Goal: Task Accomplishment & Management: Manage account settings

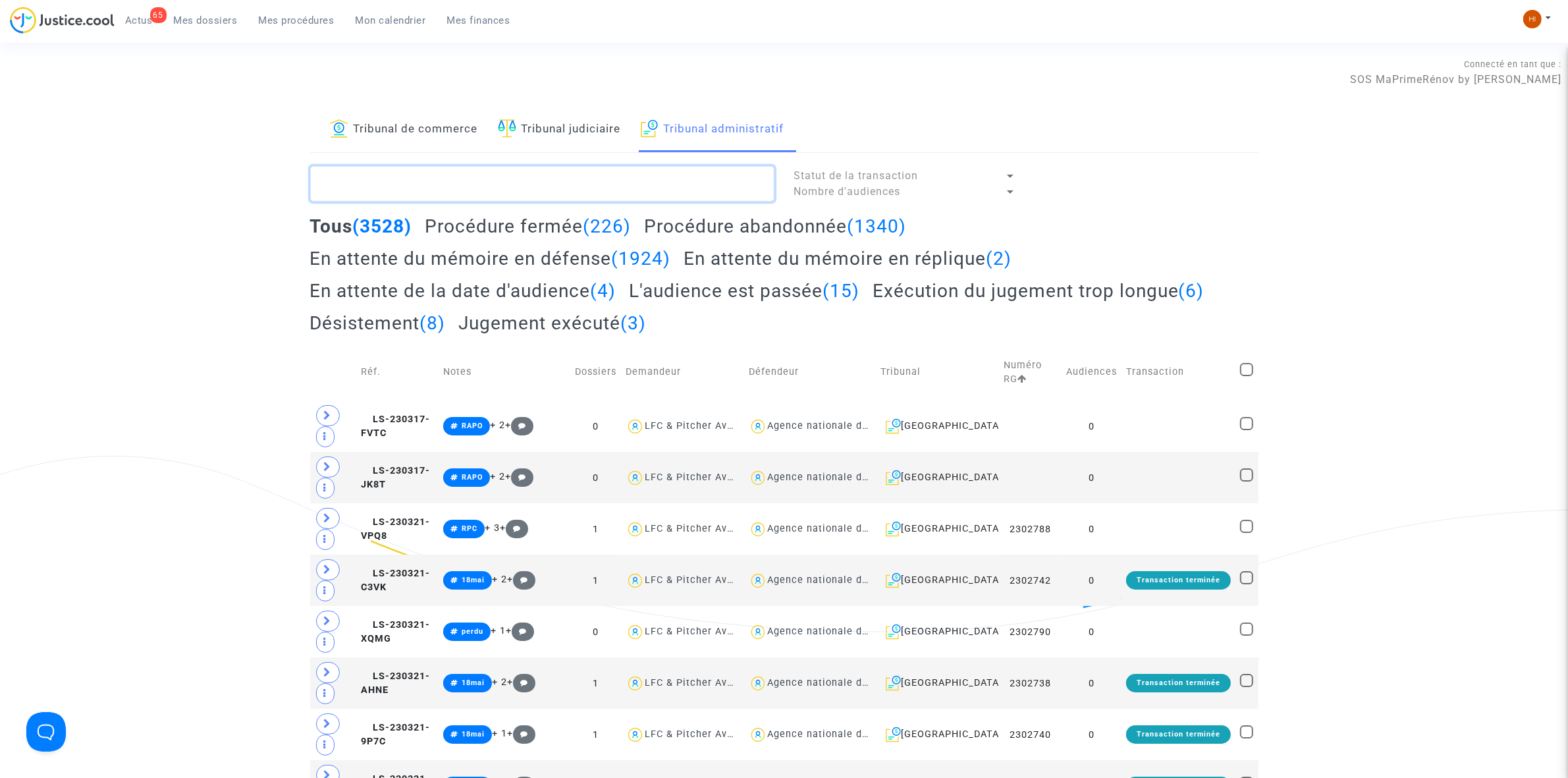
click at [415, 193] on textarea at bounding box center [542, 183] width 464 height 36
paste textarea "[PERSON_NAME]"
type textarea "[PERSON_NAME]"
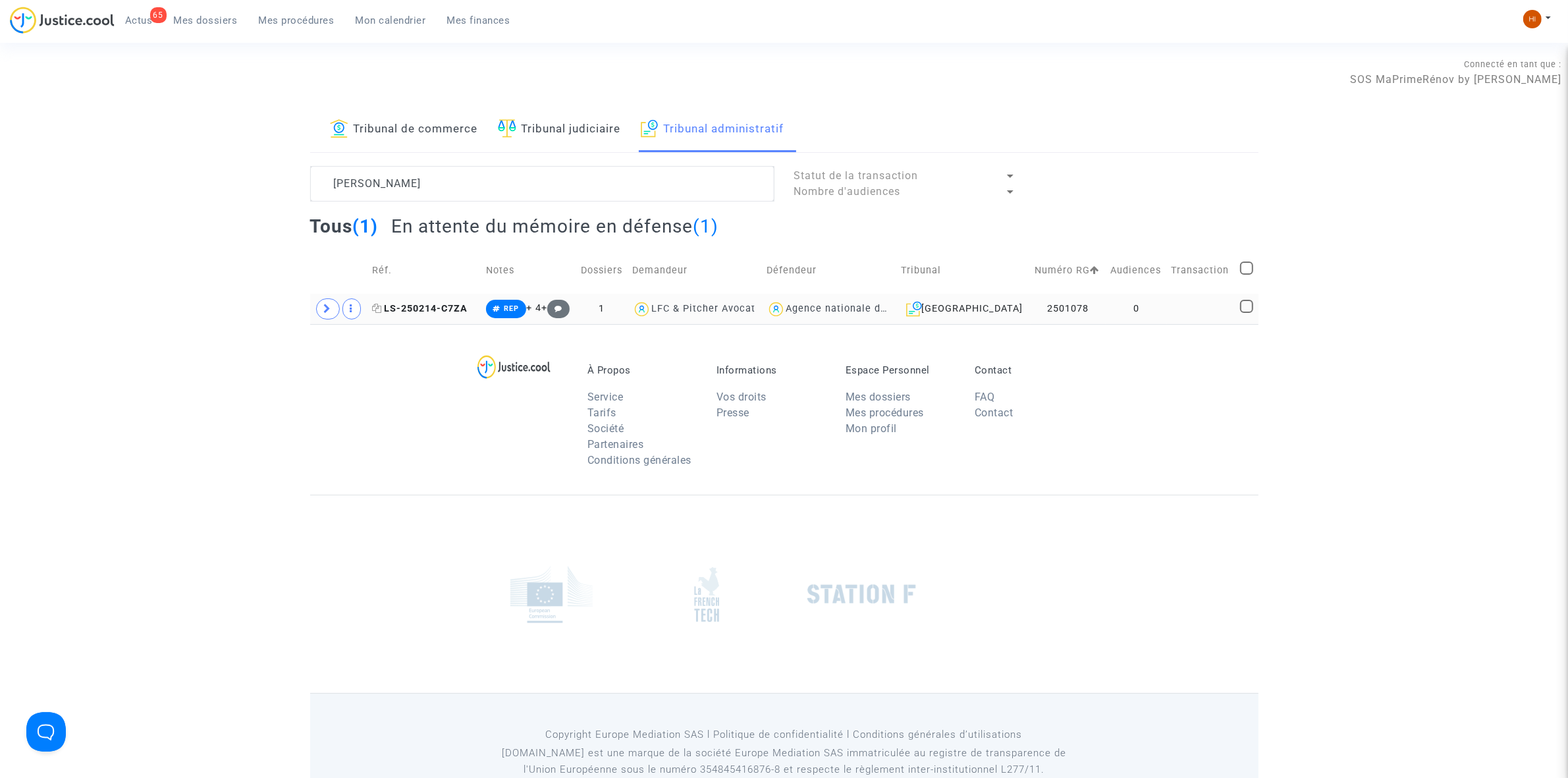
click at [433, 311] on span "LS-250214-C7ZA" at bounding box center [420, 309] width 95 height 11
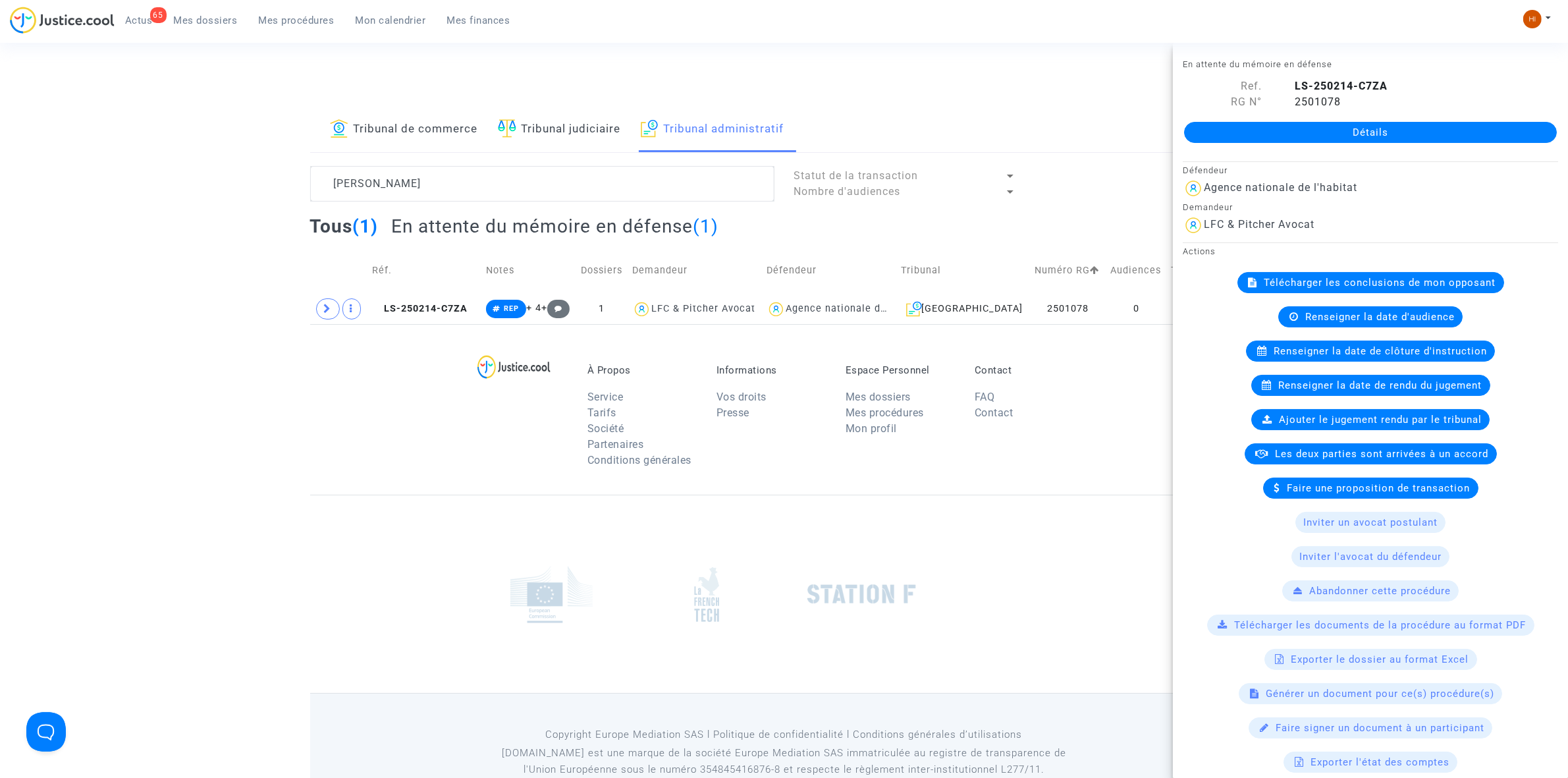
click at [1225, 136] on link "Détails" at bounding box center [1371, 132] width 373 height 21
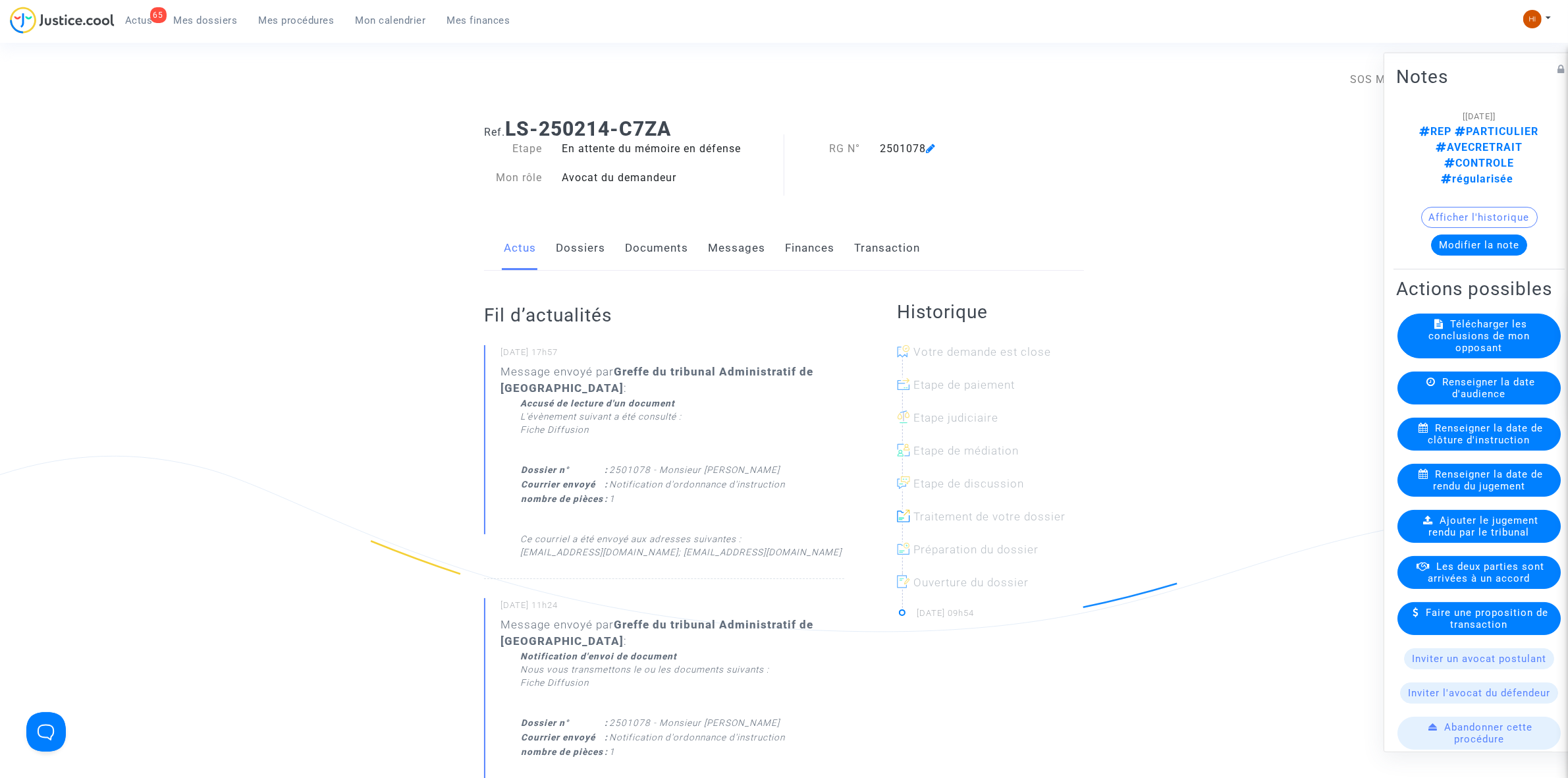
click at [1470, 423] on span "Renseigner la date de clôture d'instruction" at bounding box center [1486, 433] width 115 height 24
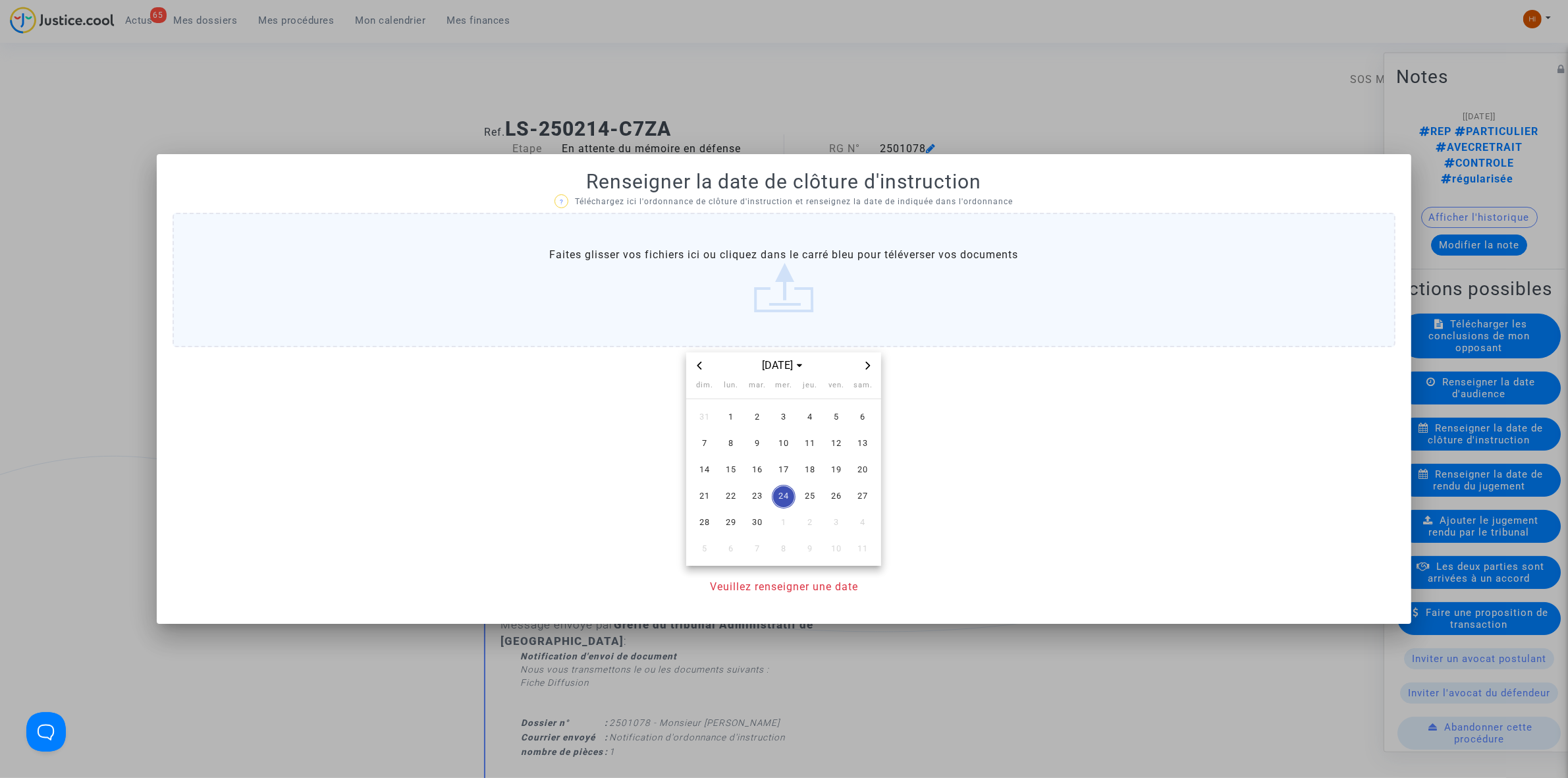
click at [872, 359] on span "Next month" at bounding box center [868, 366] width 16 height 16
click at [730, 450] on span "6" at bounding box center [731, 444] width 24 height 24
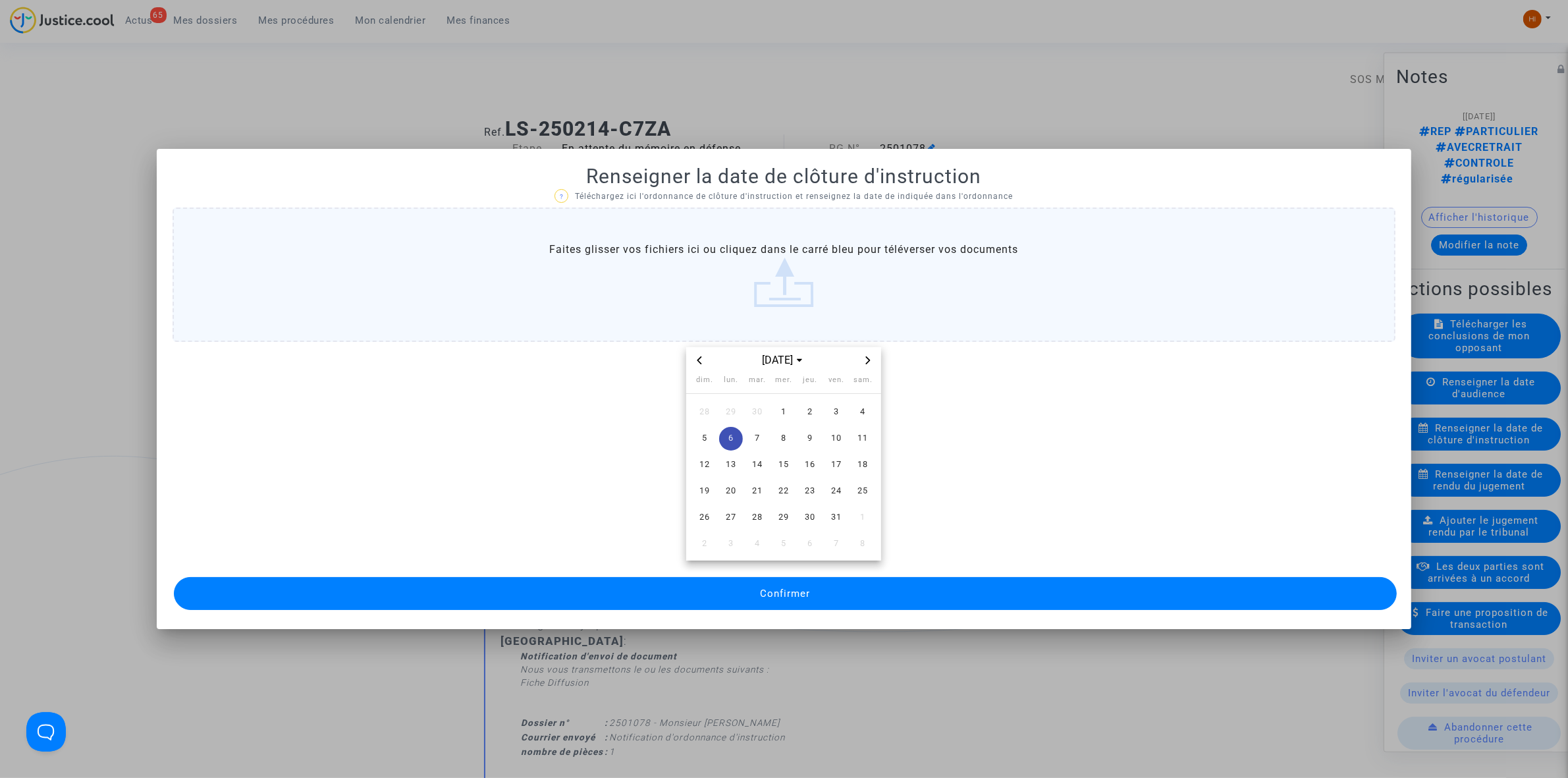
click at [788, 596] on span "Confirmer" at bounding box center [784, 593] width 50 height 12
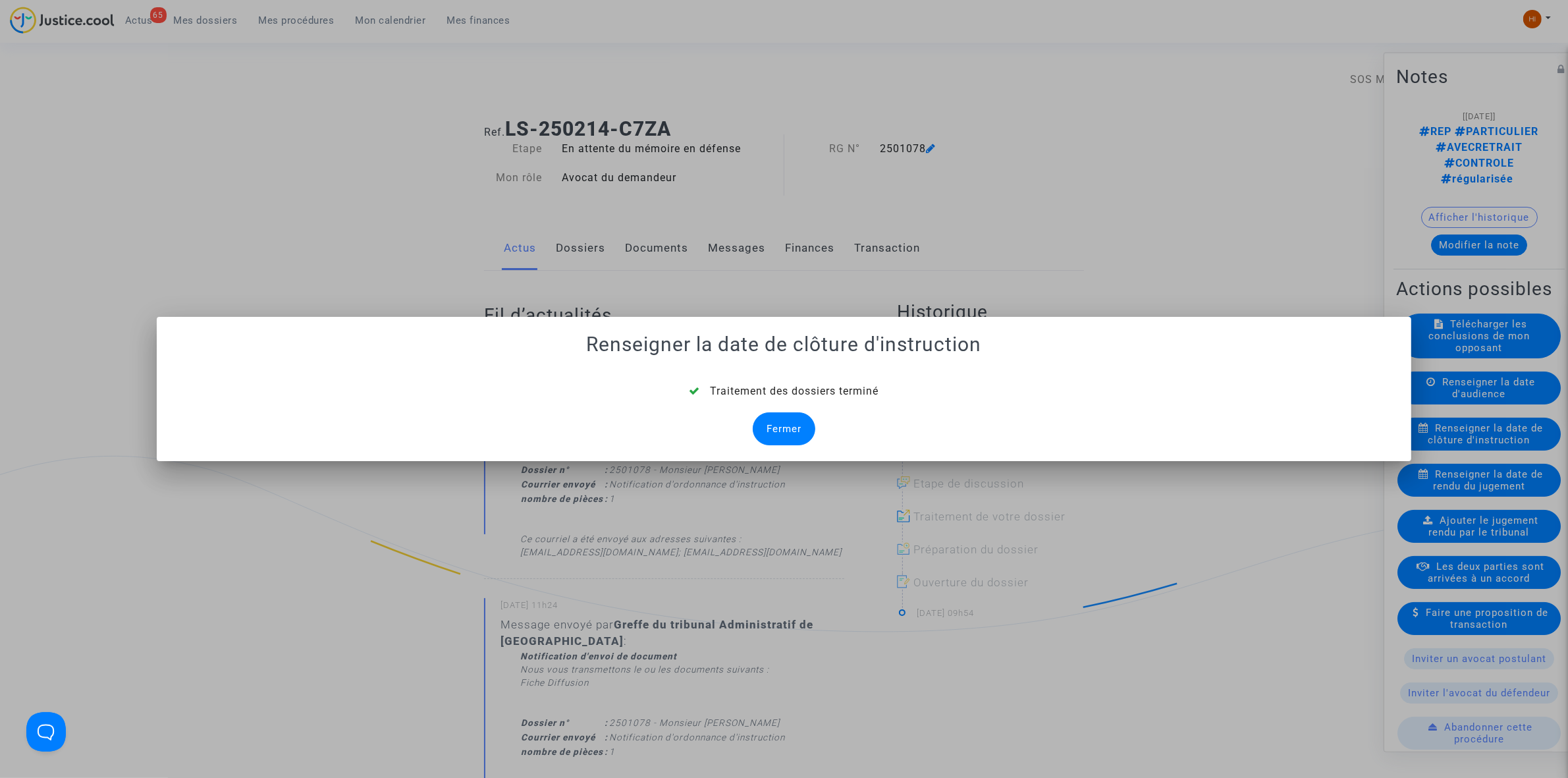
click at [789, 432] on div "Fermer" at bounding box center [784, 429] width 63 height 33
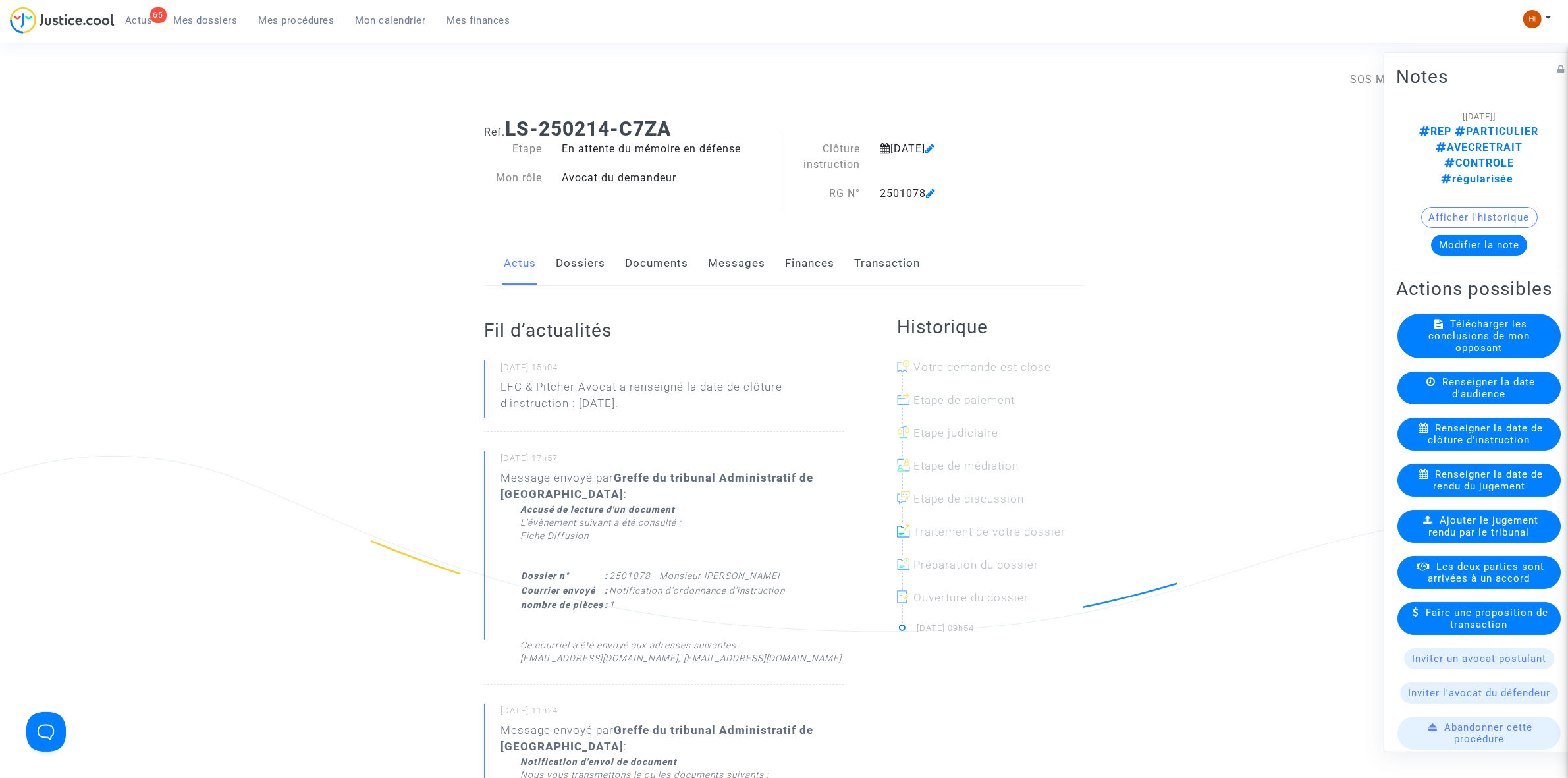
click at [650, 260] on link "Documents" at bounding box center [657, 263] width 63 height 44
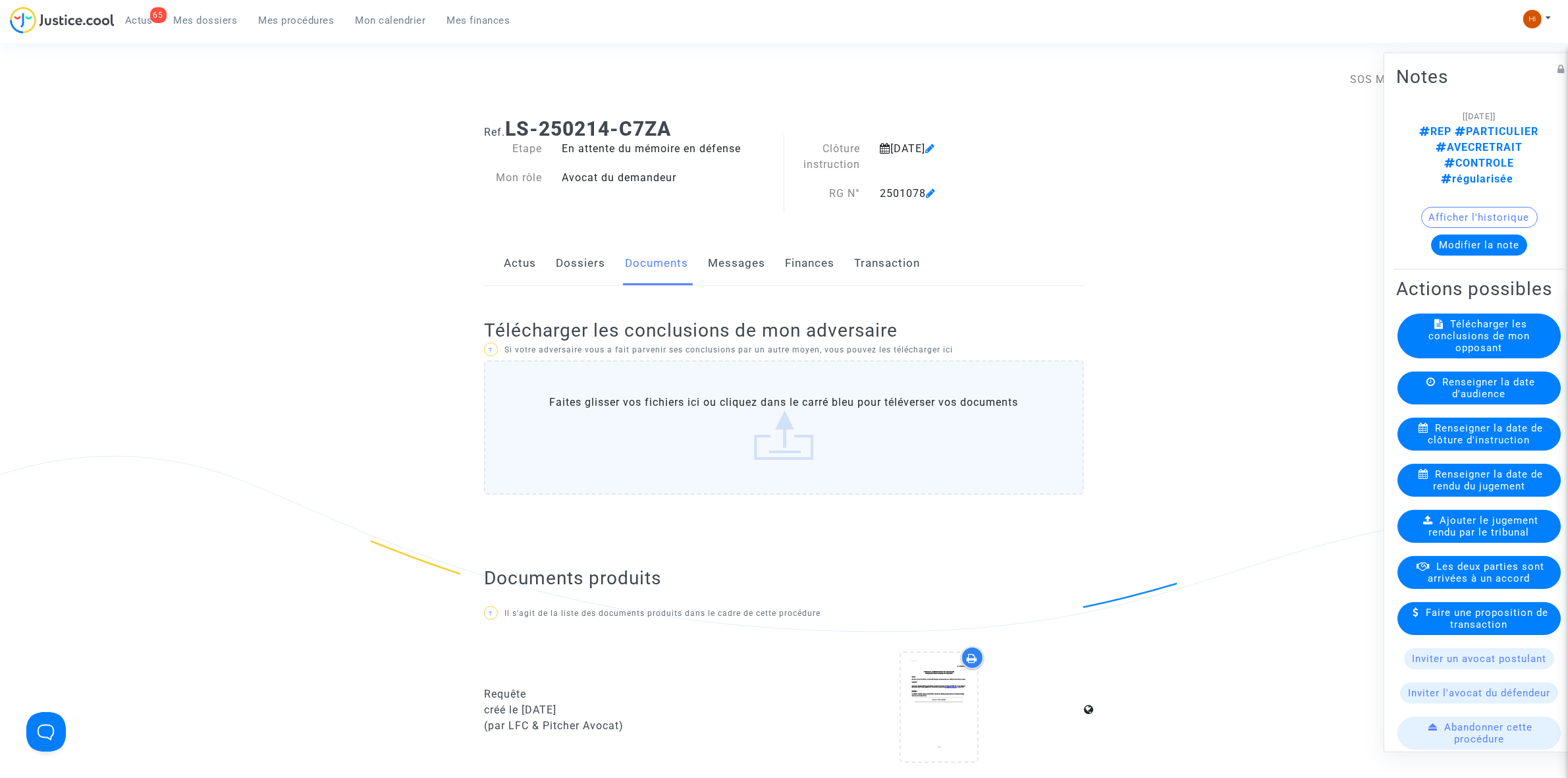
click at [930, 196] on icon at bounding box center [931, 193] width 10 height 10
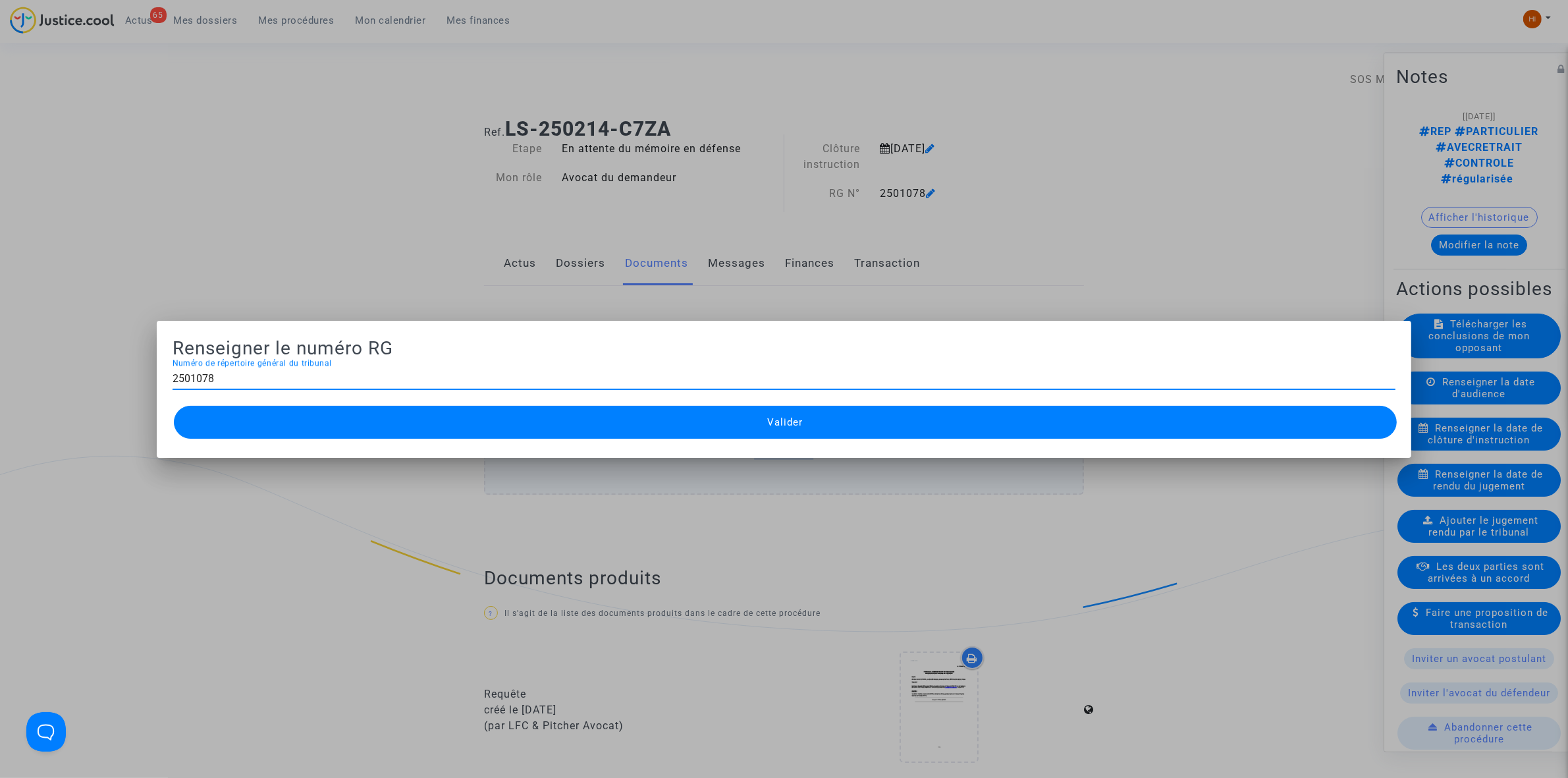
click at [923, 206] on div at bounding box center [784, 389] width 1568 height 778
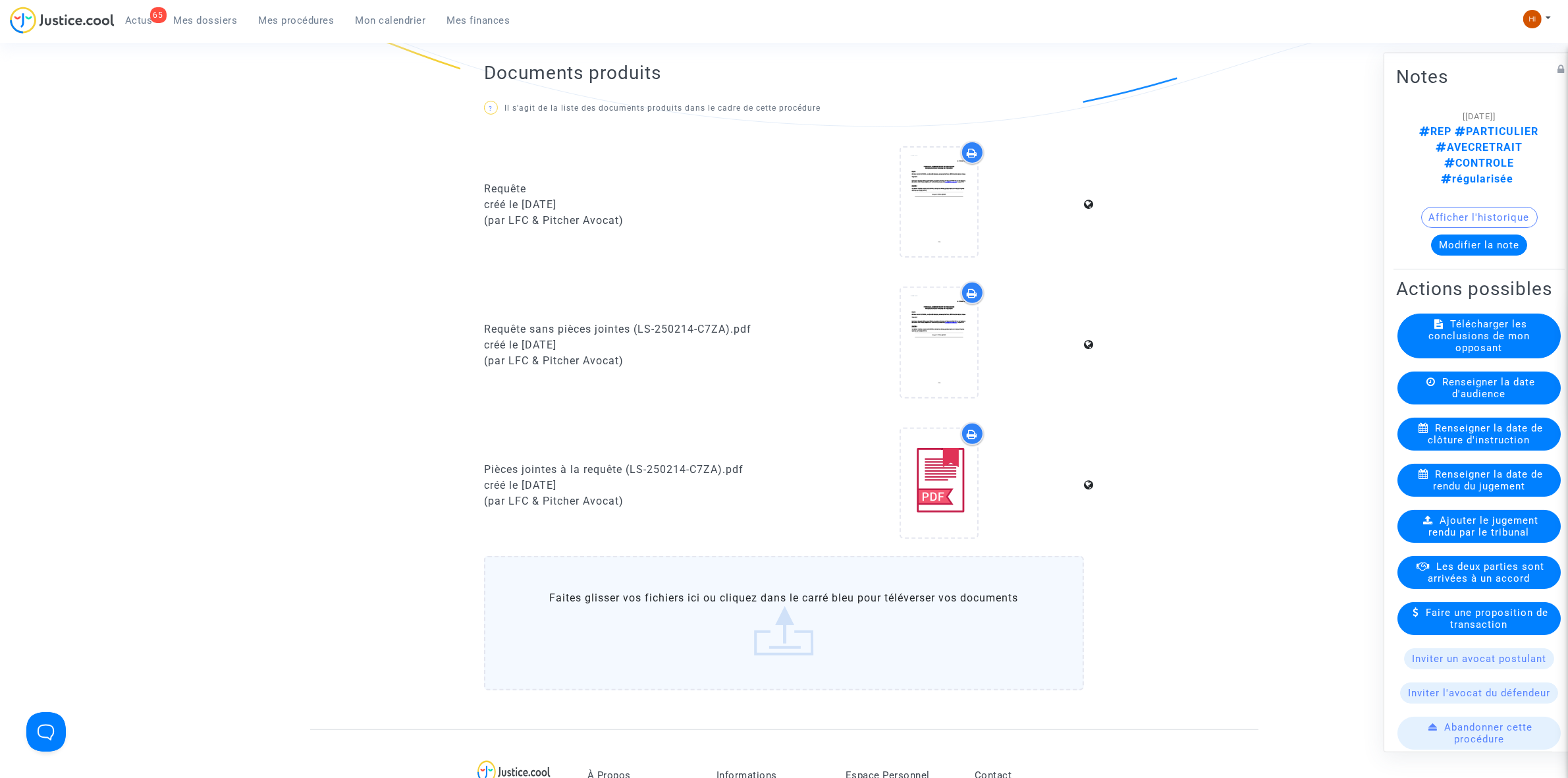
scroll to position [906, 0]
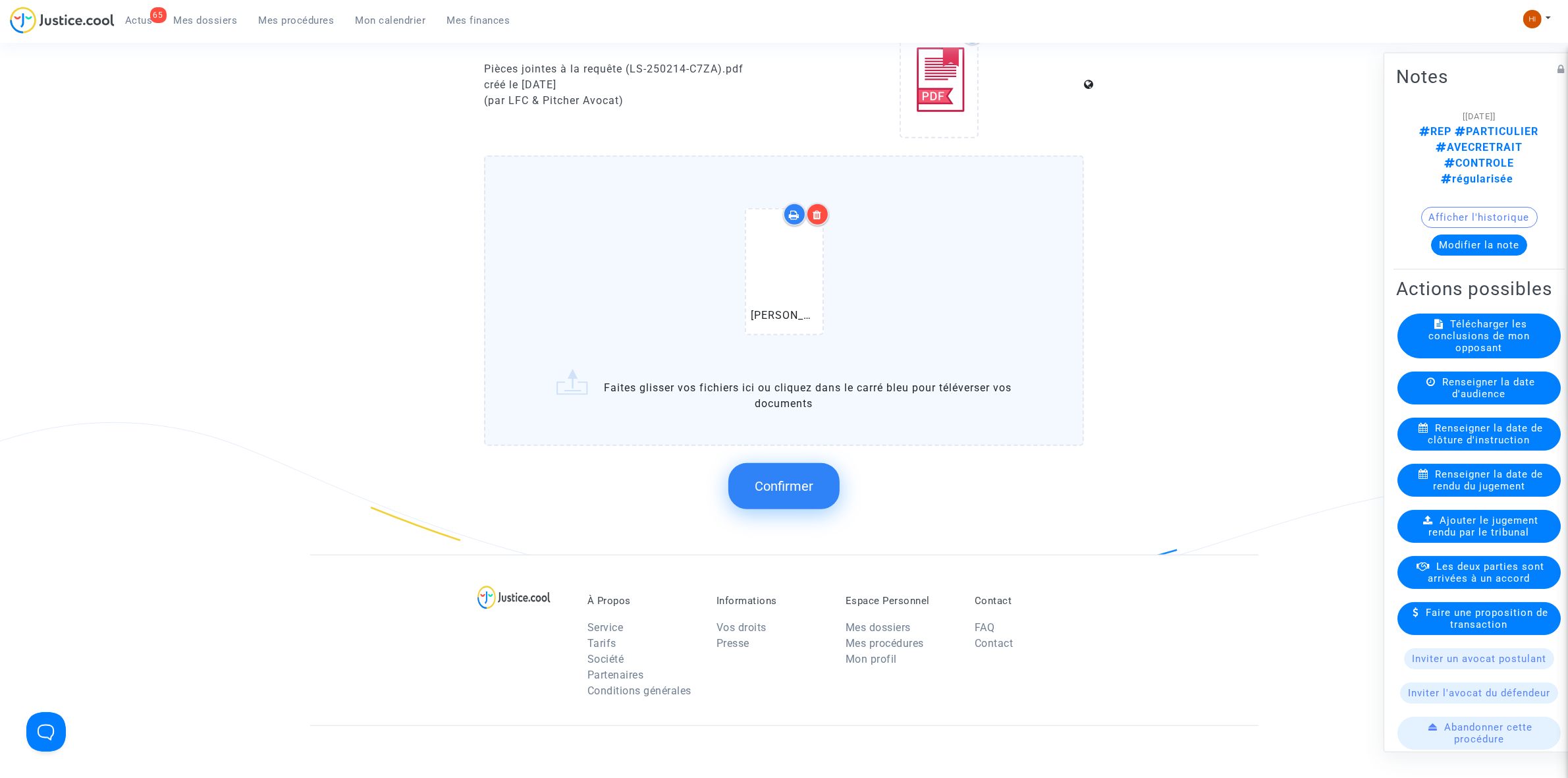
click at [802, 472] on button "Confirmer" at bounding box center [784, 486] width 111 height 46
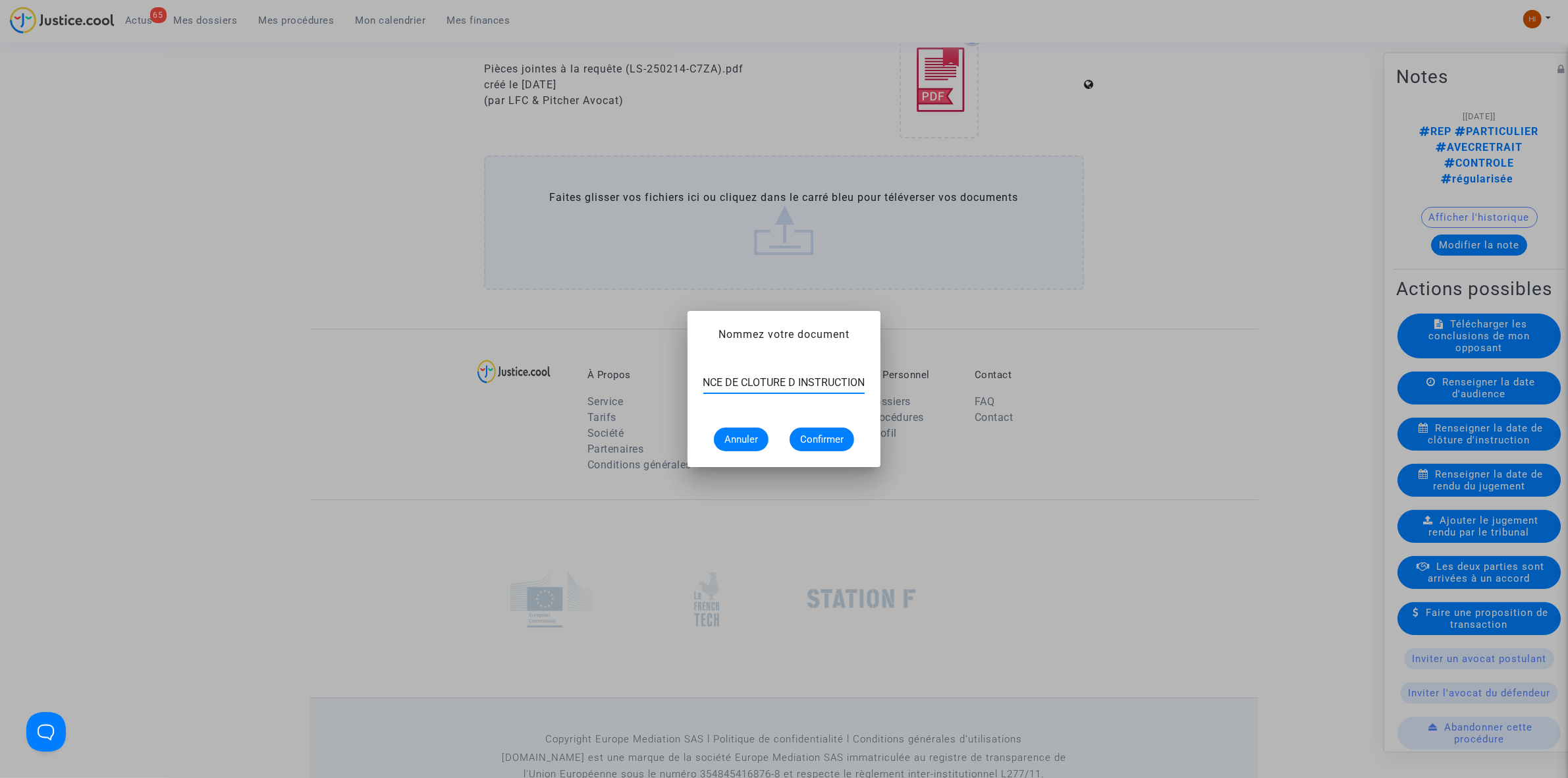
scroll to position [0, 53]
type input "ORDONNANCE DE CLOTURE D INSTRUCTION"
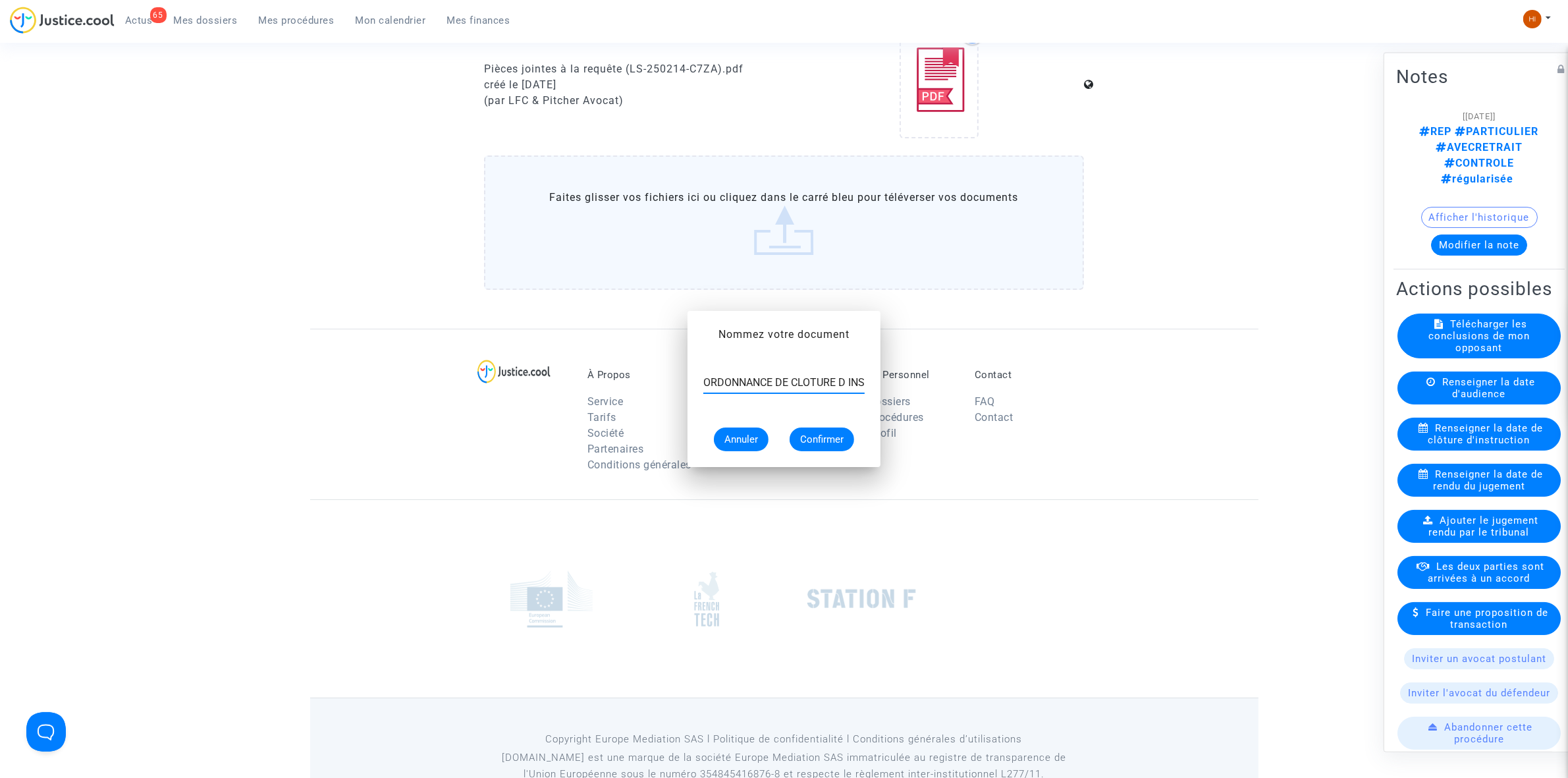
scroll to position [906, 0]
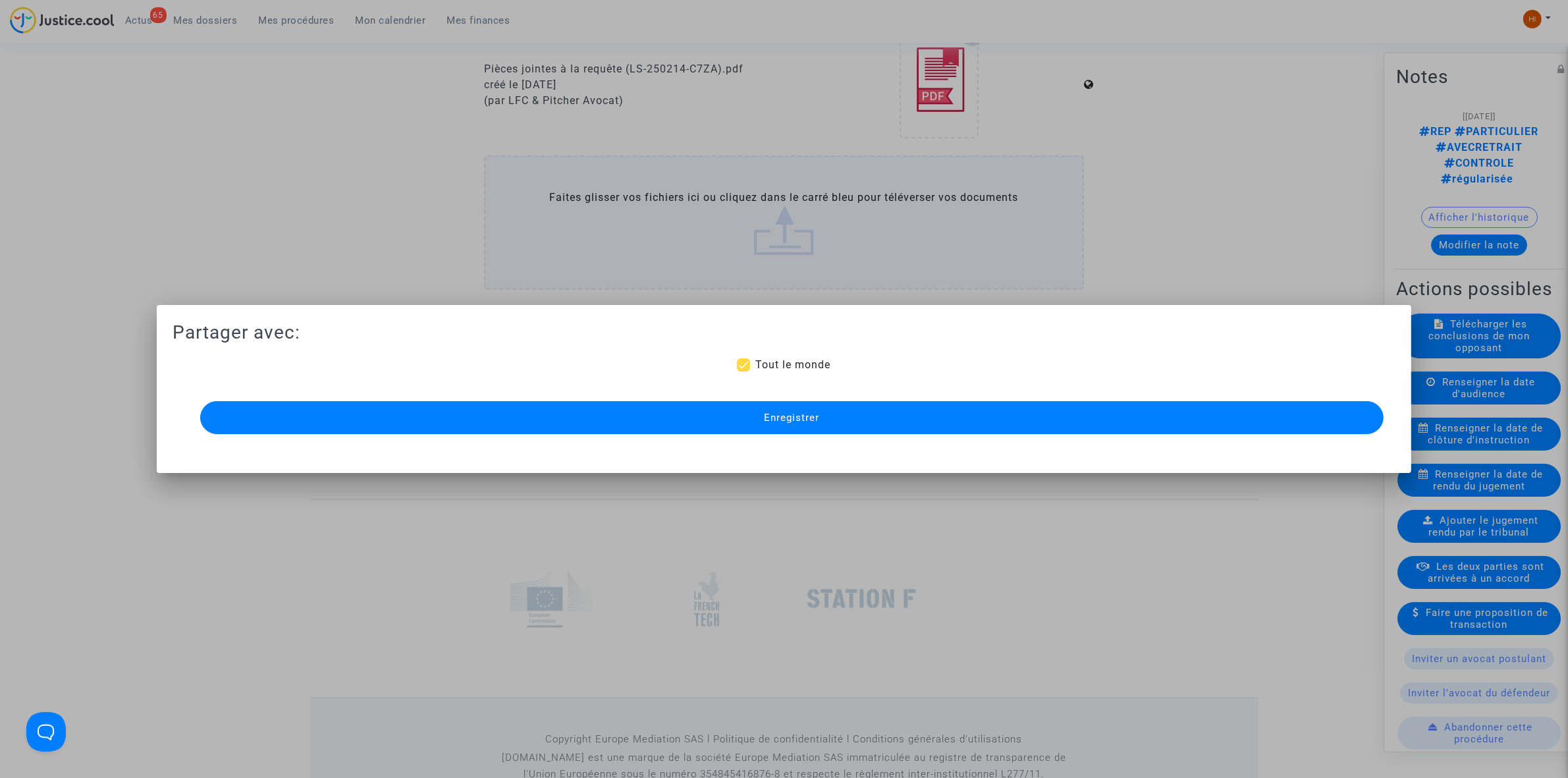
click at [842, 420] on button "Enregistrer" at bounding box center [792, 418] width 1183 height 33
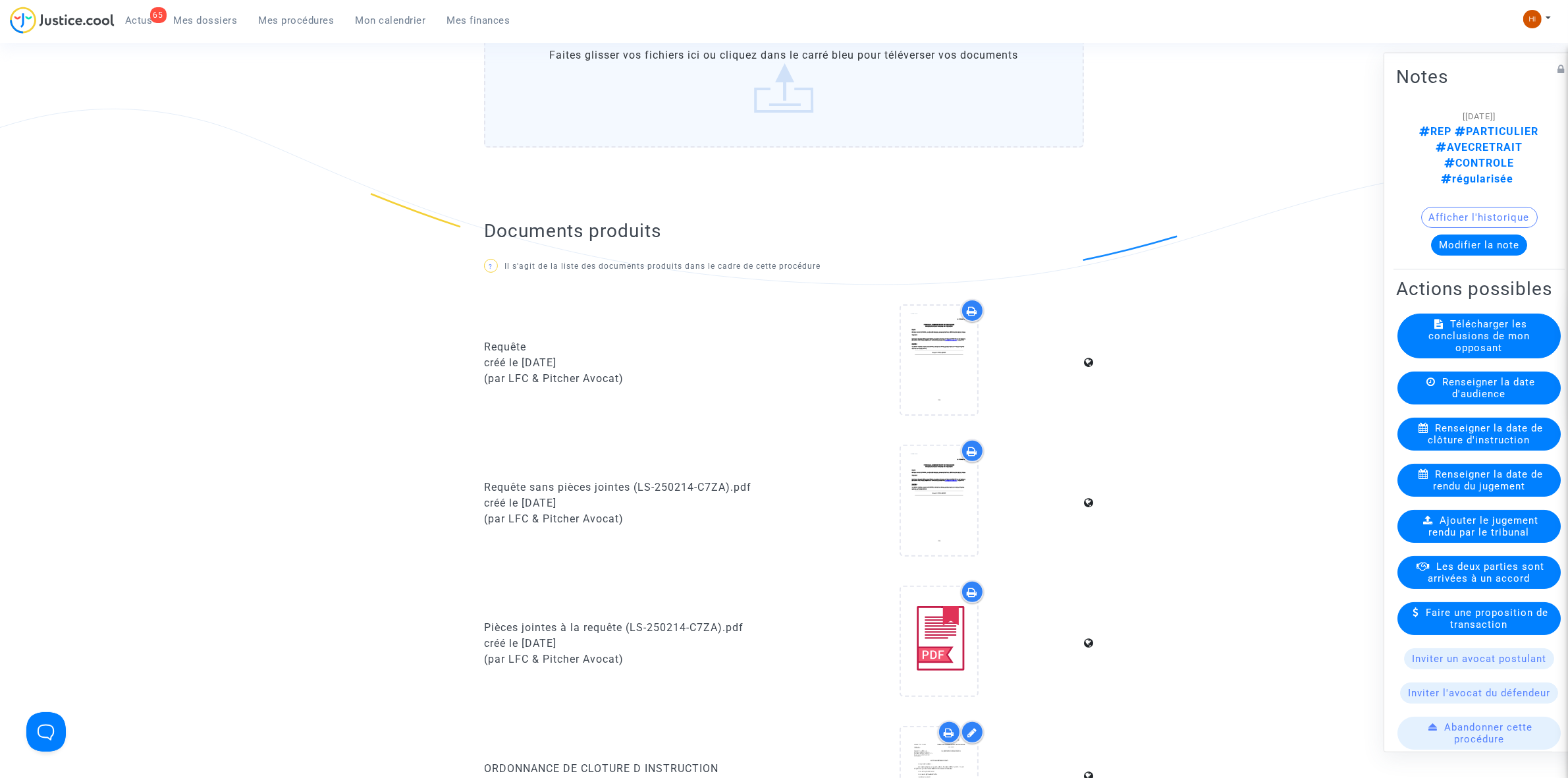
scroll to position [82, 0]
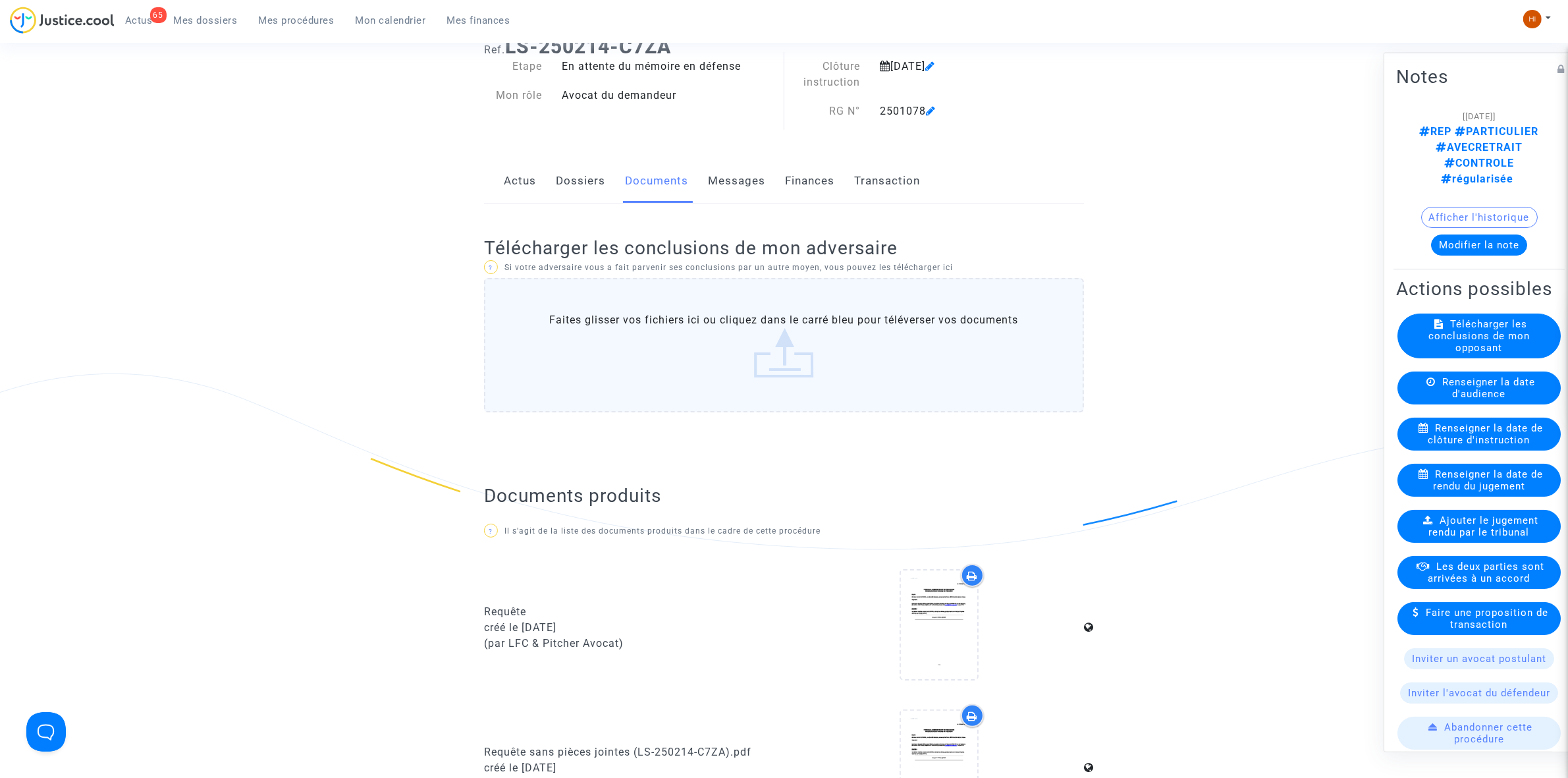
click at [936, 111] on icon at bounding box center [931, 110] width 10 height 10
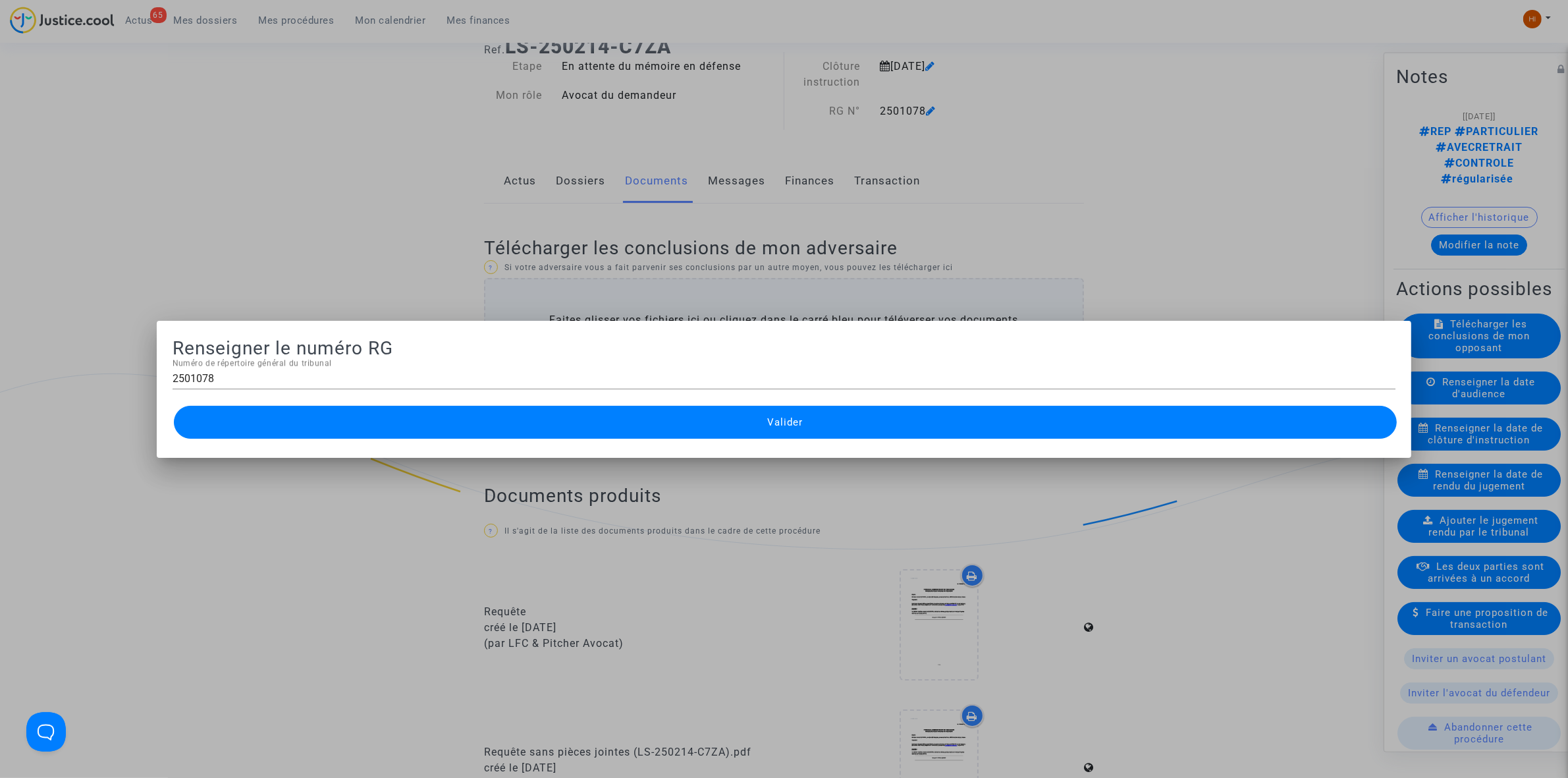
click at [307, 97] on div at bounding box center [784, 389] width 1568 height 778
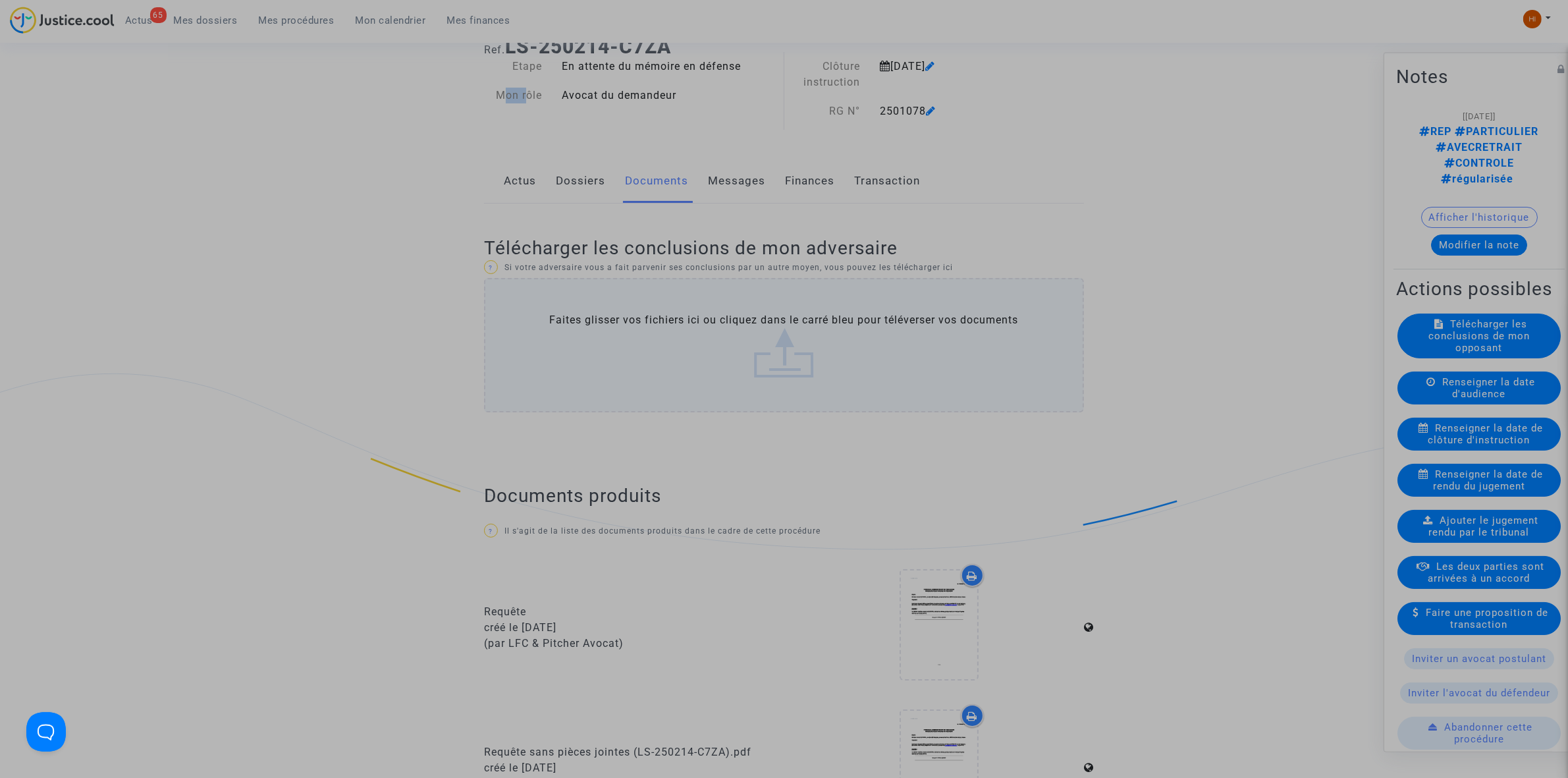
click at [307, 97] on div "Ref. LS-250214-C7ZA Etape En attente du mémoire en défense Mon rôle Avocat du d…" at bounding box center [784, 659] width 1568 height 1267
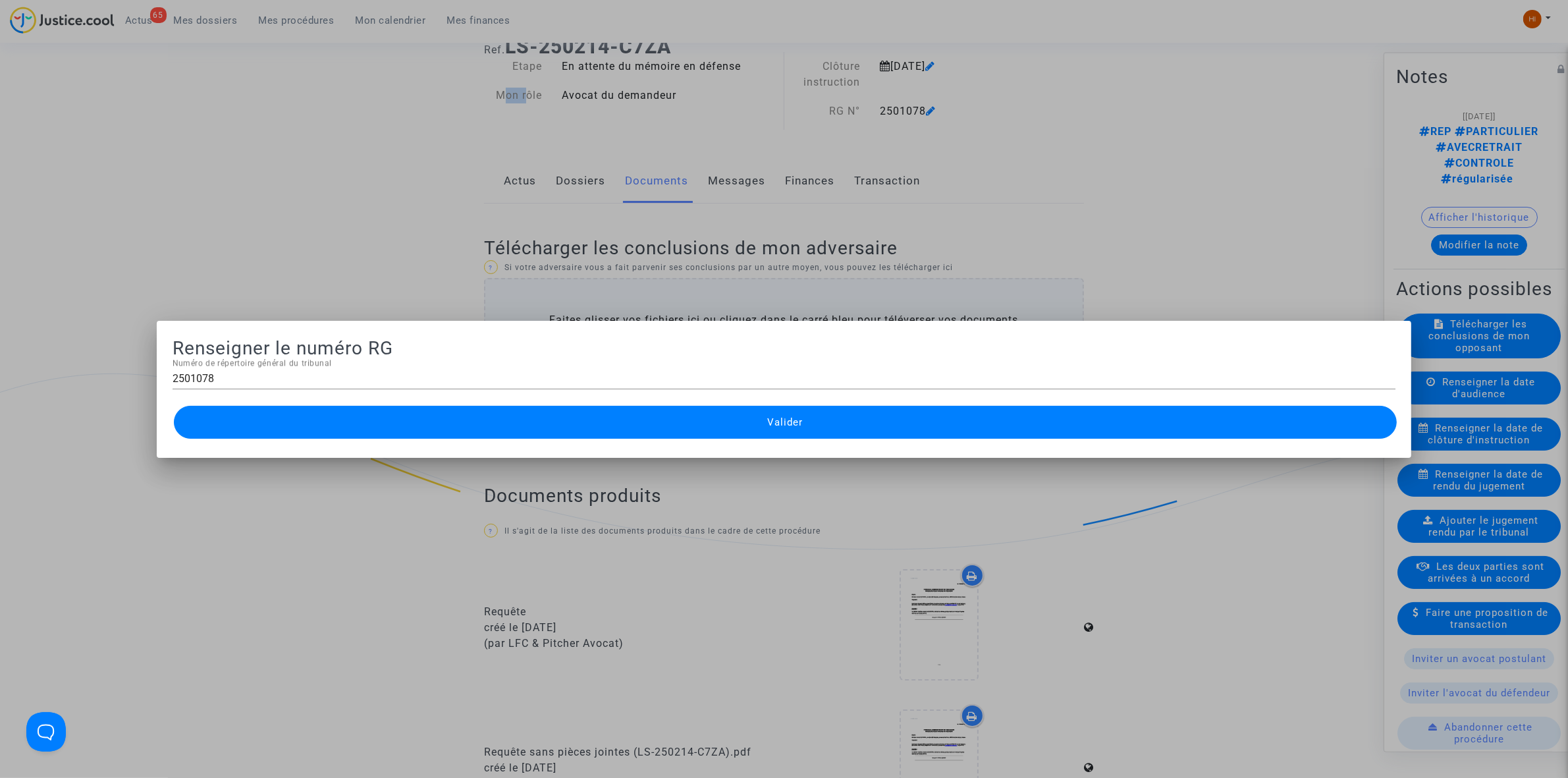
scroll to position [82, 0]
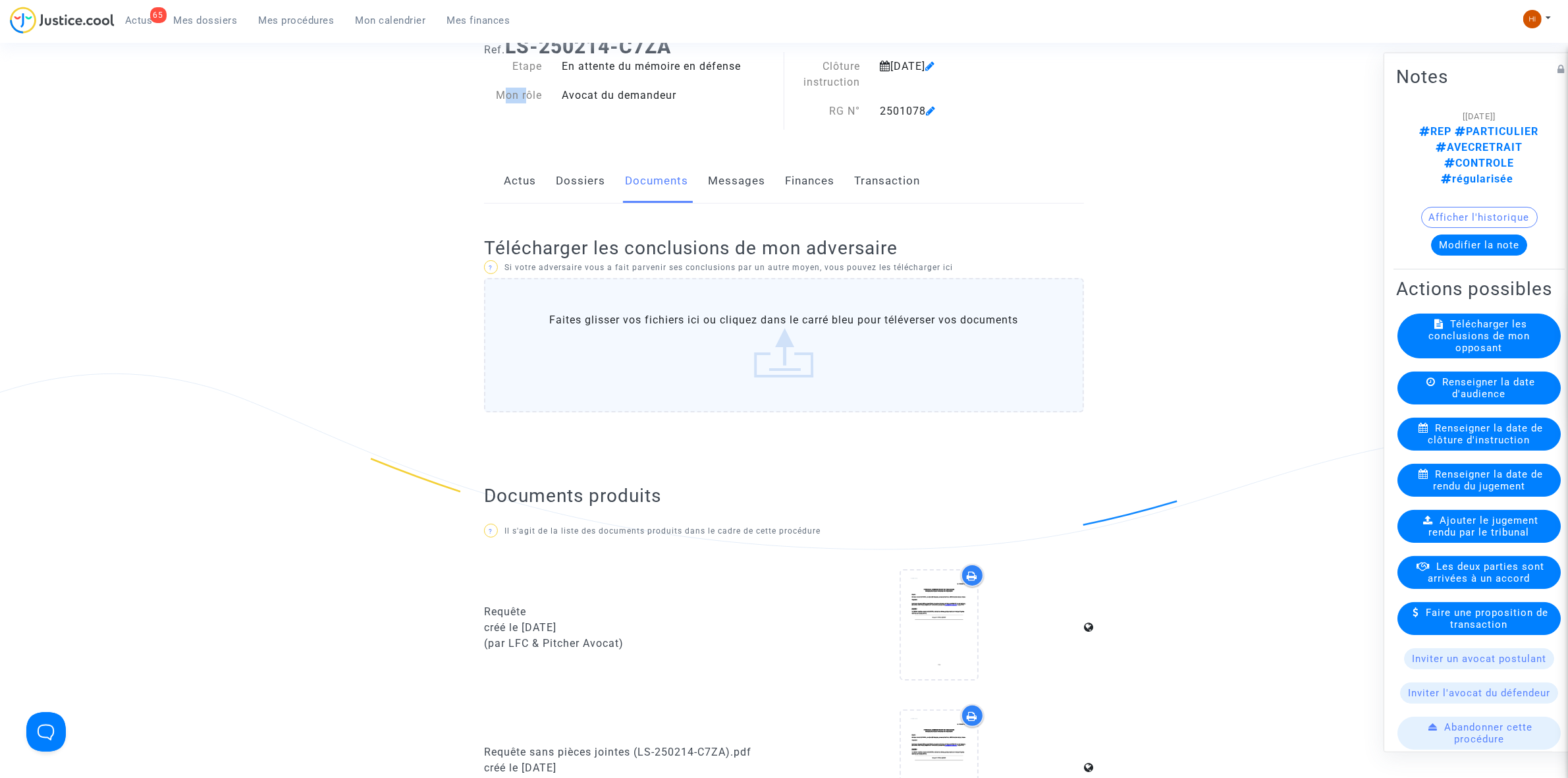
click at [556, 177] on link "Dossiers" at bounding box center [581, 181] width 49 height 44
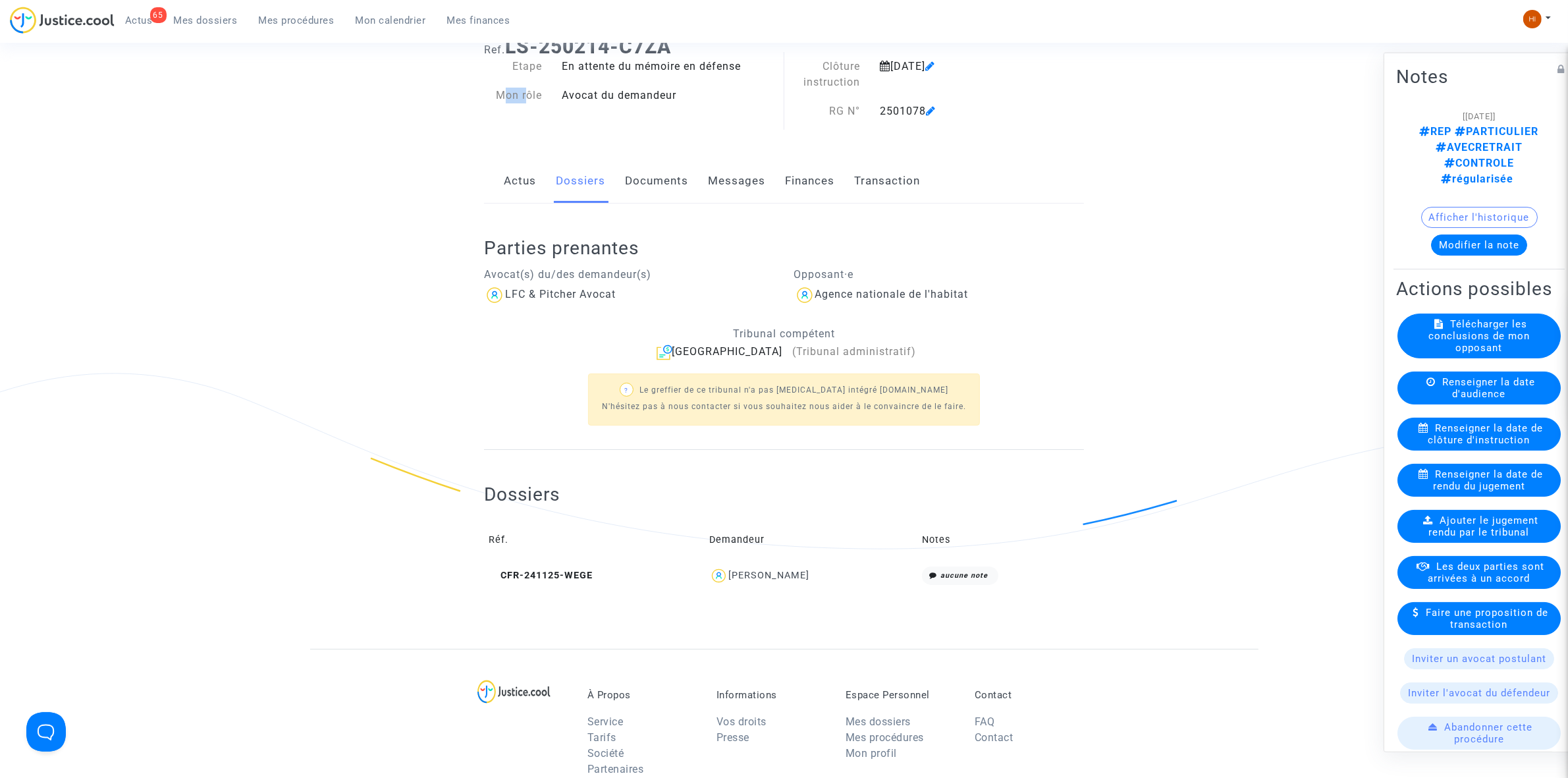
click at [307, 25] on span "Mes procédures" at bounding box center [296, 20] width 75 height 12
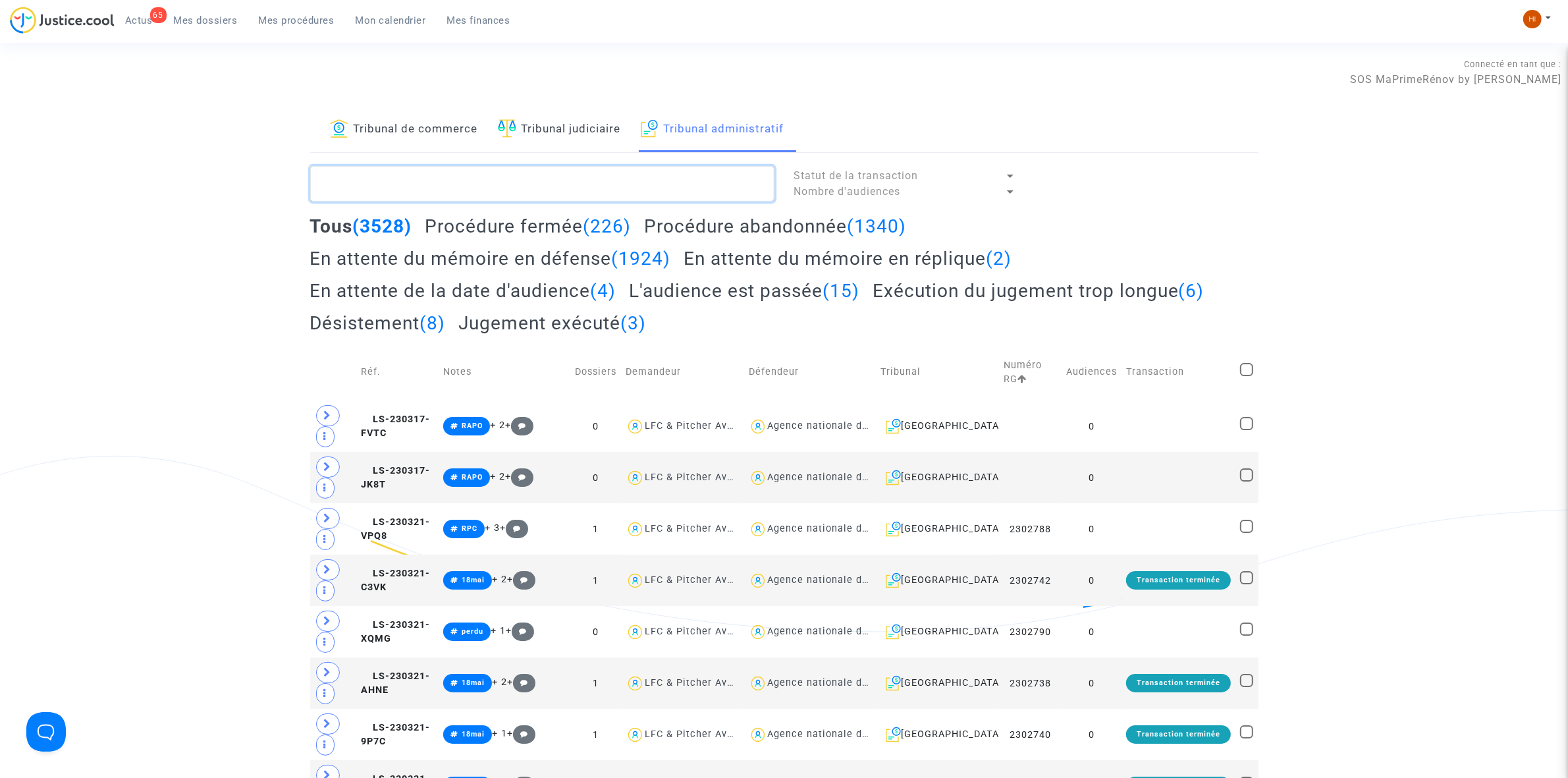
click at [504, 178] on textarea at bounding box center [542, 183] width 464 height 36
paste textarea "NABOT"
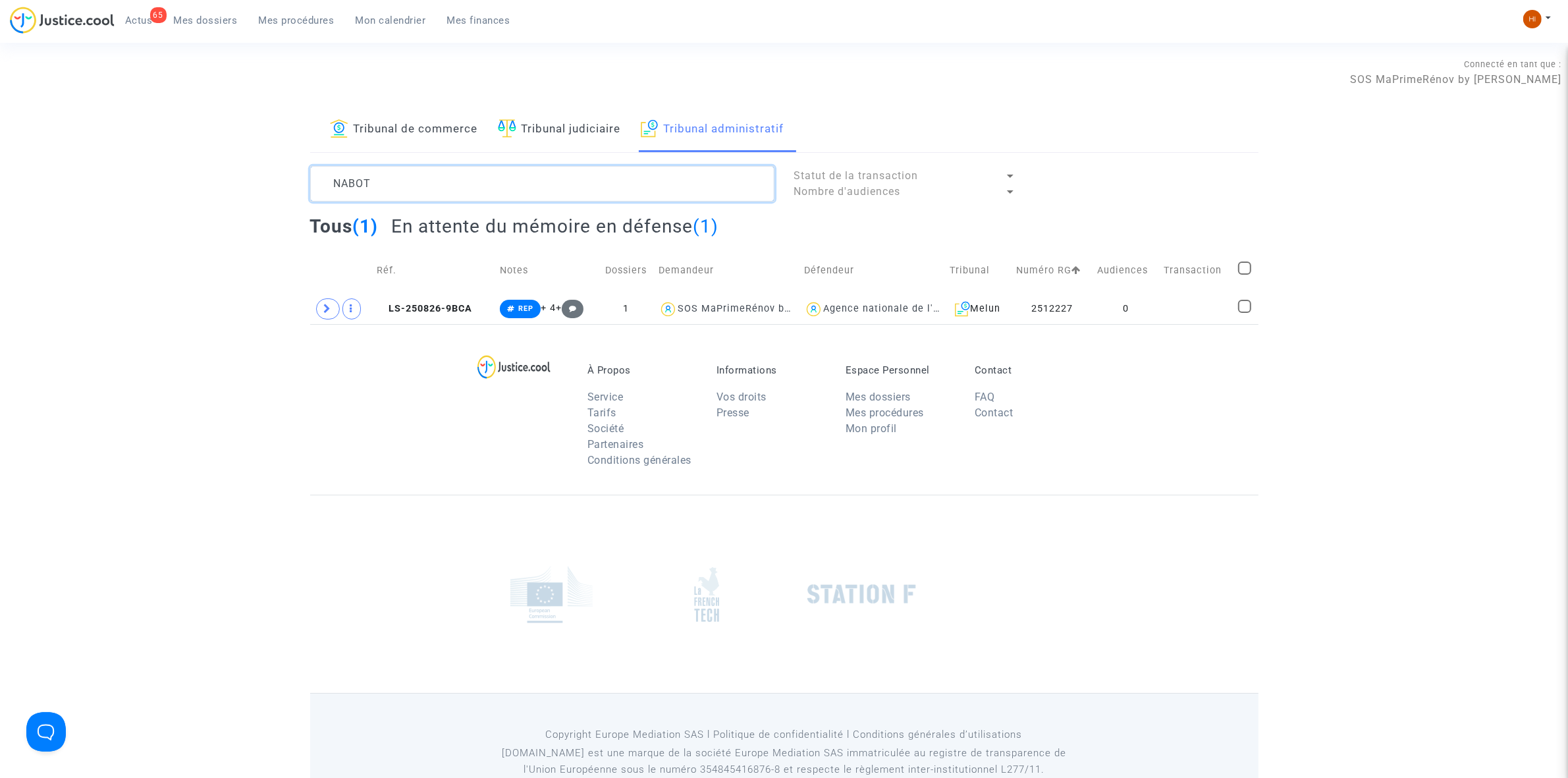
type textarea "NABOT"
click at [449, 320] on td "LS-250826-9BCA" at bounding box center [434, 309] width 123 height 30
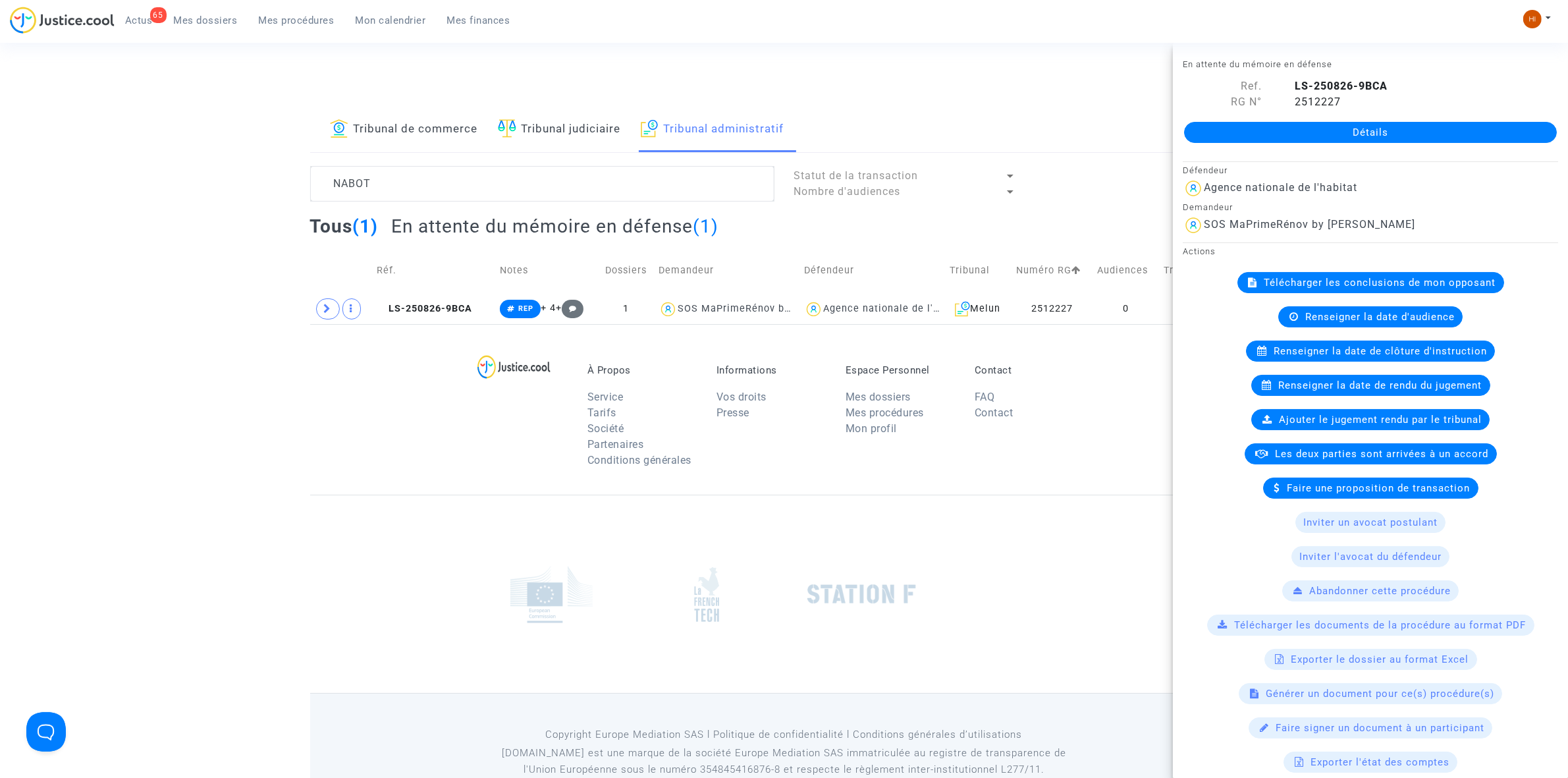
click at [1437, 127] on link "Détails" at bounding box center [1371, 132] width 373 height 21
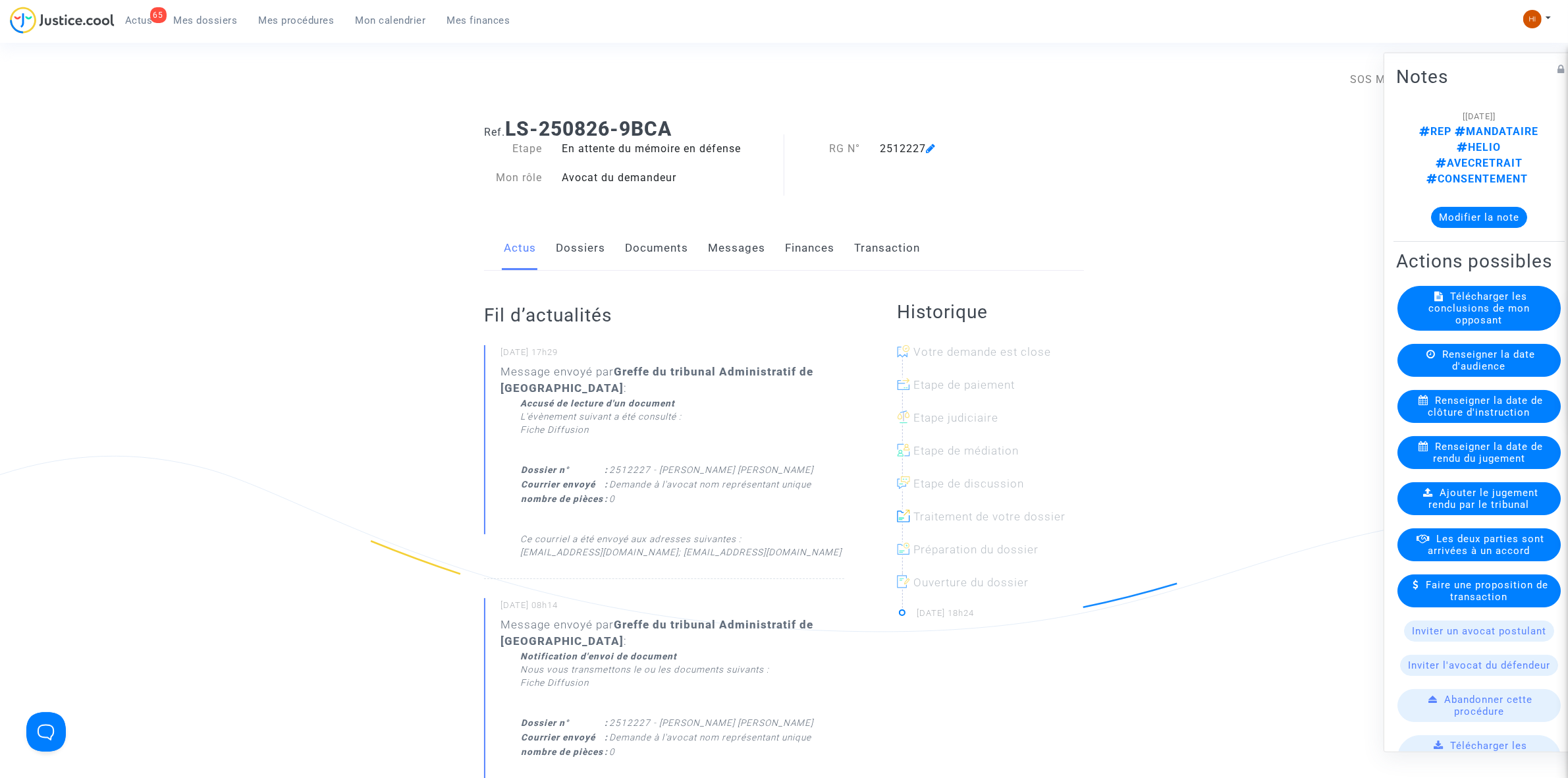
click at [639, 254] on link "Documents" at bounding box center [657, 248] width 63 height 44
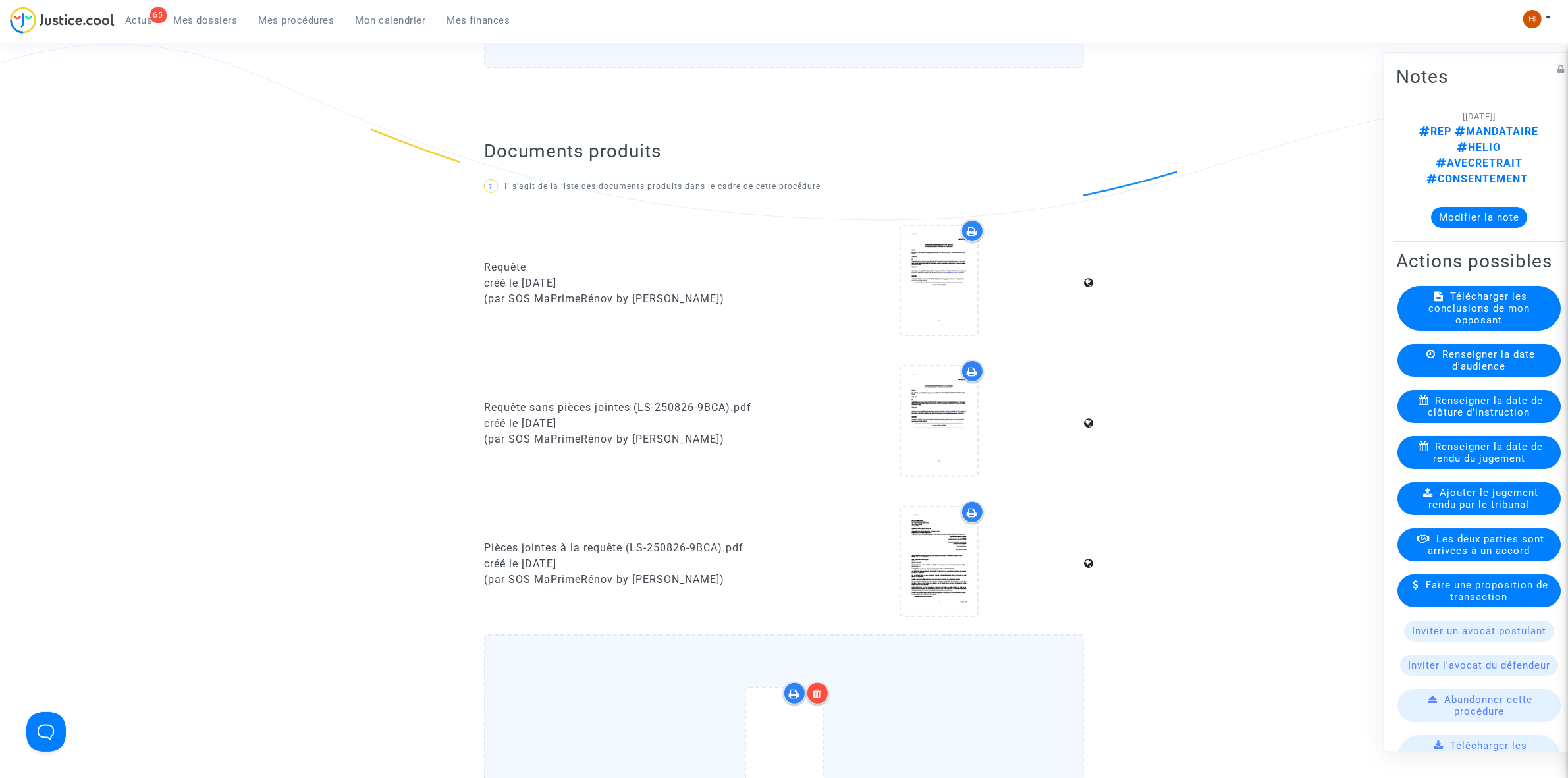
scroll to position [658, 0]
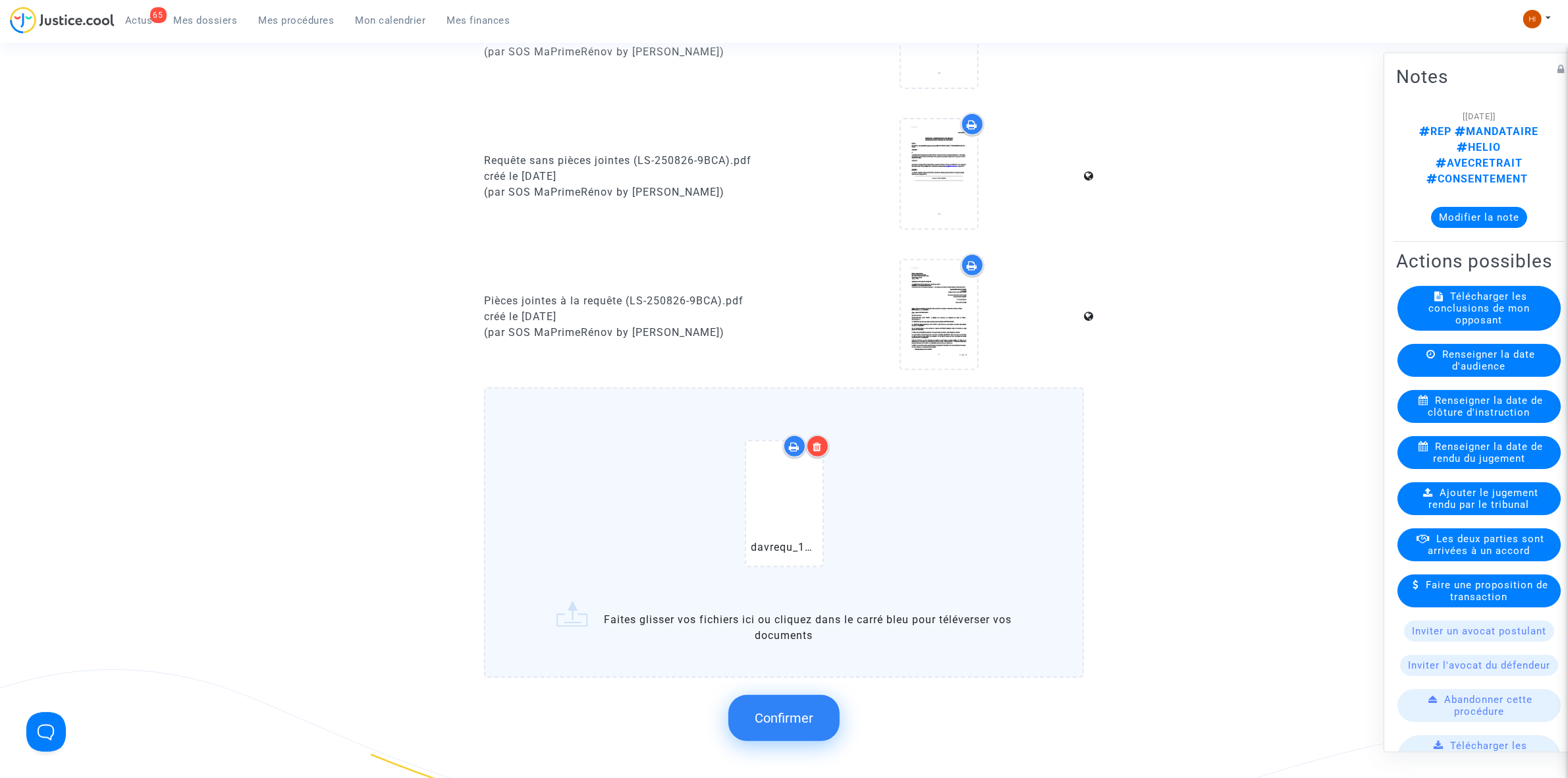
click at [779, 710] on span "Confirmer" at bounding box center [784, 718] width 59 height 16
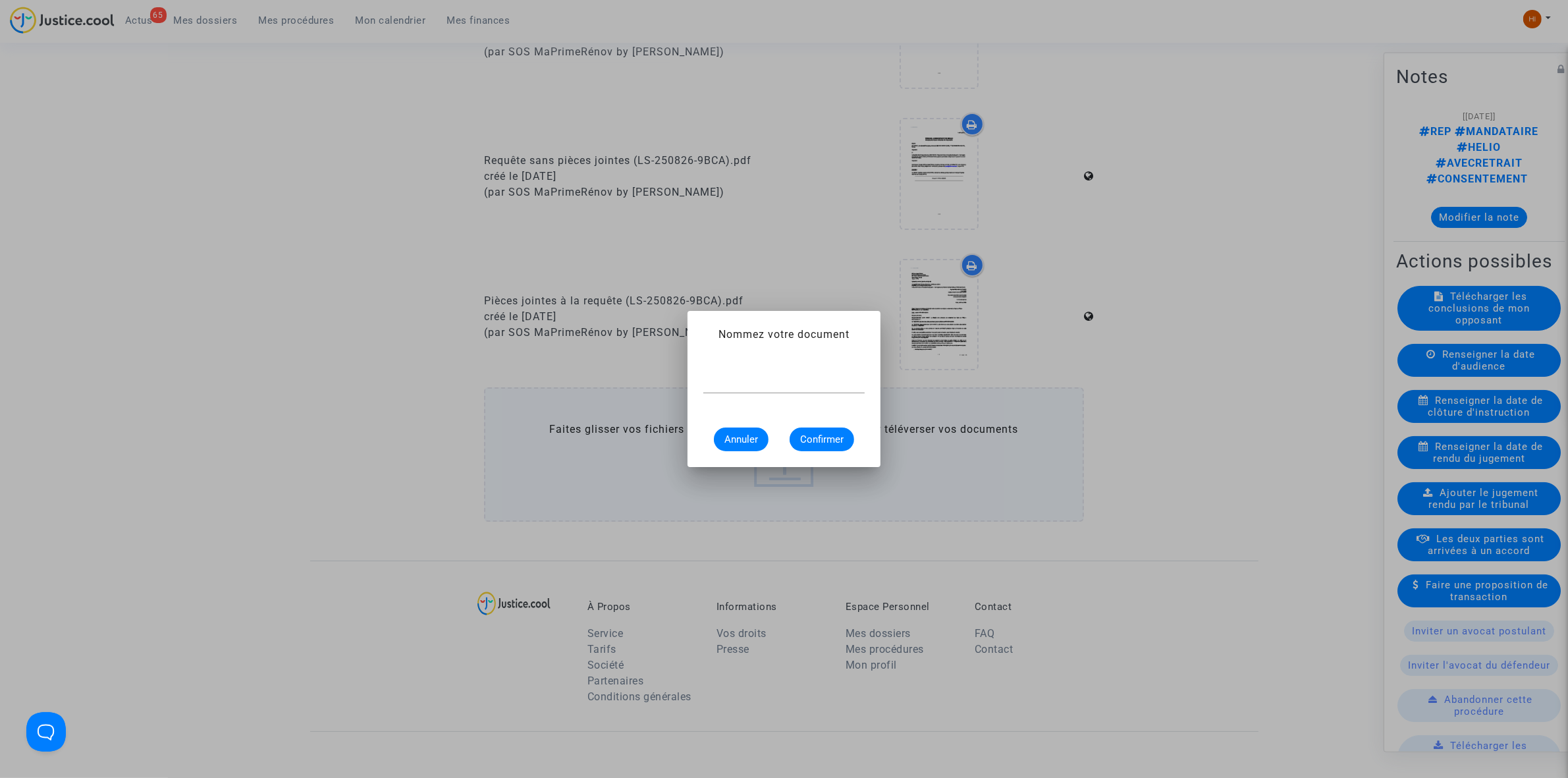
scroll to position [0, 0]
paste input "DEMANDE À L'AVOCAT NOM REPRÉSENTANT UNIQUE"
type input "DEMANDE À L'AVOCAT NOM REPRÉSENTANT UNIQUE"
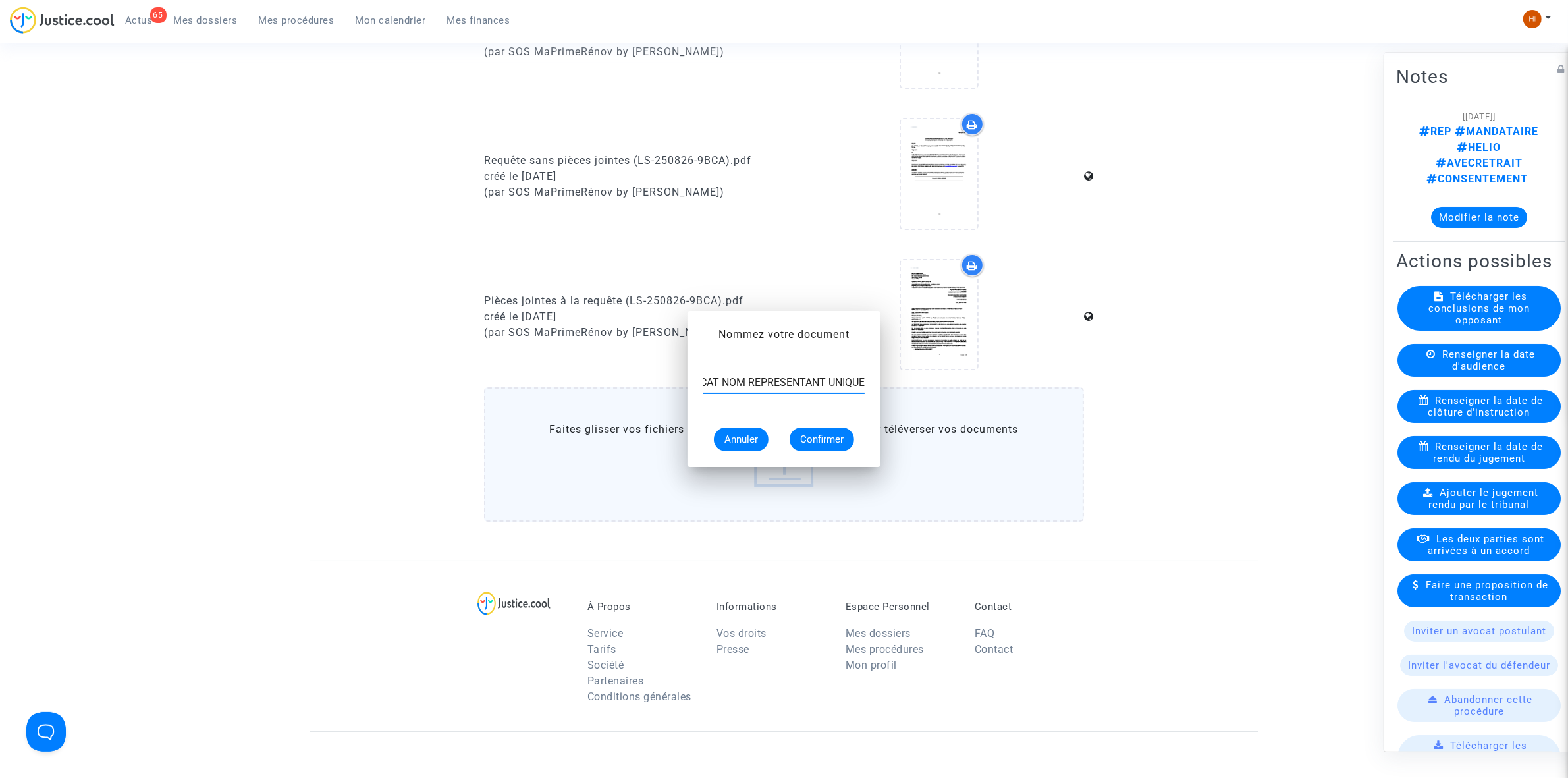
scroll to position [658, 0]
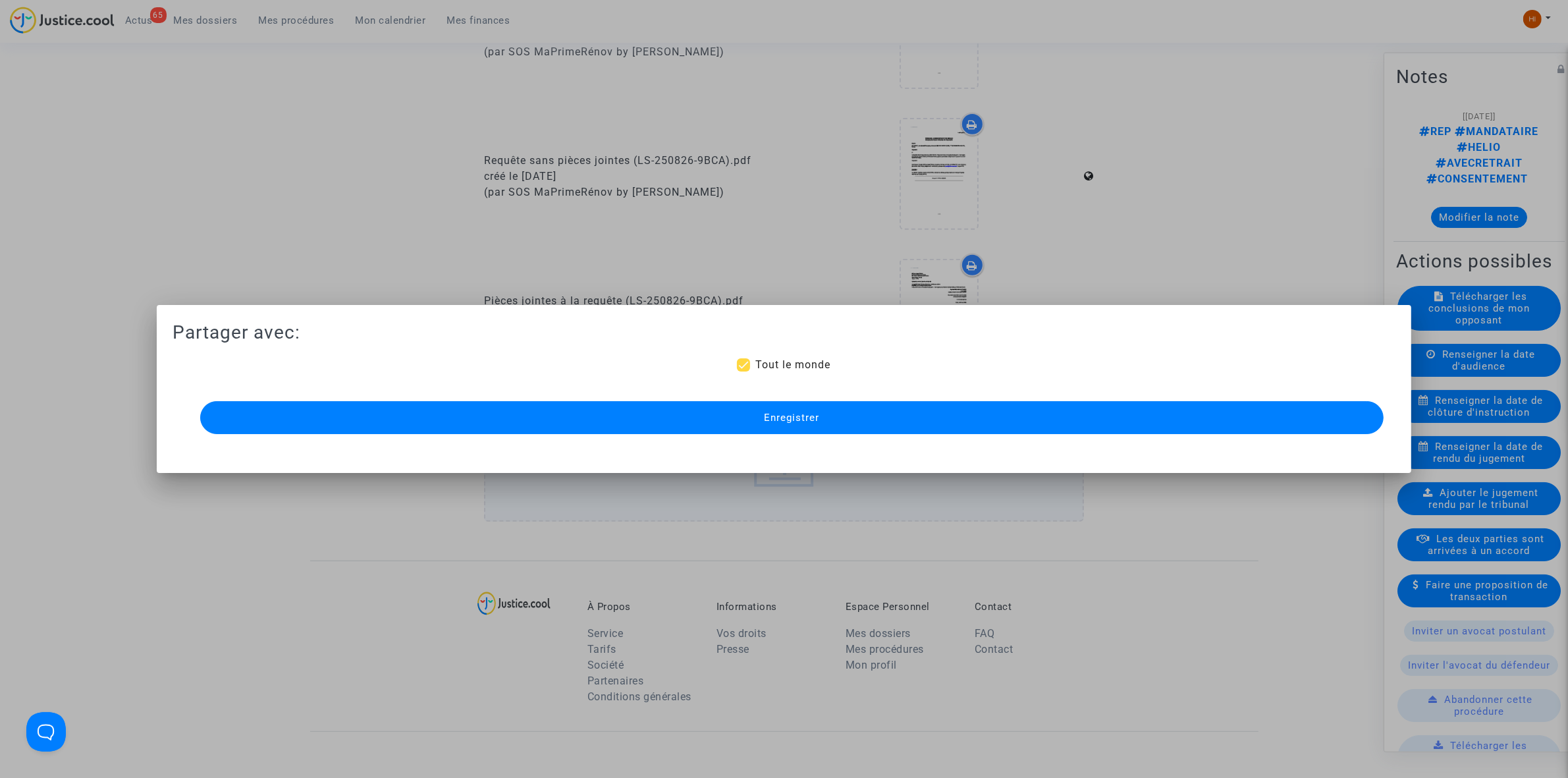
click at [1335, 413] on button "Enregistrer" at bounding box center [792, 418] width 1183 height 33
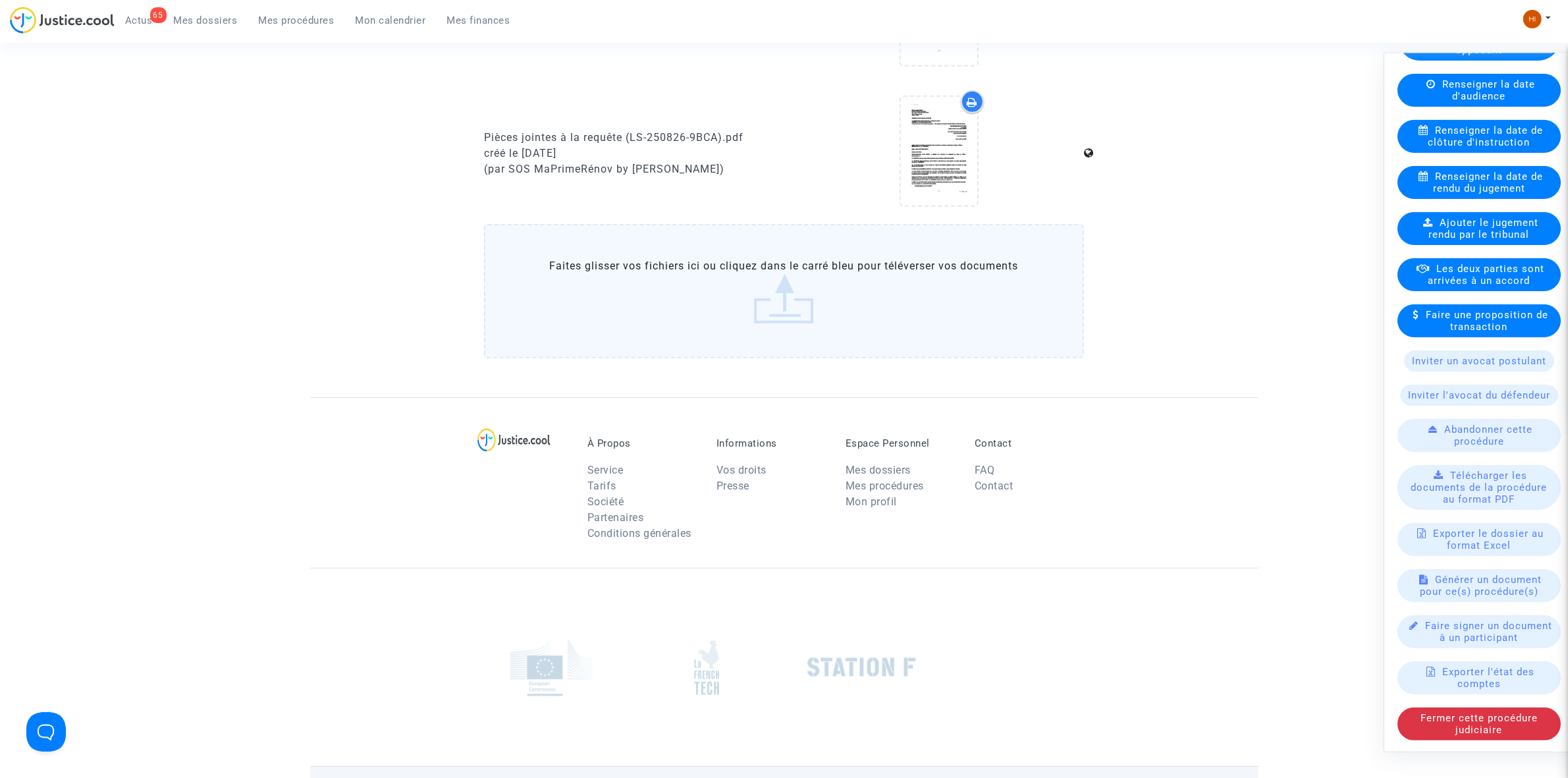
scroll to position [823, 0]
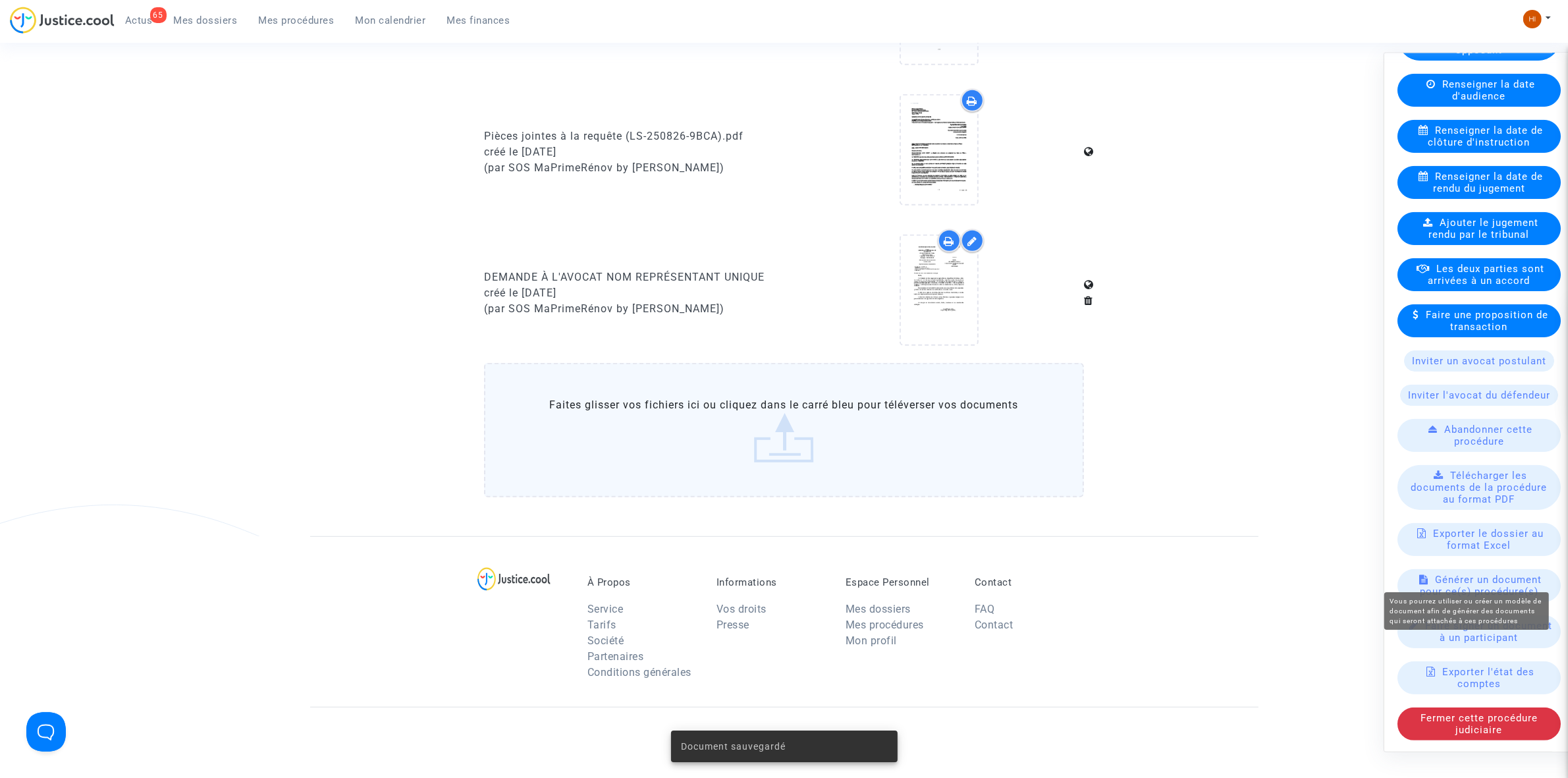
click at [1500, 573] on span "Générer un document pour ce(s) procédure(s)" at bounding box center [1481, 584] width 122 height 24
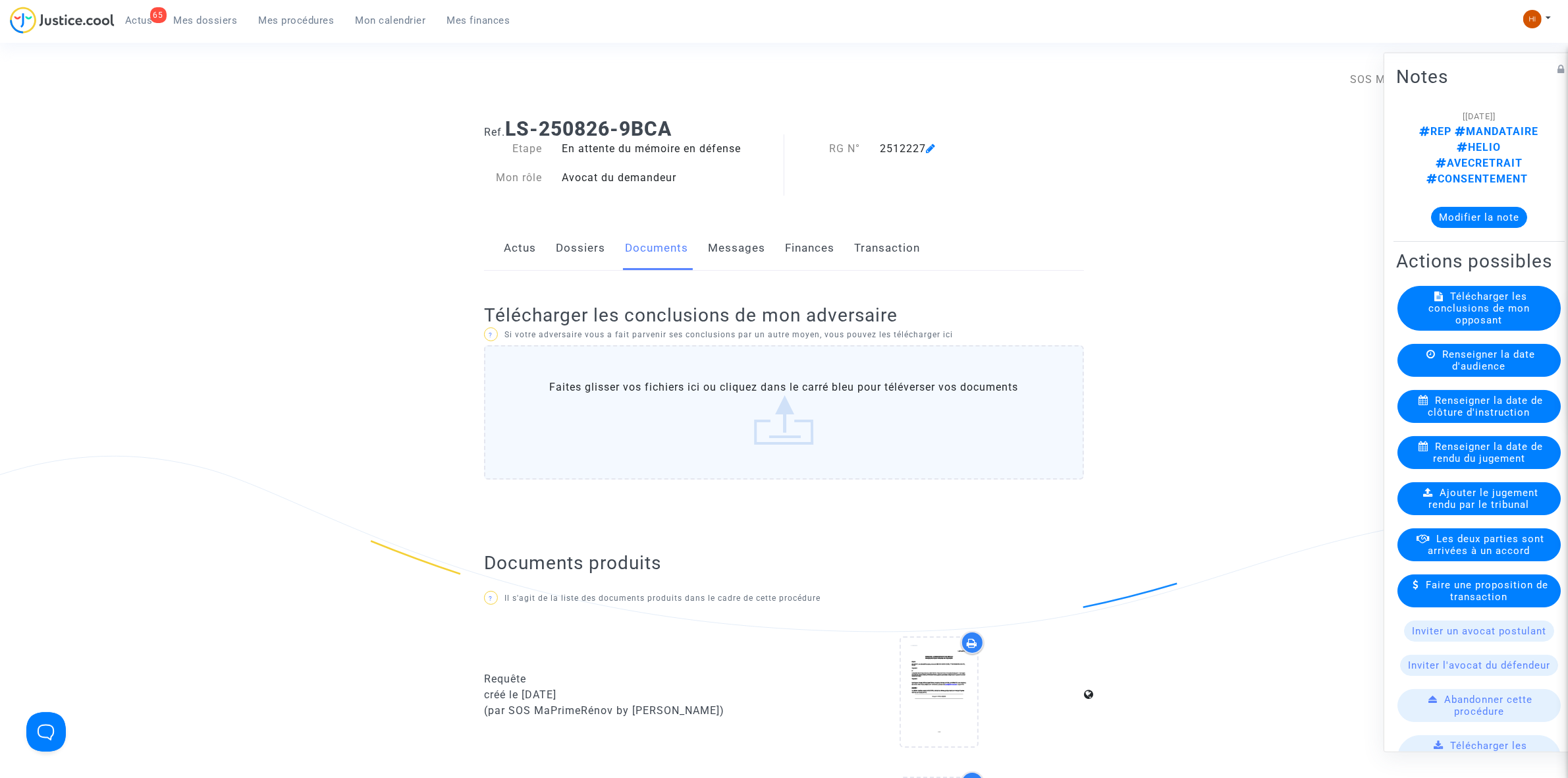
drag, startPoint x: 696, startPoint y: 129, endPoint x: 511, endPoint y: 113, distance: 185.7
click at [511, 113] on div "Ref. LS-250826-9BCA" at bounding box center [784, 124] width 619 height 33
copy b "LS-250826-9BCA"
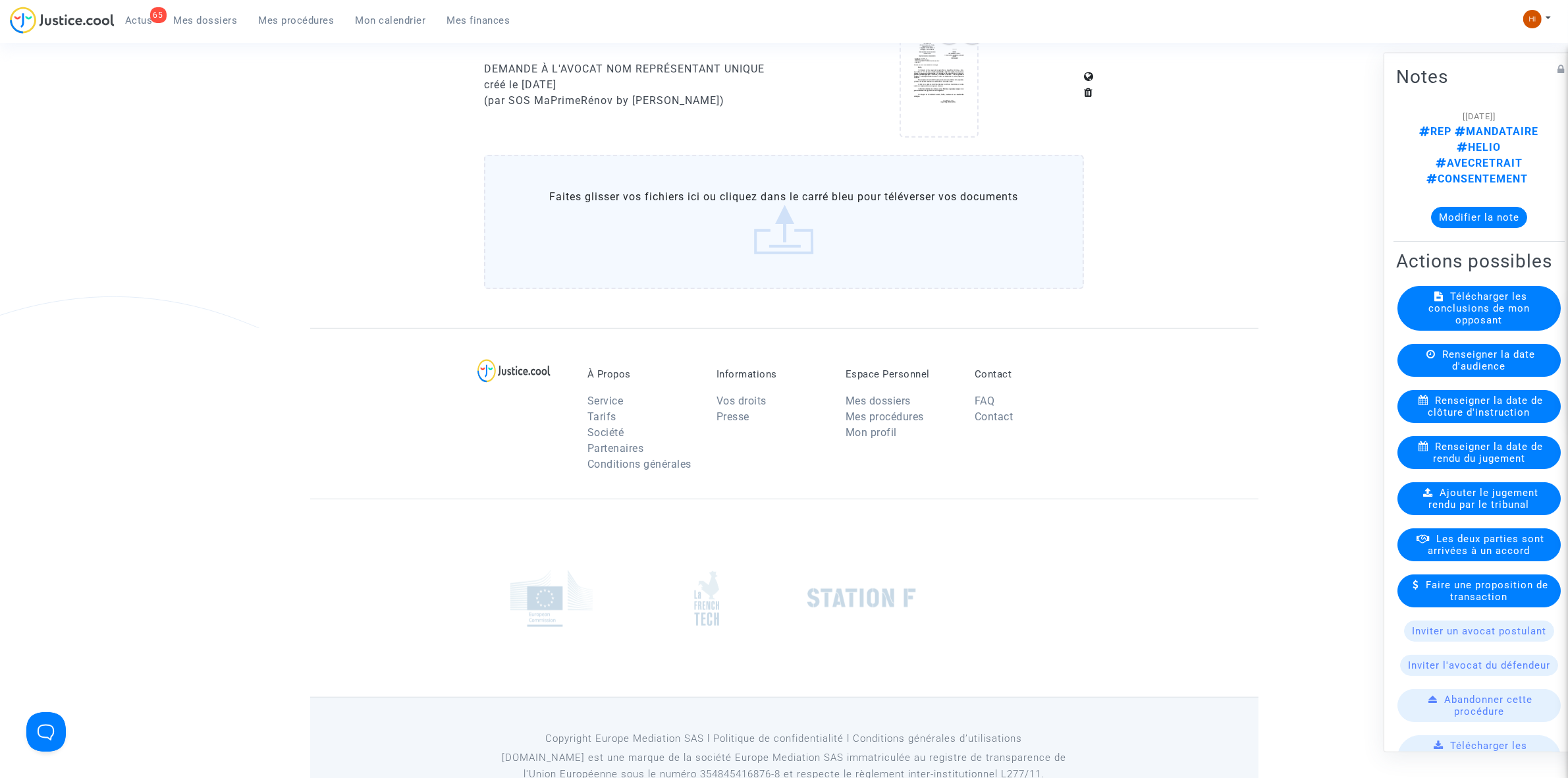
scroll to position [736, 0]
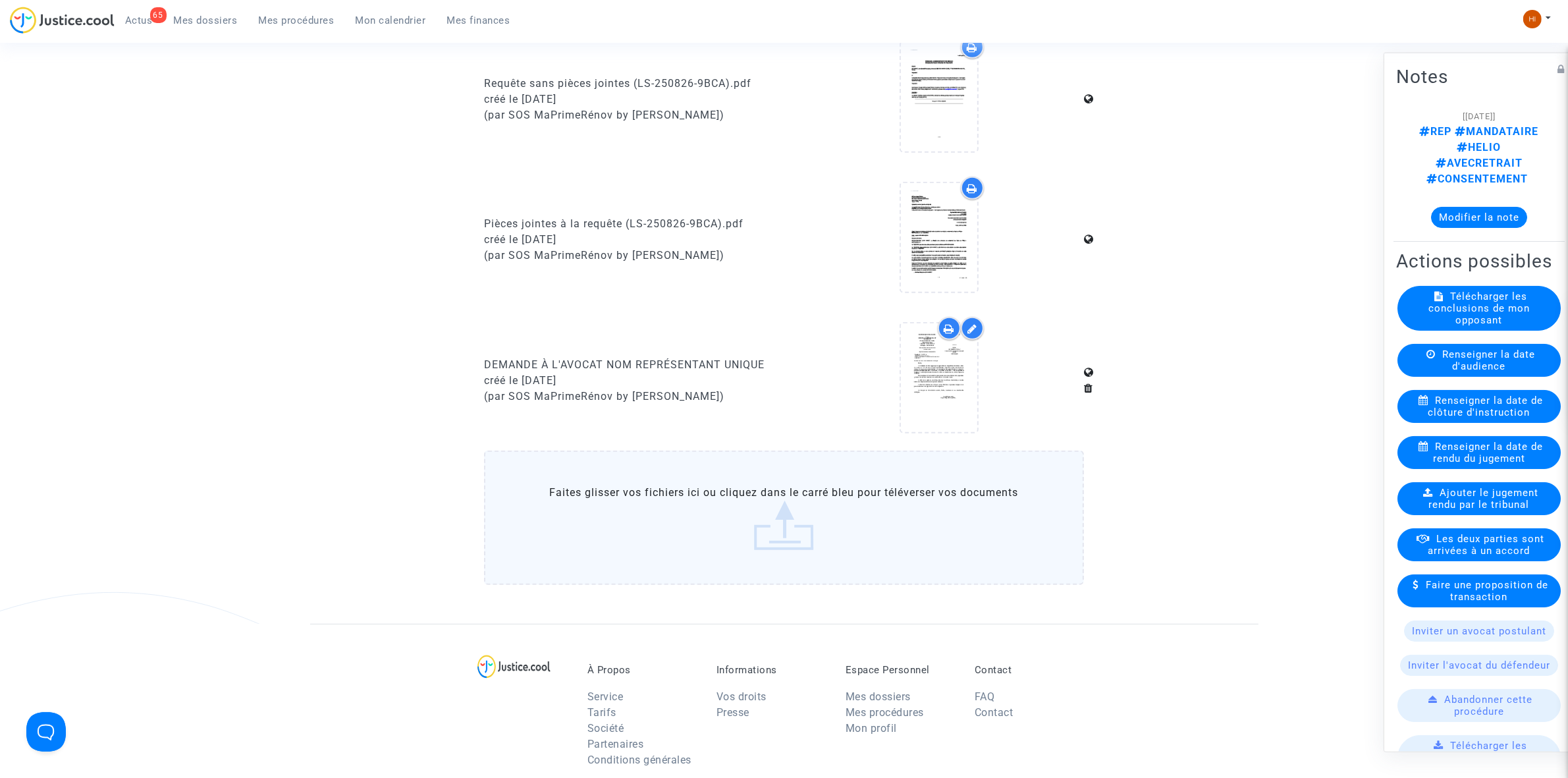
click at [481, 360] on div "DEMANDE À L'AVOCAT NOM REPRÉSENTANT UNIQUE créé le 24/09/2025 (par SOS MaPrimeR…" at bounding box center [629, 380] width 310 height 127
drag, startPoint x: 481, startPoint y: 360, endPoint x: 761, endPoint y: 359, distance: 280.0
click at [761, 359] on div "DEMANDE À L'AVOCAT NOM REPRÉSENTANT UNIQUE créé le 24/09/2025 (par SOS MaPrimeR…" at bounding box center [629, 380] width 310 height 127
copy div "DEMANDE À L'AVOCAT NOM REPRÉSENTANT UNIQU"
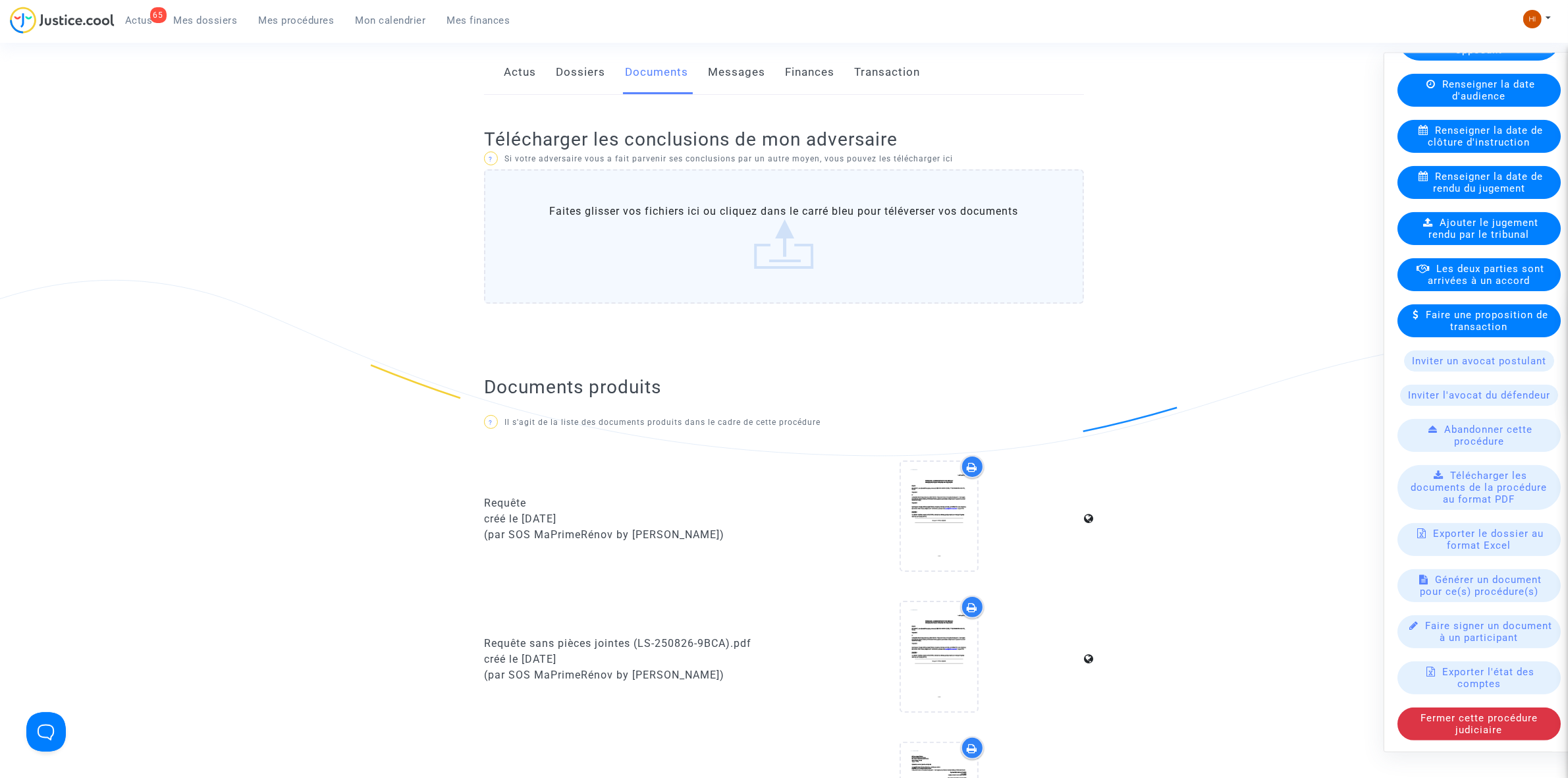
scroll to position [0, 0]
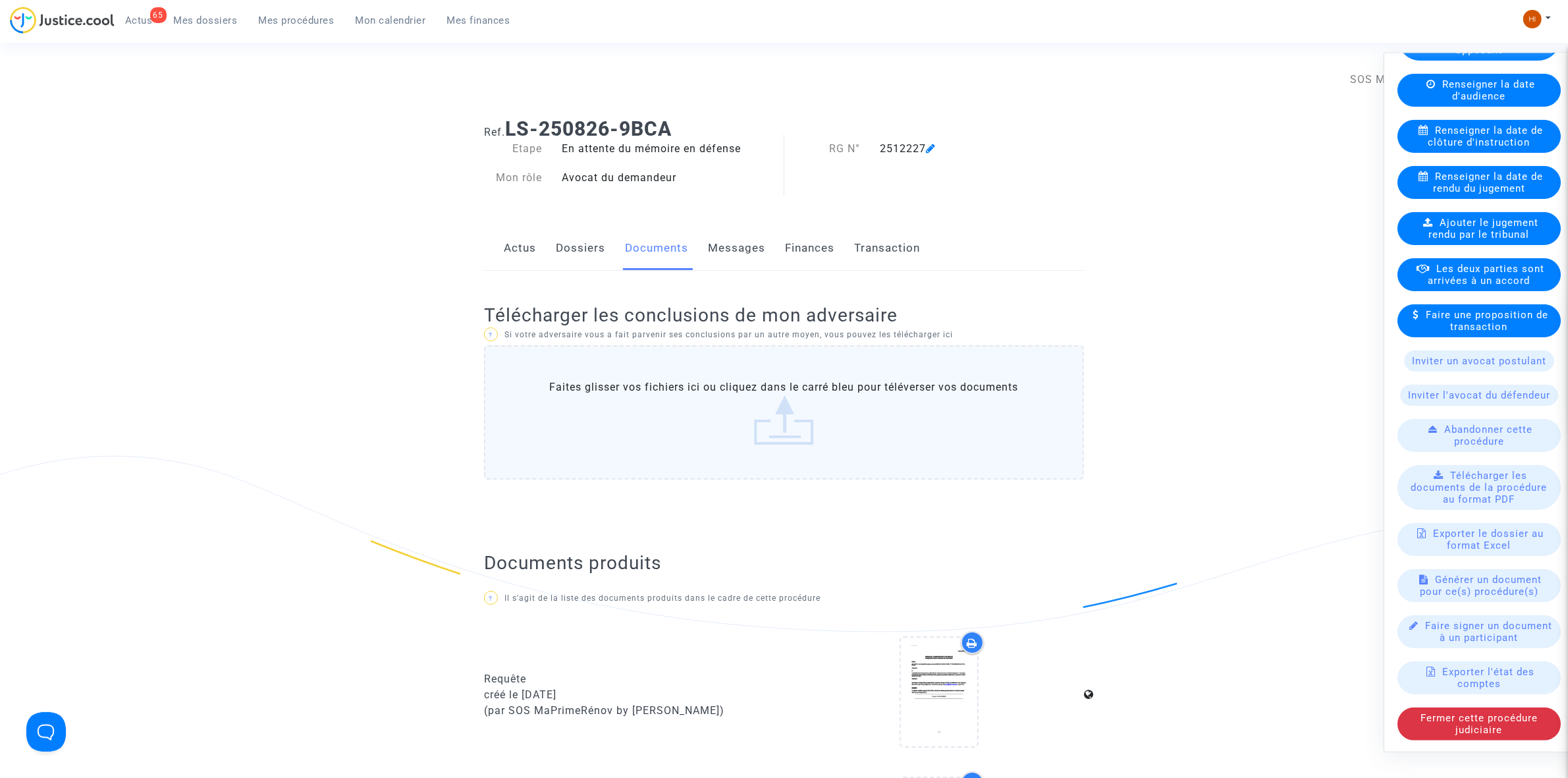
click at [585, 263] on link "Dossiers" at bounding box center [581, 248] width 49 height 44
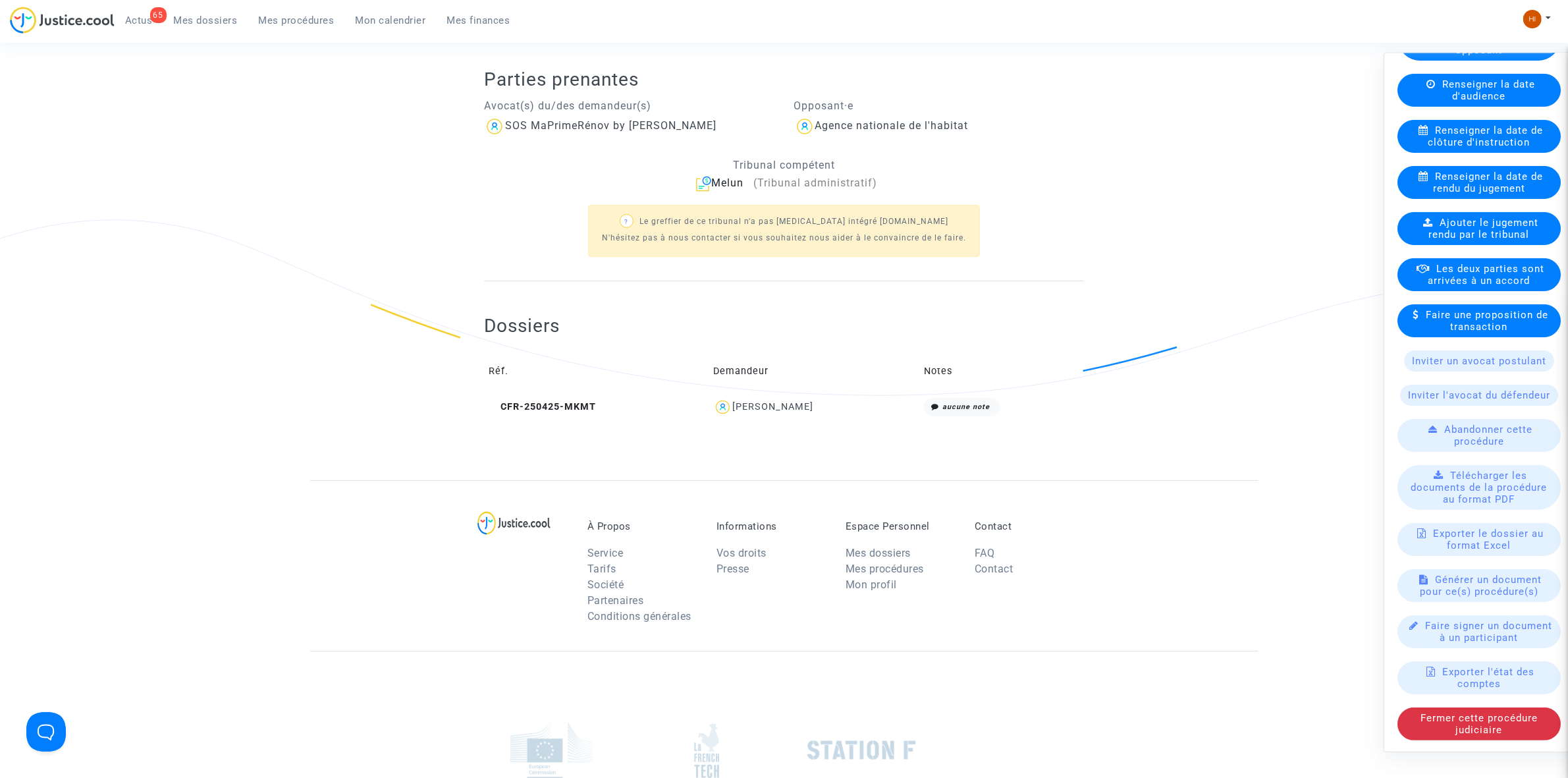
scroll to position [412, 0]
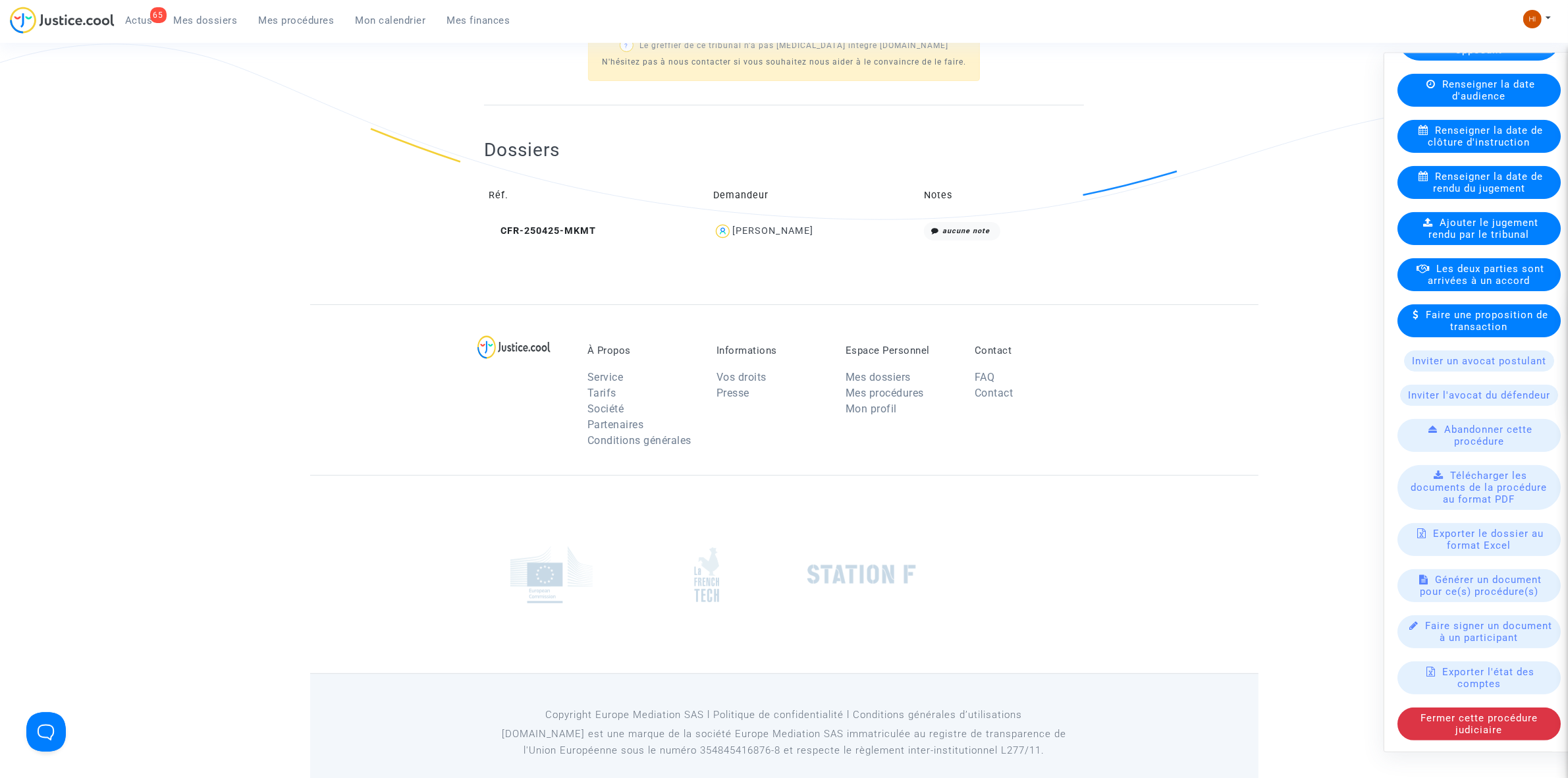
drag, startPoint x: 812, startPoint y: 225, endPoint x: 743, endPoint y: 228, distance: 69.1
click at [743, 228] on div "JULIE NABOT" at bounding box center [814, 232] width 201 height 19
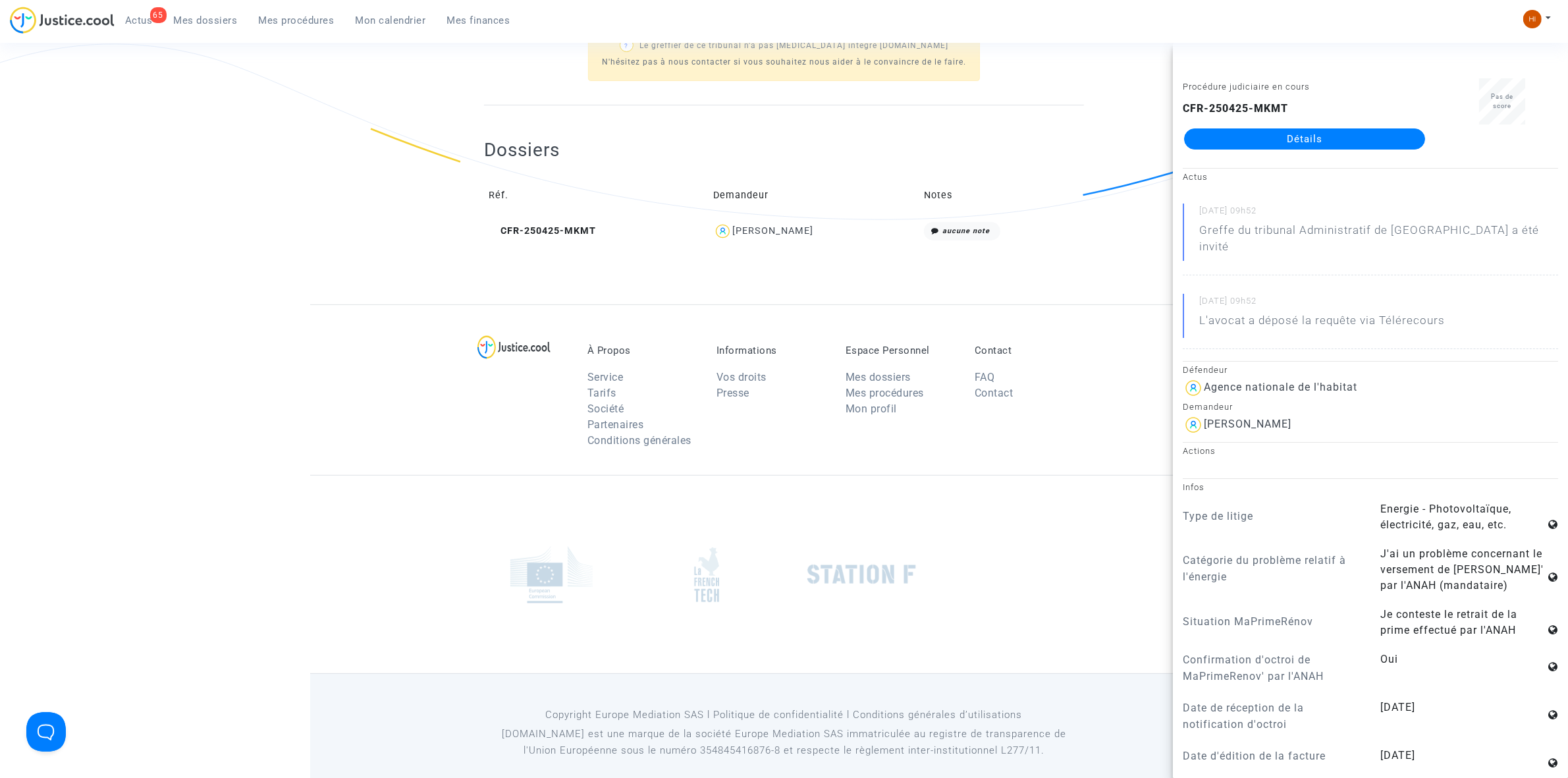
copy div "JULIE NABOT"
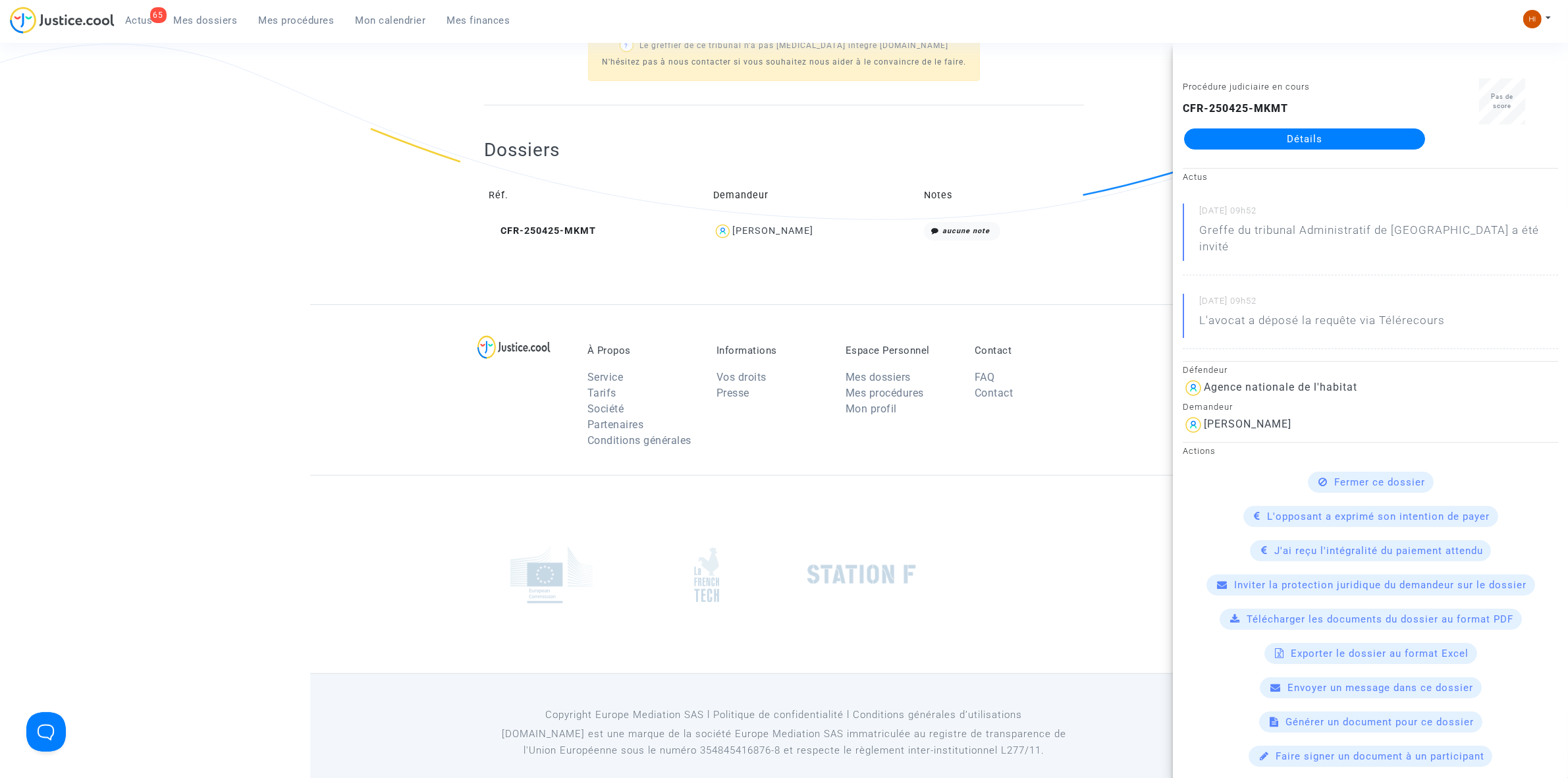
click at [1010, 213] on td "Notes" at bounding box center [1002, 196] width 165 height 43
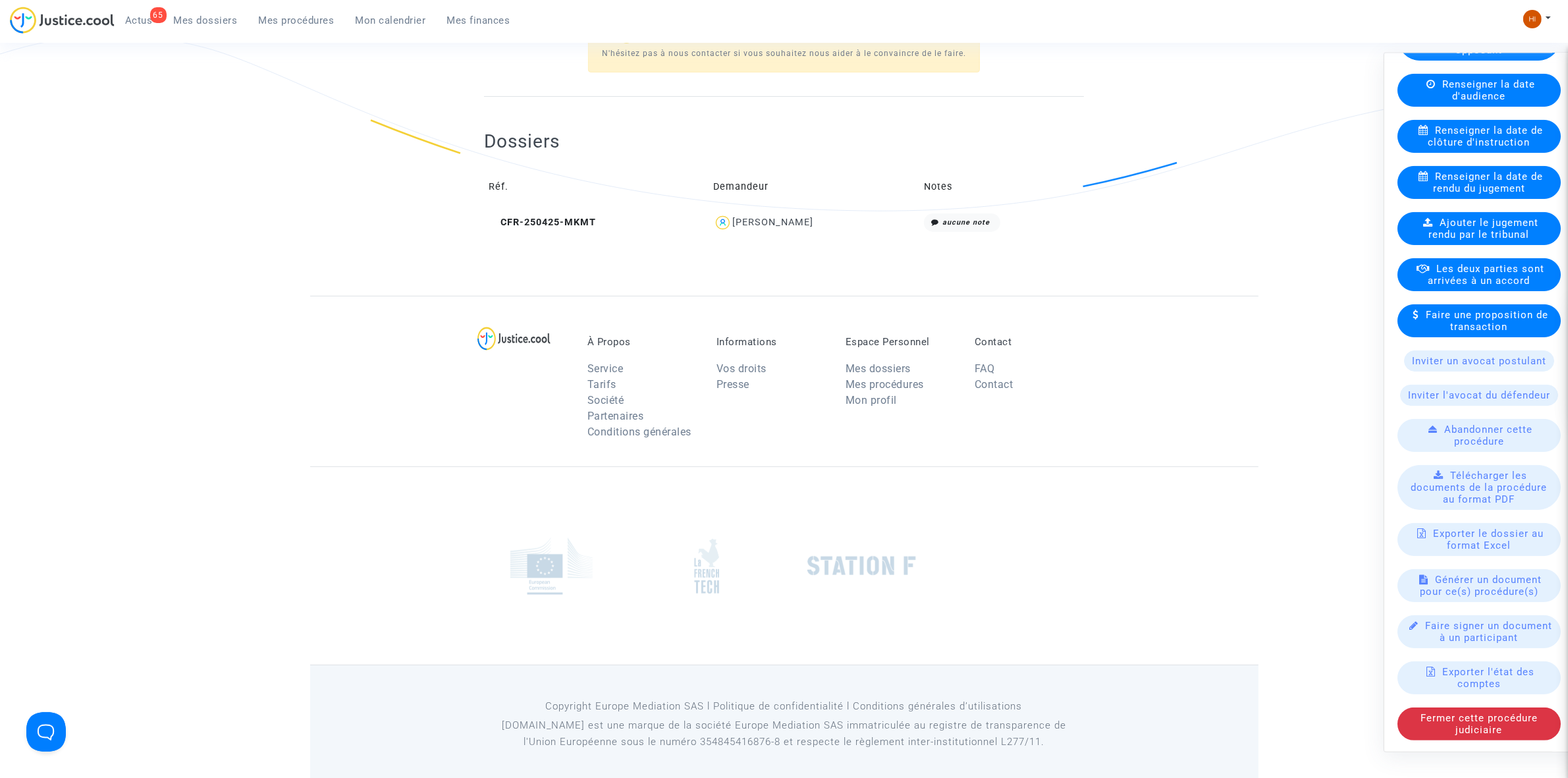
scroll to position [428, 0]
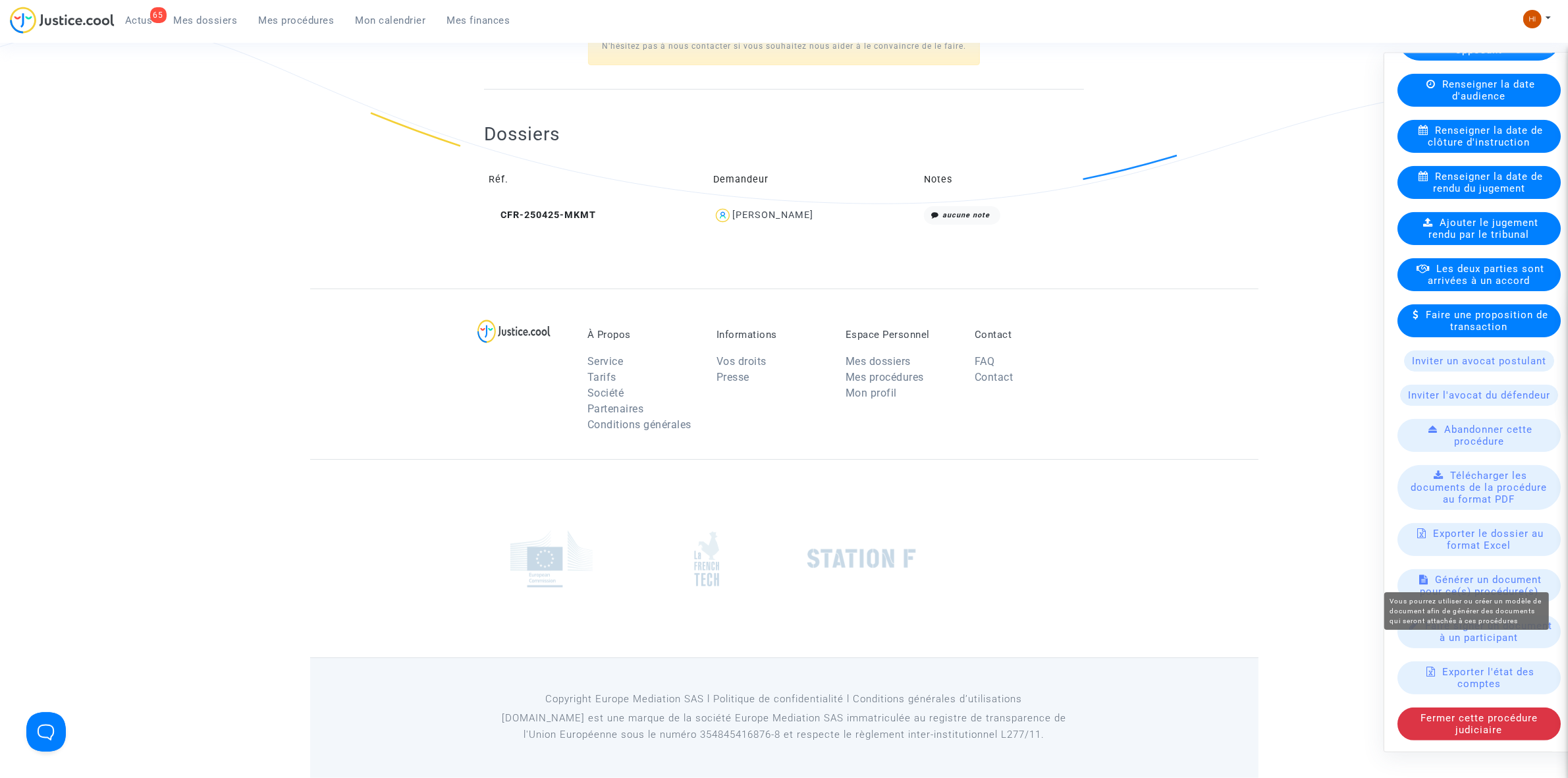
click at [1443, 573] on span "Générer un document pour ce(s) procédure(s)" at bounding box center [1481, 584] width 122 height 24
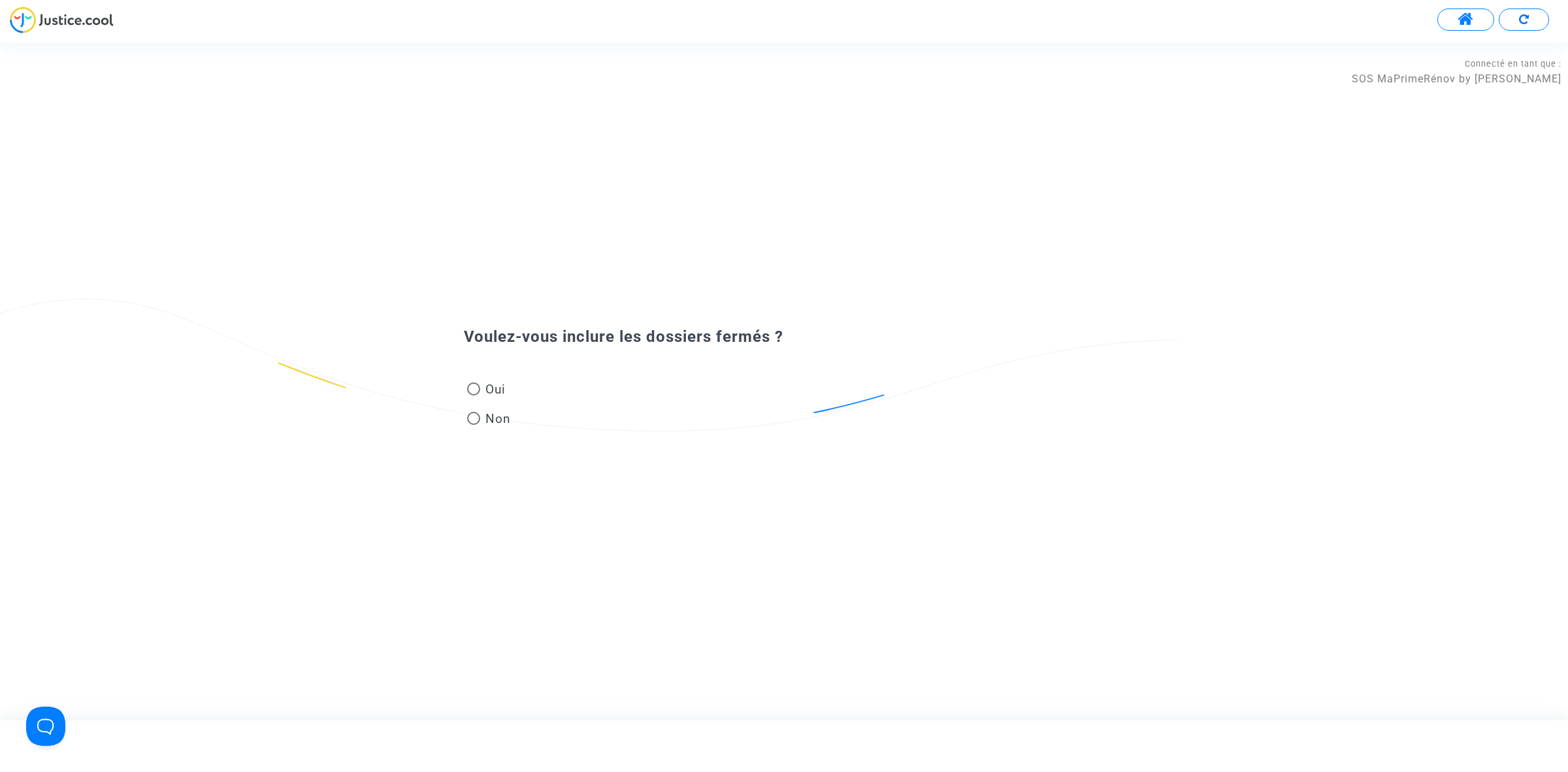
click at [496, 419] on span "Non" at bounding box center [495, 419] width 31 height 17
click at [474, 425] on input "Non" at bounding box center [473, 425] width 1 height 1
radio input "true"
paste input "JULIE NABOT"
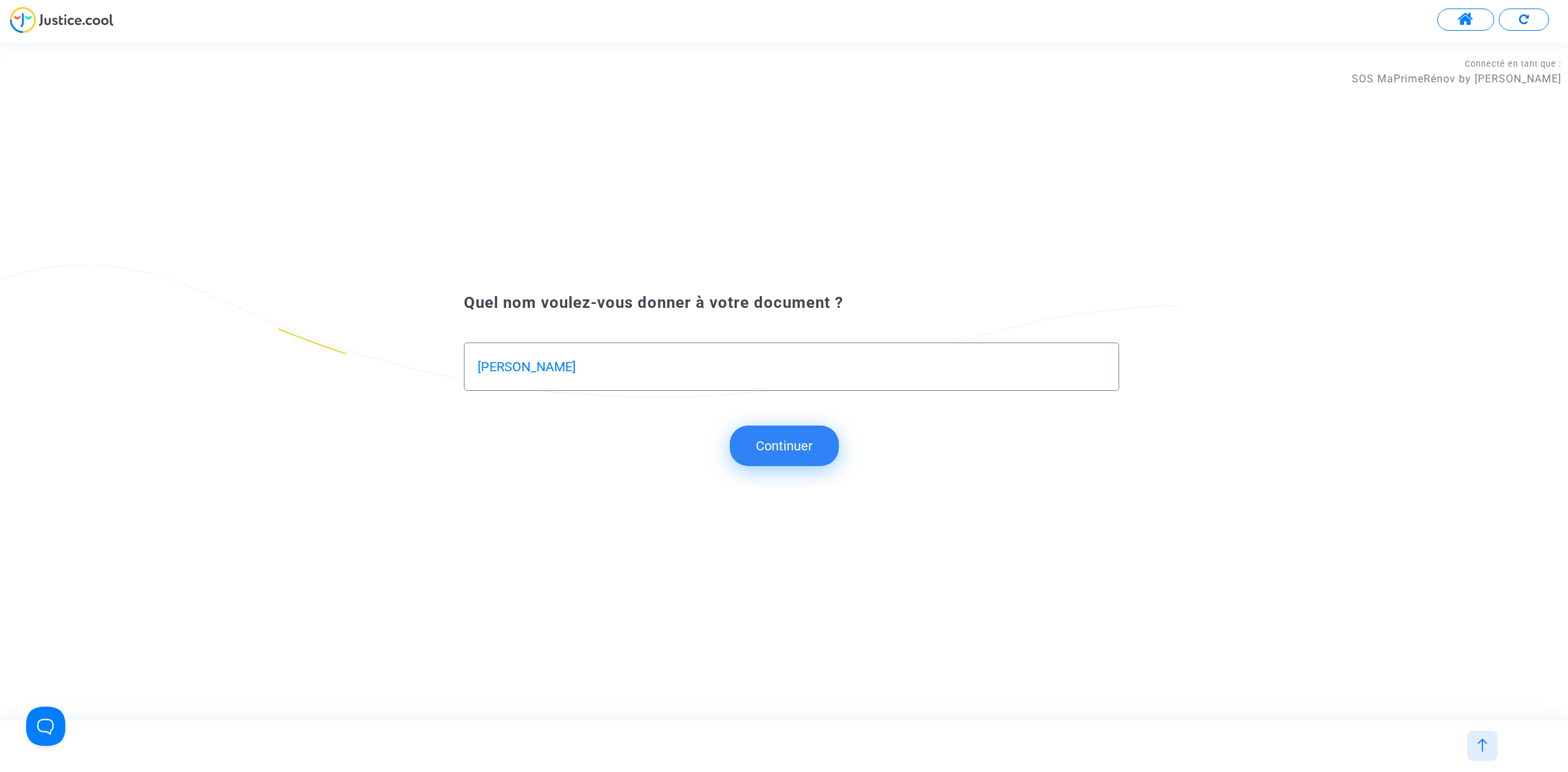
drag, startPoint x: 592, startPoint y: 379, endPoint x: 229, endPoint y: 378, distance: 363.0
click at [229, 378] on div "Quel nom voulez-vous donner à votre document ? JULIE NABOT" at bounding box center [784, 349] width 1568 height 129
click at [613, 360] on input "JULIE NABOT" at bounding box center [791, 367] width 628 height 15
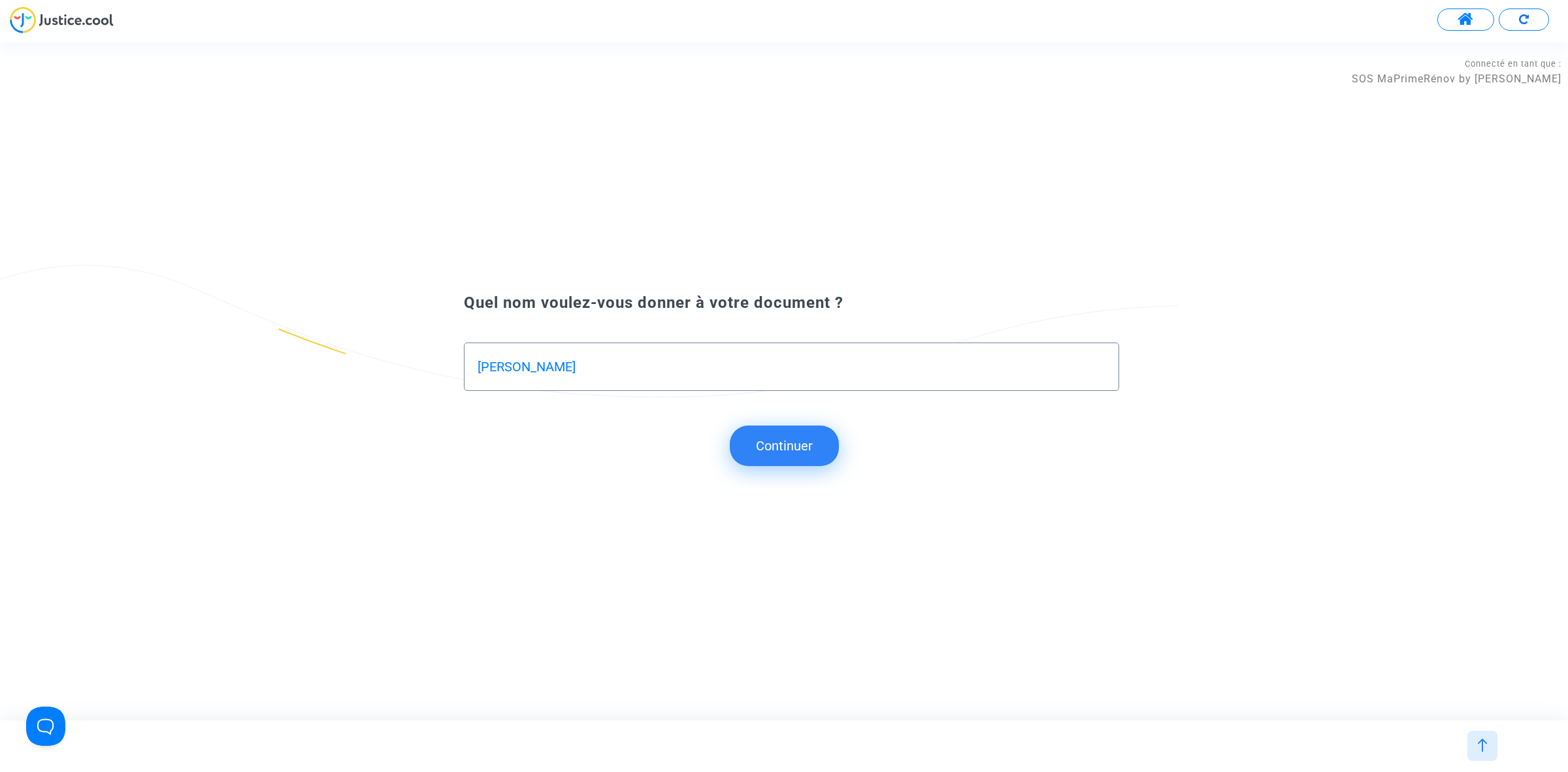
paste input "DEMANDE À L'AVOCAT NOM REPRÉSENTANT UNIQUE"
click at [476, 364] on div "DEMANDE À L'AVOCAT NOM REPRÉSENTANT UNIQUE" at bounding box center [791, 366] width 655 height 48
click at [478, 364] on div "DEMANDE À L'AVOCAT NOM REPRÉSENTANT UNIQUE" at bounding box center [791, 366] width 655 height 48
click at [478, 364] on input "DEMANDE À L'AVOCAT NOM REPRÉSENTANT UNIQUE" at bounding box center [791, 367] width 628 height 15
type input "REPONSE A LA DEMANDE À L'AVOCAT NOM REPRÉSENTANT UNIQUE"
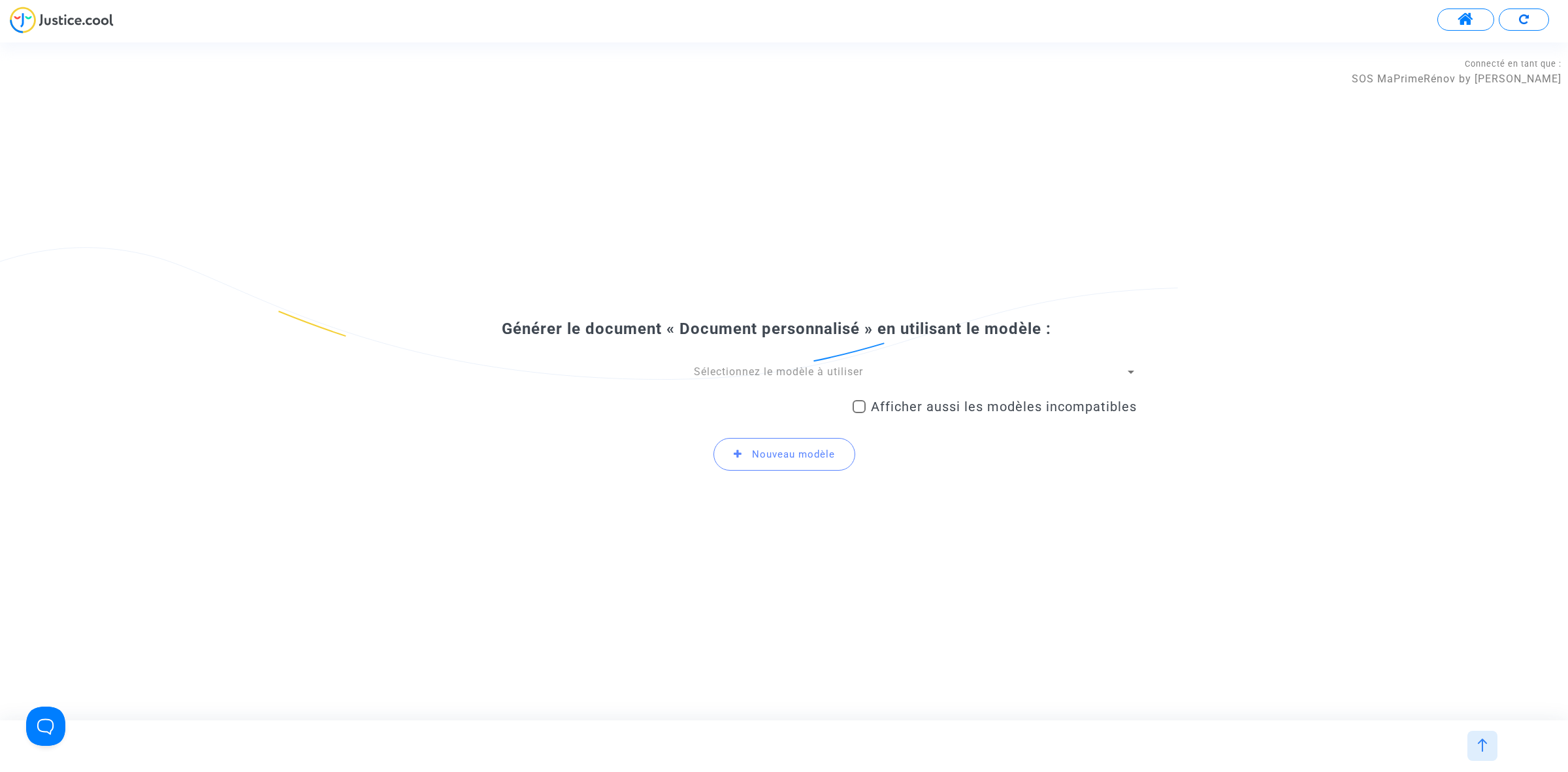
click at [876, 377] on div "Sélectionnez le modèle à utiliser" at bounding box center [778, 371] width 694 height 14
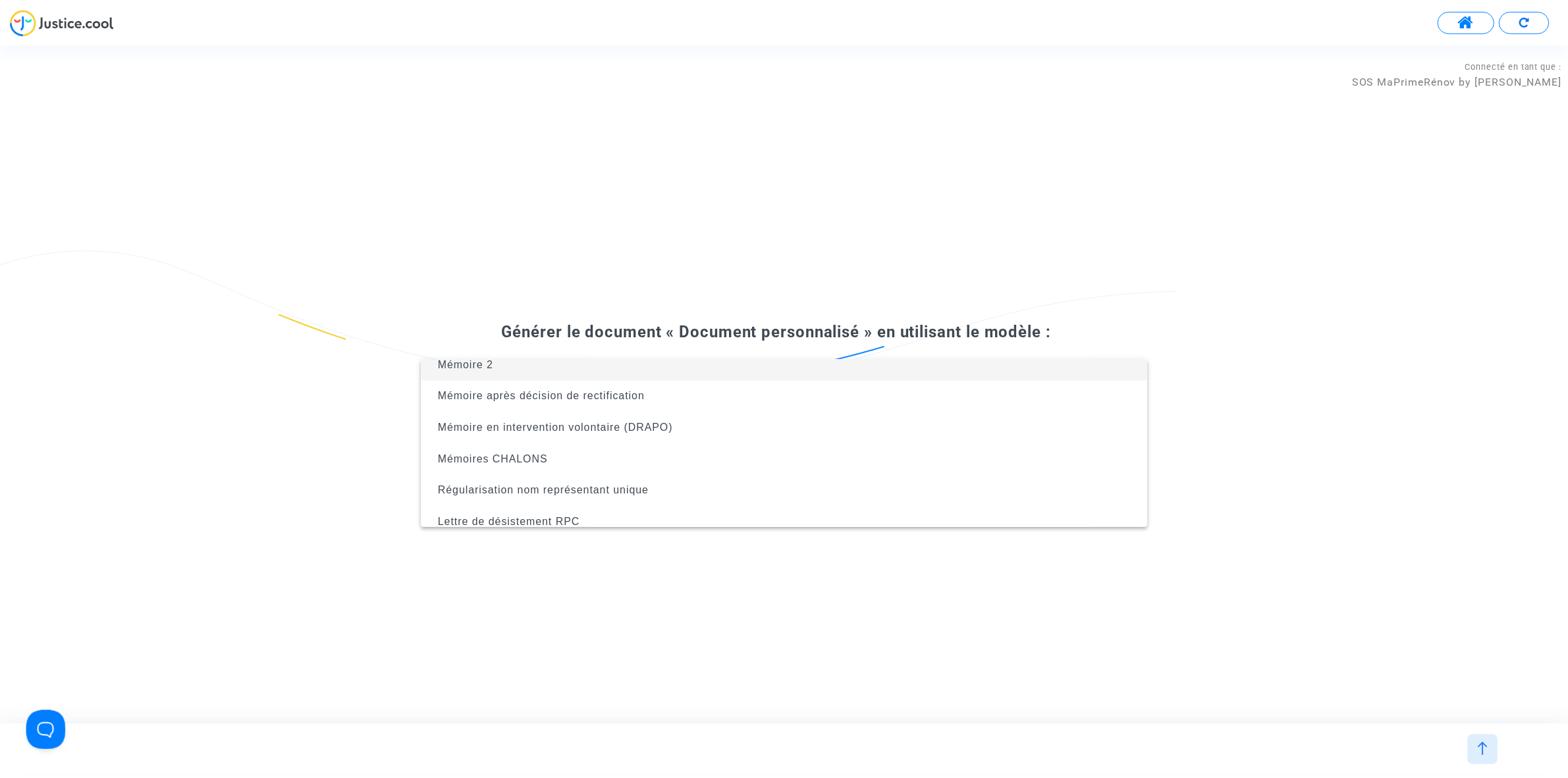
scroll to position [21, 0]
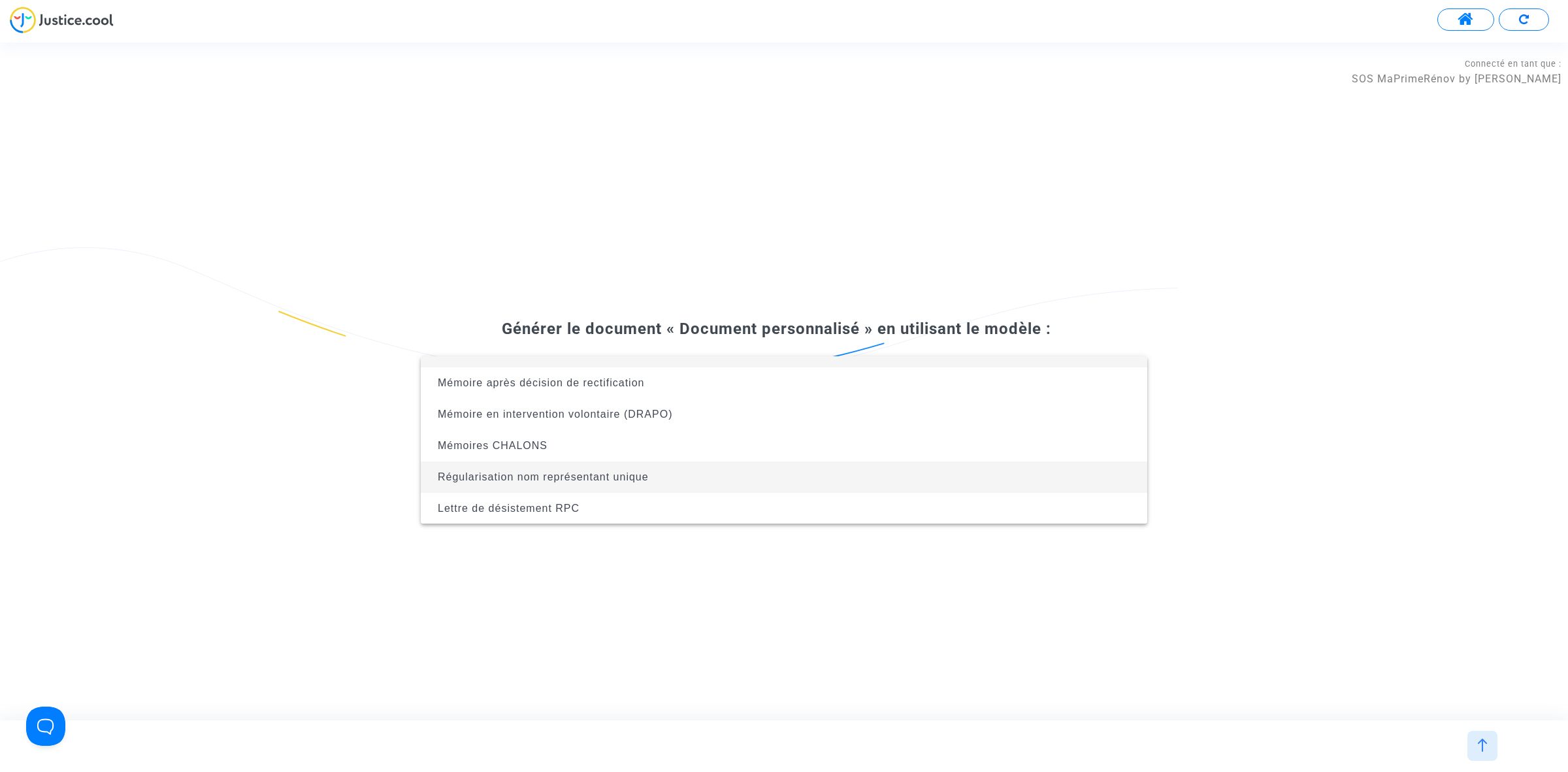
click at [791, 471] on span "Régularisation nom représentant unique" at bounding box center [784, 477] width 706 height 31
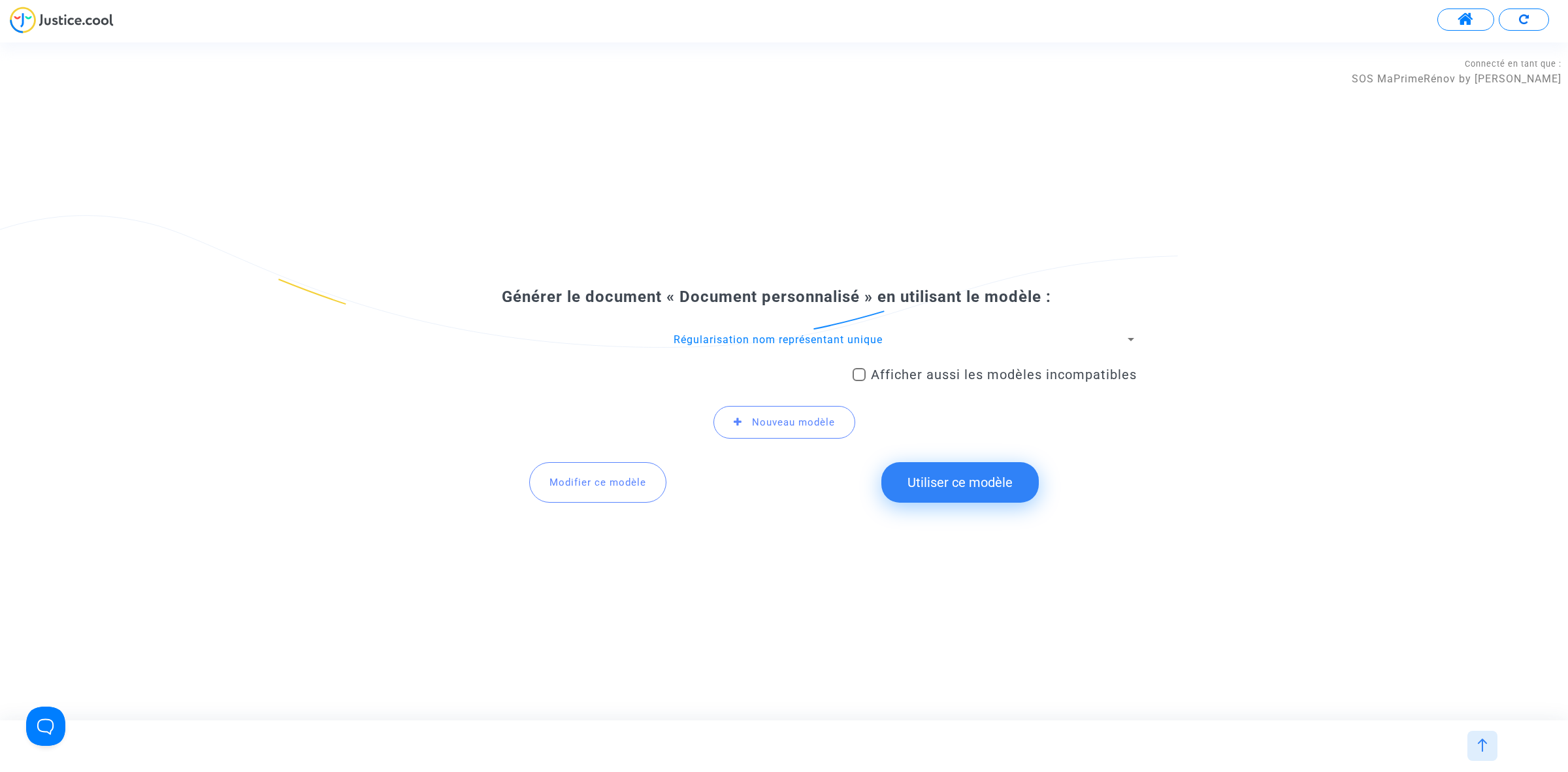
click at [932, 476] on button "Utiliser ce modèle" at bounding box center [960, 482] width 157 height 40
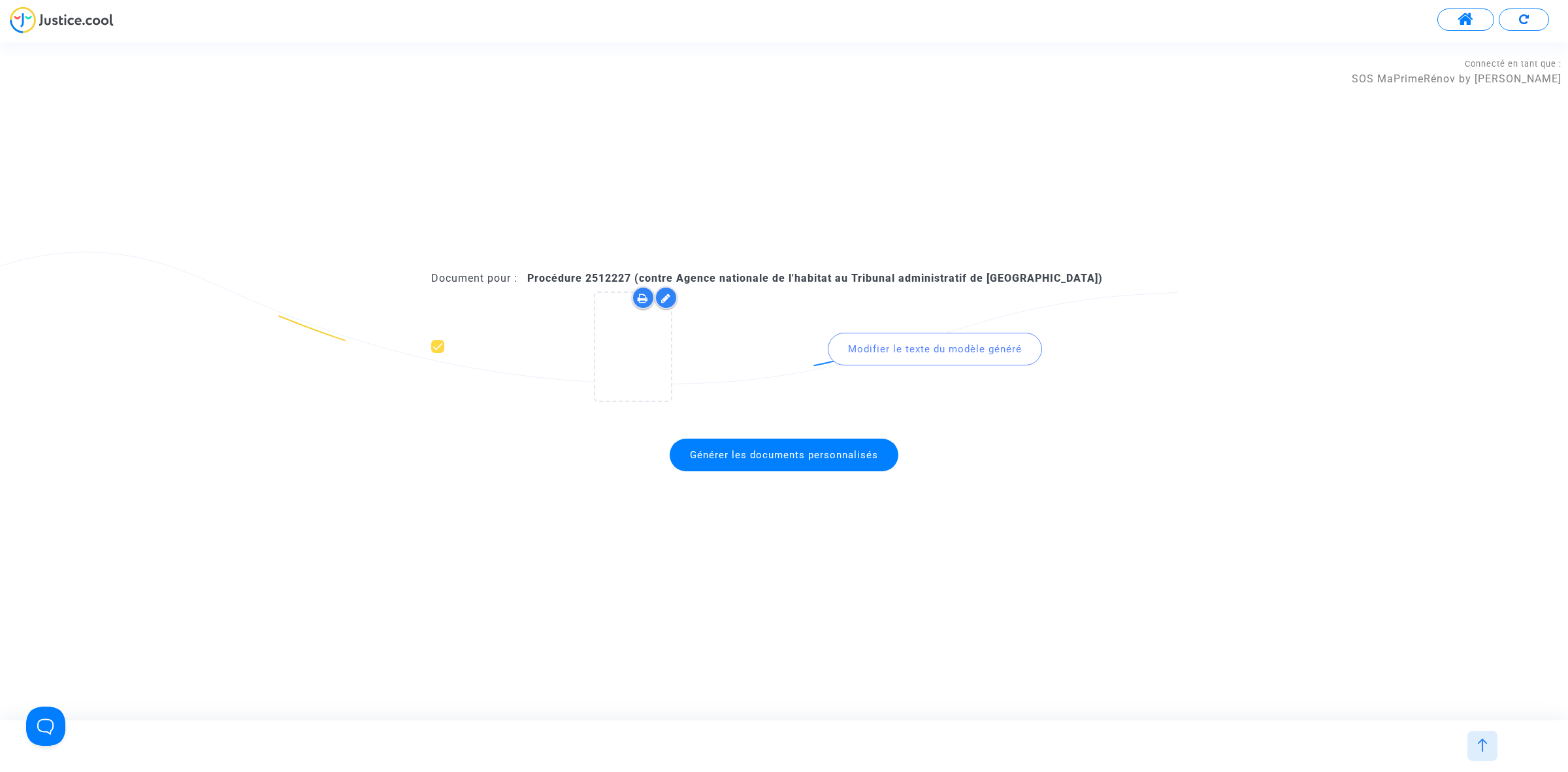
click at [709, 440] on span "Générer les documents personnalisés" at bounding box center [784, 455] width 229 height 33
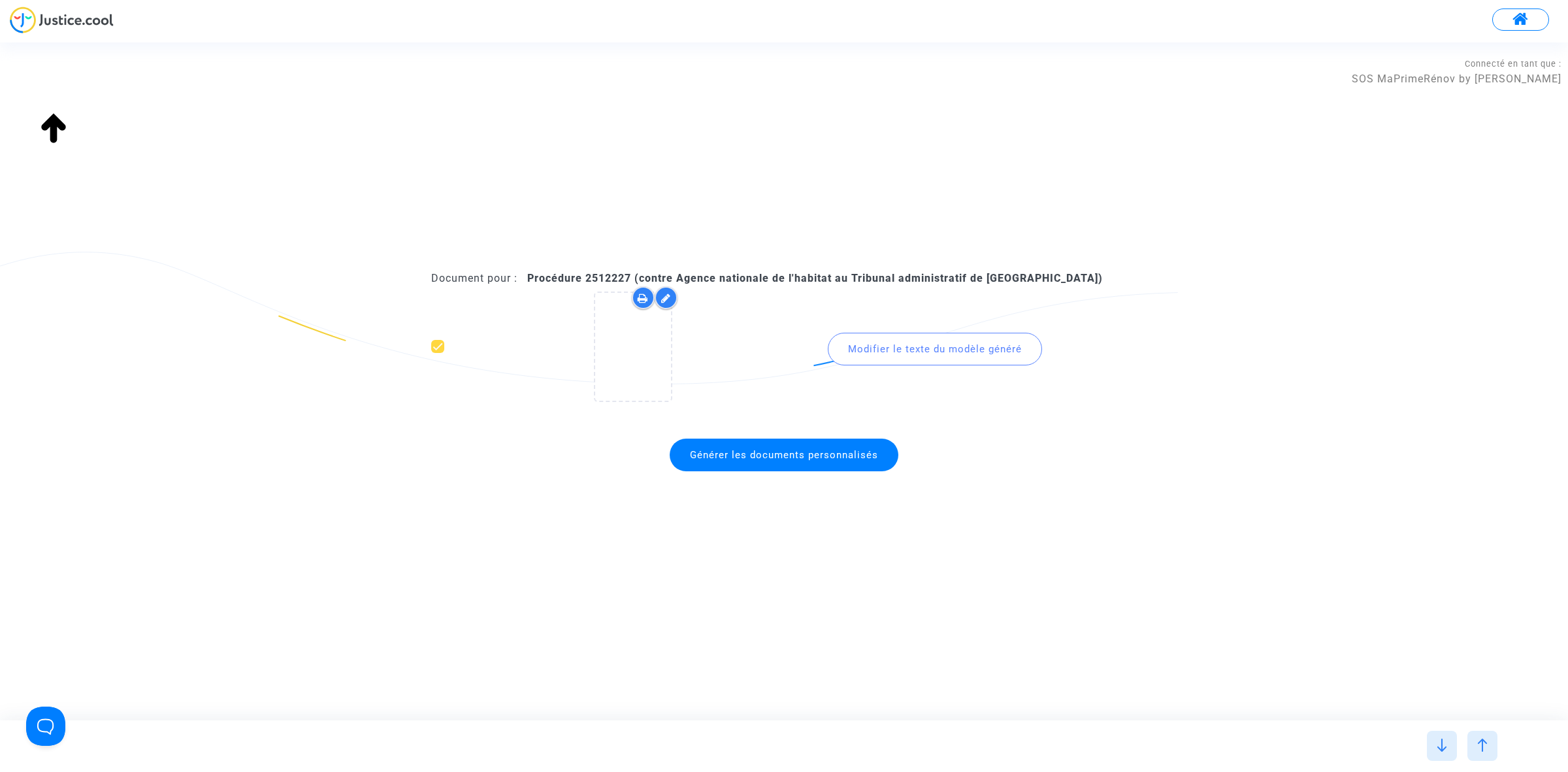
click at [761, 454] on span "Générer les documents personnalisés" at bounding box center [784, 454] width 188 height 12
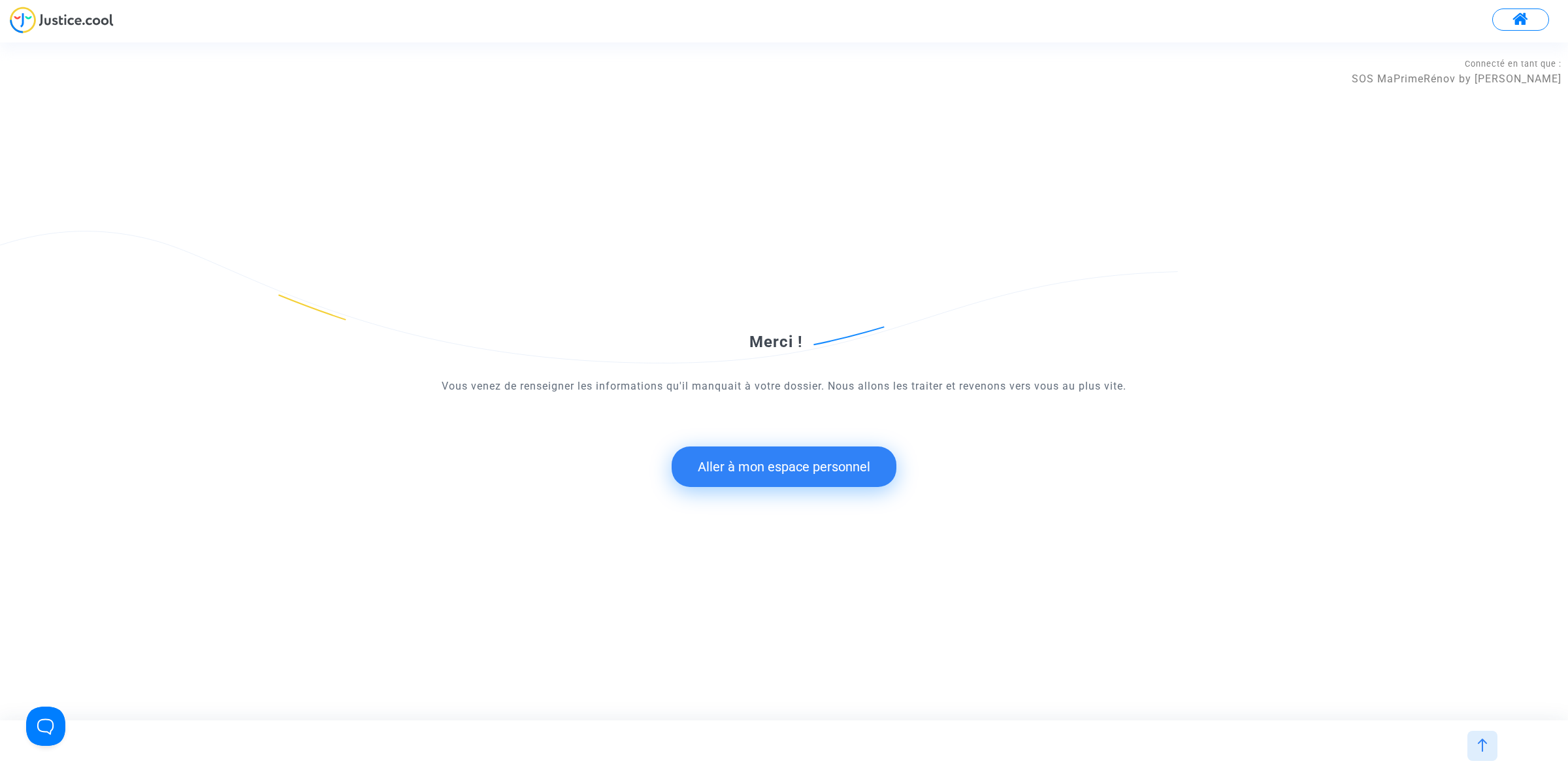
click at [799, 461] on button "Aller à mon espace personnel" at bounding box center [784, 466] width 225 height 40
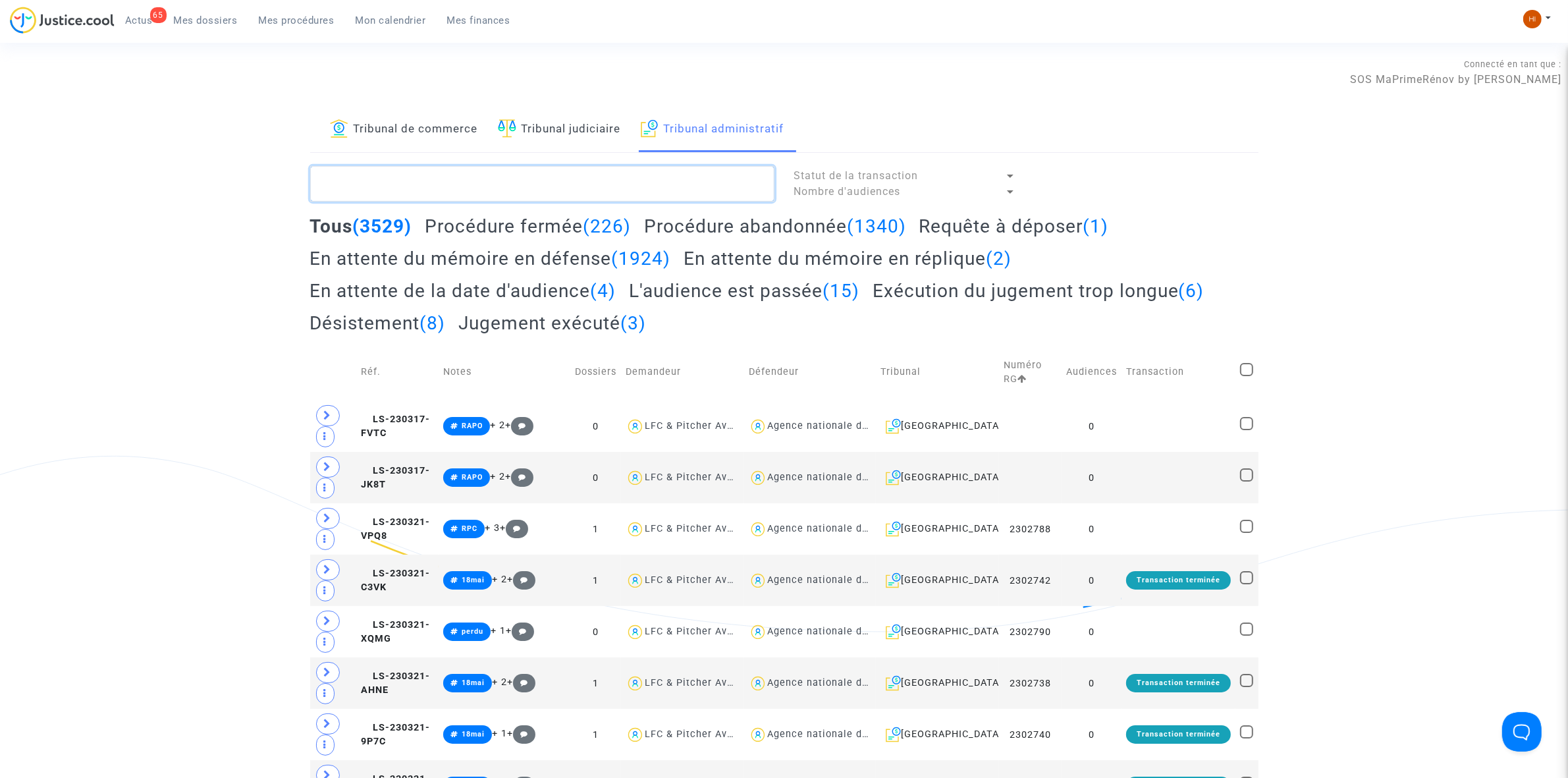
click at [594, 178] on textarea at bounding box center [542, 183] width 464 height 36
paste textarea "DEMANDE À L'AVOCAT NOM REPRÉSENTANT UNIQUE"
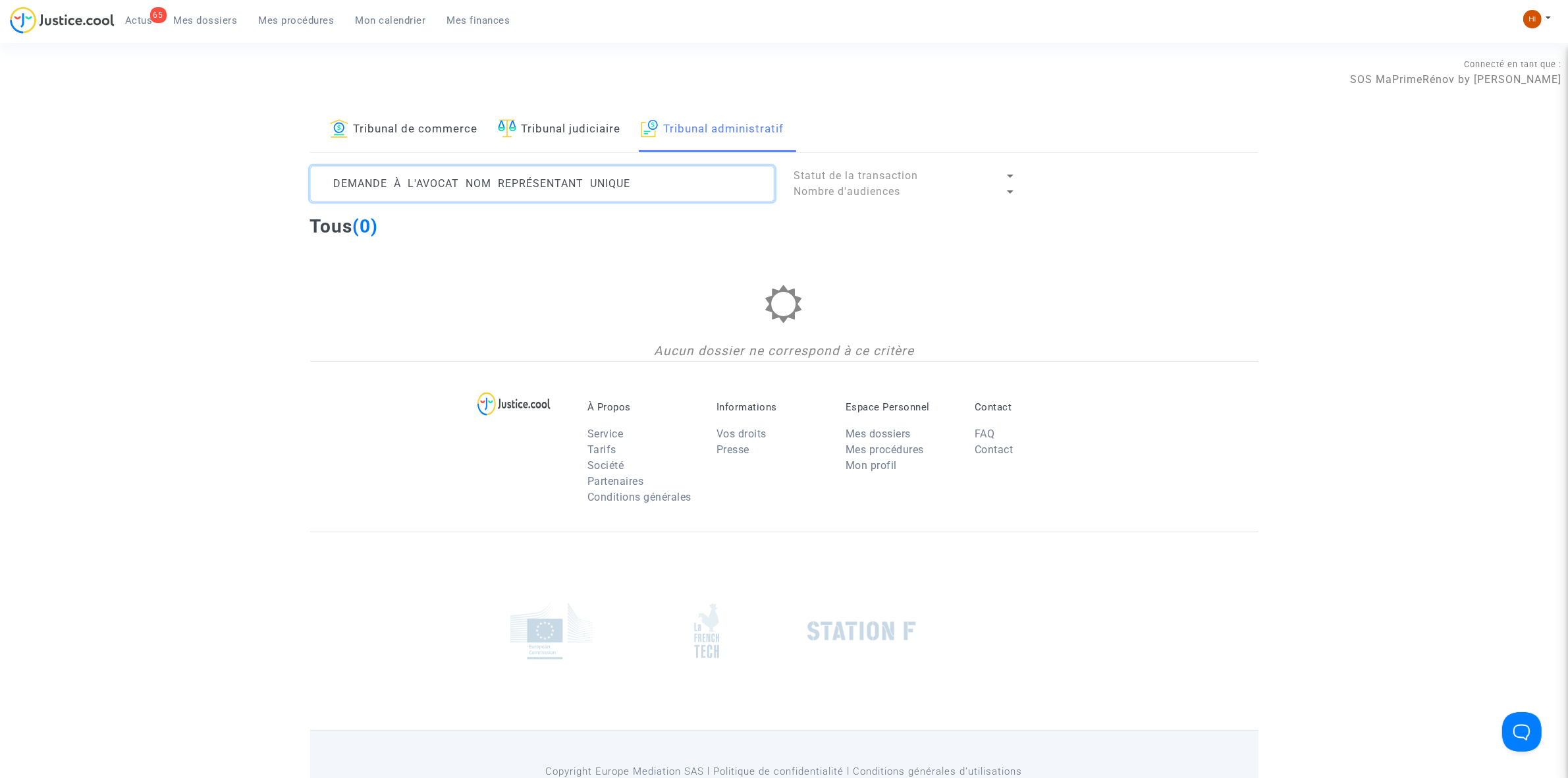
drag, startPoint x: -131, startPoint y: 113, endPoint x: -188, endPoint y: 96, distance: 59.5
click at [0, 96] on html "65 Actus Mes dossiers Mes procédures Mon calendrier Mes finances Mon profil Cha…" at bounding box center [784, 424] width 1568 height 849
type textarea "B"
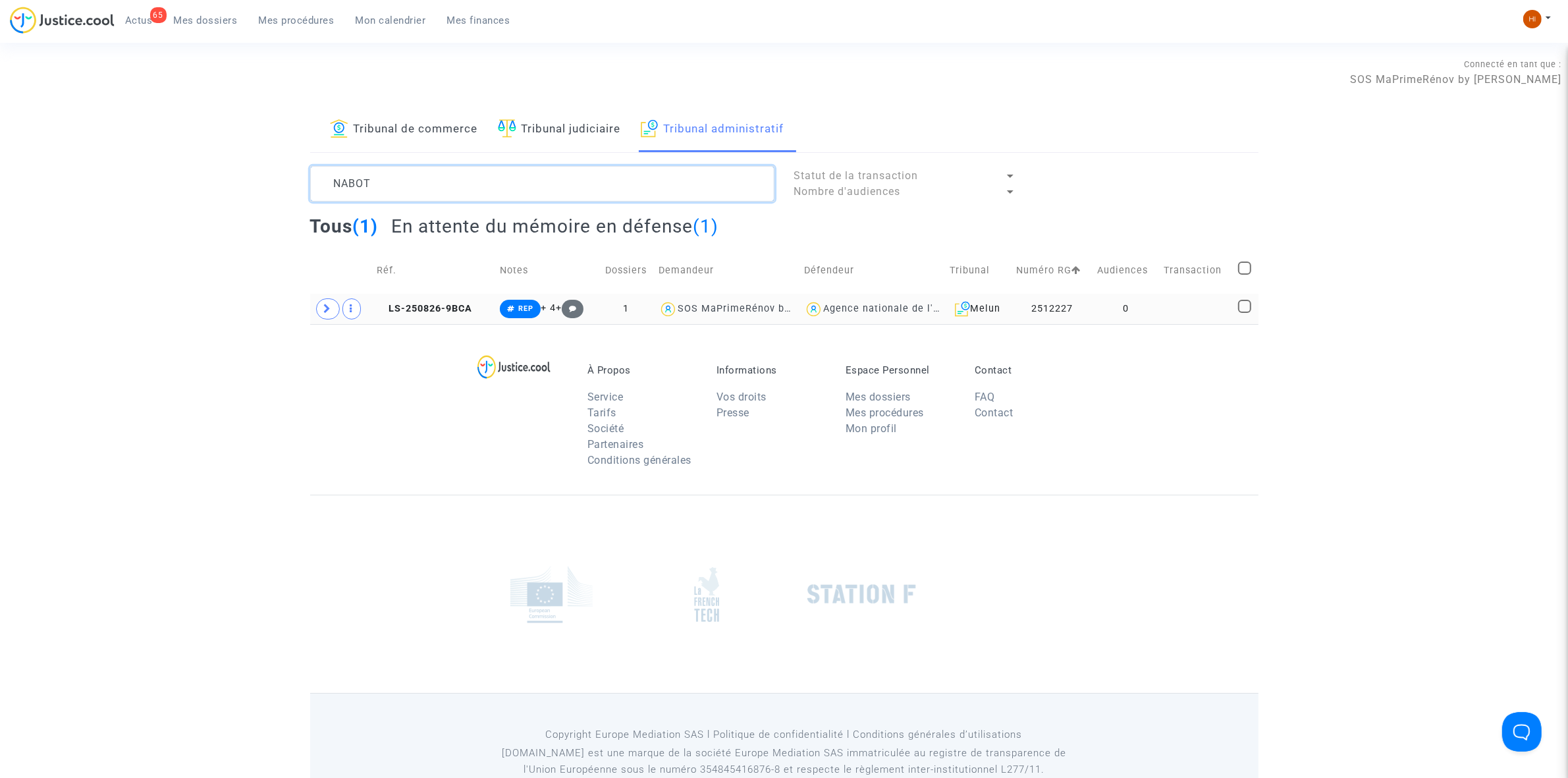
type textarea "NABOT"
click at [1153, 303] on td "0" at bounding box center [1126, 309] width 67 height 30
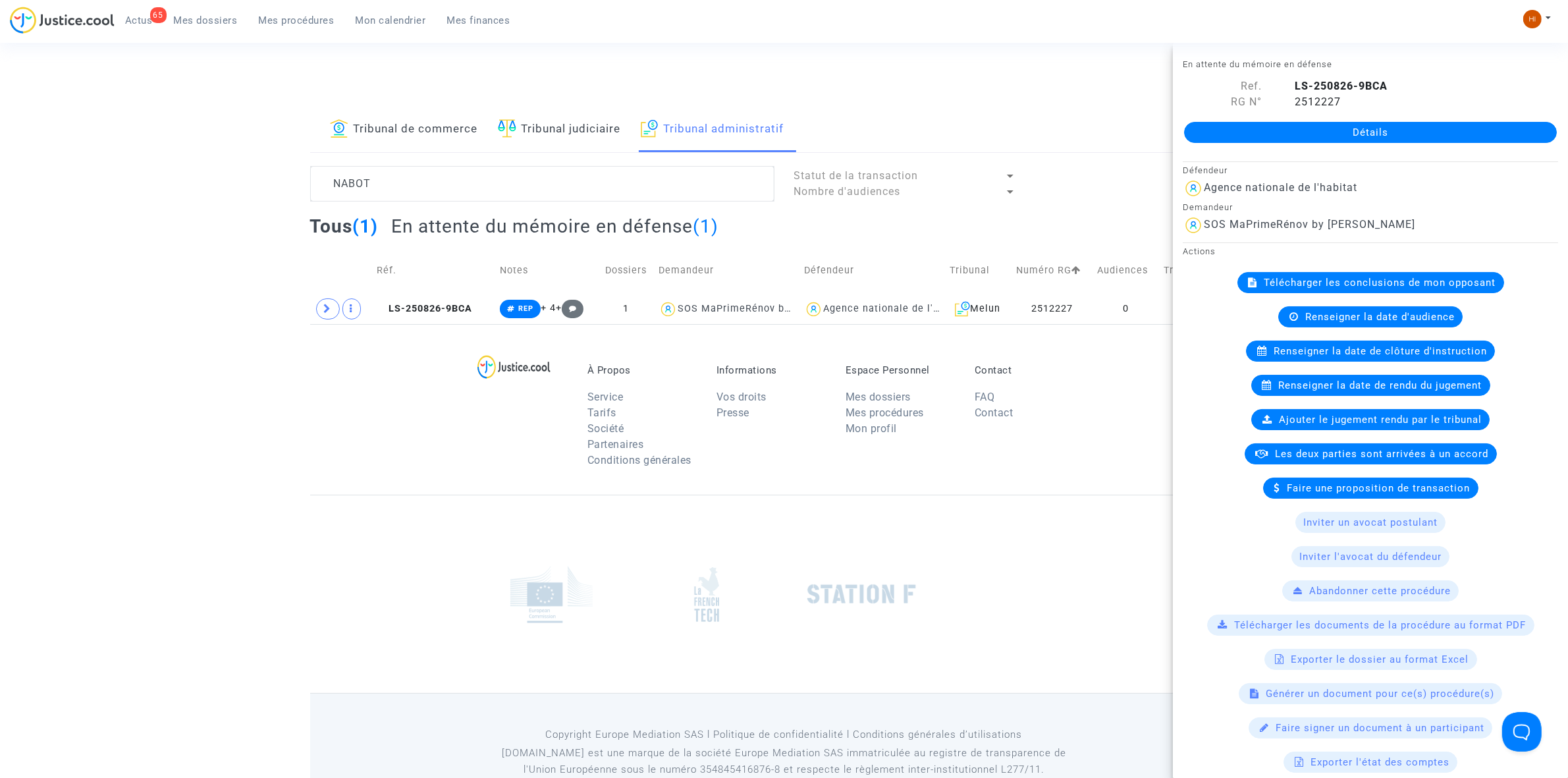
click at [1348, 126] on link "Détails" at bounding box center [1371, 132] width 373 height 21
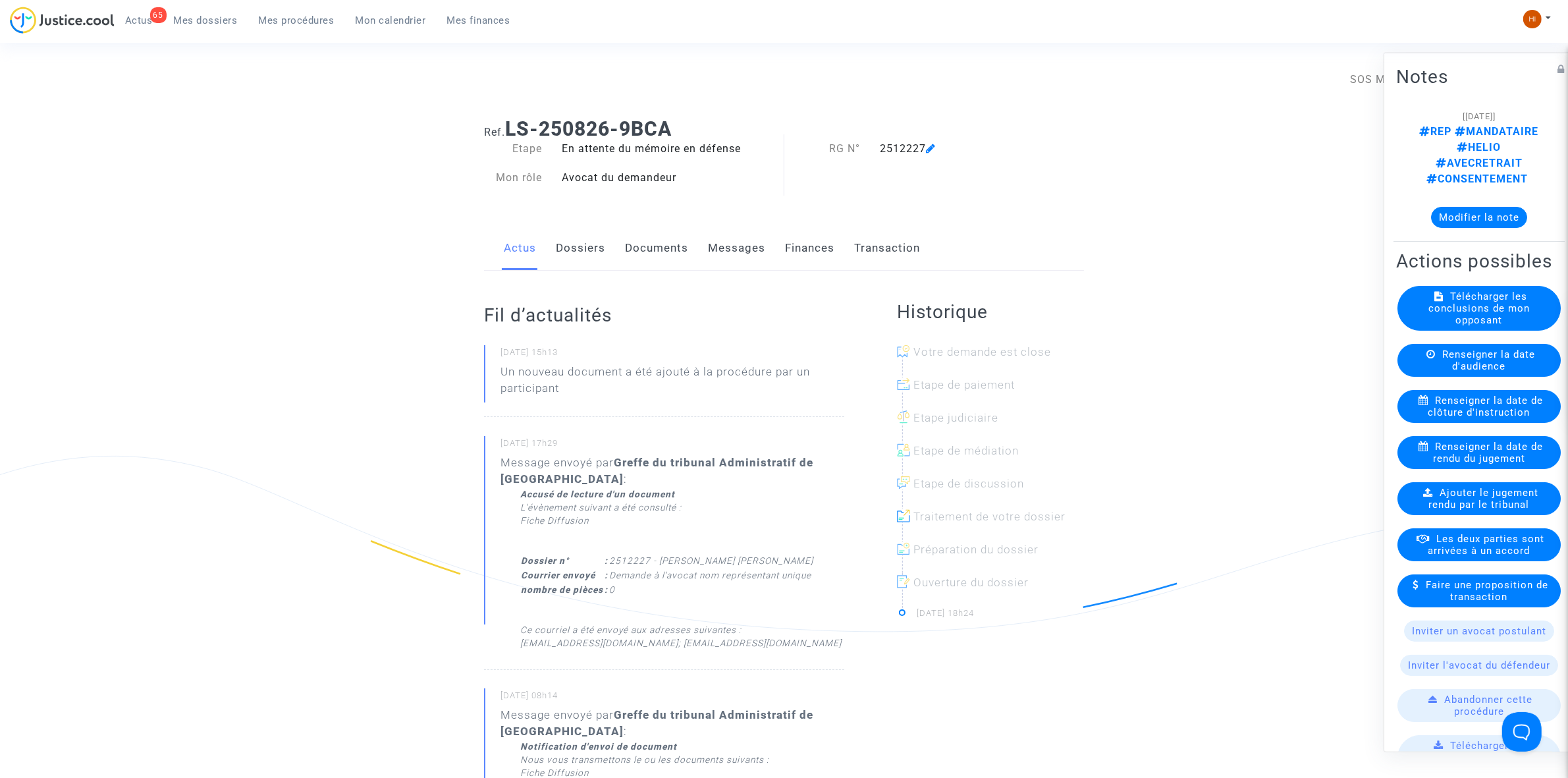
click at [631, 255] on link "Documents" at bounding box center [657, 248] width 63 height 44
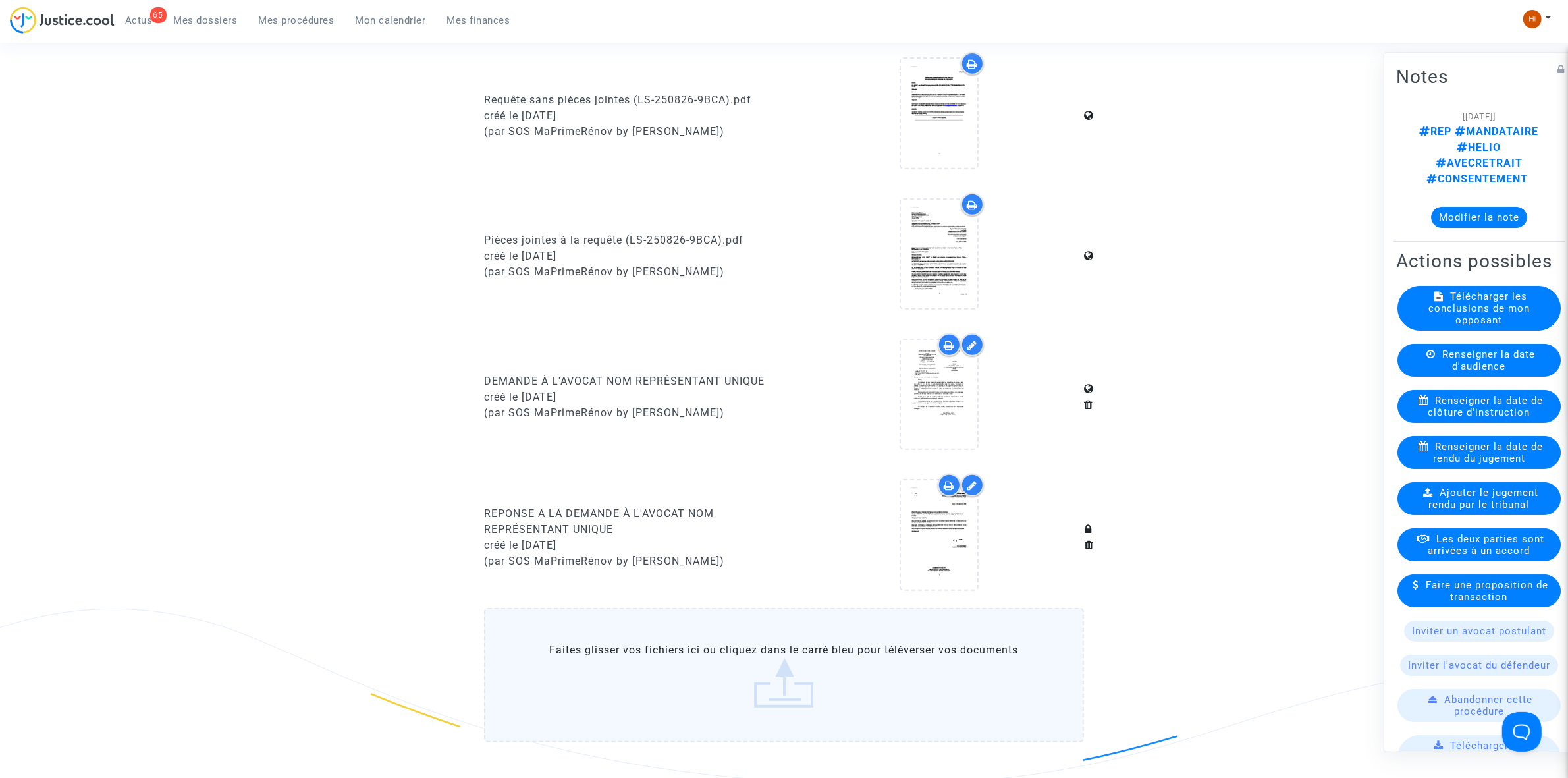
scroll to position [988, 0]
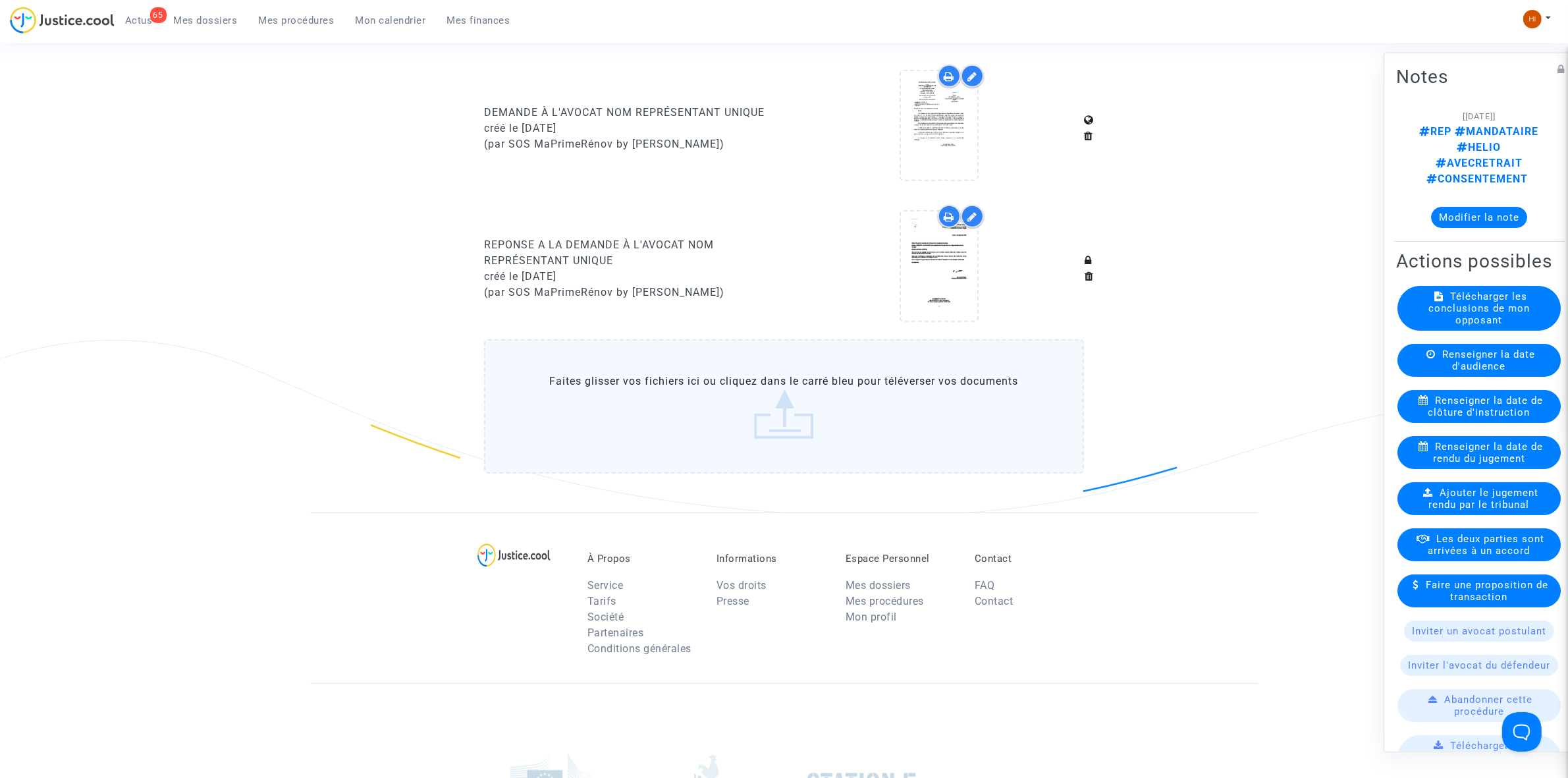
drag, startPoint x: 469, startPoint y: 229, endPoint x: 621, endPoint y: 260, distance: 155.1
copy div "REPONSE A LA DEMANDE À L'AVOCAT NOM REPRÉSENTANT UNIQUE"
click at [930, 262] on icon at bounding box center [939, 266] width 43 height 42
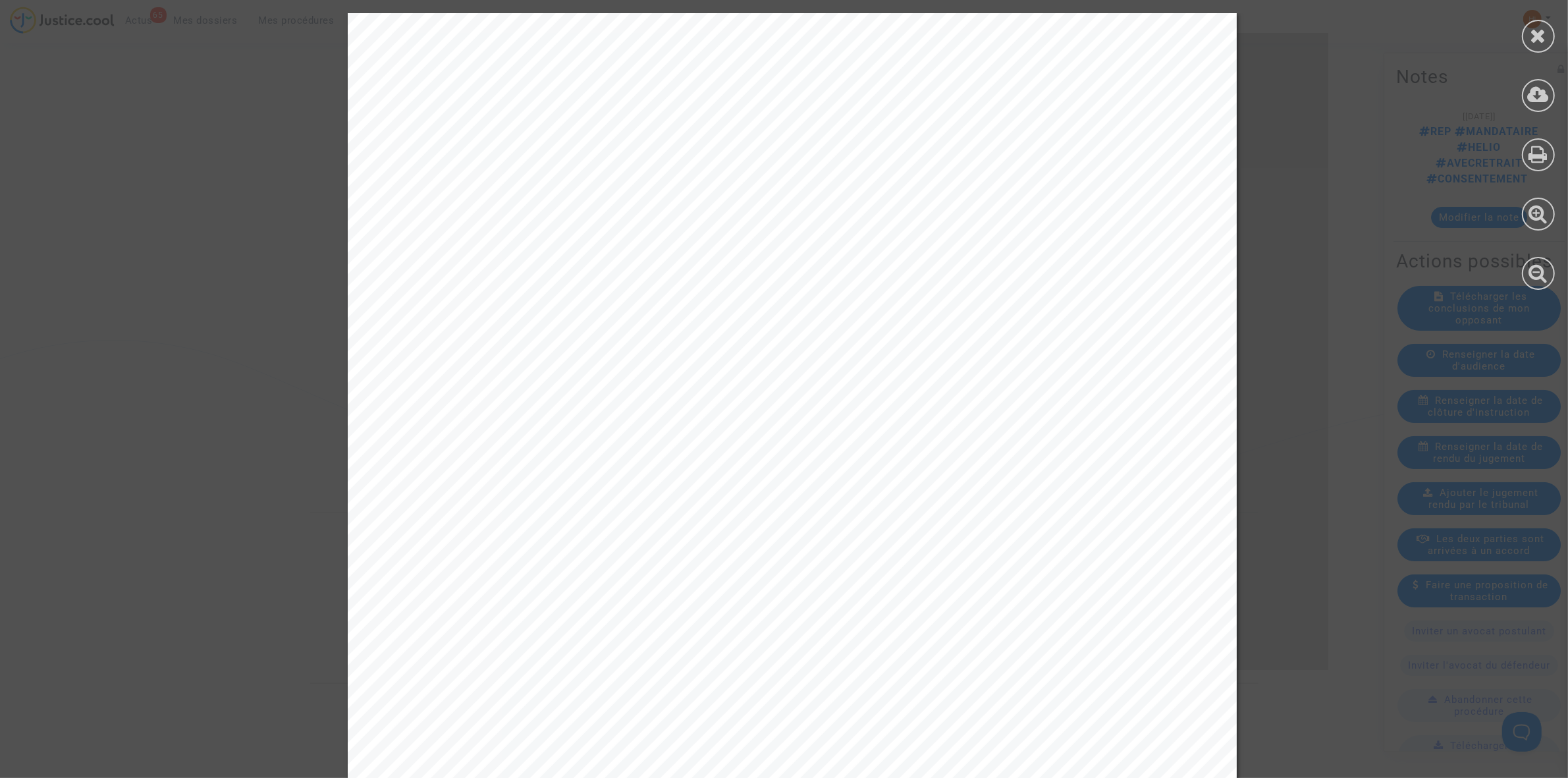
click at [1540, 161] on icon at bounding box center [1539, 154] width 19 height 20
click at [1551, 40] on div at bounding box center [1539, 36] width 33 height 33
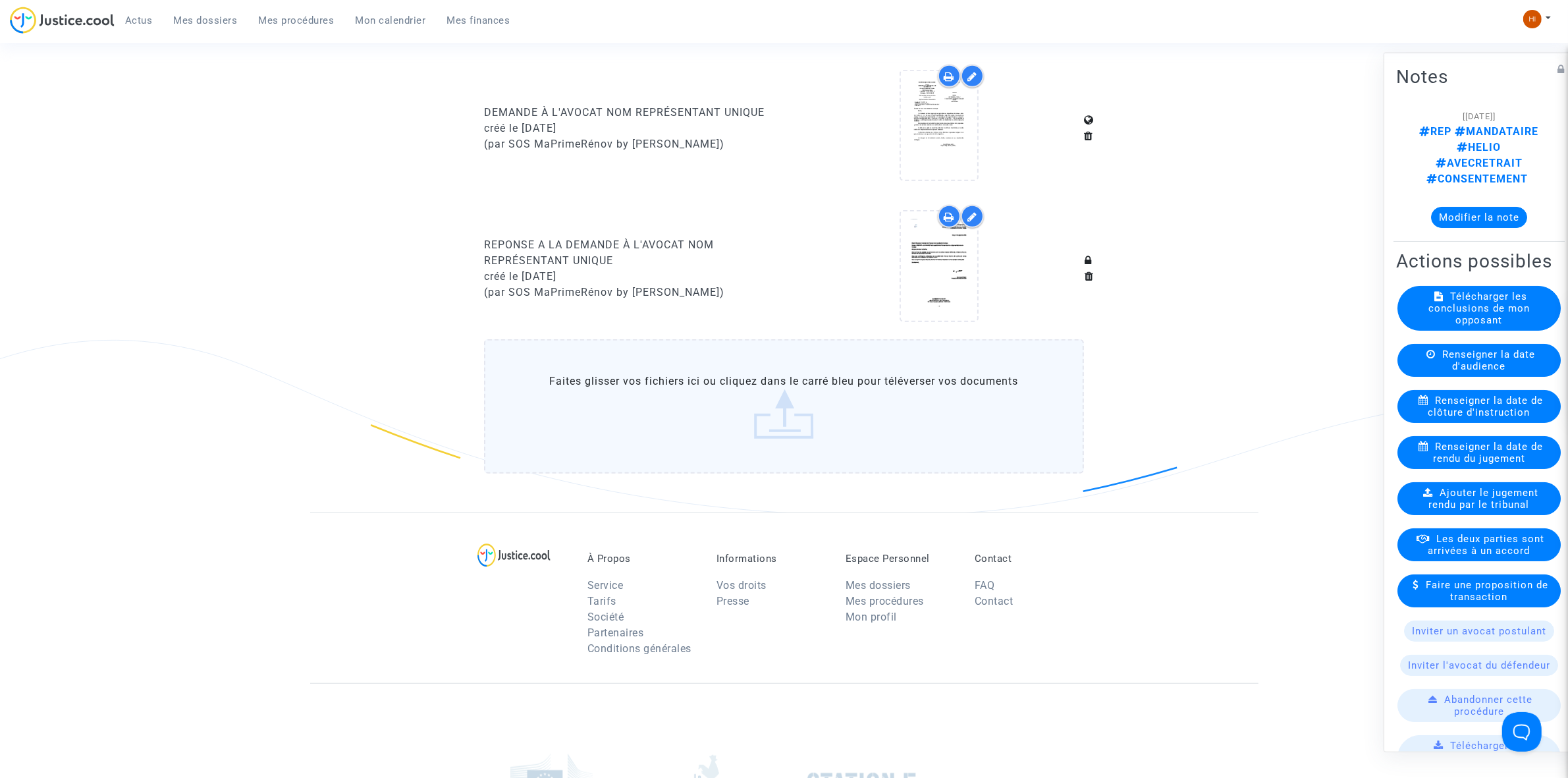
click at [317, 23] on span "Mes procédures" at bounding box center [296, 20] width 75 height 12
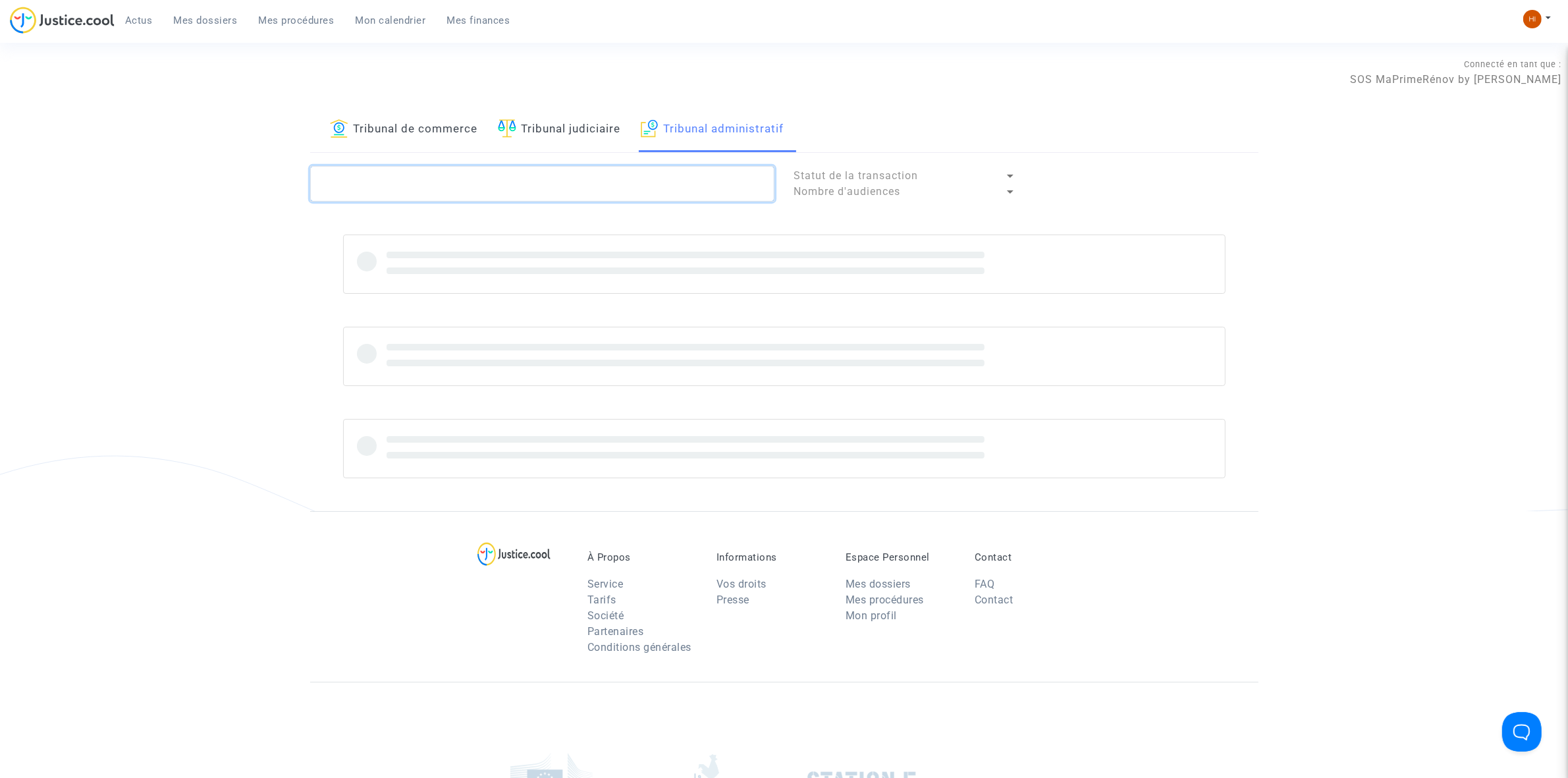
click at [571, 166] on textarea at bounding box center [542, 183] width 464 height 36
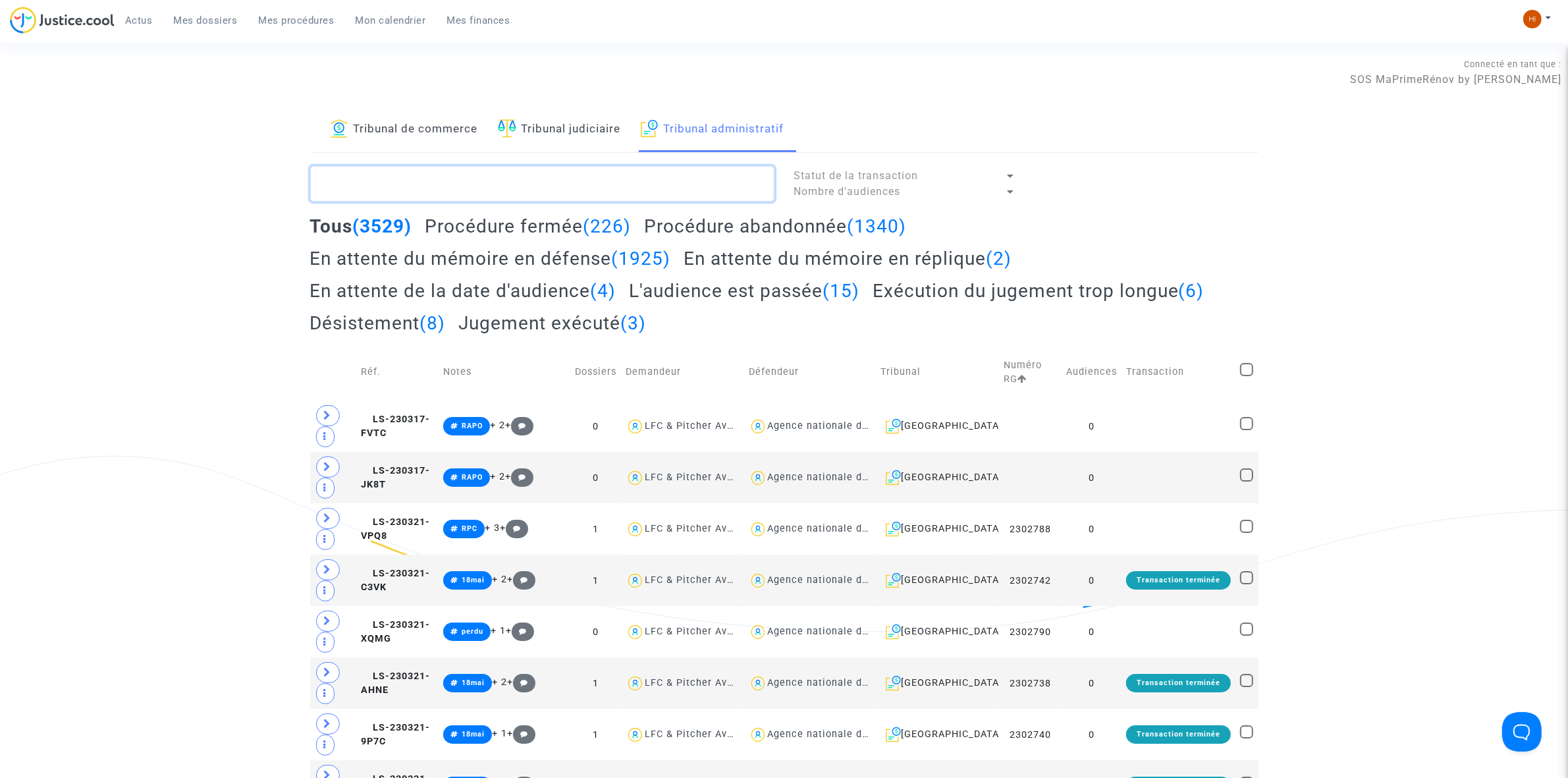
paste textarea "AROSEVICI"
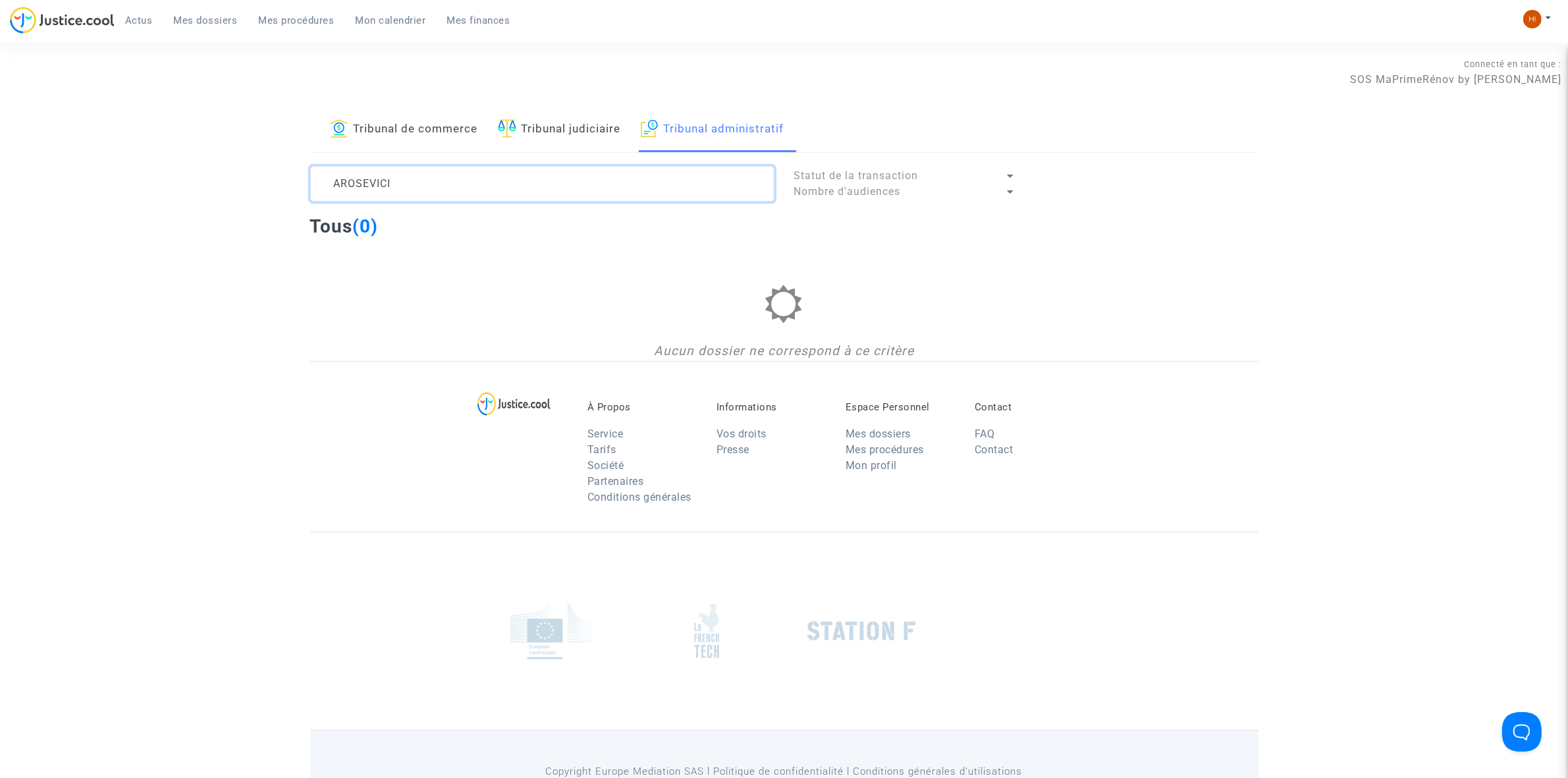
click at [331, 183] on textarea at bounding box center [542, 183] width 464 height 36
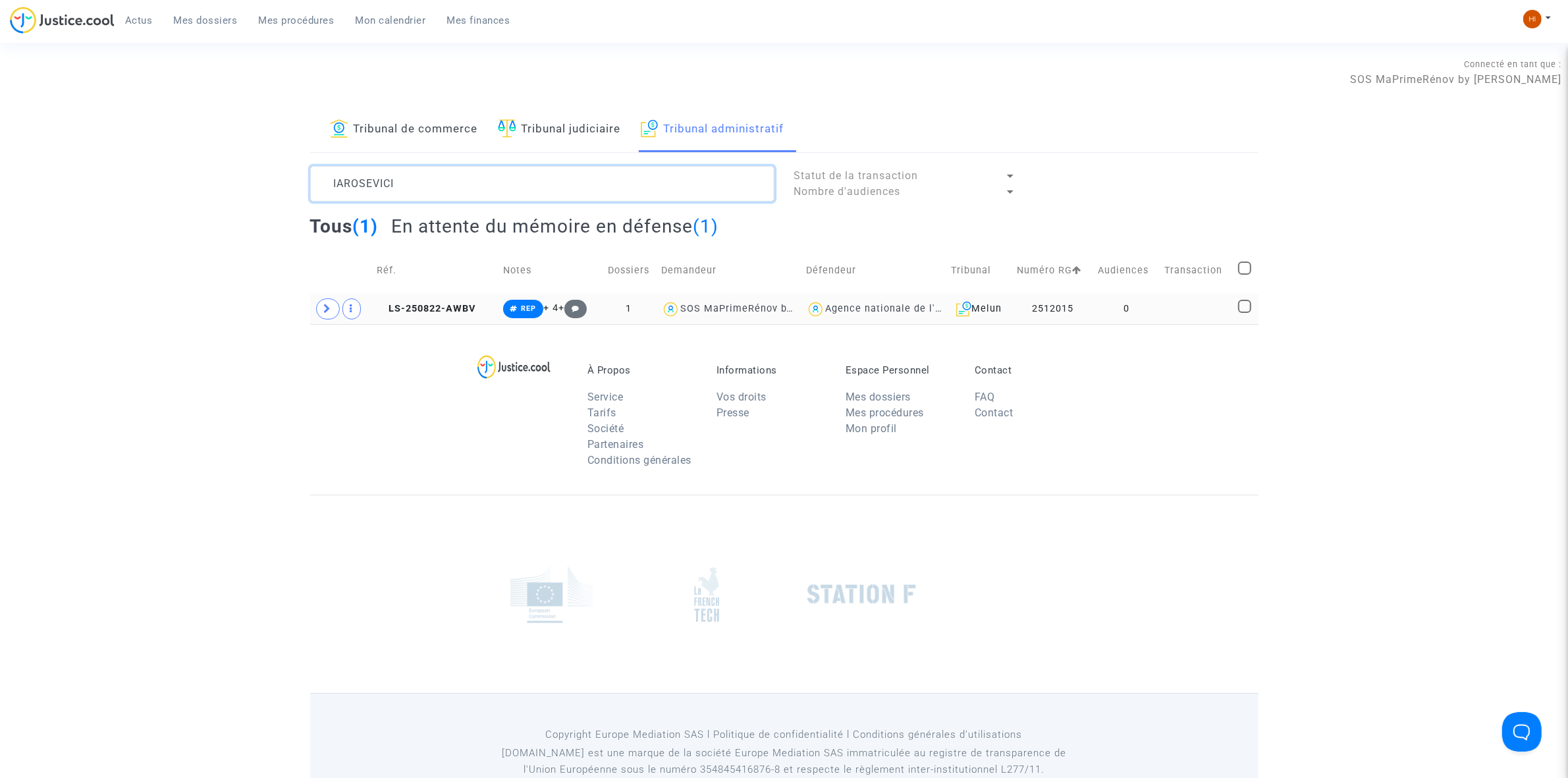
type textarea "IAROSEVICI"
click at [1115, 309] on td "0" at bounding box center [1126, 309] width 66 height 30
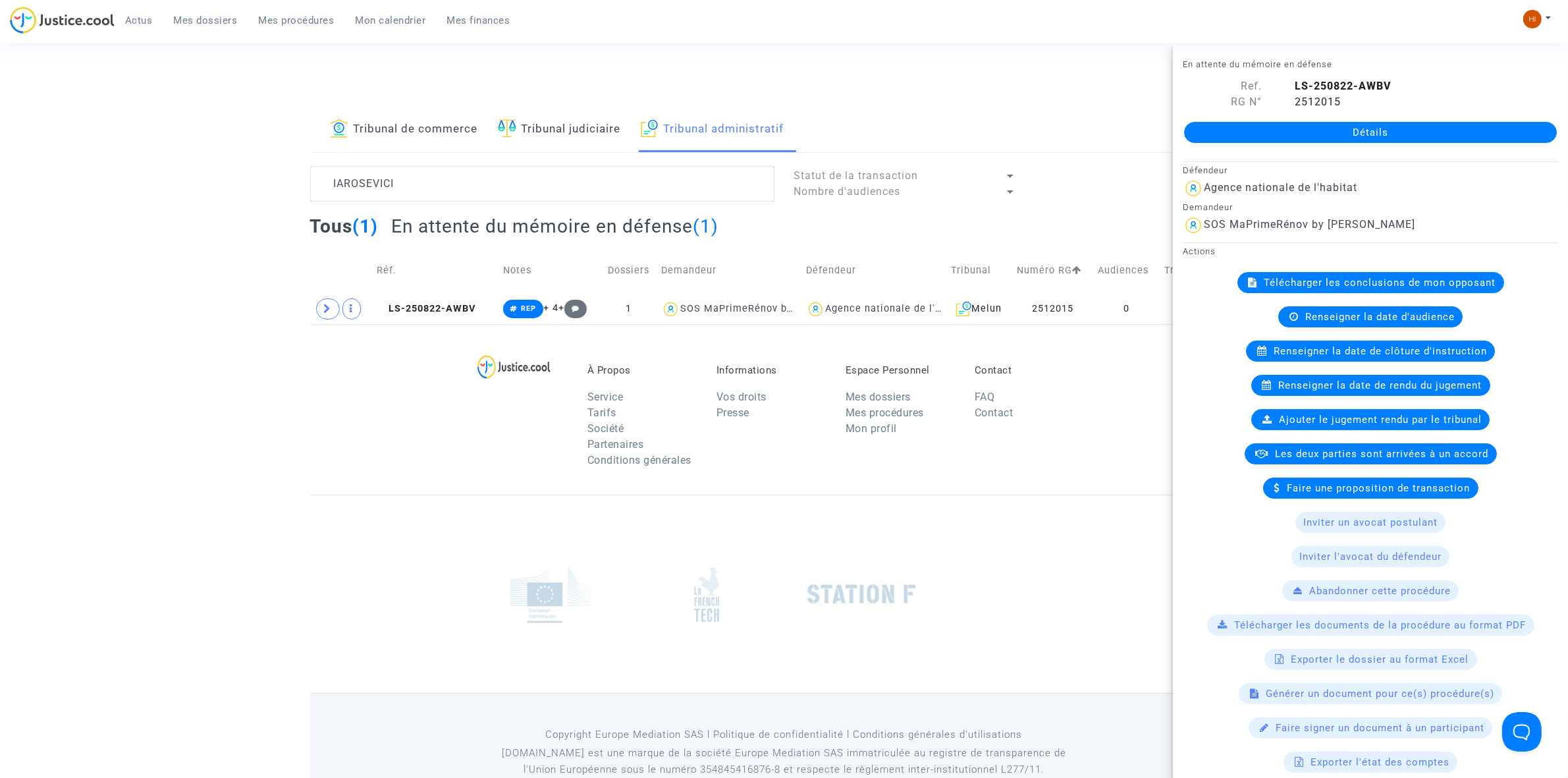
click at [1334, 122] on link "Détails" at bounding box center [1371, 132] width 373 height 21
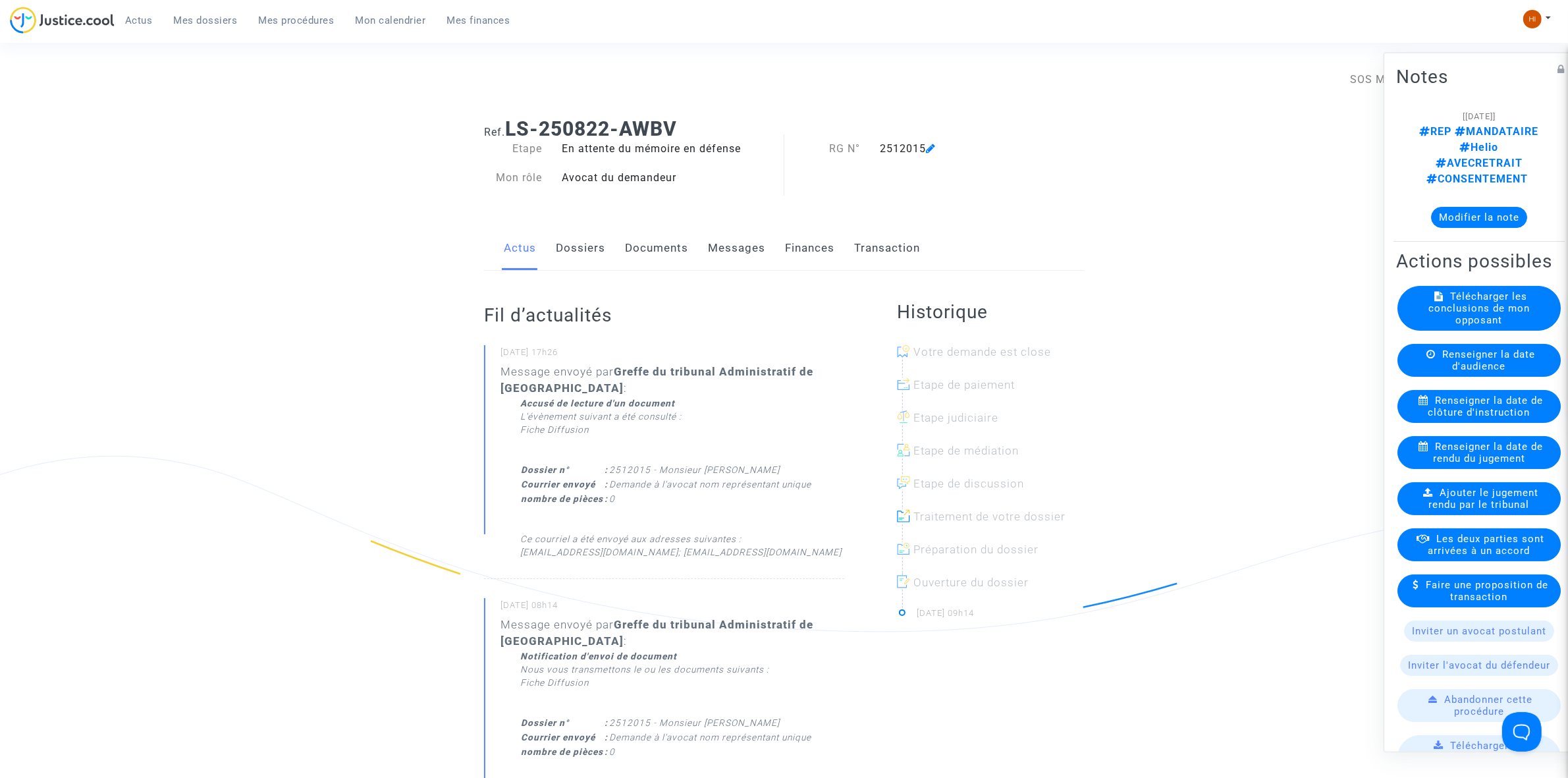
click at [679, 244] on link "Documents" at bounding box center [657, 248] width 63 height 44
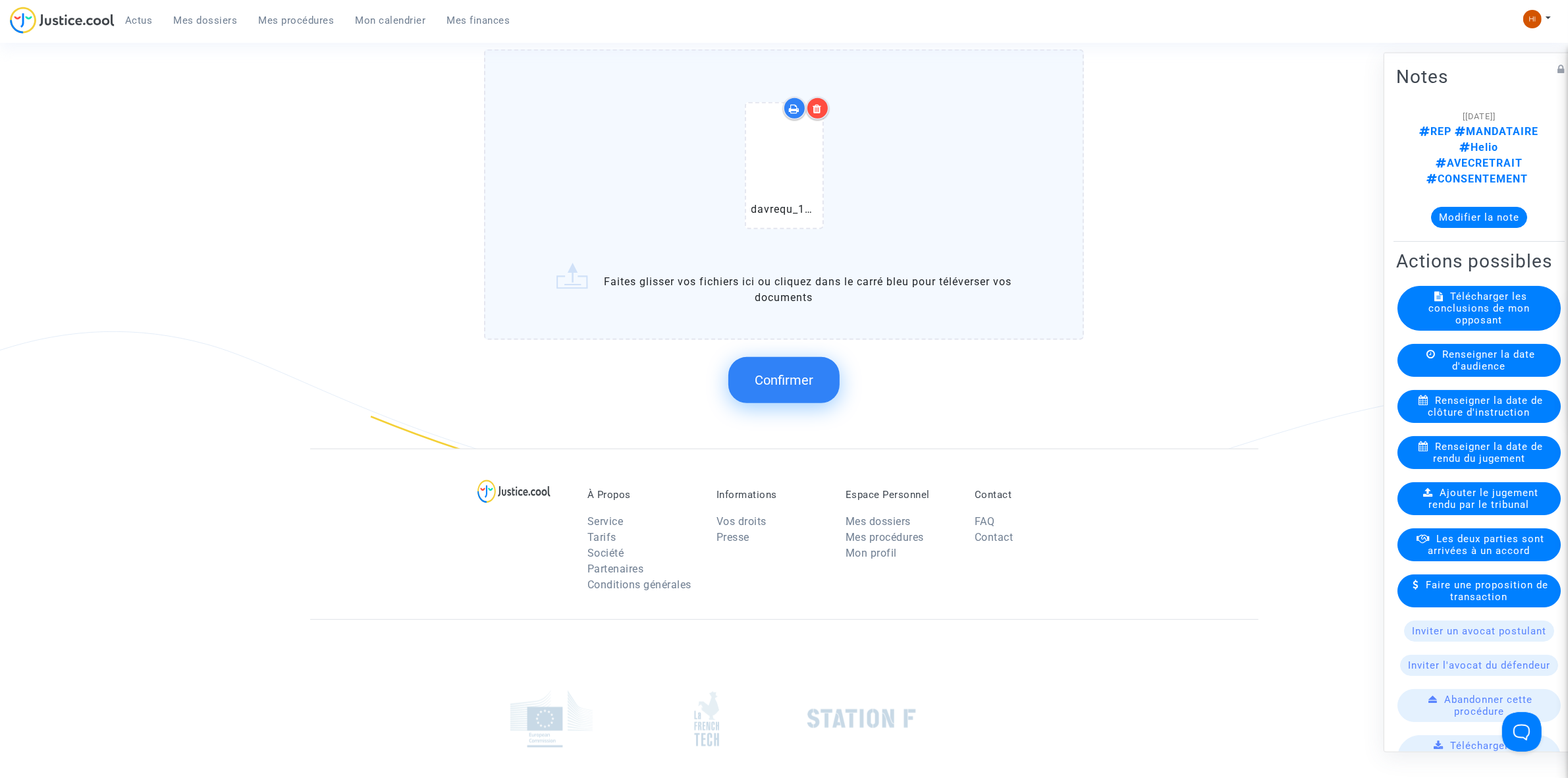
scroll to position [1070, 0]
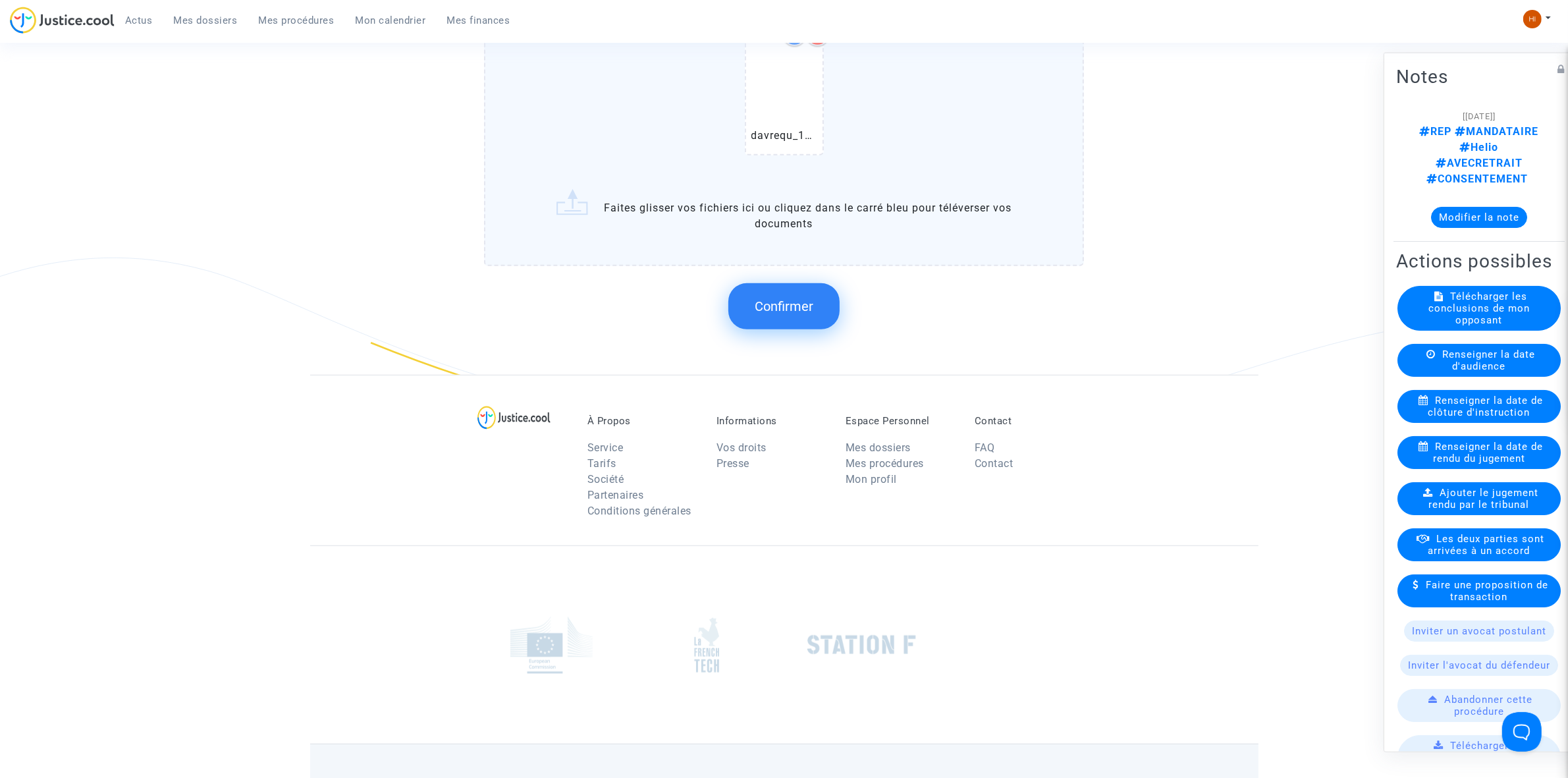
click at [801, 309] on button "Confirmer" at bounding box center [784, 306] width 111 height 46
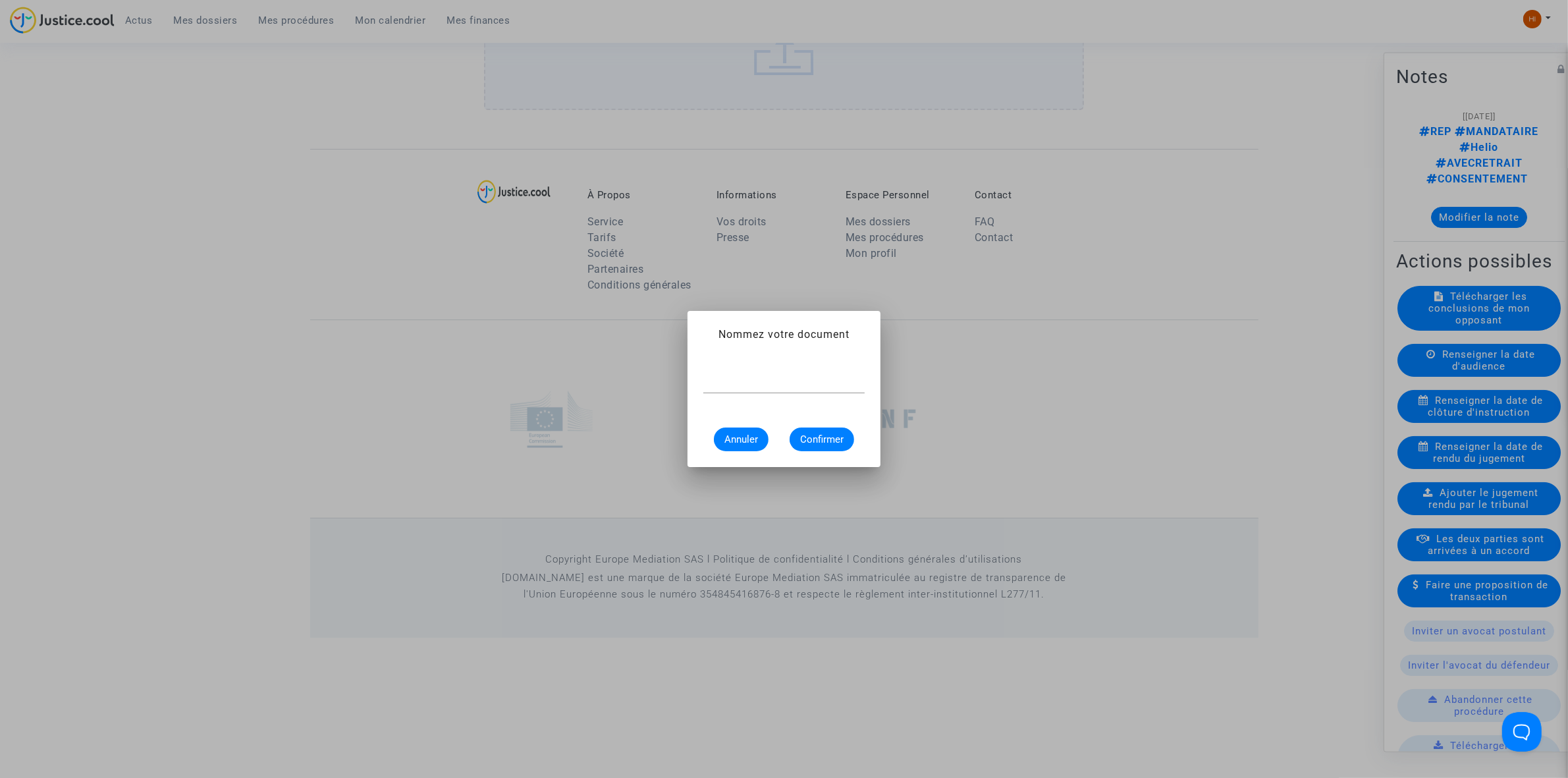
scroll to position [0, 0]
paste input "DEMANDE À L'AVOCAT NOM REPRÉSENTANT UNIQUE"
type input "DEMANDE À L'AVOCAT NOM REPRÉSENTANT UNIQUE"
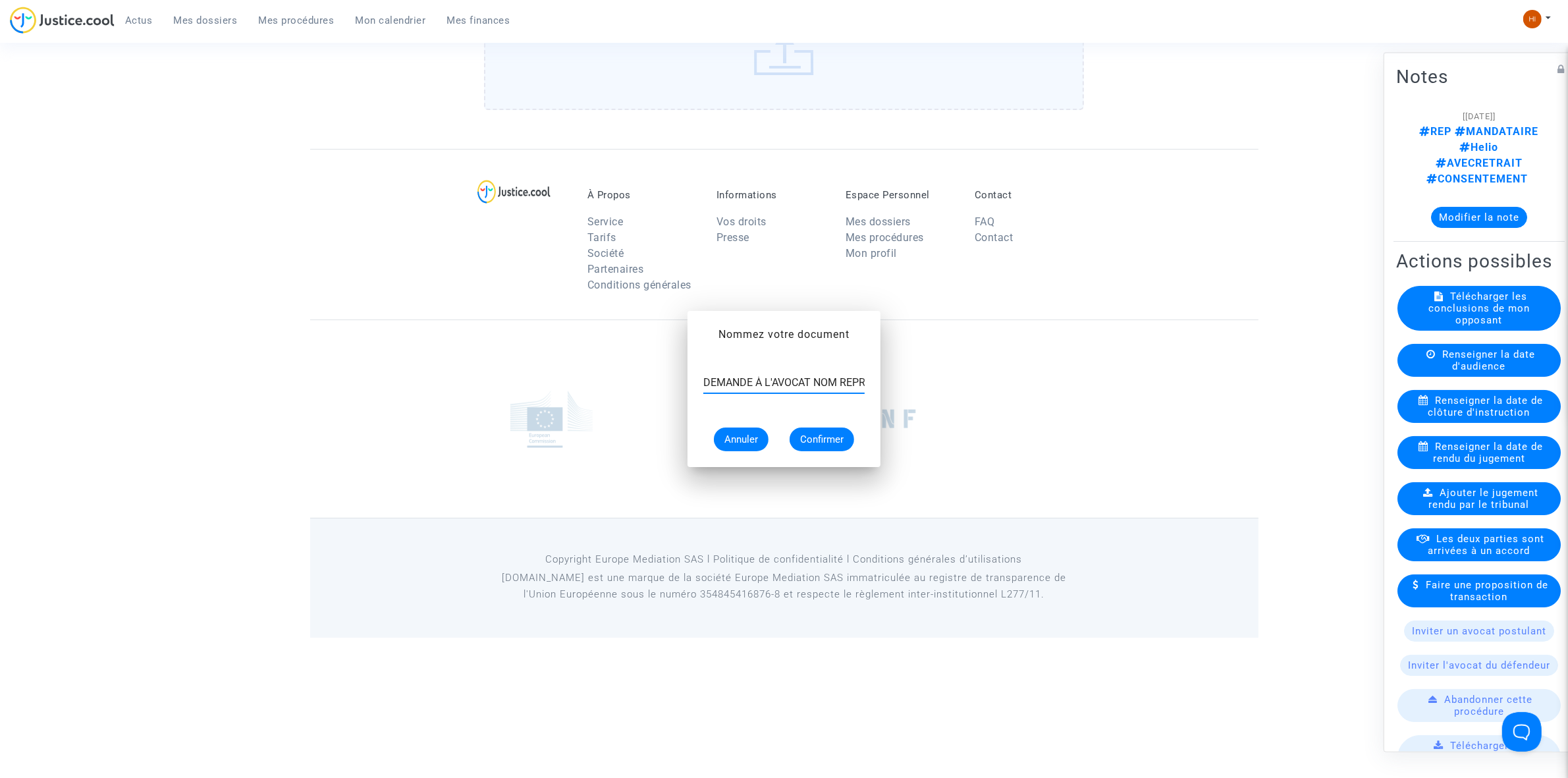
scroll to position [926, 0]
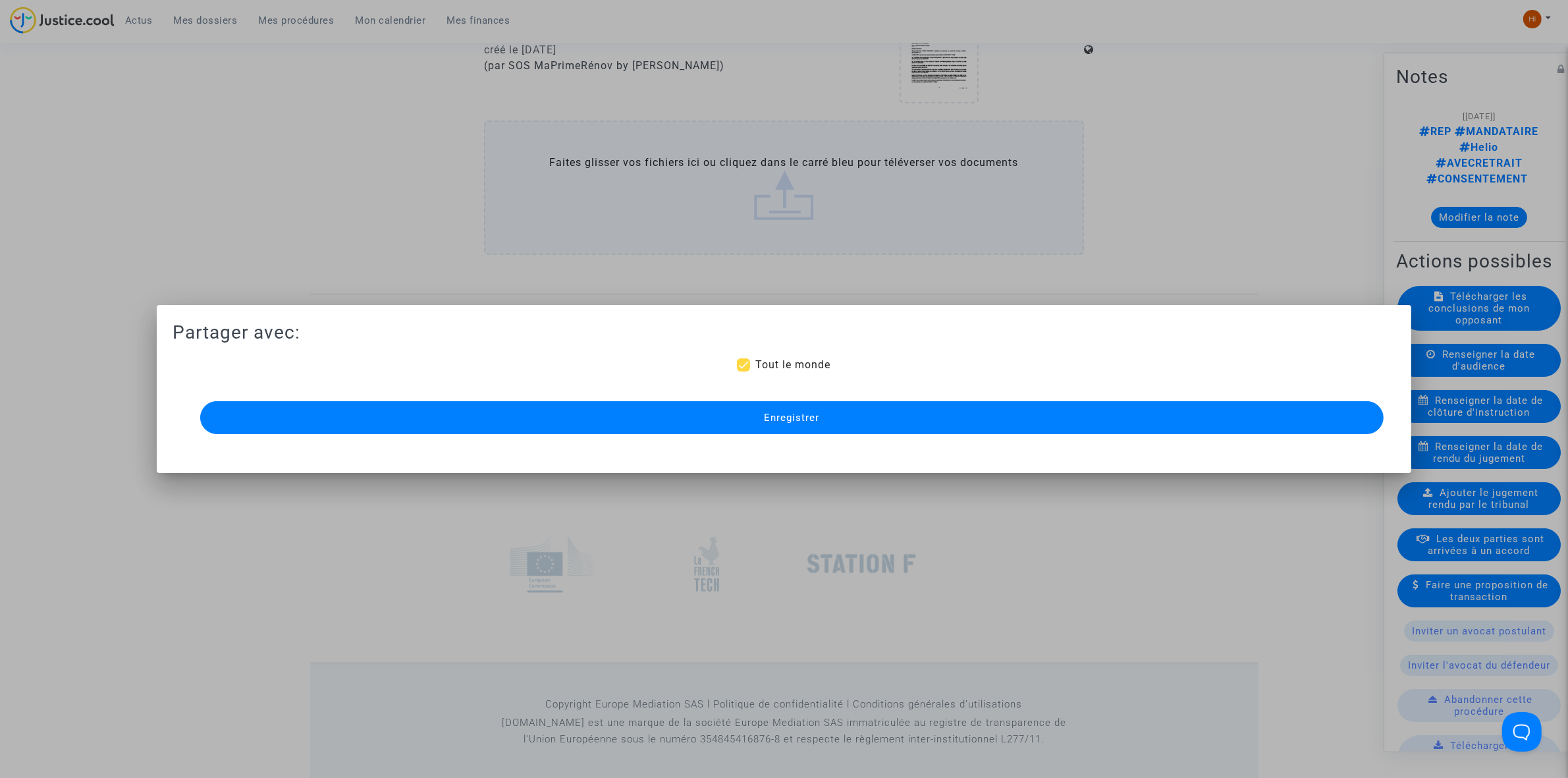
click at [799, 412] on span "Enregistrer" at bounding box center [792, 417] width 56 height 12
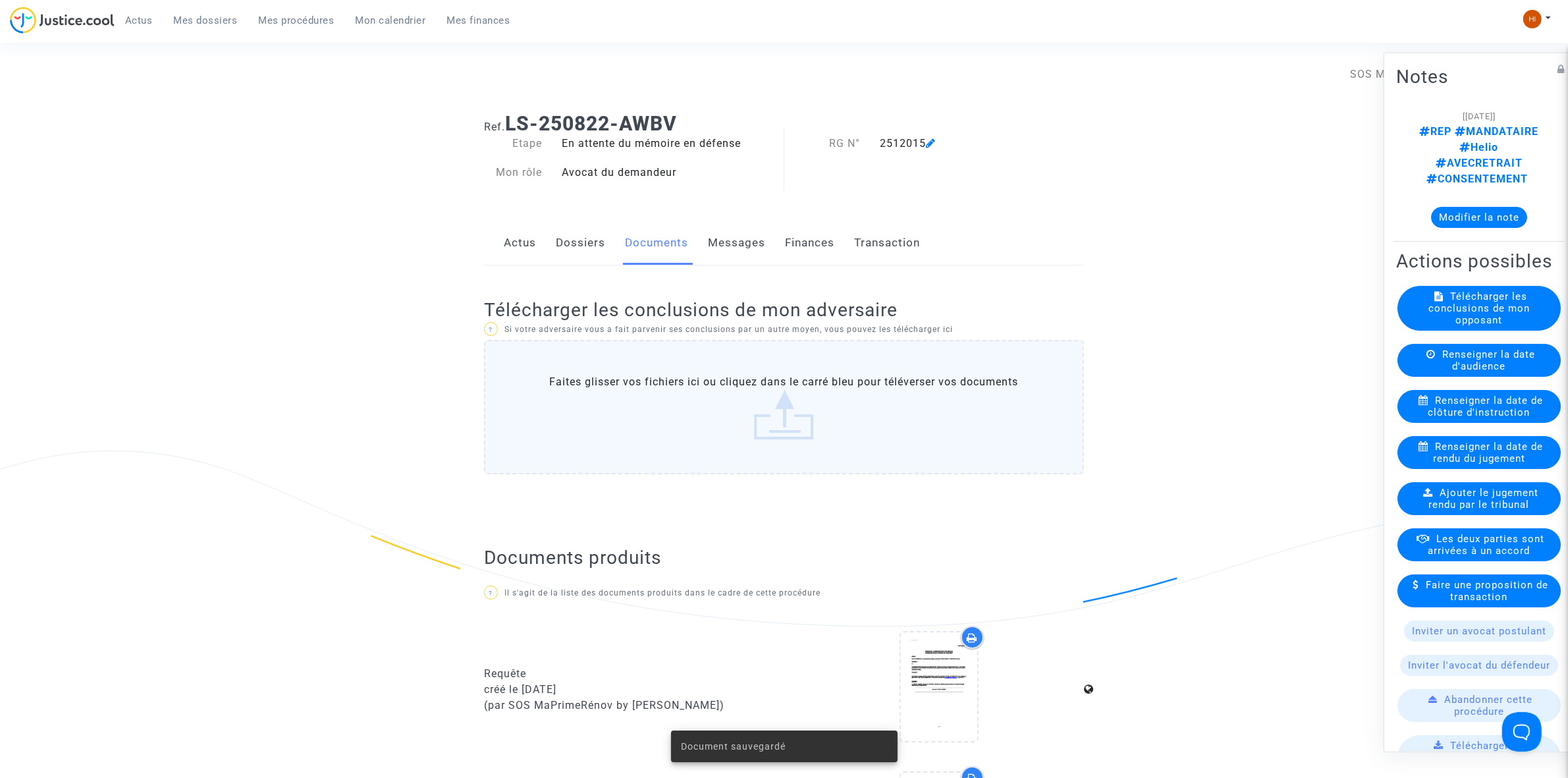
scroll to position [0, 0]
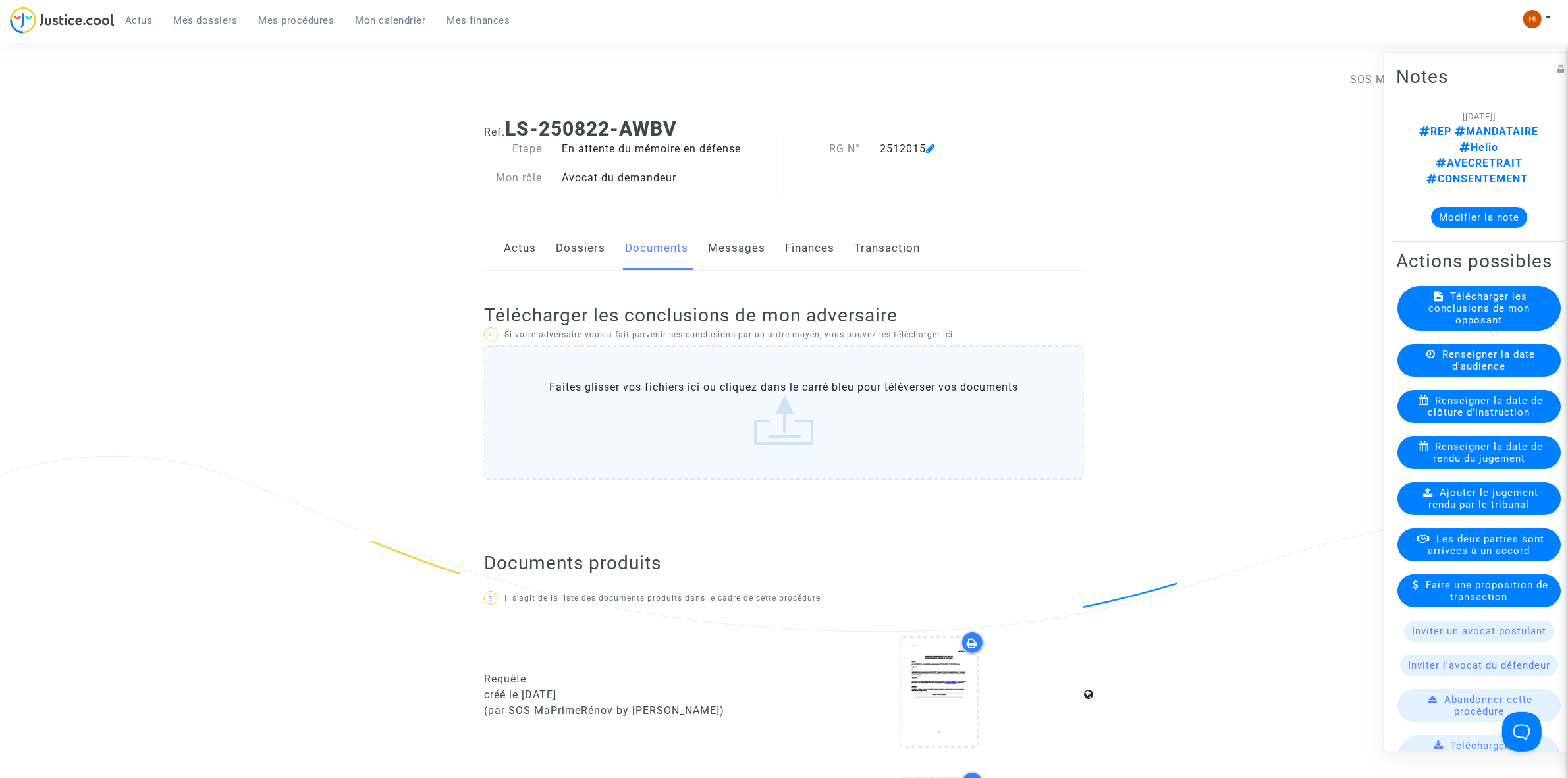
drag, startPoint x: 724, startPoint y: 134, endPoint x: 509, endPoint y: 118, distance: 215.6
click at [509, 118] on h1 "Ref. LS-250822-AWBV" at bounding box center [784, 129] width 600 height 24
copy b "LS-250822-AWBV"
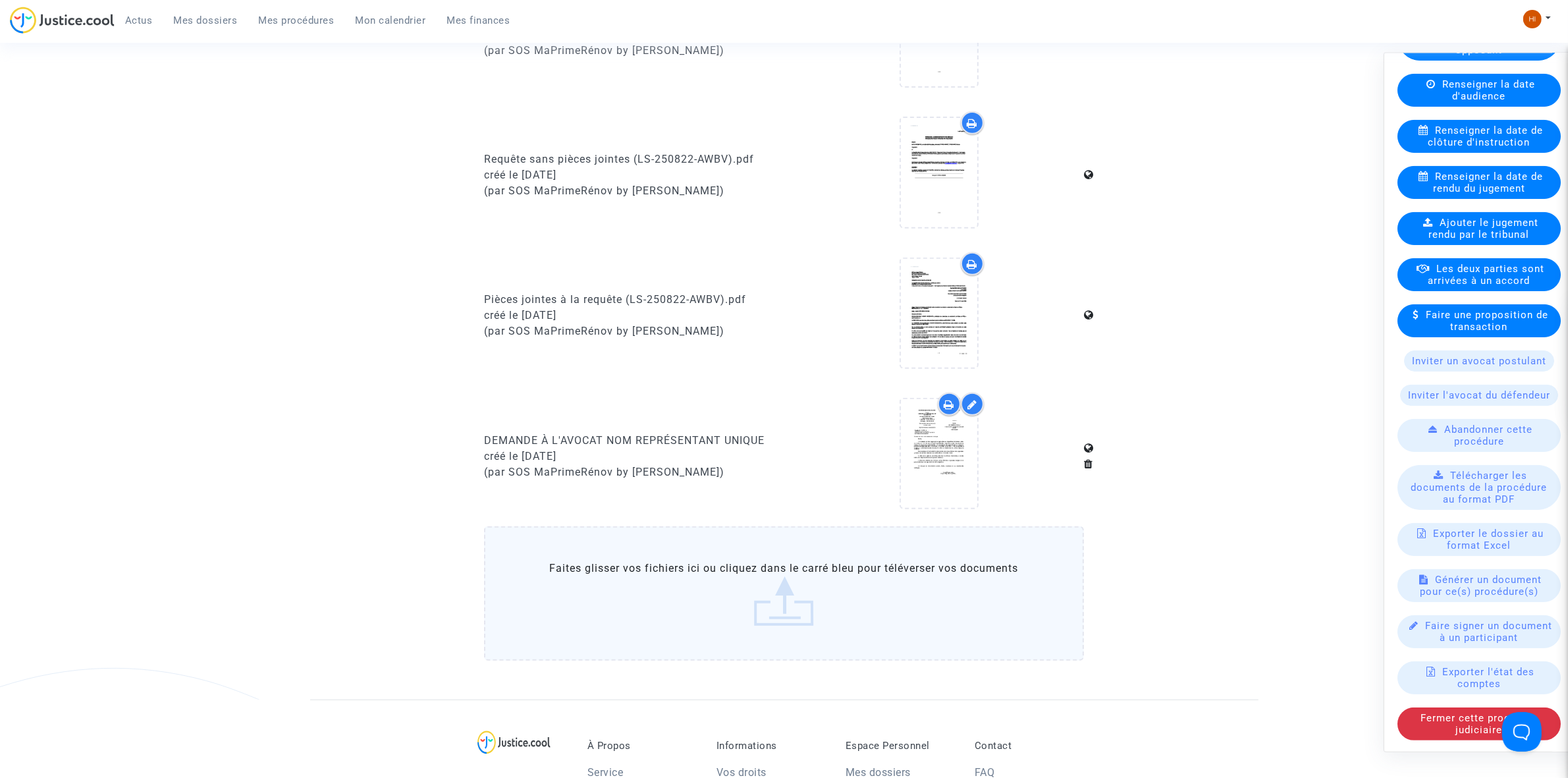
scroll to position [906, 0]
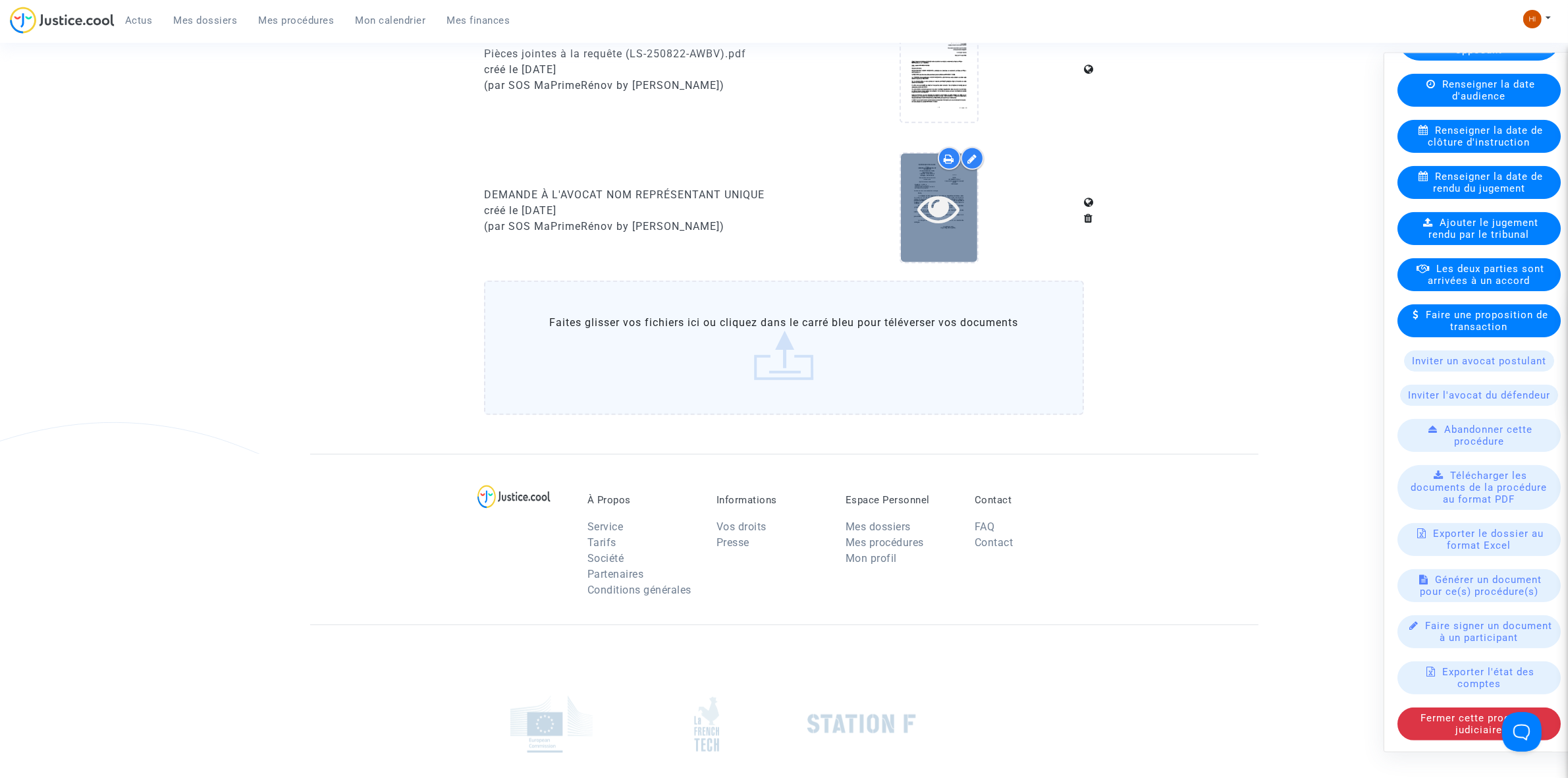
click at [967, 175] on div at bounding box center [939, 207] width 76 height 109
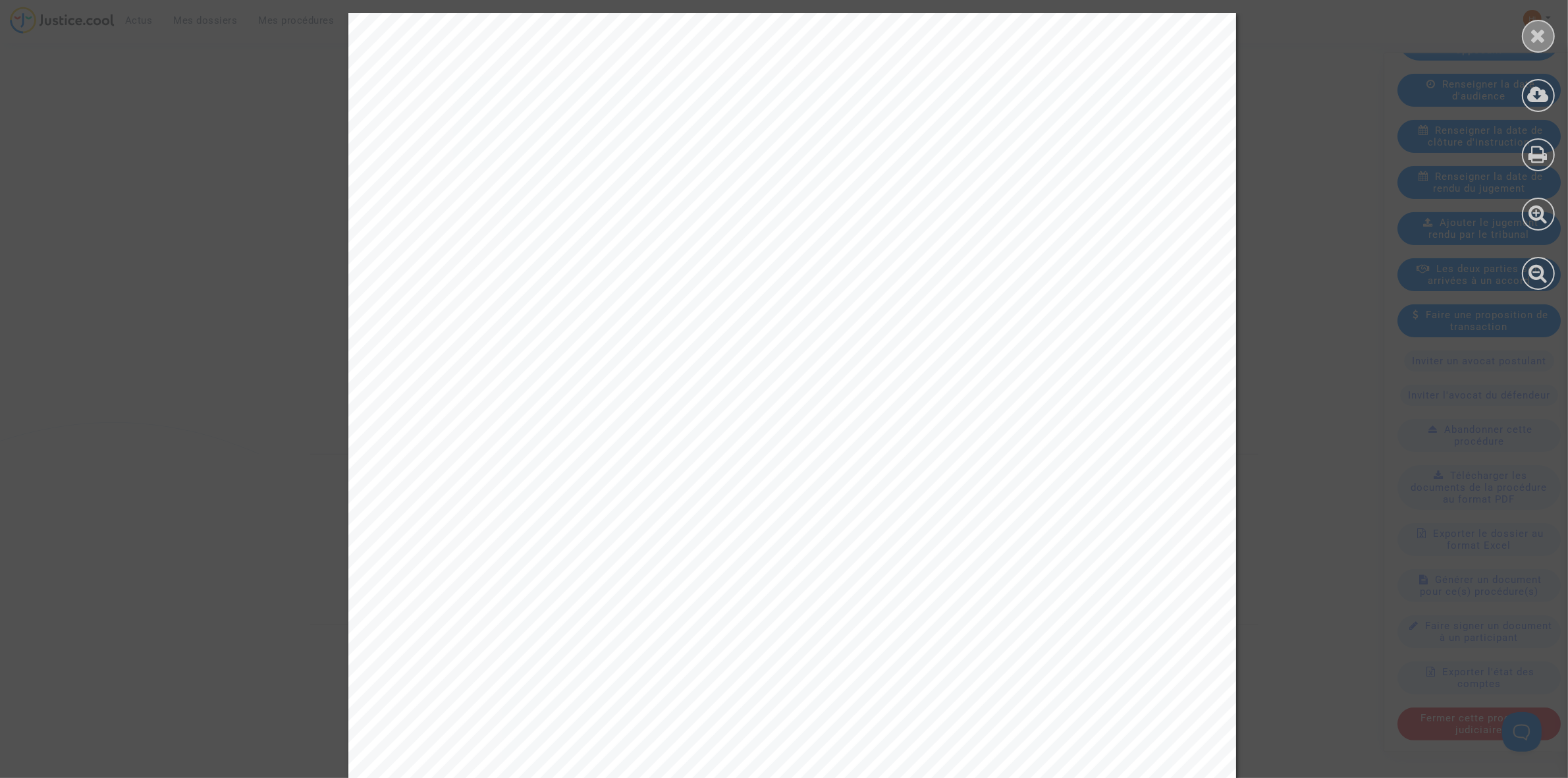
click at [1548, 43] on div at bounding box center [1539, 36] width 33 height 33
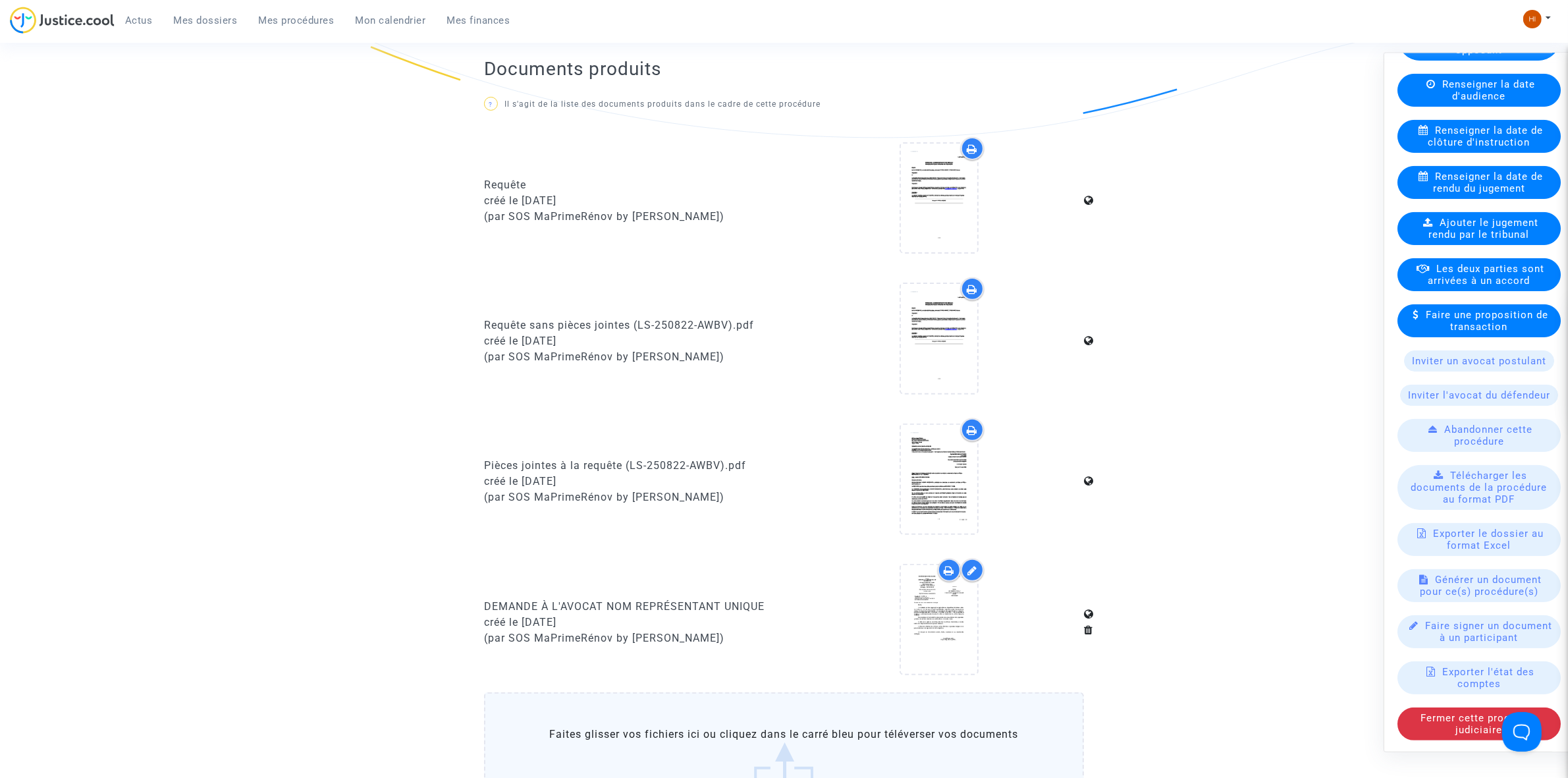
scroll to position [0, 0]
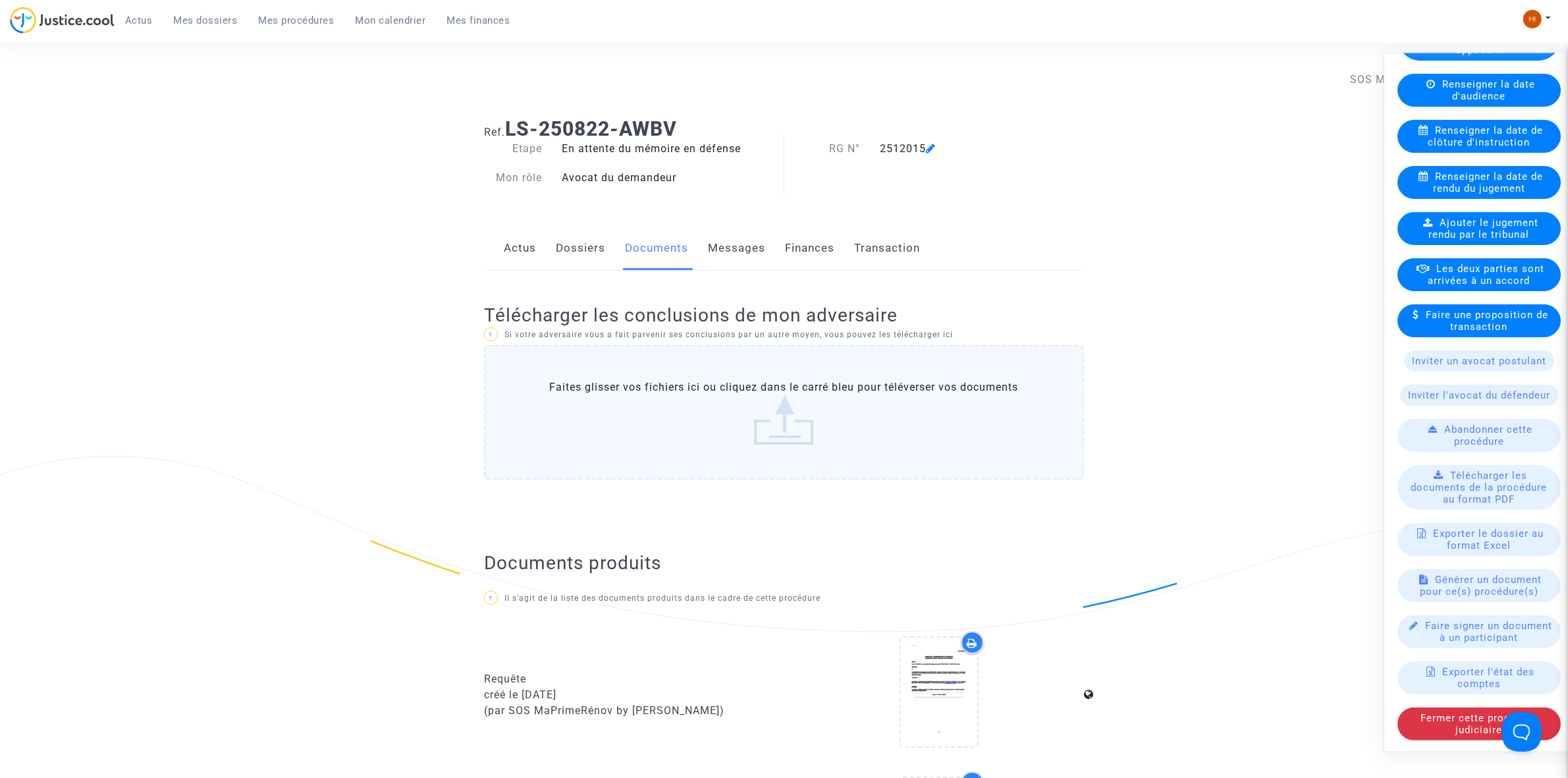
drag, startPoint x: 710, startPoint y: 127, endPoint x: 512, endPoint y: 125, distance: 198.0
click at [512, 125] on h1 "Ref. LS-250822-AWBV" at bounding box center [784, 129] width 600 height 24
copy b "LS-250822-AWBV"
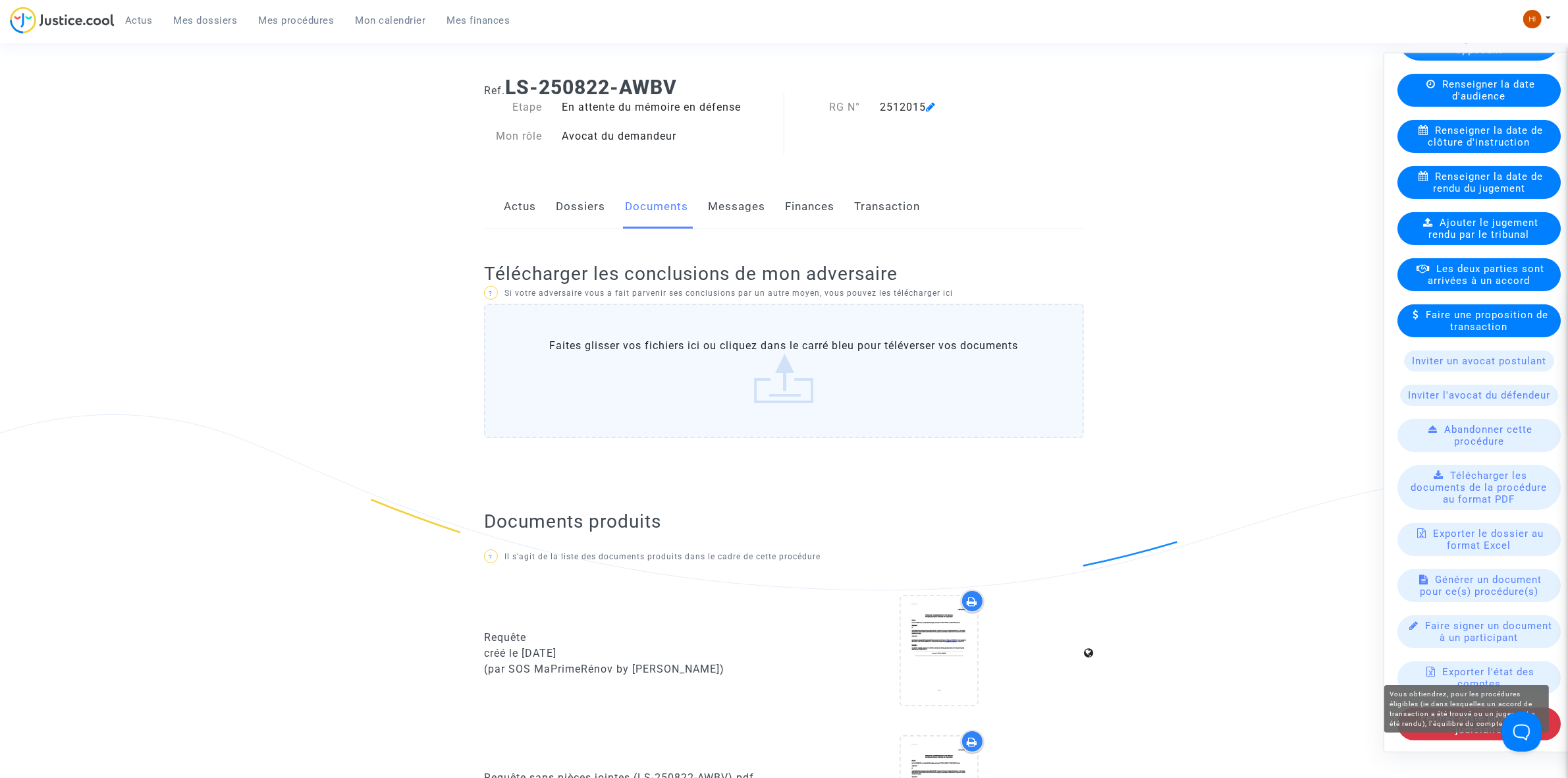
scroll to position [165, 0]
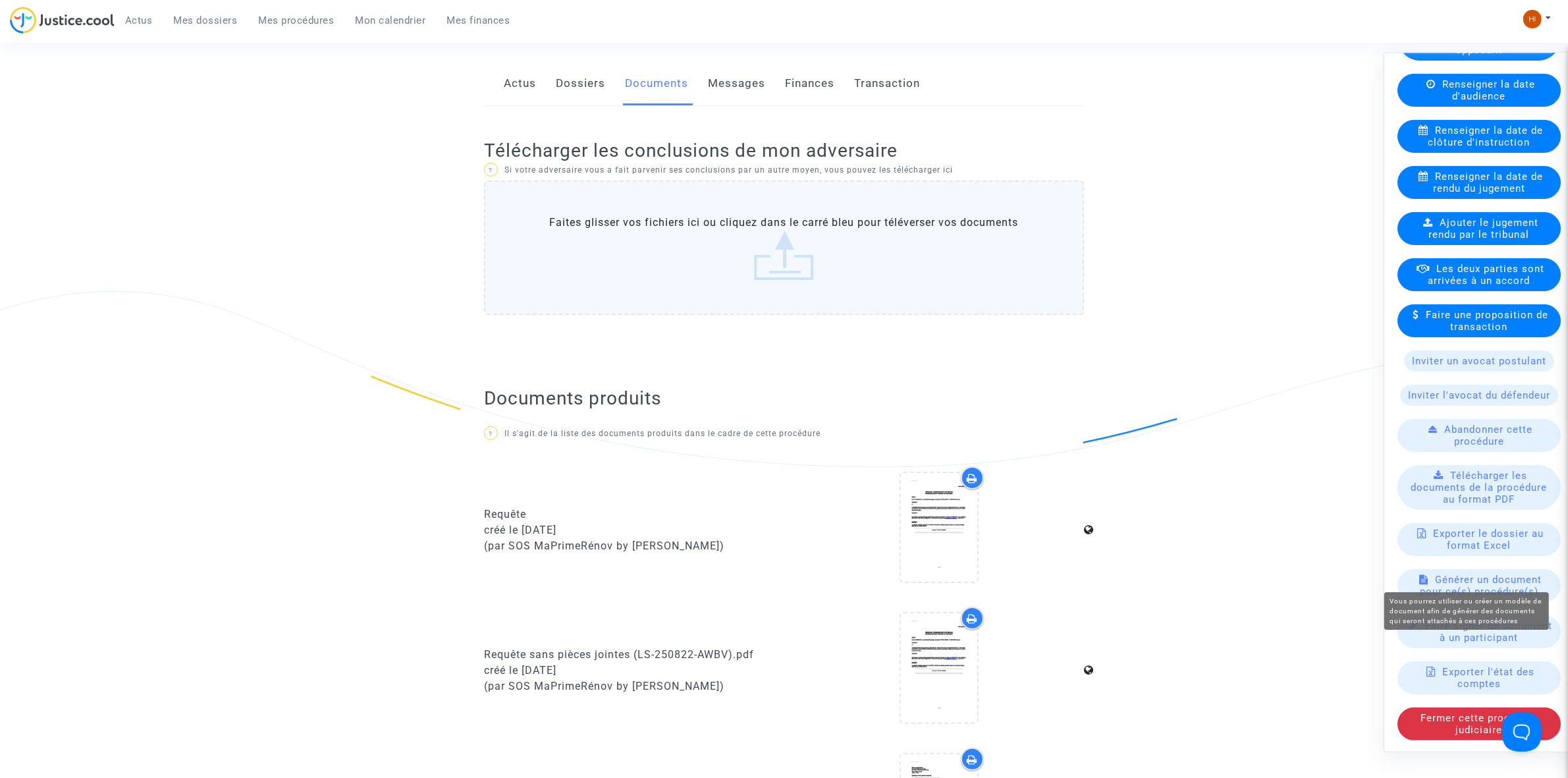
click at [1461, 569] on div "Générer un document pour ce(s) procédure(s)" at bounding box center [1479, 585] width 163 height 33
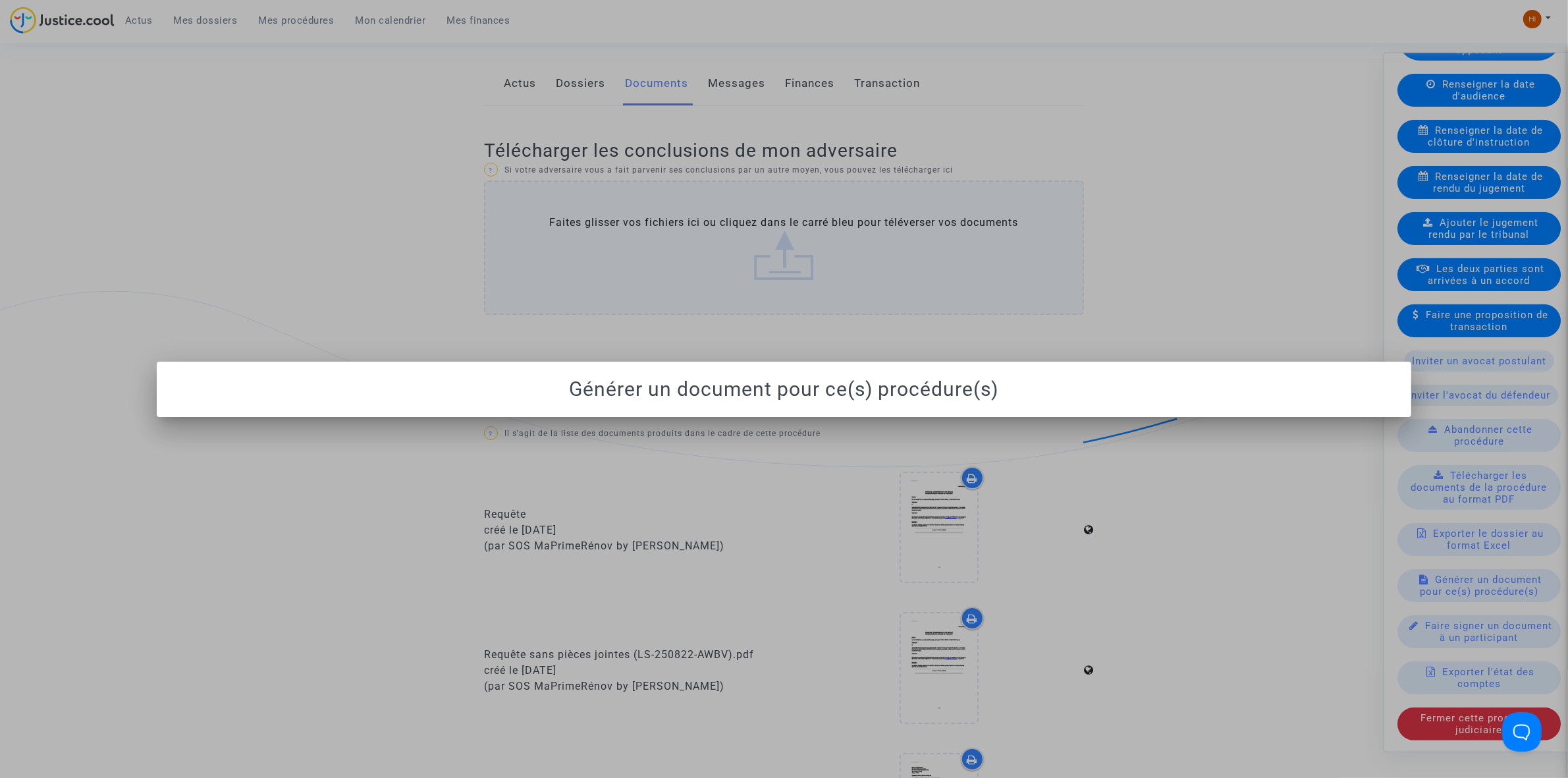
scroll to position [0, 0]
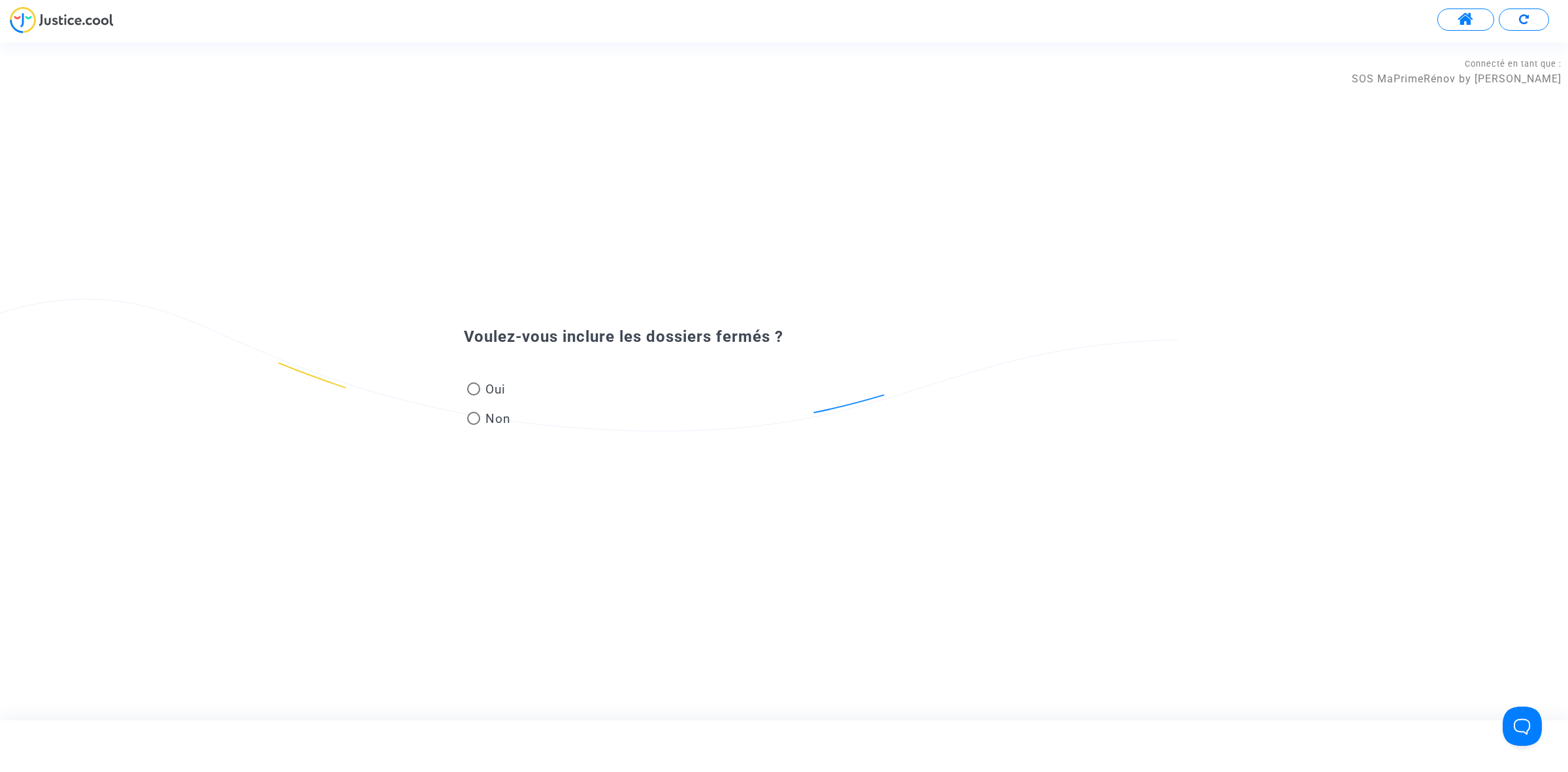
click at [487, 420] on span "Non" at bounding box center [495, 419] width 31 height 17
click at [474, 425] on input "Non" at bounding box center [473, 425] width 1 height 1
radio input "true"
click at [516, 429] on div at bounding box center [791, 407] width 655 height 64
click at [524, 408] on div at bounding box center [791, 393] width 628 height 37
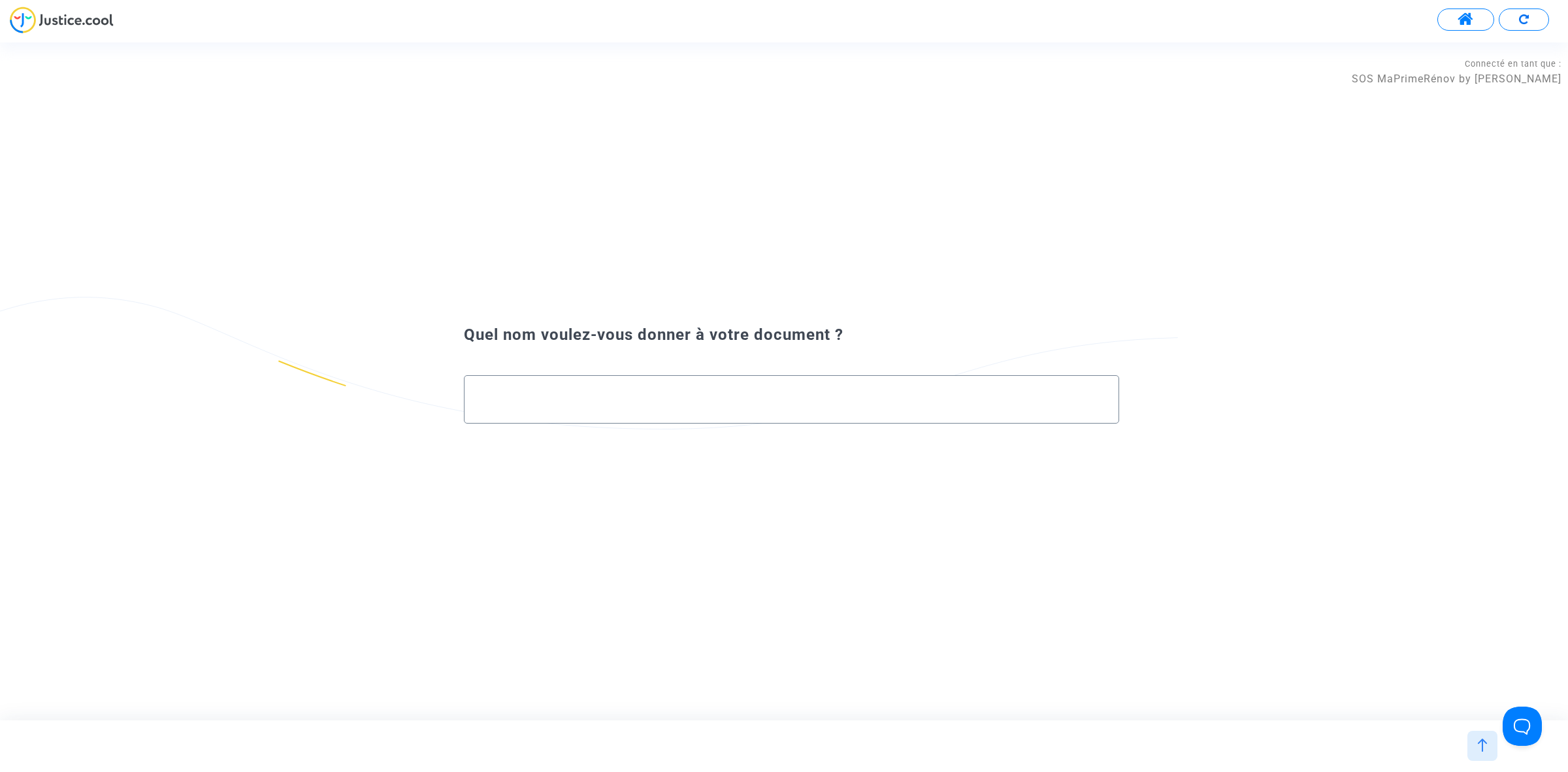
paste input "DEMANDE À L'AVOCAT NOM REPRÉSENTANT UNIQUE"
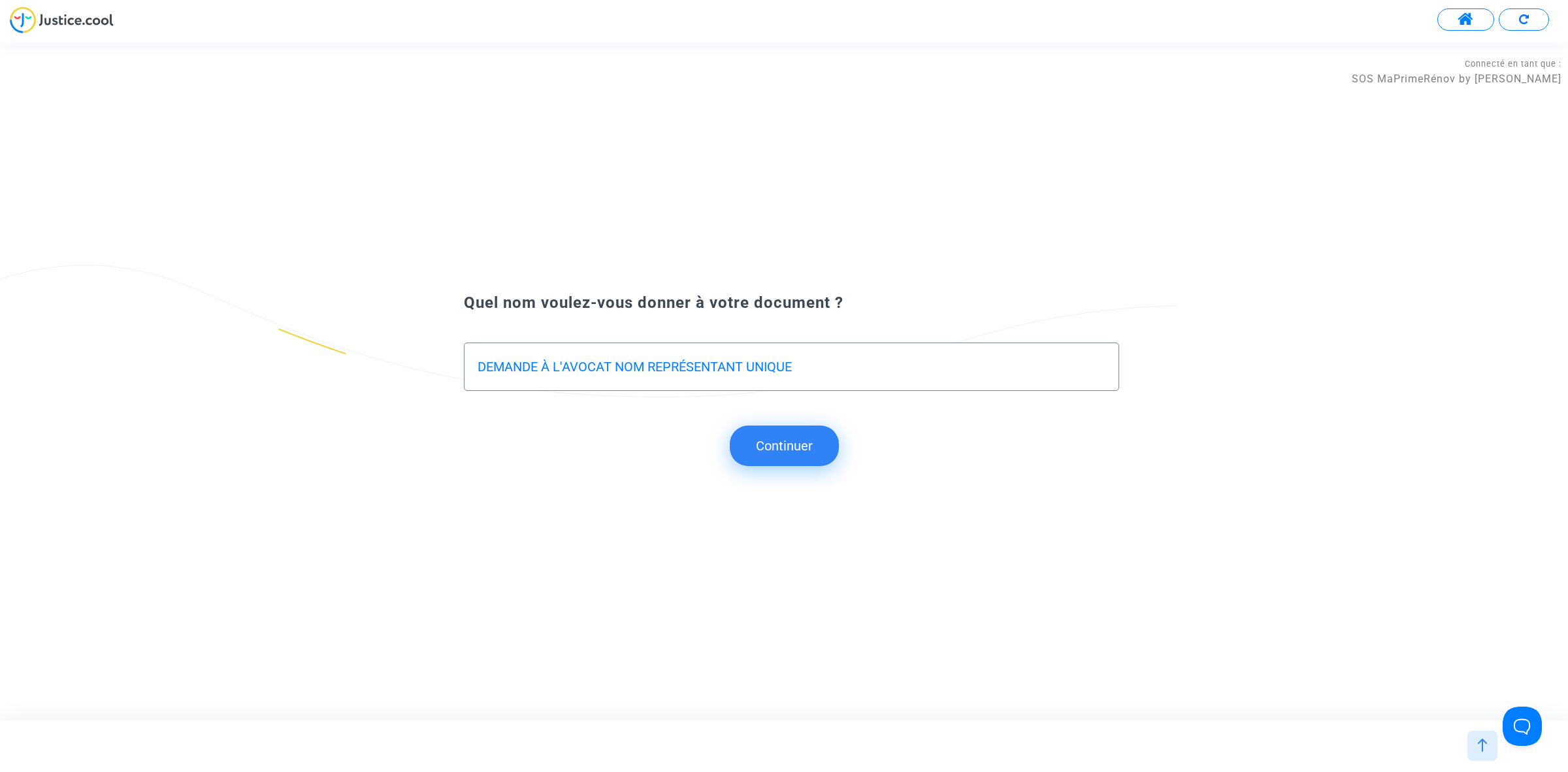
click at [474, 369] on div "DEMANDE À L'AVOCAT NOM REPRÉSENTANT UNIQUE" at bounding box center [791, 366] width 655 height 48
click at [481, 366] on input "DEMANDE À L'AVOCAT NOM REPRÉSENTANT UNIQUE" at bounding box center [791, 367] width 628 height 15
type input "REPONSE A LA DEMANDE À L'AVOCAT NOM REPRÉSENTANT UNIQUE"
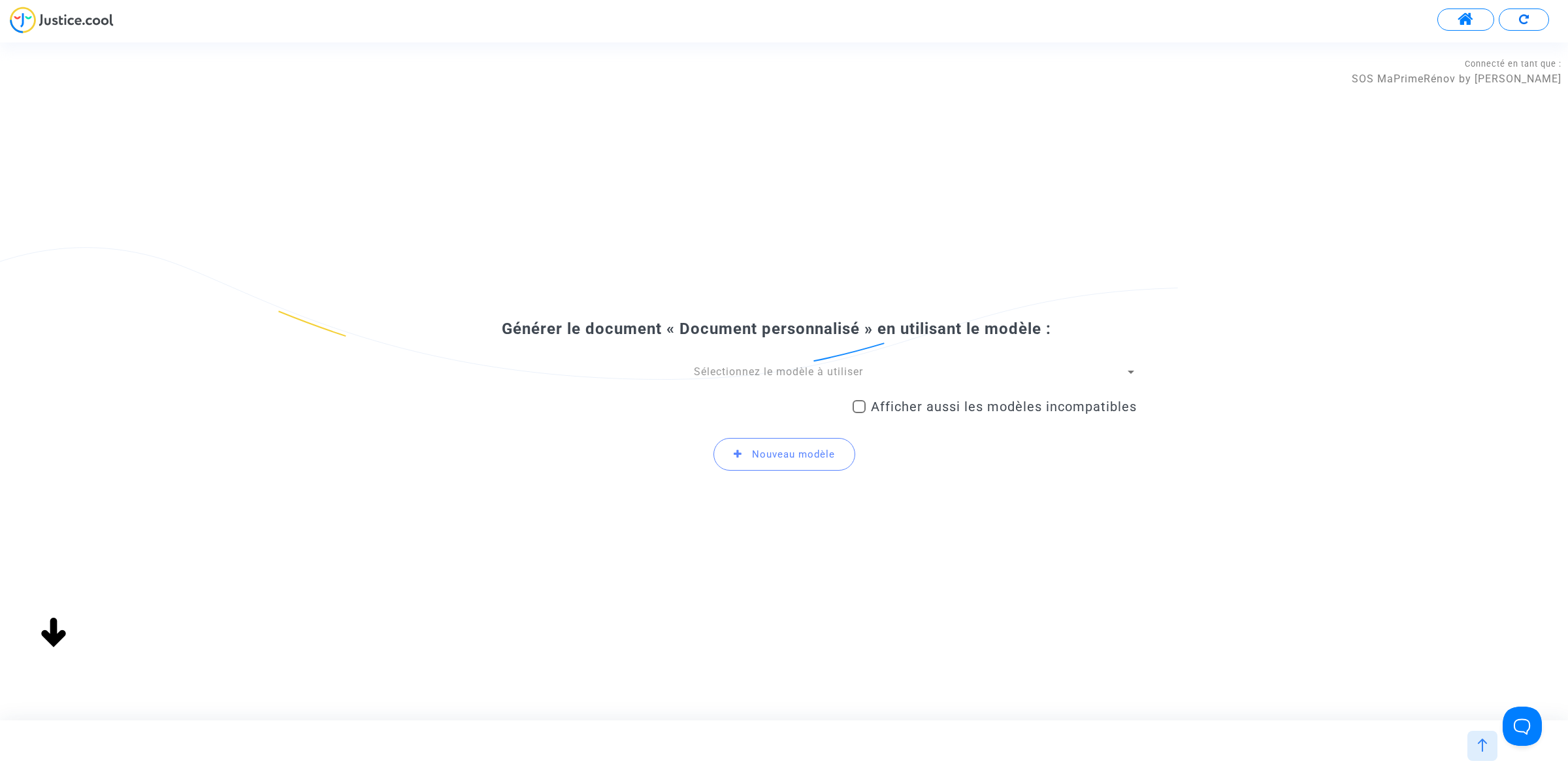
click at [811, 373] on span "Sélectionnez le modèle à utiliser" at bounding box center [778, 371] width 169 height 13
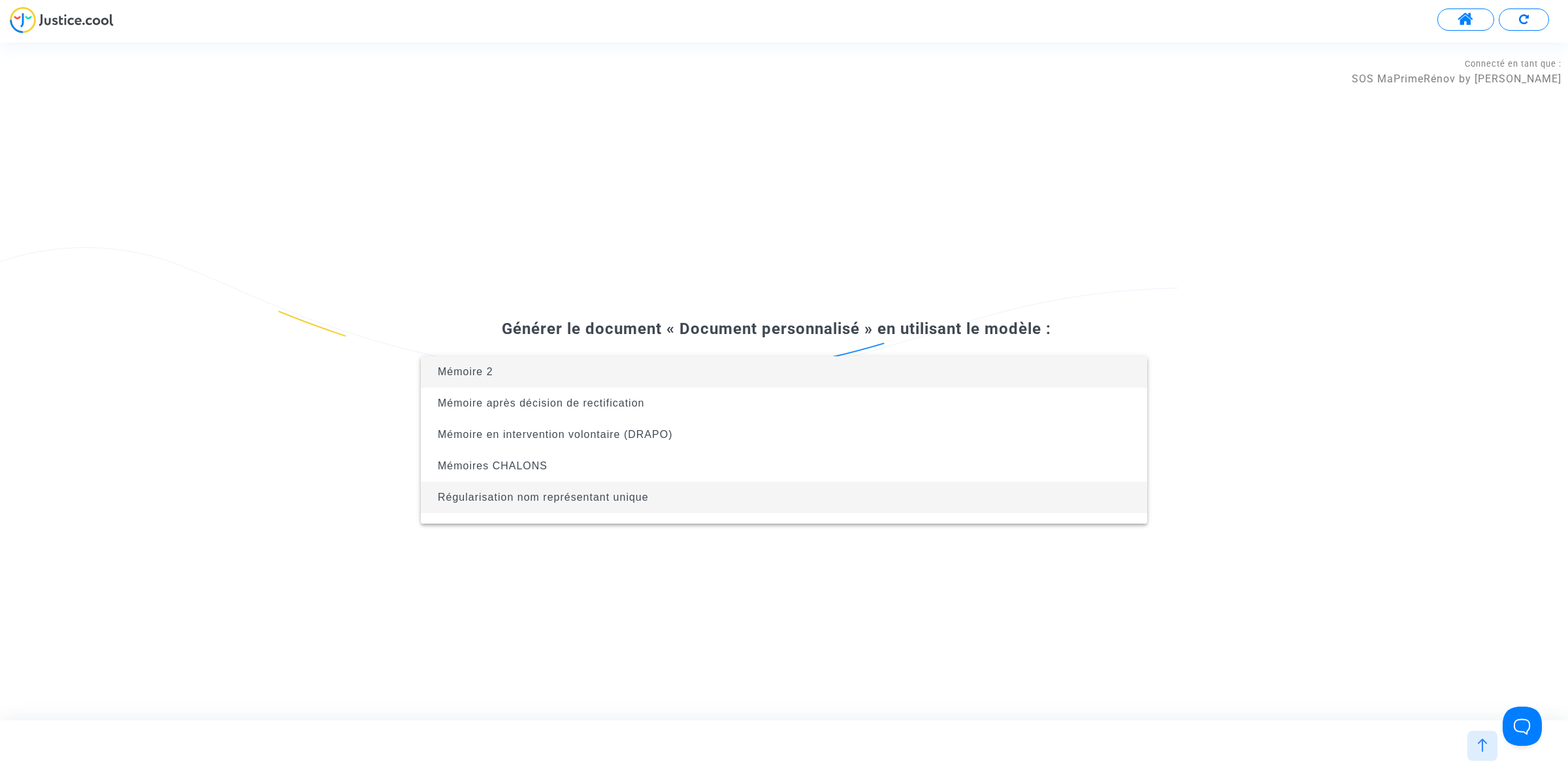
click at [740, 499] on span "Régularisation nom représentant unique" at bounding box center [784, 497] width 706 height 31
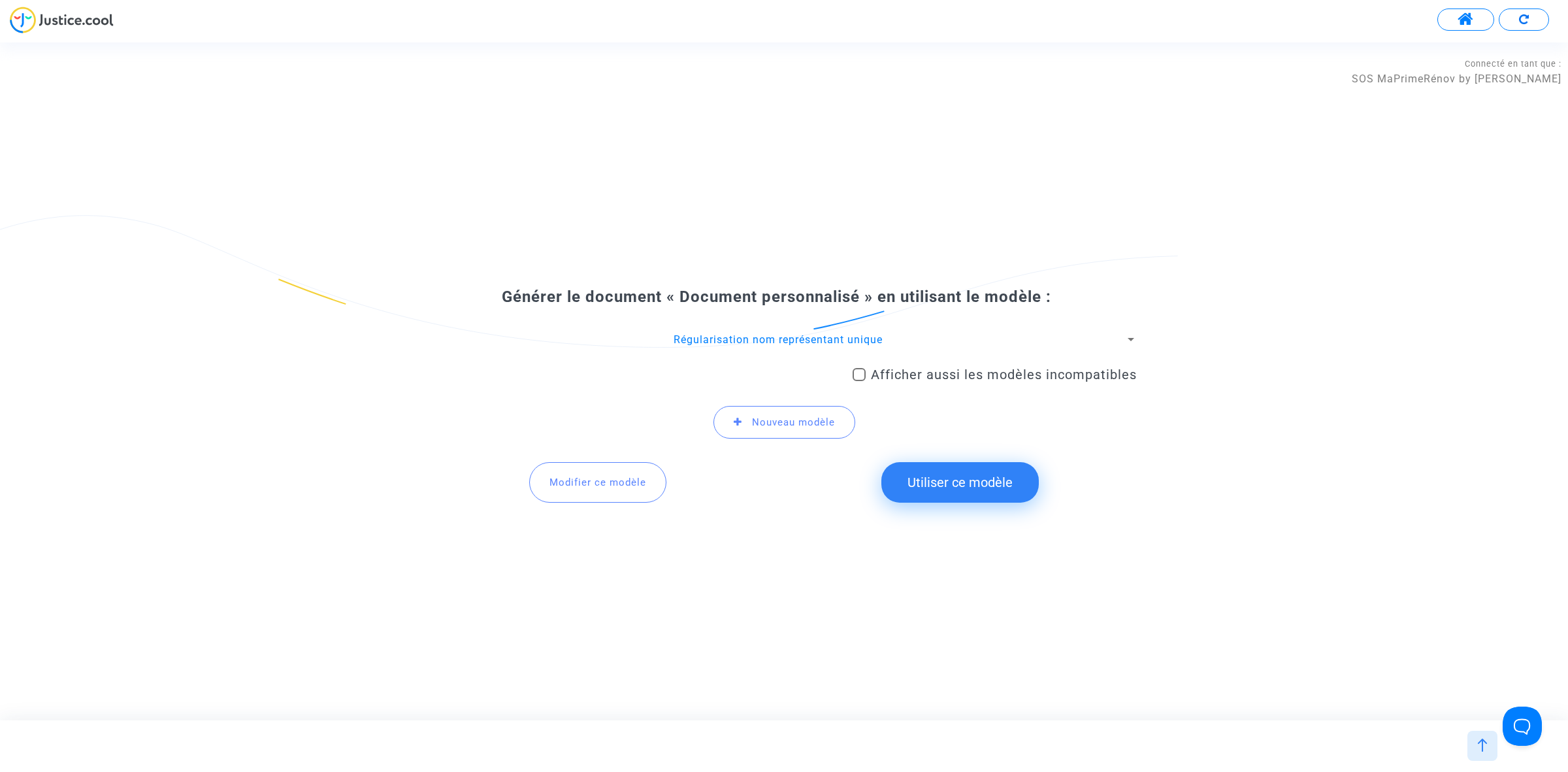
click at [990, 487] on button "Utiliser ce modèle" at bounding box center [960, 482] width 157 height 40
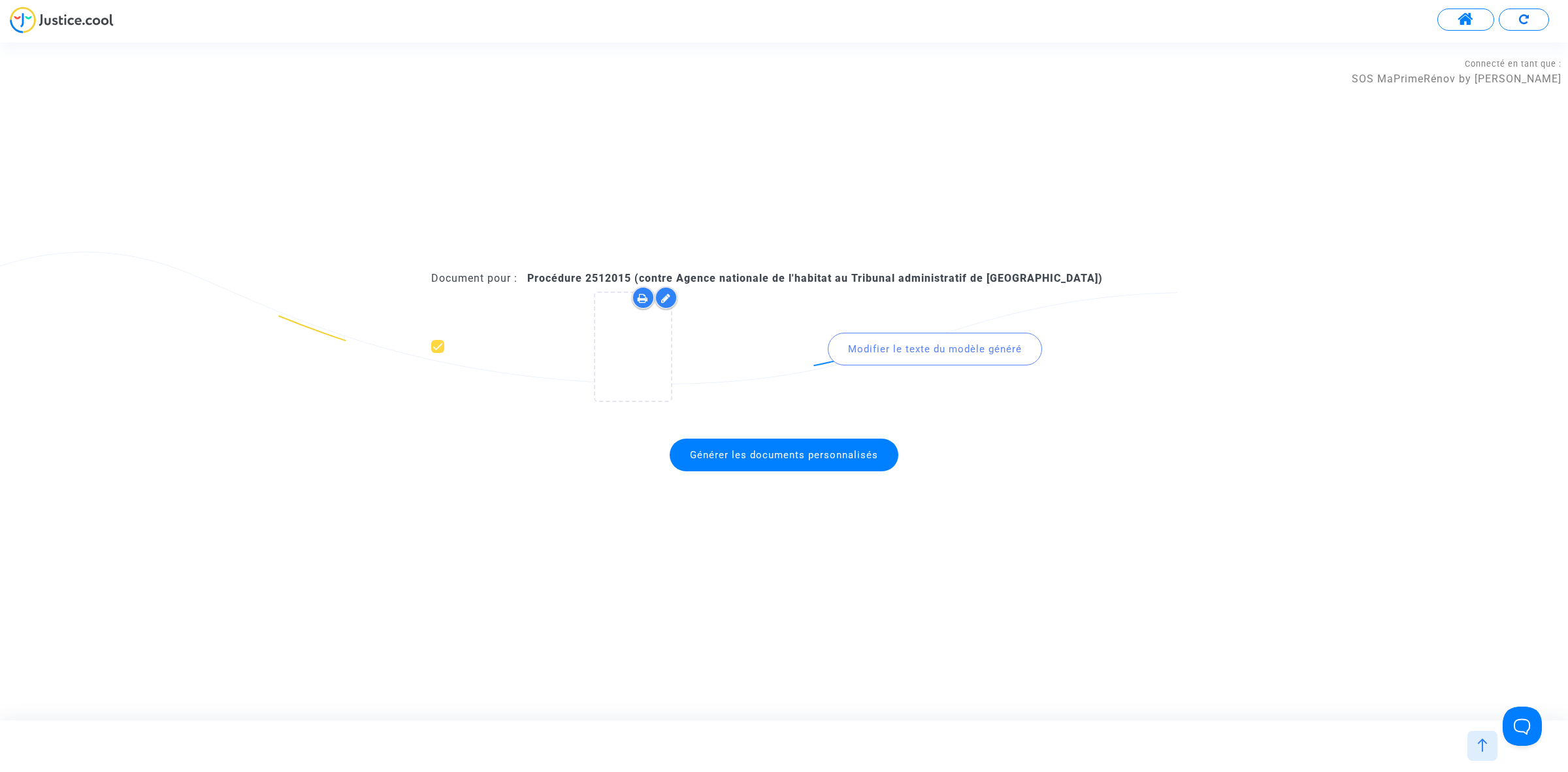
drag, startPoint x: 581, startPoint y: 279, endPoint x: 638, endPoint y: 275, distance: 57.1
click at [638, 275] on b "Procédure 2512015 (contre Agence nationale de l'habitat au Tribunal administrat…" at bounding box center [815, 278] width 576 height 13
copy b "2512015 ("
click at [753, 462] on span "Générer les documents personnalisés" at bounding box center [784, 455] width 229 height 33
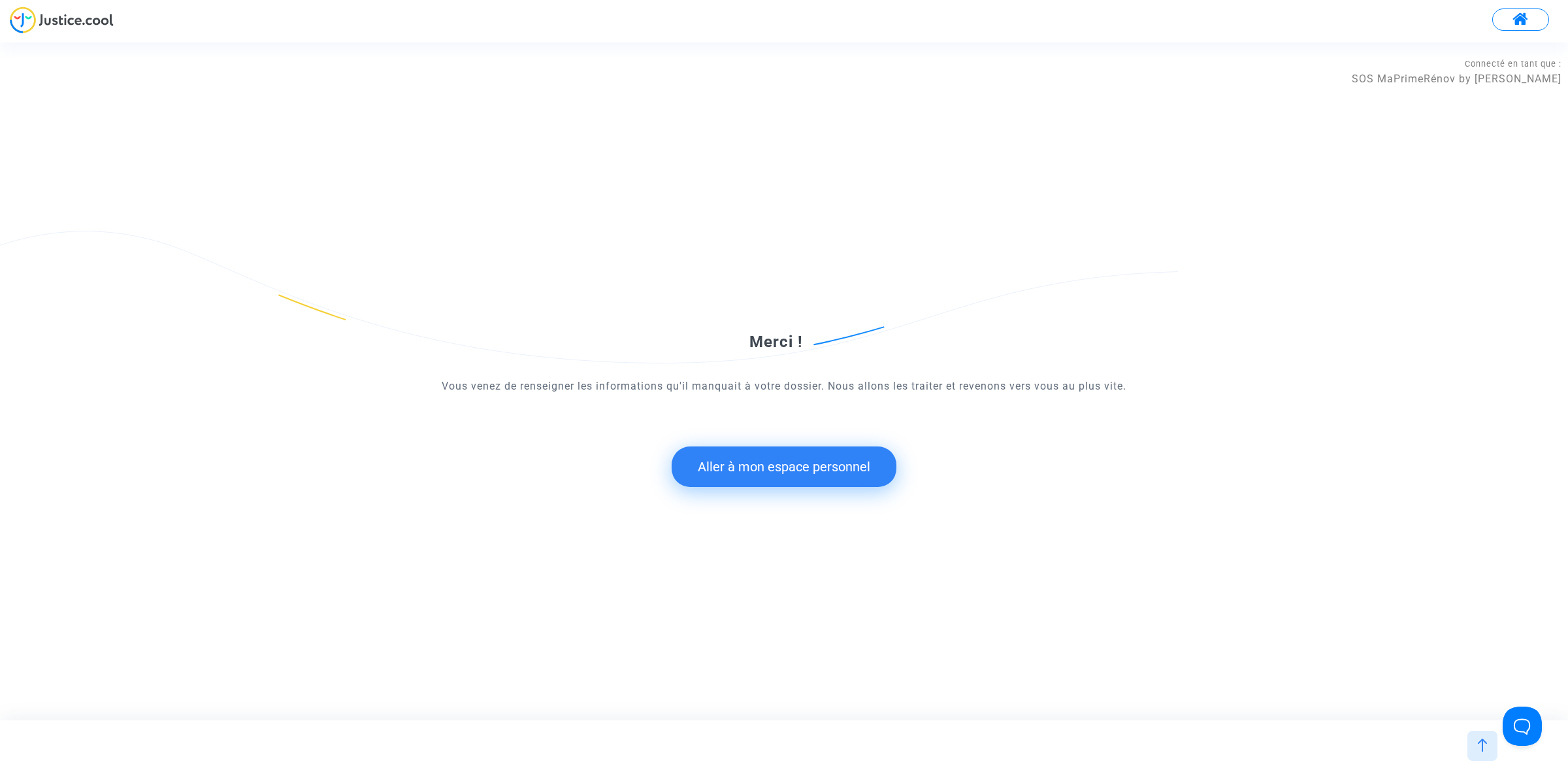
click at [883, 468] on button "Aller à mon espace personnel" at bounding box center [784, 466] width 225 height 40
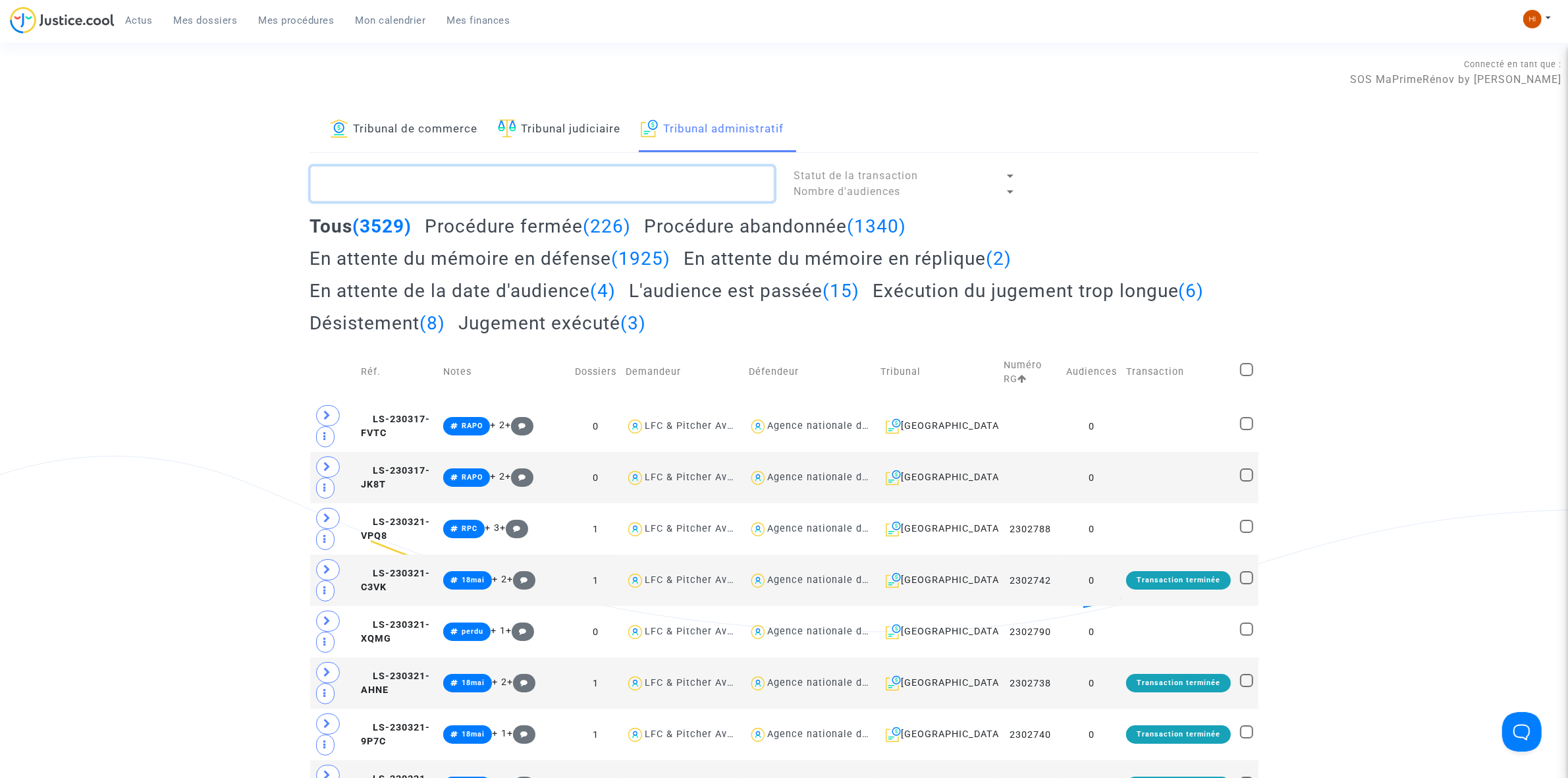
click at [575, 196] on textarea at bounding box center [542, 183] width 464 height 36
paste textarea "2512015 ("
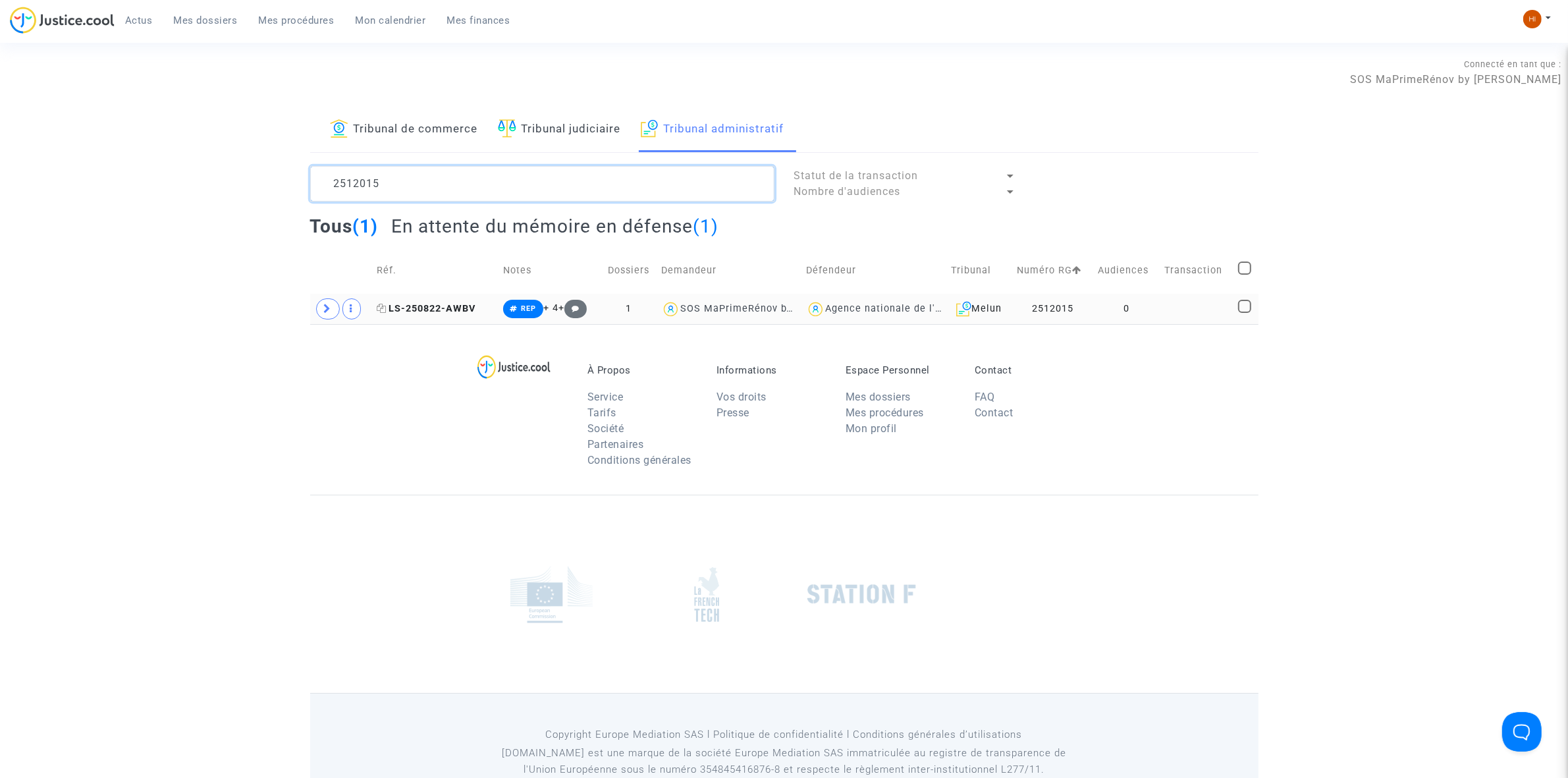
type textarea "2512015"
drag, startPoint x: 451, startPoint y: 306, endPoint x: 642, endPoint y: 289, distance: 191.8
click at [449, 308] on span "LS-250822-AWBV" at bounding box center [426, 309] width 99 height 11
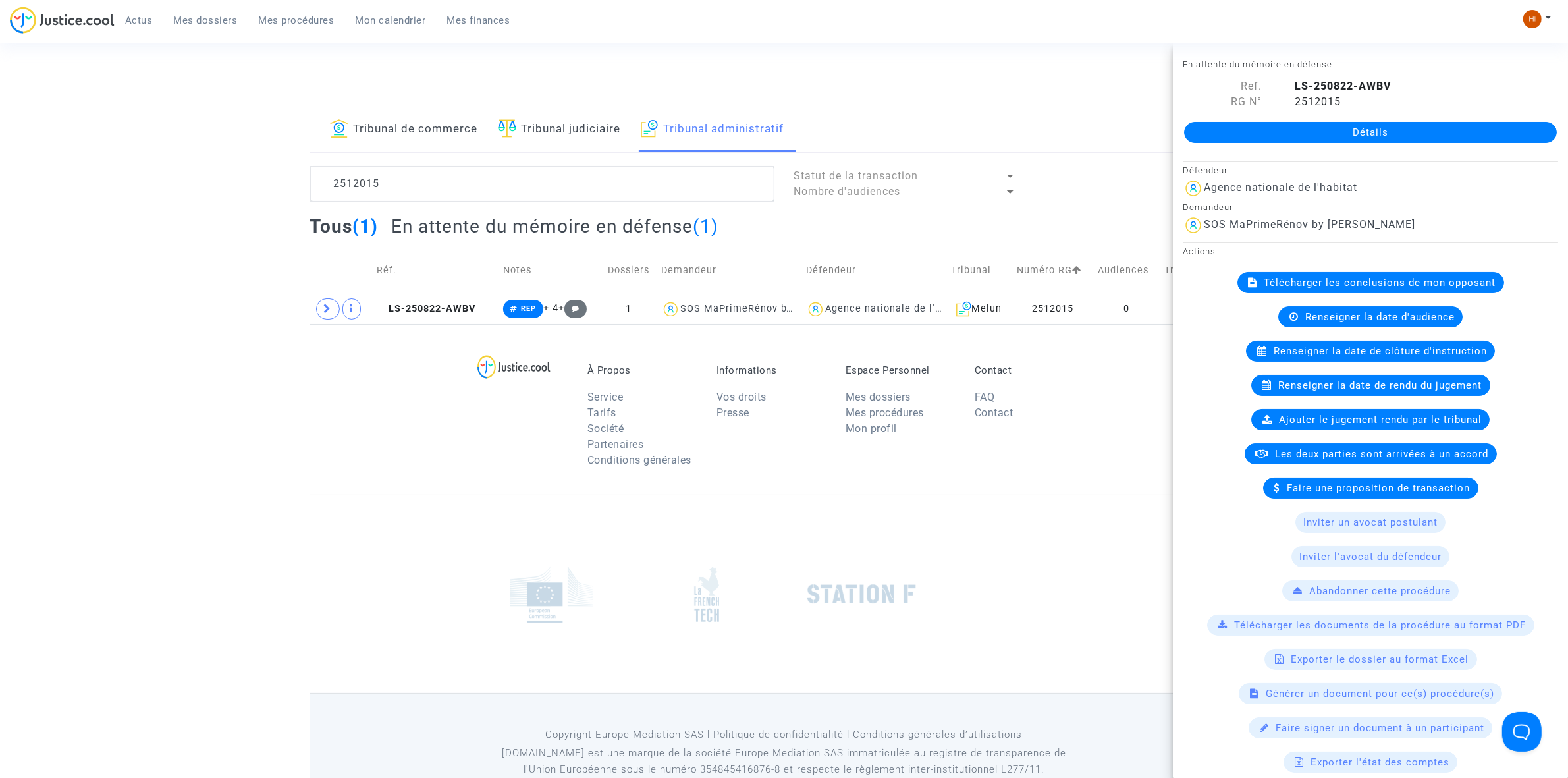
click at [1459, 126] on link "Détails" at bounding box center [1371, 132] width 373 height 21
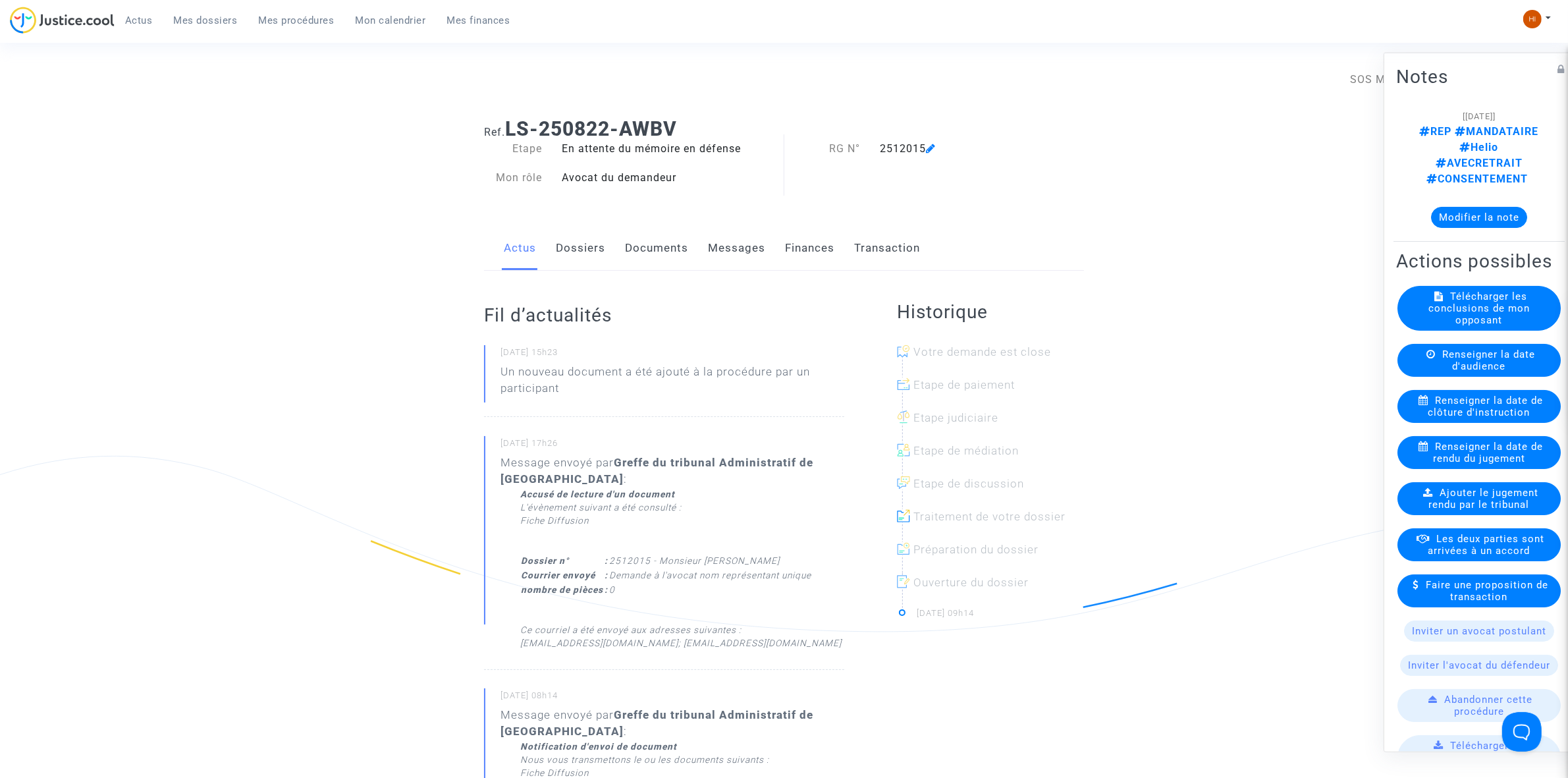
click at [662, 240] on link "Documents" at bounding box center [657, 248] width 63 height 44
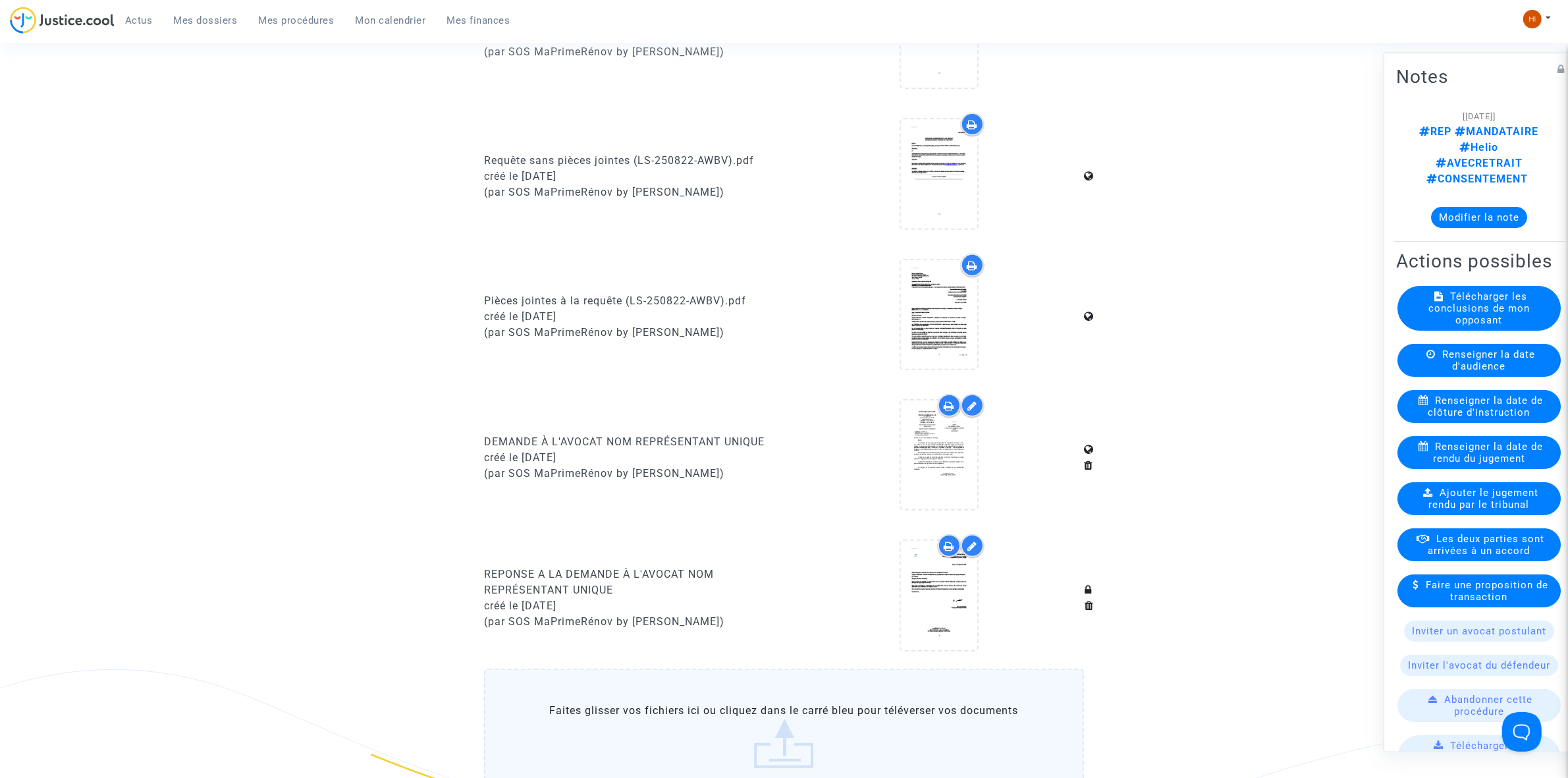
scroll to position [1152, 0]
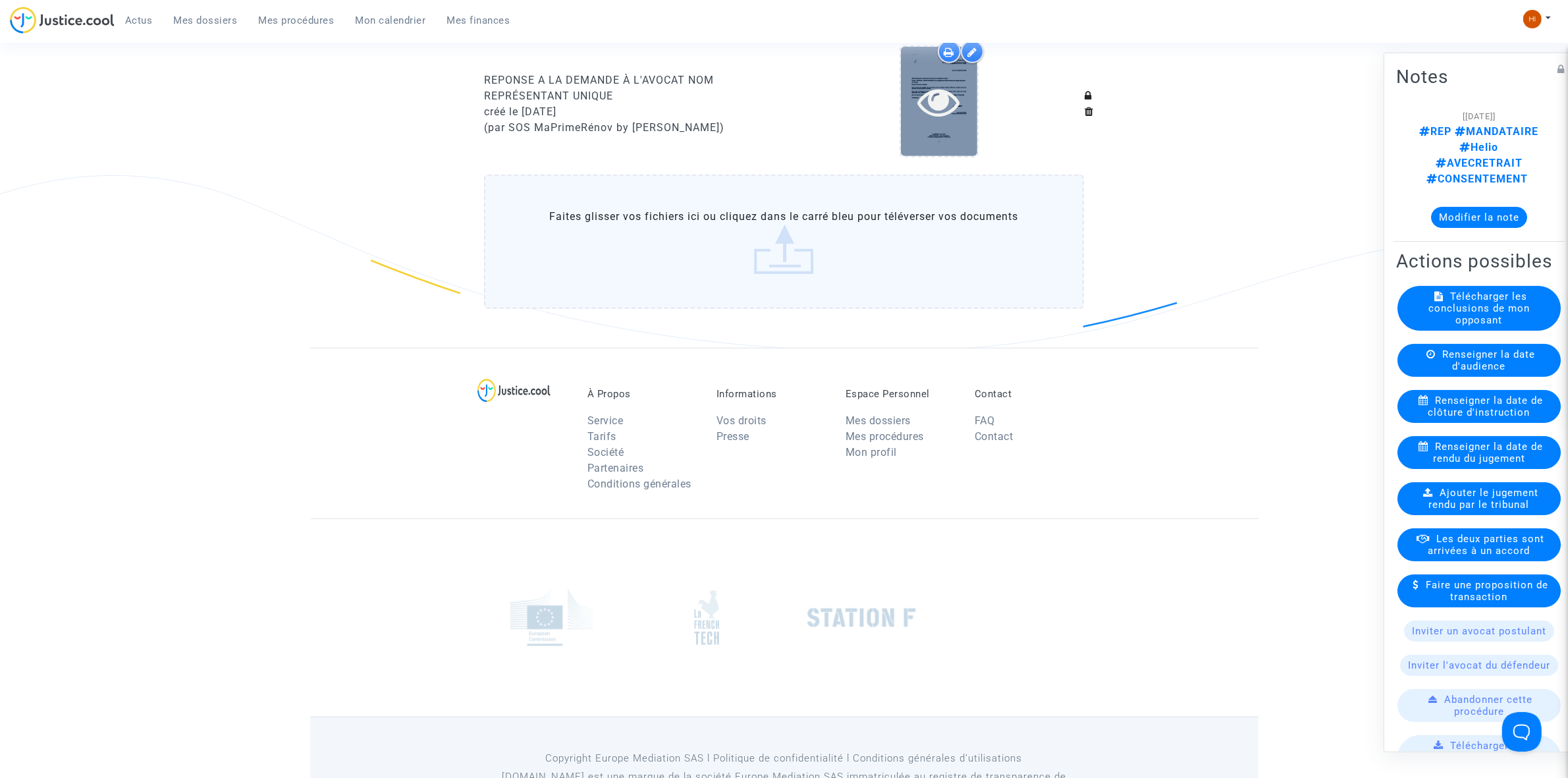
click at [926, 89] on icon at bounding box center [939, 101] width 43 height 42
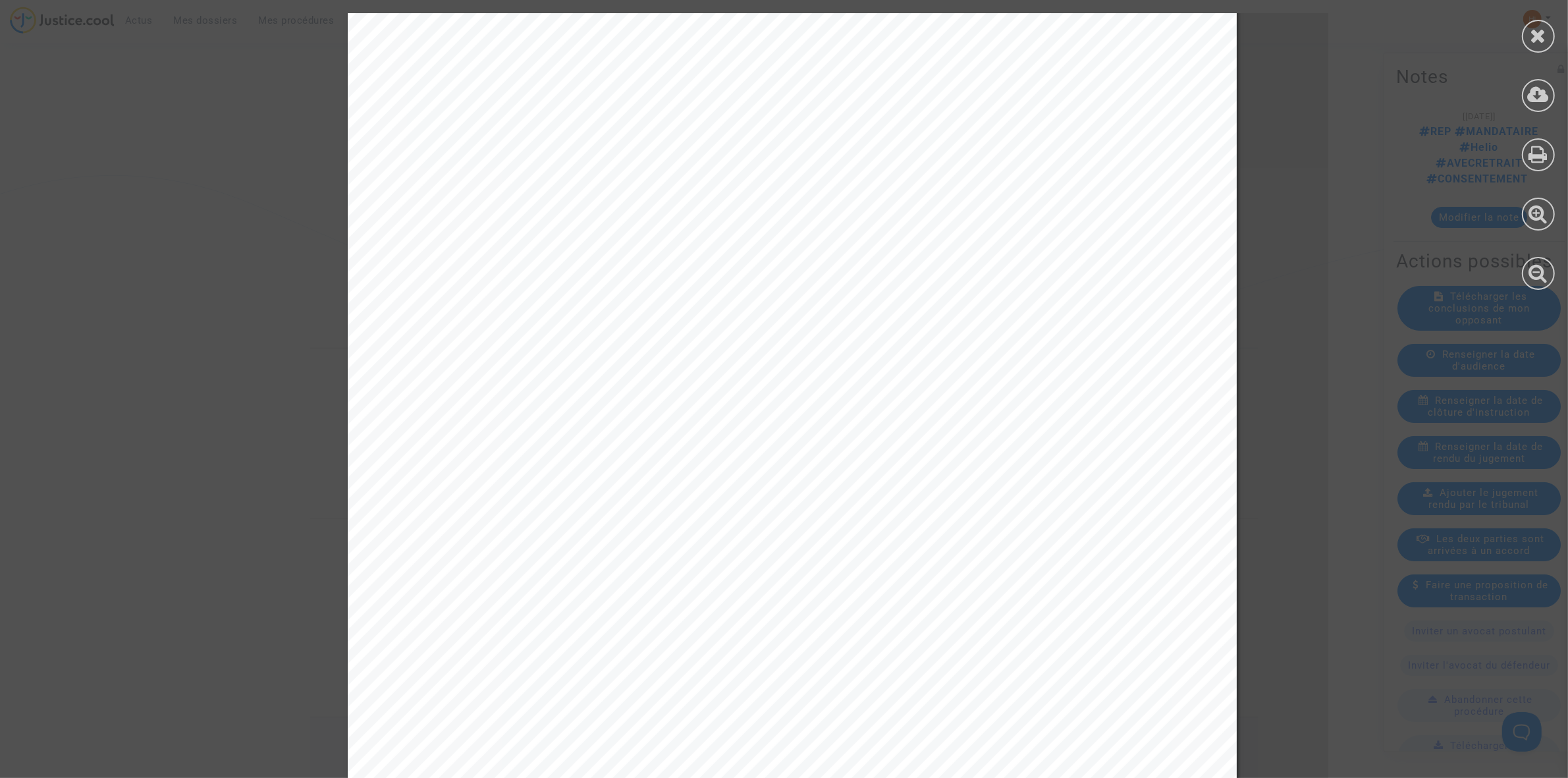
scroll to position [0, 0]
click at [469, 356] on span "Réponse à la demande à l’avocat nom représentant unique" at bounding box center [707, 360] width 476 height 16
click at [1539, 156] on icon at bounding box center [1539, 154] width 19 height 20
click at [1543, 28] on icon at bounding box center [1539, 35] width 17 height 20
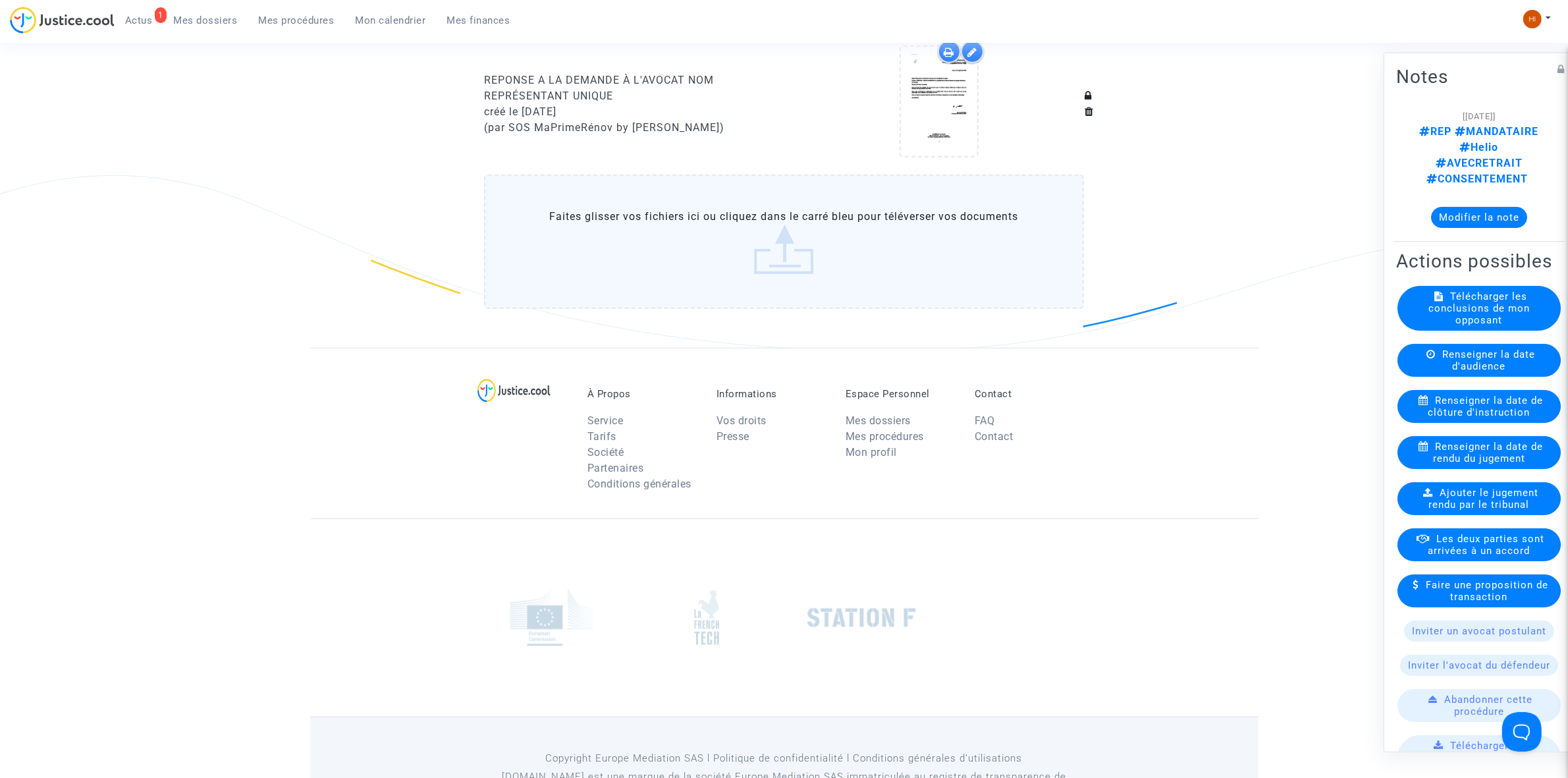
click at [313, 13] on link "Mes procédures" at bounding box center [297, 20] width 97 height 20
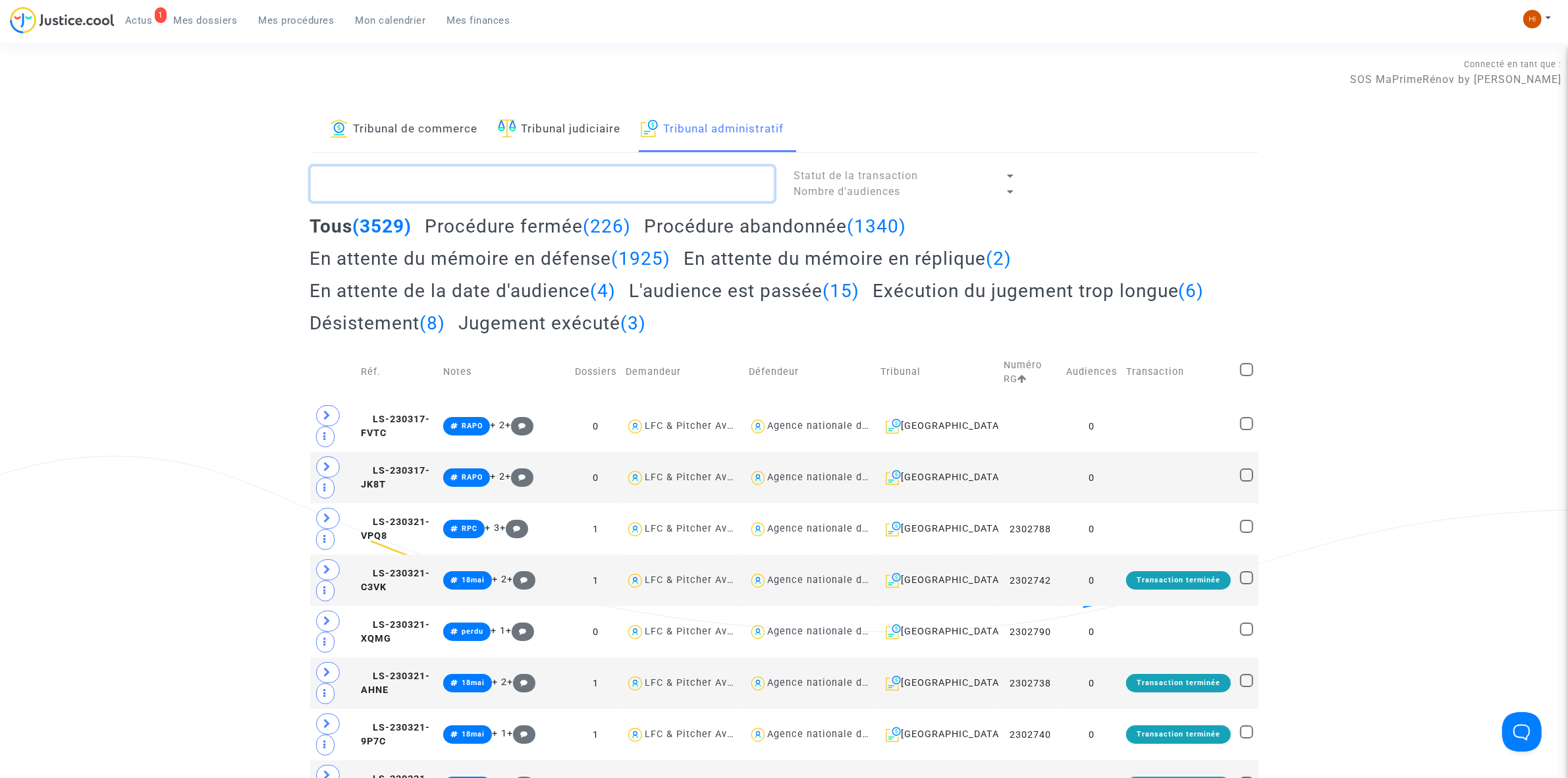
click at [548, 182] on textarea at bounding box center [542, 183] width 464 height 36
paste textarea "ROSAK"
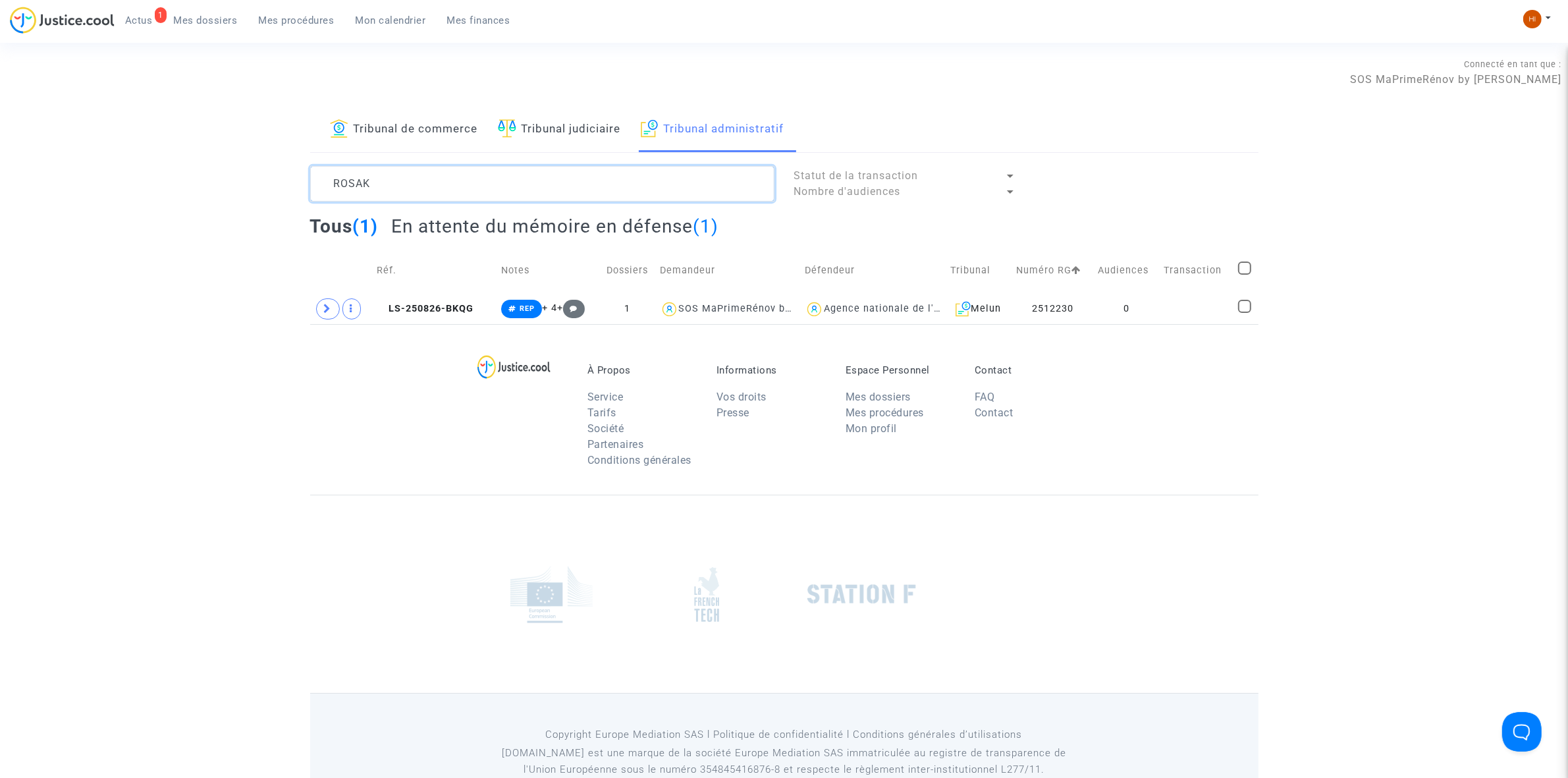
type textarea "ROSAK"
click at [1160, 304] on td "0" at bounding box center [1125, 309] width 66 height 30
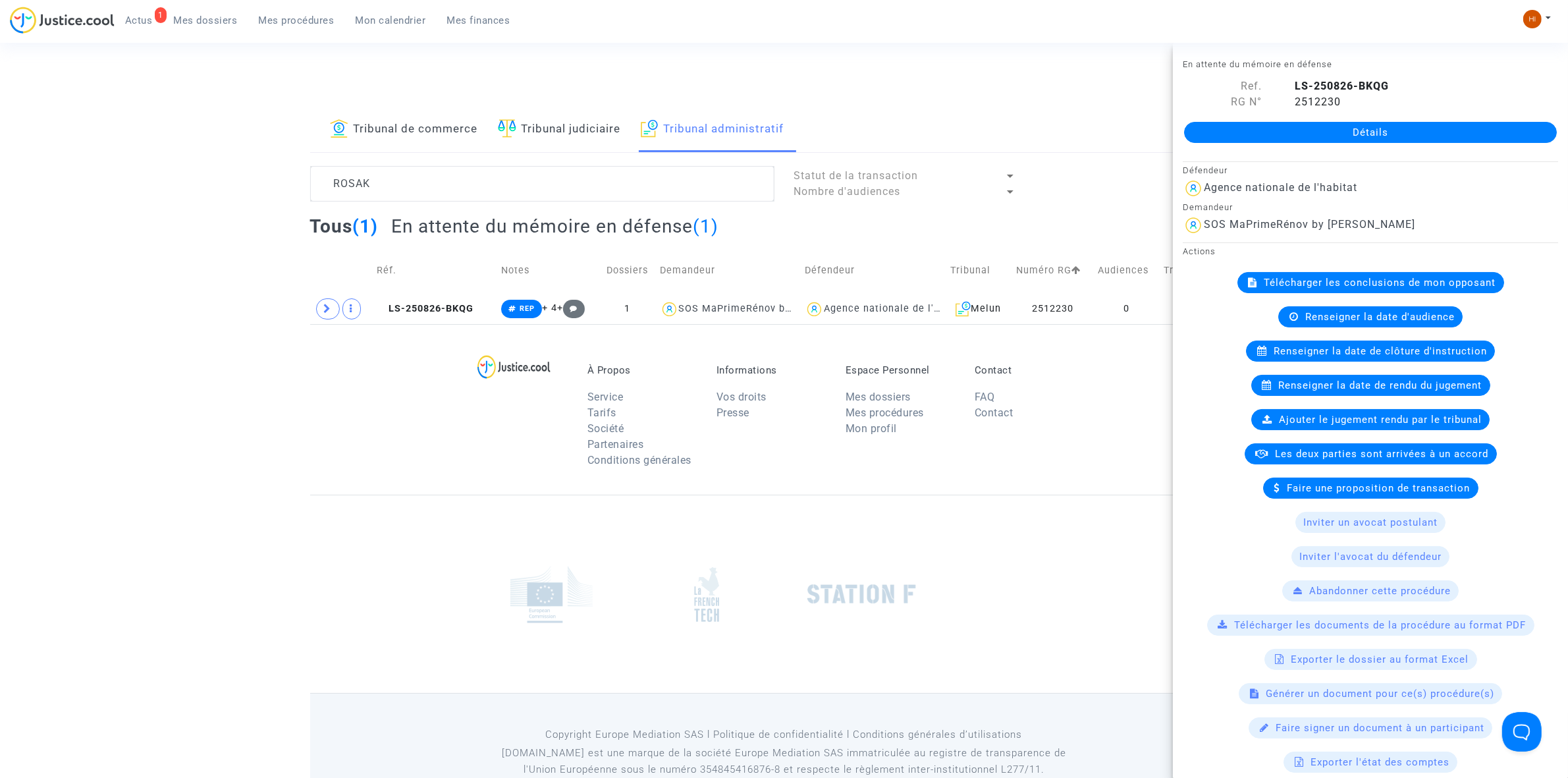
click at [1489, 142] on link "Détails" at bounding box center [1371, 132] width 373 height 21
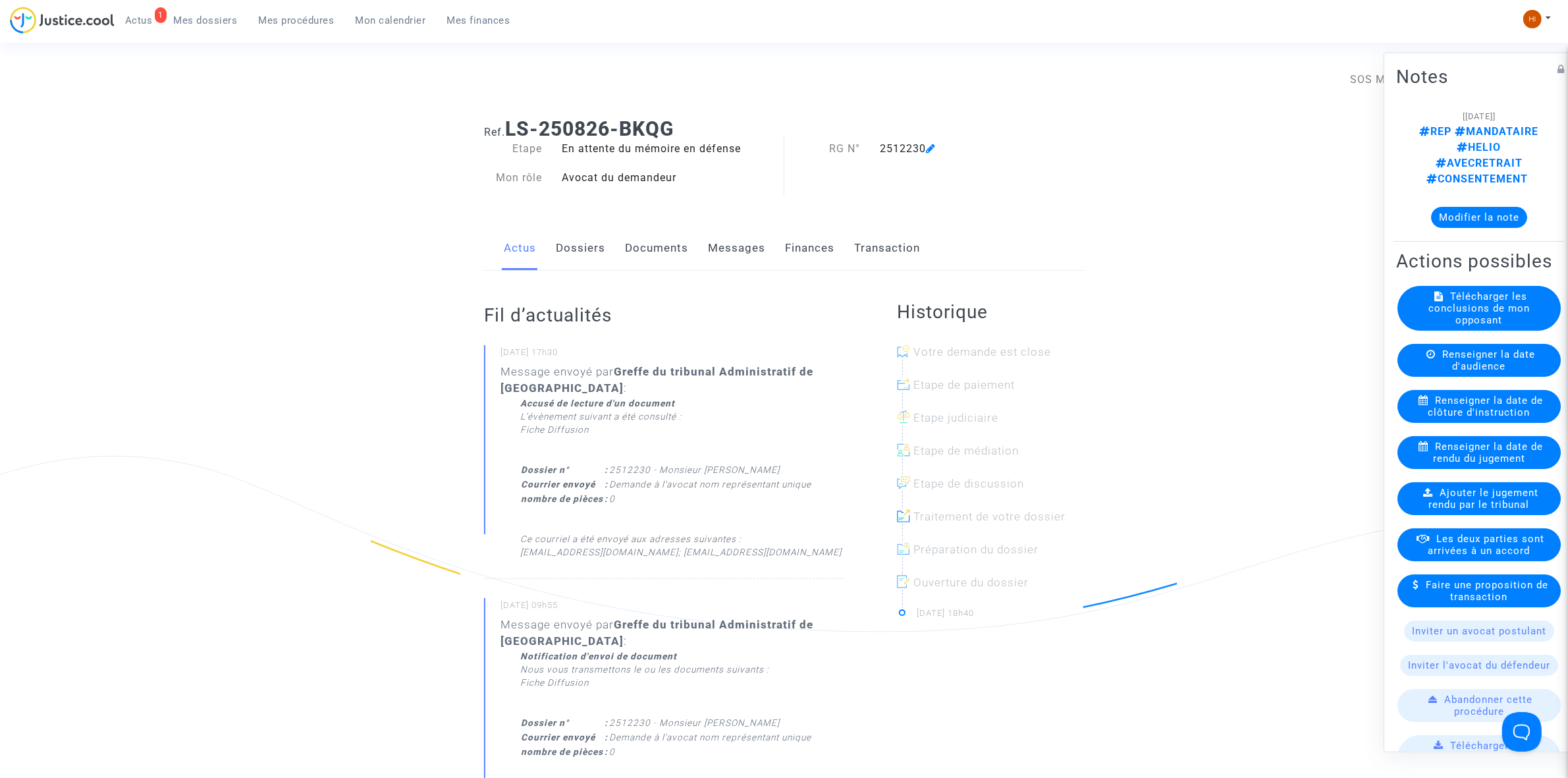
click at [679, 247] on link "Documents" at bounding box center [657, 248] width 63 height 44
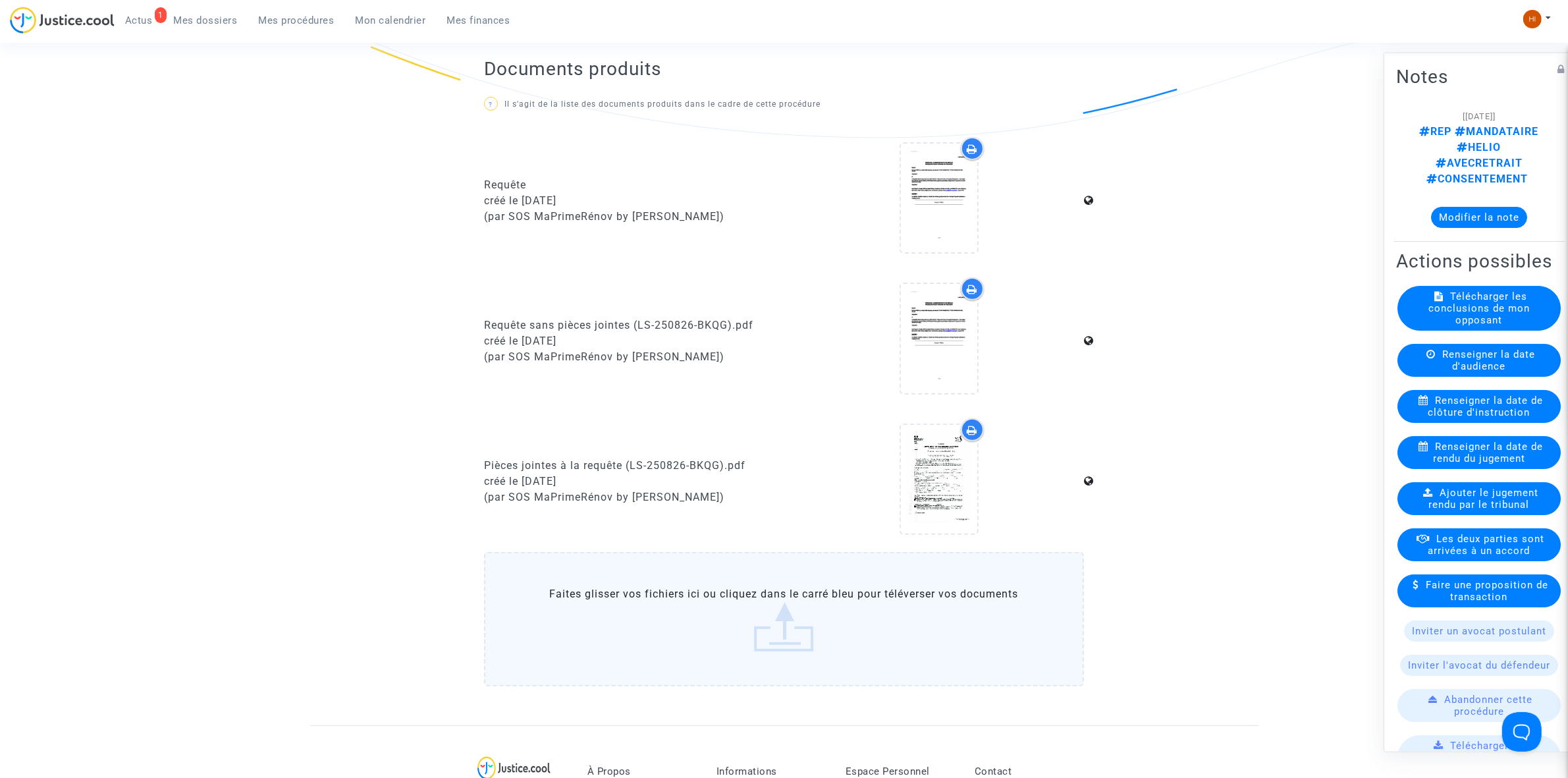
scroll to position [906, 0]
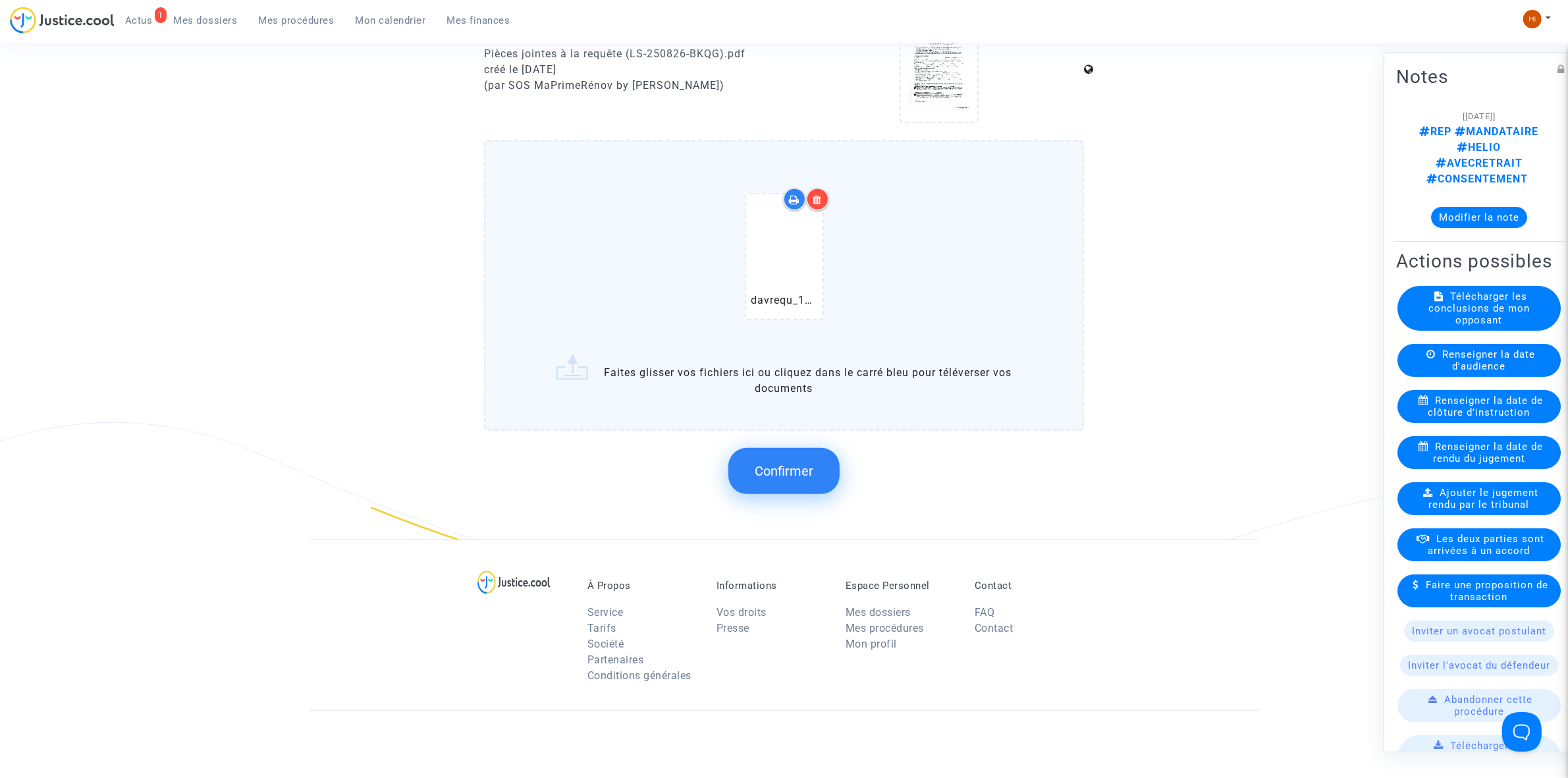
click at [809, 463] on span "Confirmer" at bounding box center [784, 471] width 59 height 16
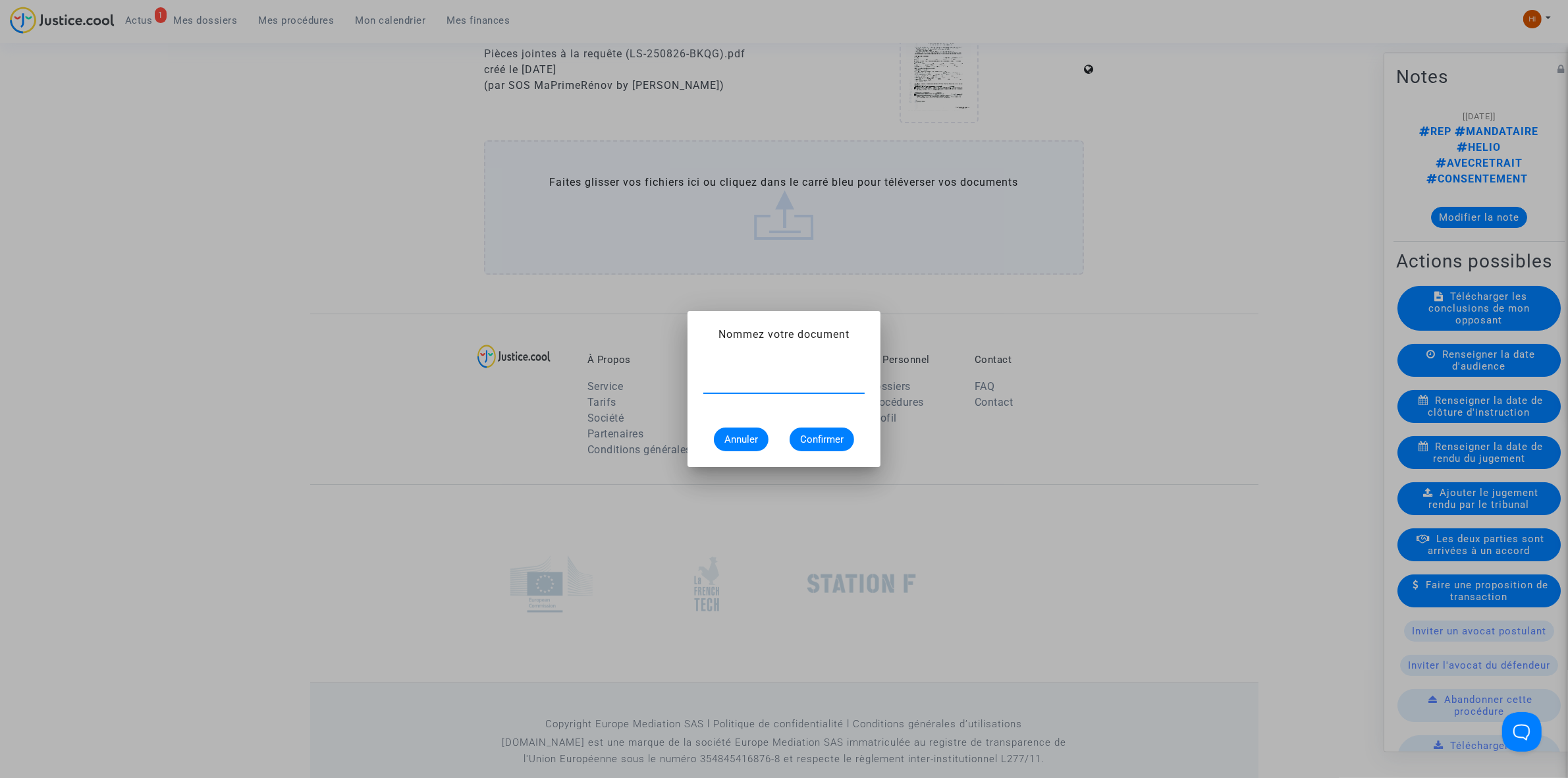
paste input "DEMANDE À L'AVOCAT NOM REPRÉSENTANT UNIQUE"
type input "DEMANDE À L'AVOCAT NOM REPRÉSENTANT UNIQUE"
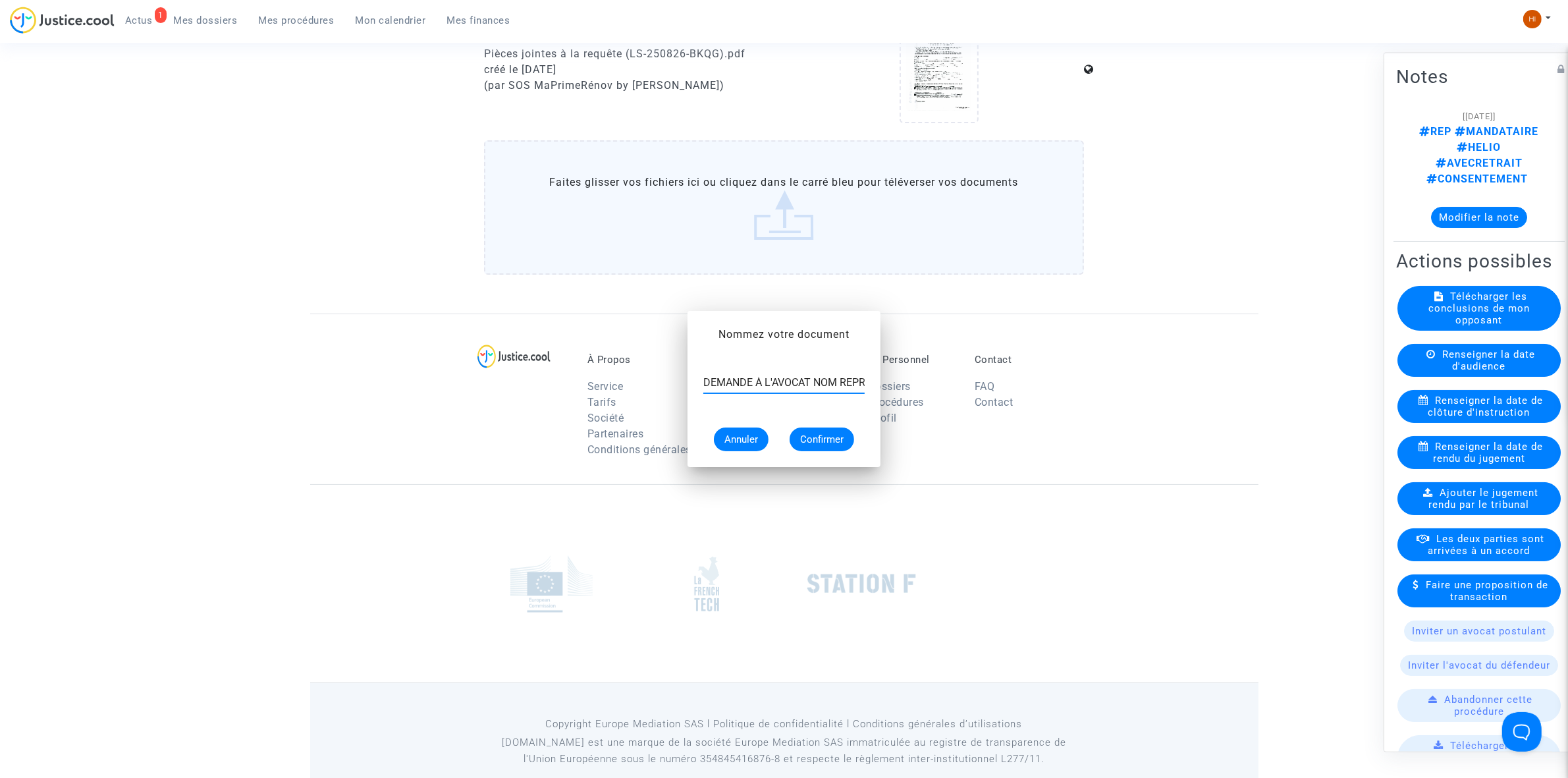
scroll to position [906, 0]
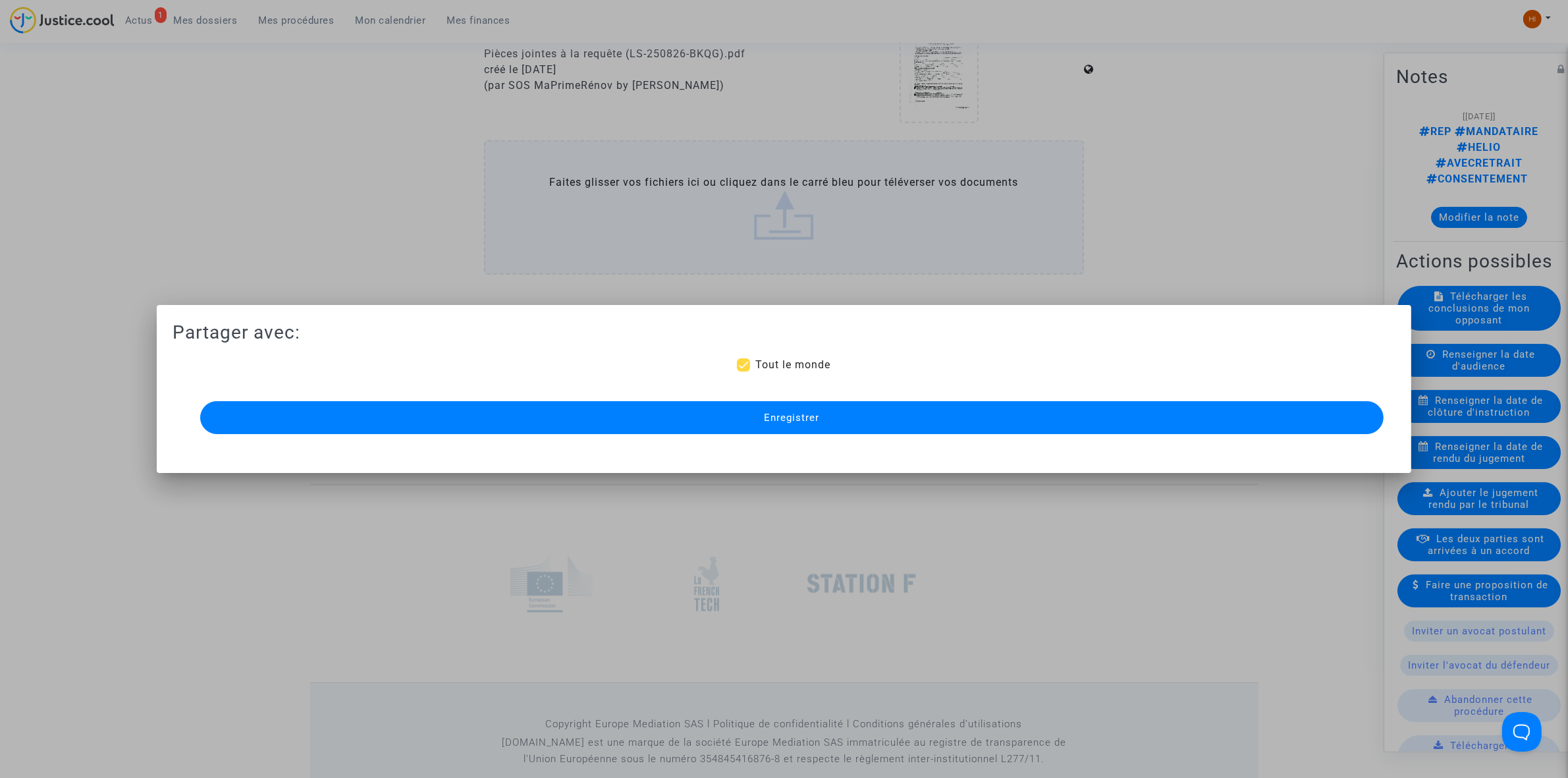
click at [832, 425] on button "Enregistrer" at bounding box center [792, 418] width 1183 height 33
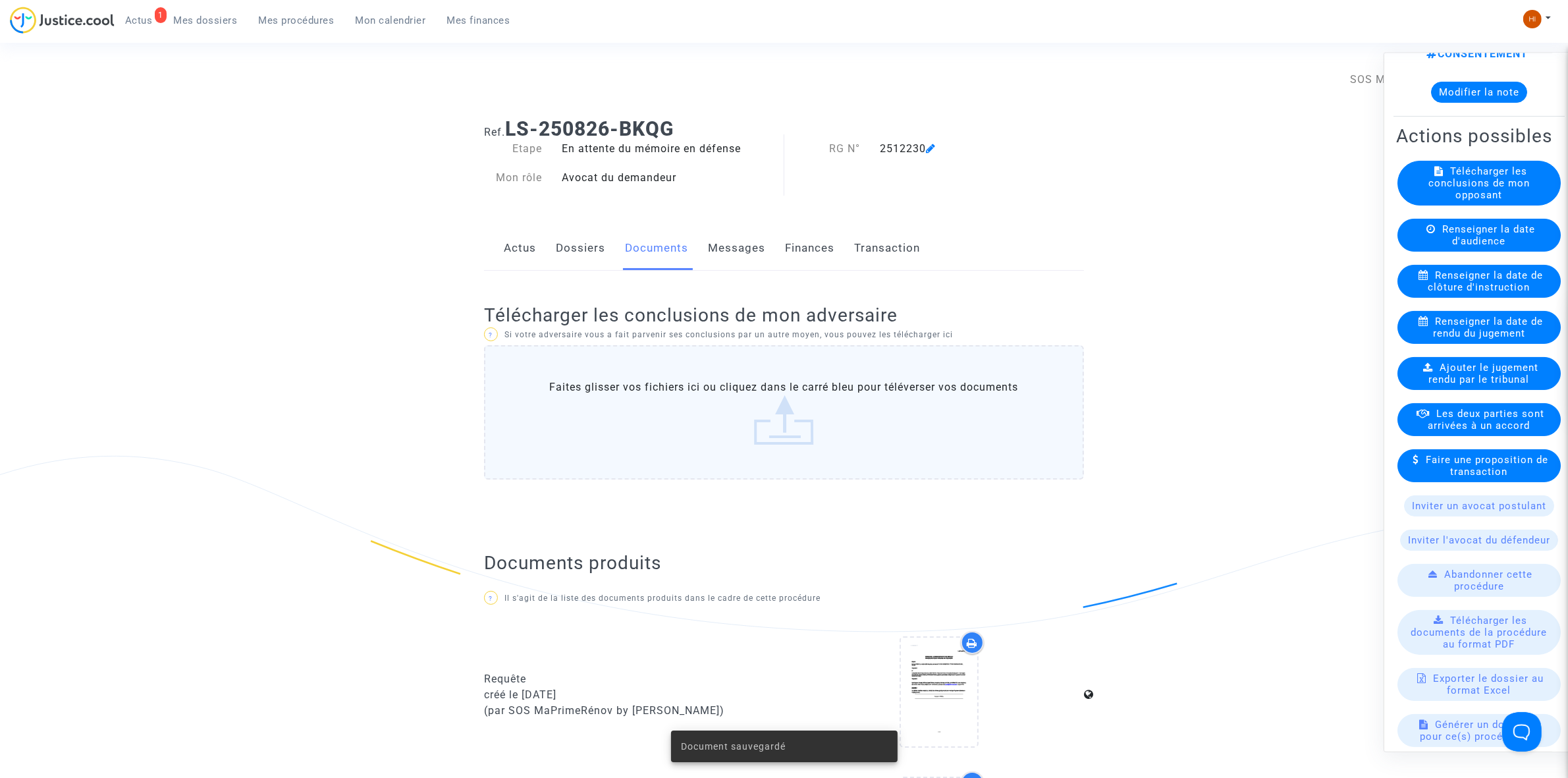
scroll to position [275, 0]
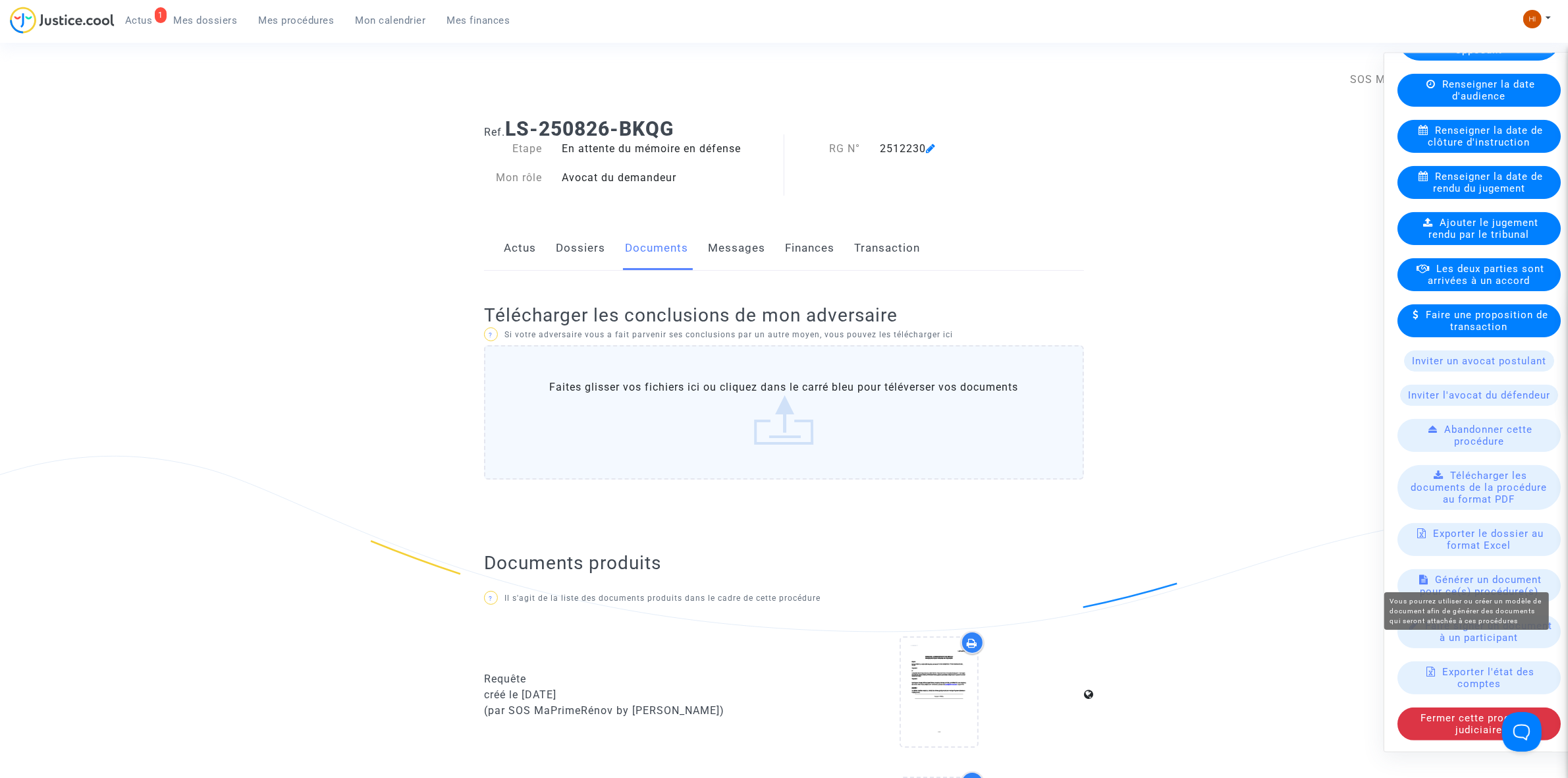
click at [1470, 578] on span "Générer un document pour ce(s) procédure(s)" at bounding box center [1481, 584] width 122 height 24
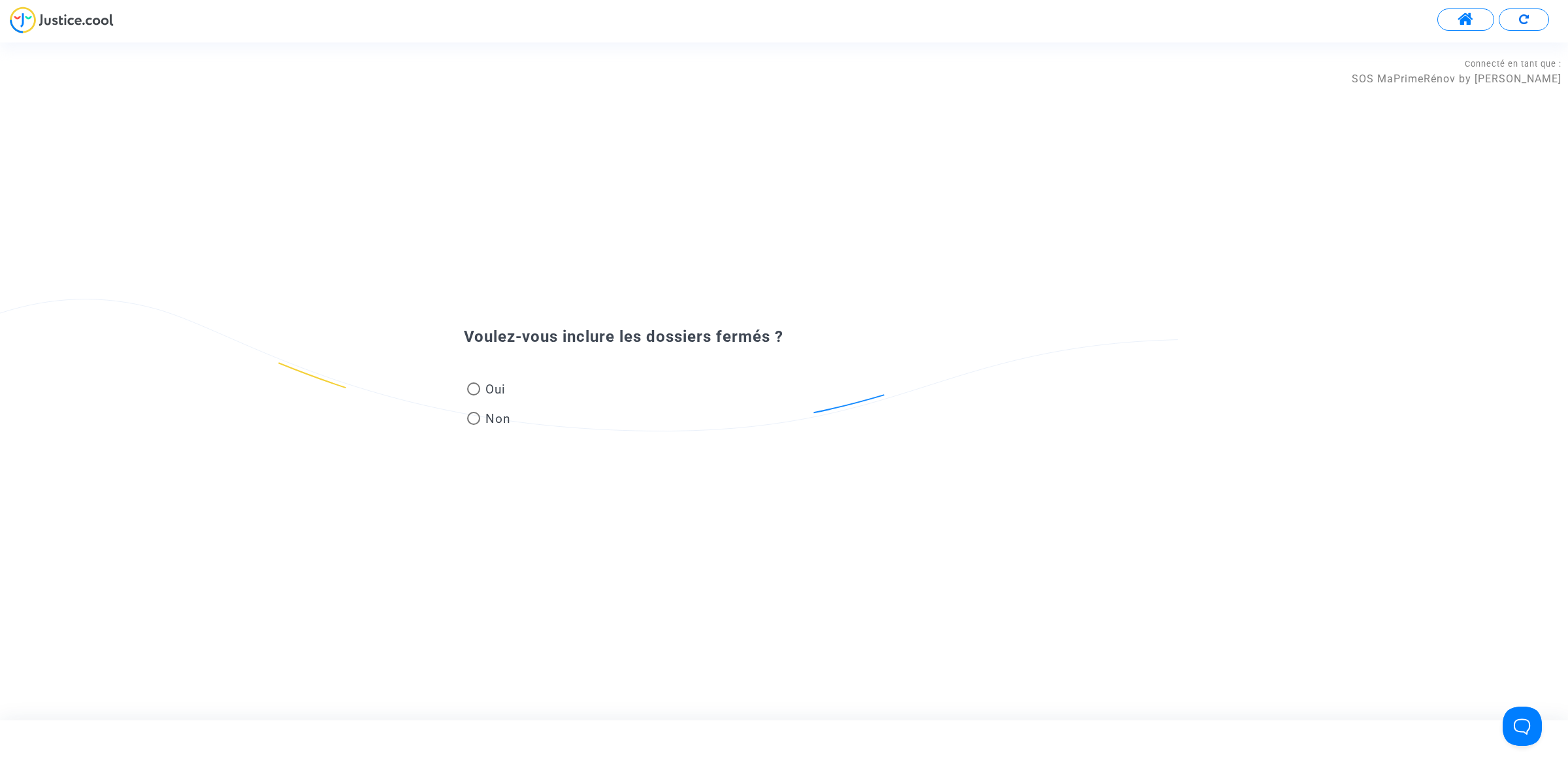
click at [484, 428] on mat-radio-button "Non" at bounding box center [489, 421] width 44 height 23
radio input "true"
click at [681, 403] on input "text" at bounding box center [791, 398] width 628 height 15
paste input "DEMANDE À L'AVOCAT NOM REPRÉSENTANT UNIQUE"
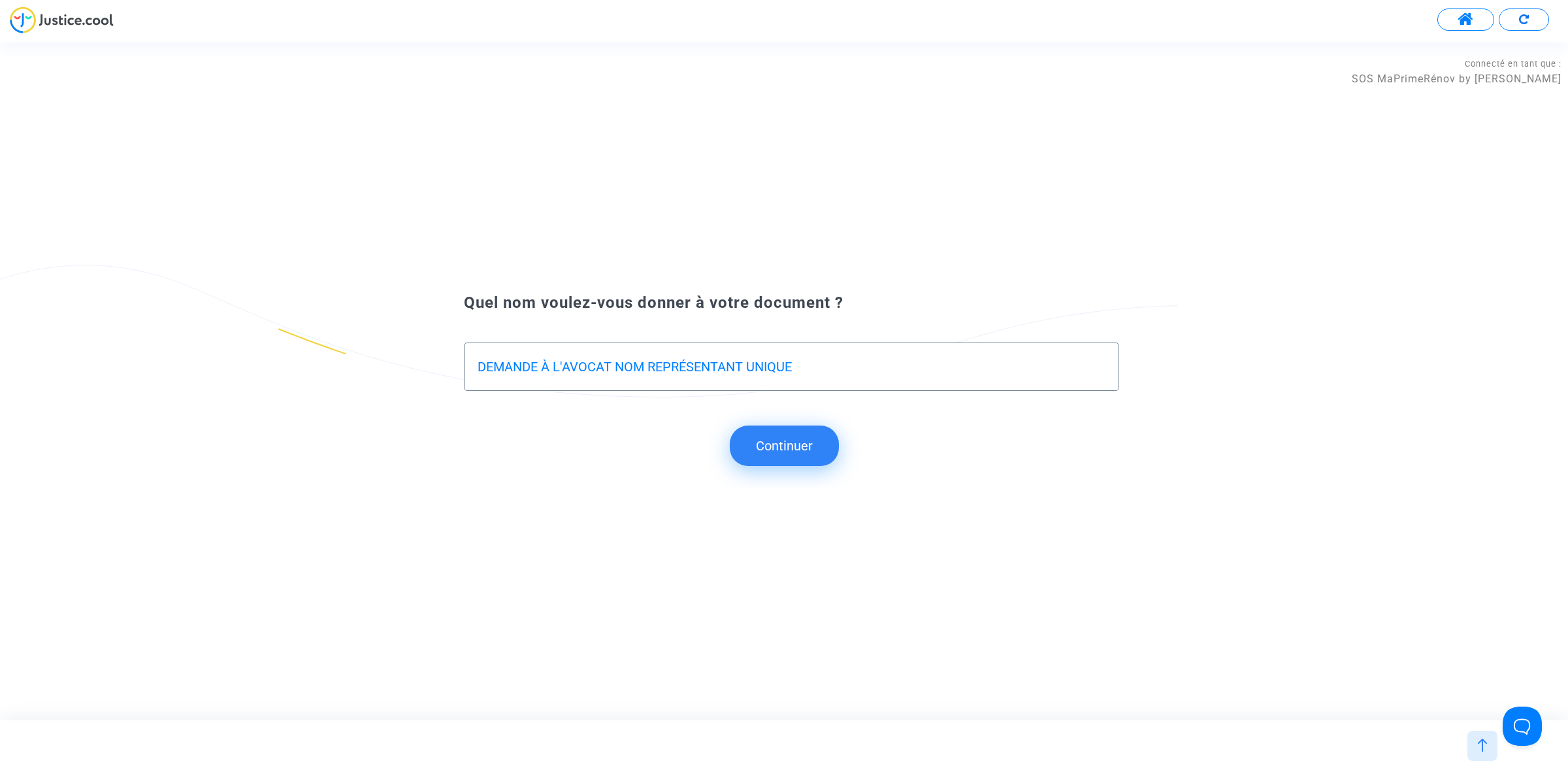
click at [481, 373] on input "DEMANDE À L'AVOCAT NOM REPRÉSENTANT UNIQUE" at bounding box center [791, 367] width 628 height 15
type input "REPONSE A LA DEMANDE À L'AVOCAT NOM REPRÉSENTANT UNIQUE"
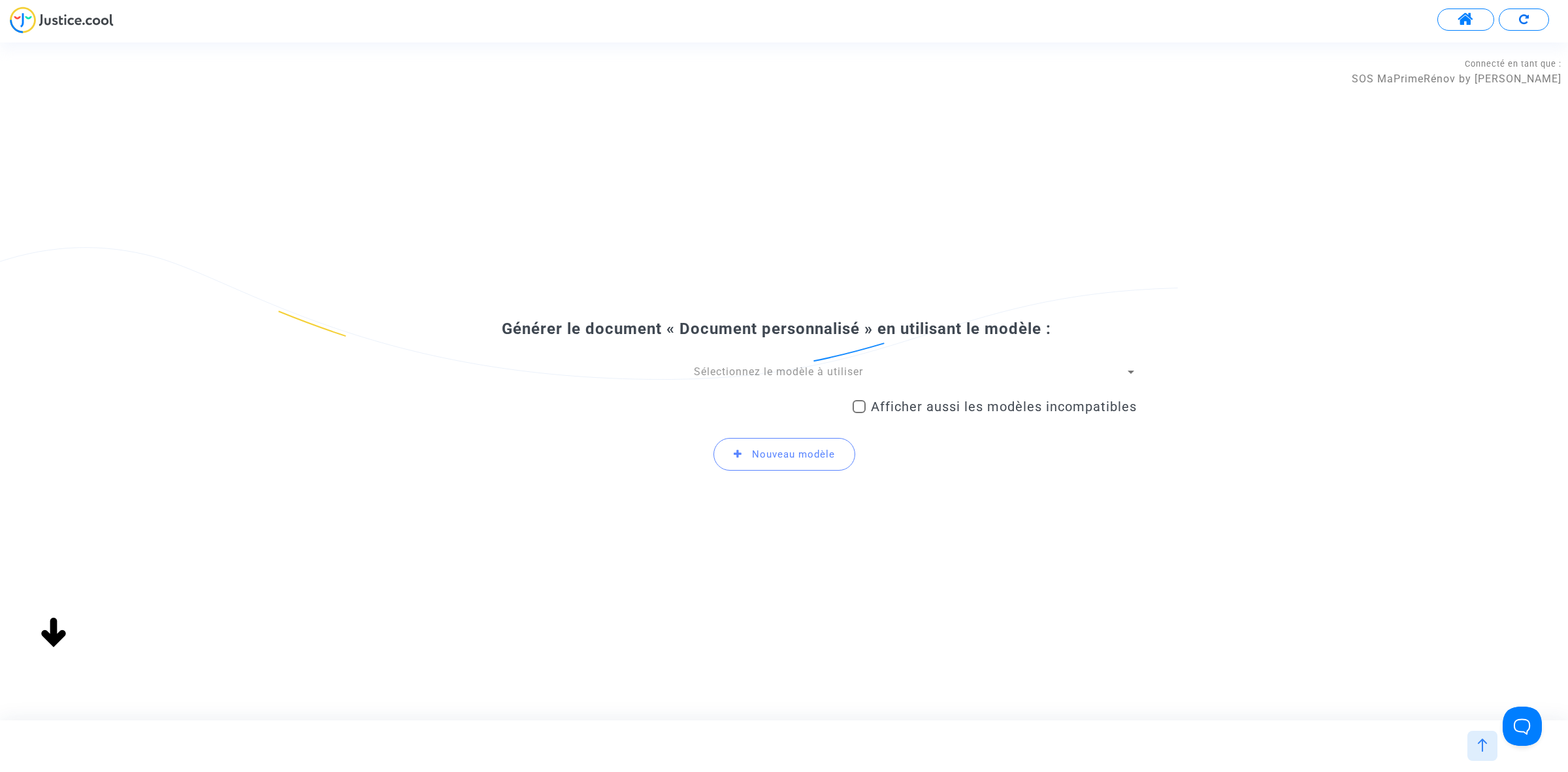
click at [746, 378] on div "Sélectionnez le modèle à utiliser" at bounding box center [778, 371] width 694 height 14
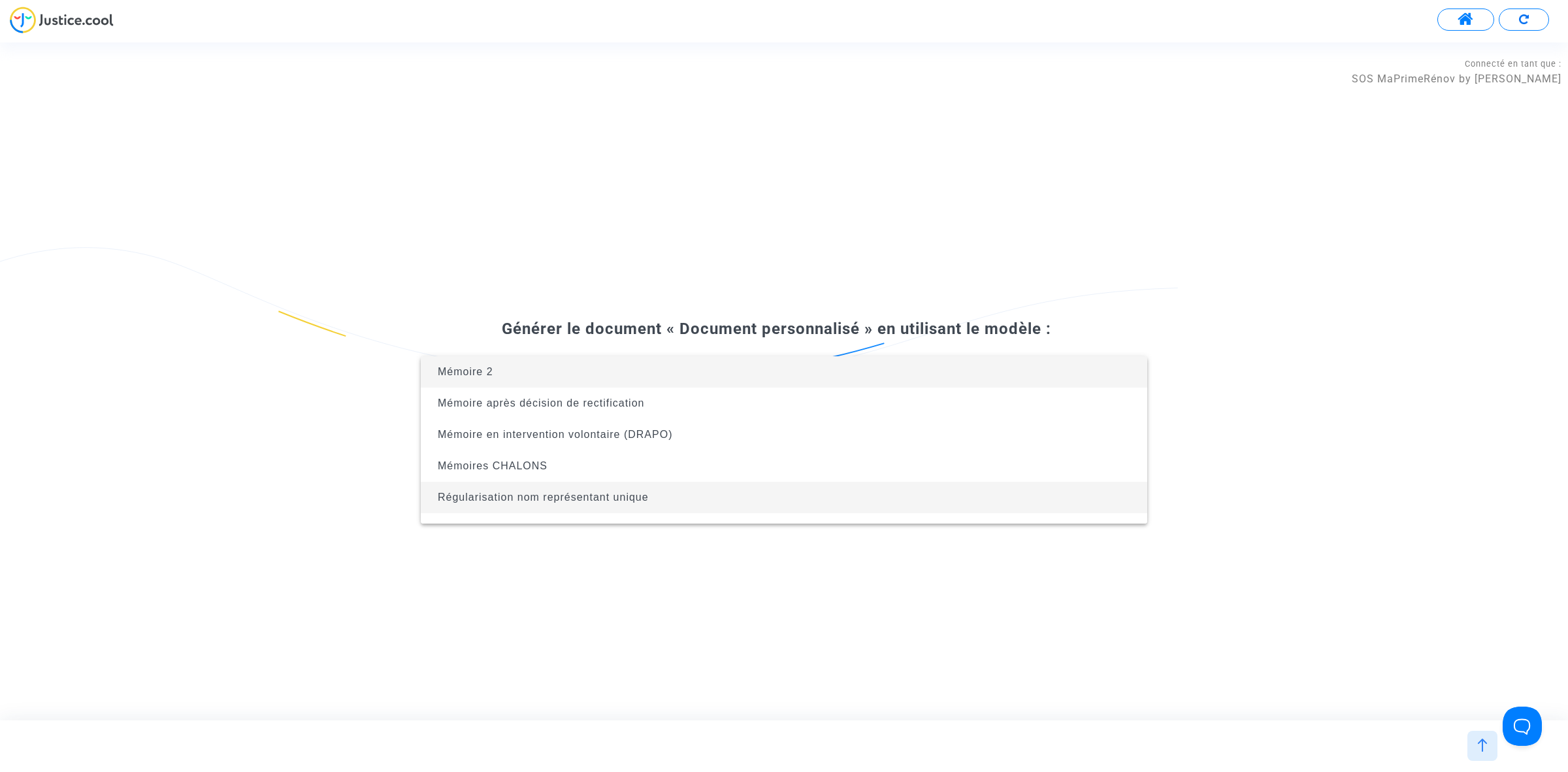
click at [736, 497] on span "Régularisation nom représentant unique" at bounding box center [784, 497] width 706 height 31
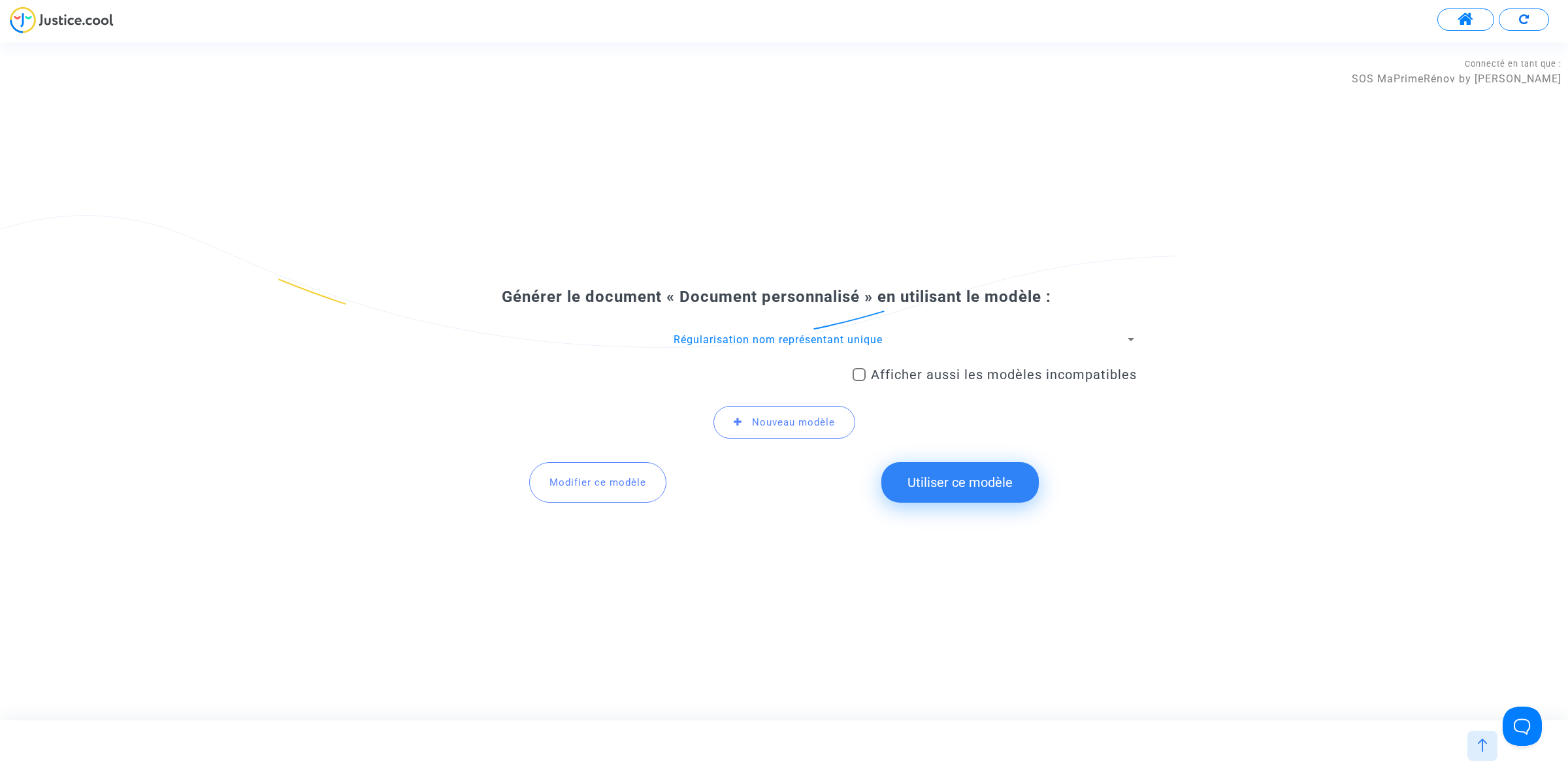
click at [968, 499] on button "Utiliser ce modèle" at bounding box center [960, 482] width 157 height 40
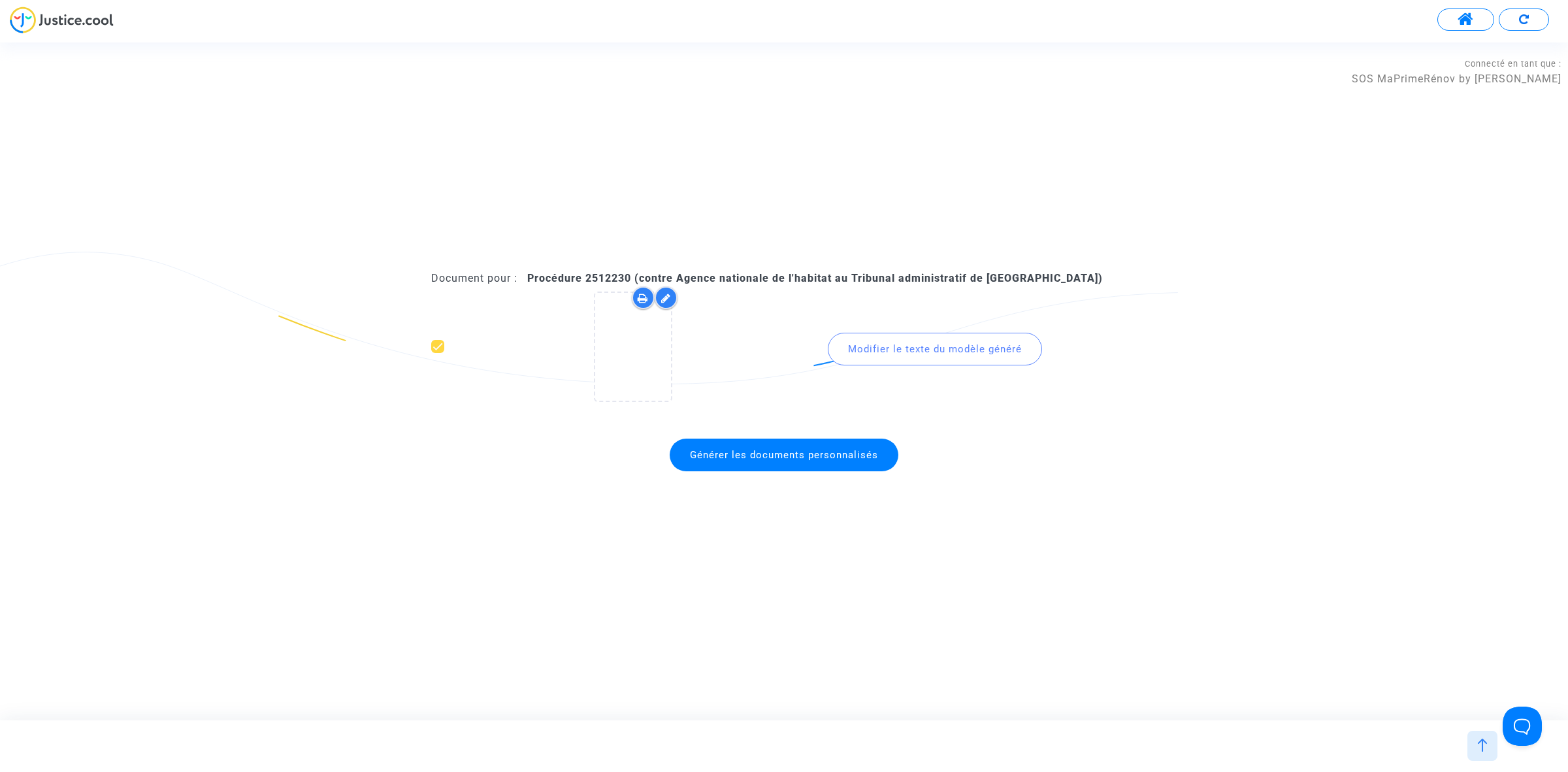
drag, startPoint x: 586, startPoint y: 279, endPoint x: 632, endPoint y: 281, distance: 46.0
click at [632, 281] on b "Procédure 2512230 (contre Agence nationale de l'habitat au Tribunal administrat…" at bounding box center [815, 278] width 576 height 13
copy b "2512230"
click at [649, 342] on icon at bounding box center [633, 346] width 42 height 42
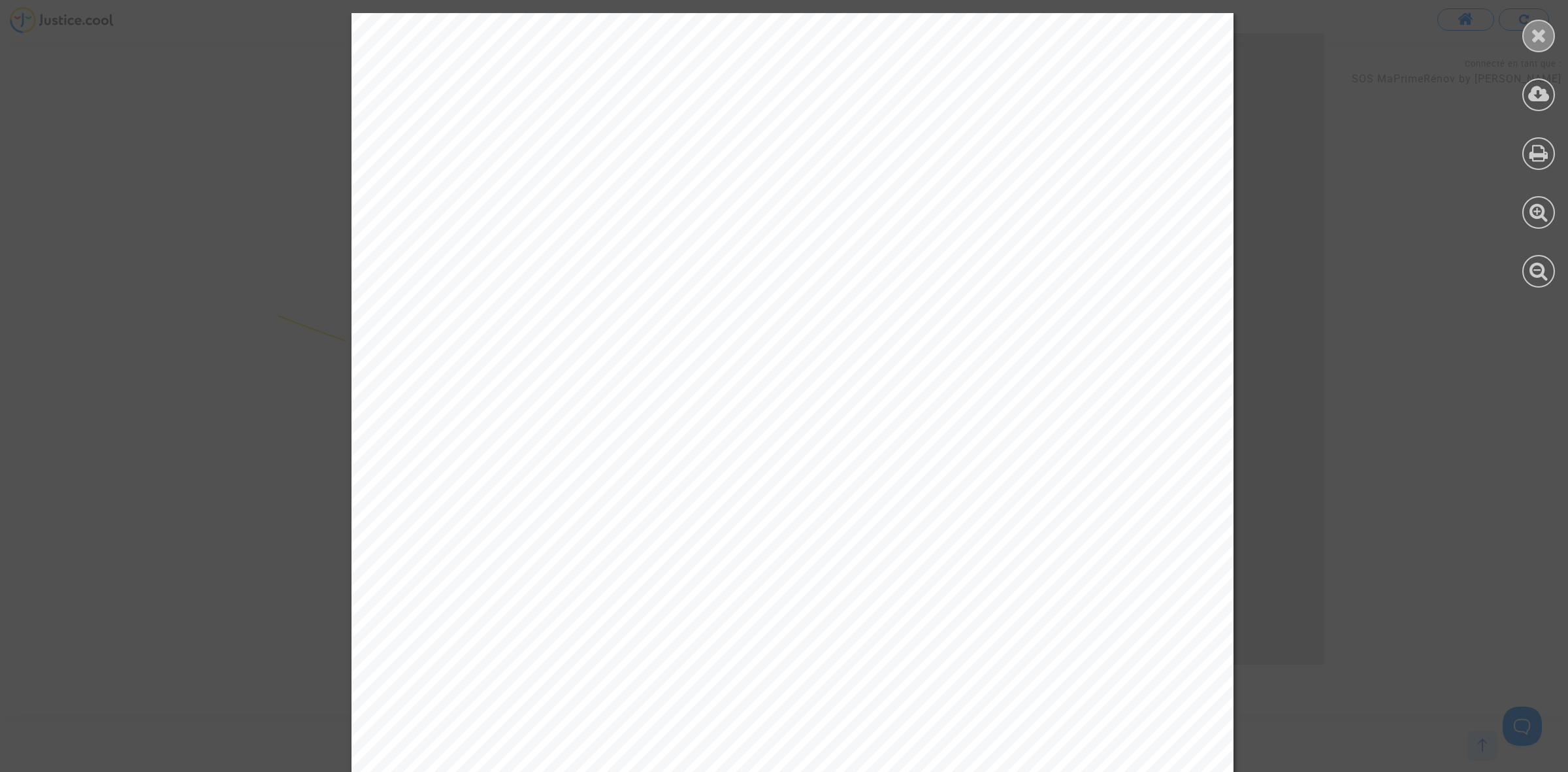
click at [1537, 33] on icon at bounding box center [1539, 35] width 17 height 20
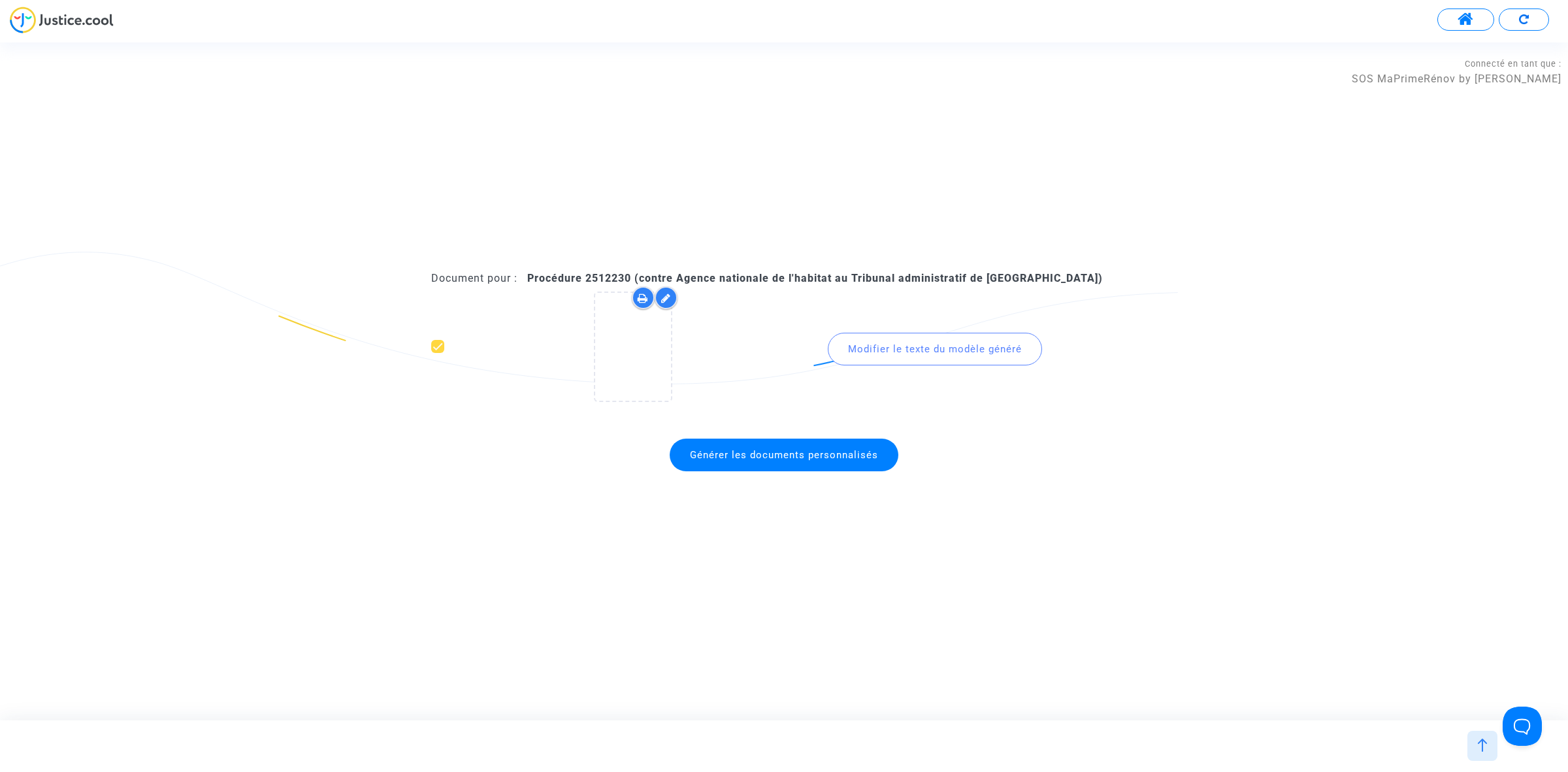
click at [749, 452] on span "Générer les documents personnalisés" at bounding box center [784, 454] width 188 height 12
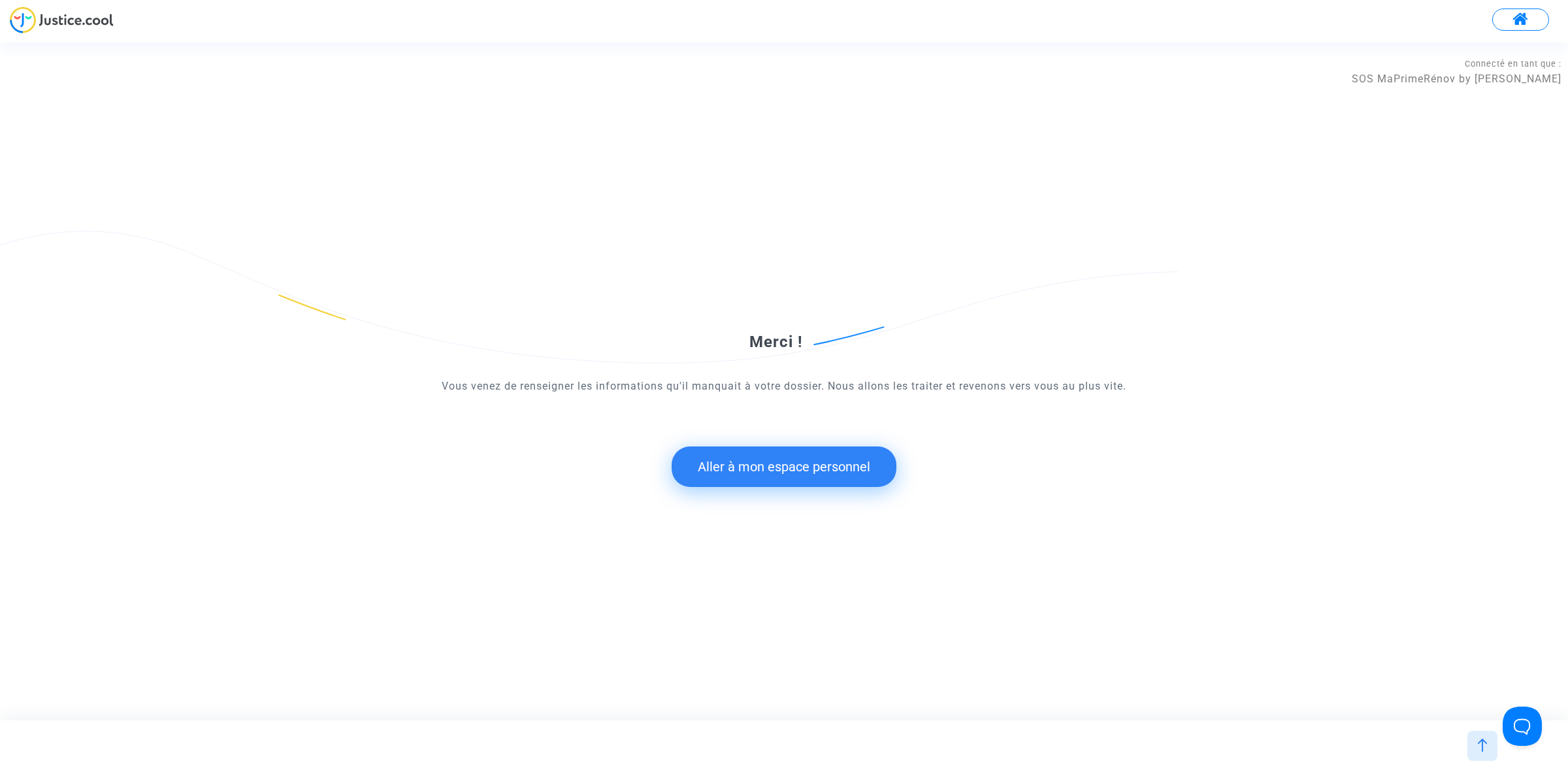
click at [786, 460] on button "Aller à mon espace personnel" at bounding box center [784, 466] width 225 height 40
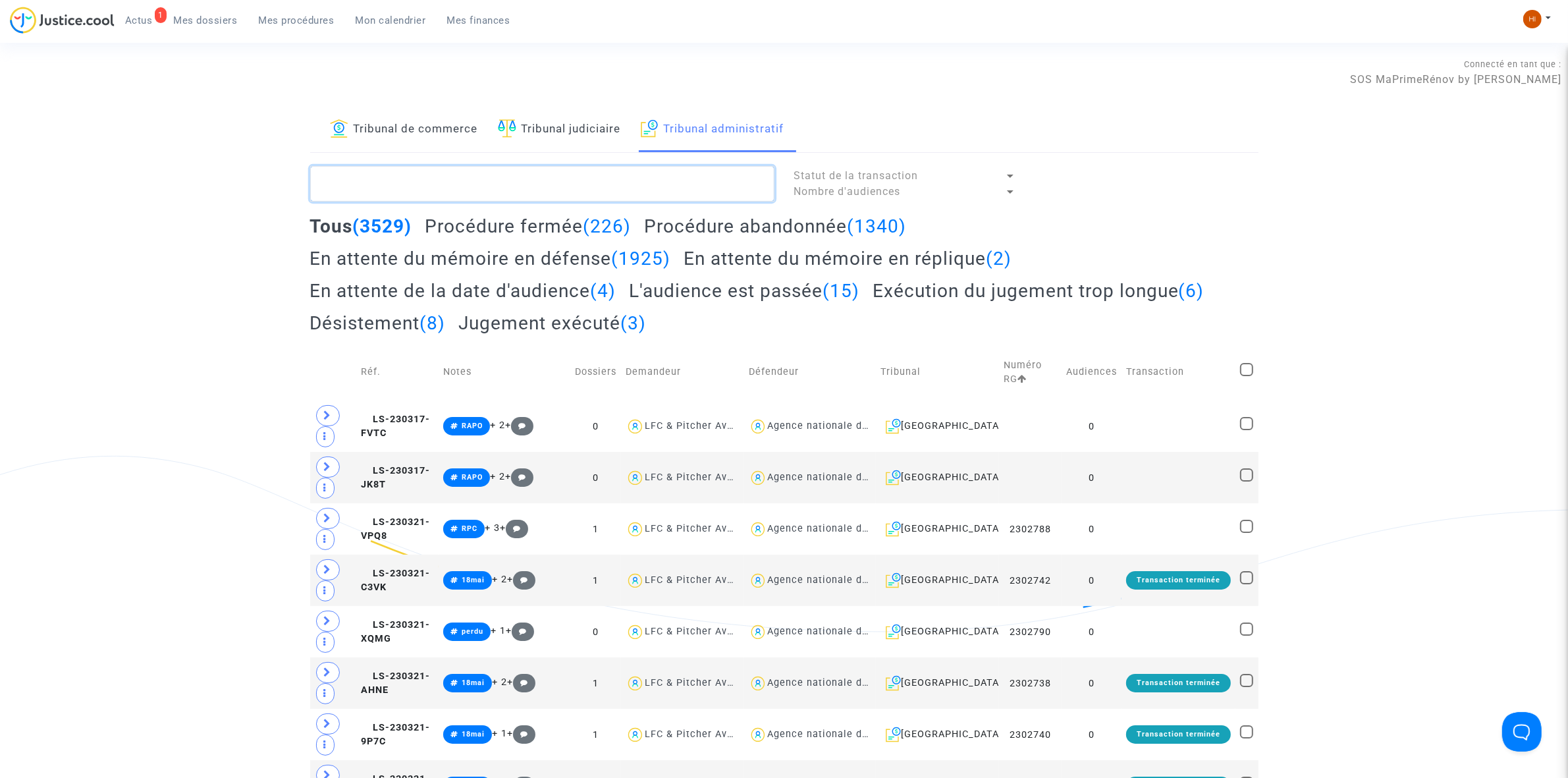
click at [567, 185] on textarea at bounding box center [542, 183] width 464 height 36
paste textarea "2512230"
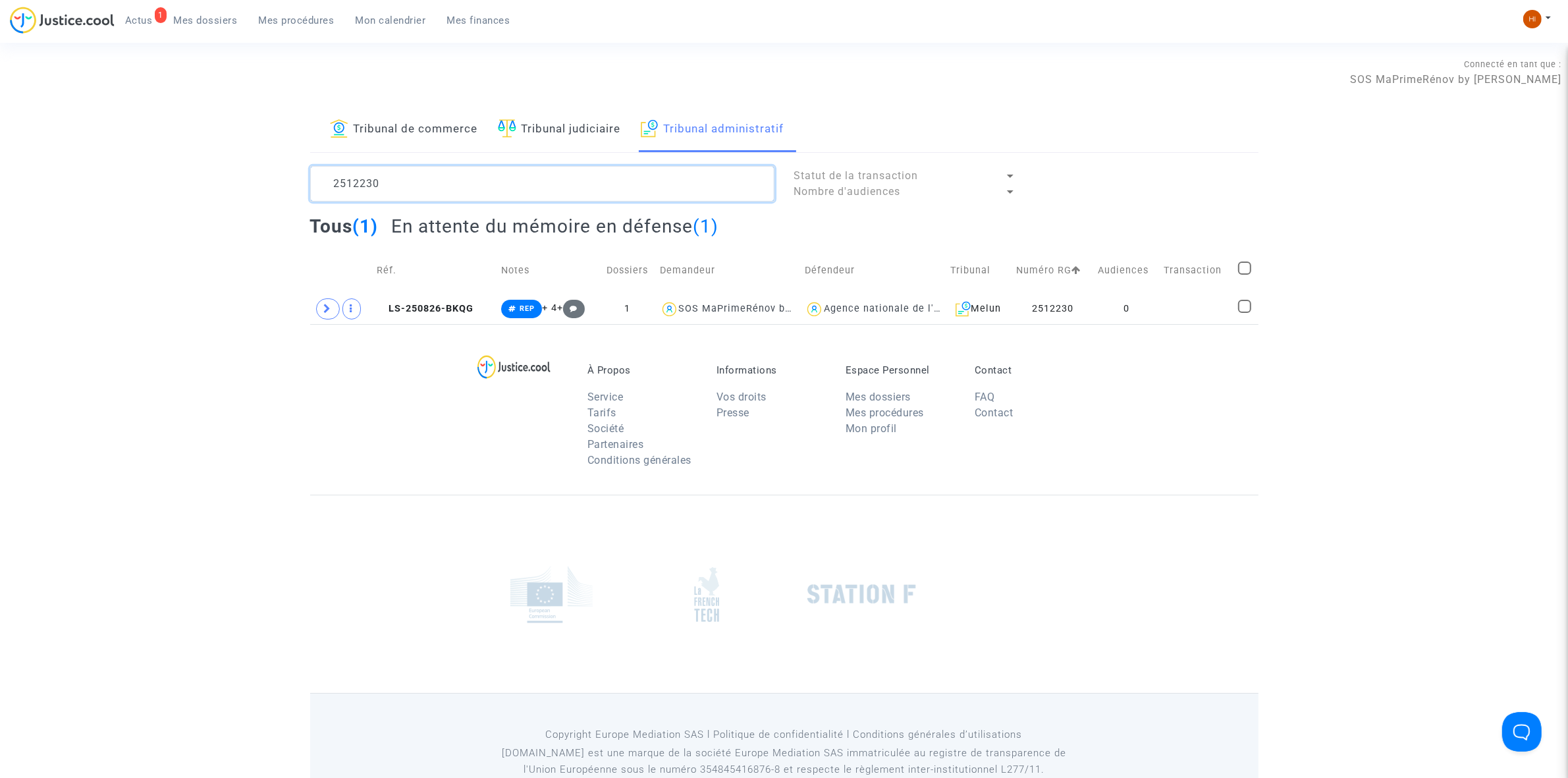
type textarea "2512230"
click at [1171, 303] on td at bounding box center [1197, 309] width 75 height 30
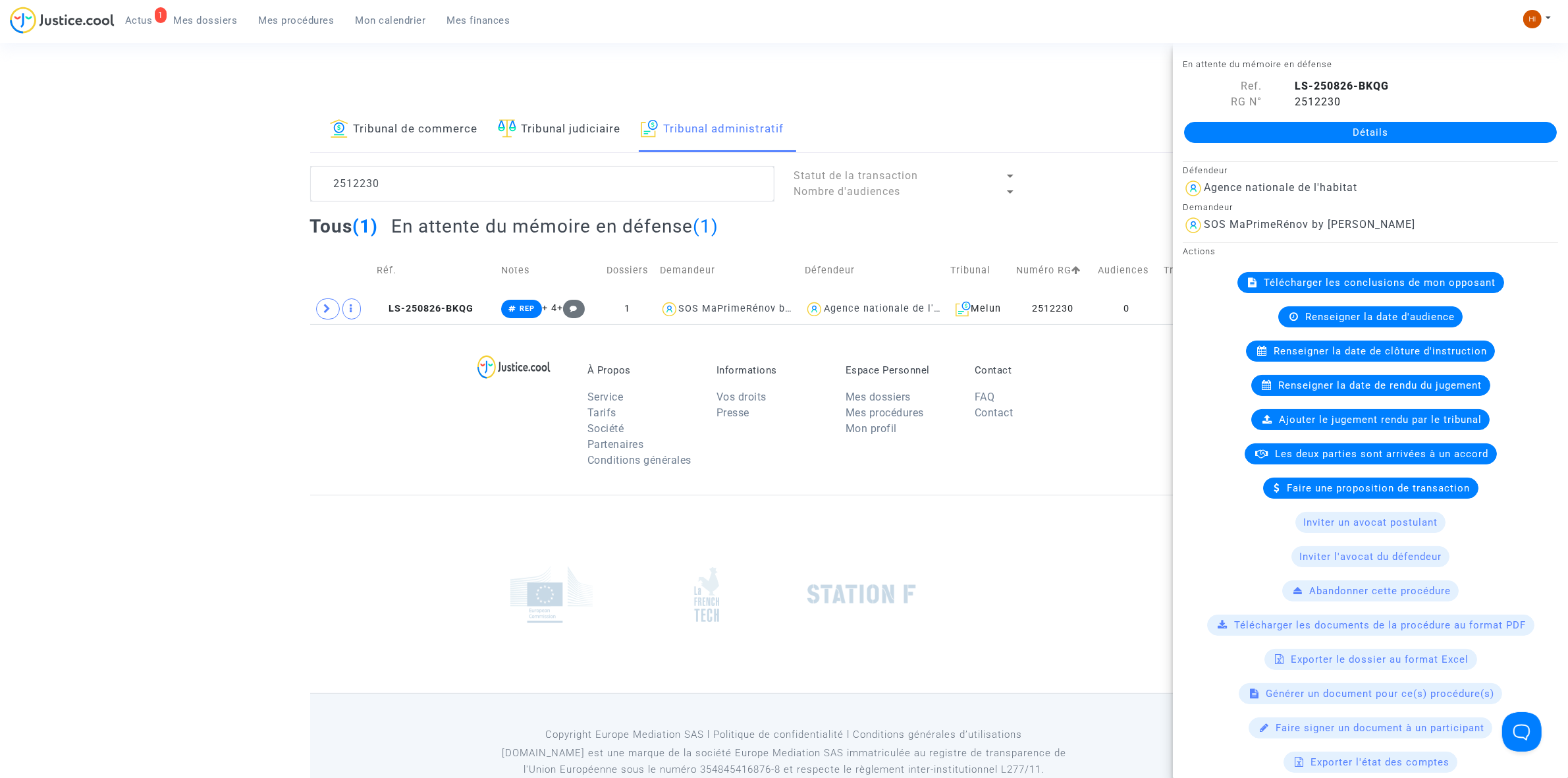
click at [1325, 125] on link "Détails" at bounding box center [1371, 132] width 373 height 21
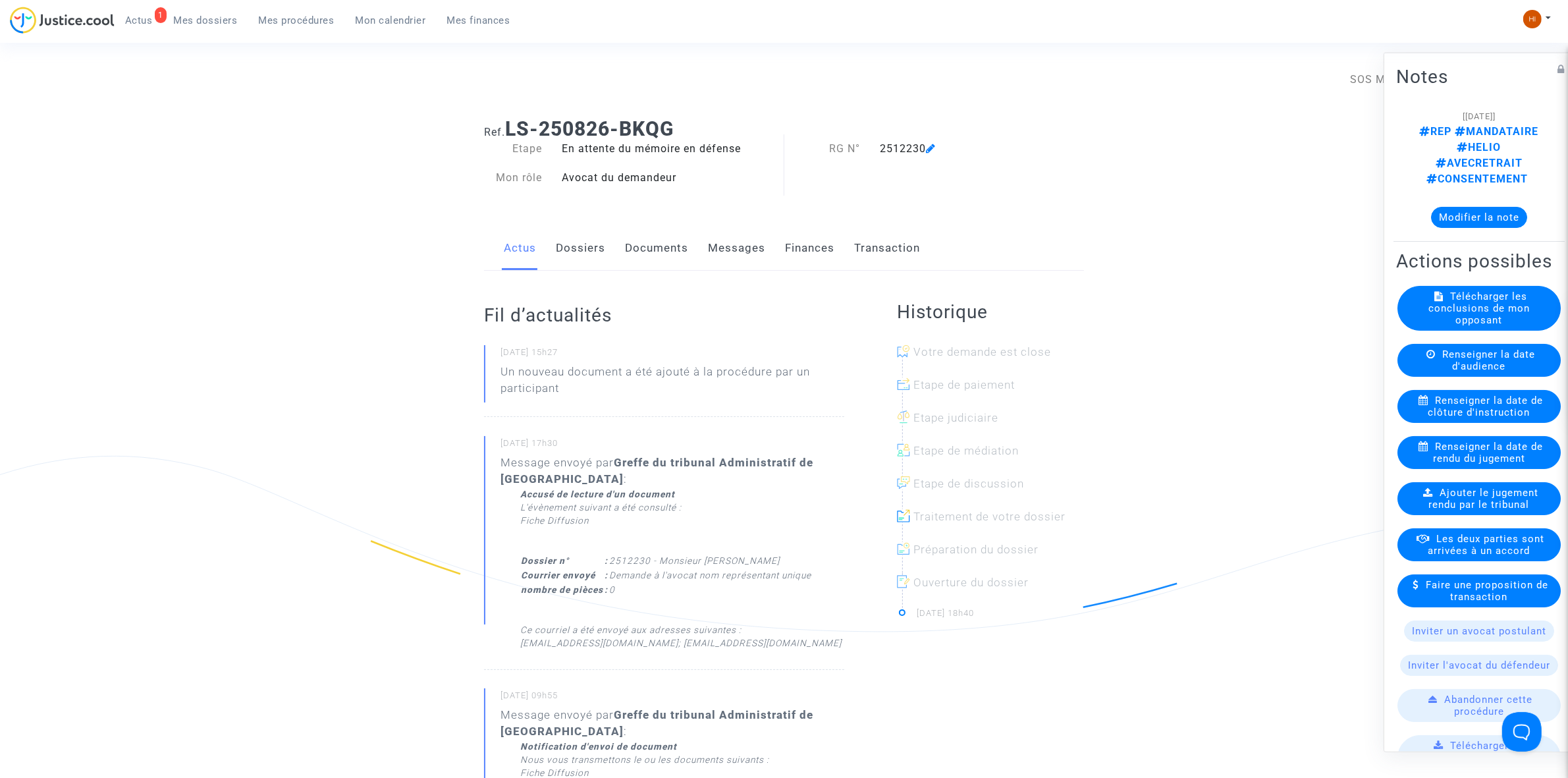
click at [634, 255] on link "Documents" at bounding box center [657, 248] width 63 height 44
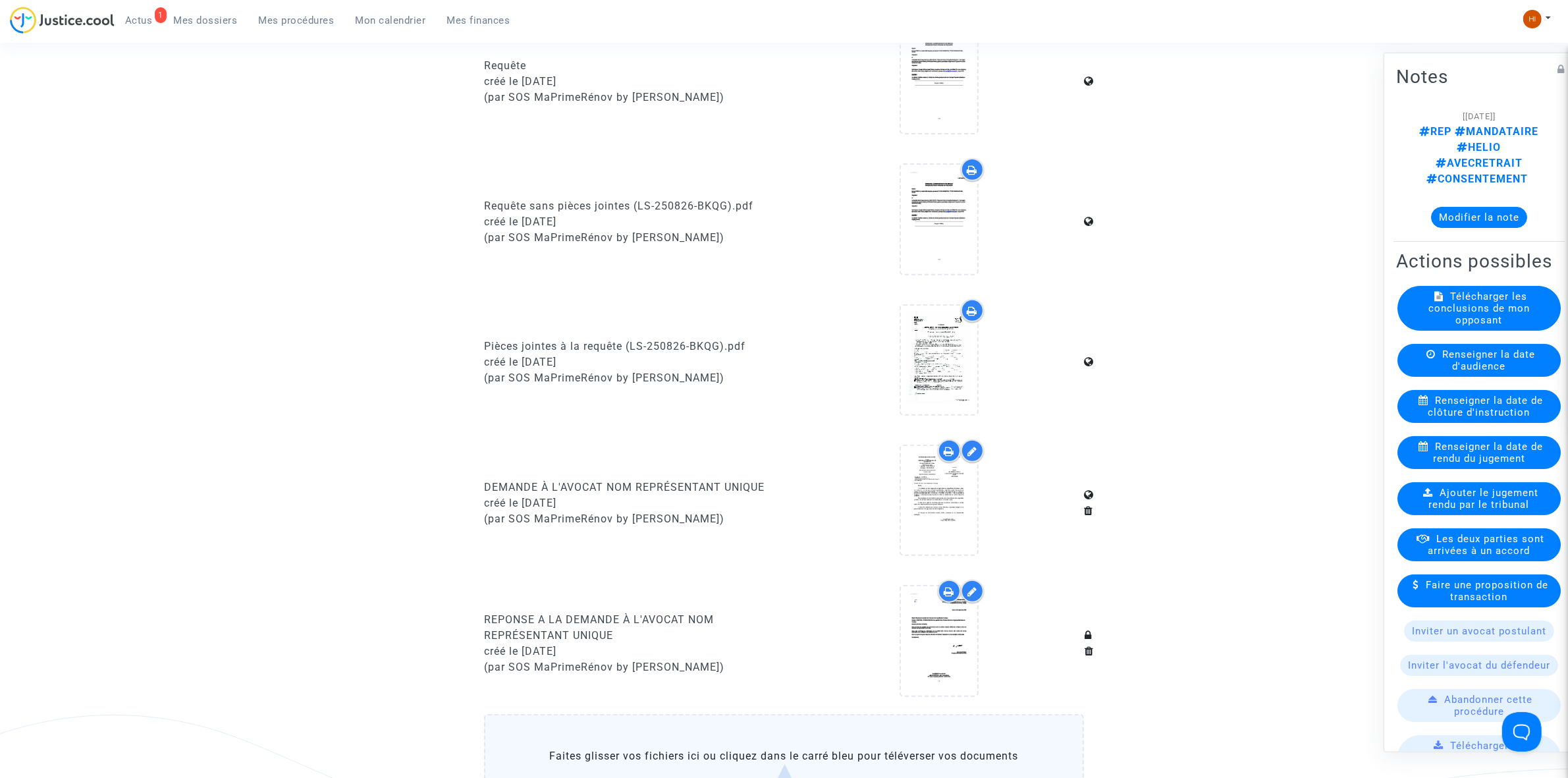
scroll to position [823, 0]
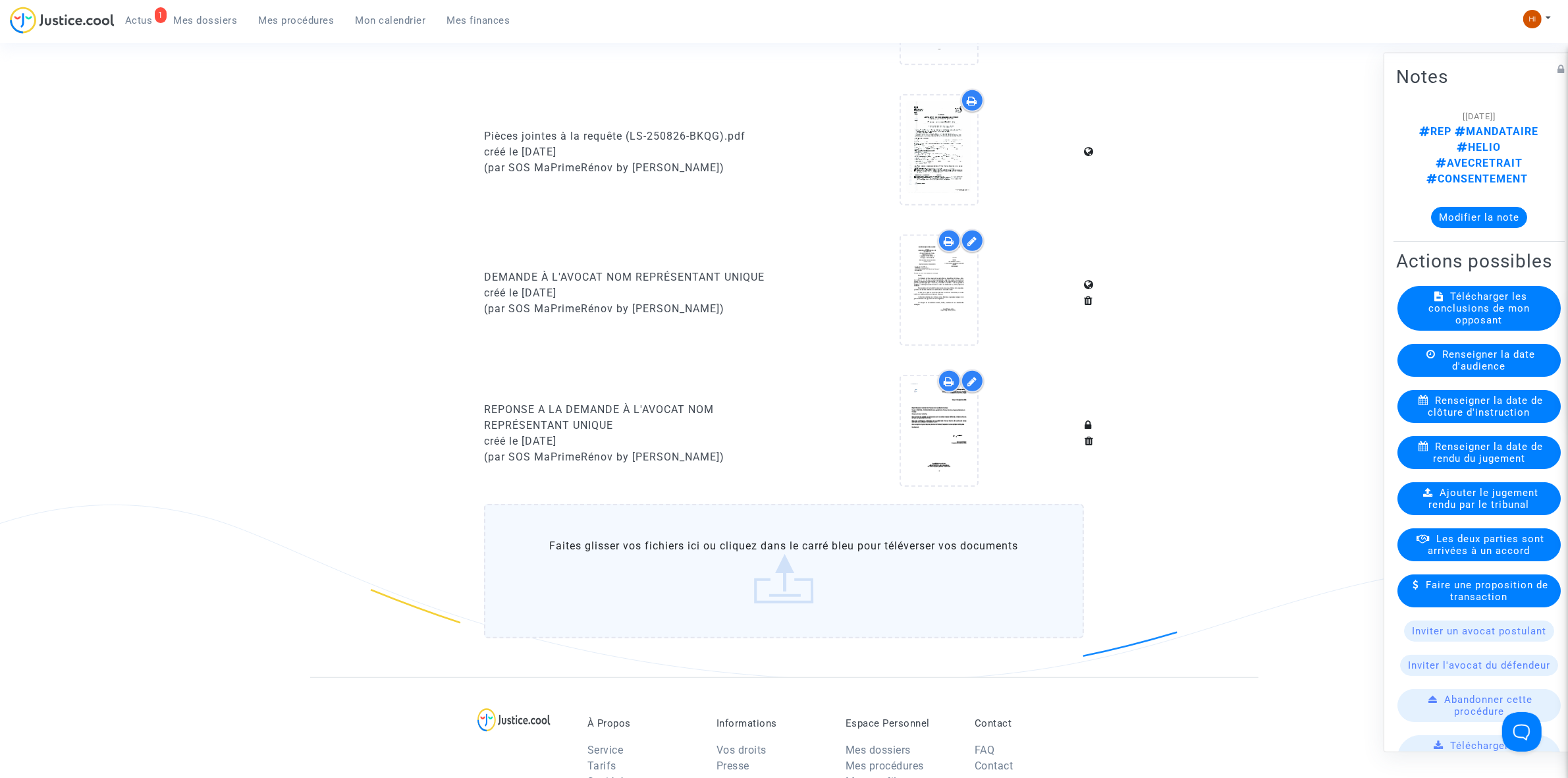
drag, startPoint x: 471, startPoint y: 402, endPoint x: 619, endPoint y: 417, distance: 148.8
copy div "REPONSE A LA DEMANDE À L'AVOCAT NOM REPRÉSENTANT UNIQUE"
click at [944, 433] on icon at bounding box center [939, 431] width 43 height 42
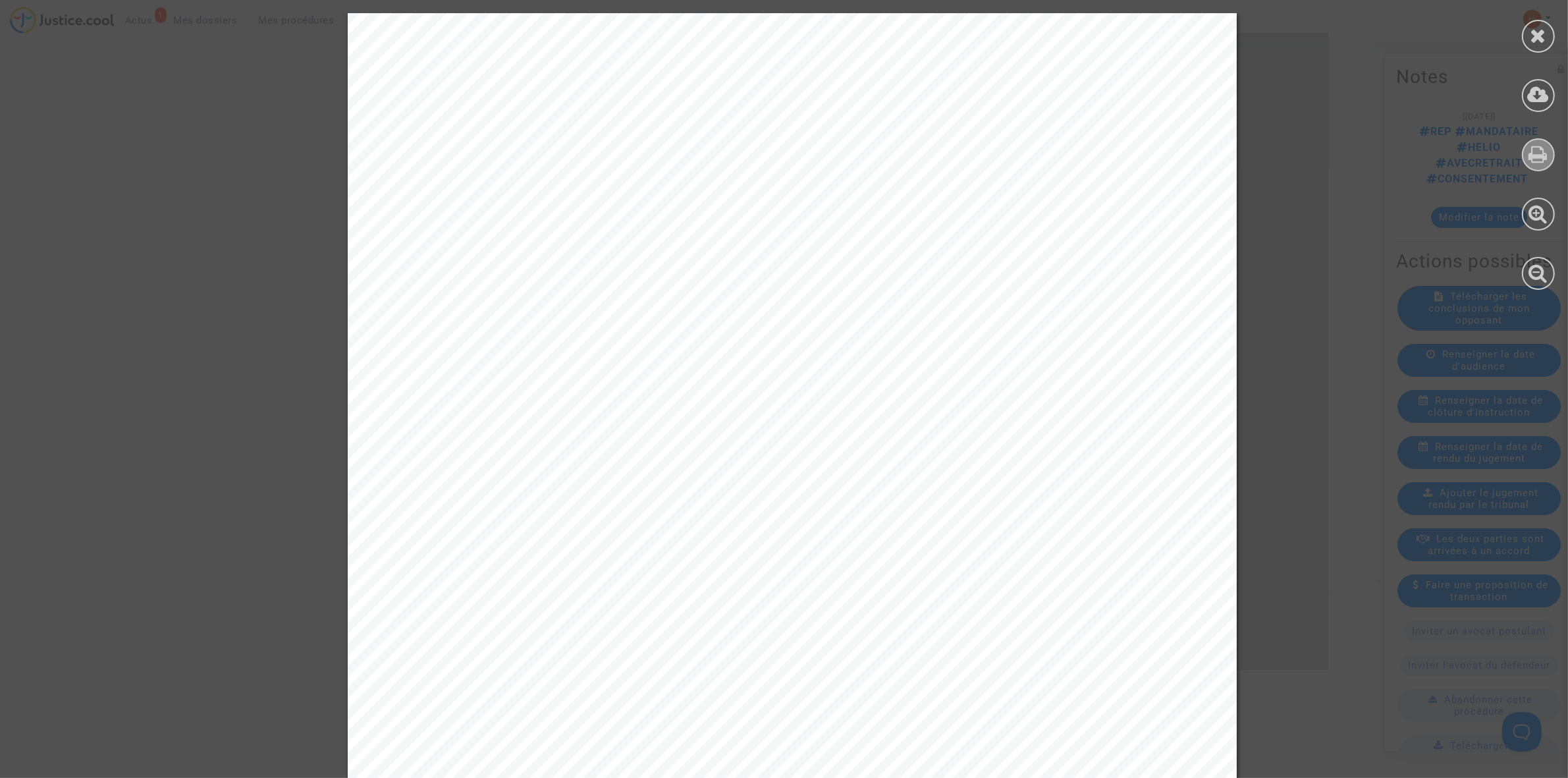
click at [1538, 157] on icon at bounding box center [1539, 154] width 19 height 20
click at [1547, 33] on div at bounding box center [1539, 36] width 33 height 33
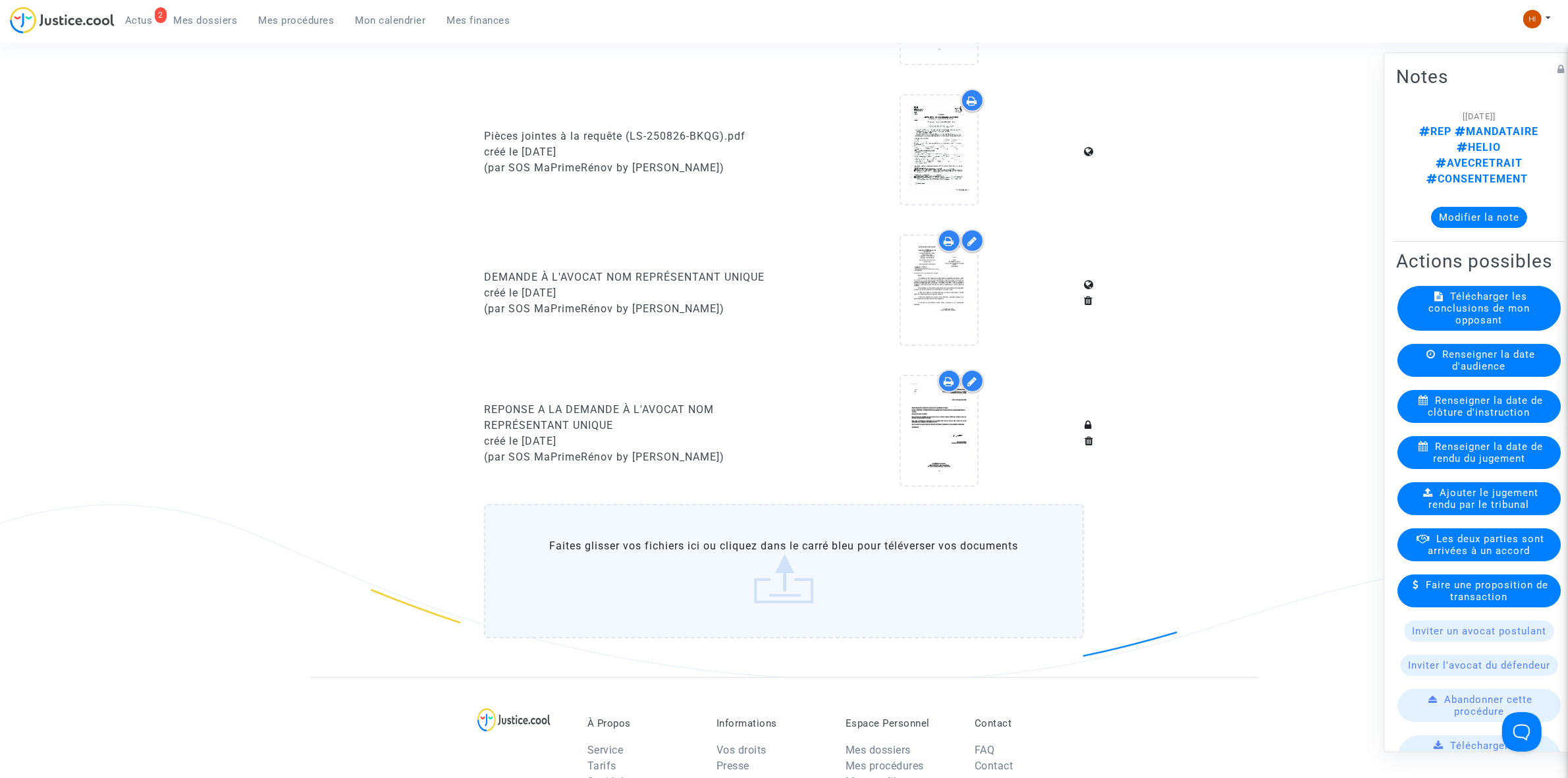
click at [298, 13] on link "Mes procédures" at bounding box center [297, 20] width 97 height 20
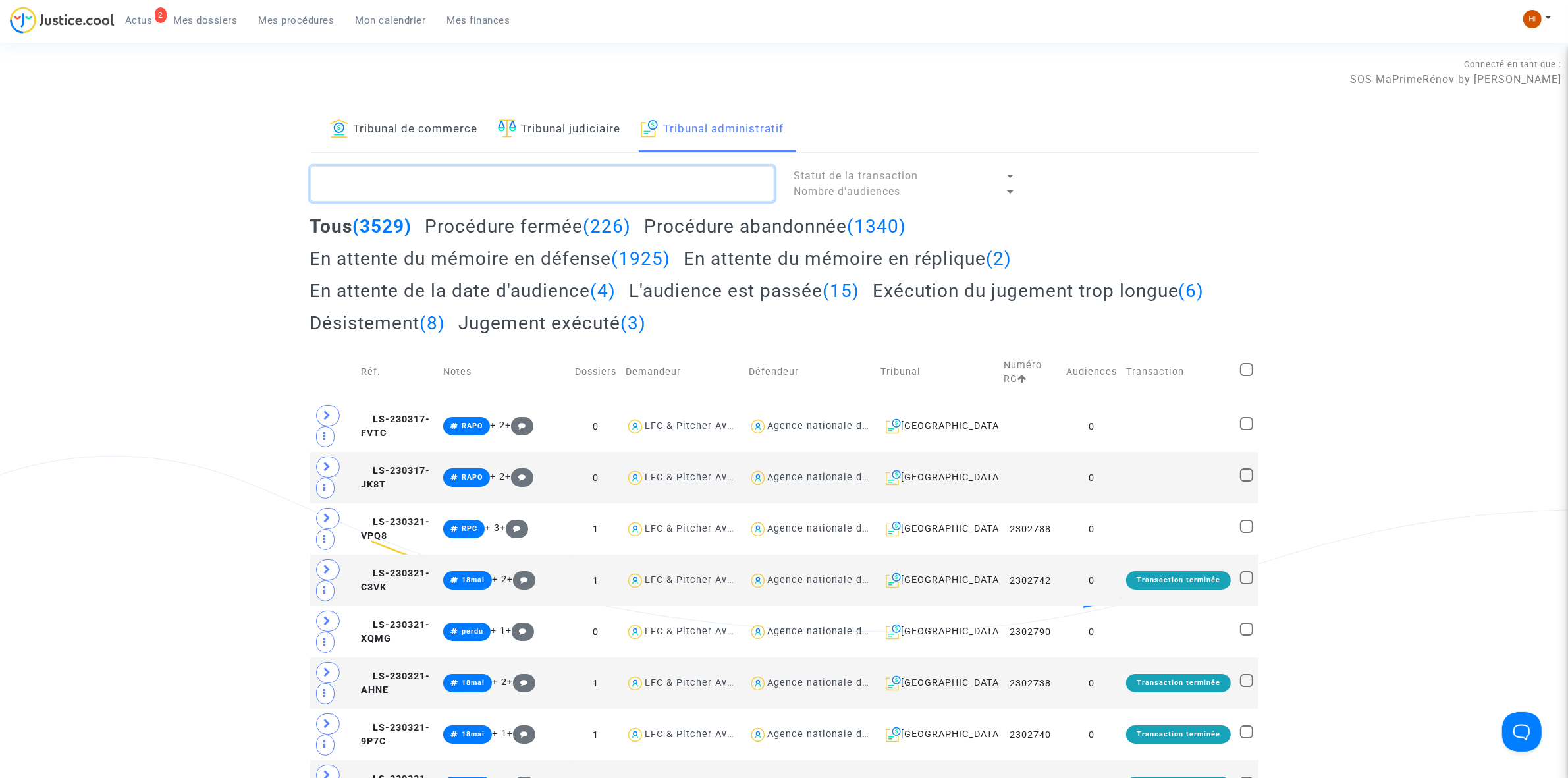
click at [515, 186] on textarea at bounding box center [542, 183] width 464 height 36
paste textarea "VELI KAPLAN"
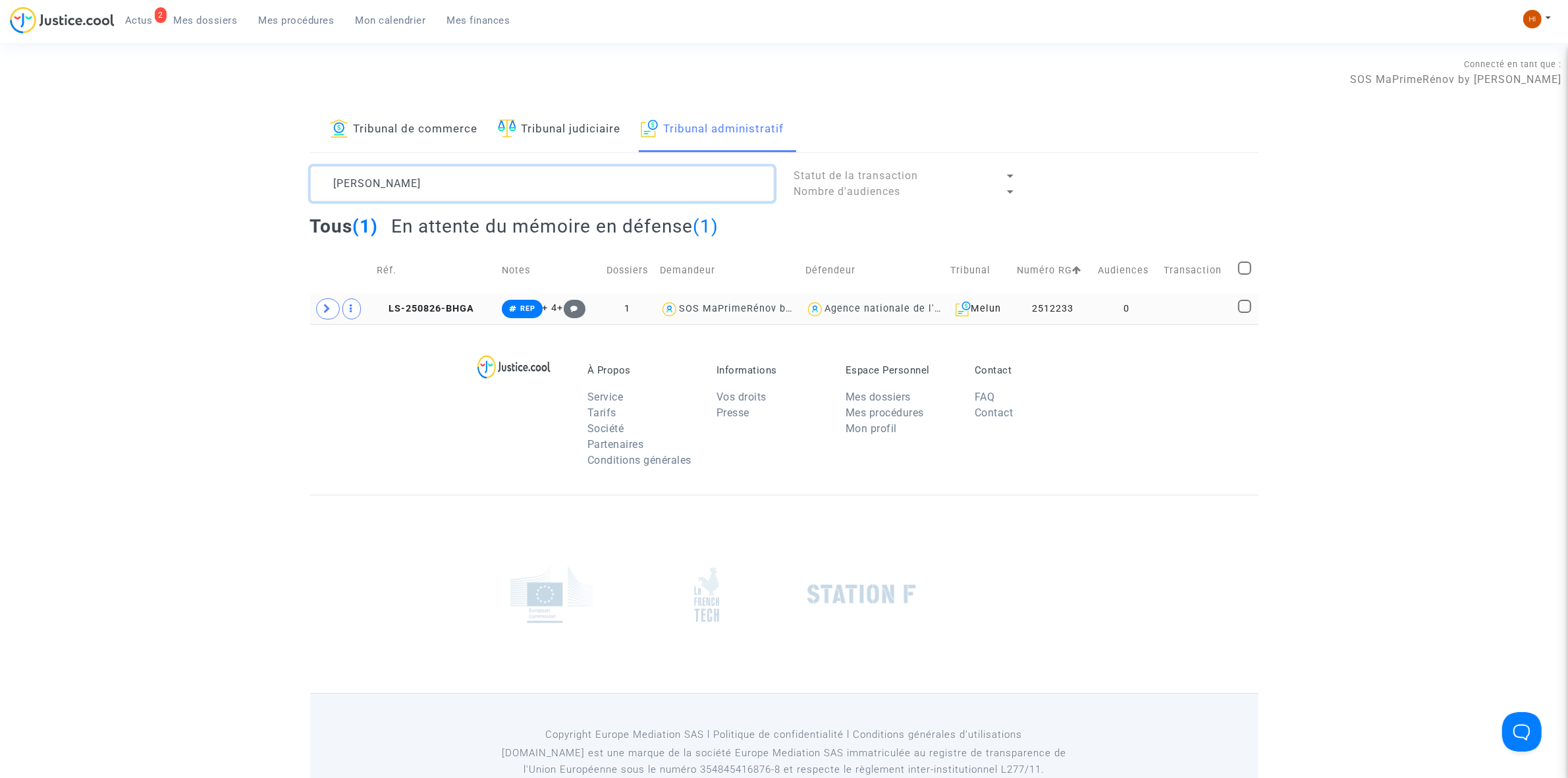
type textarea "VELI KAPLAN"
click at [1204, 313] on td at bounding box center [1196, 309] width 74 height 30
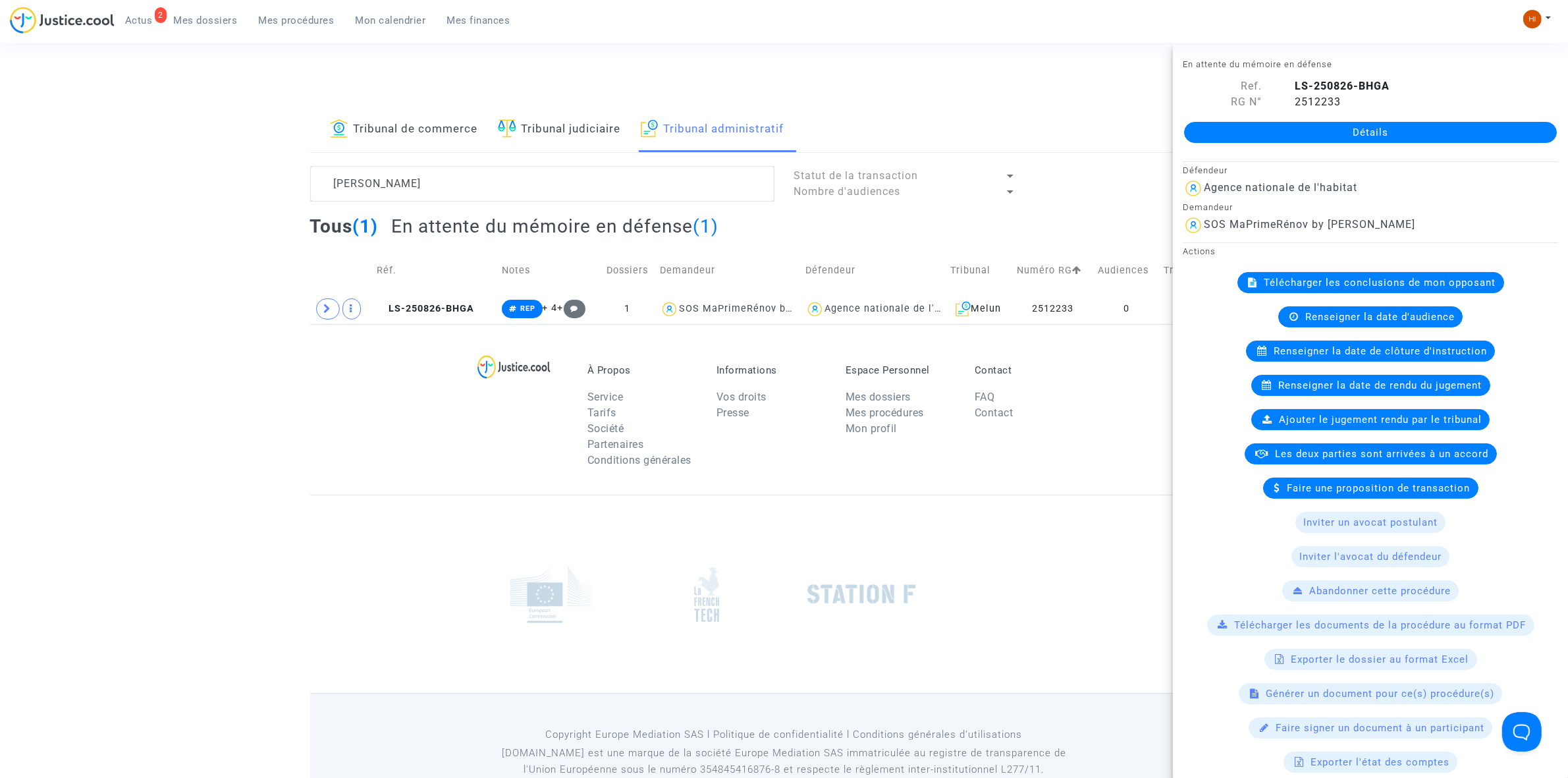
click at [1365, 135] on link "Détails" at bounding box center [1371, 132] width 373 height 21
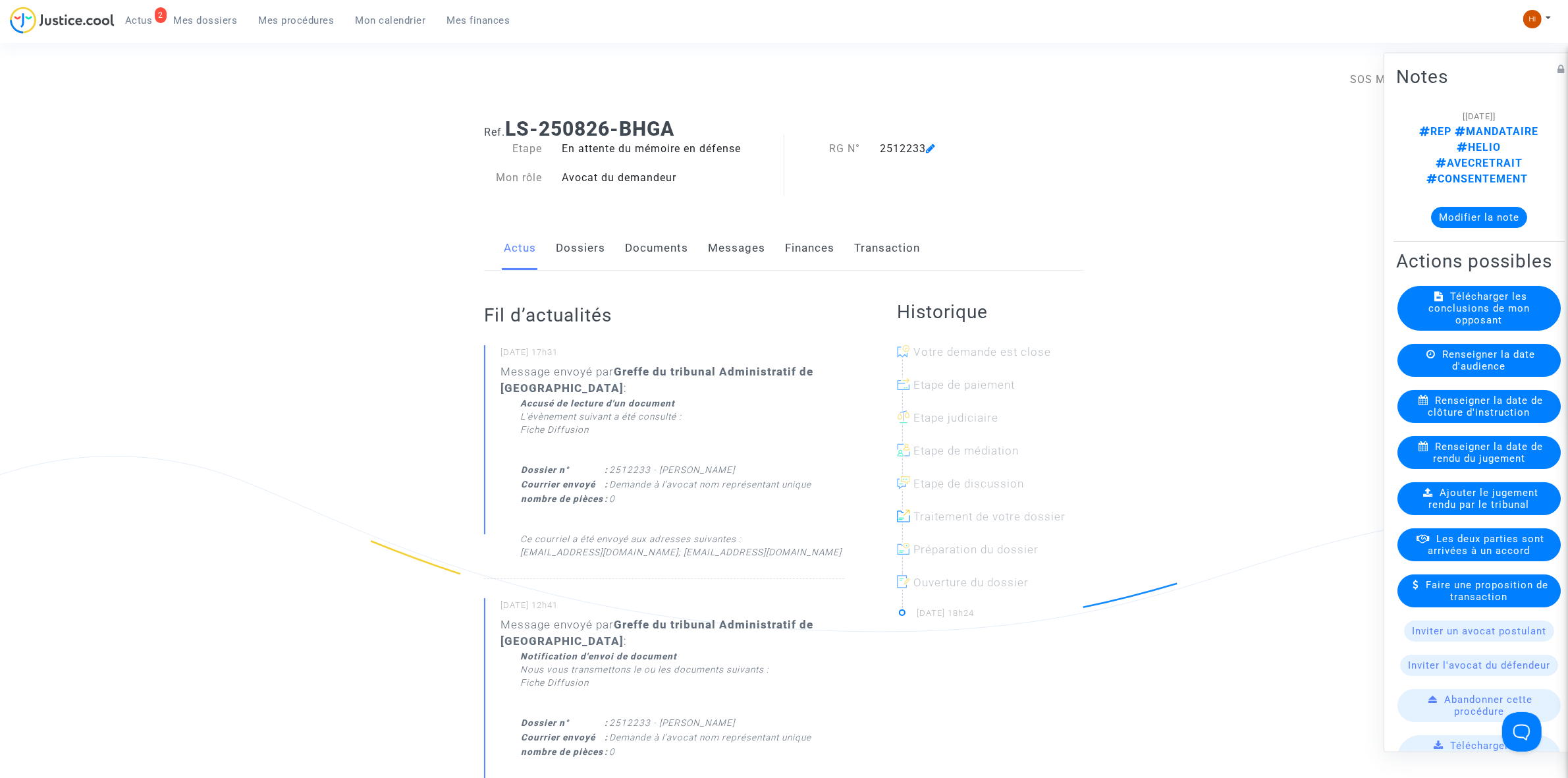
click at [620, 232] on div "Actus Dossiers Documents Messages Finances Transaction" at bounding box center [784, 249] width 600 height 44
click at [652, 248] on link "Documents" at bounding box center [657, 248] width 63 height 44
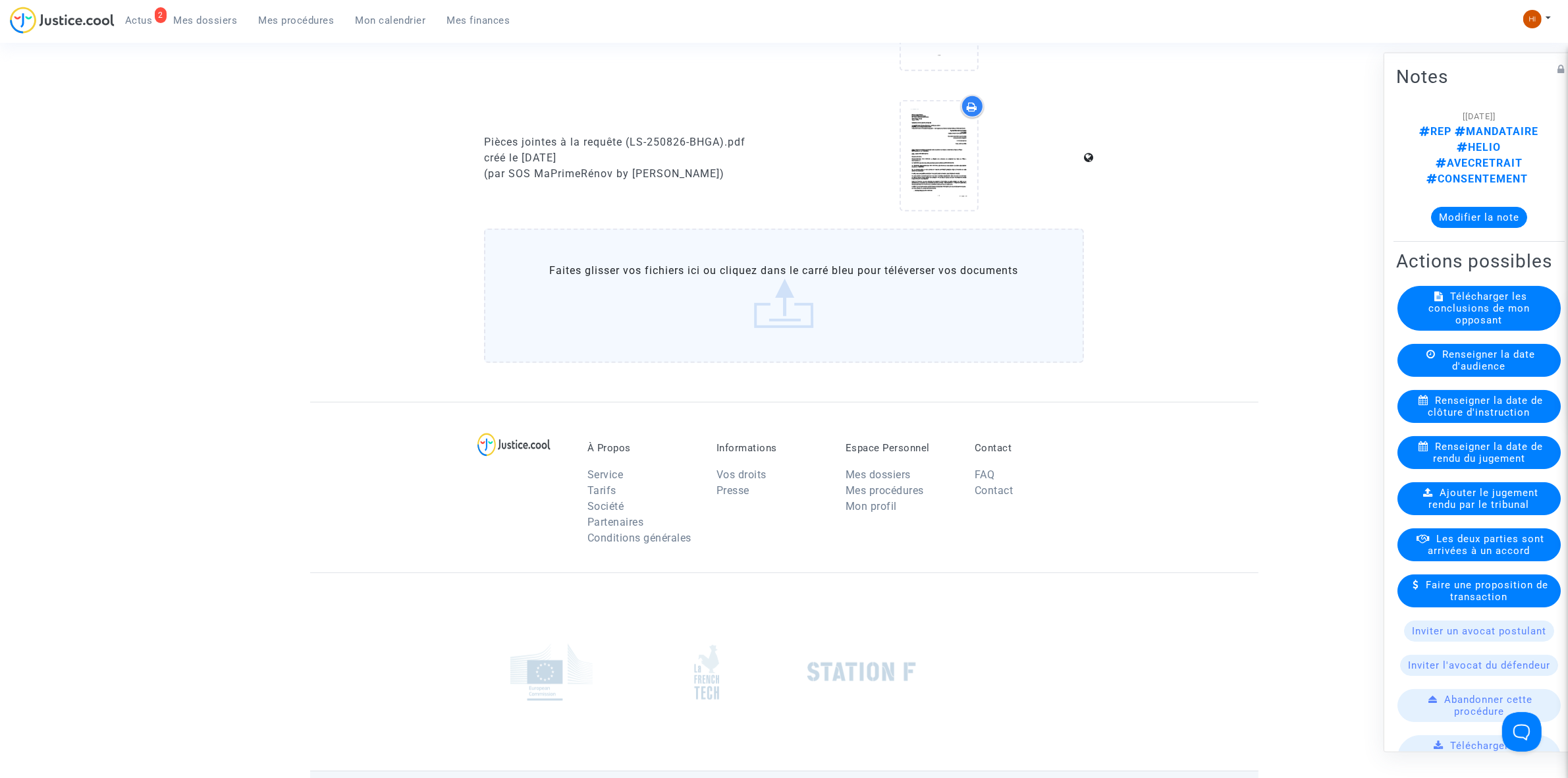
scroll to position [823, 0]
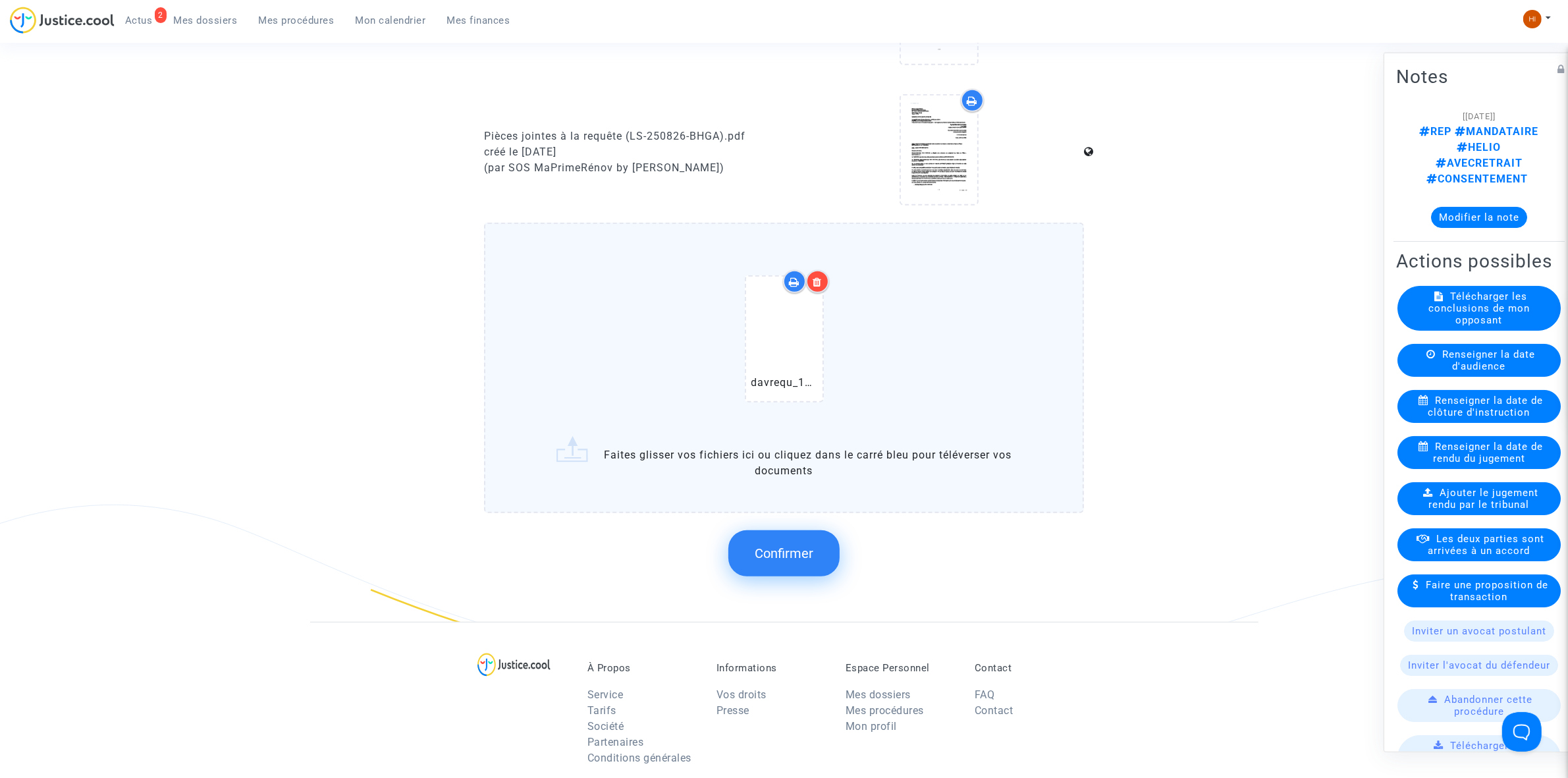
click at [767, 560] on button "Confirmer" at bounding box center [784, 553] width 111 height 46
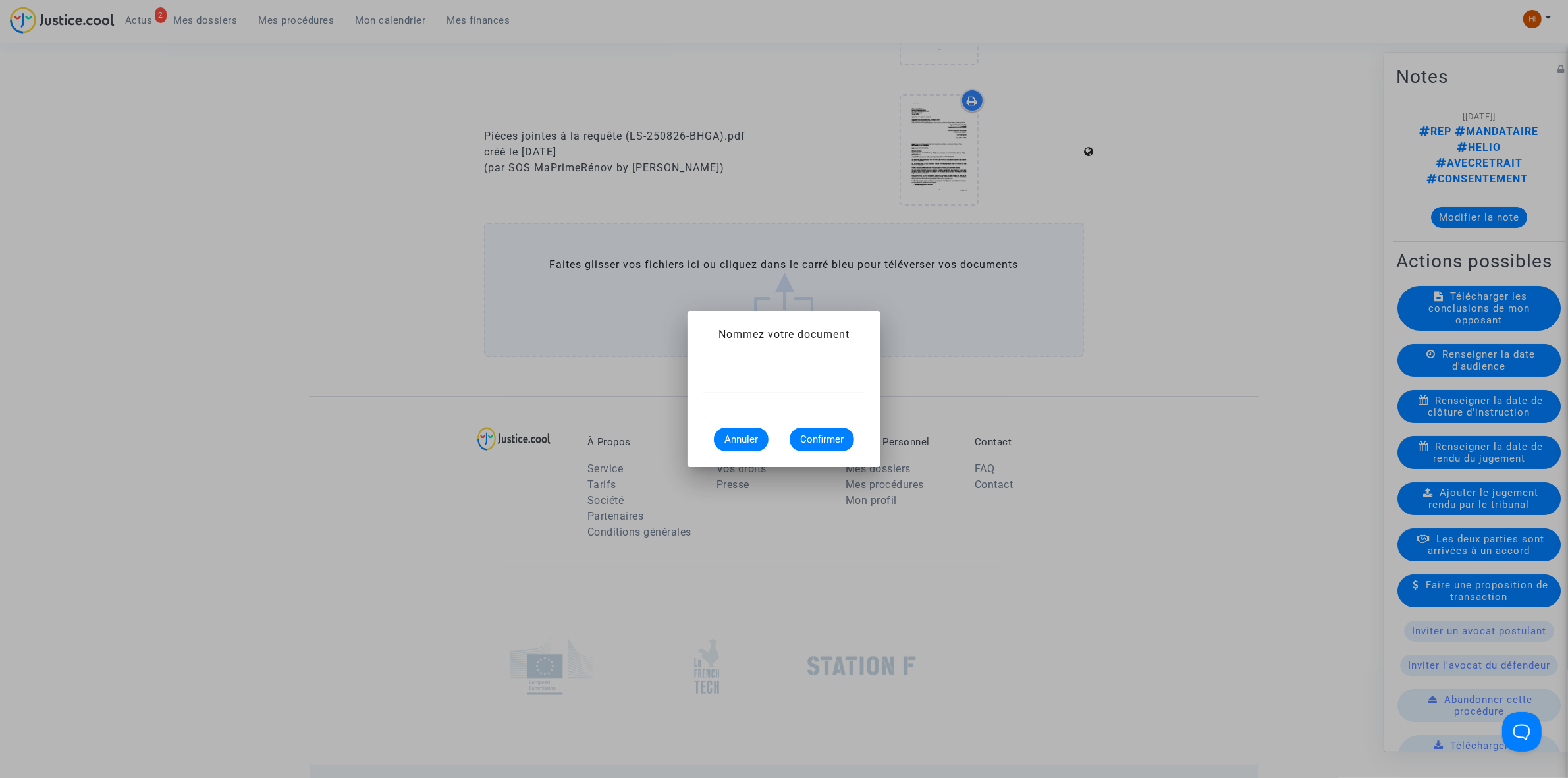
scroll to position [0, 0]
paste input "DEMANDE À L'AVOCAT NOM REPRÉSENTANT UNIQUE"
type input "DEMANDE À L'AVOCAT NOM REPRÉSENTANT UNIQUE"
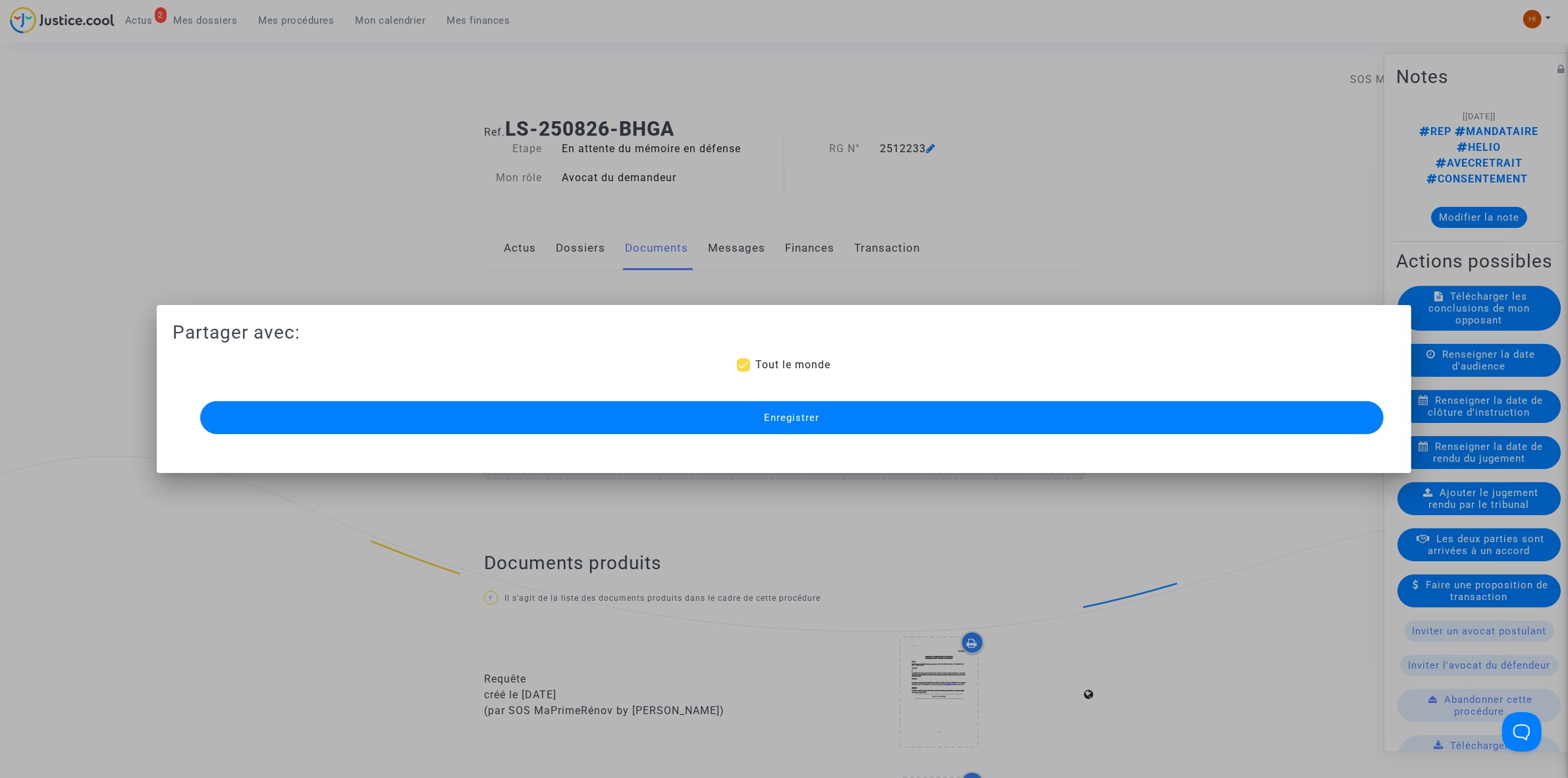
scroll to position [823, 0]
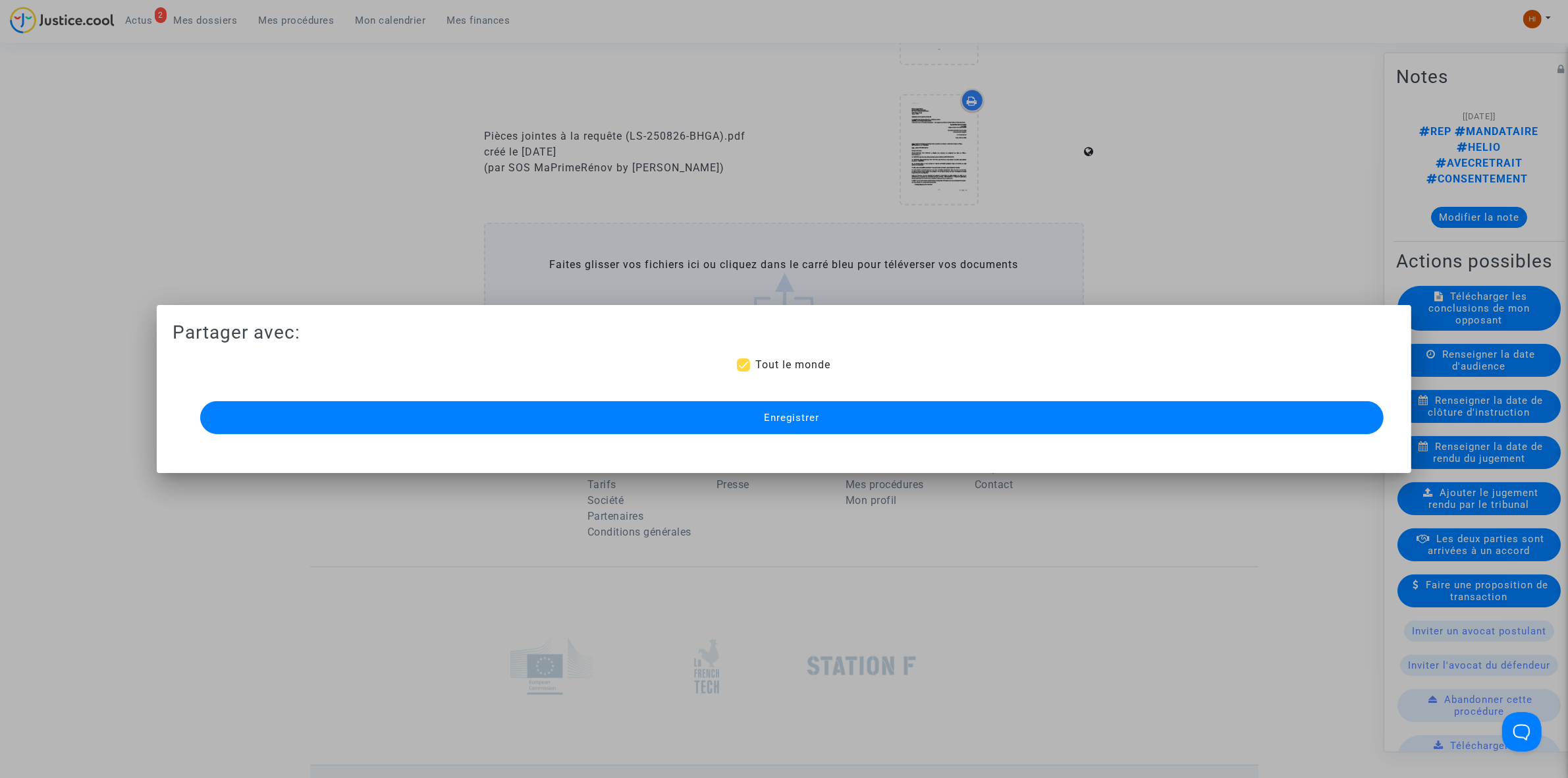
click at [940, 422] on button "Enregistrer" at bounding box center [792, 418] width 1183 height 33
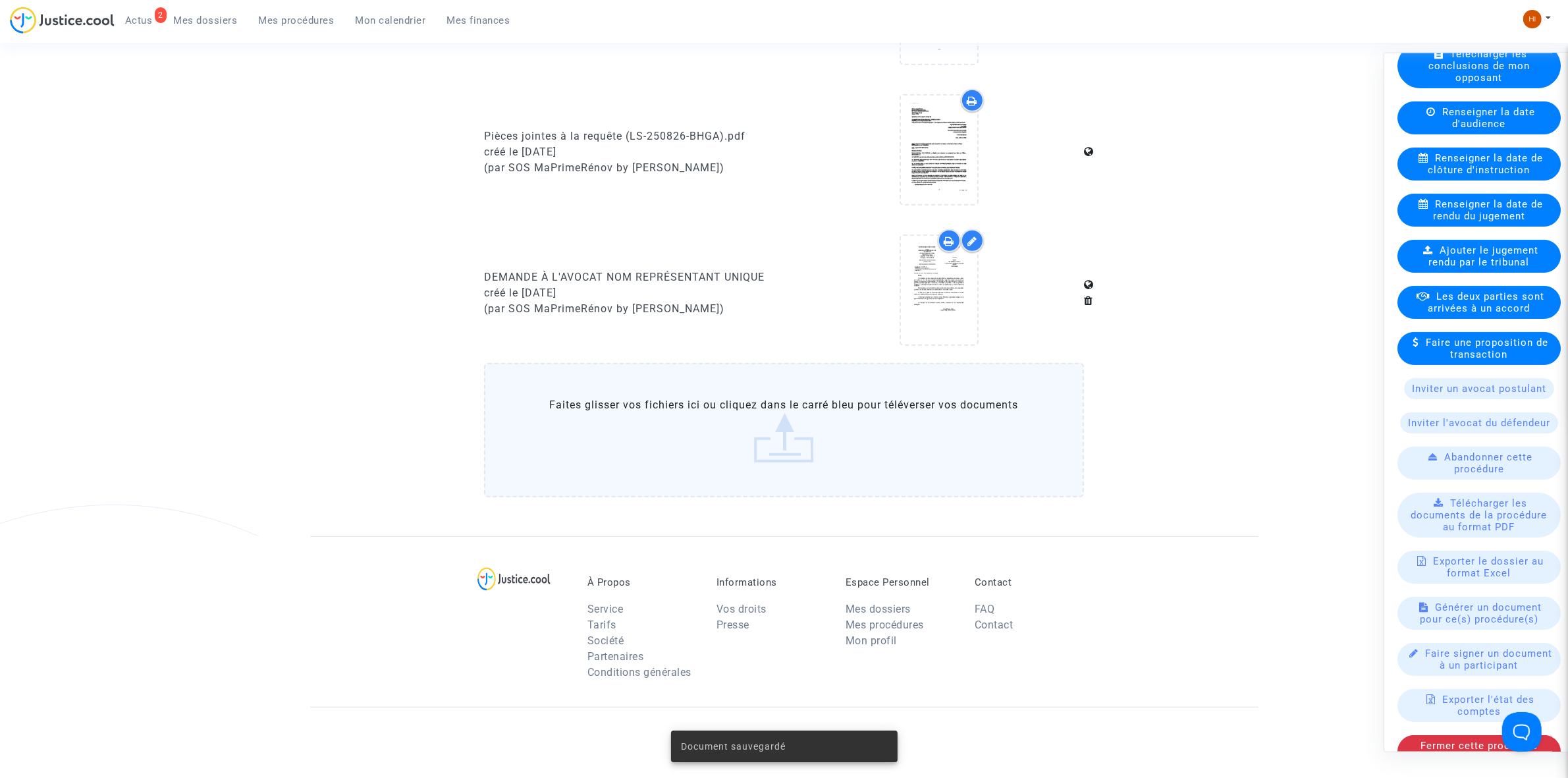
scroll to position [275, 0]
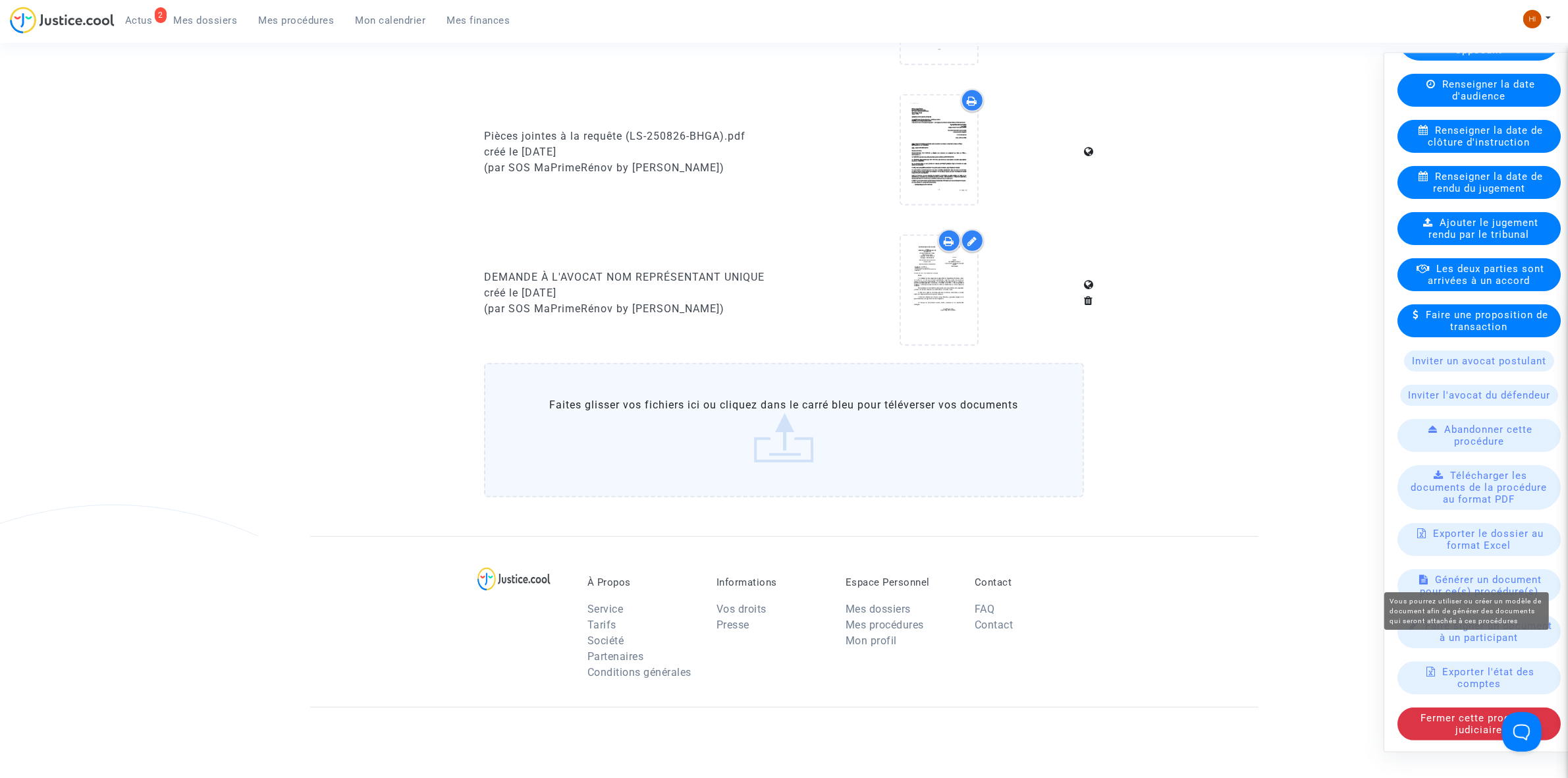
click at [1440, 573] on span "Générer un document pour ce(s) procédure(s)" at bounding box center [1481, 584] width 122 height 24
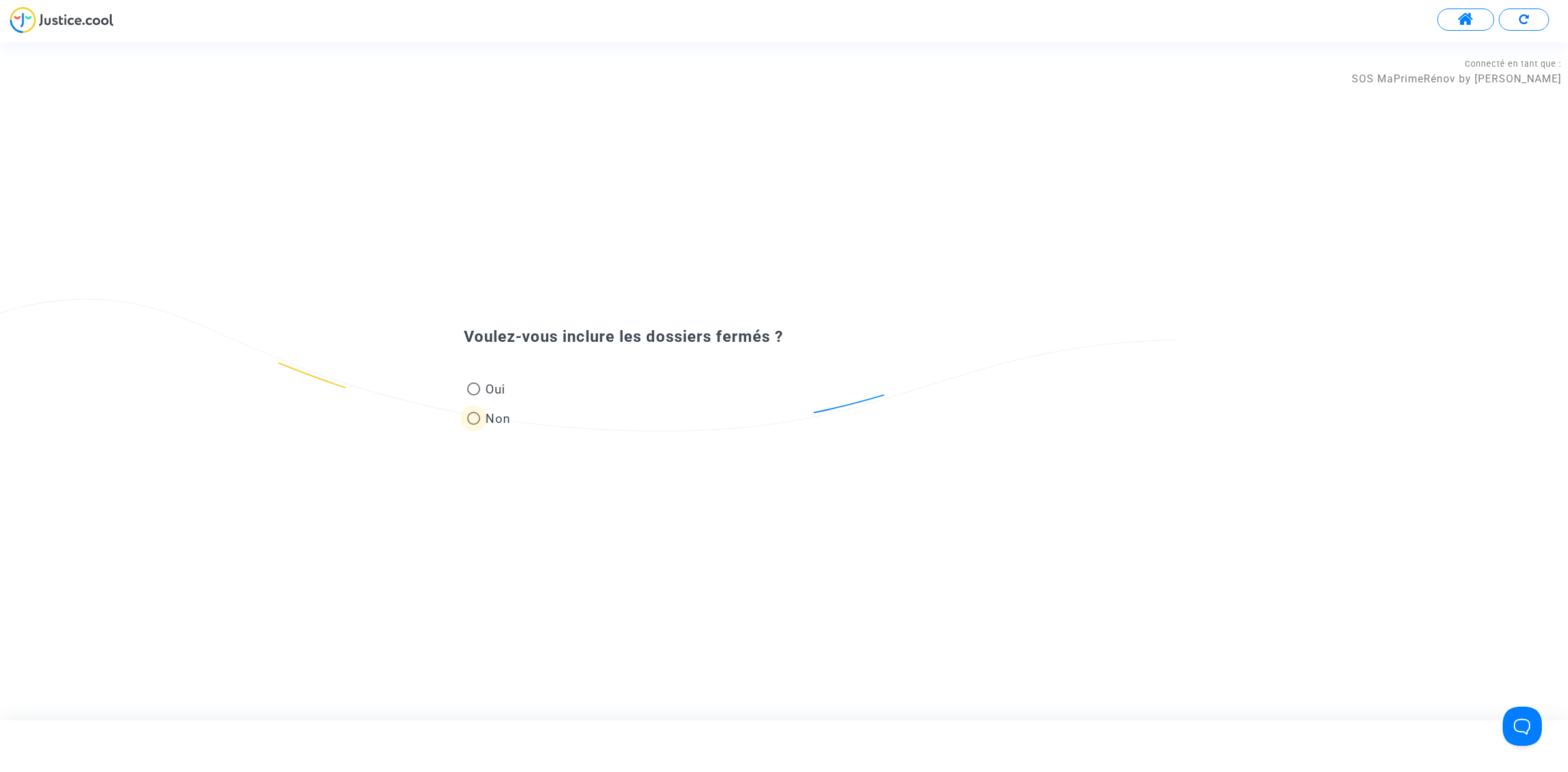
click at [501, 418] on span "Non" at bounding box center [495, 419] width 31 height 17
click at [474, 425] on input "Non" at bounding box center [473, 425] width 1 height 1
radio input "true"
click at [827, 412] on div at bounding box center [791, 399] width 655 height 48
paste input "DEMANDE À L'AVOCAT NOM REPRÉSENTANT UNIQUE"
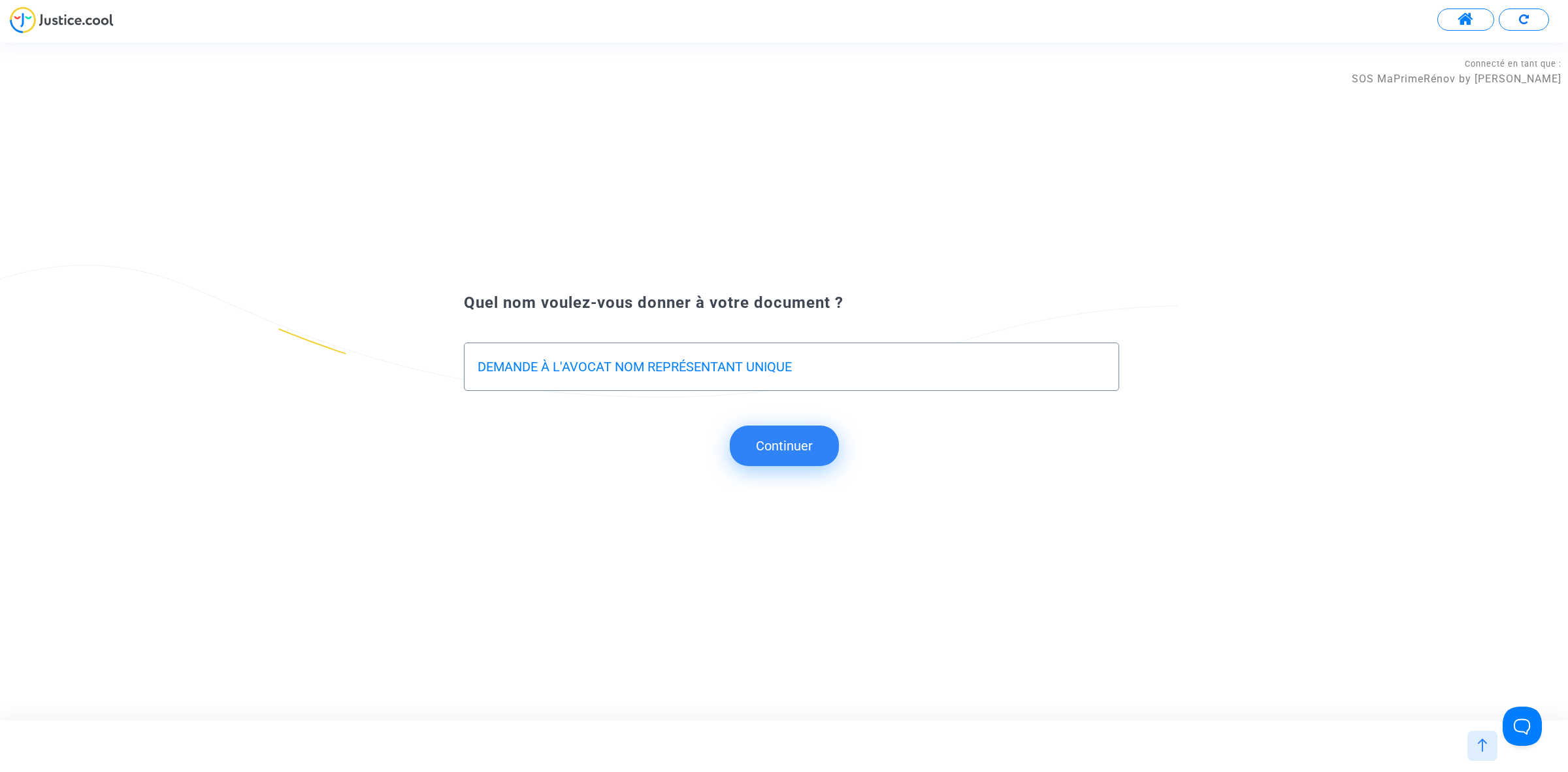
click at [472, 361] on div "DEMANDE À L'AVOCAT NOM REPRÉSENTANT UNIQUE" at bounding box center [791, 366] width 655 height 48
click at [476, 364] on div "DEMANDE À L'AVOCAT NOM REPRÉSENTANT UNIQUE" at bounding box center [791, 366] width 655 height 48
click at [480, 367] on input "DEMANDE À L'AVOCAT NOM REPRÉSENTANT UNIQUE" at bounding box center [791, 367] width 628 height 15
type input "REPONSE A LA DEMANDE À L'AVOCAT NOM REPRÉSENTANT UNIQUE"
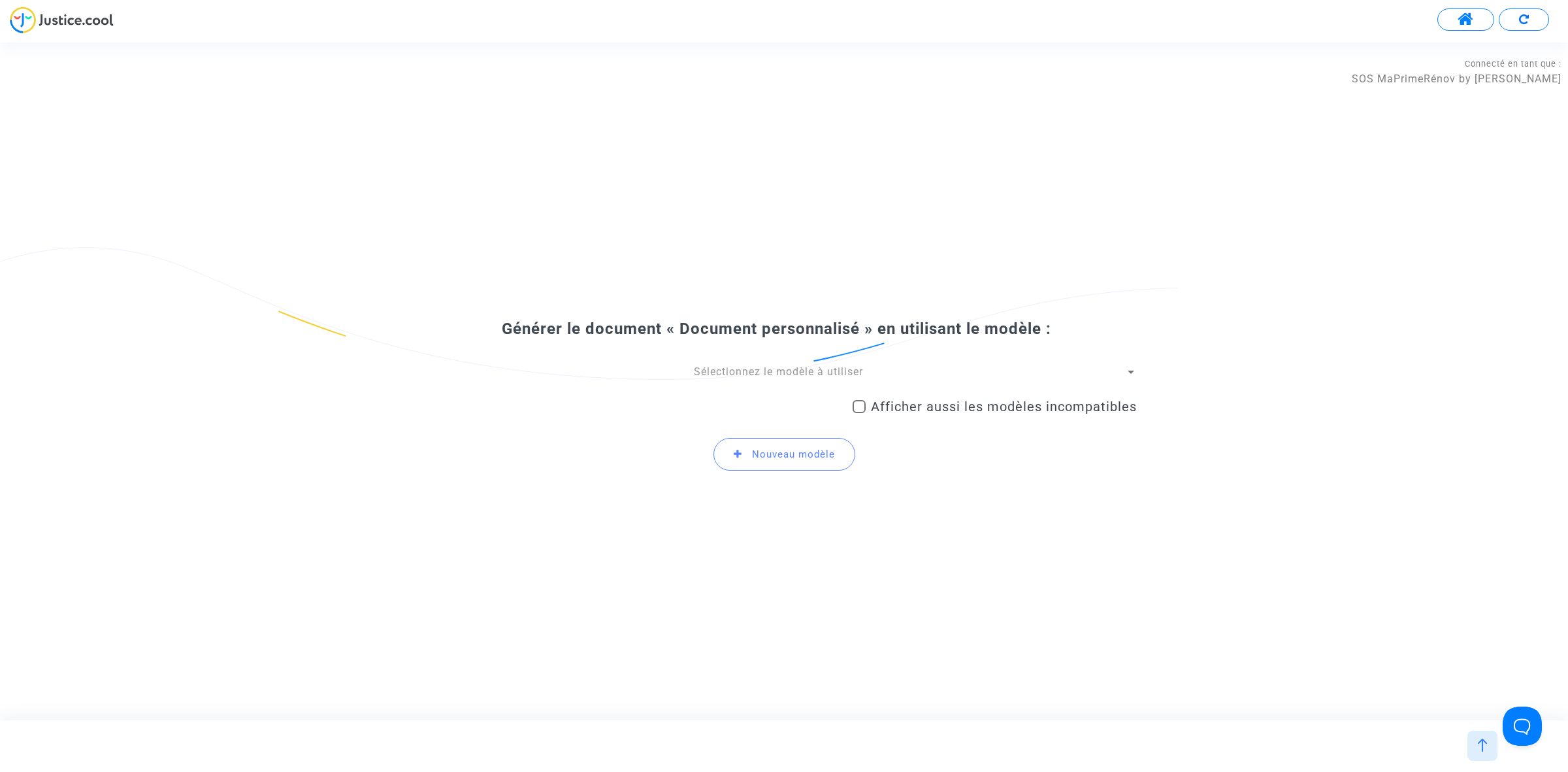
click at [710, 372] on span "Sélectionnez le modèle à utiliser" at bounding box center [778, 371] width 169 height 13
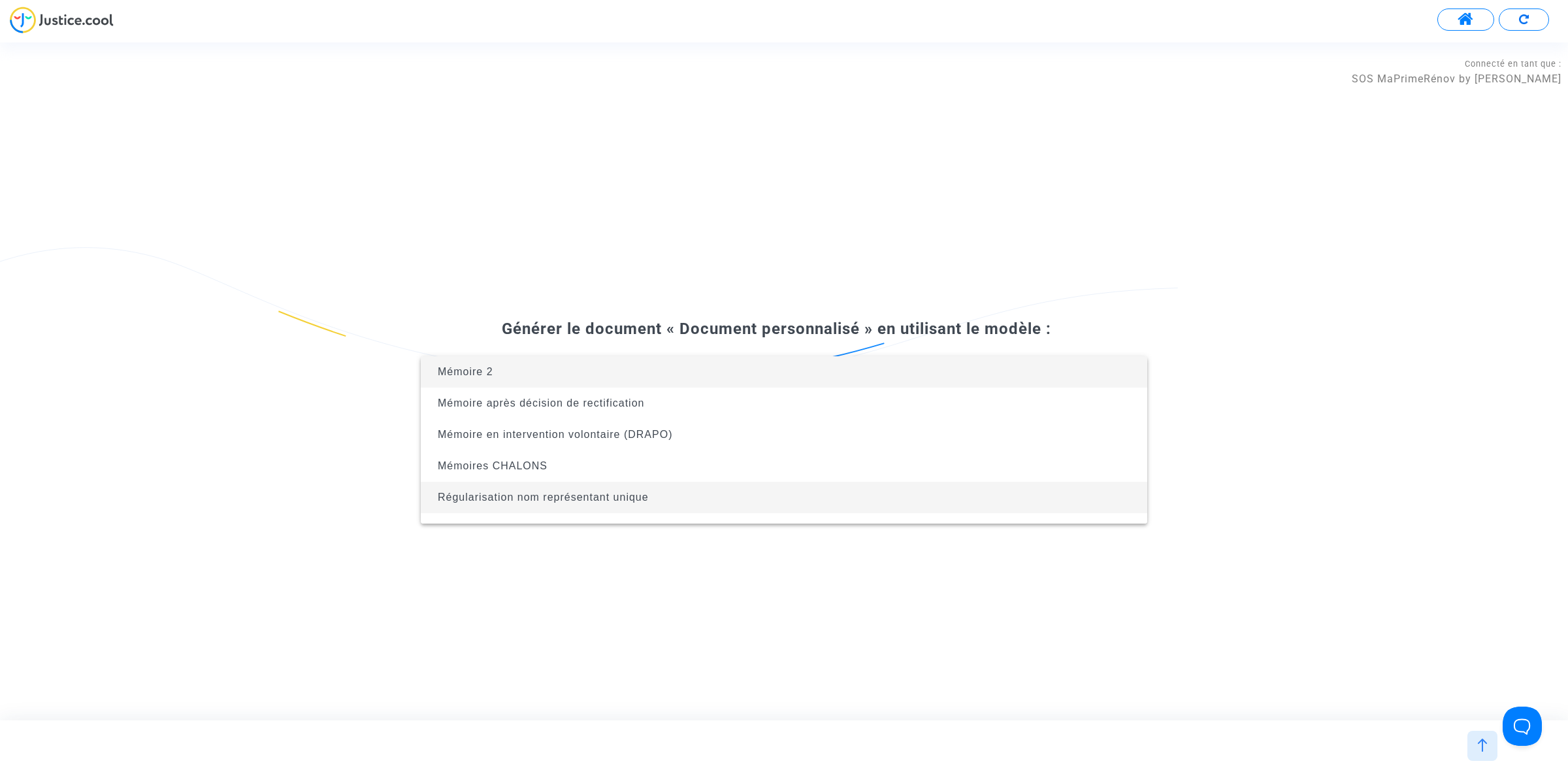
click at [703, 494] on span "Régularisation nom représentant unique" at bounding box center [784, 497] width 706 height 31
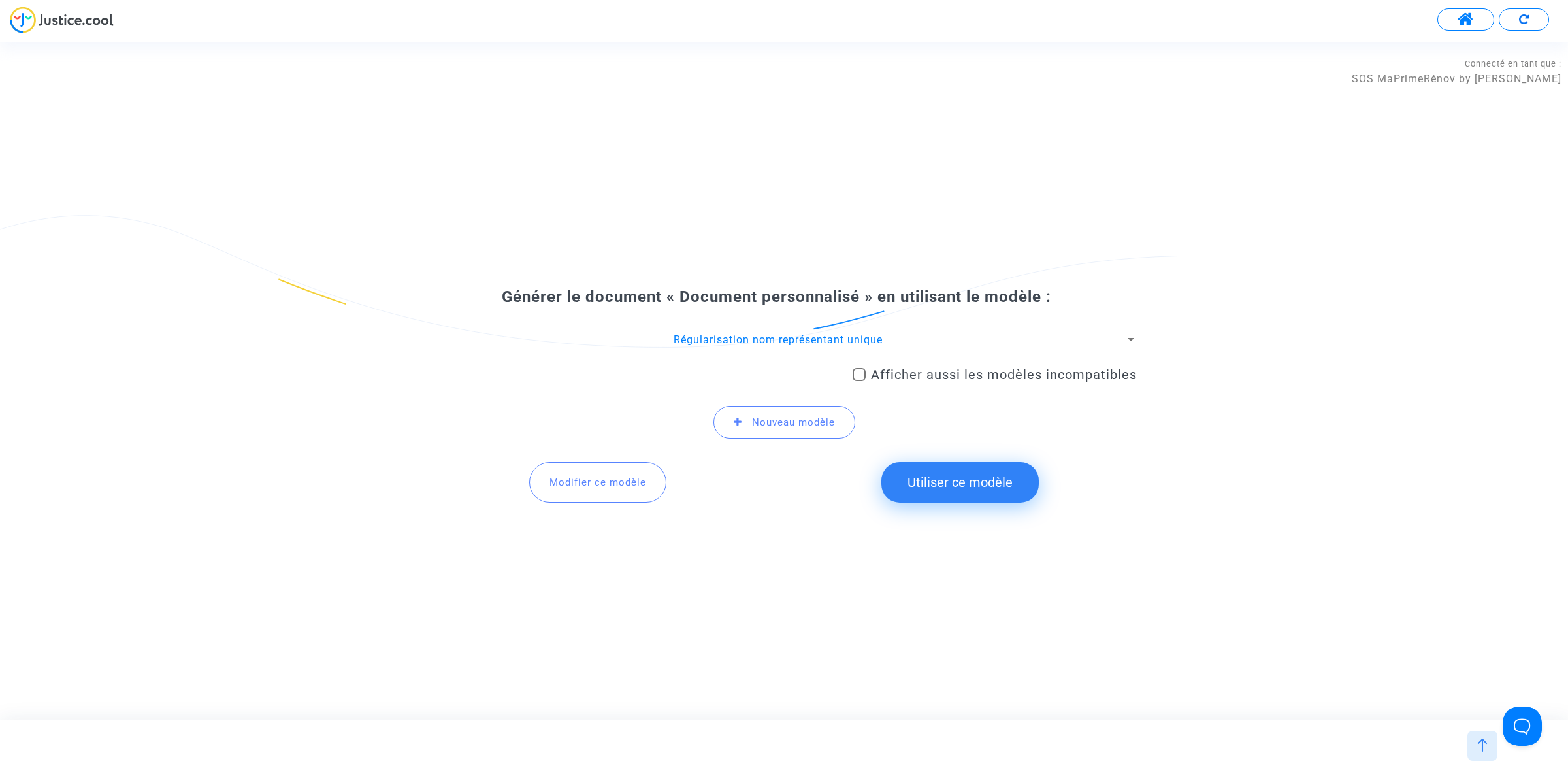
click at [945, 486] on button "Utiliser ce modèle" at bounding box center [960, 482] width 157 height 40
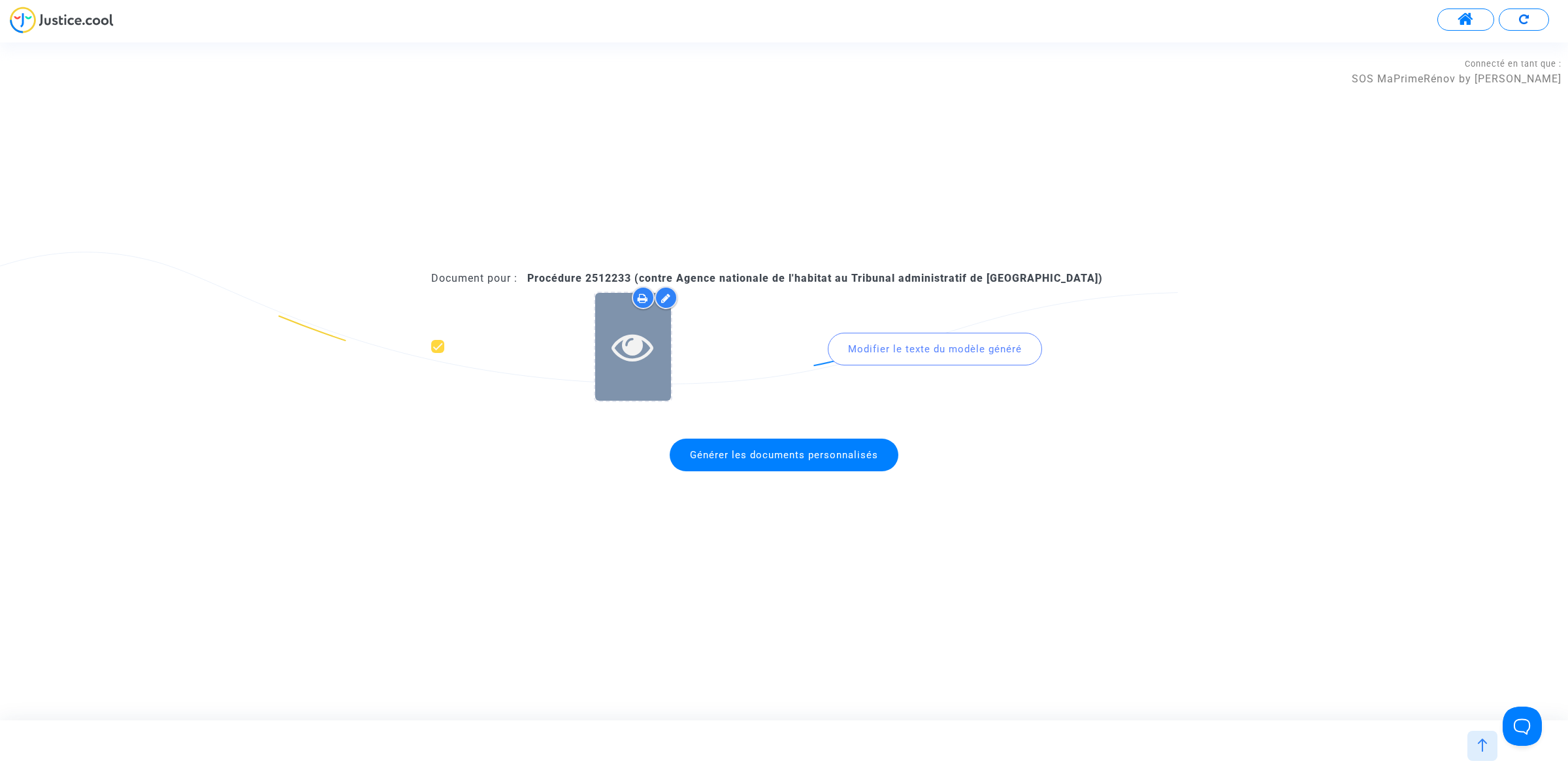
click at [639, 343] on icon at bounding box center [633, 346] width 42 height 42
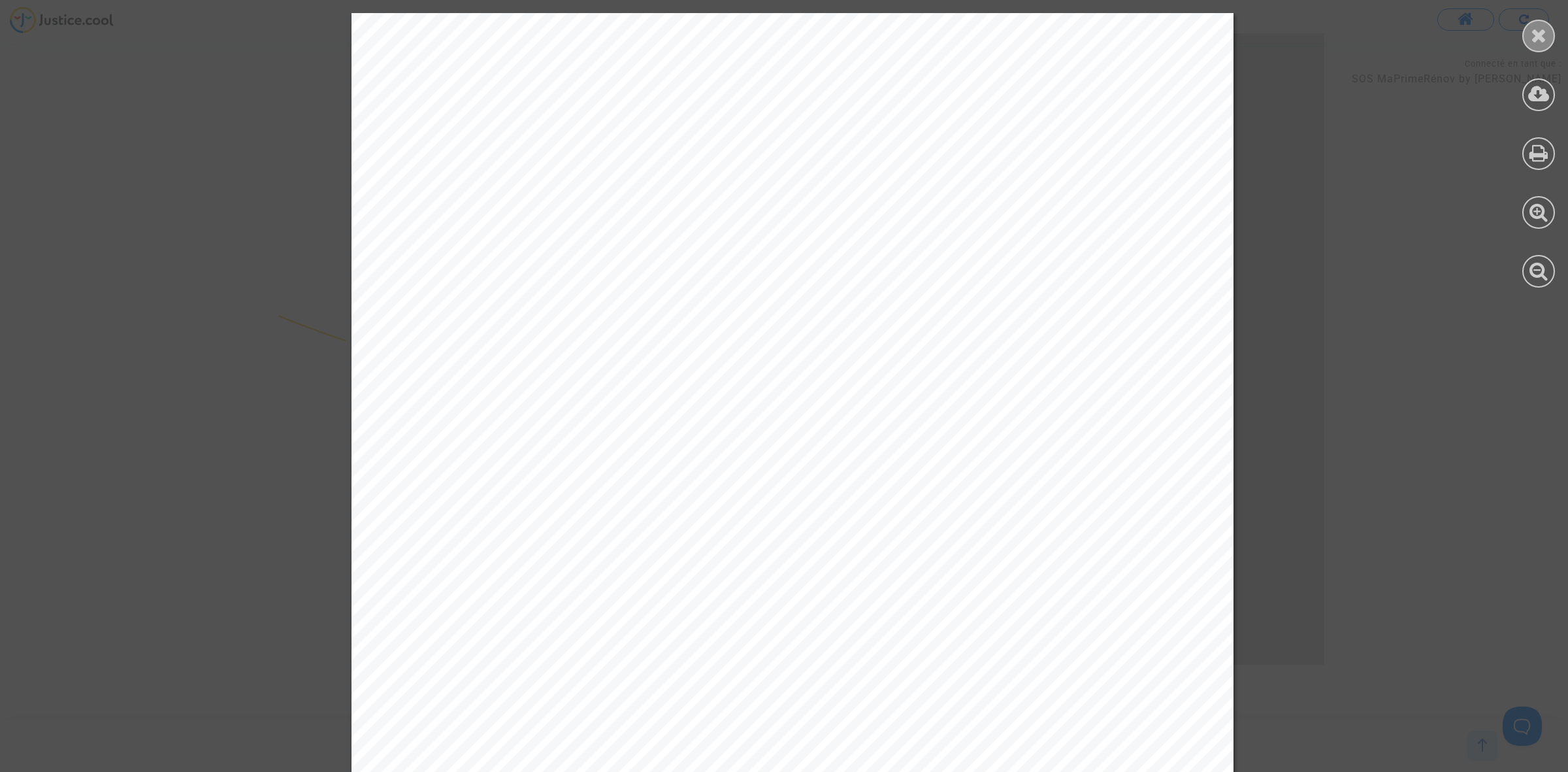
click at [1531, 39] on icon at bounding box center [1539, 35] width 17 height 20
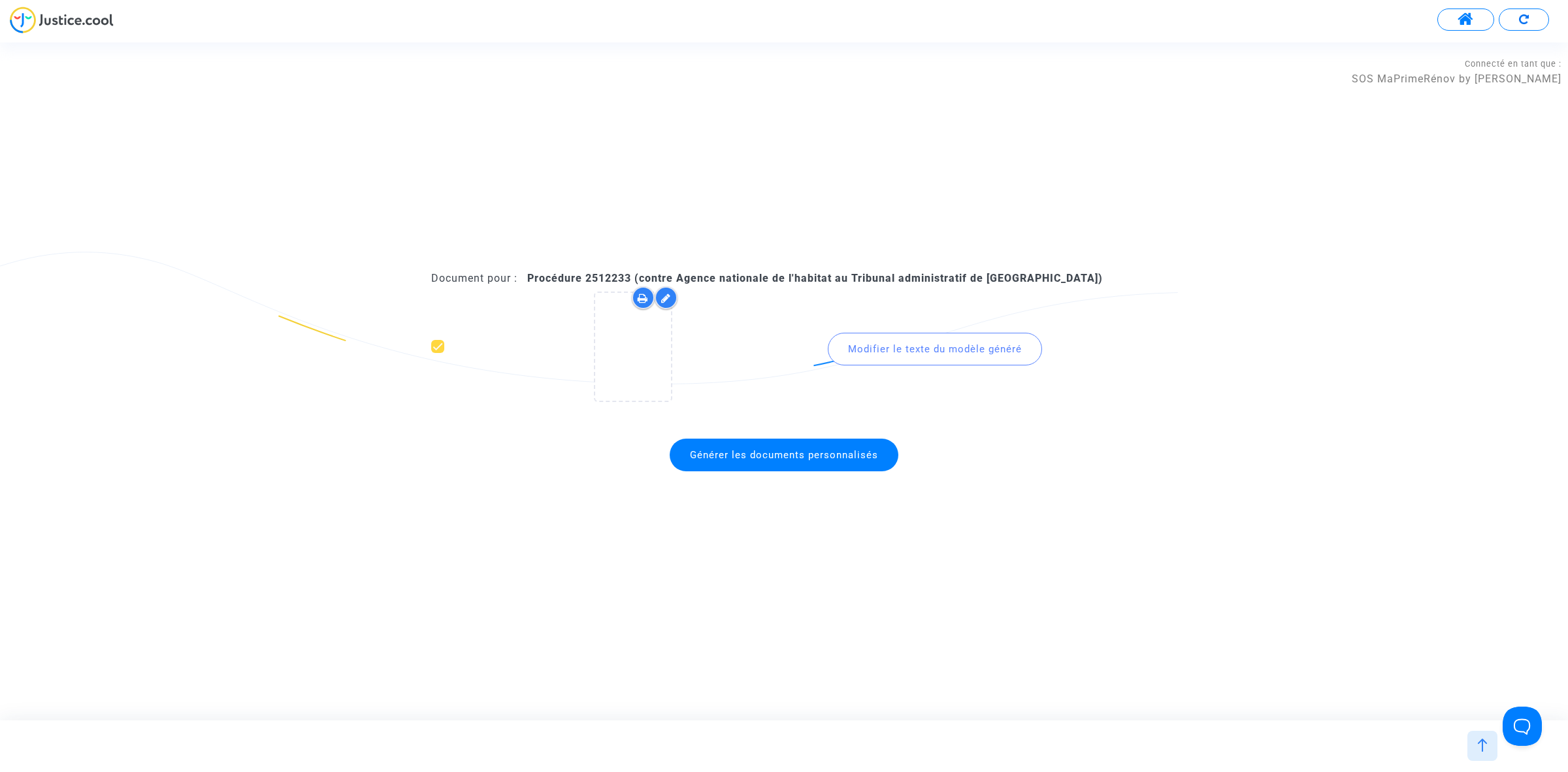
drag, startPoint x: 583, startPoint y: 275, endPoint x: 634, endPoint y: 278, distance: 51.1
click at [634, 278] on b "Procédure 2512233 (contre Agence nationale de l'habitat au Tribunal administrat…" at bounding box center [815, 278] width 576 height 13
copy b "2512233"
click at [817, 457] on span "Générer les documents personnalisés" at bounding box center [784, 454] width 188 height 12
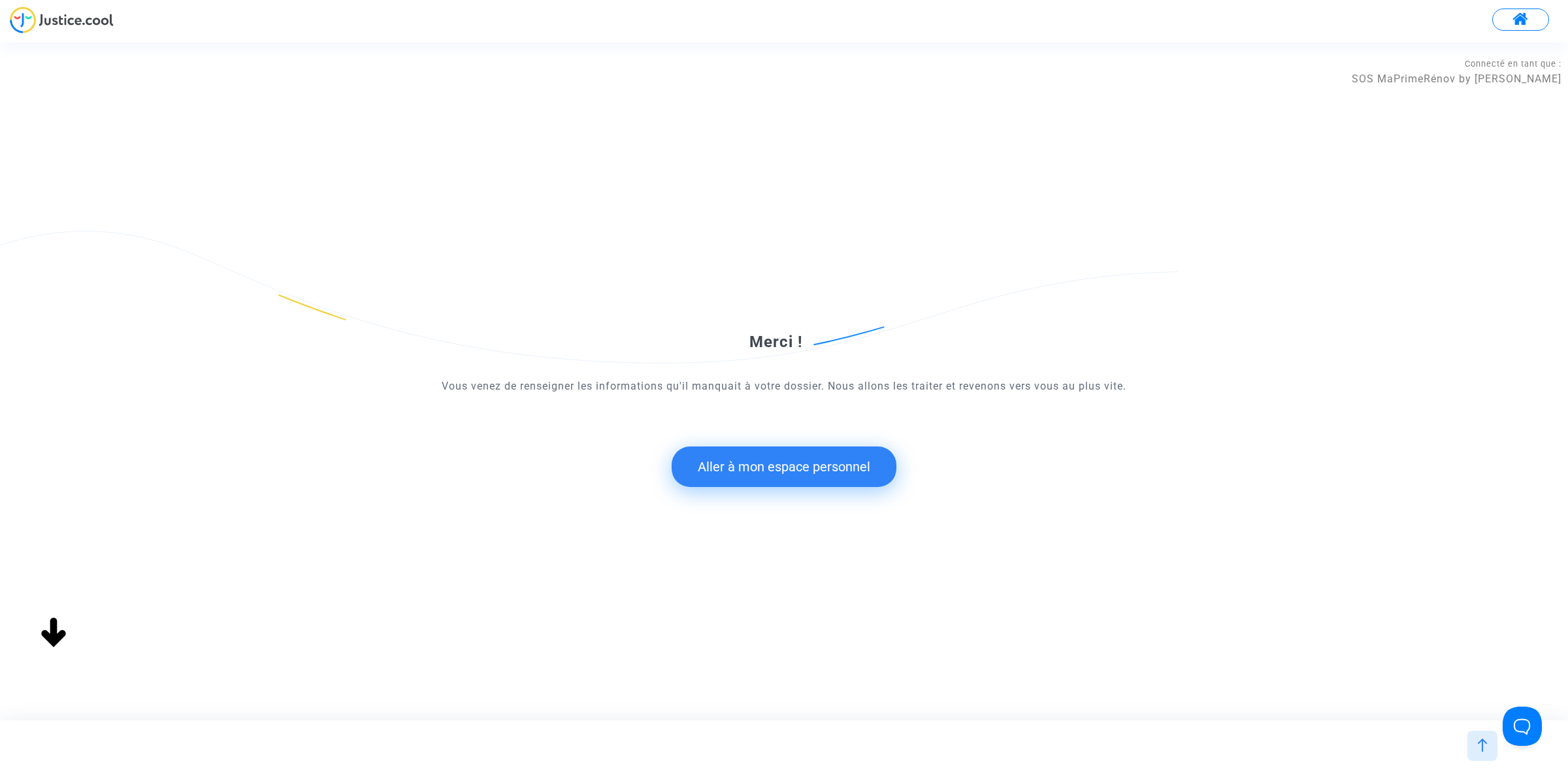
click at [784, 459] on button "Aller à mon espace personnel" at bounding box center [784, 466] width 225 height 40
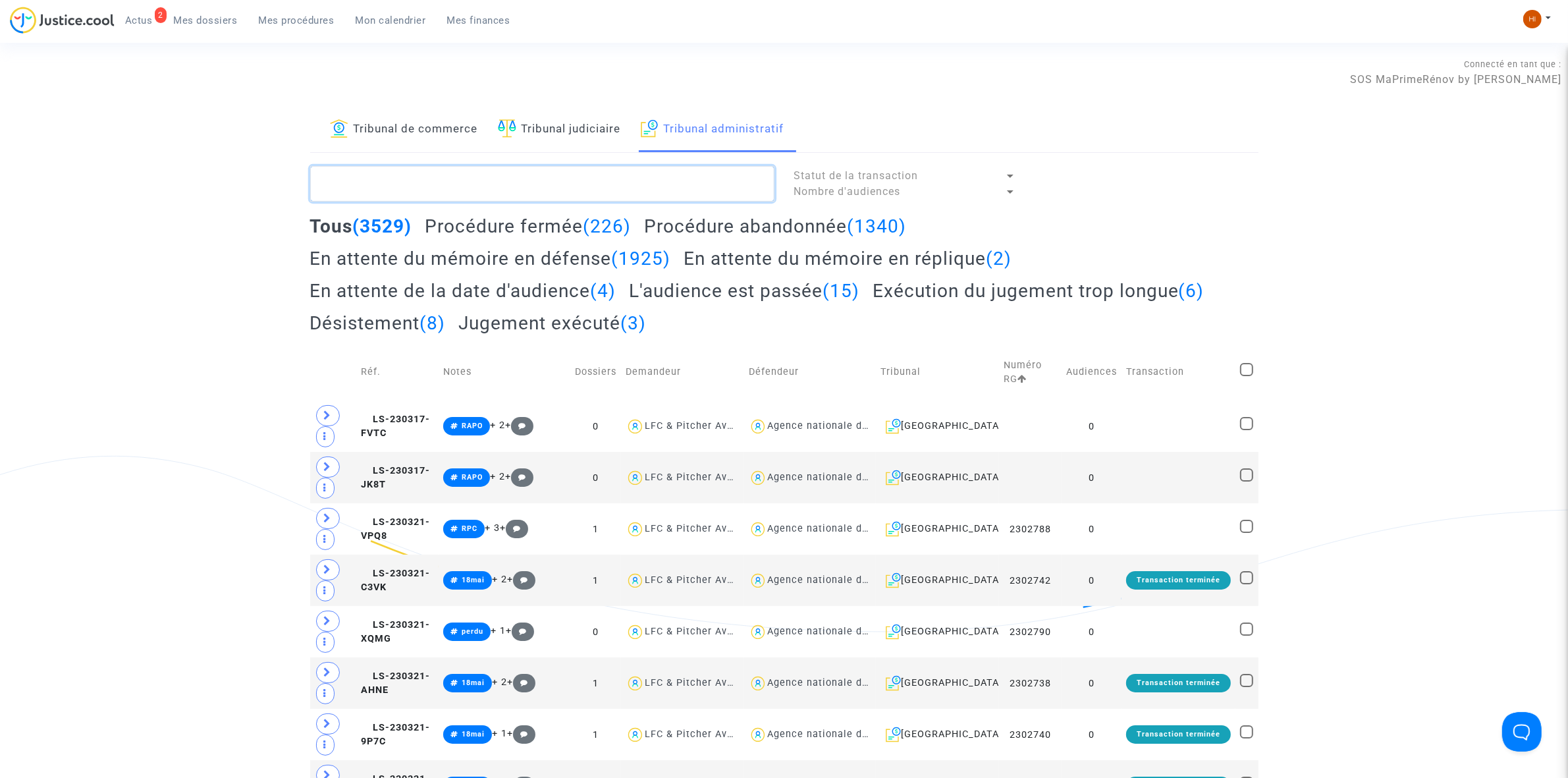
click at [608, 190] on textarea at bounding box center [542, 183] width 464 height 36
paste textarea "2512233"
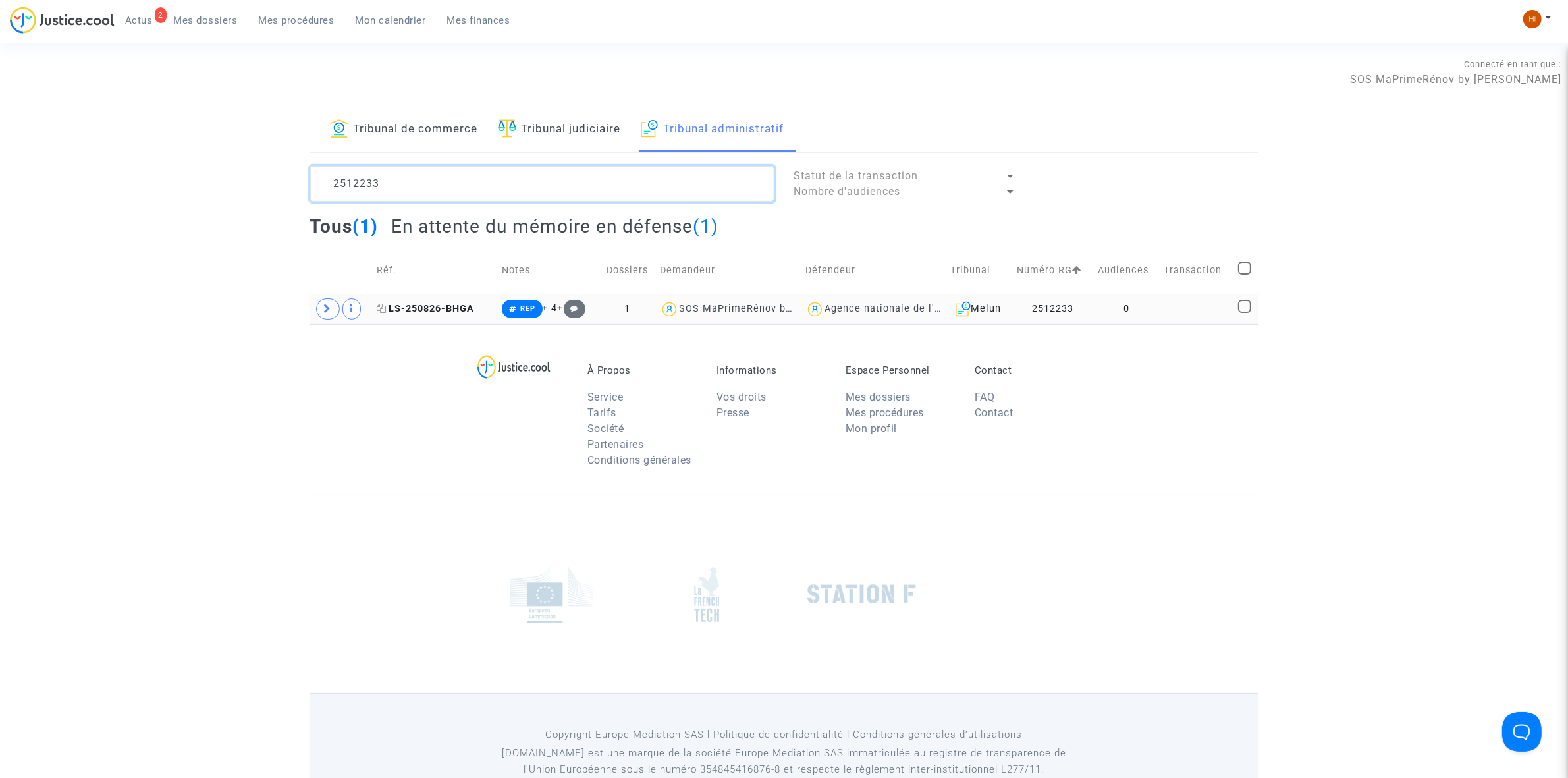
type textarea "2512233"
click at [445, 308] on span "LS-250826-BHGA" at bounding box center [425, 309] width 98 height 11
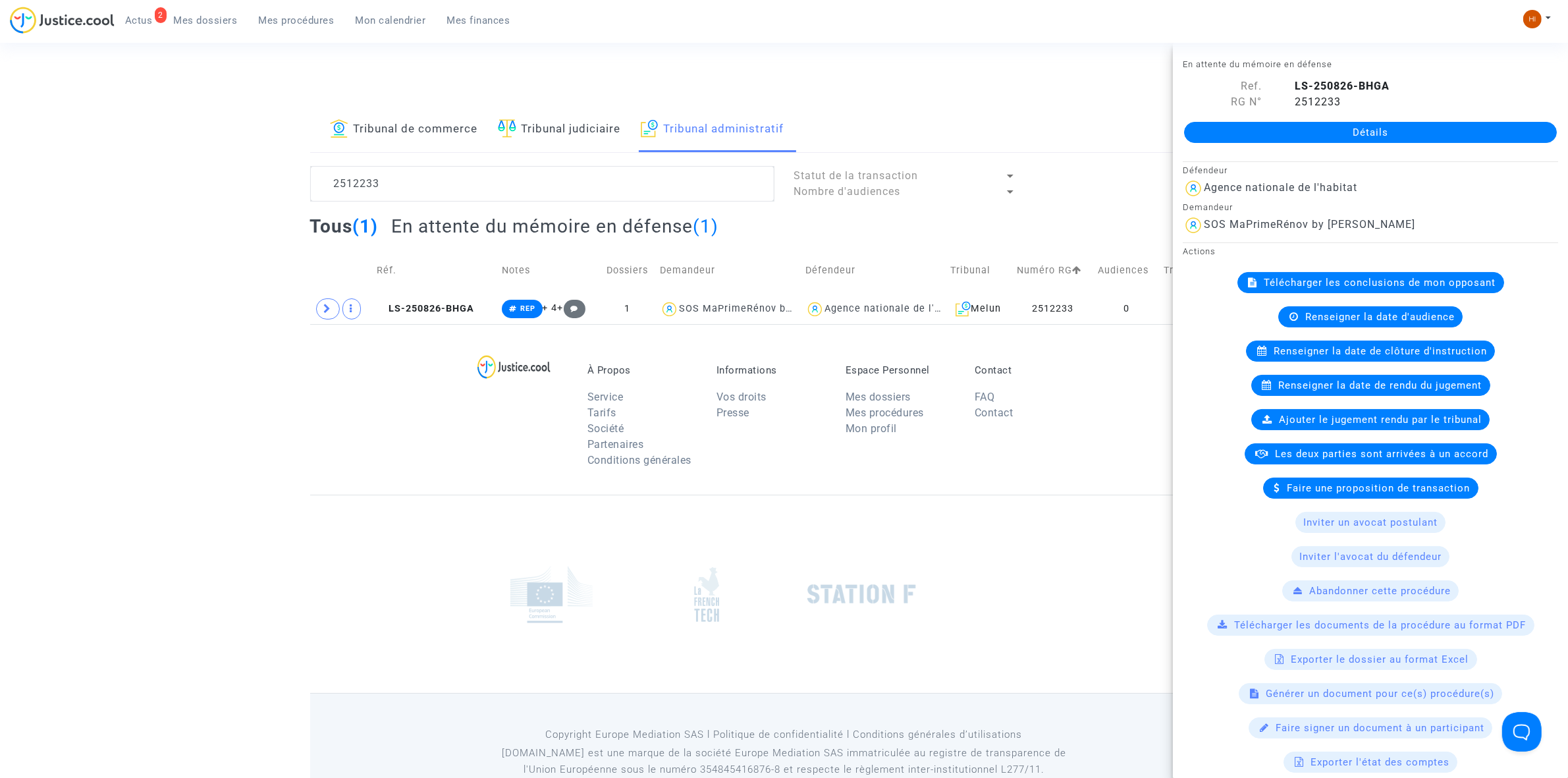
click at [1404, 134] on link "Détails" at bounding box center [1371, 132] width 373 height 21
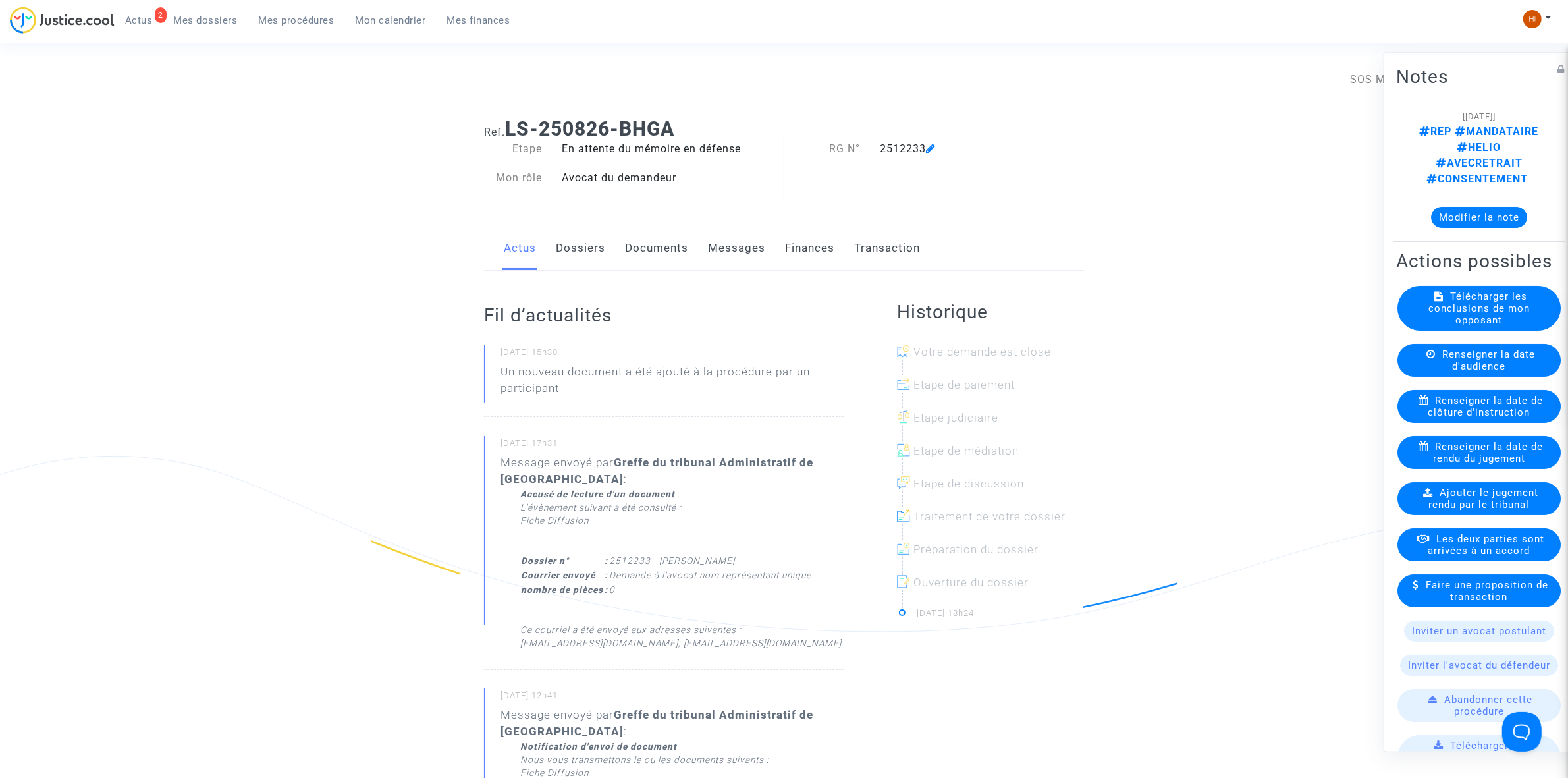
click at [568, 239] on link "Dossiers" at bounding box center [581, 248] width 49 height 44
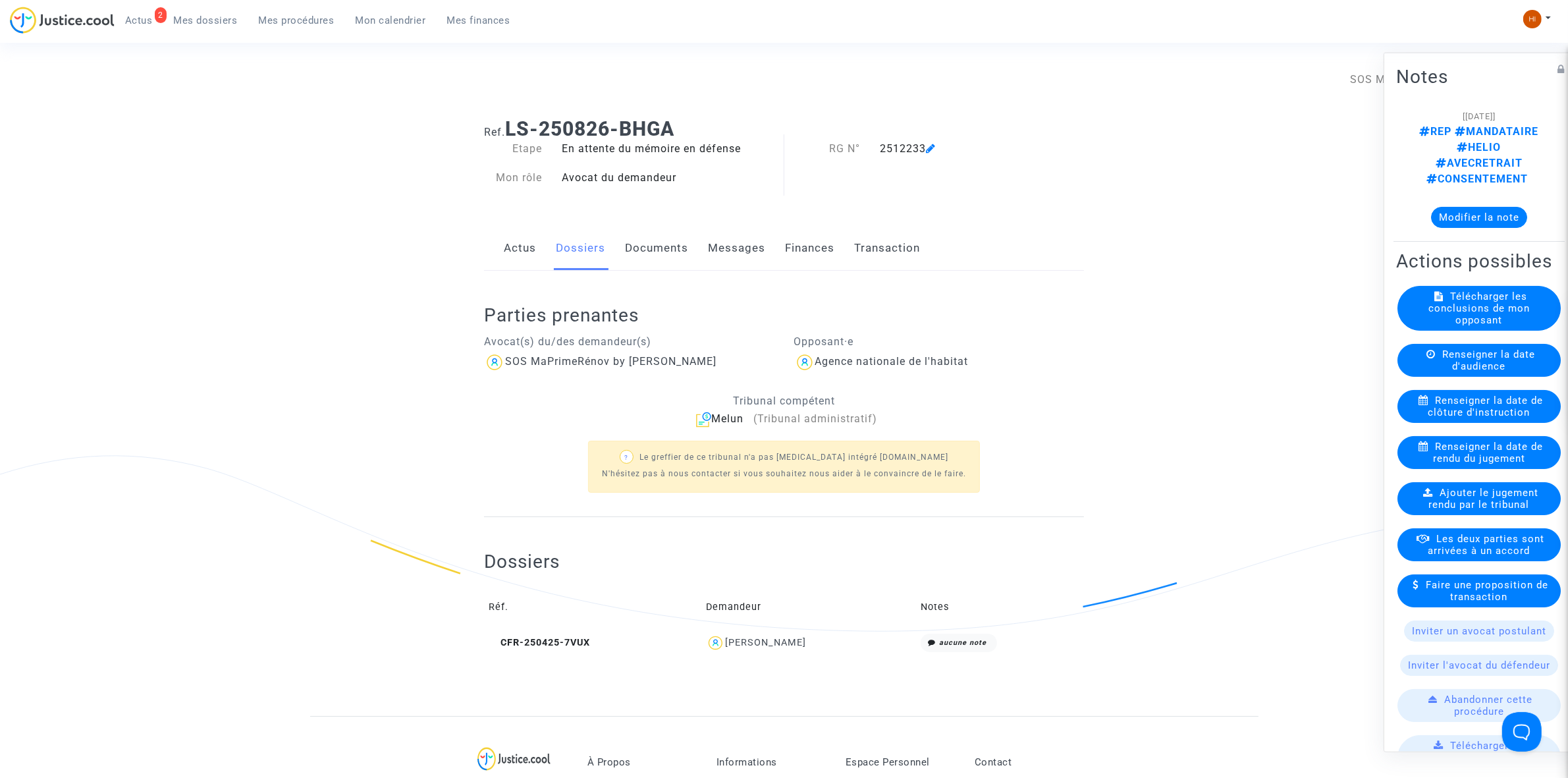
click at [665, 251] on link "Documents" at bounding box center [657, 248] width 63 height 44
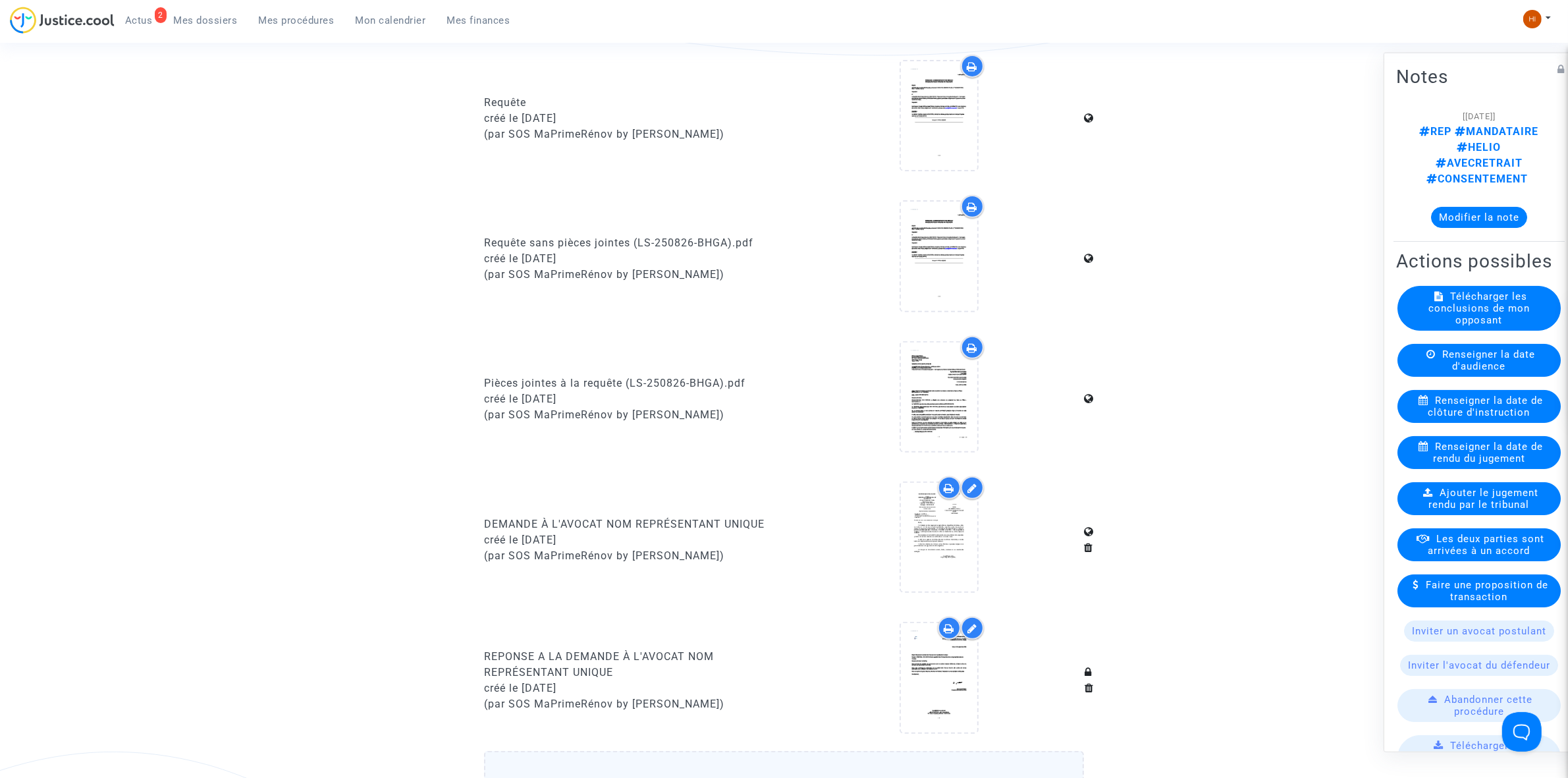
scroll to position [1152, 0]
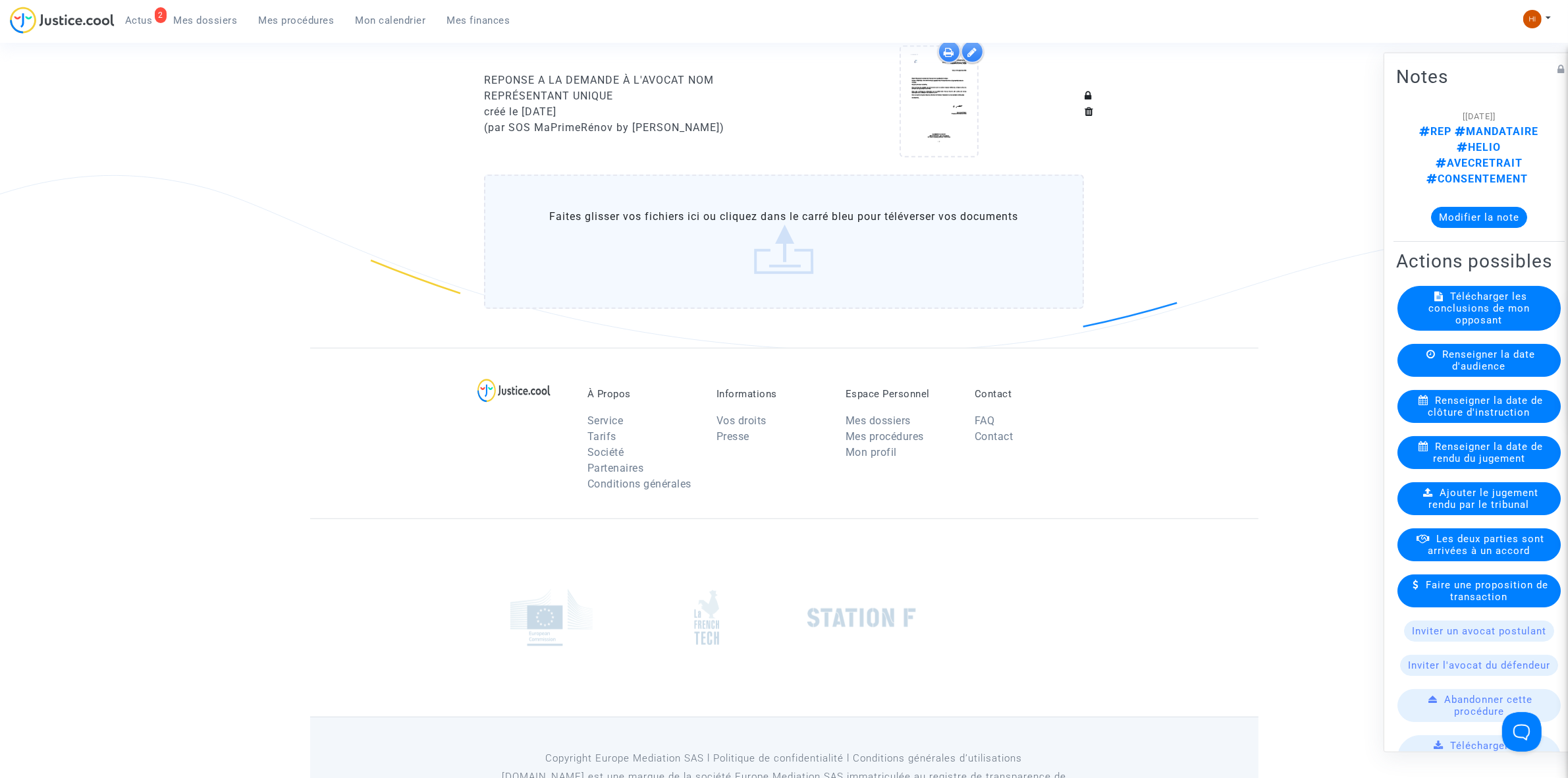
drag, startPoint x: 482, startPoint y: 71, endPoint x: 613, endPoint y: 90, distance: 132.4
click at [613, 90] on div "REPONSE A LA DEMANDE À L'AVOCAT NOM REPRÉSENTANT UNIQUE créé le 24/09/2025 (par…" at bounding box center [629, 104] width 310 height 127
click at [949, 94] on icon at bounding box center [939, 101] width 43 height 42
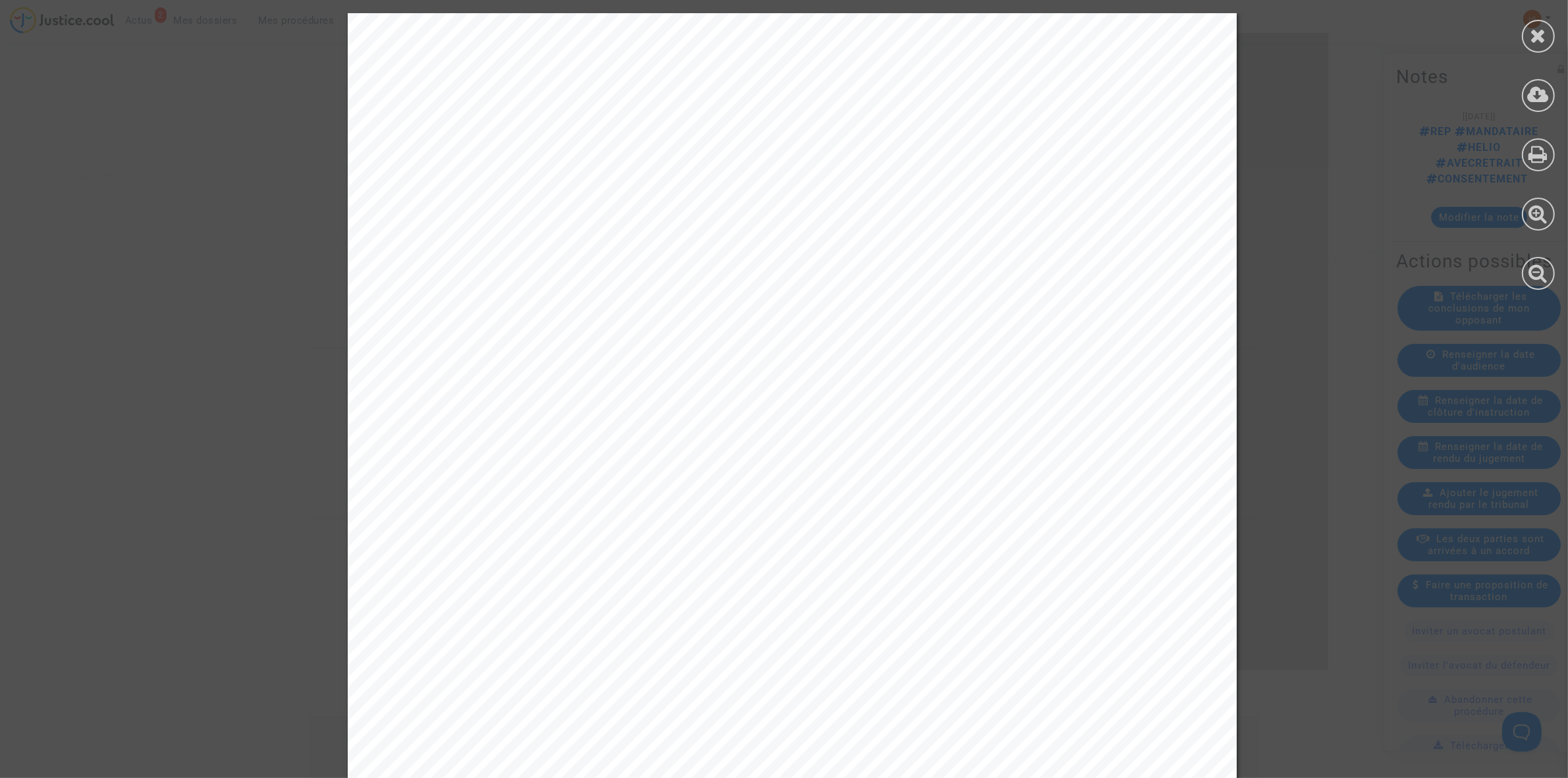
click at [1521, 136] on div at bounding box center [1538, 151] width 59 height 303
click at [1544, 142] on div at bounding box center [1539, 155] width 33 height 33
click at [1539, 18] on div at bounding box center [1538, 151] width 59 height 303
click at [1535, 38] on icon at bounding box center [1539, 35] width 17 height 20
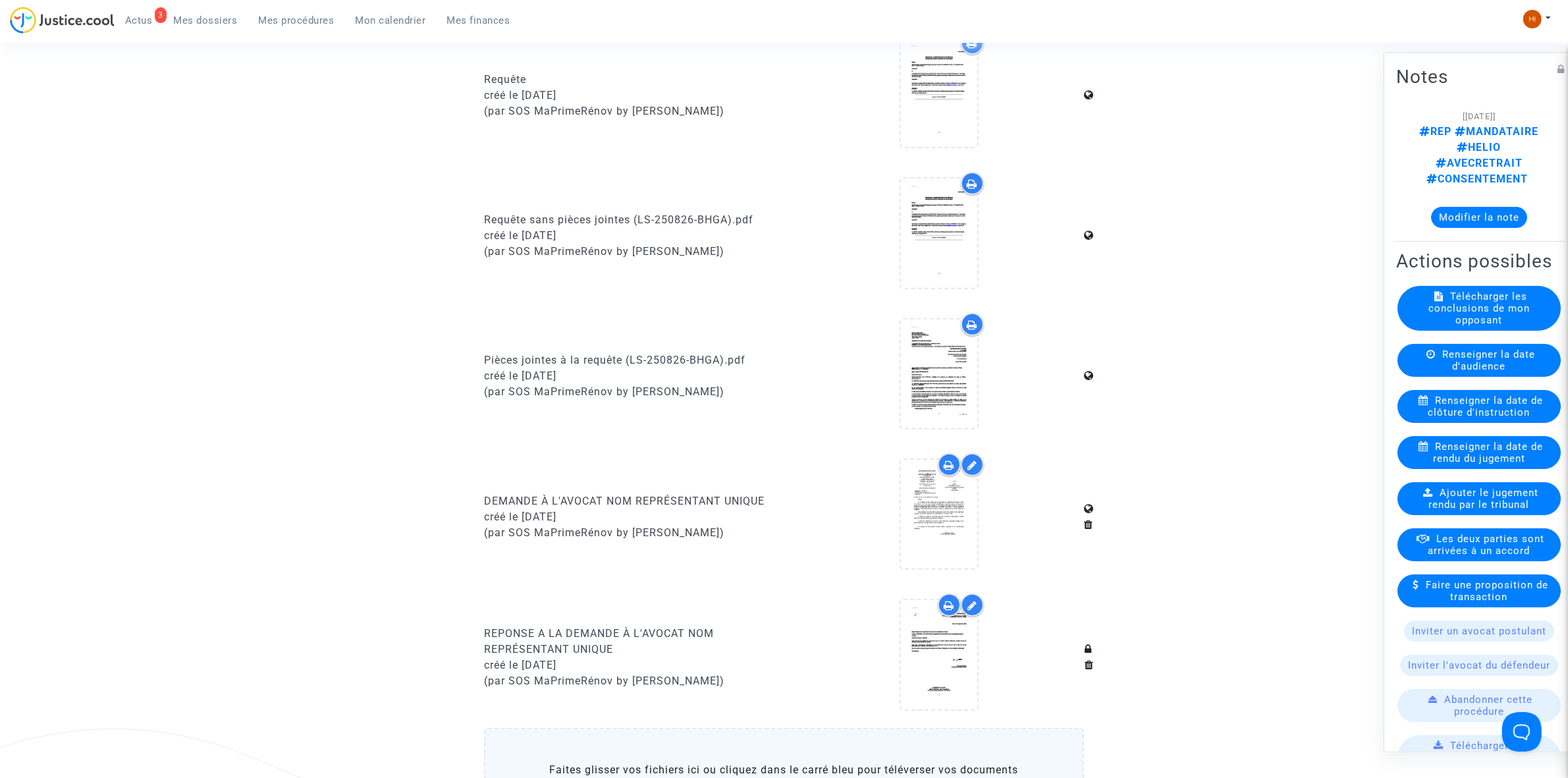
scroll to position [577, 0]
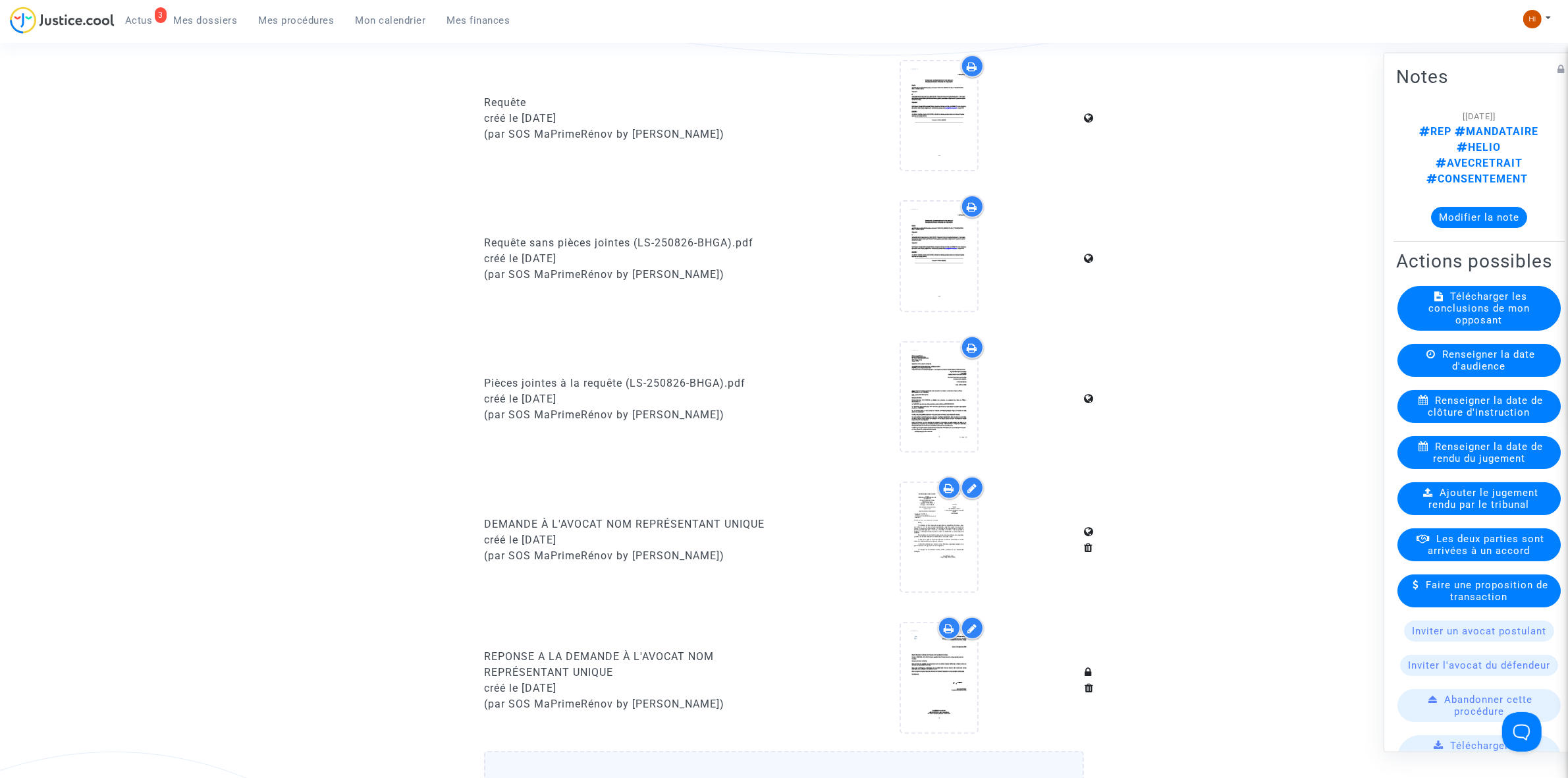
drag, startPoint x: 267, startPoint y: 13, endPoint x: 724, endPoint y: 70, distance: 460.5
click at [267, 13] on link "Mes procédures" at bounding box center [297, 20] width 97 height 20
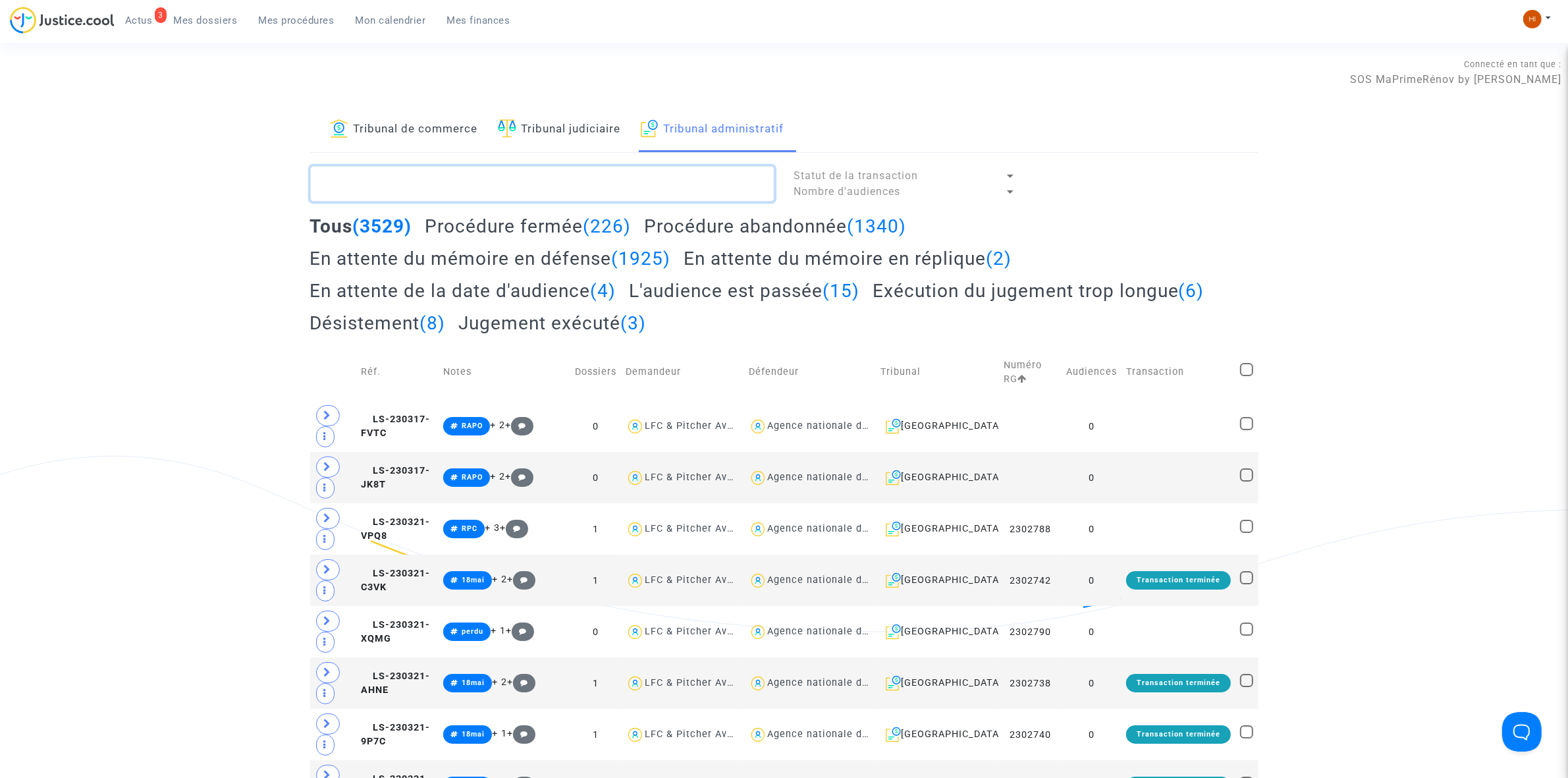
click at [611, 192] on textarea at bounding box center [542, 183] width 464 height 36
paste textarea "MIHOUB"
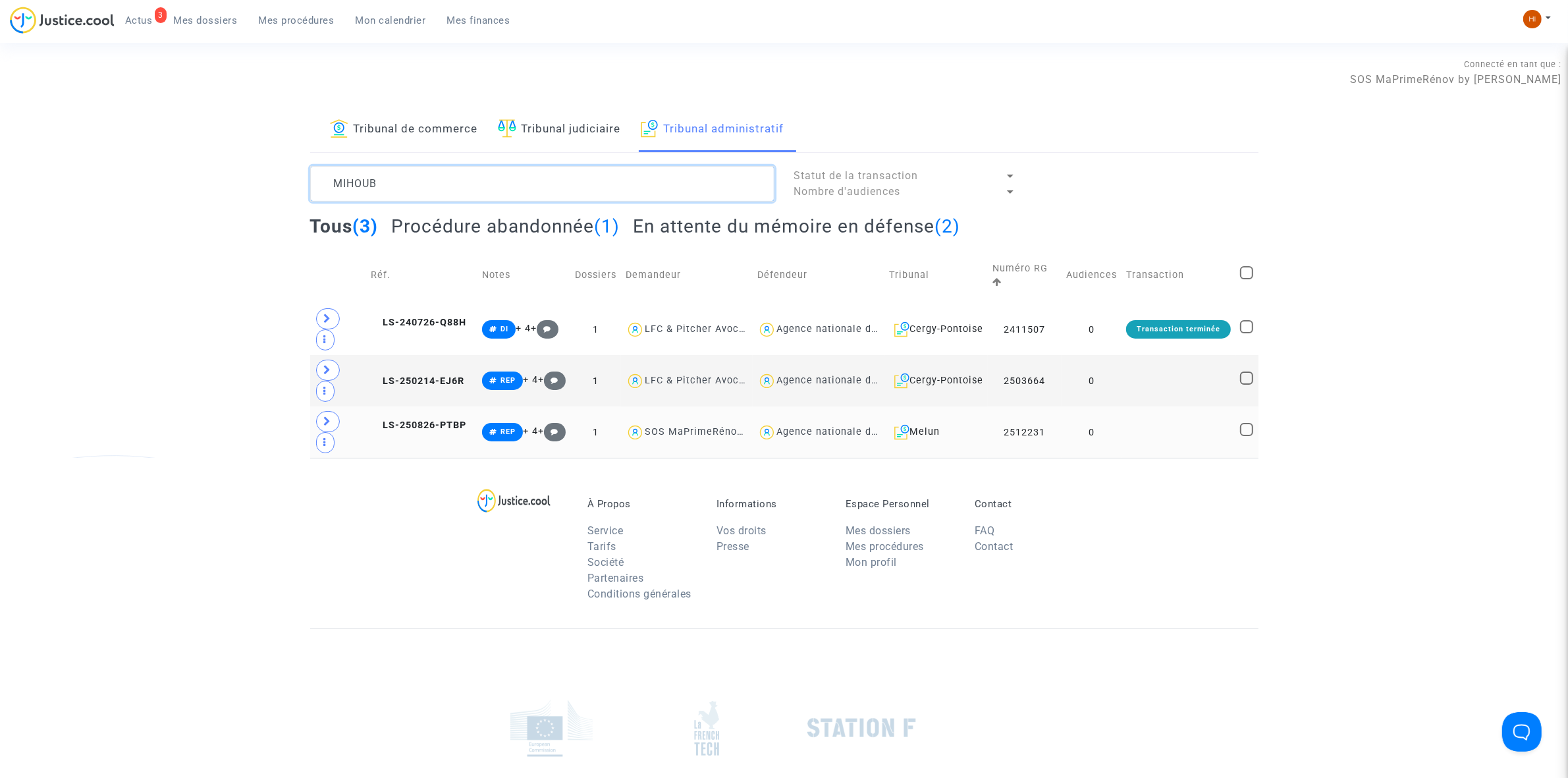
type textarea "MIHOUB"
click at [1107, 437] on td "0" at bounding box center [1092, 431] width 60 height 52
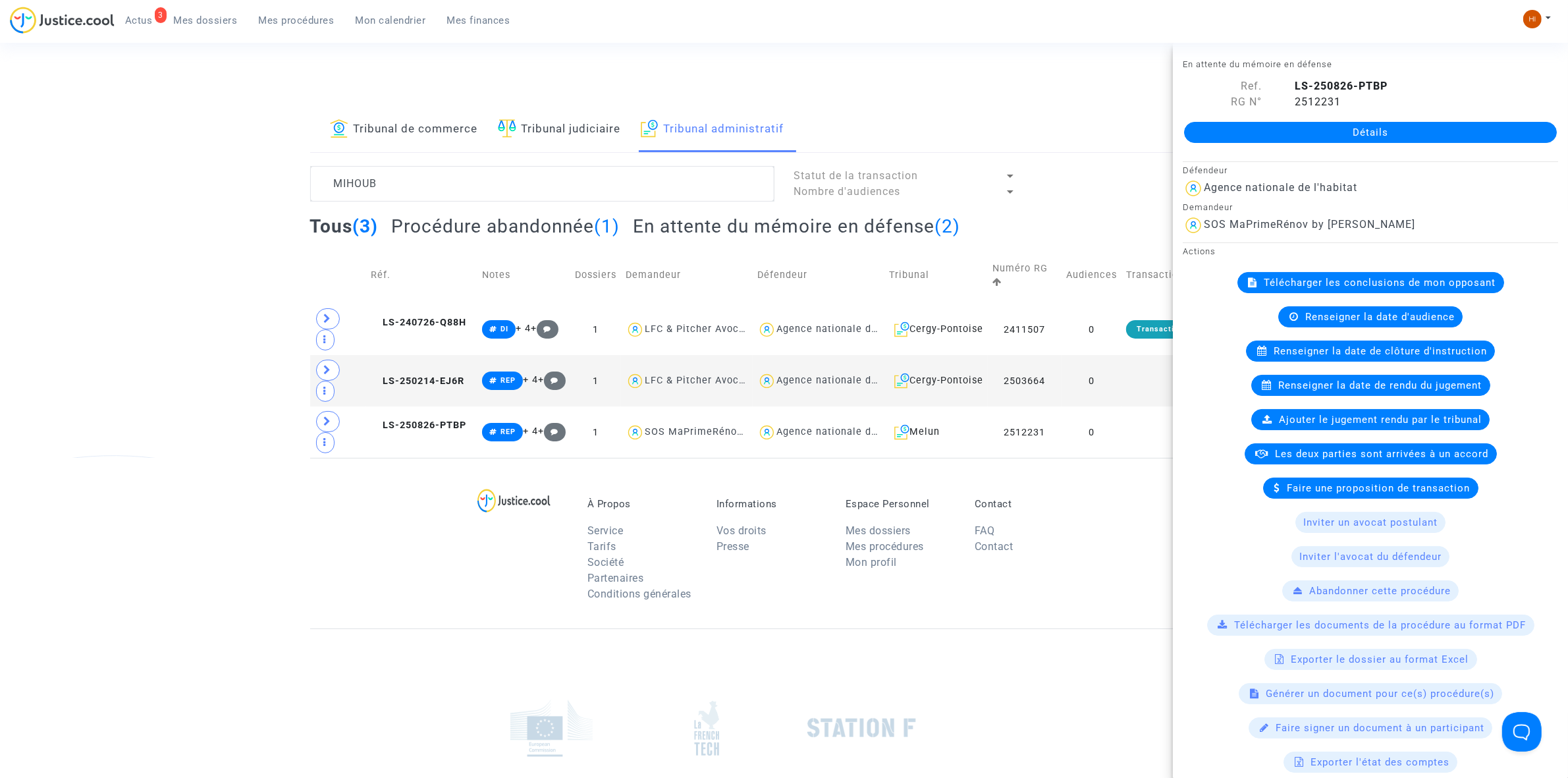
click at [1249, 135] on link "Détails" at bounding box center [1371, 132] width 373 height 21
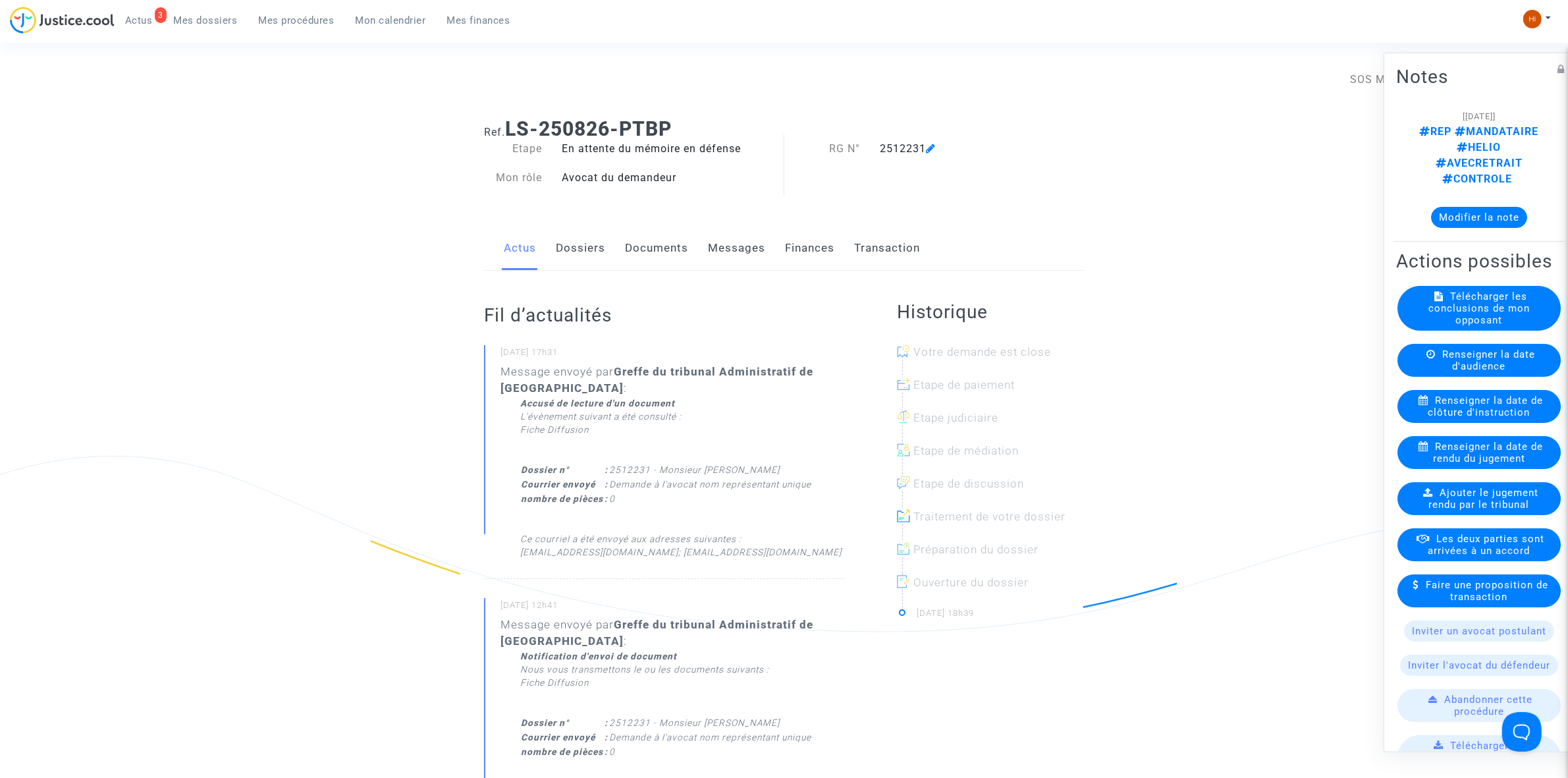
click at [675, 246] on link "Documents" at bounding box center [657, 248] width 63 height 44
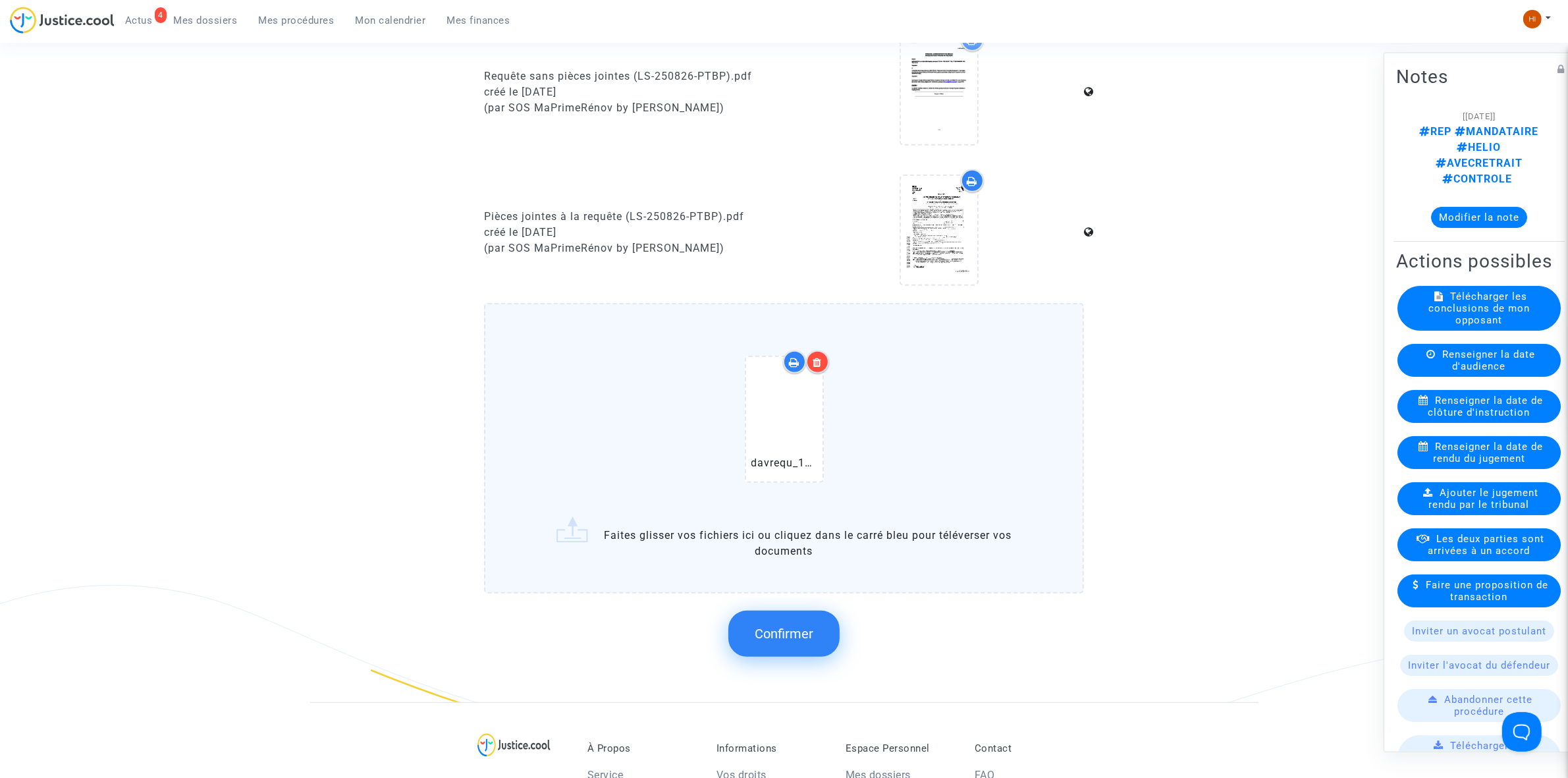
scroll to position [1070, 0]
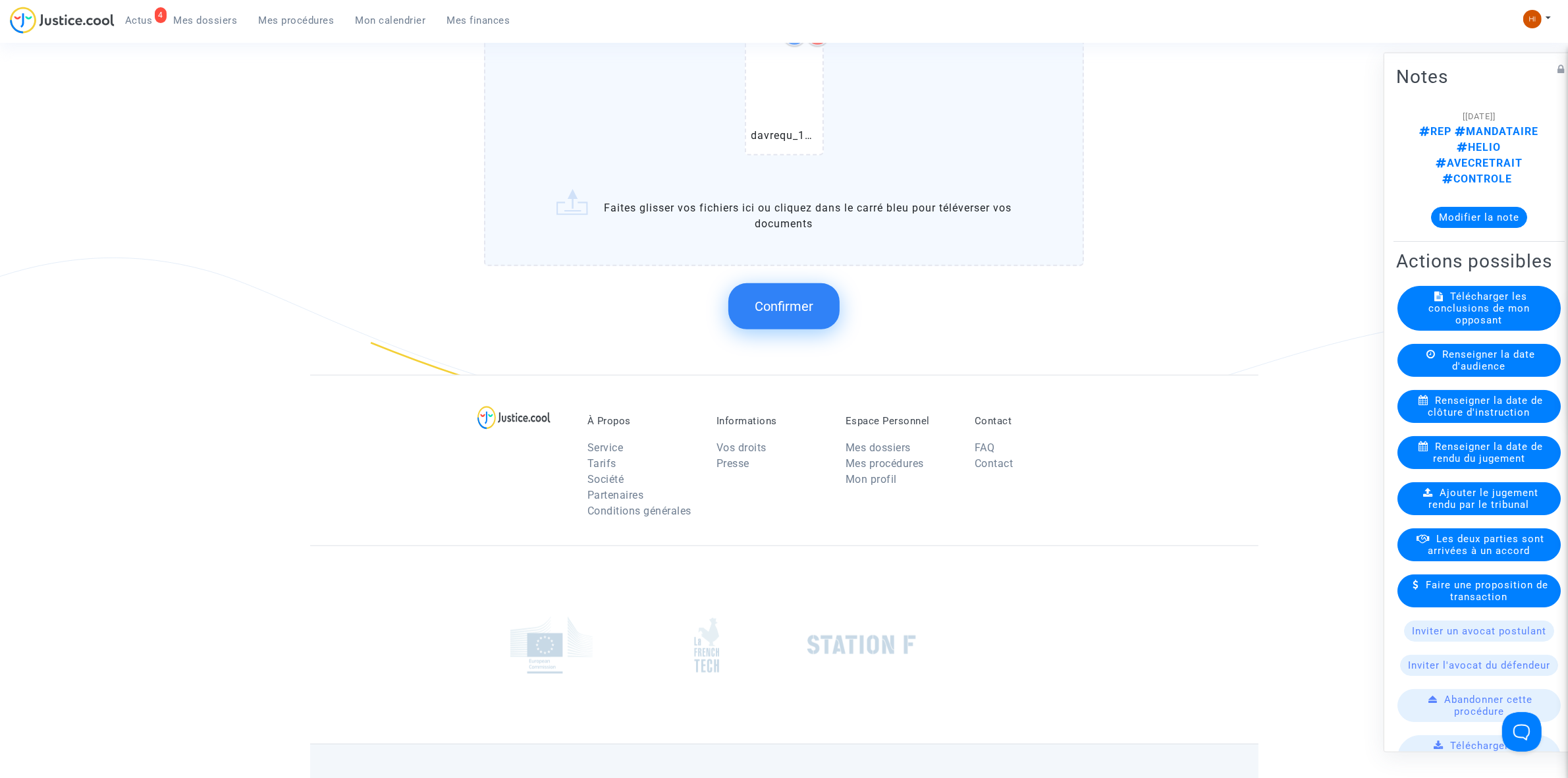
drag, startPoint x: 762, startPoint y: 298, endPoint x: 802, endPoint y: 312, distance: 42.4
click at [762, 298] on span "Confirmer" at bounding box center [784, 306] width 59 height 16
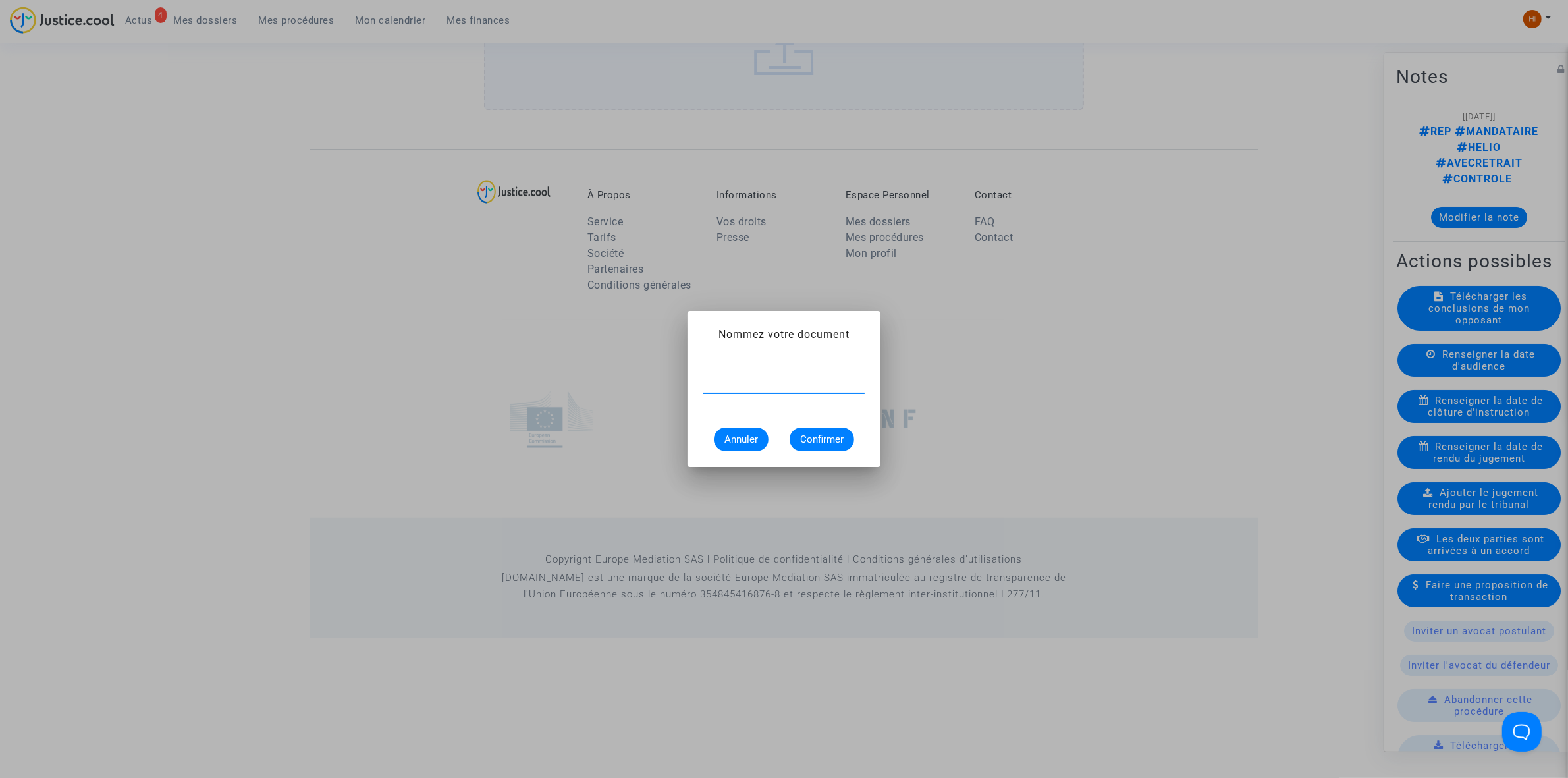
paste input "DEMANDE À L'AVOCAT NOM REPRÉSENTANT UNIQUE"
type input "DEMANDE À L'AVOCAT NOM REPRÉSENTANT UNIQUE"
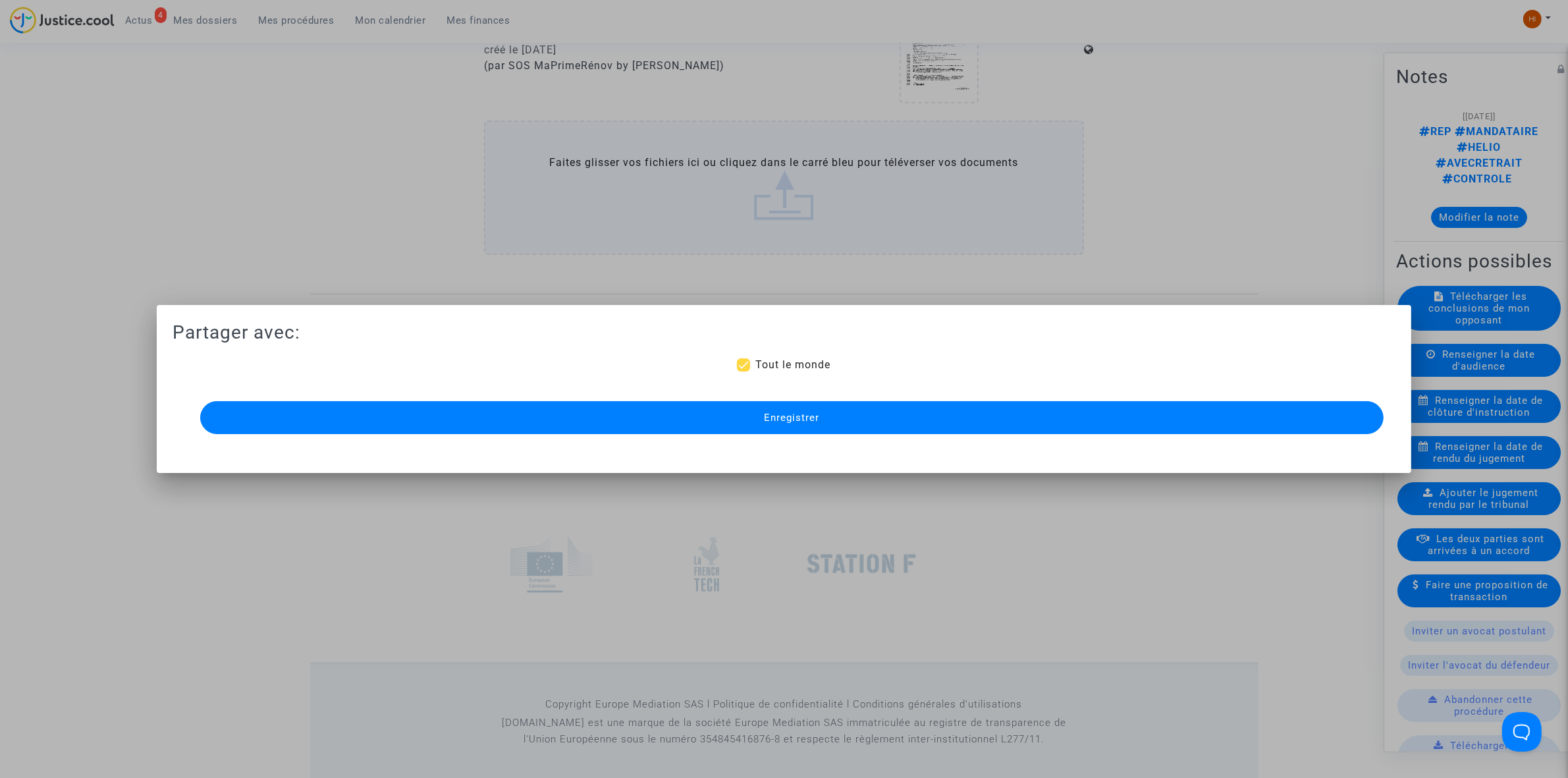
drag, startPoint x: 1006, startPoint y: 417, endPoint x: 1273, endPoint y: 466, distance: 271.5
click at [989, 423] on button "Enregistrer" at bounding box center [792, 418] width 1183 height 33
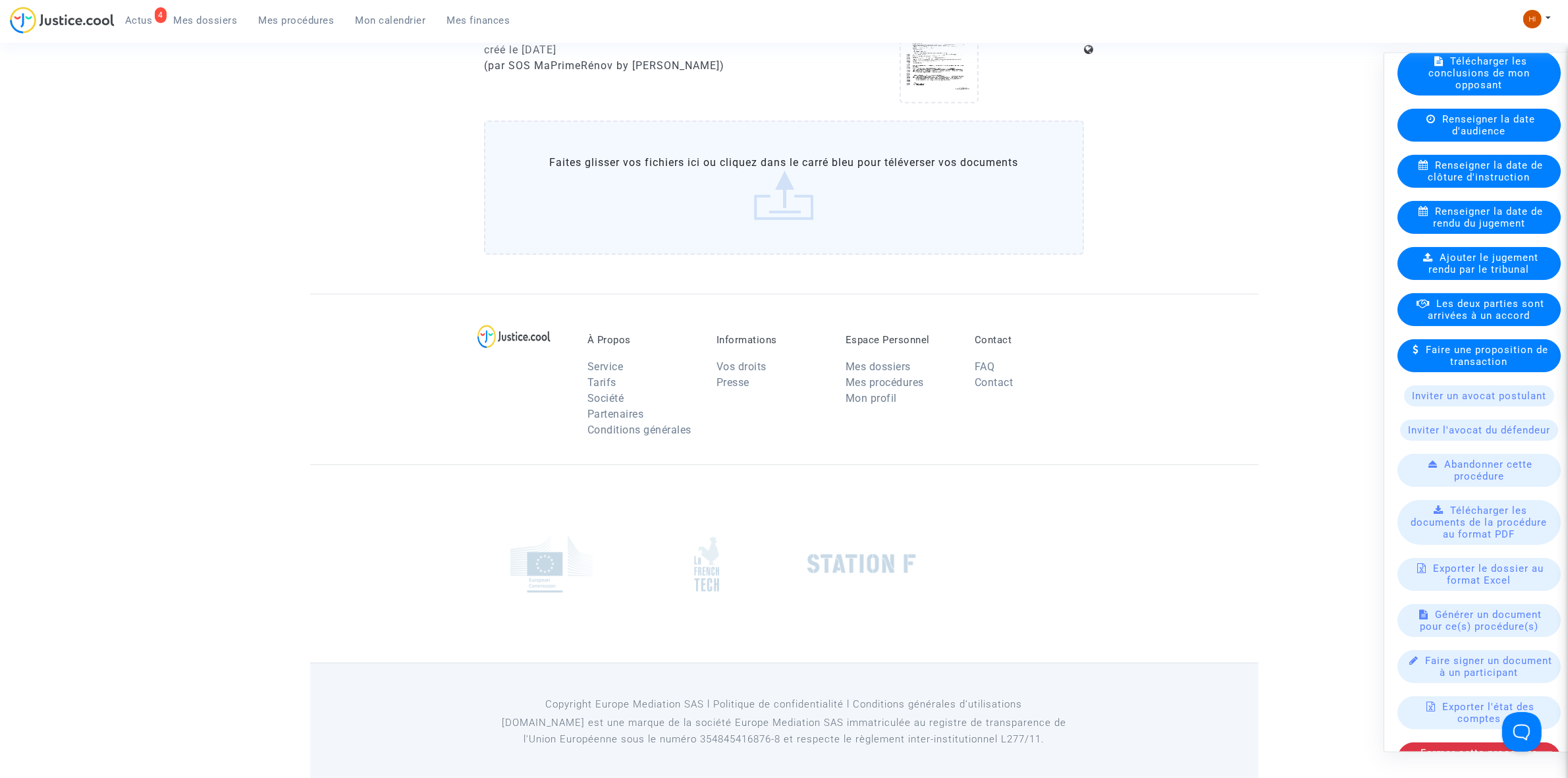
scroll to position [275, 0]
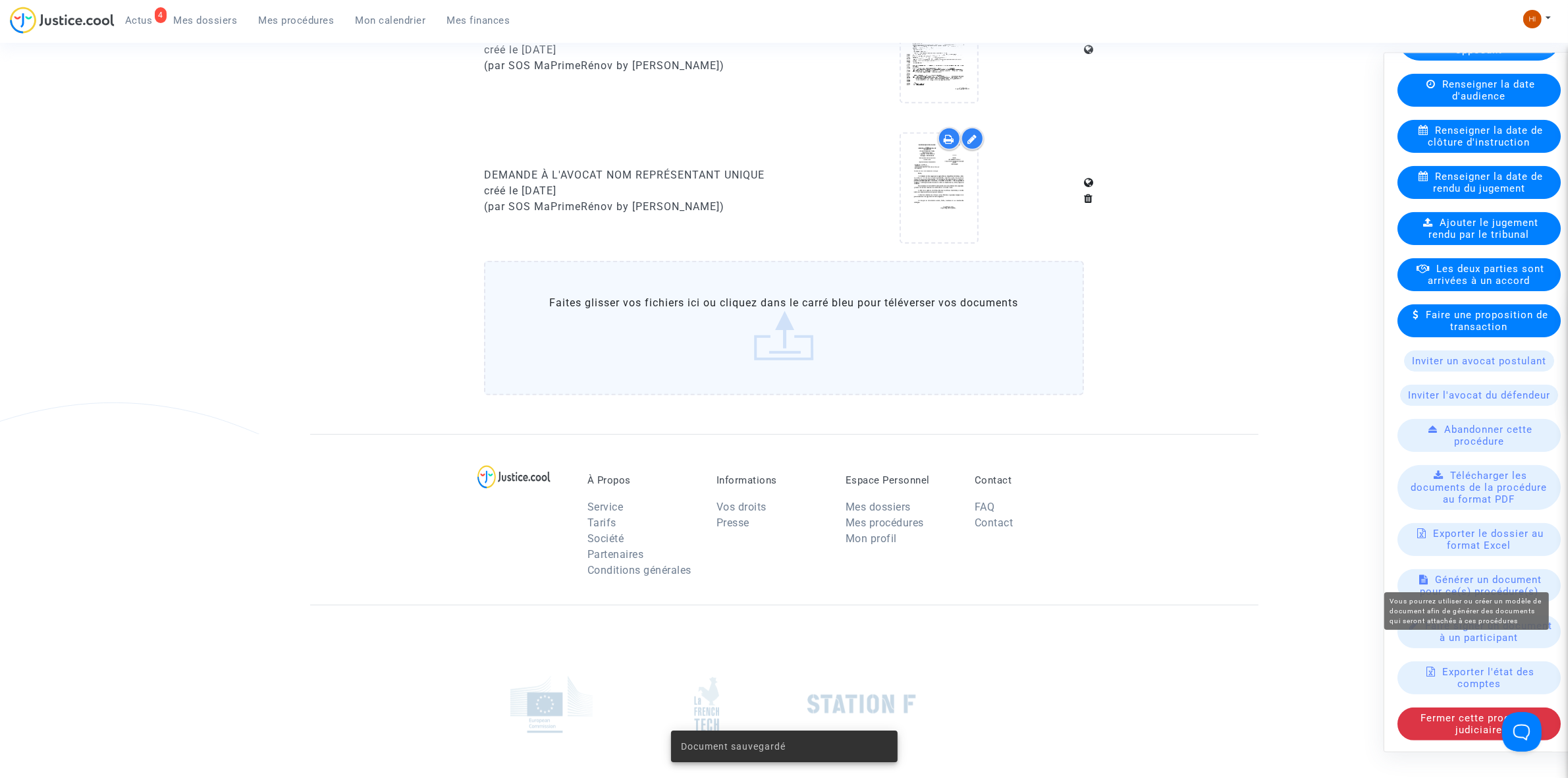
click at [1506, 573] on span "Générer un document pour ce(s) procédure(s)" at bounding box center [1481, 584] width 122 height 24
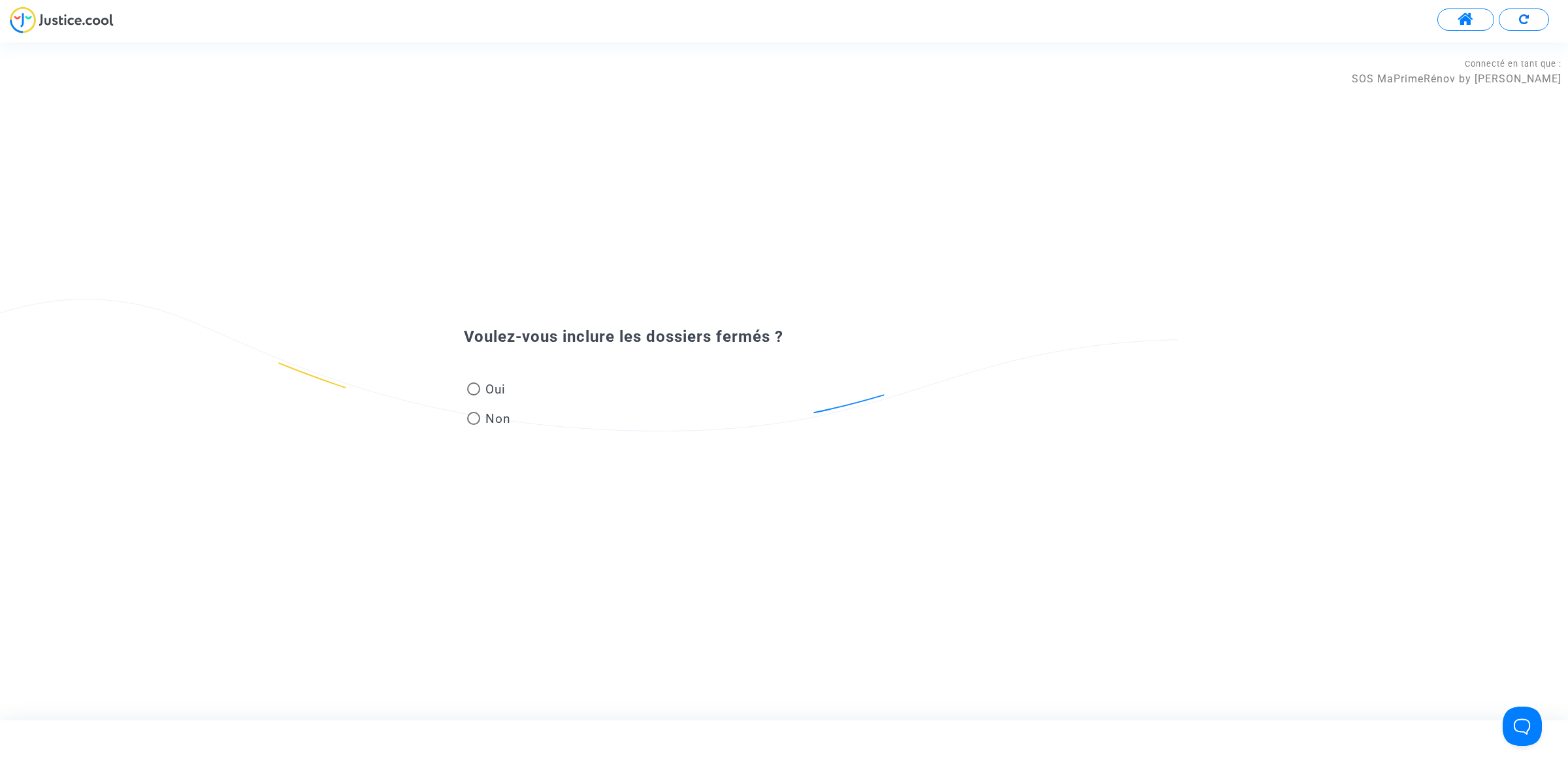
click at [515, 417] on div "Oui Non" at bounding box center [784, 392] width 706 height 87
click at [496, 425] on span "Non" at bounding box center [495, 419] width 31 height 17
click at [474, 425] on input "Non" at bounding box center [473, 425] width 1 height 1
radio input "true"
click at [802, 405] on input "text" at bounding box center [791, 398] width 628 height 15
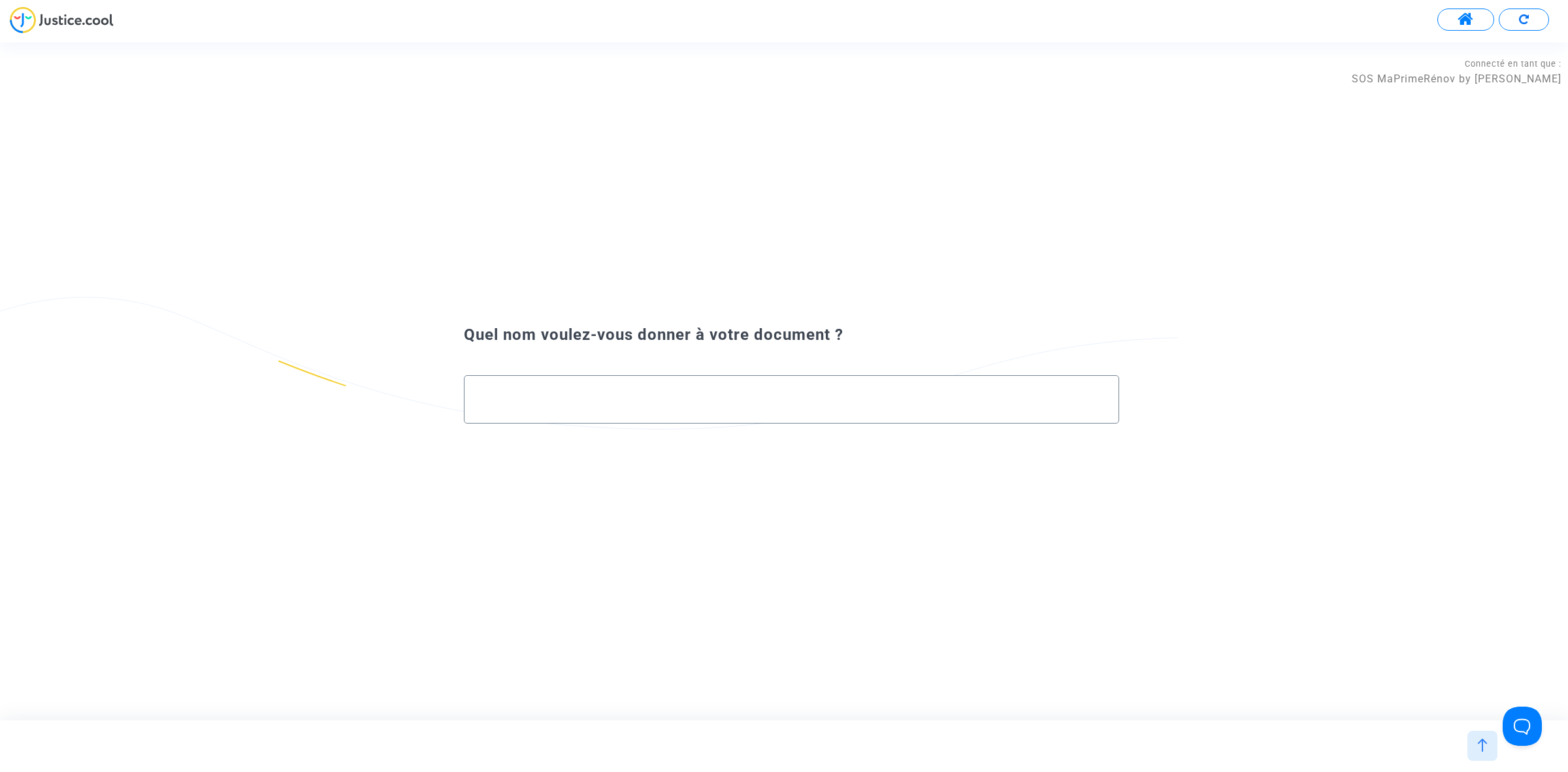
paste input "DEMANDE À L'AVOCAT NOM REPRÉSENTANT UNIQUE"
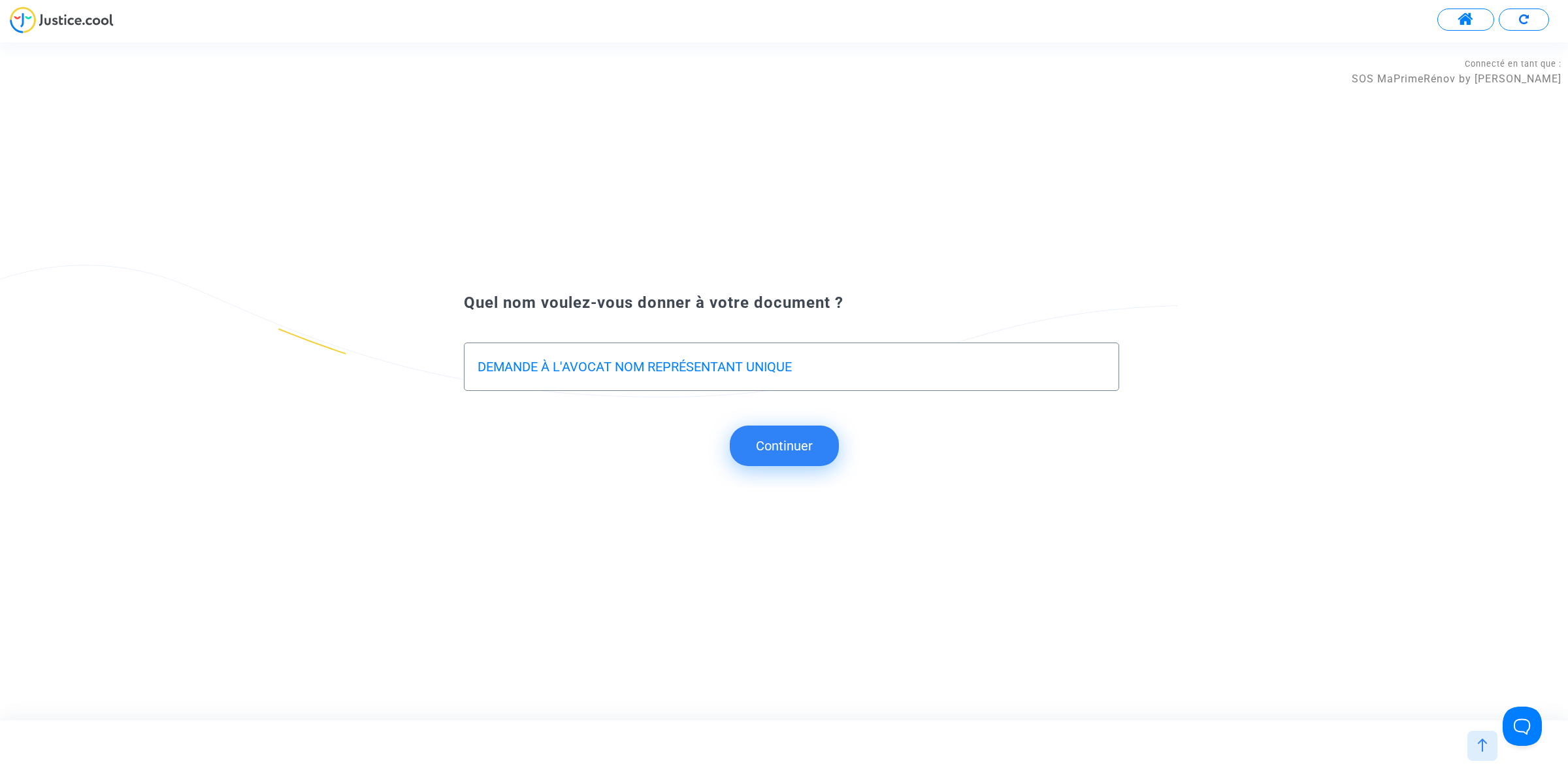
click at [481, 361] on input "DEMANDE À L'AVOCAT NOM REPRÉSENTANT UNIQUE" at bounding box center [791, 367] width 628 height 15
type input "REPONSE A LA DEMANDE À L'AVOCAT NOM REPRÉSENTANT UNIQUE"
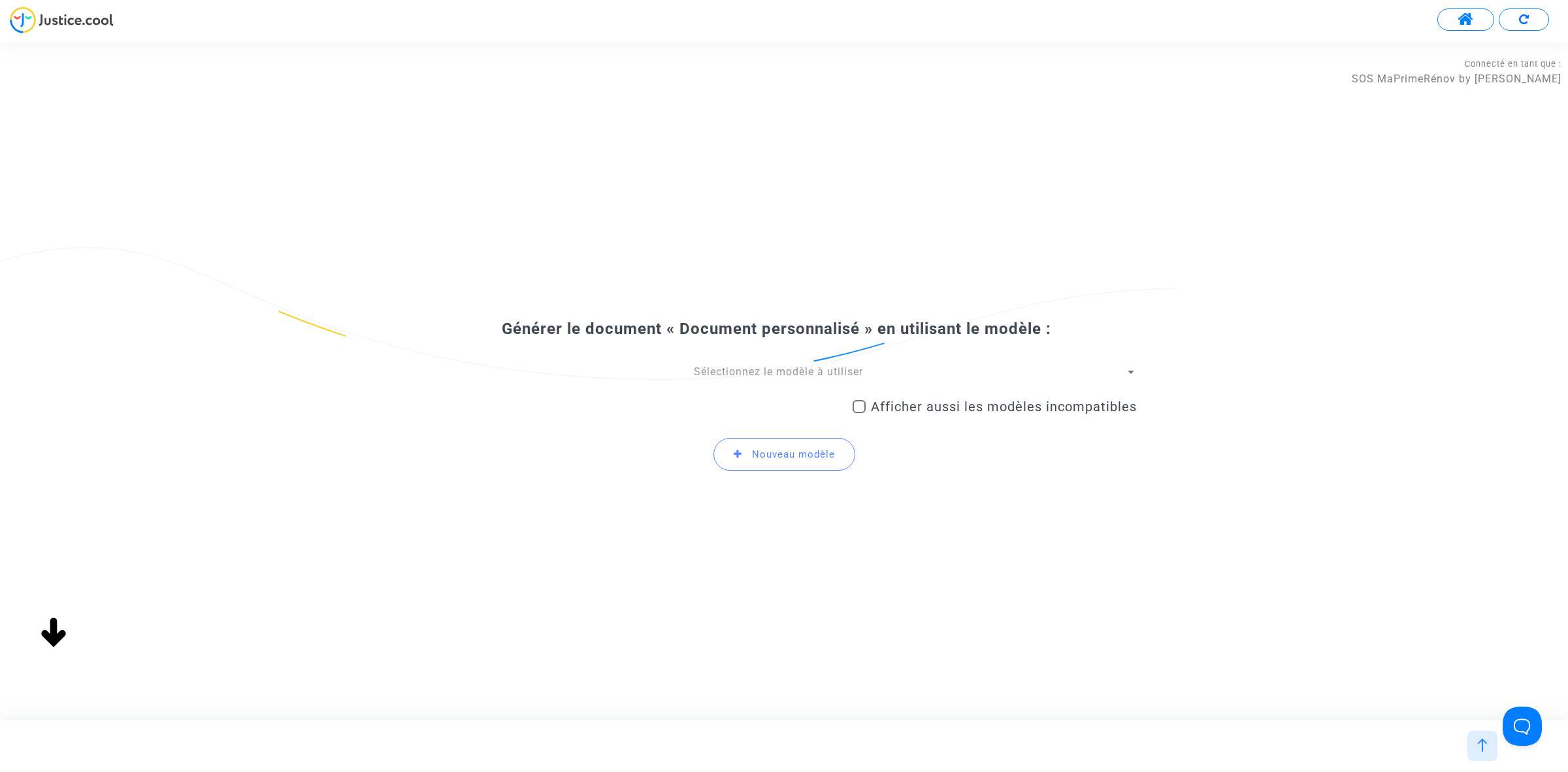
click at [803, 383] on div "Sélectionnez le modèle à utiliser Afficher aussi les modèles incompatibles Nouv…" at bounding box center [784, 423] width 706 height 117
click at [820, 375] on span "Sélectionnez le modèle à utiliser" at bounding box center [778, 371] width 169 height 13
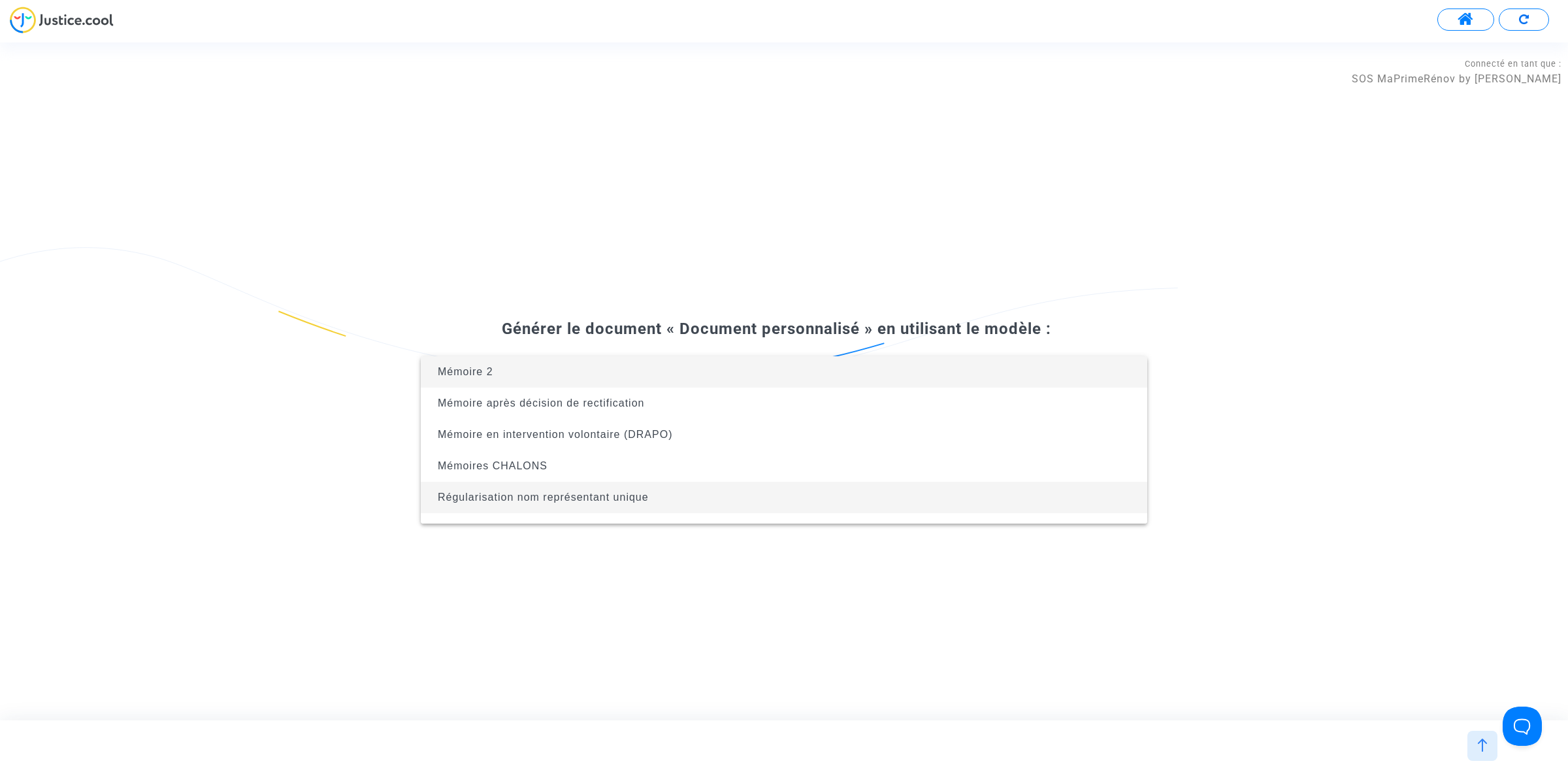
click at [799, 504] on span "Régularisation nom représentant unique" at bounding box center [784, 497] width 706 height 31
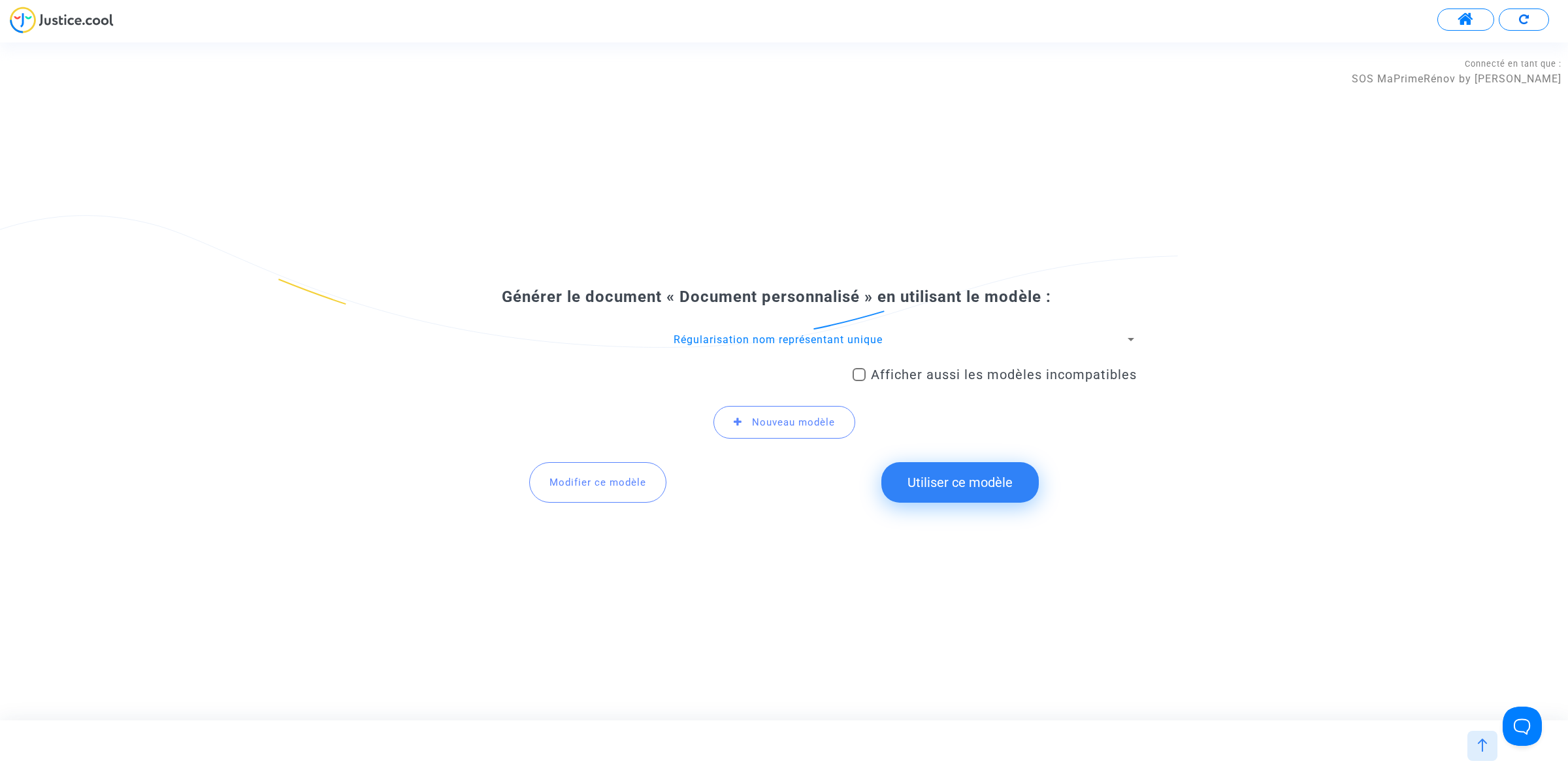
click at [918, 494] on button "Utiliser ce modèle" at bounding box center [960, 482] width 157 height 40
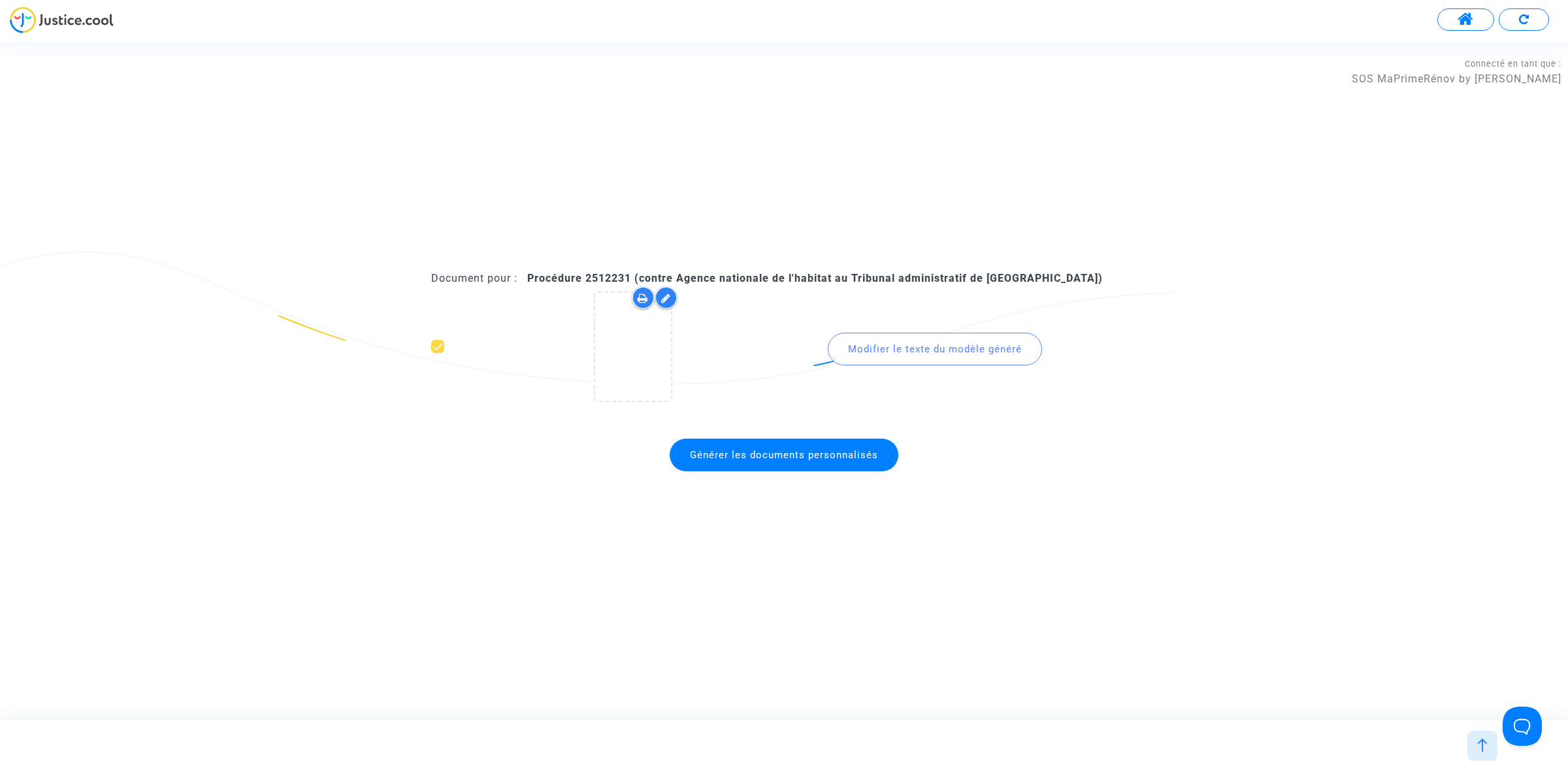
click at [587, 279] on b "Procédure 2512231 (contre Agence nationale de l'habitat au Tribunal administrat…" at bounding box center [815, 278] width 576 height 13
drag, startPoint x: 583, startPoint y: 279, endPoint x: 633, endPoint y: 276, distance: 50.1
click at [633, 276] on b "Procédure 2512231 (contre Agence nationale de l'habitat au Tribunal administrat…" at bounding box center [815, 278] width 576 height 13
click at [742, 449] on span "Générer les documents personnalisés" at bounding box center [784, 454] width 188 height 12
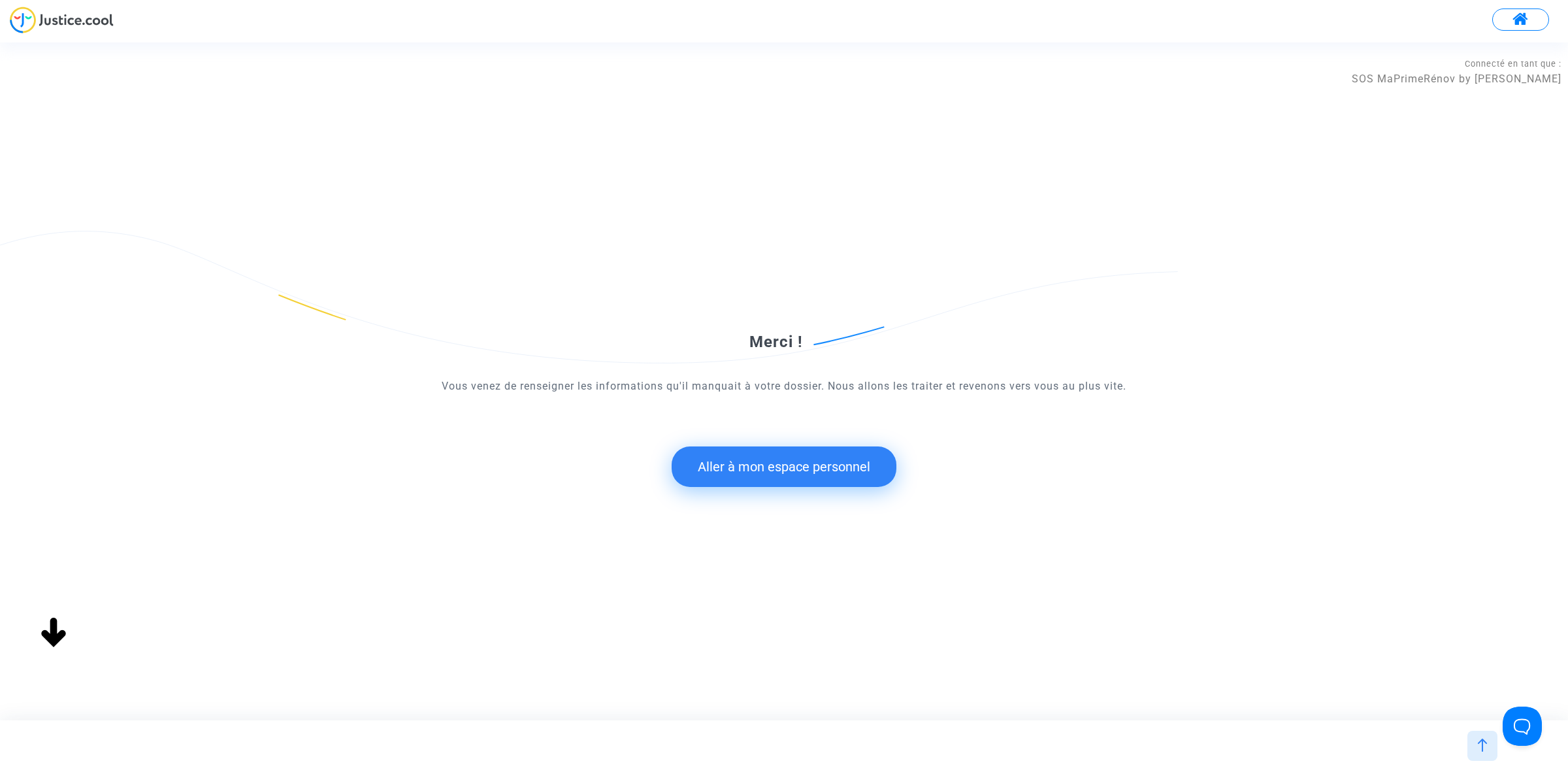
click at [802, 484] on button "Aller à mon espace personnel" at bounding box center [784, 466] width 225 height 40
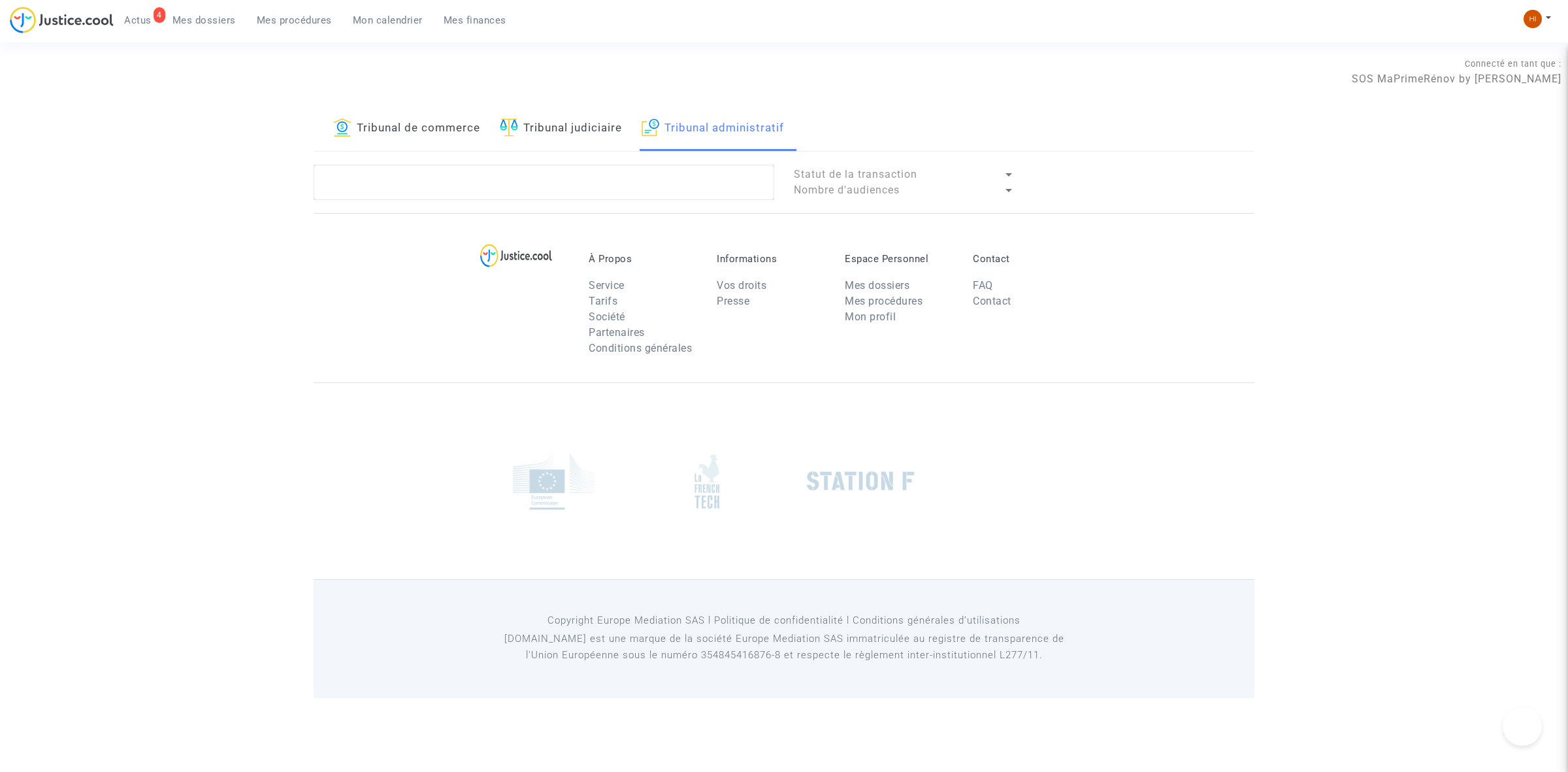
click at [799, 480] on section "Connecté en tant que : SOS MaPrimeRénov by Pitcher Avocat Tribunal de commerce …" at bounding box center [784, 349] width 1568 height 698
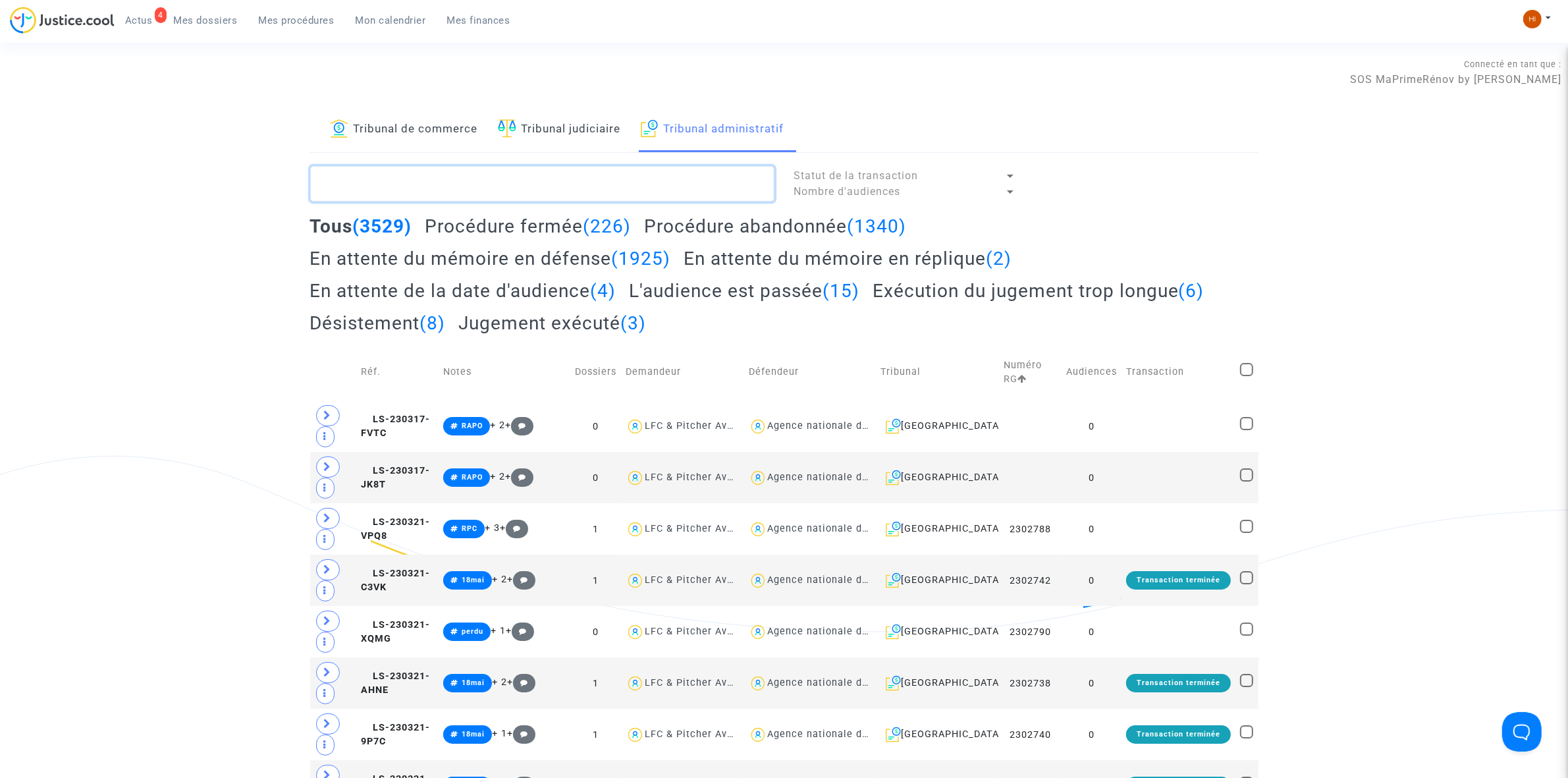
click at [589, 186] on textarea at bounding box center [542, 183] width 464 height 36
paste textarea "2512231"
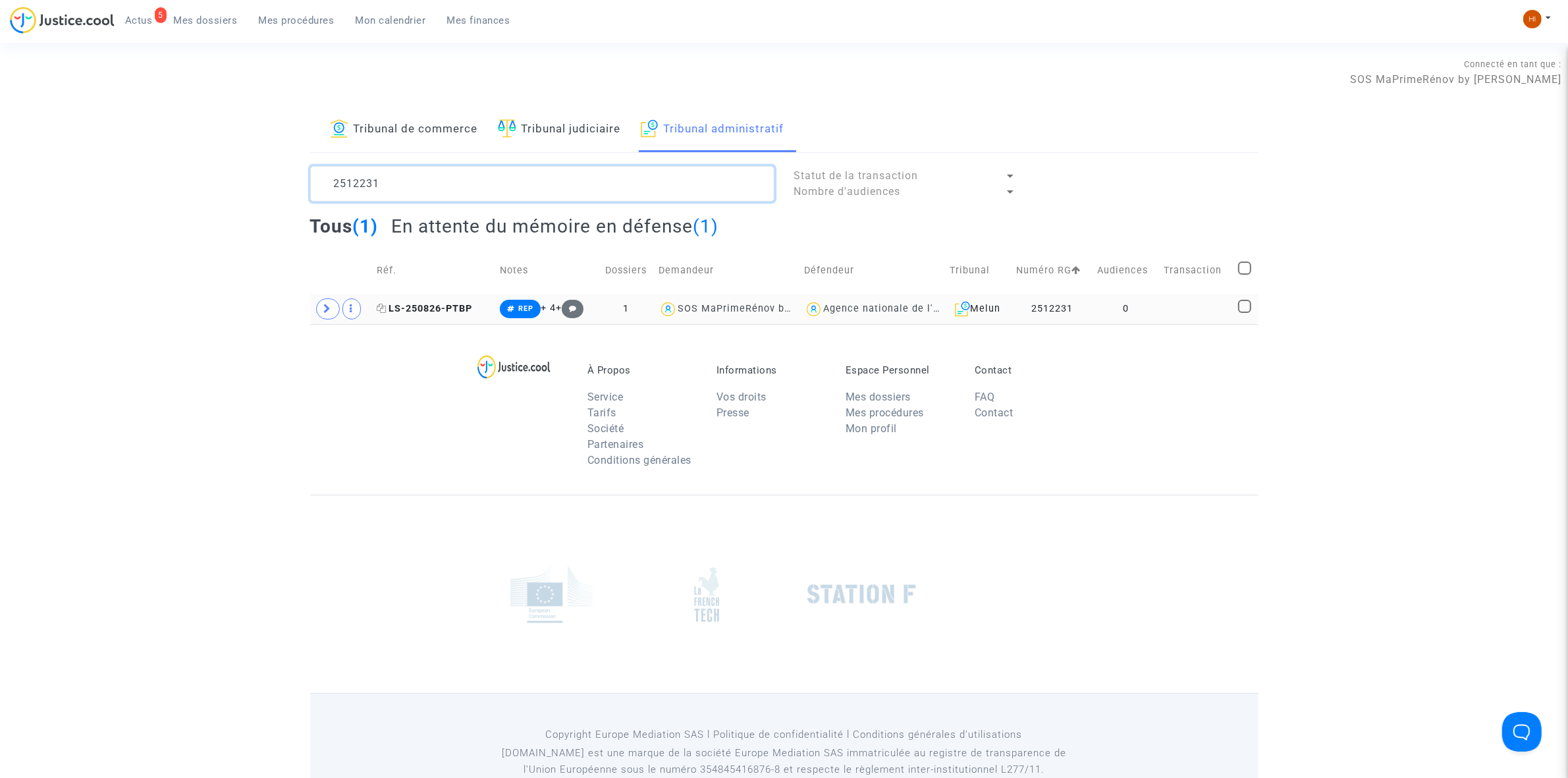
type textarea "2512231"
click at [439, 311] on span "LS-250826-PTBP" at bounding box center [425, 309] width 95 height 11
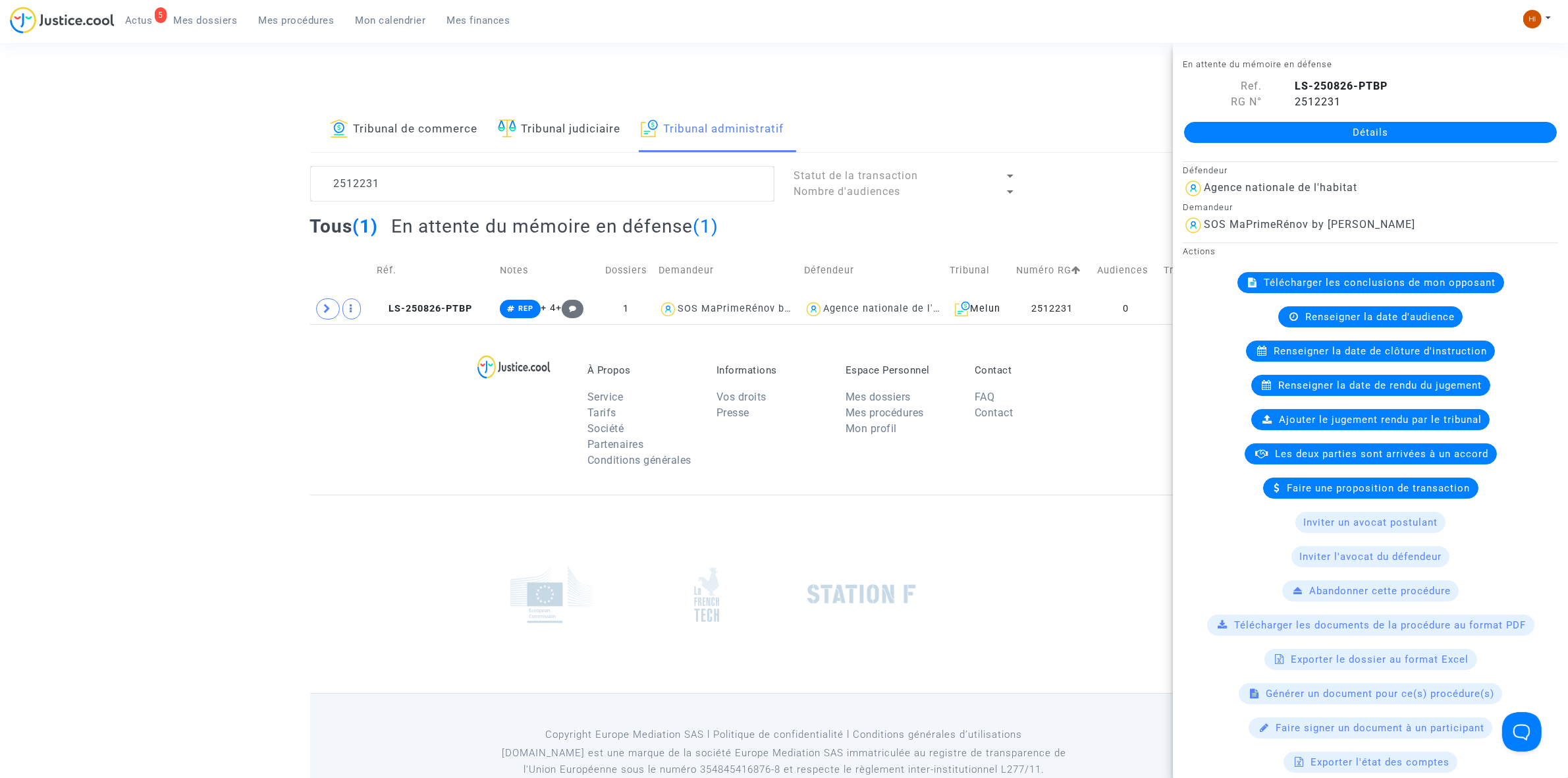
click at [1371, 130] on link "Détails" at bounding box center [1371, 132] width 373 height 21
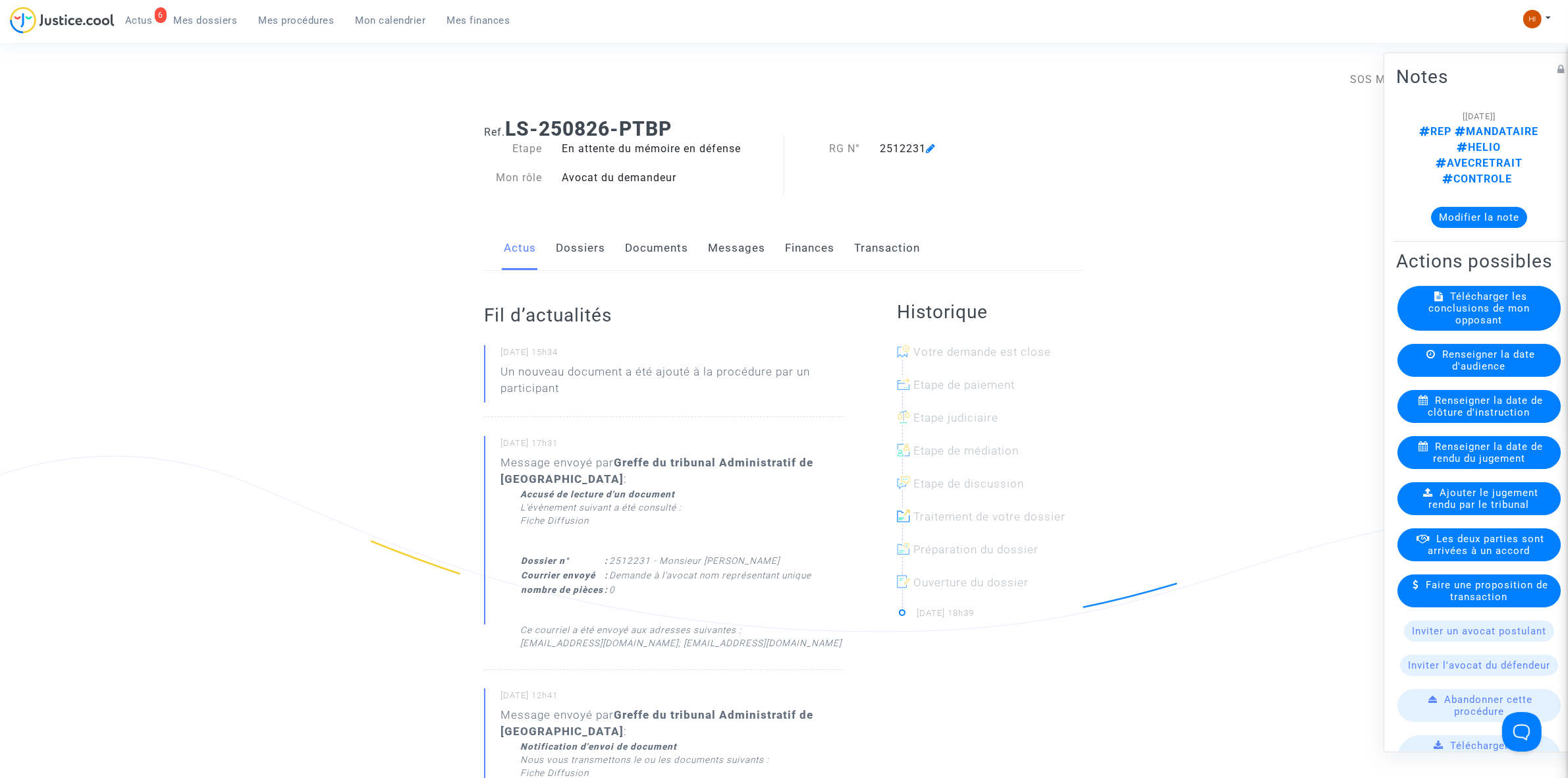
click at [625, 257] on link "Documents" at bounding box center [657, 248] width 63 height 44
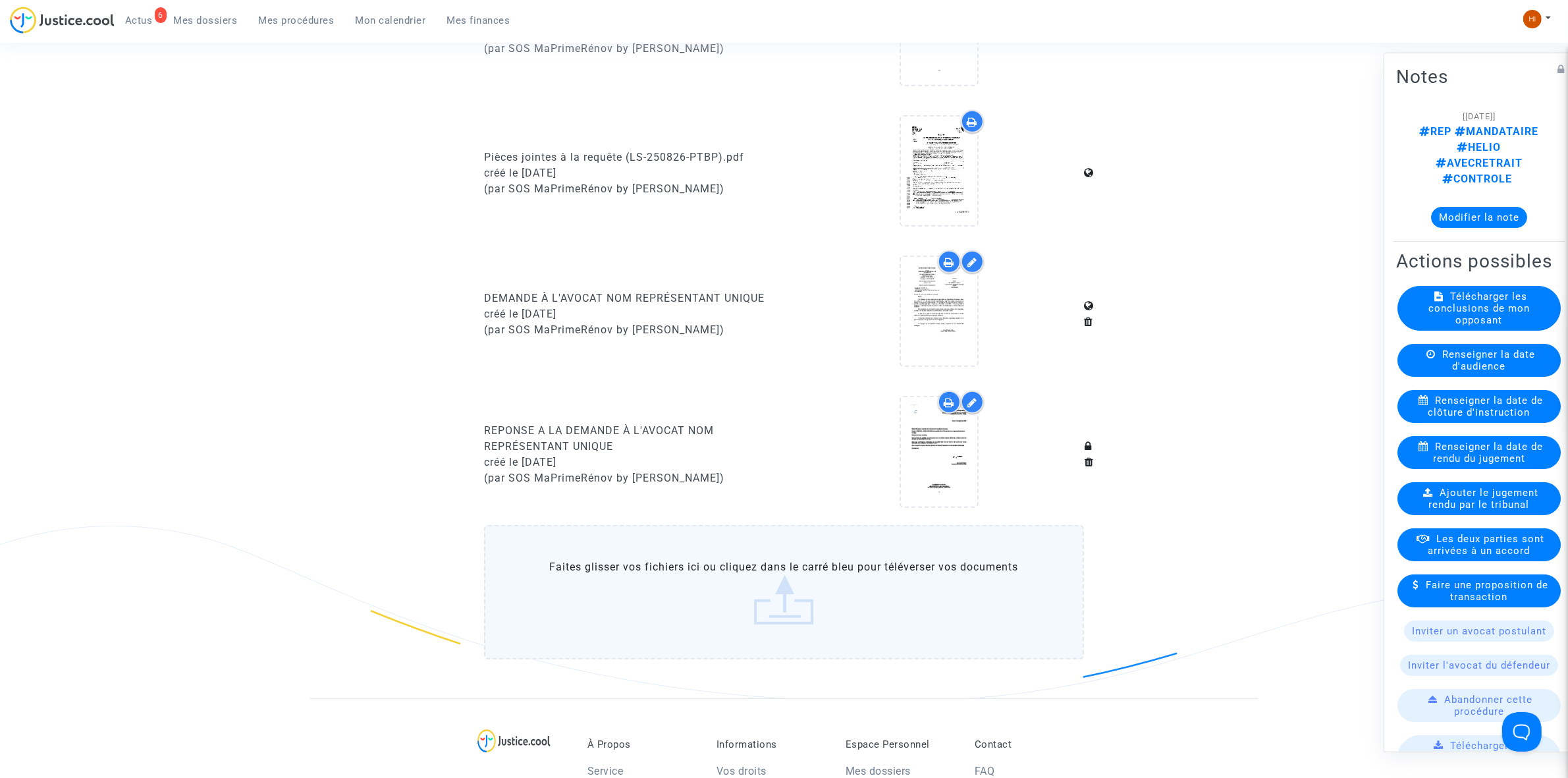
scroll to position [823, 0]
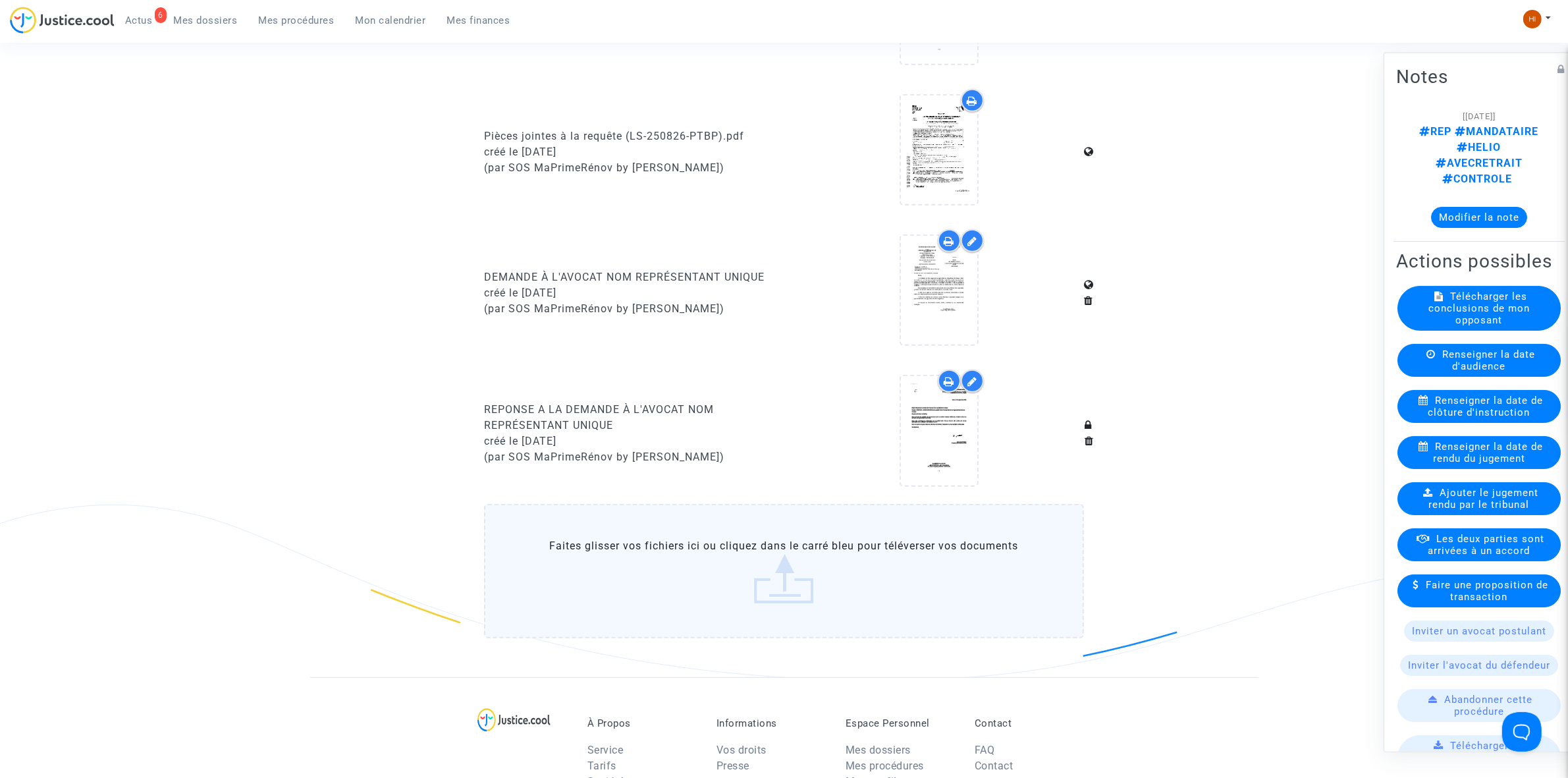
drag, startPoint x: 462, startPoint y: 409, endPoint x: 619, endPoint y: 423, distance: 157.6
click at [958, 433] on icon at bounding box center [939, 431] width 43 height 42
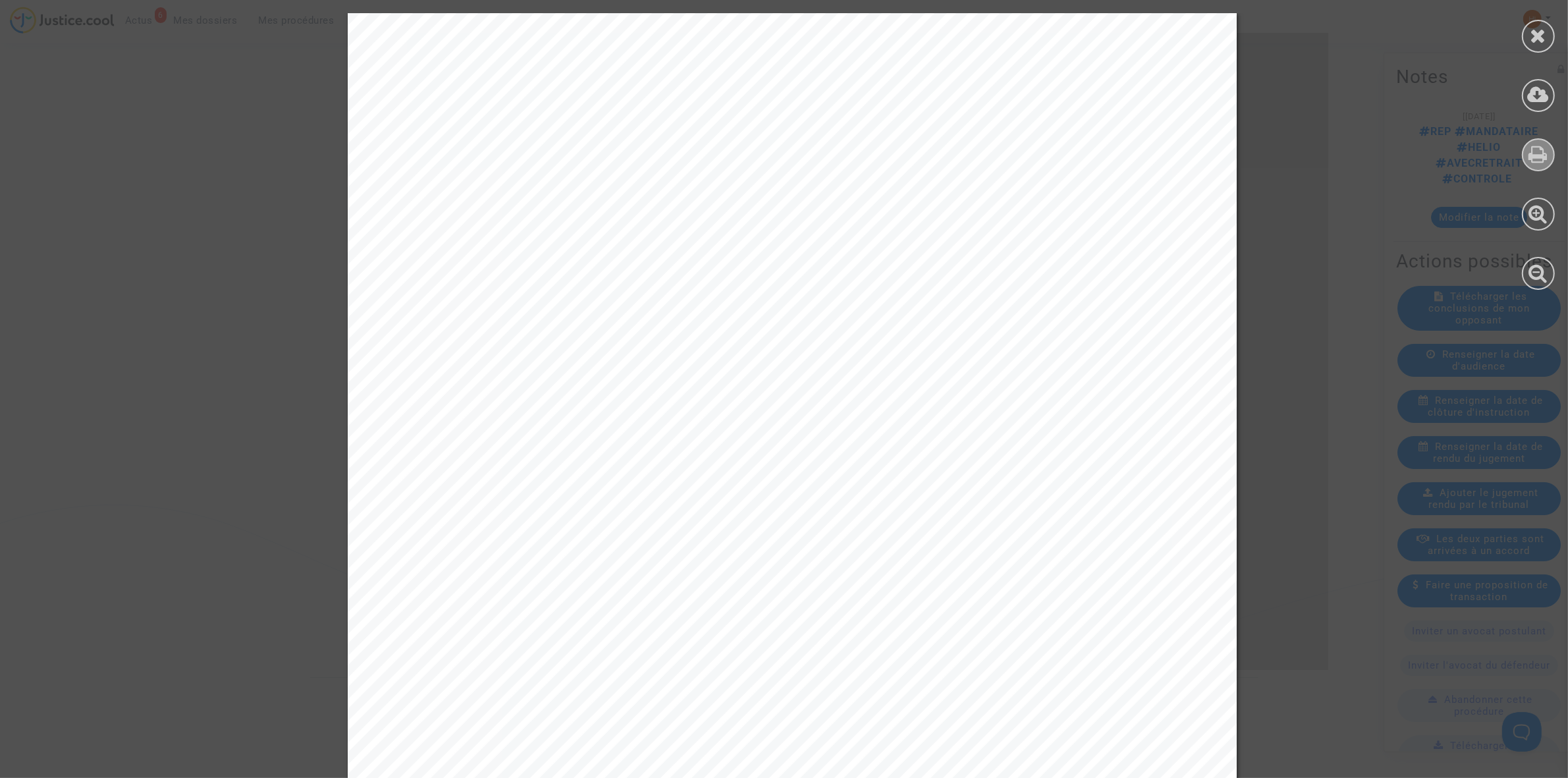
click at [1539, 139] on div at bounding box center [1539, 155] width 33 height 33
click at [1539, 47] on div at bounding box center [1539, 36] width 33 height 33
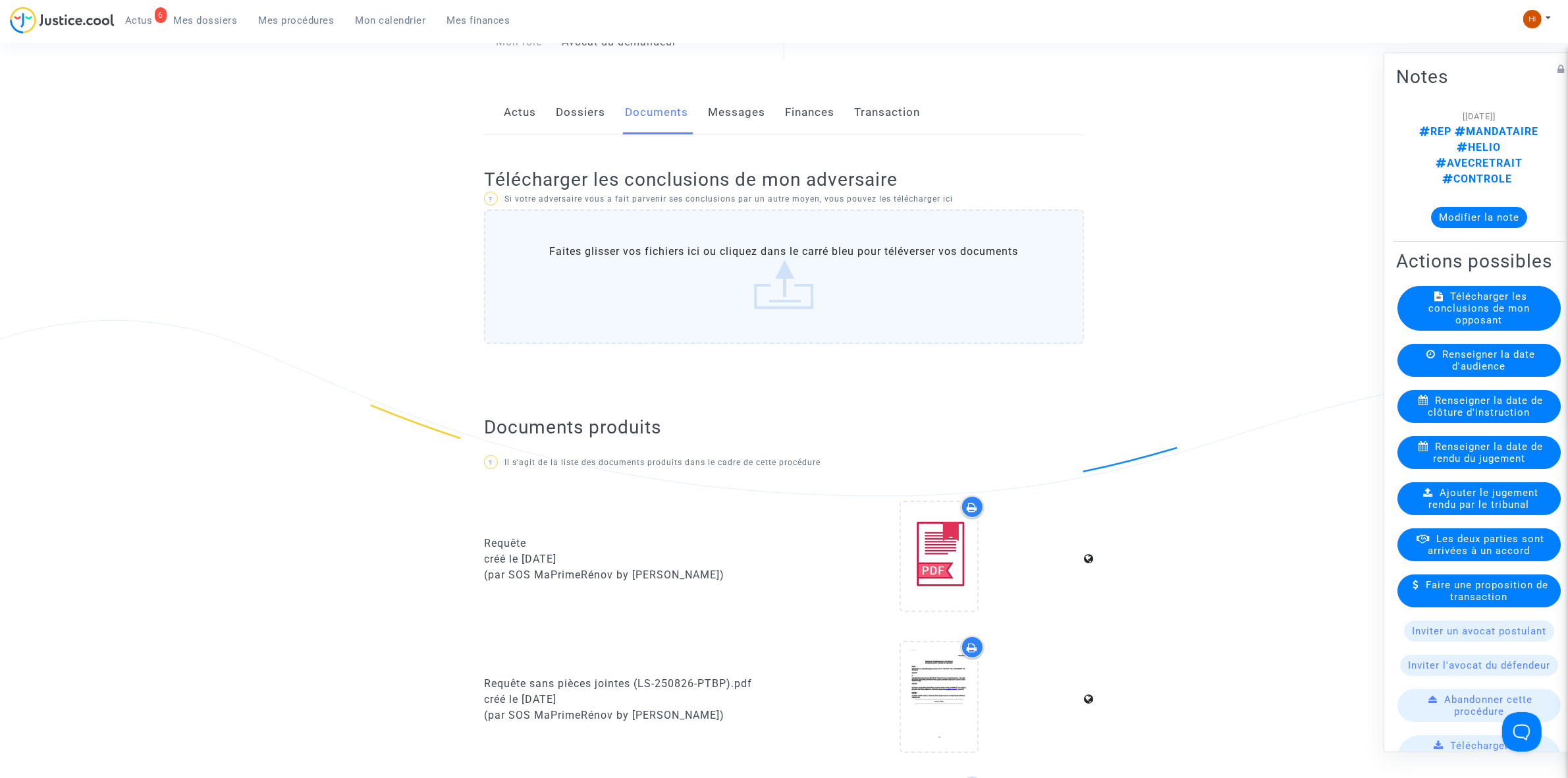
scroll to position [0, 0]
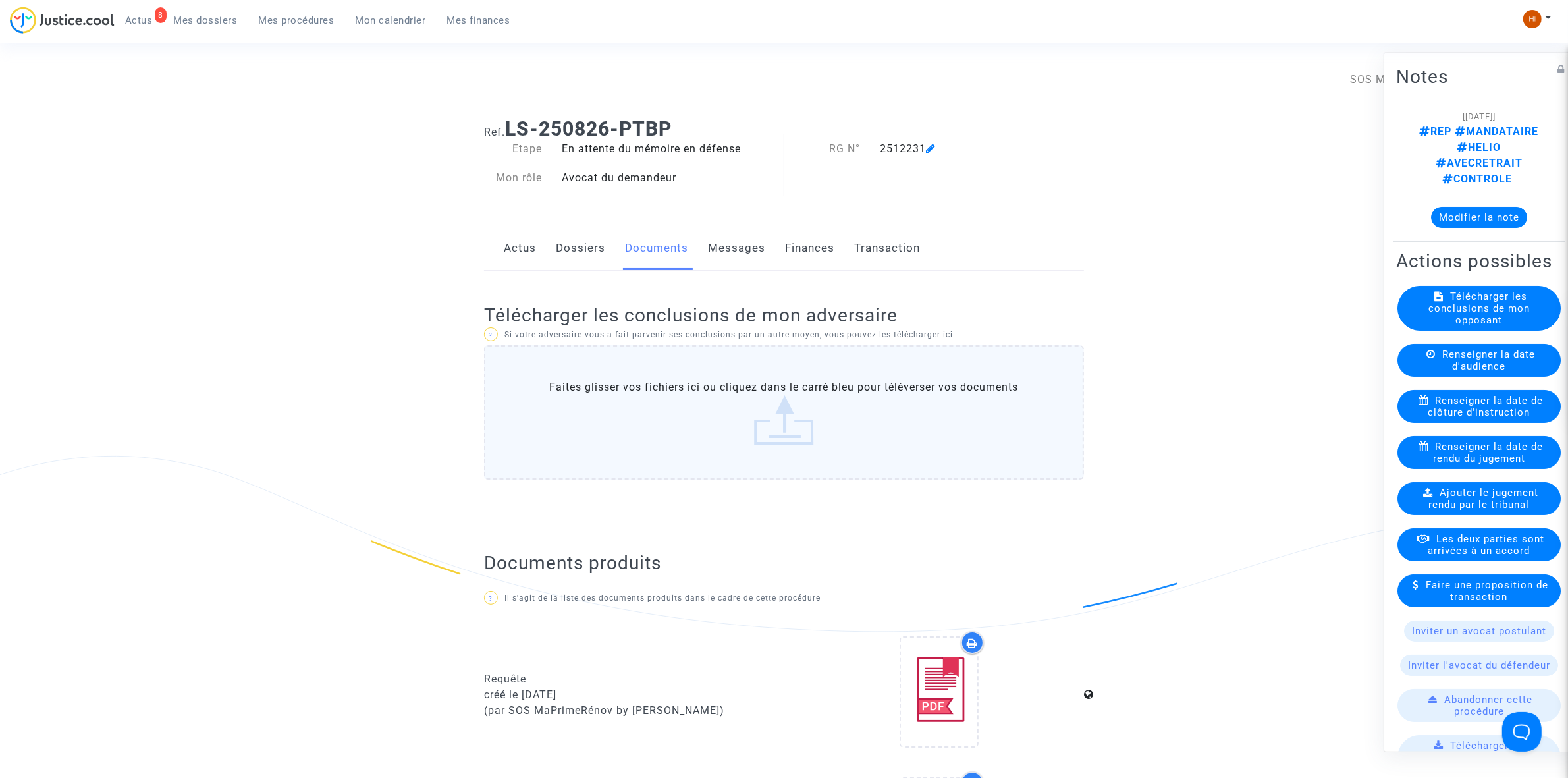
click at [284, 23] on span "Mes procédures" at bounding box center [296, 20] width 75 height 12
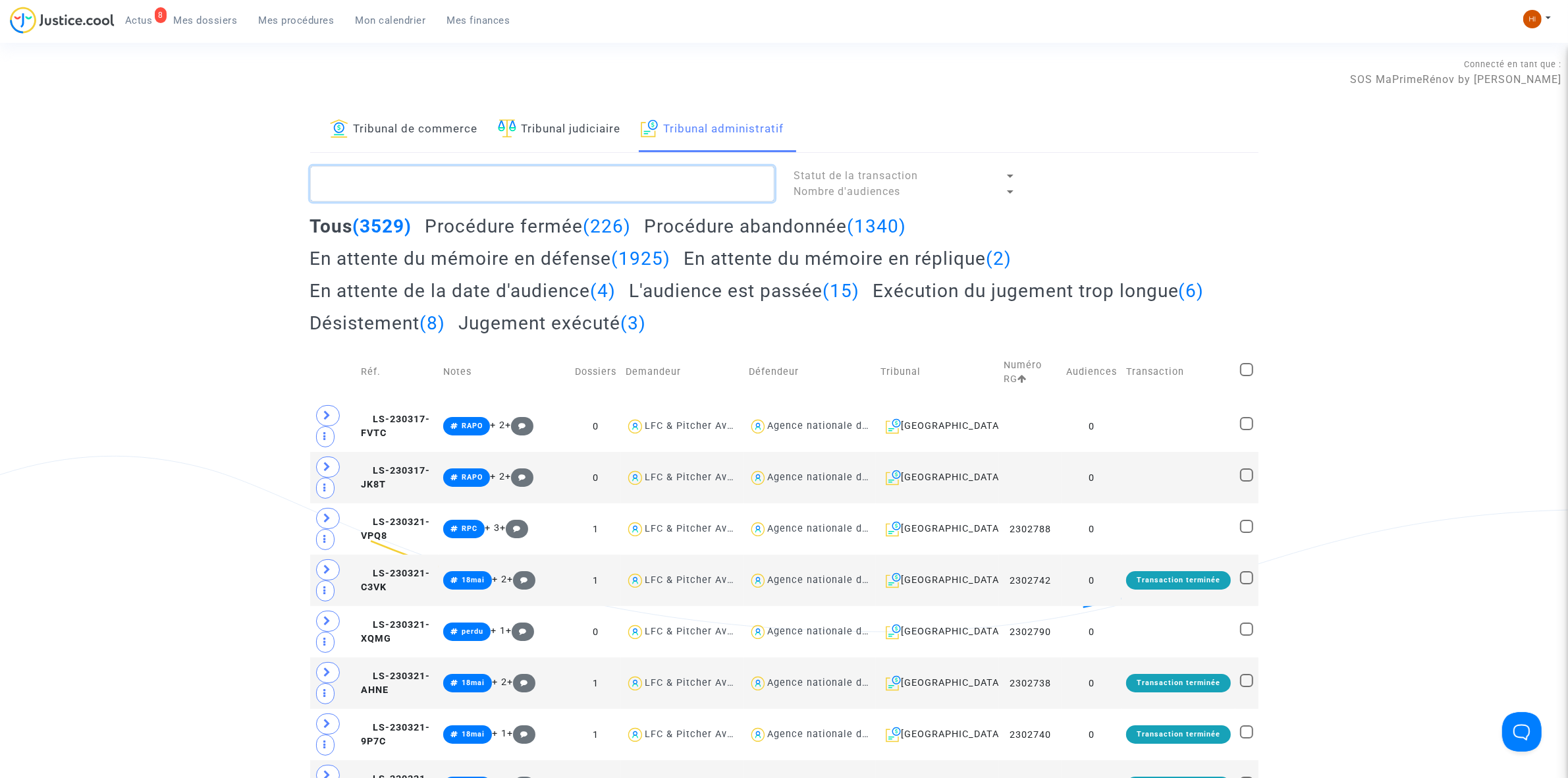
click at [674, 188] on textarea at bounding box center [542, 183] width 464 height 36
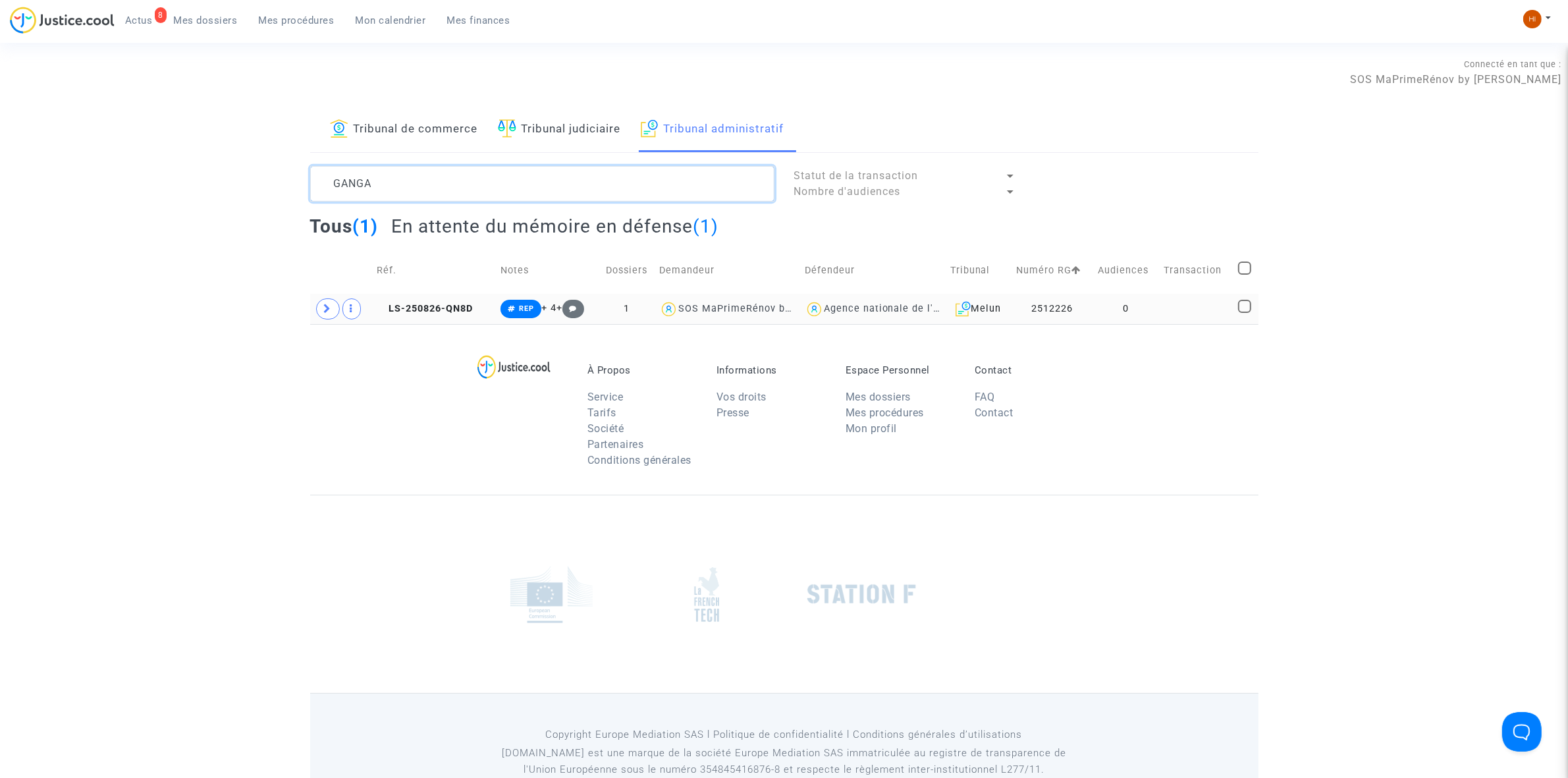
type textarea "GANGA"
click at [1212, 316] on td at bounding box center [1197, 309] width 75 height 30
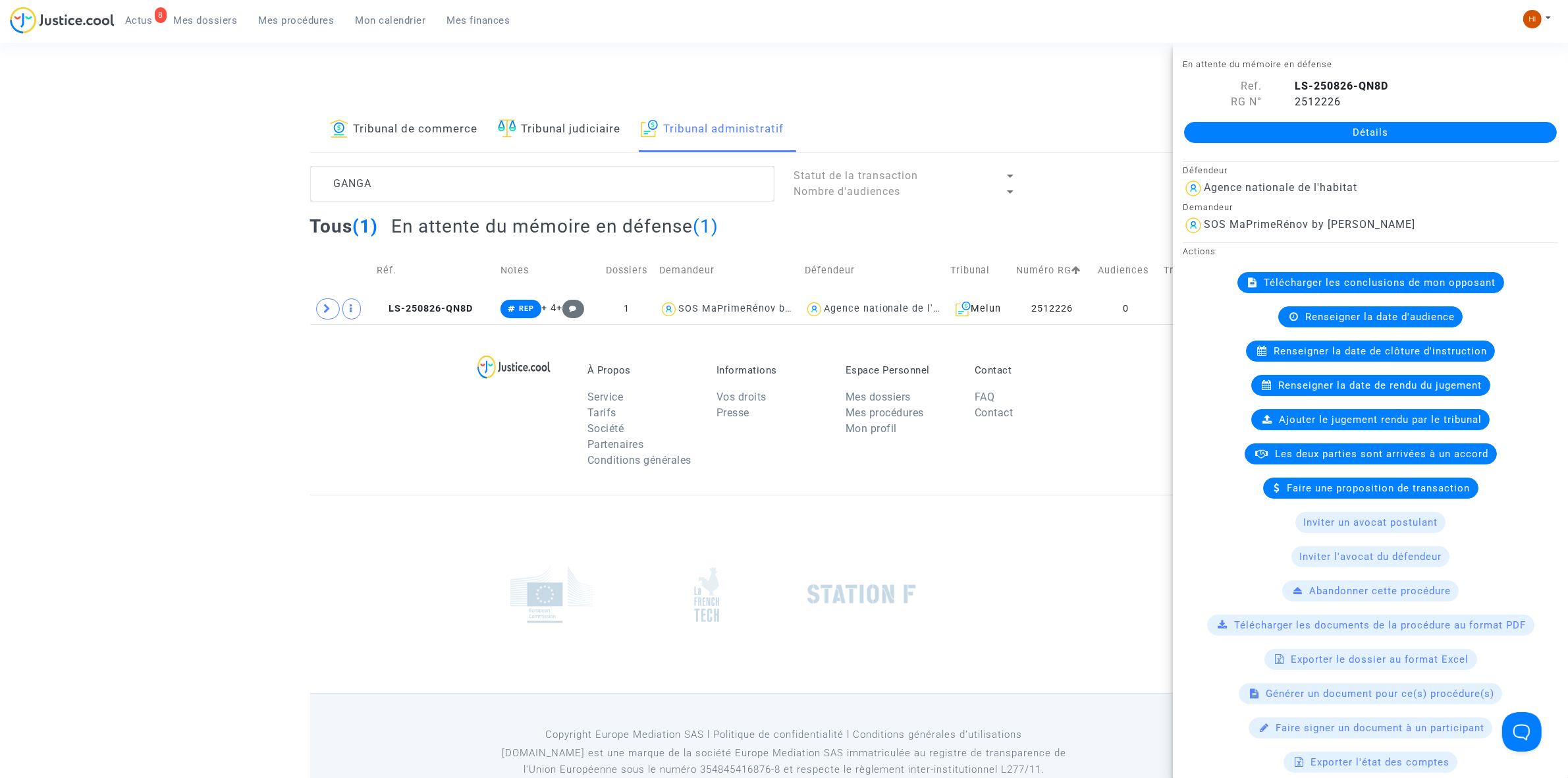
click at [1309, 129] on link "Détails" at bounding box center [1371, 132] width 373 height 21
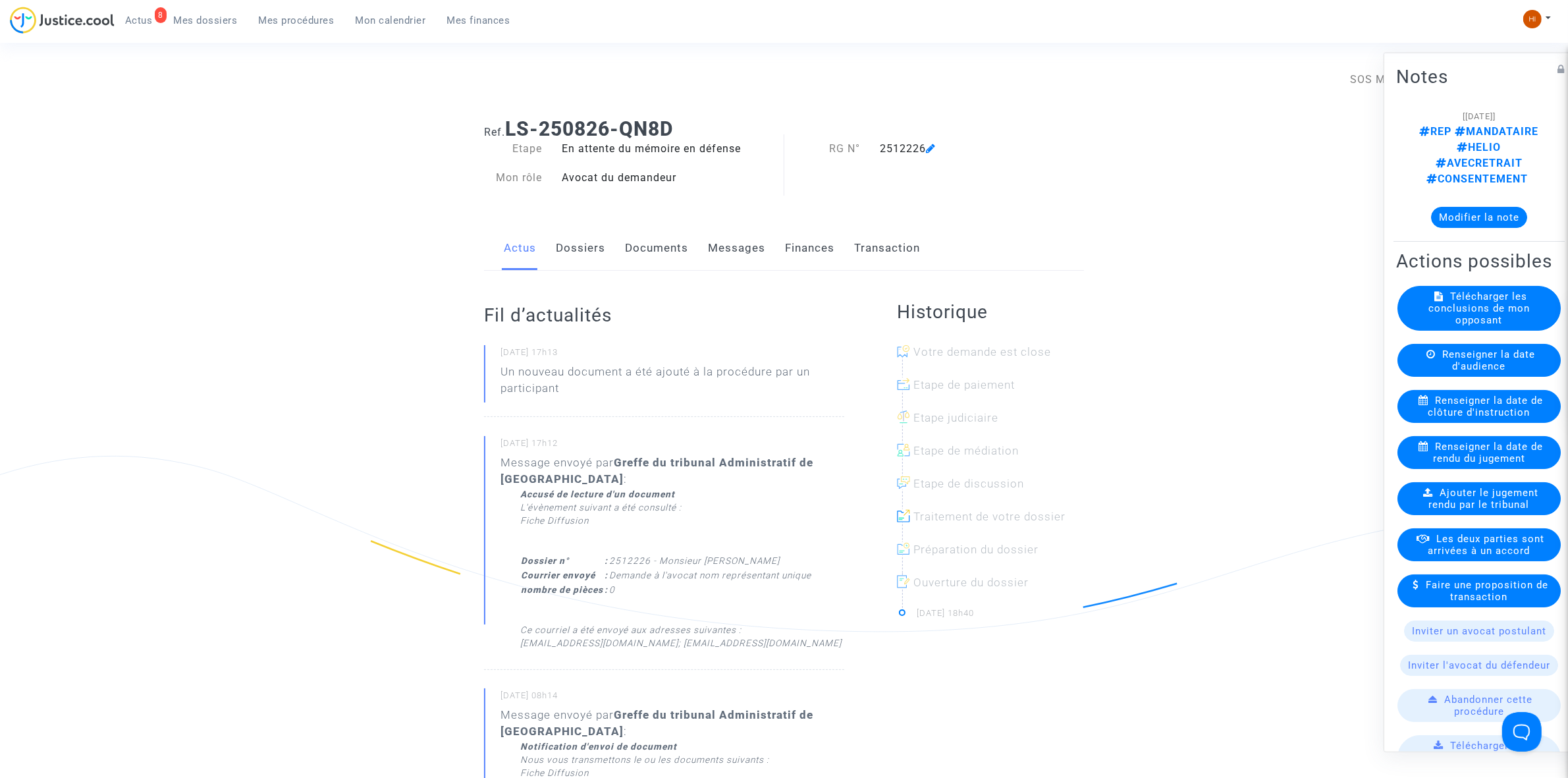
click at [666, 245] on link "Documents" at bounding box center [657, 248] width 63 height 44
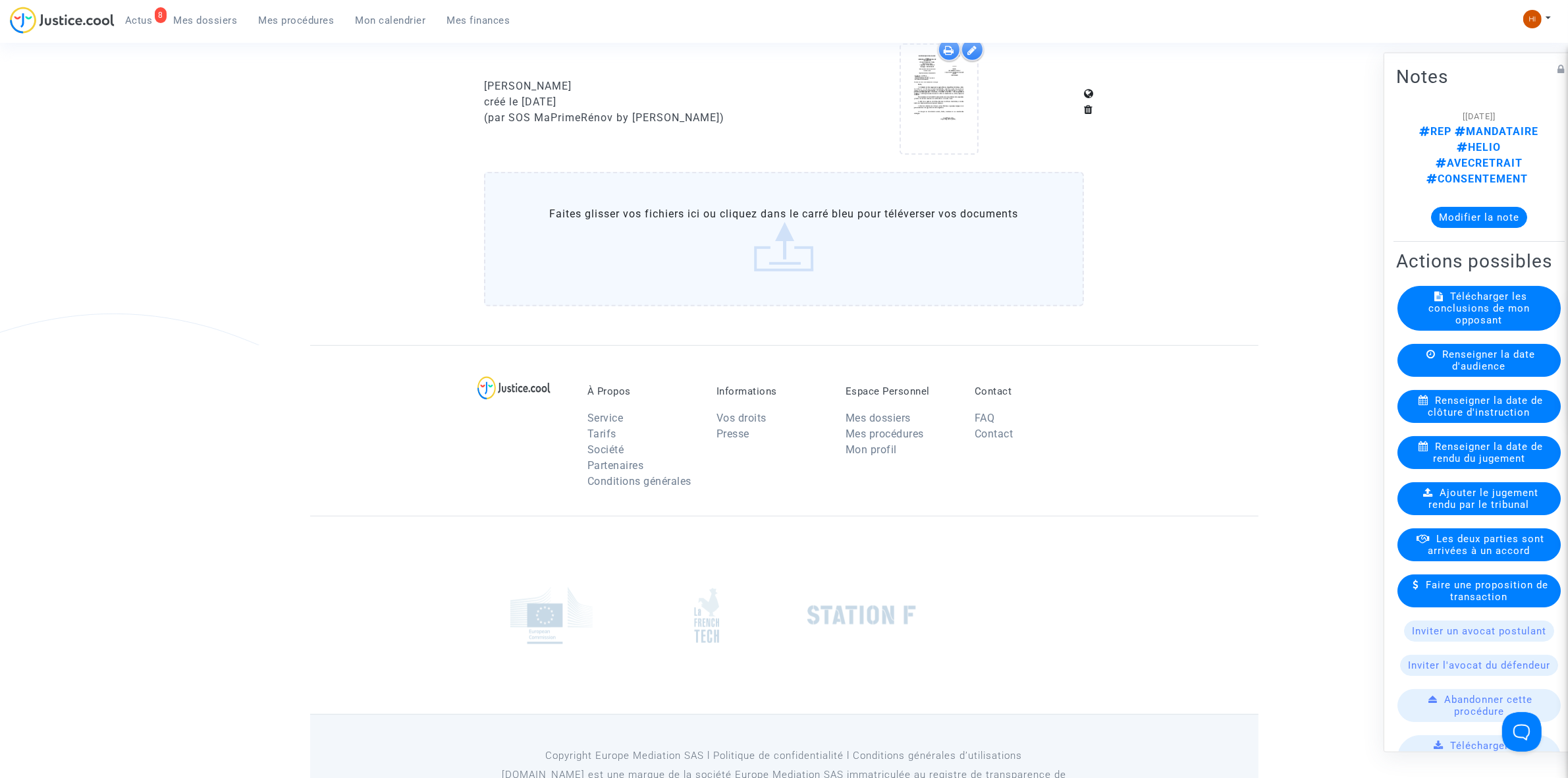
scroll to position [1065, 0]
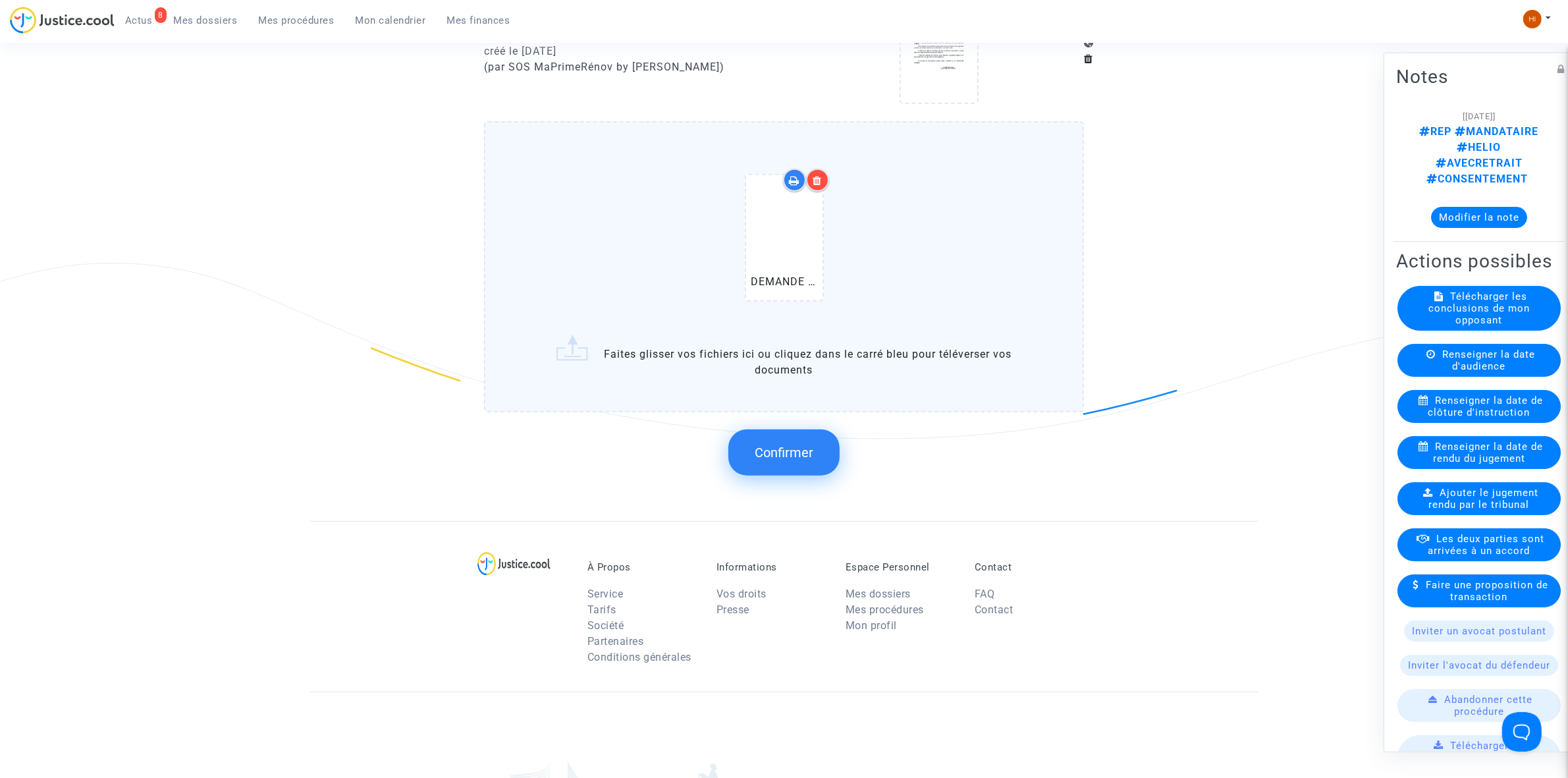
click at [746, 456] on button "Confirmer" at bounding box center [784, 452] width 111 height 46
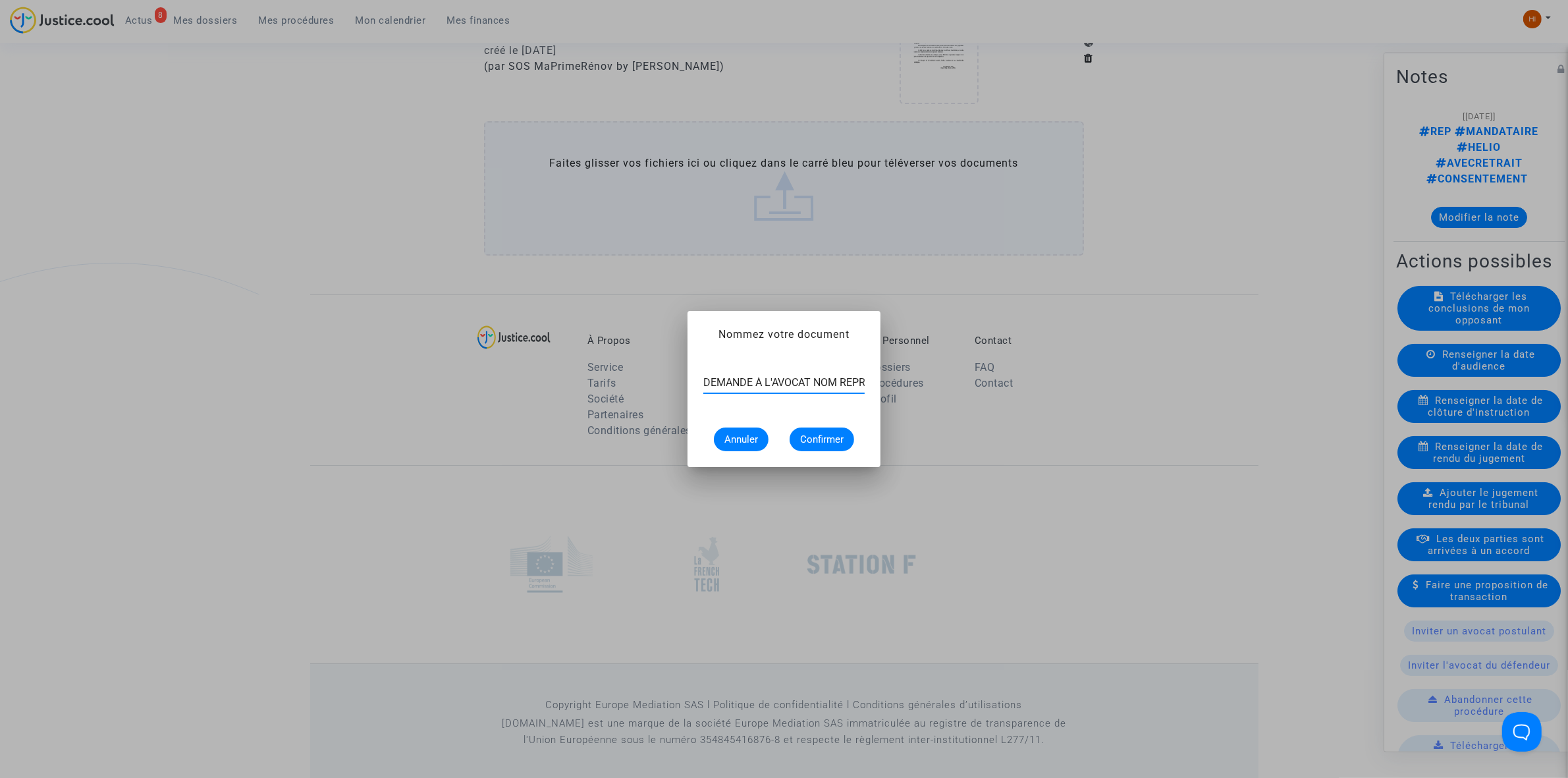
scroll to position [0, 95]
type input "DEMANDE À L'AVOCAT NOM REPRÉSENTANT UNIQUE"
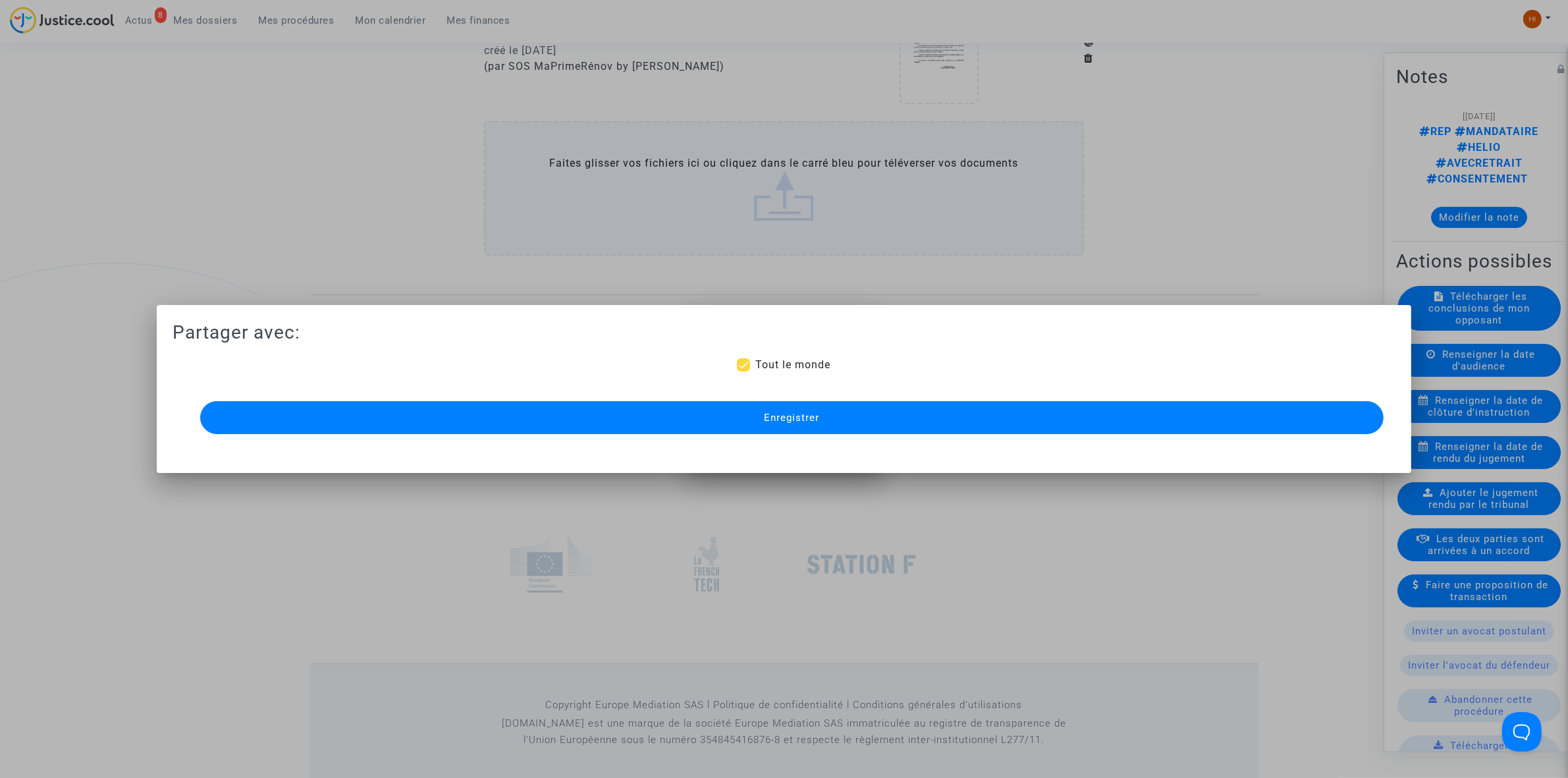
scroll to position [0, 0]
click at [936, 420] on button "Enregistrer" at bounding box center [792, 418] width 1183 height 33
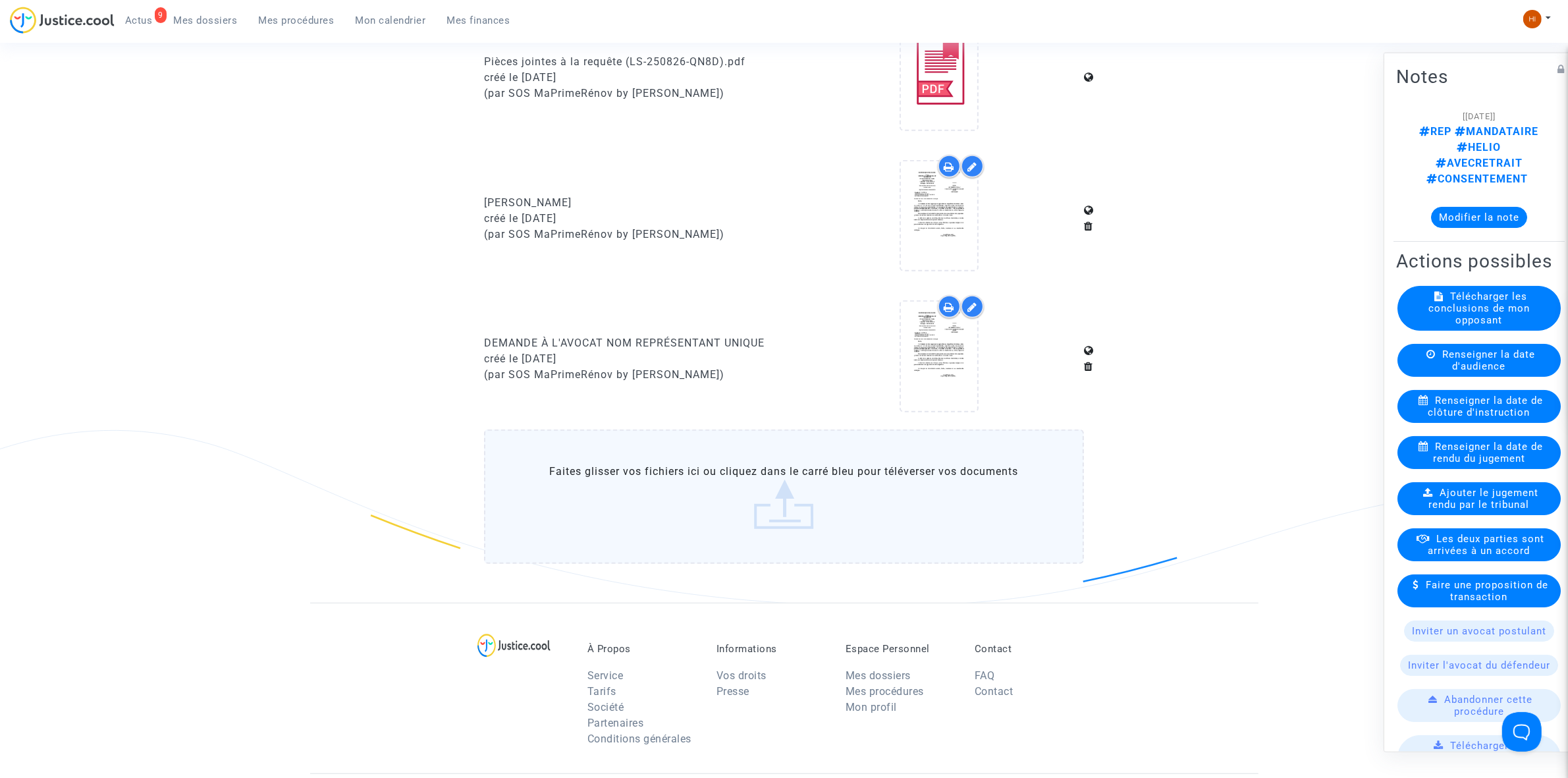
scroll to position [900, 0]
click at [952, 343] on icon at bounding box center [939, 353] width 43 height 42
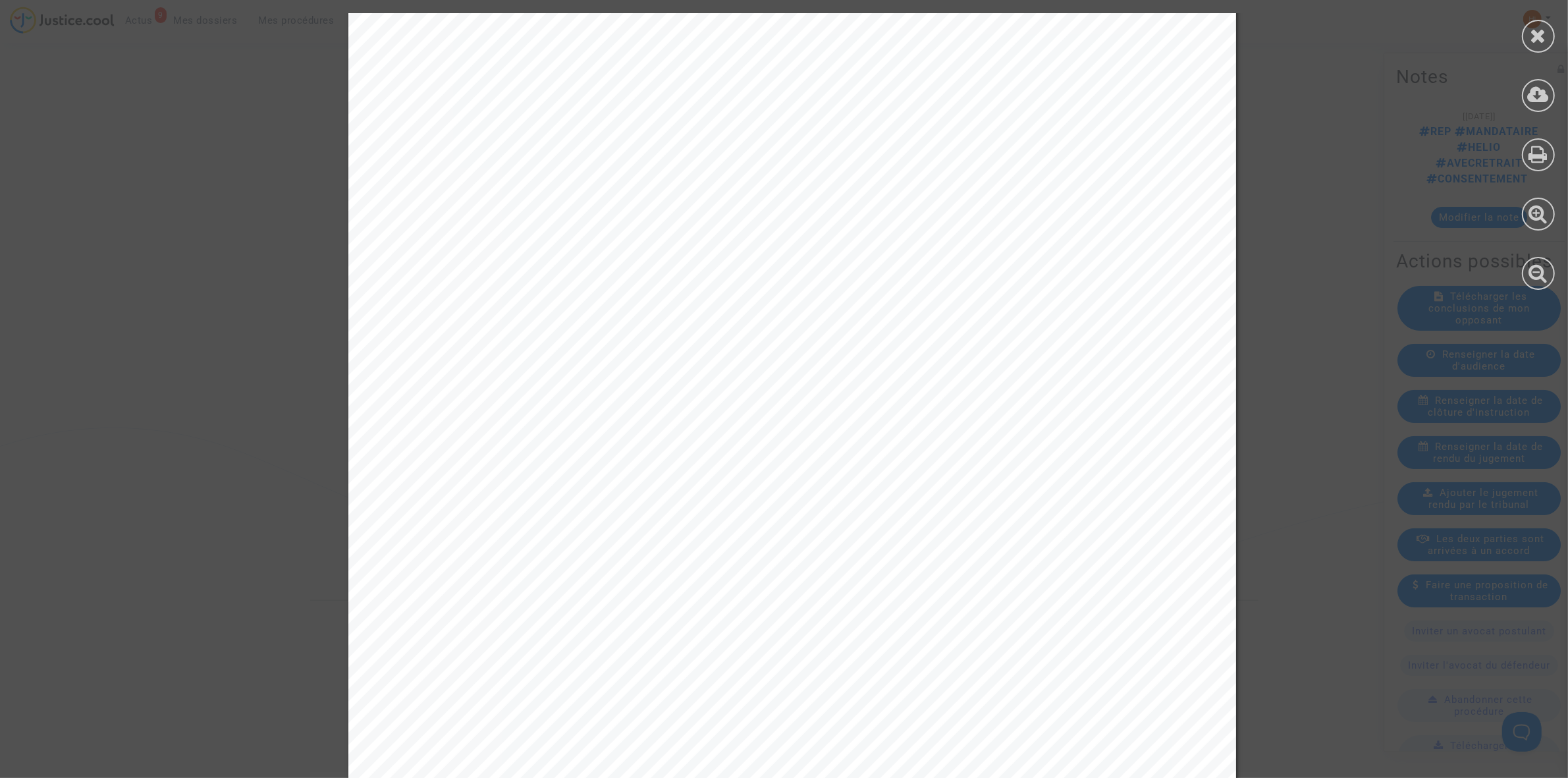
scroll to position [82, 0]
drag, startPoint x: 539, startPoint y: 277, endPoint x: 600, endPoint y: 275, distance: 61.0
click at [600, 275] on span "Dossier n° : 2512226-4" at bounding box center [550, 271] width 180 height 17
click at [1532, 48] on div at bounding box center [1539, 36] width 33 height 33
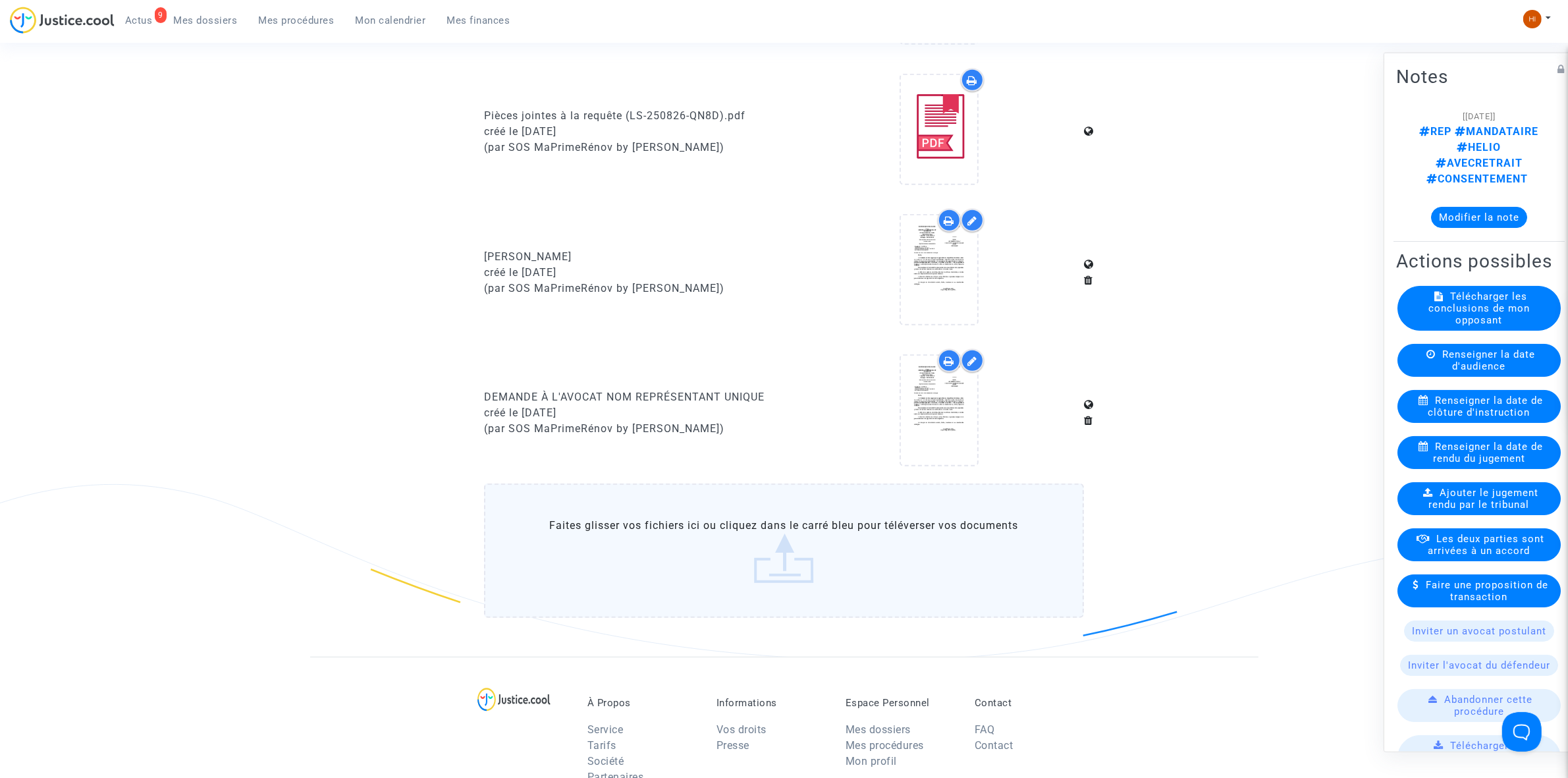
scroll to position [906, 0]
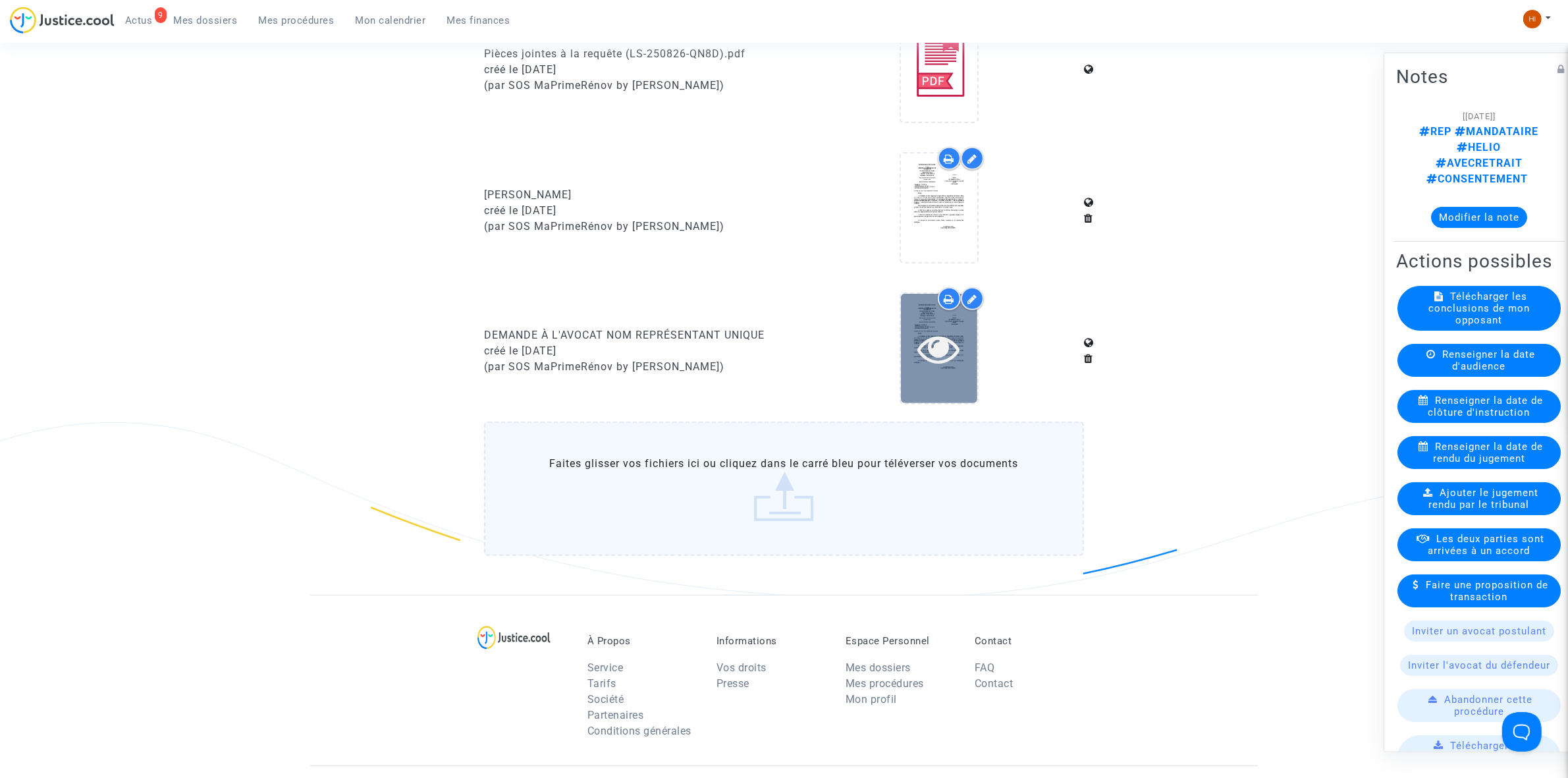
click at [937, 343] on icon at bounding box center [939, 348] width 43 height 42
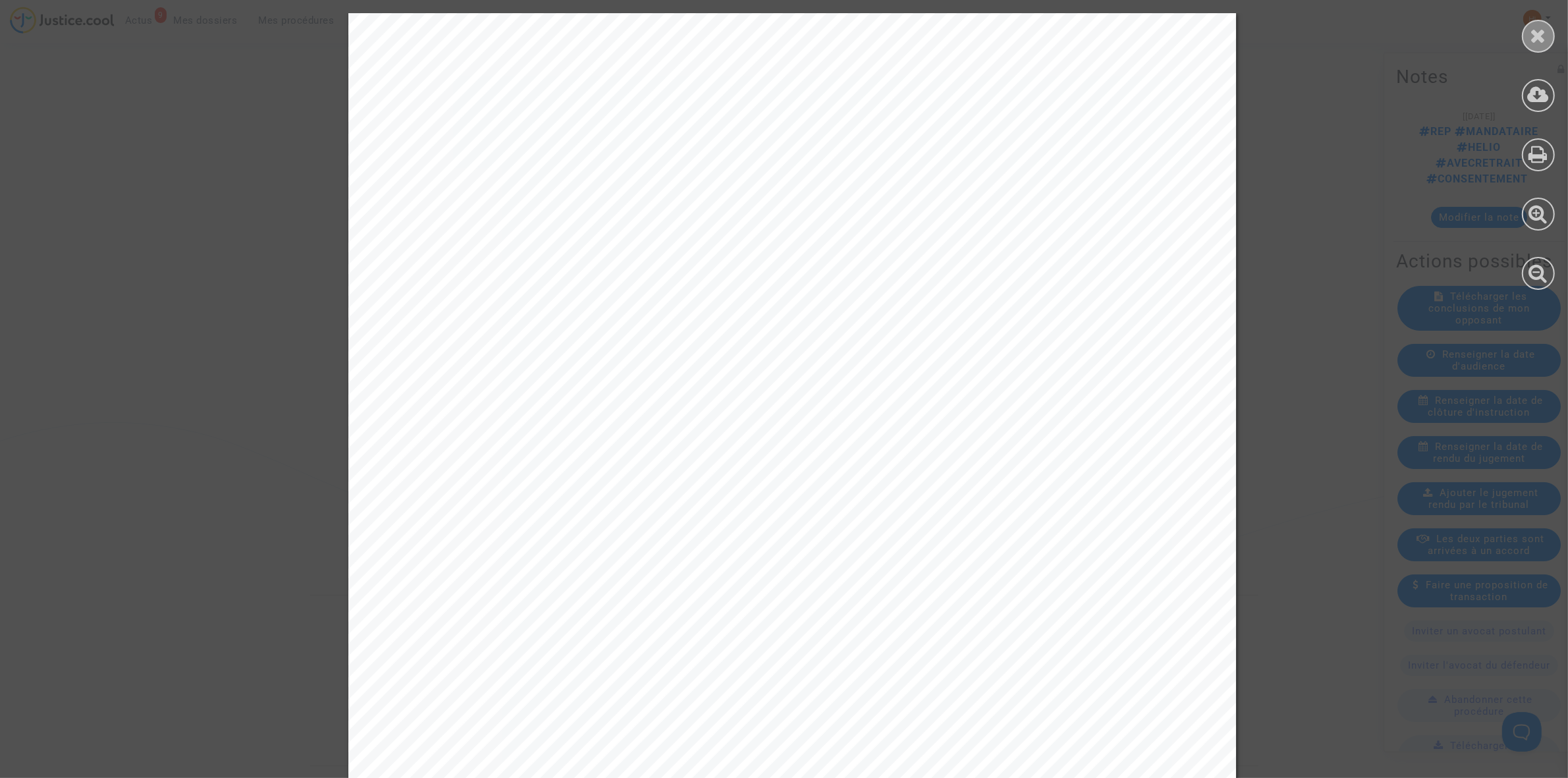
click at [1544, 37] on icon at bounding box center [1539, 35] width 17 height 20
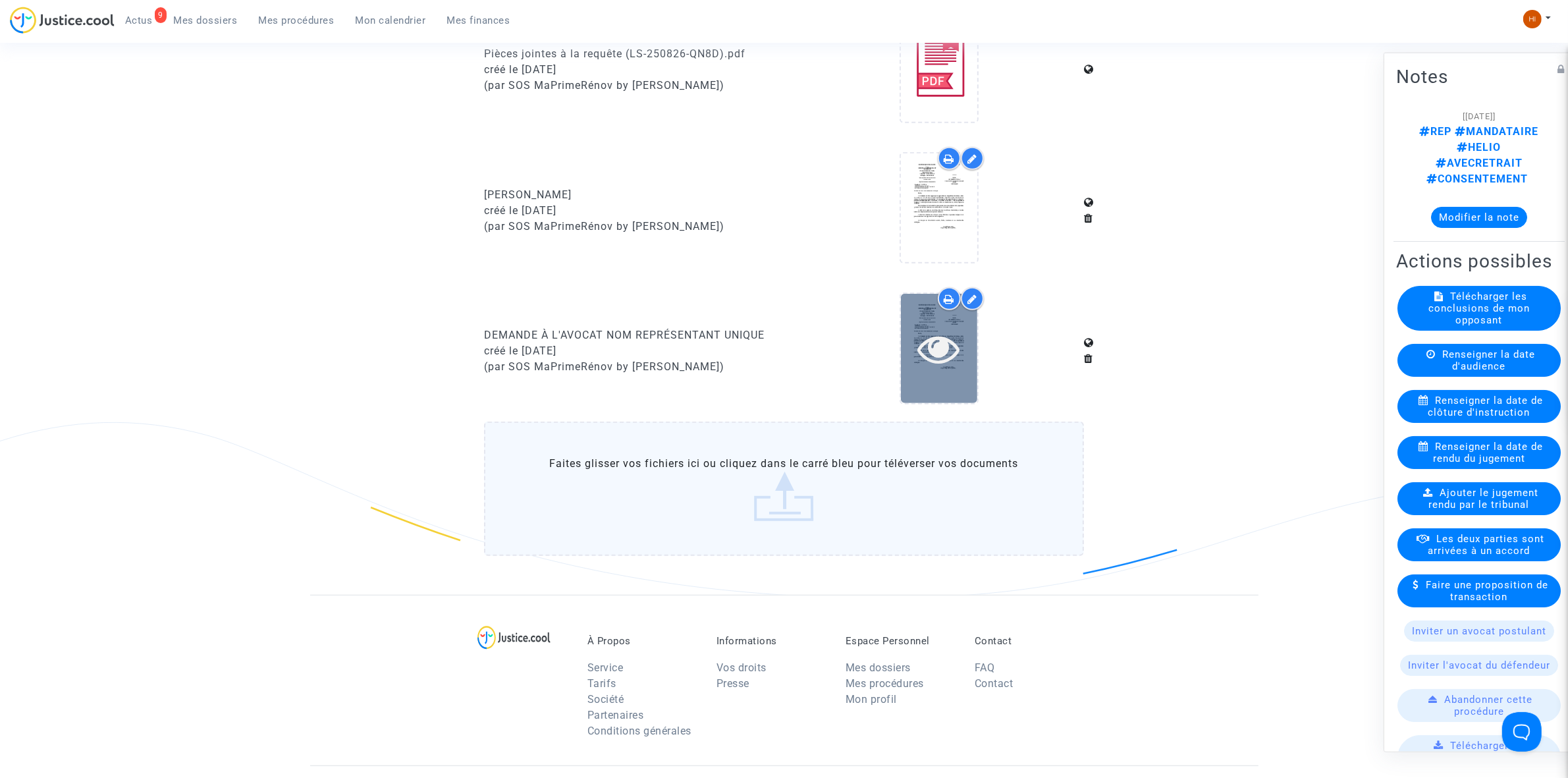
click at [960, 351] on icon at bounding box center [939, 348] width 43 height 42
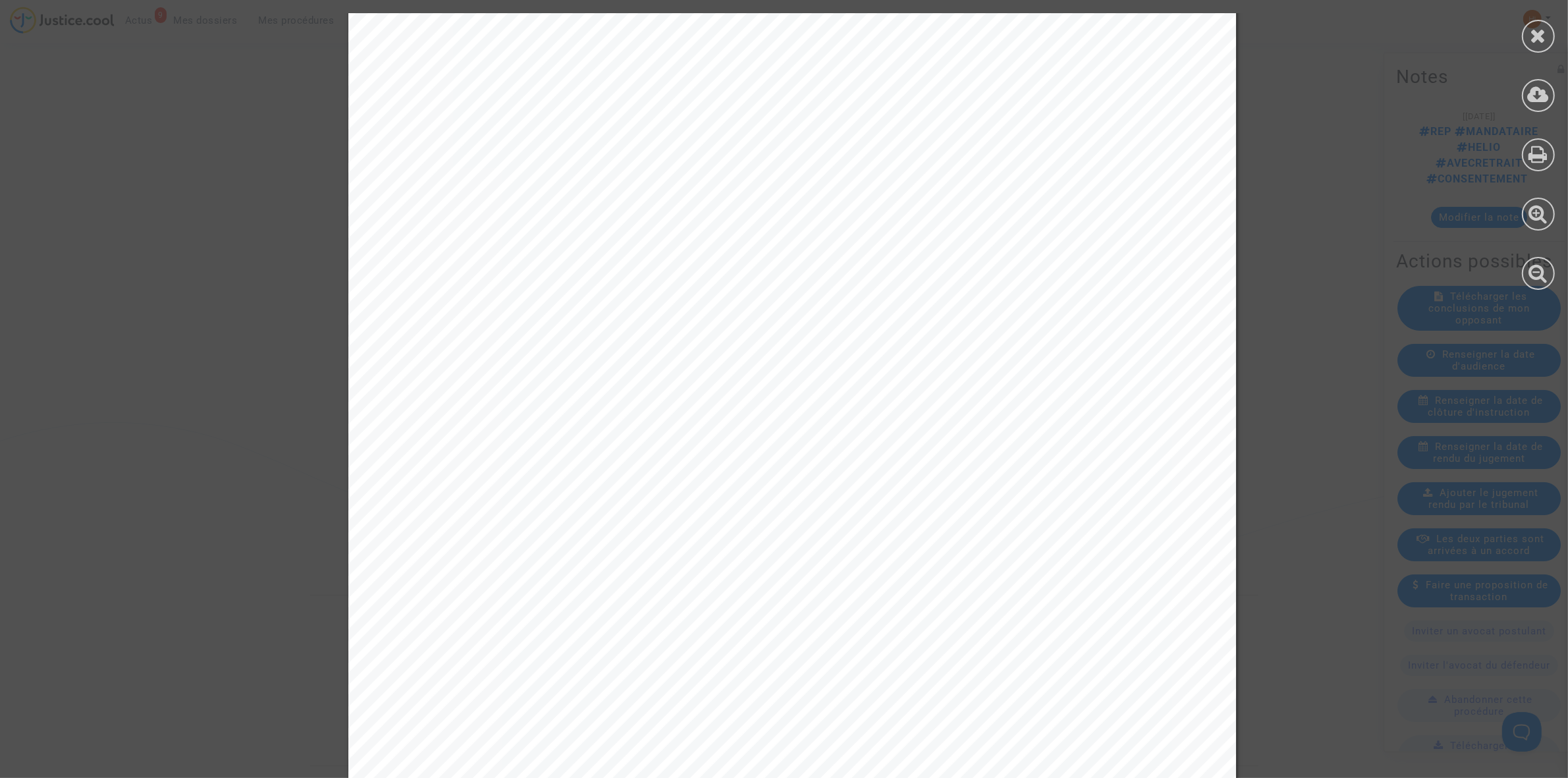
scroll to position [82, 0]
click at [1542, 29] on icon at bounding box center [1539, 35] width 17 height 20
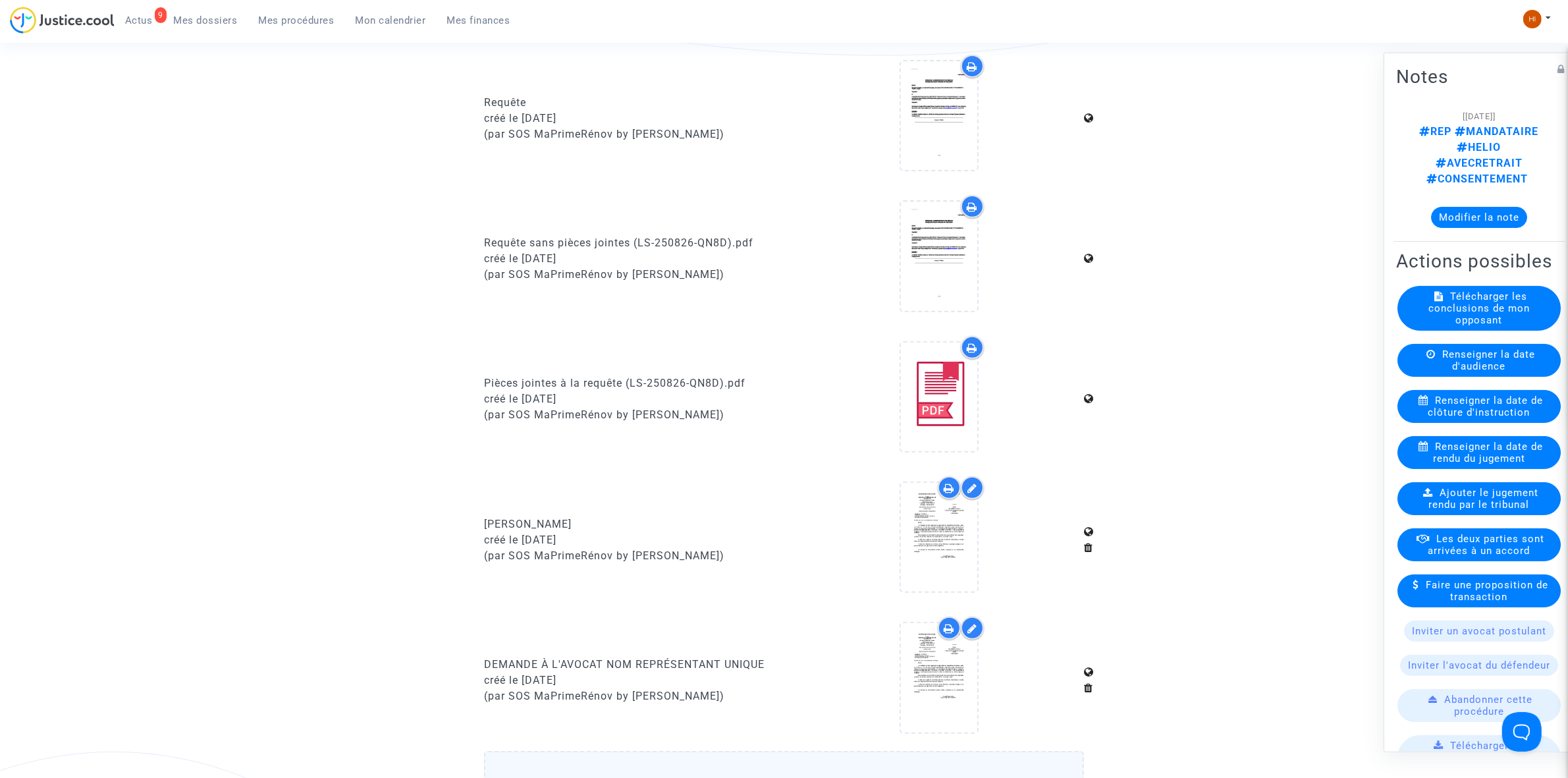
scroll to position [988, 0]
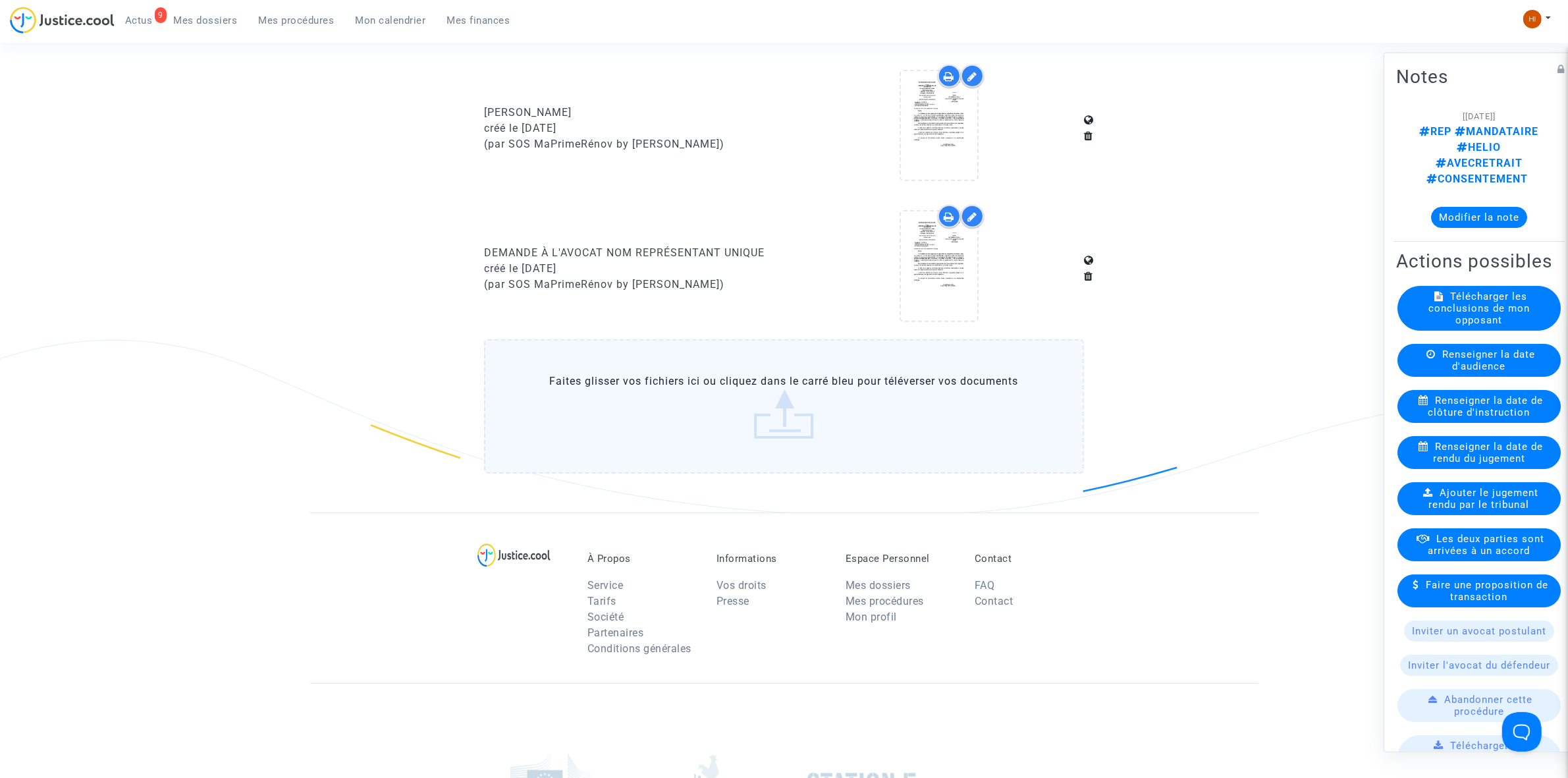
drag, startPoint x: 460, startPoint y: 249, endPoint x: 779, endPoint y: 247, distance: 319.0
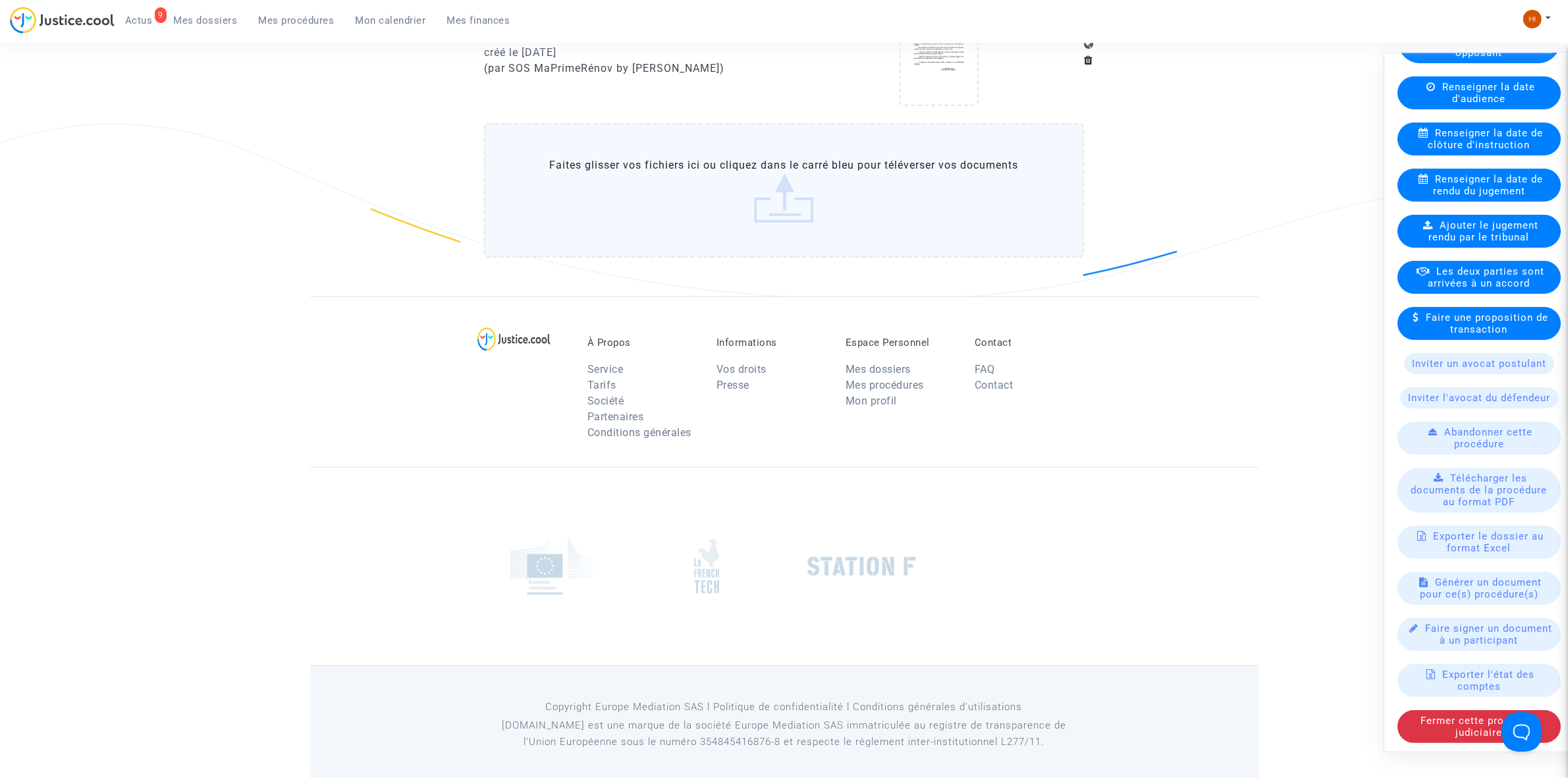
scroll to position [275, 0]
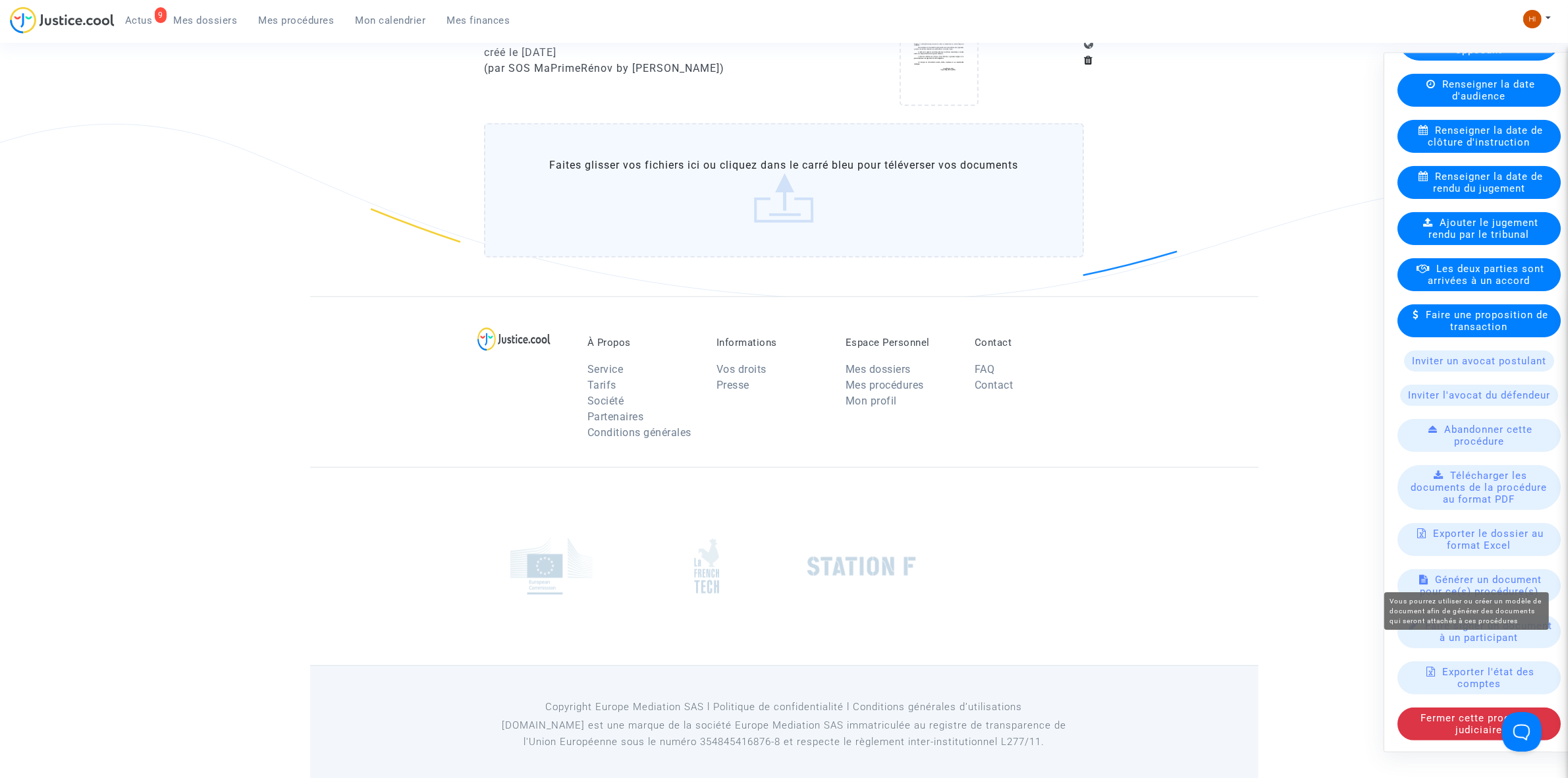
click at [1420, 578] on span "Générer un document pour ce(s) procédure(s)" at bounding box center [1481, 584] width 122 height 24
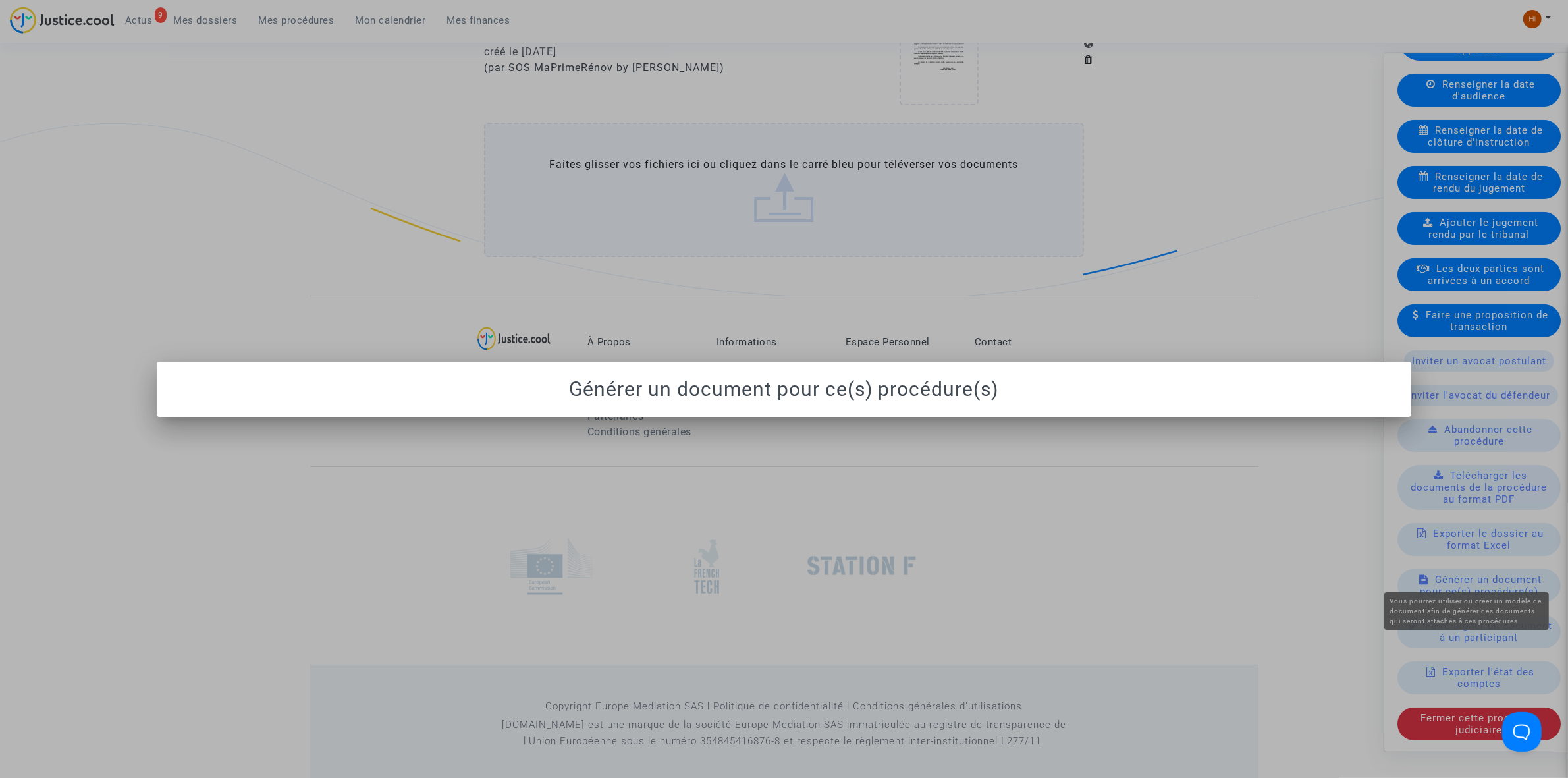
scroll to position [0, 0]
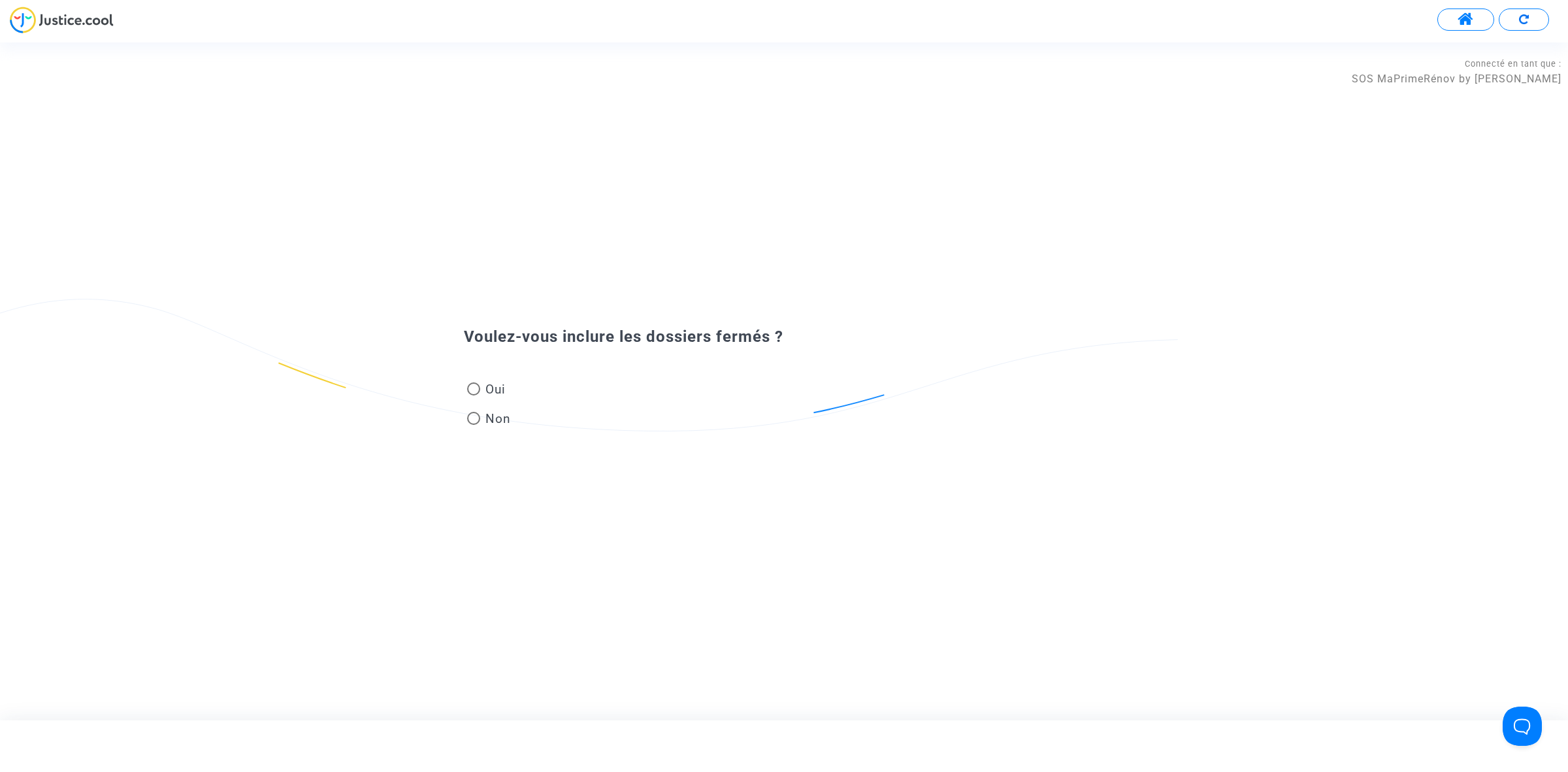
click at [495, 422] on span "Non" at bounding box center [495, 419] width 31 height 17
click at [474, 425] on input "Non" at bounding box center [473, 425] width 1 height 1
radio input "true"
paste input "DEMANDE À L'AVOCAT NOM REPRÉSENTANT UNIQUE"
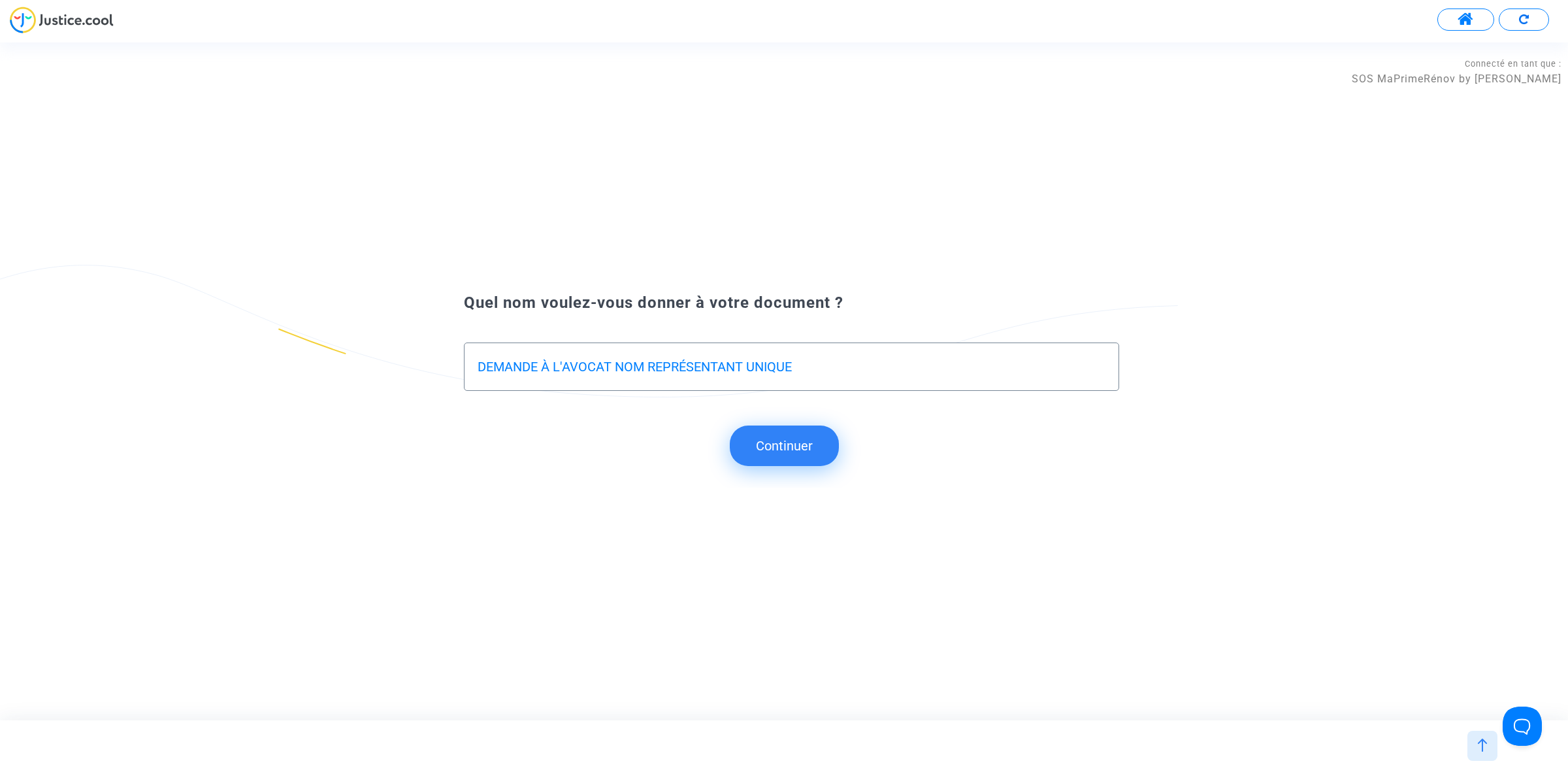
click at [475, 361] on div "DEMANDE À L'AVOCAT NOM REPRÉSENTANT UNIQUE" at bounding box center [791, 366] width 655 height 48
click at [480, 374] on input "DEMANDE À L'AVOCAT NOM REPRÉSENTANT UNIQUE" at bounding box center [791, 367] width 628 height 15
type input "REPONSE A LA DEMANDE À L'AVOCAT NOM REPRÉSENTANT UNIQUE"
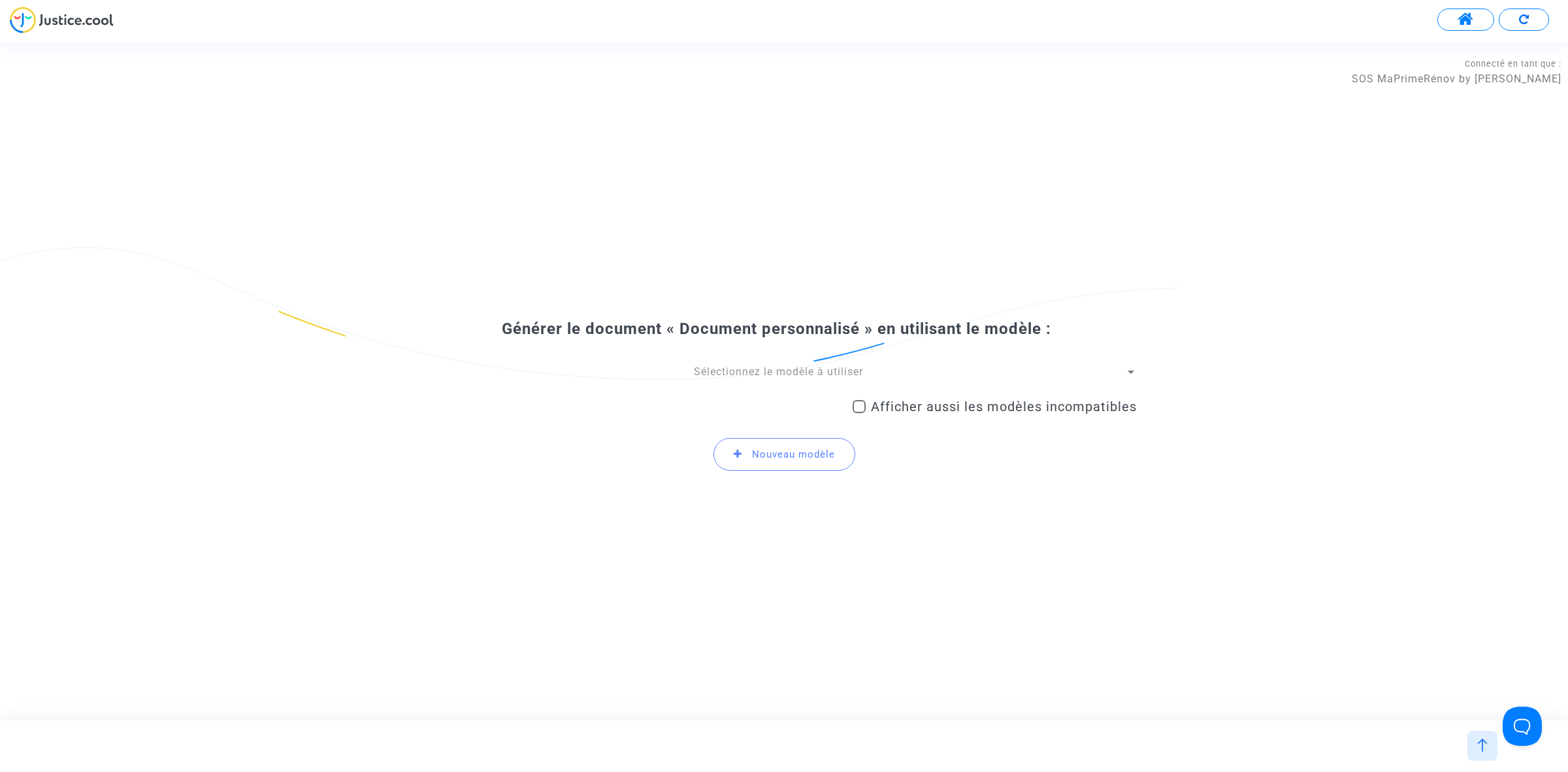
click at [737, 379] on div "Sélectionnez le modèle à utiliser Afficher aussi les modèles incompatibles Nouv…" at bounding box center [784, 423] width 706 height 117
click at [729, 374] on span "Sélectionnez le modèle à utiliser" at bounding box center [778, 371] width 169 height 13
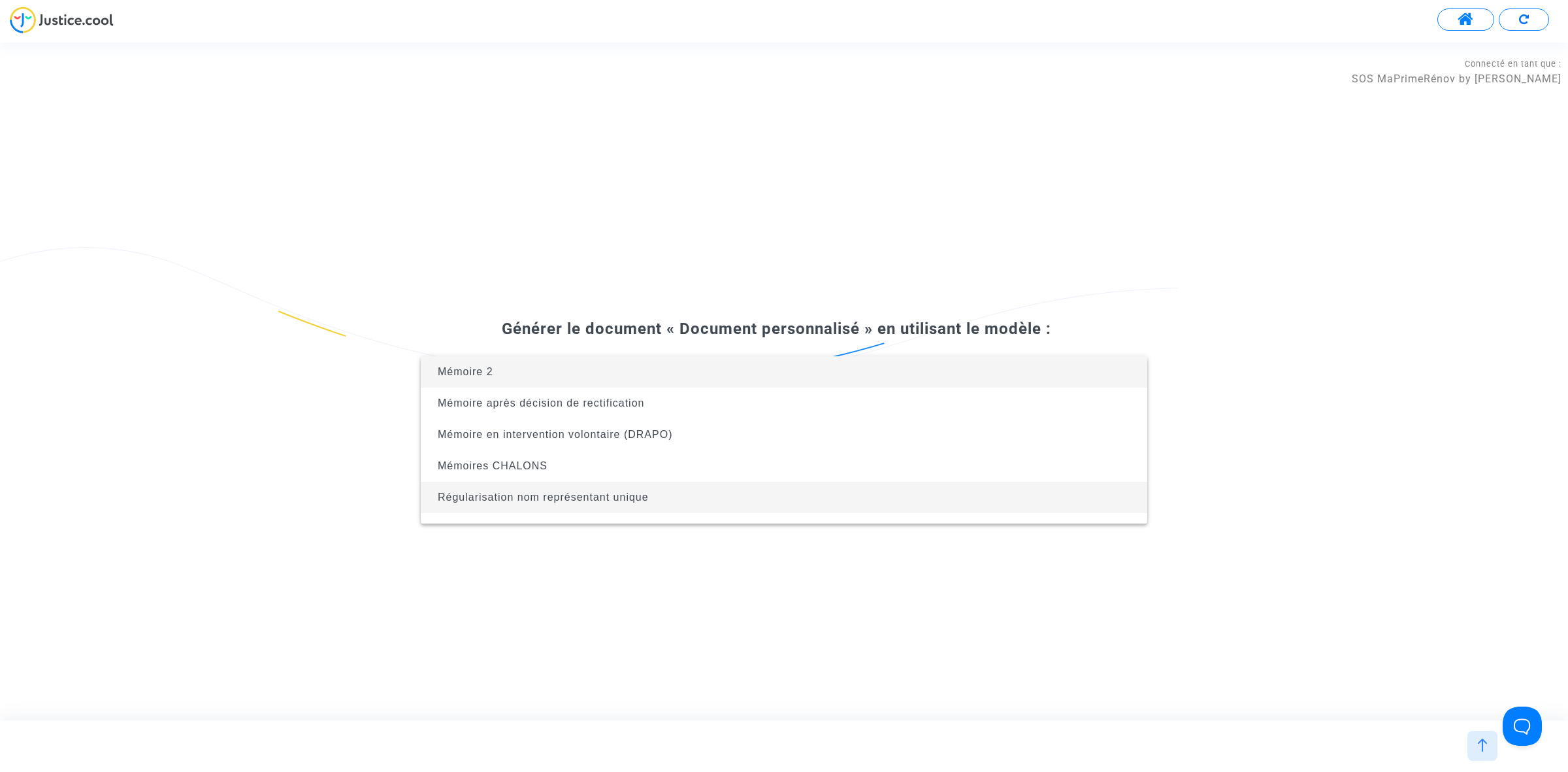
click at [720, 499] on span "Régularisation nom représentant unique" at bounding box center [784, 497] width 706 height 31
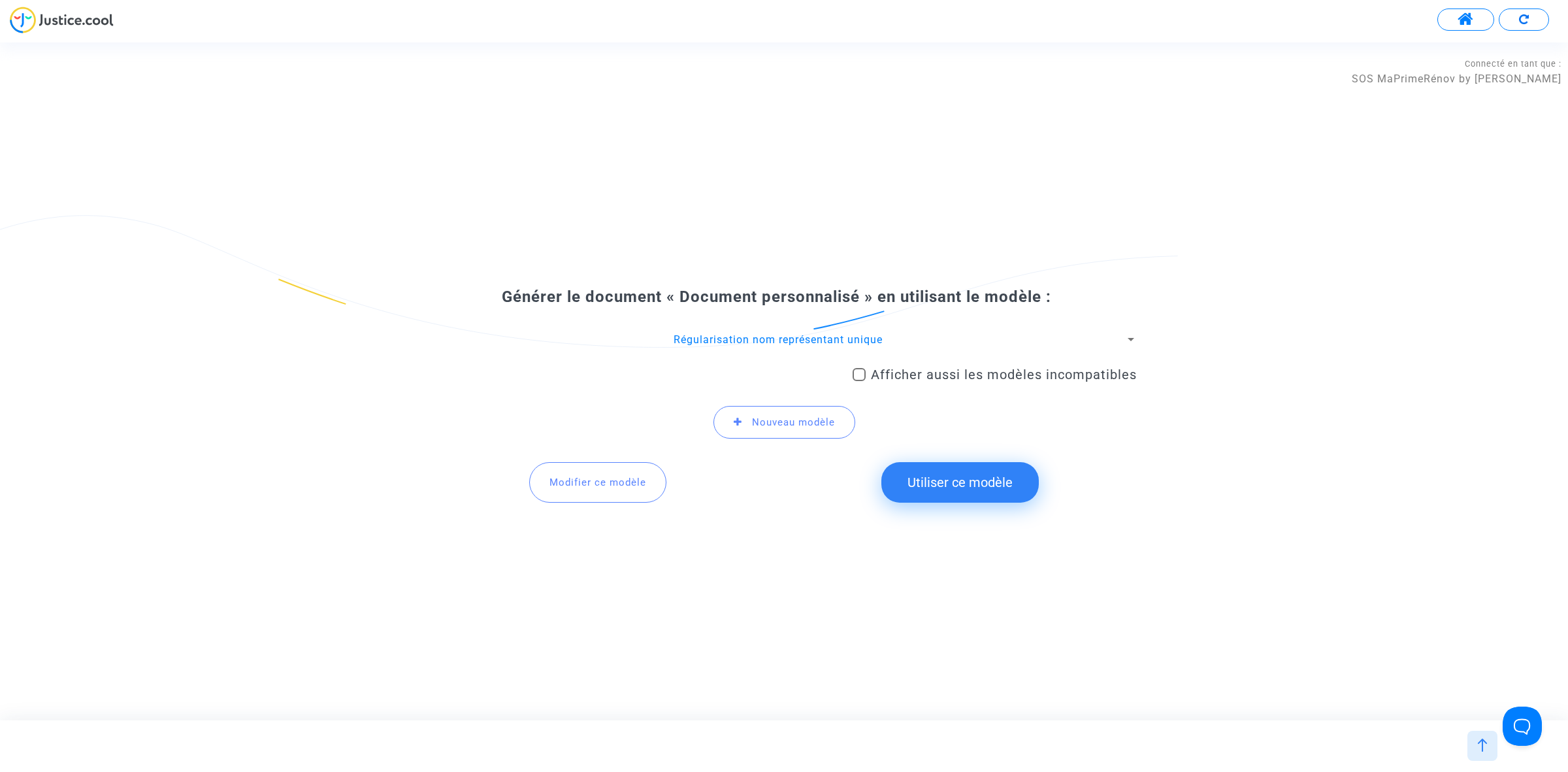
click at [991, 494] on button "Utiliser ce modèle" at bounding box center [960, 482] width 157 height 40
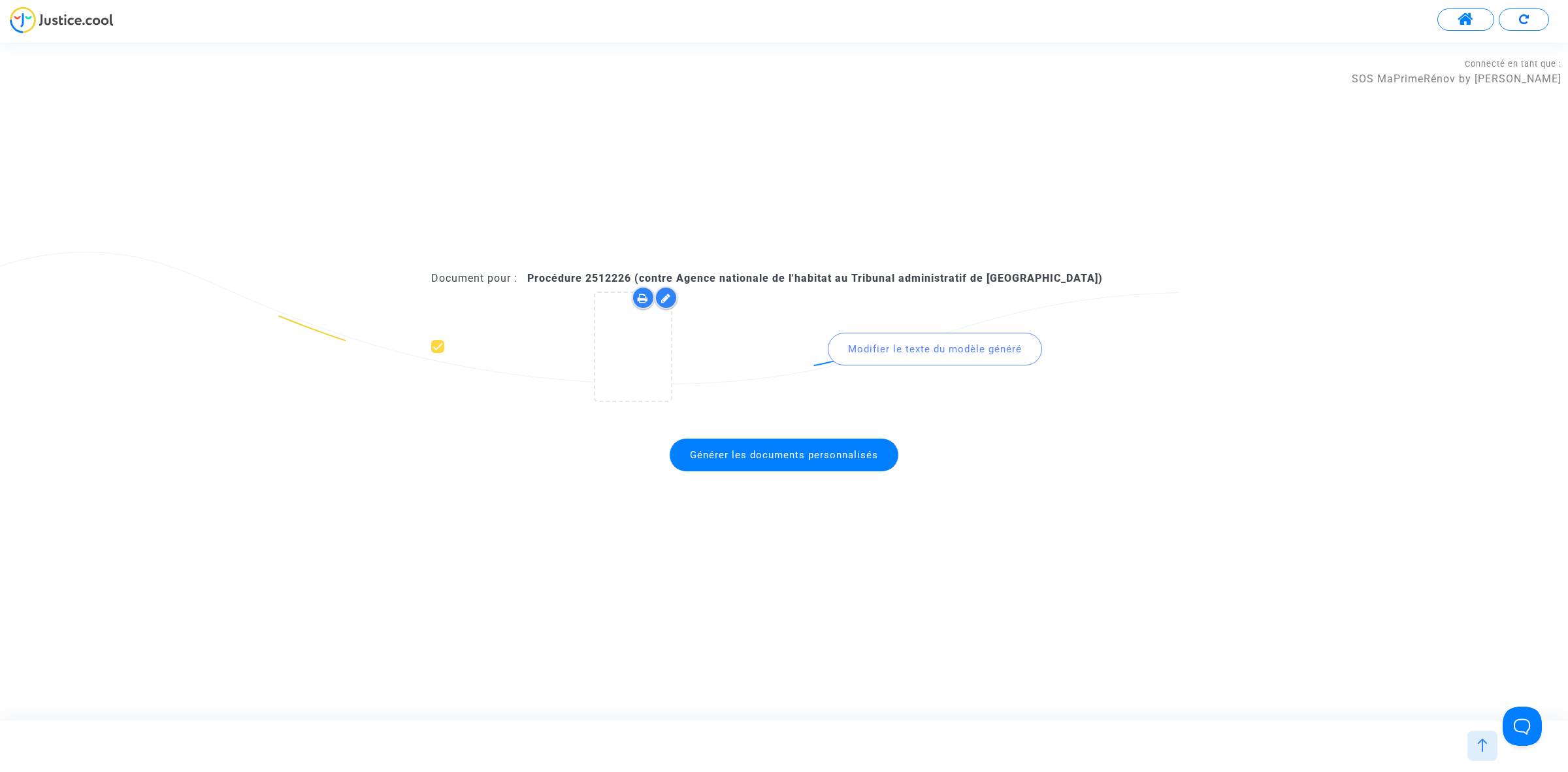
drag, startPoint x: 583, startPoint y: 279, endPoint x: 632, endPoint y: 279, distance: 49.0
click at [632, 279] on b "Procédure 2512226 (contre Agence nationale de l'habitat au Tribunal administrat…" at bounding box center [815, 278] width 576 height 13
click at [723, 459] on span "Générer les documents personnalisés" at bounding box center [784, 454] width 188 height 12
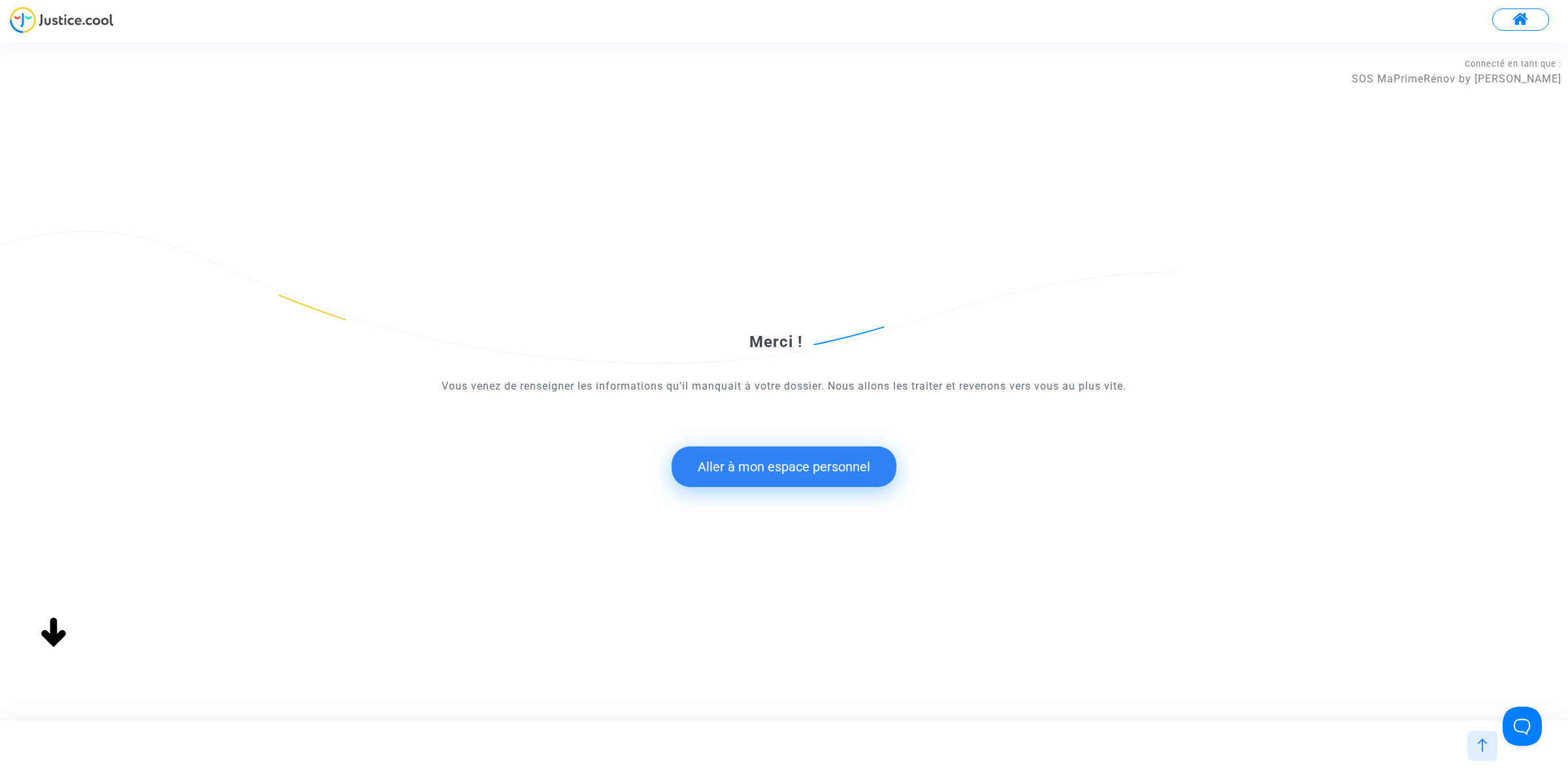
click at [729, 475] on button "Aller à mon espace personnel" at bounding box center [784, 466] width 225 height 40
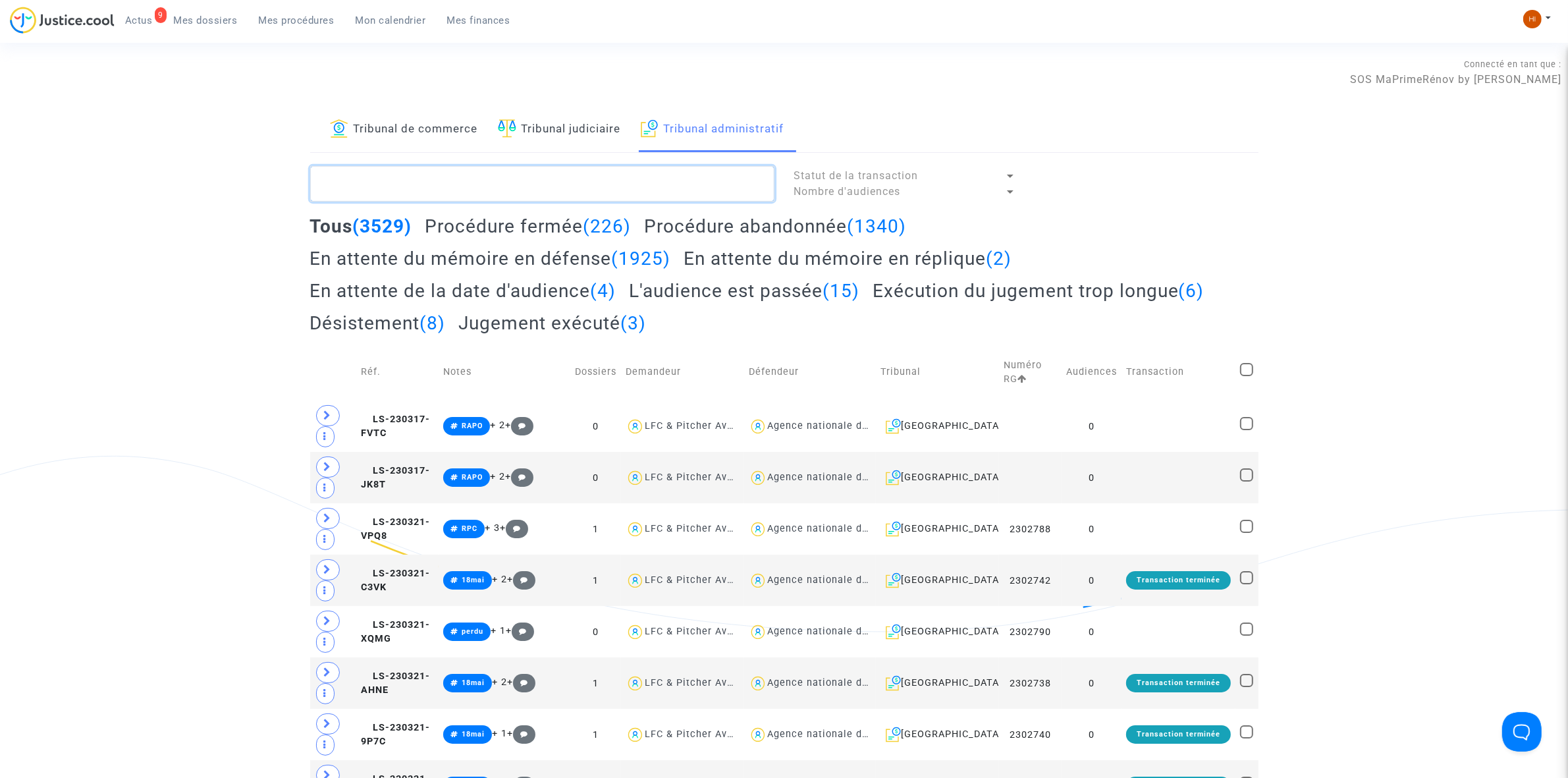
click at [485, 170] on textarea at bounding box center [542, 183] width 464 height 36
paste textarea "2512226"
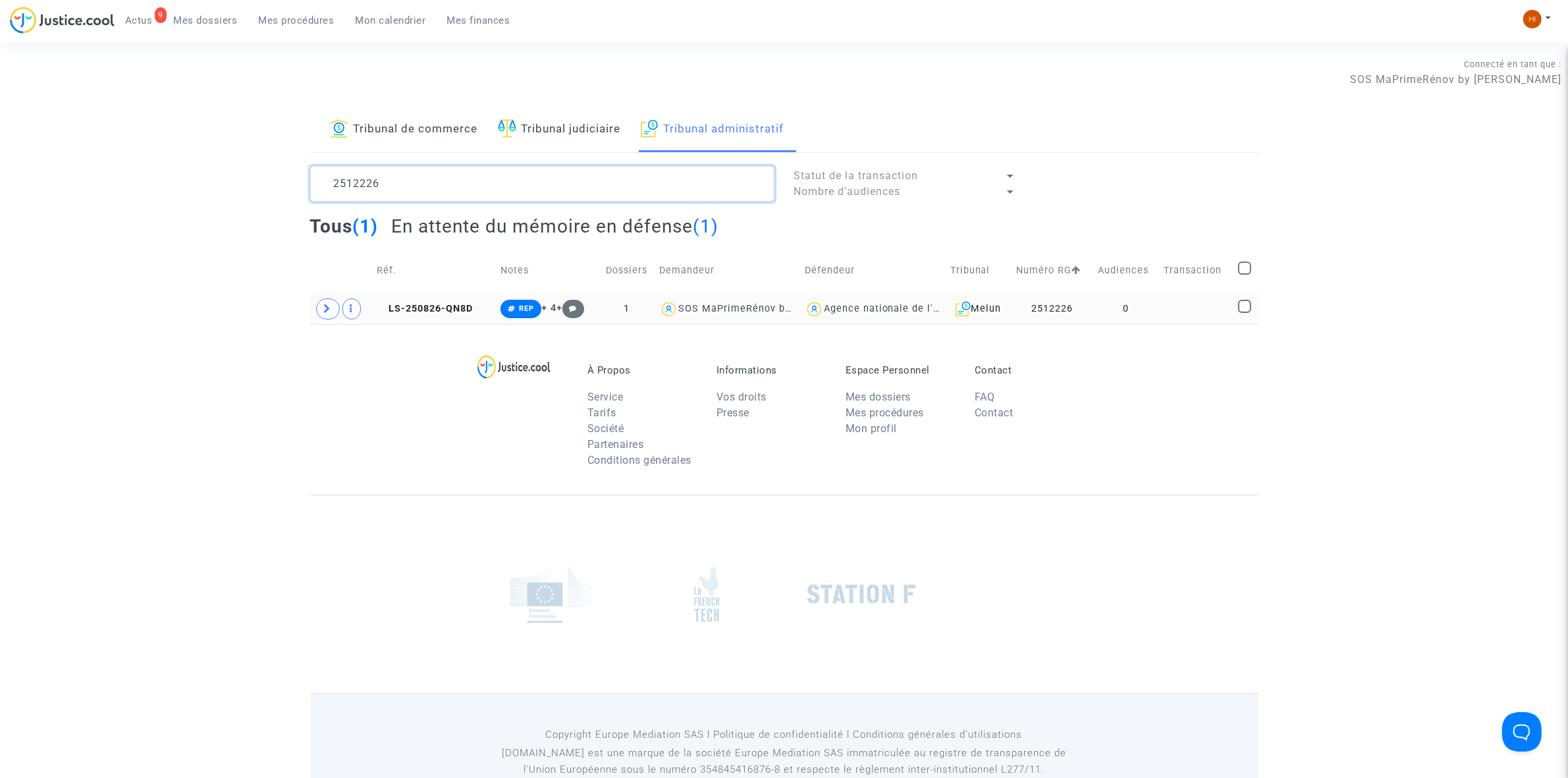
type textarea "2512226"
click at [1215, 314] on td at bounding box center [1197, 309] width 75 height 30
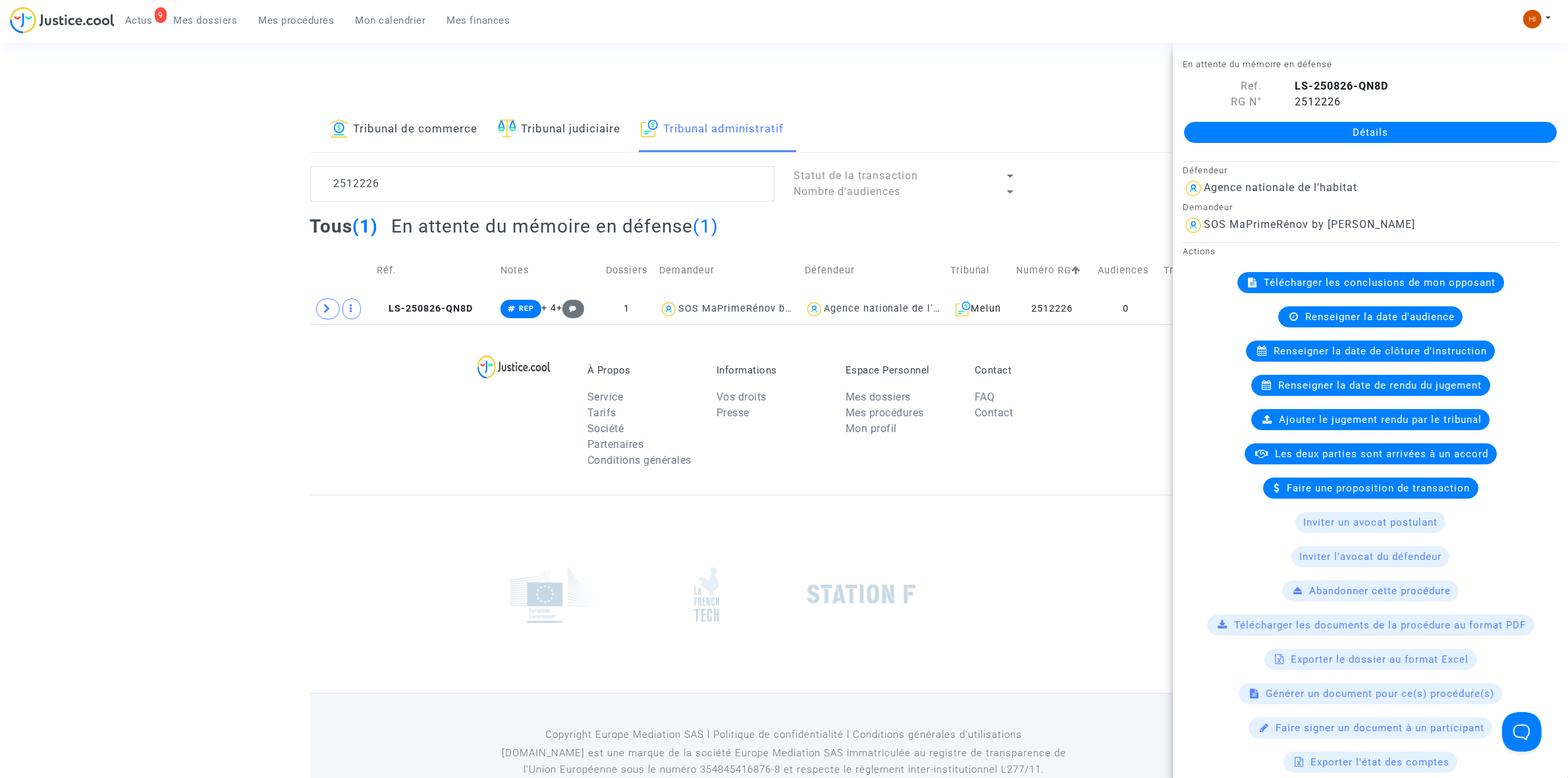
click at [1338, 126] on link "Détails" at bounding box center [1371, 132] width 373 height 21
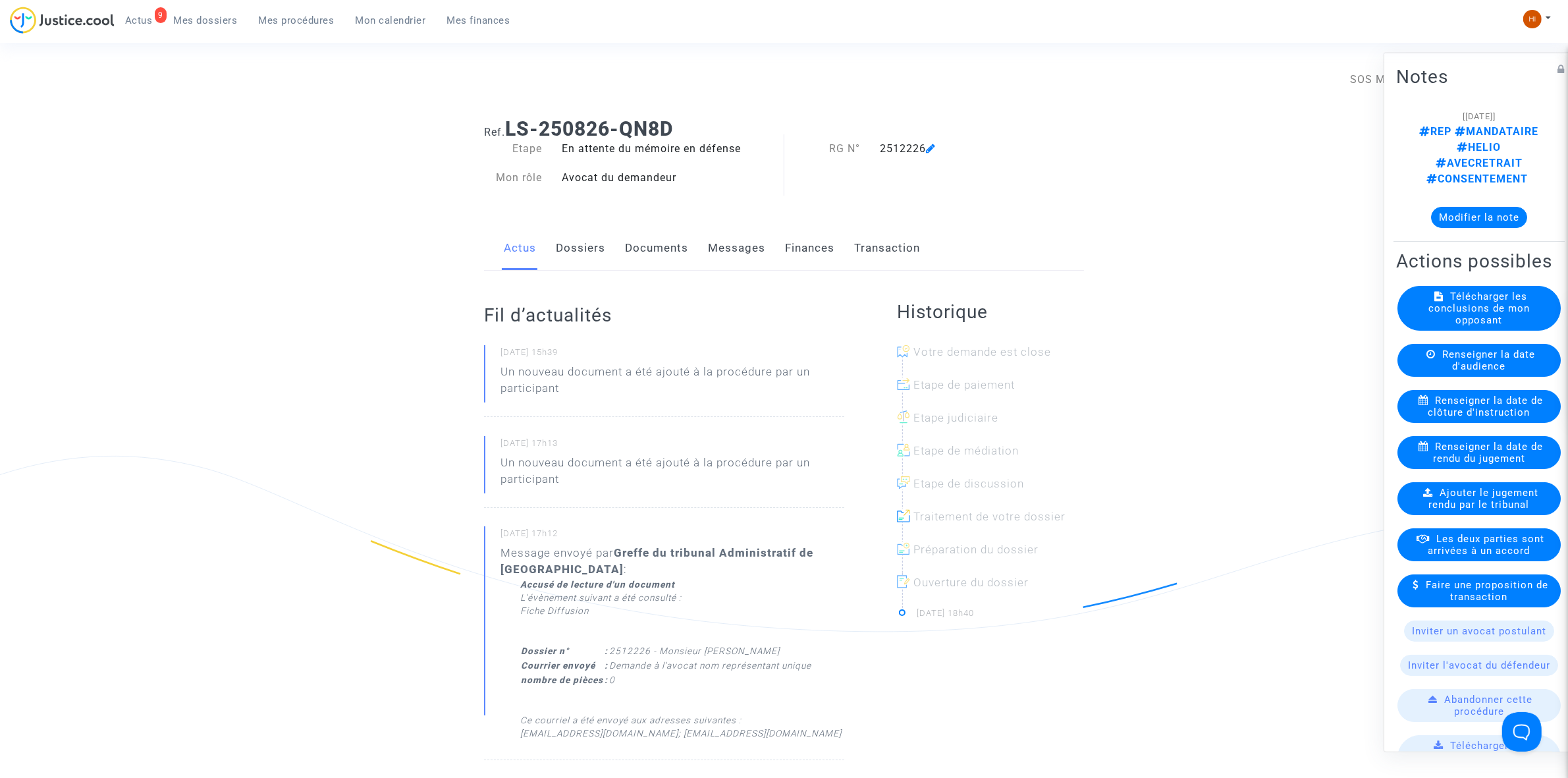
click at [669, 257] on link "Documents" at bounding box center [657, 248] width 63 height 44
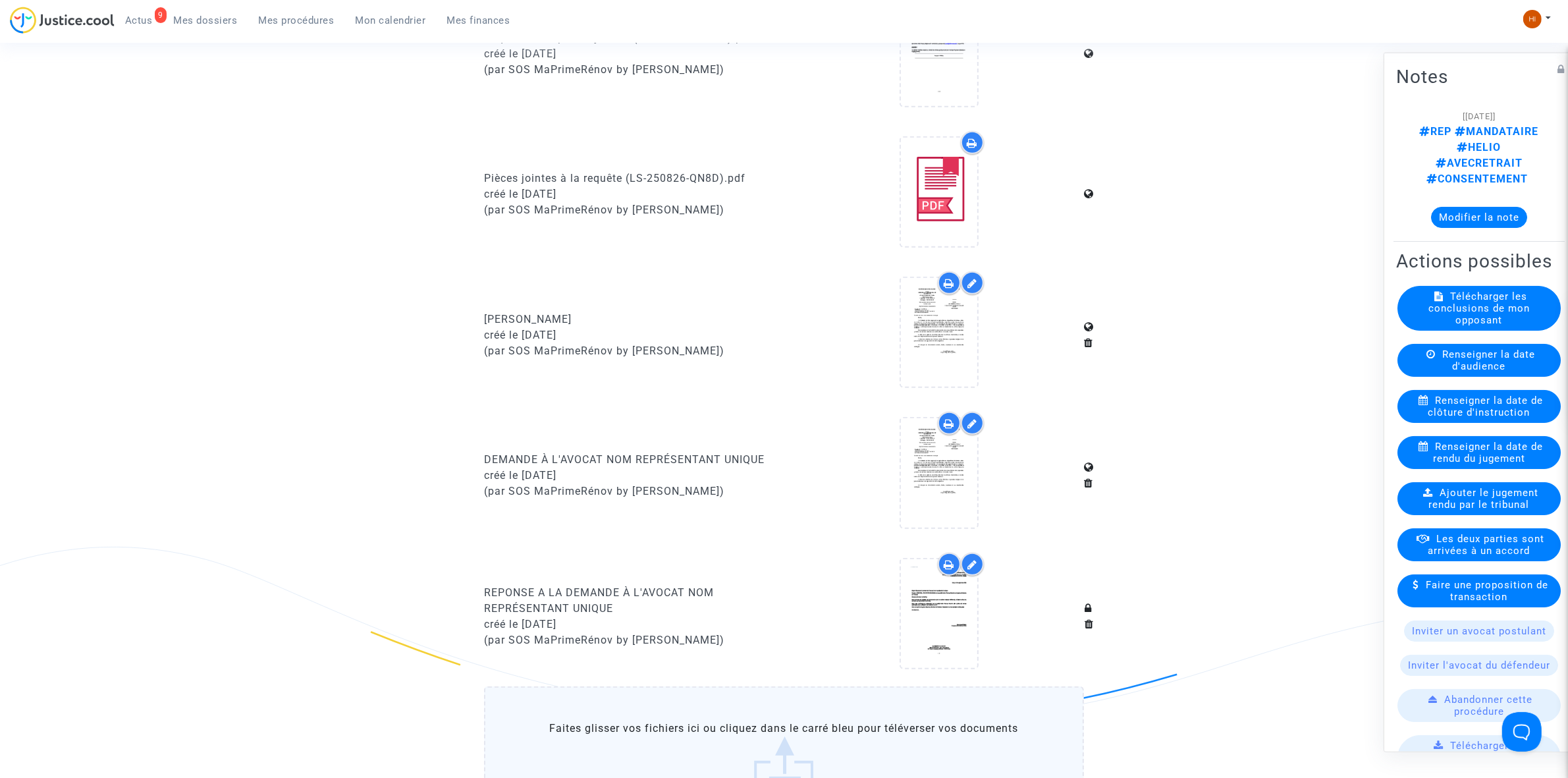
scroll to position [906, 0]
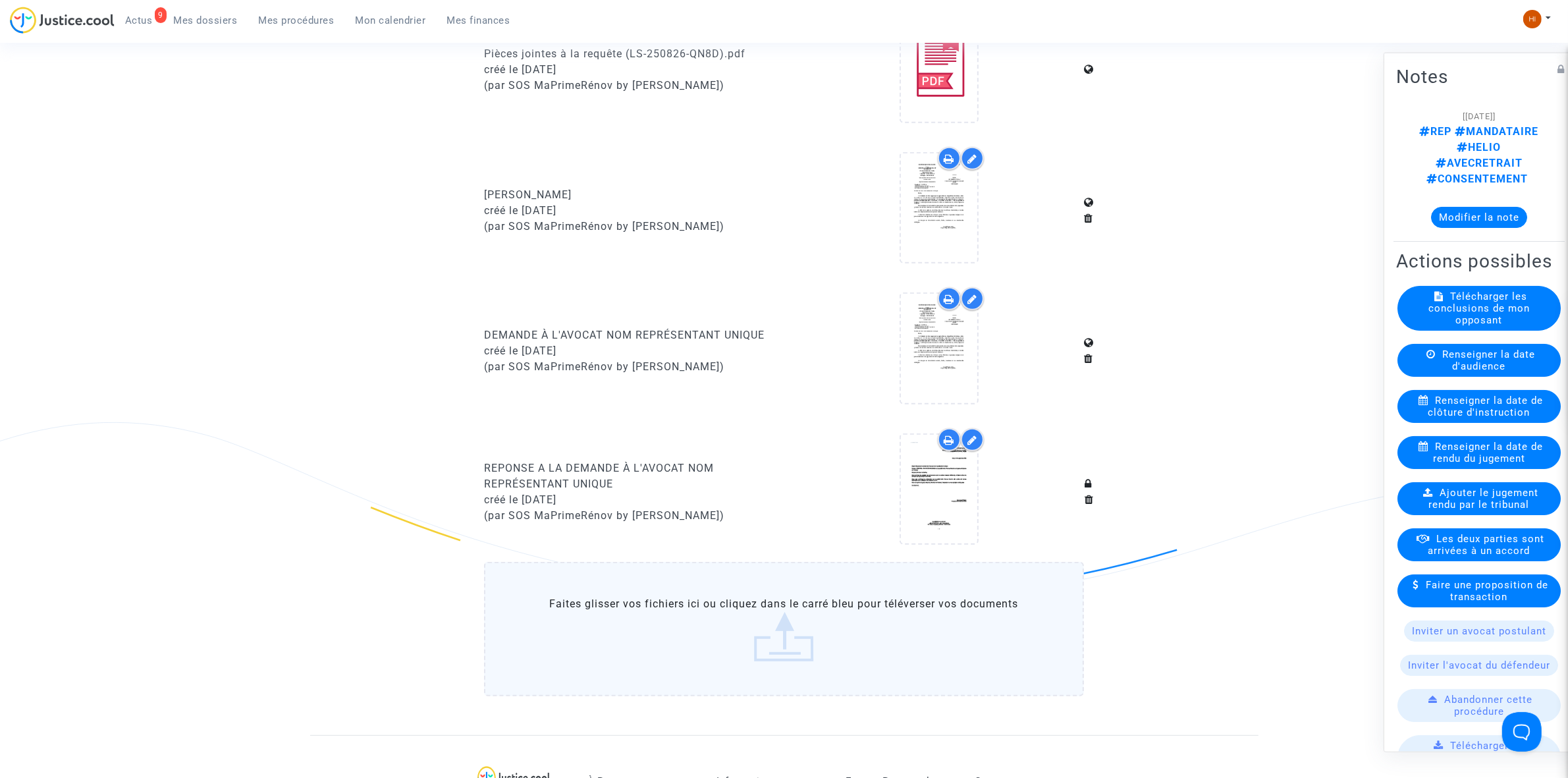
drag, startPoint x: 470, startPoint y: 449, endPoint x: 595, endPoint y: 475, distance: 127.7
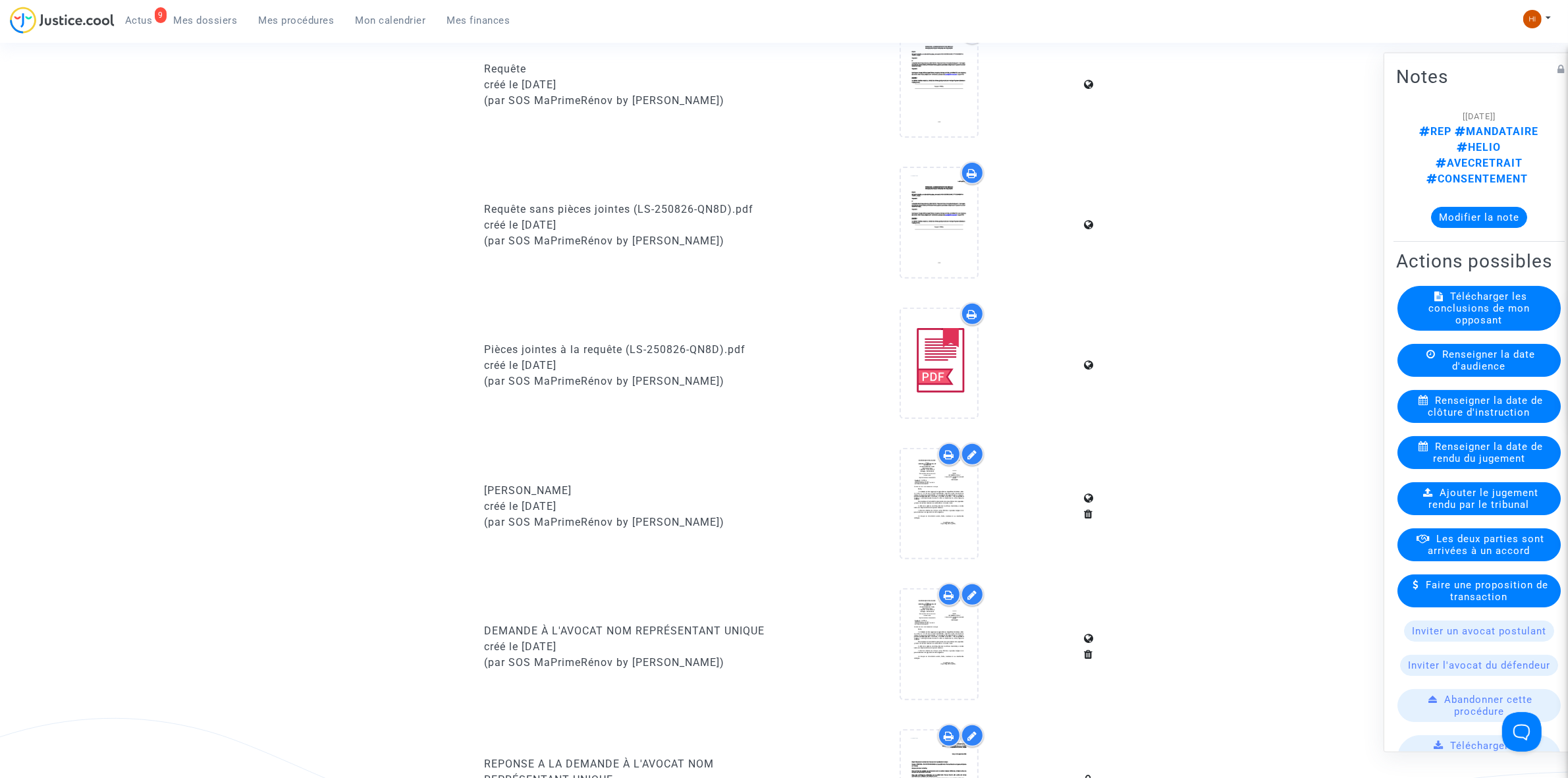
scroll to position [741, 0]
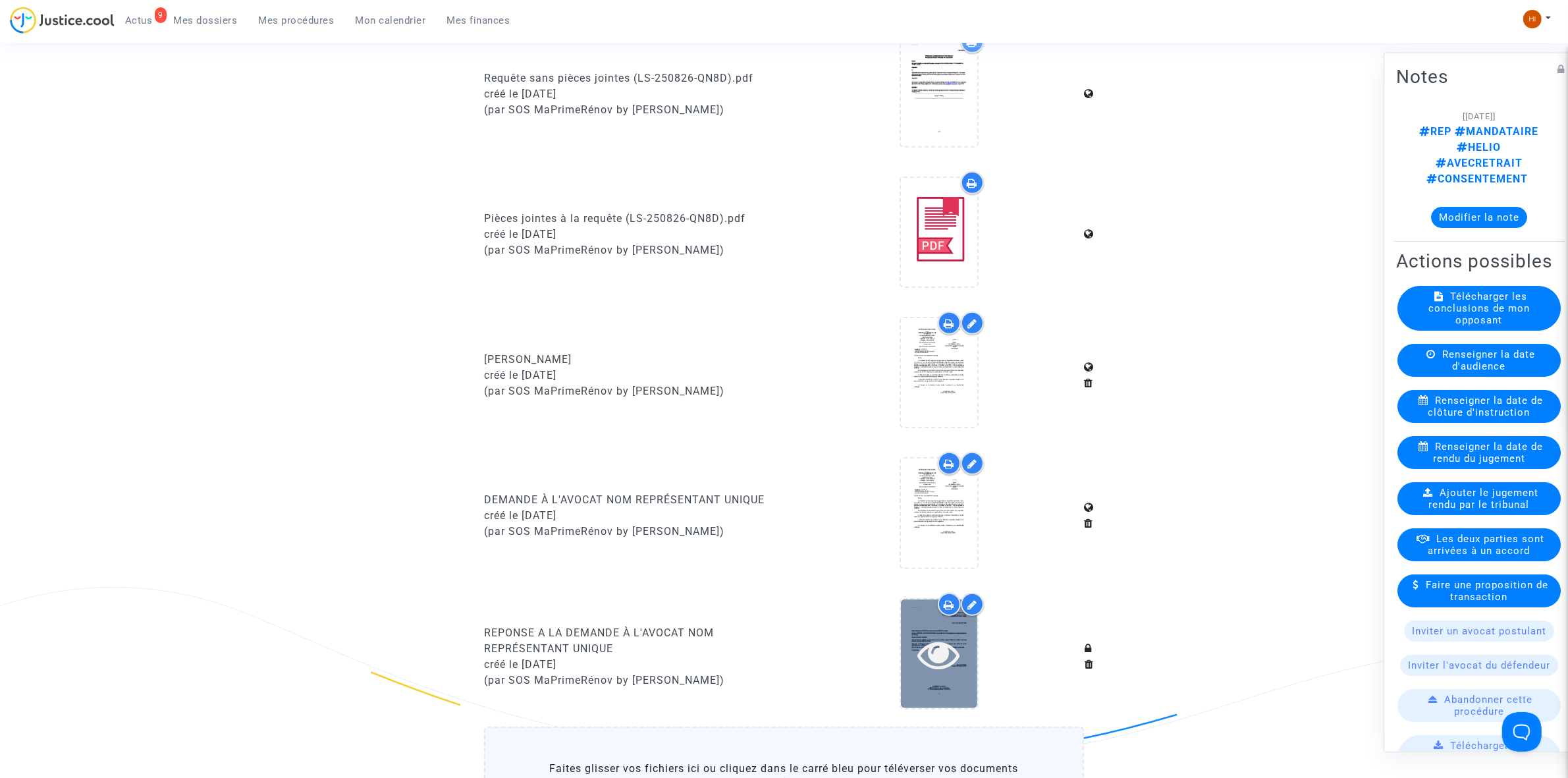
click at [939, 666] on icon at bounding box center [939, 653] width 43 height 42
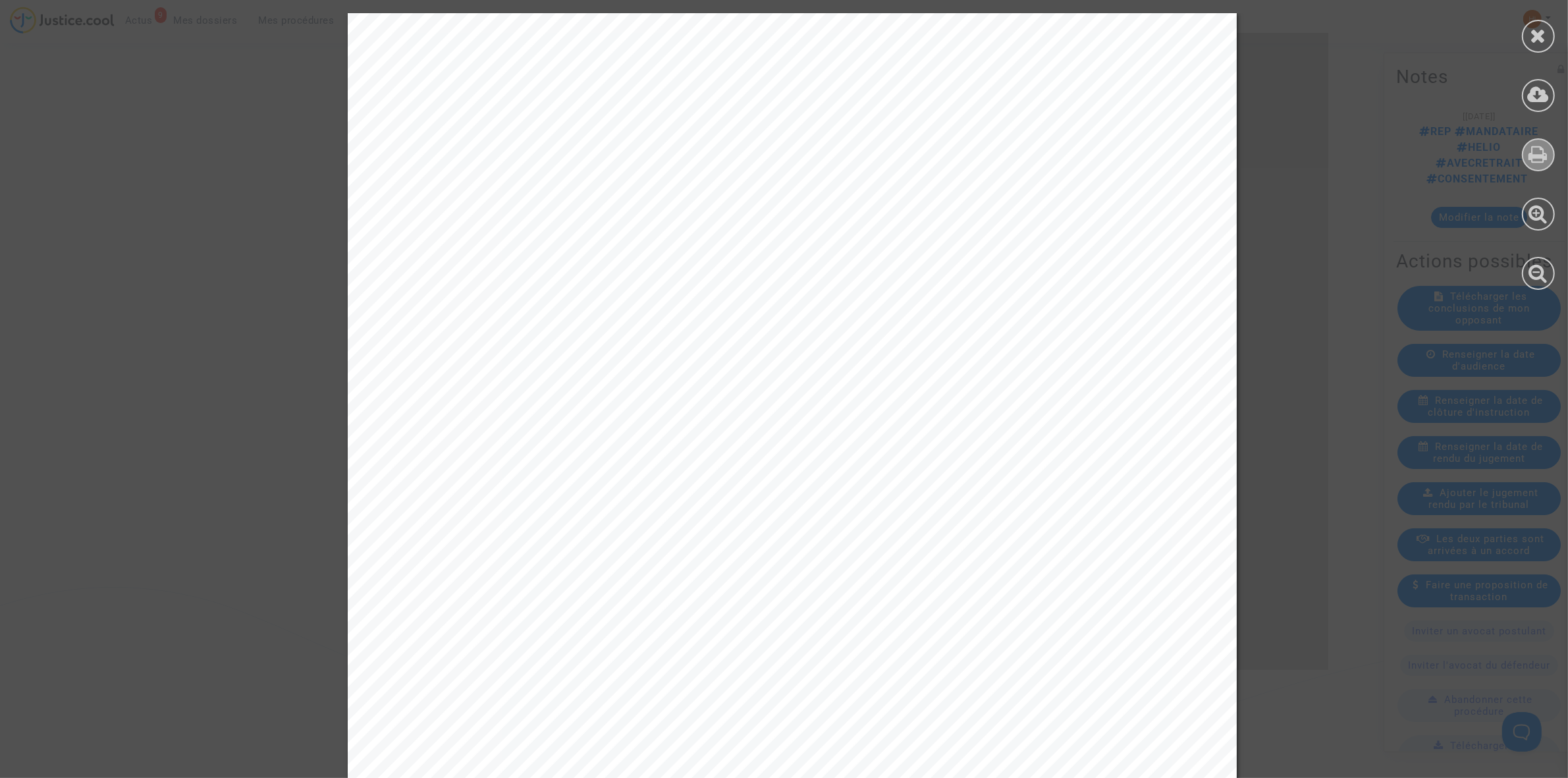
click at [1550, 142] on div at bounding box center [1539, 155] width 33 height 33
click at [1539, 31] on icon at bounding box center [1539, 35] width 17 height 20
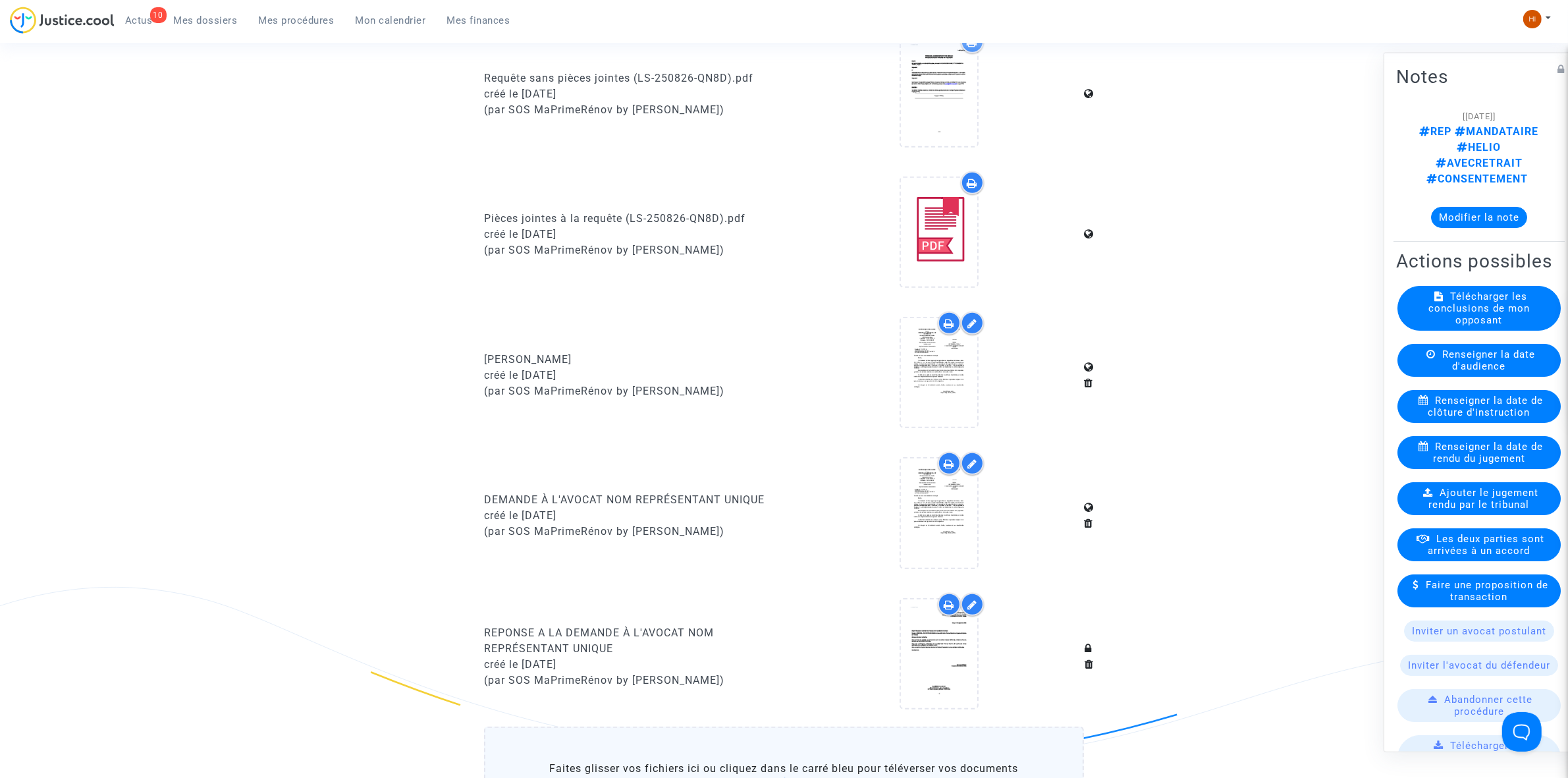
click at [284, 21] on span "Mes procédures" at bounding box center [296, 20] width 75 height 12
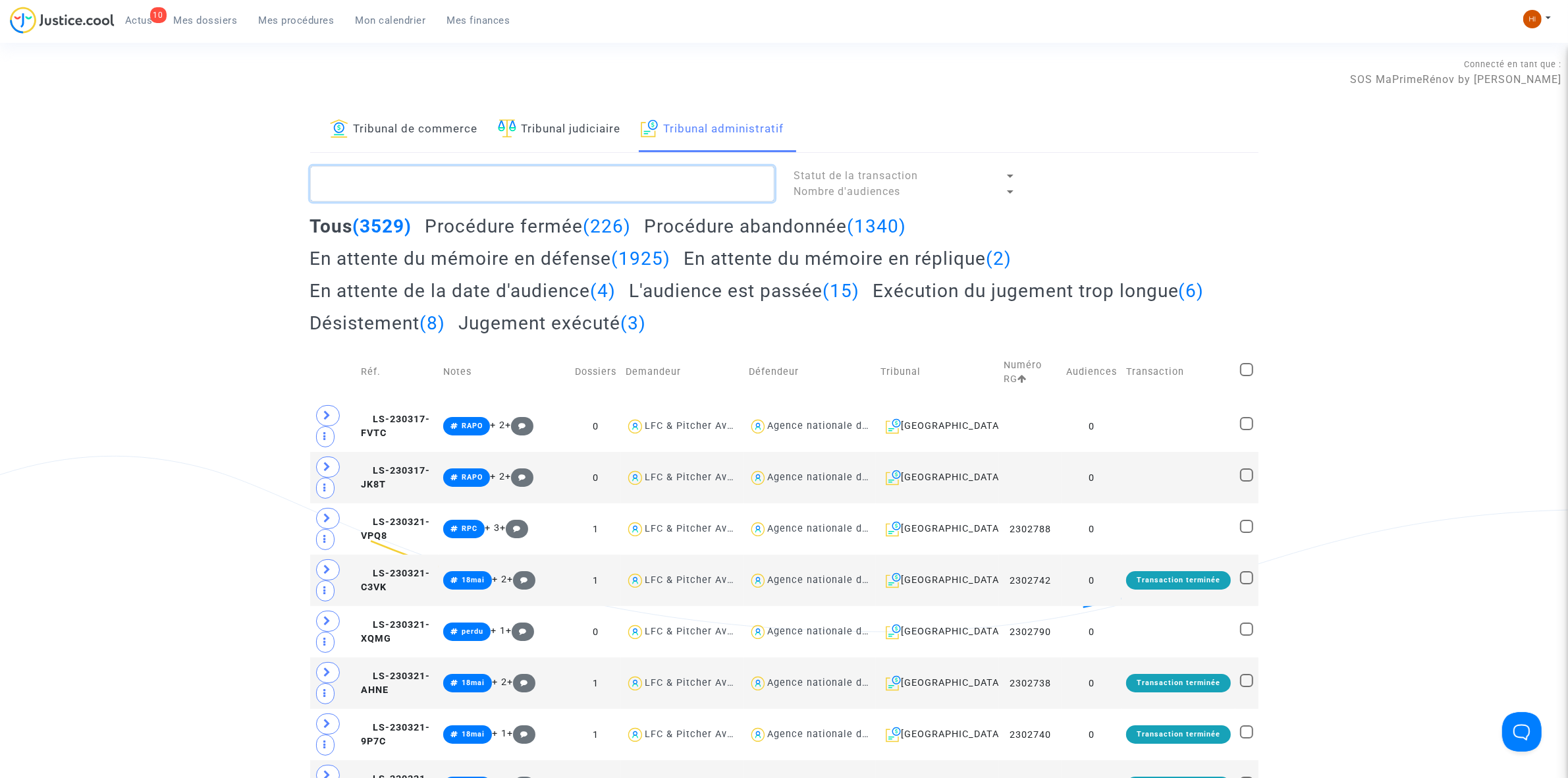
click at [663, 188] on textarea at bounding box center [542, 183] width 464 height 36
paste textarea "MOHAMMAD Ossama"
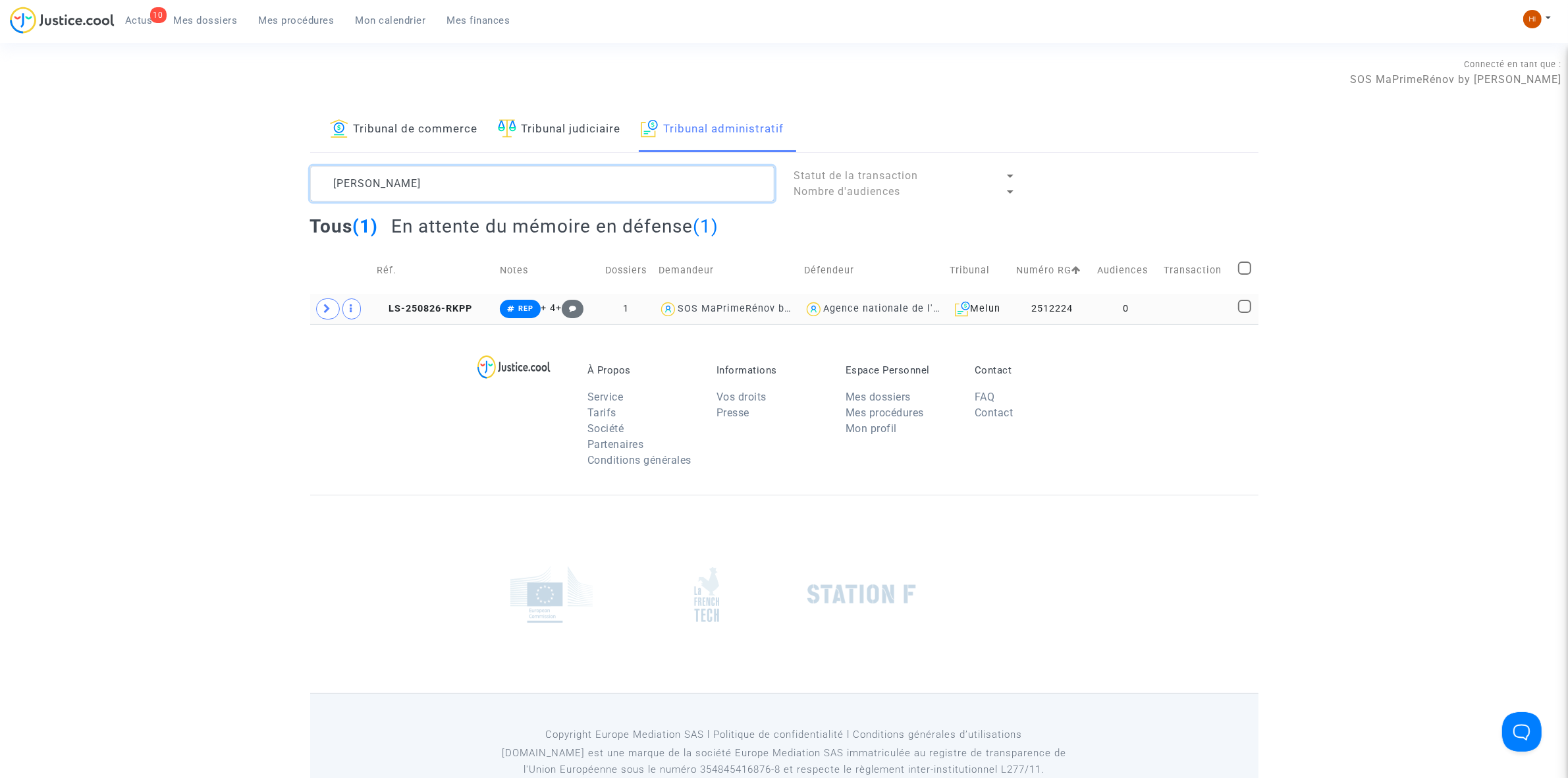
type textarea "MOHAMMAD Ossama"
click at [1152, 309] on td "0" at bounding box center [1126, 309] width 67 height 30
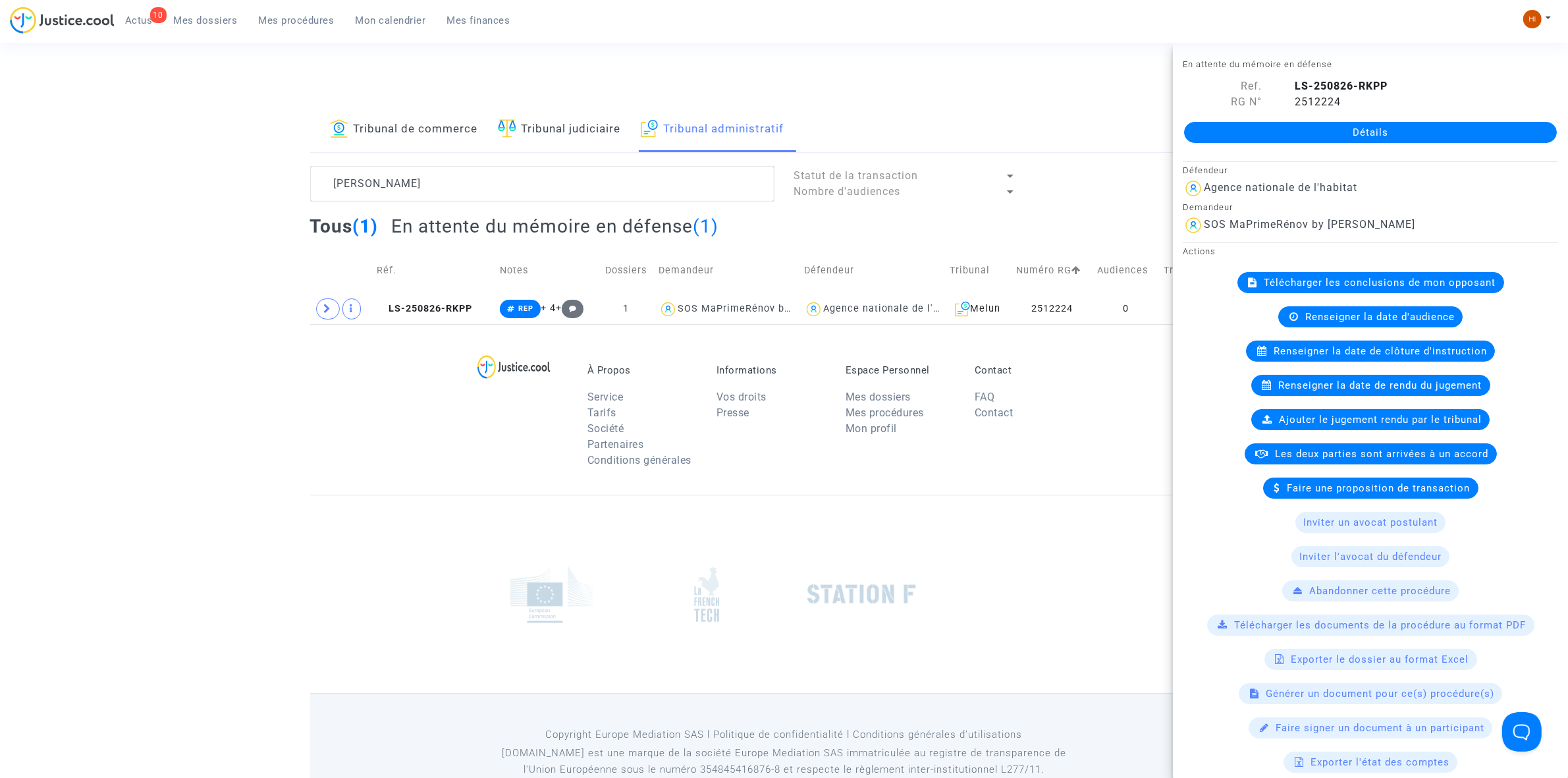
click at [1410, 137] on link "Détails" at bounding box center [1371, 132] width 373 height 21
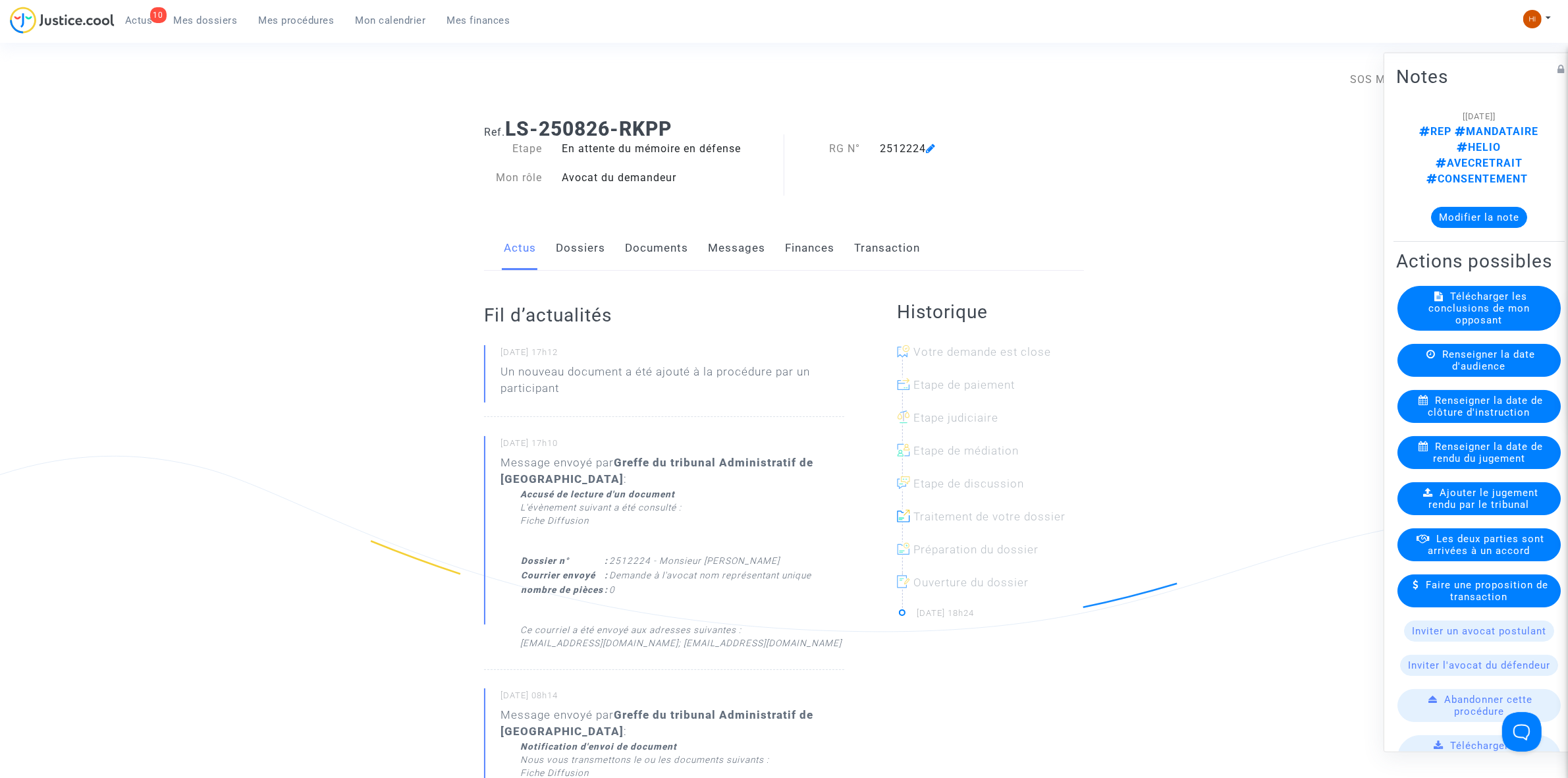
click at [643, 251] on link "Documents" at bounding box center [657, 248] width 63 height 44
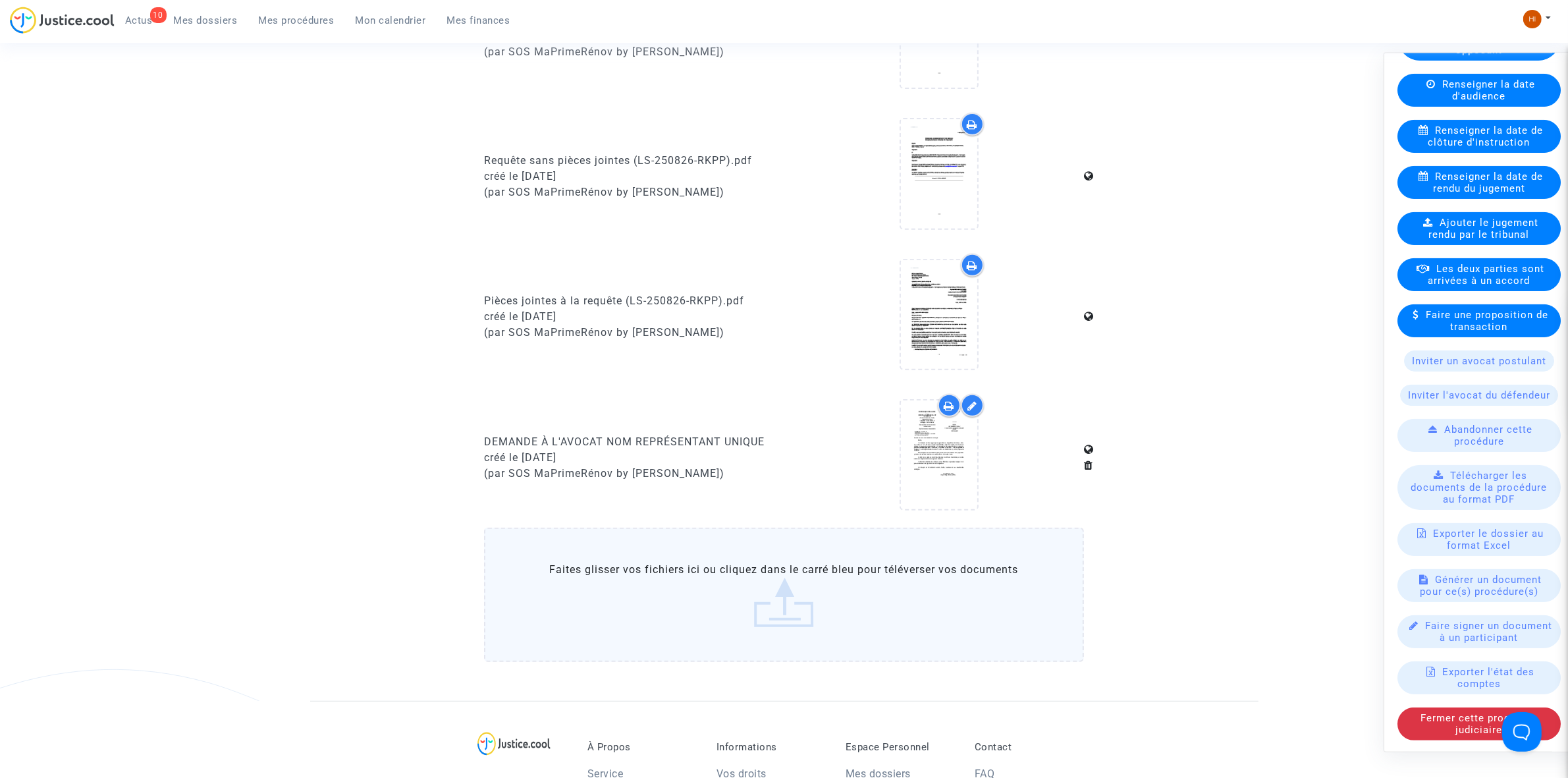
scroll to position [275, 0]
click at [1441, 588] on div "Générer un document pour ce(s) procédure(s)" at bounding box center [1479, 585] width 163 height 33
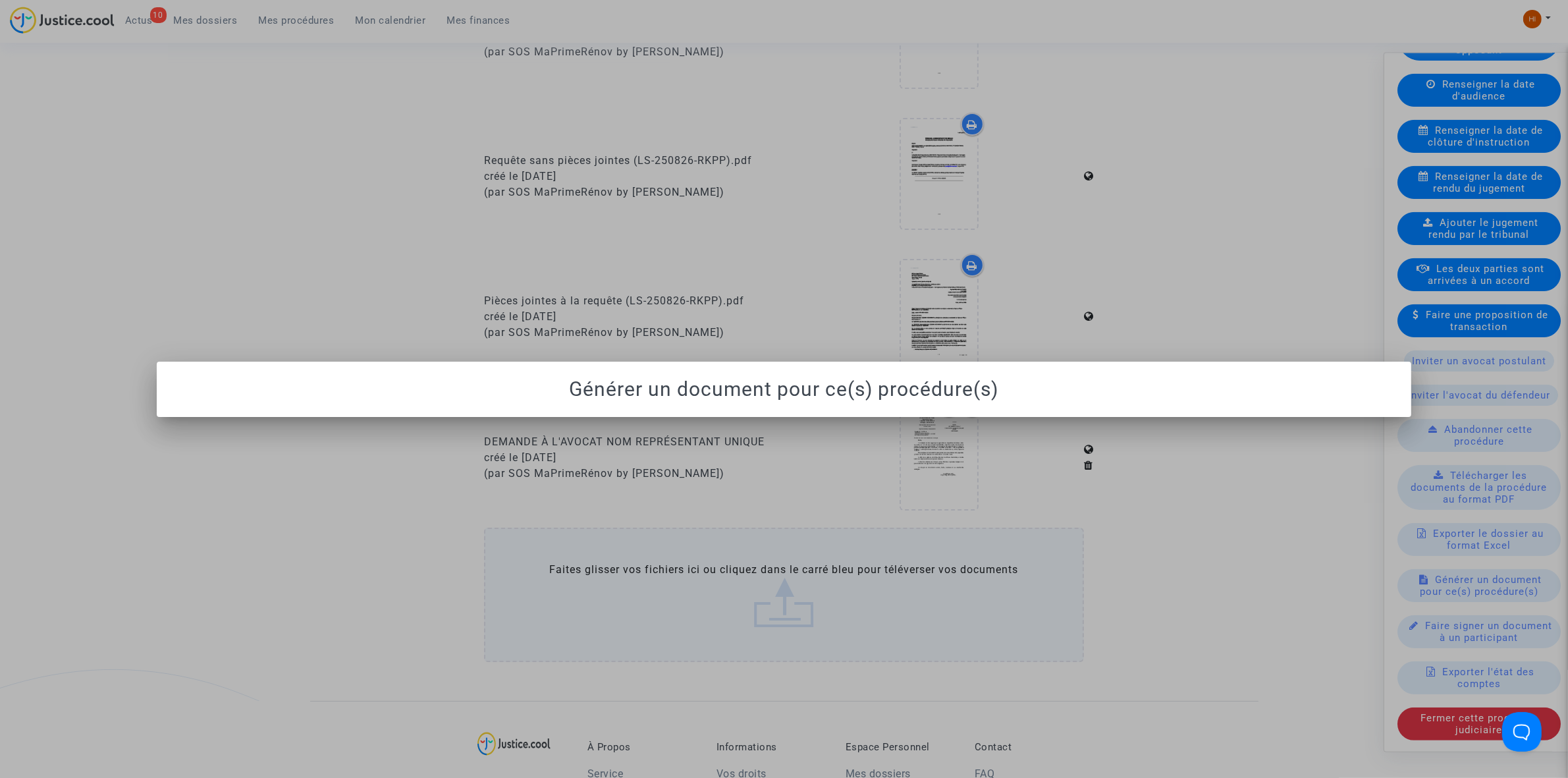
scroll to position [0, 0]
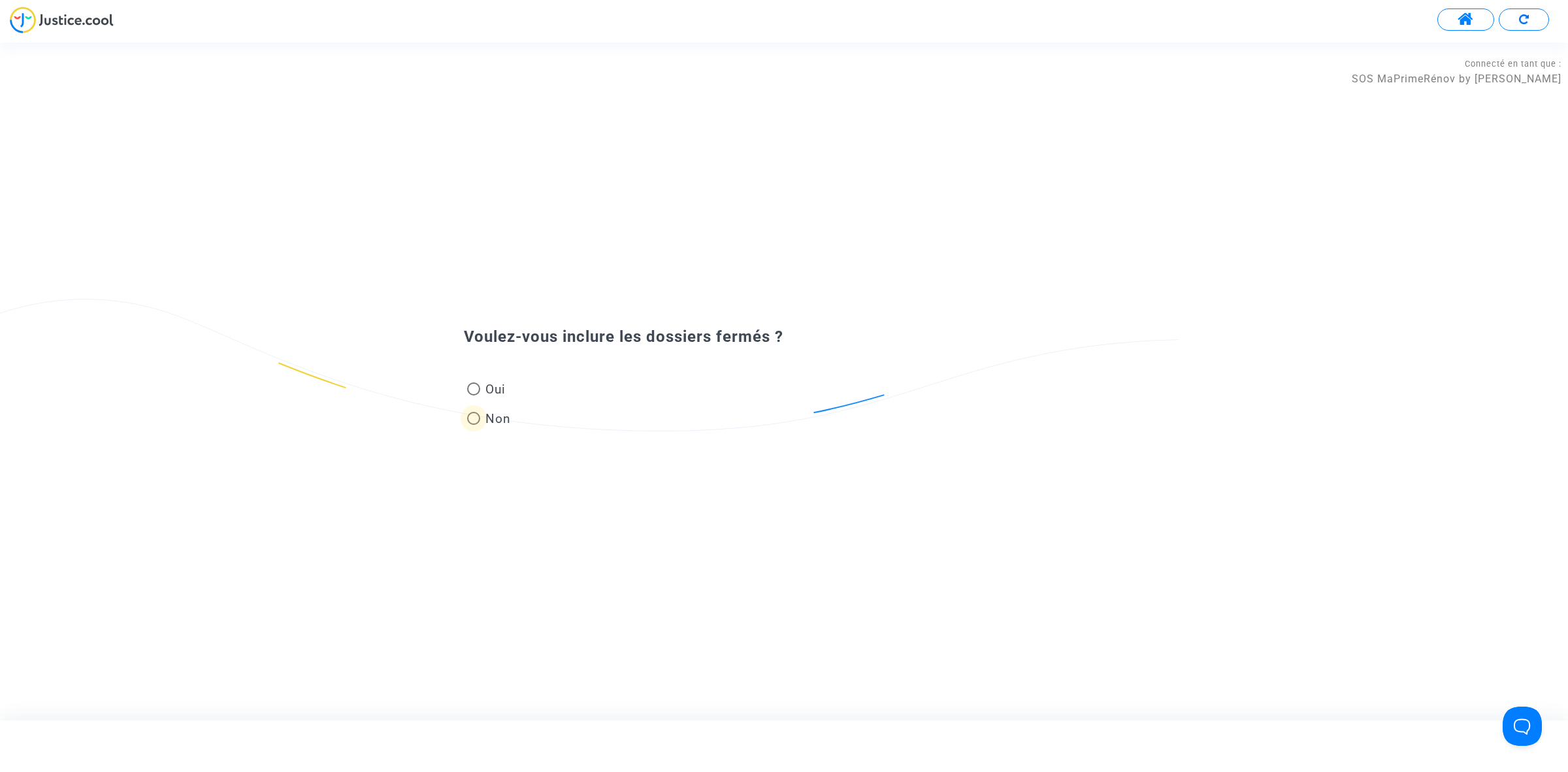
click at [494, 419] on span "Non" at bounding box center [495, 419] width 31 height 17
click at [474, 425] on input "Non" at bounding box center [473, 425] width 1 height 1
radio input "true"
click at [792, 406] on input "text" at bounding box center [791, 398] width 628 height 15
paste input "DEMANDE À L'AVOCAT NOM REPRÉSENTANT UNIQUE"
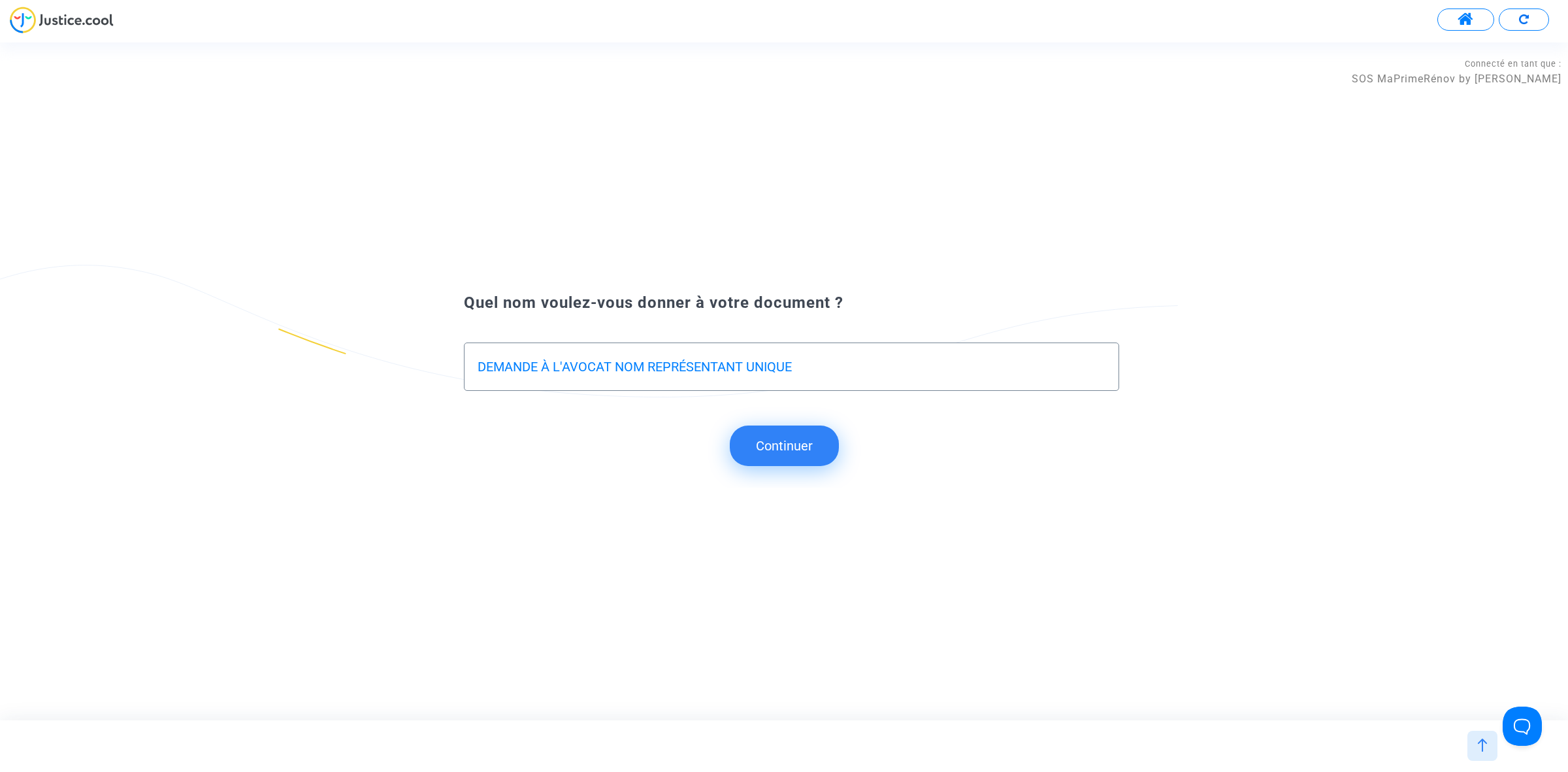
click at [474, 366] on div "DEMANDE À L'AVOCAT NOM REPRÉSENTANT UNIQUE" at bounding box center [791, 366] width 655 height 48
click at [481, 363] on input "DEMANDE À L'AVOCAT NOM REPRÉSENTANT UNIQUE" at bounding box center [791, 367] width 628 height 15
type input "REPONSE A LA DEMANDE À L'AVOCAT NOM REPRÉSENTANT UNIQUE"
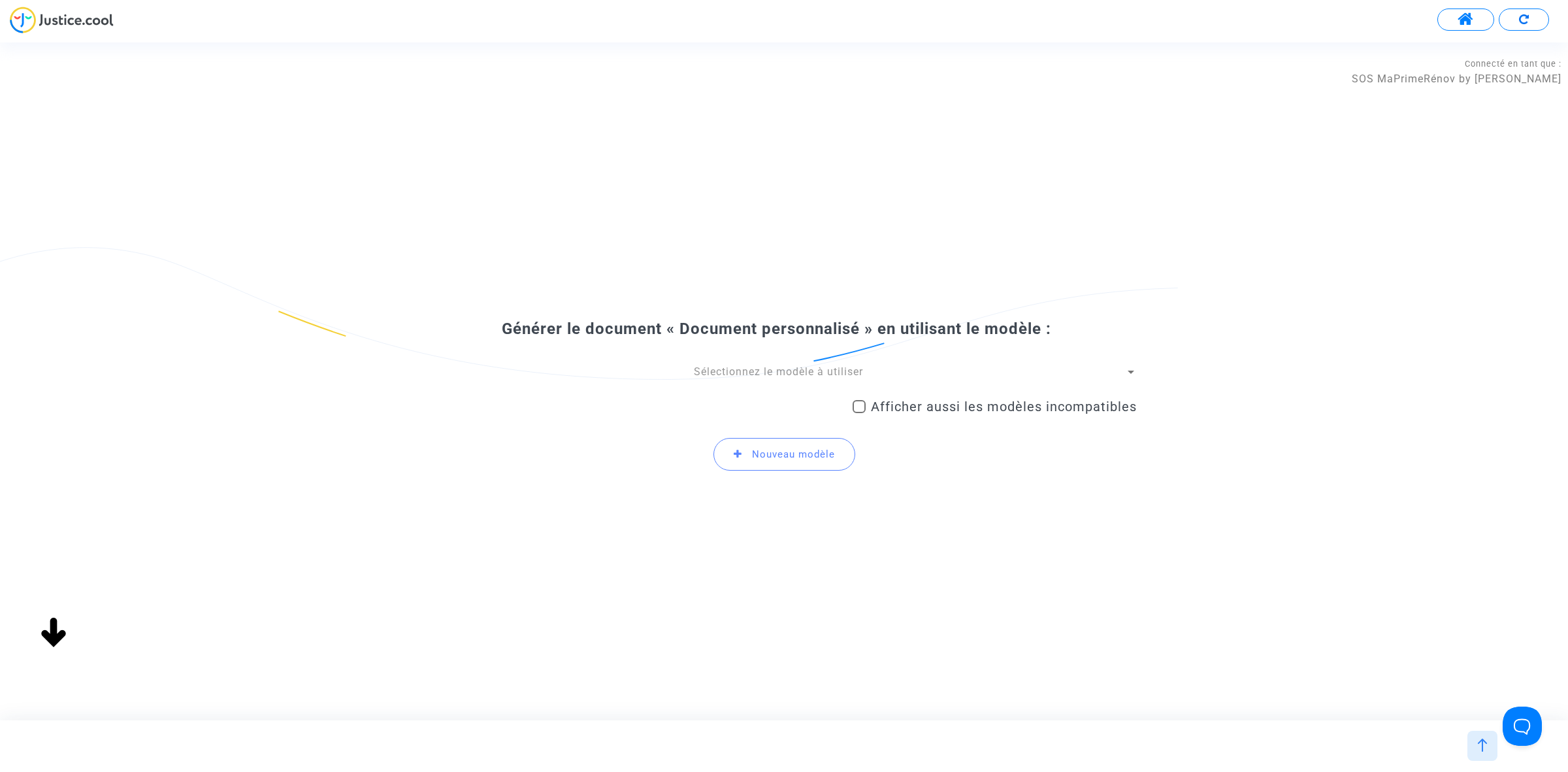
click at [735, 366] on span "Sélectionnez le modèle à utiliser" at bounding box center [778, 371] width 169 height 13
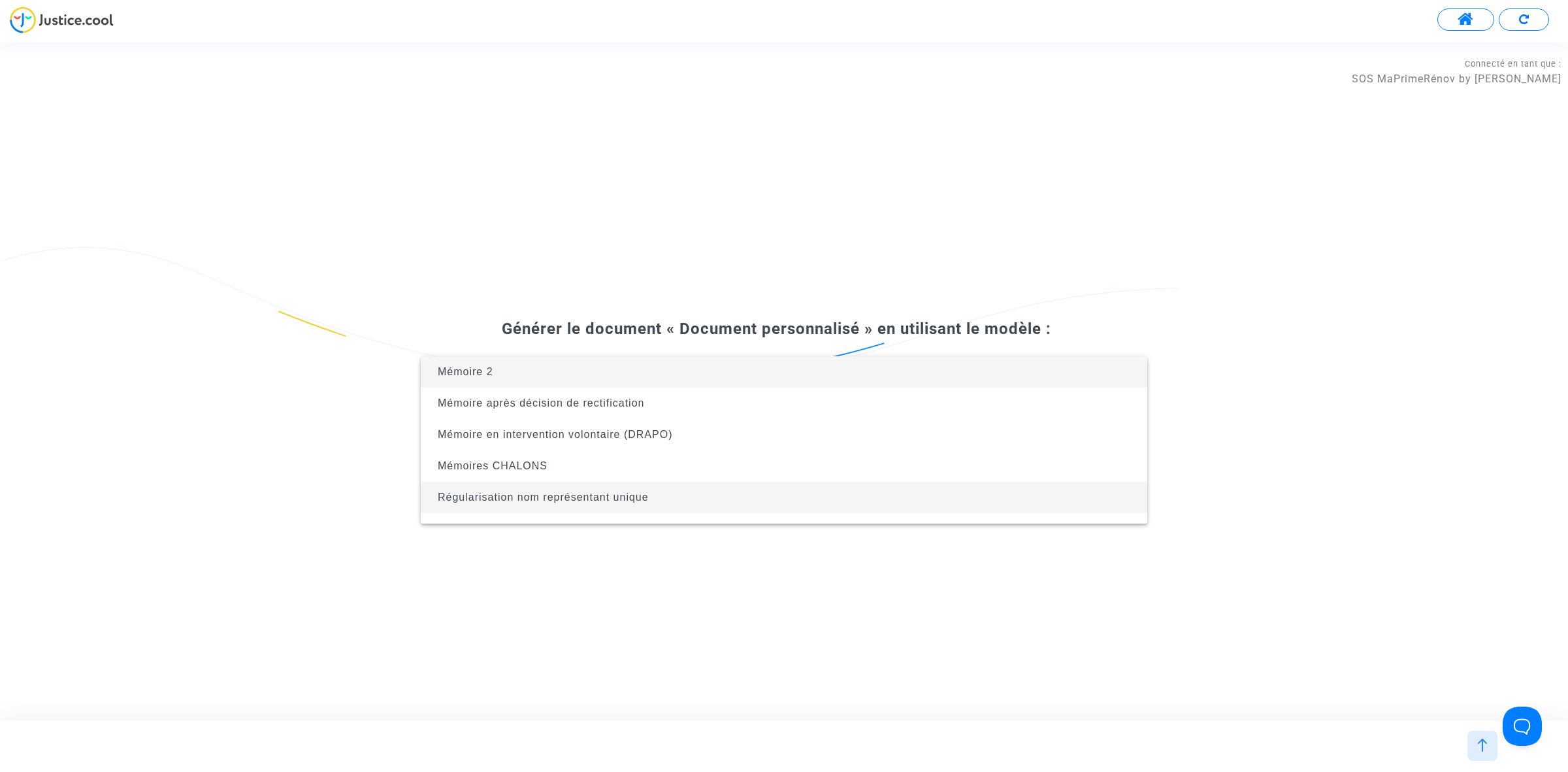
click at [740, 491] on span "Régularisation nom représentant unique" at bounding box center [784, 497] width 706 height 31
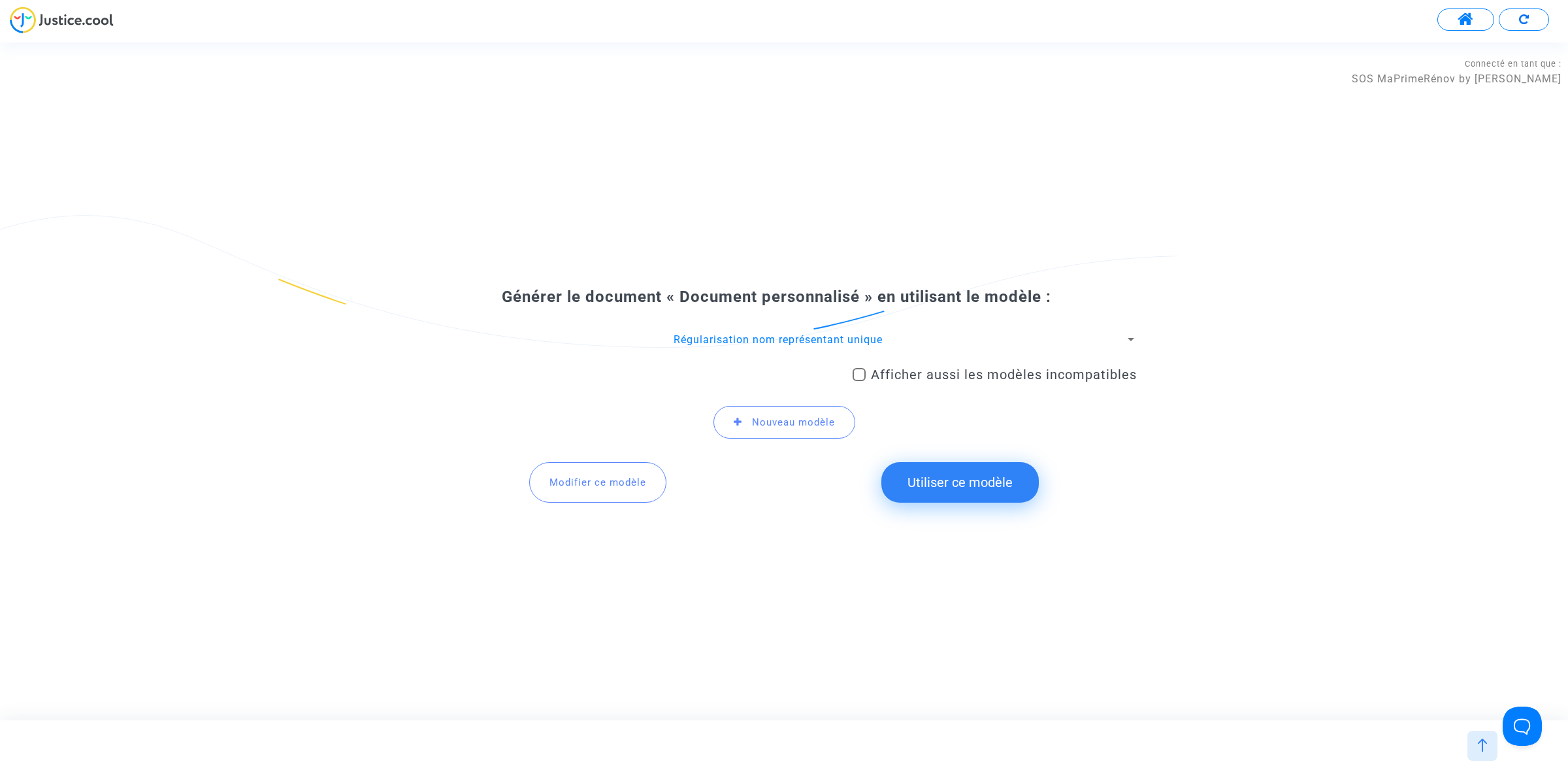
click at [1018, 486] on button "Utiliser ce modèle" at bounding box center [960, 482] width 157 height 40
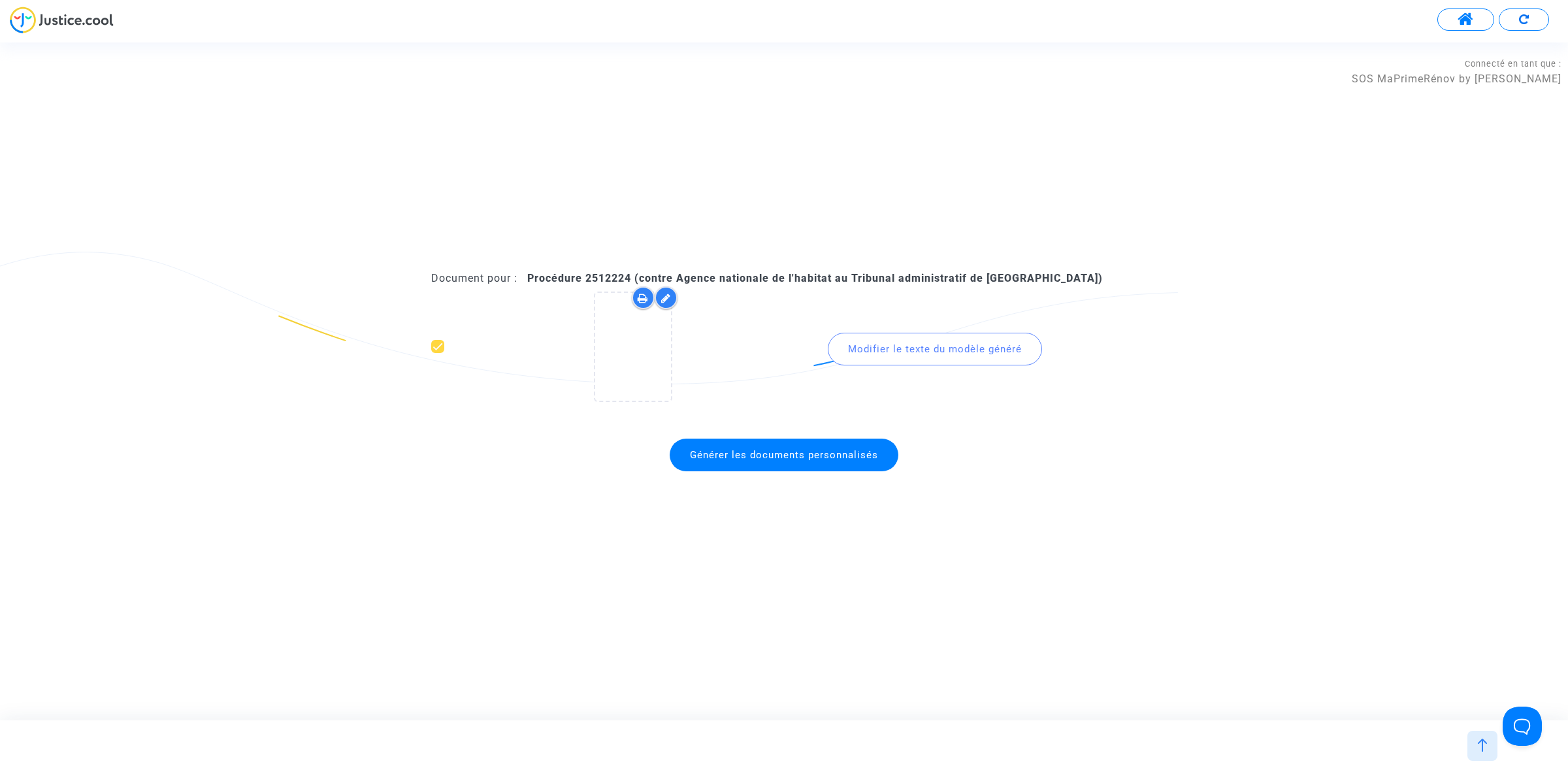
drag, startPoint x: 585, startPoint y: 276, endPoint x: 634, endPoint y: 279, distance: 49.1
click at [634, 279] on b "Procédure 2512224 (contre Agence nationale de l'habitat au Tribunal administrat…" at bounding box center [815, 278] width 576 height 13
click at [822, 451] on span "Générer les documents personnalisés" at bounding box center [784, 454] width 188 height 12
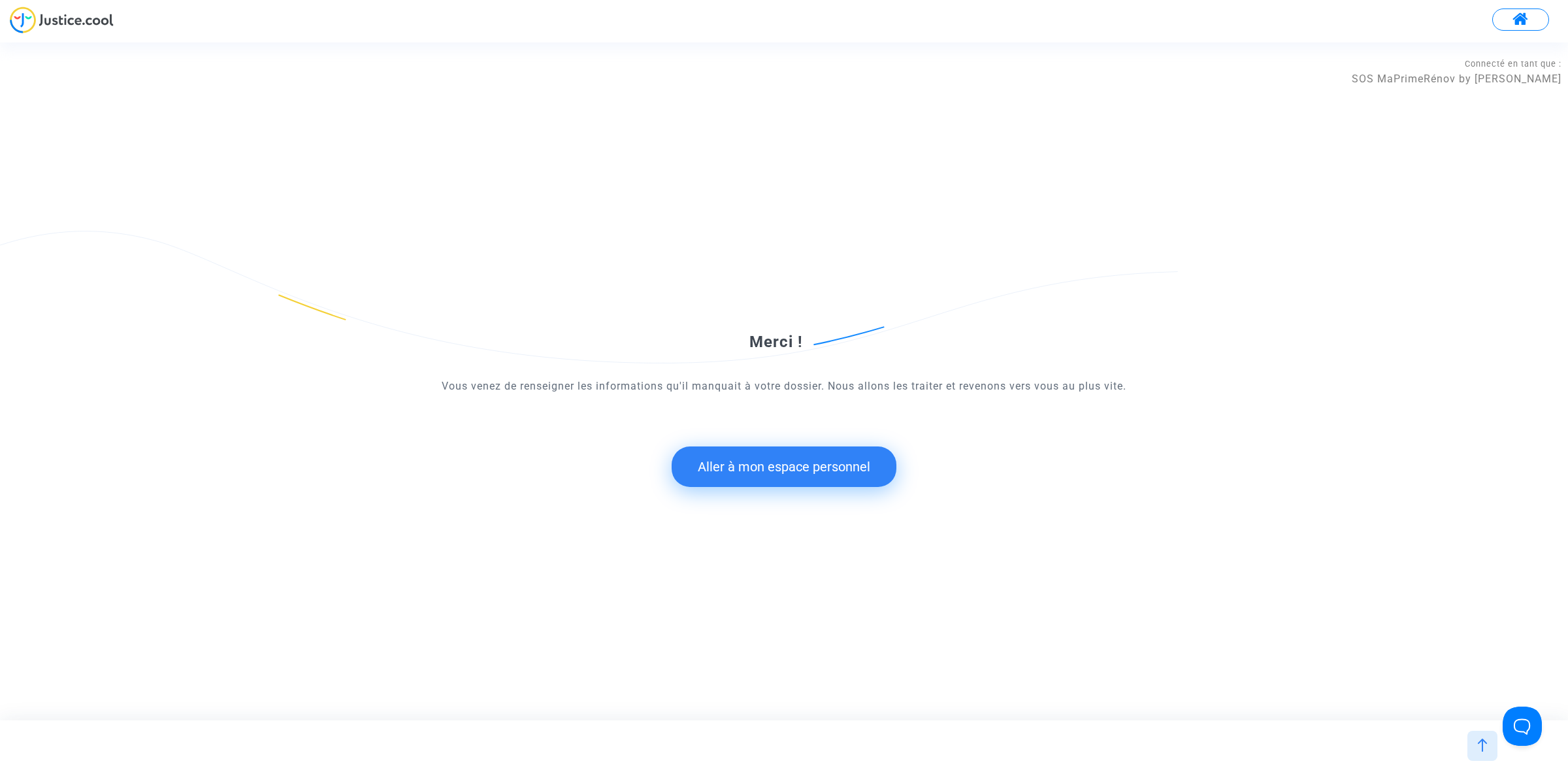
click at [797, 490] on div "Merci ! Vous venez de renseigner les informations qu'il manquait à votre dossie…" at bounding box center [784, 381] width 706 height 262
click at [807, 475] on button "Aller à mon espace personnel" at bounding box center [784, 466] width 225 height 40
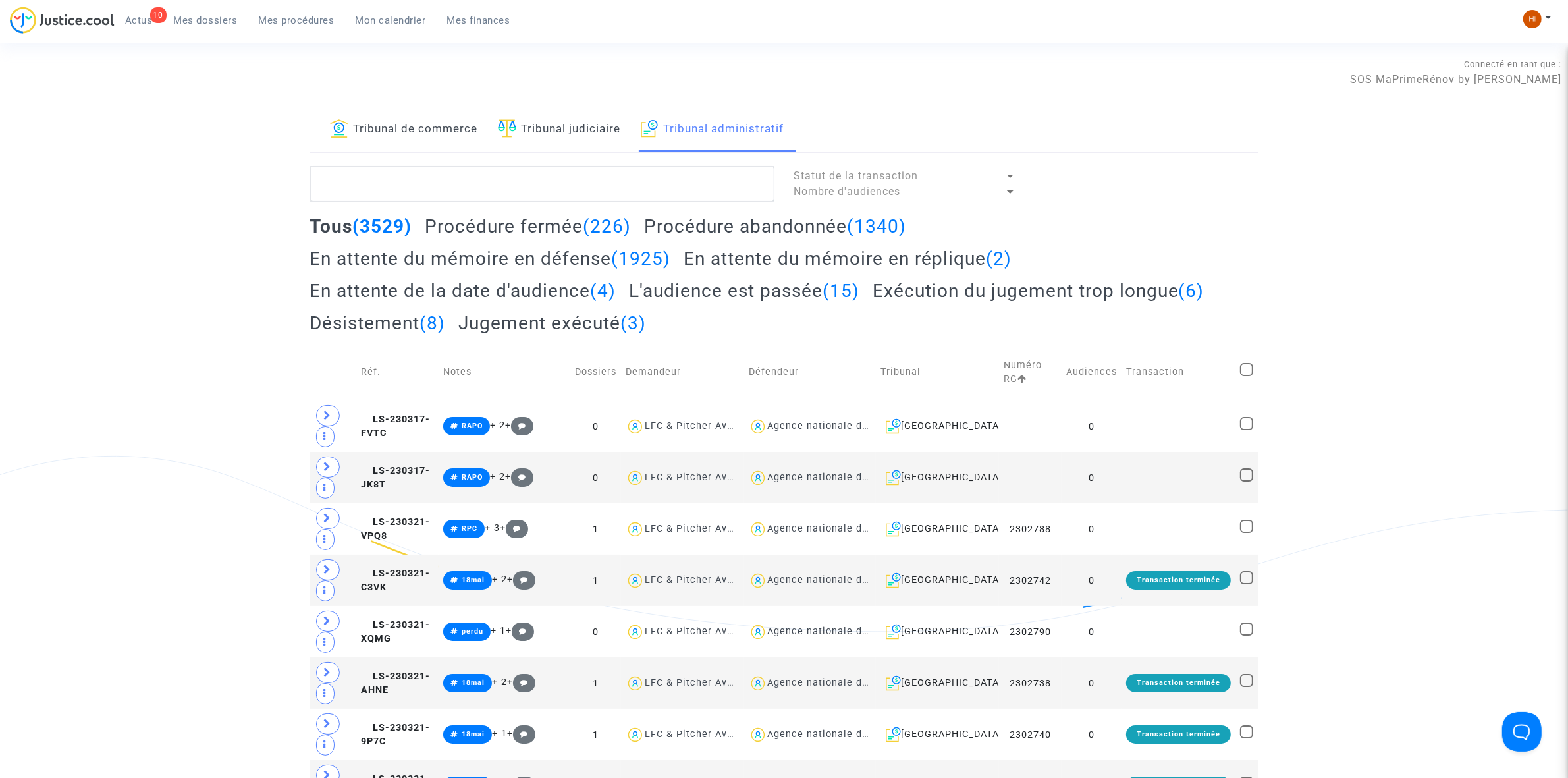
click at [575, 183] on textarea at bounding box center [542, 183] width 464 height 36
paste textarea "2512224"
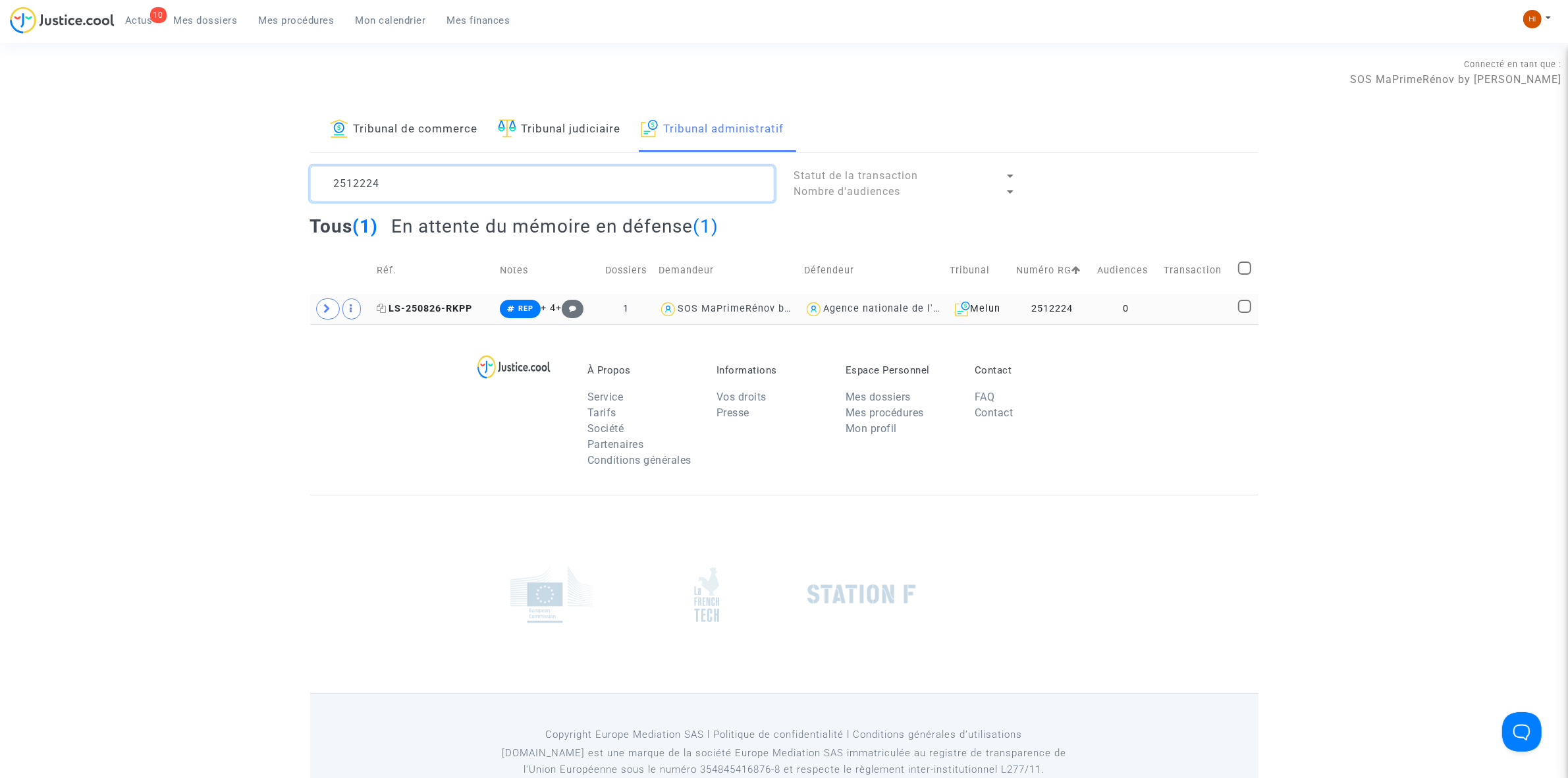
type textarea "2512224"
click at [456, 308] on span "LS-250826-RKPP" at bounding box center [425, 309] width 95 height 11
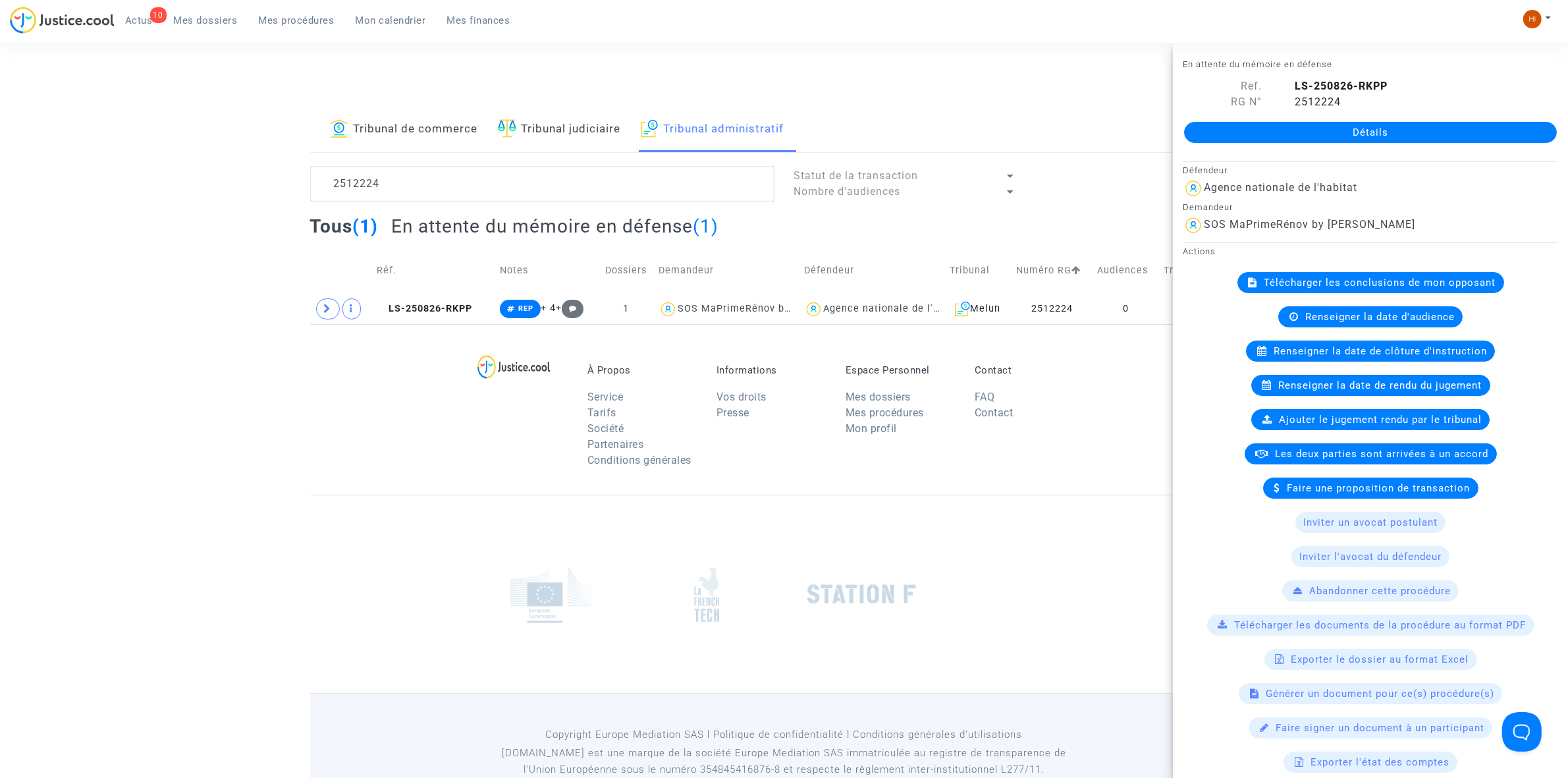
click at [1309, 136] on link "Détails" at bounding box center [1371, 132] width 373 height 21
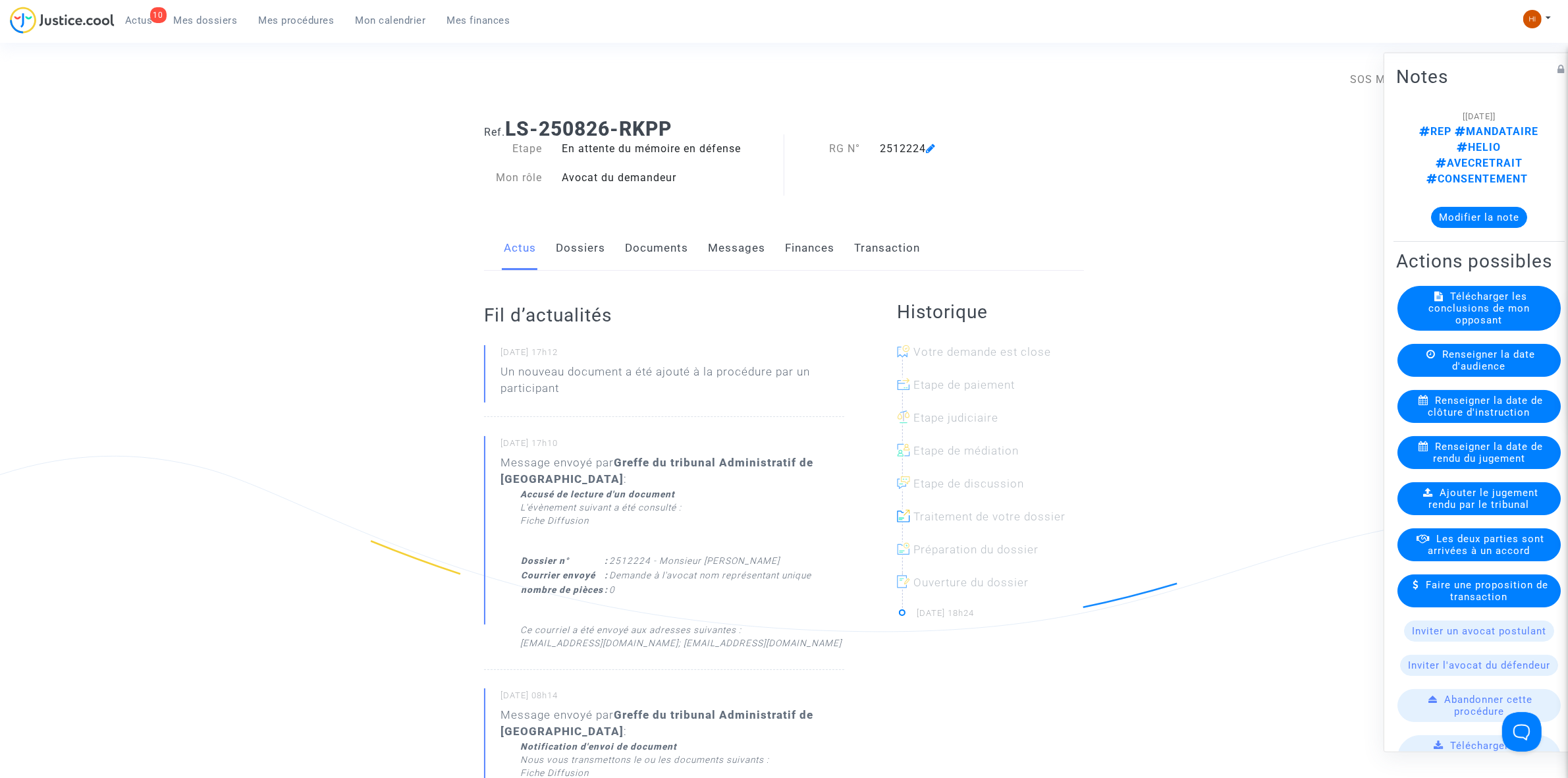
click at [635, 249] on link "Documents" at bounding box center [657, 248] width 63 height 44
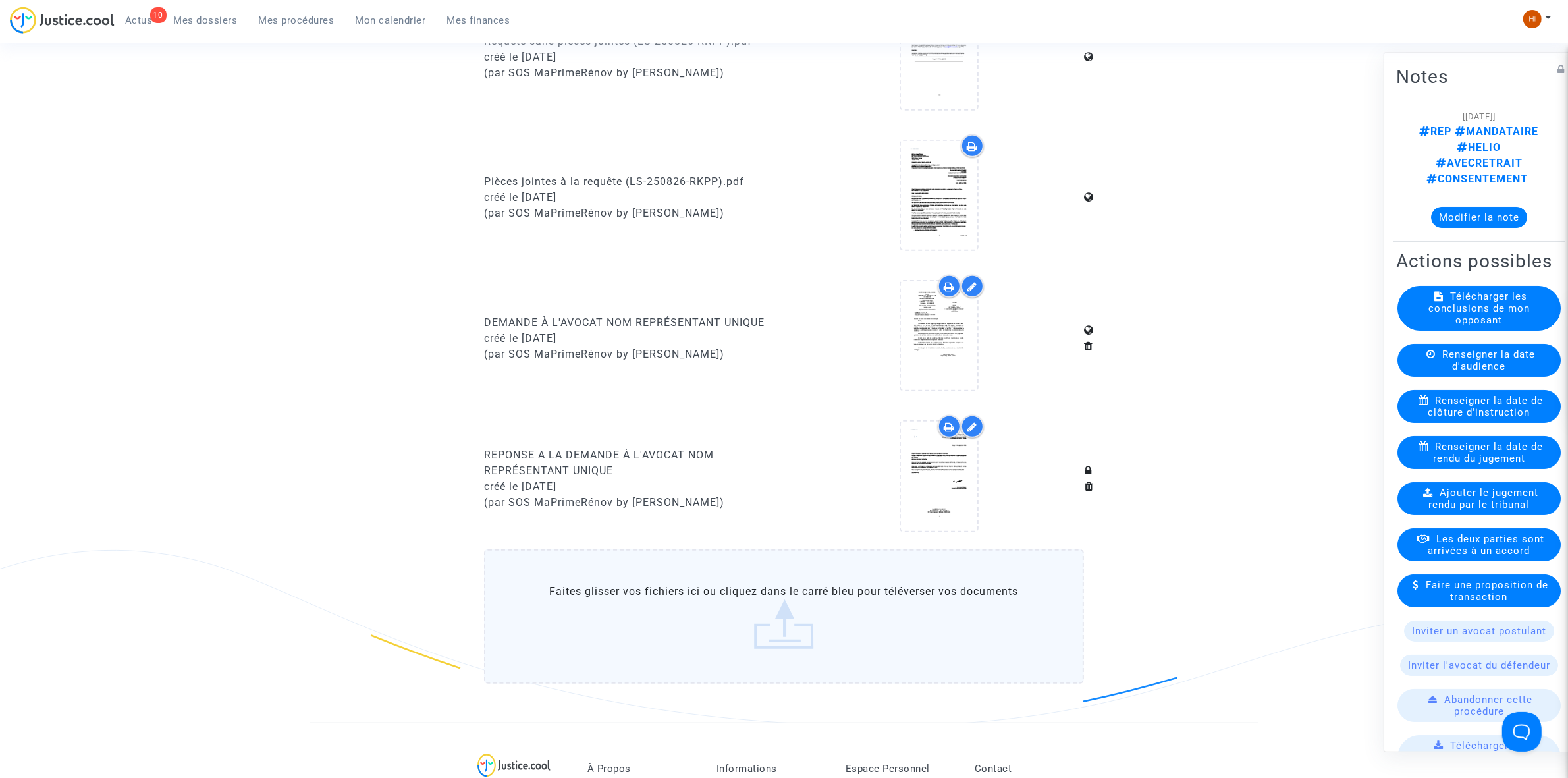
scroll to position [823, 0]
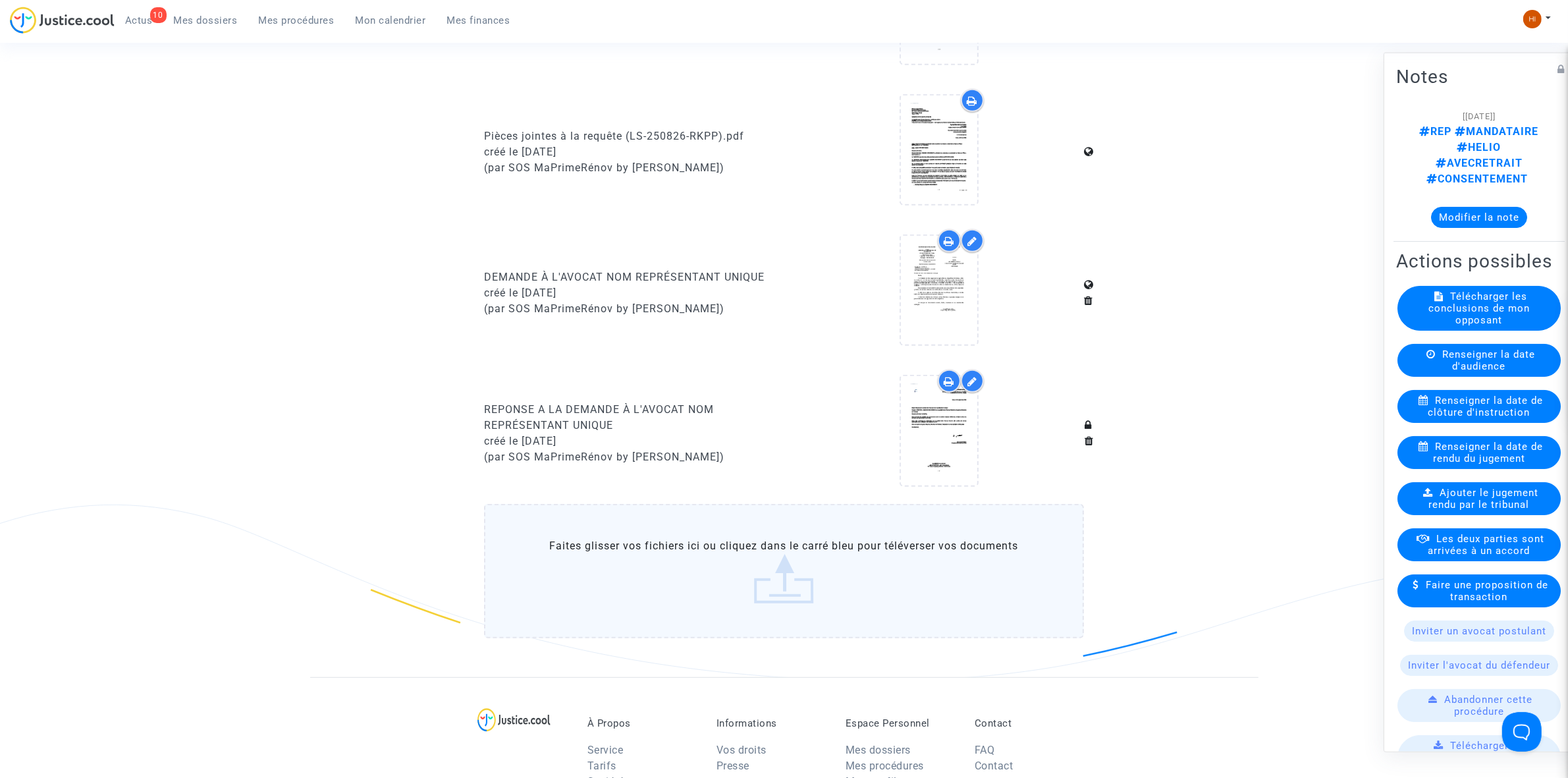
drag, startPoint x: 477, startPoint y: 398, endPoint x: 656, endPoint y: 423, distance: 180.7
click at [656, 423] on div "REPONSE A LA DEMANDE À L'AVOCAT NOM REPRÉSENTANT UNIQUE créé le 24/09/2025 (par…" at bounding box center [629, 433] width 310 height 127
click at [957, 280] on icon at bounding box center [939, 290] width 43 height 42
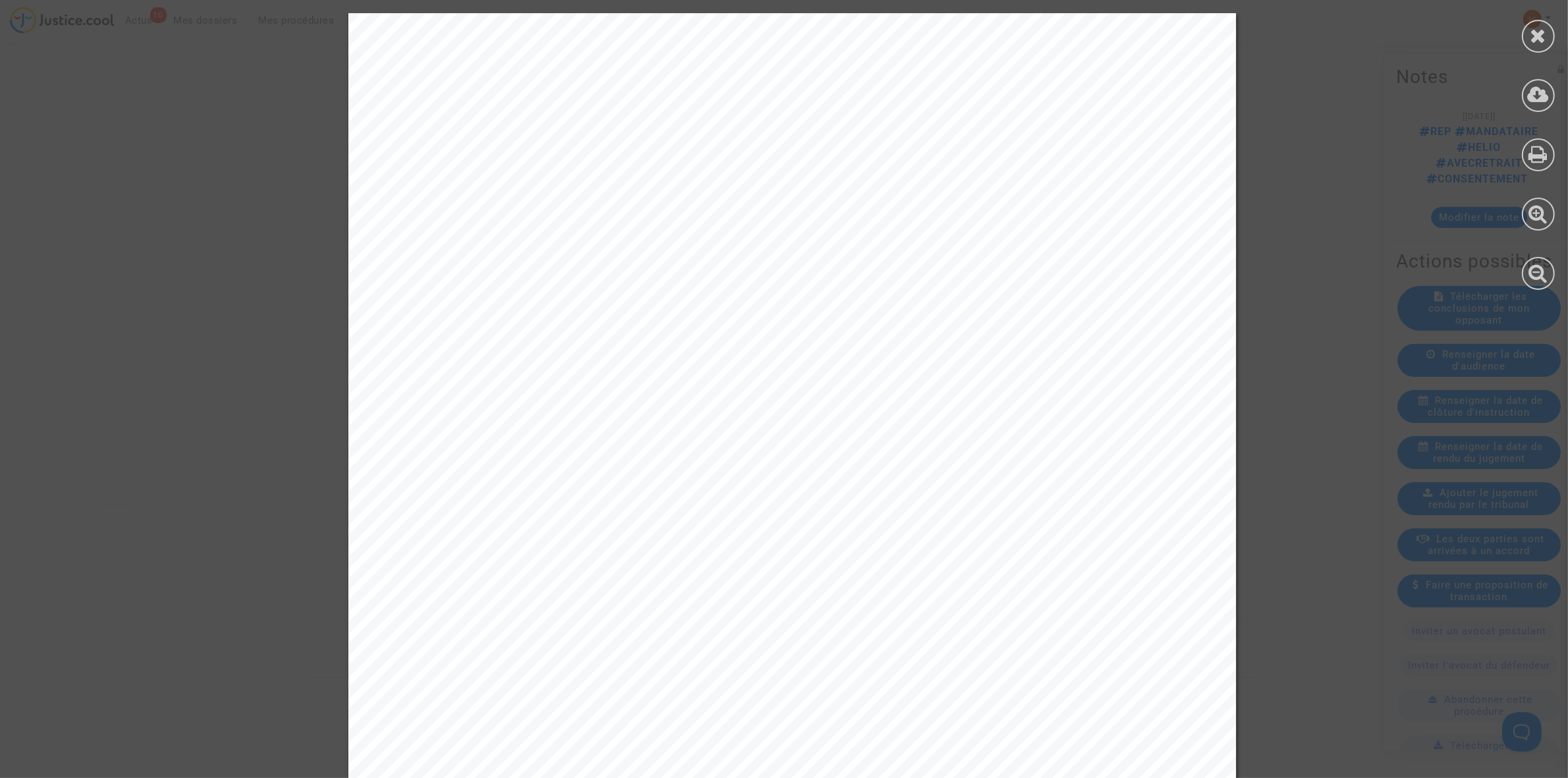
click at [1547, 18] on div at bounding box center [1538, 151] width 59 height 303
click at [1543, 27] on icon at bounding box center [1539, 35] width 17 height 20
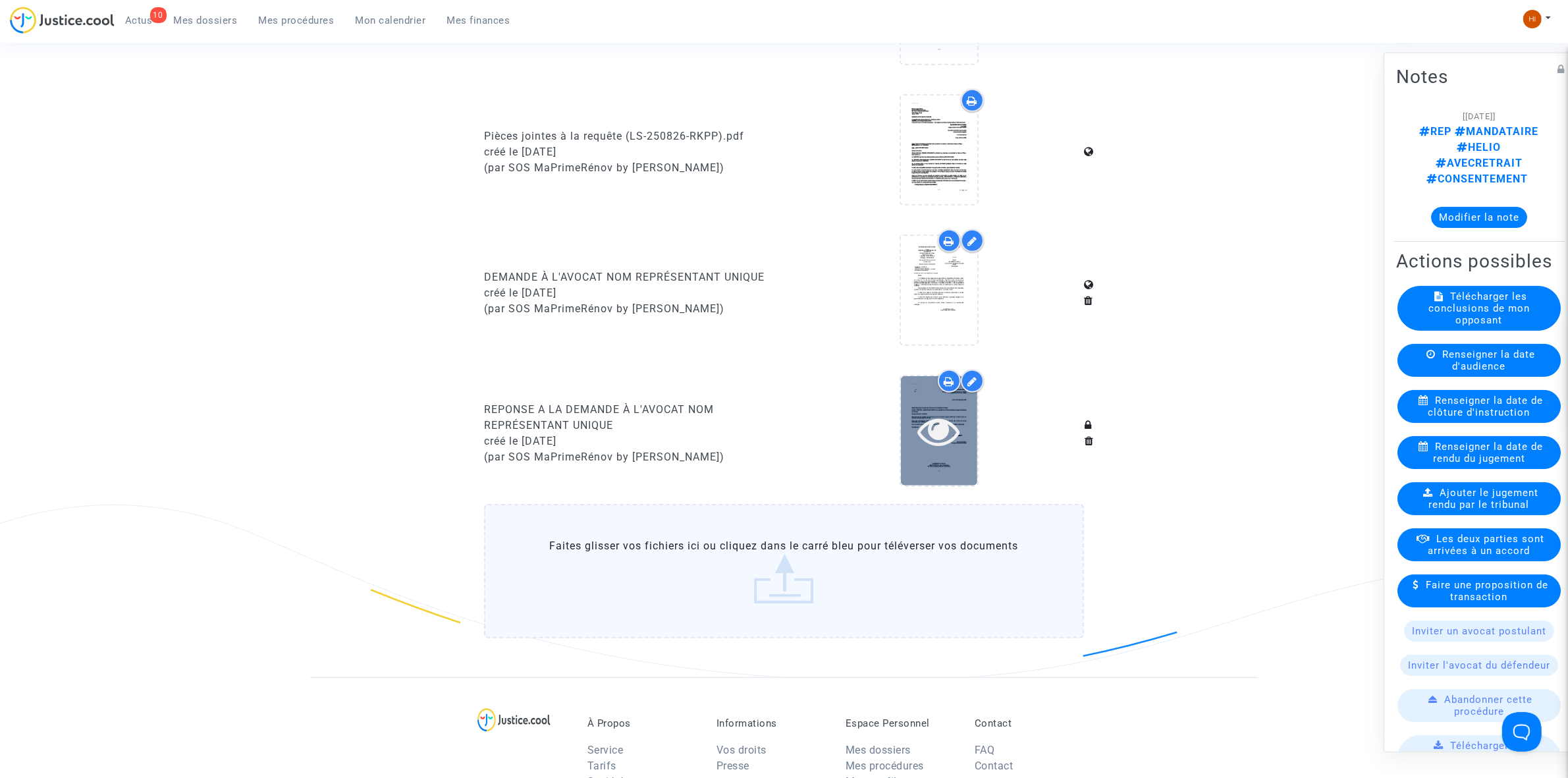
click at [947, 445] on icon at bounding box center [939, 431] width 43 height 42
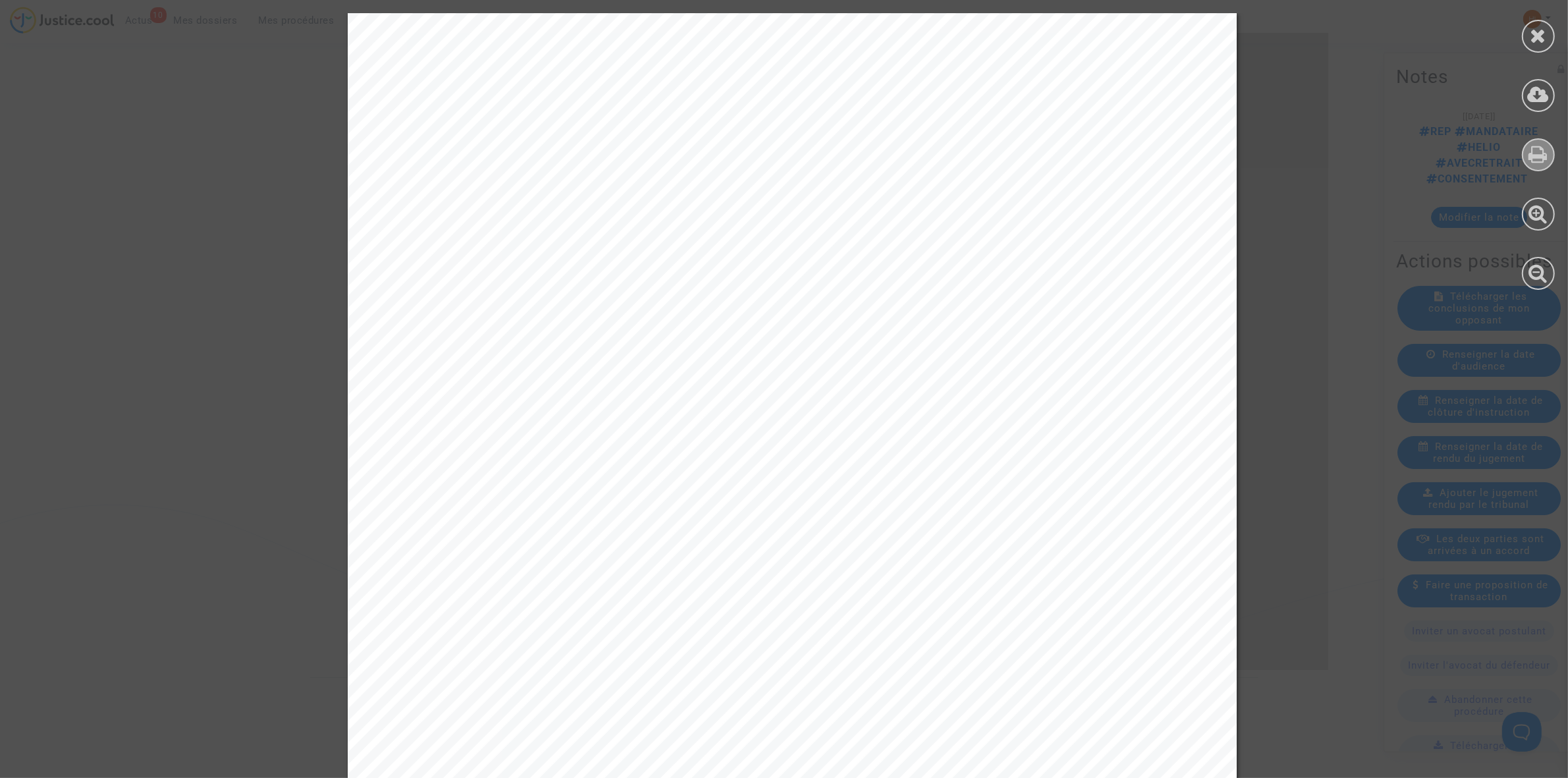
click at [1543, 146] on icon at bounding box center [1539, 154] width 19 height 20
click at [1528, 34] on div at bounding box center [1539, 36] width 33 height 33
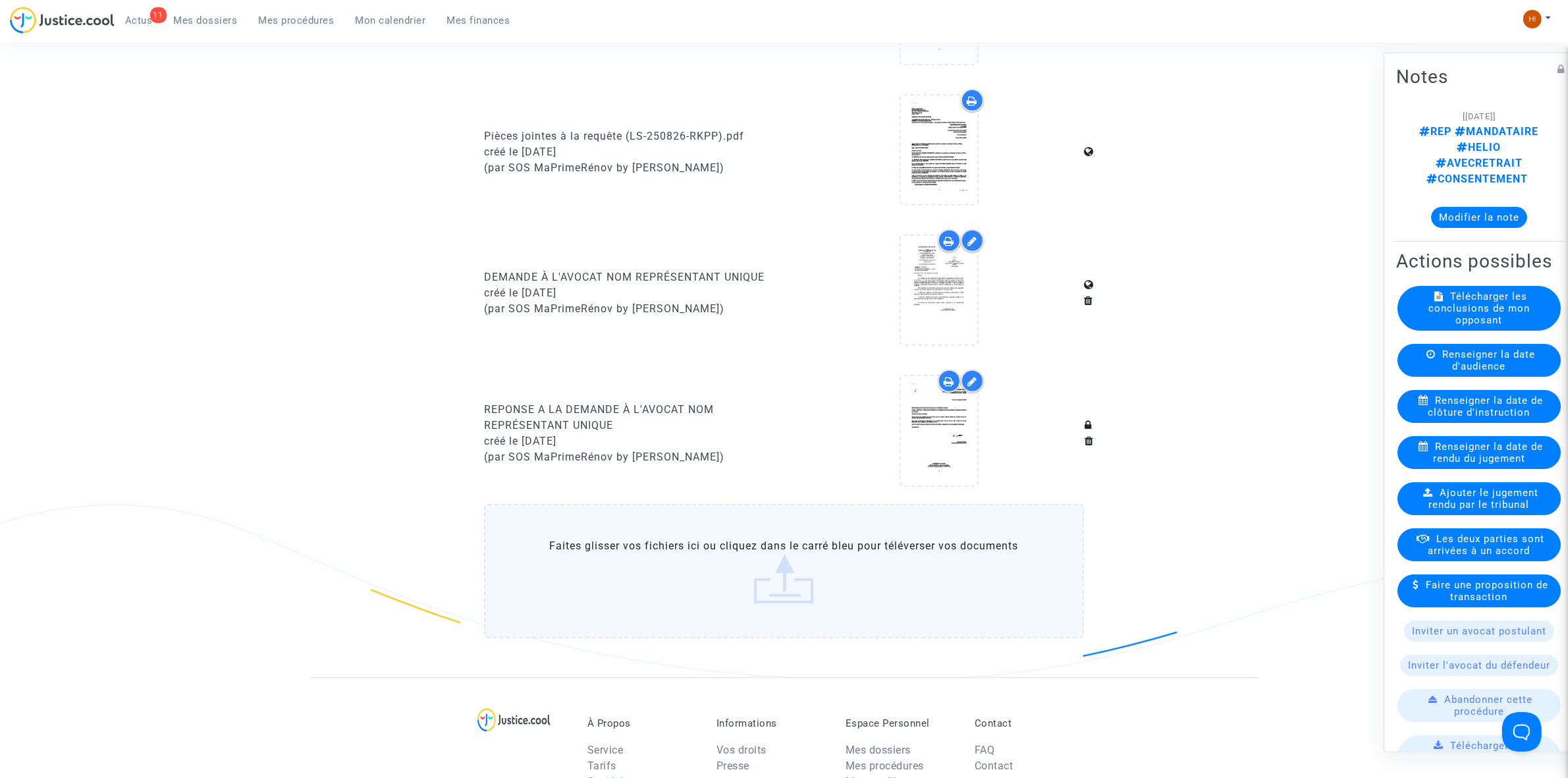
click at [274, 27] on link "Mes procédures" at bounding box center [297, 20] width 97 height 20
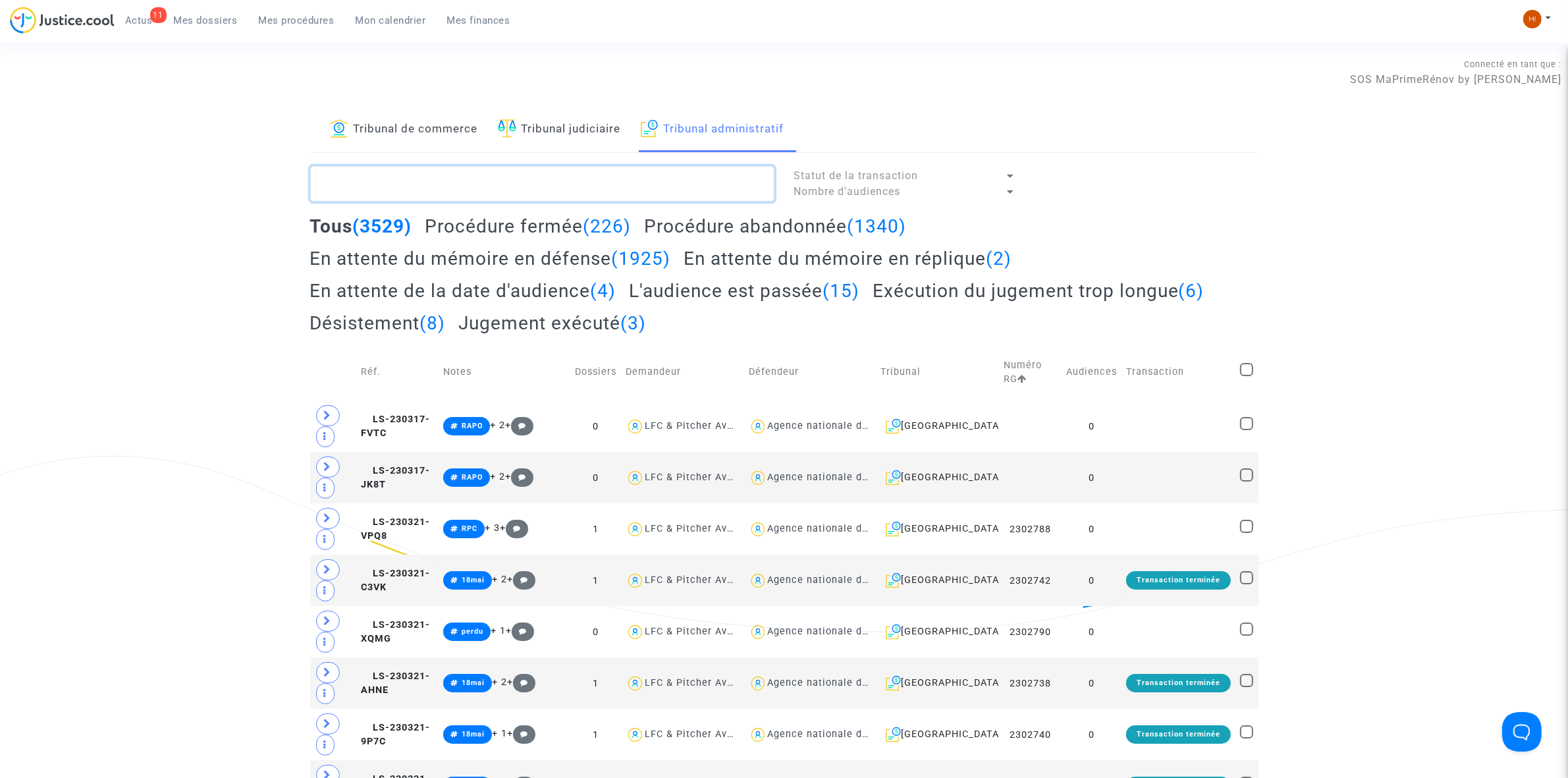
click at [572, 183] on textarea at bounding box center [542, 183] width 464 height 36
paste textarea "REPONSE A LA DEMANDE À L'AVOCAT NOM REPRÉSENTANT UNIQUE"
type textarea "REPONSE A LA DEMANDE À L'AVOCAT NOM REPRÉSENTANT UNIQUE"
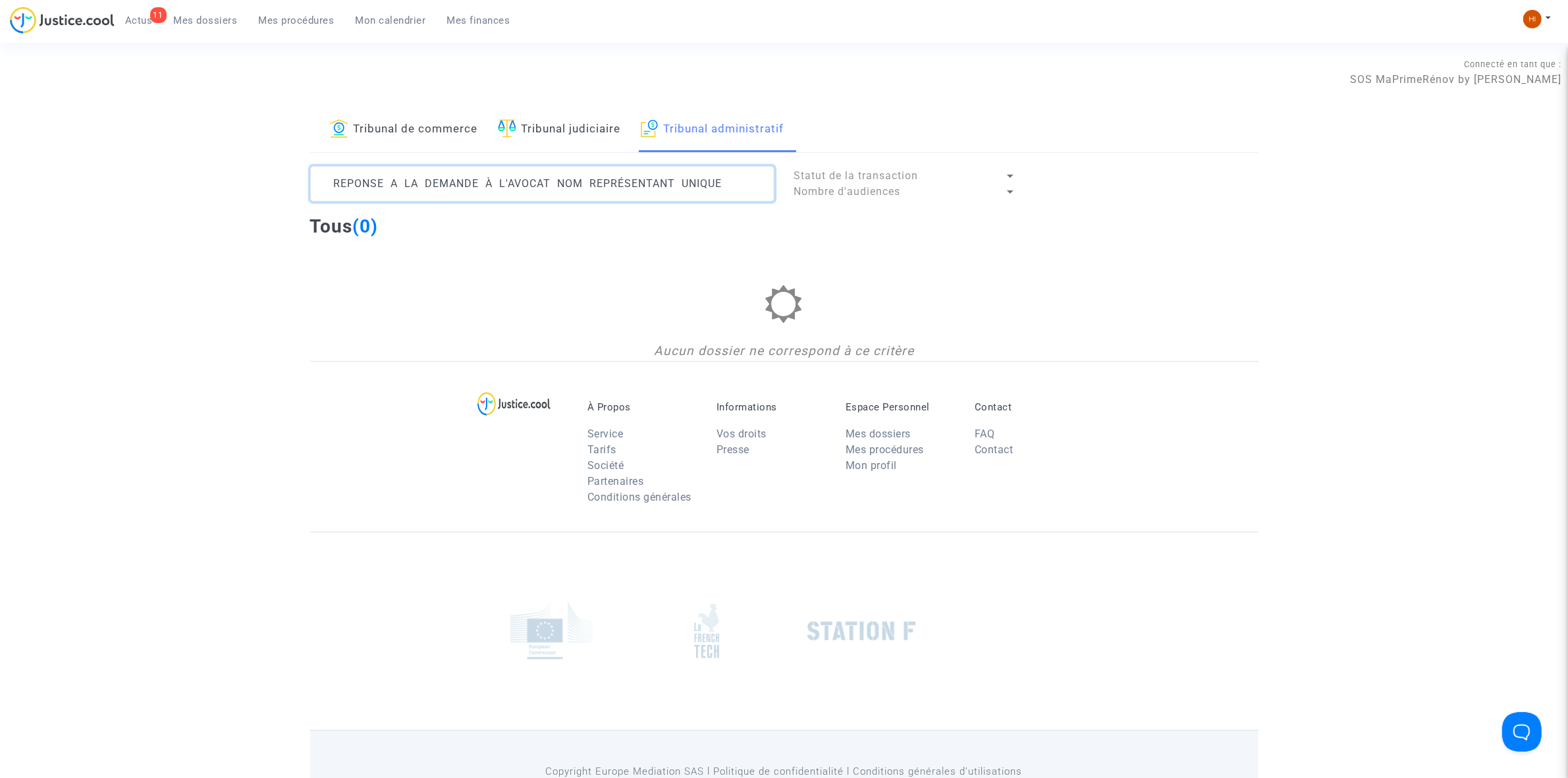
click at [718, 190] on textarea at bounding box center [542, 183] width 464 height 36
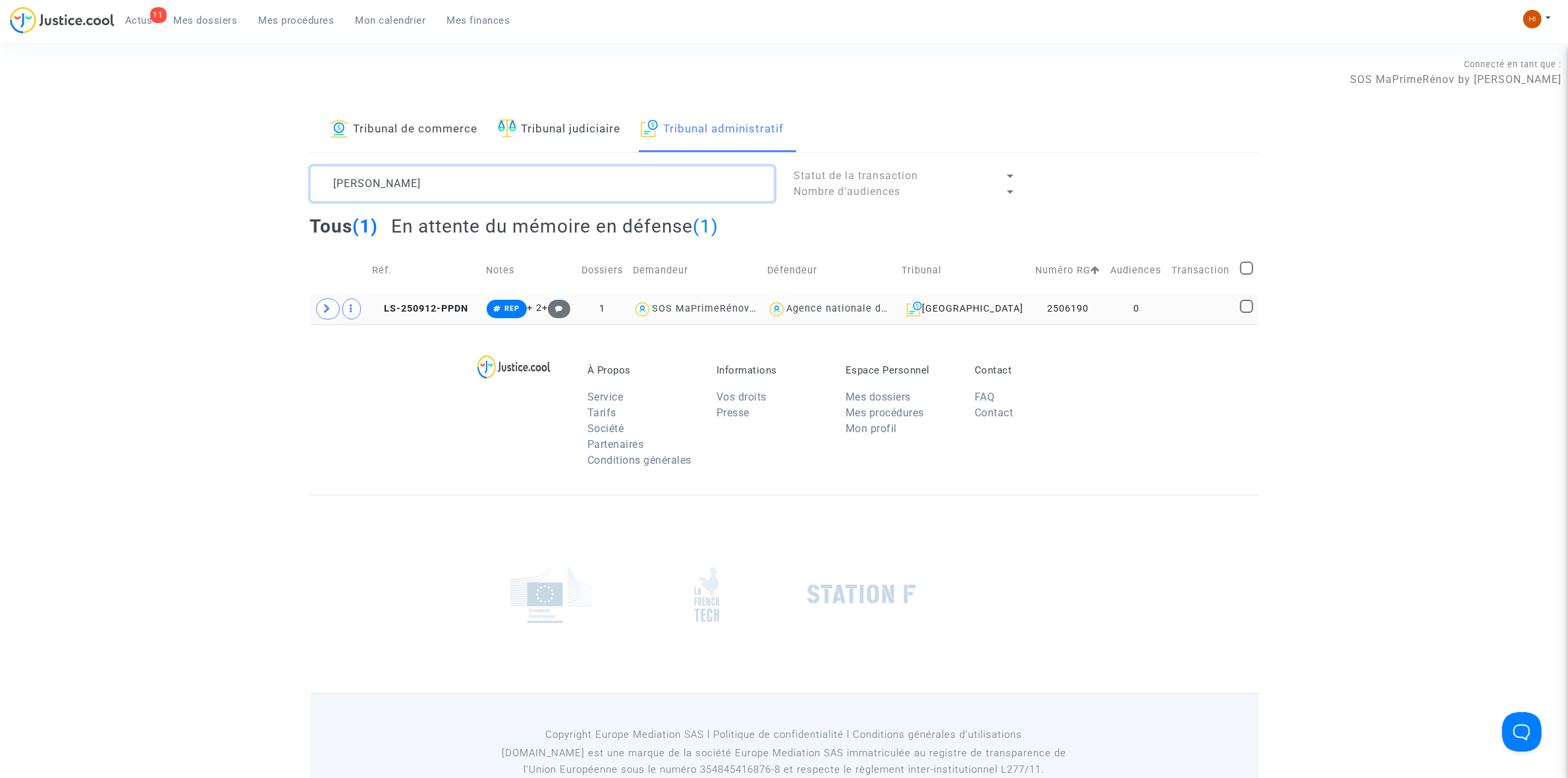
type textarea "DAVID FRANCK"
click at [1210, 321] on td at bounding box center [1202, 309] width 68 height 30
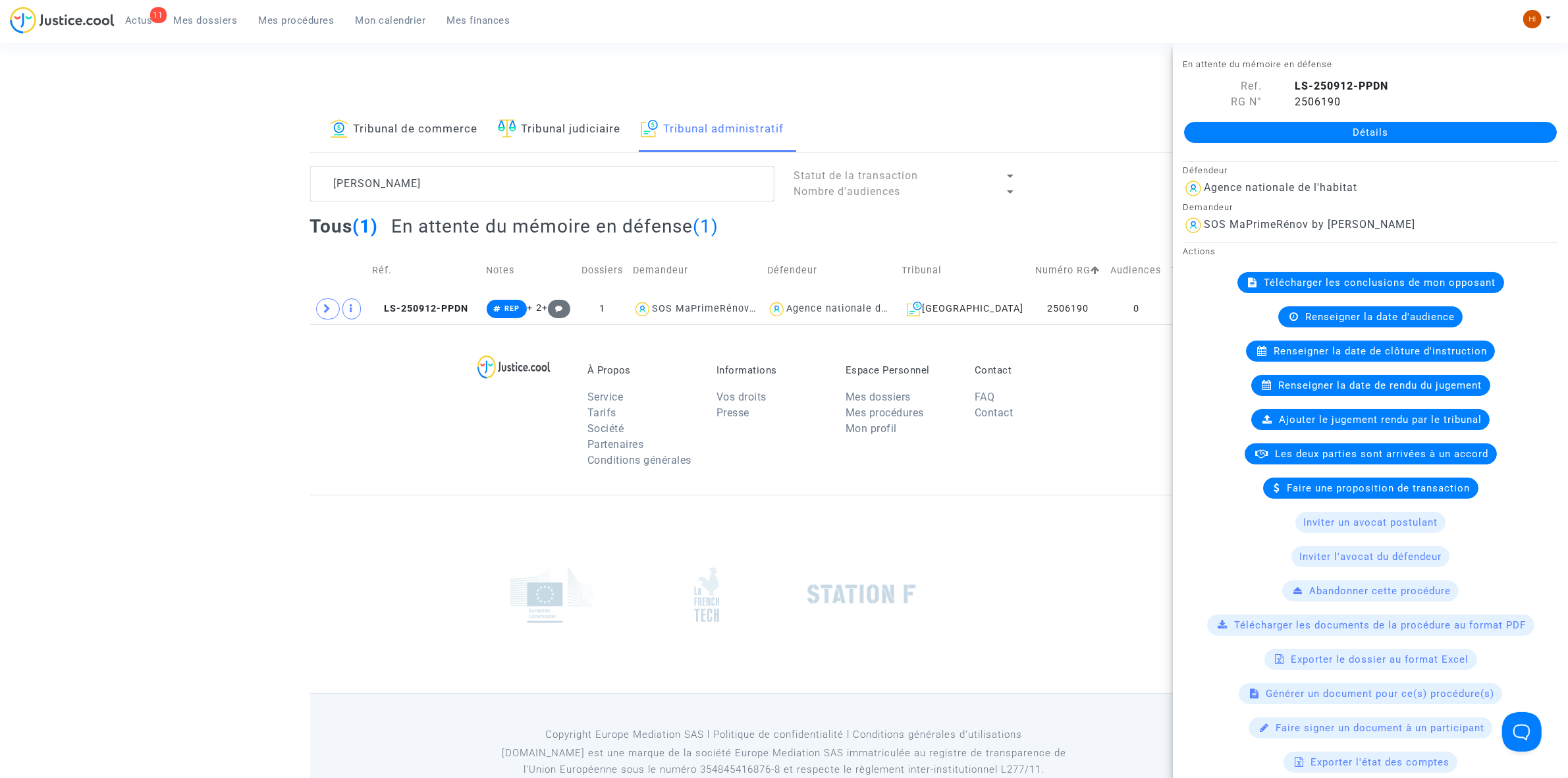
click at [1293, 139] on link "Détails" at bounding box center [1371, 132] width 373 height 21
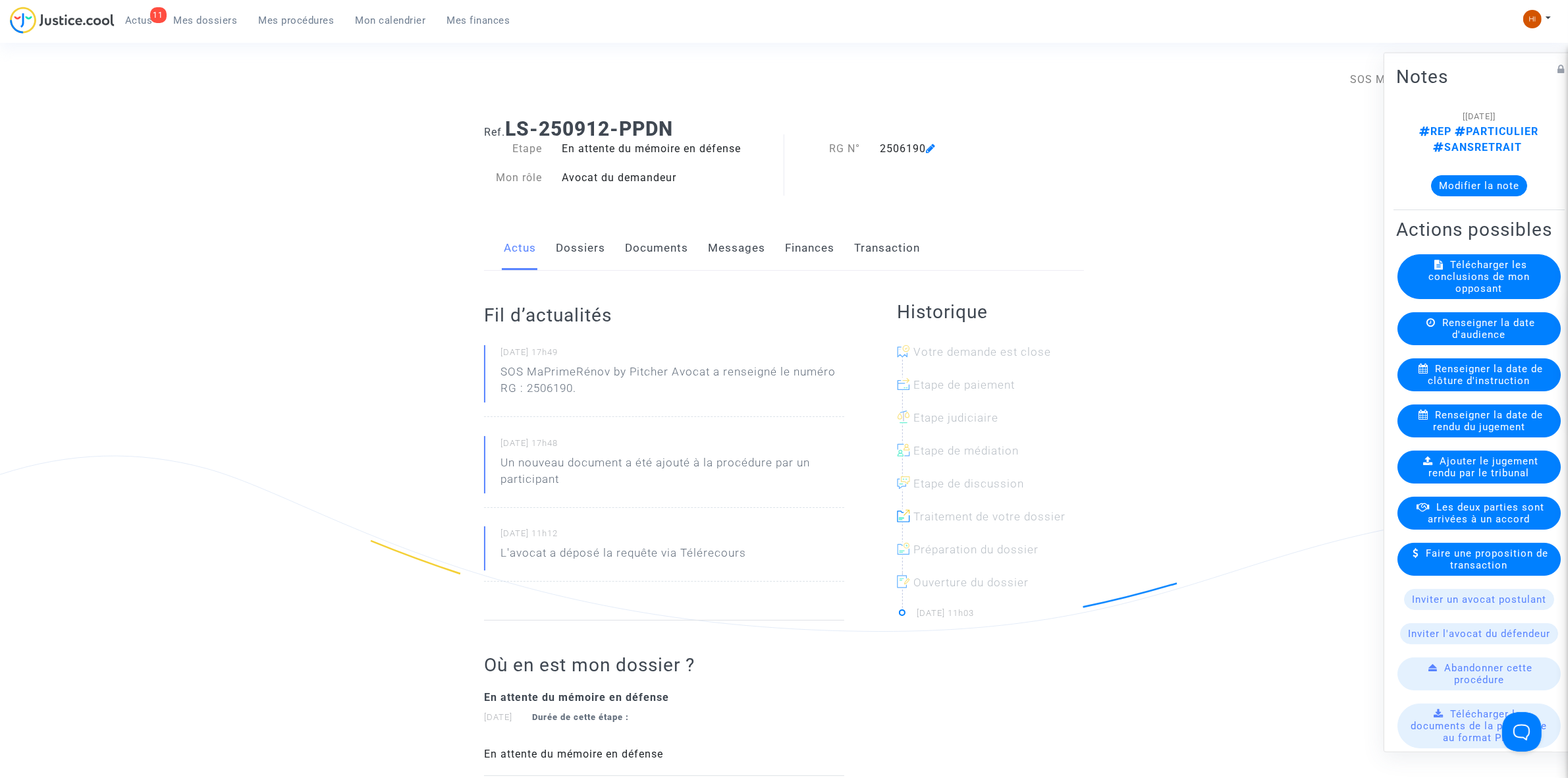
click at [658, 246] on link "Documents" at bounding box center [657, 248] width 63 height 44
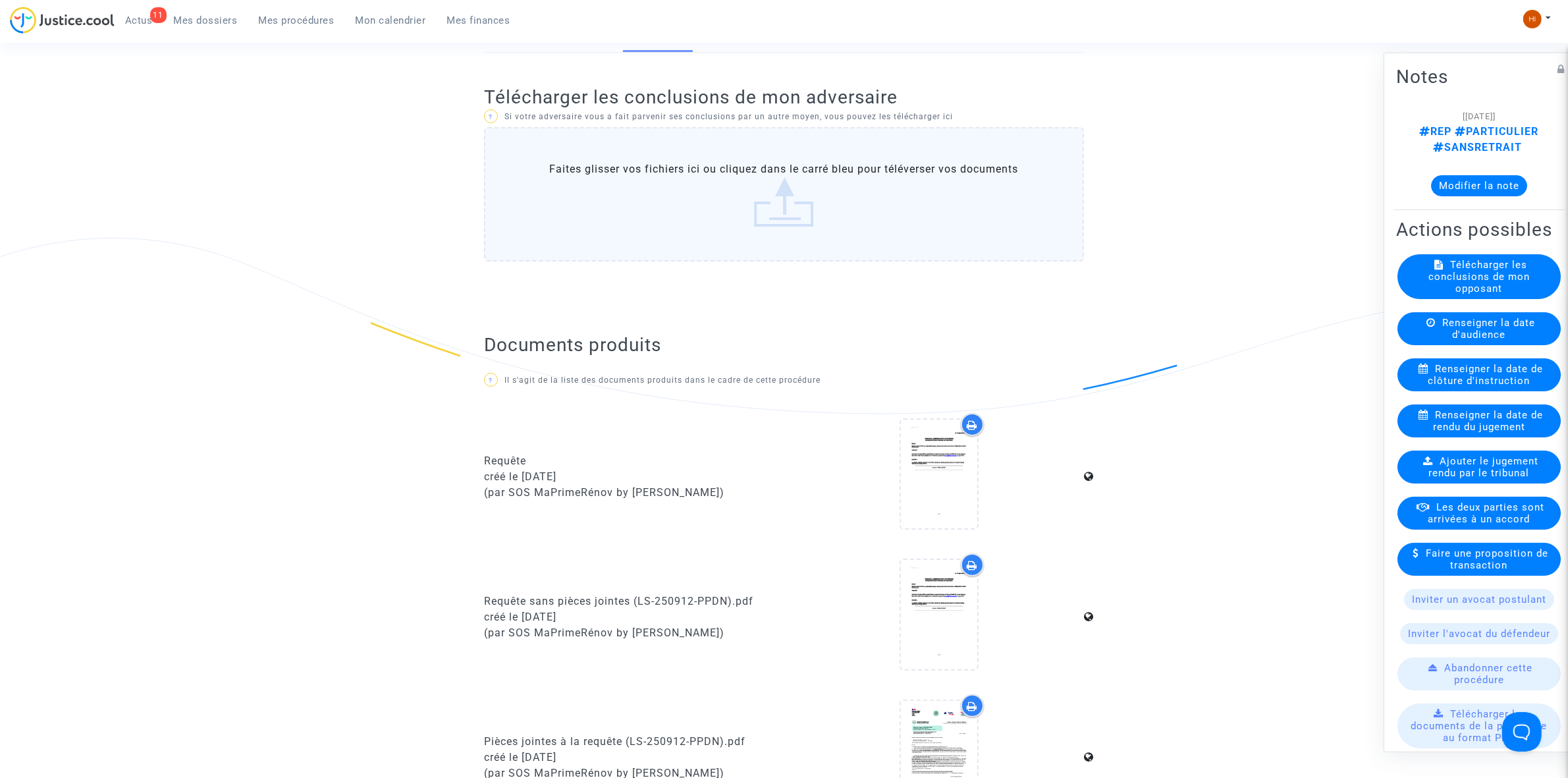
scroll to position [82, 0]
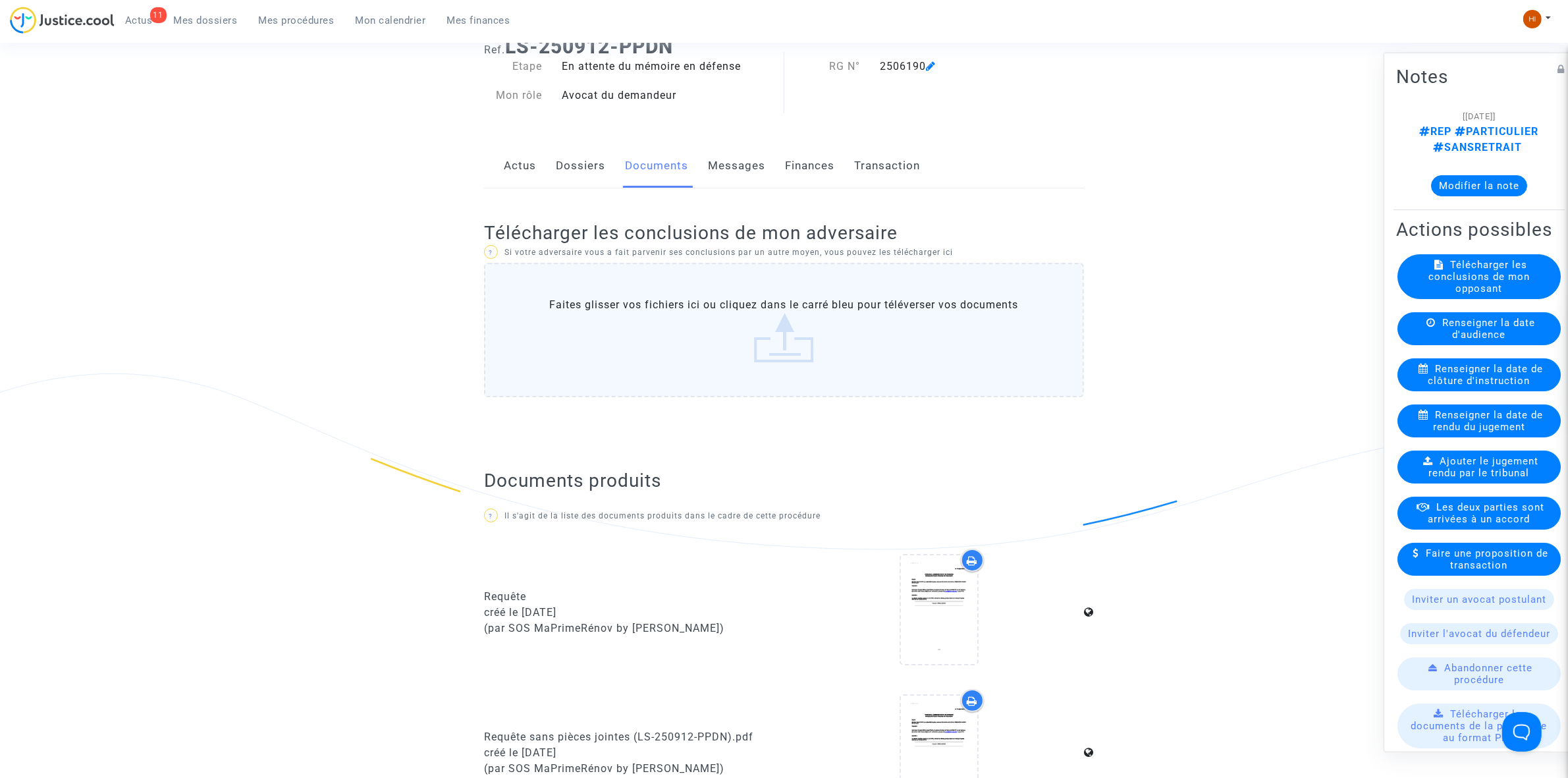
click at [590, 163] on link "Dossiers" at bounding box center [581, 166] width 49 height 44
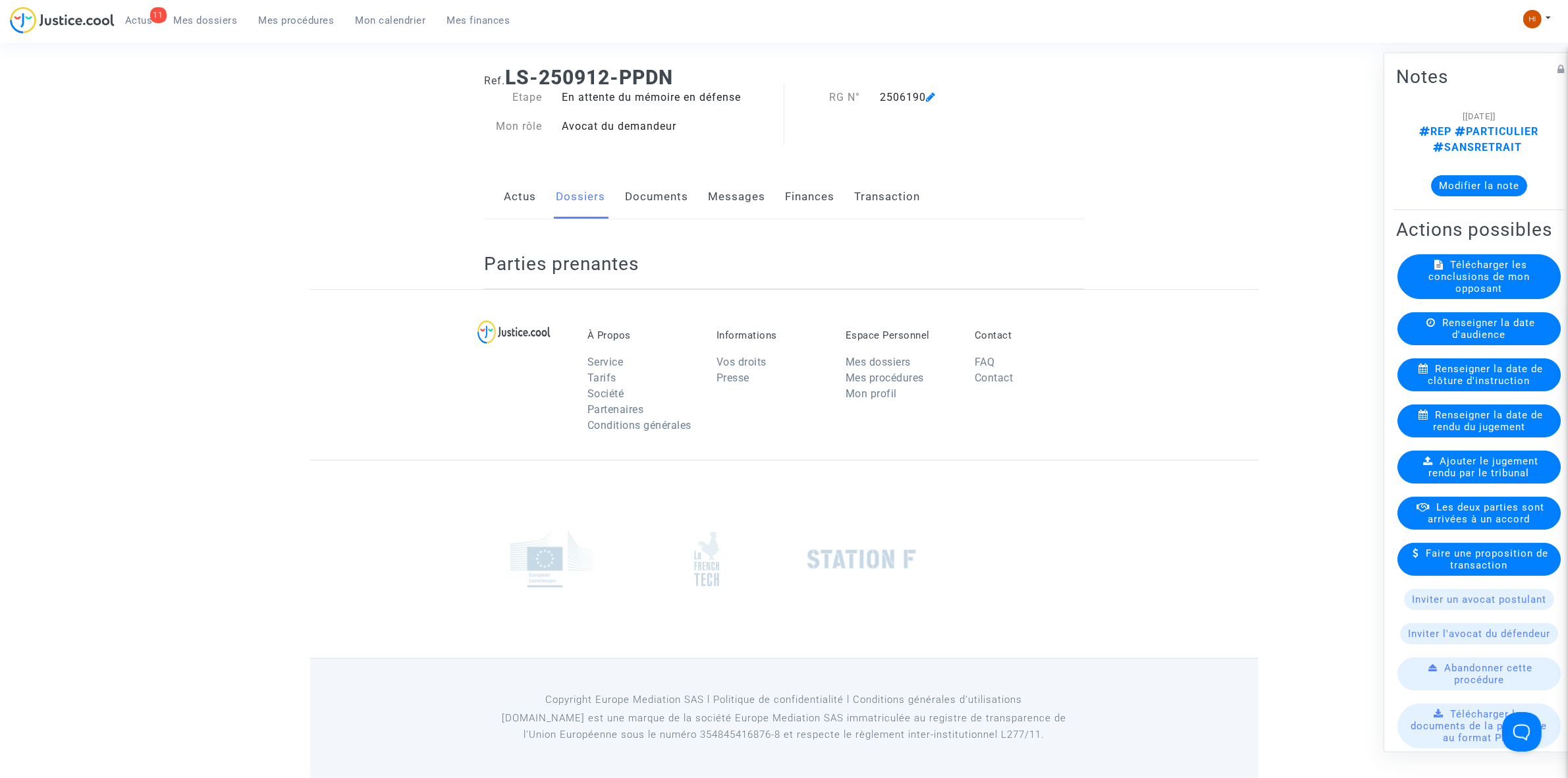
scroll to position [82, 0]
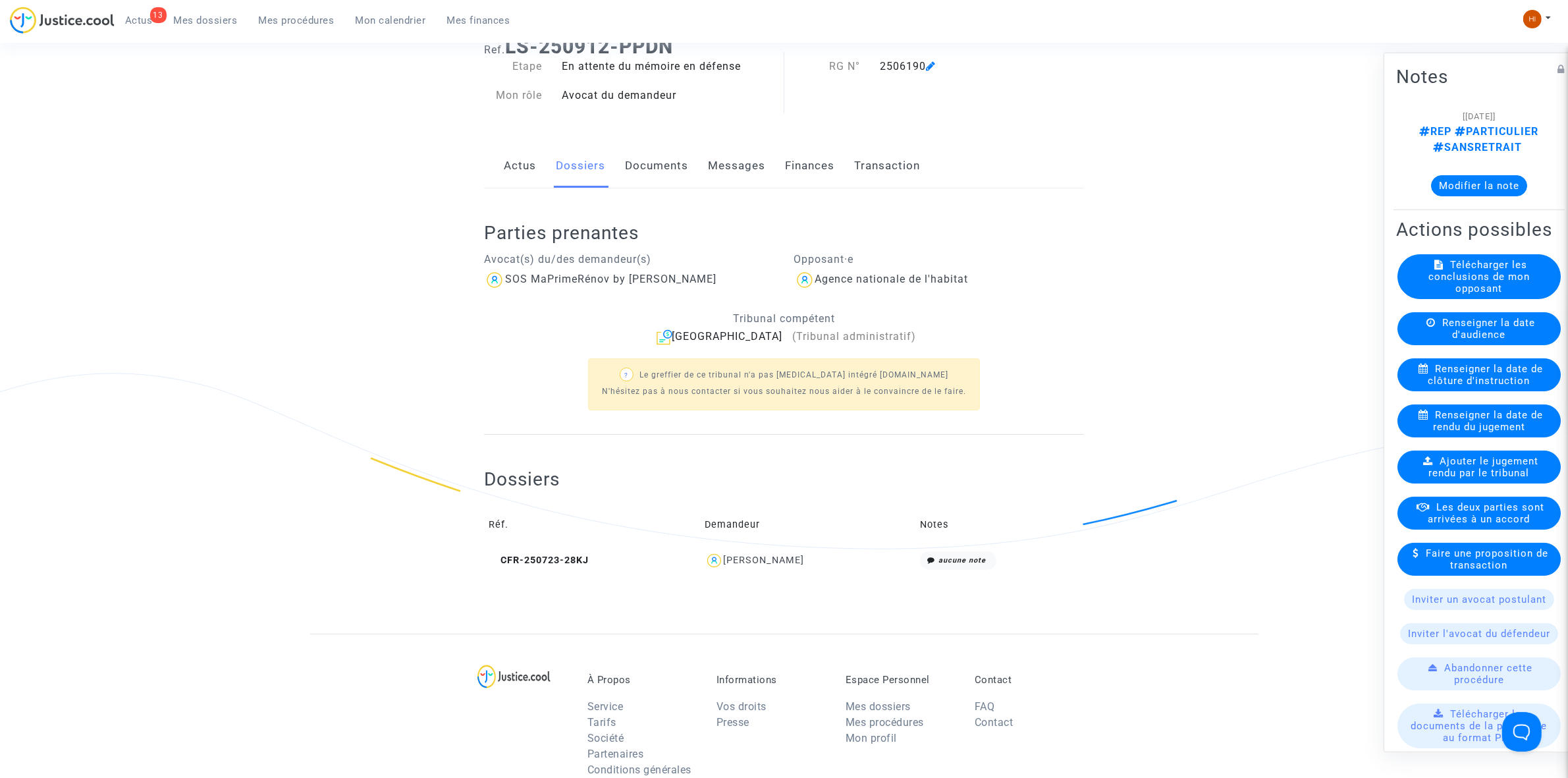
click at [562, 550] on td "CFR-250723-28KJ" at bounding box center [592, 561] width 216 height 29
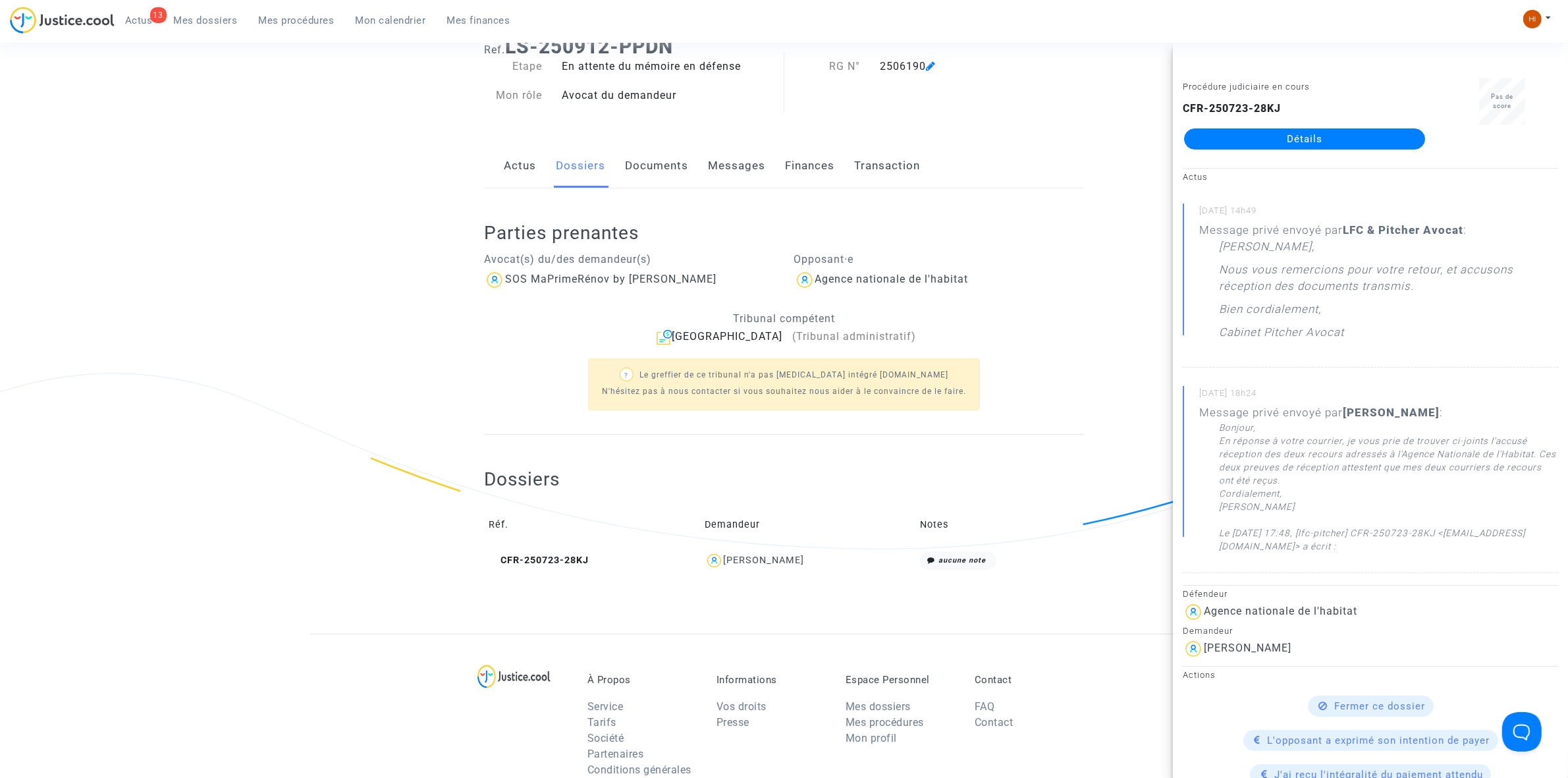
click at [1371, 140] on link "Détails" at bounding box center [1305, 139] width 241 height 21
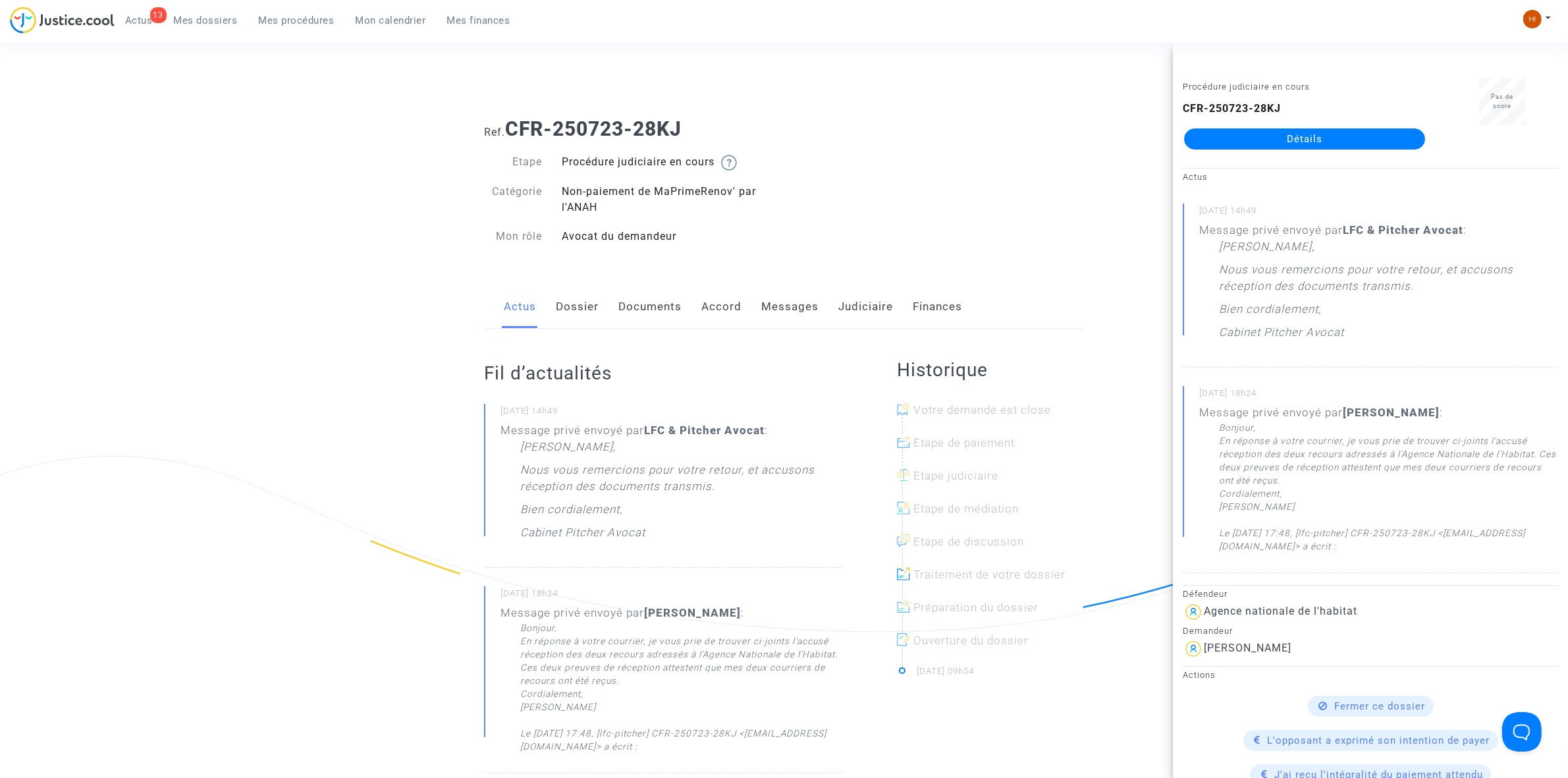
click at [639, 320] on link "Documents" at bounding box center [650, 307] width 63 height 44
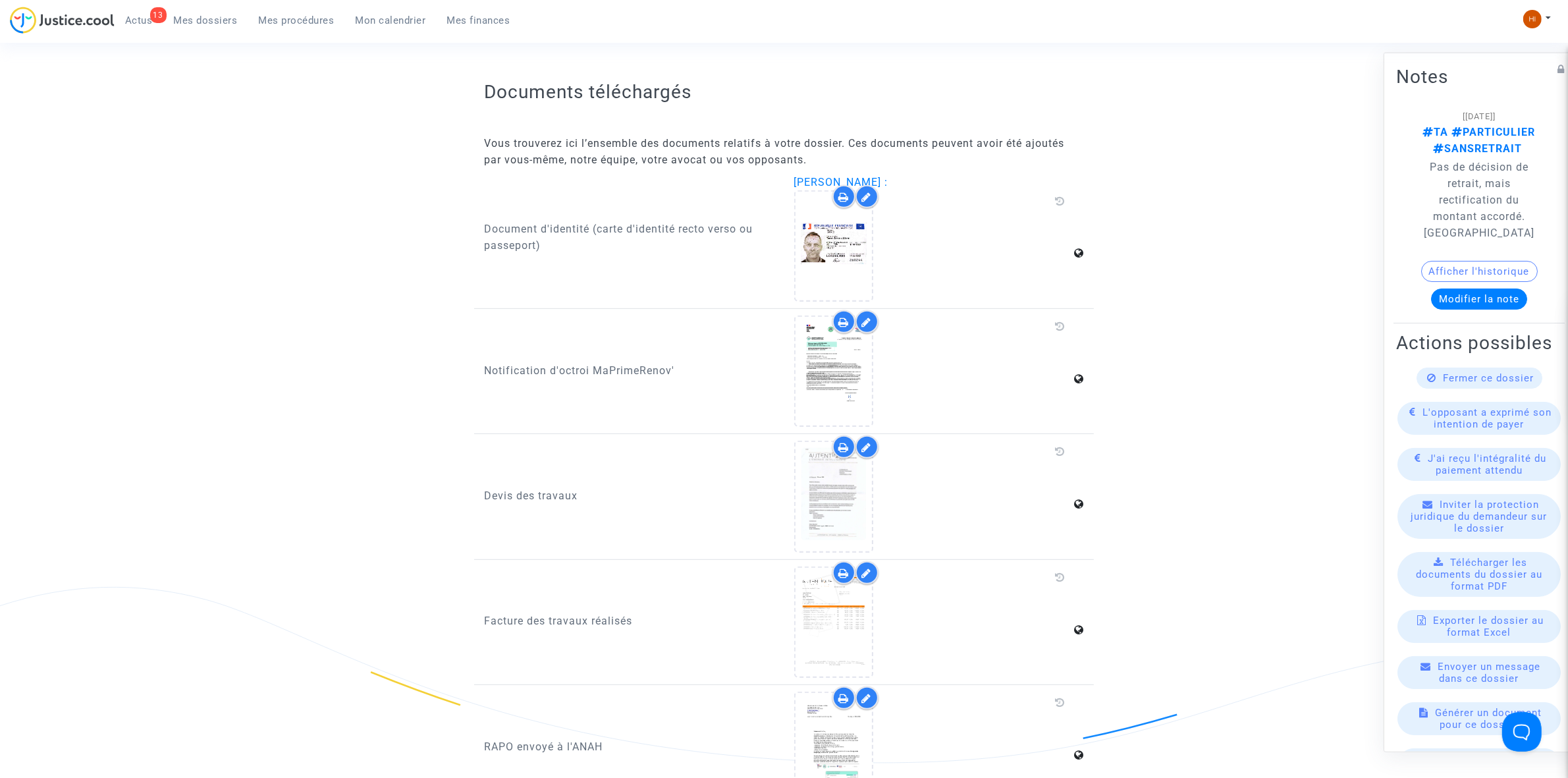
scroll to position [1152, 0]
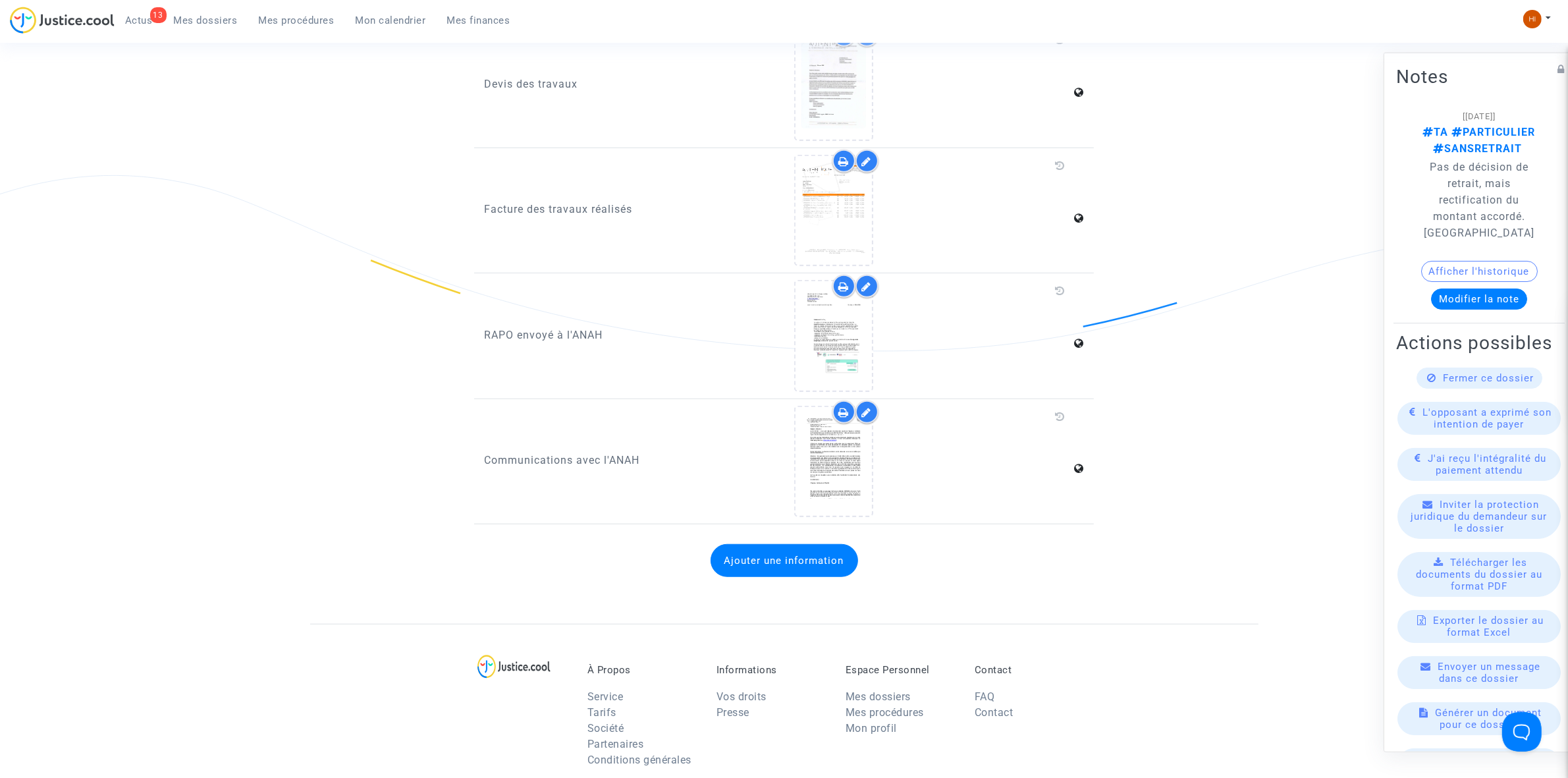
click at [738, 544] on button "Ajouter une information" at bounding box center [784, 561] width 148 height 33
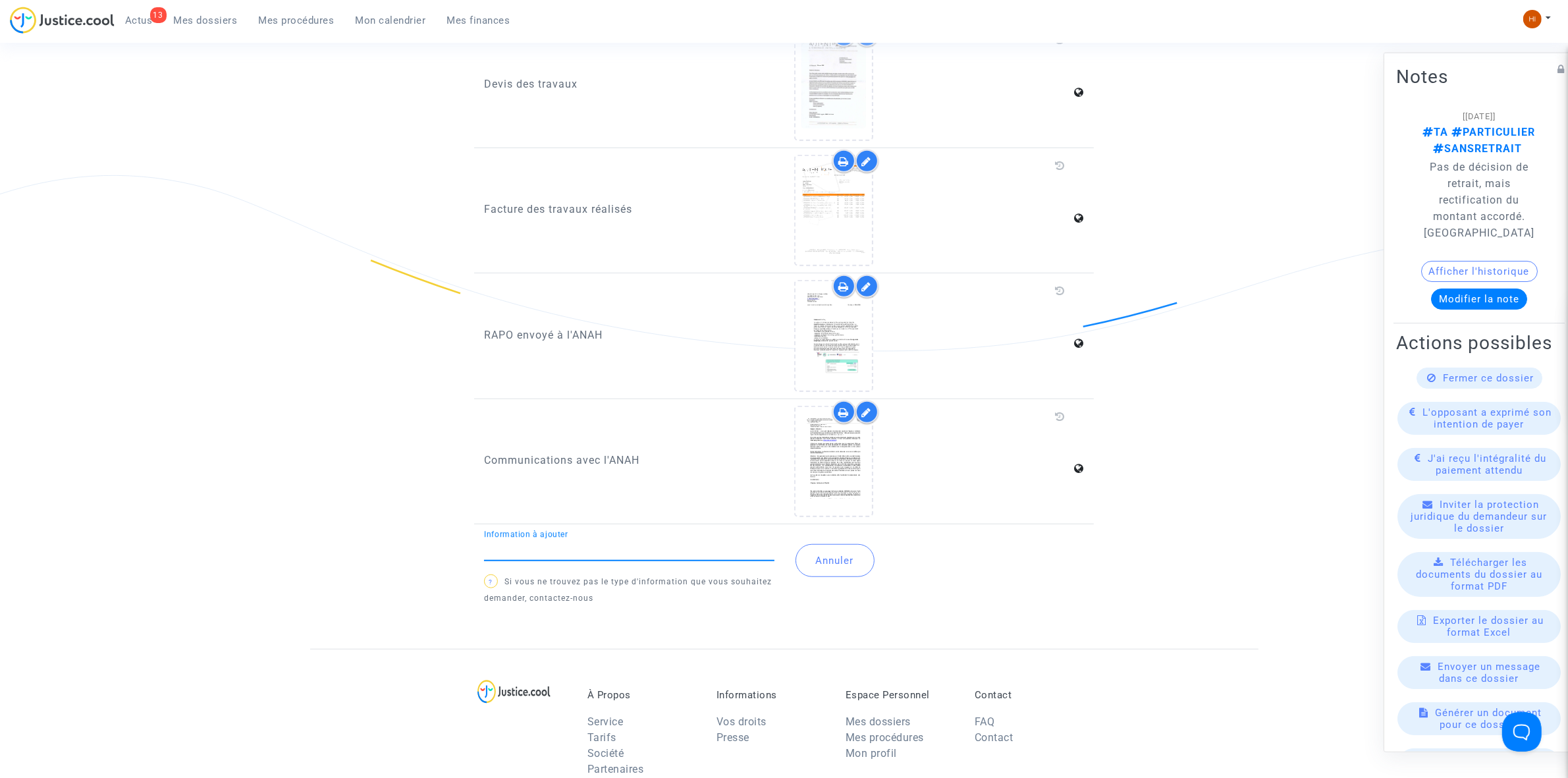
click at [830, 546] on button "Annuler" at bounding box center [835, 561] width 79 height 33
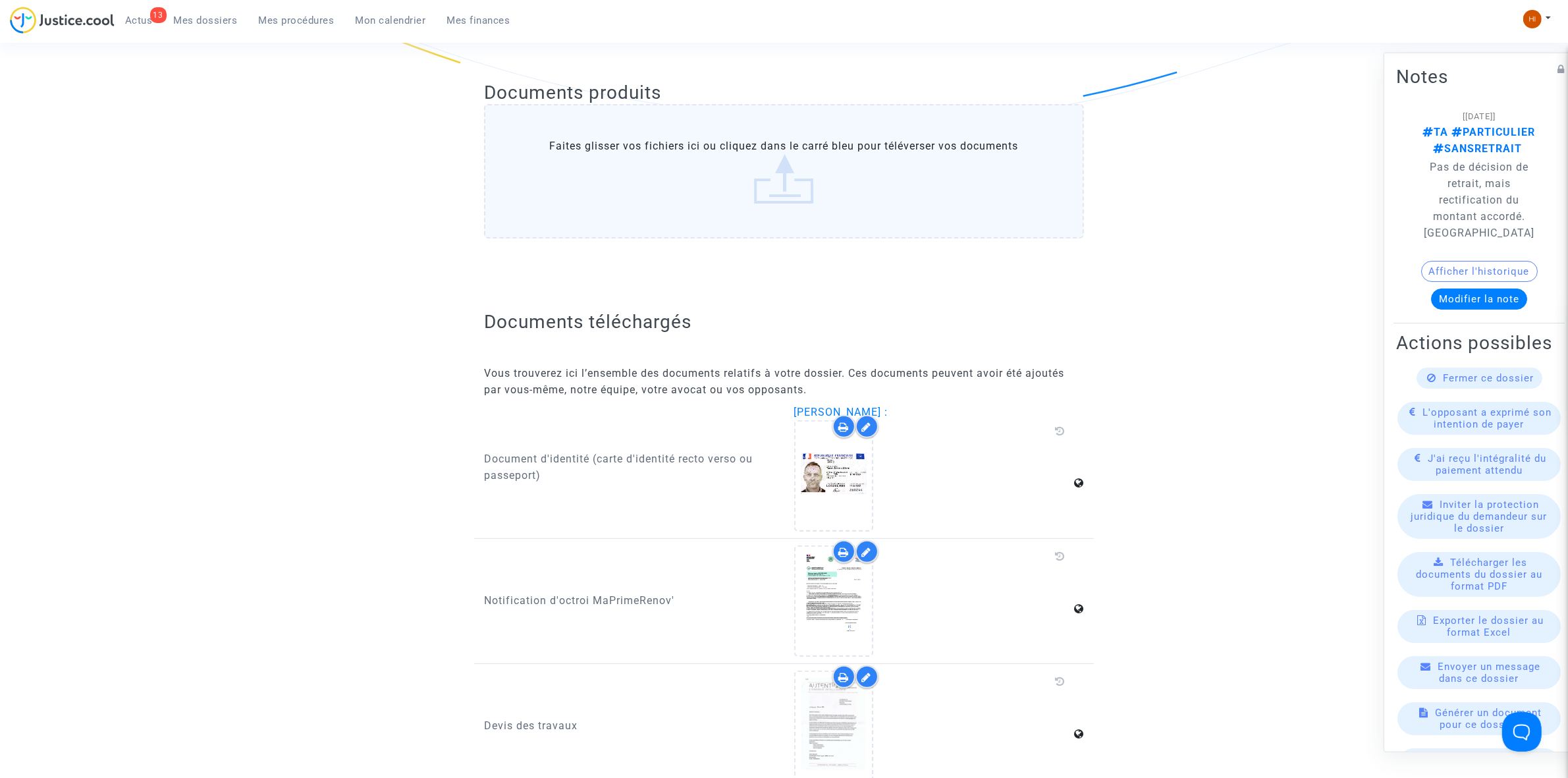
scroll to position [494, 0]
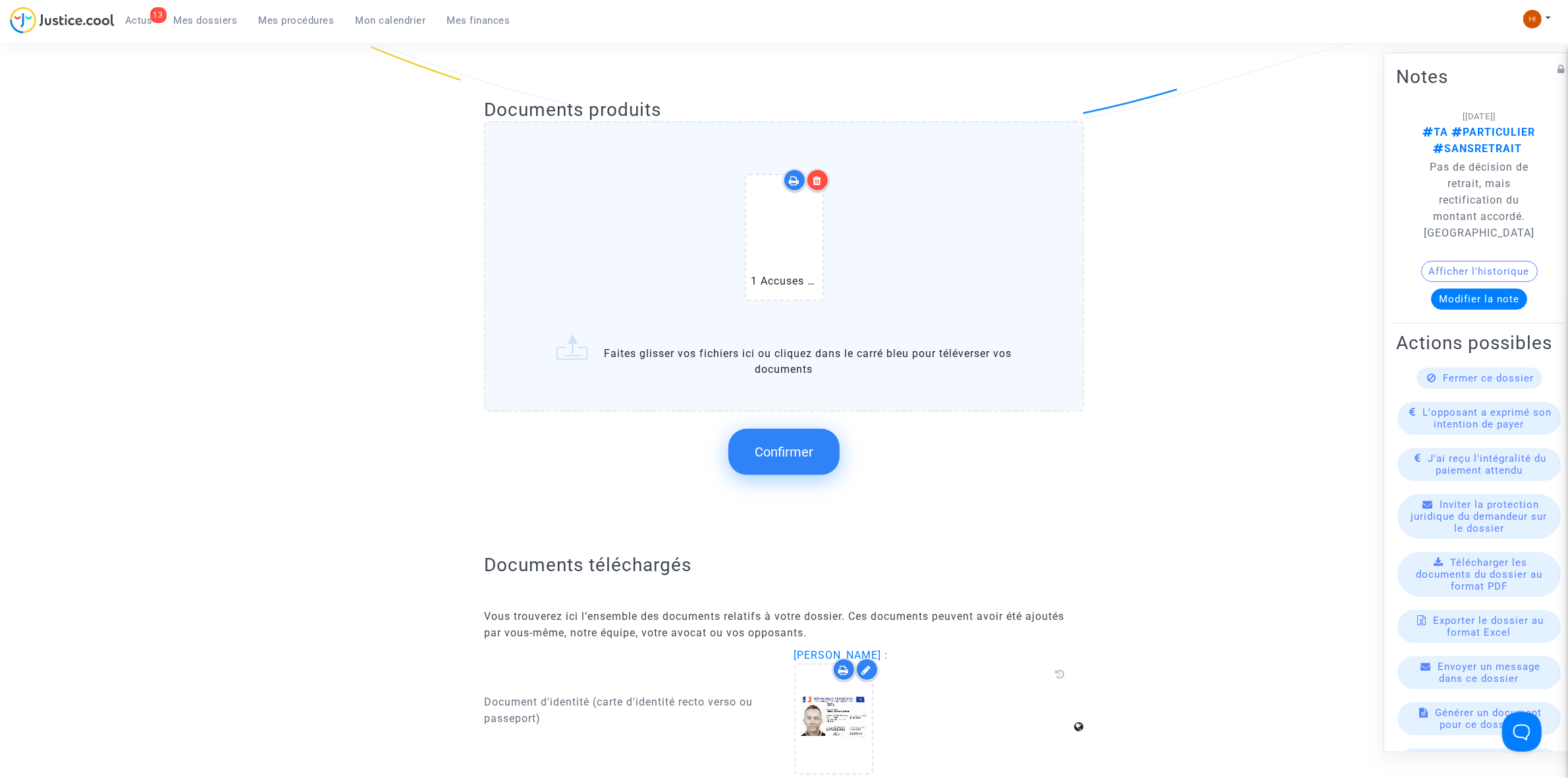
click at [788, 450] on span "Confirmer" at bounding box center [784, 452] width 59 height 16
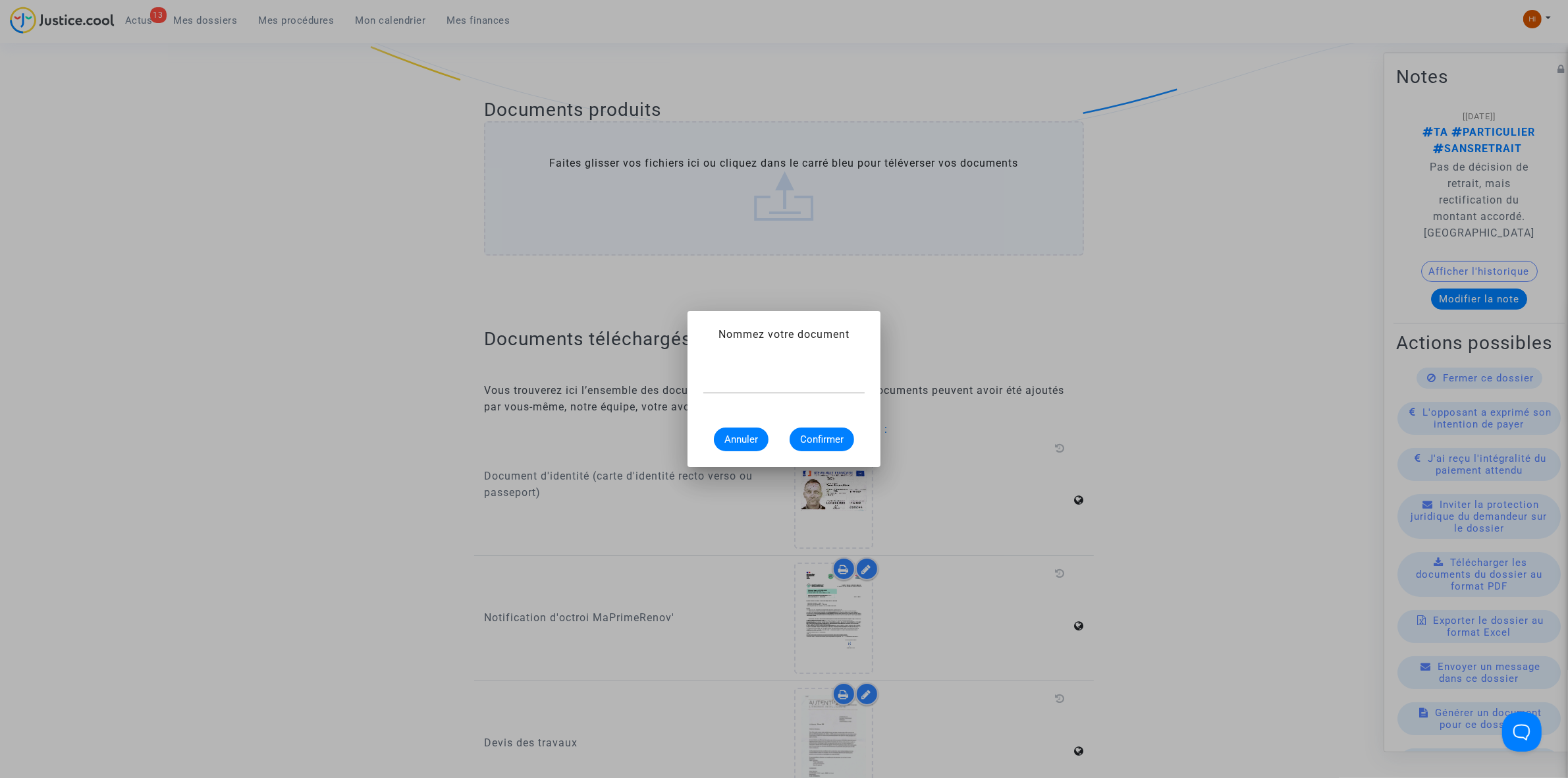
scroll to position [0, 0]
paste input "1 Accuses de reception RAPO"
type input "1 Accuses de reception RAPO"
click at [848, 431] on button "Confirmer" at bounding box center [822, 439] width 64 height 24
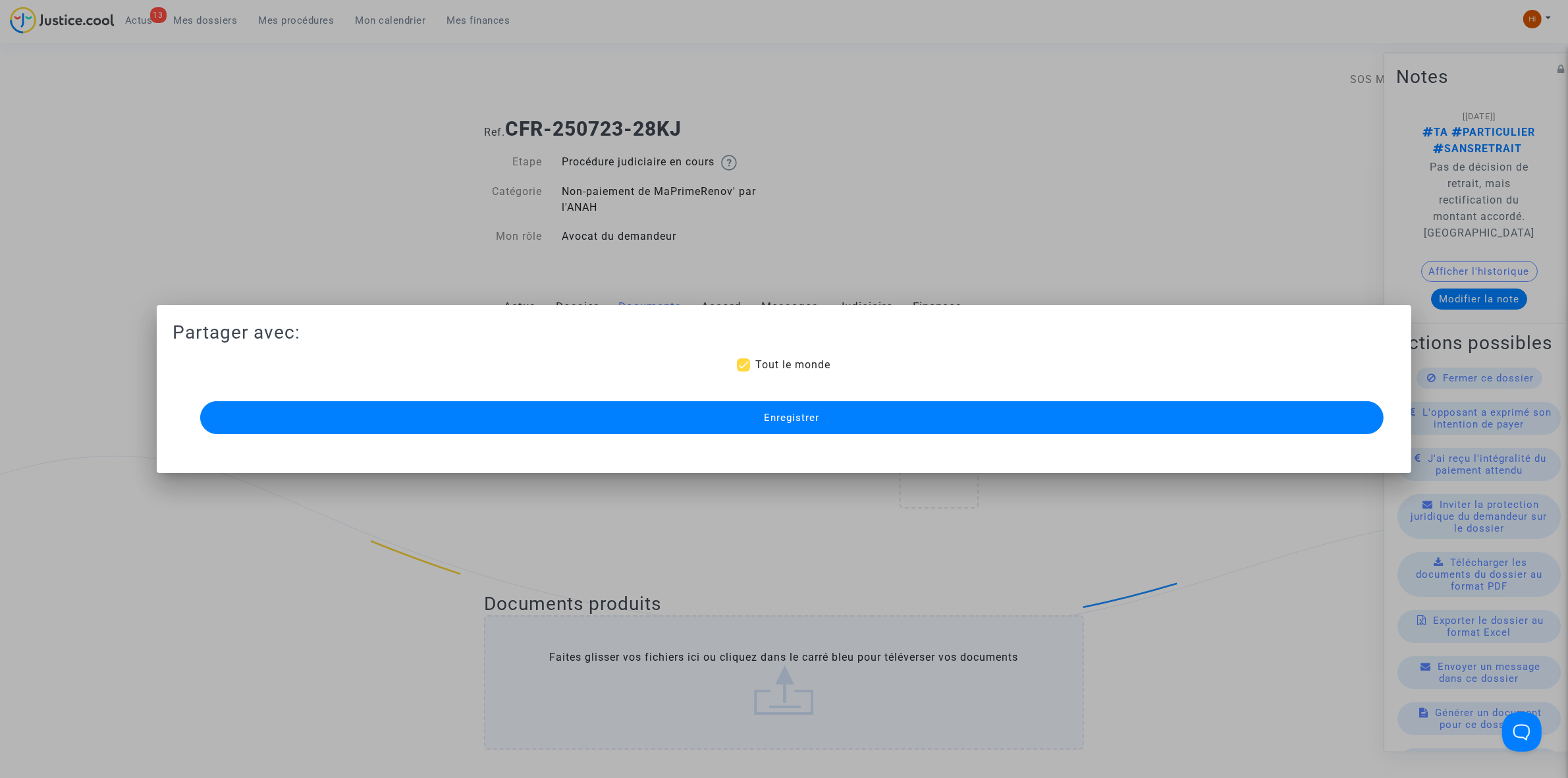
scroll to position [494, 0]
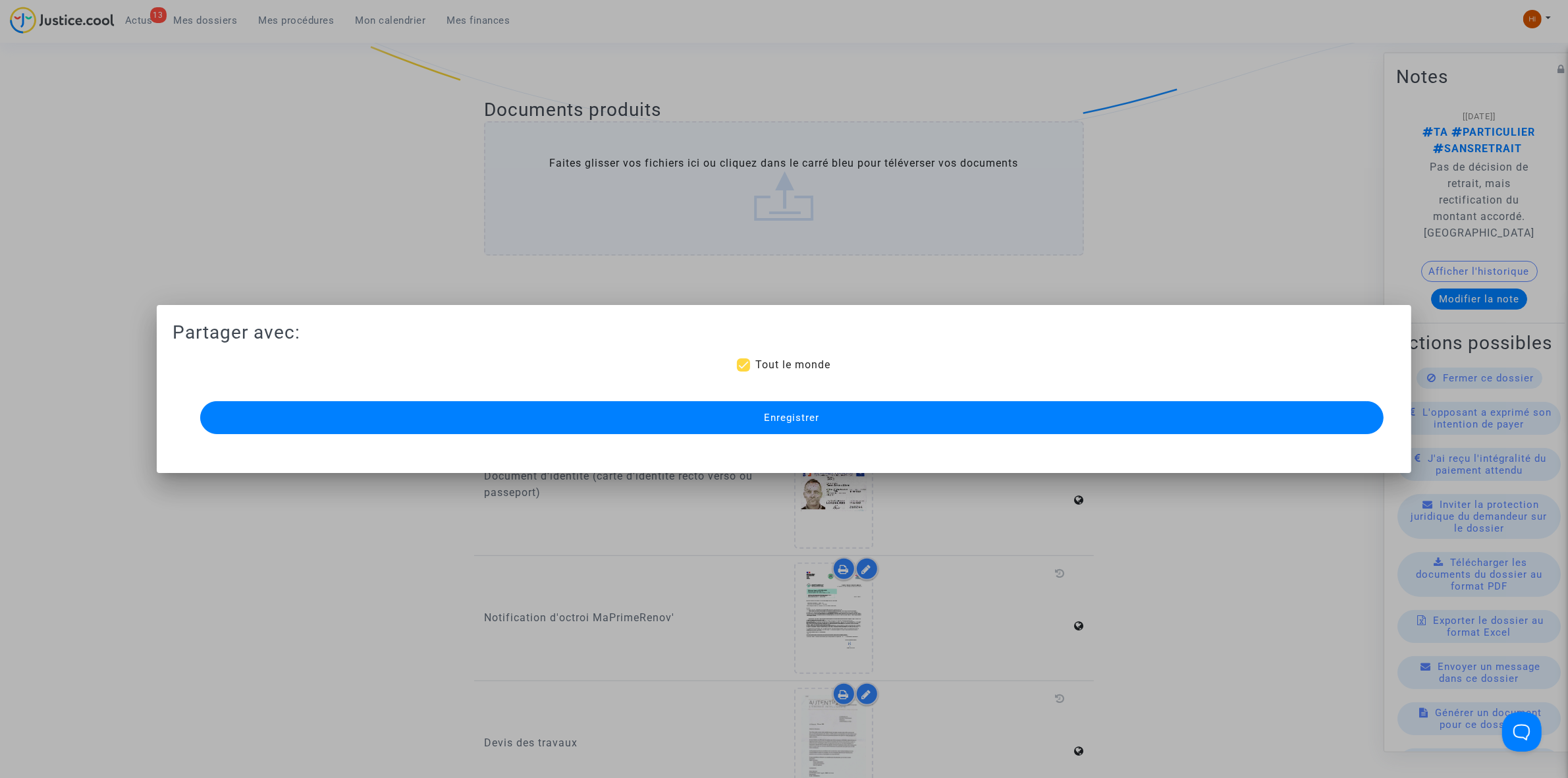
click at [266, 407] on button "Enregistrer" at bounding box center [792, 418] width 1183 height 33
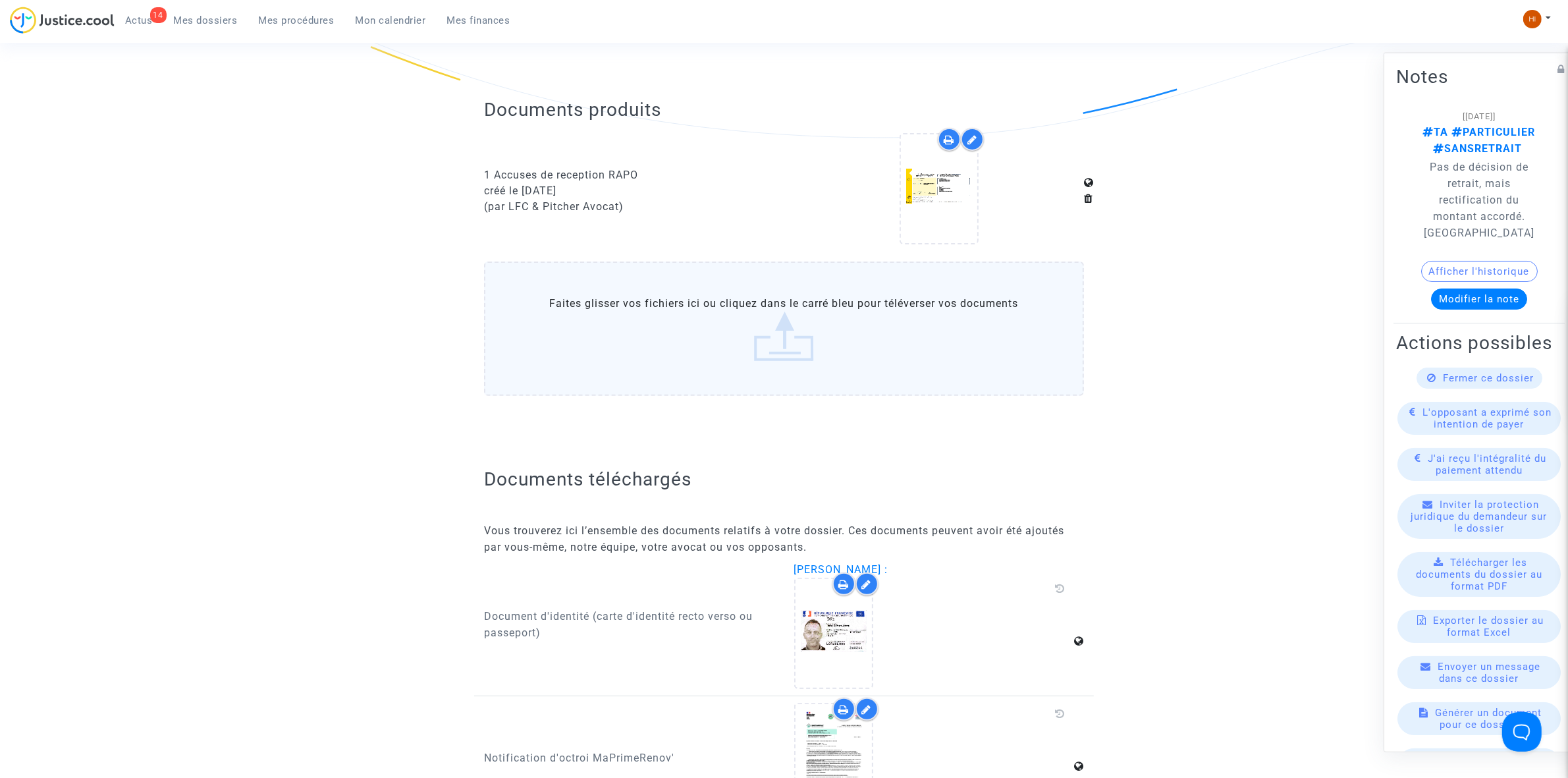
click at [292, 30] on div "14 Actus Mes dossiers Mes procédures Mon calendrier Mes finances" at bounding box center [265, 25] width 511 height 36
click at [297, 27] on link "Mes procédures" at bounding box center [297, 20] width 97 height 20
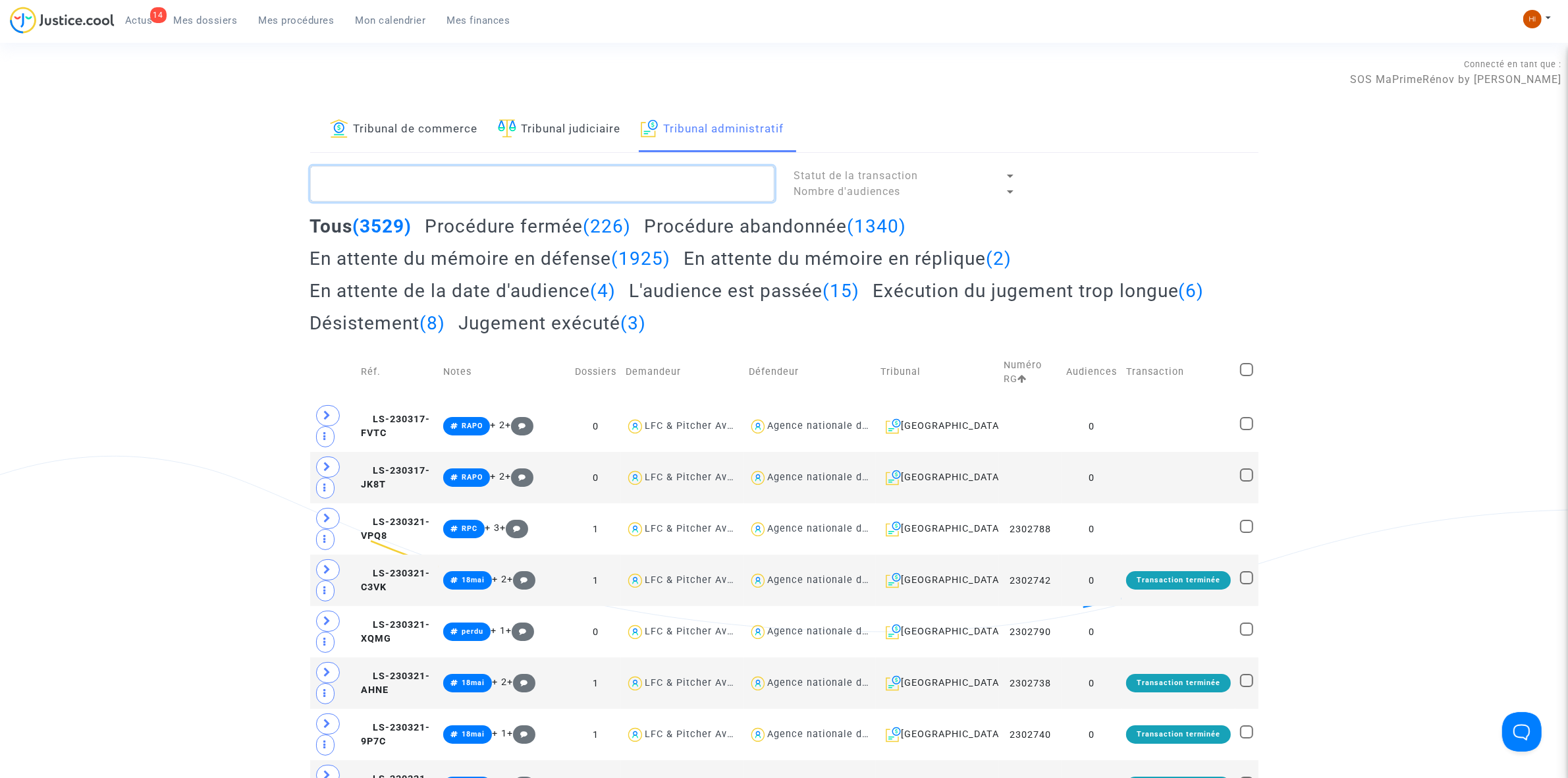
click at [421, 181] on textarea at bounding box center [542, 183] width 464 height 36
paste textarea "SEBASTIEN DI PIETRANTONIO"
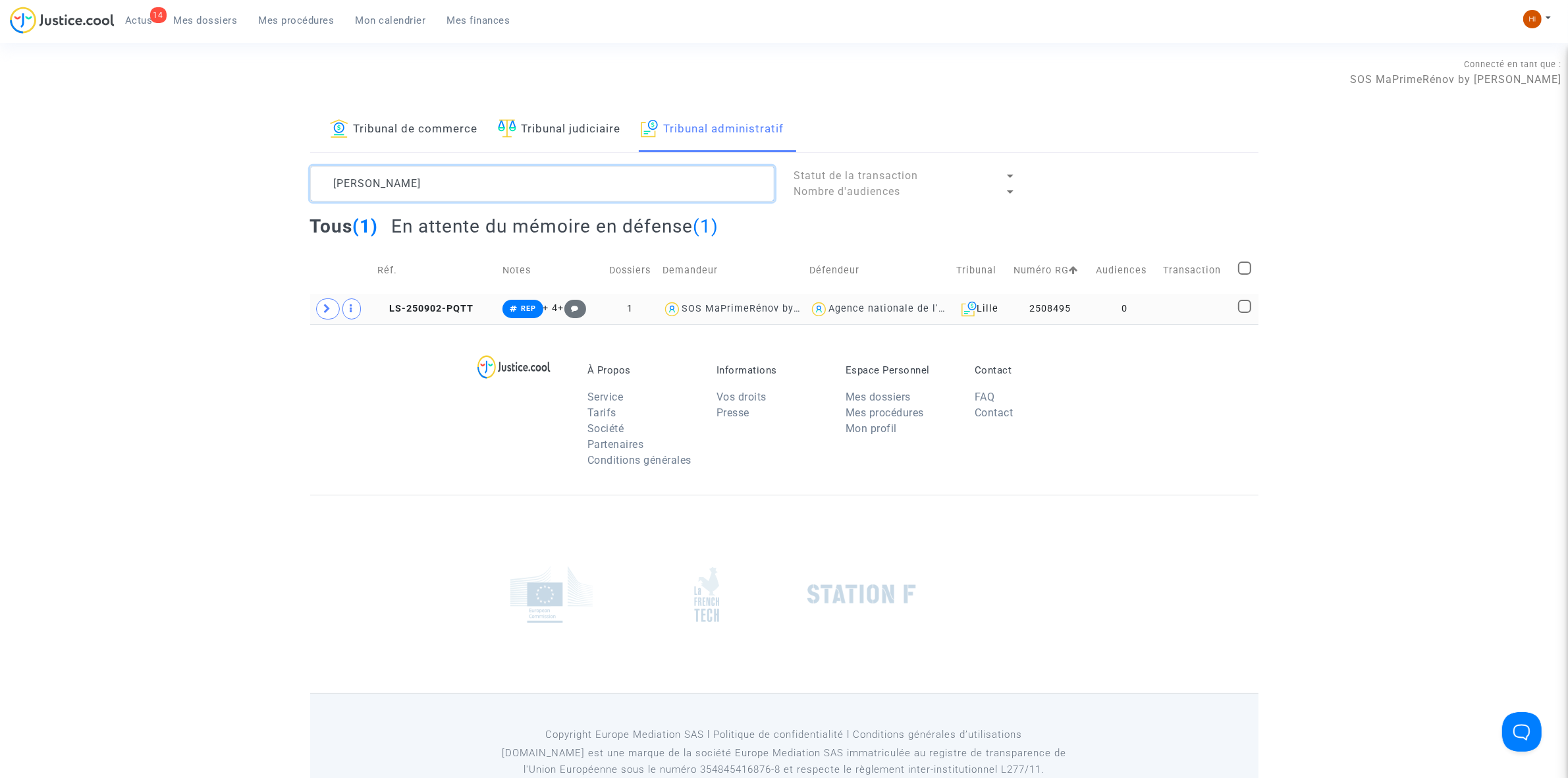
type textarea "SEBASTIEN DI PIETRANTONIO"
click at [1153, 320] on td "0" at bounding box center [1125, 309] width 67 height 30
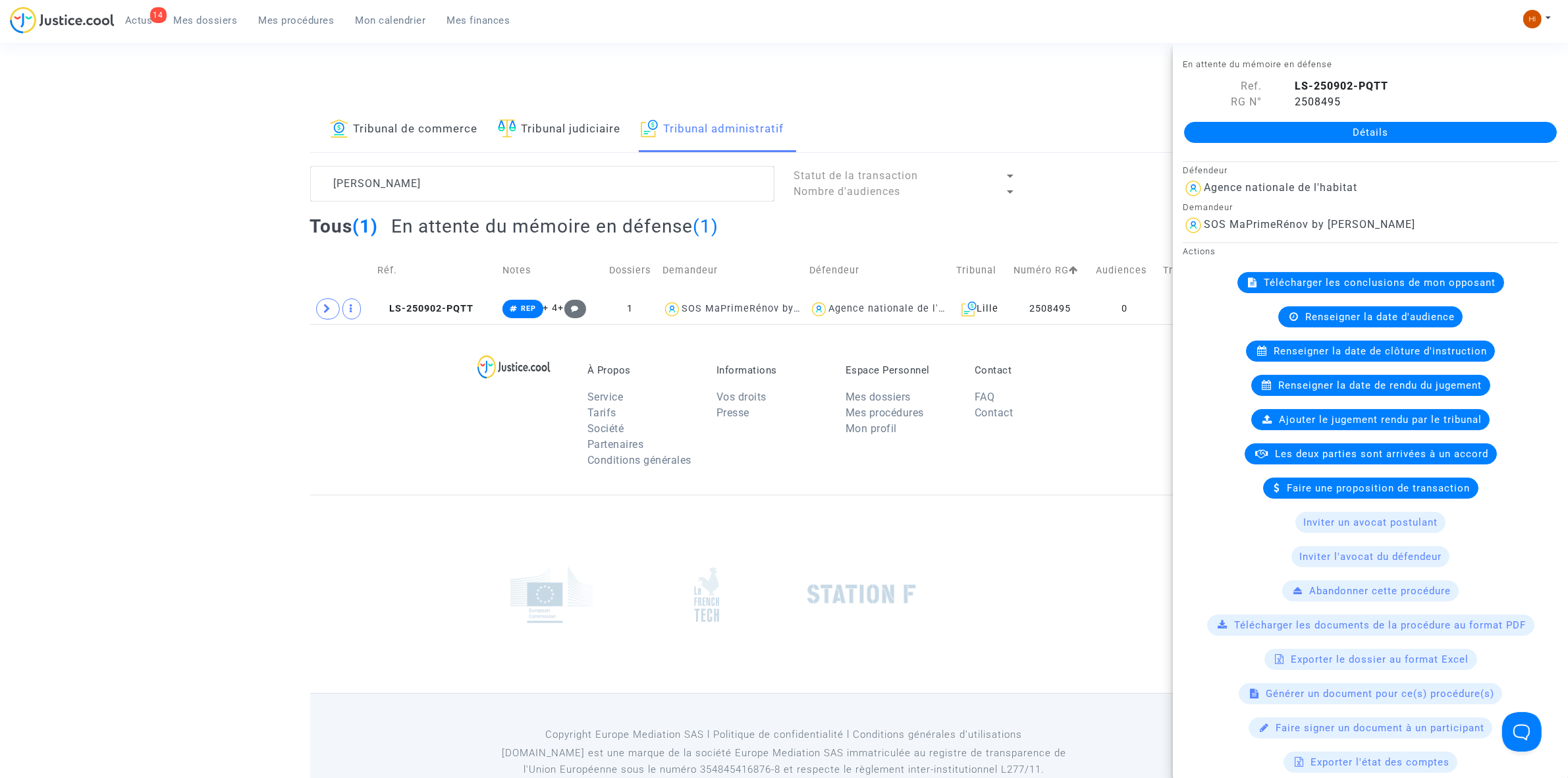
click at [1286, 139] on link "Détails" at bounding box center [1371, 132] width 373 height 21
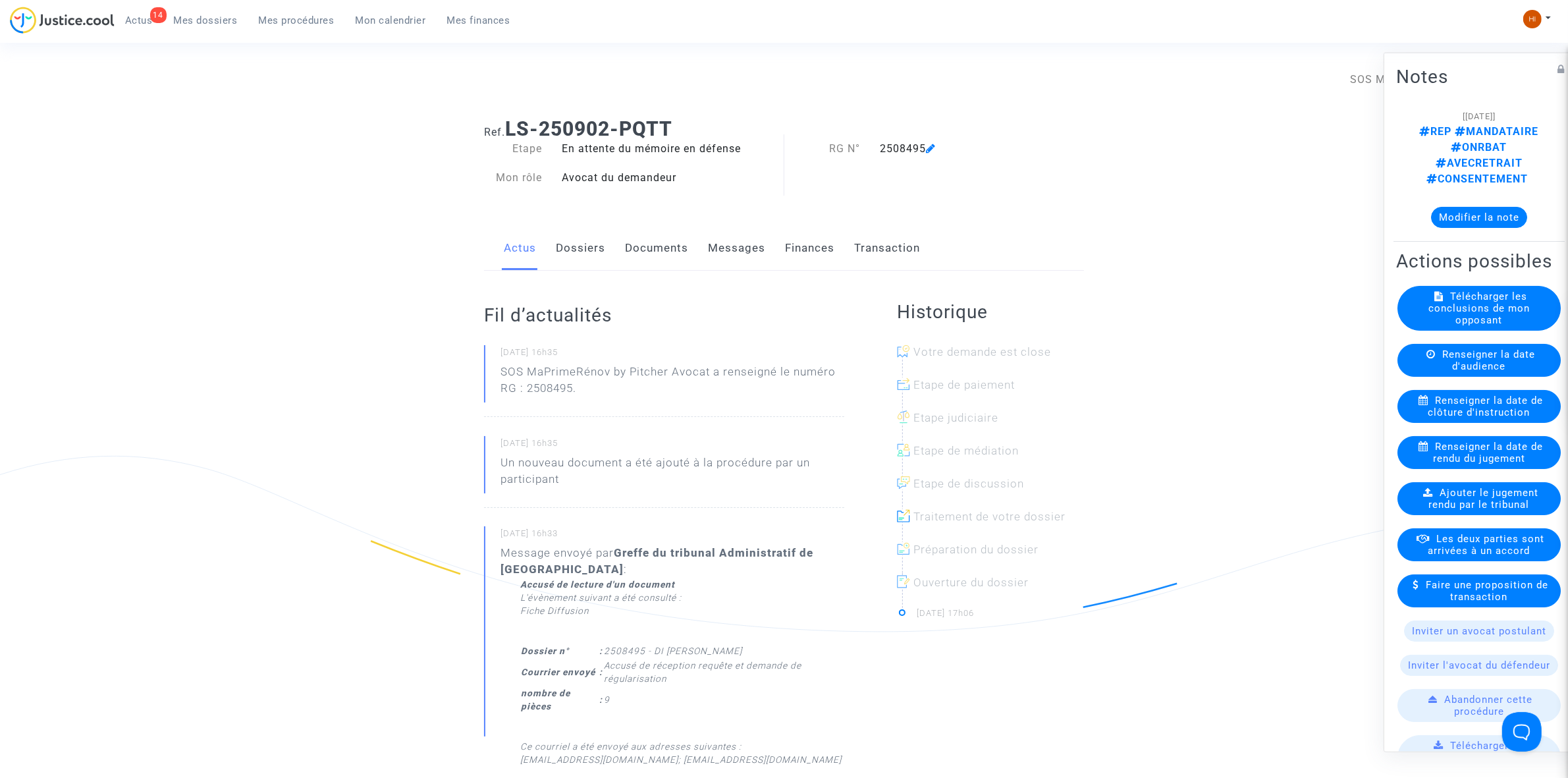
click at [593, 245] on link "Dossiers" at bounding box center [581, 248] width 49 height 44
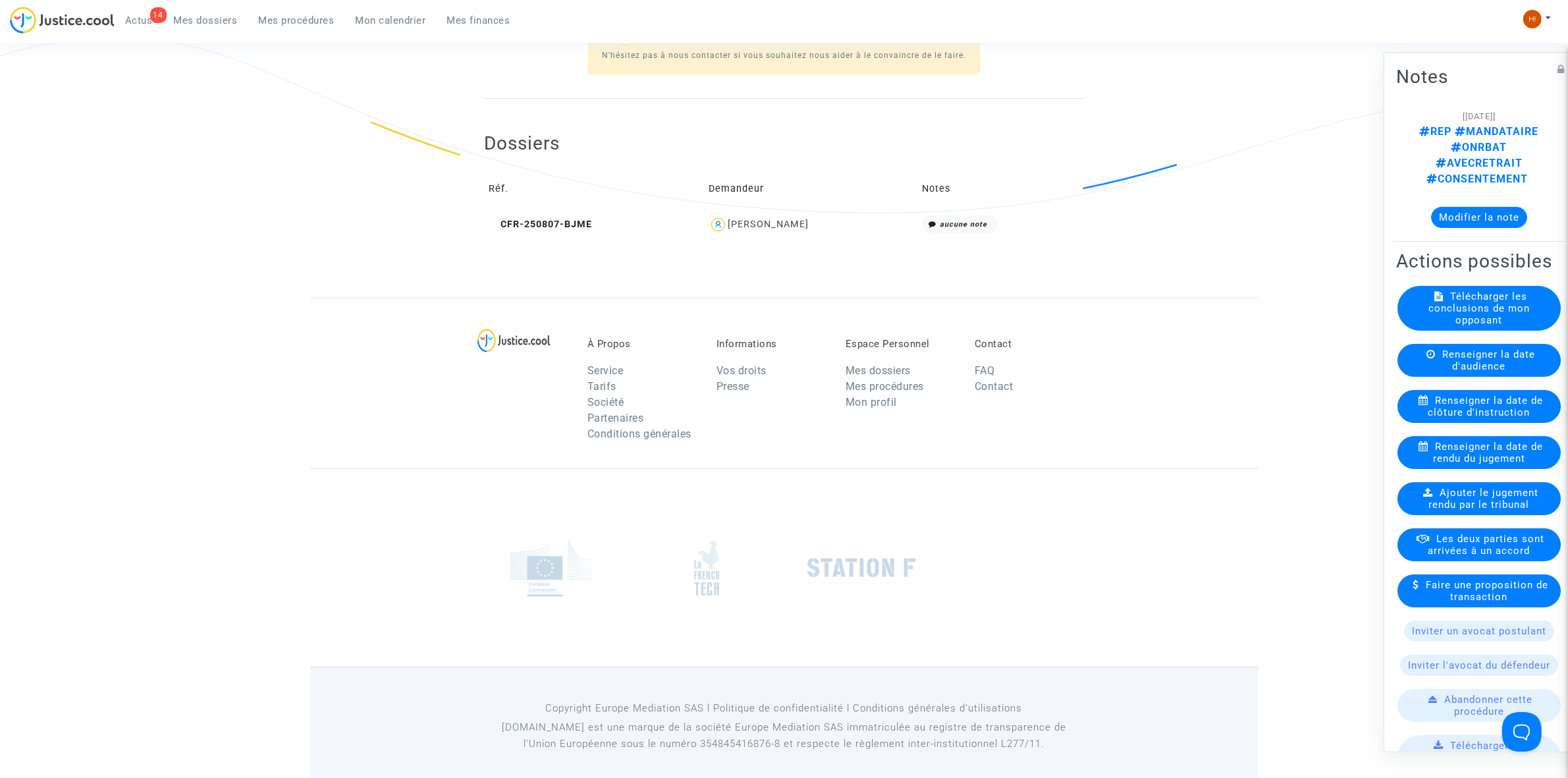
scroll to position [428, 0]
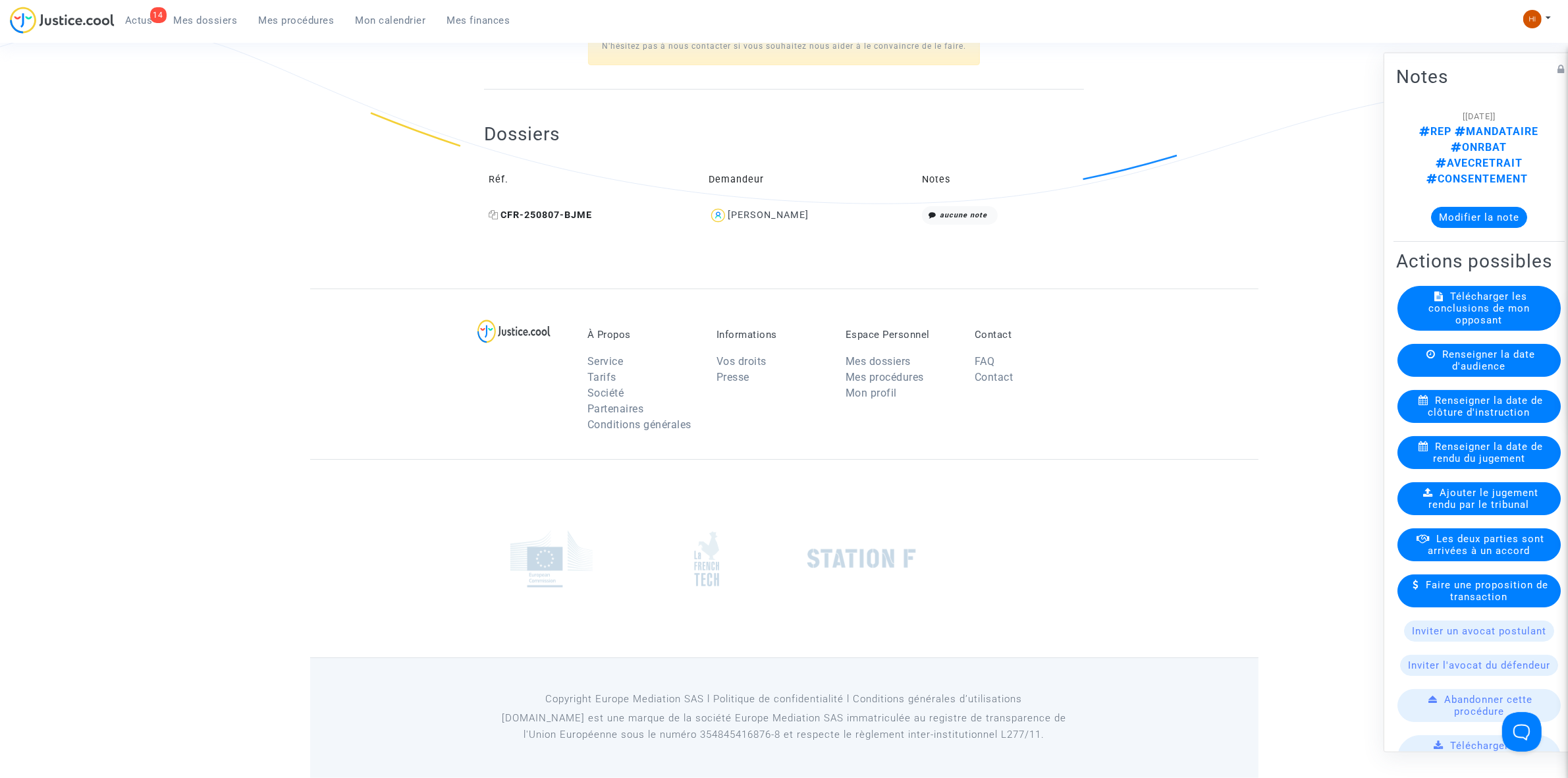
click at [577, 216] on span "CFR-250807-BJME" at bounding box center [540, 215] width 103 height 11
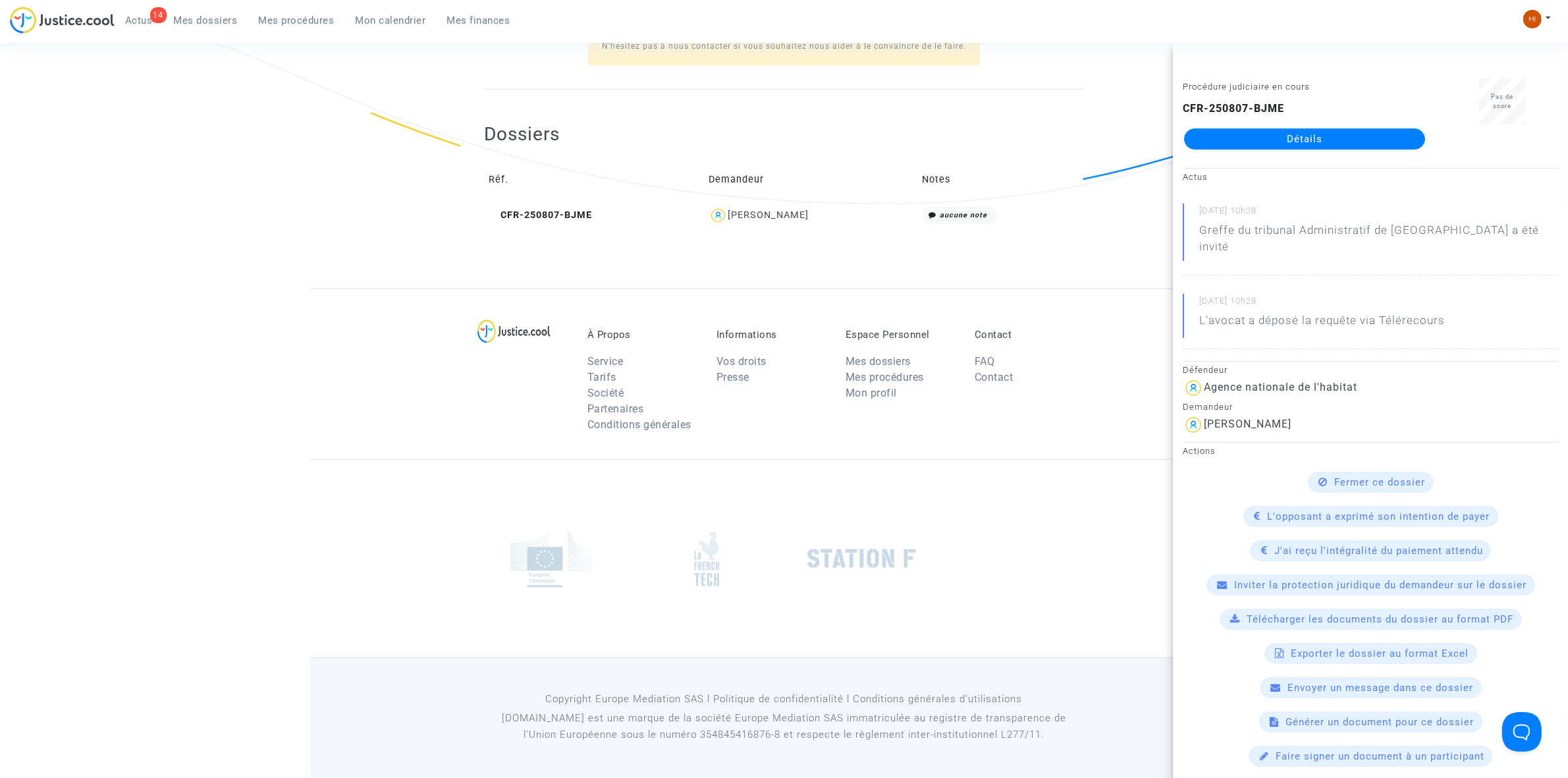
click at [1372, 142] on link "Détails" at bounding box center [1305, 139] width 241 height 21
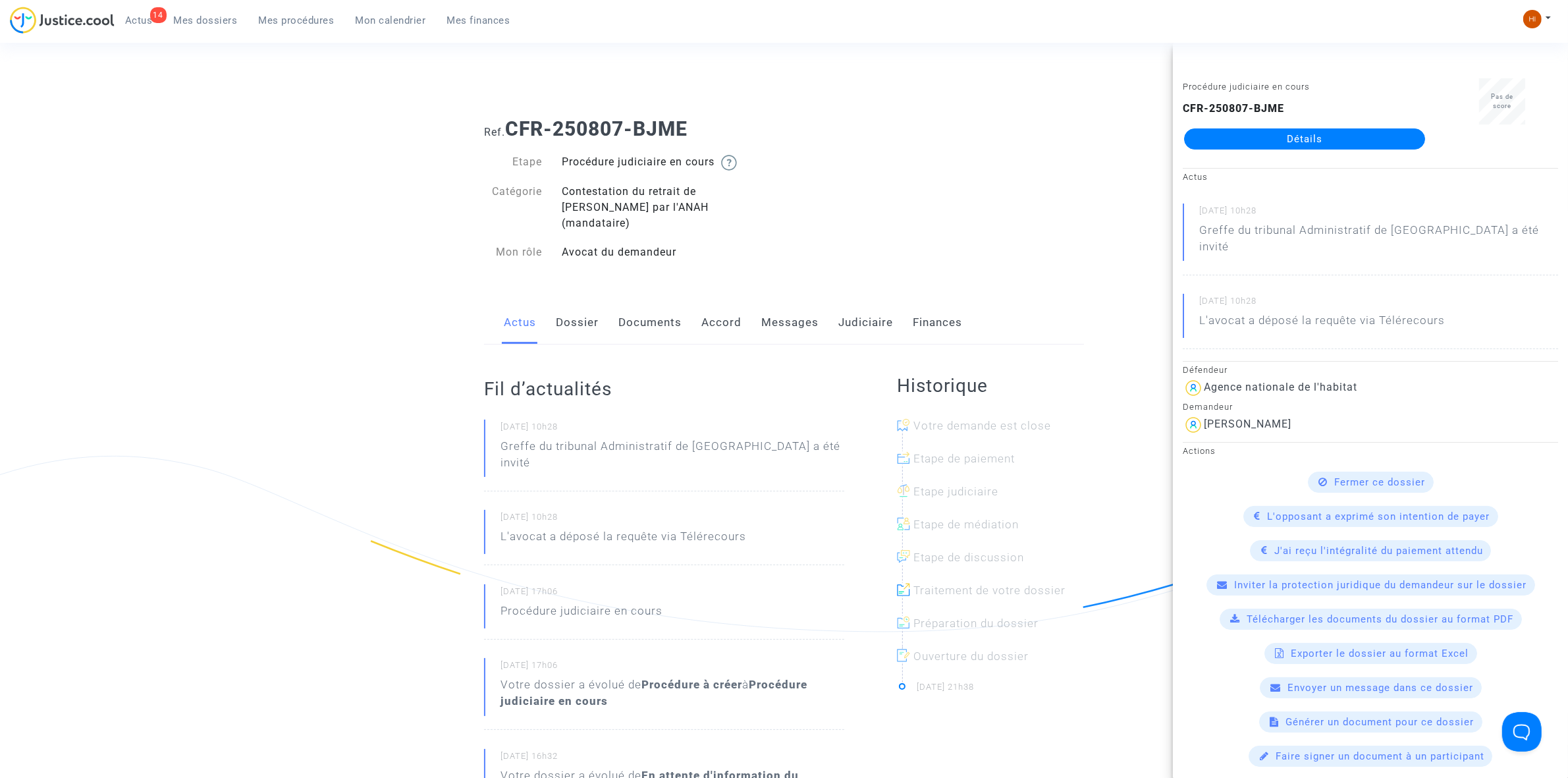
click at [660, 263] on div "Ref. CFR-250807-BJME Etape Procédure judiciaire en cours Catégorie Contestation…" at bounding box center [784, 757] width 619 height 1301
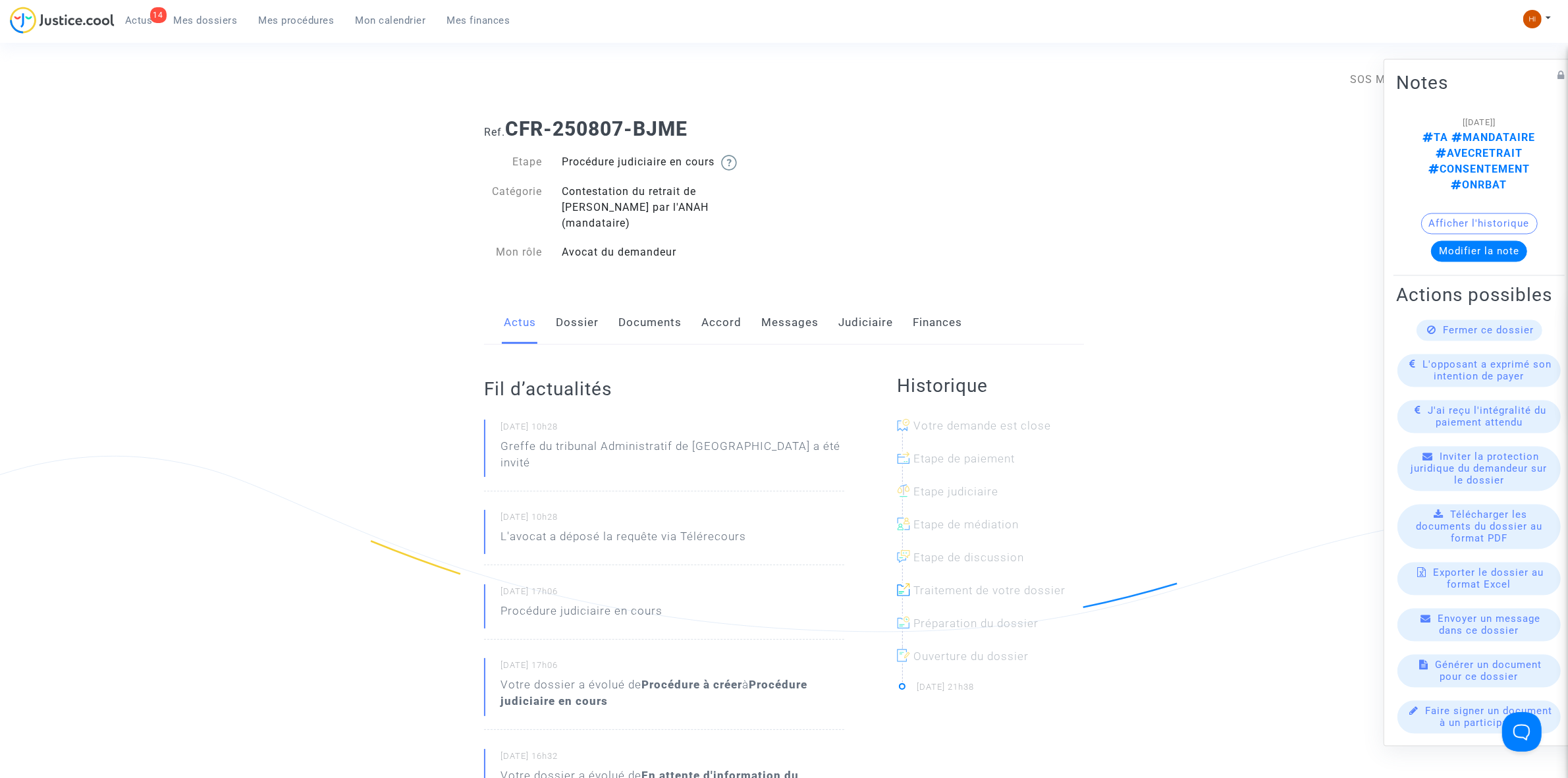
click at [646, 306] on link "Documents" at bounding box center [650, 323] width 63 height 44
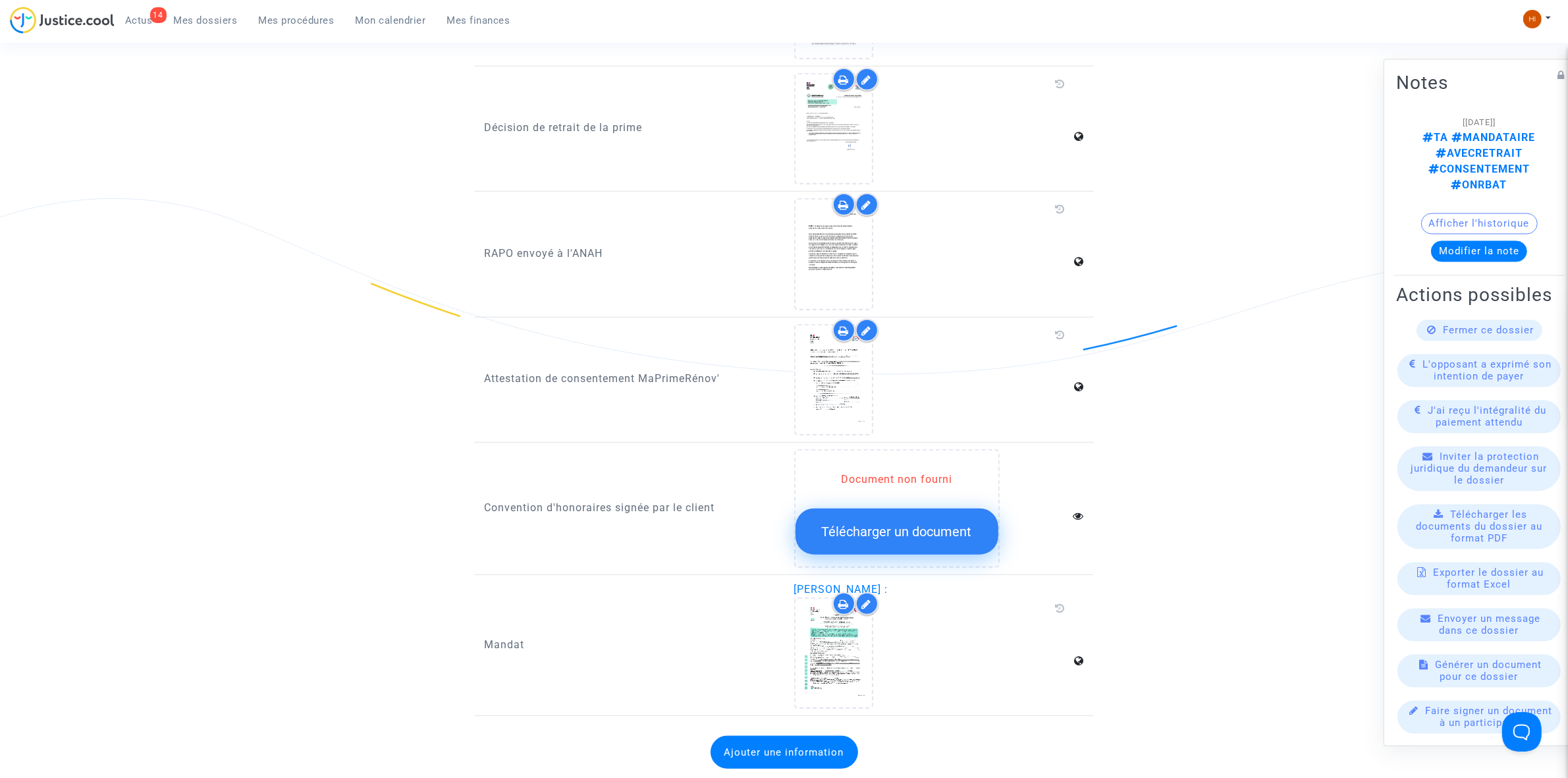
scroll to position [1152, 0]
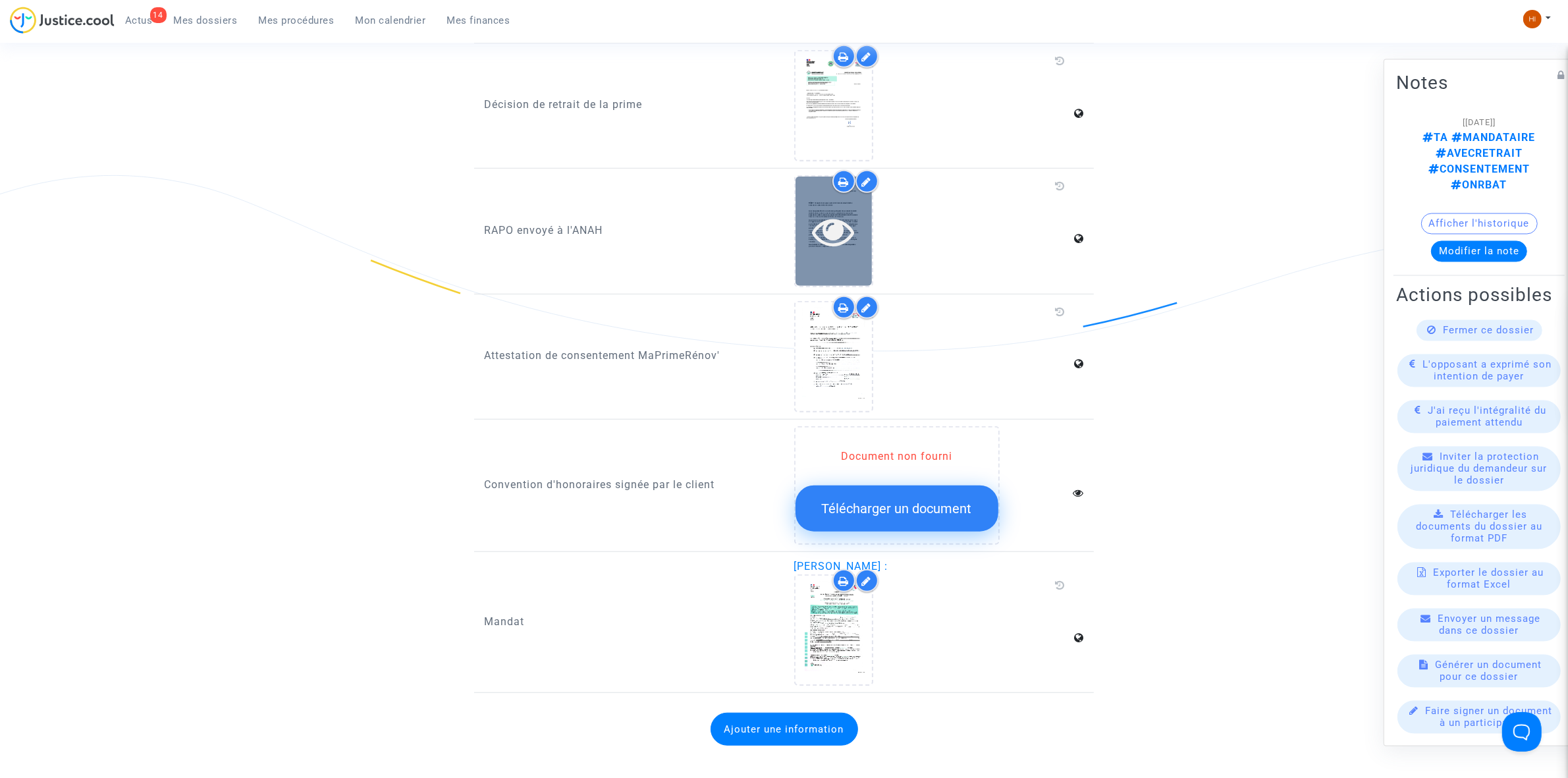
click at [840, 219] on icon at bounding box center [834, 231] width 43 height 42
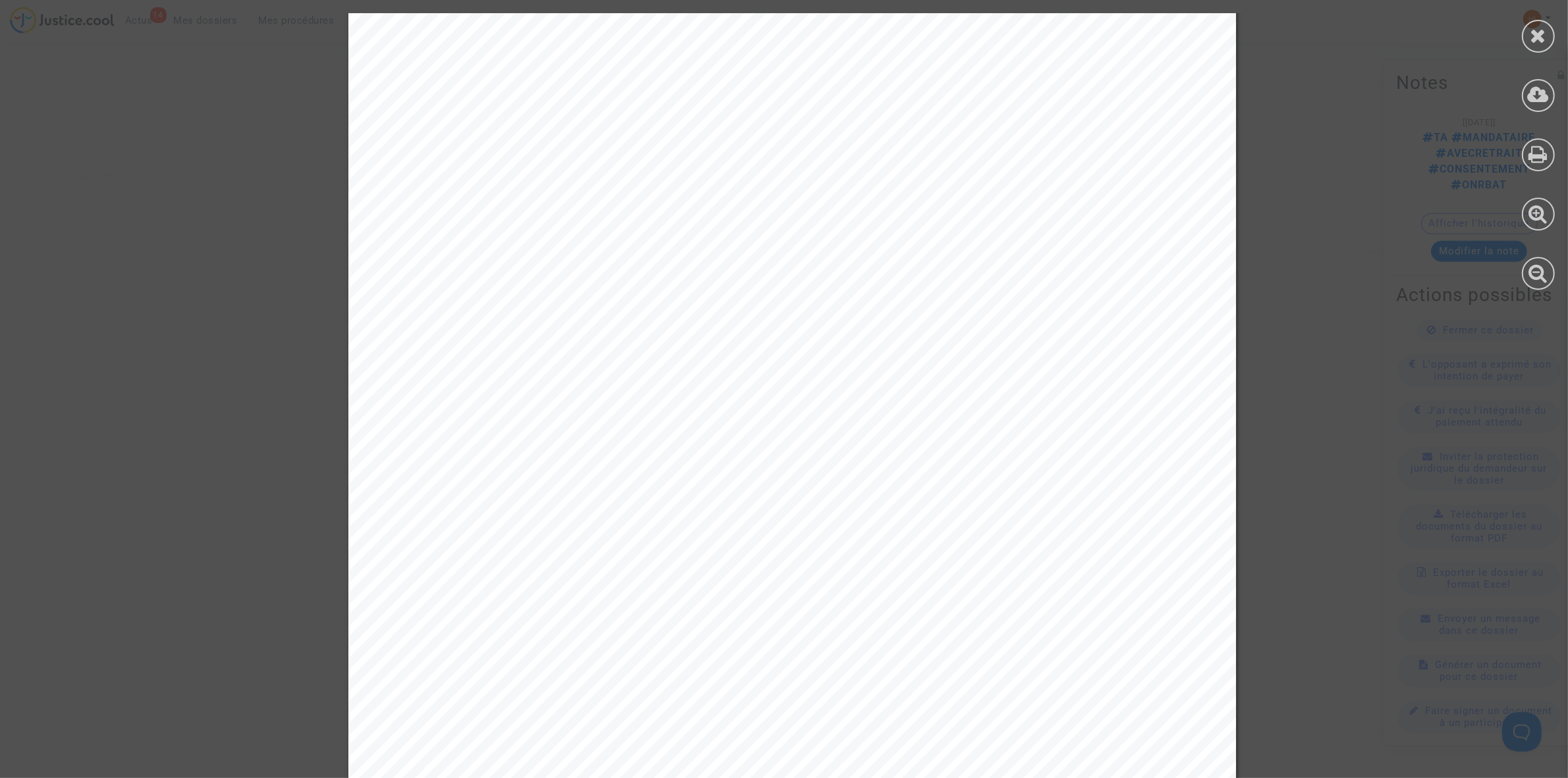
scroll to position [0, 0]
click at [1536, 29] on icon at bounding box center [1539, 35] width 17 height 20
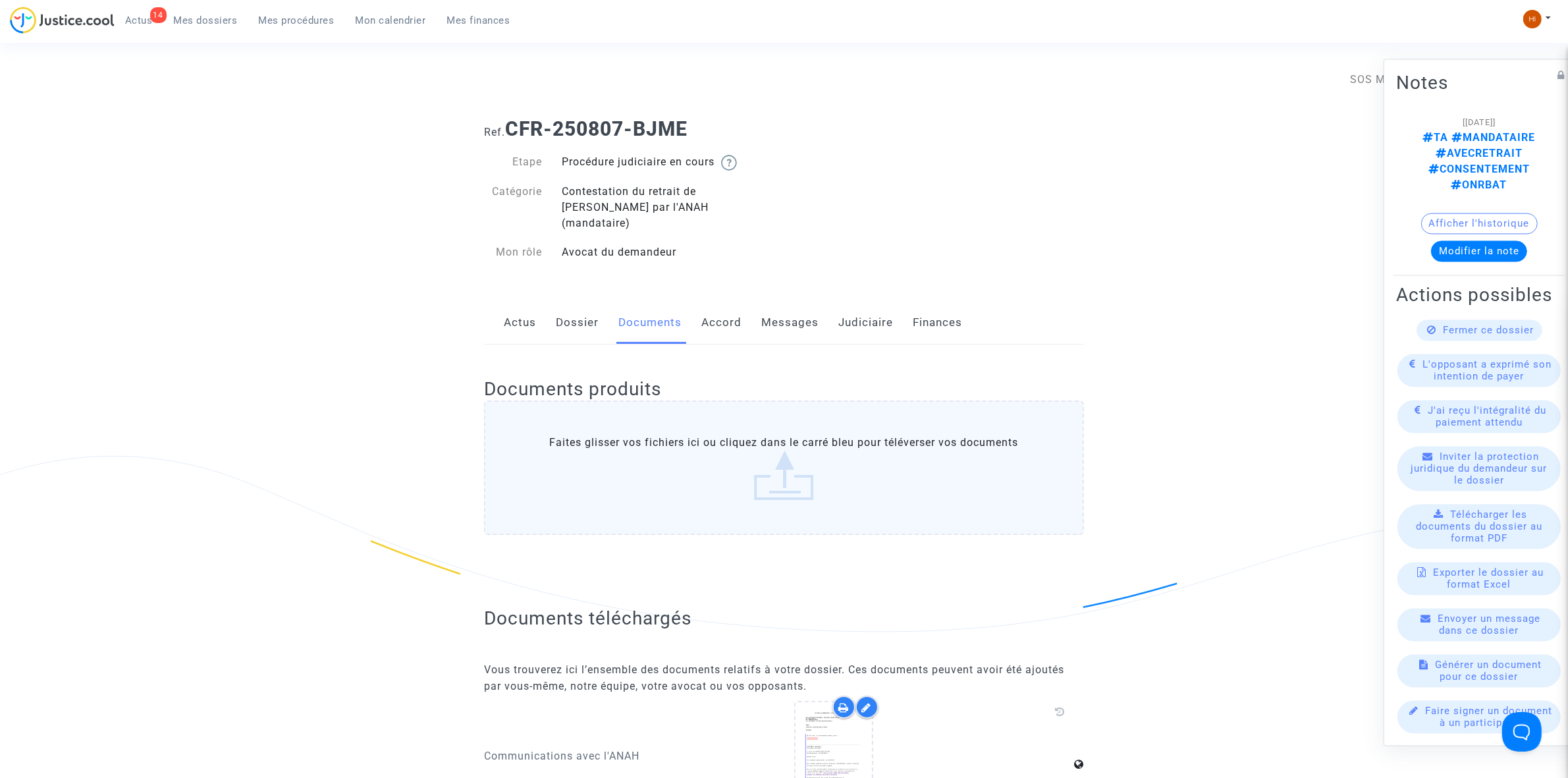
click at [581, 320] on link "Dossier" at bounding box center [577, 323] width 43 height 44
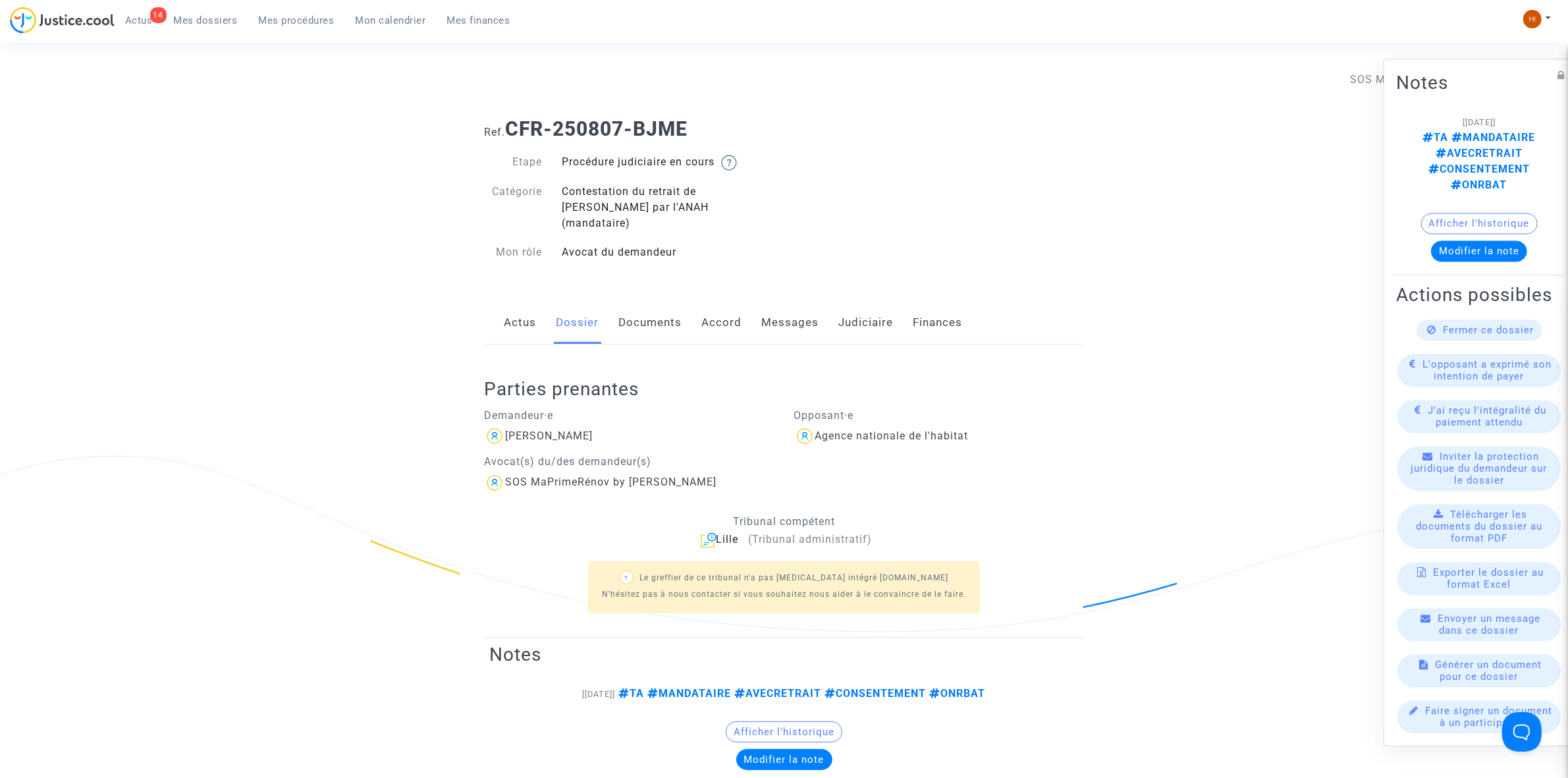
click at [774, 310] on link "Messages" at bounding box center [790, 323] width 57 height 44
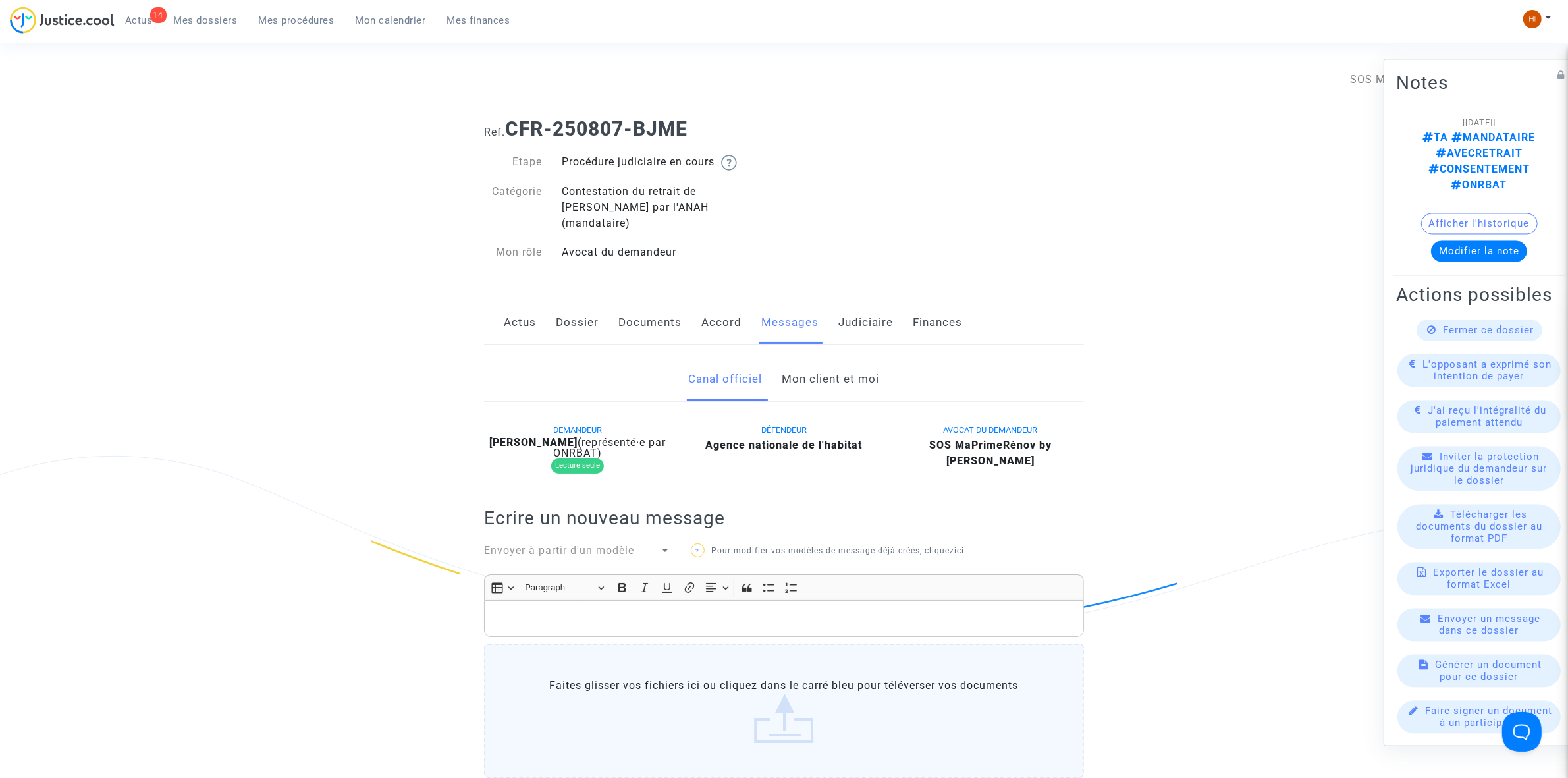
click at [866, 383] on link "Mon client et moi" at bounding box center [831, 379] width 98 height 44
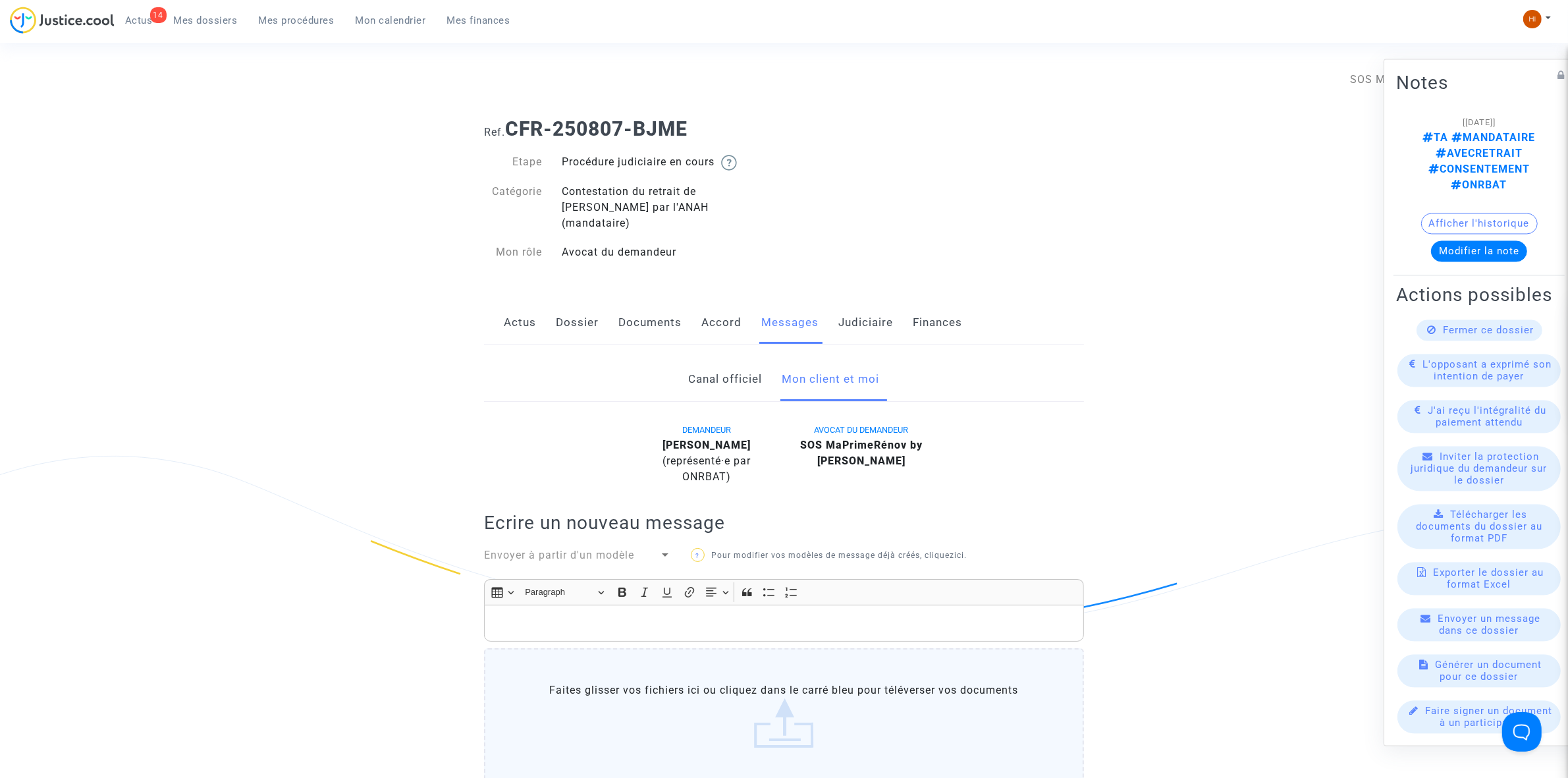
scroll to position [82, 0]
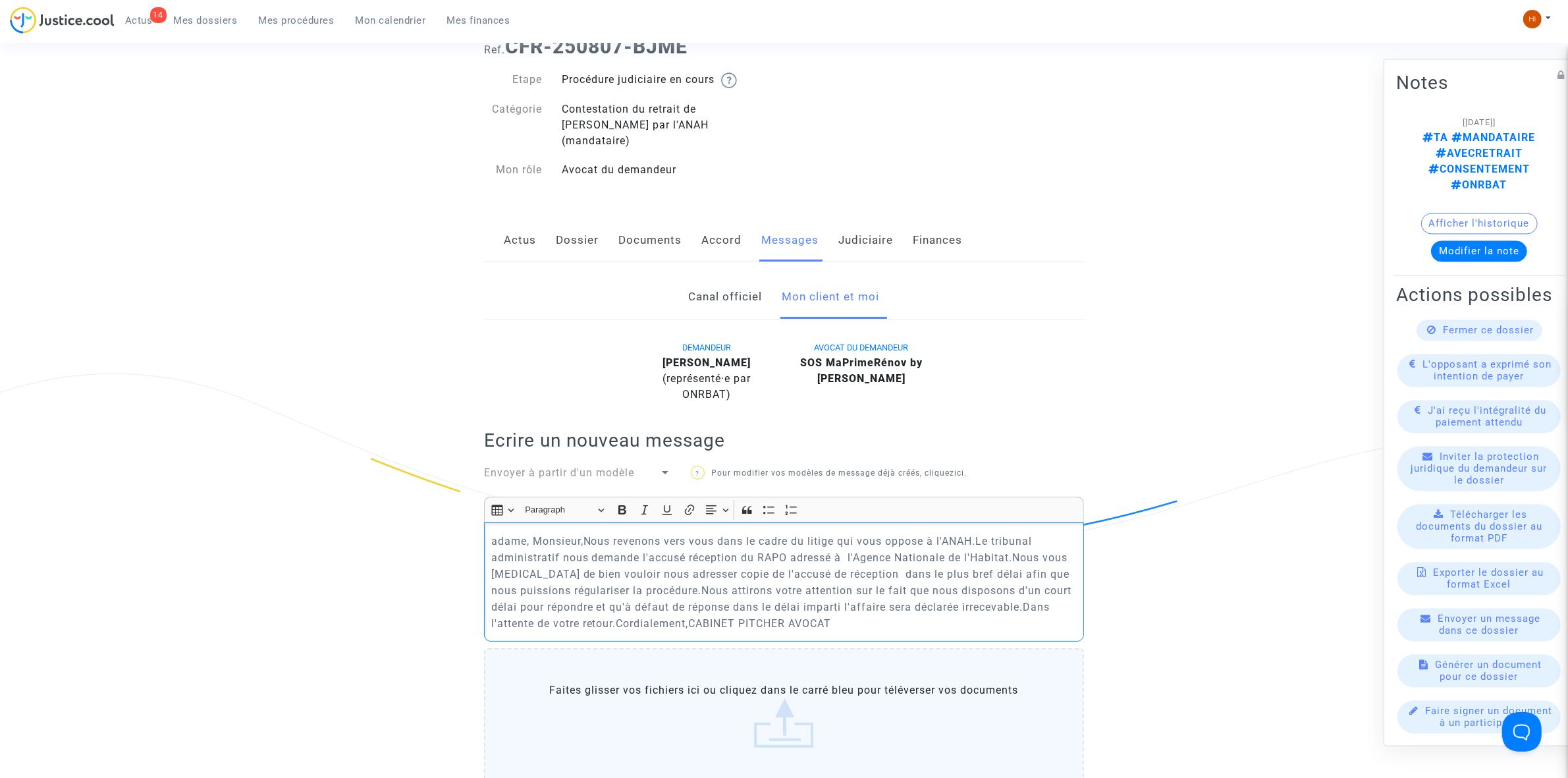
click at [486, 540] on div "adame, Monsieur,Nous revenons vers vous dans le cadre du litige qui vous oppose…" at bounding box center [784, 582] width 600 height 119
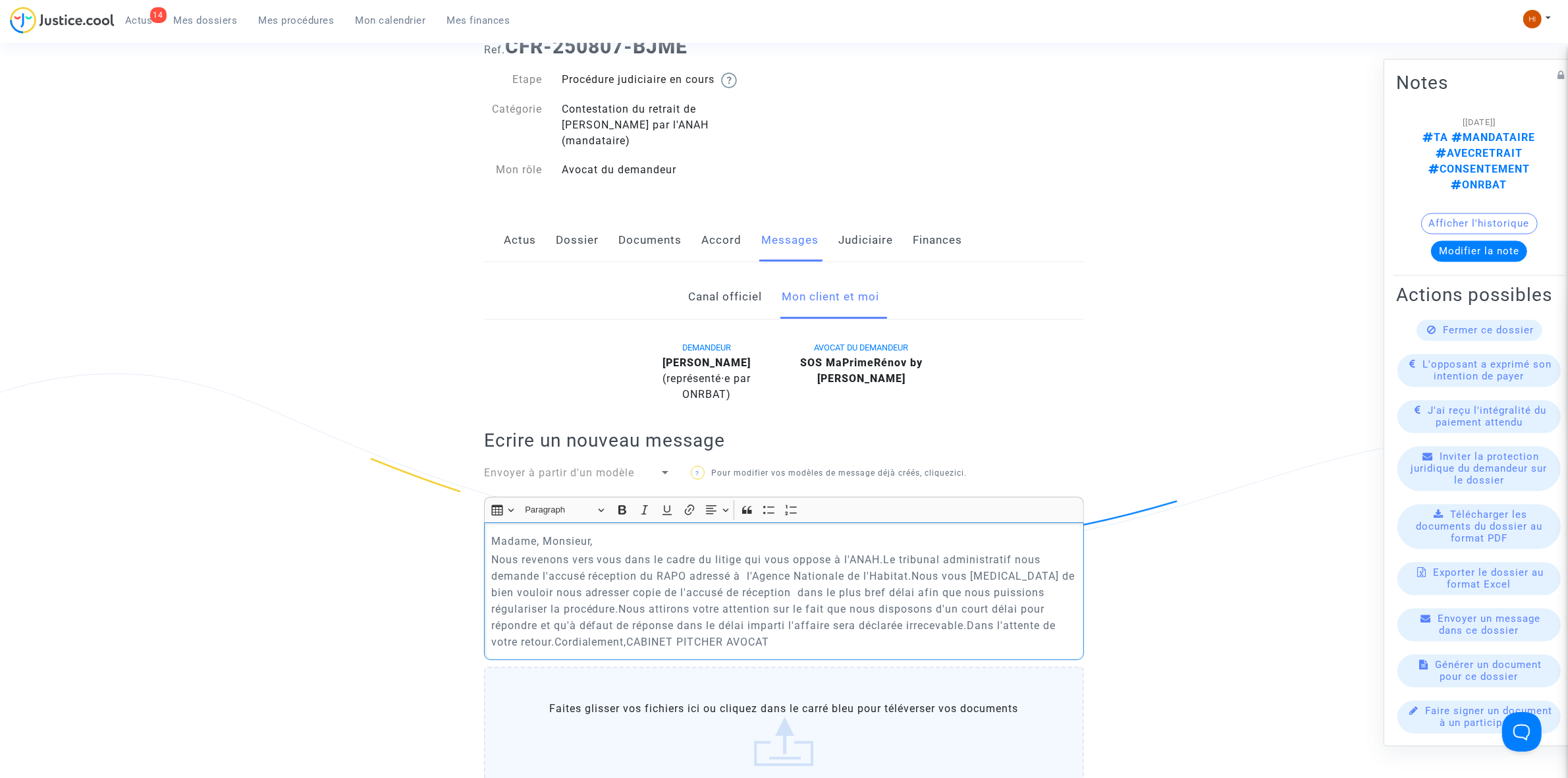
click at [884, 560] on p "Nous revenons vers vous dans le cadre du litige qui vous oppose à l'ANAH.Le tri…" at bounding box center [784, 600] width 586 height 99
click at [887, 560] on p "Nous revenons vers vous dans le cadre du litige qui vous oppose à l'ANAH.Le tri…" at bounding box center [784, 600] width 586 height 99
click at [538, 600] on p "Le tribunal administratif nous demande l'accusé réception du RAPO adressé à l'A…" at bounding box center [784, 611] width 586 height 82
click at [729, 617] on p "Nous vous prions de bien vouloir nous adresser copie de l'accusé de réception d…" at bounding box center [784, 621] width 586 height 66
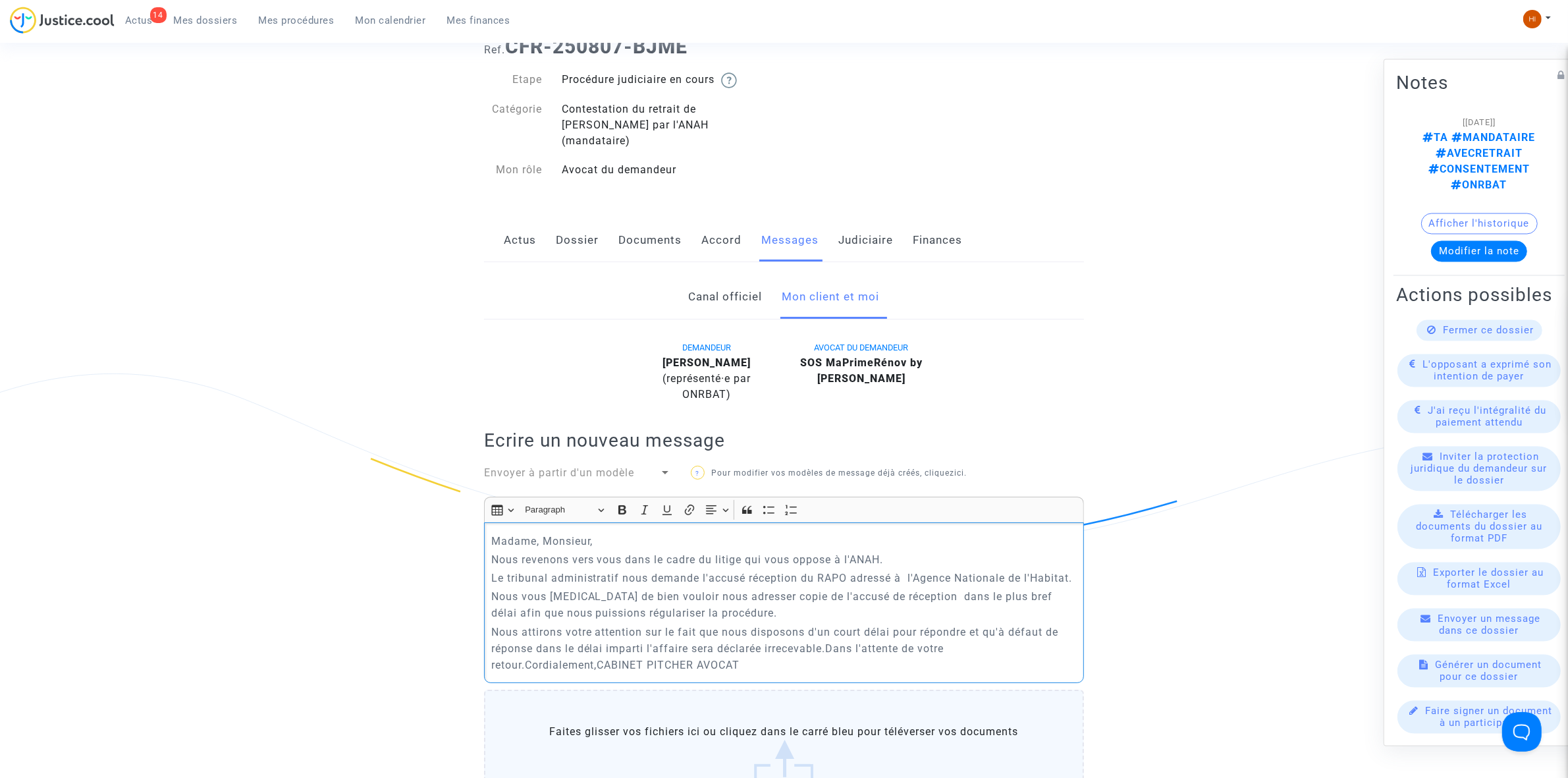
click at [828, 653] on p "Nous attirons votre attention sur le fait que nous disposons d'un court délai p…" at bounding box center [784, 648] width 586 height 49
click at [649, 670] on p "Dans l'attente de votre retour.Cordialement,CABINET PITCHER AVOCAT" at bounding box center [784, 666] width 586 height 17
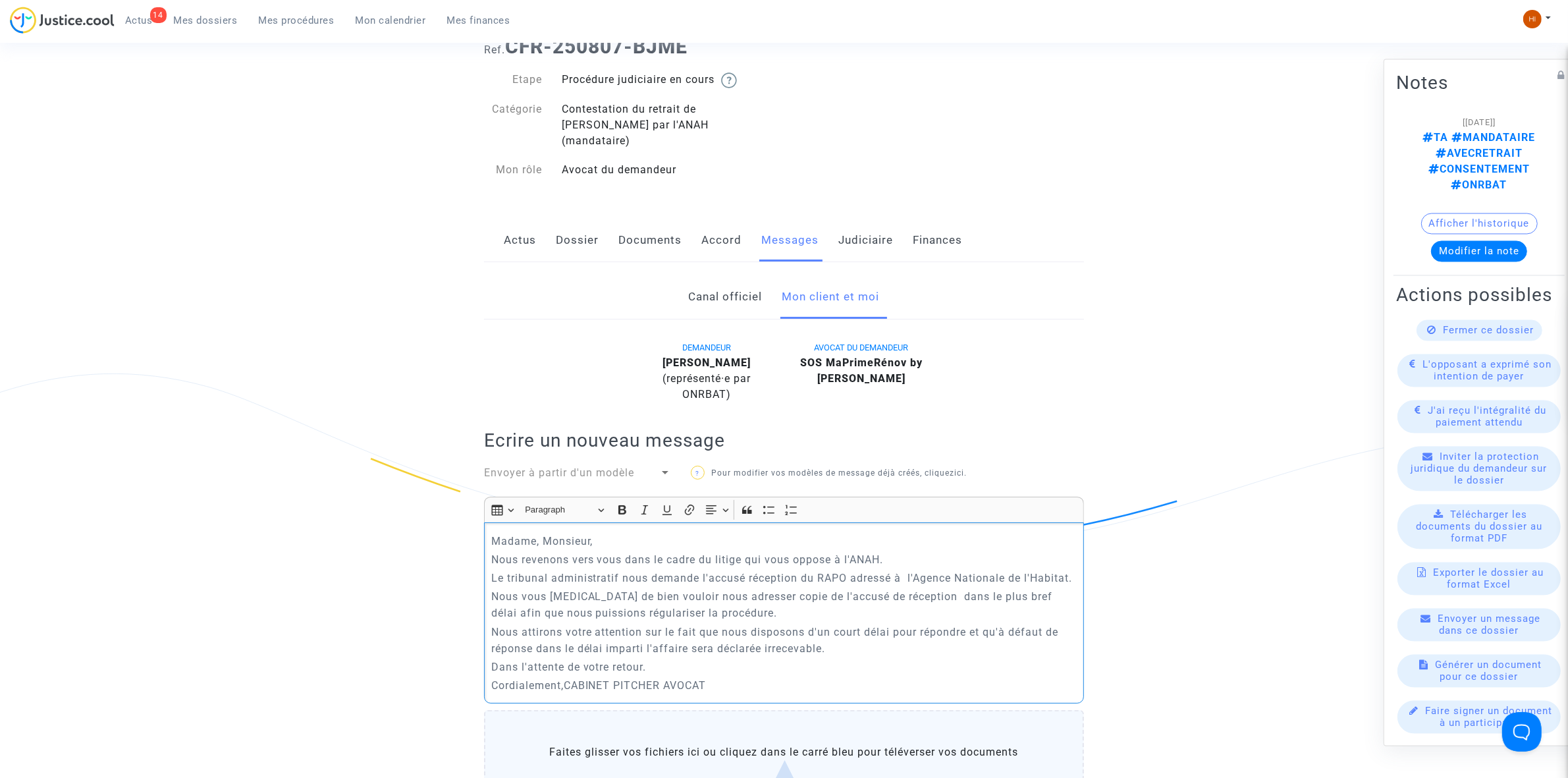
click at [565, 688] on p "Cordialement,CABINET PITCHER AVOCAT" at bounding box center [784, 685] width 586 height 17
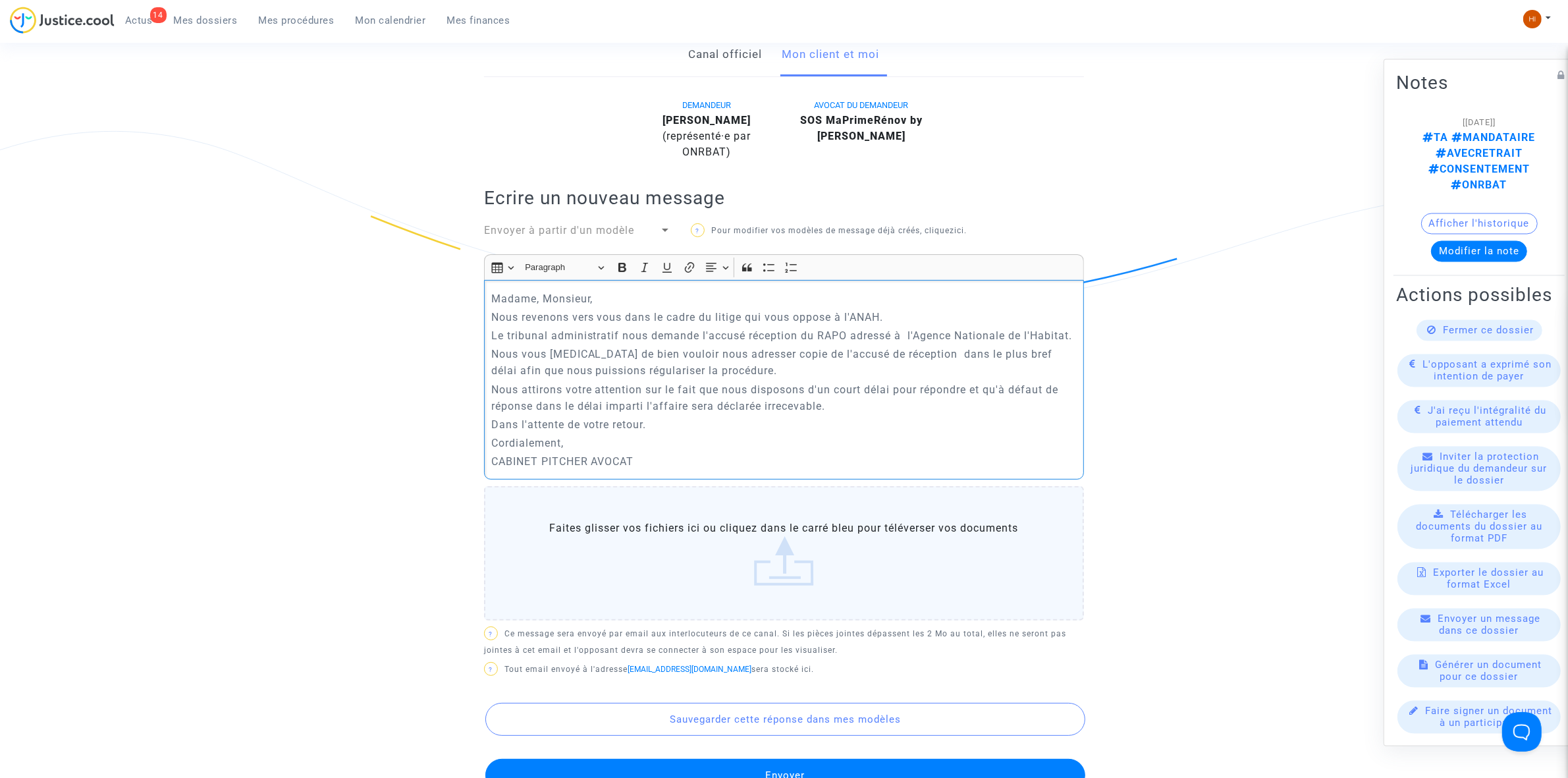
scroll to position [577, 0]
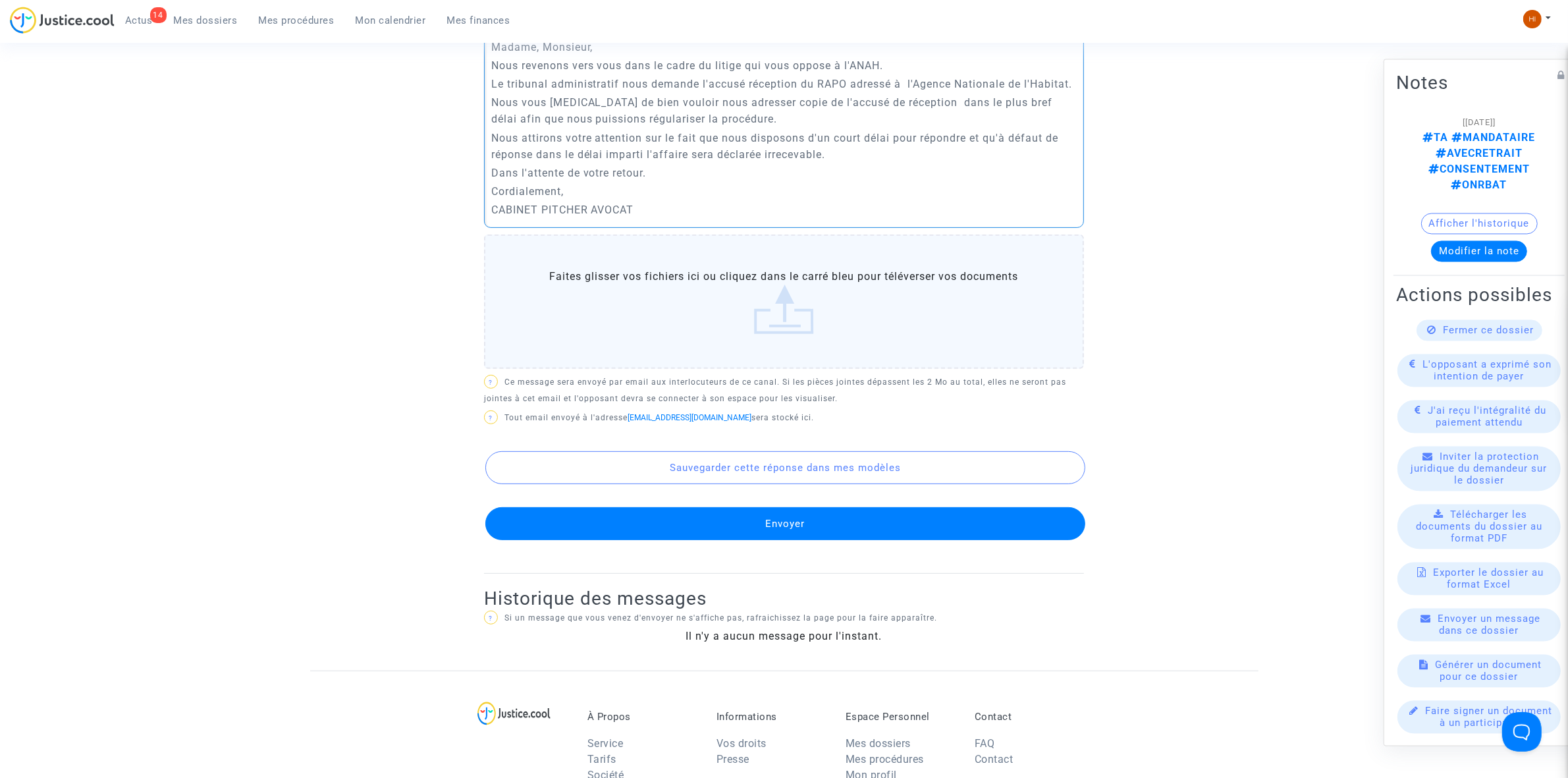
click at [759, 525] on button "Envoyer" at bounding box center [785, 523] width 600 height 33
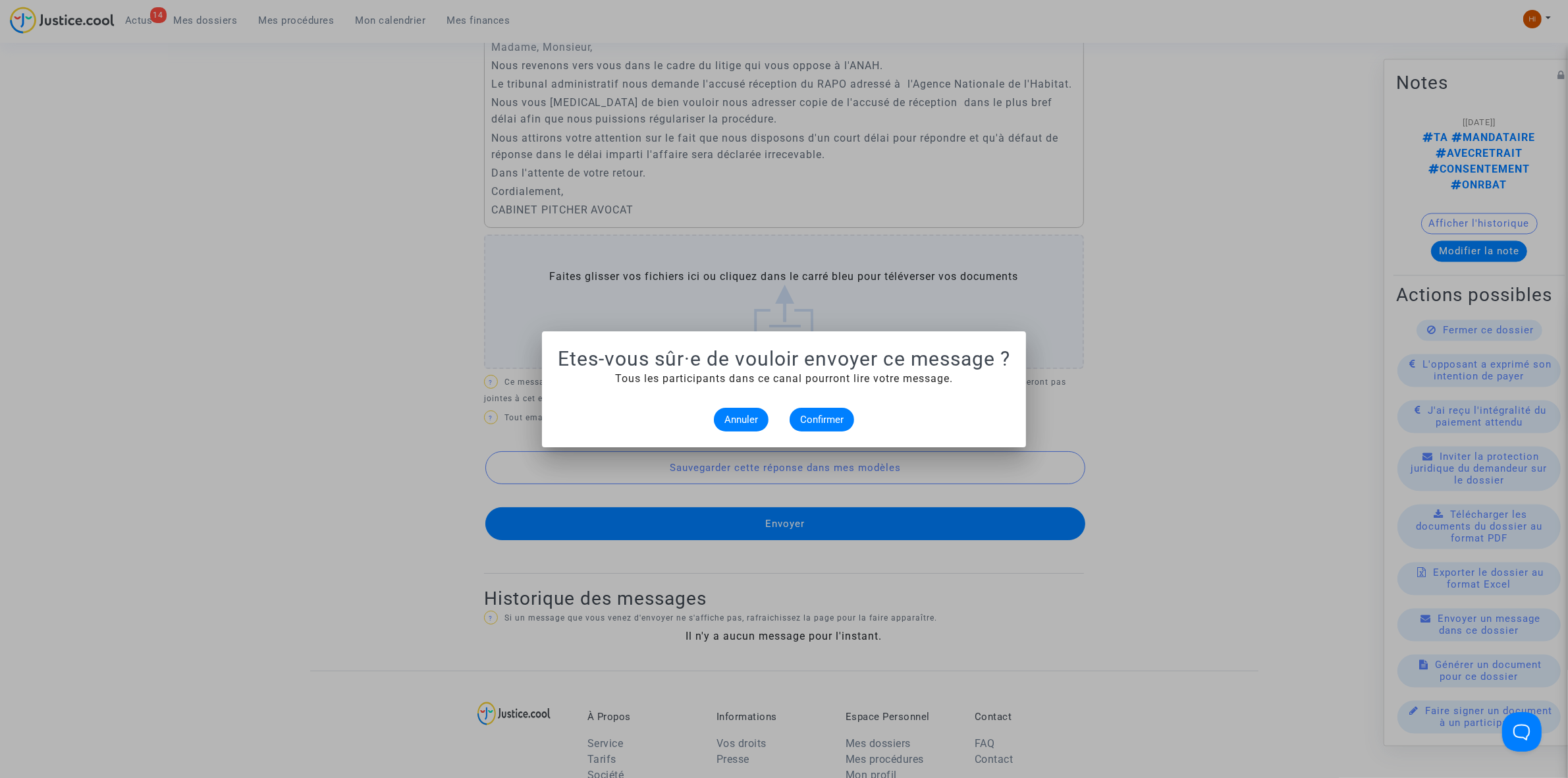
scroll to position [0, 0]
click at [853, 416] on button "Confirmer" at bounding box center [822, 420] width 64 height 24
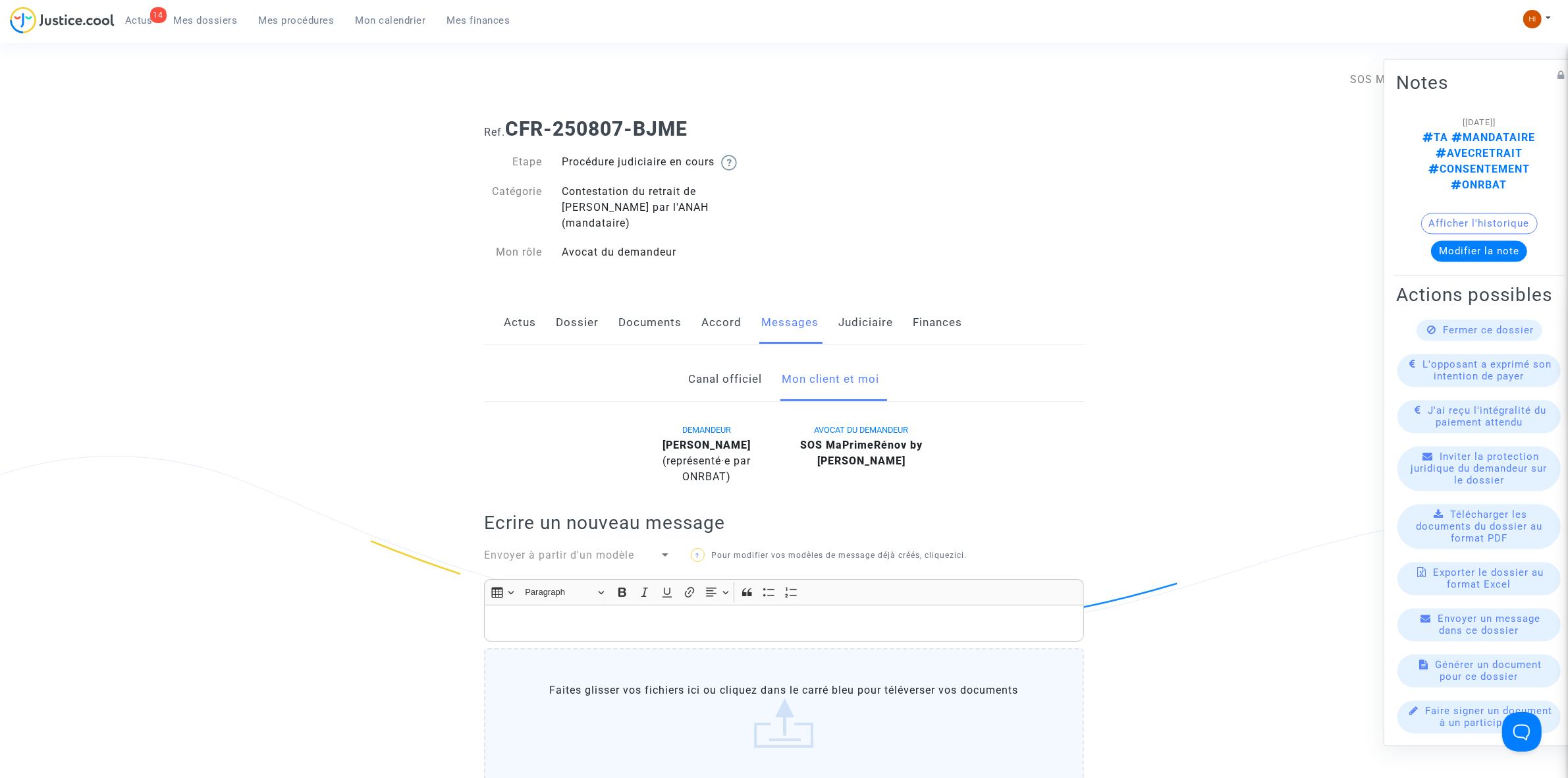
click at [689, 114] on div "Ref. CFR-250807-BJME" at bounding box center [784, 124] width 619 height 33
drag, startPoint x: 705, startPoint y: 126, endPoint x: 508, endPoint y: 139, distance: 197.4
click at [508, 139] on h1 "Ref. CFR-250807-BJME" at bounding box center [784, 129] width 600 height 24
click at [877, 309] on link "Judiciaire" at bounding box center [865, 323] width 55 height 44
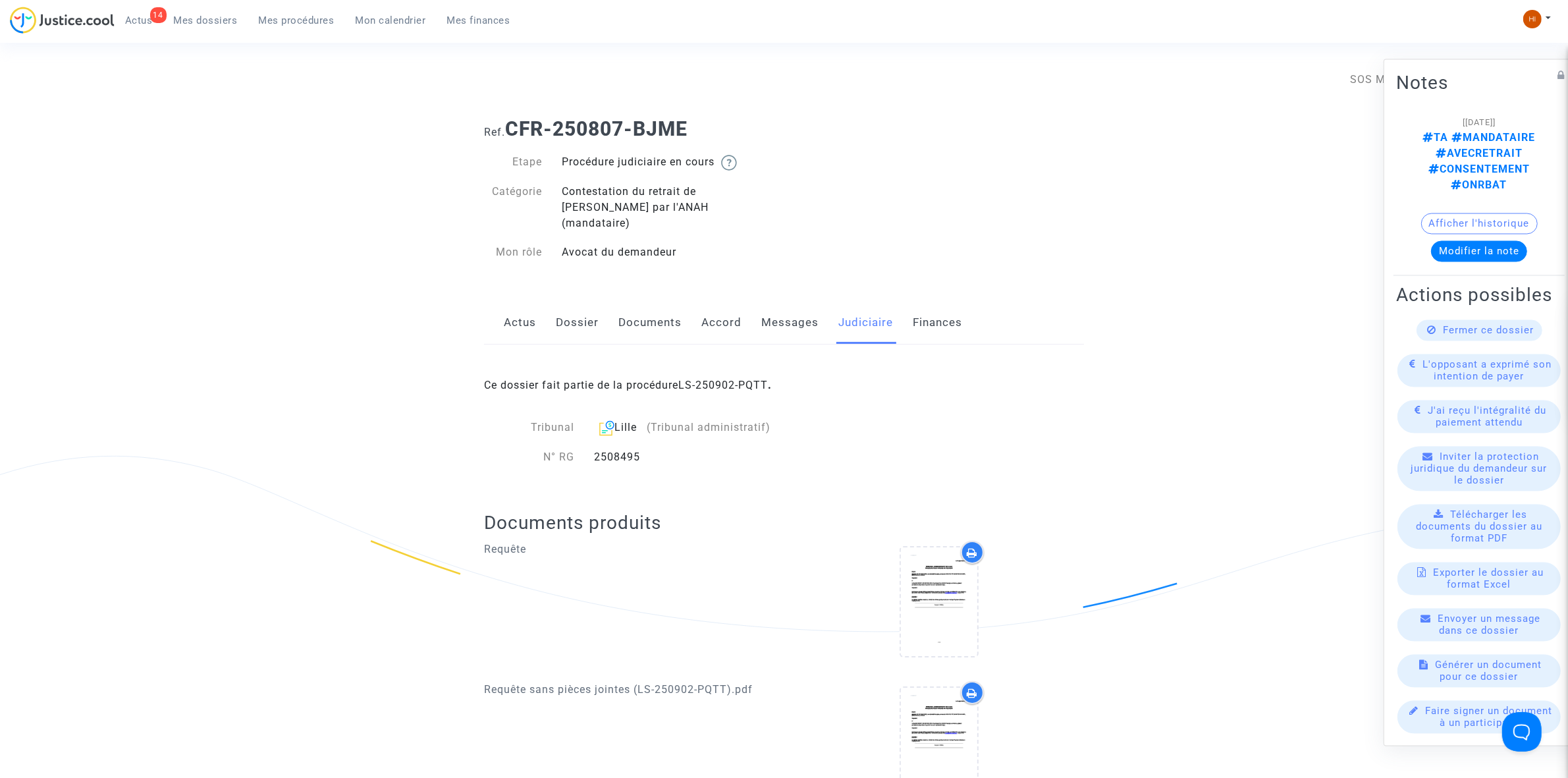
click at [765, 357] on div "Ce dossier fait partie de la procédure LS-250902-PQTT ." at bounding box center [784, 375] width 600 height 62
click at [752, 378] on link "LS-250902-PQTT" at bounding box center [723, 385] width 90 height 13
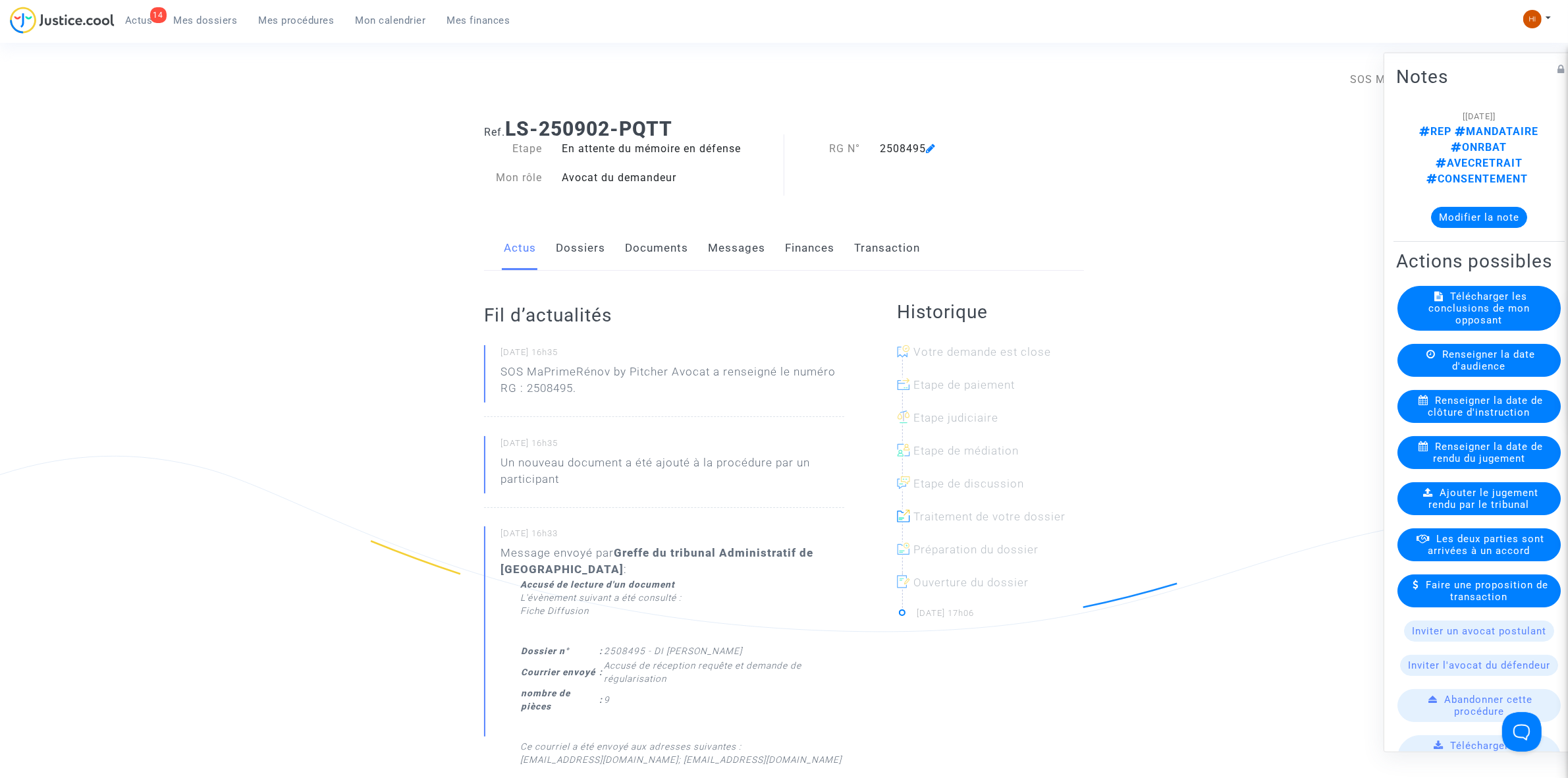
click at [639, 239] on link "Documents" at bounding box center [657, 248] width 63 height 44
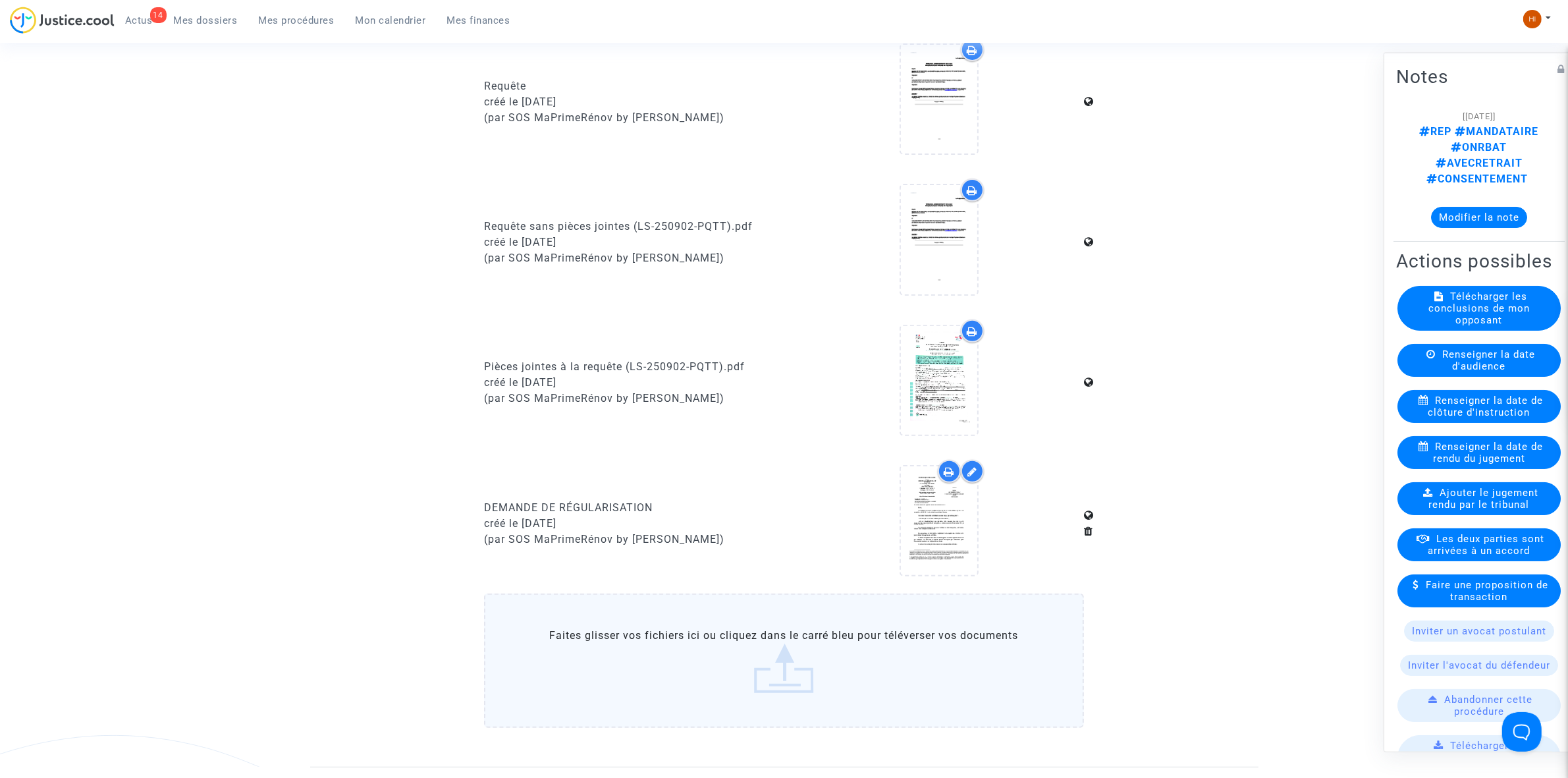
scroll to position [658, 0]
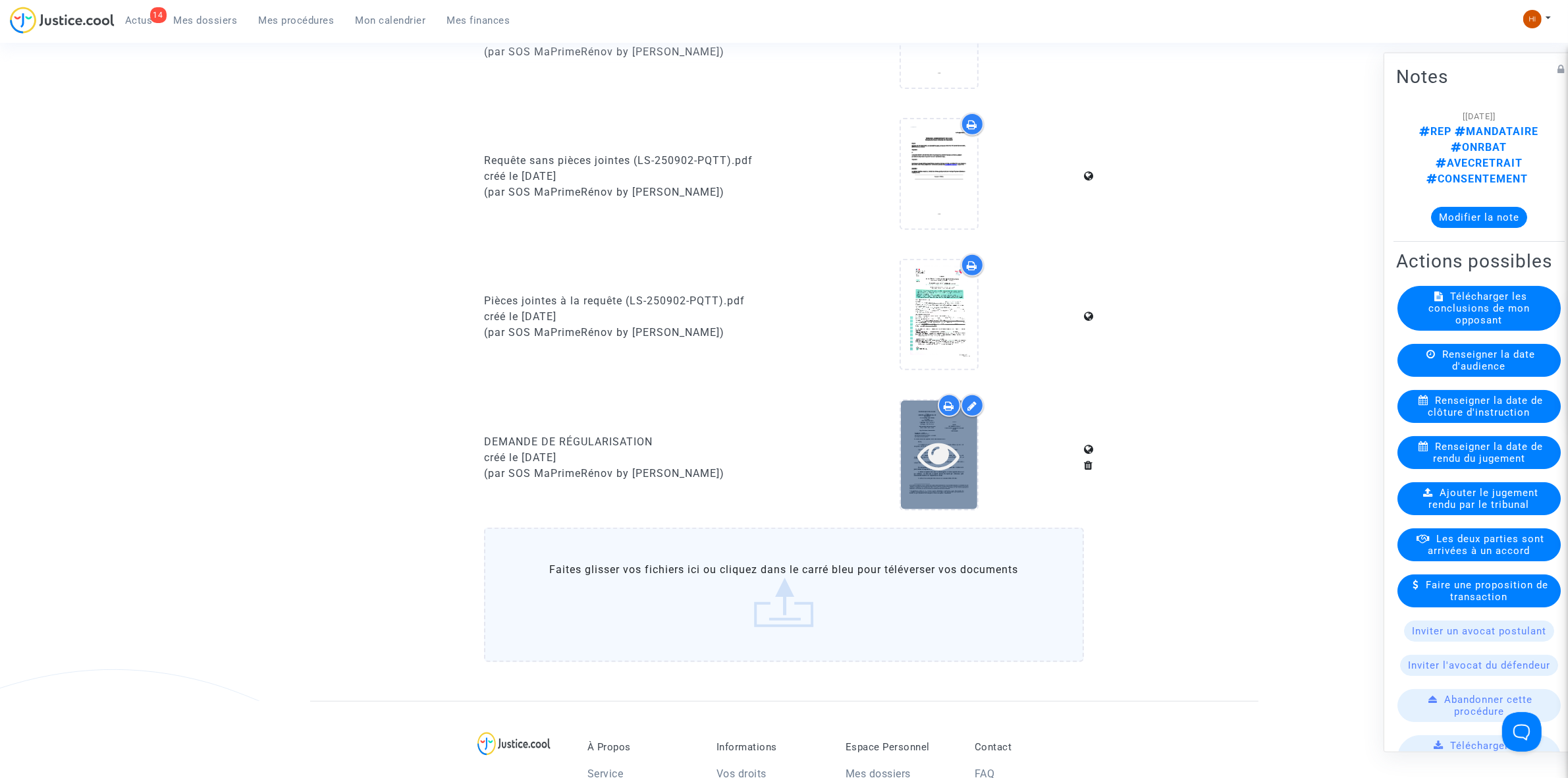
click at [956, 464] on icon at bounding box center [939, 454] width 43 height 42
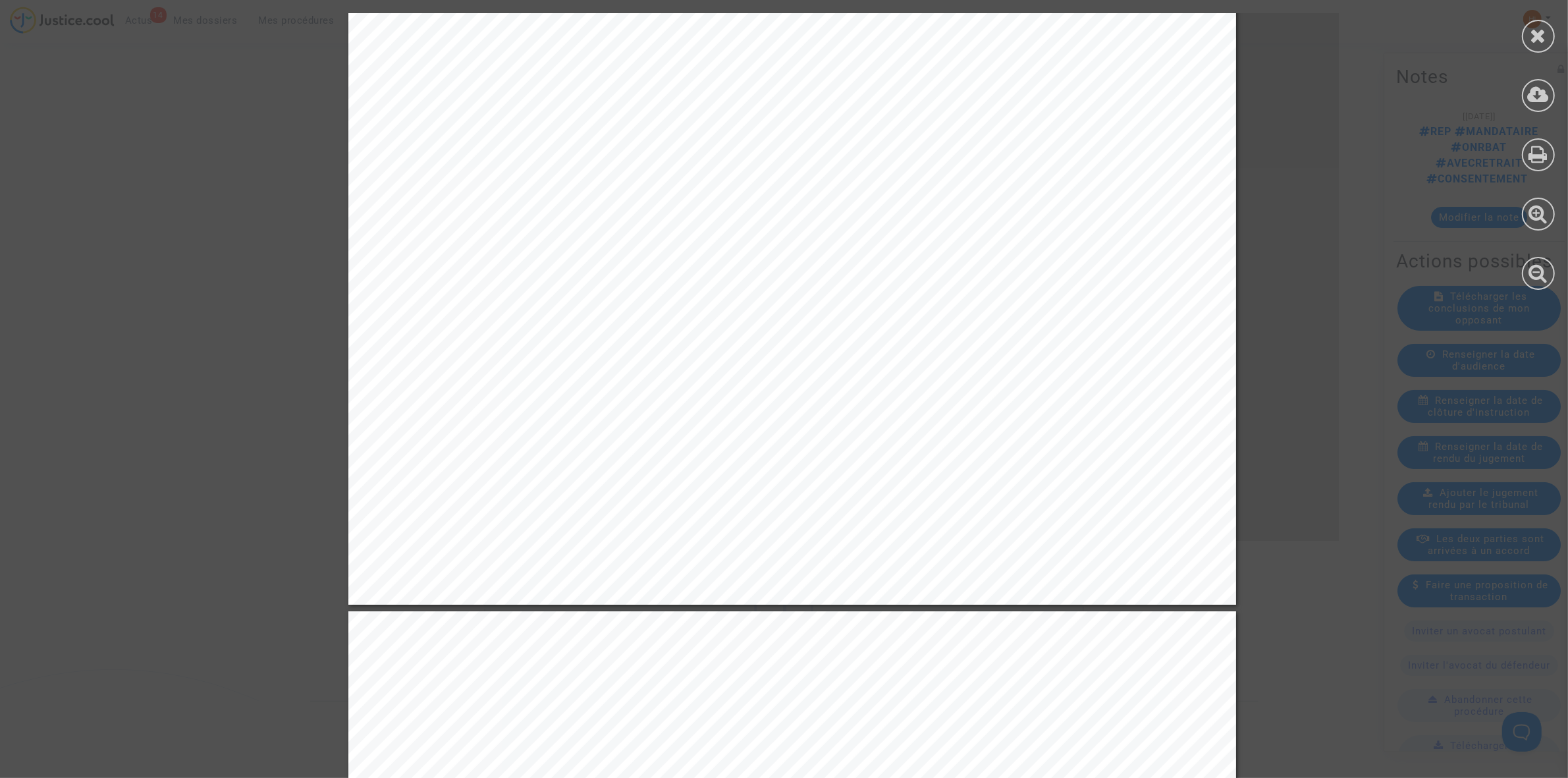
scroll to position [577, 0]
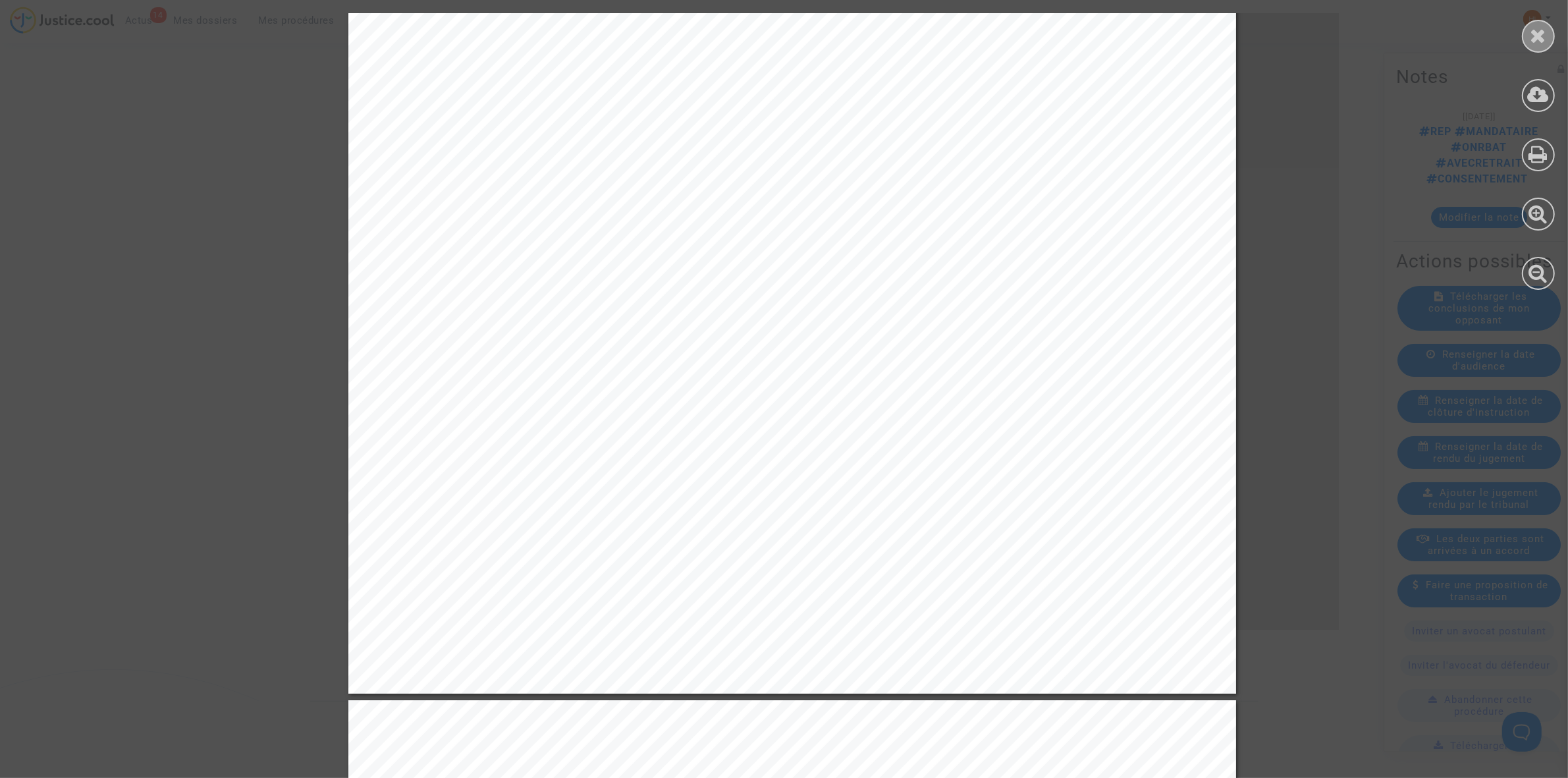
click at [1535, 25] on icon at bounding box center [1539, 35] width 17 height 20
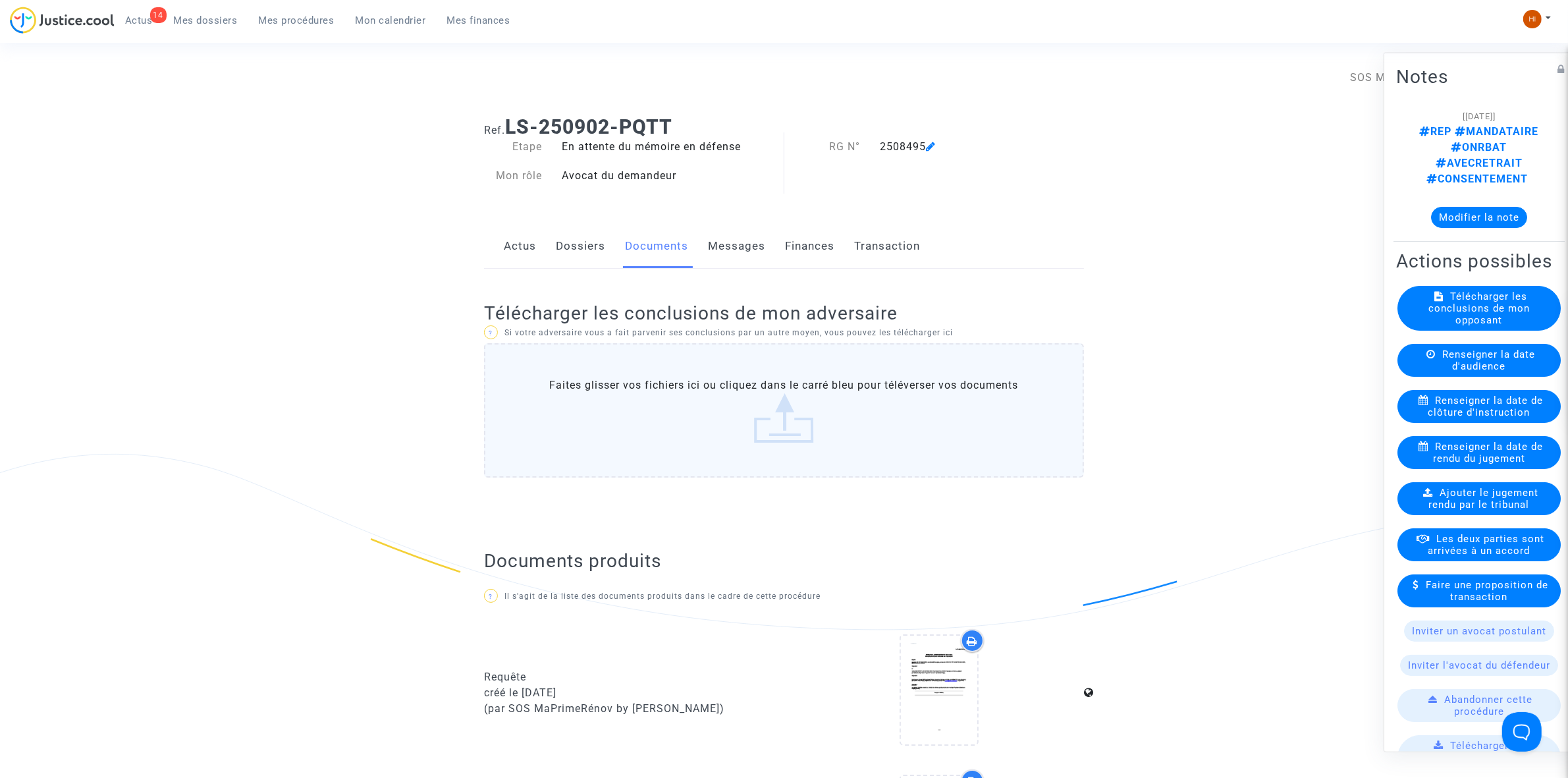
scroll to position [0, 0]
drag, startPoint x: 608, startPoint y: 254, endPoint x: 596, endPoint y: 257, distance: 12.4
click at [604, 255] on div "Actus Dossiers Documents Messages Finances Transaction" at bounding box center [784, 249] width 600 height 44
click at [595, 258] on link "Dossiers" at bounding box center [581, 248] width 49 height 44
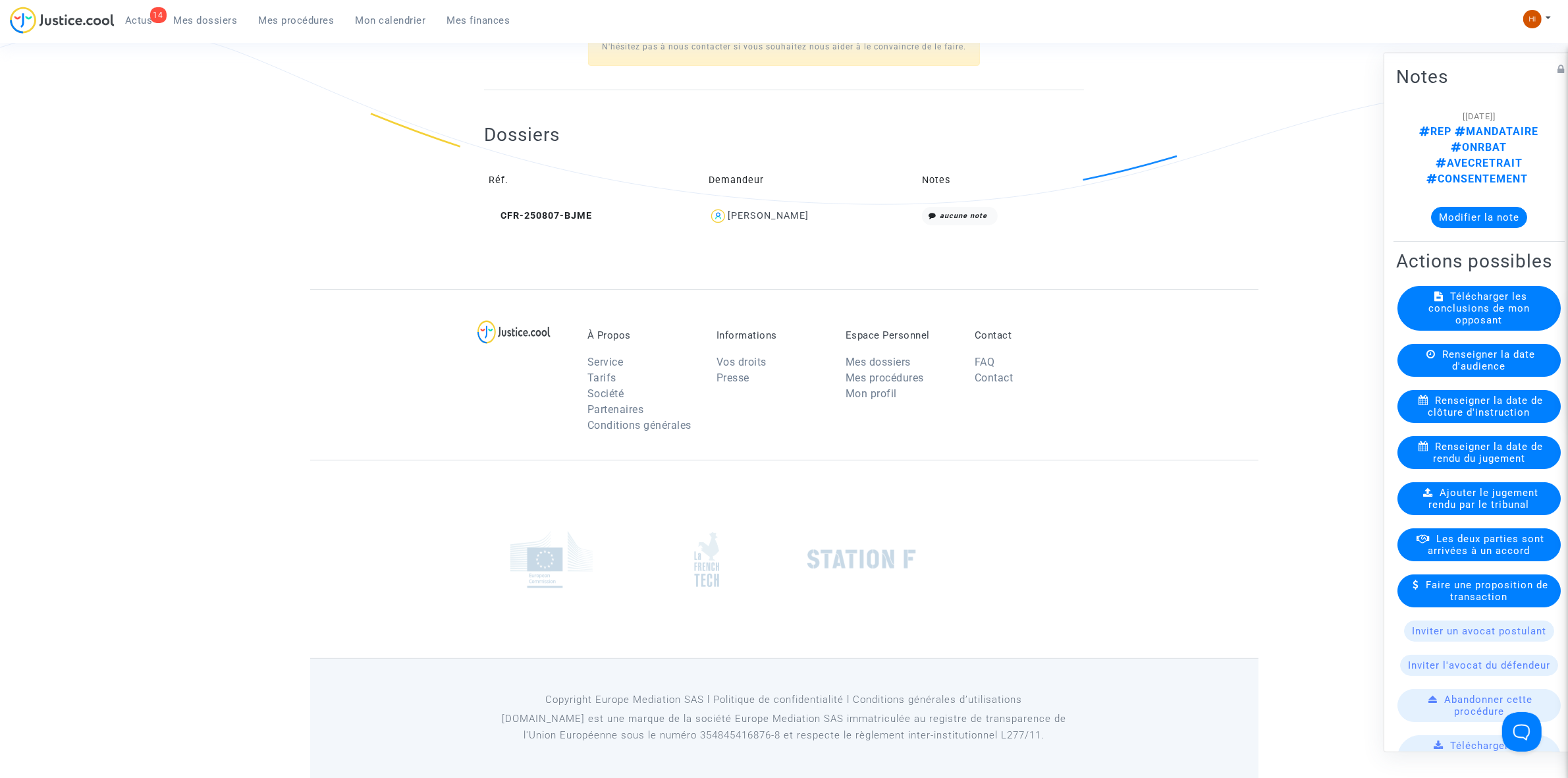
scroll to position [428, 0]
click at [554, 232] on div "Dossiers Réf. Demandeur Notes CFR-250807-BJME SEBASTIEN DI PIETRANTONIO aucune …" at bounding box center [784, 166] width 600 height 153
click at [560, 223] on td "CFR-250807-BJME" at bounding box center [593, 216] width 220 height 29
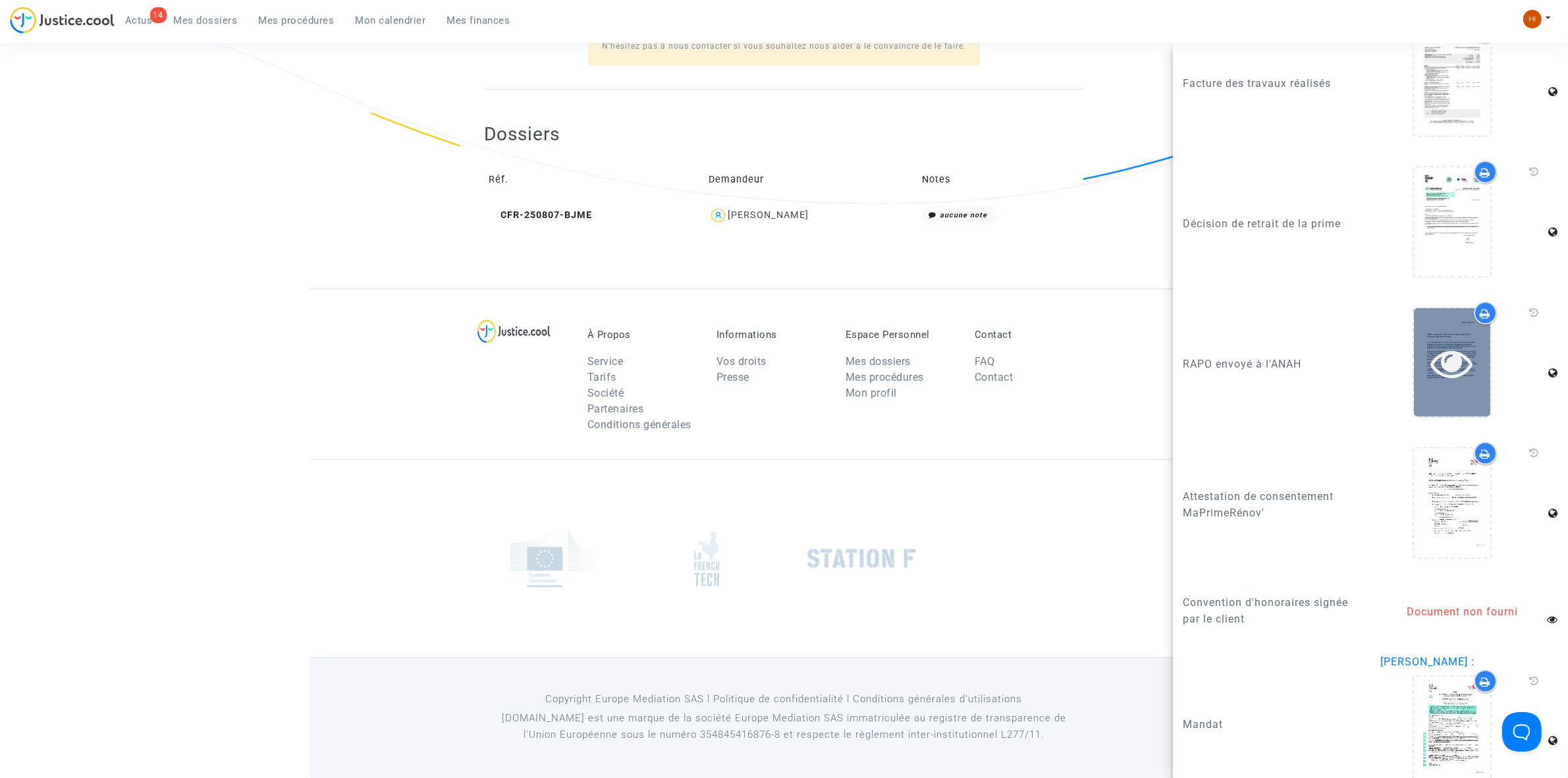
scroll to position [2223, 0]
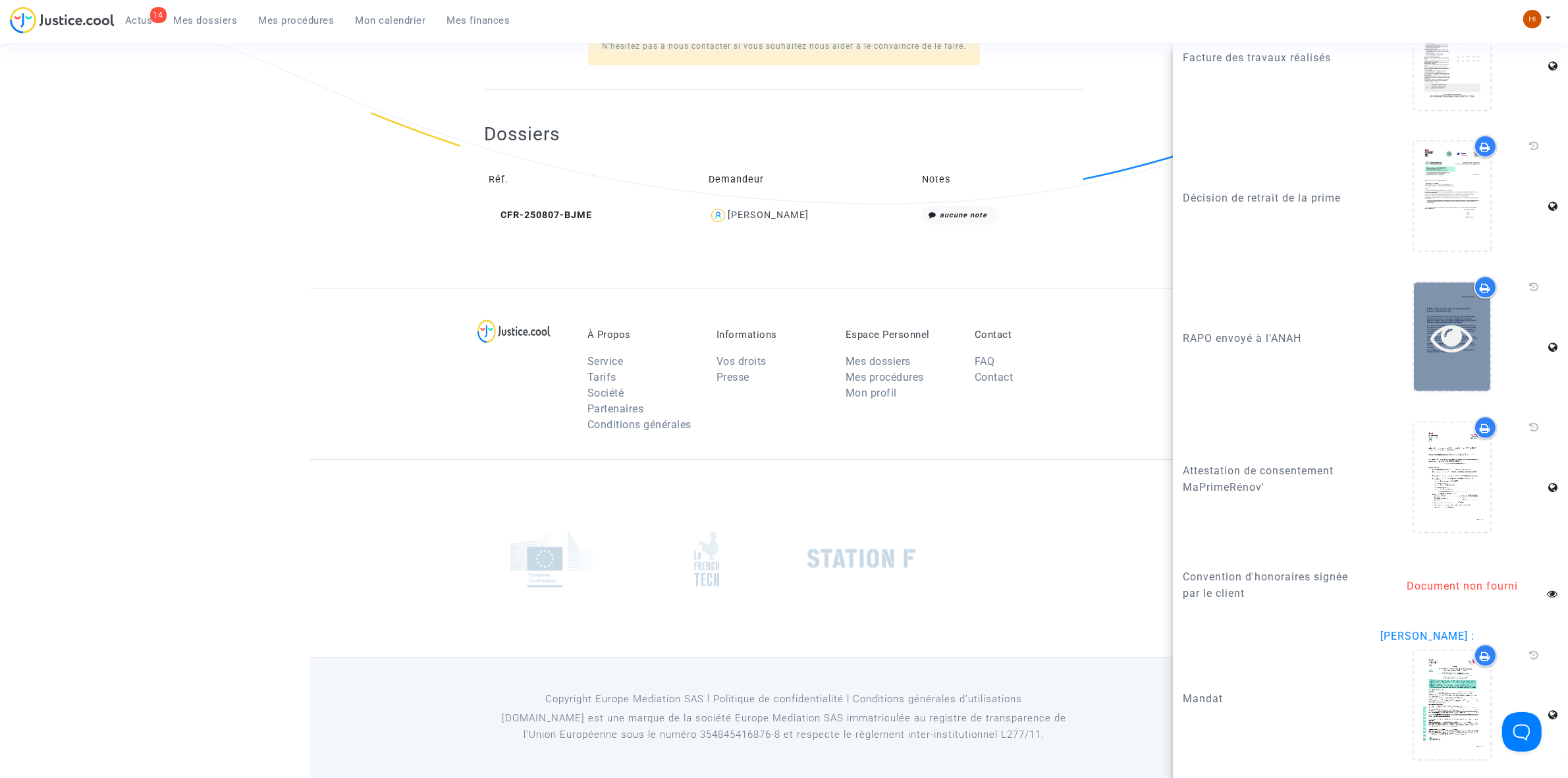
click at [1434, 358] on icon at bounding box center [1452, 337] width 43 height 42
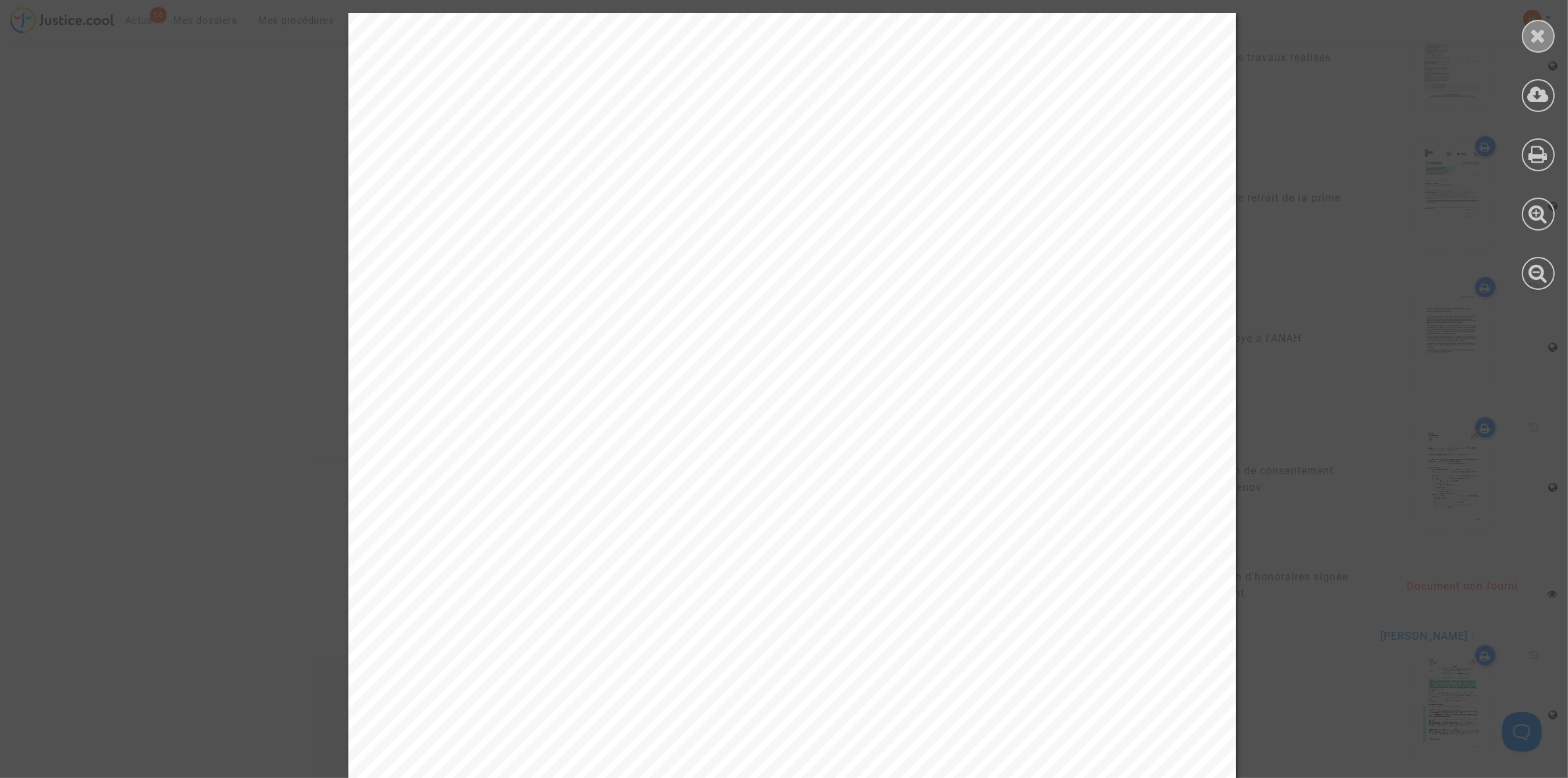
click at [1532, 40] on icon at bounding box center [1539, 35] width 17 height 20
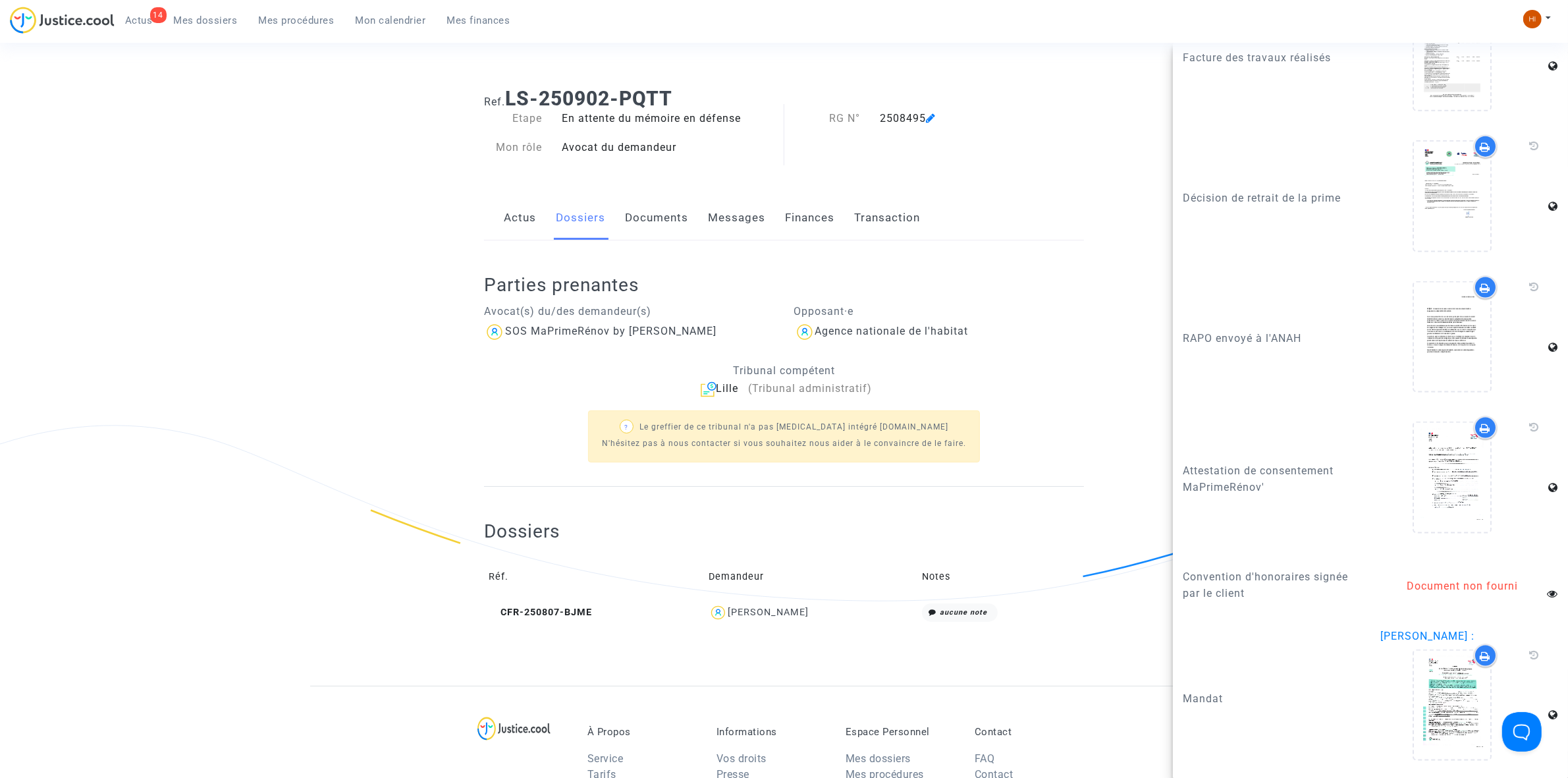
scroll to position [0, 0]
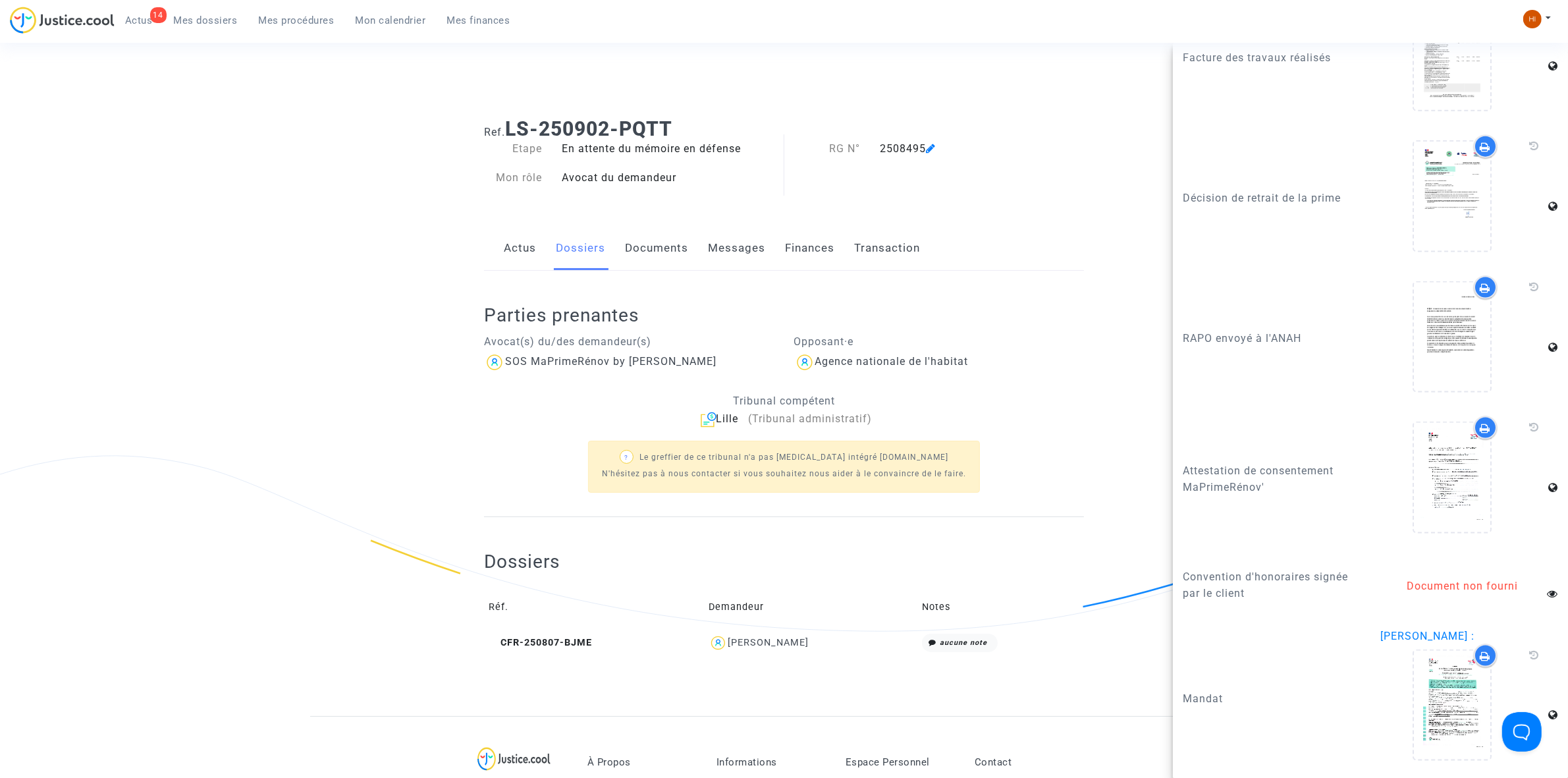
click at [689, 244] on div "Actus Dossiers Documents Messages Finances Transaction" at bounding box center [784, 249] width 600 height 44
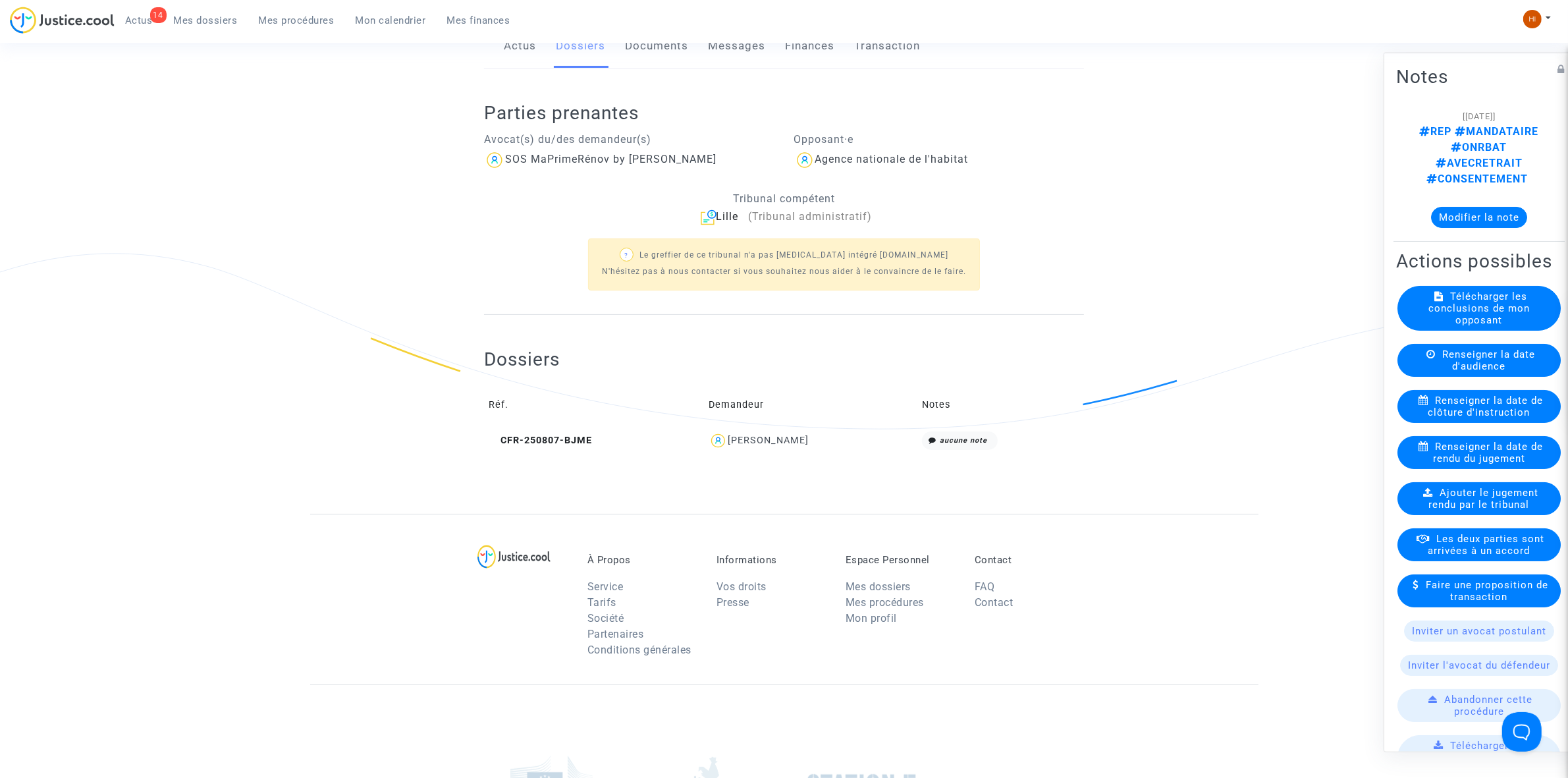
scroll to position [181, 0]
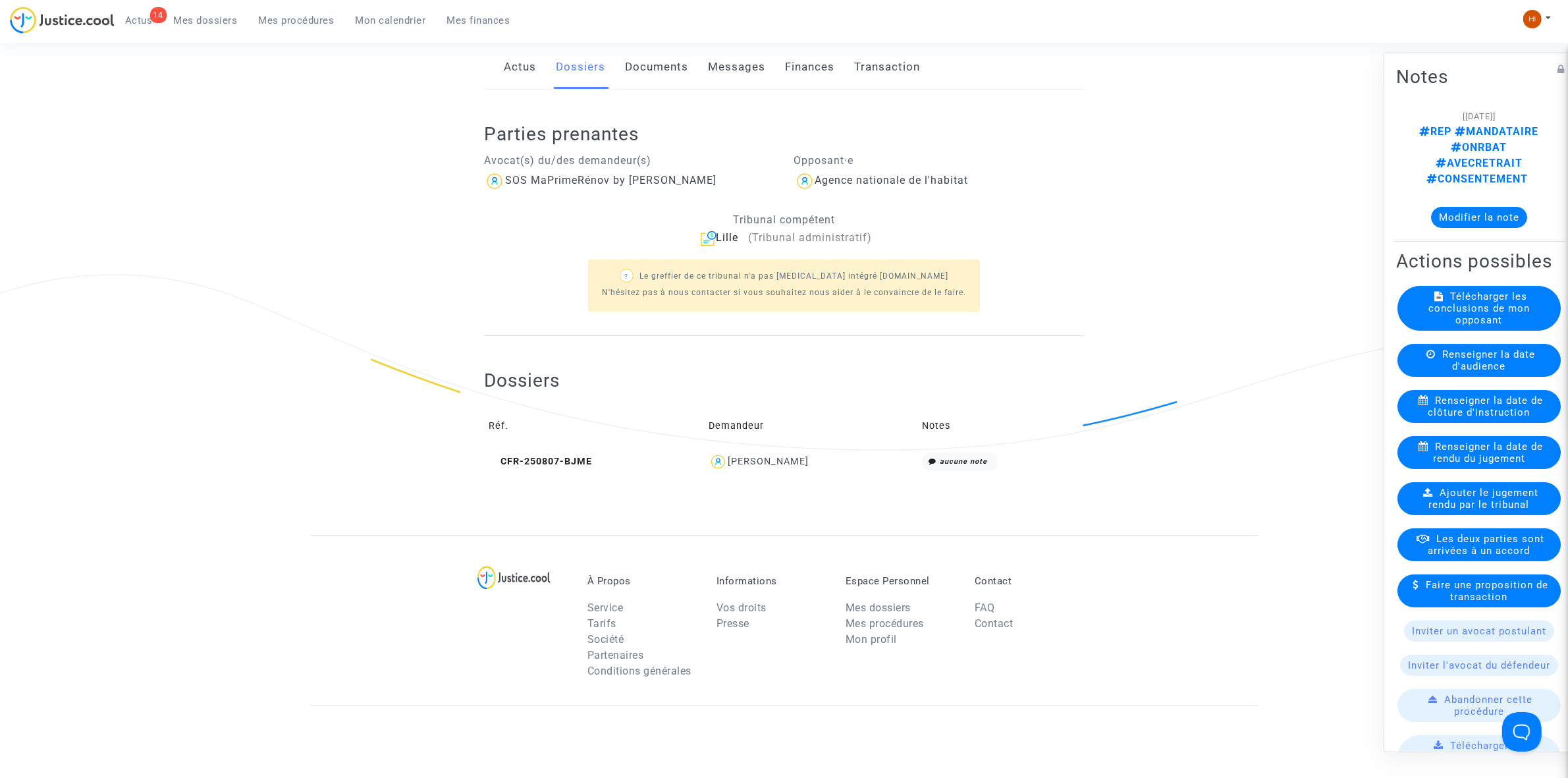
click at [654, 73] on link "Documents" at bounding box center [657, 67] width 63 height 44
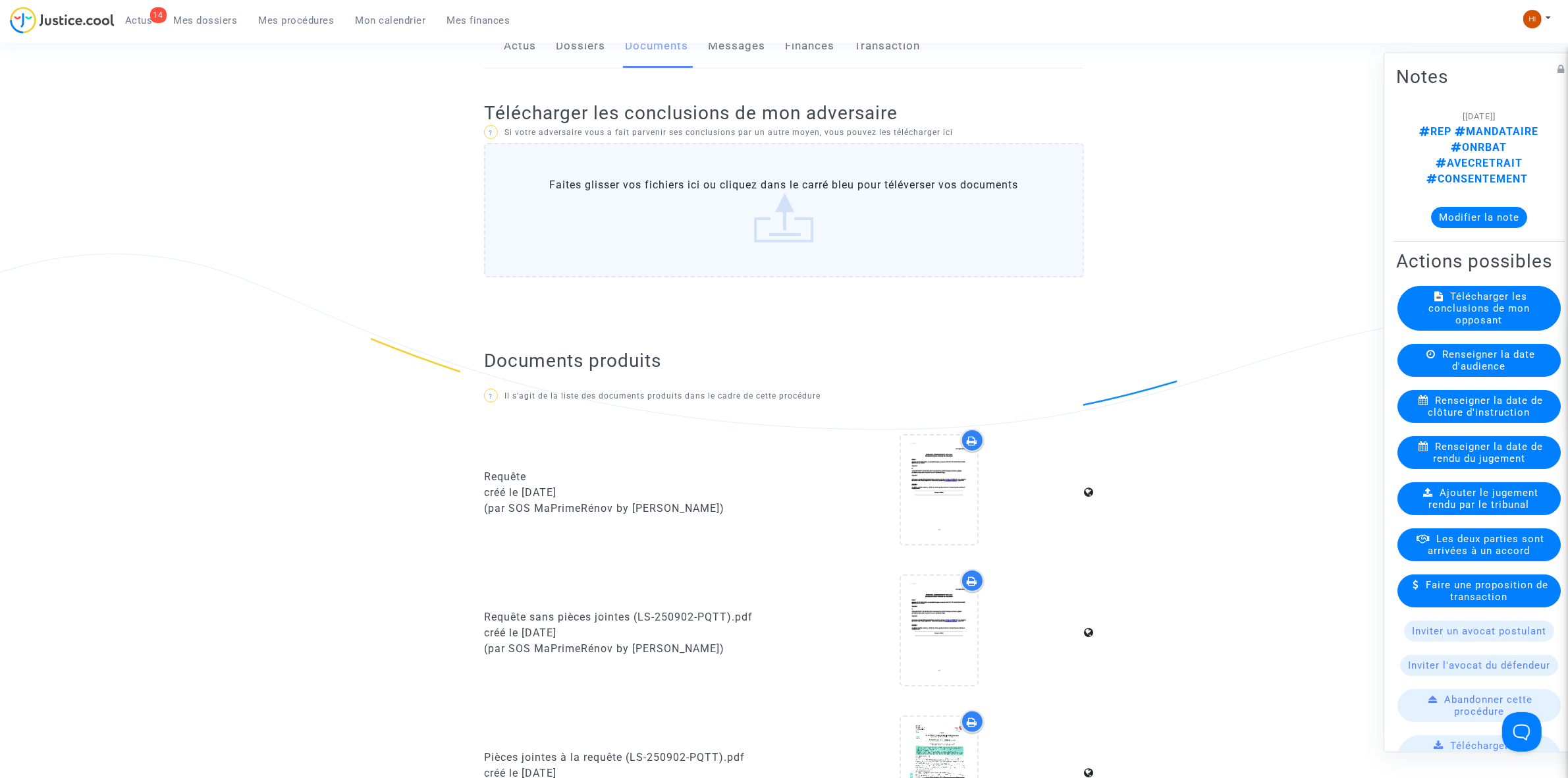
scroll to position [577, 0]
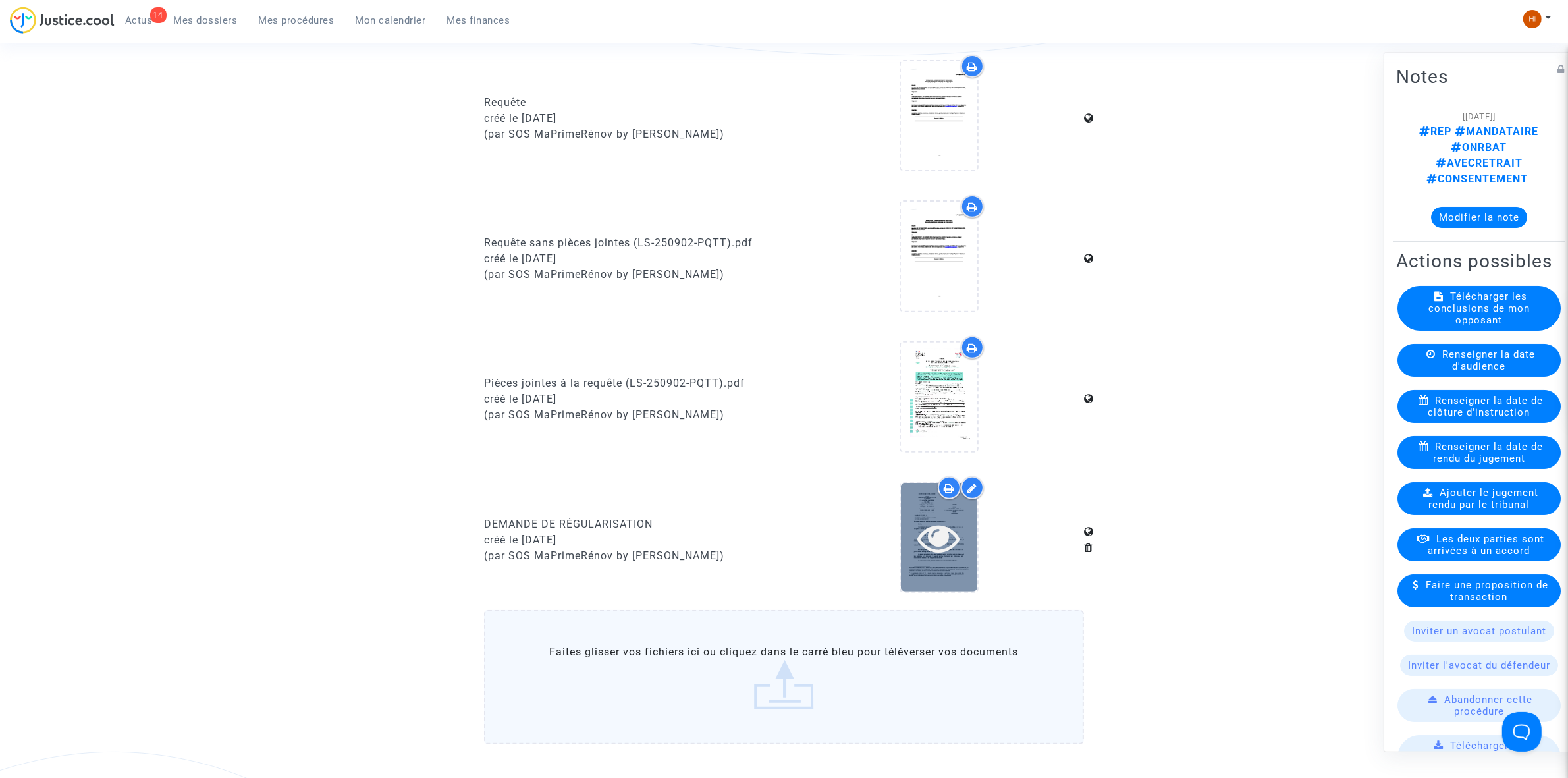
click at [930, 531] on icon at bounding box center [939, 537] width 43 height 42
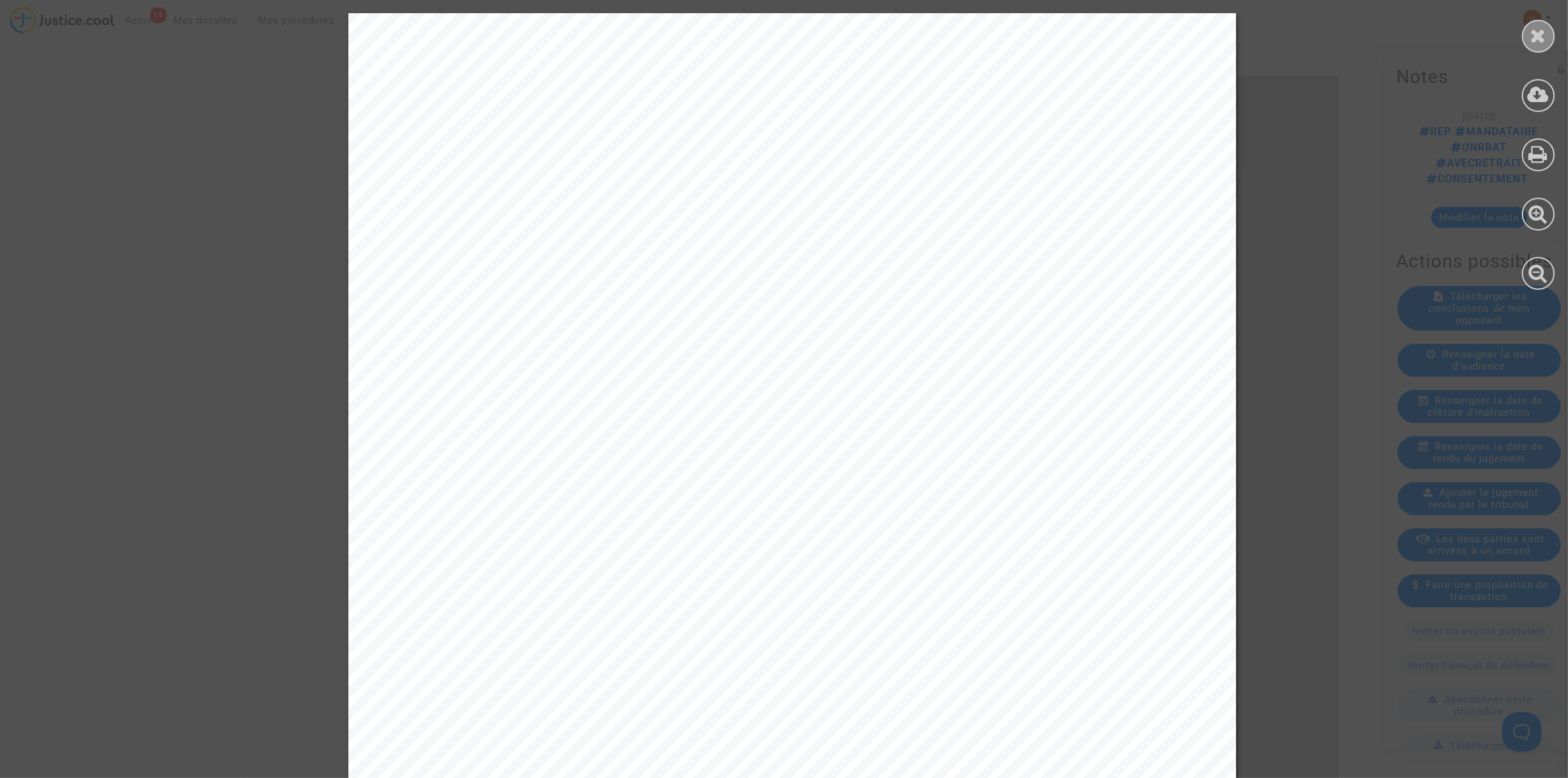
click at [1547, 36] on div at bounding box center [1539, 36] width 33 height 33
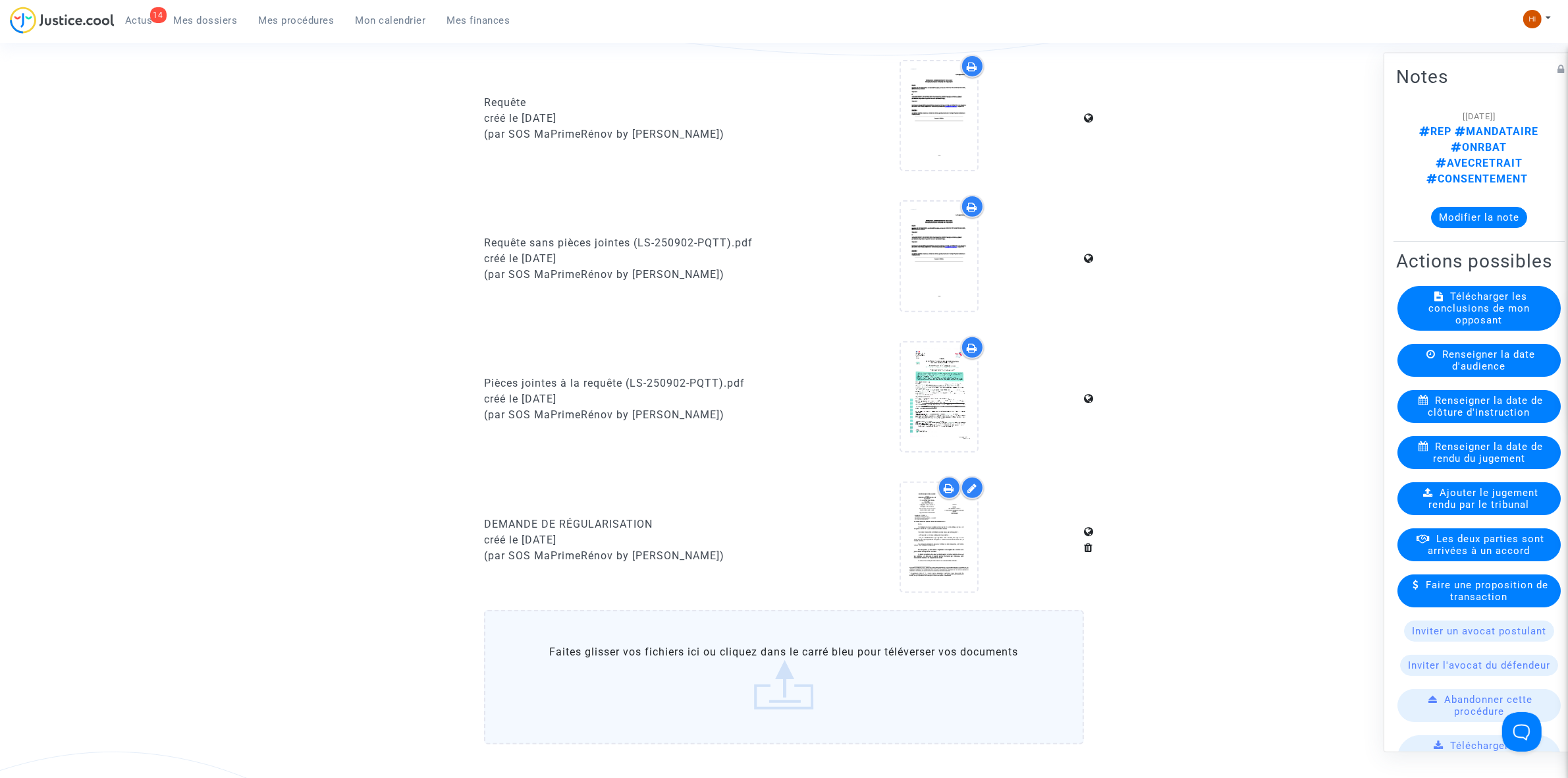
drag, startPoint x: 271, startPoint y: 17, endPoint x: 320, endPoint y: 35, distance: 52.2
click at [271, 17] on span "Mes procédures" at bounding box center [296, 20] width 75 height 12
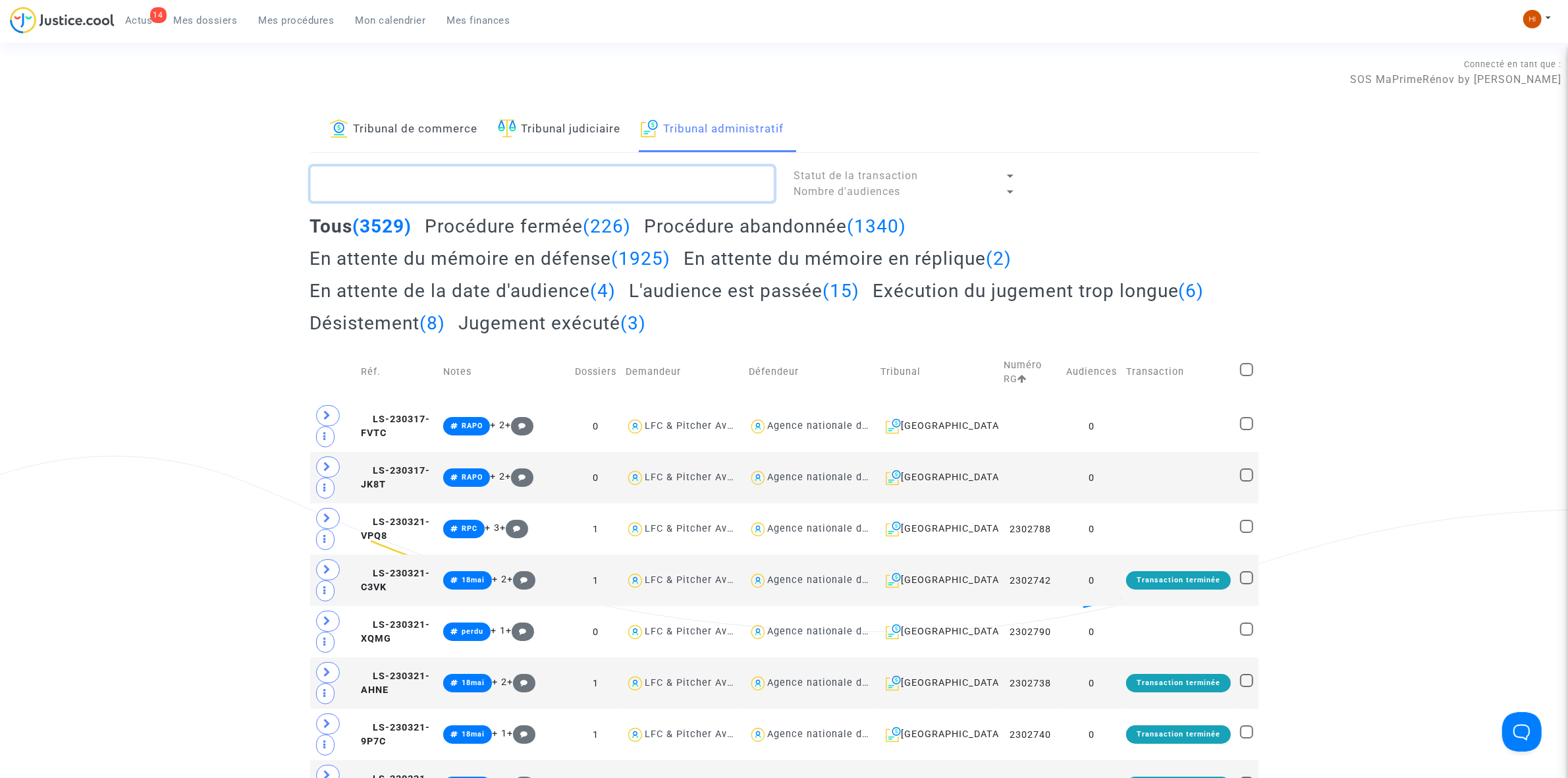
click at [504, 173] on textarea at bounding box center [542, 183] width 464 height 36
paste textarea "BESSAHA IYAZID"
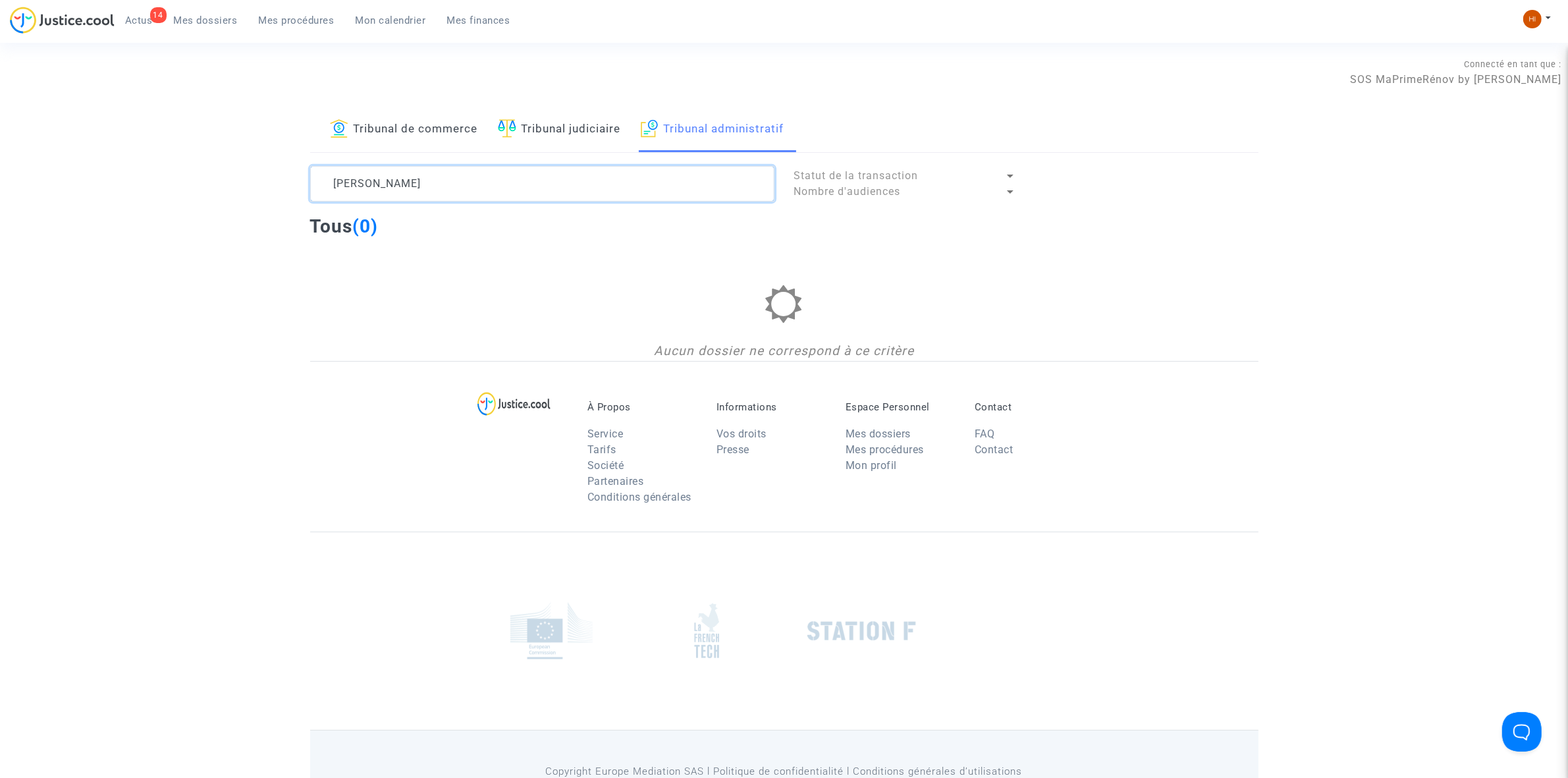
click at [488, 198] on textarea at bounding box center [542, 183] width 464 height 36
click at [484, 176] on textarea at bounding box center [542, 183] width 464 height 36
drag, startPoint x: 393, startPoint y: 181, endPoint x: 82, endPoint y: 153, distance: 312.3
click at [83, 153] on div "Tribunal de commerce Tribunal judiciaire Tribunal administratif BESSAHA IYAZID …" at bounding box center [784, 234] width 1568 height 254
drag, startPoint x: 412, startPoint y: 189, endPoint x: -730, endPoint y: 147, distance: 1142.8
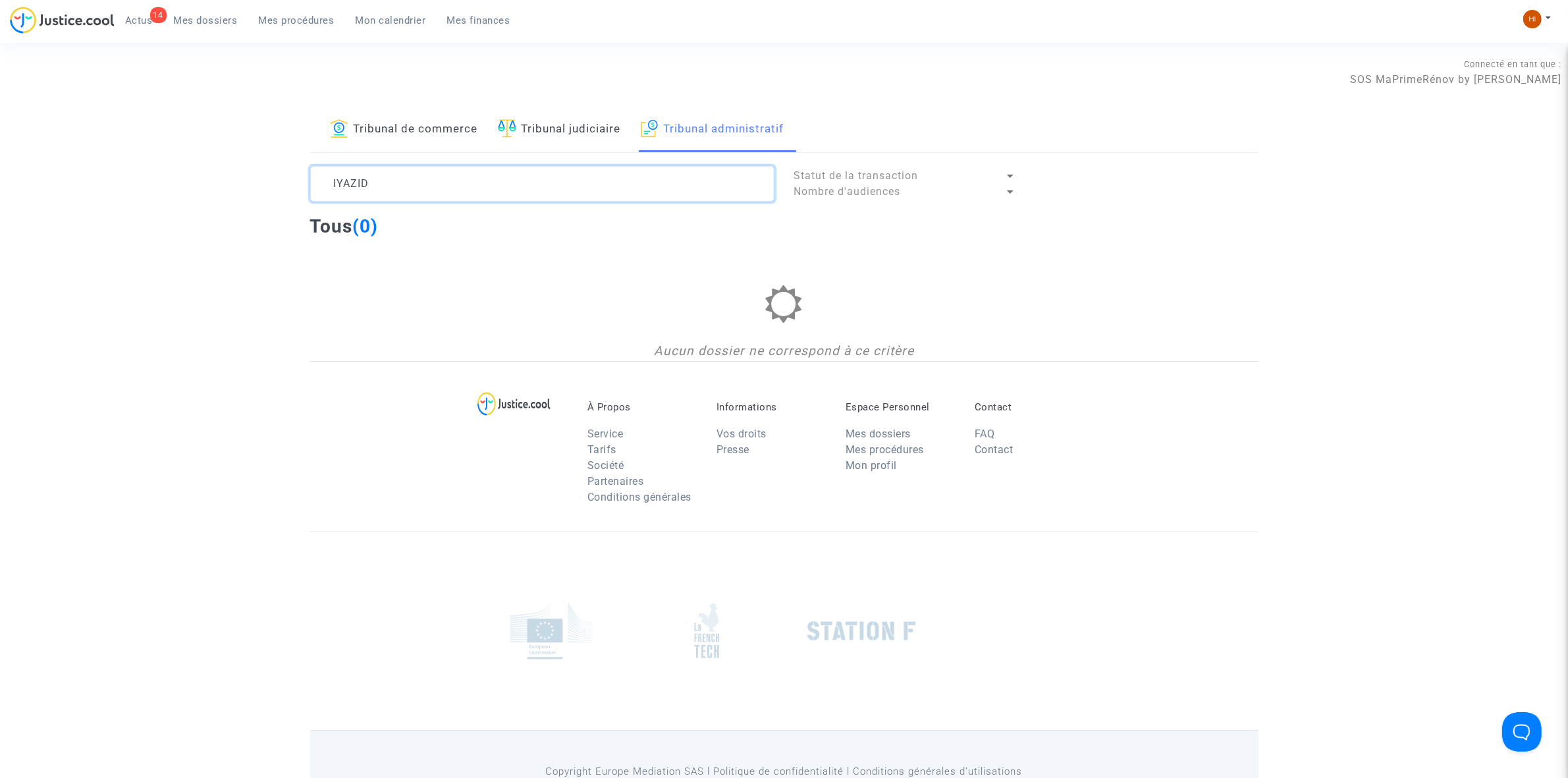
click at [0, 147] on html "14 Actus Mes dossiers Mes procédures Mon calendrier Mes finances Mon profil Cha…" at bounding box center [784, 424] width 1568 height 849
paste textarea "2508497"
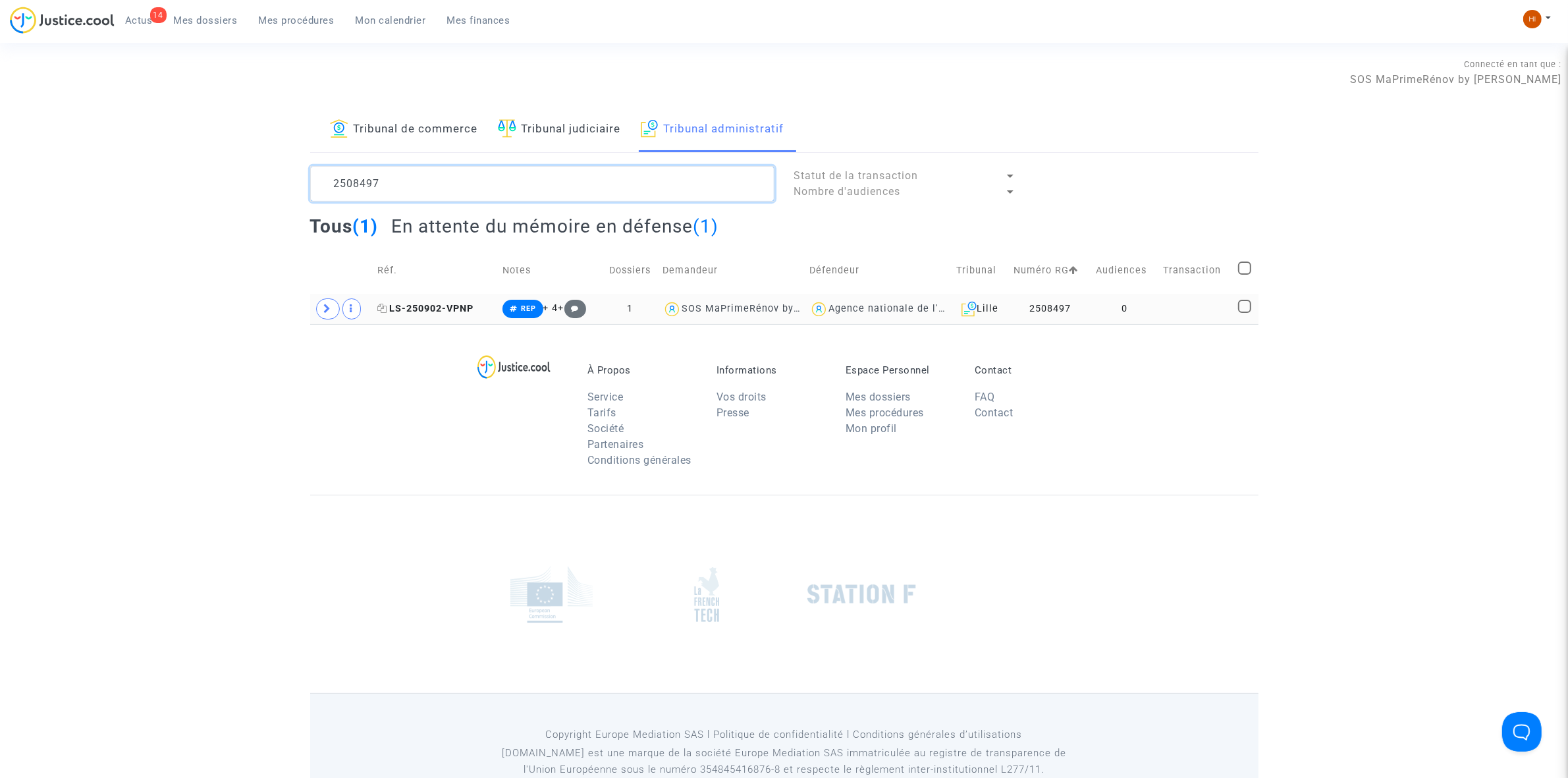
type textarea "2508497"
click at [468, 309] on span "LS-250902-VPNP" at bounding box center [425, 309] width 96 height 11
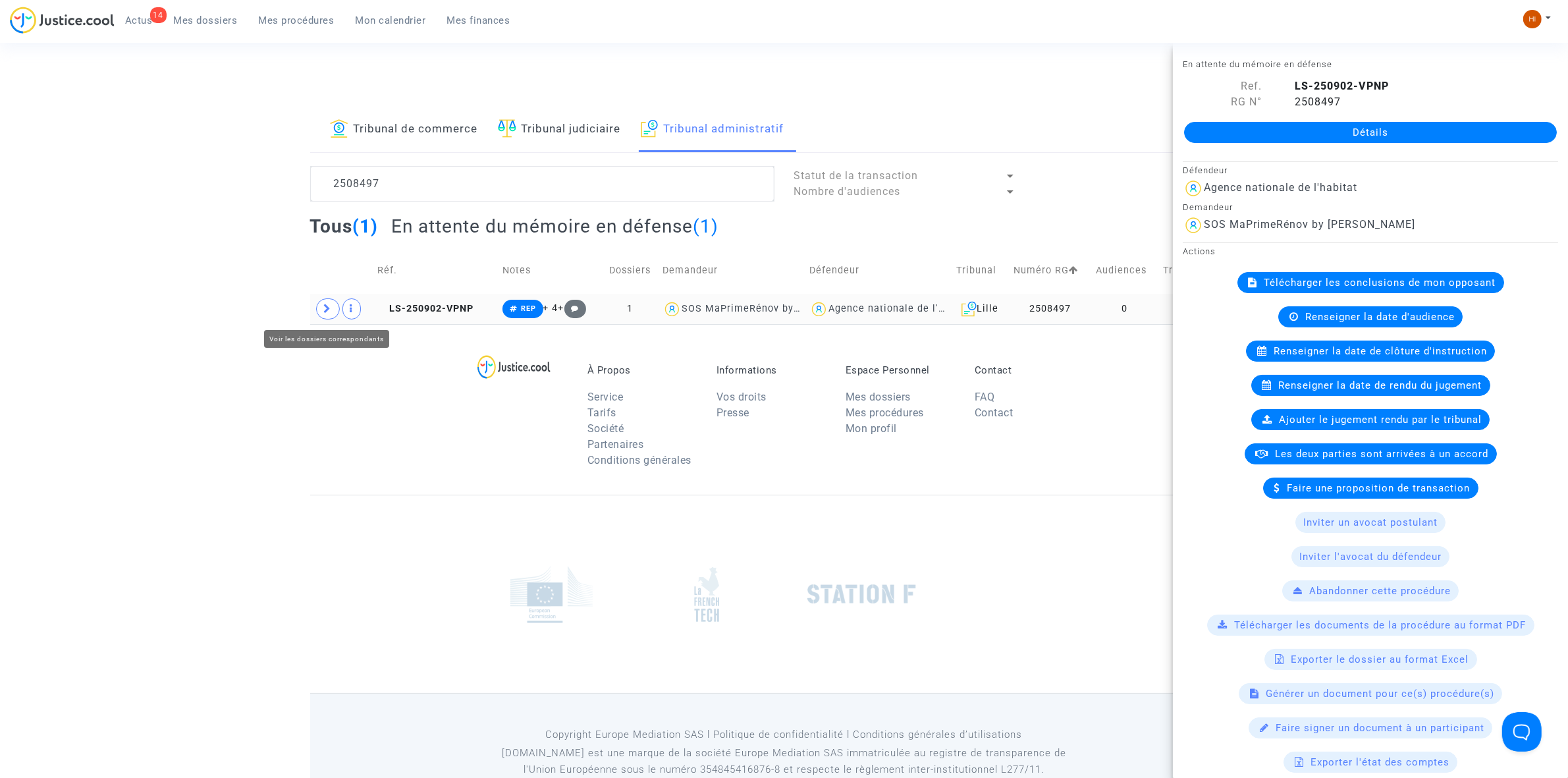
click at [323, 301] on span at bounding box center [328, 309] width 24 height 21
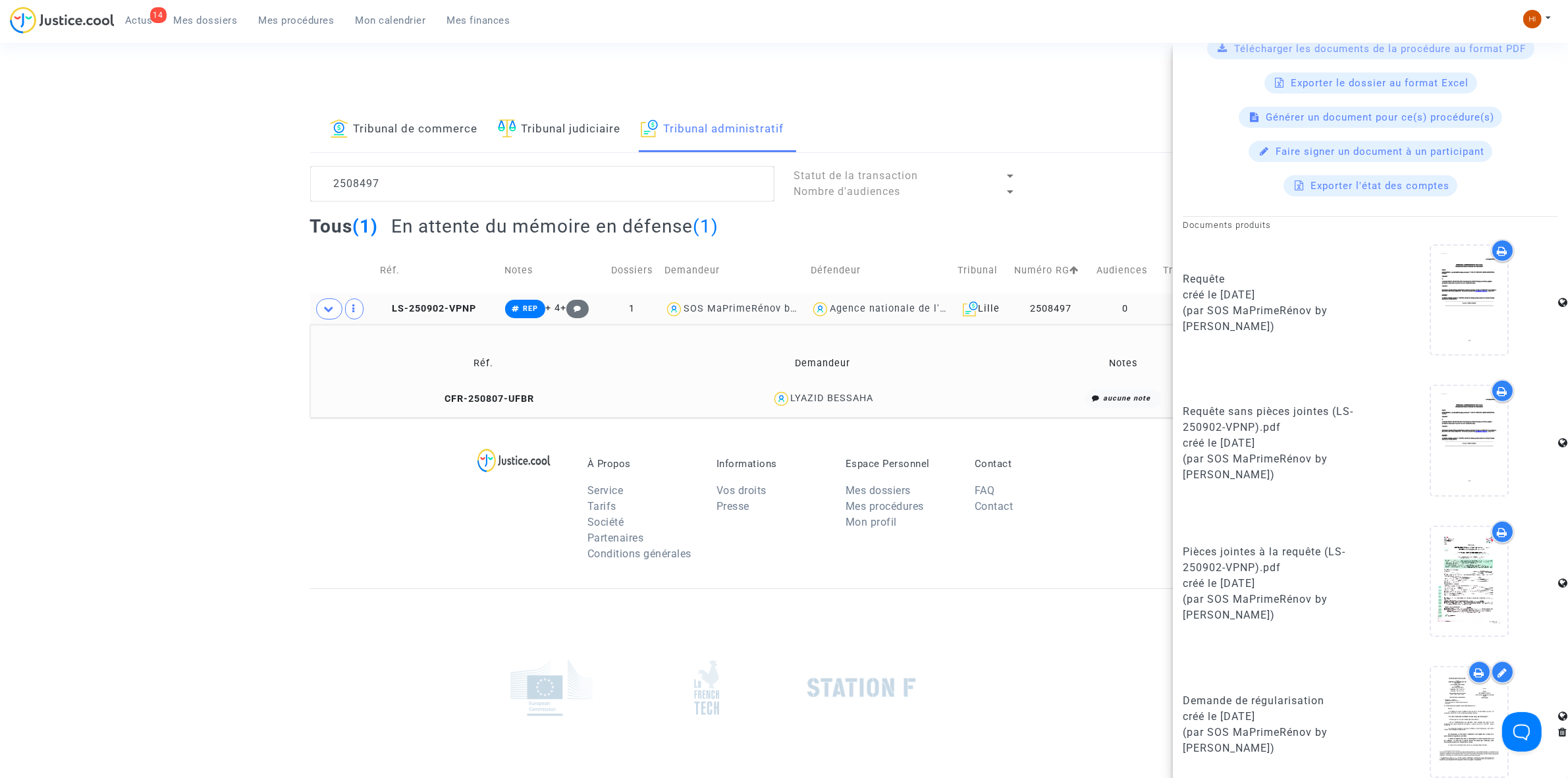
scroll to position [594, 0]
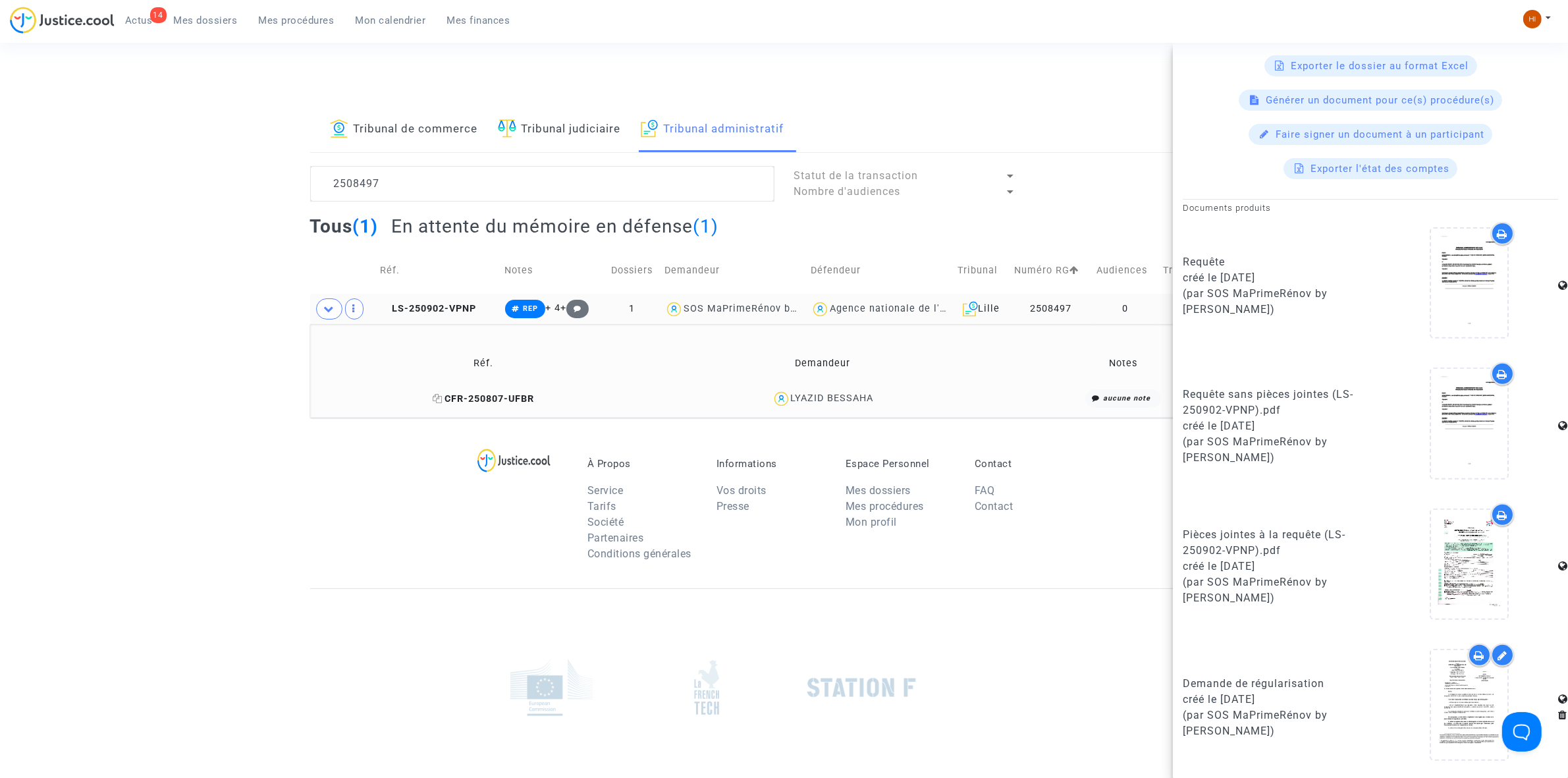
click at [523, 400] on span "CFR-250807-UFBR" at bounding box center [484, 399] width 102 height 11
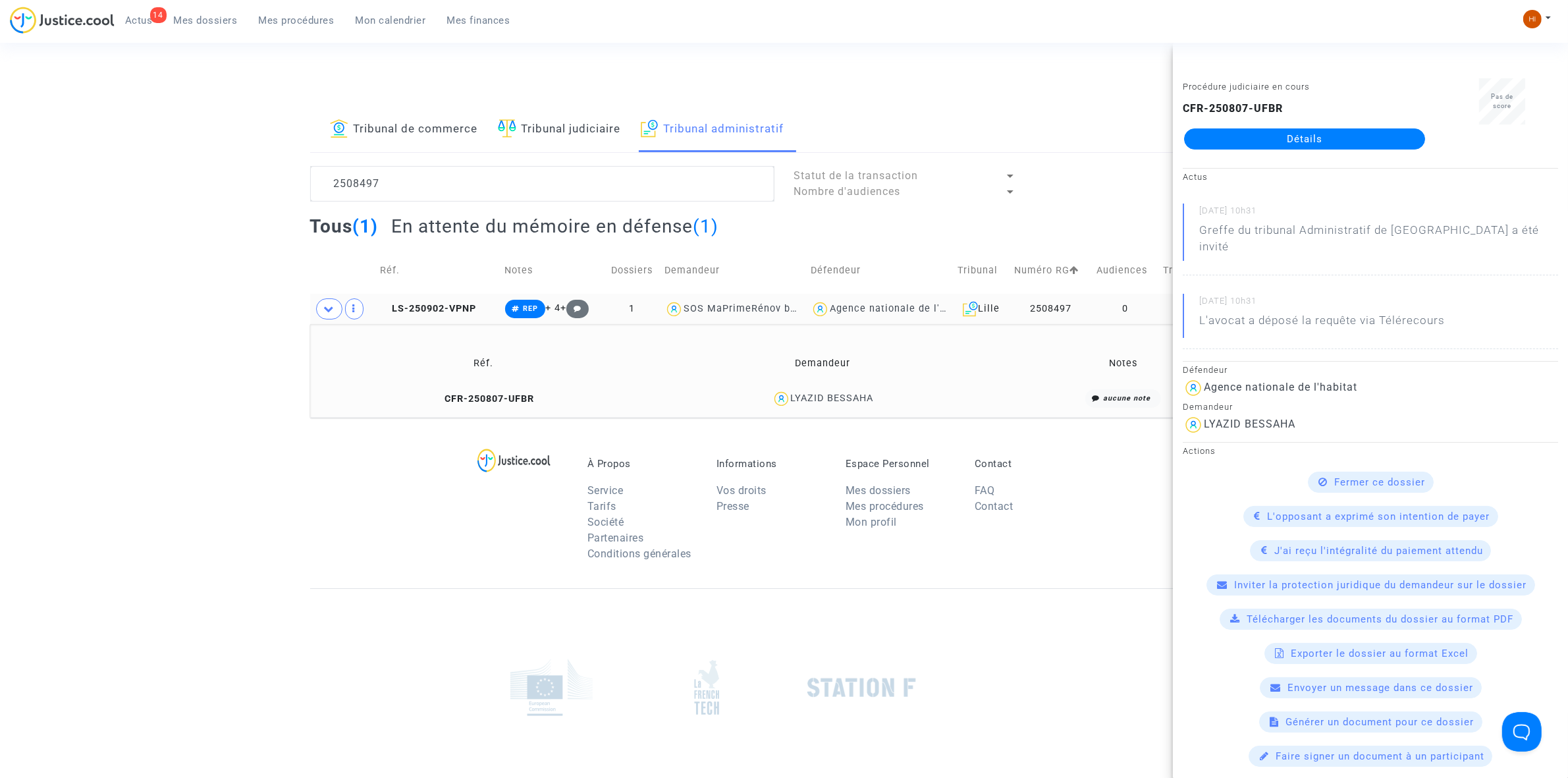
click at [1282, 126] on div "CFR-250807-UFBR Détails" at bounding box center [1304, 125] width 243 height 48
click at [1295, 140] on link "Détails" at bounding box center [1305, 139] width 241 height 21
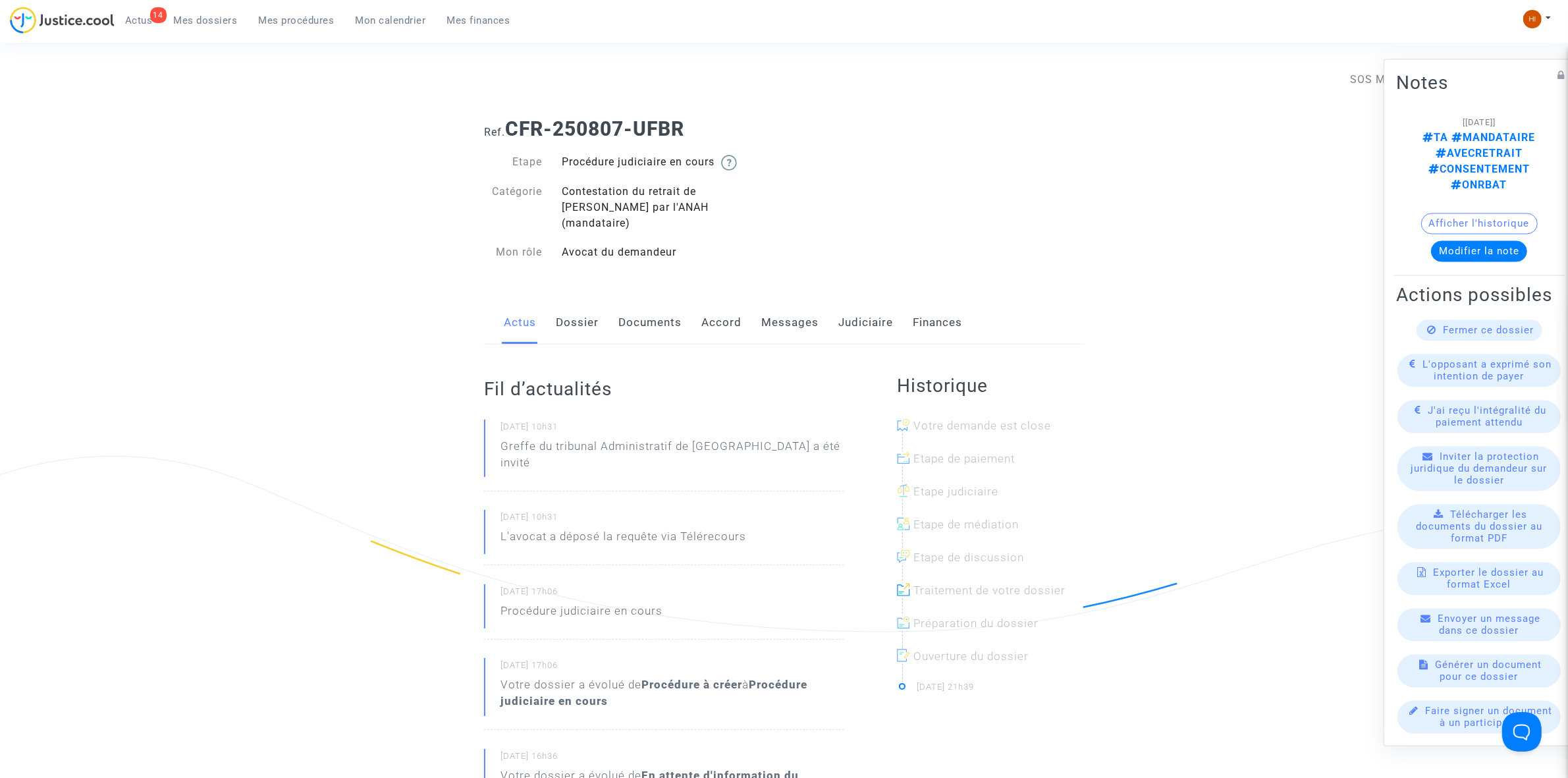
click at [795, 316] on link "Messages" at bounding box center [790, 323] width 57 height 44
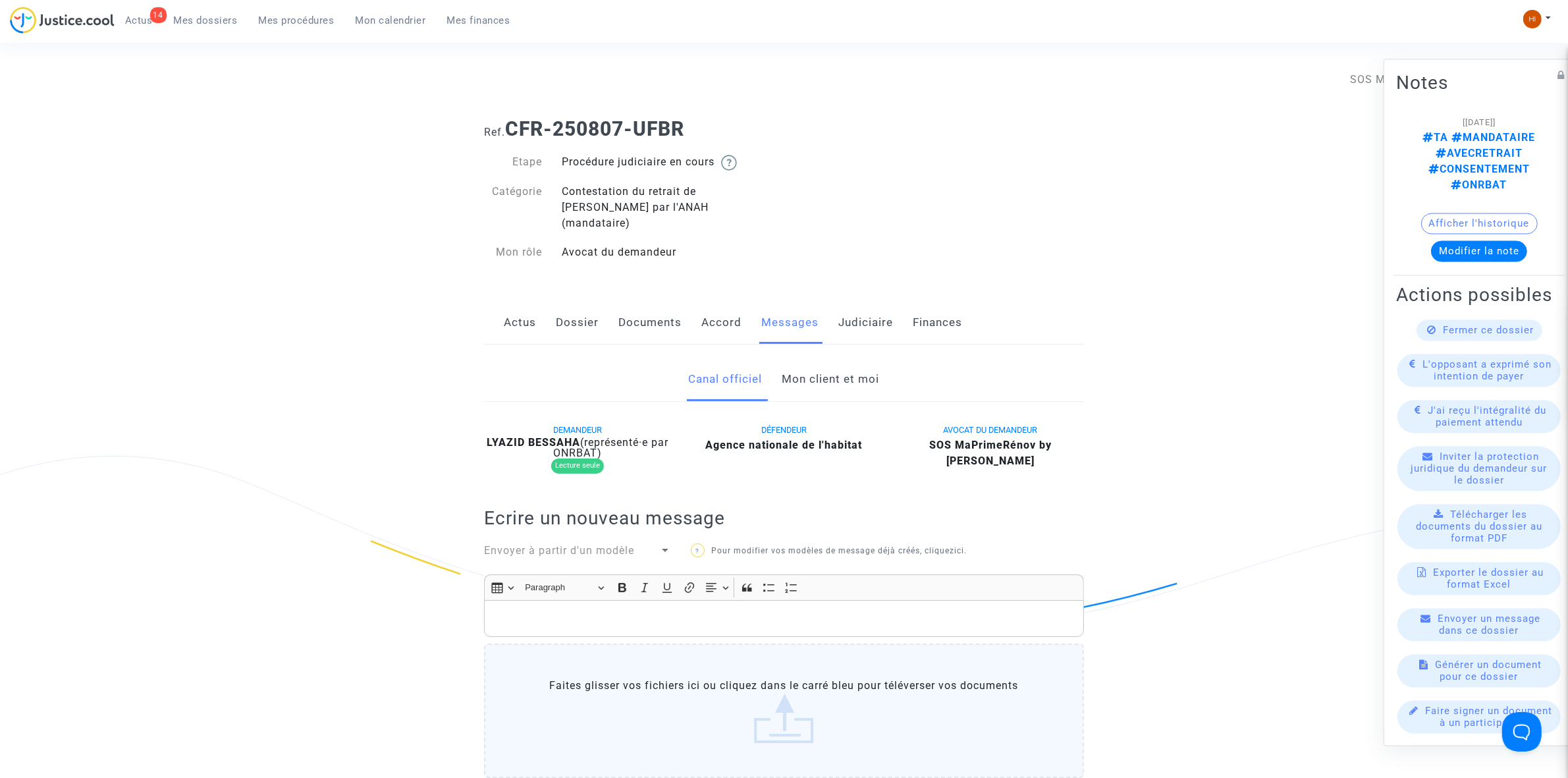
click at [656, 323] on link "Documents" at bounding box center [650, 323] width 63 height 44
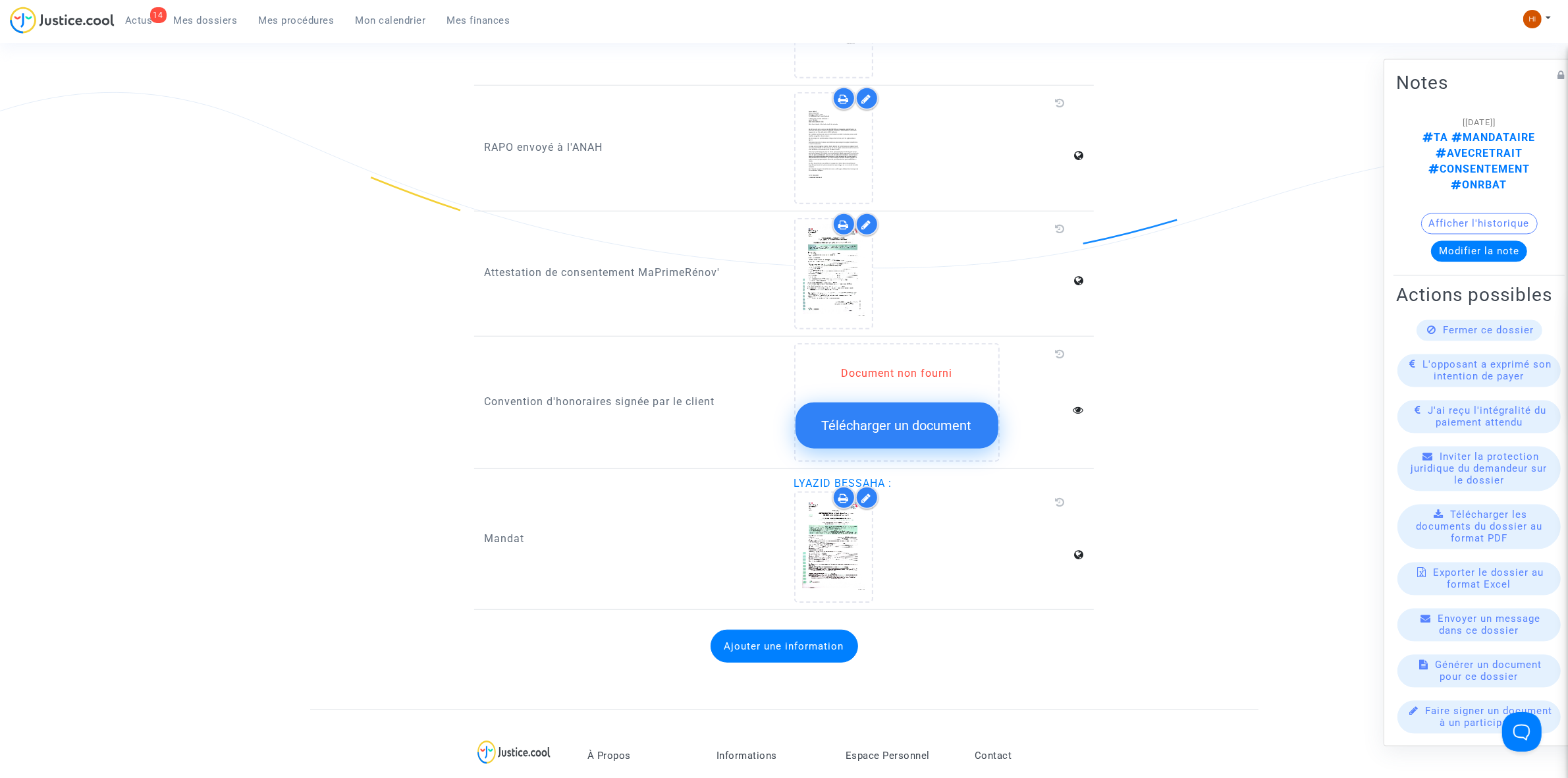
scroll to position [1235, 0]
click at [831, 136] on icon at bounding box center [834, 148] width 43 height 42
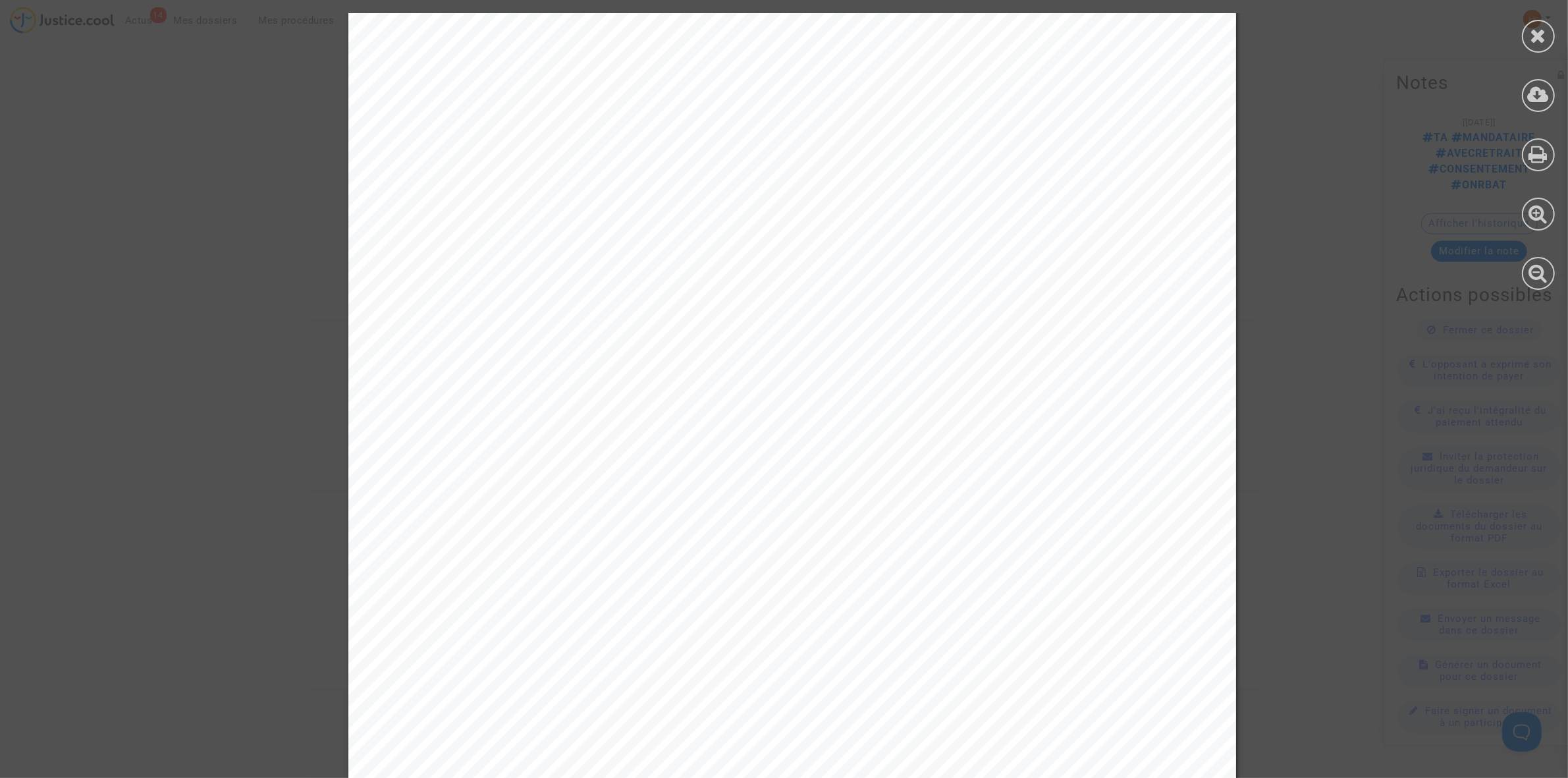
scroll to position [0, 0]
click at [1542, 37] on icon at bounding box center [1539, 35] width 17 height 20
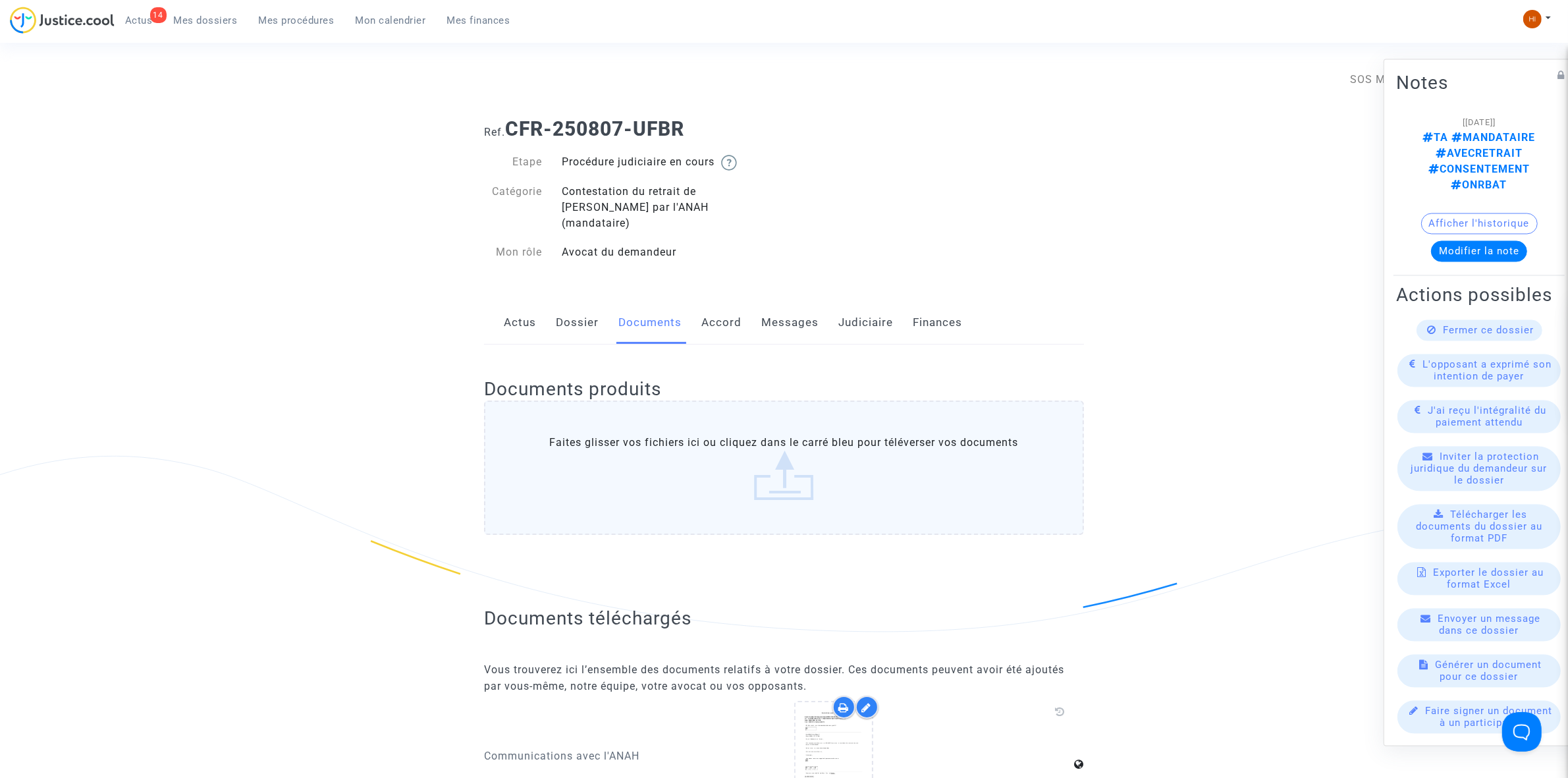
click at [781, 316] on link "Messages" at bounding box center [790, 323] width 57 height 44
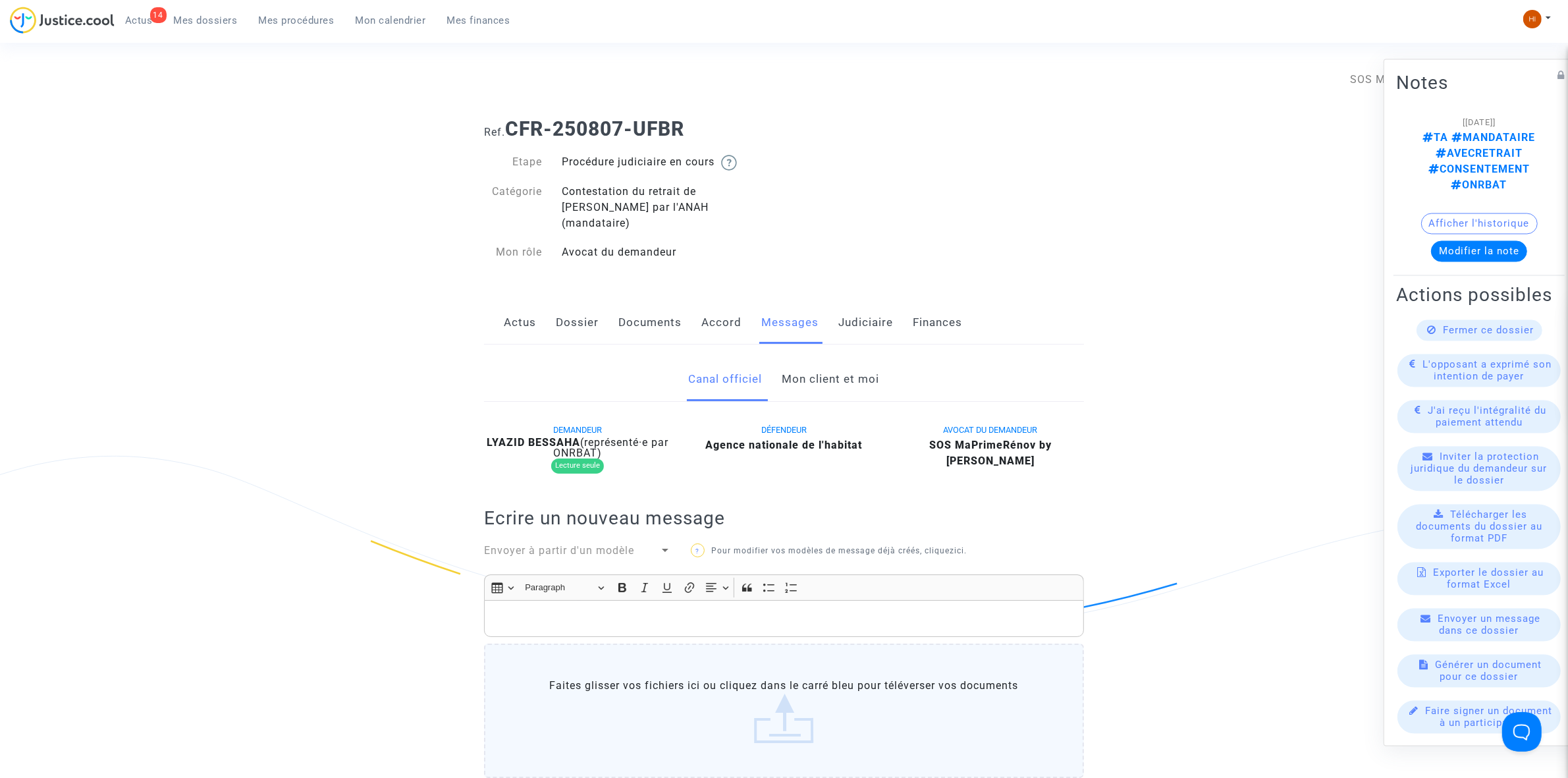
click at [837, 377] on link "Mon client et moi" at bounding box center [831, 379] width 98 height 44
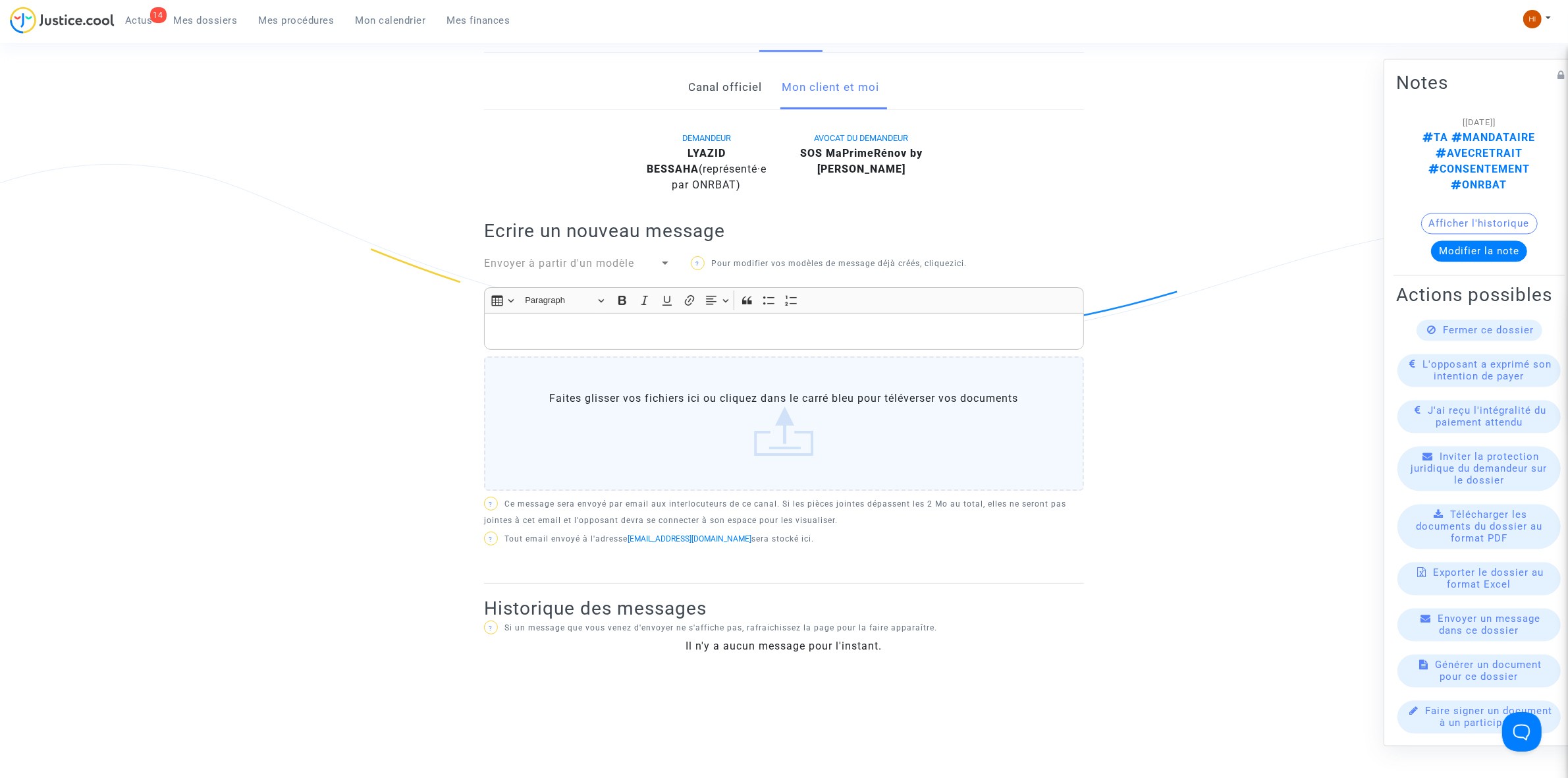
scroll to position [329, 0]
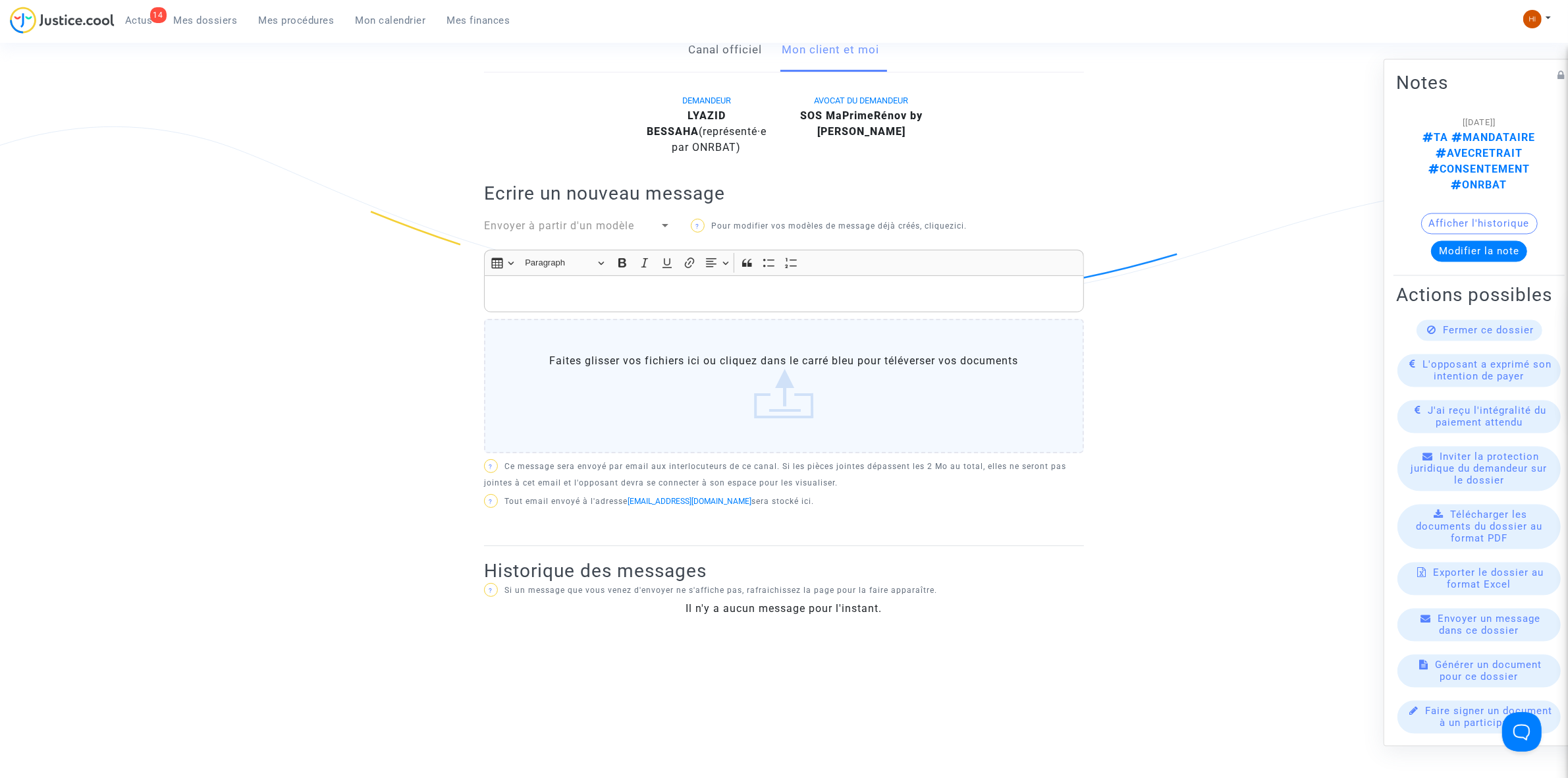
click at [638, 275] on div "Rich Text Editor, main" at bounding box center [784, 293] width 600 height 37
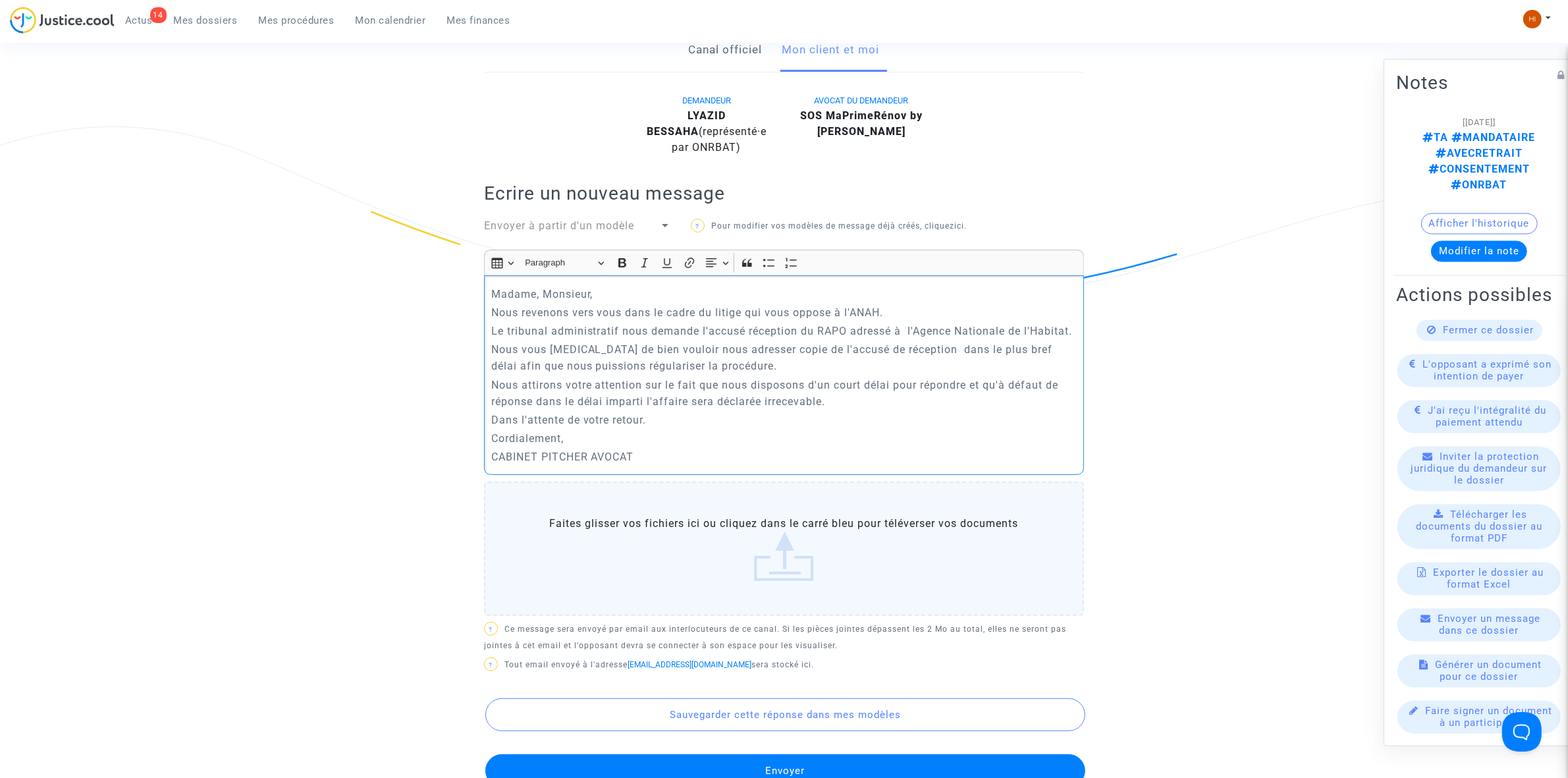
click at [696, 754] on button "Envoyer" at bounding box center [785, 771] width 600 height 33
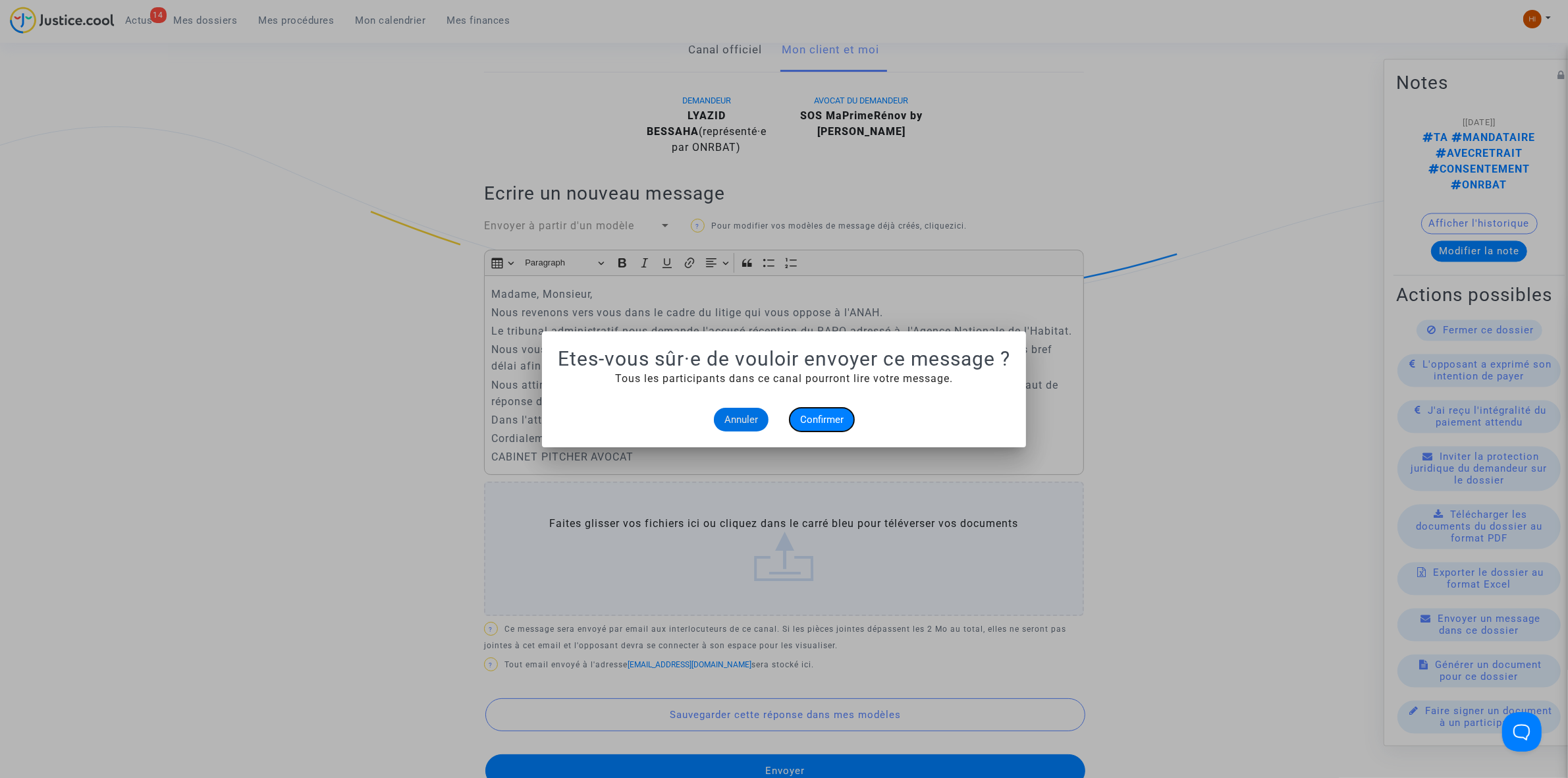
click at [831, 419] on span "Confirmer" at bounding box center [822, 420] width 44 height 12
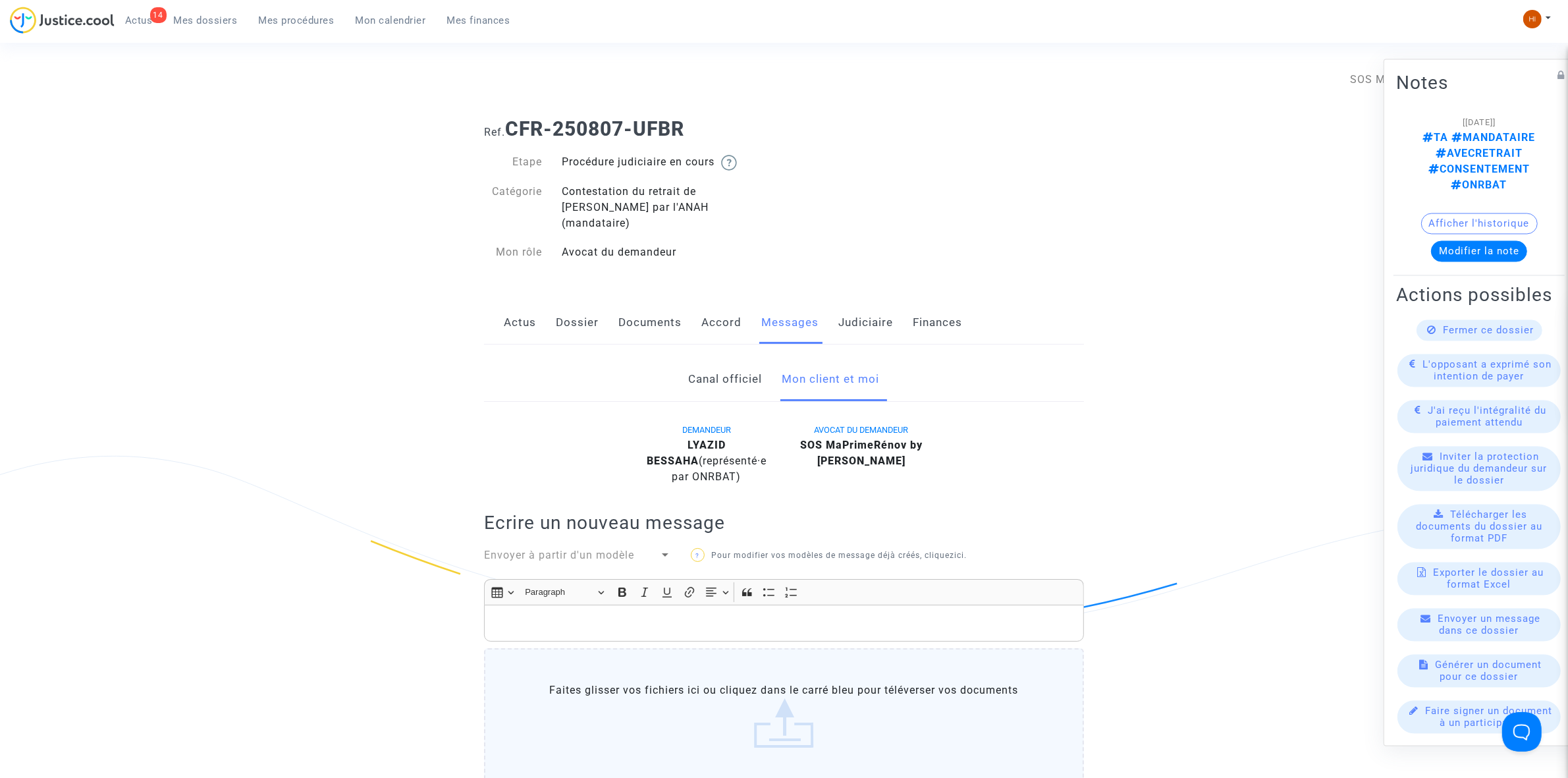
drag, startPoint x: 752, startPoint y: 123, endPoint x: 508, endPoint y: 132, distance: 244.2
click at [508, 132] on h1 "Ref. CFR-250807-UFBR" at bounding box center [784, 129] width 600 height 24
click at [863, 301] on link "Judiciaire" at bounding box center [865, 323] width 55 height 44
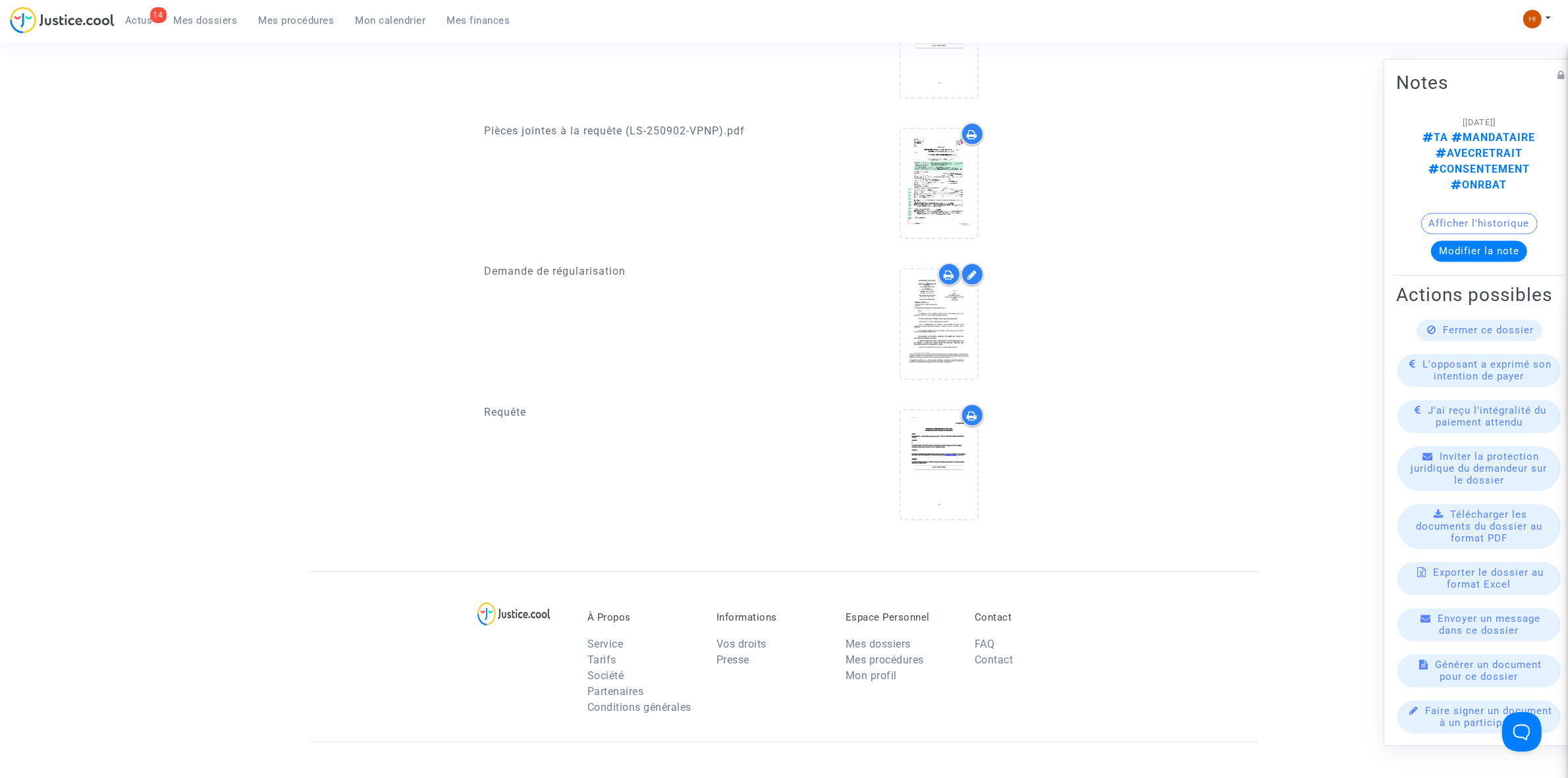
scroll to position [658, 0]
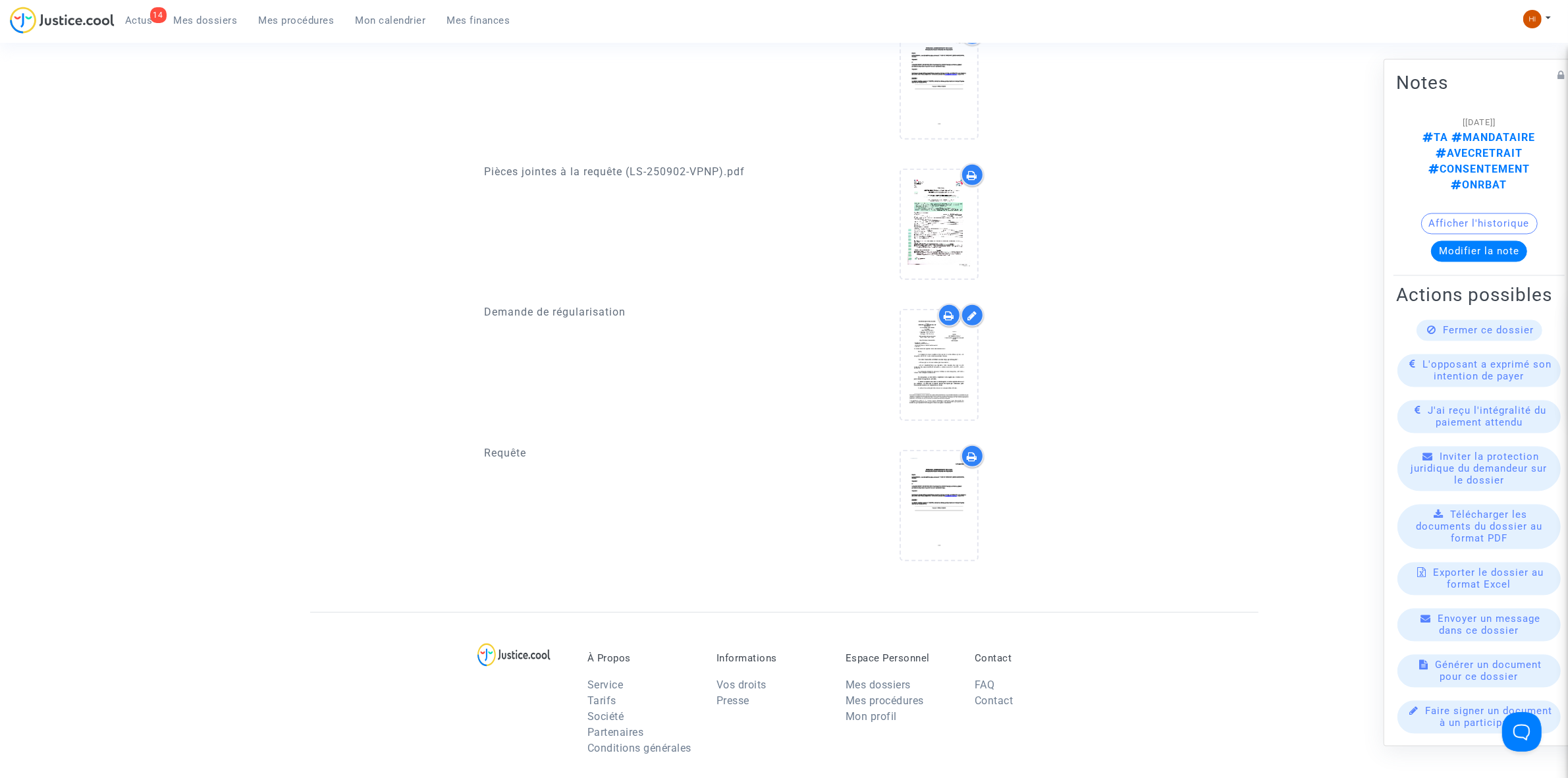
drag, startPoint x: 221, startPoint y: 13, endPoint x: 215, endPoint y: 17, distance: 7.2
click at [221, 14] on span "Mes dossiers" at bounding box center [205, 20] width 64 height 12
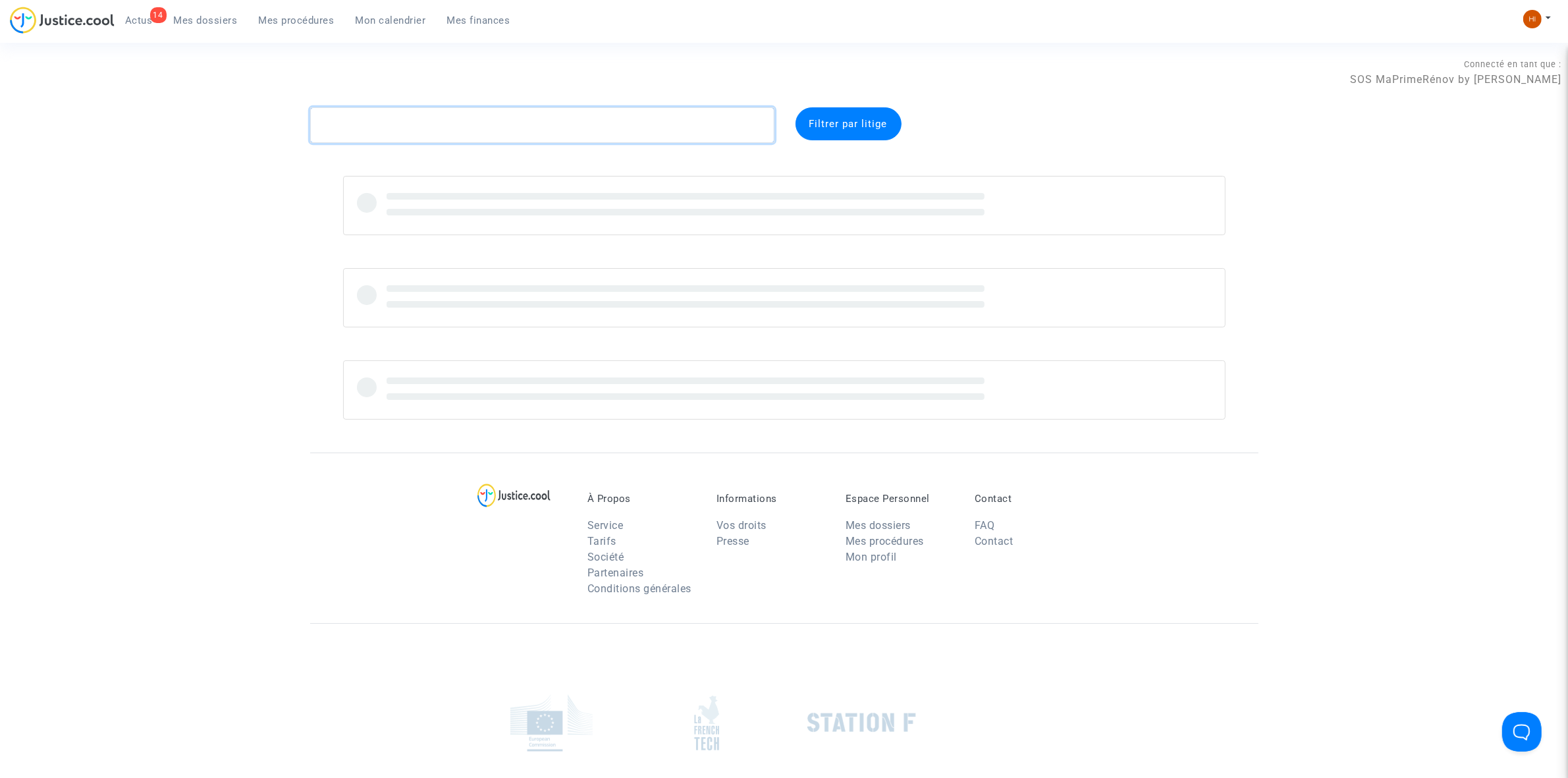
click at [395, 124] on textarea at bounding box center [542, 125] width 464 height 36
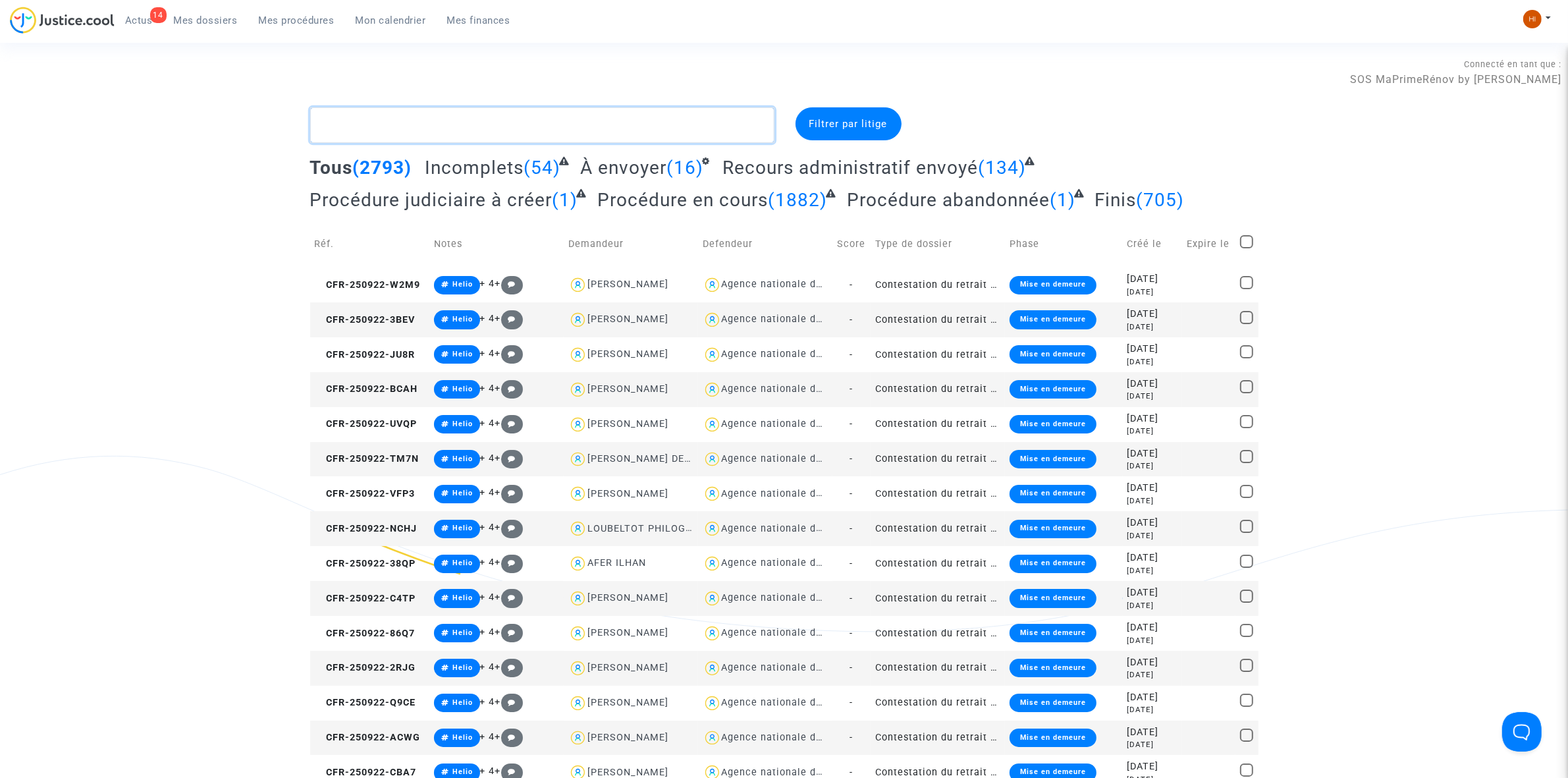
paste textarea "BALBO ENZO"
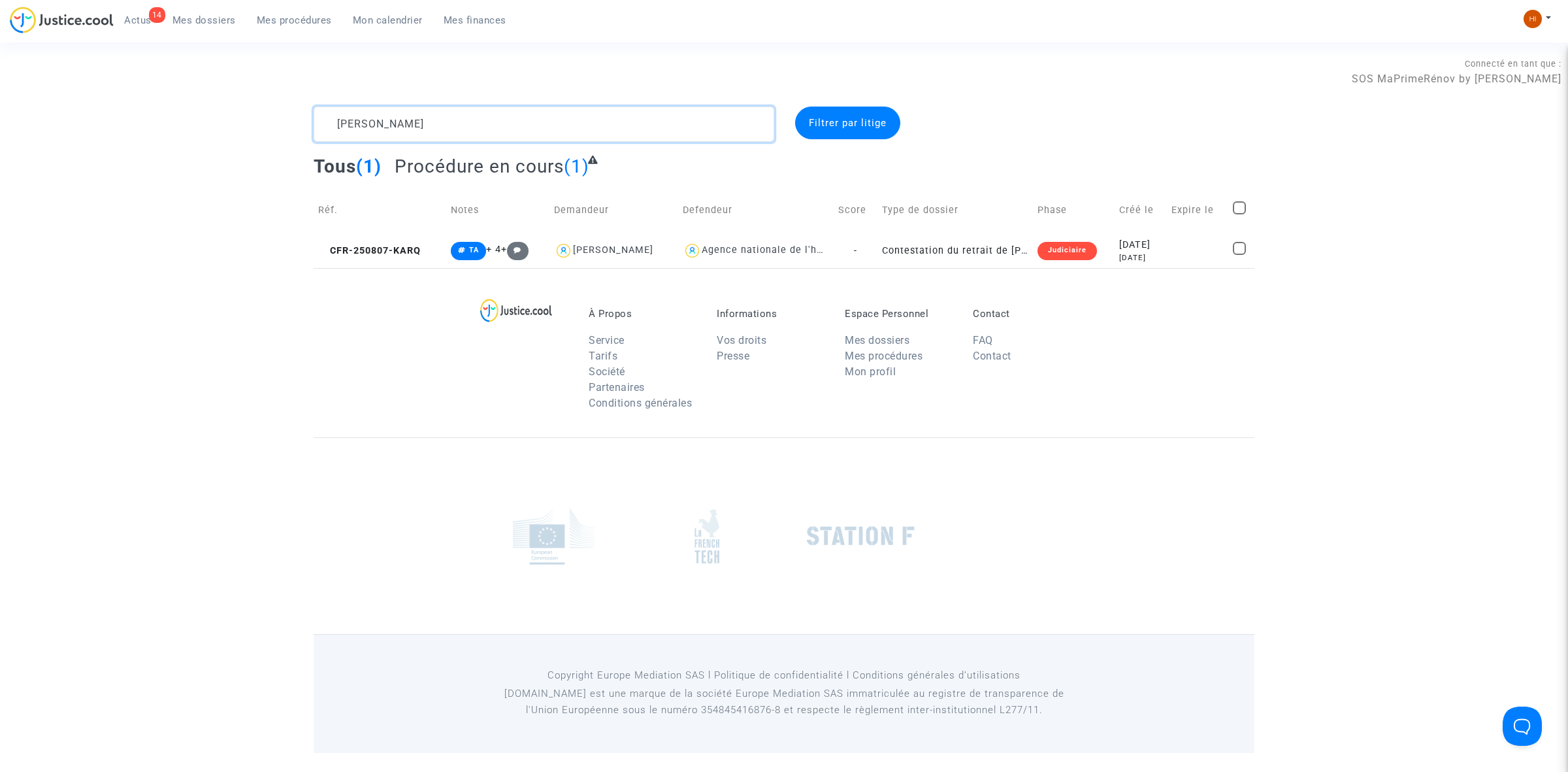
type textarea "BALBO ENZO"
click at [406, 260] on td "CFR-250807-KARQ" at bounding box center [380, 250] width 133 height 35
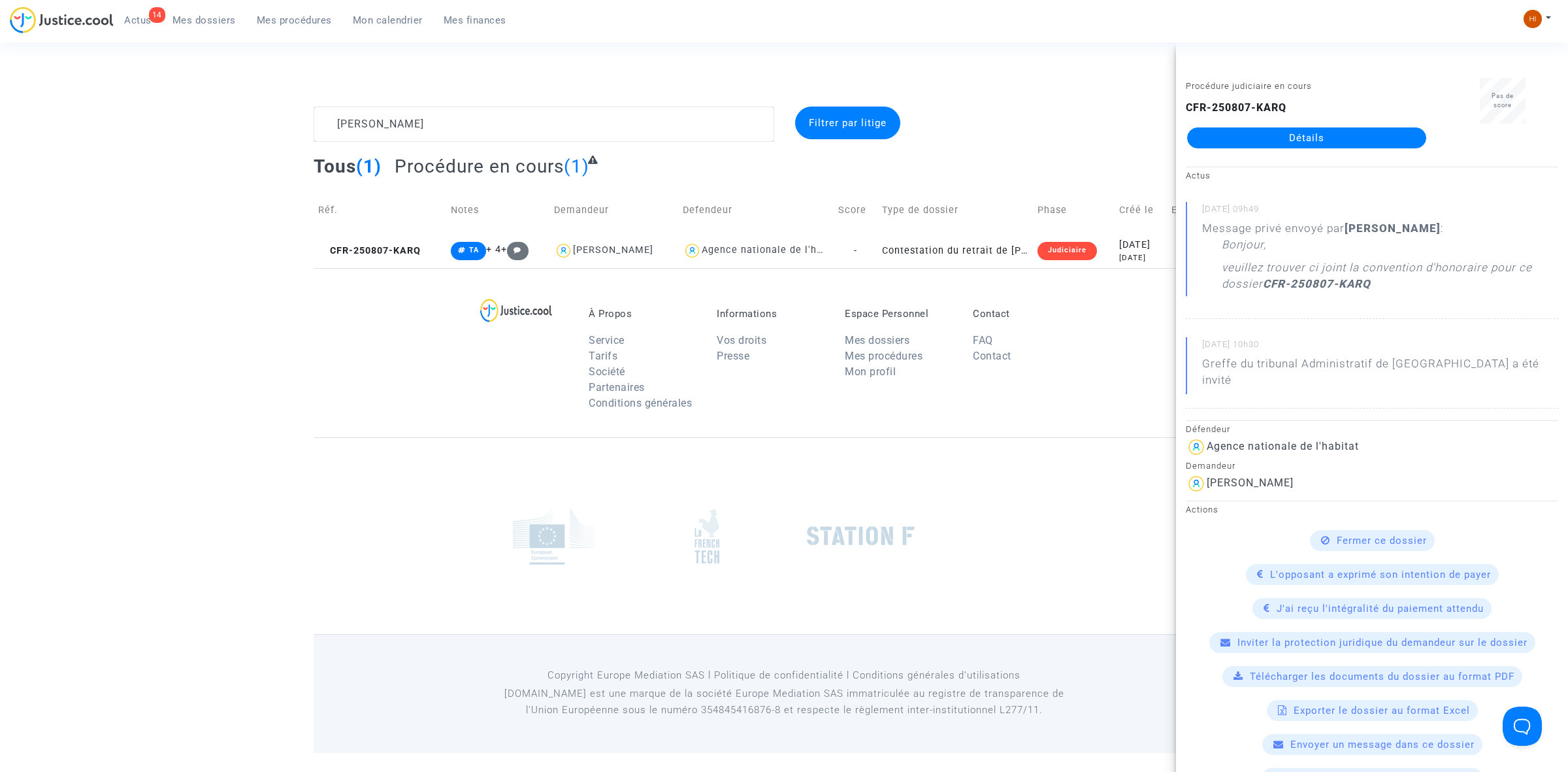
click at [1358, 141] on link "Détails" at bounding box center [1307, 138] width 239 height 21
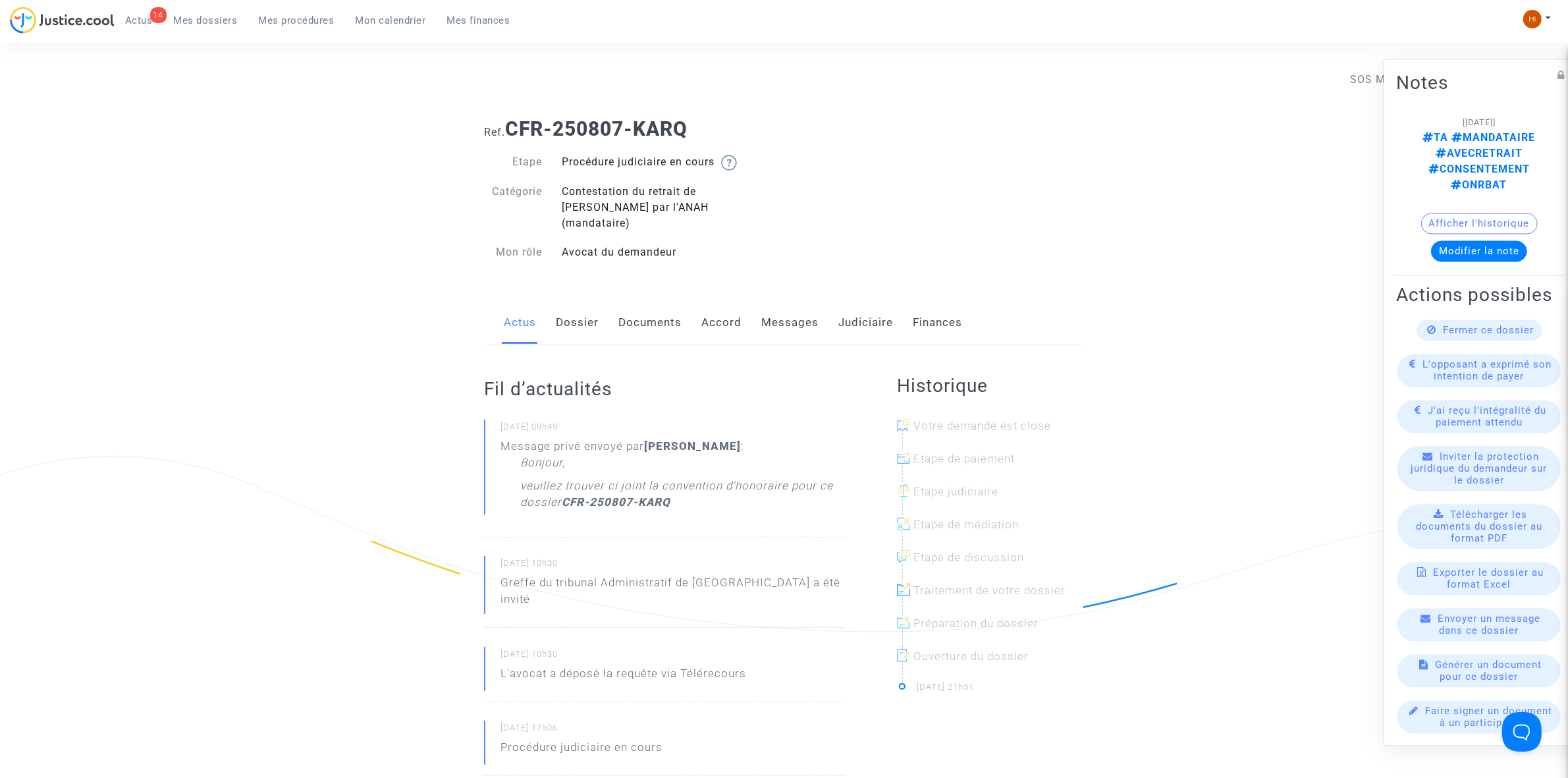
click at [585, 315] on link "Dossier" at bounding box center [577, 323] width 43 height 44
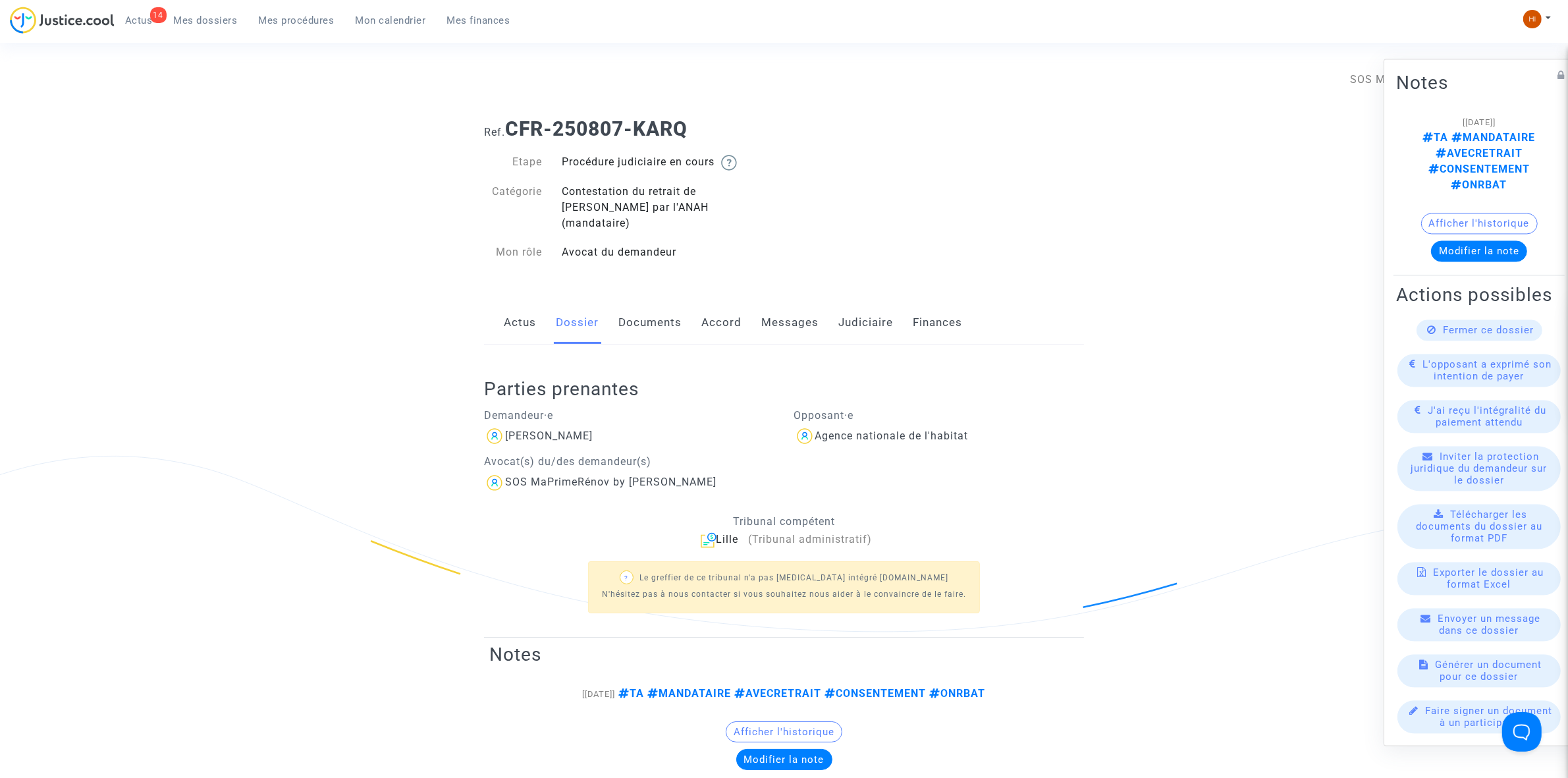
click at [636, 304] on link "Documents" at bounding box center [650, 323] width 63 height 44
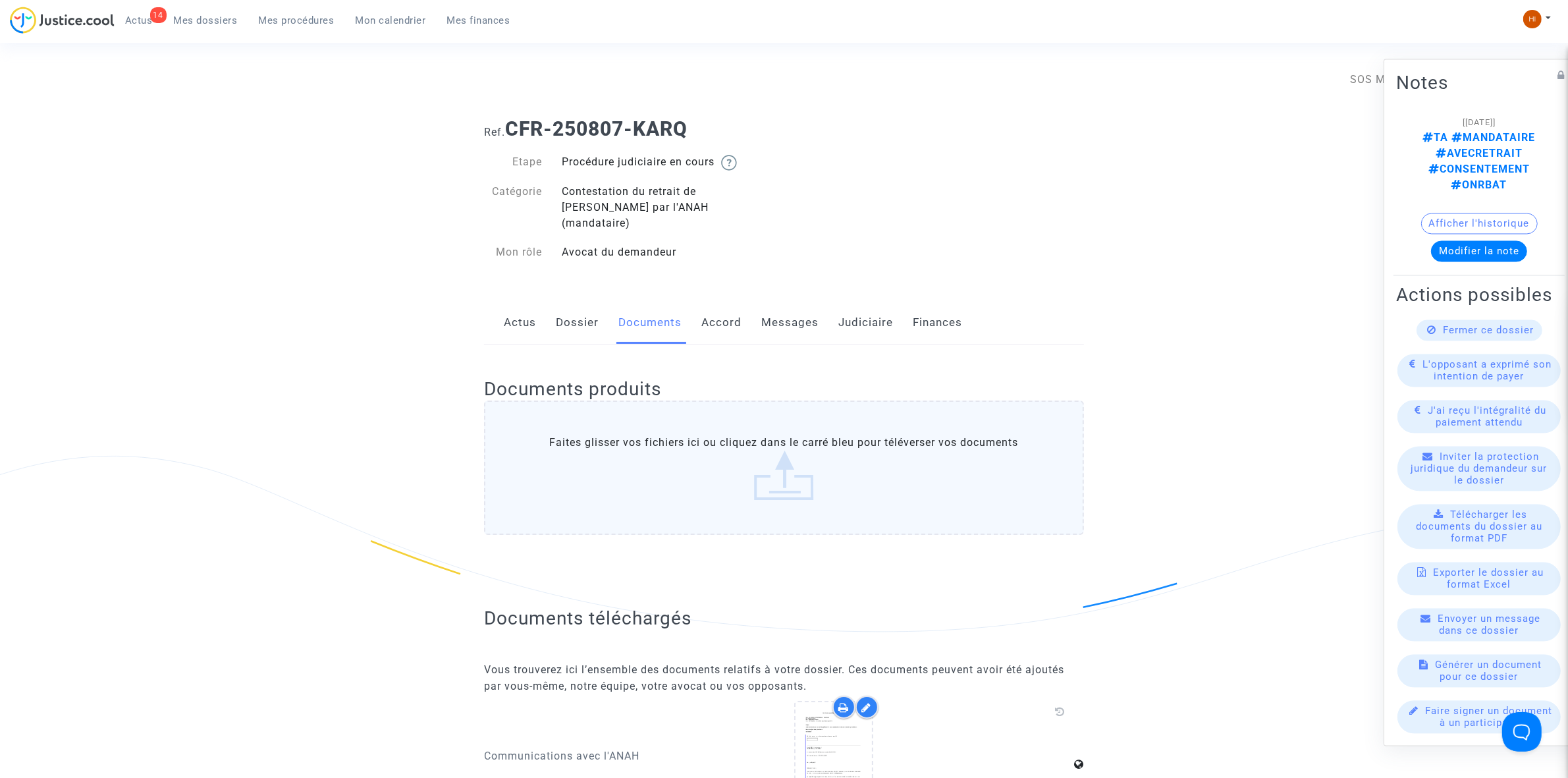
click at [852, 344] on div "Documents produits Faites glisser vos fichiers ici ou cliquez dans le carré ble…" at bounding box center [784, 458] width 600 height 229
click at [788, 317] on link "Messages" at bounding box center [790, 323] width 57 height 44
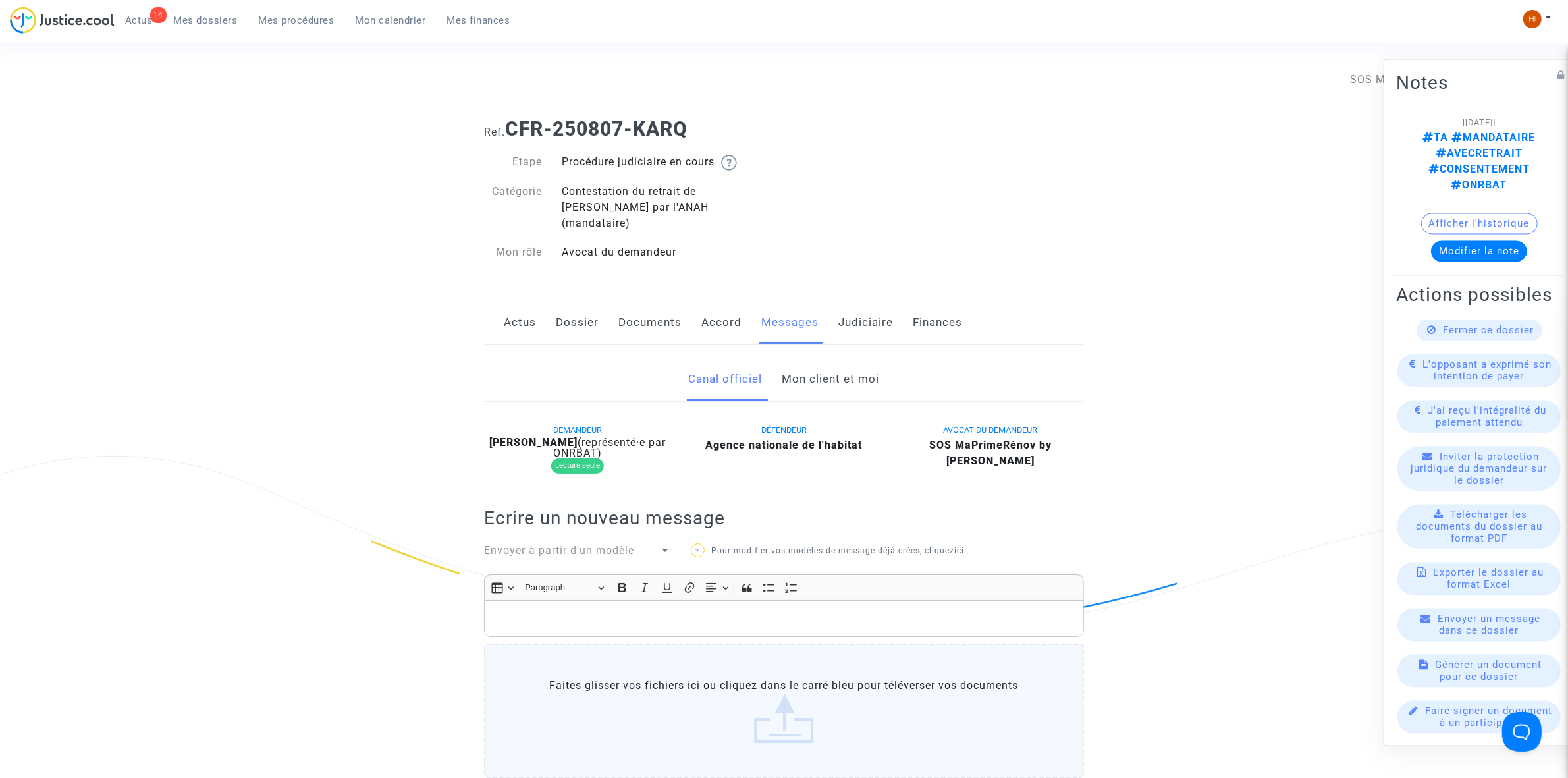
click at [641, 305] on link "Documents" at bounding box center [650, 323] width 63 height 44
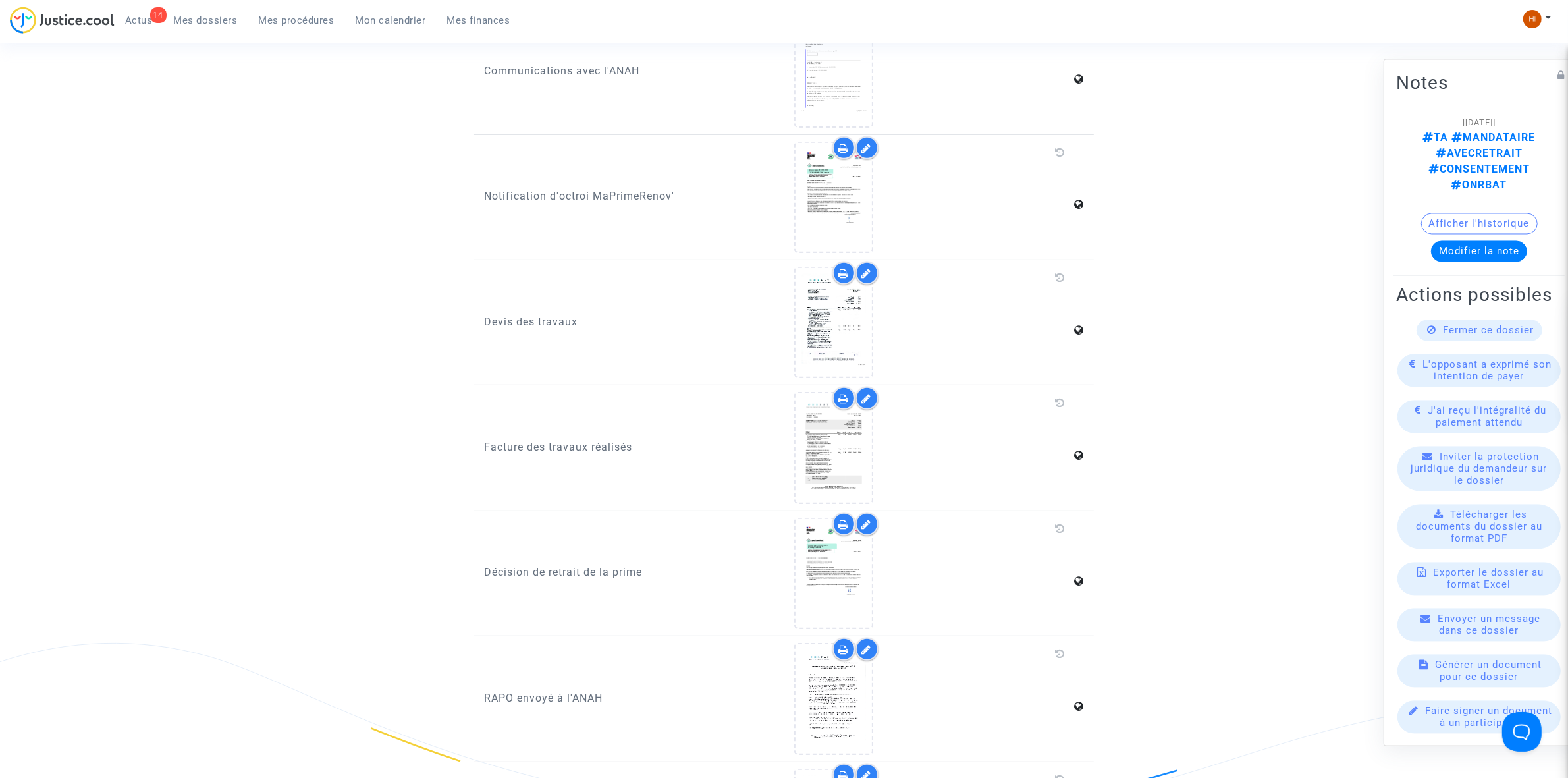
scroll to position [741, 0]
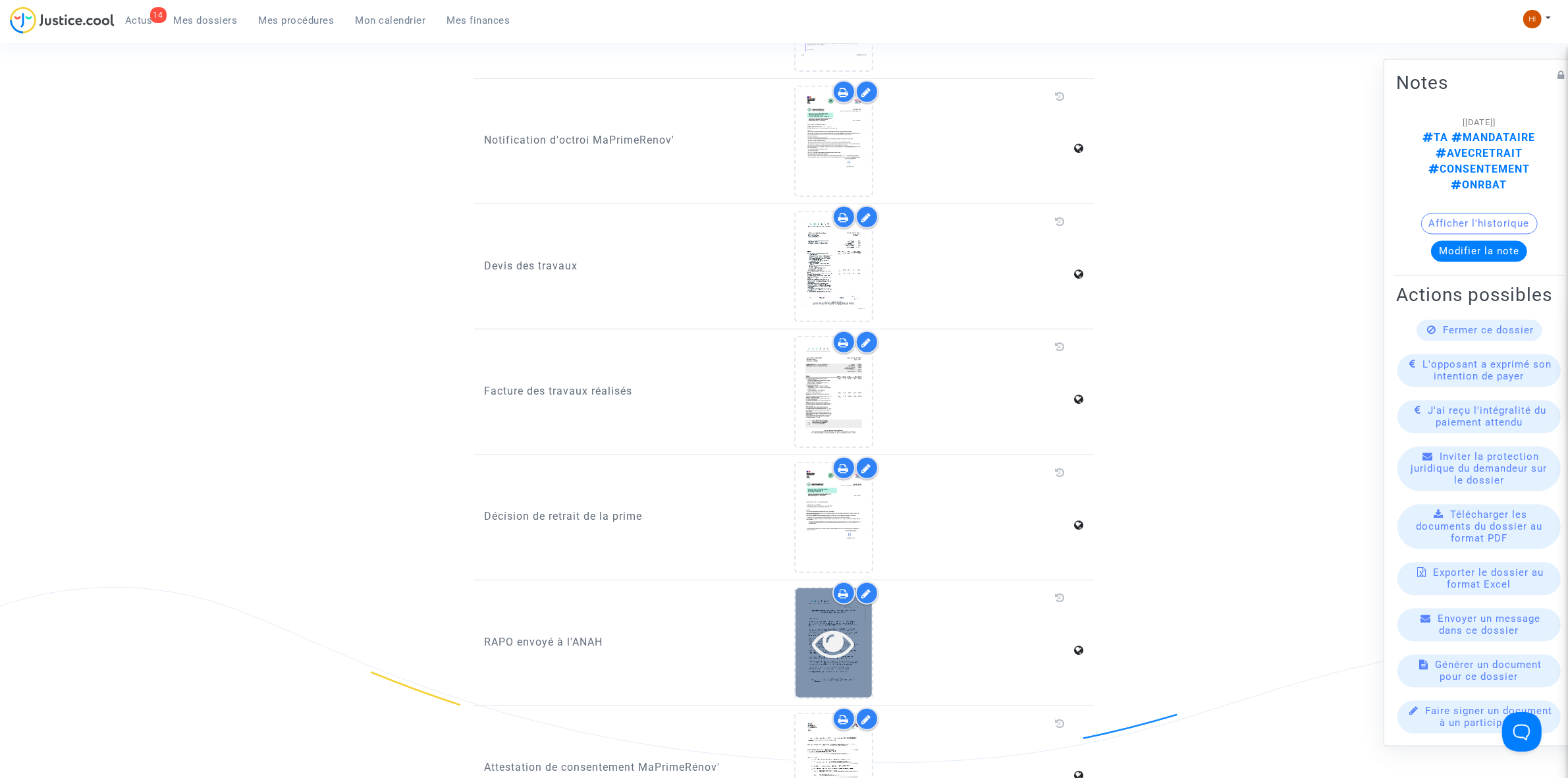
click at [834, 636] on icon at bounding box center [834, 642] width 43 height 42
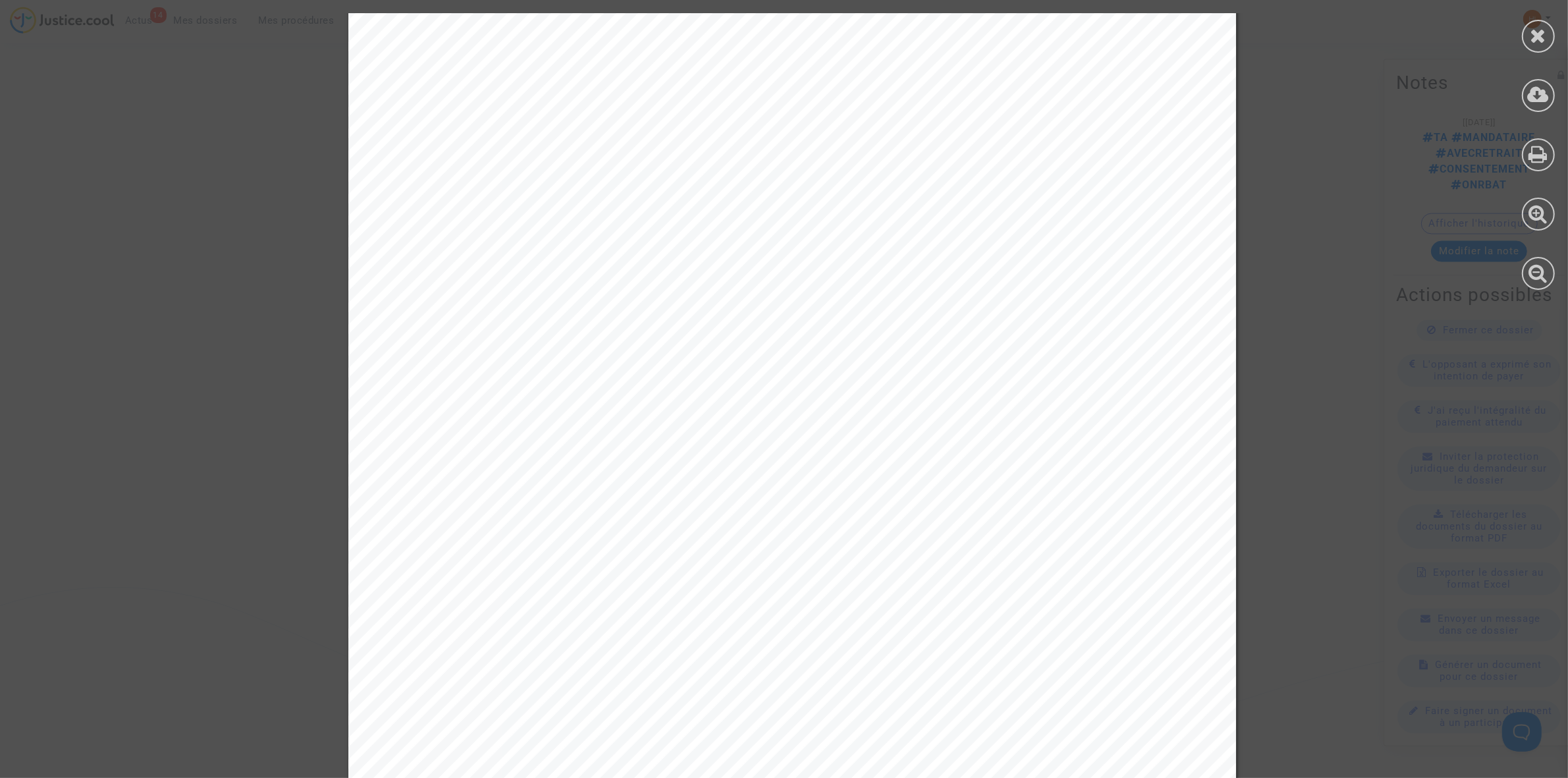
scroll to position [0, 0]
click at [1541, 40] on icon at bounding box center [1539, 35] width 17 height 20
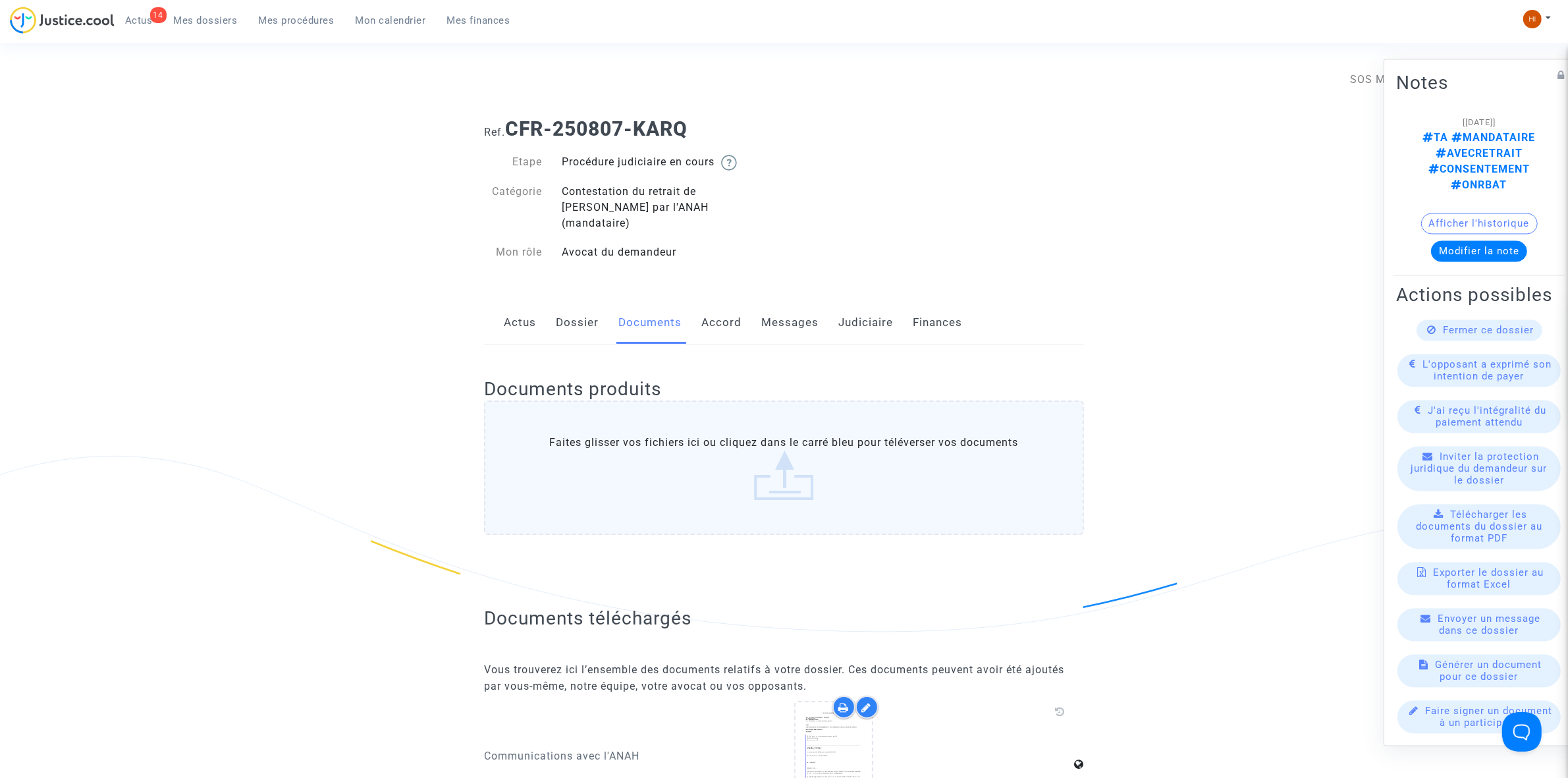
click at [802, 301] on link "Messages" at bounding box center [790, 323] width 57 height 44
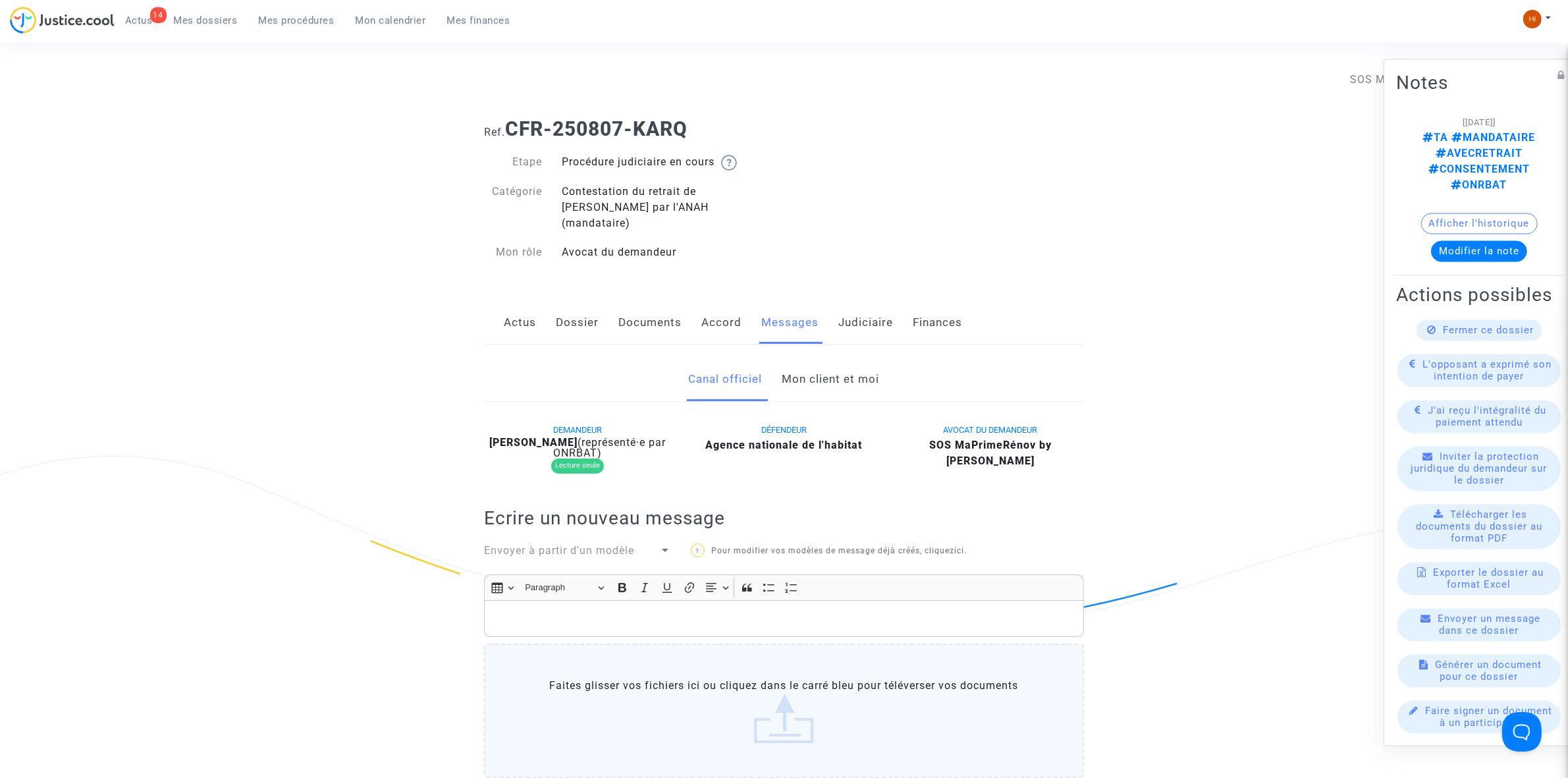
click at [824, 378] on link "Mon client et moi" at bounding box center [831, 379] width 98 height 44
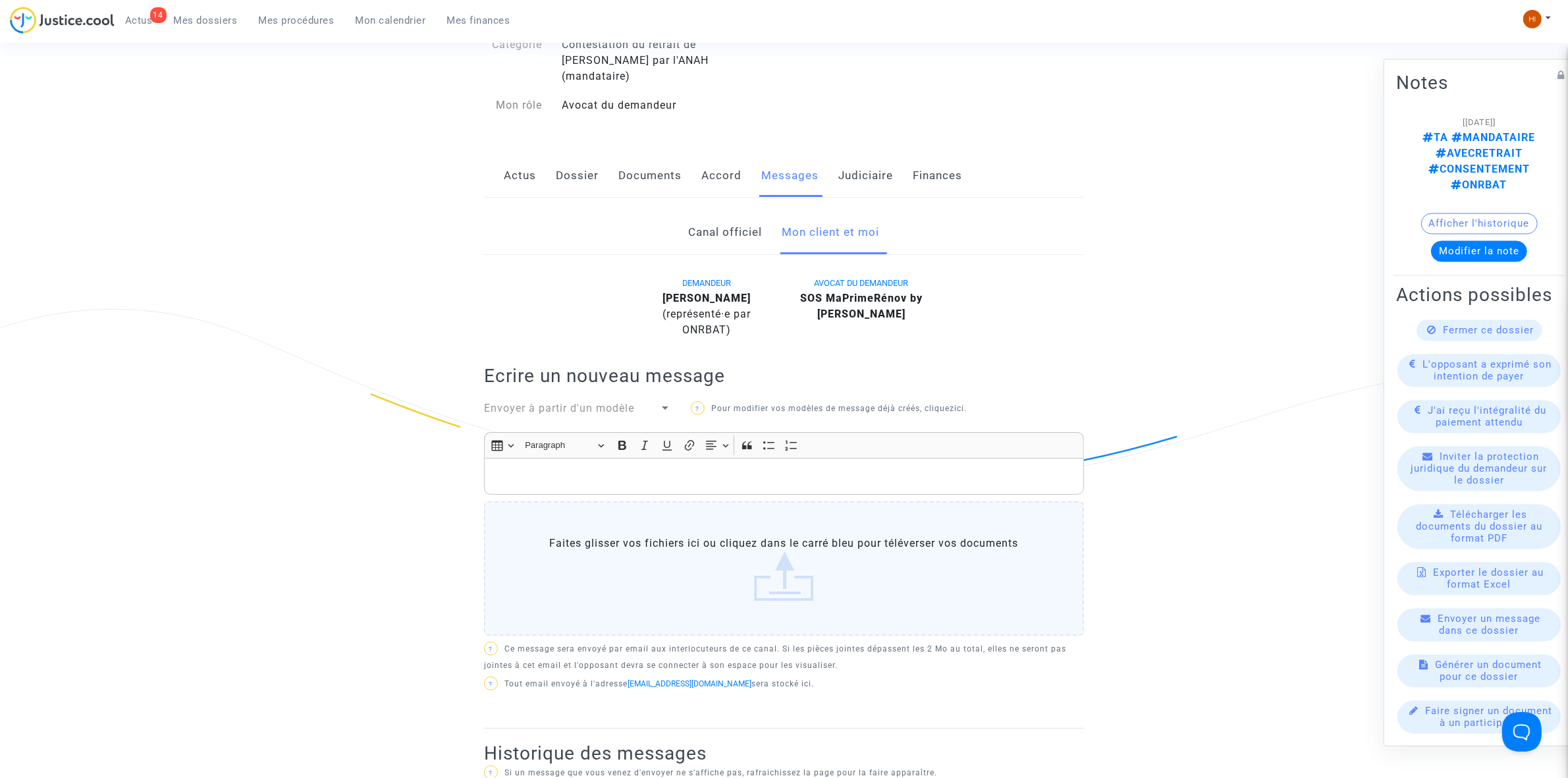
scroll to position [165, 0]
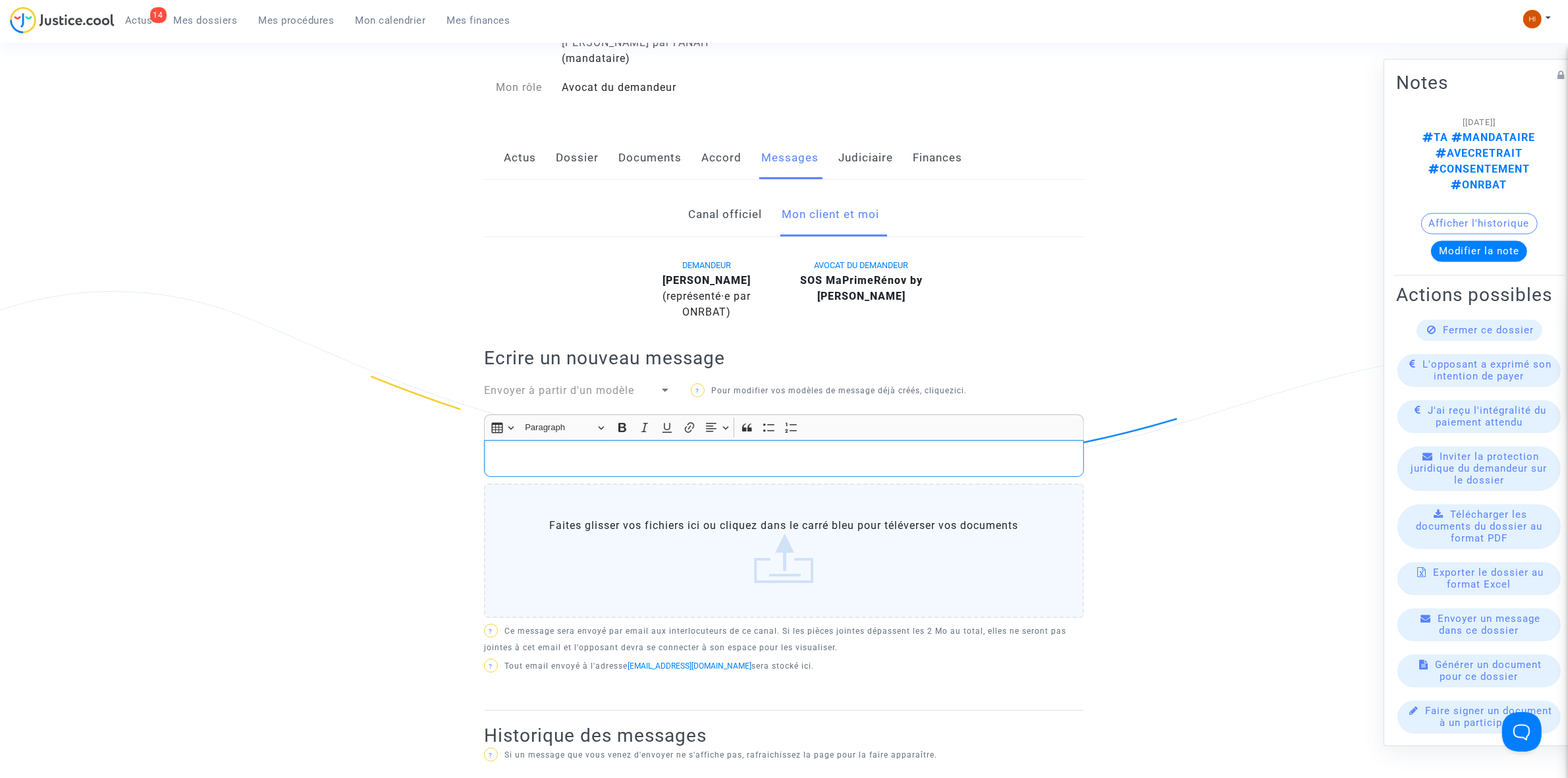
click at [738, 450] on p "Rich Text Editor, main" at bounding box center [784, 458] width 586 height 17
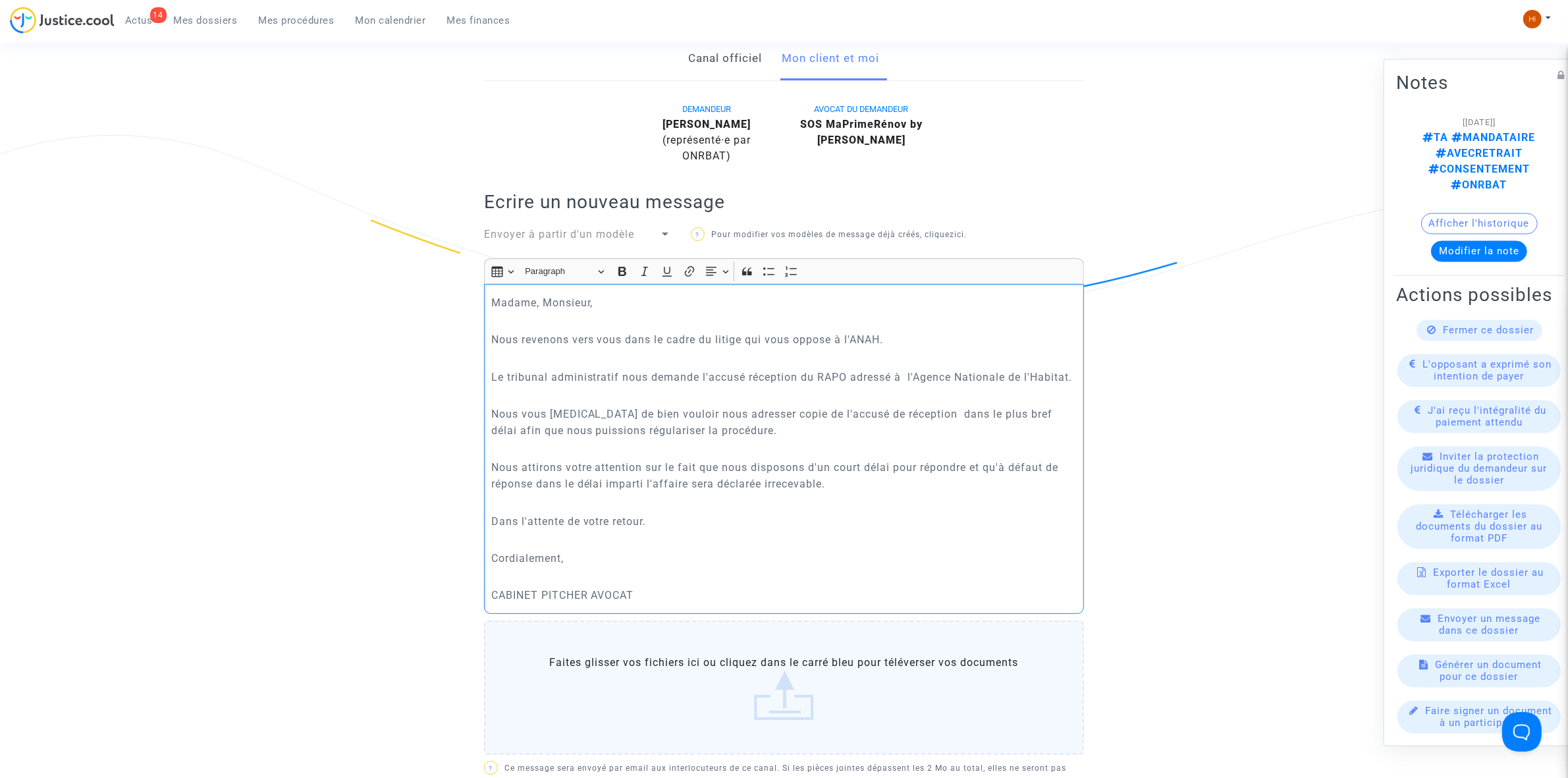
scroll to position [577, 0]
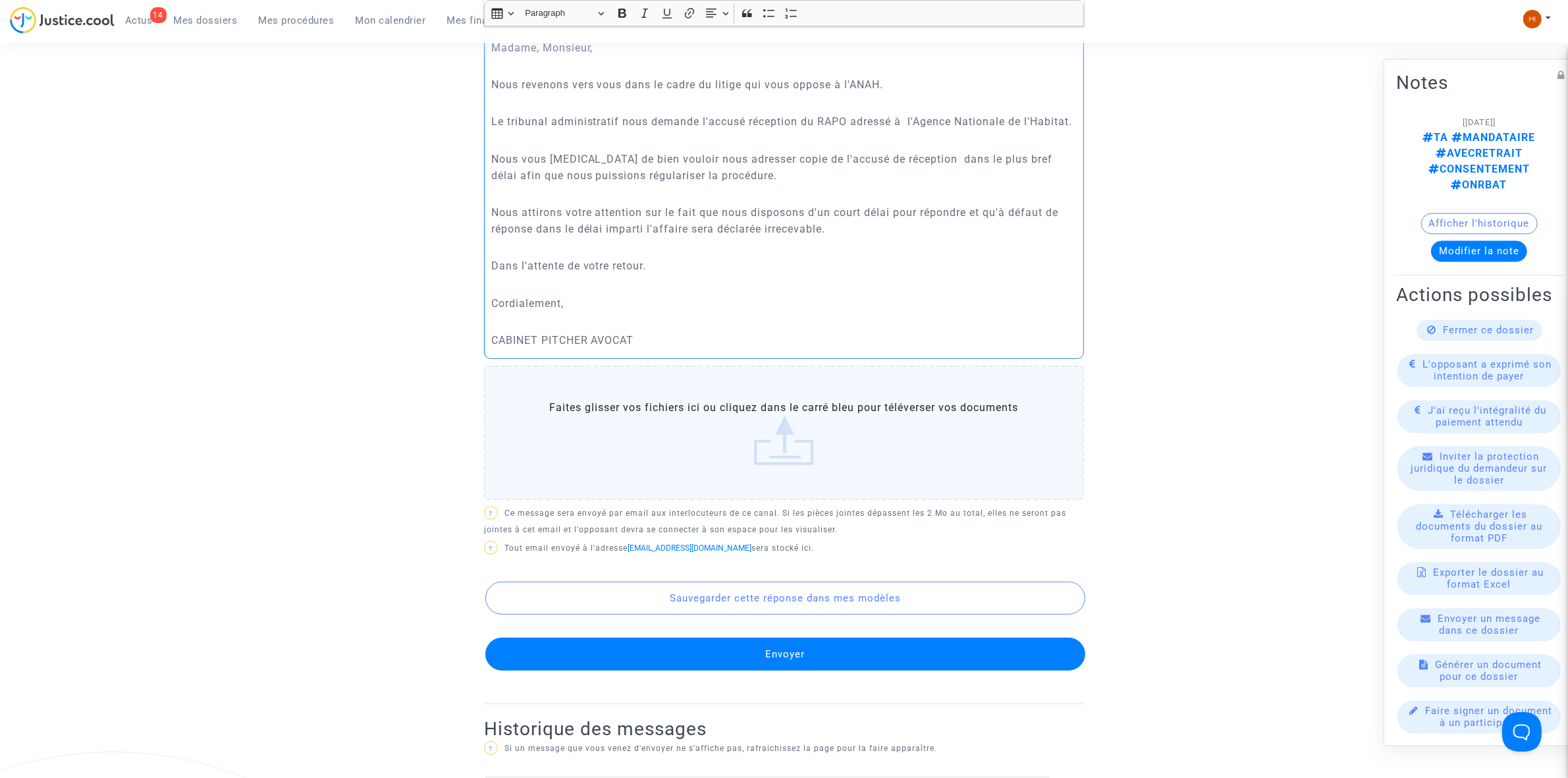
click at [686, 642] on button "Envoyer" at bounding box center [785, 654] width 600 height 33
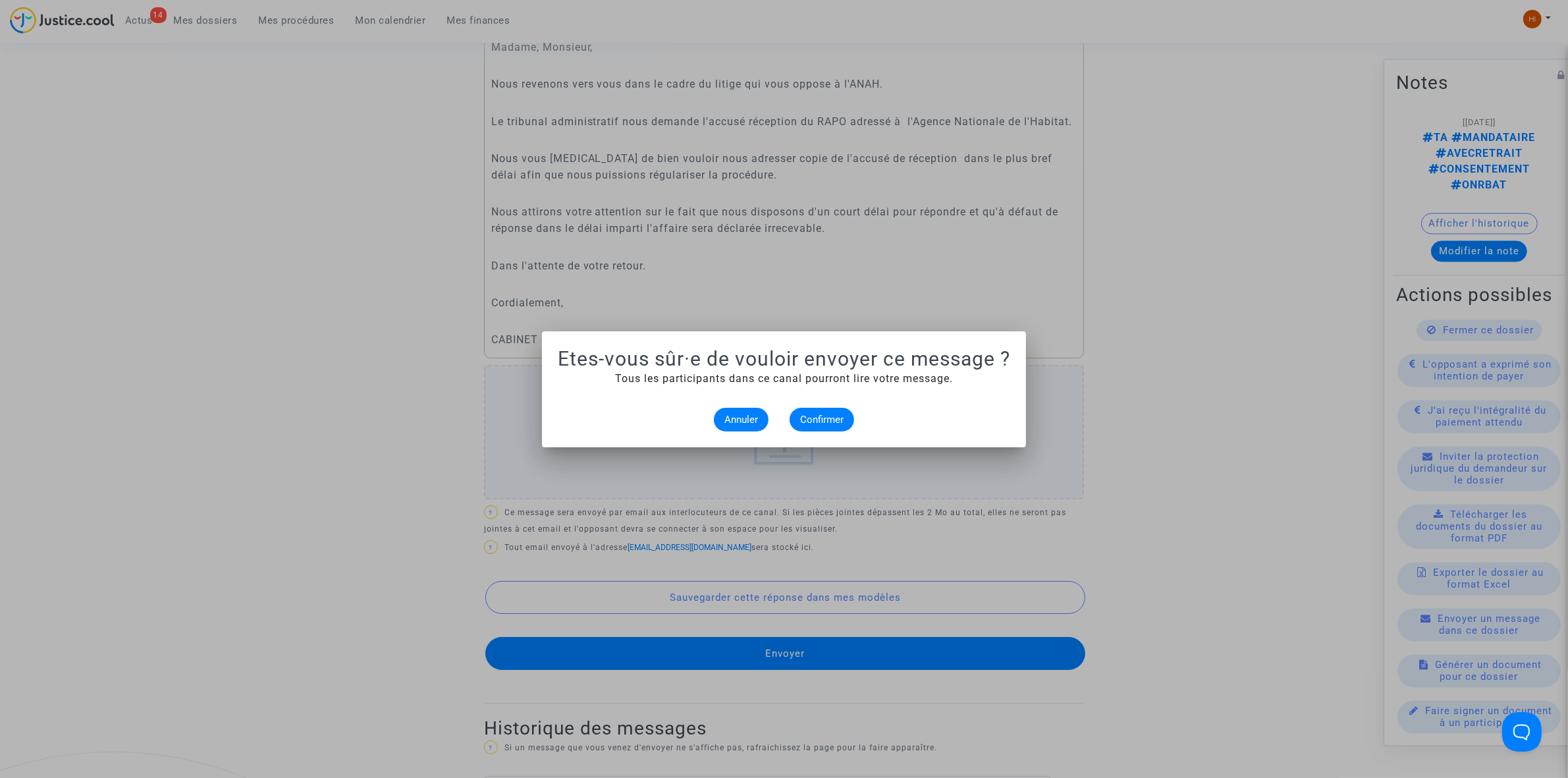
scroll to position [0, 0]
click at [835, 414] on span "Confirmer" at bounding box center [822, 420] width 44 height 12
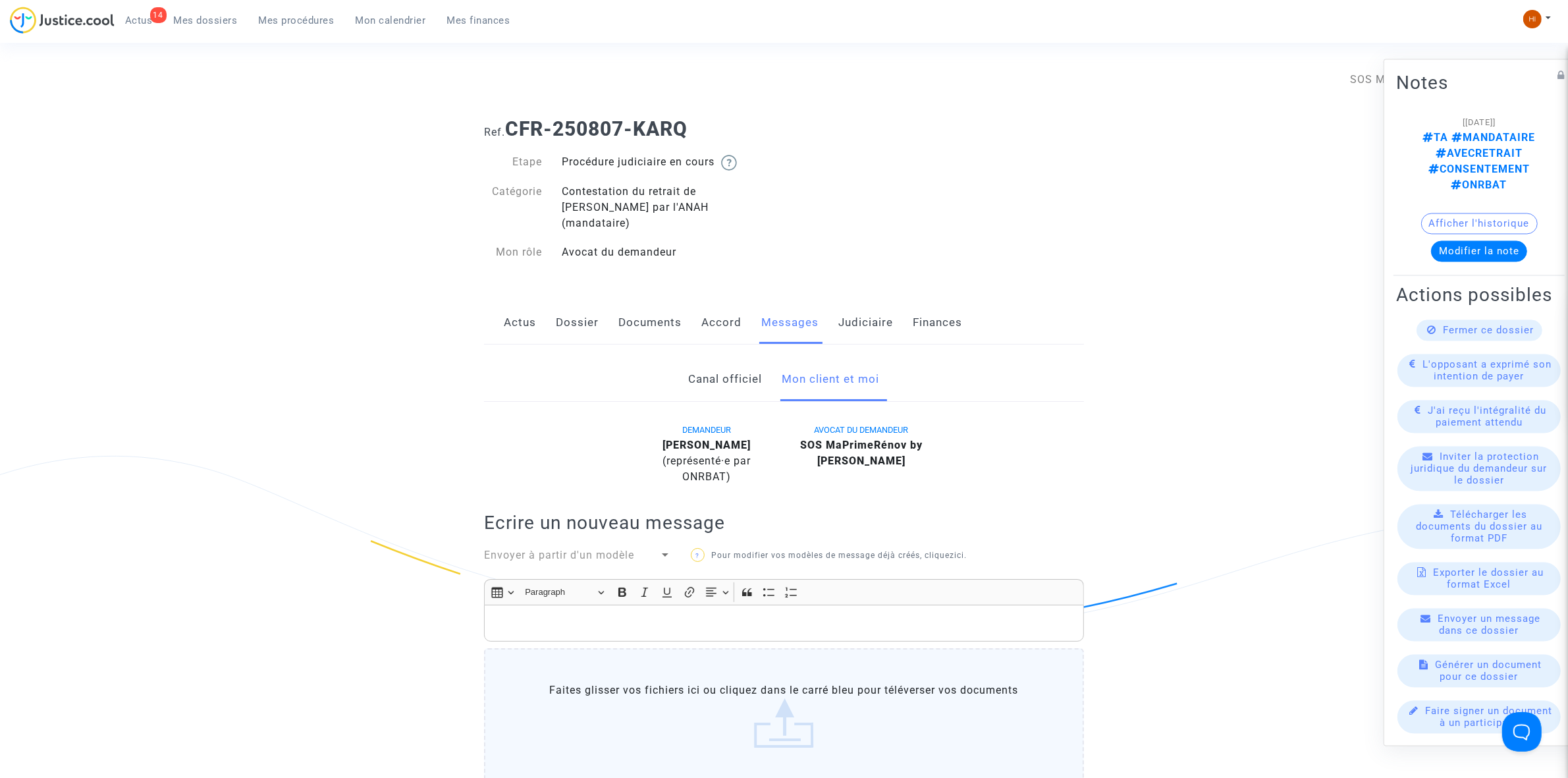
drag, startPoint x: 730, startPoint y: 124, endPoint x: 507, endPoint y: 122, distance: 223.0
click at [507, 122] on h1 "Ref. CFR-250807-KARQ" at bounding box center [784, 129] width 600 height 24
click at [849, 316] on link "Judiciaire" at bounding box center [865, 323] width 55 height 44
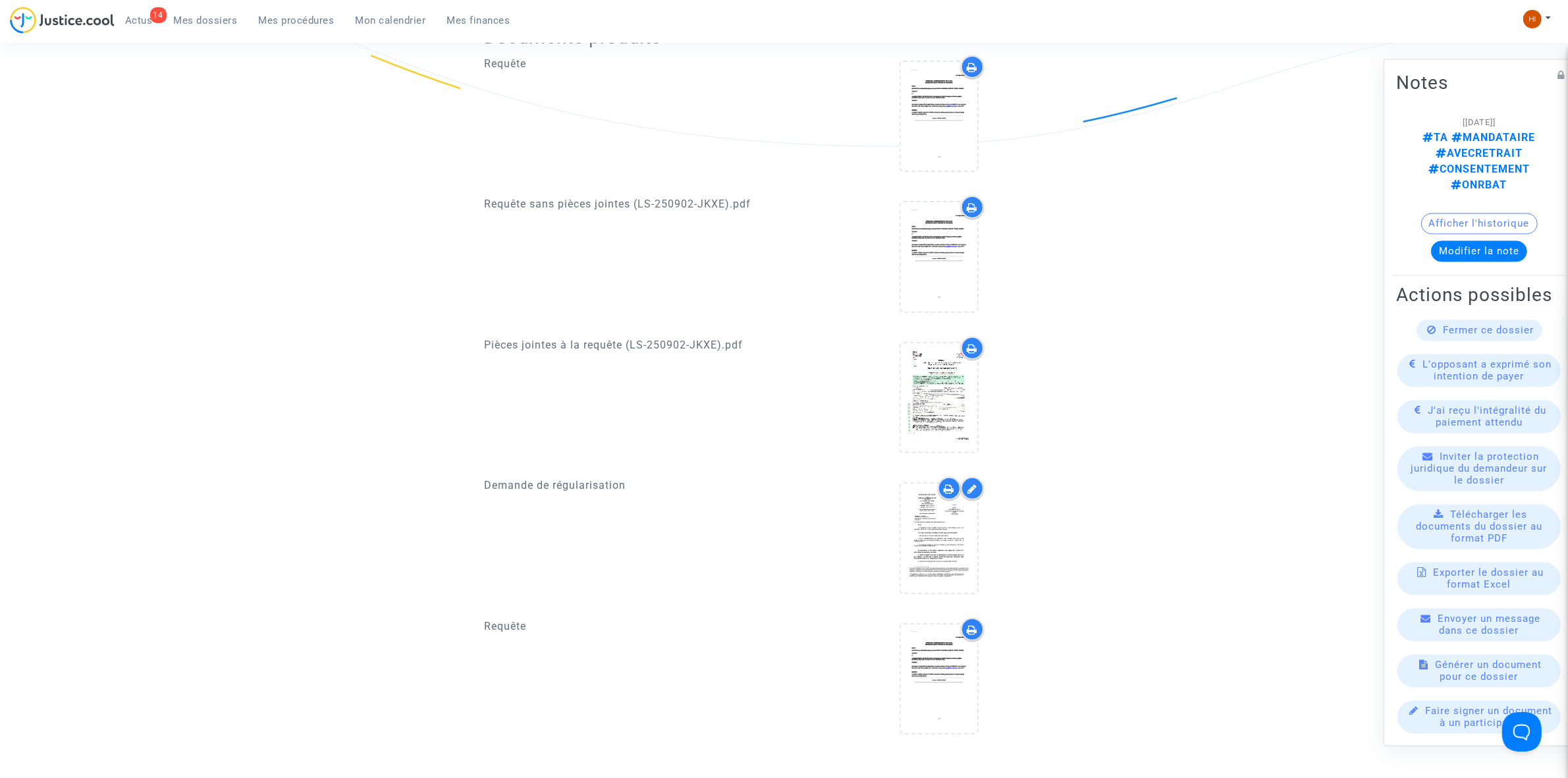
scroll to position [494, 0]
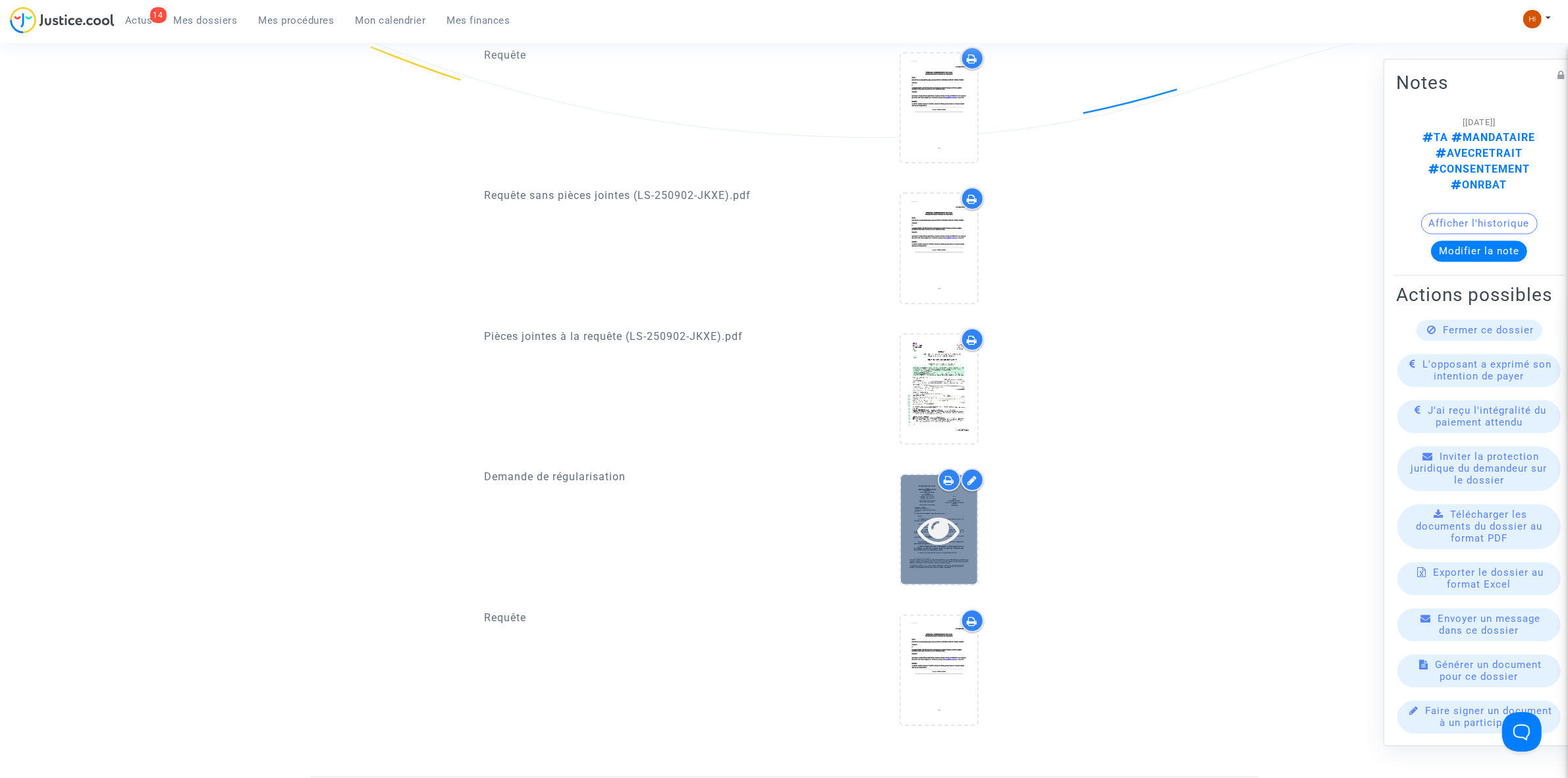
click at [953, 515] on icon at bounding box center [939, 529] width 43 height 42
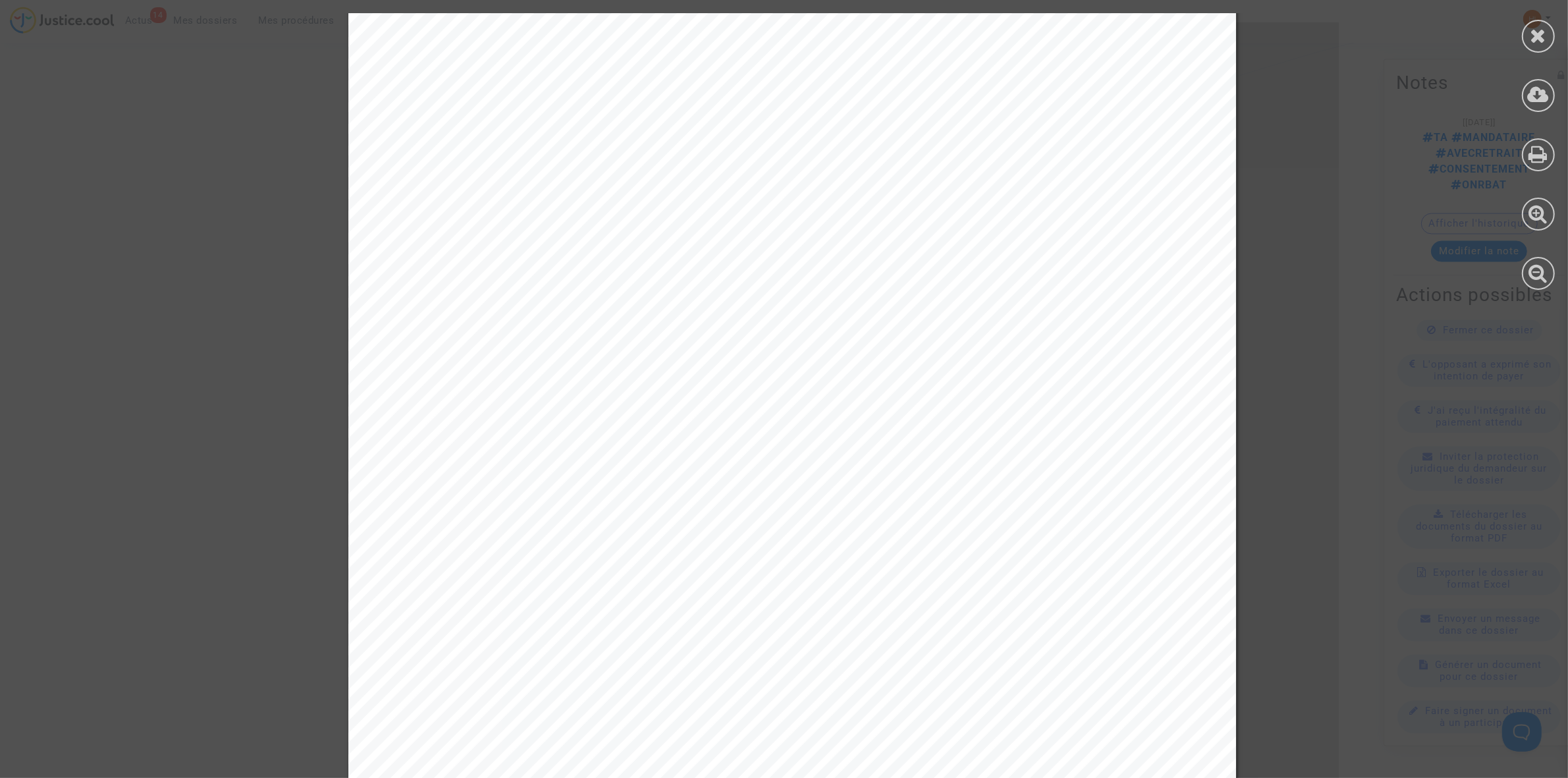
scroll to position [0, 0]
click at [1536, 38] on icon at bounding box center [1539, 35] width 17 height 20
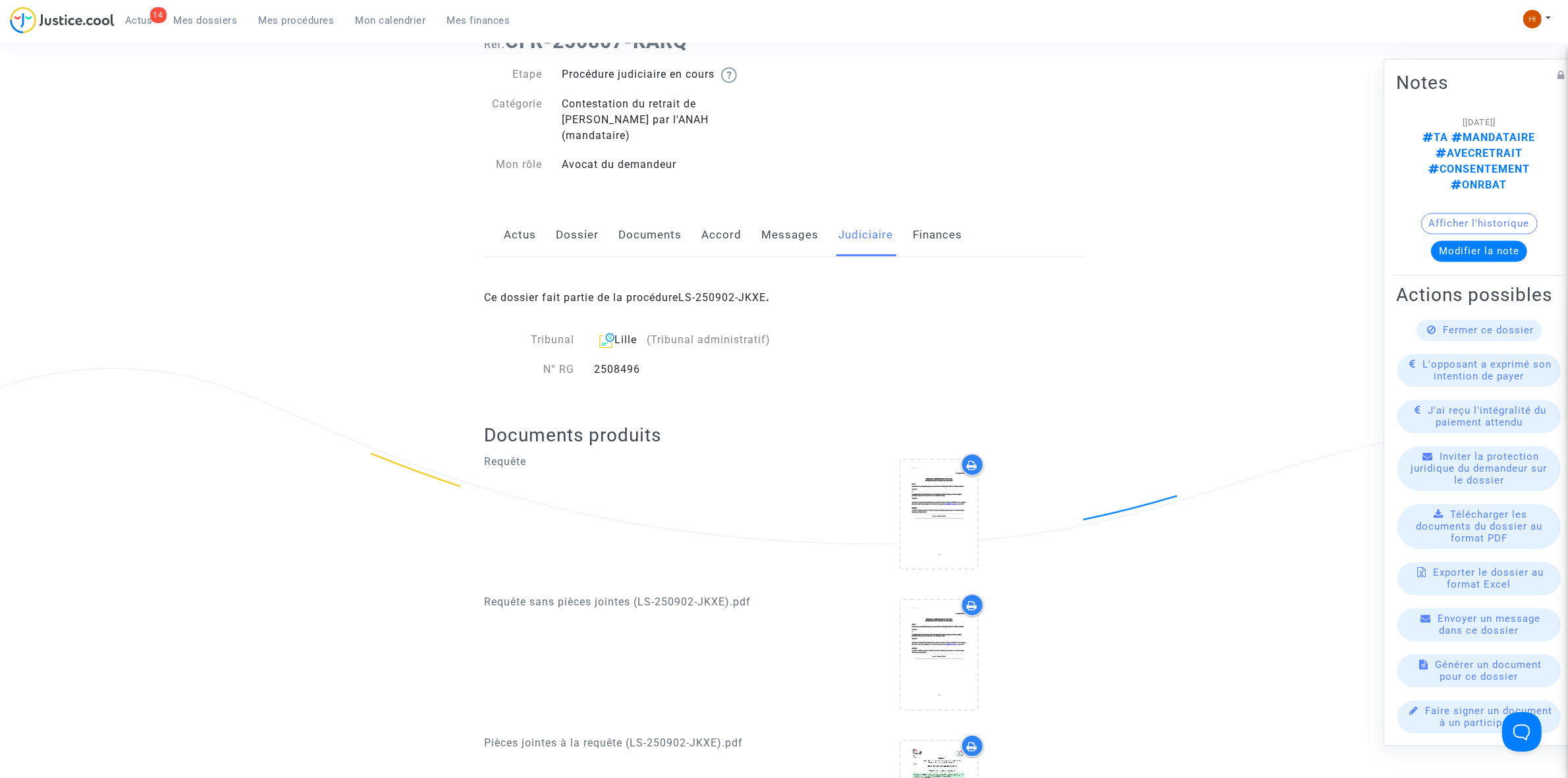
scroll to position [82, 0]
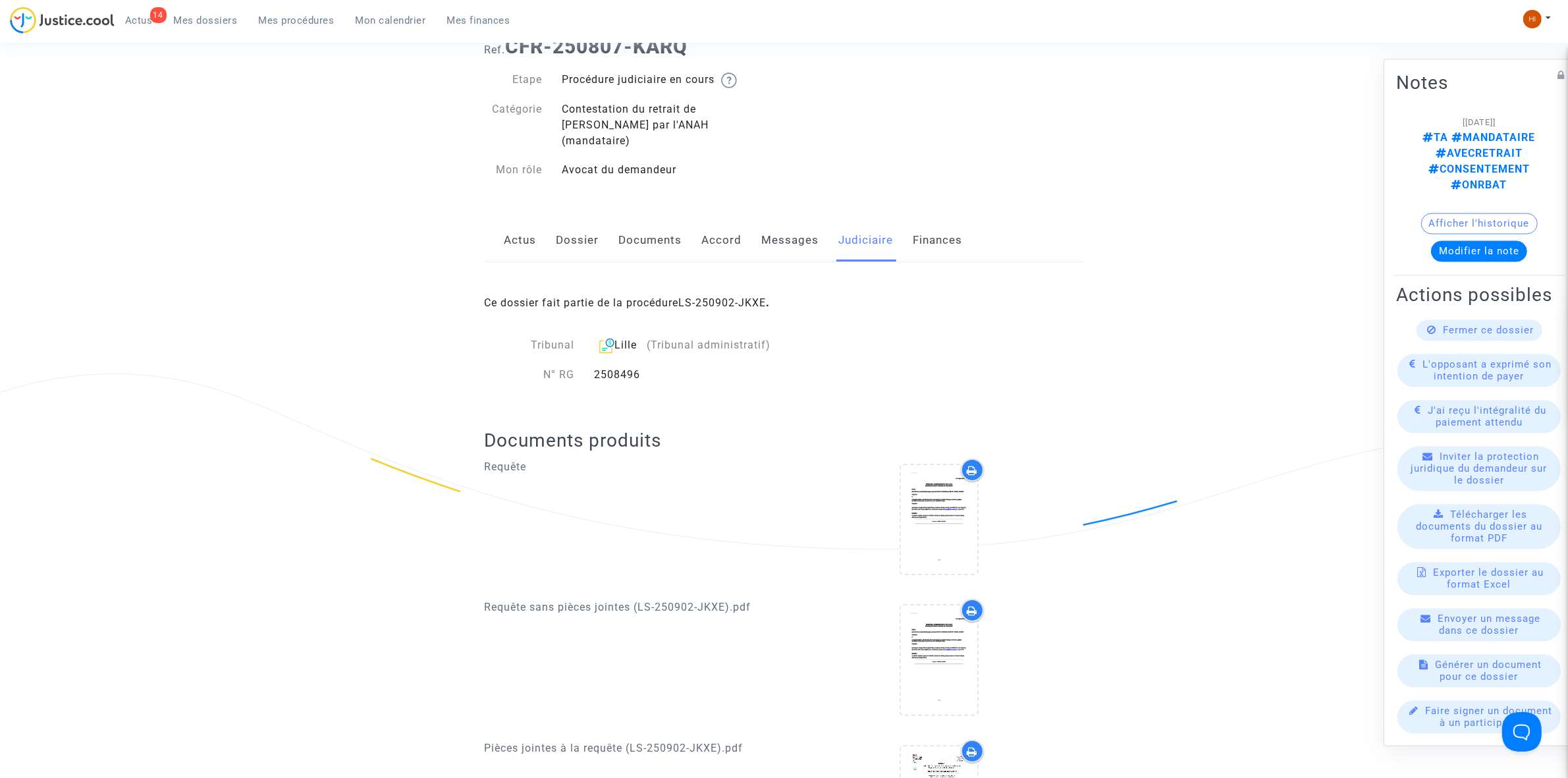
click at [588, 228] on link "Dossier" at bounding box center [577, 240] width 43 height 44
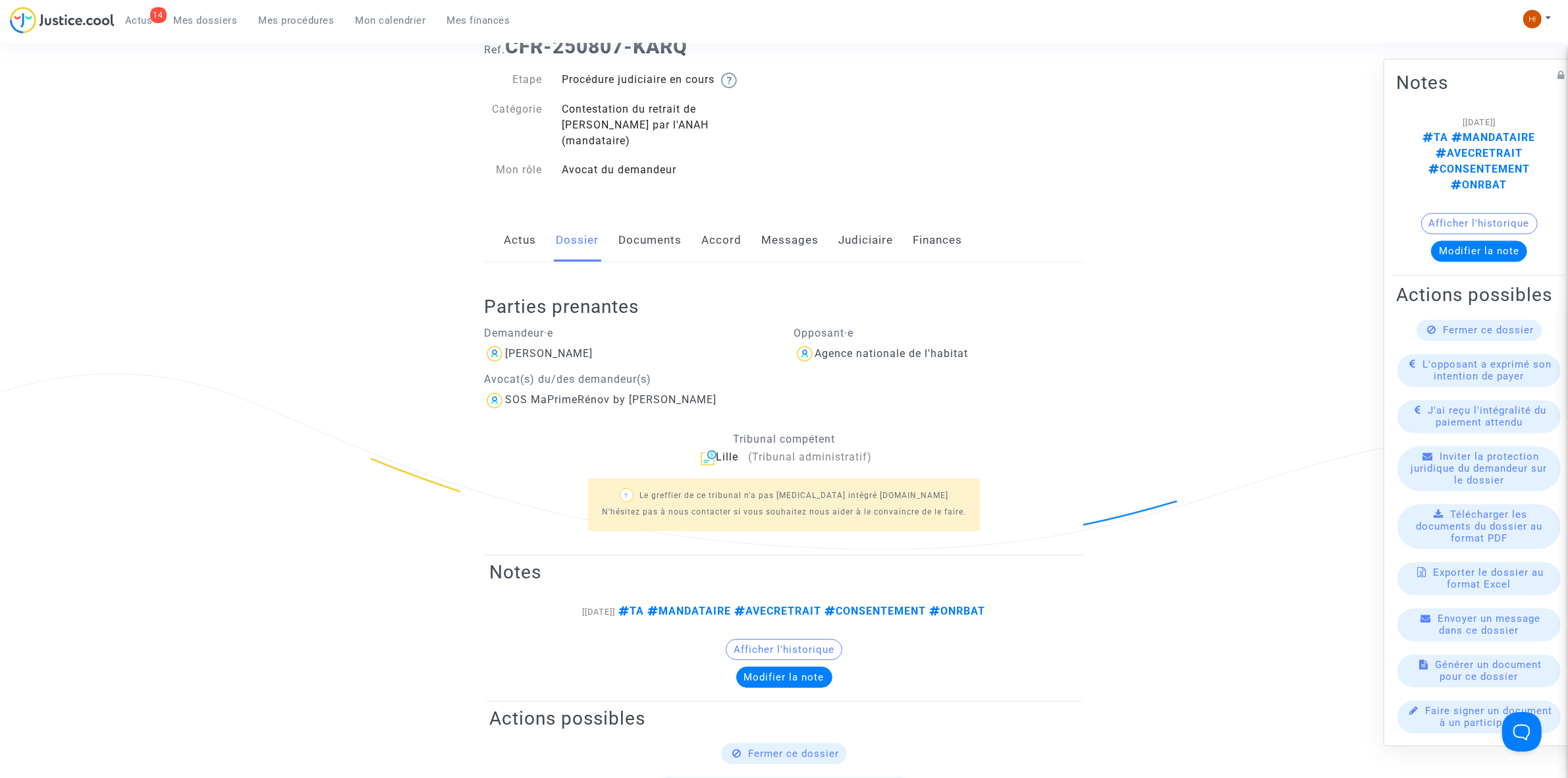
click at [627, 219] on link "Documents" at bounding box center [650, 240] width 63 height 44
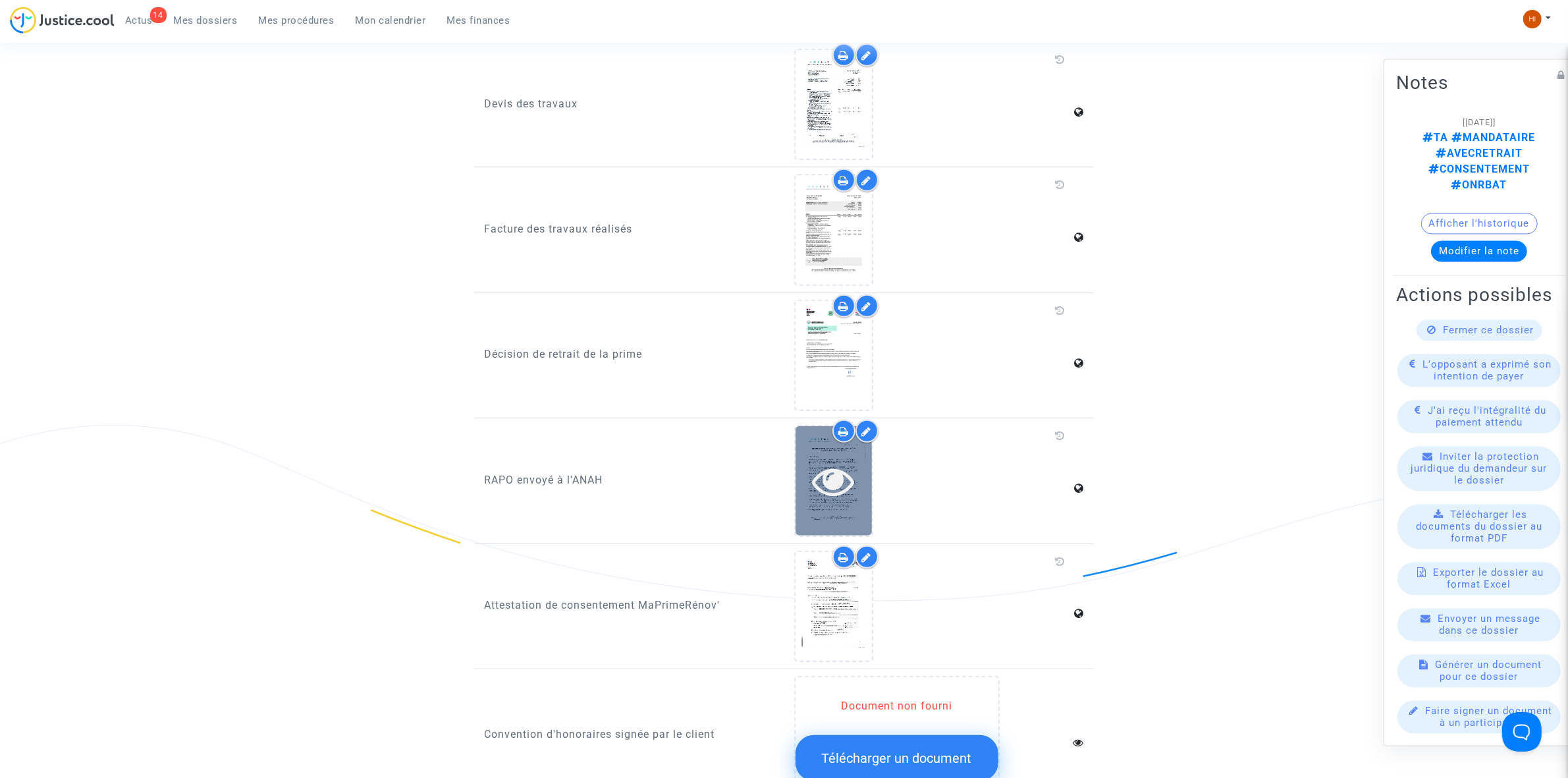
scroll to position [906, 0]
click at [842, 457] on icon at bounding box center [834, 477] width 43 height 42
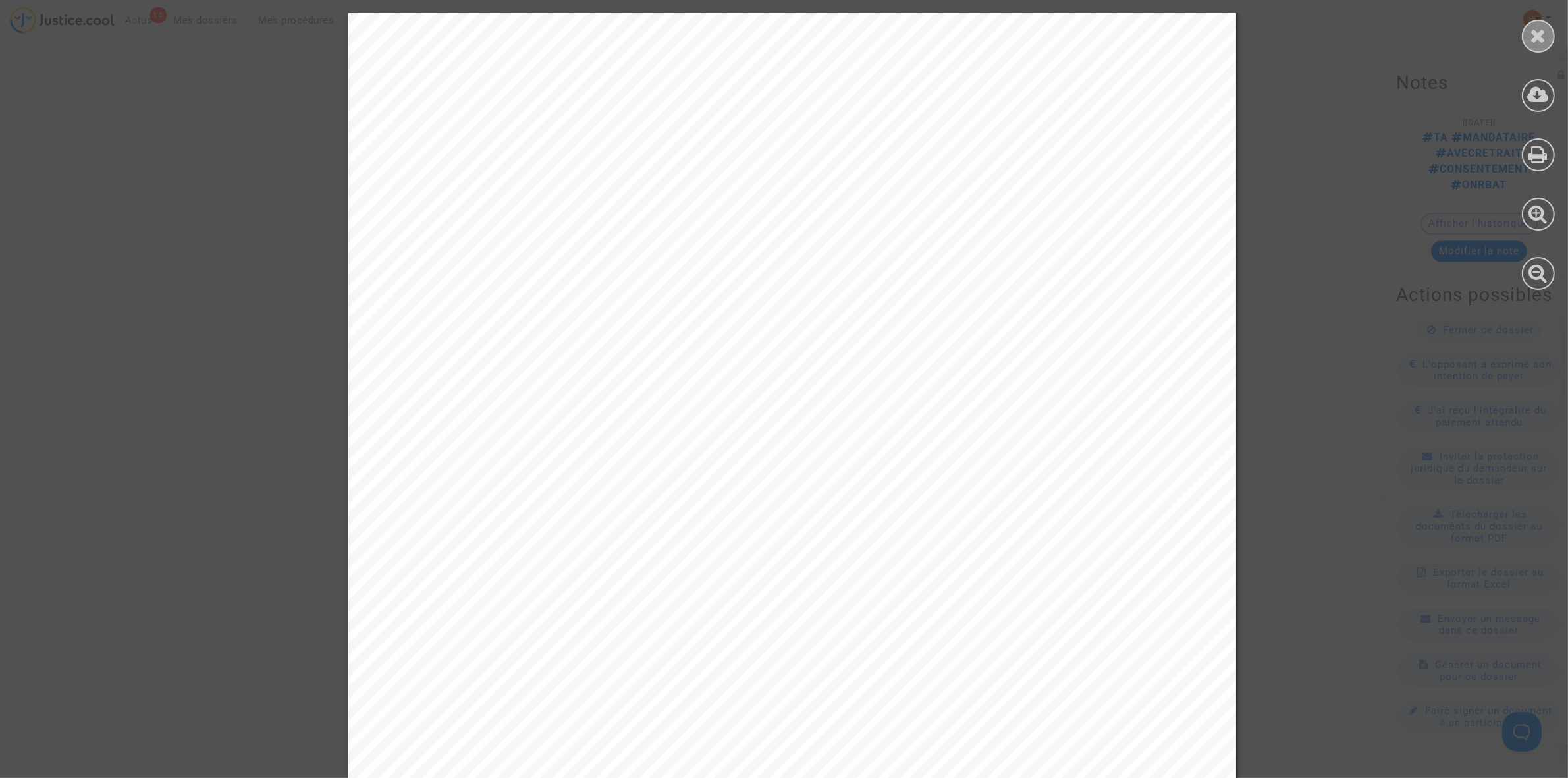
click at [1532, 41] on icon at bounding box center [1539, 35] width 17 height 20
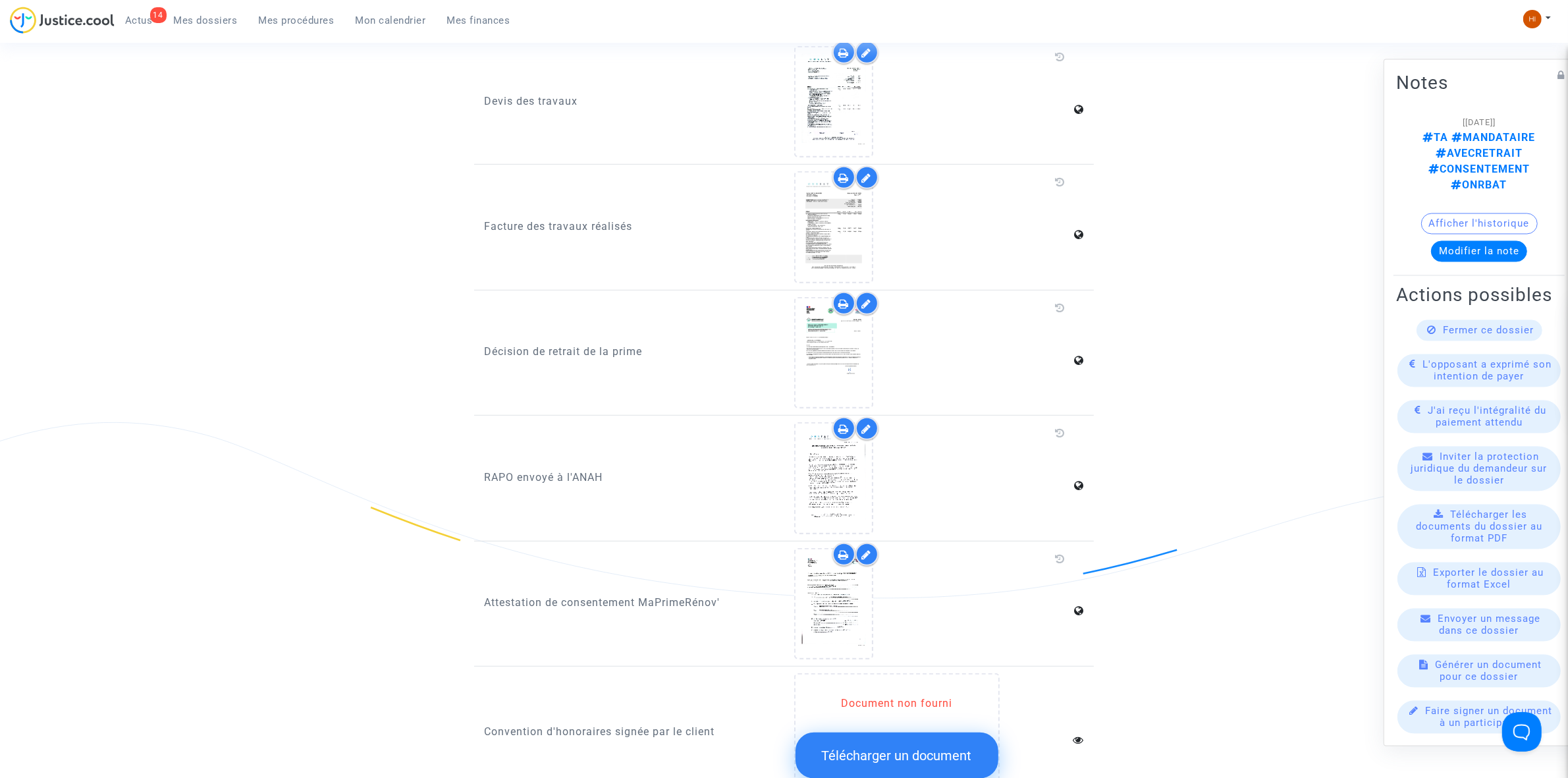
click at [204, 6] on ul "14 Actus Mes dossiers Mes procédures Mon calendrier Mes finances" at bounding box center [317, 18] width 406 height 24
drag, startPoint x: 205, startPoint y: 12, endPoint x: 269, endPoint y: 32, distance: 67.1
click at [205, 12] on link "Mes dossiers" at bounding box center [205, 20] width 85 height 20
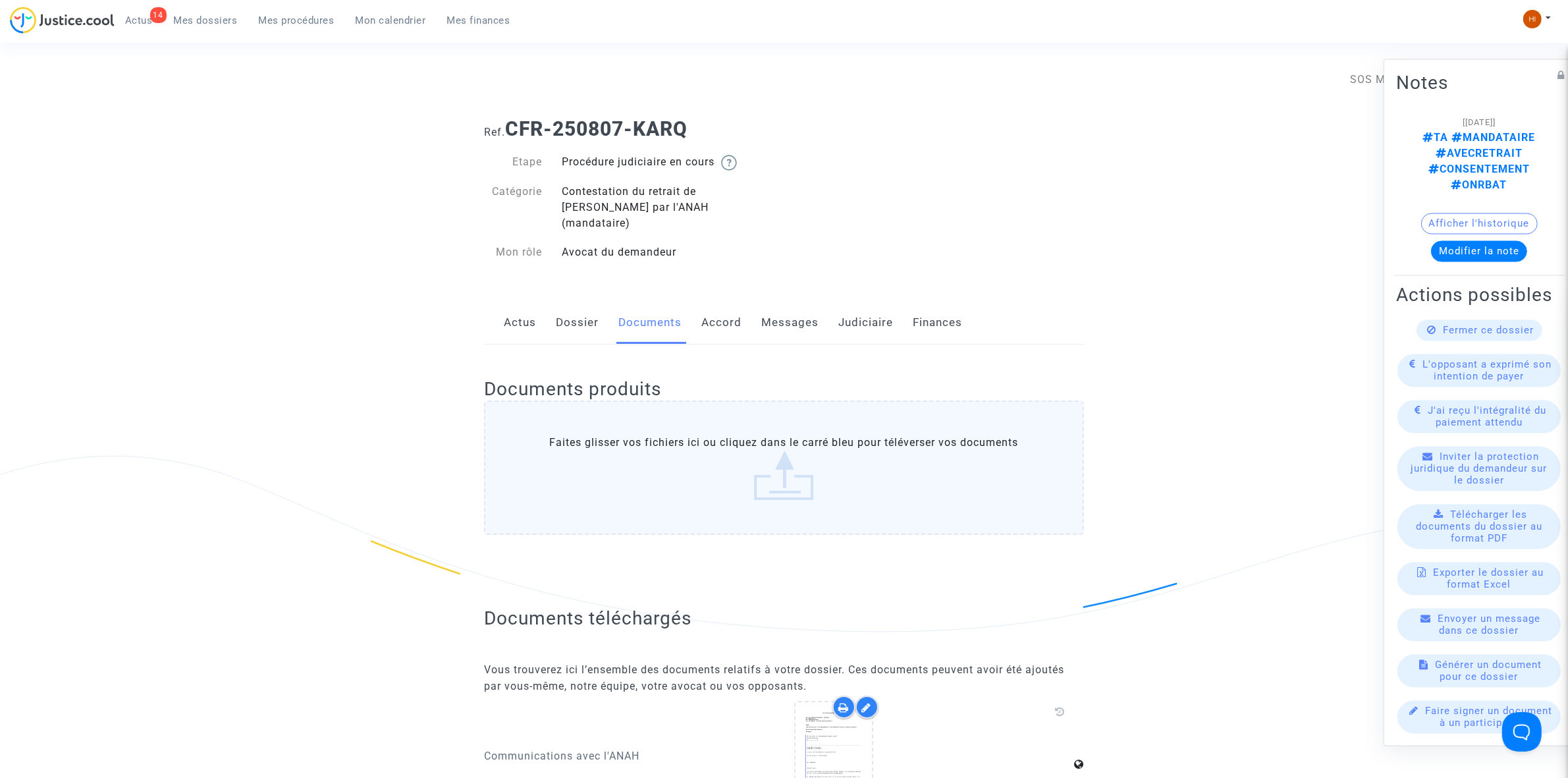
click at [765, 317] on link "Messages" at bounding box center [790, 323] width 57 height 44
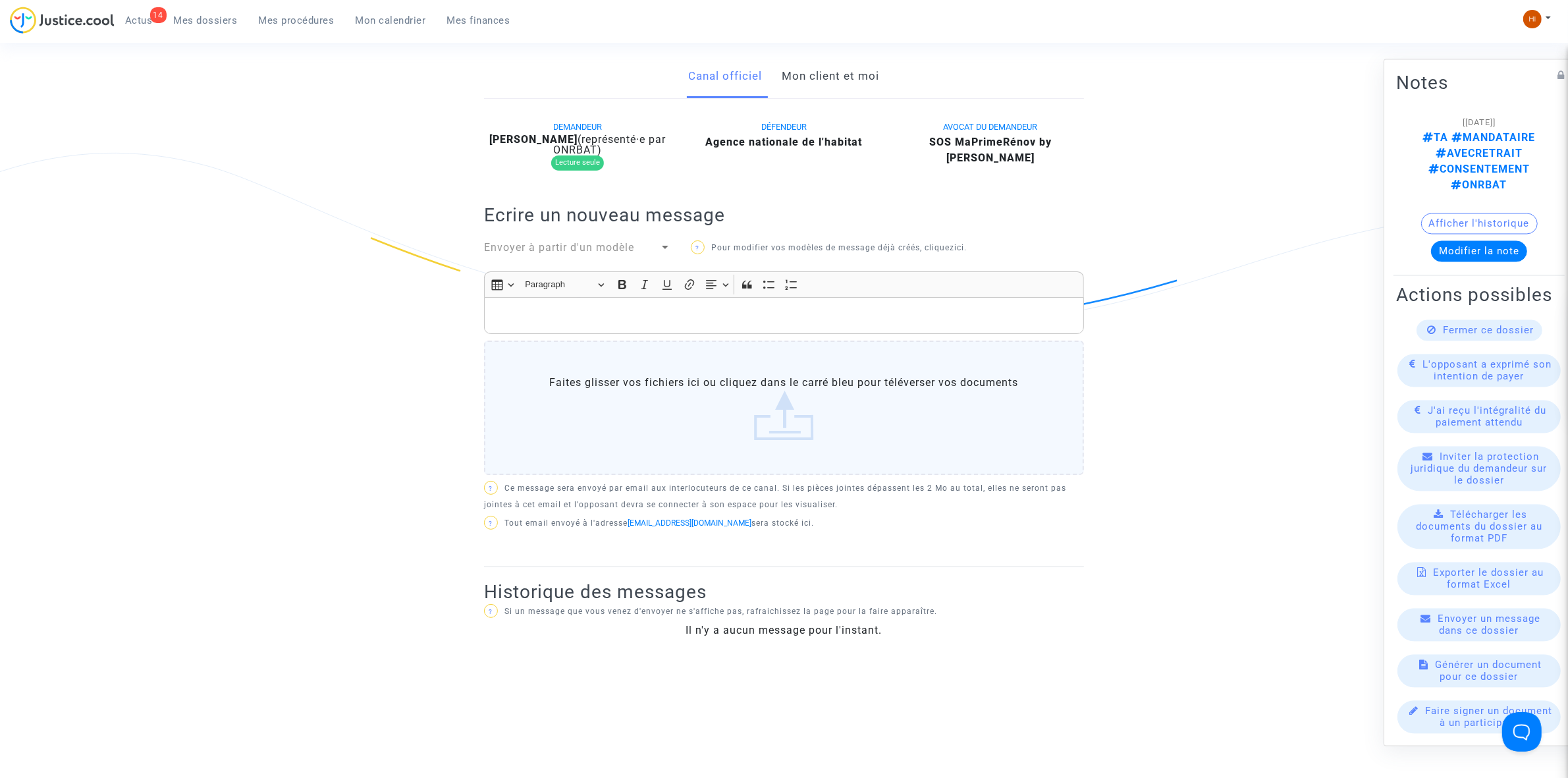
scroll to position [247, 0]
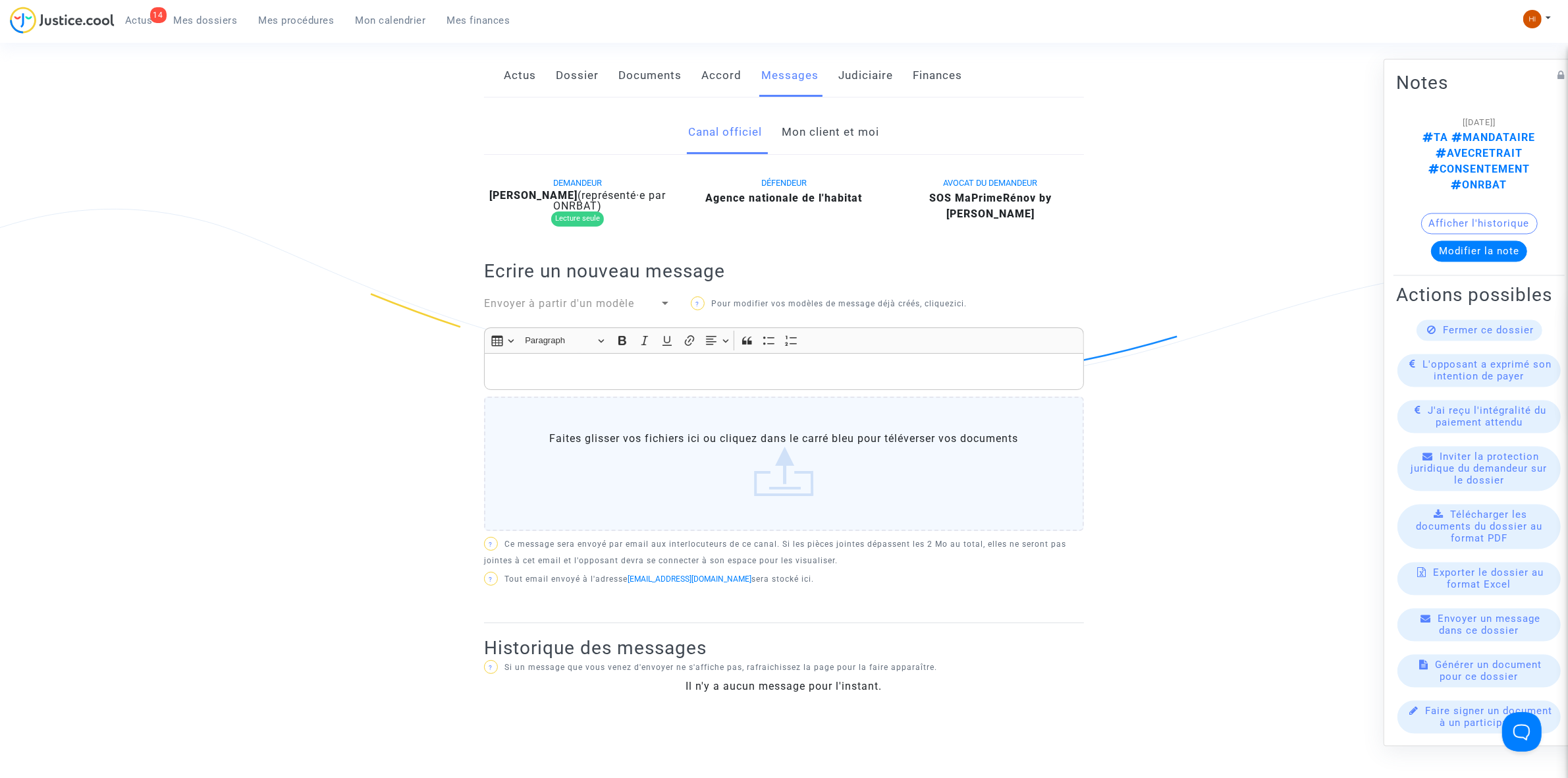
click at [830, 111] on link "Mon client et moi" at bounding box center [831, 132] width 98 height 44
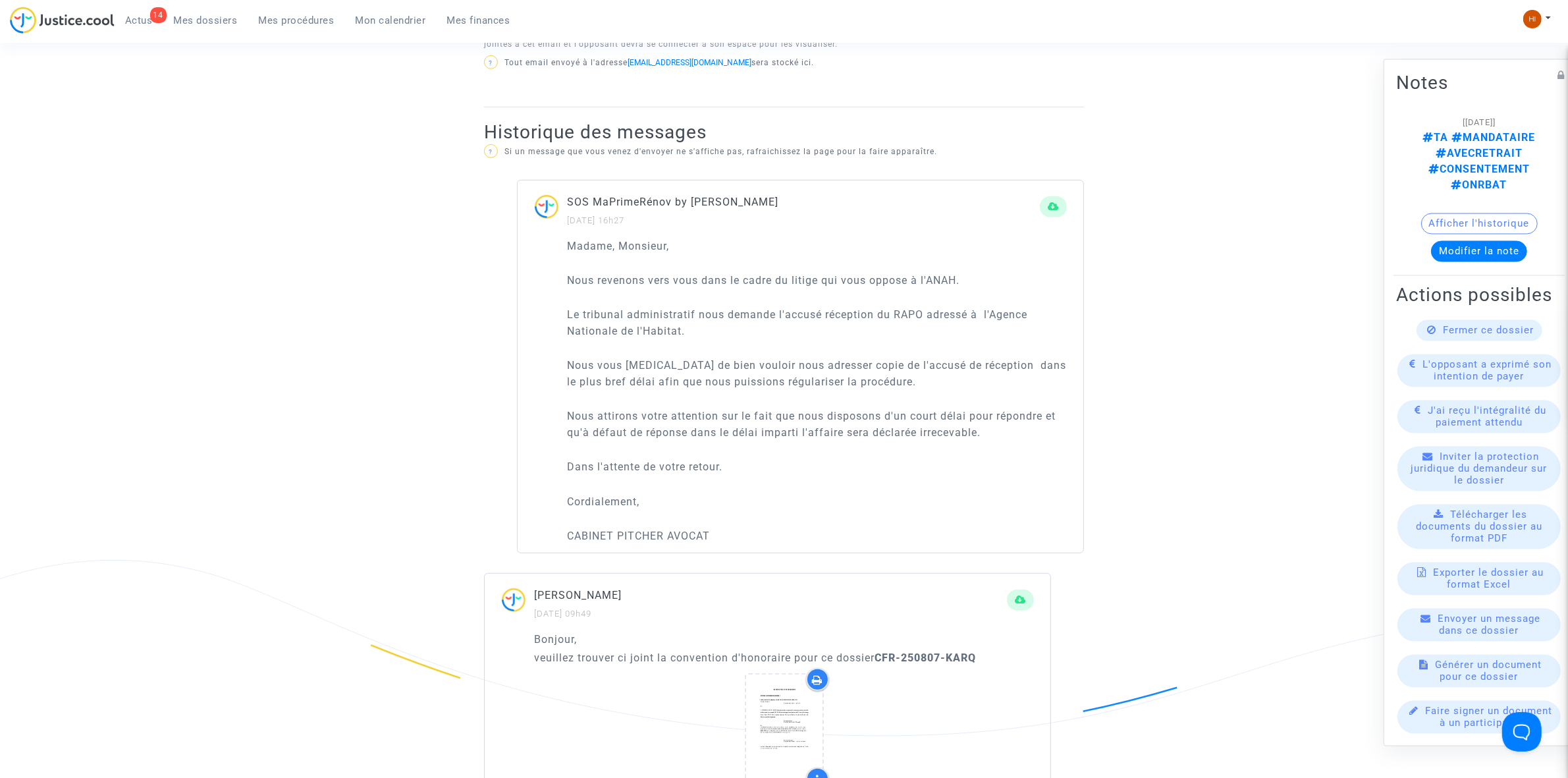
scroll to position [823, 0]
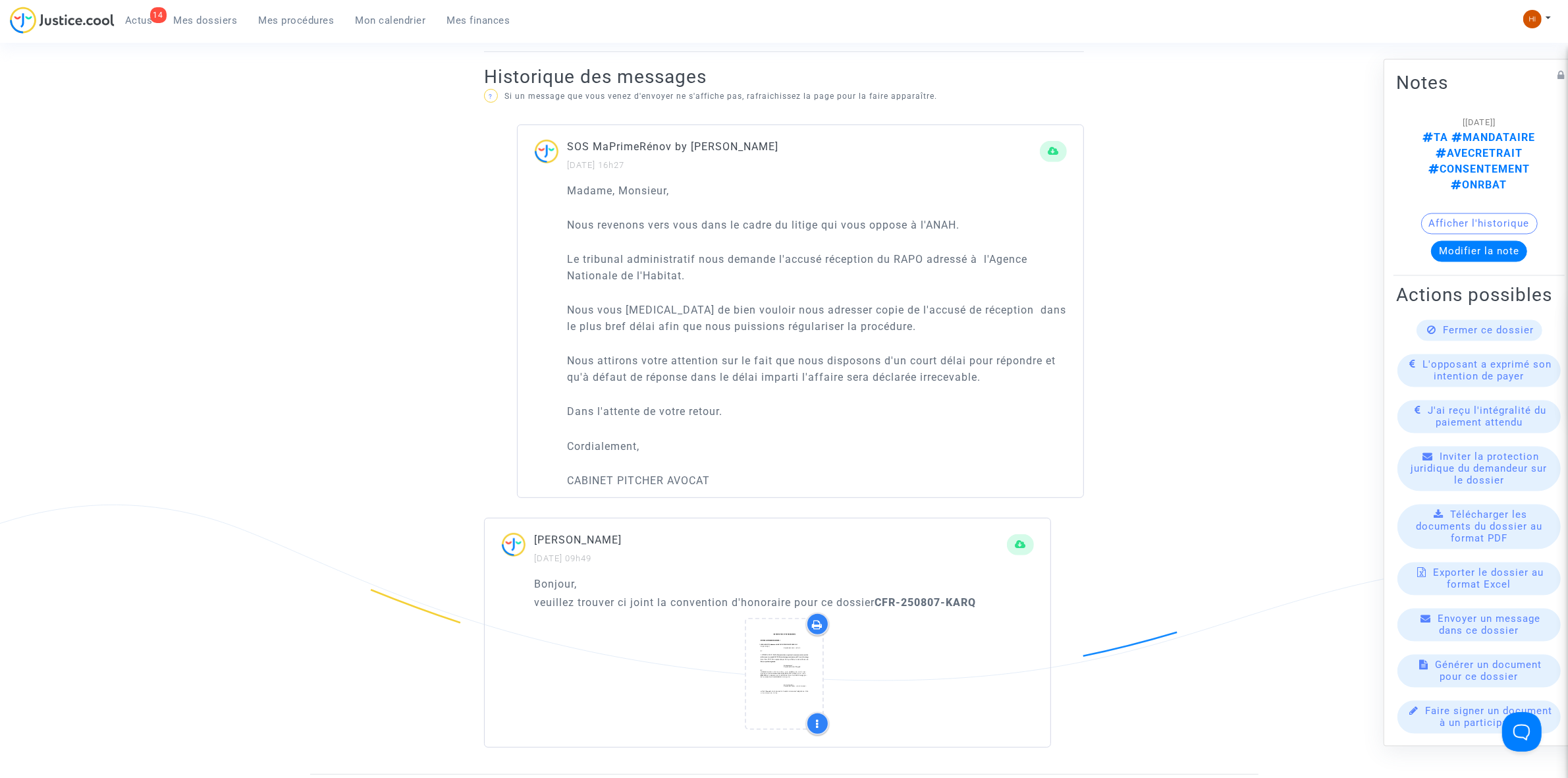
click at [219, 23] on span "Mes dossiers" at bounding box center [205, 20] width 64 height 12
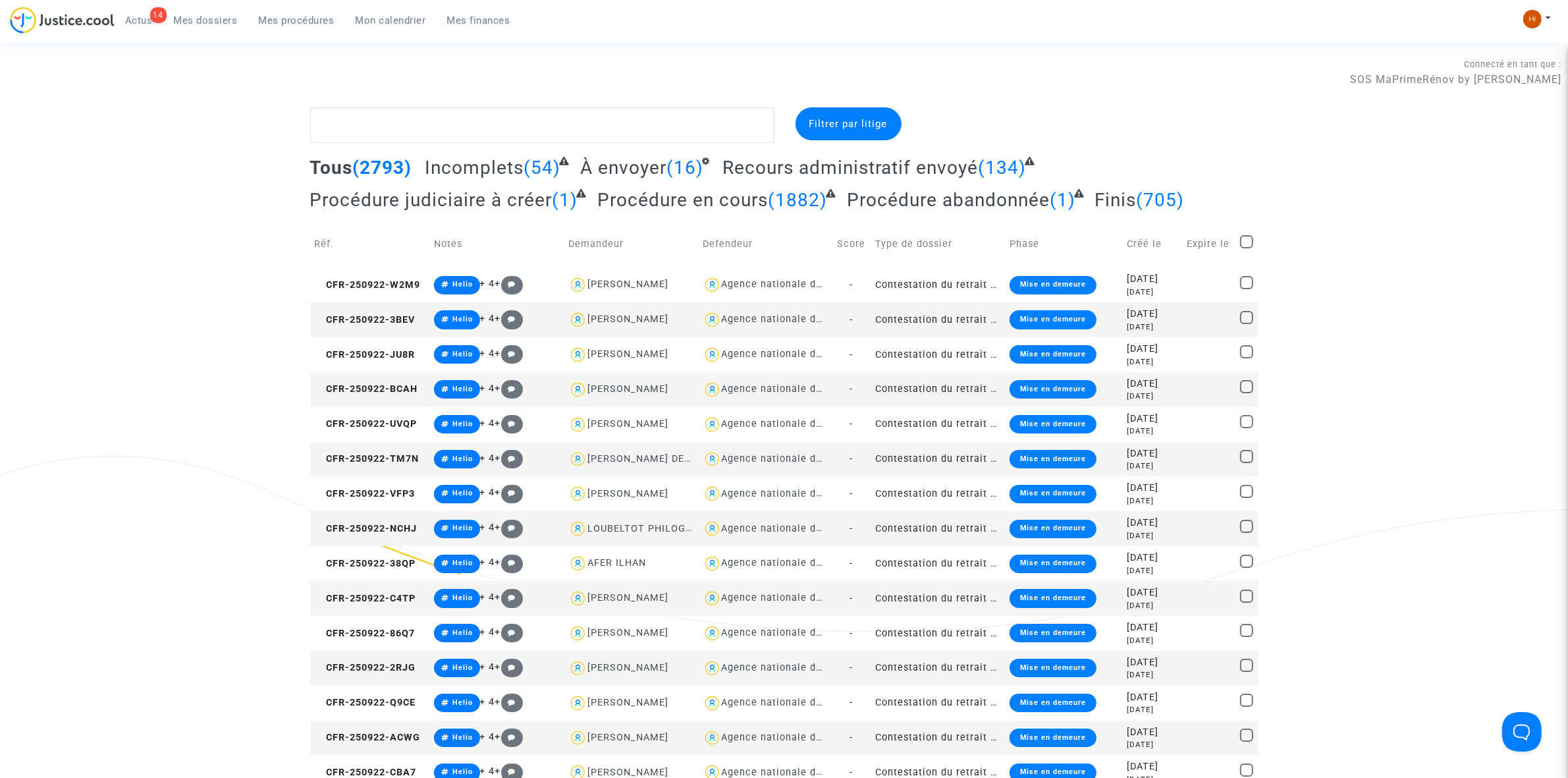
drag, startPoint x: 650, startPoint y: 98, endPoint x: 635, endPoint y: 132, distance: 37.2
click at [650, 98] on div "Connecté en tant que : SOS MaPrimeRénov by Pitcher Avocat" at bounding box center [780, 91] width 1562 height 32
click at [635, 133] on textarea at bounding box center [542, 125] width 464 height 36
paste textarea "AXEL ARNAUD DUTHILLEUL"
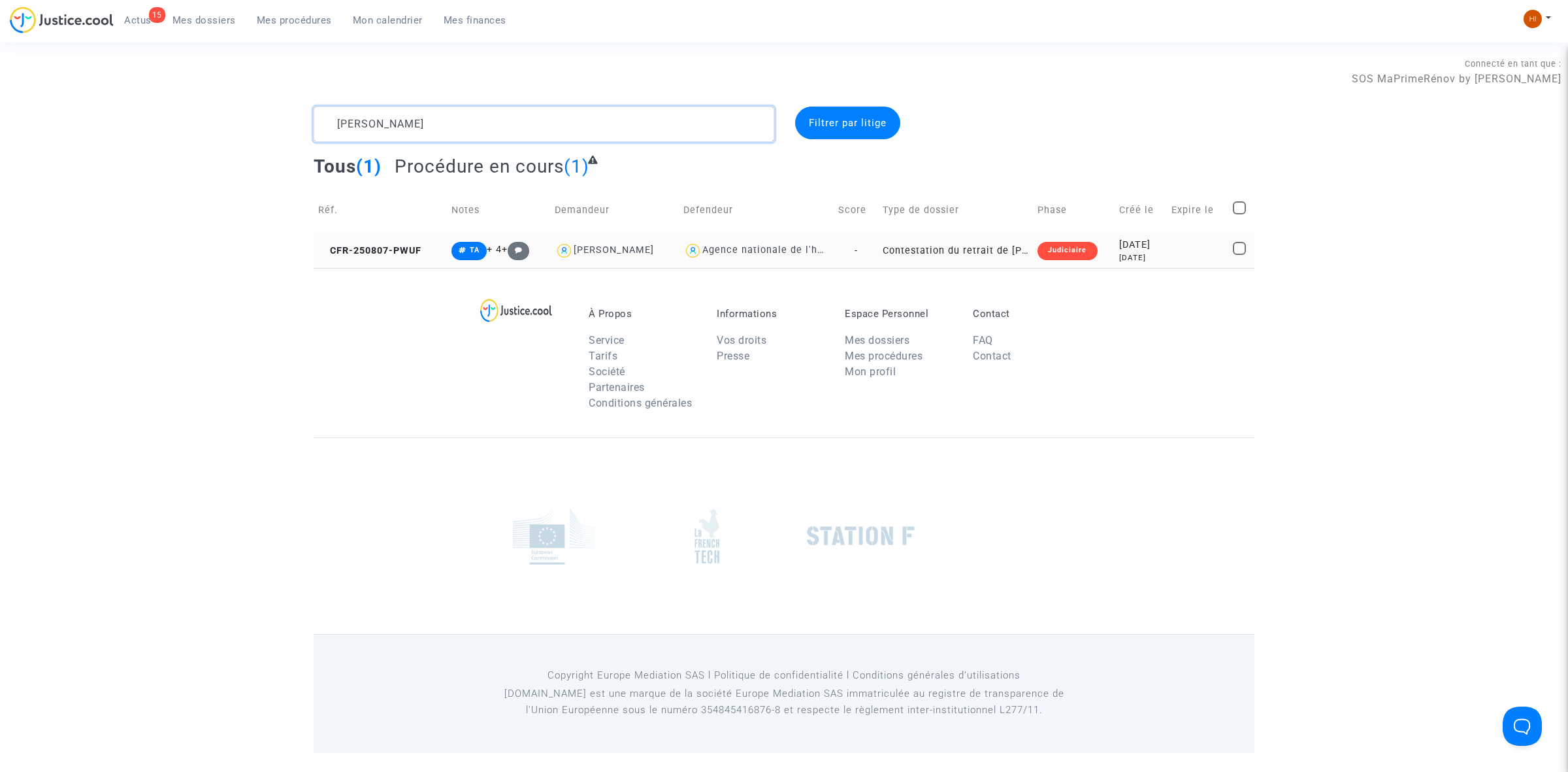
type textarea "AXEL ARNAUD DUTHILLEUL"
click at [343, 264] on td "CFR-250807-PWUF" at bounding box center [380, 250] width 133 height 35
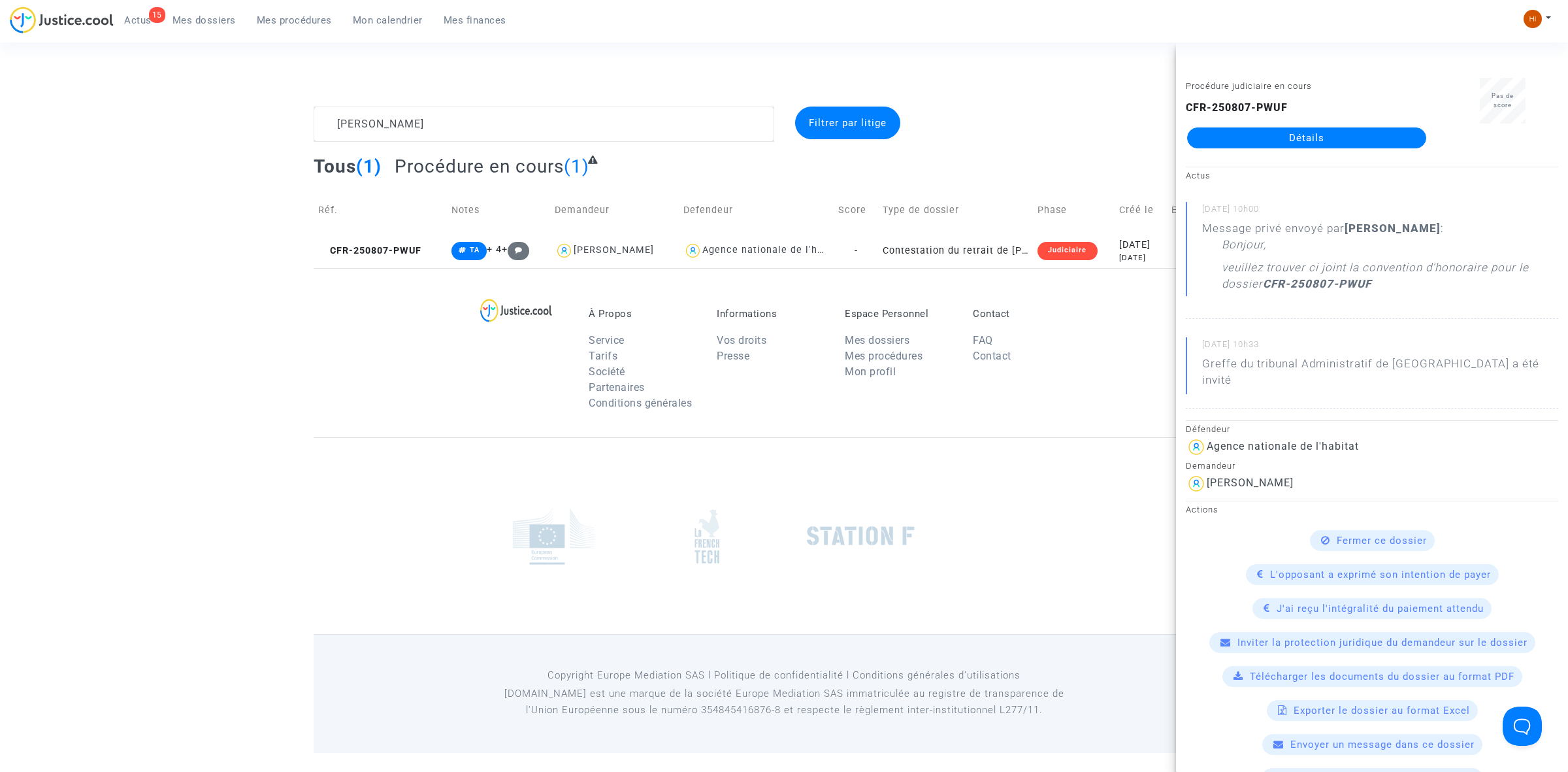
click at [1322, 135] on link "Détails" at bounding box center [1307, 138] width 239 height 21
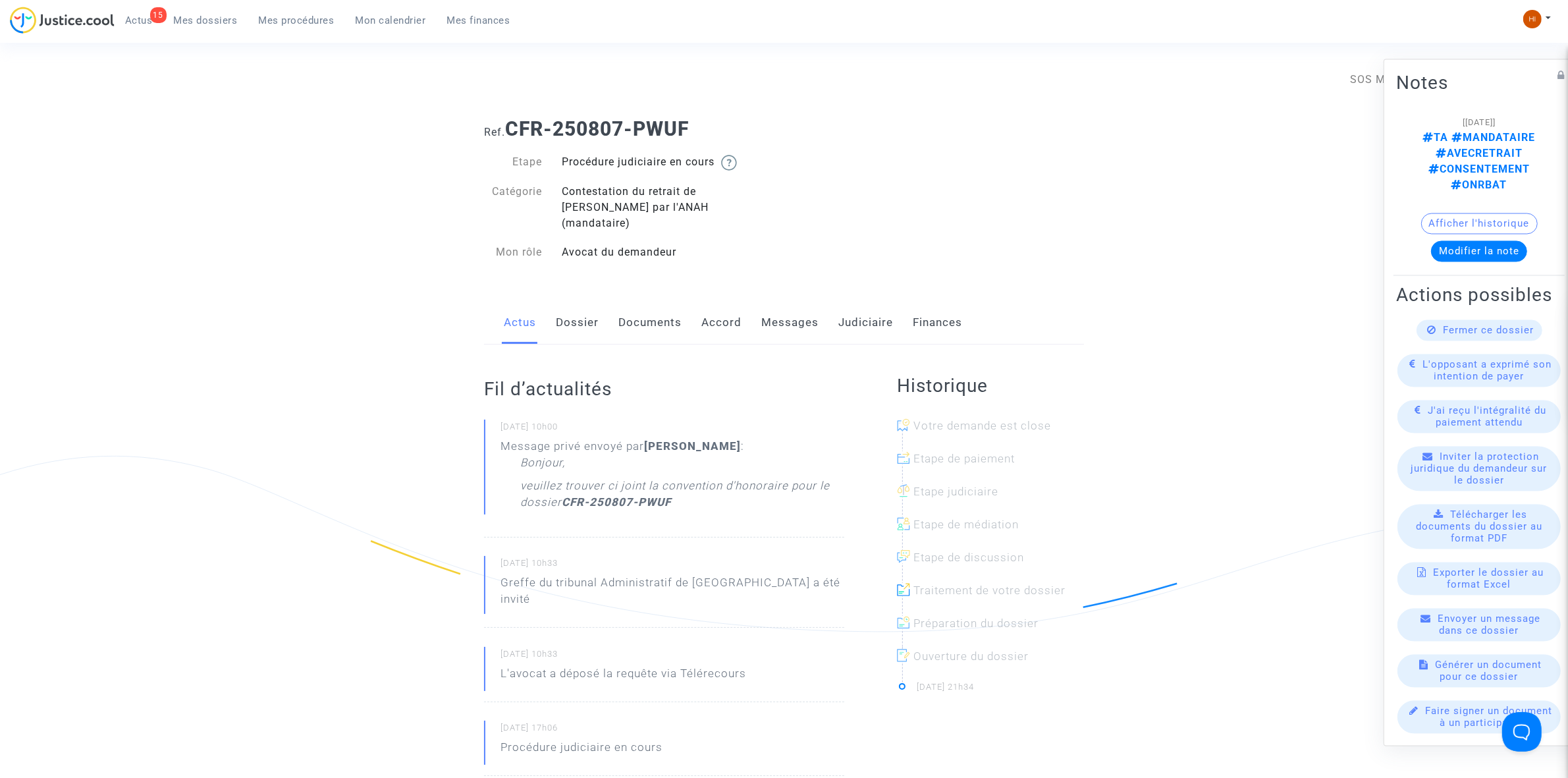
click at [791, 309] on link "Messages" at bounding box center [790, 323] width 57 height 44
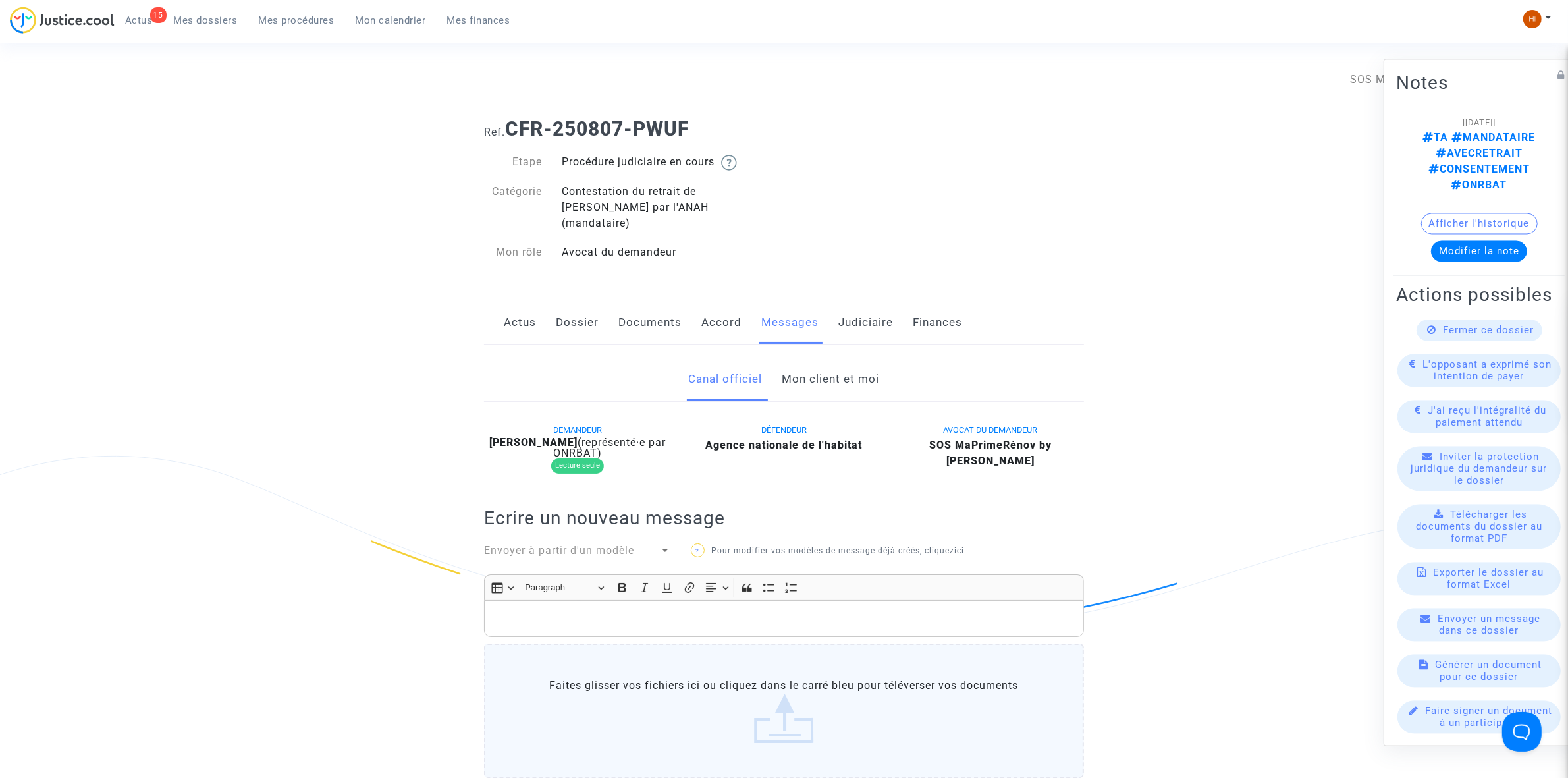
click at [841, 359] on link "Mon client et moi" at bounding box center [831, 379] width 98 height 44
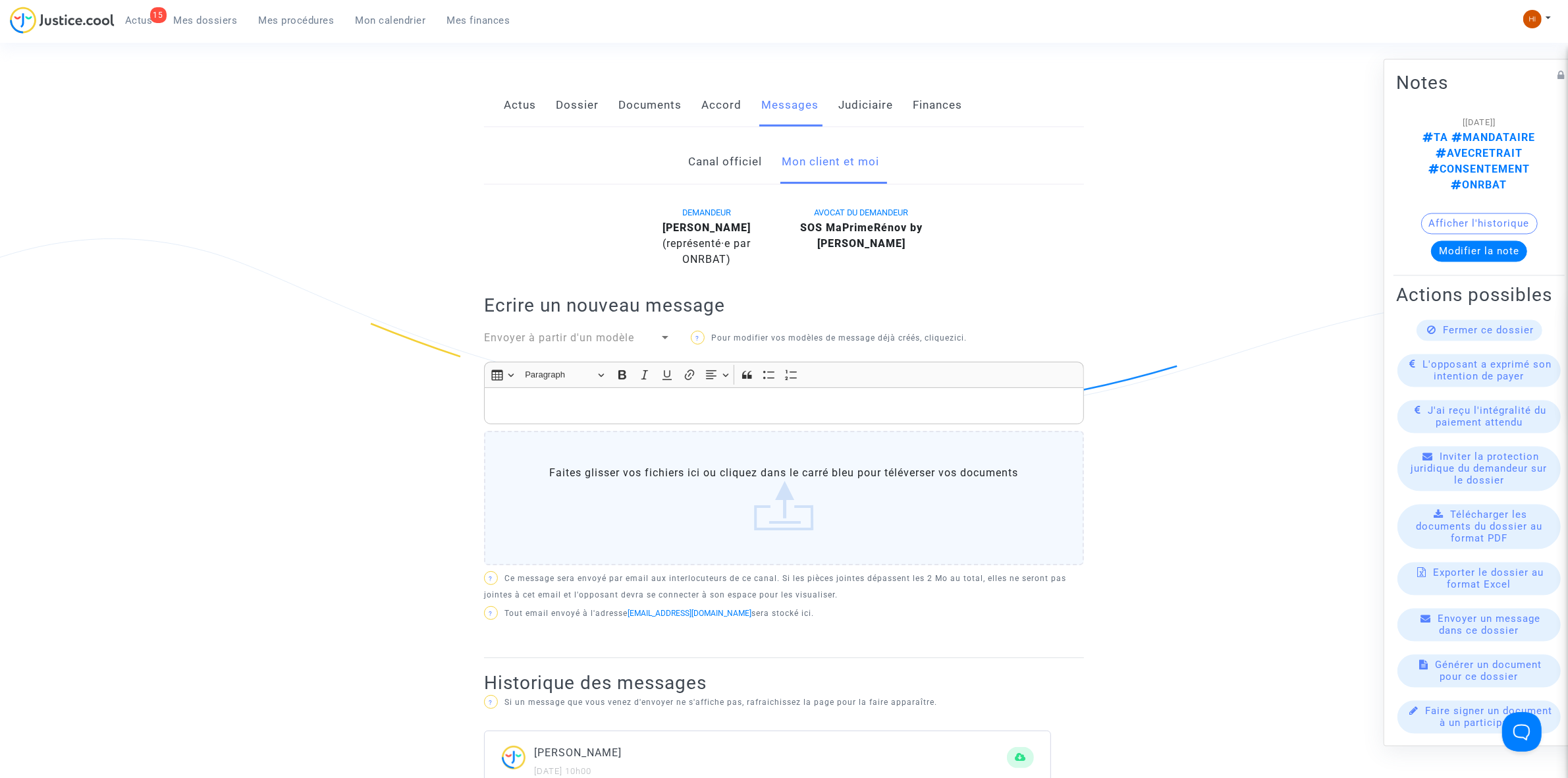
scroll to position [165, 0]
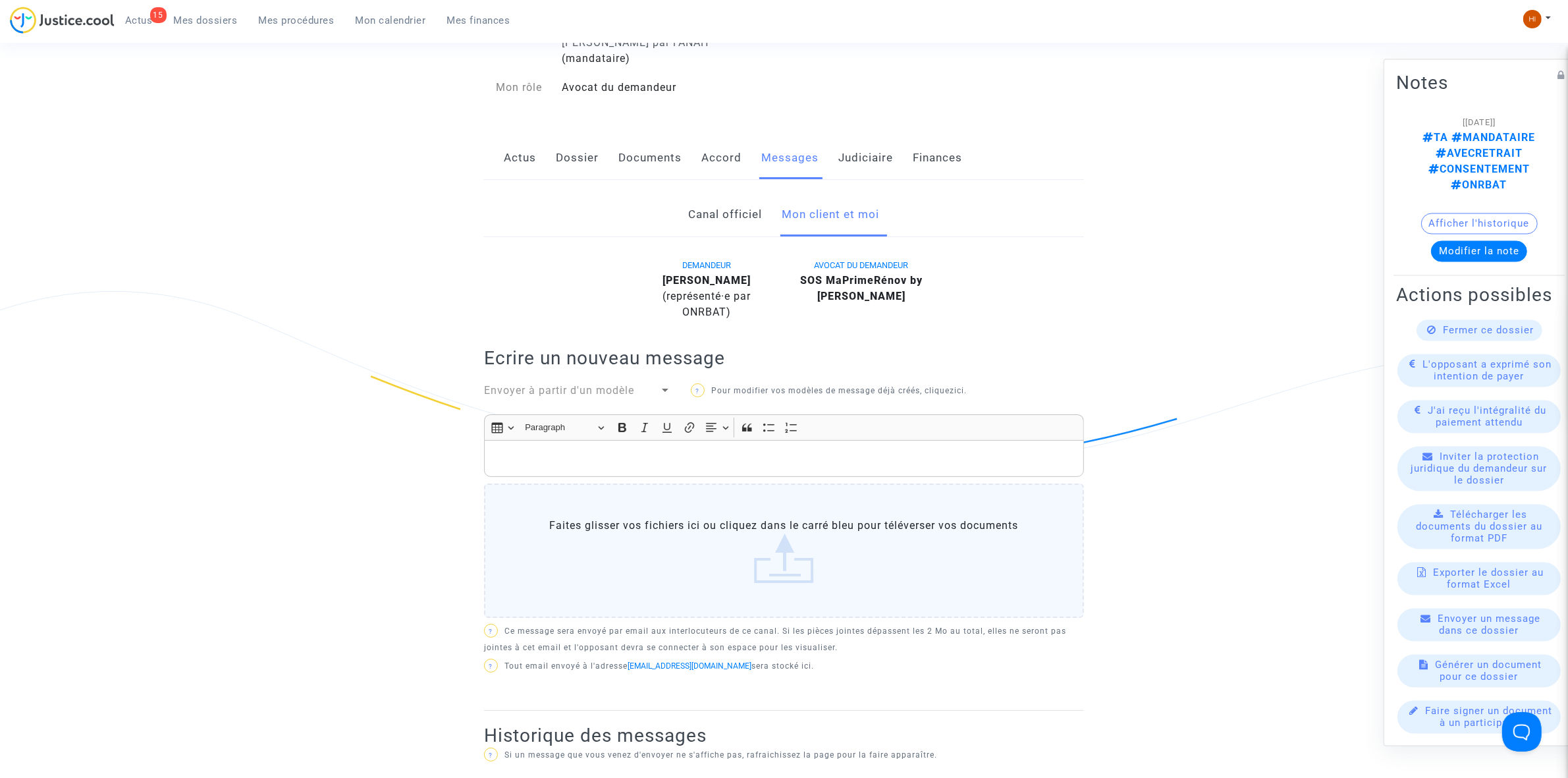
click at [658, 143] on link "Documents" at bounding box center [650, 158] width 63 height 44
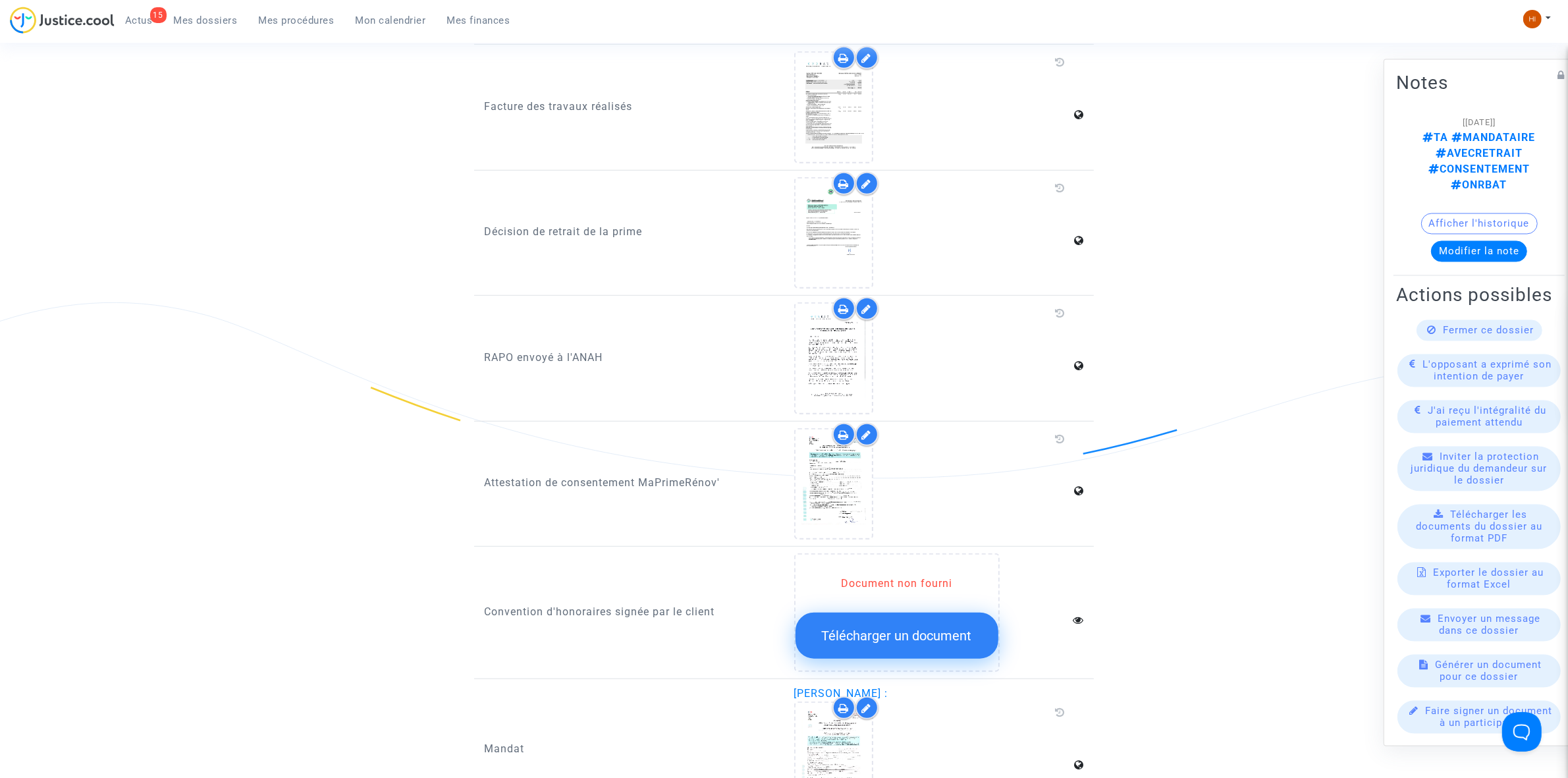
scroll to position [1070, 0]
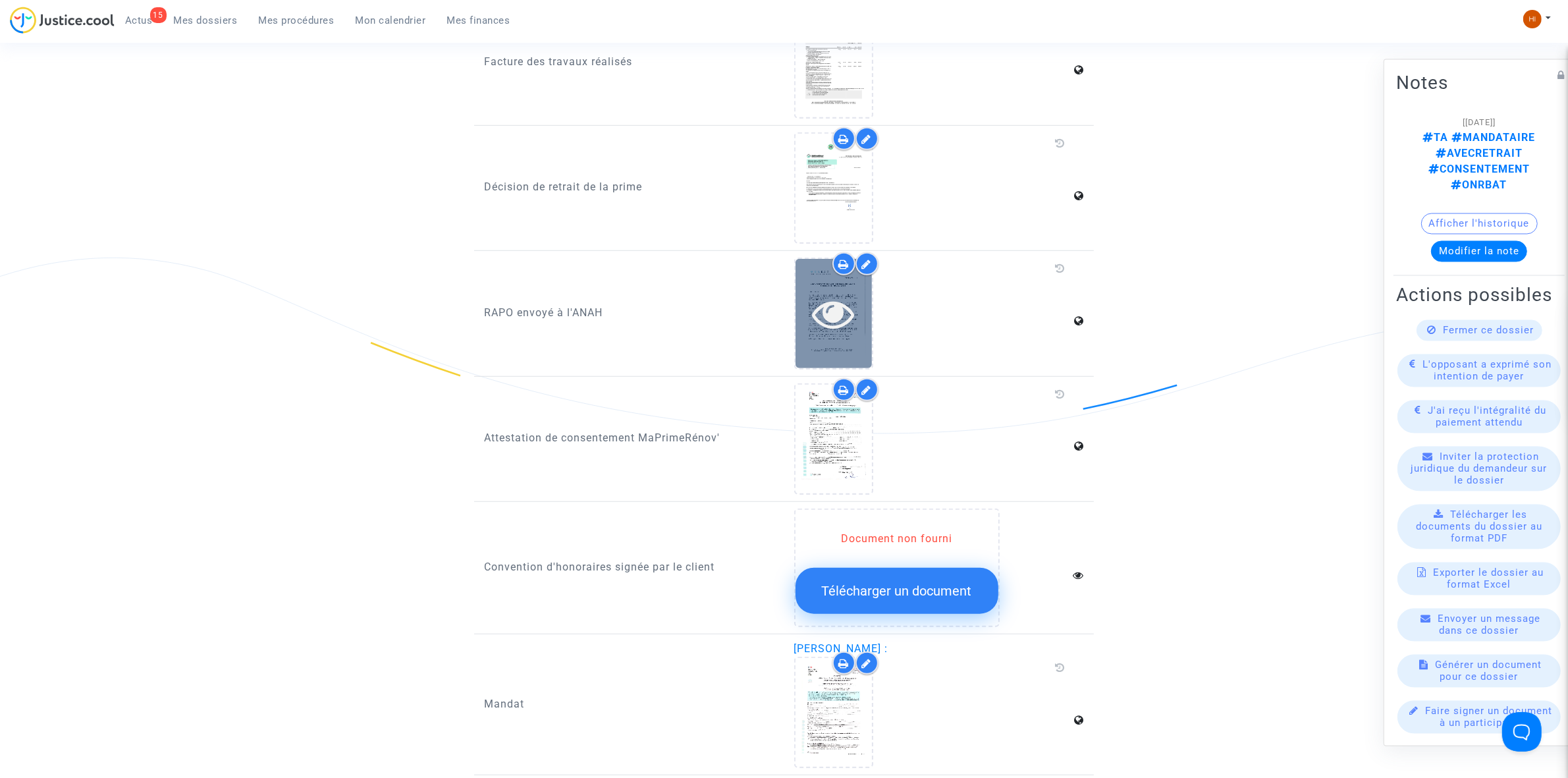
click at [823, 326] on div at bounding box center [834, 312] width 76 height 109
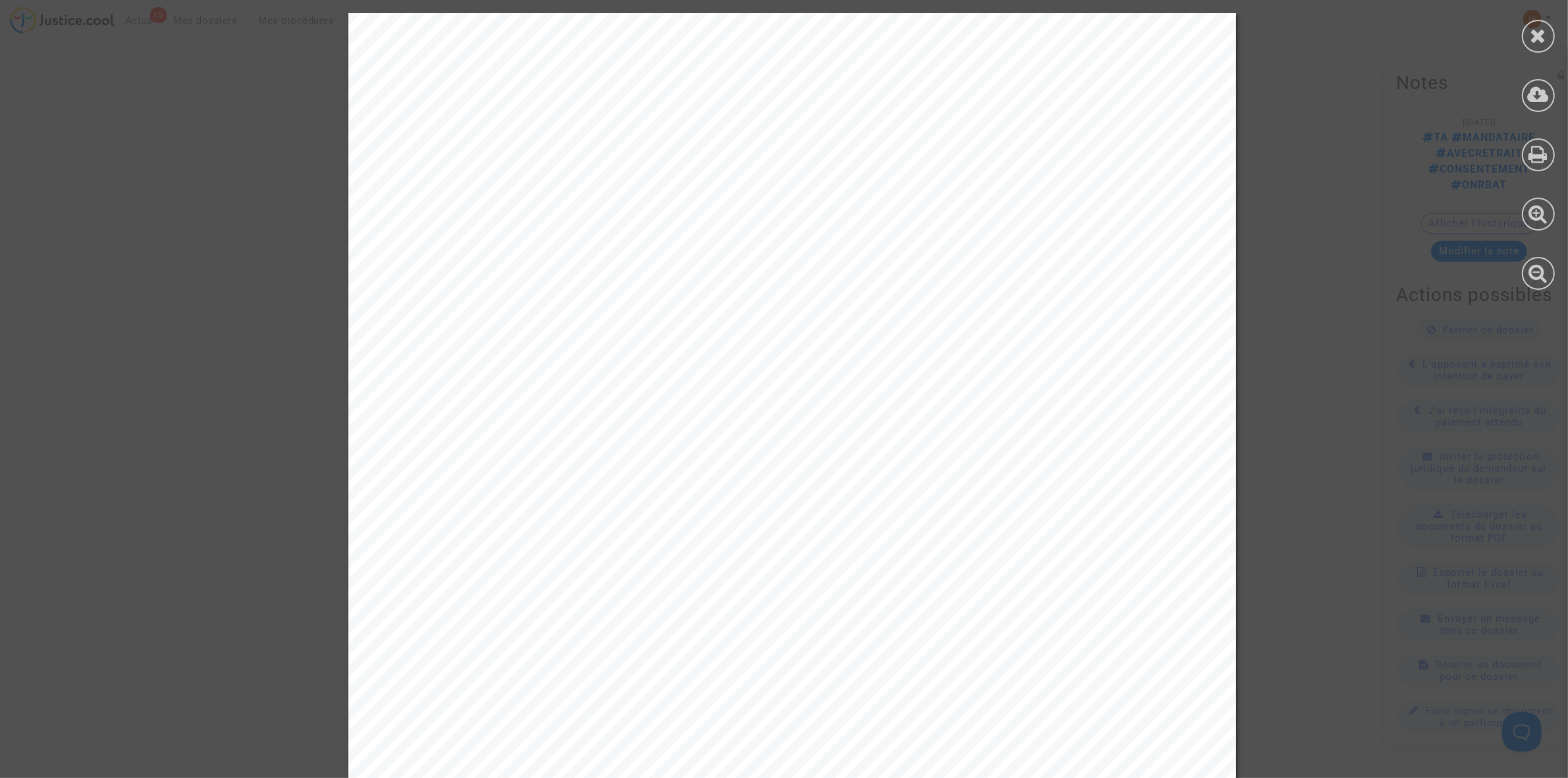
click at [1559, 35] on div at bounding box center [1538, 151] width 59 height 303
click at [1536, 40] on icon at bounding box center [1539, 35] width 17 height 20
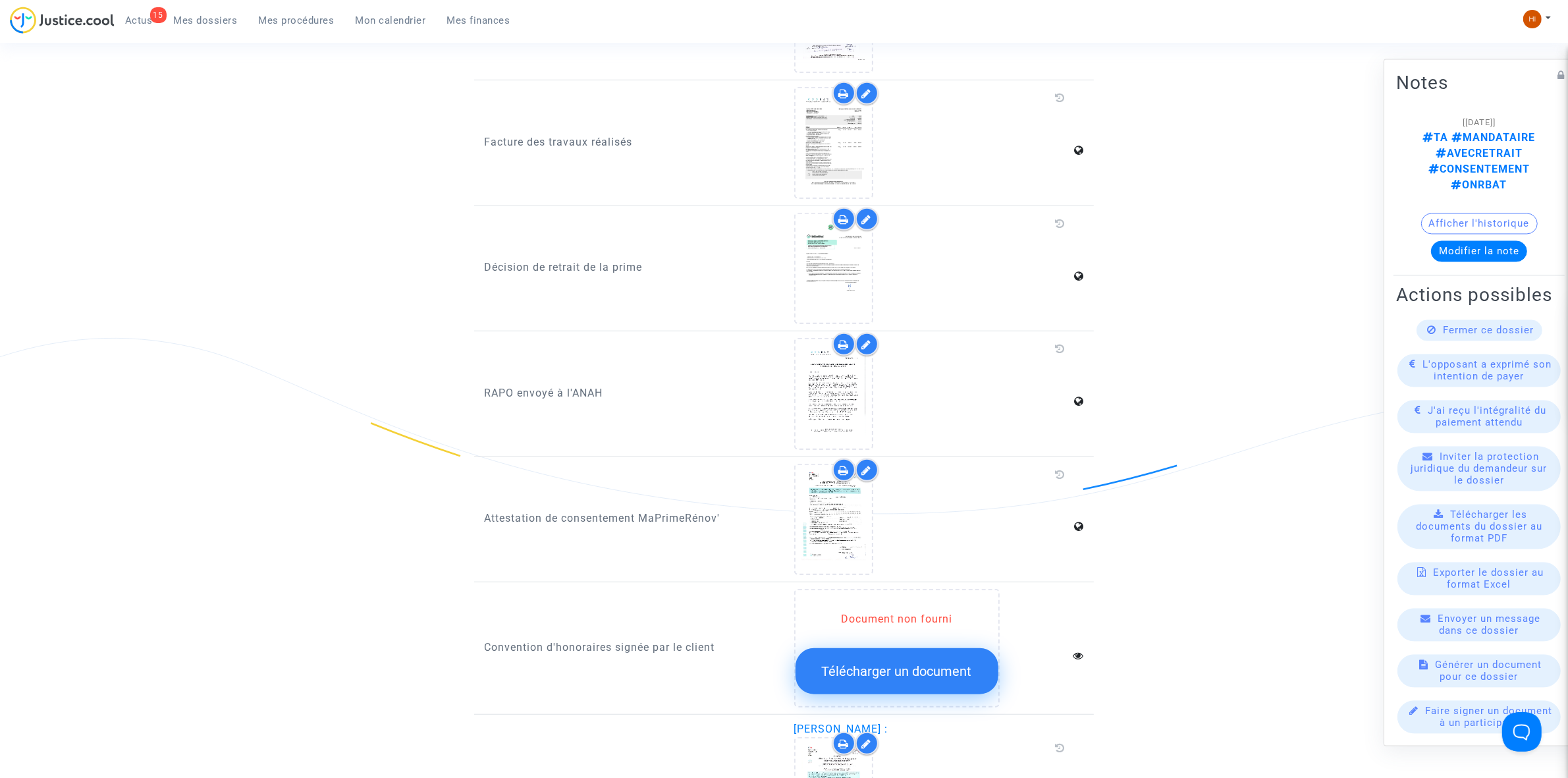
scroll to position [1048, 0]
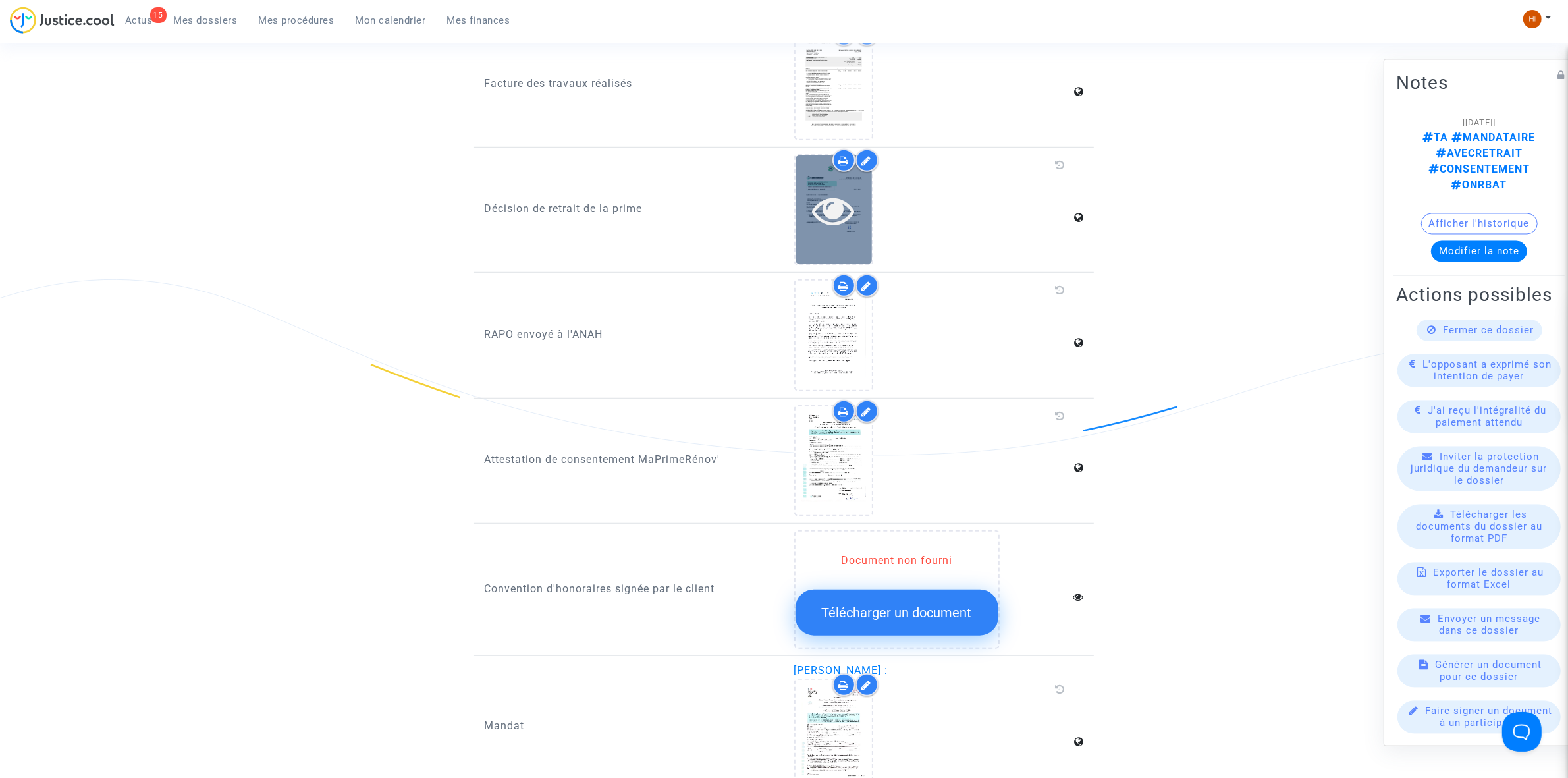
click at [814, 189] on icon at bounding box center [834, 209] width 43 height 42
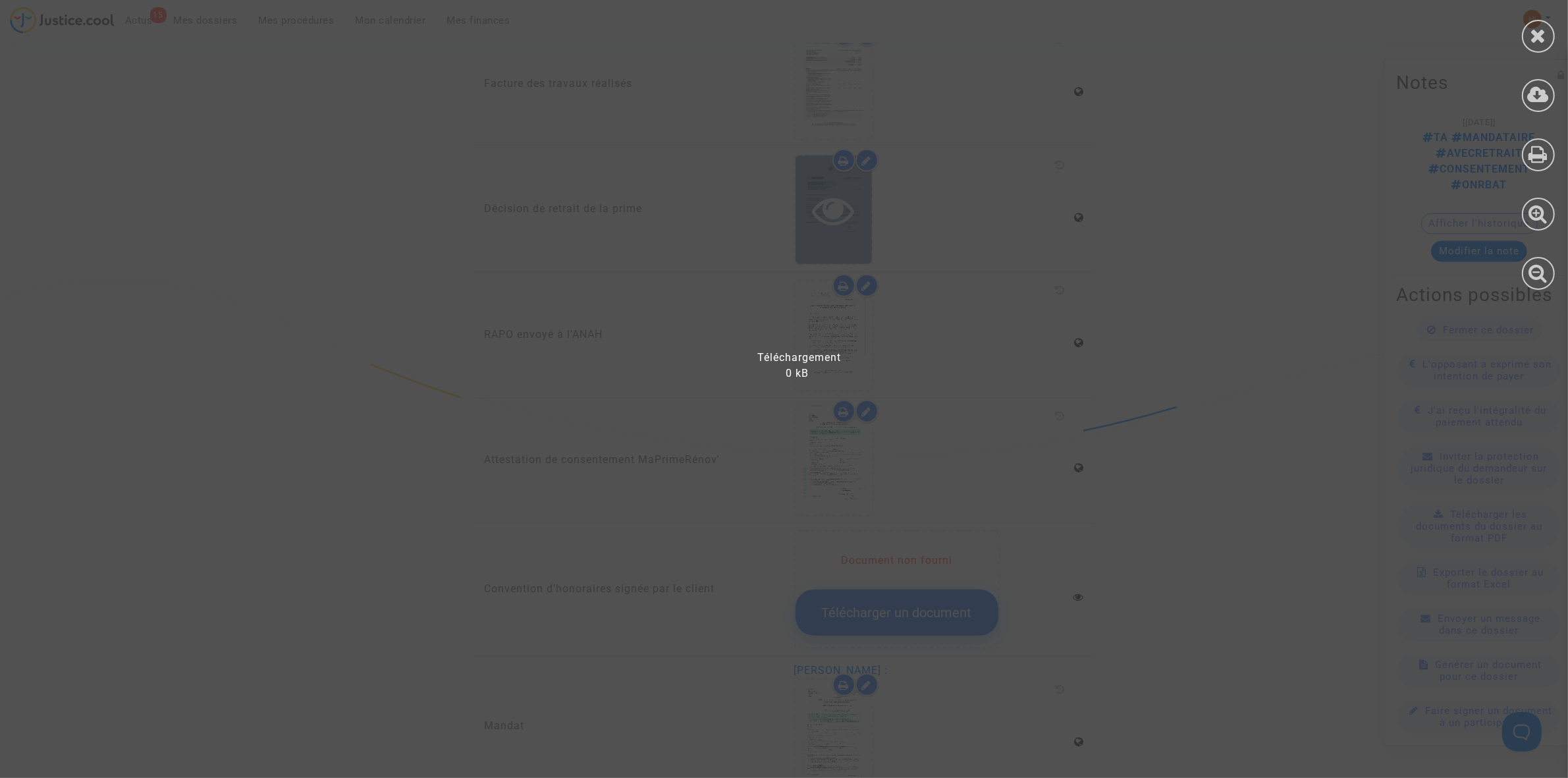
click at [814, 172] on div at bounding box center [792, 396] width 1585 height 765
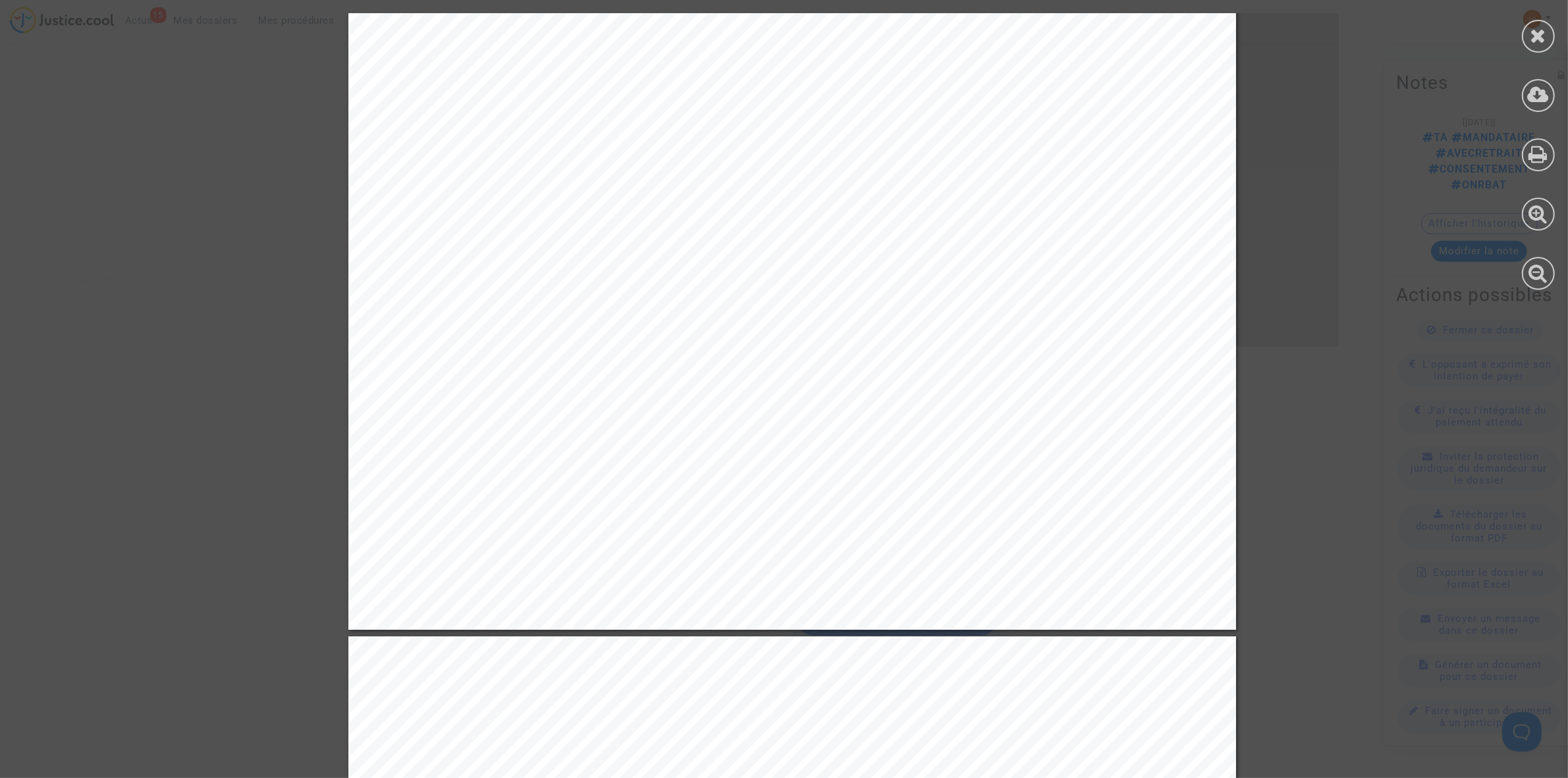
scroll to position [658, 0]
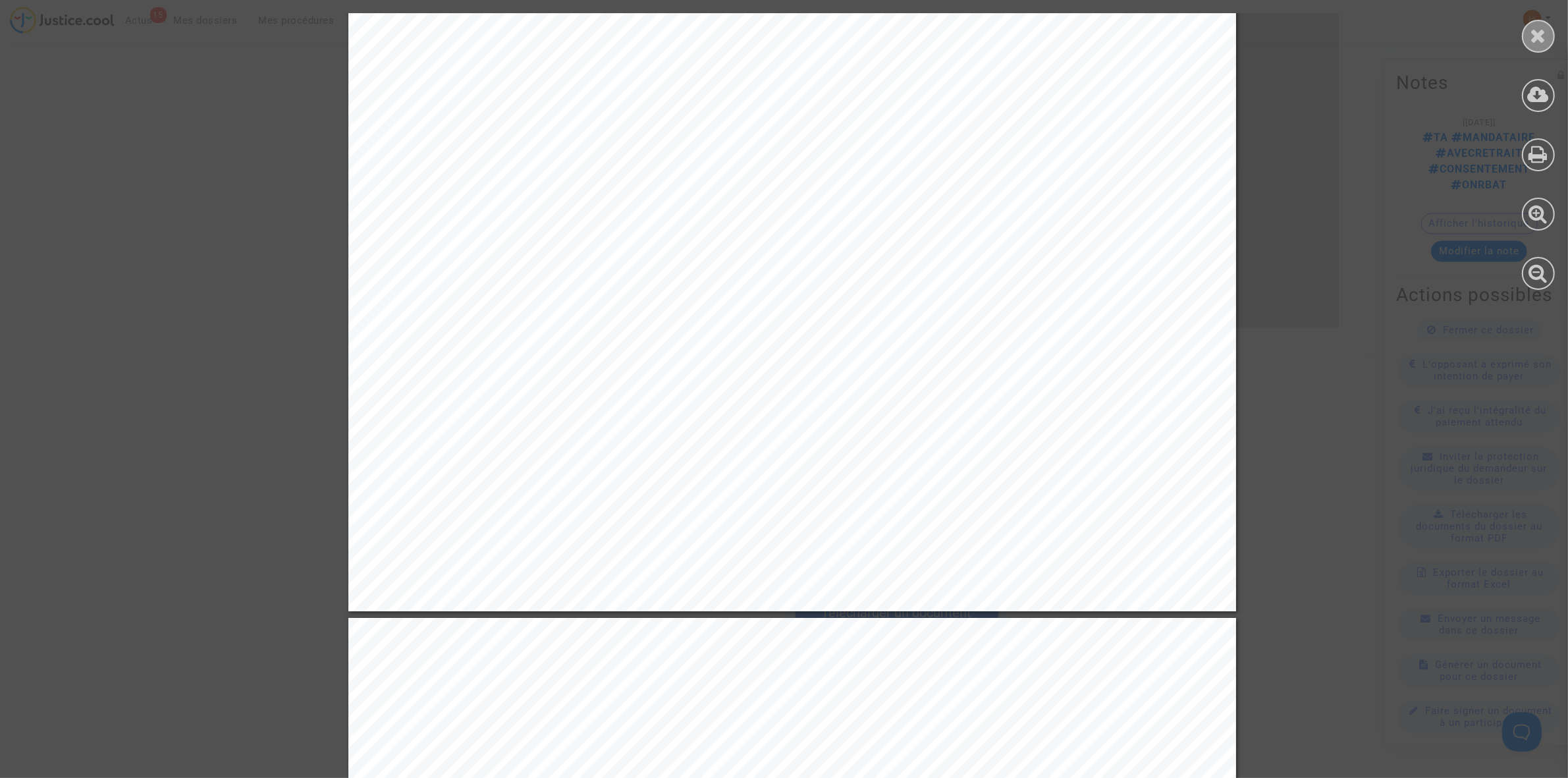
click at [1539, 44] on div at bounding box center [1539, 36] width 33 height 33
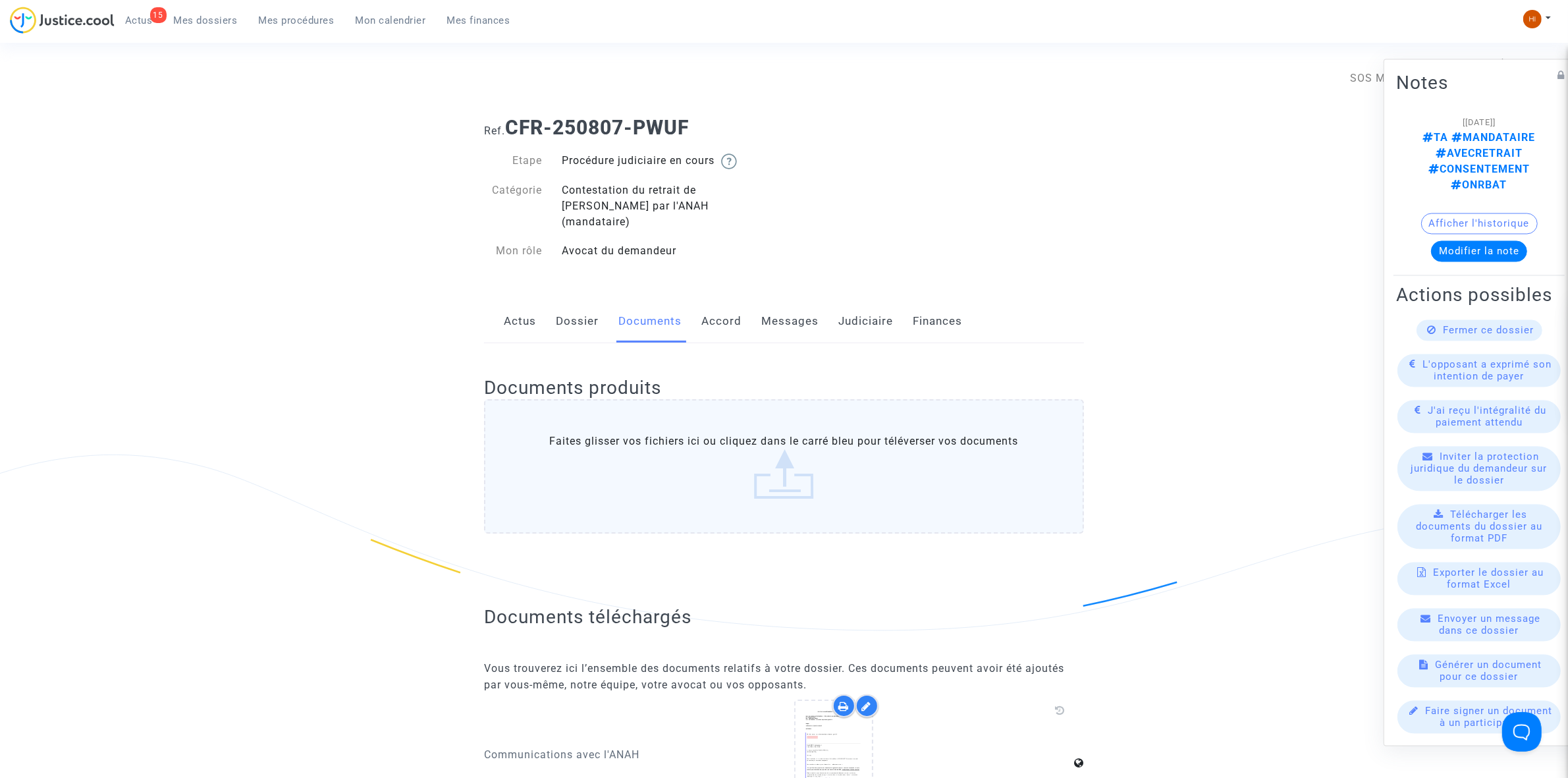
scroll to position [0, 0]
click at [814, 313] on link "Messages" at bounding box center [790, 323] width 57 height 44
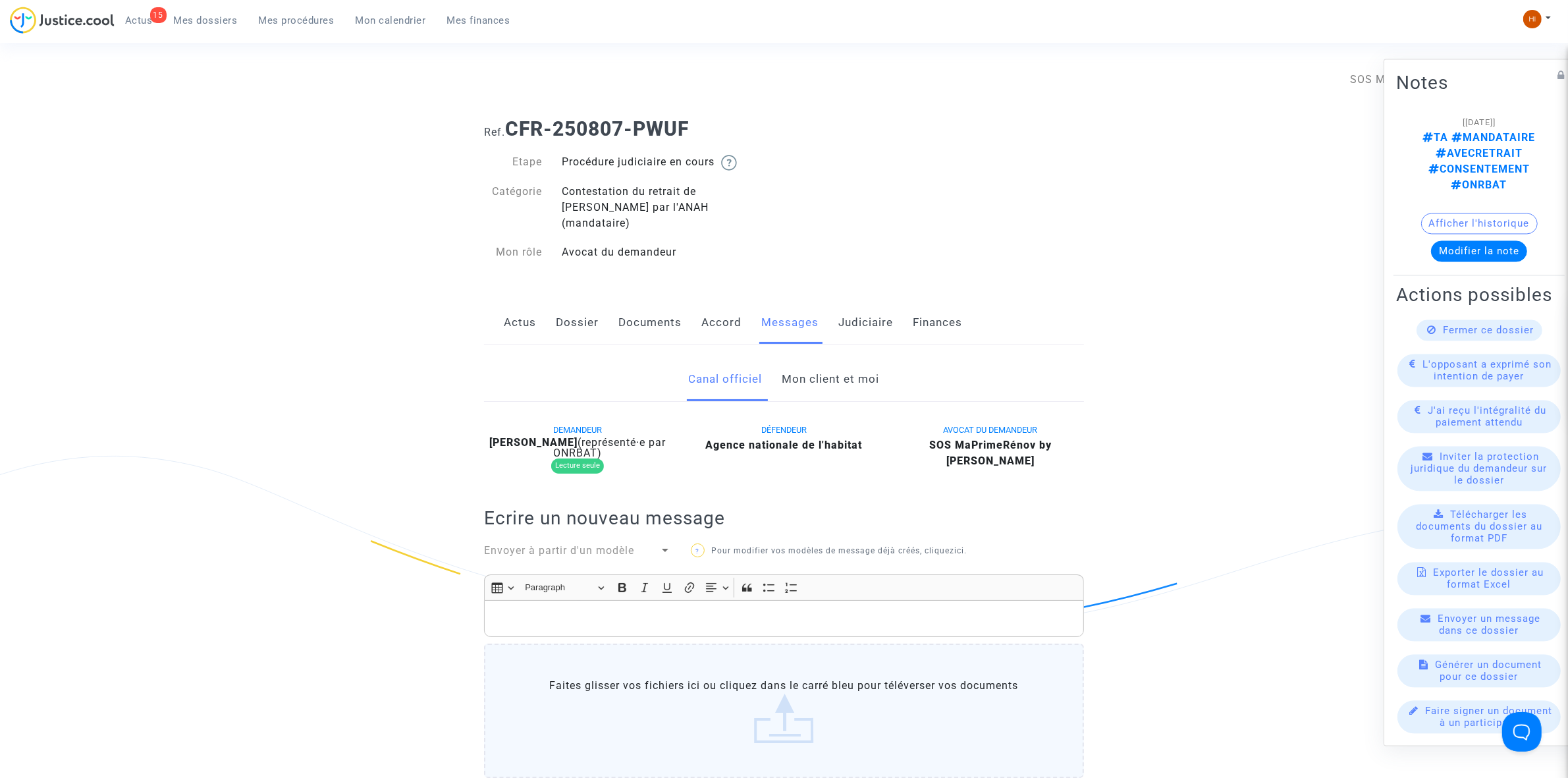
click at [814, 311] on link "Messages" at bounding box center [790, 323] width 57 height 44
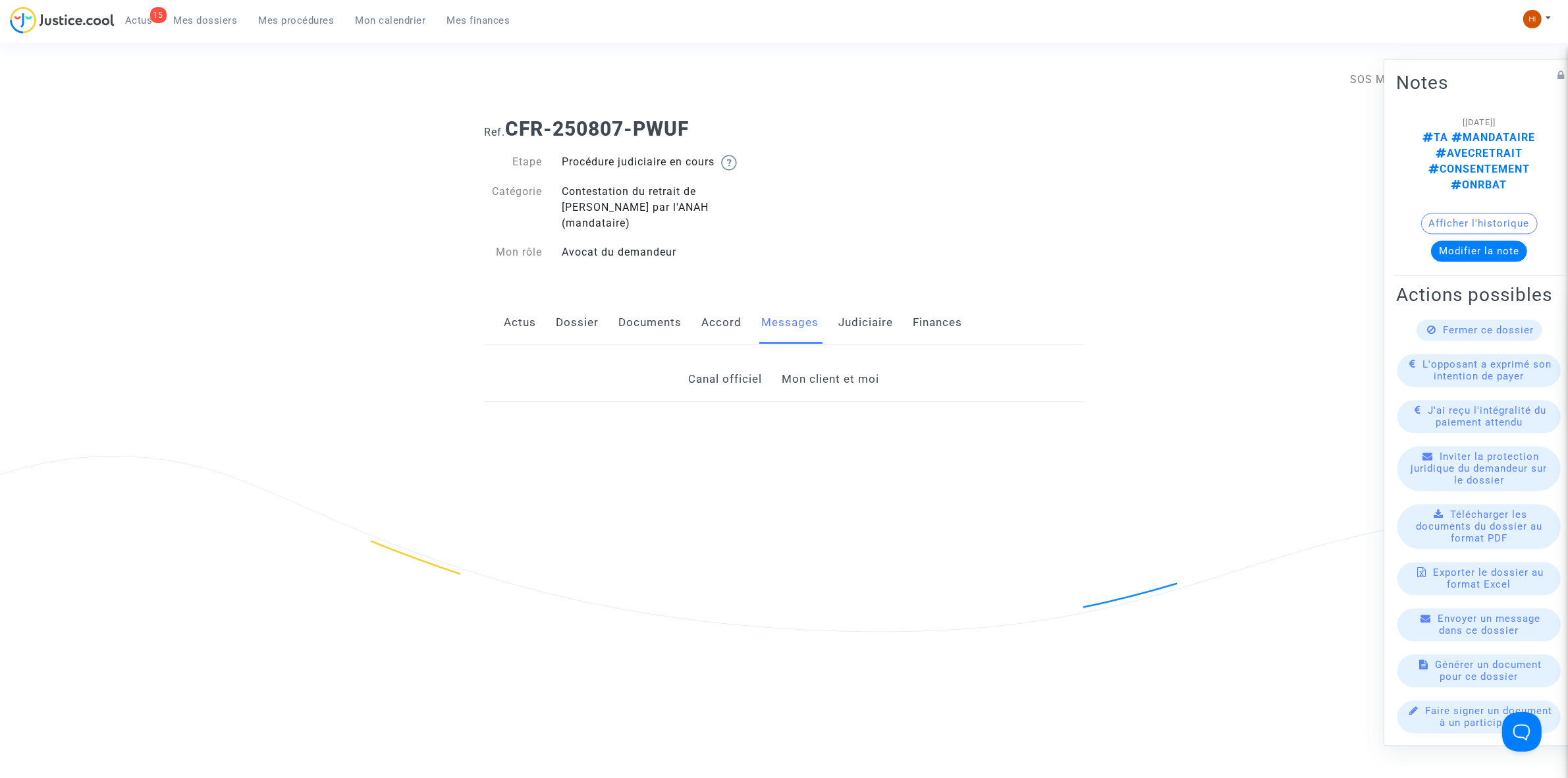
click at [847, 360] on link "Mon client et moi" at bounding box center [831, 379] width 98 height 44
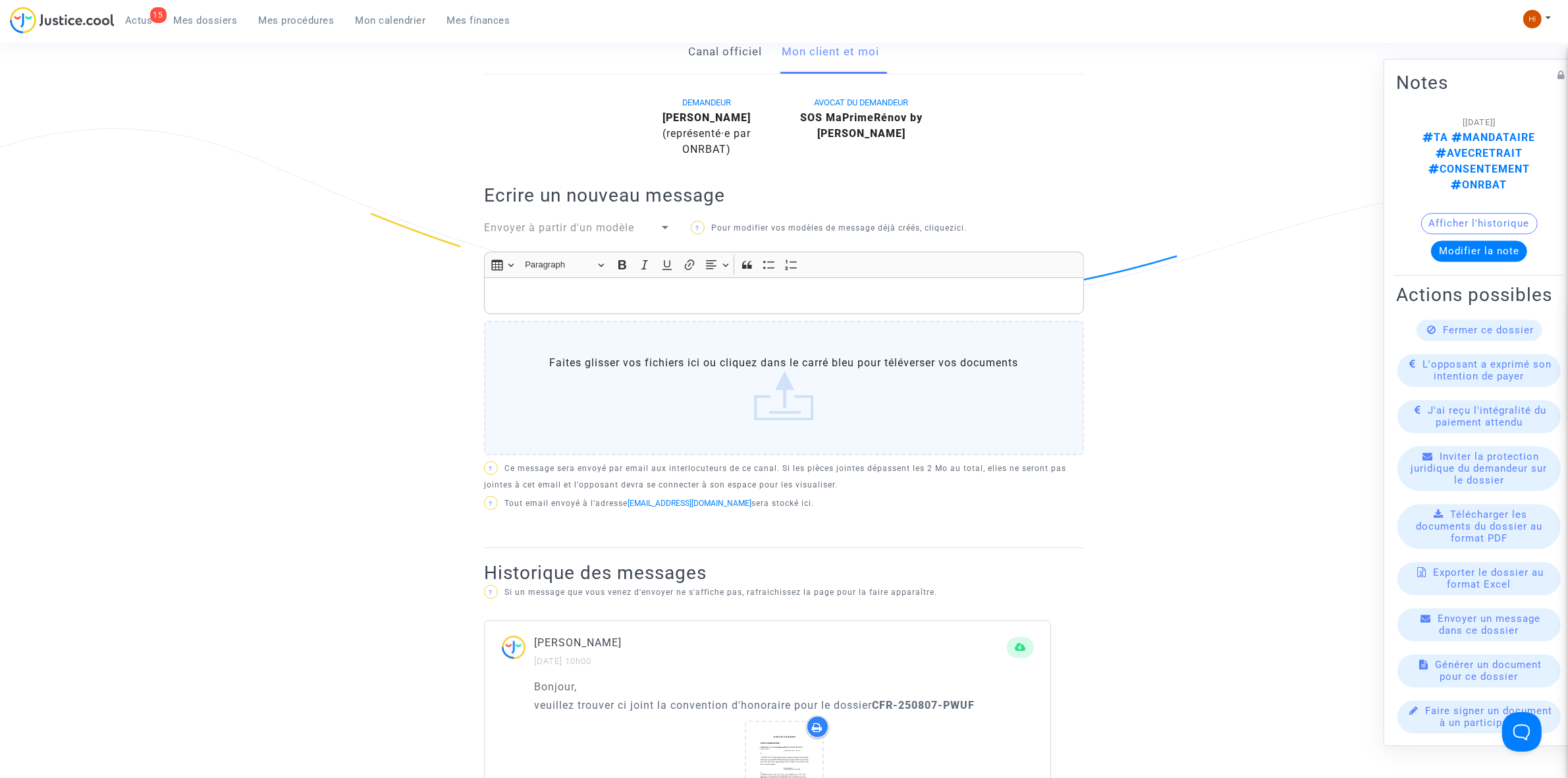
scroll to position [329, 0]
click at [817, 297] on p "Rich Text Editor, main" at bounding box center [784, 293] width 586 height 17
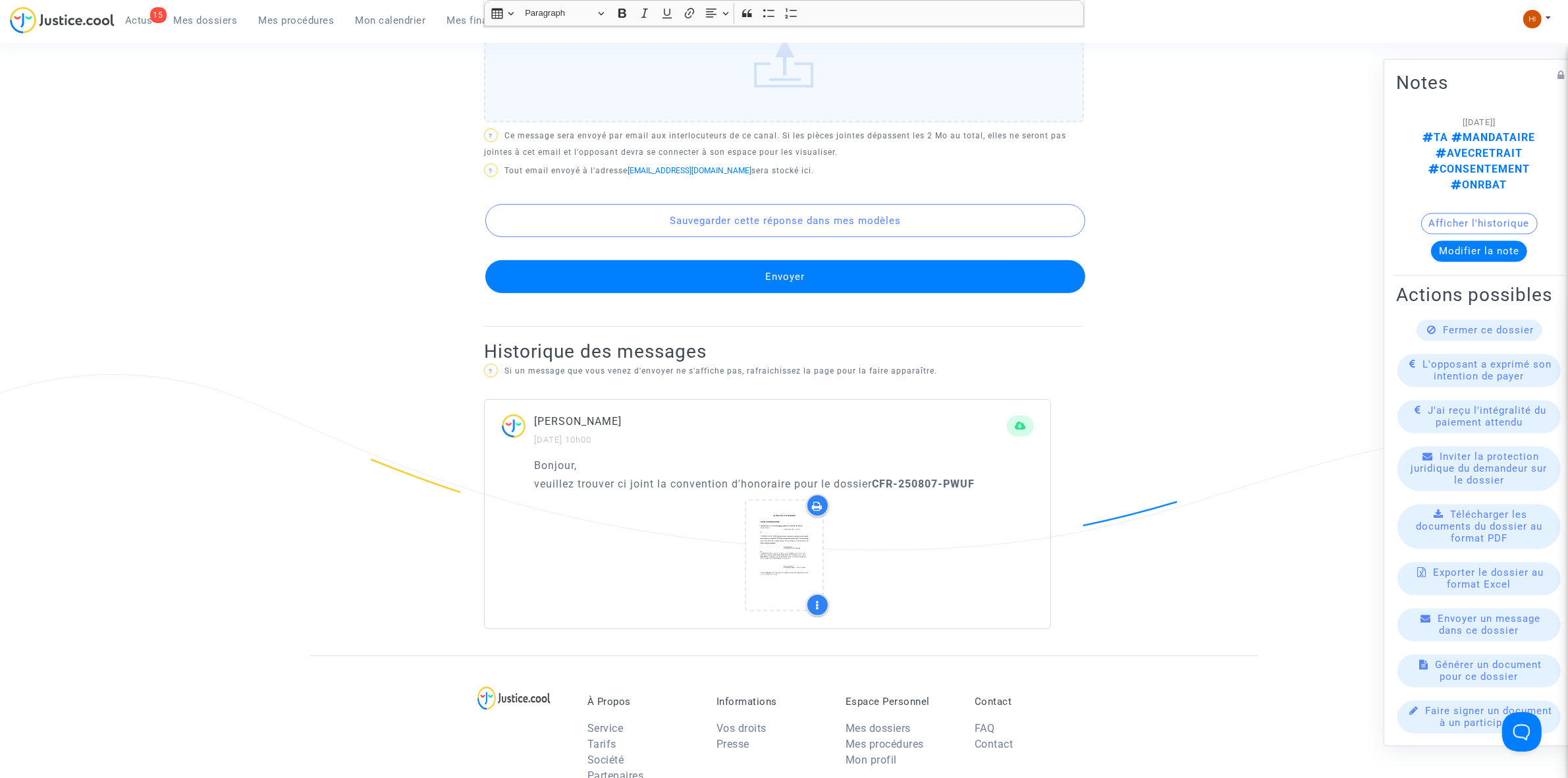
scroll to position [988, 0]
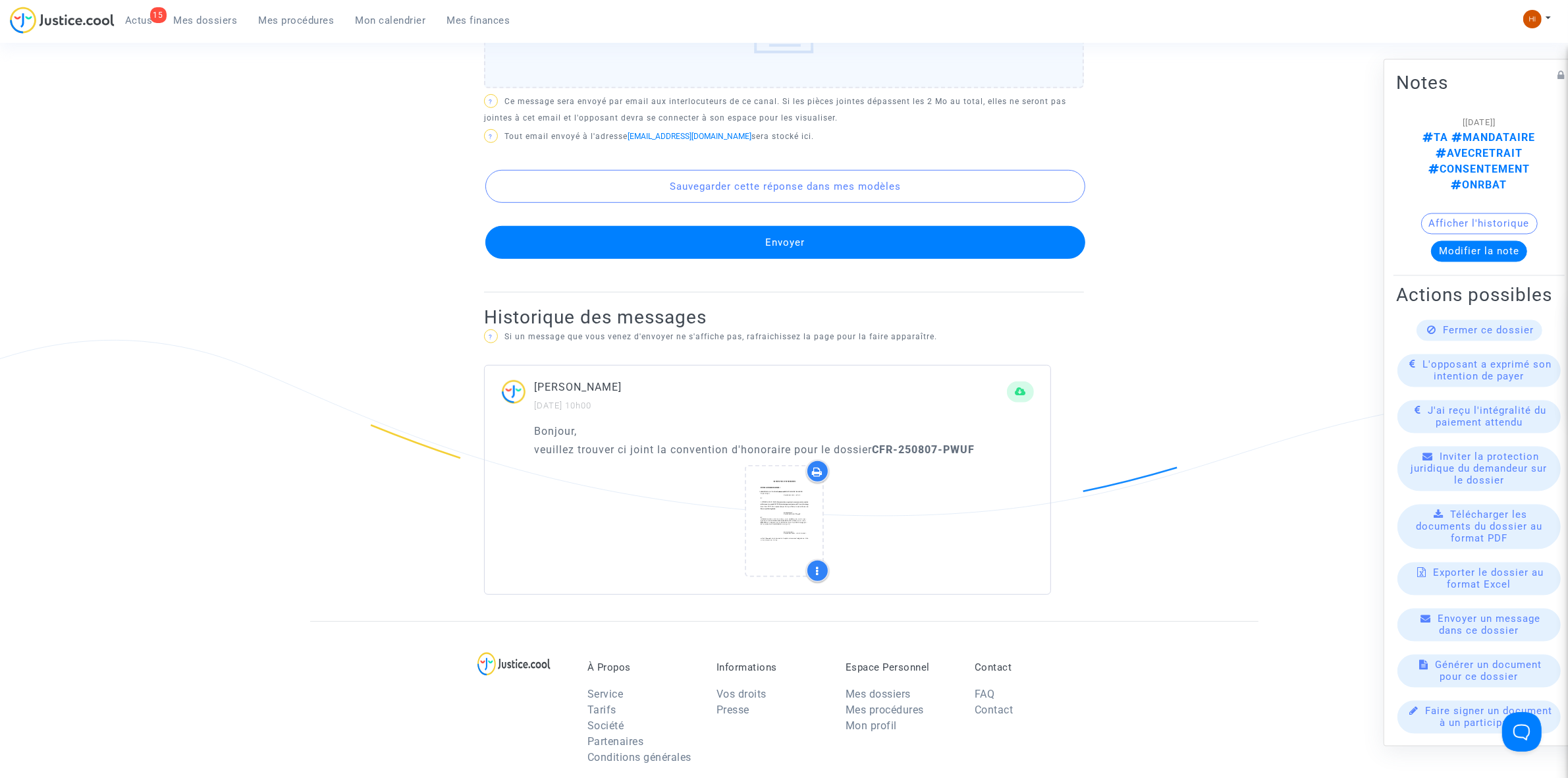
click at [838, 238] on button "Envoyer" at bounding box center [785, 243] width 600 height 33
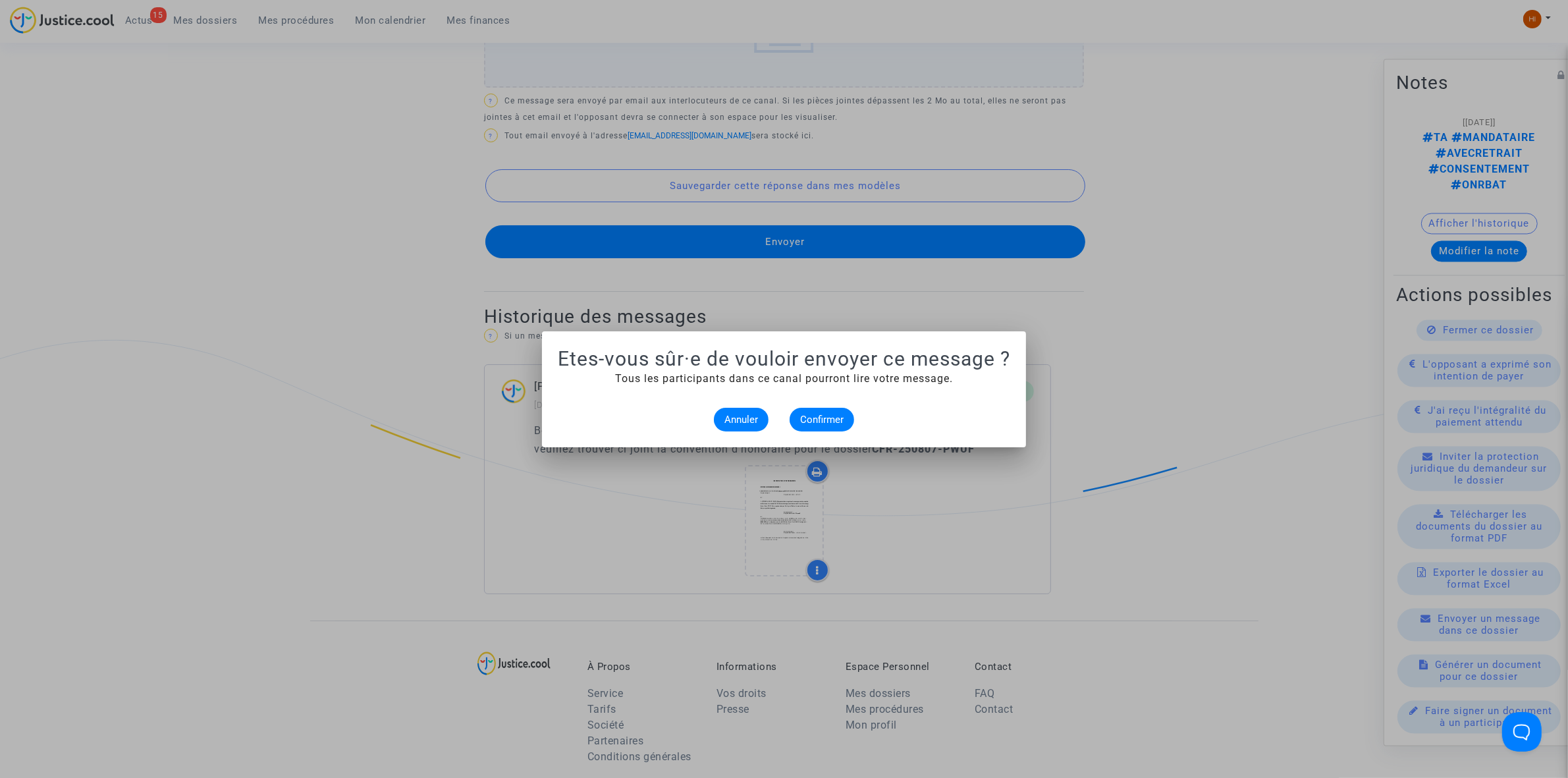
scroll to position [0, 0]
click at [819, 419] on span "Confirmer" at bounding box center [822, 420] width 44 height 12
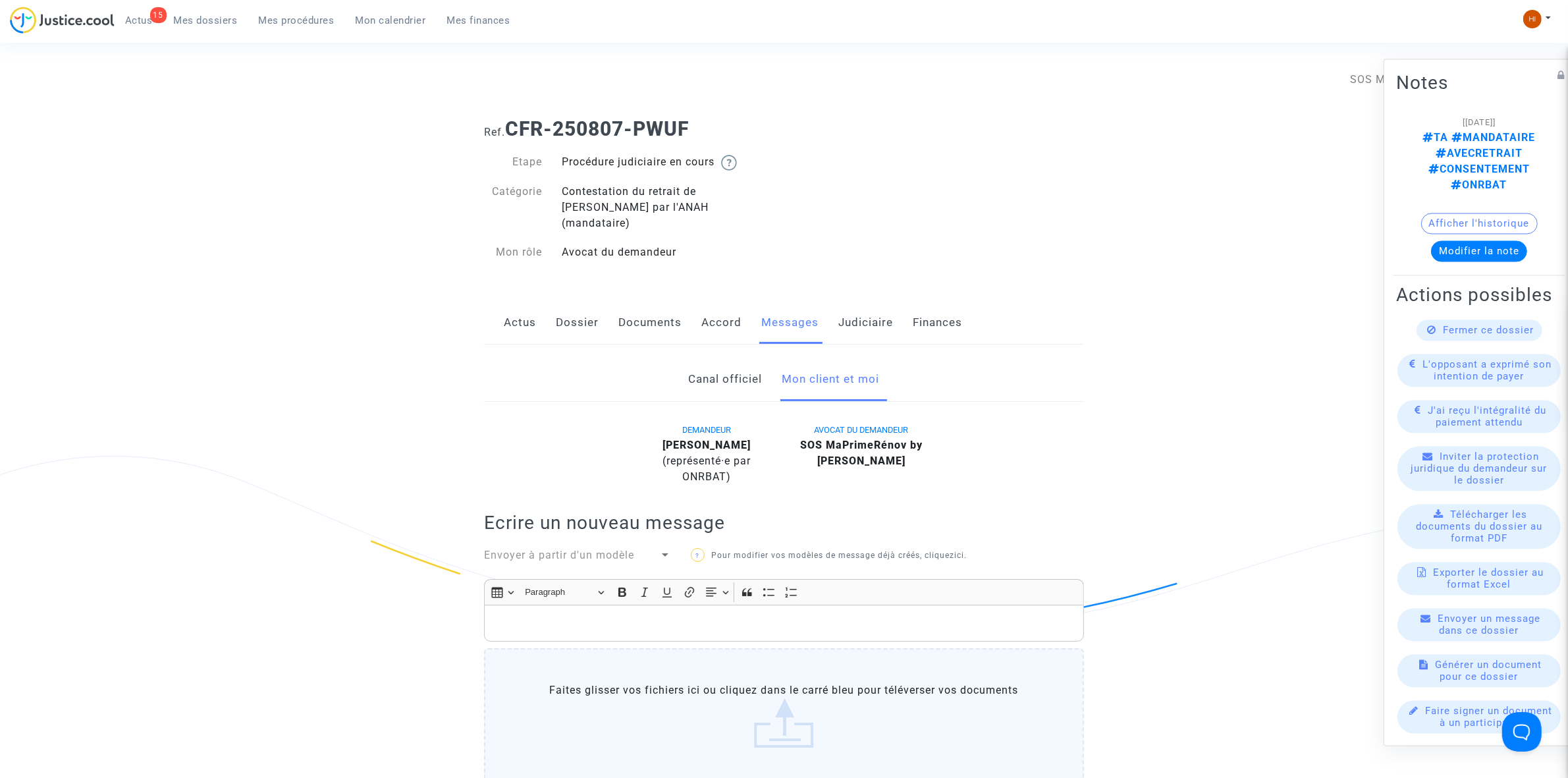
click at [861, 311] on link "Judiciaire" at bounding box center [865, 323] width 55 height 44
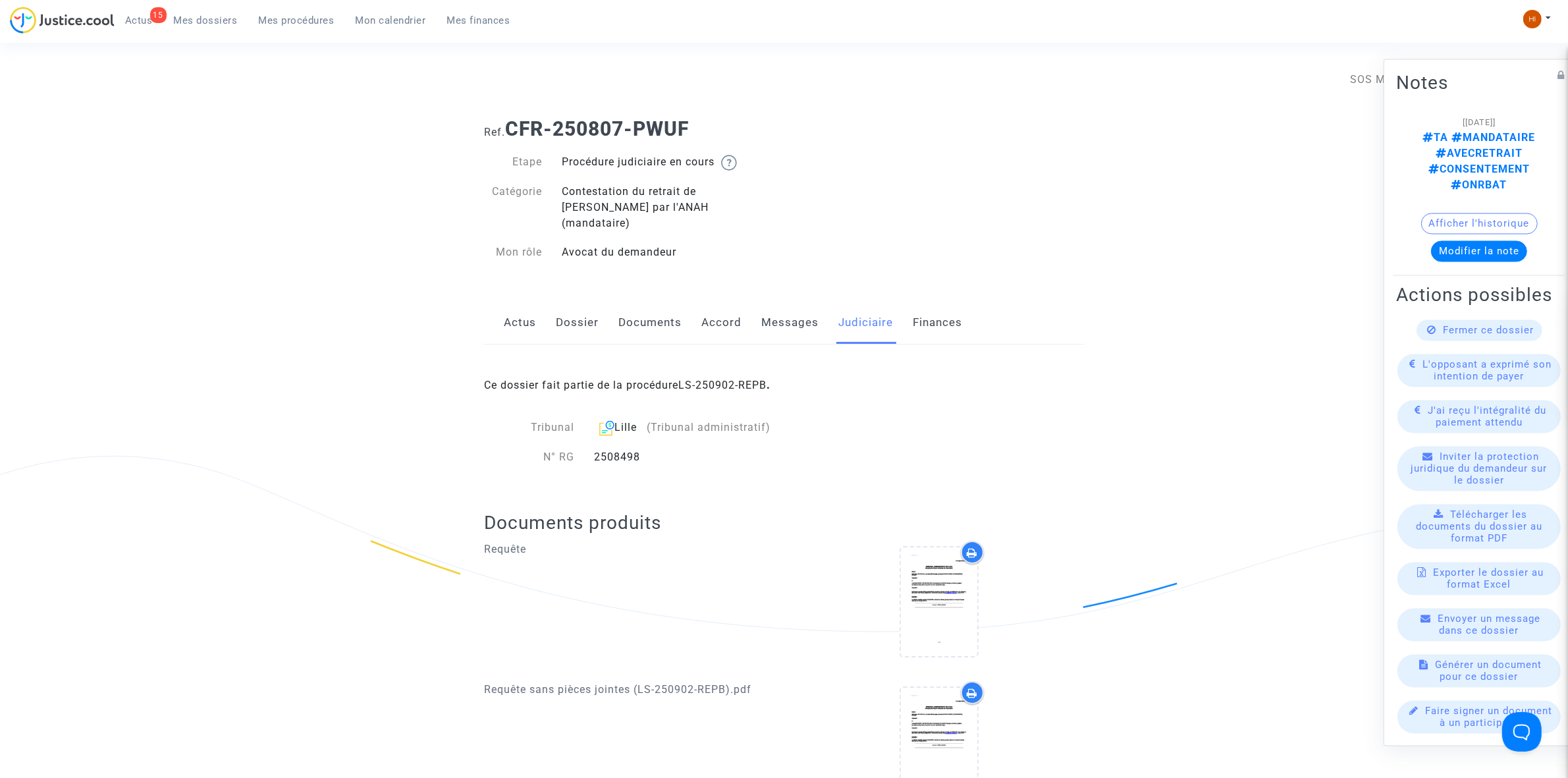
drag, startPoint x: 735, startPoint y: 119, endPoint x: 512, endPoint y: 109, distance: 223.2
click at [512, 109] on div "Ref. CFR-250807-PWUF" at bounding box center [784, 124] width 619 height 33
click at [293, 17] on span "Mes procédures" at bounding box center [296, 20] width 75 height 12
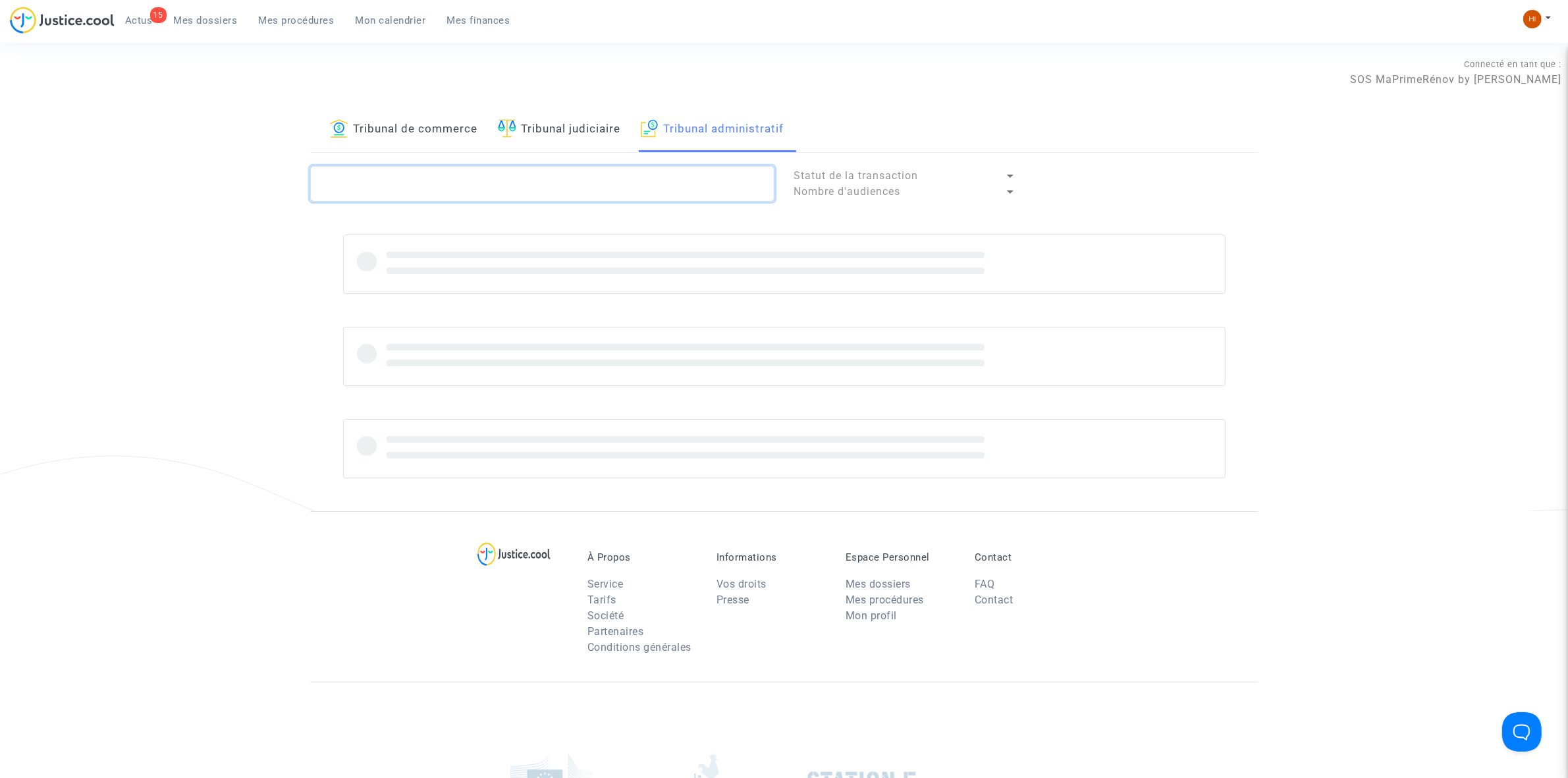
click at [701, 191] on textarea at bounding box center [542, 183] width 464 height 36
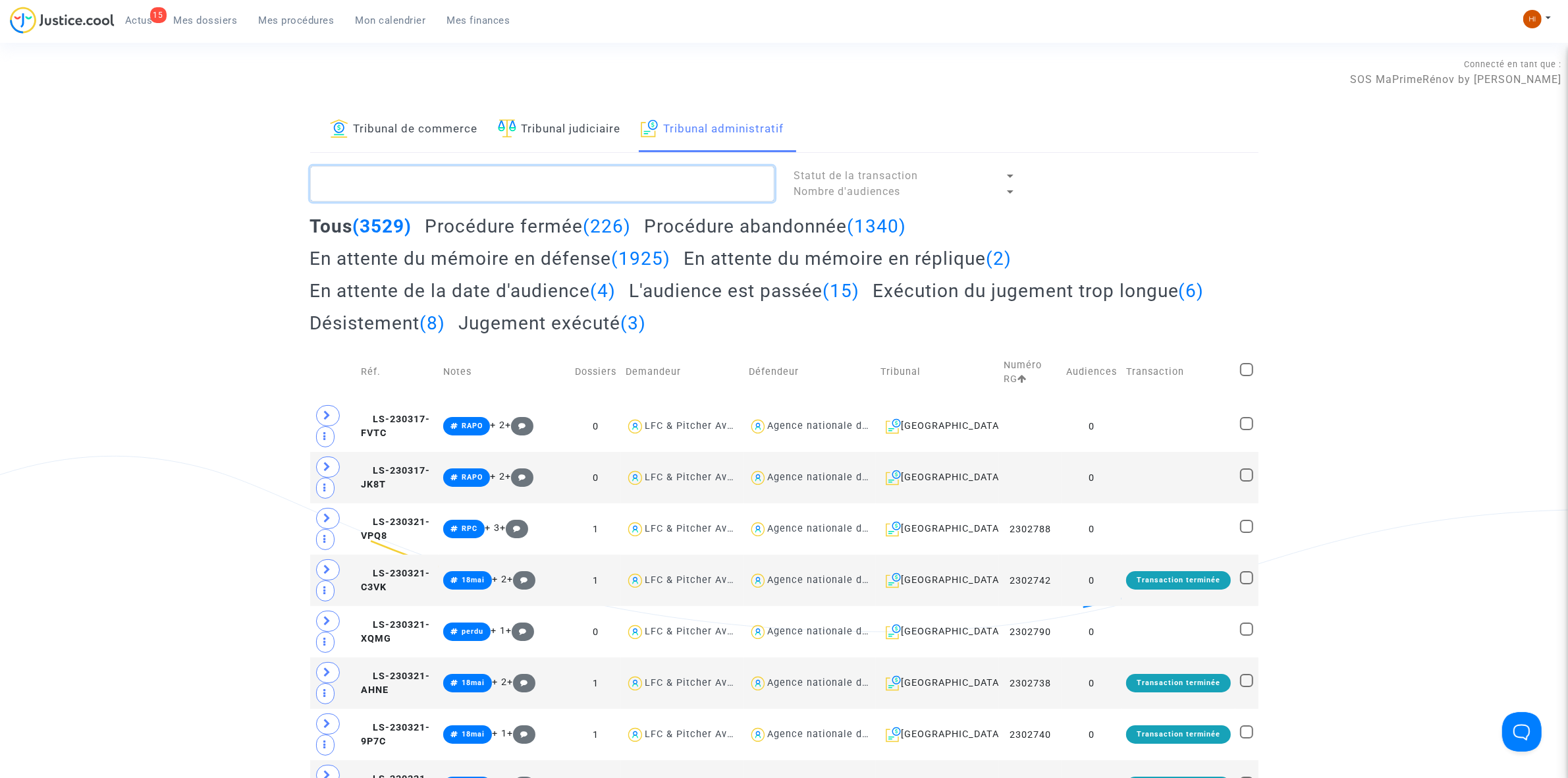
paste textarea "LS-250912-PPDN"
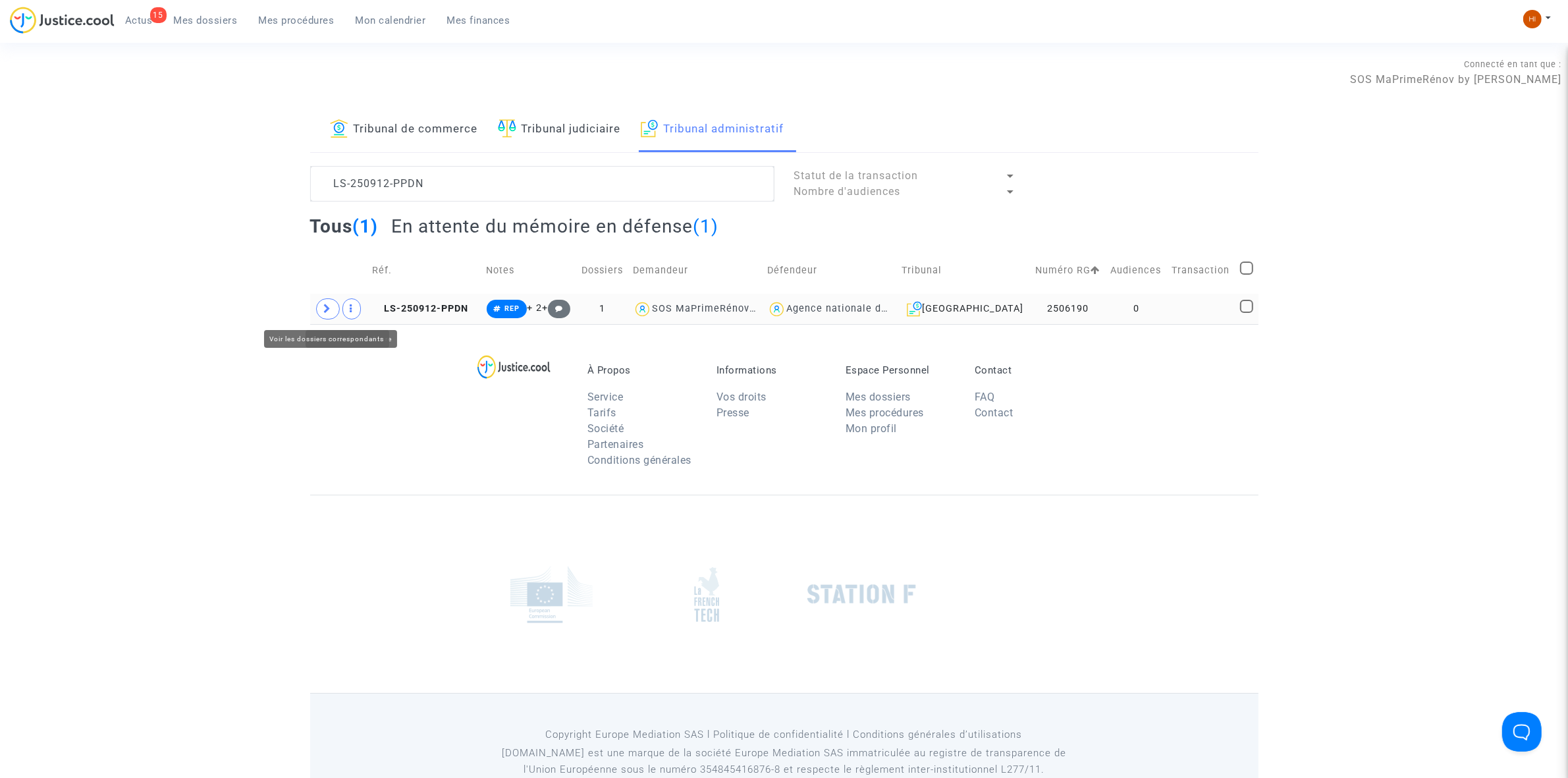
click at [329, 306] on icon at bounding box center [328, 309] width 8 height 10
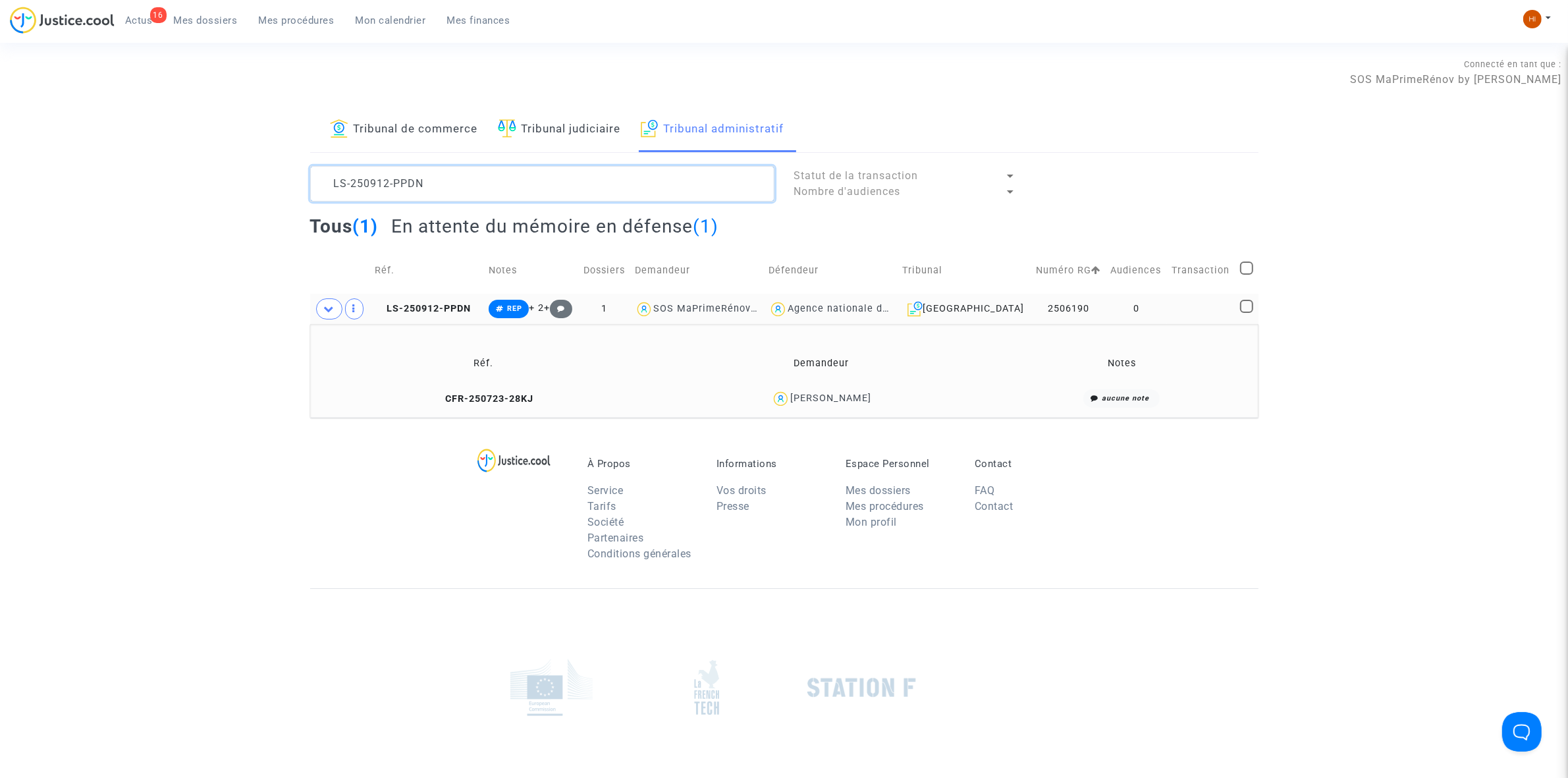
click at [702, 178] on textarea at bounding box center [542, 183] width 464 height 36
paste textarea "KRUTH"
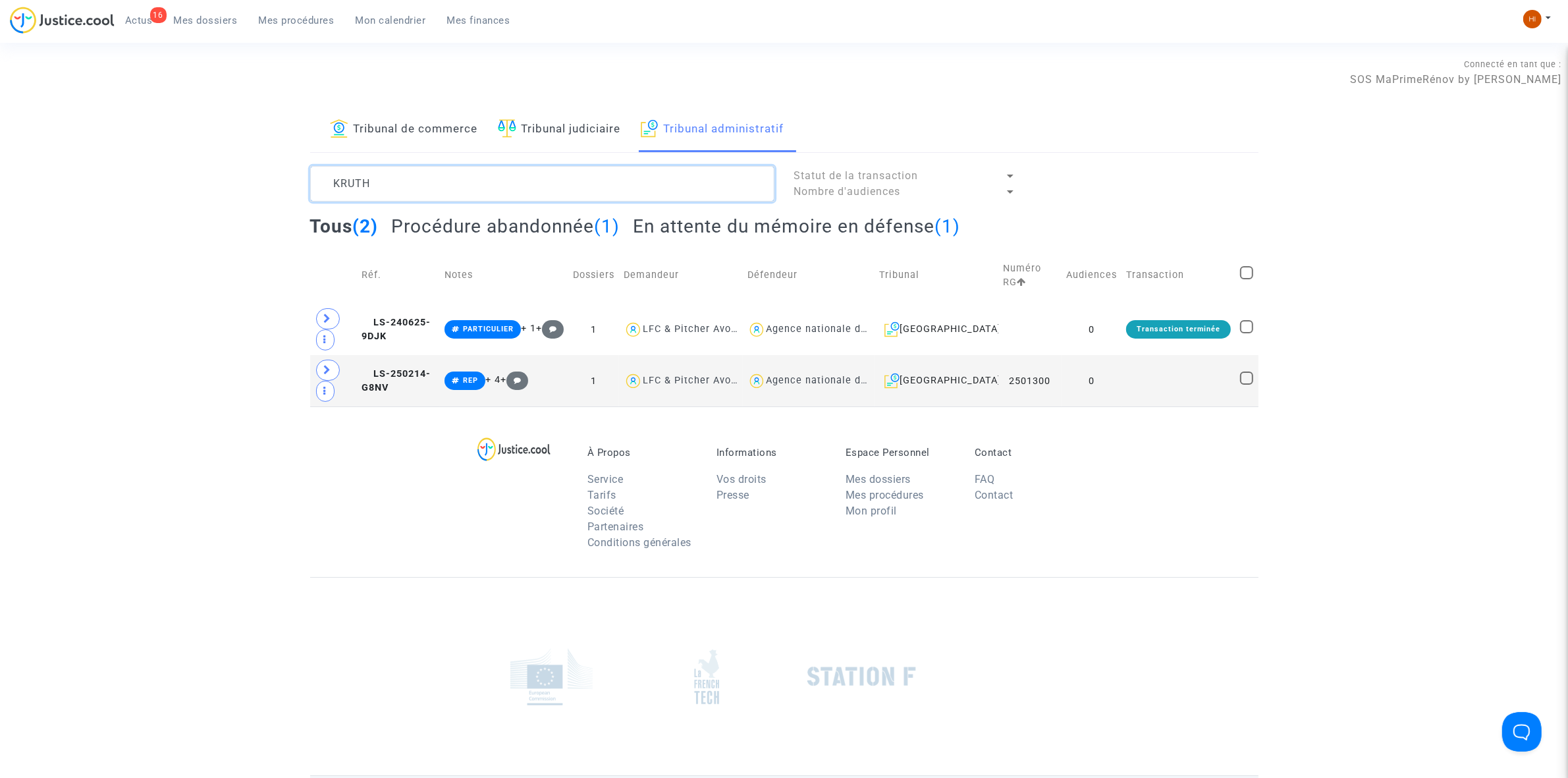
type textarea "KRUTH"
click at [402, 378] on span "LS-250214-G8NV" at bounding box center [396, 381] width 69 height 25
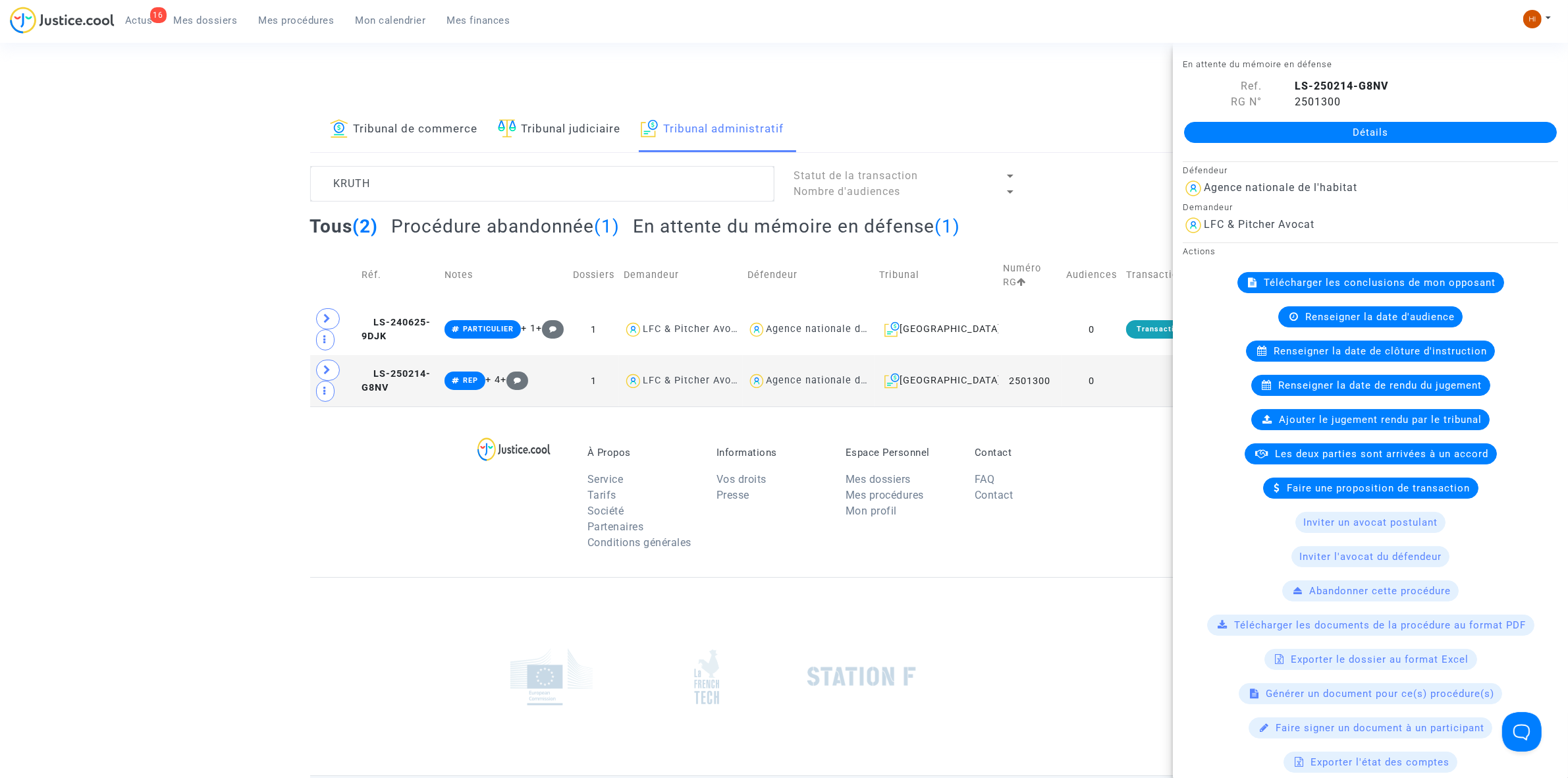
click at [1407, 136] on link "Détails" at bounding box center [1371, 132] width 373 height 21
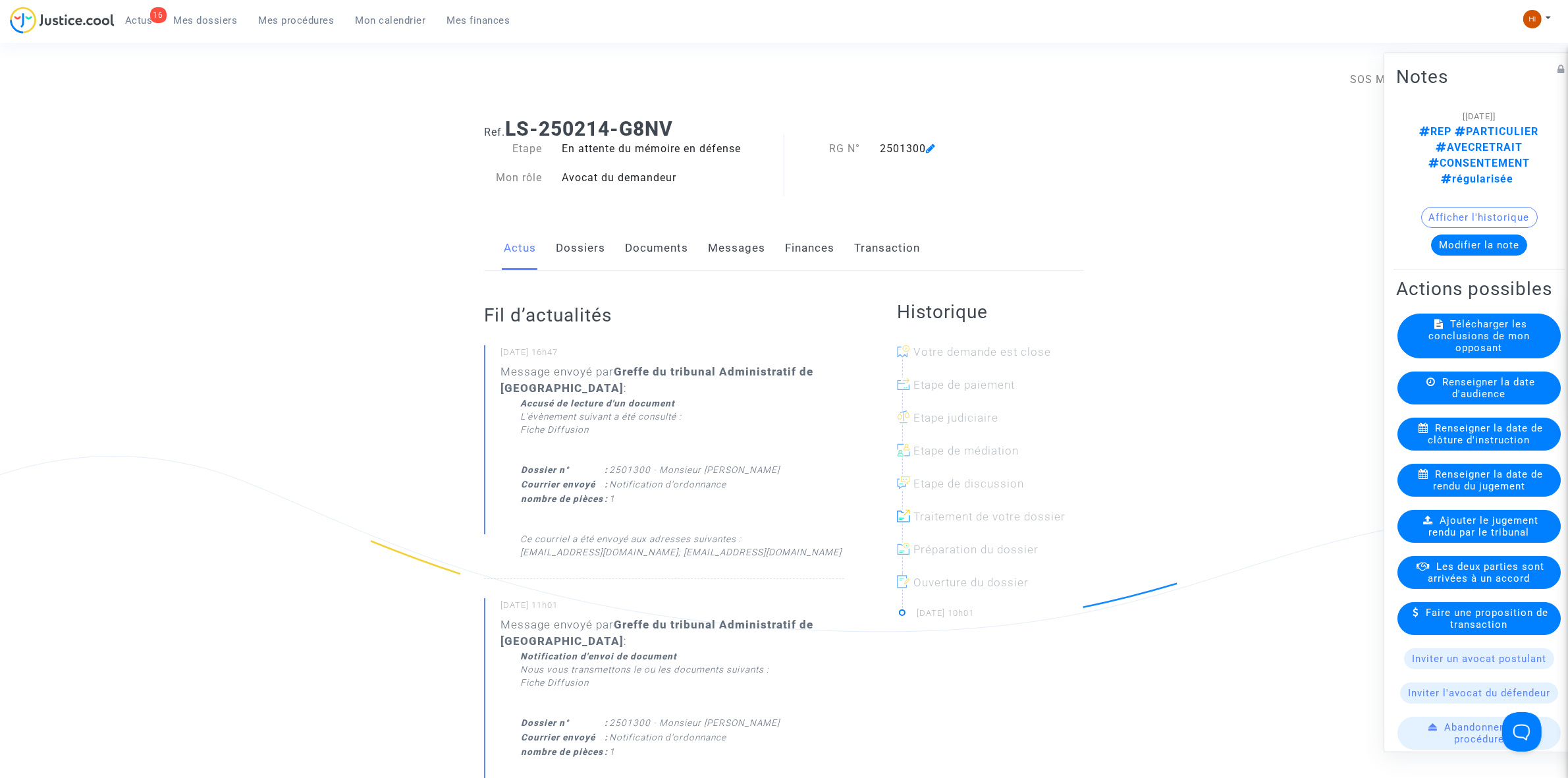
click at [666, 268] on link "Documents" at bounding box center [657, 248] width 63 height 44
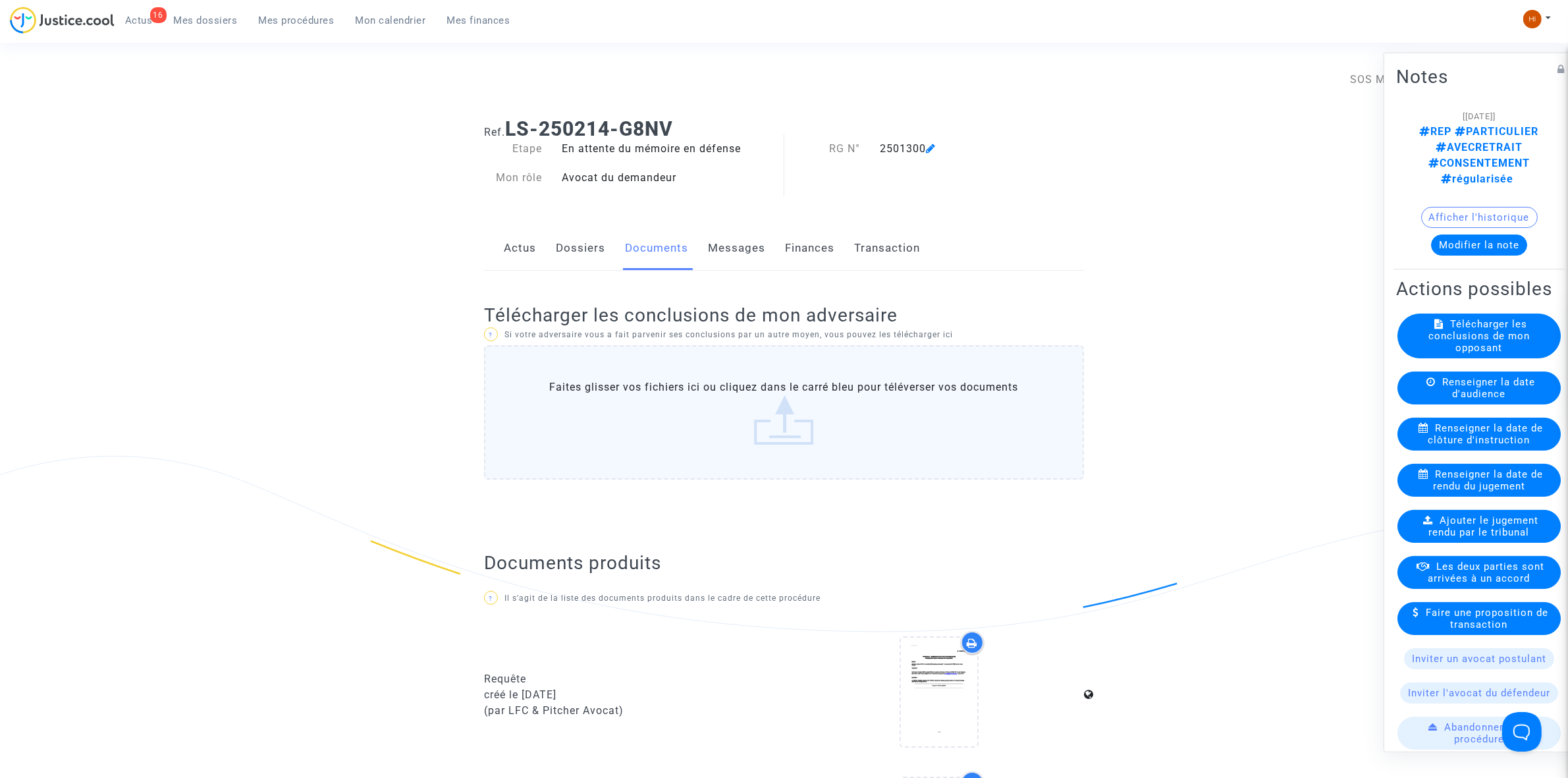
click at [1451, 478] on span "Renseigner la date de rendu du jugement" at bounding box center [1488, 480] width 110 height 24
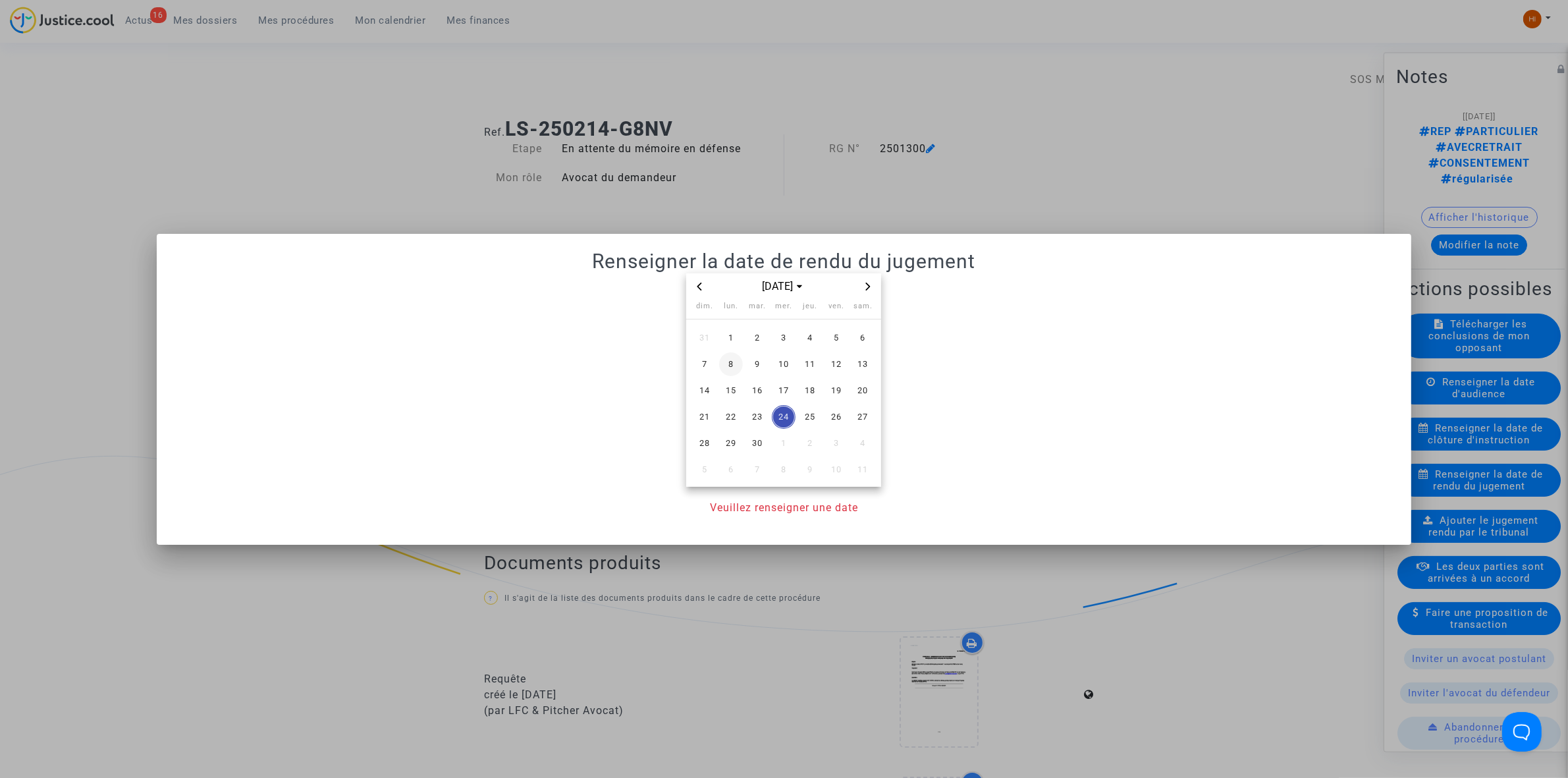
click at [733, 362] on span "8" at bounding box center [731, 364] width 24 height 24
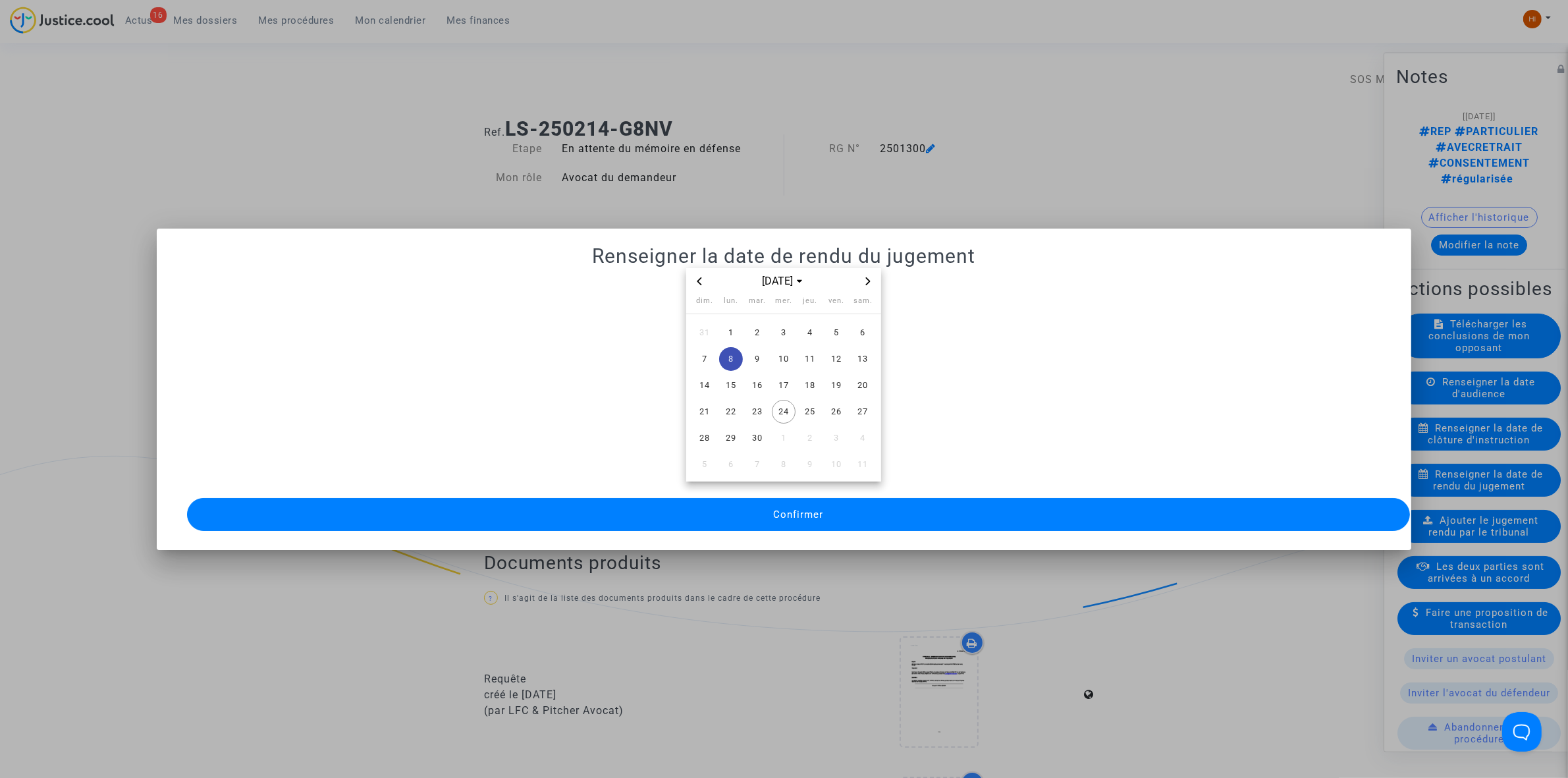
click at [767, 519] on button "Confirmer" at bounding box center [799, 515] width 1223 height 33
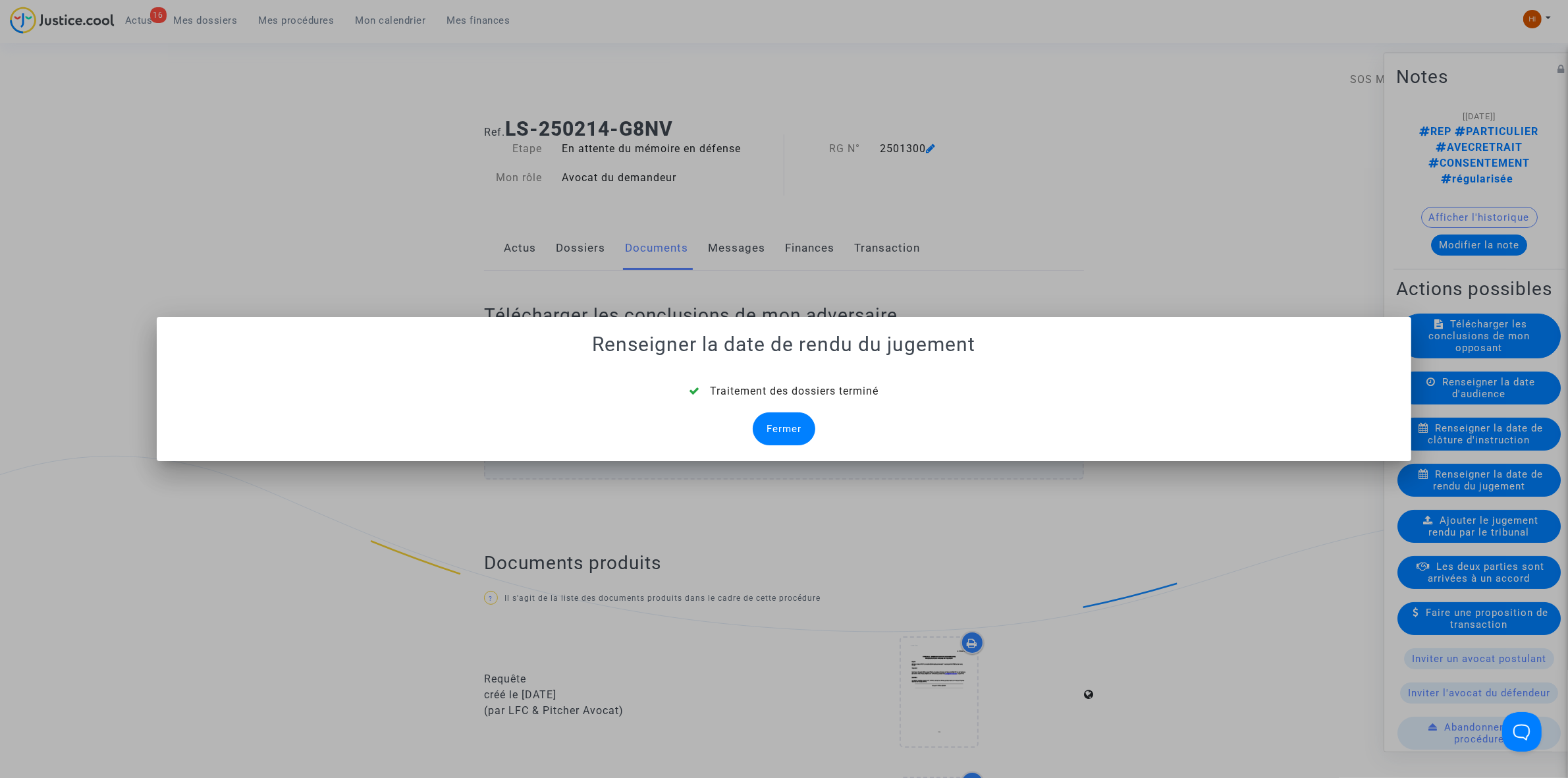
click at [784, 419] on div "Fermer" at bounding box center [784, 429] width 63 height 33
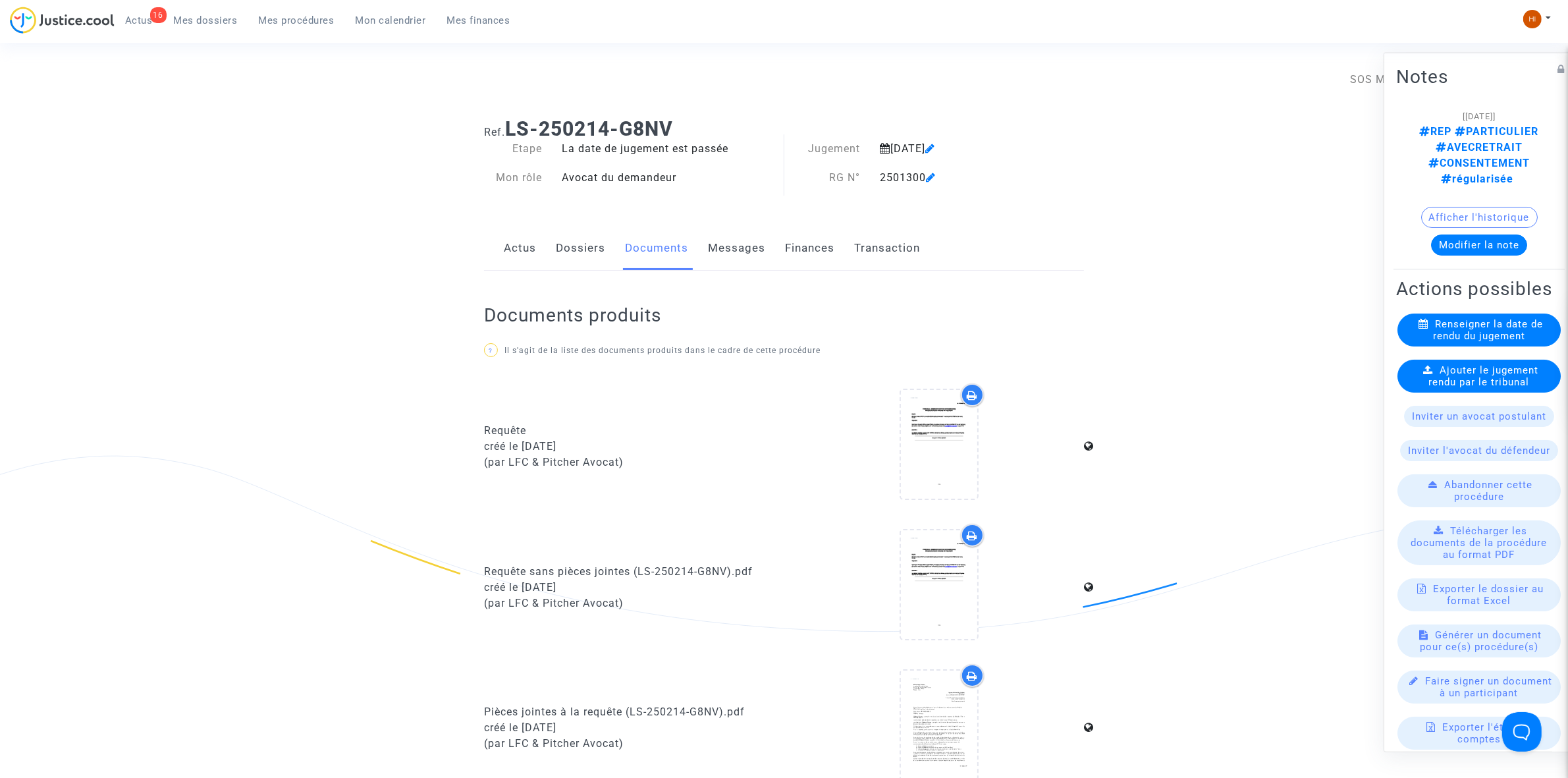
click at [1477, 370] on span "Ajouter le jugement rendu par le tribunal" at bounding box center [1484, 375] width 110 height 24
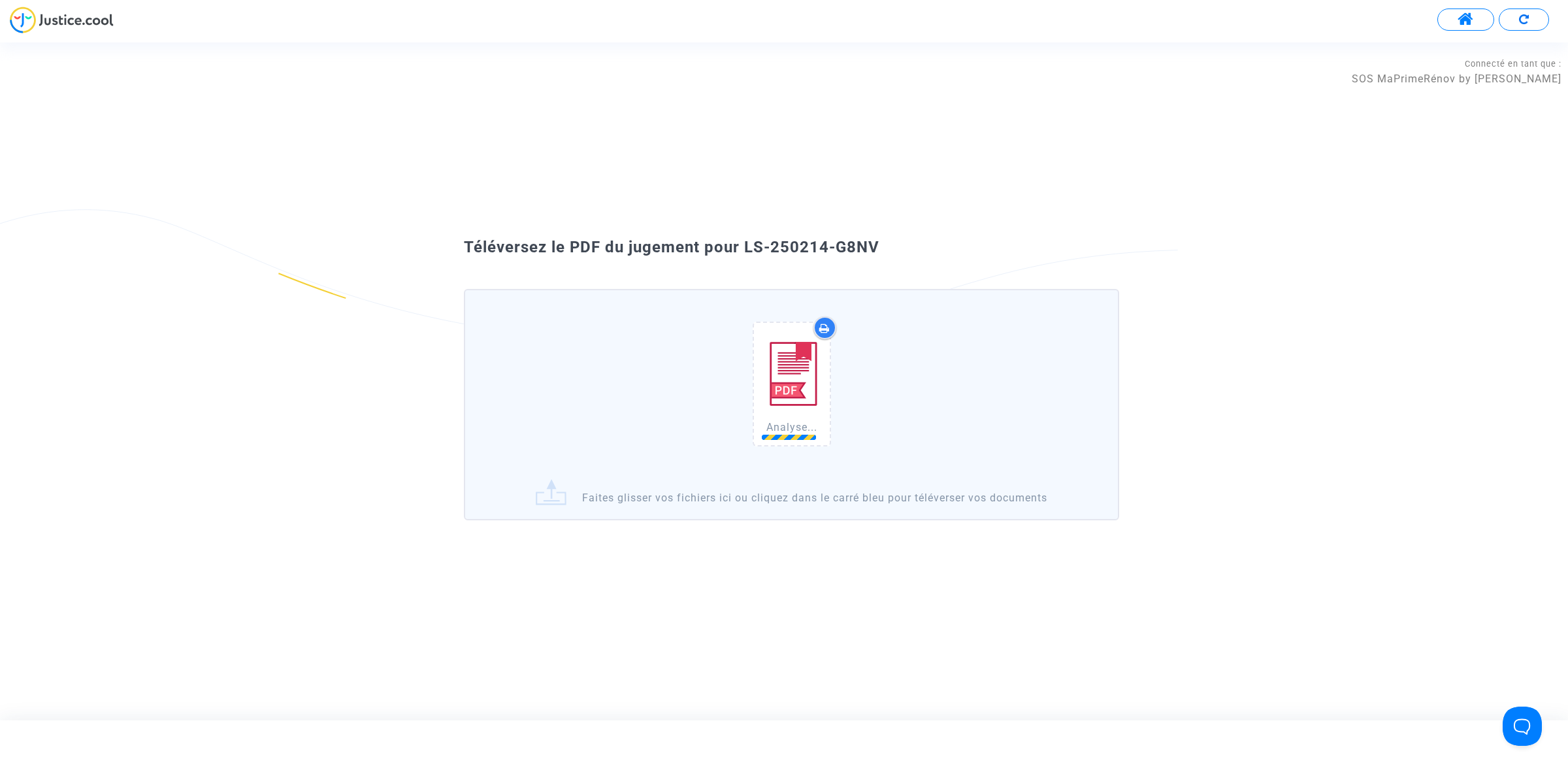
drag, startPoint x: 876, startPoint y: 232, endPoint x: 892, endPoint y: 244, distance: 20.0
click at [876, 234] on div "Téléversez le PDF du jugement pour LS-250214-G8NV Analyse... Faites glisser vos…" at bounding box center [784, 381] width 1568 height 304
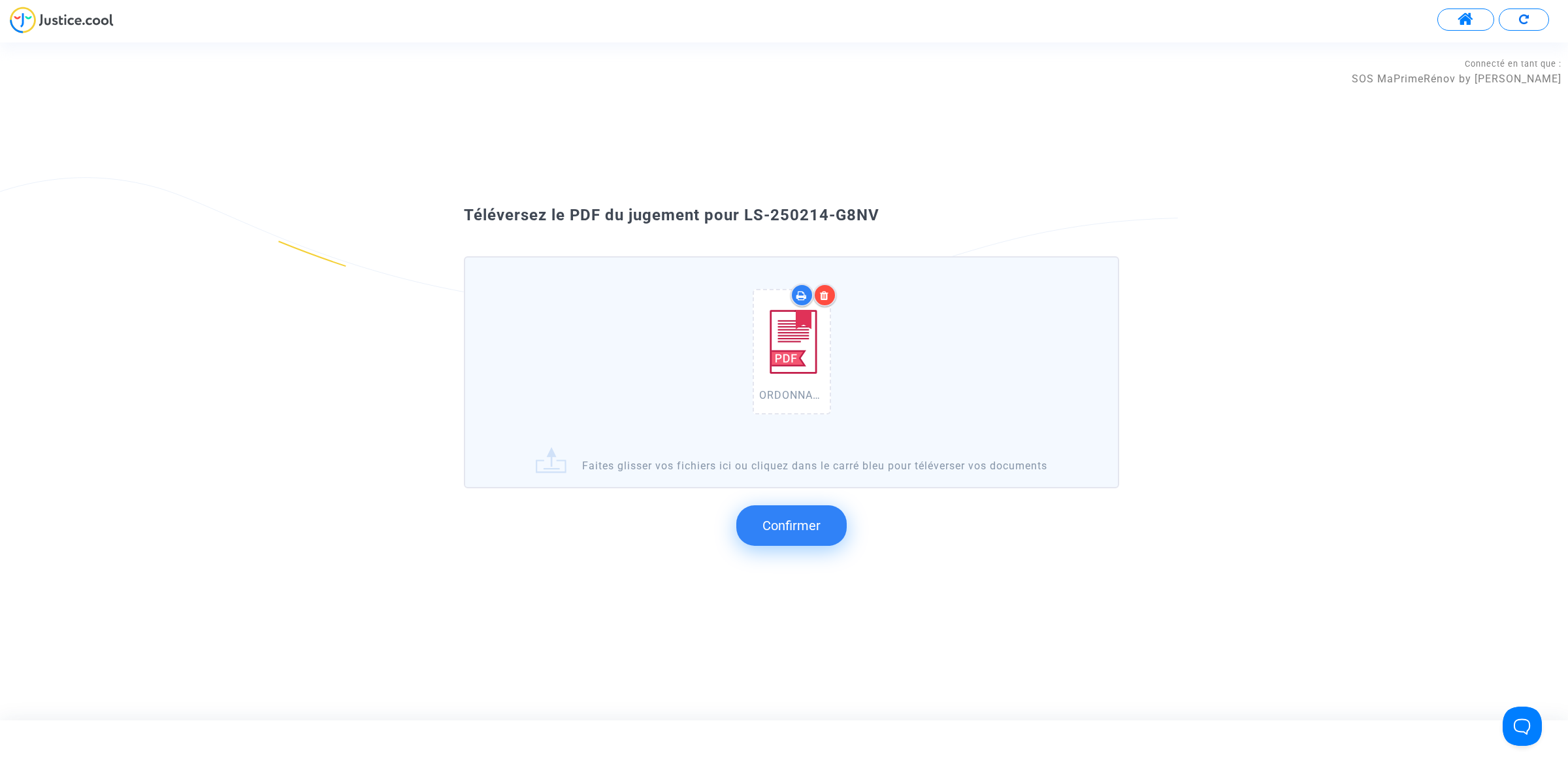
drag, startPoint x: 892, startPoint y: 244, endPoint x: 740, endPoint y: 214, distance: 154.9
click at [740, 214] on div "Téléversez le PDF du jugement pour LS-250214-G8NV" at bounding box center [784, 216] width 706 height 22
drag, startPoint x: 789, startPoint y: 516, endPoint x: 777, endPoint y: 501, distance: 19.2
click at [788, 518] on span "Confirmer" at bounding box center [791, 526] width 58 height 16
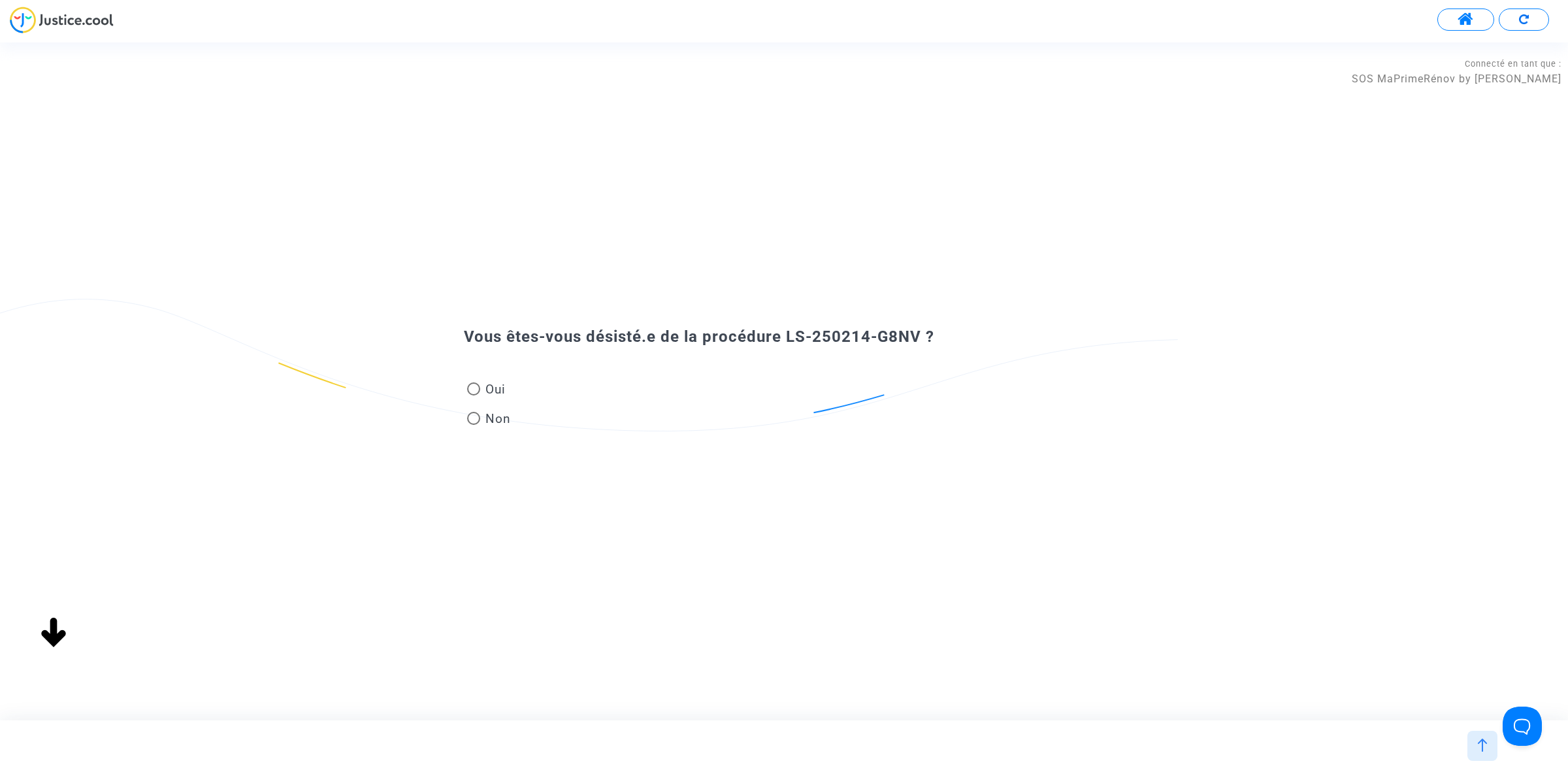
click at [505, 415] on span "Non" at bounding box center [495, 419] width 31 height 17
click at [474, 425] on input "Non" at bounding box center [473, 425] width 1 height 1
radio input "true"
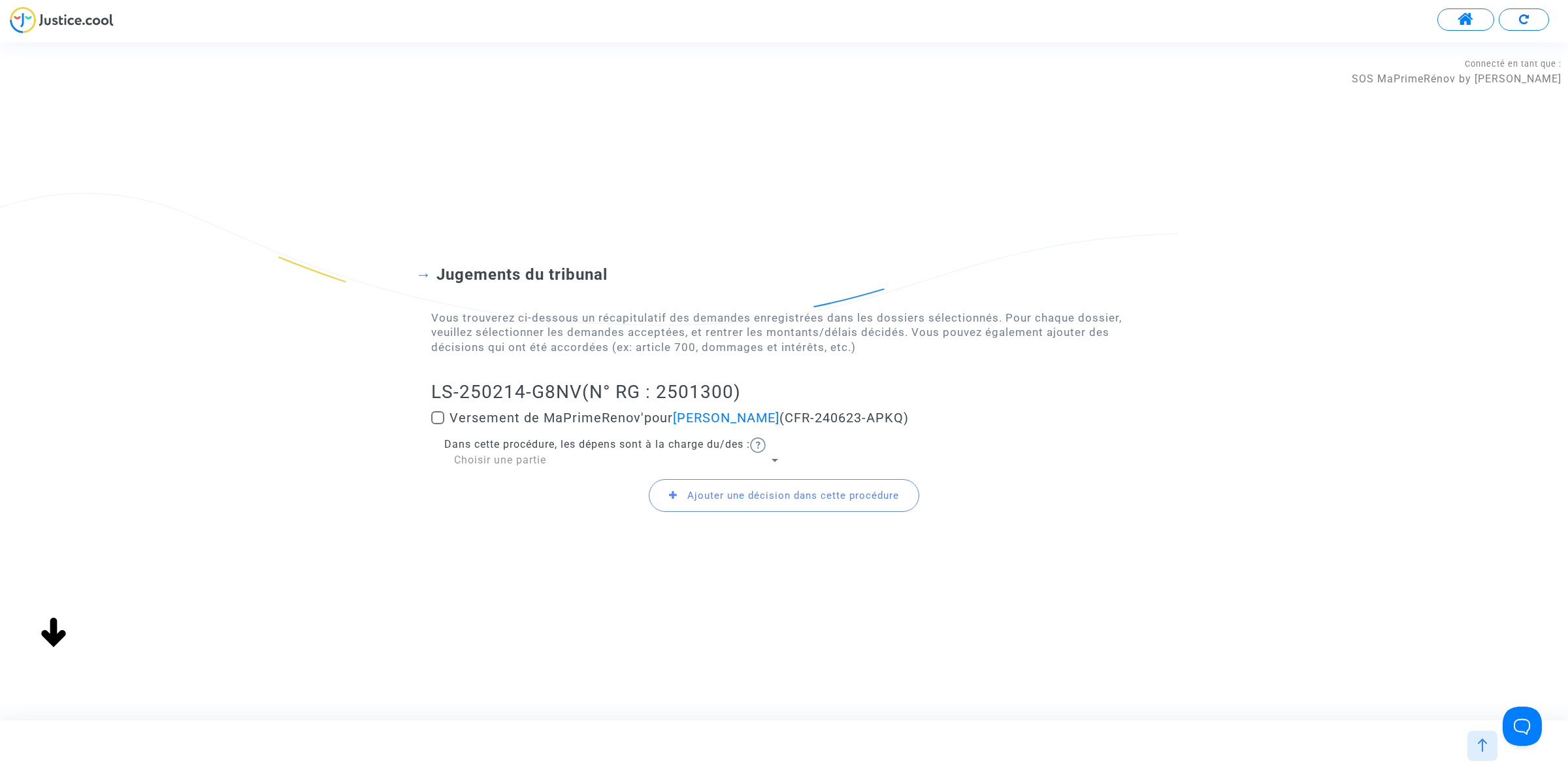
click at [637, 466] on div "Choisir une partie" at bounding box center [611, 460] width 315 height 14
click at [637, 466] on span "Demandeur(s)" at bounding box center [617, 460] width 327 height 31
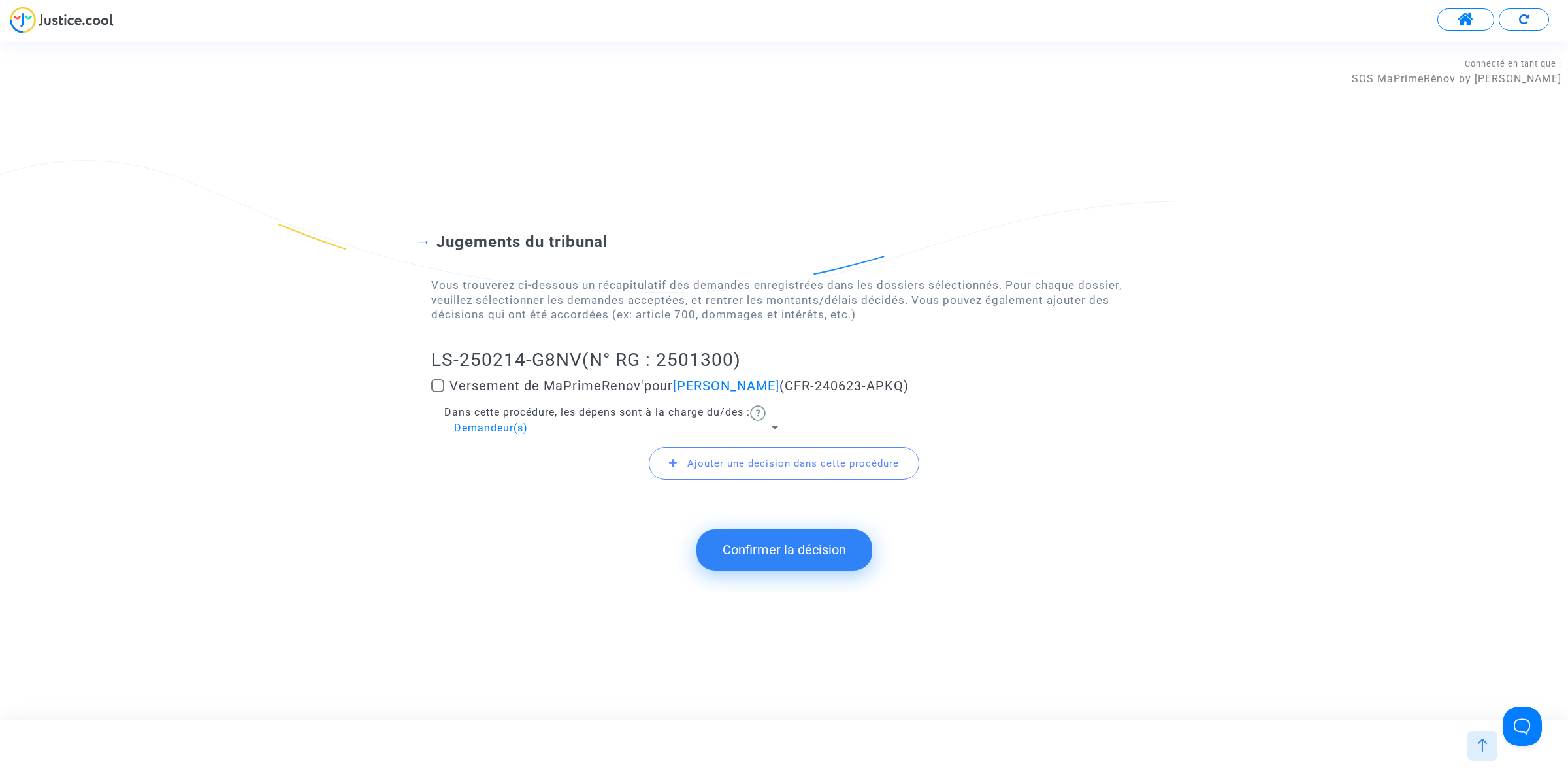
click at [758, 557] on button "Confirmer la décision" at bounding box center [784, 549] width 175 height 40
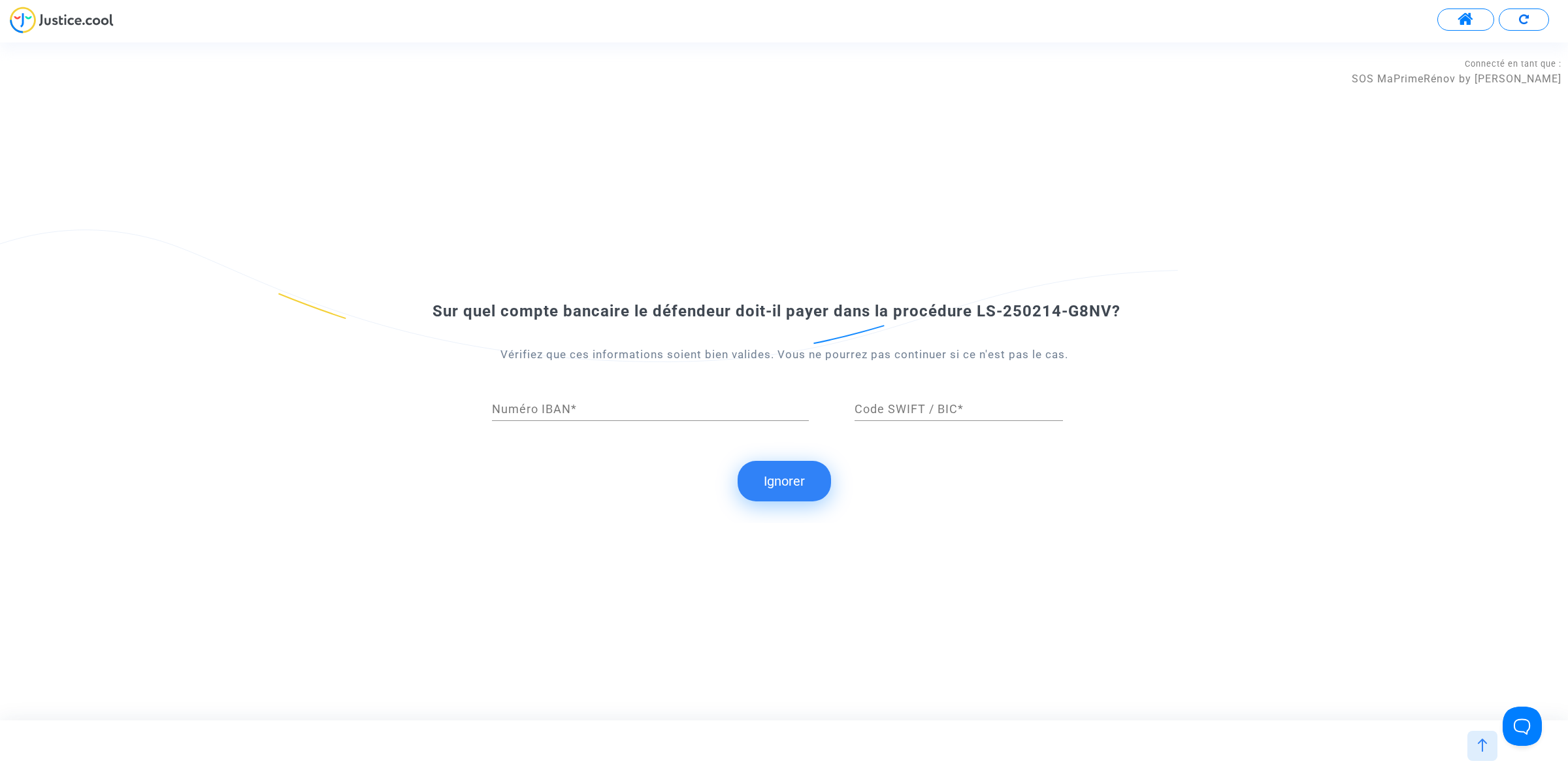
click at [797, 462] on button "Ignorer" at bounding box center [784, 480] width 94 height 40
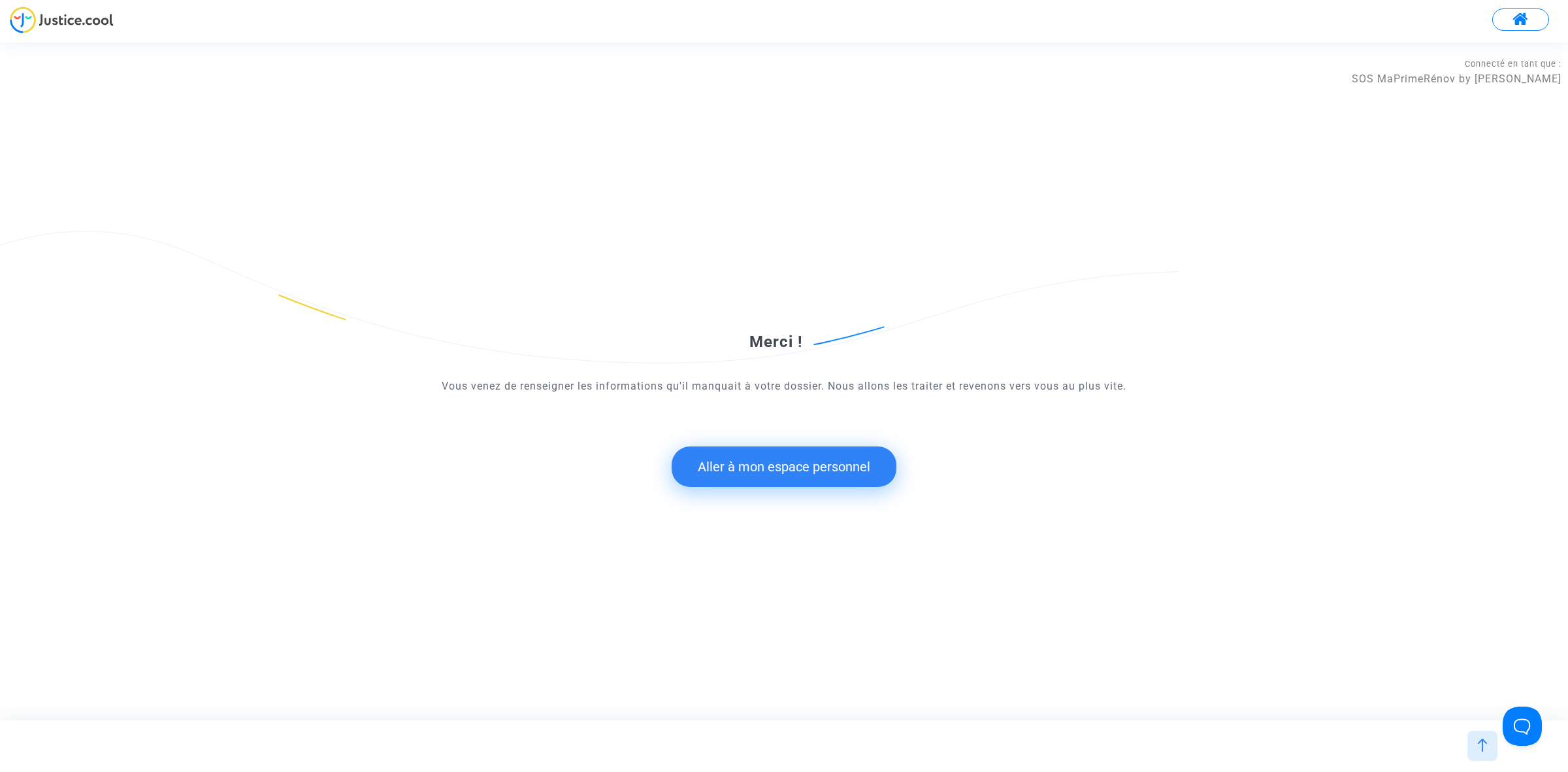
click at [780, 464] on button "Aller à mon espace personnel" at bounding box center [784, 466] width 225 height 40
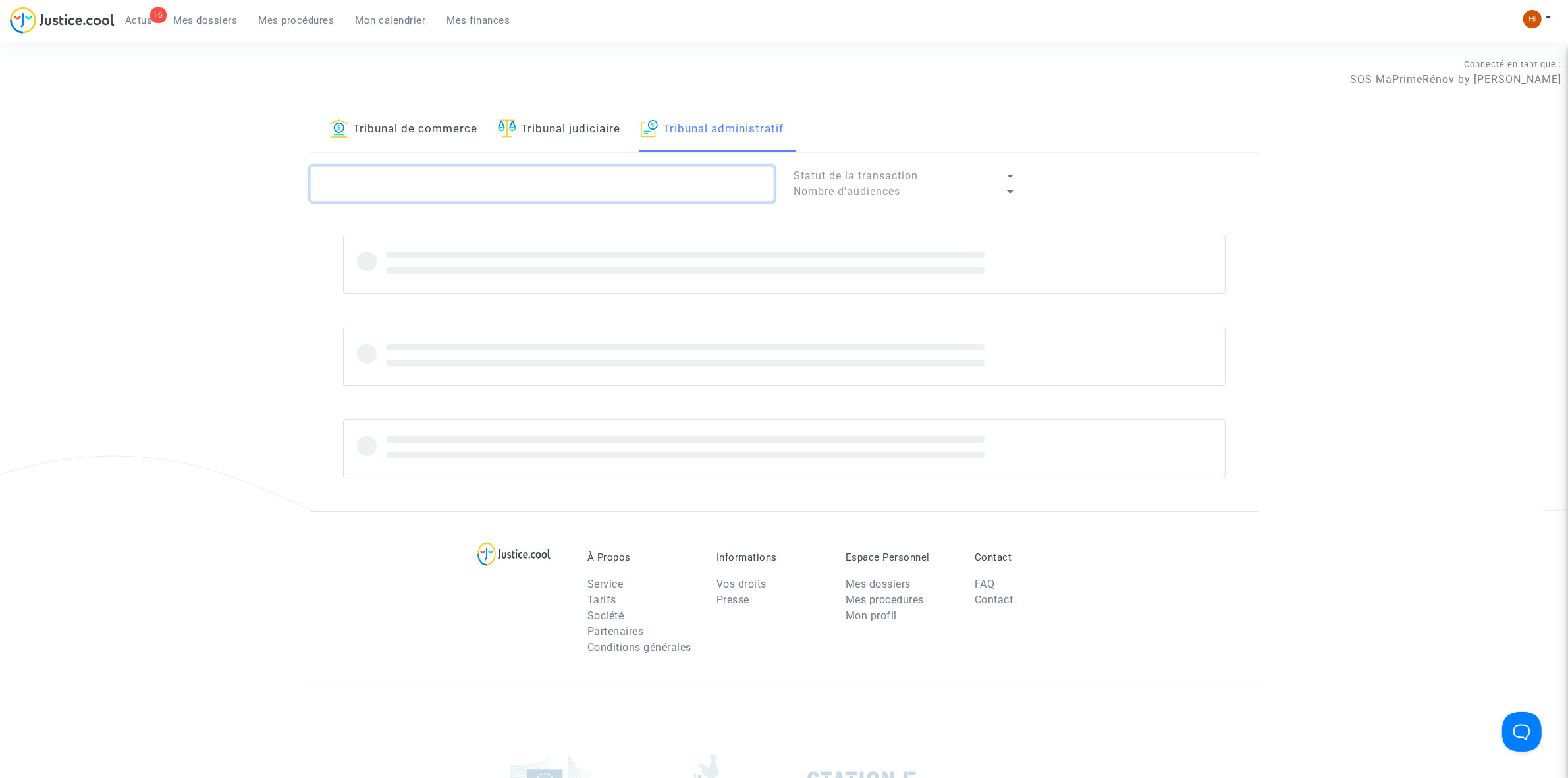
click at [509, 186] on textarea at bounding box center [542, 183] width 464 height 36
paste textarea "BARTHELEMY"
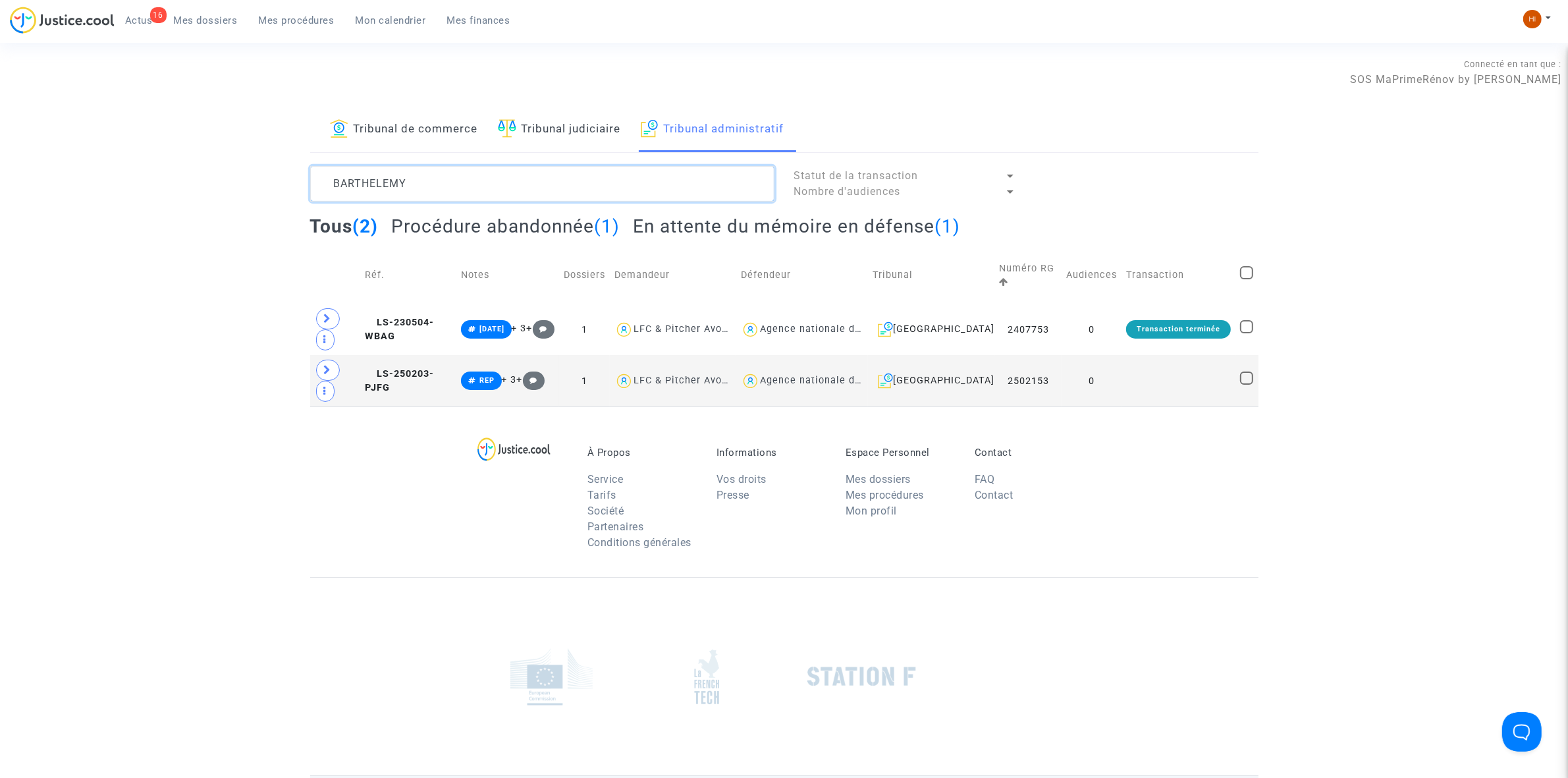
type textarea "BARTHELEMY"
click at [858, 231] on h2 "En attente du mémoire en défense (1)" at bounding box center [796, 226] width 328 height 23
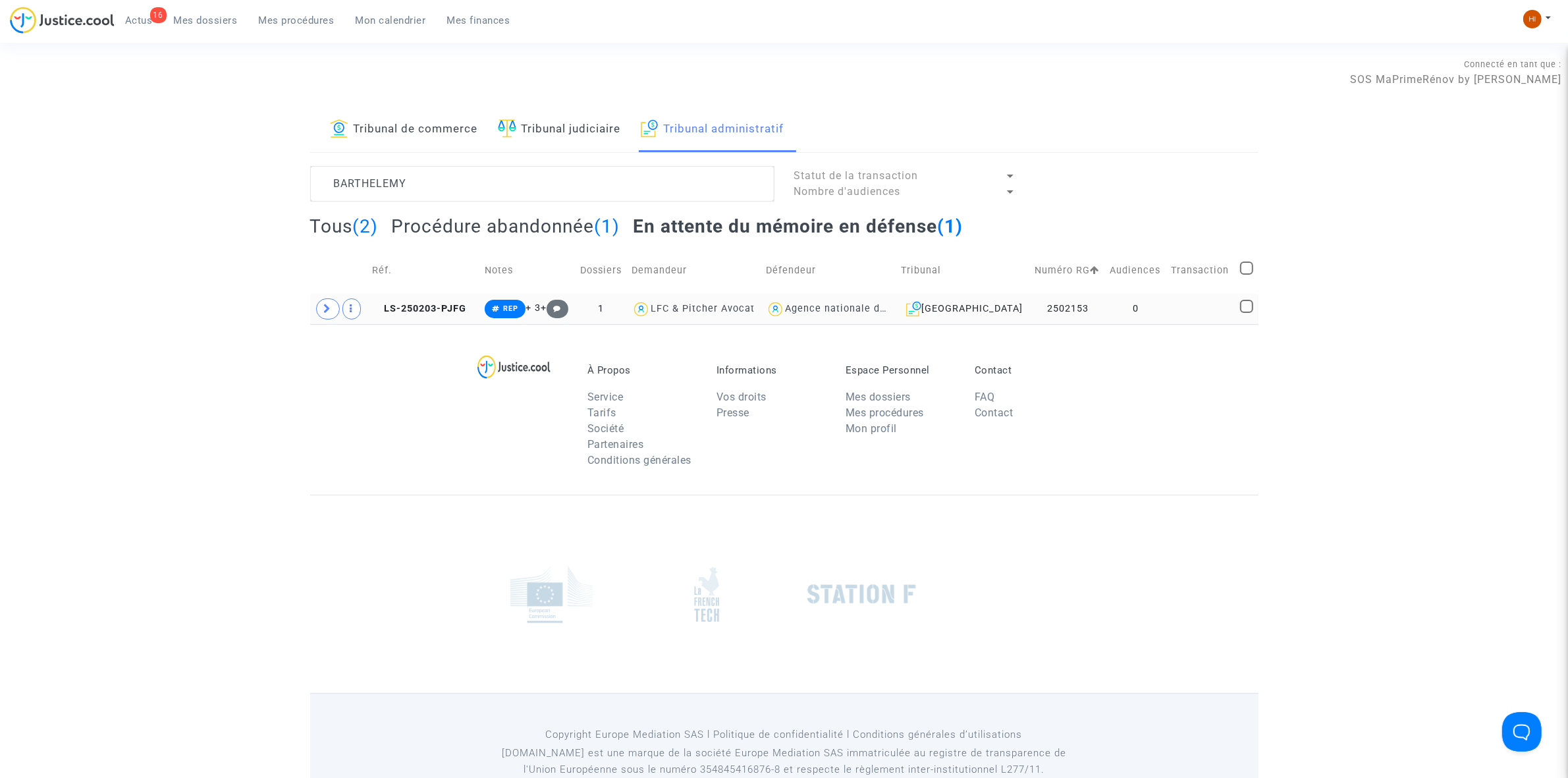
drag, startPoint x: 415, startPoint y: 307, endPoint x: 499, endPoint y: 316, distance: 84.5
click at [410, 307] on span "LS-250203-PJFG" at bounding box center [419, 309] width 94 height 11
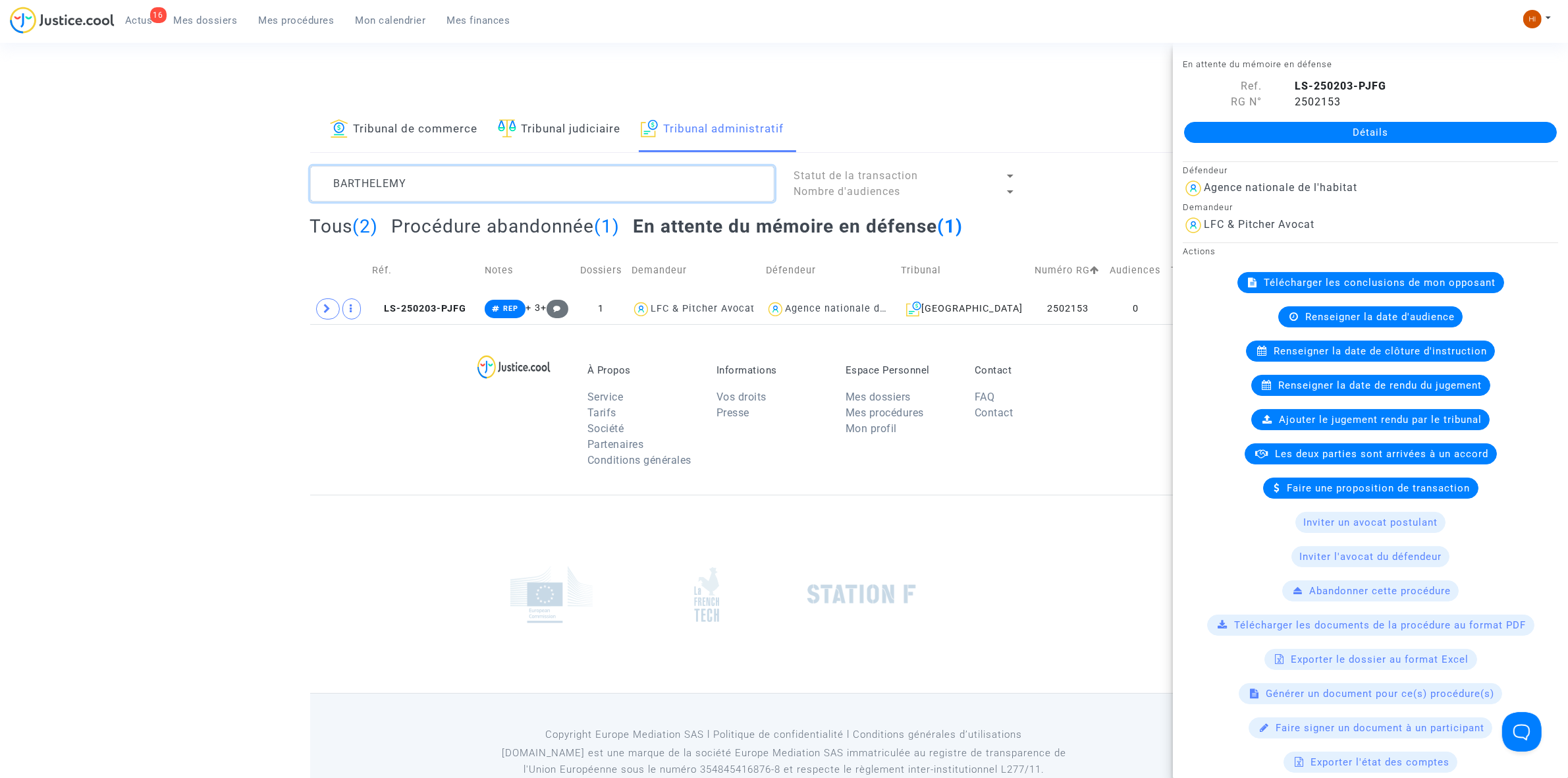
click at [435, 188] on textarea at bounding box center [542, 183] width 464 height 36
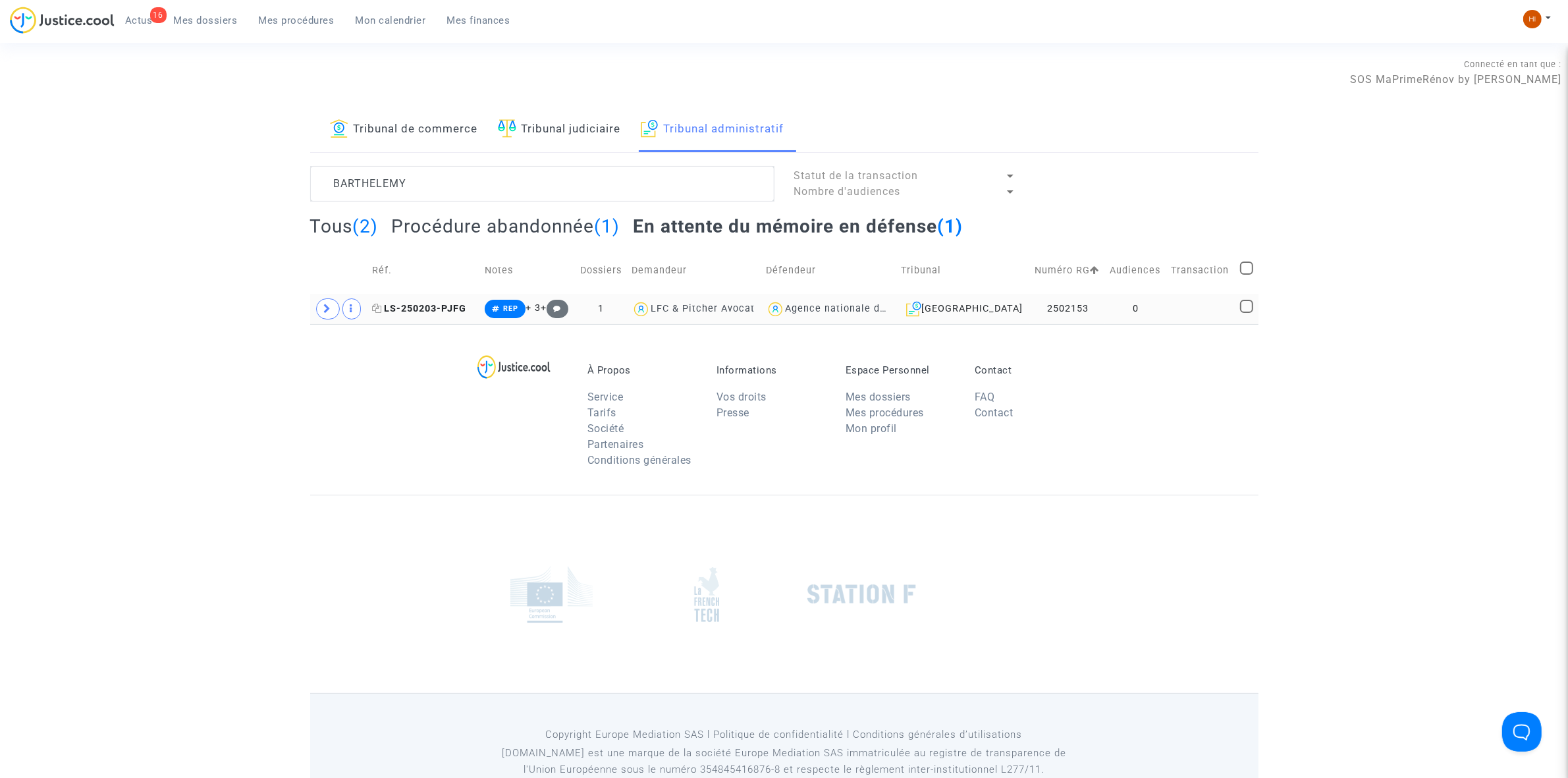
drag, startPoint x: 449, startPoint y: 309, endPoint x: 593, endPoint y: 271, distance: 148.9
click at [448, 309] on span "LS-250203-PJFG" at bounding box center [419, 309] width 94 height 11
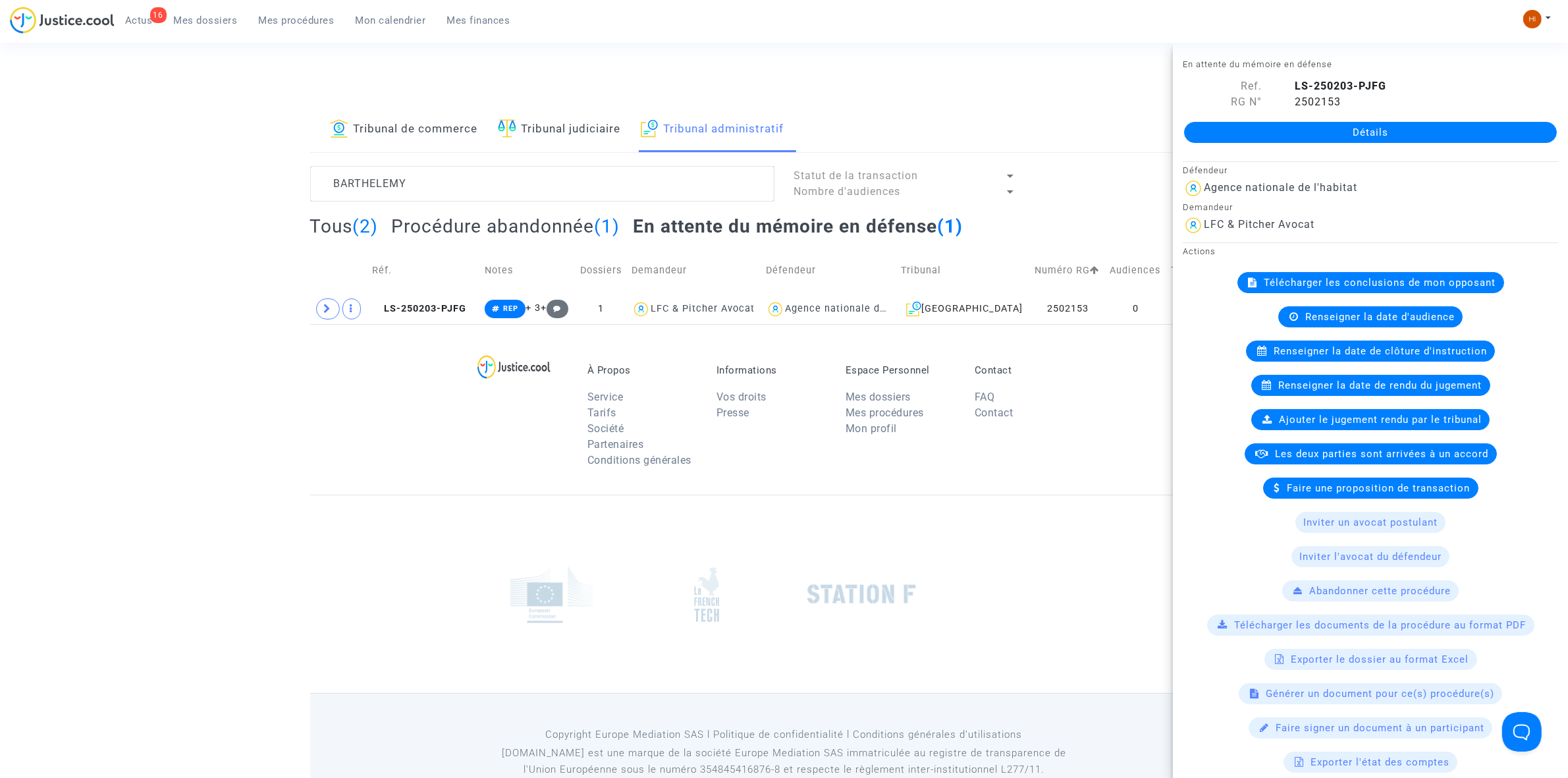
click at [1233, 137] on link "Détails" at bounding box center [1371, 132] width 373 height 21
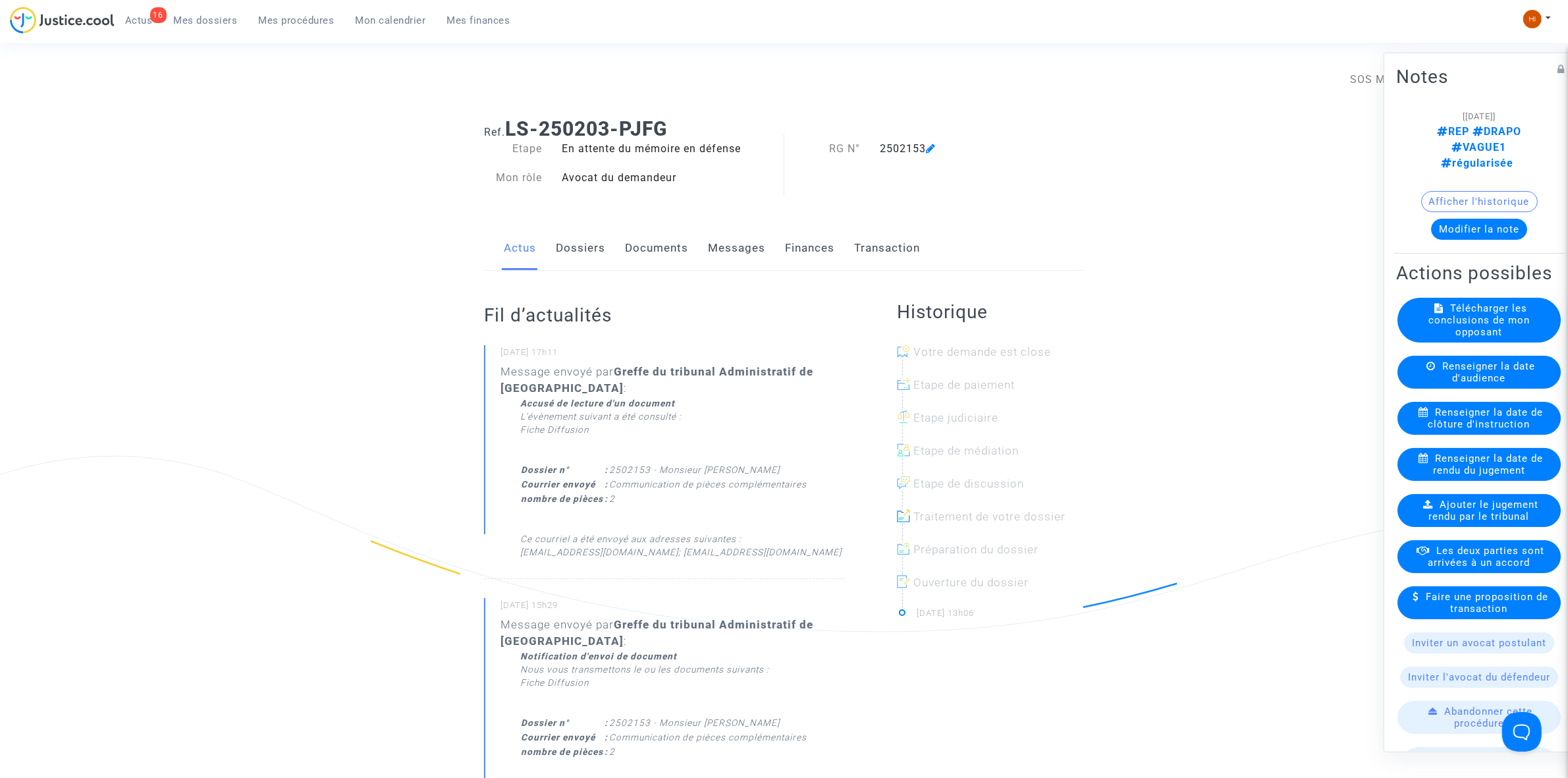
click at [586, 243] on link "Dossiers" at bounding box center [581, 248] width 49 height 44
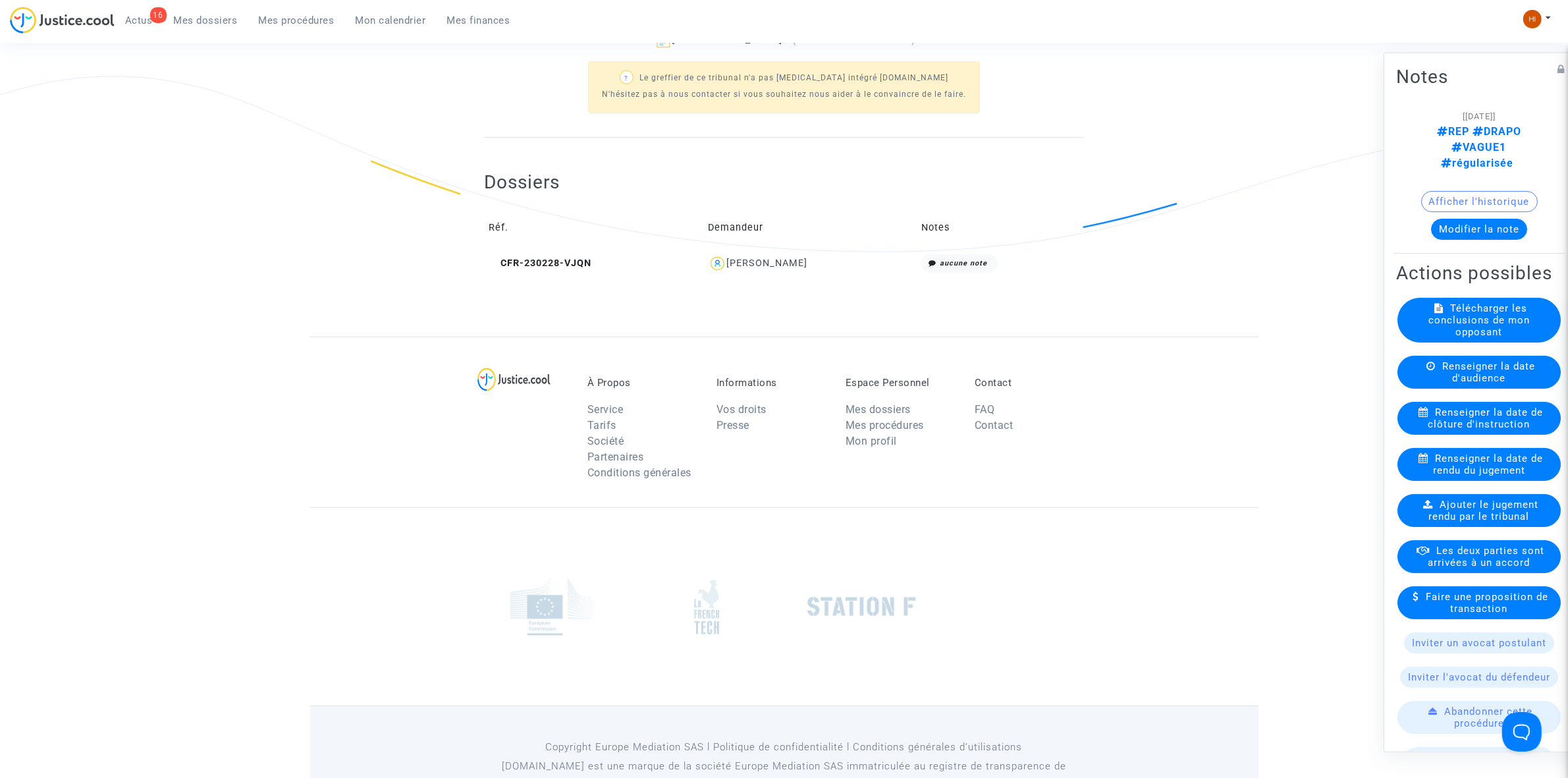
scroll to position [412, 0]
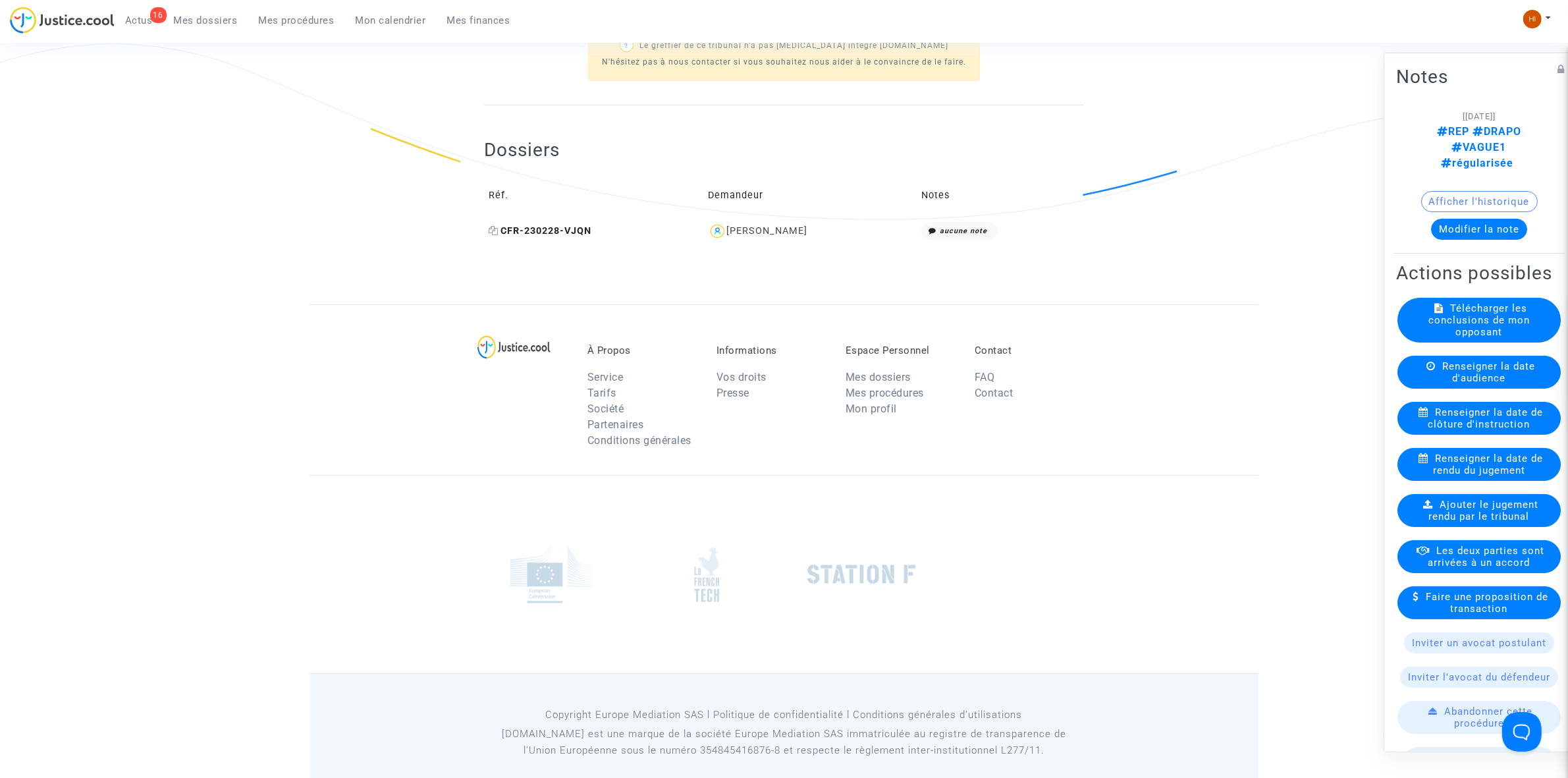
click at [577, 231] on span "CFR-230228-VJQN" at bounding box center [540, 231] width 103 height 11
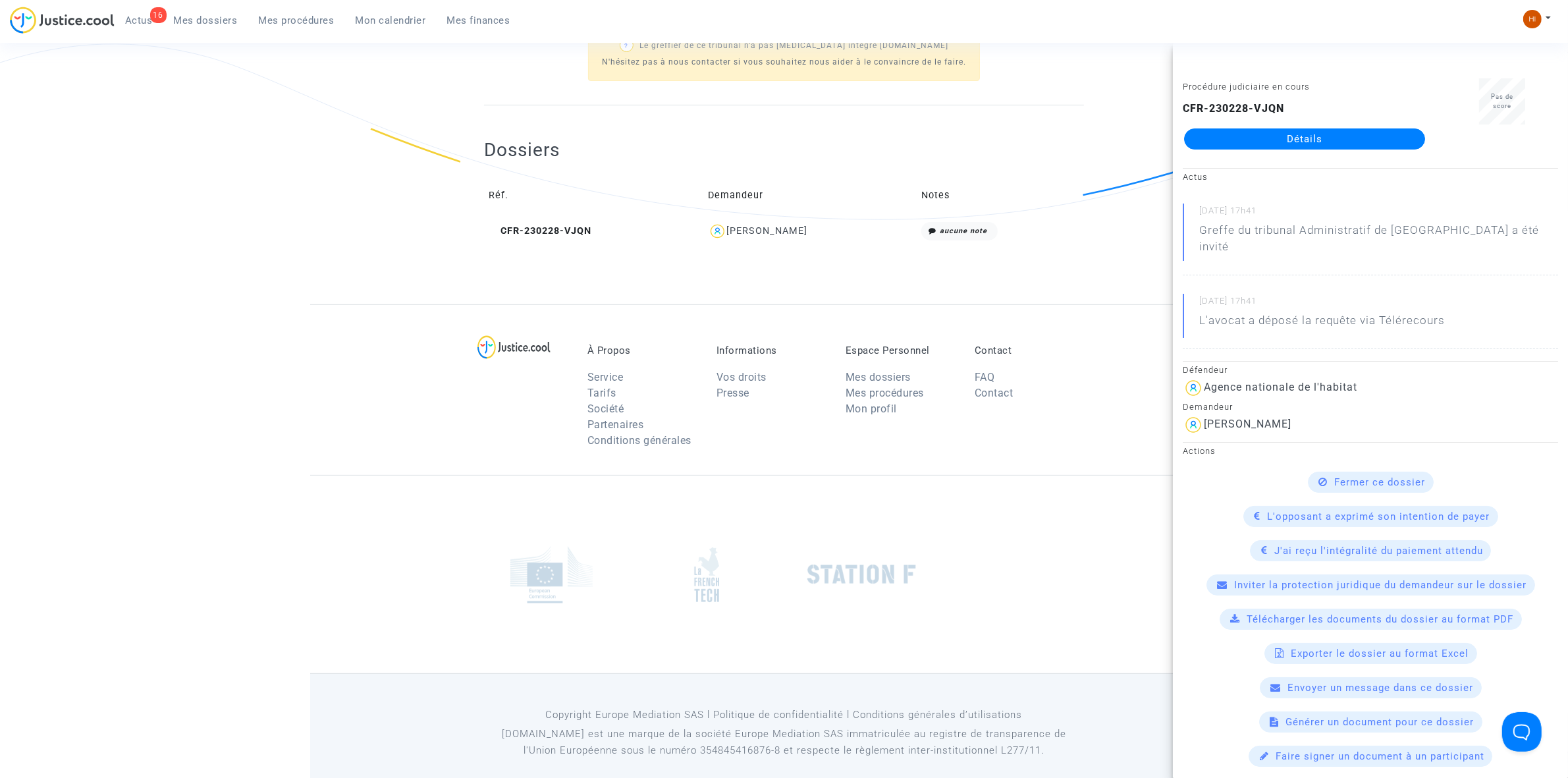
click at [1243, 142] on link "Détails" at bounding box center [1305, 139] width 241 height 21
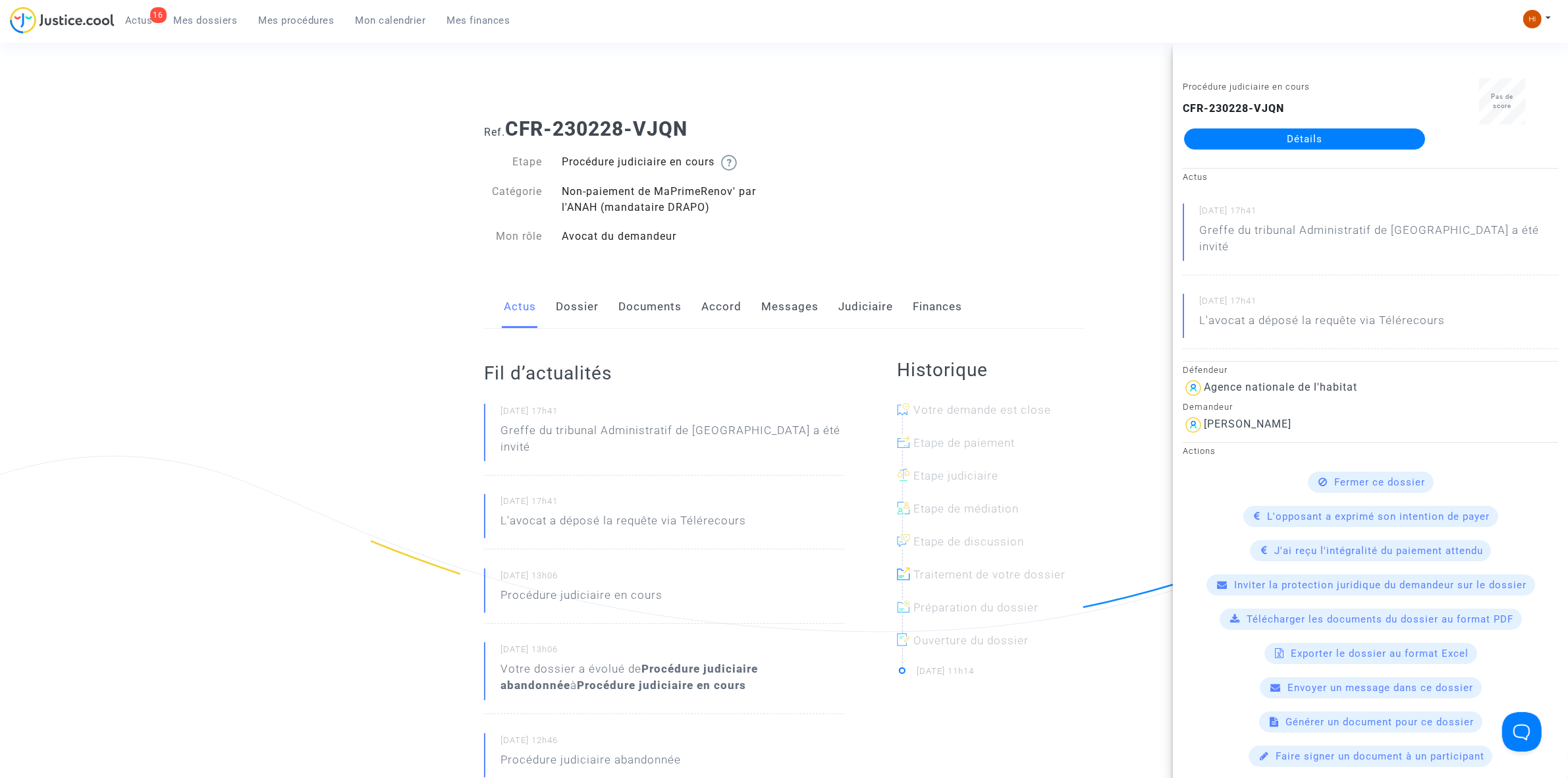
click at [672, 316] on link "Documents" at bounding box center [650, 307] width 63 height 44
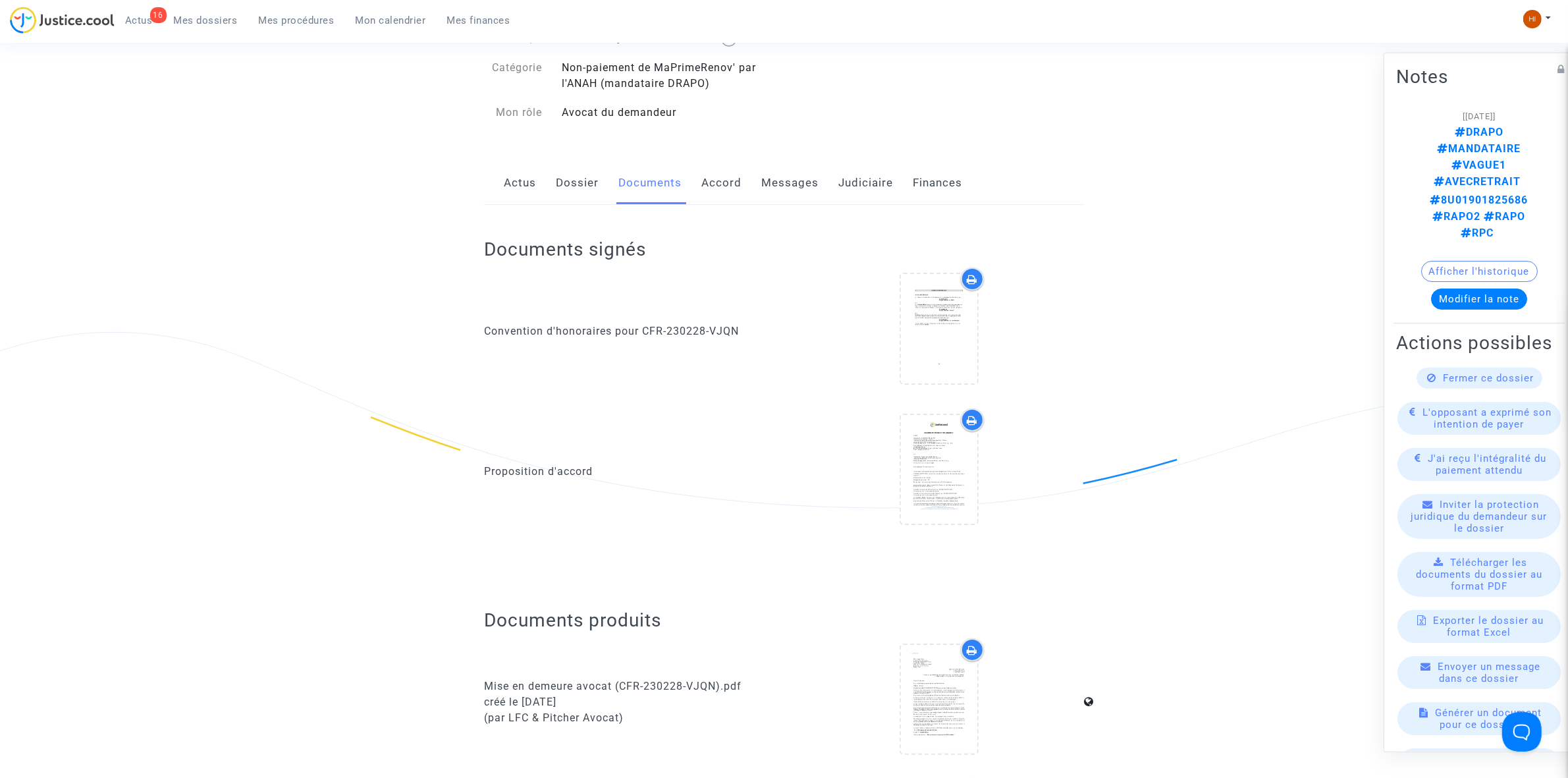
scroll to position [20, 0]
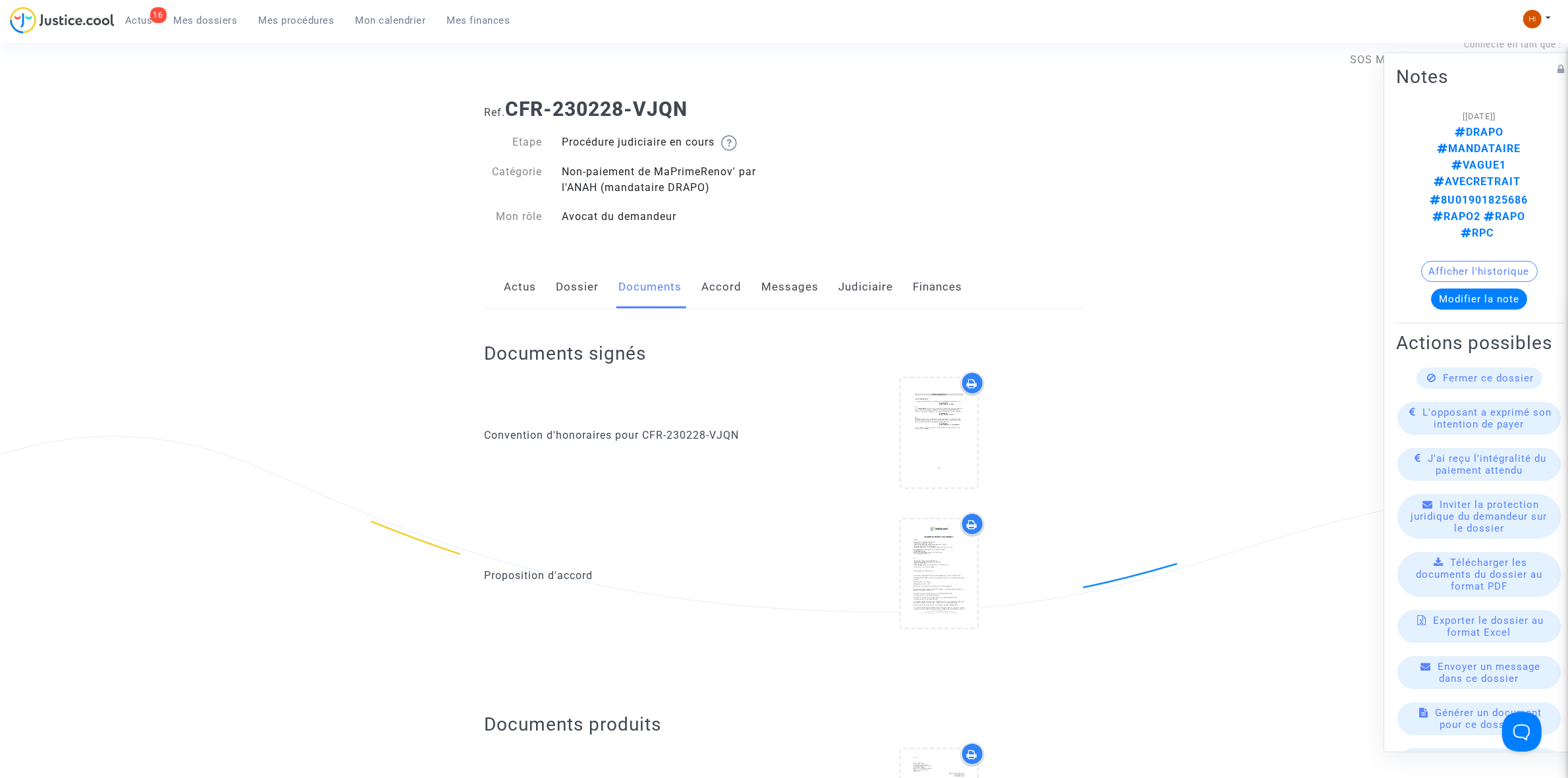
click at [554, 286] on div "Actus Dossier Documents Accord Messages Judiciaire Finances" at bounding box center [784, 288] width 600 height 44
click at [577, 295] on link "Dossier" at bounding box center [577, 287] width 43 height 44
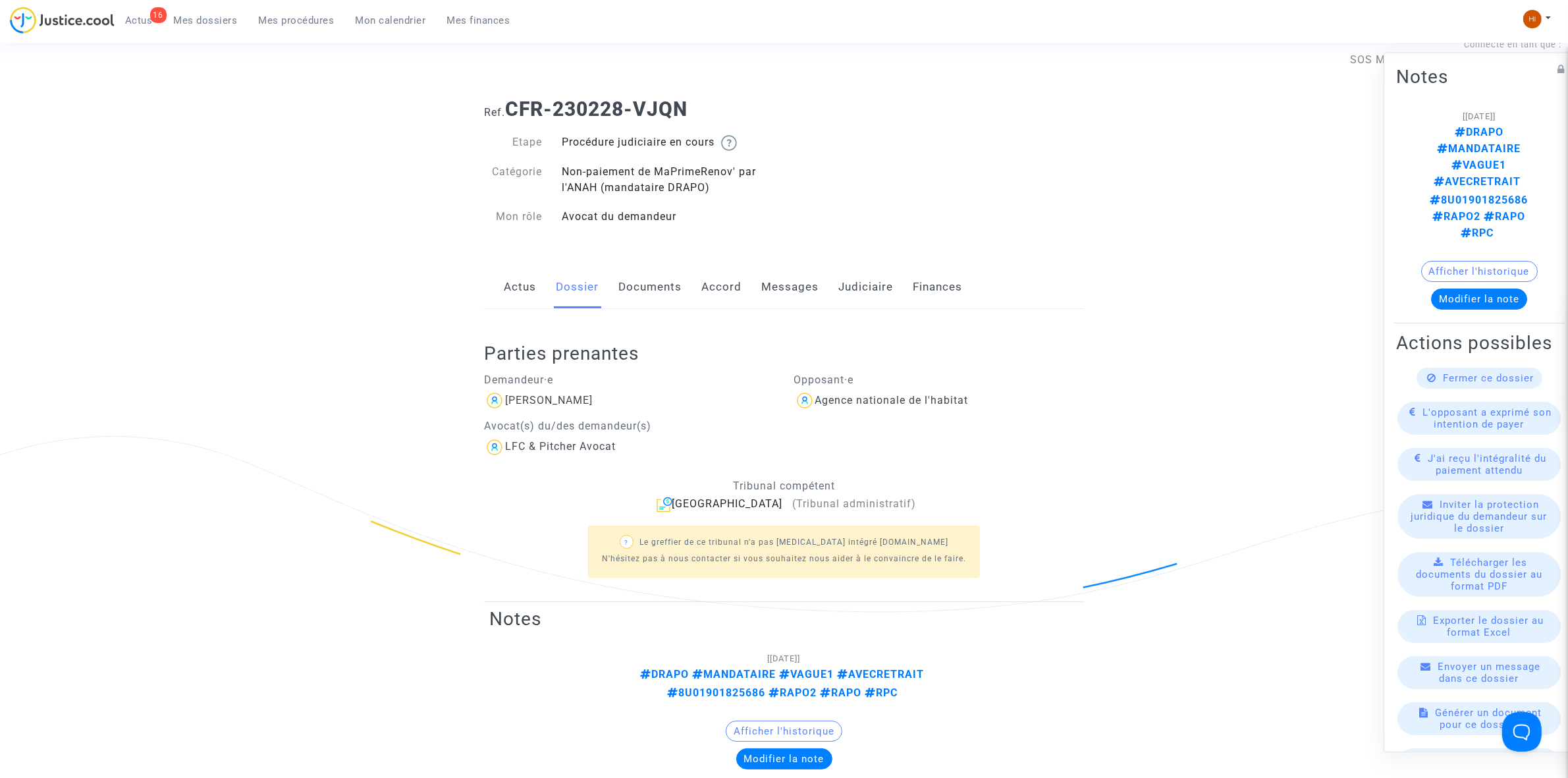
click at [849, 292] on link "Judiciaire" at bounding box center [865, 287] width 55 height 44
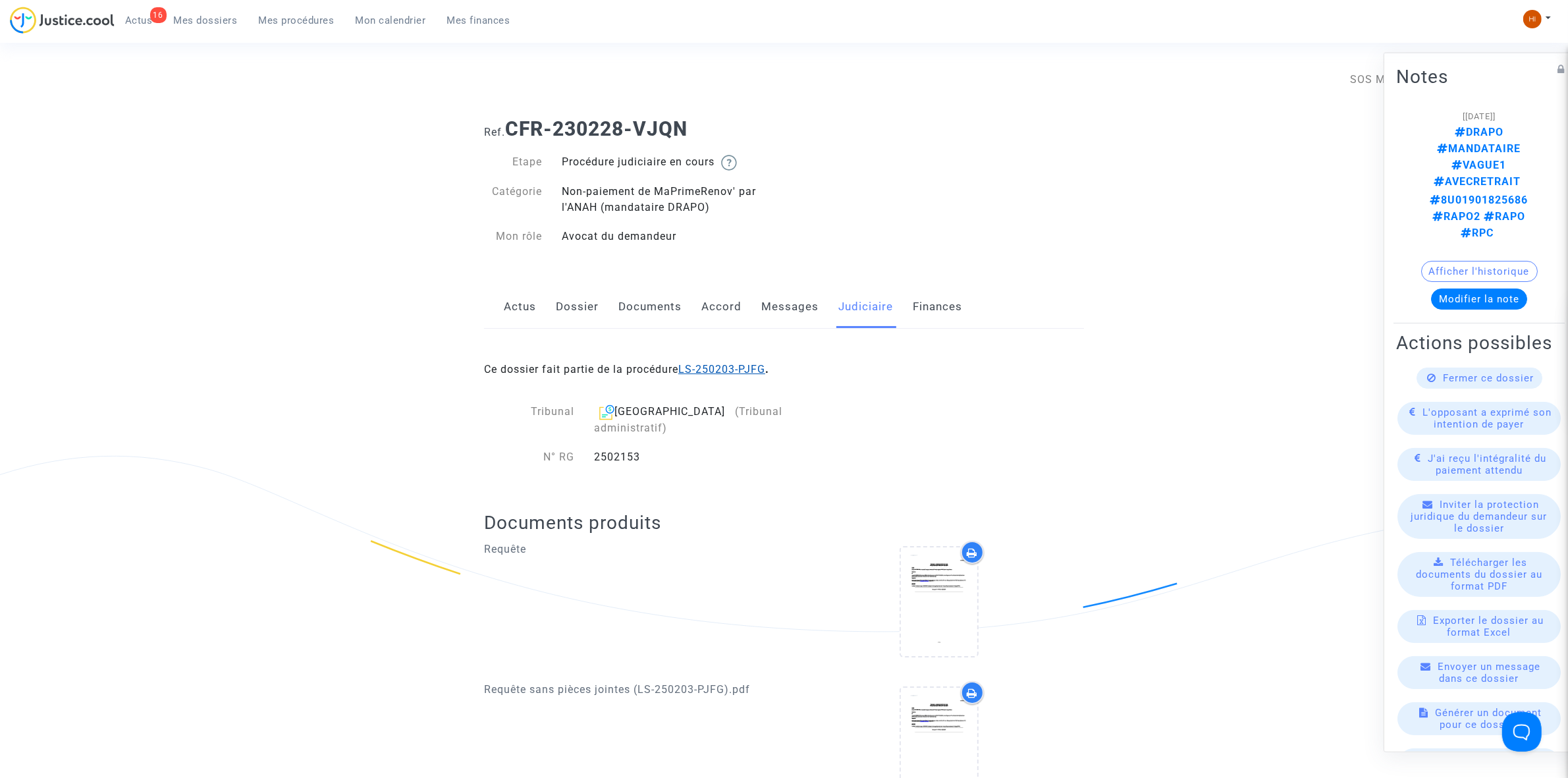
click at [740, 370] on link "LS-250203-PJFG" at bounding box center [722, 370] width 87 height 13
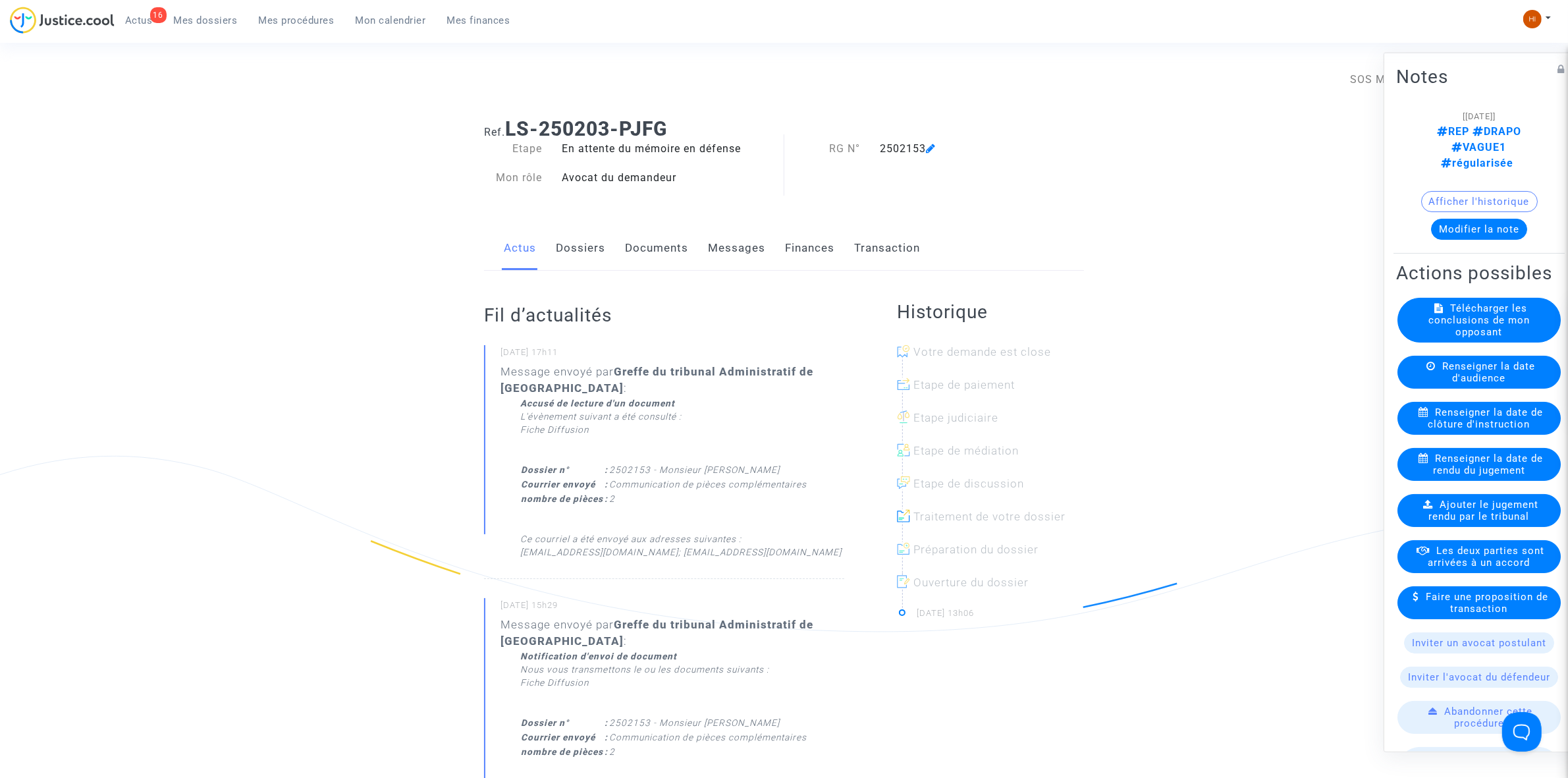
click at [650, 254] on link "Documents" at bounding box center [657, 248] width 63 height 44
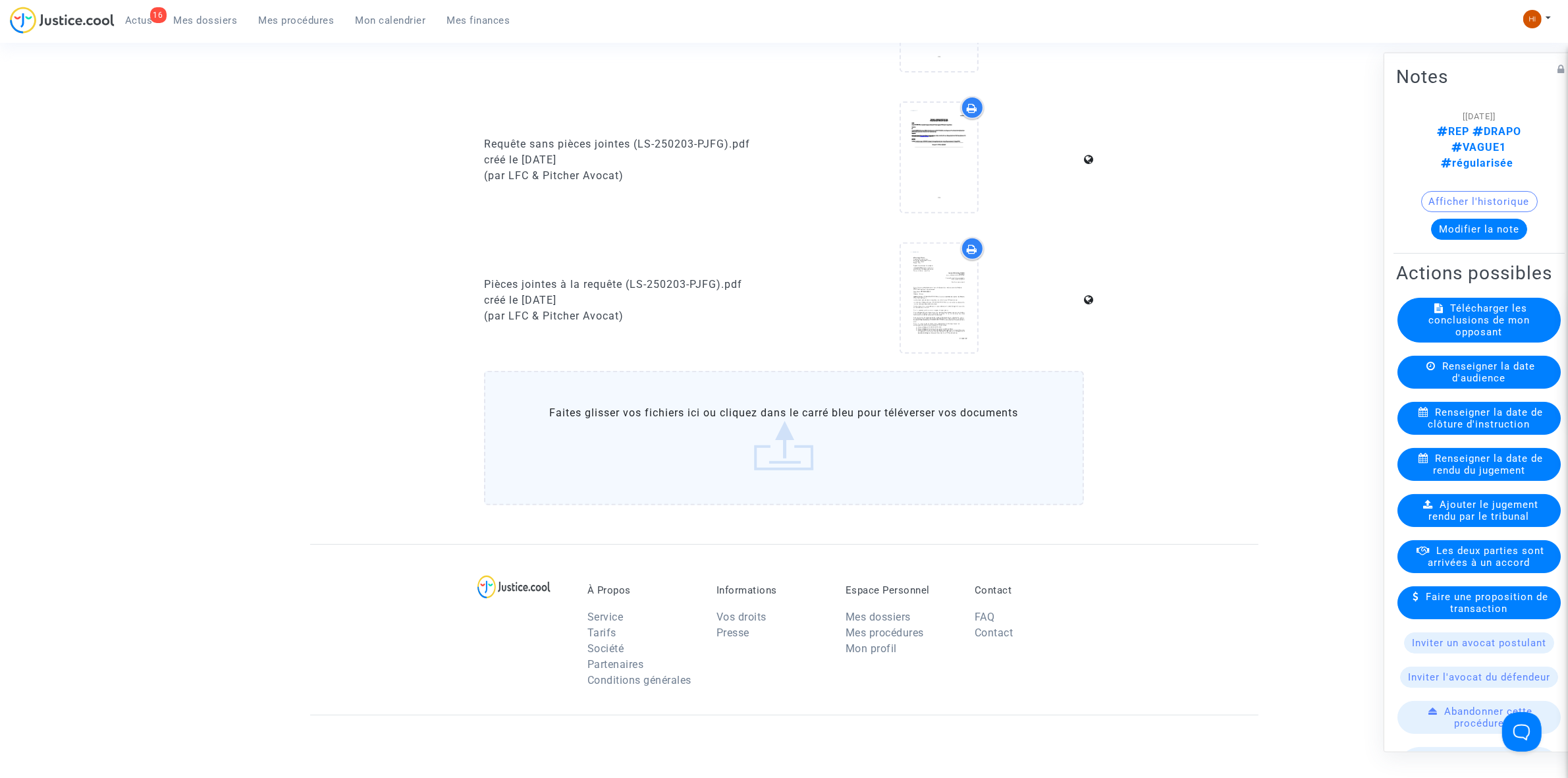
scroll to position [823, 0]
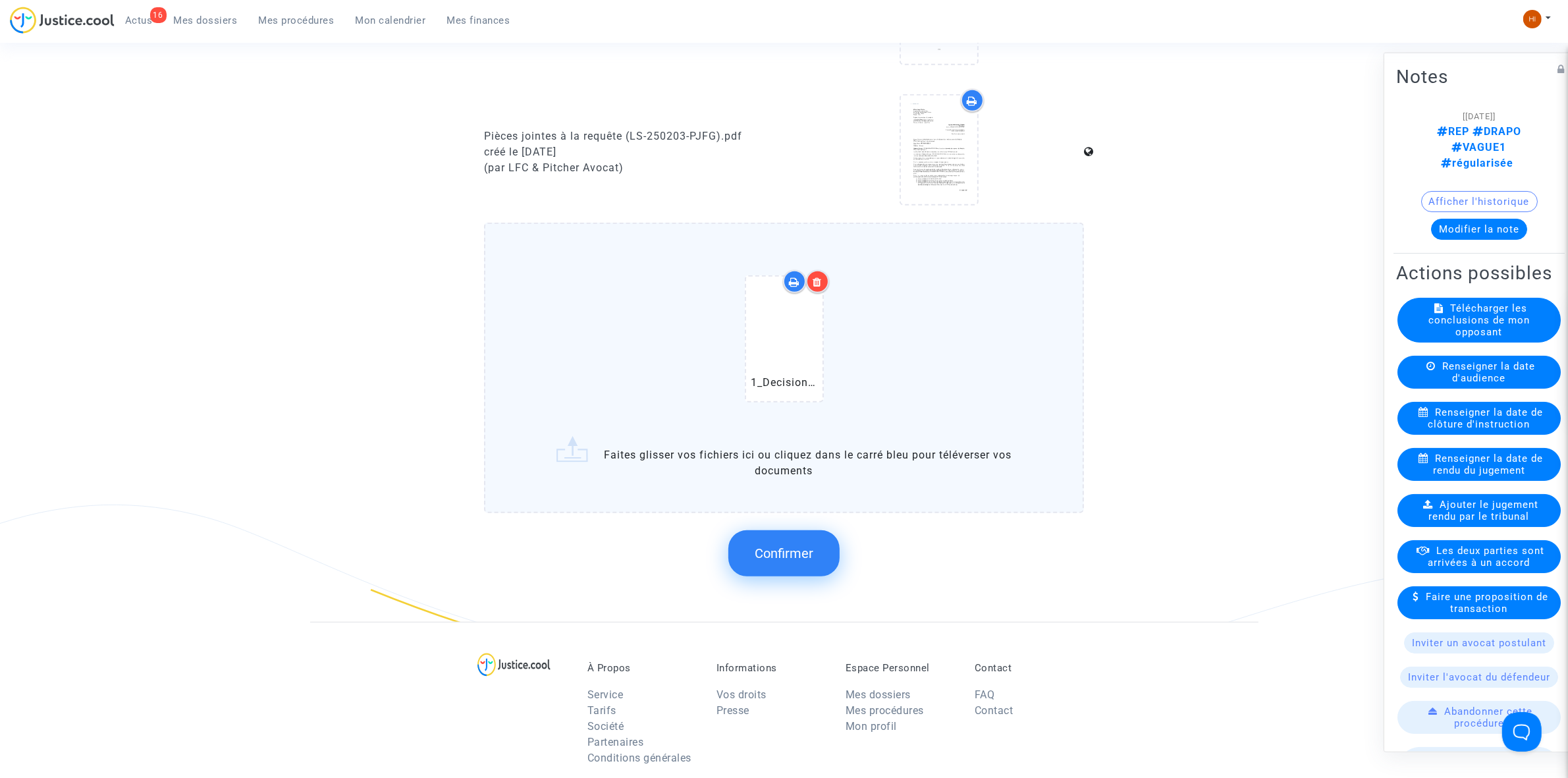
click at [767, 547] on span "Confirmer" at bounding box center [784, 554] width 59 height 16
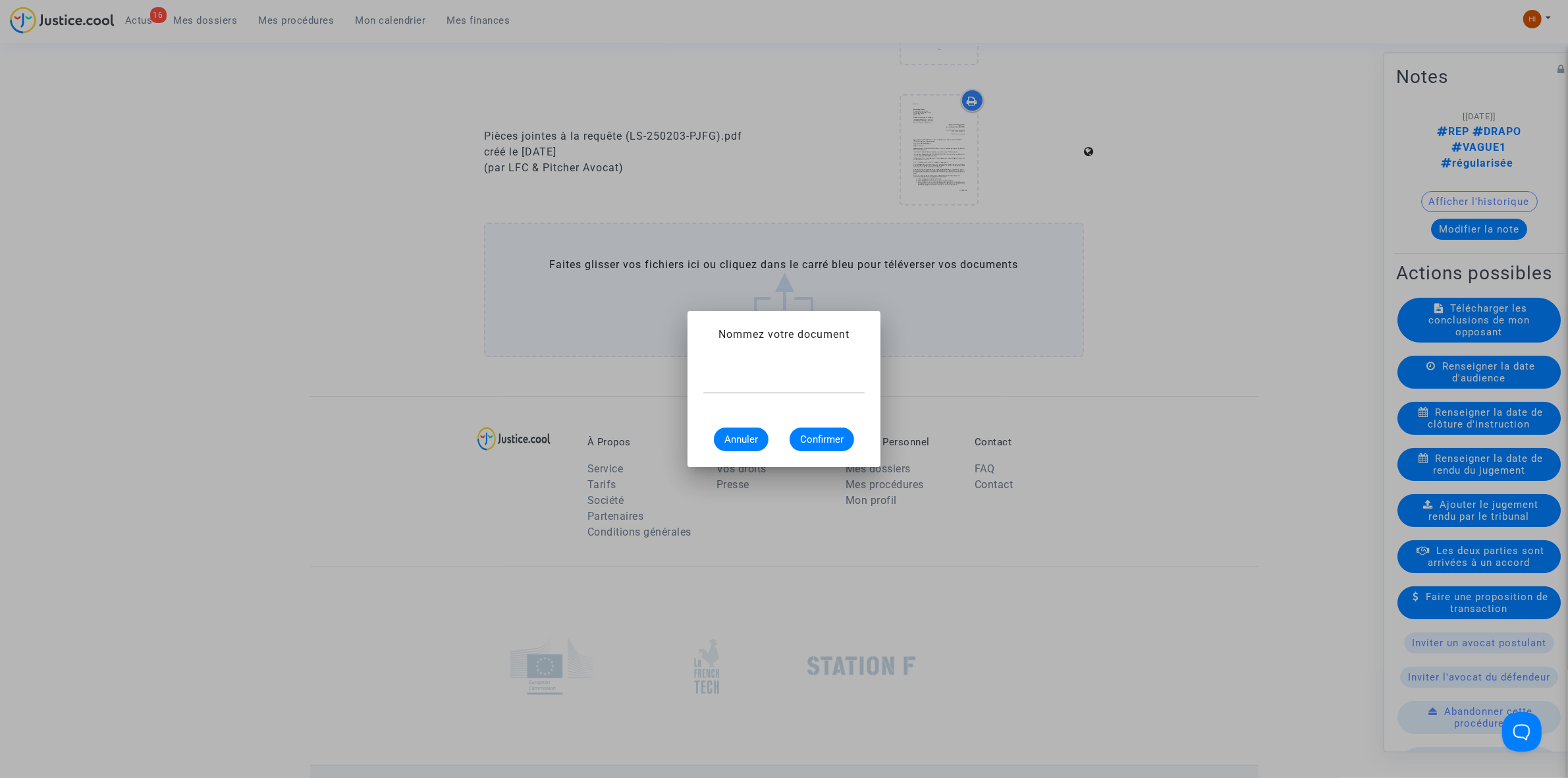
scroll to position [0, 0]
paste input "1_Decision_initiale_de_retrait_MPR_-_BARTHELEMY_1156169554"
type input "1_Decision_initiale_de_retrait_MPR_-_BARTHELEMY_1156169554"
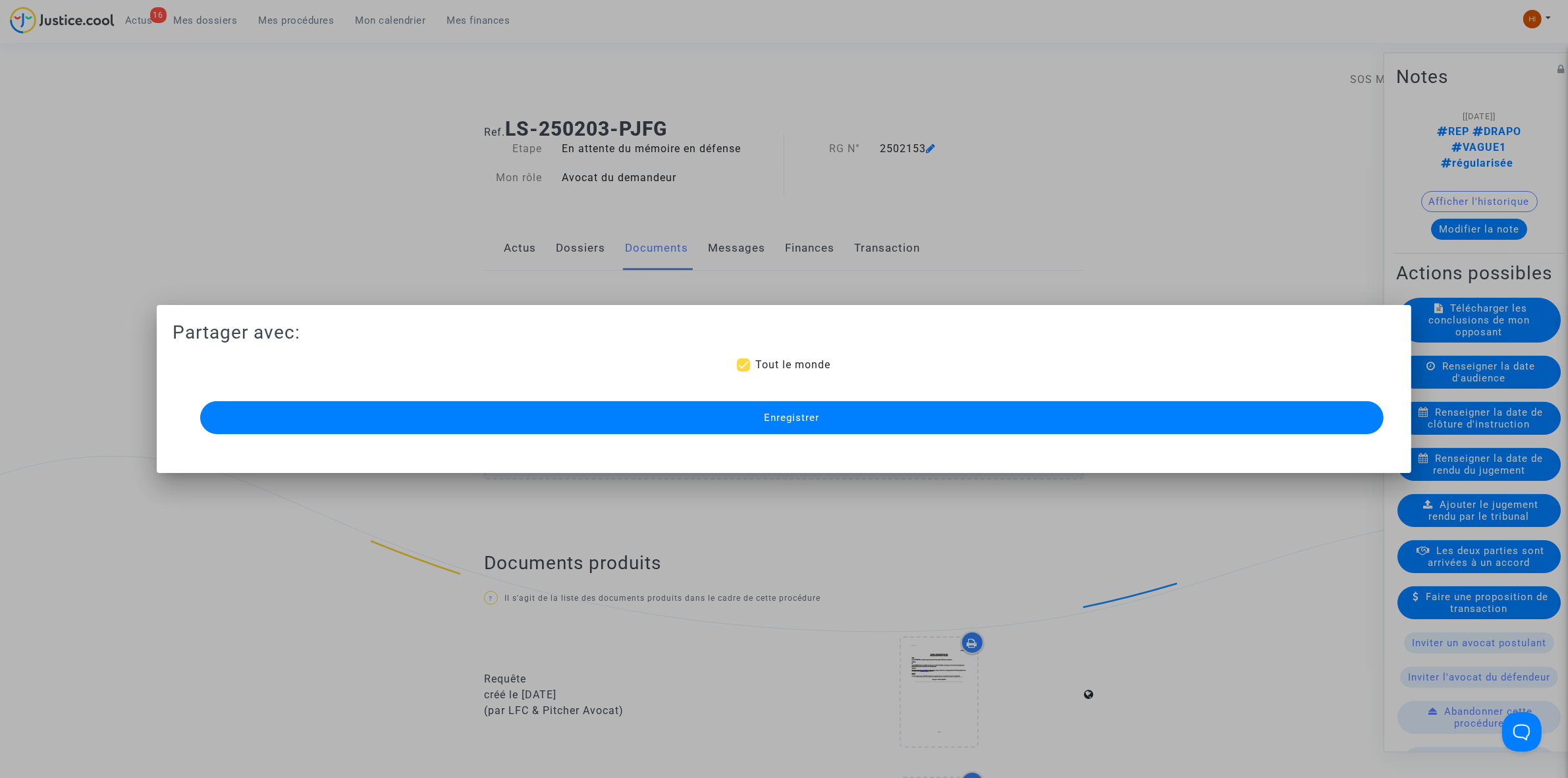
scroll to position [823, 0]
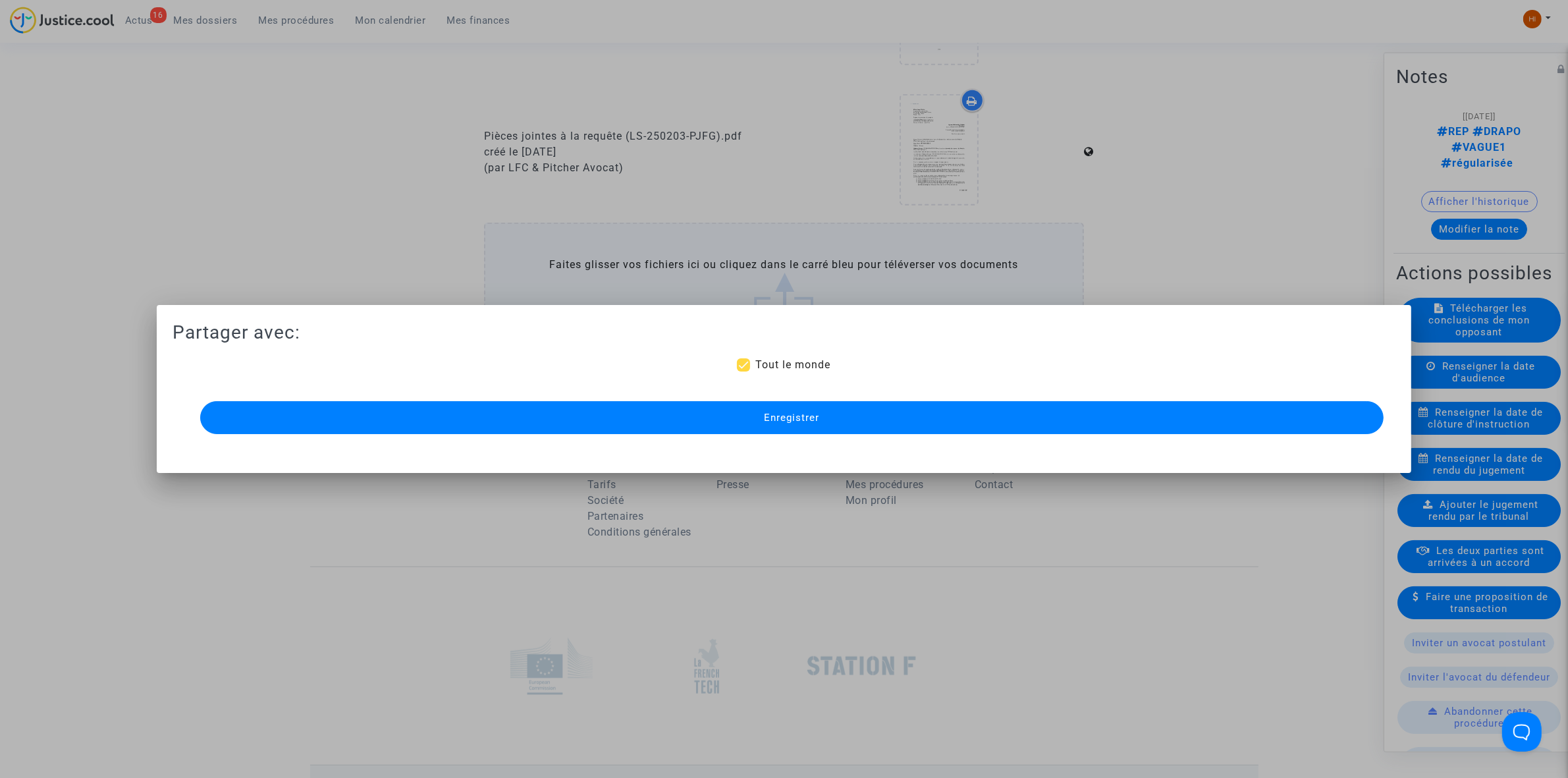
click at [825, 426] on button "Enregistrer" at bounding box center [792, 418] width 1183 height 33
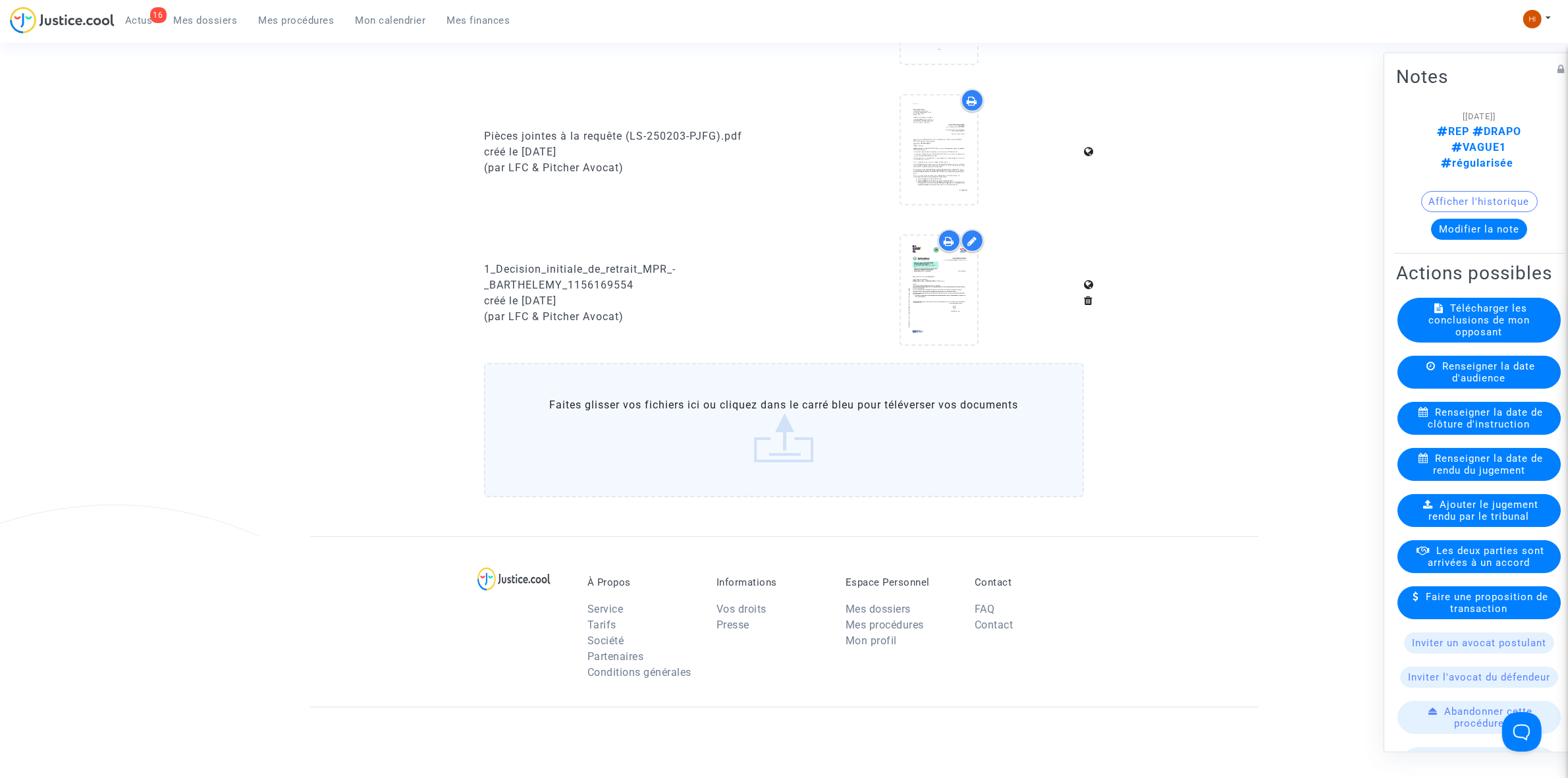
drag, startPoint x: 288, startPoint y: 13, endPoint x: 390, endPoint y: 51, distance: 108.8
click at [288, 13] on link "Mes procédures" at bounding box center [297, 20] width 97 height 20
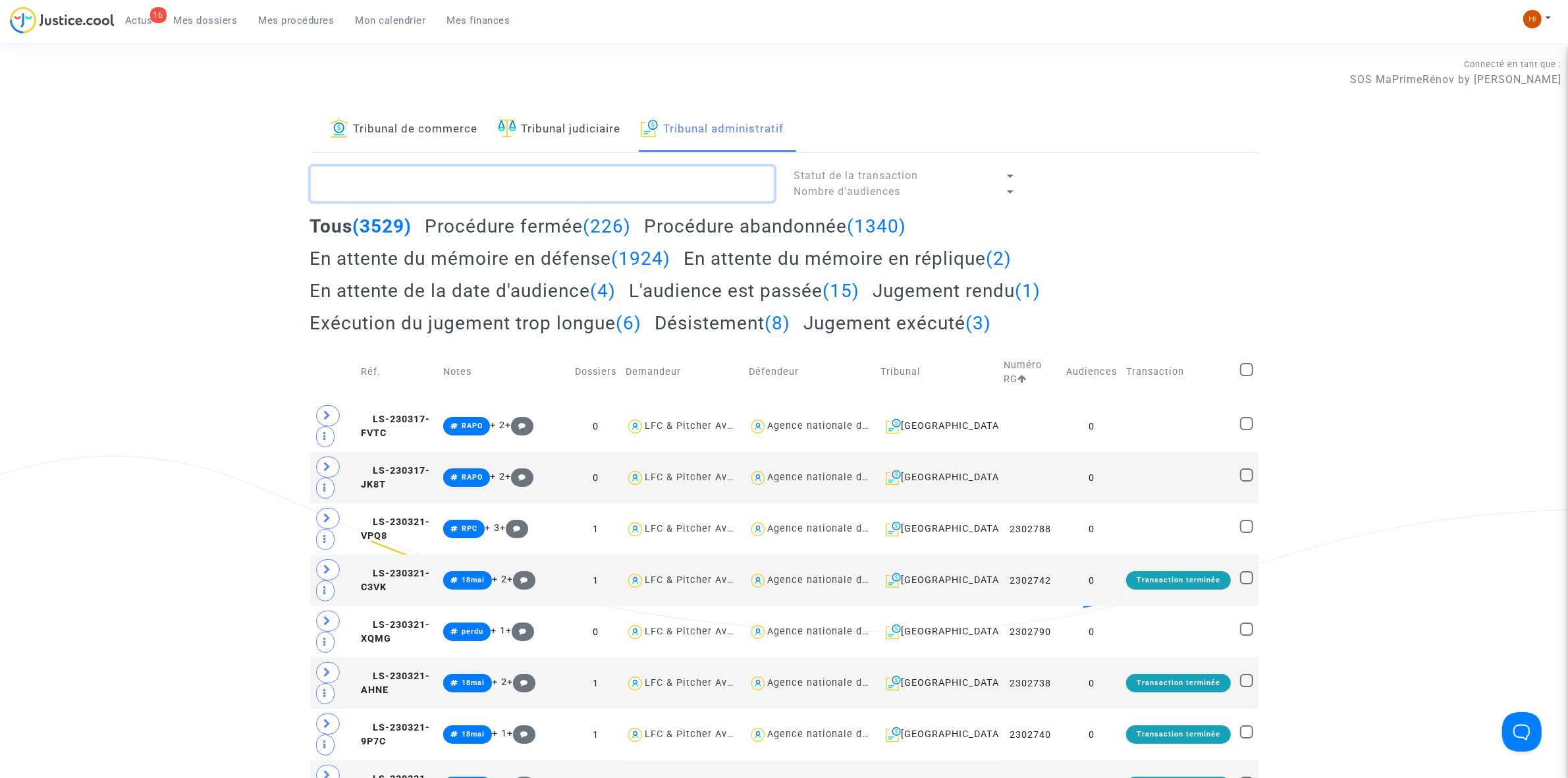
click at [732, 185] on textarea at bounding box center [542, 183] width 464 height 36
paste textarea "CHALAME"
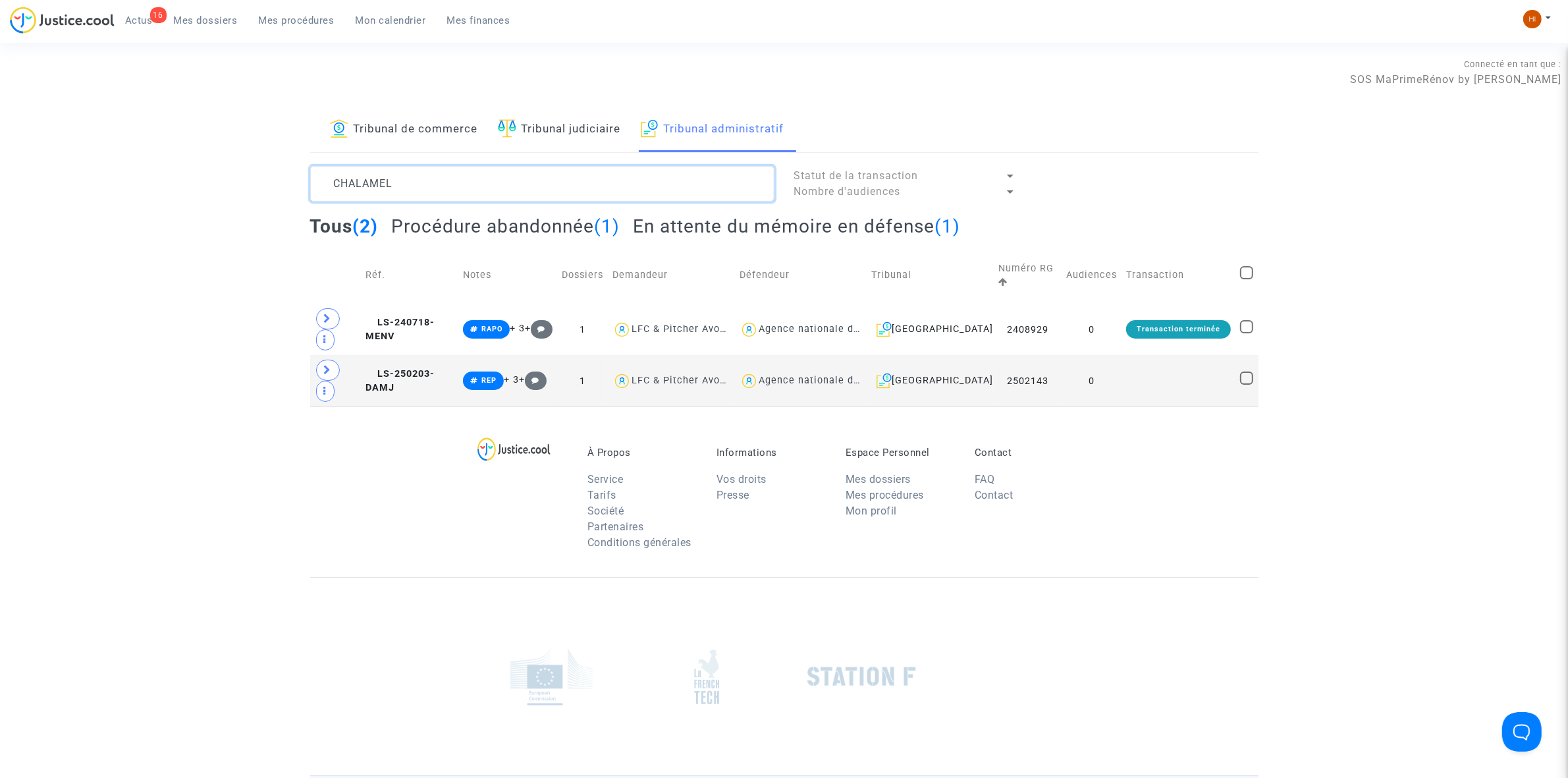
type textarea "CHALAMEL"
click at [734, 235] on h2 "En attente du mémoire en défense (1)" at bounding box center [796, 226] width 328 height 23
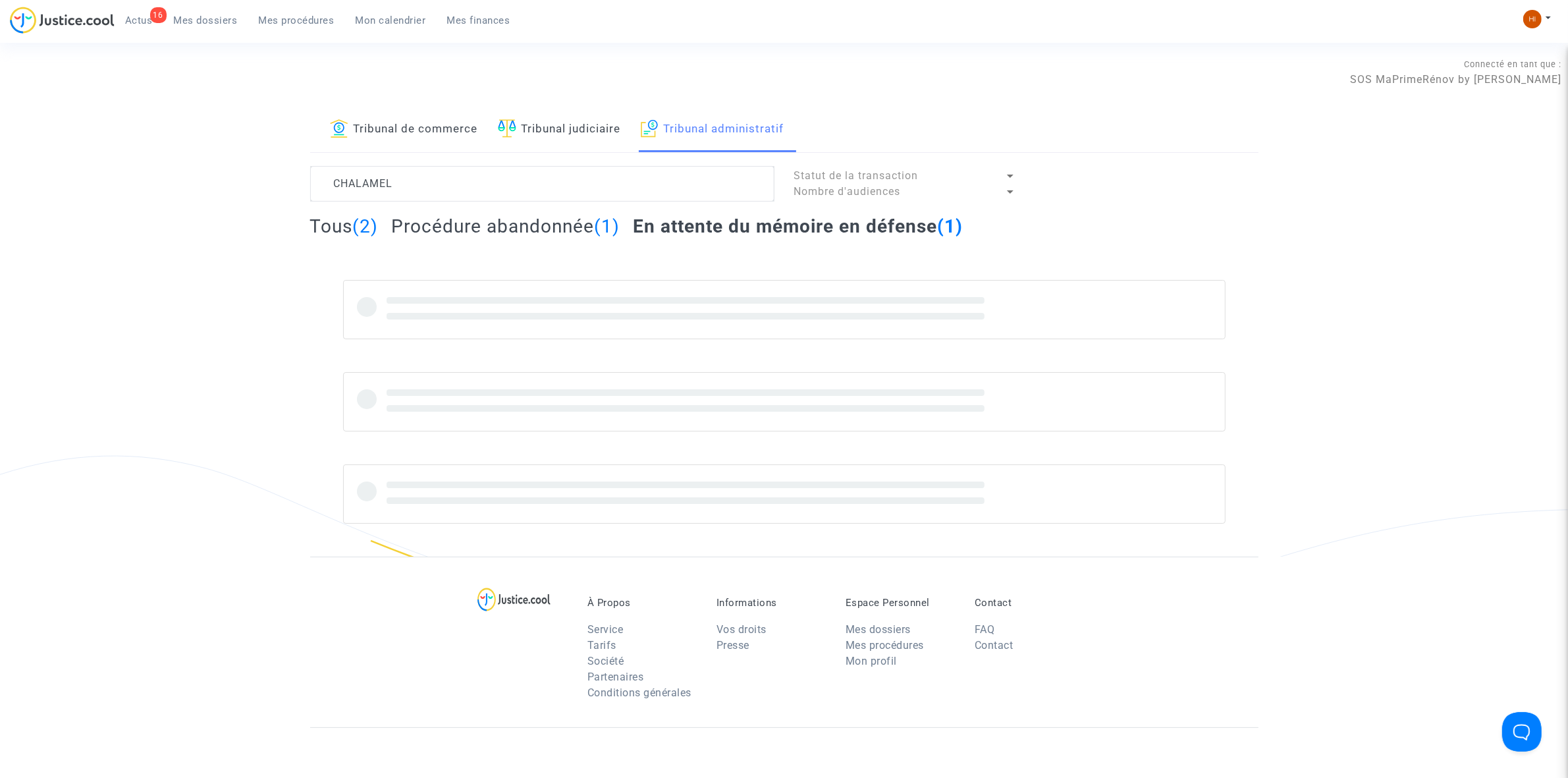
click at [741, 231] on h2 "En attente du mémoire en défense (1)" at bounding box center [798, 226] width 330 height 23
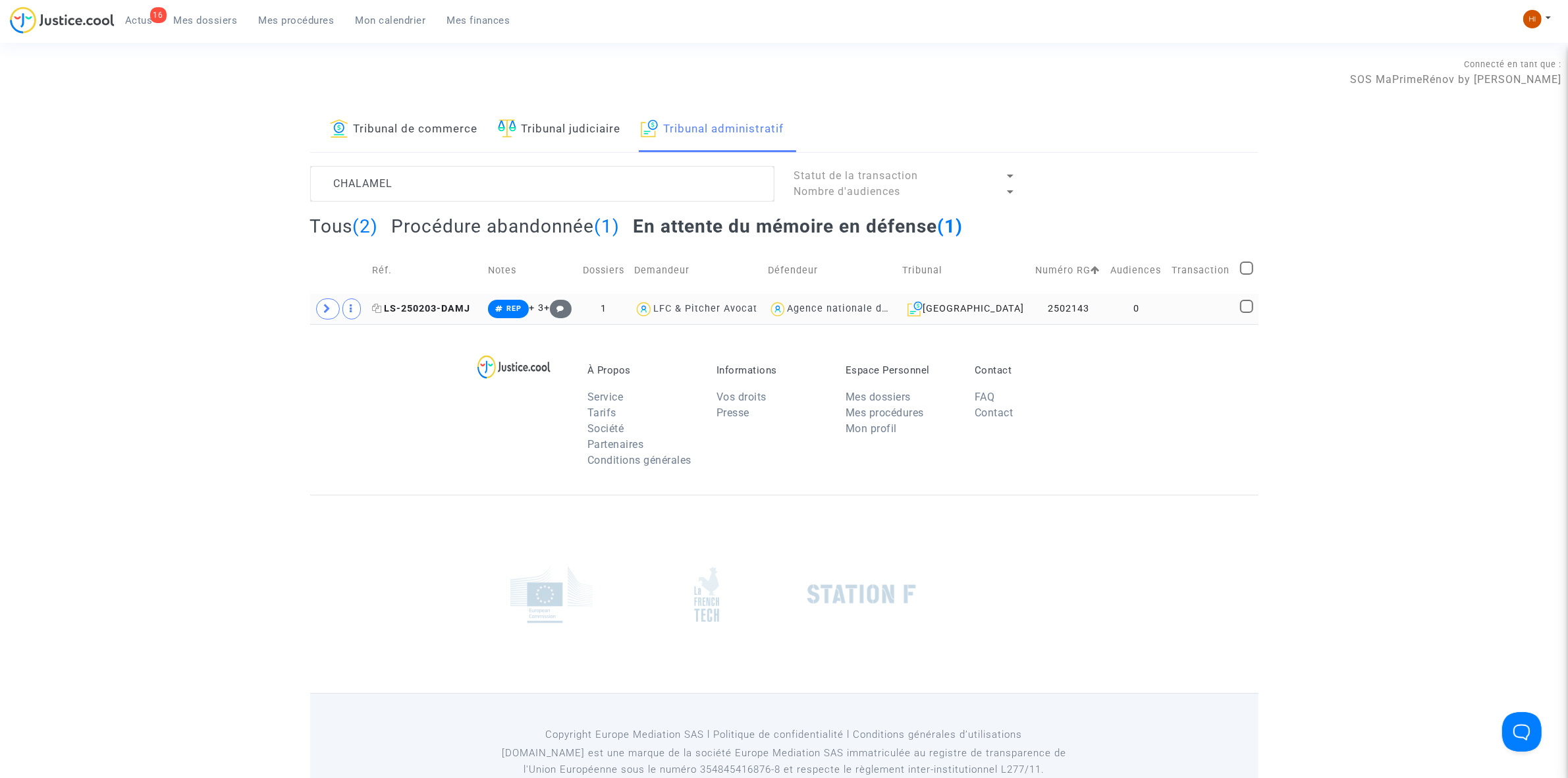
click at [449, 312] on span "LS-250203-DAMJ" at bounding box center [421, 309] width 98 height 11
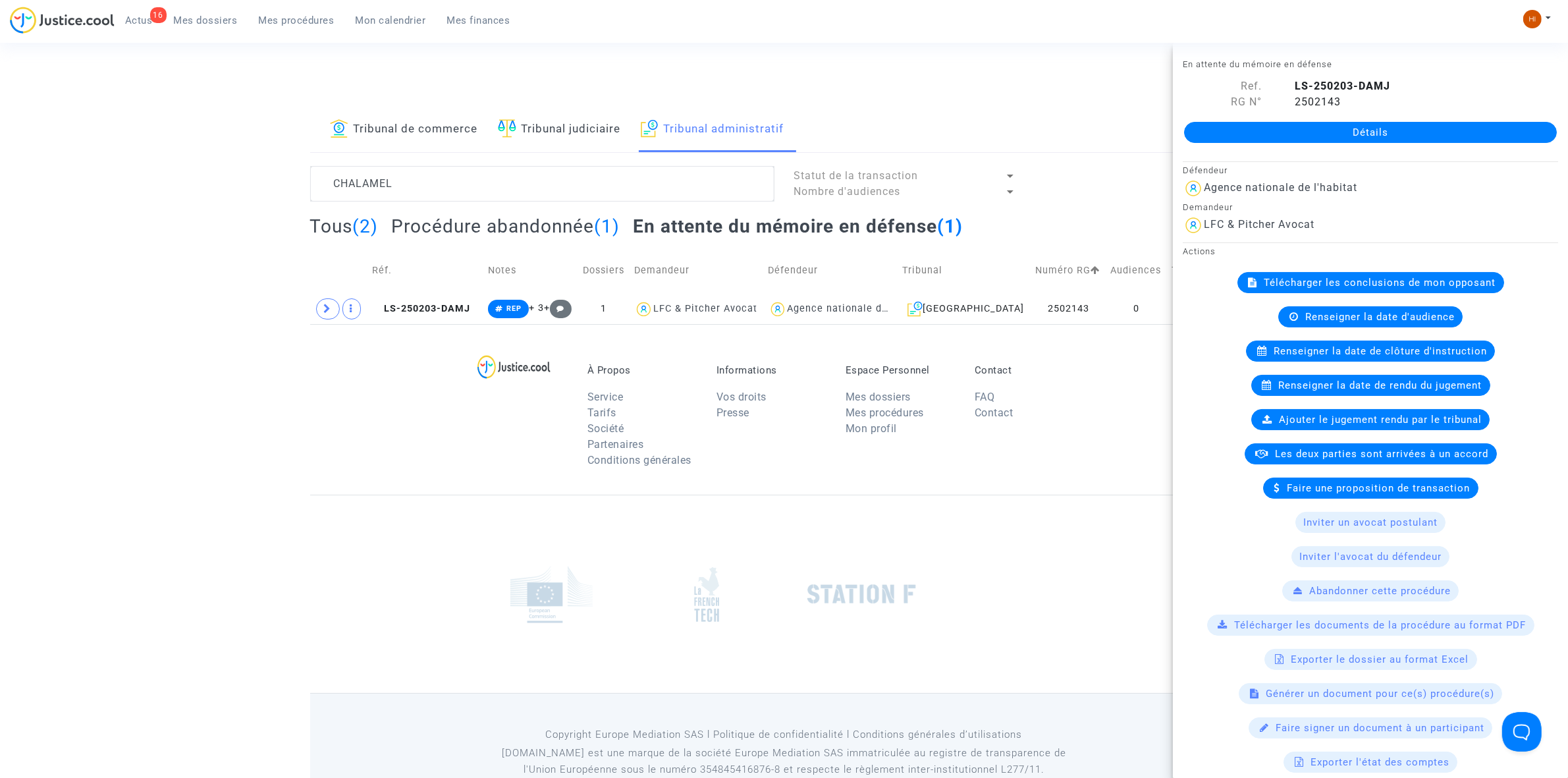
drag, startPoint x: 1202, startPoint y: 126, endPoint x: 1196, endPoint y: 139, distance: 14.3
click at [1202, 126] on link "Détails" at bounding box center [1371, 132] width 373 height 21
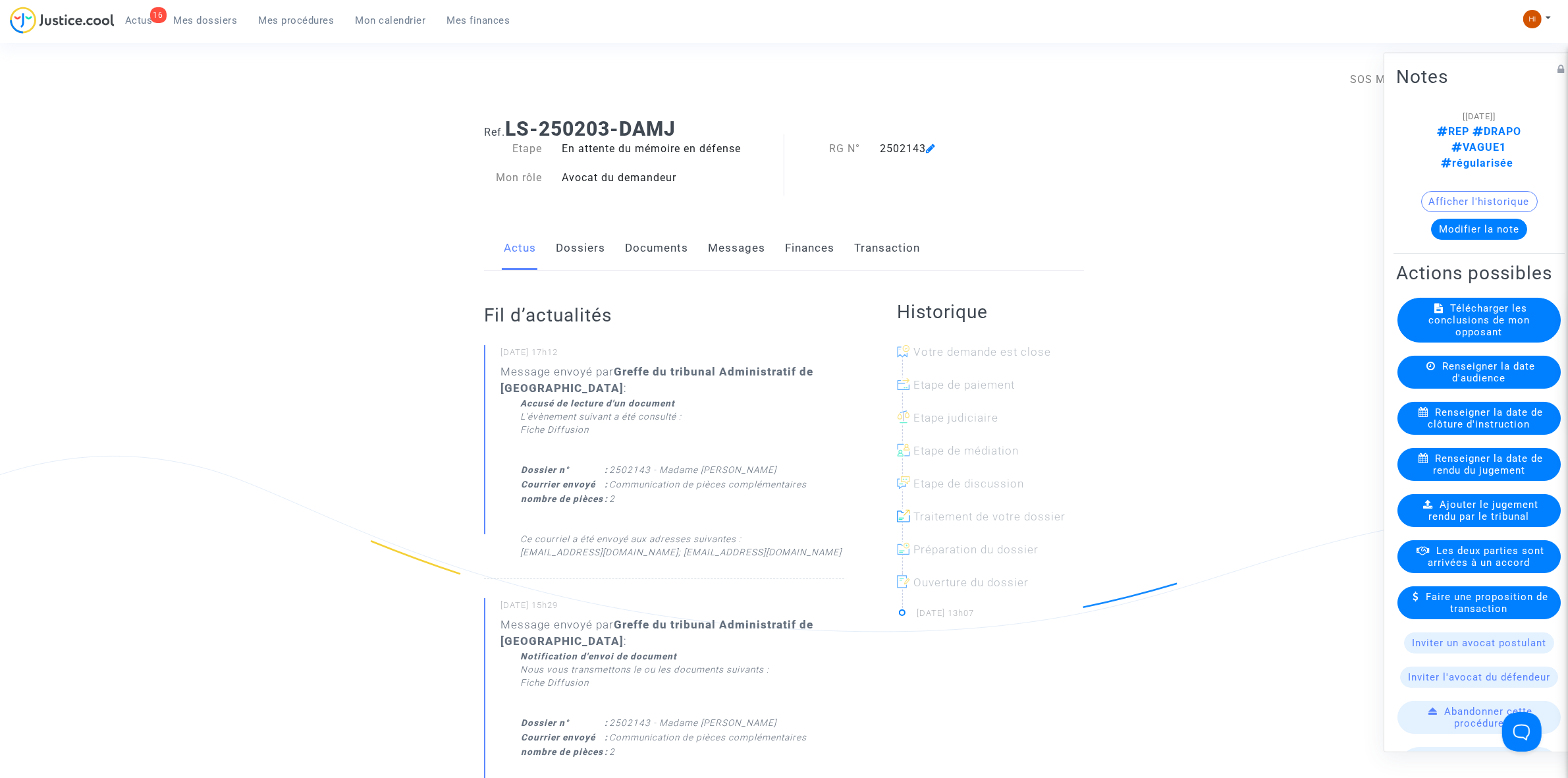
click at [654, 247] on link "Documents" at bounding box center [657, 248] width 63 height 44
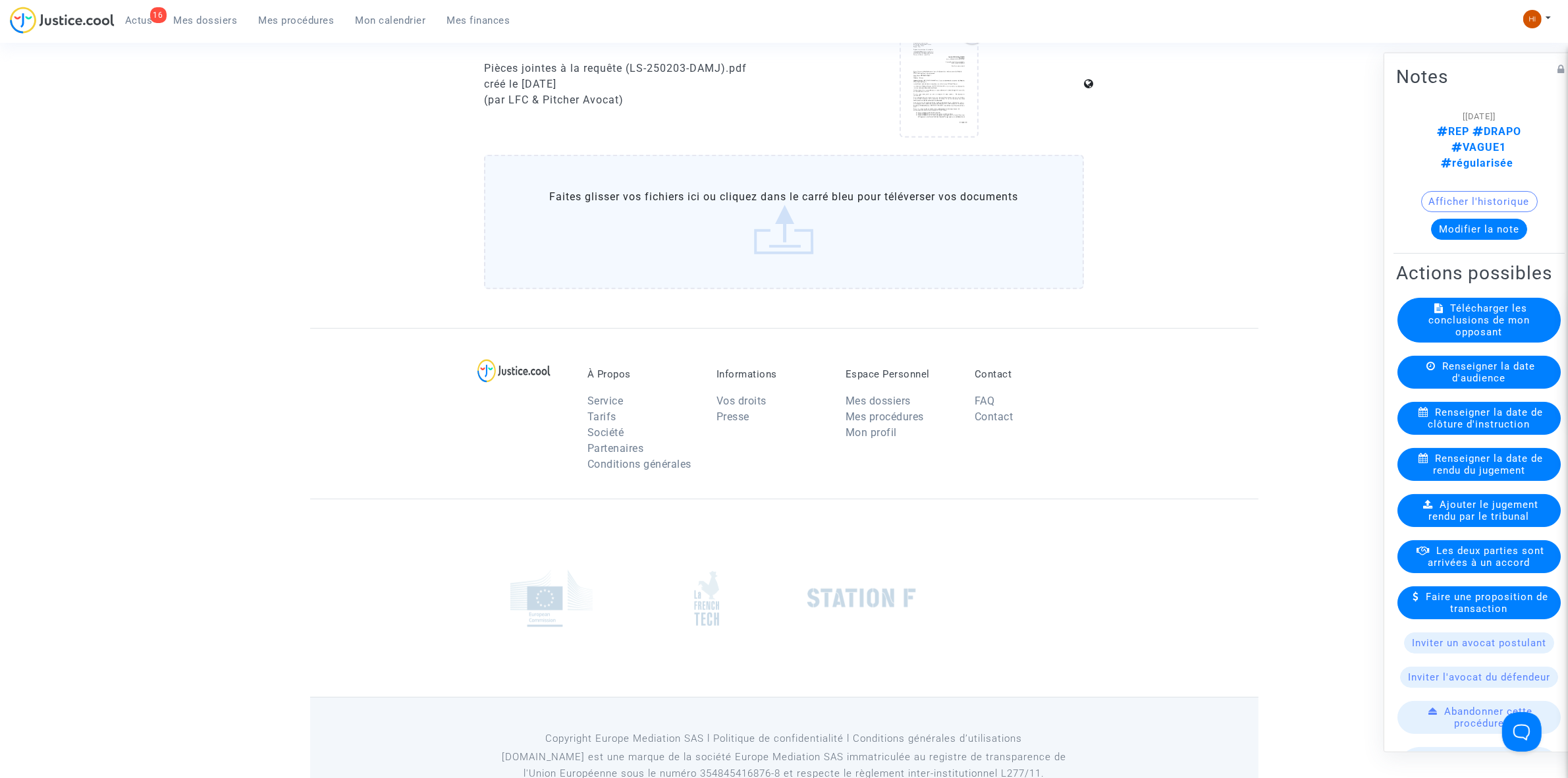
scroll to position [906, 0]
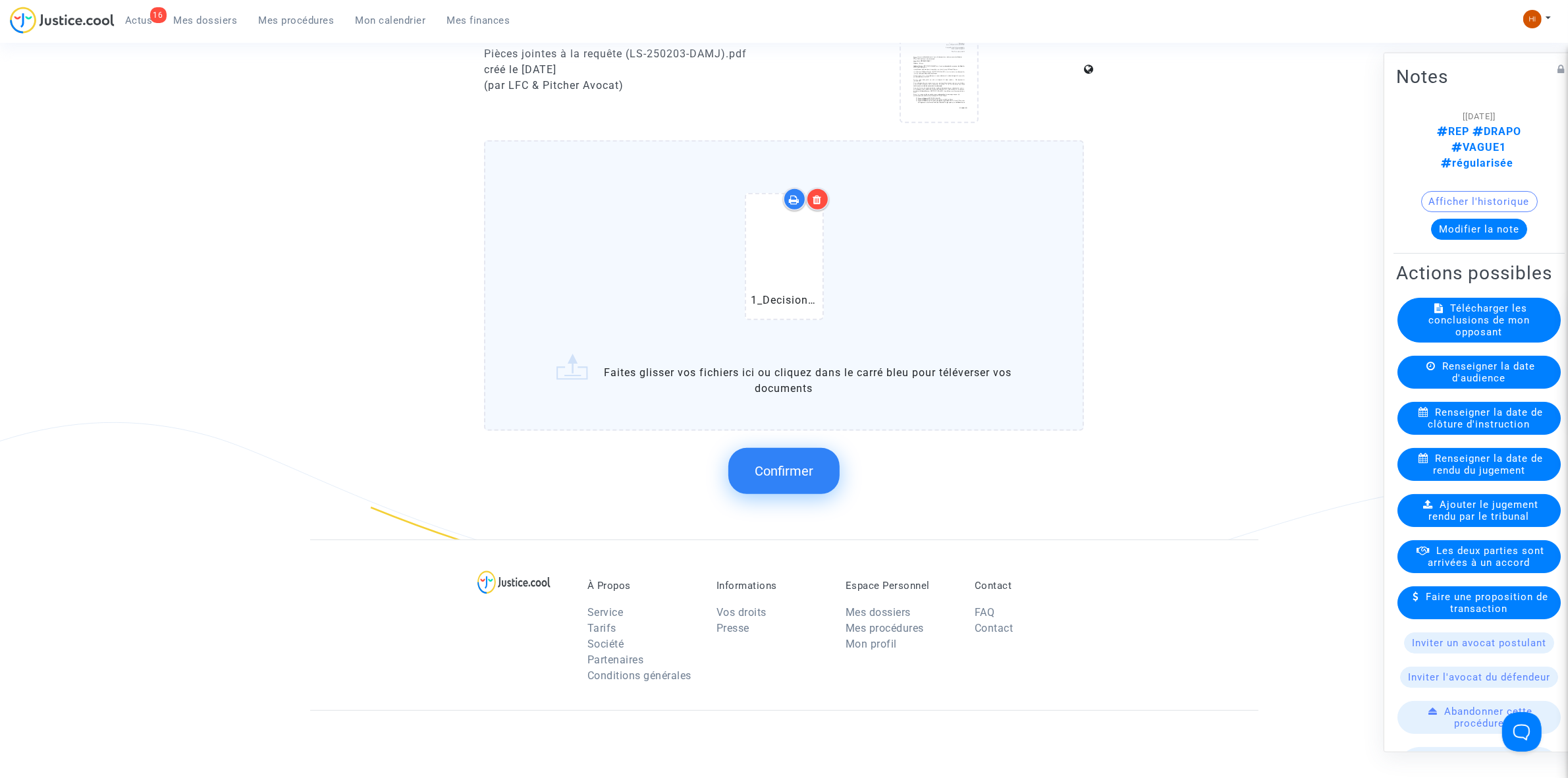
click at [826, 462] on button "Confirmer" at bounding box center [784, 471] width 111 height 46
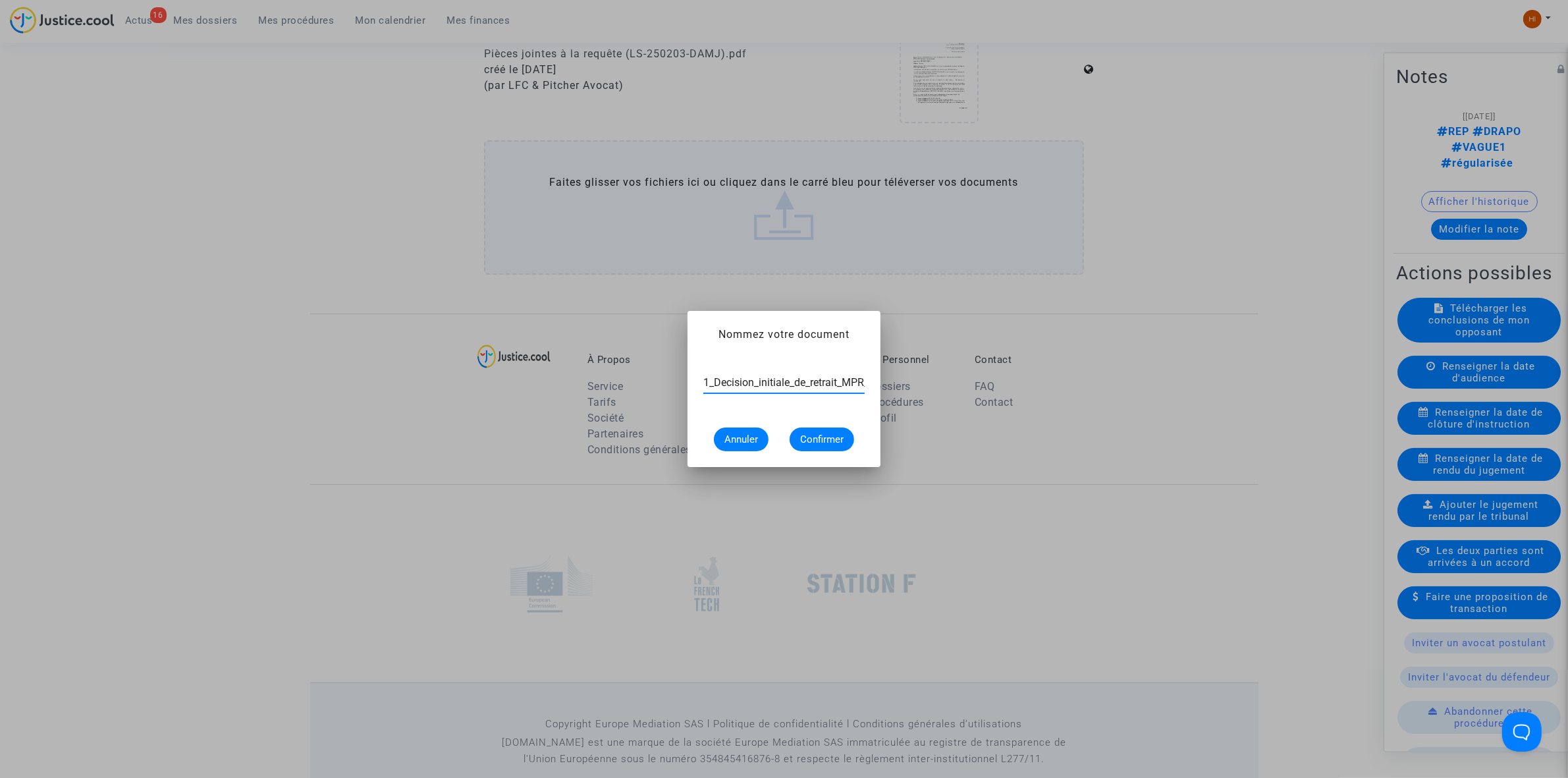
scroll to position [0, 132]
type input "1_Decision_initiale_de_retrait_MPR_-_CHALAMEL_1156170140"
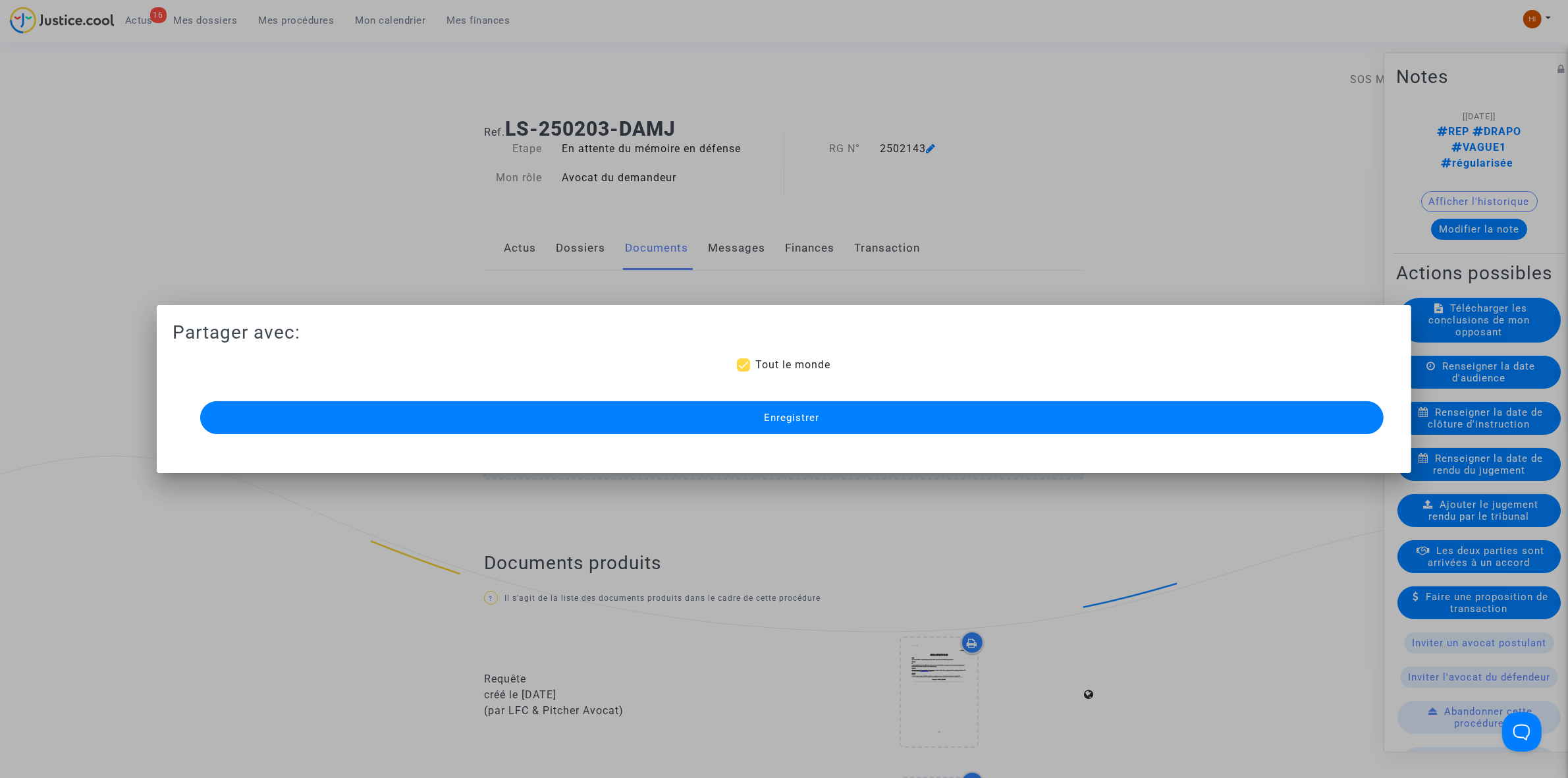
scroll to position [906, 0]
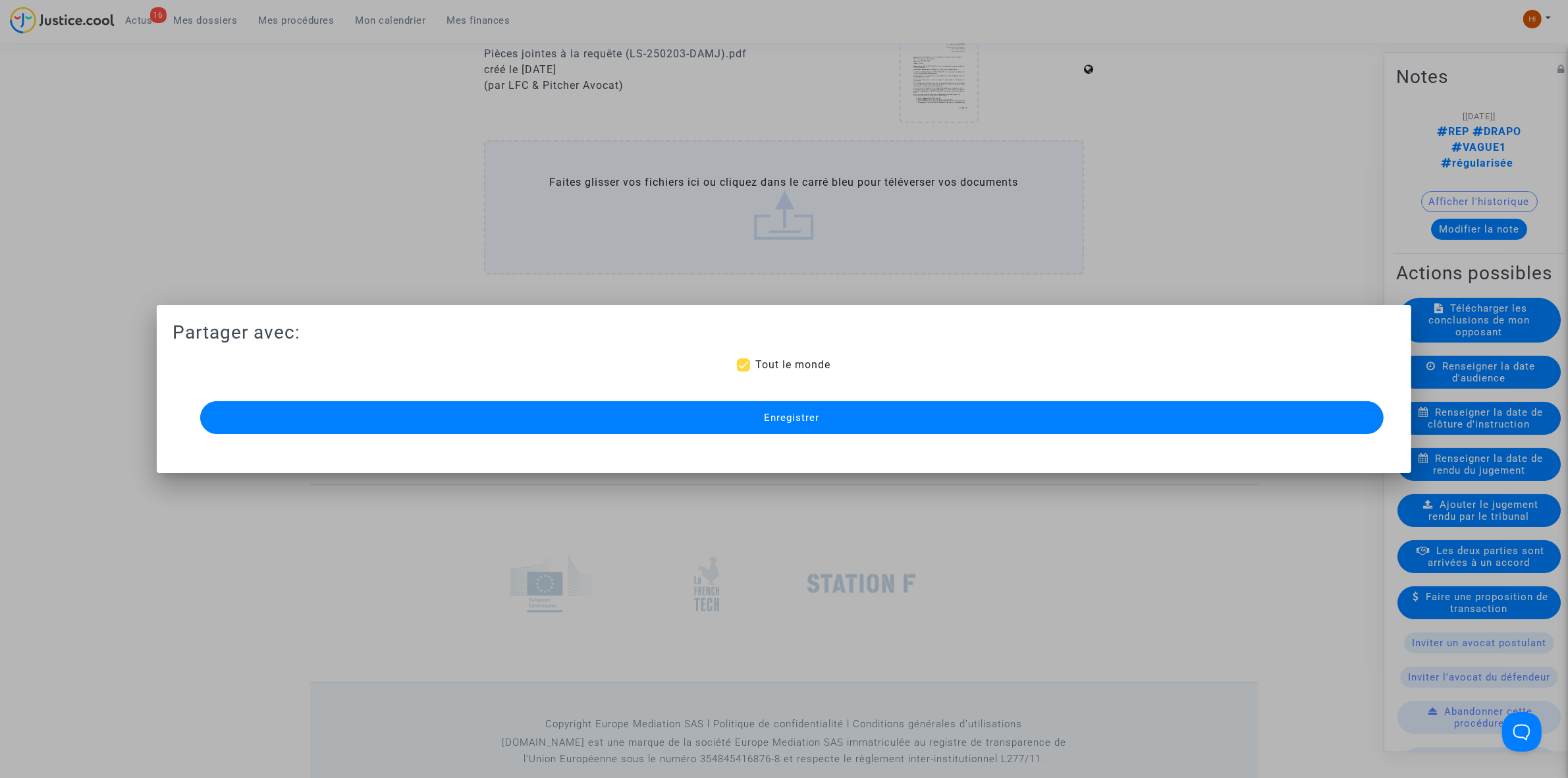
click at [832, 419] on button "Enregistrer" at bounding box center [792, 418] width 1183 height 33
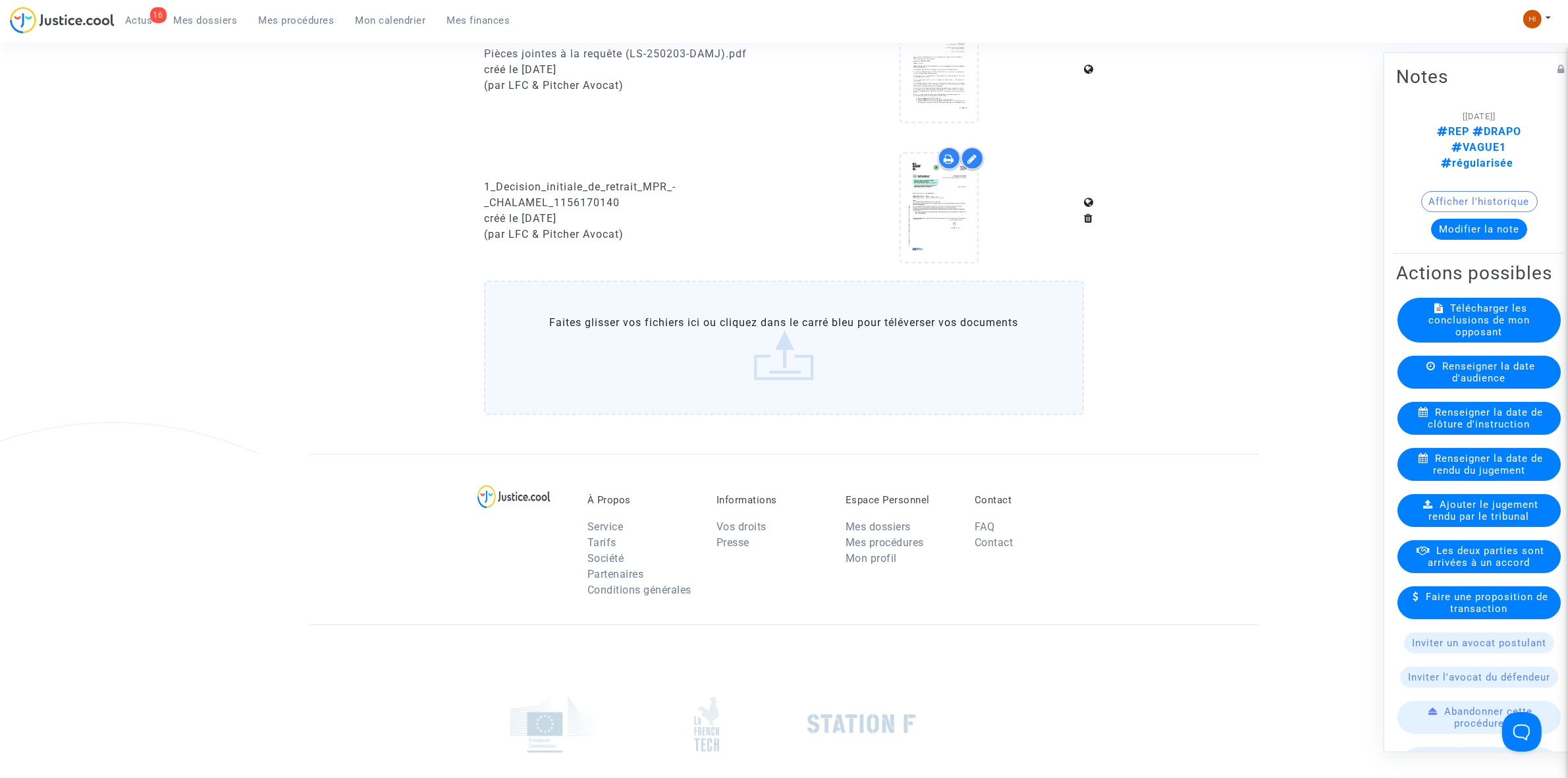
drag, startPoint x: 286, startPoint y: 10, endPoint x: 40, endPoint y: 130, distance: 273.7
click at [286, 10] on link "Mes procédures" at bounding box center [297, 20] width 97 height 20
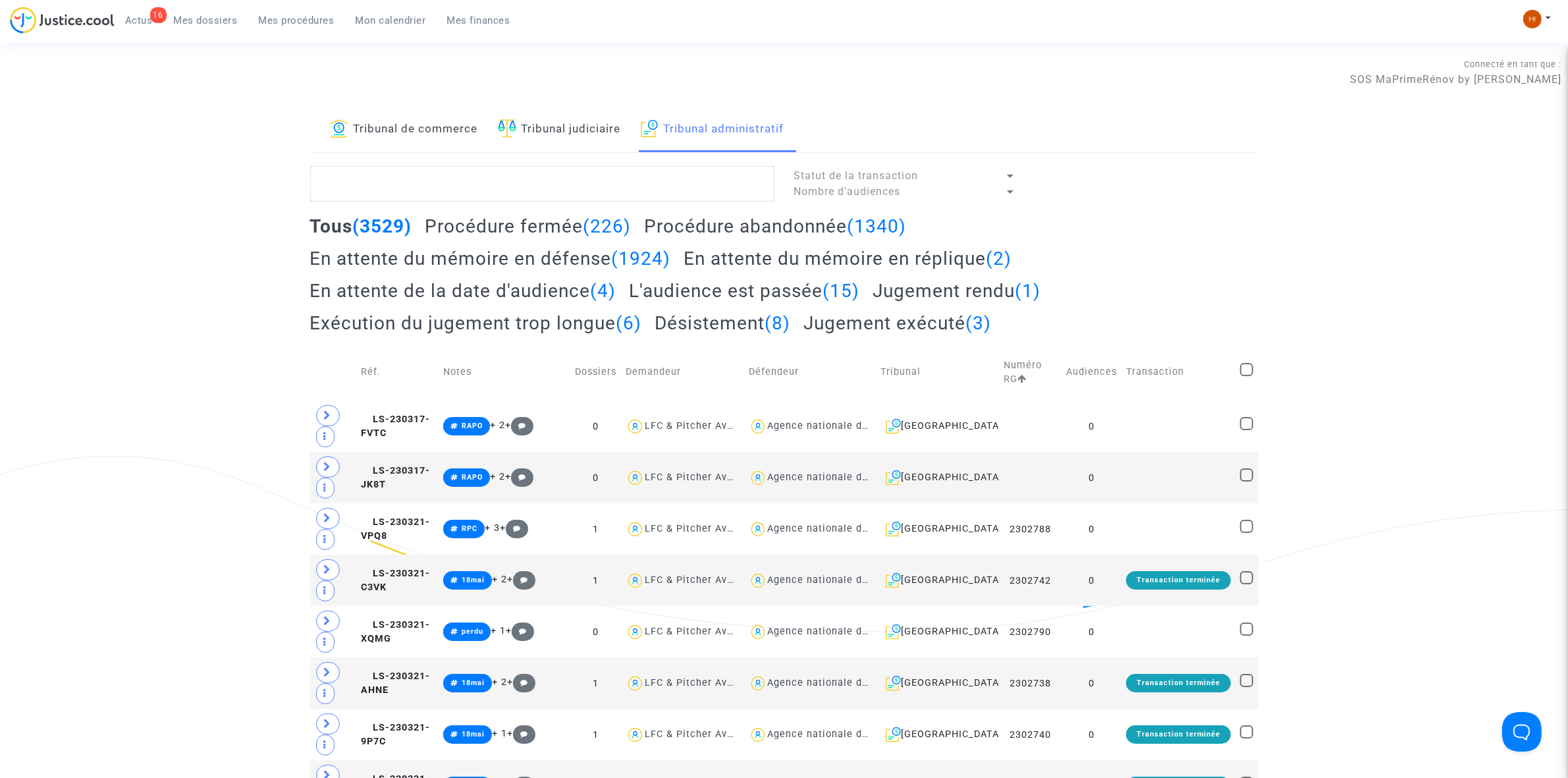
click at [677, 196] on textarea at bounding box center [542, 183] width 464 height 36
click at [542, 194] on textarea at bounding box center [542, 183] width 464 height 36
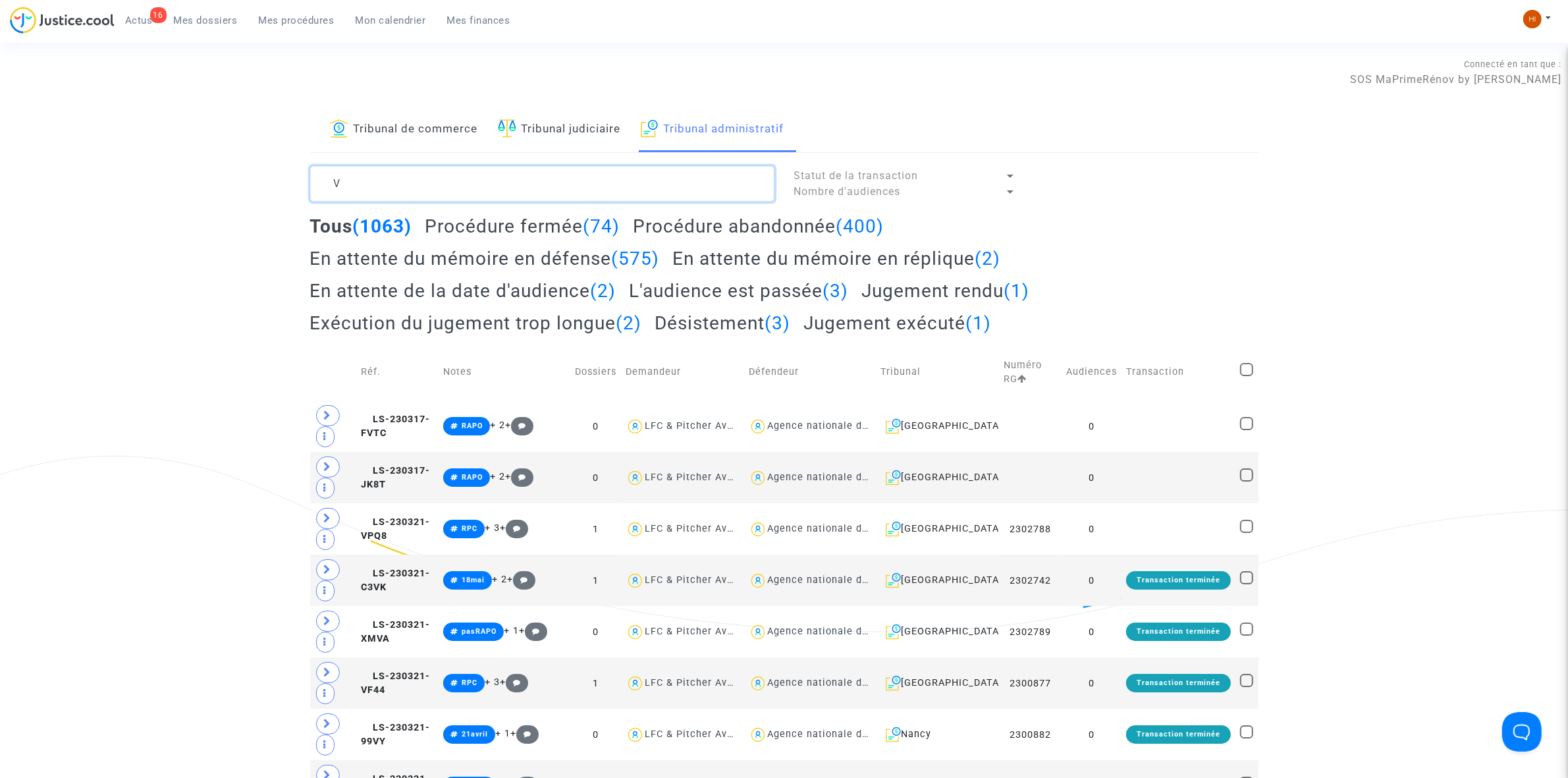
type textarea "V"
click at [386, 182] on textarea at bounding box center [542, 183] width 464 height 36
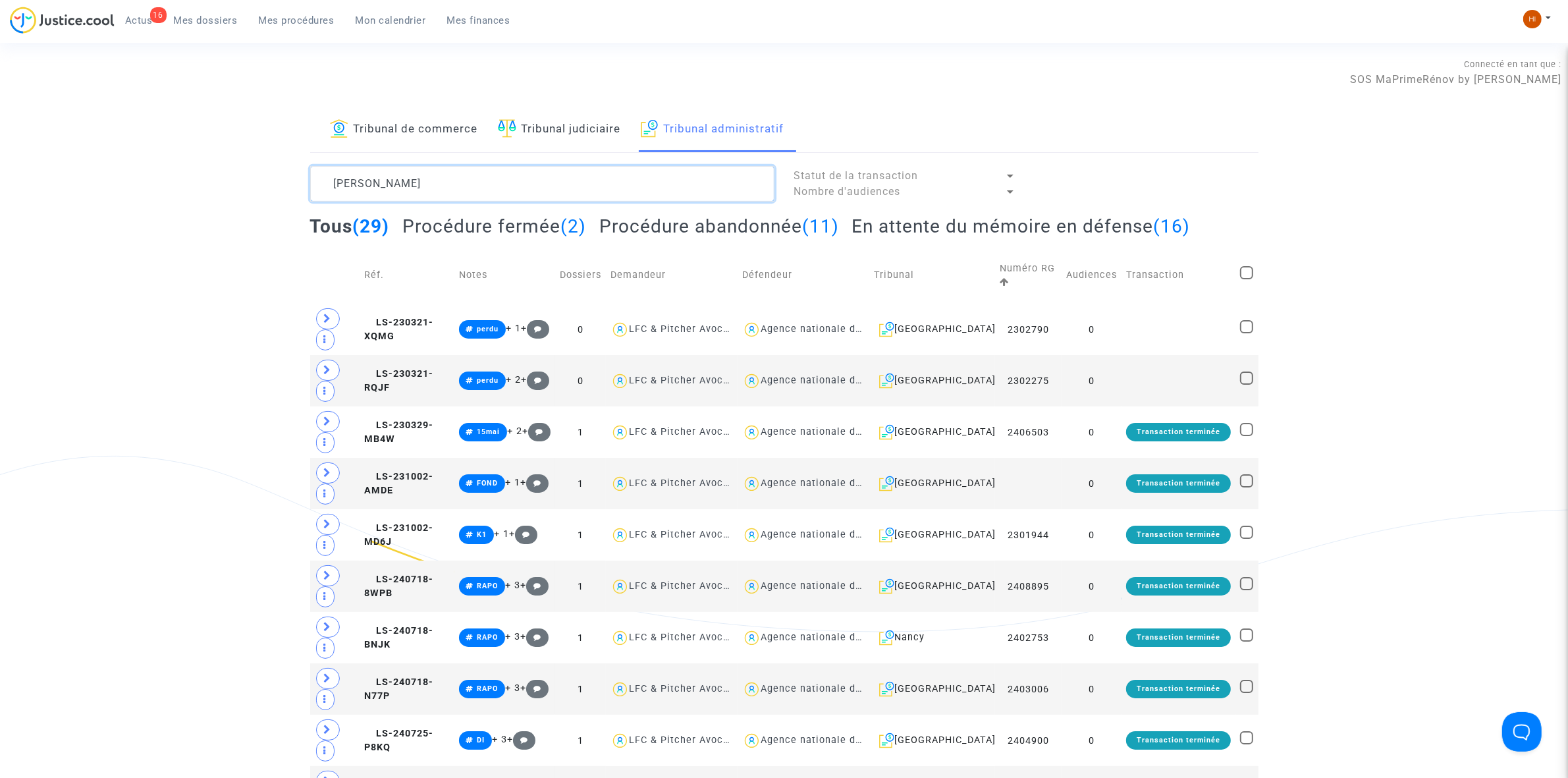
drag, startPoint x: 507, startPoint y: 185, endPoint x: 113, endPoint y: 166, distance: 394.5
paste textarea "2502141"
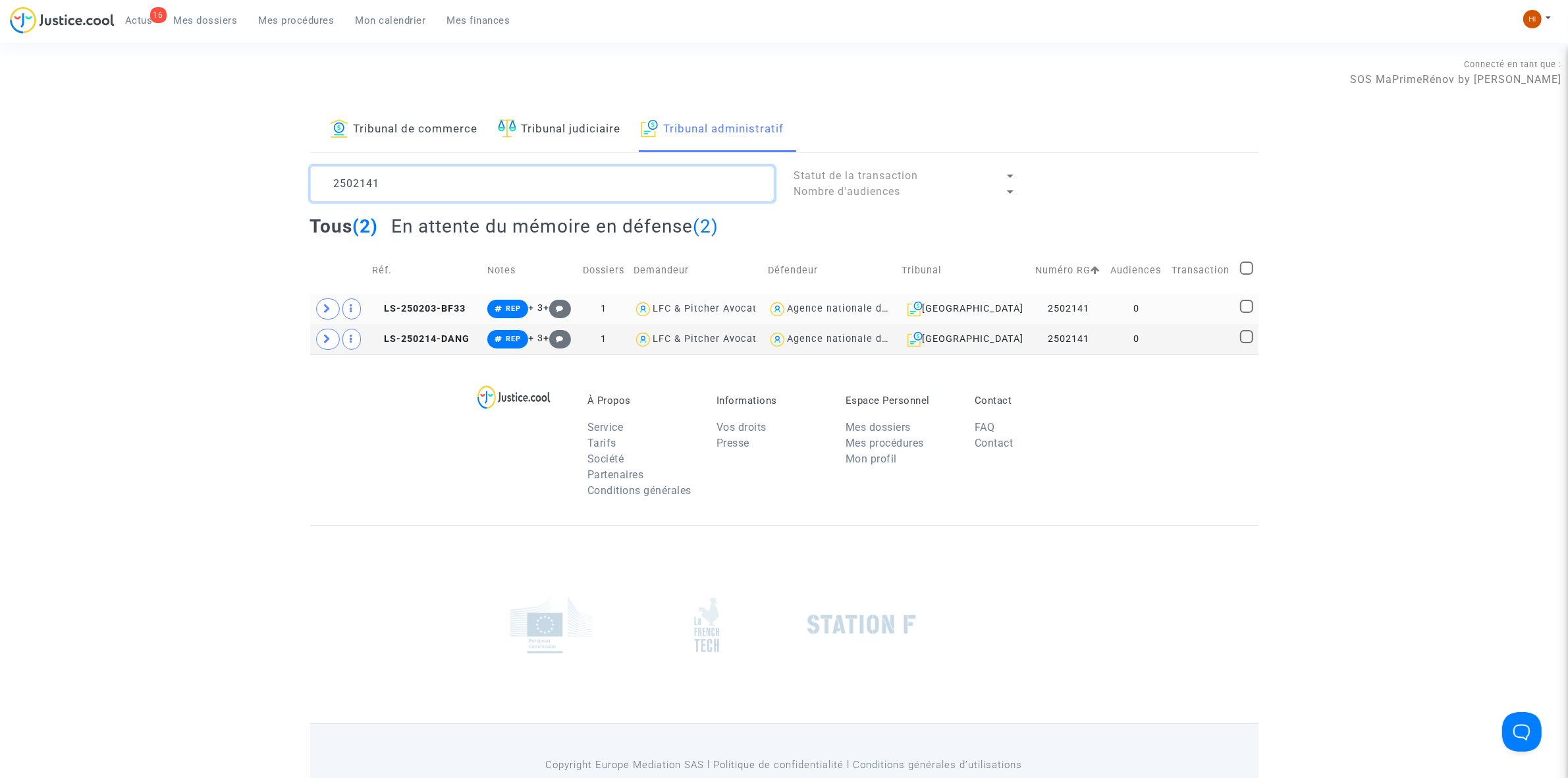
type textarea "2502141"
click at [1174, 298] on td at bounding box center [1202, 309] width 68 height 30
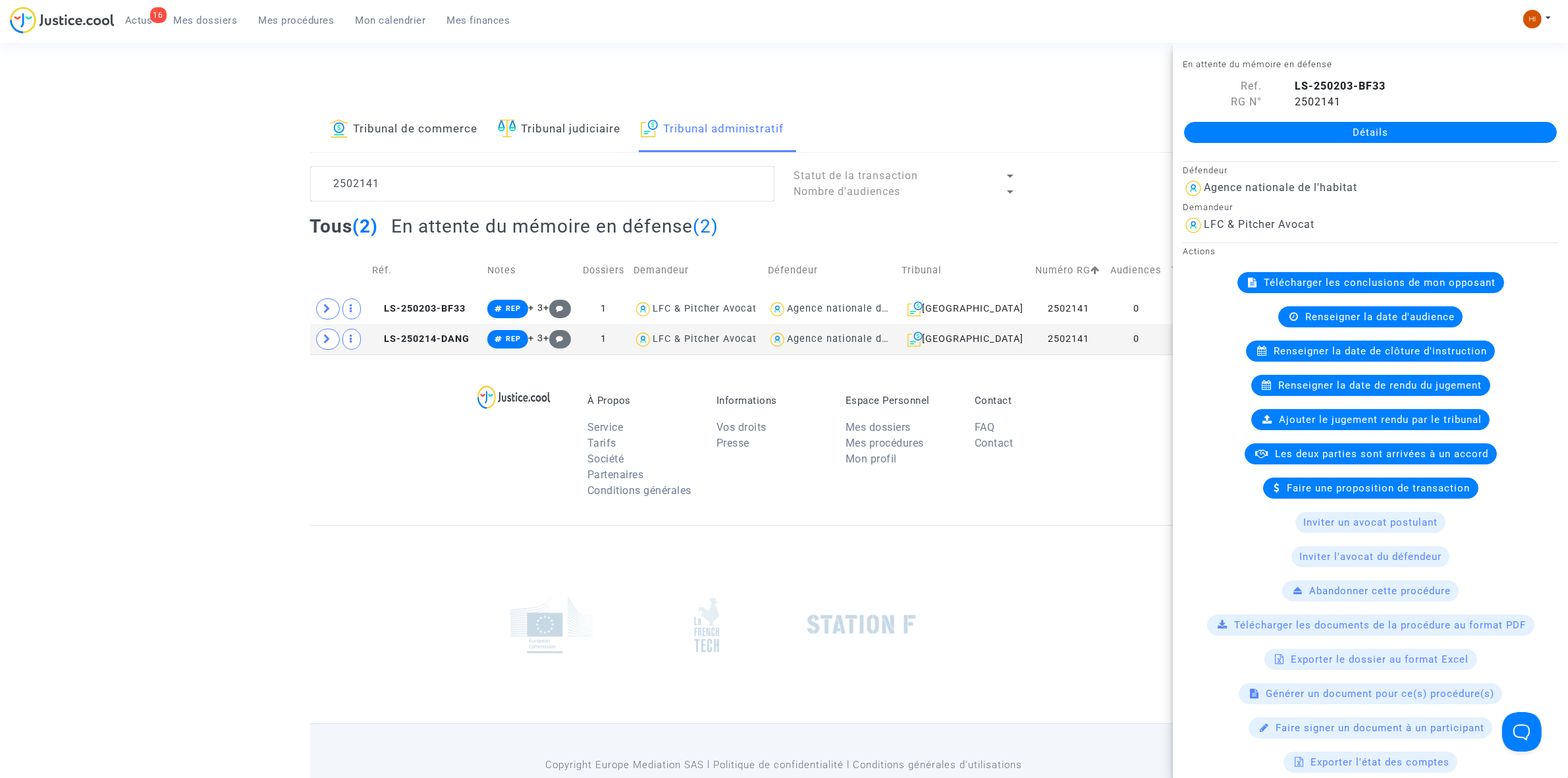
click at [1338, 126] on link "Détails" at bounding box center [1371, 132] width 373 height 21
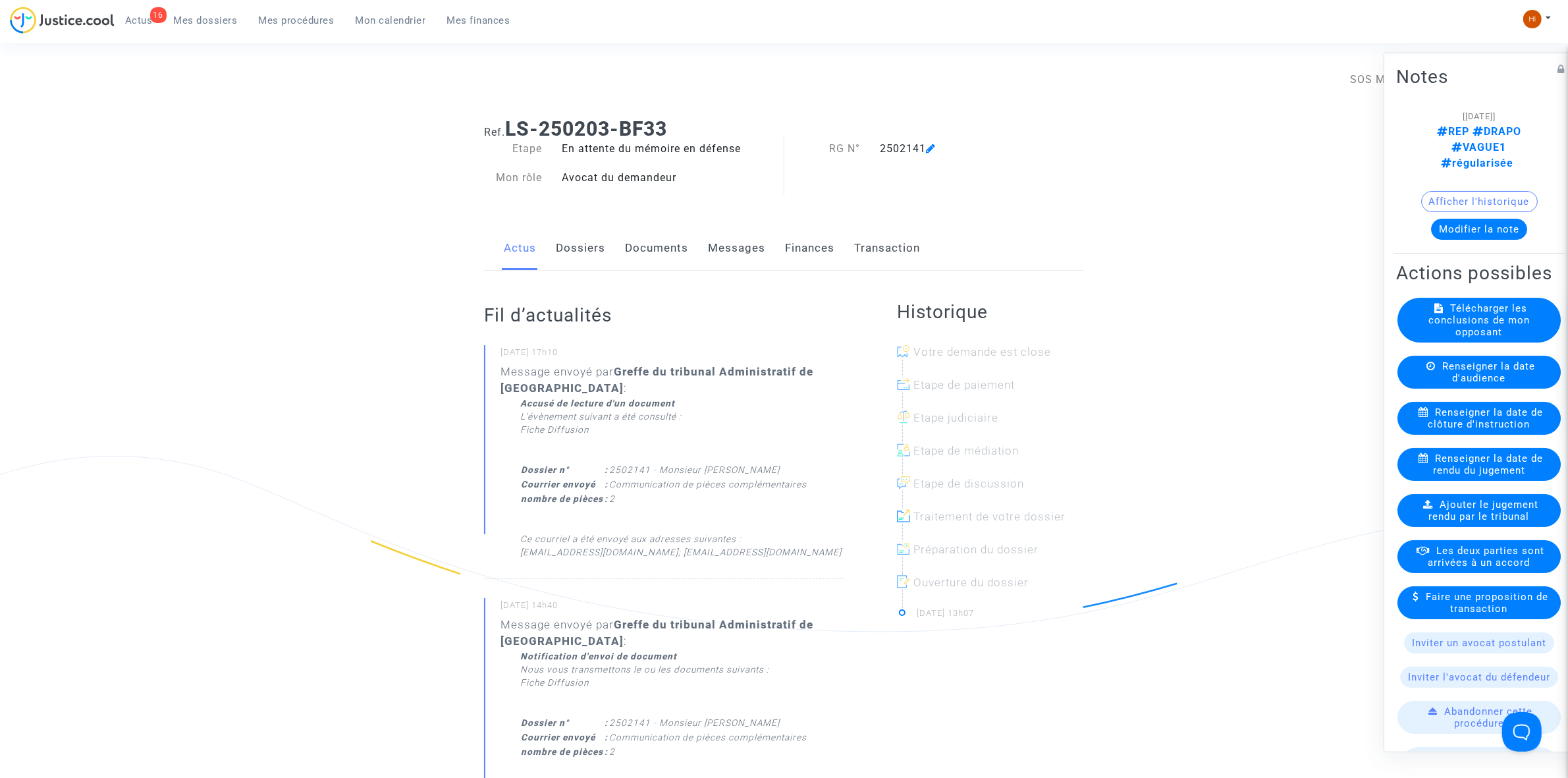
click at [586, 255] on link "Dossiers" at bounding box center [581, 248] width 49 height 44
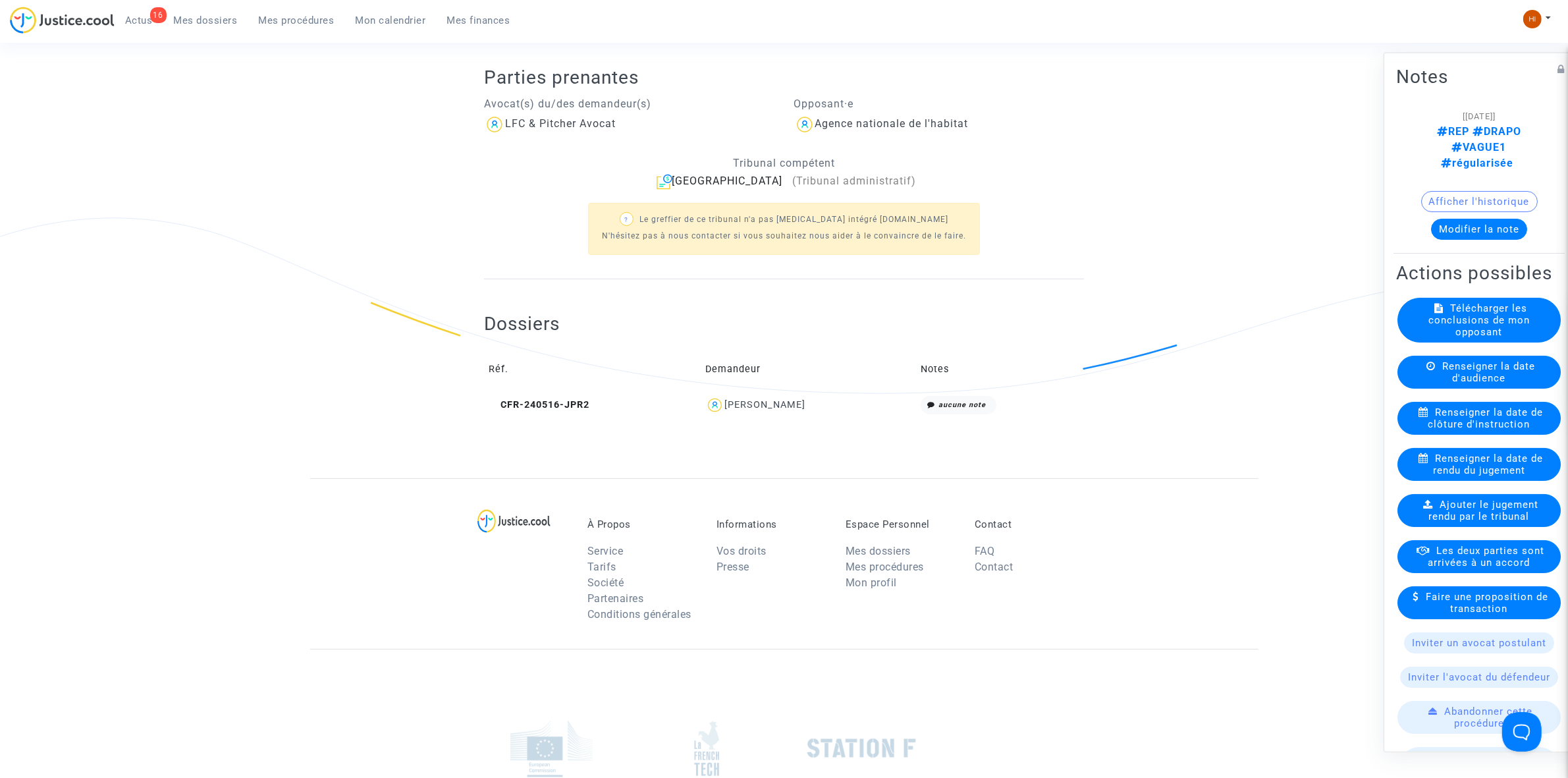
scroll to position [412, 0]
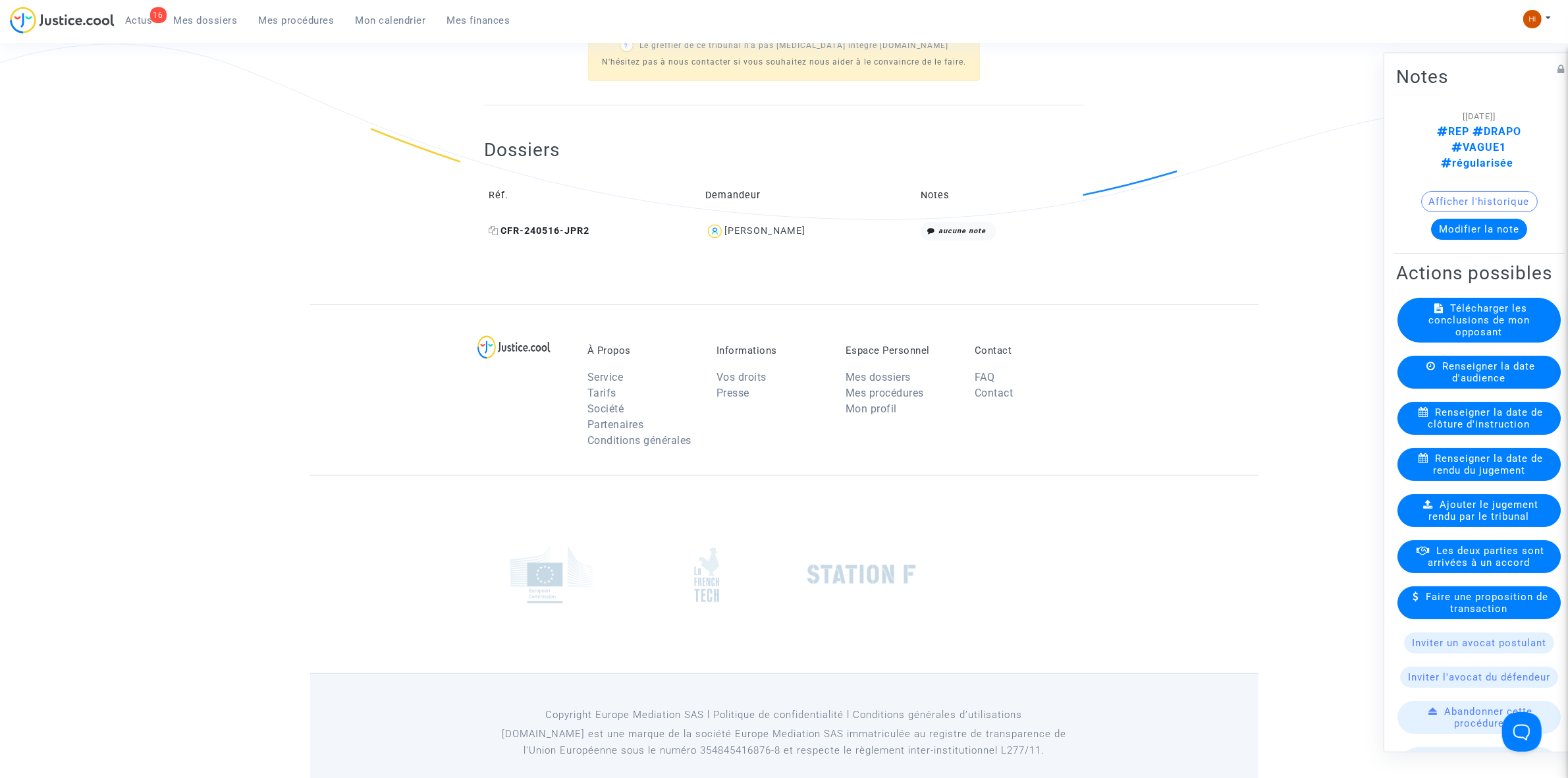
click at [568, 225] on span "CFR-240516-JPR2" at bounding box center [539, 231] width 101 height 11
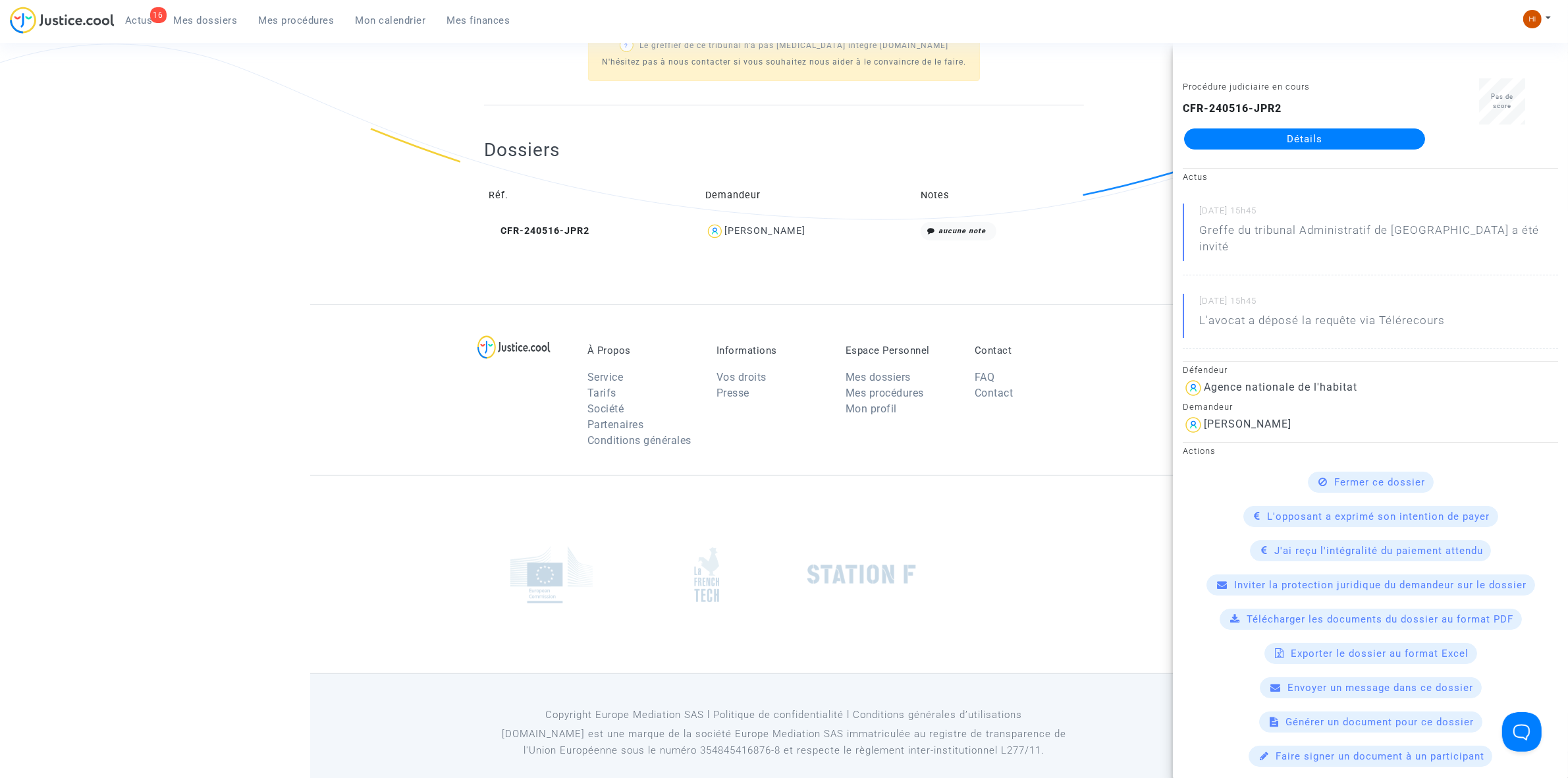
click at [1314, 136] on link "Détails" at bounding box center [1305, 139] width 241 height 21
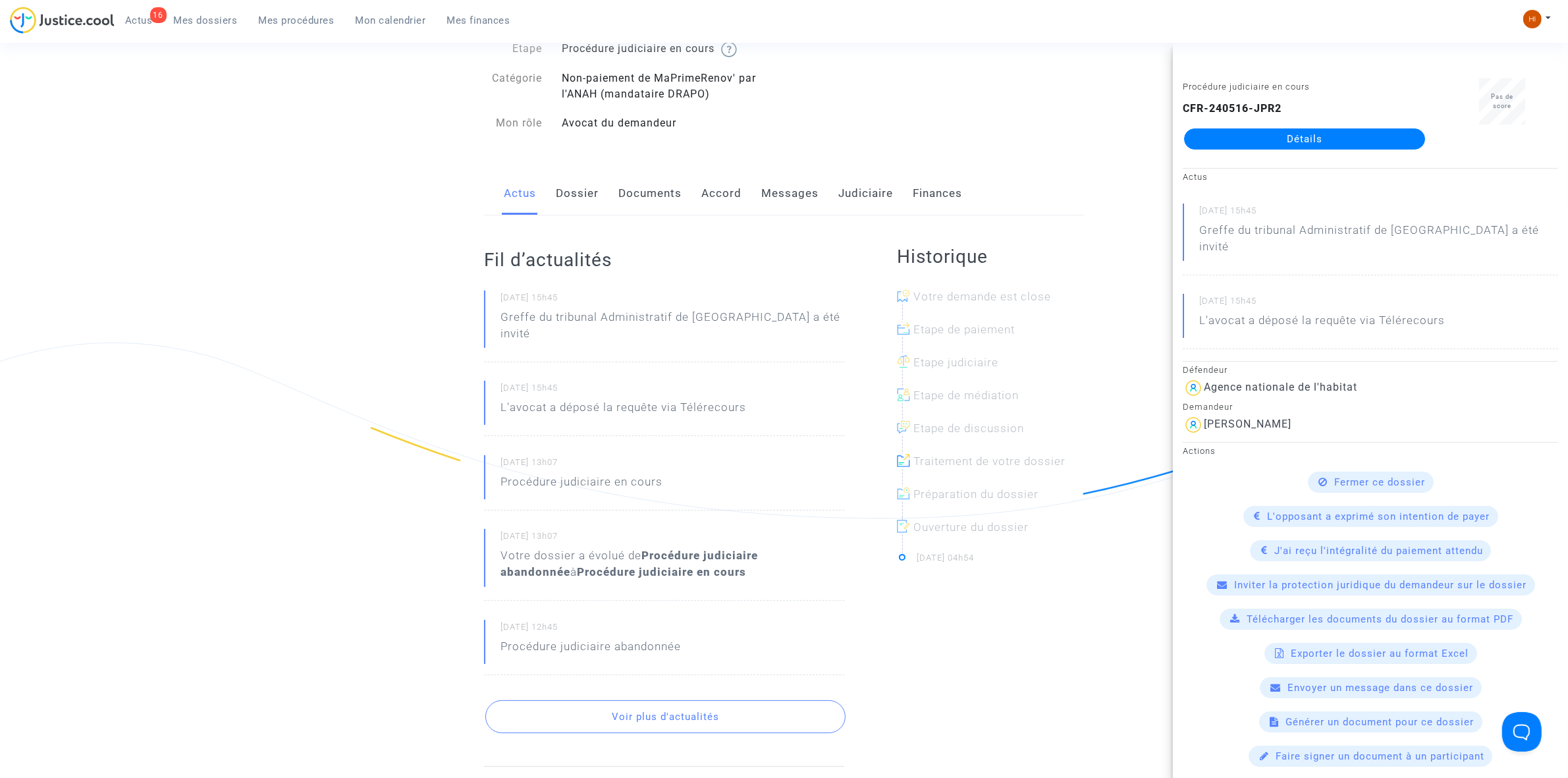
scroll to position [82, 0]
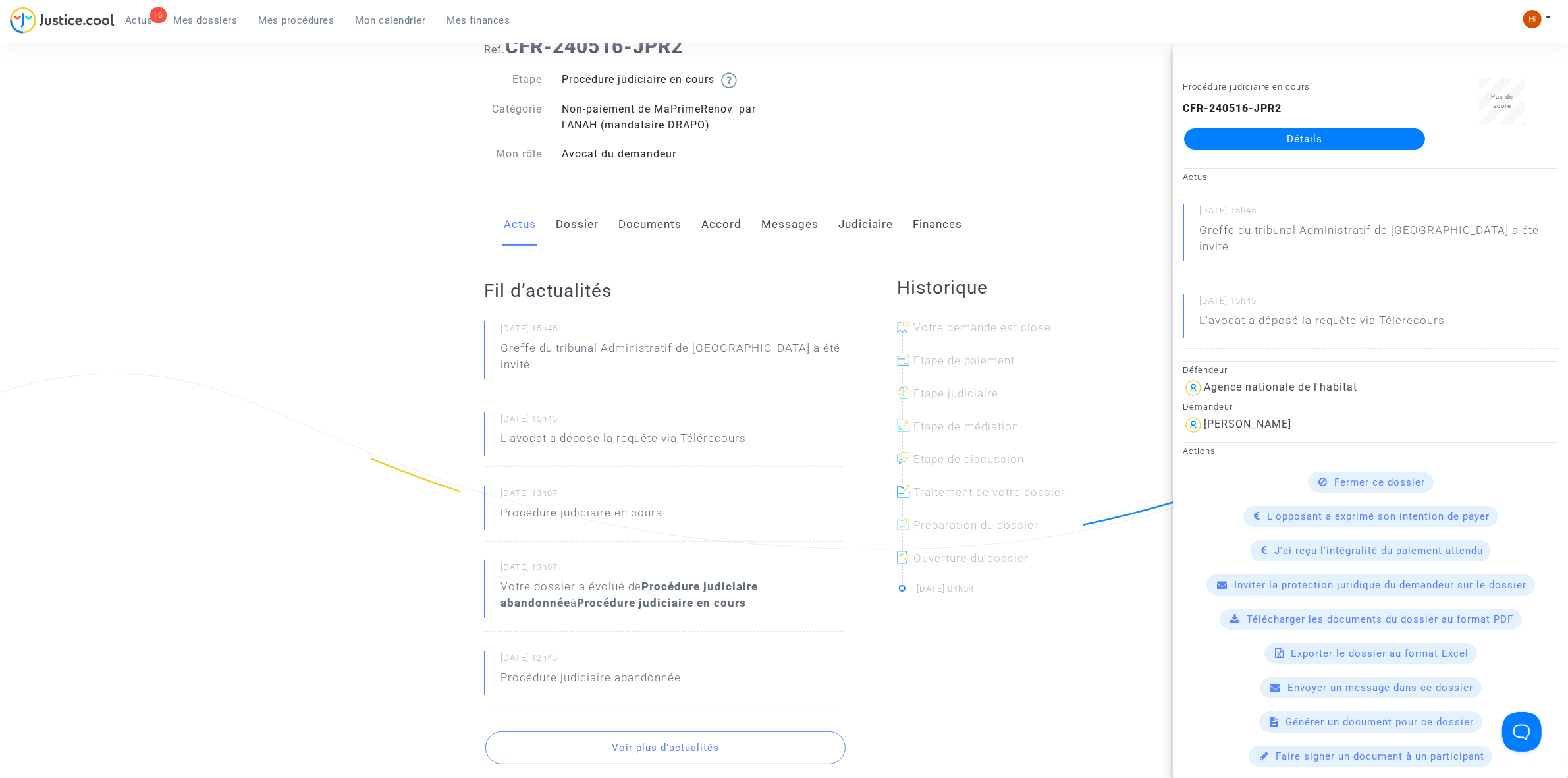
click at [650, 235] on link "Documents" at bounding box center [650, 224] width 63 height 44
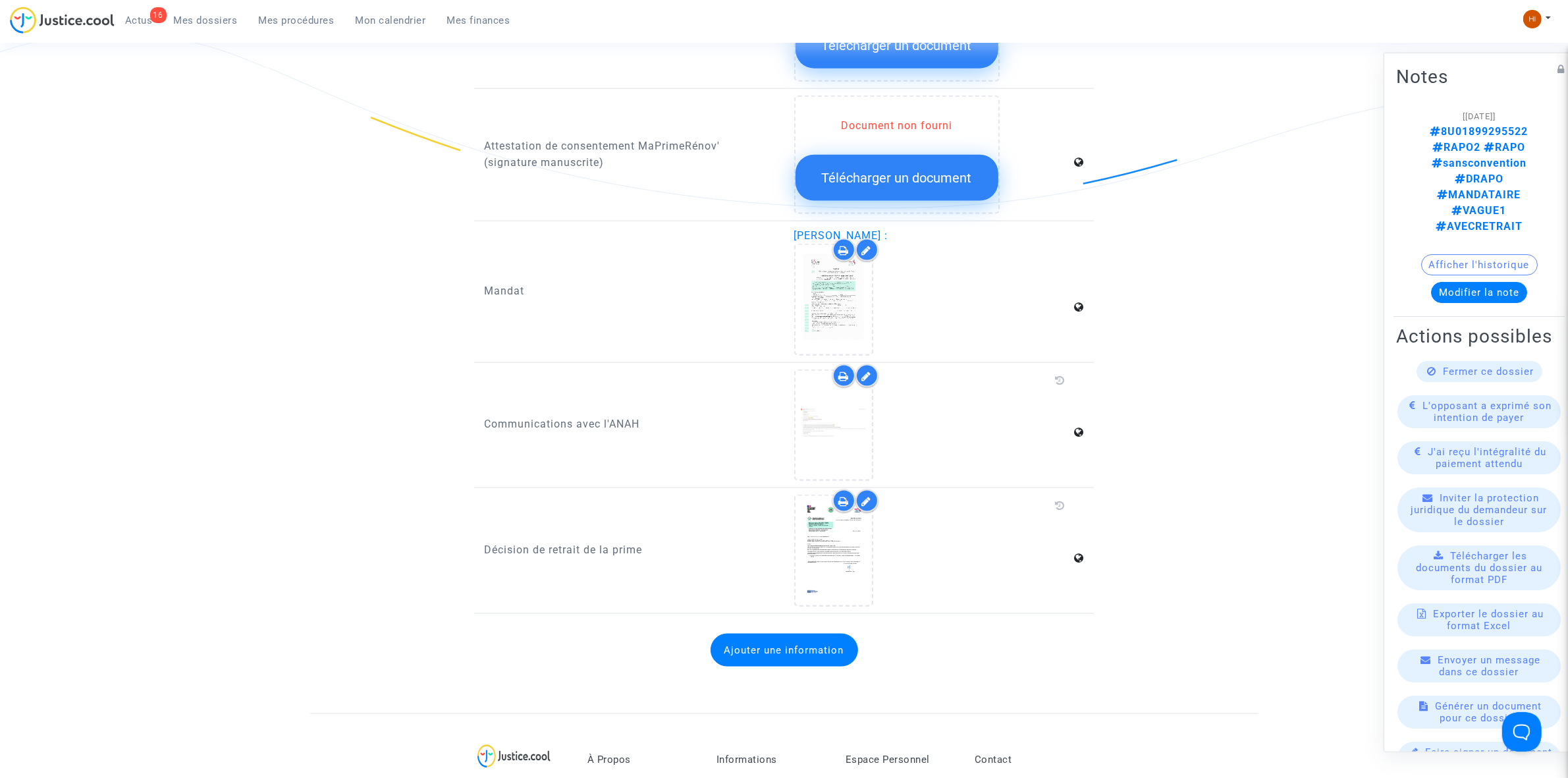
scroll to position [2223, 0]
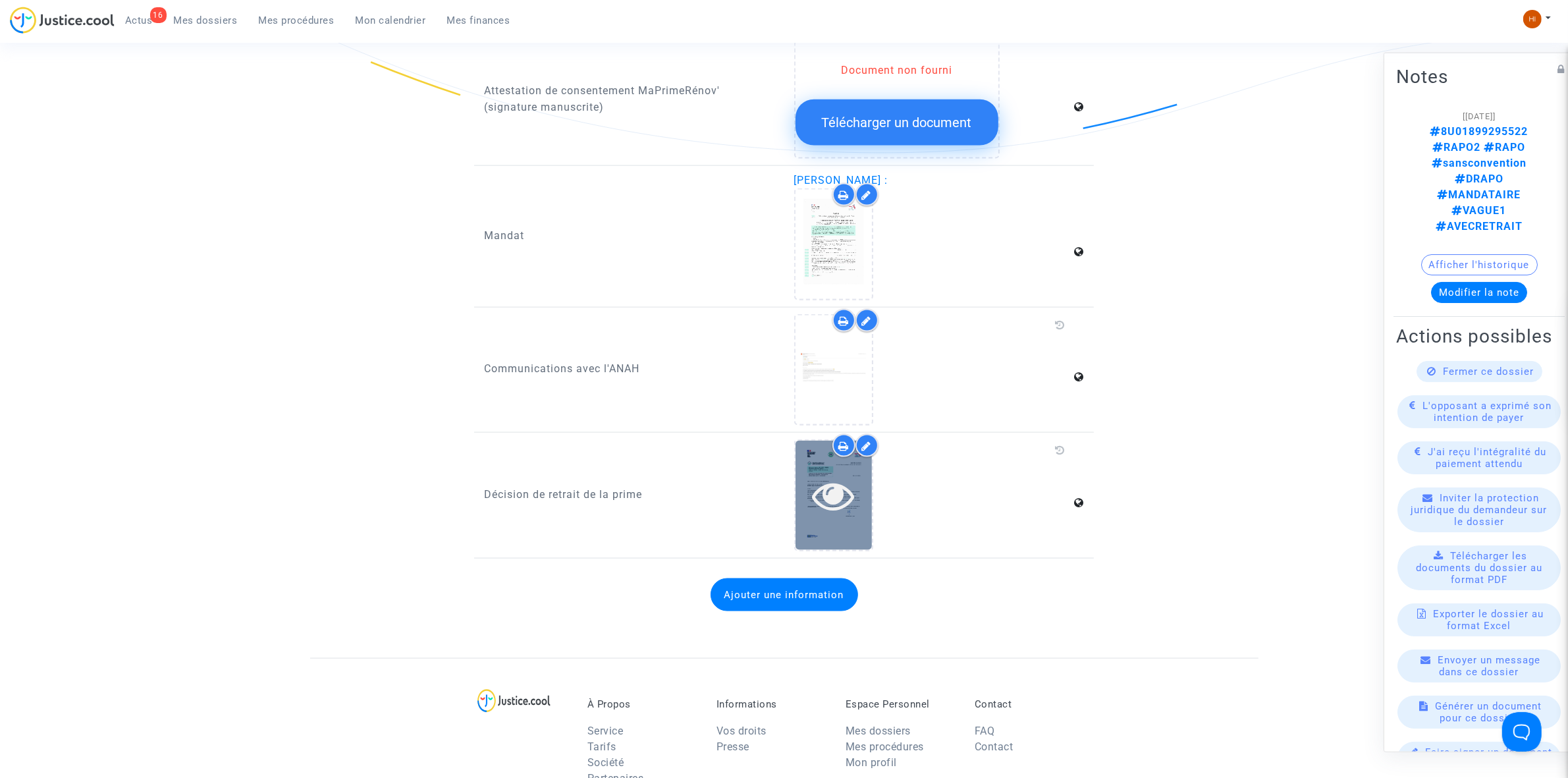
click at [823, 489] on icon at bounding box center [834, 495] width 43 height 42
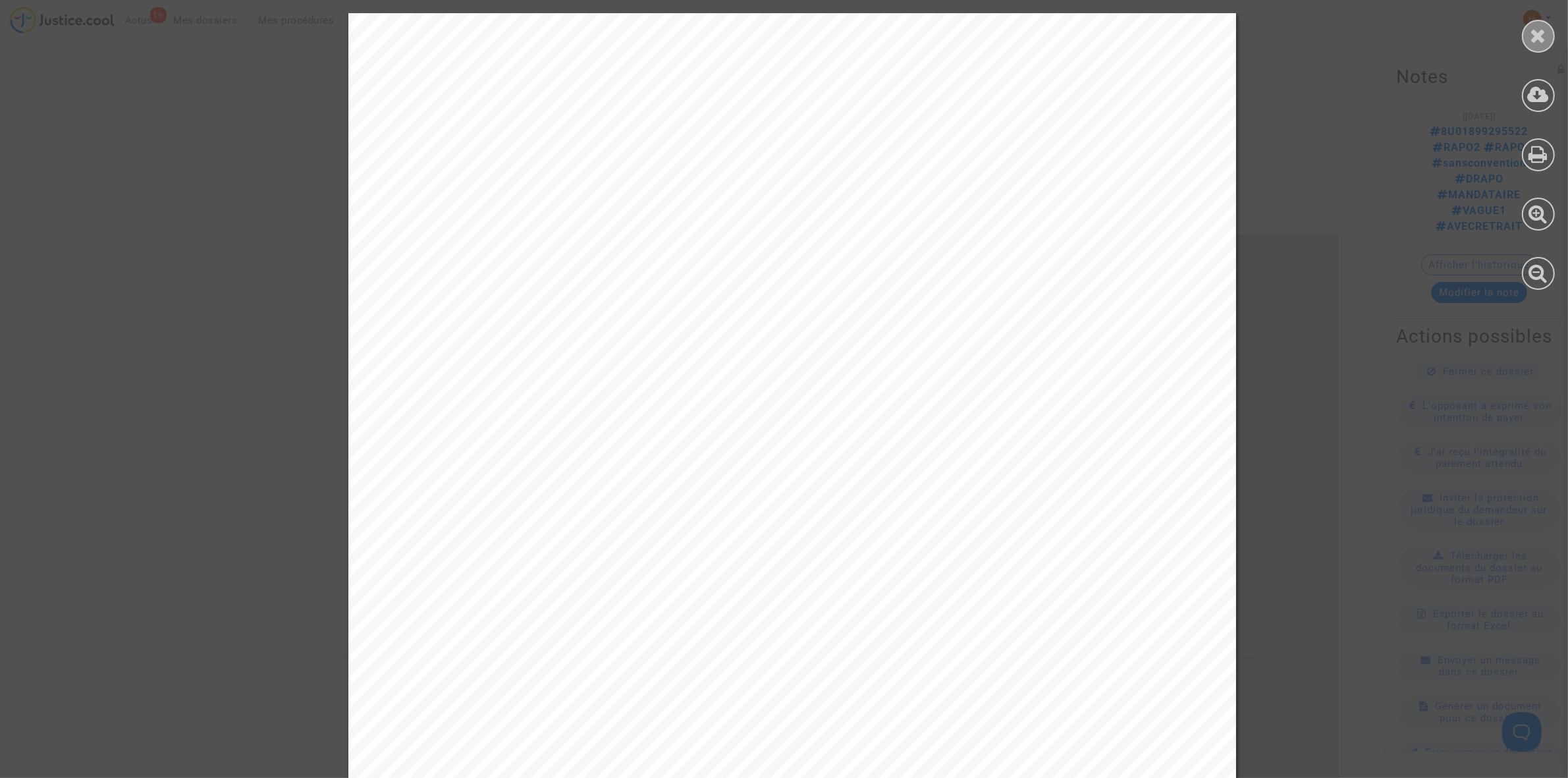
click at [1532, 47] on div at bounding box center [1539, 36] width 33 height 33
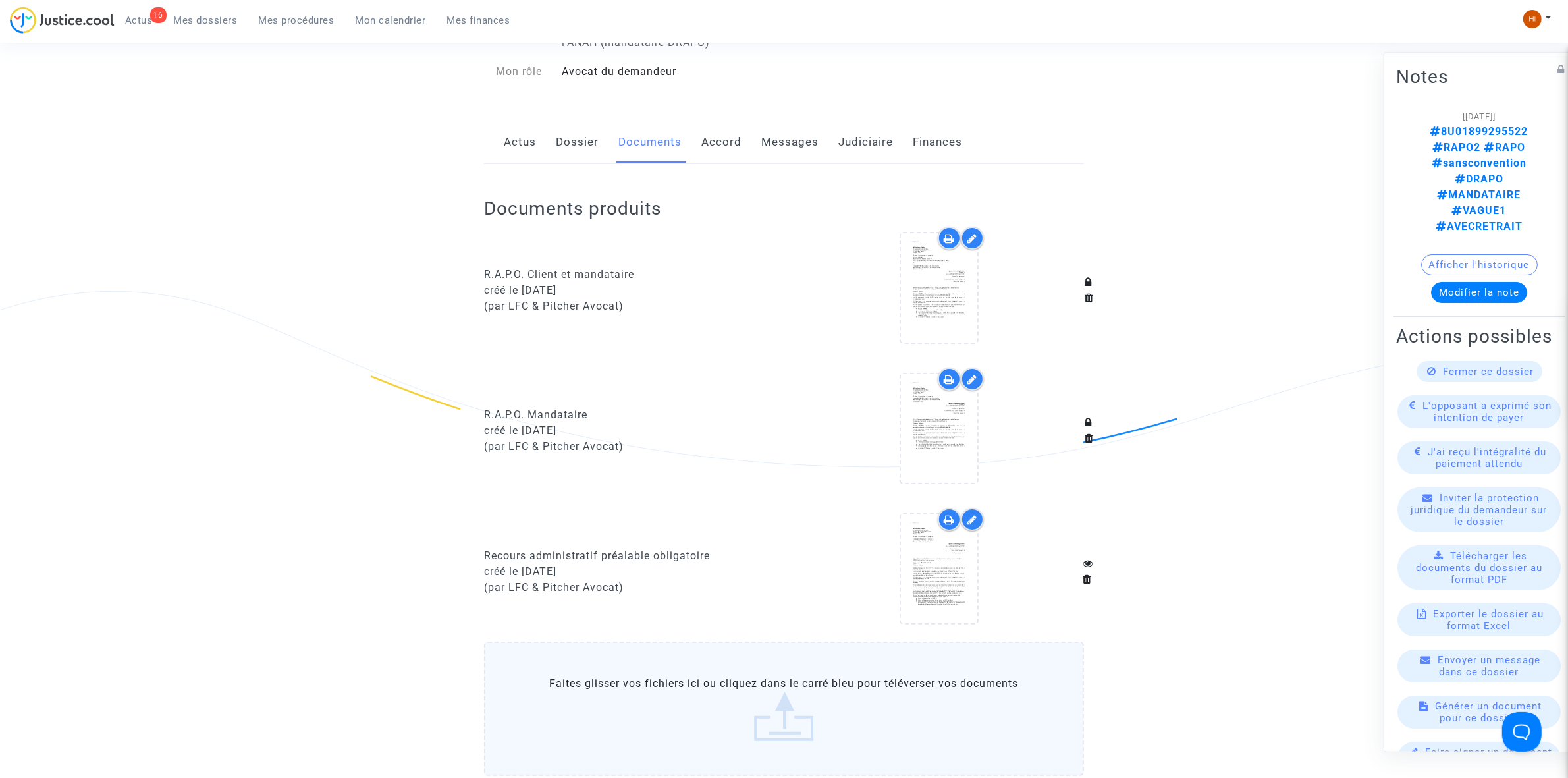
click at [850, 138] on link "Judiciaire" at bounding box center [865, 142] width 55 height 44
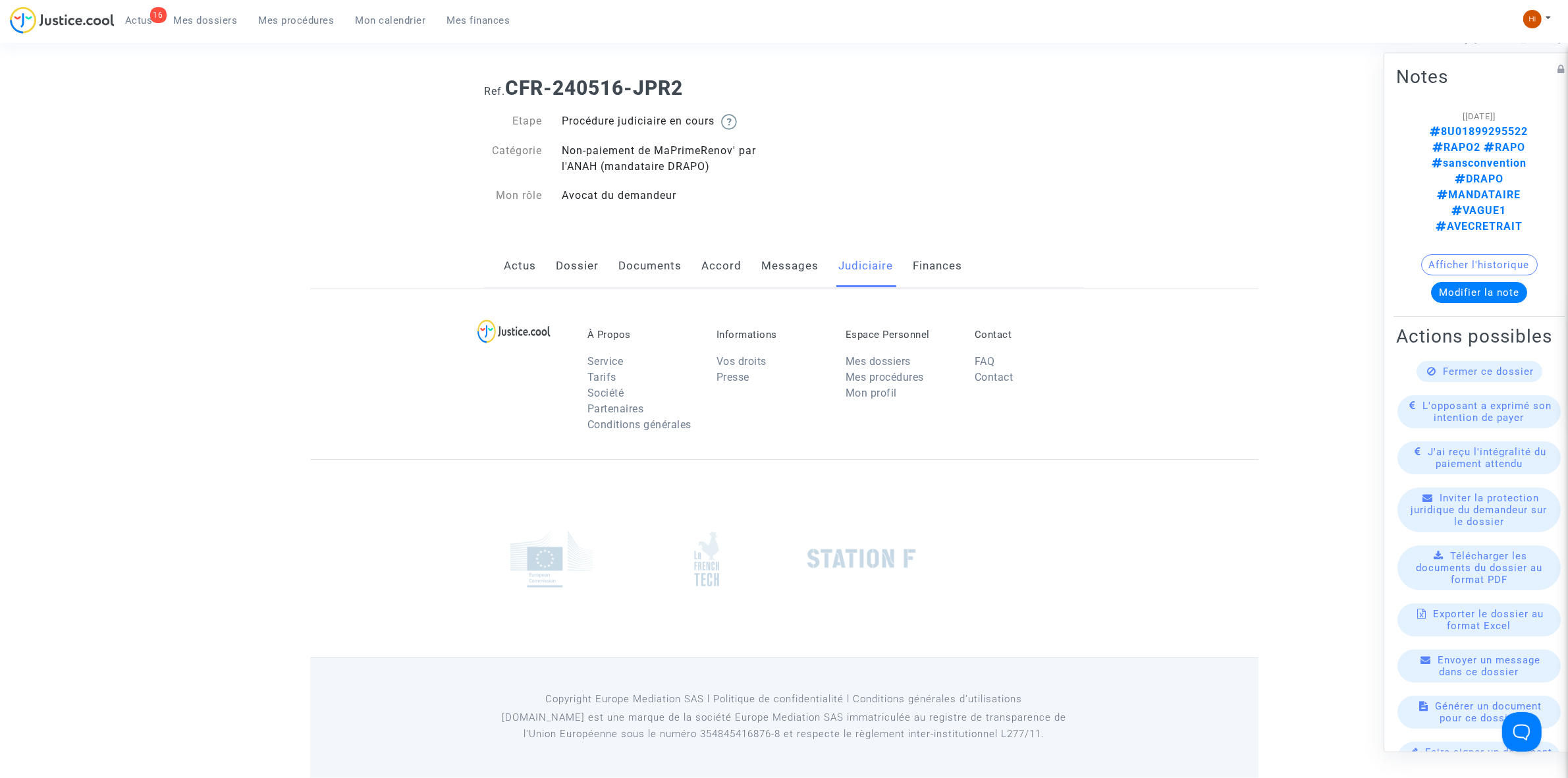
scroll to position [165, 0]
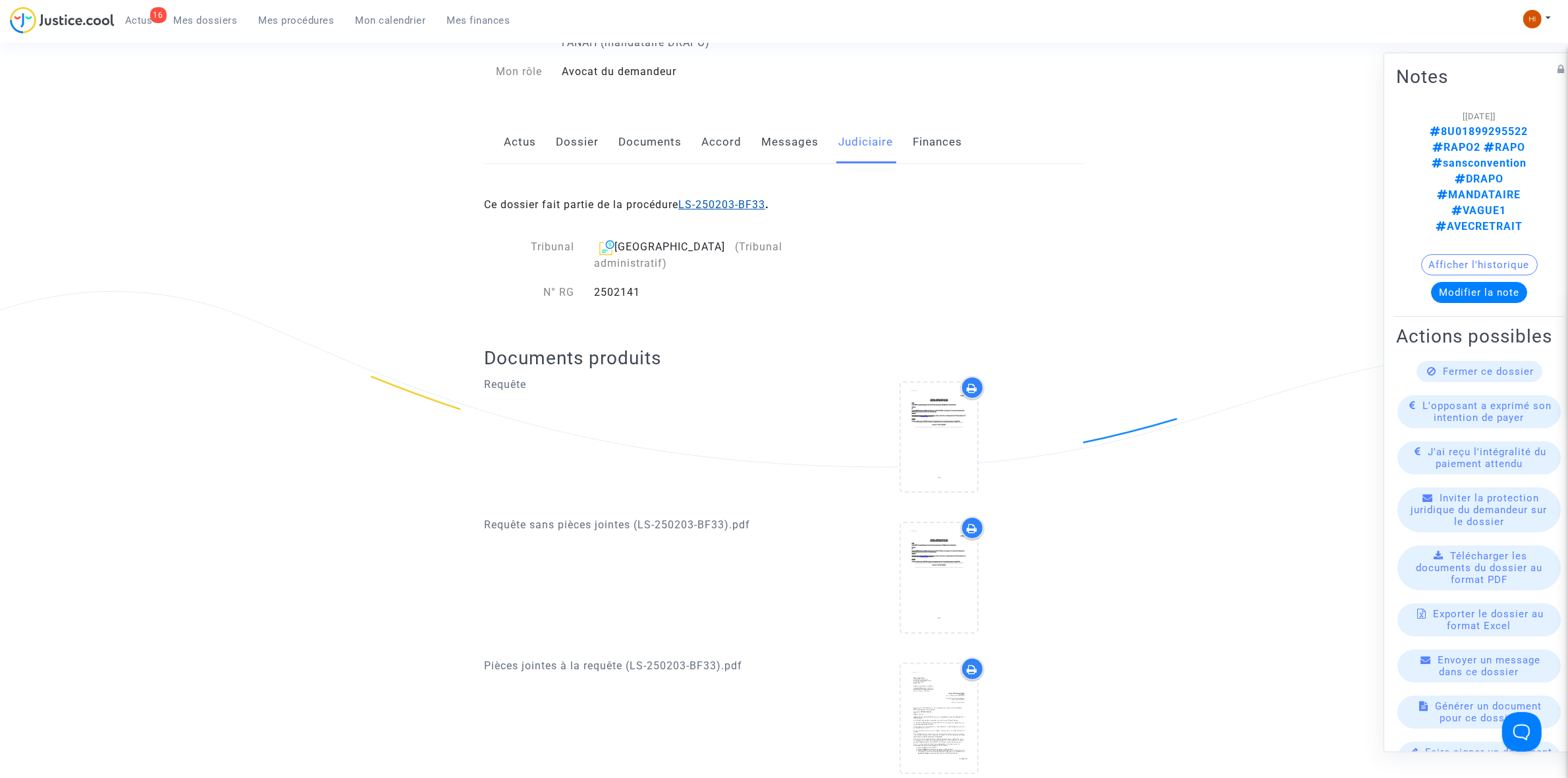
click at [713, 201] on link "LS-250203-BF33" at bounding box center [722, 205] width 87 height 13
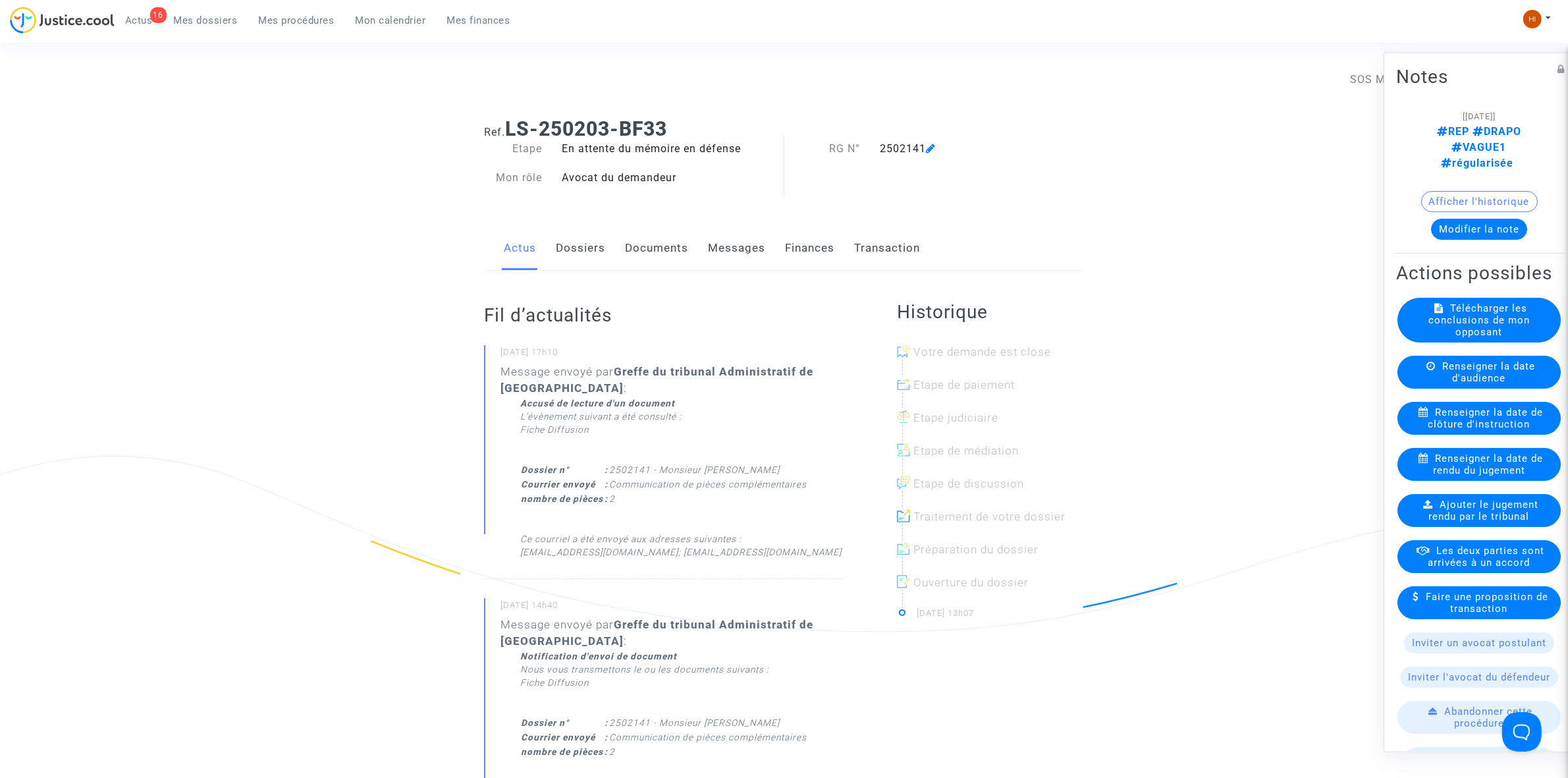
click at [640, 251] on link "Documents" at bounding box center [657, 248] width 63 height 44
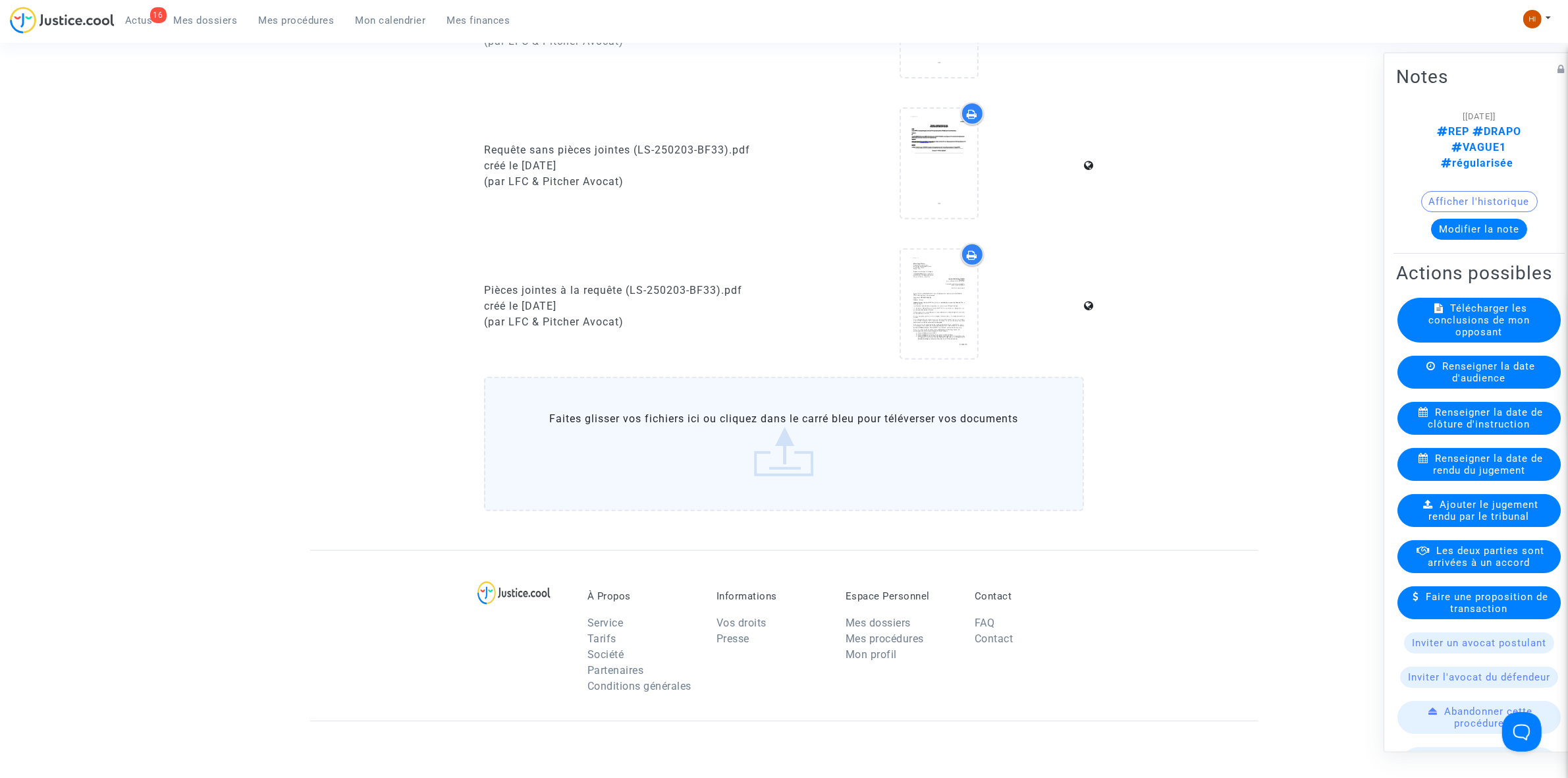
scroll to position [823, 0]
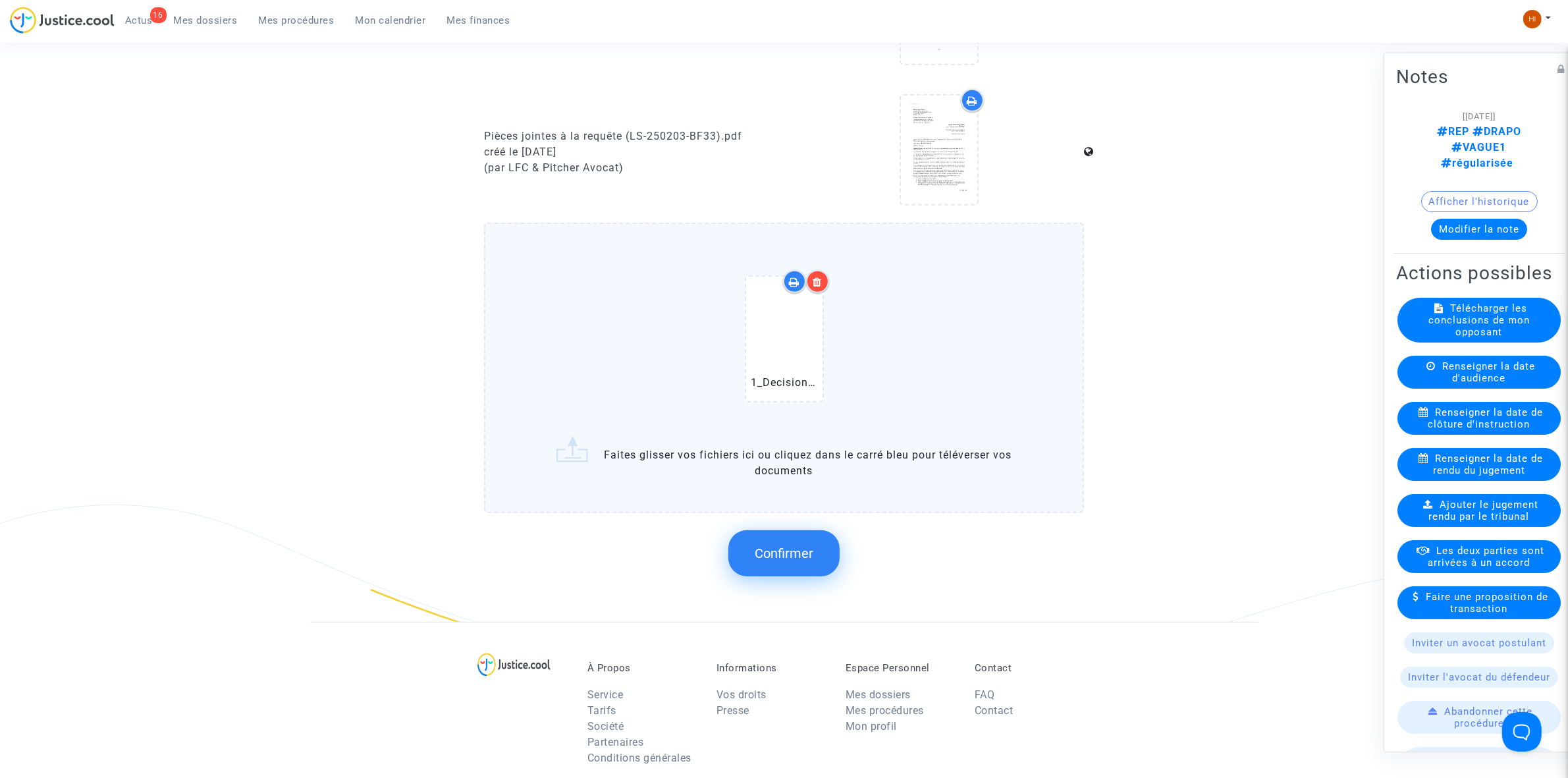
click at [778, 552] on span "Confirmer" at bounding box center [784, 554] width 59 height 16
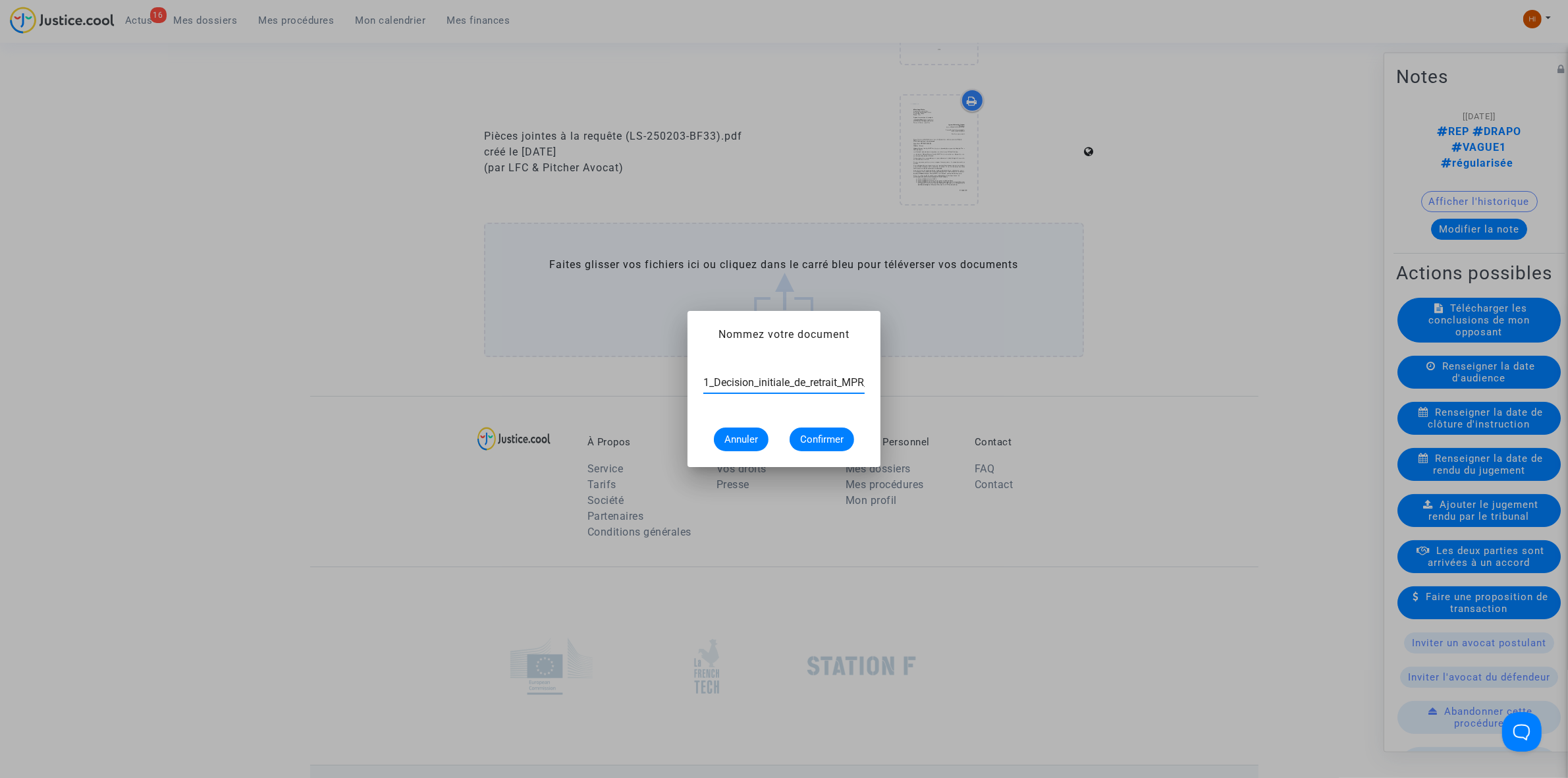
scroll to position [0, 116]
type input "1_Decision_initiale_de_retrait_MPR_-_MARTIN_1156166903"
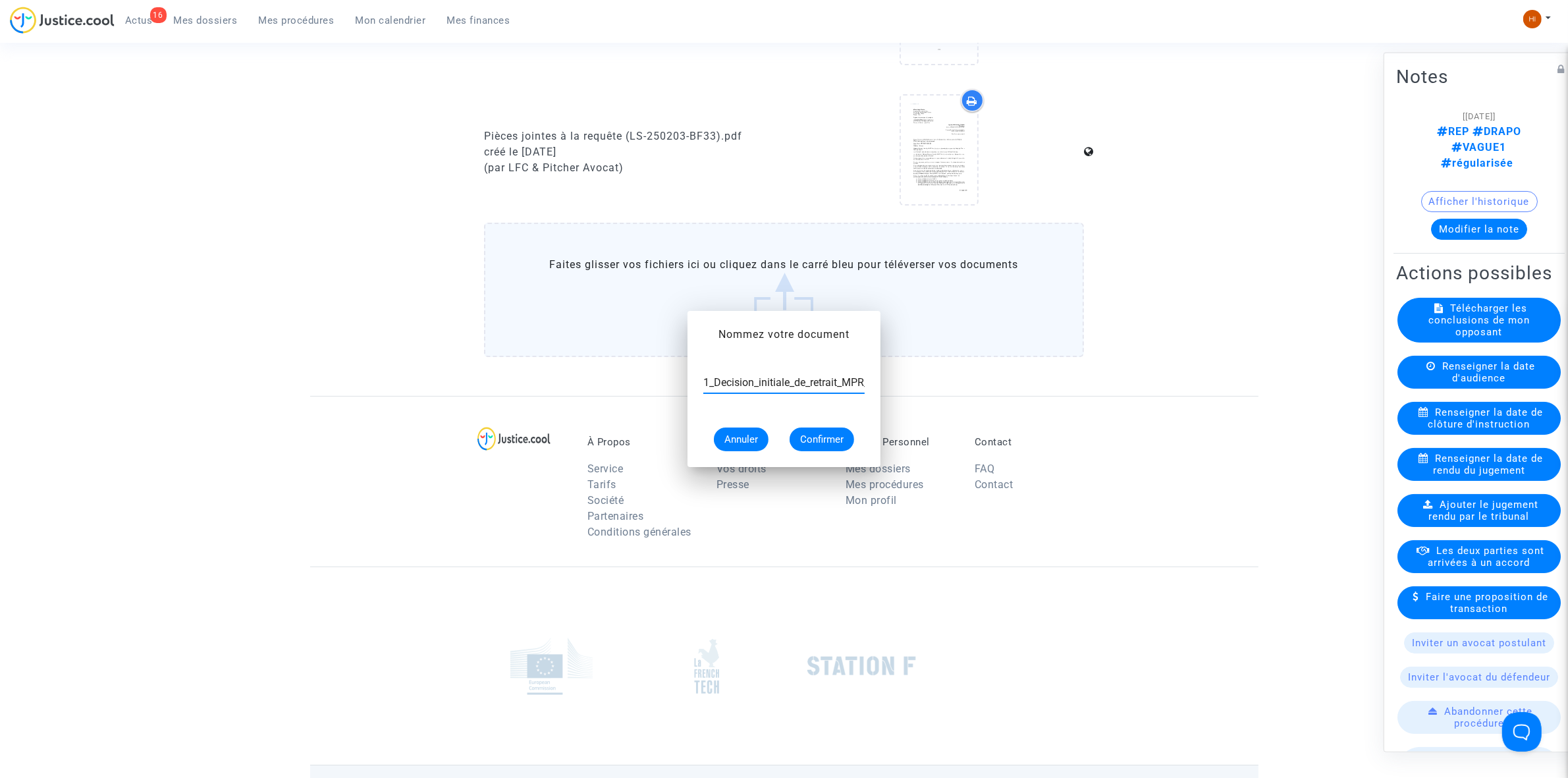
scroll to position [823, 0]
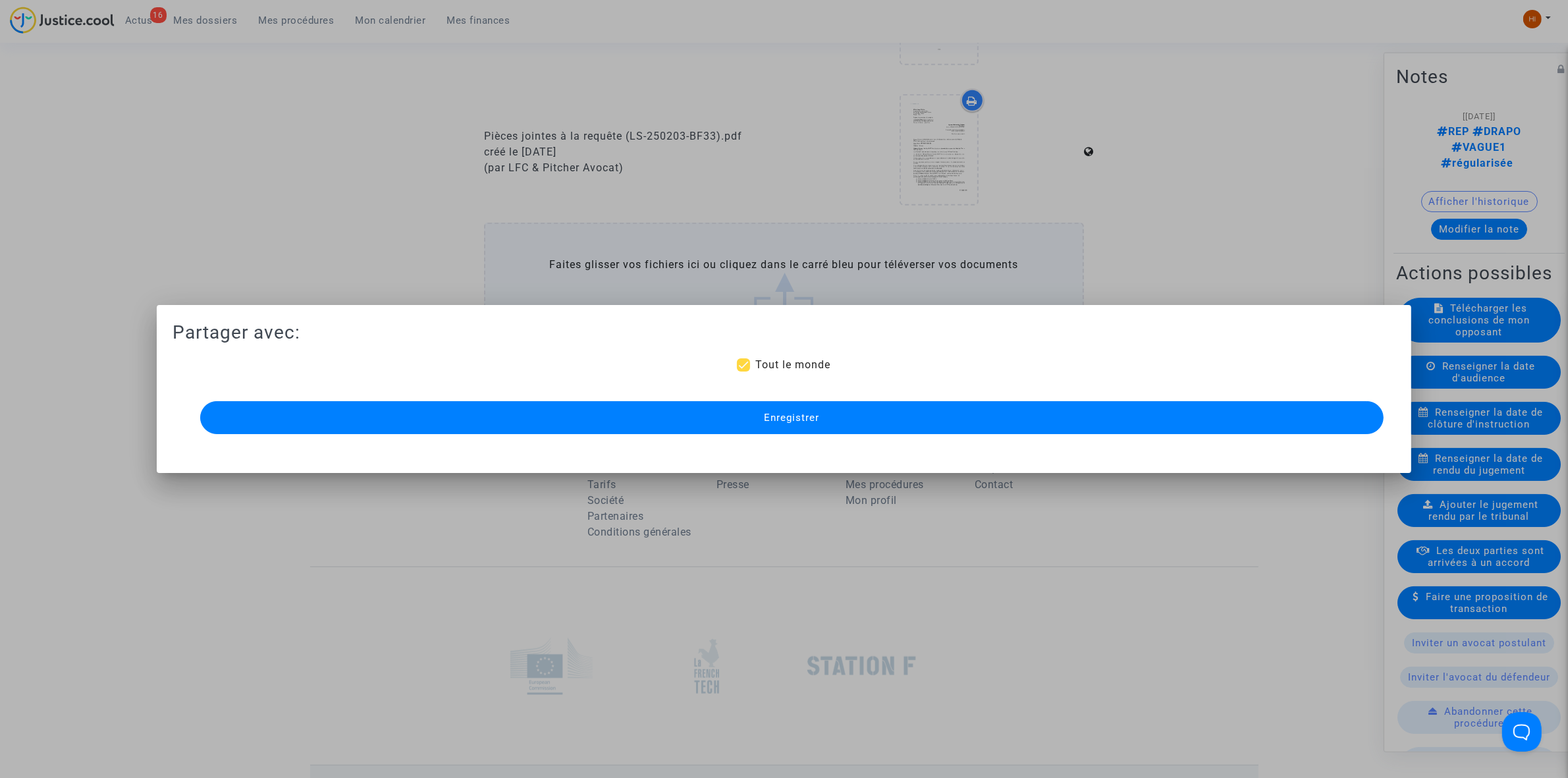
click at [993, 412] on button "Enregistrer" at bounding box center [792, 418] width 1183 height 33
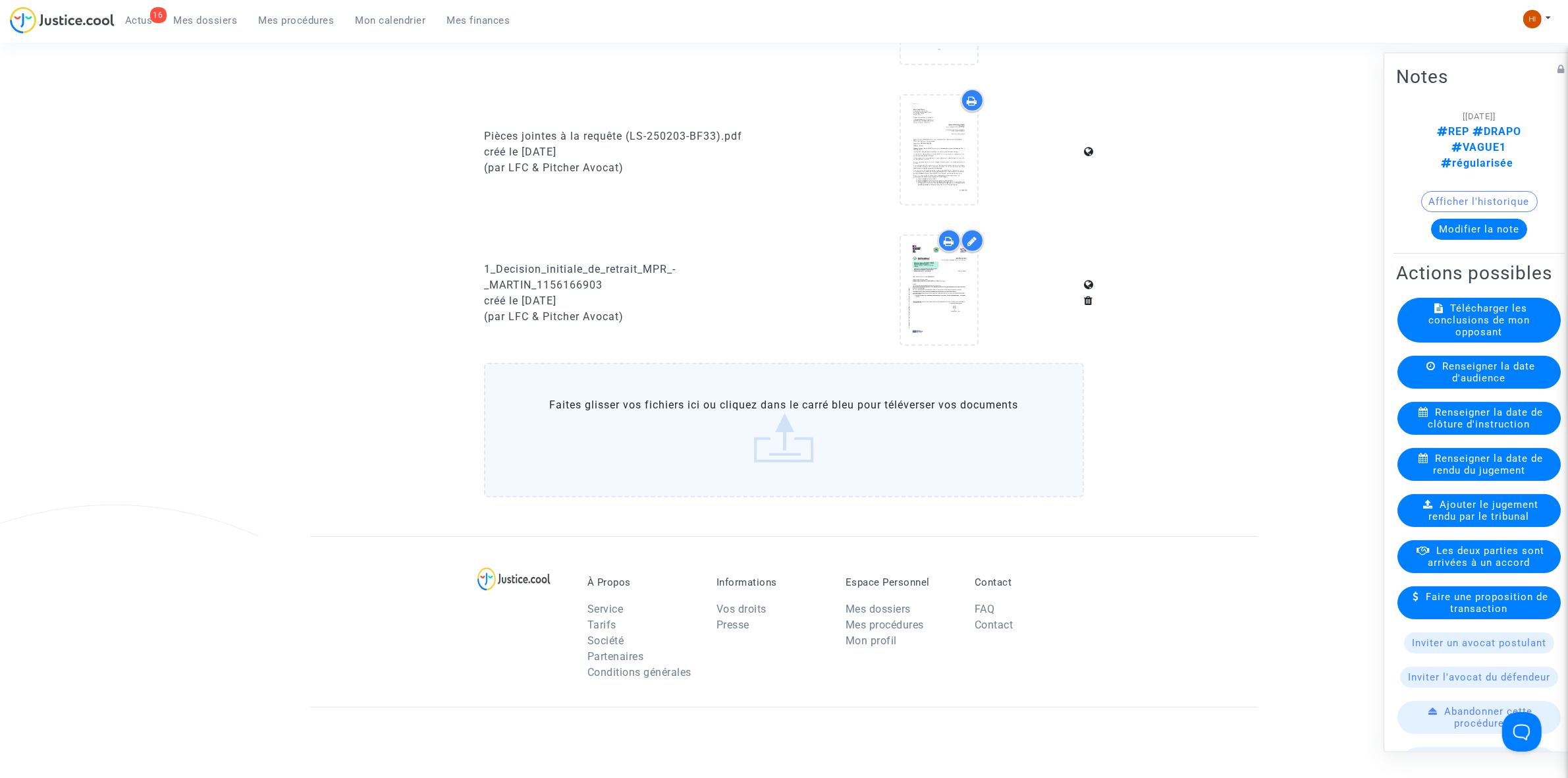
click at [270, 17] on span "Mes procédures" at bounding box center [296, 20] width 75 height 12
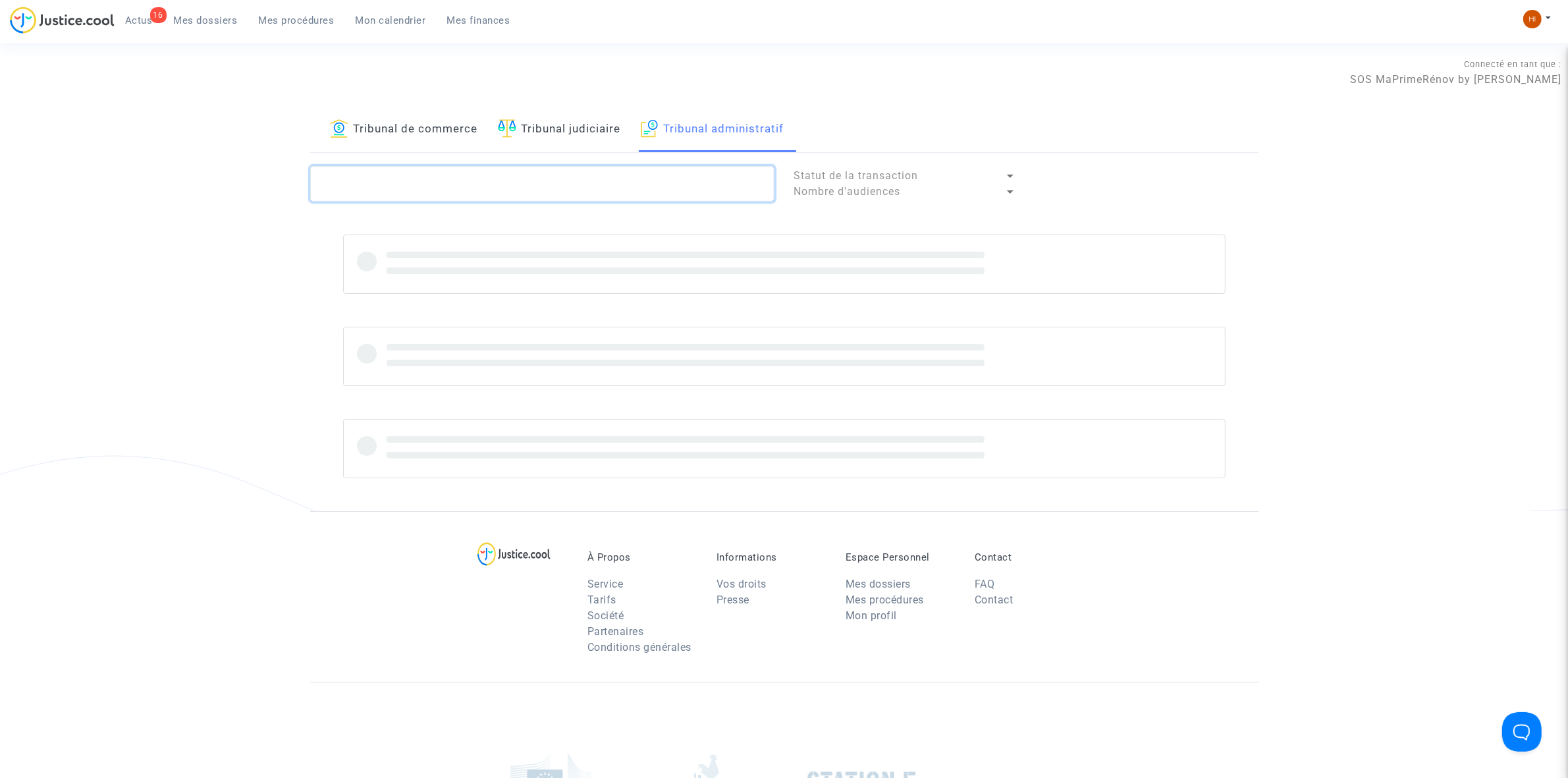
click at [430, 175] on textarea at bounding box center [542, 183] width 464 height 36
paste textarea "OUNISSI"
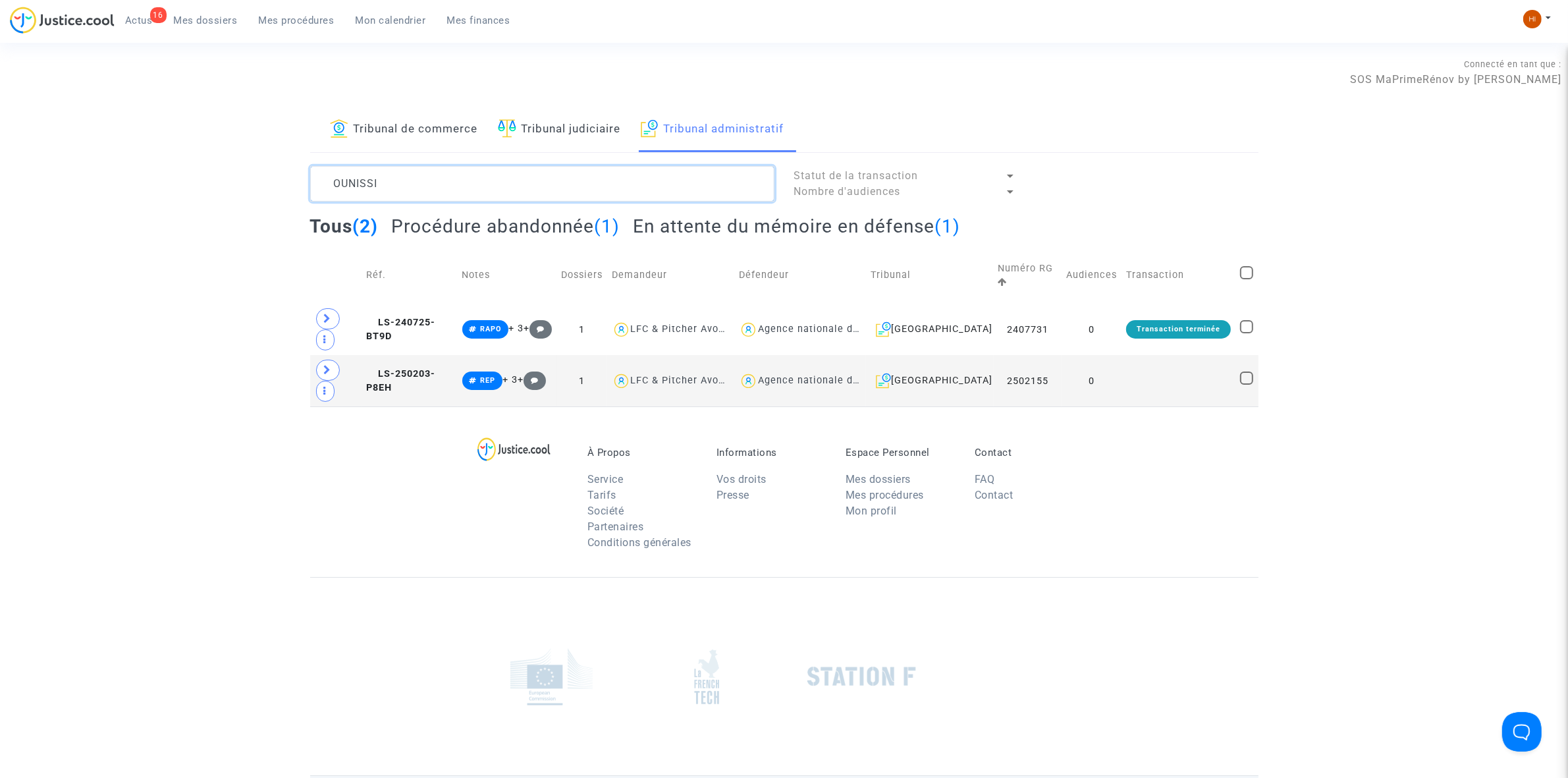
type textarea "OUNISSI"
click at [868, 232] on h2 "En attente du mémoire en défense (1)" at bounding box center [796, 226] width 328 height 23
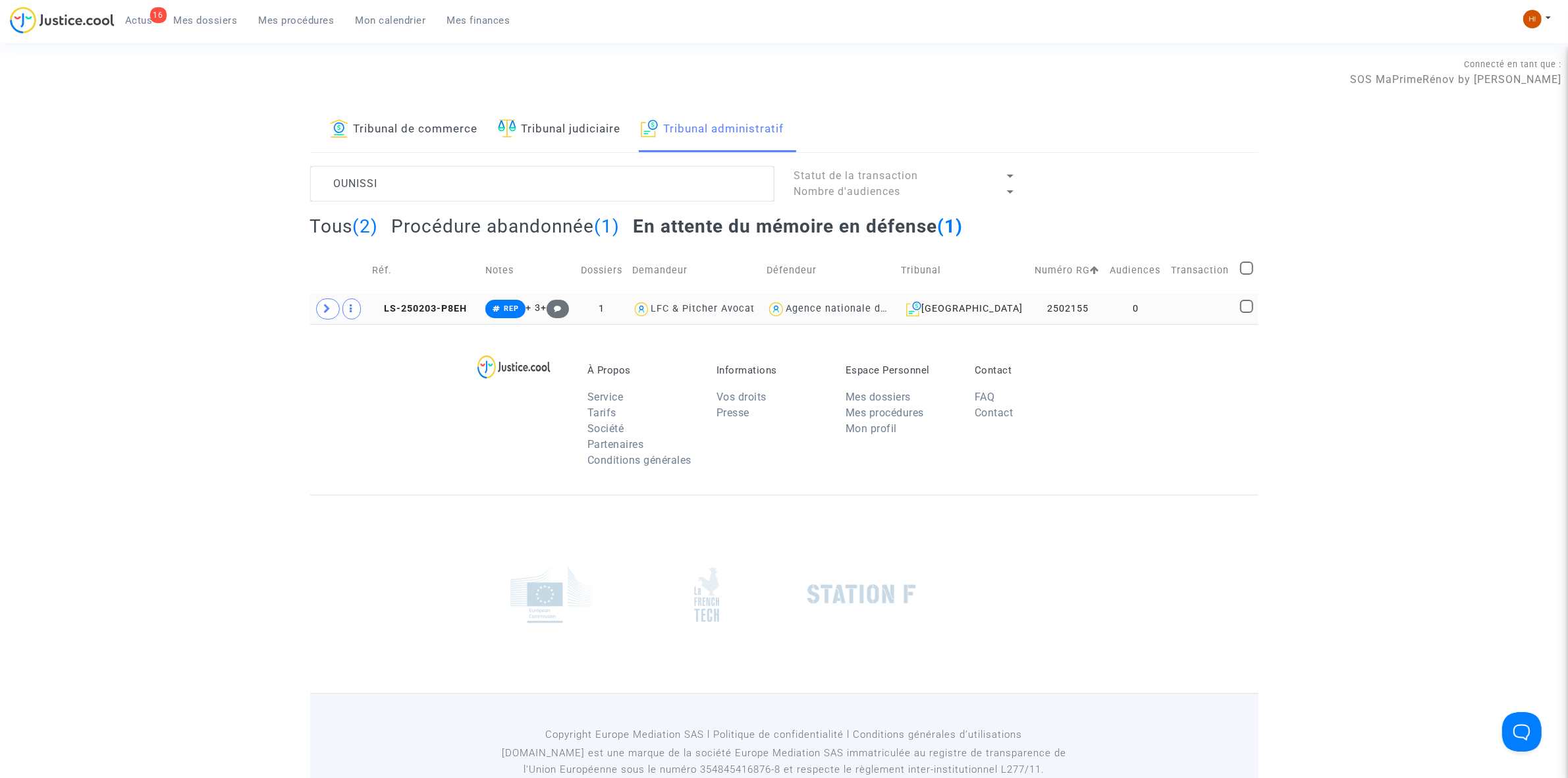
drag, startPoint x: 453, startPoint y: 315, endPoint x: 511, endPoint y: 275, distance: 70.5
click at [452, 314] on td "LS-250203-P8EH" at bounding box center [424, 309] width 113 height 30
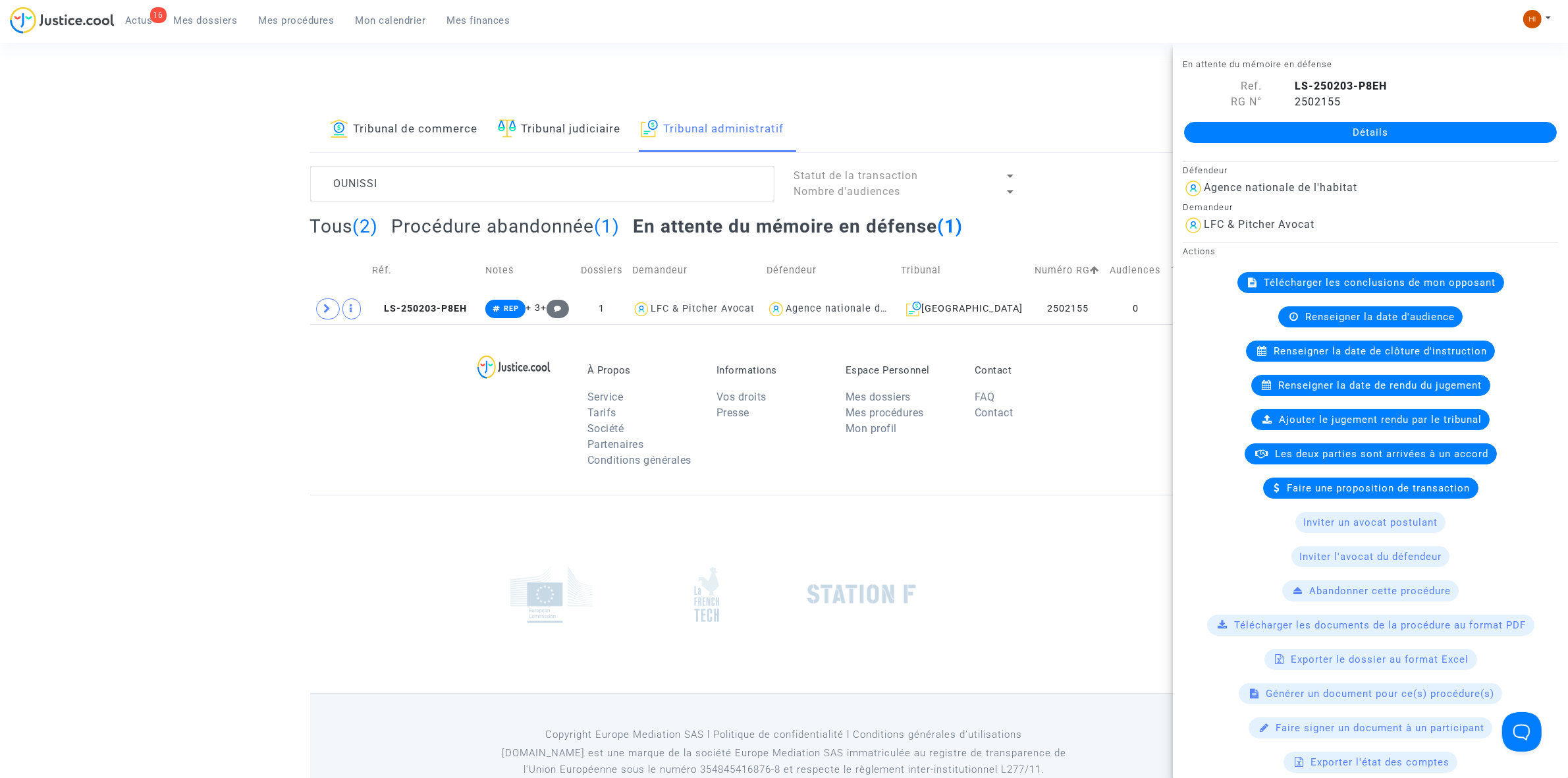
click at [1289, 115] on div "Détails" at bounding box center [1371, 132] width 395 height 44
click at [1291, 136] on link "Détails" at bounding box center [1371, 132] width 373 height 21
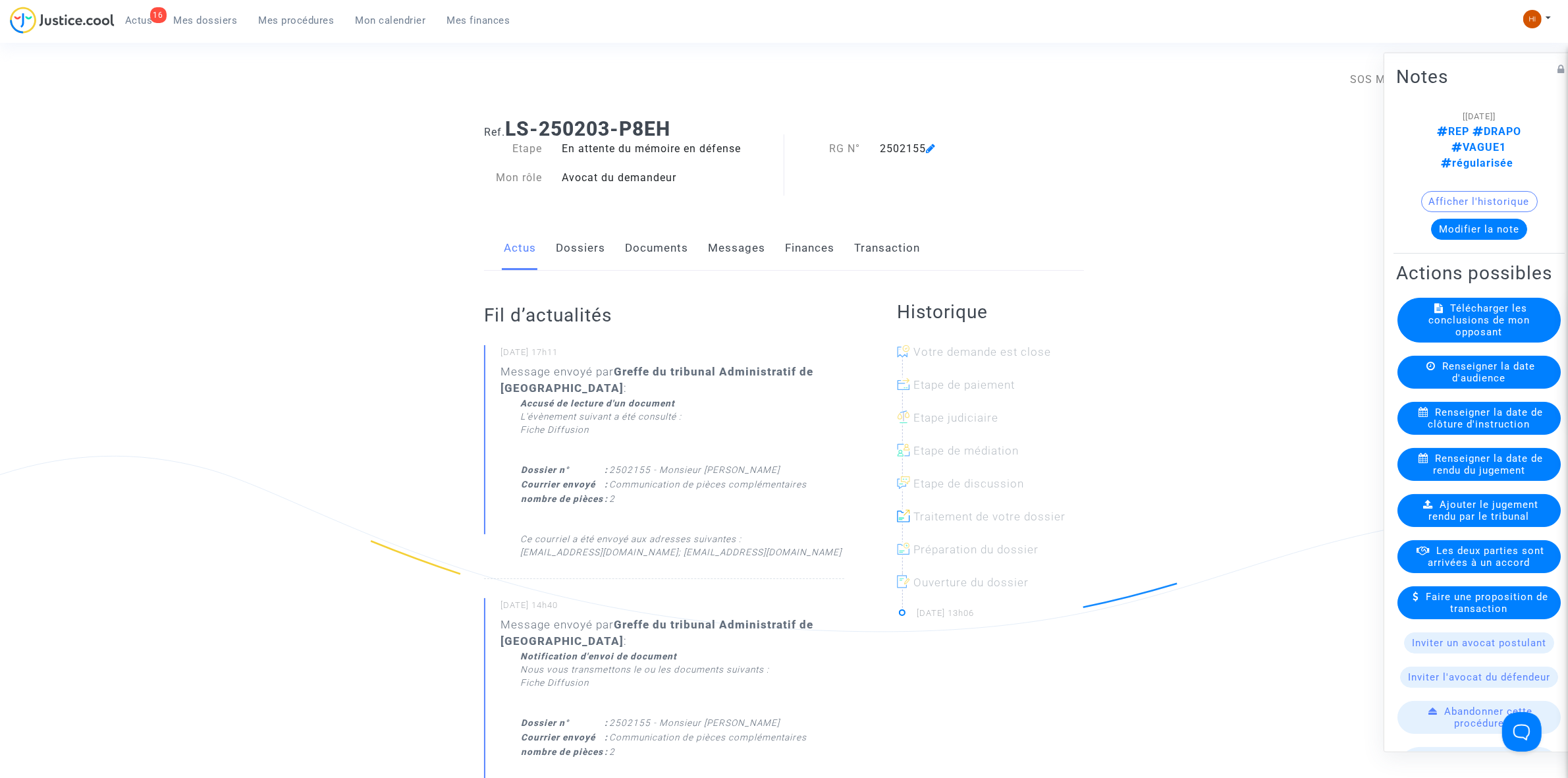
click at [642, 245] on link "Documents" at bounding box center [657, 248] width 63 height 44
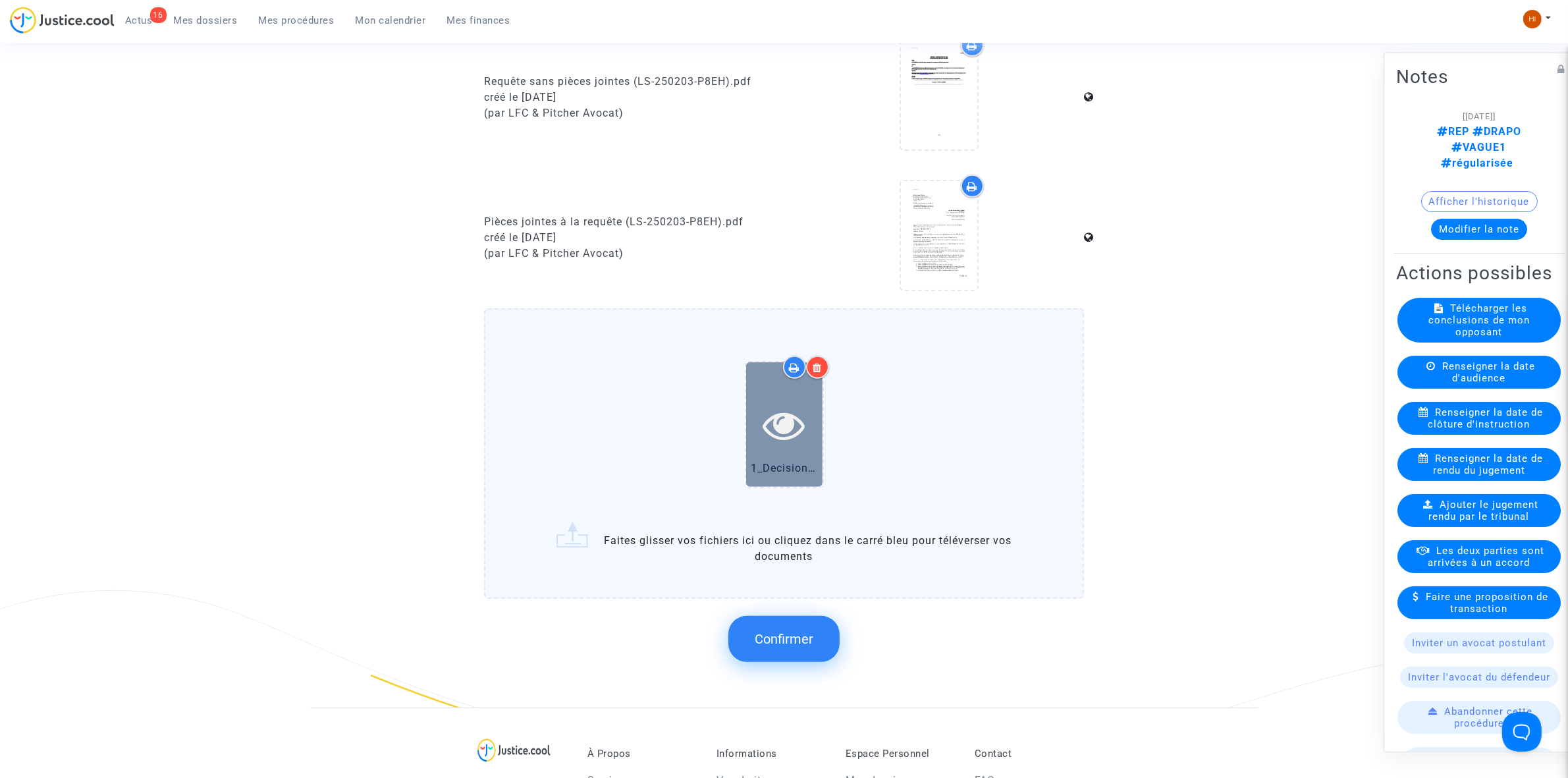
scroll to position [741, 0]
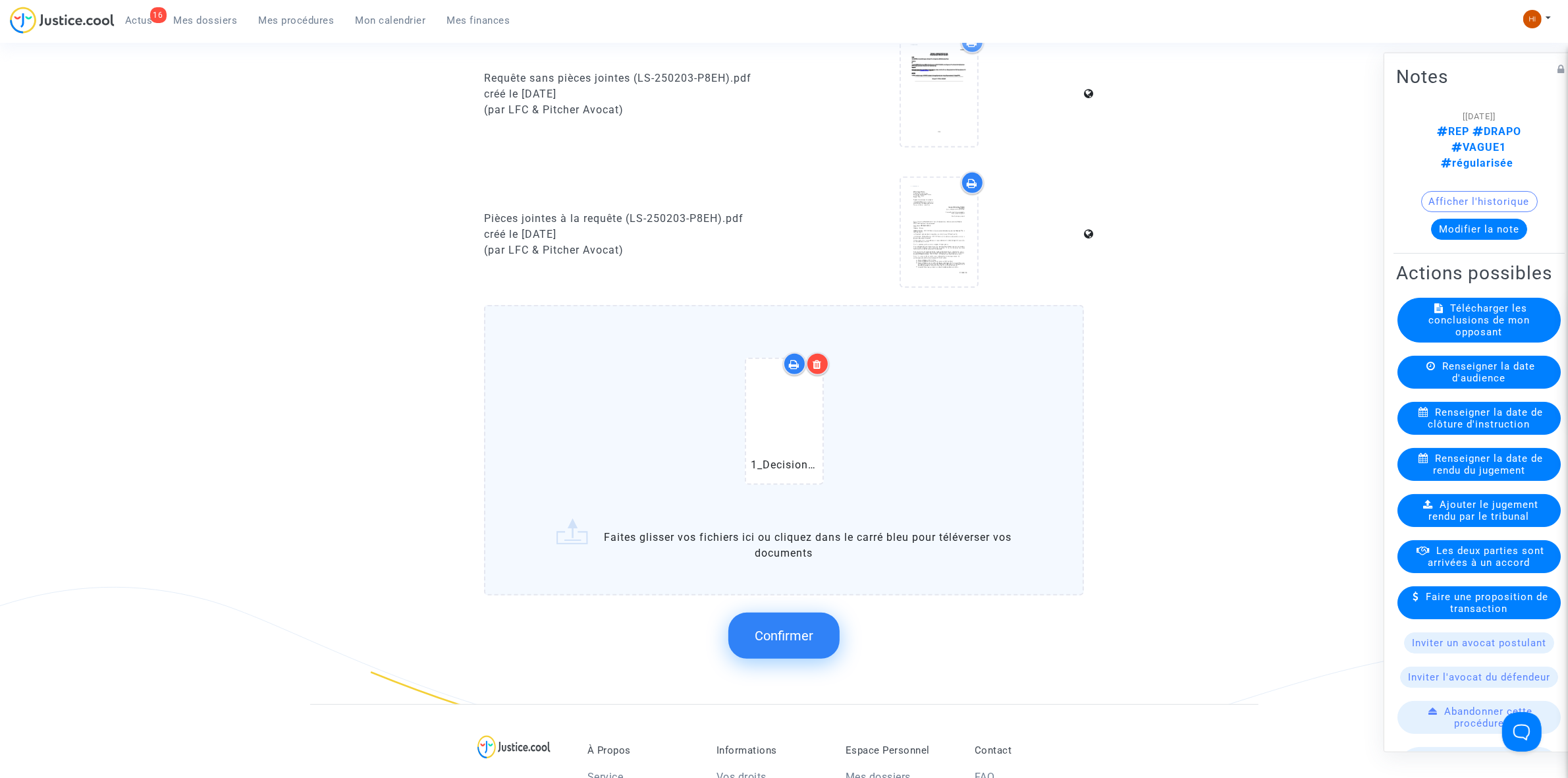
click at [798, 642] on button "Confirmer" at bounding box center [784, 635] width 111 height 46
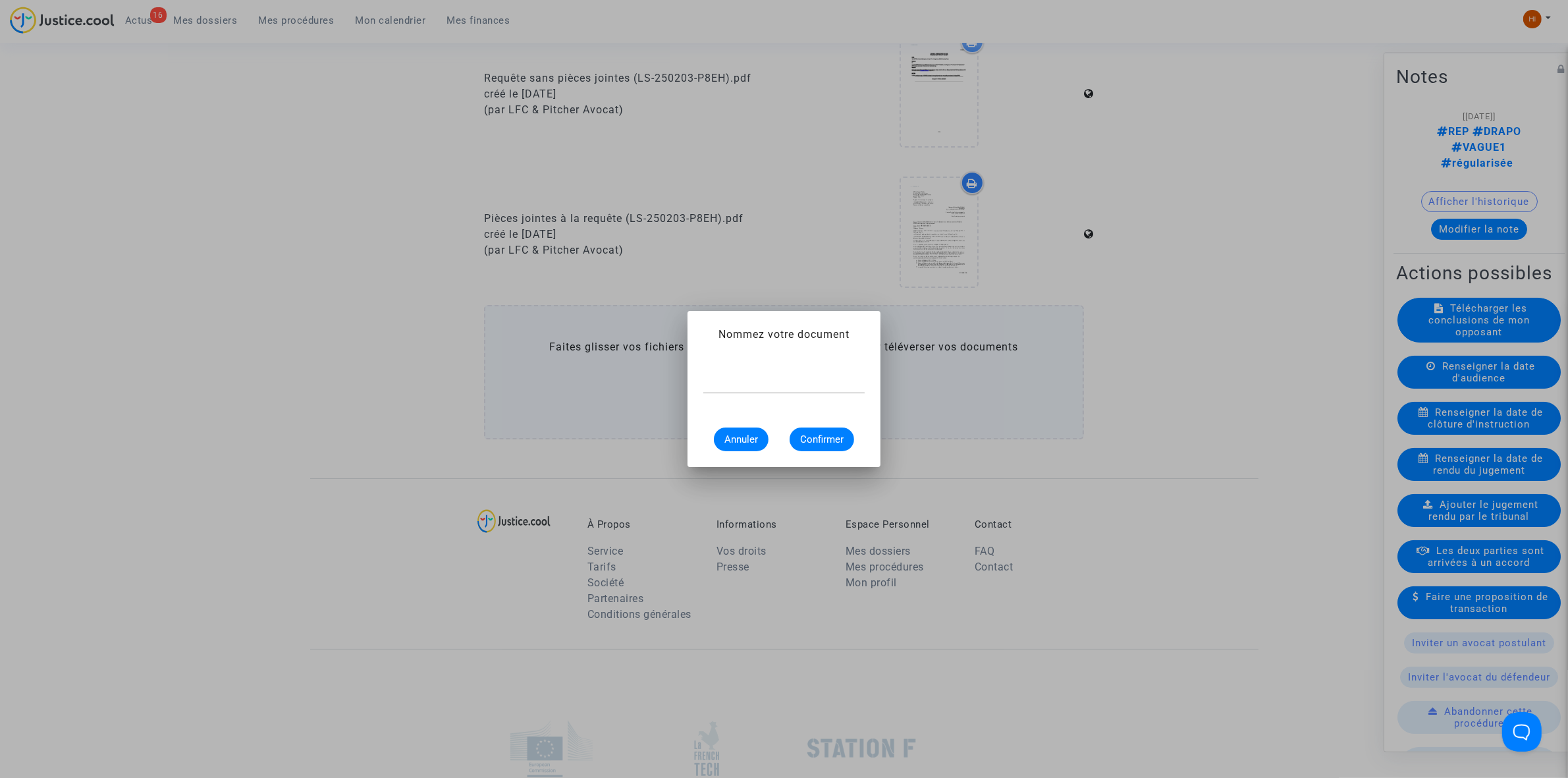
scroll to position [0, 0]
paste input "1_Decision_initiale_de_retrait_MPR_-_OUNISSI_1156164710"
type input "1_Decision_initiale_de_retrait_MPR_-_OUNISSI_1156164710"
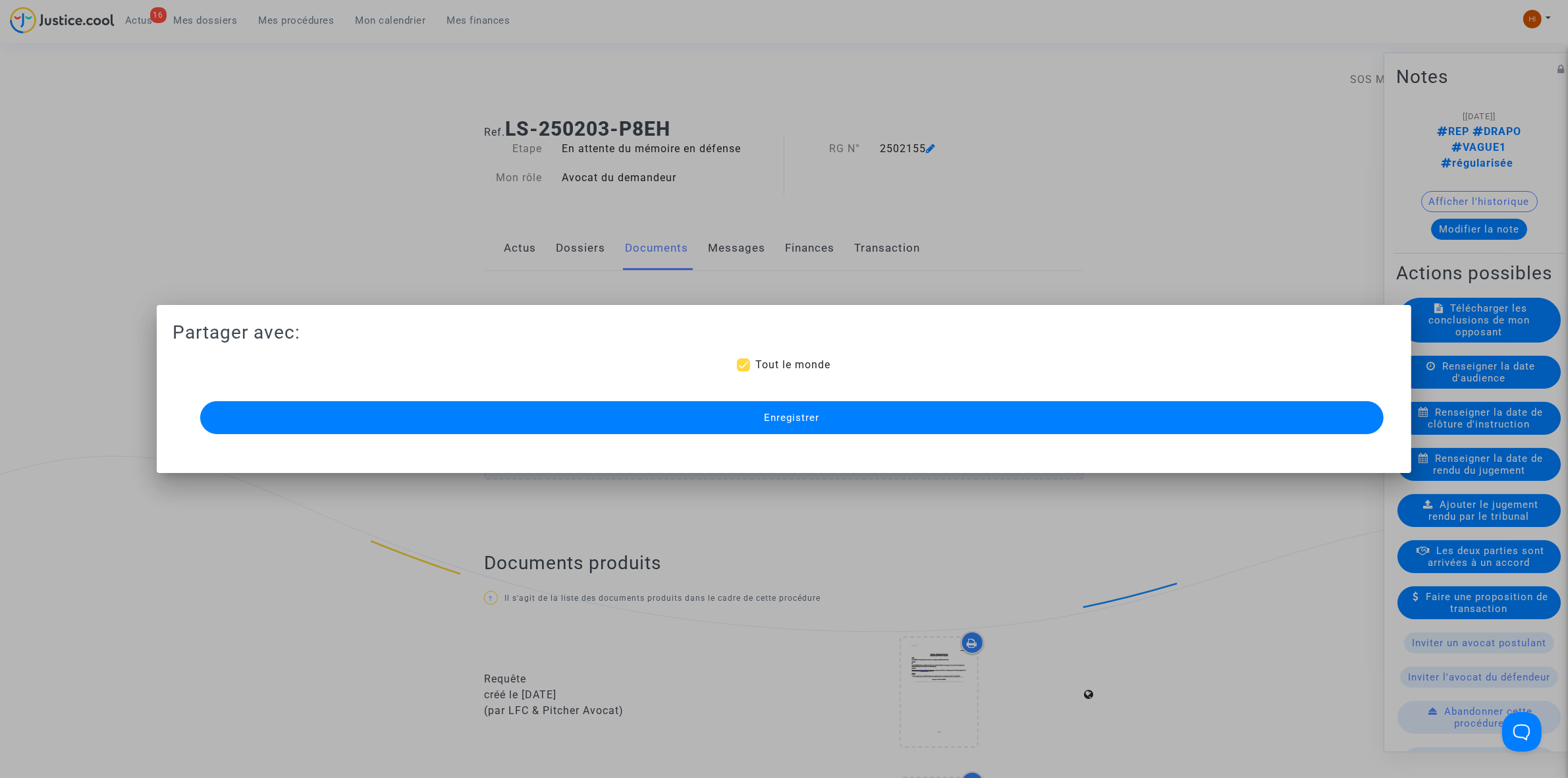
scroll to position [741, 0]
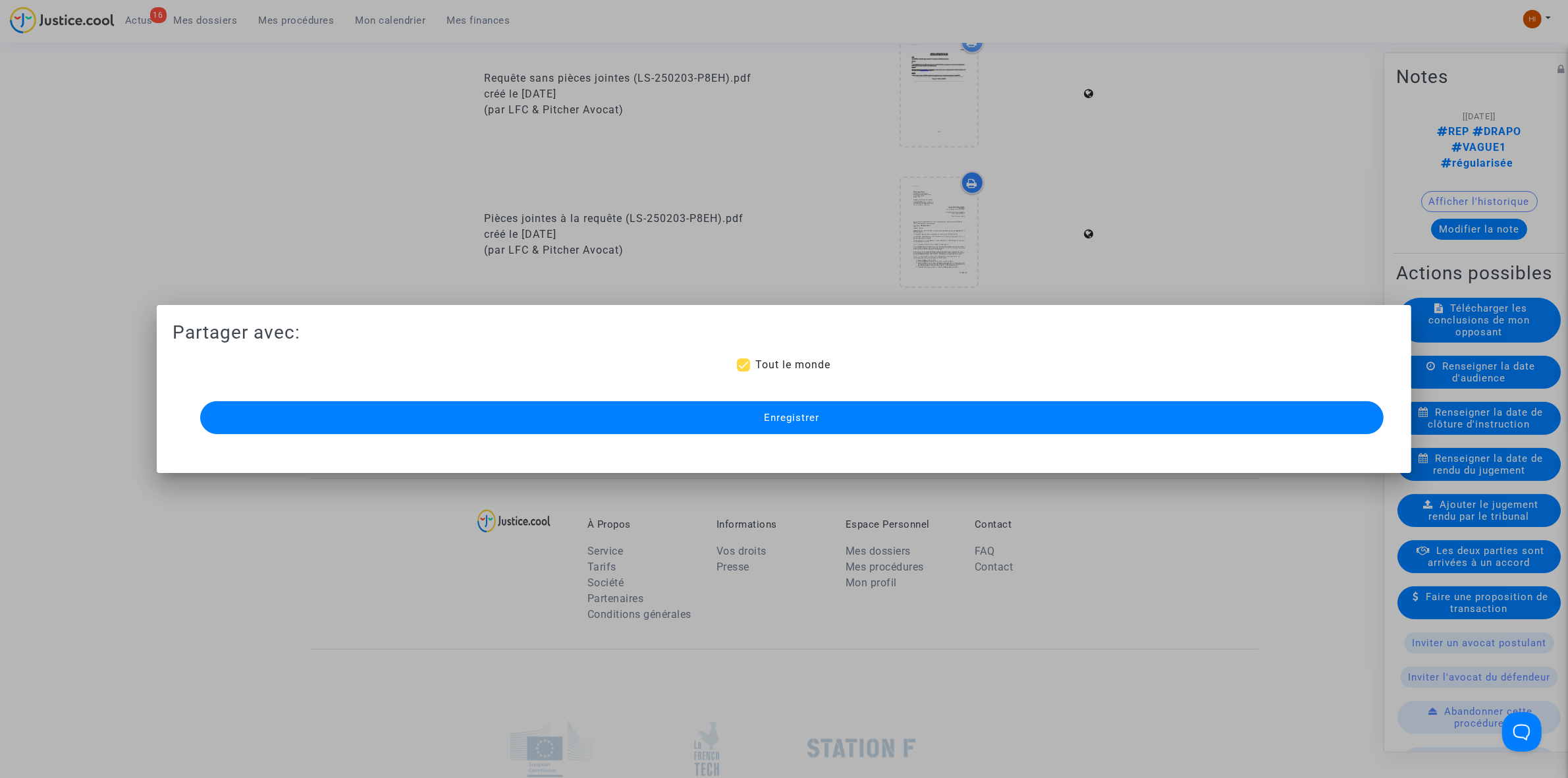
drag, startPoint x: 826, startPoint y: 410, endPoint x: 730, endPoint y: 416, distance: 96.2
click at [826, 409] on button "Enregistrer" at bounding box center [792, 418] width 1183 height 33
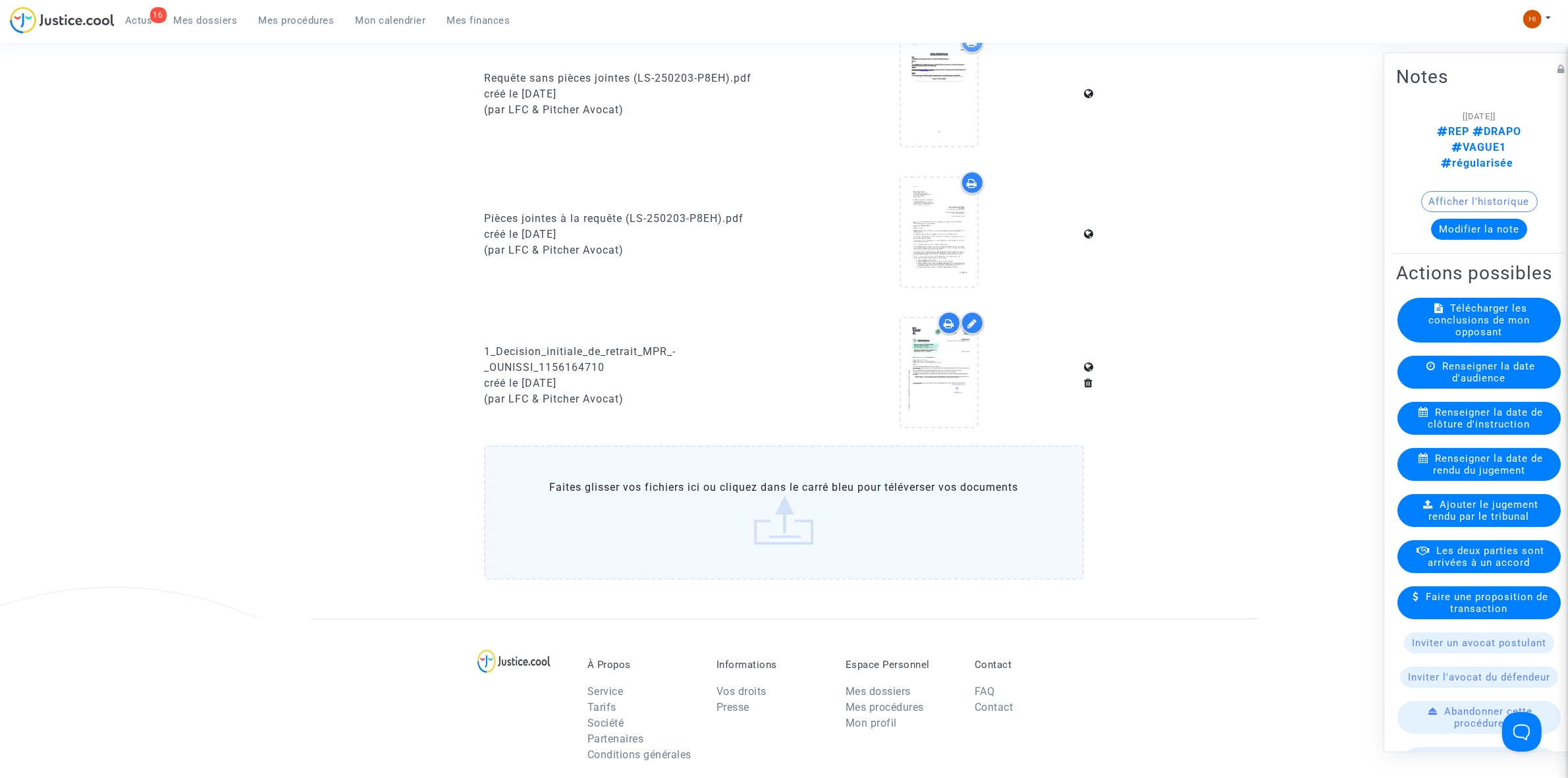
click at [312, 26] on link "Mes procédures" at bounding box center [297, 20] width 97 height 20
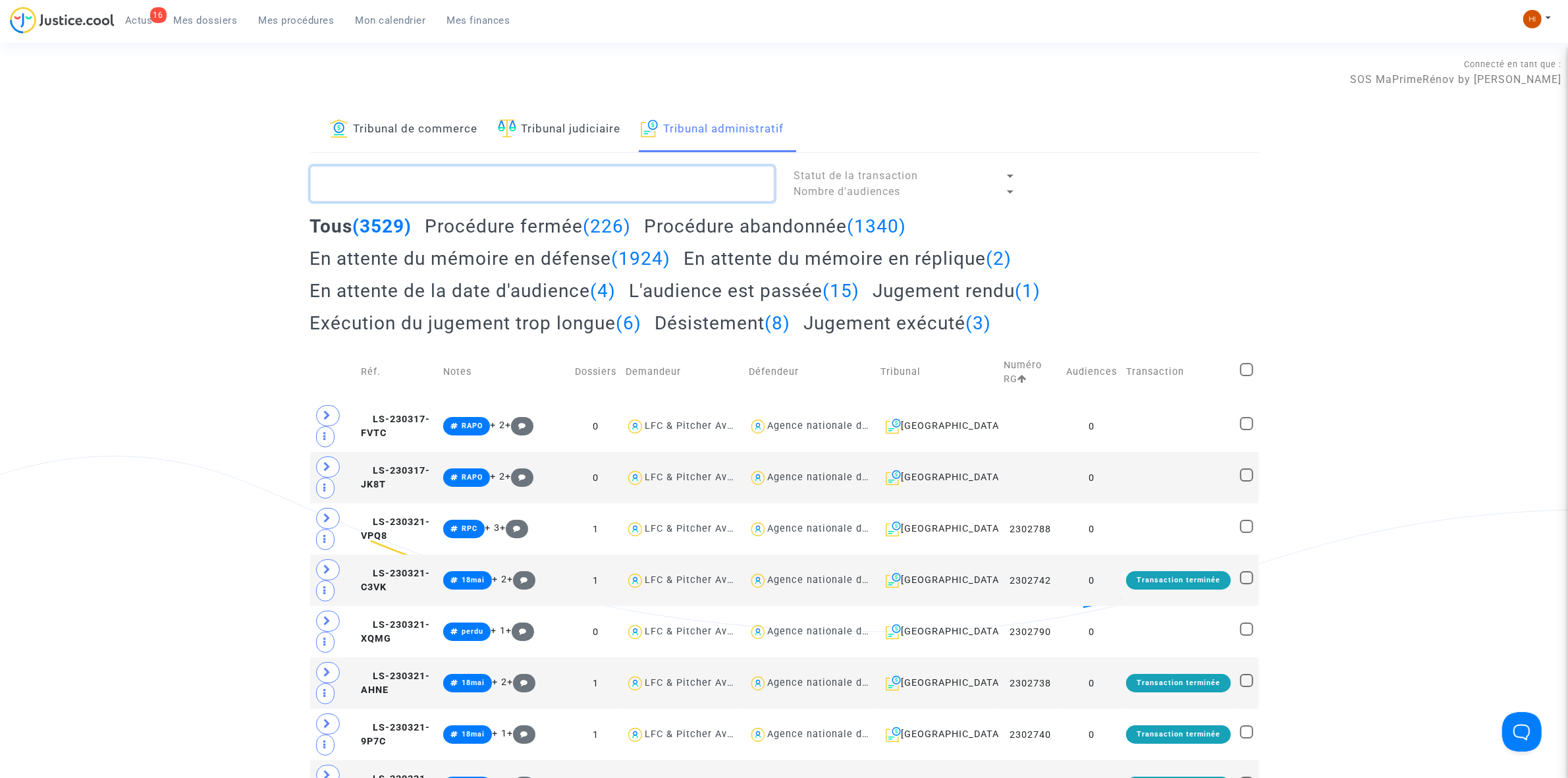
click at [560, 199] on textarea at bounding box center [542, 183] width 464 height 36
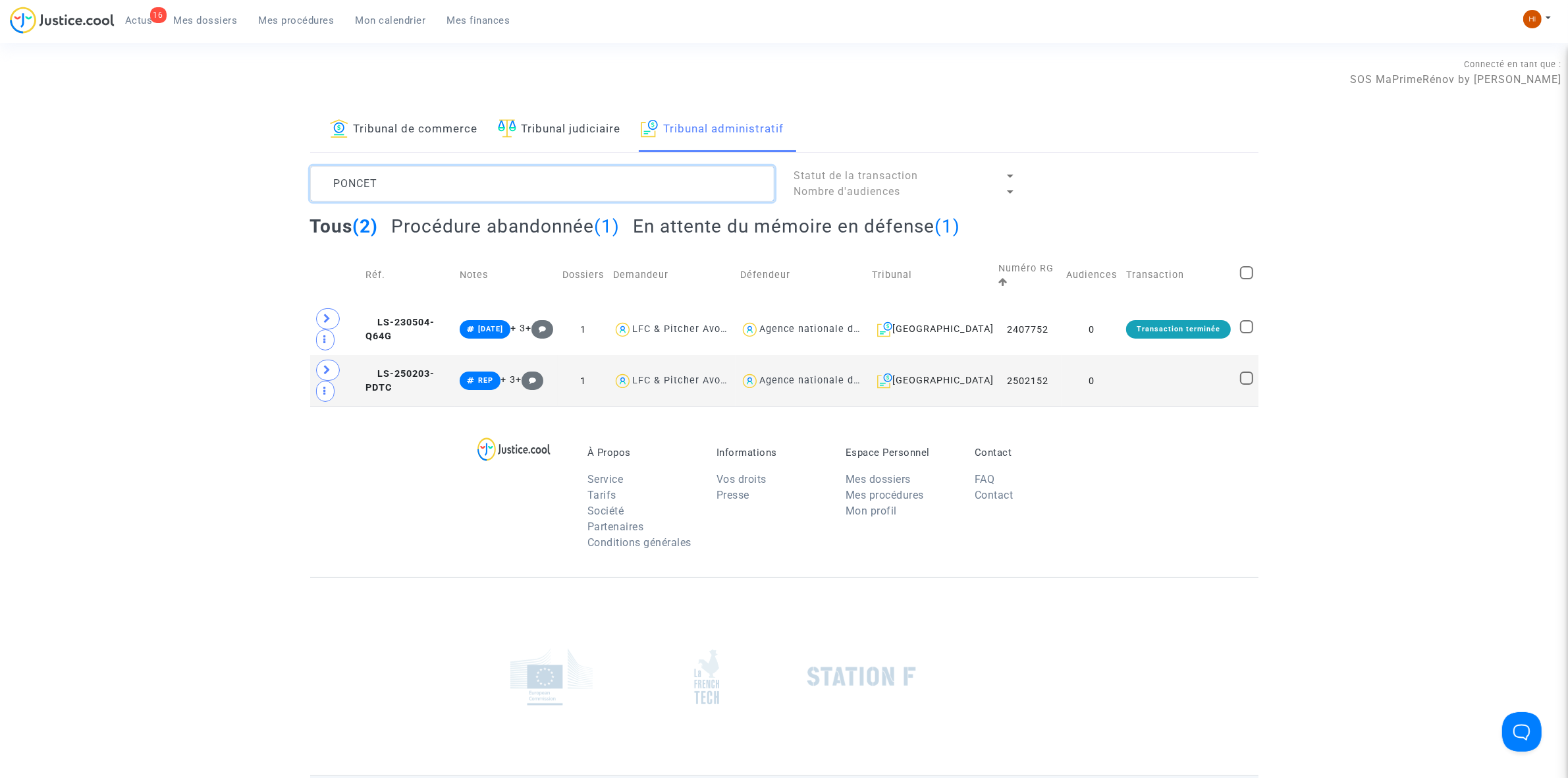
type textarea "PONCET"
click at [896, 224] on h2 "En attente du mémoire en défense (1)" at bounding box center [796, 226] width 328 height 23
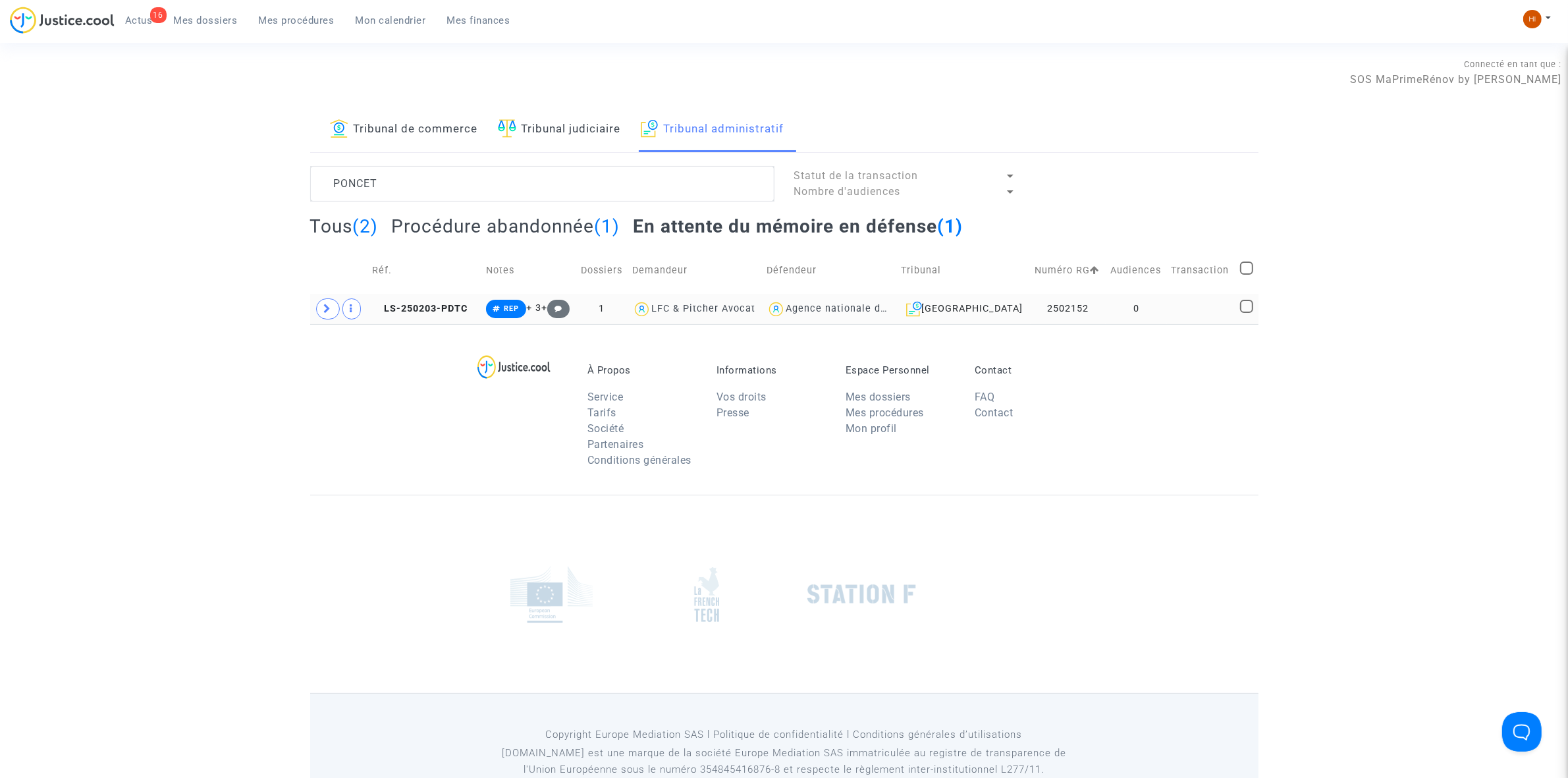
click at [1196, 316] on td at bounding box center [1202, 309] width 68 height 30
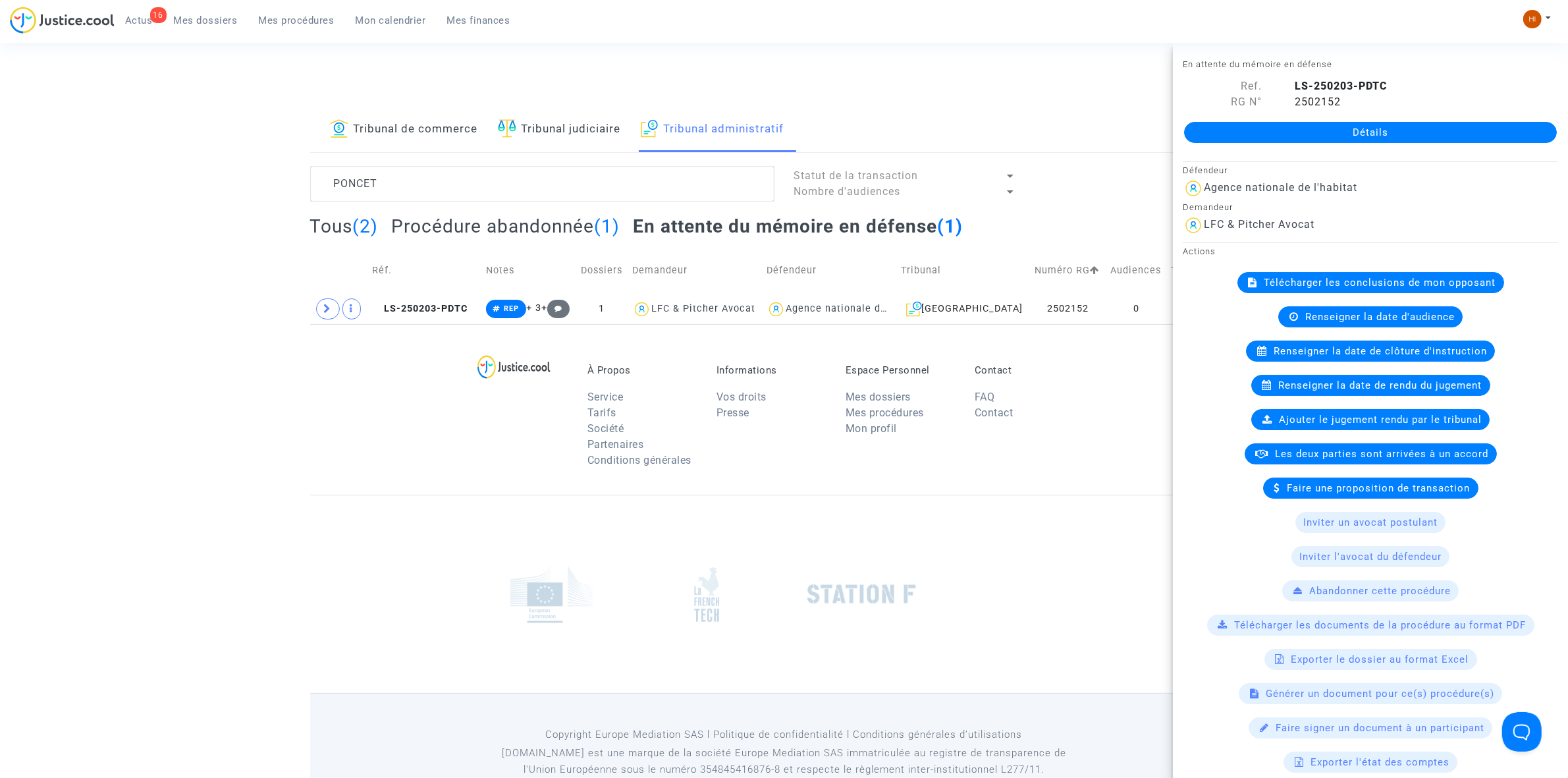
drag, startPoint x: 1335, startPoint y: 133, endPoint x: 1244, endPoint y: 192, distance: 108.5
click at [1335, 134] on link "Détails" at bounding box center [1371, 132] width 373 height 21
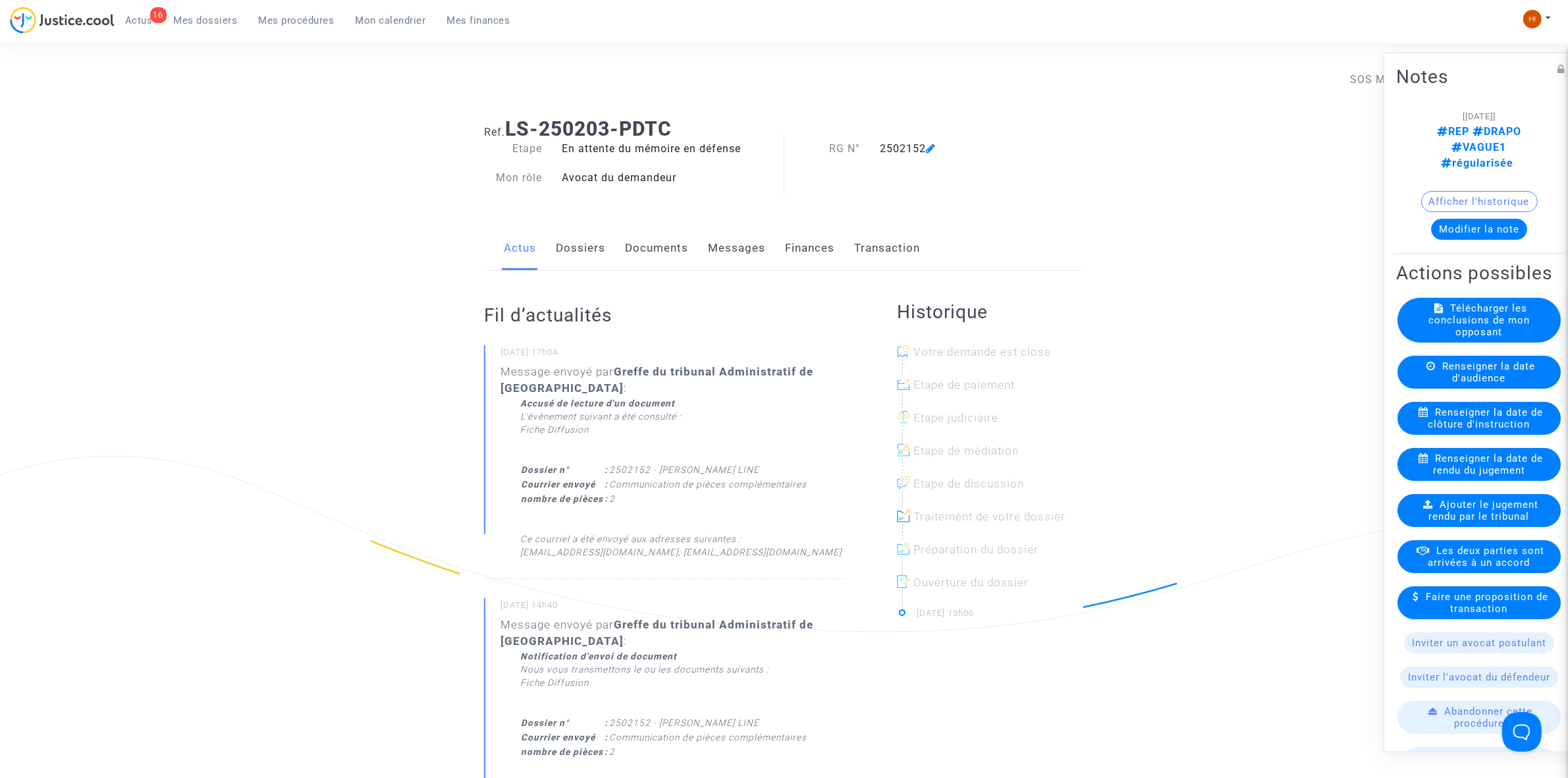
click at [642, 254] on link "Documents" at bounding box center [657, 248] width 63 height 44
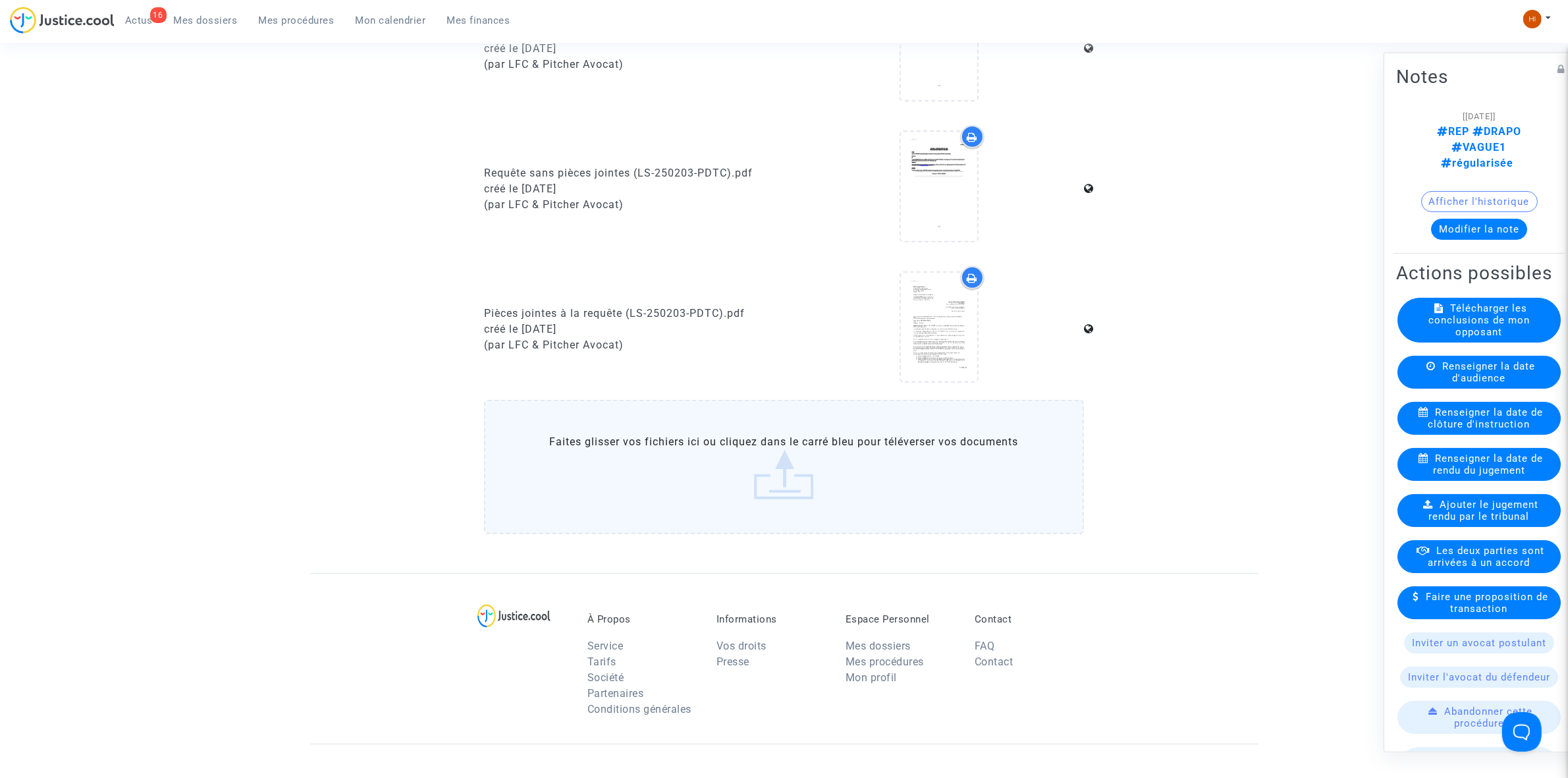
scroll to position [658, 0]
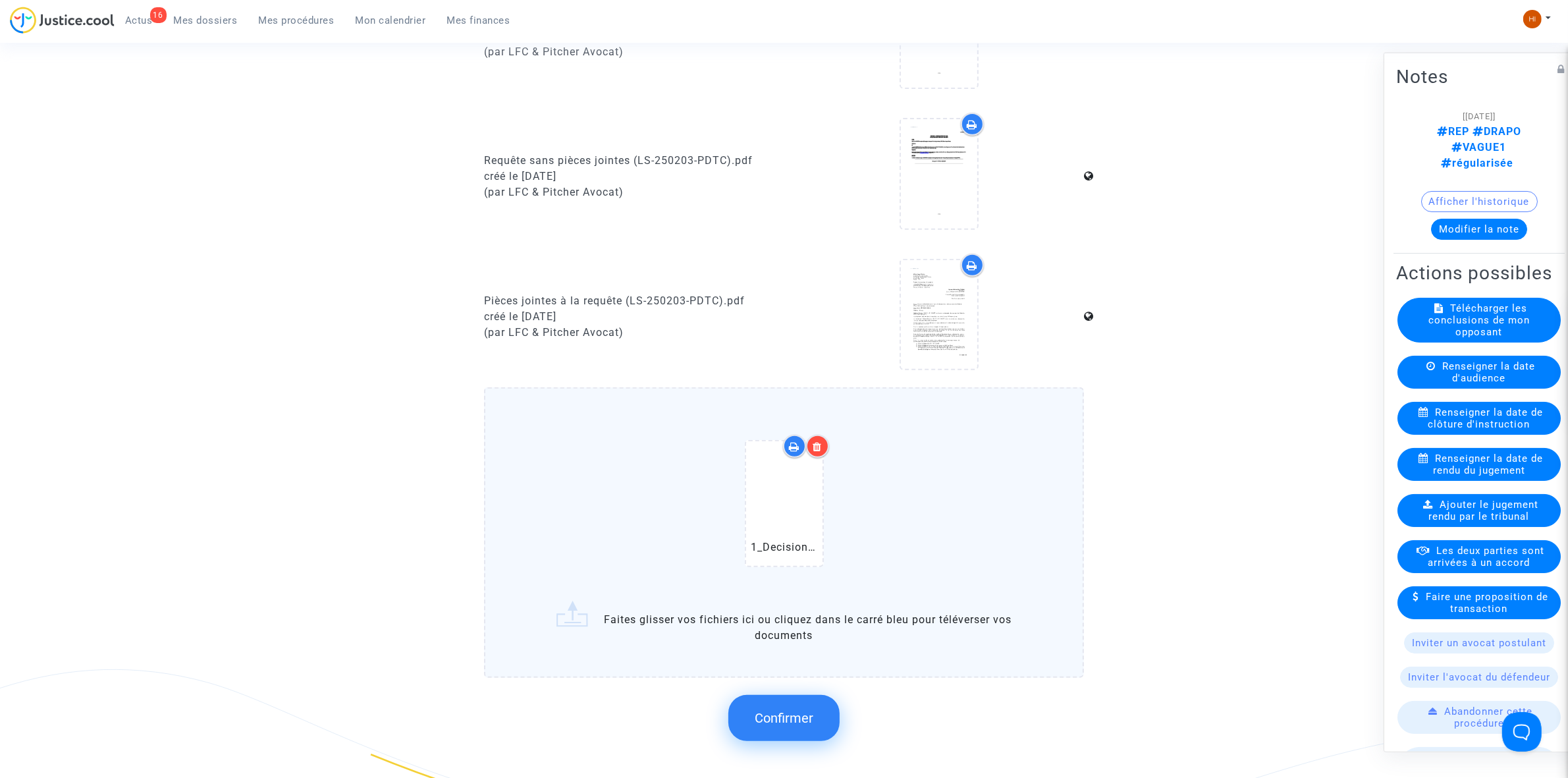
click at [803, 699] on button "Confirmer" at bounding box center [784, 718] width 111 height 46
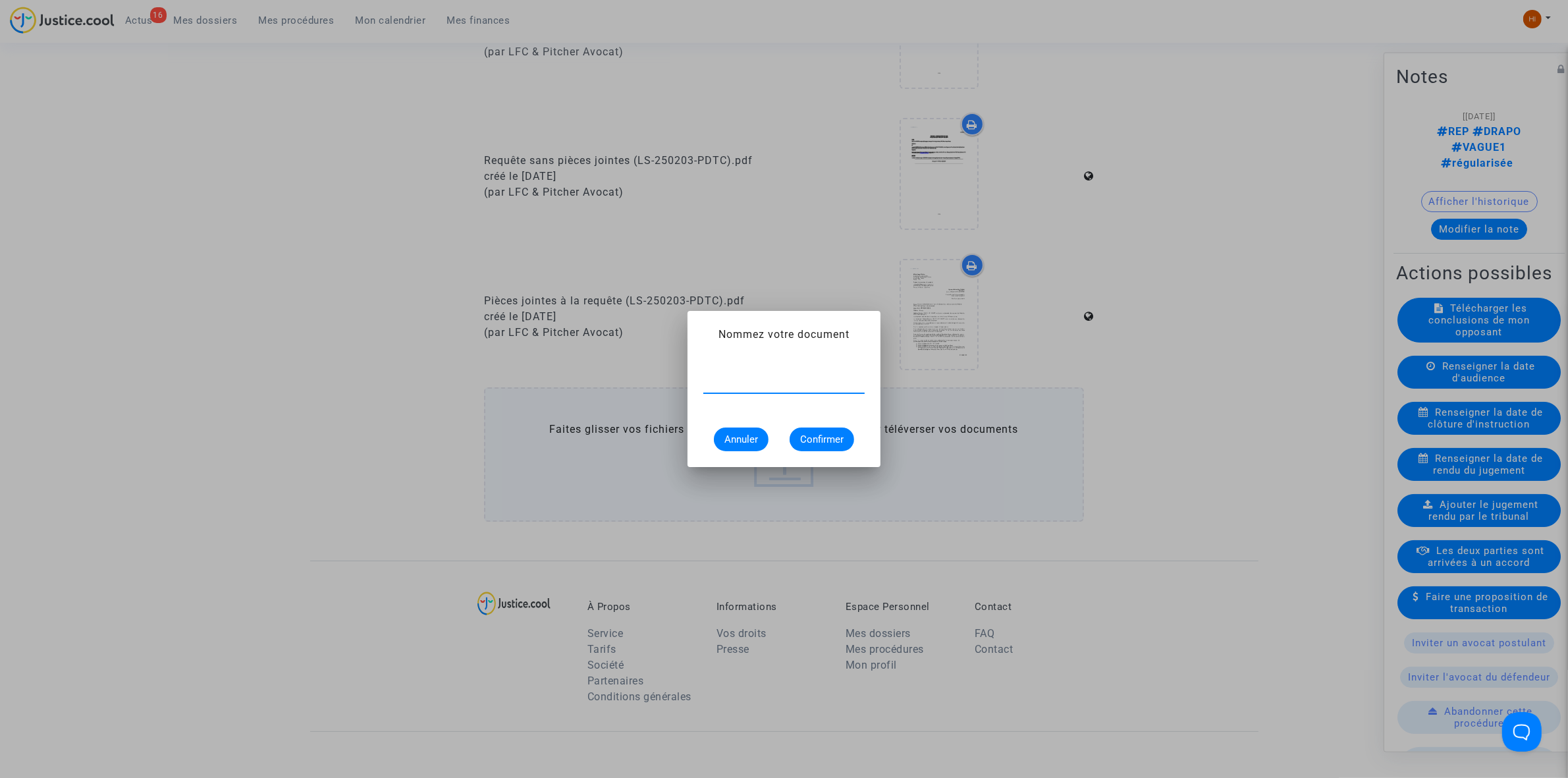
paste input "1_Decision_initiale_de_retrait_MPR_-_PONCET_1156166244"
type input "1_Decision_initiale_de_retrait_MPR_-_PONCET_1156166244"
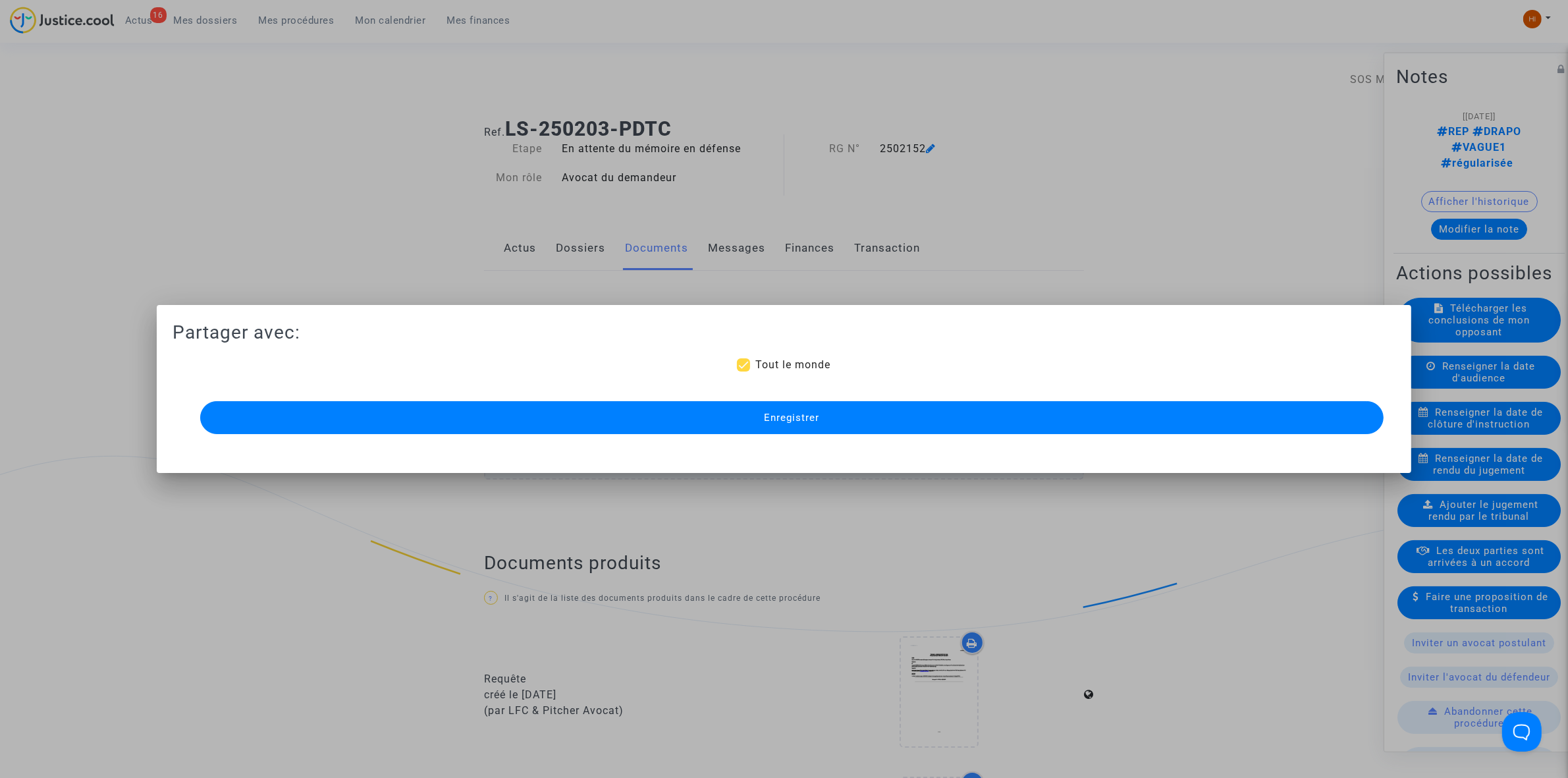
scroll to position [658, 0]
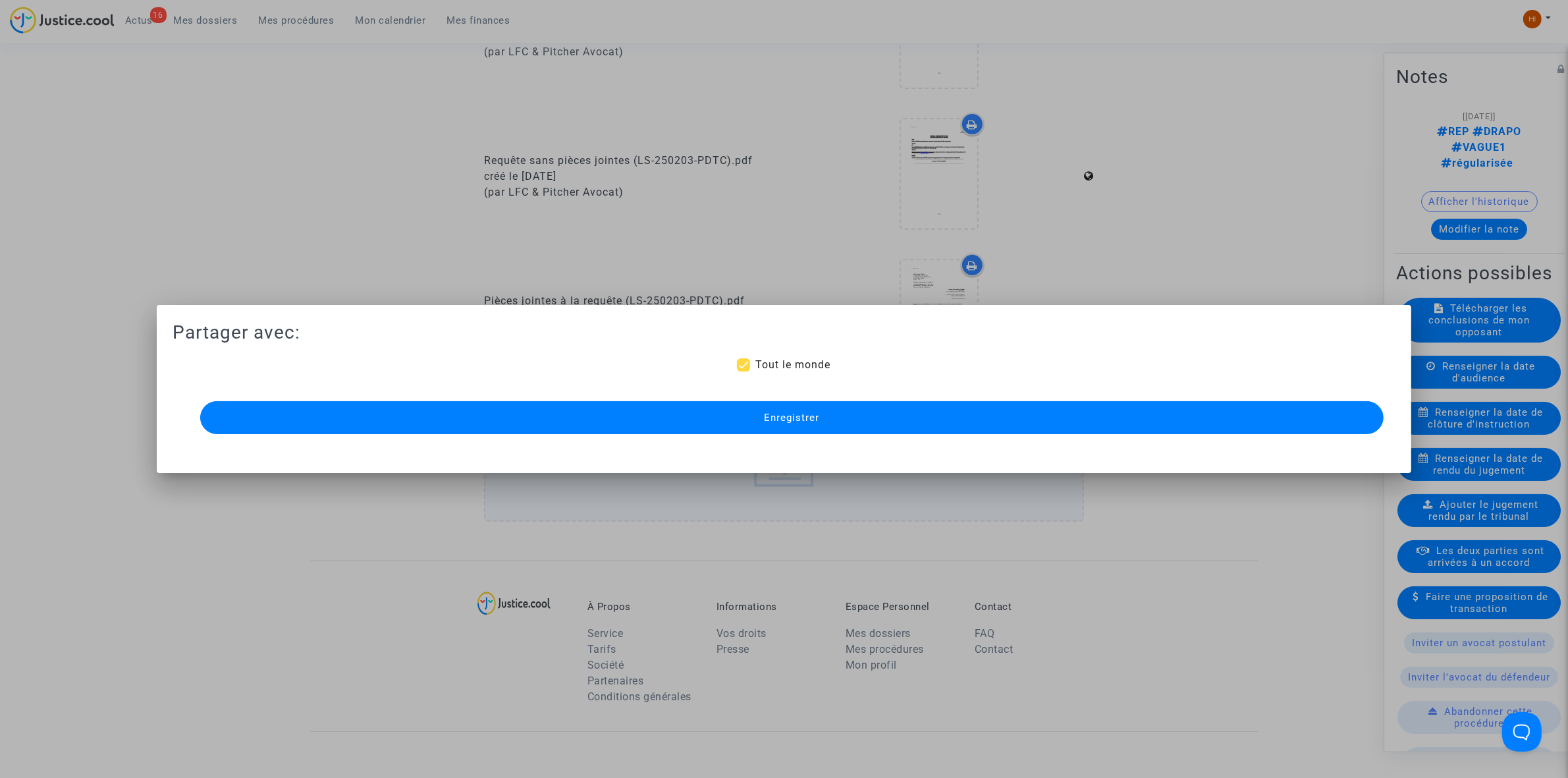
click at [618, 433] on button "Enregistrer" at bounding box center [792, 418] width 1183 height 33
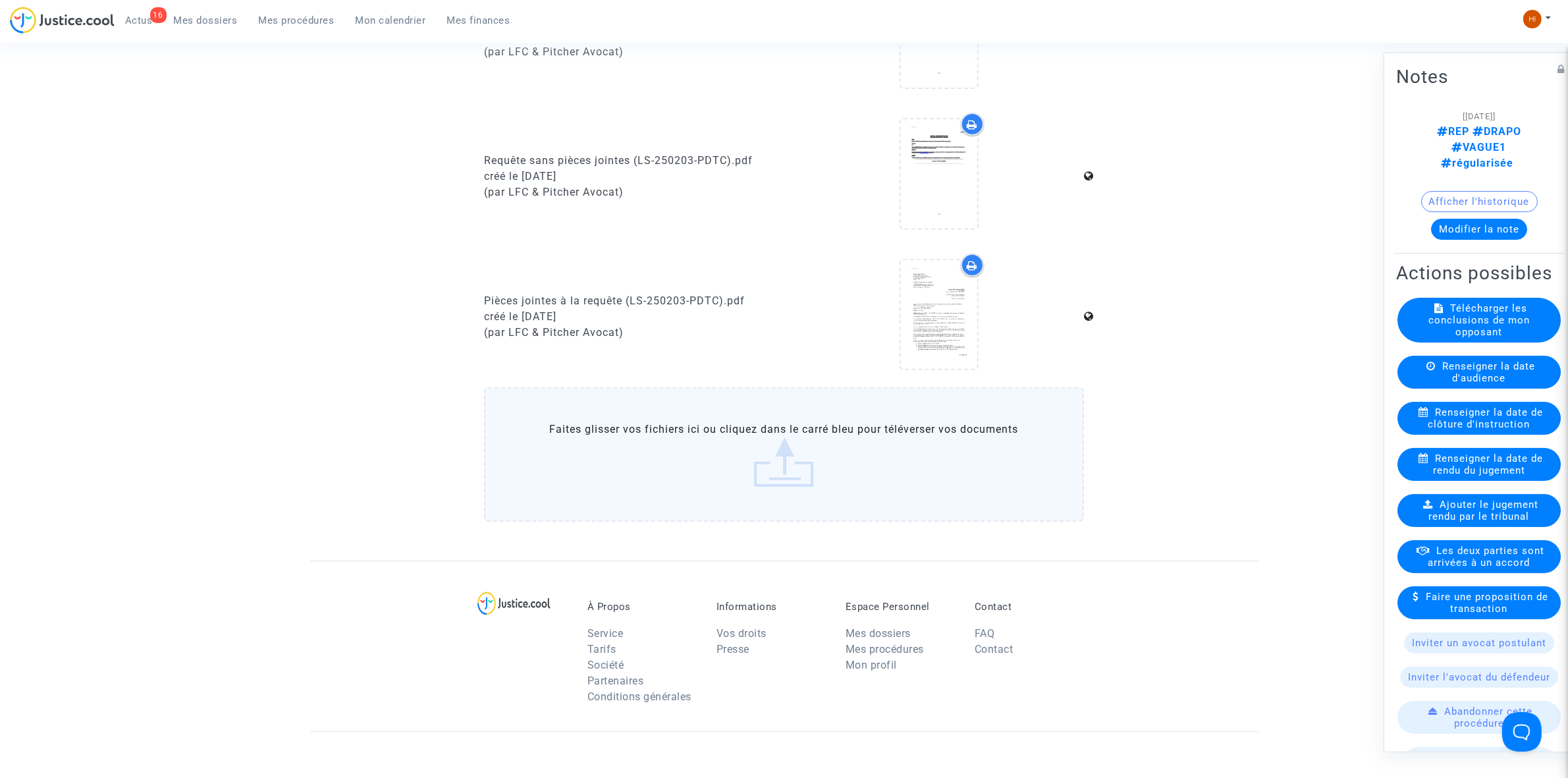
click at [312, 14] on link "Mes procédures" at bounding box center [297, 20] width 97 height 20
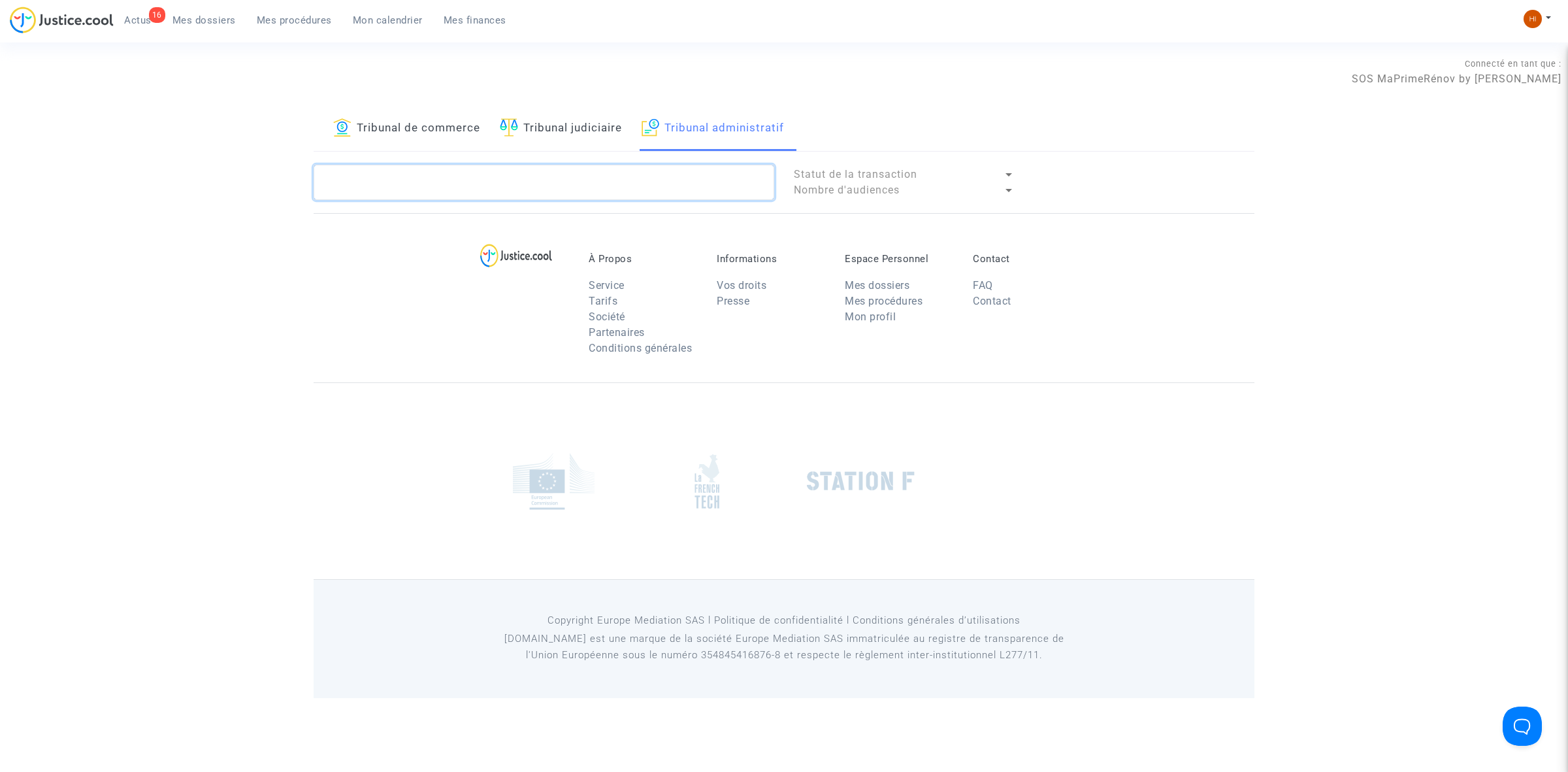
paste textarea "MOUISSI"
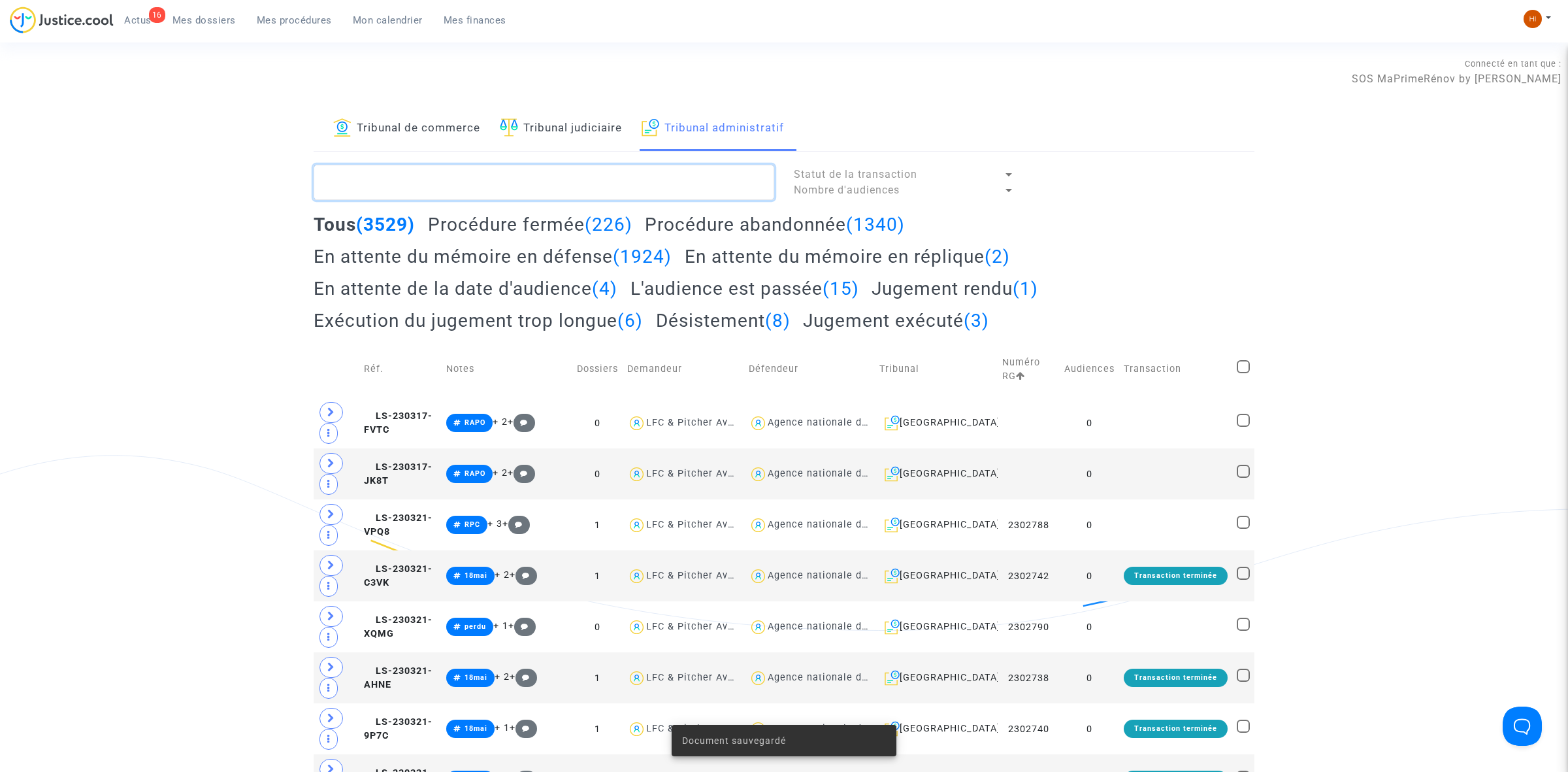
click at [619, 191] on textarea at bounding box center [544, 182] width 460 height 35
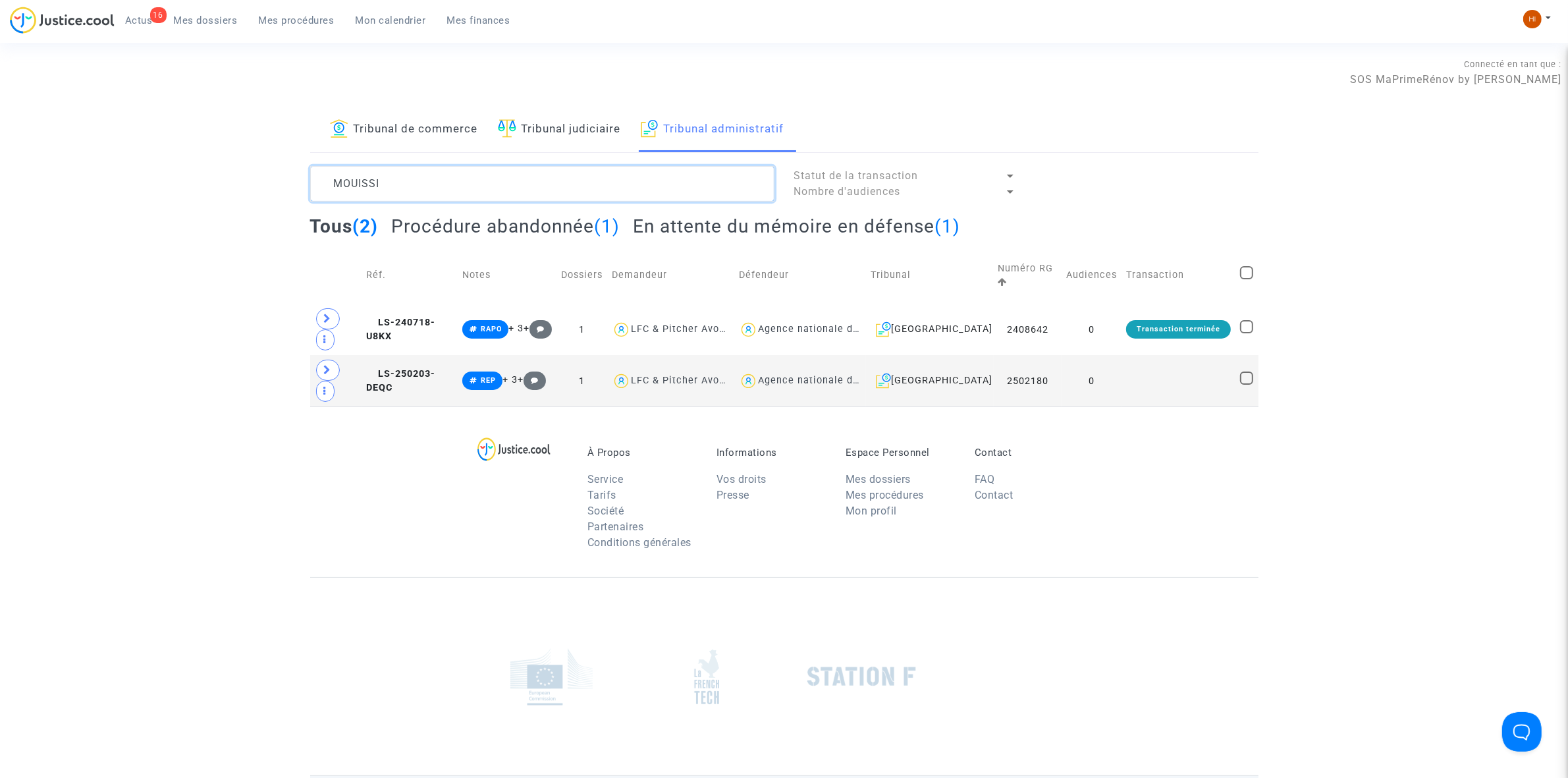
type textarea "MOUISSI"
click at [838, 223] on h2 "En attente du mémoire en défense (1)" at bounding box center [796, 226] width 328 height 23
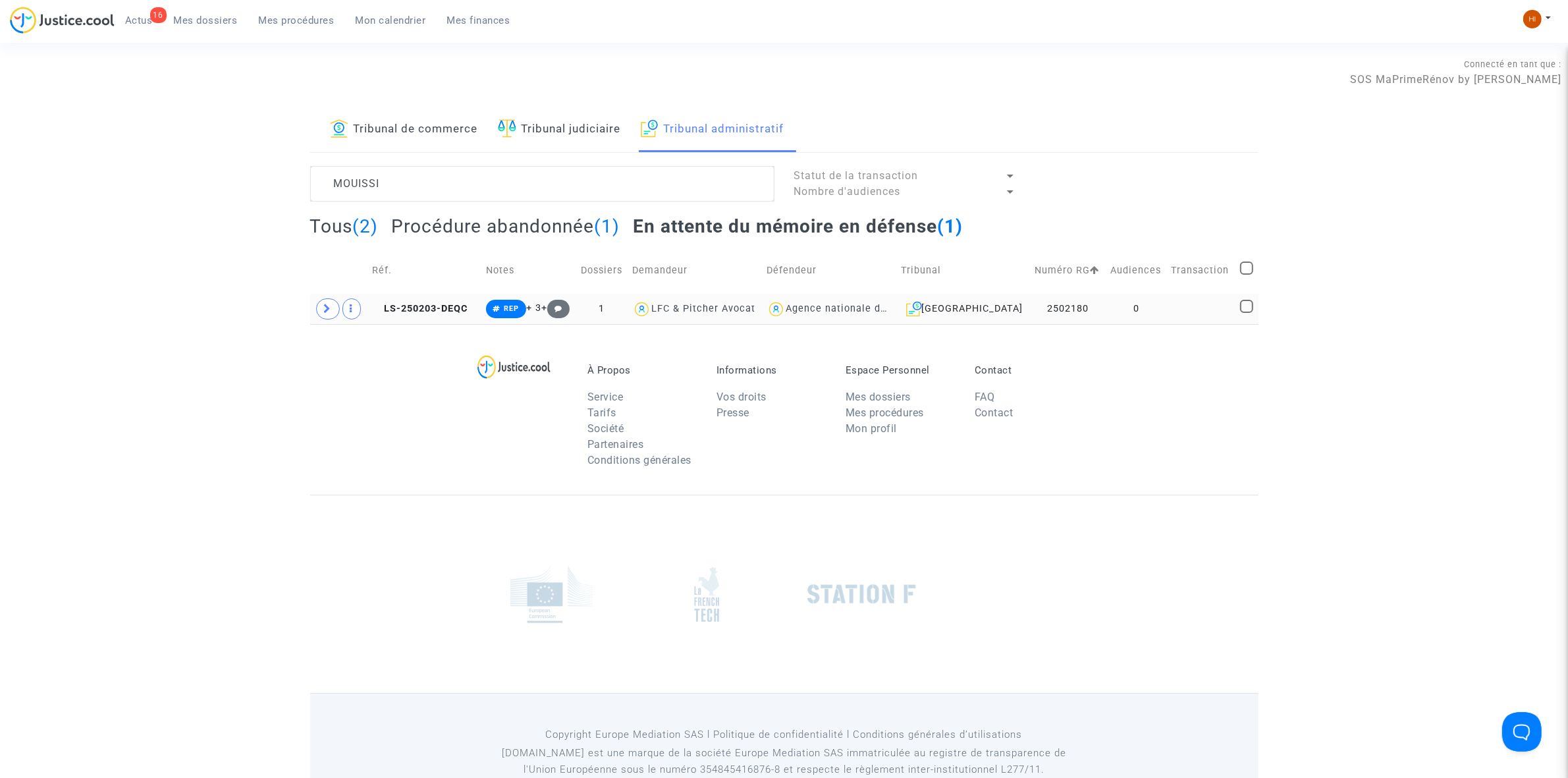
click at [1180, 311] on td at bounding box center [1202, 309] width 68 height 30
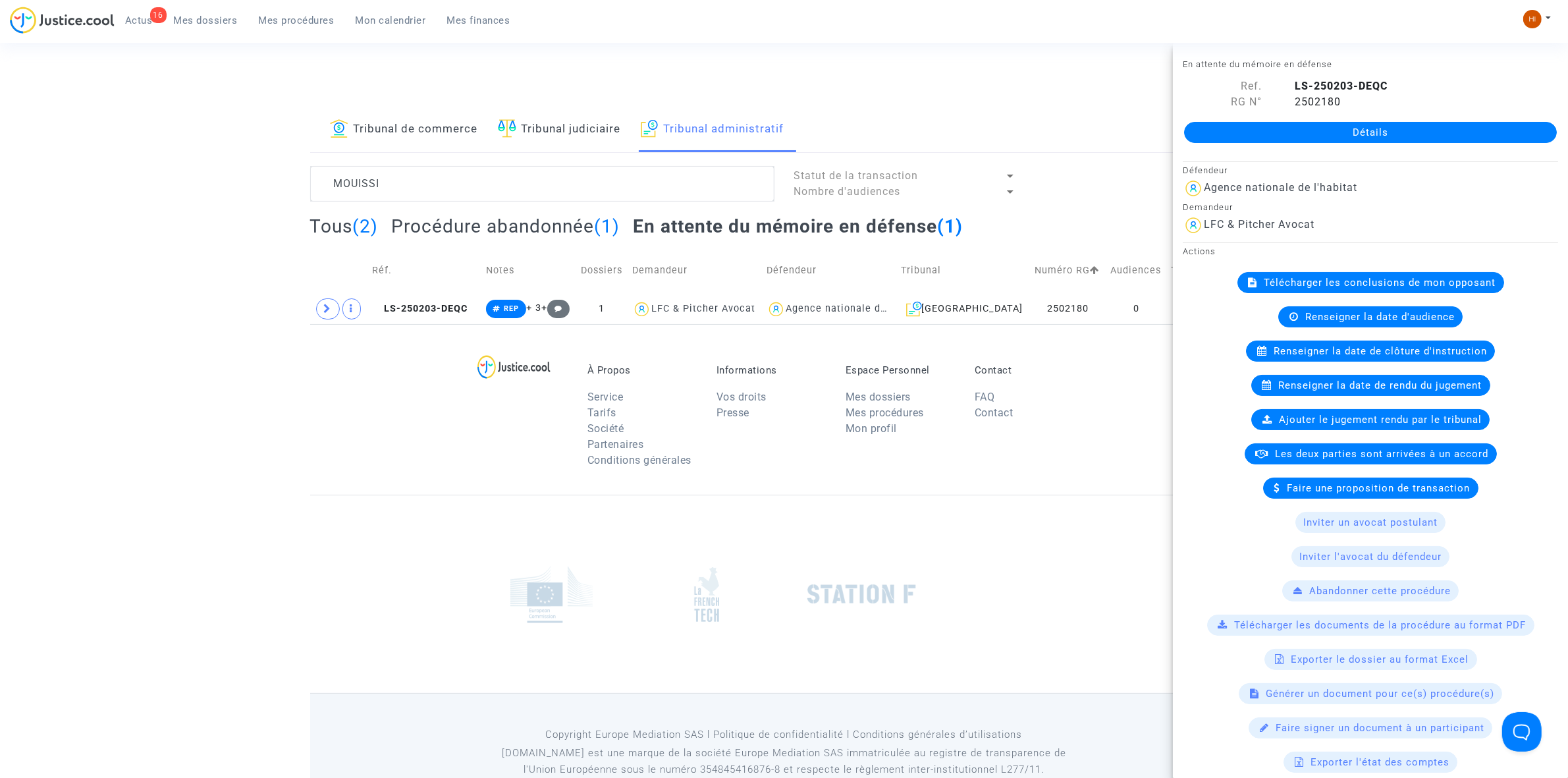
click at [1329, 136] on link "Détails" at bounding box center [1371, 132] width 373 height 21
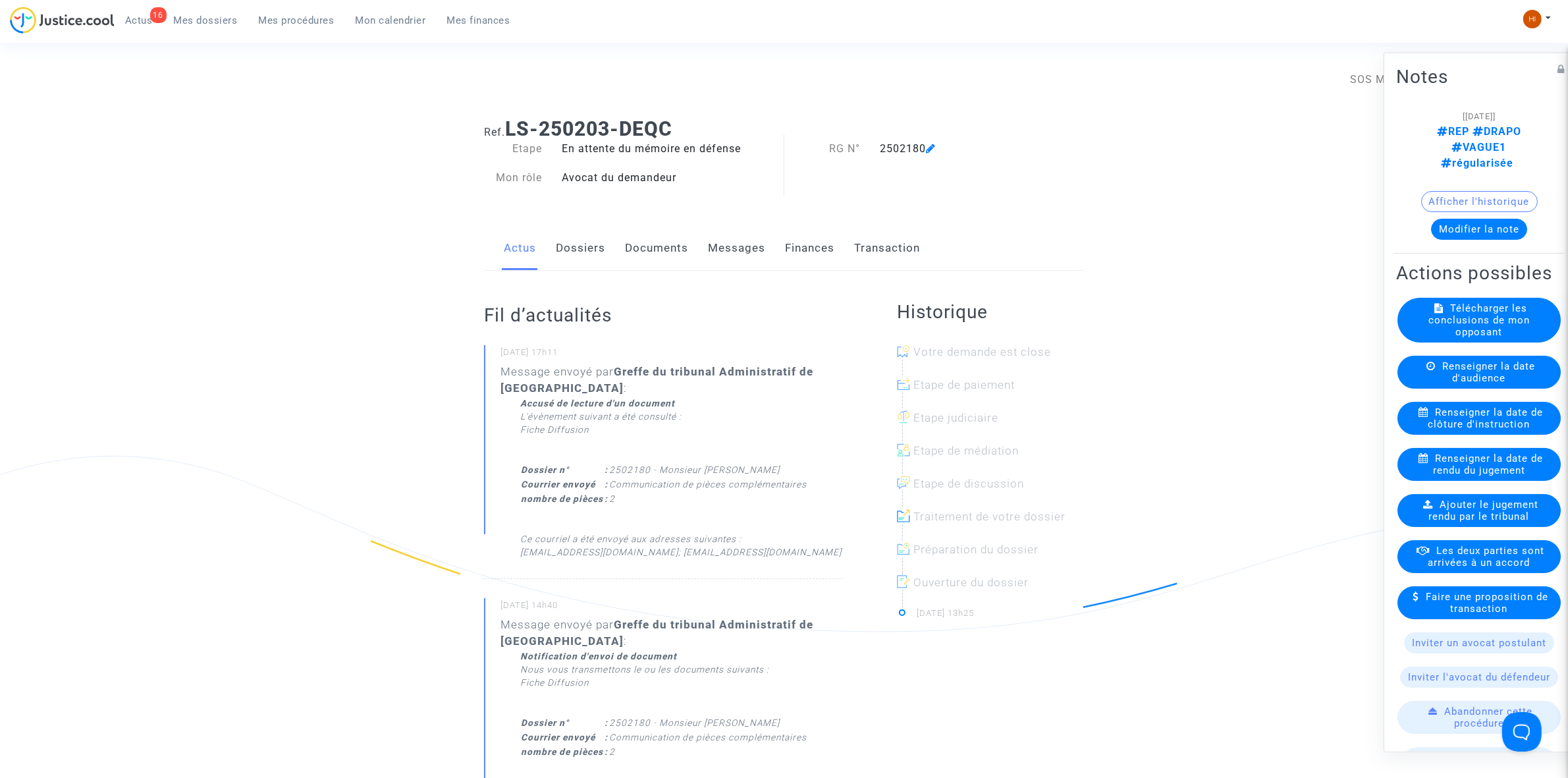
click at [646, 255] on link "Documents" at bounding box center [657, 248] width 63 height 44
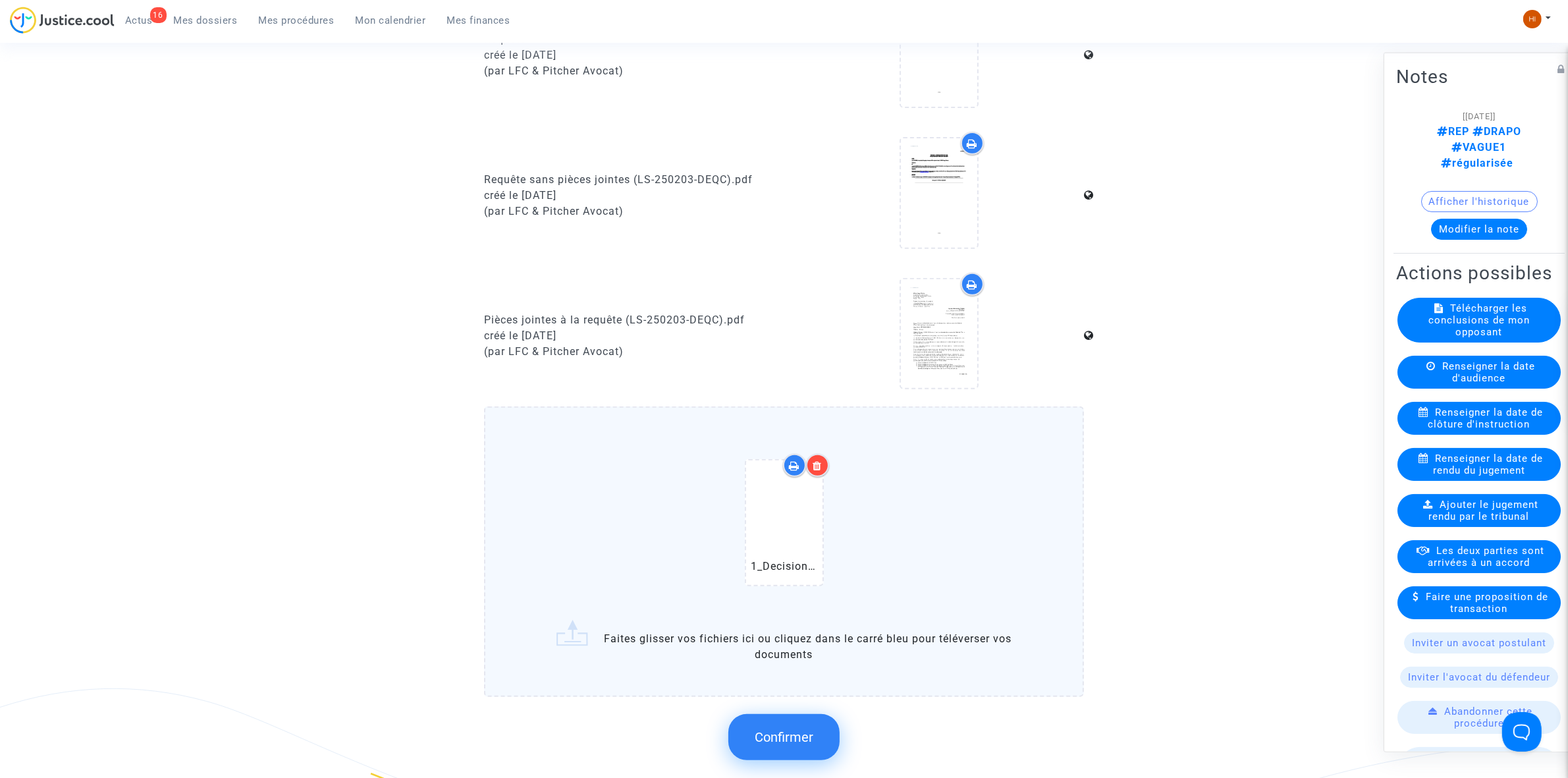
scroll to position [1070, 0]
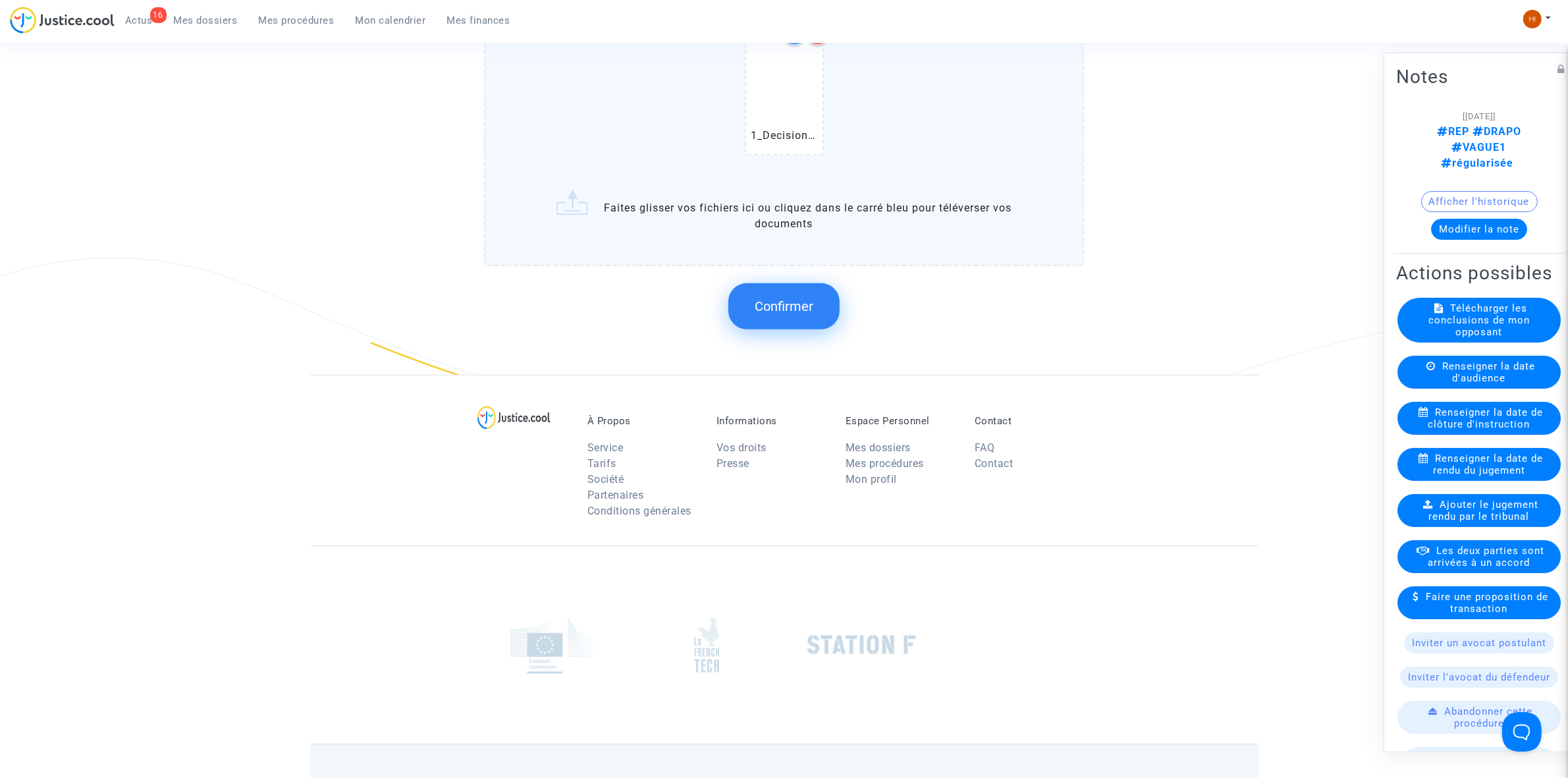
click at [807, 289] on button "Confirmer" at bounding box center [784, 306] width 111 height 46
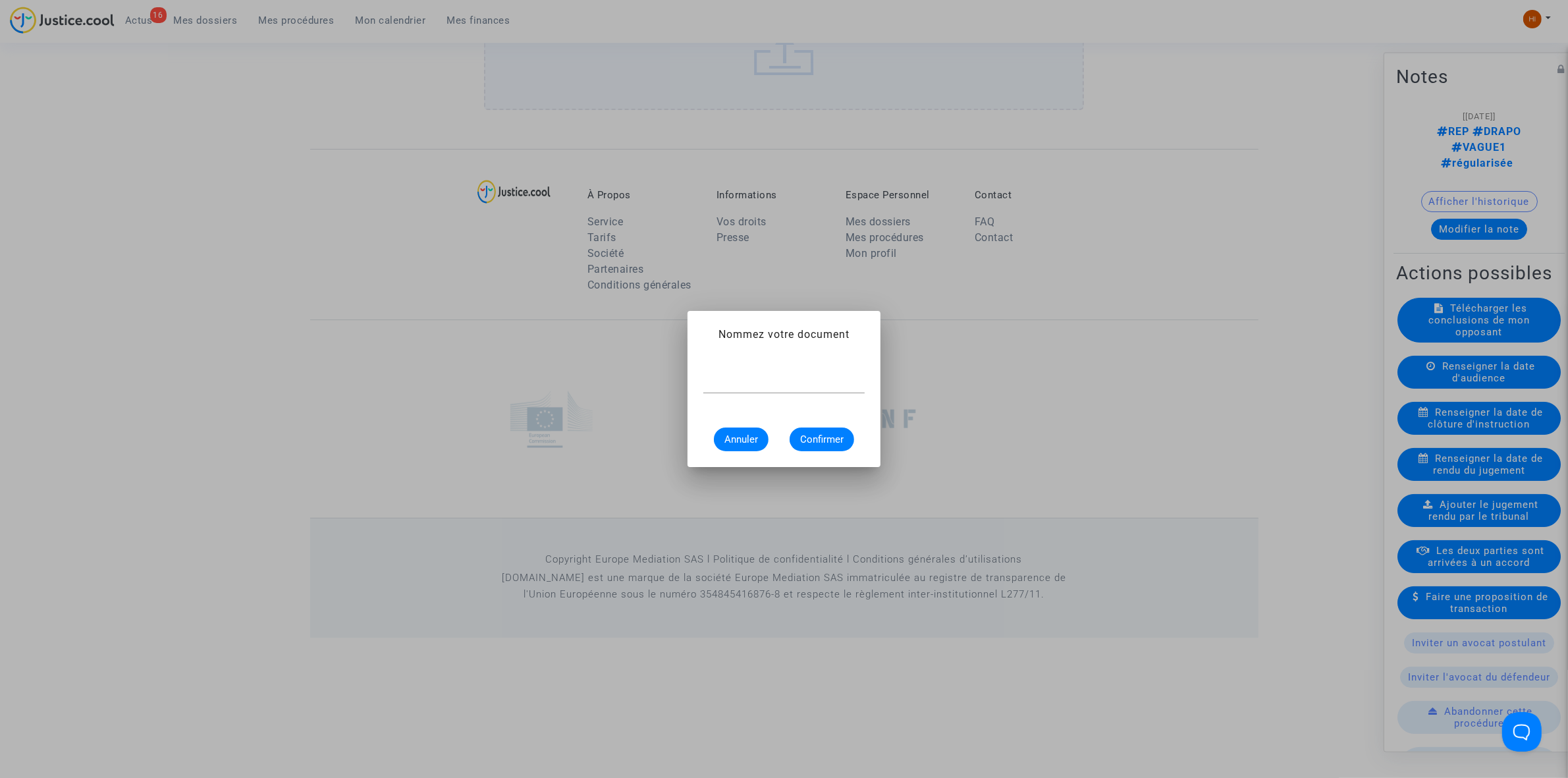
scroll to position [0, 0]
paste input "1_Decision_initiale_de_retrait_MPR-_MOUISSI_1156163362"
type input "1_Decision_initiale_de_retrait_MPR-_MOUISSI_1156163362"
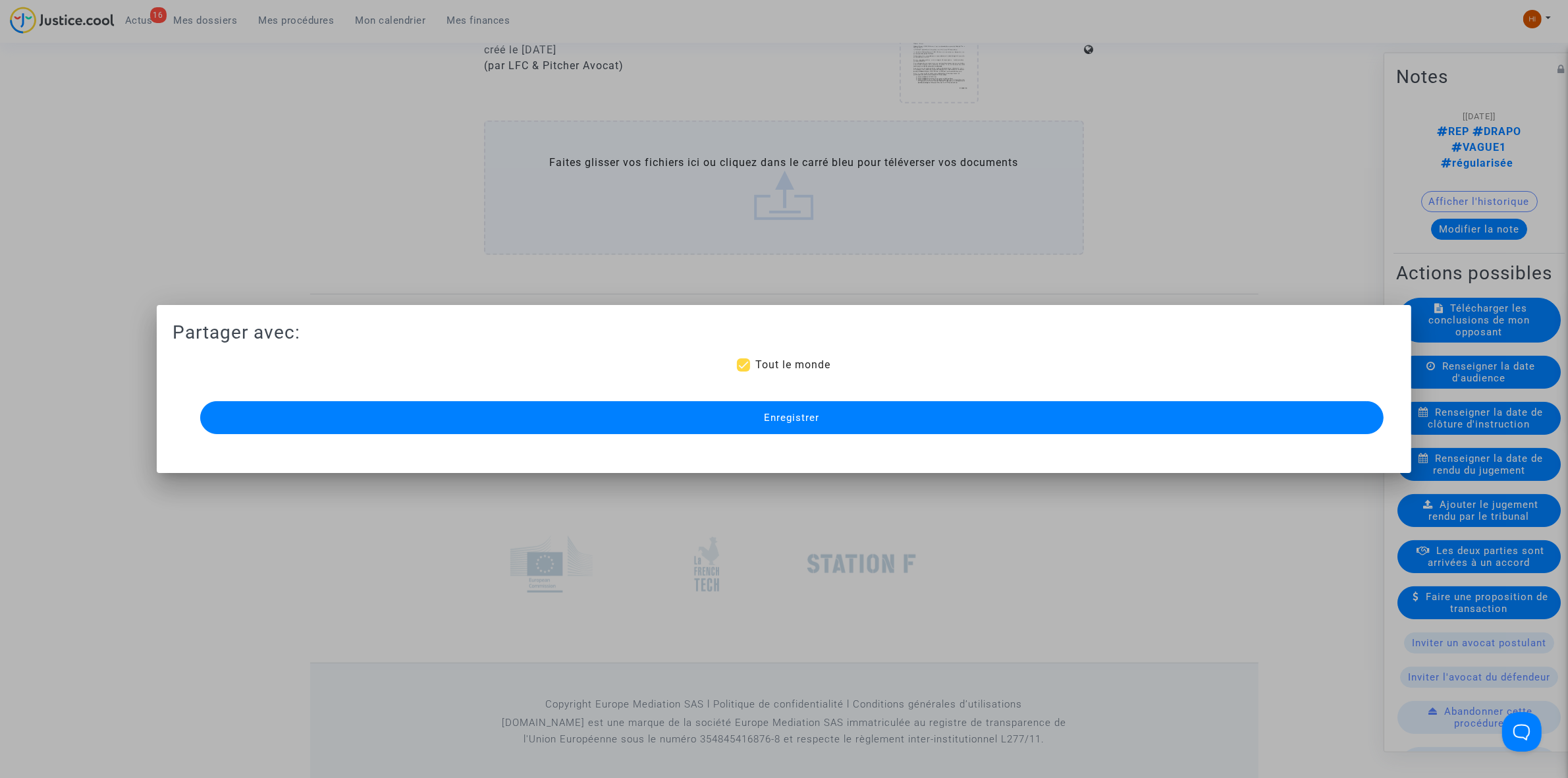
drag, startPoint x: 847, startPoint y: 425, endPoint x: 18, endPoint y: 377, distance: 830.4
click at [846, 426] on button "Enregistrer" at bounding box center [792, 418] width 1183 height 33
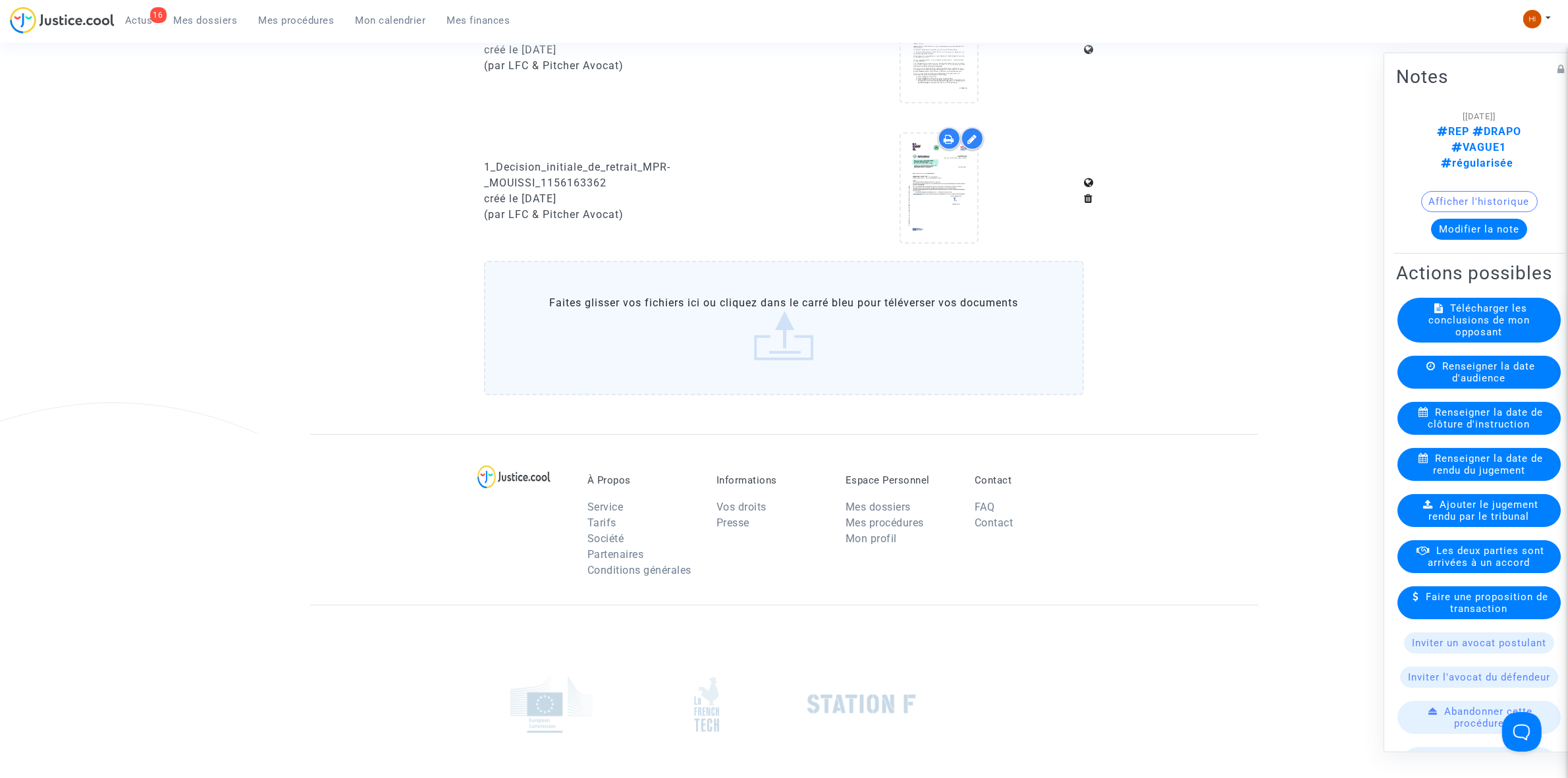
click at [282, 20] on span "Mes procédures" at bounding box center [296, 20] width 75 height 12
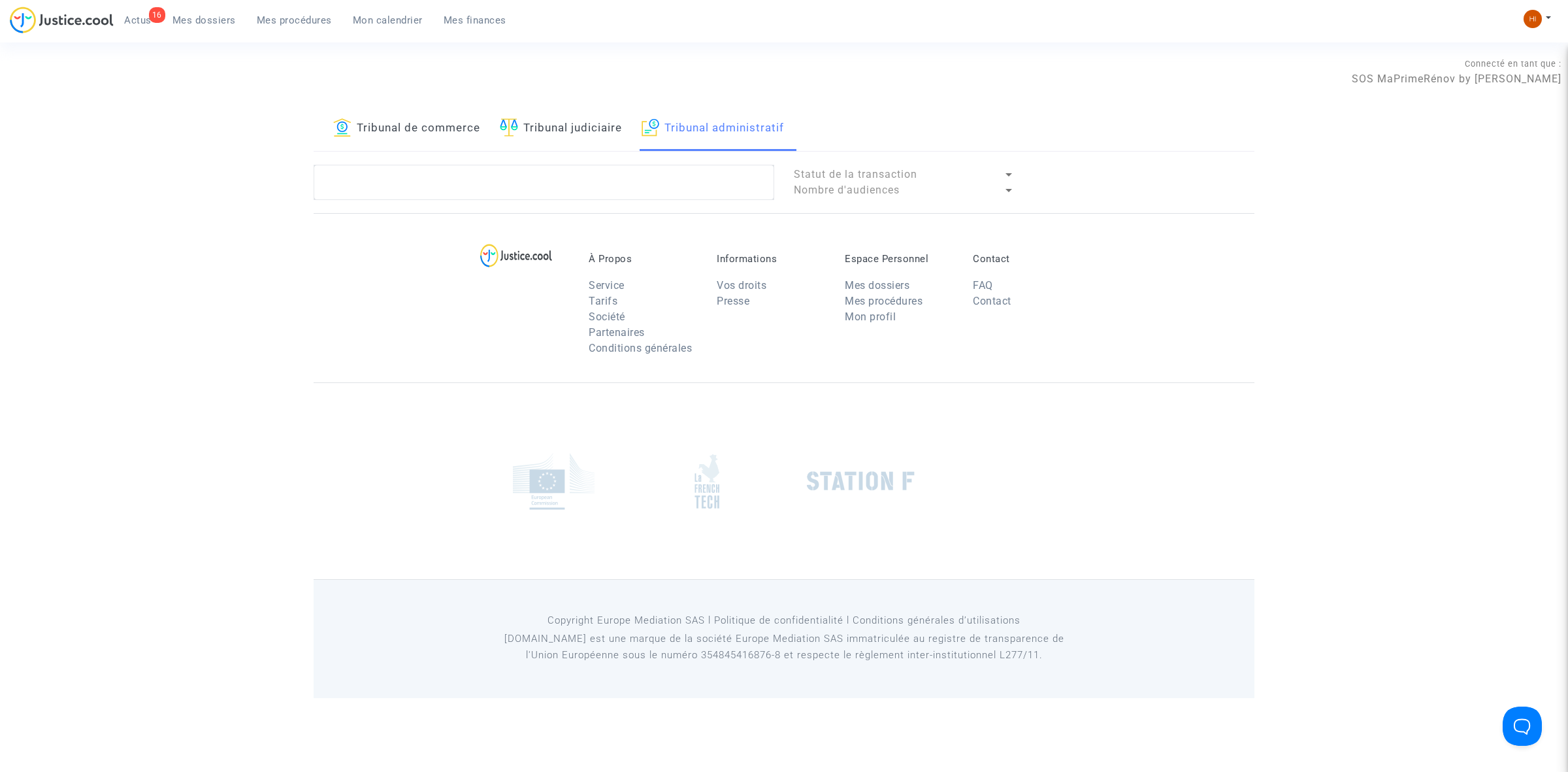
drag, startPoint x: 645, startPoint y: 156, endPoint x: 640, endPoint y: 175, distance: 19.6
click at [645, 156] on div "Tribunal de commerce Tribunal judiciaire Tribunal administratif Statut de la tr…" at bounding box center [784, 159] width 941 height 106
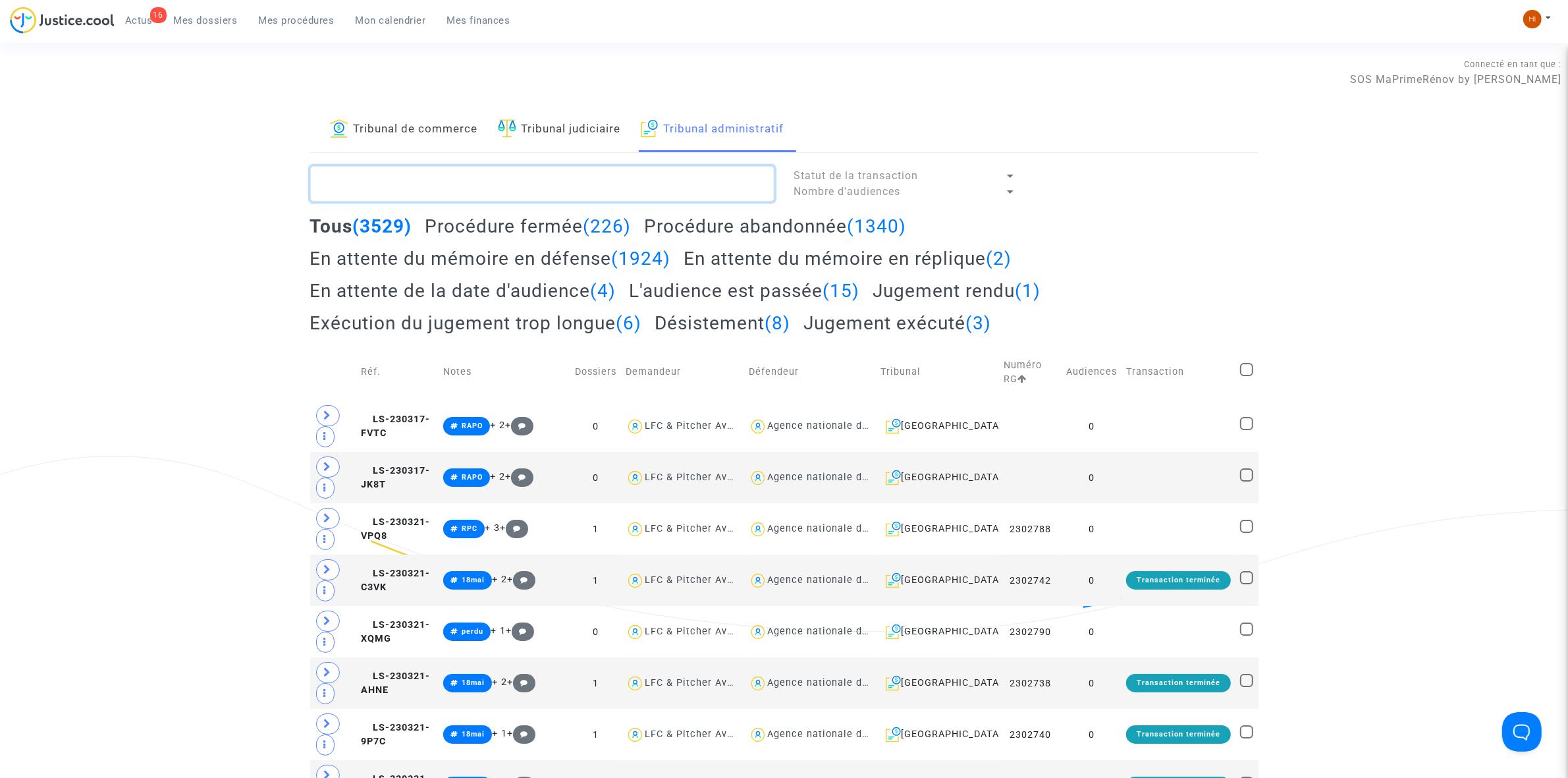
click at [646, 176] on textarea at bounding box center [542, 183] width 464 height 36
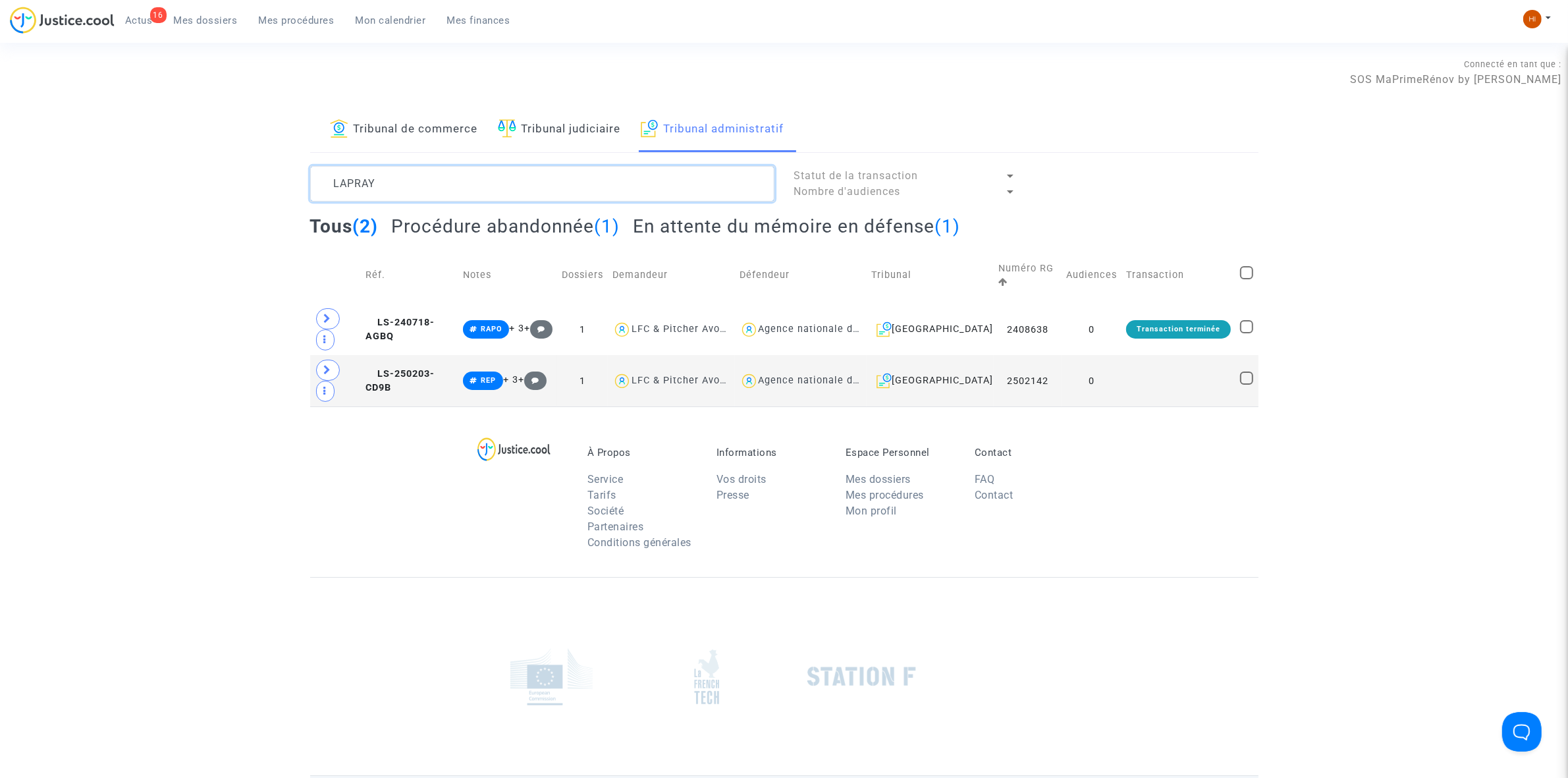
type textarea "LAPRAY"
drag, startPoint x: 890, startPoint y: 229, endPoint x: 881, endPoint y: 232, distance: 9.5
click at [889, 229] on h2 "En attente du mémoire en défense (1)" at bounding box center [796, 226] width 328 height 23
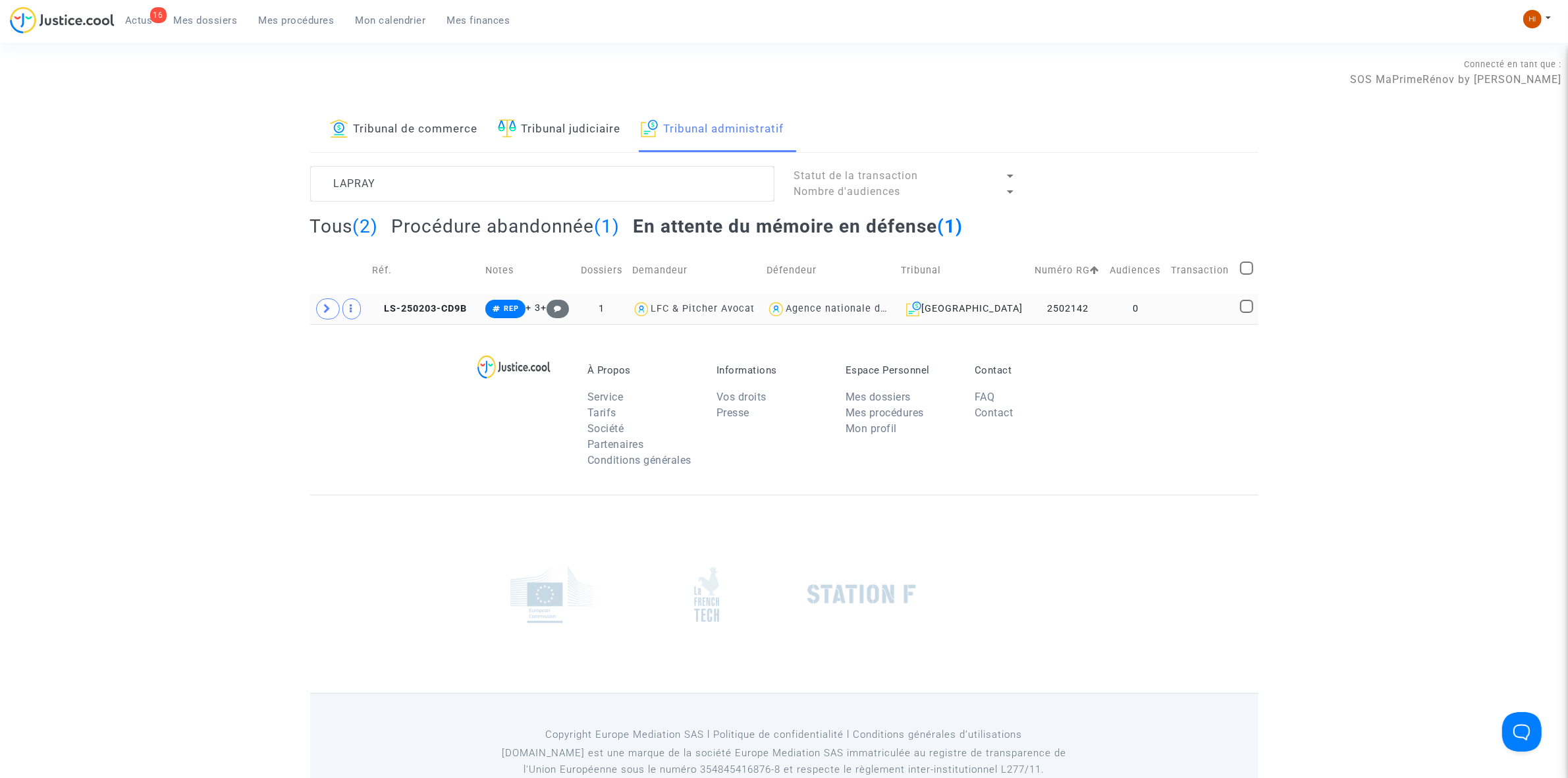
drag, startPoint x: 1157, startPoint y: 297, endPoint x: 1152, endPoint y: 312, distance: 15.8
click at [1157, 300] on td "0" at bounding box center [1136, 309] width 61 height 30
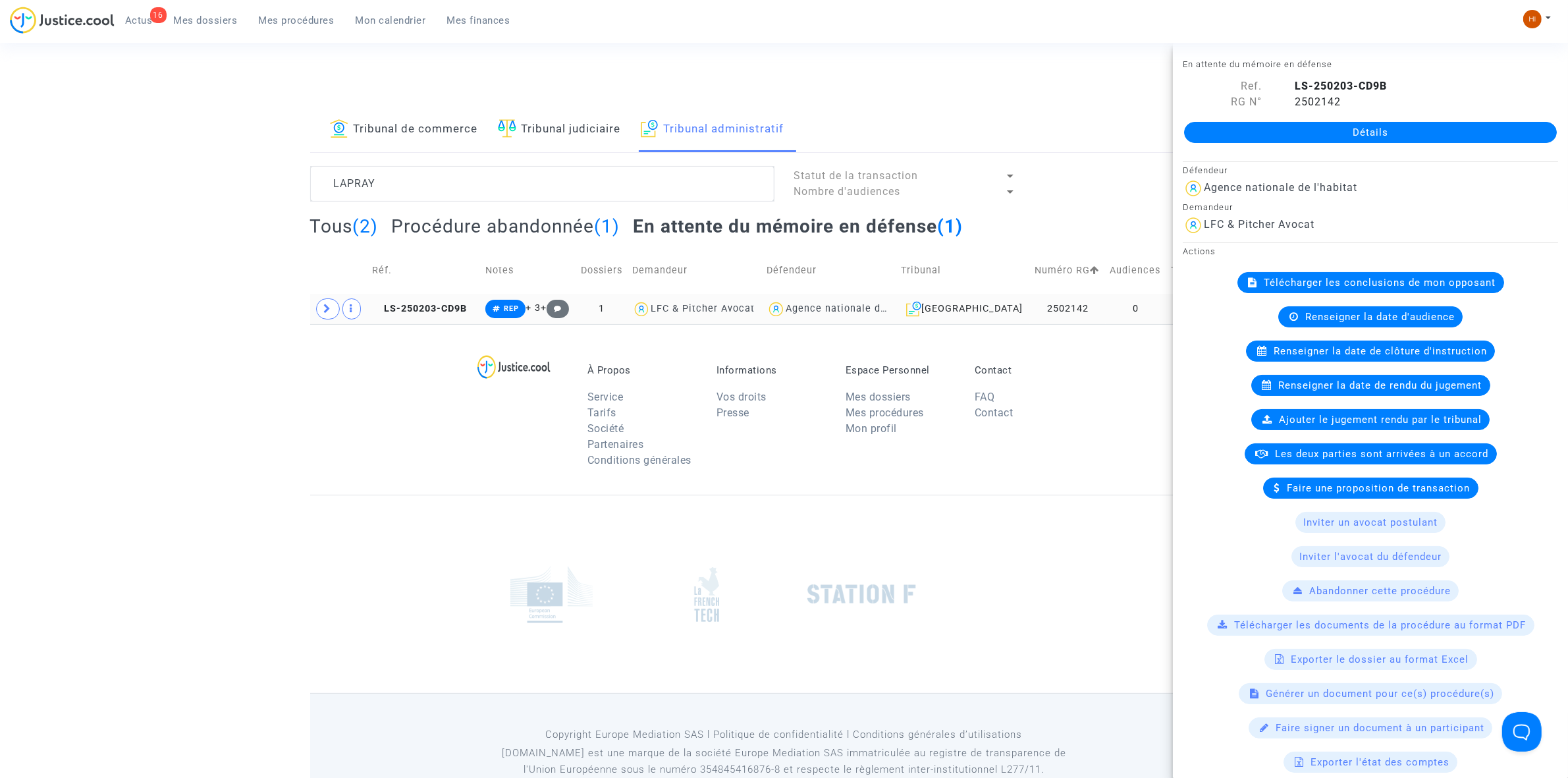
click at [1150, 312] on td "0" at bounding box center [1136, 309] width 61 height 30
click at [1282, 127] on link "Détails" at bounding box center [1371, 132] width 373 height 21
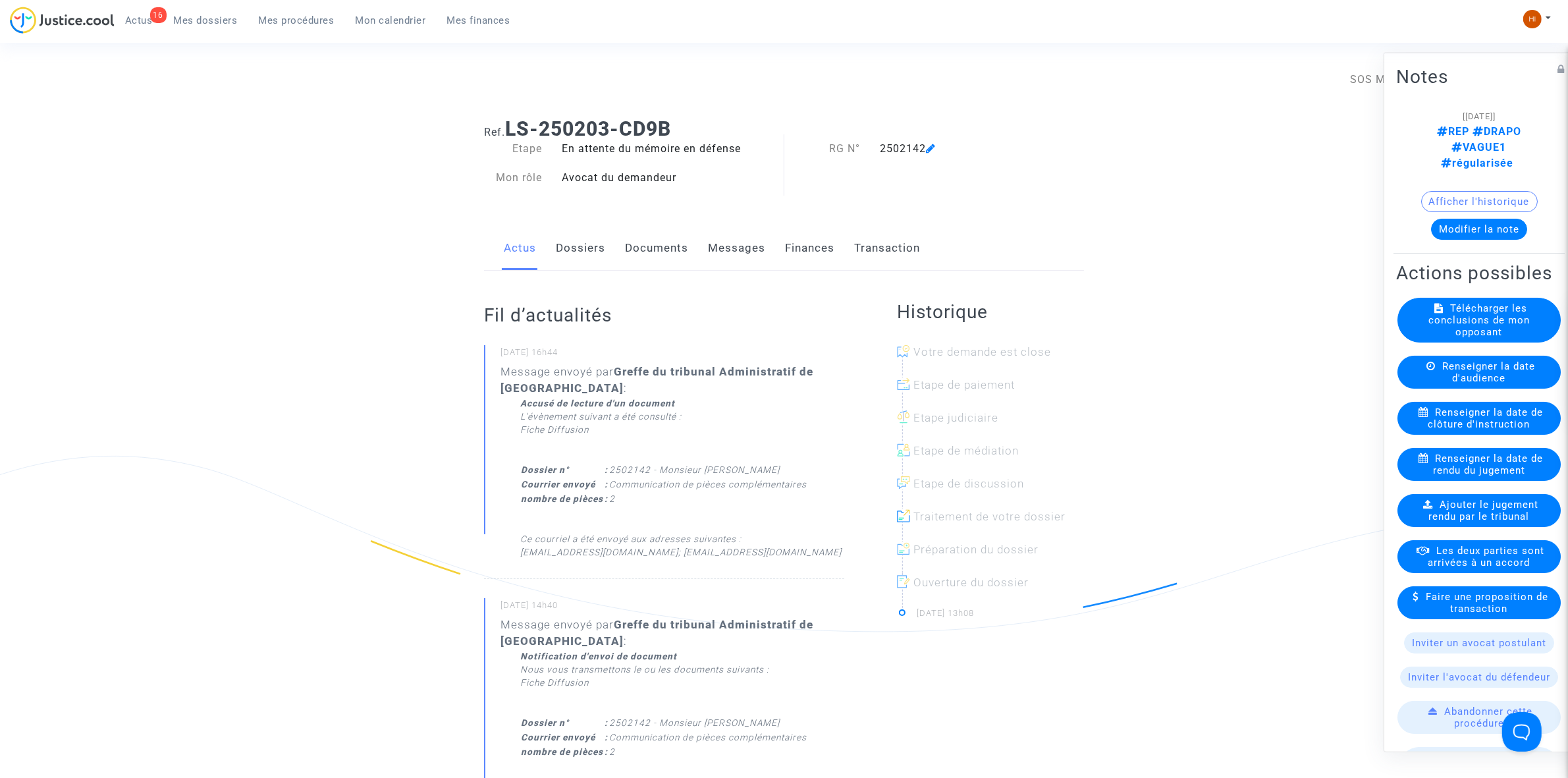
click at [646, 254] on link "Documents" at bounding box center [657, 248] width 63 height 44
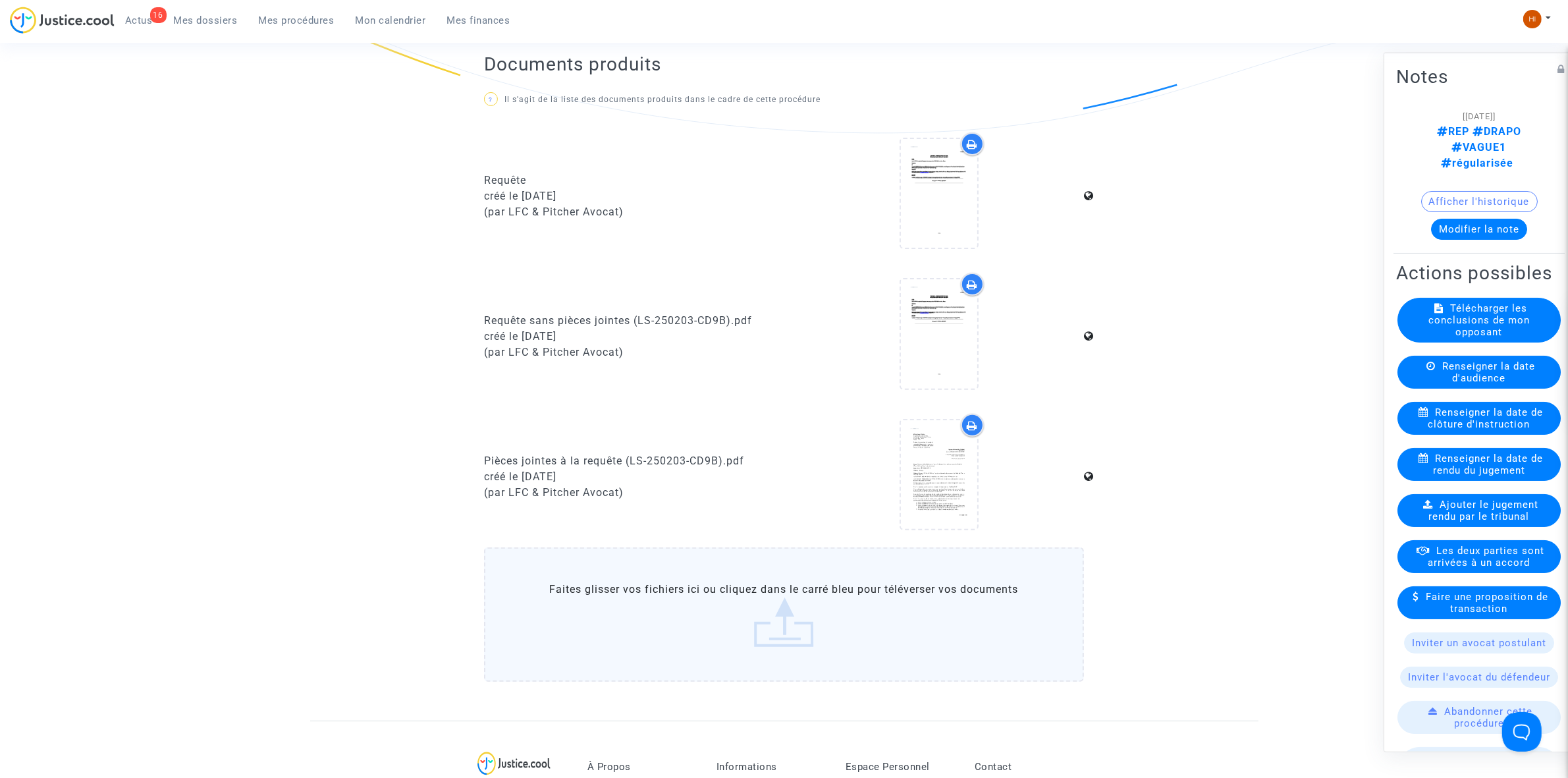
scroll to position [658, 0]
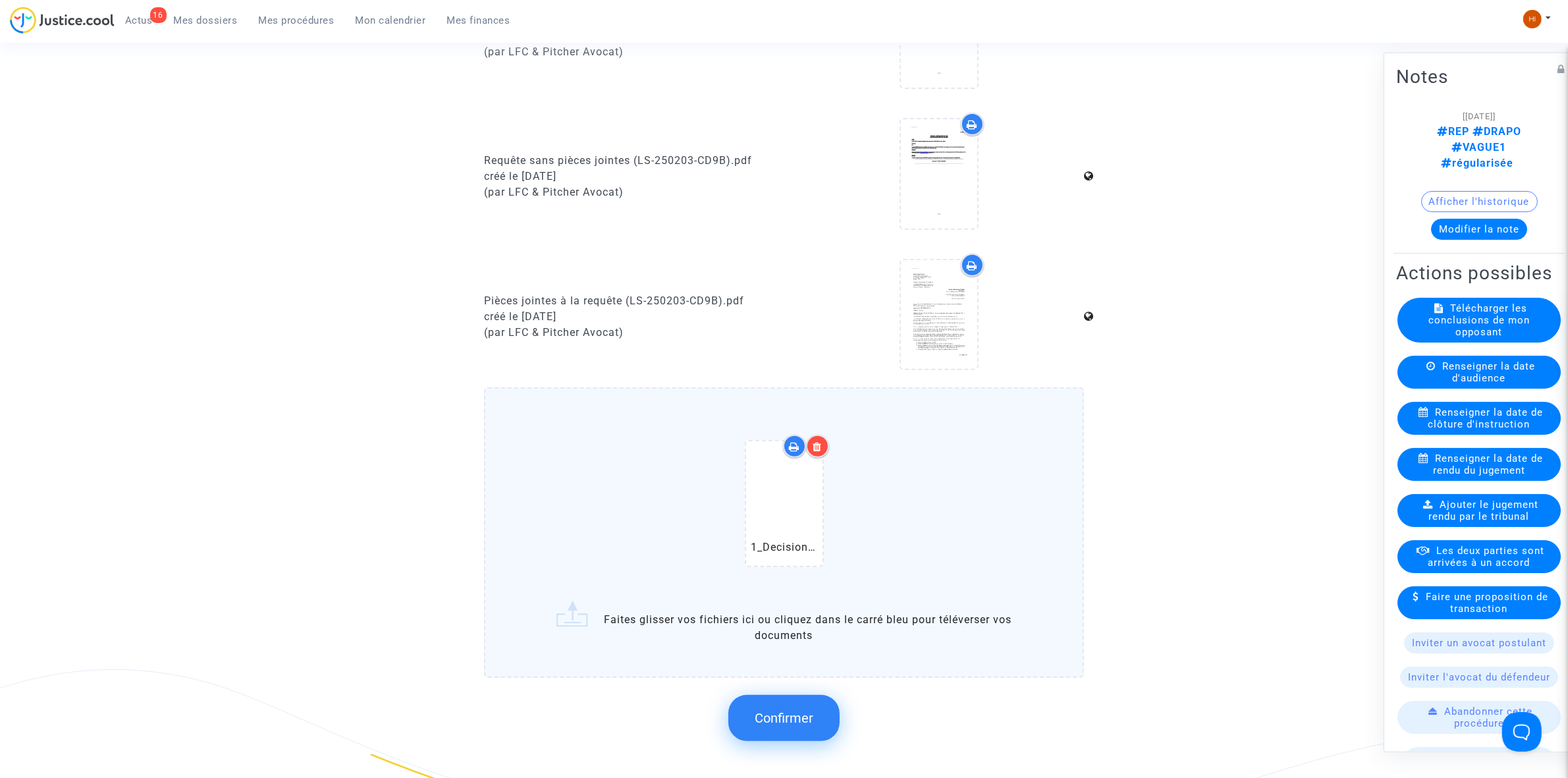
click at [771, 713] on span "Confirmer" at bounding box center [784, 718] width 59 height 16
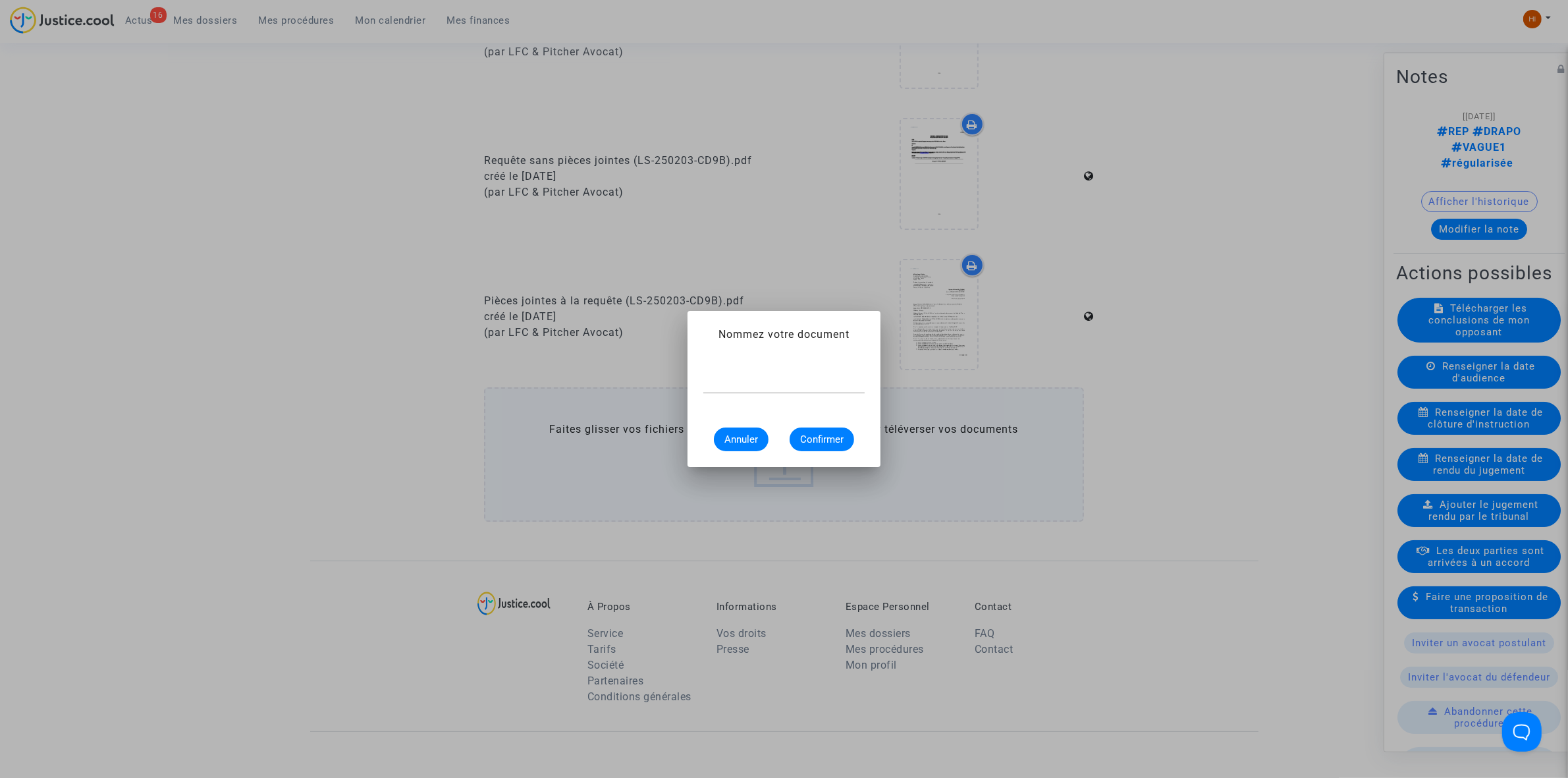
scroll to position [0, 0]
paste input "1_Decision_initiale_retrait_MPR_-_LAPRAY_1156167452"
type input "1_Decision_initiale_retrait_MPR_-_LAPRAY_1156167452"
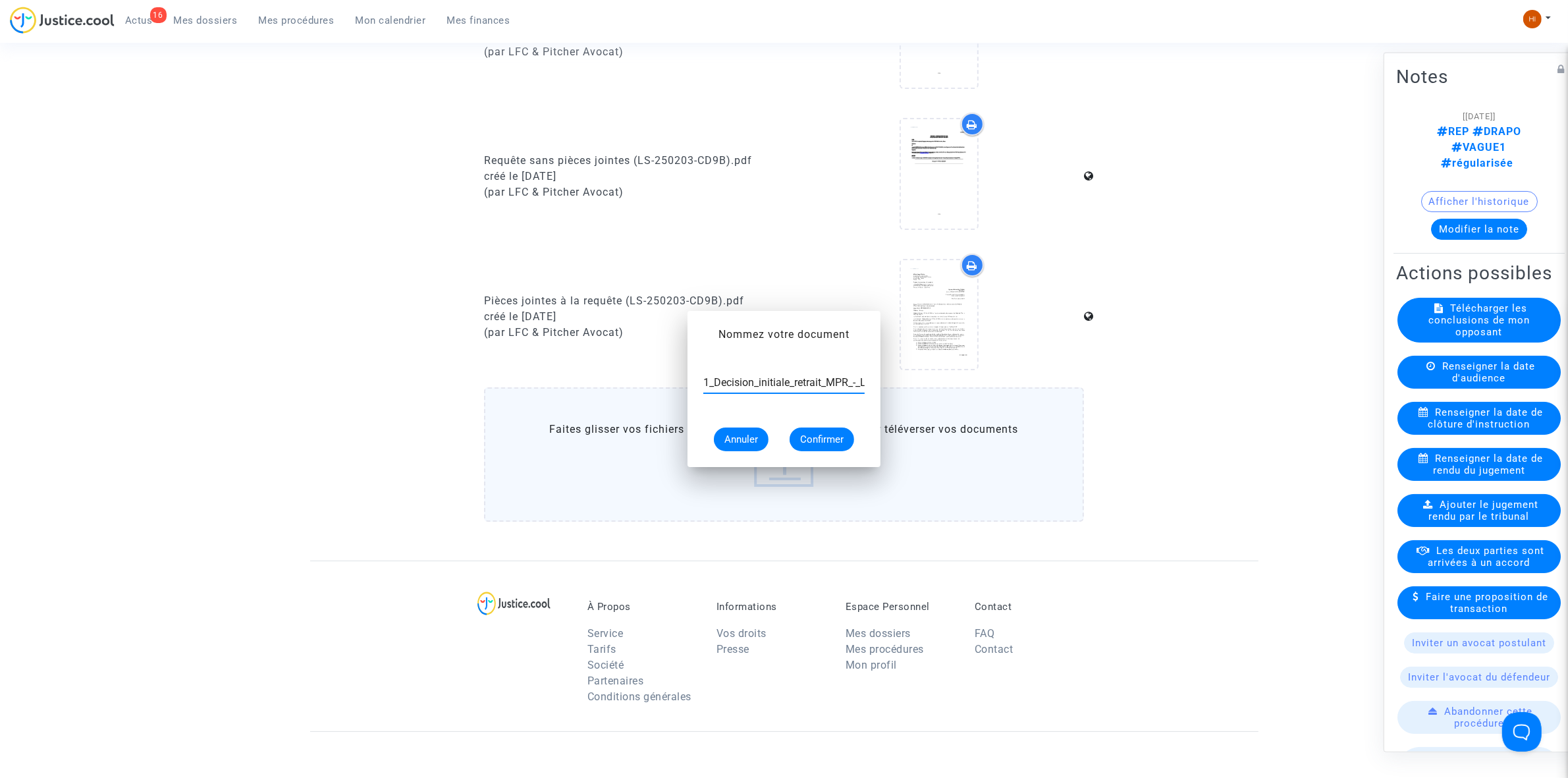
scroll to position [658, 0]
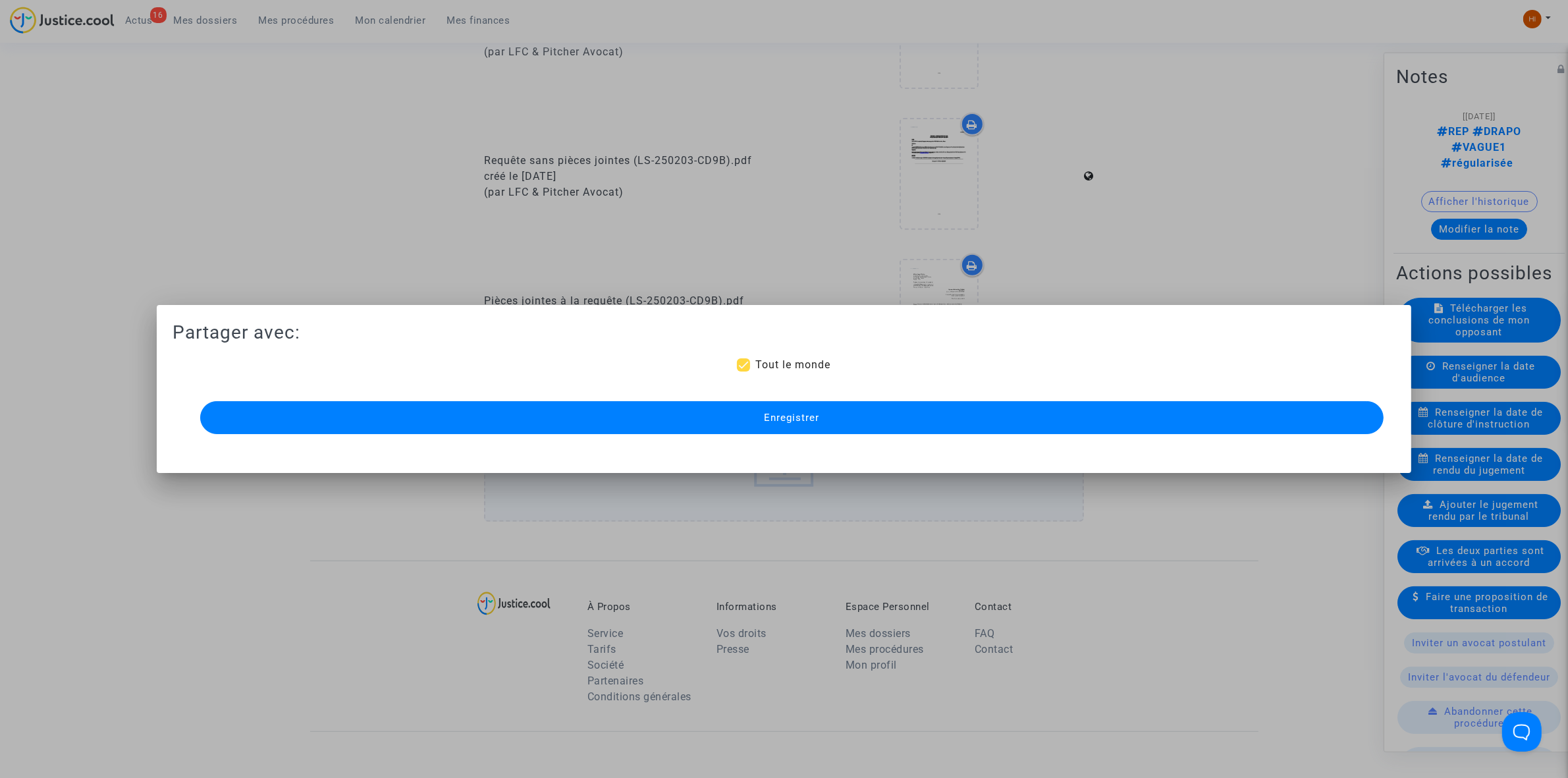
click at [772, 427] on button "Enregistrer" at bounding box center [792, 418] width 1183 height 33
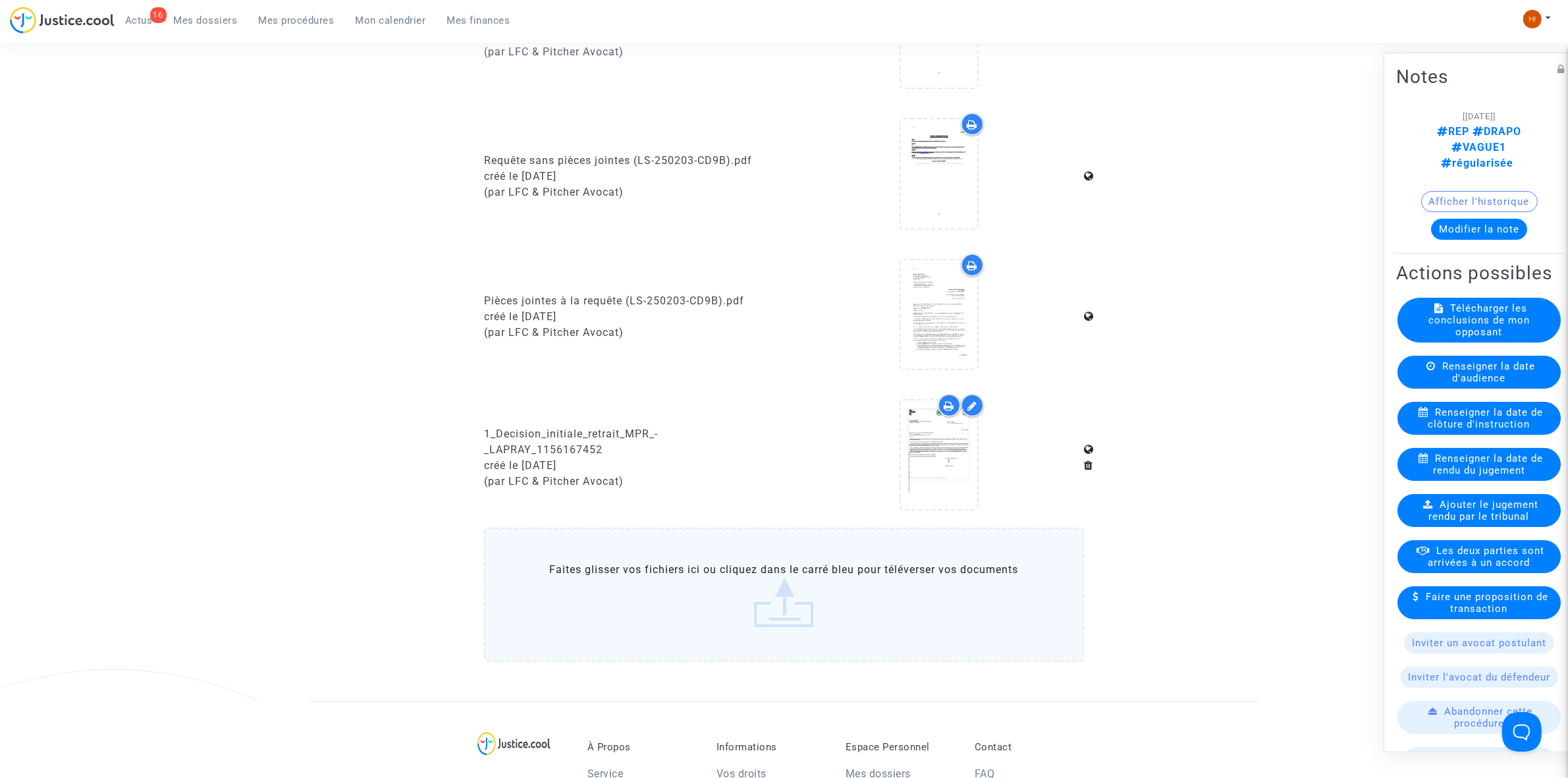
drag, startPoint x: 274, startPoint y: 24, endPoint x: 298, endPoint y: 24, distance: 24.0
click at [274, 24] on span "Mes procédures" at bounding box center [296, 20] width 75 height 12
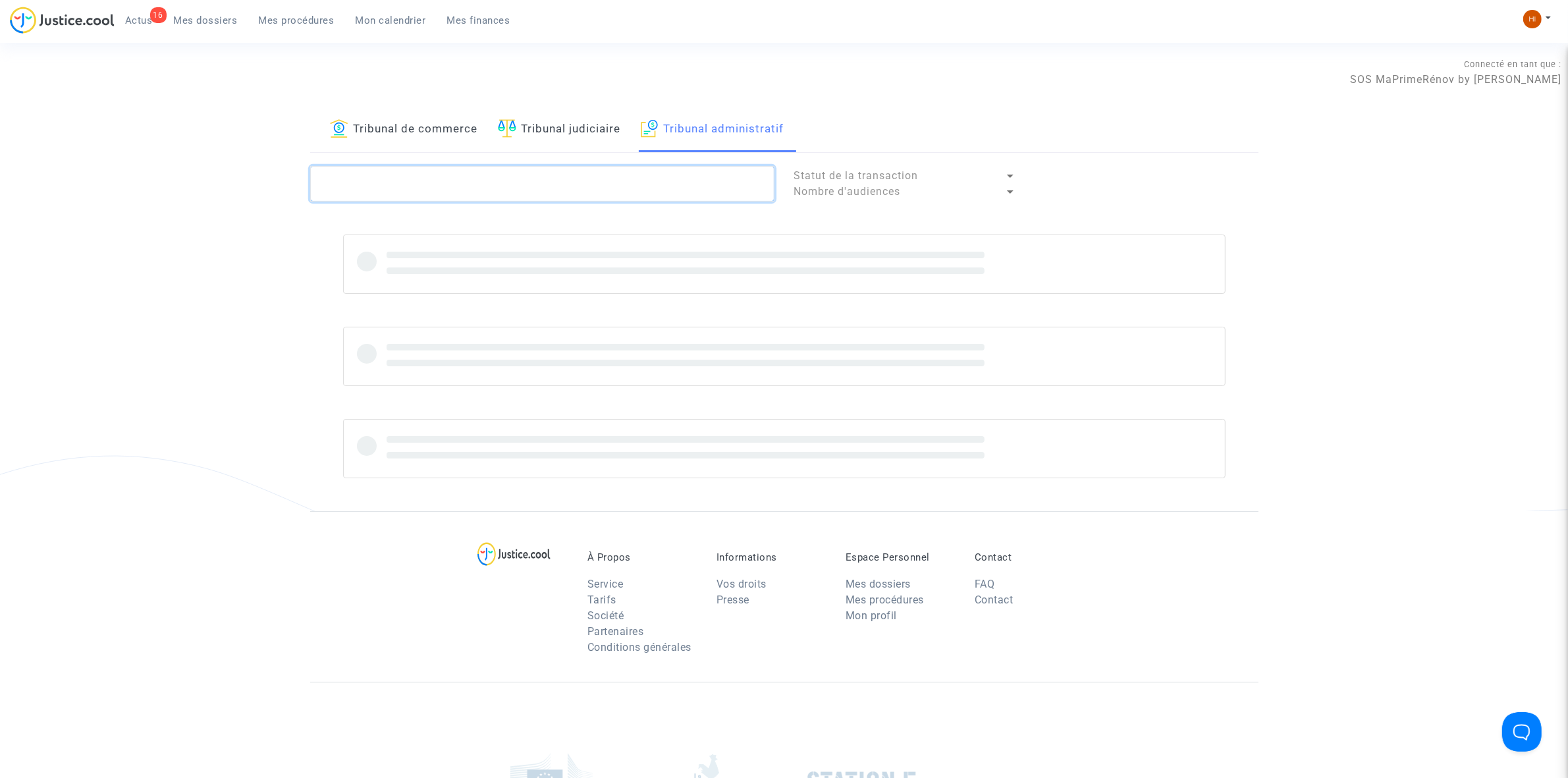
click at [515, 188] on textarea at bounding box center [542, 183] width 464 height 36
paste textarea "ROURE"
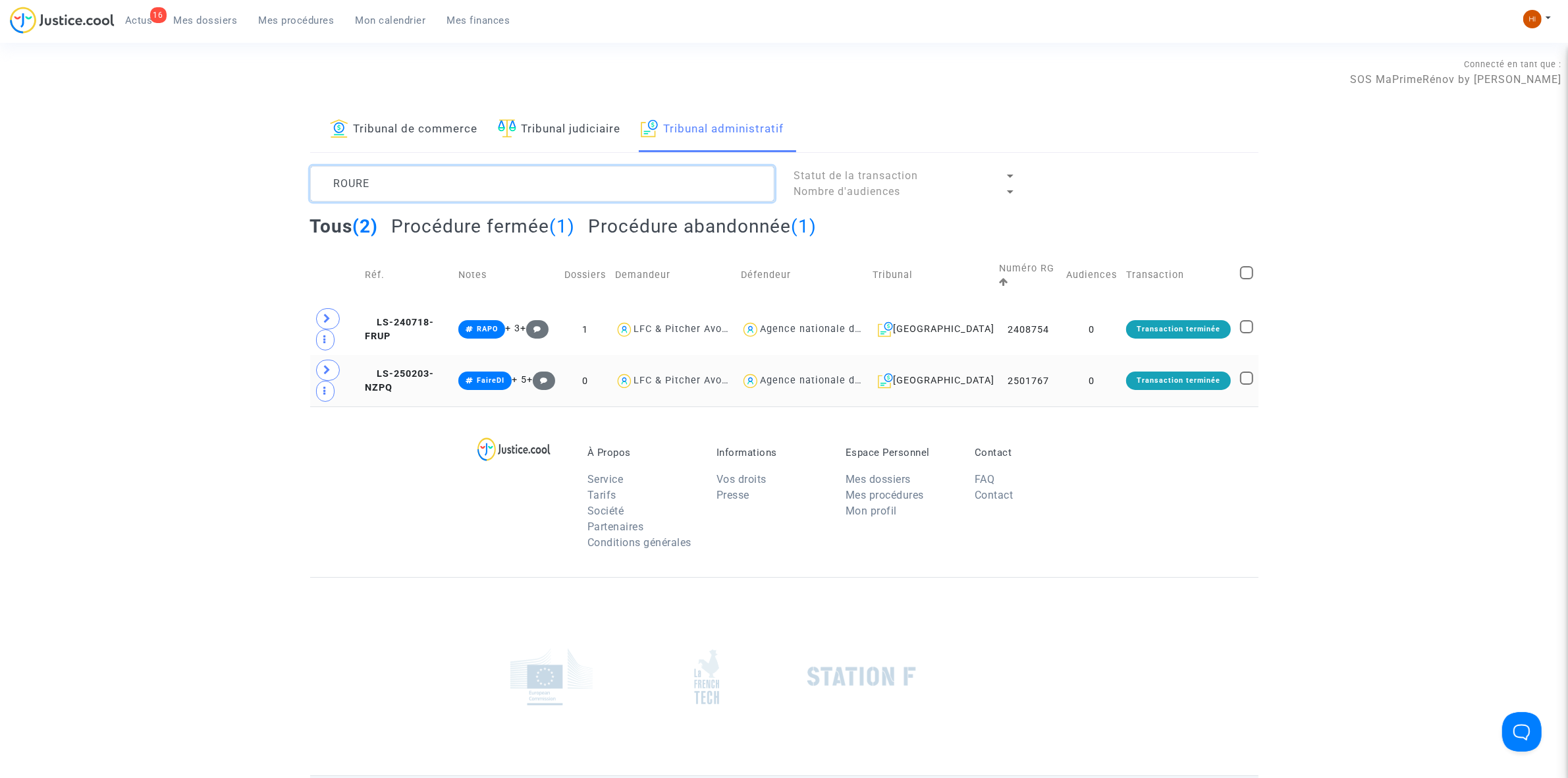
type textarea "ROURE"
click at [1075, 387] on td "0" at bounding box center [1092, 381] width 60 height 52
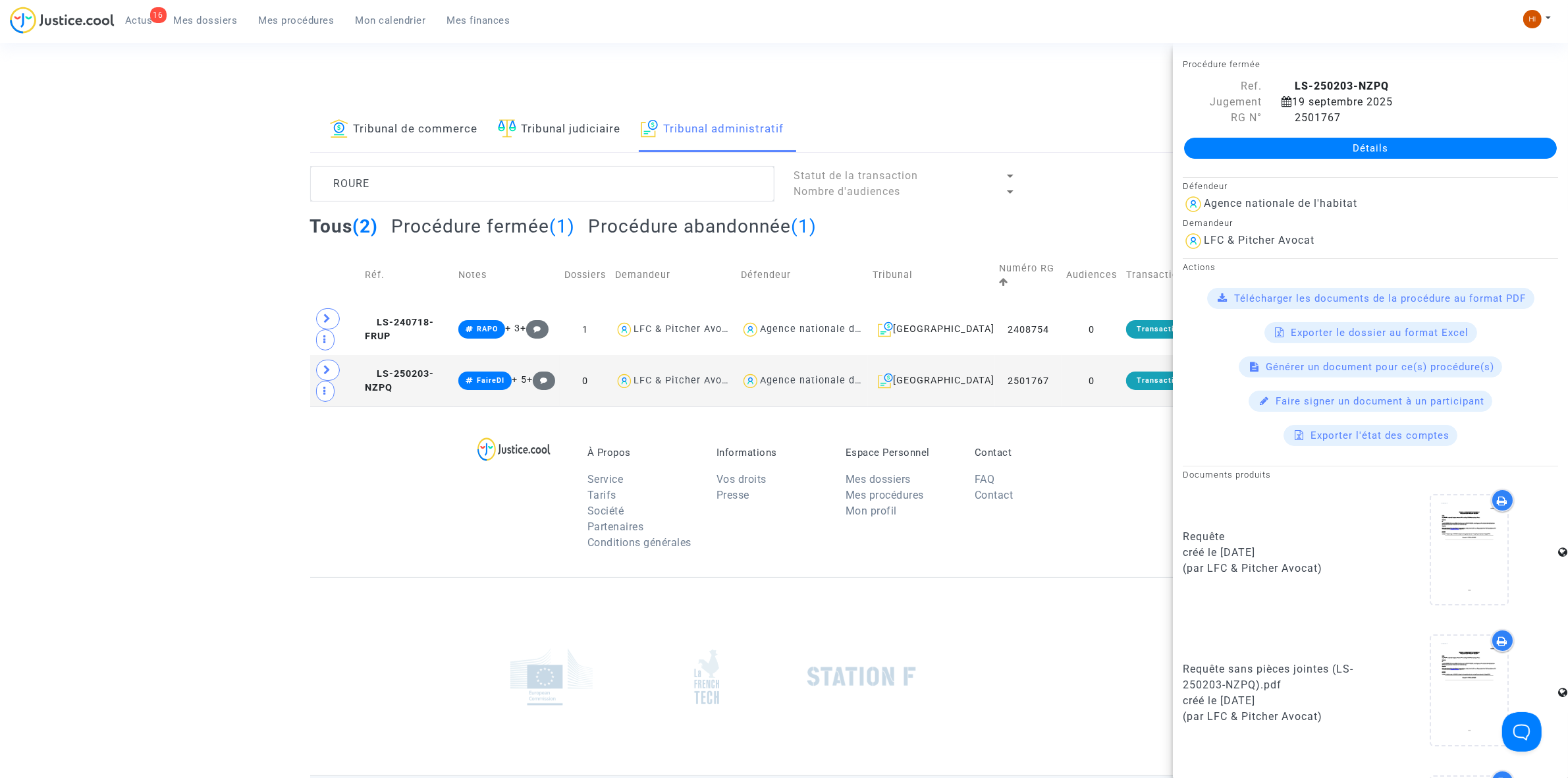
click at [1447, 126] on div "Détails" at bounding box center [1371, 148] width 395 height 44
click at [1447, 145] on link "Détails" at bounding box center [1371, 148] width 373 height 21
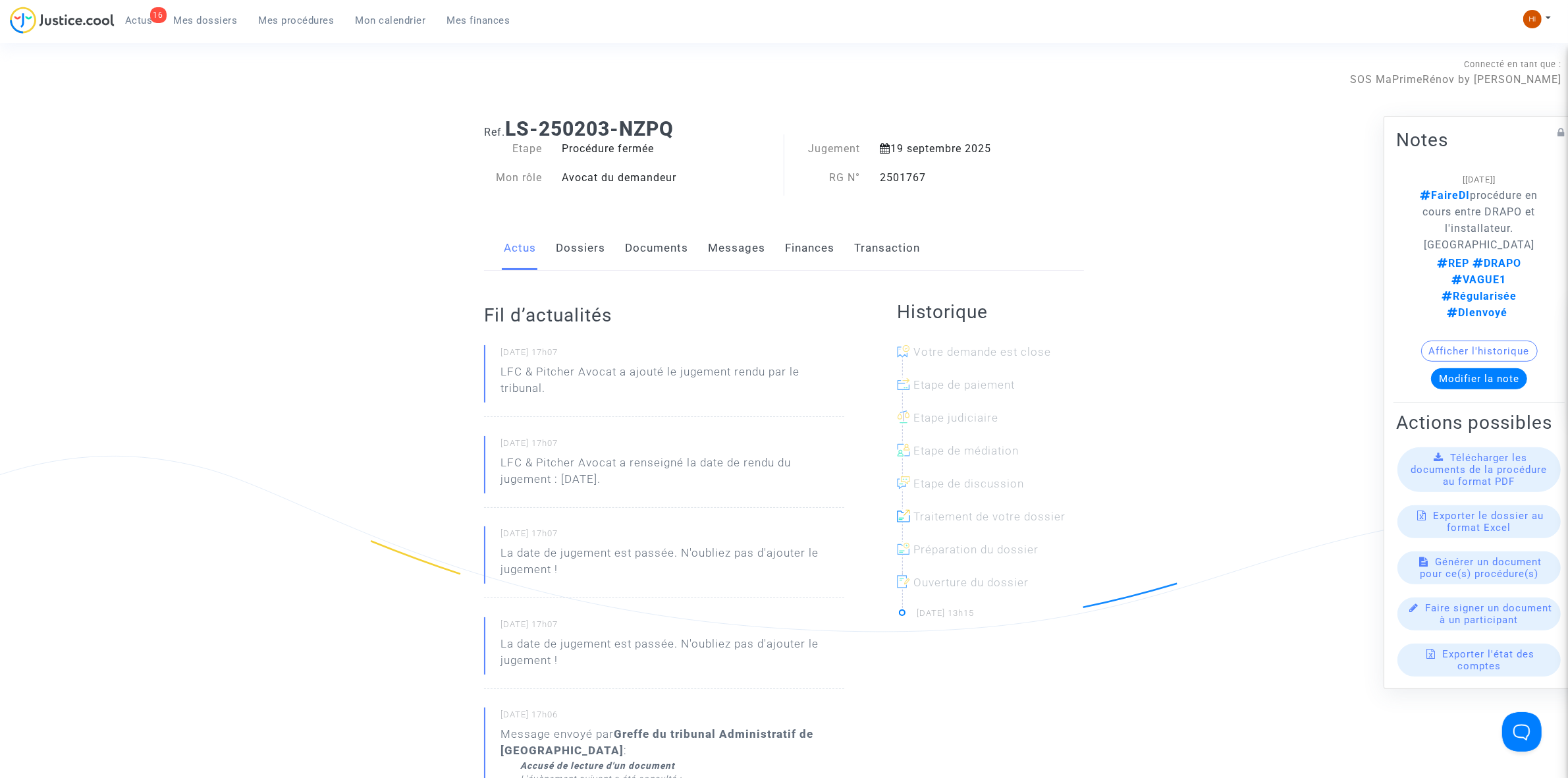
click at [669, 237] on link "Documents" at bounding box center [657, 248] width 63 height 44
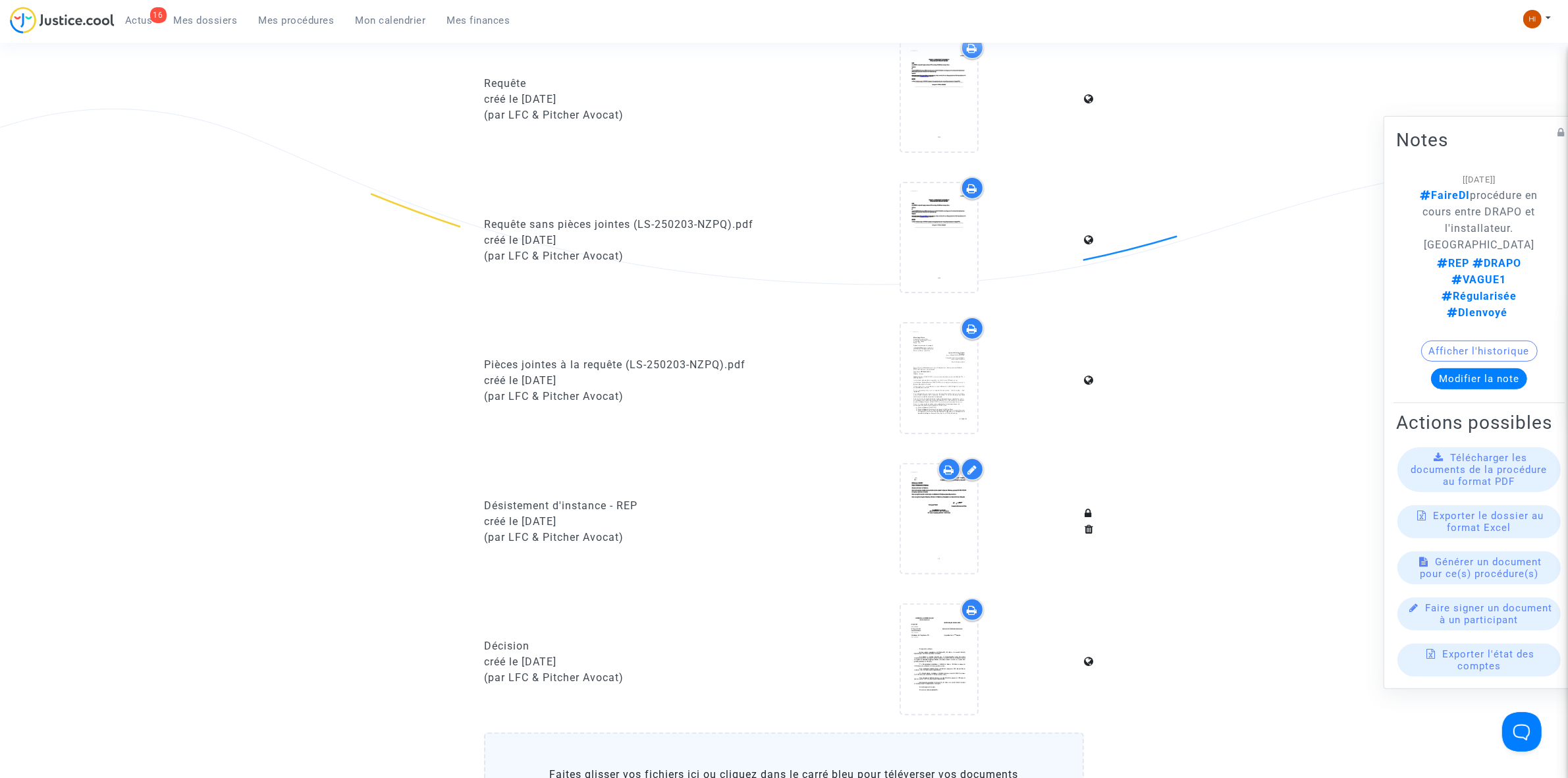
scroll to position [577, 0]
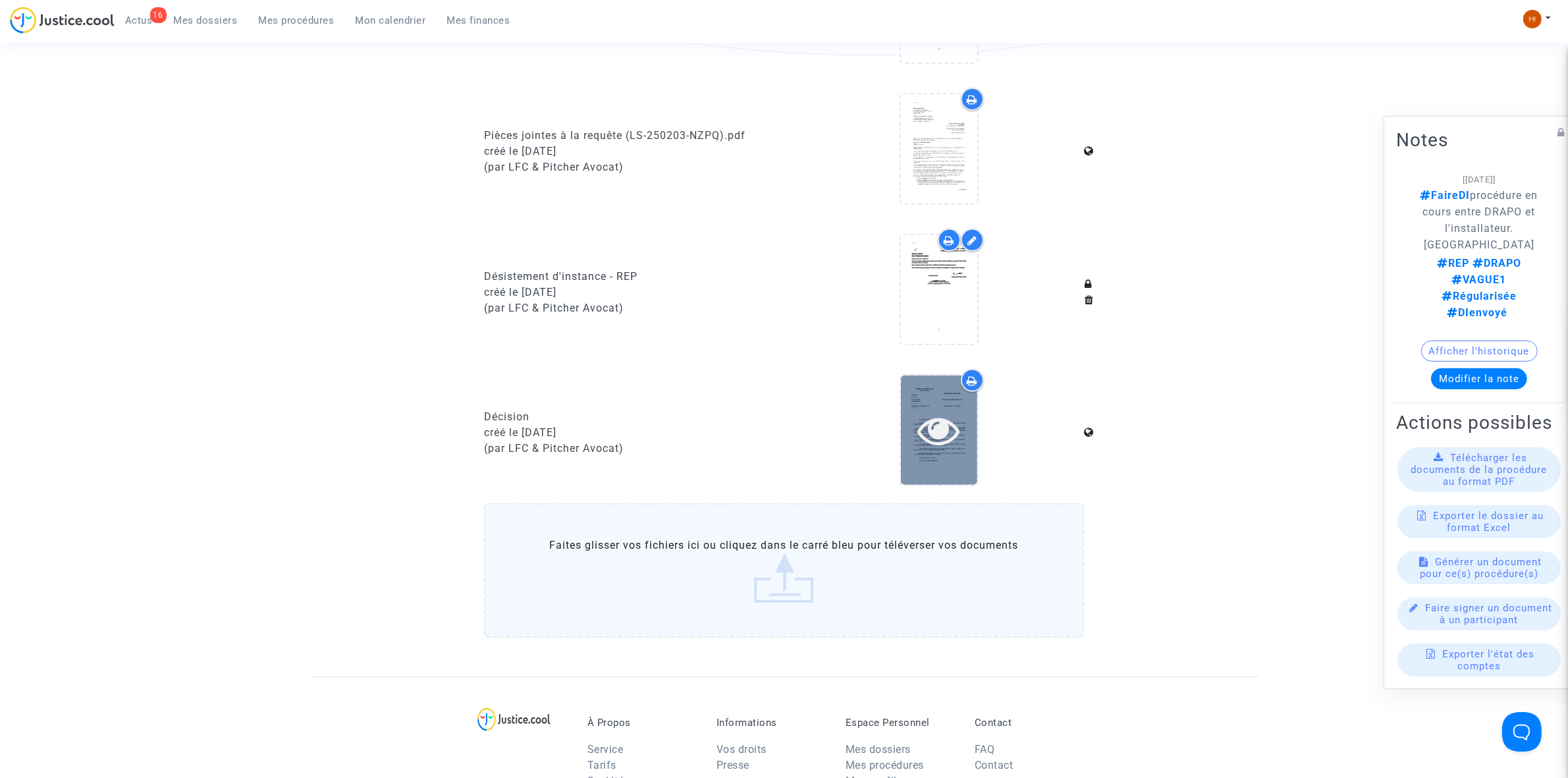
click at [959, 431] on icon at bounding box center [939, 430] width 43 height 42
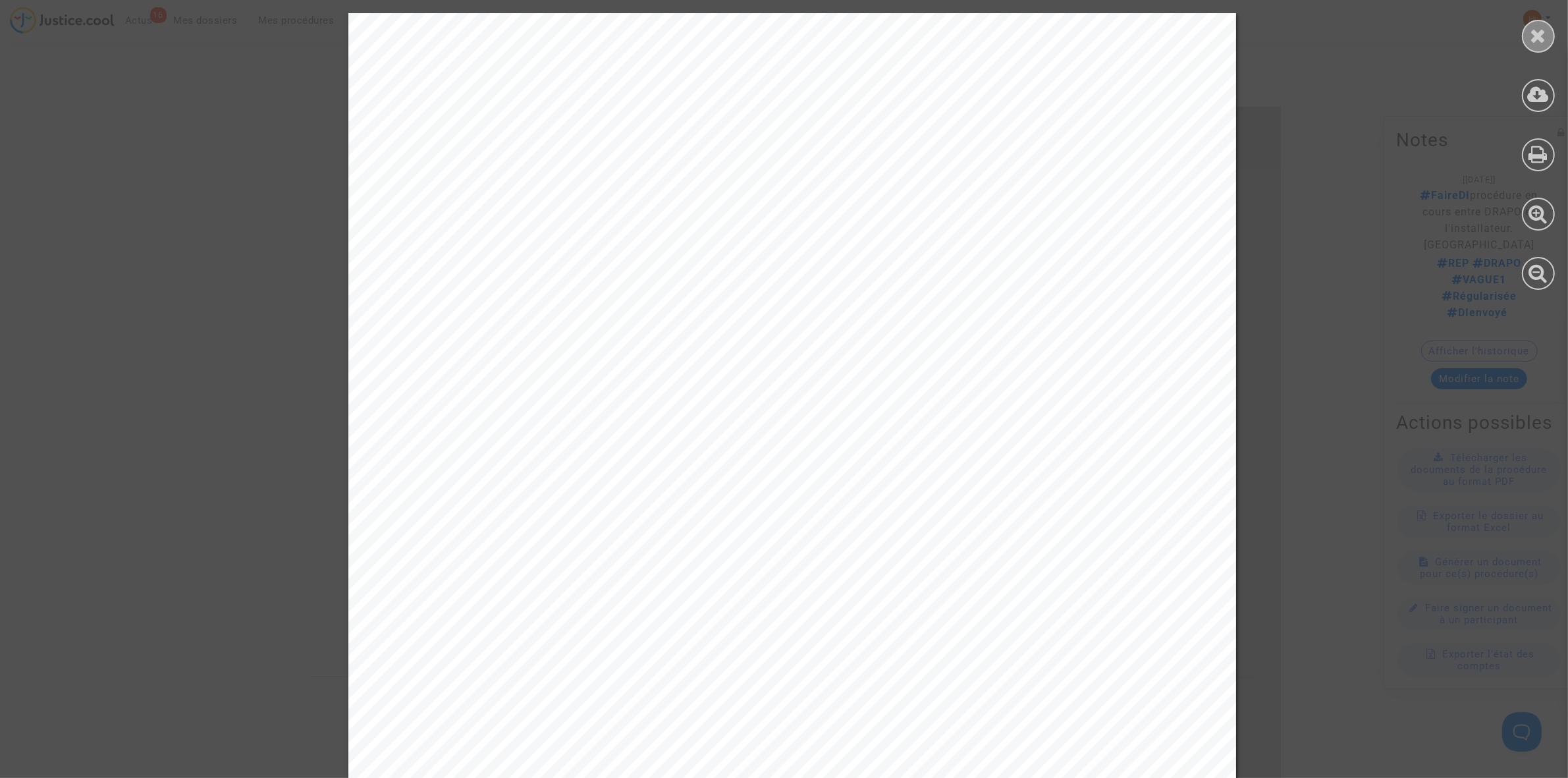
drag, startPoint x: 1558, startPoint y: 37, endPoint x: 1551, endPoint y: 40, distance: 7.6
click at [1555, 40] on div at bounding box center [1538, 151] width 59 height 303
drag, startPoint x: 1536, startPoint y: 32, endPoint x: 1515, endPoint y: 33, distance: 21.0
click at [1531, 32] on icon at bounding box center [1539, 35] width 17 height 20
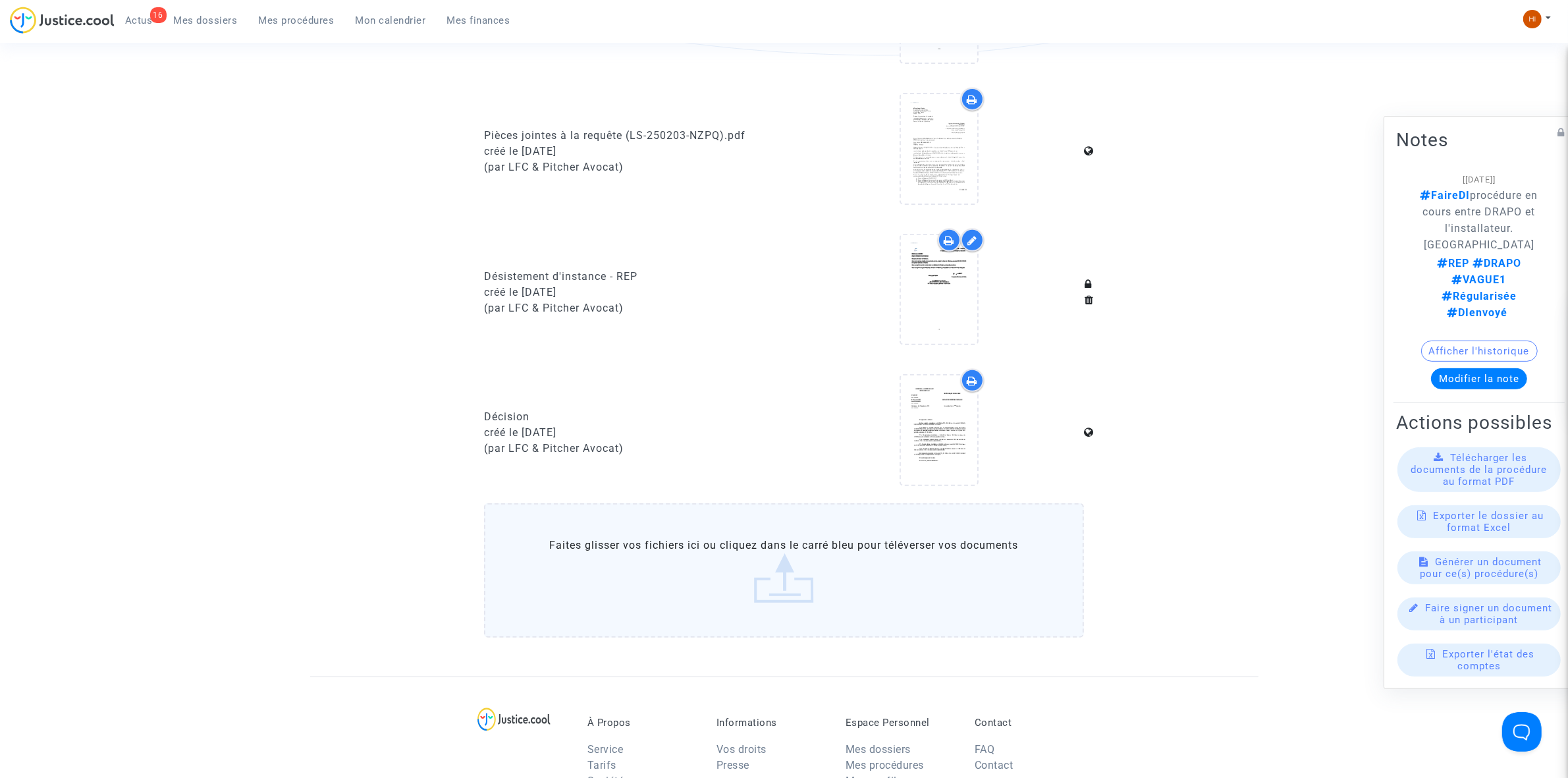
drag, startPoint x: 324, startPoint y: 25, endPoint x: 525, endPoint y: 56, distance: 203.4
click at [324, 25] on span "Mes procédures" at bounding box center [296, 20] width 75 height 12
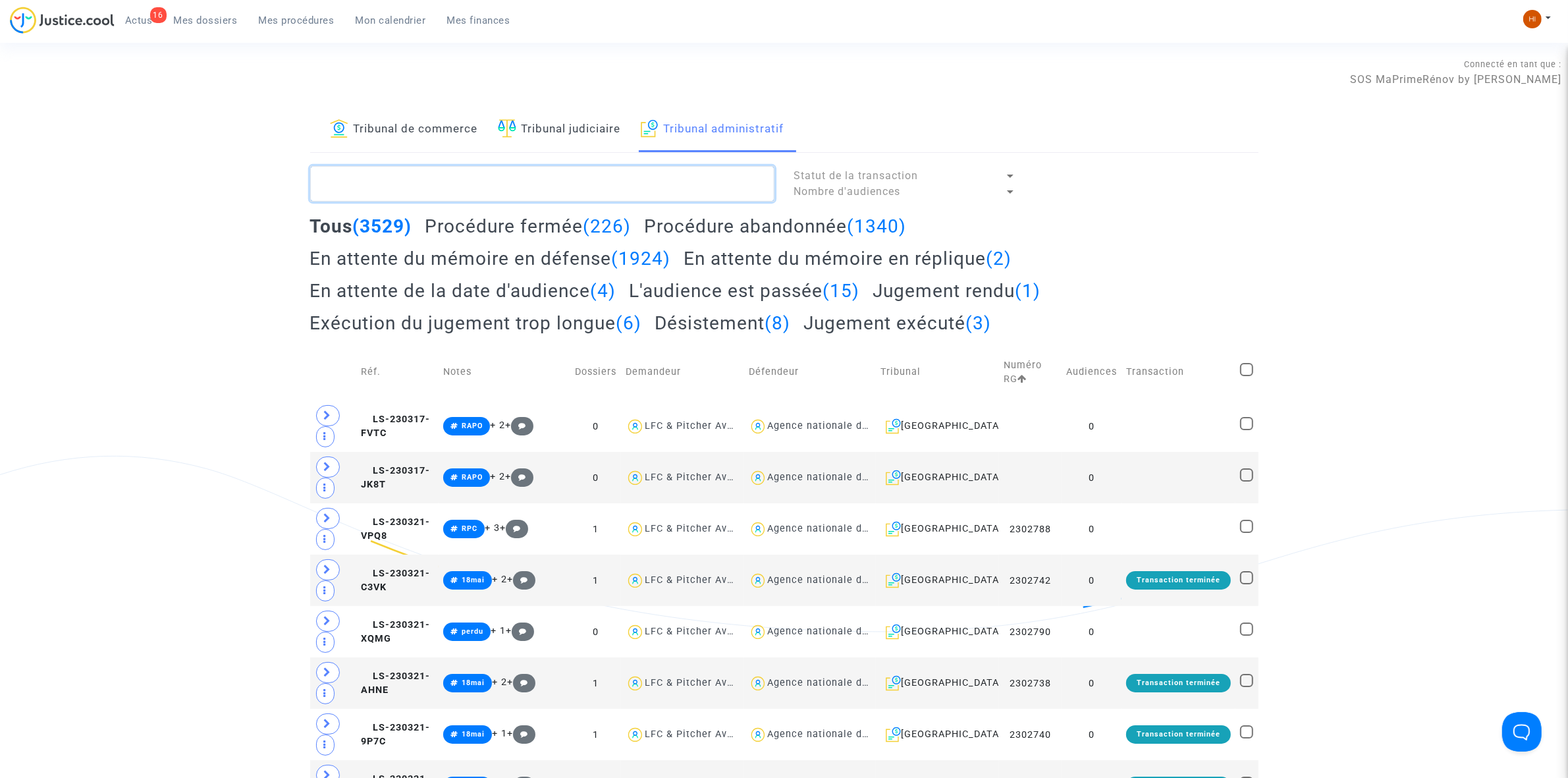
click at [702, 183] on textarea at bounding box center [542, 183] width 464 height 36
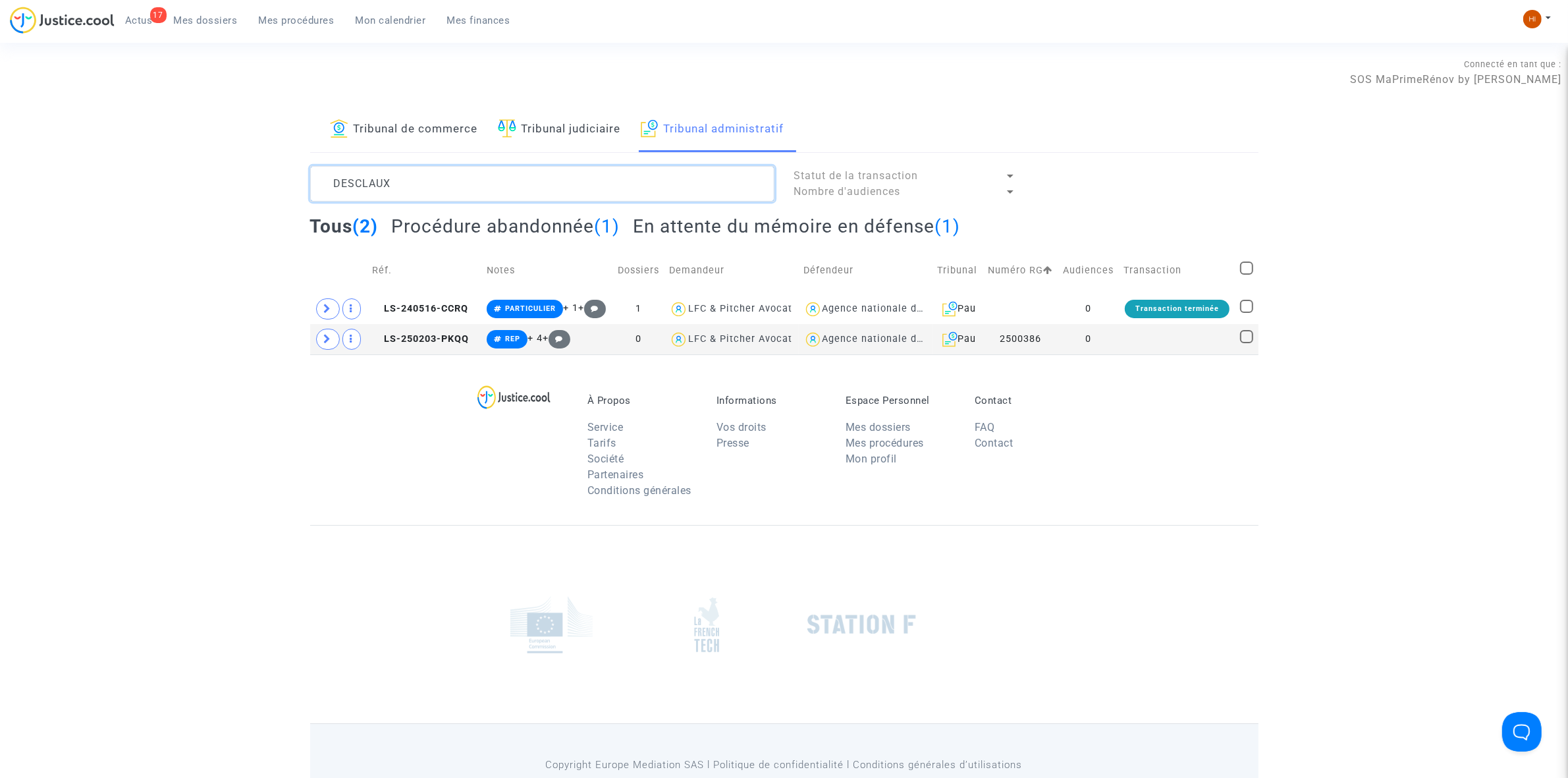
type textarea "DESCLAUX"
click at [1195, 339] on td at bounding box center [1177, 339] width 116 height 30
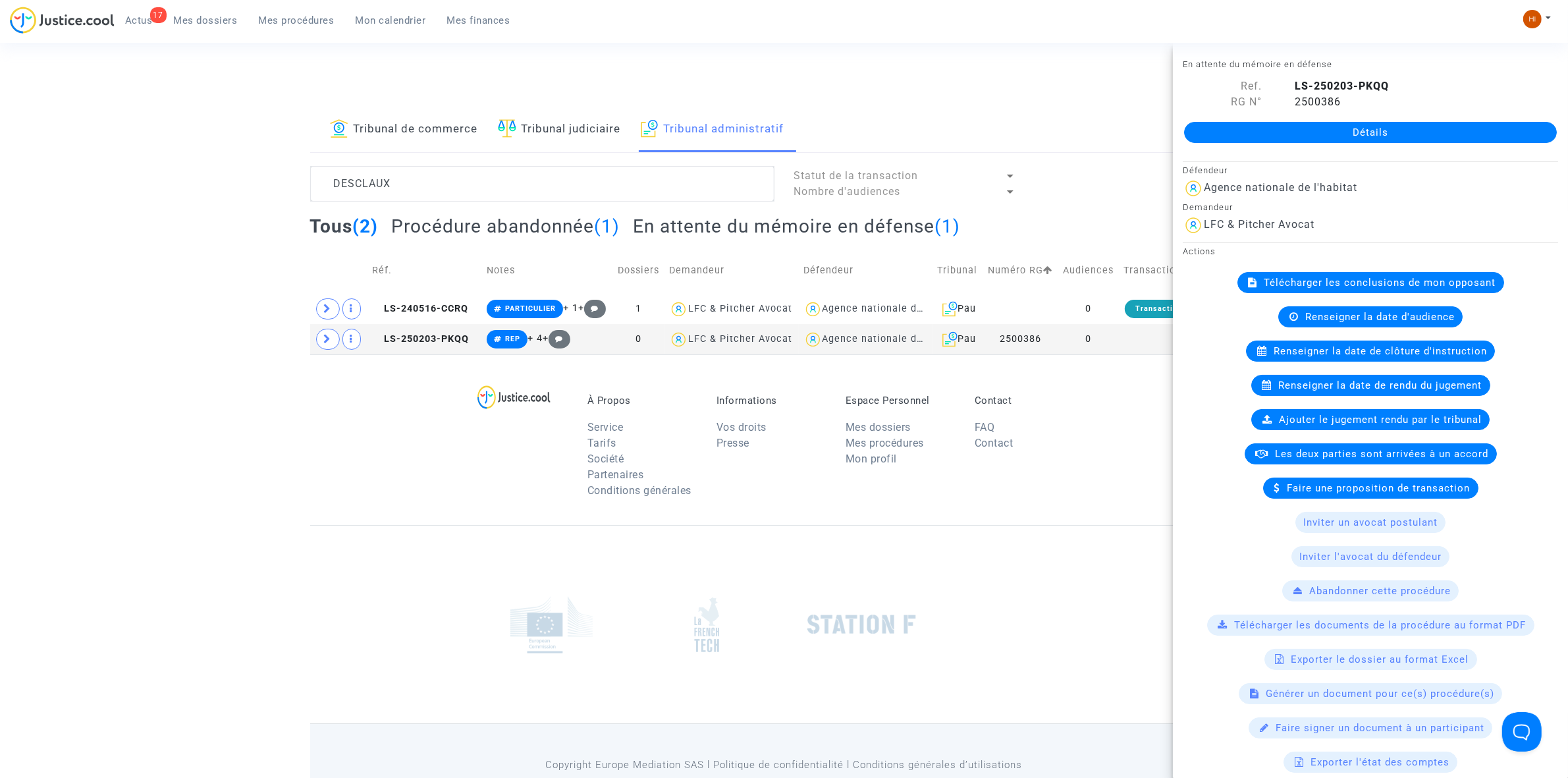
drag, startPoint x: 1256, startPoint y: 122, endPoint x: 1241, endPoint y: 130, distance: 17.0
click at [1252, 125] on link "Détails" at bounding box center [1371, 132] width 373 height 21
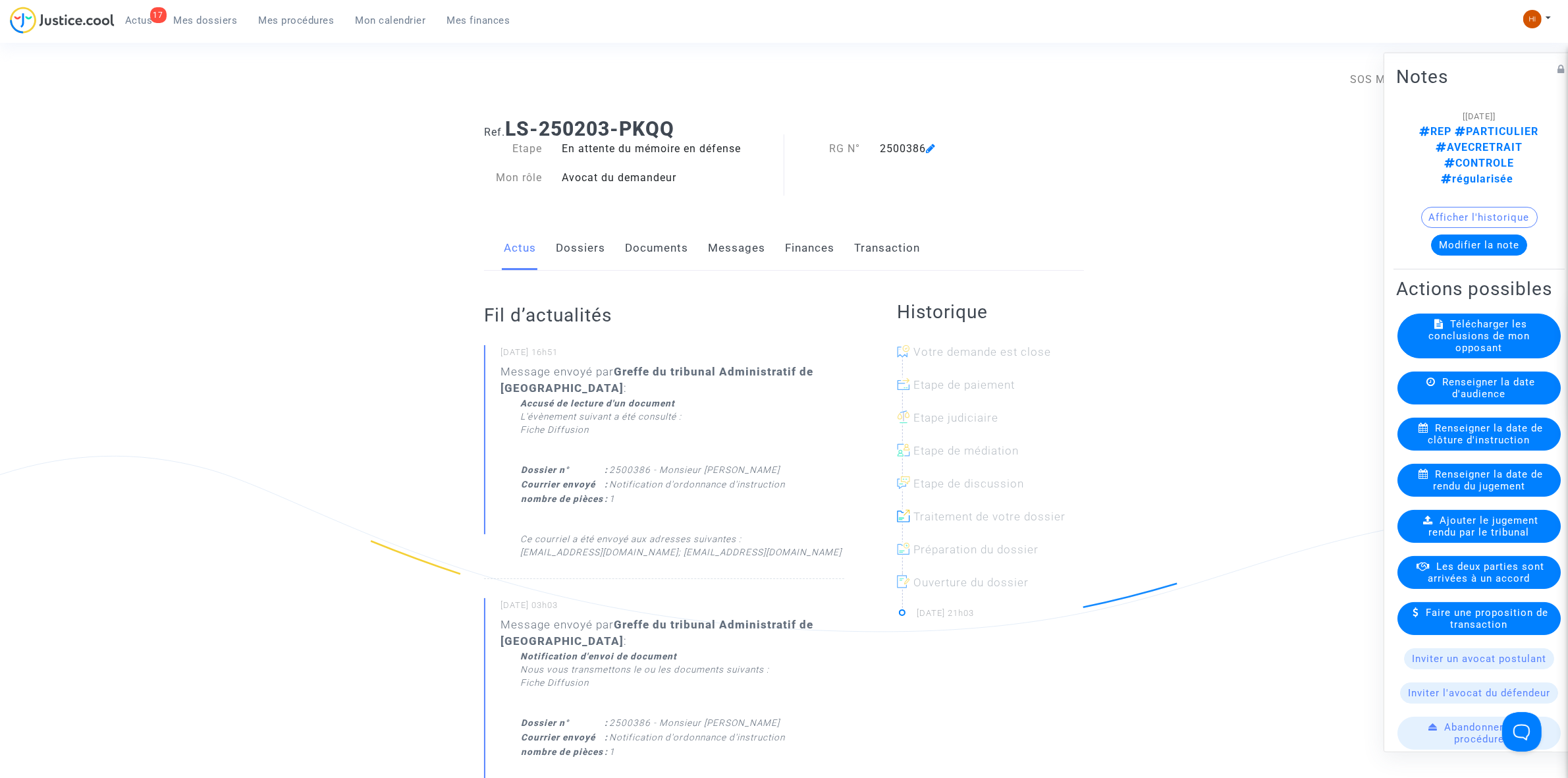
click at [670, 232] on link "Documents" at bounding box center [657, 248] width 63 height 44
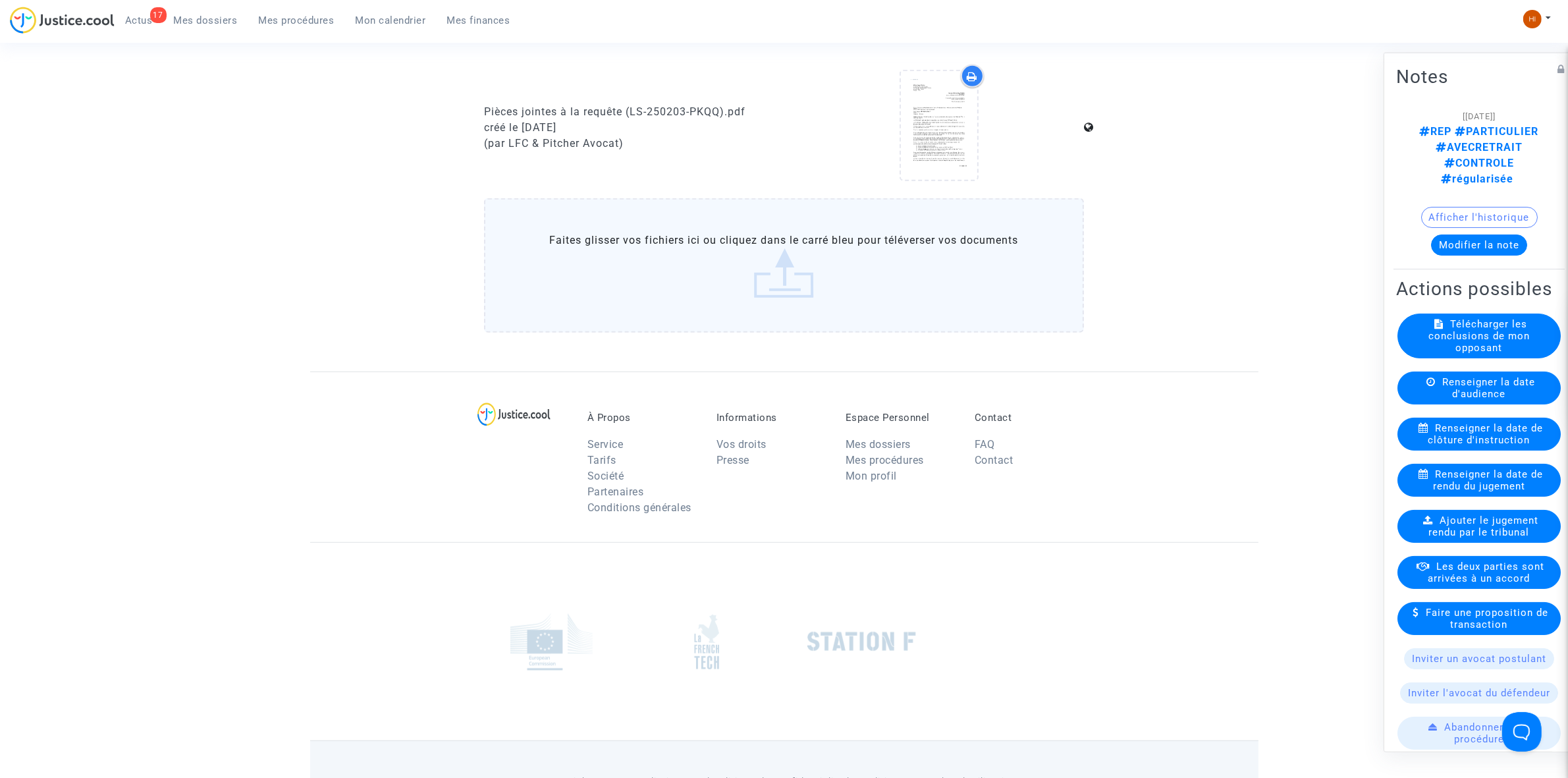
scroll to position [906, 0]
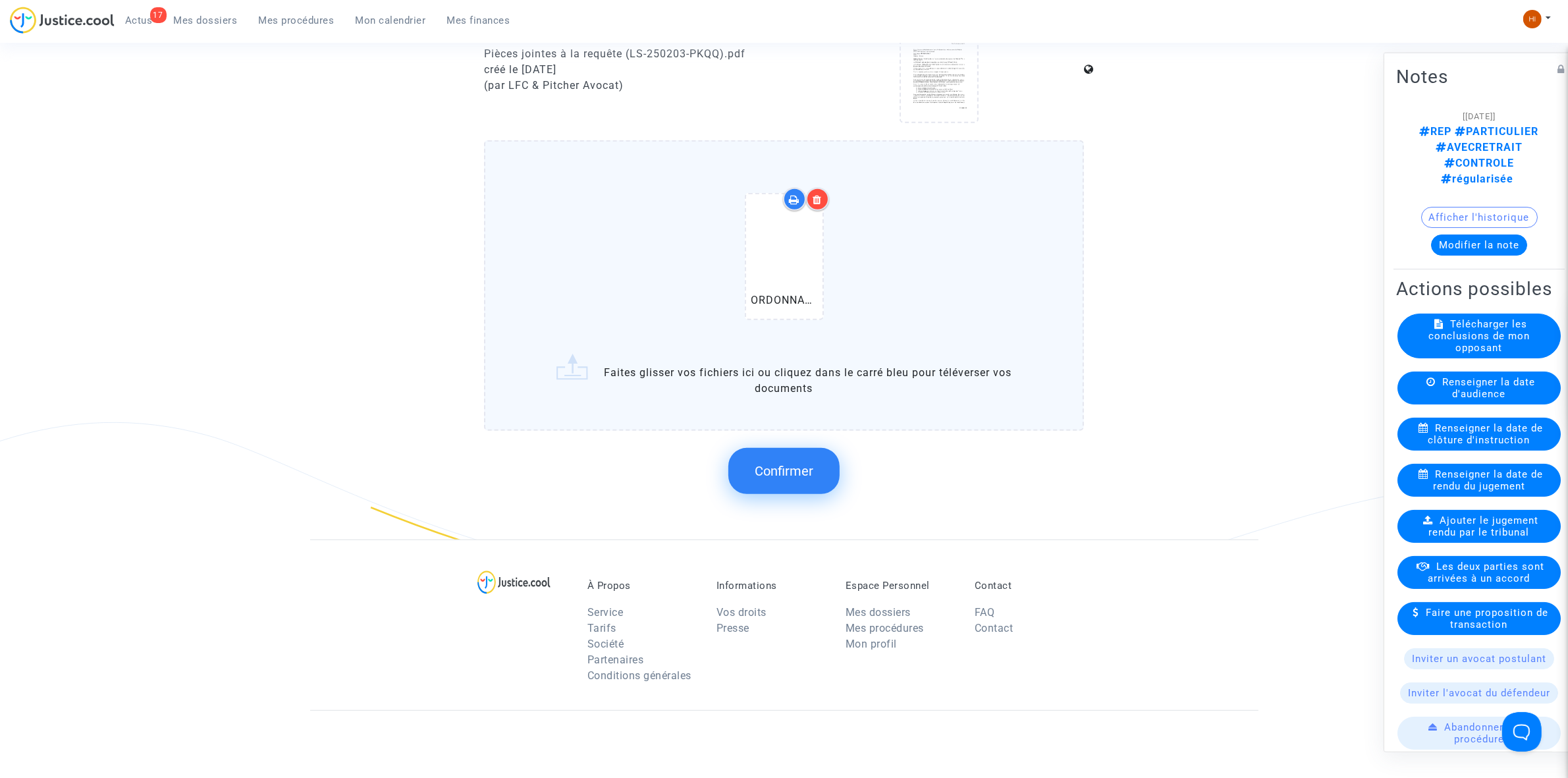
click at [775, 454] on button "Confirmer" at bounding box center [784, 471] width 111 height 46
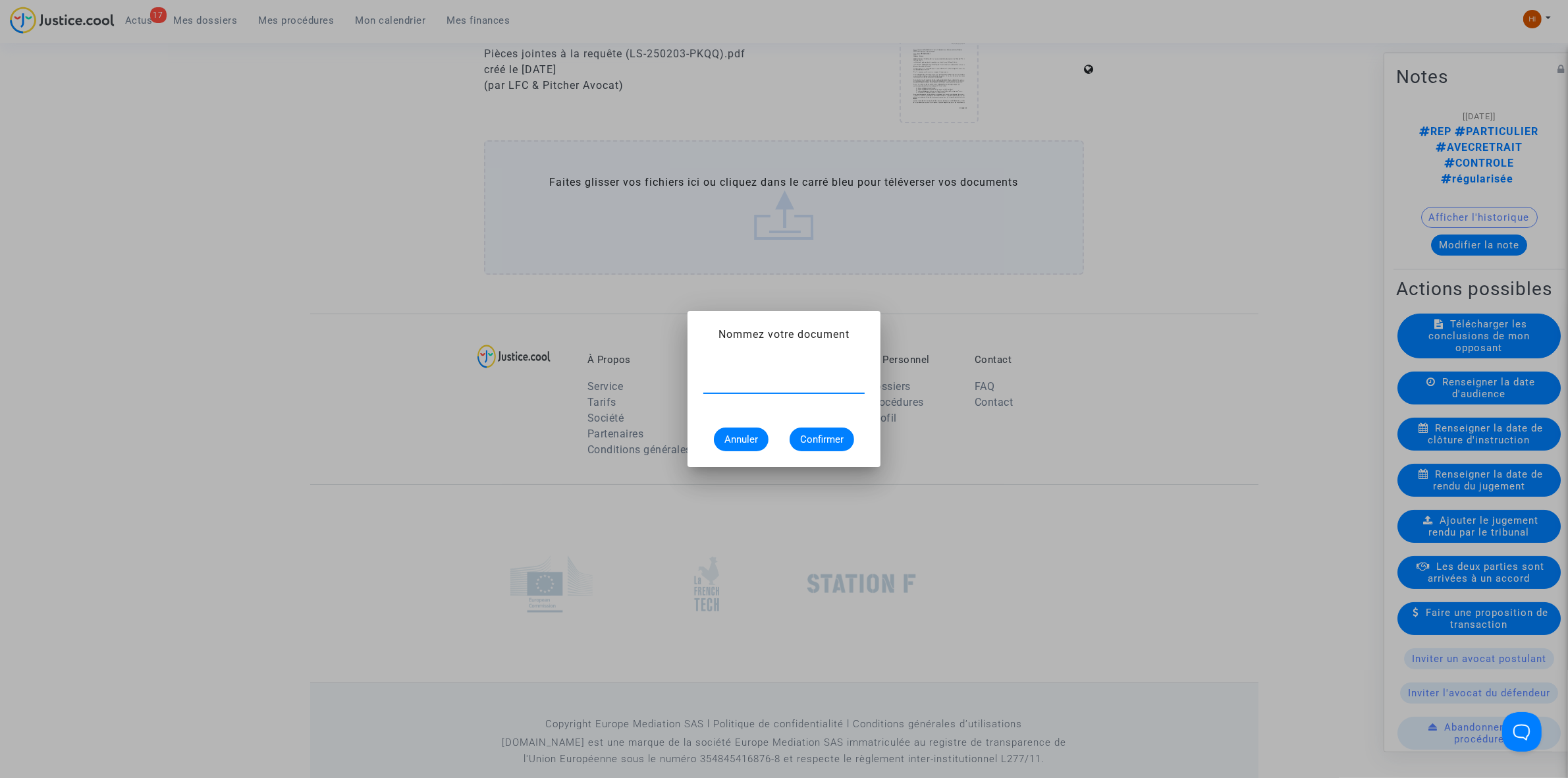
paste input "ORDONNANCE CLÔTURE D’INSTRUCTION"
type input "ORDONNANCE CLÔTURE D’INSTRUCTION"
click at [818, 439] on span "Confirmer" at bounding box center [822, 439] width 44 height 12
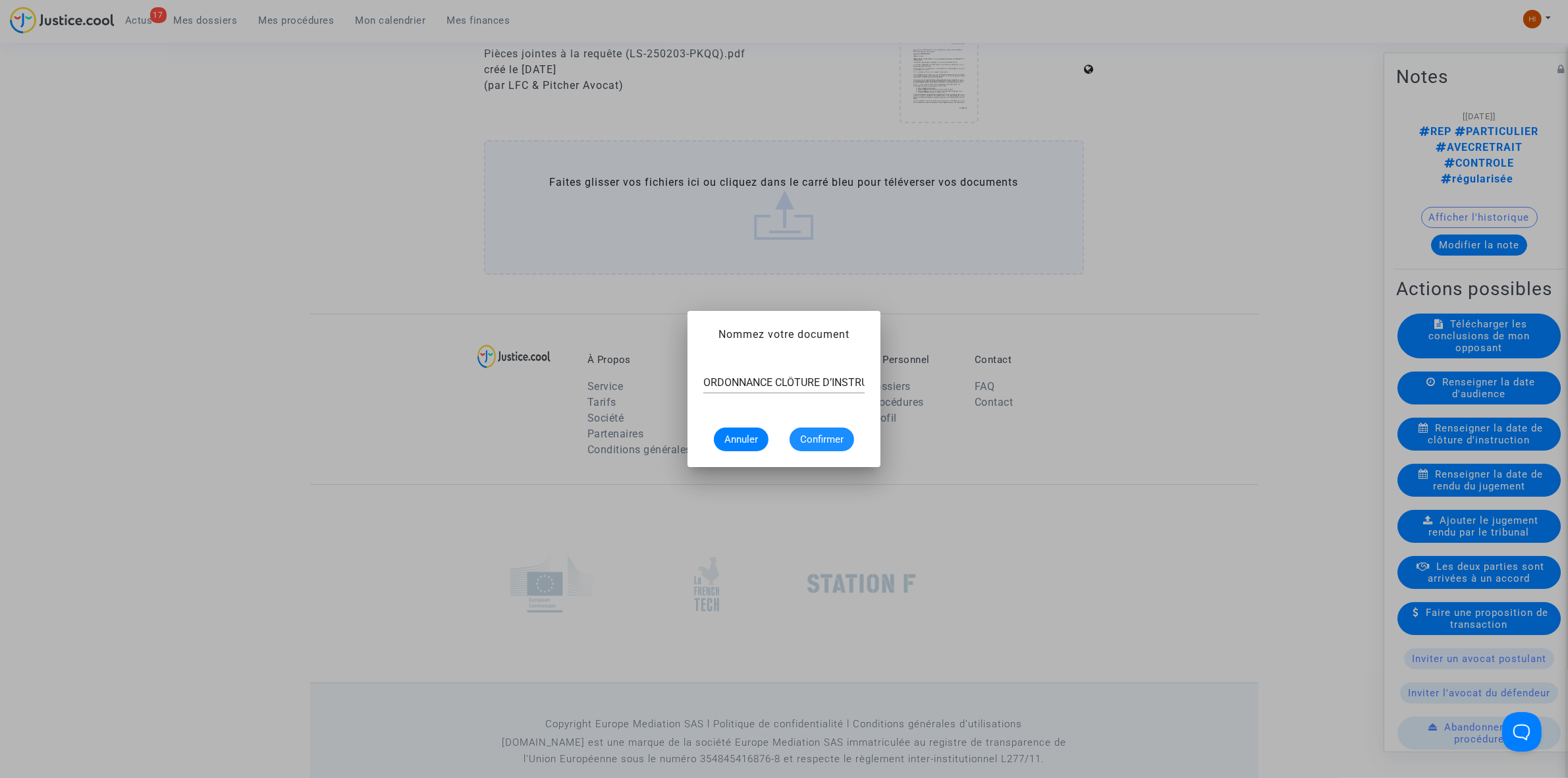
scroll to position [906, 0]
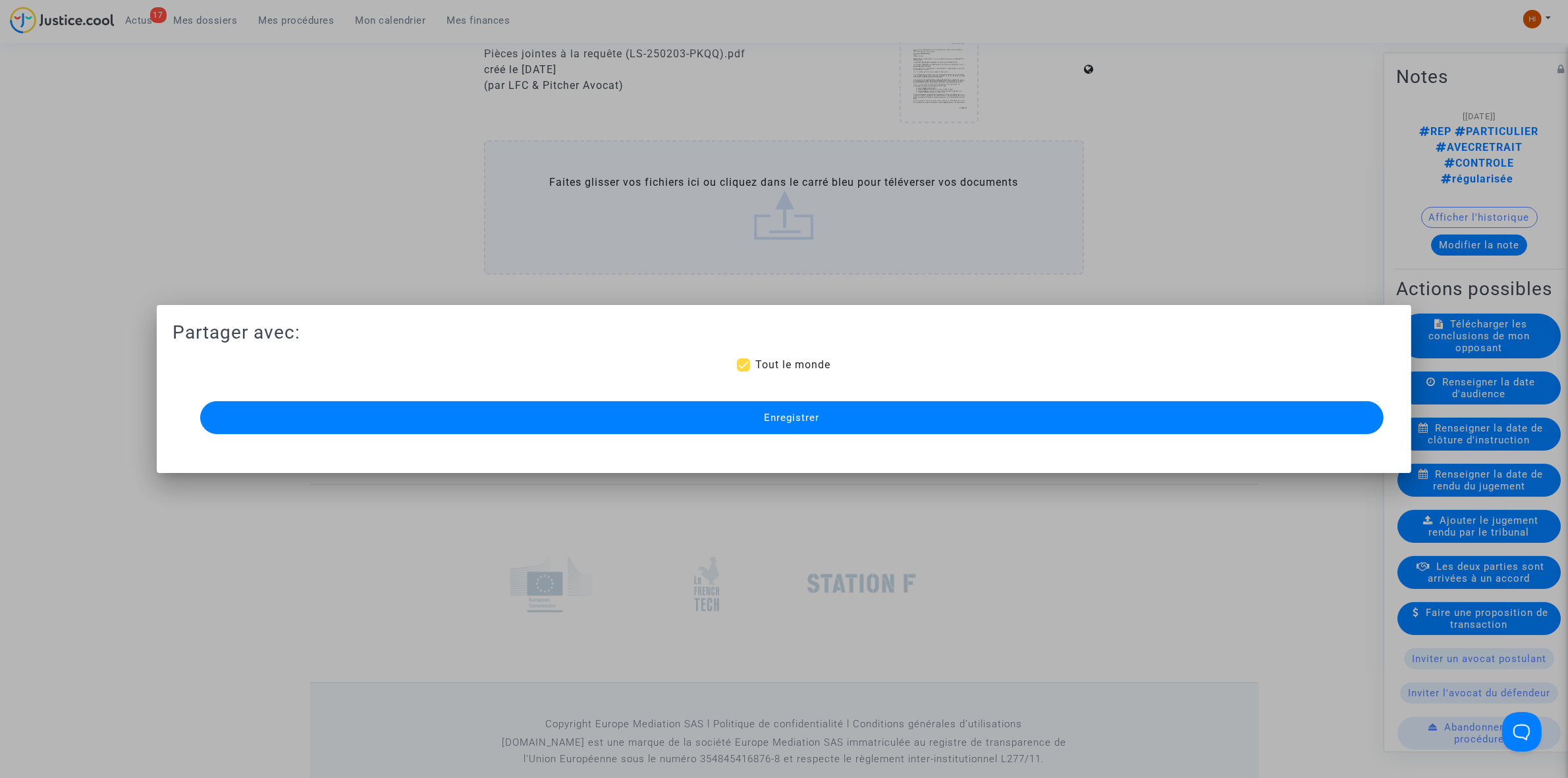
click at [983, 413] on button "Enregistrer" at bounding box center [792, 418] width 1183 height 33
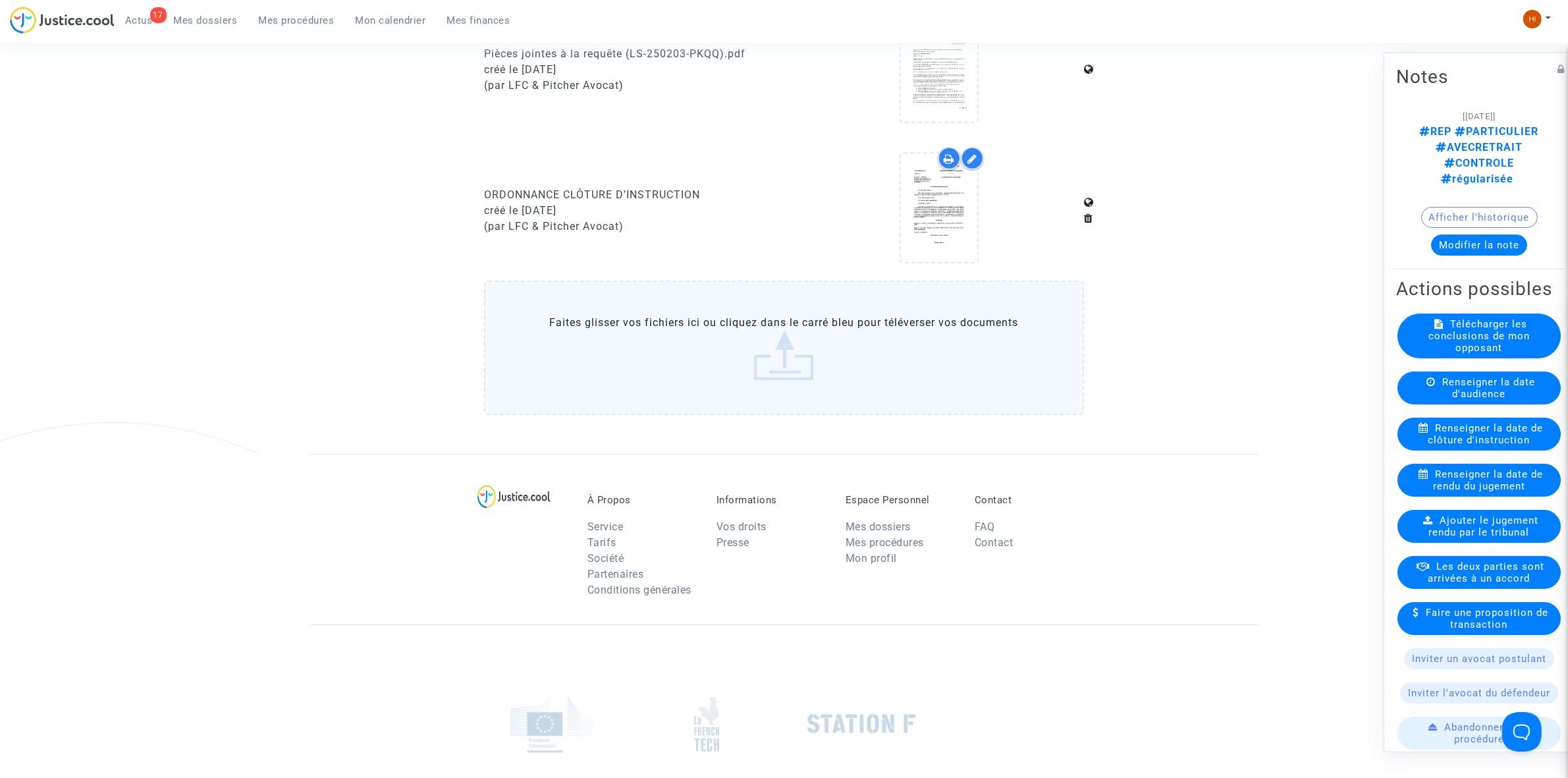
drag, startPoint x: 191, startPoint y: 269, endPoint x: 272, endPoint y: 280, distance: 81.7
click at [1482, 430] on span "Renseigner la date de clôture d'instruction" at bounding box center [1486, 433] width 115 height 24
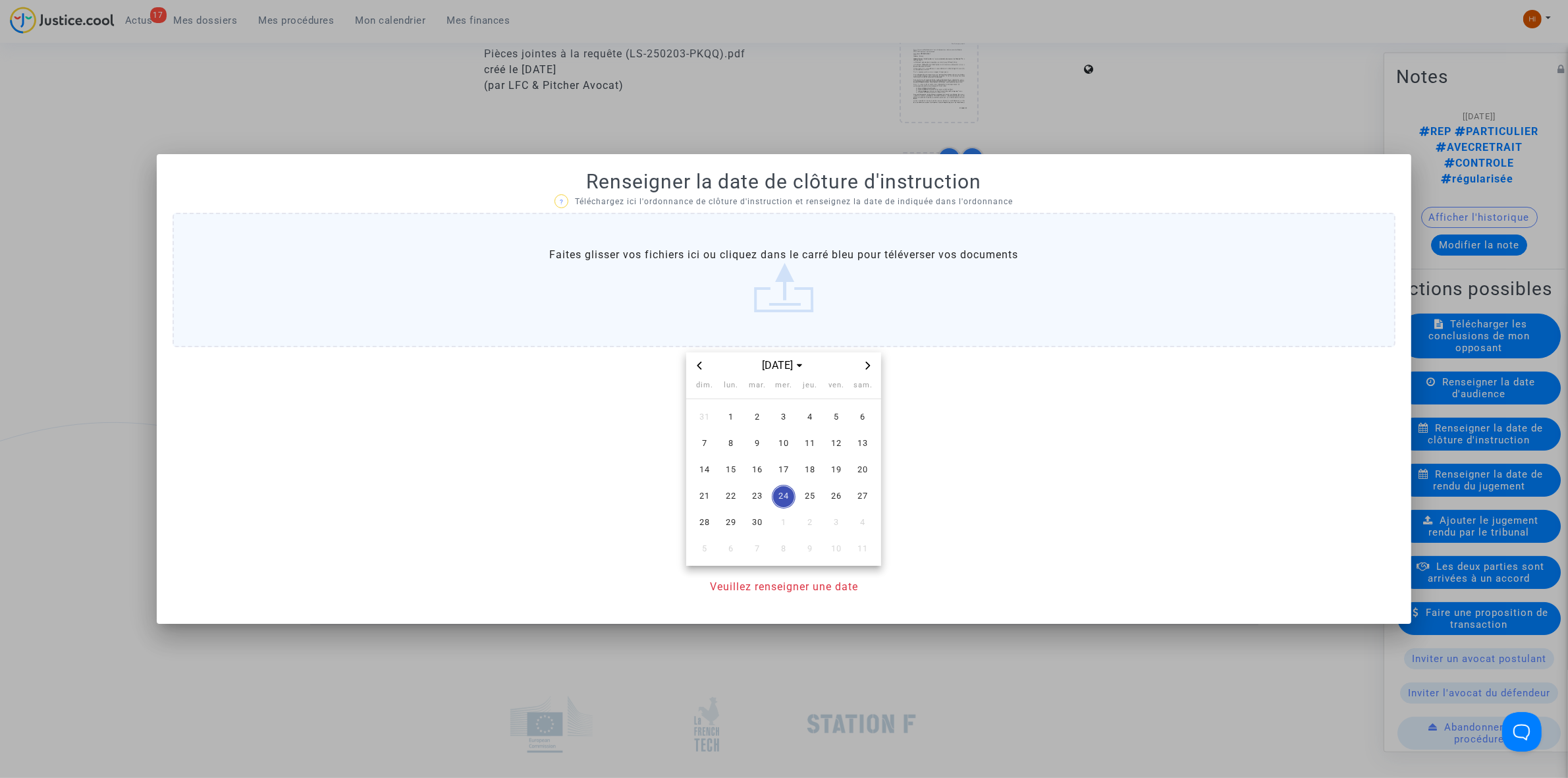
click at [876, 366] on div "sept. 2025" at bounding box center [784, 366] width 195 height 27
click at [871, 359] on span "Next month" at bounding box center [868, 366] width 16 height 16
click at [809, 519] on span "30" at bounding box center [810, 523] width 24 height 24
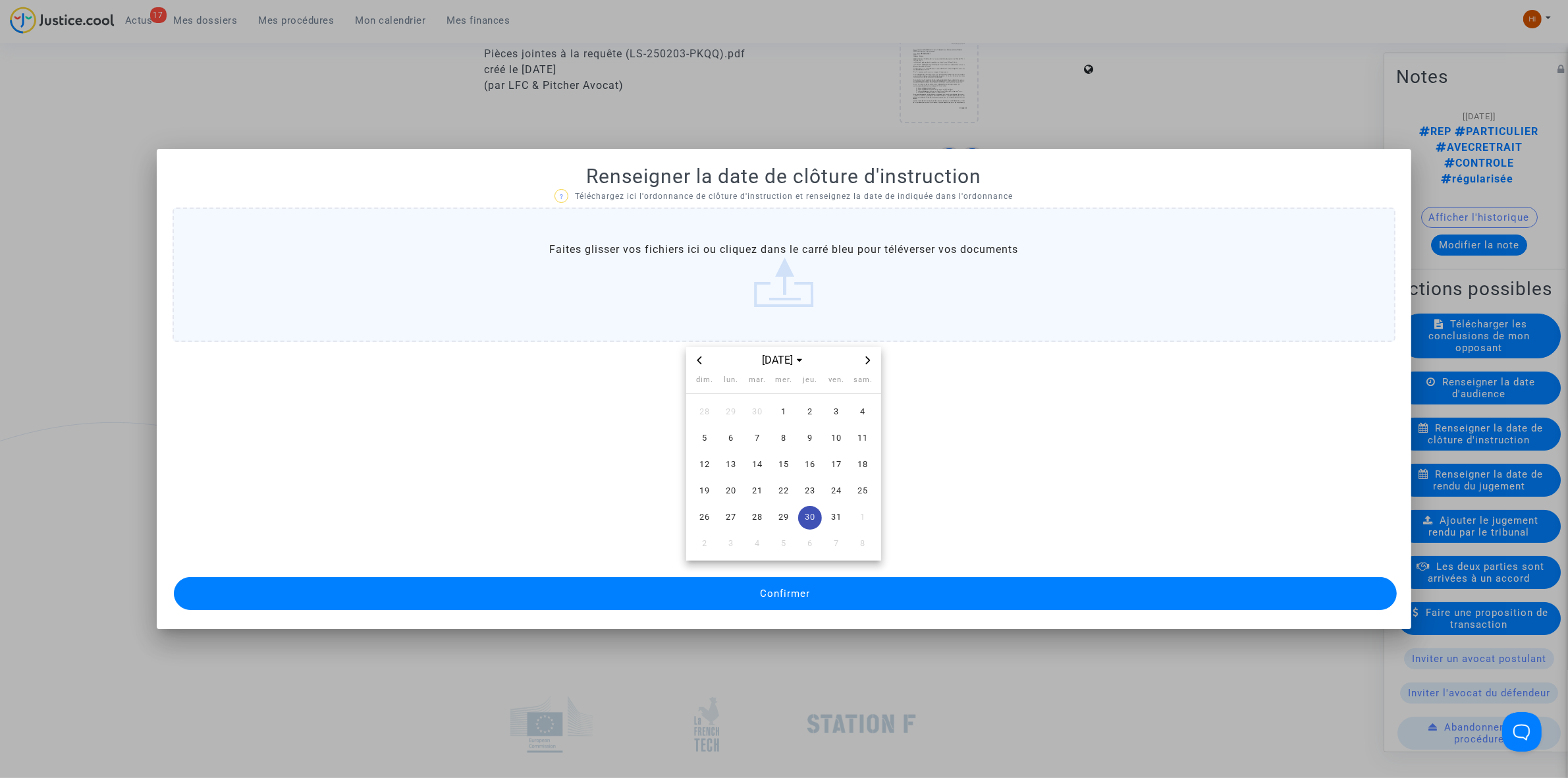
click at [781, 588] on span "Confirmer" at bounding box center [784, 593] width 50 height 12
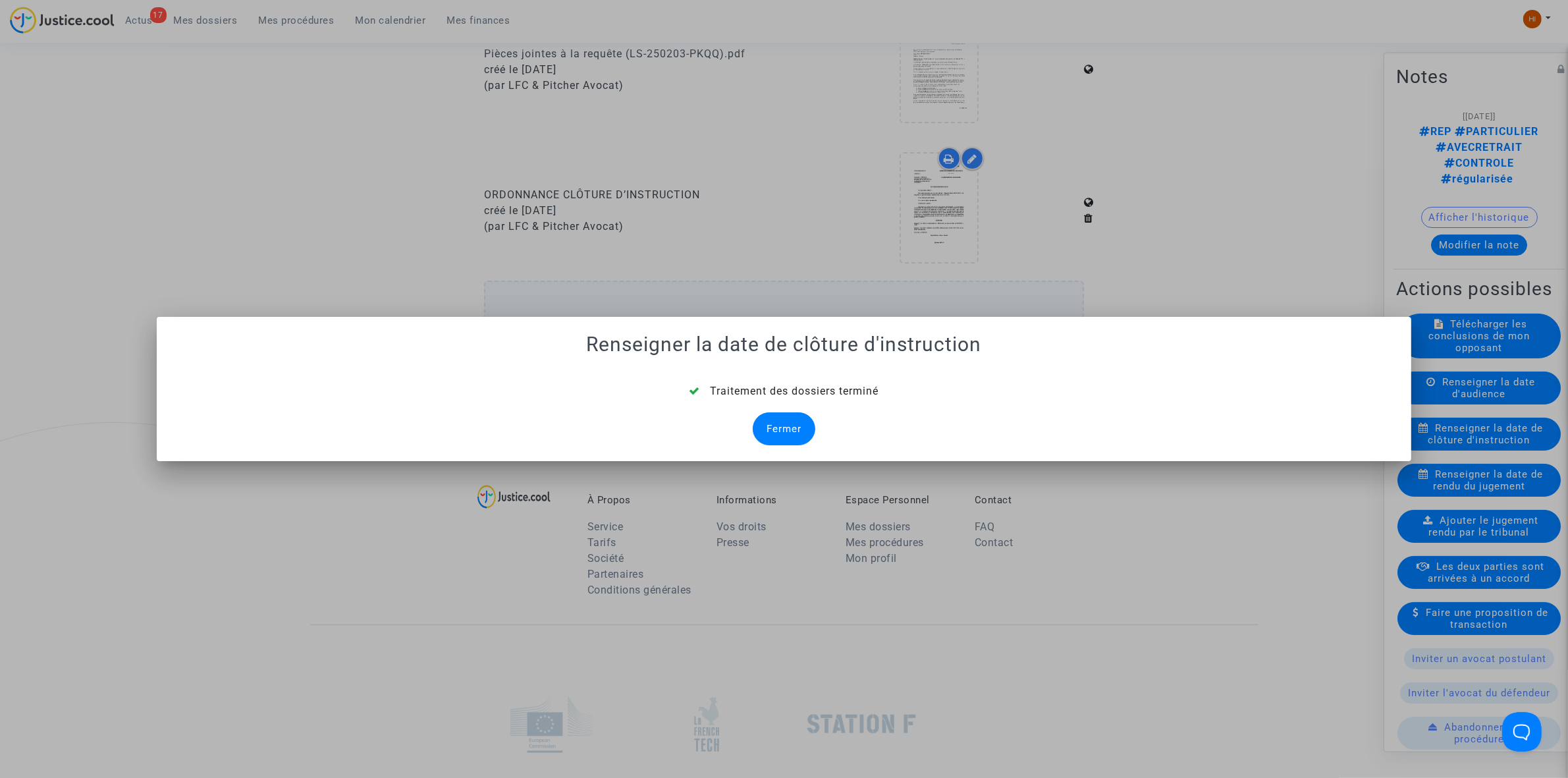
drag, startPoint x: 779, startPoint y: 425, endPoint x: 769, endPoint y: 431, distance: 11.7
click at [778, 426] on div "Fermer" at bounding box center [784, 429] width 63 height 33
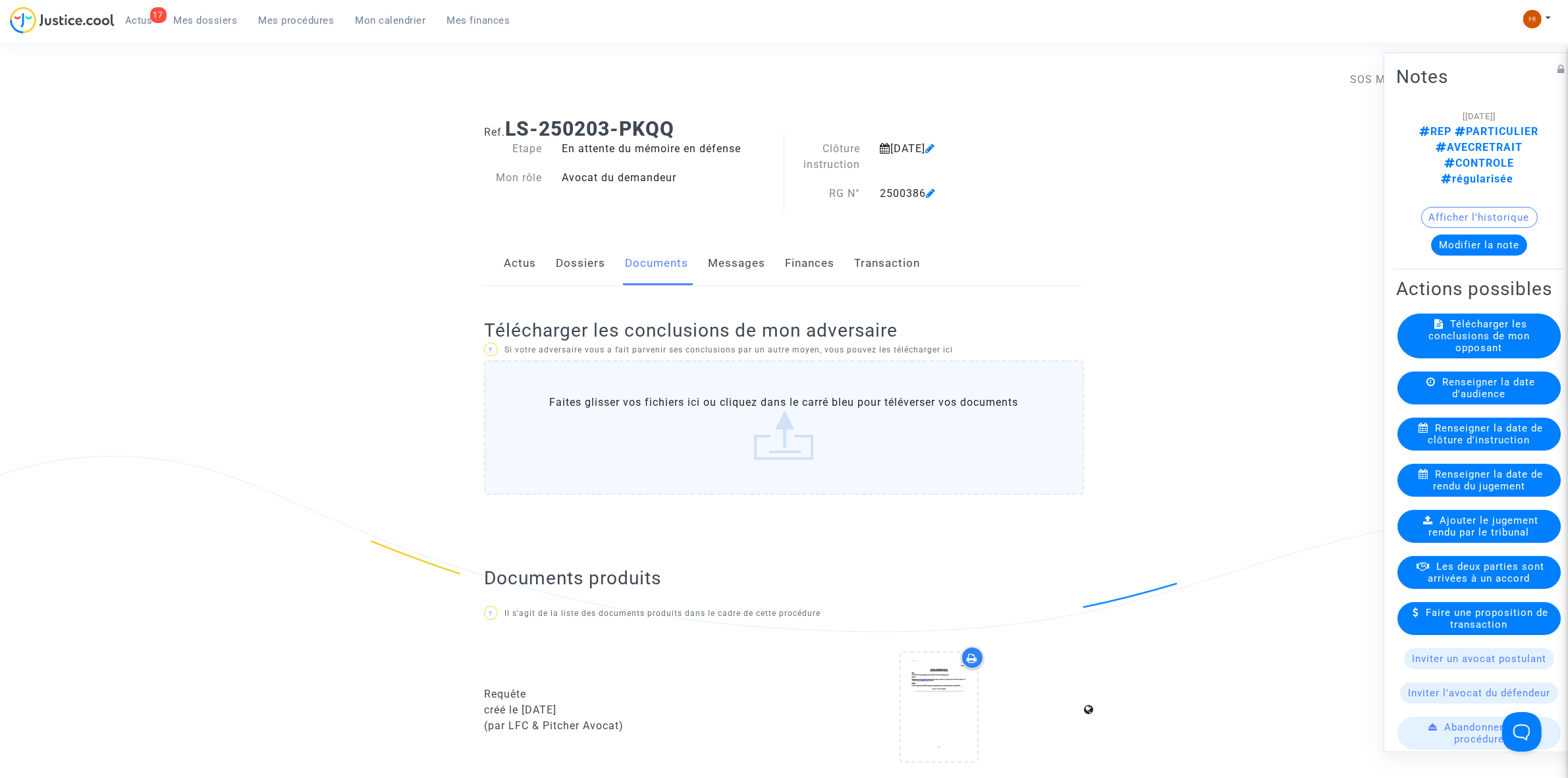
drag, startPoint x: 702, startPoint y: 136, endPoint x: 546, endPoint y: 133, distance: 156.0
click at [546, 133] on h1 "Ref. LS-250203-PKQQ" at bounding box center [784, 129] width 600 height 24
click at [557, 224] on div "Ref. LS-250203-PKQQ Etape En attente du mémoire en défense Mon rôle Avocat du d…" at bounding box center [784, 741] width 619 height 1267
click at [584, 271] on link "Dossiers" at bounding box center [581, 263] width 49 height 44
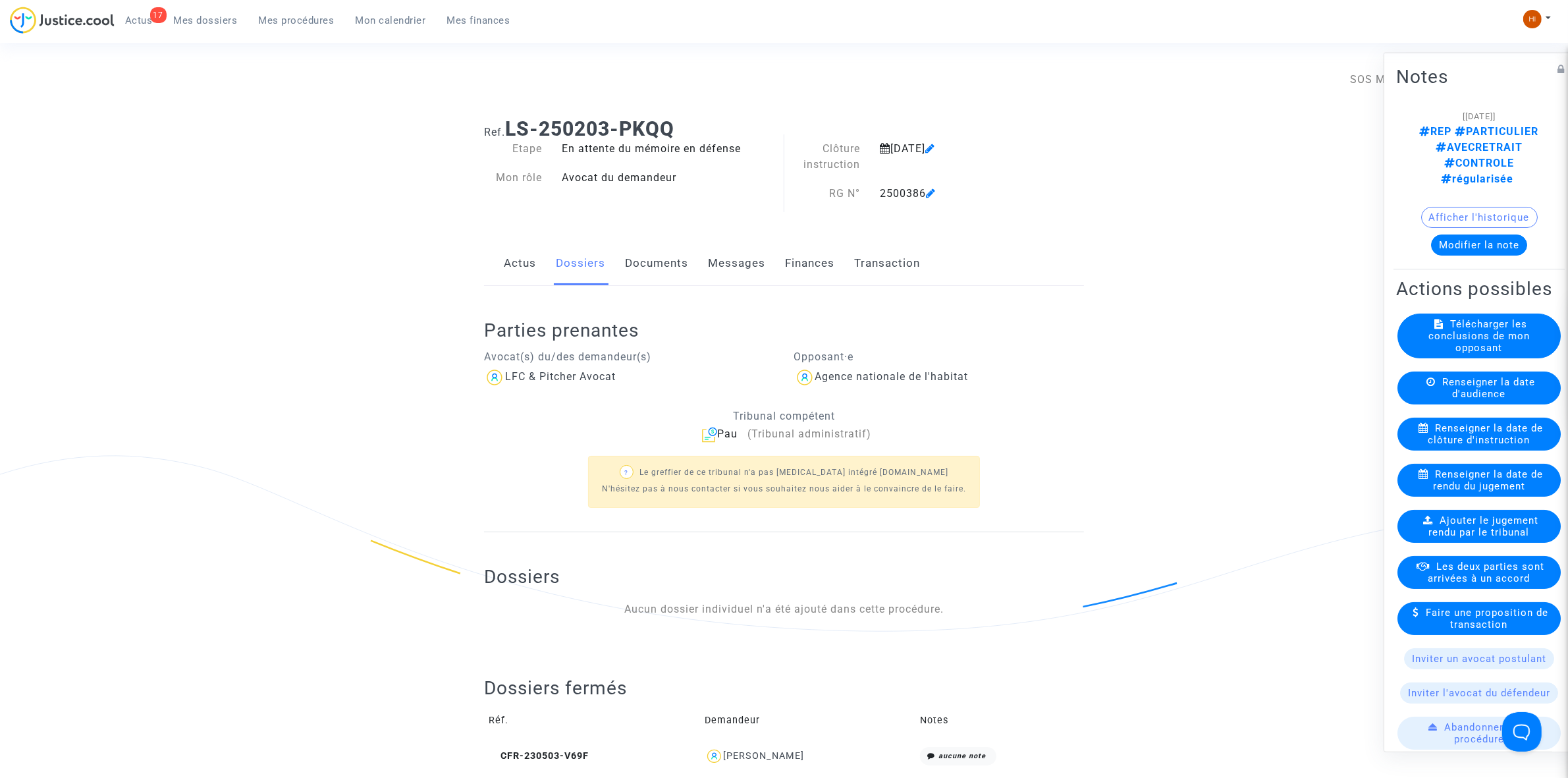
click at [313, 10] on link "Mes procédures" at bounding box center [297, 20] width 97 height 20
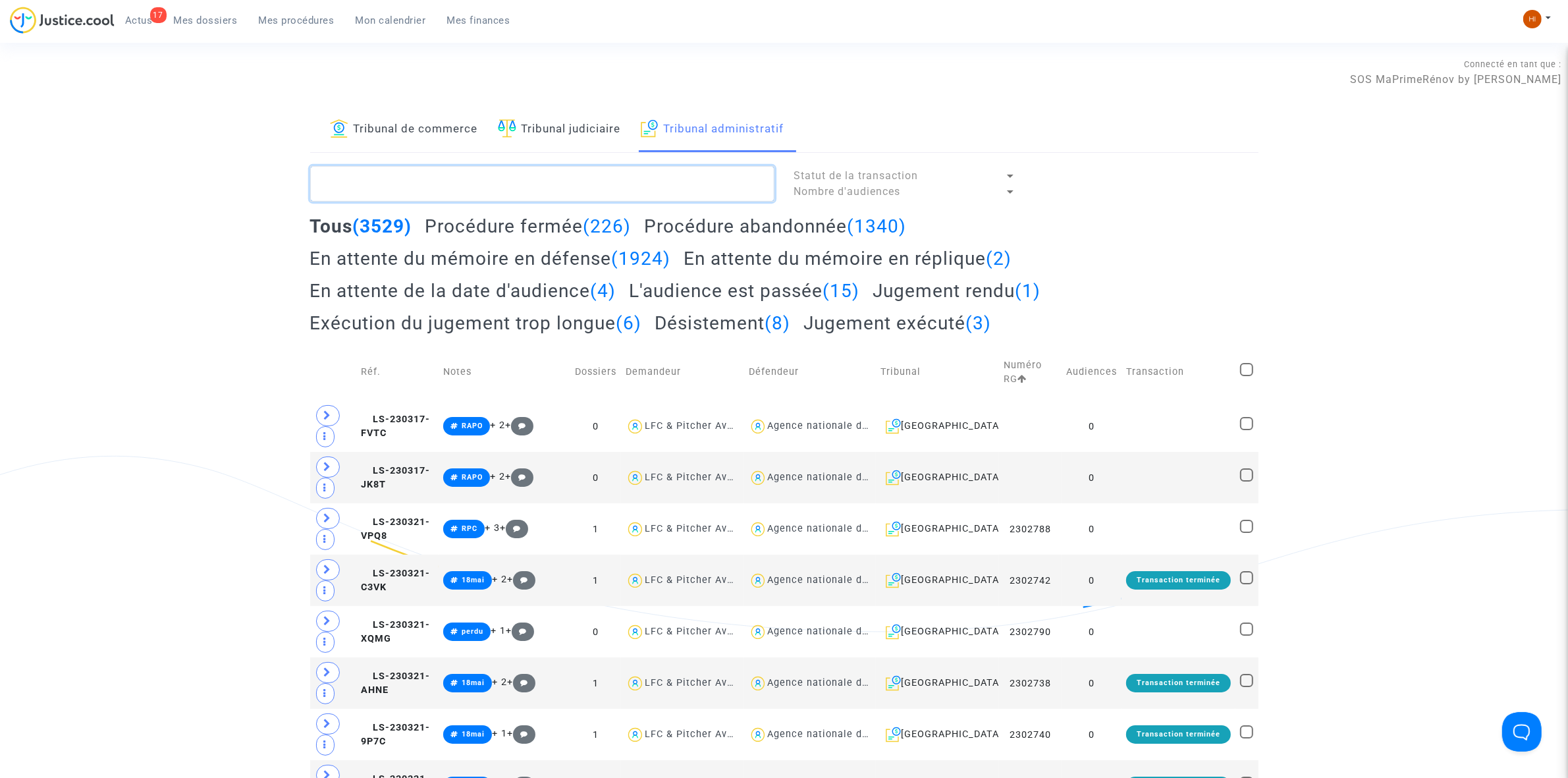
click at [554, 185] on textarea at bounding box center [542, 183] width 464 height 36
paste textarea "2500374 - Madame LAFON Aline"
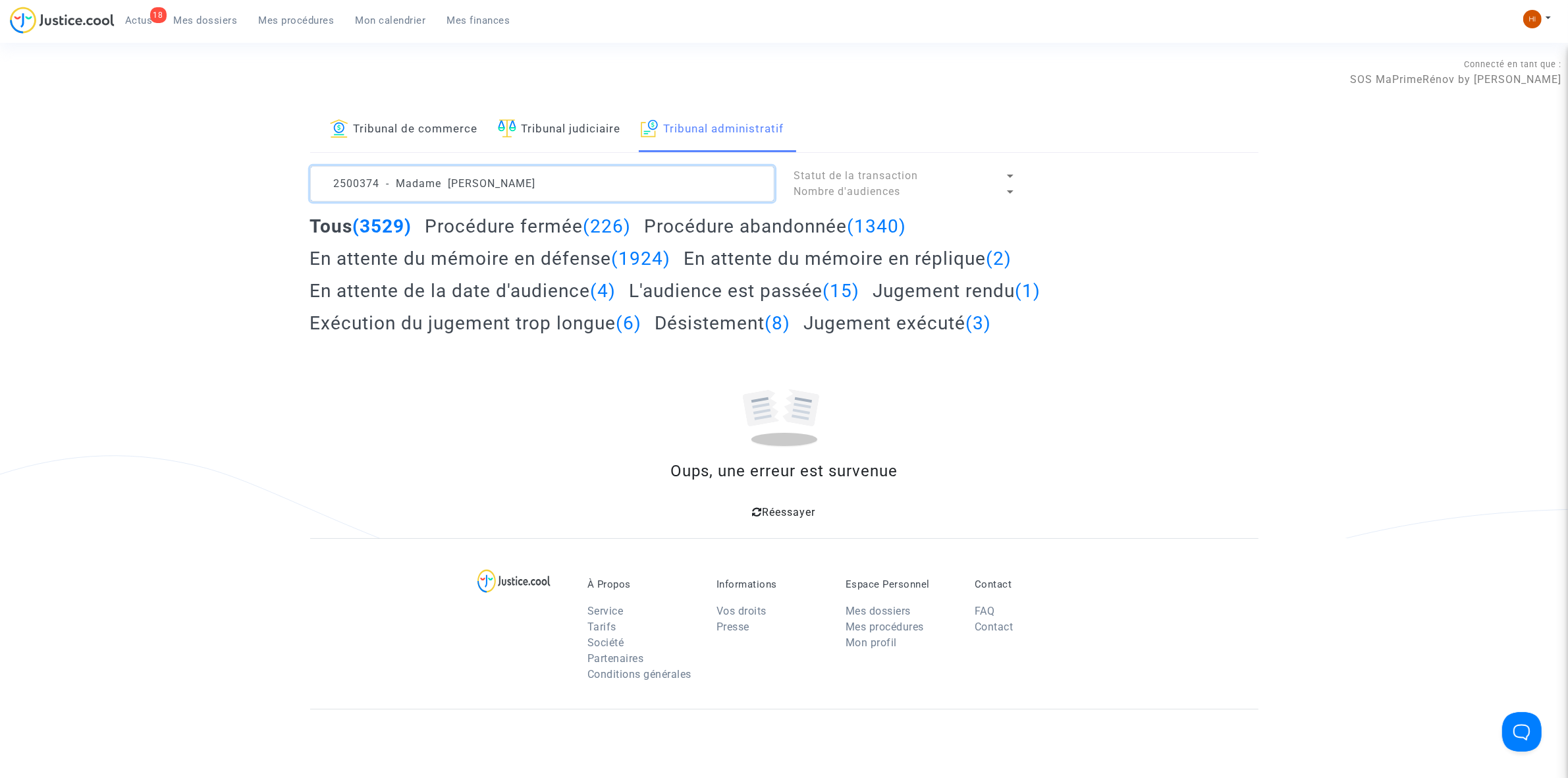
drag, startPoint x: 447, startPoint y: 181, endPoint x: -318, endPoint y: 73, distance: 772.6
click at [0, 73] on html "18 Actus Mes dossiers Mes procédures Mon calendrier Mes finances Mon profil Cha…" at bounding box center [784, 513] width 1568 height 1027
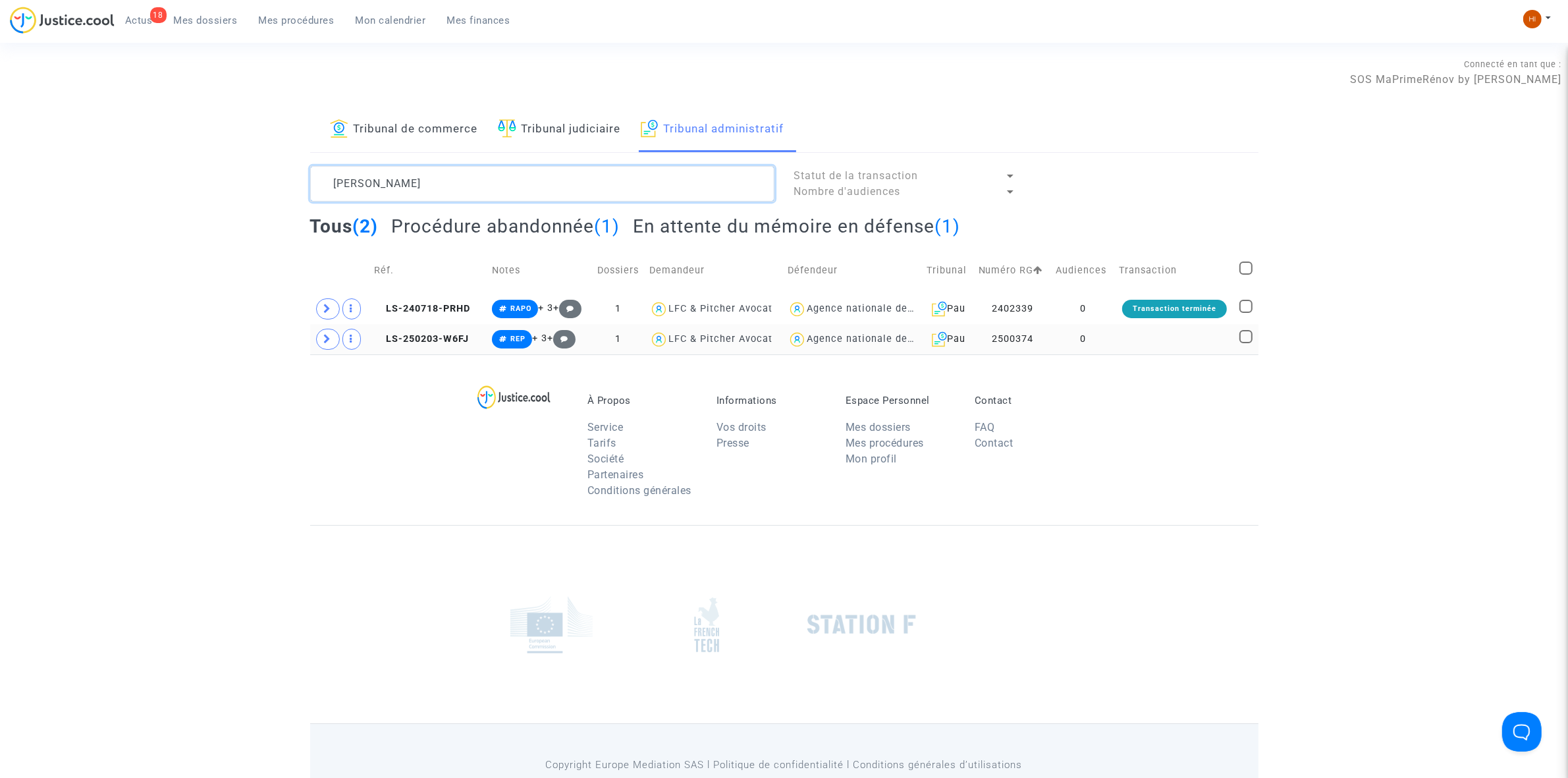
type textarea "LAFON Aline"
click at [1189, 341] on td at bounding box center [1174, 339] width 120 height 30
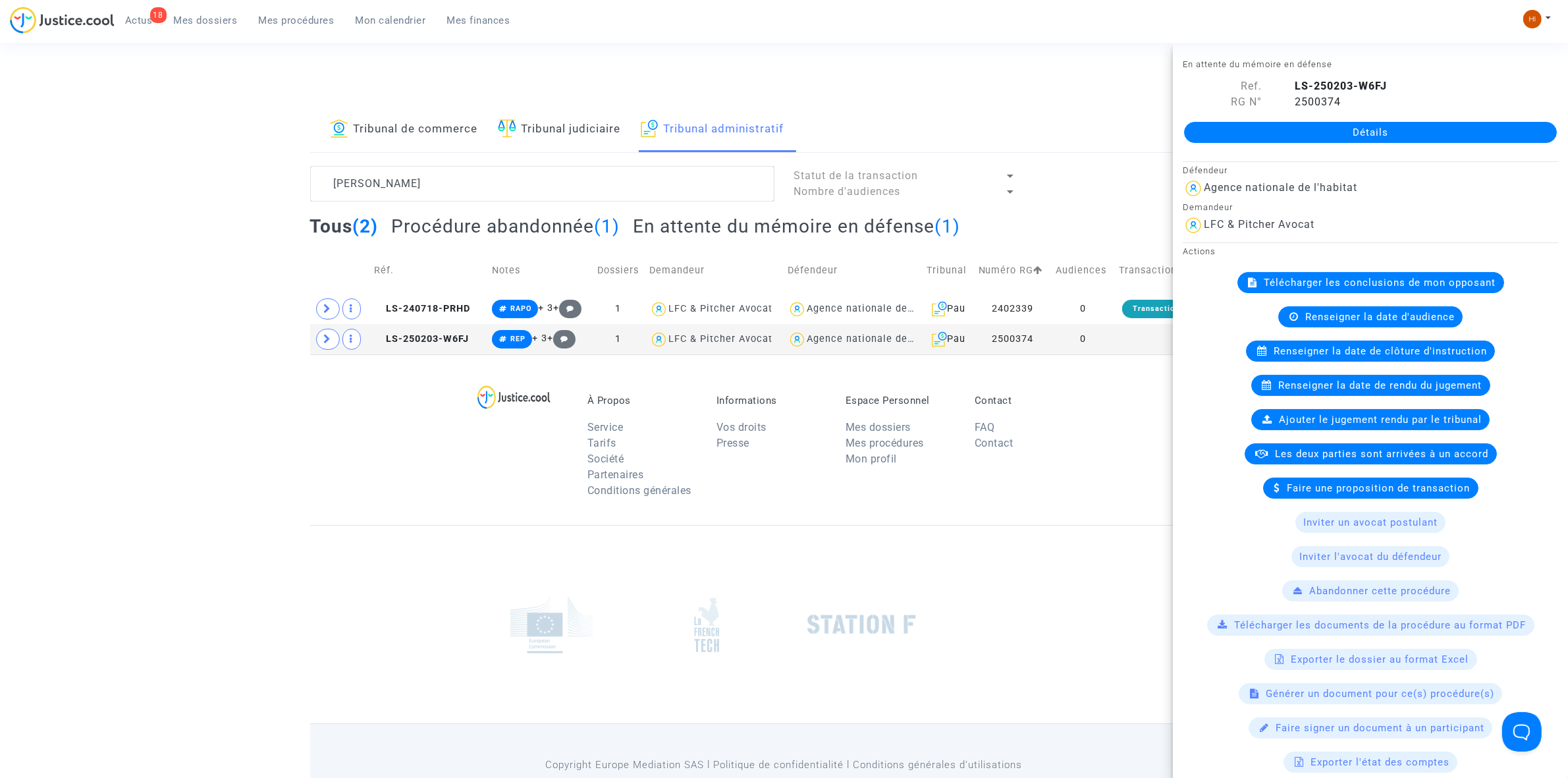
click at [1288, 355] on span "Renseigner la date de clôture d'instruction" at bounding box center [1380, 351] width 213 height 12
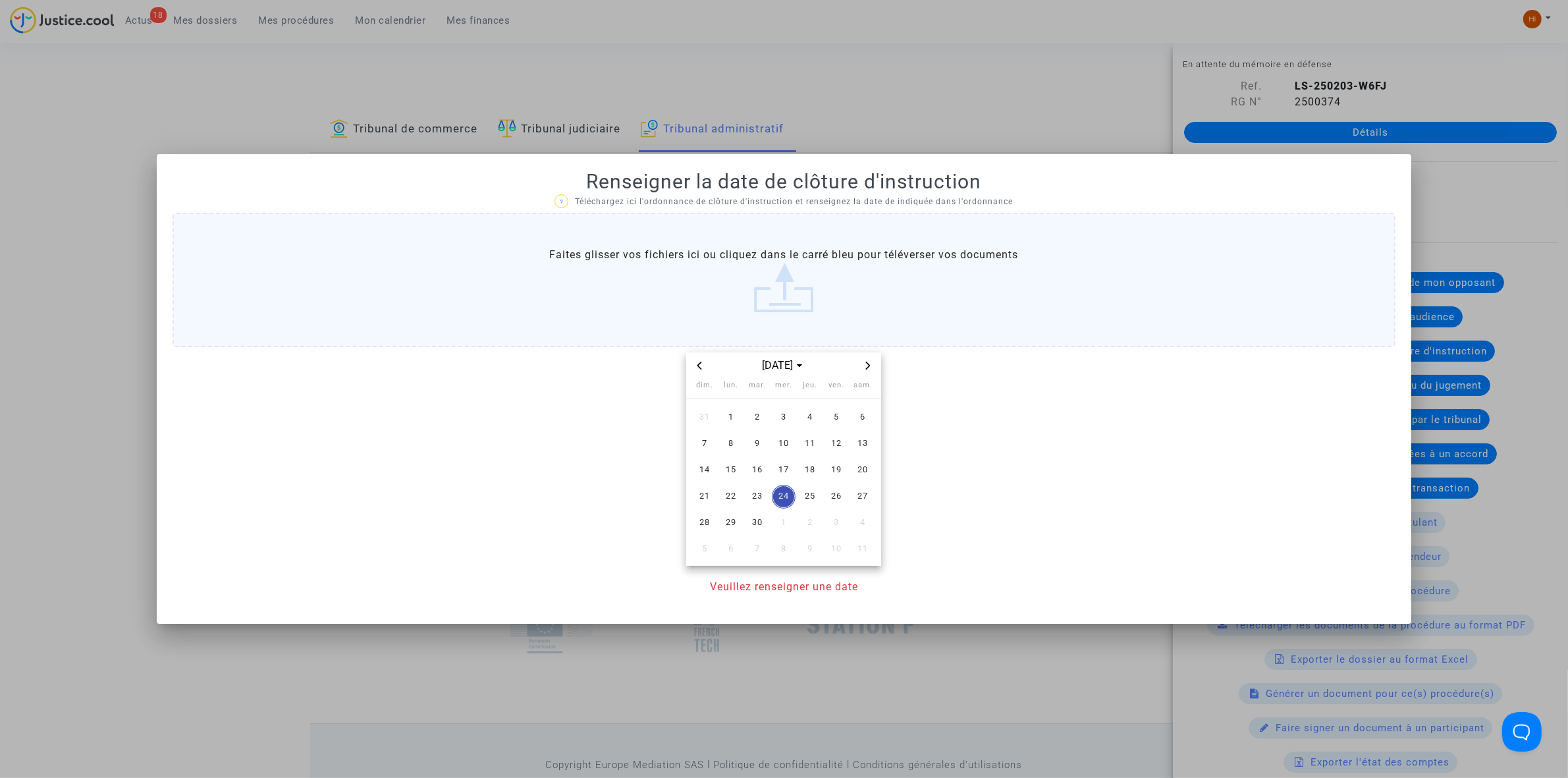
click at [861, 366] on span "Next month" at bounding box center [868, 366] width 16 height 16
click at [803, 524] on span "30" at bounding box center [810, 523] width 24 height 24
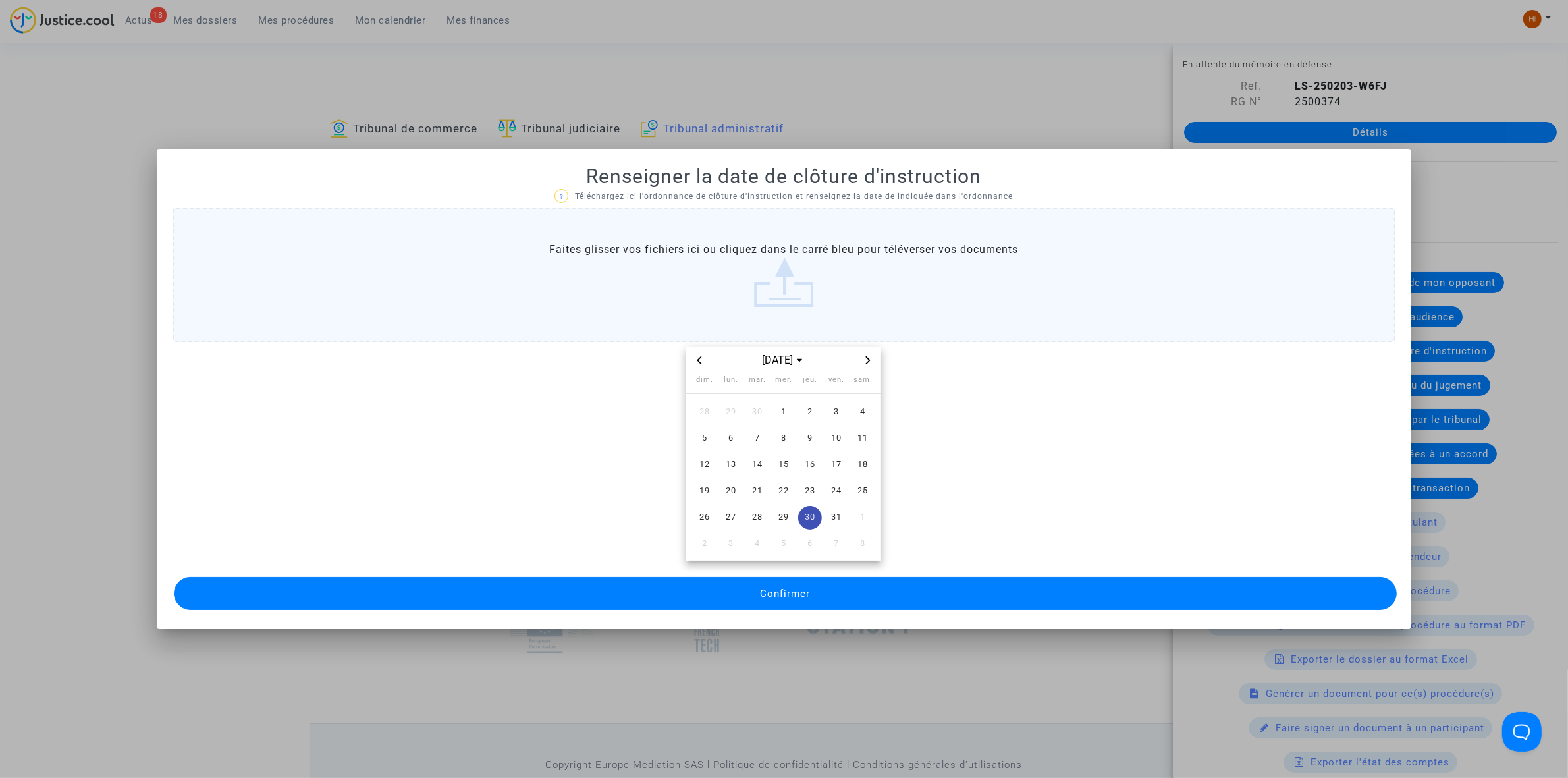
click at [794, 578] on button "Confirmer" at bounding box center [785, 593] width 1223 height 33
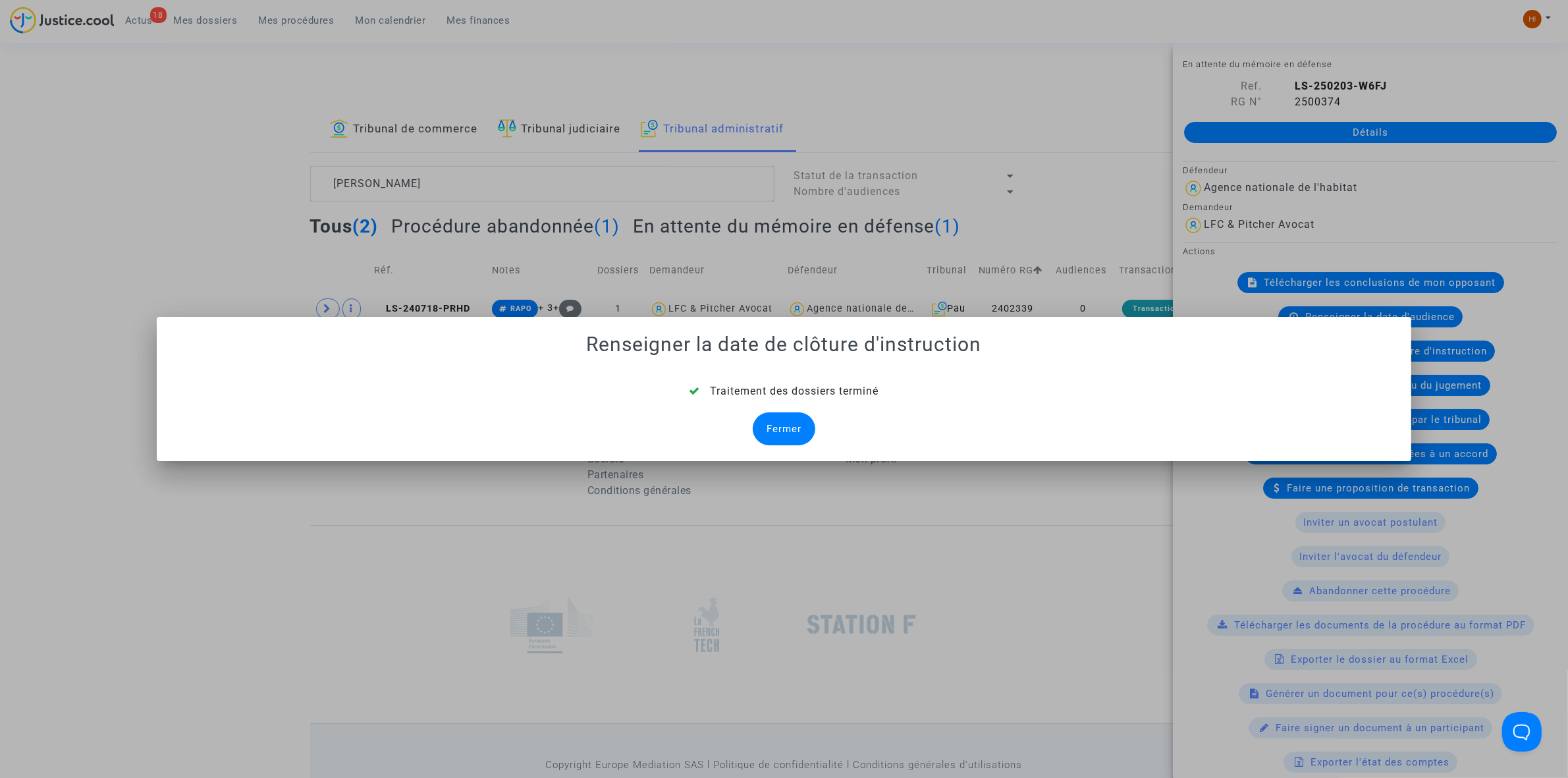
drag, startPoint x: 782, startPoint y: 435, endPoint x: 504, endPoint y: 417, distance: 278.6
click at [784, 435] on div "Fermer" at bounding box center [784, 429] width 63 height 33
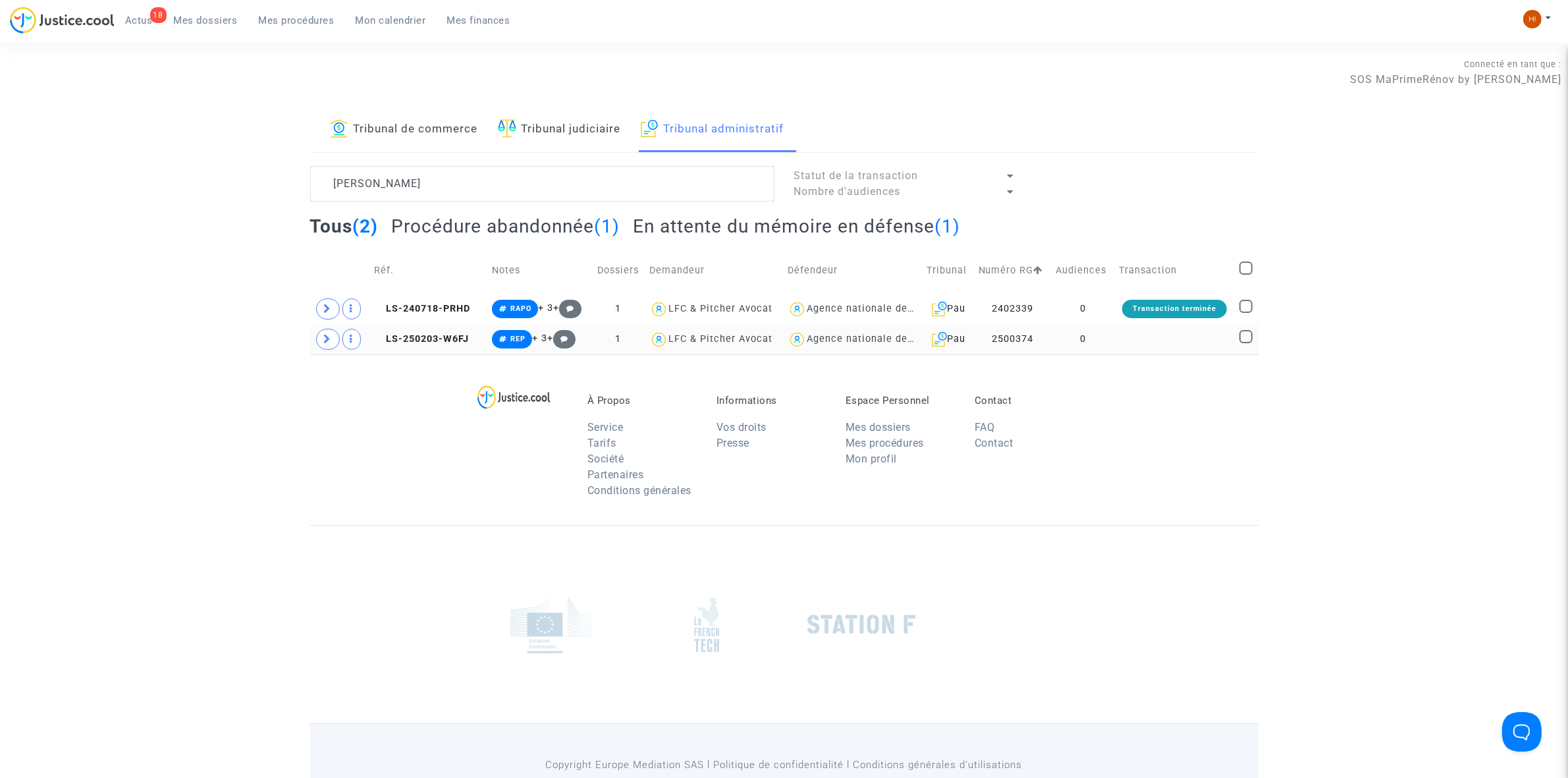
click at [1125, 332] on td at bounding box center [1174, 339] width 120 height 30
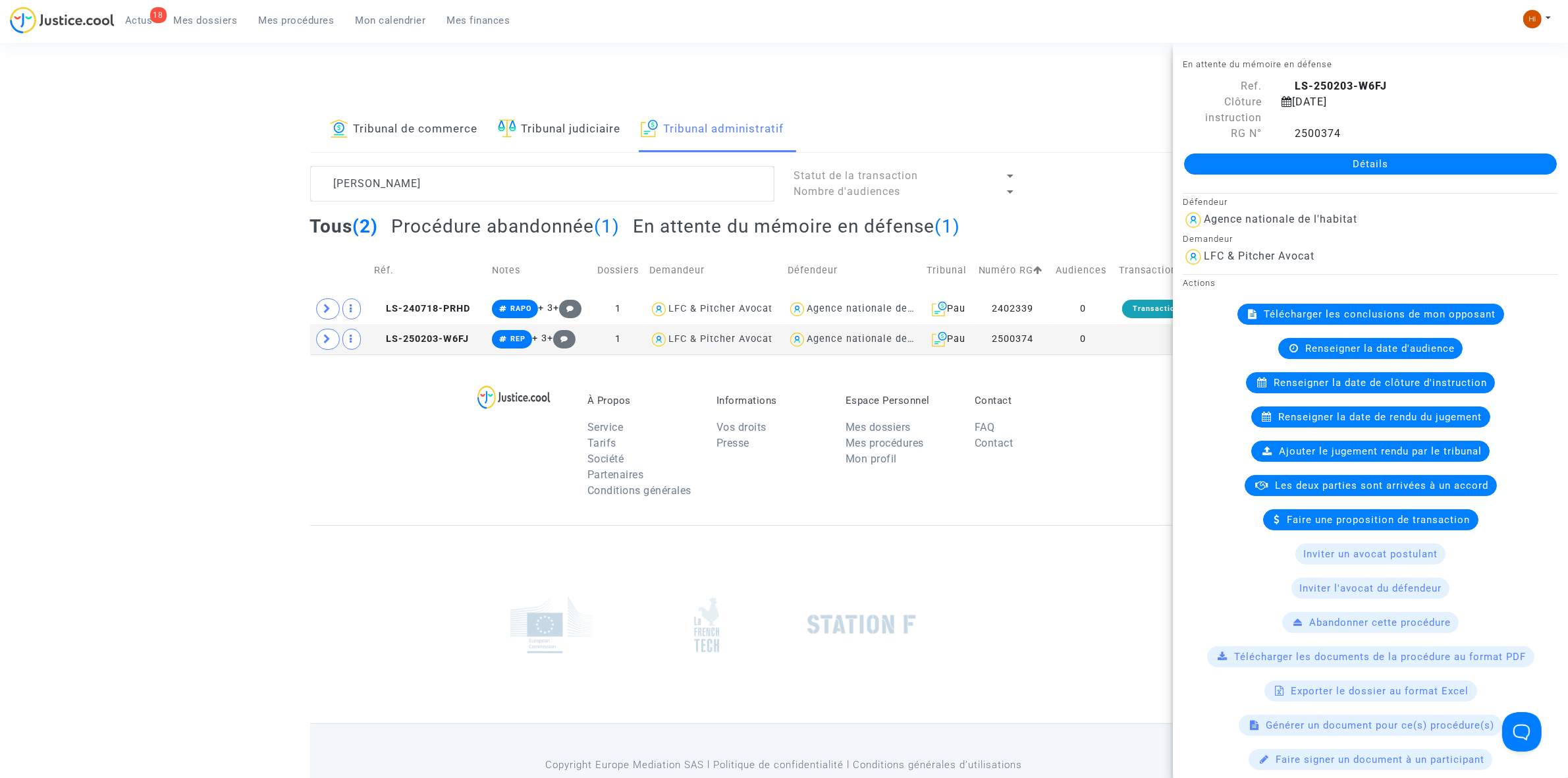
click at [1380, 165] on link "Détails" at bounding box center [1371, 163] width 373 height 21
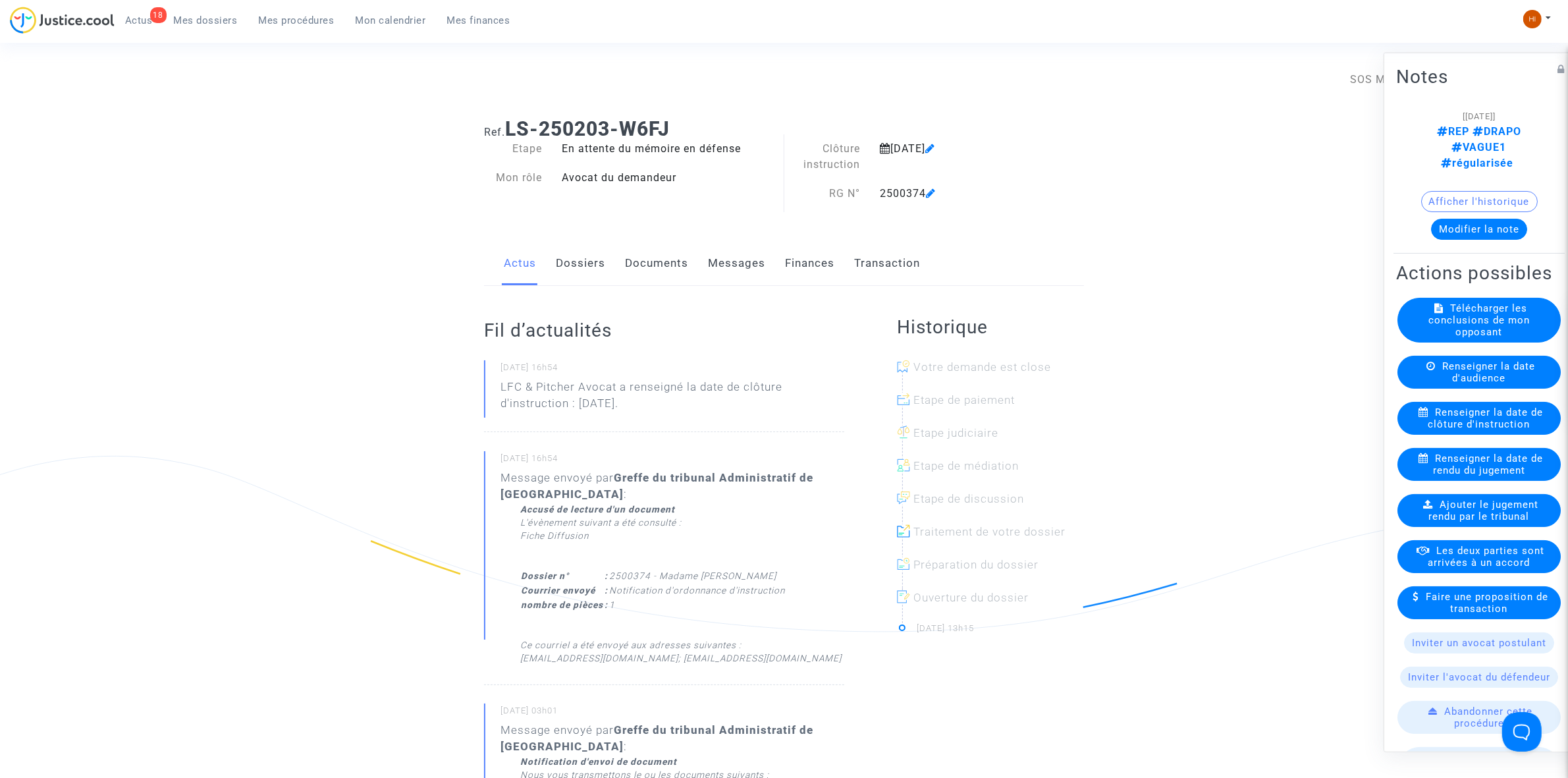
click at [652, 261] on link "Documents" at bounding box center [657, 263] width 63 height 44
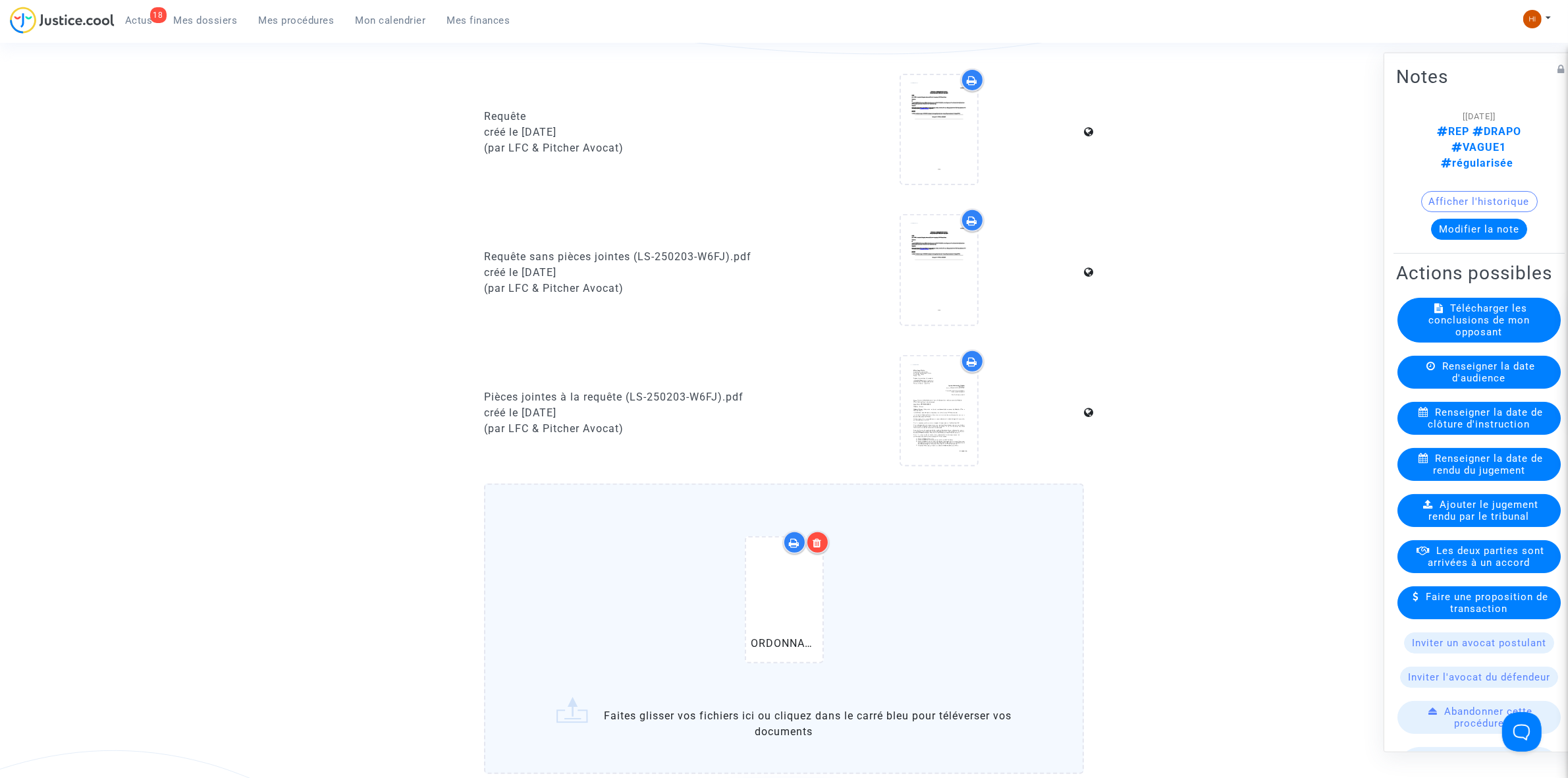
scroll to position [1152, 0]
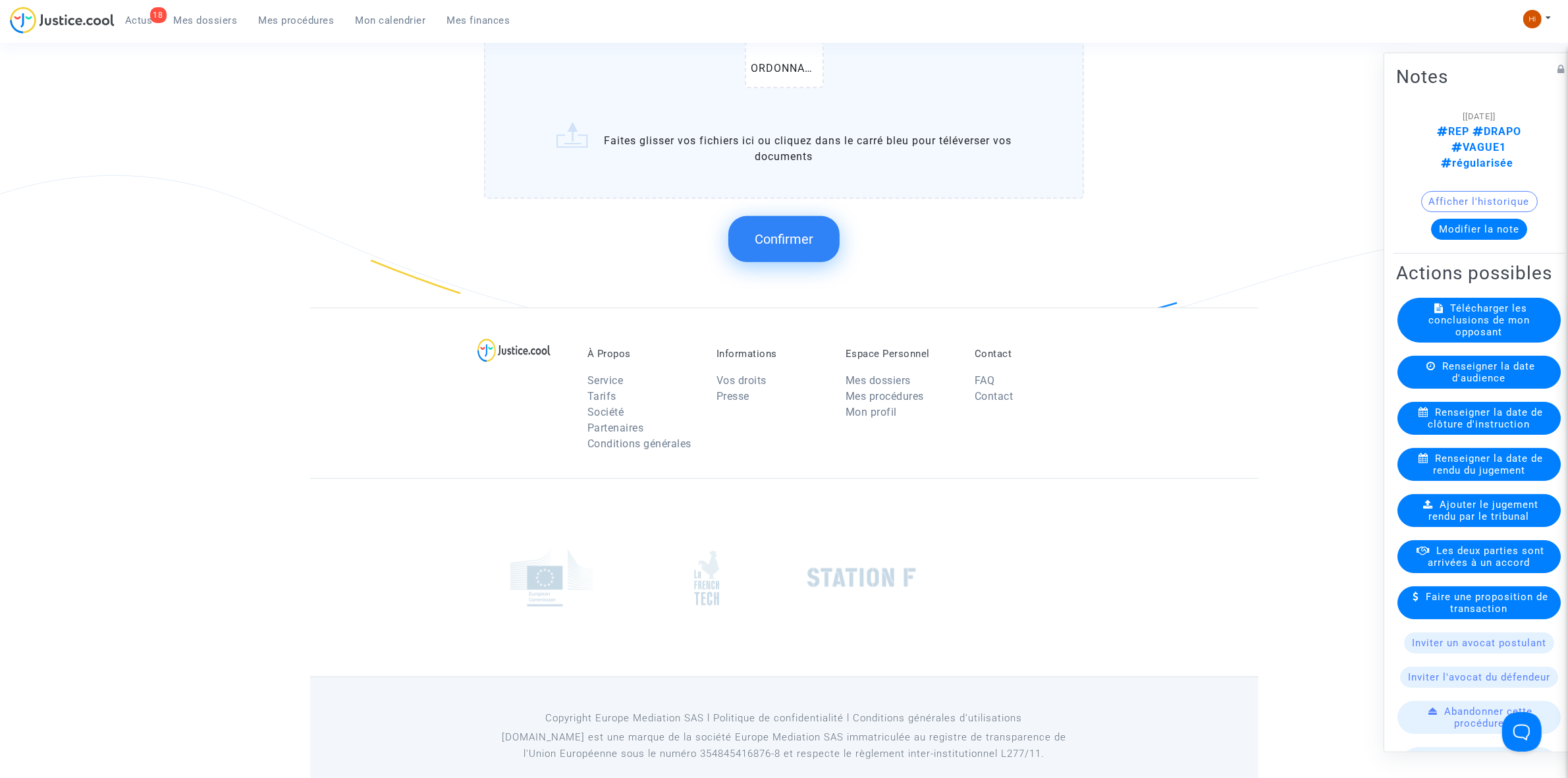
click at [786, 241] on button "Confirmer" at bounding box center [784, 239] width 111 height 46
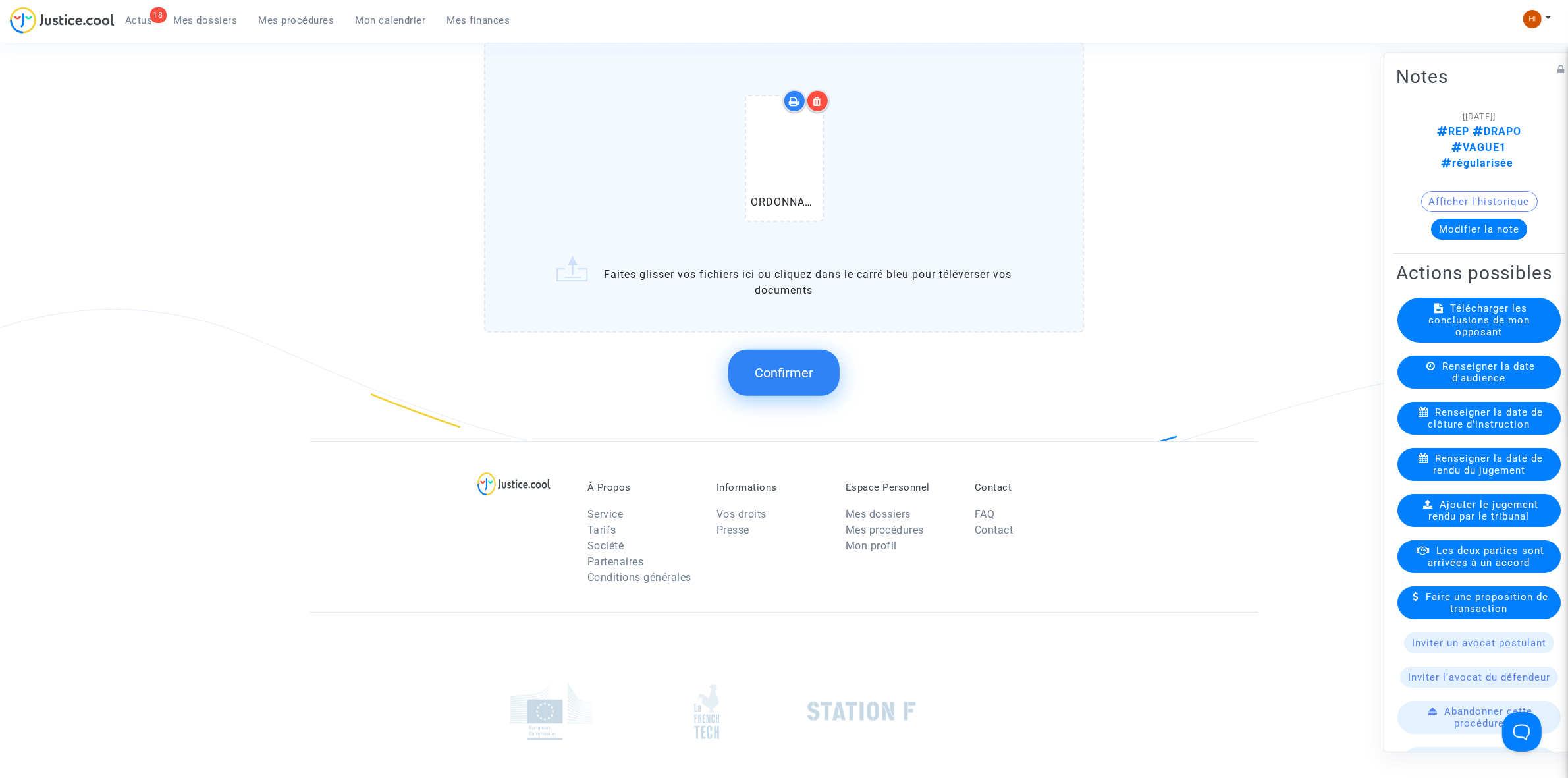
scroll to position [1023, 0]
click at [794, 369] on span "Confirmer" at bounding box center [784, 369] width 59 height 16
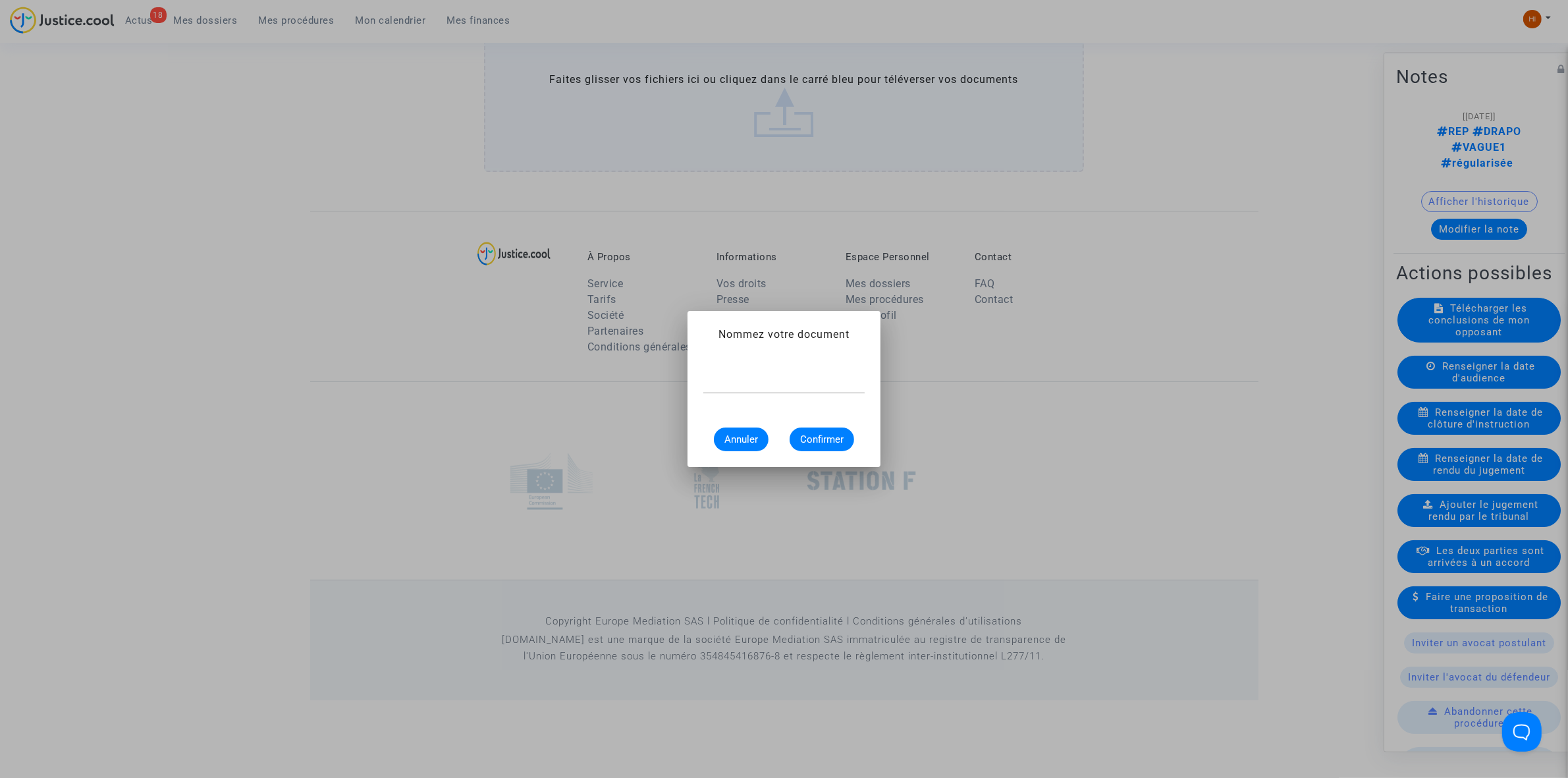
scroll to position [0, 0]
paste input "ORDONNANCE CLÔTURE D’INSTRUCTION"
type input "ORDONNANCE CLÔTURE D’INSTRUCTION"
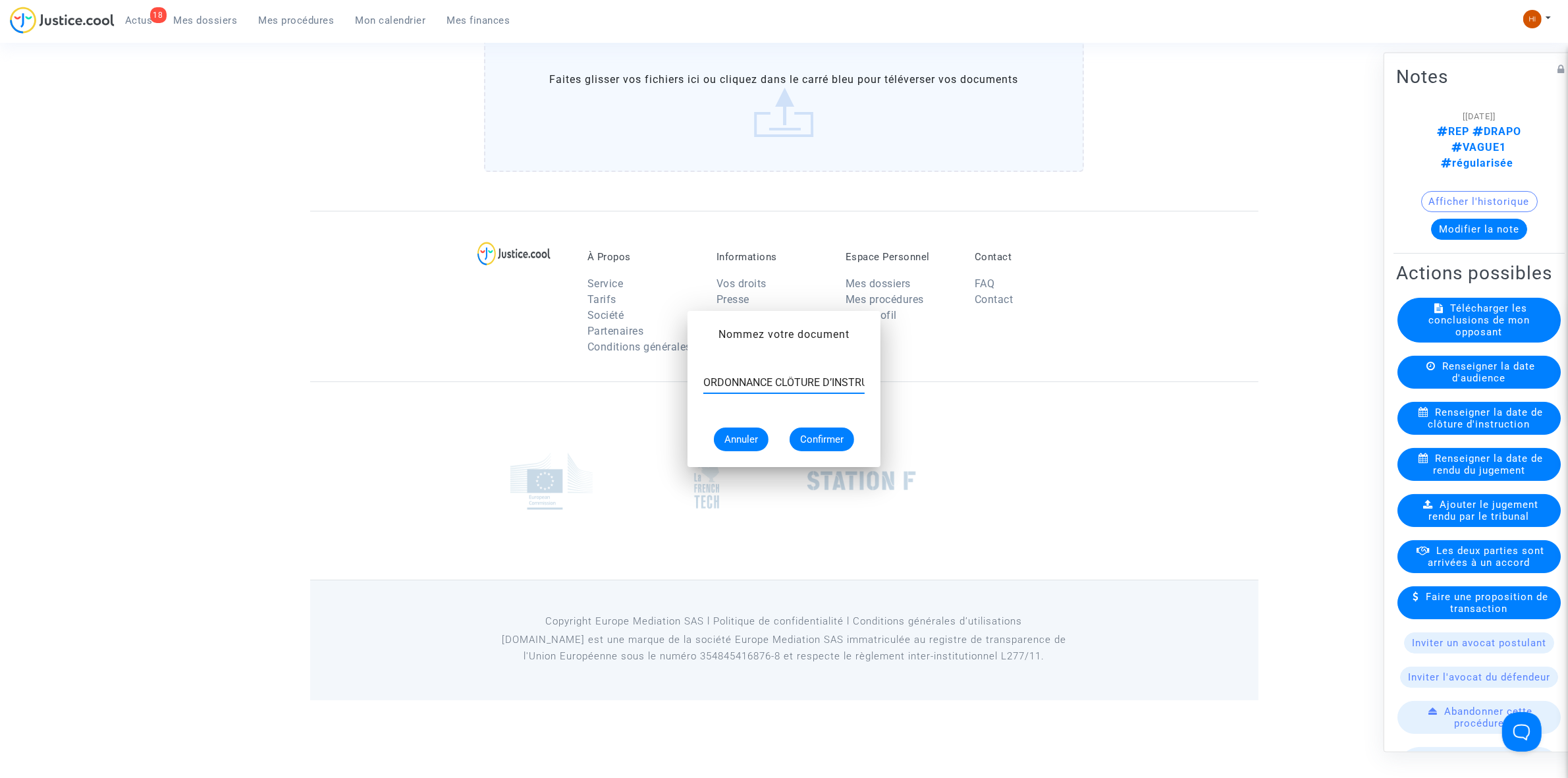
scroll to position [941, 0]
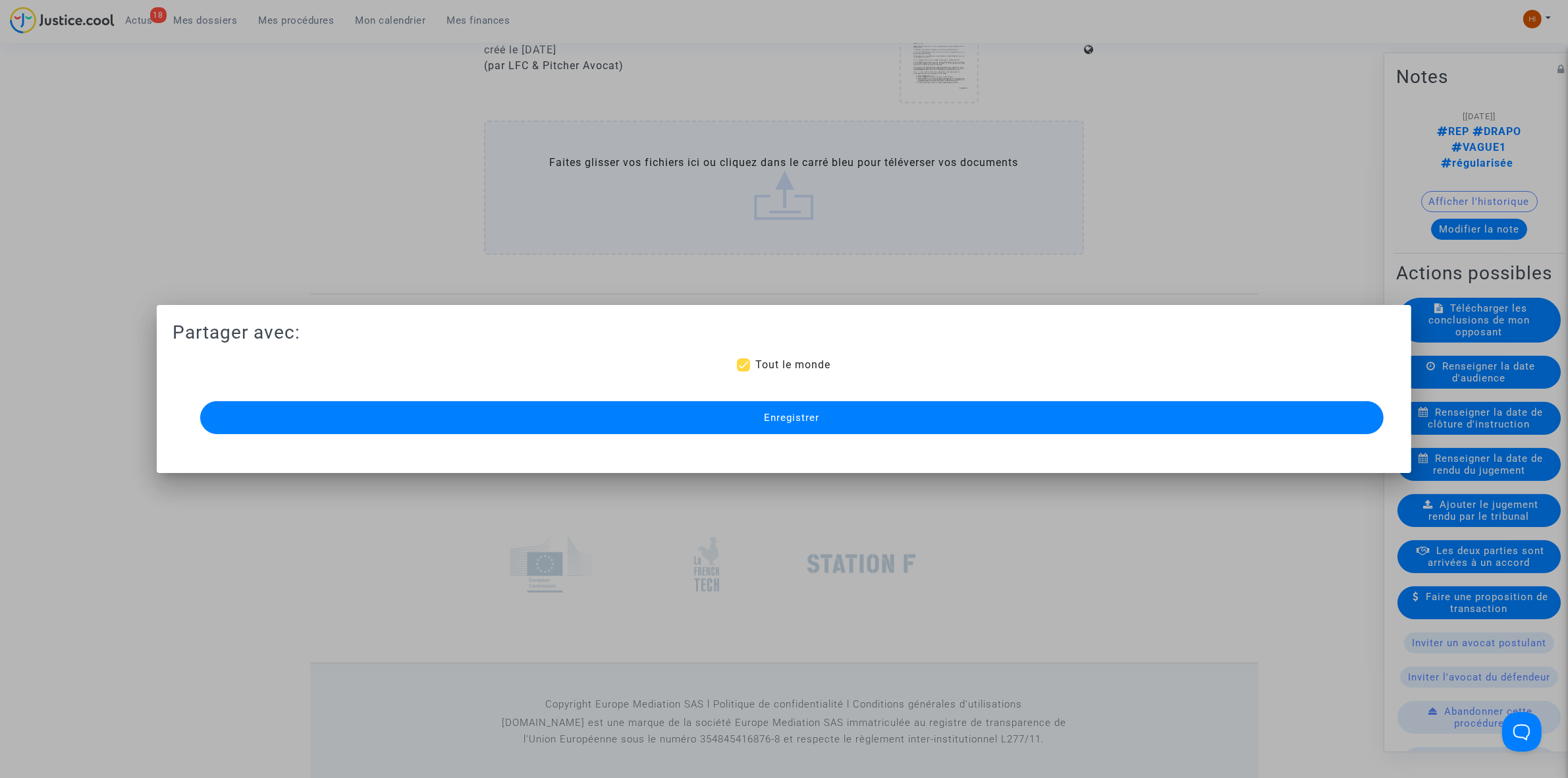
click at [719, 425] on button "Enregistrer" at bounding box center [792, 418] width 1183 height 33
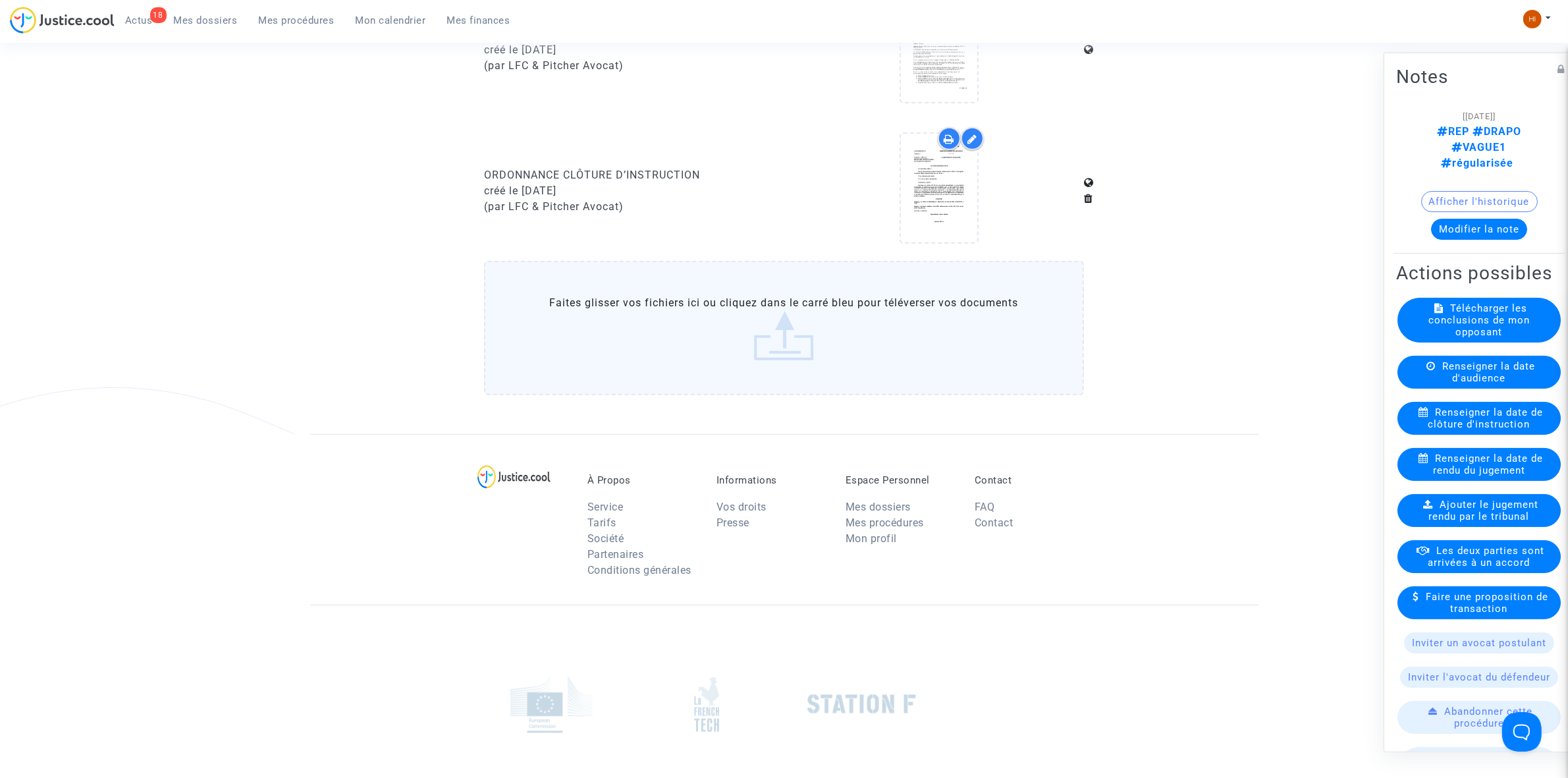
drag, startPoint x: 468, startPoint y: 83, endPoint x: 458, endPoint y: 87, distance: 10.8
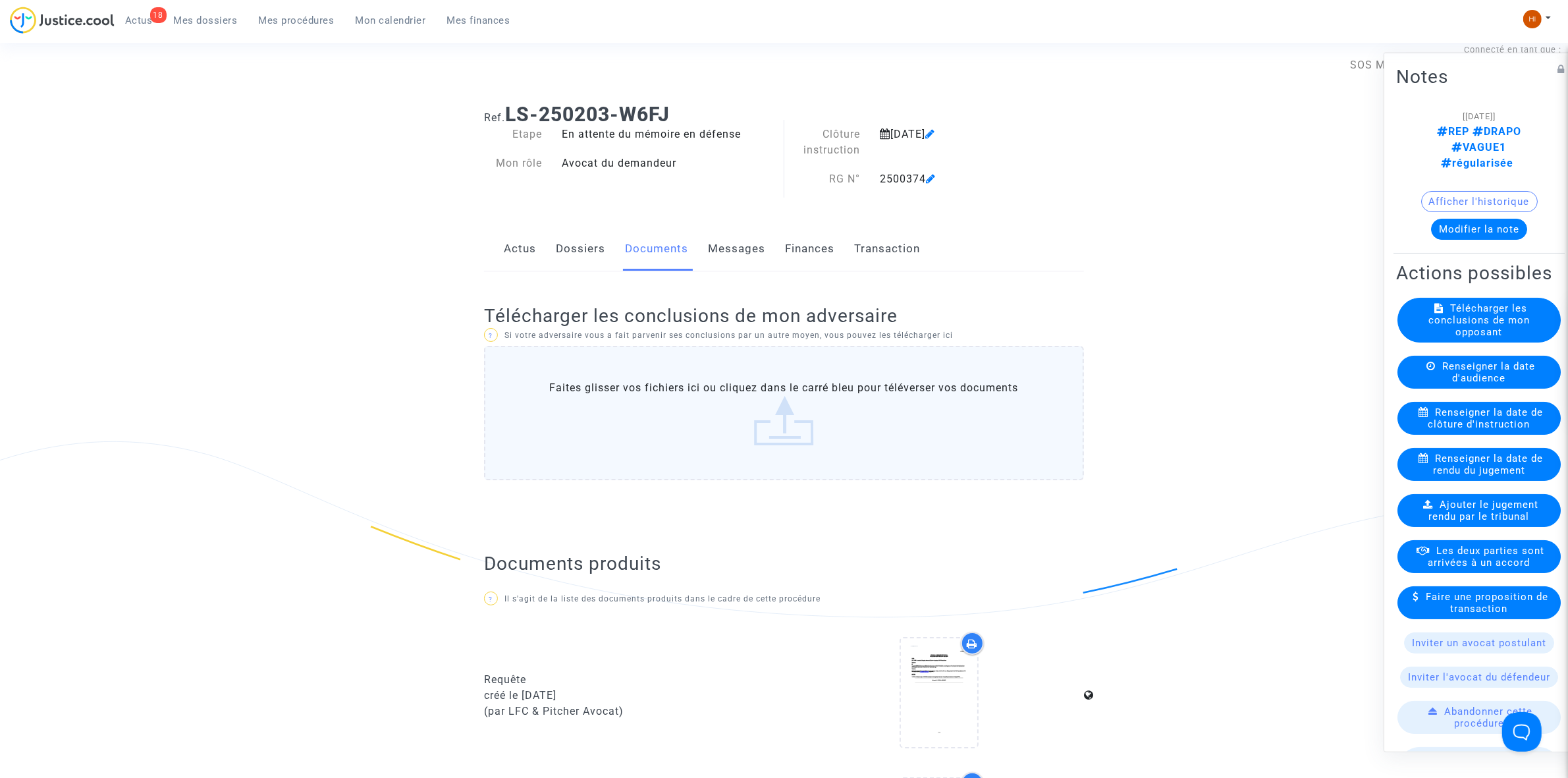
scroll to position [0, 0]
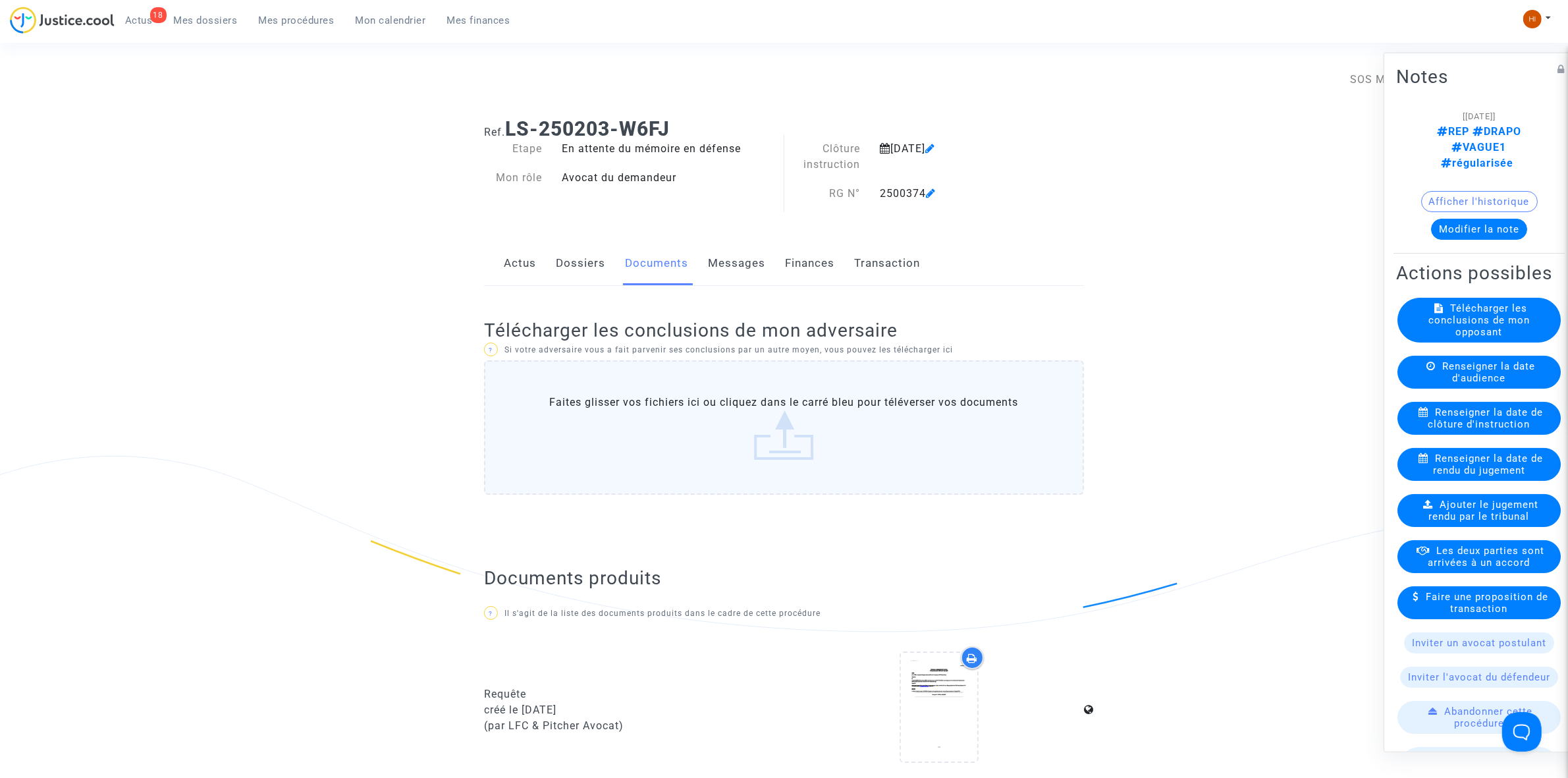
click at [309, 20] on span "Mes procédures" at bounding box center [296, 20] width 75 height 12
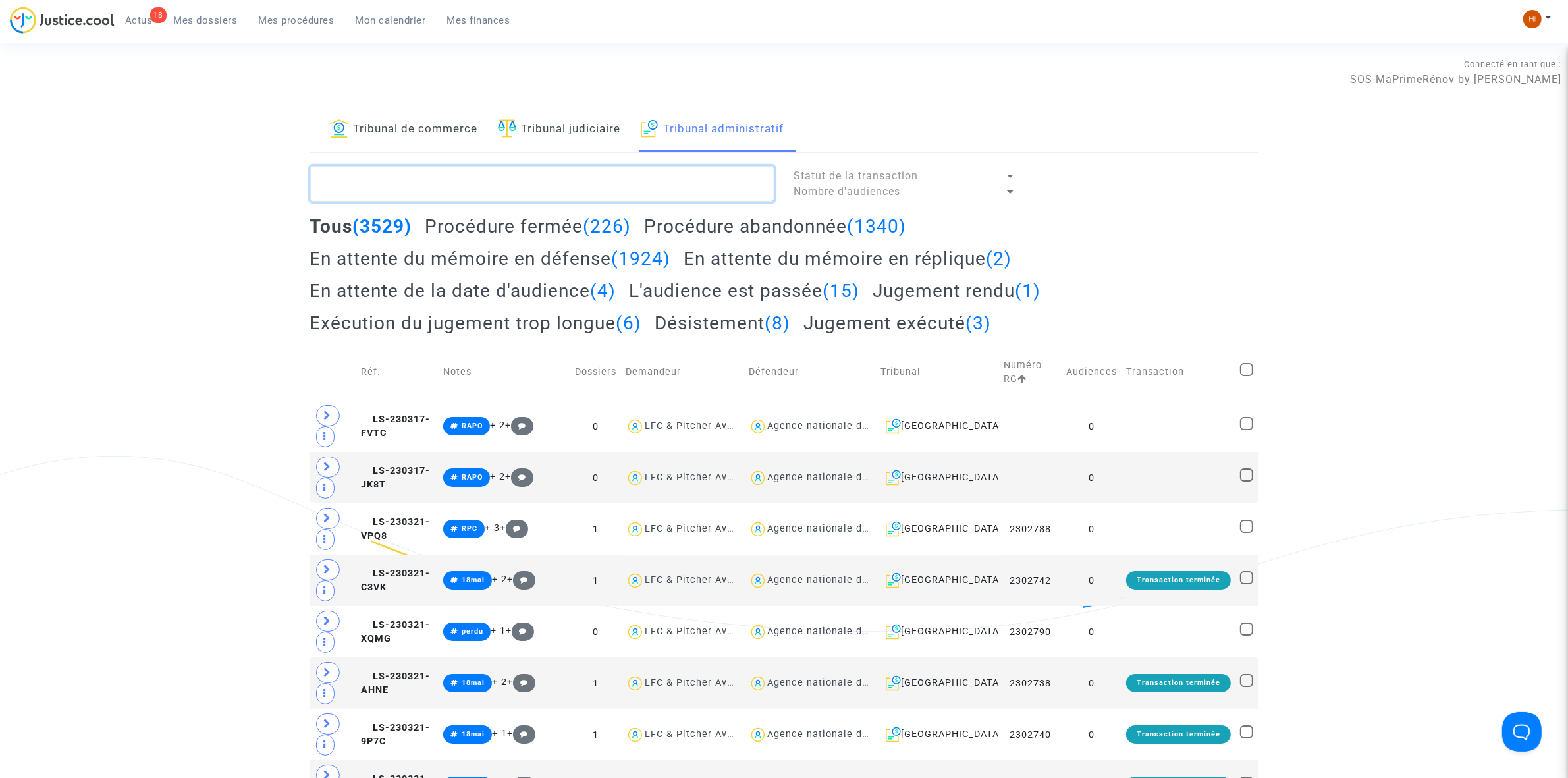
click at [596, 179] on textarea at bounding box center [542, 183] width 464 height 36
paste textarea "2500372 - Monsieur SALGUES Elie"
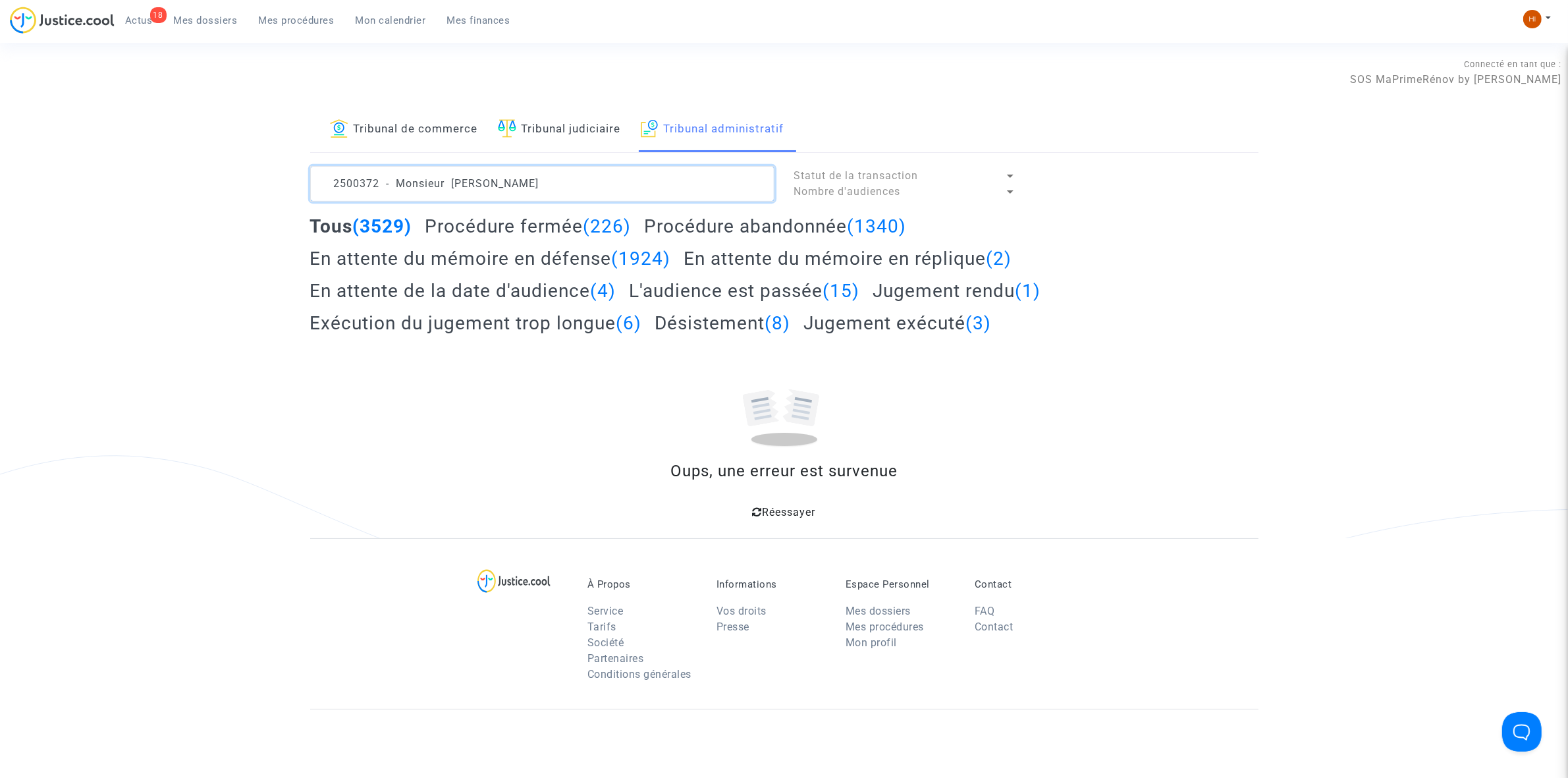
drag, startPoint x: 451, startPoint y: 179, endPoint x: -716, endPoint y: 240, distance: 1168.6
click at [0, 240] on html "18 Actus Mes dossiers Mes procédures Mon calendrier Mes finances Mon profil Cha…" at bounding box center [784, 513] width 1568 height 1027
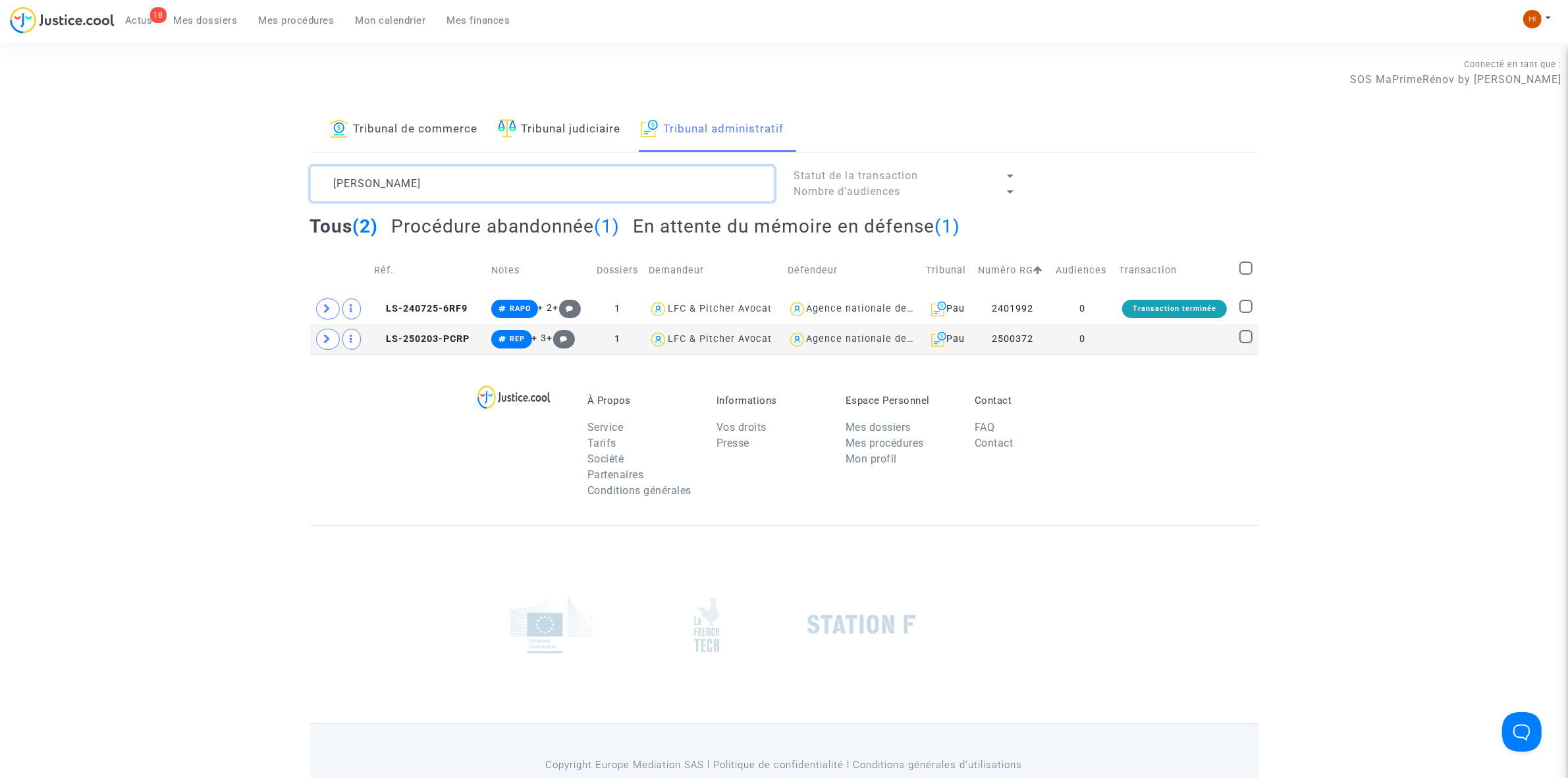
type textarea "SALGUES Elie"
click at [1110, 343] on td "0" at bounding box center [1083, 339] width 63 height 30
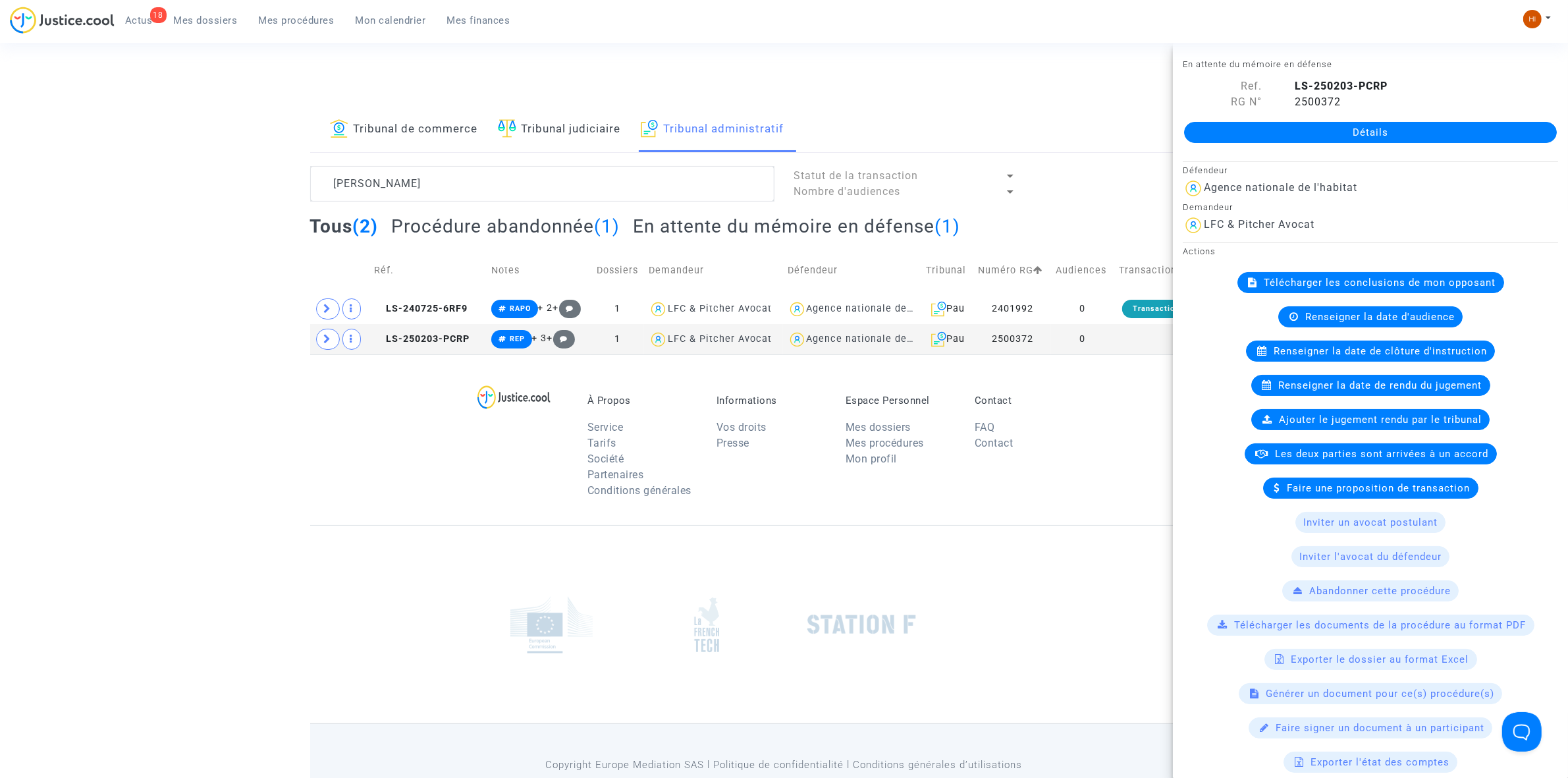
click at [1351, 356] on span "Renseigner la date de clôture d'instruction" at bounding box center [1380, 351] width 213 height 12
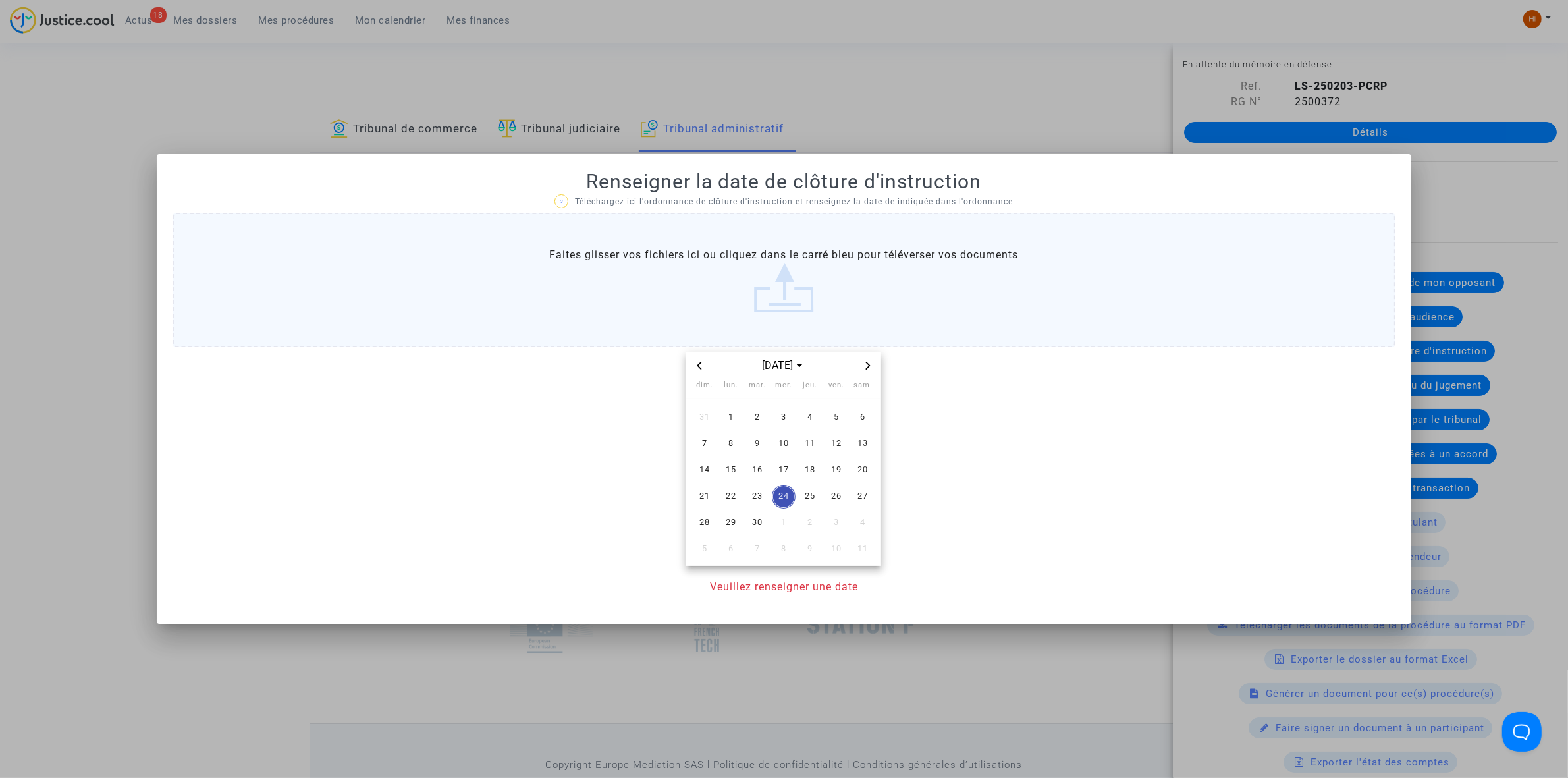
drag, startPoint x: 881, startPoint y: 363, endPoint x: 861, endPoint y: 363, distance: 20.0
click at [870, 363] on datetime "sept. 2025 dim. lun. mar. mer. jeu. ven. sam. 31 1 2 3 4 5 6 7 8 9 10 11 12 13 …" at bounding box center [784, 458] width 1223 height 213
click at [861, 363] on span "Next month" at bounding box center [868, 366] width 16 height 16
click at [798, 527] on td "30" at bounding box center [810, 523] width 26 height 26
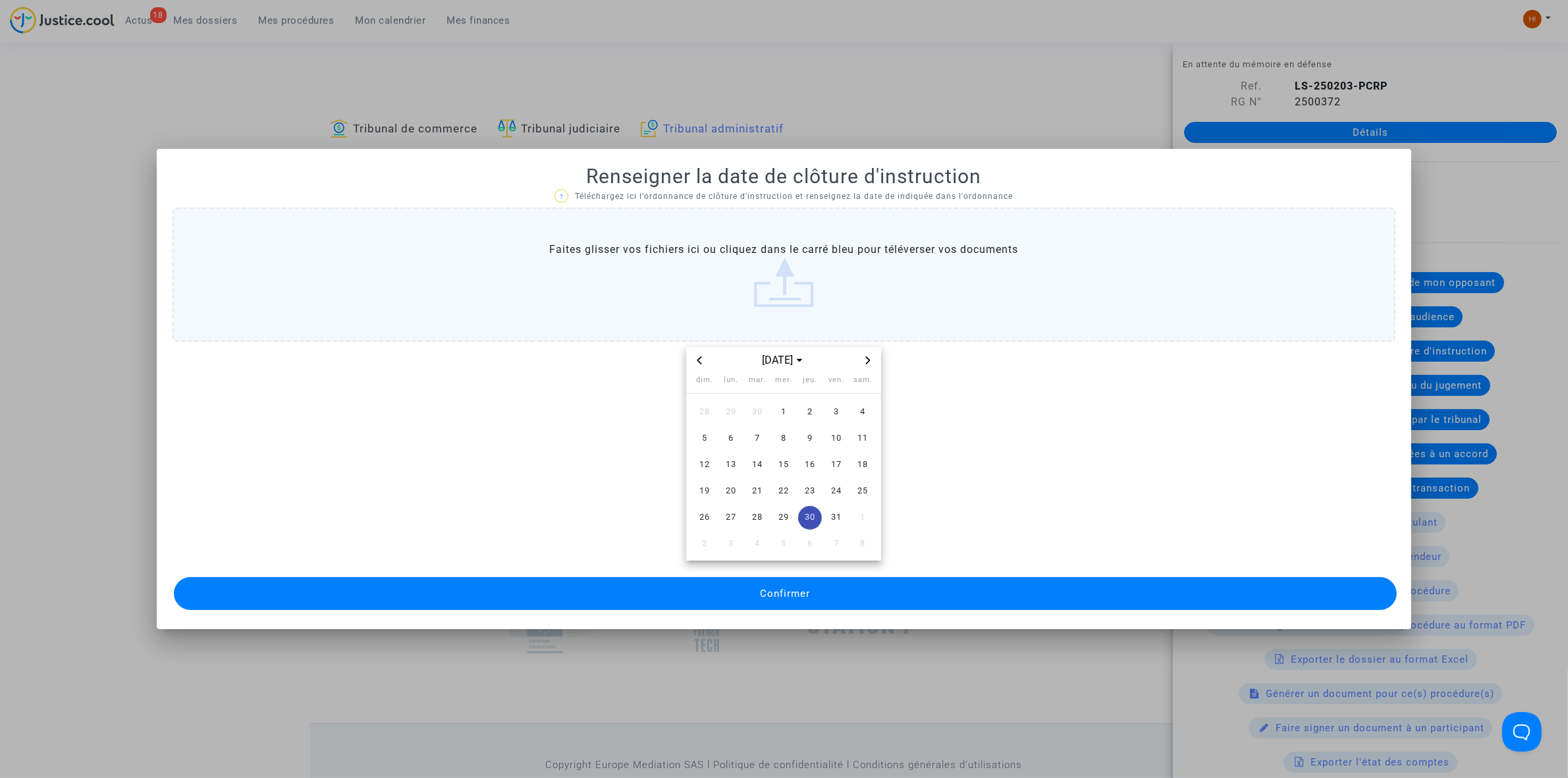
click at [753, 588] on button "Confirmer" at bounding box center [785, 593] width 1223 height 33
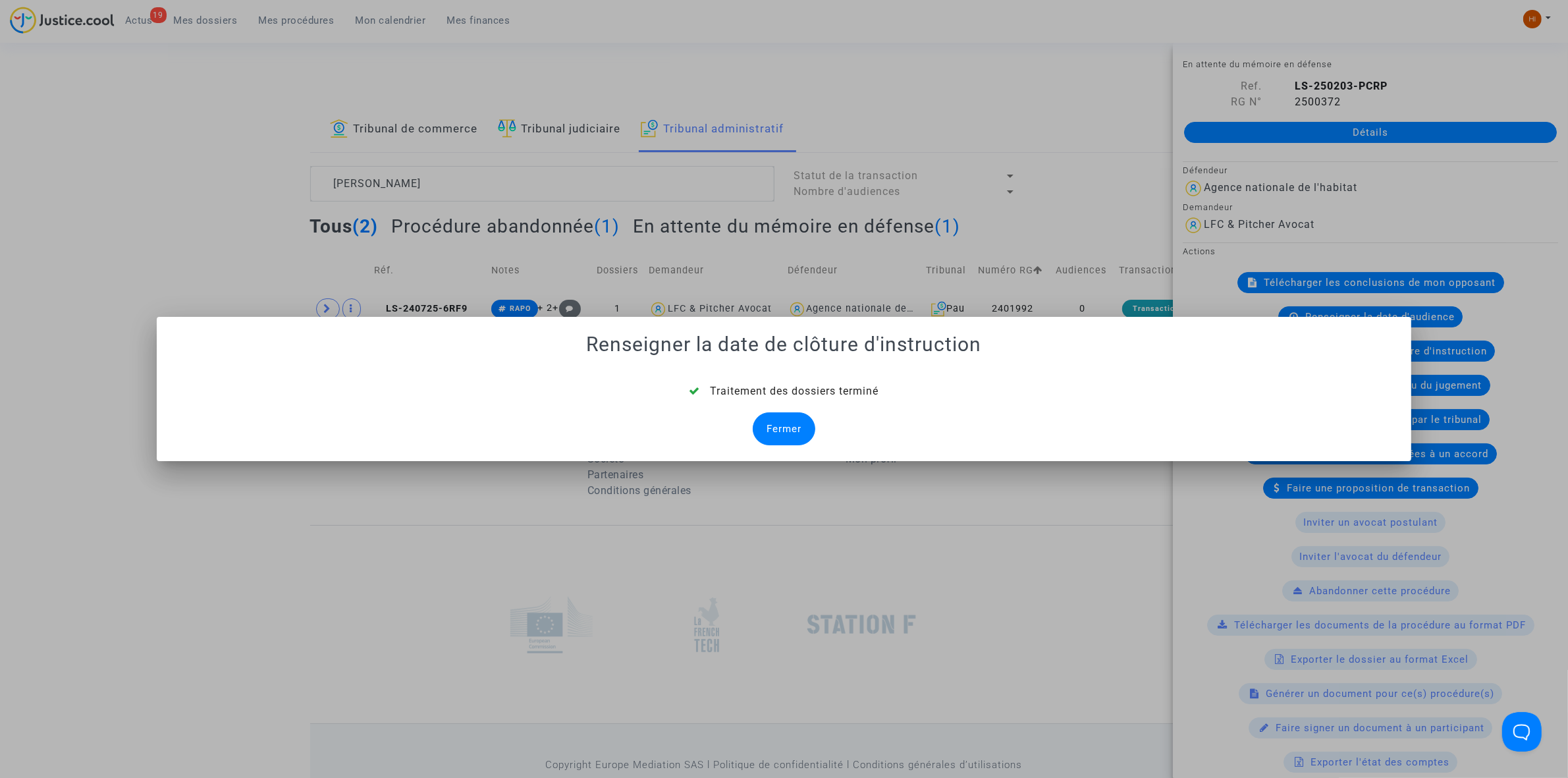
drag, startPoint x: 788, startPoint y: 433, endPoint x: 498, endPoint y: 422, distance: 290.2
click at [788, 433] on div "Fermer" at bounding box center [784, 429] width 63 height 33
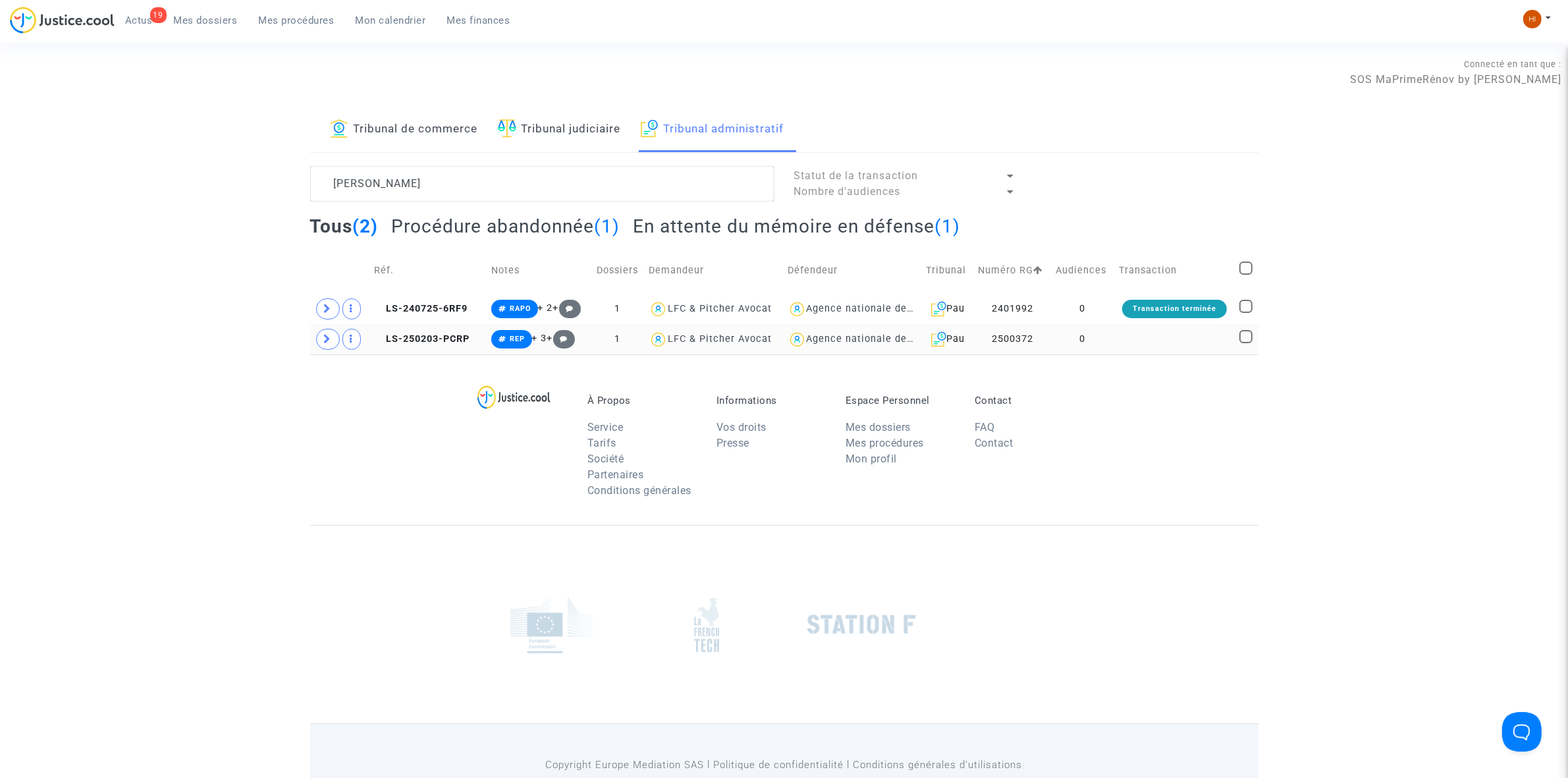
click at [1209, 350] on td at bounding box center [1175, 339] width 121 height 30
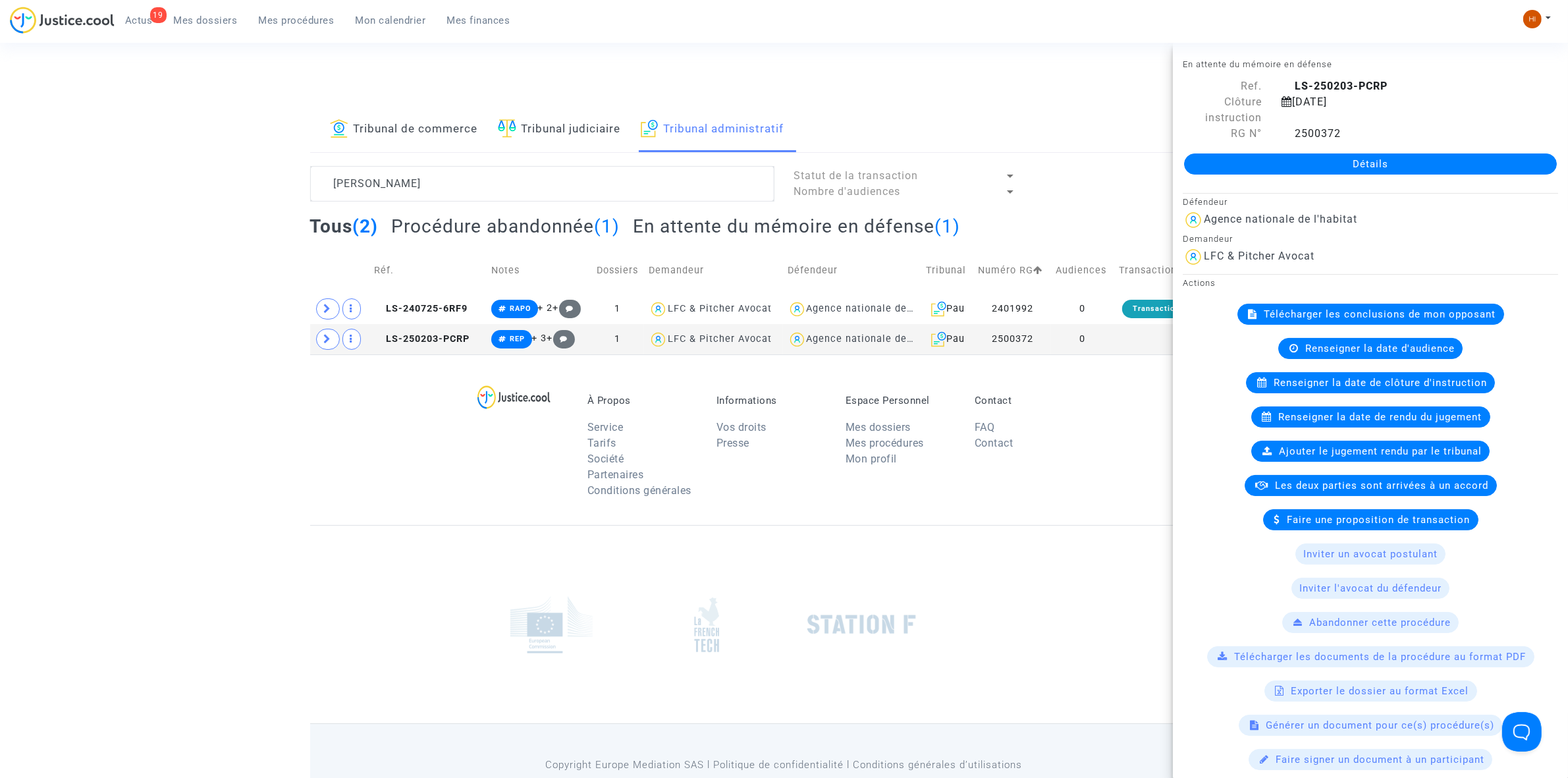
click at [1497, 156] on link "Détails" at bounding box center [1371, 163] width 373 height 21
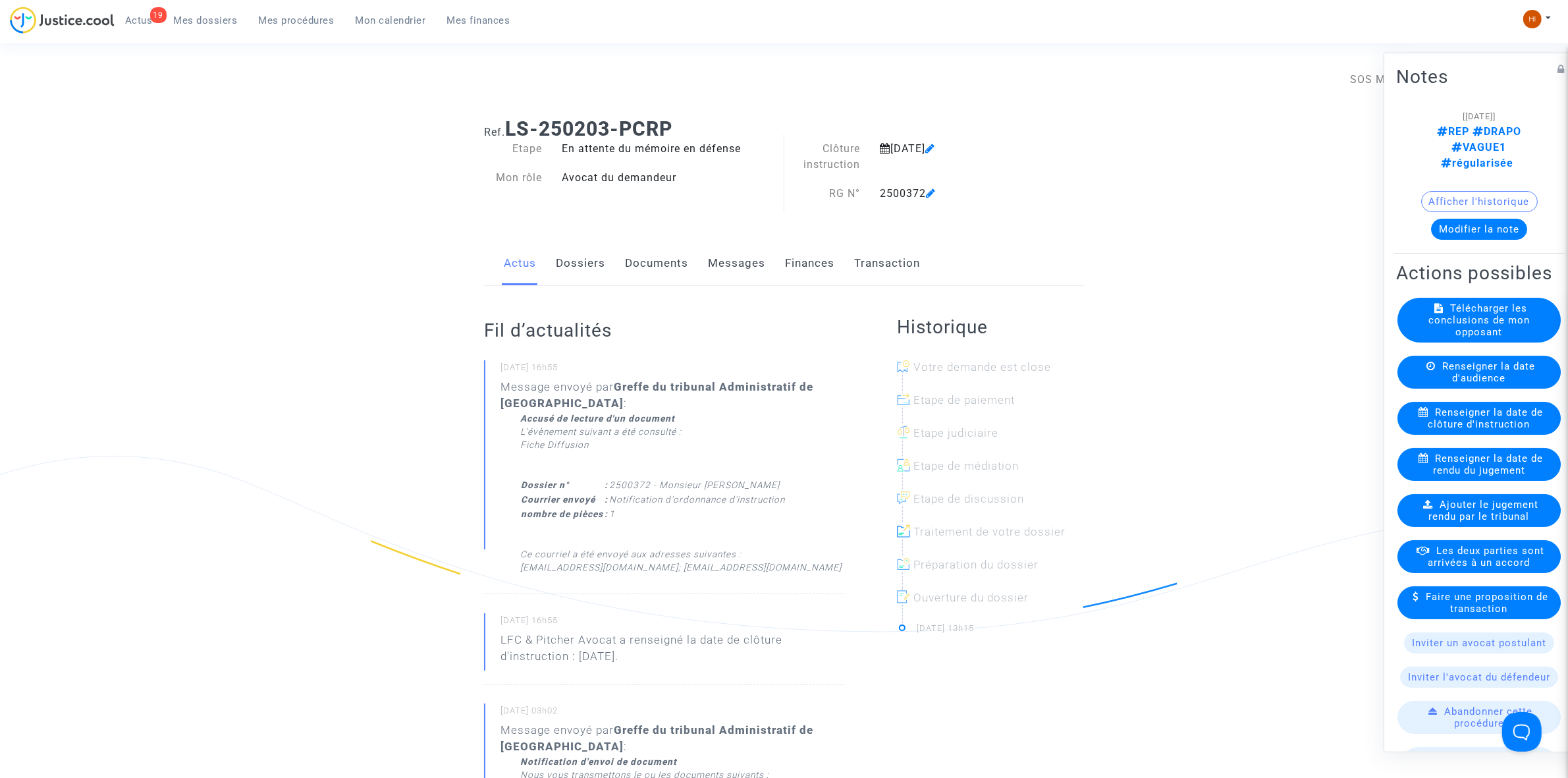
click at [666, 266] on link "Documents" at bounding box center [657, 263] width 63 height 44
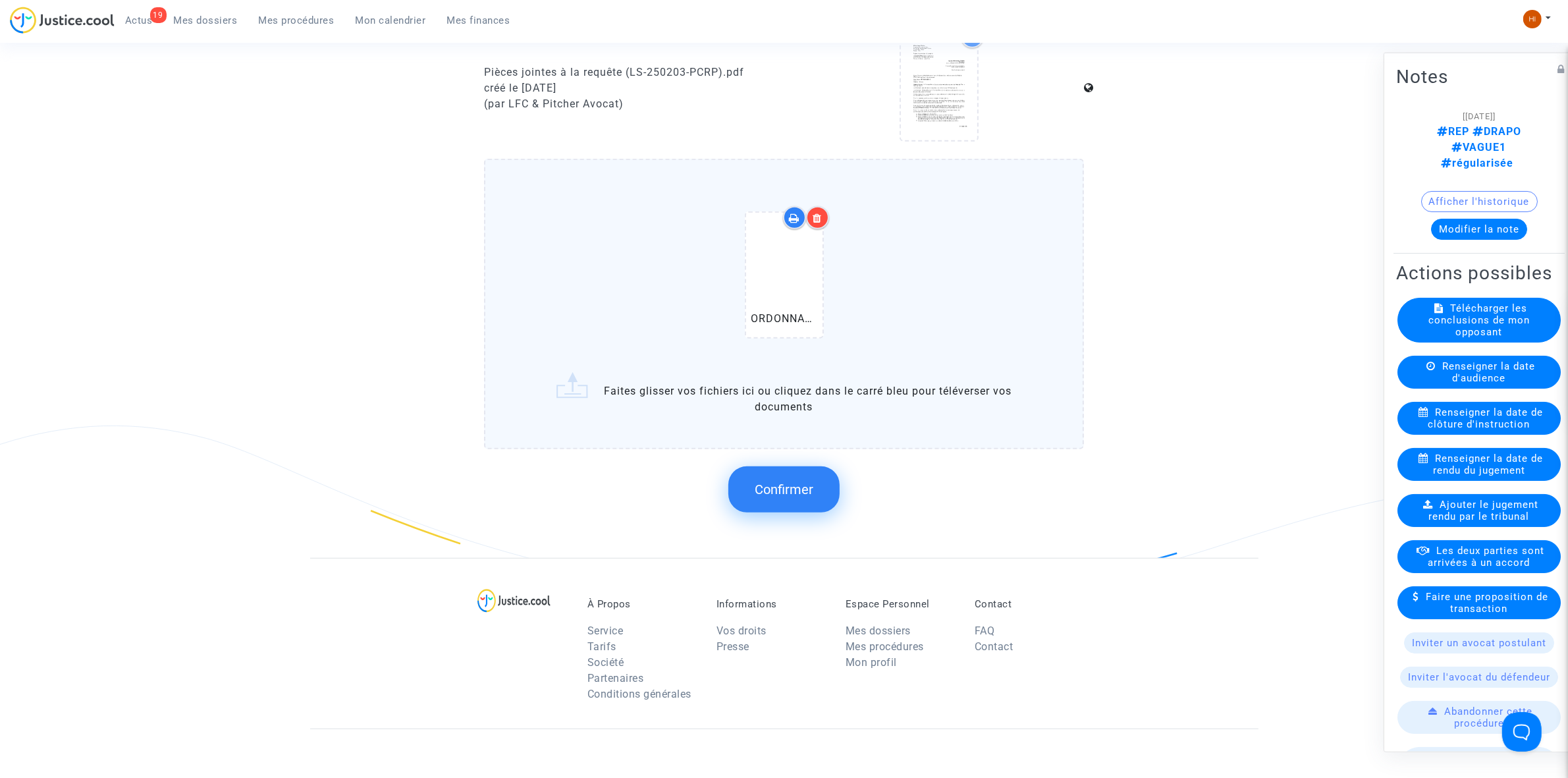
scroll to position [906, 0]
click at [802, 497] on button "Confirmer" at bounding box center [784, 486] width 111 height 46
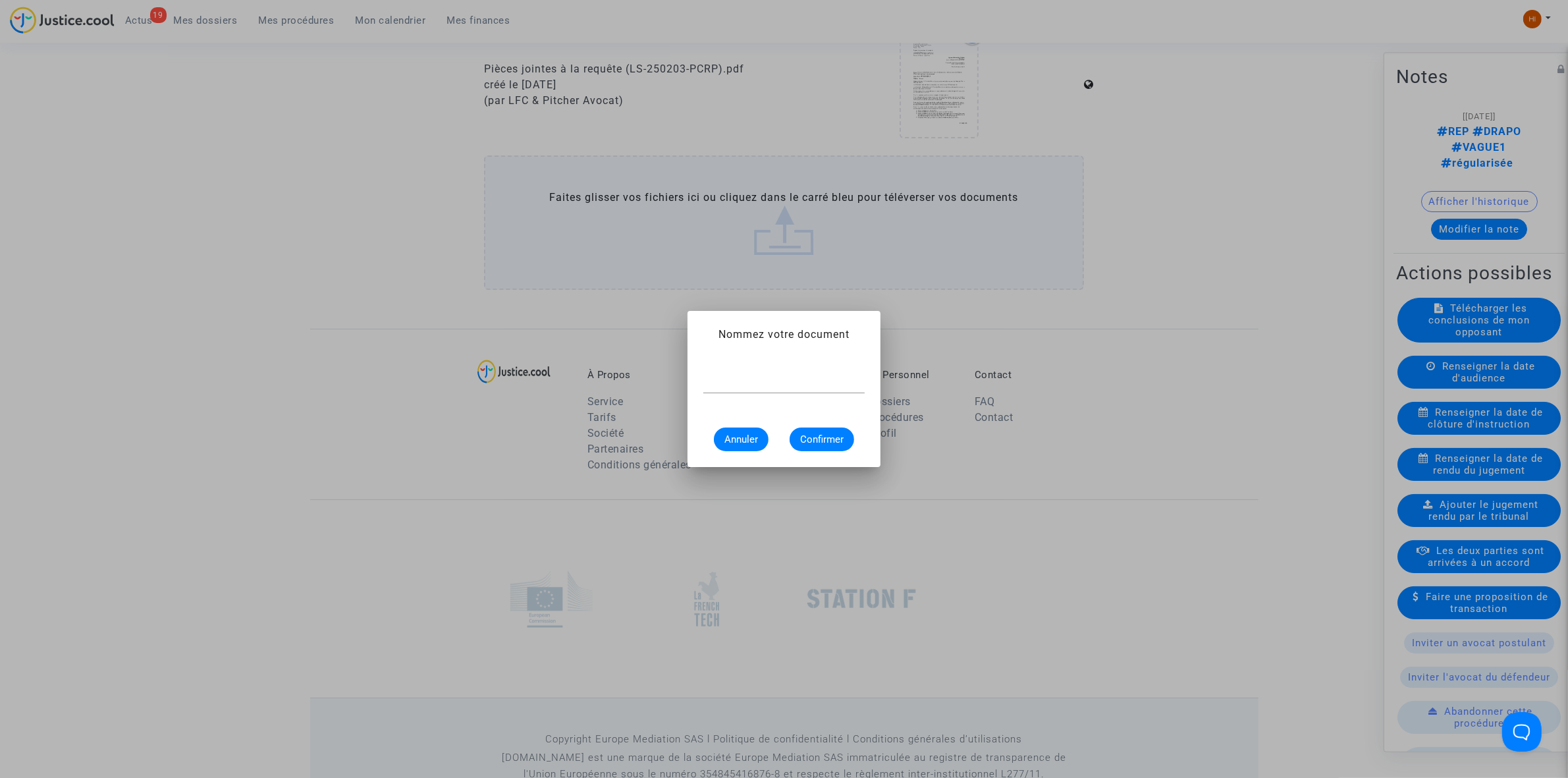
scroll to position [0, 0]
click at [788, 392] on div at bounding box center [784, 378] width 161 height 29
paste input "ORDONNANCE CLÔTURE D’INSTRUCTION"
type input "ORDONNANCE CLÔTURE D’INSTRUCTION"
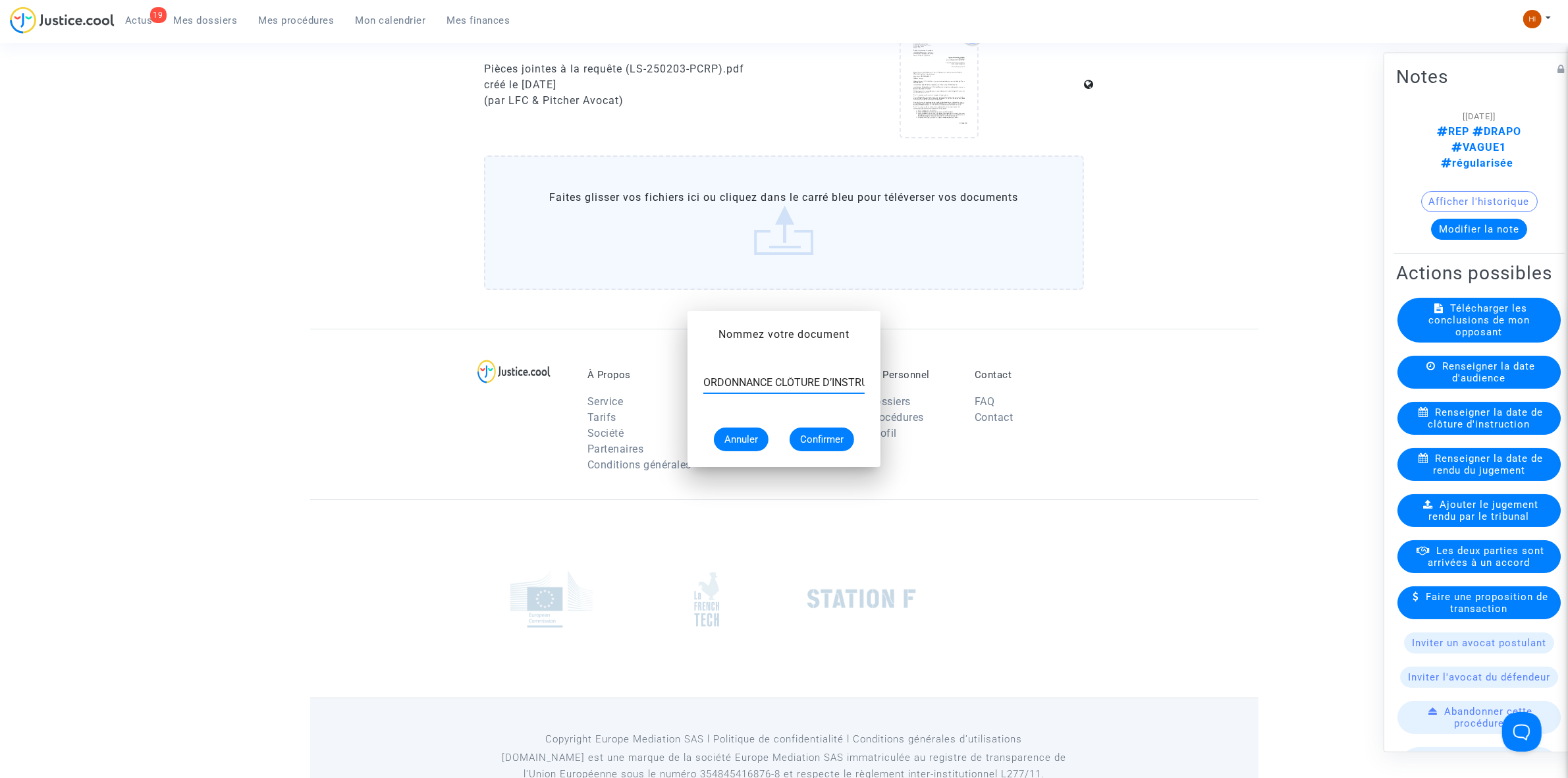
scroll to position [906, 0]
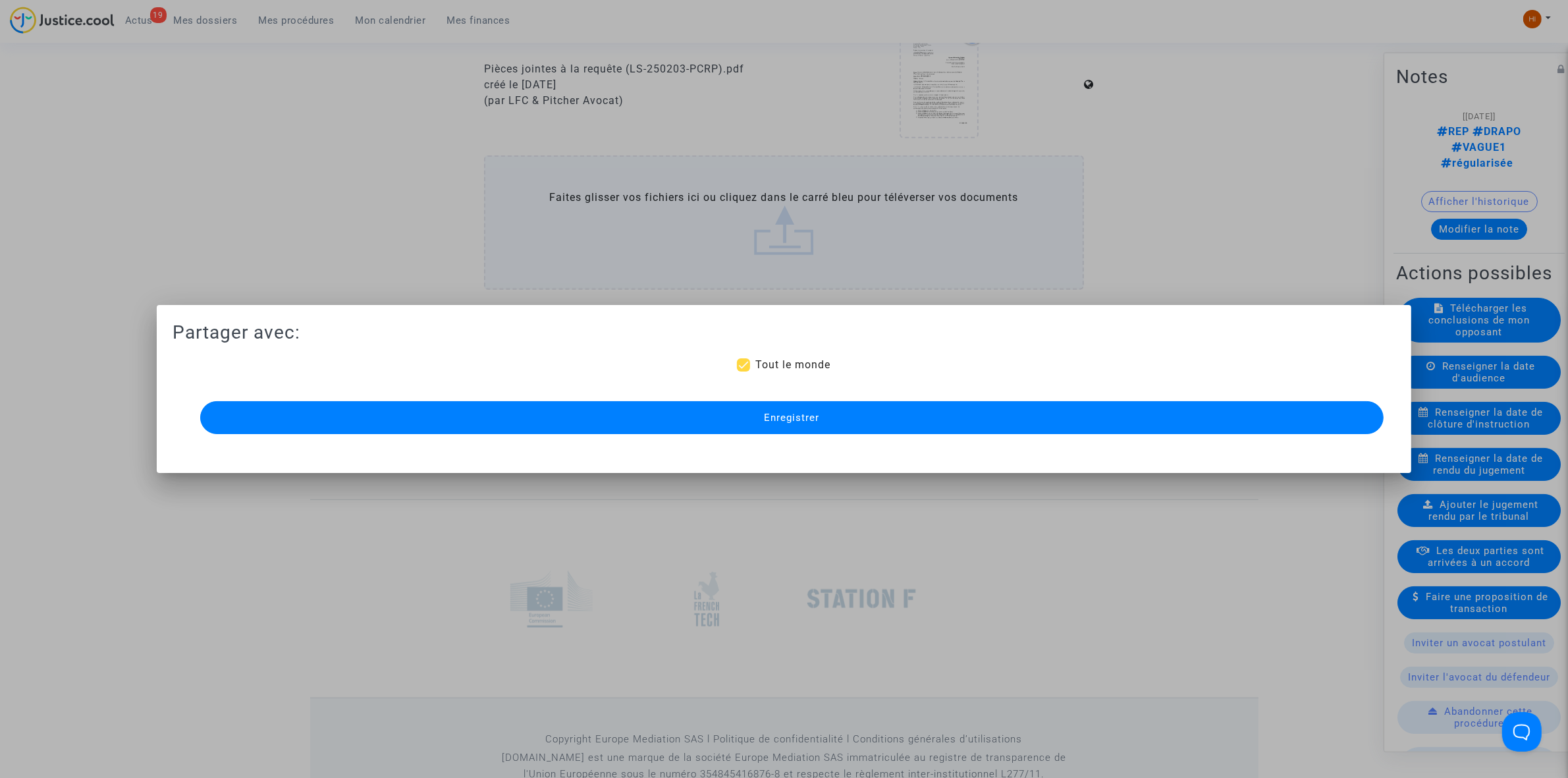
click at [713, 414] on button "Enregistrer" at bounding box center [792, 418] width 1183 height 33
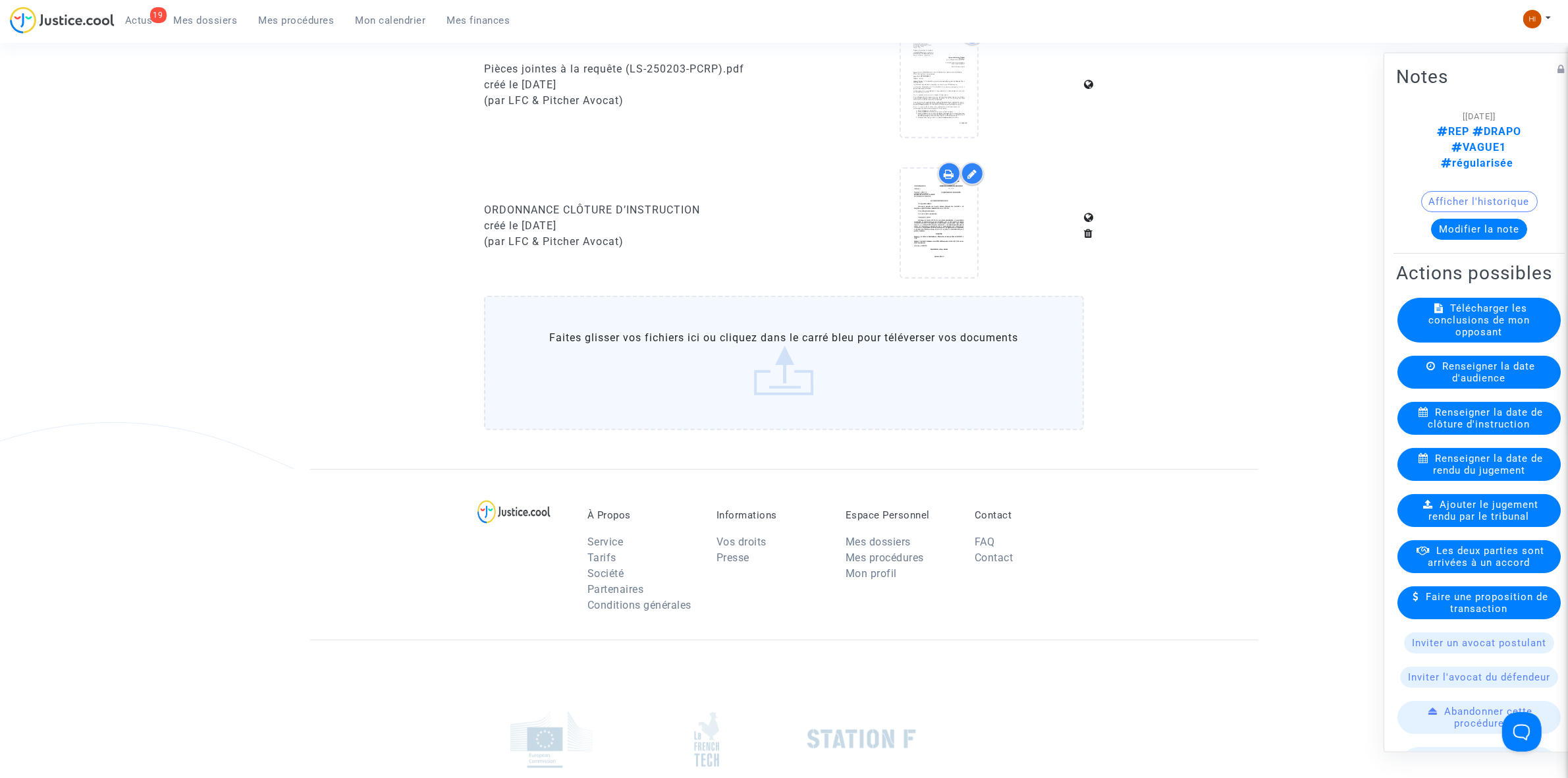
click at [706, 386] on label "Faites glisser vos fichiers ici ou cliquez dans le carré bleu pour téléverser v…" at bounding box center [784, 362] width 600 height 134
click at [0, 0] on input "Faites glisser vos fichiers ici ou cliquez dans le carré bleu pour téléverser v…" at bounding box center [0, 0] width 0 height 0
click at [287, 17] on span "Mes procédures" at bounding box center [296, 20] width 75 height 12
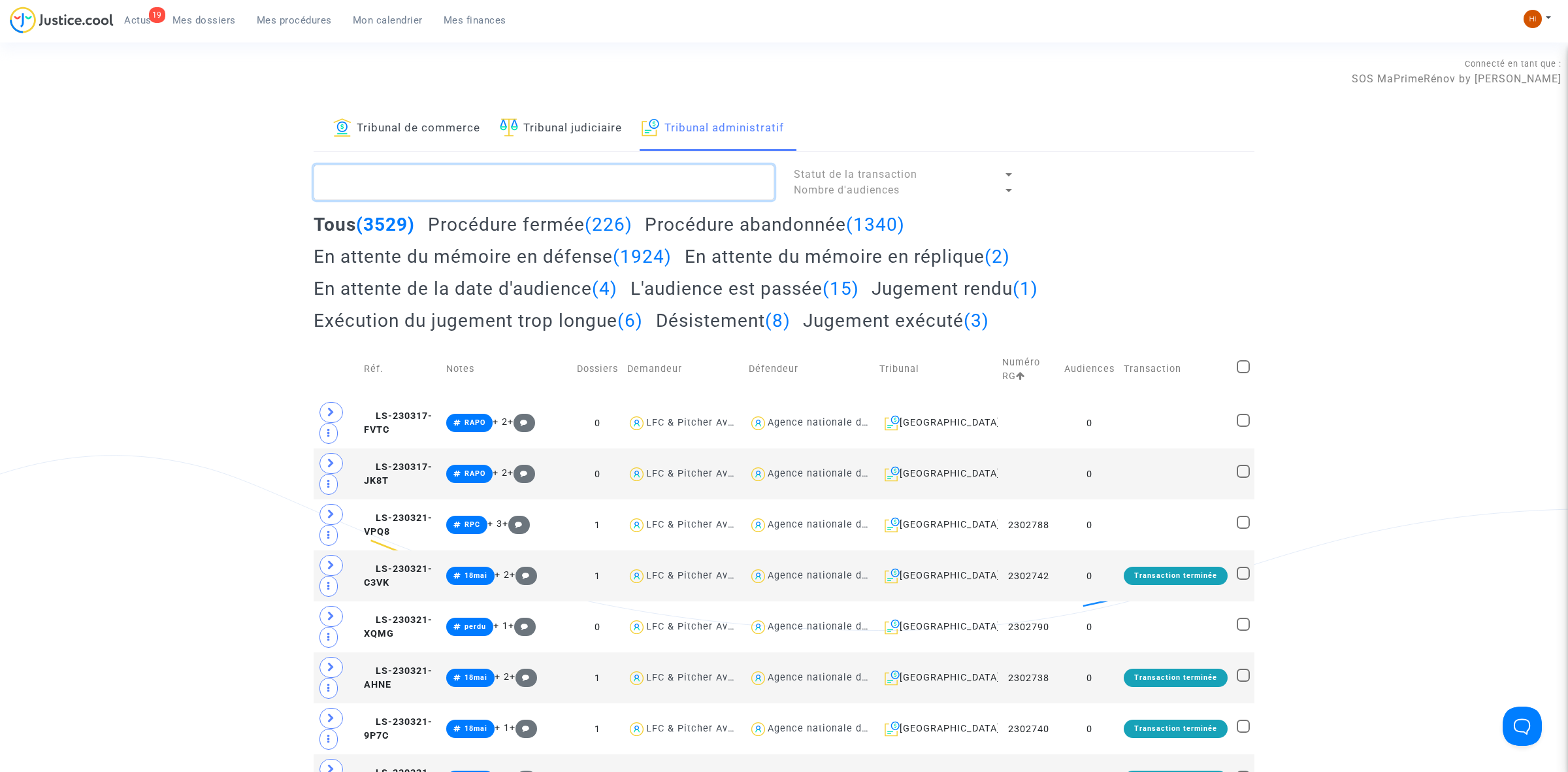
click at [641, 173] on textarea at bounding box center [544, 182] width 460 height 35
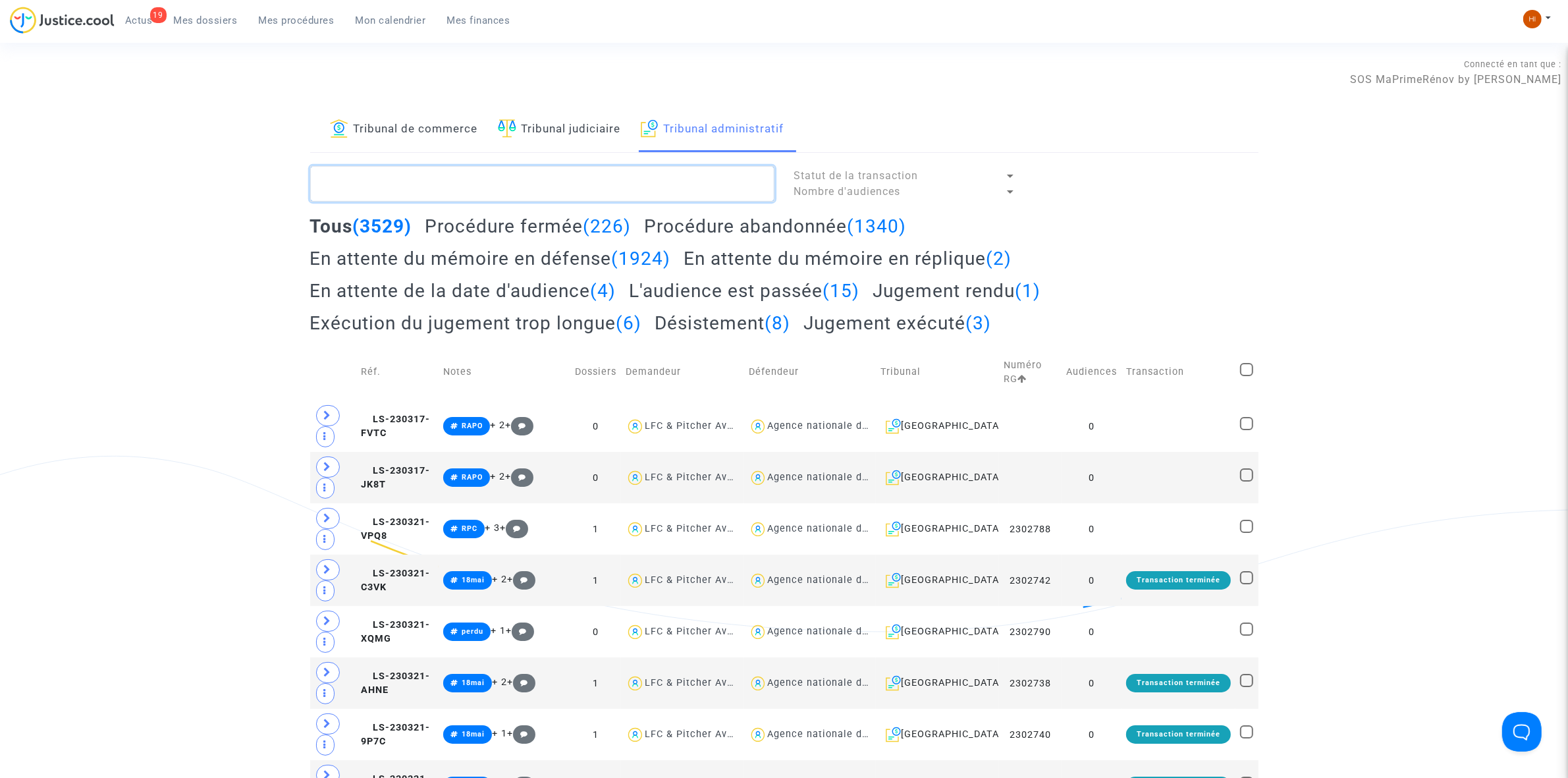
paste textarea "2500382 - Madame BAGOT Olga"
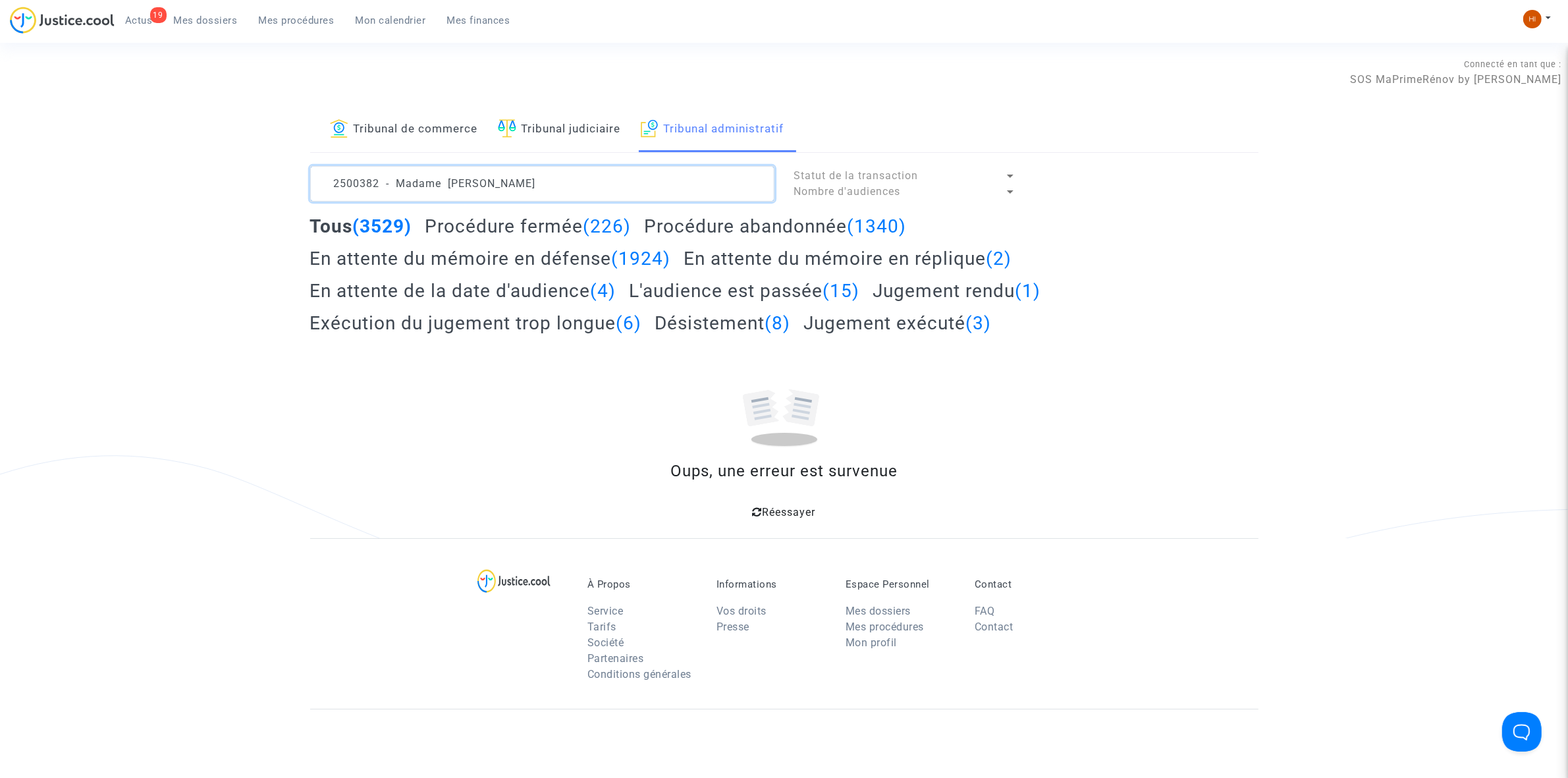
drag, startPoint x: 452, startPoint y: 191, endPoint x: -309, endPoint y: 186, distance: 761.0
click at [0, 186] on html "19 Actus Mes dossiers Mes procédures Mon calendrier Mes finances Mon profil Cha…" at bounding box center [784, 513] width 1568 height 1027
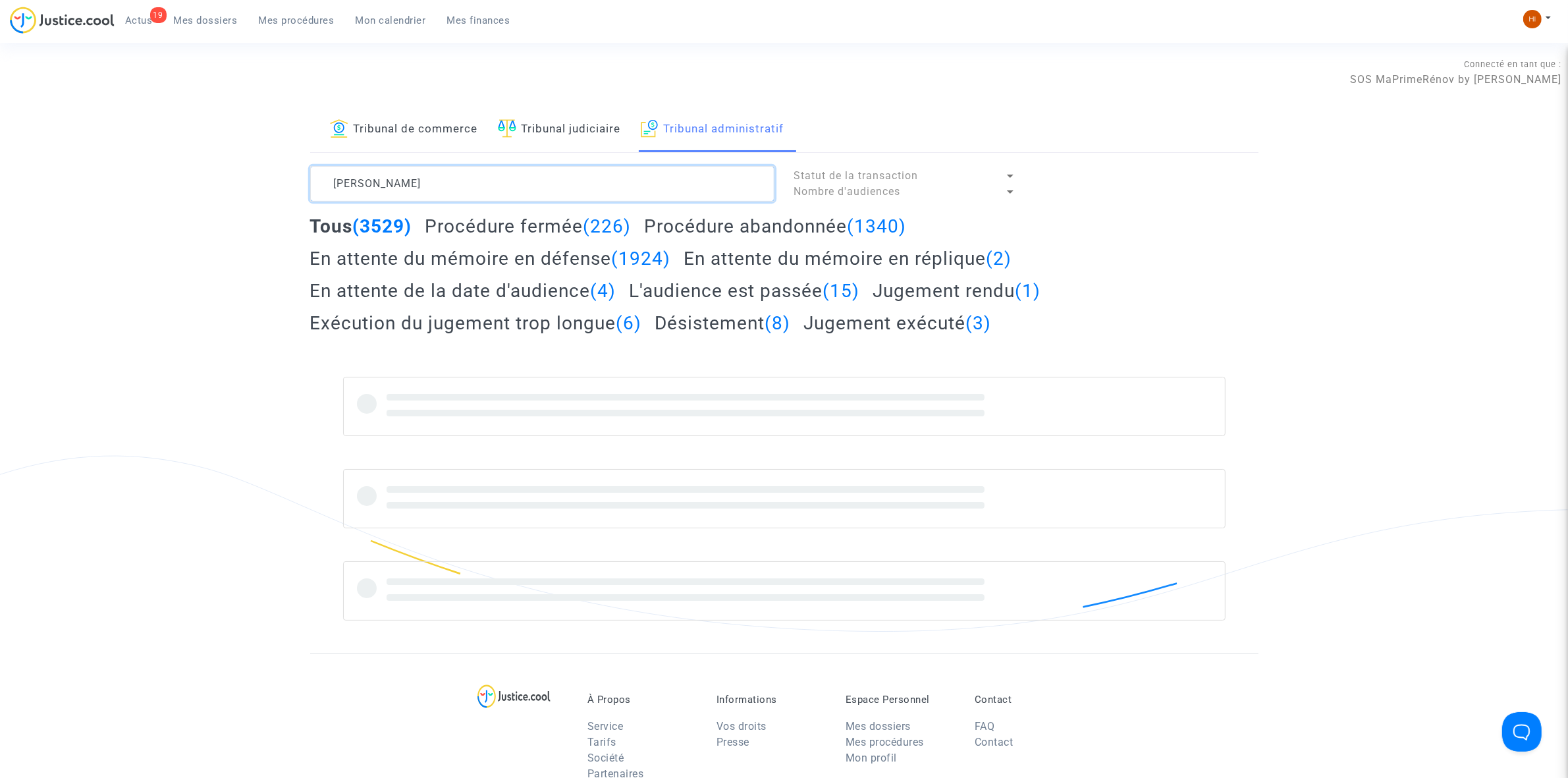
type textarea "BAGOT Olga"
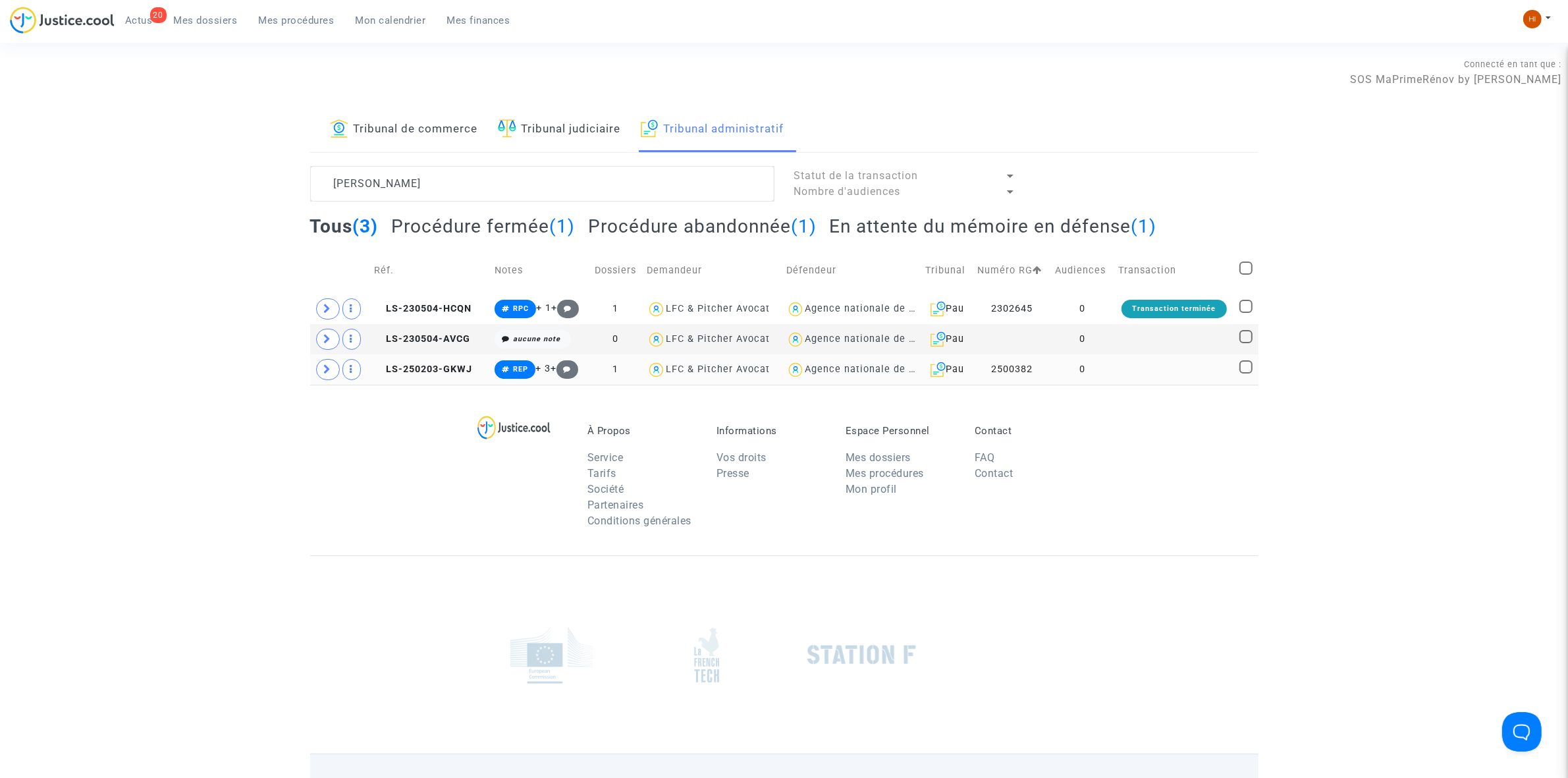
click at [1152, 376] on td at bounding box center [1174, 370] width 121 height 30
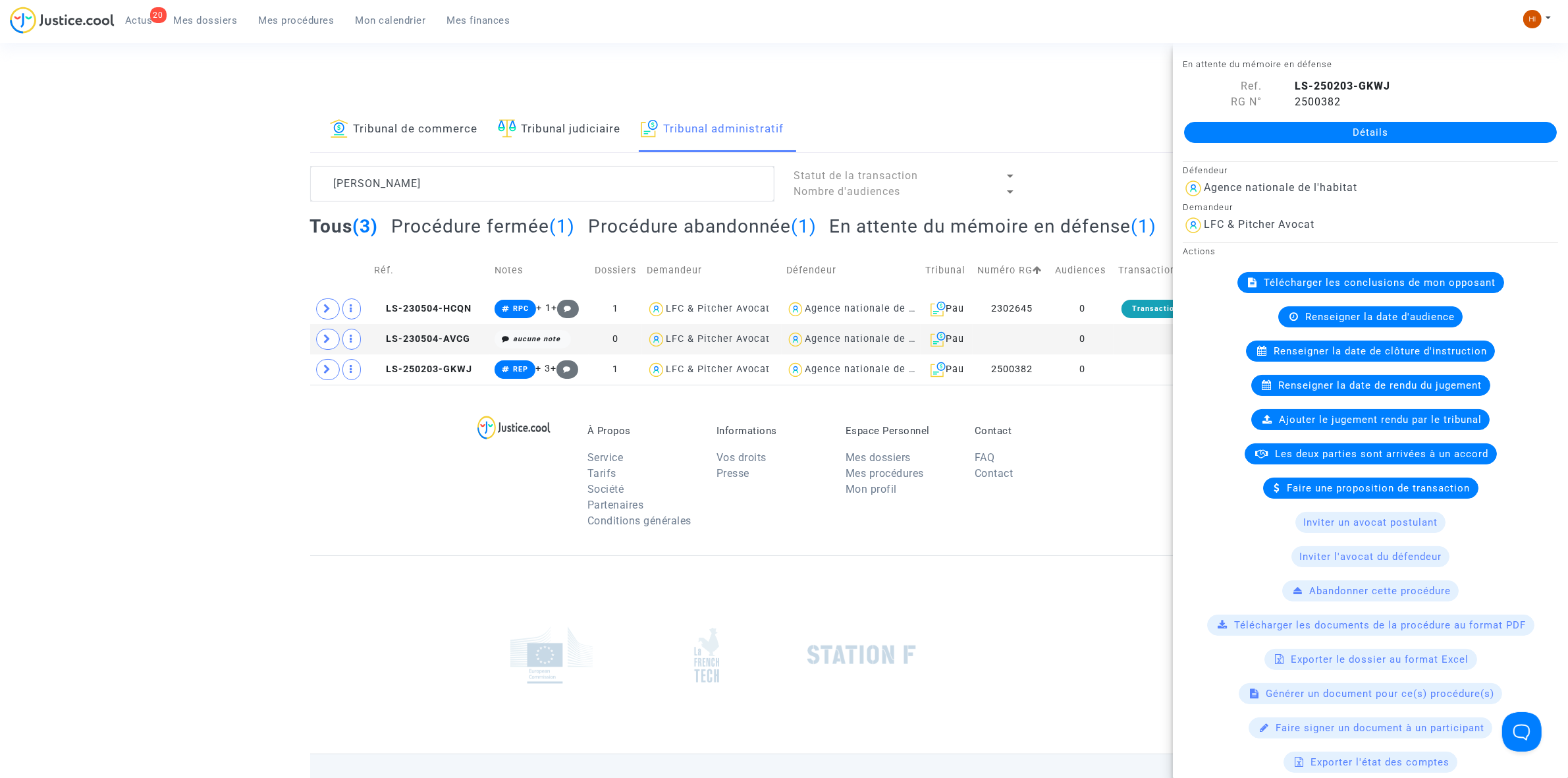
click at [1337, 132] on link "Détails" at bounding box center [1371, 132] width 373 height 21
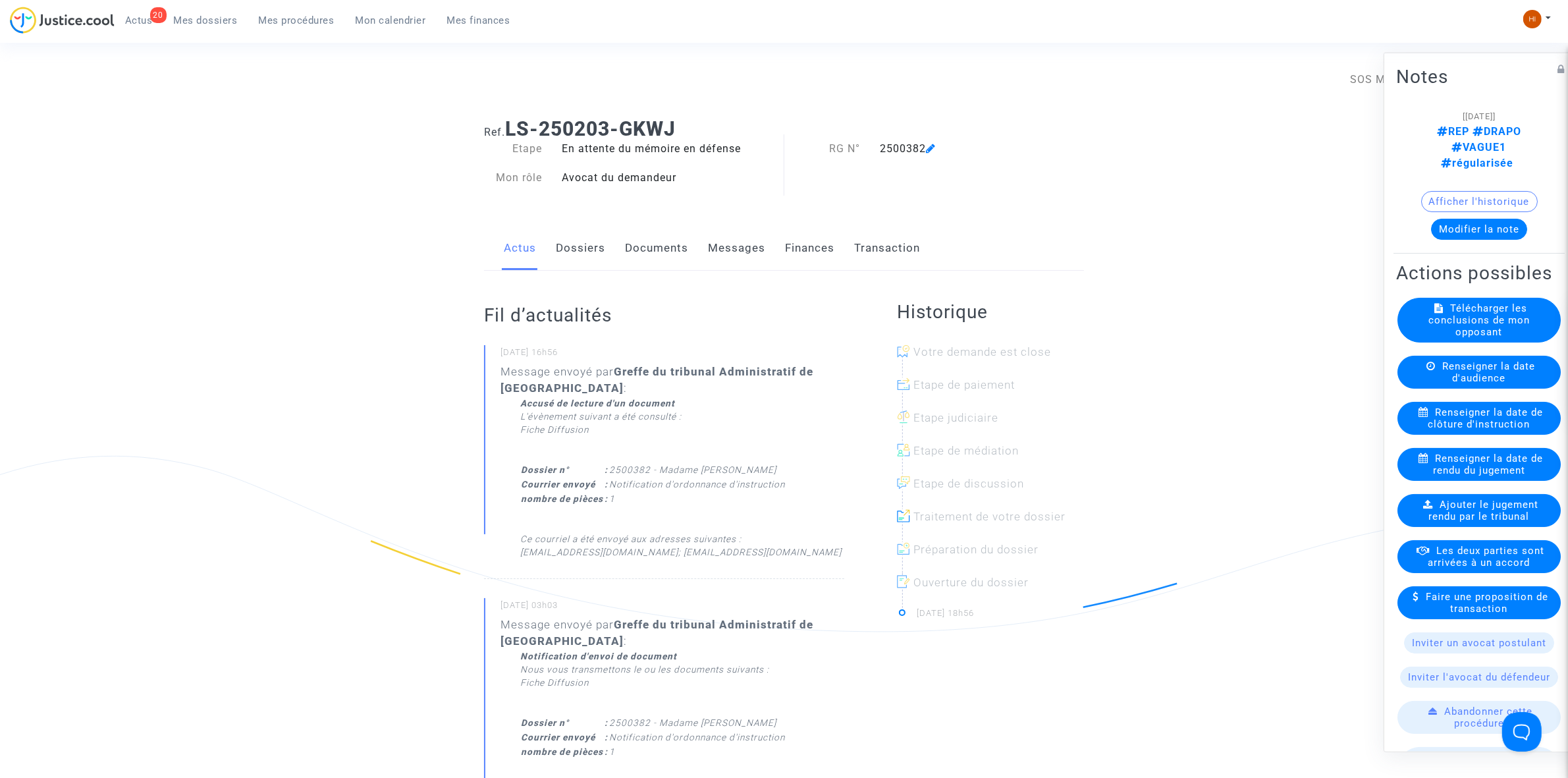
click at [1466, 429] on span "Renseigner la date de clôture d'instruction" at bounding box center [1486, 418] width 115 height 24
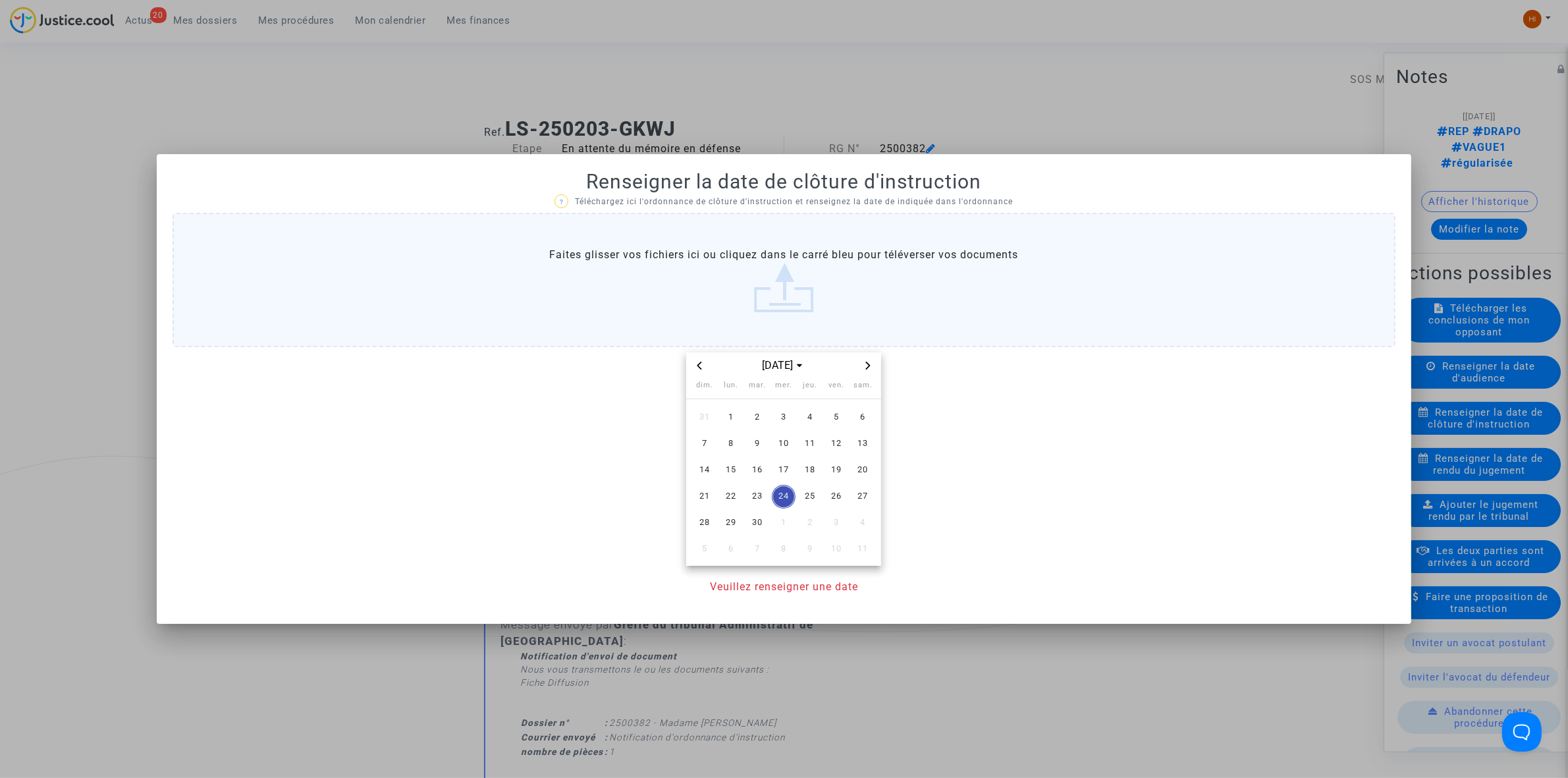
click at [861, 361] on span "Next month" at bounding box center [868, 366] width 16 height 16
click at [821, 524] on span "30" at bounding box center [810, 523] width 24 height 24
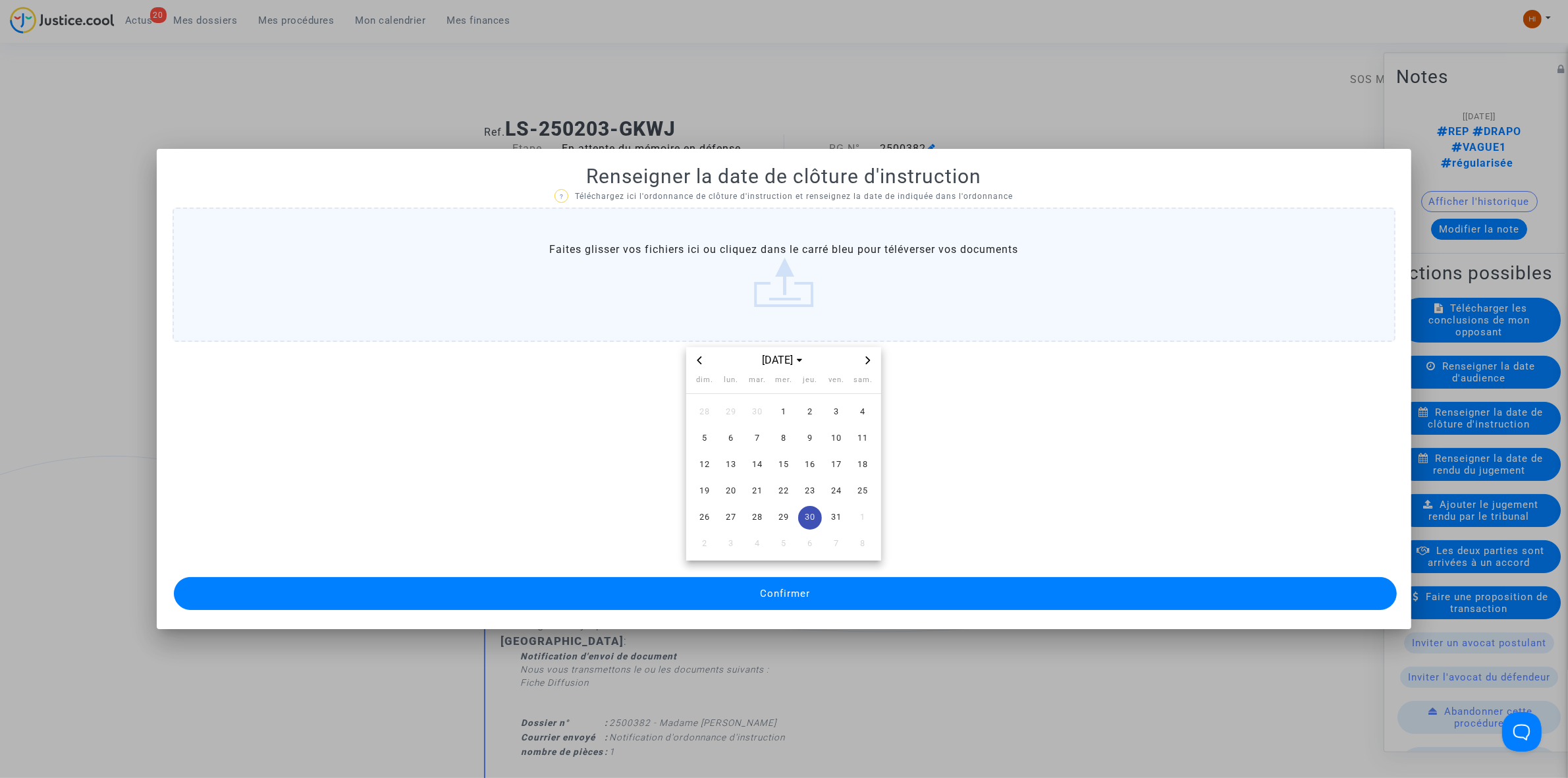
drag, startPoint x: 796, startPoint y: 603, endPoint x: 880, endPoint y: 639, distance: 91.4
click at [794, 603] on button "Confirmer" at bounding box center [785, 593] width 1223 height 33
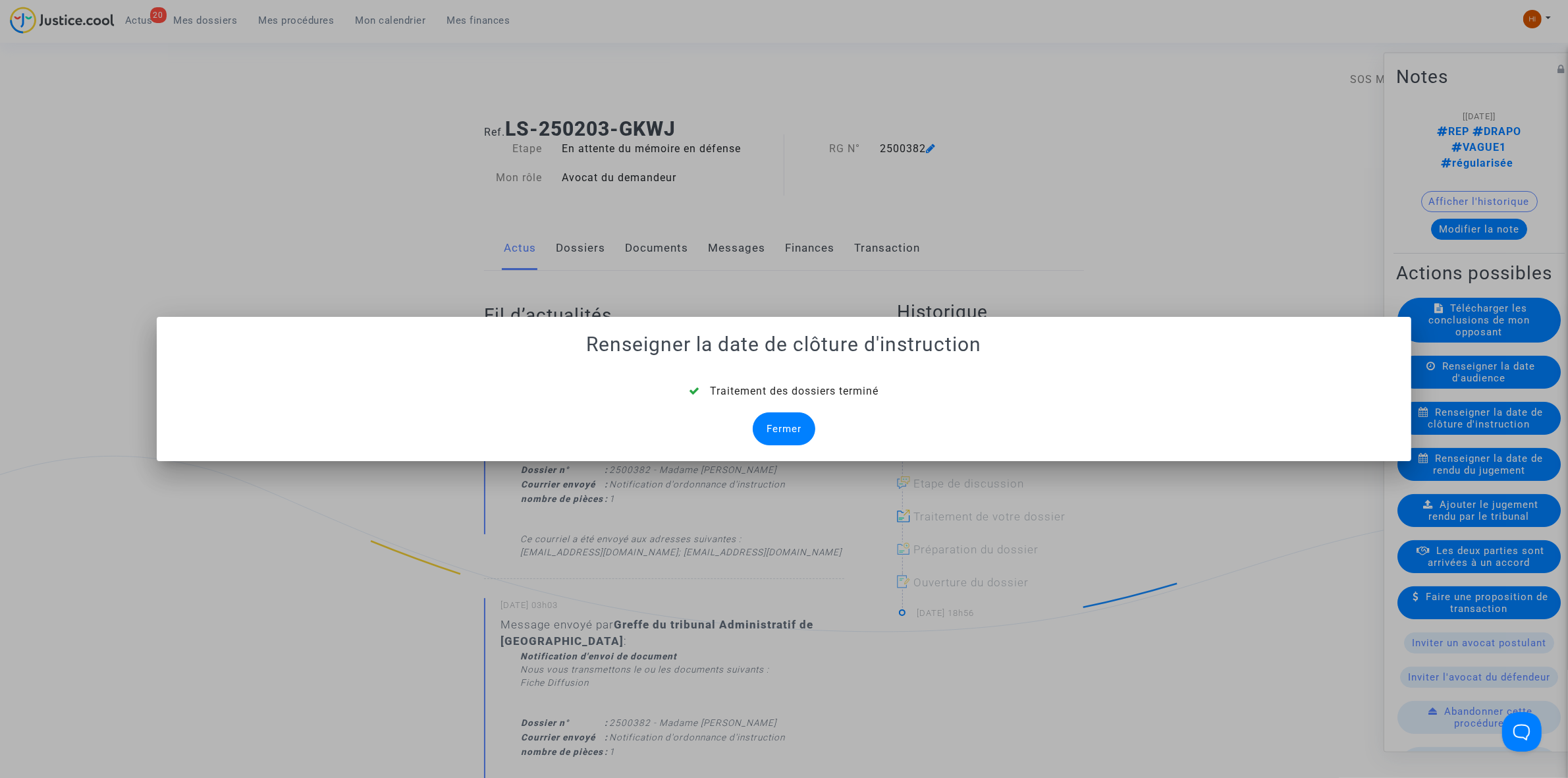
click at [809, 427] on div "Fermer" at bounding box center [784, 429] width 63 height 33
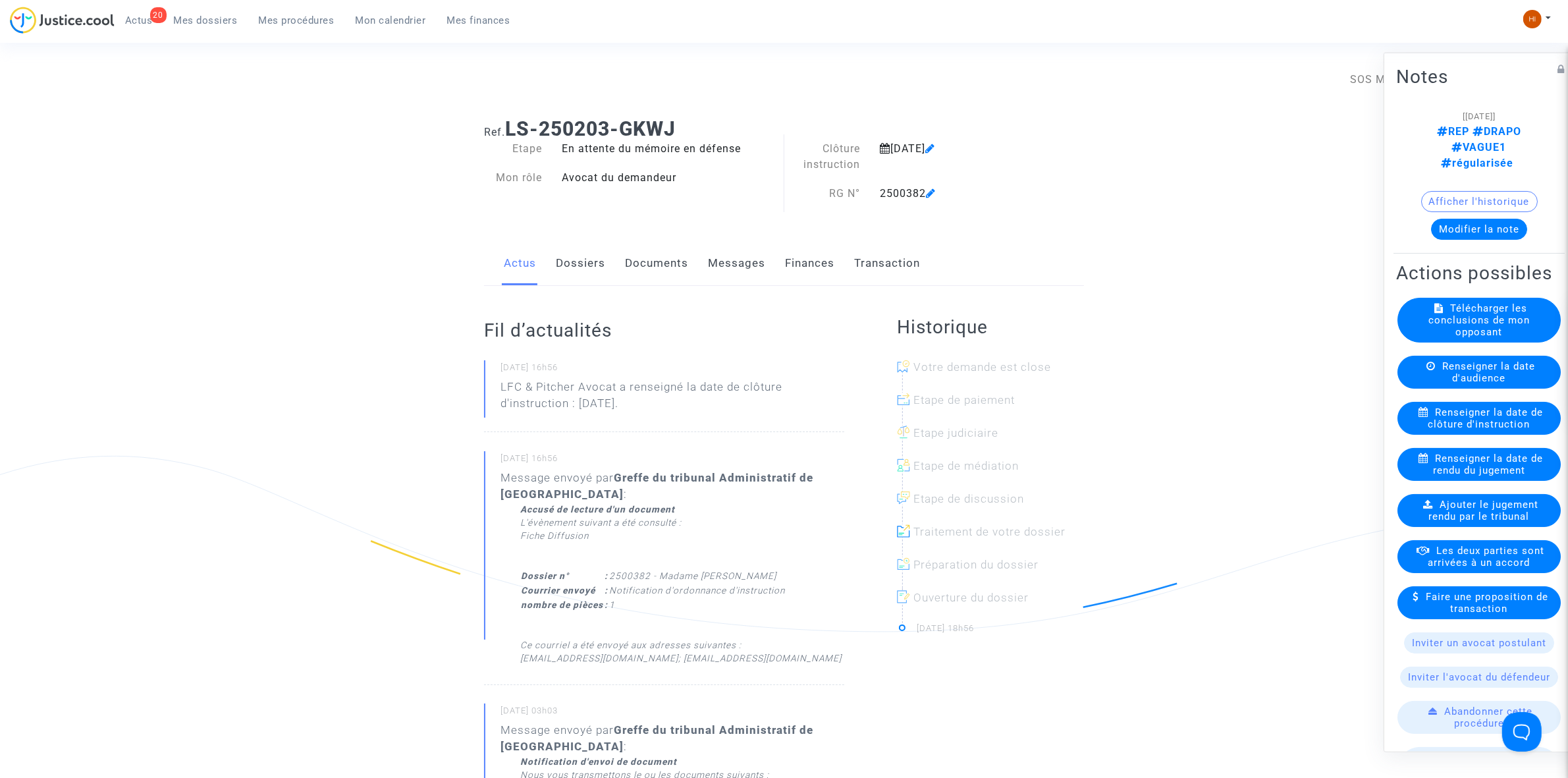
click at [657, 266] on link "Documents" at bounding box center [657, 263] width 63 height 44
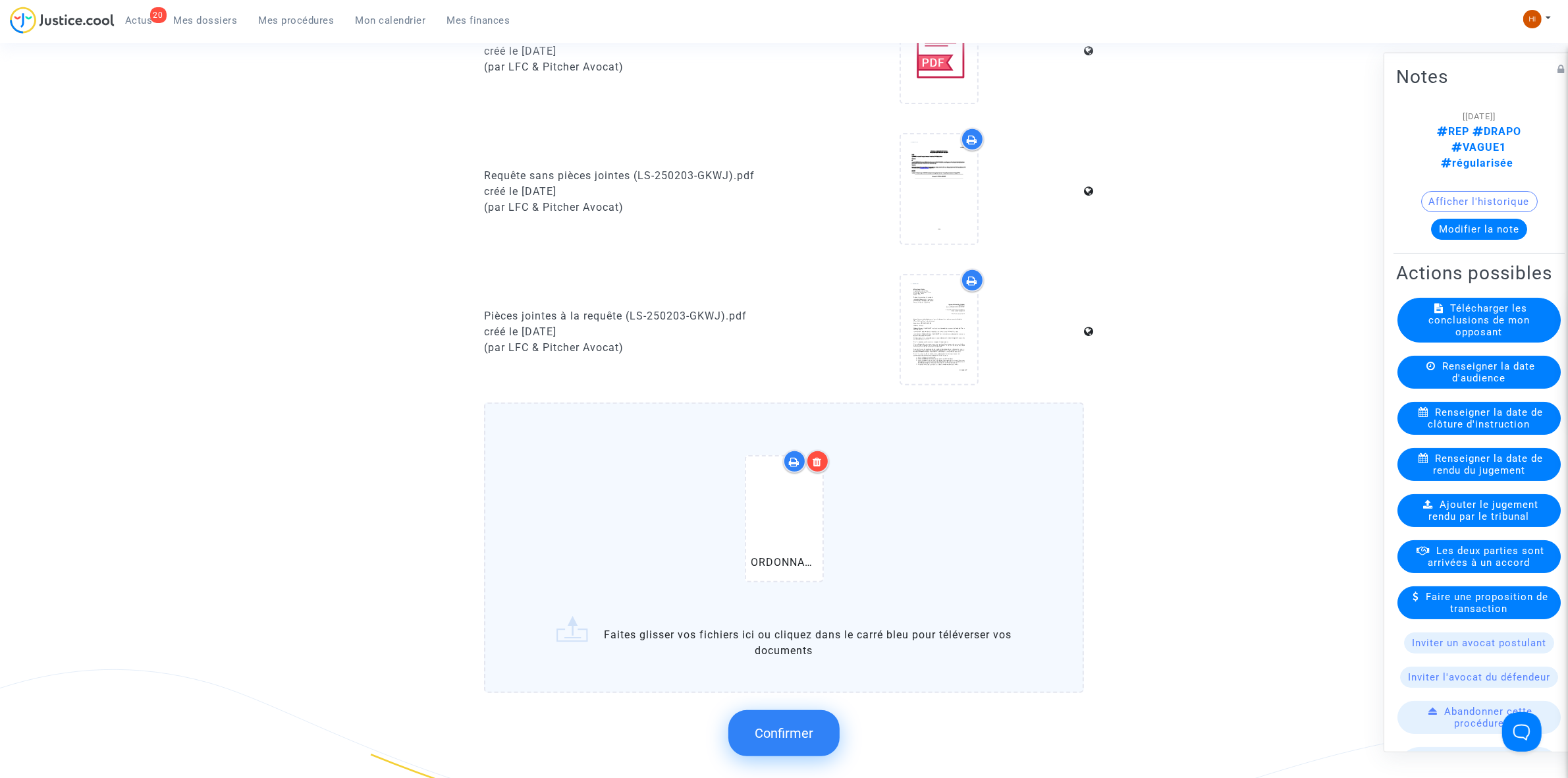
scroll to position [906, 0]
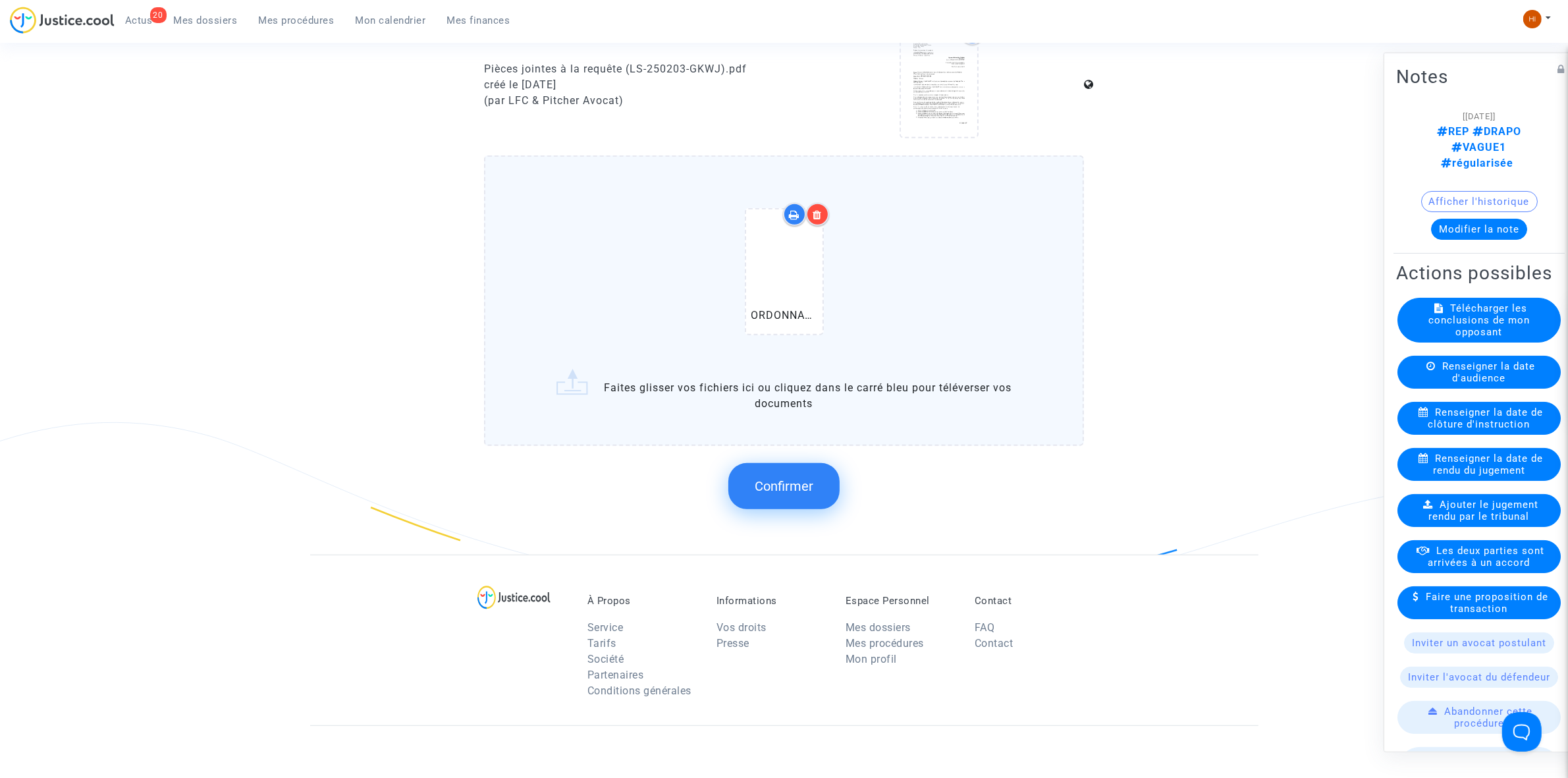
click at [824, 483] on button "Confirmer" at bounding box center [784, 486] width 111 height 46
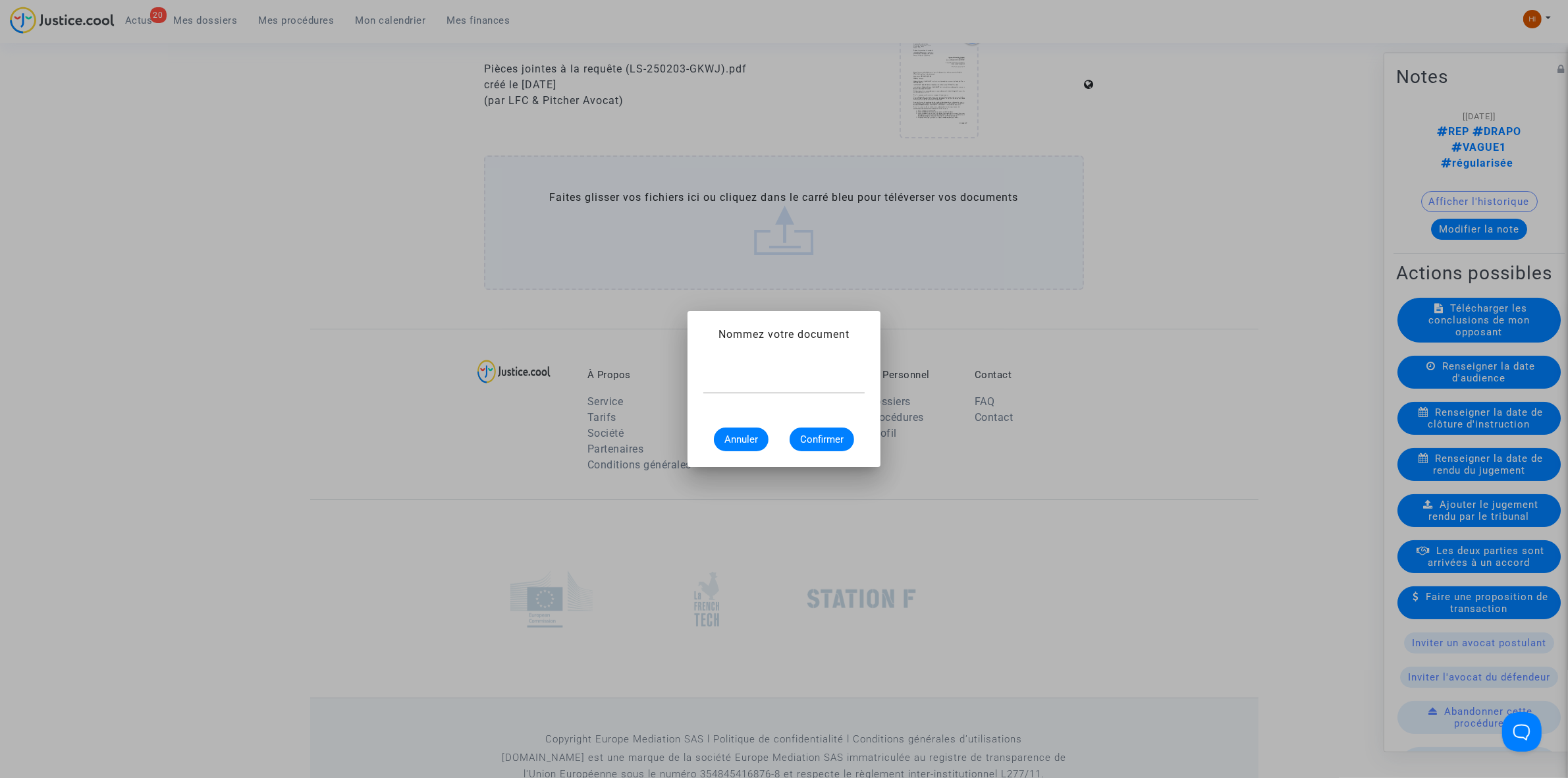
paste input "ORDONNANCE CLÔTURE D’INSTRUCTION"
type input "ORDONNANCE CLÔTURE D’INSTRUCTION"
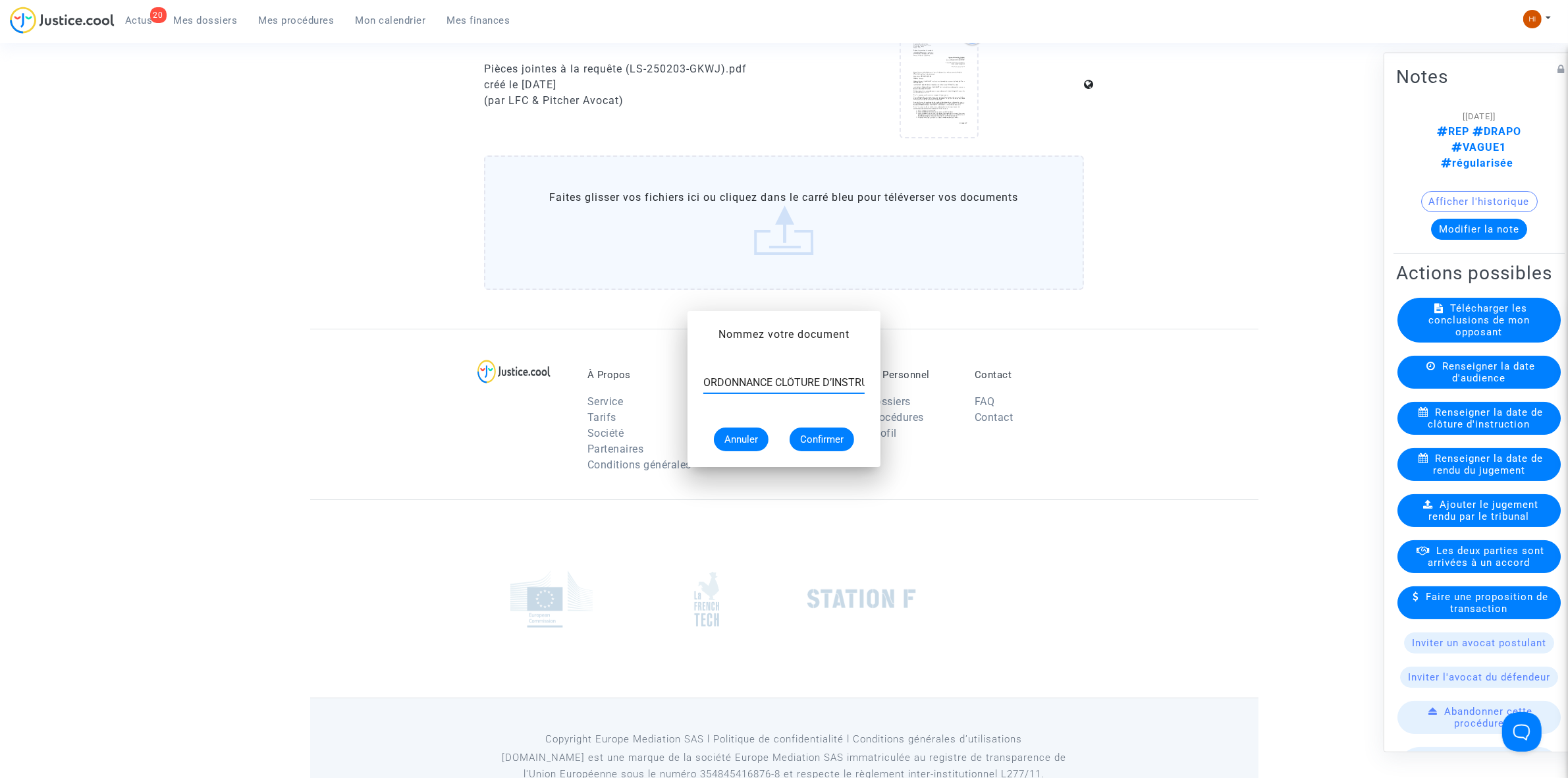
scroll to position [906, 0]
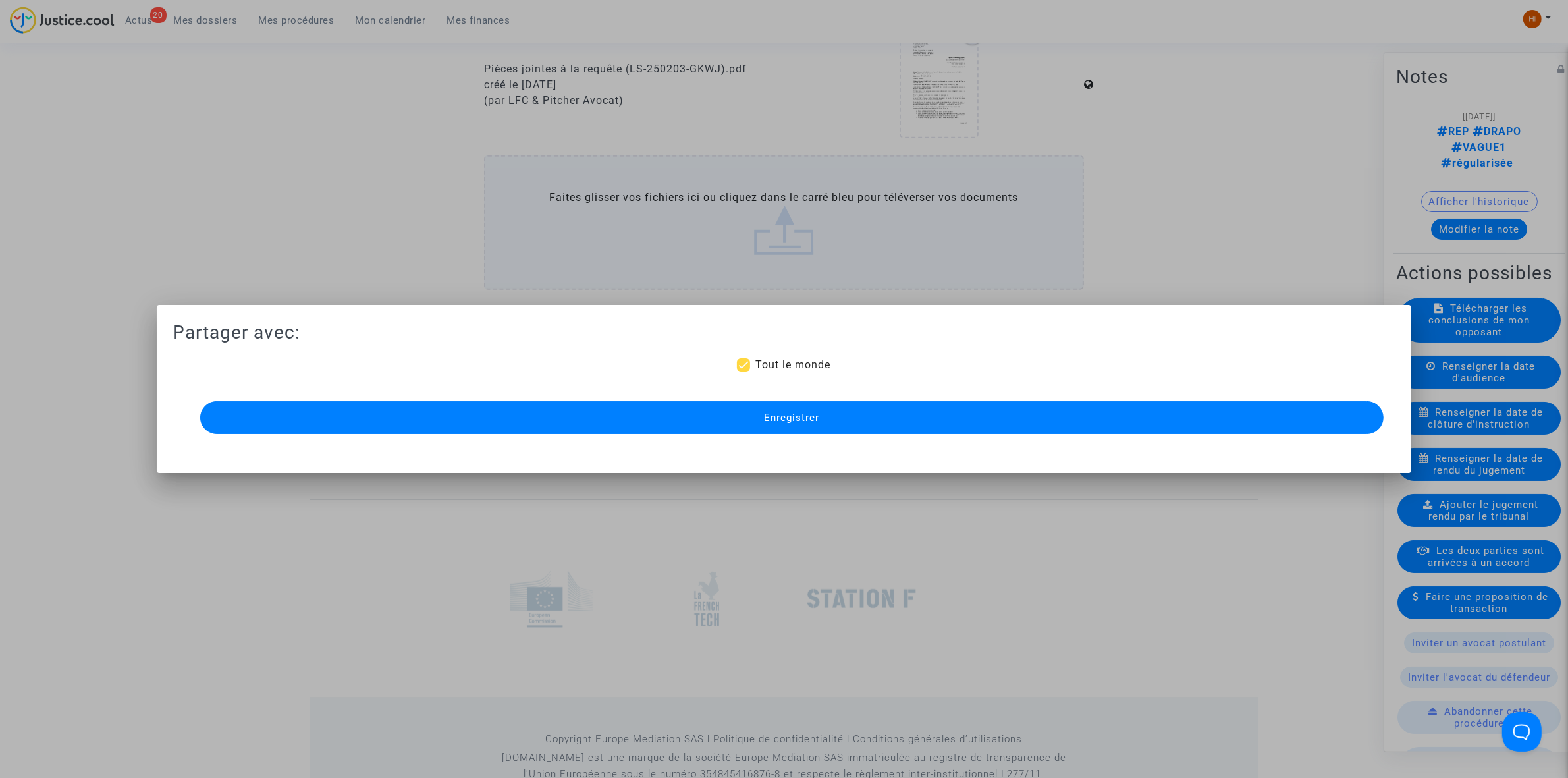
click at [841, 408] on button "Enregistrer" at bounding box center [792, 418] width 1183 height 33
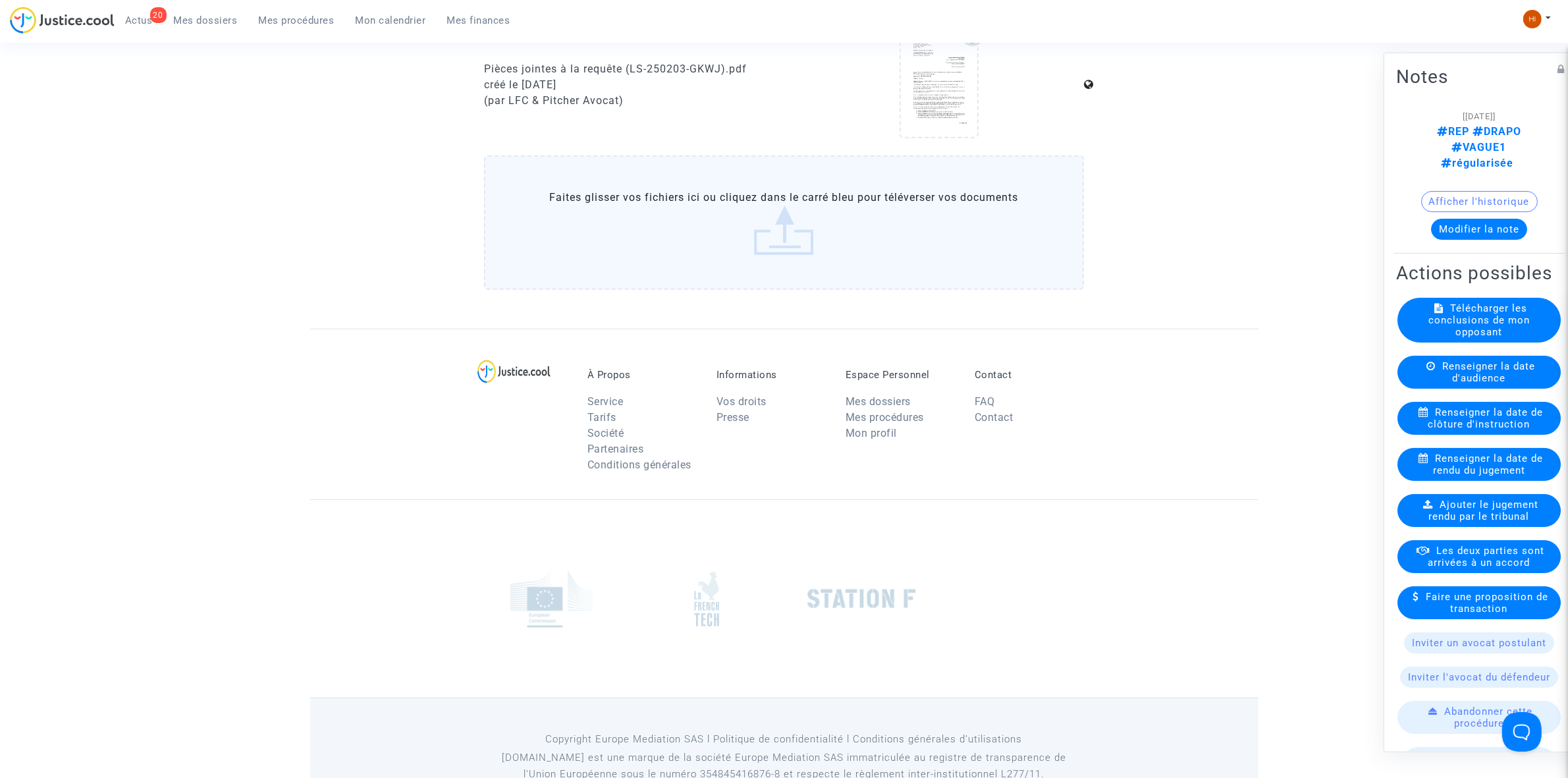
click at [280, 40] on div "20 Actus Mes dossiers Mes procédures Mon calendrier Mes finances" at bounding box center [265, 25] width 511 height 36
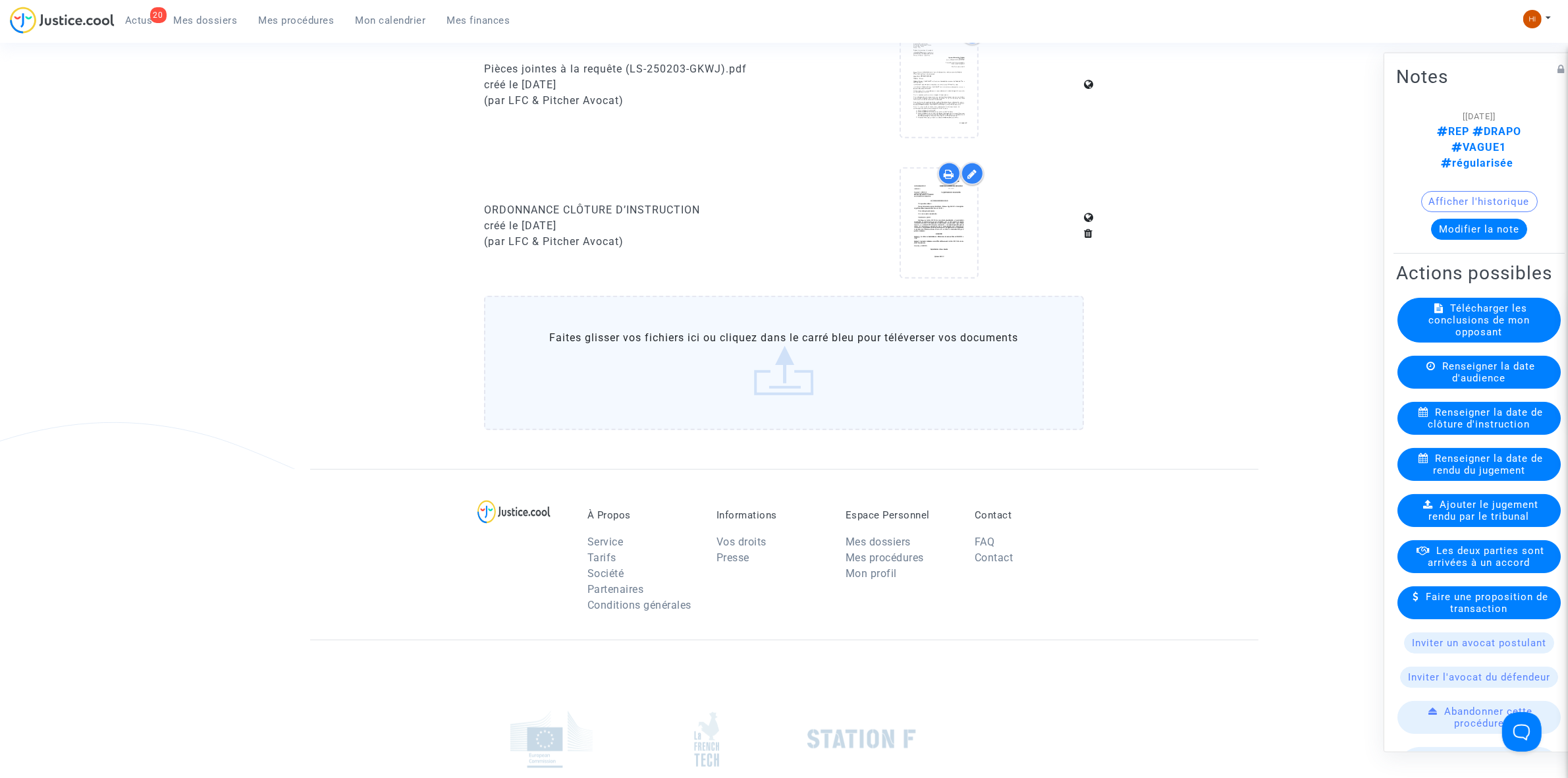
click at [306, 14] on span "Mes procédures" at bounding box center [296, 20] width 75 height 12
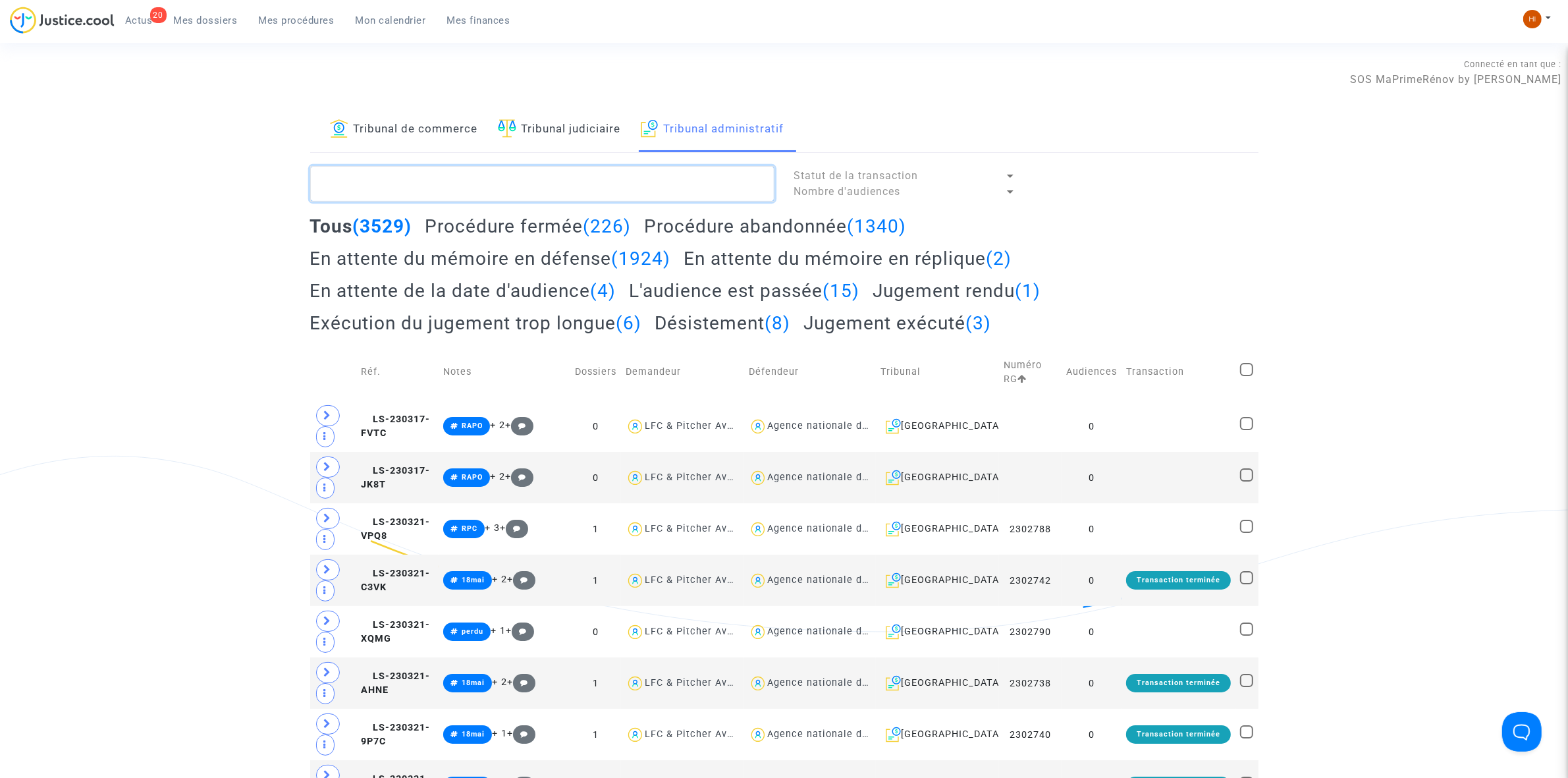
click at [443, 178] on textarea at bounding box center [542, 183] width 464 height 36
paste textarea "2500373 - Madame BARCLAY Donna"
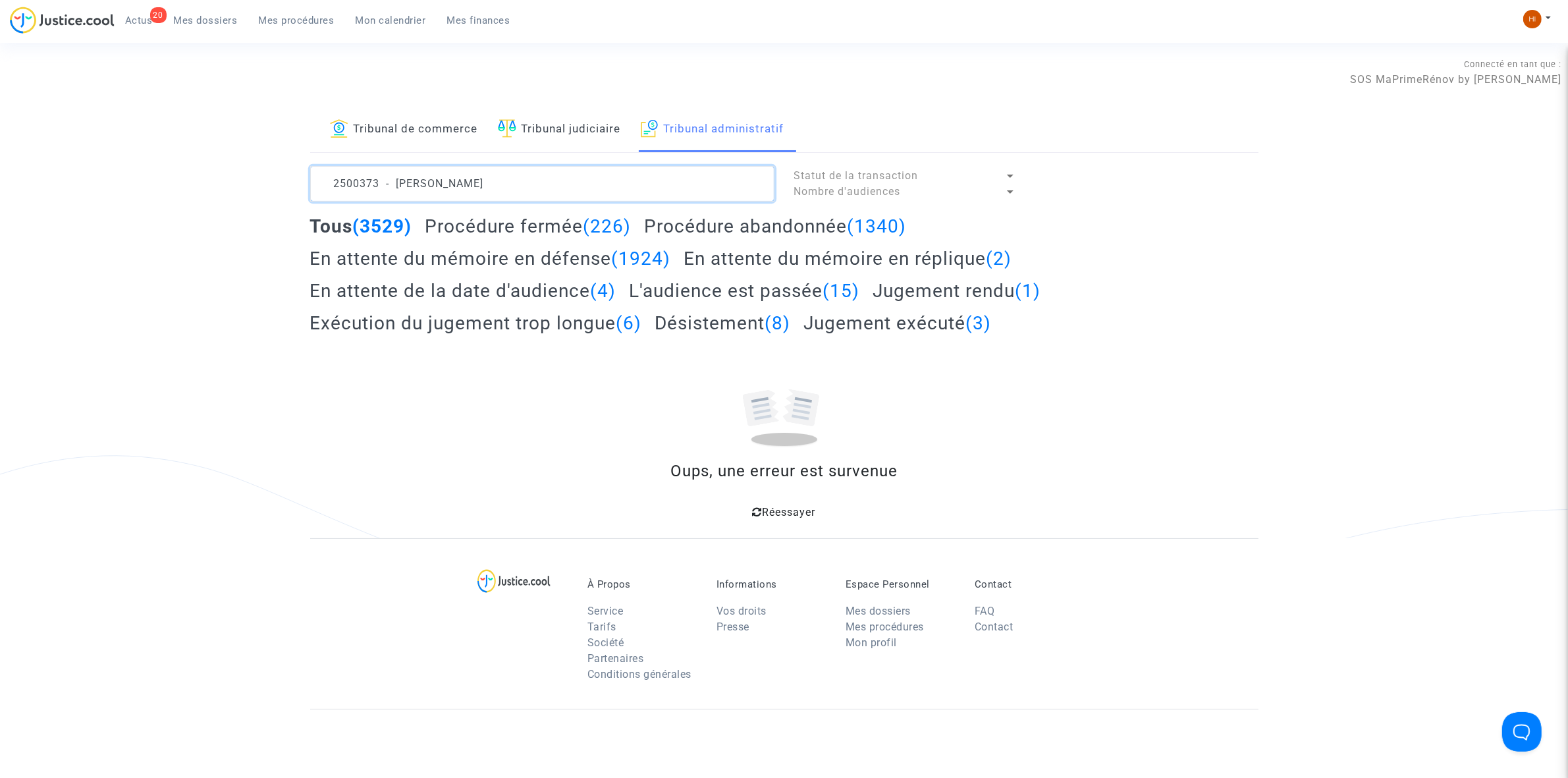
drag, startPoint x: 435, startPoint y: 186, endPoint x: 440, endPoint y: 193, distance: 8.6
click at [436, 190] on textarea at bounding box center [542, 183] width 464 height 36
drag, startPoint x: 443, startPoint y: 193, endPoint x: -68, endPoint y: 163, distance: 511.9
click at [0, 163] on html "20 Actus Mes dossiers Mes procédures Mon calendrier Mes finances Mon profil Cha…" at bounding box center [784, 513] width 1568 height 1027
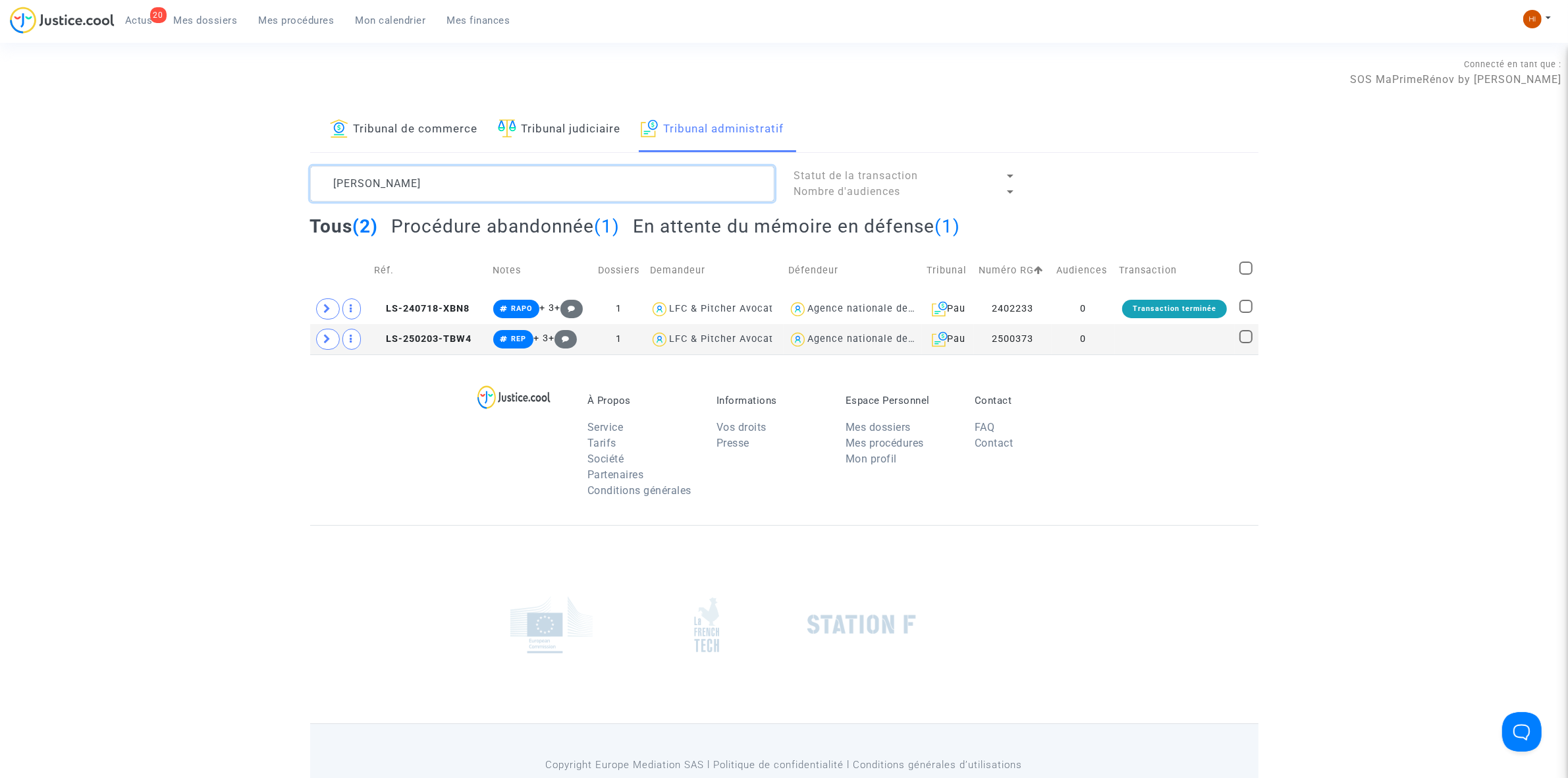
type textarea "BARCLAY Donna"
click at [1190, 349] on td at bounding box center [1175, 339] width 120 height 30
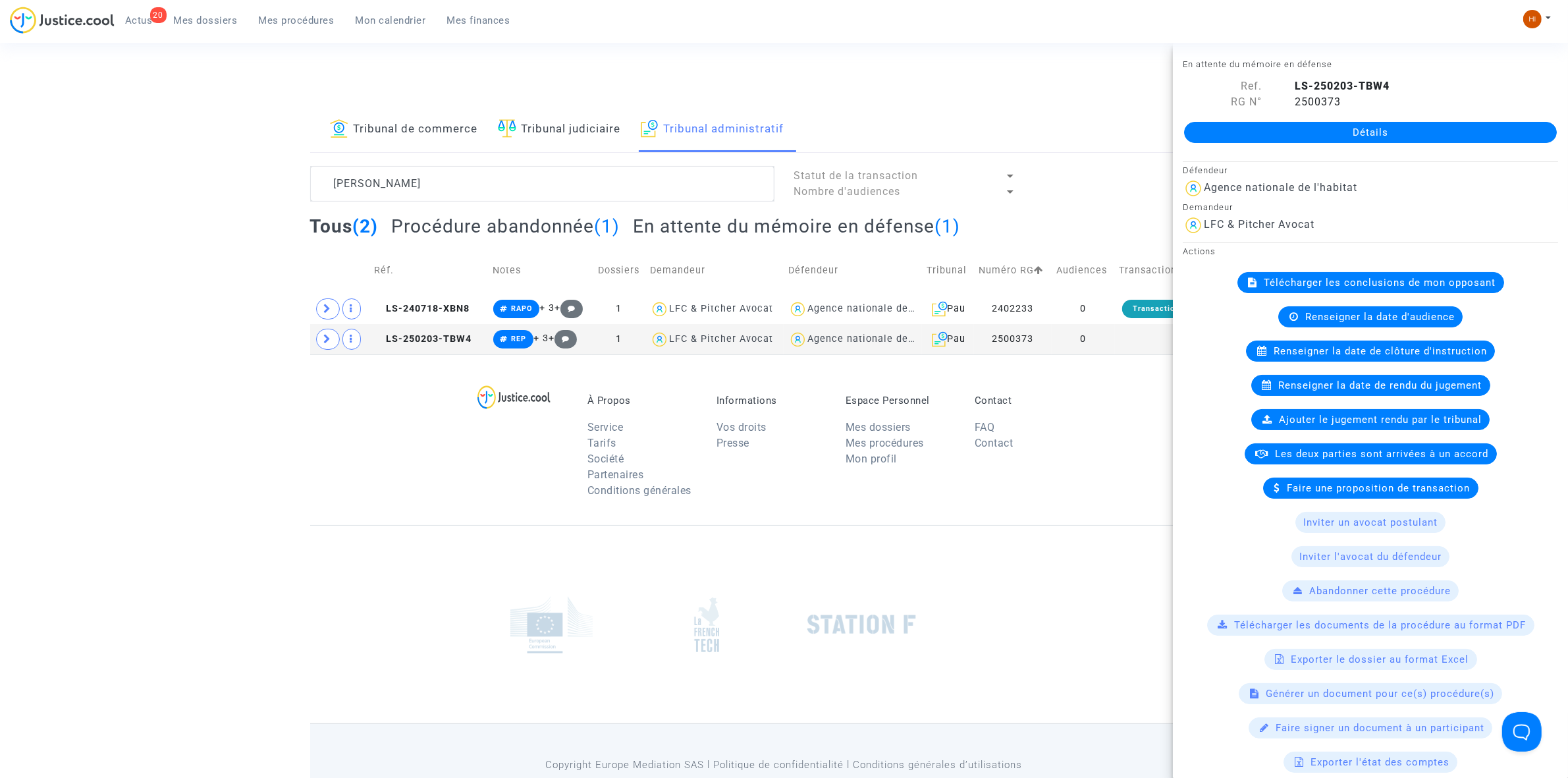
click at [1365, 130] on link "Détails" at bounding box center [1371, 132] width 373 height 21
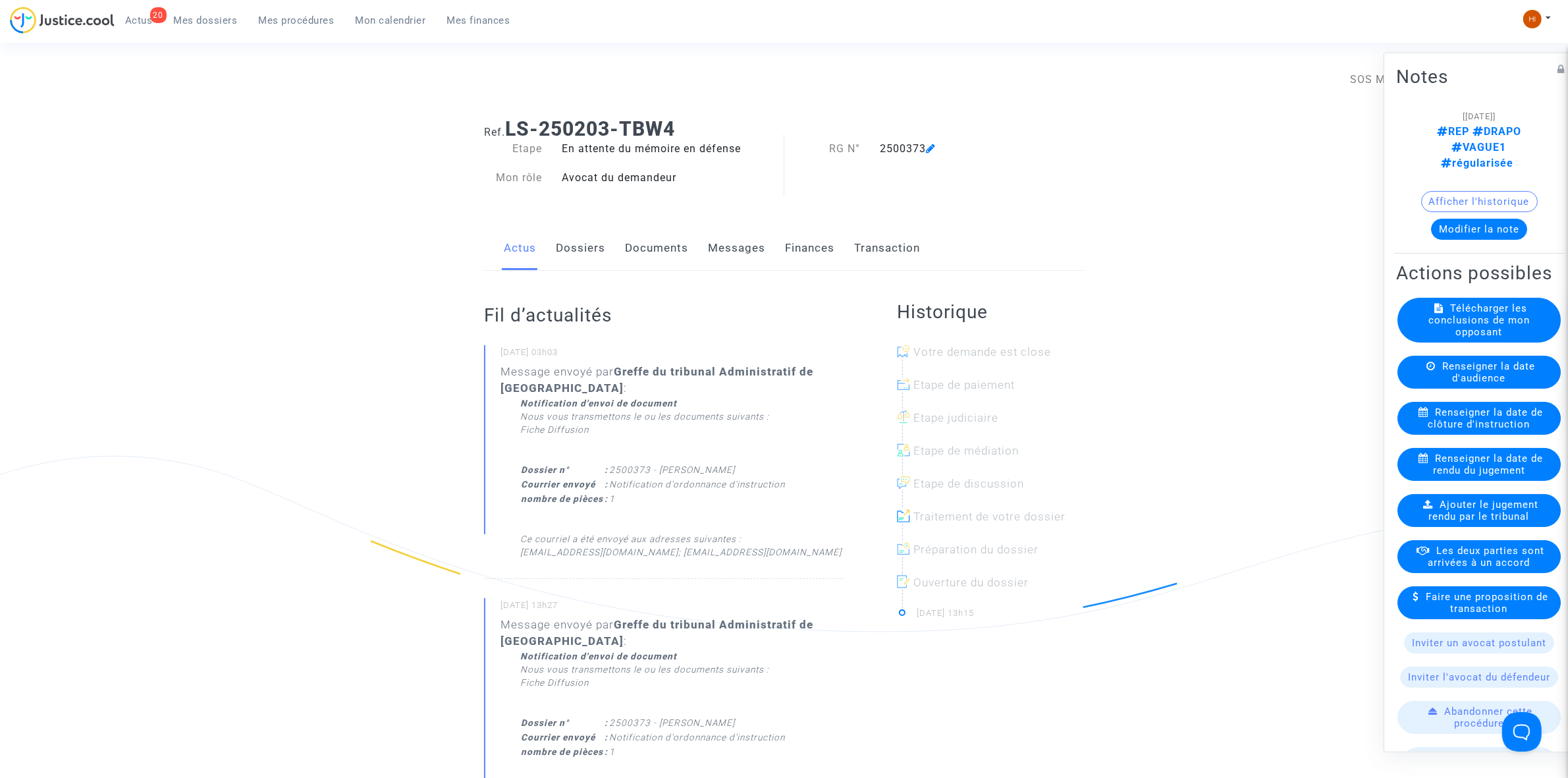
click at [656, 234] on link "Documents" at bounding box center [657, 248] width 63 height 44
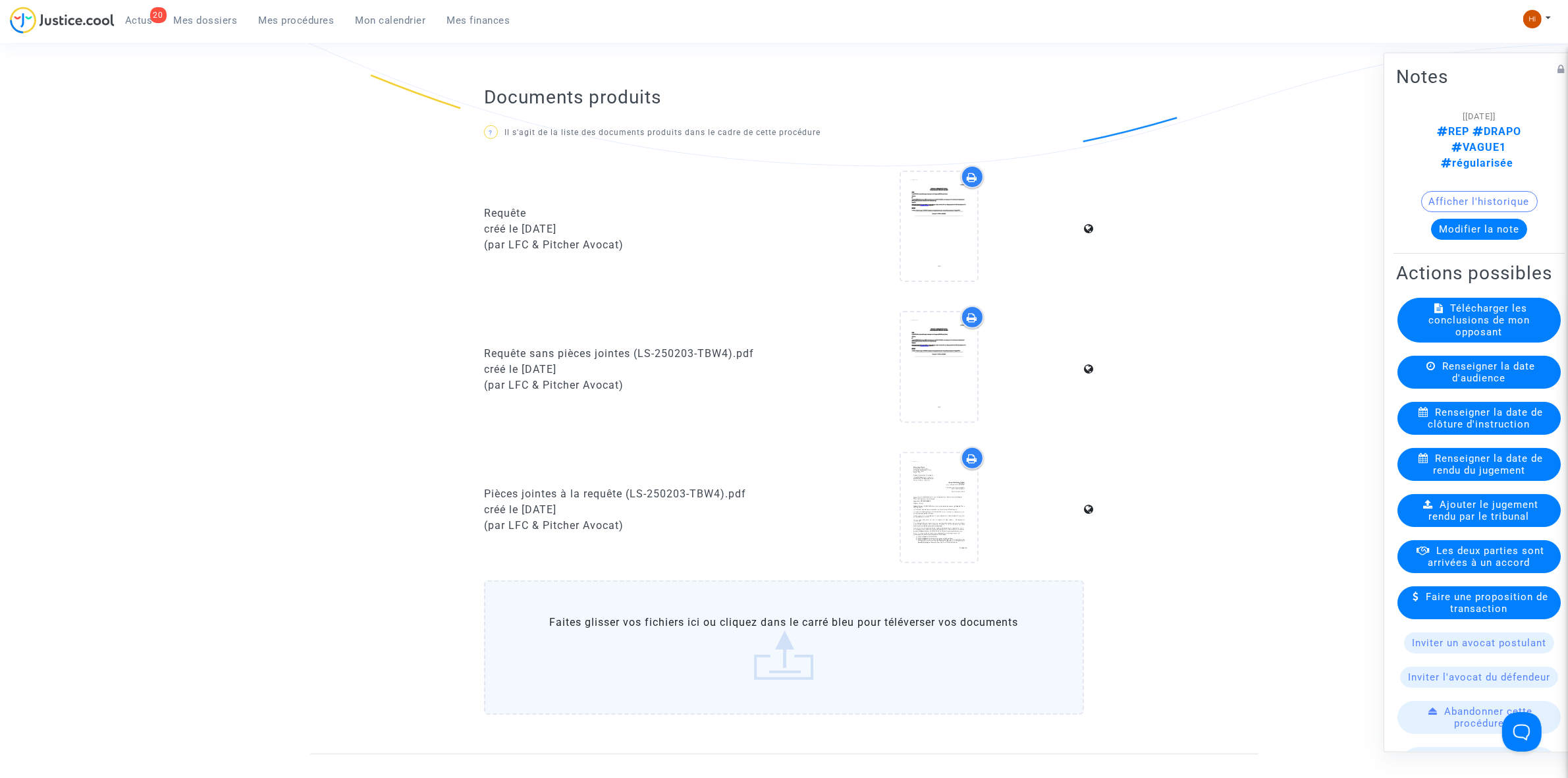
scroll to position [494, 0]
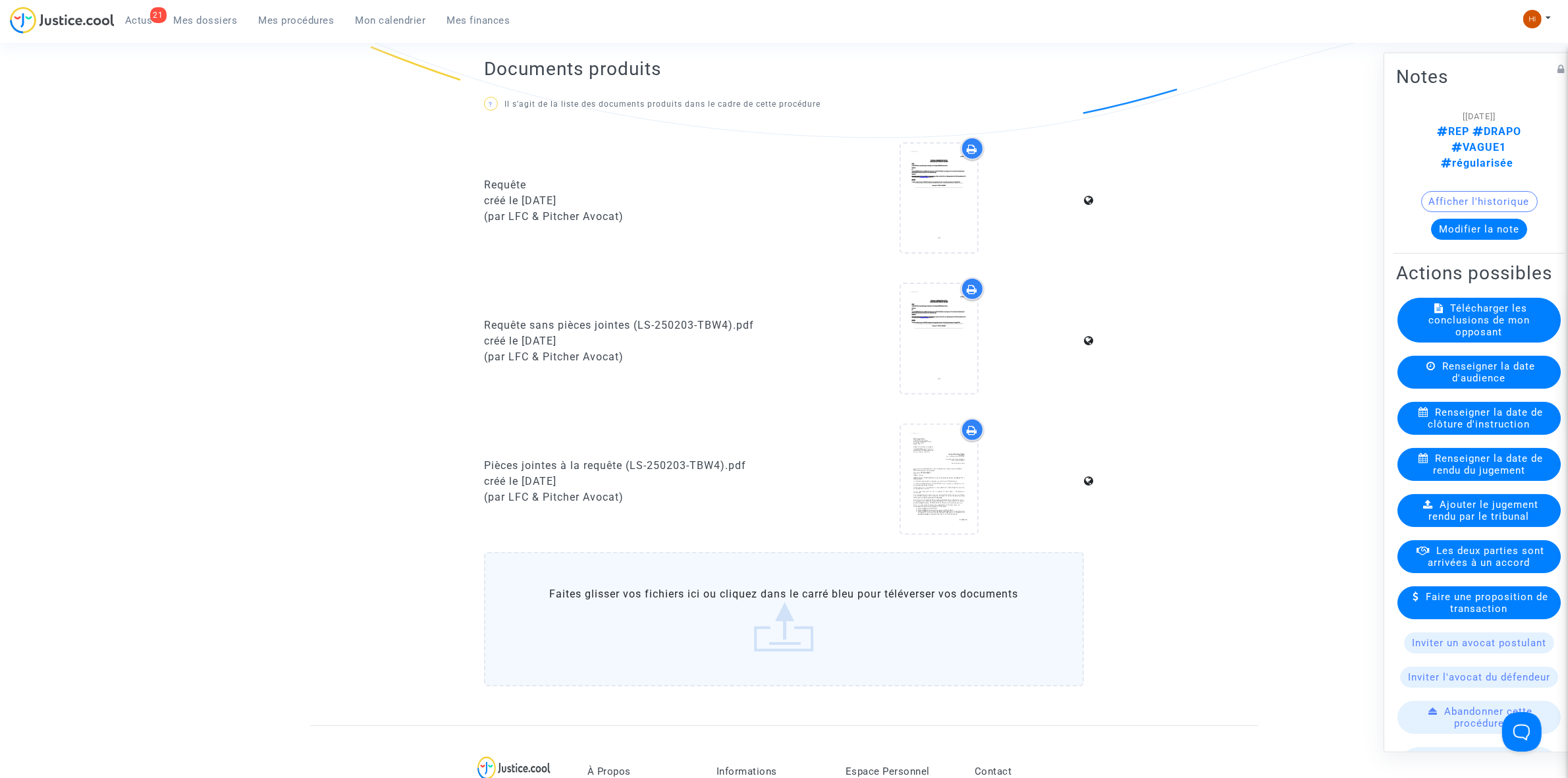
click at [1518, 429] on span "Renseigner la date de clôture d'instruction" at bounding box center [1486, 418] width 115 height 24
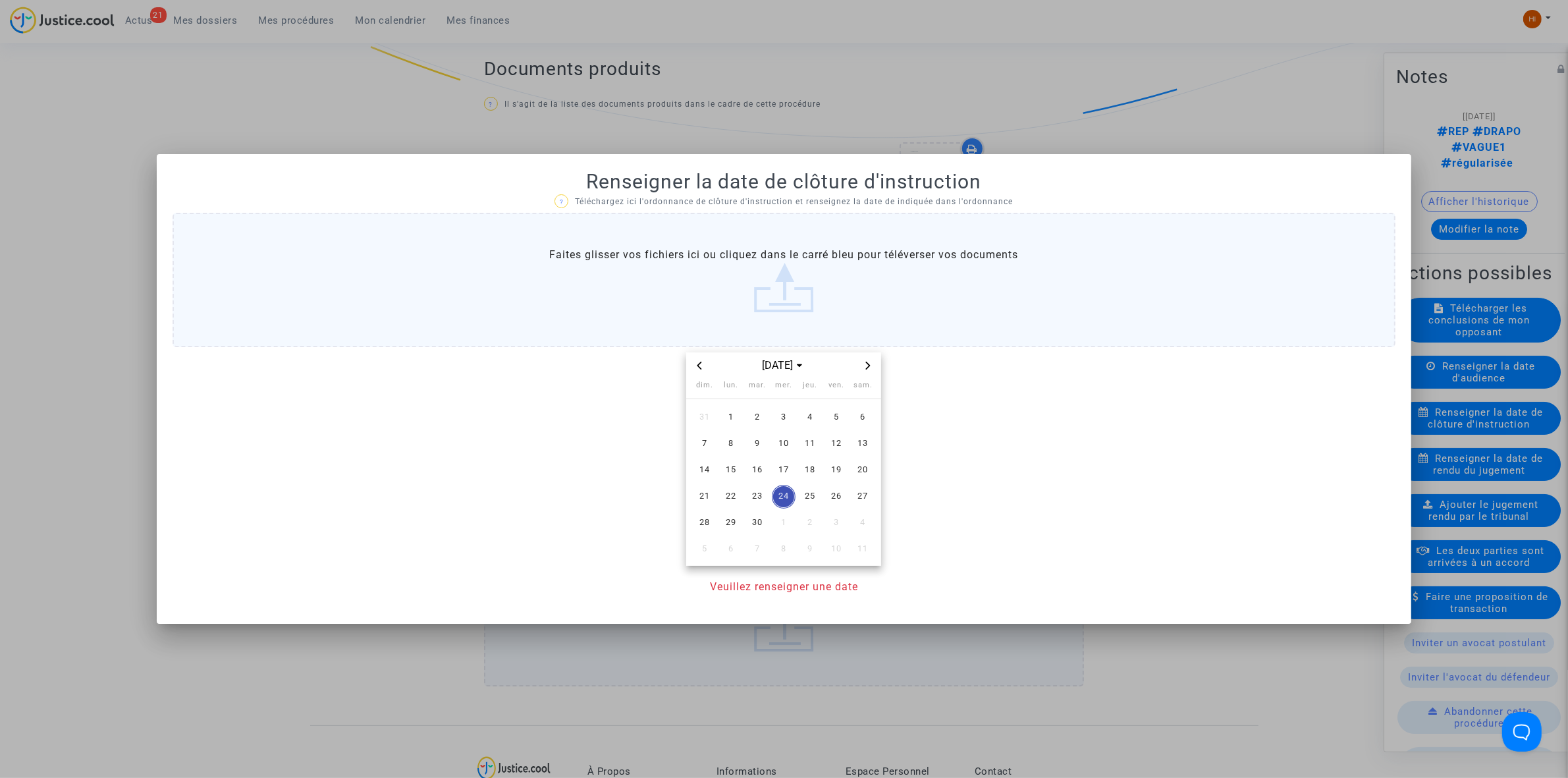
click at [865, 359] on span "Next month" at bounding box center [868, 366] width 16 height 16
click at [818, 524] on span "30" at bounding box center [810, 523] width 24 height 24
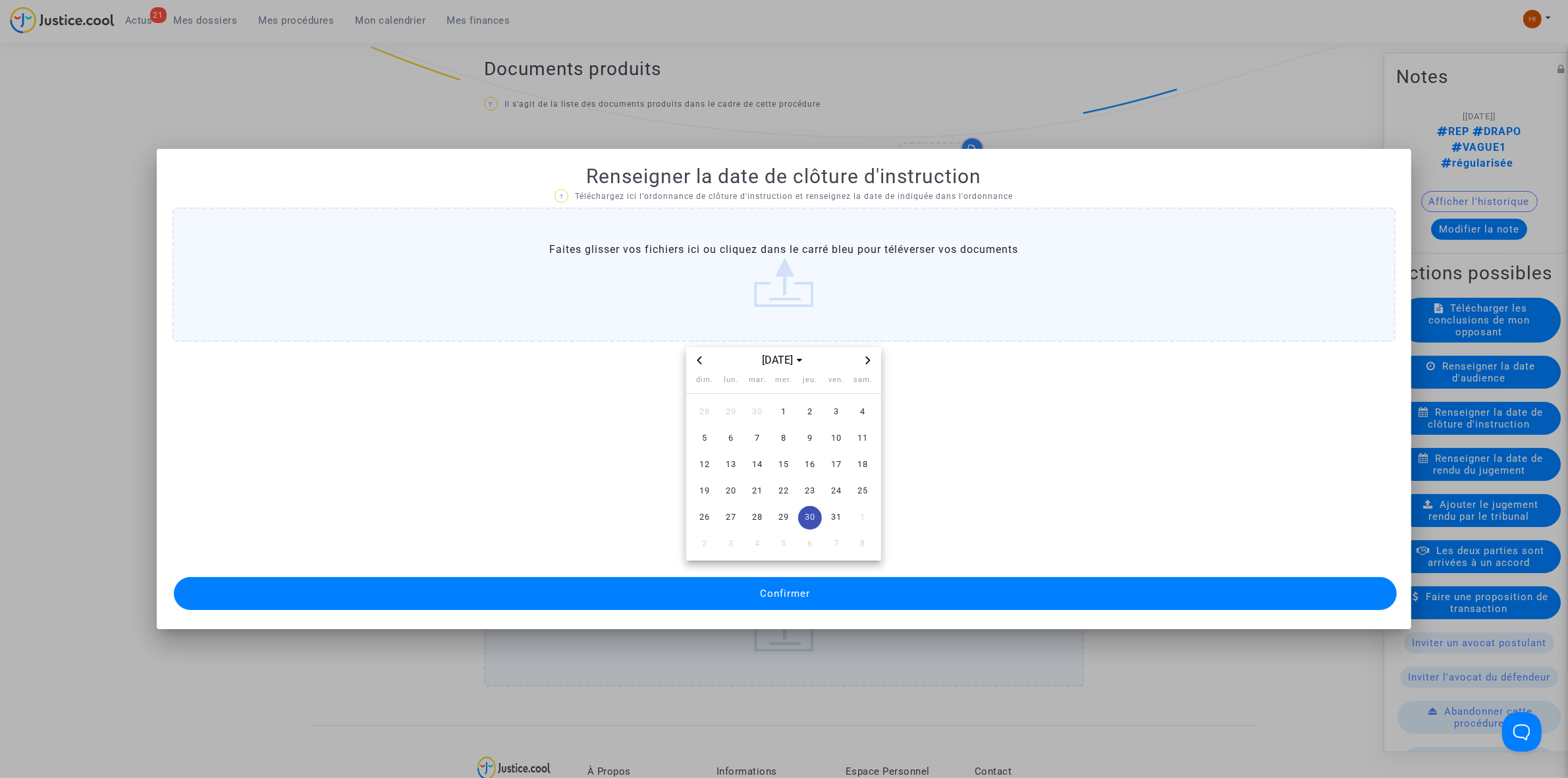
click at [815, 581] on button "Confirmer" at bounding box center [785, 593] width 1223 height 33
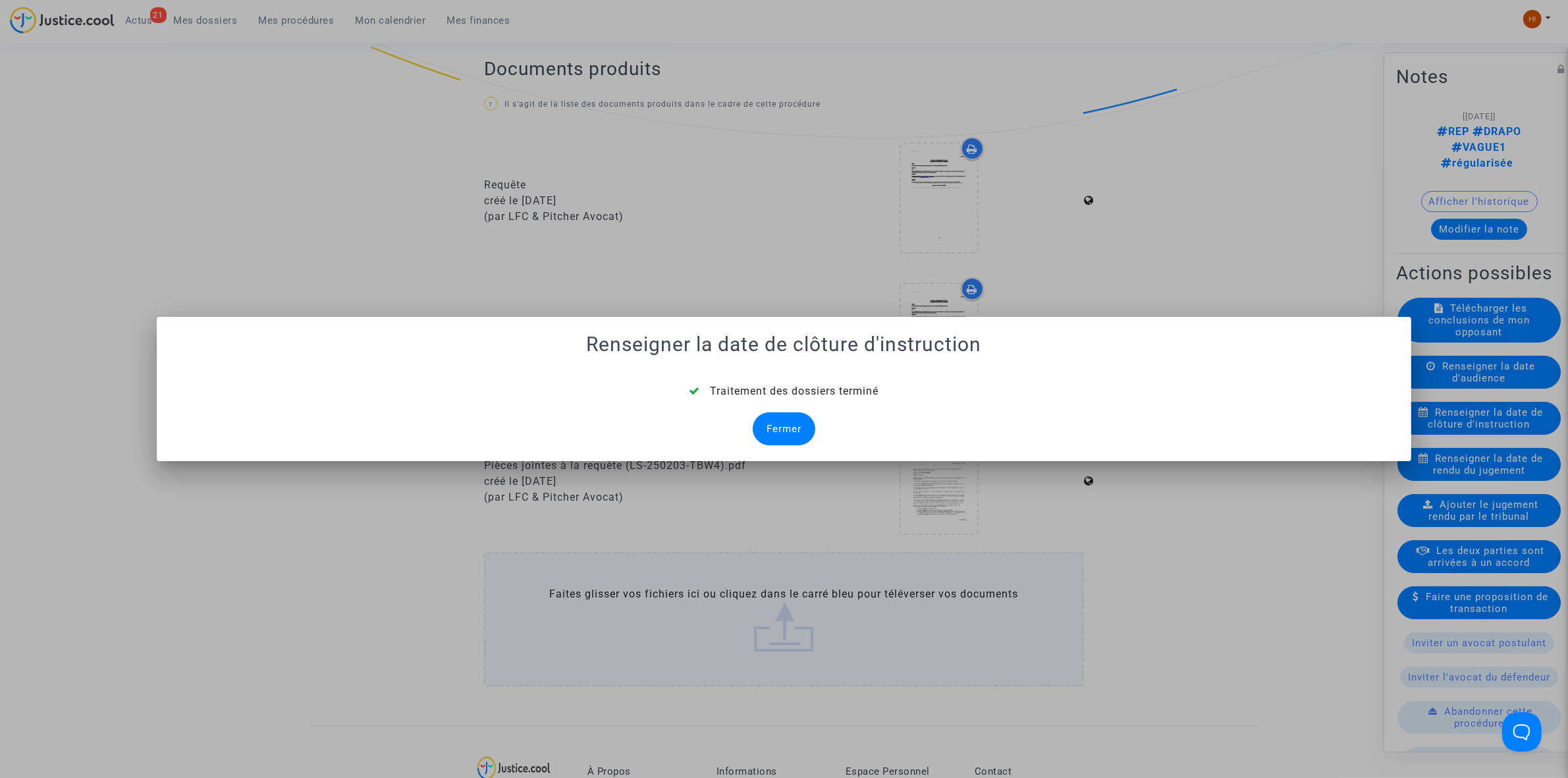
click at [799, 445] on div "Fermer" at bounding box center [784, 429] width 63 height 33
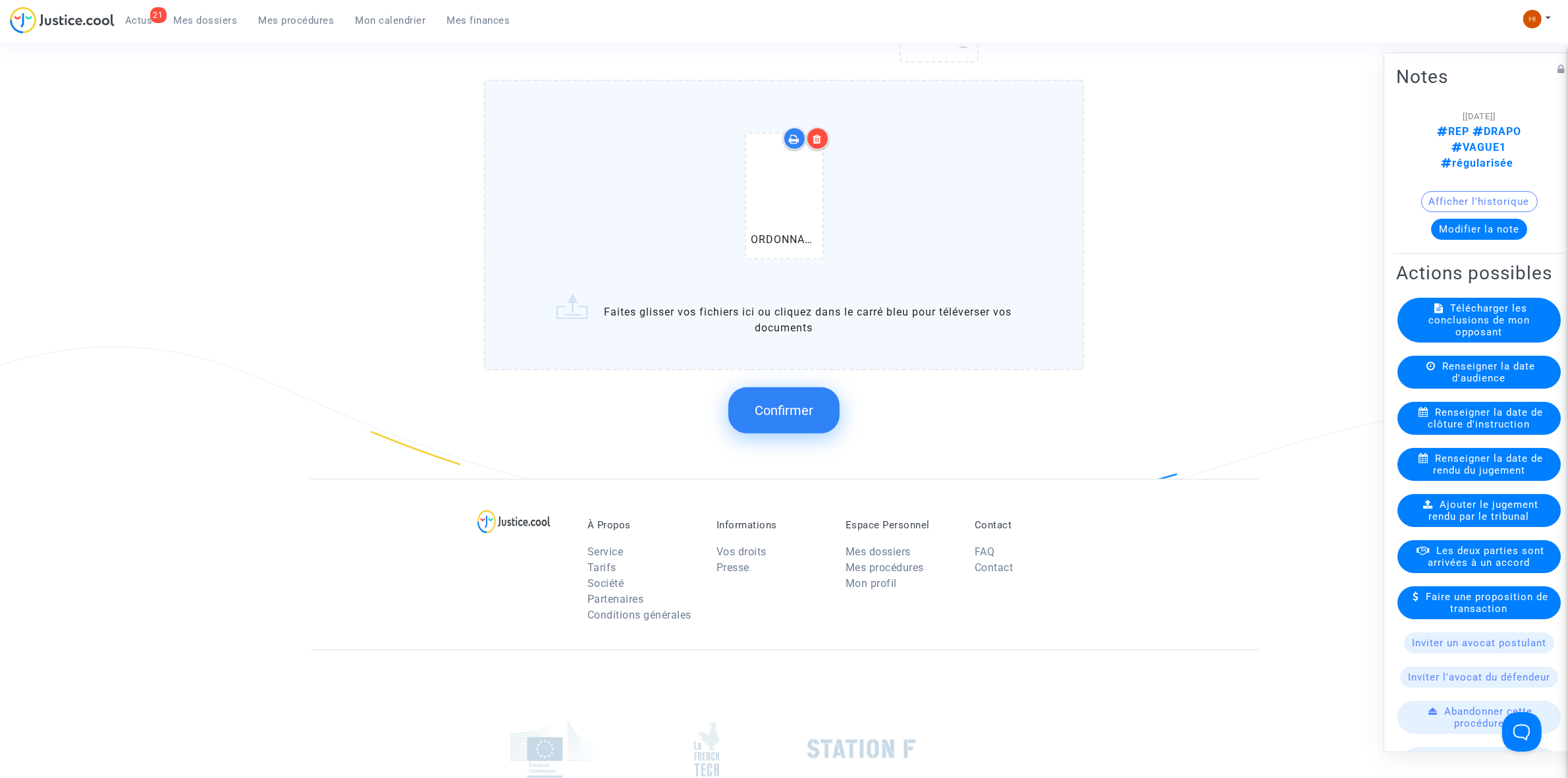
scroll to position [988, 0]
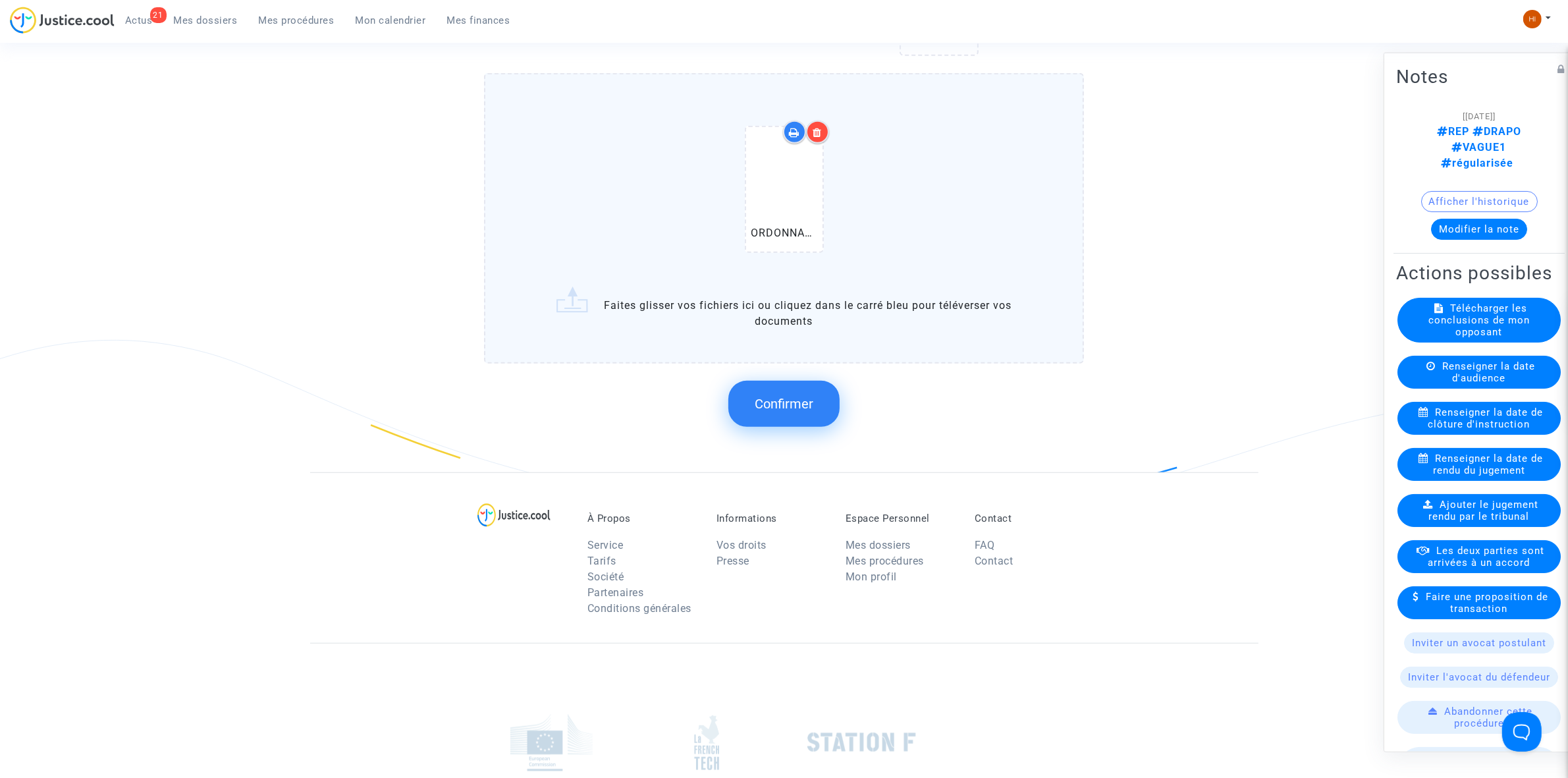
click at [759, 386] on button "Confirmer" at bounding box center [784, 404] width 111 height 46
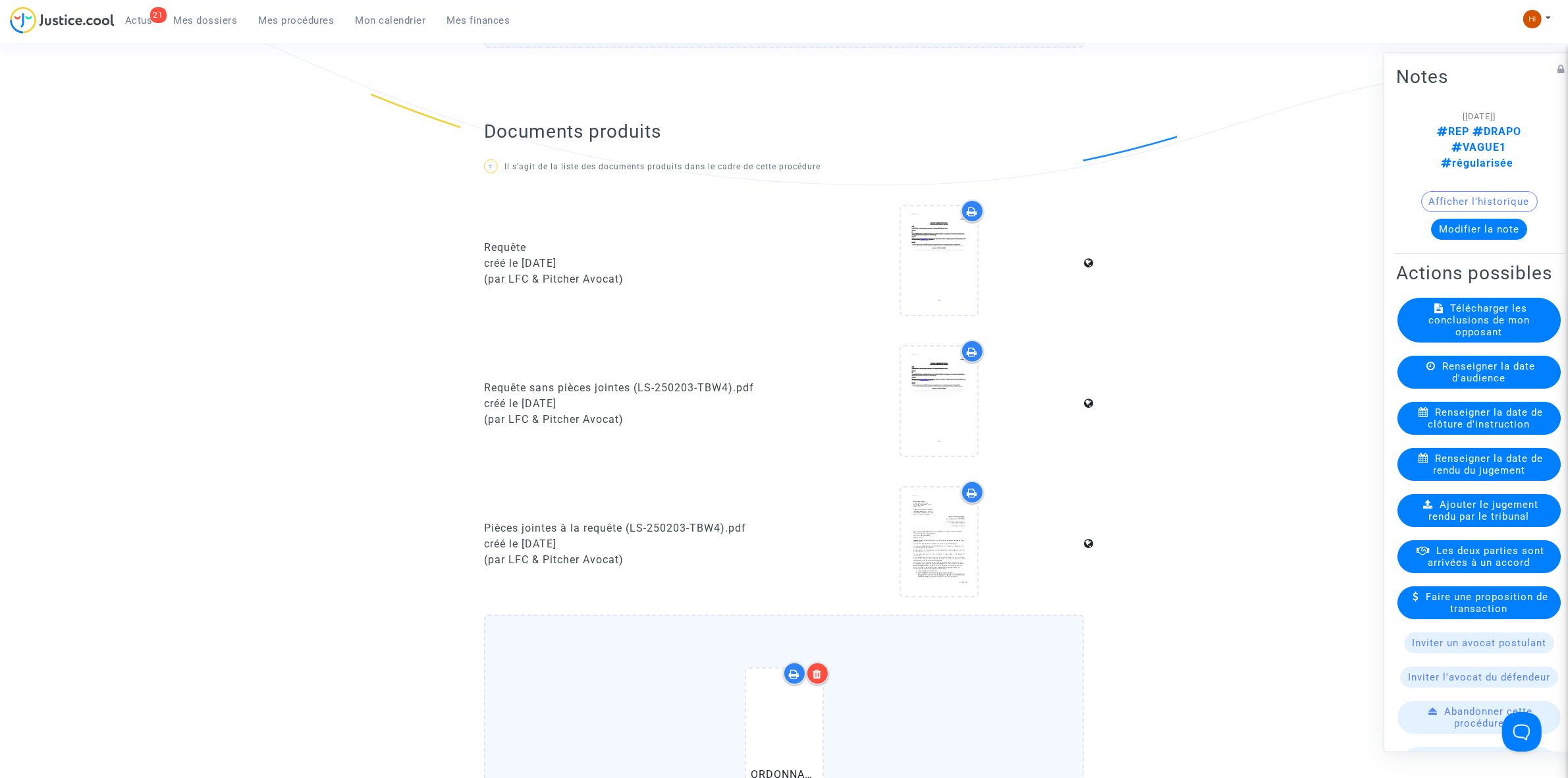
scroll to position [941, 0]
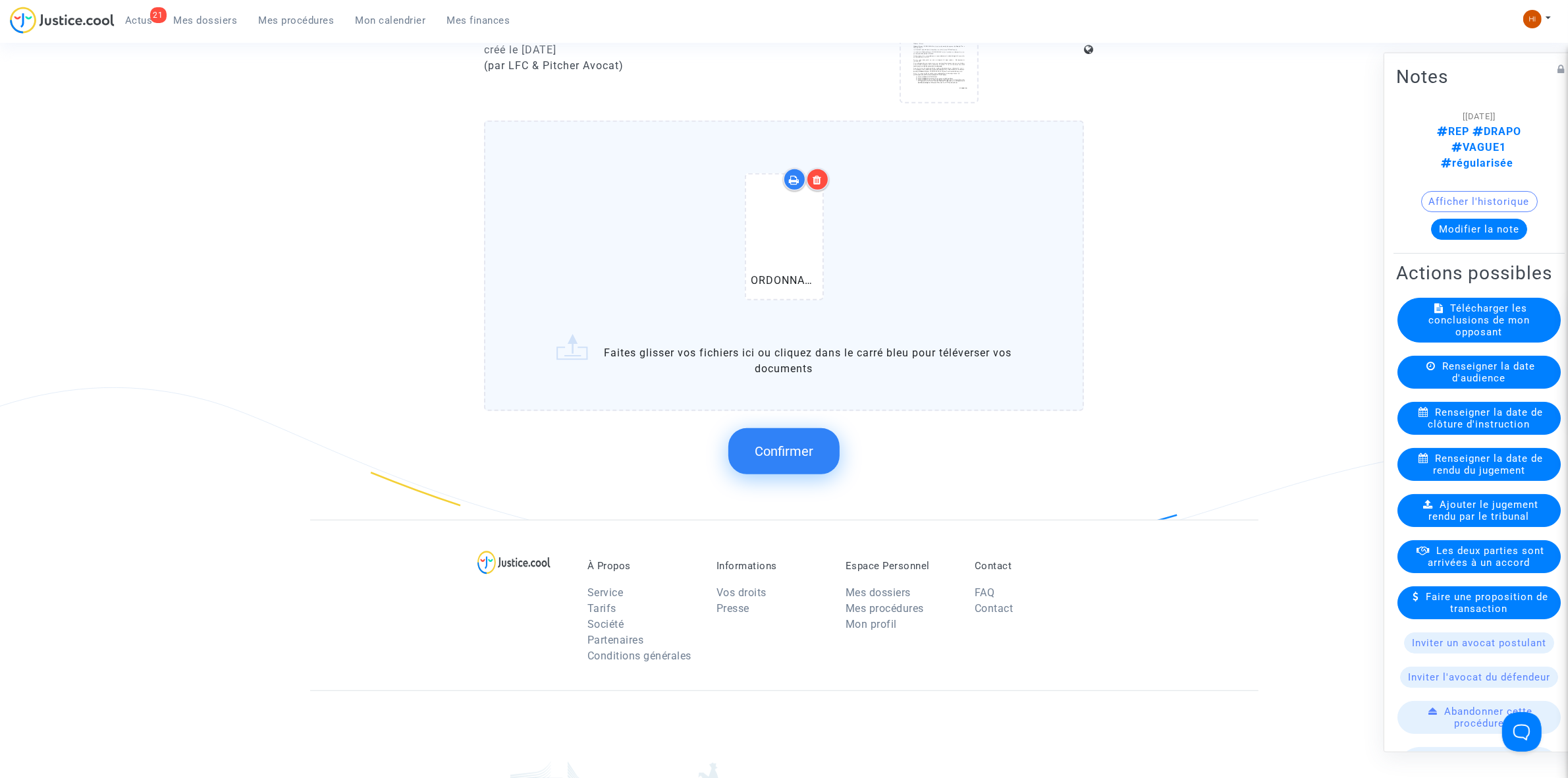
click at [810, 430] on button "Confirmer" at bounding box center [784, 451] width 111 height 46
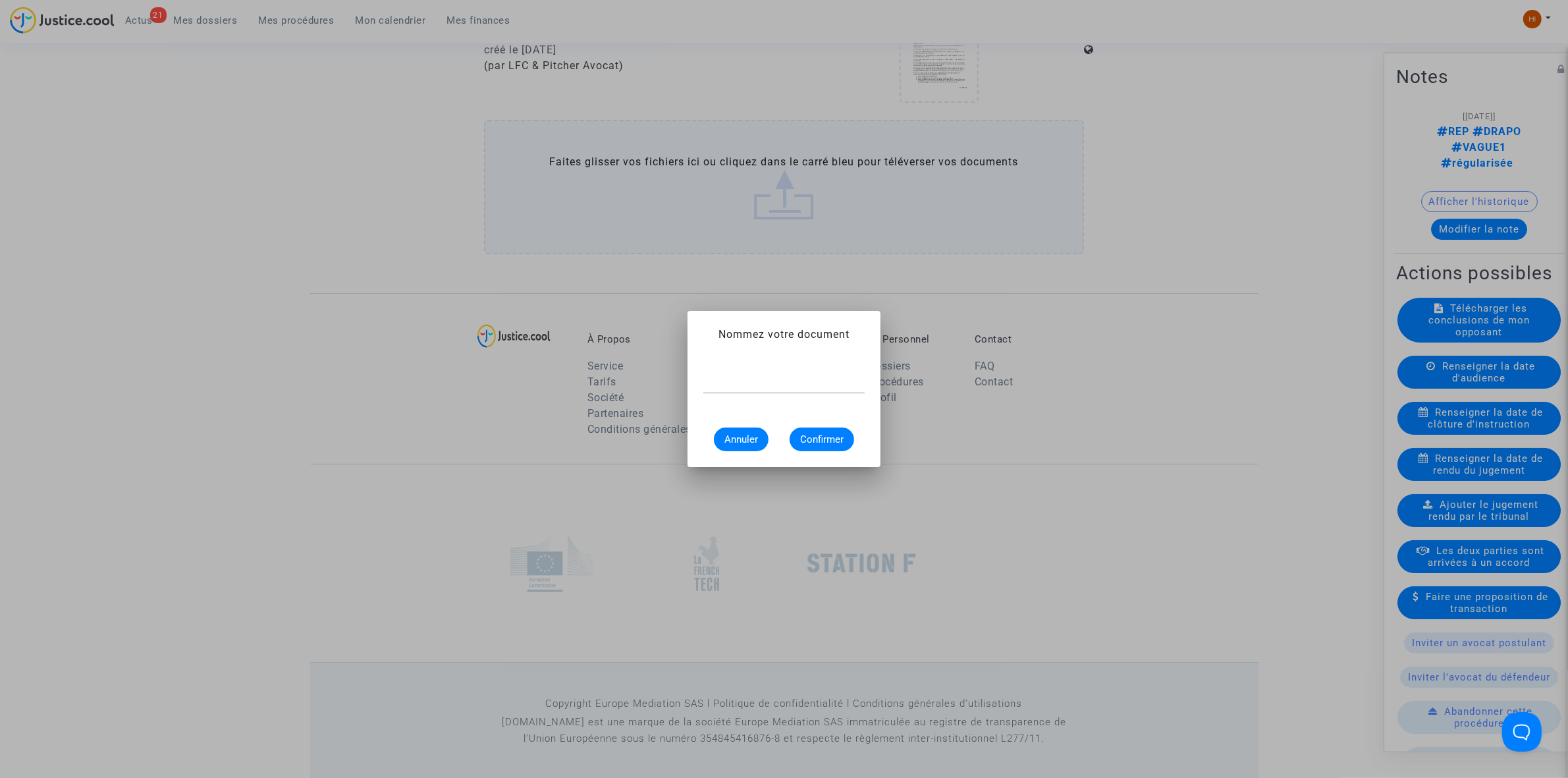
scroll to position [0, 0]
paste input "ORDONNANCE CLÔTURE D’INSTRUCTION"
type input "ORDONNANCE CLÔTURE D’INSTRUCTION"
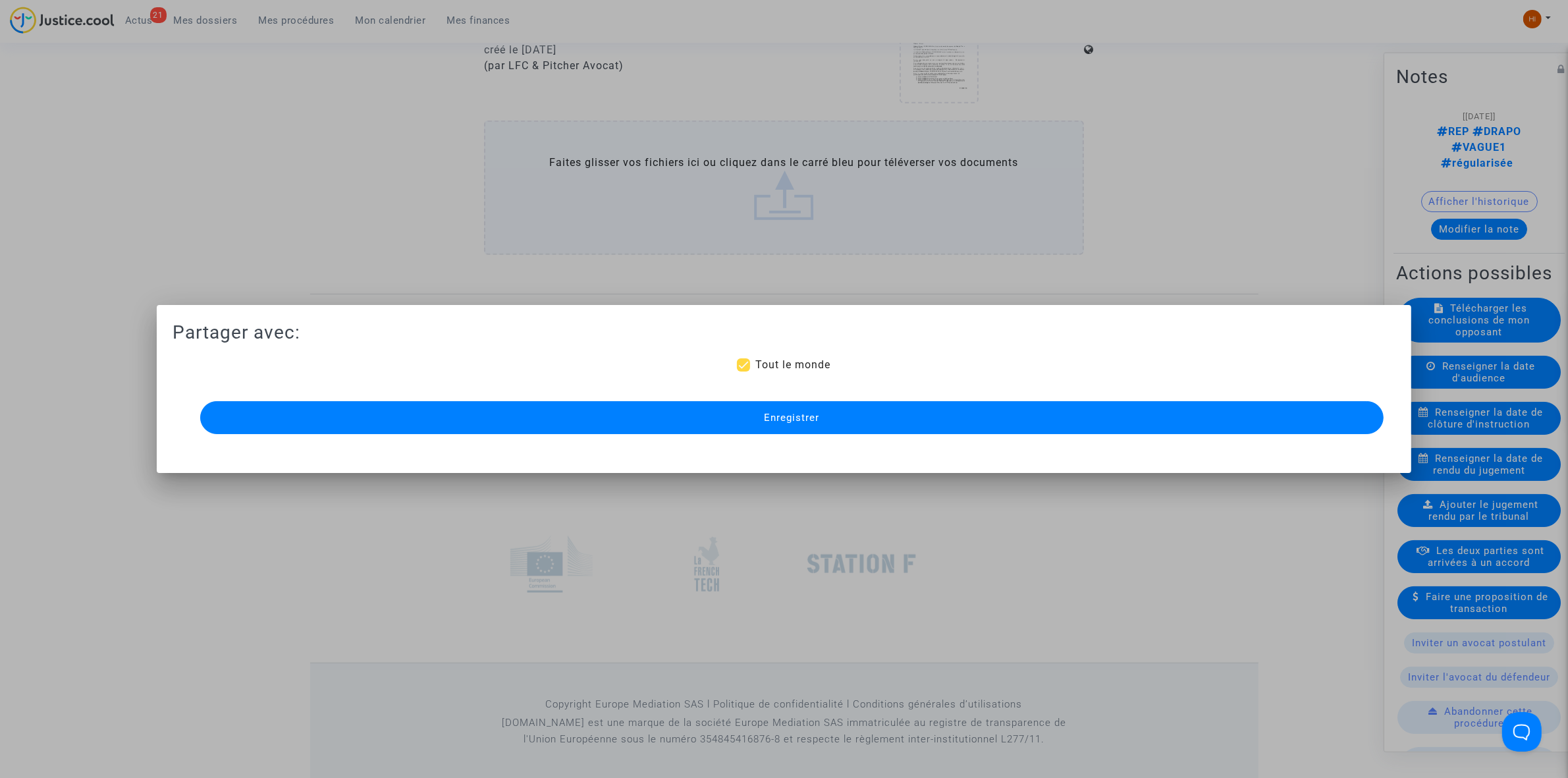
click at [817, 407] on button "Enregistrer" at bounding box center [792, 418] width 1183 height 33
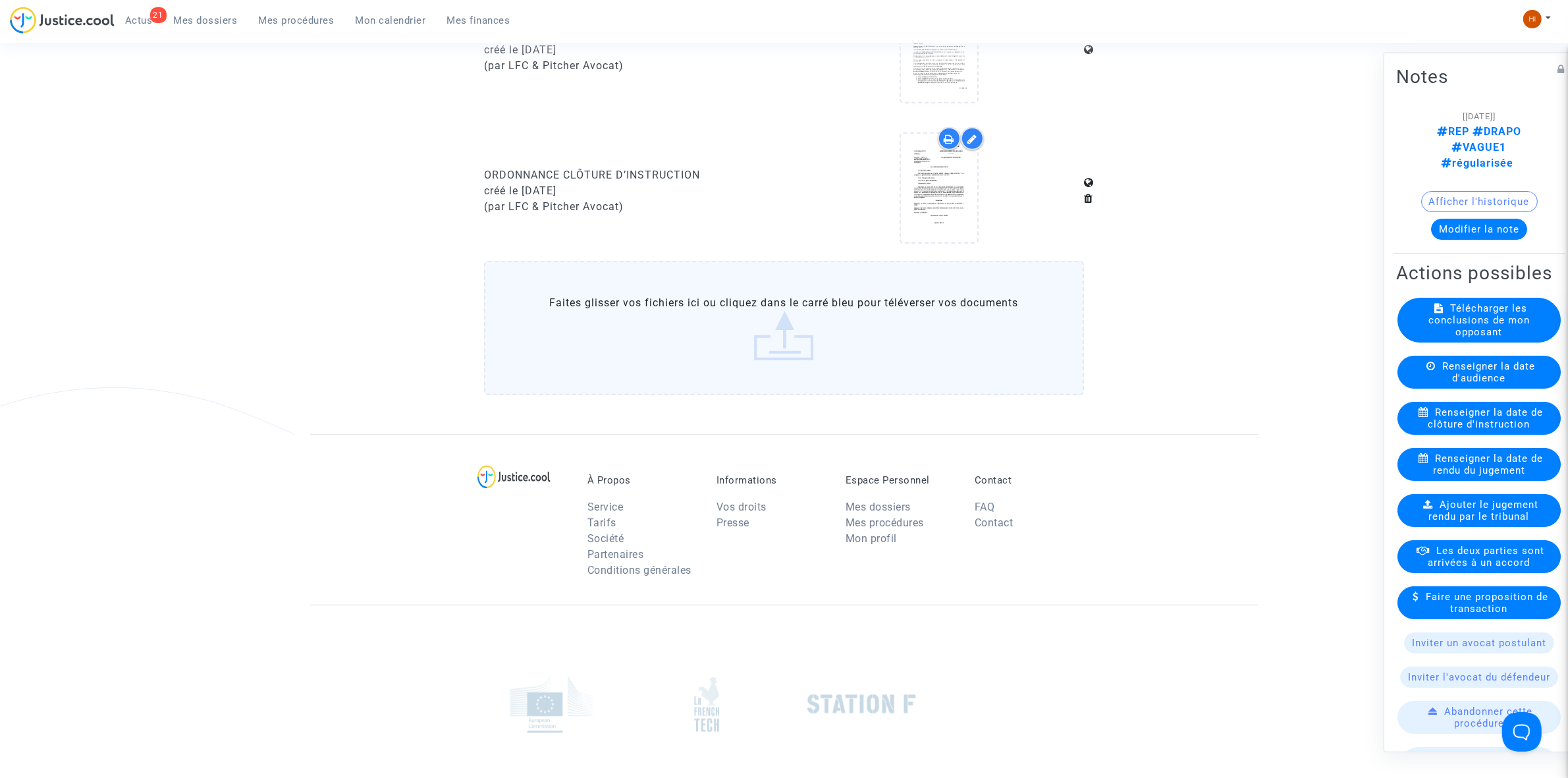
click at [309, 9] on ul "21 Actus Mes dossiers Mes procédures Mon calendrier Mes finances" at bounding box center [317, 18] width 406 height 24
click at [309, 21] on span "Mes procédures" at bounding box center [296, 20] width 75 height 12
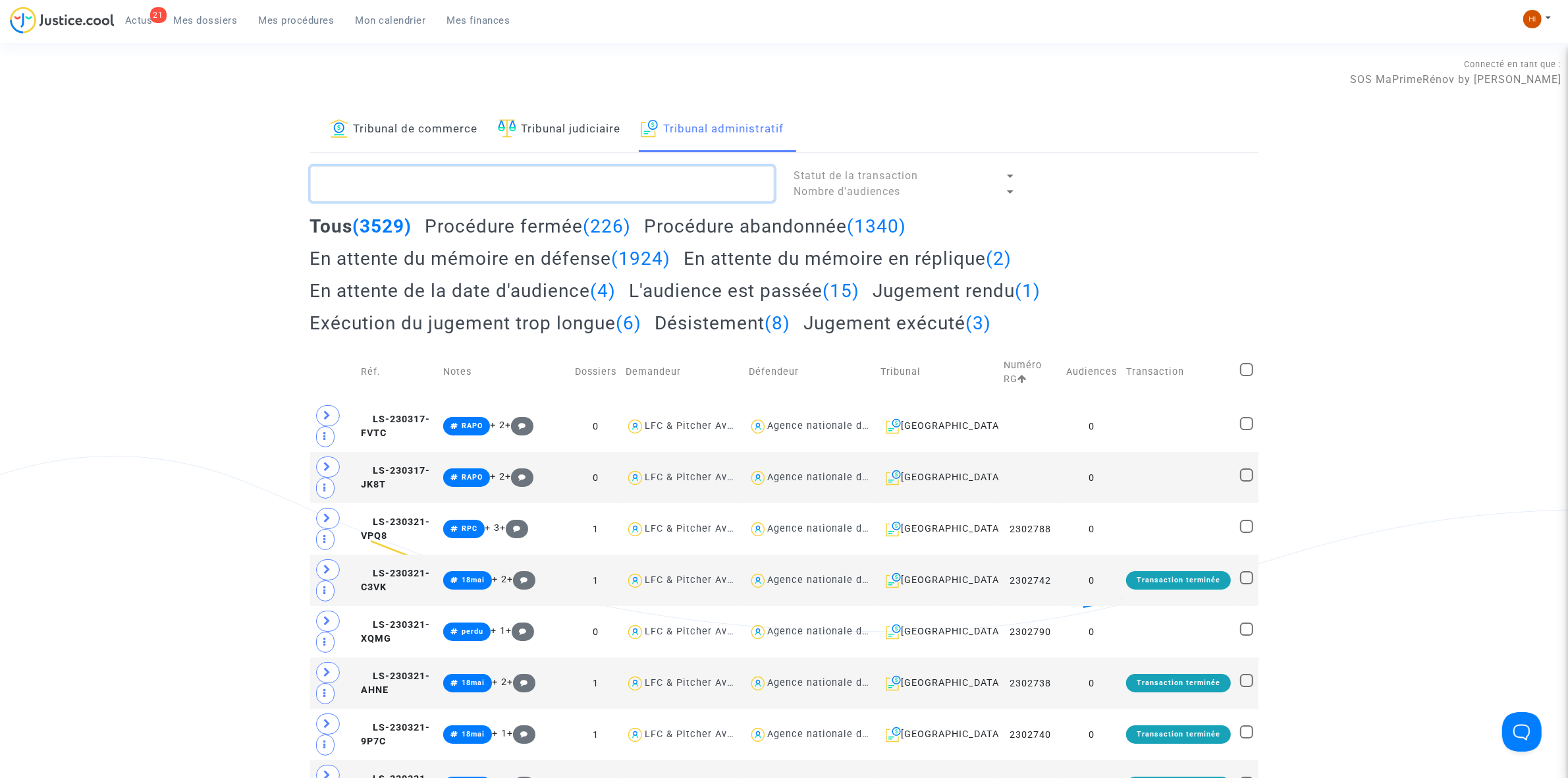
click at [499, 176] on textarea at bounding box center [542, 183] width 464 height 36
paste textarea "2500371 - Madame CAMGUILHEM Nicole"
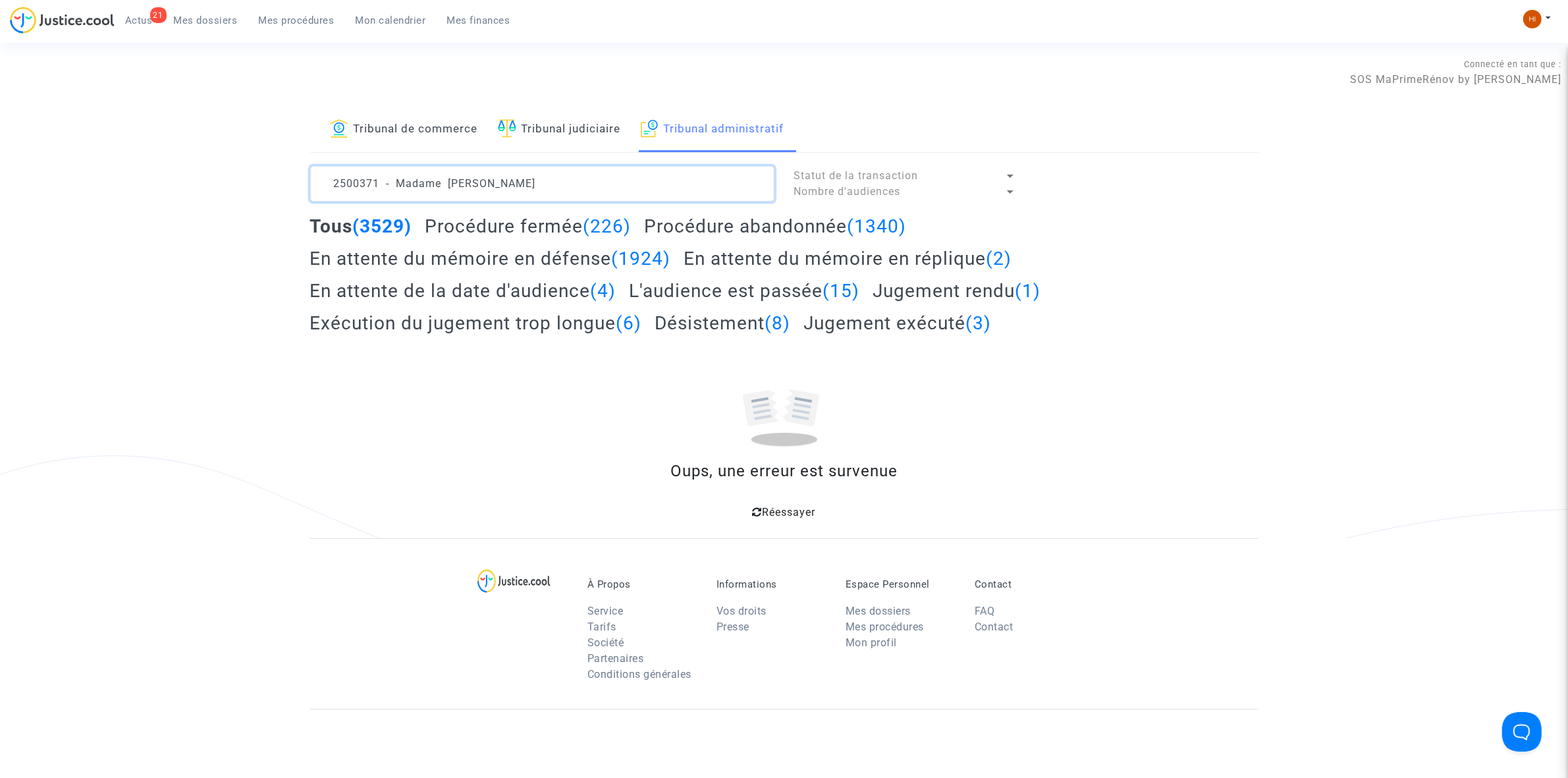
drag, startPoint x: 445, startPoint y: 185, endPoint x: -52, endPoint y: 91, distance: 505.8
click at [0, 91] on html "21 Actus Mes dossiers Mes procédures Mon calendrier Mes finances Mon profil Cha…" at bounding box center [784, 513] width 1568 height 1027
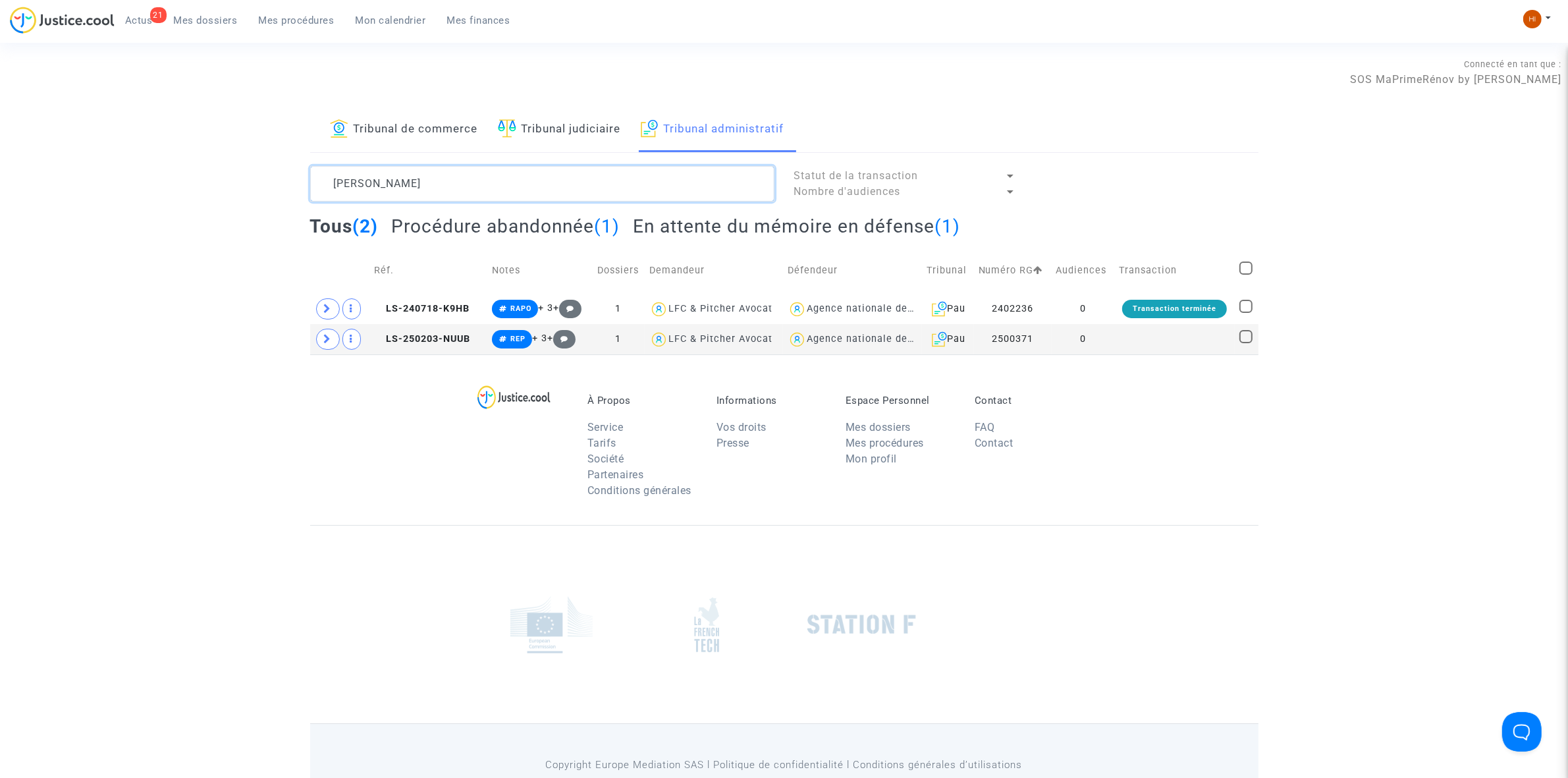
type textarea "CAMGUILHEM Nicole"
click at [1135, 340] on td at bounding box center [1174, 339] width 120 height 30
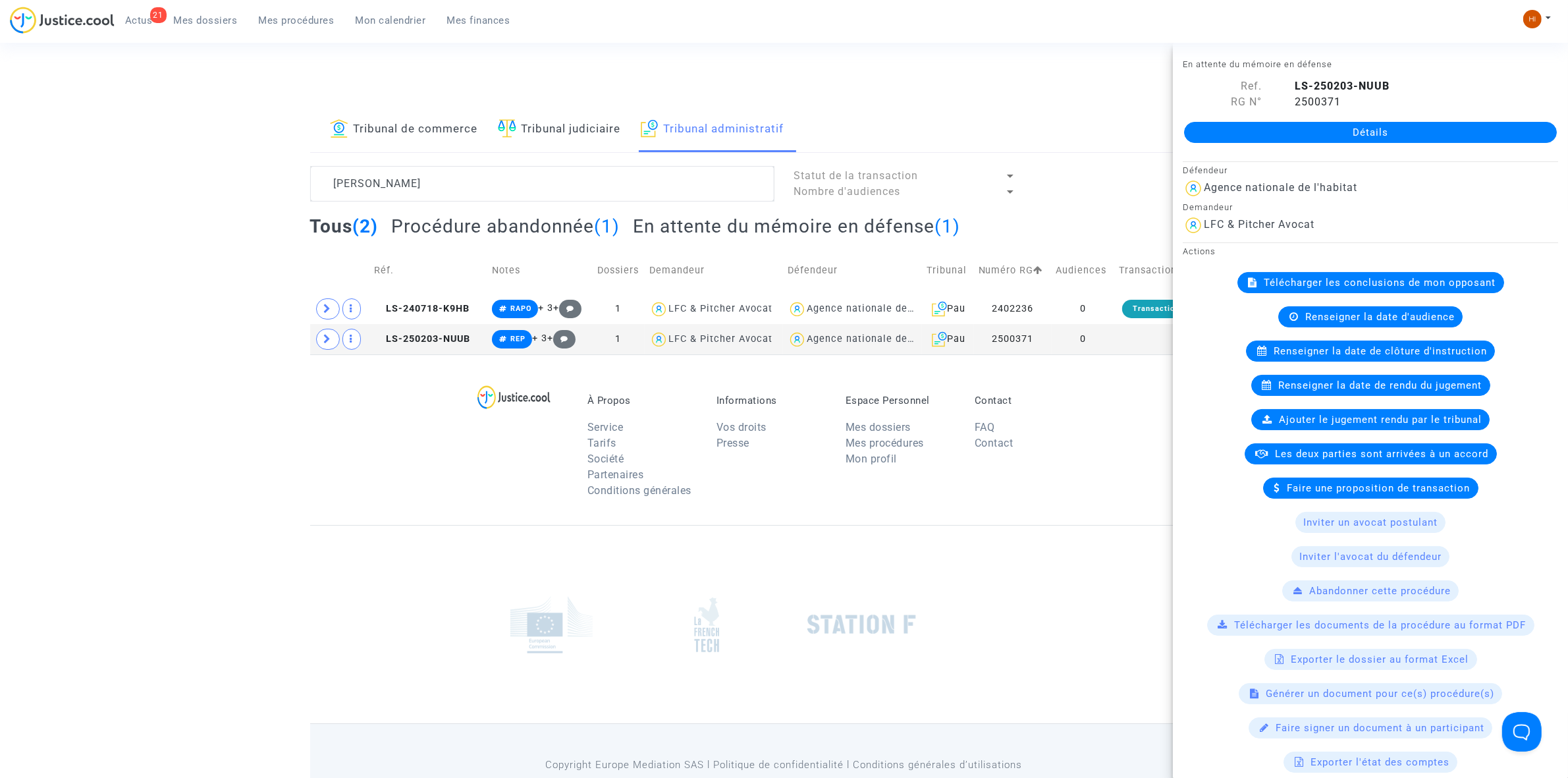
click at [1446, 132] on link "Détails" at bounding box center [1371, 132] width 373 height 21
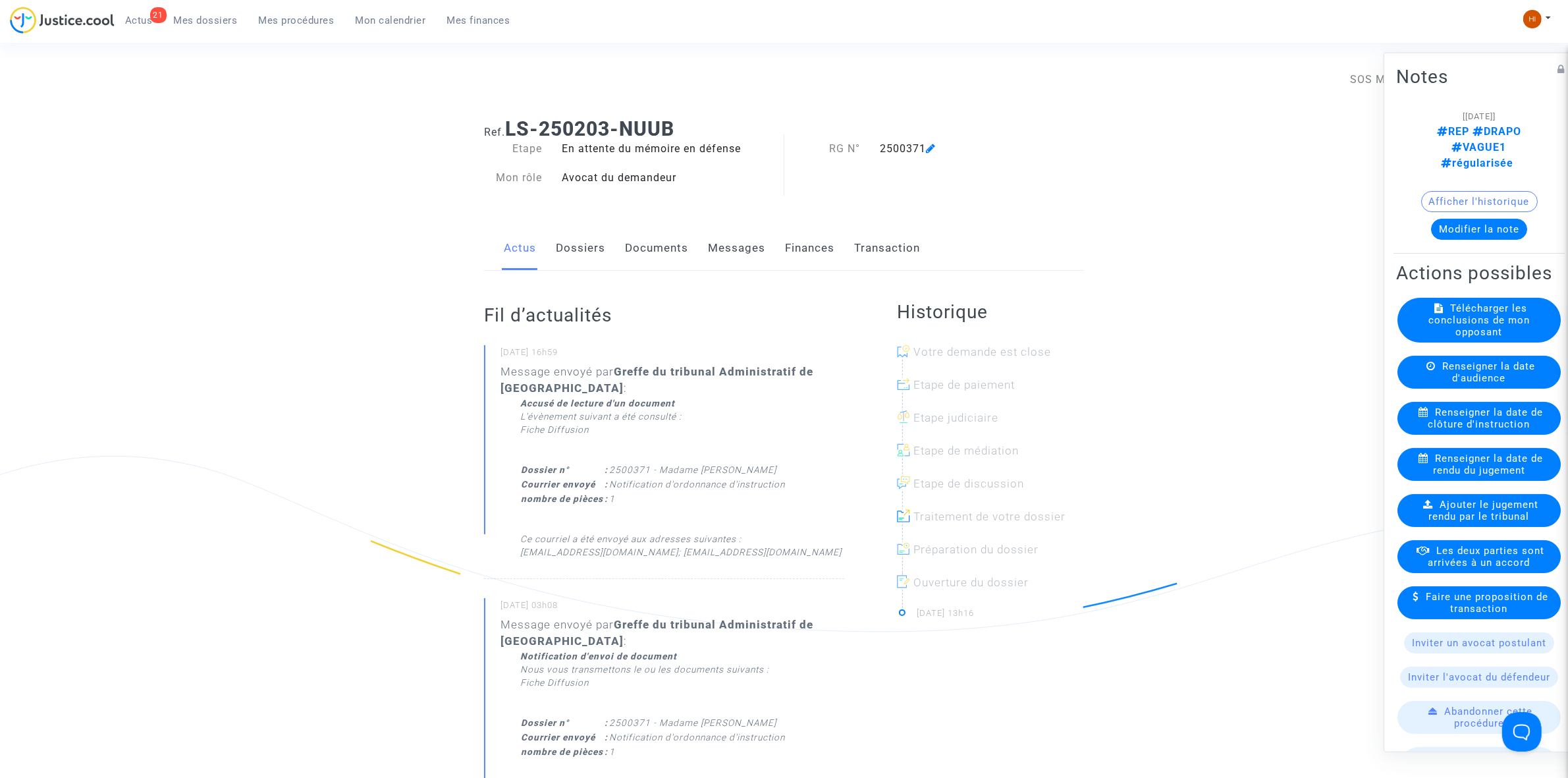
click at [1501, 427] on span "Renseigner la date de clôture d'instruction" at bounding box center [1486, 418] width 115 height 24
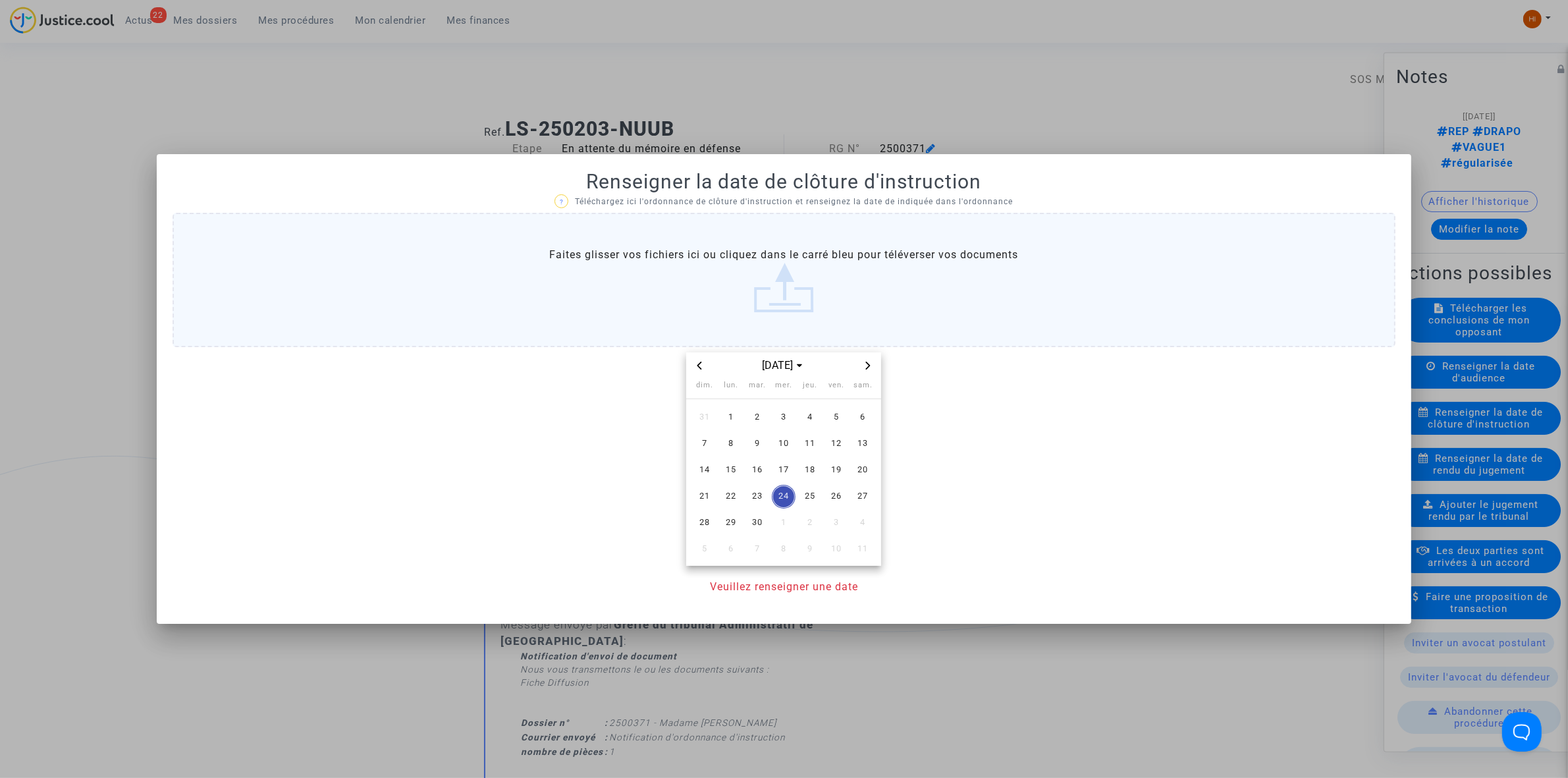
click at [873, 367] on span "Next month" at bounding box center [868, 366] width 16 height 16
drag, startPoint x: 809, startPoint y: 523, endPoint x: 799, endPoint y: 534, distance: 14.9
click at [807, 523] on span "30" at bounding box center [810, 523] width 24 height 24
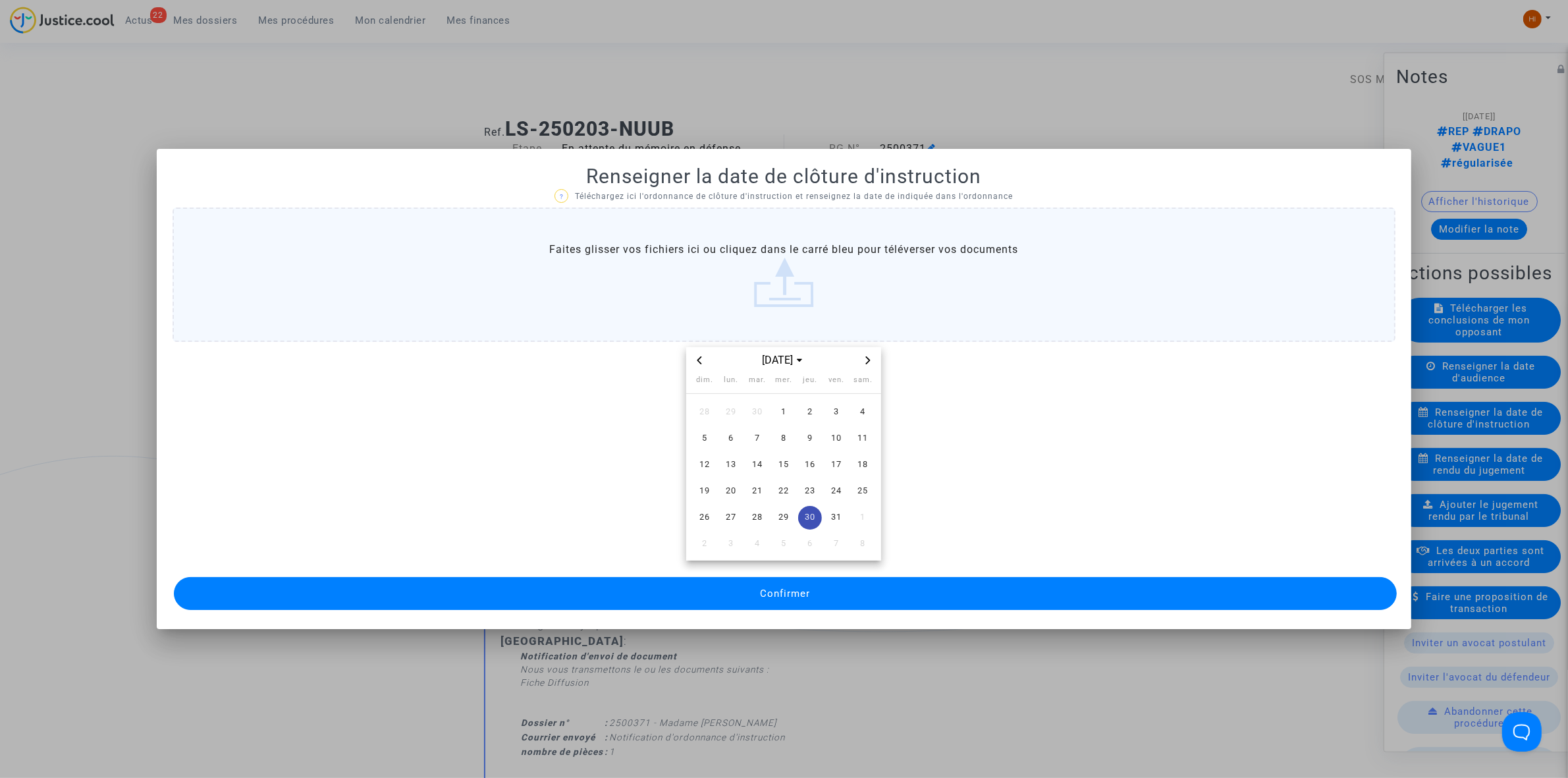
drag, startPoint x: 672, startPoint y: 588, endPoint x: 918, endPoint y: 474, distance: 271.1
click at [669, 588] on button "Confirmer" at bounding box center [785, 593] width 1223 height 33
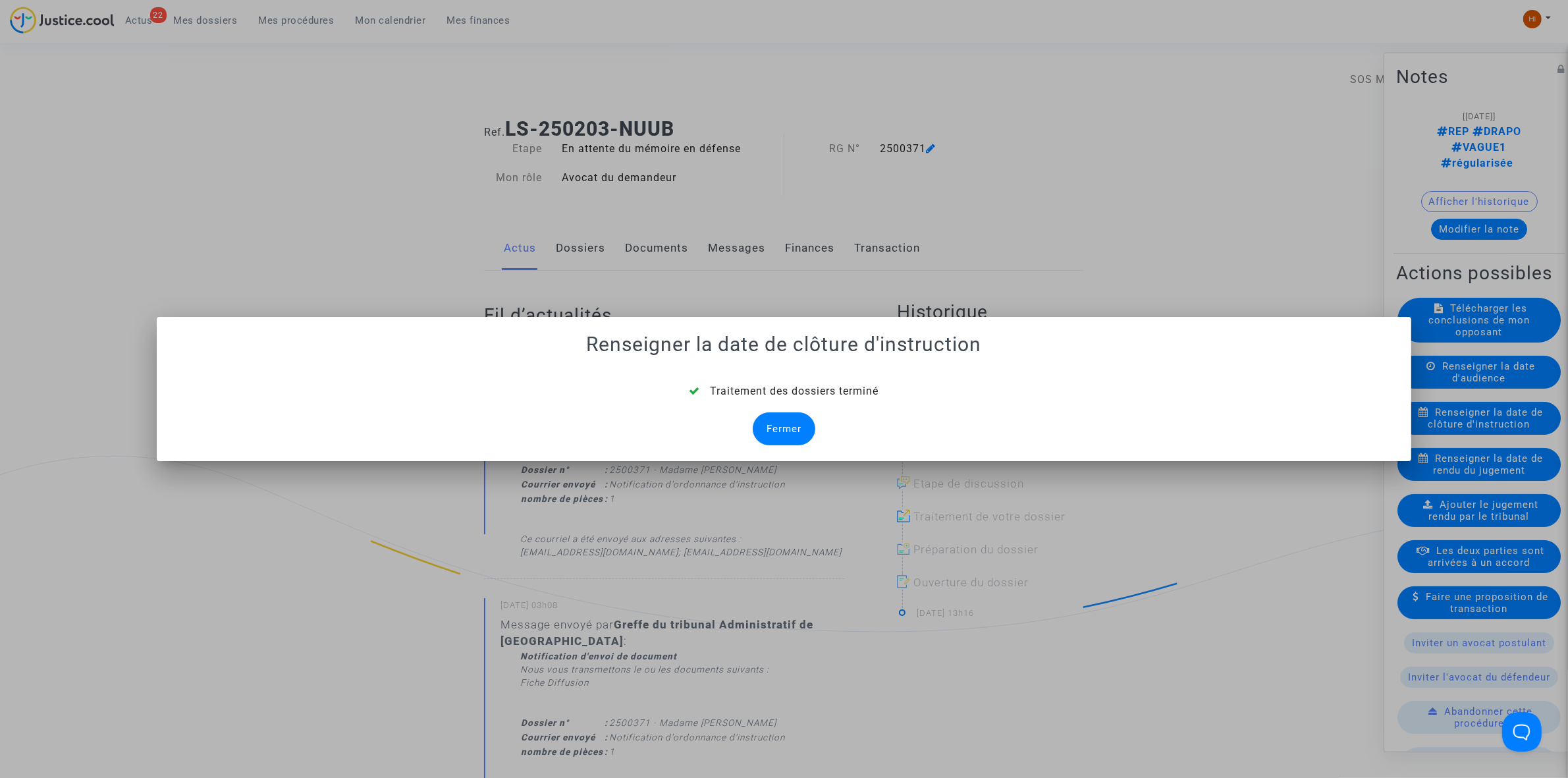
drag, startPoint x: 775, startPoint y: 421, endPoint x: 572, endPoint y: 336, distance: 220.1
click at [775, 422] on div "Fermer" at bounding box center [784, 429] width 63 height 33
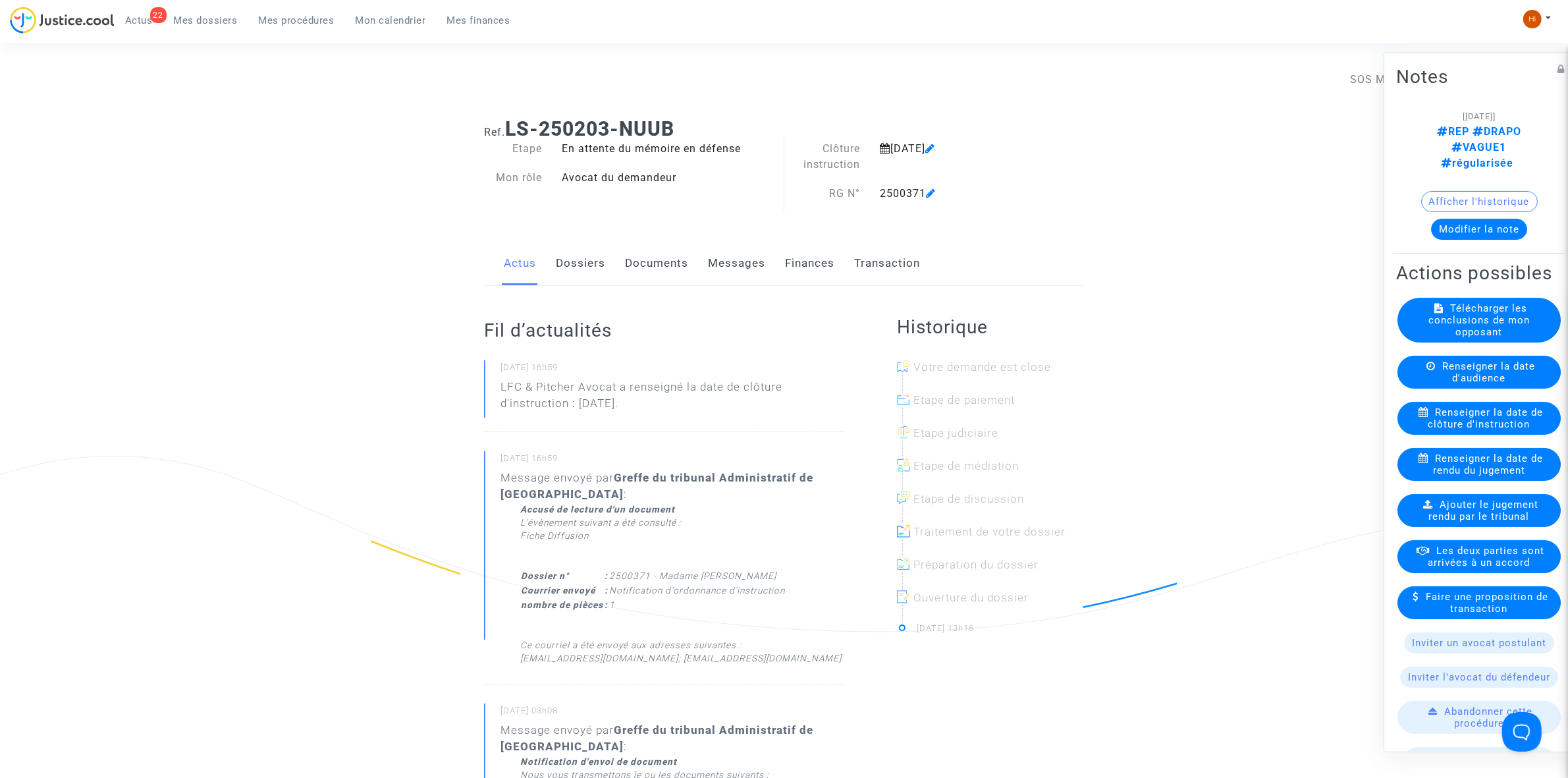
click at [654, 255] on link "Documents" at bounding box center [657, 263] width 63 height 44
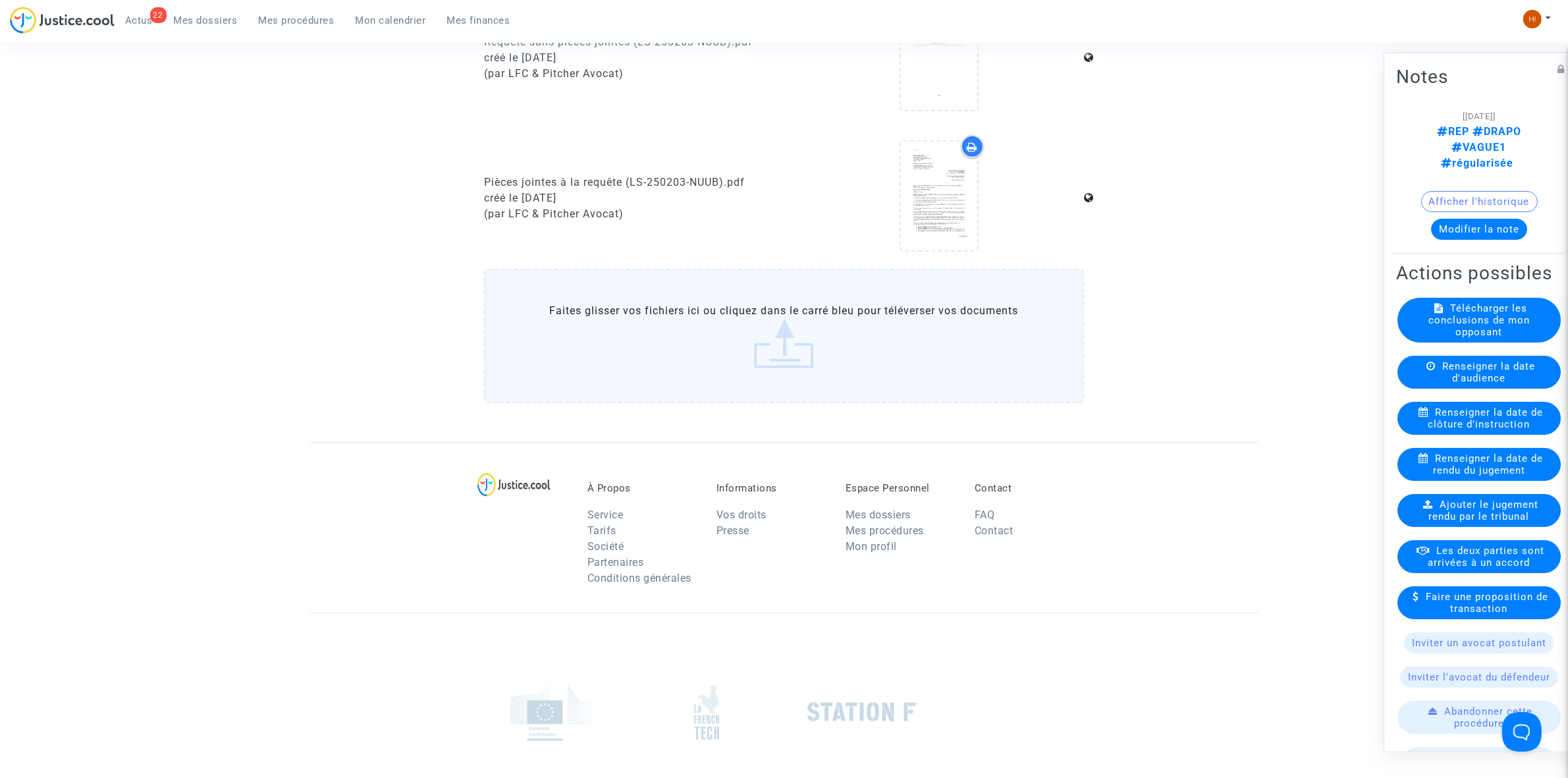
scroll to position [823, 0]
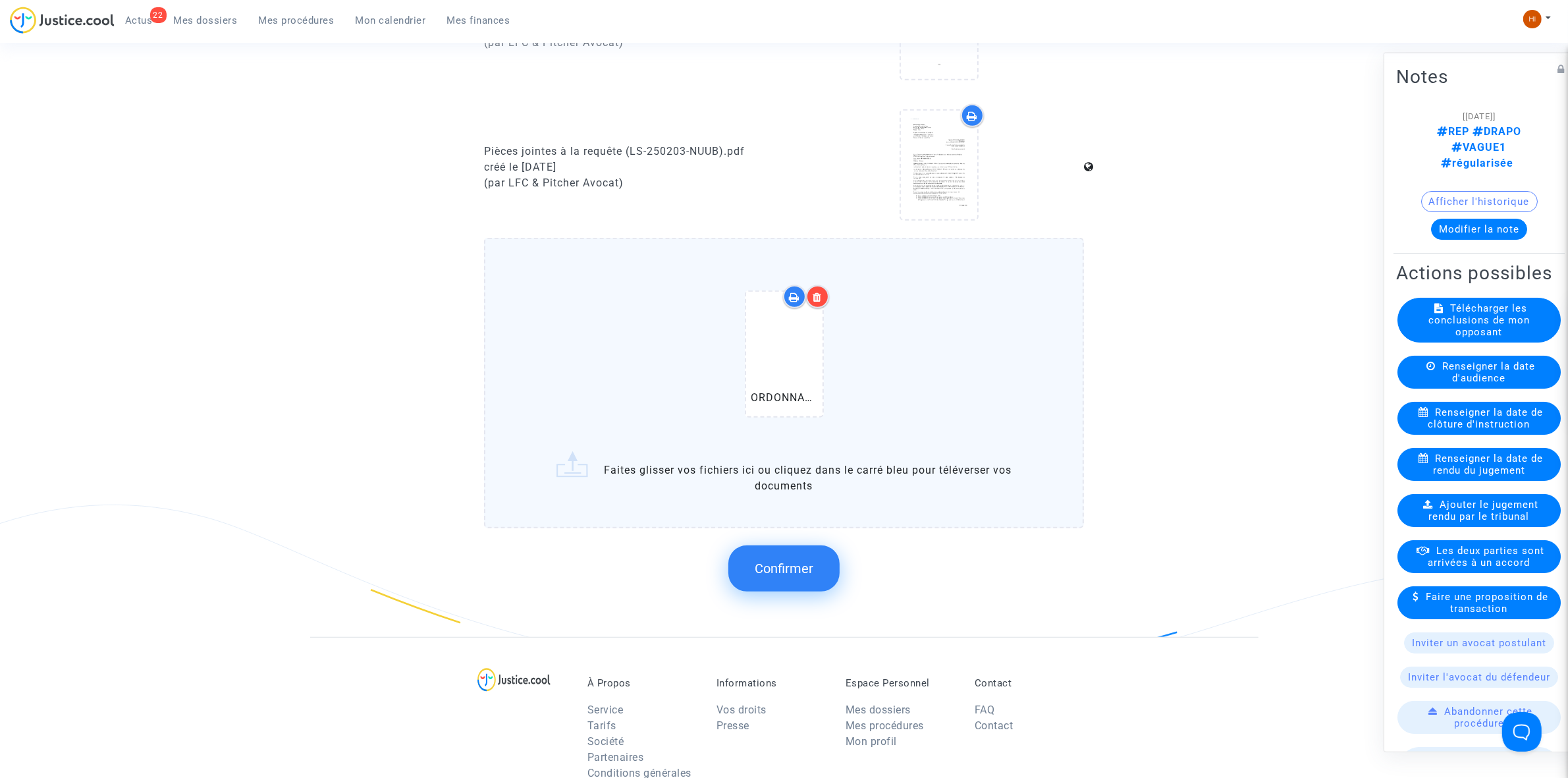
click at [784, 572] on button "Confirmer" at bounding box center [784, 569] width 111 height 46
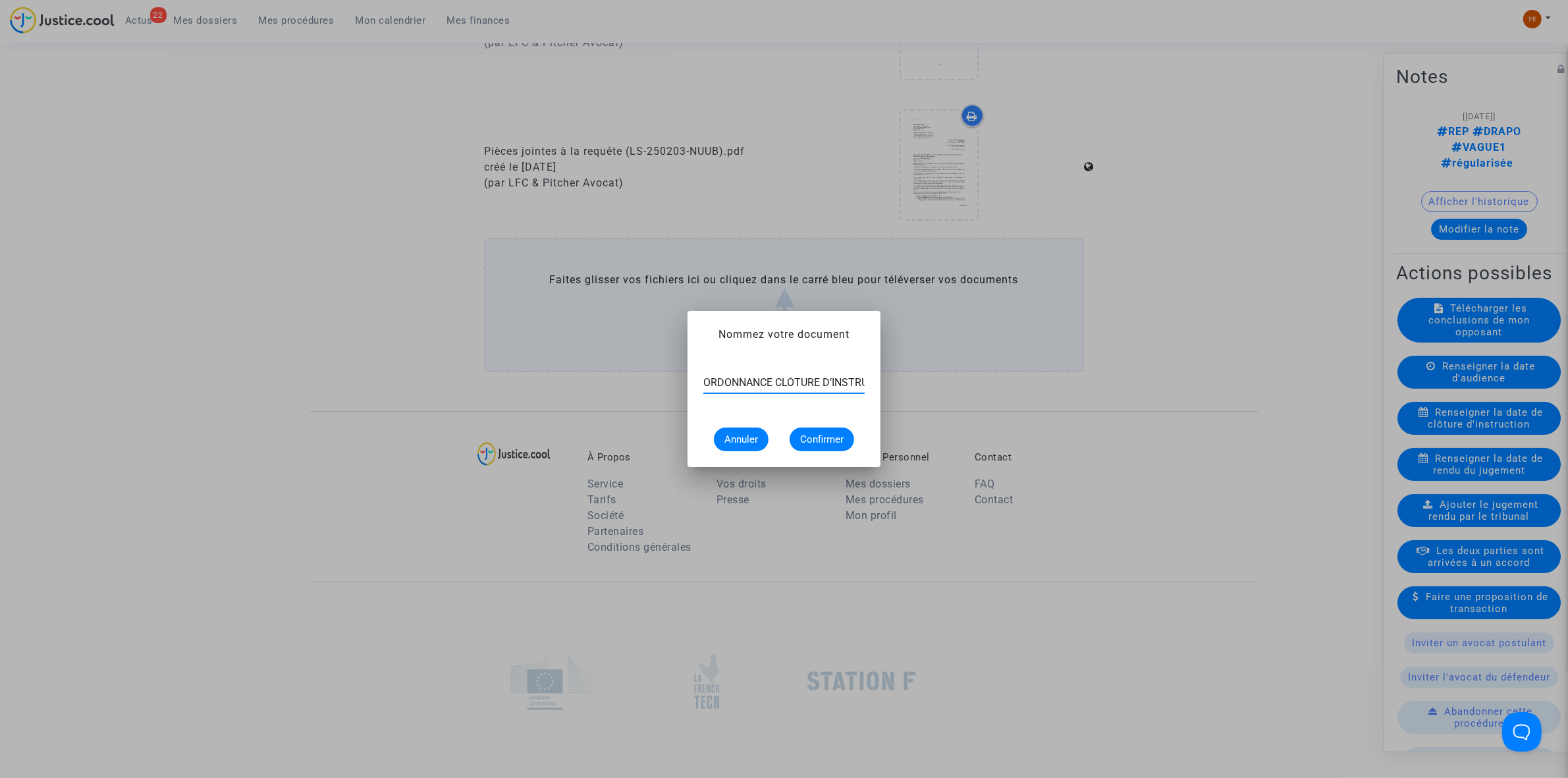
scroll to position [0, 34]
type input "ORDONNANCE CLÔTURE D’INSTRUCTION"
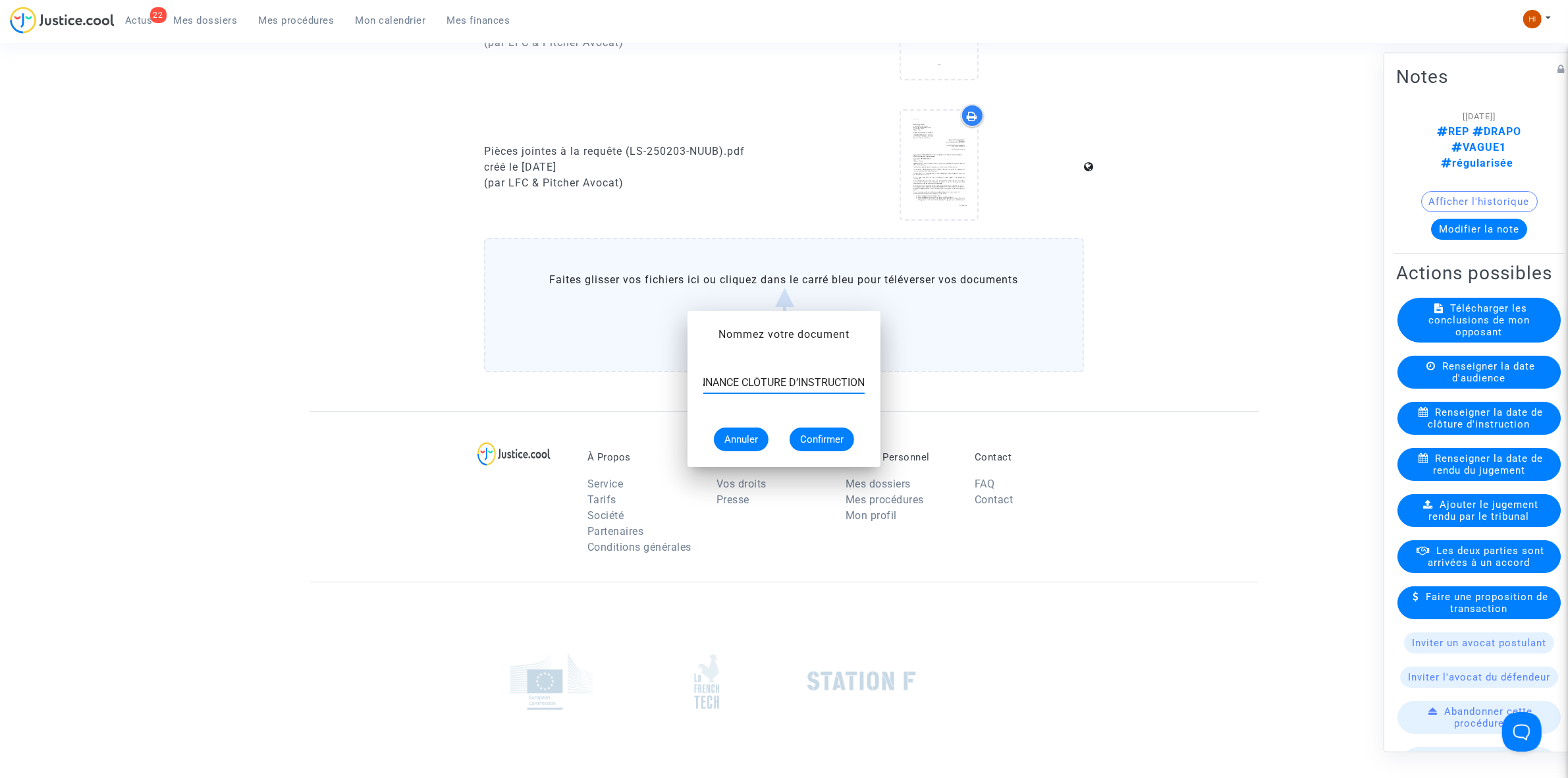
scroll to position [0, 0]
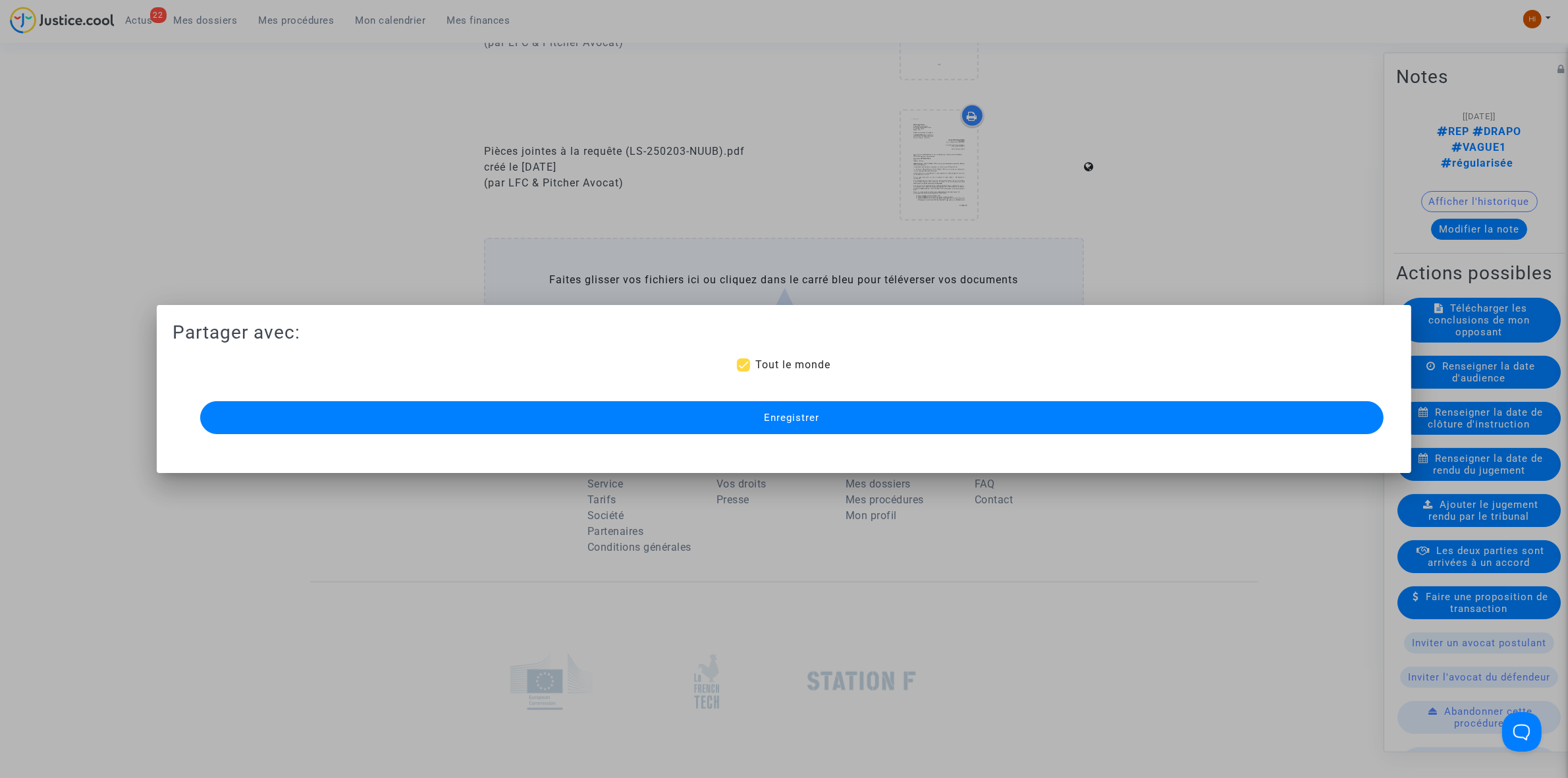
click at [860, 413] on button "Enregistrer" at bounding box center [792, 418] width 1183 height 33
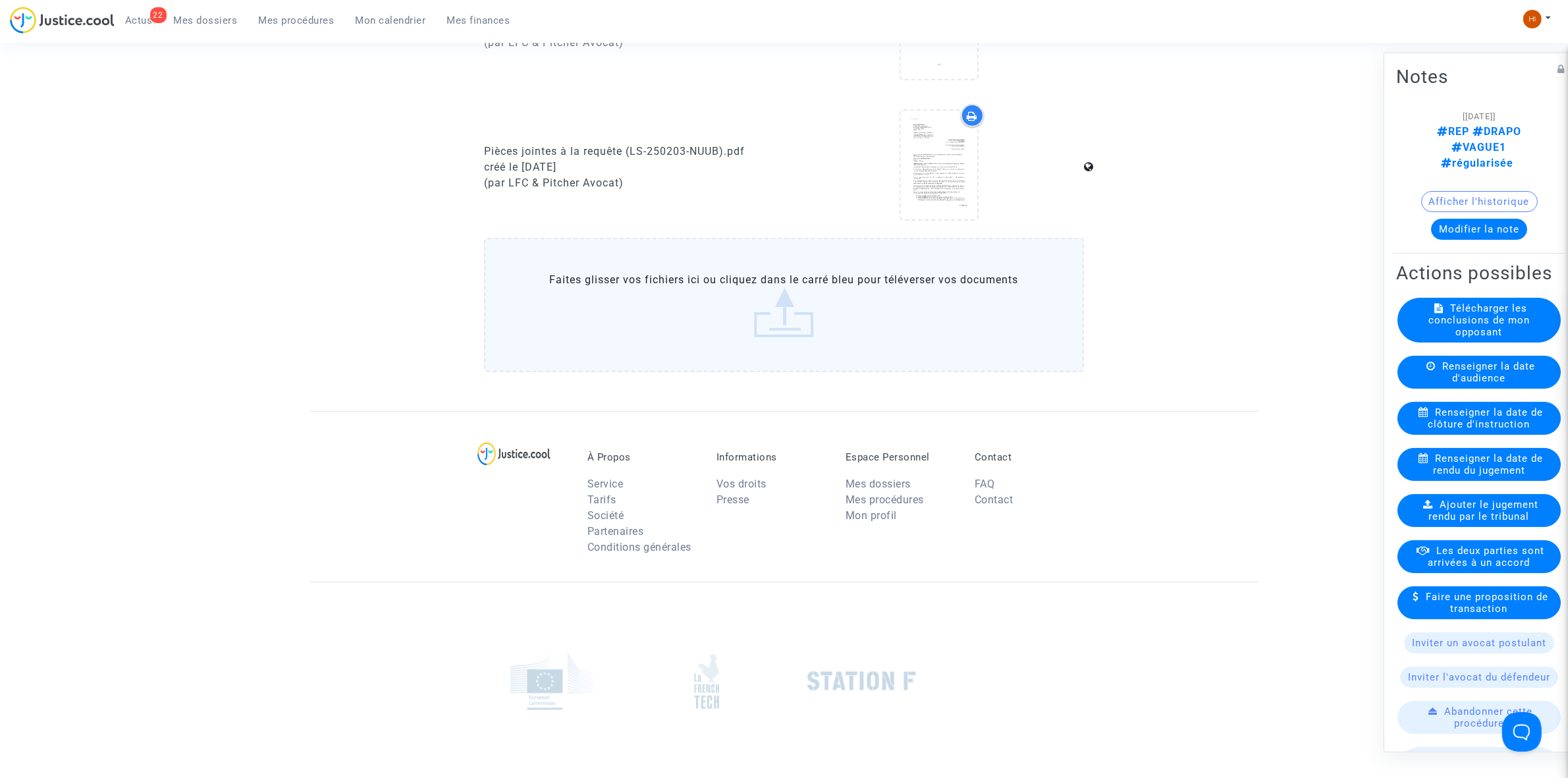
click at [288, 13] on link "Mes procédures" at bounding box center [297, 20] width 97 height 20
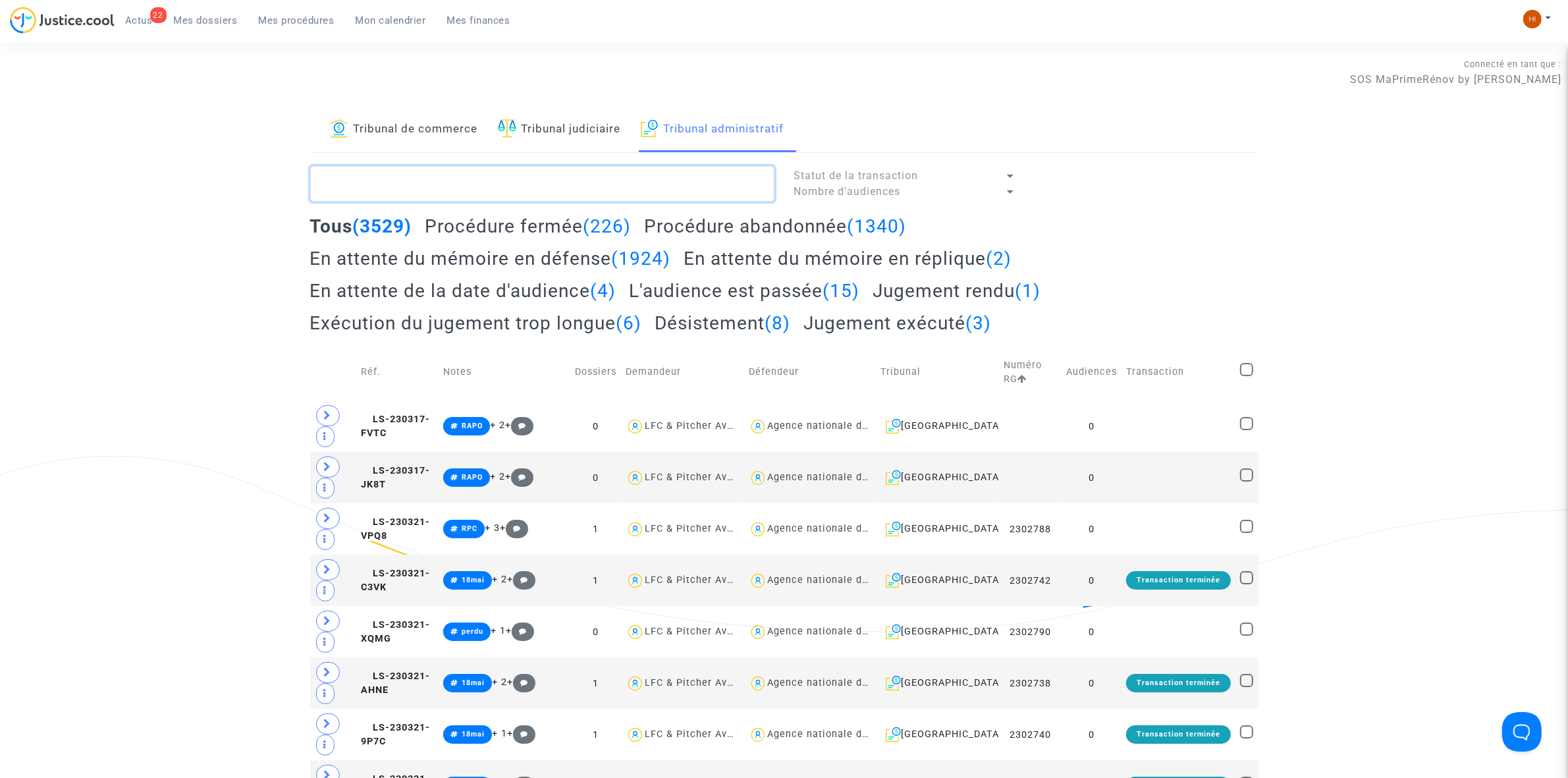
click at [429, 190] on textarea at bounding box center [542, 183] width 464 height 36
paste textarea "500385 - Monsieur VACHEY Frédéric"
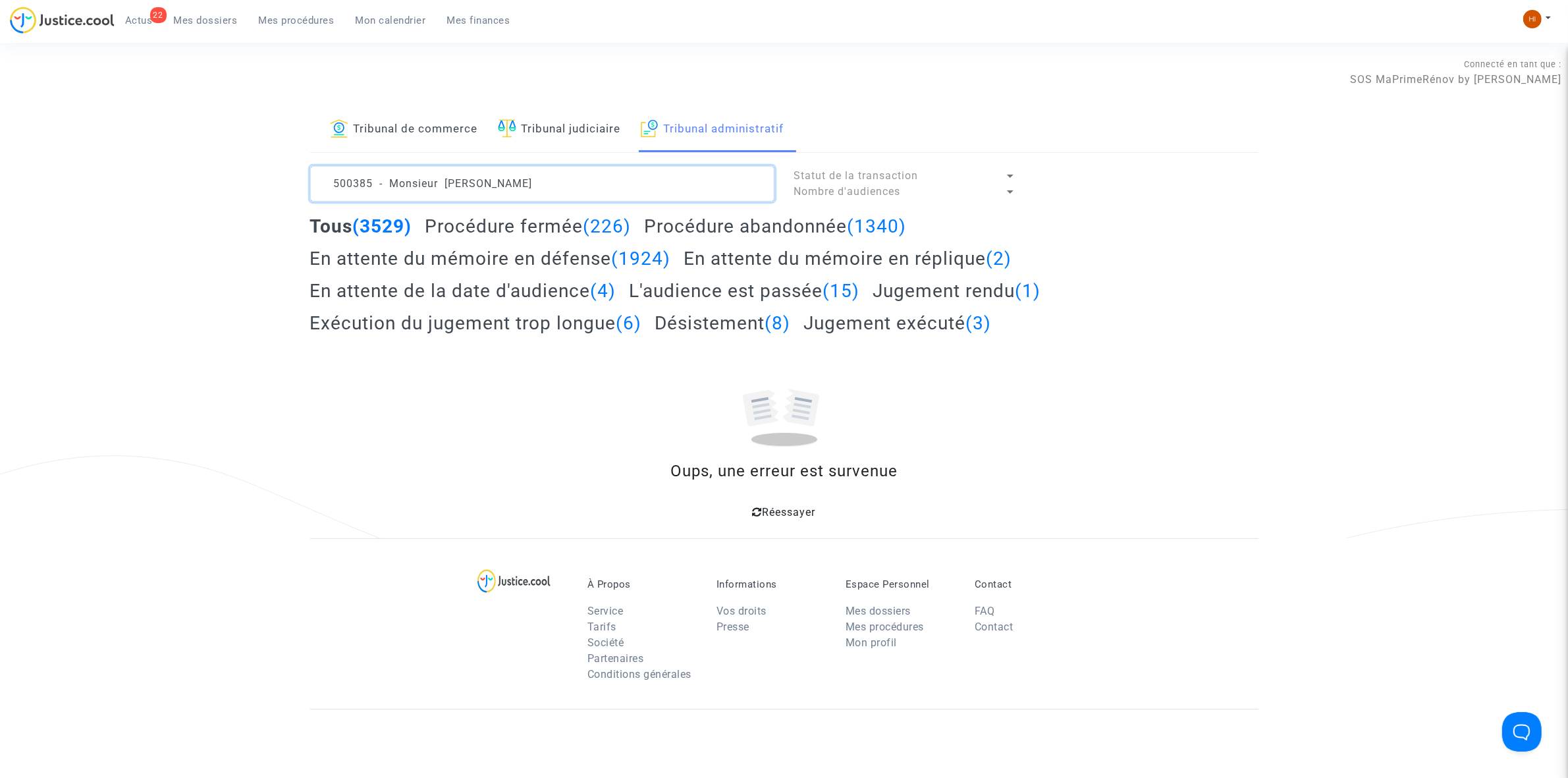
drag, startPoint x: 446, startPoint y: 182, endPoint x: 0, endPoint y: 146, distance: 447.5
click at [5, 148] on div "Tribunal de commerce Tribunal judiciaire Tribunal administratif 500385 - Monsie…" at bounding box center [784, 322] width 1568 height 431
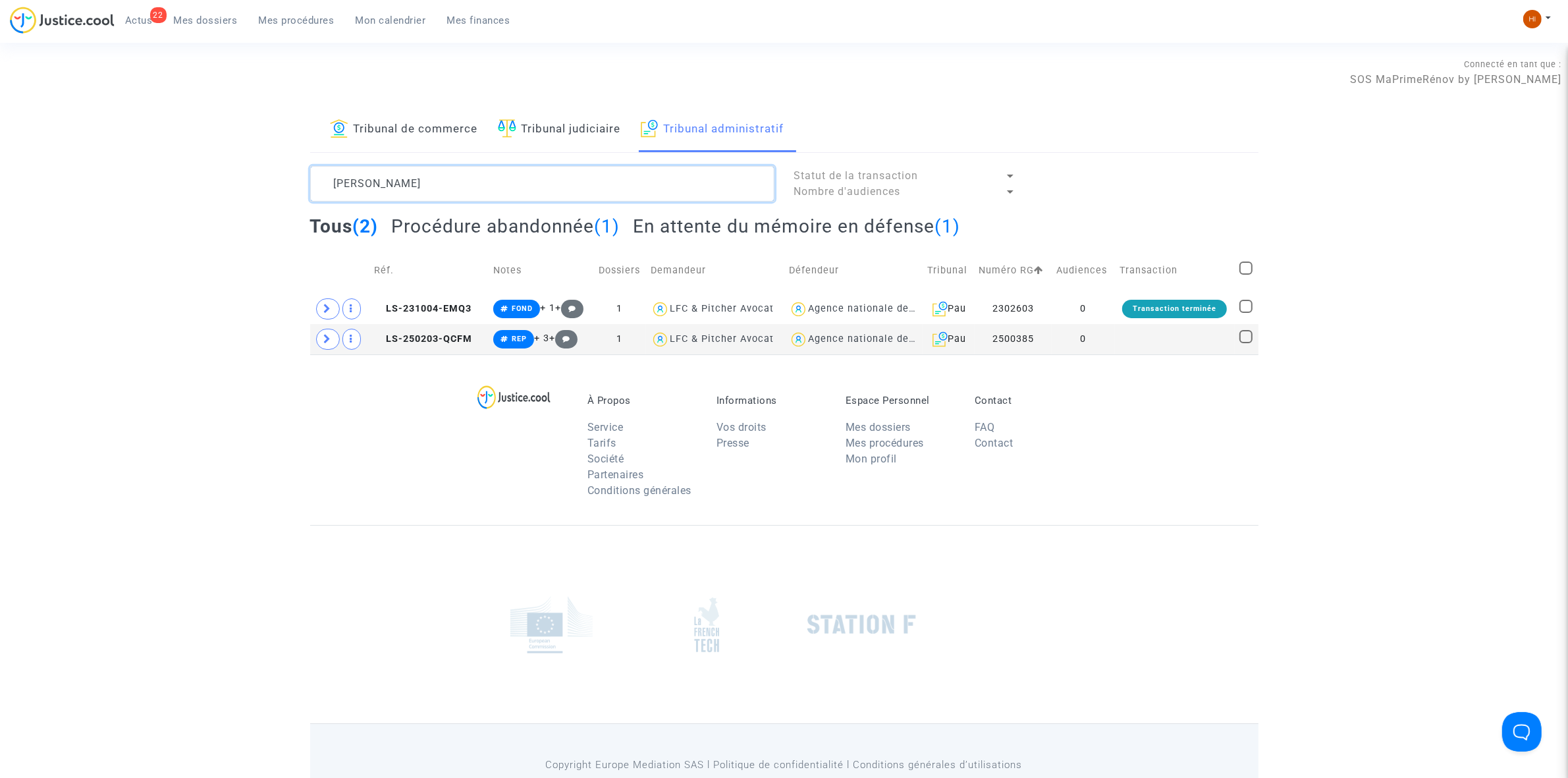
type textarea "VACHEY Frédéric"
click at [1133, 347] on td at bounding box center [1175, 339] width 120 height 30
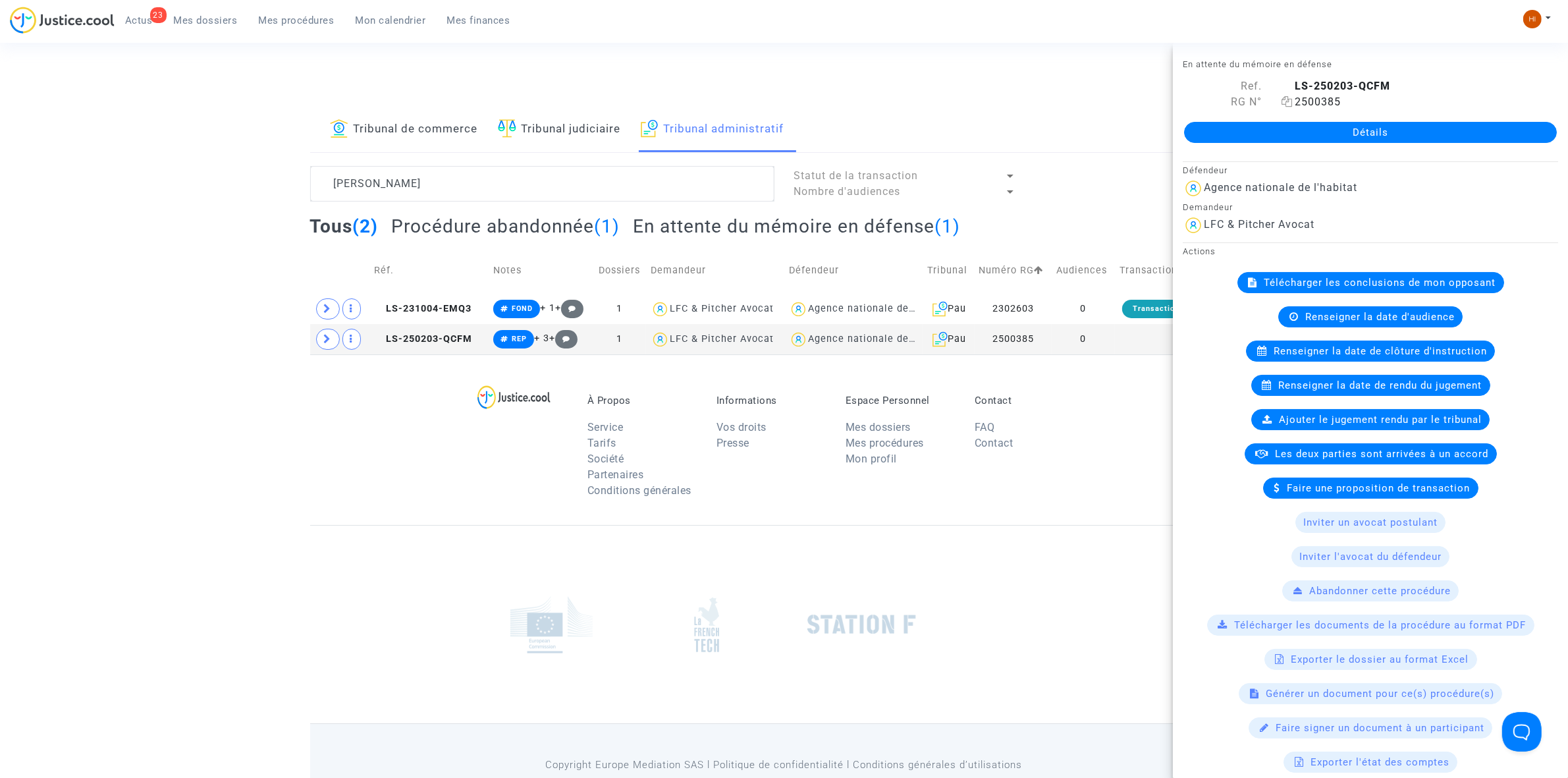
drag, startPoint x: 1326, startPoint y: 390, endPoint x: 1339, endPoint y: 99, distance: 291.3
click at [1339, 99] on div "En attente du mémoire en défense Ref. LS-250203-QCFM RG N° 2500385 Détails Défe…" at bounding box center [1371, 643] width 395 height 1175
click at [1336, 130] on link "Détails" at bounding box center [1371, 132] width 373 height 21
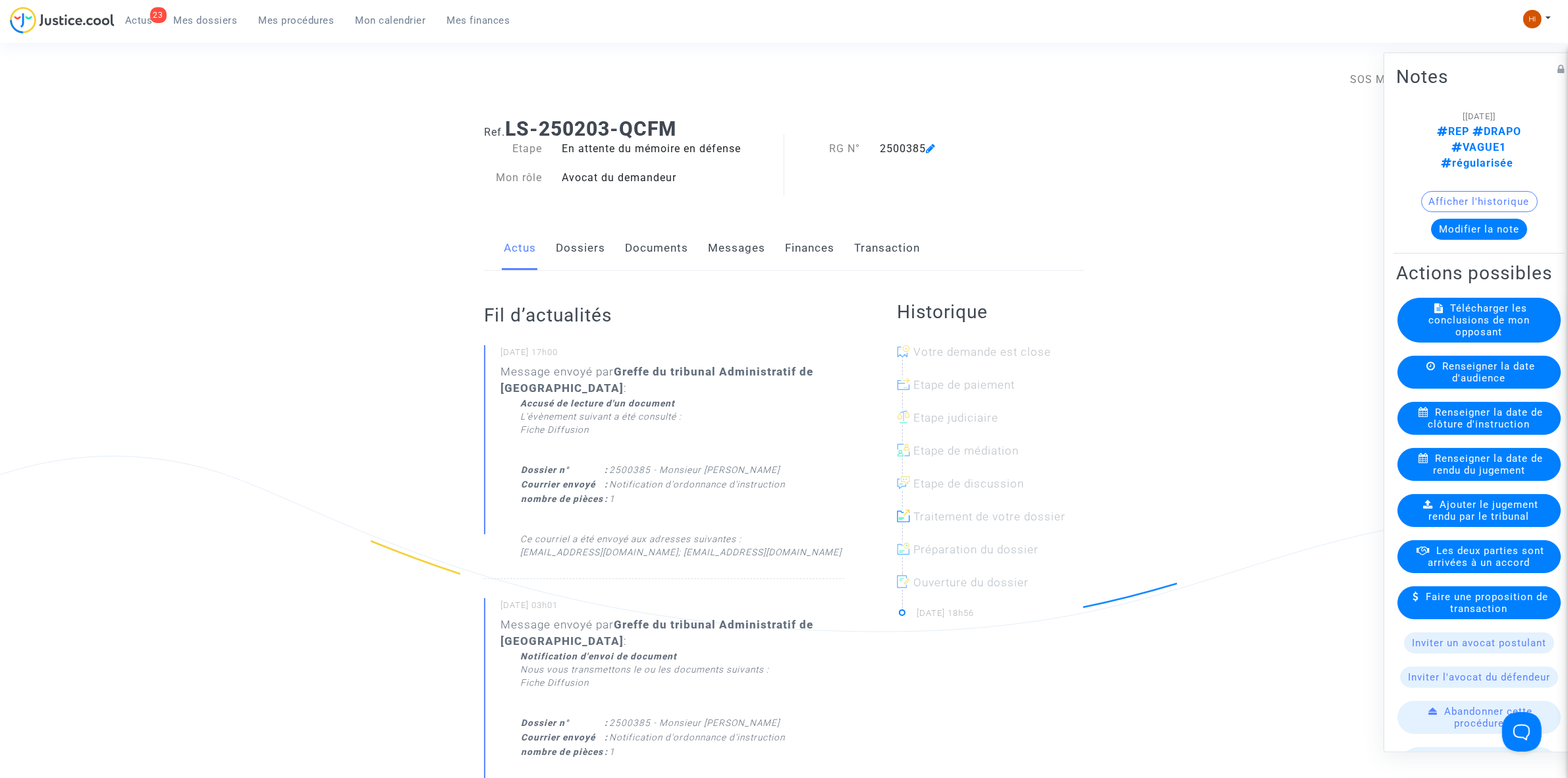
click at [1474, 429] on span "Renseigner la date de clôture d'instruction" at bounding box center [1486, 418] width 115 height 24
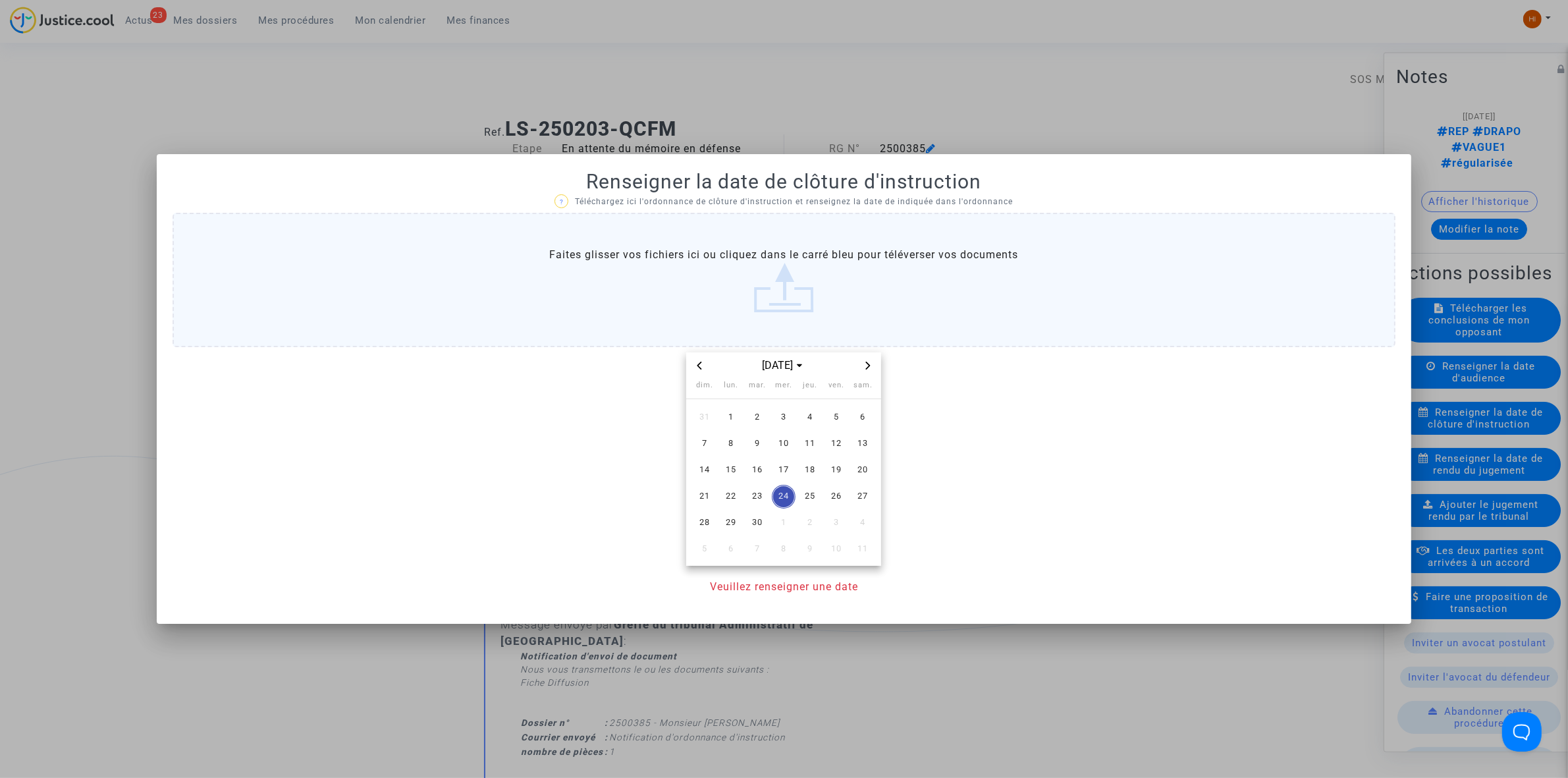
click at [871, 362] on icon "Next month" at bounding box center [868, 366] width 8 height 8
click at [815, 528] on span "30" at bounding box center [810, 523] width 24 height 24
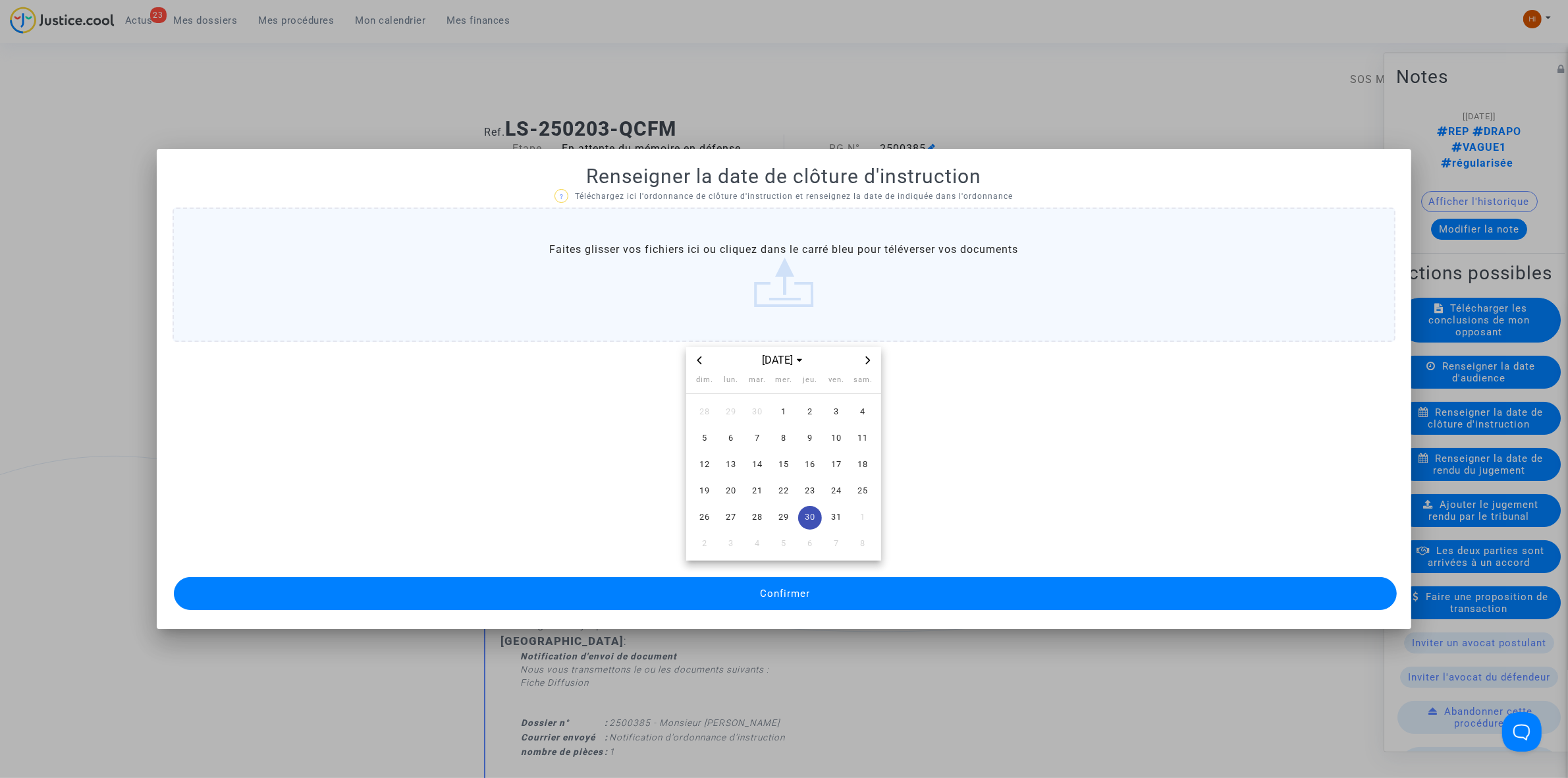
drag, startPoint x: 845, startPoint y: 592, endPoint x: 847, endPoint y: 609, distance: 17.1
click at [844, 594] on button "Confirmer" at bounding box center [785, 593] width 1223 height 33
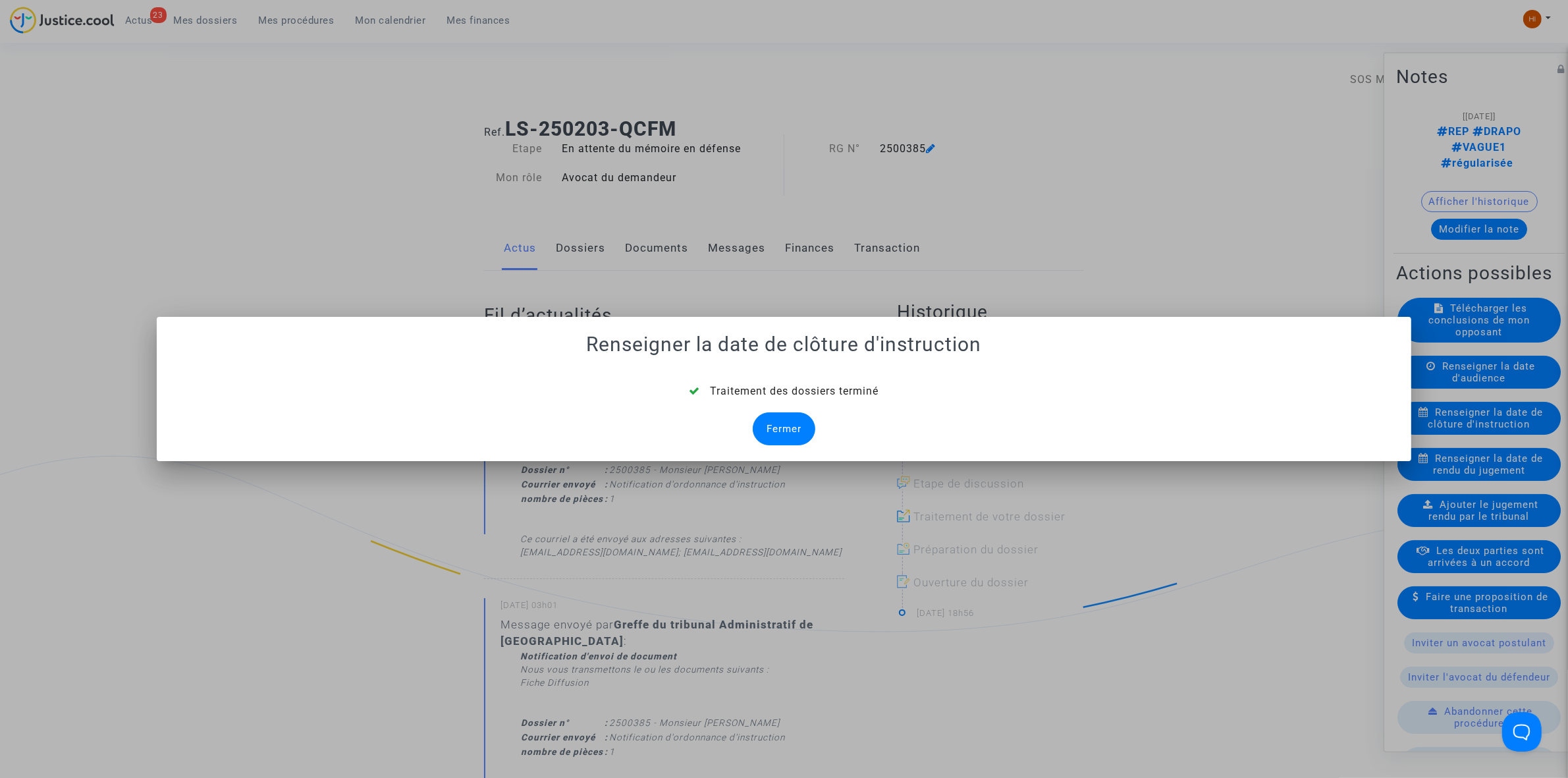
drag, startPoint x: 775, startPoint y: 433, endPoint x: 577, endPoint y: 414, distance: 198.9
click at [775, 433] on div "Fermer" at bounding box center [784, 429] width 63 height 33
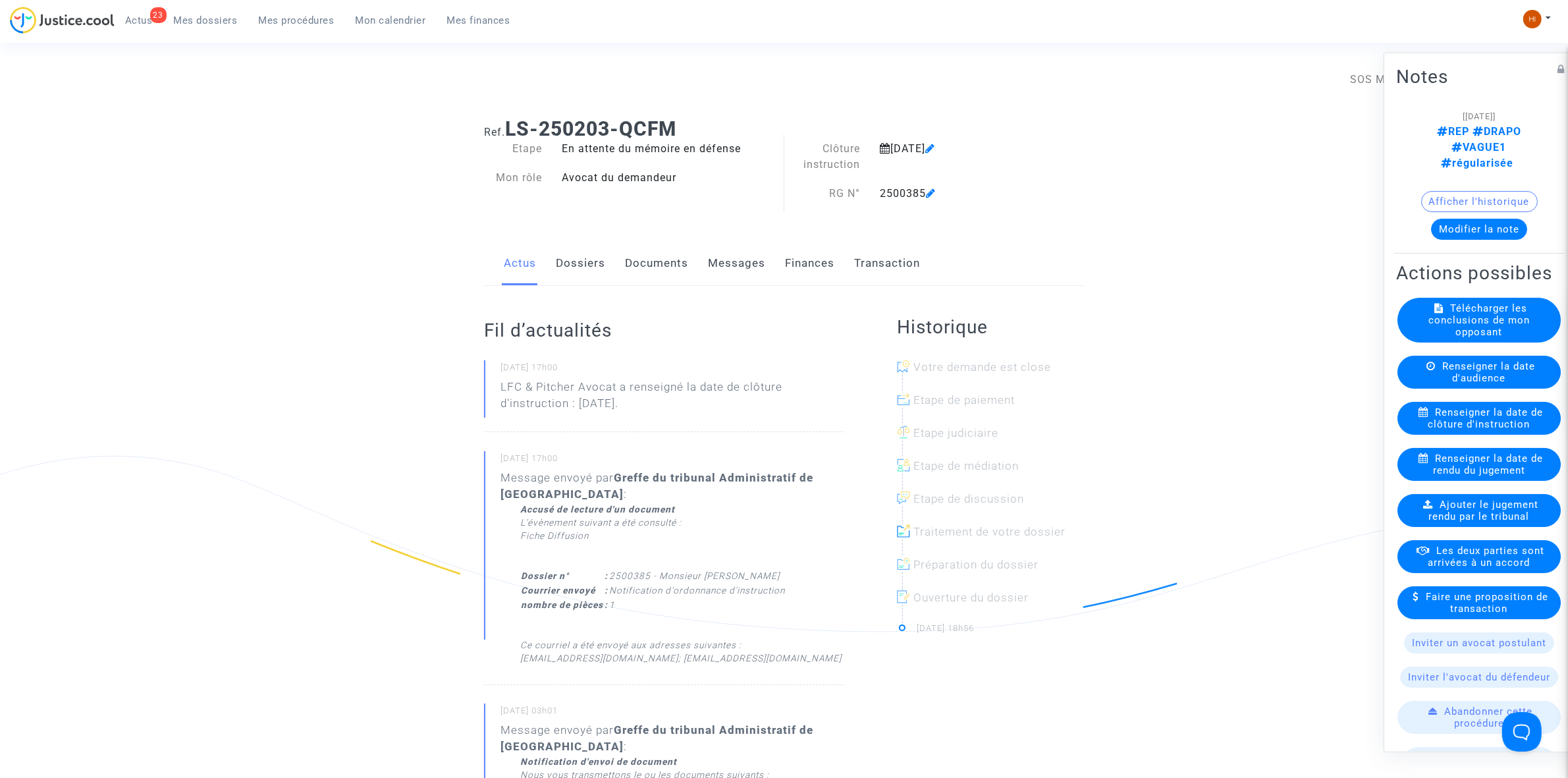
click at [667, 258] on link "Documents" at bounding box center [657, 263] width 63 height 44
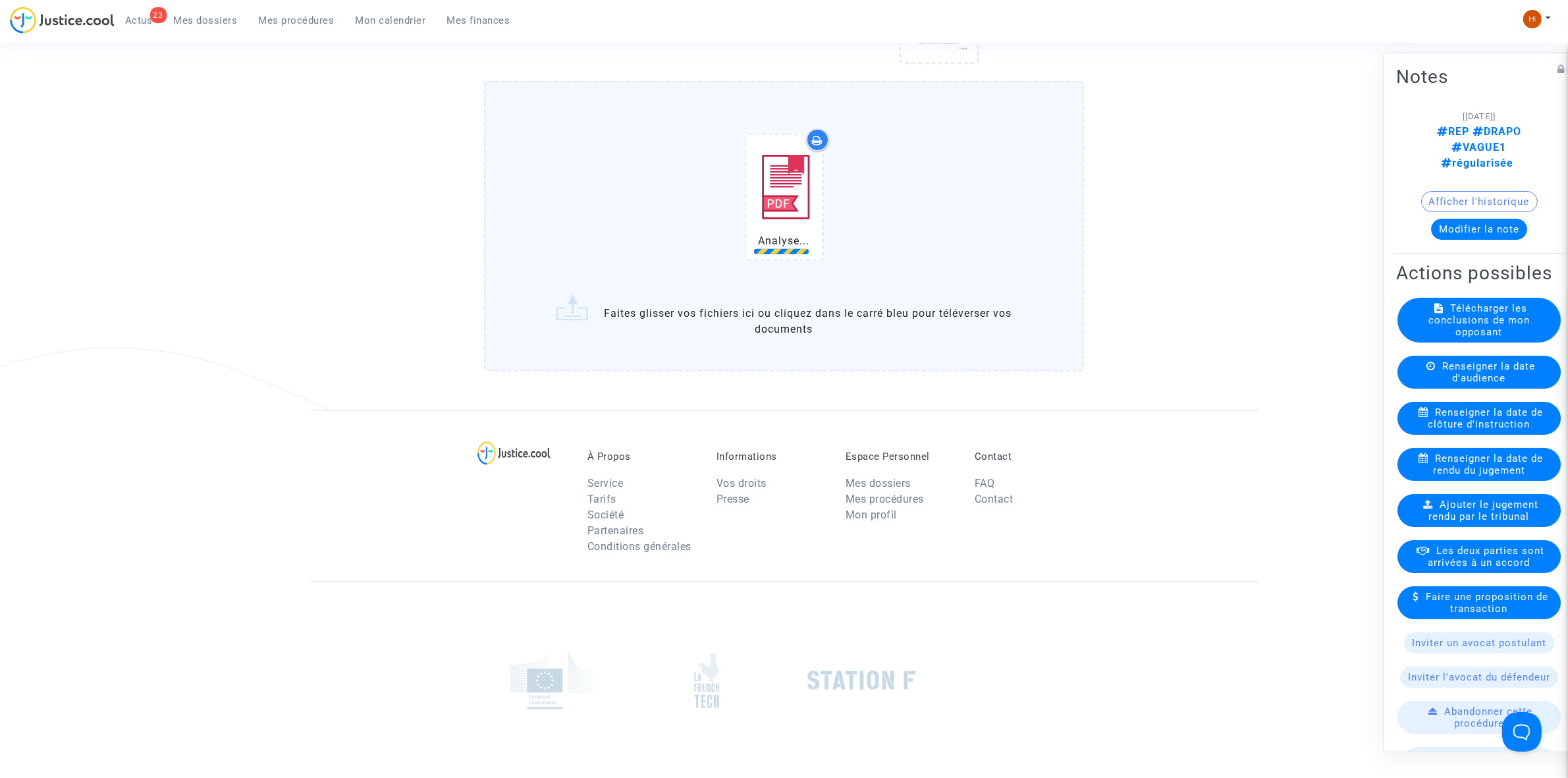
scroll to position [1070, 0]
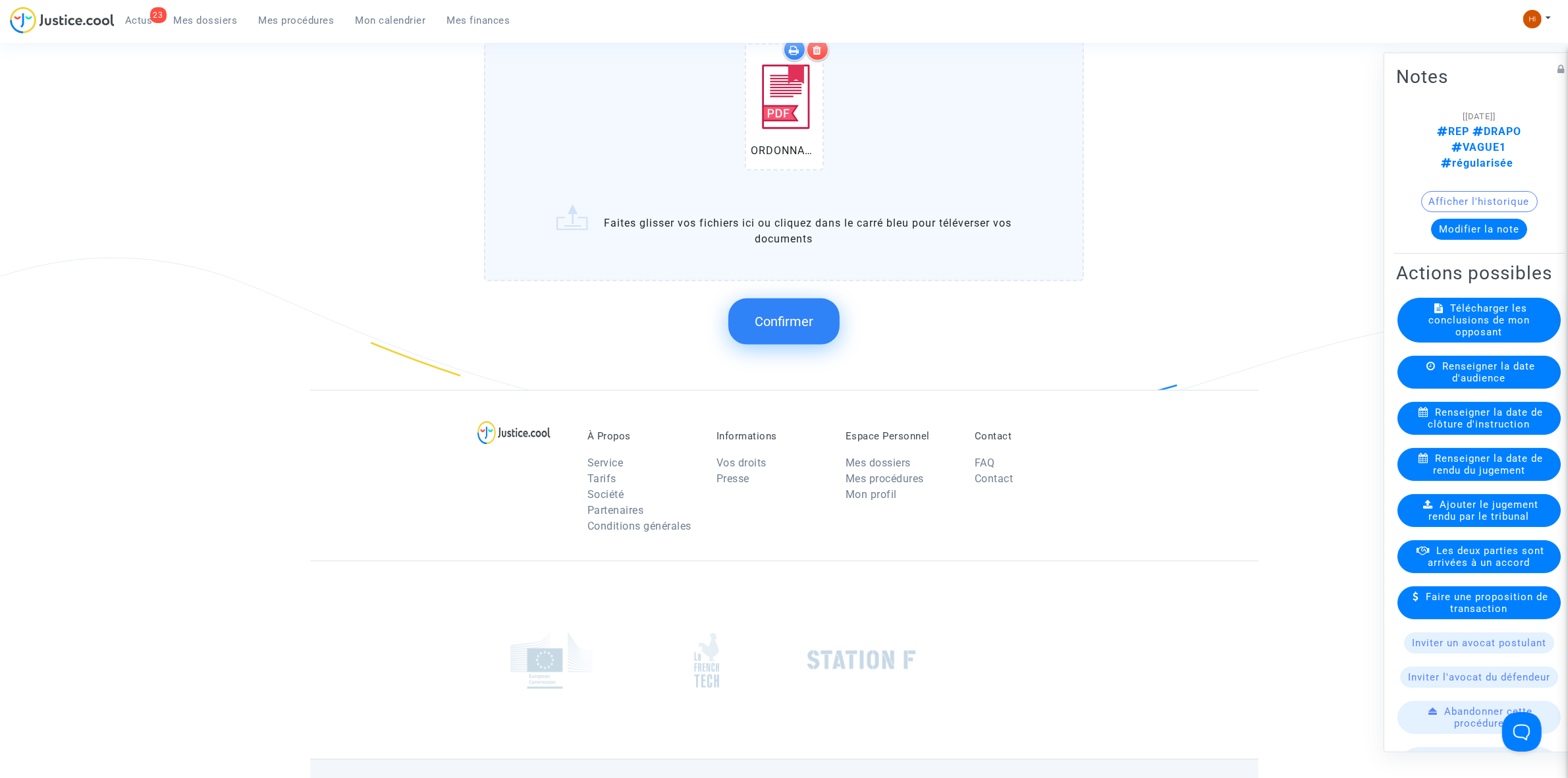
click at [802, 314] on span "Confirmer" at bounding box center [784, 321] width 59 height 16
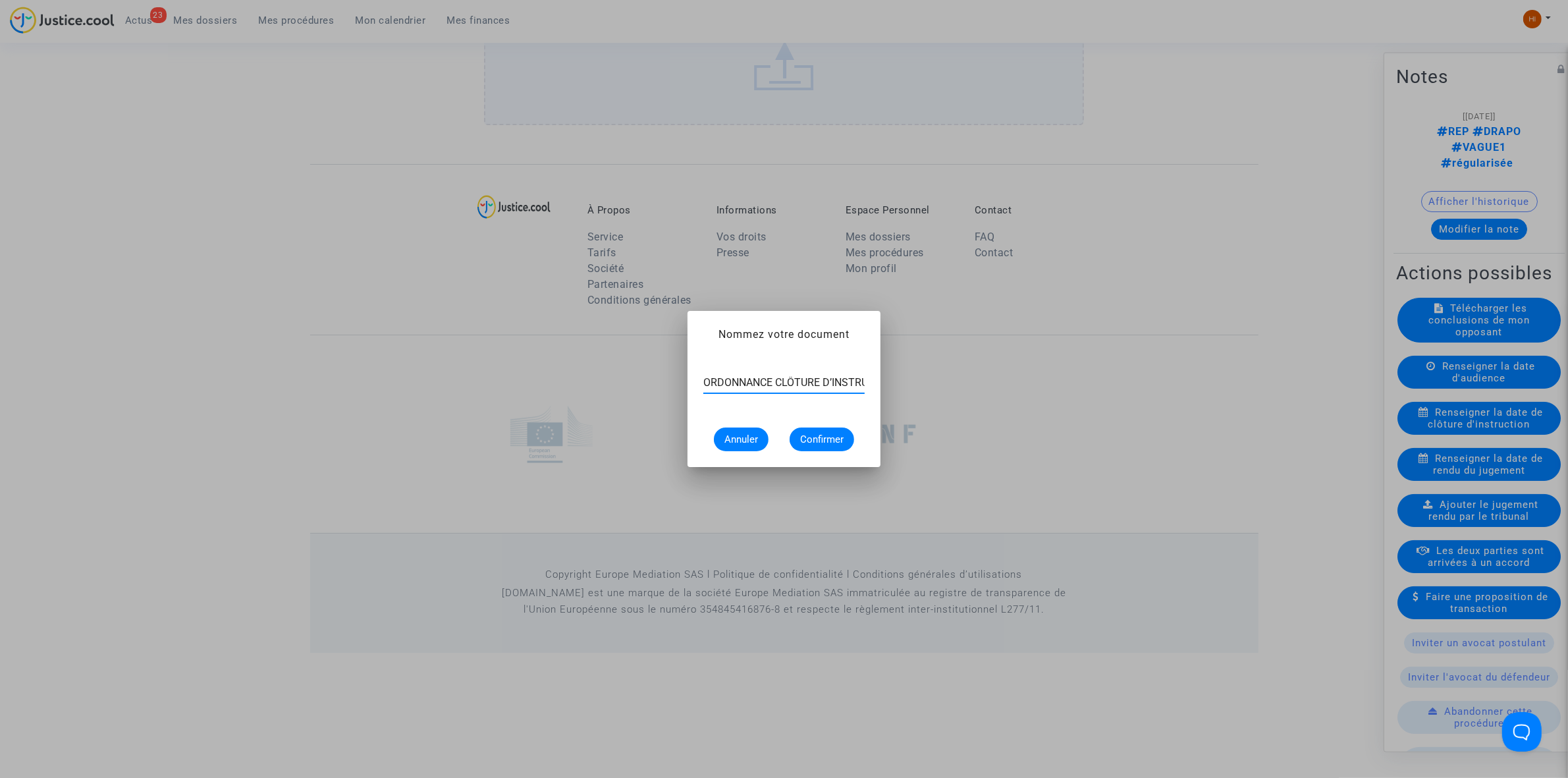
scroll to position [0, 34]
type input "ORDONNANCE CLÔTURE D’INSTRUCTION"
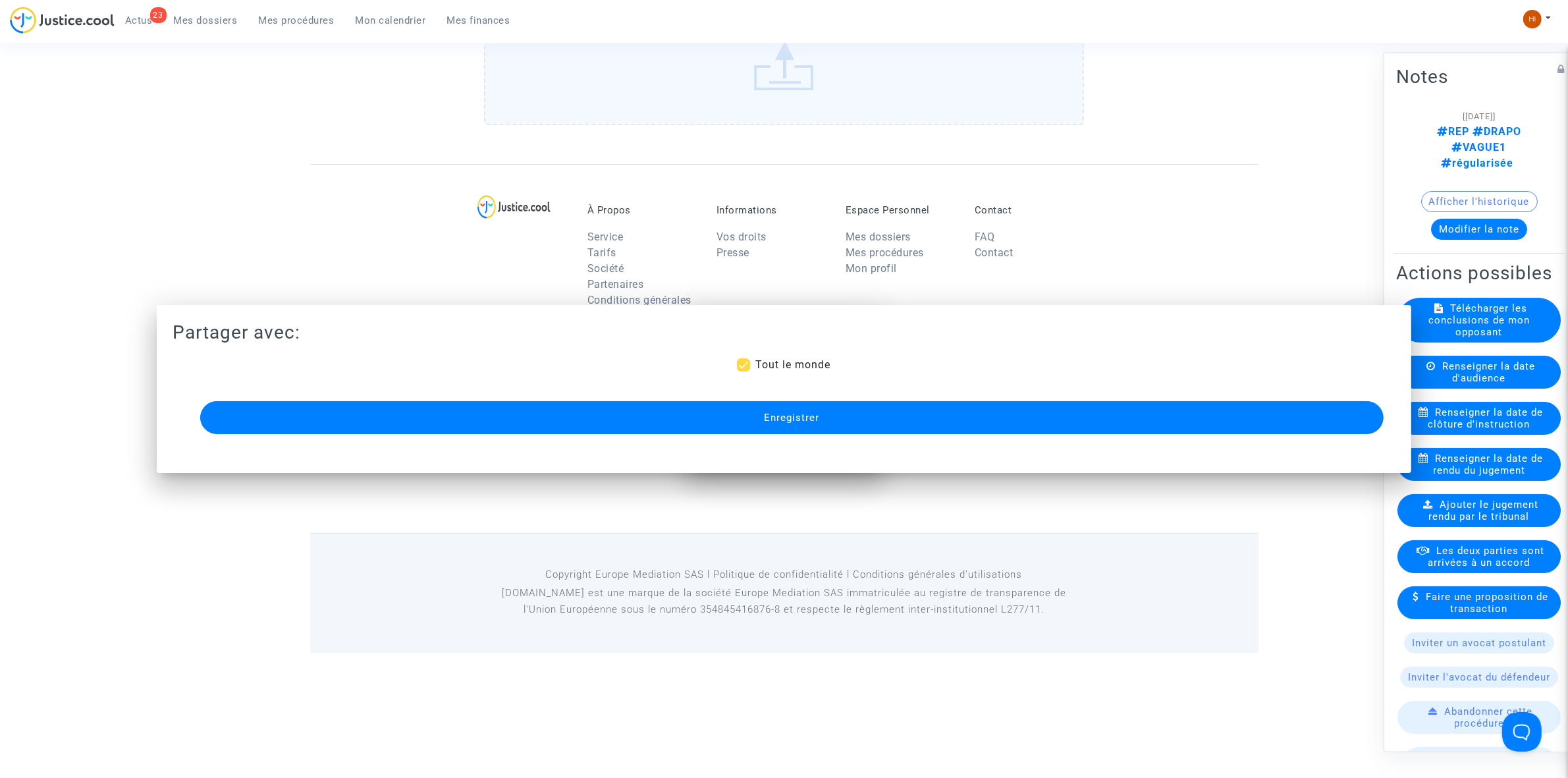
scroll to position [941, 0]
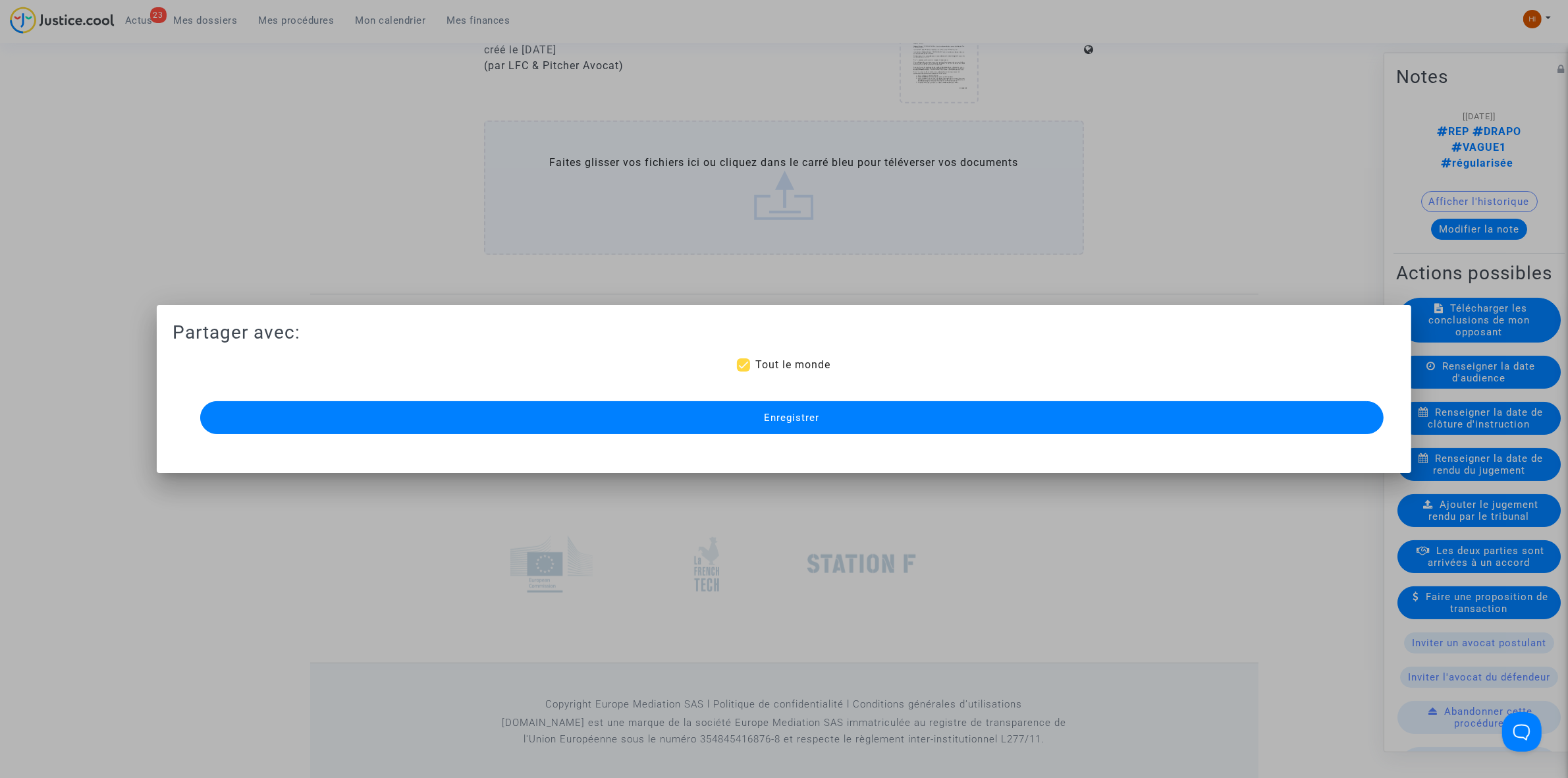
click at [807, 416] on span "Enregistrer" at bounding box center [792, 417] width 56 height 12
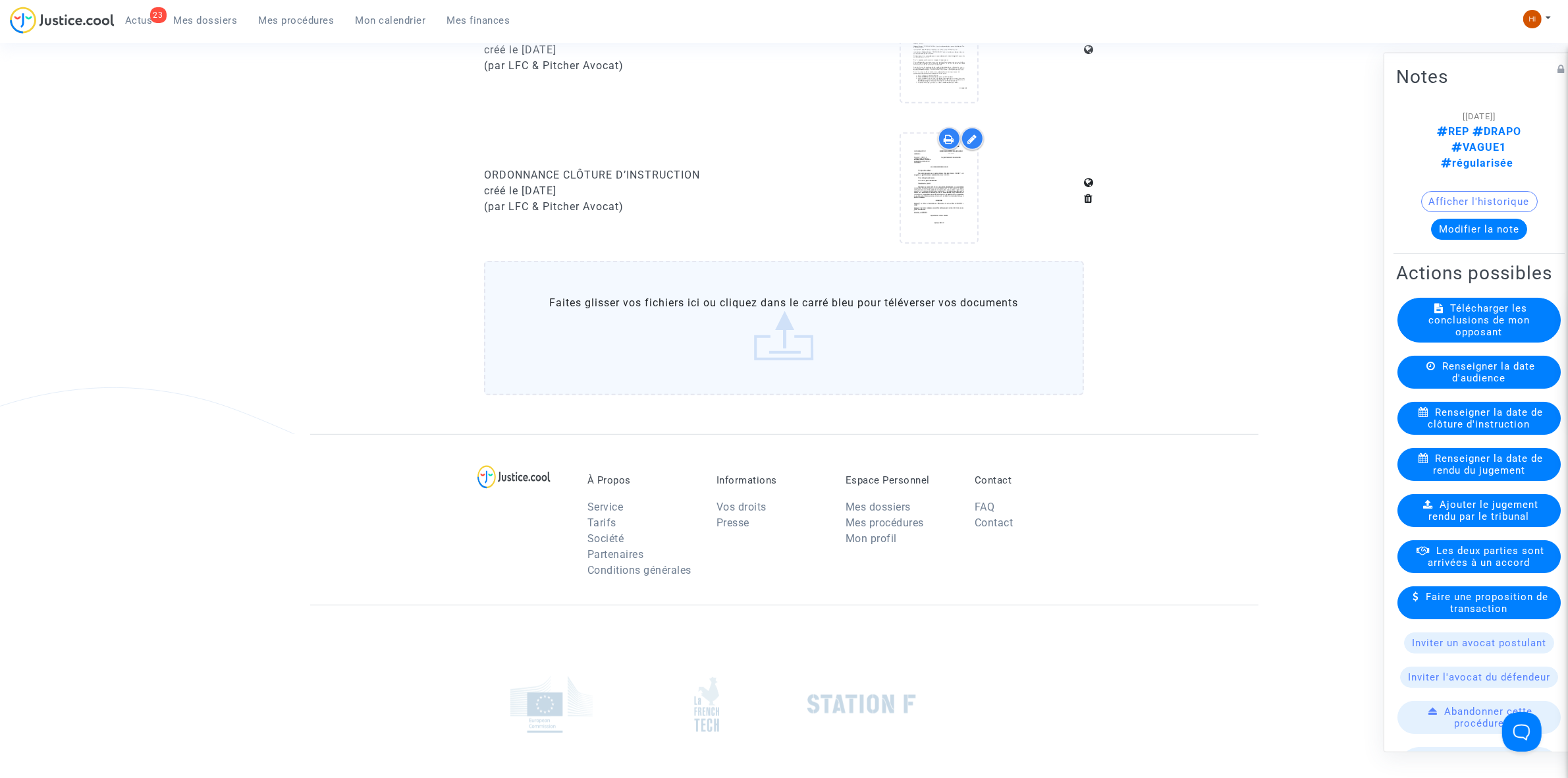
click at [306, 17] on span "Mes procédures" at bounding box center [296, 20] width 75 height 12
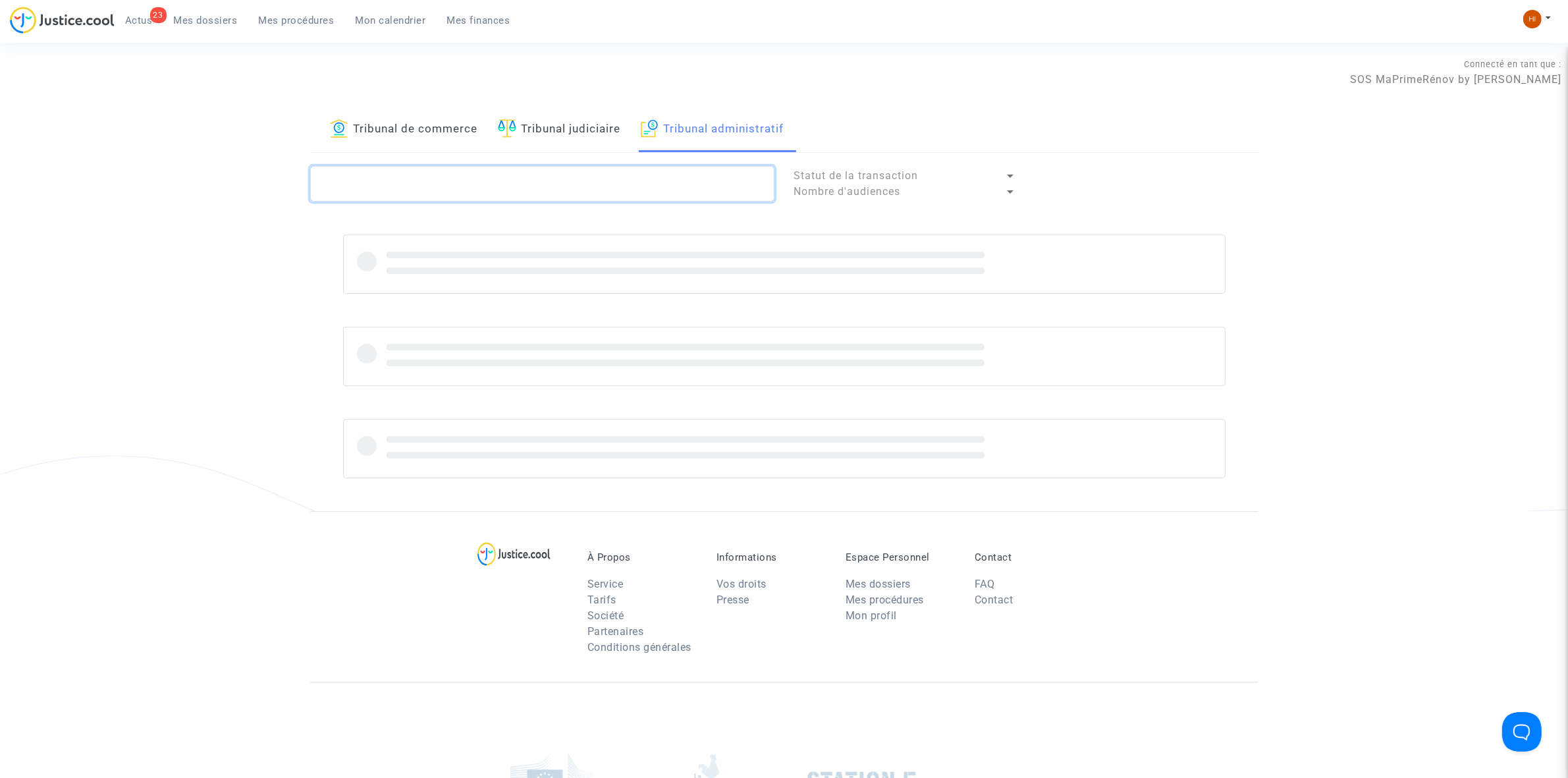
click at [612, 185] on textarea at bounding box center [542, 183] width 464 height 36
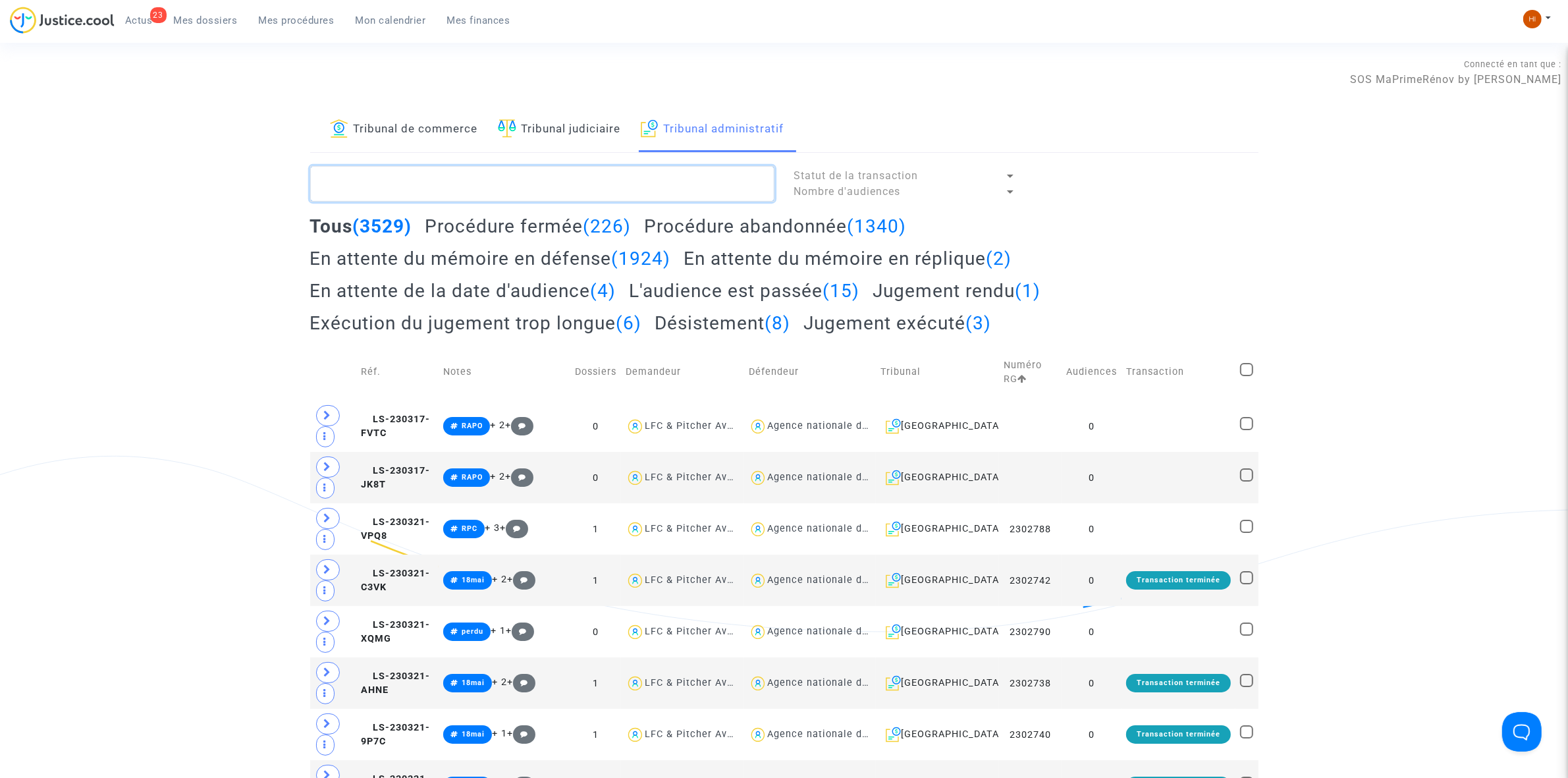
paste textarea "2500383 - Monsieur LARREGUY David"
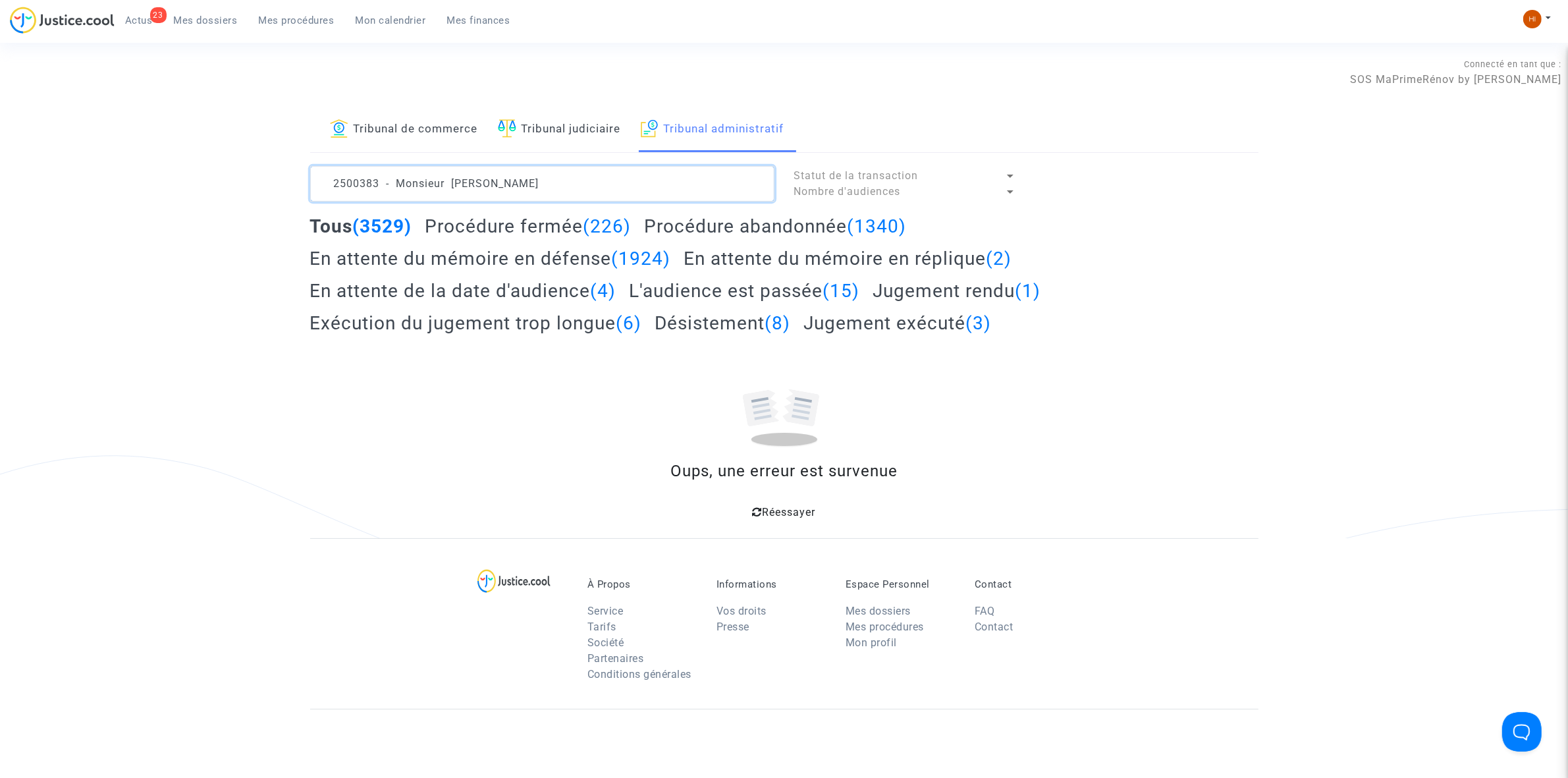
drag, startPoint x: 446, startPoint y: 189, endPoint x: -39, endPoint y: 132, distance: 488.3
click at [0, 132] on html "23 Actus Mes dossiers Mes procédures Mon calendrier Mes finances Mon profil Cha…" at bounding box center [784, 513] width 1568 height 1027
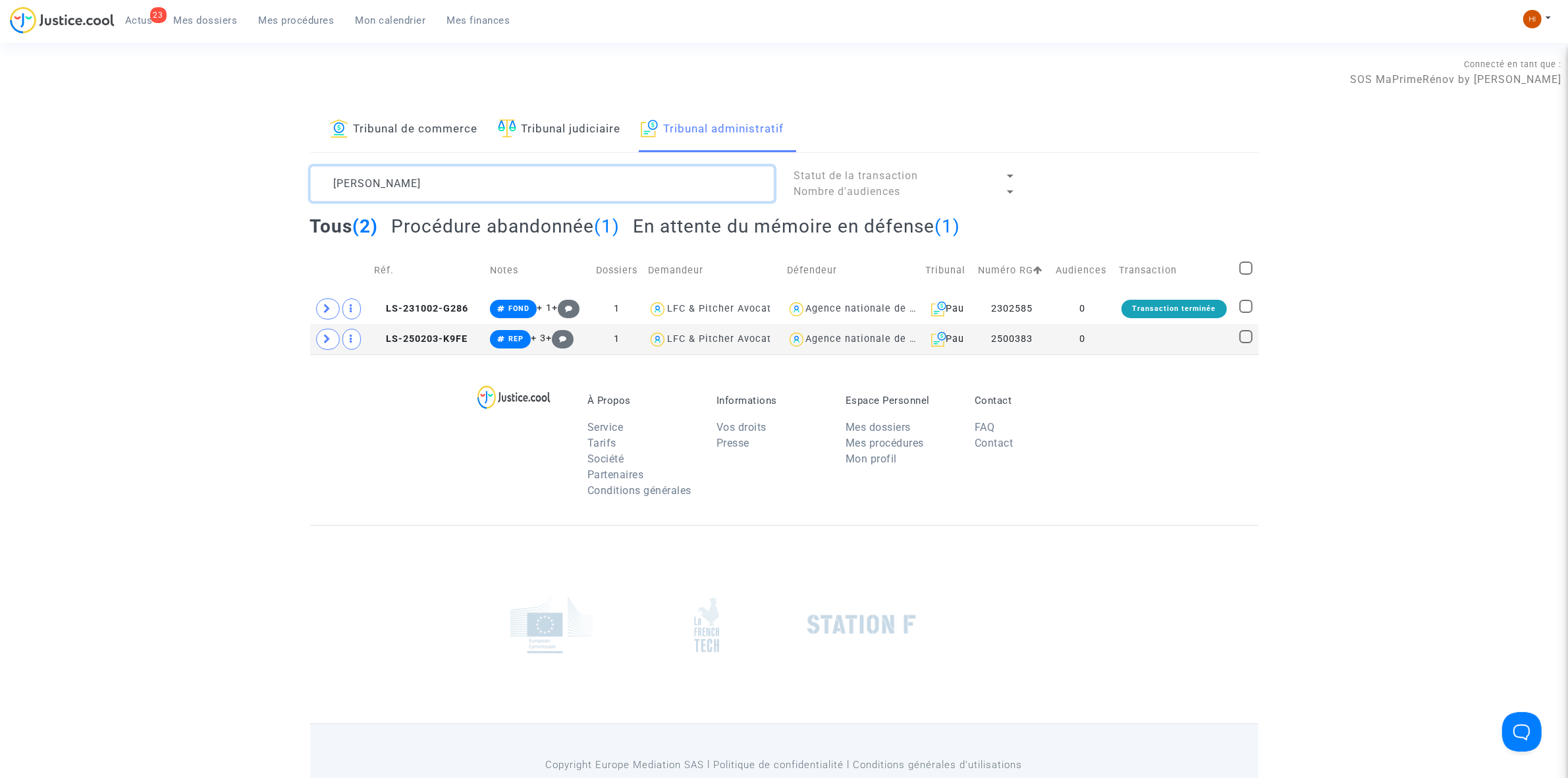
type textarea "LARREGUY David"
drag, startPoint x: 1143, startPoint y: 343, endPoint x: 1148, endPoint y: 428, distance: 85.1
click at [1143, 343] on td at bounding box center [1175, 339] width 121 height 30
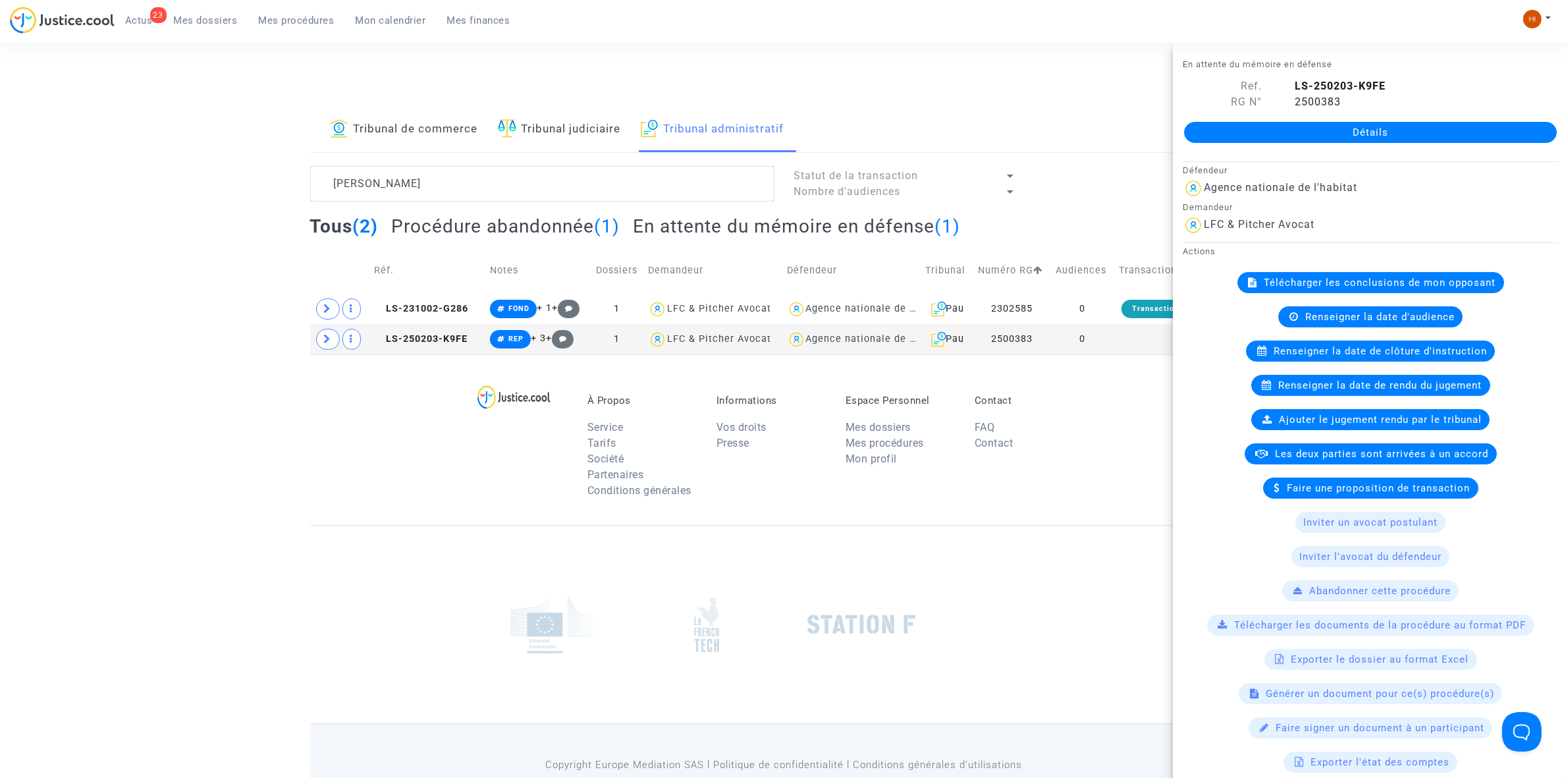
click at [1385, 357] on span "Renseigner la date de clôture d'instruction" at bounding box center [1380, 351] width 213 height 12
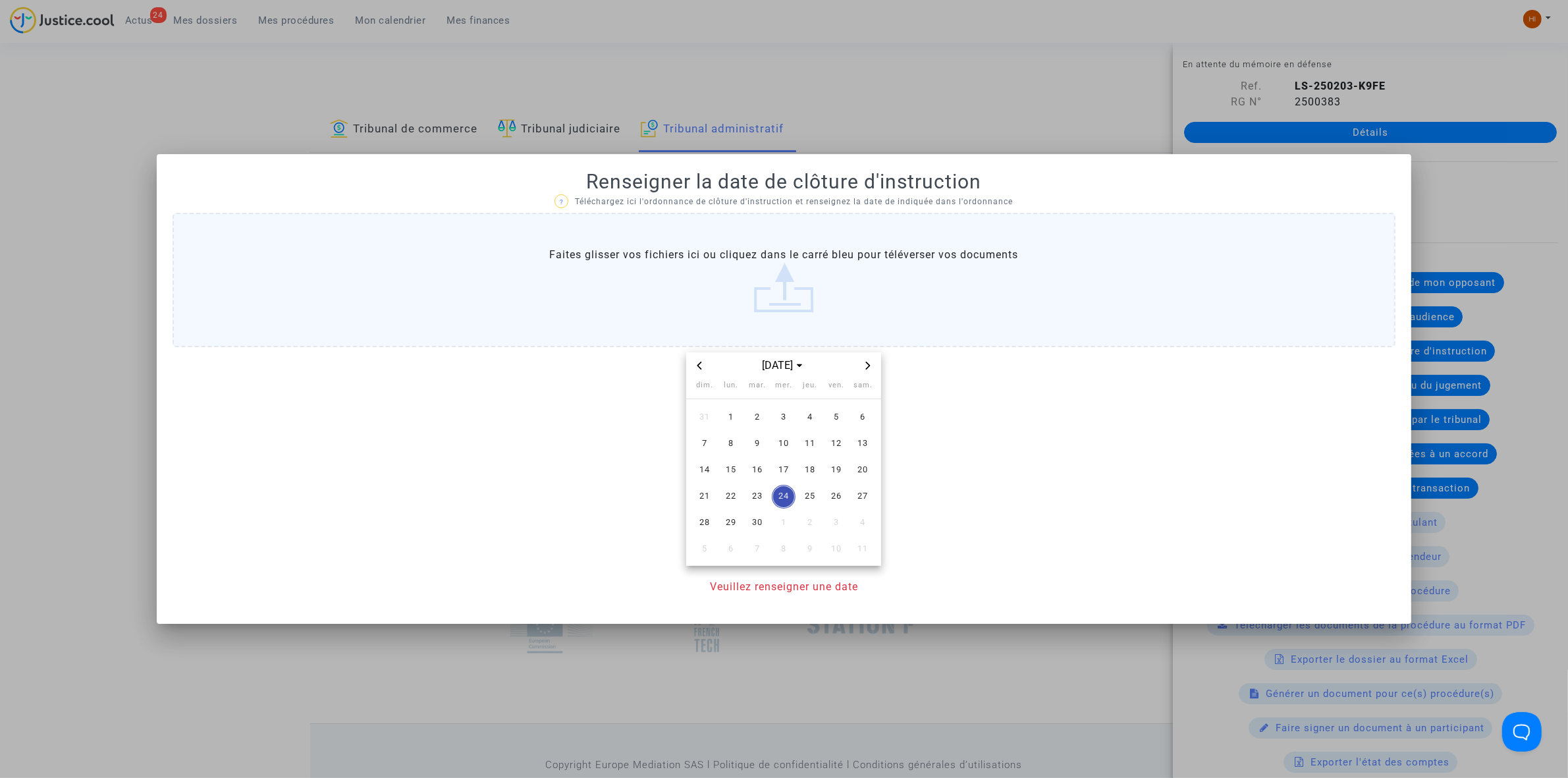
click at [872, 364] on icon "Next month" at bounding box center [868, 366] width 8 height 8
click at [814, 525] on span "30" at bounding box center [810, 523] width 24 height 24
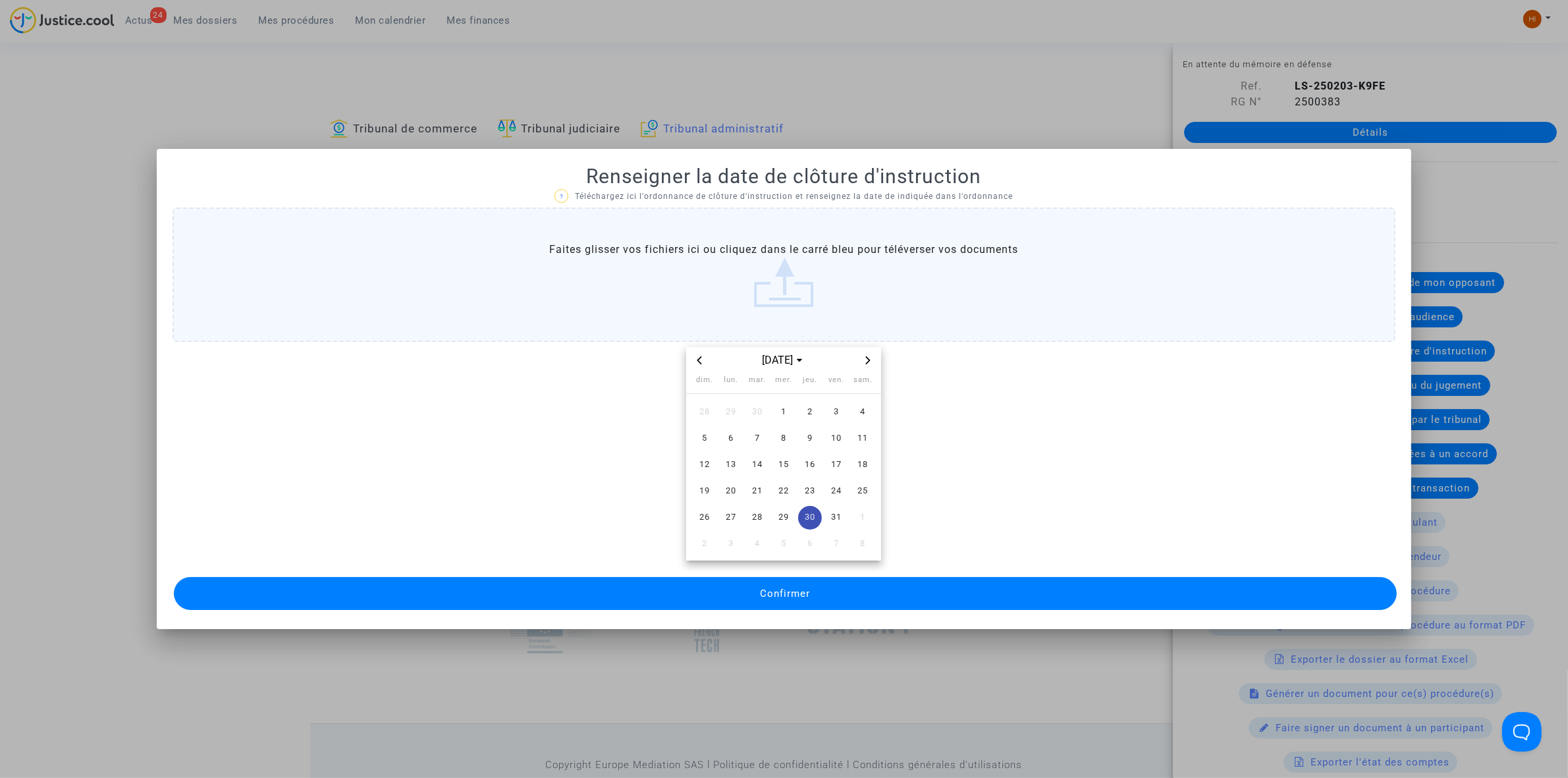
click at [803, 621] on mat-dialog-container "Renseigner la date de clôture d'instruction ? Téléchargez ici l'ordonnance de c…" at bounding box center [784, 389] width 1255 height 480
click at [819, 604] on button "Confirmer" at bounding box center [785, 593] width 1223 height 33
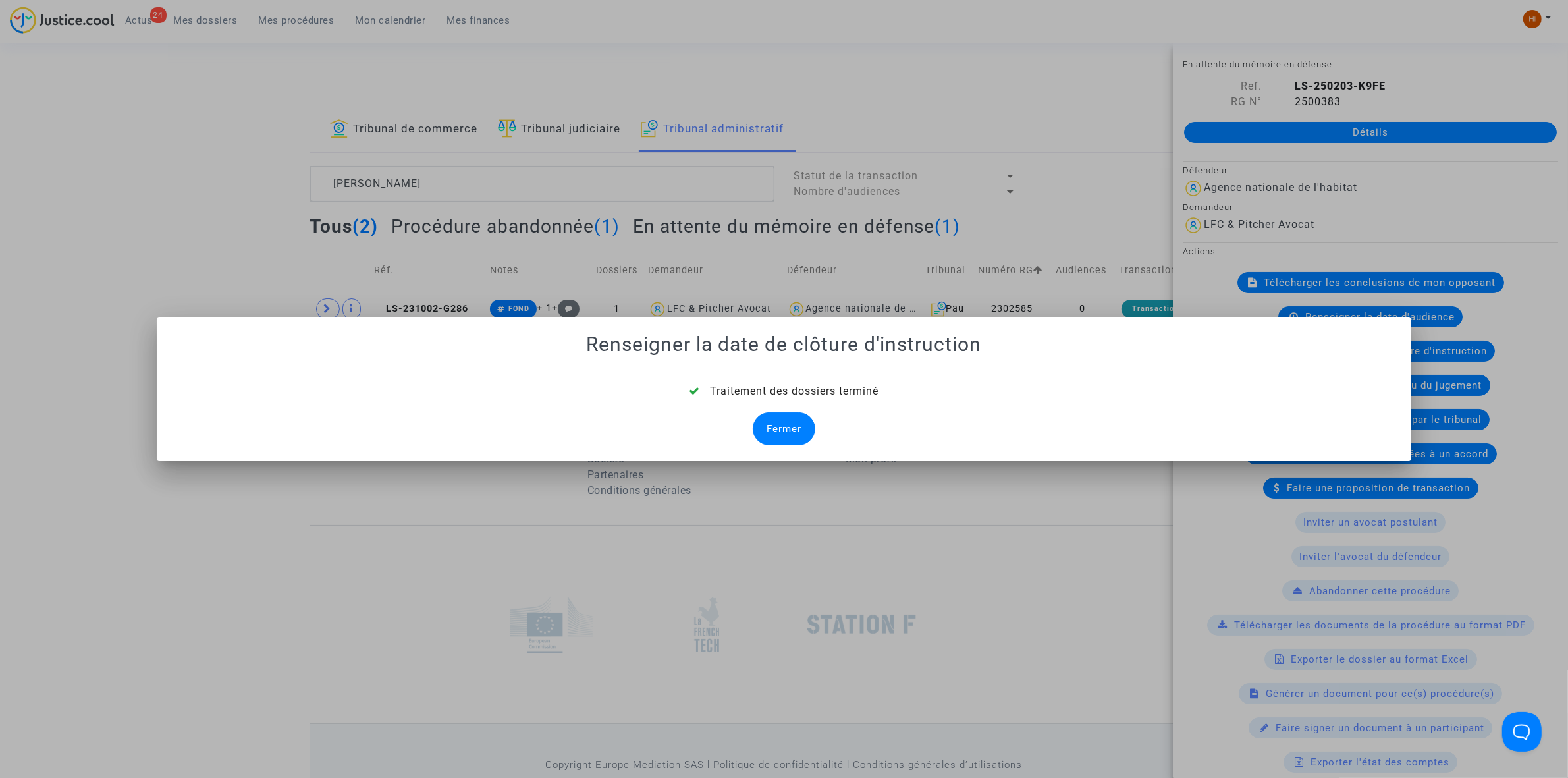
click at [792, 423] on div "Fermer" at bounding box center [784, 429] width 63 height 33
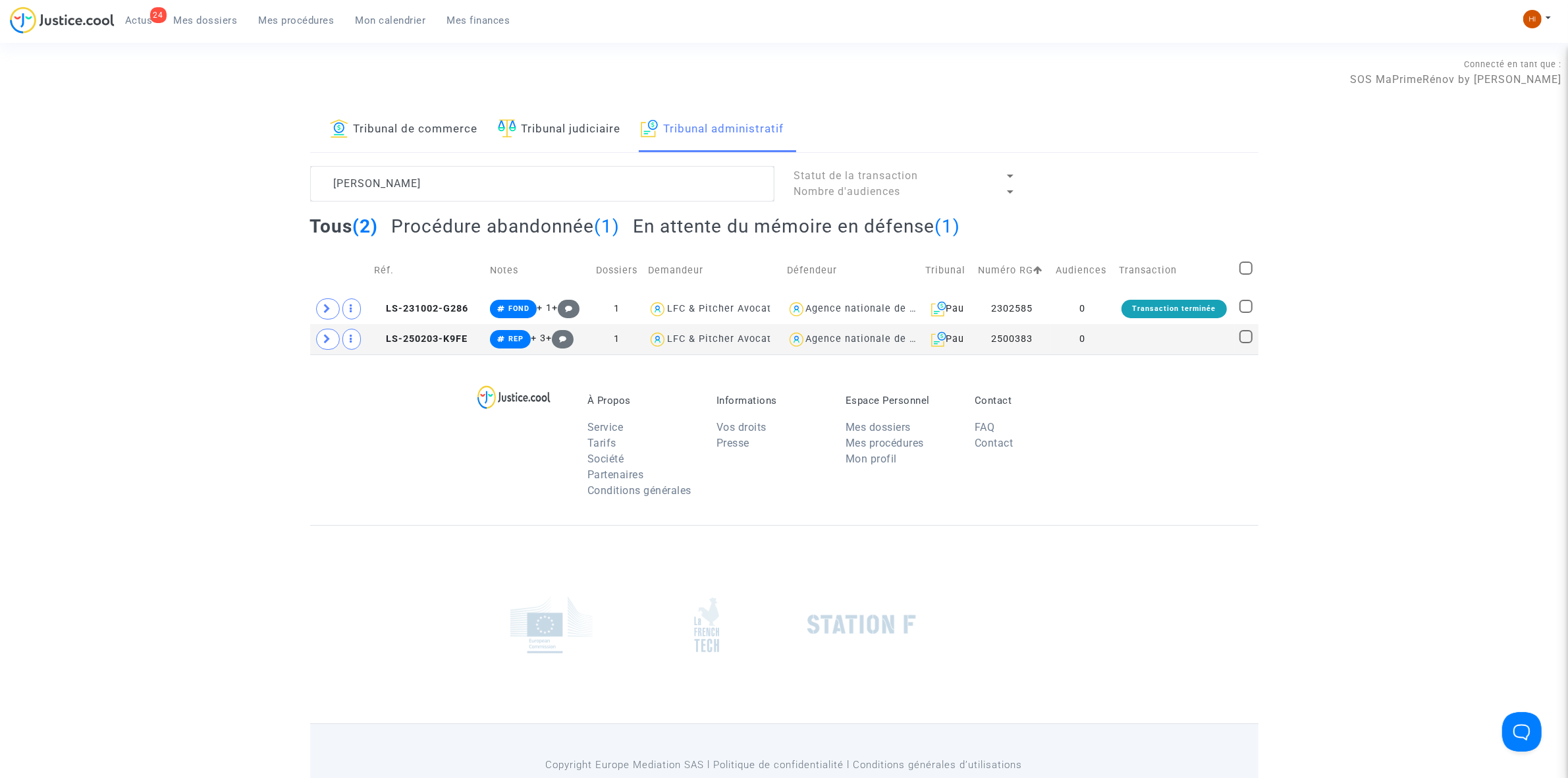
drag, startPoint x: 439, startPoint y: 349, endPoint x: 1045, endPoint y: 394, distance: 607.7
click at [438, 347] on td "LS-250203-K9FE" at bounding box center [427, 339] width 116 height 30
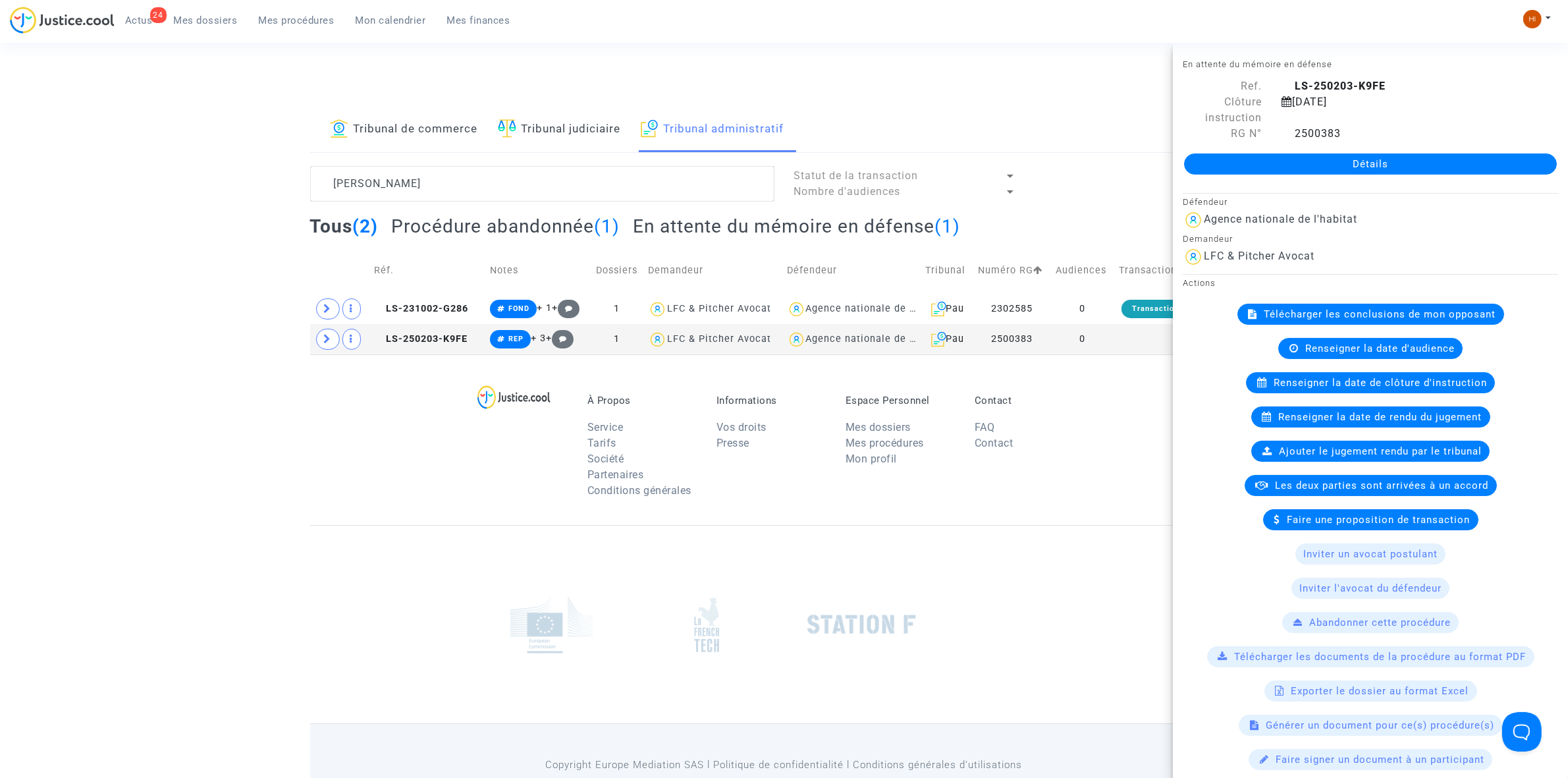
click at [1381, 147] on div "Détails" at bounding box center [1371, 164] width 395 height 44
click at [1381, 160] on link "Détails" at bounding box center [1371, 163] width 373 height 21
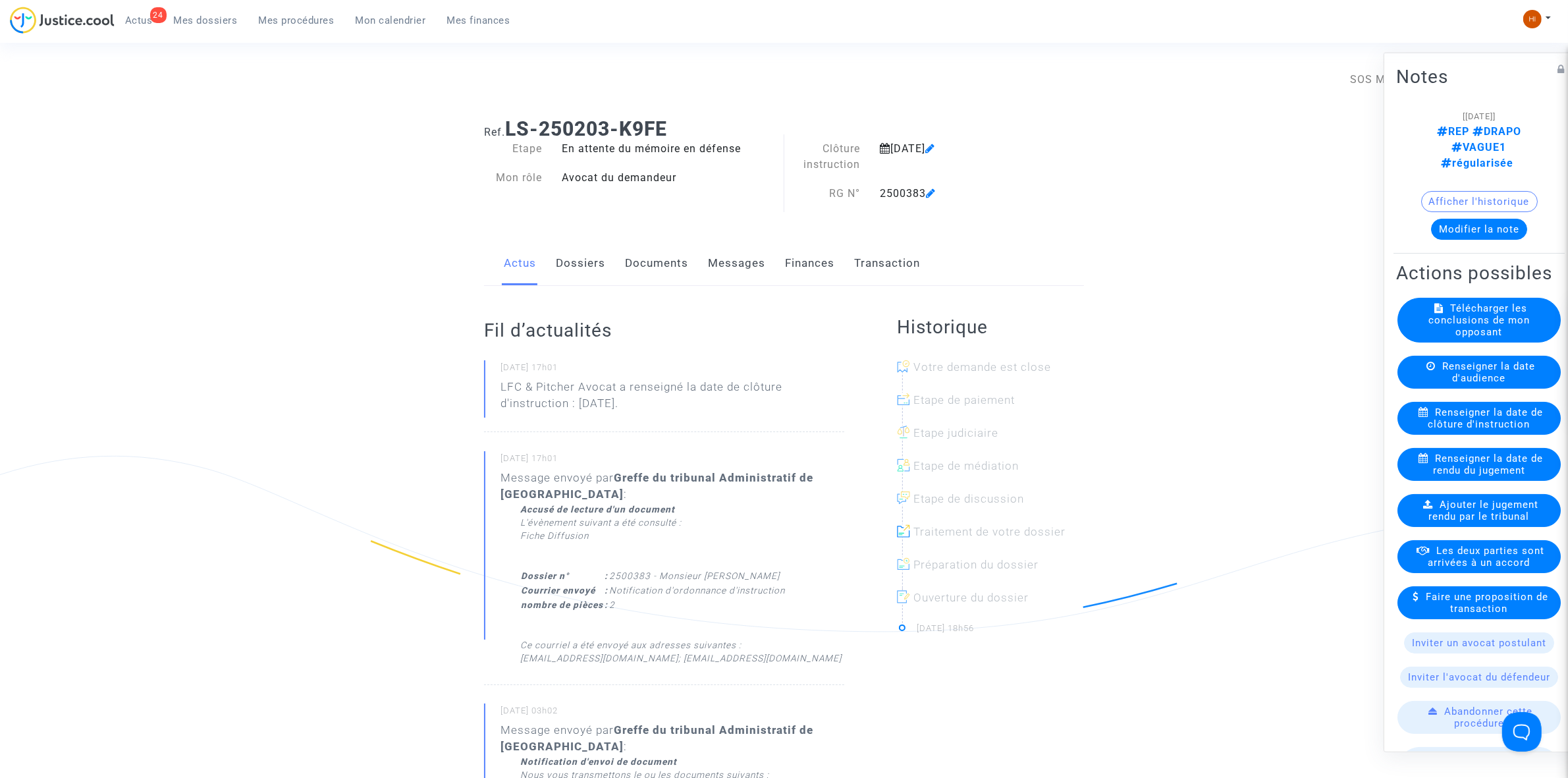
click at [639, 266] on link "Documents" at bounding box center [657, 263] width 63 height 44
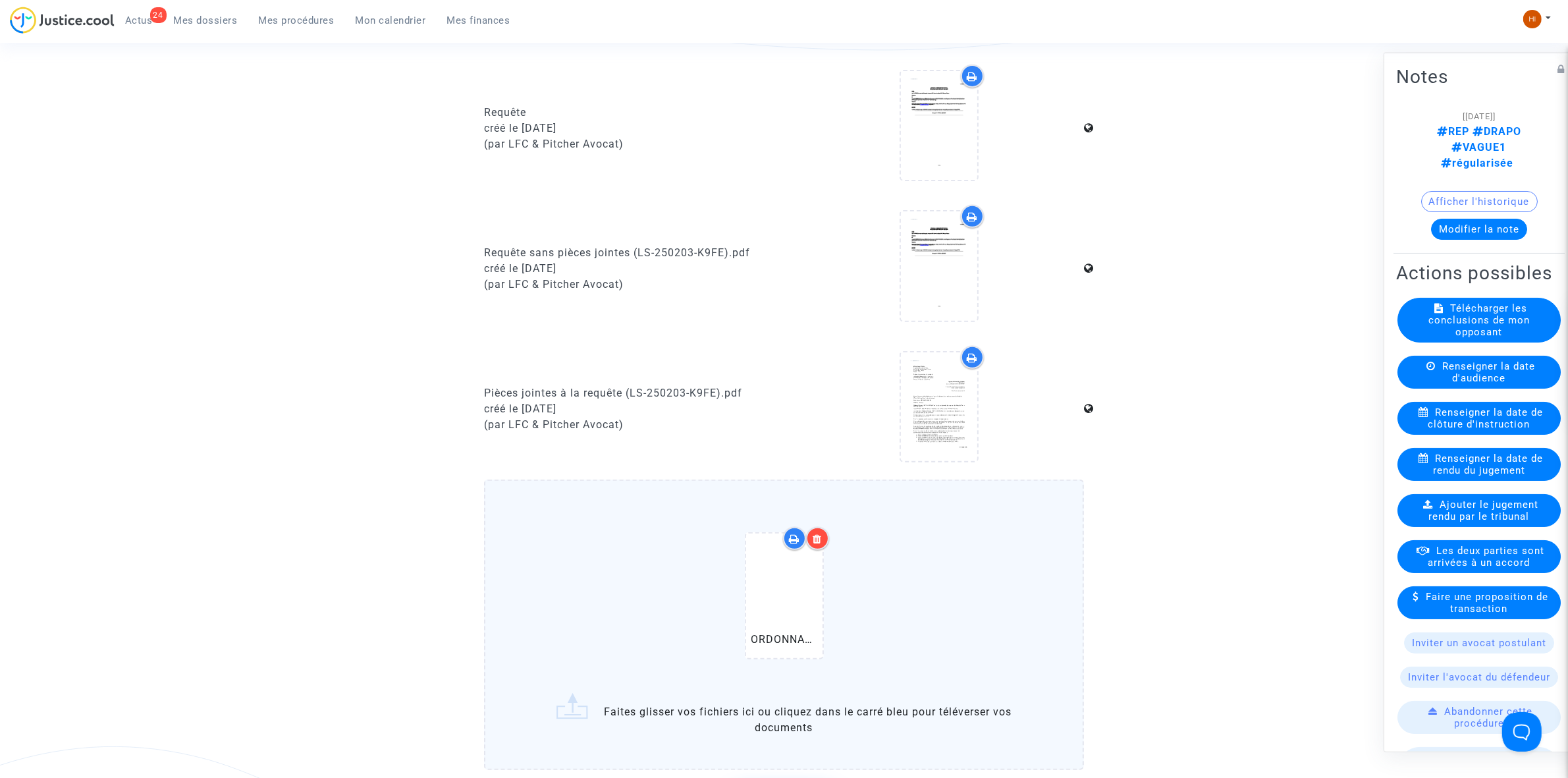
scroll to position [1070, 0]
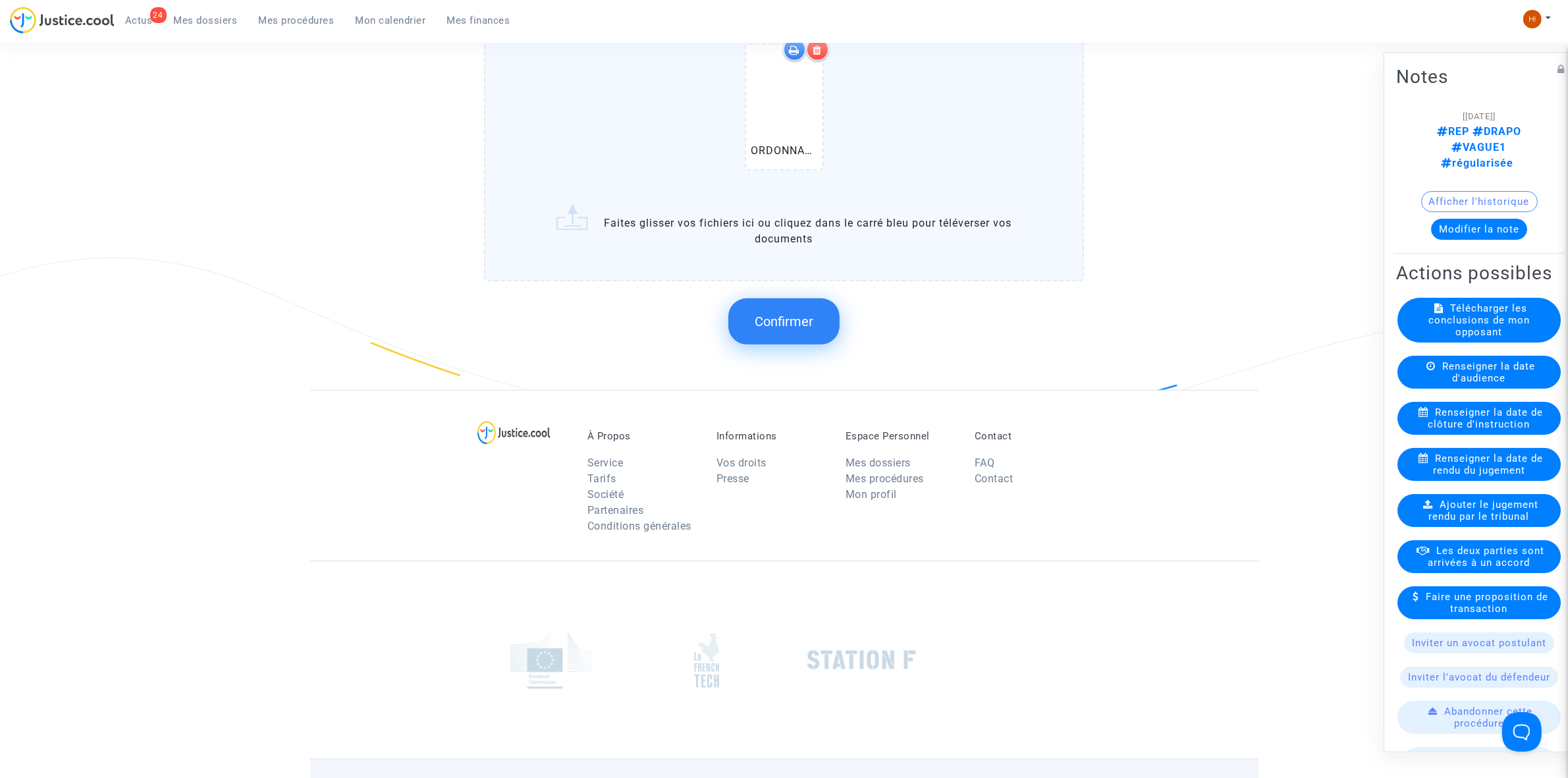
click at [804, 330] on button "Confirmer" at bounding box center [784, 321] width 111 height 46
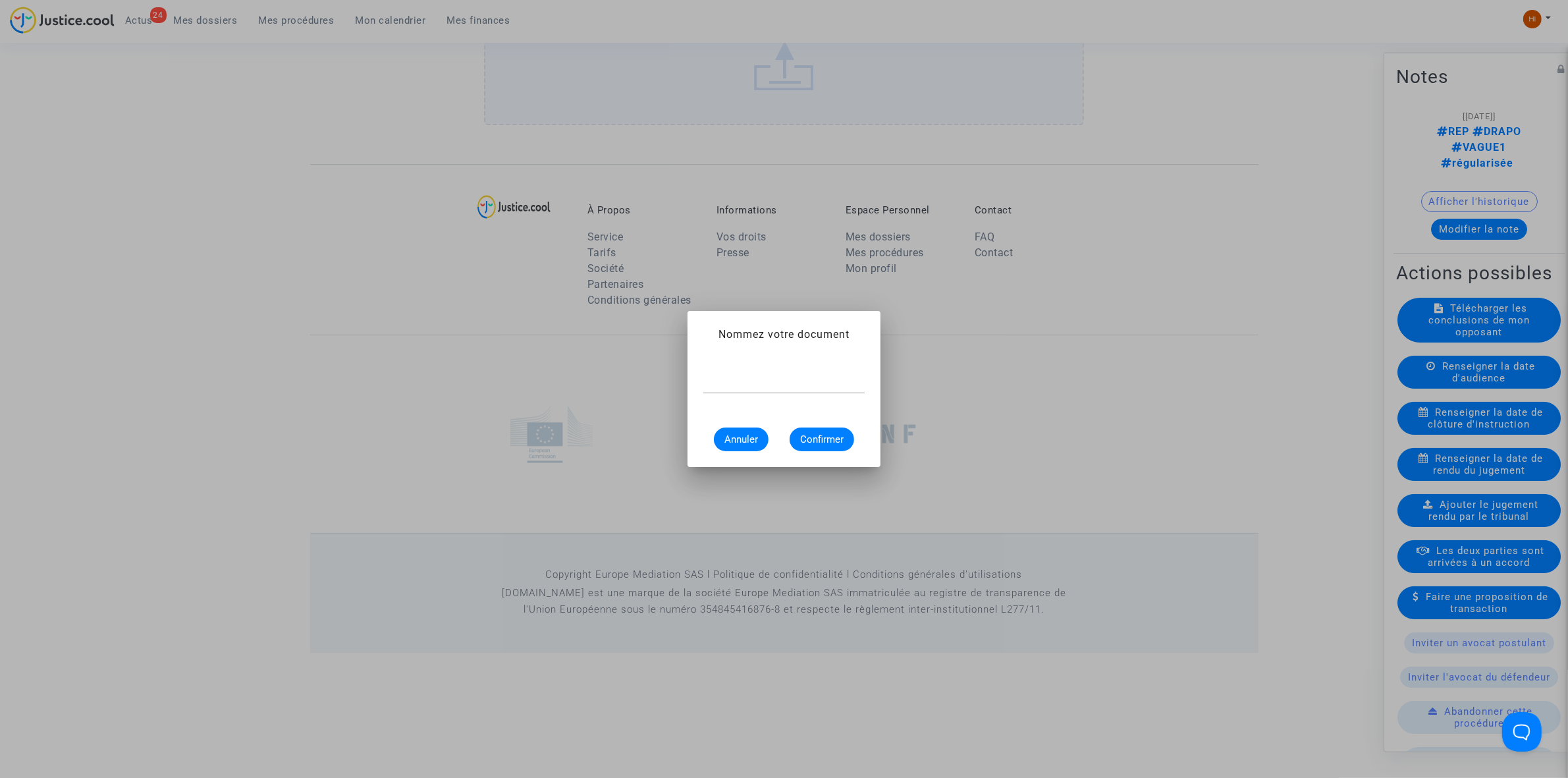
paste input "ORDONNANCE CLÔTURE D’INSTRUCTION"
type input "ORDONNANCE CLÔTURE D’INSTRUCTION"
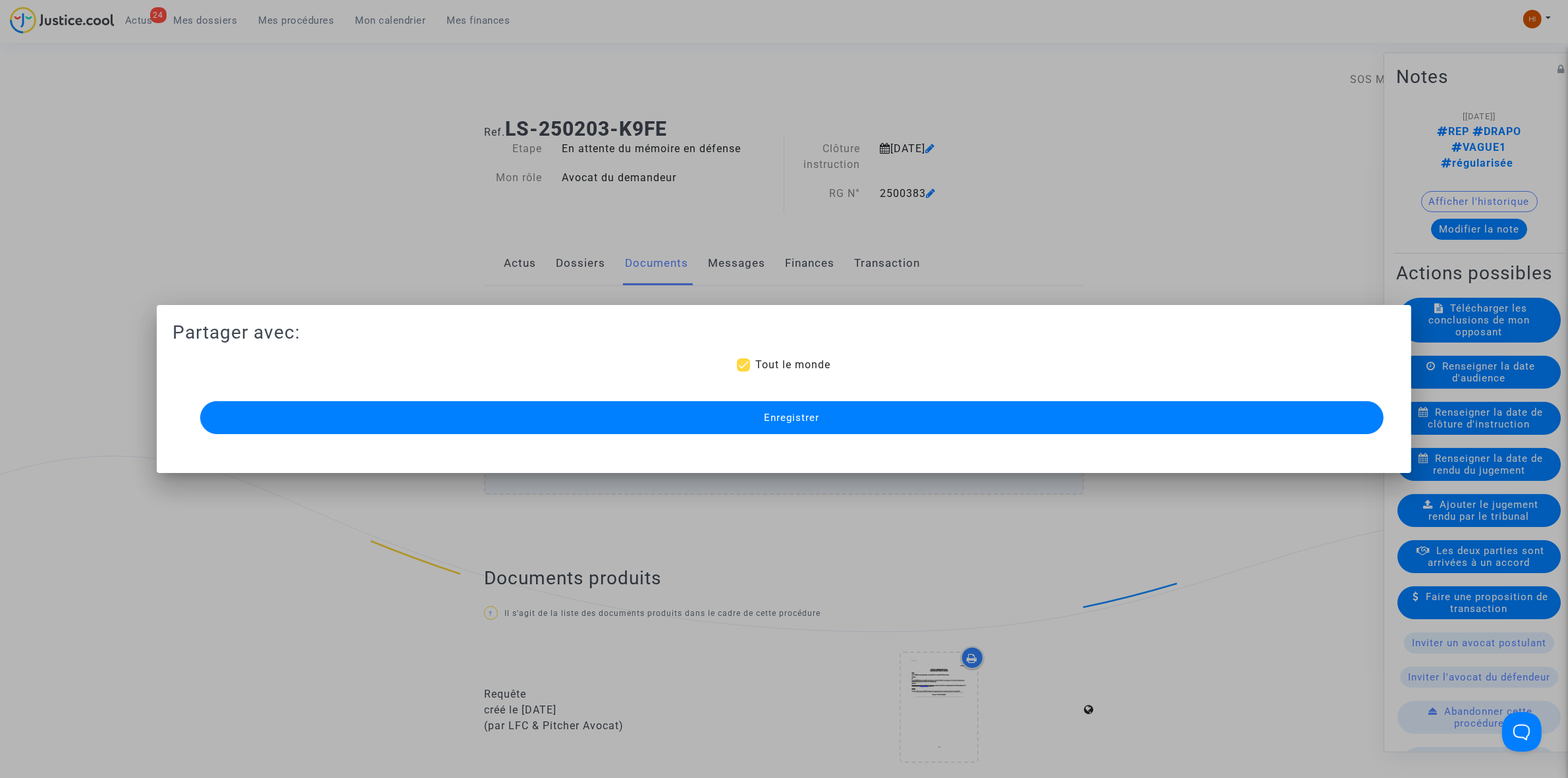
scroll to position [941, 0]
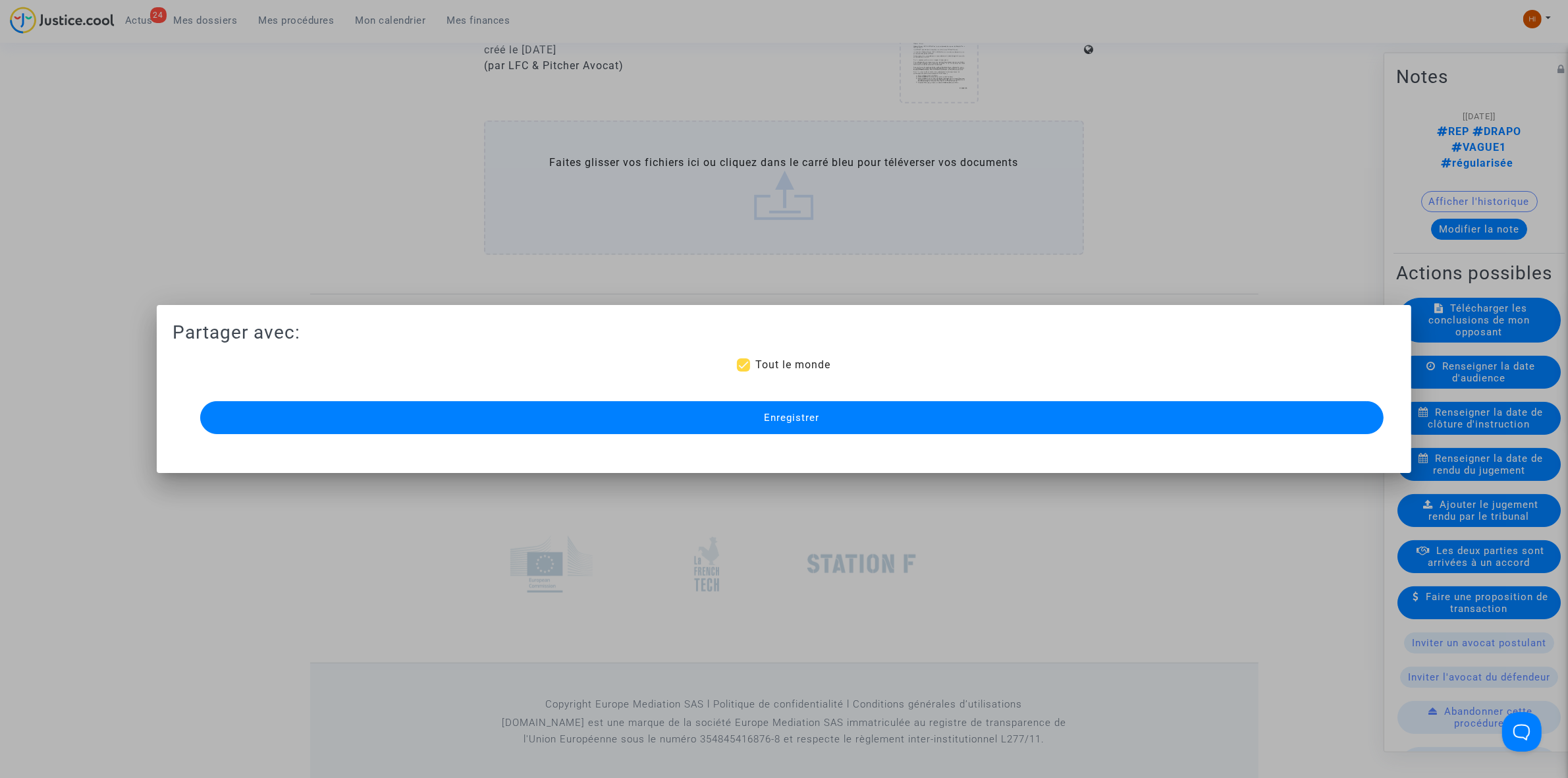
click at [795, 414] on span "Enregistrer" at bounding box center [792, 417] width 56 height 12
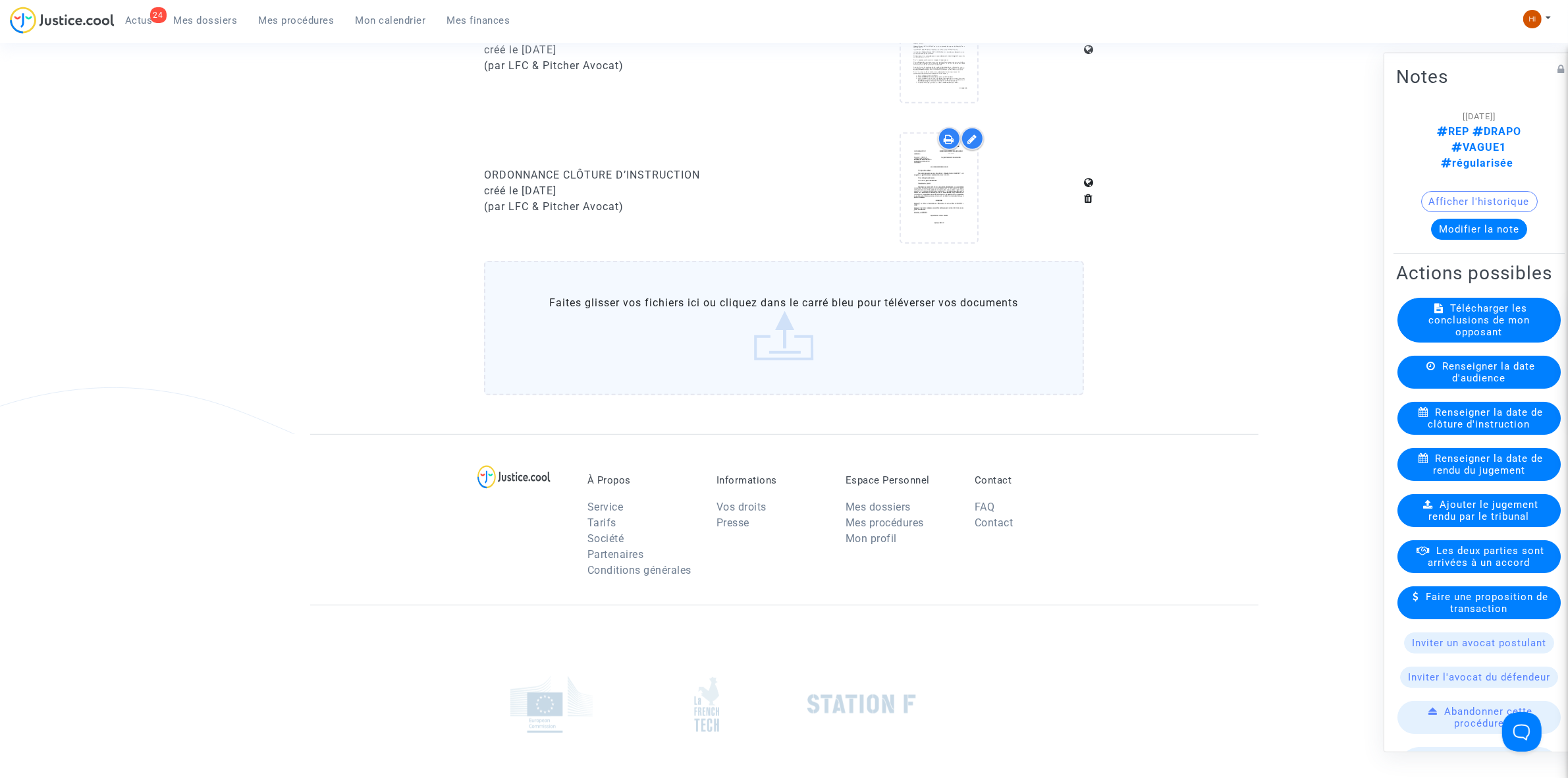
drag, startPoint x: 270, startPoint y: 21, endPoint x: 604, endPoint y: 99, distance: 343.0
click at [271, 21] on span "Mes procédures" at bounding box center [296, 20] width 75 height 12
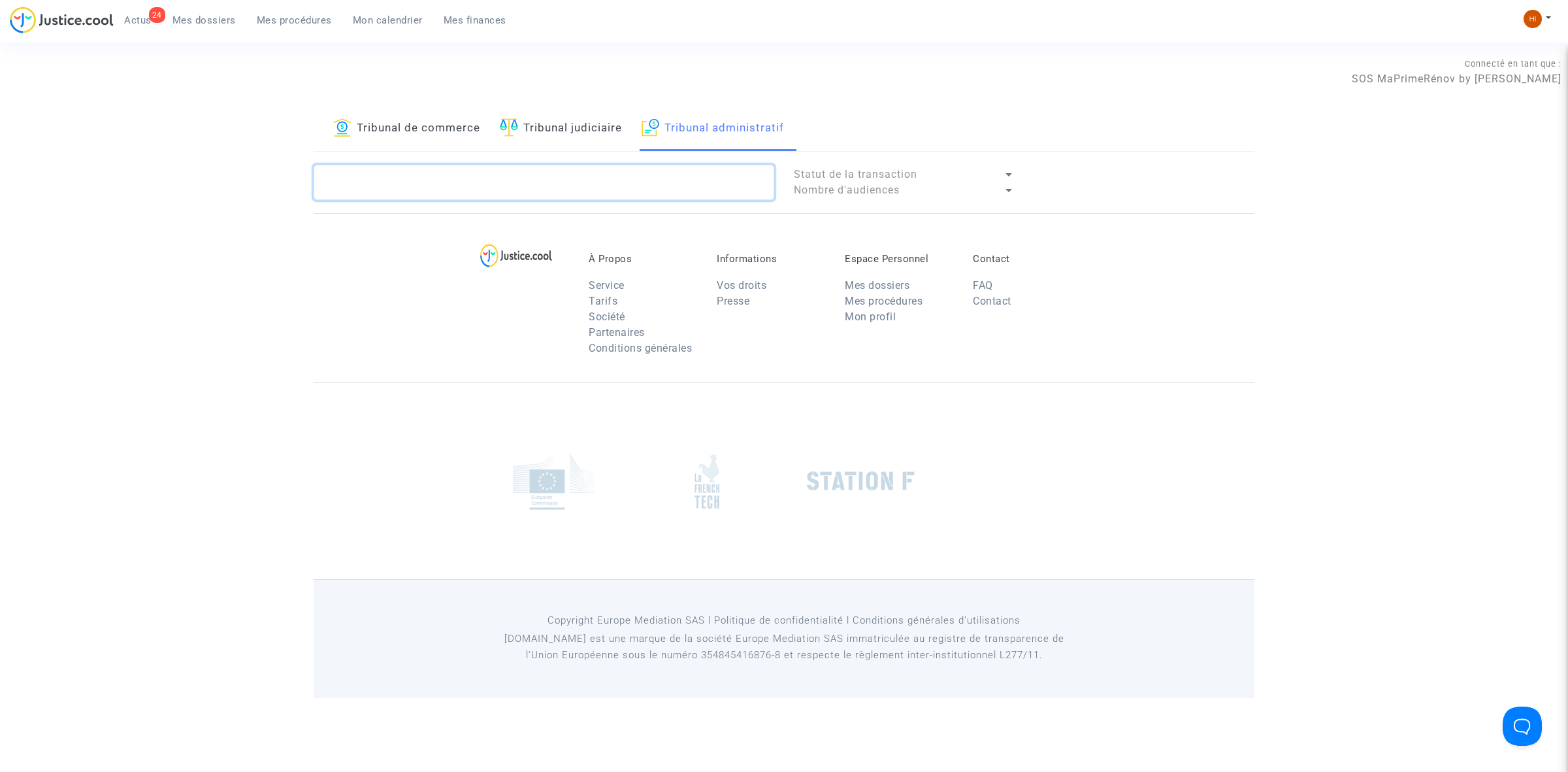
click at [686, 177] on textarea at bounding box center [544, 182] width 460 height 35
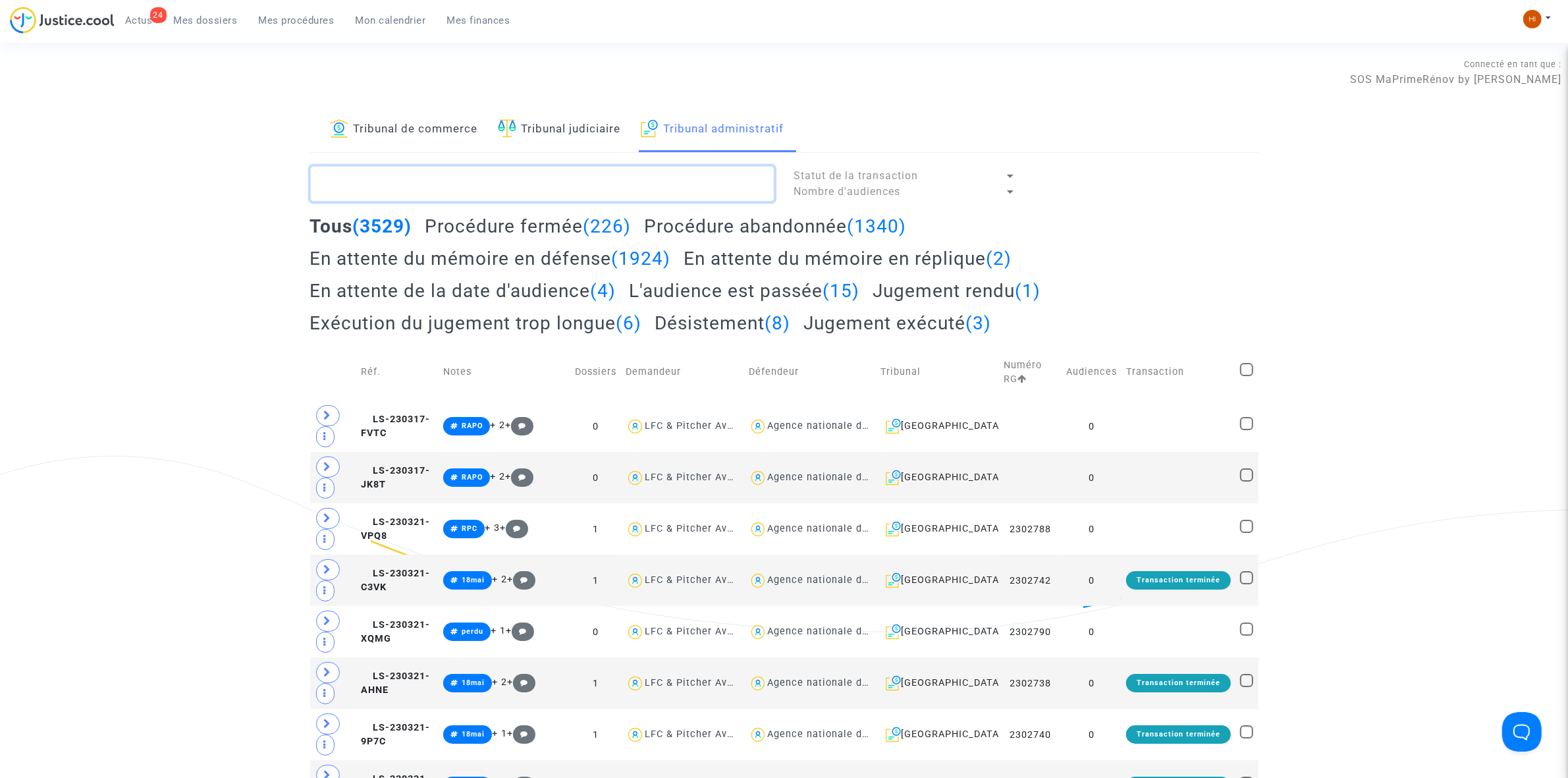
paste textarea "2500381 - Monsieur ABRIBAT Jean Noël"
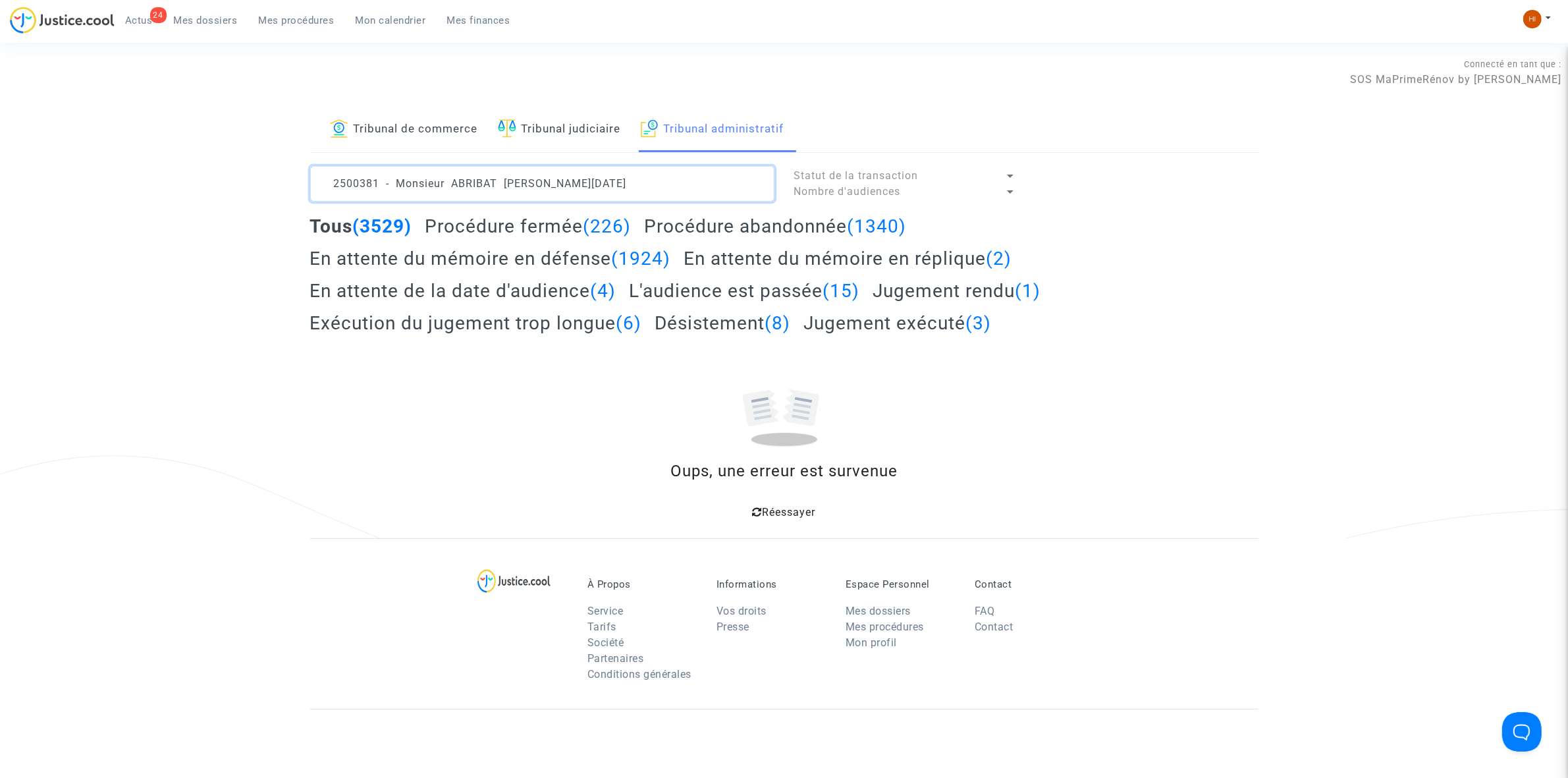
drag, startPoint x: 448, startPoint y: 186, endPoint x: -383, endPoint y: 79, distance: 837.9
click at [0, 79] on html "24 Actus Mes dossiers Mes procédures Mon calendrier Mes finances Mon profil Cha…" at bounding box center [784, 513] width 1568 height 1027
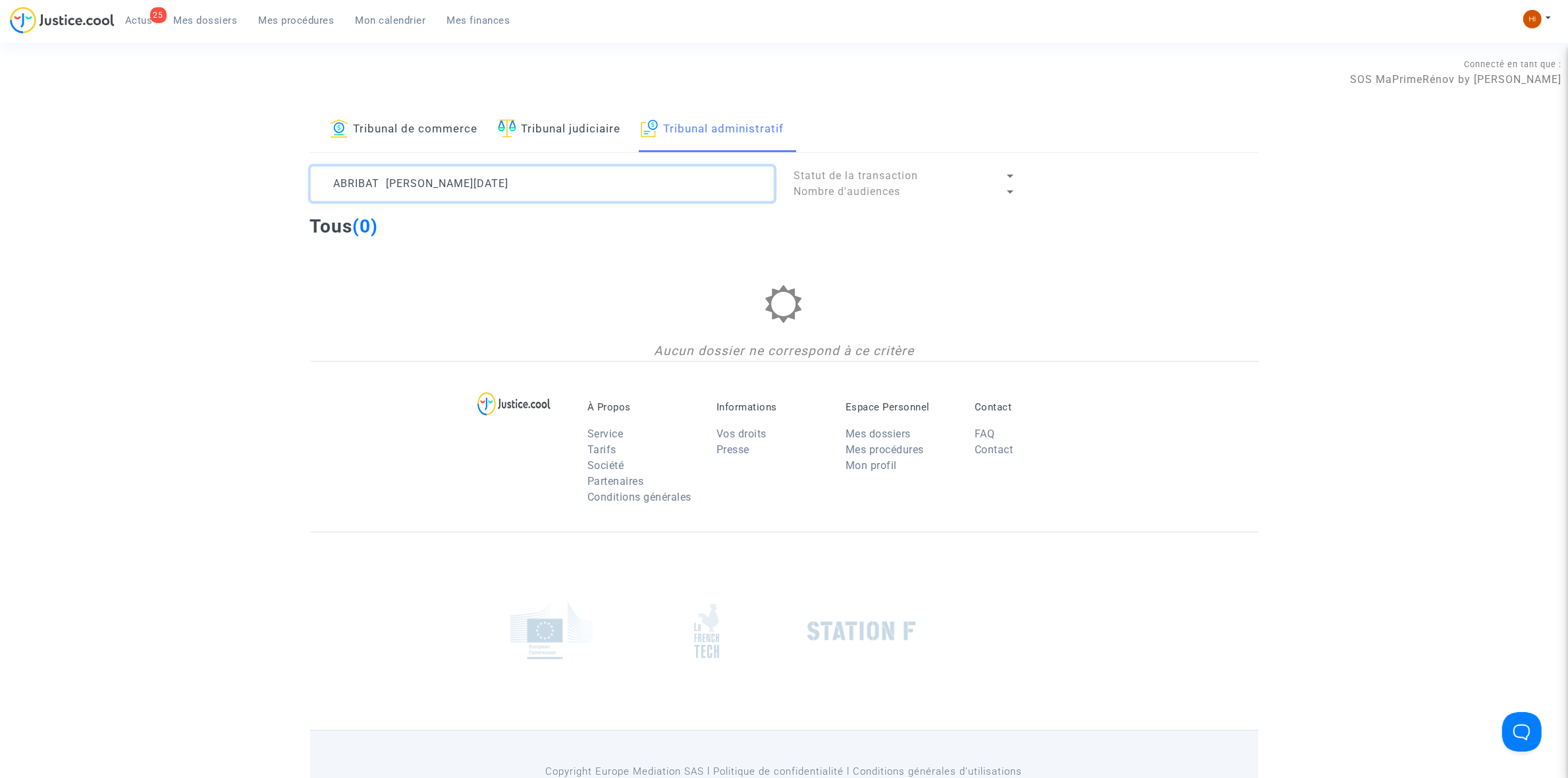
drag, startPoint x: 471, startPoint y: 192, endPoint x: 418, endPoint y: 192, distance: 53.0
click at [418, 192] on textarea at bounding box center [542, 183] width 464 height 36
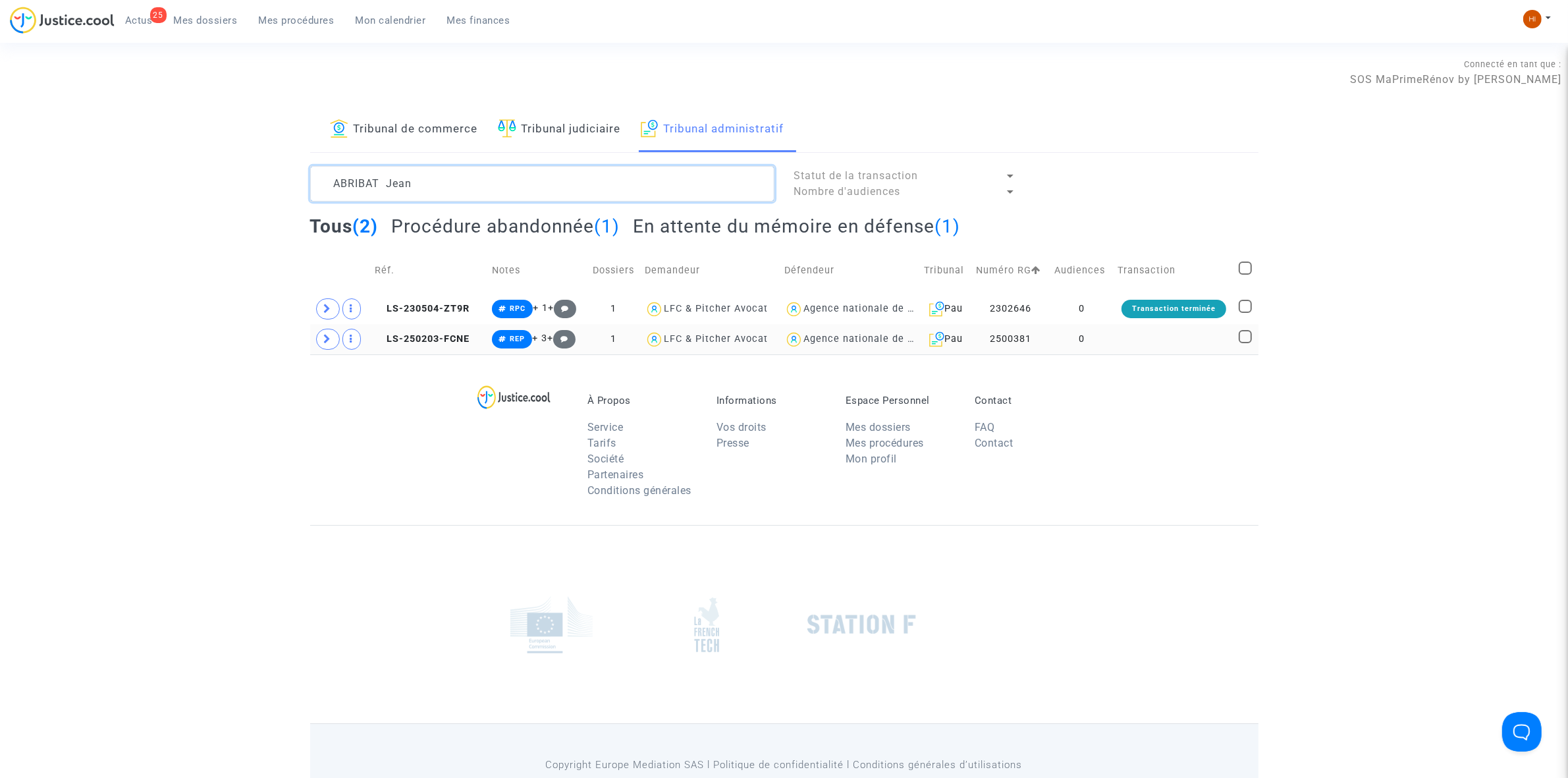
type textarea "ABRIBAT Jean"
click at [1170, 340] on td at bounding box center [1174, 339] width 121 height 30
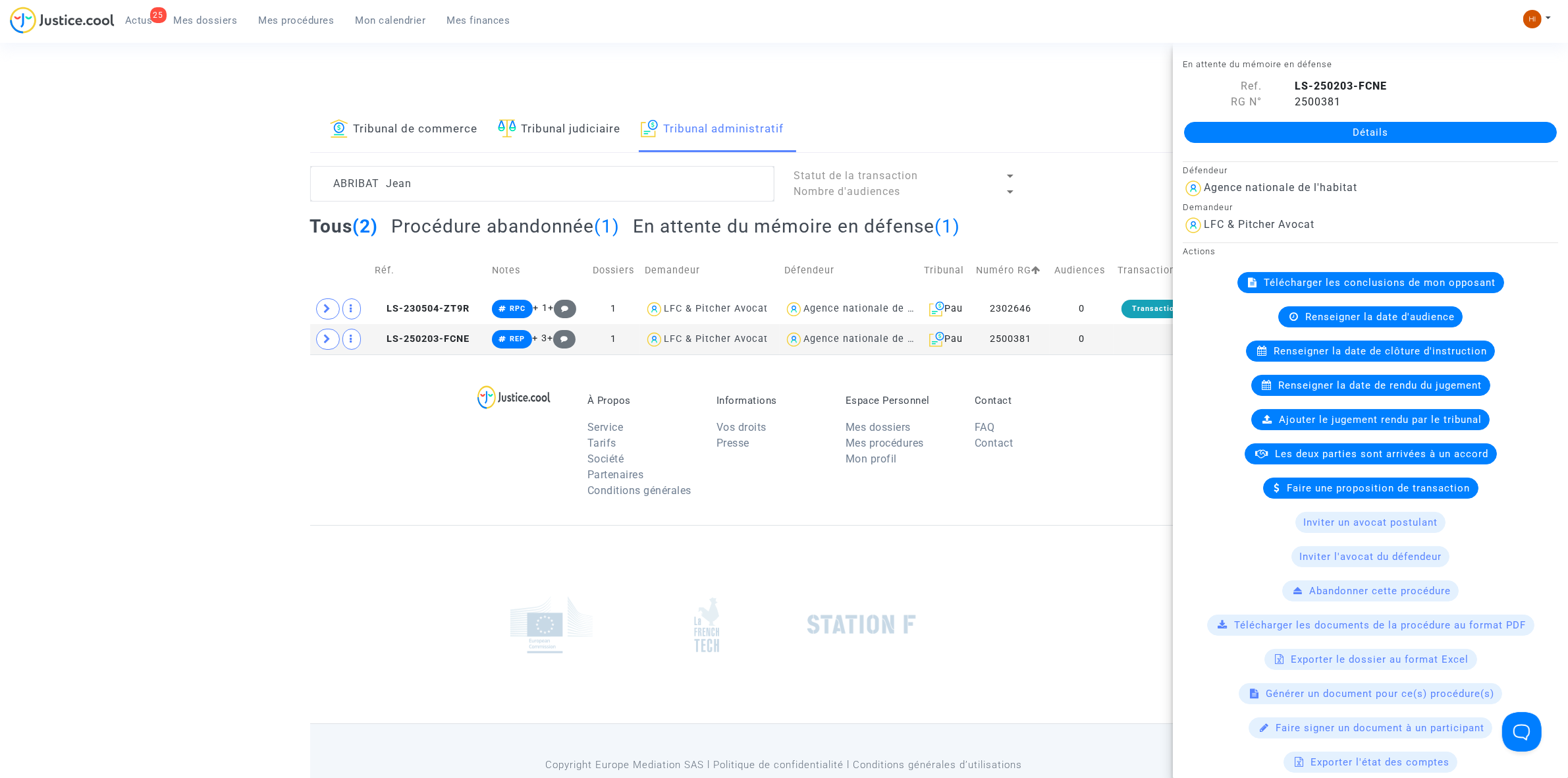
click at [1440, 136] on link "Détails" at bounding box center [1371, 132] width 373 height 21
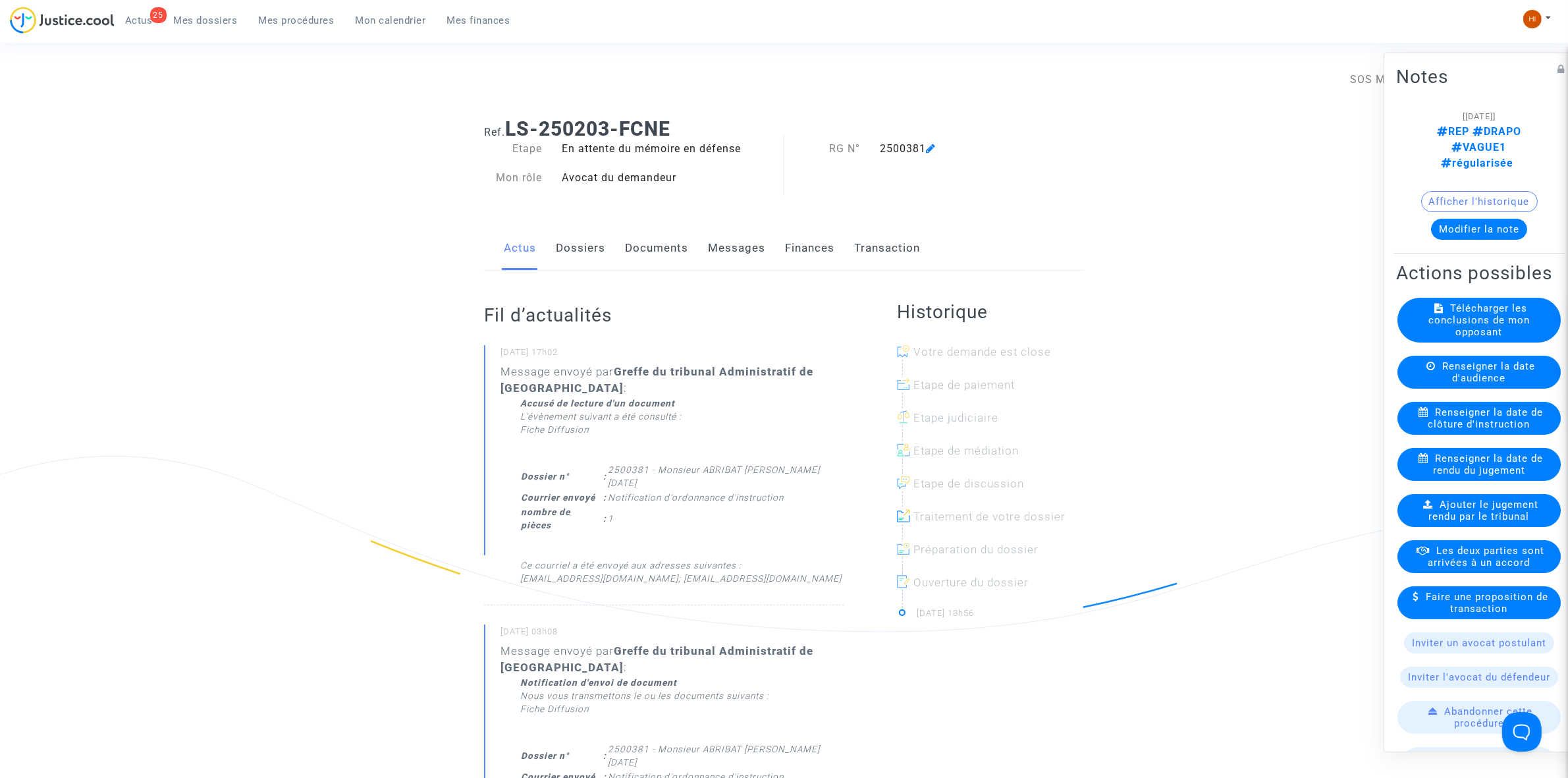
click at [650, 258] on link "Documents" at bounding box center [657, 248] width 63 height 44
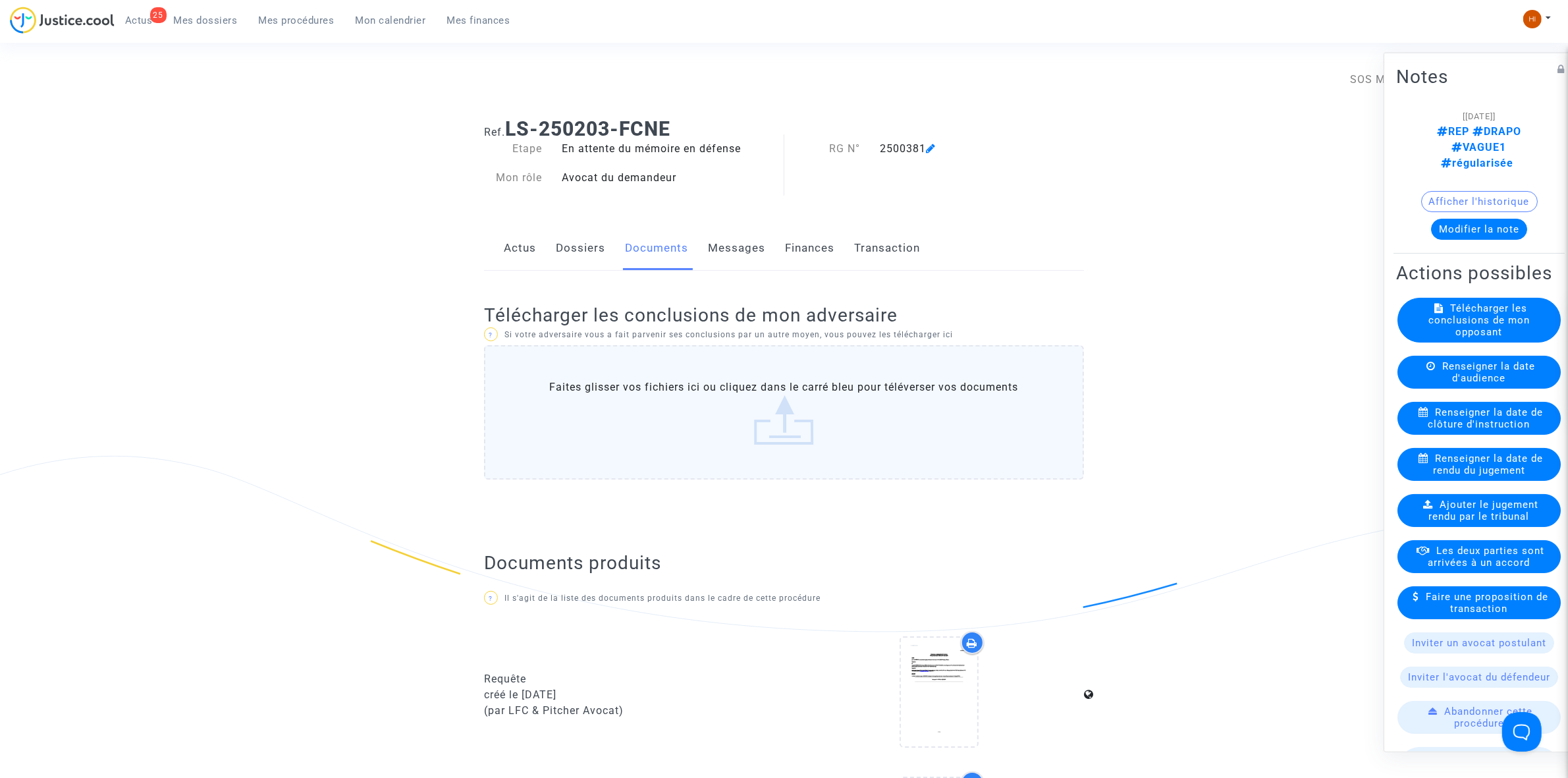
click at [1493, 412] on div "Renseigner la date de clôture d'instruction" at bounding box center [1479, 418] width 163 height 33
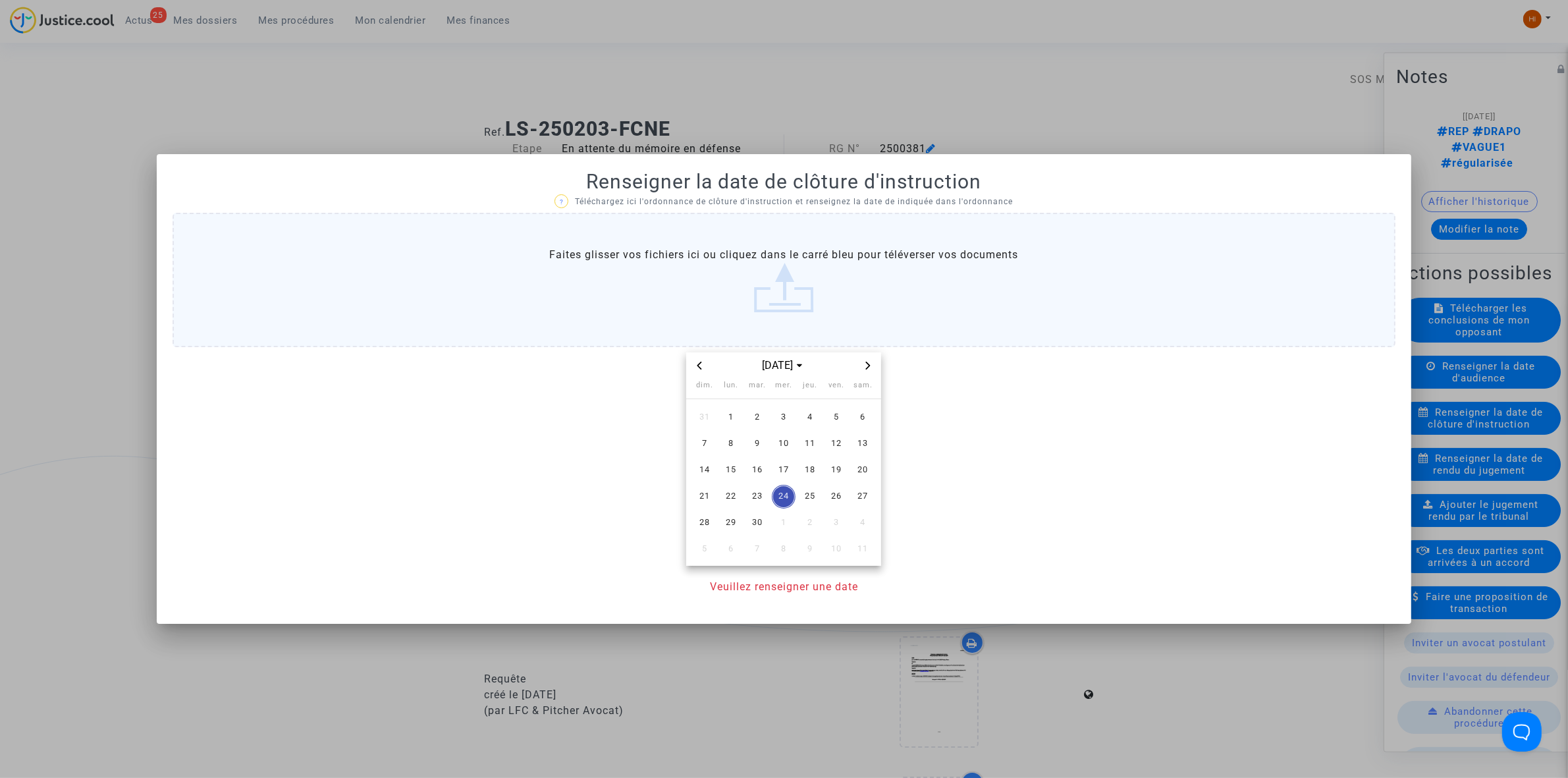
drag, startPoint x: 868, startPoint y: 366, endPoint x: 857, endPoint y: 393, distance: 29.2
click at [868, 367] on icon "Next month" at bounding box center [868, 366] width 8 height 8
click at [805, 524] on span "30" at bounding box center [810, 523] width 24 height 24
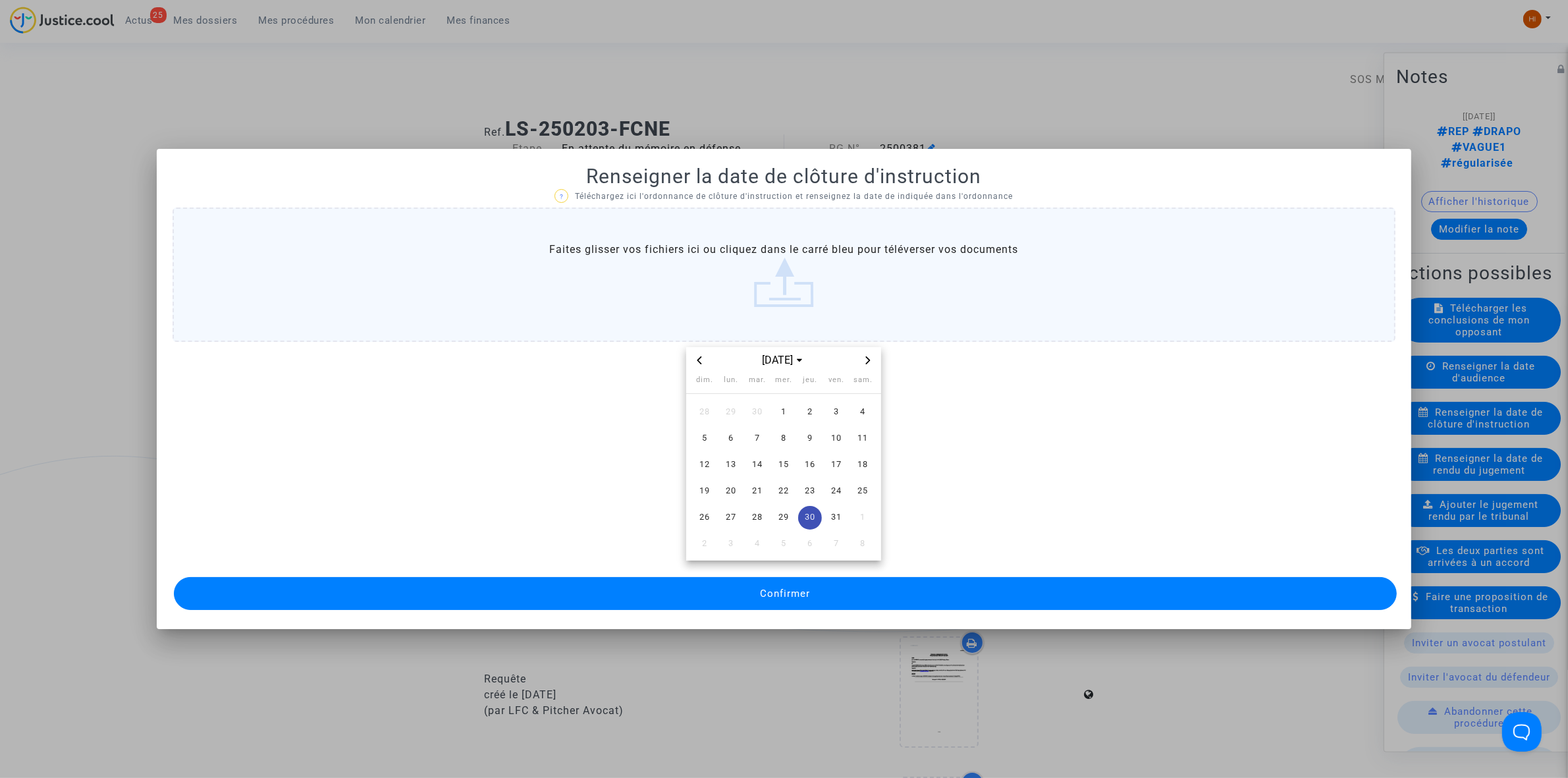
drag, startPoint x: 797, startPoint y: 570, endPoint x: 788, endPoint y: 577, distance: 11.4
click at [797, 572] on ng-component "? Téléchargez ici l'ordonnance de clôture d'instruction et renseignez la date d…" at bounding box center [784, 400] width 1223 height 424
click at [781, 592] on span "Confirmer" at bounding box center [784, 593] width 50 height 12
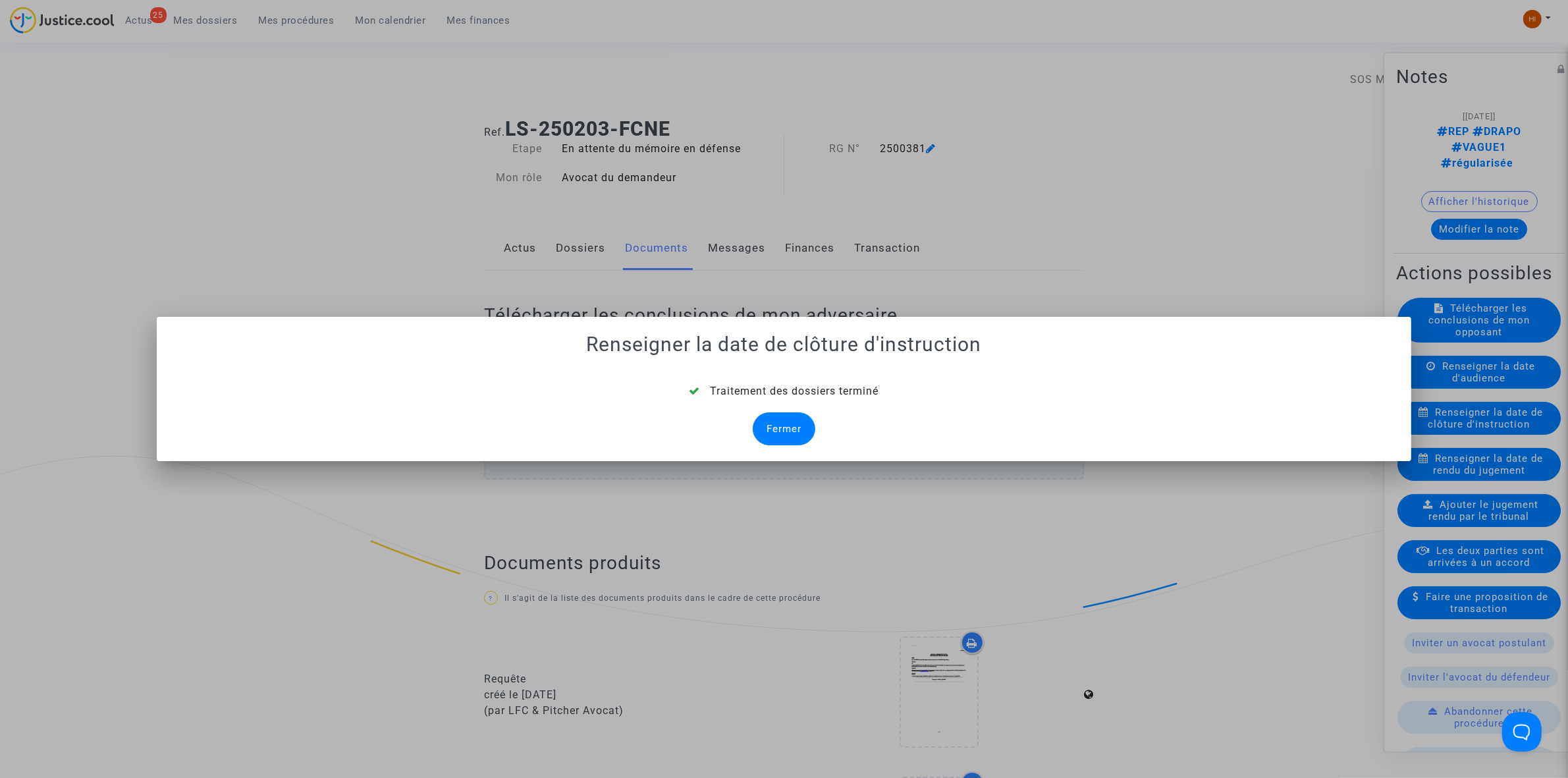
click at [808, 418] on div "Fermer" at bounding box center [784, 429] width 63 height 33
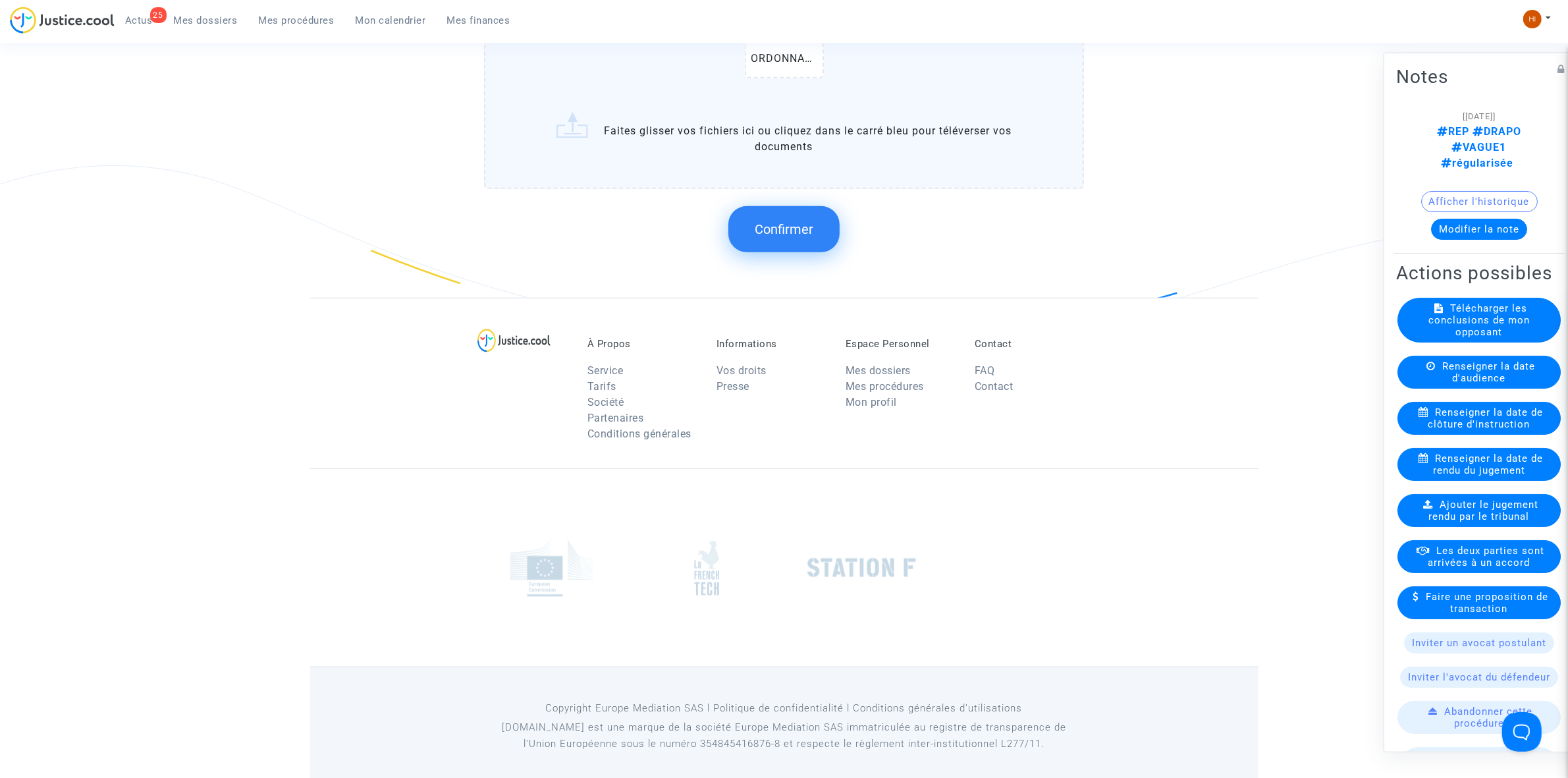
scroll to position [1166, 0]
click at [772, 229] on button "Confirmer" at bounding box center [784, 226] width 111 height 46
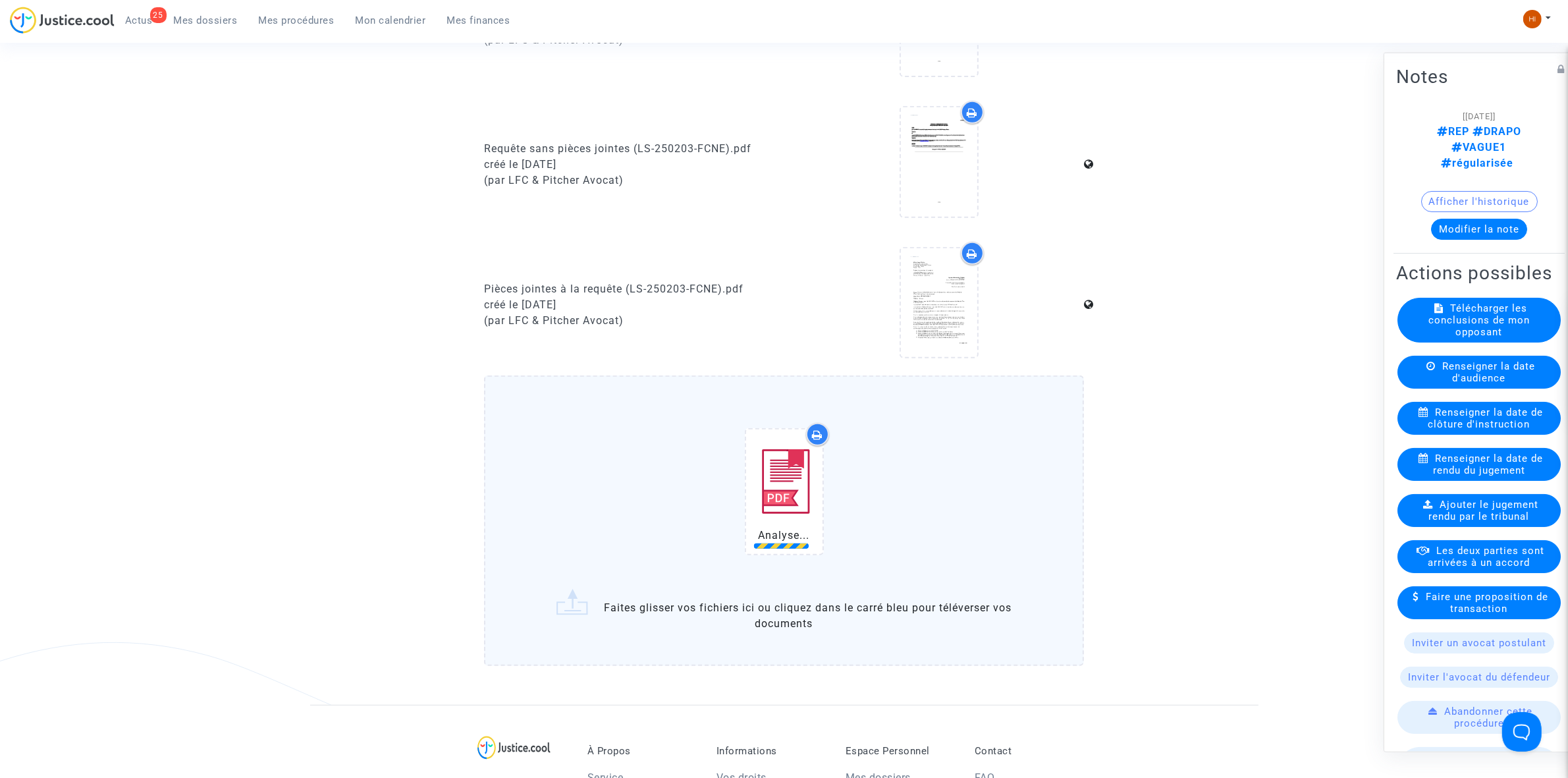
scroll to position [941, 0]
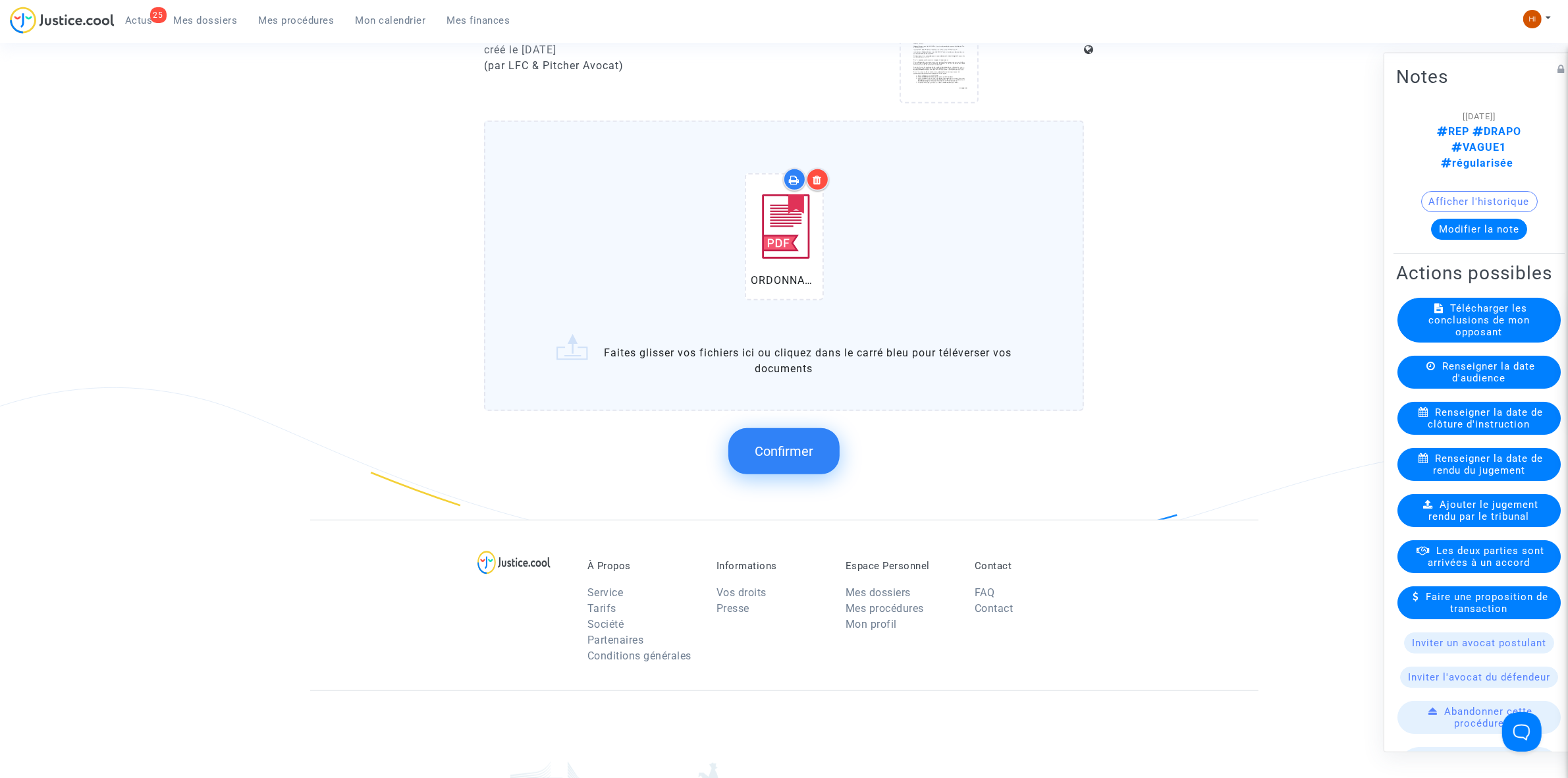
click at [810, 449] on span "Confirmer" at bounding box center [784, 451] width 59 height 16
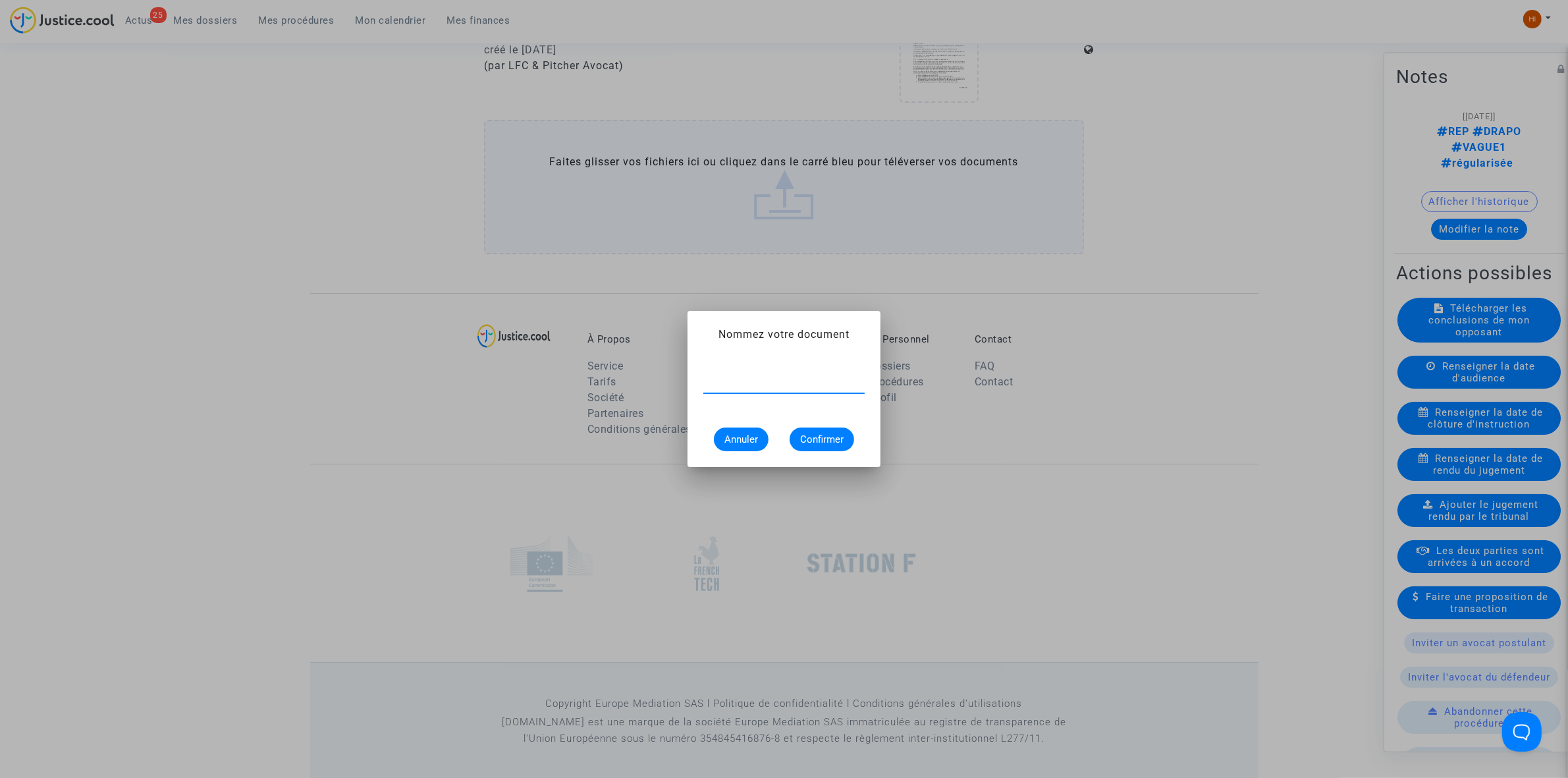
paste input "ORDONNANCE CLÔTURE D’INSTRUCTION"
type input "ORDONNANCE CLÔTURE D’INSTRUCTION"
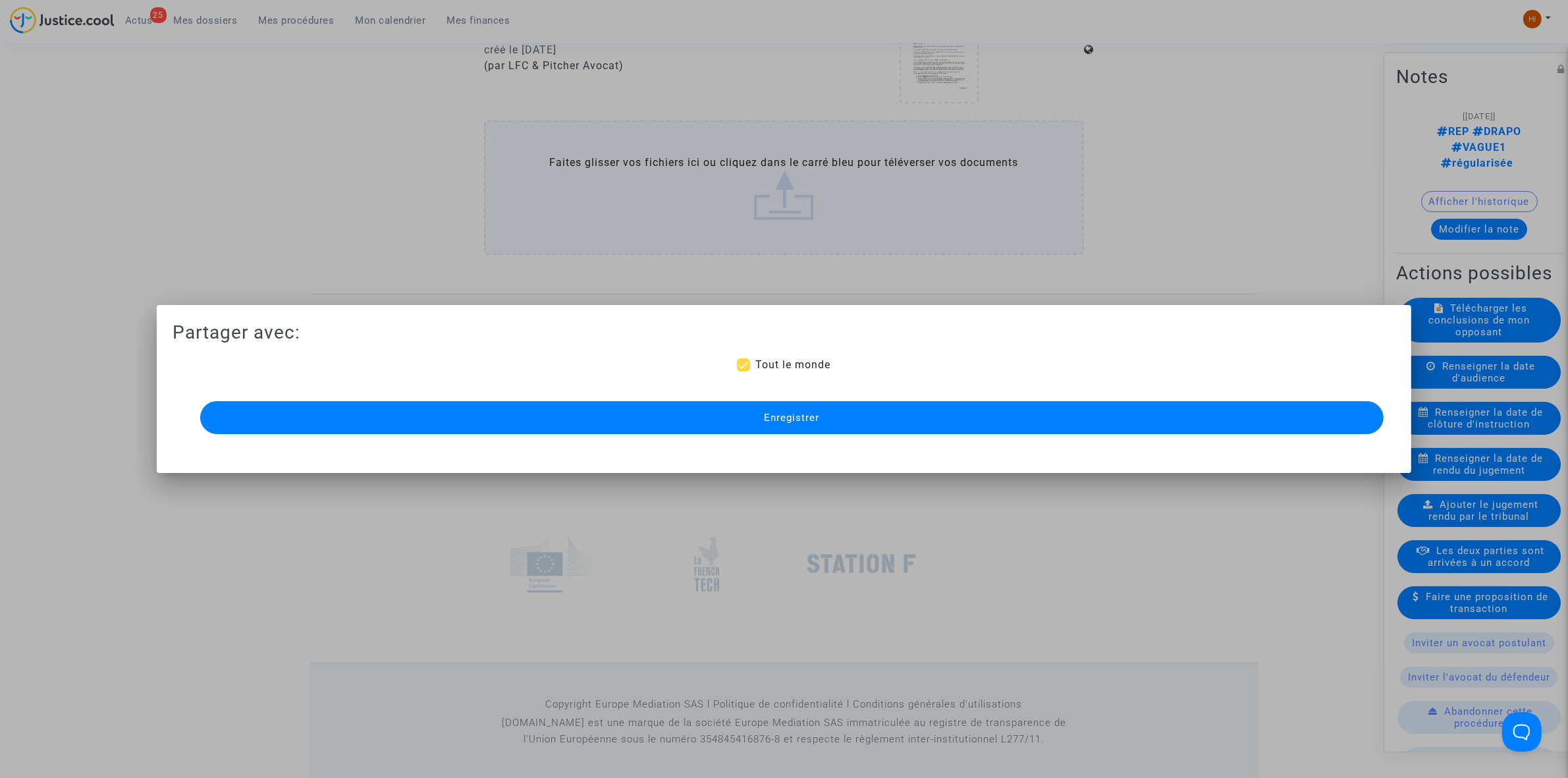
click at [815, 427] on button "Enregistrer" at bounding box center [792, 418] width 1183 height 33
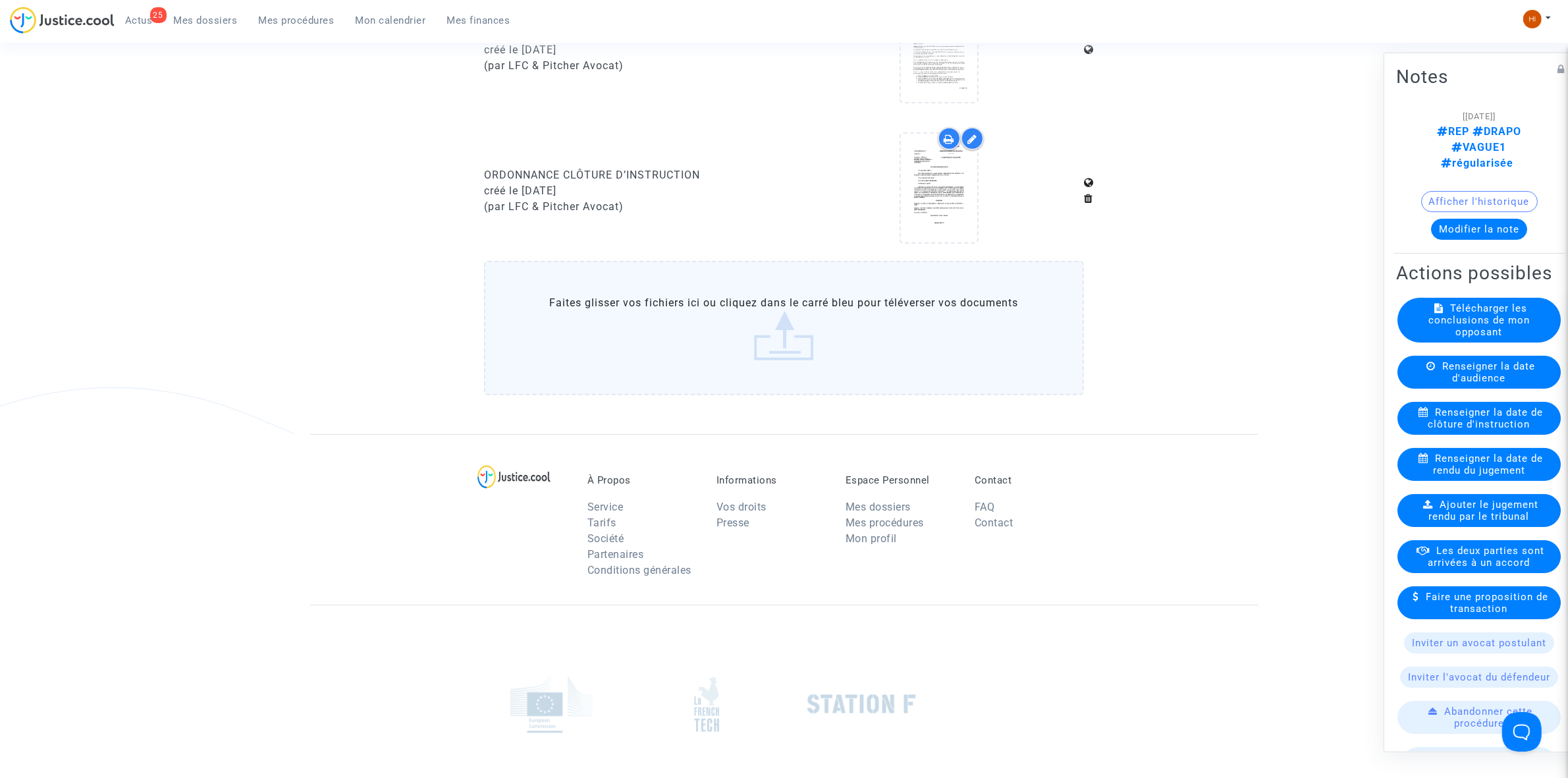
click at [282, 18] on span "Mes procédures" at bounding box center [296, 20] width 75 height 12
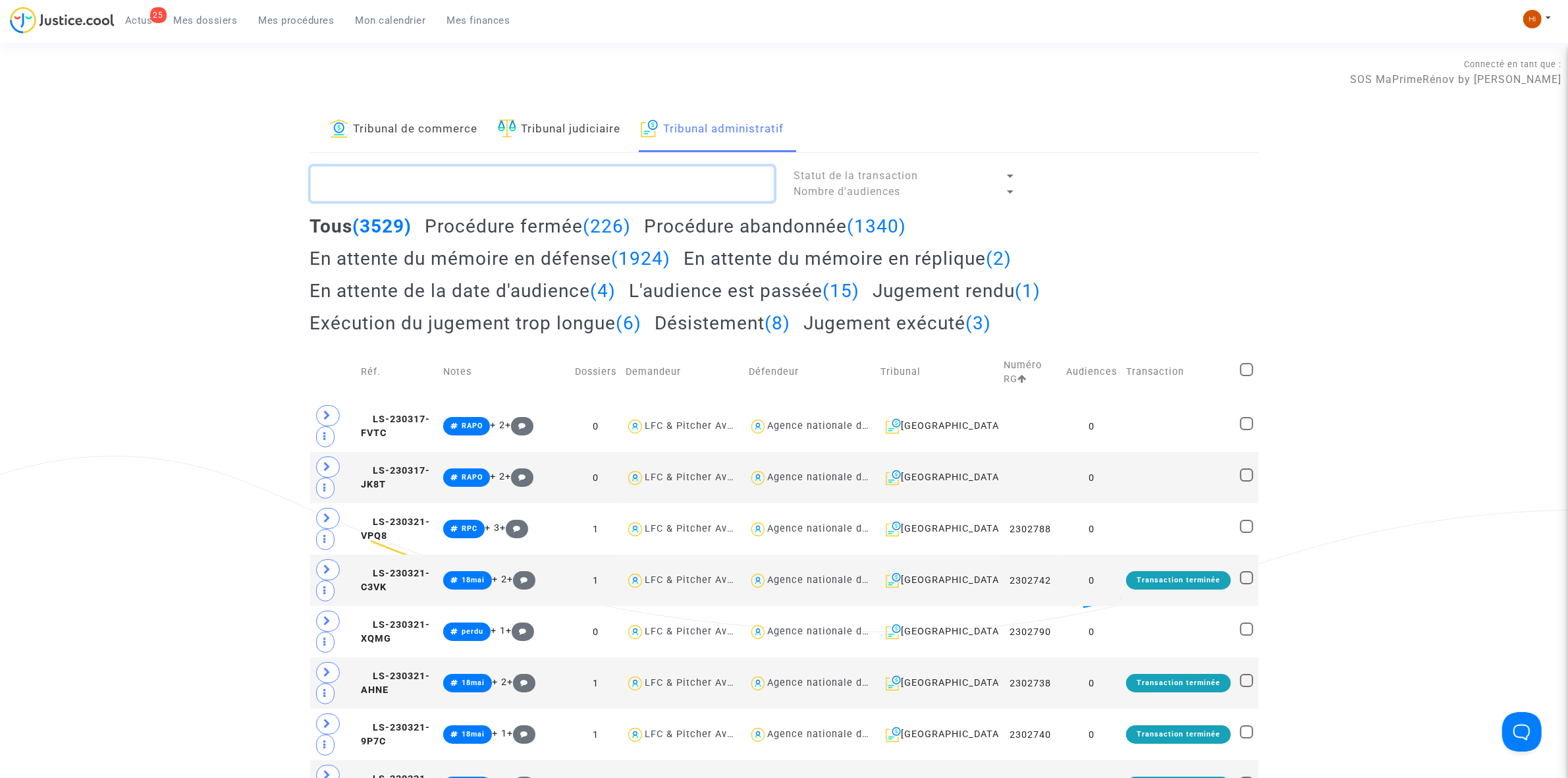
click at [649, 190] on textarea at bounding box center [542, 183] width 464 height 36
paste textarea "2500378 - Monsieur MARQUIS Nicolas"
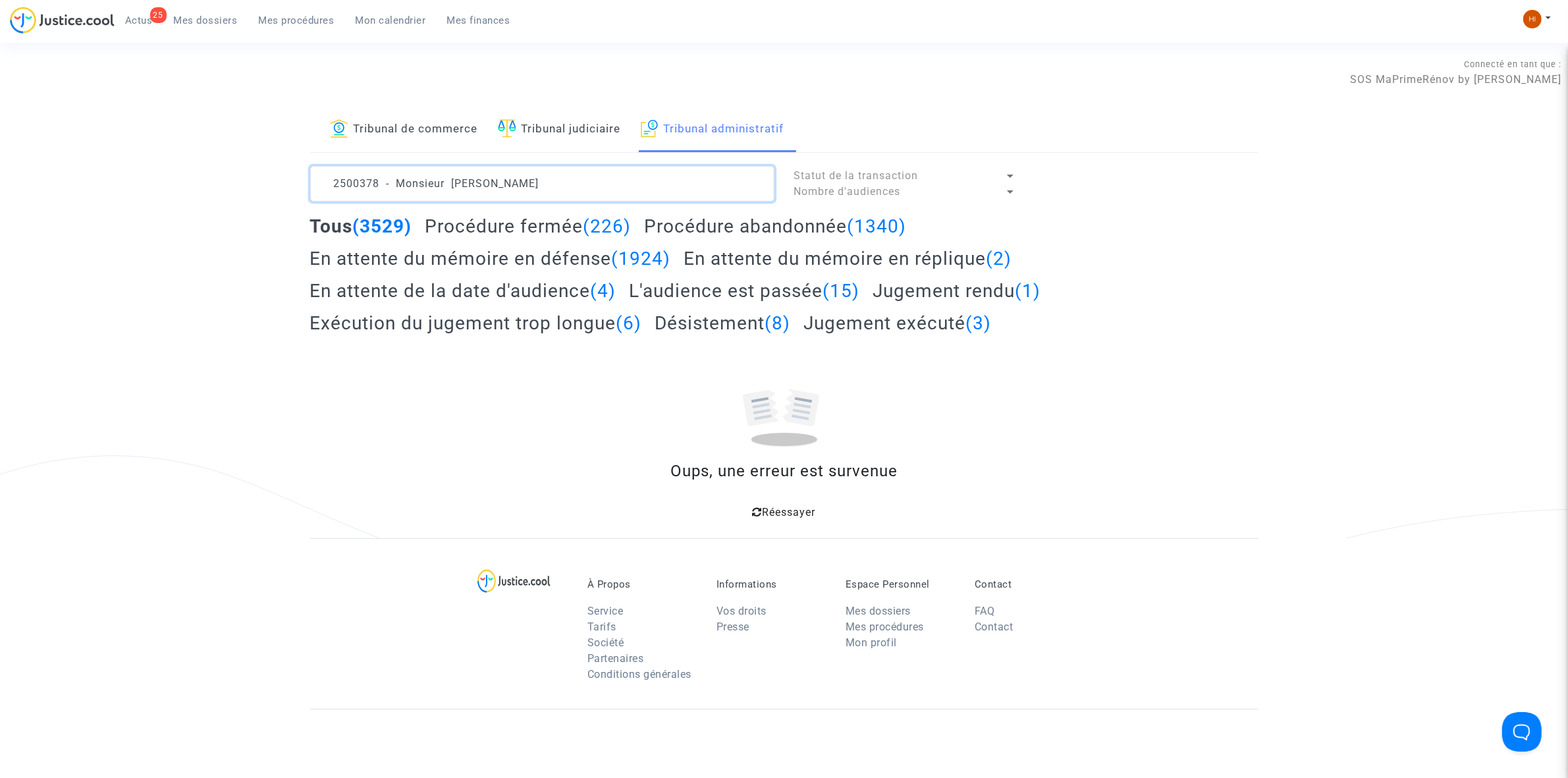
drag, startPoint x: 475, startPoint y: 188, endPoint x: -111, endPoint y: 175, distance: 586.1
click at [0, 175] on html "25 Actus Mes dossiers Mes procédures Mon calendrier Mes finances Mon profil Cha…" at bounding box center [784, 513] width 1568 height 1027
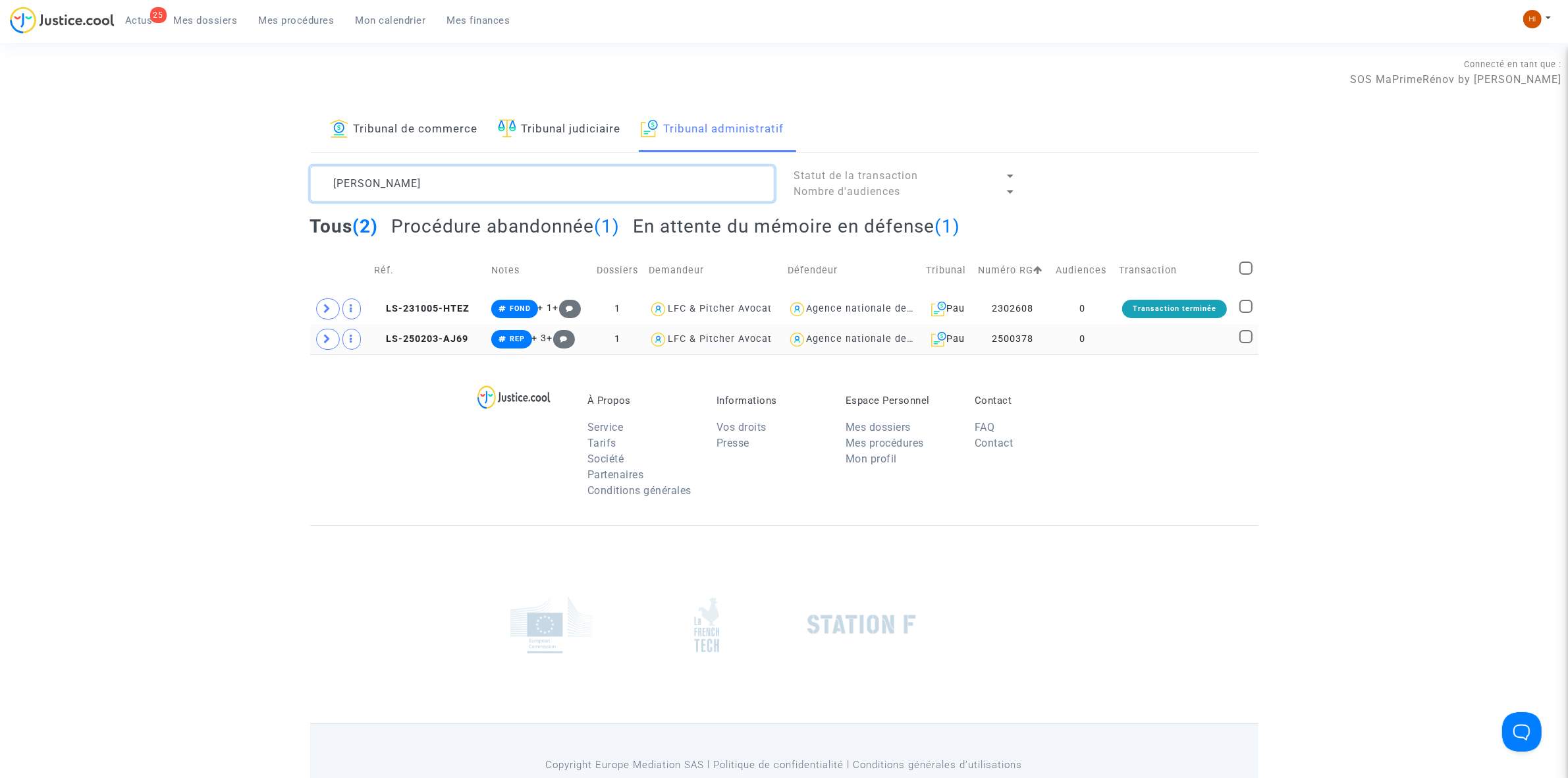
type textarea "MARQUIS Nicolas"
click at [1137, 340] on td at bounding box center [1175, 339] width 121 height 30
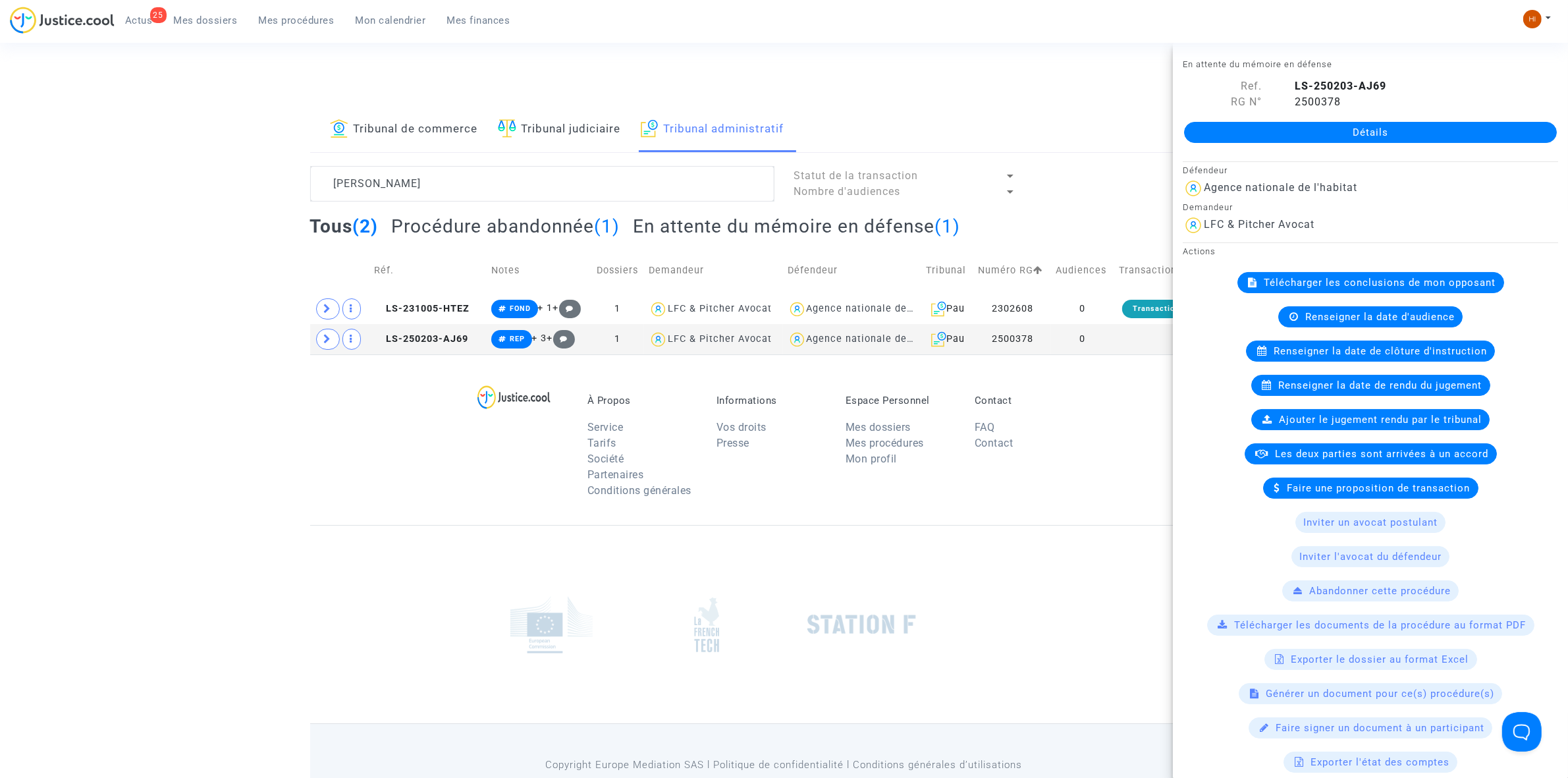
click at [1392, 129] on link "Détails" at bounding box center [1371, 132] width 373 height 21
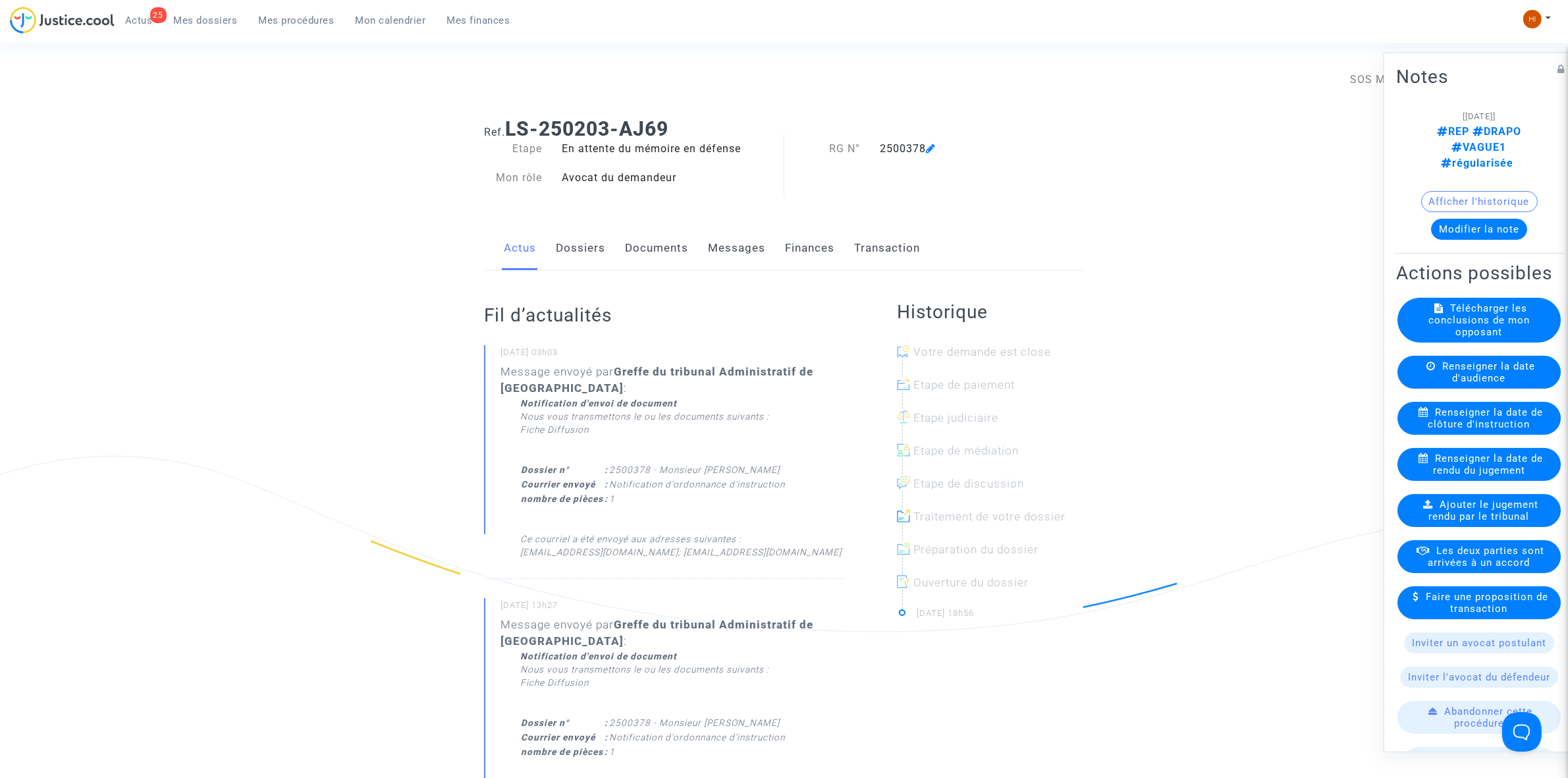
click at [1519, 416] on span "Renseigner la date de clôture d'instruction" at bounding box center [1486, 418] width 115 height 24
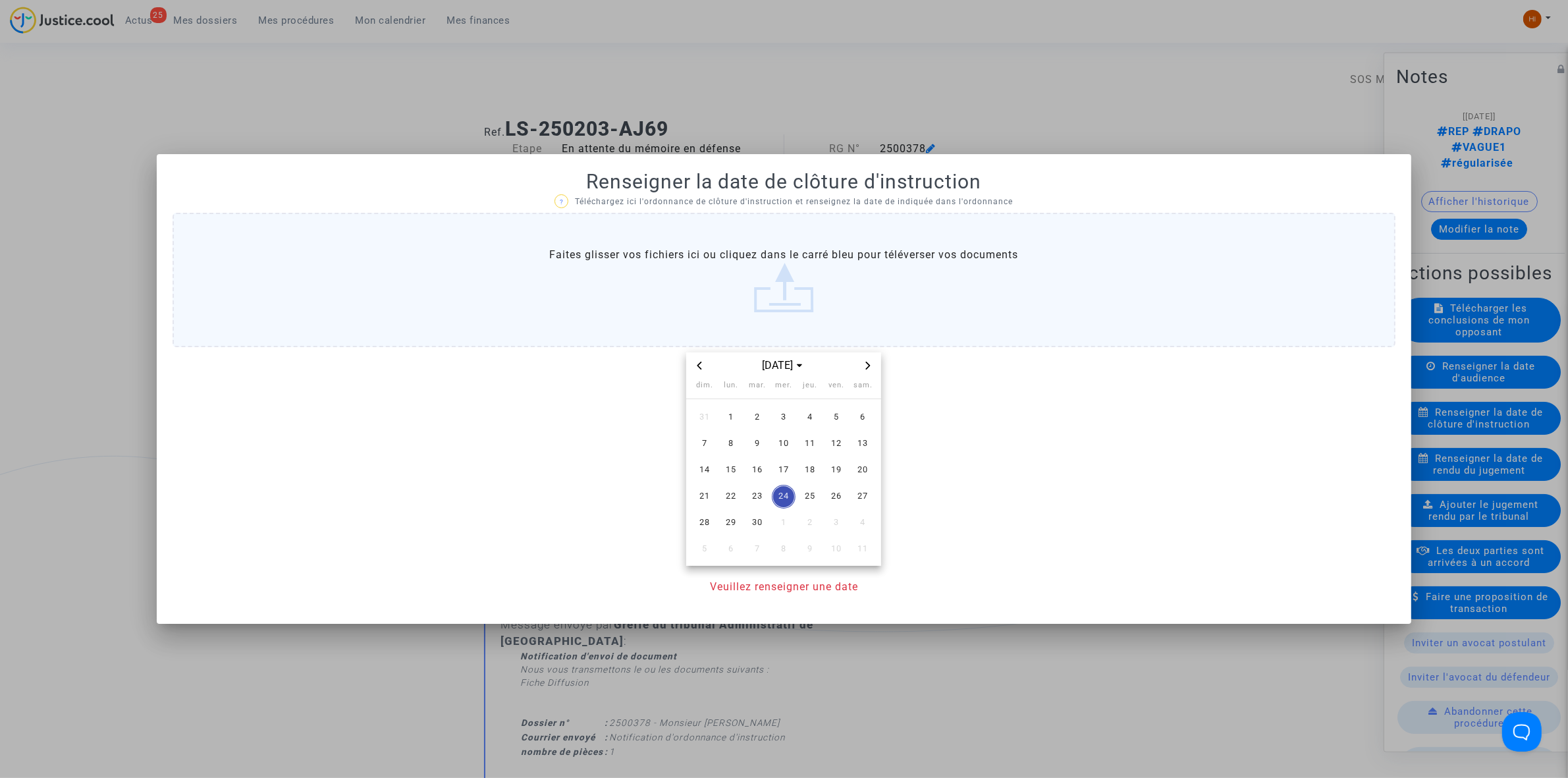
drag, startPoint x: 872, startPoint y: 366, endPoint x: 849, endPoint y: 390, distance: 33.2
click at [871, 367] on icon "Next month" at bounding box center [868, 366] width 8 height 8
click at [807, 526] on span "30" at bounding box center [810, 523] width 24 height 24
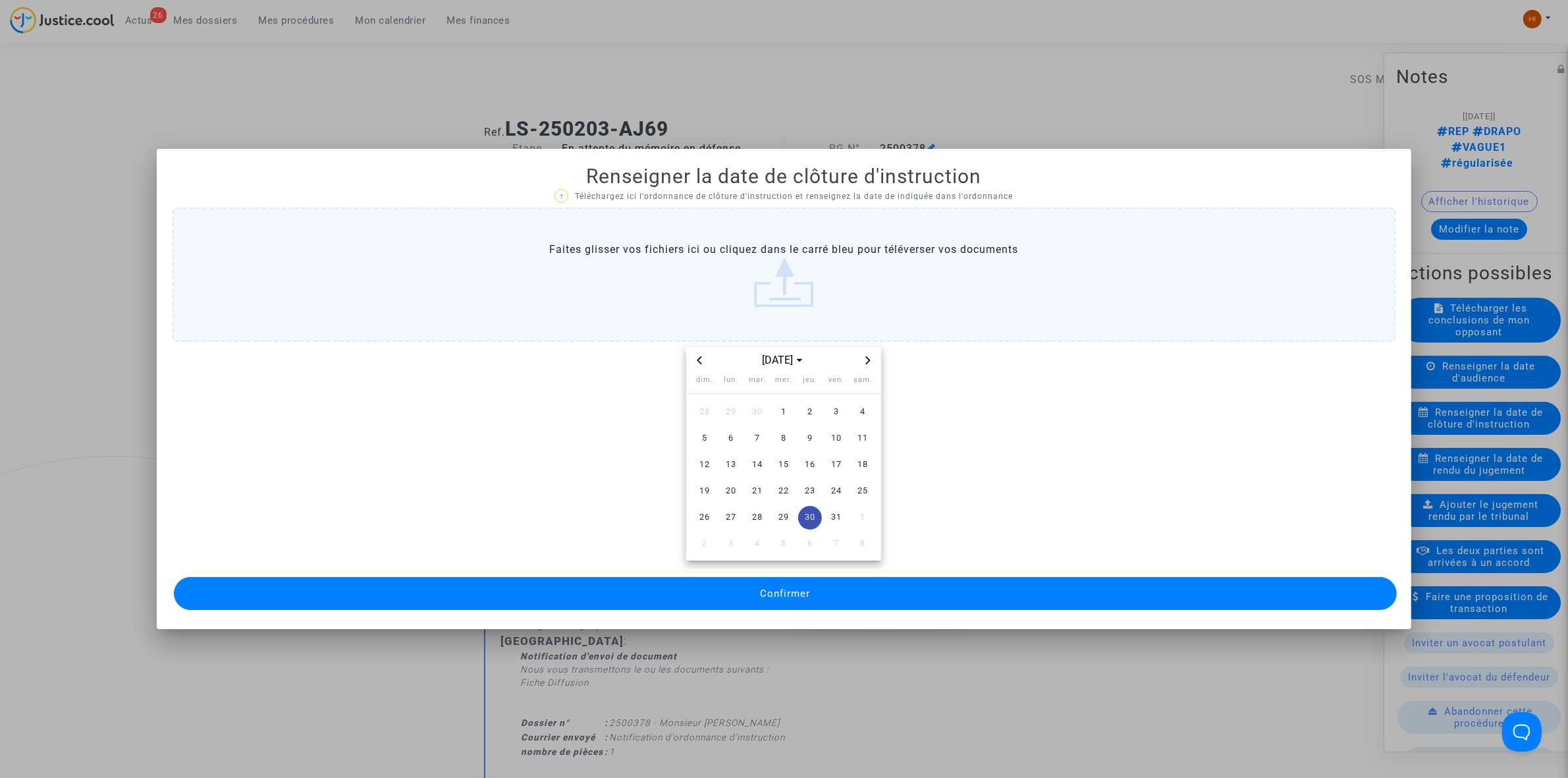
click at [814, 604] on button "Confirmer" at bounding box center [785, 593] width 1223 height 33
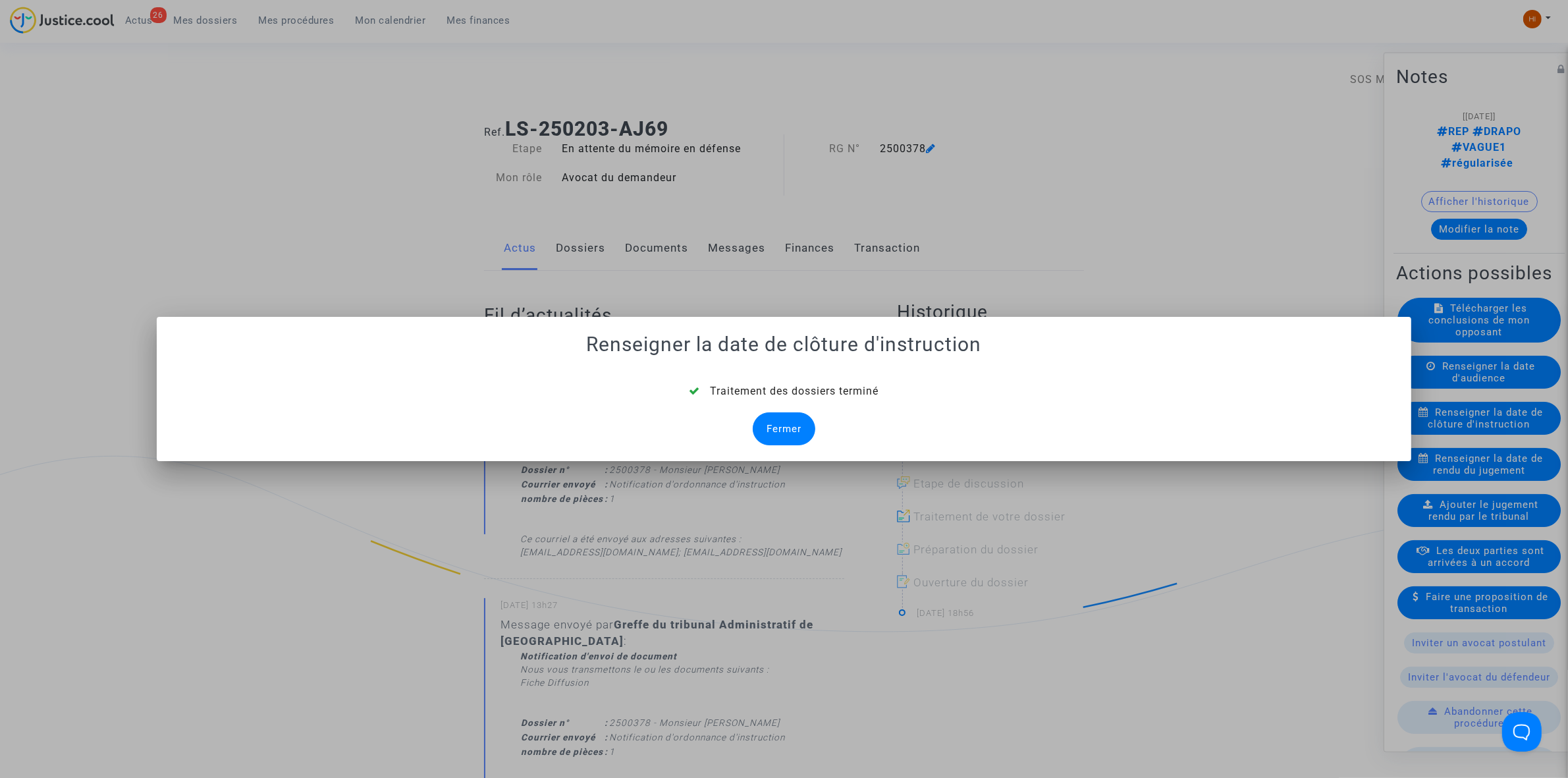
drag, startPoint x: 804, startPoint y: 423, endPoint x: 711, endPoint y: 375, distance: 104.7
click at [802, 425] on div "Fermer" at bounding box center [784, 429] width 63 height 33
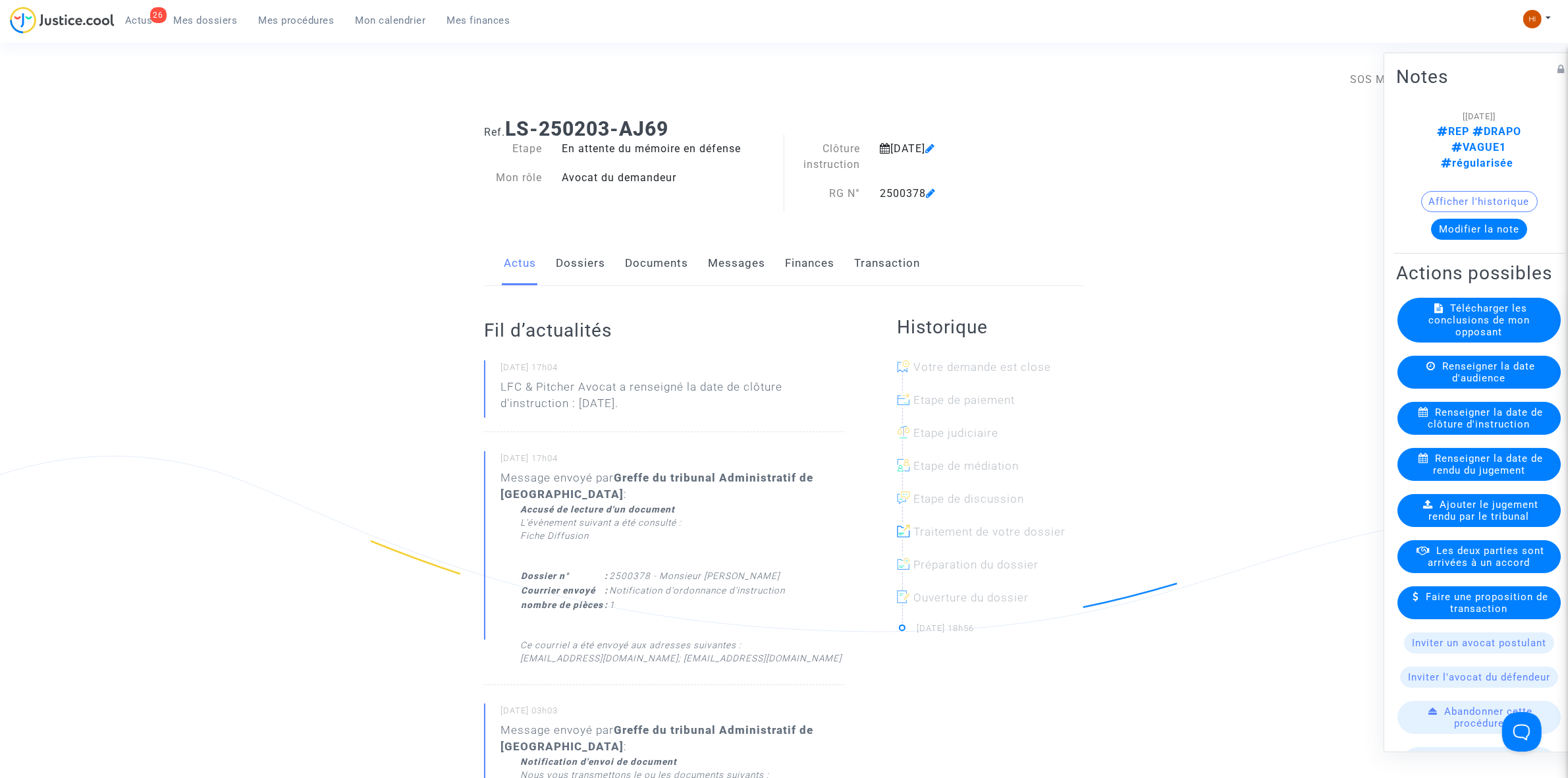
click at [646, 247] on link "Documents" at bounding box center [657, 263] width 63 height 44
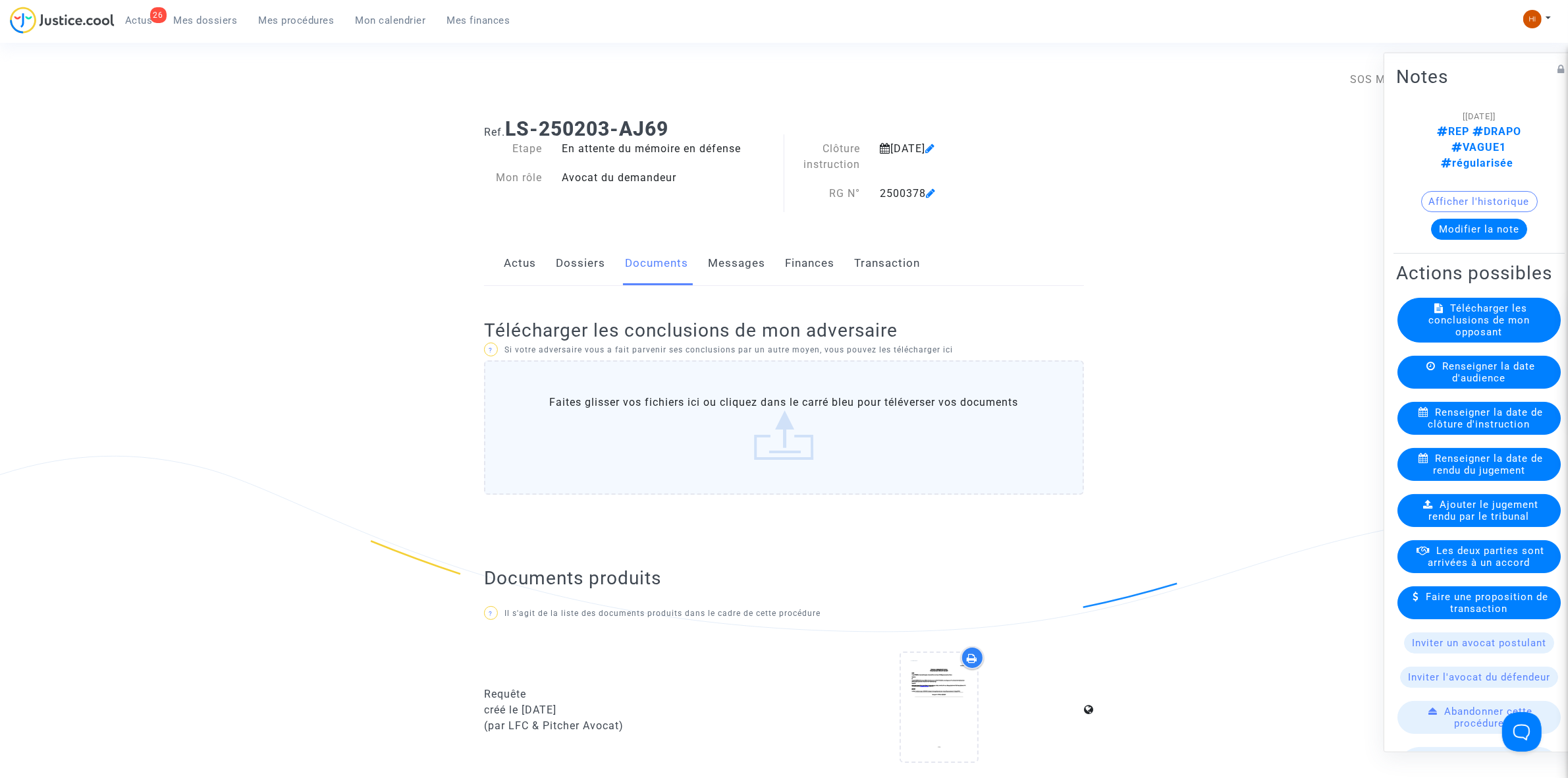
click at [596, 266] on link "Dossiers" at bounding box center [581, 263] width 49 height 44
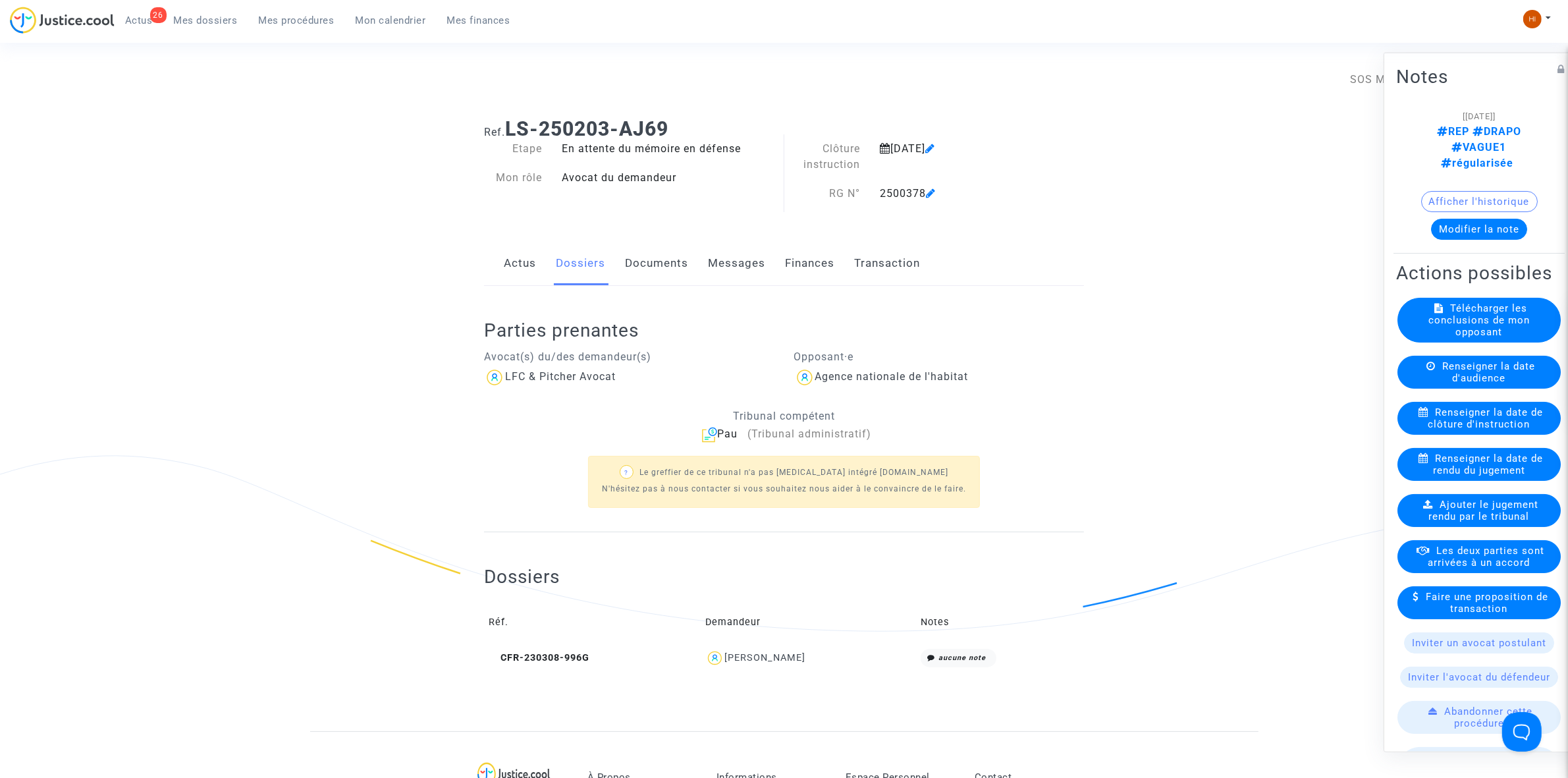
click at [662, 257] on link "Documents" at bounding box center [657, 263] width 63 height 44
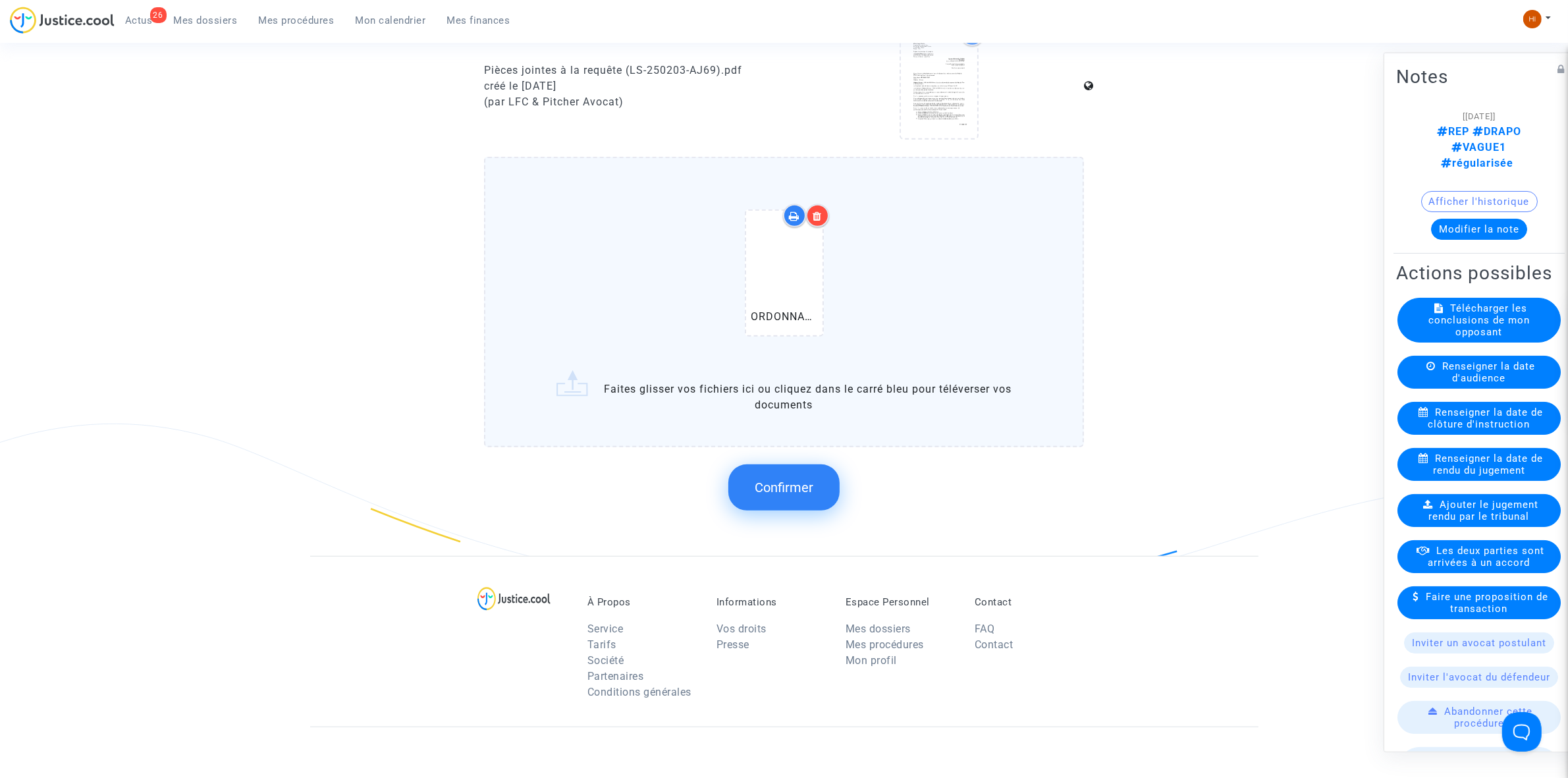
scroll to position [906, 0]
click at [814, 484] on button "Confirmer" at bounding box center [784, 486] width 111 height 46
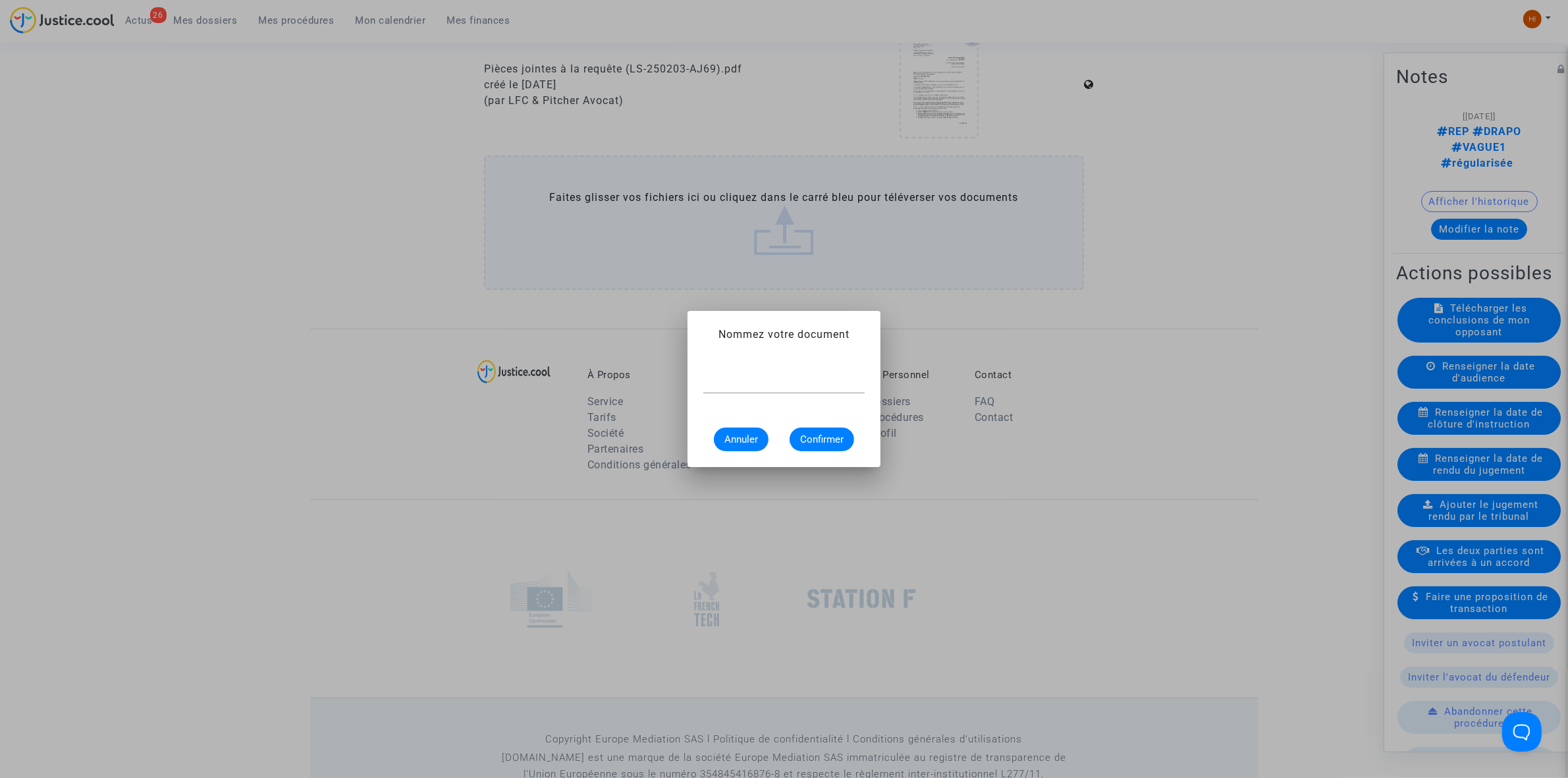
scroll to position [0, 0]
paste input "ORDONNANCE CLÔTURE D’INSTRUCTION"
type input "ORDONNANCE CLÔTURE D’INSTRUCTION"
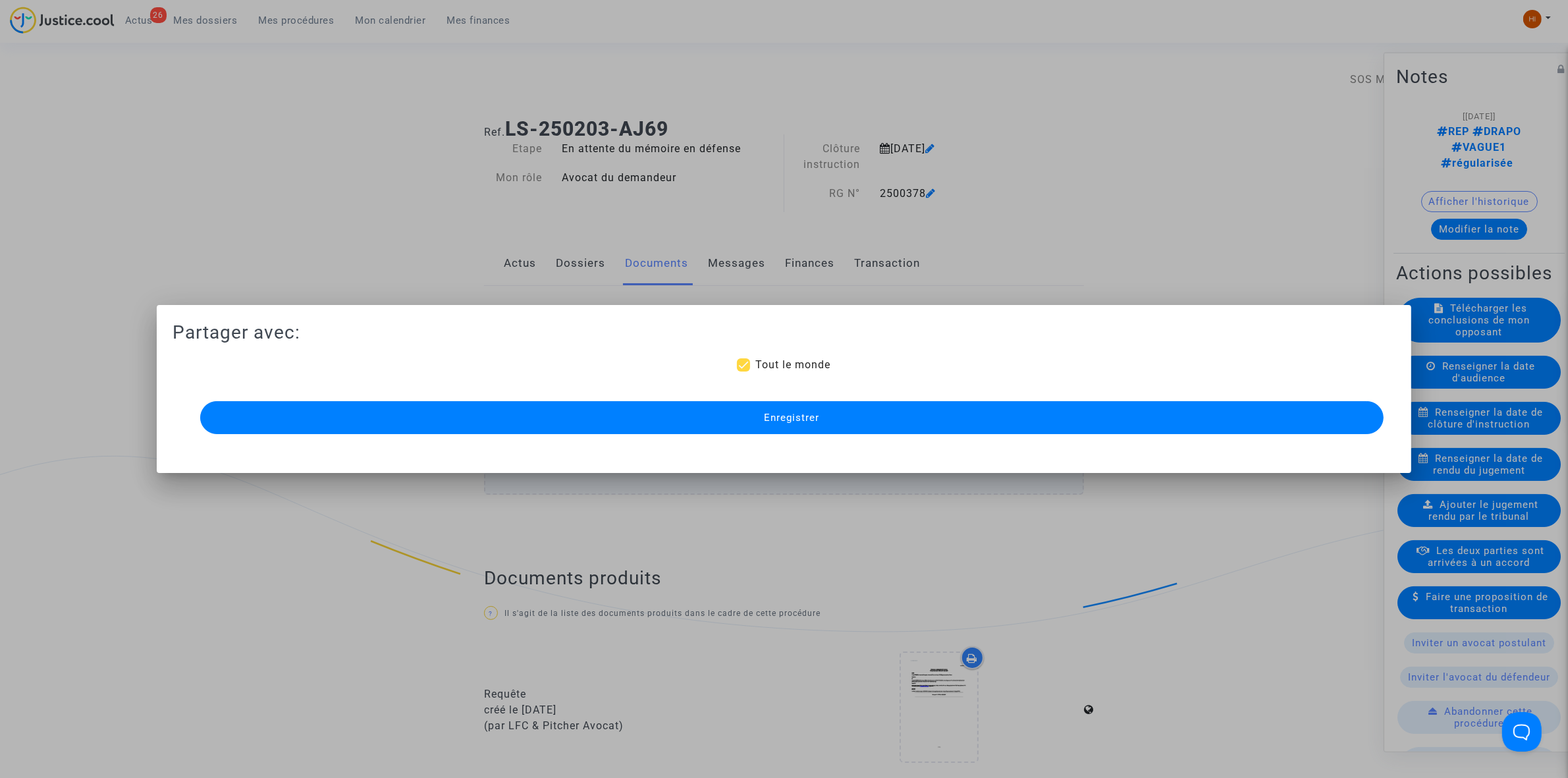
scroll to position [906, 0]
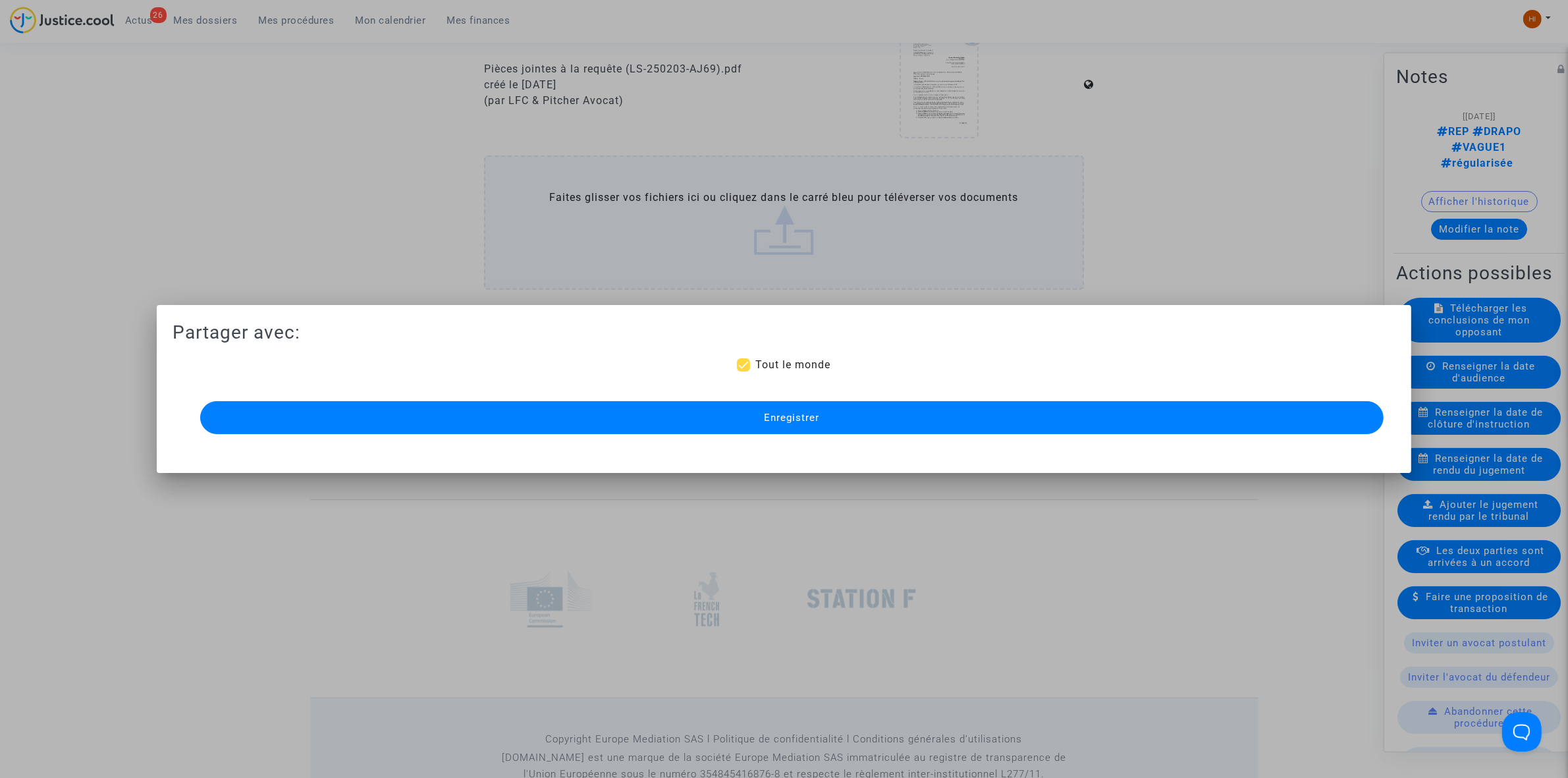
click at [831, 420] on button "Enregistrer" at bounding box center [792, 418] width 1183 height 33
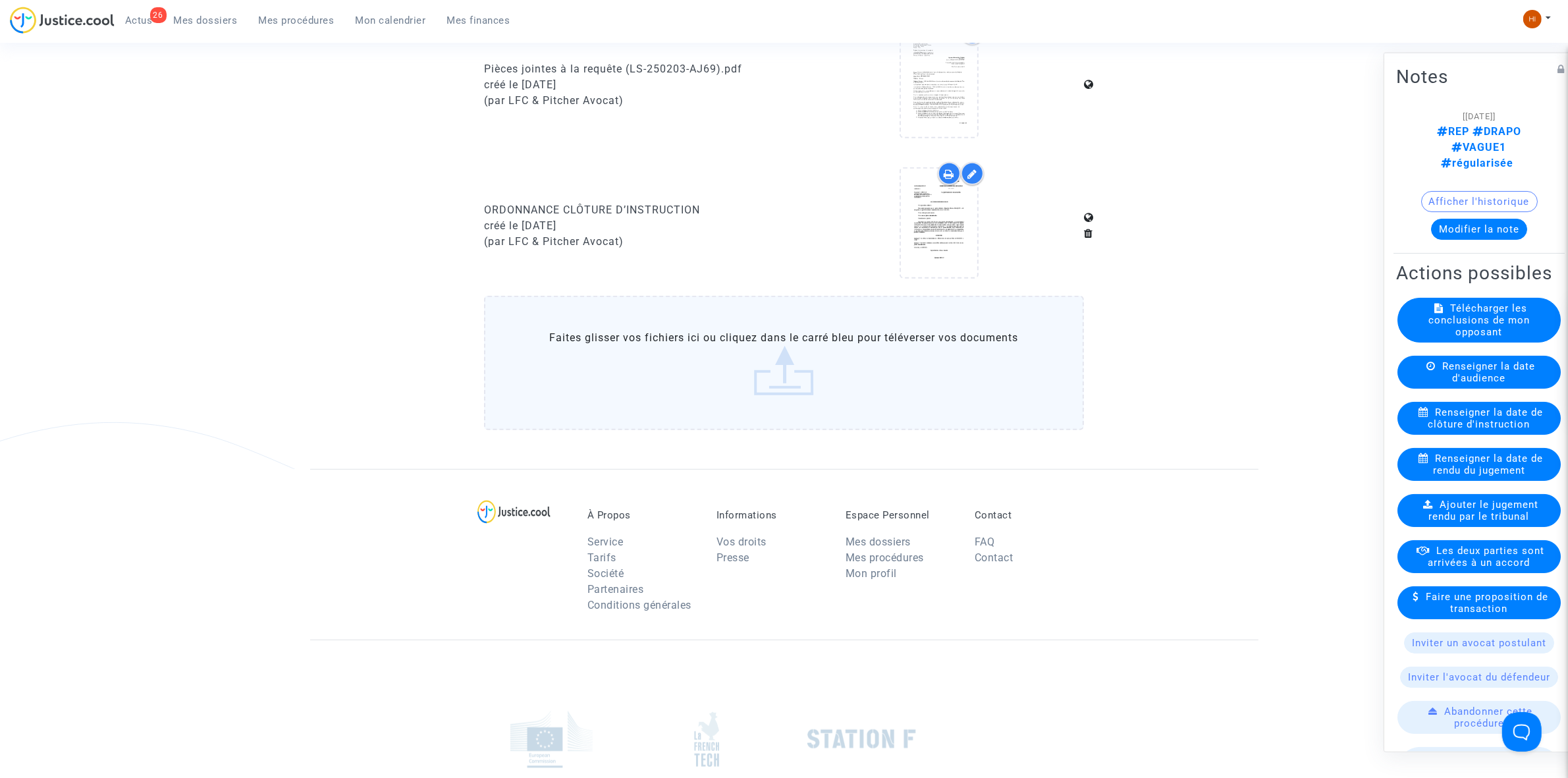
click at [312, 21] on span "Mes procédures" at bounding box center [296, 20] width 75 height 12
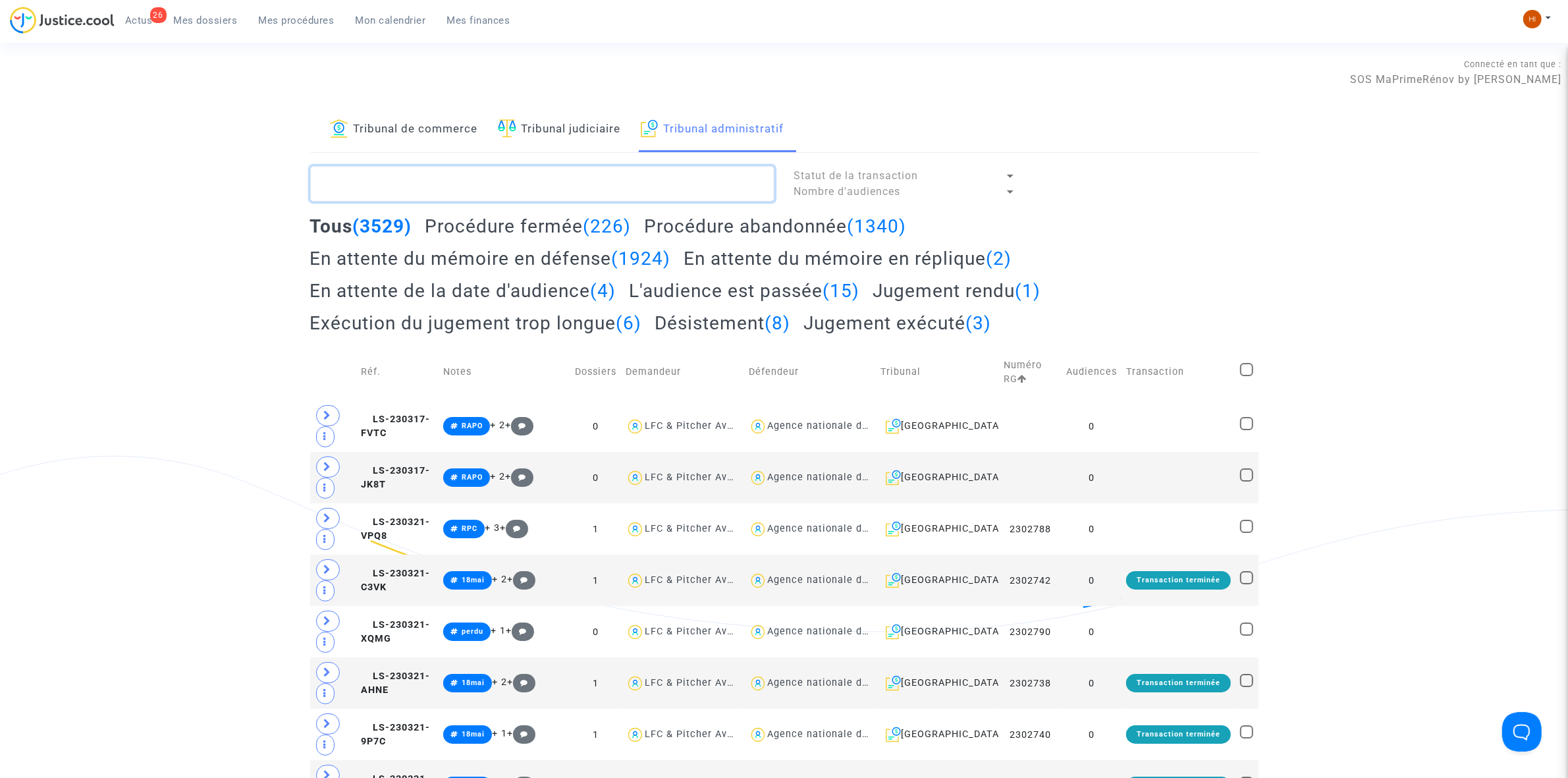
click at [598, 193] on textarea at bounding box center [542, 183] width 464 height 36
paste textarea "2500380 - Monsieur LEMARINEL Richard Alain"
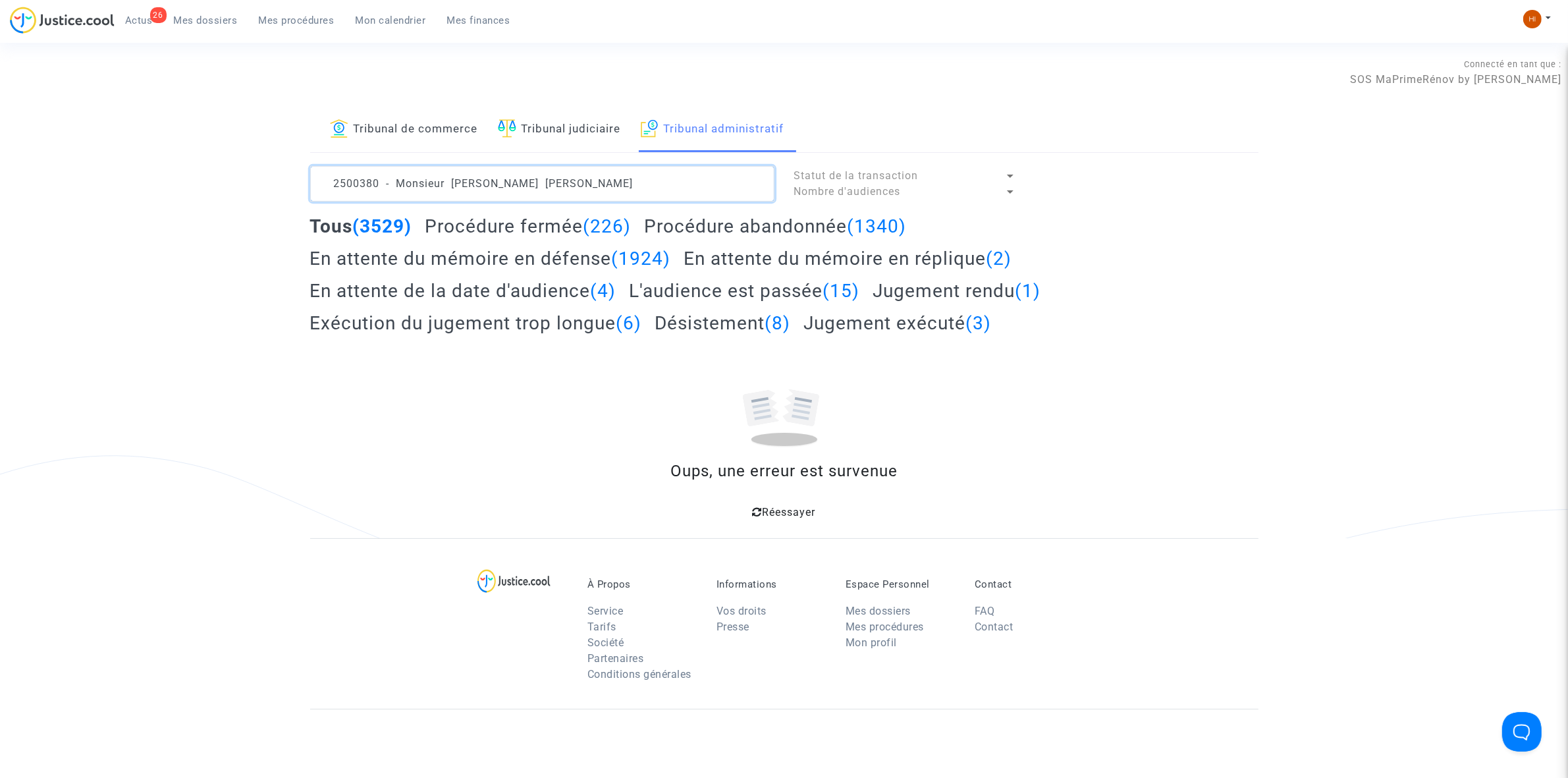
drag, startPoint x: 445, startPoint y: 188, endPoint x: -726, endPoint y: 220, distance: 1171.4
click at [0, 220] on html "26 Actus Mes dossiers Mes procédures Mon calendrier Mes finances Mon profil Cha…" at bounding box center [784, 513] width 1568 height 1027
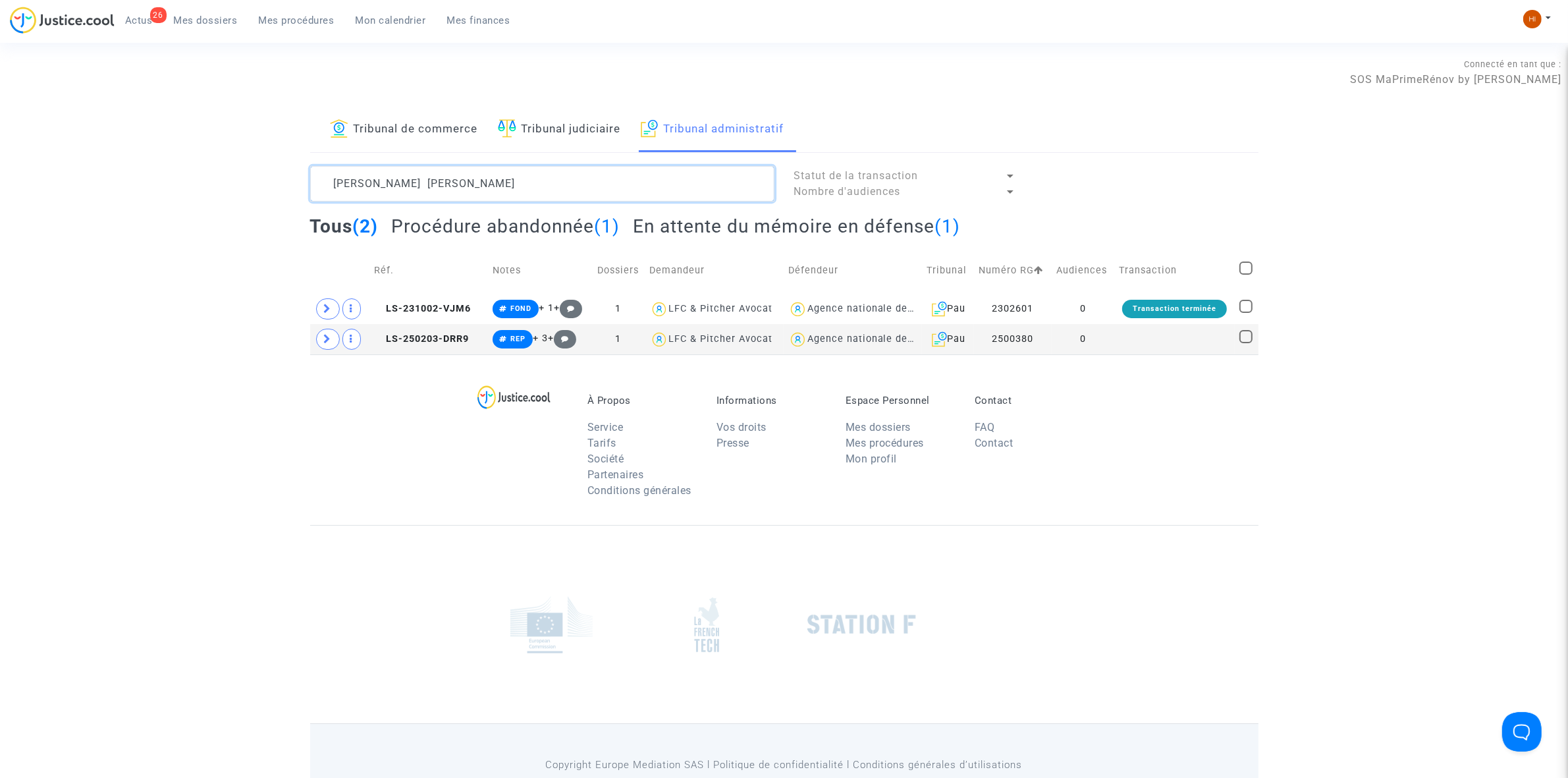
type textarea "LEMARINEL Richard Alain"
click at [1160, 324] on td at bounding box center [1174, 339] width 120 height 30
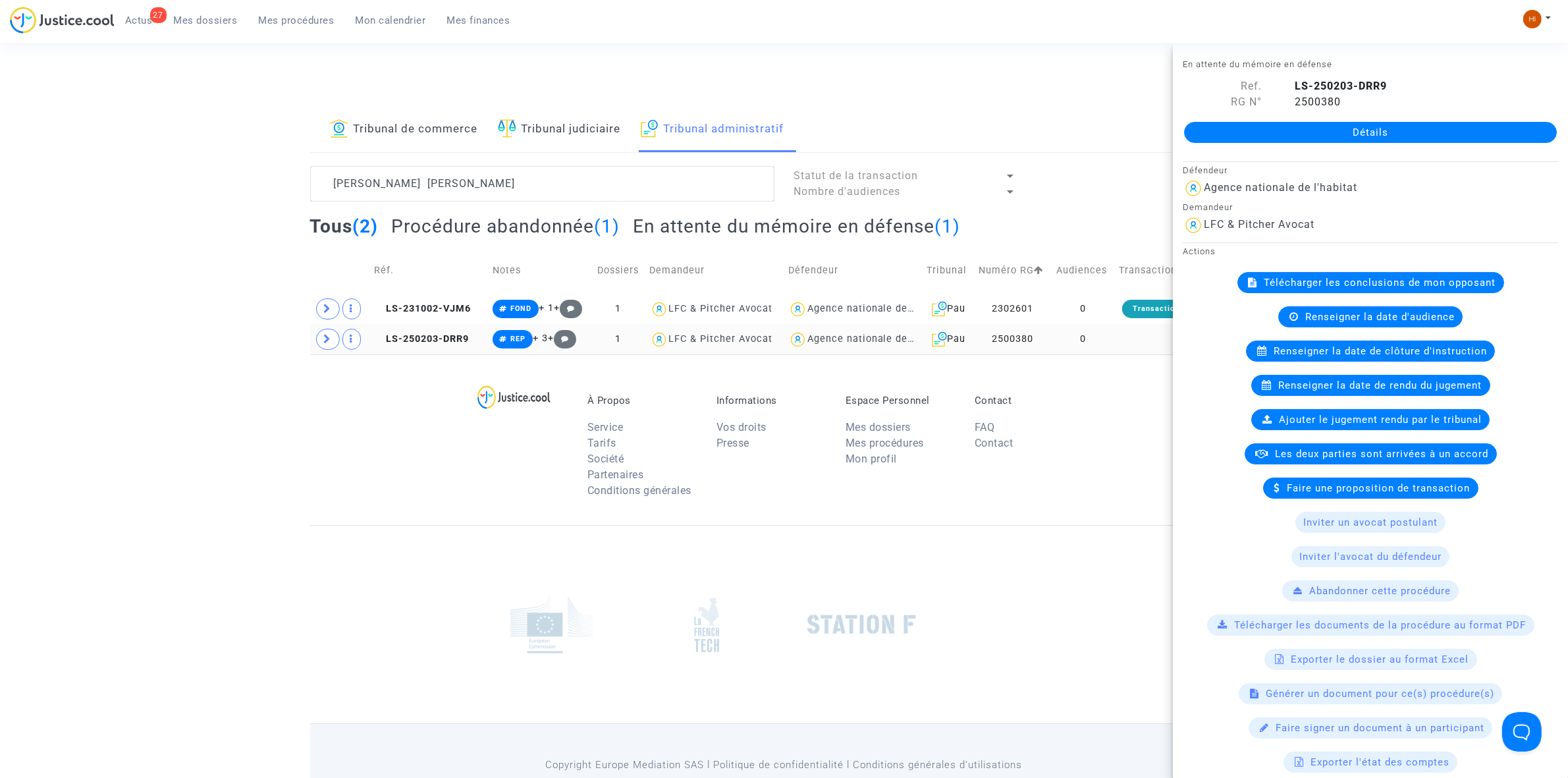
click at [1152, 329] on td at bounding box center [1174, 339] width 120 height 30
click at [1357, 134] on link "Détails" at bounding box center [1371, 132] width 373 height 21
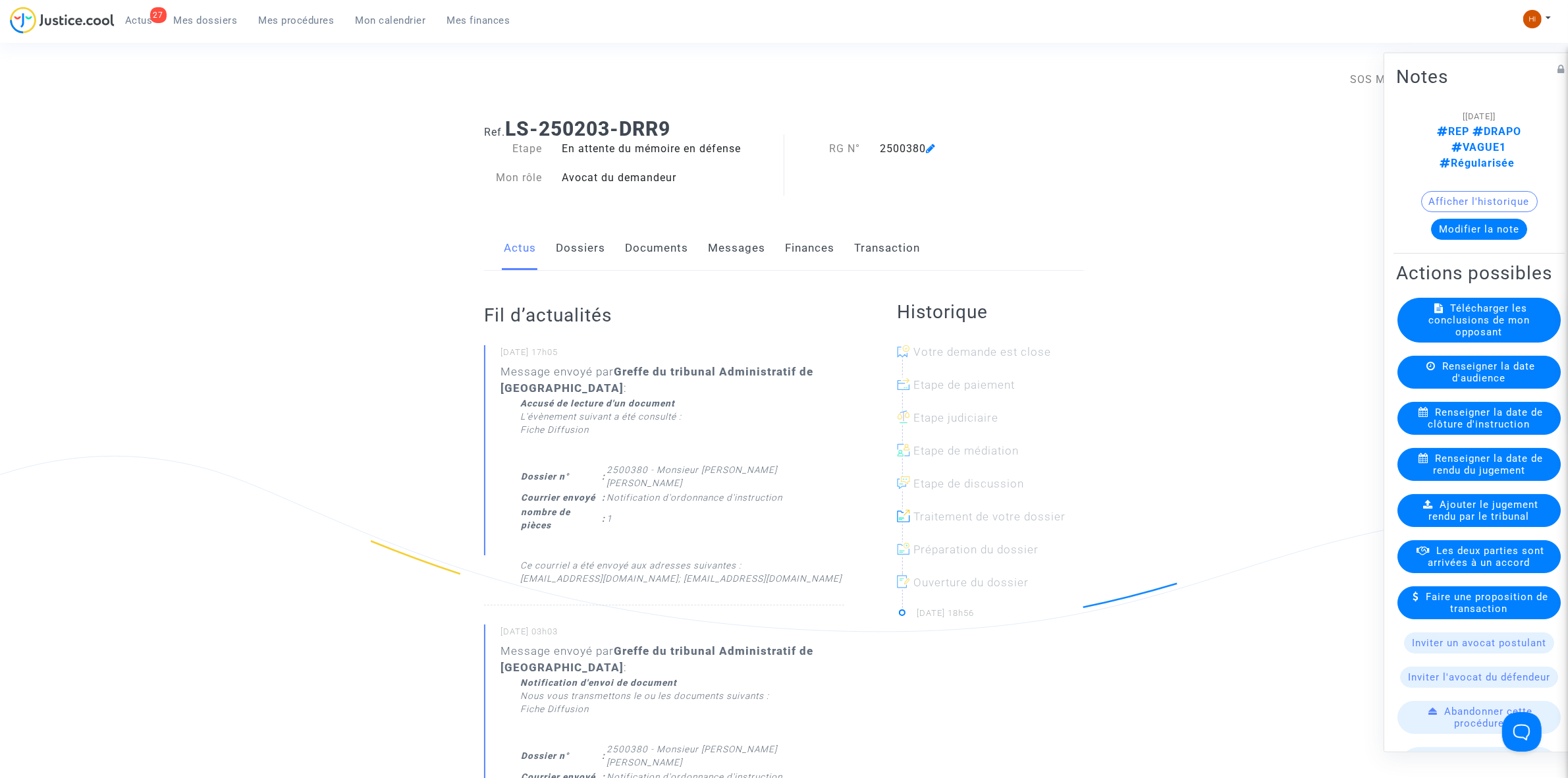
click at [626, 238] on link "Documents" at bounding box center [657, 248] width 63 height 44
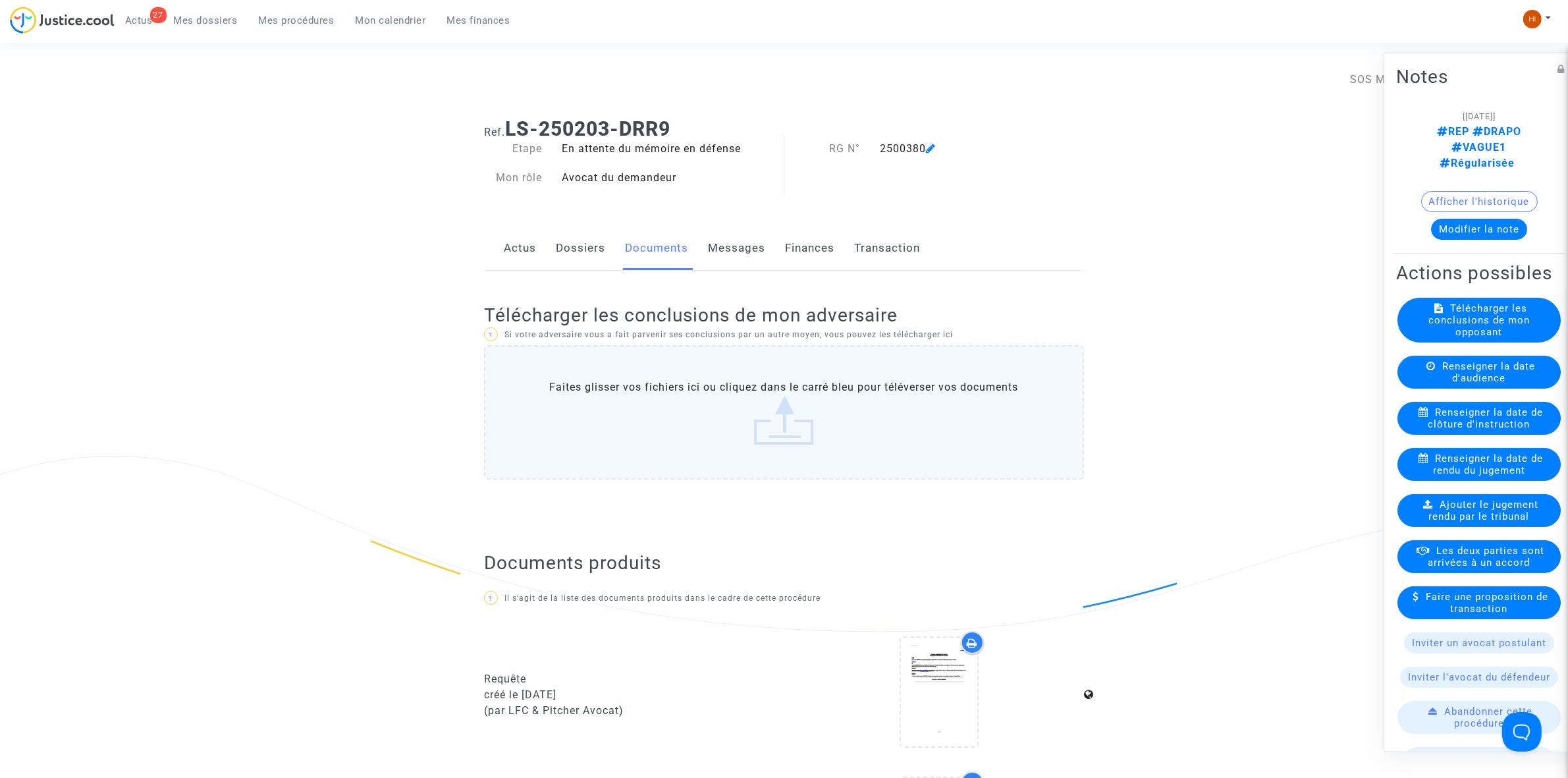
click at [1523, 429] on span "Renseigner la date de clôture d'instruction" at bounding box center [1486, 418] width 115 height 24
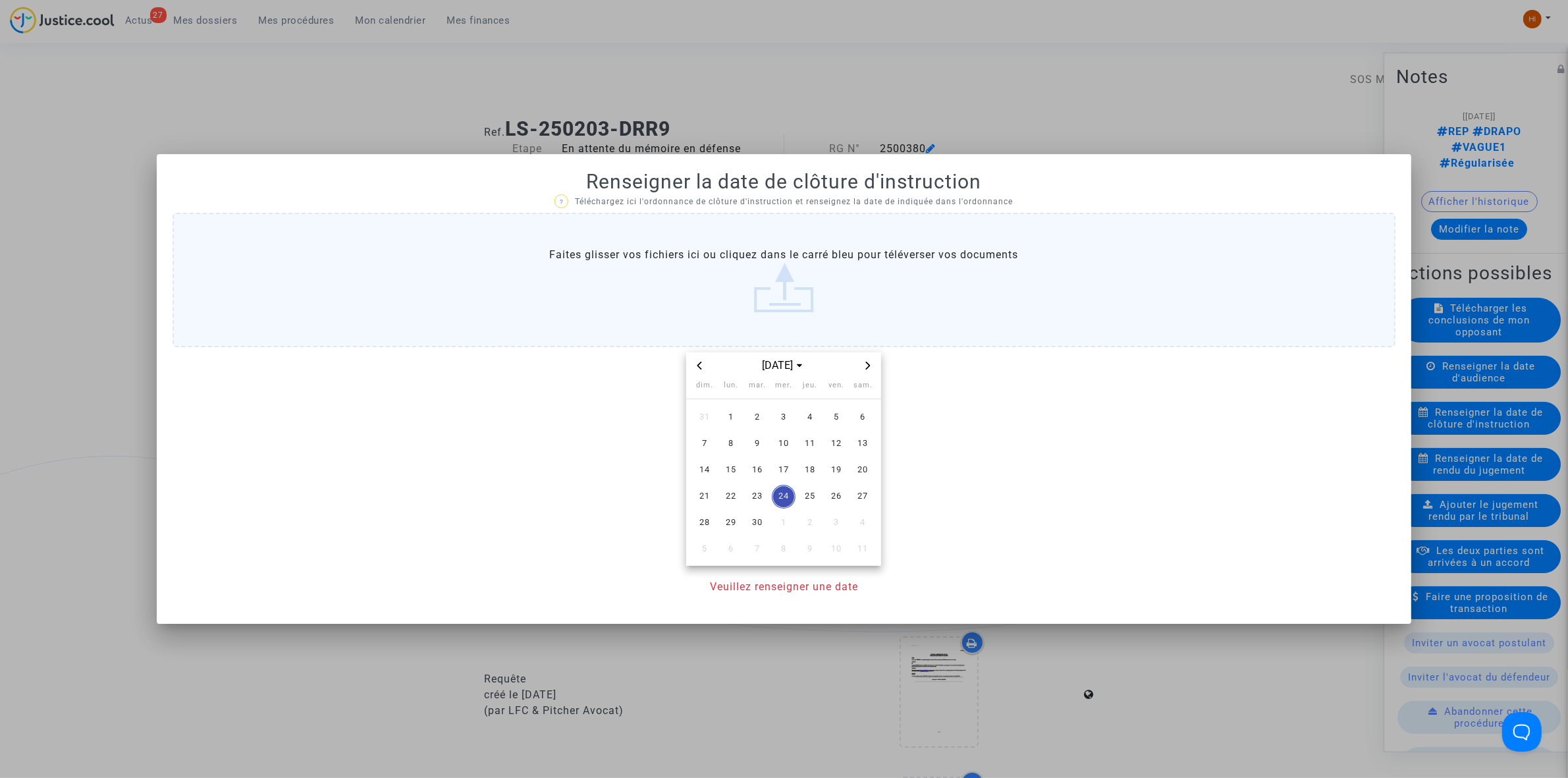
drag, startPoint x: 868, startPoint y: 371, endPoint x: 852, endPoint y: 390, distance: 24.8
click at [868, 372] on span "Next month" at bounding box center [868, 366] width 16 height 16
click at [802, 518] on span "30" at bounding box center [810, 523] width 24 height 24
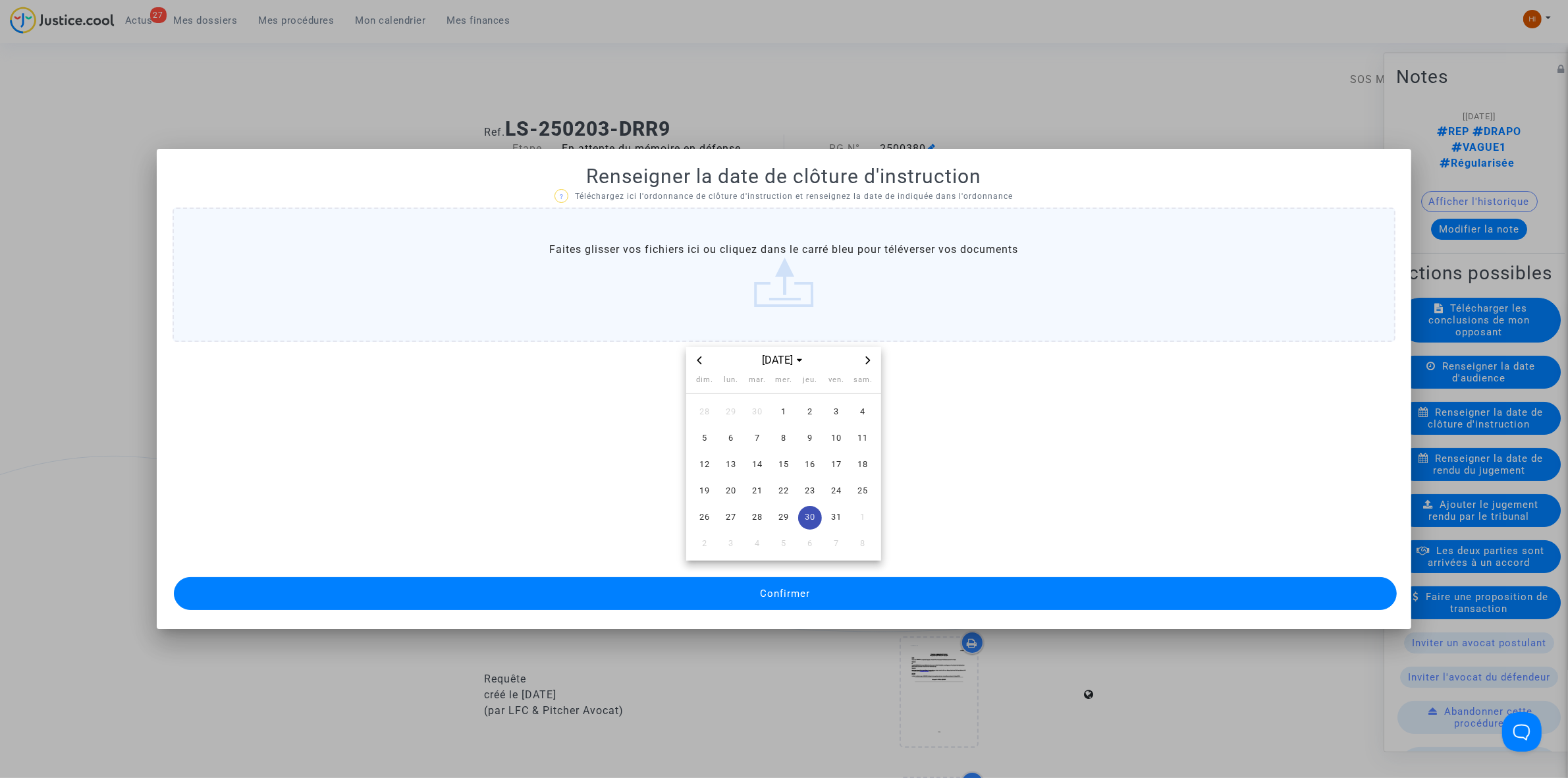
drag, startPoint x: 779, startPoint y: 574, endPoint x: 772, endPoint y: 589, distance: 16.6
click at [774, 589] on span "Confirmer" at bounding box center [784, 593] width 50 height 12
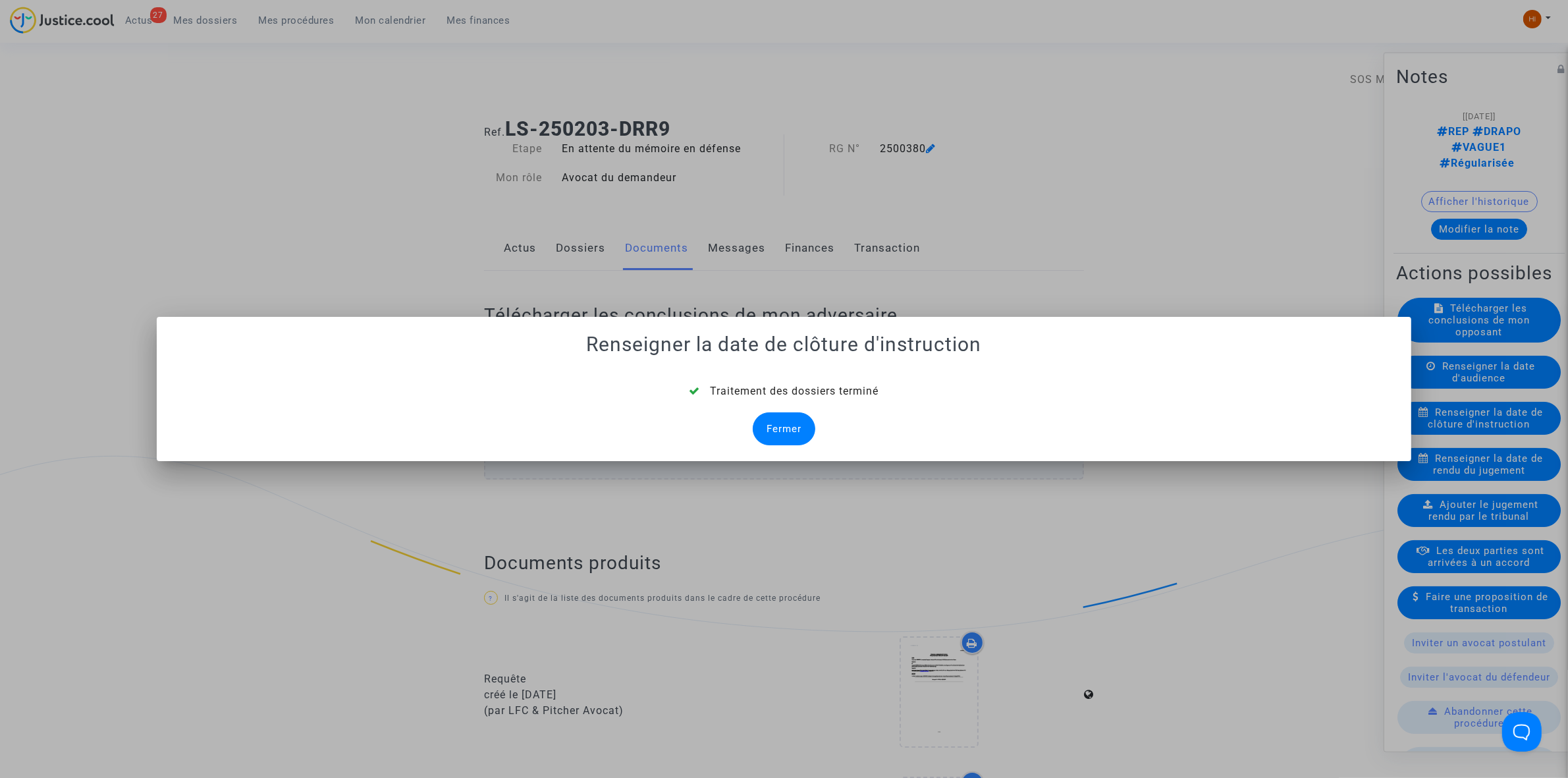
click at [799, 425] on div "Fermer" at bounding box center [784, 429] width 63 height 33
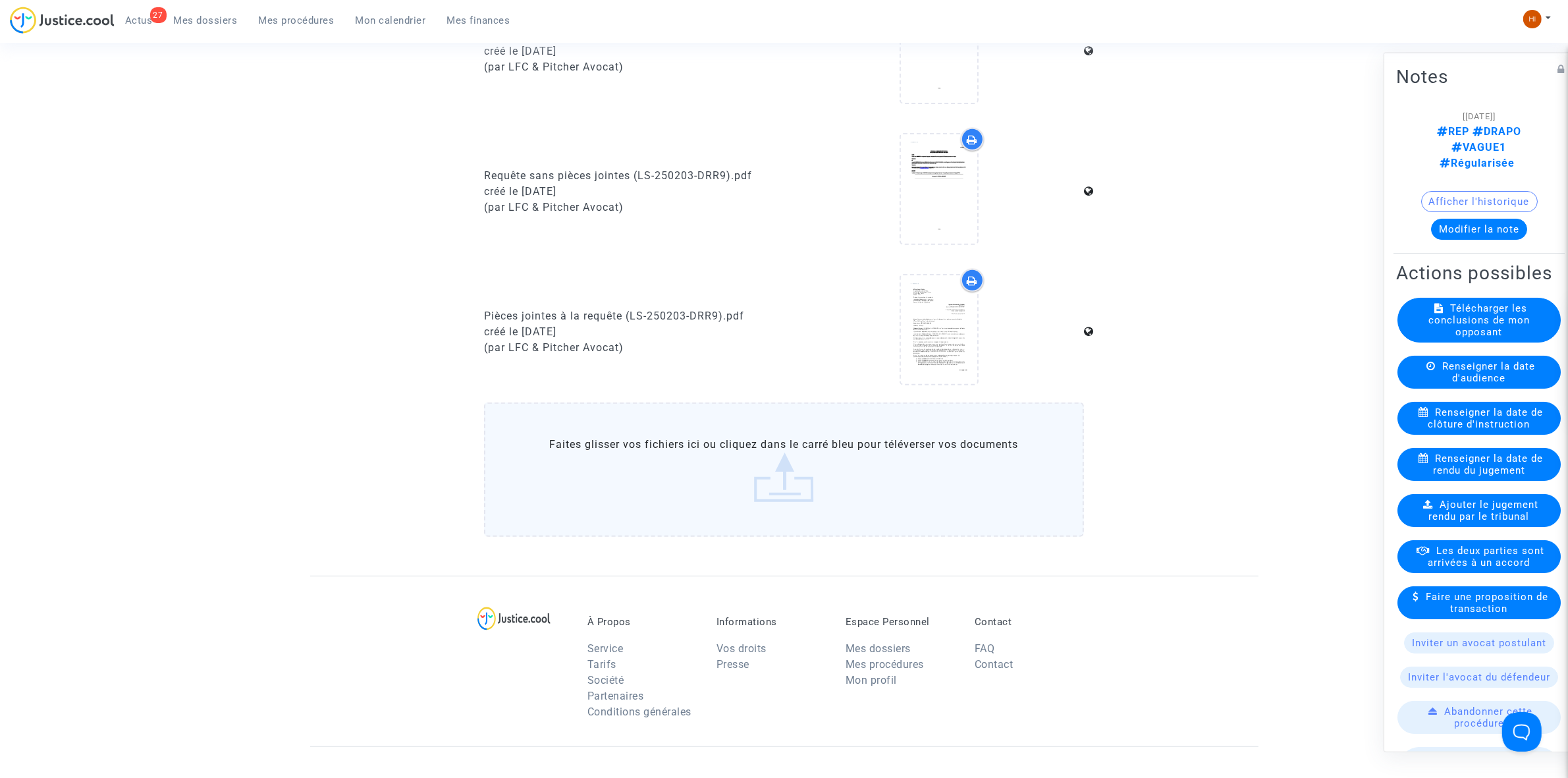
scroll to position [941, 0]
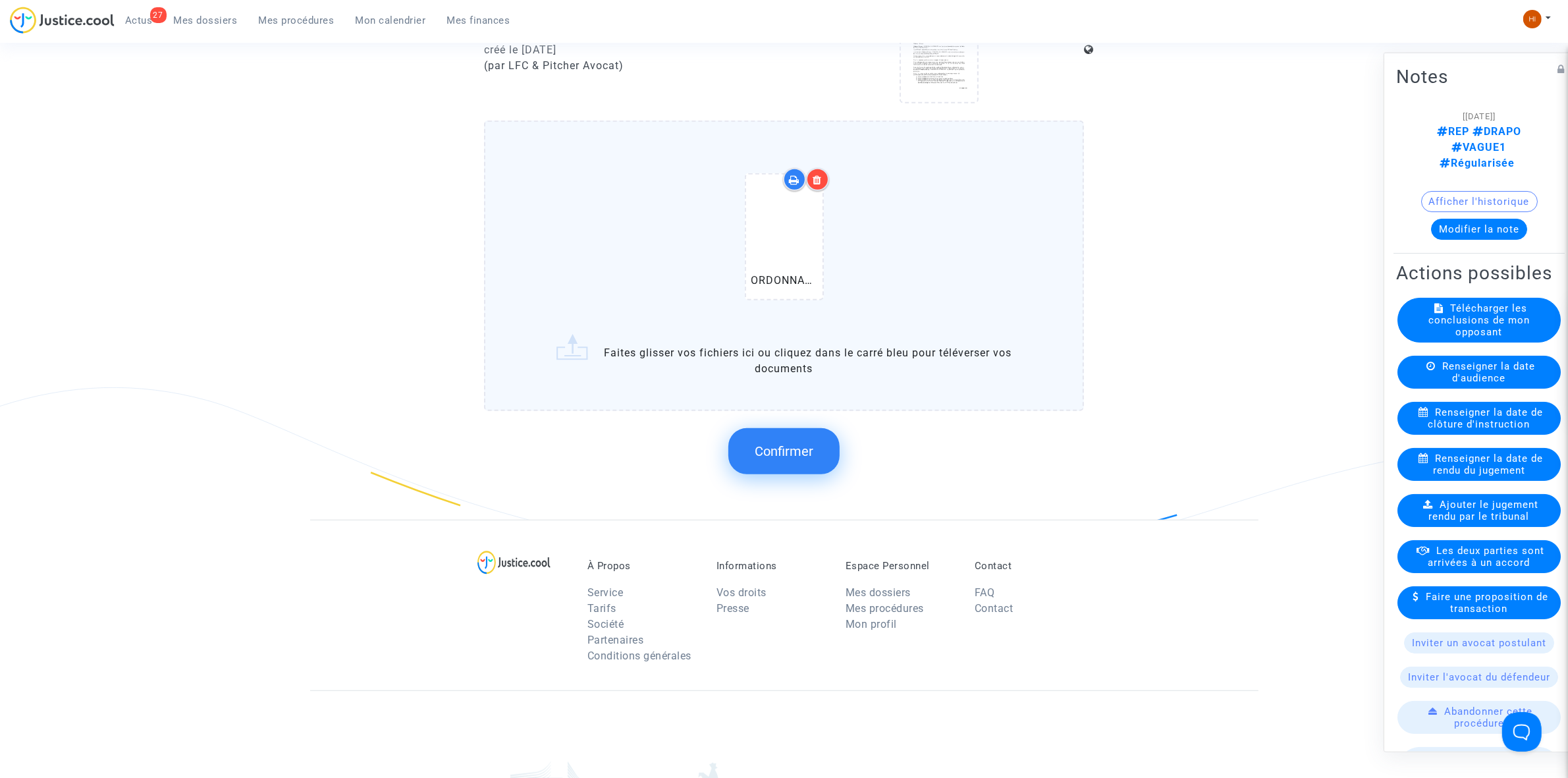
click at [768, 430] on button "Confirmer" at bounding box center [784, 451] width 111 height 46
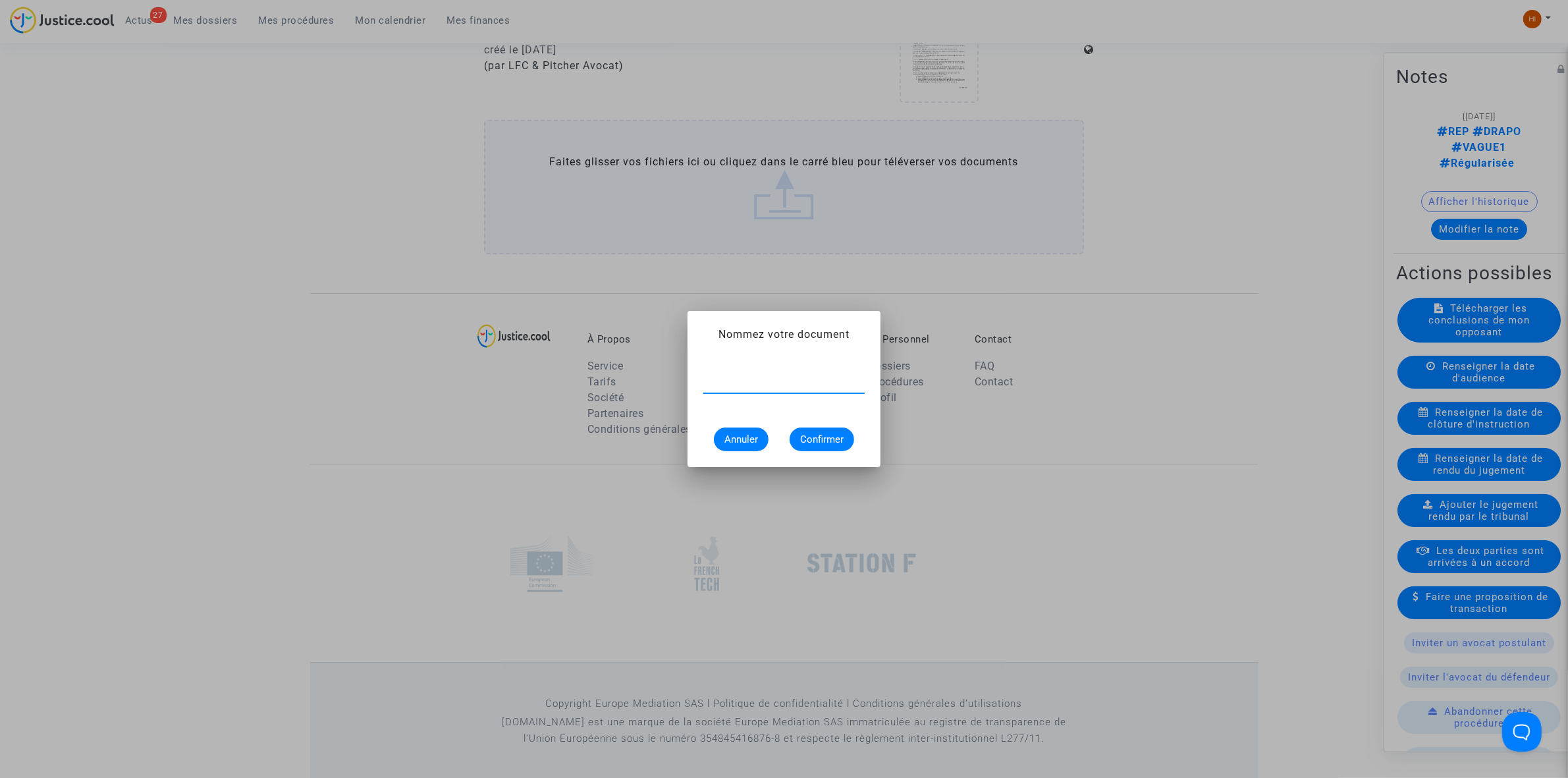
paste input "ORDONNANCE CLÔTURE D’INSTRUCTION"
type input "ORDONNANCE CLÔTURE D’INSTRUCTION"
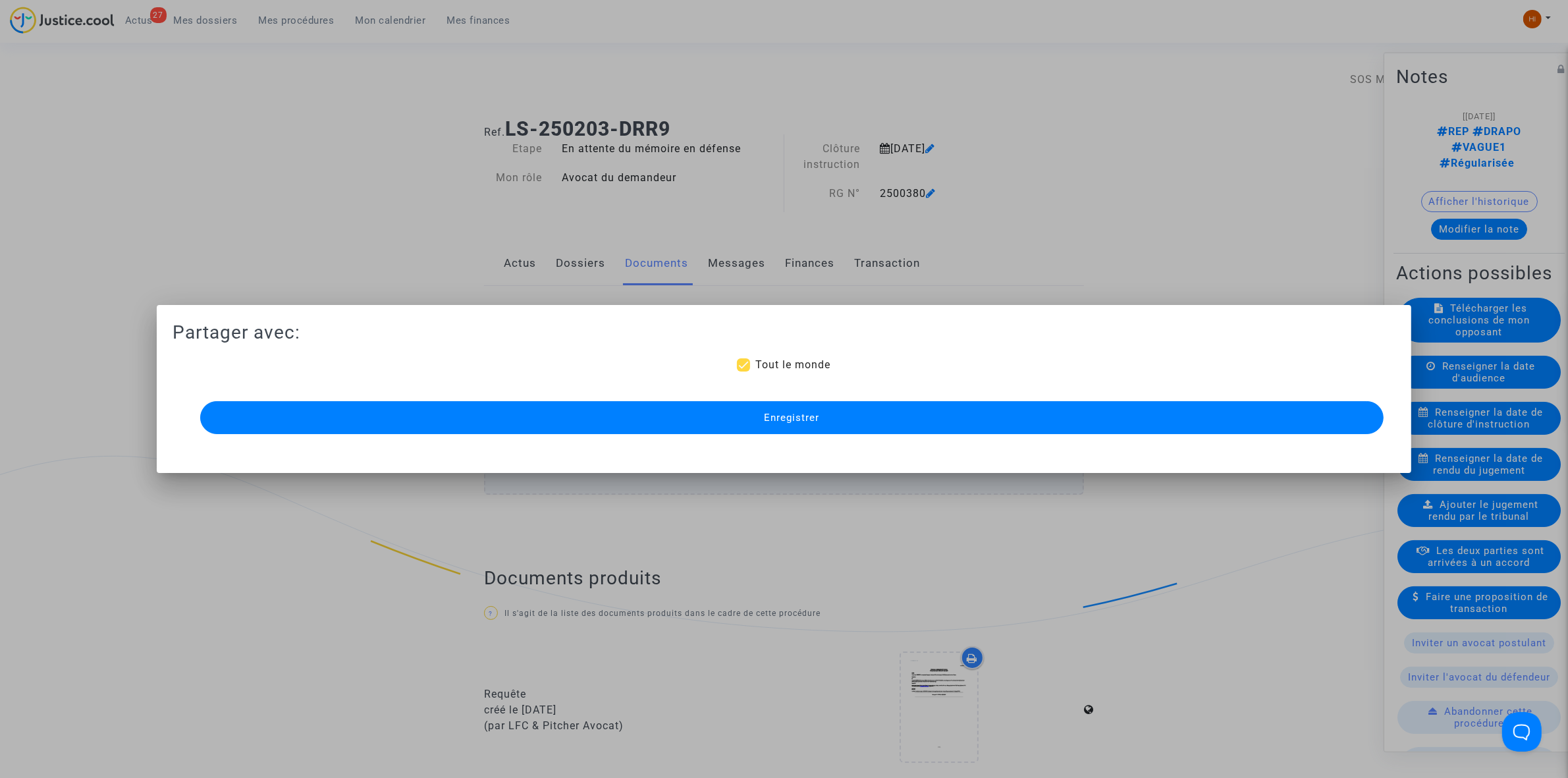
scroll to position [941, 0]
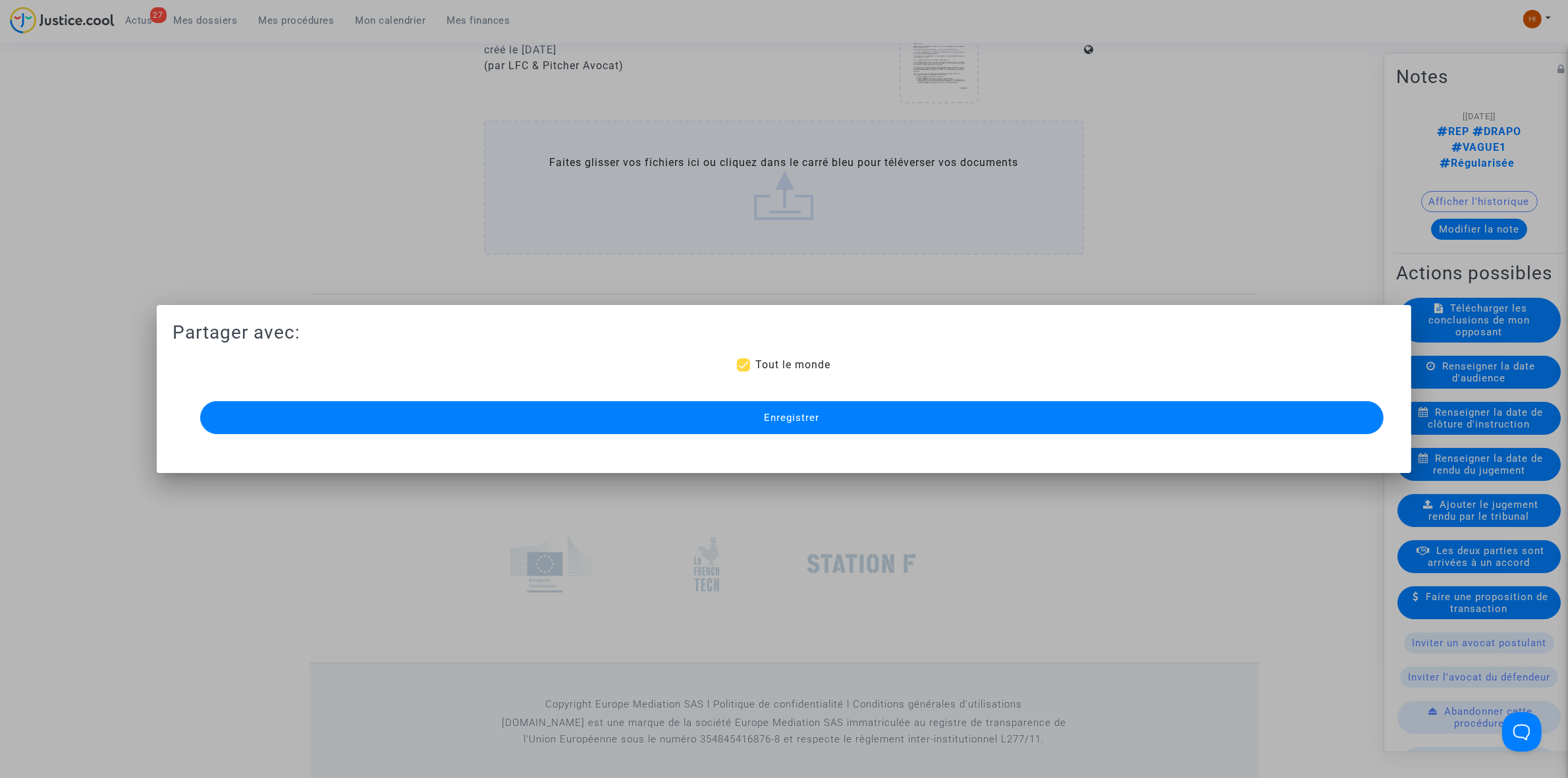
click at [784, 423] on button "Enregistrer" at bounding box center [792, 418] width 1183 height 33
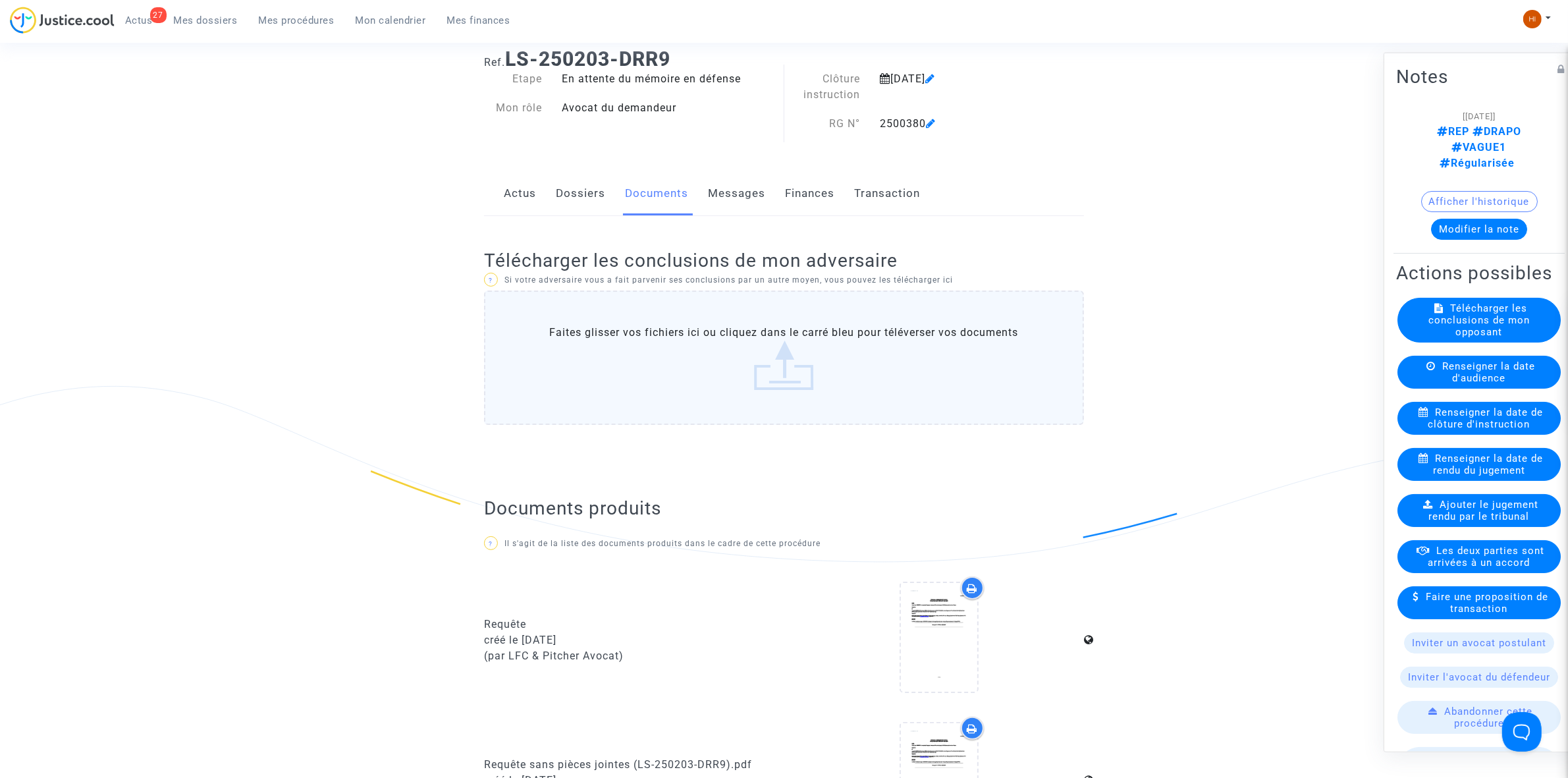
scroll to position [0, 0]
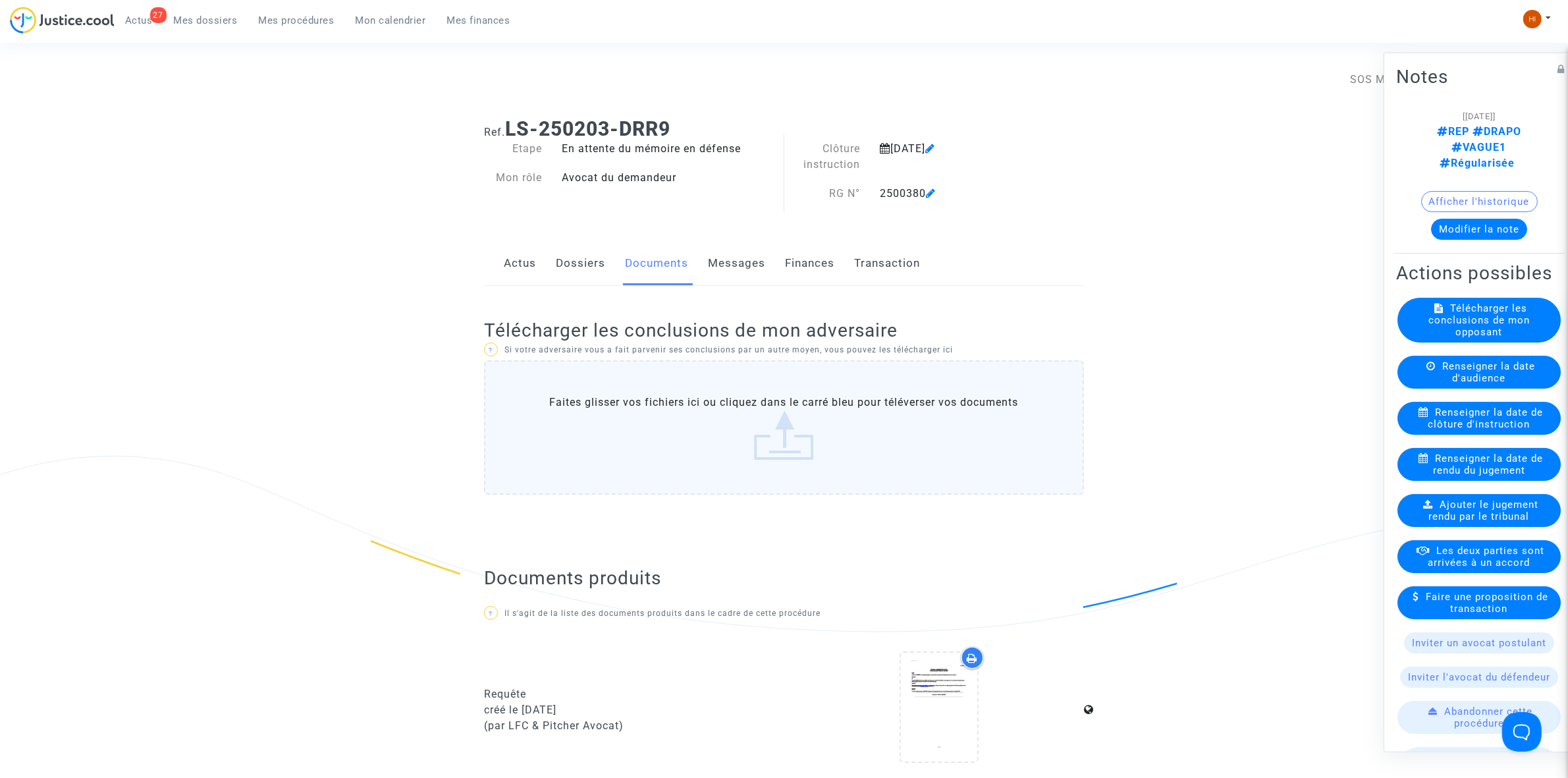
drag, startPoint x: 278, startPoint y: 18, endPoint x: 21, endPoint y: 121, distance: 276.9
click at [278, 18] on span "Mes procédures" at bounding box center [296, 20] width 75 height 12
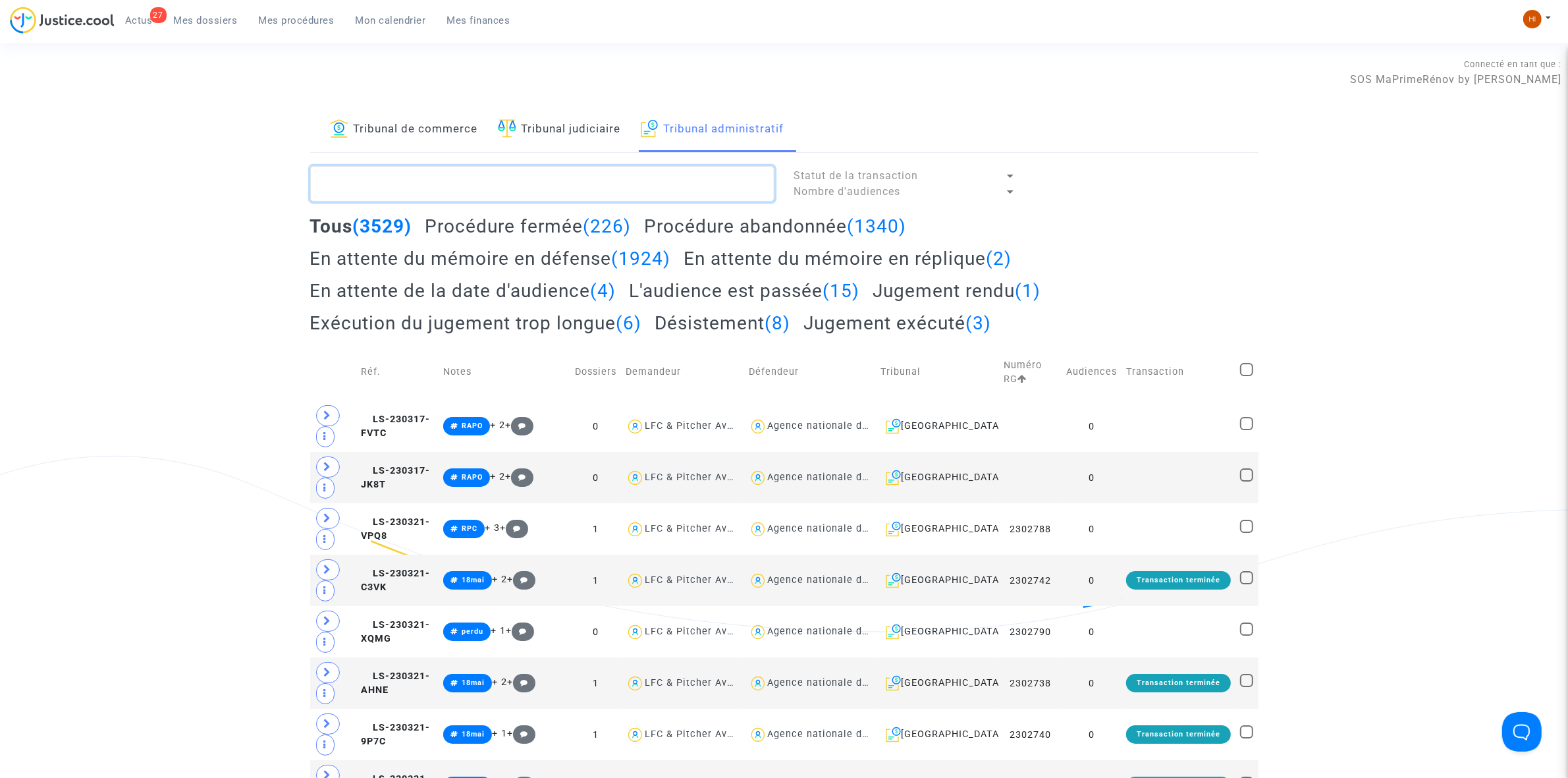
click at [615, 197] on textarea at bounding box center [542, 183] width 464 height 36
paste textarea "2500377 - Madame POUGET Claudine"
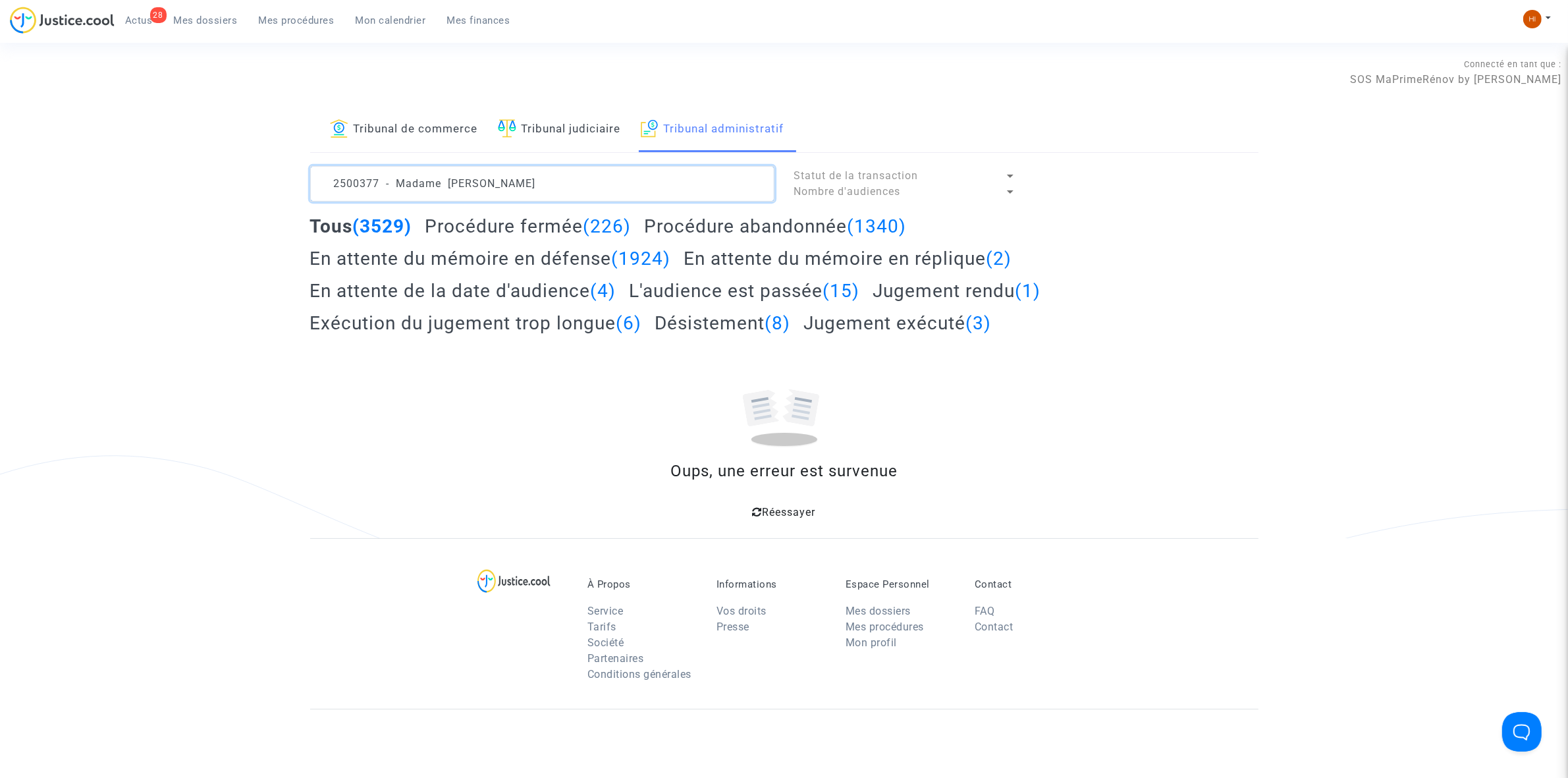
drag, startPoint x: 445, startPoint y: 185, endPoint x: -288, endPoint y: 111, distance: 736.7
click at [0, 111] on html "28 Actus Mes dossiers Mes procédures Mon calendrier Mes finances Mon profil Cha…" at bounding box center [784, 513] width 1568 height 1027
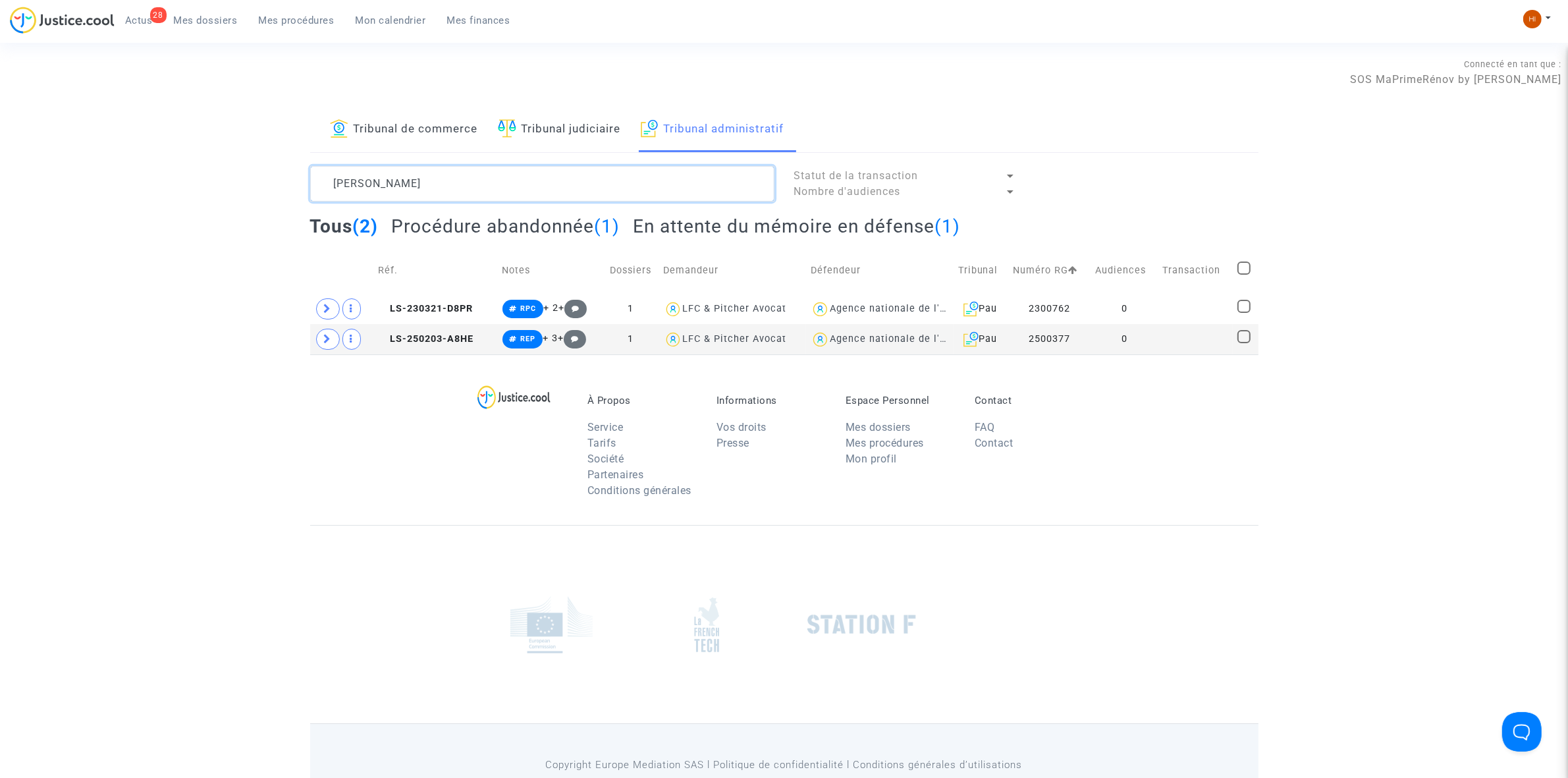
type textarea "POUGET Claudine"
click at [1133, 334] on td "0" at bounding box center [1125, 339] width 67 height 30
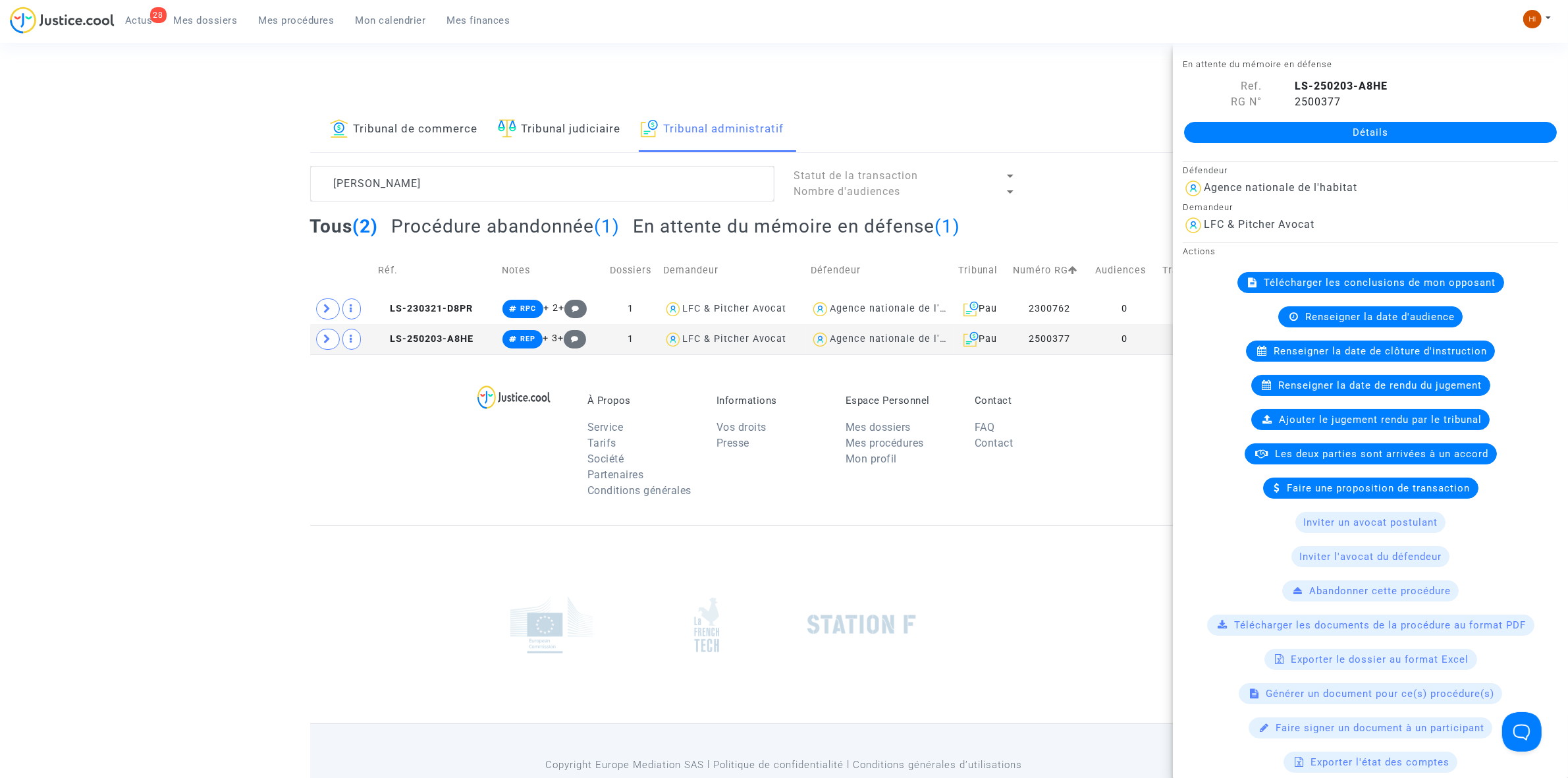
click at [1398, 130] on link "Détails" at bounding box center [1371, 132] width 373 height 21
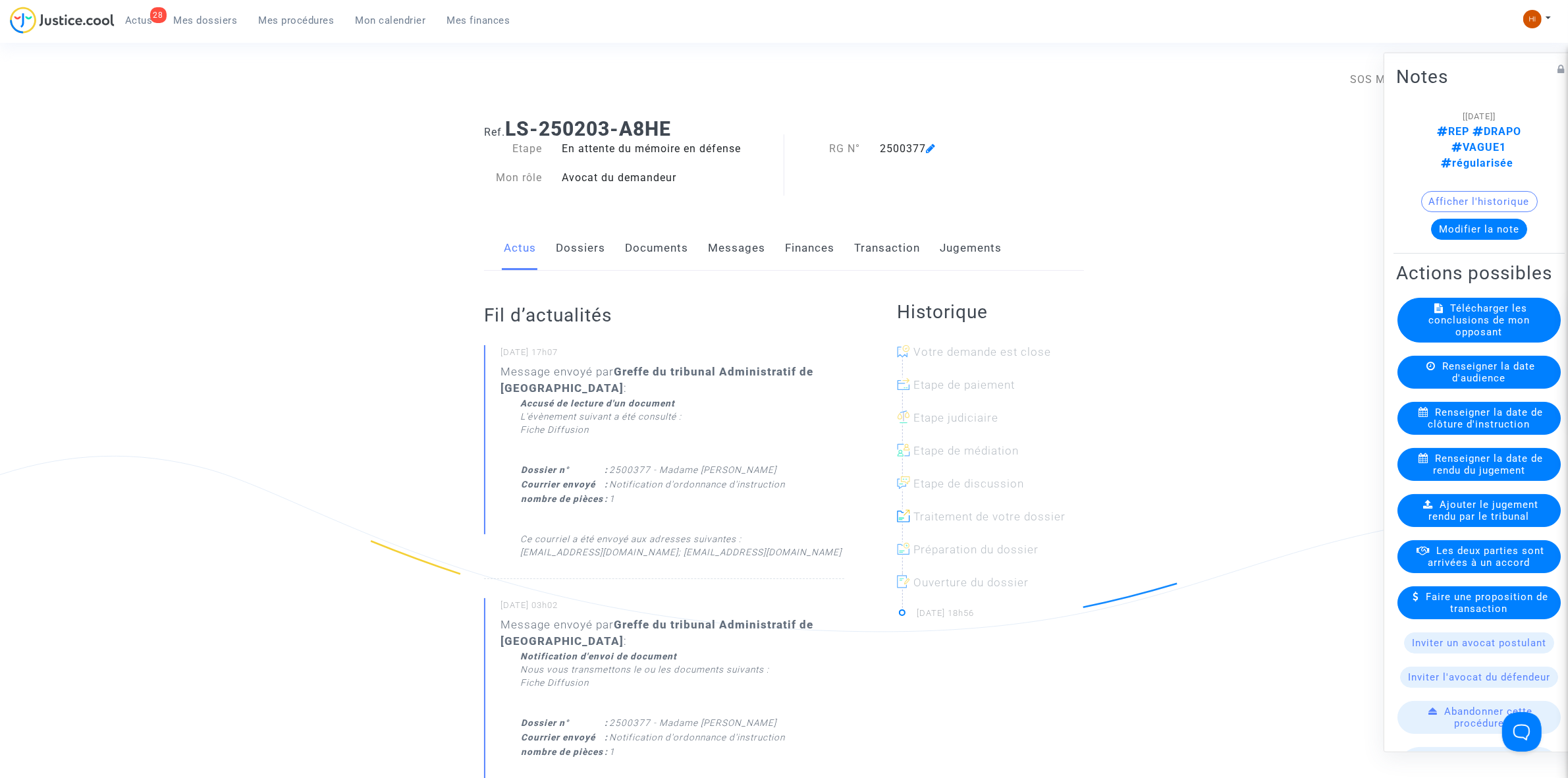
click at [1443, 419] on span "Renseigner la date de clôture d'instruction" at bounding box center [1486, 418] width 115 height 24
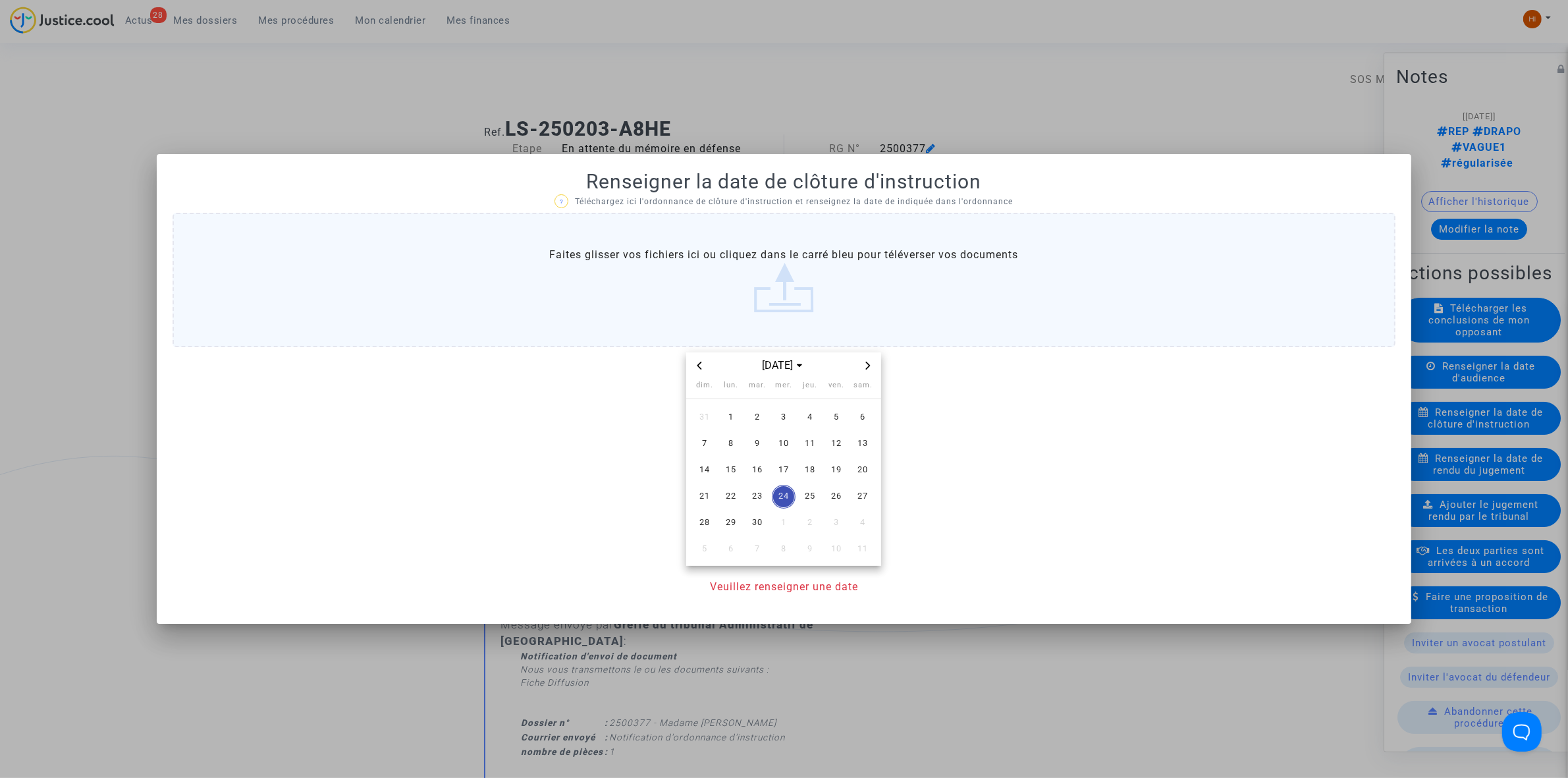
click at [868, 364] on icon "Next month" at bounding box center [868, 366] width 8 height 8
drag, startPoint x: 807, startPoint y: 529, endPoint x: 808, endPoint y: 571, distance: 42.0
click at [807, 531] on span "30" at bounding box center [810, 523] width 24 height 24
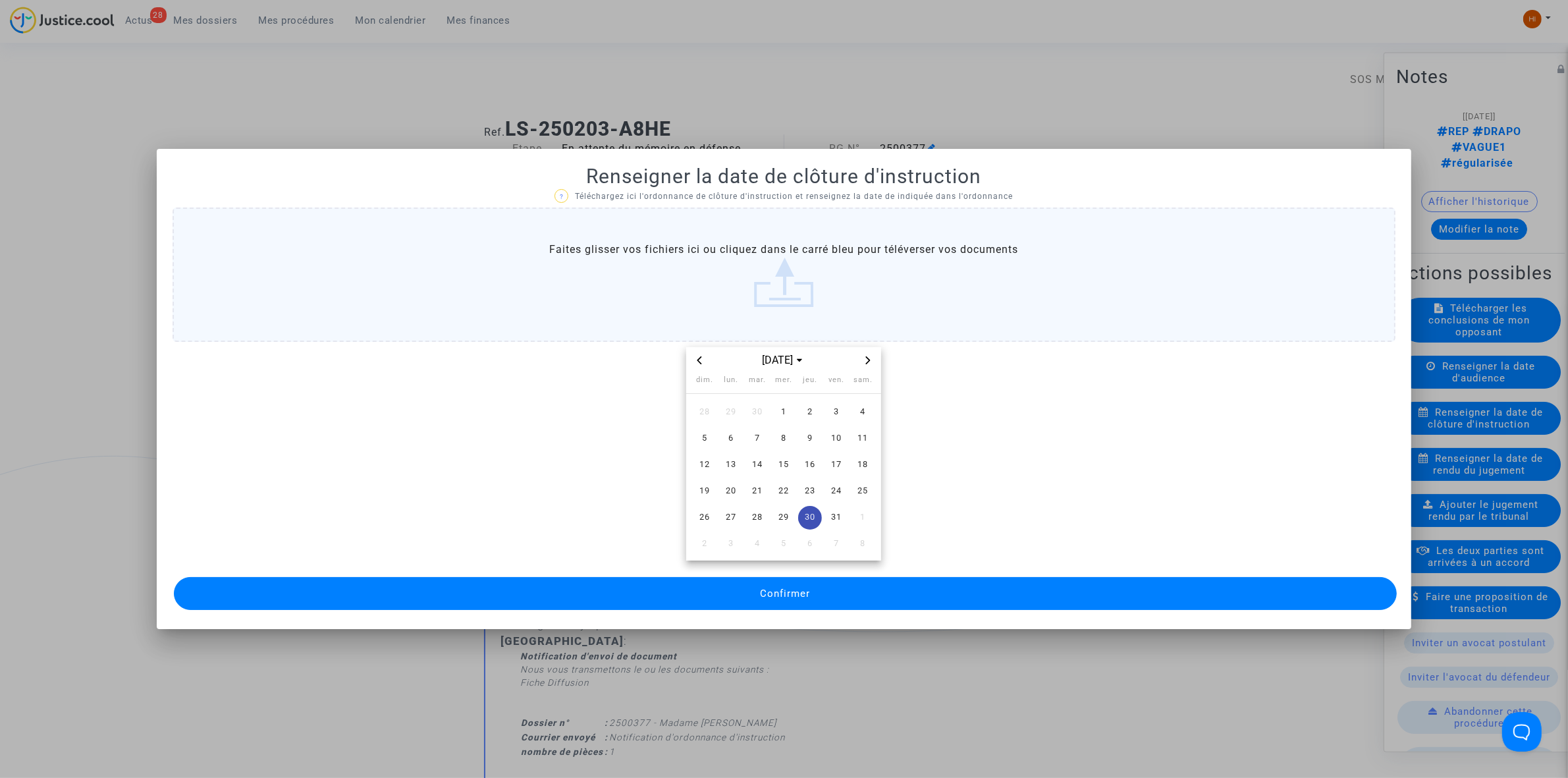
click at [811, 584] on button "Confirmer" at bounding box center [785, 593] width 1223 height 33
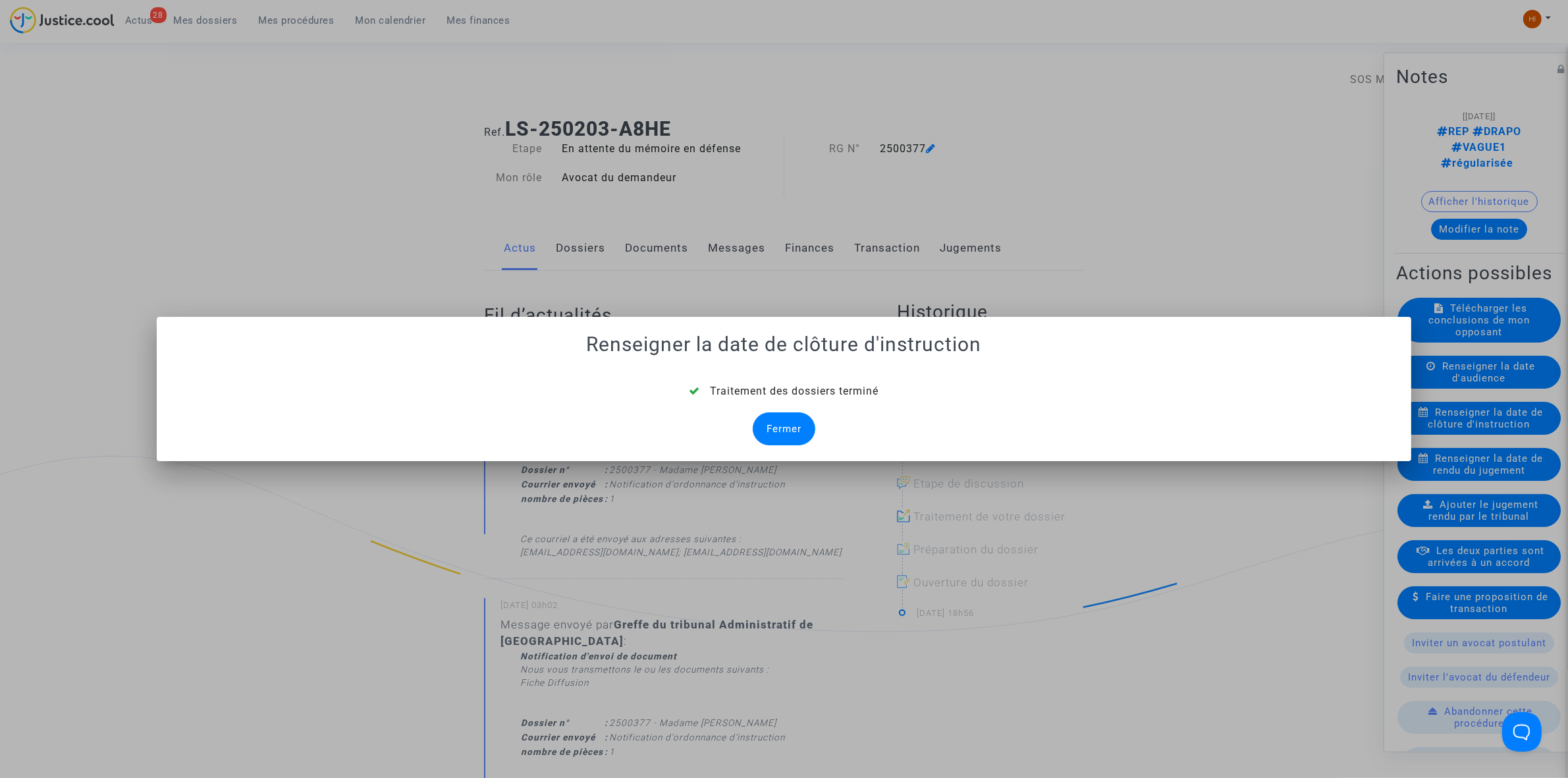
click at [785, 420] on div "Fermer" at bounding box center [784, 429] width 63 height 33
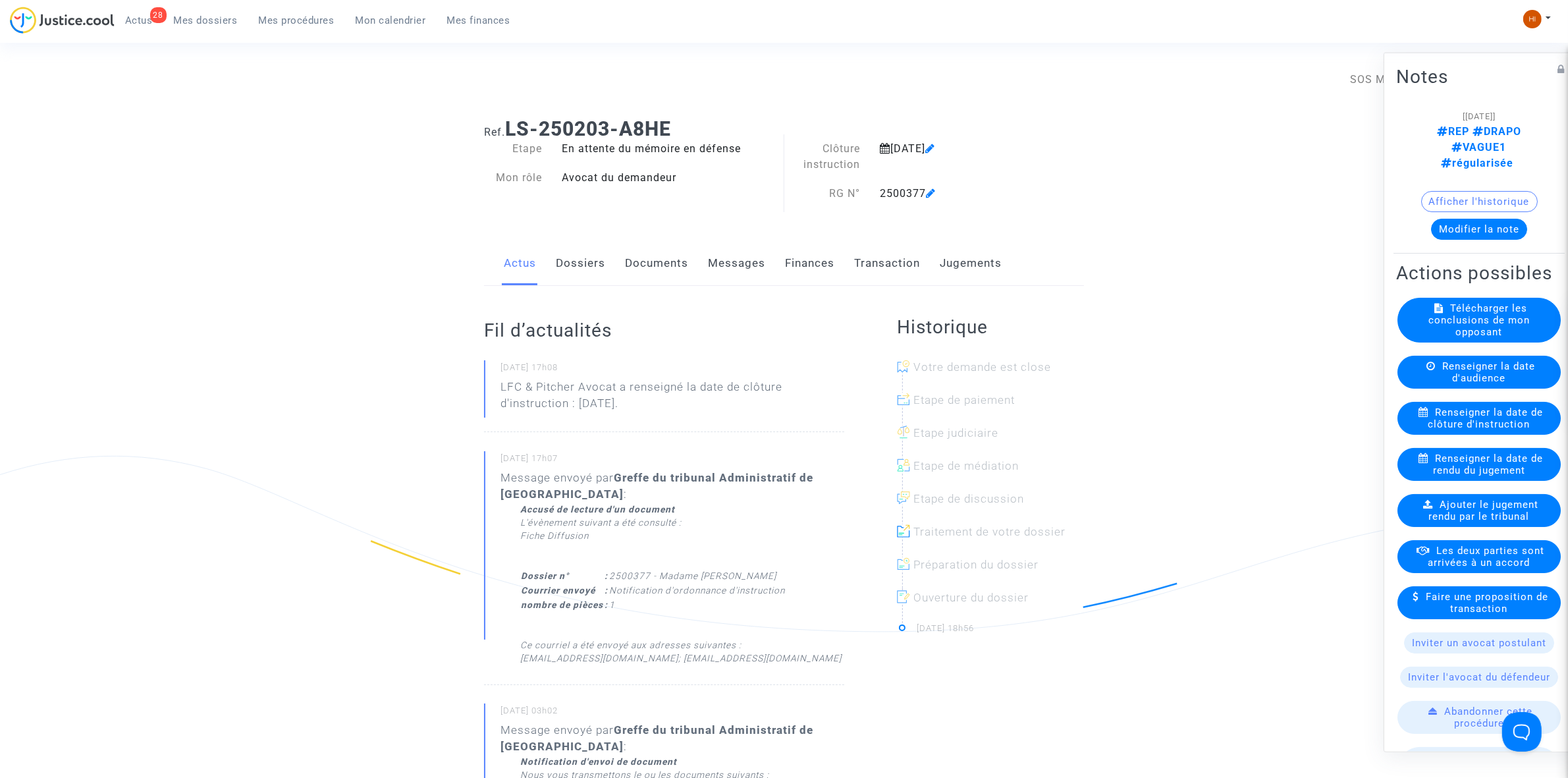
click at [644, 257] on link "Documents" at bounding box center [657, 263] width 63 height 44
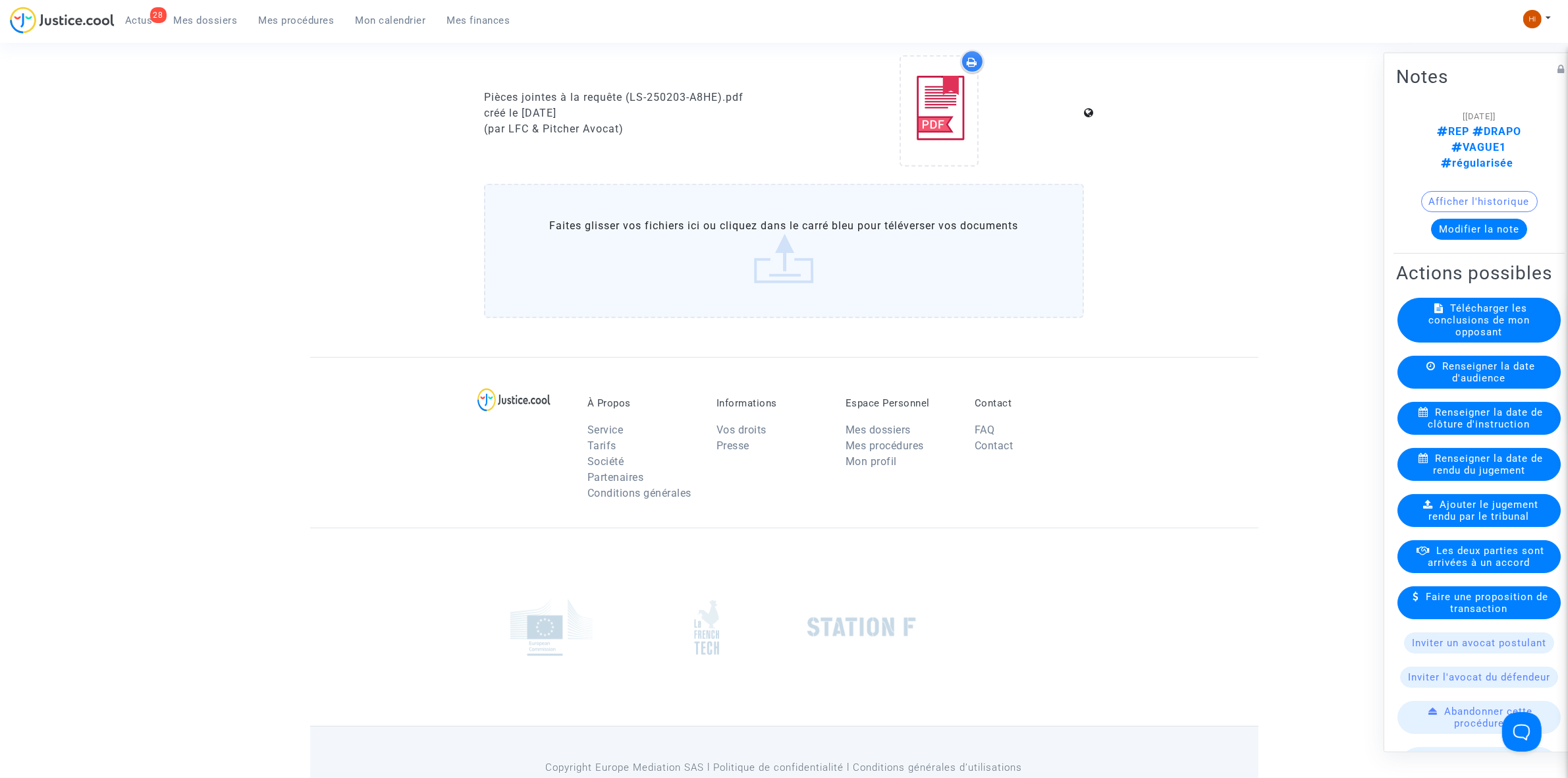
scroll to position [906, 0]
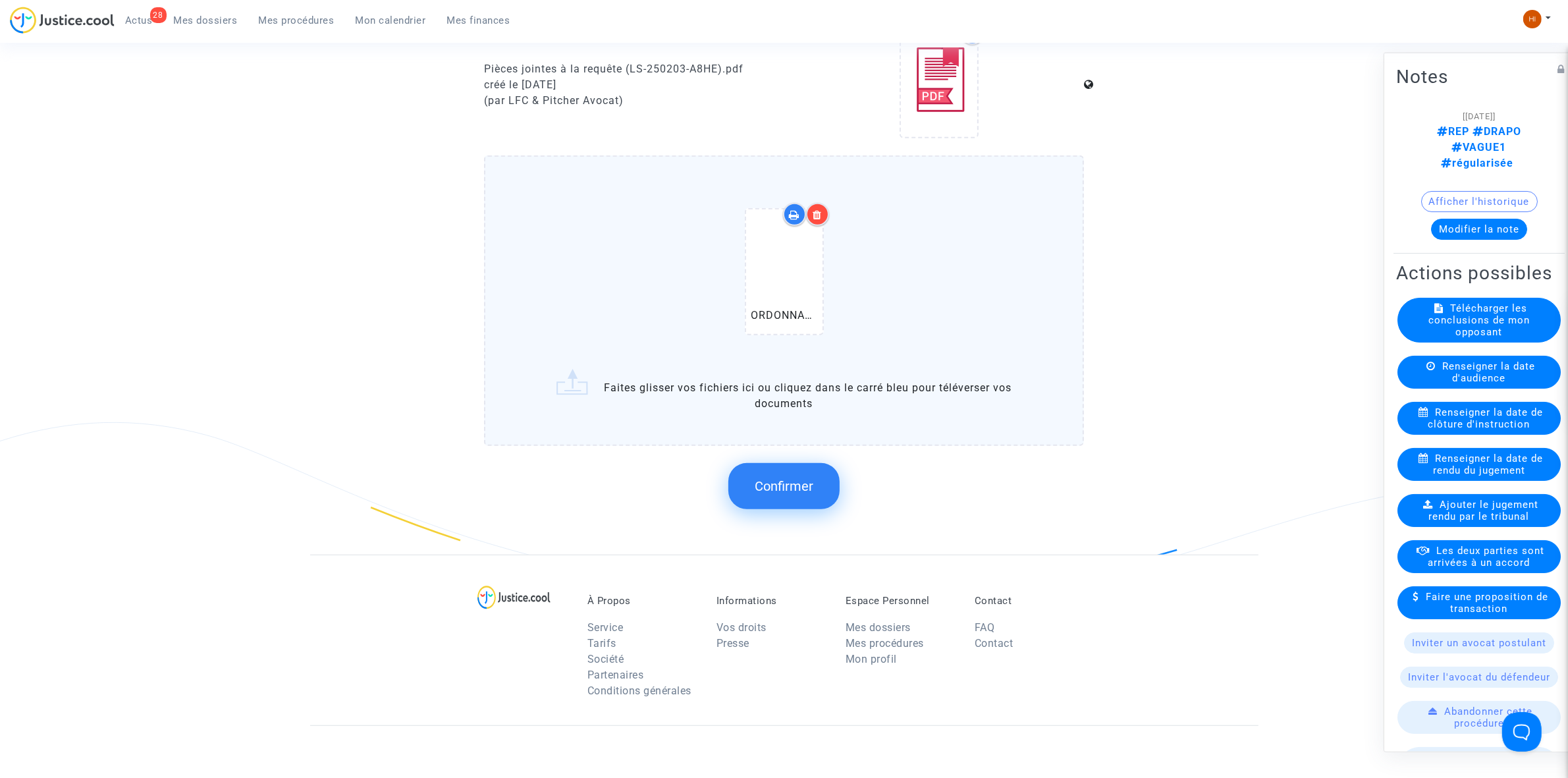
click at [820, 486] on button "Confirmer" at bounding box center [784, 486] width 111 height 46
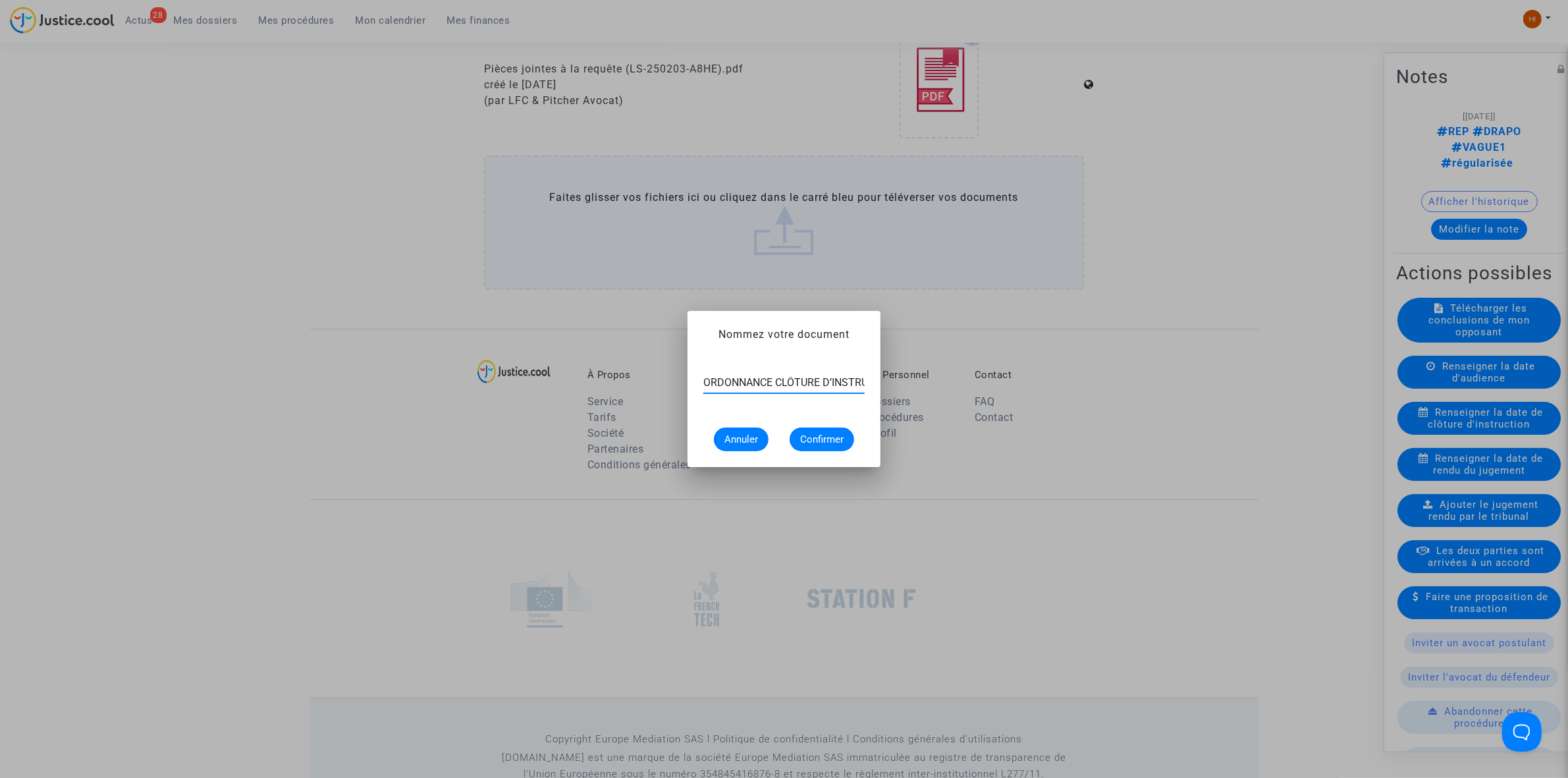
scroll to position [0, 34]
type input "ORDONNANCE CLÔTURE D’INSTRUCTION"
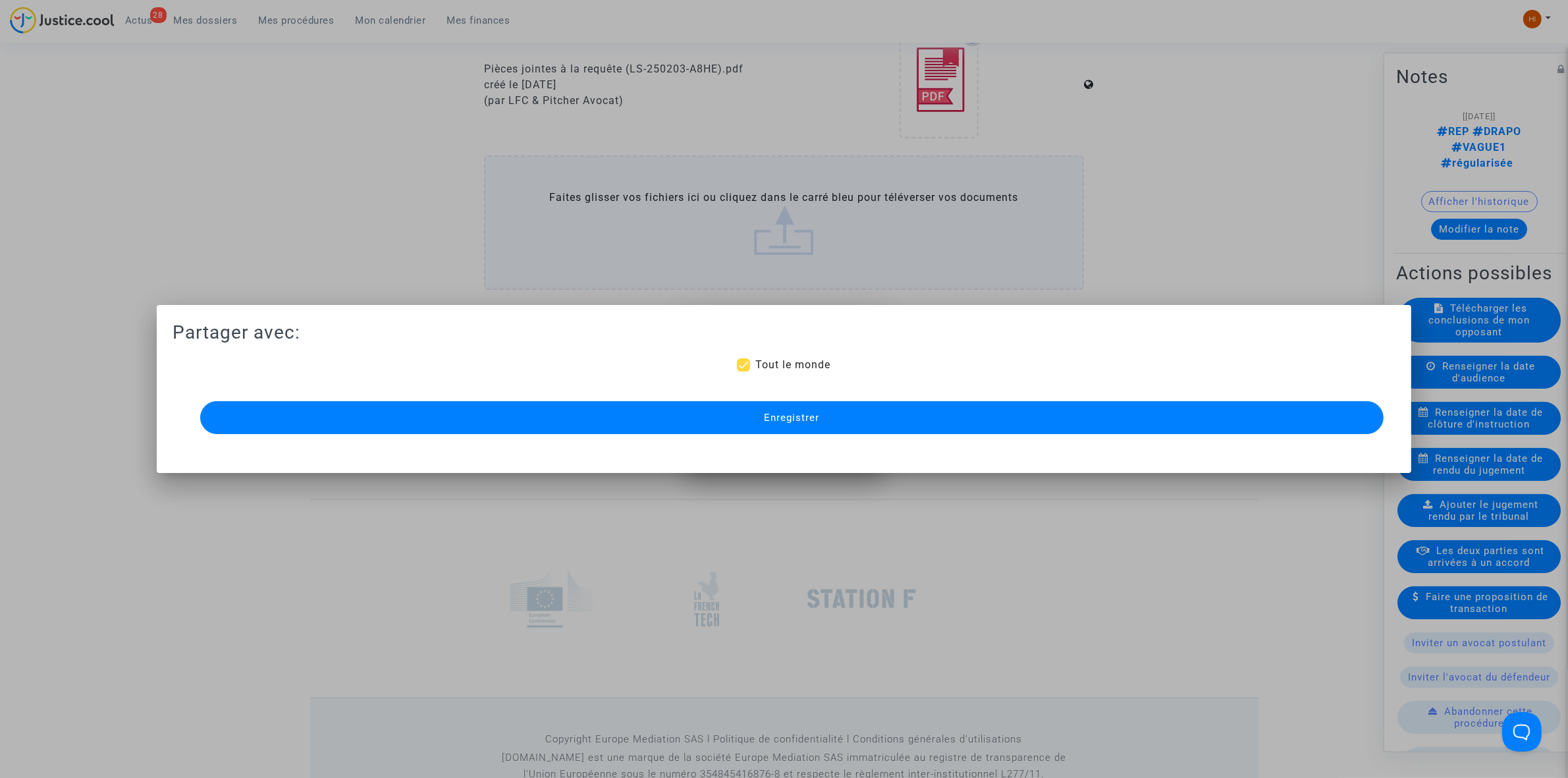
scroll to position [0, 0]
click at [890, 430] on button "Enregistrer" at bounding box center [792, 418] width 1183 height 33
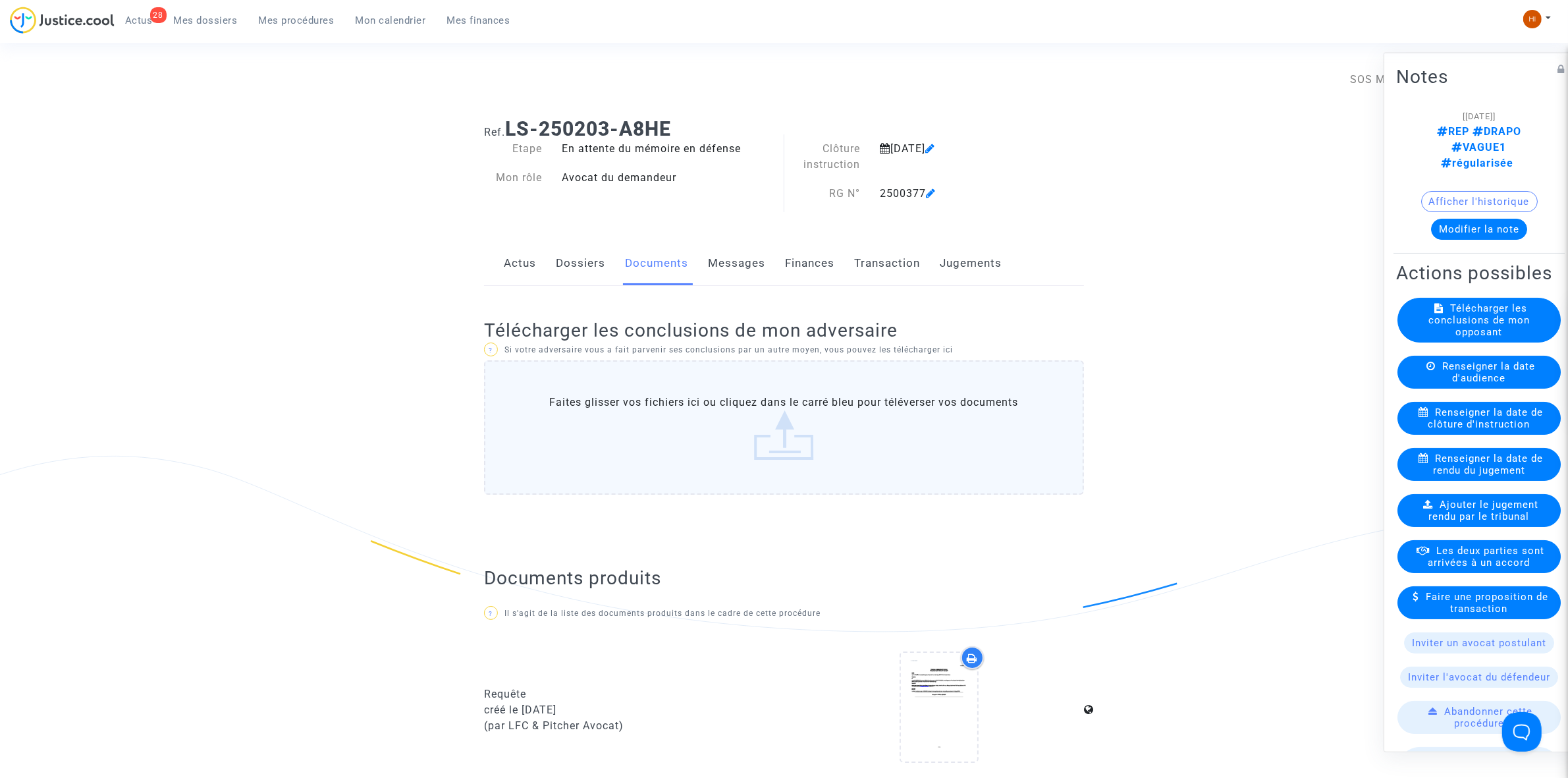
click at [272, 23] on span "Mes procédures" at bounding box center [296, 20] width 75 height 12
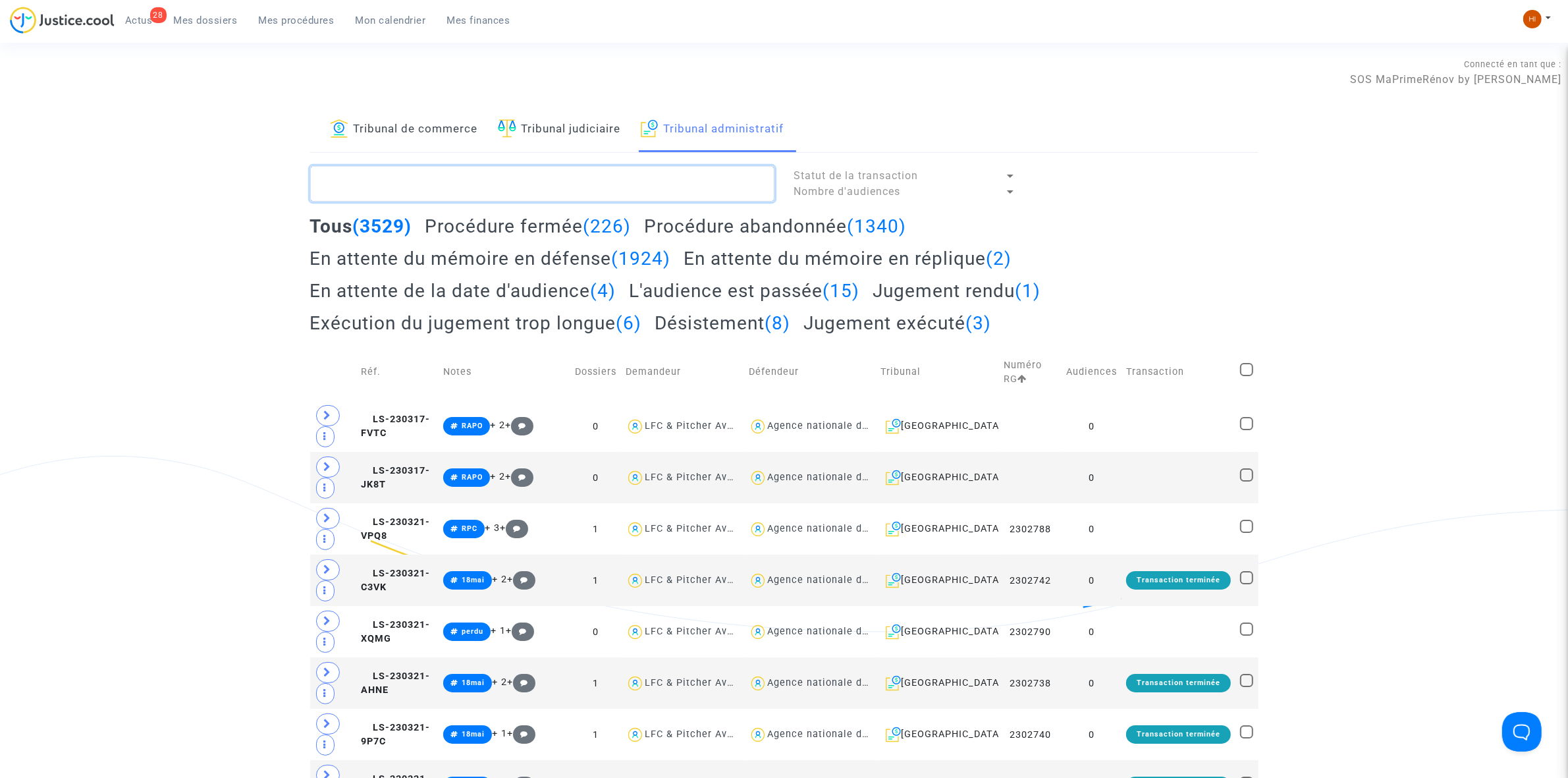
click at [613, 172] on textarea at bounding box center [542, 183] width 464 height 36
paste textarea "2500376 - Monsieur UBIRIA Jérôme"
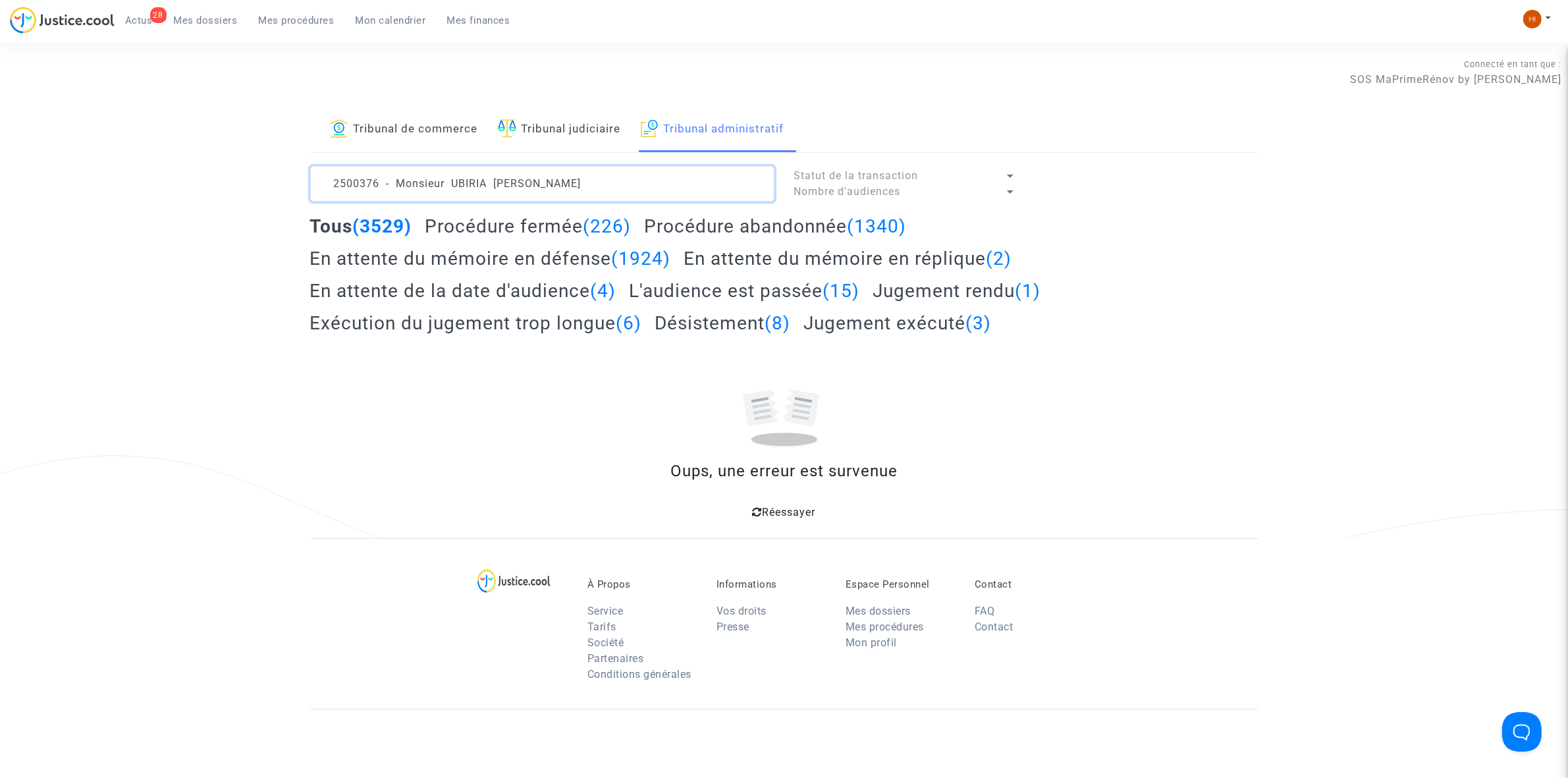
drag, startPoint x: 446, startPoint y: 182, endPoint x: 80, endPoint y: 135, distance: 369.0
click at [224, 167] on div "Tribunal de commerce Tribunal judiciaire Tribunal administratif 2500376 - Monsi…" at bounding box center [784, 322] width 1568 height 431
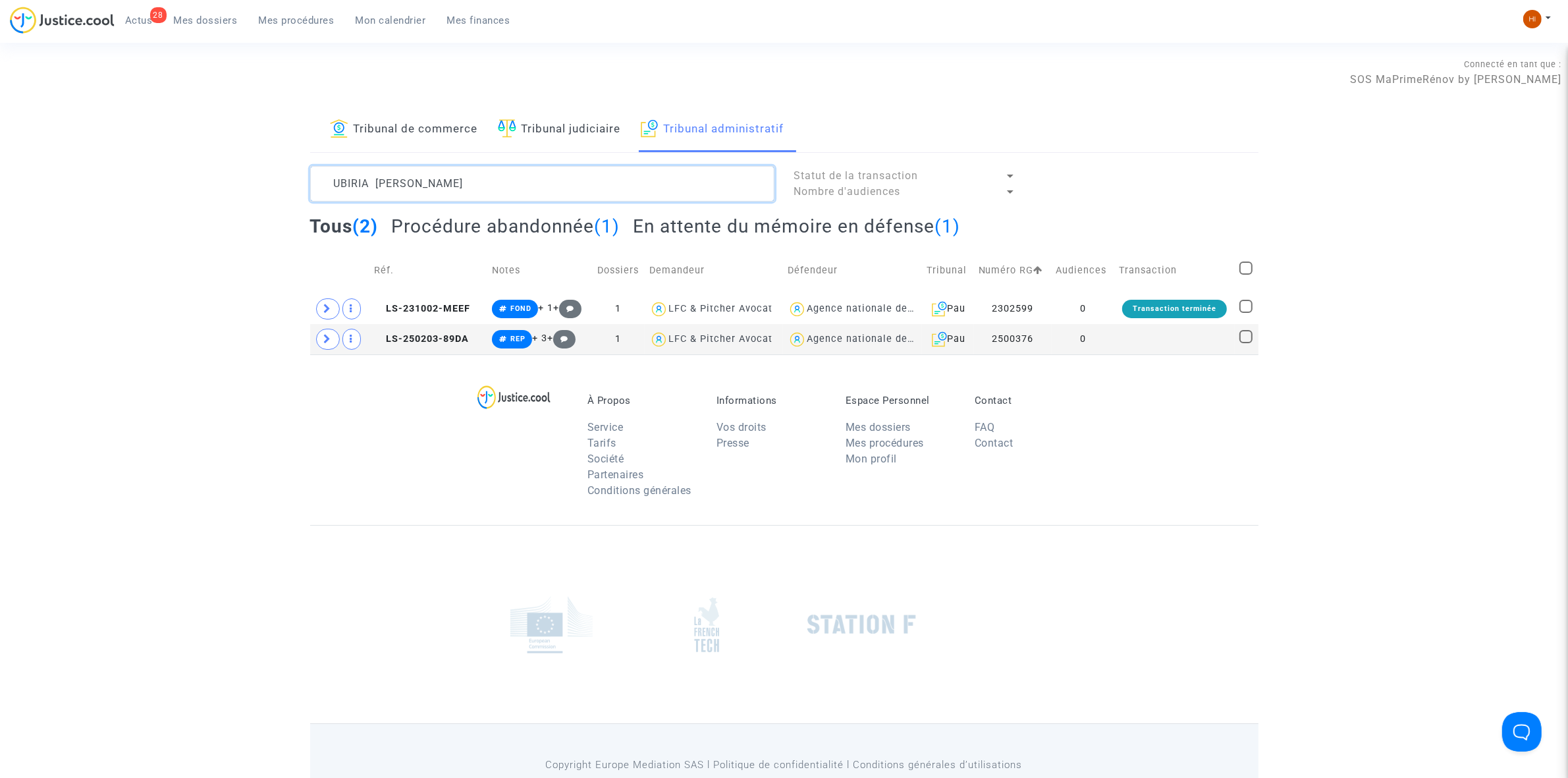
type textarea "UBIRIA Jérôme"
click at [1098, 336] on td "0" at bounding box center [1083, 339] width 63 height 30
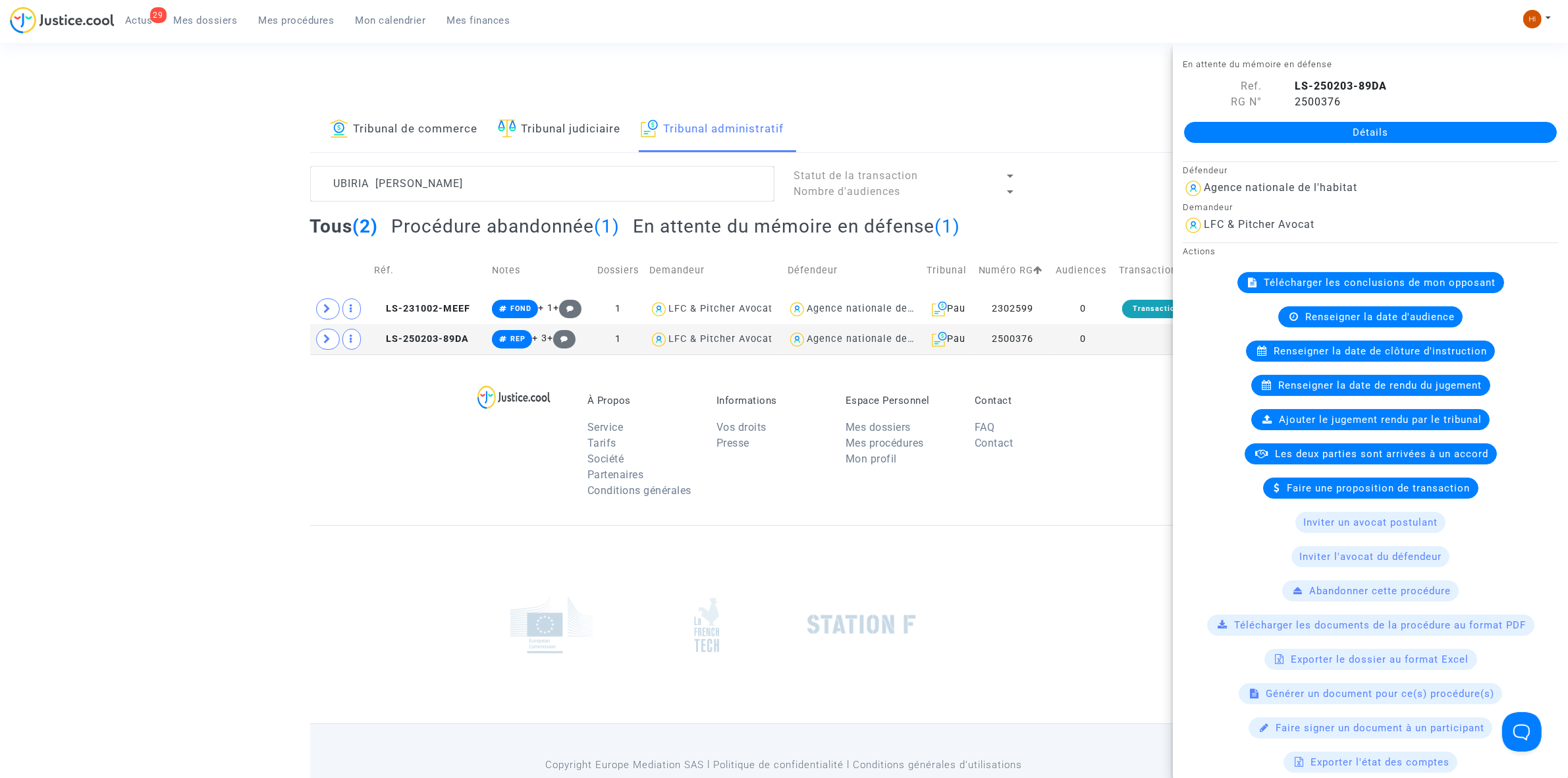
click at [1357, 347] on span "Renseigner la date de clôture d'instruction" at bounding box center [1380, 351] width 213 height 12
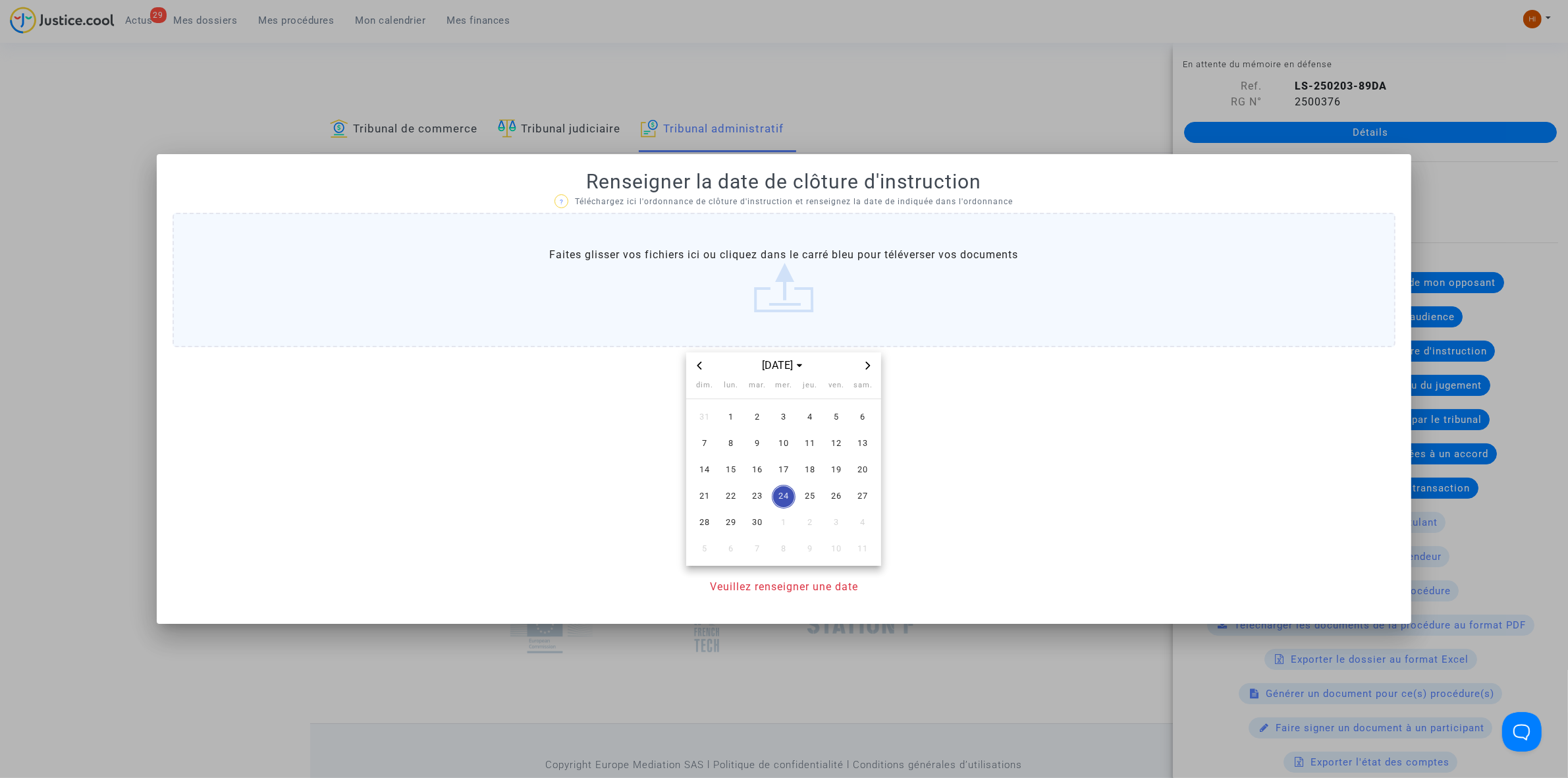
click at [834, 63] on div at bounding box center [784, 389] width 1568 height 778
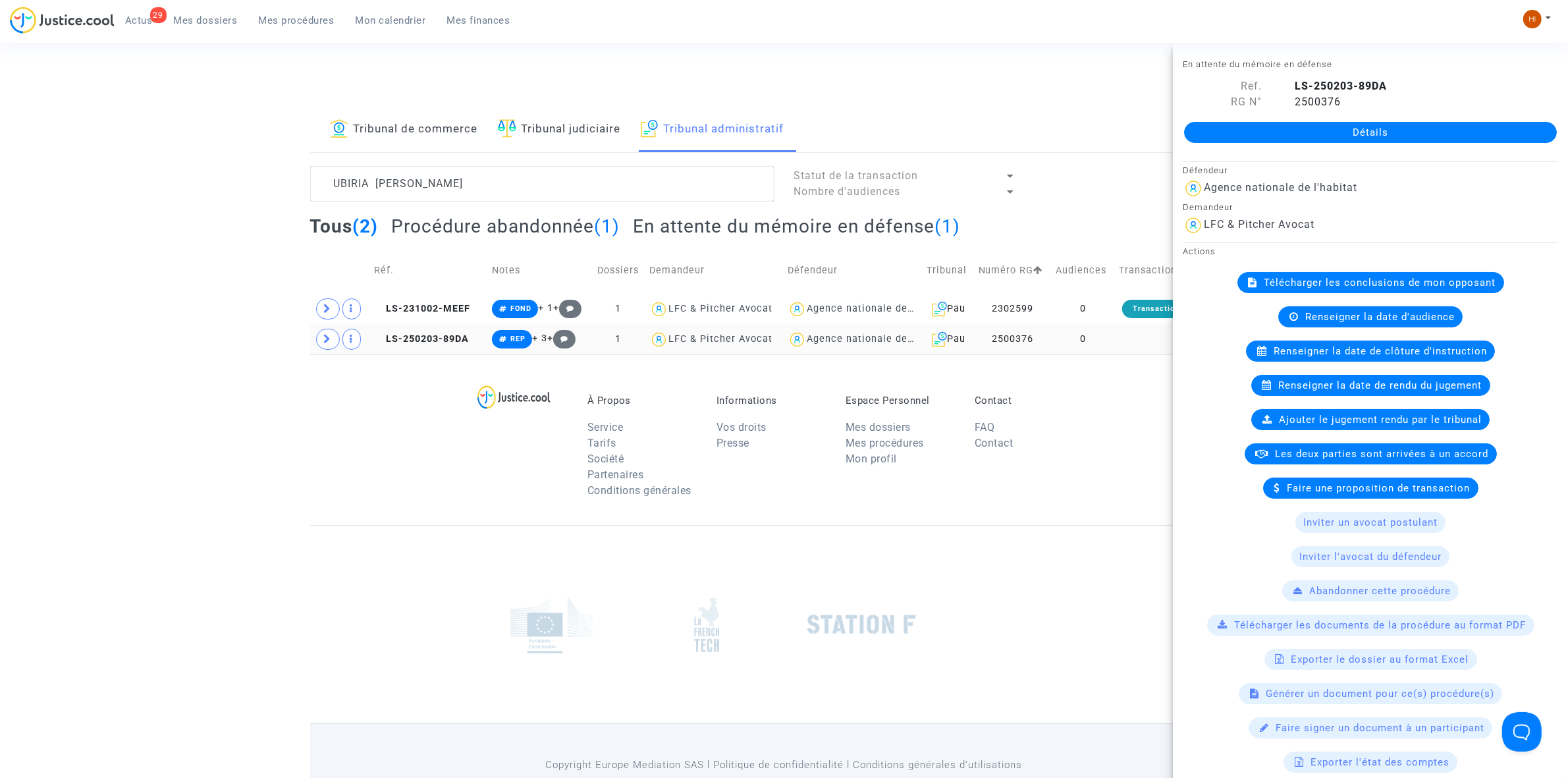
click at [1127, 343] on td at bounding box center [1174, 339] width 120 height 30
click at [1345, 359] on div "Renseigner la date de clôture d'instruction" at bounding box center [1371, 351] width 249 height 21
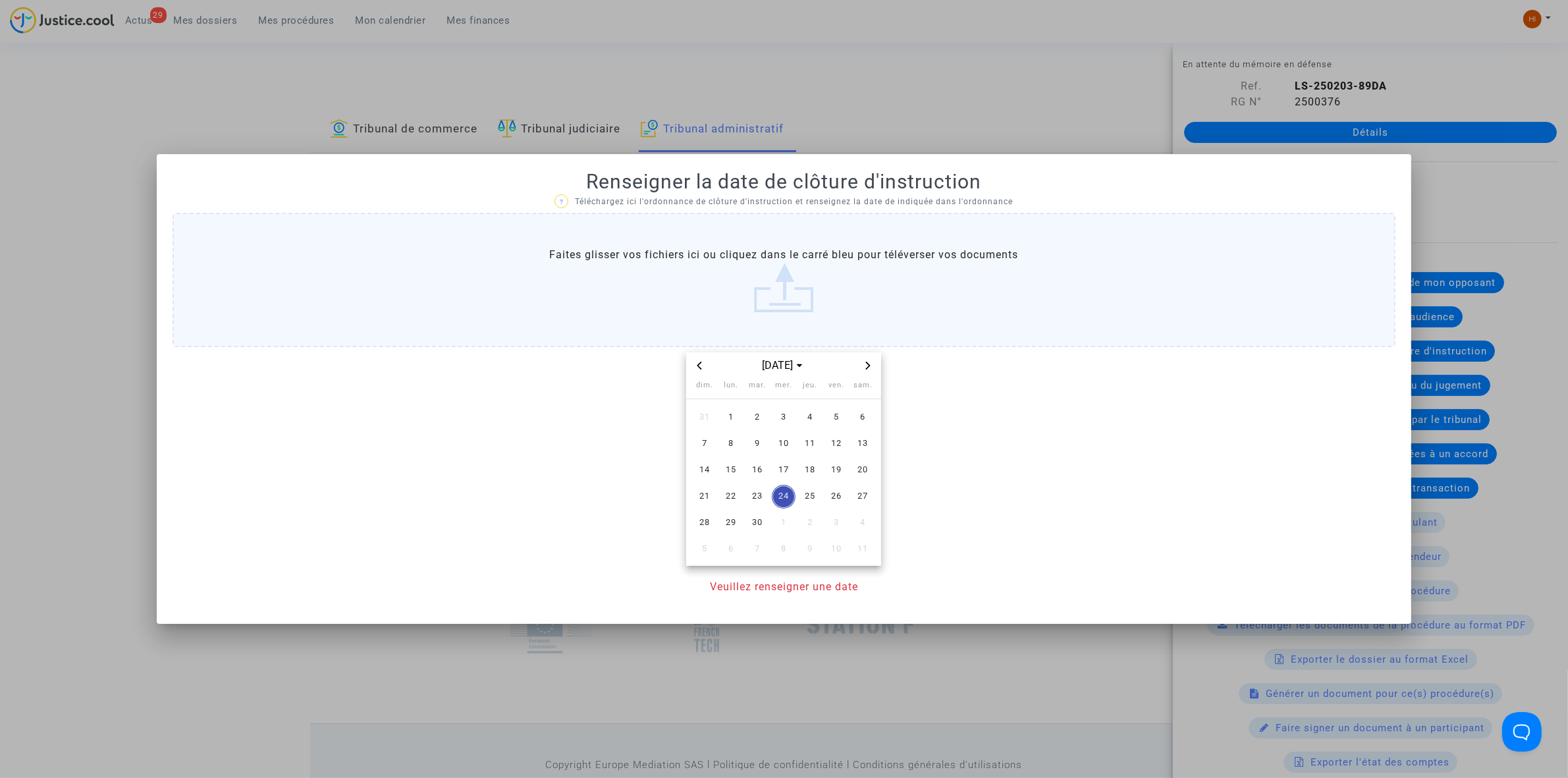
click at [864, 358] on span "Next month" at bounding box center [868, 366] width 16 height 16
click at [806, 522] on span "30" at bounding box center [810, 523] width 24 height 24
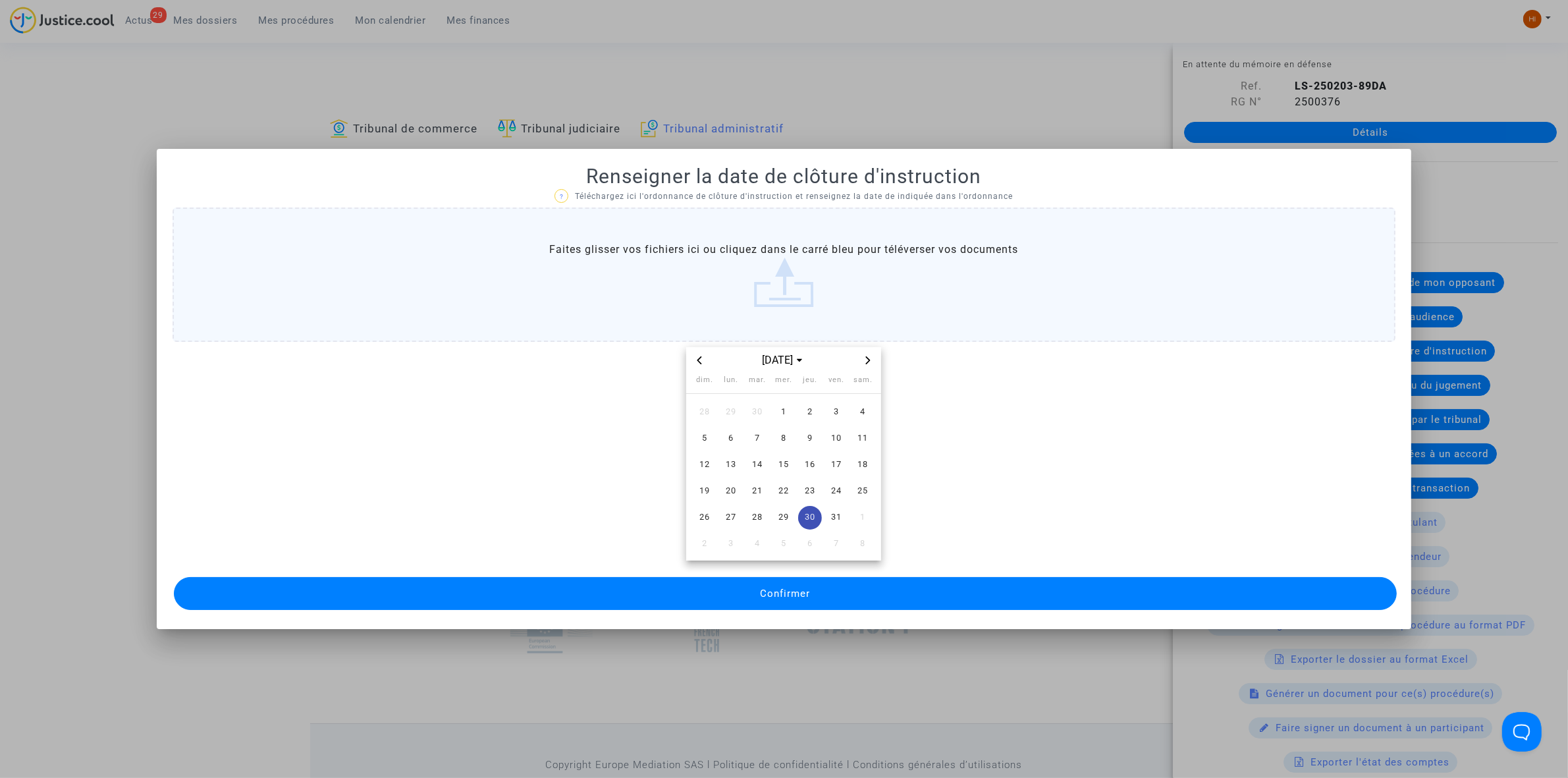
drag, startPoint x: 769, startPoint y: 592, endPoint x: 259, endPoint y: 706, distance: 522.6
click at [768, 594] on span "Confirmer" at bounding box center [784, 593] width 50 height 12
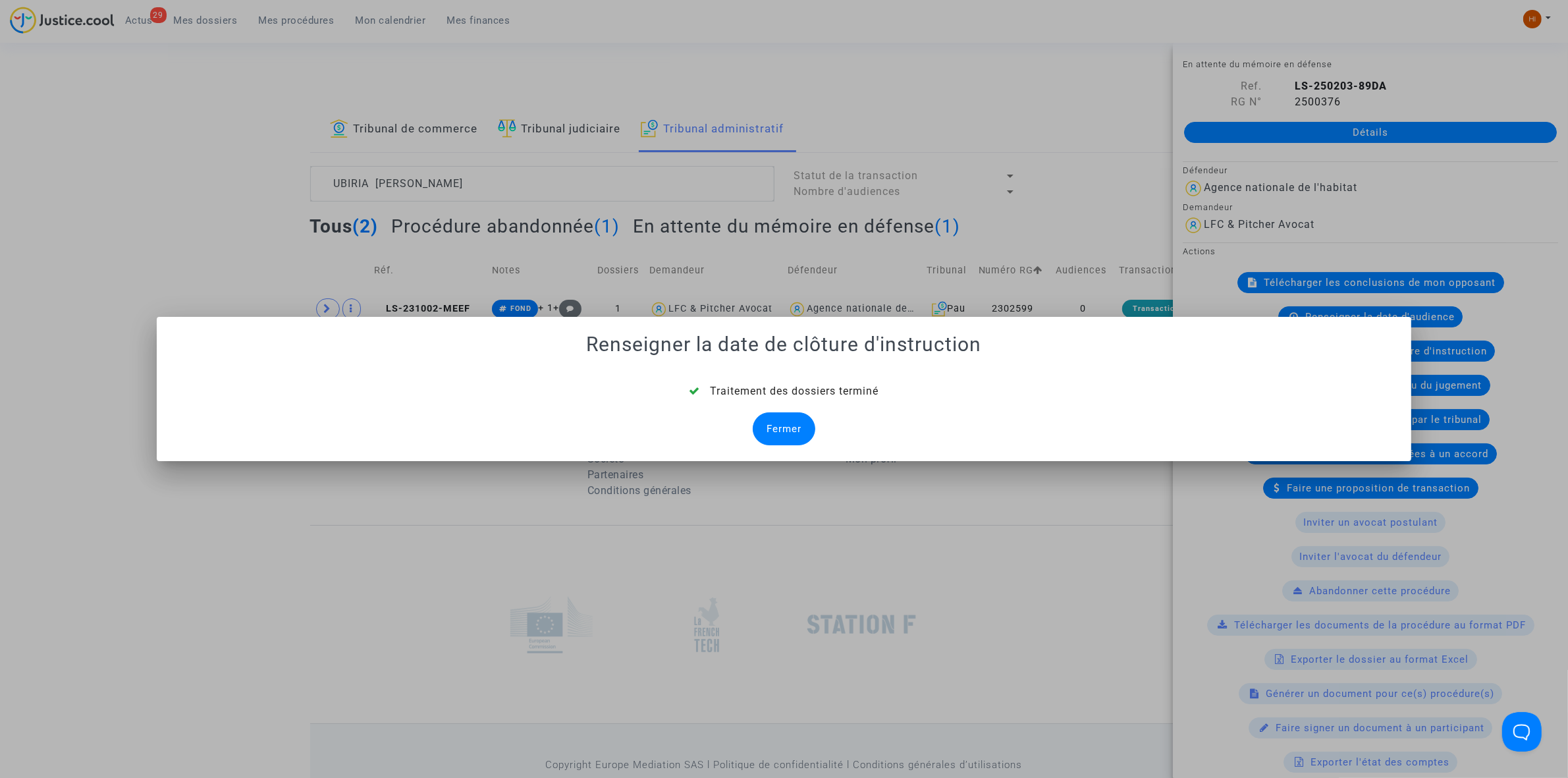
drag, startPoint x: 799, startPoint y: 433, endPoint x: 748, endPoint y: 435, distance: 51.0
click at [794, 435] on div "Fermer" at bounding box center [784, 429] width 63 height 33
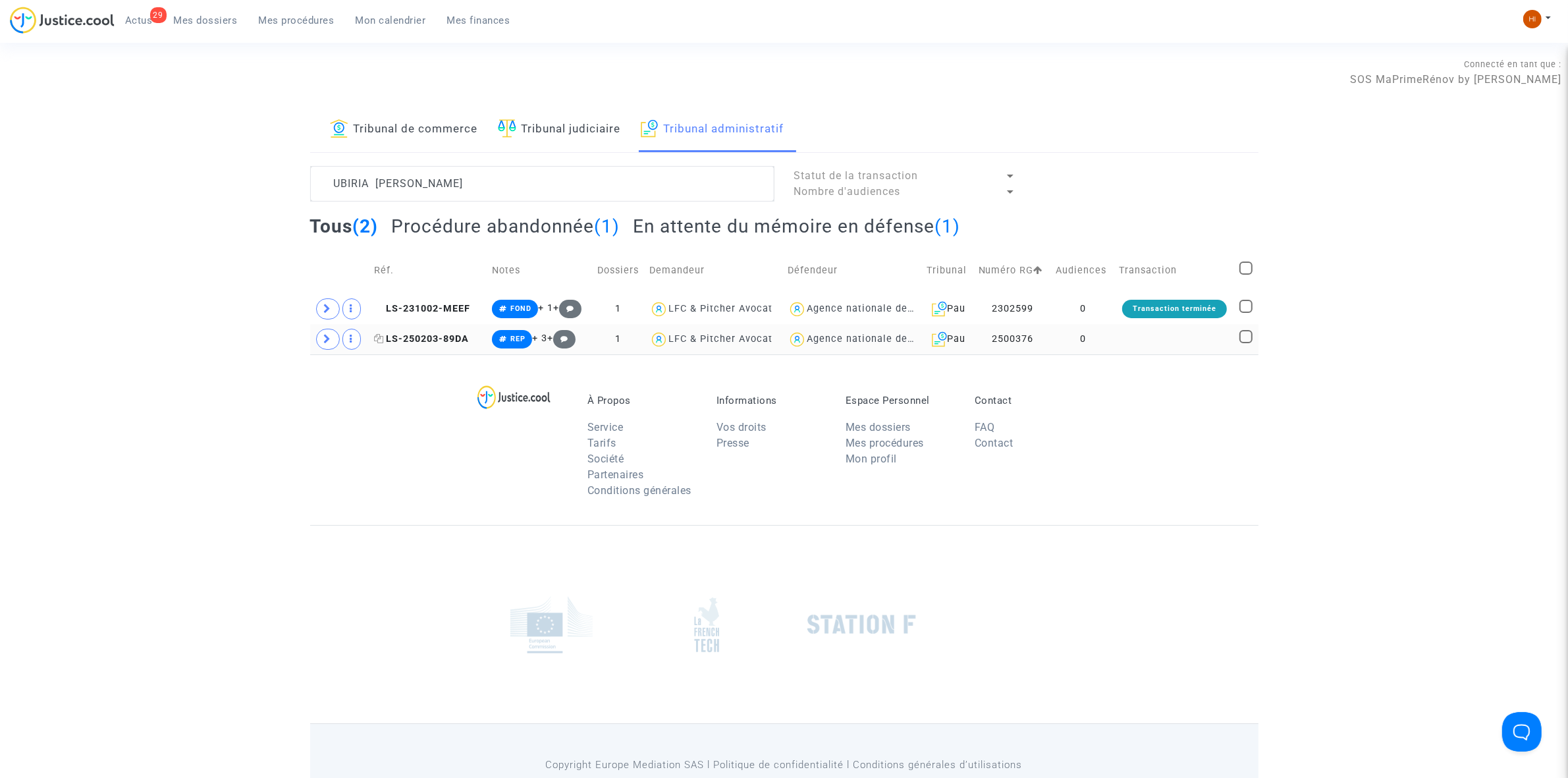
click at [458, 340] on span "LS-250203-89DA" at bounding box center [422, 339] width 95 height 11
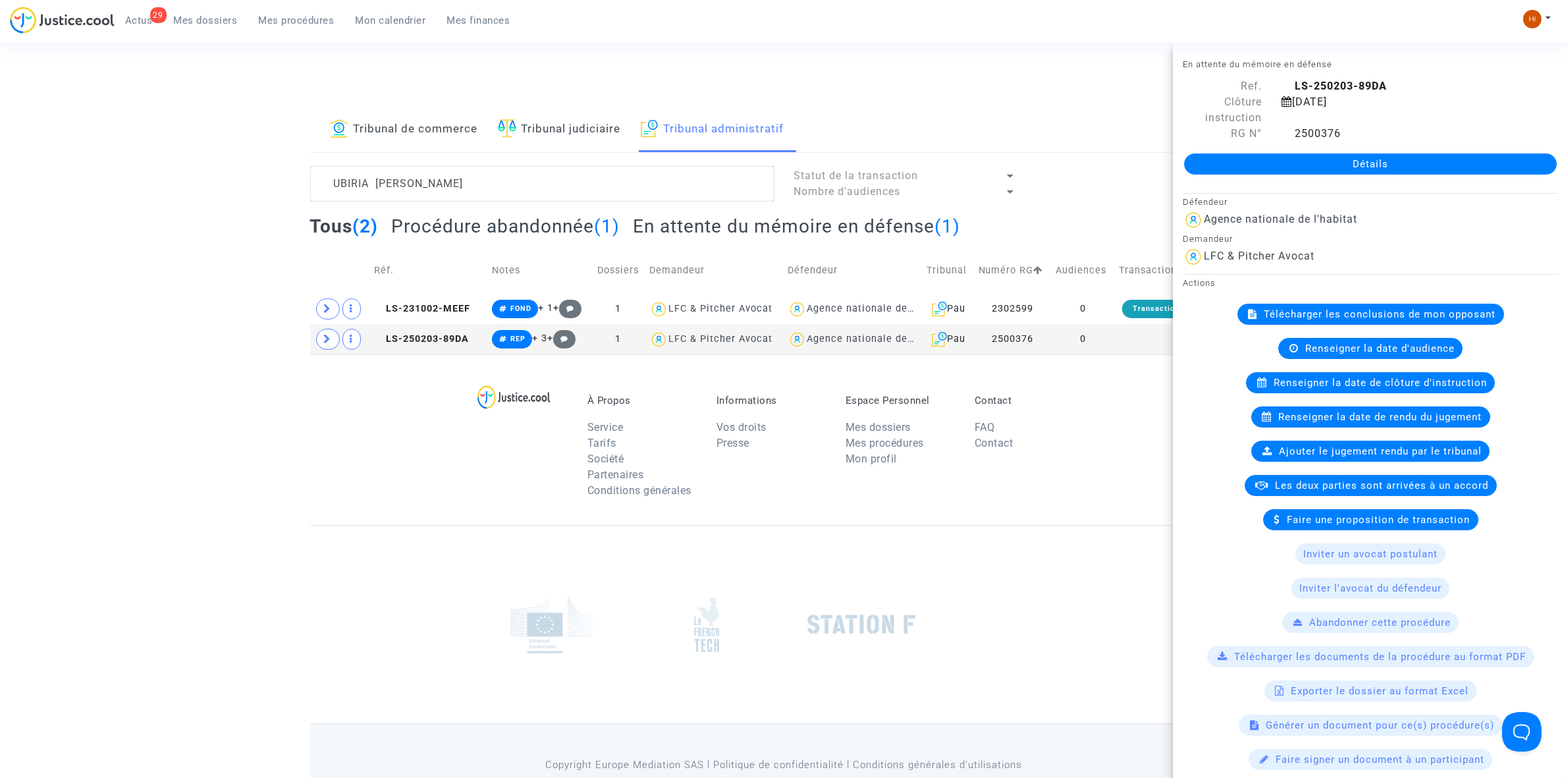
click at [1221, 176] on div "Détails" at bounding box center [1371, 164] width 395 height 44
click at [1237, 160] on link "Détails" at bounding box center [1371, 163] width 373 height 21
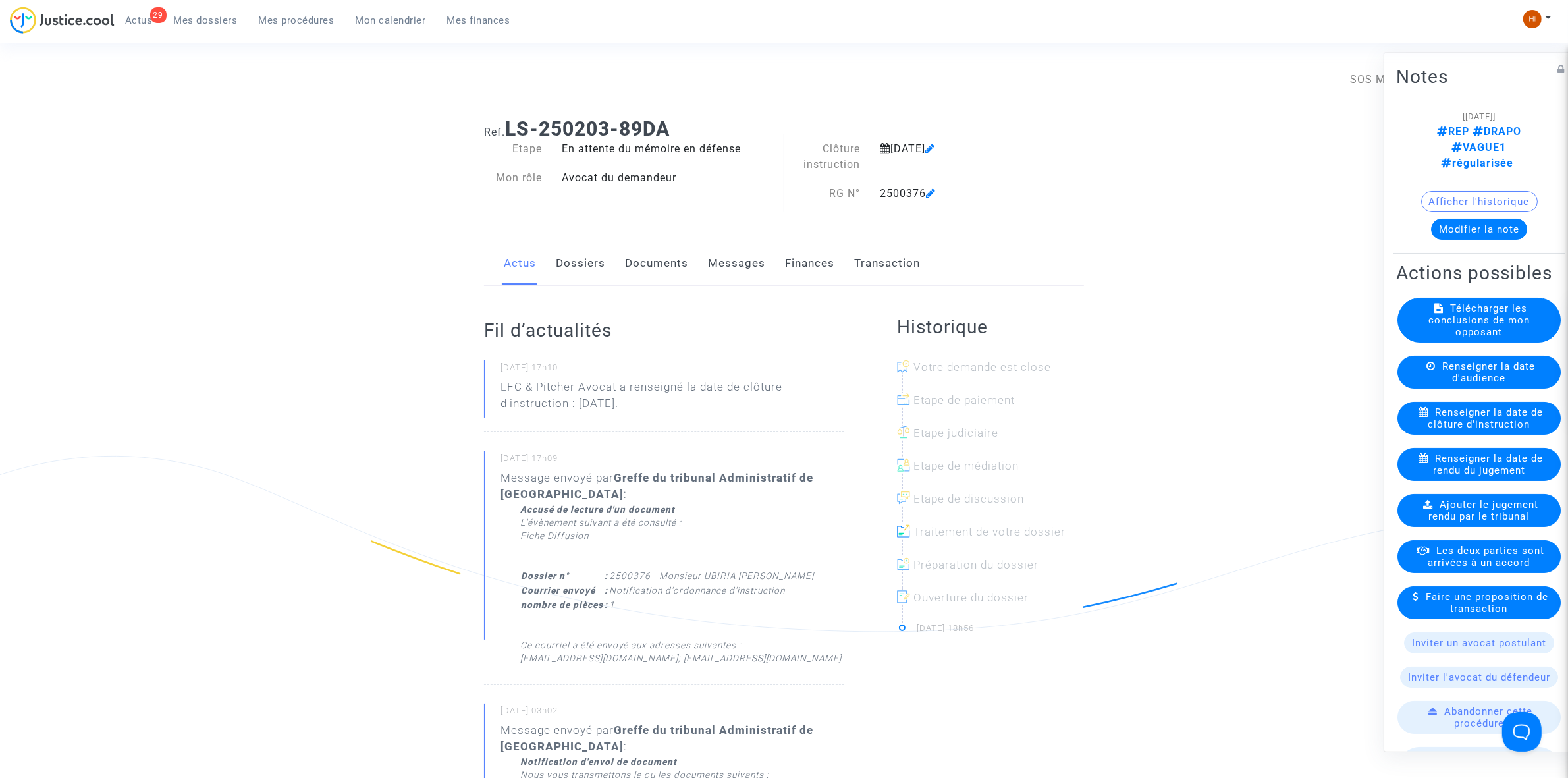
click at [667, 267] on link "Documents" at bounding box center [657, 263] width 63 height 44
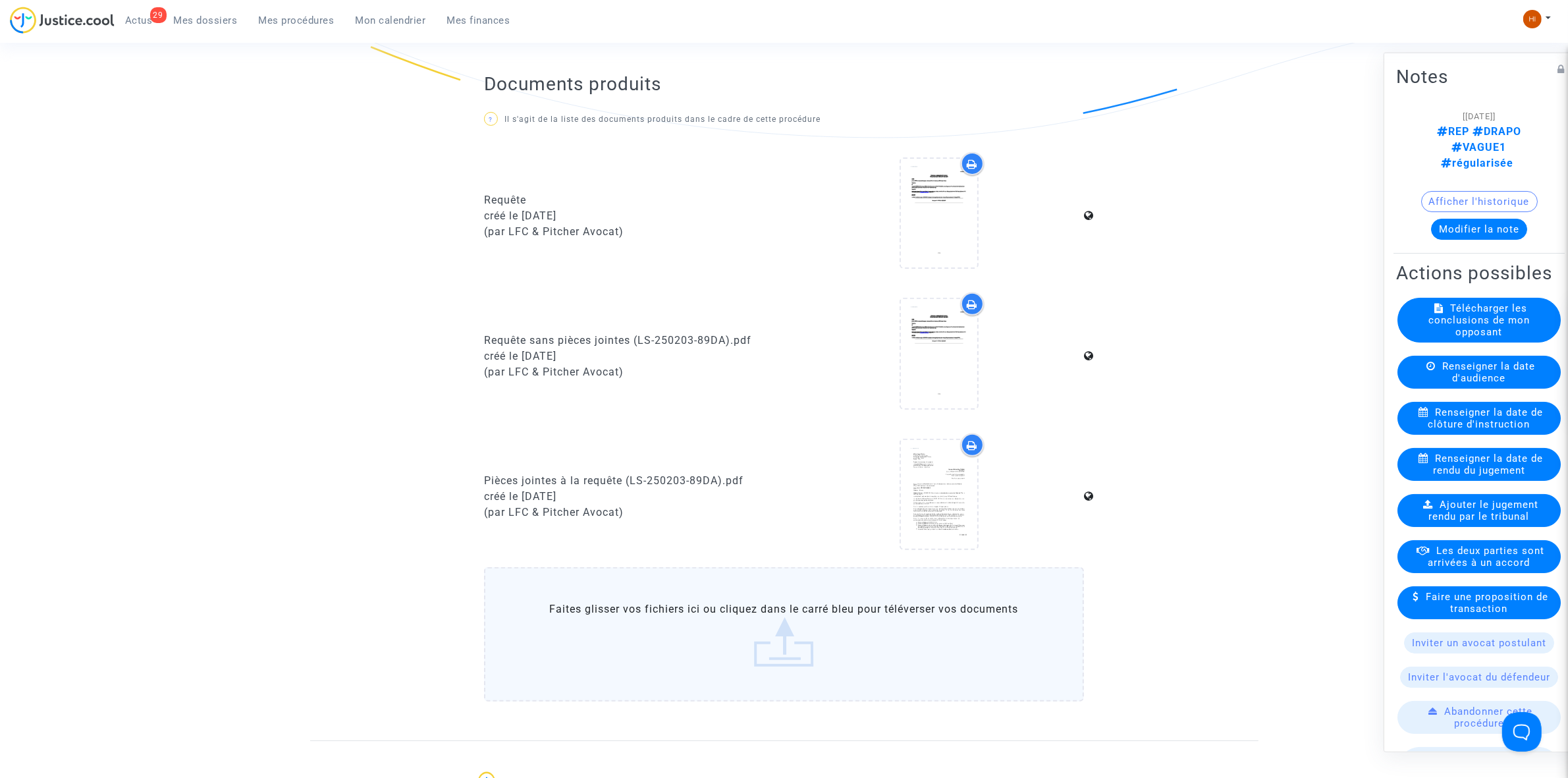
scroll to position [941, 0]
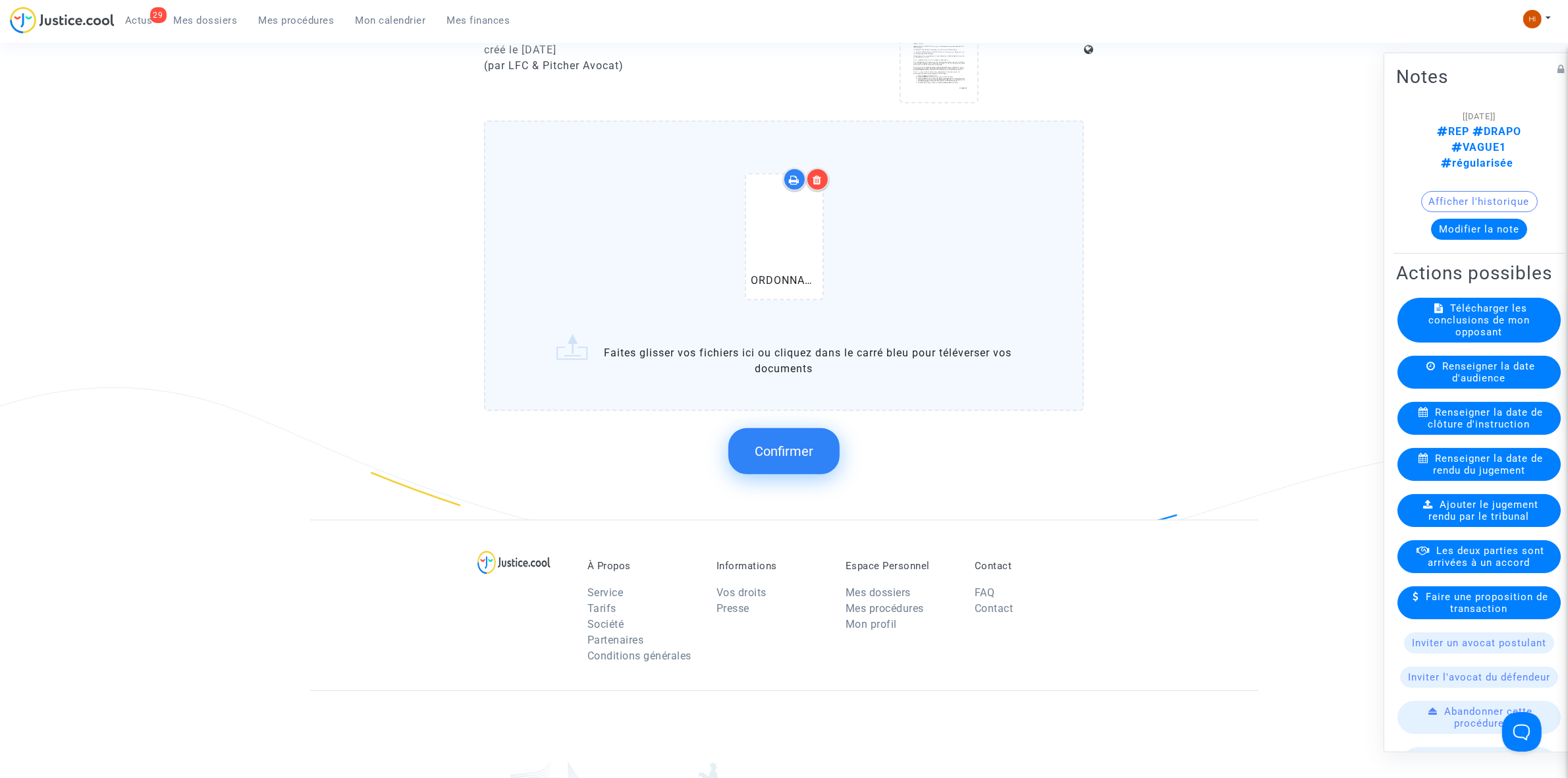
click at [788, 443] on span "Confirmer" at bounding box center [784, 451] width 59 height 16
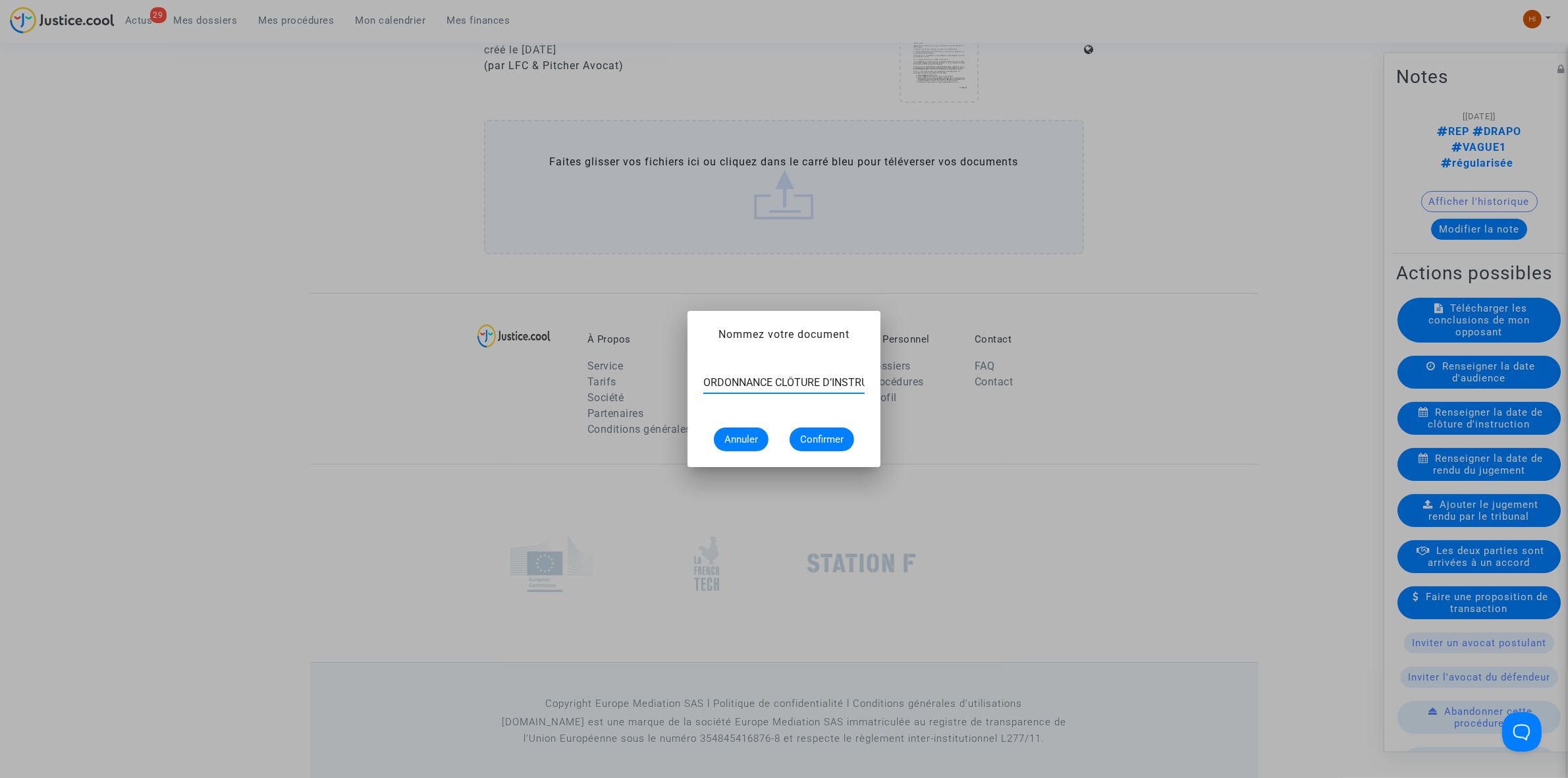
scroll to position [0, 34]
type input "ORDONNANCE CLÔTURE D’INSTRUCTION"
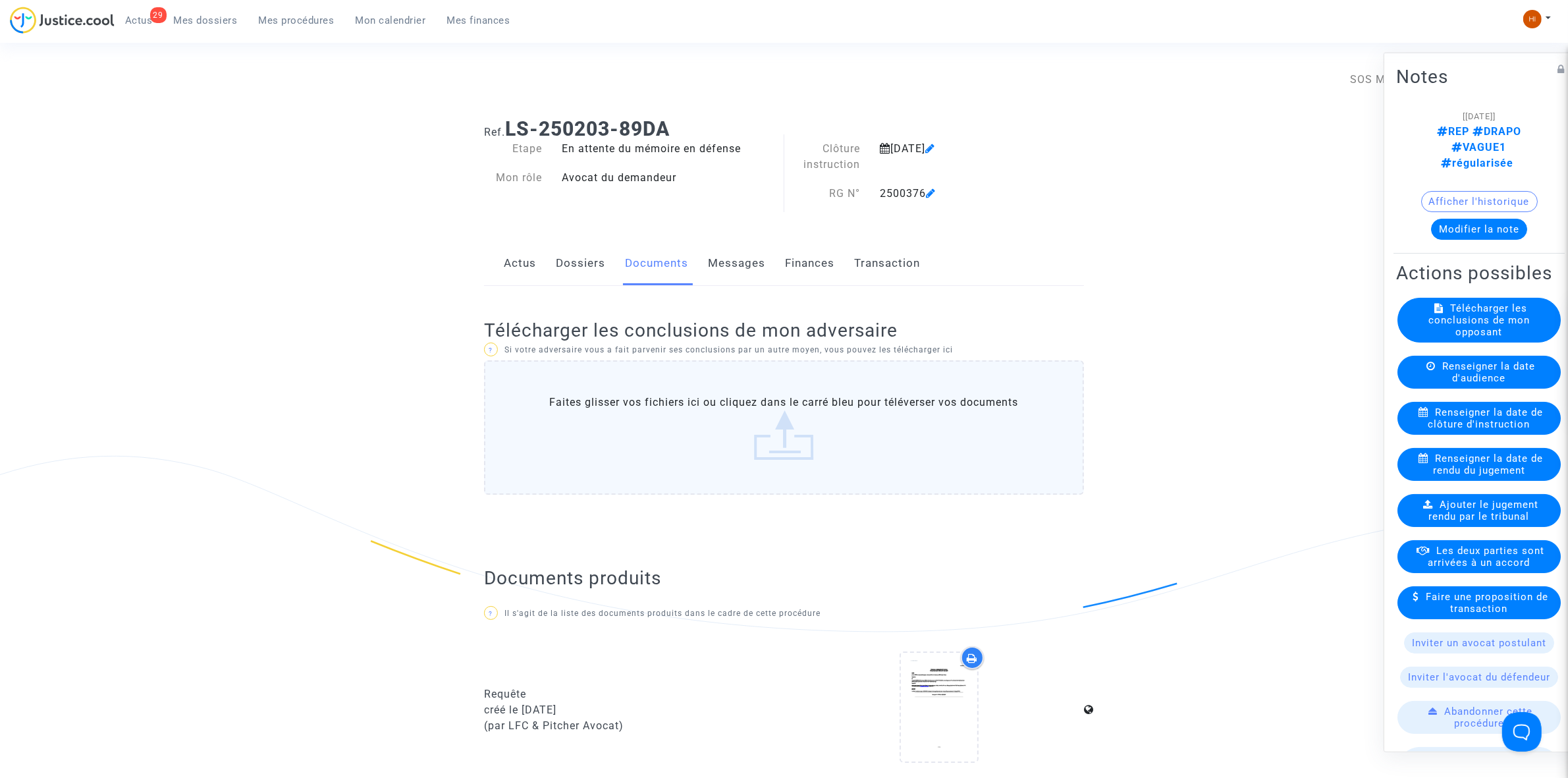
scroll to position [0, 0]
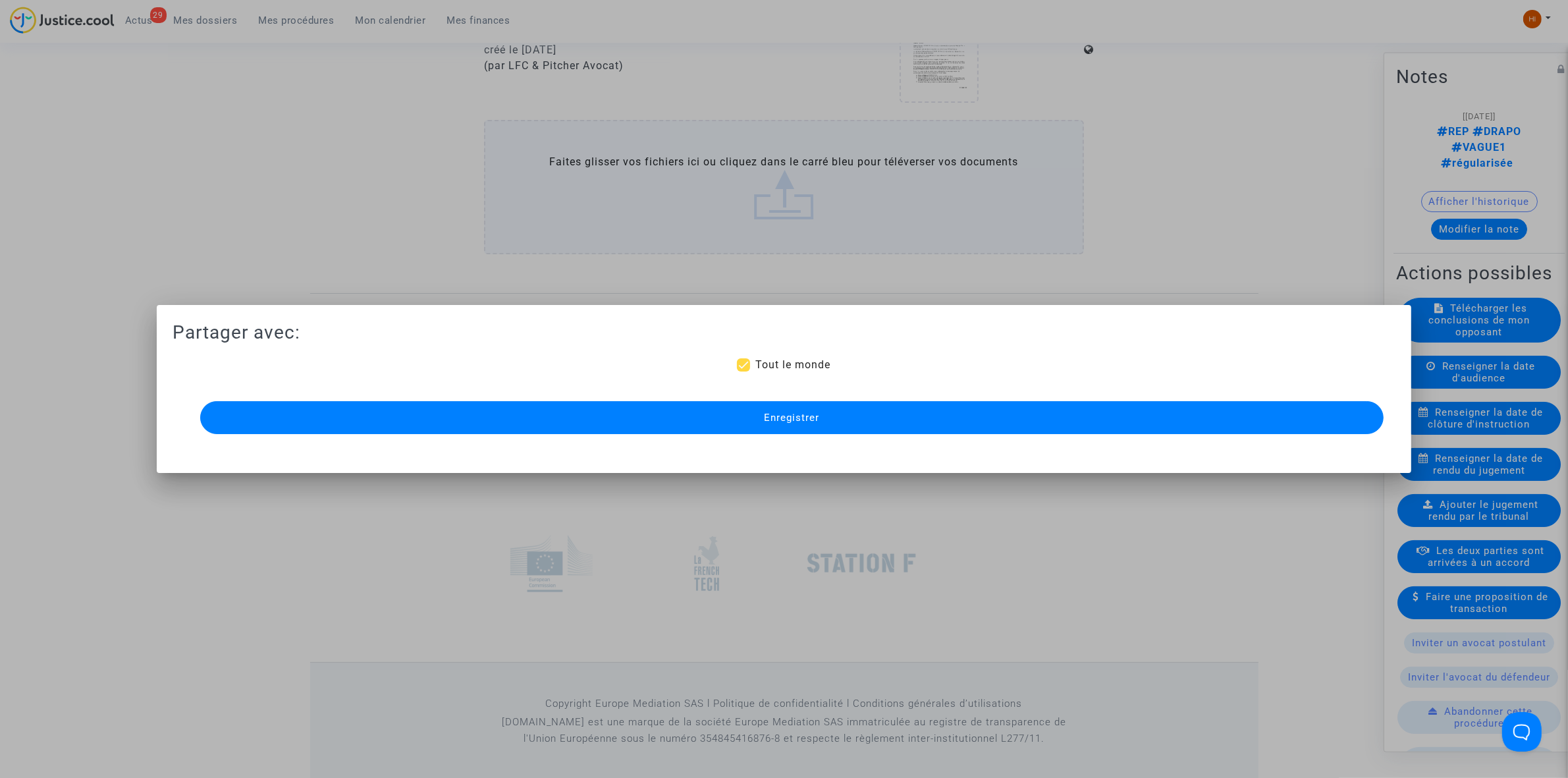
click at [814, 402] on button "Enregistrer" at bounding box center [792, 418] width 1183 height 33
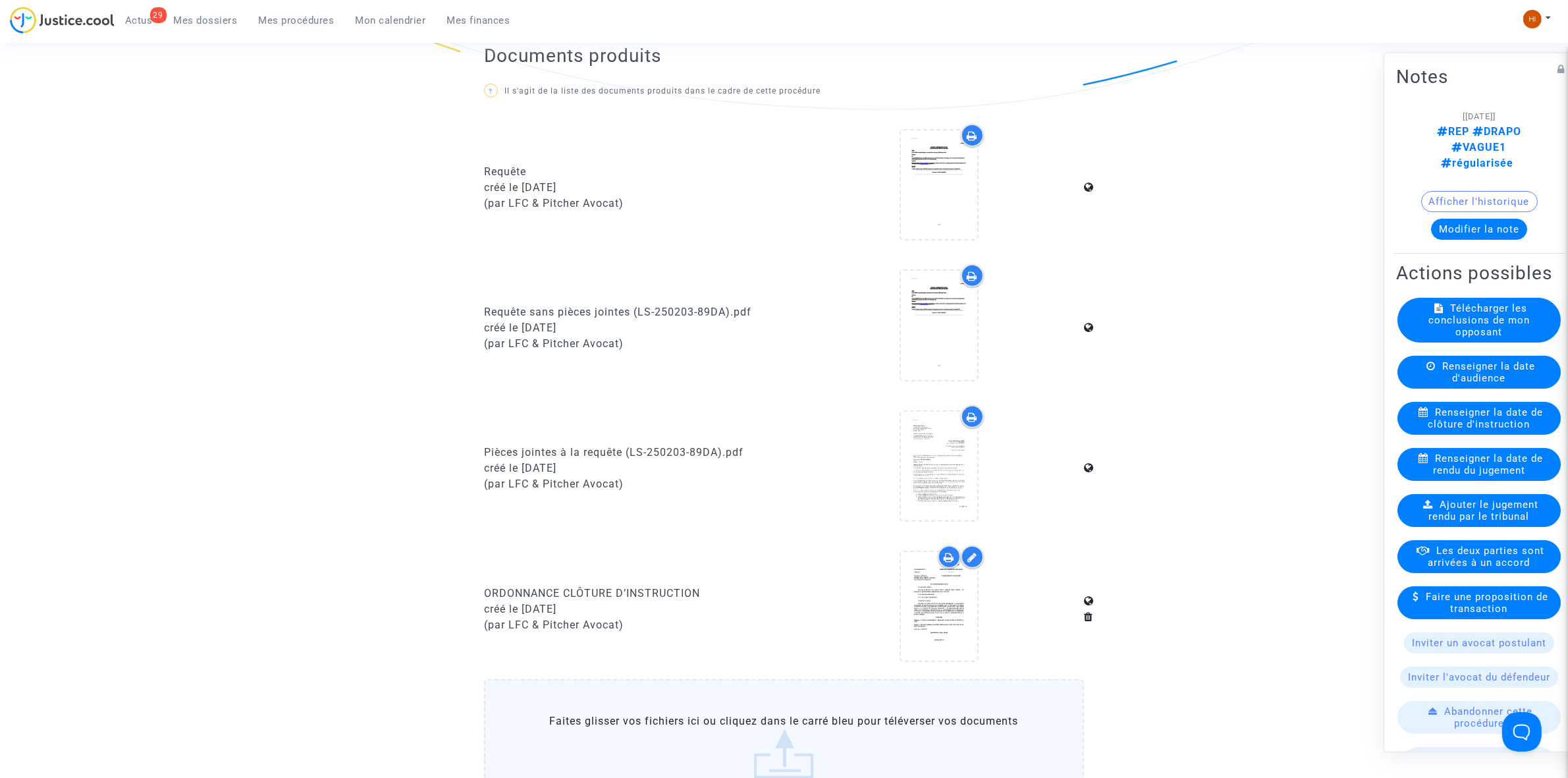
scroll to position [529, 0]
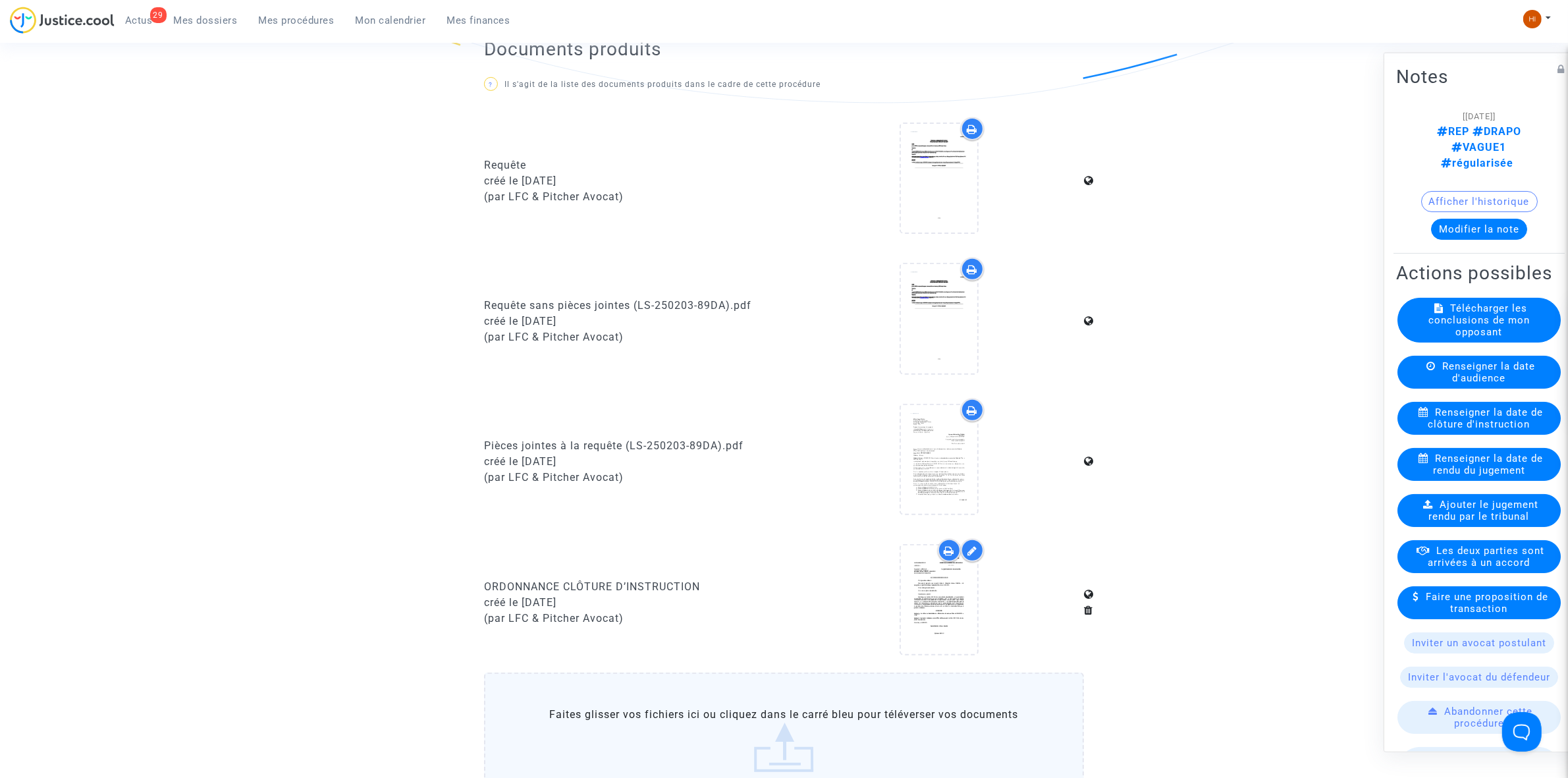
click at [297, 17] on span "Mes procédures" at bounding box center [296, 20] width 75 height 12
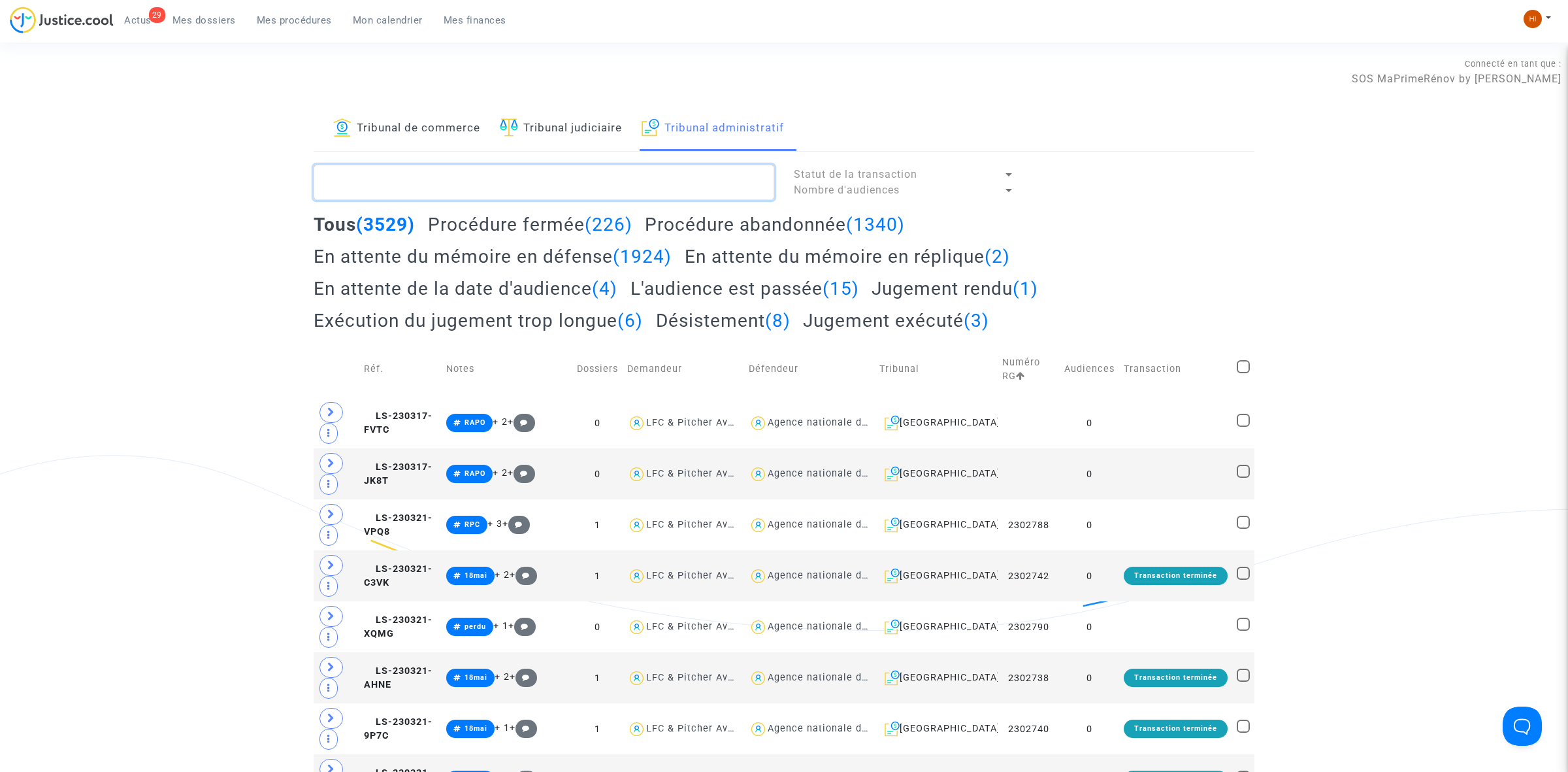
click at [570, 178] on textarea at bounding box center [544, 182] width 460 height 35
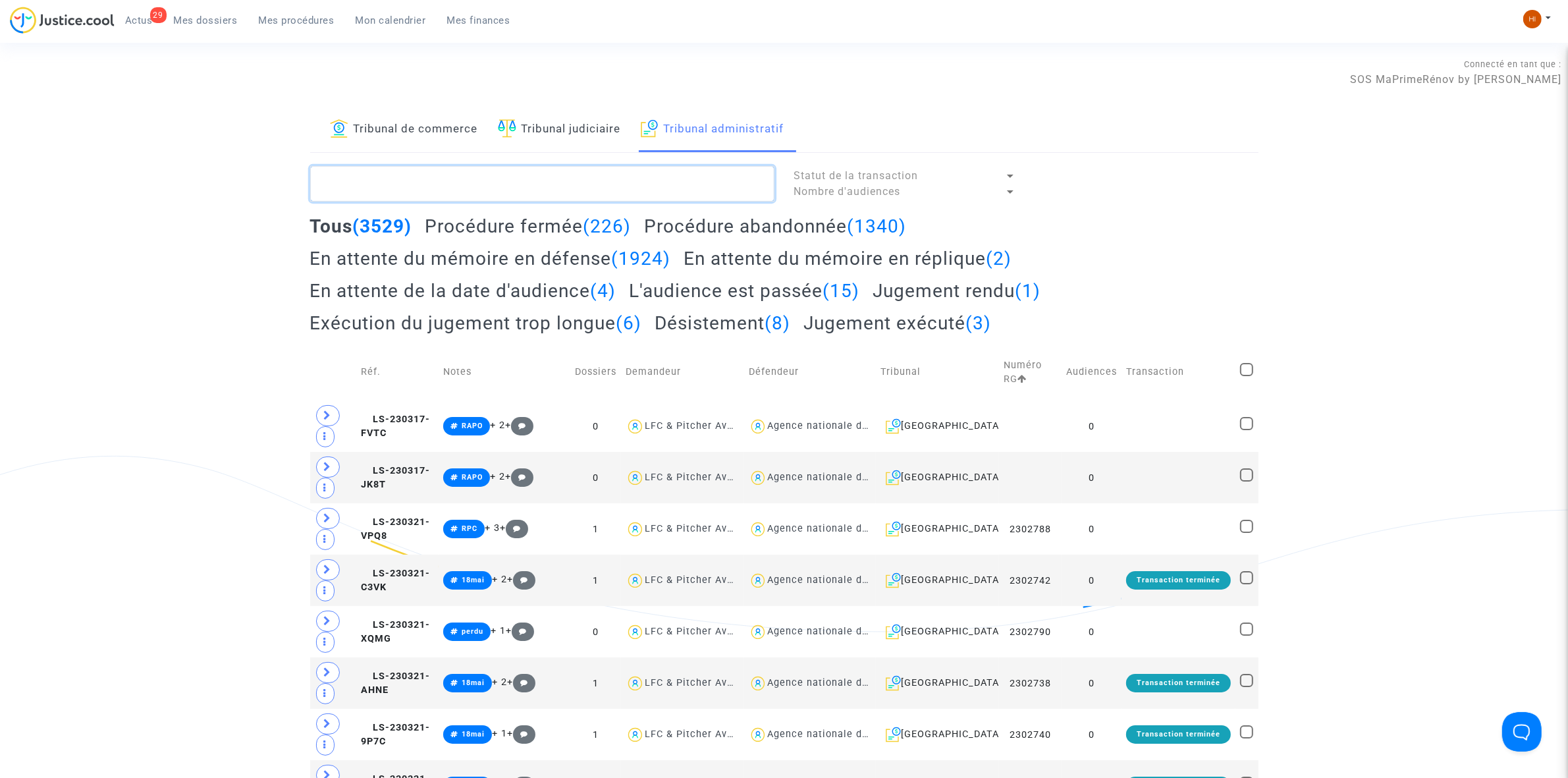
paste textarea "2500379 - Madame KENJAR Mirveta"
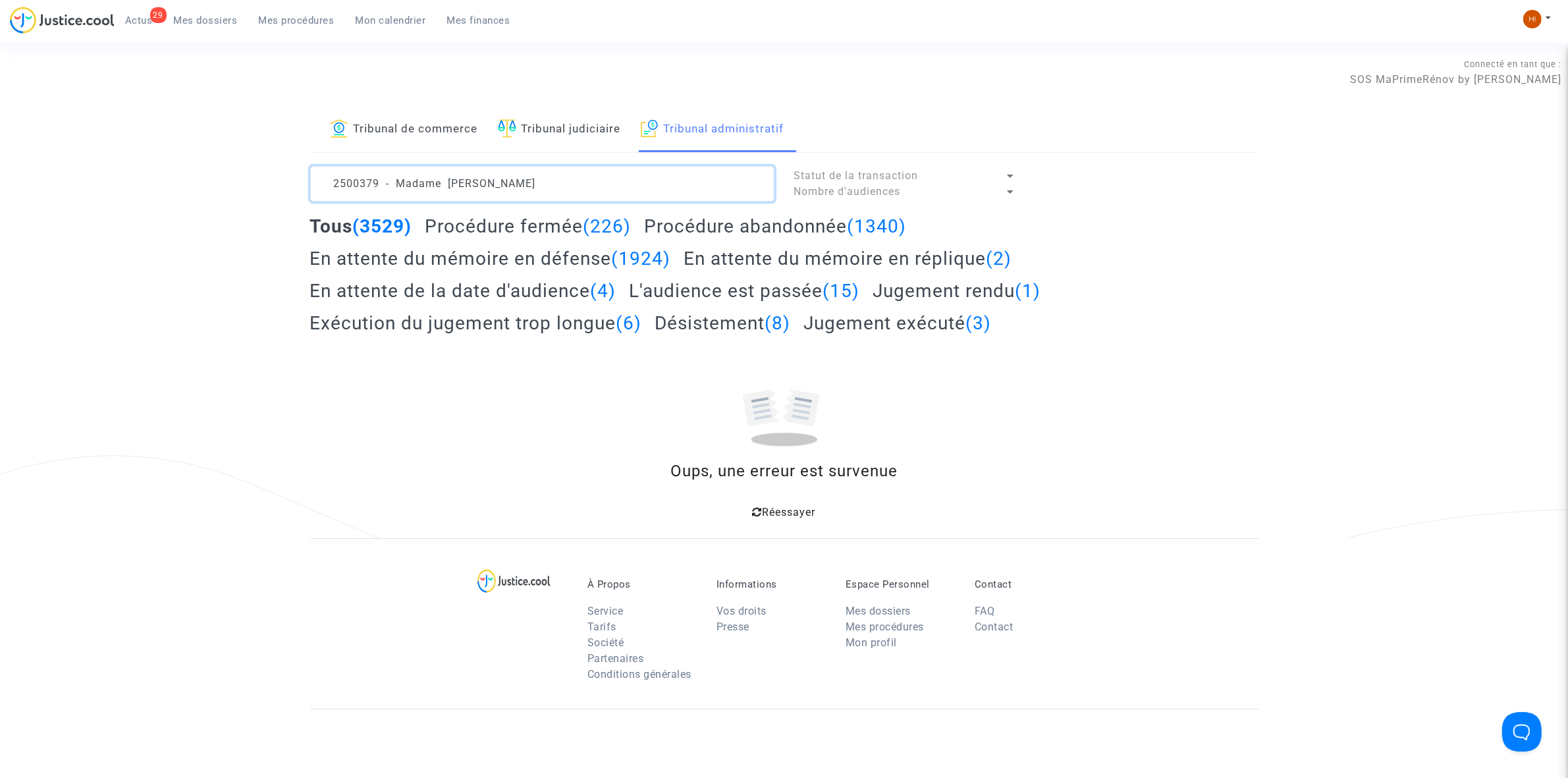
drag, startPoint x: 446, startPoint y: 189, endPoint x: -133, endPoint y: 169, distance: 579.3
click at [0, 169] on html "29 Actus Mes dossiers Mes procédures Mon calendrier Mes finances Mon profil Cha…" at bounding box center [784, 513] width 1568 height 1027
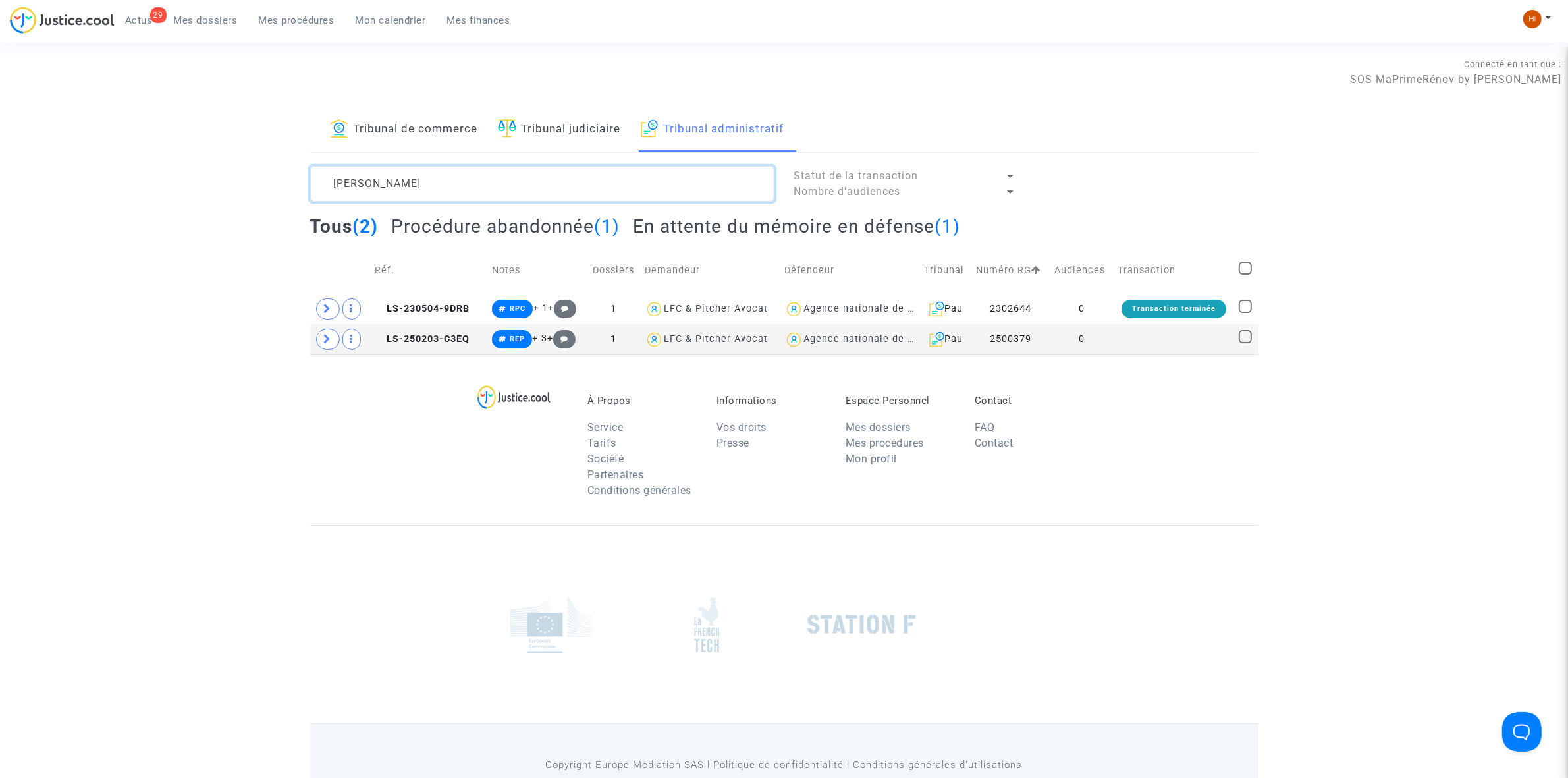
type textarea "KENJAR Mirveta"
click at [1092, 339] on td "0" at bounding box center [1082, 339] width 63 height 30
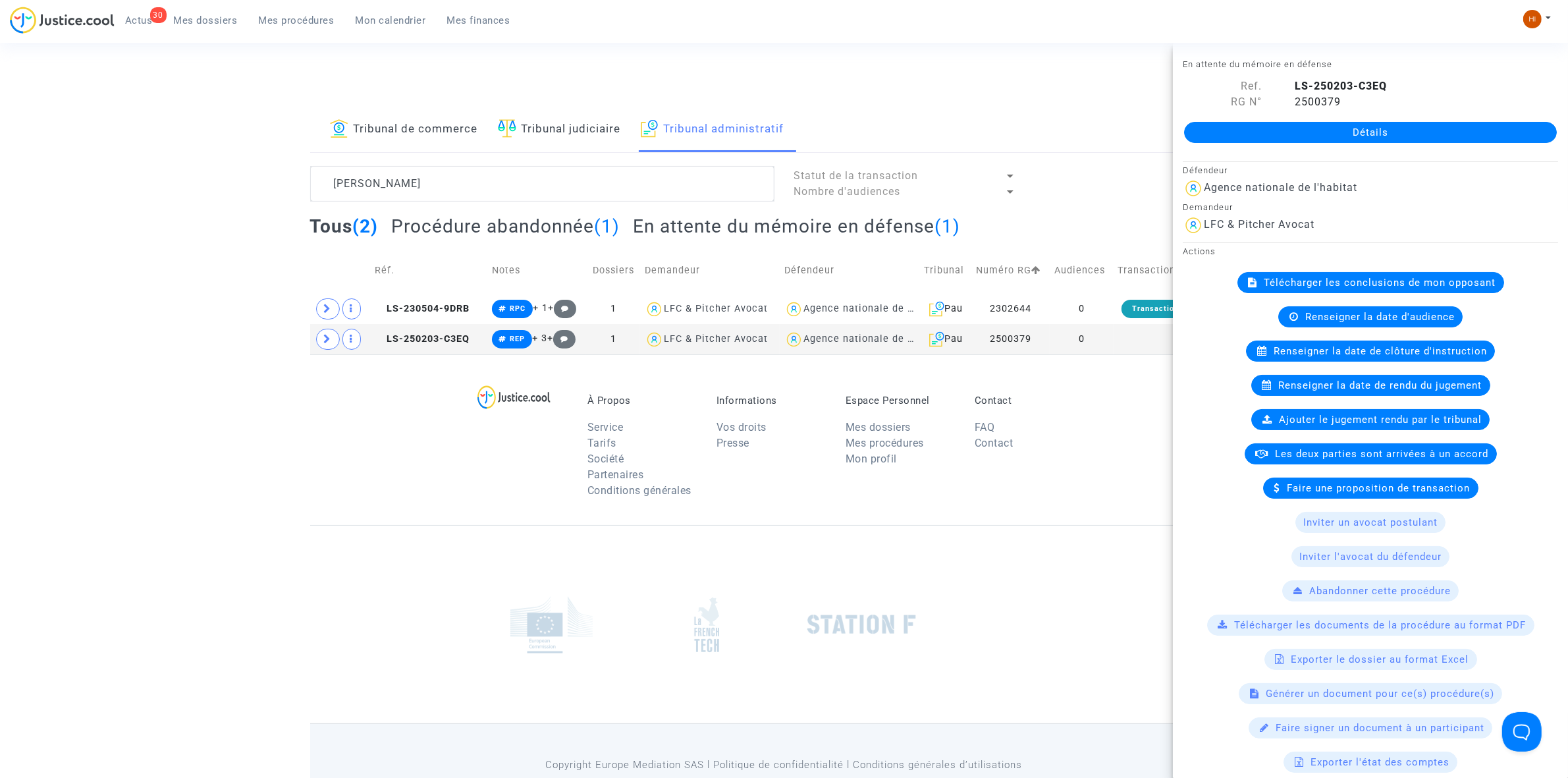
click at [1276, 127] on link "Détails" at bounding box center [1371, 132] width 373 height 21
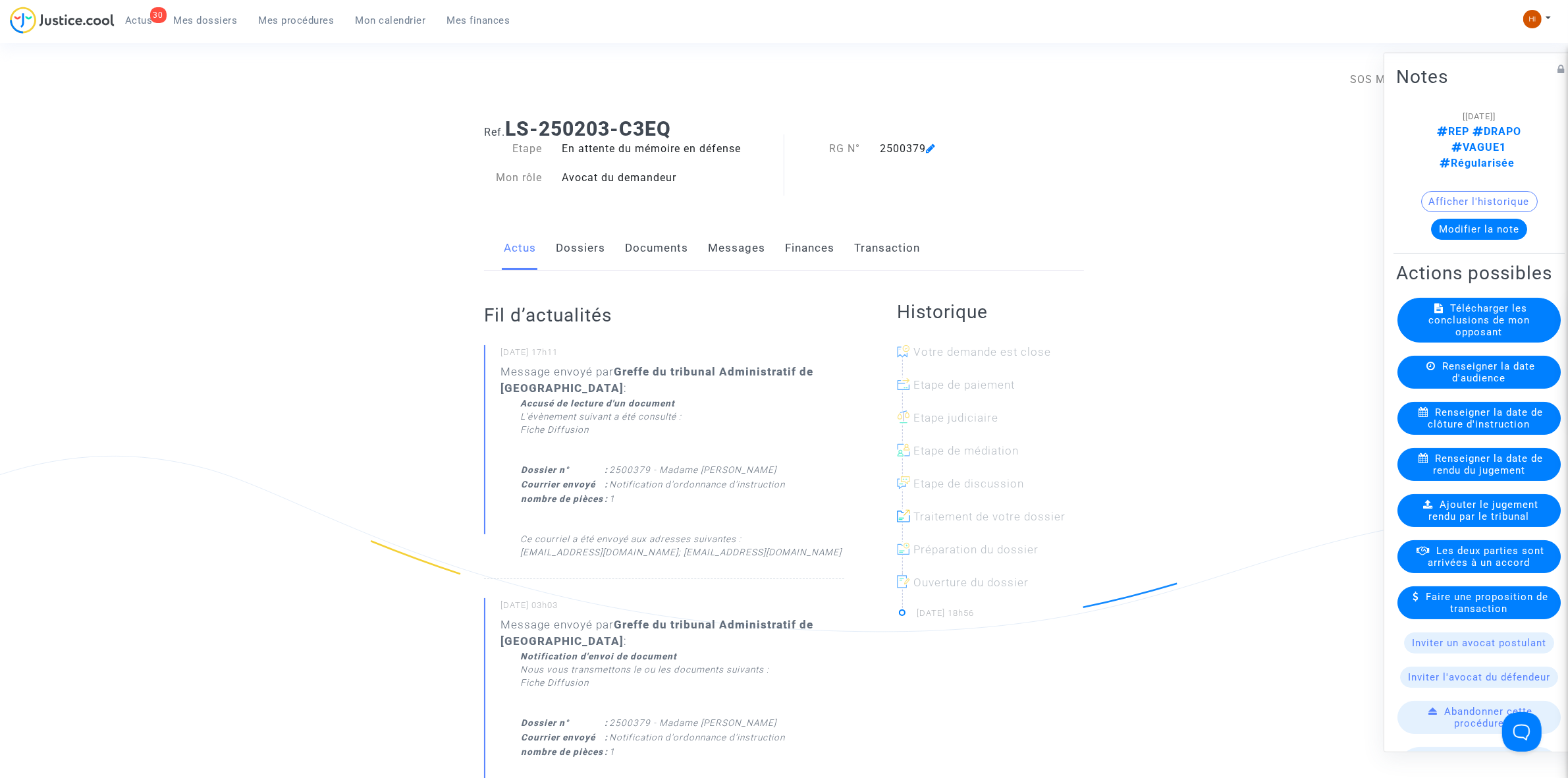
click at [1474, 429] on span "Renseigner la date de clôture d'instruction" at bounding box center [1486, 418] width 115 height 24
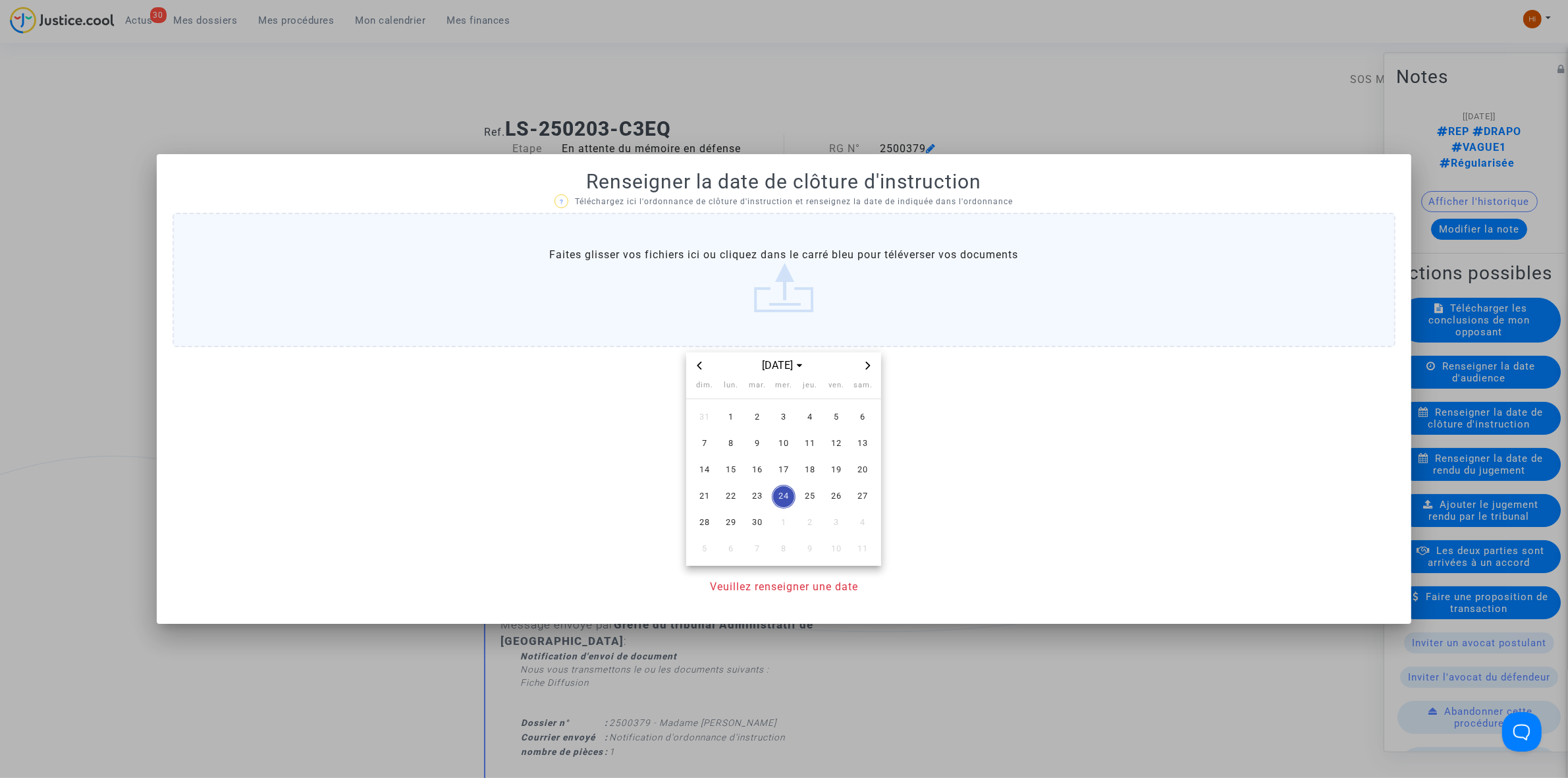
click at [873, 362] on span "Next month" at bounding box center [868, 366] width 16 height 16
click at [823, 525] on td "31" at bounding box center [836, 523] width 26 height 26
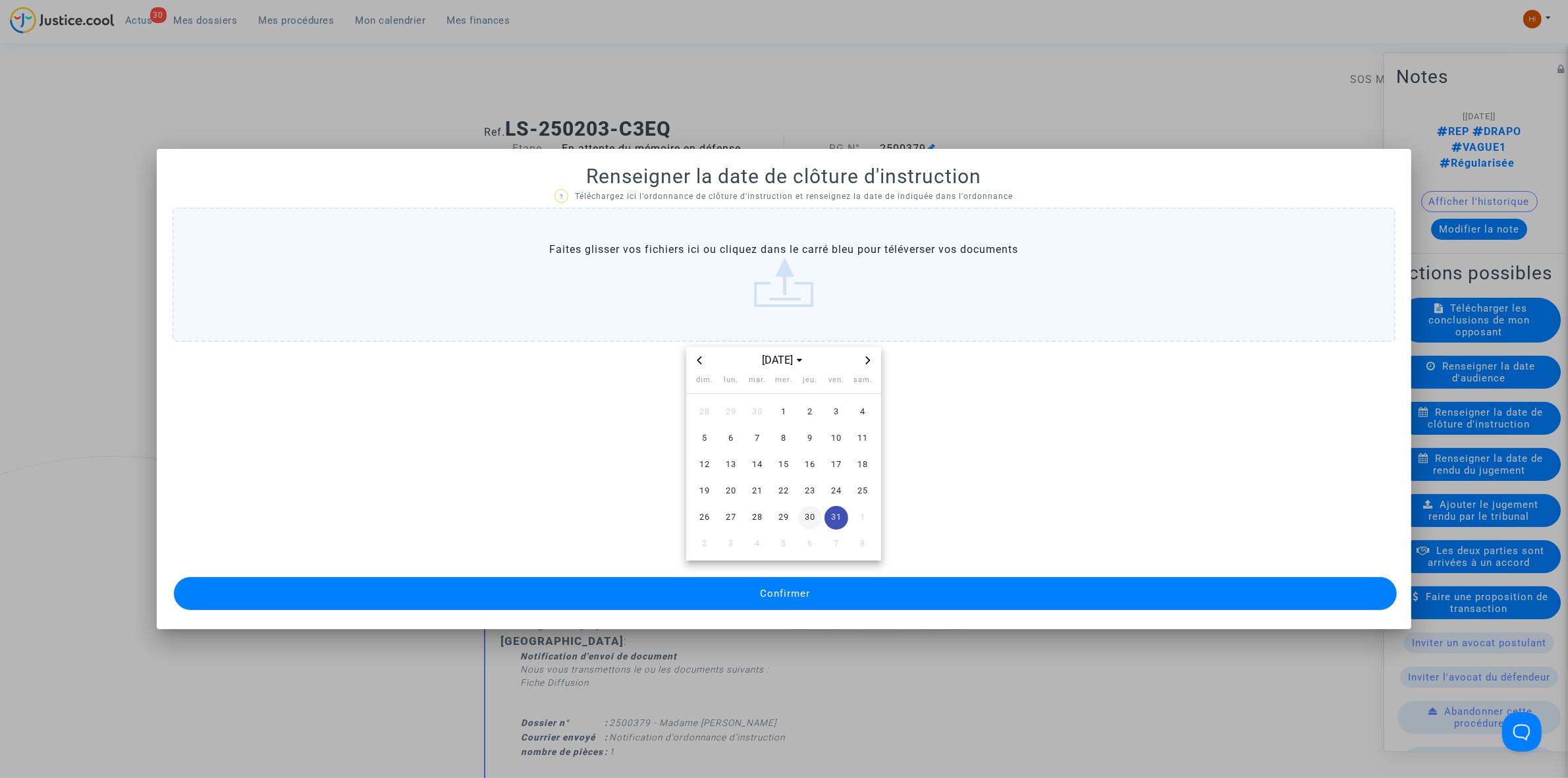
click at [812, 517] on span "30" at bounding box center [810, 518] width 24 height 24
click at [810, 606] on button "Confirmer" at bounding box center [785, 593] width 1223 height 33
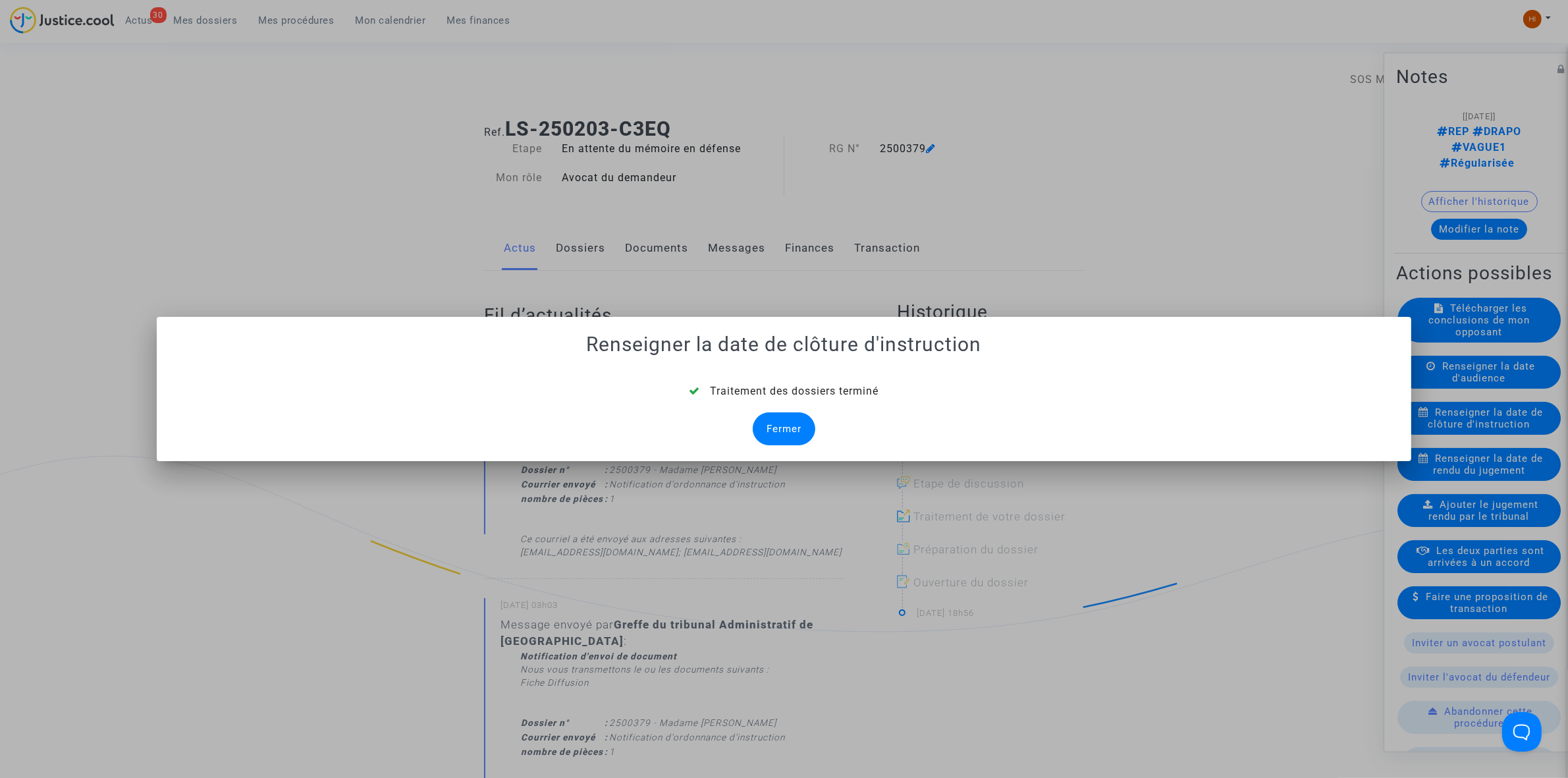
click at [810, 432] on div "Fermer" at bounding box center [784, 429] width 63 height 33
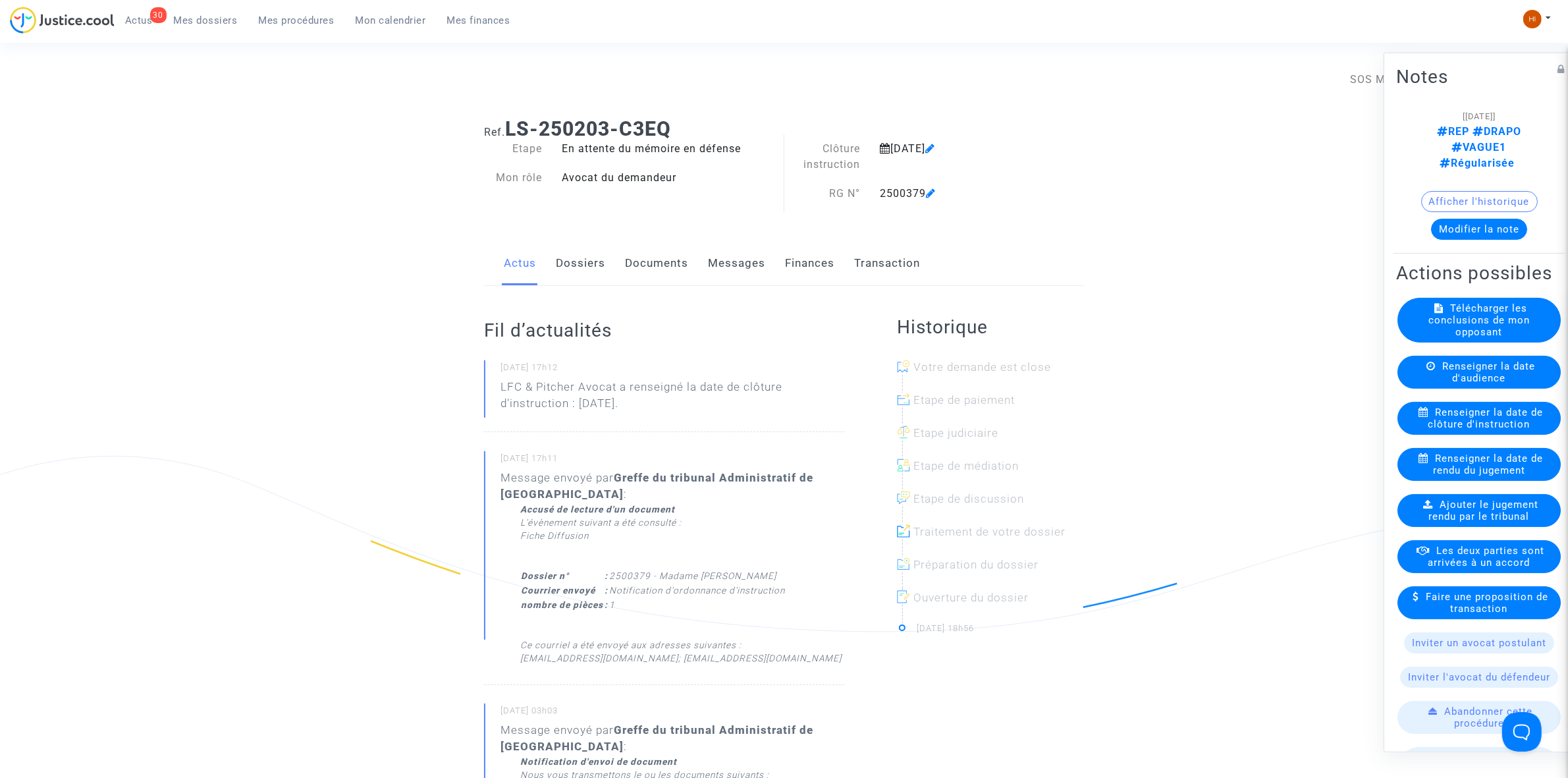
click at [583, 263] on link "Dossiers" at bounding box center [581, 263] width 49 height 44
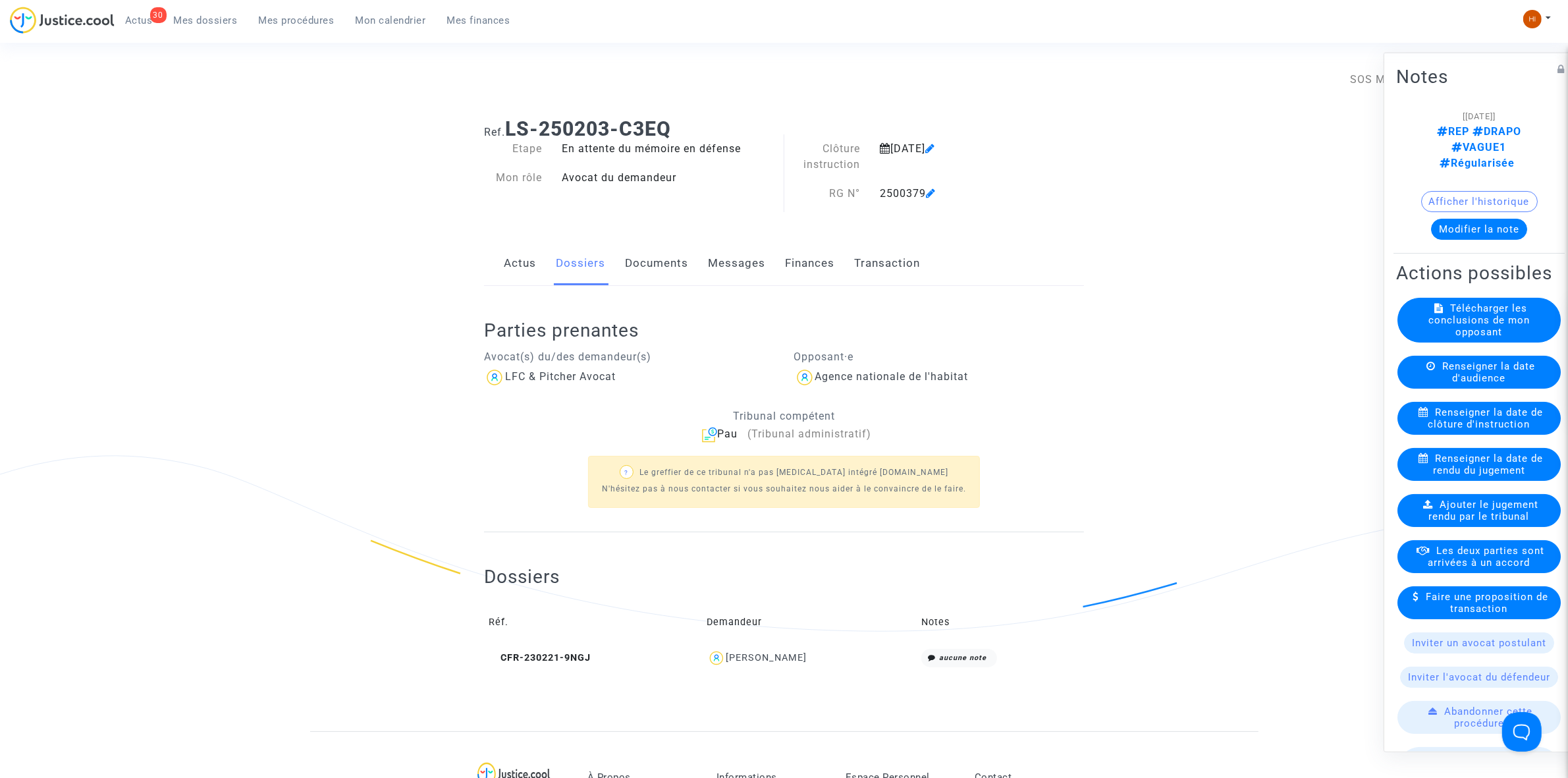
click at [646, 274] on link "Documents" at bounding box center [657, 263] width 63 height 44
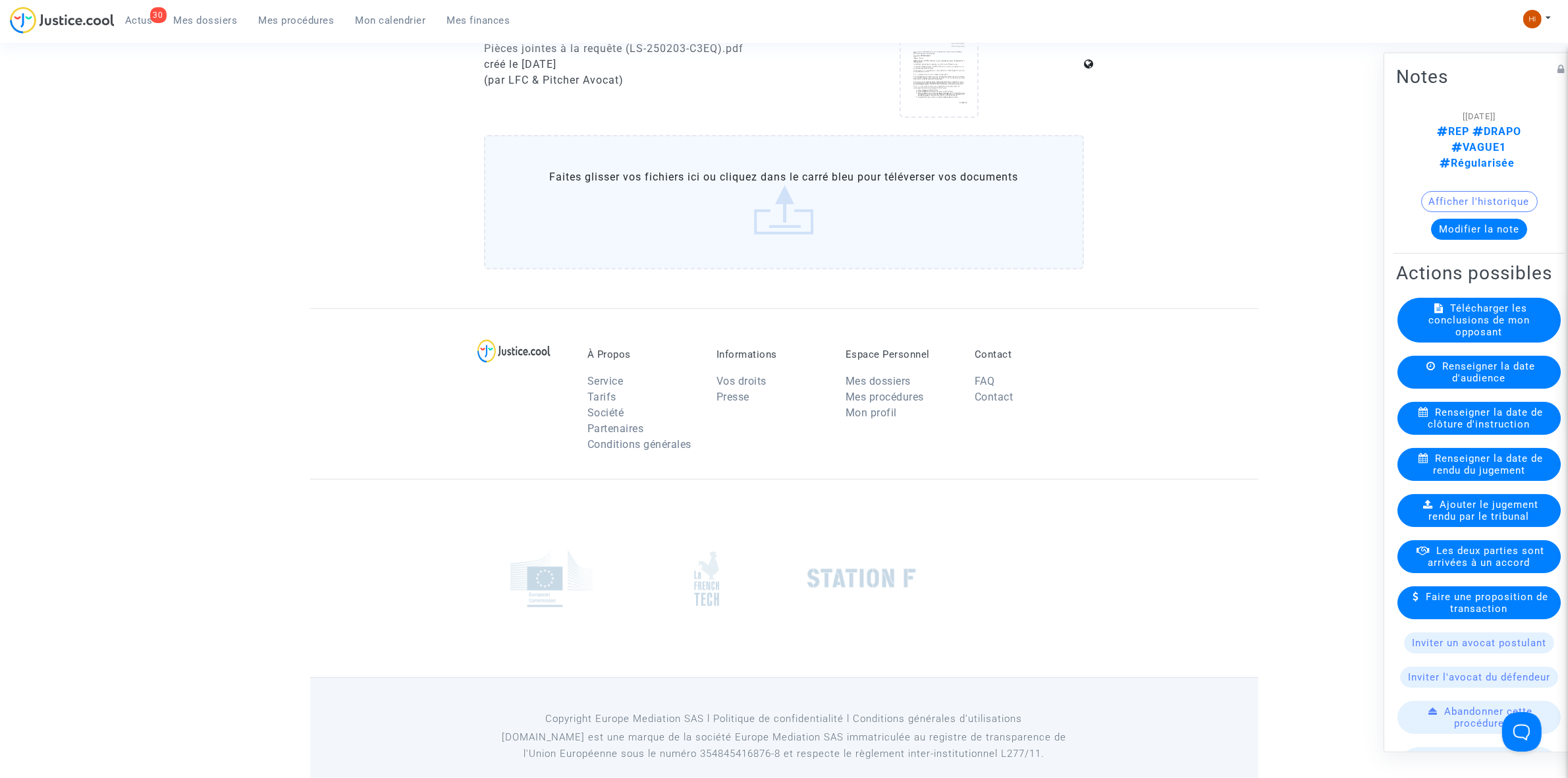
scroll to position [941, 0]
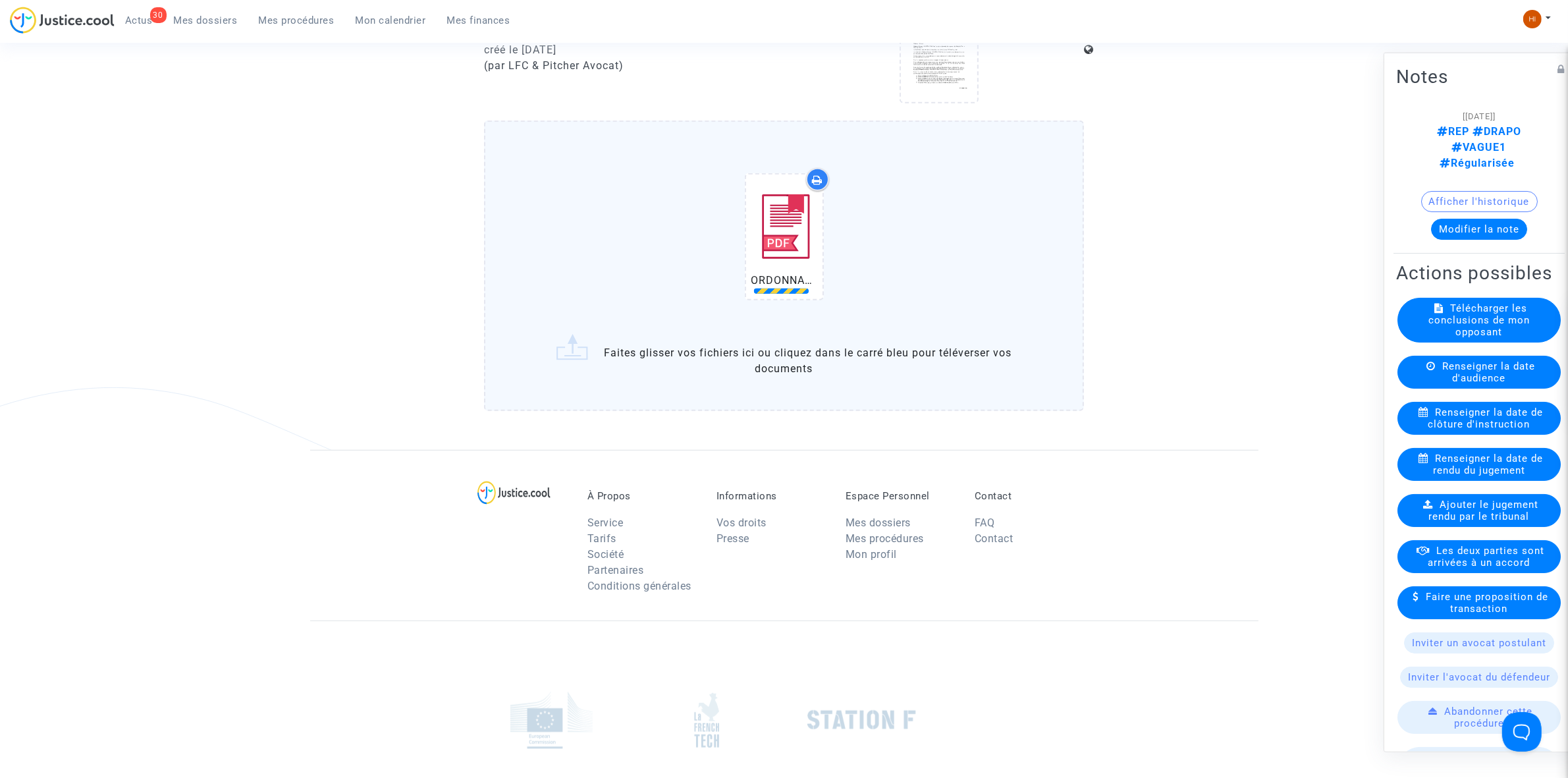
click at [527, 145] on label "ORDONNANCE CLÔTURE D’INSTRUCTION.pdf Faites glisser vos fichiers ici ou cliquez…" at bounding box center [784, 266] width 600 height 290
click at [0, 0] on input "ORDONNANCE CLÔTURE D’INSTRUCTION.pdf Faites glisser vos fichiers ici ou cliquez…" at bounding box center [0, 0] width 0 height 0
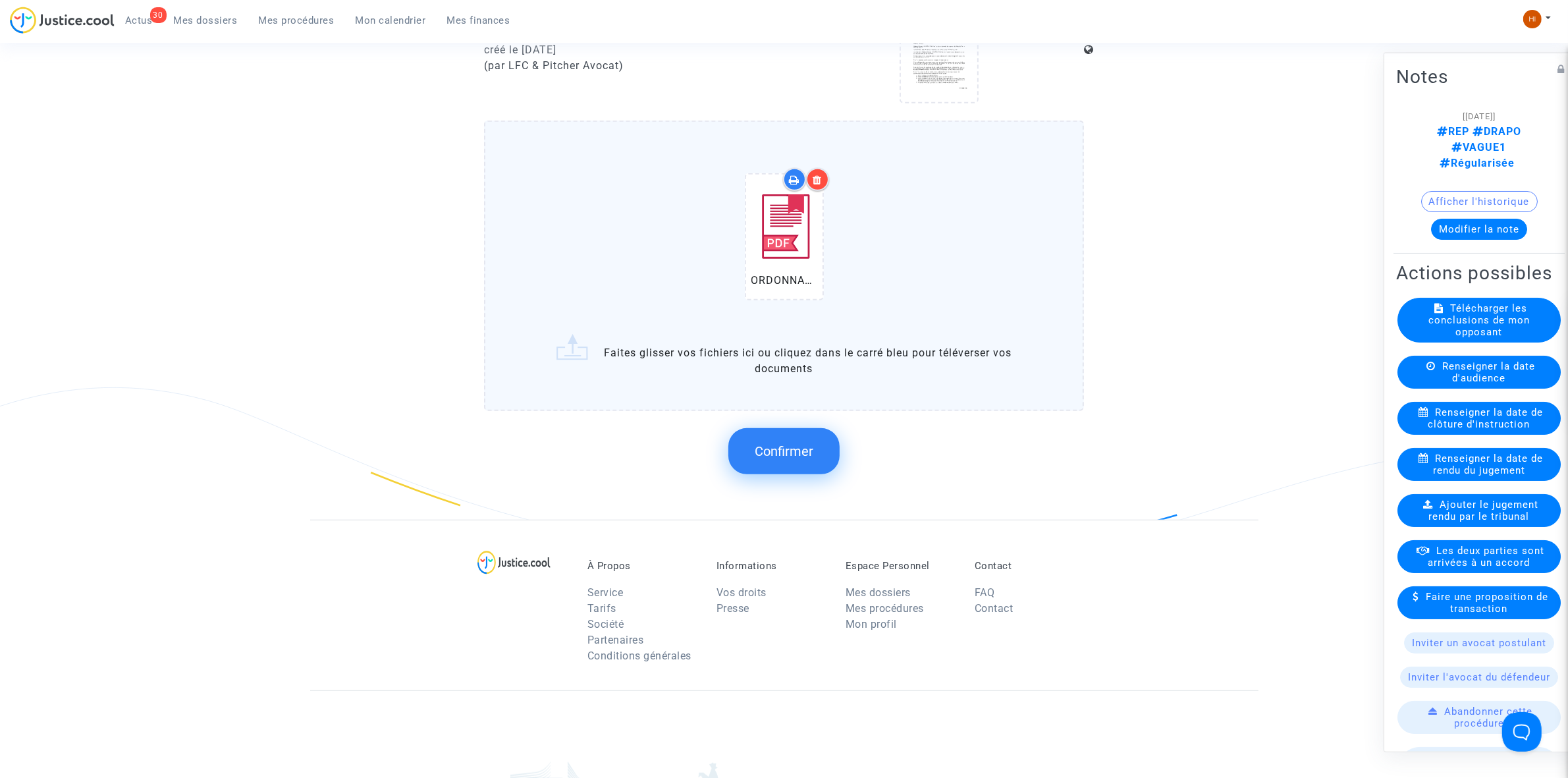
click at [754, 449] on button "Confirmer" at bounding box center [784, 451] width 111 height 46
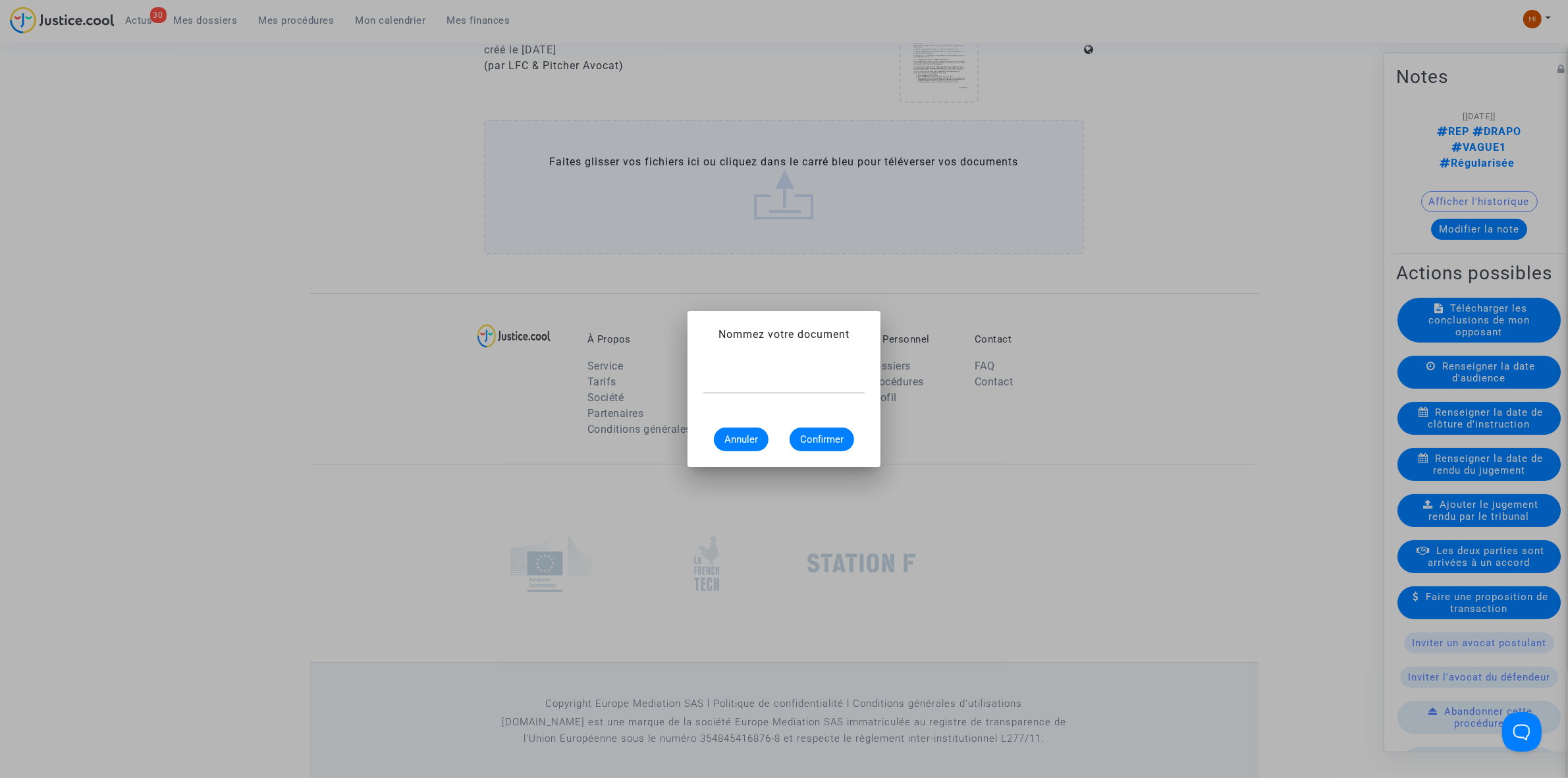
scroll to position [0, 0]
paste input "ORDONNANCE CLÔTURE D’INSTRUCTION"
type input "ORDONNANCE CLÔTURE D’INSTRUCTION"
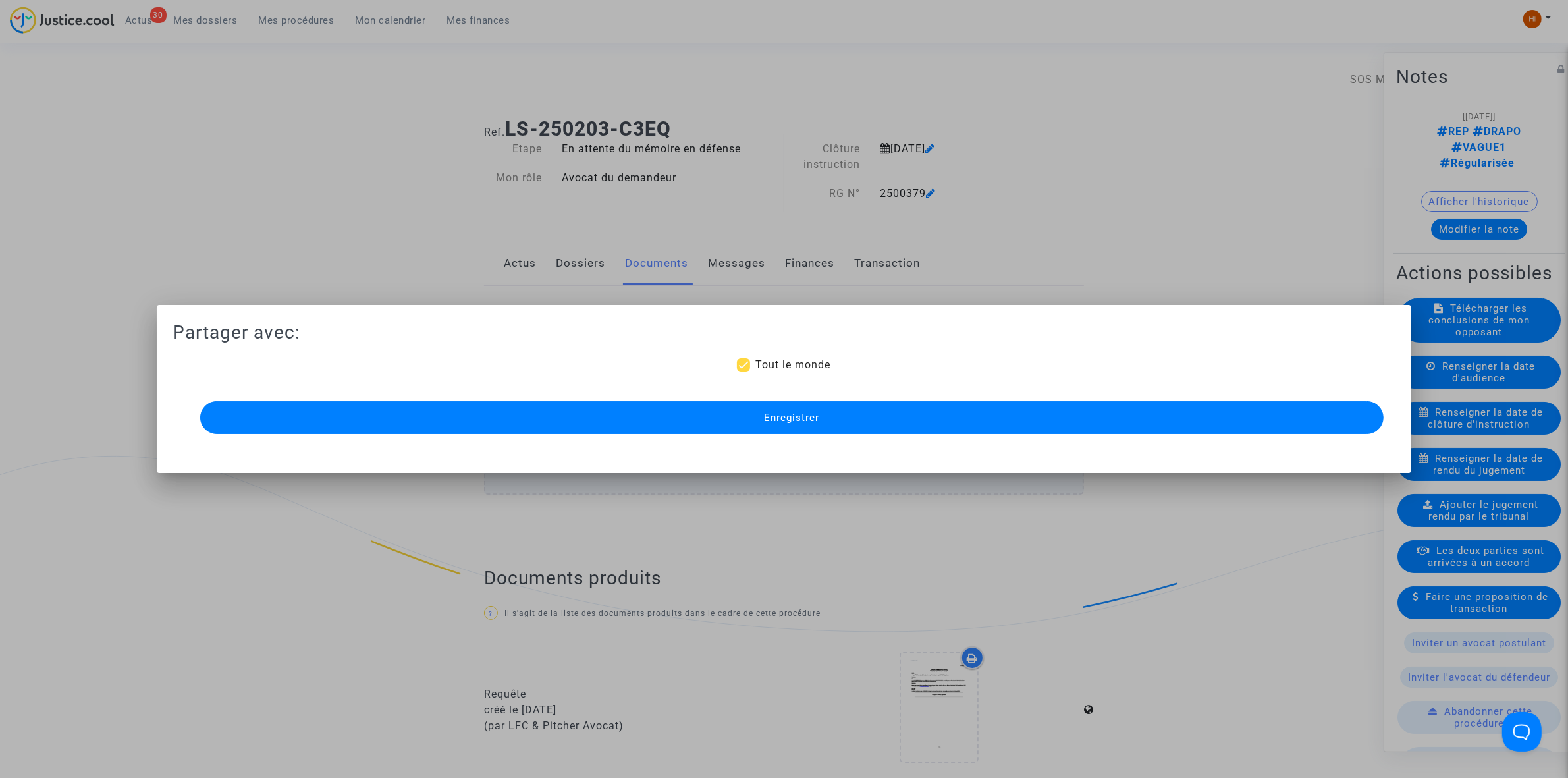
scroll to position [941, 0]
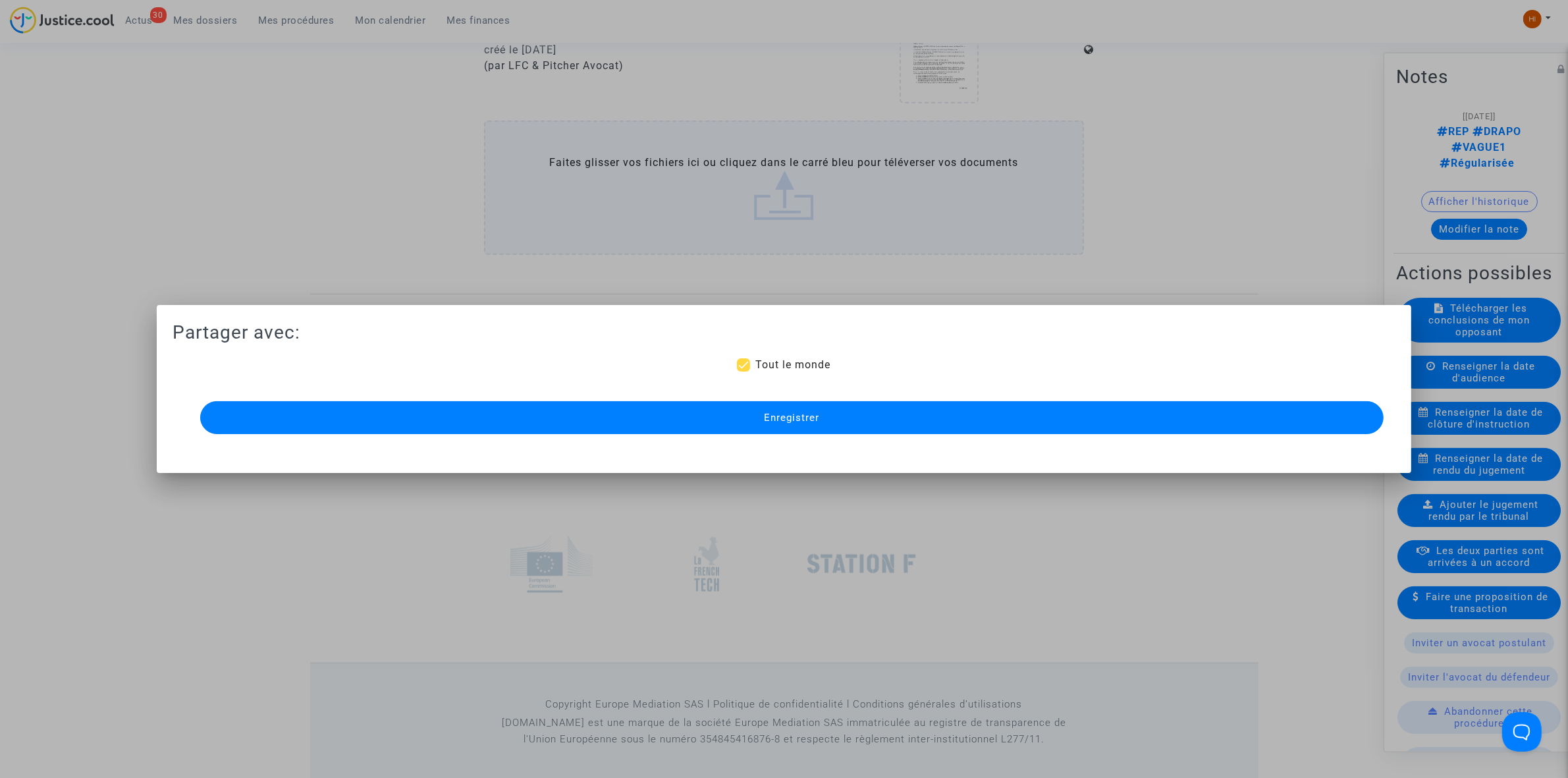
drag, startPoint x: 763, startPoint y: 418, endPoint x: 21, endPoint y: 316, distance: 749.0
click at [761, 416] on button "Enregistrer" at bounding box center [792, 418] width 1183 height 33
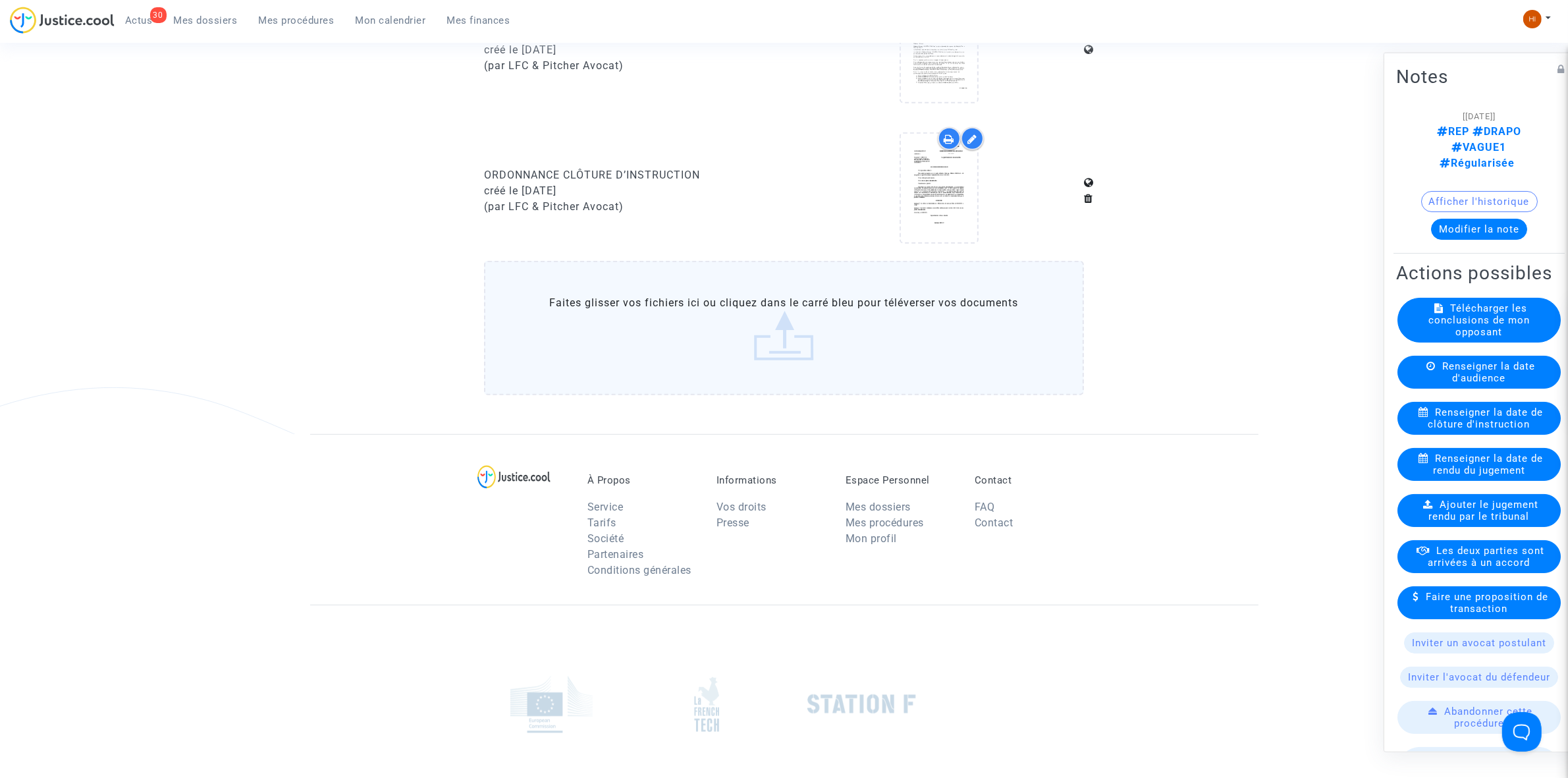
drag, startPoint x: 324, startPoint y: 21, endPoint x: 344, endPoint y: 36, distance: 25.0
click at [324, 21] on span "Mes procédures" at bounding box center [296, 20] width 75 height 12
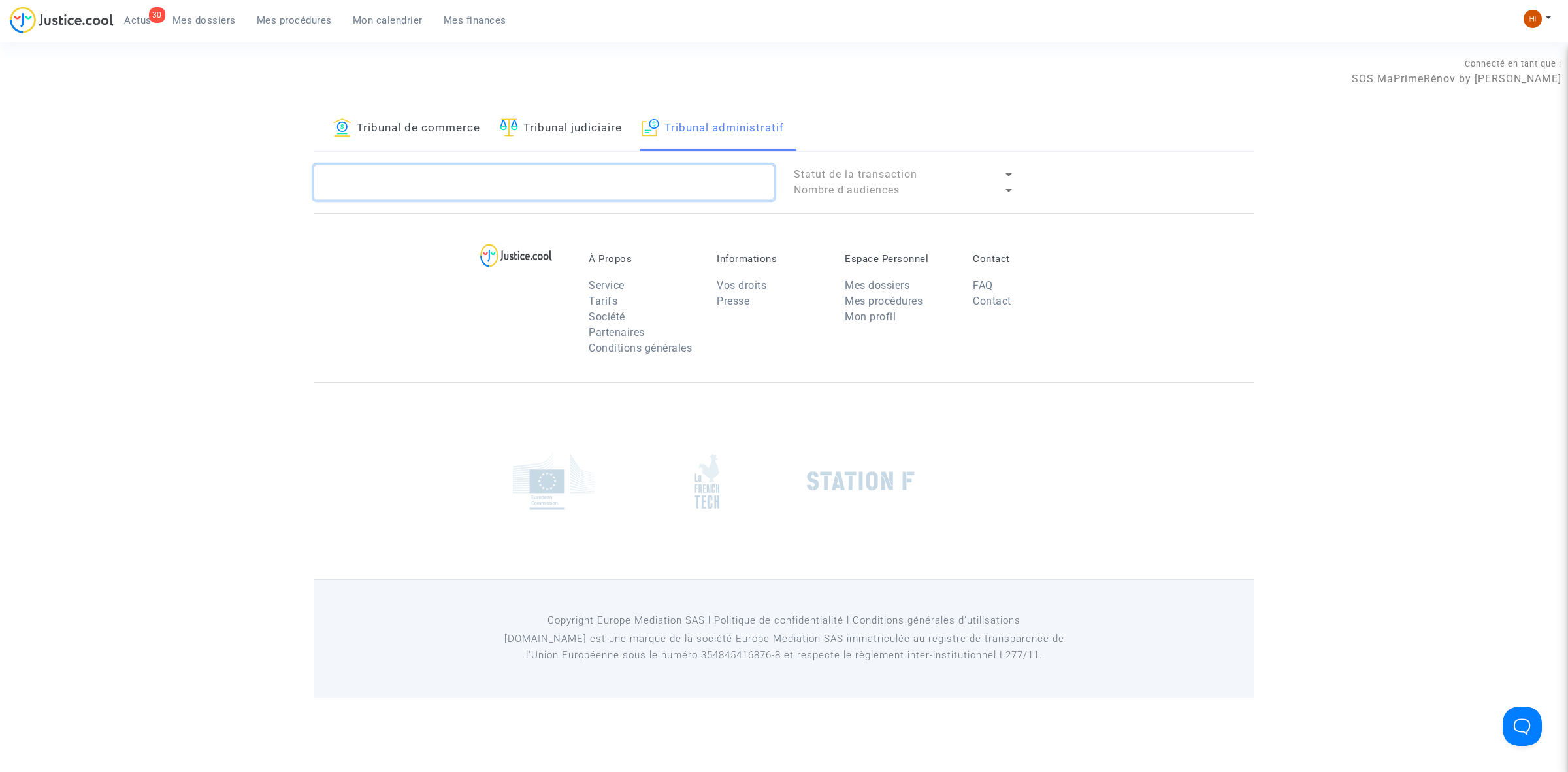
click at [665, 183] on textarea at bounding box center [544, 182] width 460 height 35
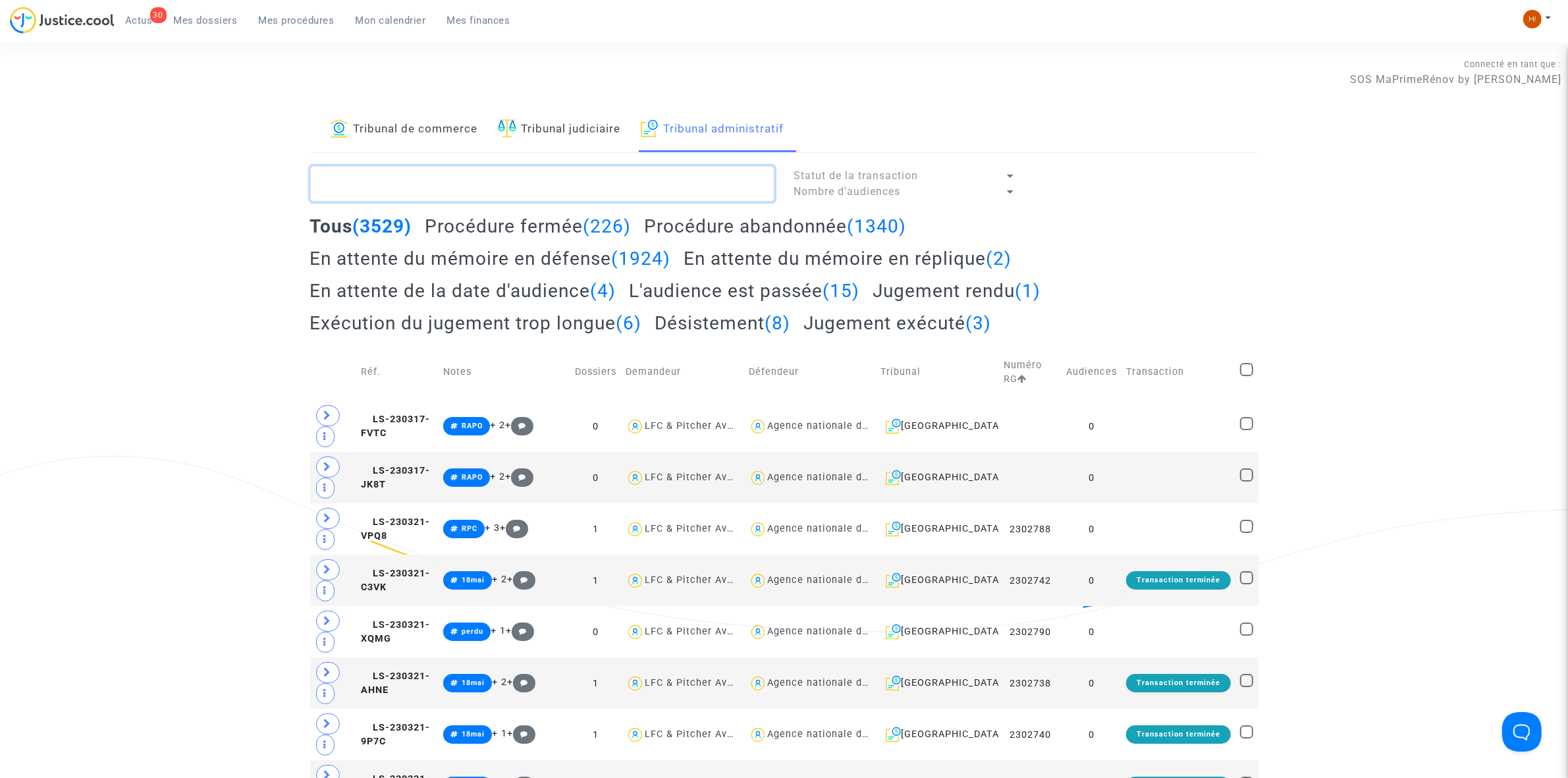
paste textarea "2500384 - Monsieur BONNET Christian"
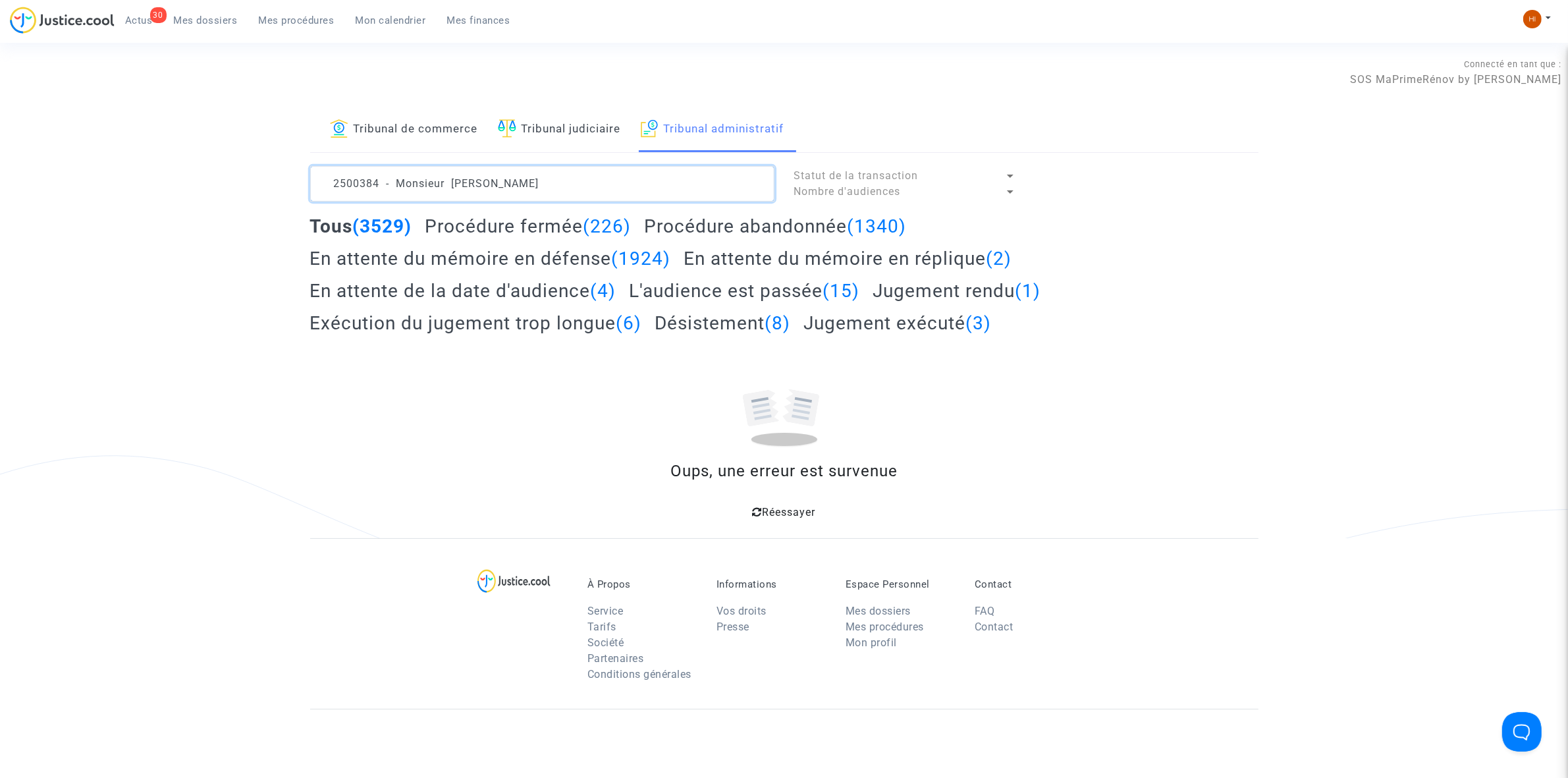
drag, startPoint x: 450, startPoint y: 188, endPoint x: -224, endPoint y: 103, distance: 679.3
click at [0, 103] on html "30 Actus Mes dossiers Mes procédures Mon calendrier Mes finances Mon profil Cha…" at bounding box center [784, 513] width 1568 height 1027
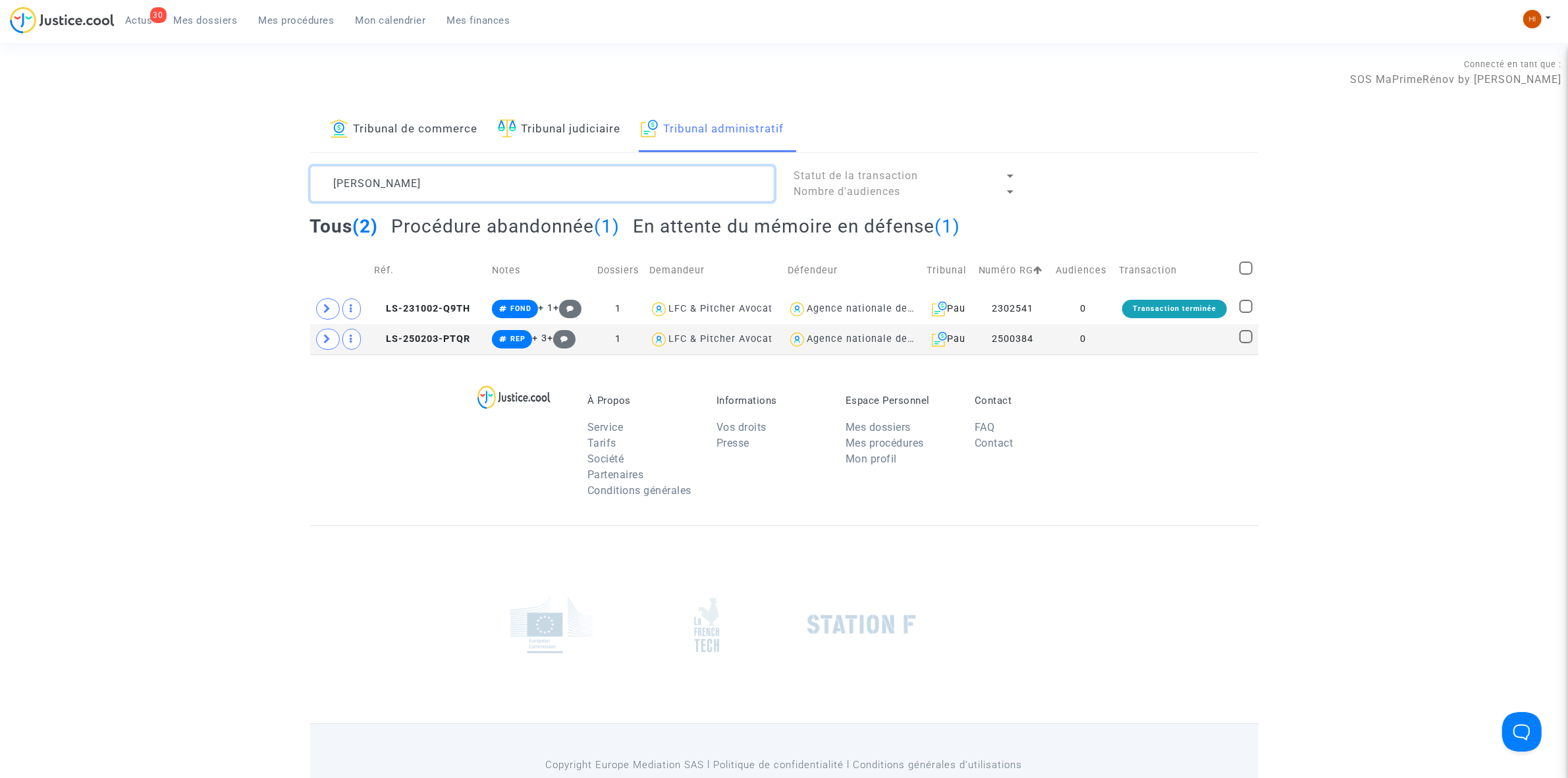
type textarea "BONNET Christian"
click at [1103, 343] on td "0" at bounding box center [1083, 339] width 63 height 30
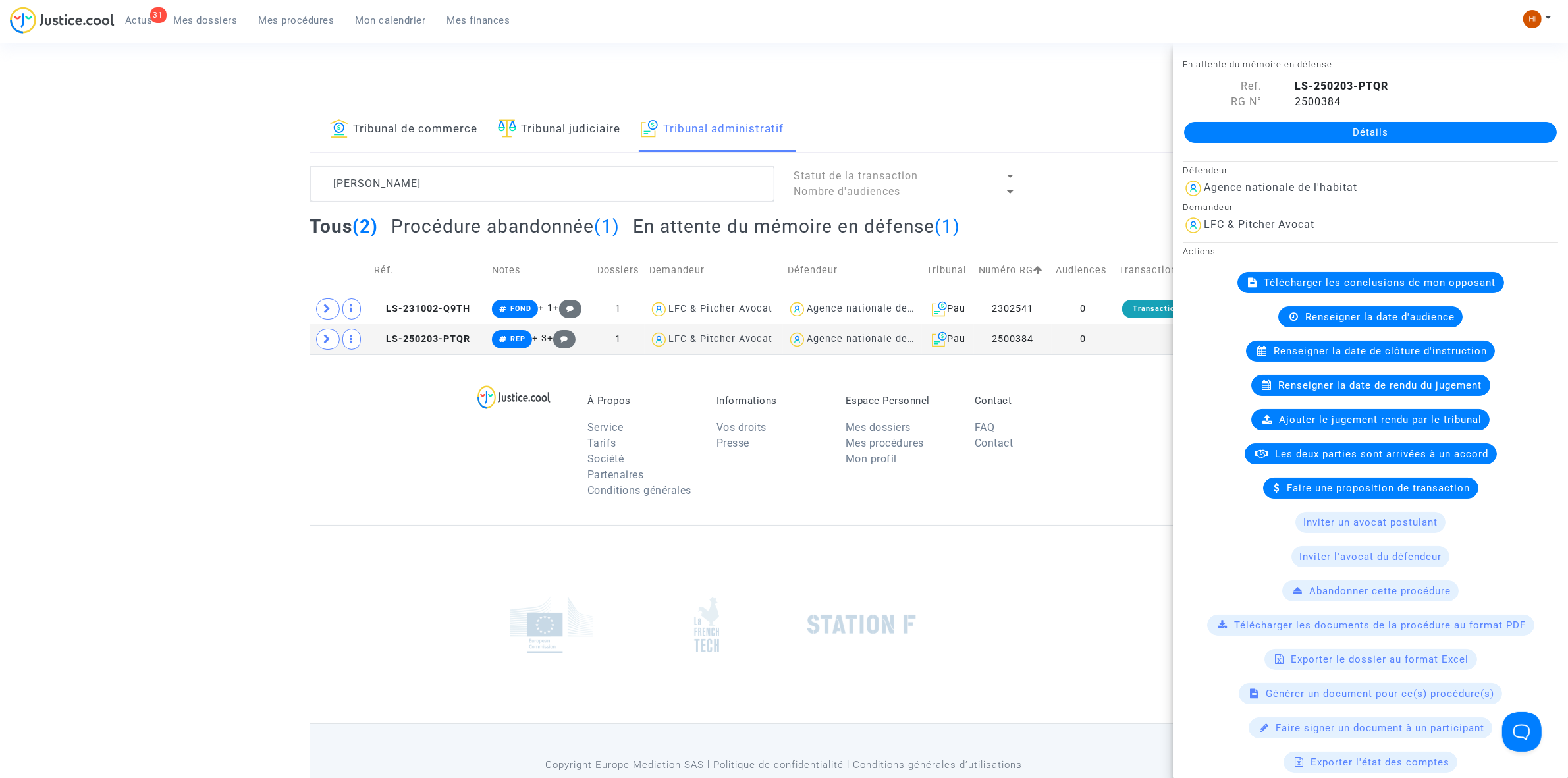
click at [1319, 354] on span "Renseigner la date de clôture d'instruction" at bounding box center [1380, 351] width 213 height 12
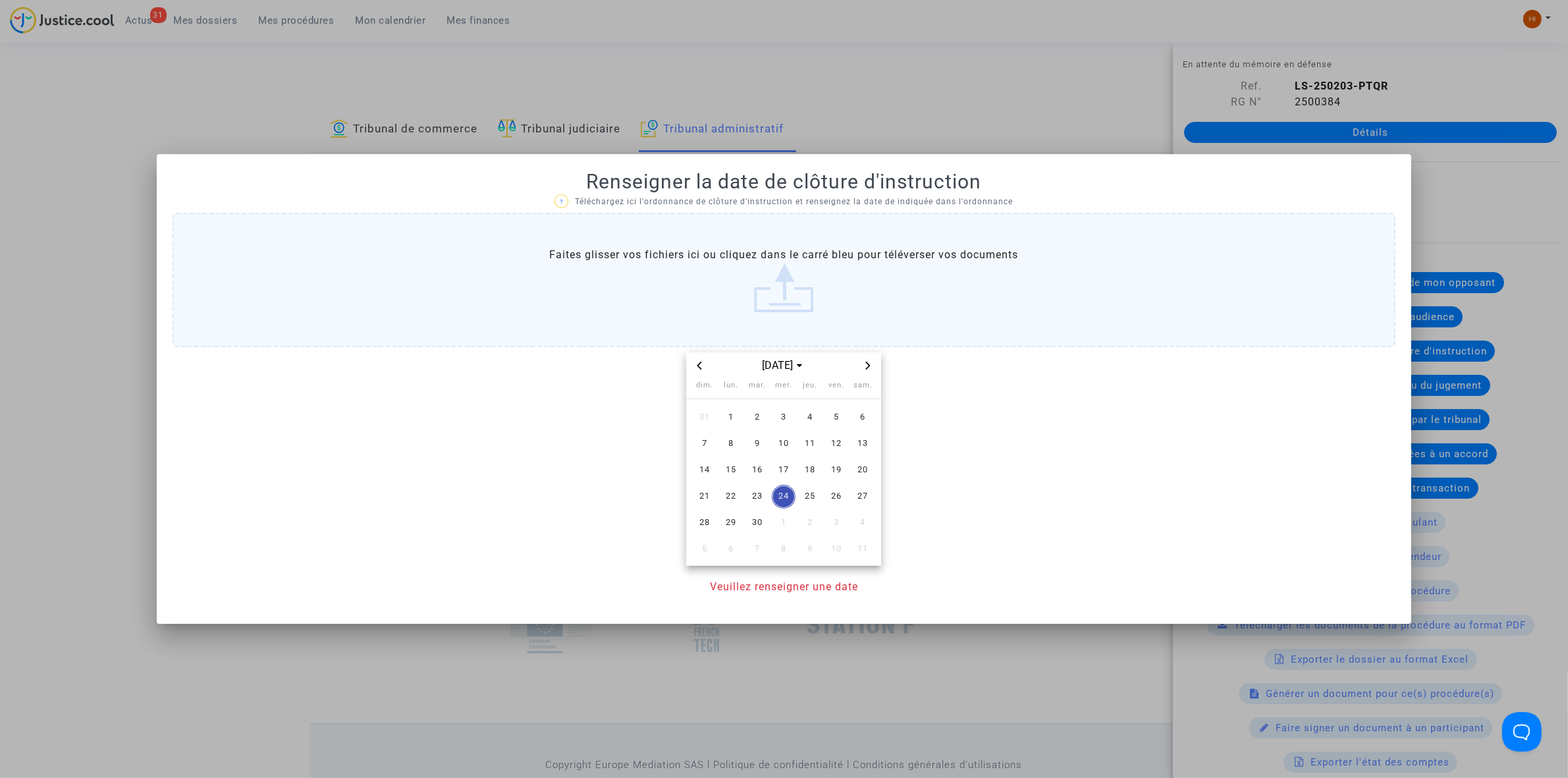
click at [868, 366] on icon "Next month" at bounding box center [868, 366] width 5 height 8
click at [815, 523] on span "30" at bounding box center [810, 523] width 24 height 24
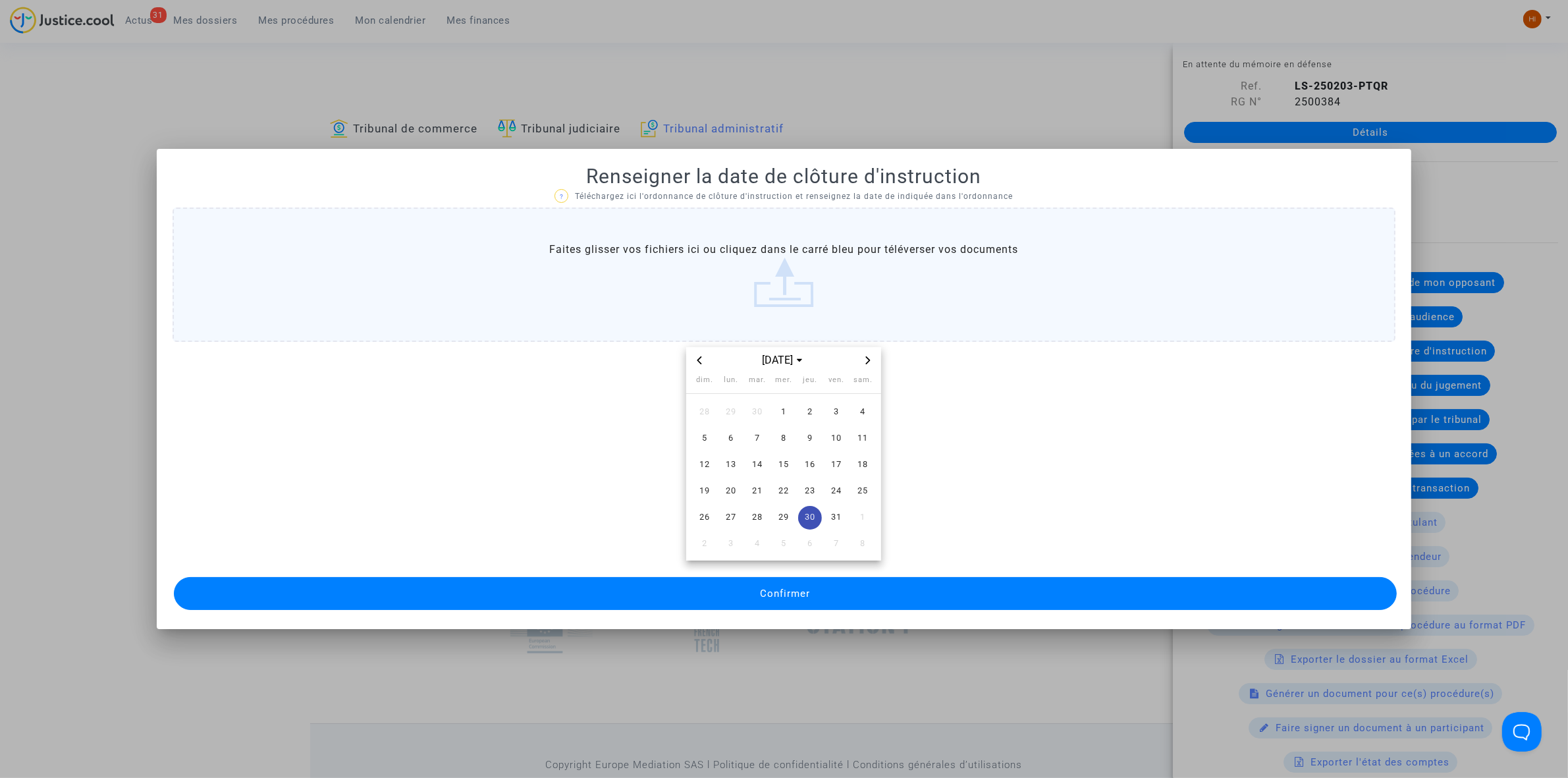
click at [811, 600] on button "Confirmer" at bounding box center [785, 593] width 1223 height 33
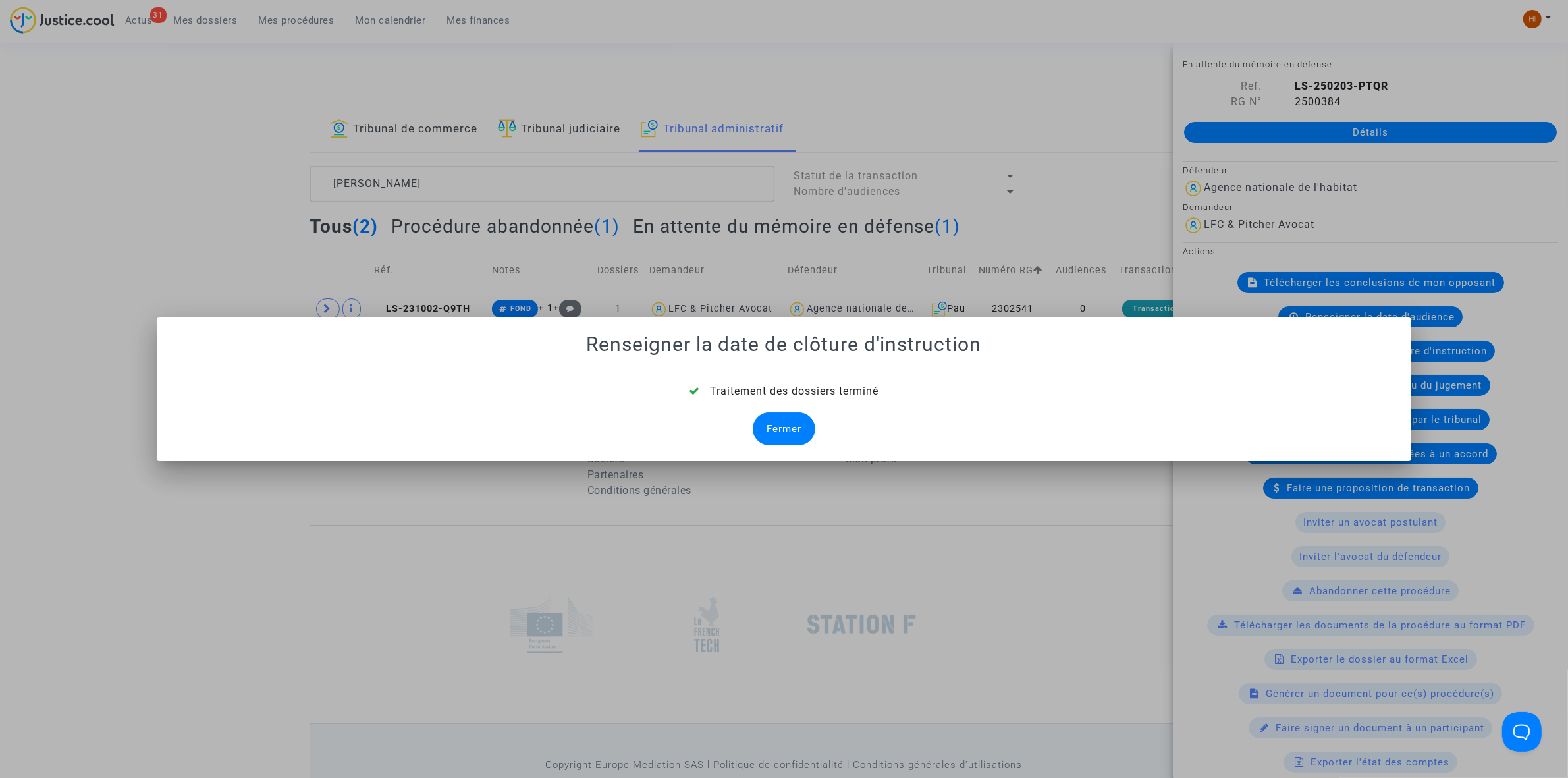
click at [759, 426] on div "Fermer" at bounding box center [784, 429] width 63 height 33
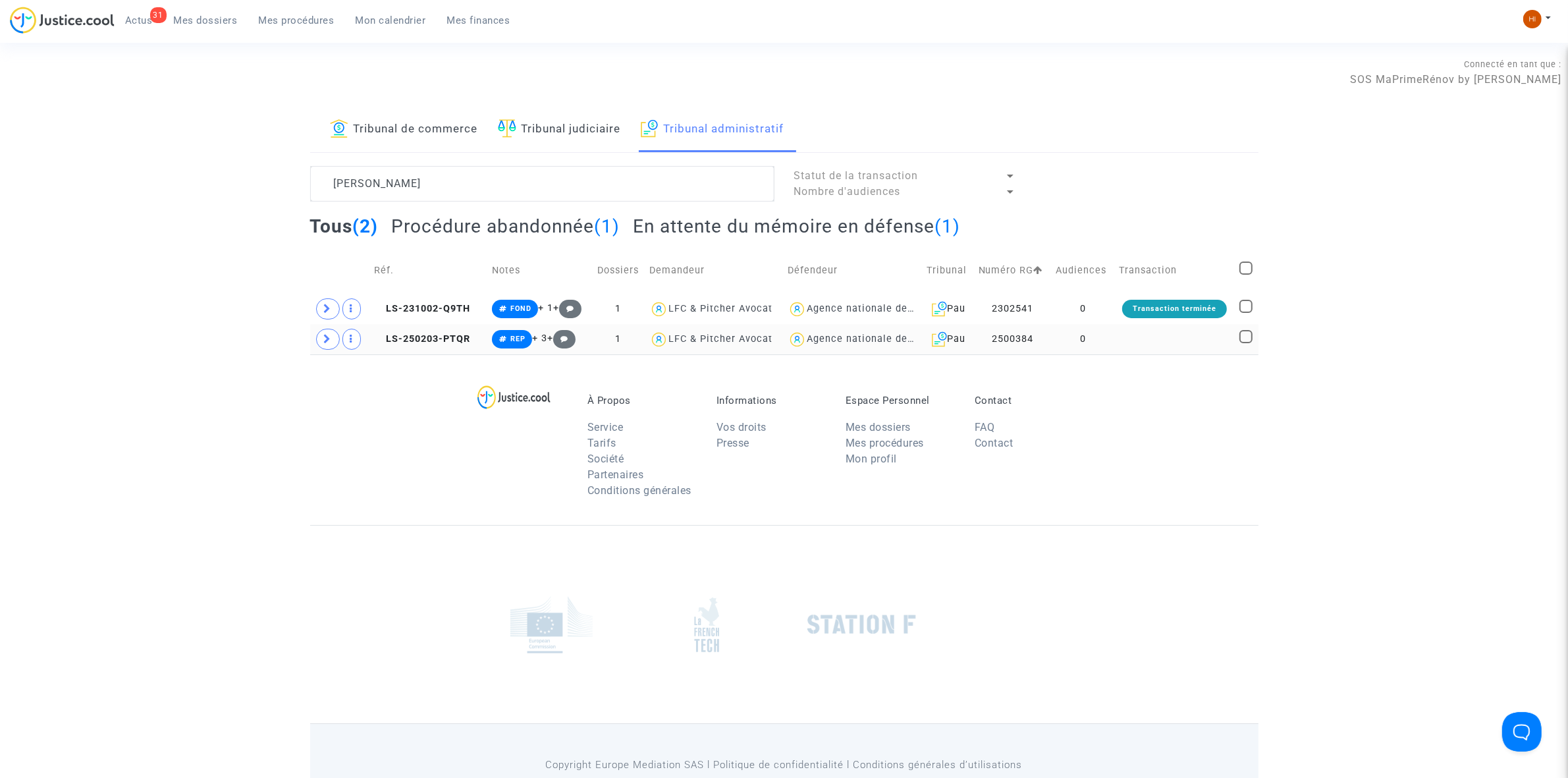
click at [1121, 340] on td at bounding box center [1174, 339] width 120 height 30
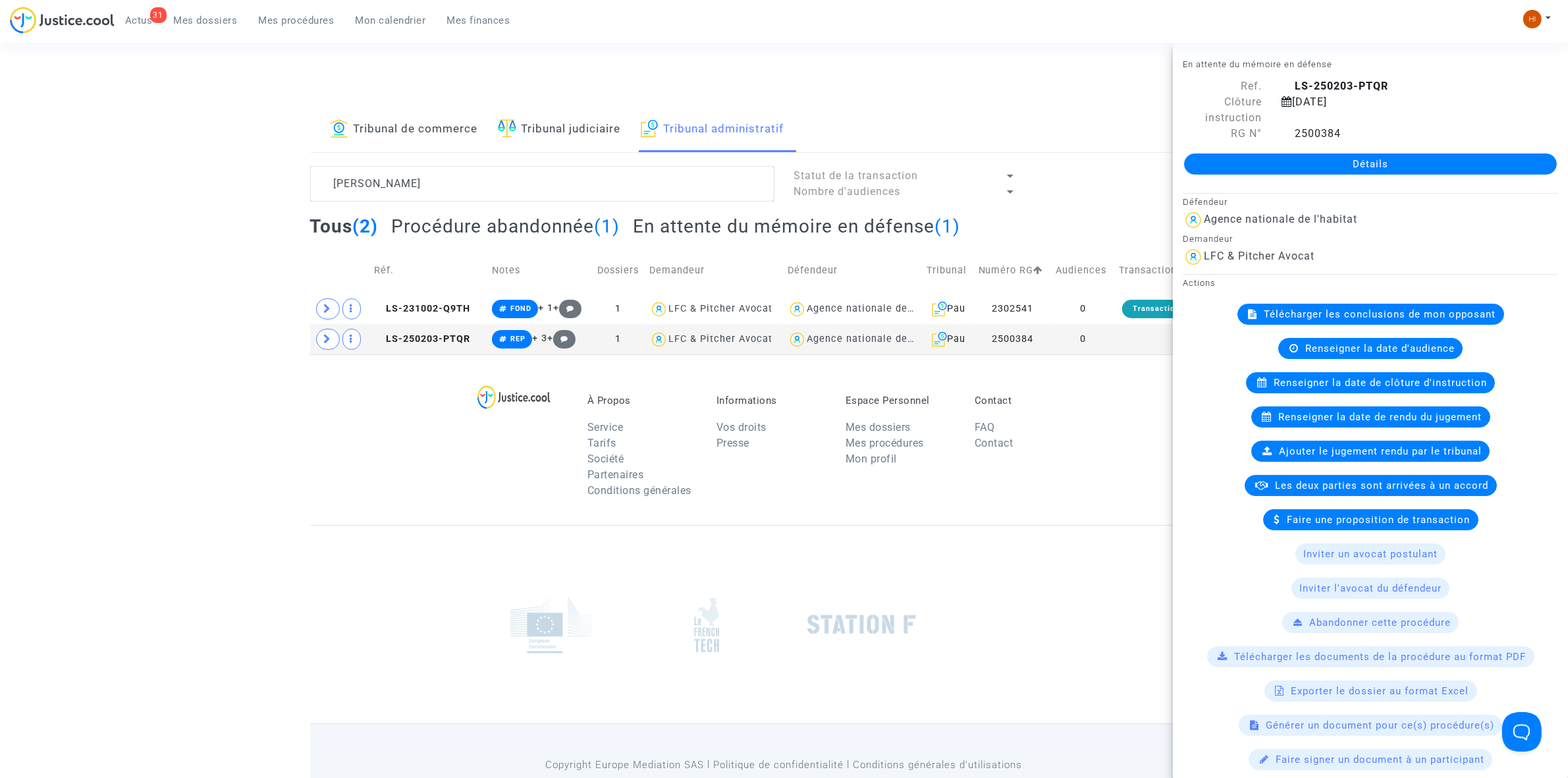
click at [1351, 160] on link "Détails" at bounding box center [1371, 163] width 373 height 21
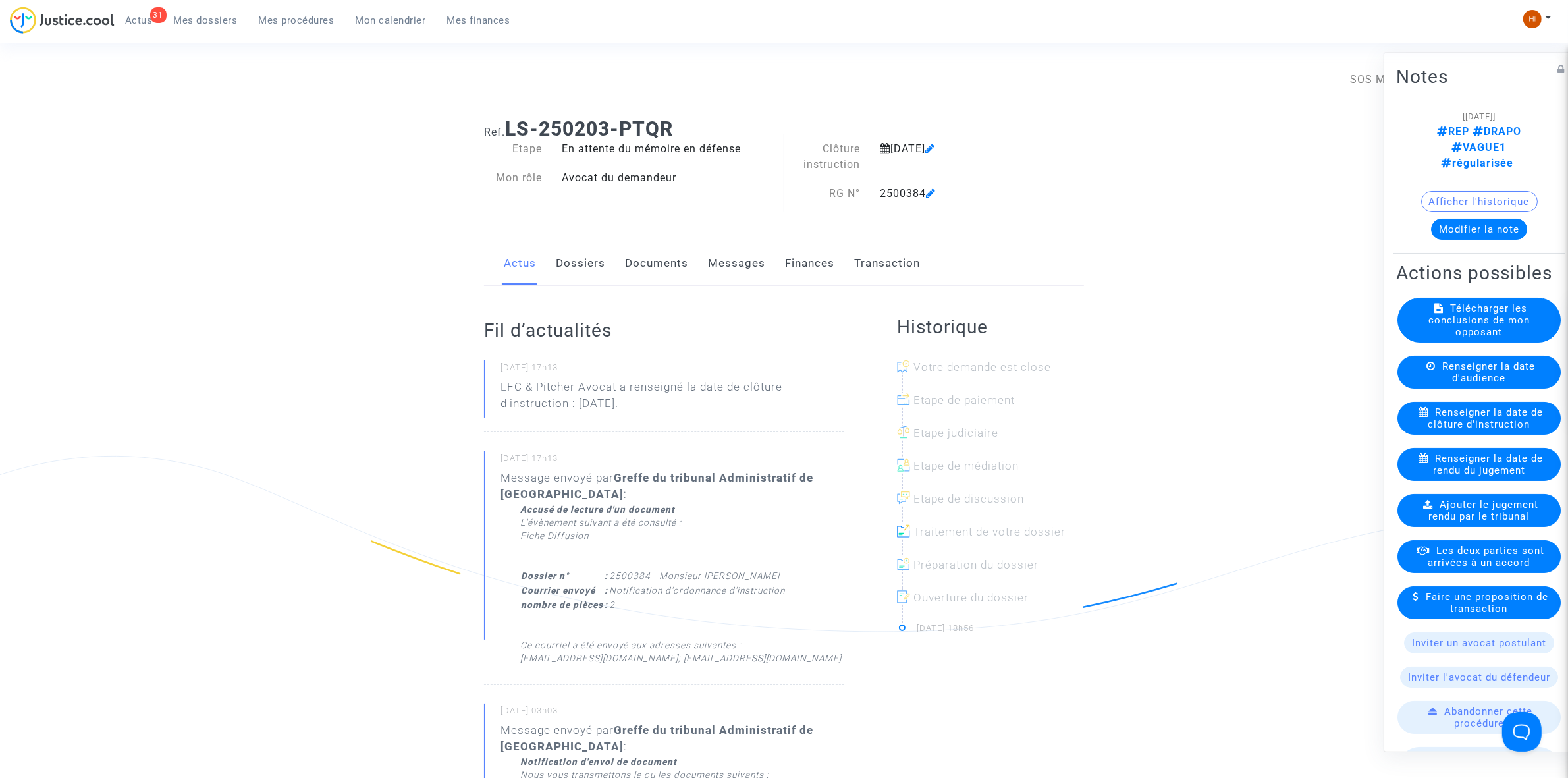
click at [657, 271] on link "Documents" at bounding box center [657, 263] width 63 height 44
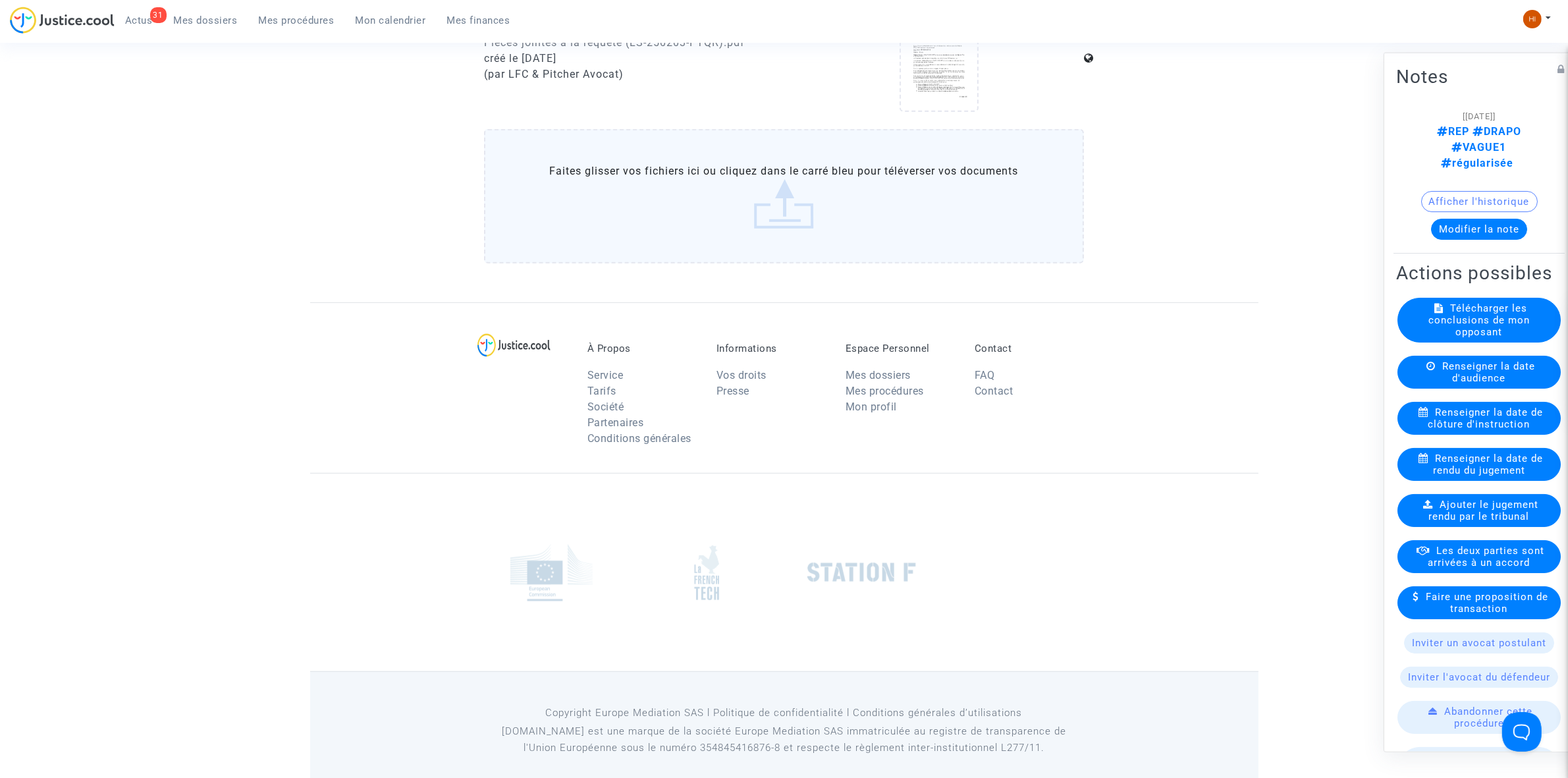
scroll to position [941, 0]
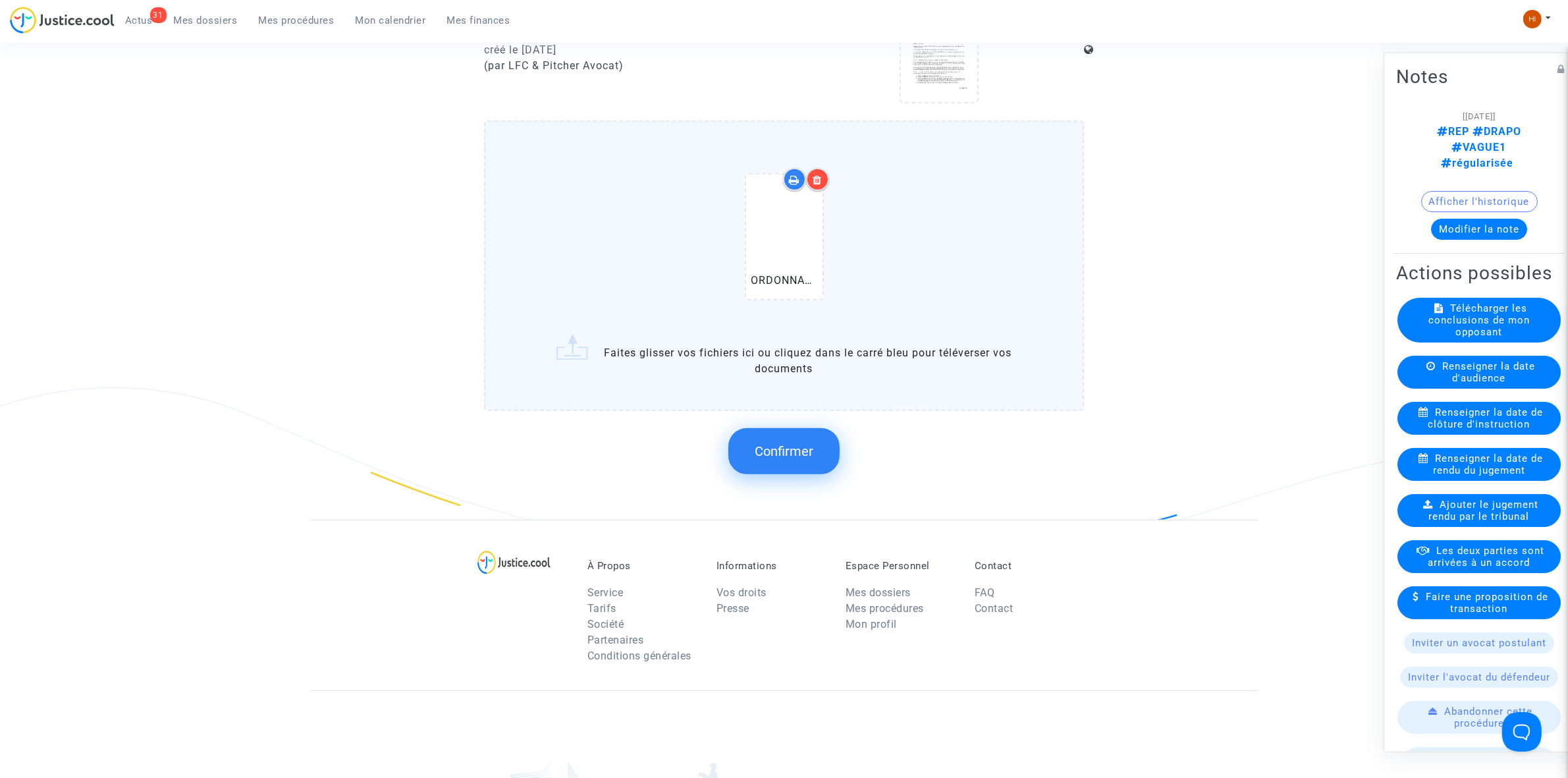
click at [739, 440] on button "Confirmer" at bounding box center [784, 451] width 111 height 46
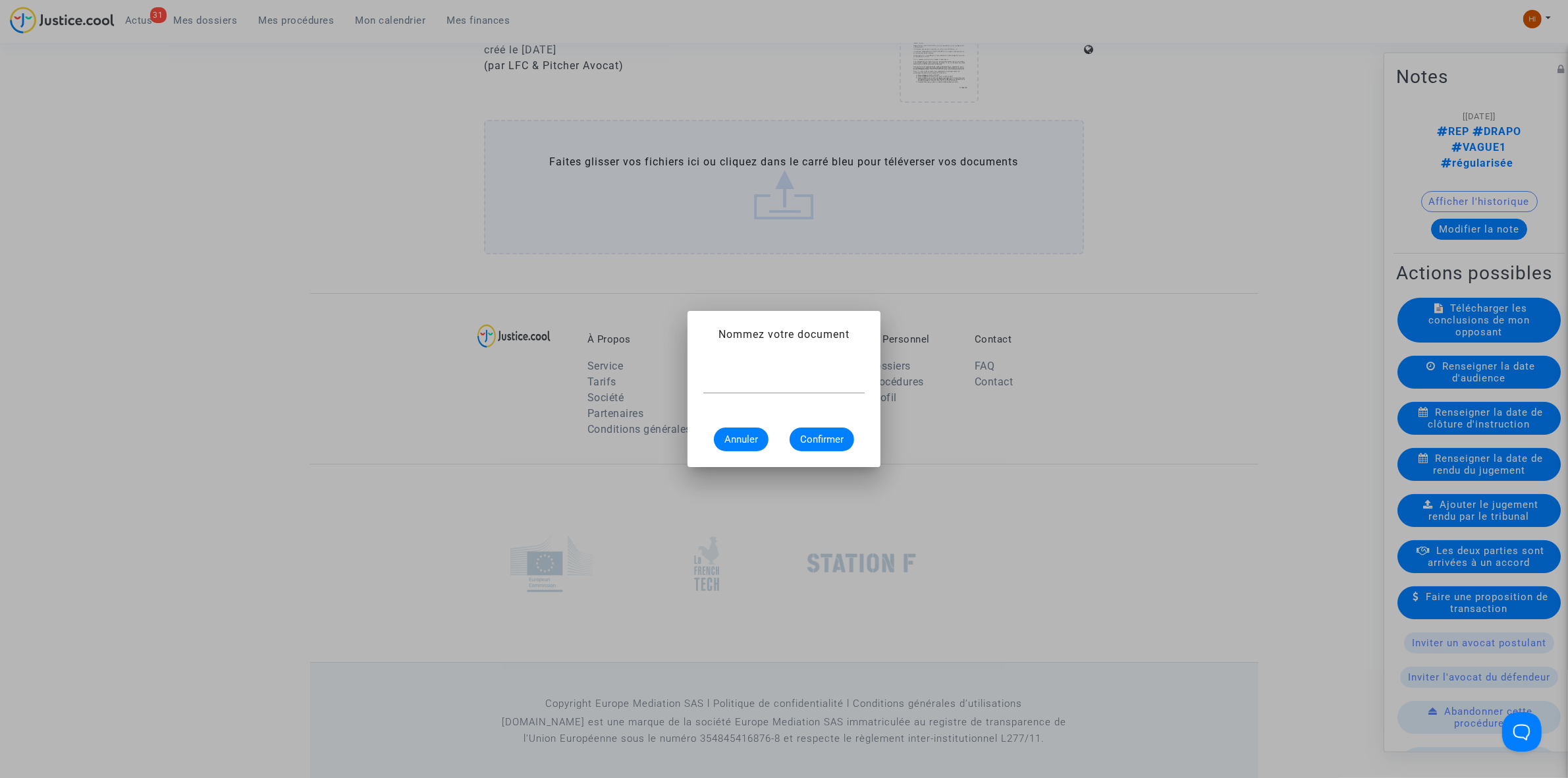
scroll to position [0, 0]
paste input "ORDONNANCE CLÔTURE D’INSTRUCTION"
type input "ORDONNANCE CLÔTURE D’INSTRUCTION"
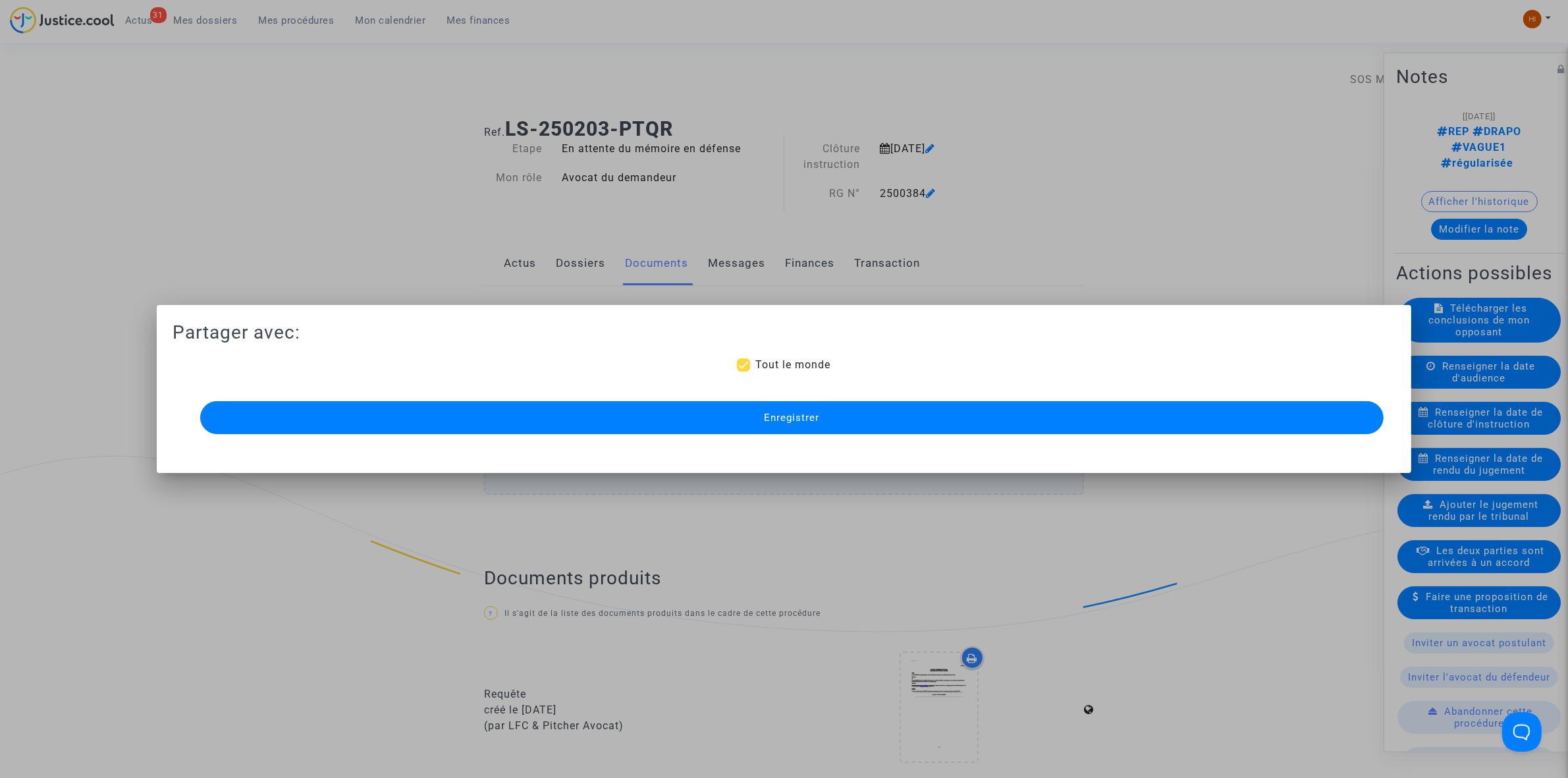
scroll to position [941, 0]
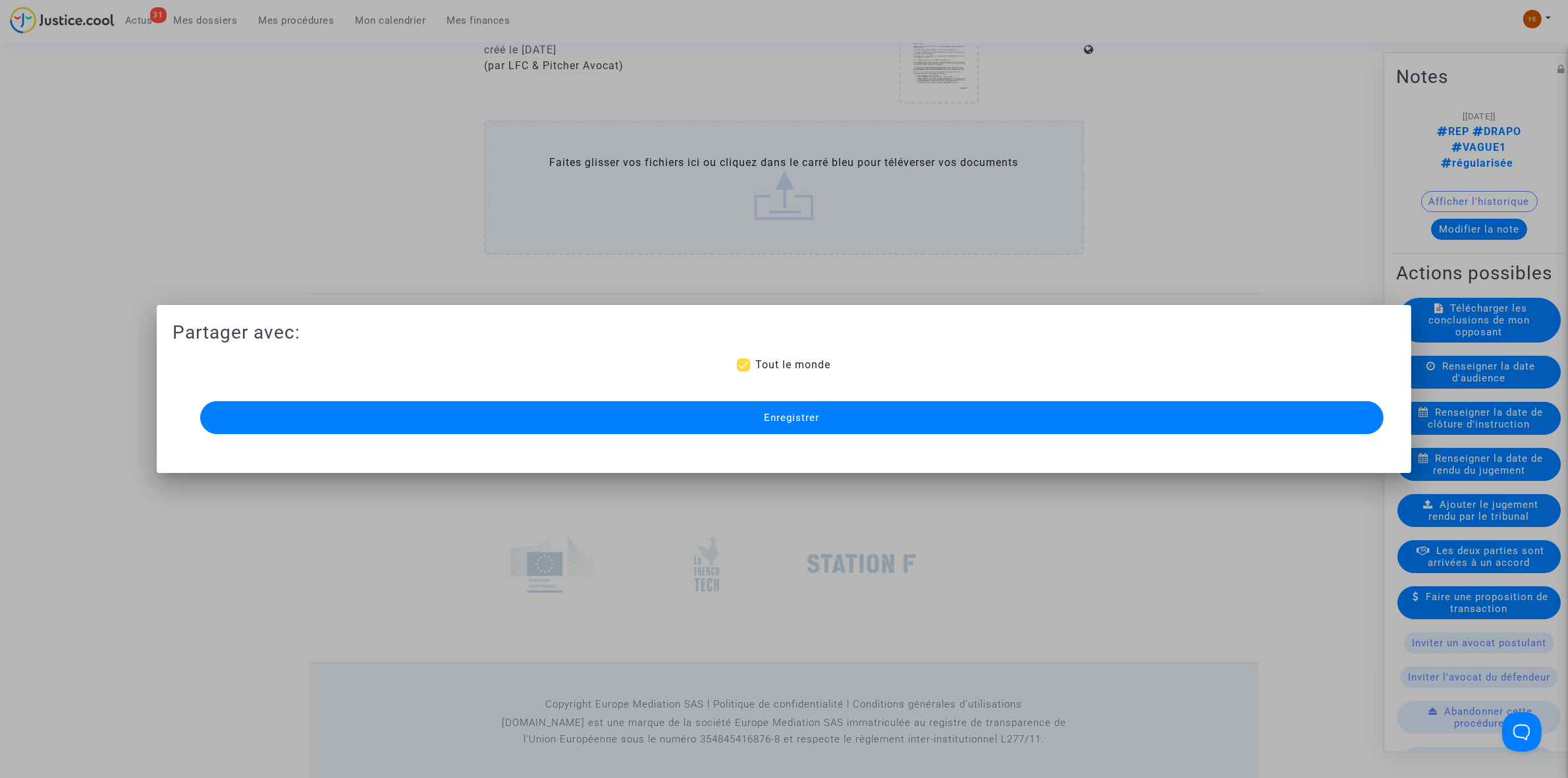
click at [1079, 420] on button "Enregistrer" at bounding box center [792, 418] width 1183 height 33
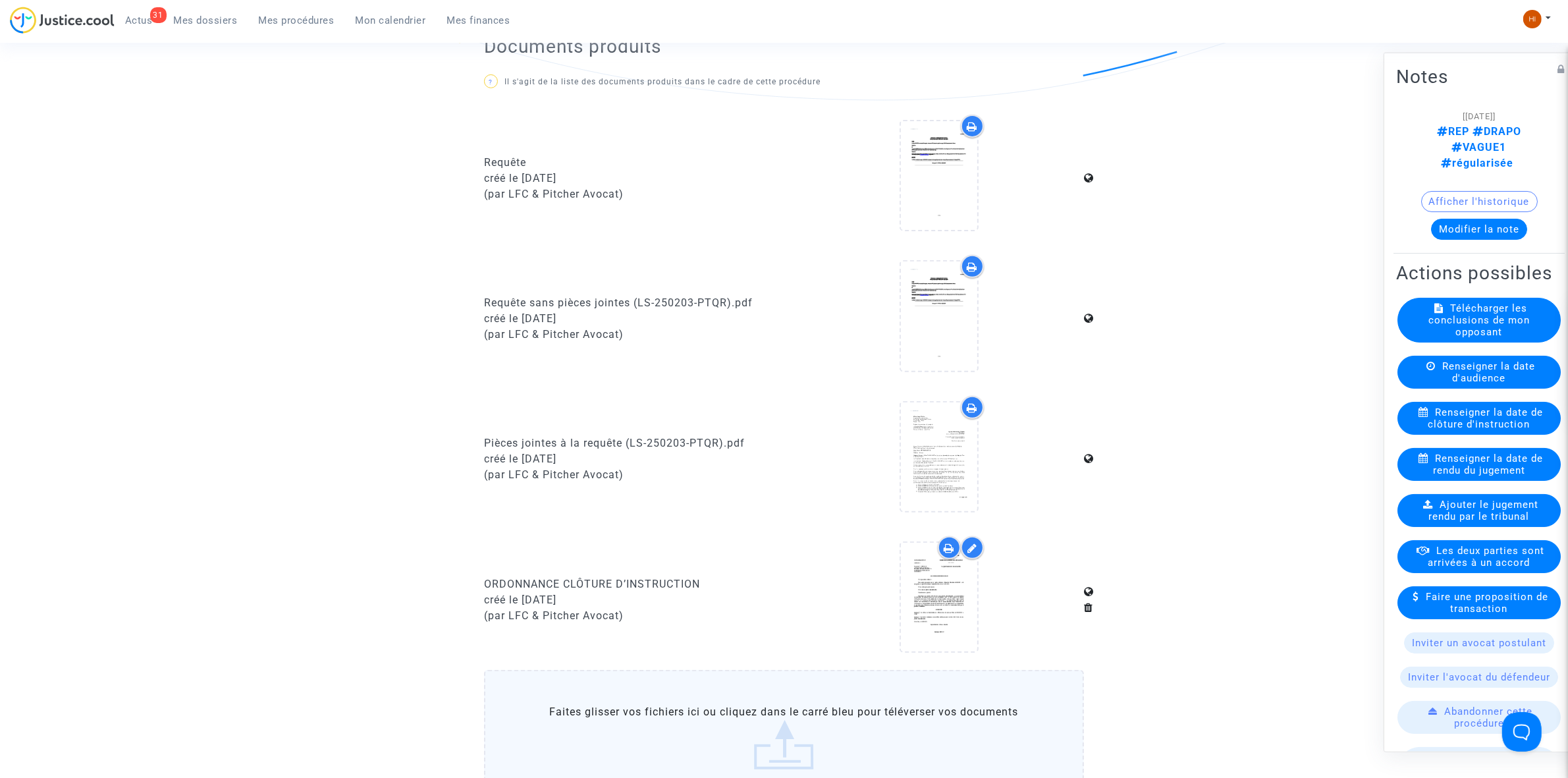
scroll to position [529, 0]
click at [286, 17] on span "Mes procédures" at bounding box center [296, 20] width 75 height 12
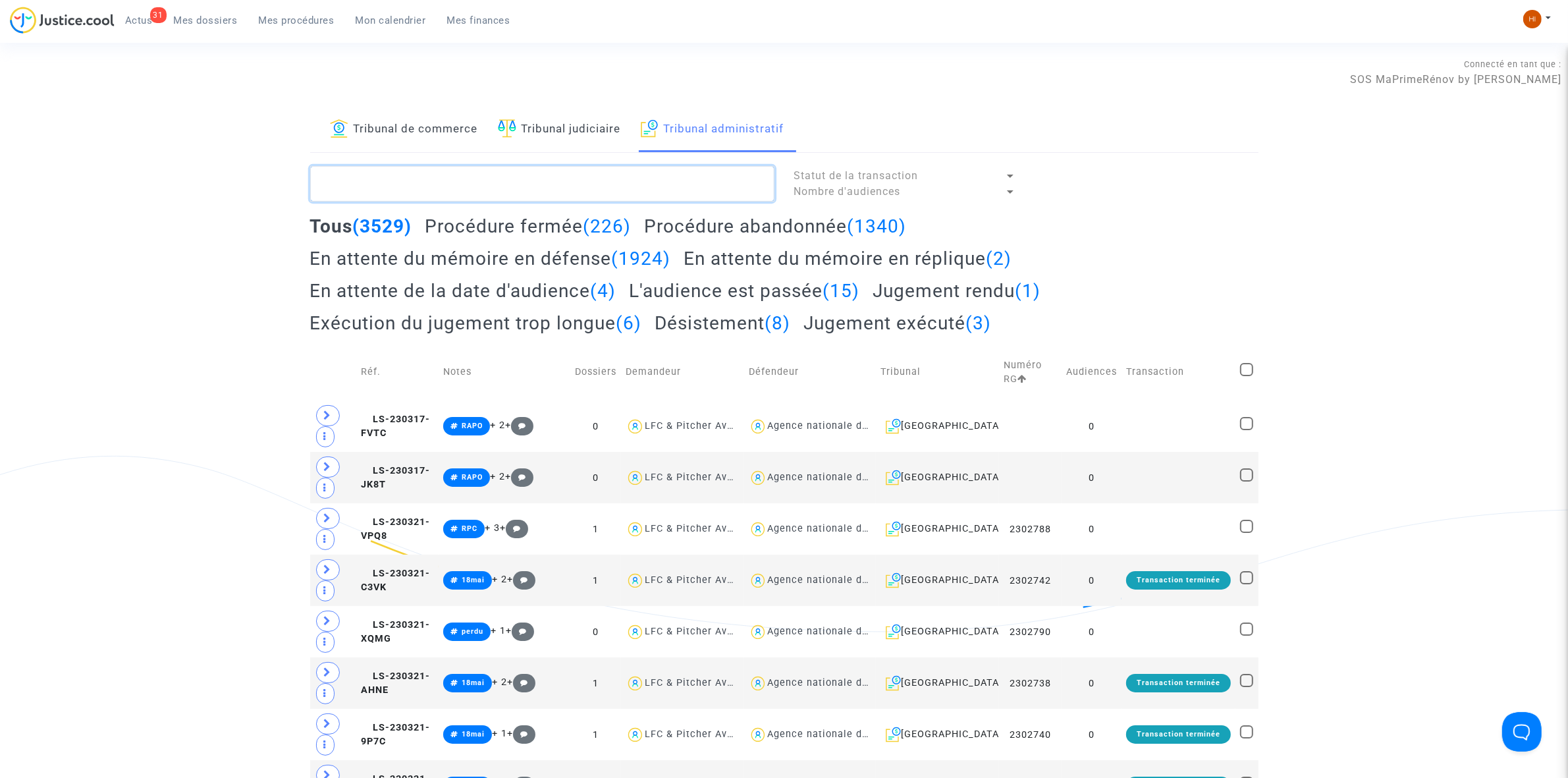
click at [524, 178] on textarea at bounding box center [542, 183] width 464 height 36
paste textarea "2500370 - Monsieur CAPARRUS Jean"
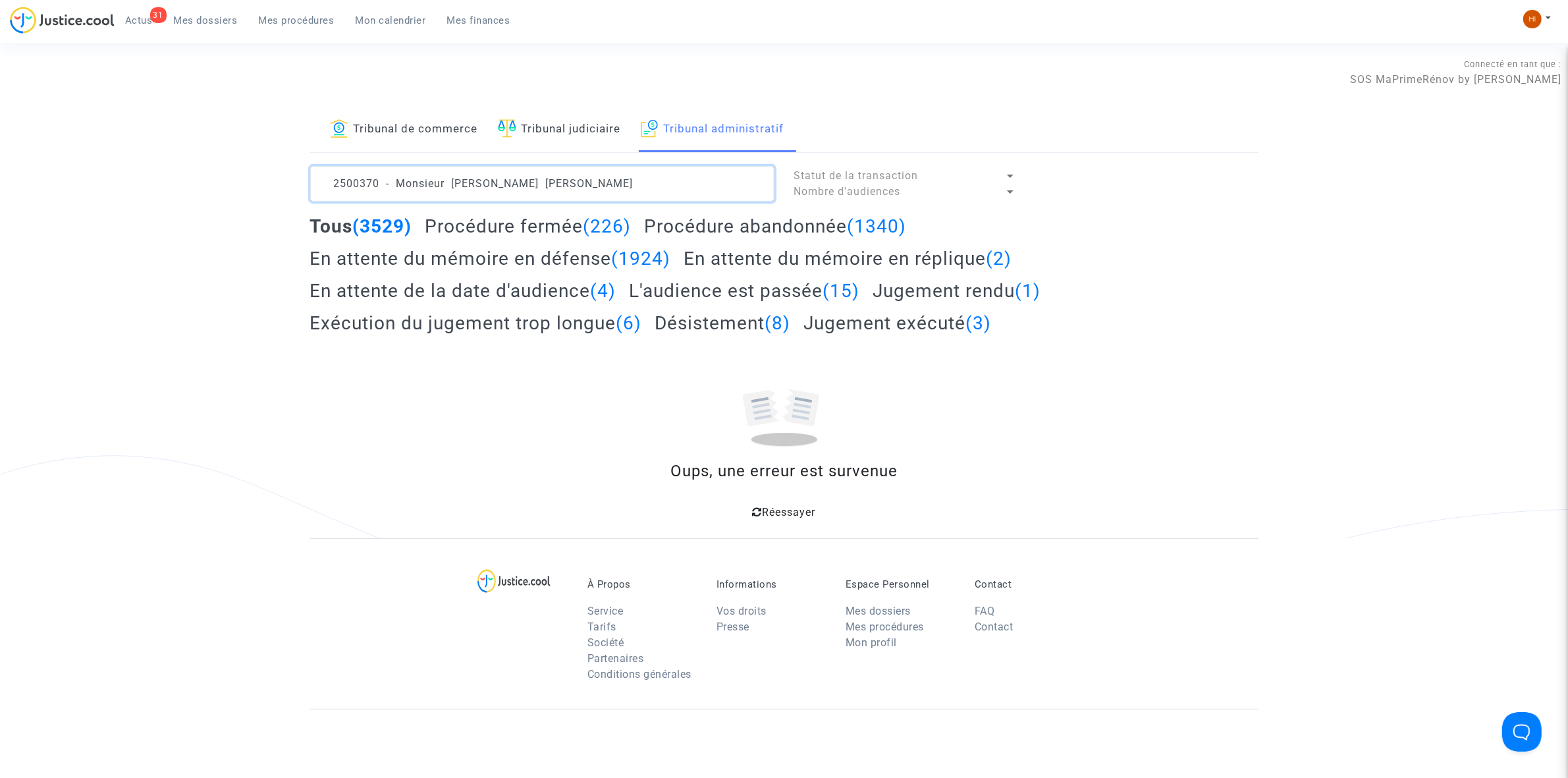
drag, startPoint x: 441, startPoint y: 188, endPoint x: -990, endPoint y: 8, distance: 1442.3
click at [0, 8] on html "31 Actus Mes dossiers Mes procédures Mon calendrier Mes finances Mon profil Cha…" at bounding box center [784, 513] width 1568 height 1027
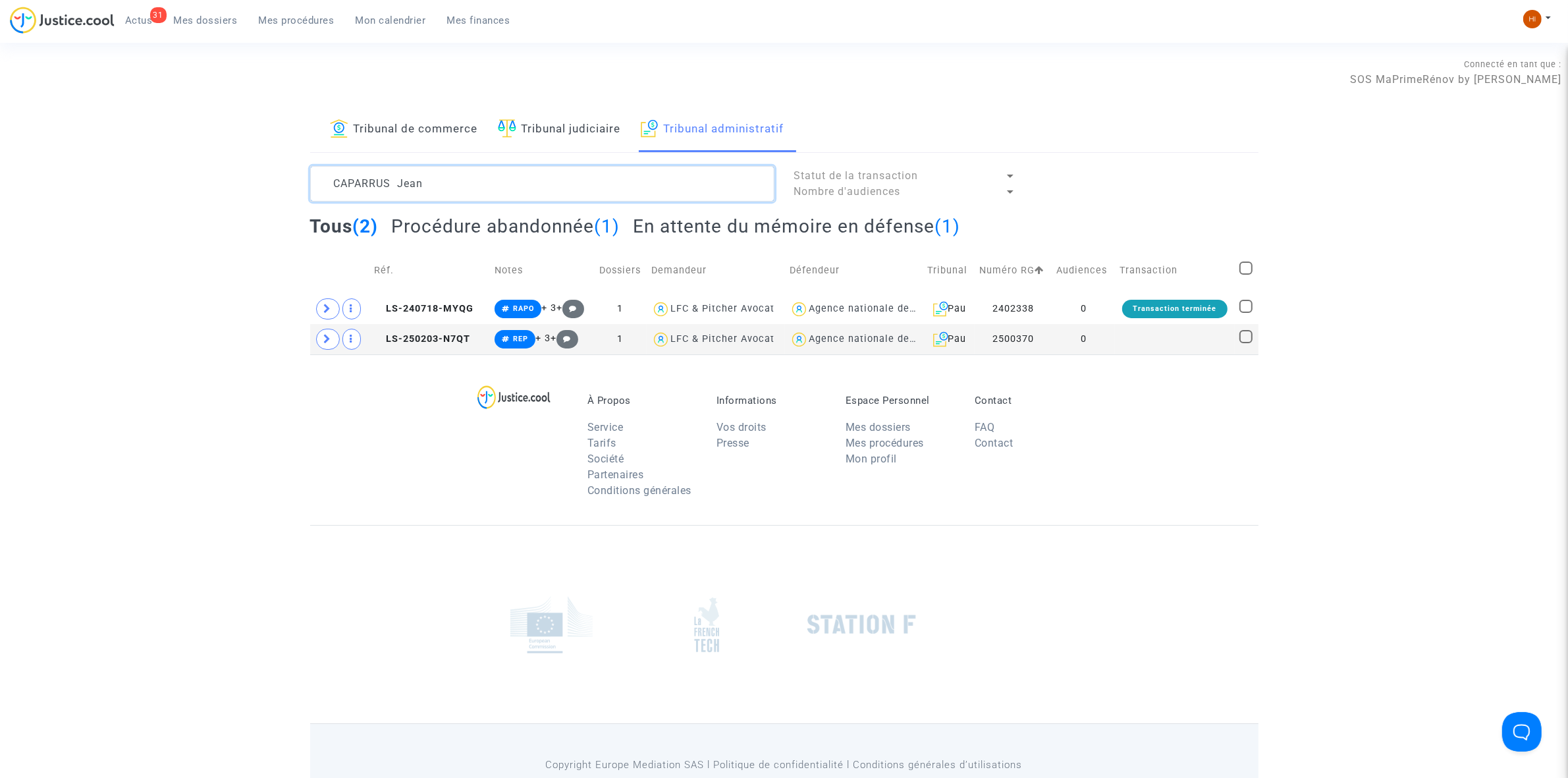
type textarea "CAPARRUS Jean"
drag, startPoint x: 1125, startPoint y: 339, endPoint x: 1183, endPoint y: 317, distance: 62.0
click at [1125, 339] on td at bounding box center [1175, 339] width 120 height 30
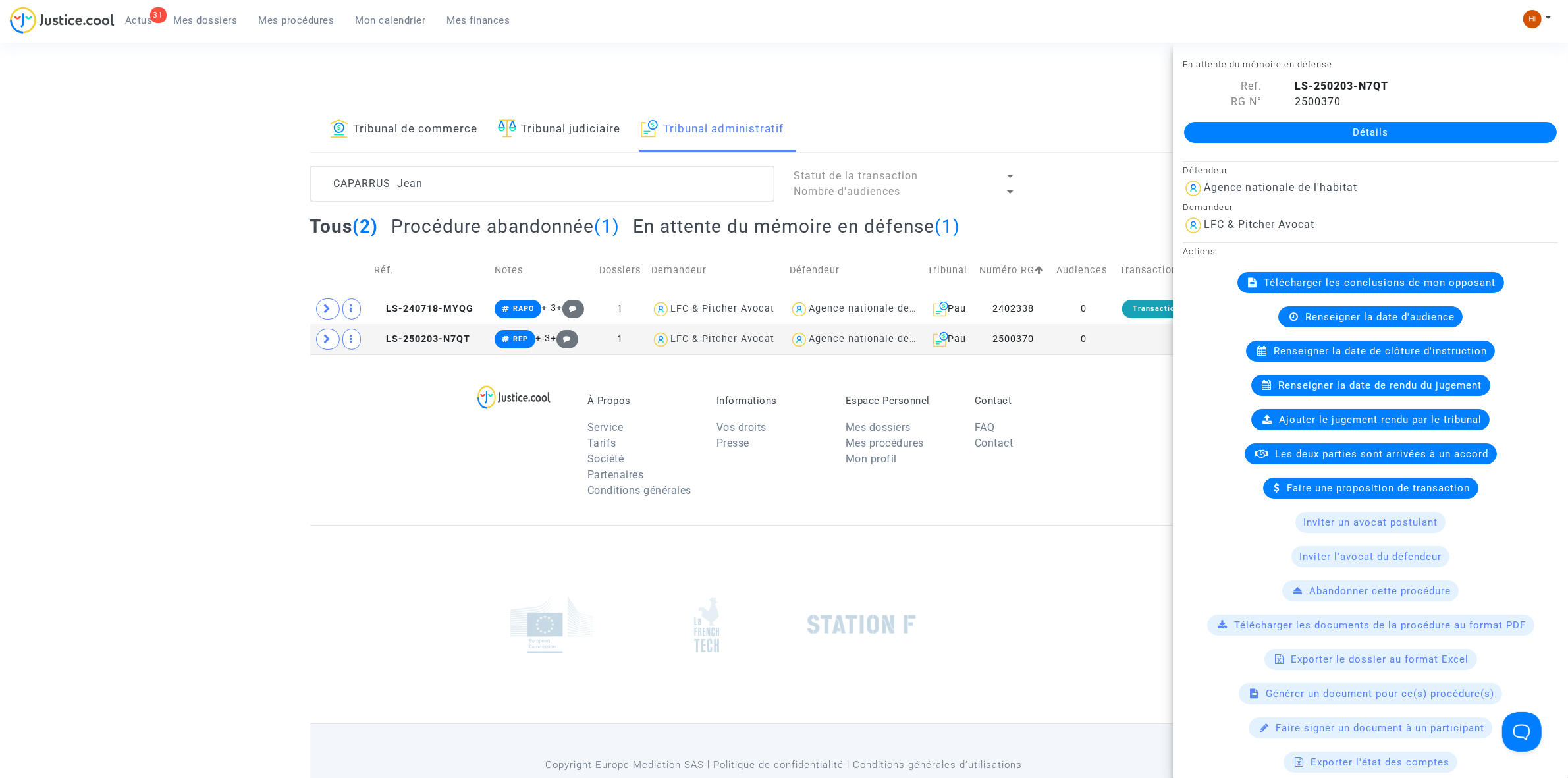
drag, startPoint x: 1509, startPoint y: 117, endPoint x: 1501, endPoint y: 122, distance: 9.4
click at [1501, 121] on div "Détails" at bounding box center [1371, 132] width 395 height 44
click at [1500, 130] on link "Détails" at bounding box center [1371, 132] width 373 height 21
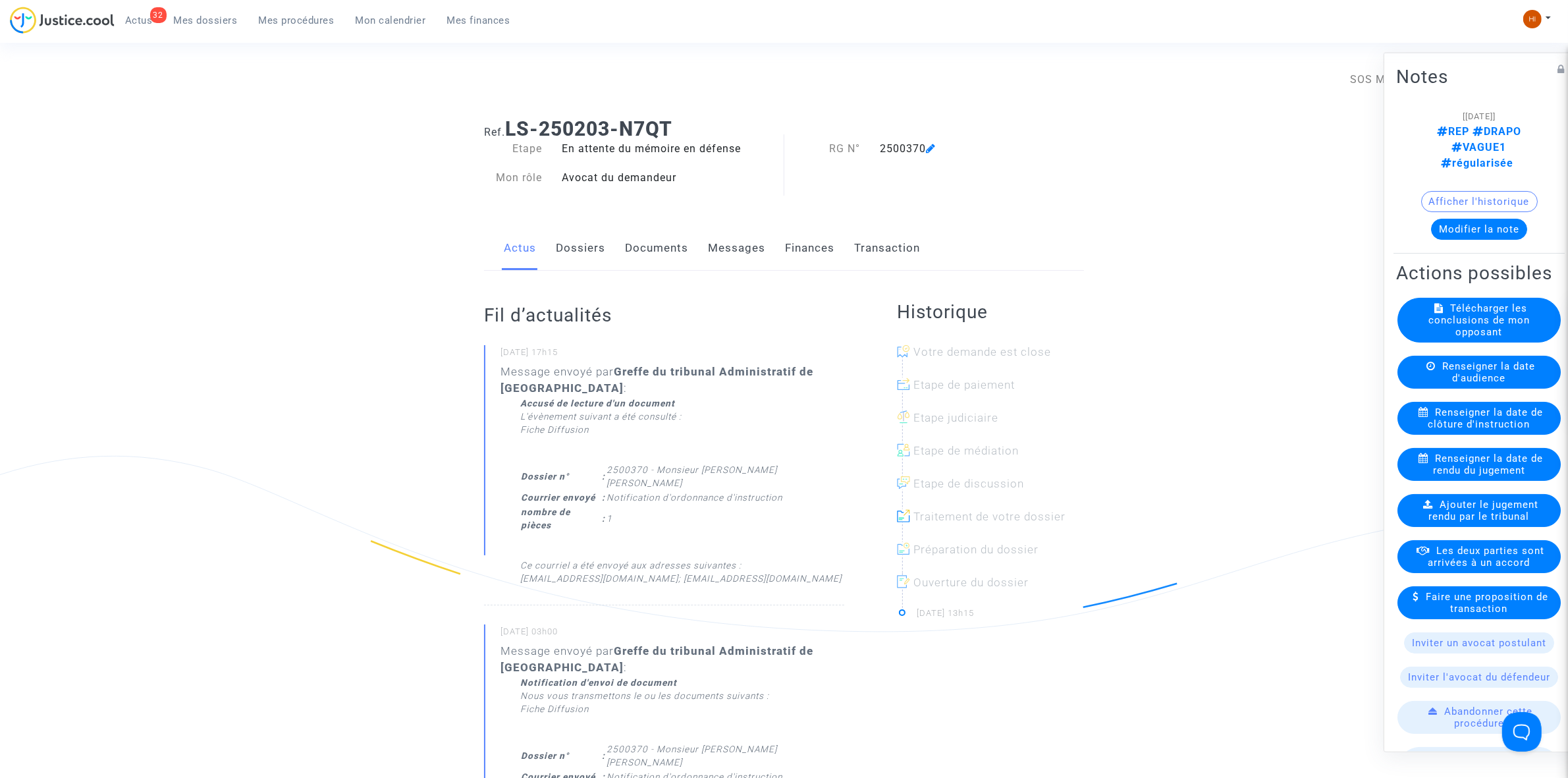
click at [1421, 416] on icon at bounding box center [1424, 411] width 10 height 10
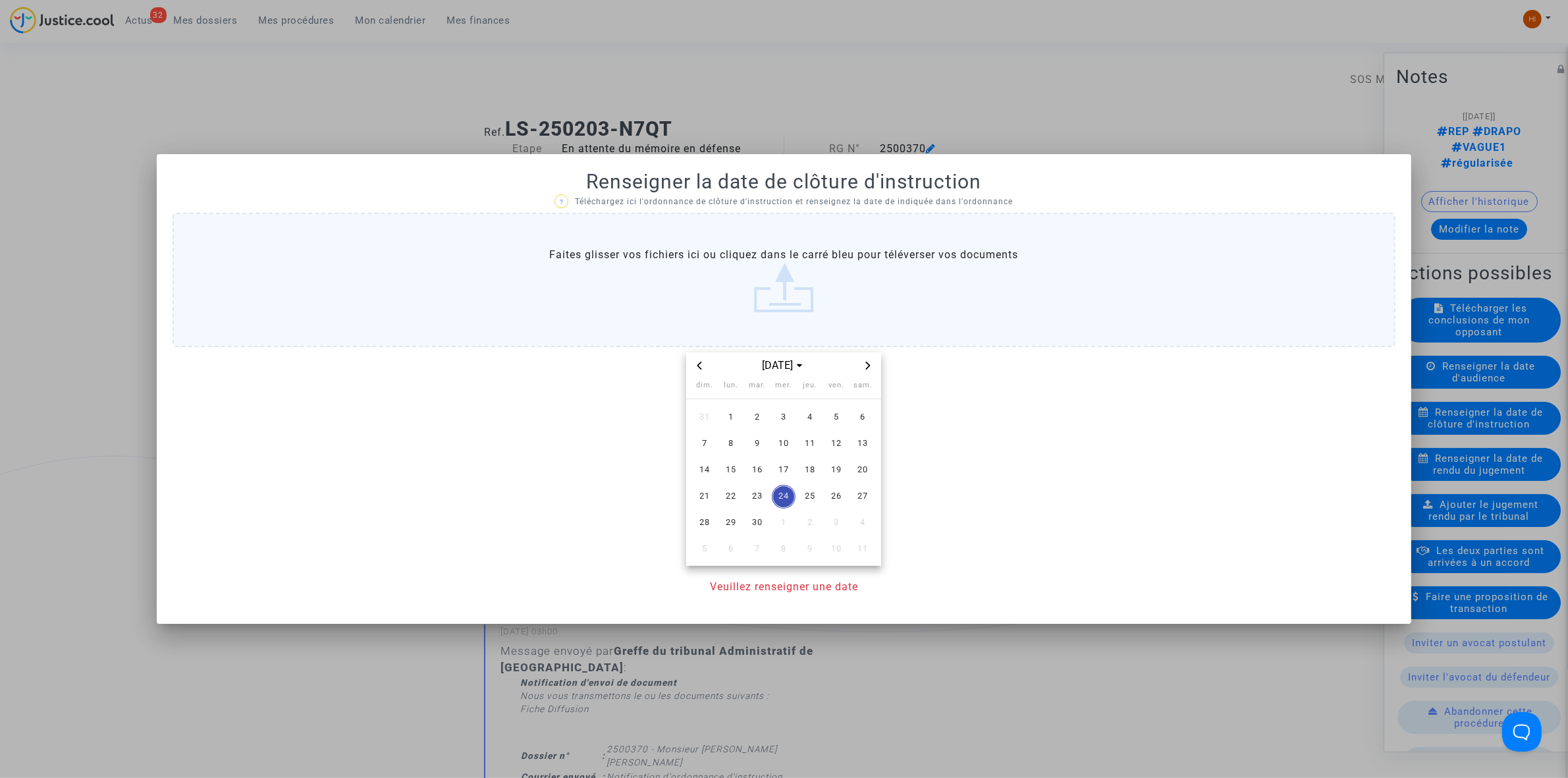
click at [873, 359] on span "Next month" at bounding box center [868, 366] width 16 height 16
click at [818, 527] on span "30" at bounding box center [810, 523] width 24 height 24
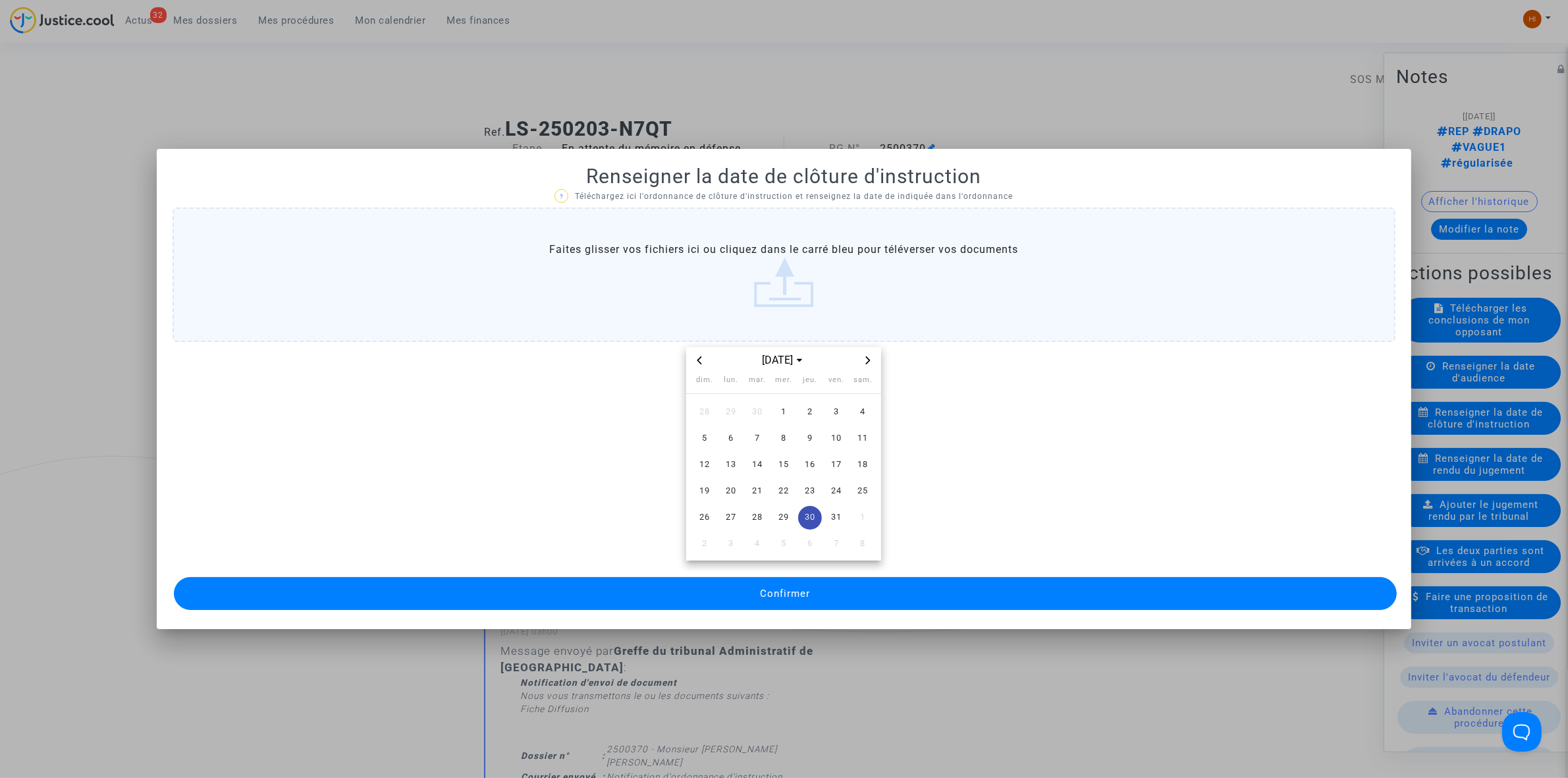
click at [824, 583] on button "Confirmer" at bounding box center [785, 593] width 1223 height 33
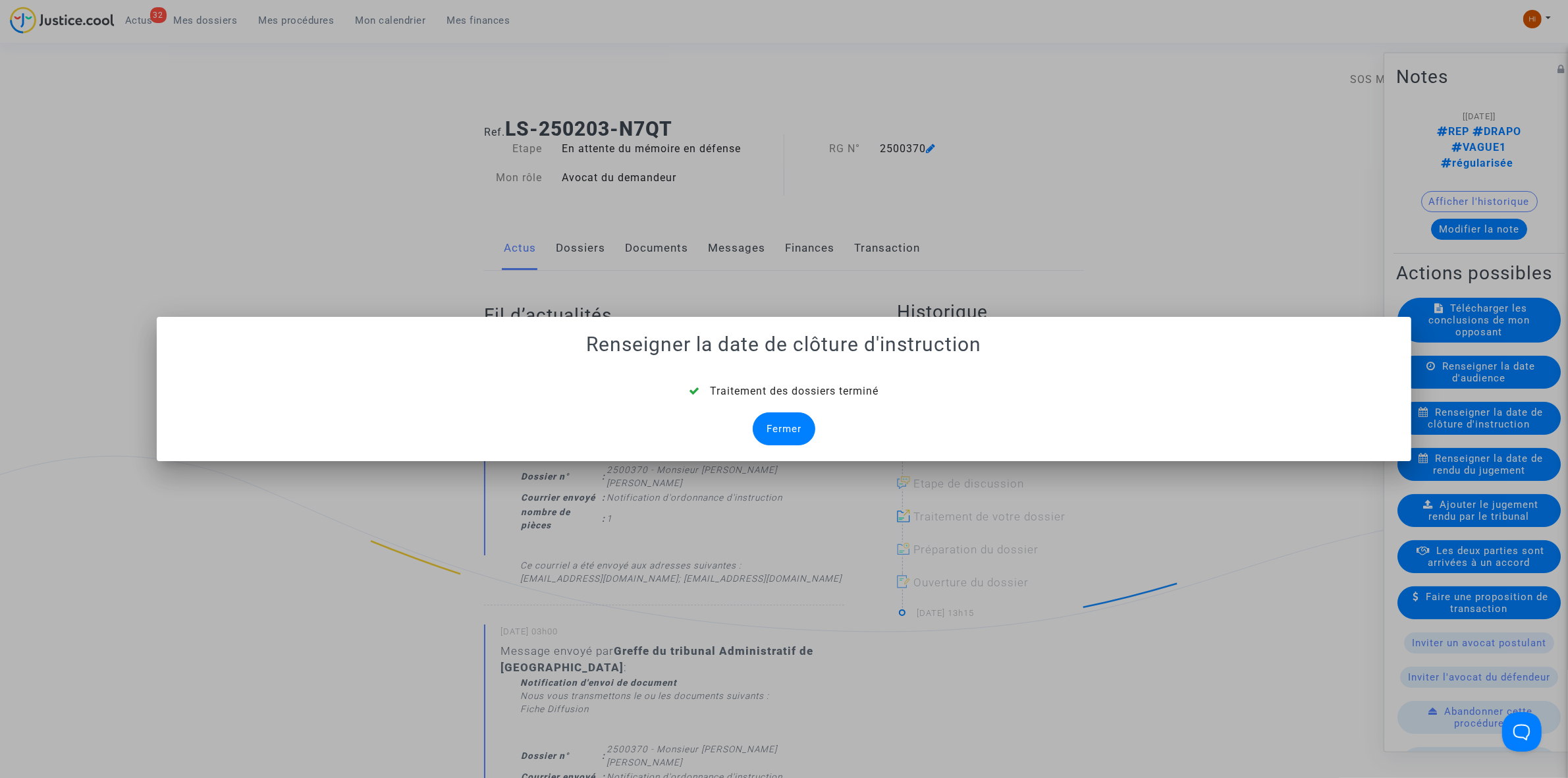
click at [791, 439] on div "Fermer" at bounding box center [784, 429] width 63 height 33
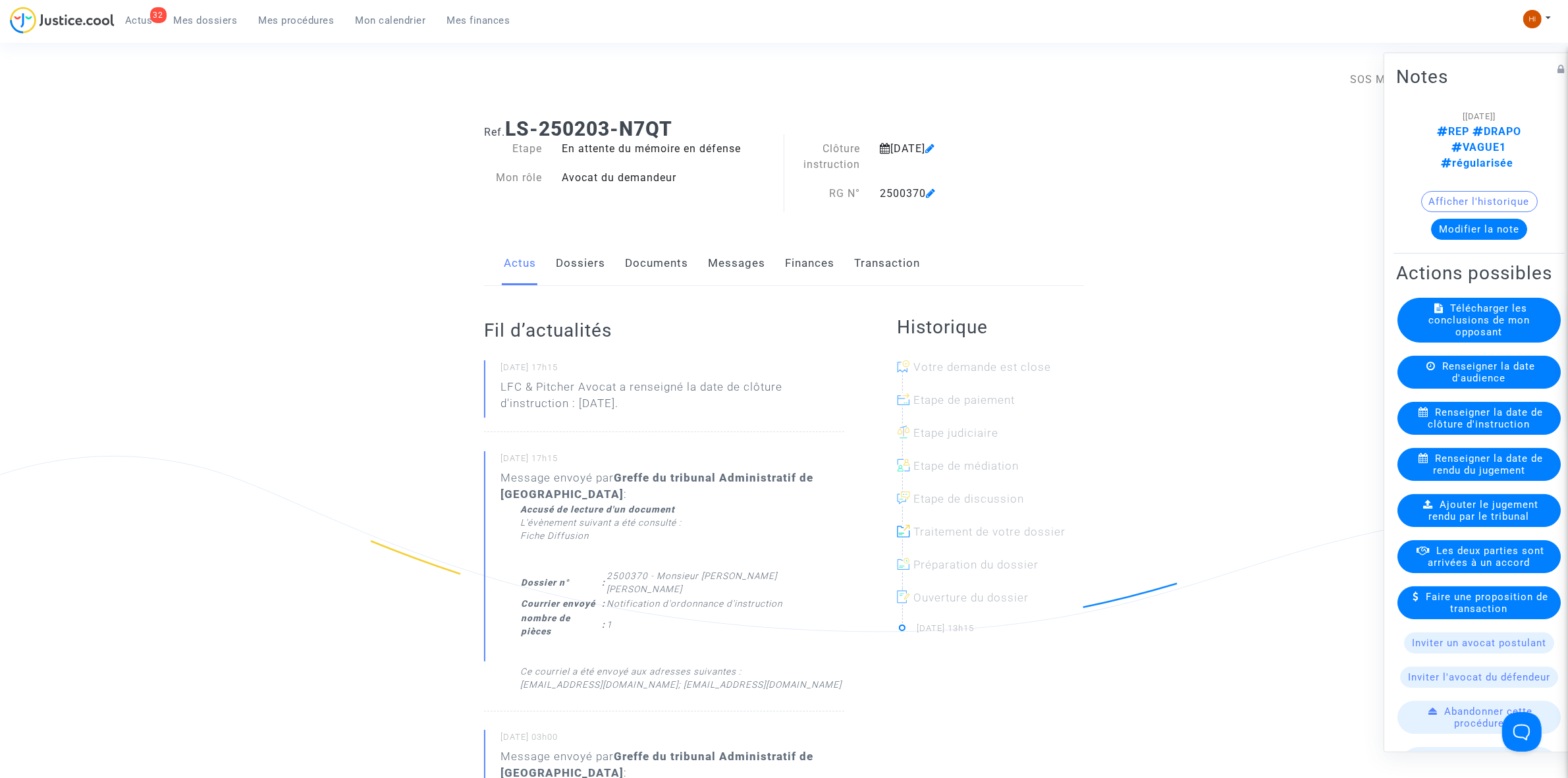
drag, startPoint x: 613, startPoint y: 248, endPoint x: 647, endPoint y: 265, distance: 38.0
click at [613, 248] on div "Actus Dossiers Documents Messages Finances Transaction" at bounding box center [784, 264] width 600 height 44
click at [653, 267] on link "Documents" at bounding box center [657, 263] width 63 height 44
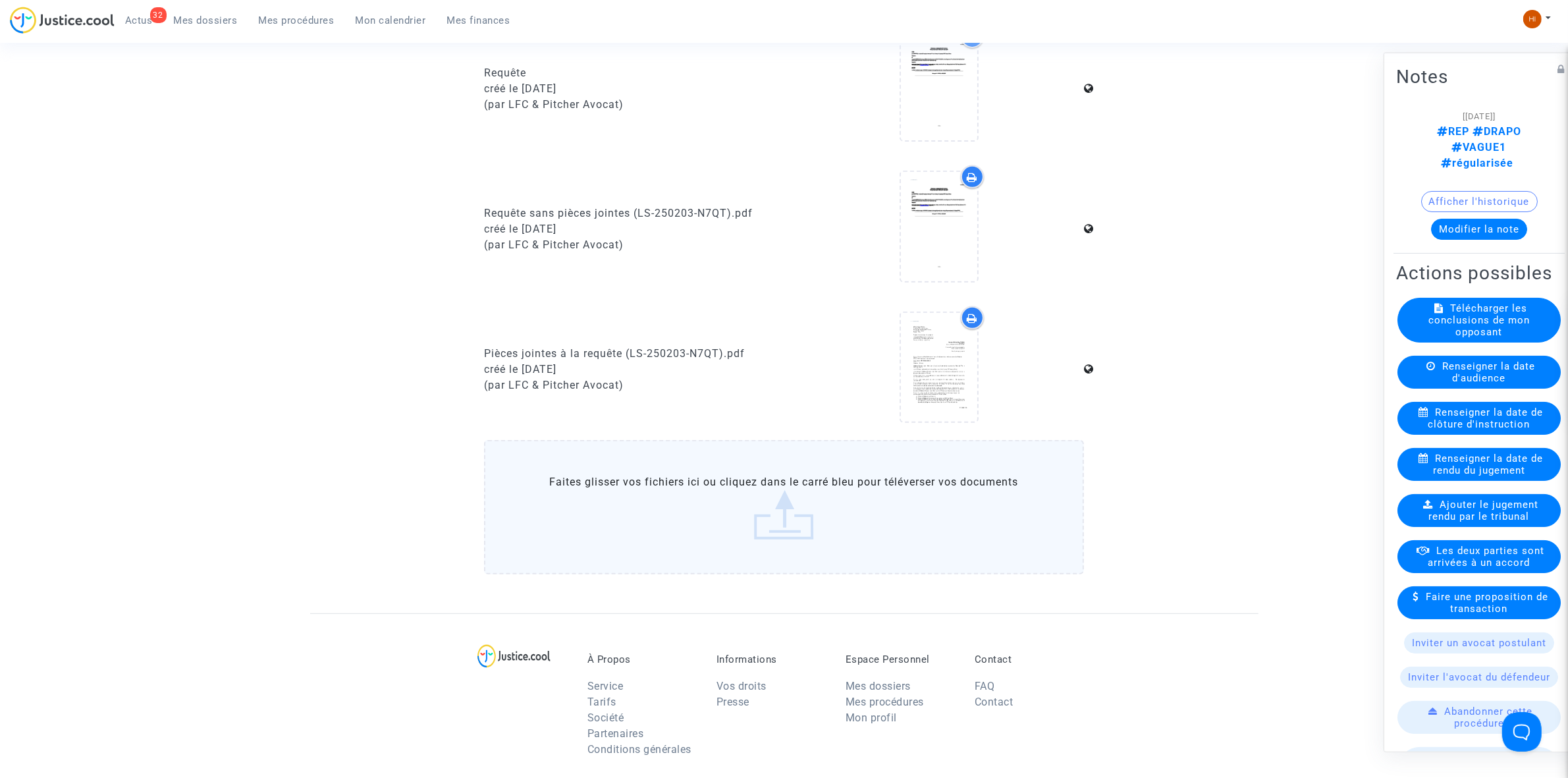
scroll to position [658, 0]
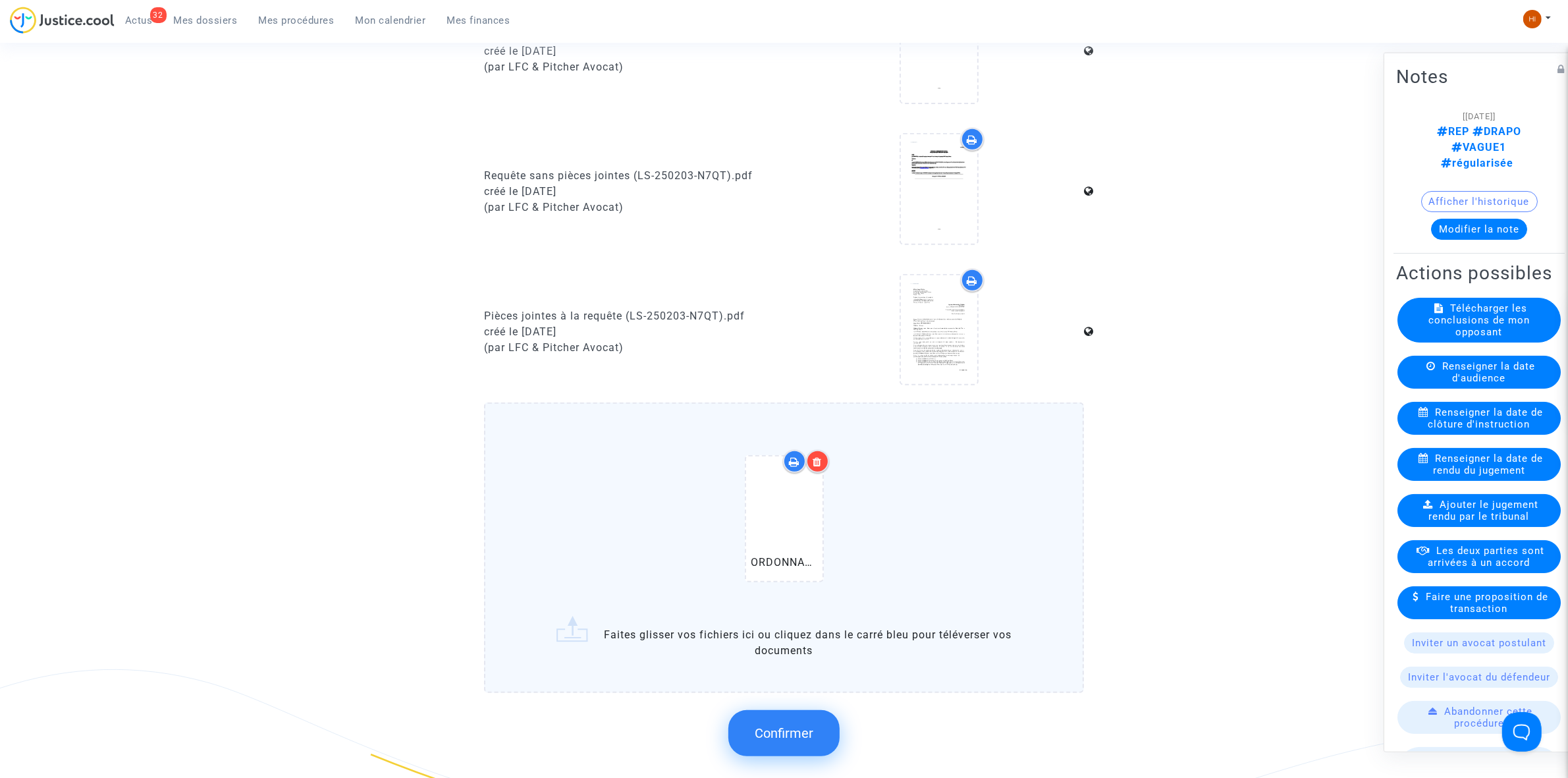
click at [769, 725] on span "Confirmer" at bounding box center [784, 733] width 59 height 16
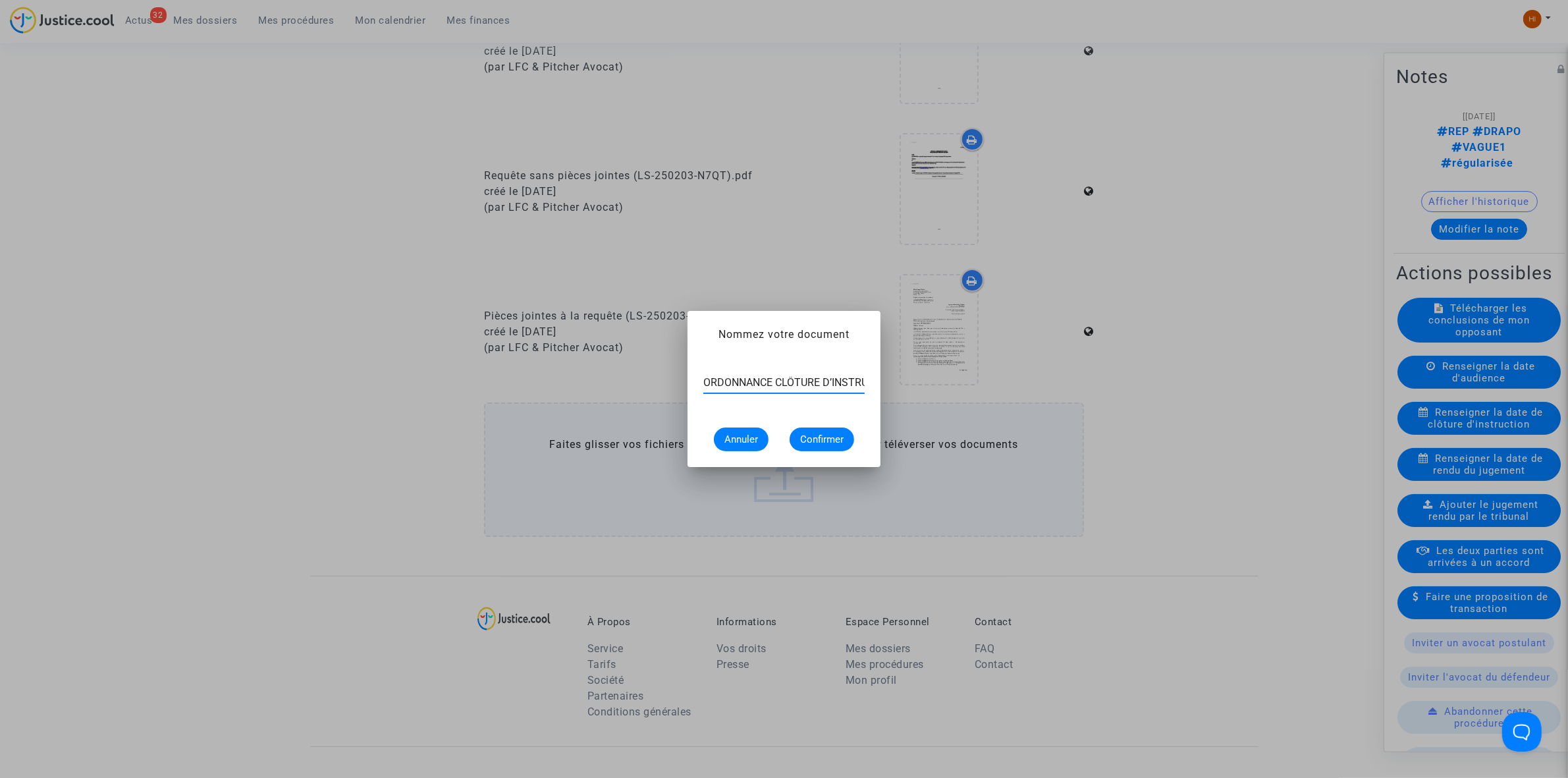
scroll to position [0, 34]
type input "ORDONNANCE CLÔTURE D’INSTRUCTION"
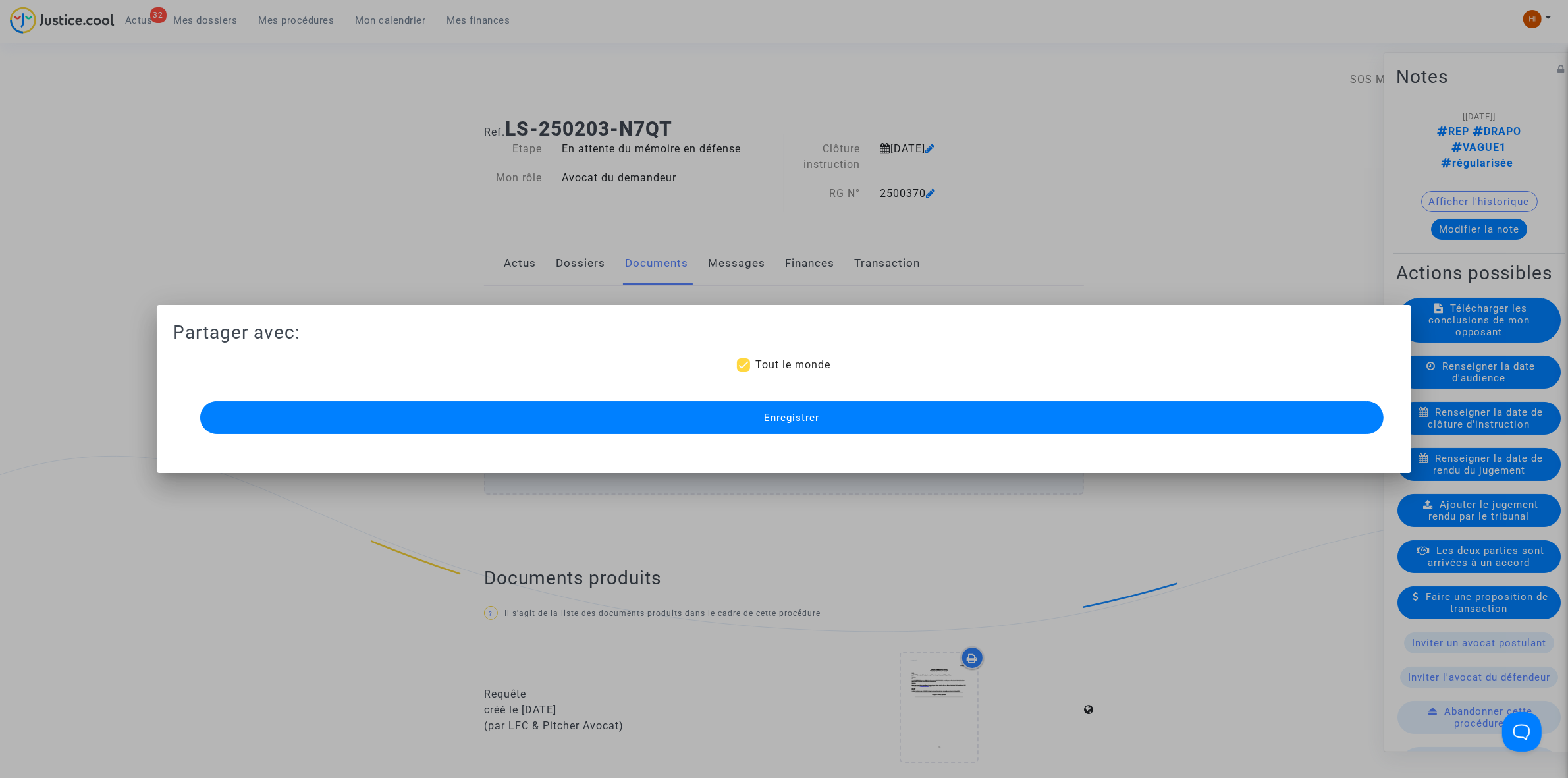
scroll to position [658, 0]
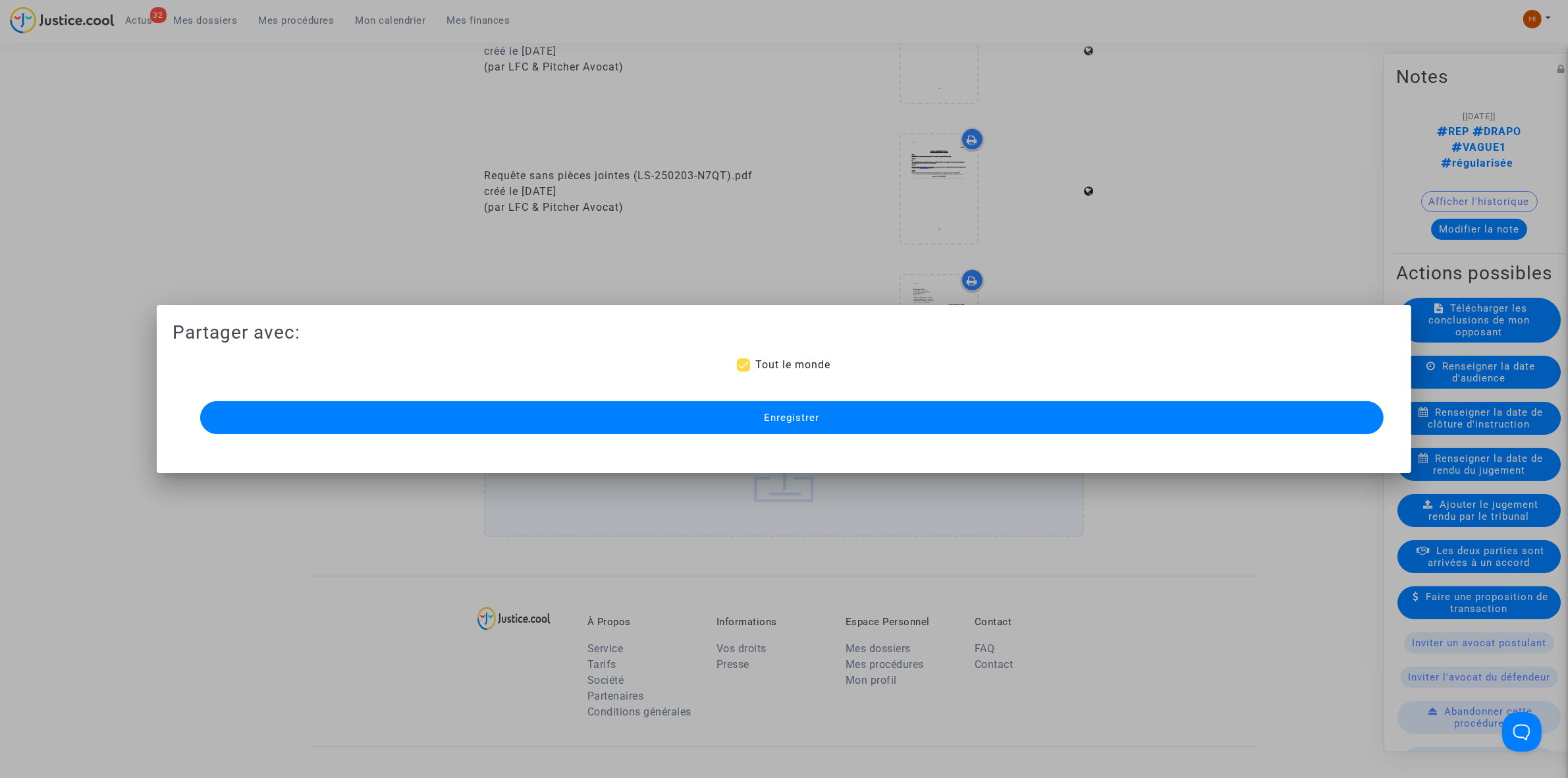
click at [723, 421] on button "Enregistrer" at bounding box center [792, 418] width 1183 height 33
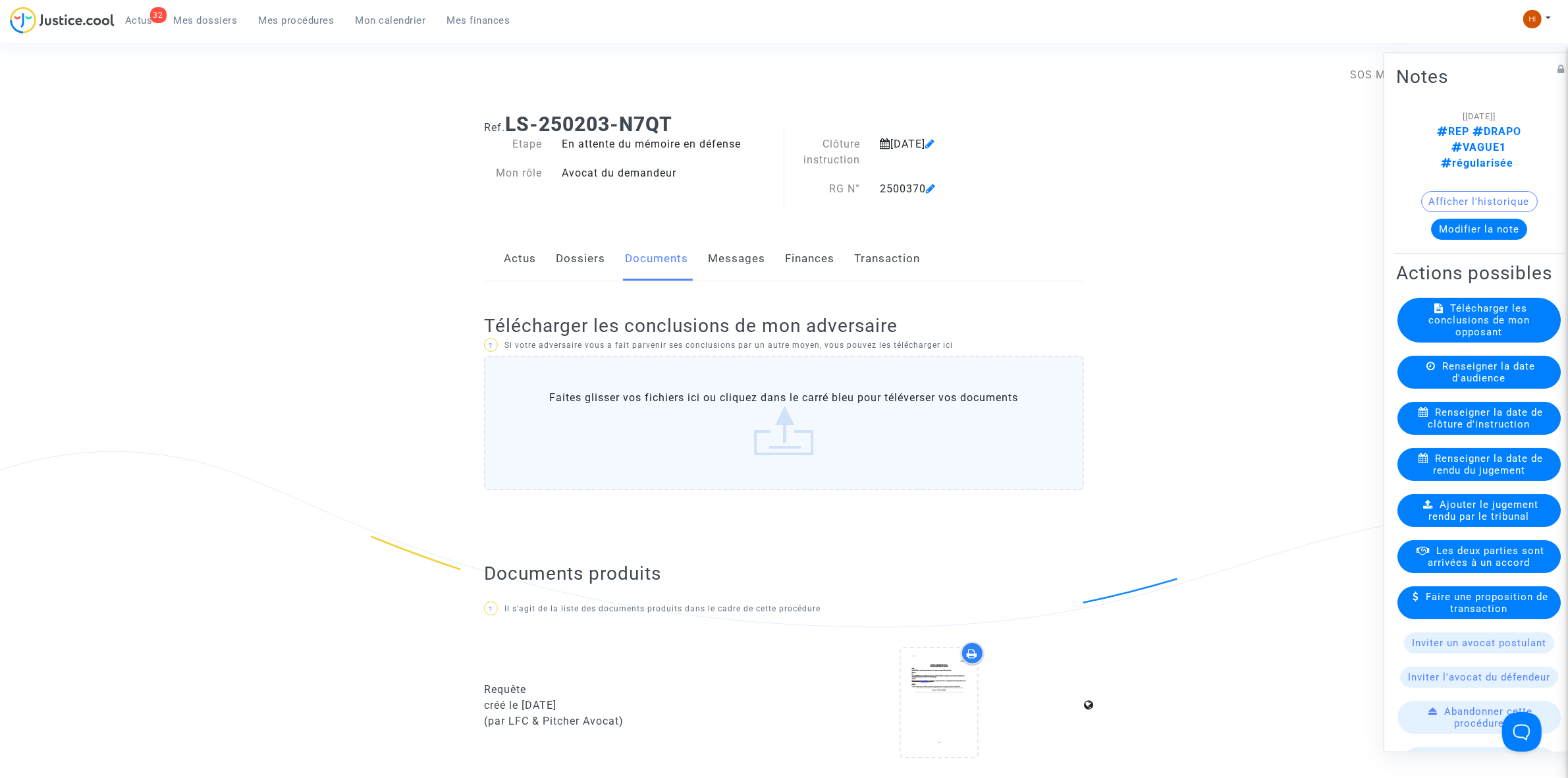
scroll to position [0, 0]
click at [566, 252] on link "Dossiers" at bounding box center [581, 263] width 49 height 44
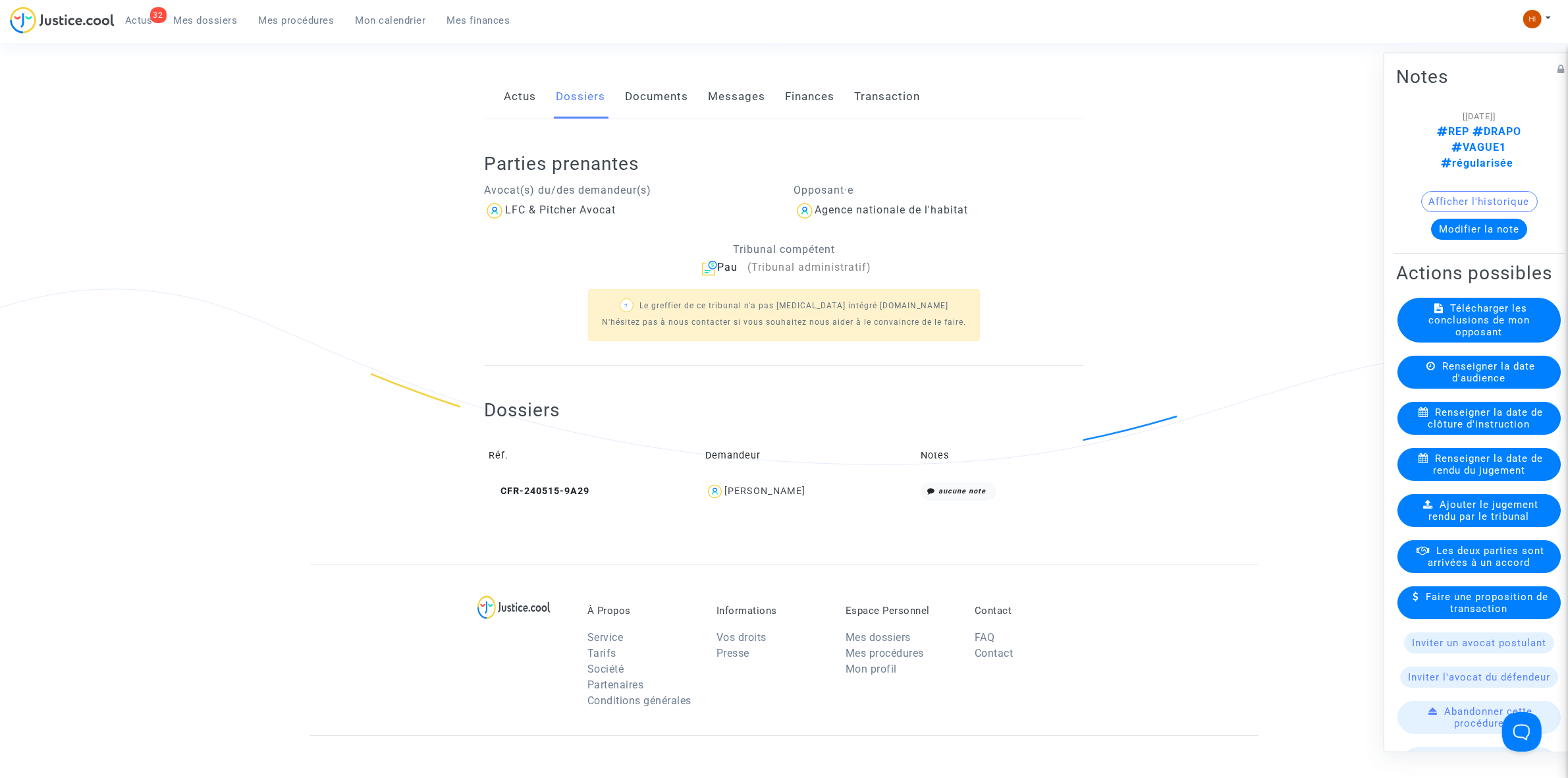
scroll to position [82, 0]
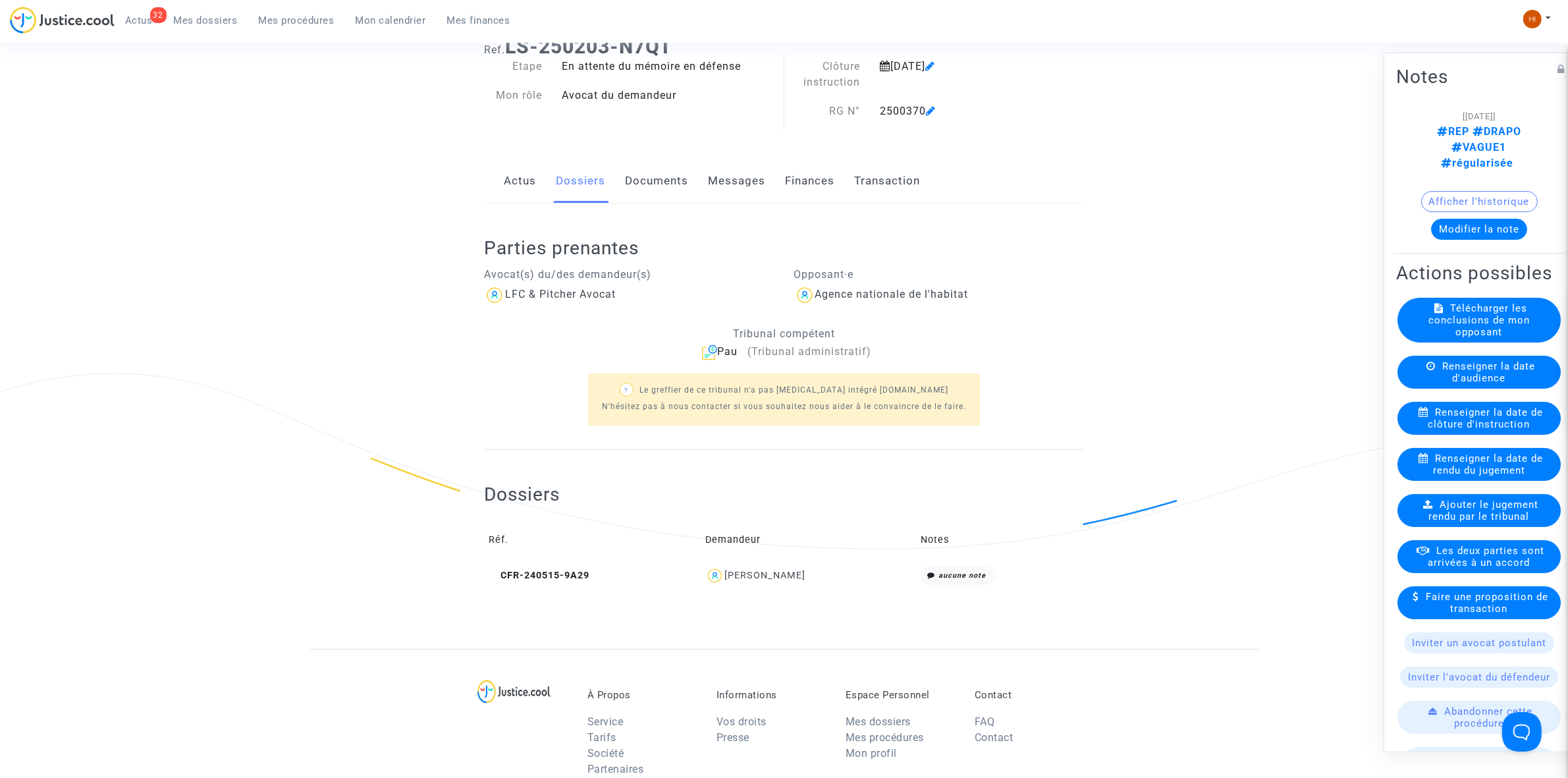
click at [653, 192] on link "Documents" at bounding box center [657, 181] width 63 height 44
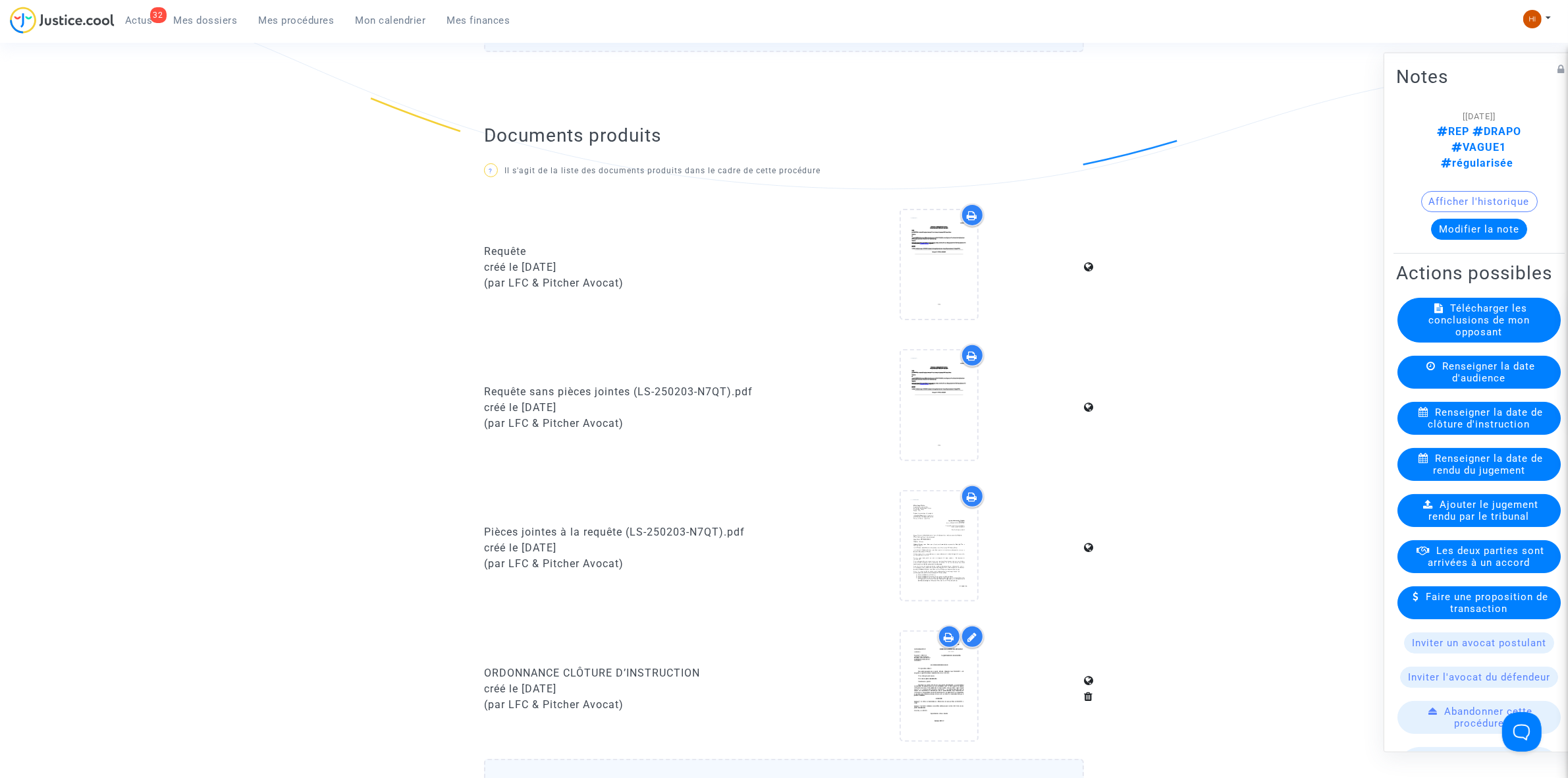
scroll to position [577, 0]
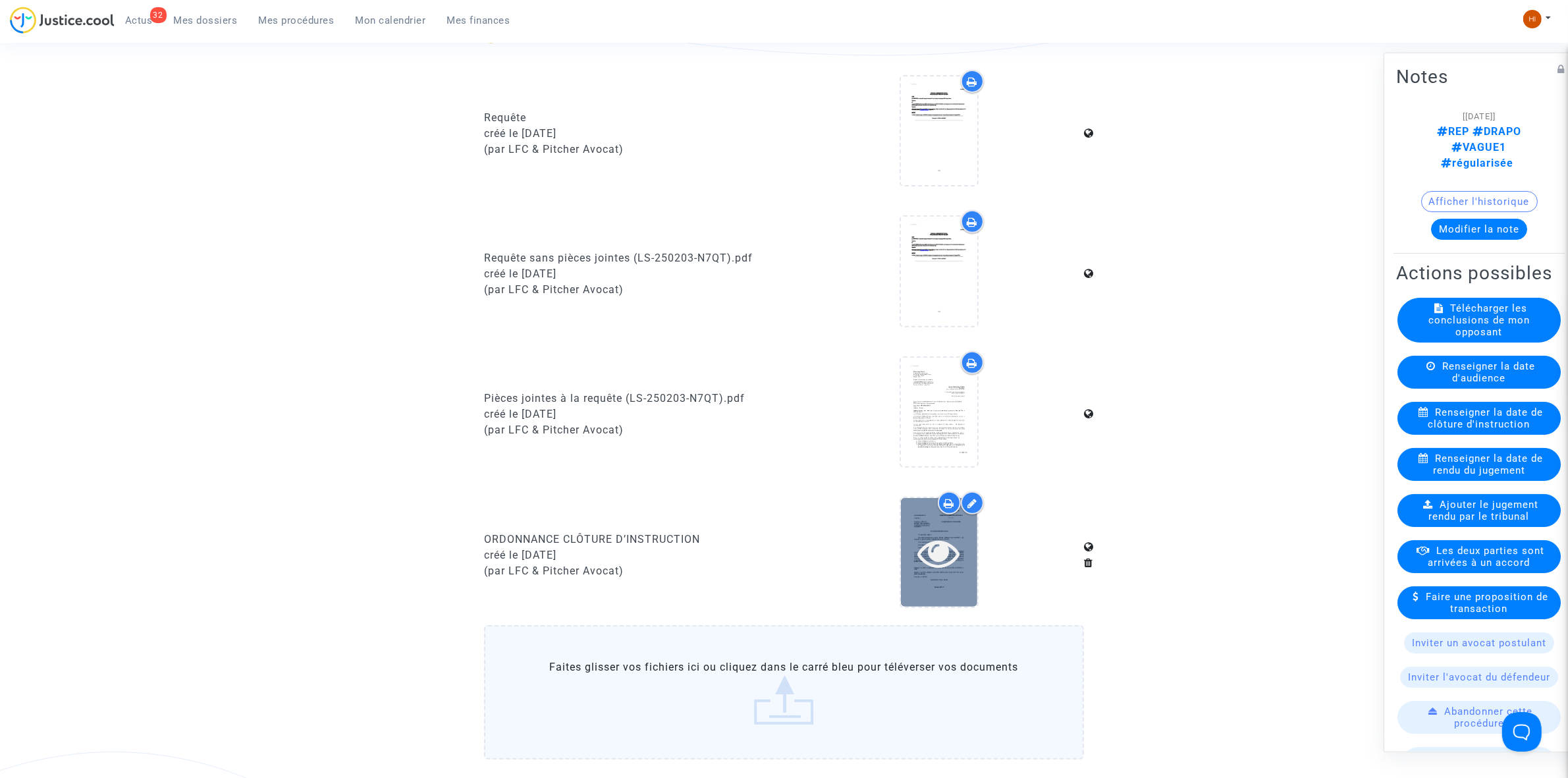
click at [919, 550] on icon at bounding box center [939, 552] width 43 height 42
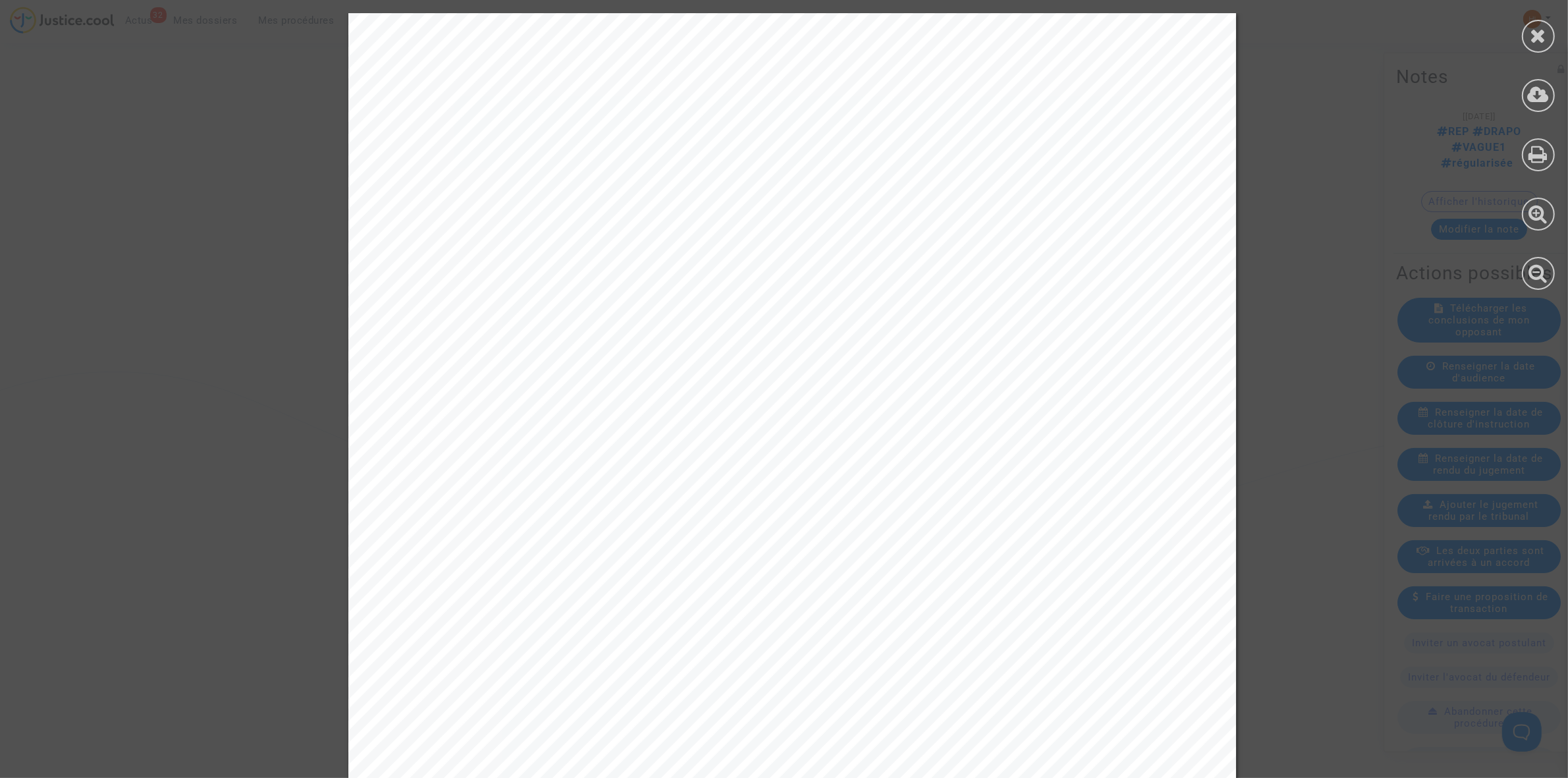
scroll to position [82, 0]
drag, startPoint x: 1543, startPoint y: 36, endPoint x: 1528, endPoint y: 44, distance: 17.0
click at [1543, 36] on icon at bounding box center [1539, 35] width 17 height 20
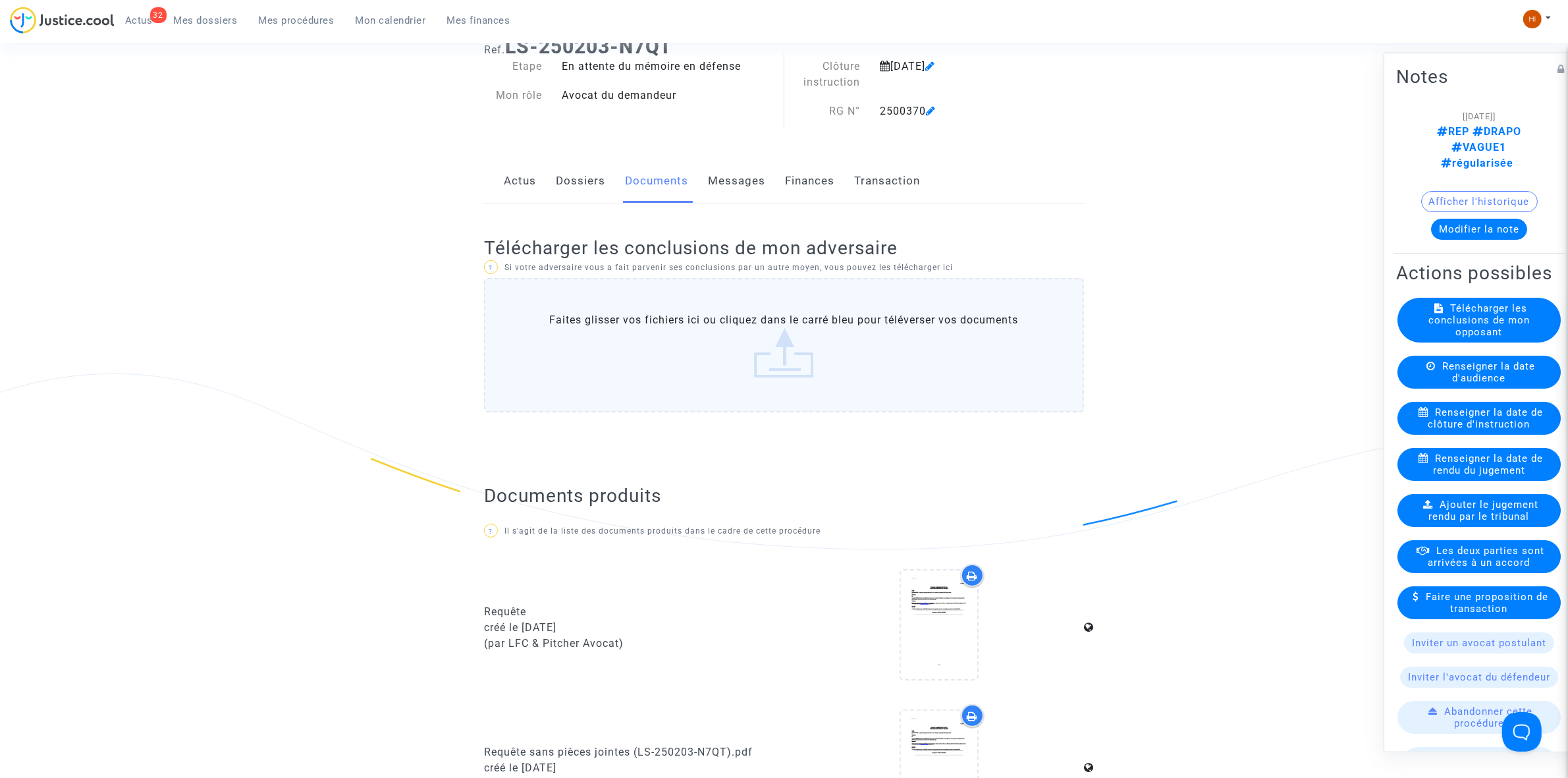
click at [301, 34] on div "32 Actus Mes dossiers Mes procédures Mon calendrier Mes finances" at bounding box center [265, 25] width 511 height 36
click at [324, 29] on link "Mes procédures" at bounding box center [297, 20] width 97 height 20
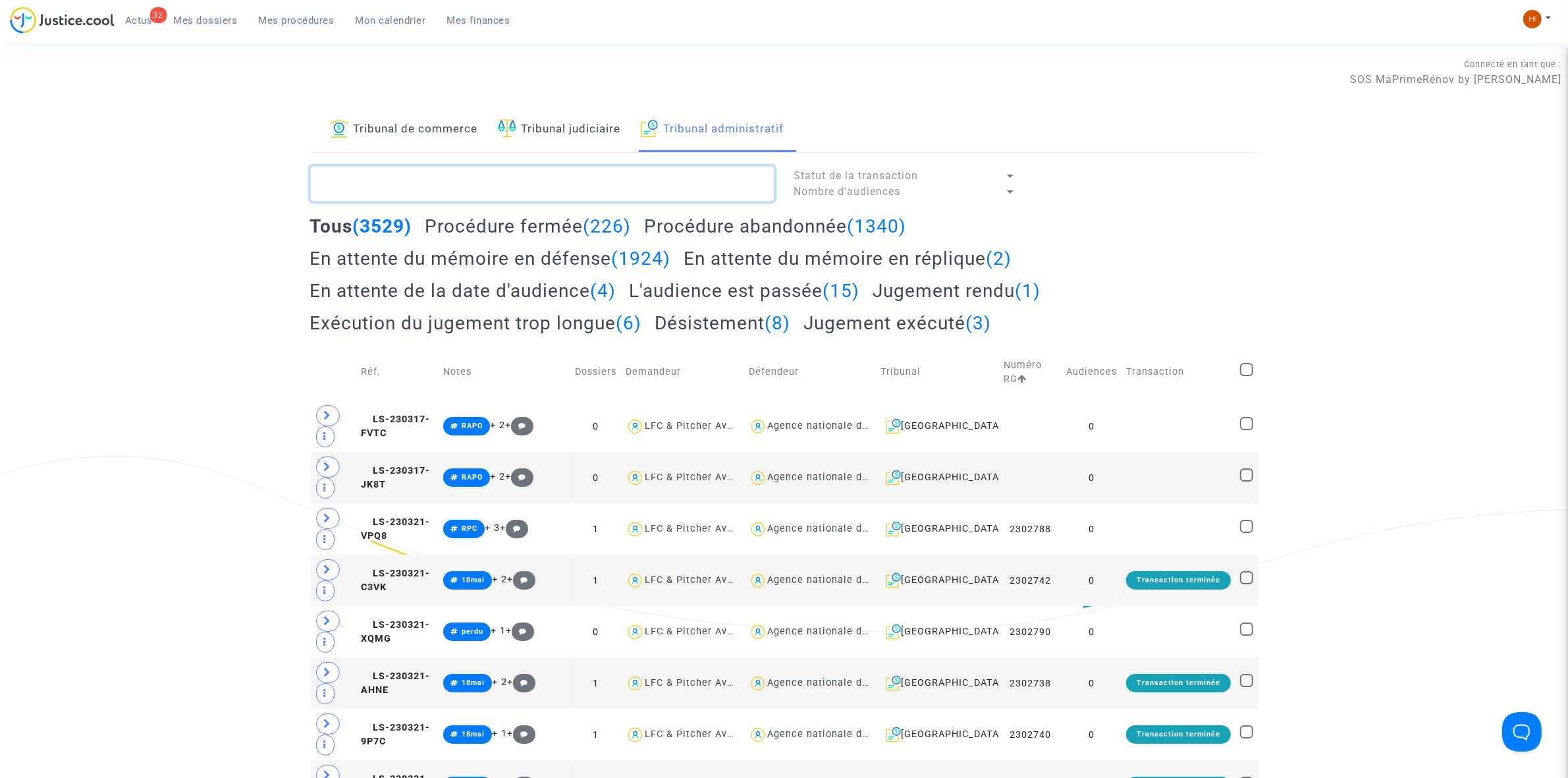
paste textarea "2500369 - Madame BERNARD PAQUET Paulette"
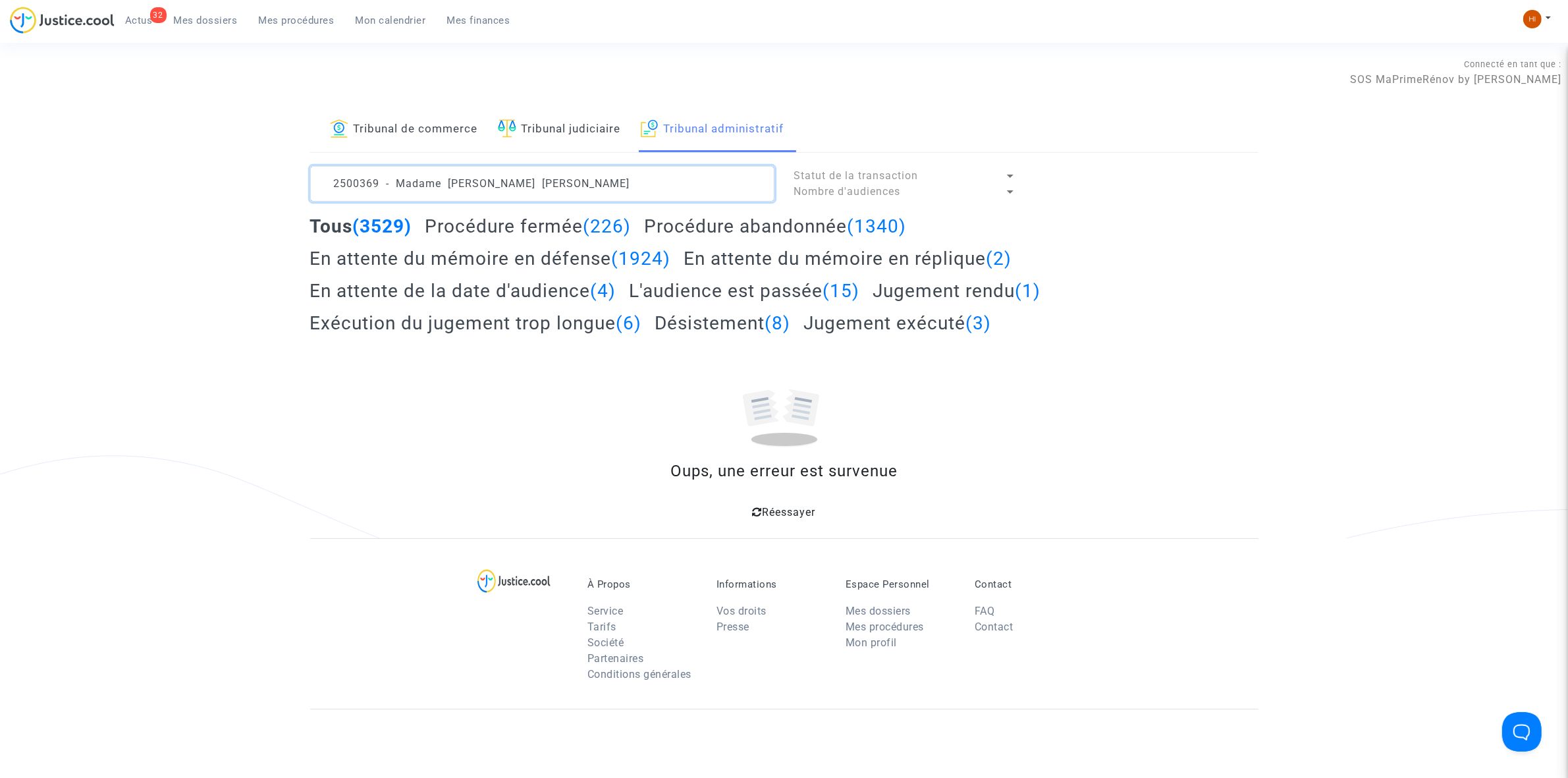
drag, startPoint x: 448, startPoint y: 181, endPoint x: -592, endPoint y: 113, distance: 1042.2
click at [0, 113] on html "32 Actus Mes dossiers Mes procédures Mon calendrier Mes finances Mon profil Cha…" at bounding box center [784, 513] width 1568 height 1027
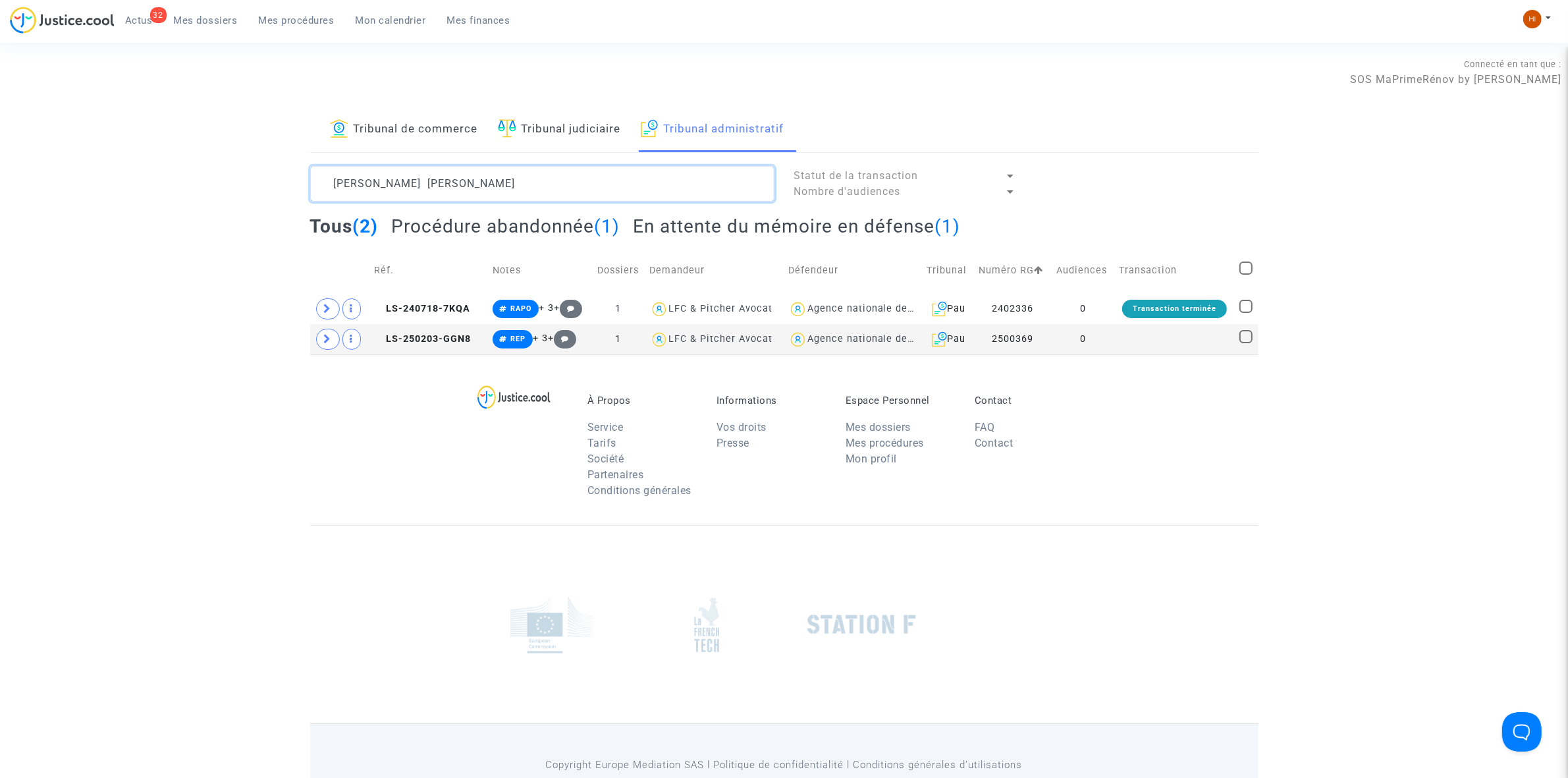
type textarea "BERNARD PAQUET Paulette"
click at [1194, 335] on td at bounding box center [1174, 339] width 120 height 30
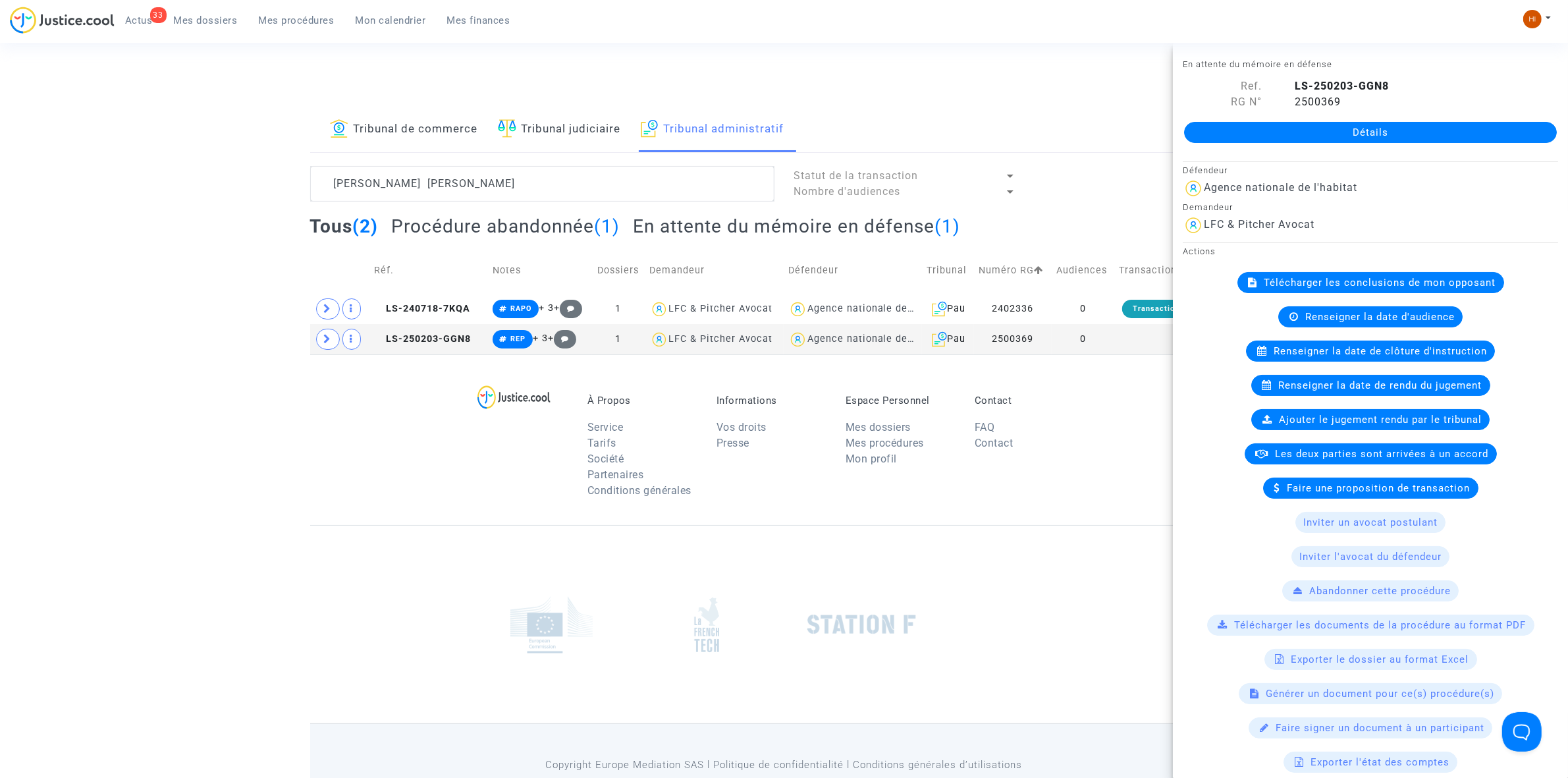
click at [1378, 357] on span "Renseigner la date de clôture d'instruction" at bounding box center [1380, 351] width 213 height 12
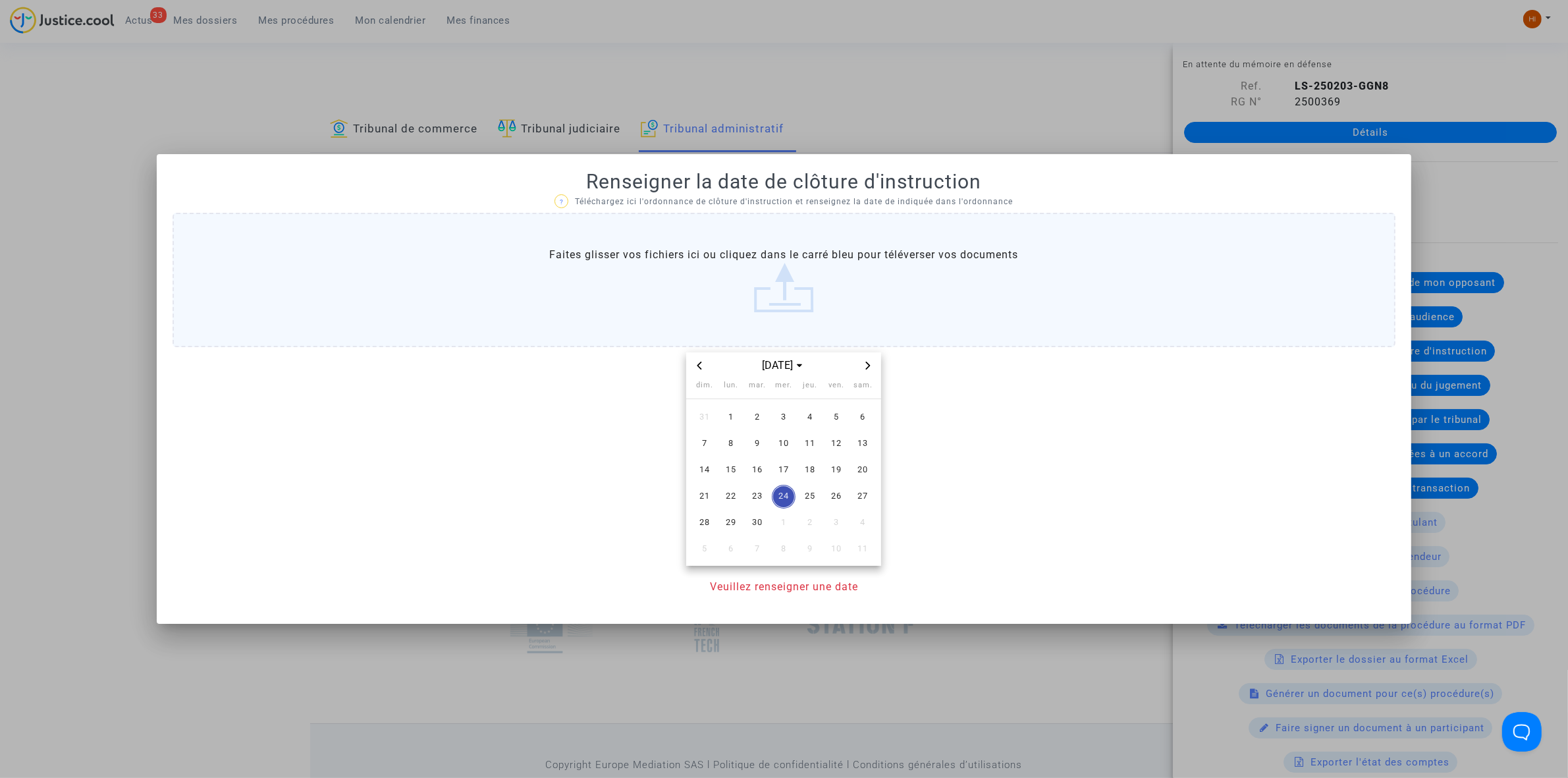
click at [870, 363] on icon "Next month" at bounding box center [868, 366] width 8 height 8
click at [811, 523] on span "30" at bounding box center [810, 523] width 24 height 24
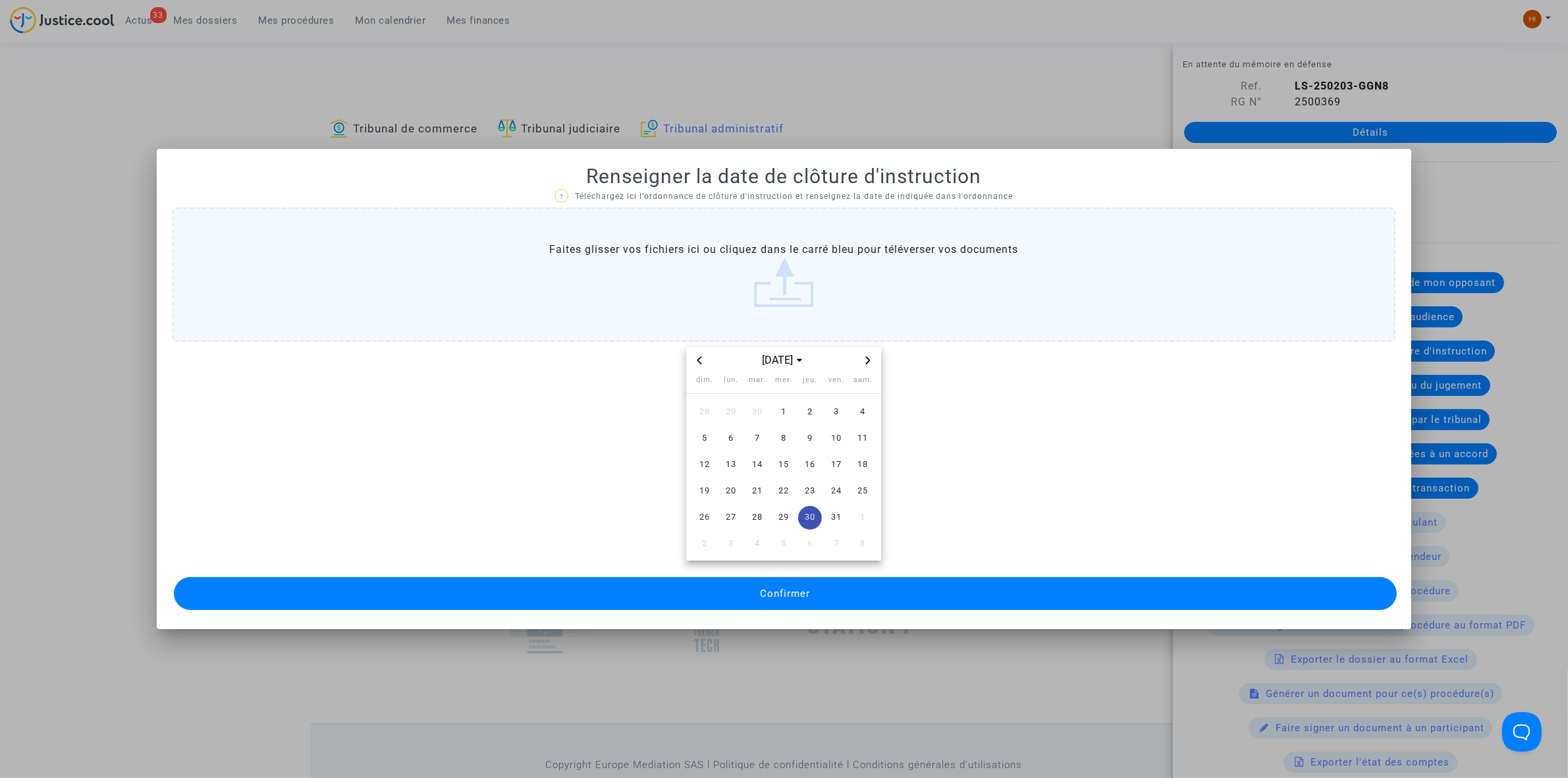
click at [818, 596] on button "Confirmer" at bounding box center [785, 593] width 1223 height 33
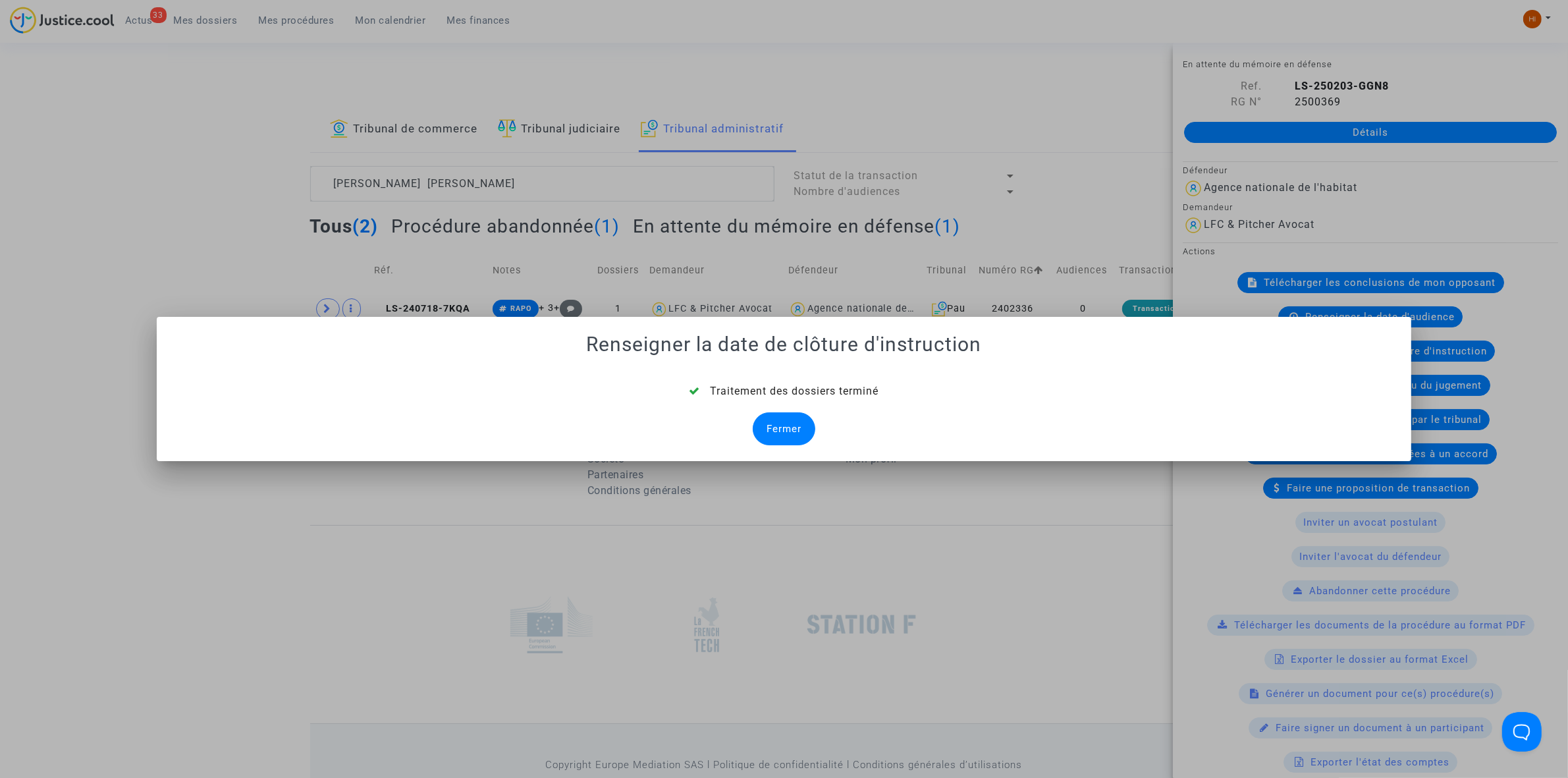
drag, startPoint x: 792, startPoint y: 429, endPoint x: 1016, endPoint y: 315, distance: 251.3
click at [792, 429] on div "Fermer" at bounding box center [784, 429] width 63 height 33
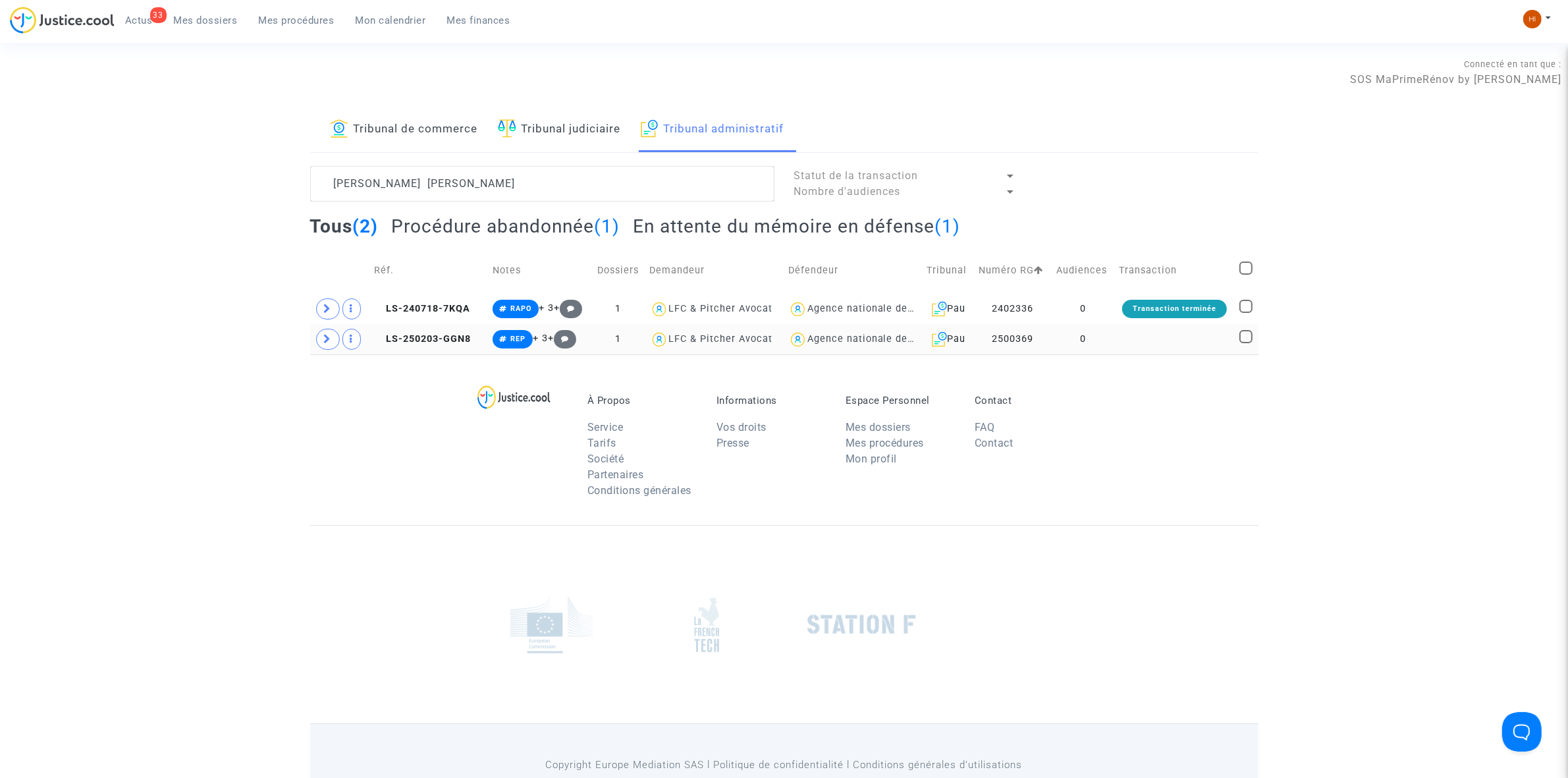
click at [1101, 332] on td "0" at bounding box center [1083, 339] width 63 height 30
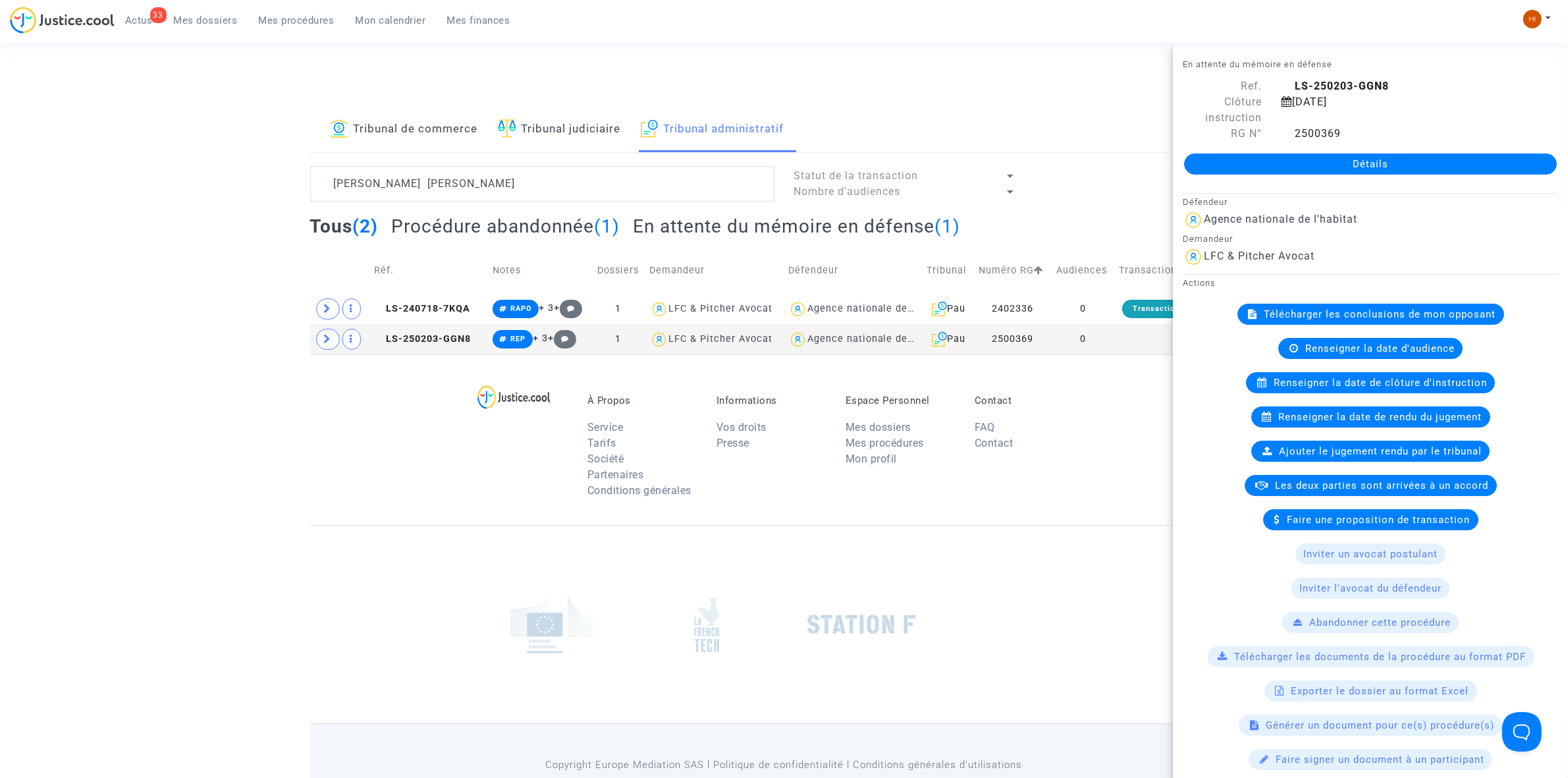
click at [1288, 165] on link "Détails" at bounding box center [1371, 163] width 373 height 21
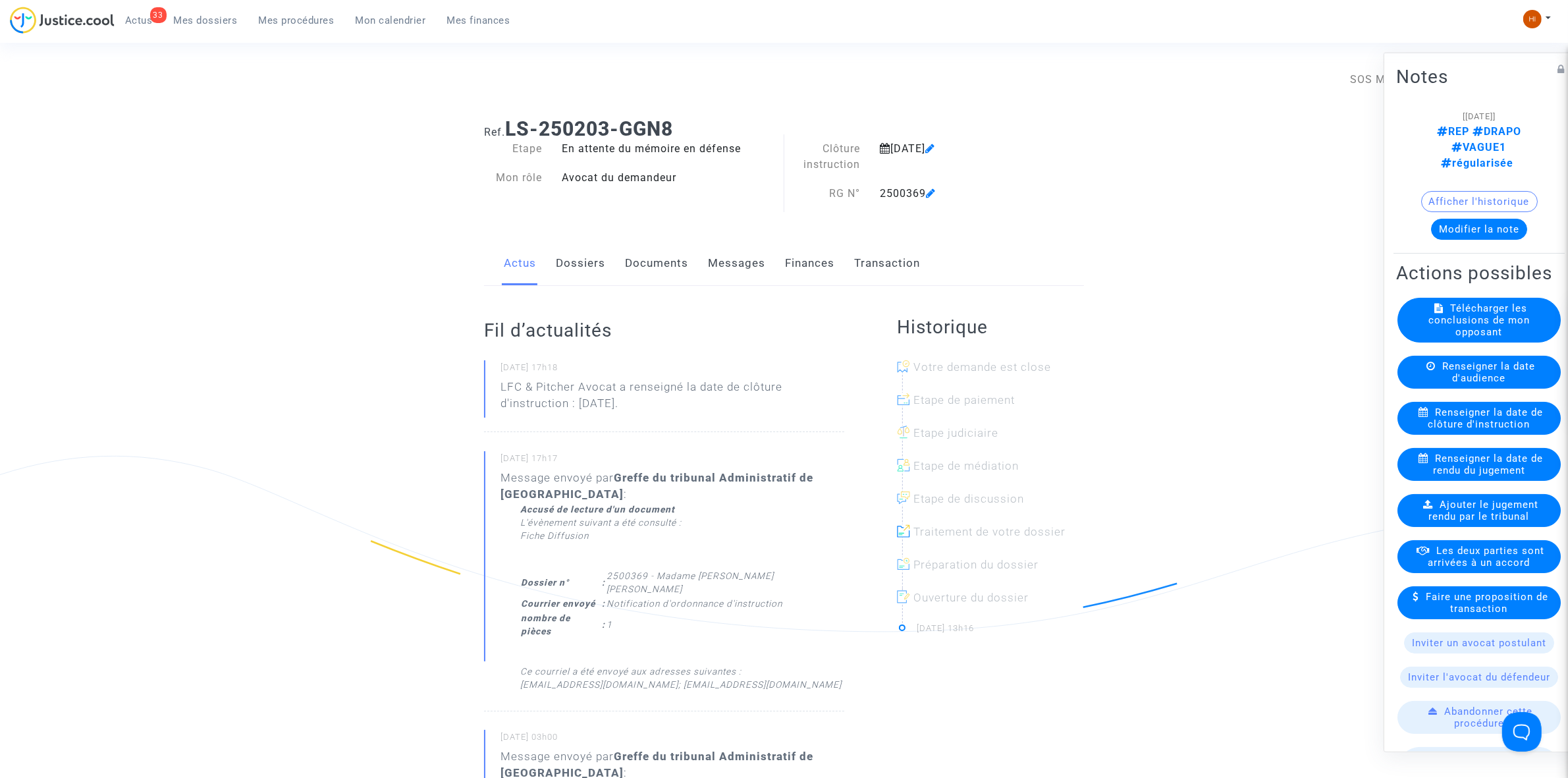
click at [673, 265] on link "Documents" at bounding box center [657, 263] width 63 height 44
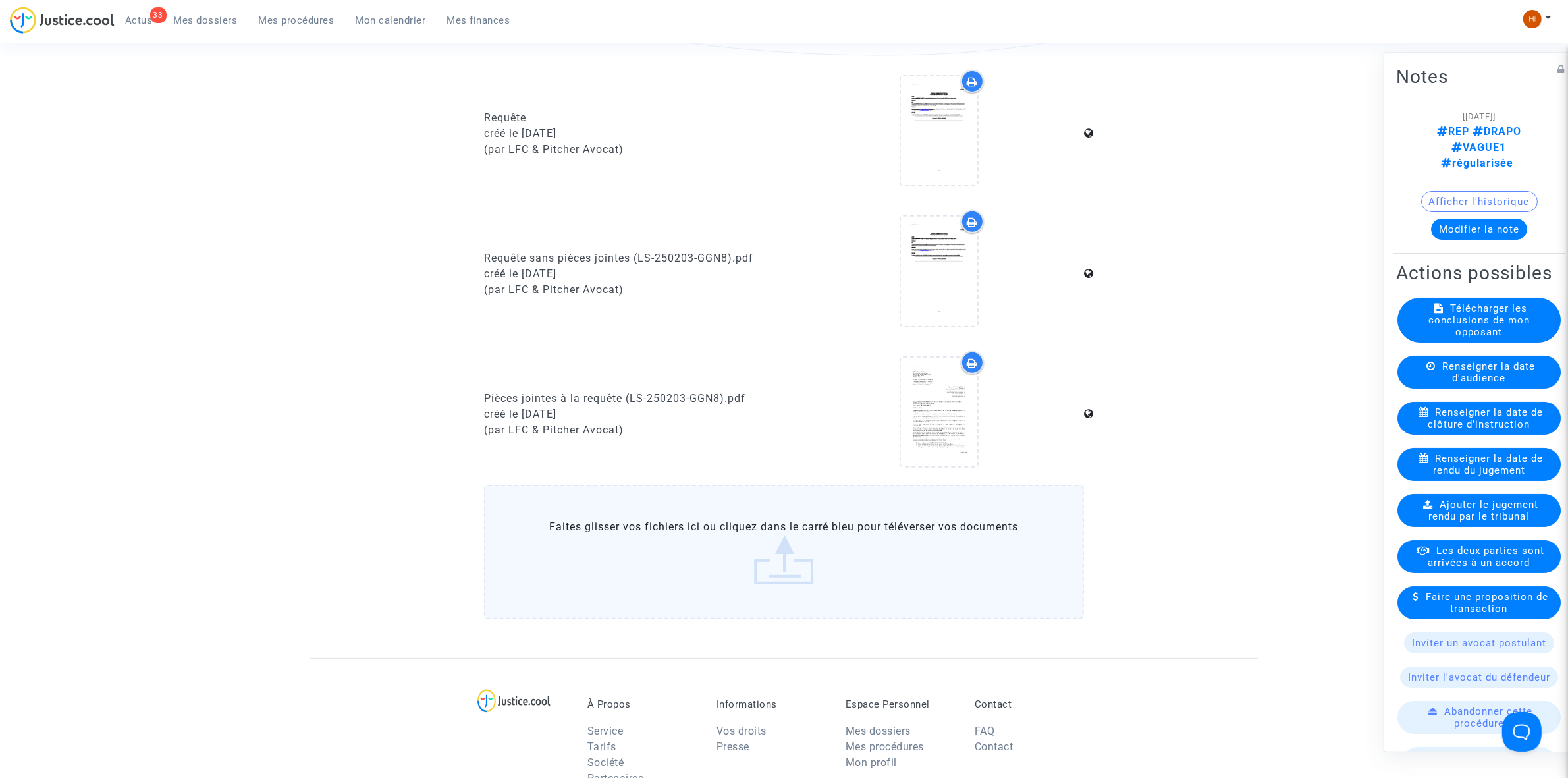
scroll to position [906, 0]
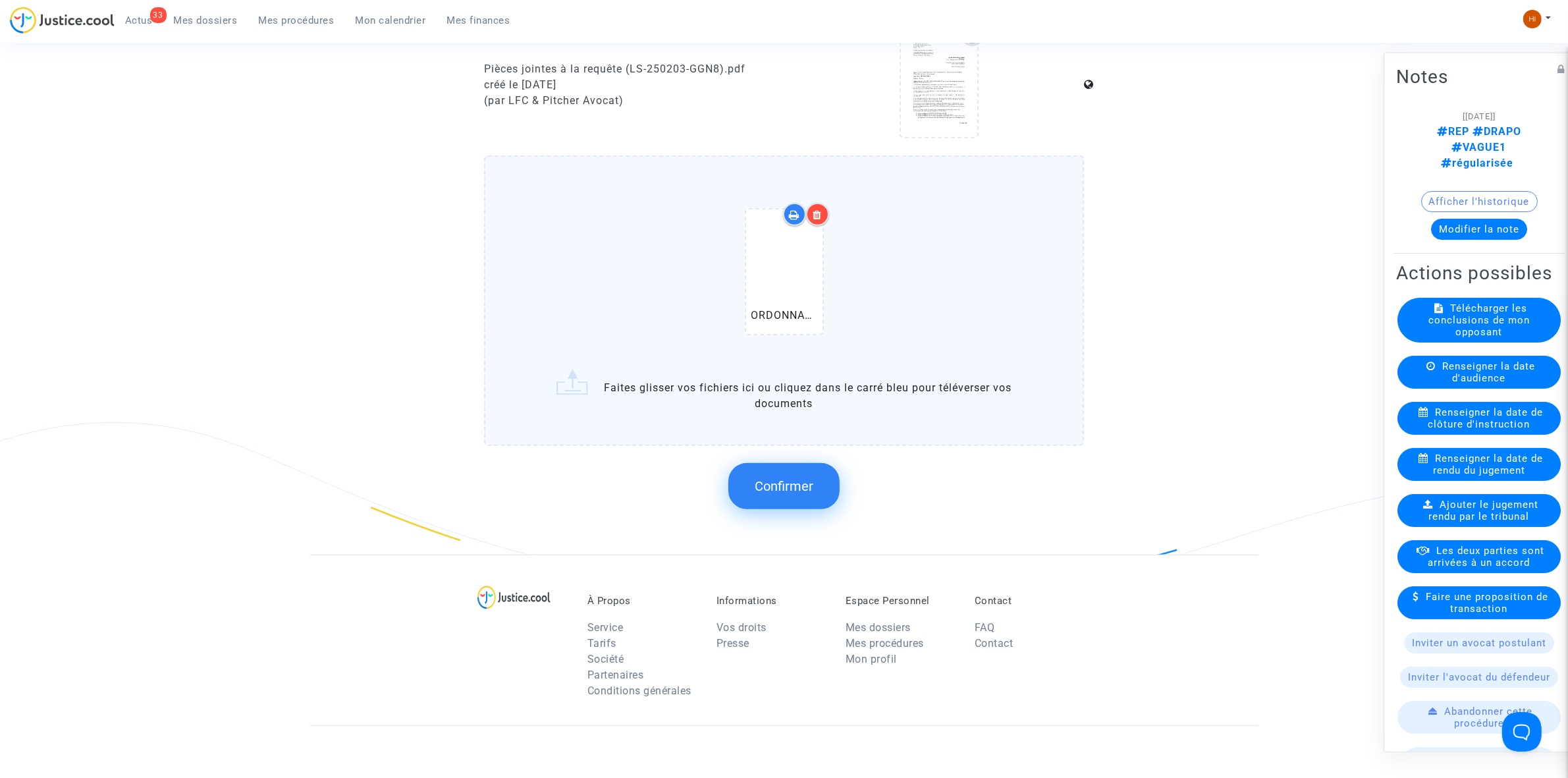
click at [791, 451] on div "Confirmer" at bounding box center [784, 486] width 600 height 70
click at [794, 478] on span "Confirmer" at bounding box center [784, 486] width 59 height 16
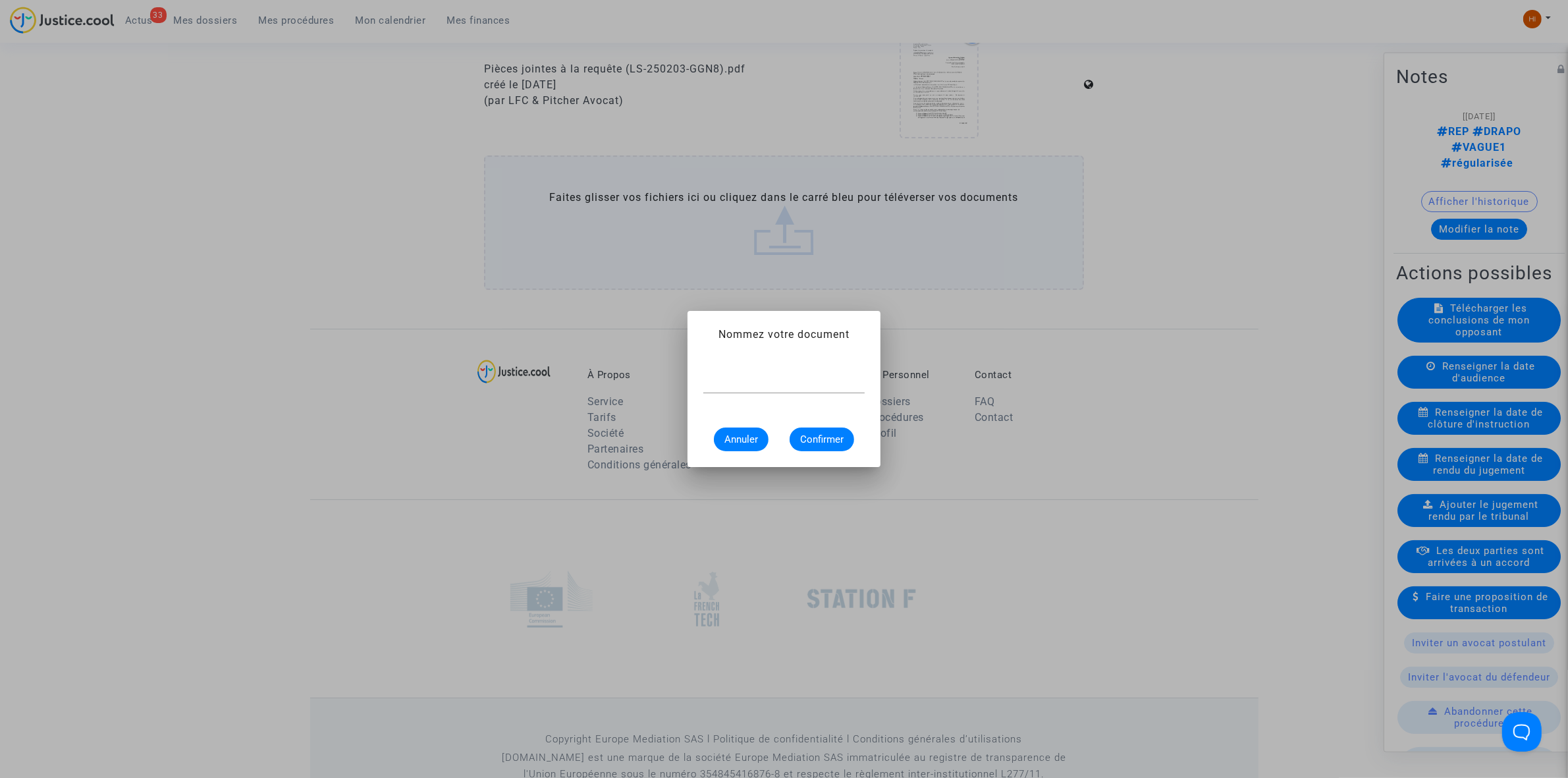
scroll to position [0, 0]
paste input "ORDONNANCE CLÔTURE D’INSTRUCTION"
type input "ORDONNANCE CLÔTURE D’INSTRUCTION"
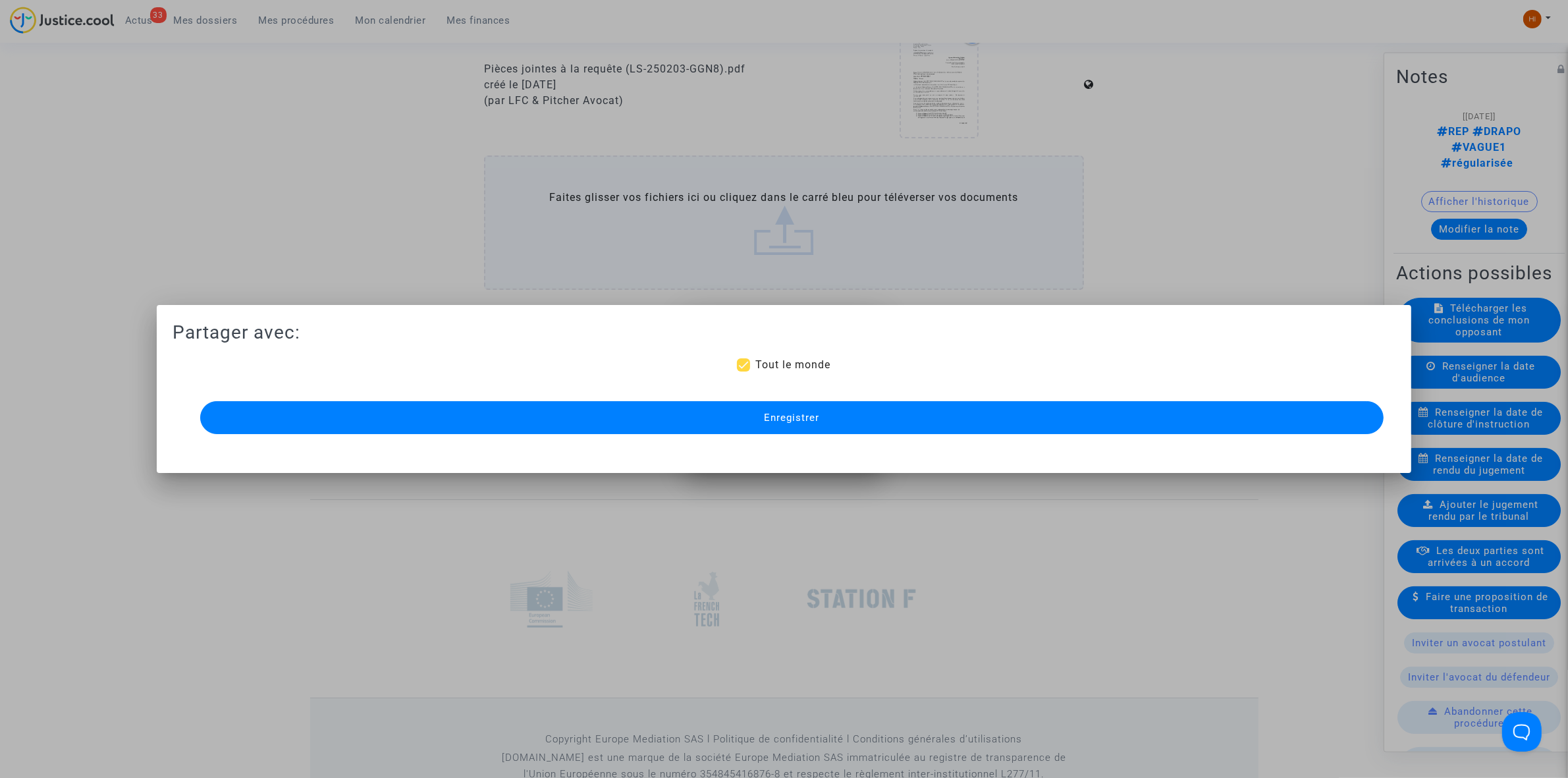
scroll to position [0, 0]
click at [823, 419] on button "Enregistrer" at bounding box center [792, 418] width 1183 height 33
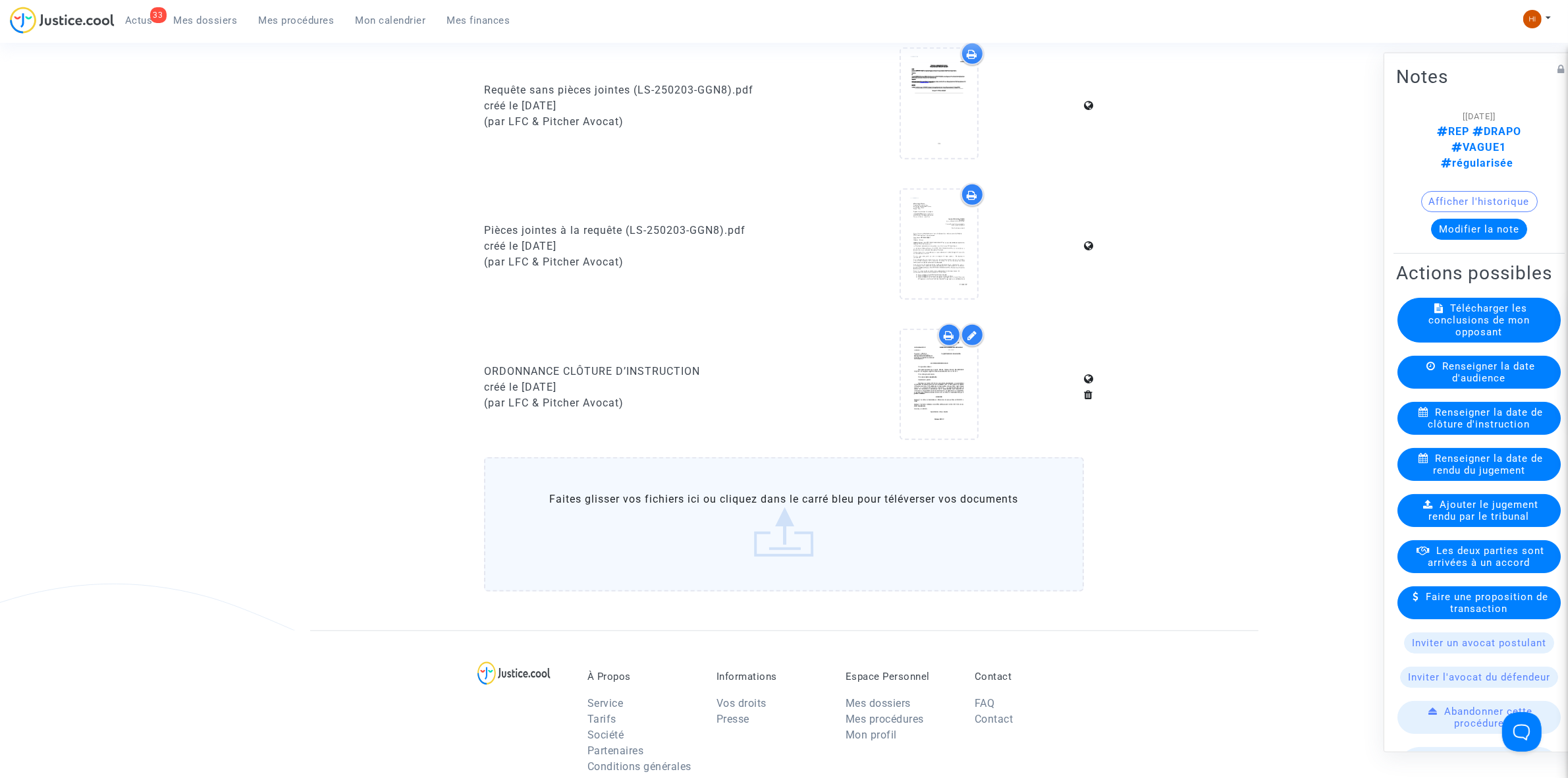
scroll to position [329, 0]
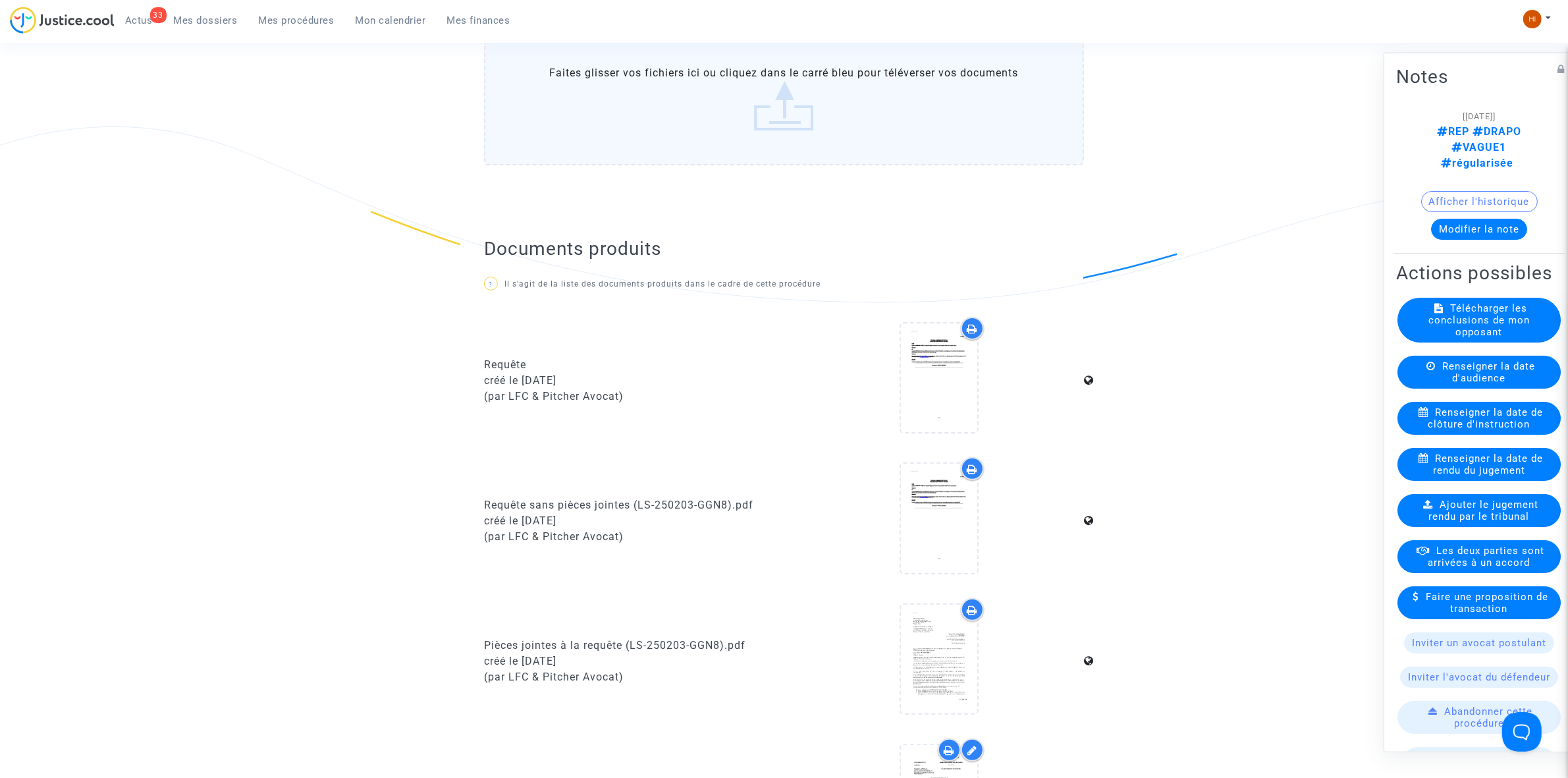
drag, startPoint x: 359, startPoint y: 55, endPoint x: 417, endPoint y: 79, distance: 62.8
click at [406, 77] on main-root "33 Actus Mes dossiers Mes procédures Mon calendrier Mes finances Mon profil Cha…" at bounding box center [784, 603] width 1568 height 1864
click at [289, 7] on ul "33 Actus Mes dossiers Mes procédures Mon calendrier Mes finances" at bounding box center [317, 18] width 406 height 24
click at [288, 13] on link "Mes procédures" at bounding box center [297, 20] width 97 height 20
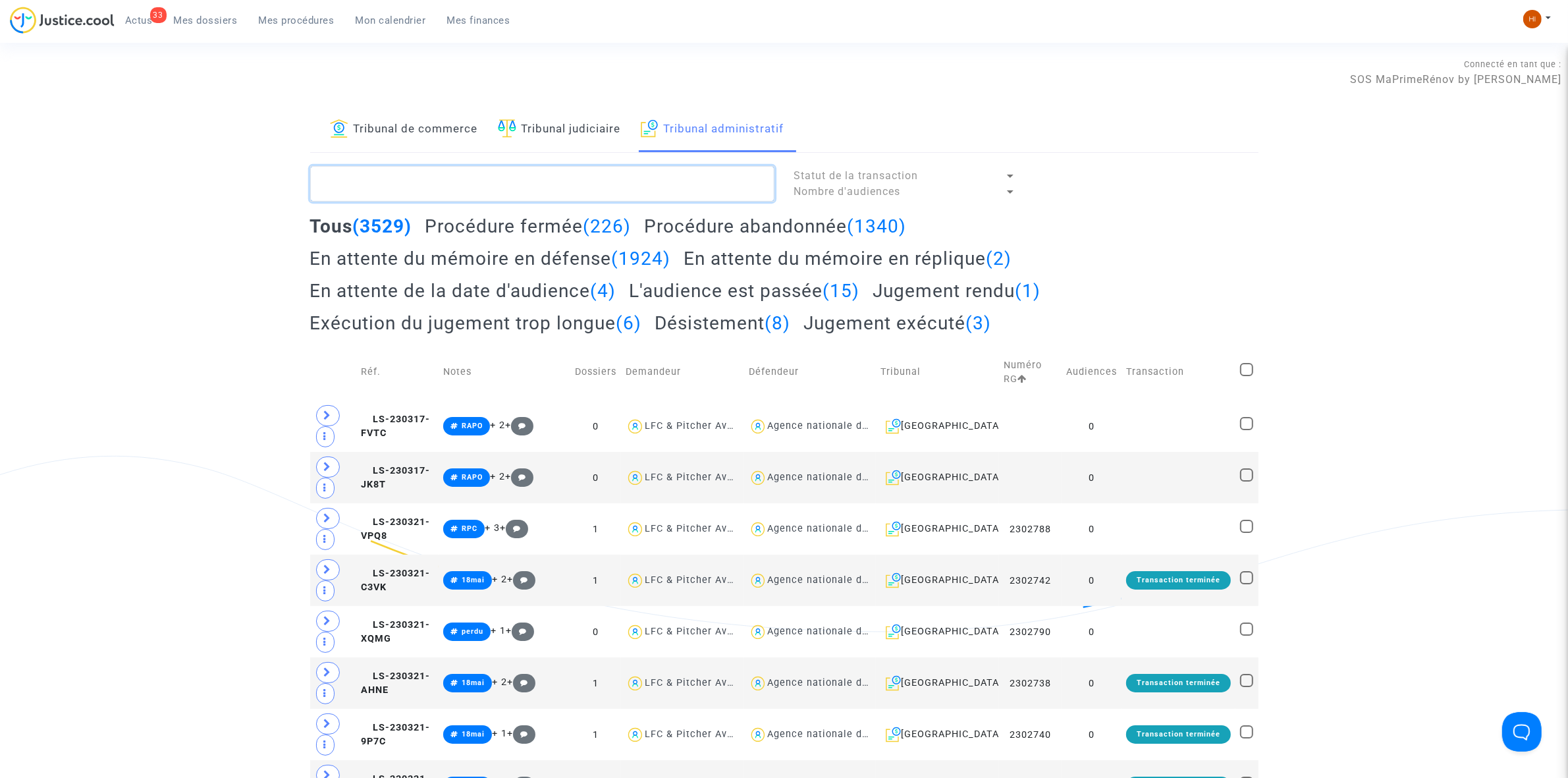
click at [586, 172] on textarea at bounding box center [542, 183] width 464 height 36
paste textarea "2500367 - Monsieur LOYATTO Philippe"
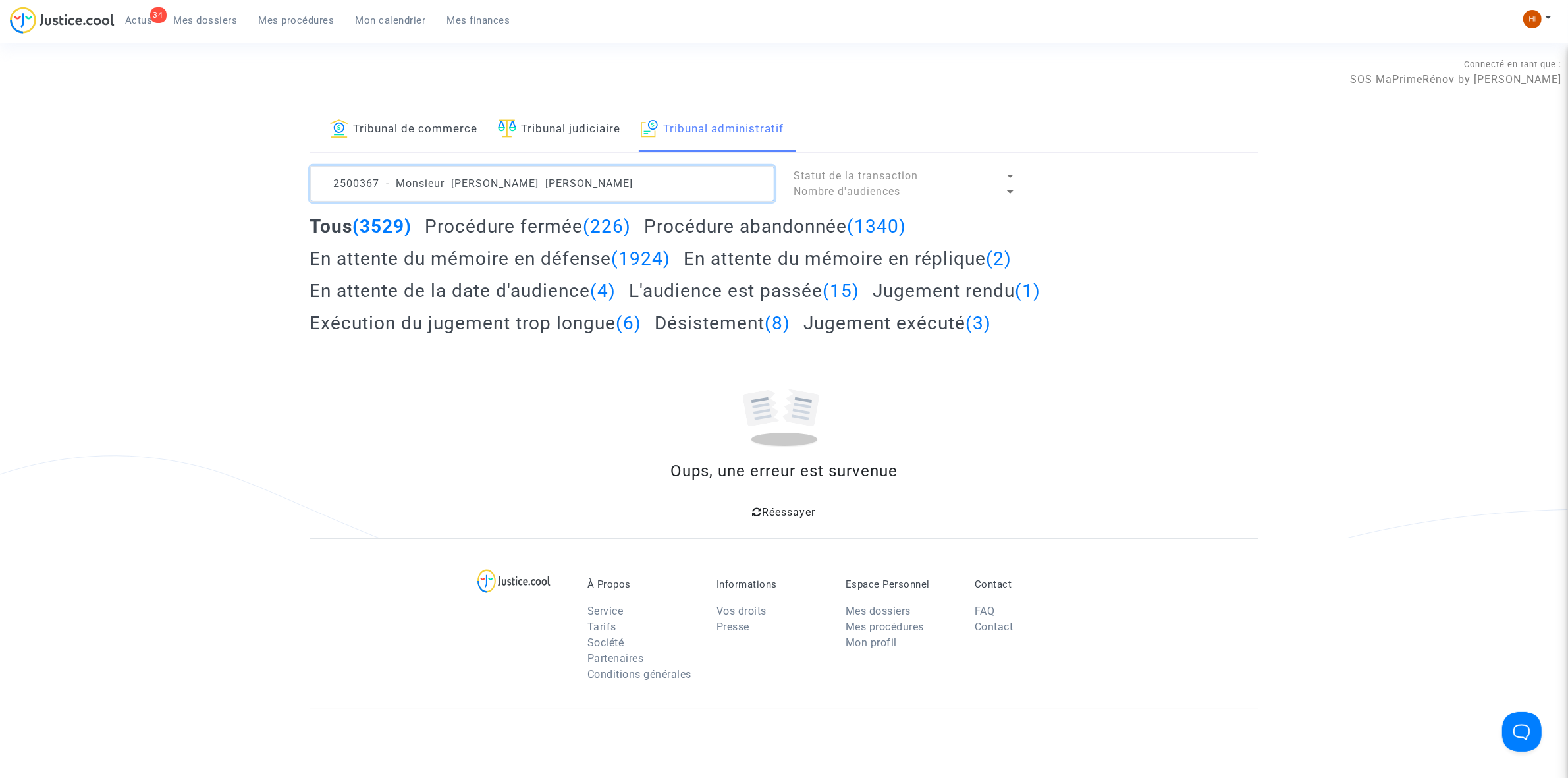
drag, startPoint x: 443, startPoint y: 183, endPoint x: -1390, endPoint y: 182, distance: 1833.0
click at [0, 182] on html "34 Actus Mes dossiers Mes procédures Mon calendrier Mes finances Mon profil Cha…" at bounding box center [784, 513] width 1568 height 1027
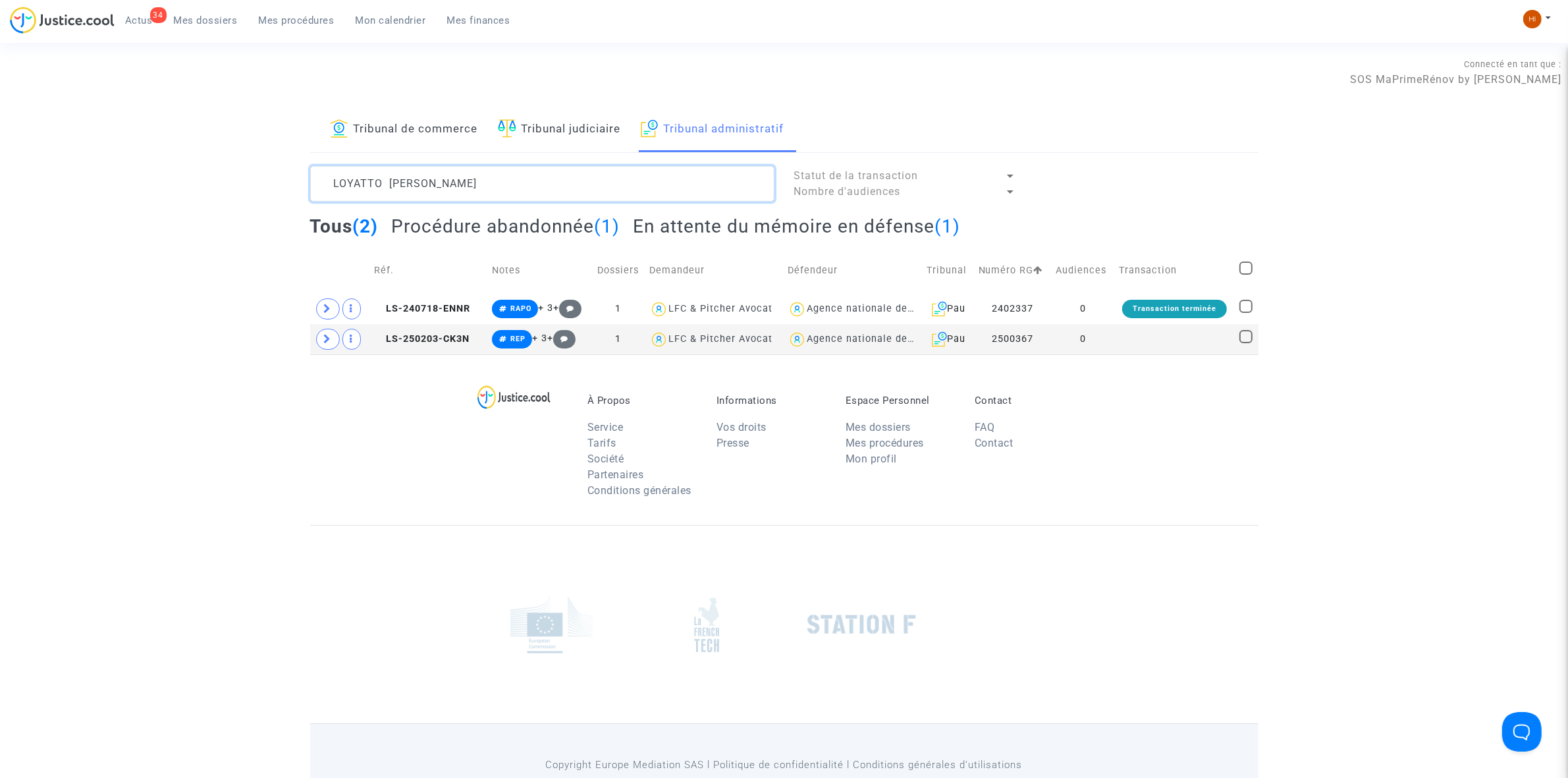
type textarea "LOYATTO Philippe"
click at [1156, 352] on td at bounding box center [1174, 339] width 120 height 30
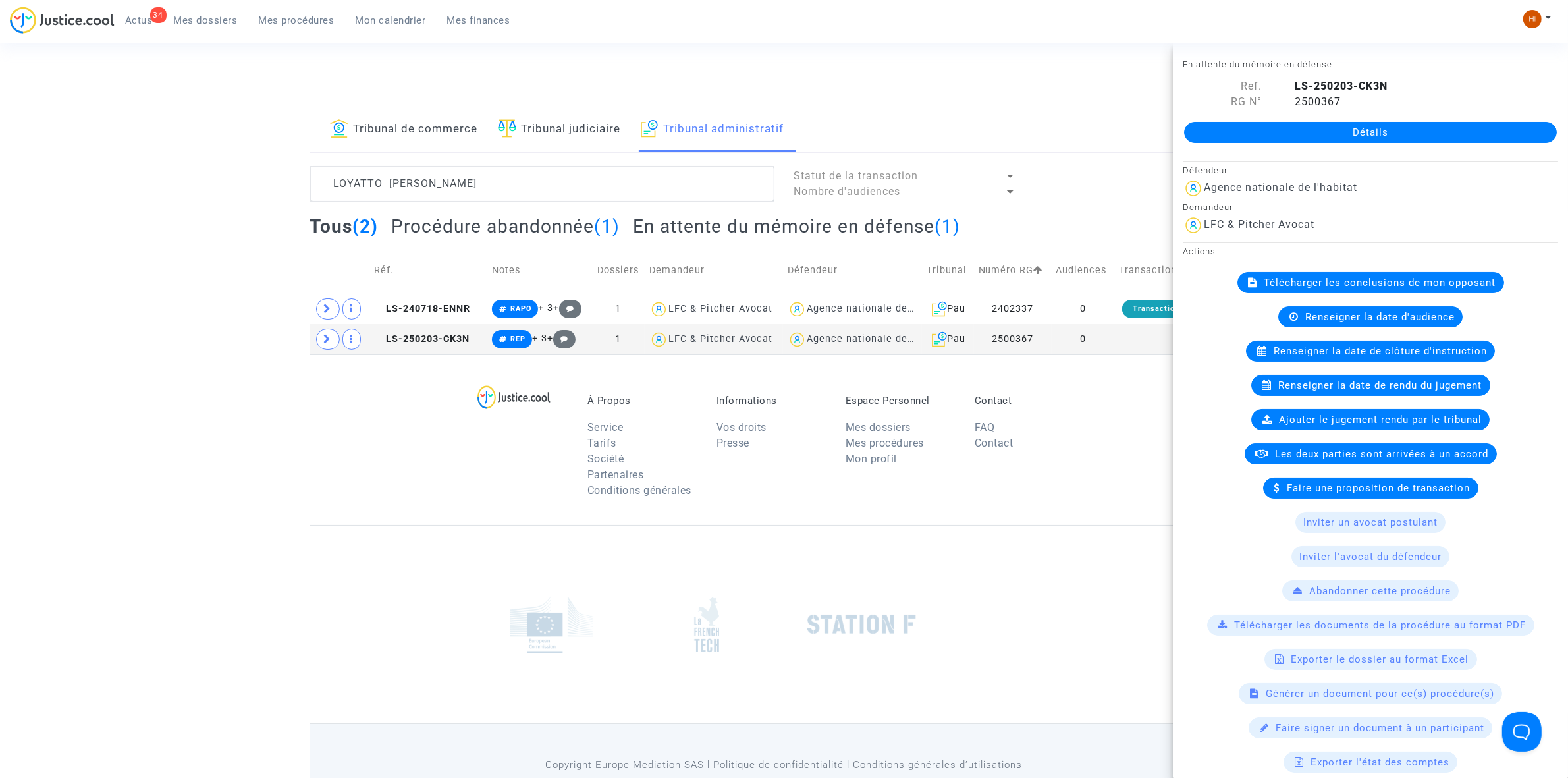
click at [1348, 358] on div "Renseigner la date de clôture d'instruction" at bounding box center [1371, 351] width 249 height 21
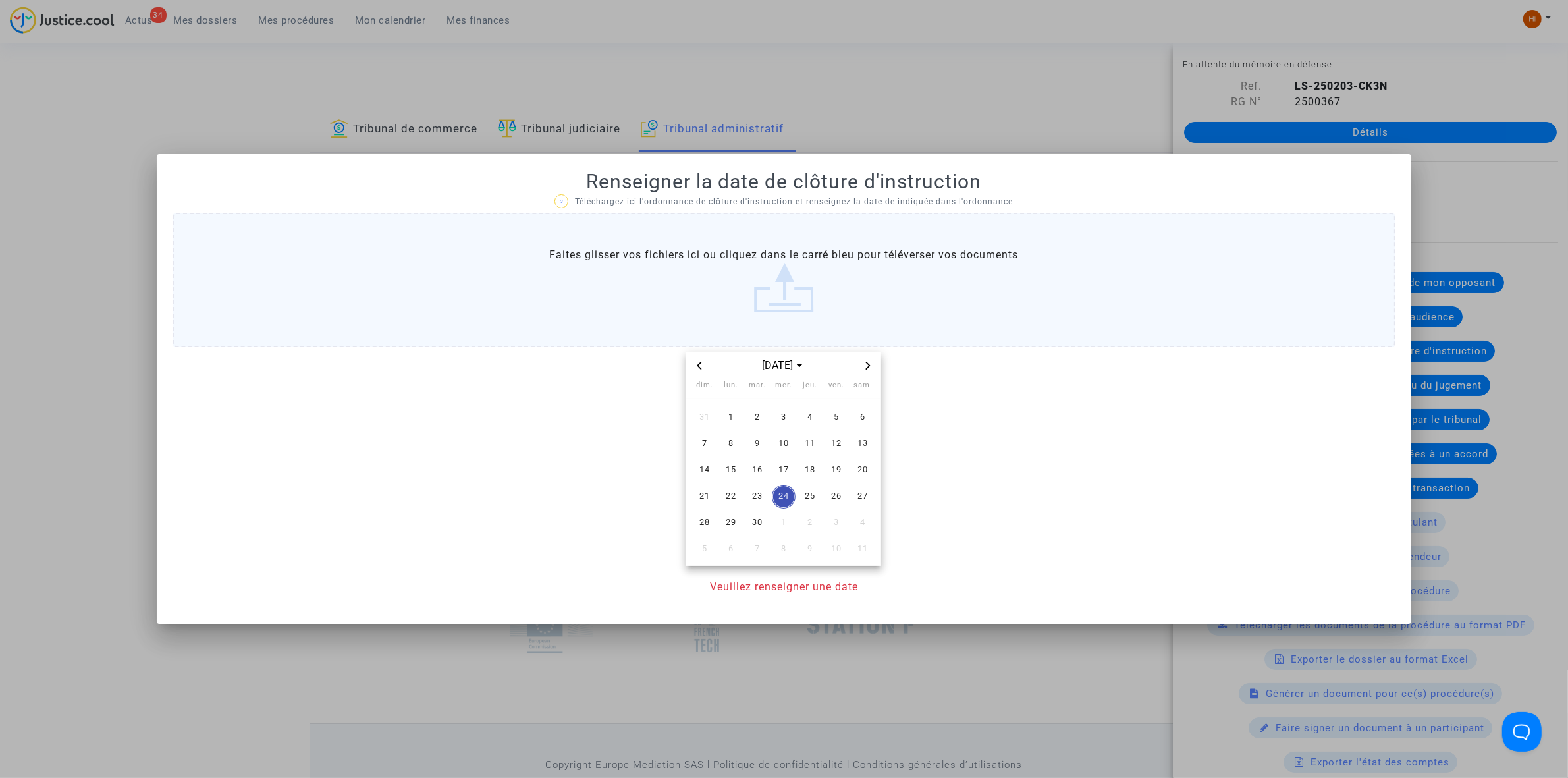
click at [865, 363] on icon "Next month" at bounding box center [868, 366] width 8 height 8
drag, startPoint x: 802, startPoint y: 531, endPoint x: 805, endPoint y: 525, distance: 6.7
click at [803, 530] on td "30" at bounding box center [810, 523] width 26 height 26
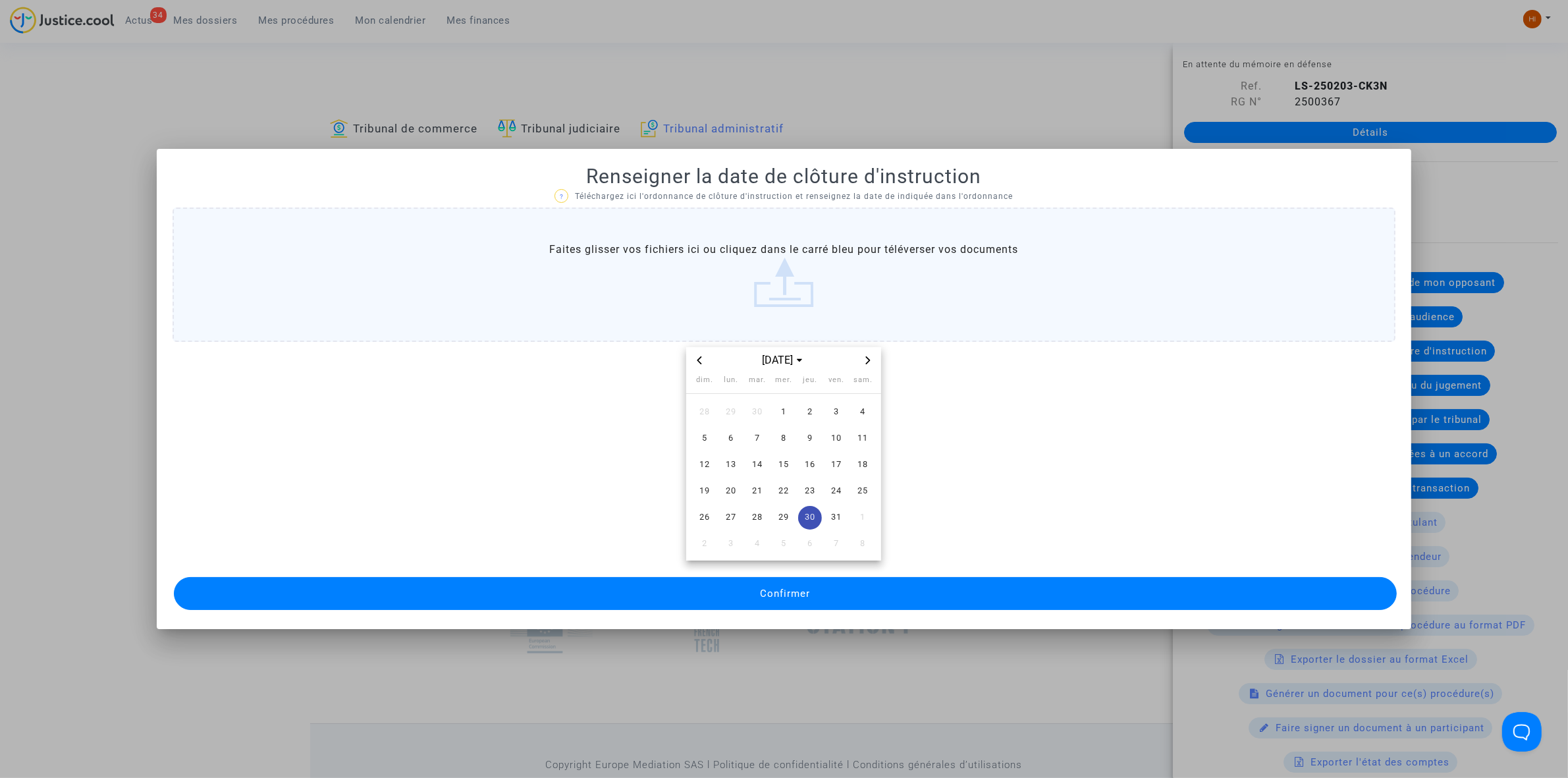
drag, startPoint x: 785, startPoint y: 594, endPoint x: 777, endPoint y: 596, distance: 8.2
click at [784, 595] on span "Confirmer" at bounding box center [784, 593] width 50 height 12
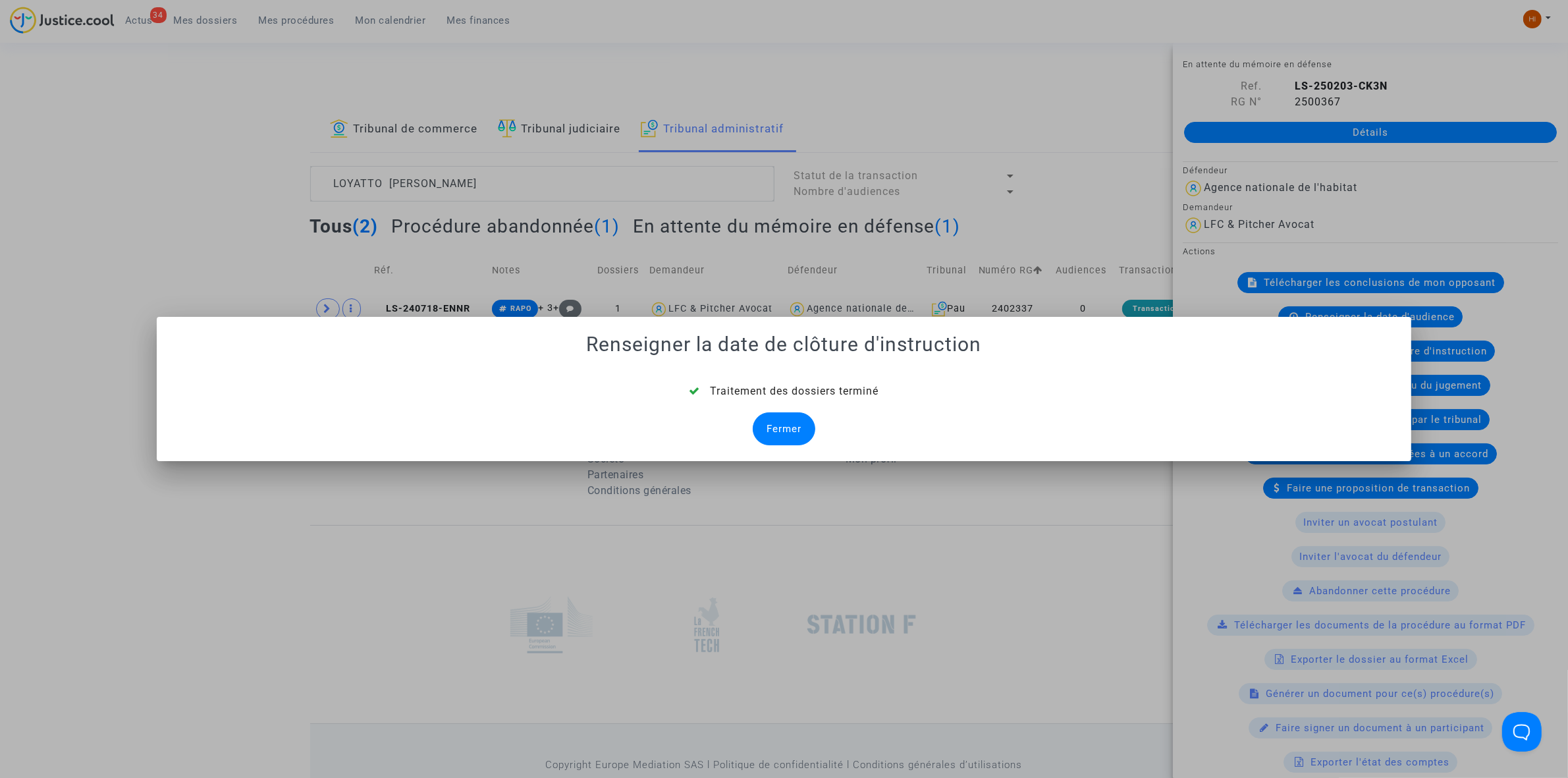
drag, startPoint x: 752, startPoint y: 429, endPoint x: 772, endPoint y: 433, distance: 20.4
click at [753, 430] on div "Traitement des dossiers terminé Fermer" at bounding box center [784, 414] width 1223 height 62
click at [772, 433] on div "Fermer" at bounding box center [784, 429] width 63 height 33
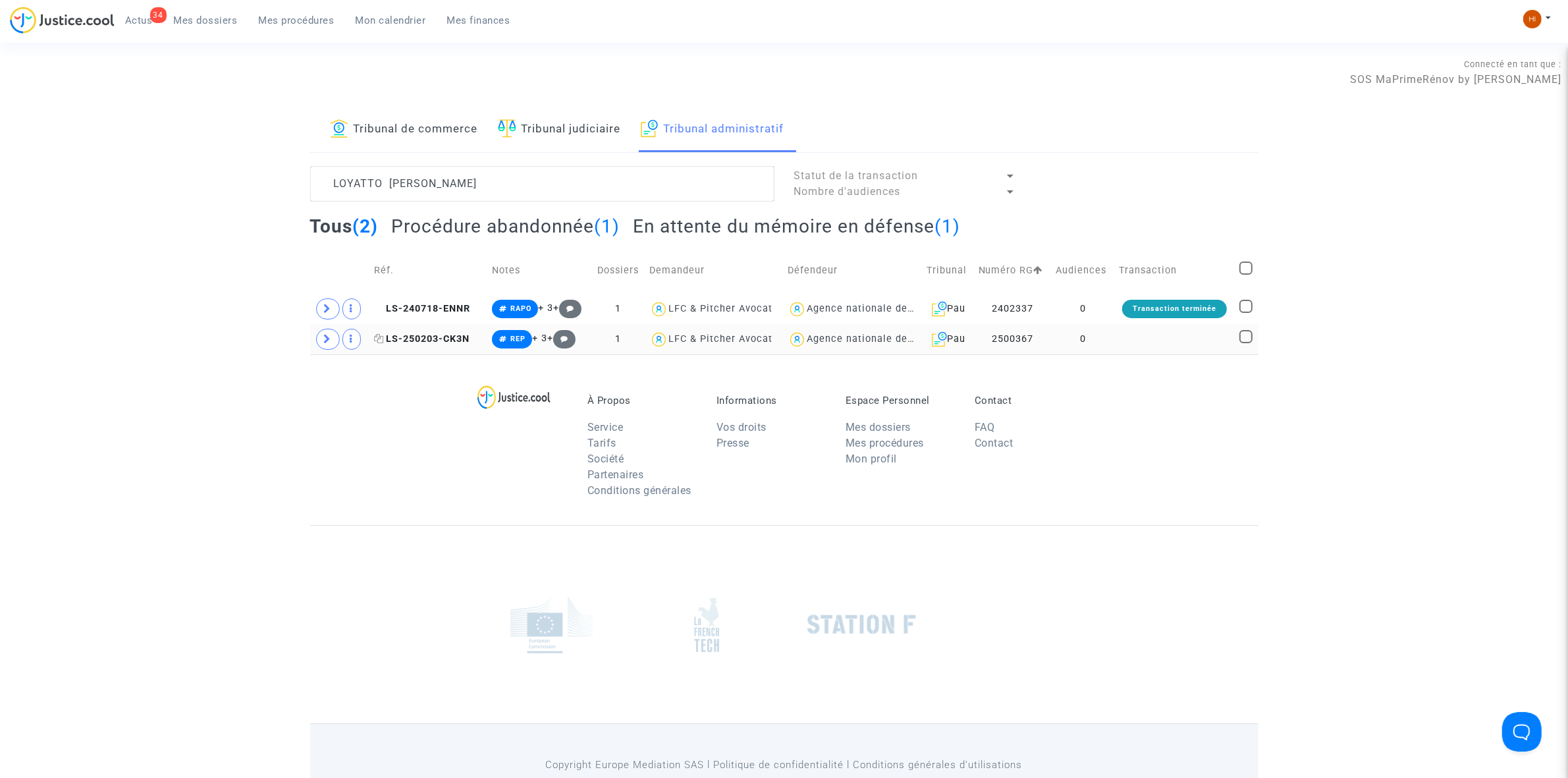
click at [433, 338] on span "LS-250203-CK3N" at bounding box center [422, 339] width 95 height 11
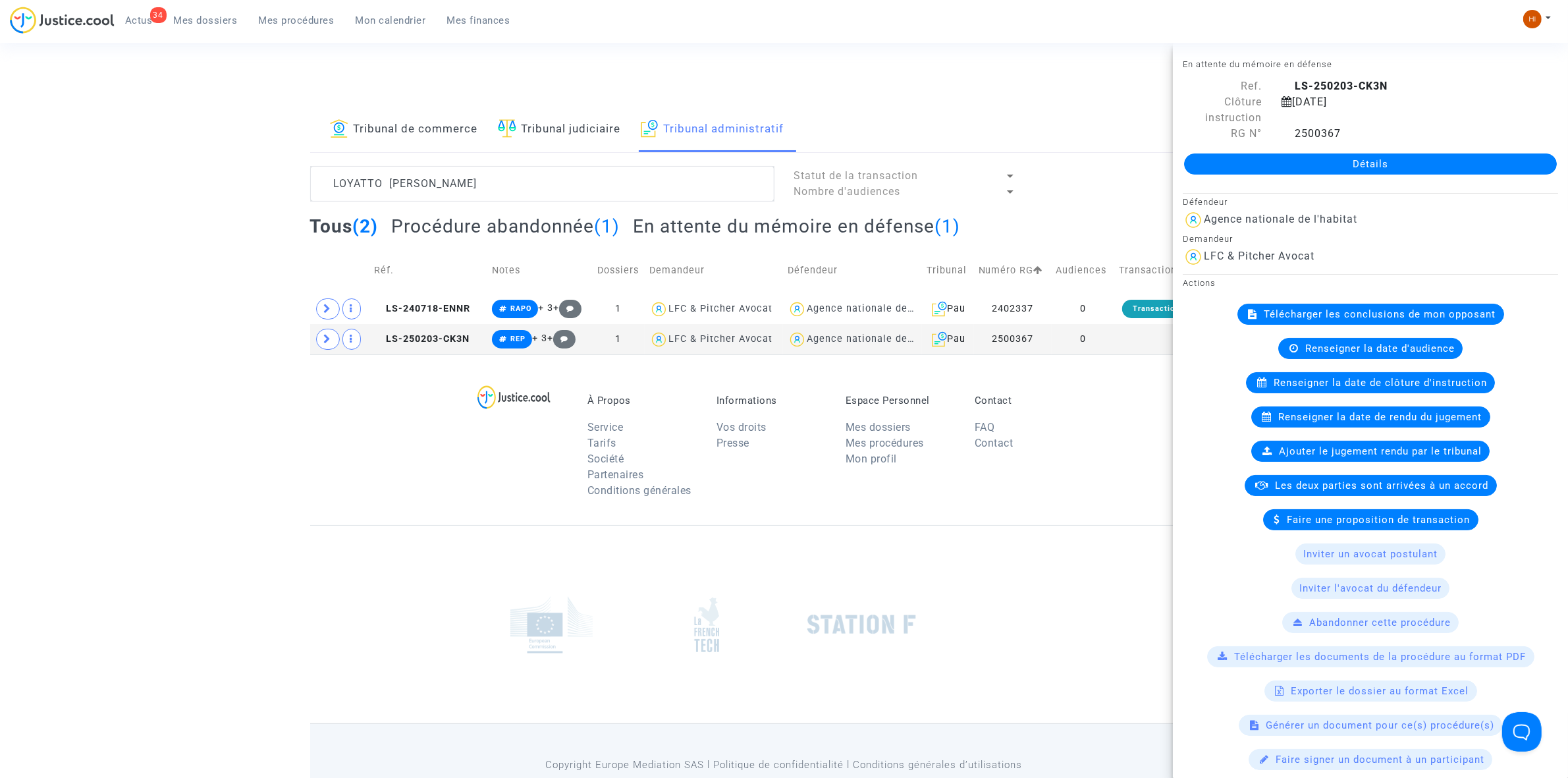
click at [1351, 146] on div "Détails" at bounding box center [1371, 164] width 395 height 44
click at [1363, 169] on link "Détails" at bounding box center [1371, 163] width 373 height 21
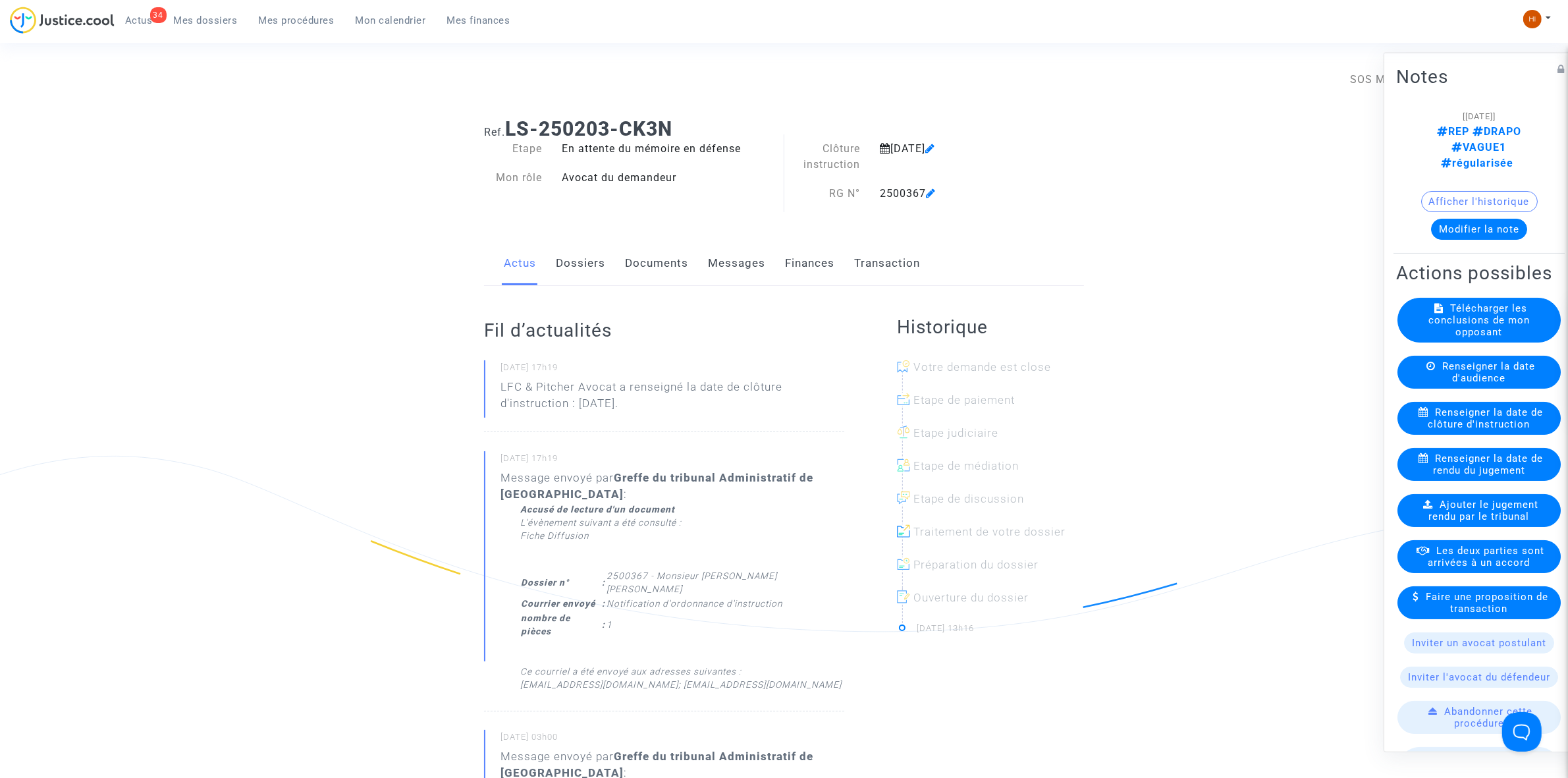
drag, startPoint x: 616, startPoint y: 241, endPoint x: 675, endPoint y: 281, distance: 71.3
click at [616, 247] on div "Actus Dossiers Documents Messages Finances Transaction" at bounding box center [784, 264] width 600 height 44
click at [680, 272] on link "Documents" at bounding box center [657, 263] width 63 height 44
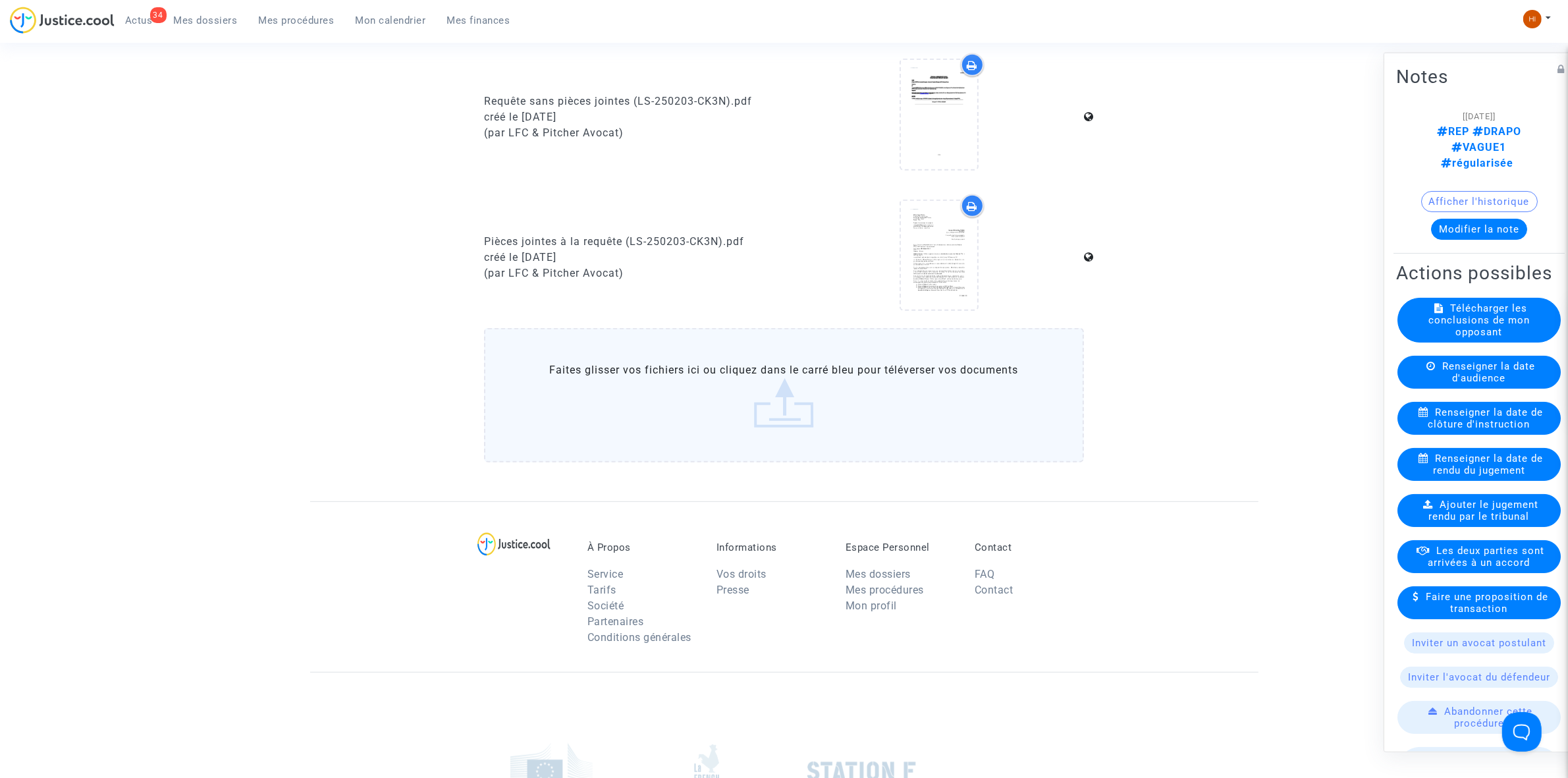
scroll to position [741, 0]
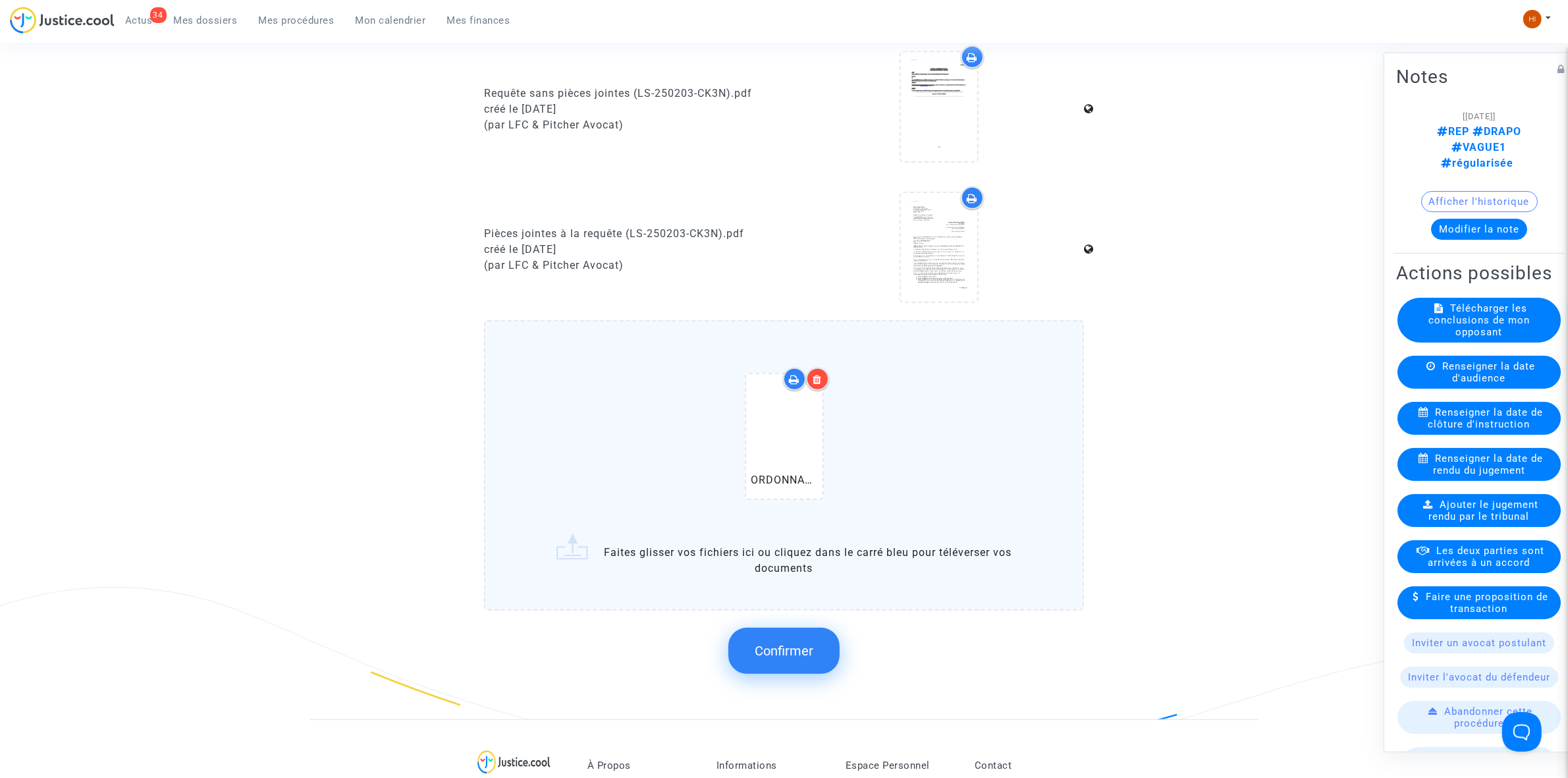
click at [815, 650] on button "Confirmer" at bounding box center [784, 650] width 111 height 46
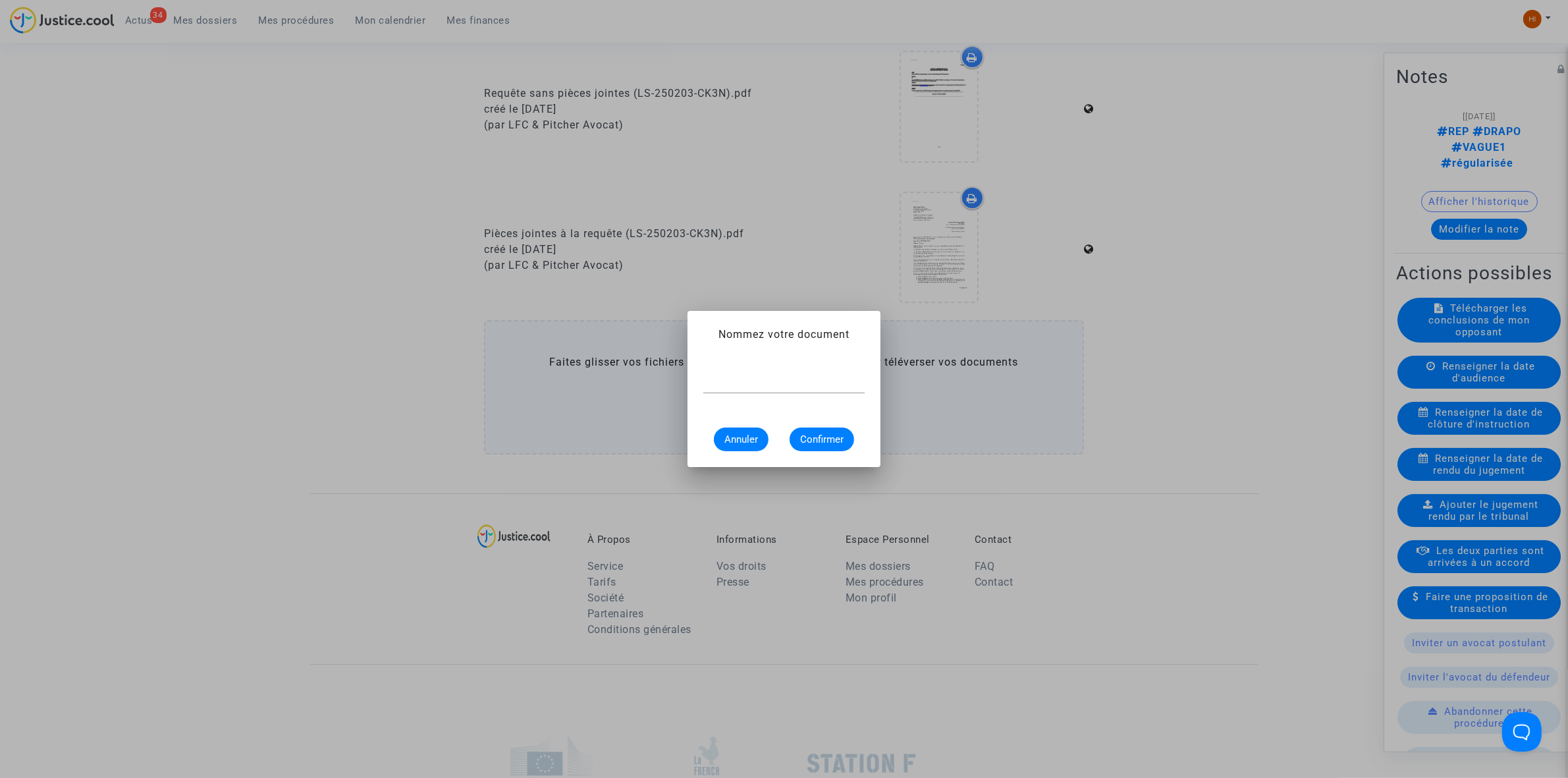
scroll to position [0, 0]
paste input "ORDONNANCE CLÔTURE D’INSTRUCTION"
type input "ORDONNANCE CLÔTURE D’INSTRUCTION"
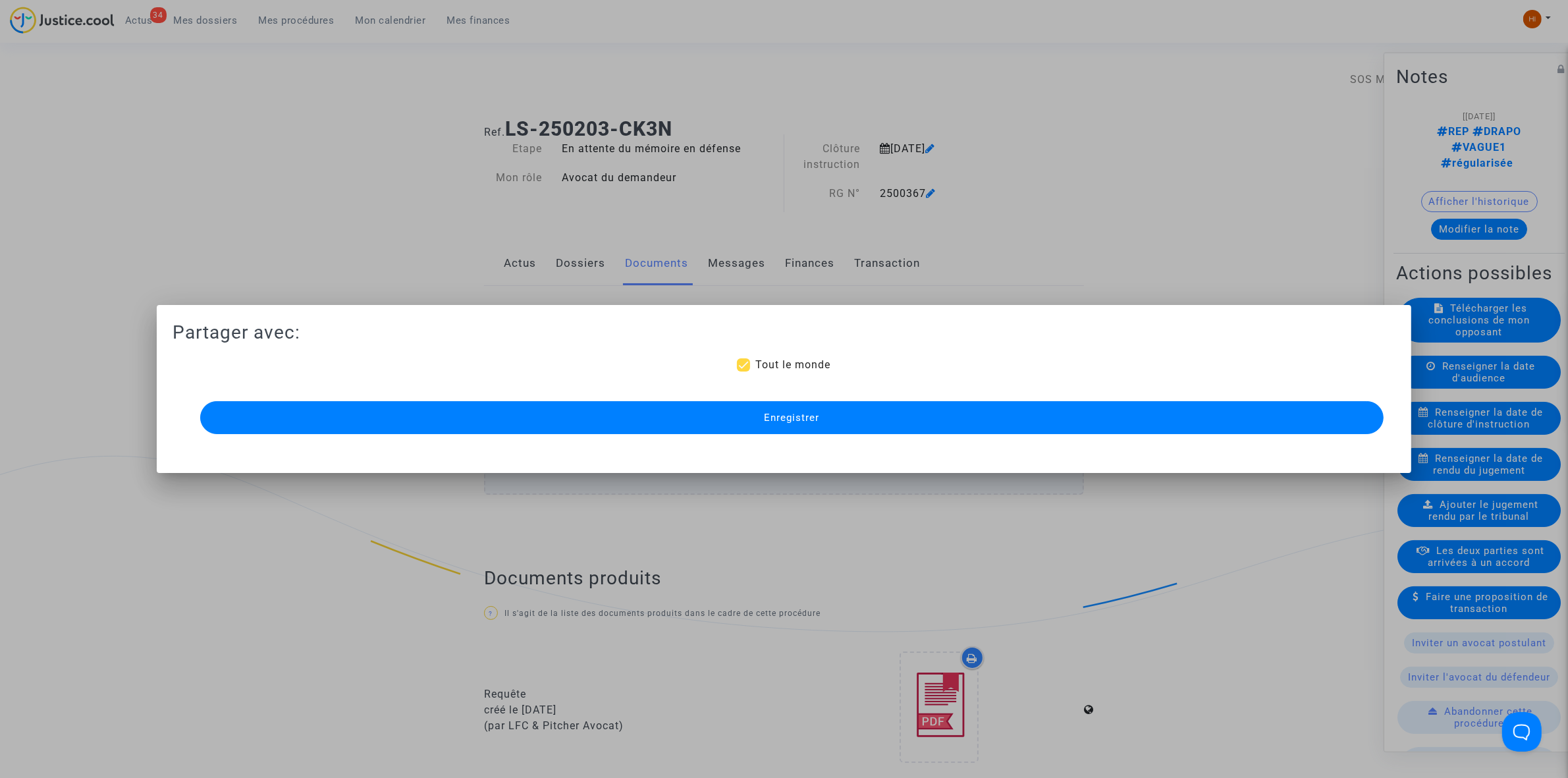
scroll to position [741, 0]
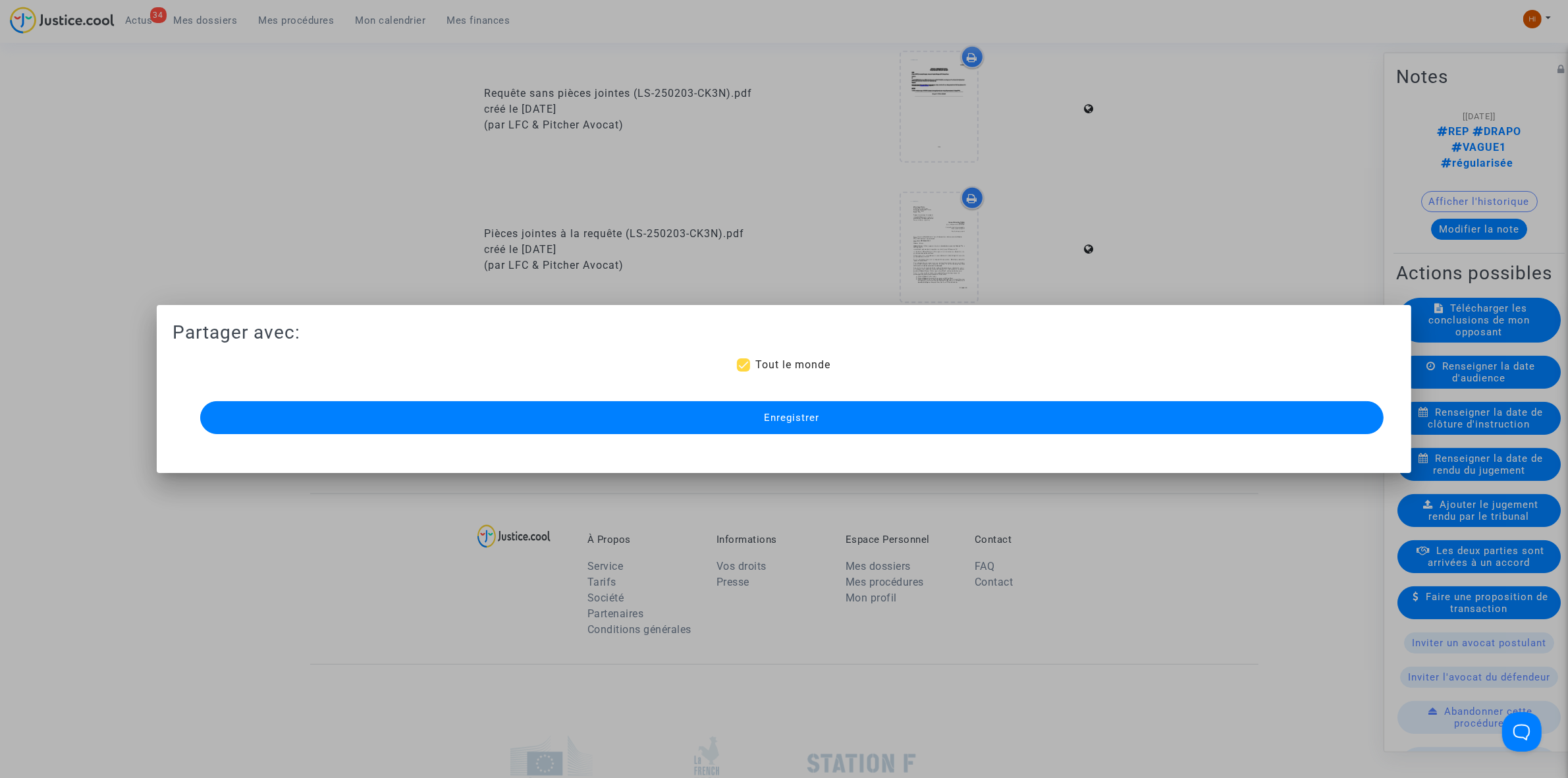
click at [1107, 421] on button "Enregistrer" at bounding box center [792, 418] width 1183 height 33
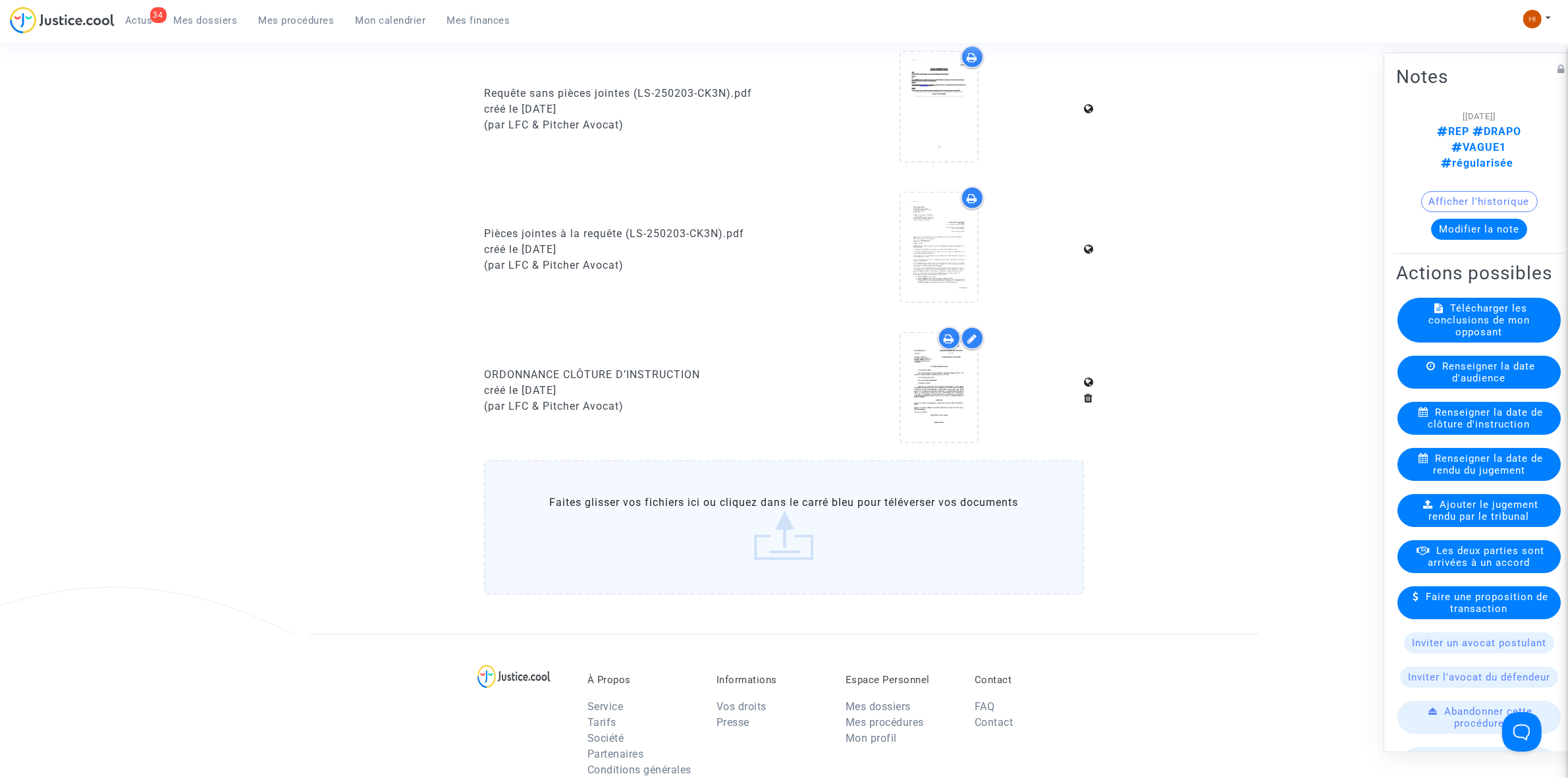
click at [291, 17] on span "Mes procédures" at bounding box center [296, 20] width 75 height 12
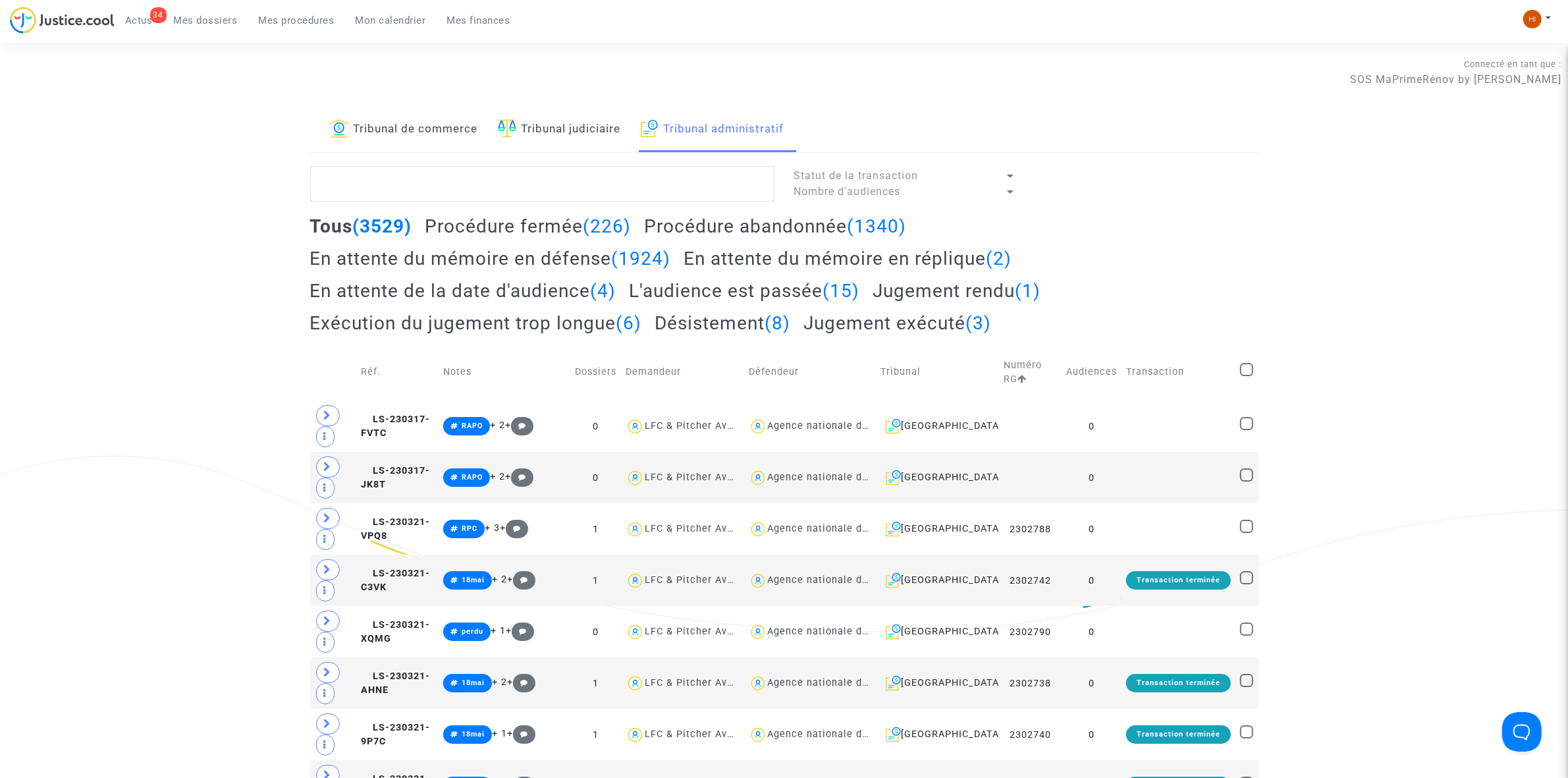
paste textarea "2500366 - Madame JUSTES Jacqueline"
click at [672, 196] on textarea at bounding box center [542, 183] width 464 height 36
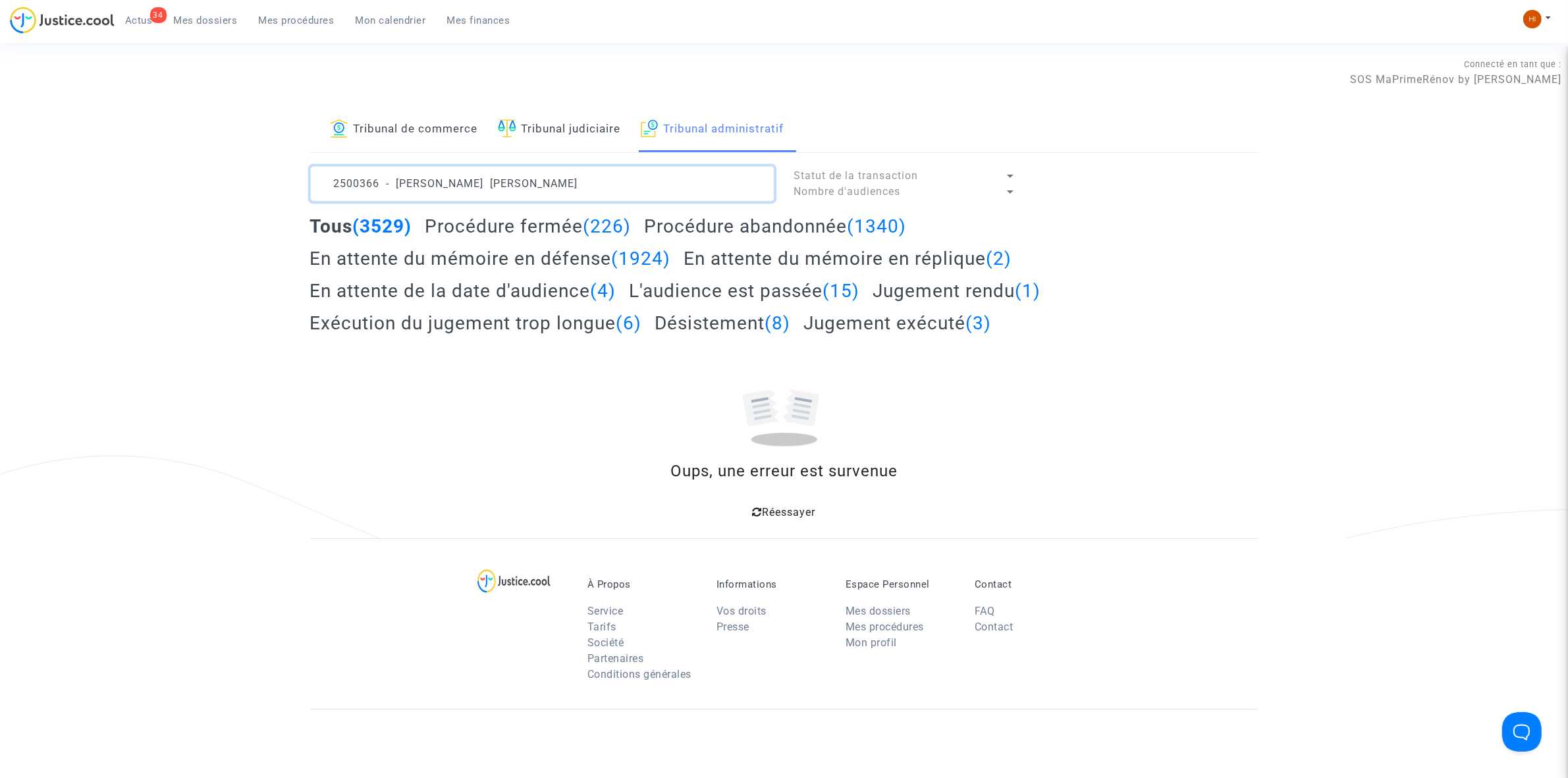
drag, startPoint x: 448, startPoint y: 180, endPoint x: 272, endPoint y: 177, distance: 176.0
click at [272, 177] on div "Tribunal de commerce Tribunal judiciaire Tribunal administratif 2500366 - Madam…" at bounding box center [784, 322] width 1568 height 431
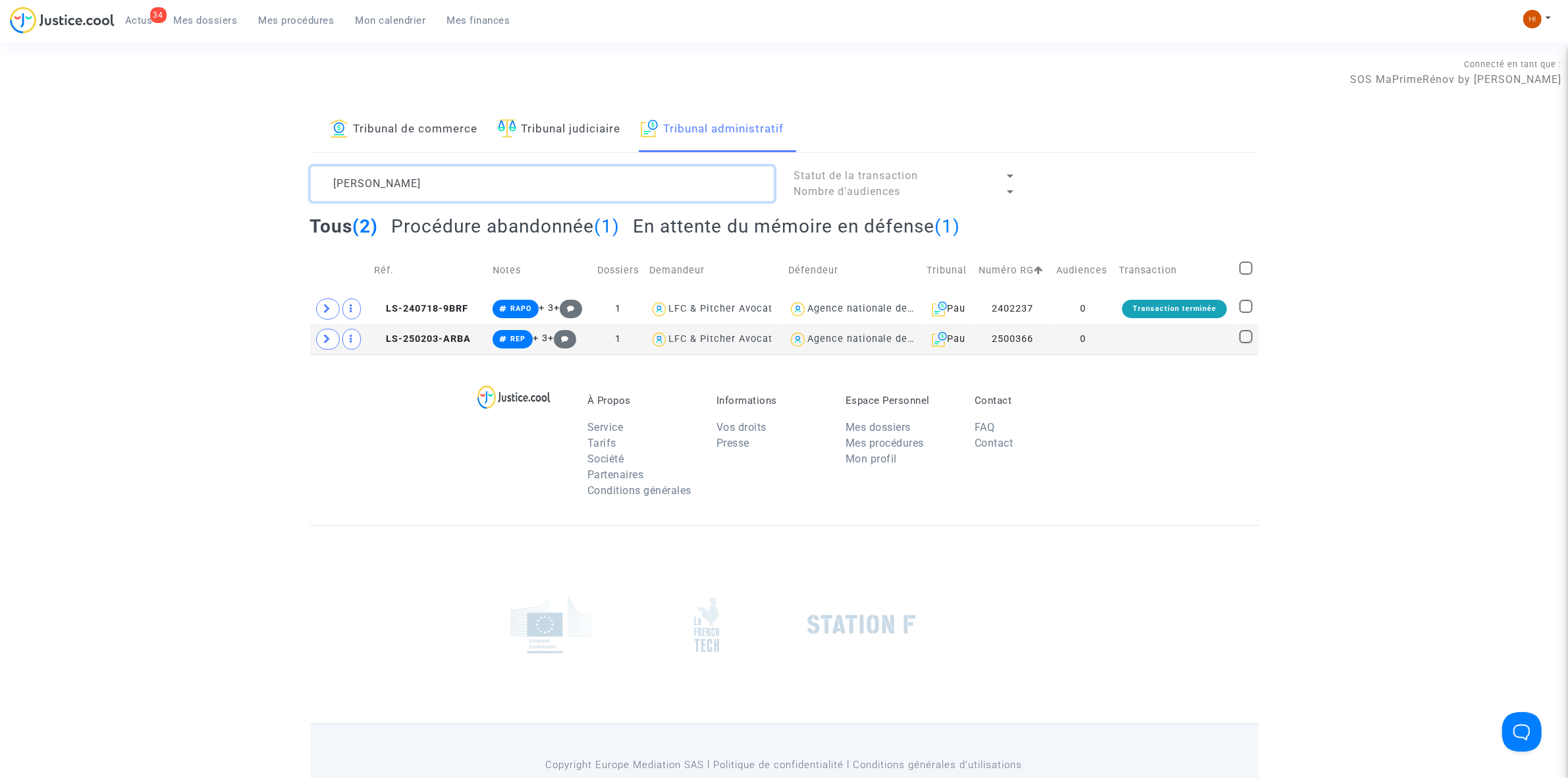
type textarea "JUSTES Jacqueline"
click at [1147, 347] on td at bounding box center [1174, 339] width 120 height 30
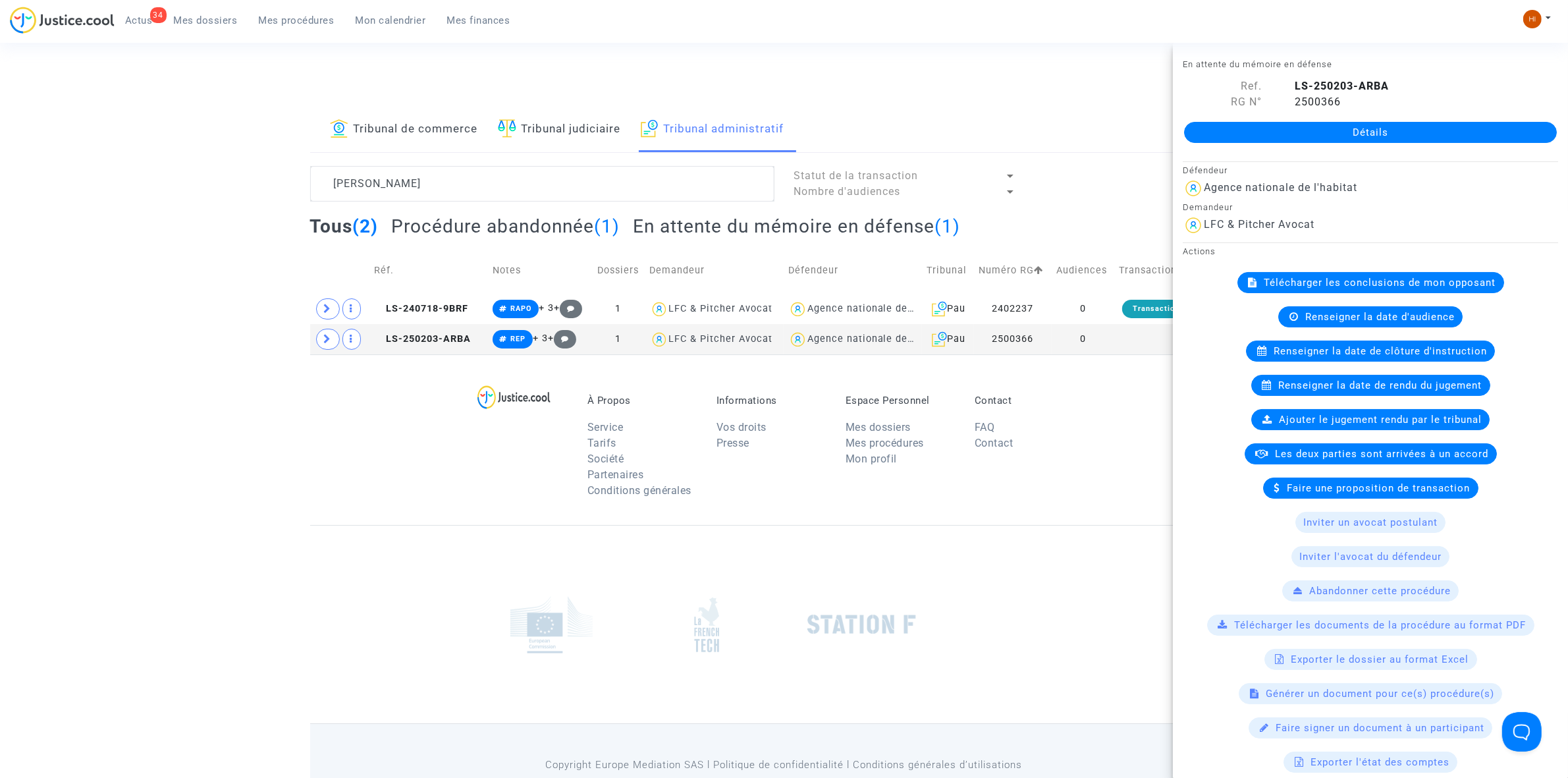
drag, startPoint x: 1101, startPoint y: 332, endPoint x: 1153, endPoint y: 291, distance: 66.2
click at [1101, 332] on td "0" at bounding box center [1083, 339] width 63 height 30
click at [1381, 137] on link "Détails" at bounding box center [1371, 132] width 373 height 21
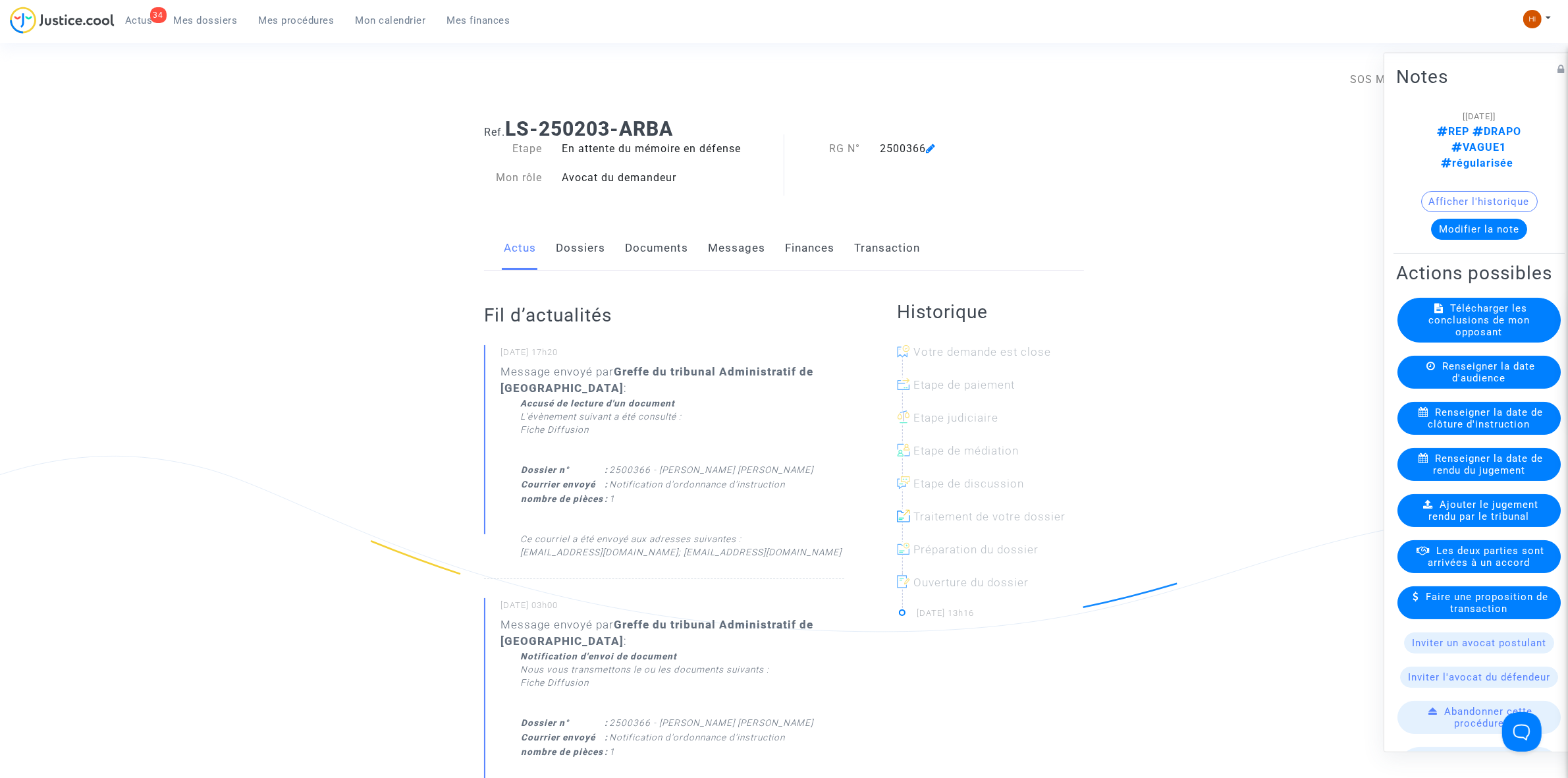
click at [1460, 429] on span "Renseigner la date de clôture d'instruction" at bounding box center [1486, 418] width 115 height 24
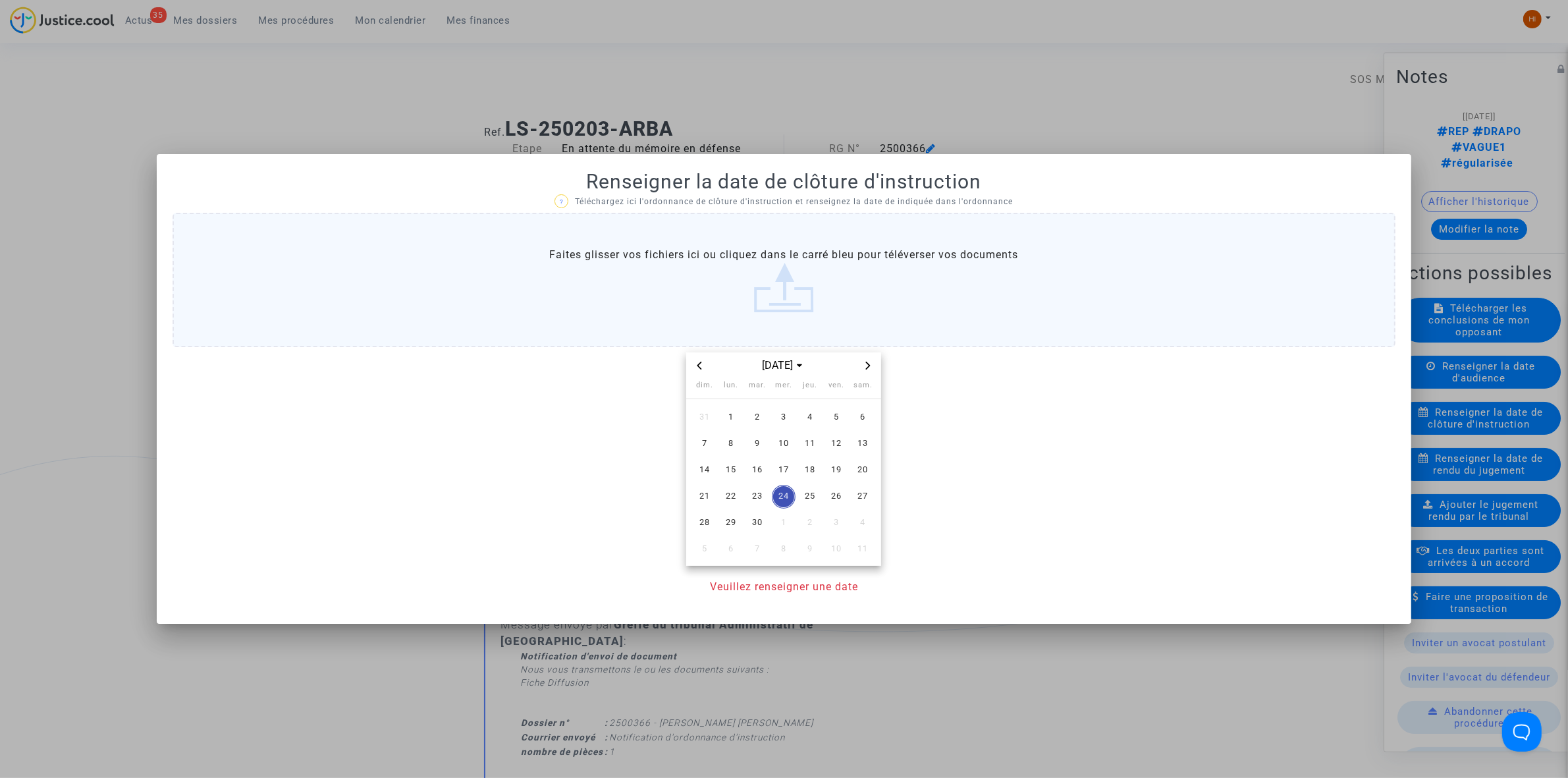
click at [867, 367] on icon "Next month" at bounding box center [868, 366] width 5 height 8
click at [820, 527] on span "30" at bounding box center [810, 523] width 24 height 24
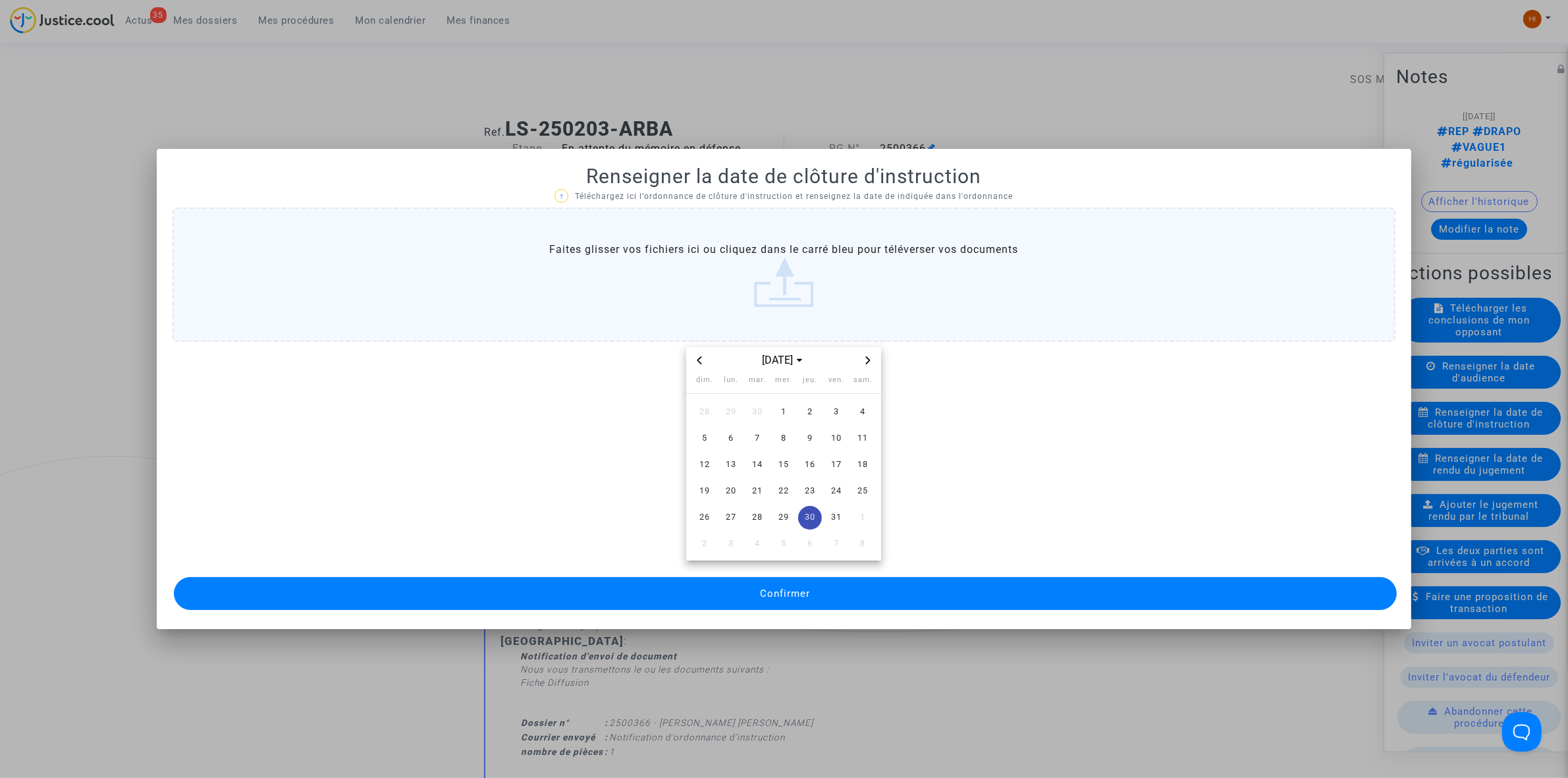
click at [815, 593] on button "Confirmer" at bounding box center [785, 593] width 1223 height 33
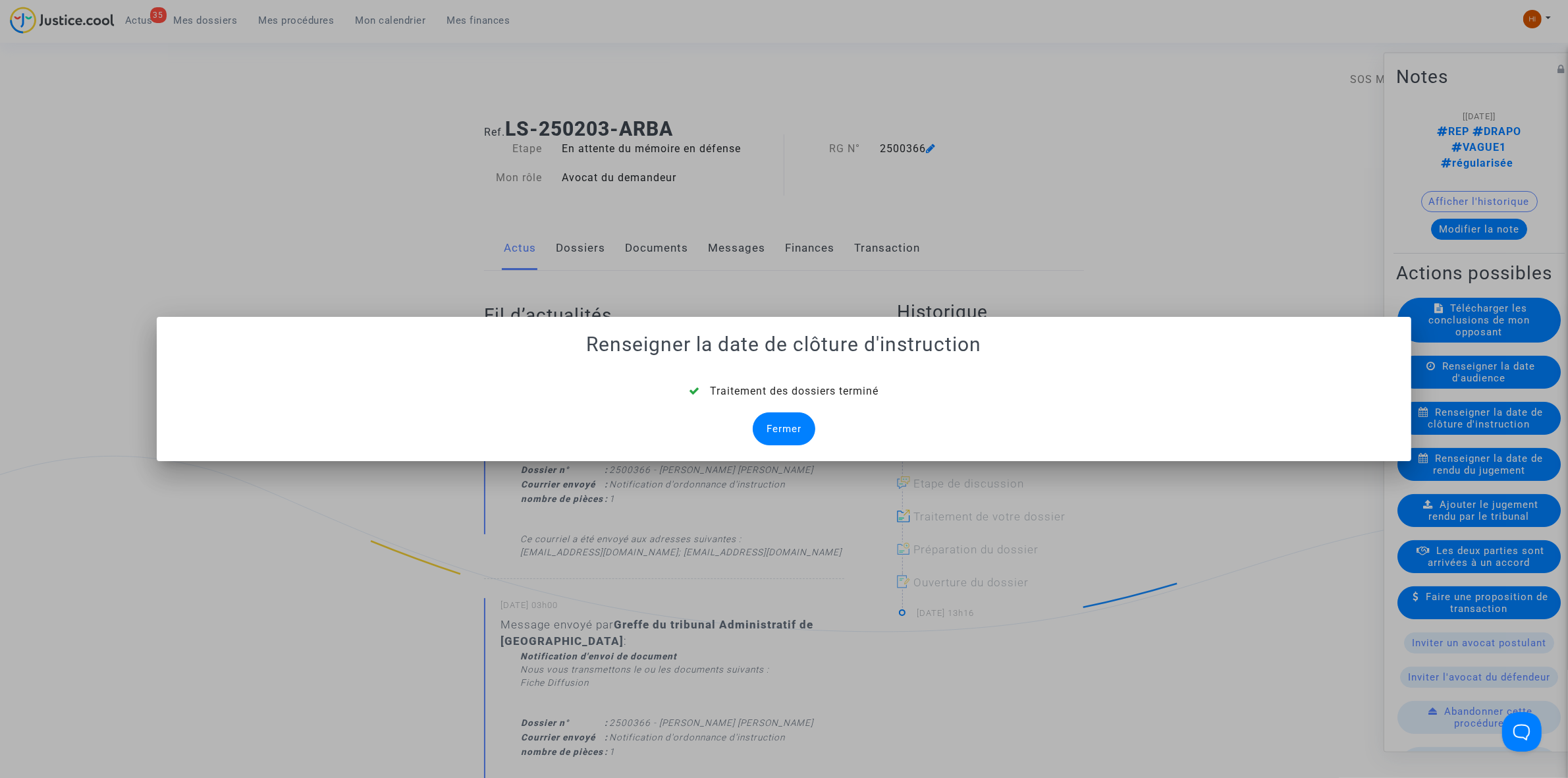
click at [809, 435] on div "Fermer" at bounding box center [784, 429] width 63 height 33
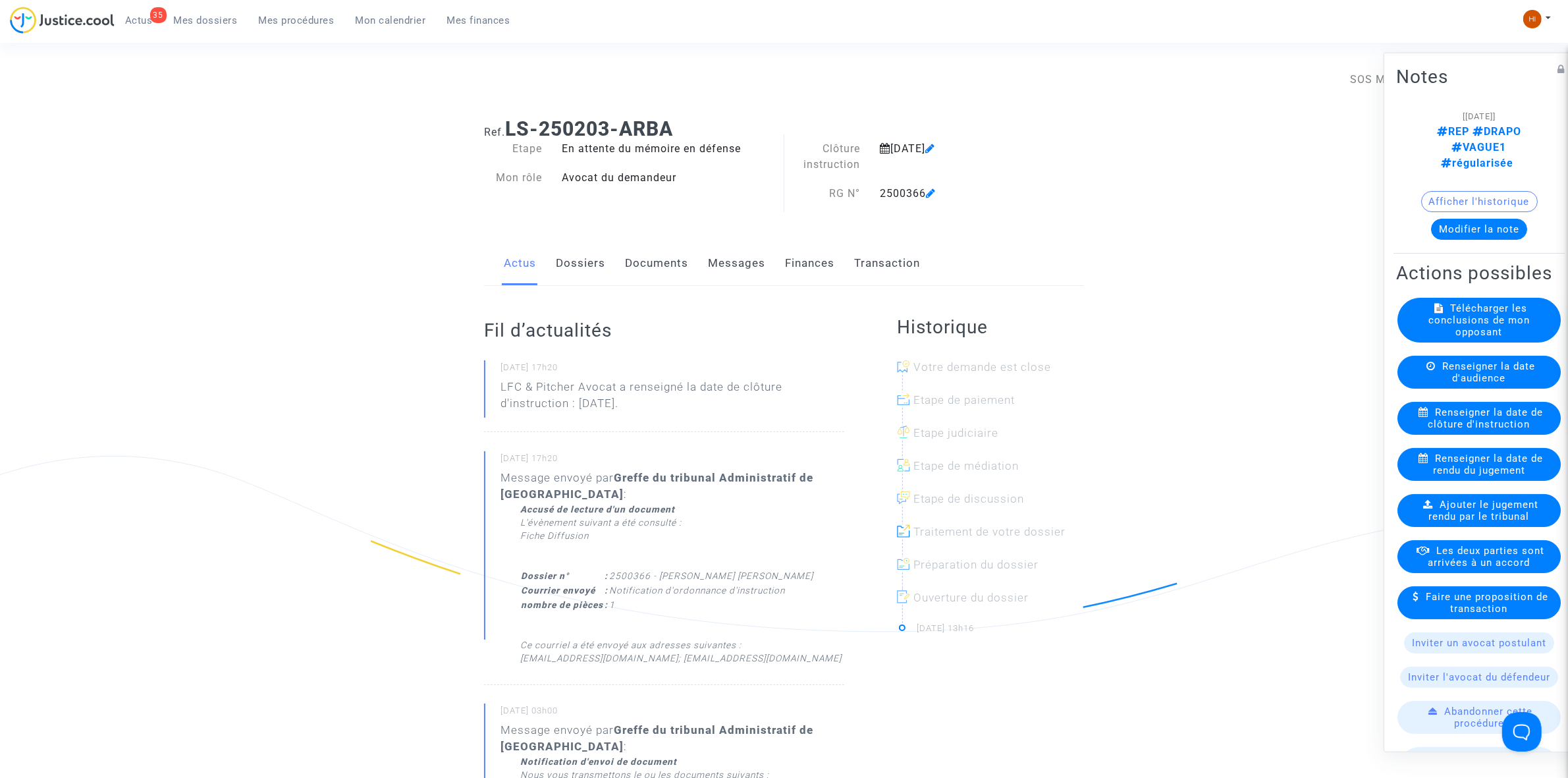
click at [662, 254] on link "Documents" at bounding box center [657, 263] width 63 height 44
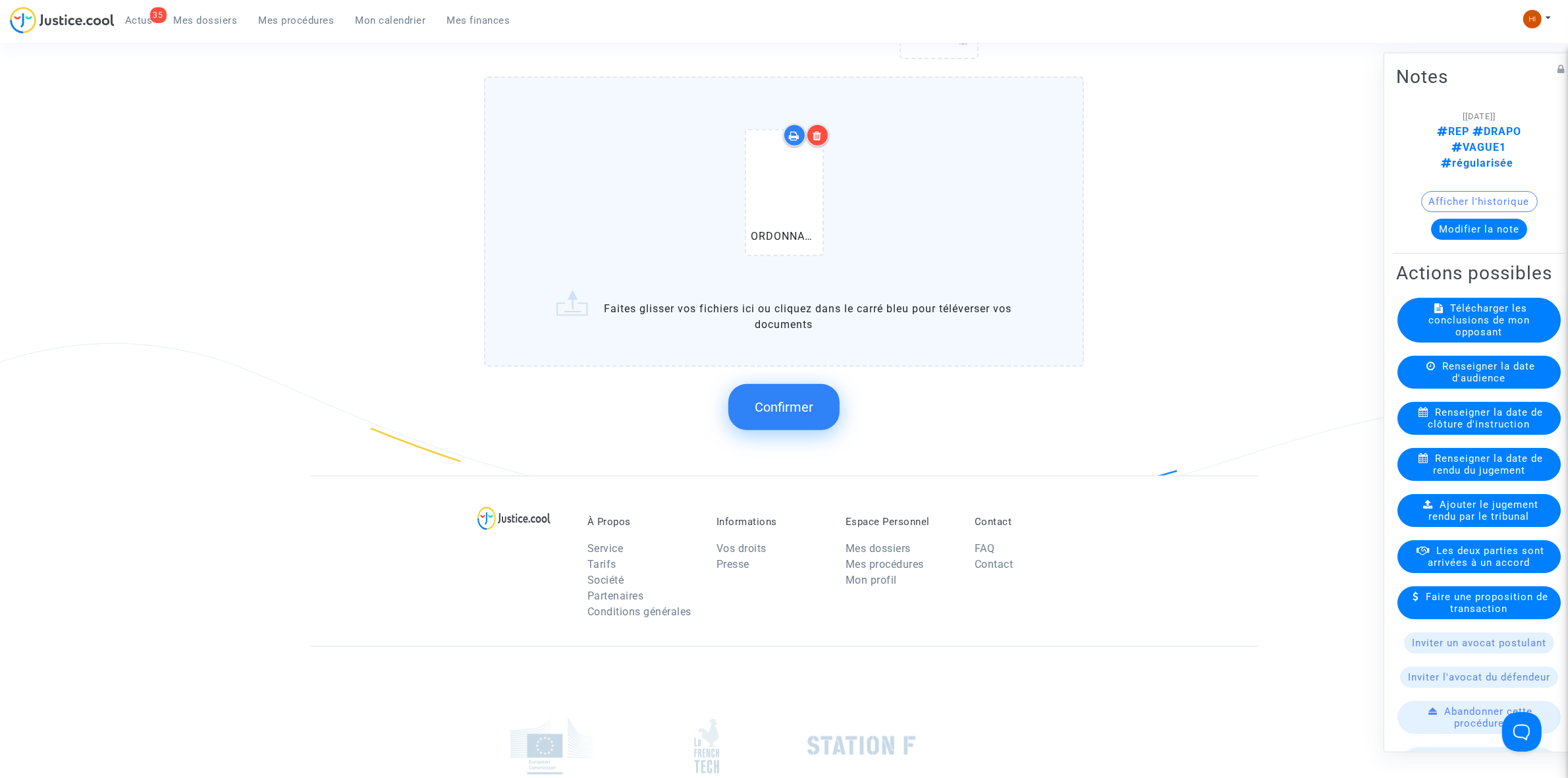
scroll to position [988, 0]
click at [799, 397] on span "Confirmer" at bounding box center [784, 404] width 59 height 16
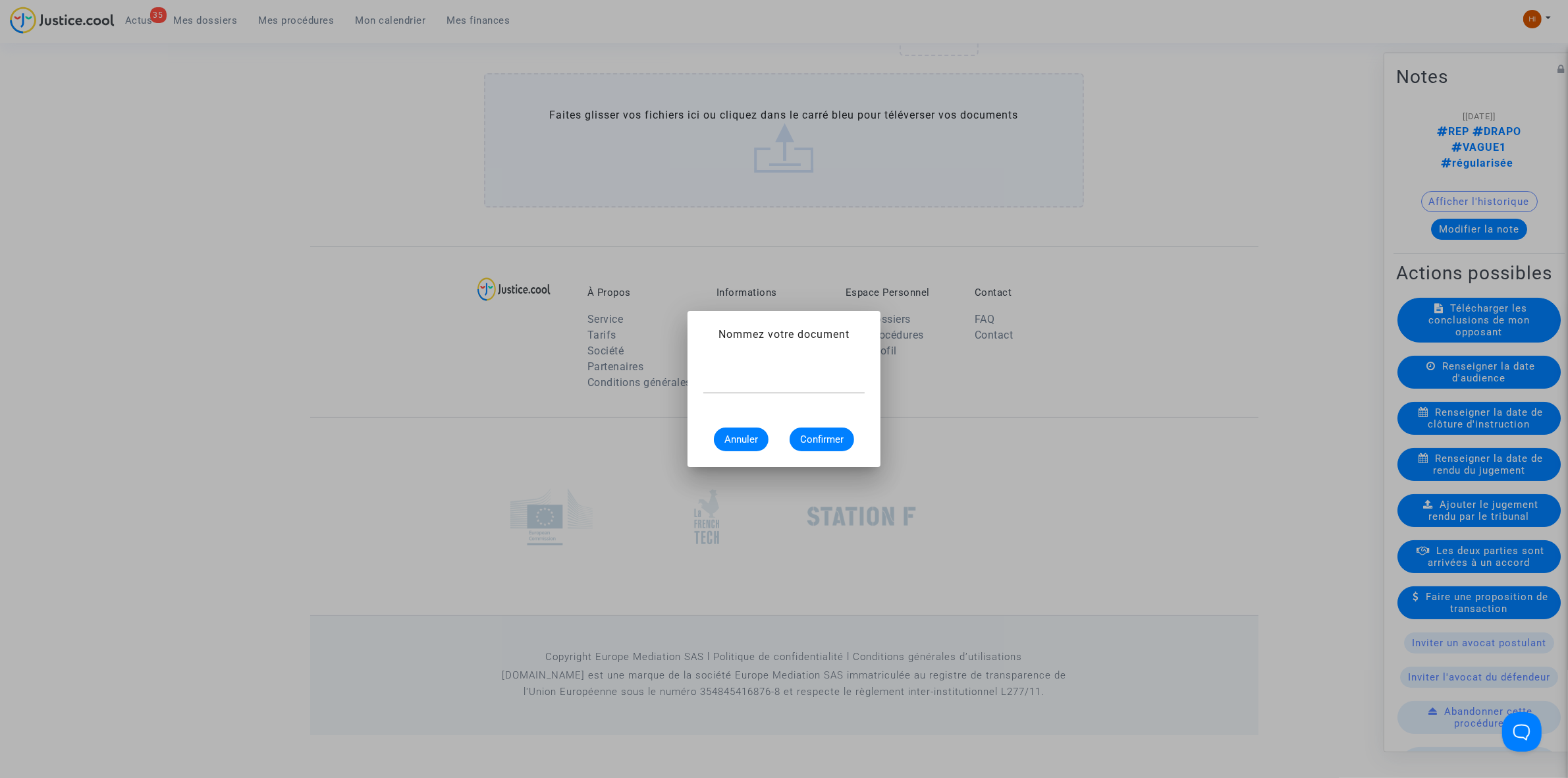
scroll to position [0, 0]
paste input "ORDONNANCE CLÔTURE D’INSTRUCTION"
type input "ORDONNANCE CLÔTURE D’INSTRUCTION"
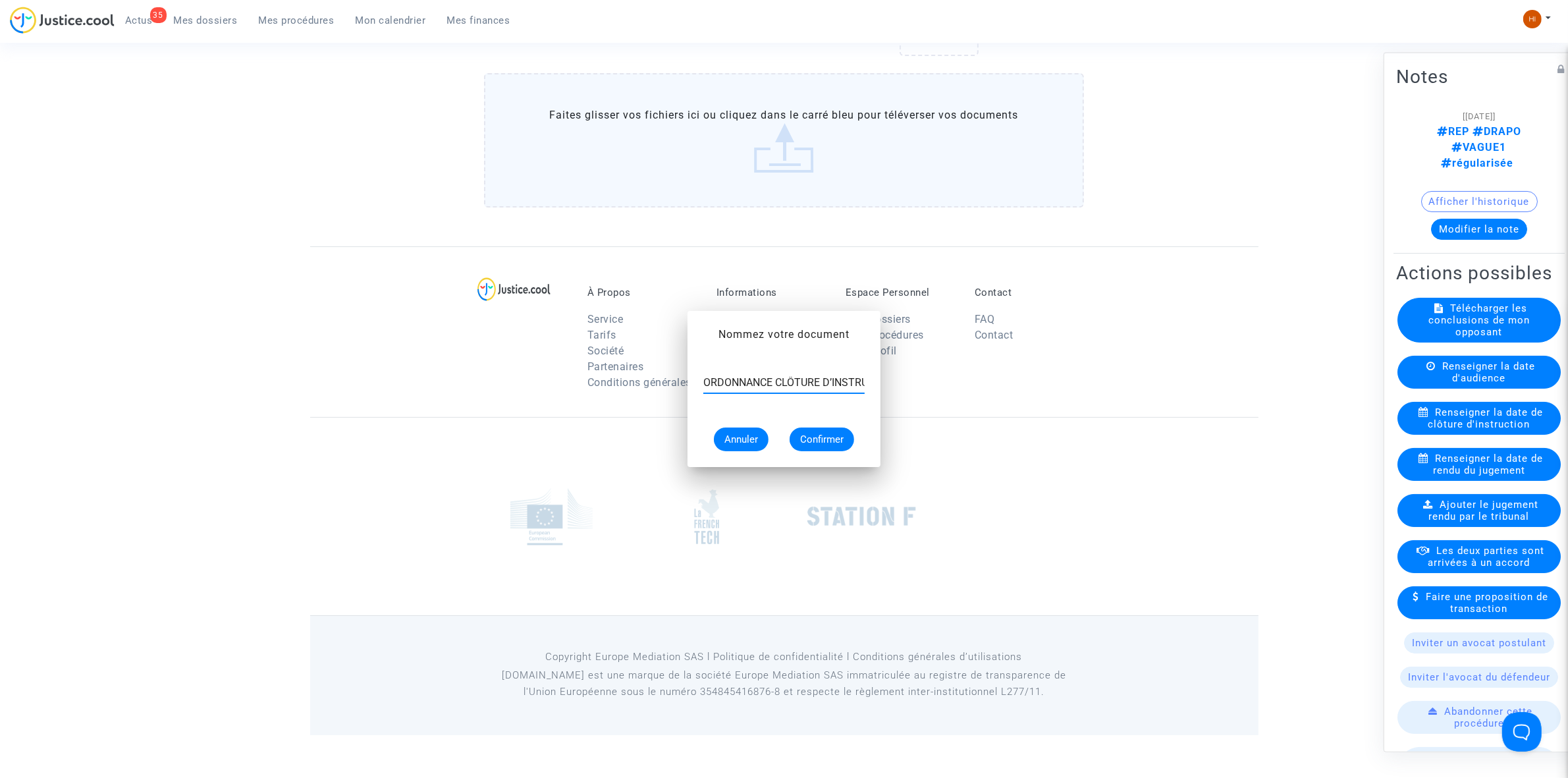
scroll to position [941, 0]
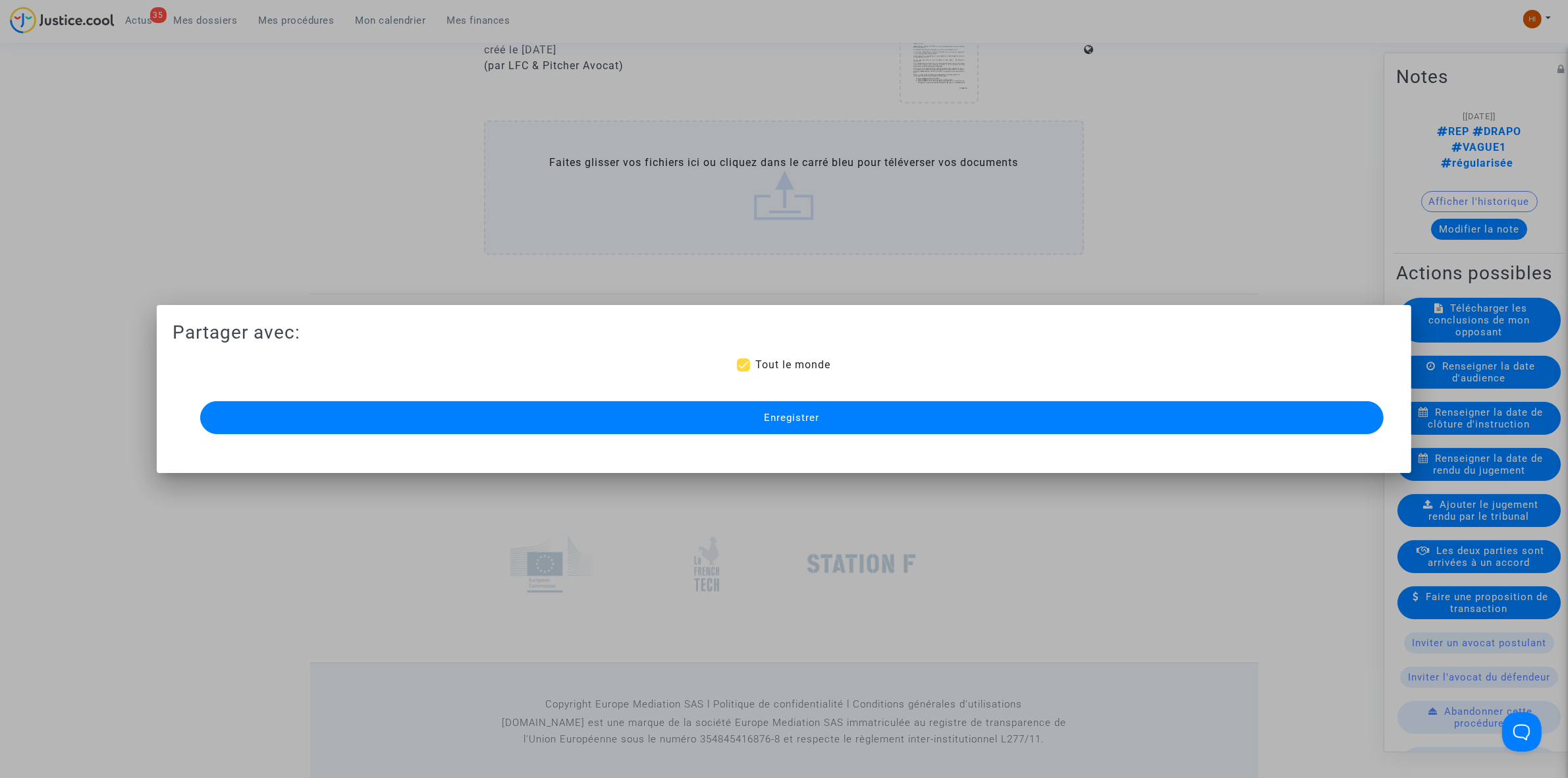
click at [677, 422] on button "Enregistrer" at bounding box center [792, 418] width 1183 height 33
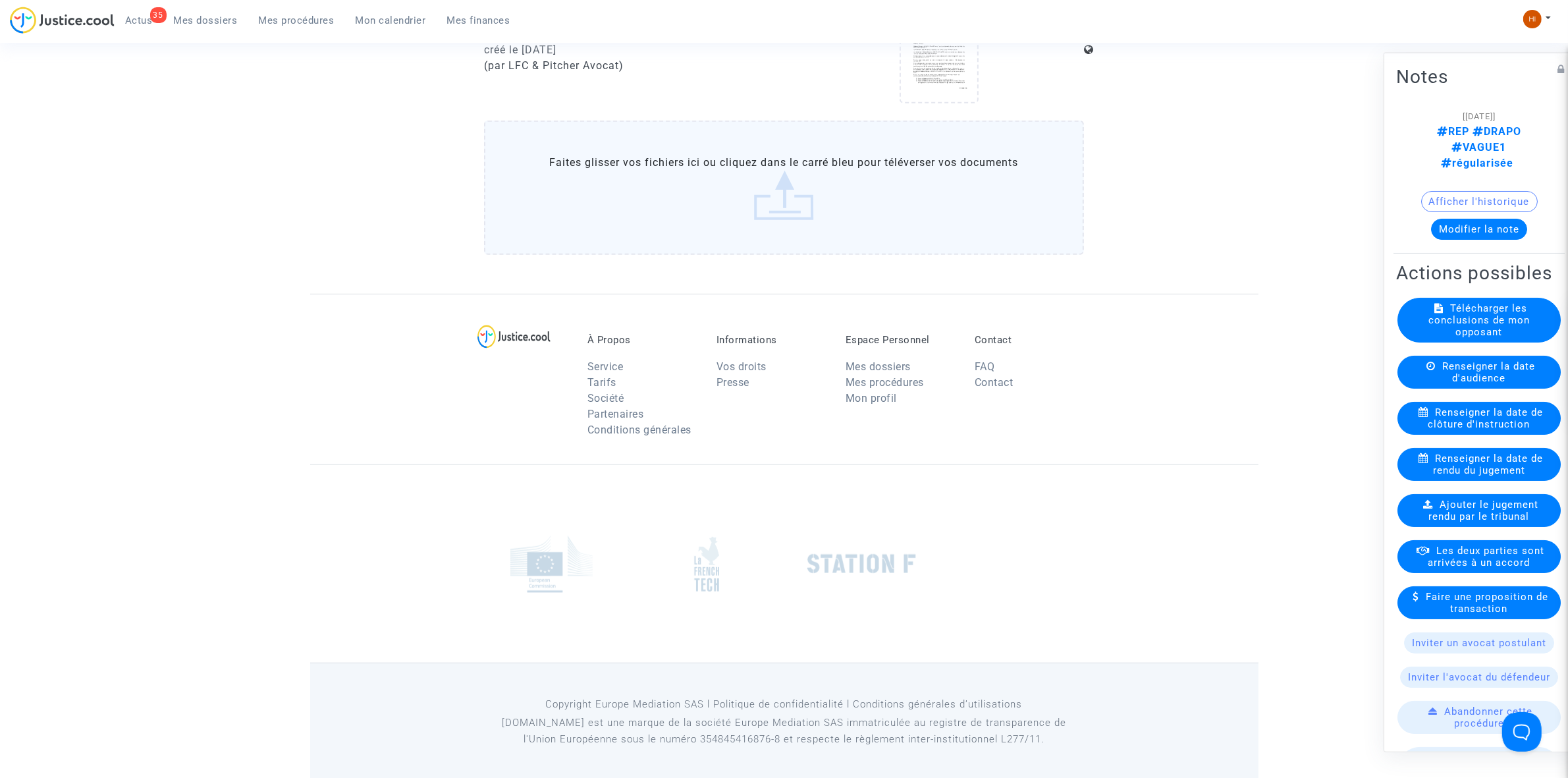
click at [305, 10] on link "Mes procédures" at bounding box center [297, 20] width 97 height 20
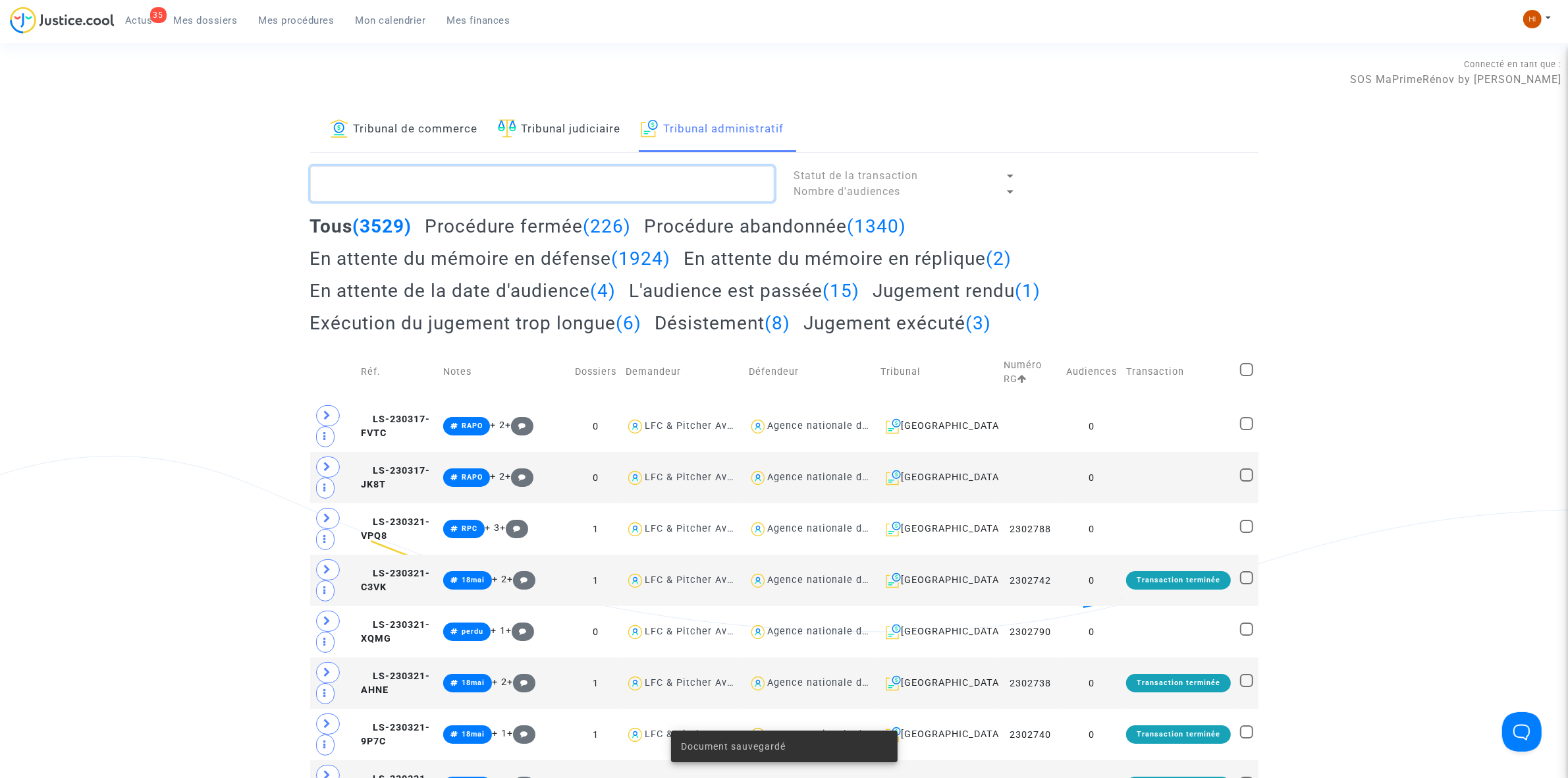
click at [755, 192] on textarea at bounding box center [542, 183] width 464 height 36
paste textarea "2500368 - Monsieur HISZ Thierry"
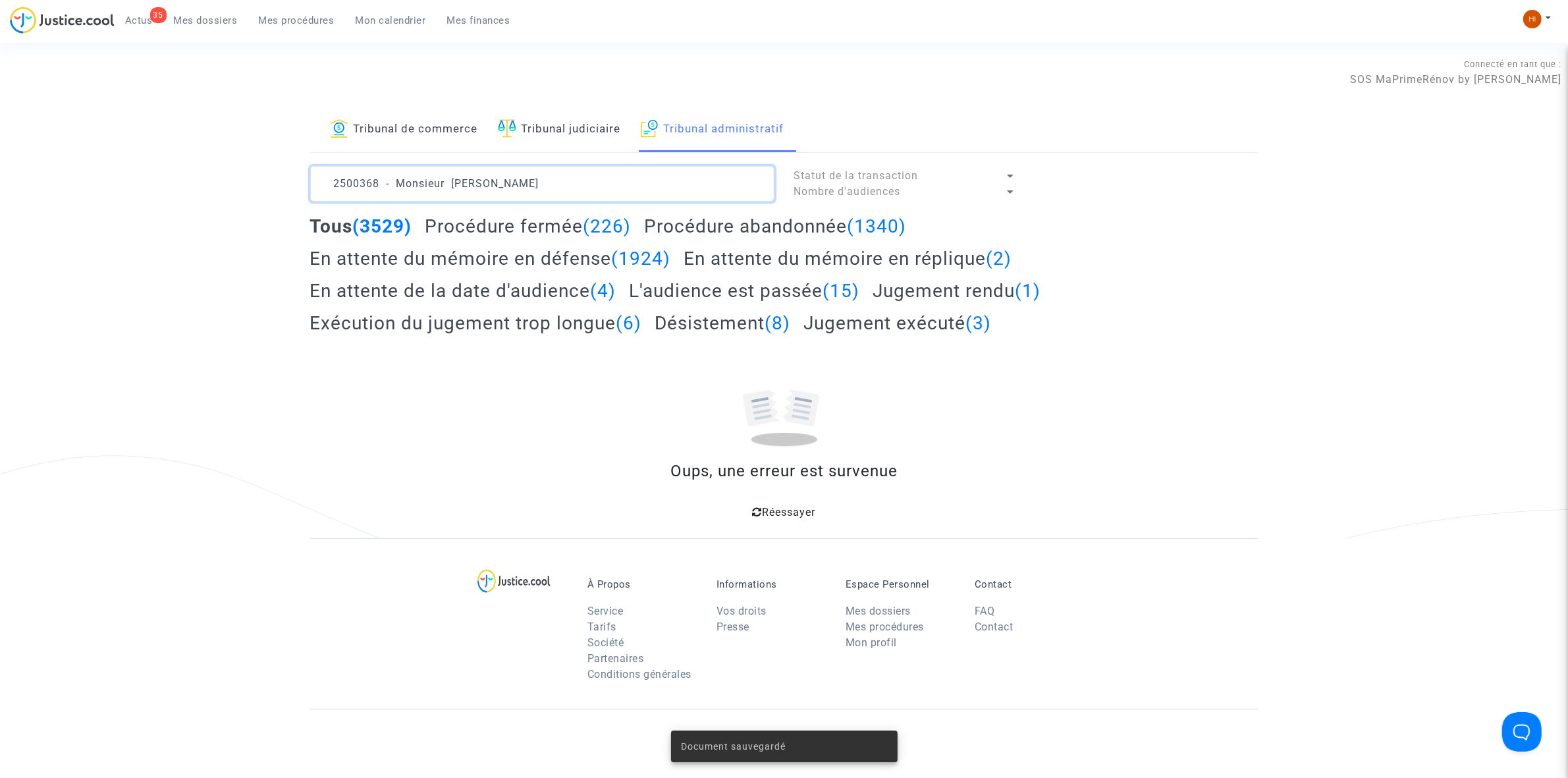
drag, startPoint x: 447, startPoint y: 185, endPoint x: -600, endPoint y: 158, distance: 1047.3
click at [0, 158] on html "35 Actus Mes dossiers Mes procédures Mon calendrier Mes finances Mon profil Cha…" at bounding box center [784, 513] width 1568 height 1027
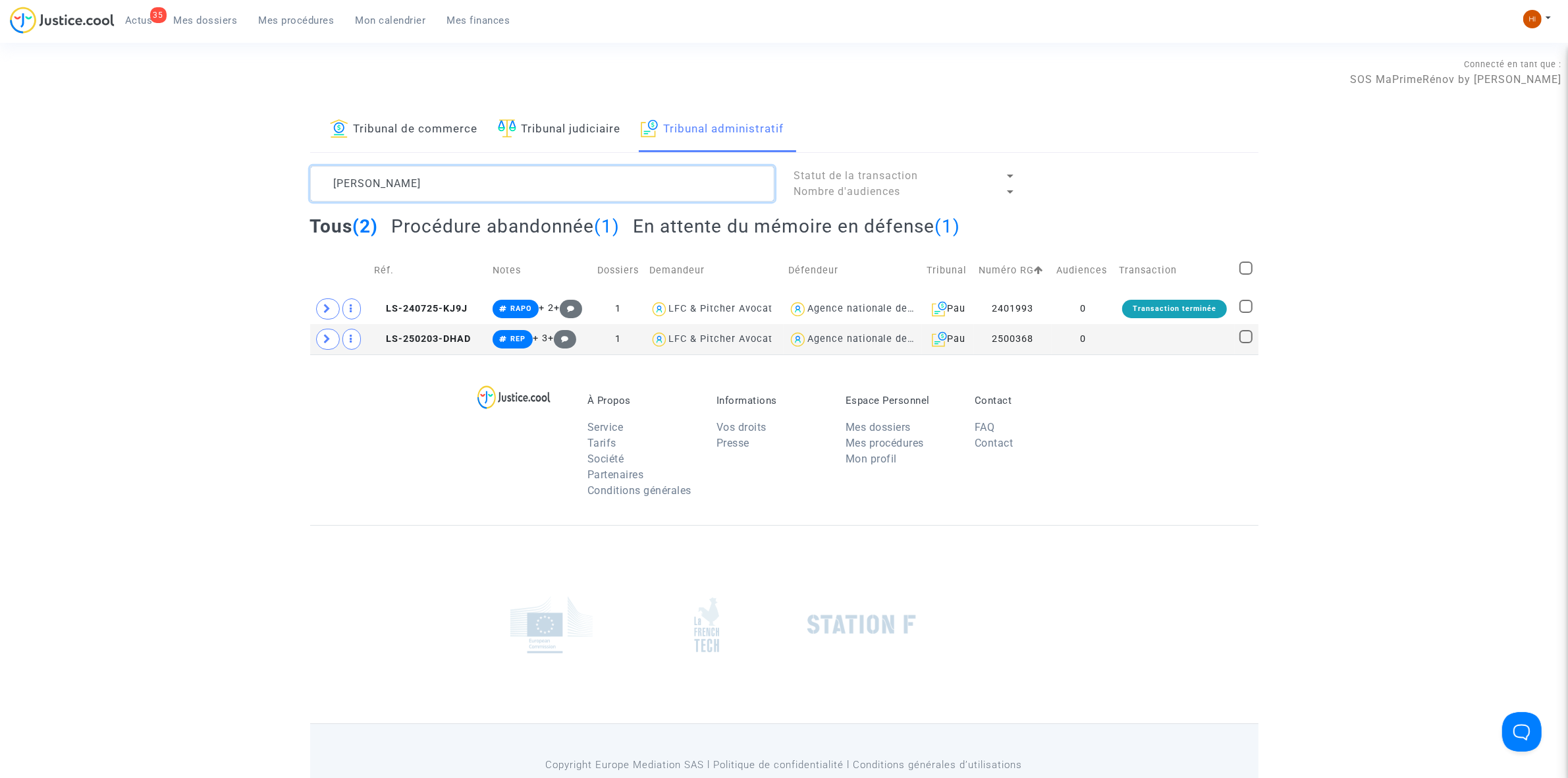
type textarea "HISZ Thierry"
click at [1134, 343] on td at bounding box center [1174, 339] width 120 height 30
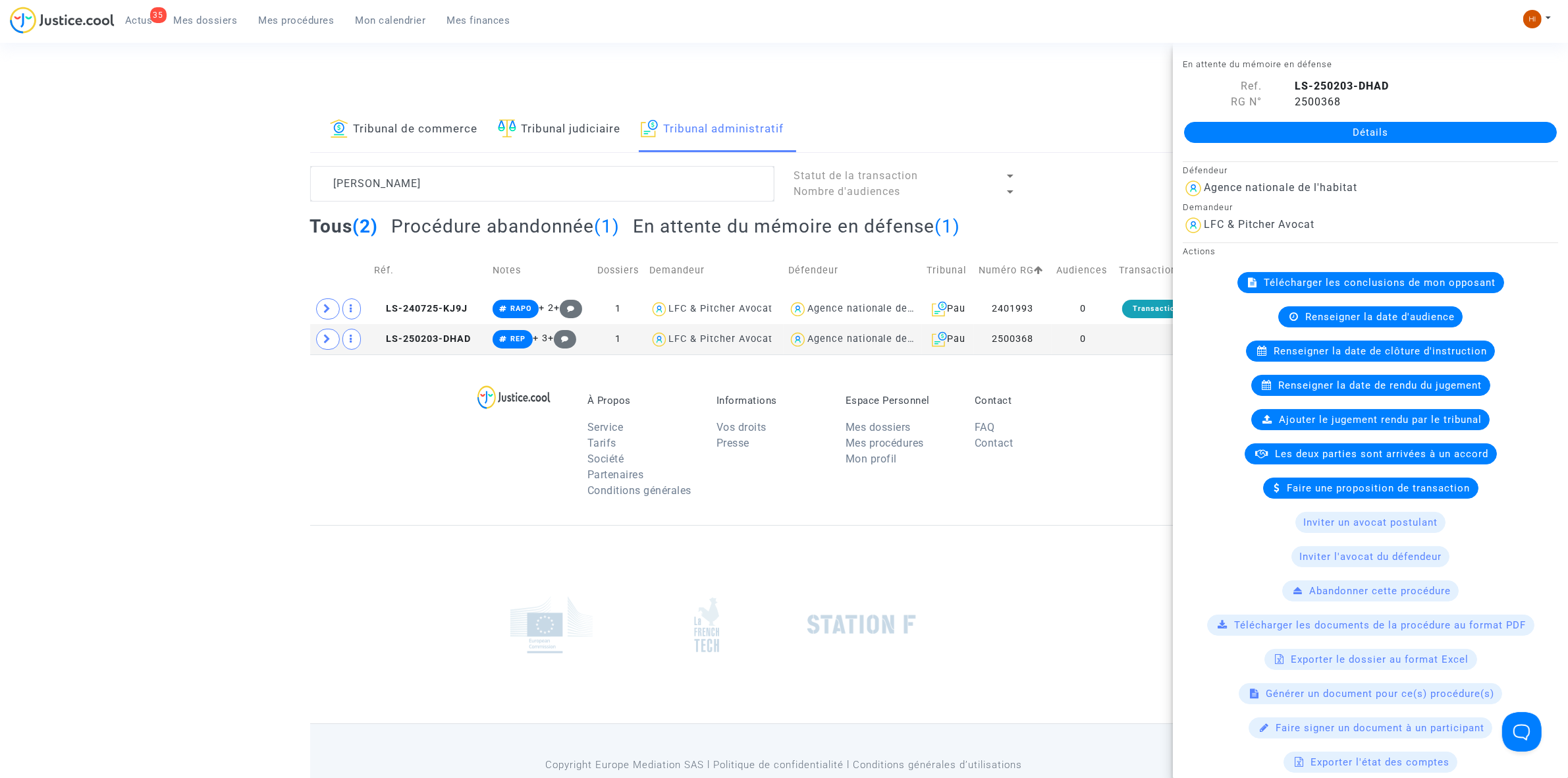
drag, startPoint x: 1408, startPoint y: 384, endPoint x: 1408, endPoint y: 355, distance: 29.0
click at [1408, 355] on available-action-list "Télécharger les conclusions de mon opposant Renseigner la date d'audience Rense…" at bounding box center [1370, 522] width 375 height 500
click at [1408, 355] on span "Renseigner la date de clôture d'instruction" at bounding box center [1380, 351] width 213 height 12
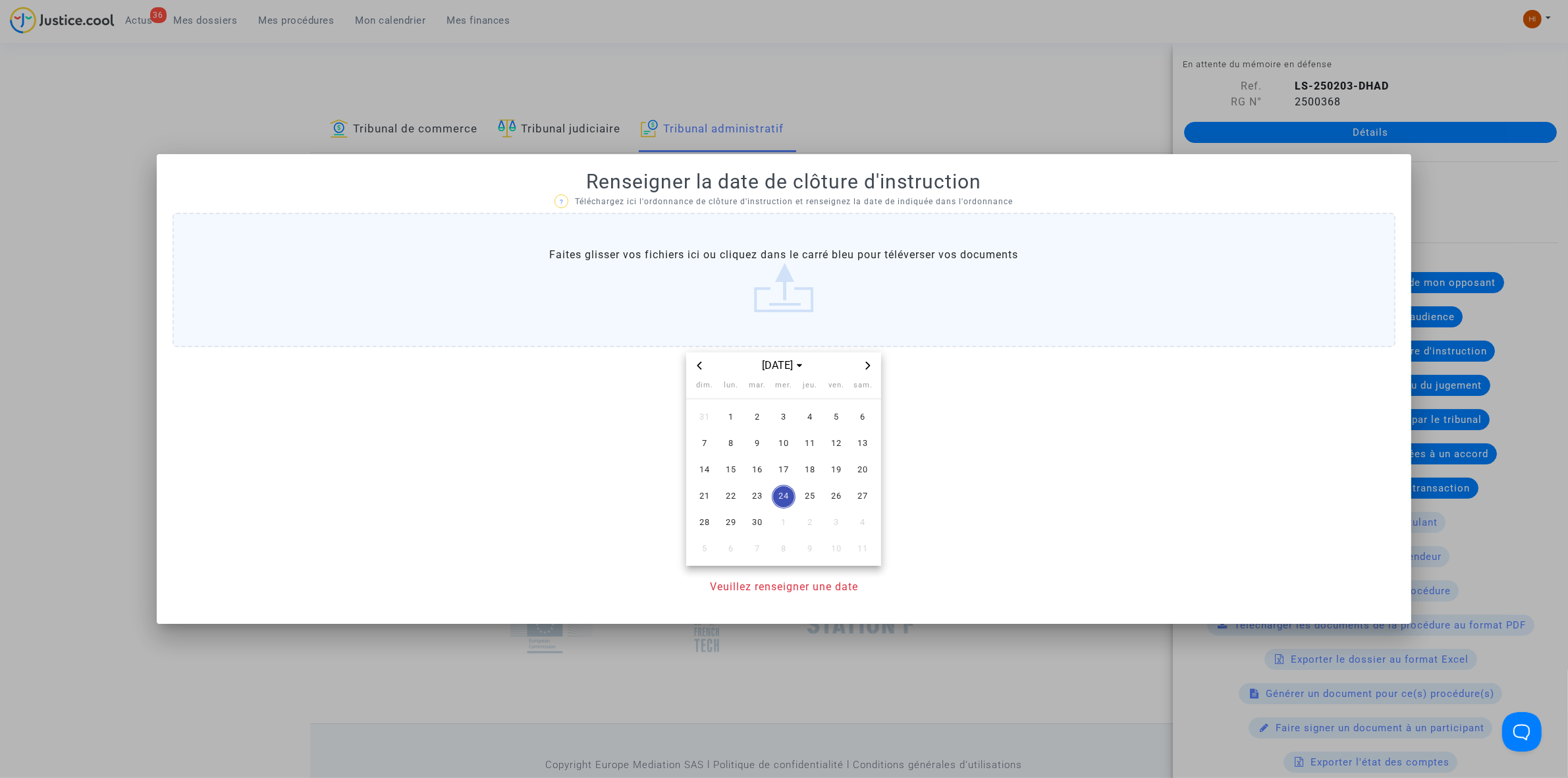
click at [871, 362] on icon "Next month" at bounding box center [868, 366] width 8 height 8
drag, startPoint x: 798, startPoint y: 518, endPoint x: 795, endPoint y: 573, distance: 55.1
click at [798, 523] on span "30" at bounding box center [810, 523] width 24 height 24
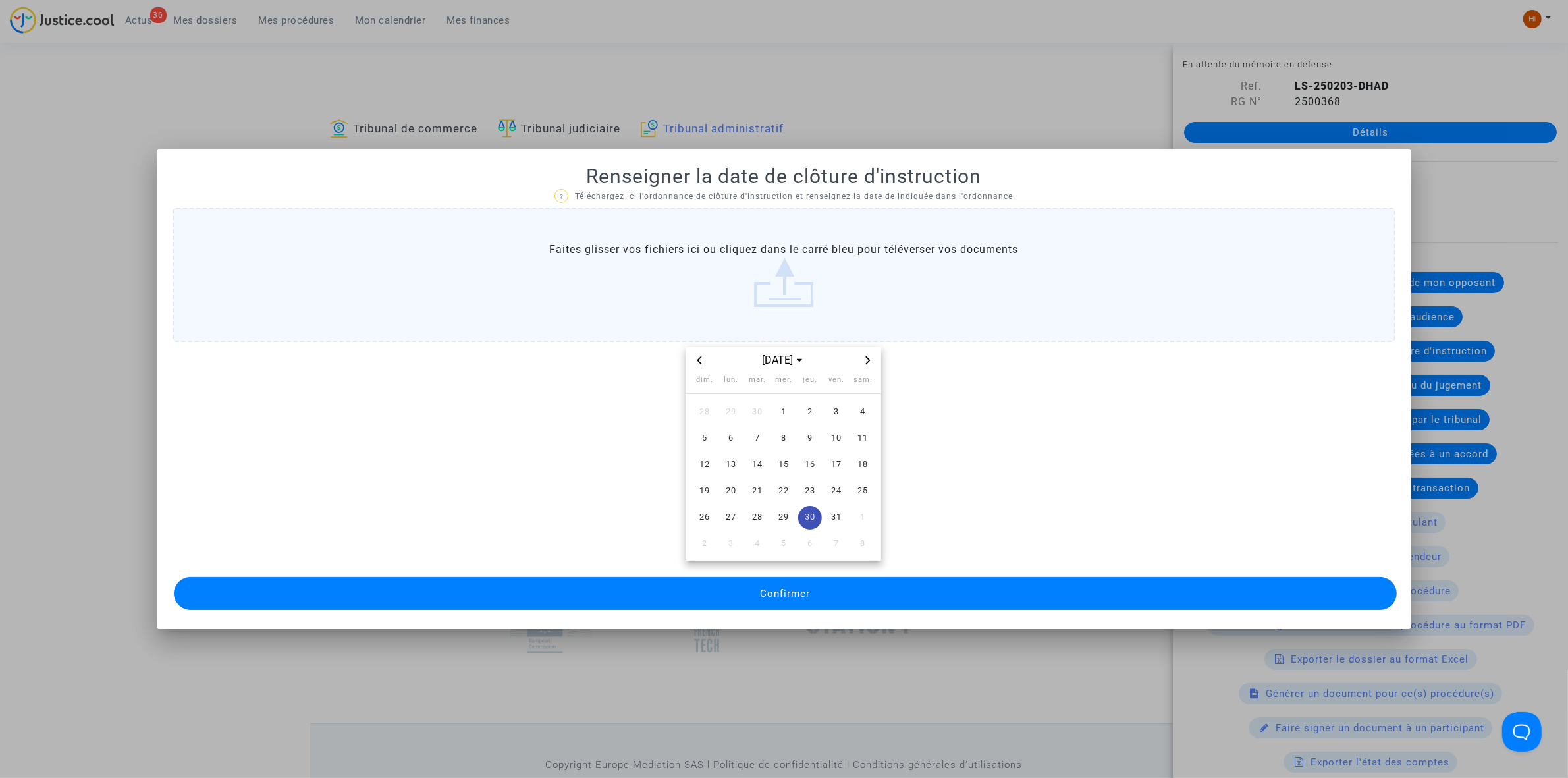
drag, startPoint x: 785, startPoint y: 593, endPoint x: 53, endPoint y: 531, distance: 734.6
click at [784, 593] on span "Confirmer" at bounding box center [784, 593] width 50 height 12
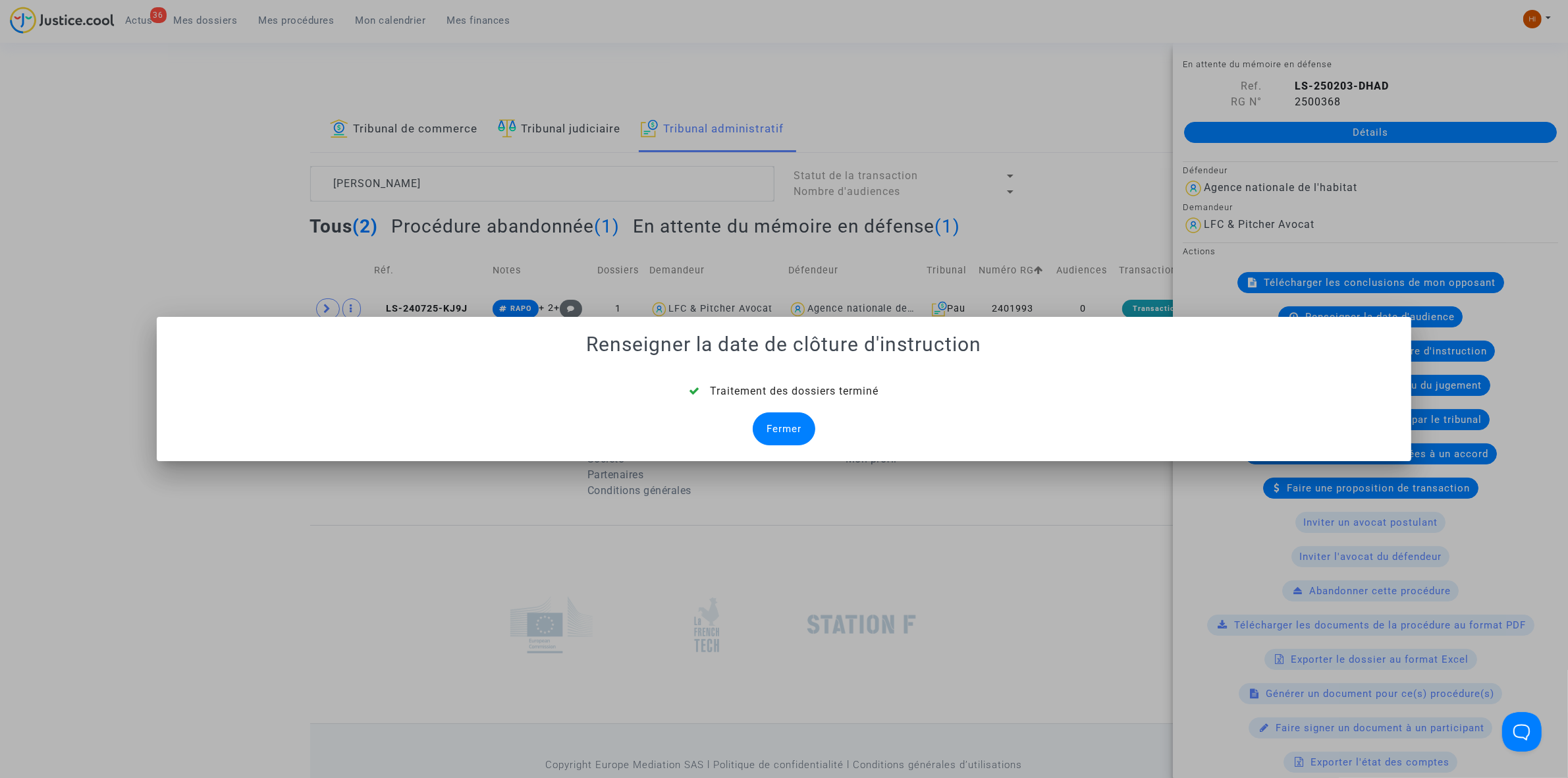
click at [775, 423] on div "Fermer" at bounding box center [784, 429] width 63 height 33
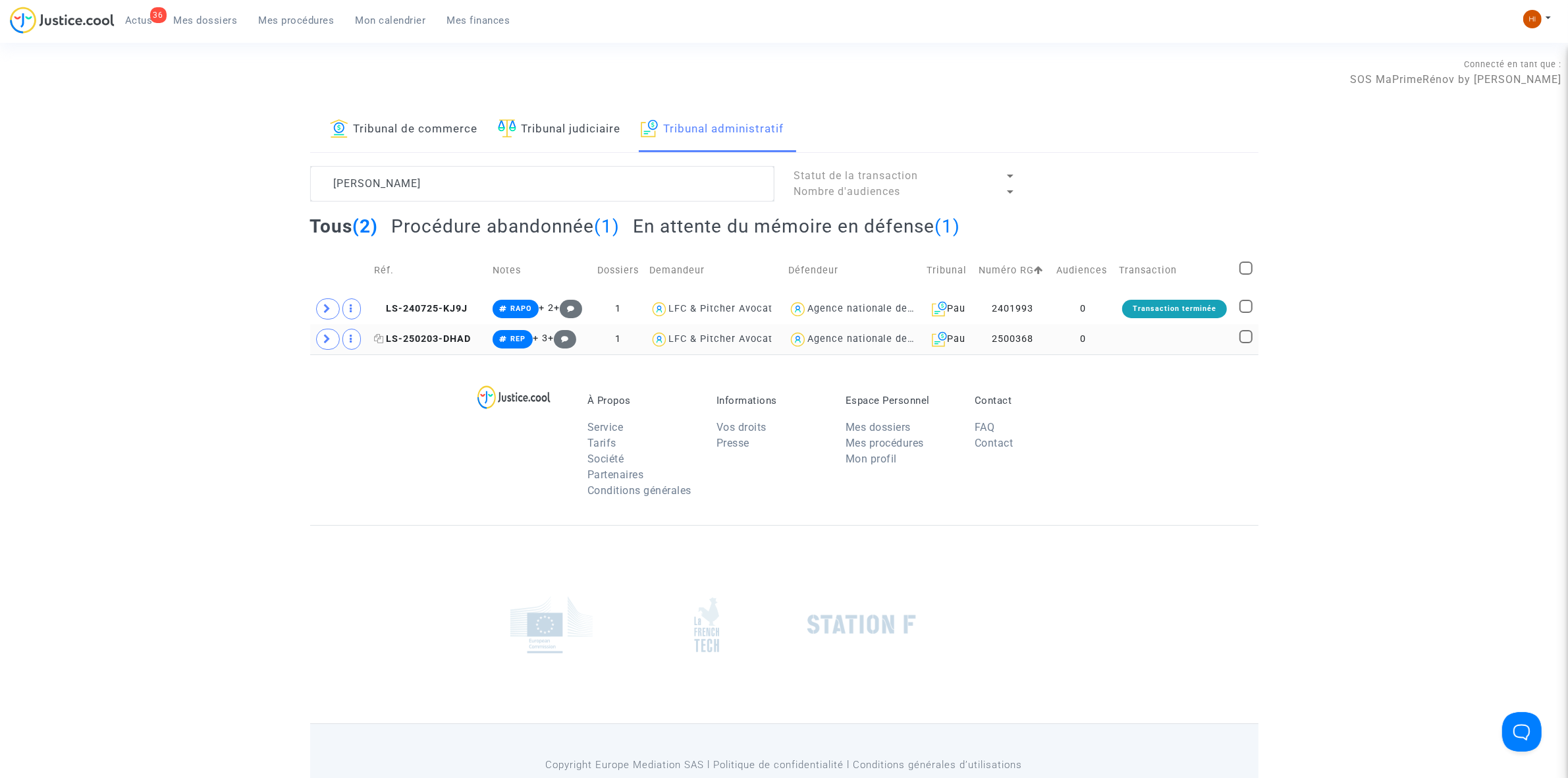
click at [405, 338] on span "LS-250203-DHAD" at bounding box center [423, 339] width 97 height 11
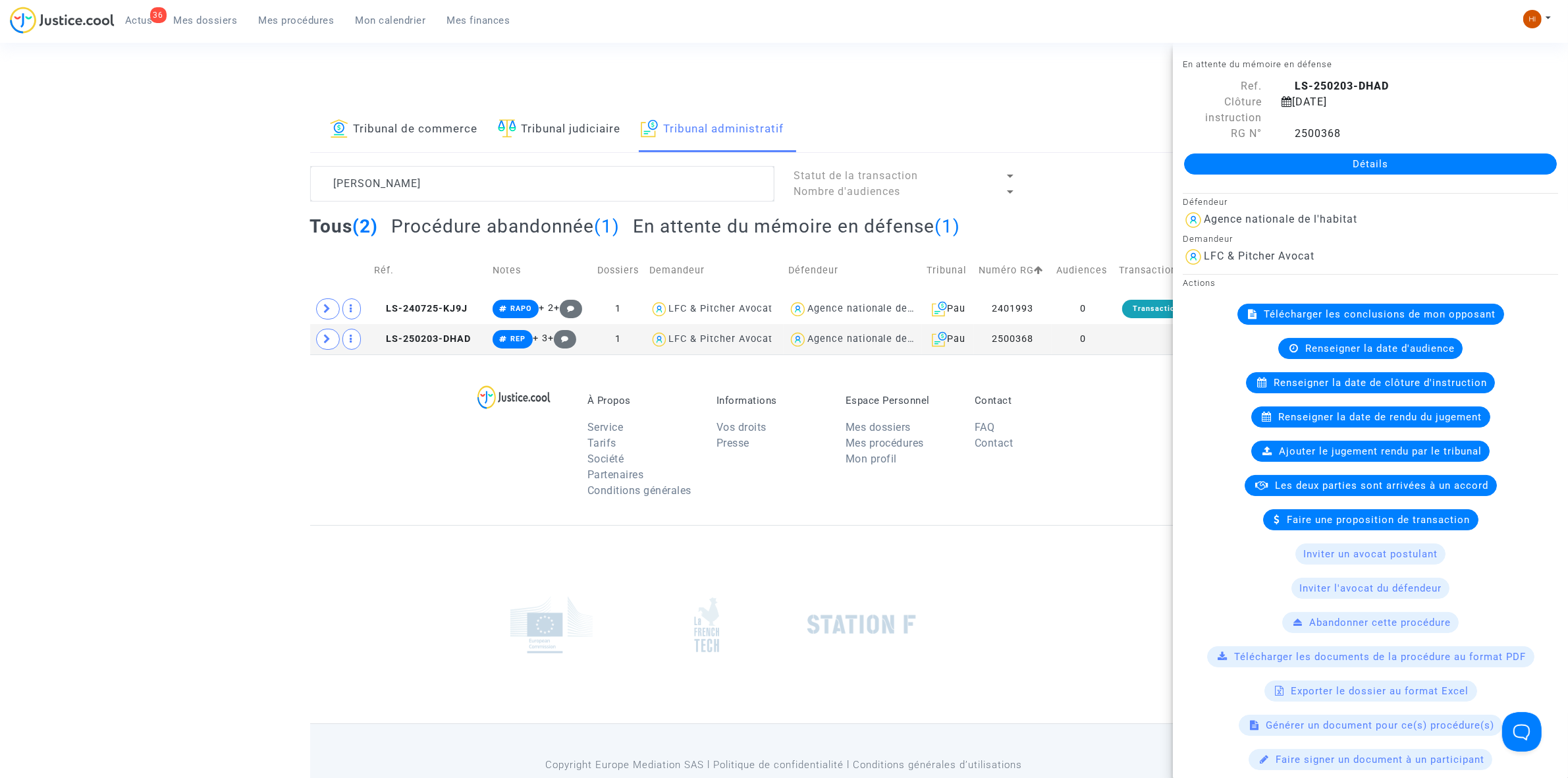
click at [1289, 168] on link "Détails" at bounding box center [1371, 163] width 373 height 21
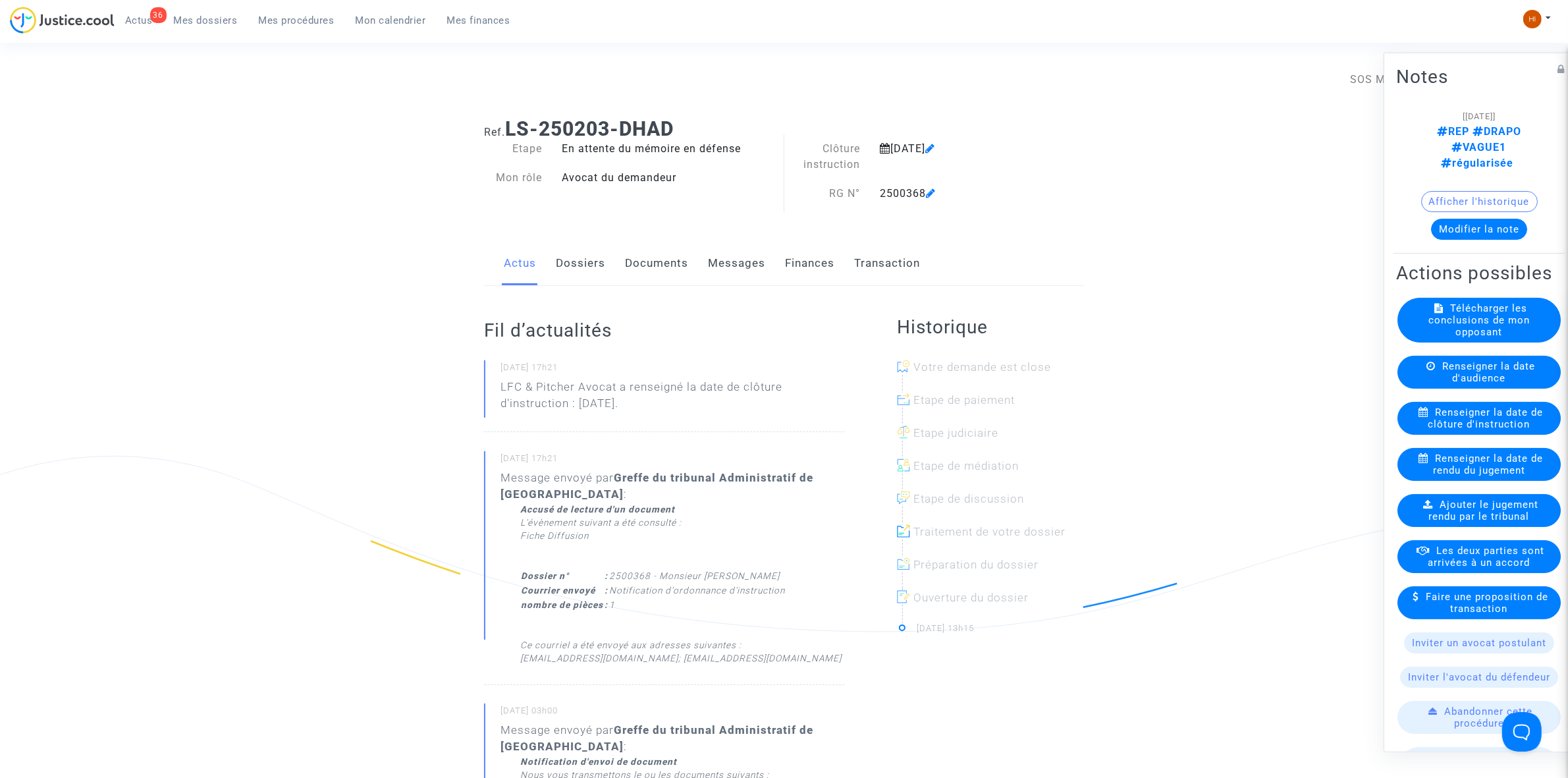
click at [679, 270] on link "Documents" at bounding box center [657, 263] width 63 height 44
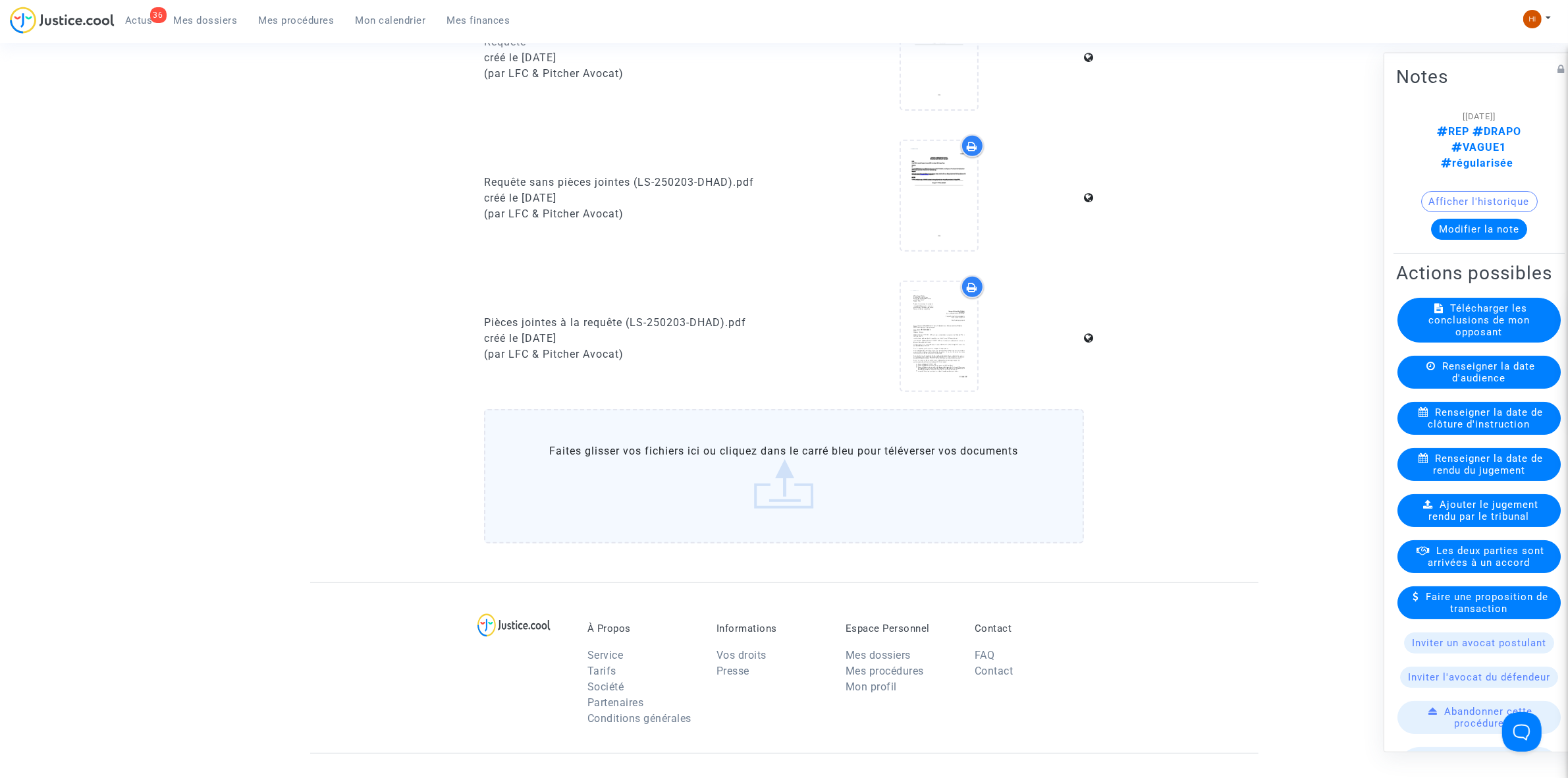
scroll to position [658, 0]
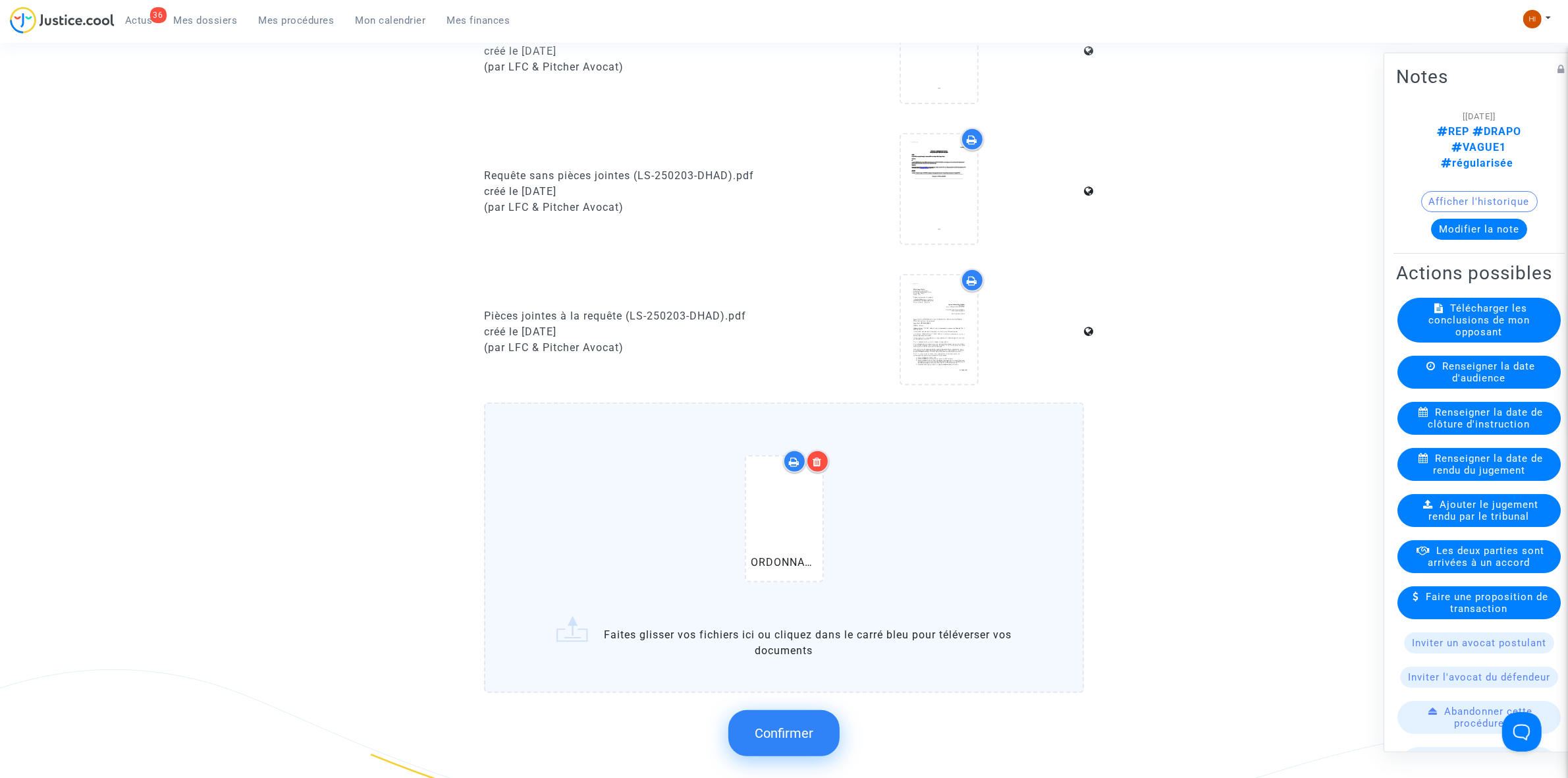
click at [784, 726] on span "Confirmer" at bounding box center [784, 733] width 59 height 16
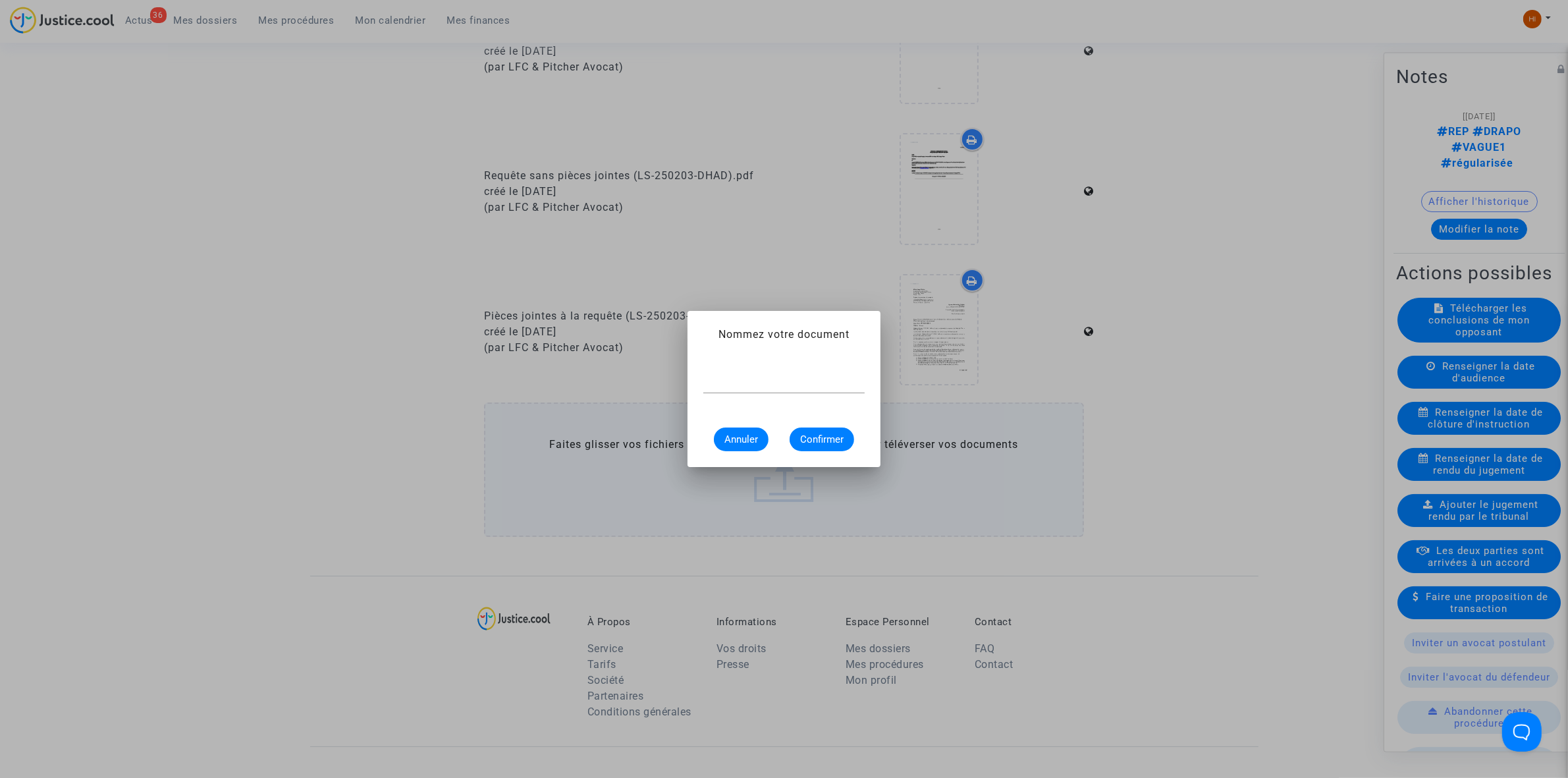
scroll to position [0, 0]
paste input "ORDONNANCE CLÔTURE D’INSTRUCTION"
type input "ORDONNANCE CLÔTURE D’INSTRUCTION"
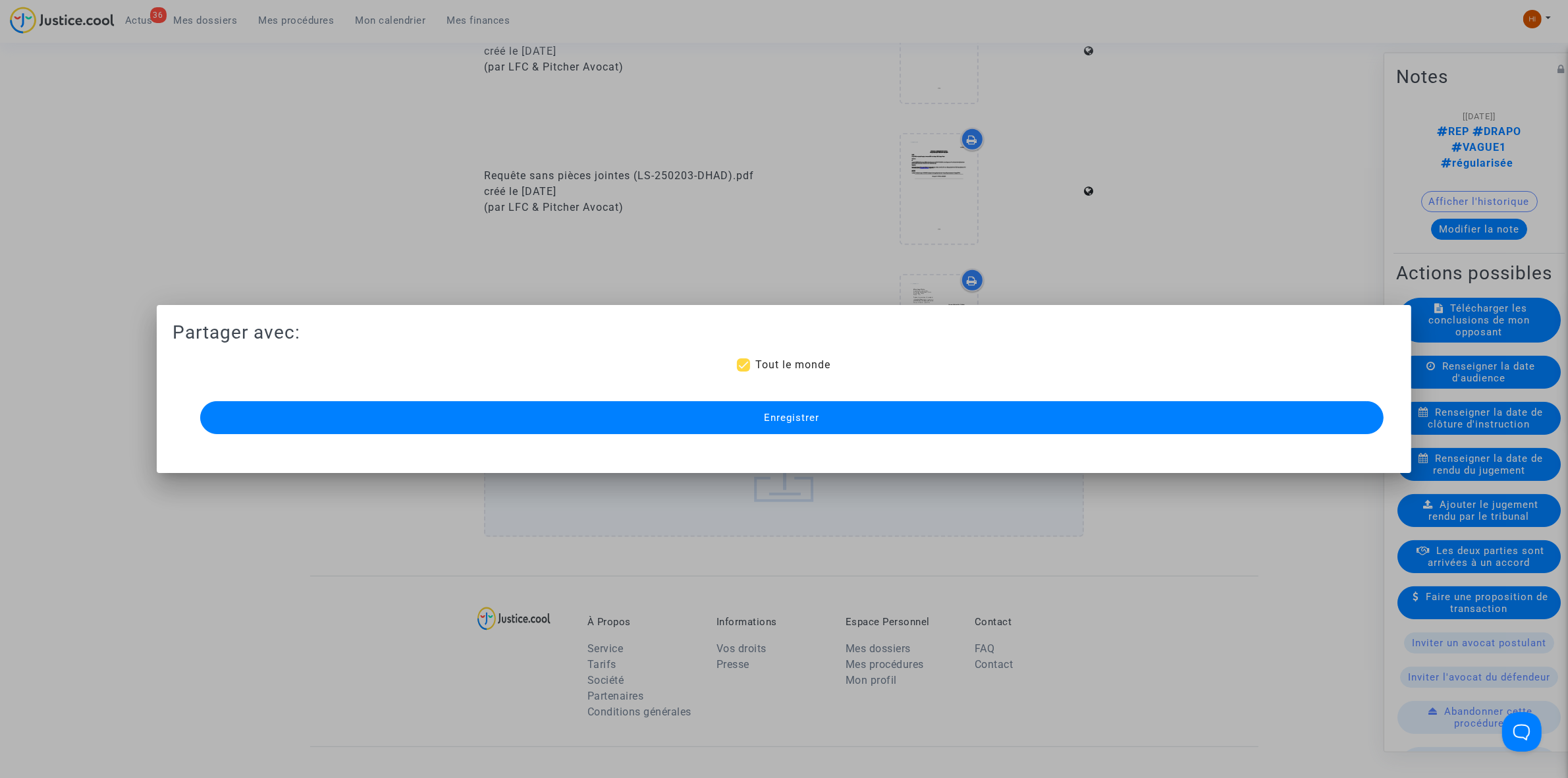
click at [669, 436] on div "Enregistrer" at bounding box center [784, 418] width 1183 height 40
drag, startPoint x: 682, startPoint y: 426, endPoint x: 440, endPoint y: 249, distance: 299.8
click at [650, 387] on div "Partager avec: Tout le monde Enregistrer" at bounding box center [784, 378] width 1223 height 117
click at [374, 423] on button "Enregistrer" at bounding box center [792, 418] width 1183 height 33
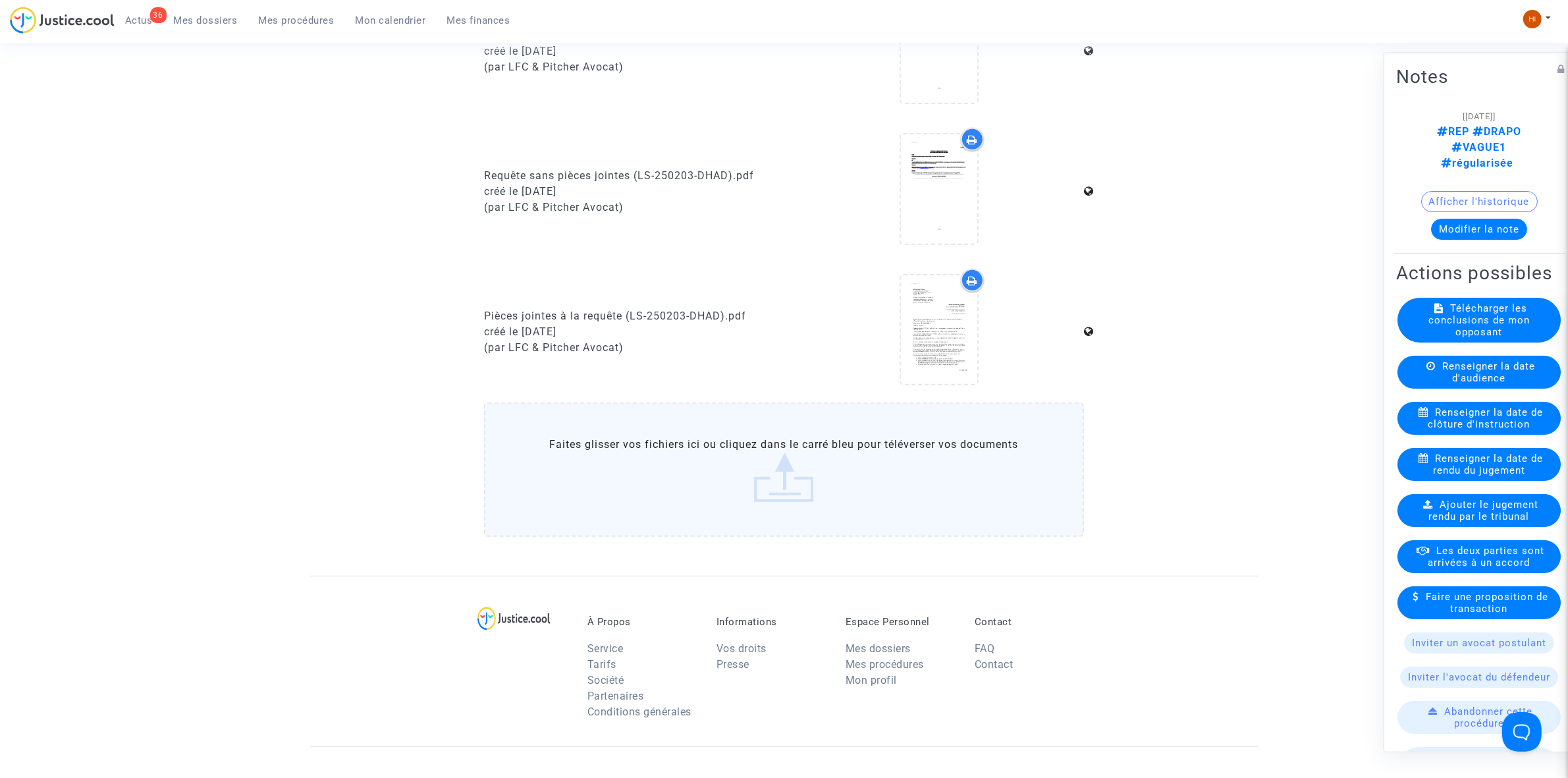
click at [306, 21] on span "Mes procédures" at bounding box center [296, 20] width 75 height 12
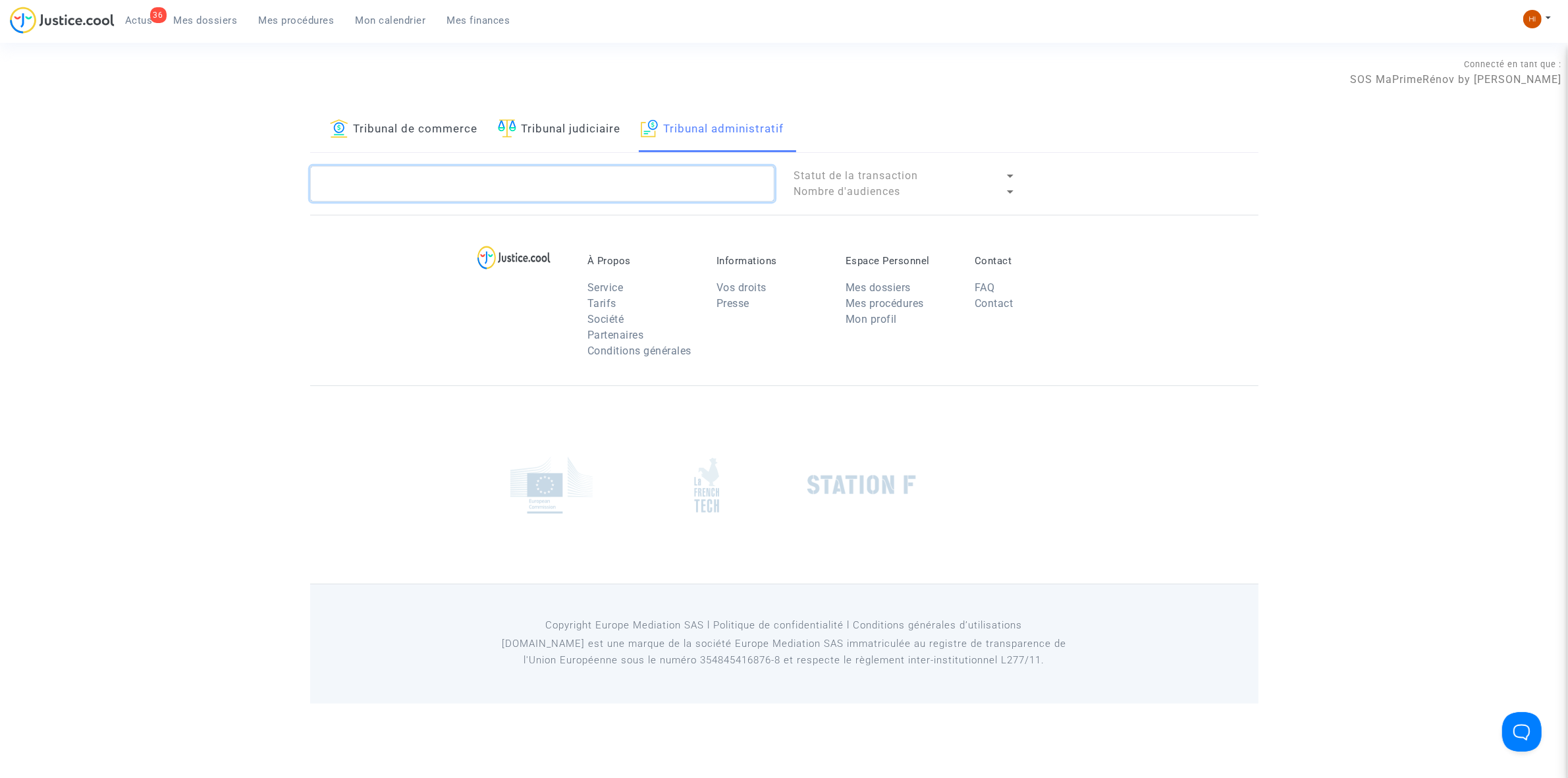
click at [627, 195] on textarea at bounding box center [542, 183] width 464 height 36
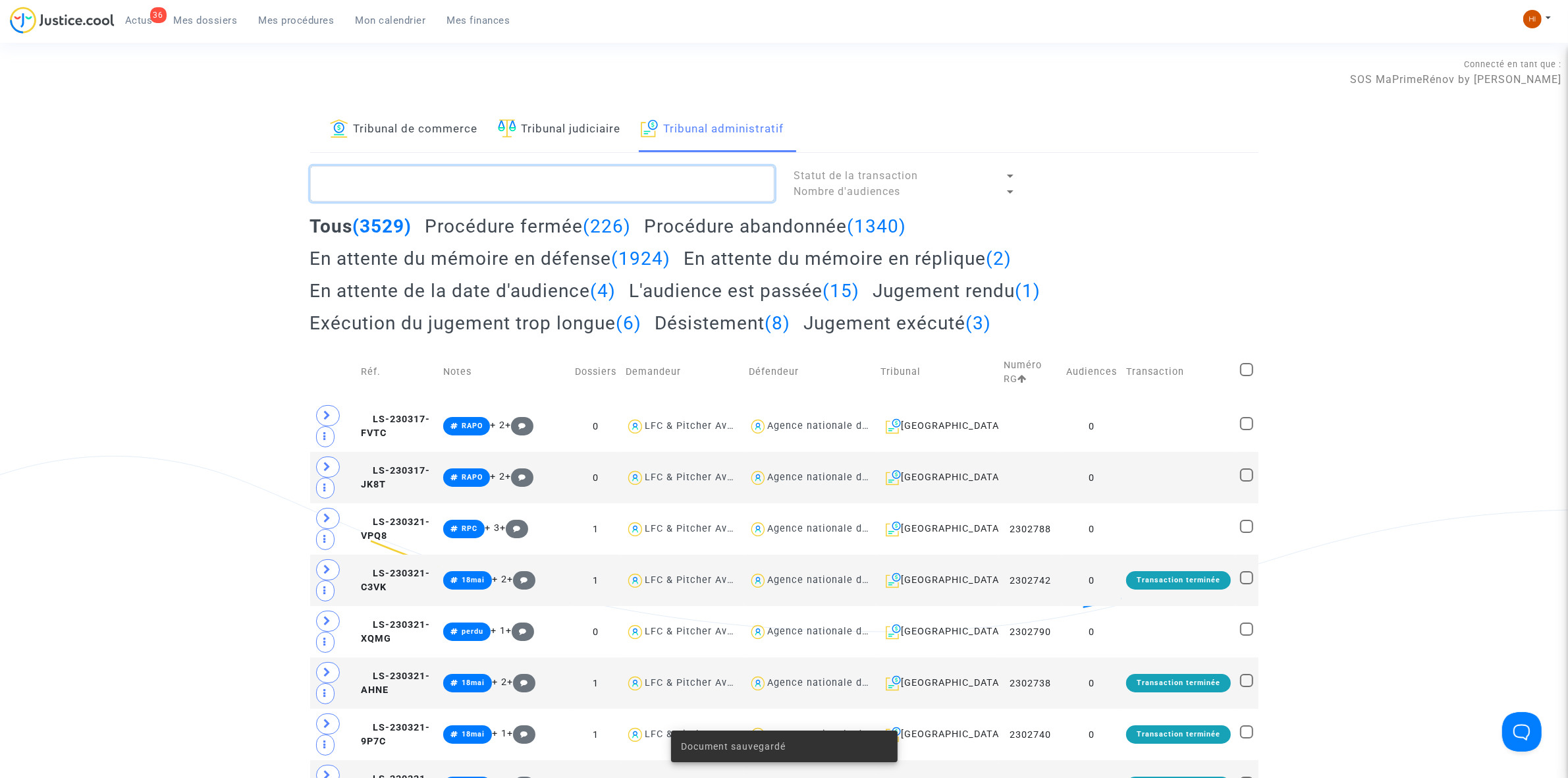
click at [508, 193] on textarea at bounding box center [542, 183] width 464 height 36
paste textarea "2500365 - Madame BEYELER Inta"
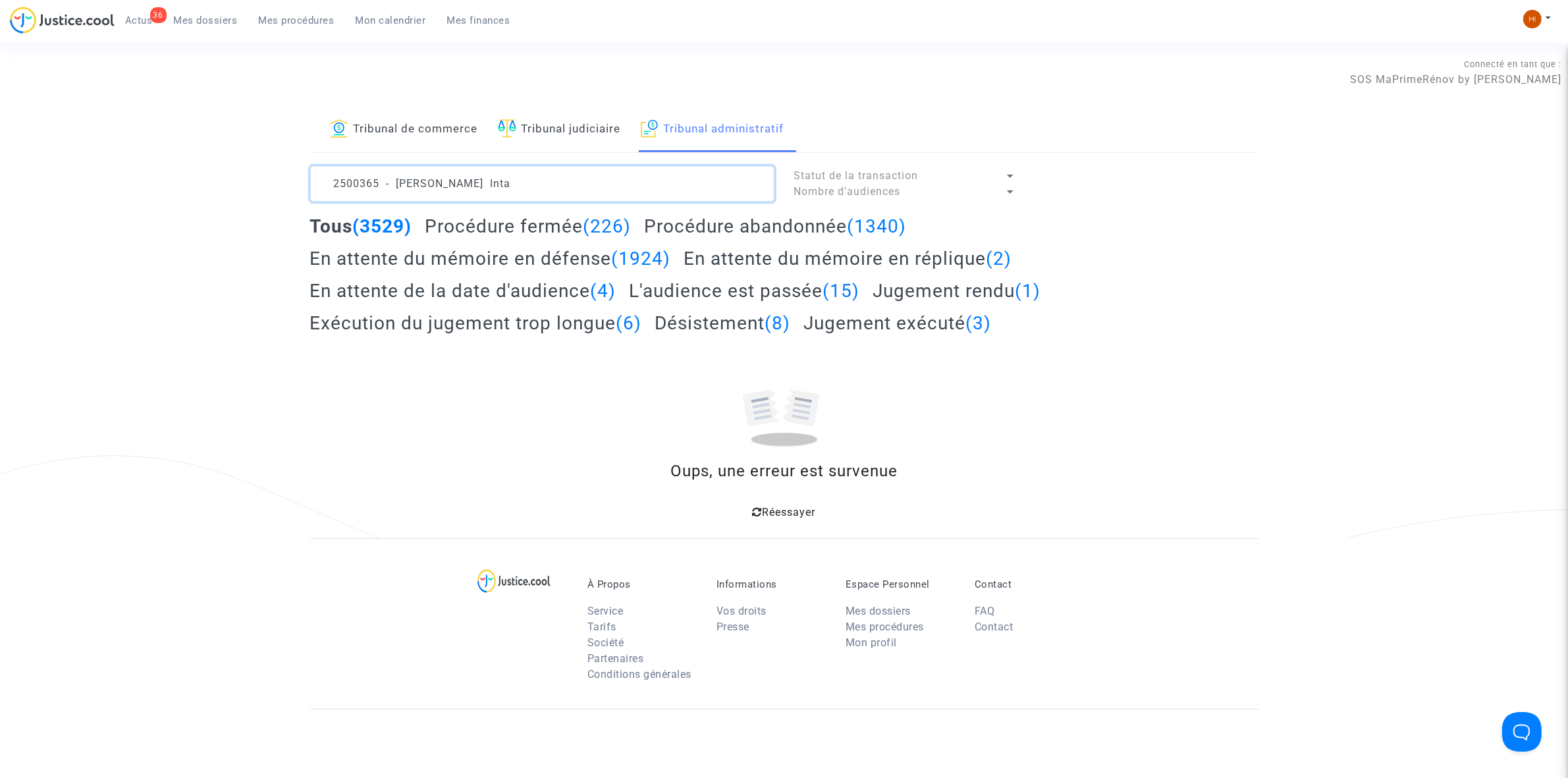
drag, startPoint x: 446, startPoint y: 185, endPoint x: -977, endPoint y: 106, distance: 1425.2
click at [0, 106] on html "36 Actus Mes dossiers Mes procédures Mon calendrier Mes finances Mon profil Cha…" at bounding box center [784, 513] width 1568 height 1027
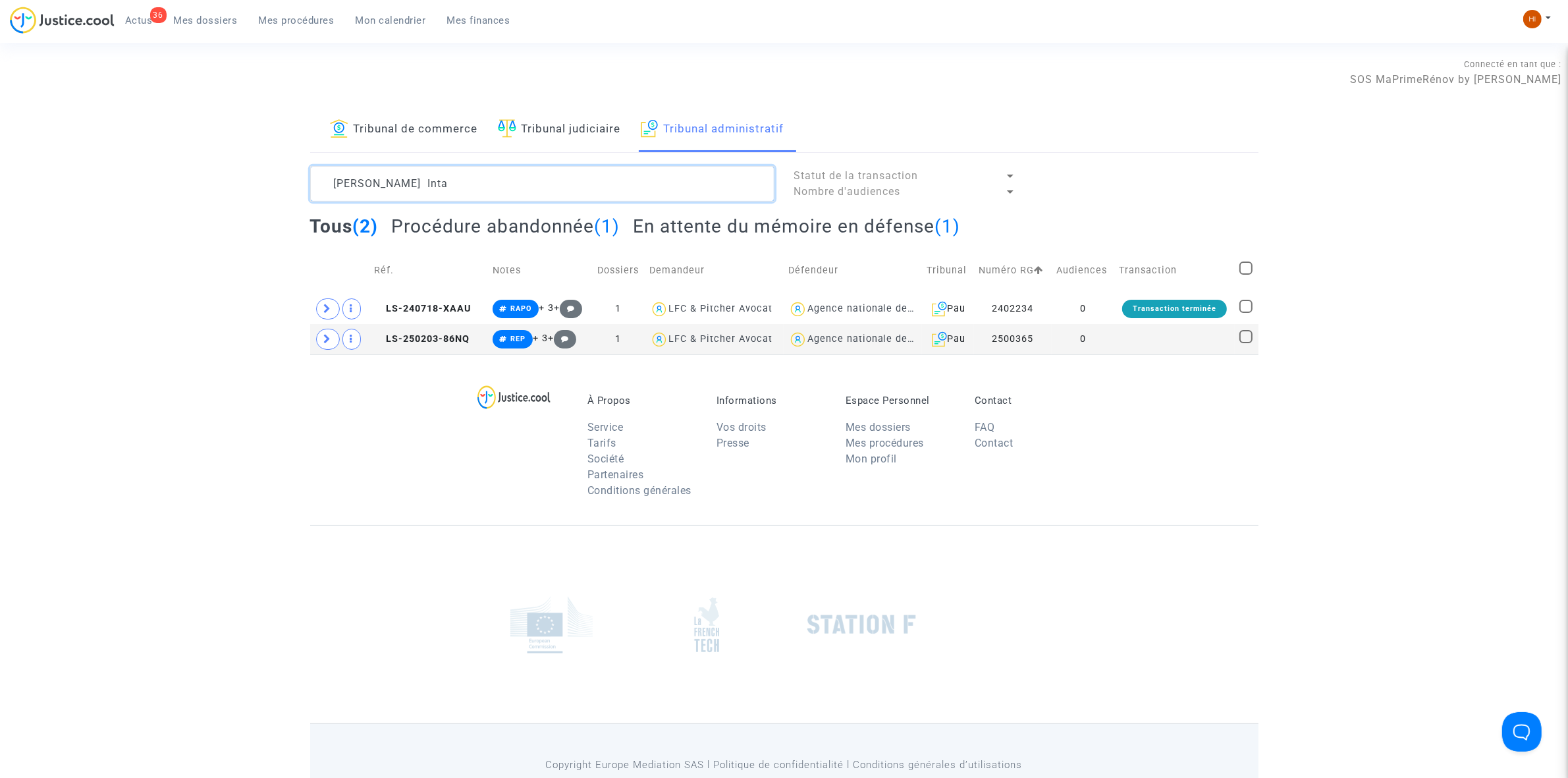
type textarea "BEYELER Inta"
click at [1183, 354] on td at bounding box center [1174, 339] width 120 height 30
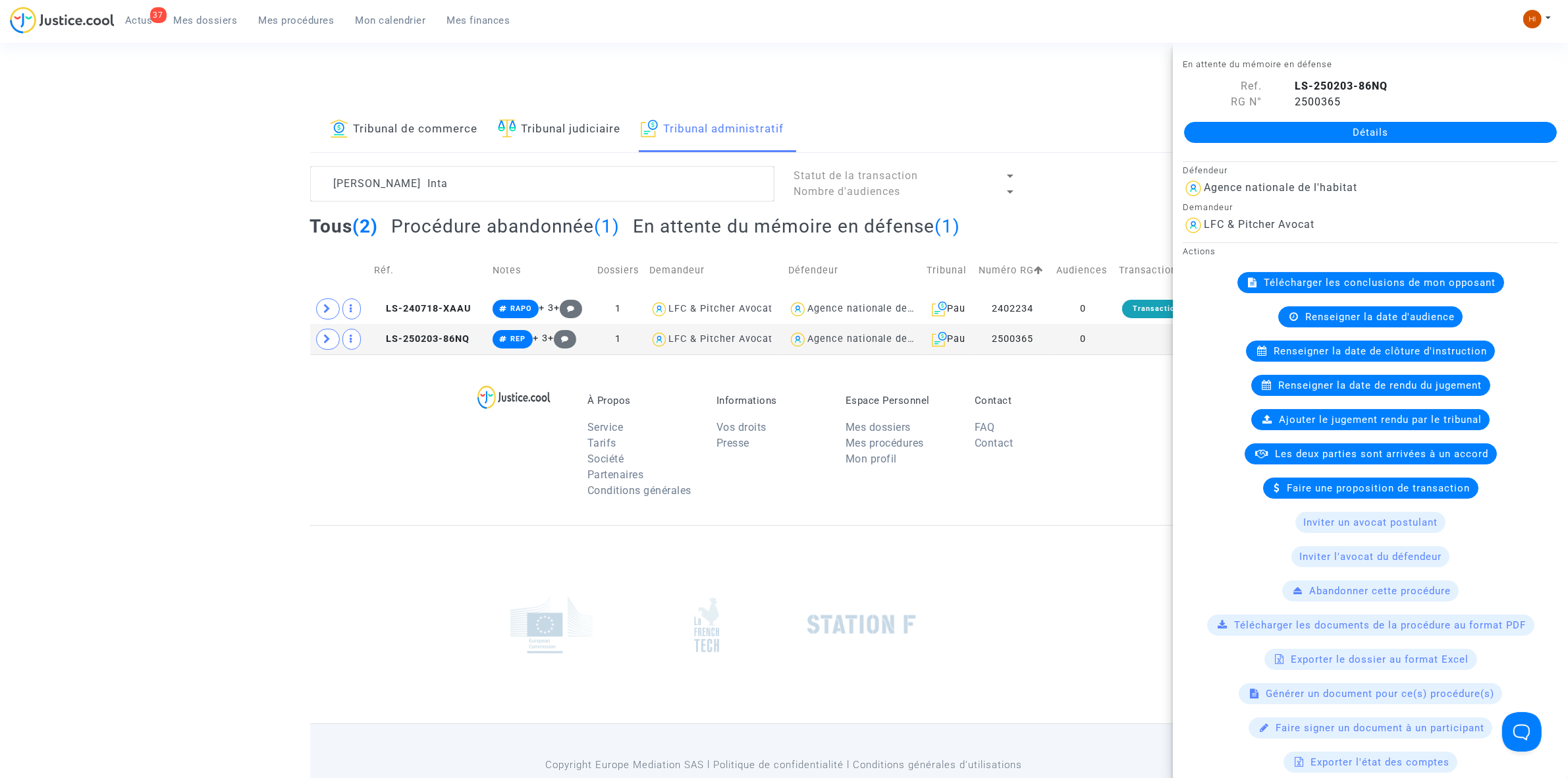
click at [1362, 361] on div "Renseigner la date de clôture d'instruction" at bounding box center [1371, 351] width 249 height 21
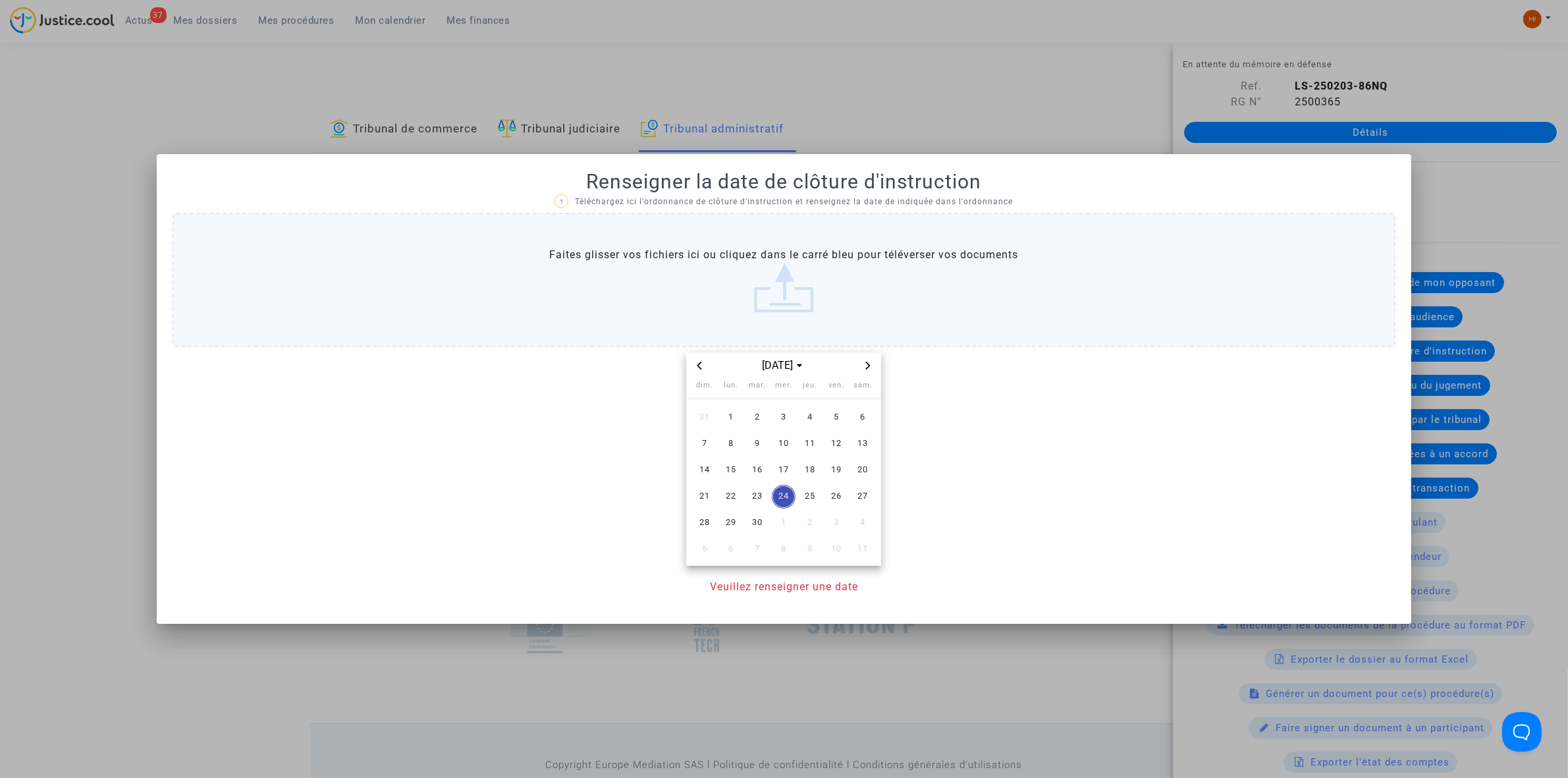
drag, startPoint x: 864, startPoint y: 363, endPoint x: 861, endPoint y: 372, distance: 9.5
click at [863, 363] on span "Next month" at bounding box center [868, 366] width 16 height 16
drag, startPoint x: 812, startPoint y: 525, endPoint x: 811, endPoint y: 532, distance: 7.1
click at [809, 527] on span "30" at bounding box center [810, 523] width 24 height 24
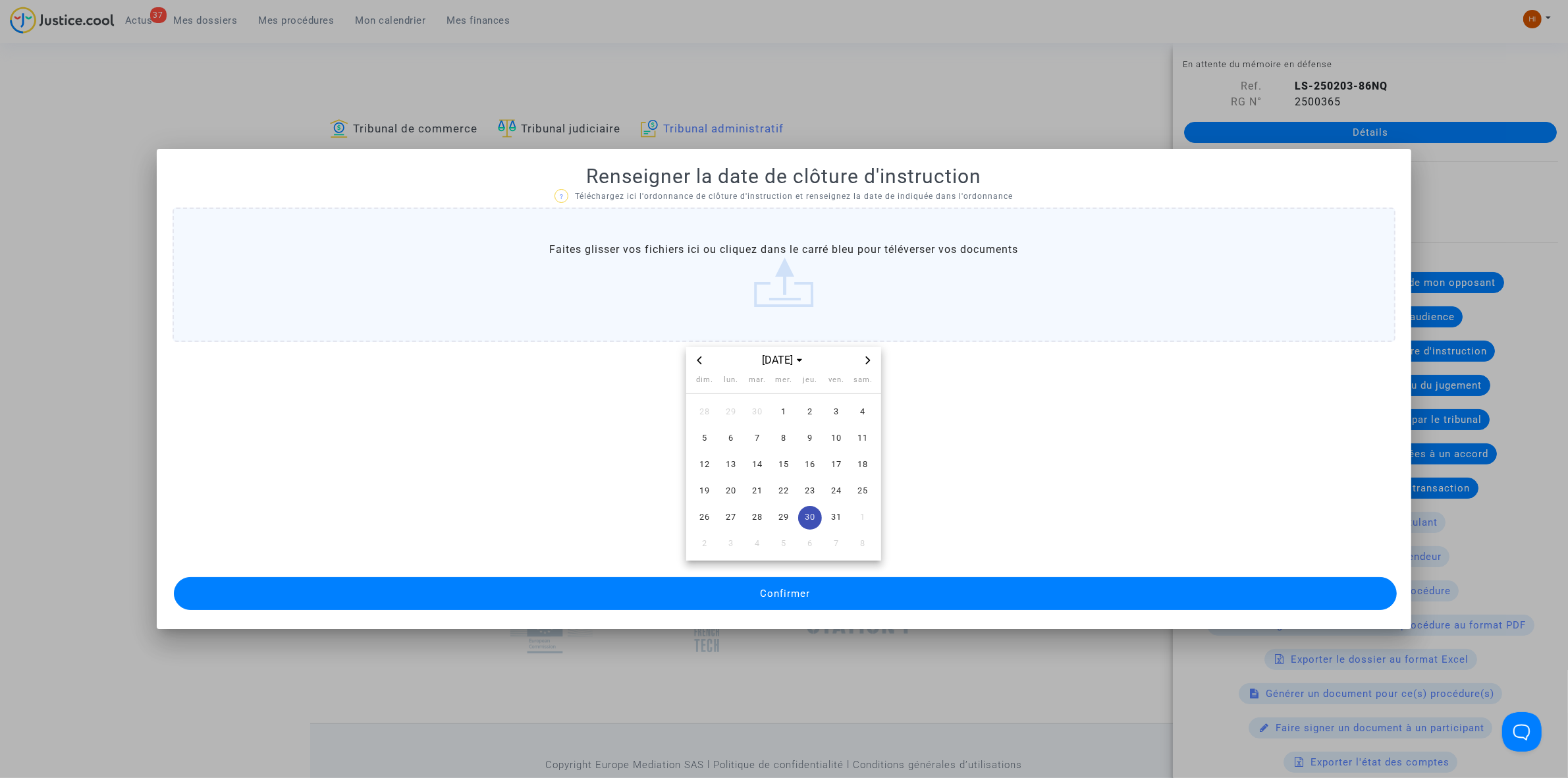
click at [822, 606] on button "Confirmer" at bounding box center [785, 593] width 1223 height 33
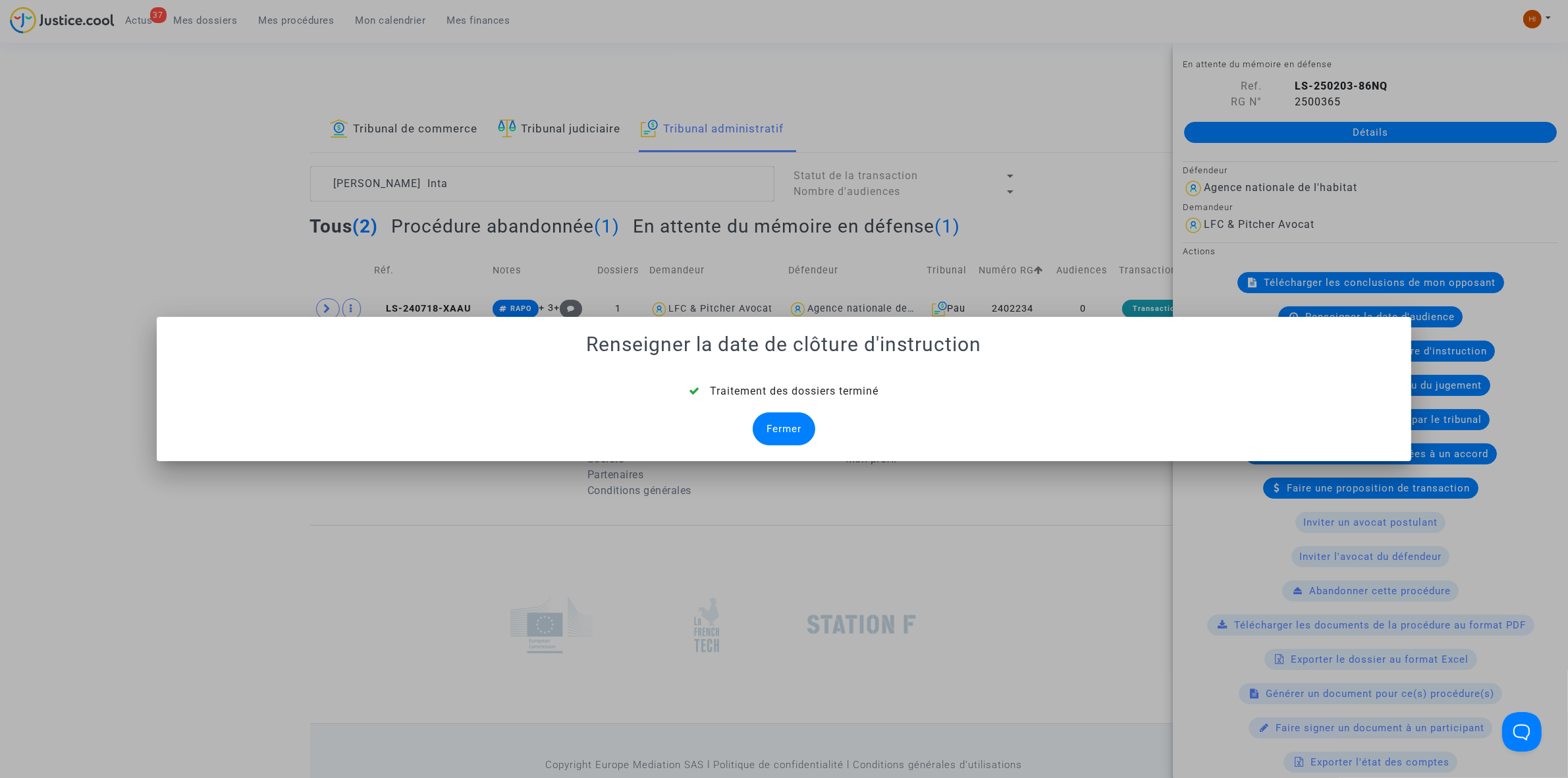
drag, startPoint x: 772, startPoint y: 443, endPoint x: 1047, endPoint y: 266, distance: 327.0
click at [783, 439] on div "Fermer" at bounding box center [784, 429] width 63 height 33
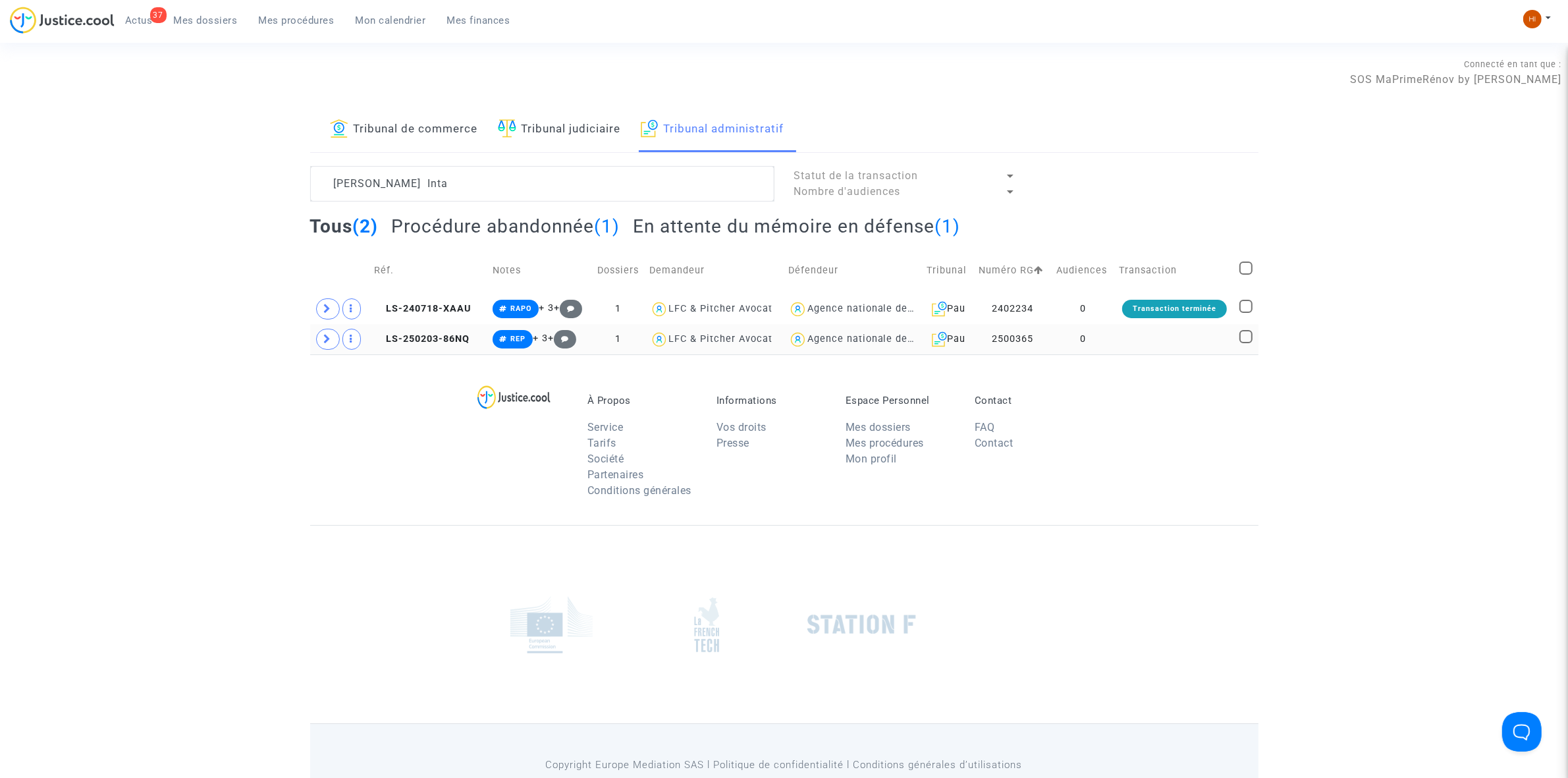
click at [1097, 341] on td "0" at bounding box center [1083, 339] width 63 height 30
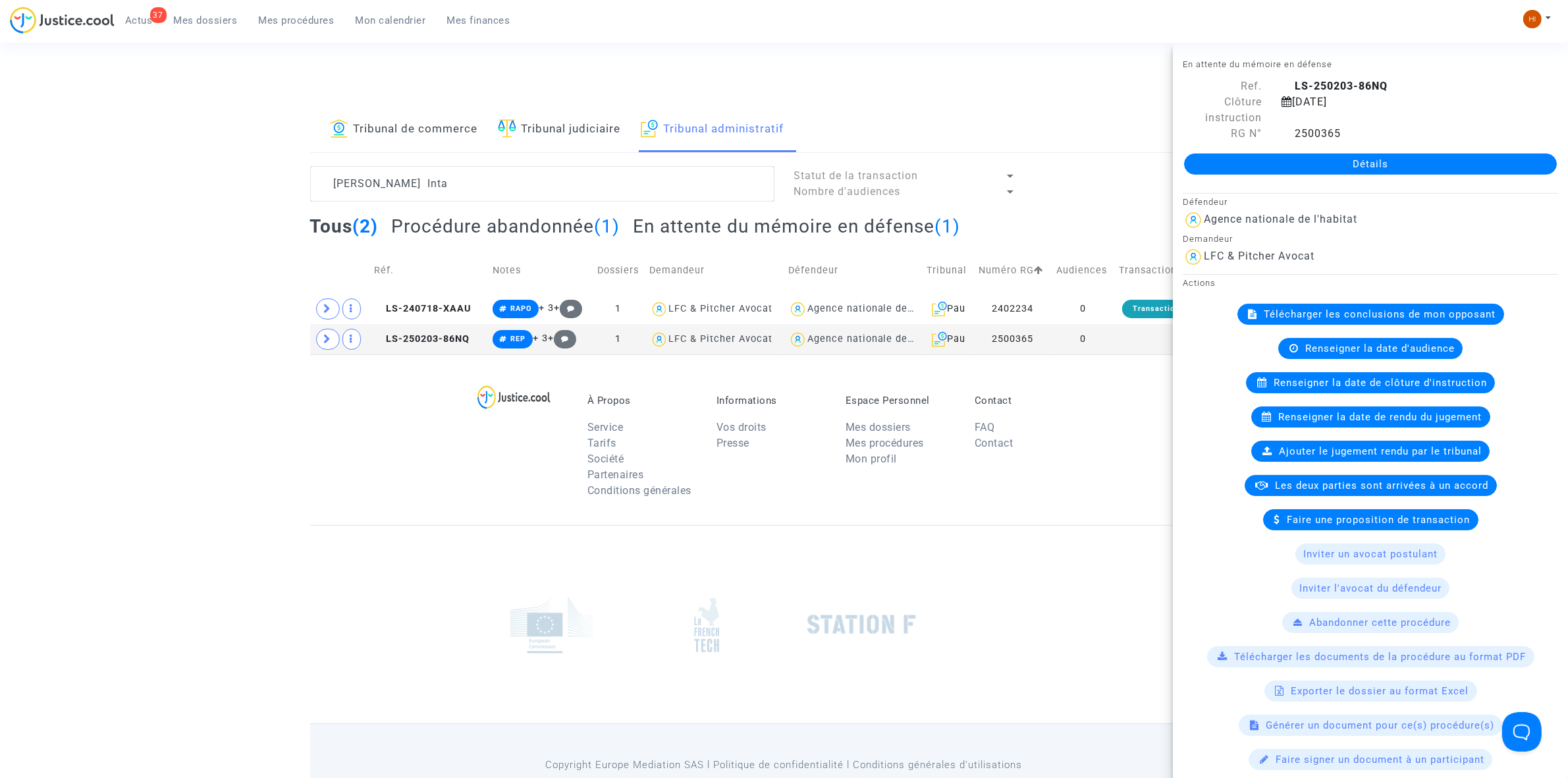
click at [1252, 166] on link "Détails" at bounding box center [1371, 163] width 373 height 21
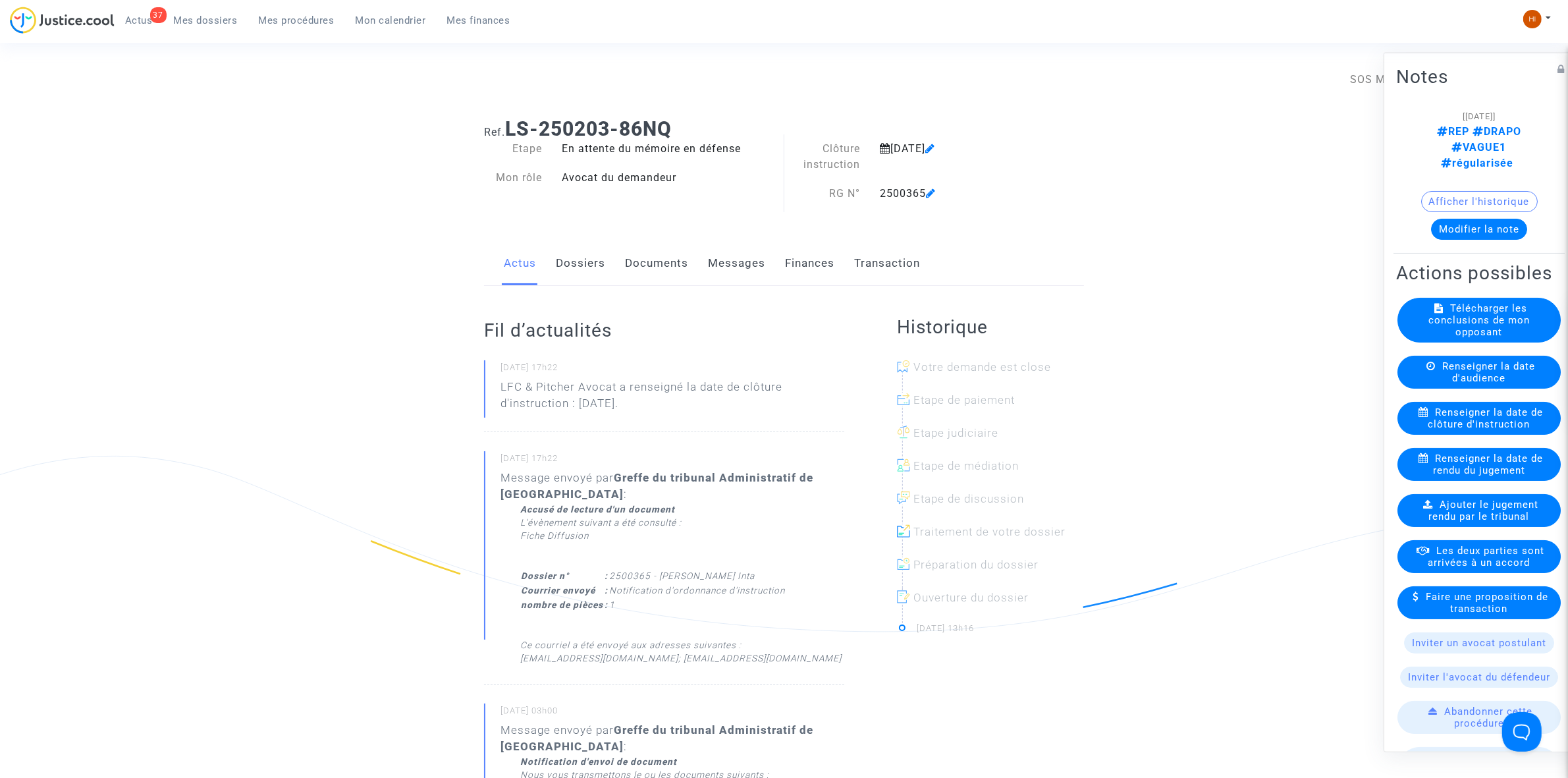
click at [672, 261] on link "Documents" at bounding box center [657, 263] width 63 height 44
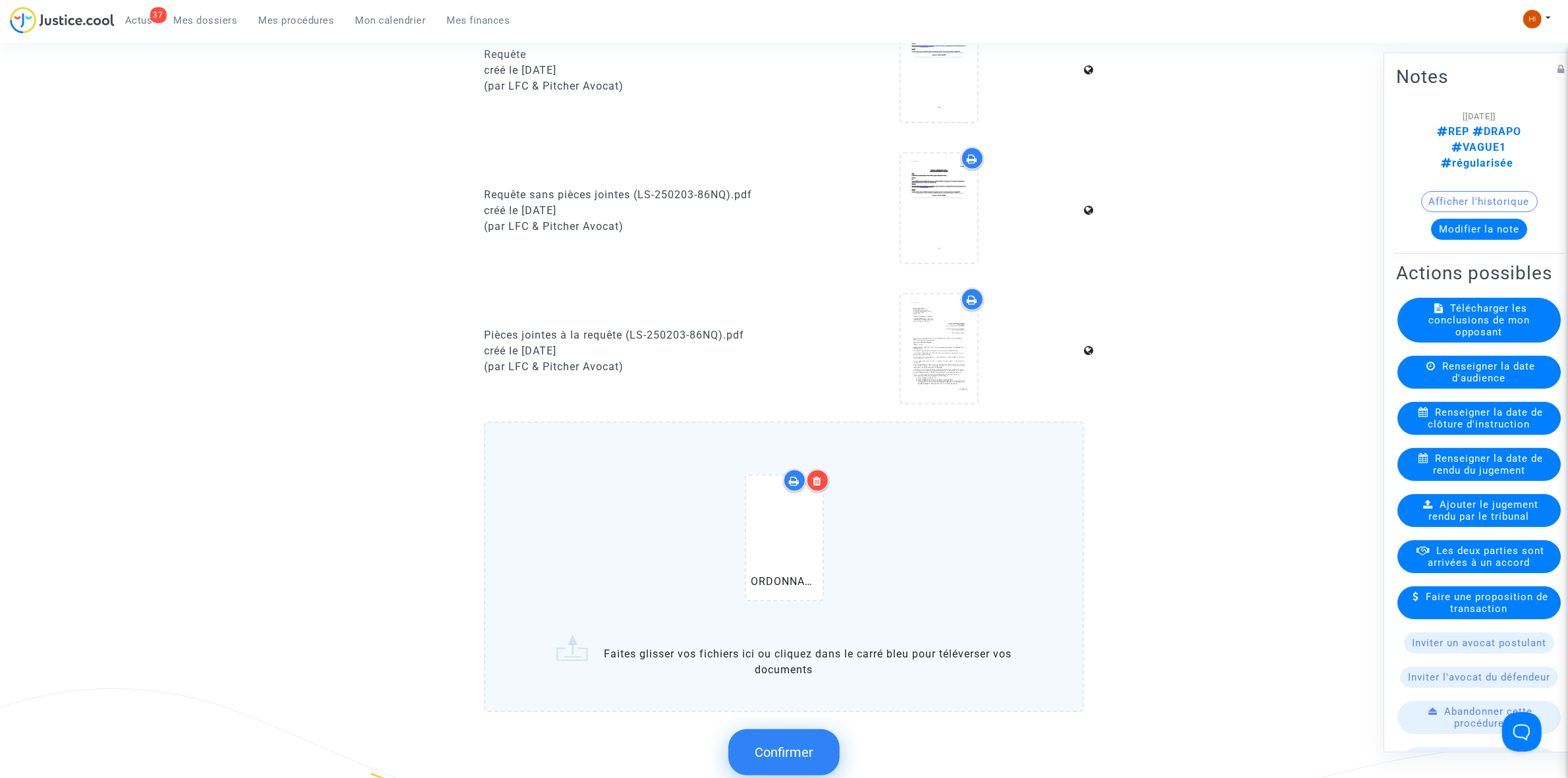
scroll to position [906, 0]
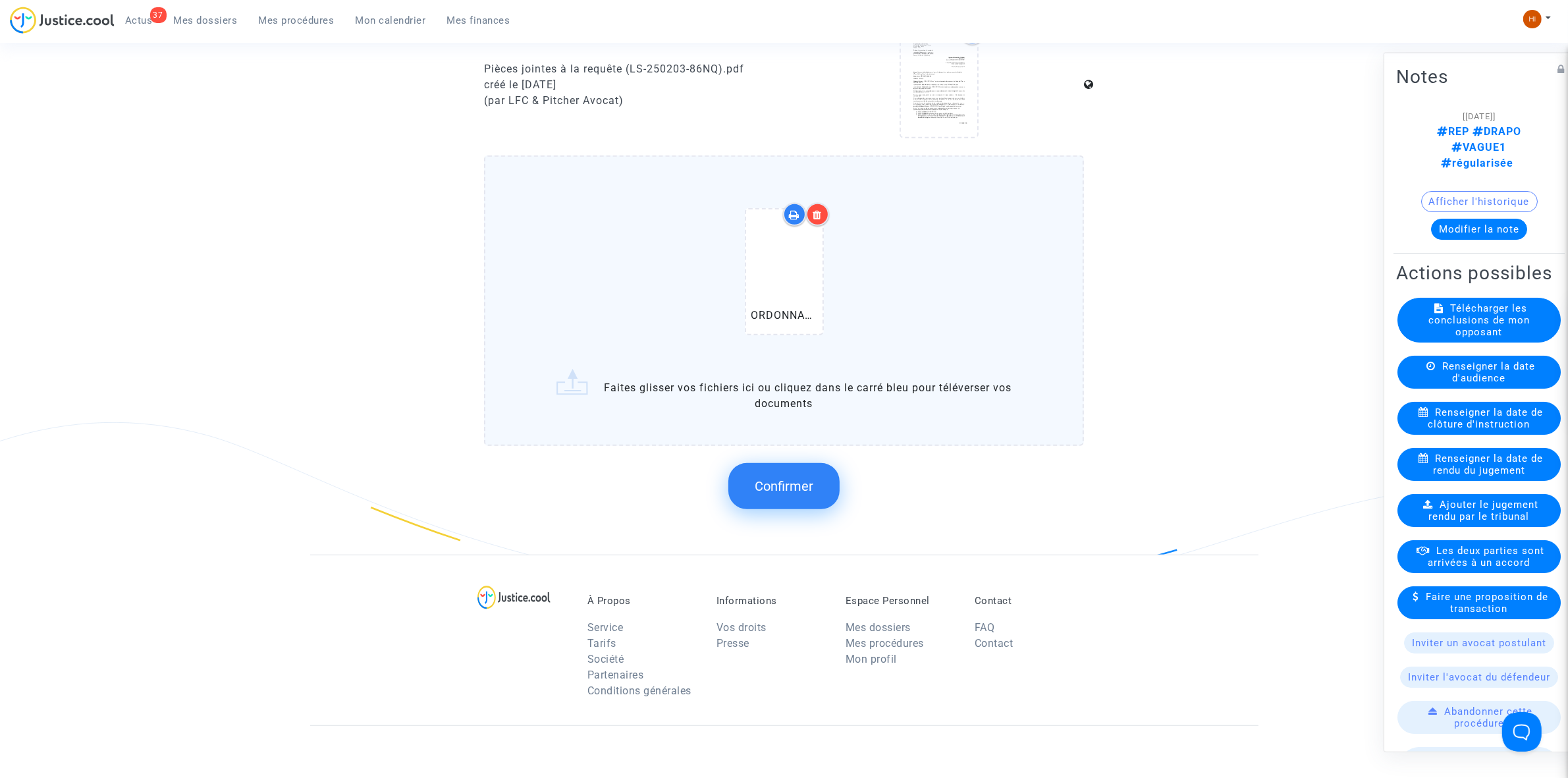
click at [783, 478] on span "Confirmer" at bounding box center [784, 486] width 59 height 16
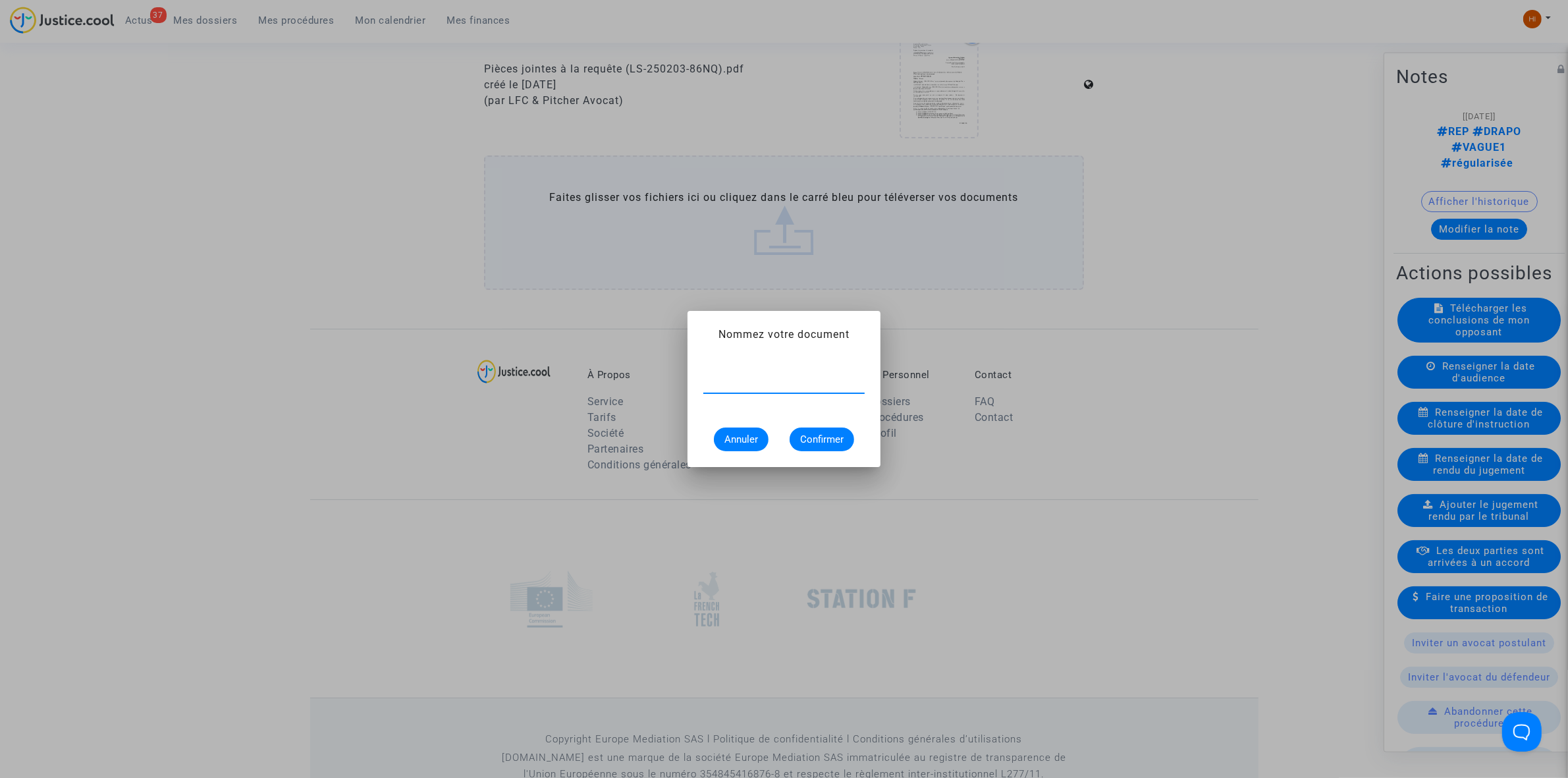
paste input "ORDONNANCE CLÔTURE D’INSTRUCTION"
type input "ORDONNANCE CLÔTURE D’INSTRUCTION"
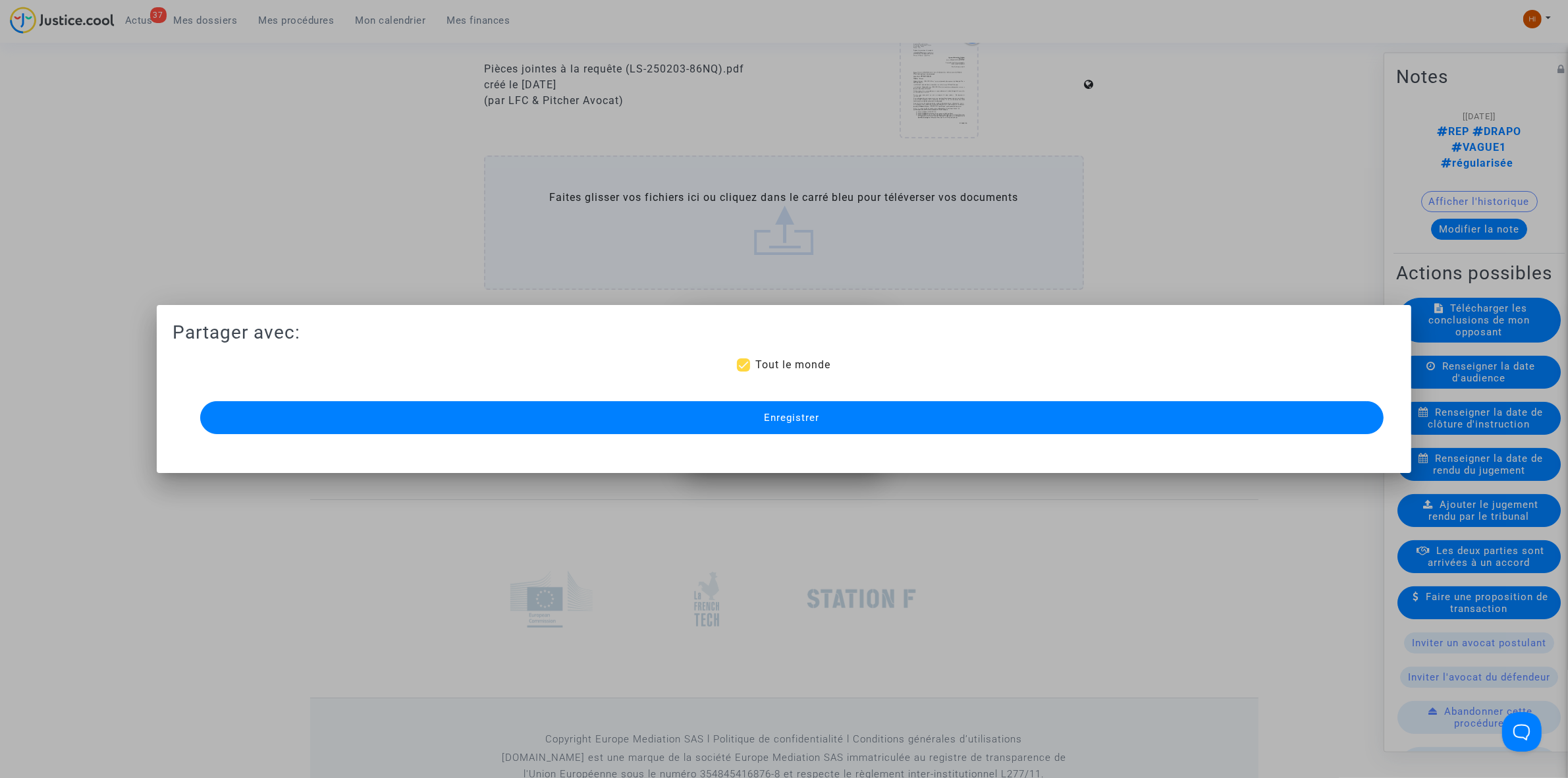
scroll to position [0, 0]
drag, startPoint x: 811, startPoint y: 420, endPoint x: 772, endPoint y: 426, distance: 39.5
click at [811, 419] on span "Enregistrer" at bounding box center [792, 417] width 56 height 12
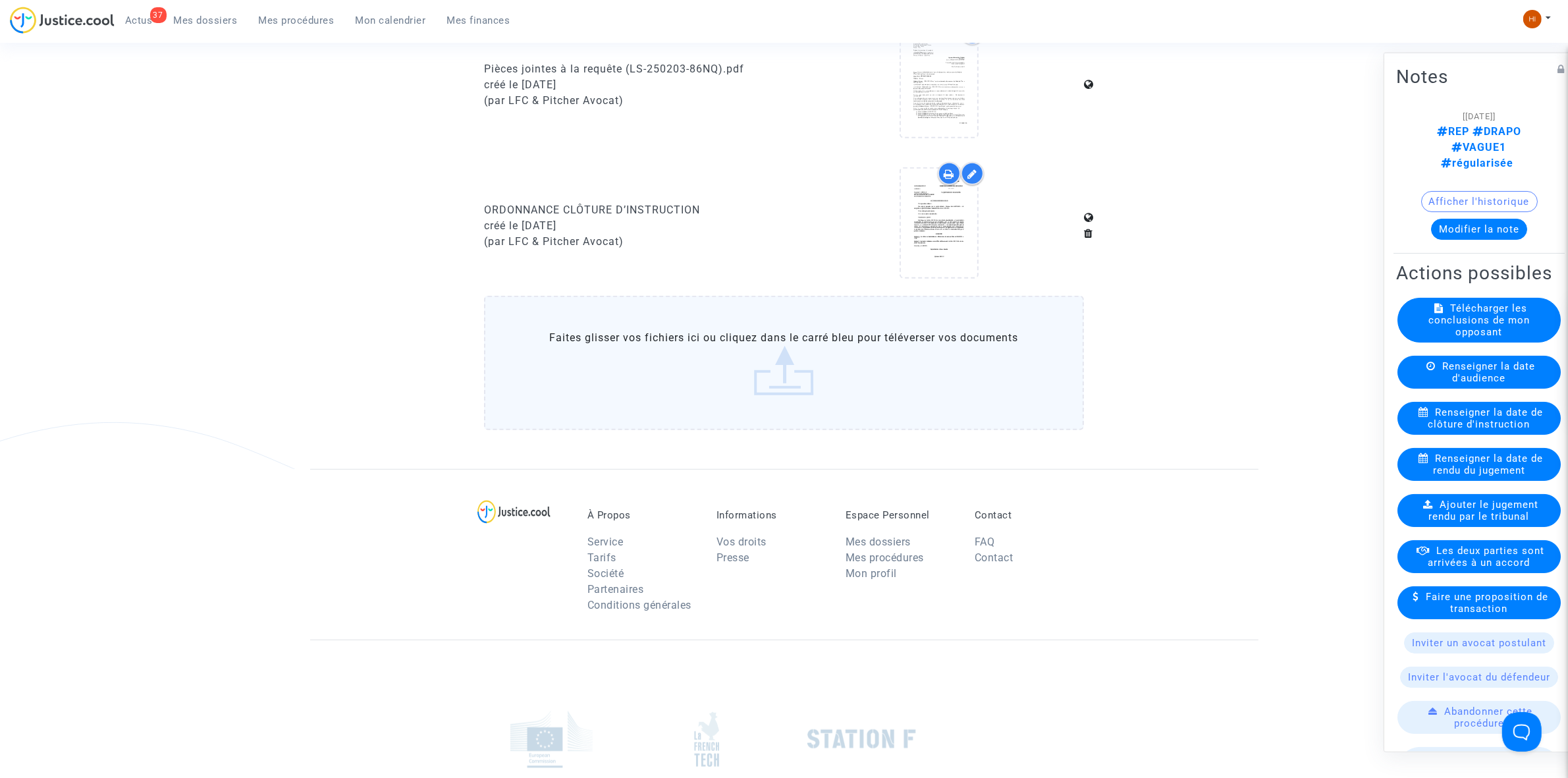
click at [274, 11] on link "Mes procédures" at bounding box center [297, 20] width 97 height 20
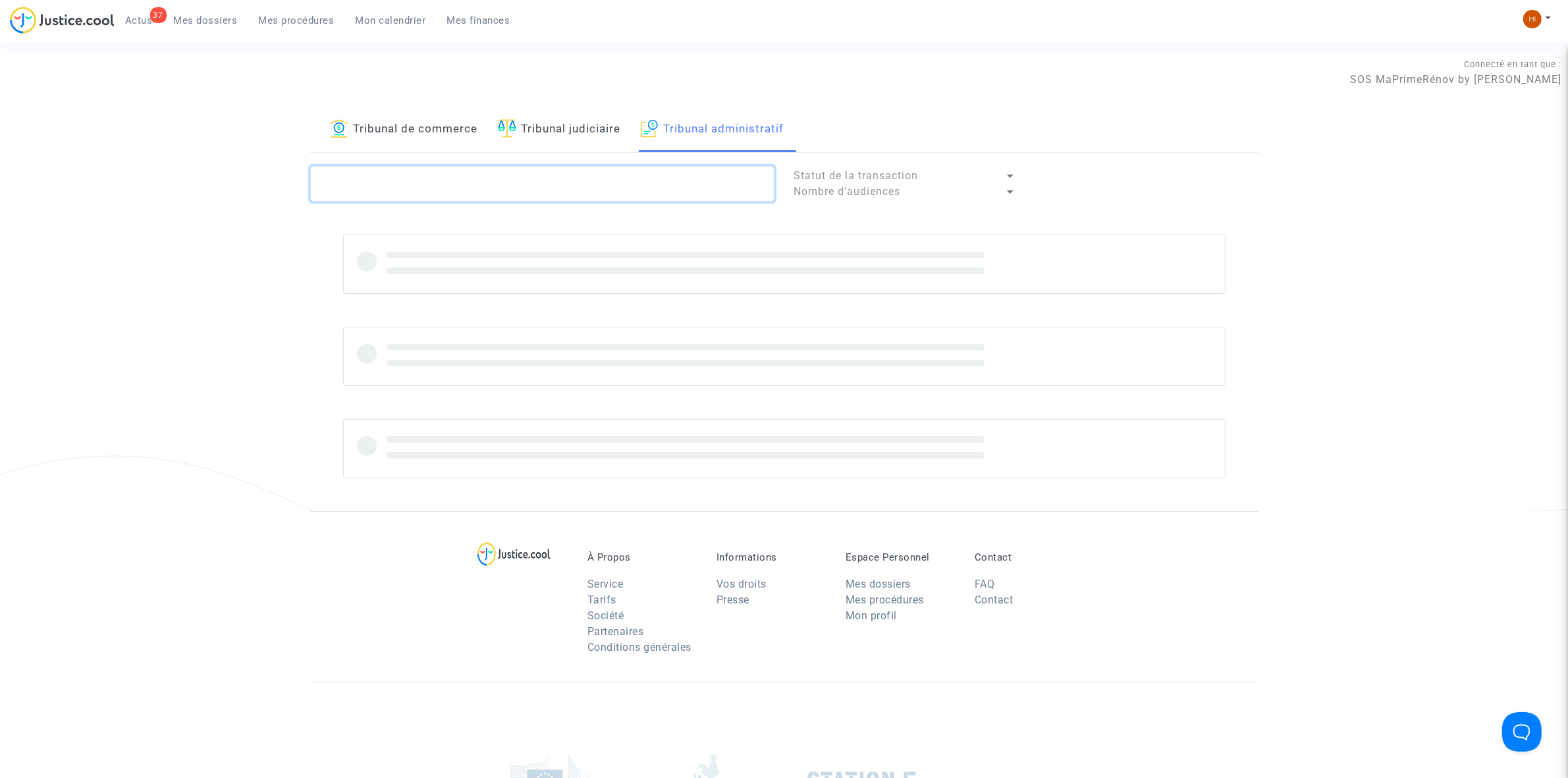
click at [667, 175] on textarea at bounding box center [542, 183] width 464 height 36
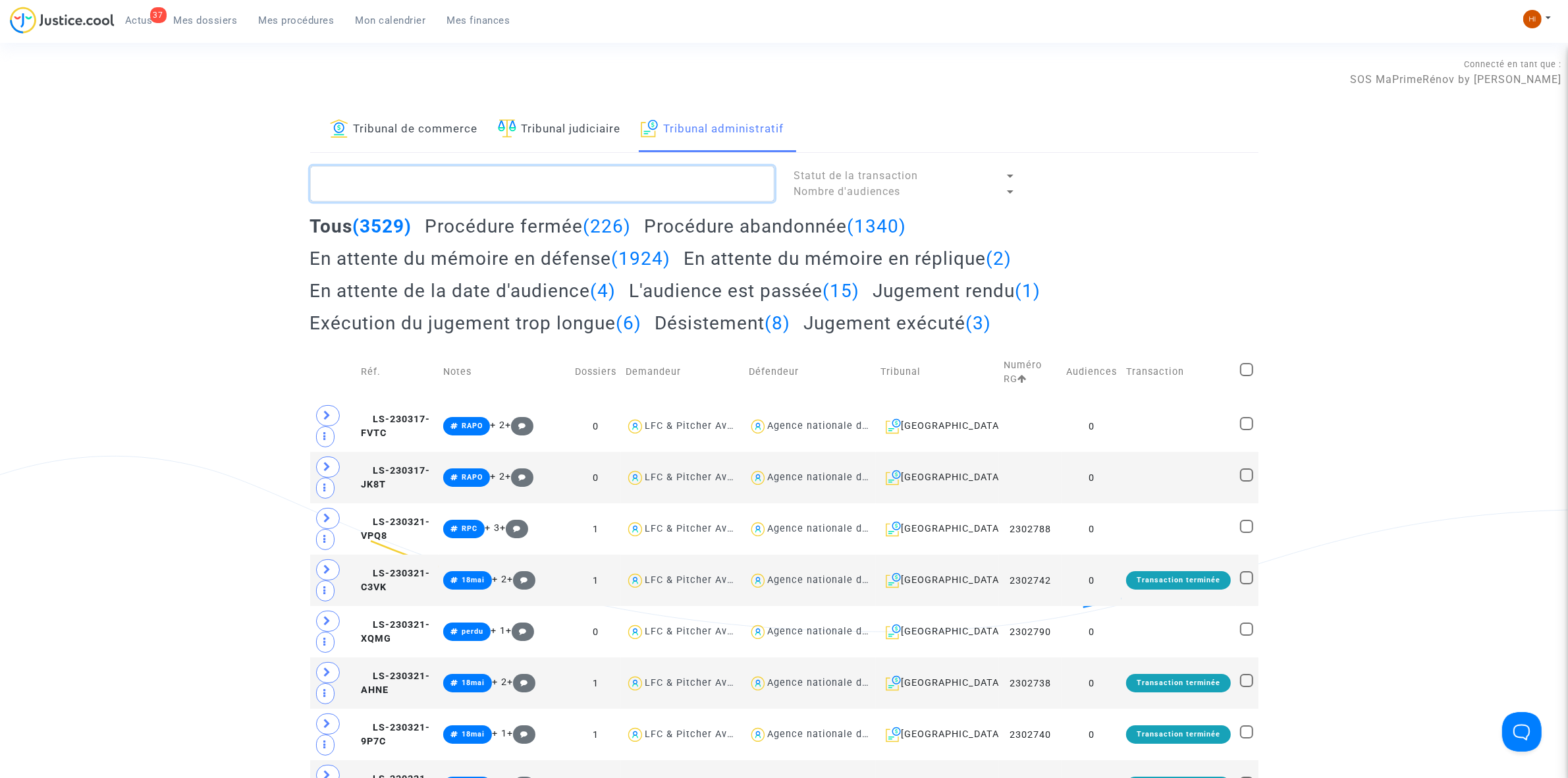
paste textarea "2500364 - Monsieur CASARIN MICKAEL"
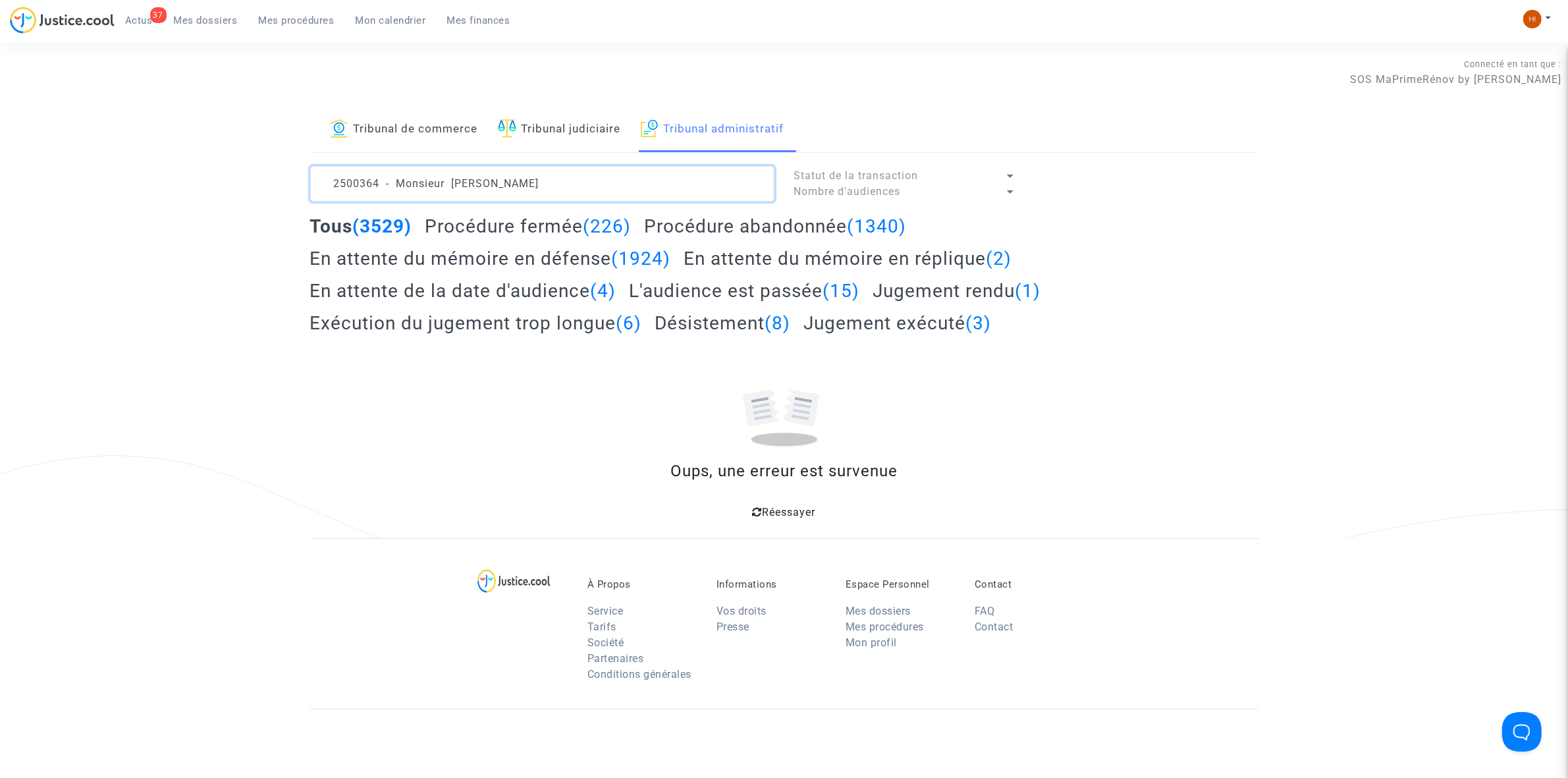
click at [484, 182] on textarea at bounding box center [542, 183] width 464 height 36
drag, startPoint x: 472, startPoint y: 186, endPoint x: -755, endPoint y: 47, distance: 1234.8
click at [0, 47] on html "37 Actus Mes dossiers Mes procédures Mon calendrier Mes finances Mon profil Cha…" at bounding box center [784, 513] width 1568 height 1027
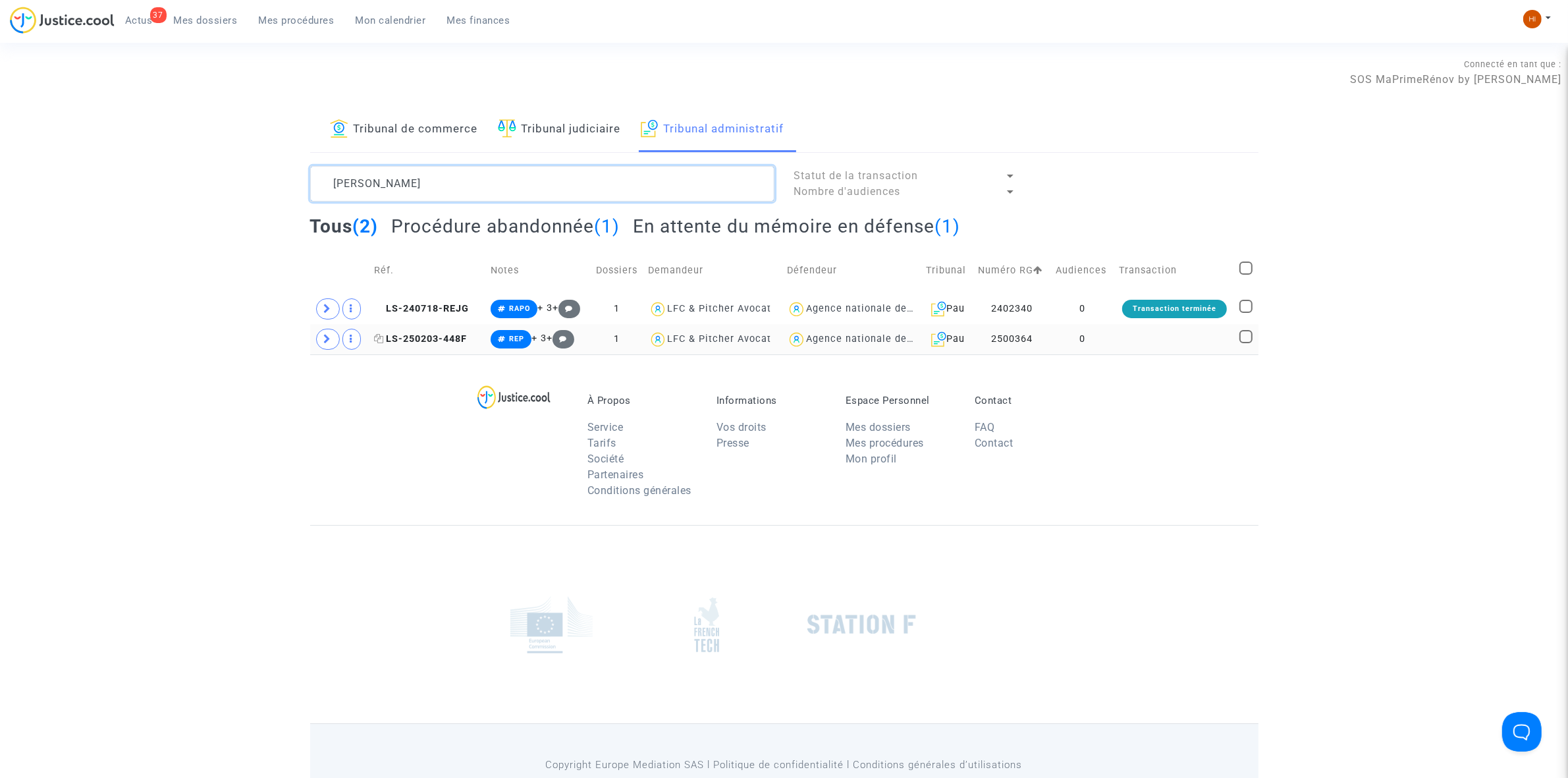
type textarea "CASARIN MICKAEL"
drag, startPoint x: 436, startPoint y: 344, endPoint x: 1035, endPoint y: 410, distance: 602.6
click at [436, 343] on span "LS-250203-448F" at bounding box center [420, 339] width 93 height 11
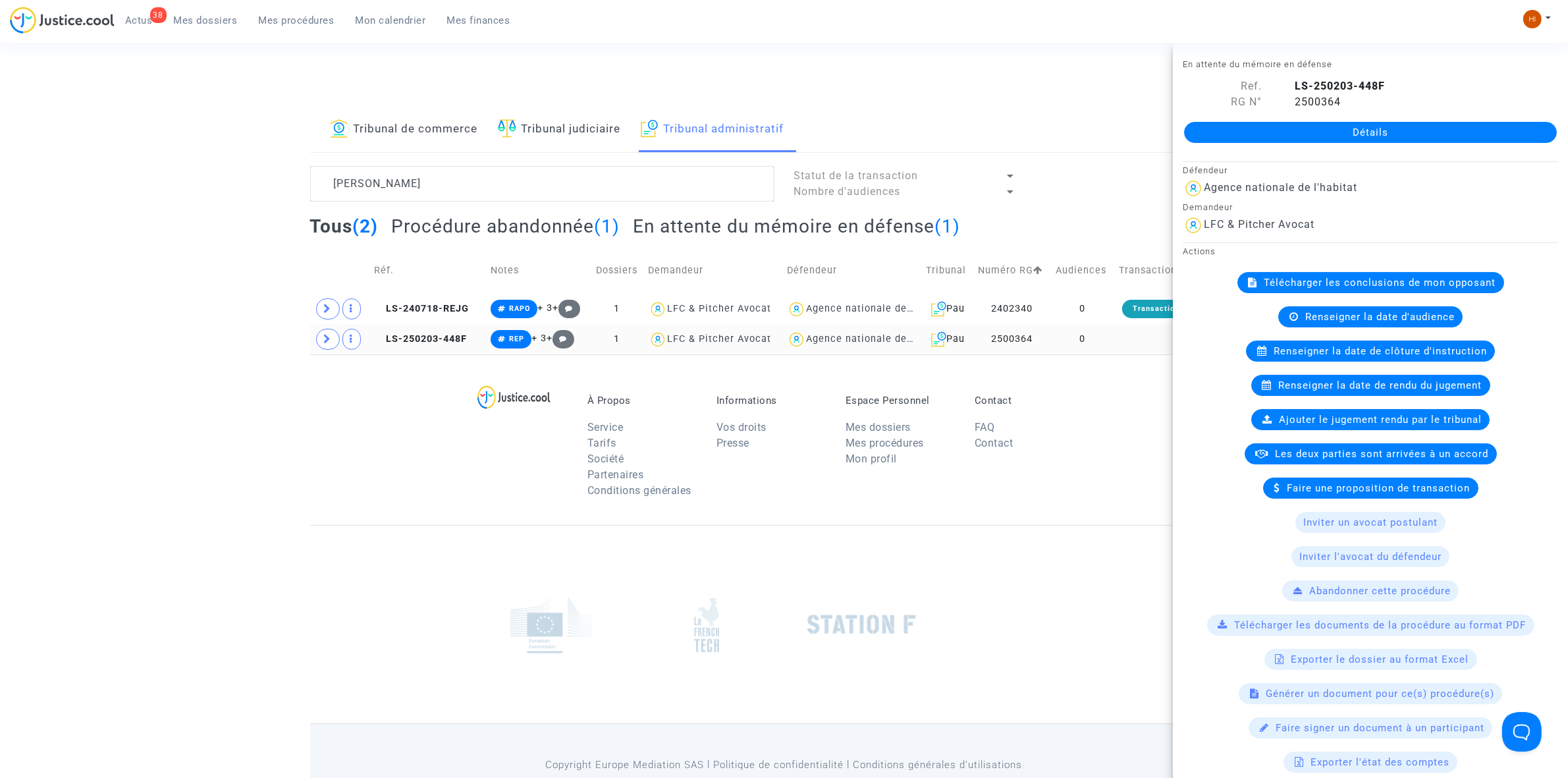
click at [1114, 339] on td "0" at bounding box center [1083, 339] width 63 height 30
click at [1267, 127] on link "Détails" at bounding box center [1371, 132] width 373 height 21
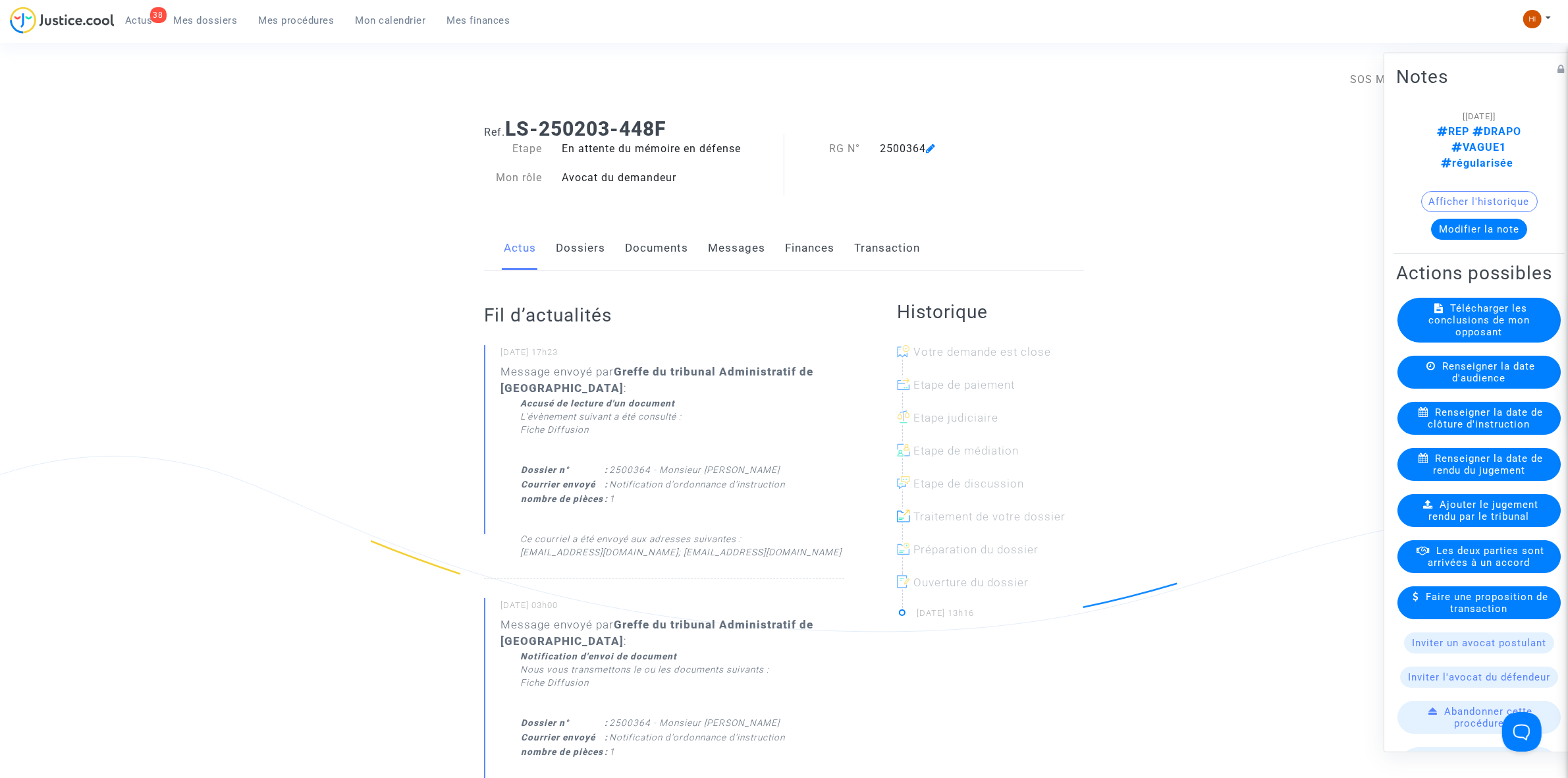
click at [1523, 425] on span "Renseigner la date de clôture d'instruction" at bounding box center [1486, 418] width 115 height 24
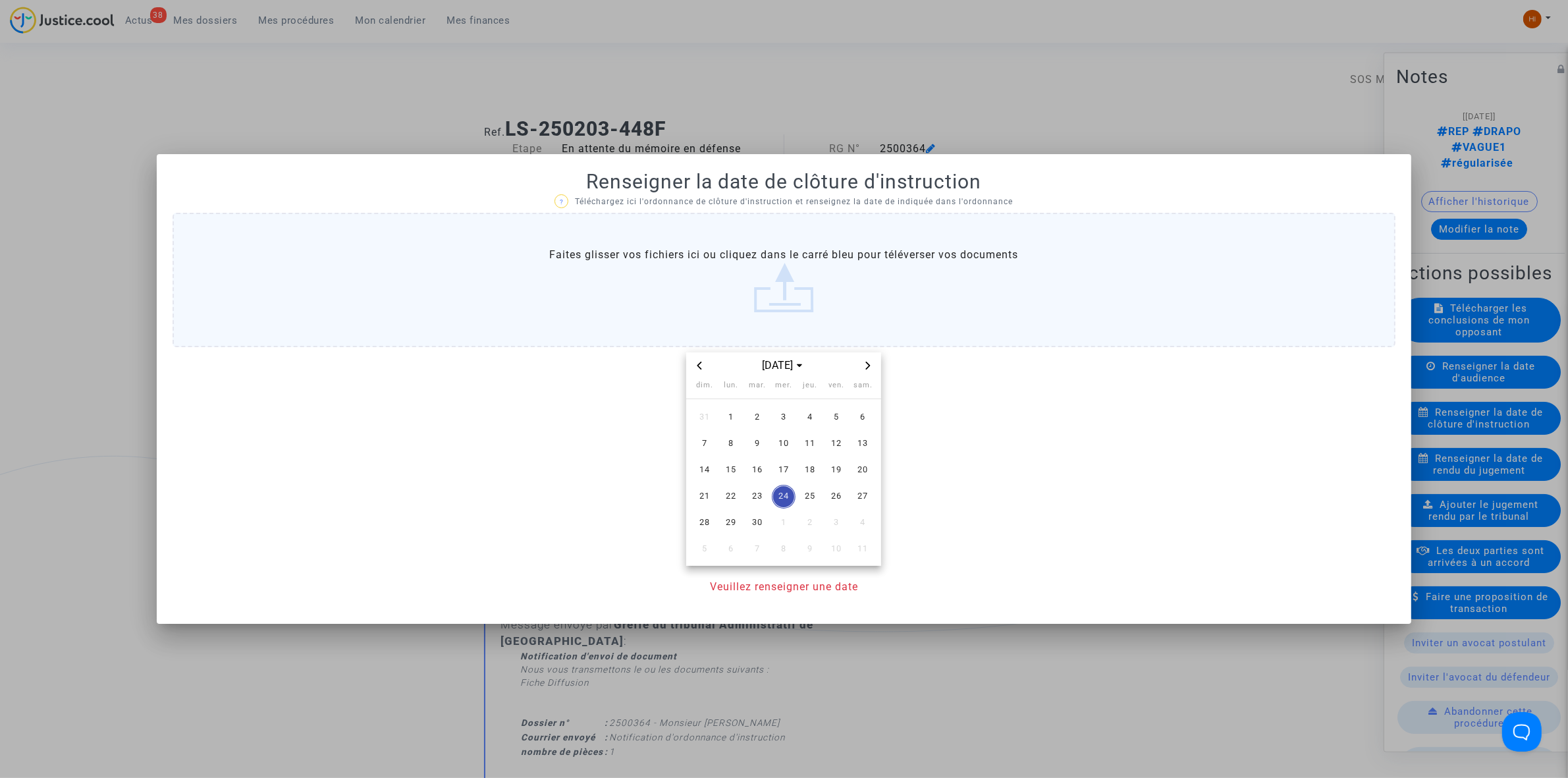
click at [867, 366] on icon "Next month" at bounding box center [868, 366] width 8 height 8
click at [812, 530] on span "30" at bounding box center [810, 523] width 24 height 24
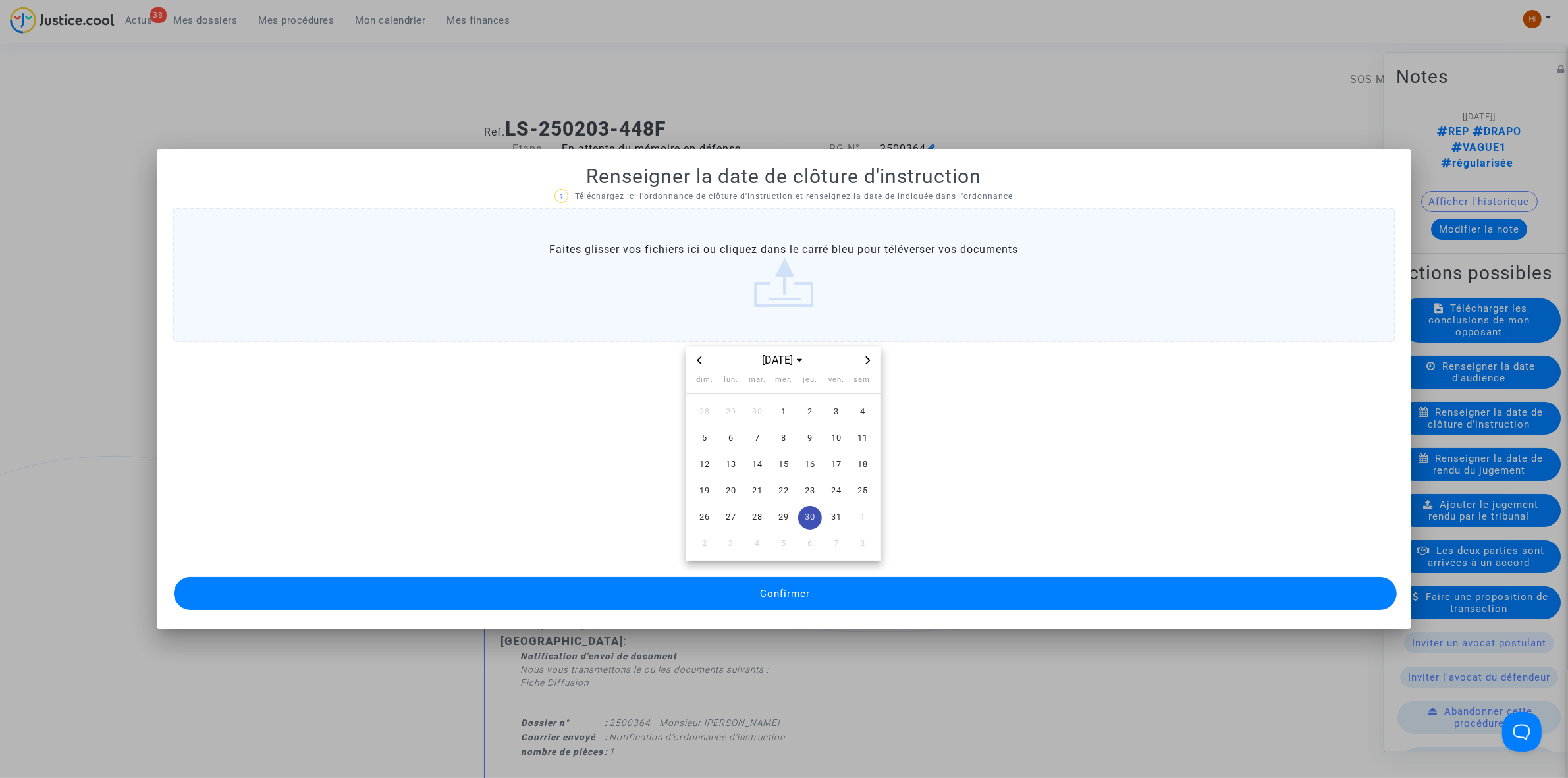
click at [818, 593] on button "Confirmer" at bounding box center [785, 593] width 1223 height 33
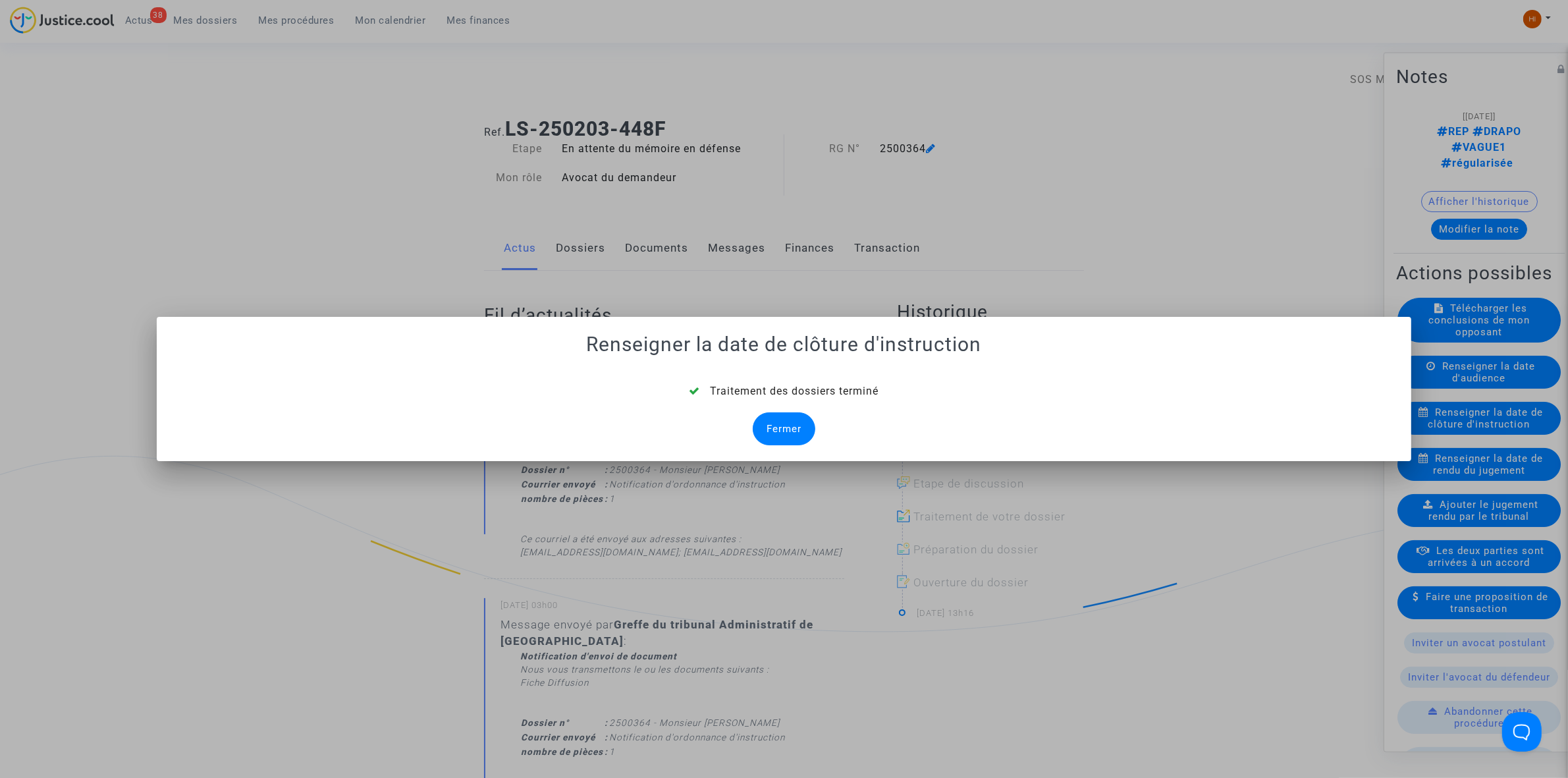
click at [785, 429] on div "Fermer" at bounding box center [784, 429] width 63 height 33
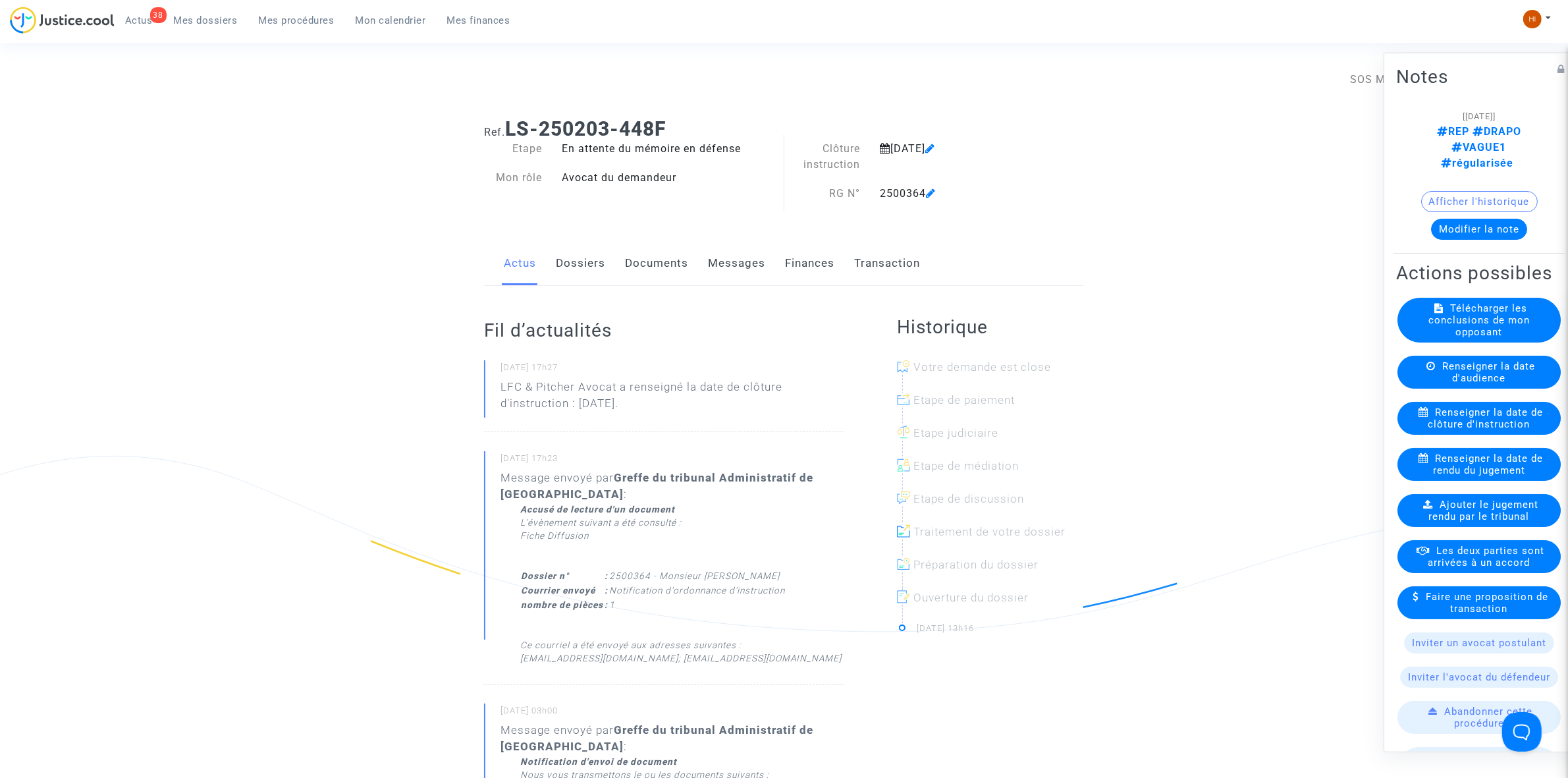
click at [662, 265] on link "Documents" at bounding box center [657, 263] width 63 height 44
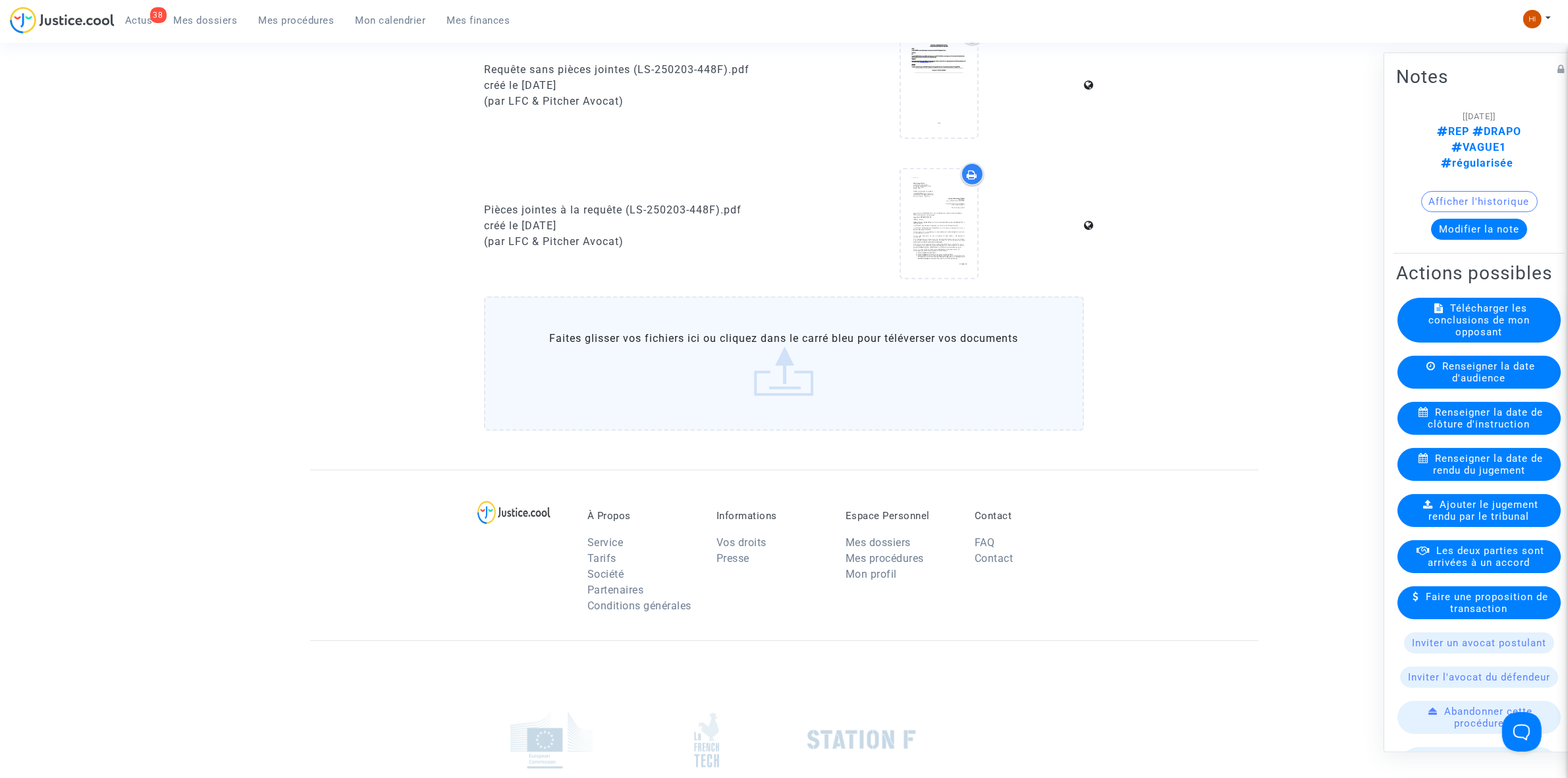
scroll to position [823, 0]
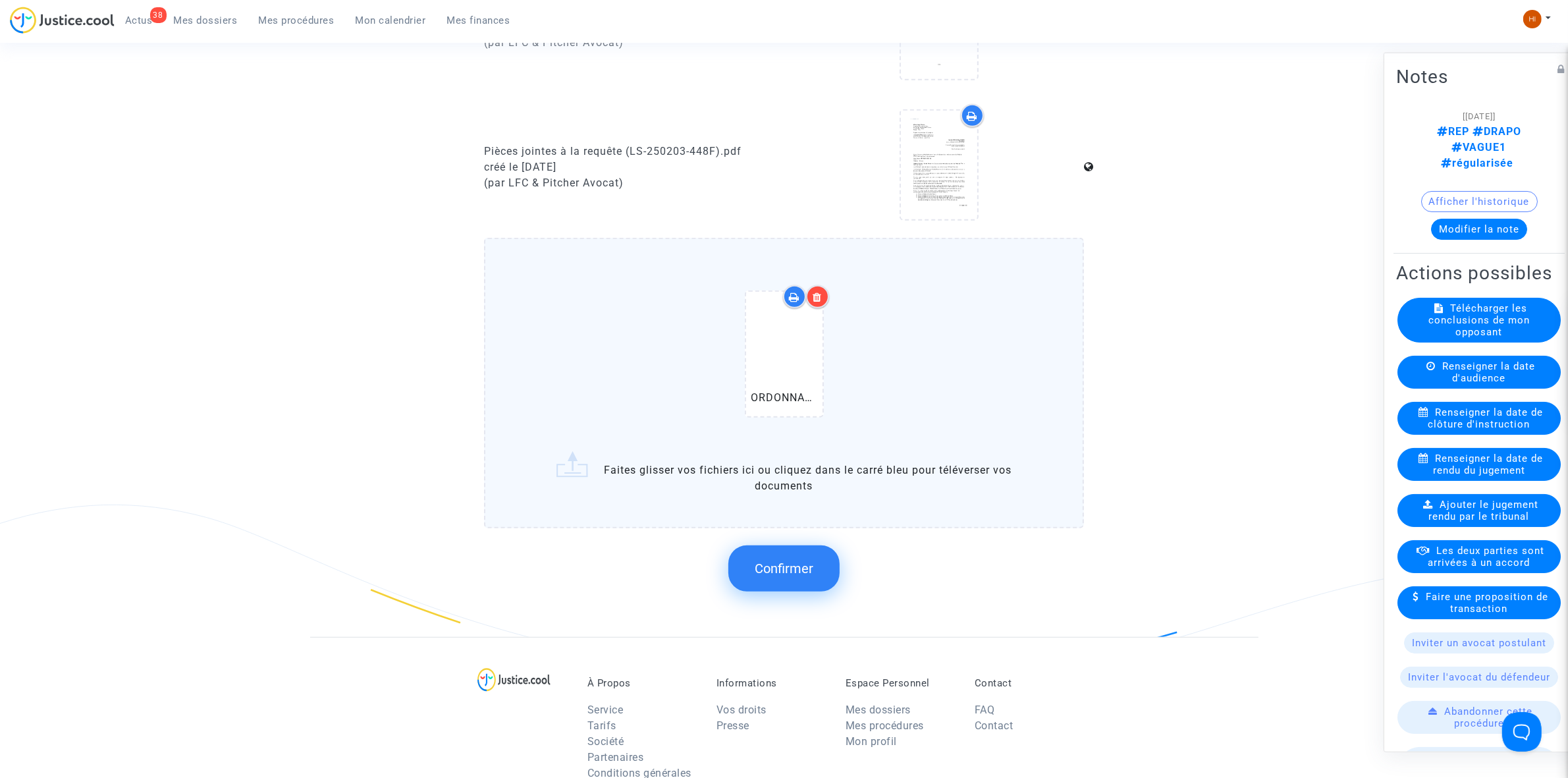
click at [774, 573] on button "Confirmer" at bounding box center [784, 569] width 111 height 46
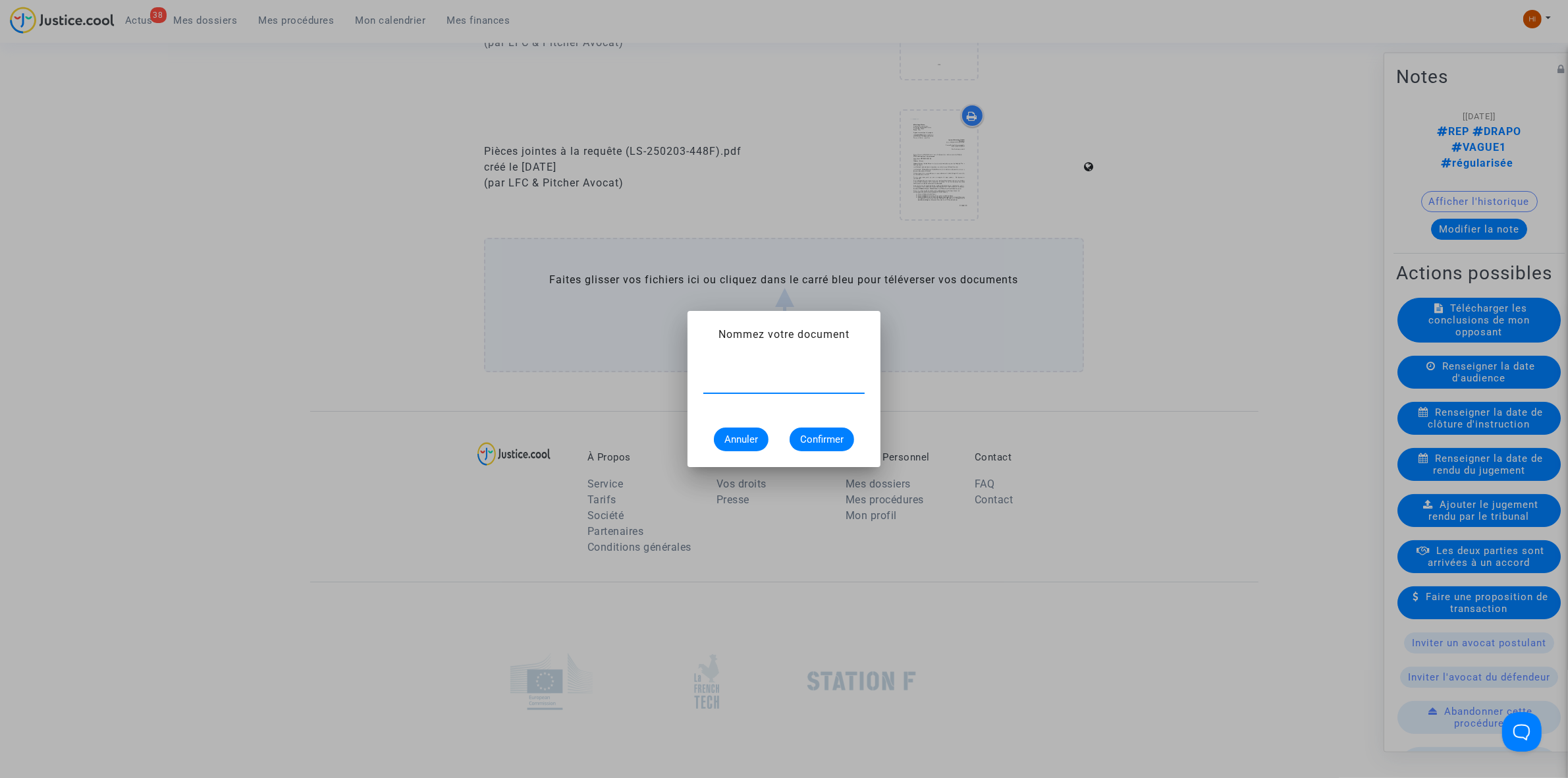
paste input "ORDONNANCE CLÔTURE D’INSTRUCTION"
type input "ORDONNANCE CLÔTURE D’INSTRUCTION"
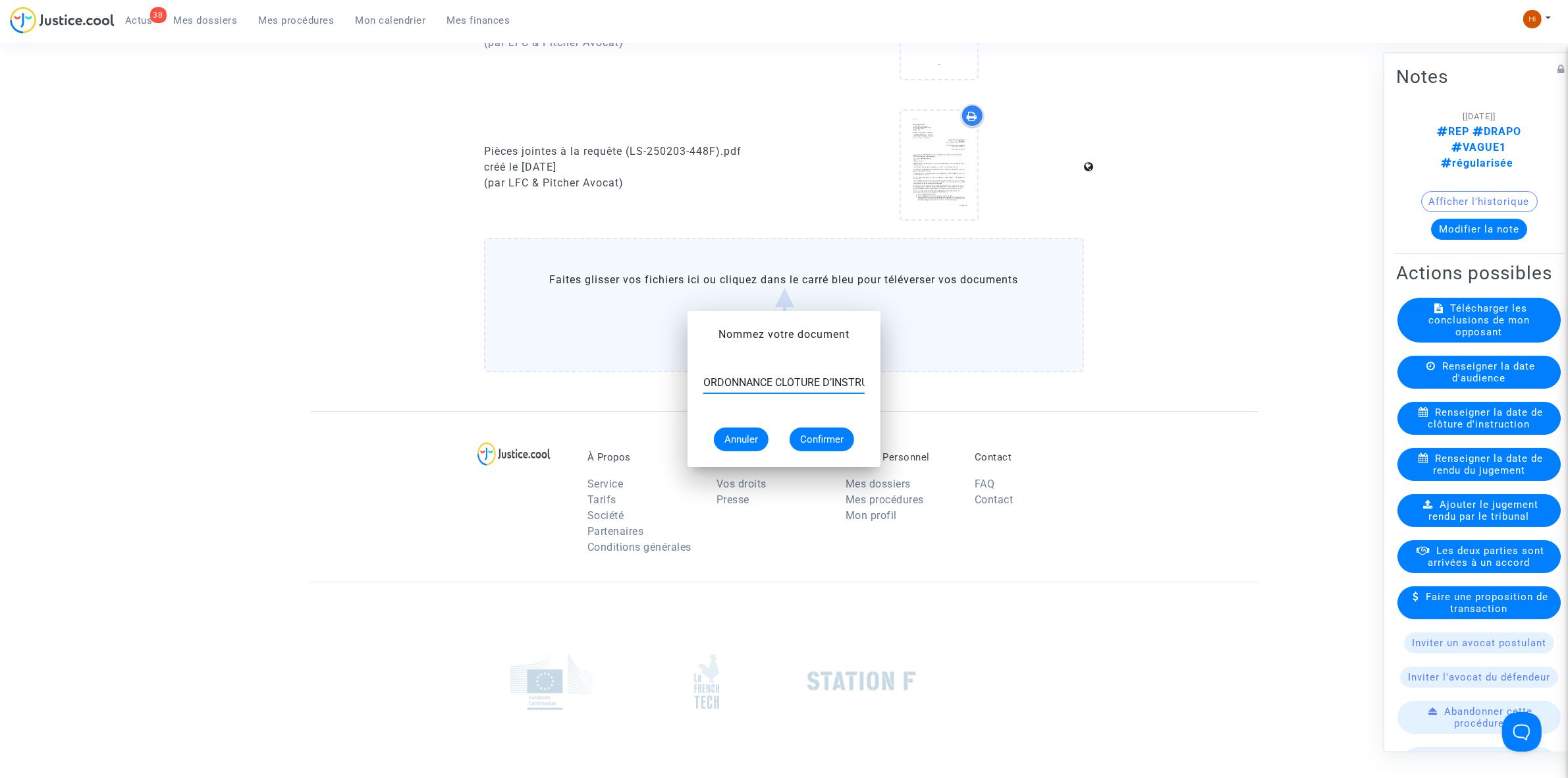
scroll to position [823, 0]
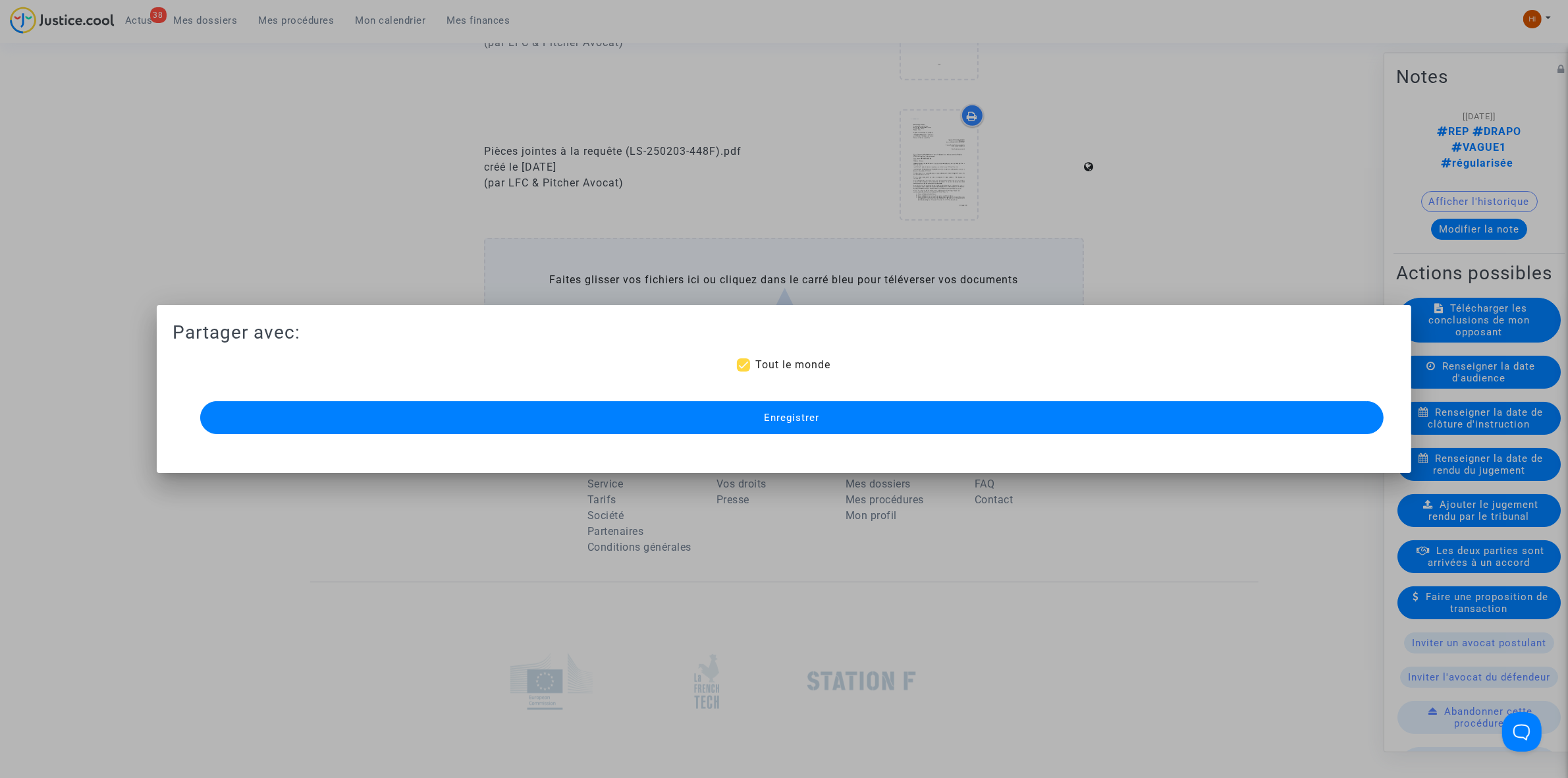
click at [838, 421] on button "Enregistrer" at bounding box center [792, 418] width 1183 height 33
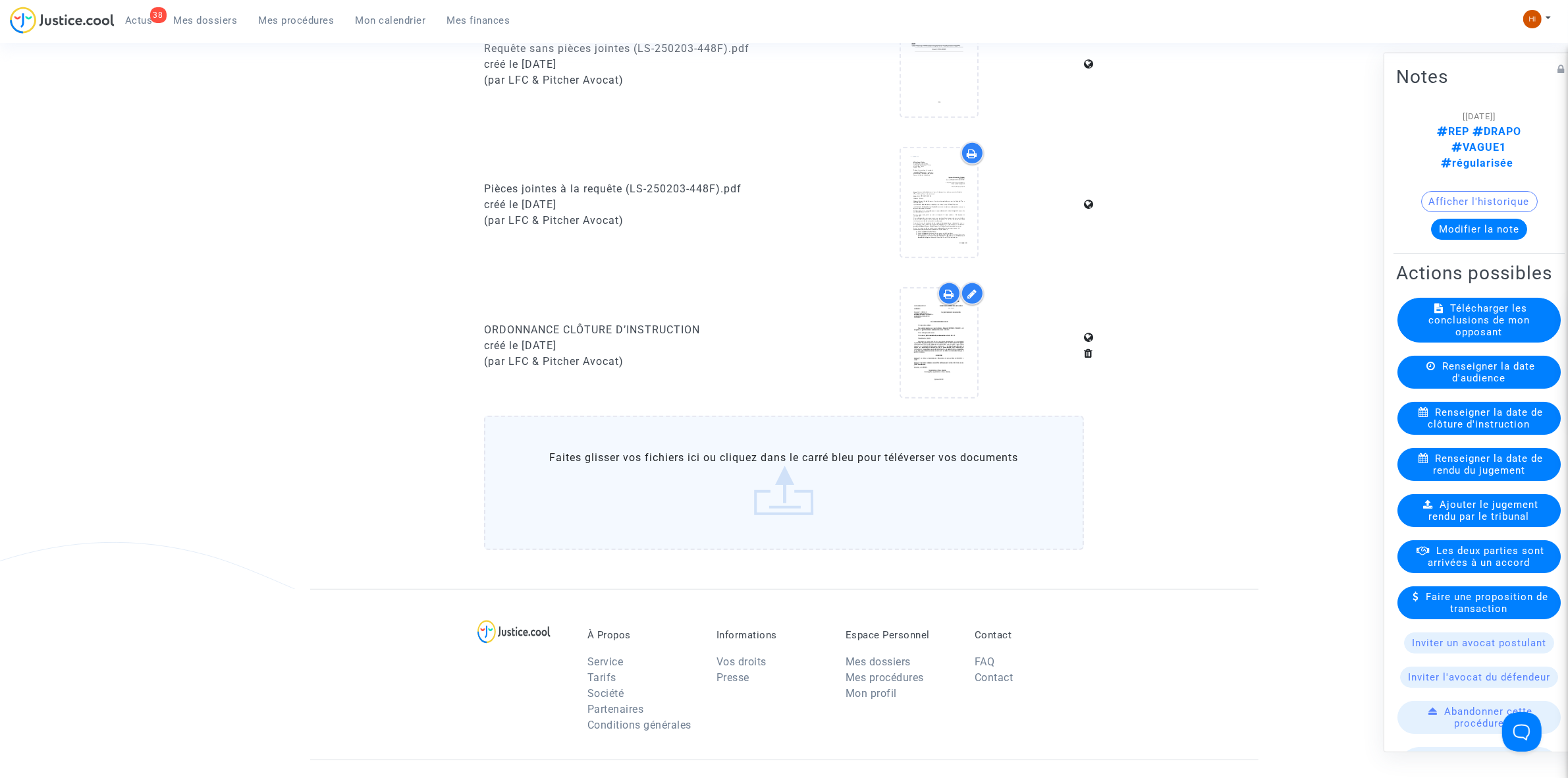
scroll to position [1070, 0]
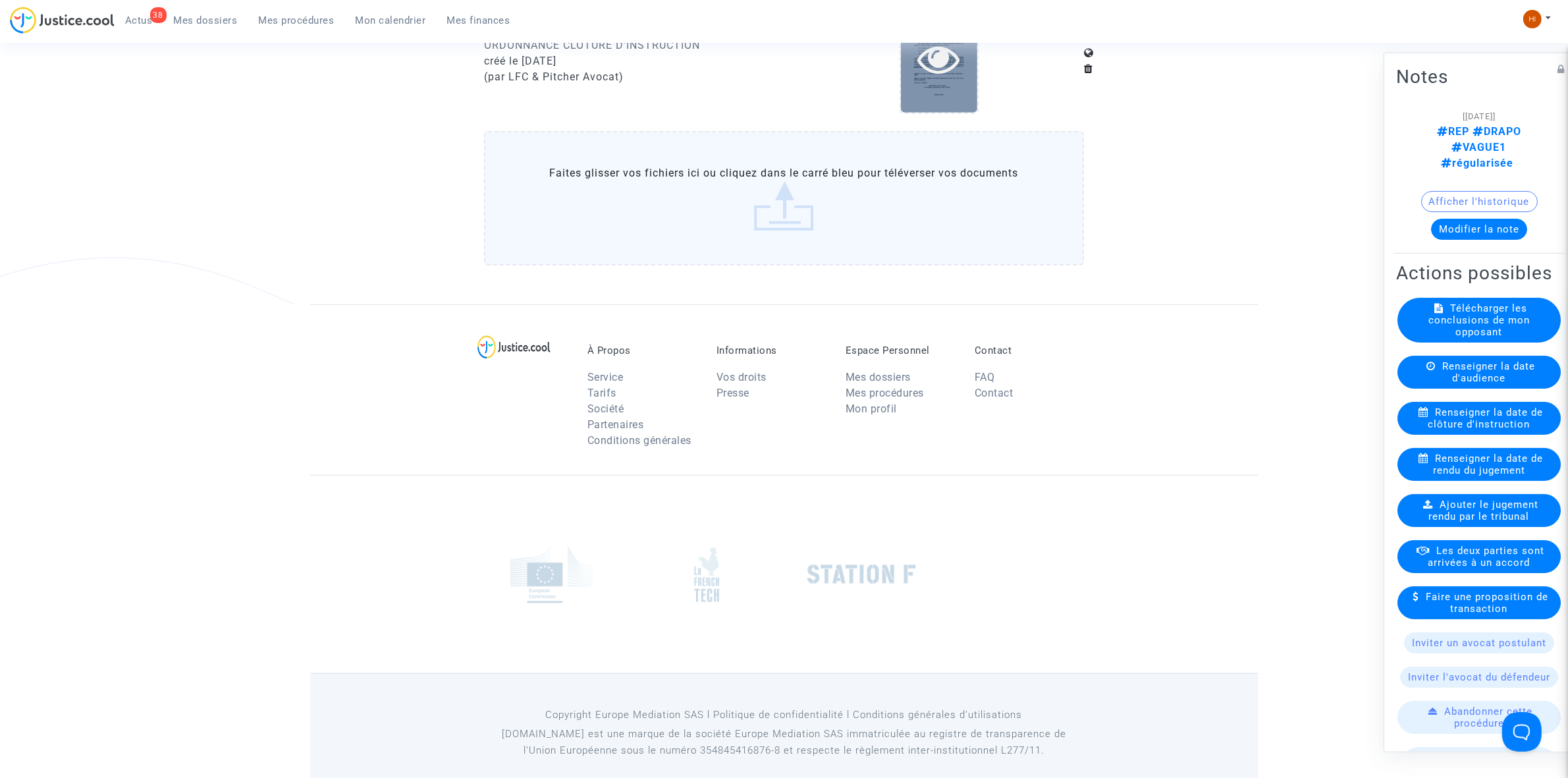
click at [923, 68] on icon at bounding box center [939, 58] width 43 height 42
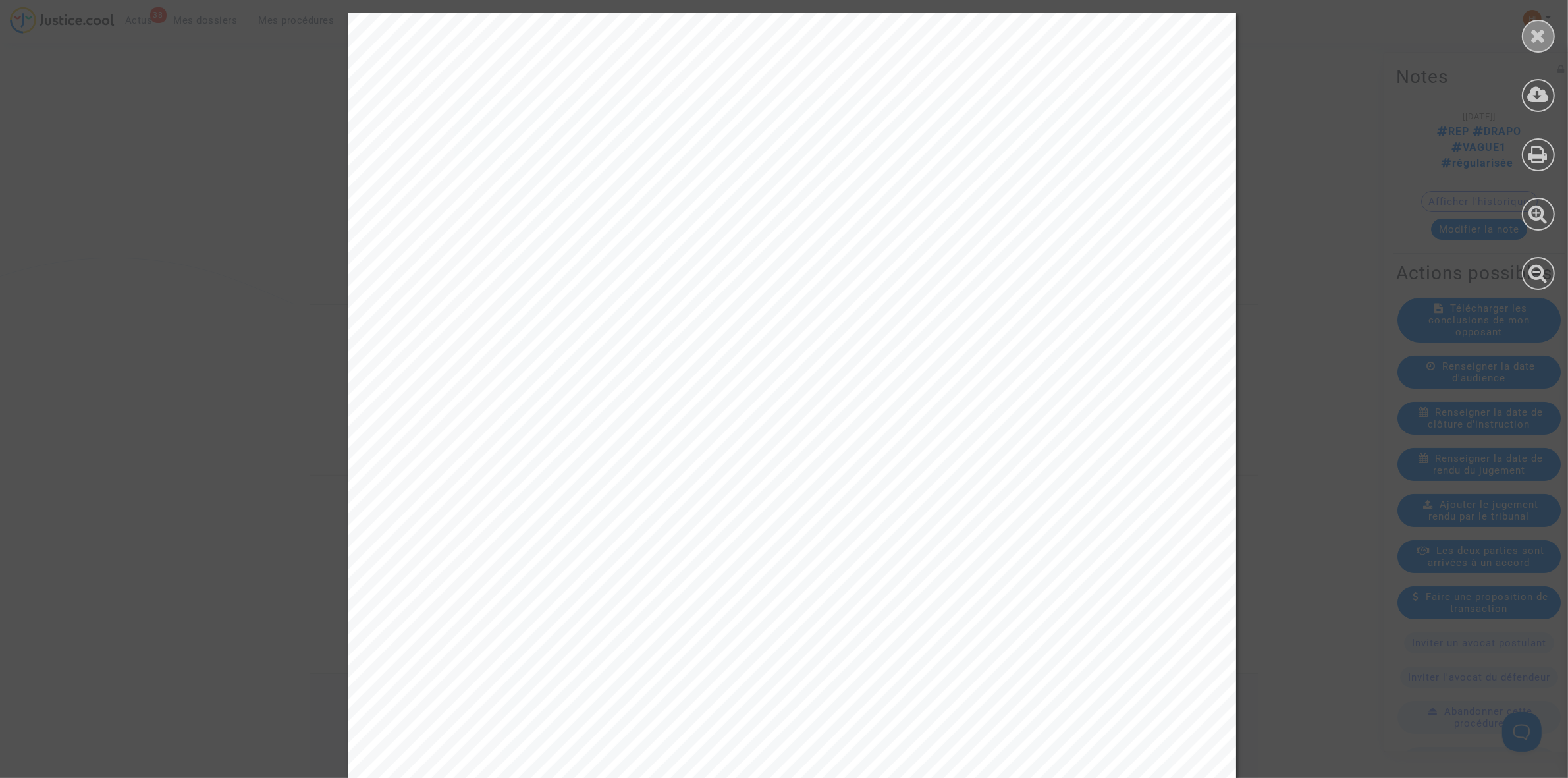
click at [1546, 38] on icon at bounding box center [1539, 35] width 17 height 20
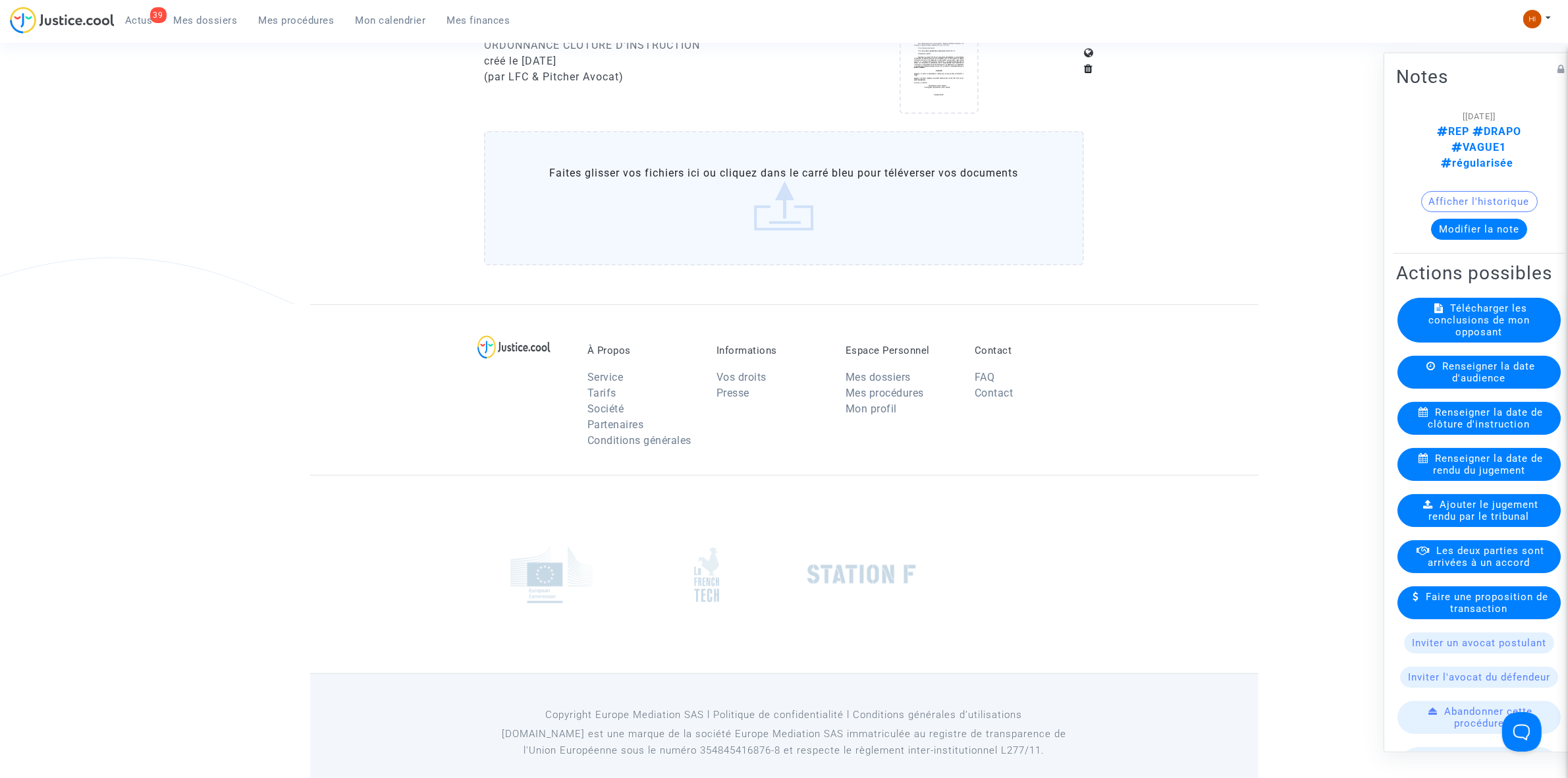
drag, startPoint x: 278, startPoint y: 31, endPoint x: 300, endPoint y: 40, distance: 23.8
click at [286, 36] on div "39 Actus Mes dossiers Mes procédures Mon calendrier Mes finances" at bounding box center [265, 25] width 511 height 36
drag, startPoint x: 294, startPoint y: 10, endPoint x: 297, endPoint y: 30, distance: 20.2
click at [294, 23] on ul "39 Actus Mes dossiers Mes procédures Mon calendrier Mes finances" at bounding box center [317, 18] width 406 height 24
click at [297, 33] on div "39 Actus Mes dossiers Mes procédures Mon calendrier Mes finances" at bounding box center [265, 25] width 511 height 36
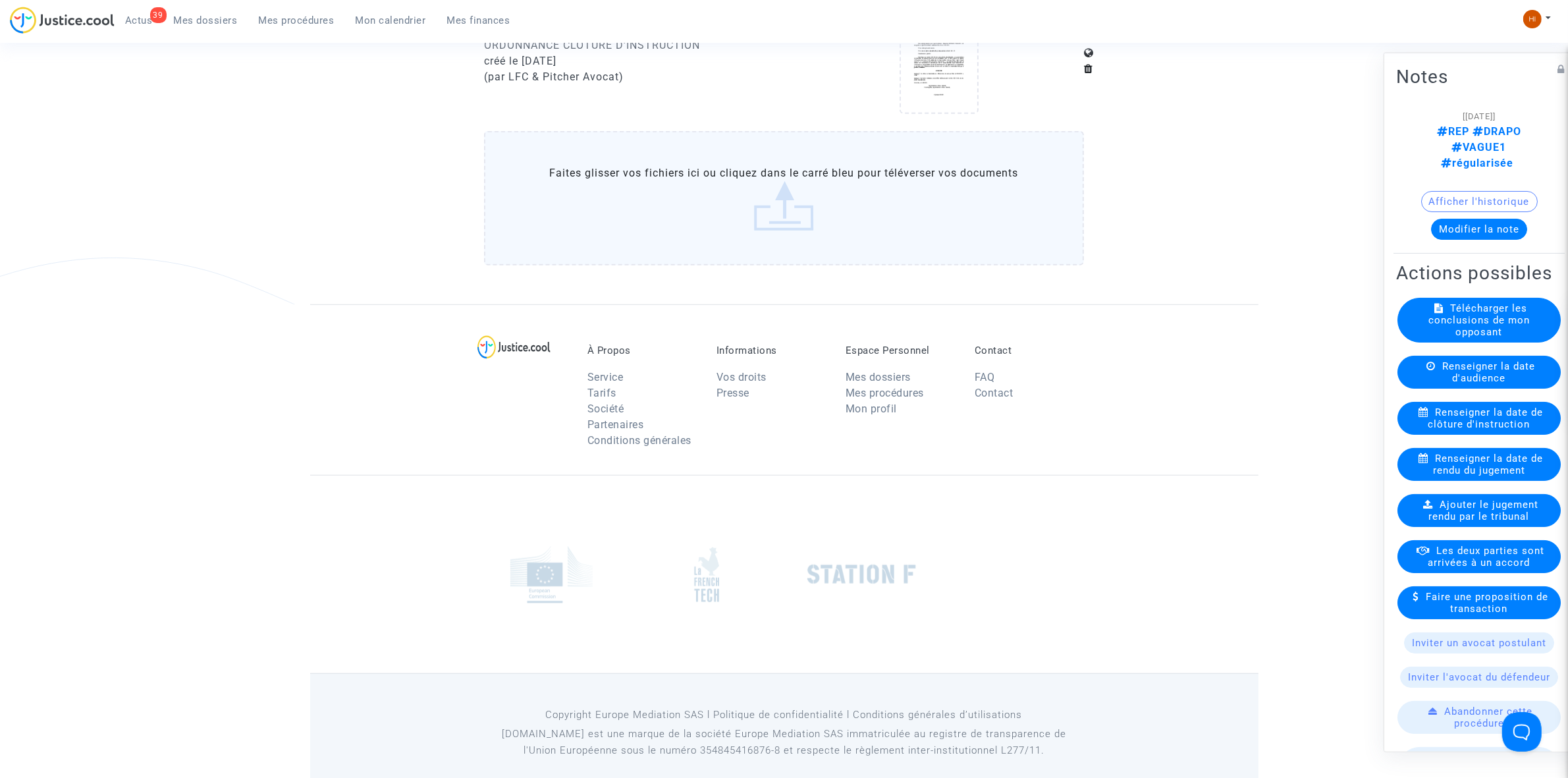
drag, startPoint x: 294, startPoint y: 21, endPoint x: 278, endPoint y: 29, distance: 17.9
click at [293, 21] on span "Mes procédures" at bounding box center [296, 20] width 75 height 12
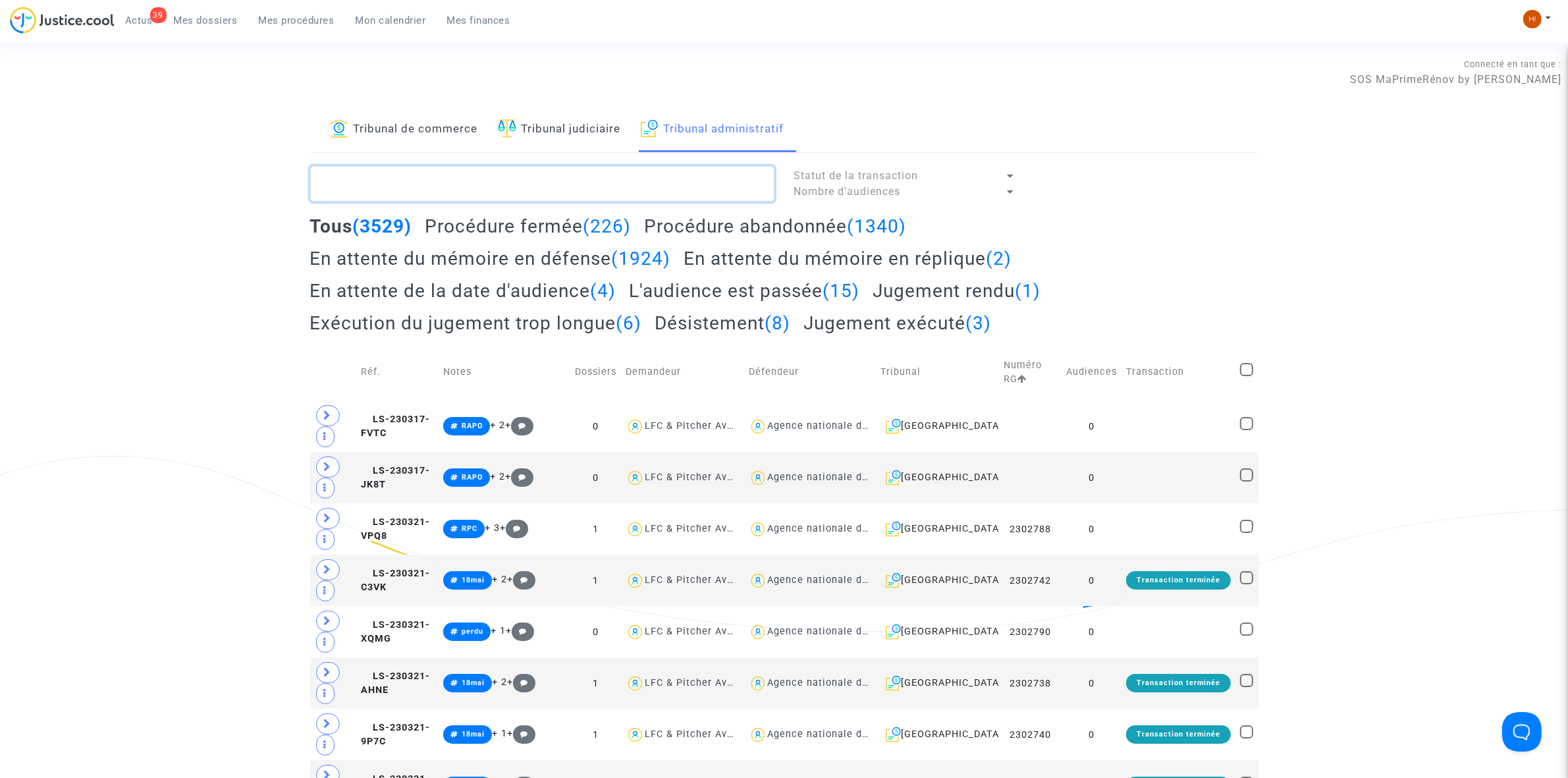
click at [530, 182] on textarea at bounding box center [542, 183] width 464 height 36
paste textarea "BECHIR AOUADI c"
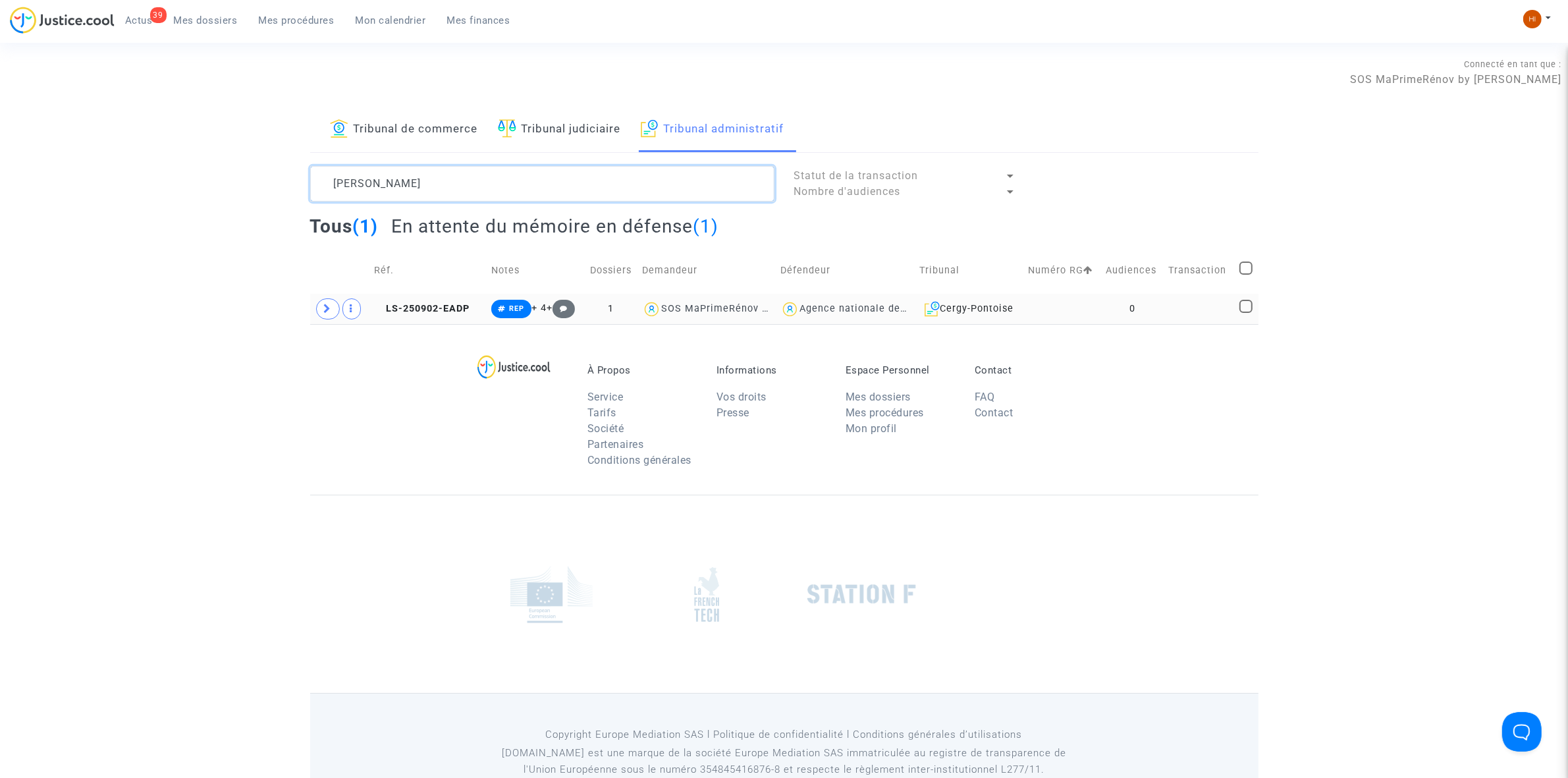
type textarea "BECHIR AOUADI"
click at [1093, 311] on td at bounding box center [1062, 309] width 78 height 30
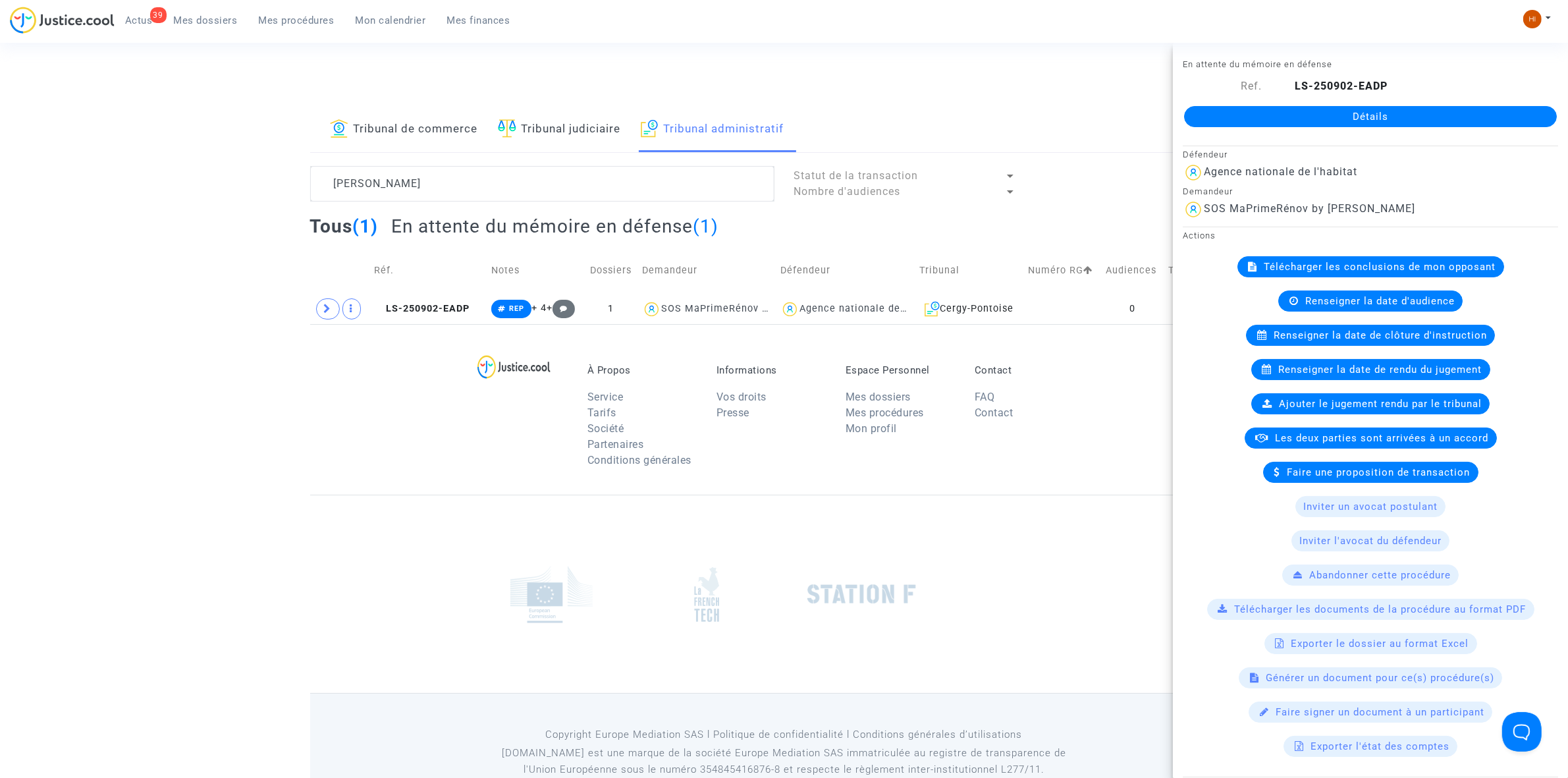
click at [1438, 114] on link "Détails" at bounding box center [1371, 117] width 373 height 21
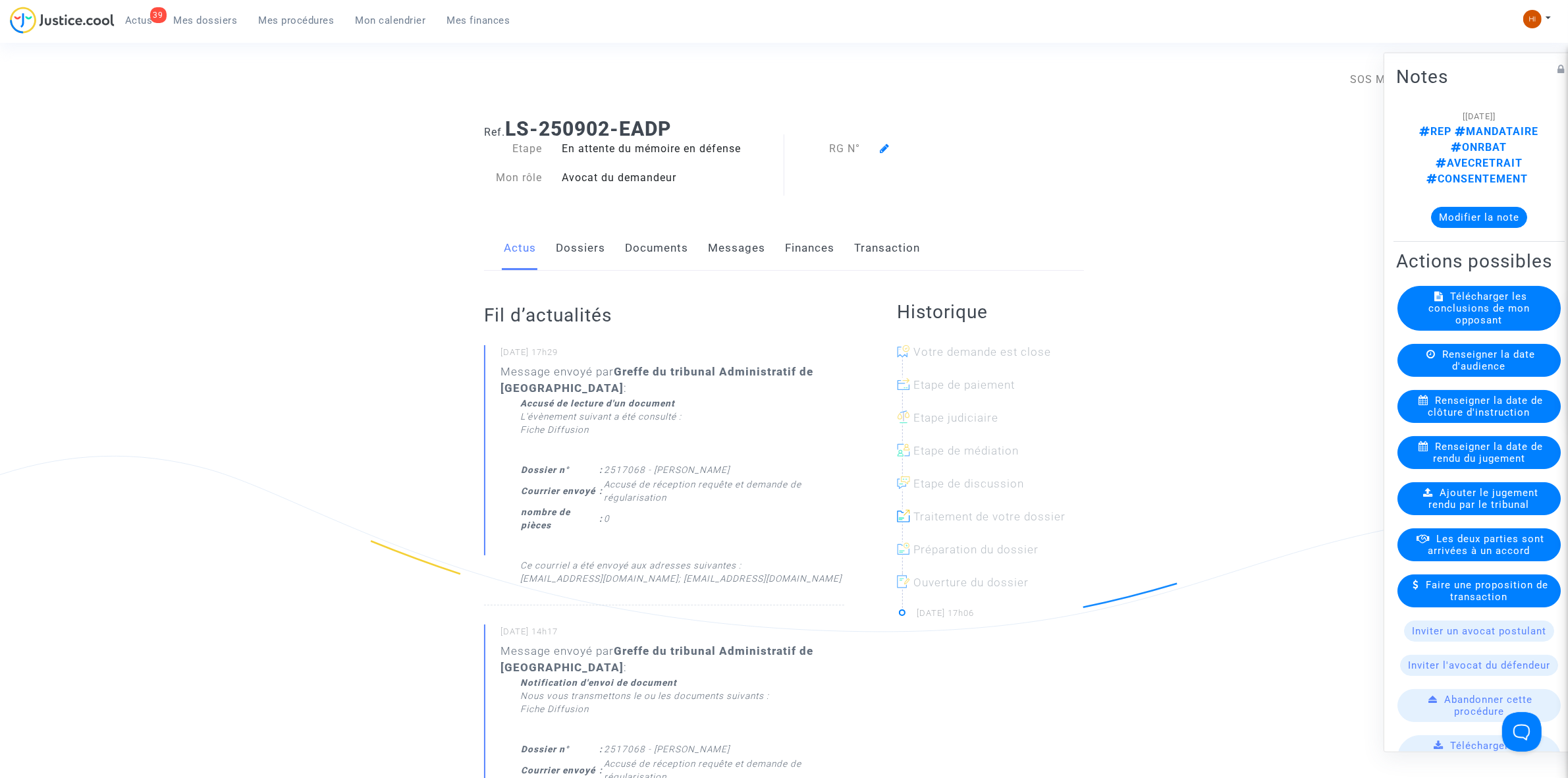
click at [884, 146] on icon at bounding box center [884, 148] width 10 height 10
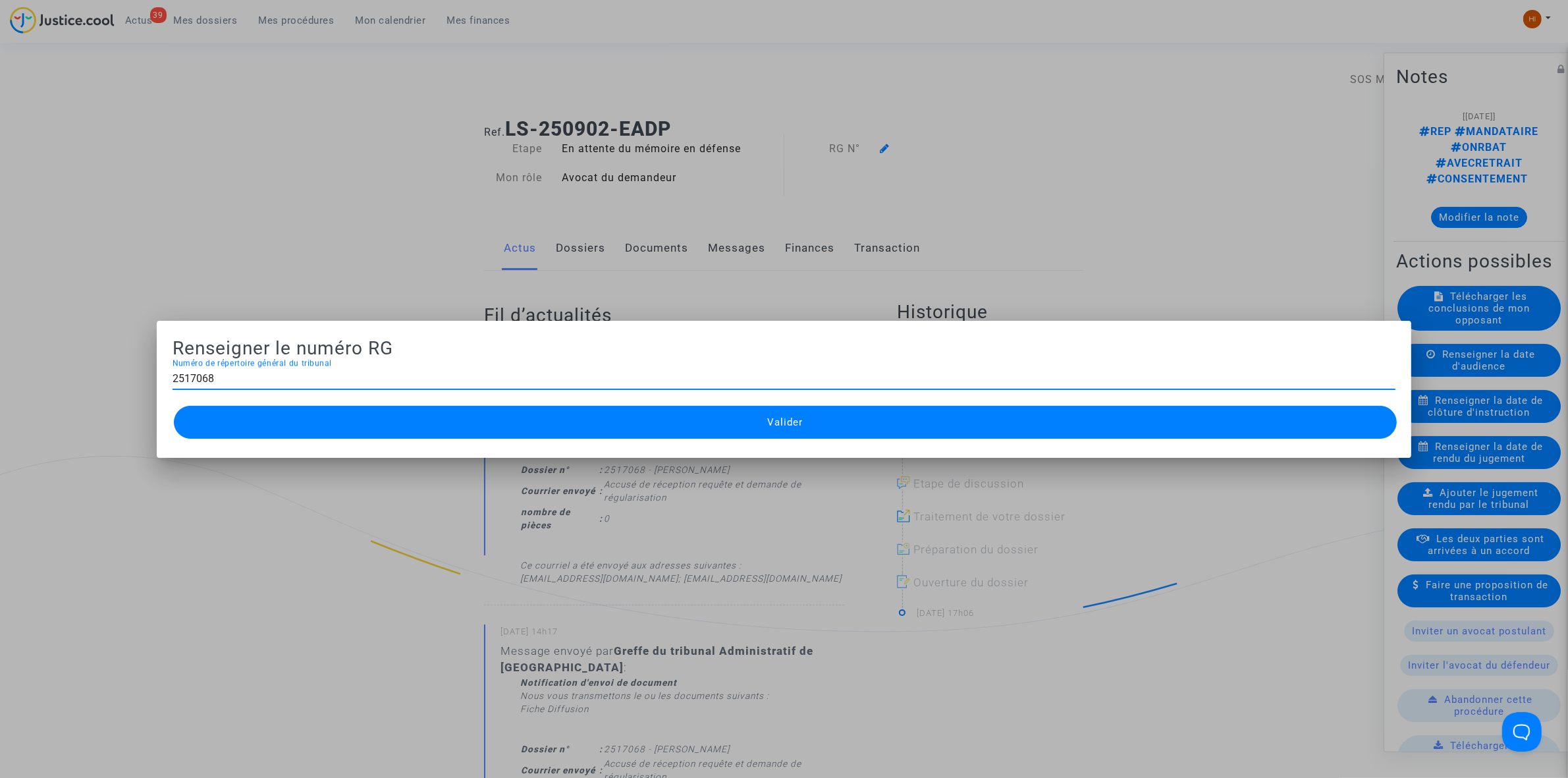
type input "2517068"
click at [771, 427] on span "Valider" at bounding box center [784, 422] width 36 height 12
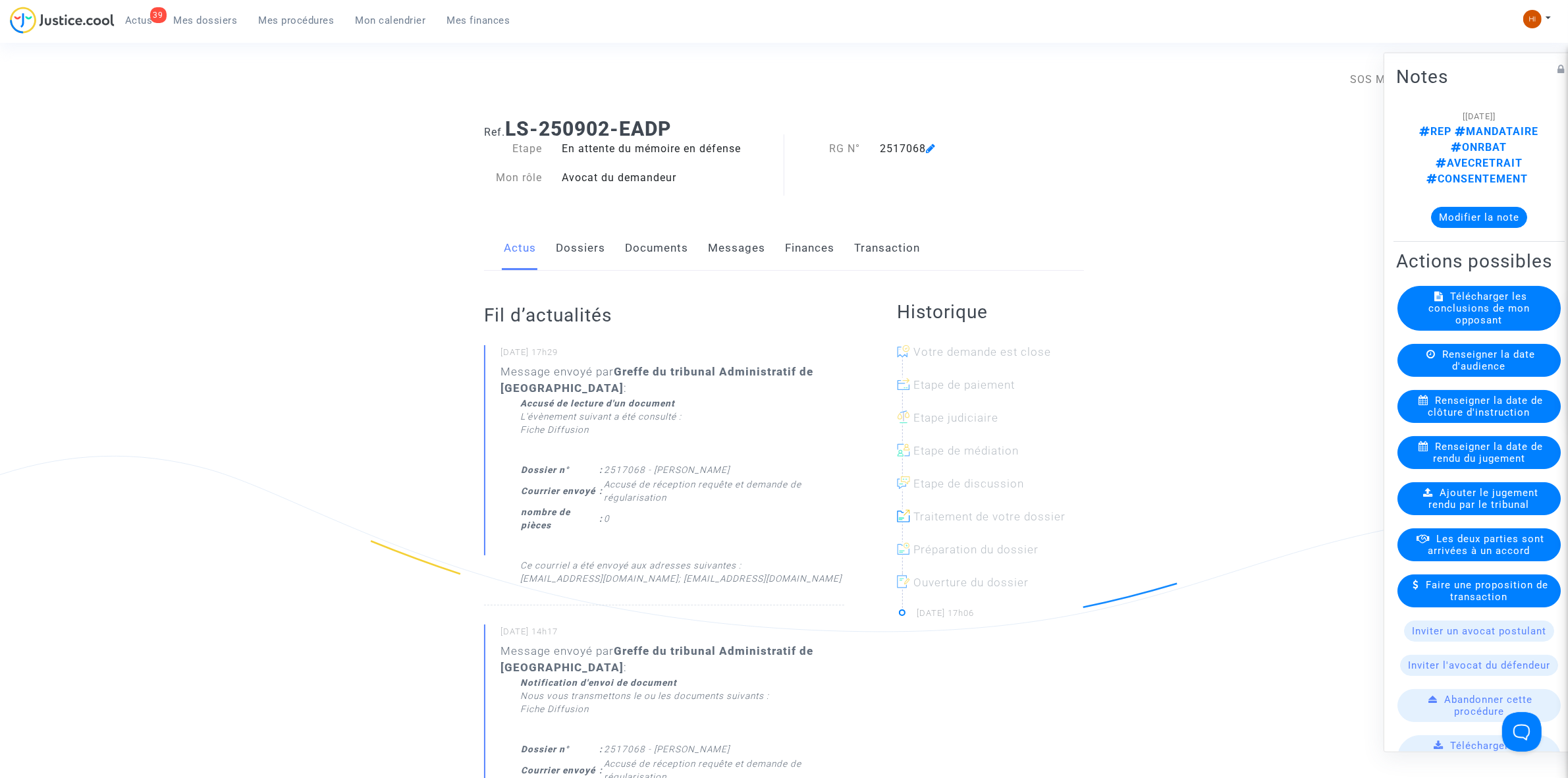
click at [652, 232] on link "Documents" at bounding box center [657, 248] width 63 height 44
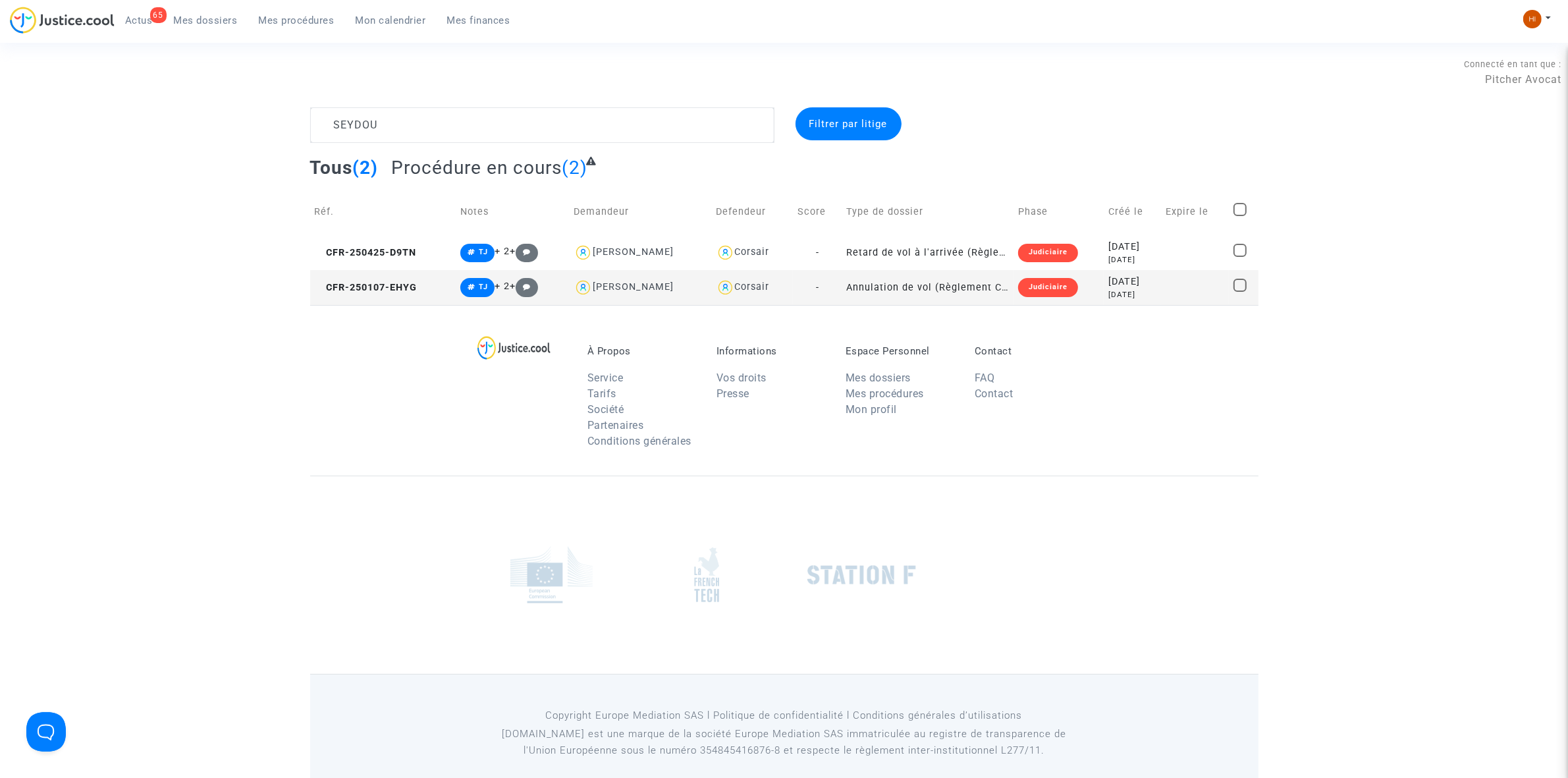
drag, startPoint x: 0, startPoint y: 0, endPoint x: 395, endPoint y: 13, distance: 395.2
click at [395, 14] on span "Mon calendrier" at bounding box center [390, 20] width 71 height 12
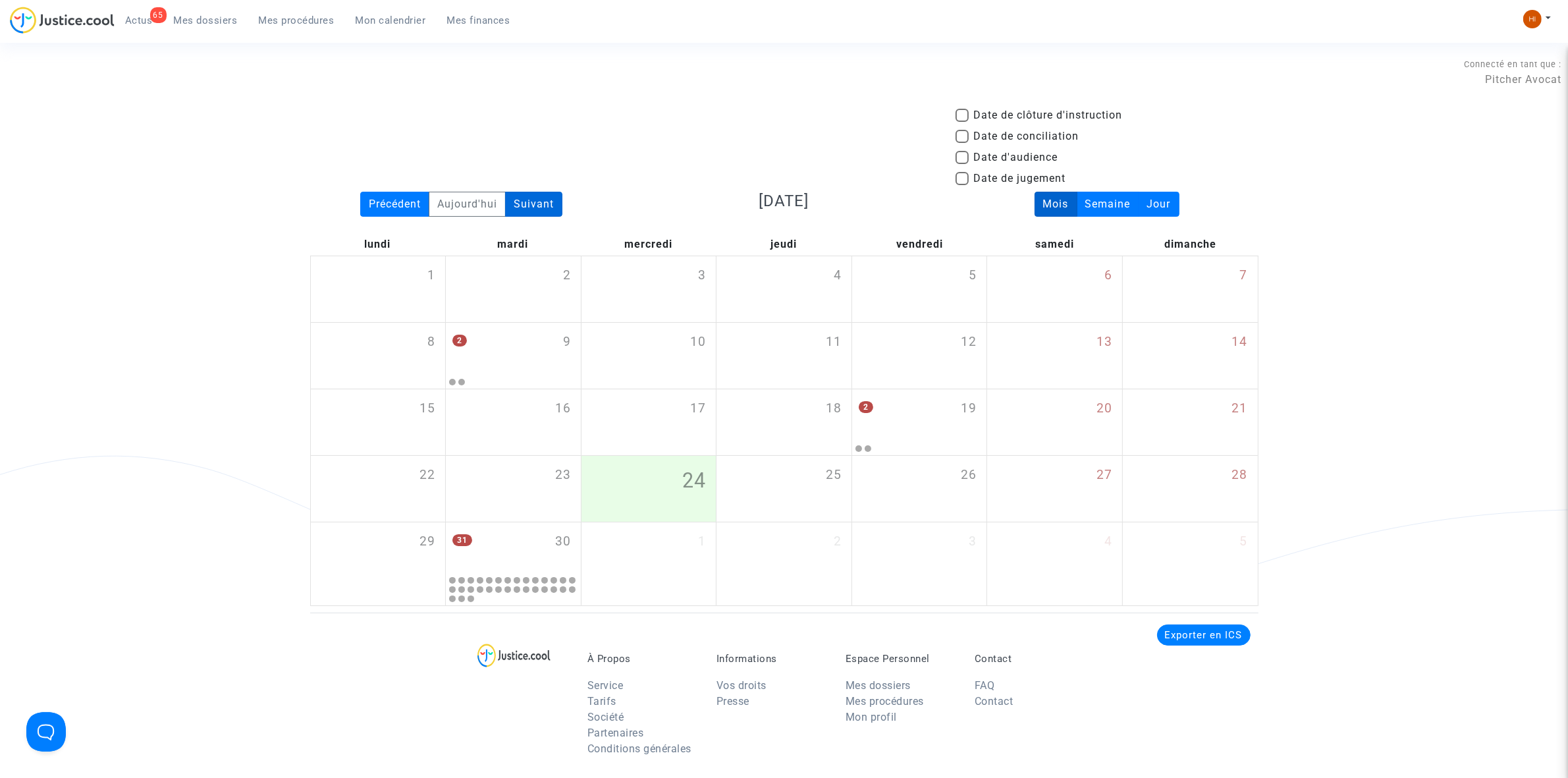
click at [535, 211] on div "Suivant" at bounding box center [534, 205] width 57 height 25
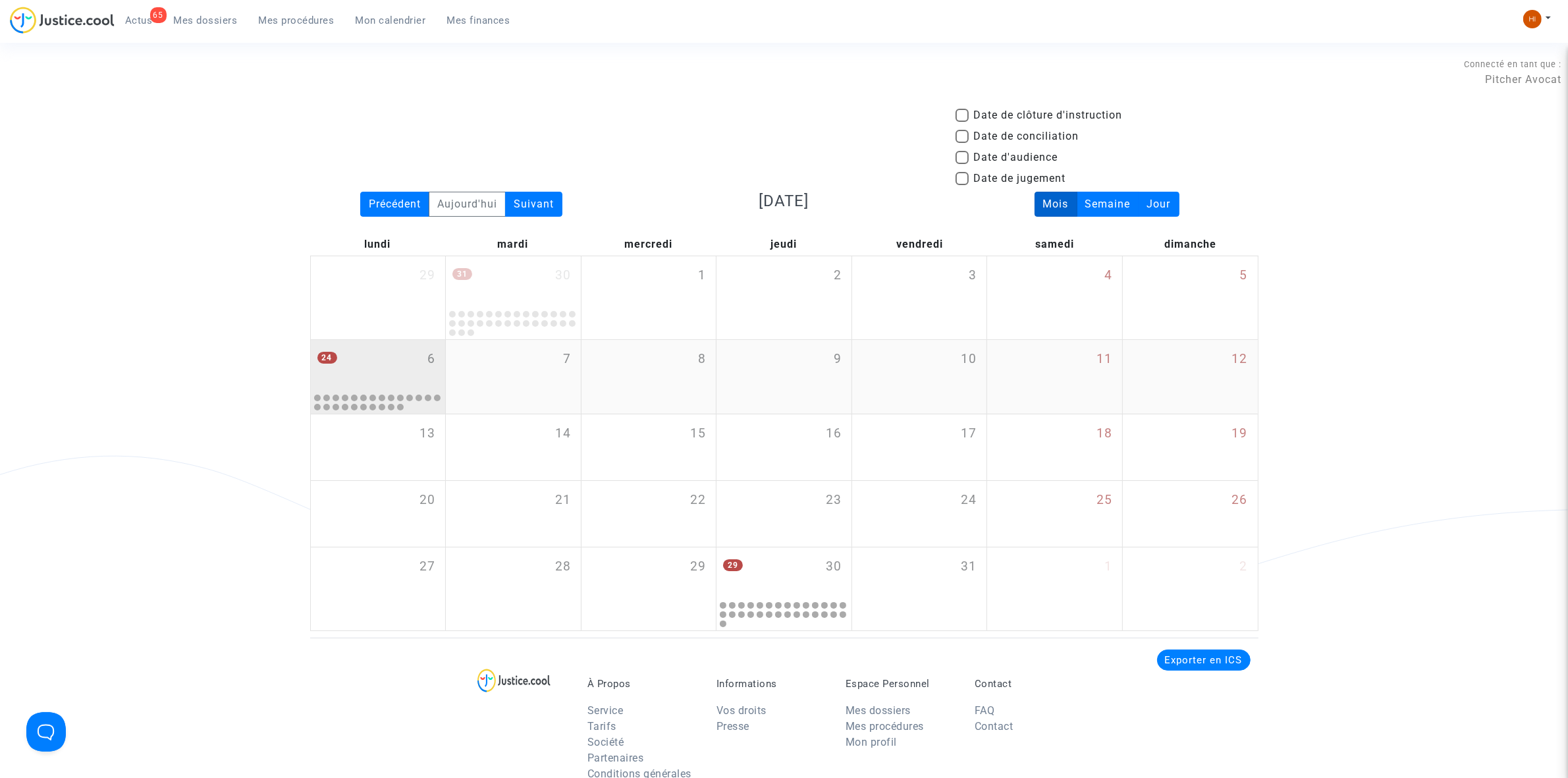
click at [410, 359] on div "24 6" at bounding box center [378, 365] width 135 height 52
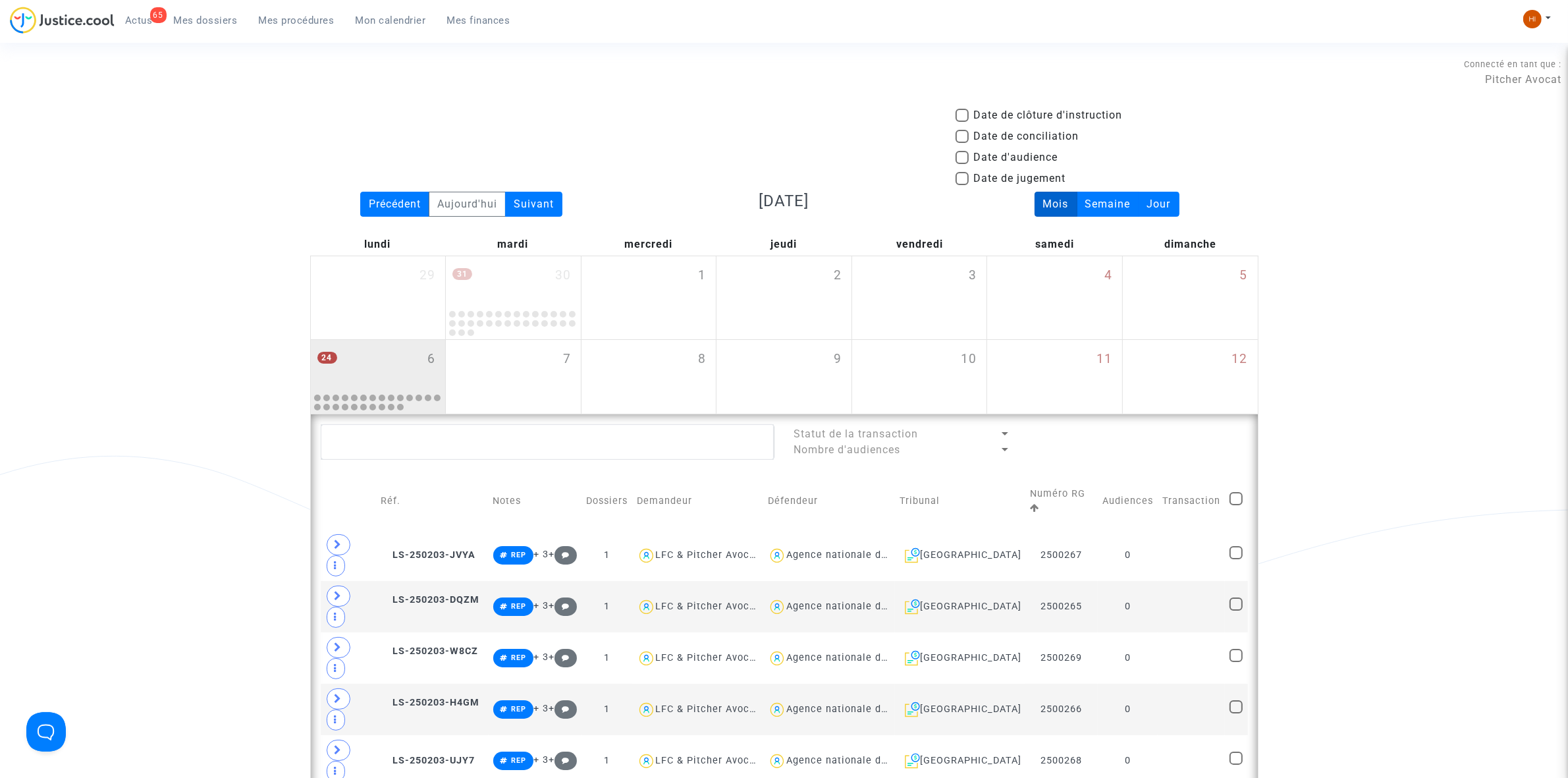
click at [1028, 116] on span "Date de clôture d'instruction" at bounding box center [1049, 115] width 149 height 16
click at [962, 122] on input "Date de clôture d'instruction" at bounding box center [961, 122] width 1 height 1
checkbox input "true"
click at [420, 362] on div "24 6" at bounding box center [378, 365] width 135 height 52
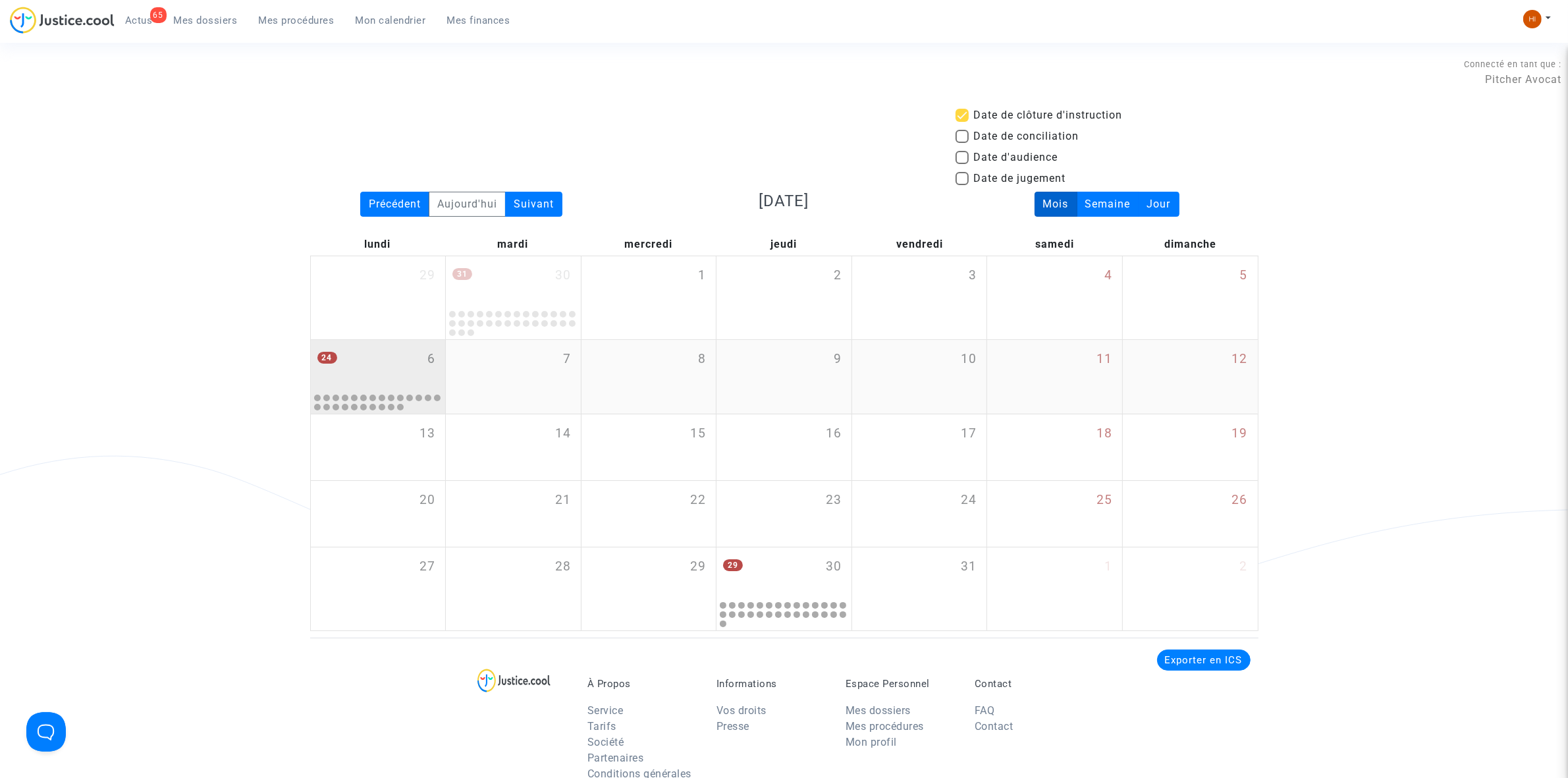
click at [420, 362] on div "24 6" at bounding box center [378, 365] width 135 height 52
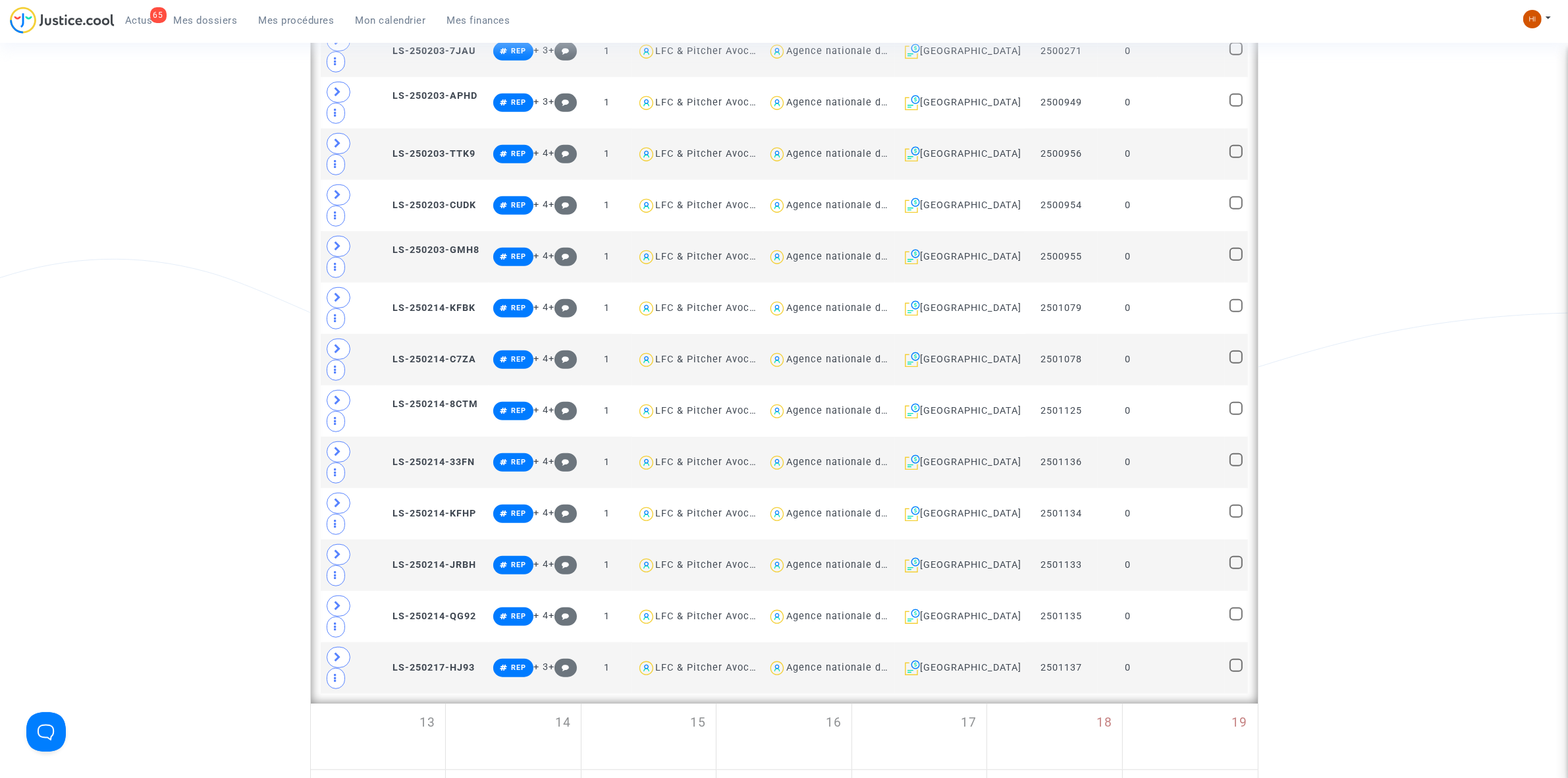
scroll to position [1070, 0]
click at [1132, 641] on td "0" at bounding box center [1128, 666] width 60 height 52
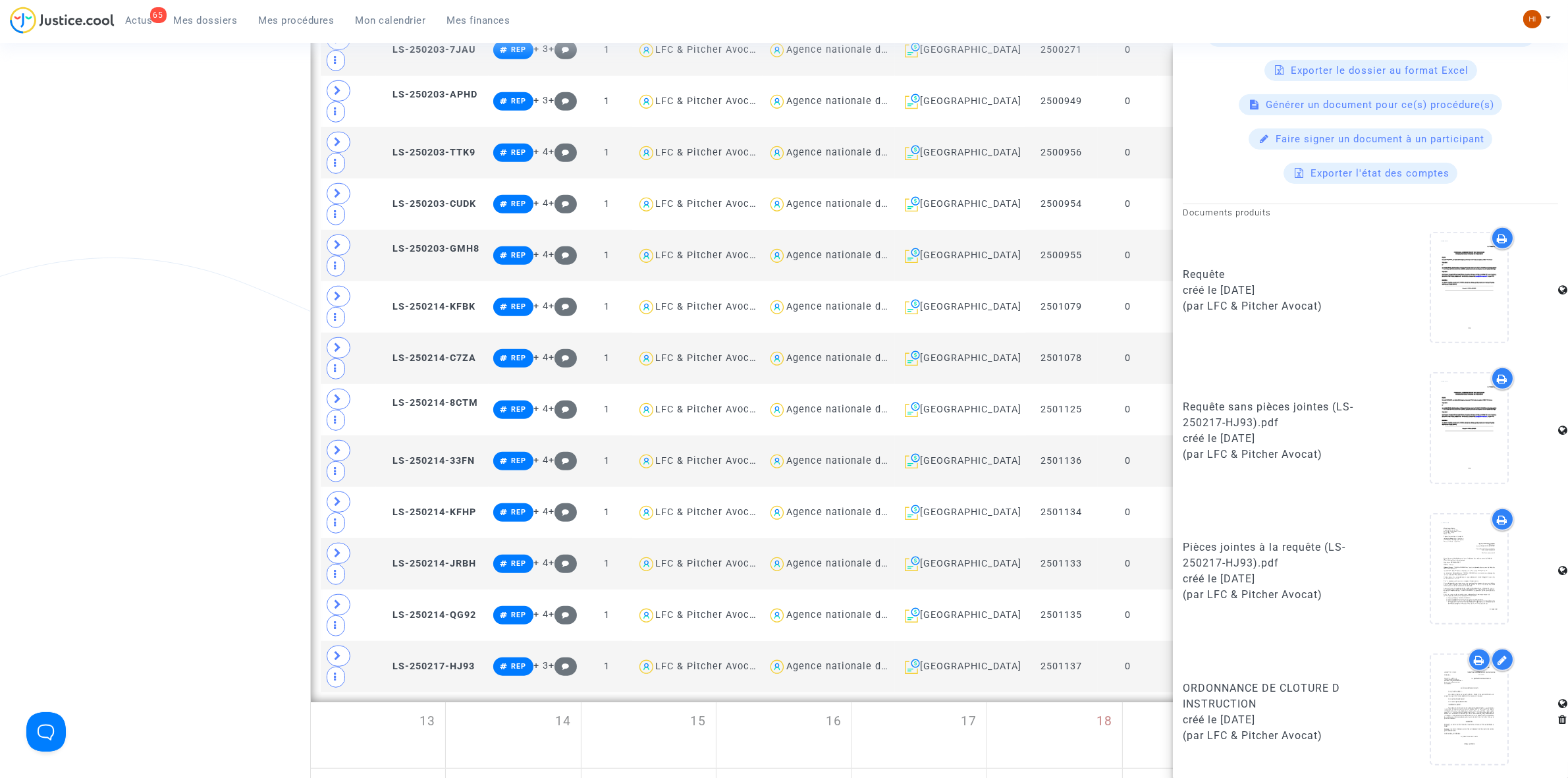
scroll to position [627, 0]
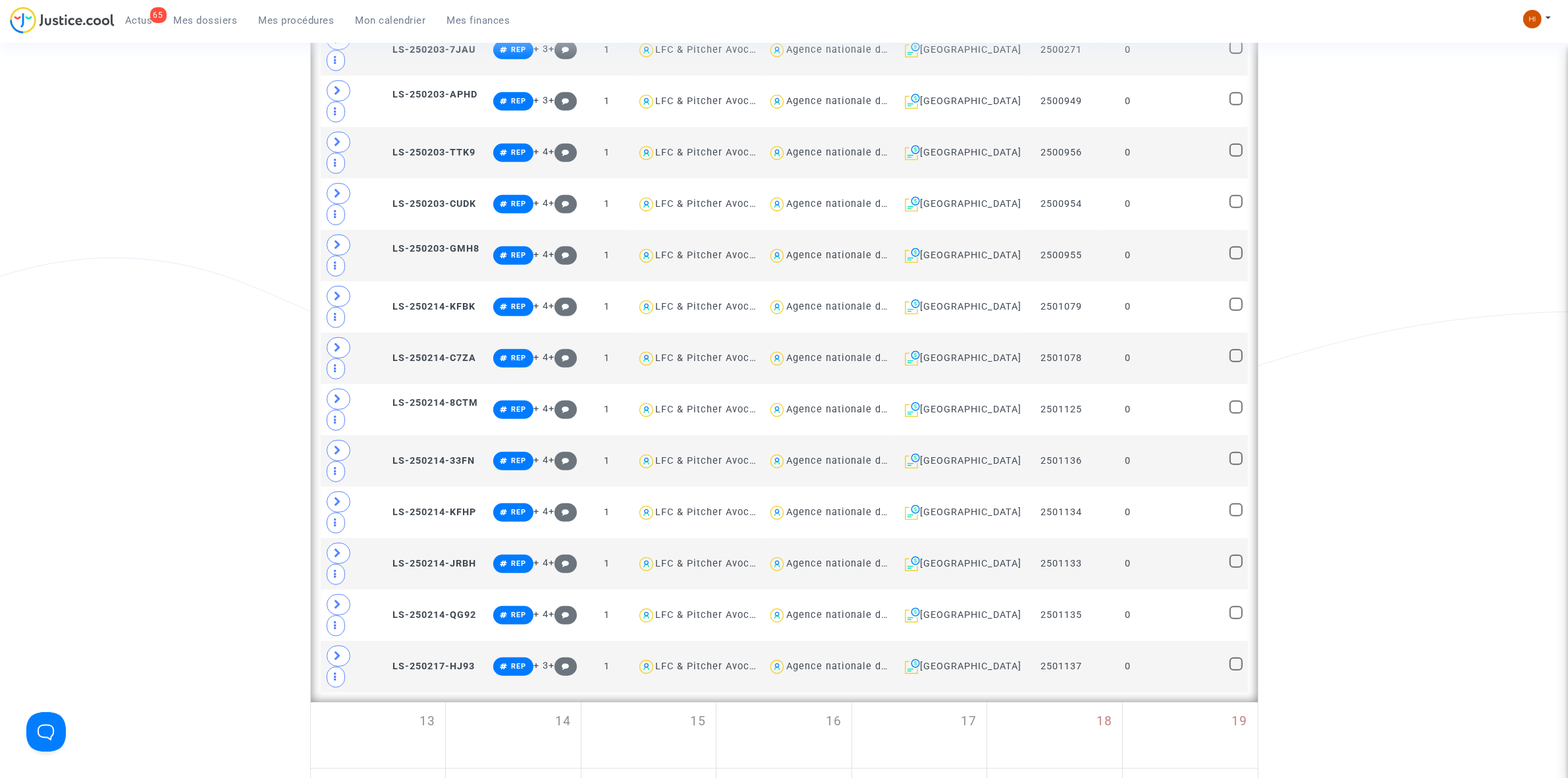
scroll to position [0, 0]
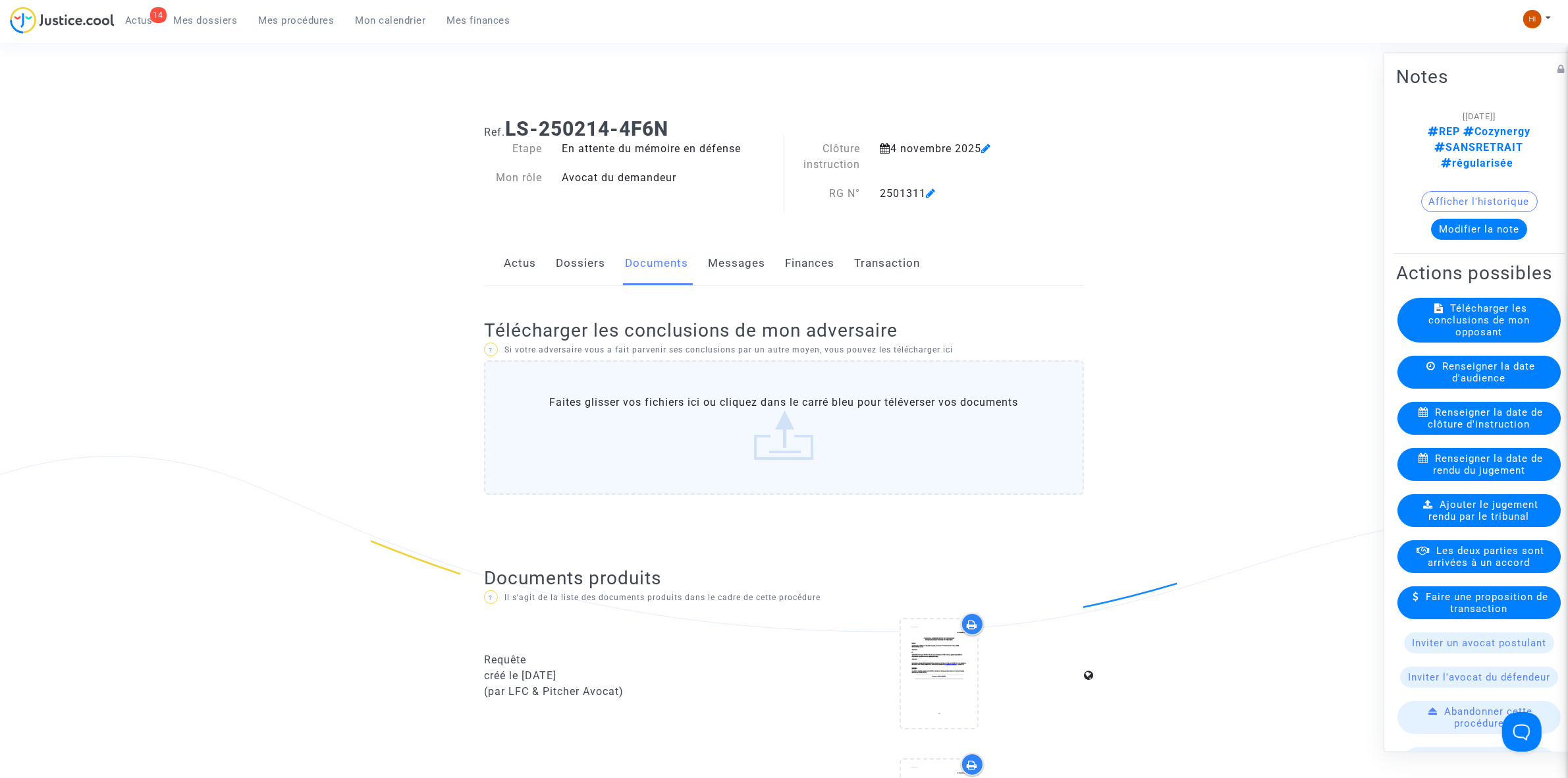
click at [577, 259] on link "Dossiers" at bounding box center [581, 263] width 49 height 44
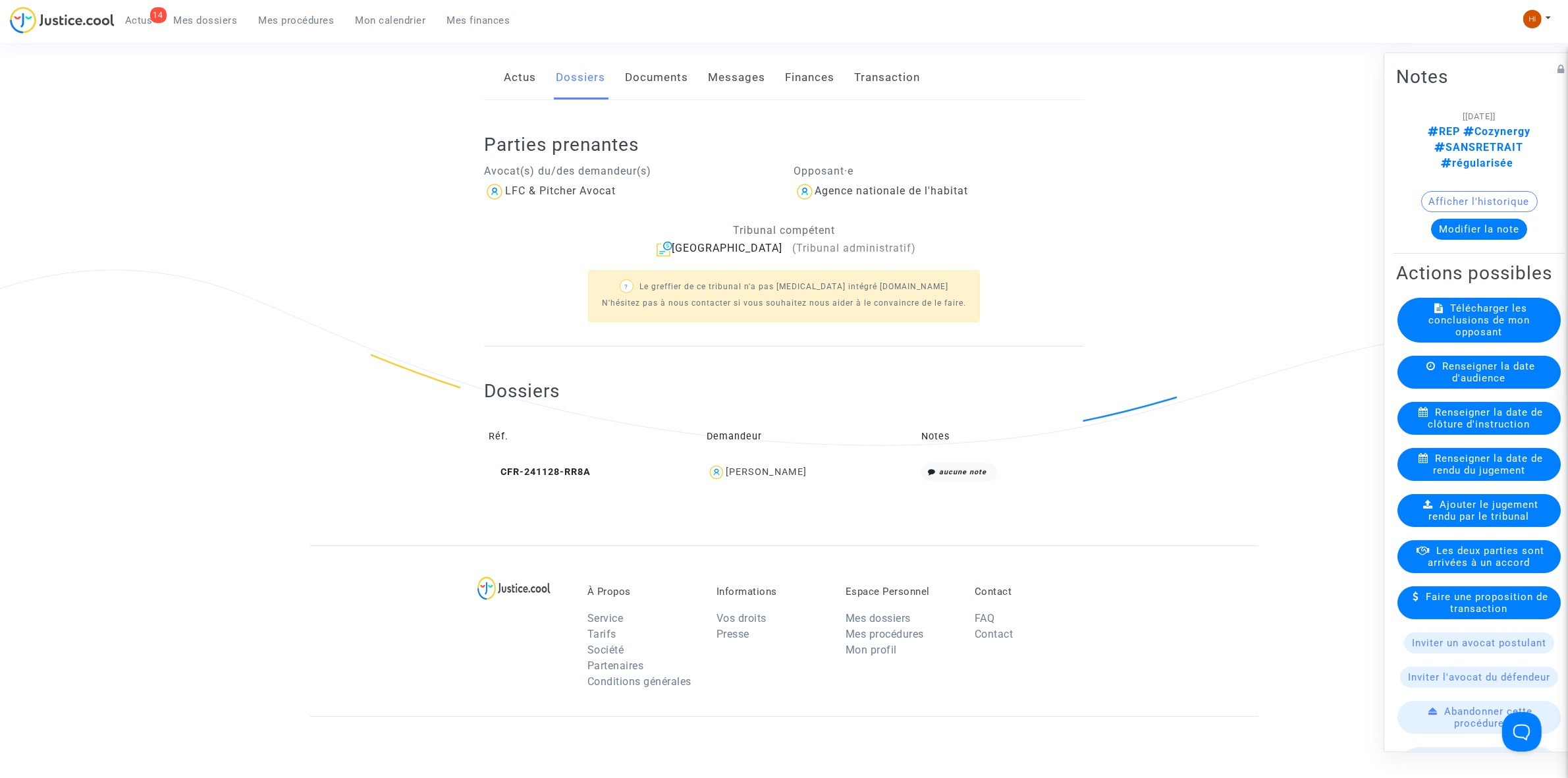
scroll to position [443, 0]
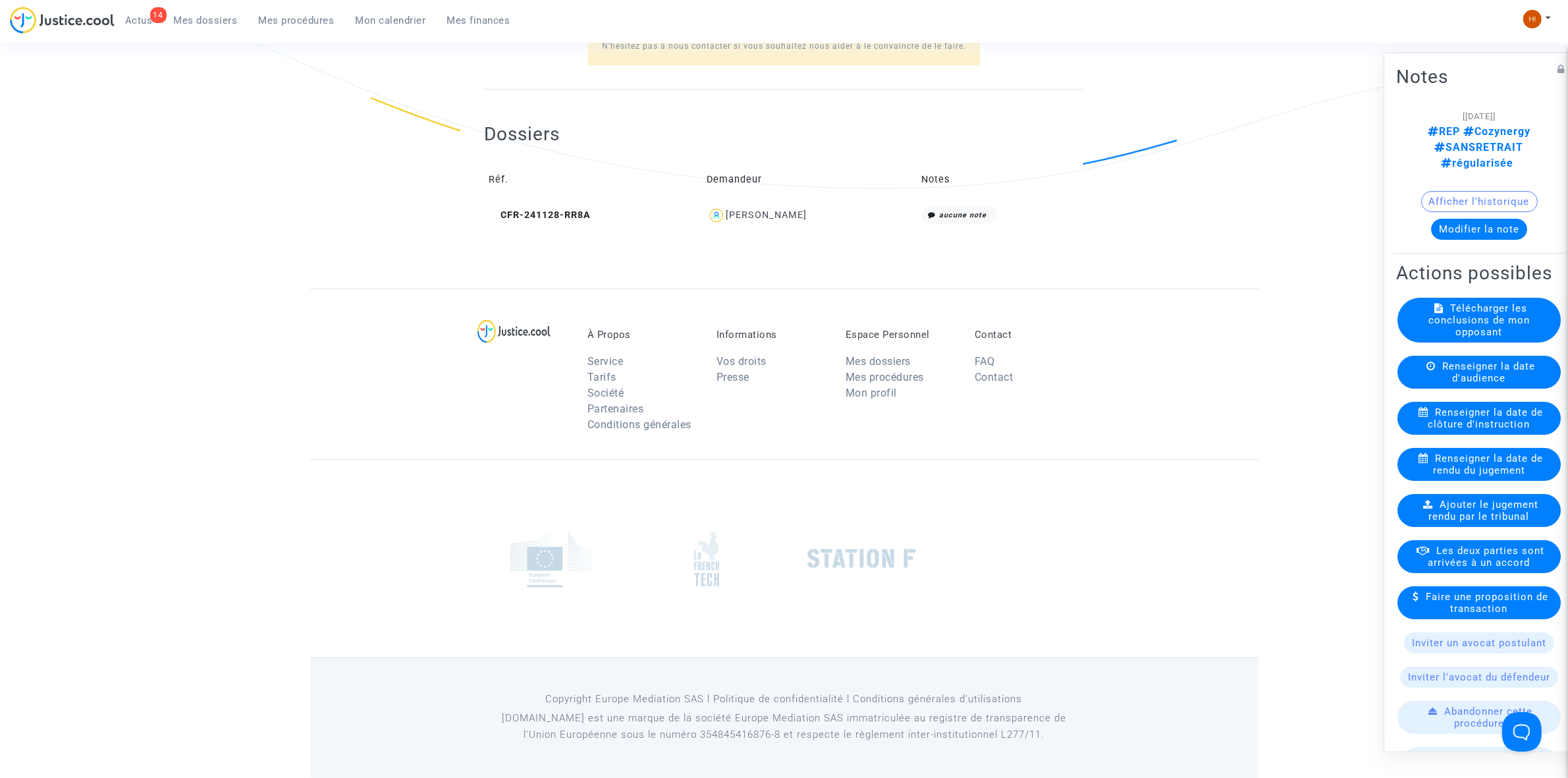
click at [314, 23] on span "Mes procédures" at bounding box center [296, 20] width 75 height 12
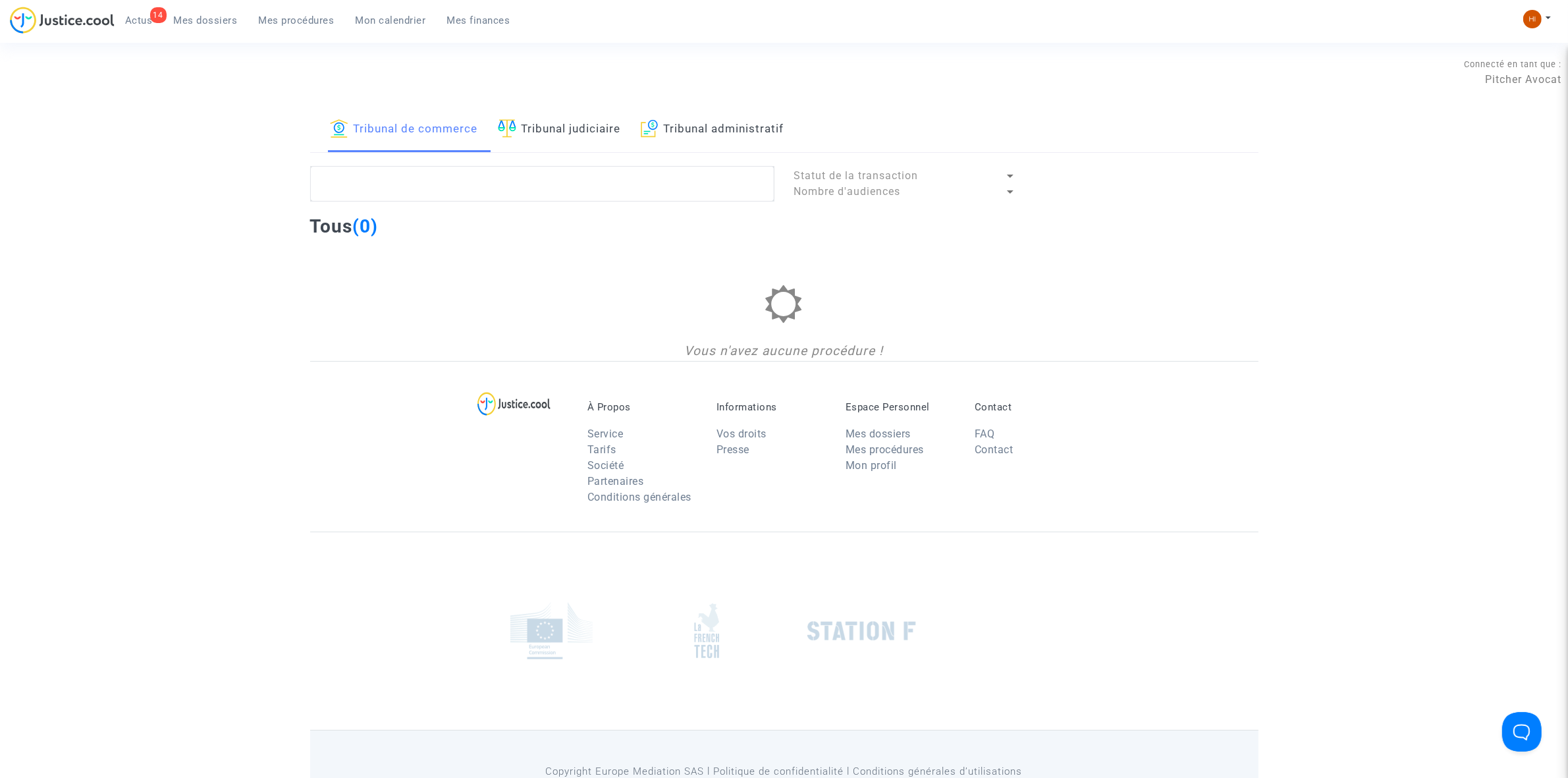
click at [710, 130] on link "Tribunal administratif" at bounding box center [712, 129] width 144 height 44
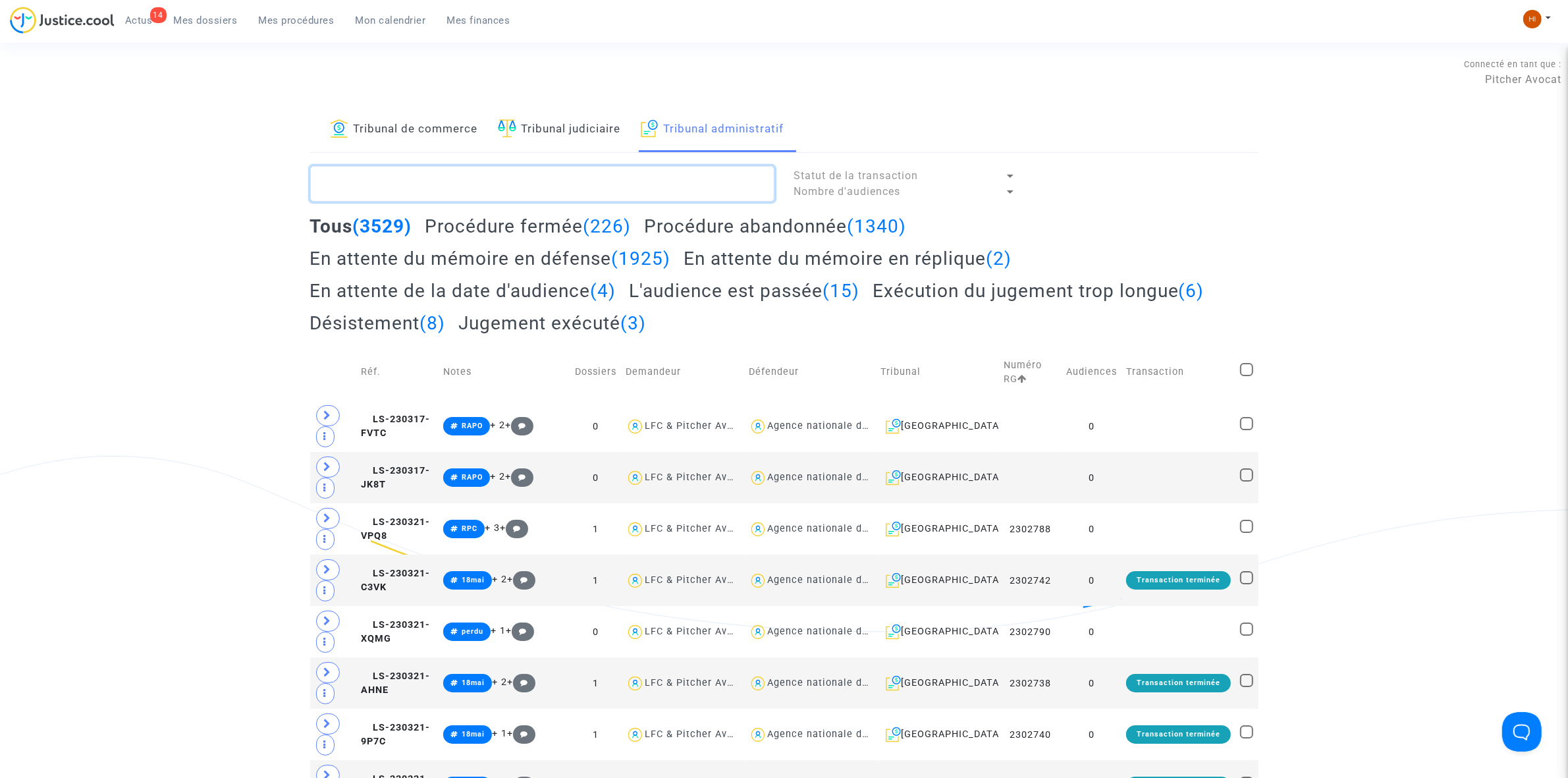
click at [592, 194] on textarea at bounding box center [542, 183] width 464 height 36
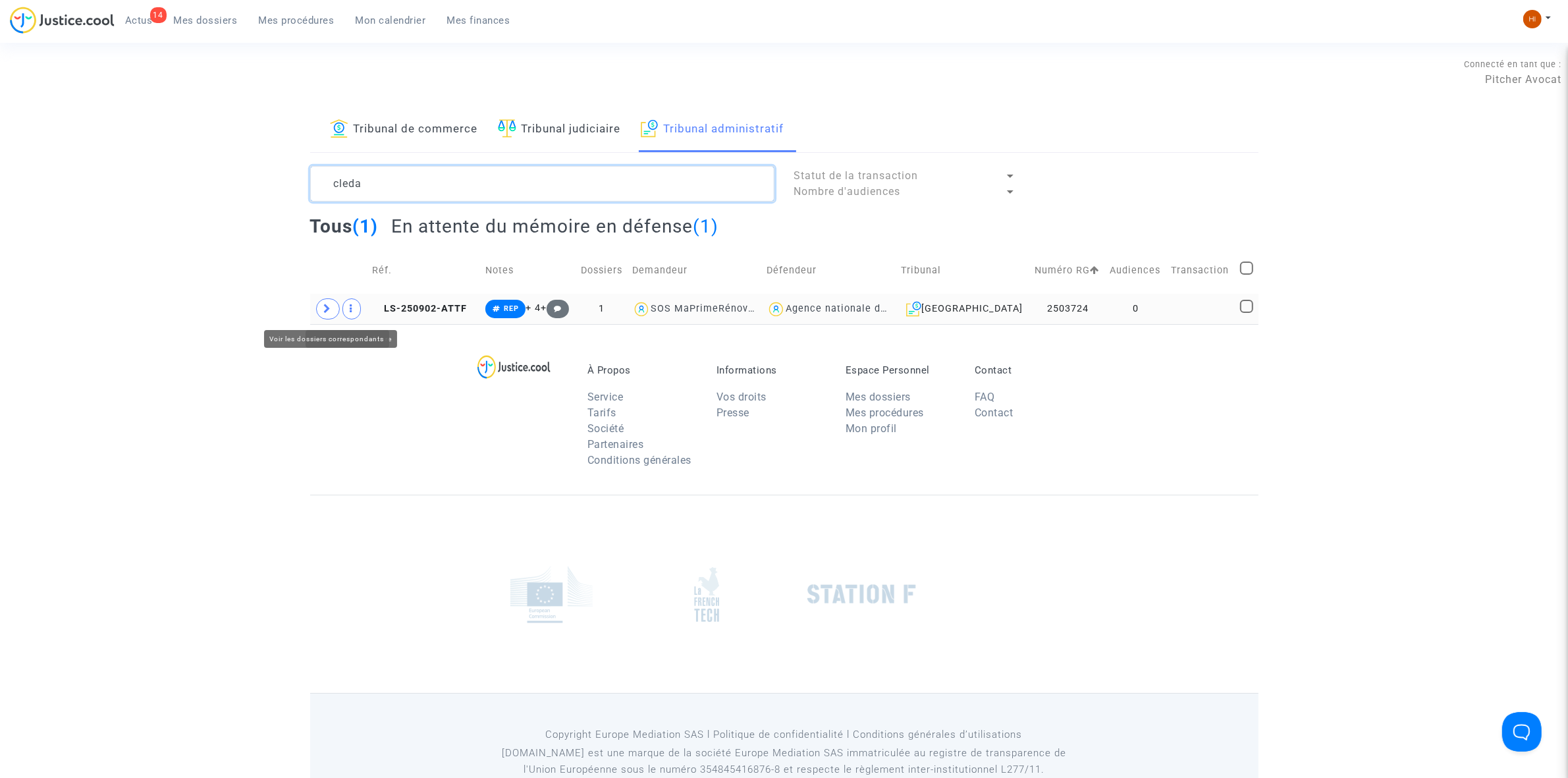
type textarea "cleda"
click at [321, 312] on span at bounding box center [328, 309] width 24 height 21
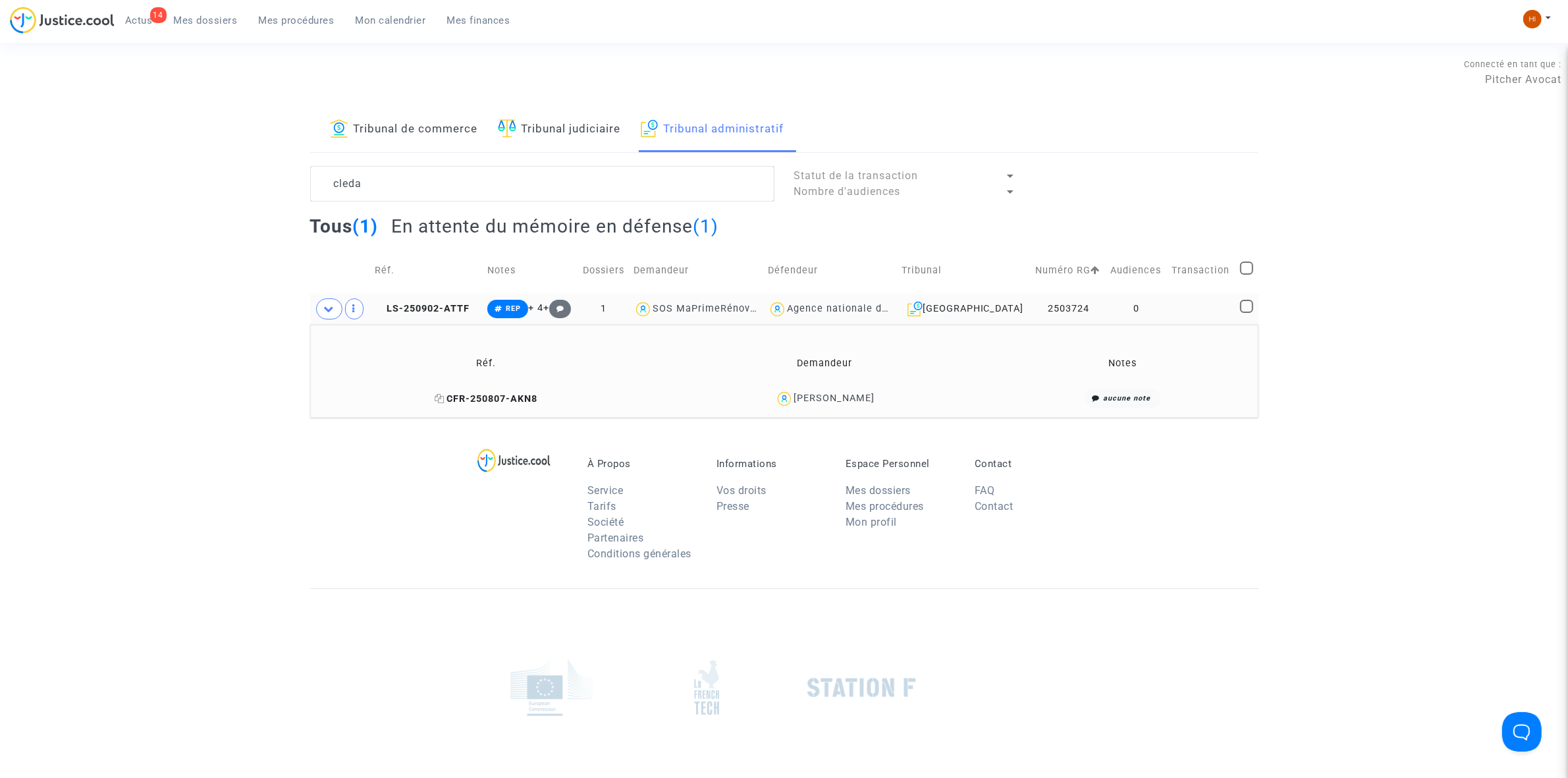
click at [478, 397] on span "CFR-250807-AKN8" at bounding box center [486, 399] width 103 height 11
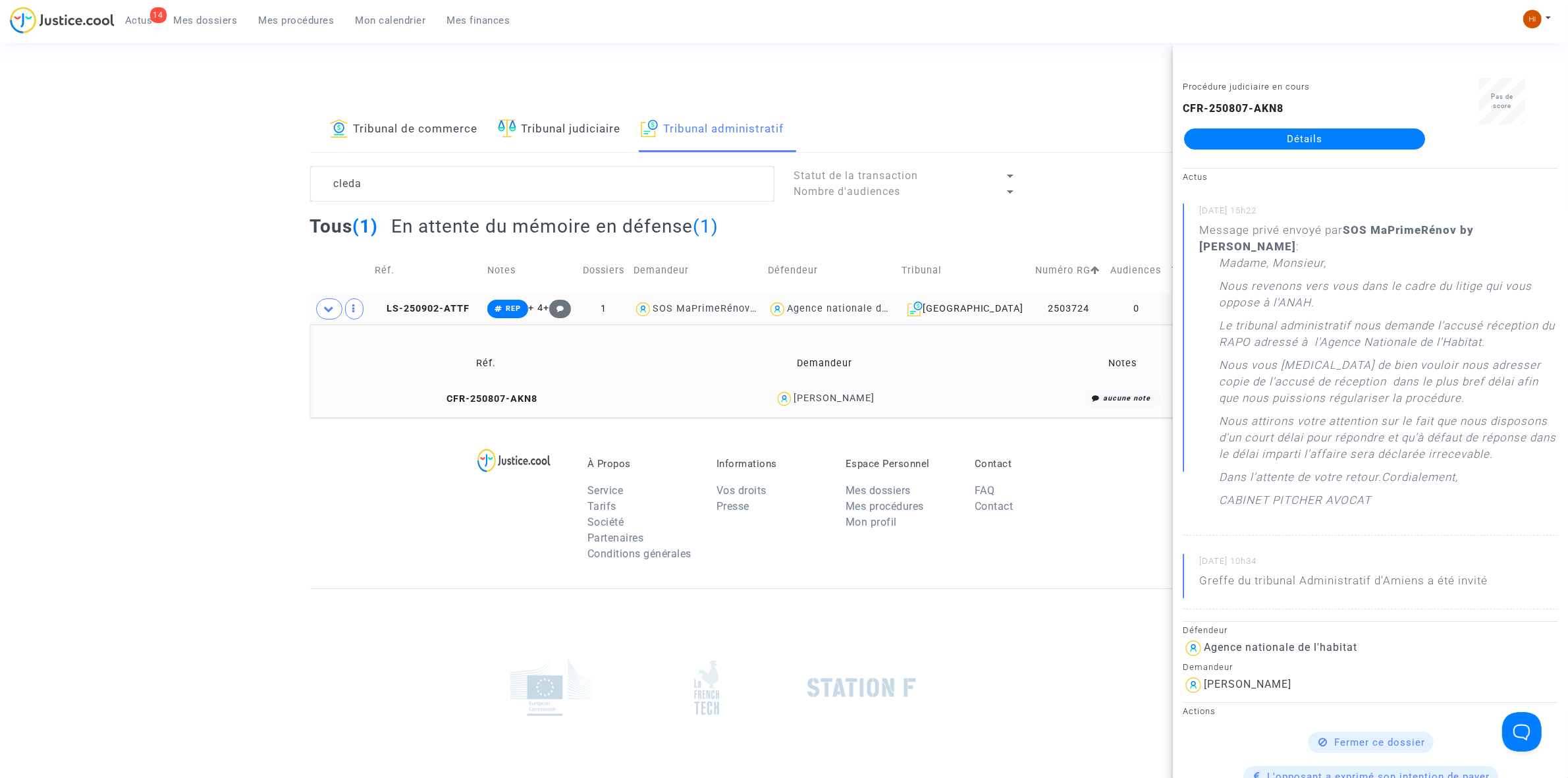
click at [1340, 126] on div "CFR-250807-AKN8 Détails" at bounding box center [1304, 125] width 243 height 48
click at [1332, 126] on div "CFR-250807-AKN8 Détails" at bounding box center [1304, 125] width 243 height 48
click at [1327, 146] on link "Détails" at bounding box center [1305, 139] width 241 height 21
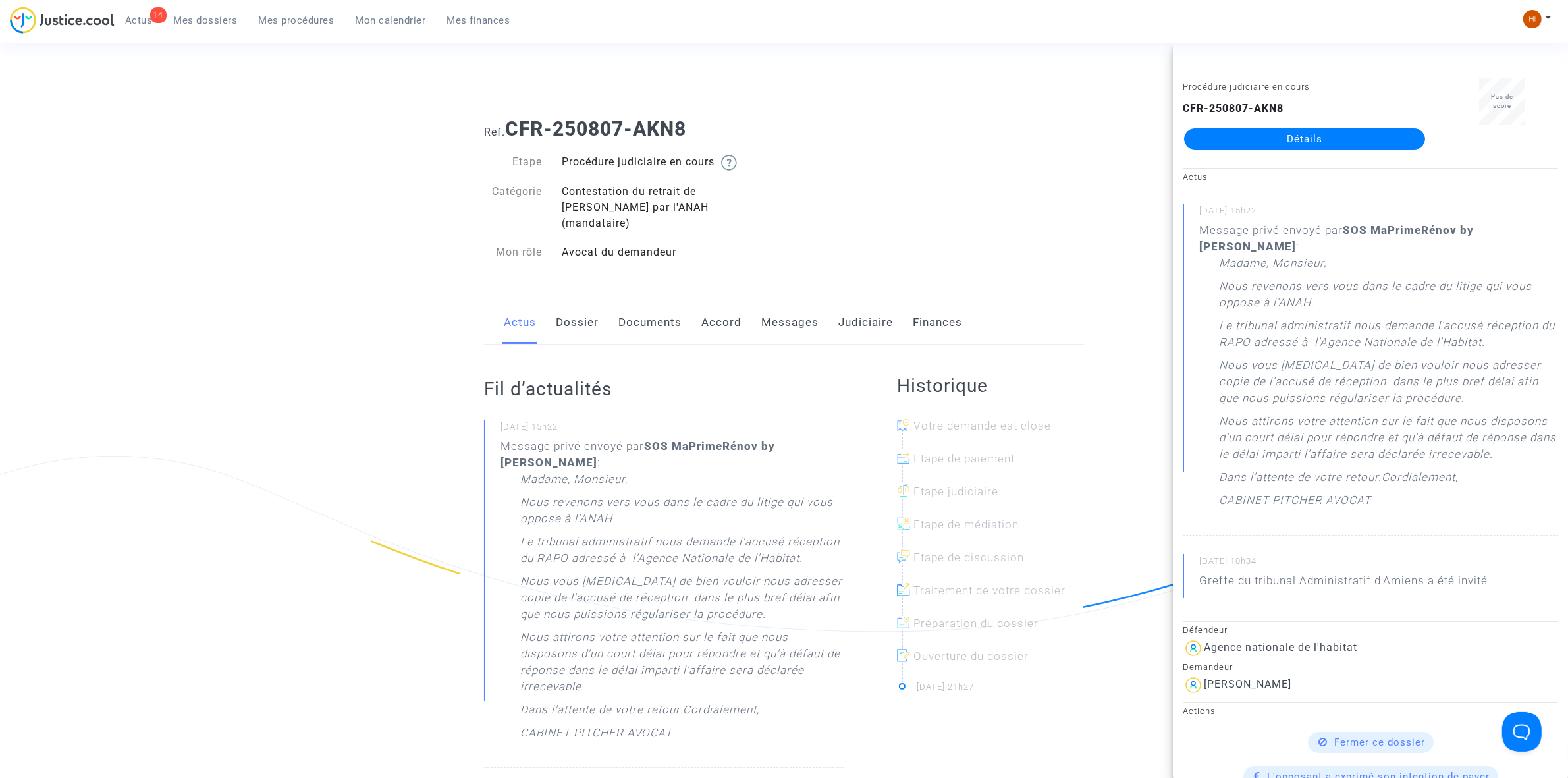
click at [529, 471] on p "Madame, Monsieur," at bounding box center [573, 482] width 107 height 23
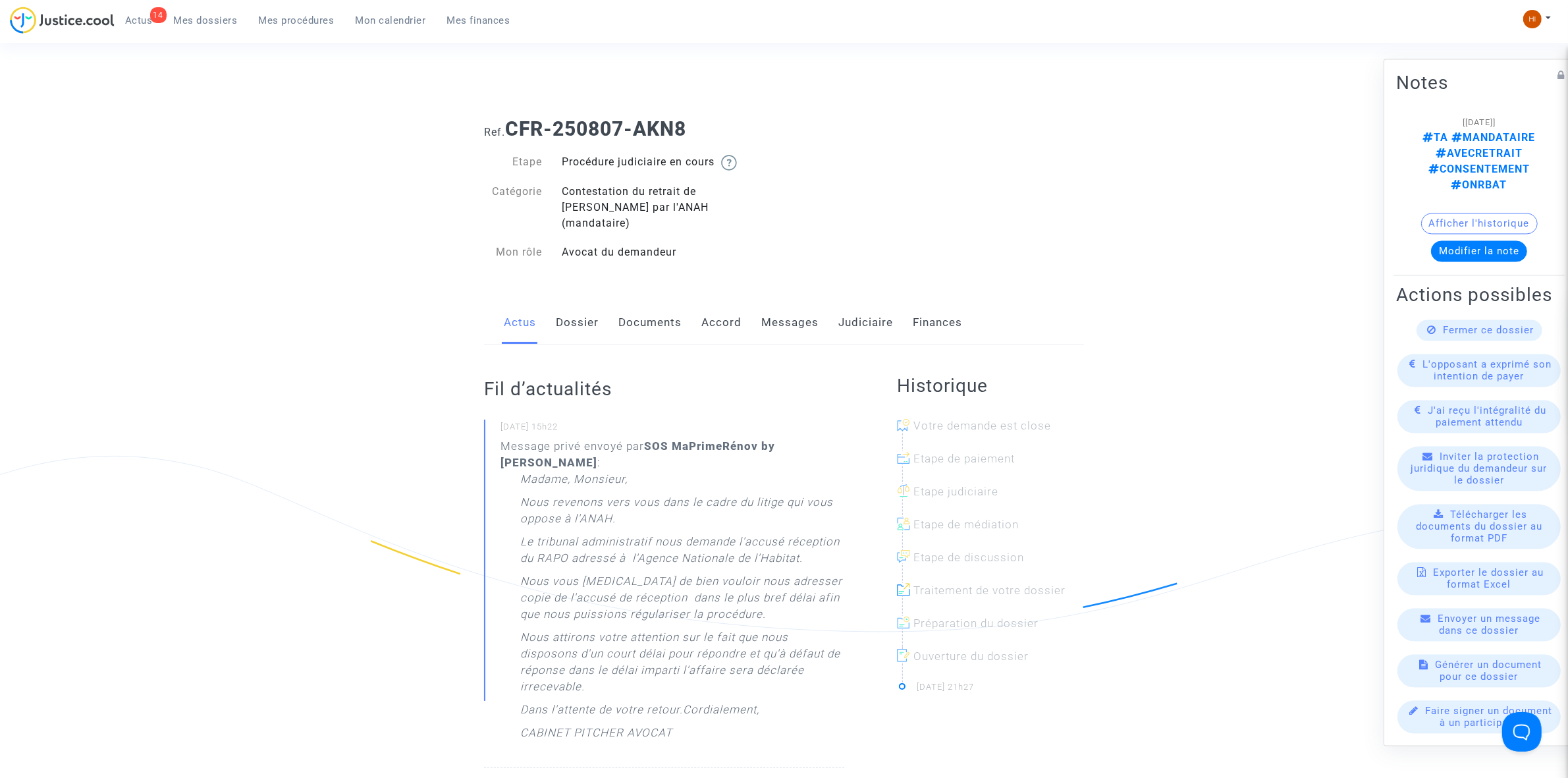
drag, startPoint x: 526, startPoint y: 465, endPoint x: 686, endPoint y: 706, distance: 289.3
click at [698, 736] on p "Message privé envoyé par SOS MaPrimeRénov by Pitcher Avocat : Madame, Monsieur,…" at bounding box center [672, 596] width 343 height 316
copy div "adame, Monsieur, Nous revenons vers vous dans le cadre du litige qui vous oppos…"
click at [524, 473] on p "Madame, Monsieur," at bounding box center [573, 482] width 107 height 23
drag, startPoint x: 520, startPoint y: 462, endPoint x: 675, endPoint y: 702, distance: 285.7
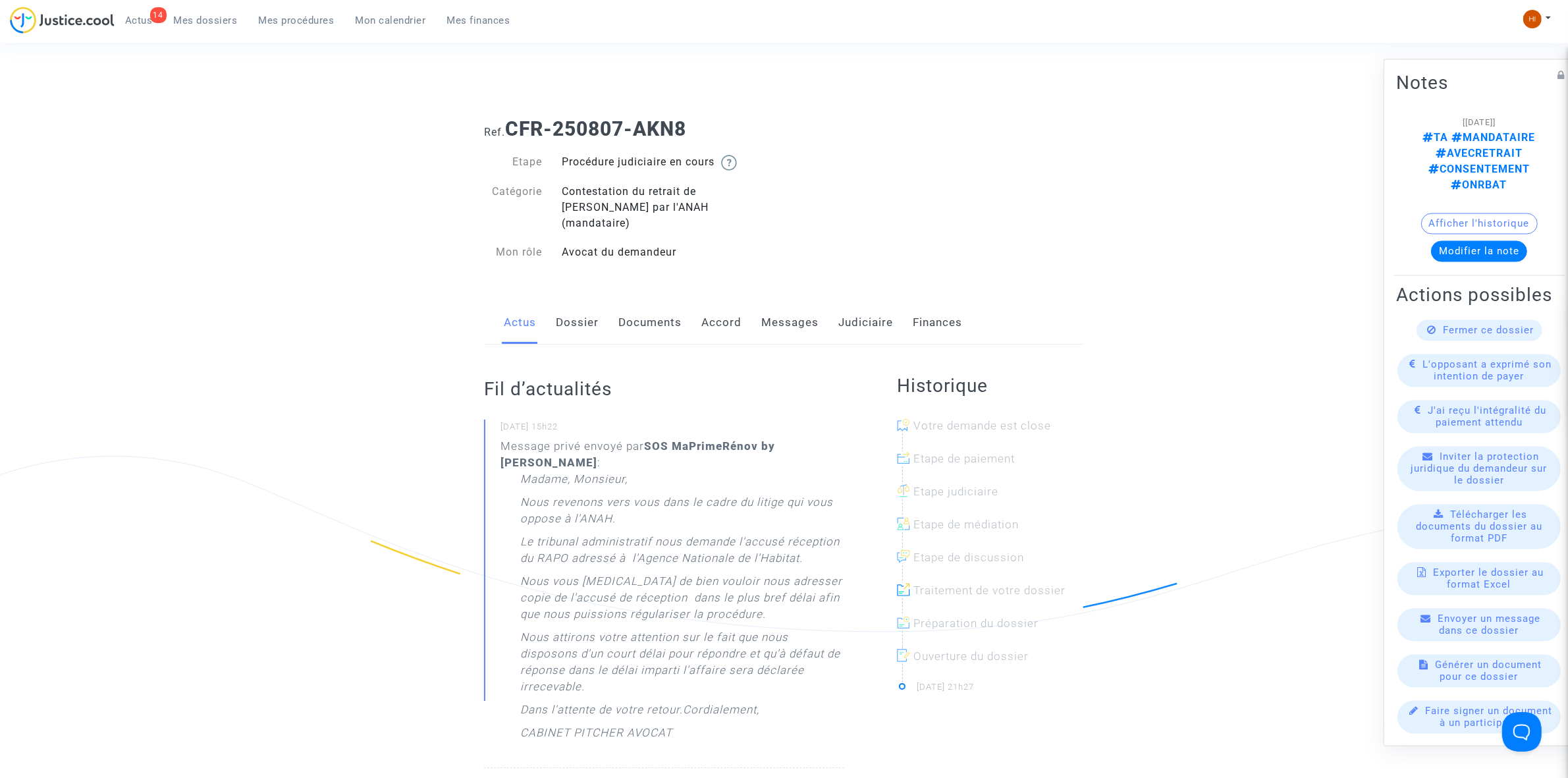
click at [675, 702] on div "Madame, Monsieur, Nous revenons vers vous dans le cadre du litige qui vous oppo…" at bounding box center [682, 609] width 324 height 277
click at [761, 301] on link "Messages" at bounding box center [790, 323] width 57 height 44
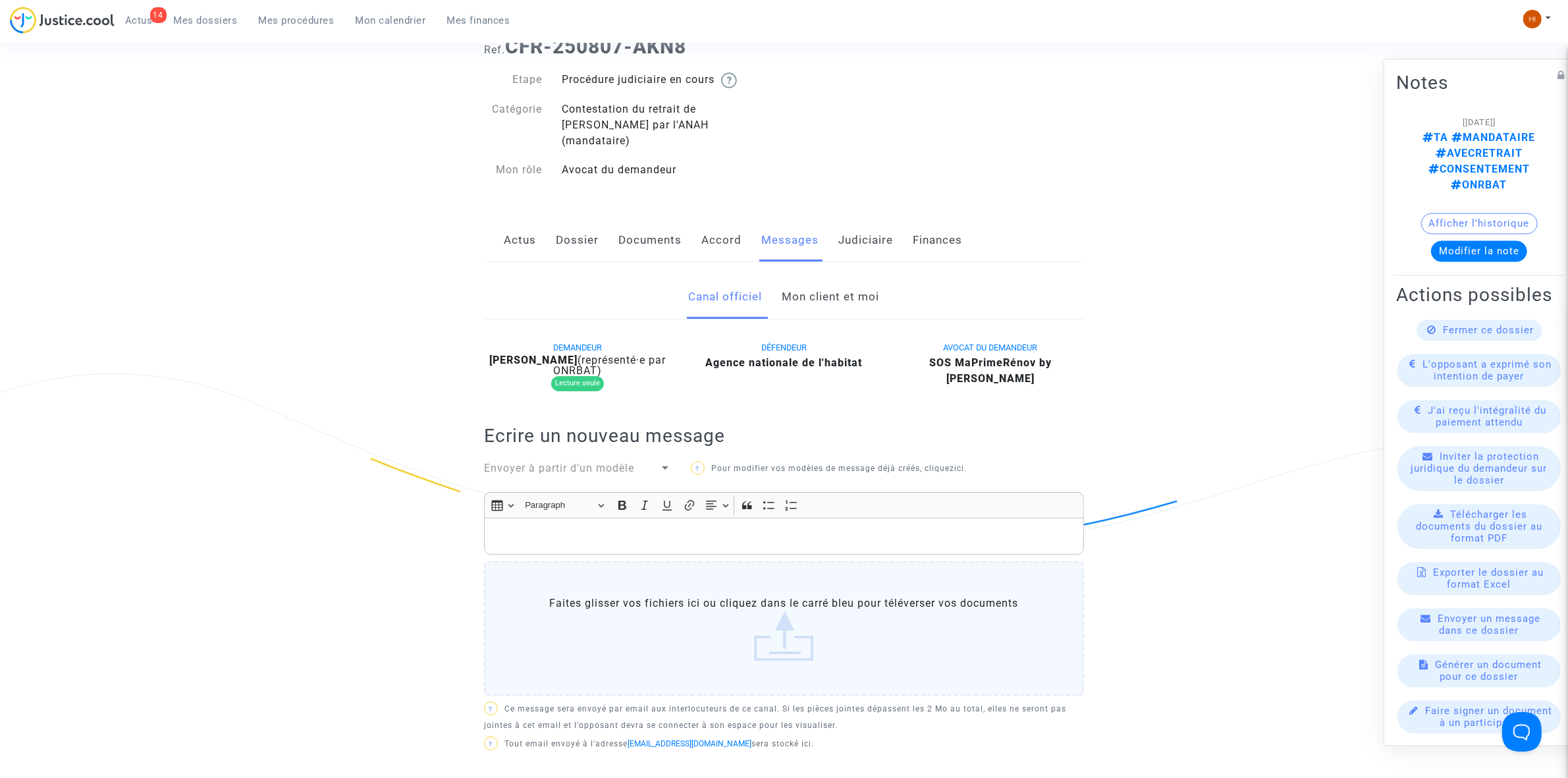
click at [857, 275] on link "Mon client et moi" at bounding box center [831, 297] width 98 height 44
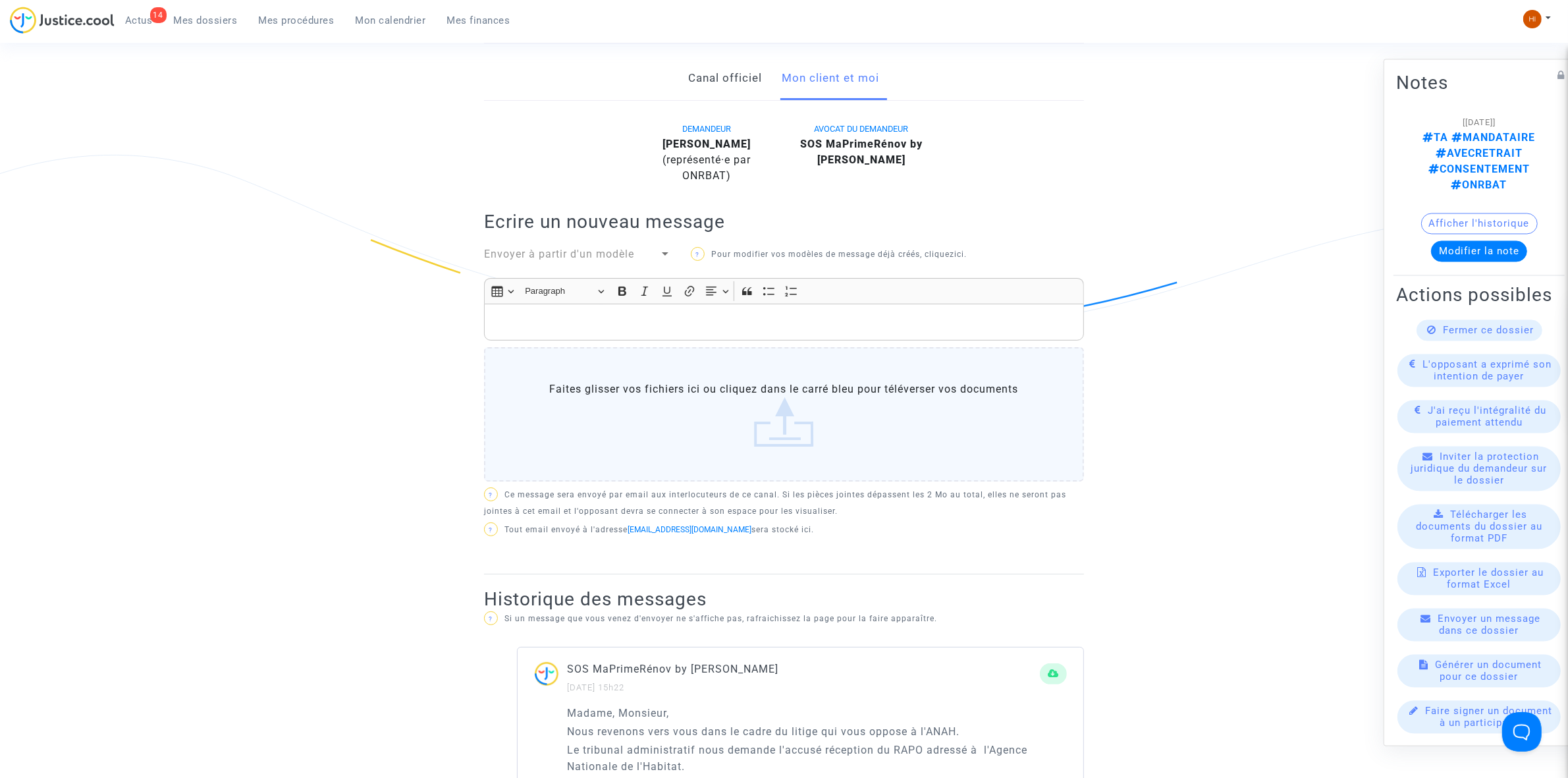
scroll to position [577, 0]
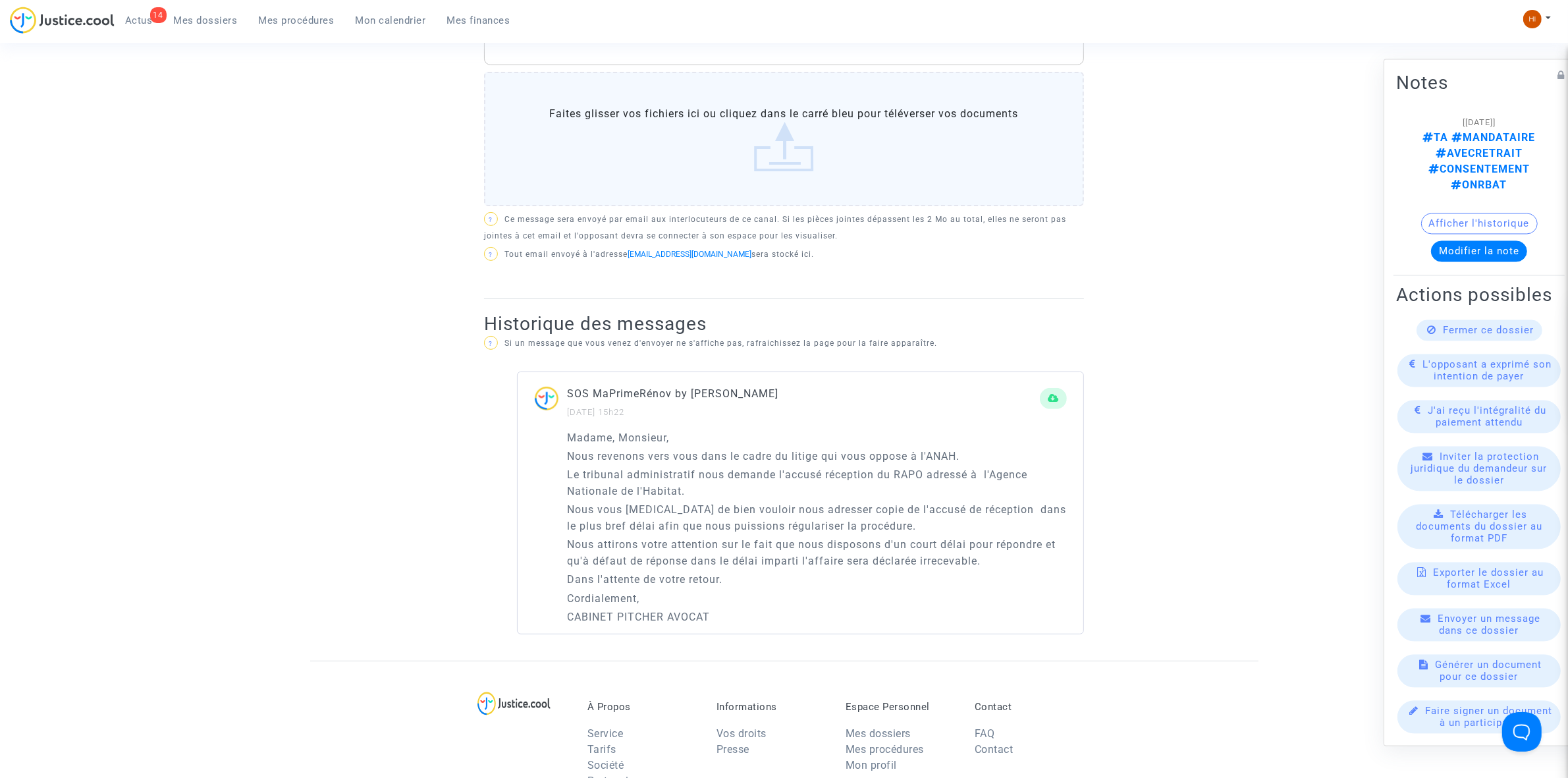
drag, startPoint x: 562, startPoint y: 419, endPoint x: 685, endPoint y: 592, distance: 212.3
click at [738, 611] on div "Madame, Monsieur, Nous revenons vers vous dans le cadre du litige qui vous oppo…" at bounding box center [800, 531] width 565 height 205
copy div "Madame, Monsieur, Nous revenons vers vous dans le cadre du litige qui vous oppo…"
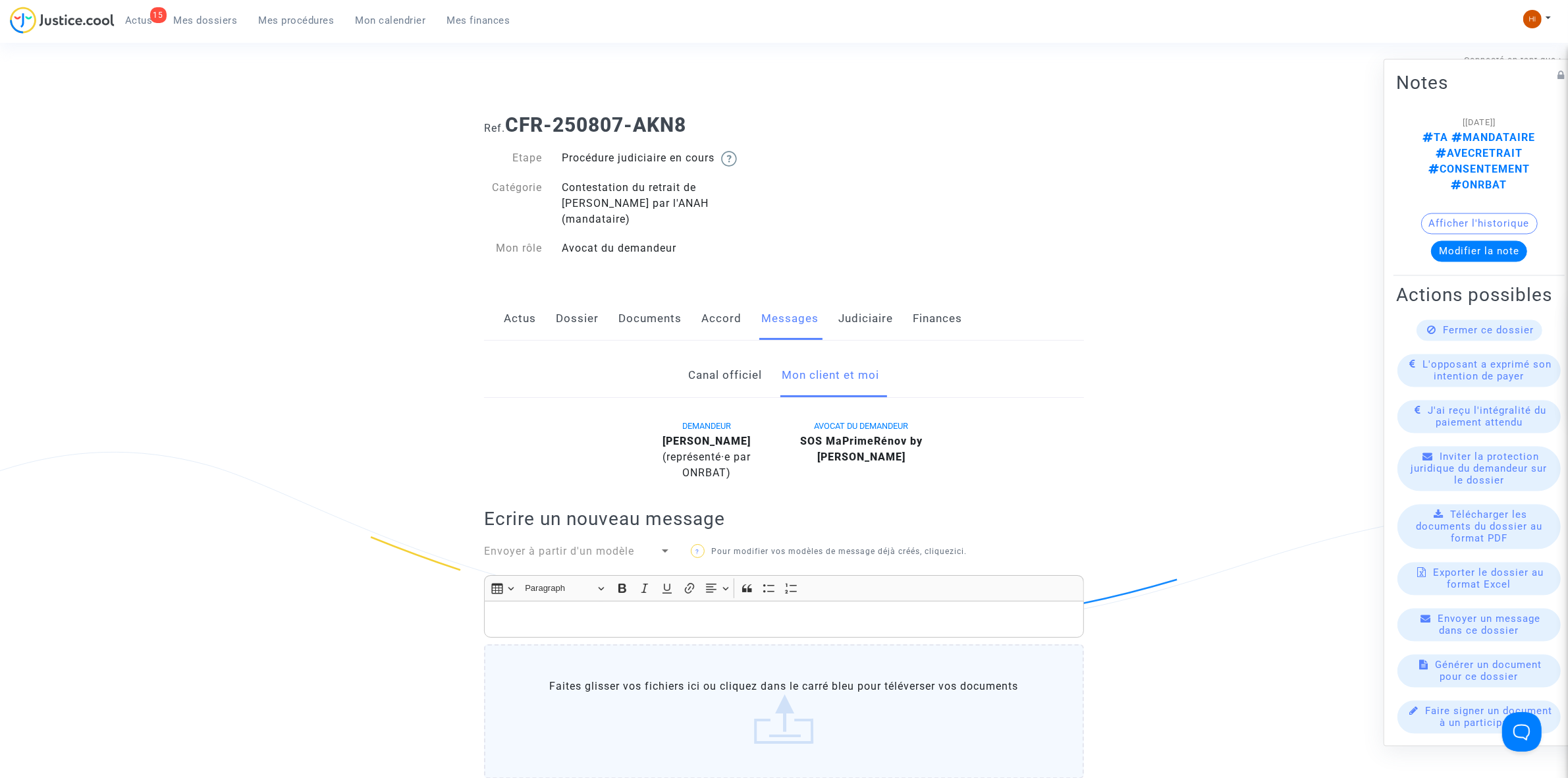
scroll to position [0, 0]
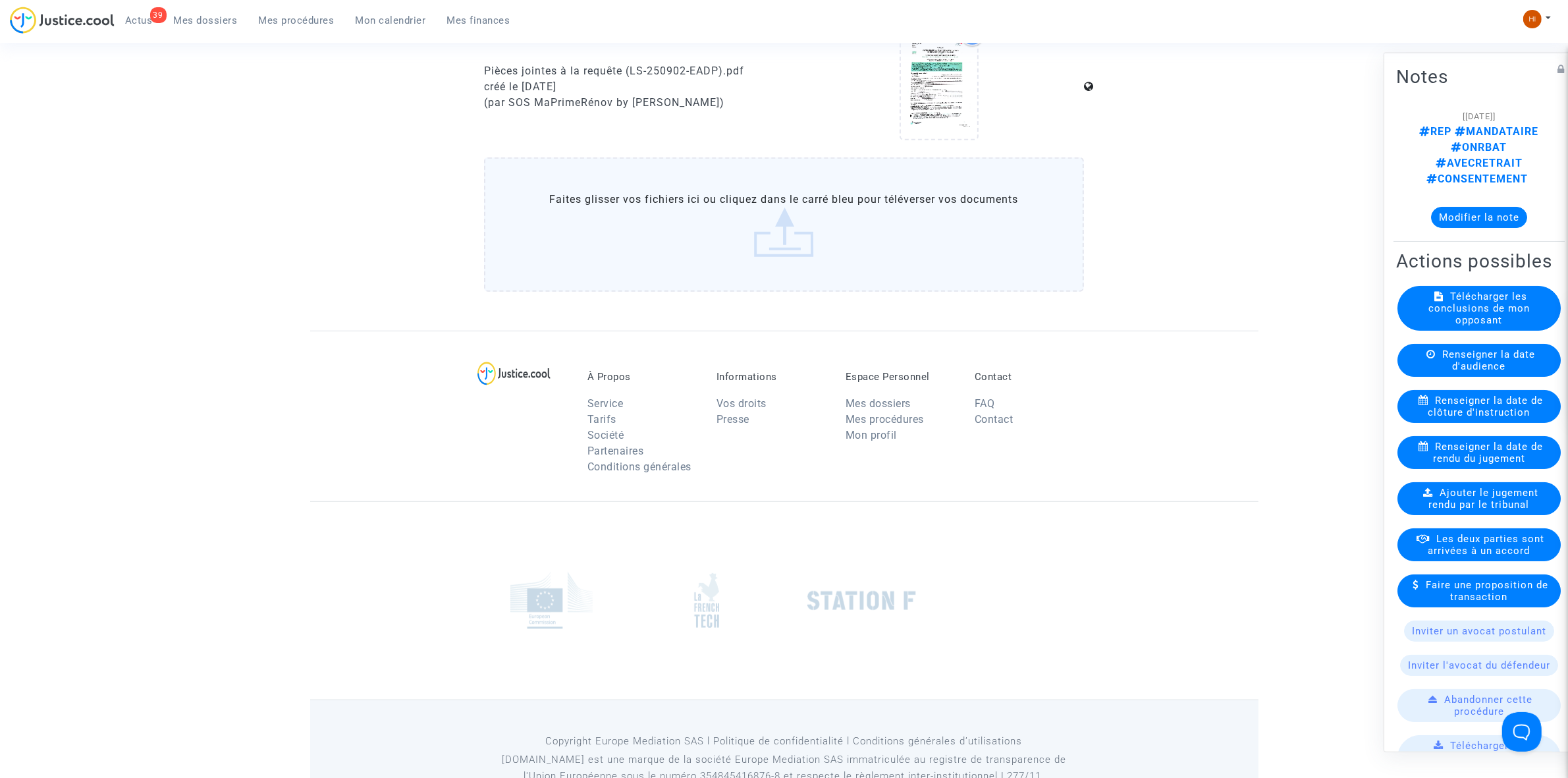
scroll to position [906, 0]
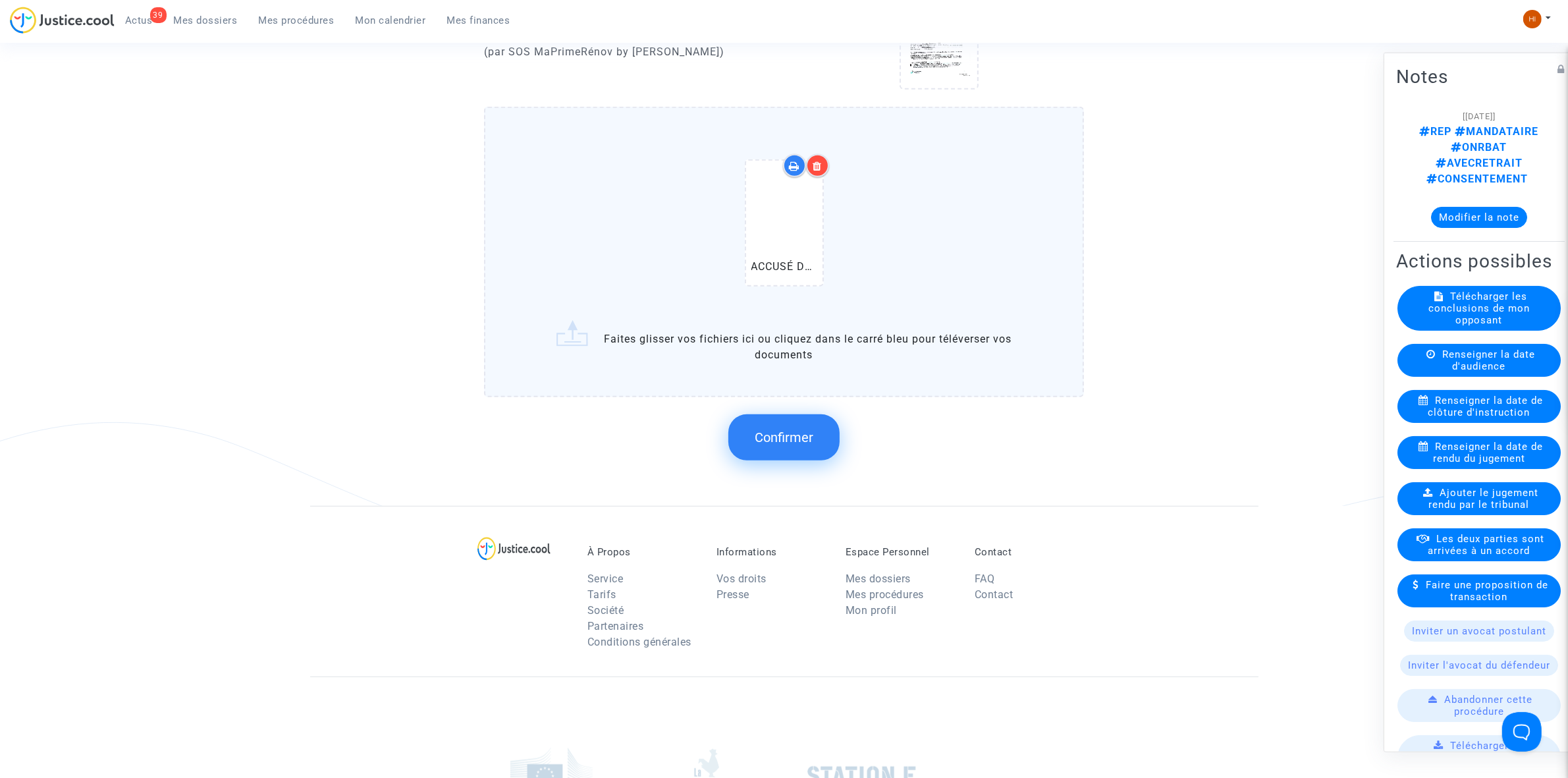
click at [781, 454] on button "Confirmer" at bounding box center [784, 437] width 111 height 46
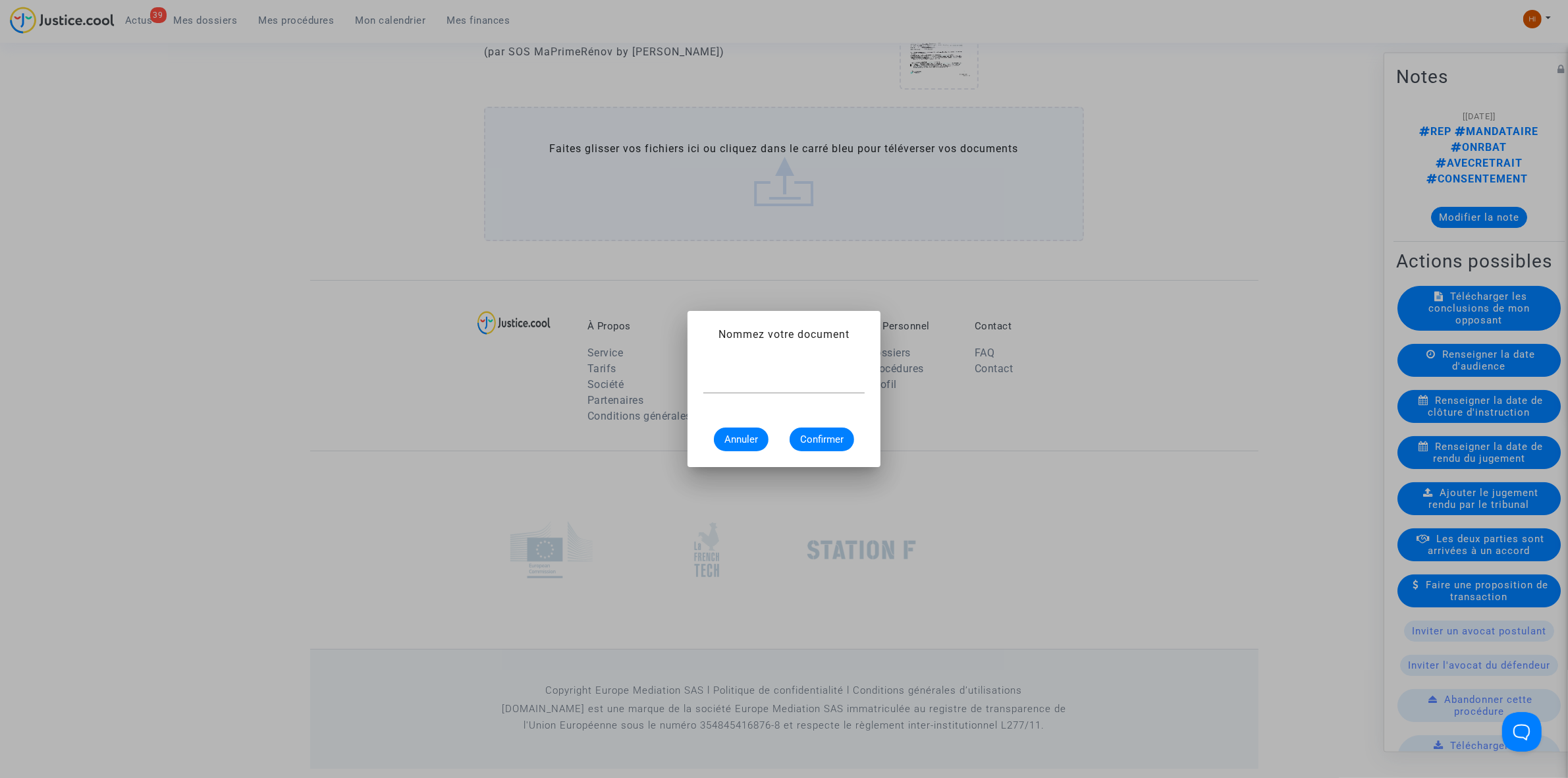
scroll to position [0, 0]
paste input "ACCUSÉ DE RÉCEPTION REQUÊTE ET DEMANDE DE RÉGULARISATION"
type input "ACCUSÉ DE RÉCEPTION REQUÊTE ET DEMANDE DE RÉGULARISATION"
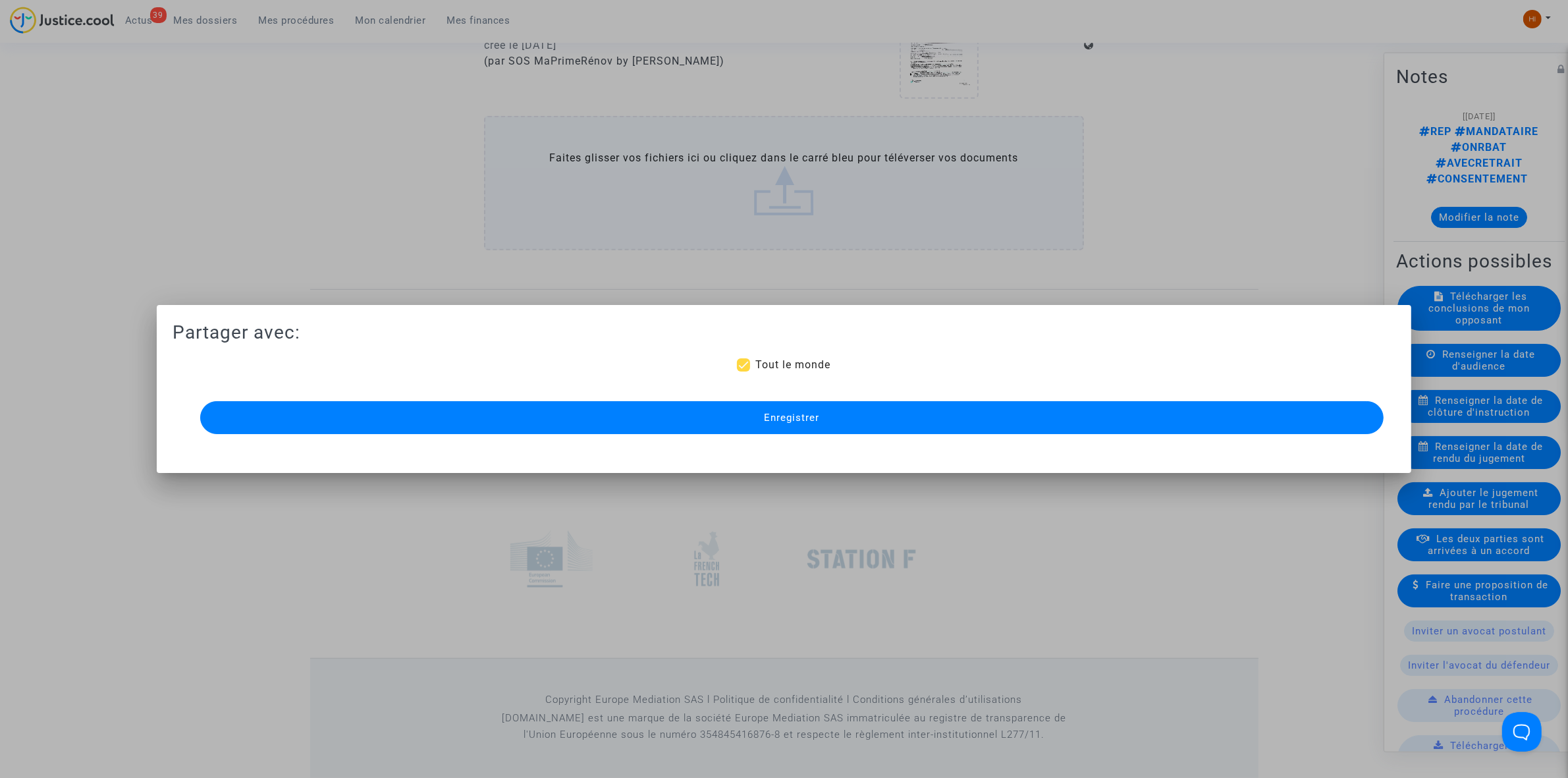
click at [798, 416] on span "Enregistrer" at bounding box center [792, 417] width 56 height 12
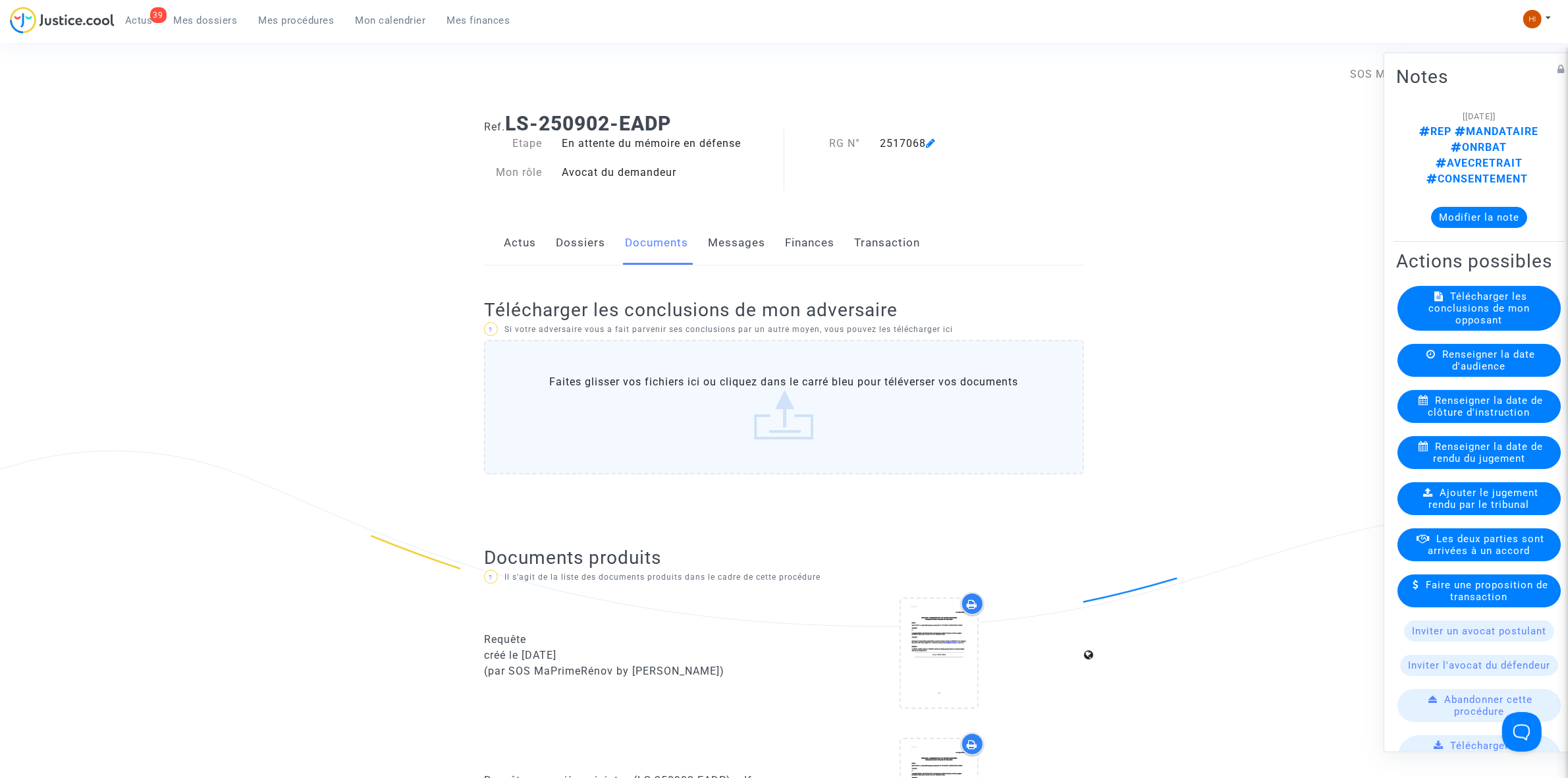
scroll to position [0, 0]
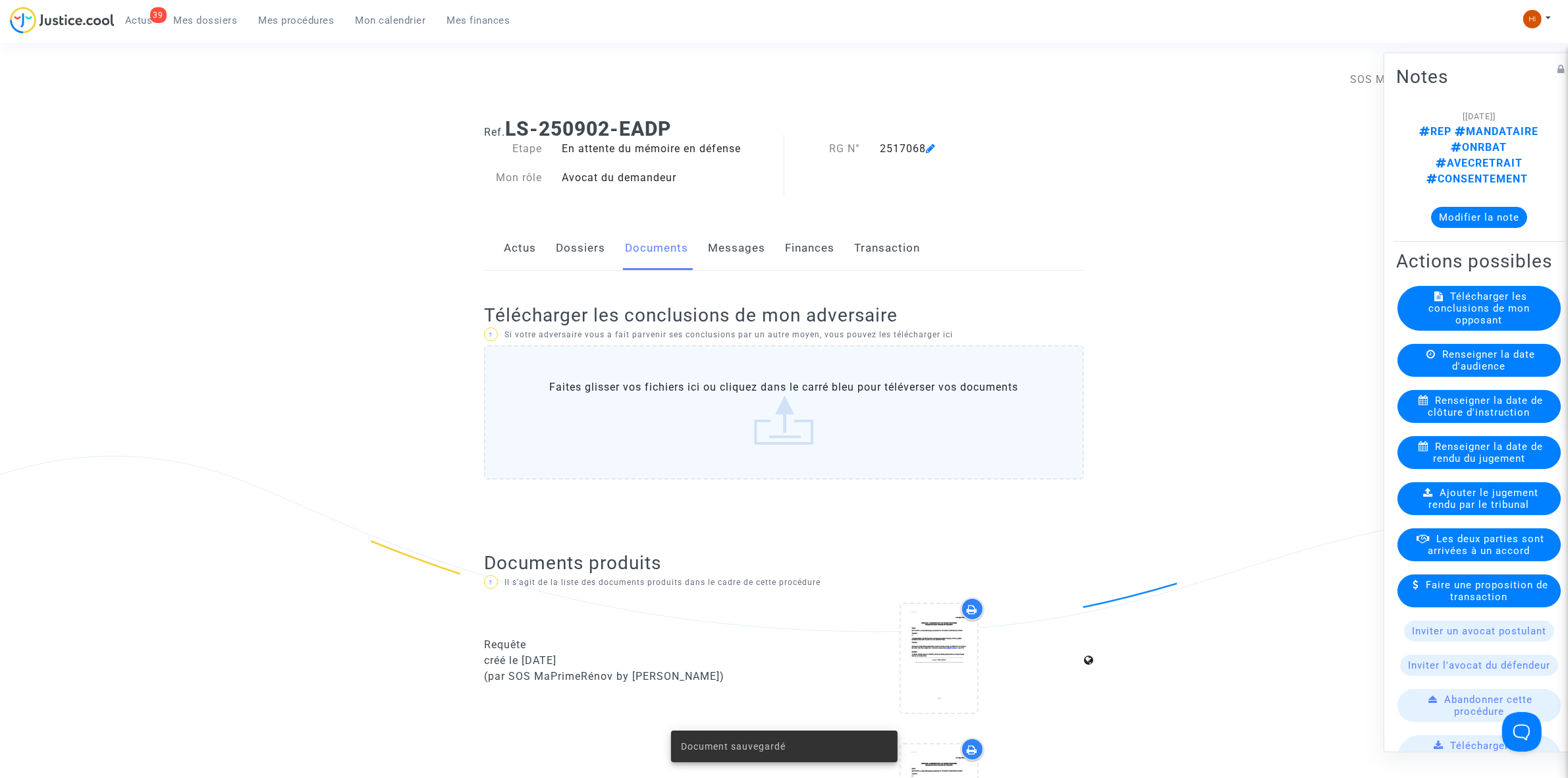
click at [597, 252] on link "Dossiers" at bounding box center [581, 248] width 49 height 44
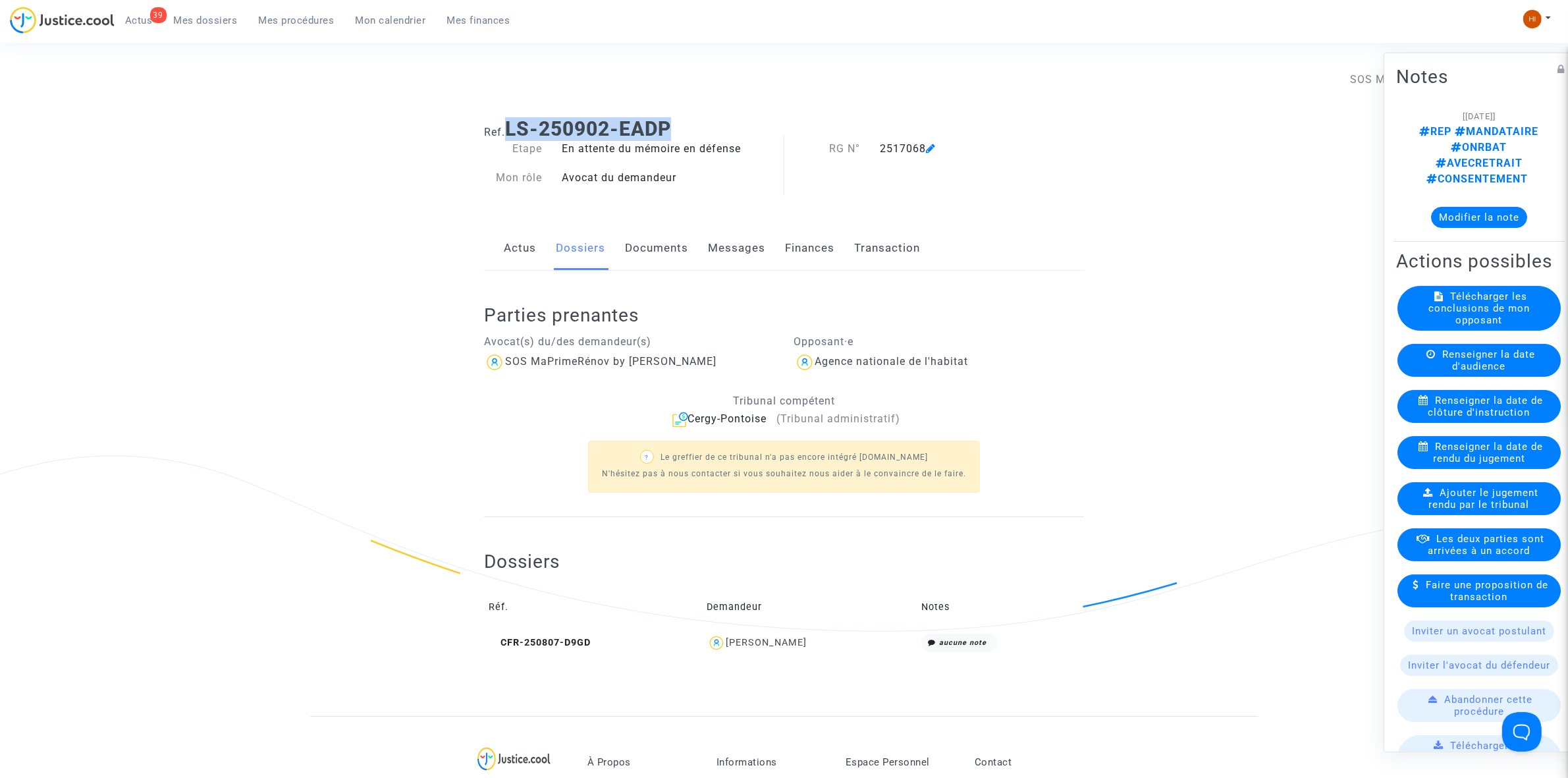
drag, startPoint x: 700, startPoint y: 123, endPoint x: 511, endPoint y: 139, distance: 189.7
click at [511, 139] on h1 "Ref. LS-250902-EADP" at bounding box center [784, 129] width 600 height 24
copy b "LS-250902-EADP"
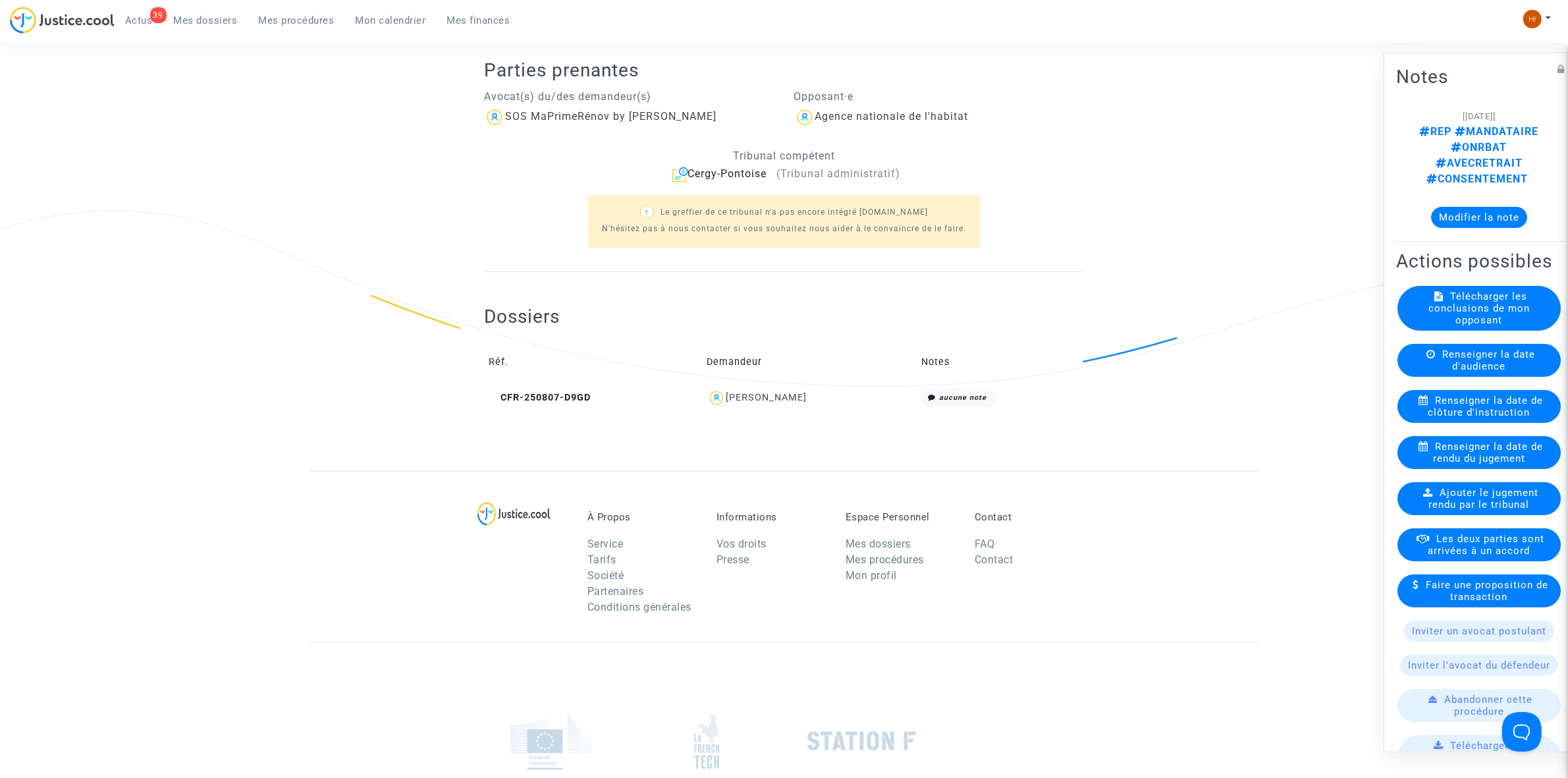
scroll to position [247, 0]
click at [289, 429] on div "Ref. LS-250902-EADP Etape En attente du mémoire en défense Mon rôle Avocat du d…" at bounding box center [784, 164] width 1568 height 608
drag, startPoint x: 298, startPoint y: 25, endPoint x: 335, endPoint y: 26, distance: 37.0
click at [298, 25] on span "Mes procédures" at bounding box center [296, 20] width 75 height 12
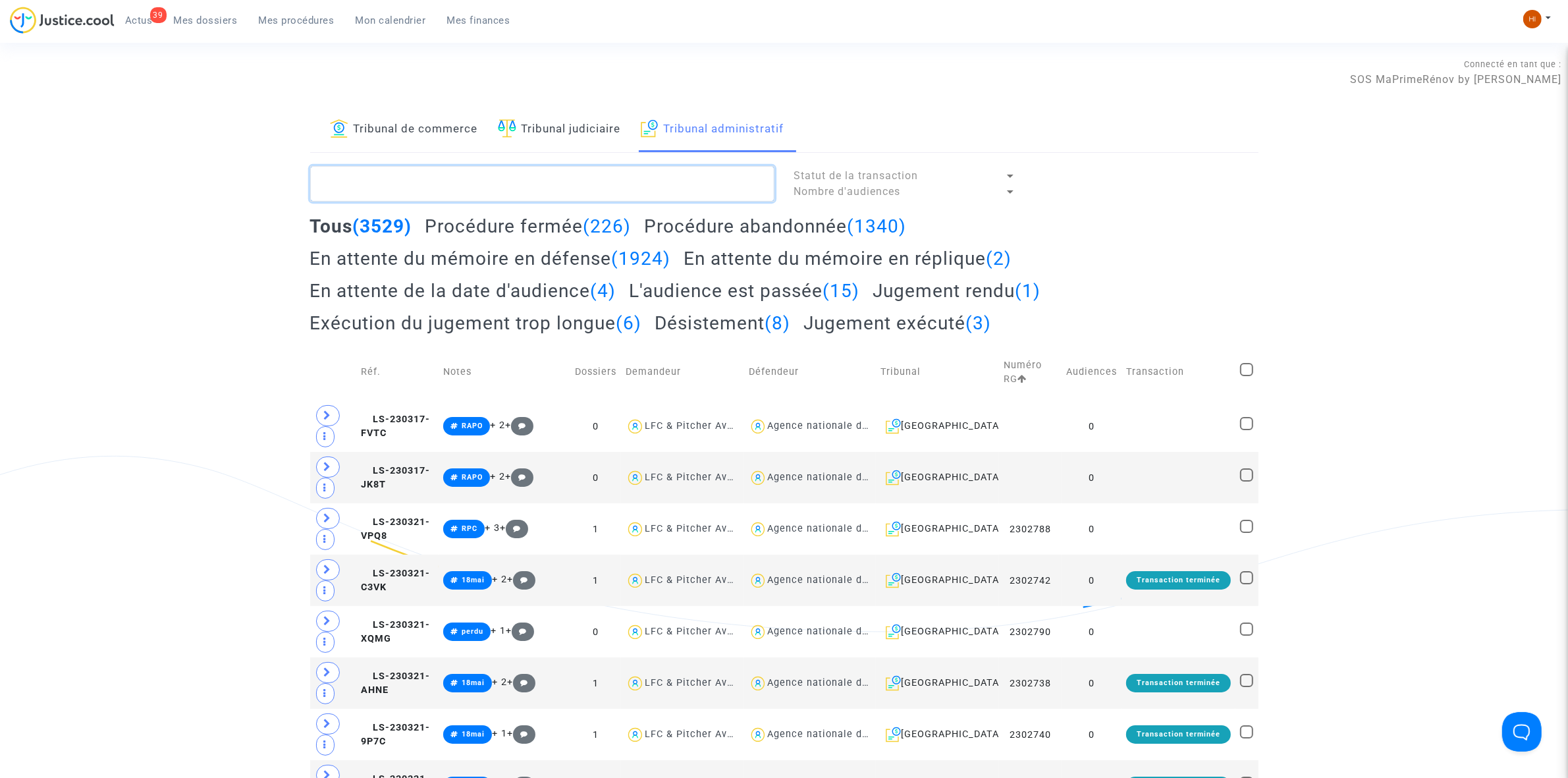
click at [638, 186] on textarea at bounding box center [542, 183] width 464 height 36
paste textarea "2502129 - Monsieur MARICHAL Thibault"
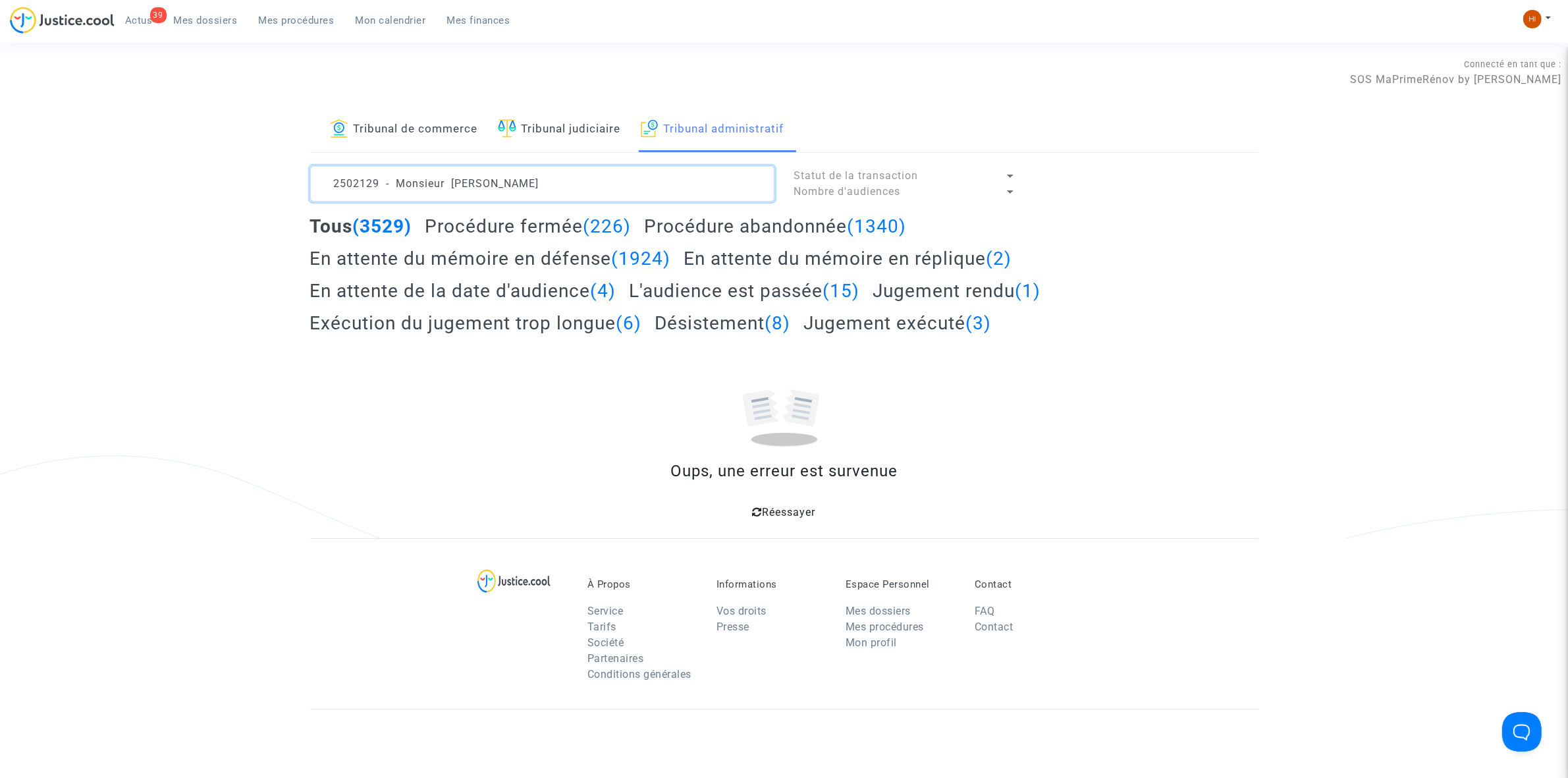
drag, startPoint x: 445, startPoint y: 186, endPoint x: -619, endPoint y: 163, distance: 1064.2
click at [0, 163] on html "39 Actus Mes dossiers Mes procédures Mon calendrier Mes finances Mon profil Cha…" at bounding box center [784, 513] width 1568 height 1027
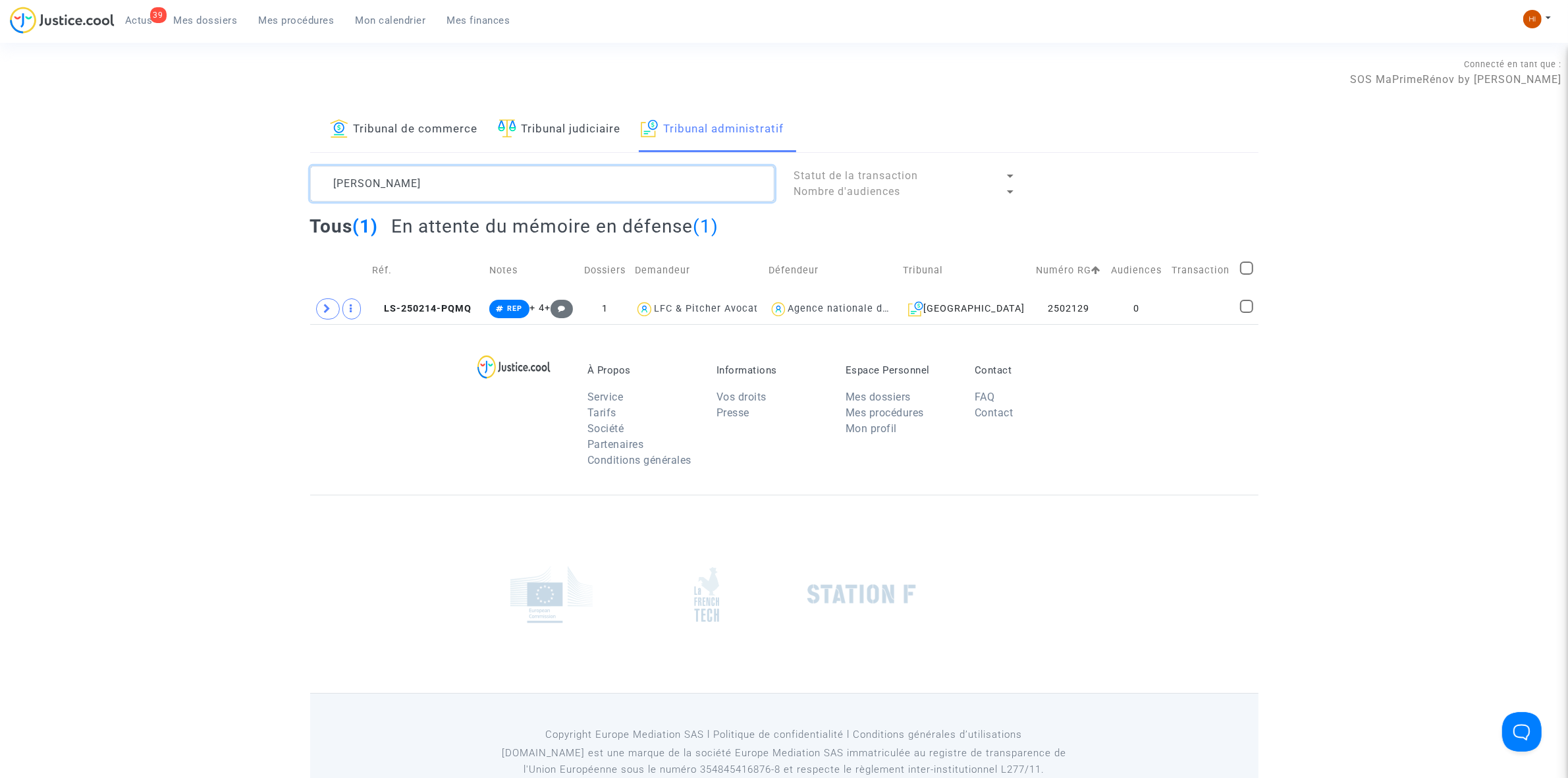
type textarea "MARICHAL Thibault"
click at [1193, 341] on div "À Propos Service Tarifs Société Partenaires Conditions générales Informations V…" at bounding box center [784, 409] width 949 height 171
click at [1206, 313] on td at bounding box center [1202, 309] width 68 height 30
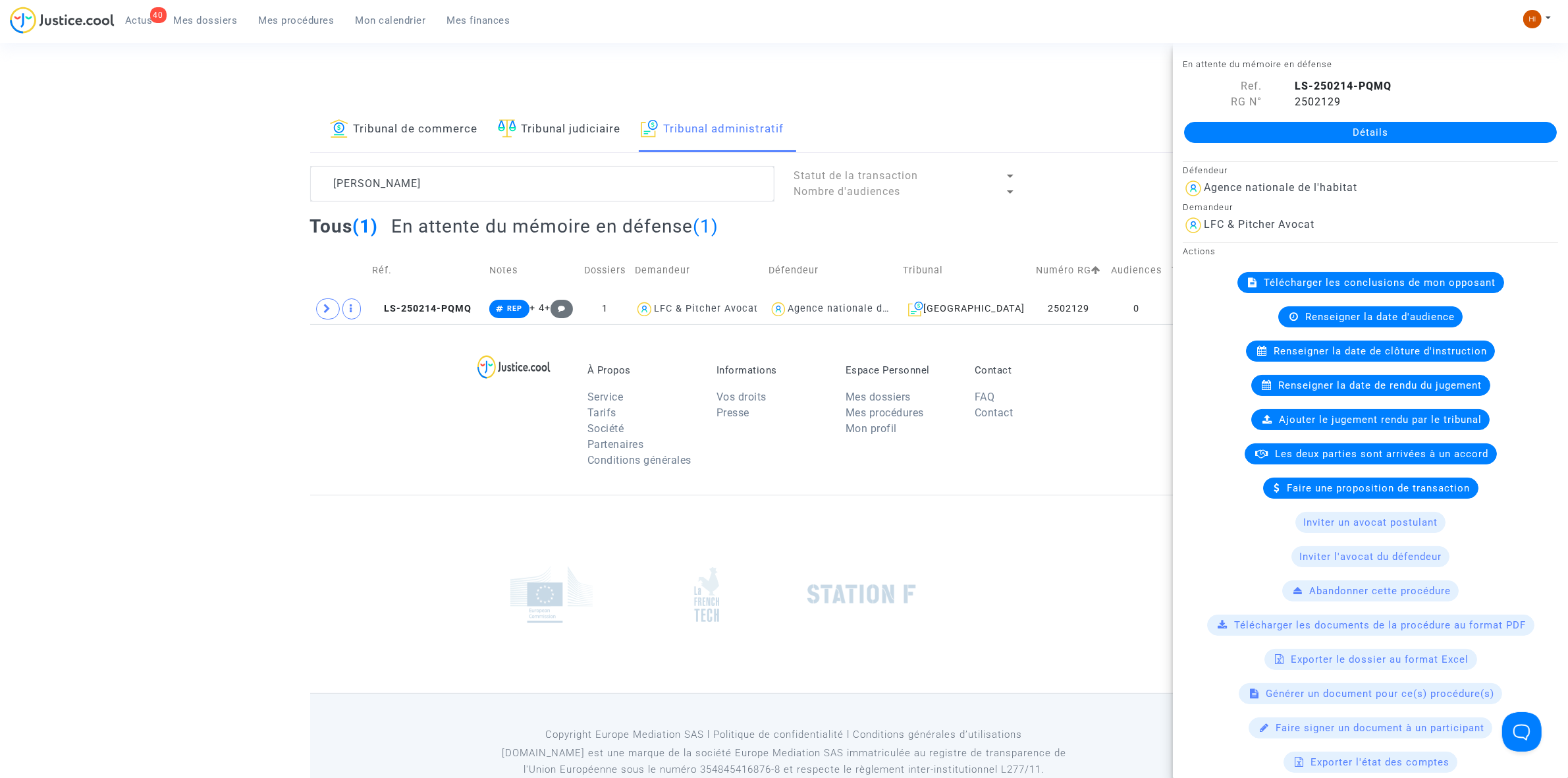
click at [1394, 351] on span "Renseigner la date de clôture d'instruction" at bounding box center [1380, 351] width 213 height 12
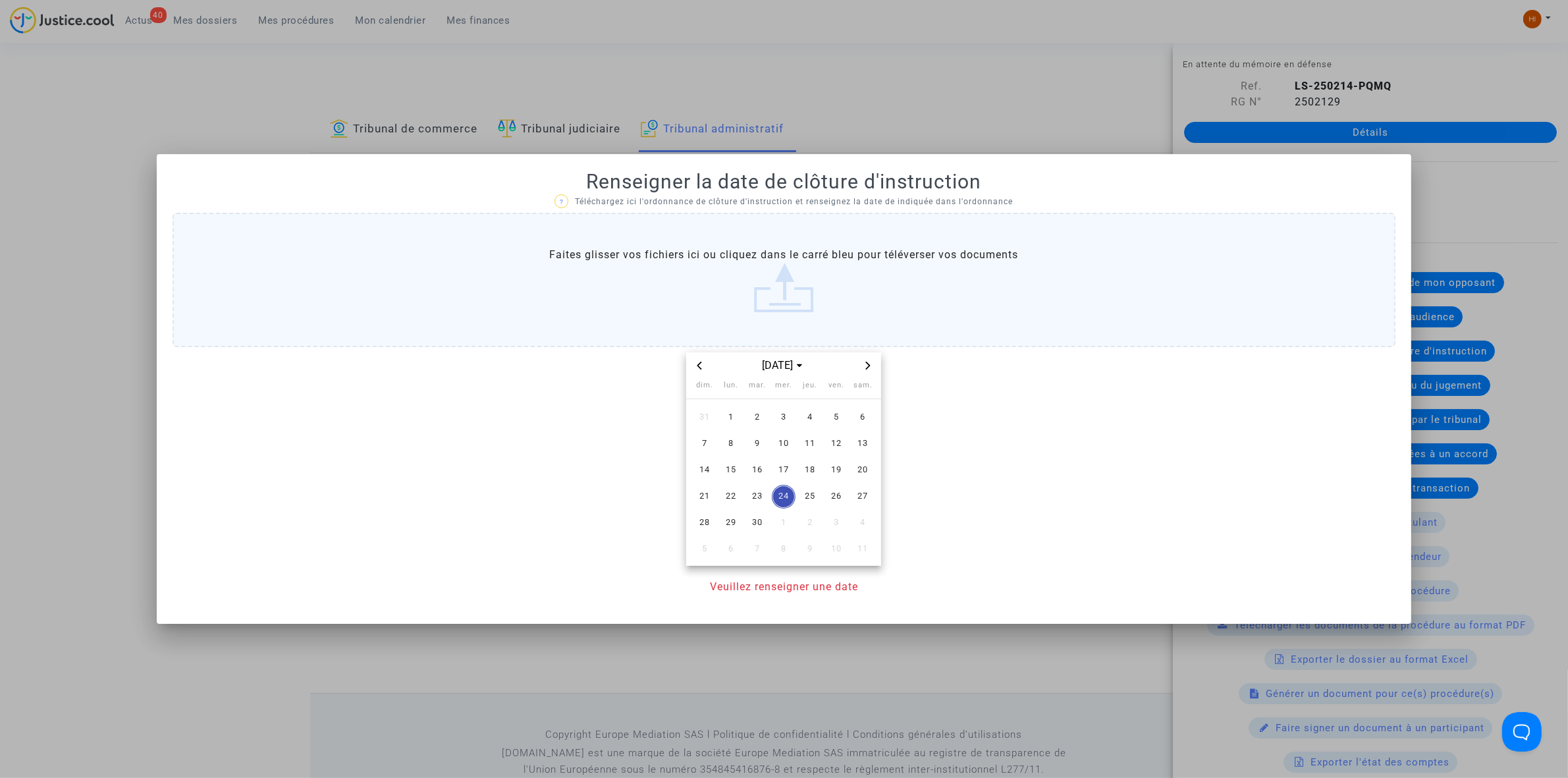
click at [868, 367] on icon "Next month" at bounding box center [868, 366] width 5 height 8
click at [843, 439] on span "10" at bounding box center [837, 444] width 24 height 24
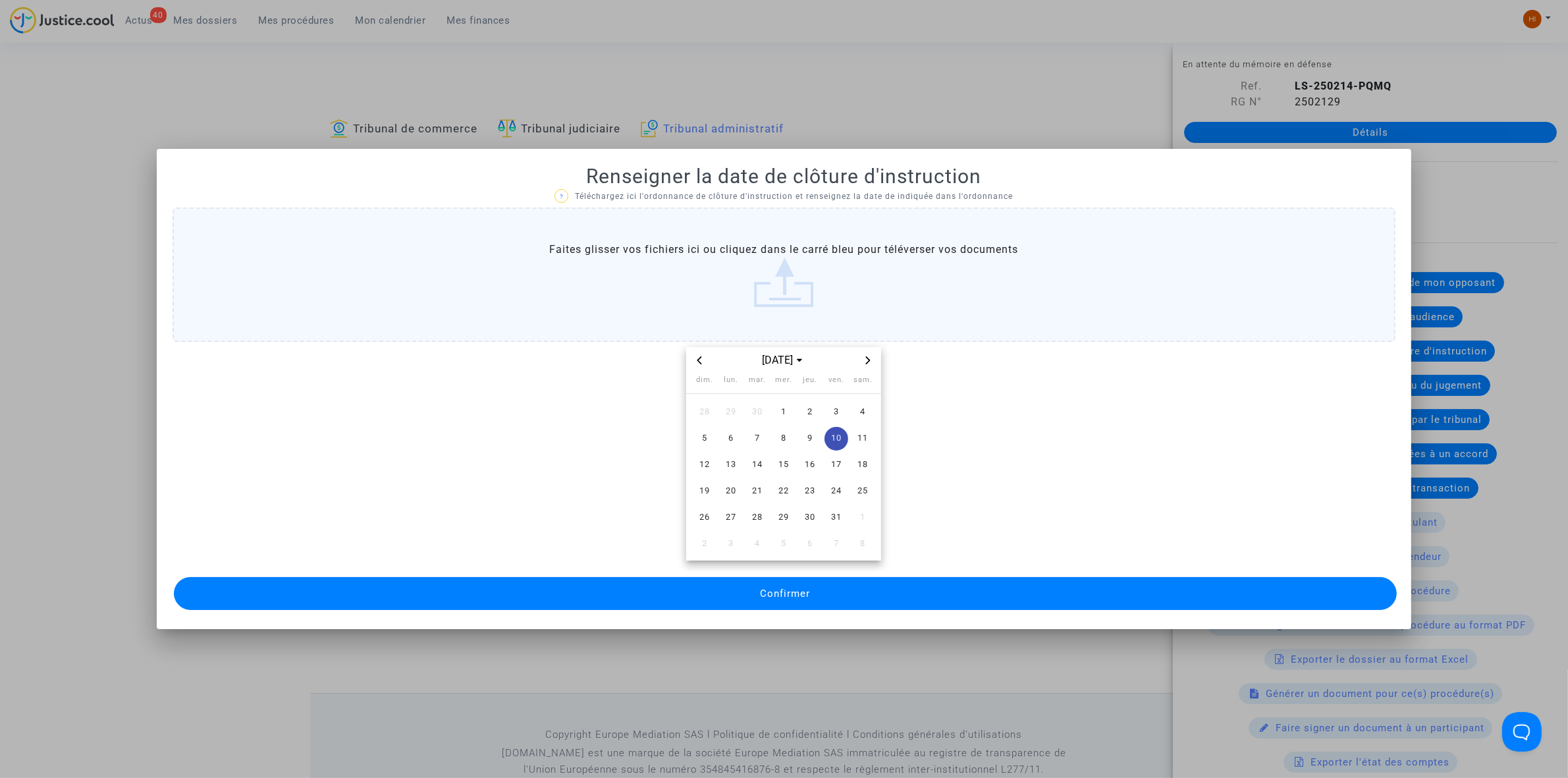
drag, startPoint x: 808, startPoint y: 578, endPoint x: 87, endPoint y: 598, distance: 721.3
click at [808, 577] on button "Confirmer" at bounding box center [785, 593] width 1223 height 33
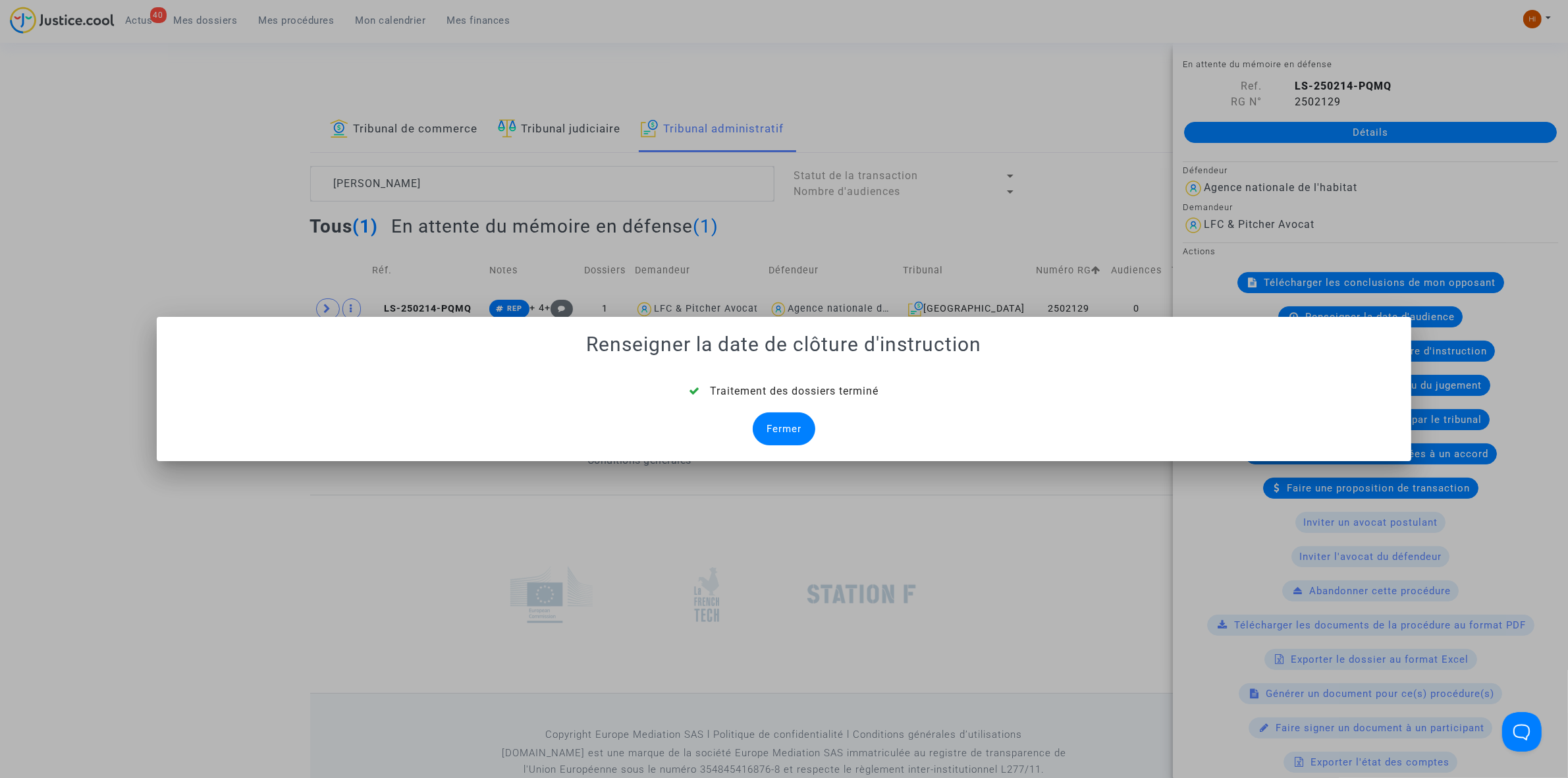
click at [799, 438] on div "Fermer" at bounding box center [784, 429] width 63 height 33
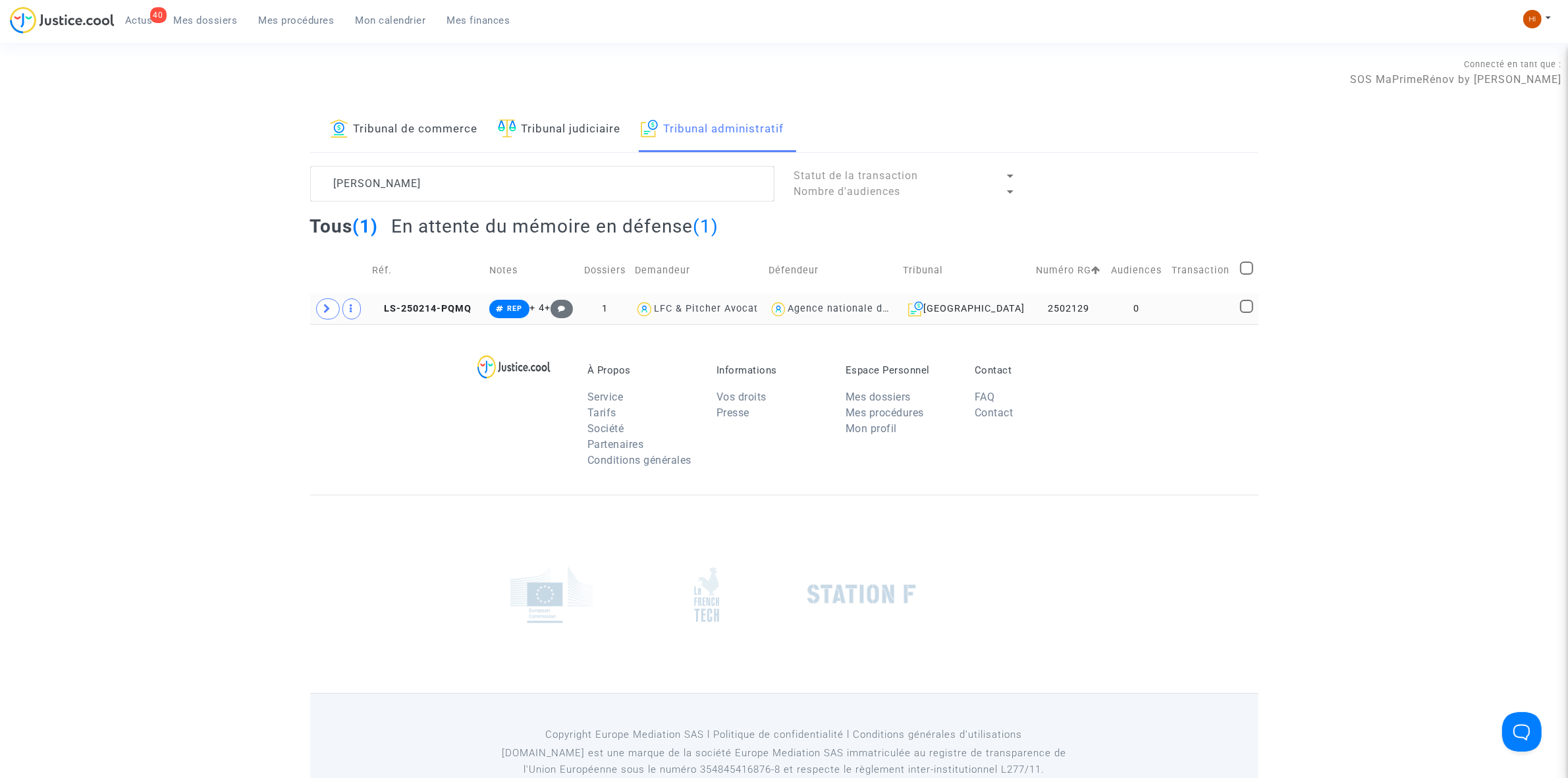
click at [1183, 318] on td at bounding box center [1202, 309] width 68 height 30
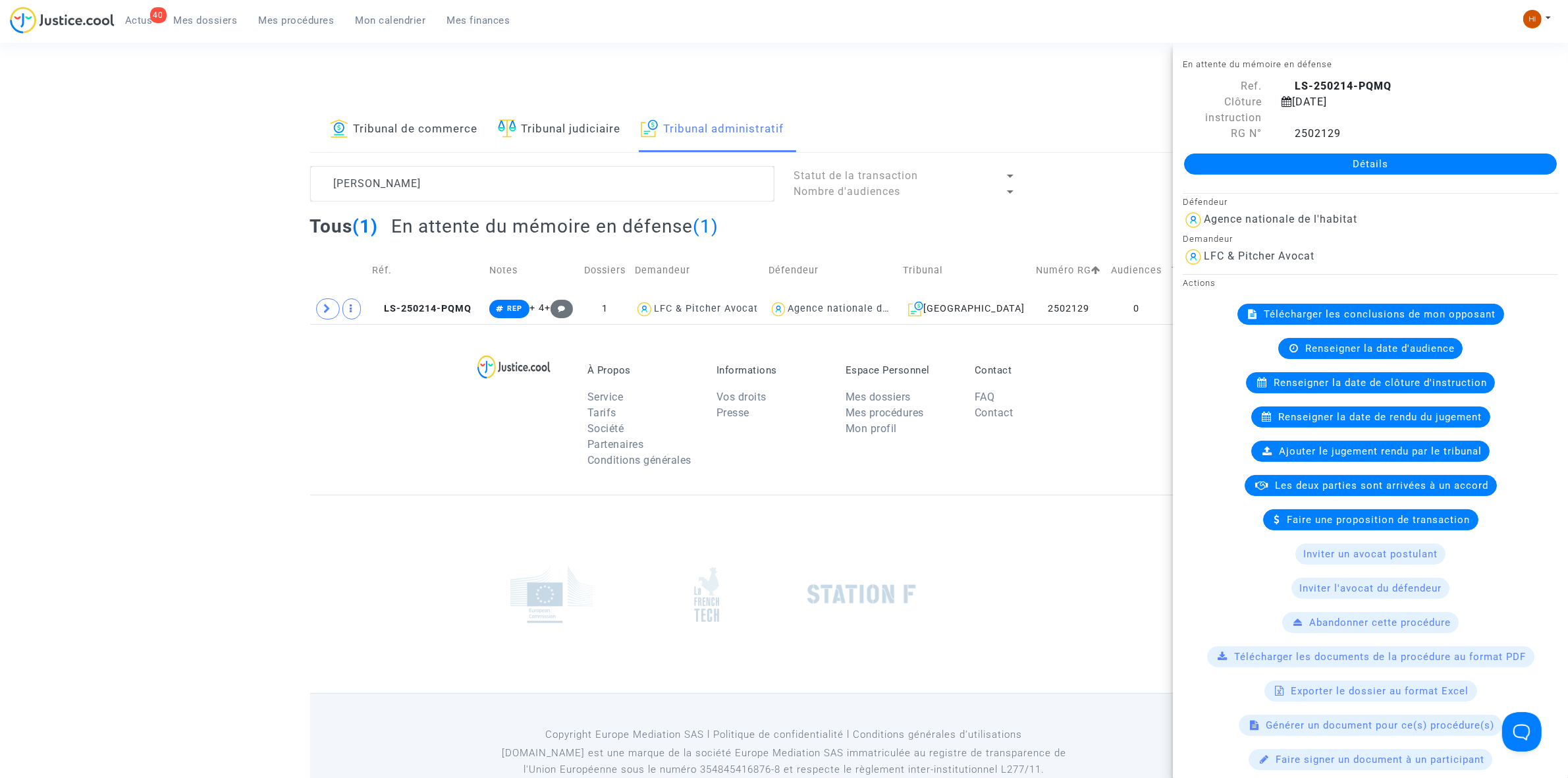
click at [1451, 165] on link "Détails" at bounding box center [1371, 163] width 373 height 21
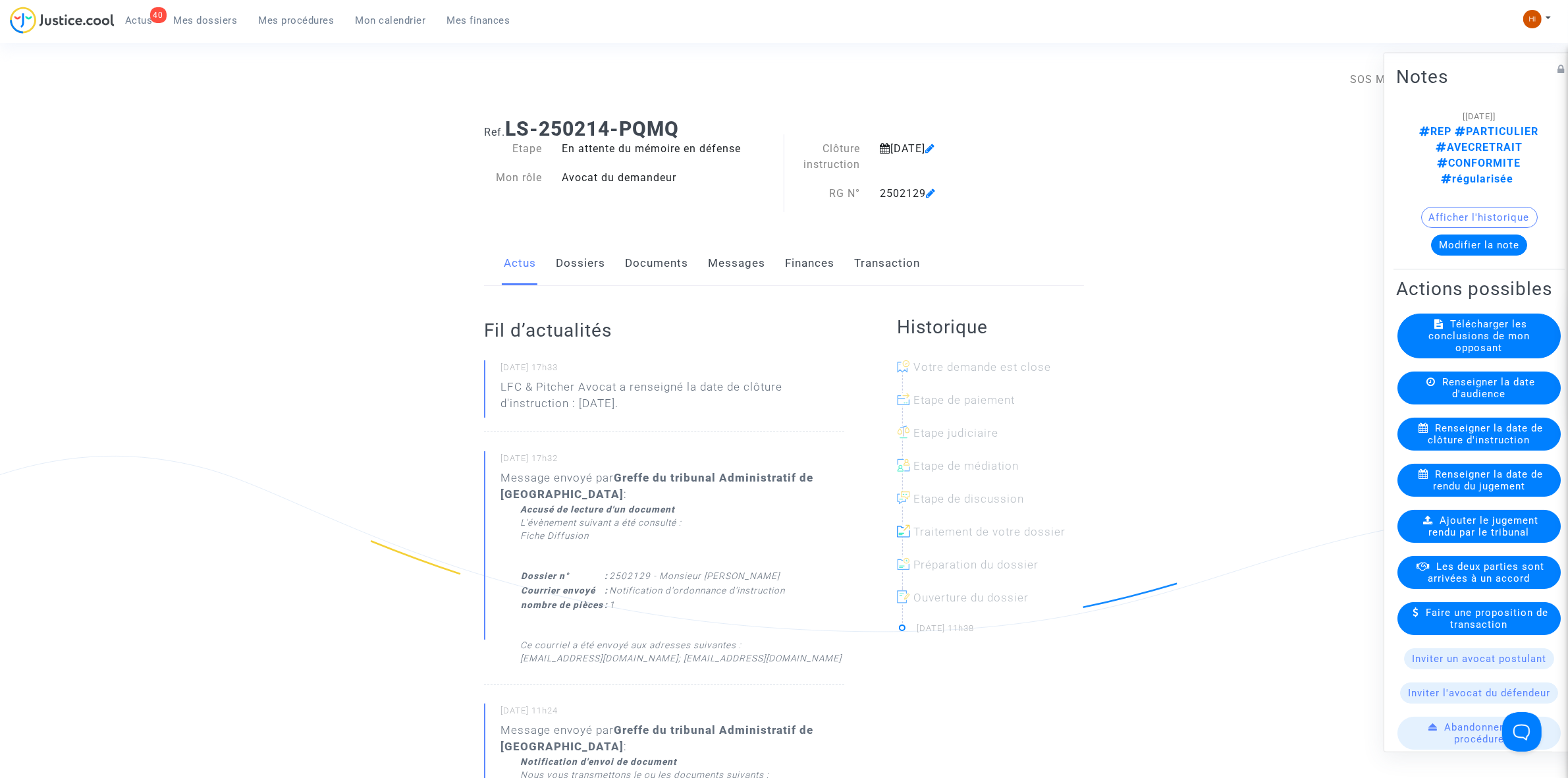
click at [659, 263] on link "Documents" at bounding box center [657, 263] width 63 height 44
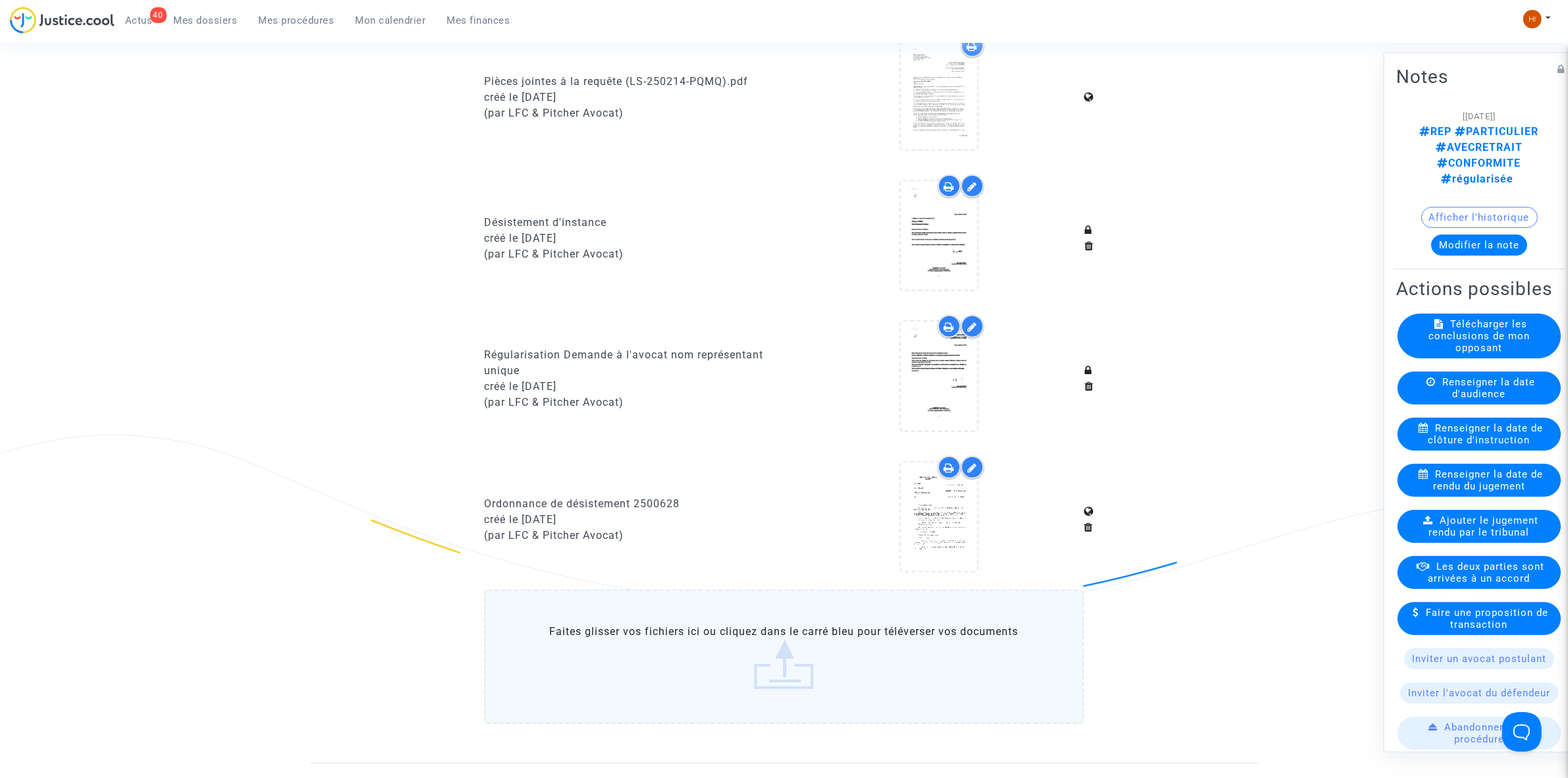
scroll to position [1070, 0]
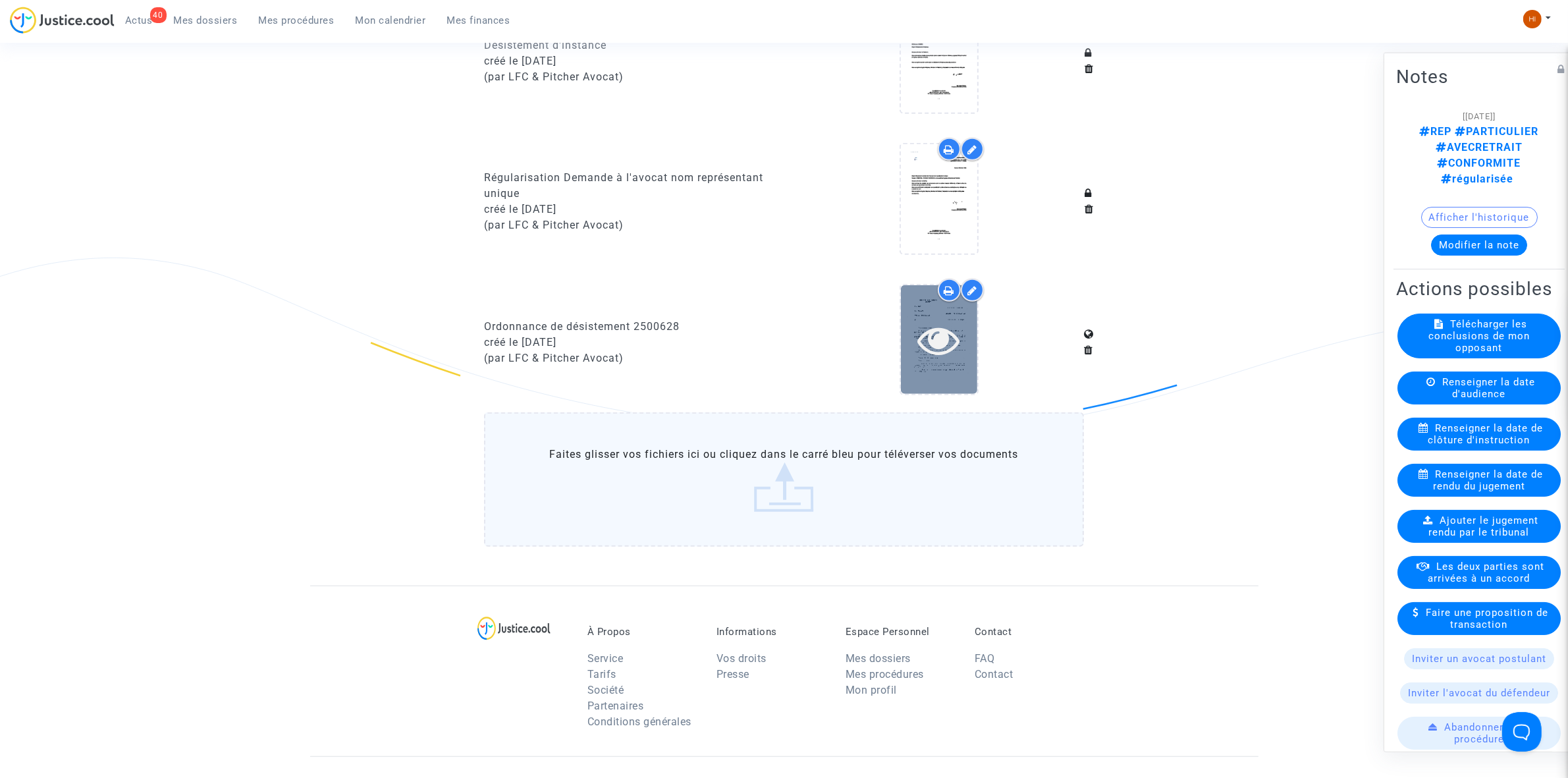
click at [945, 344] on icon at bounding box center [939, 339] width 43 height 42
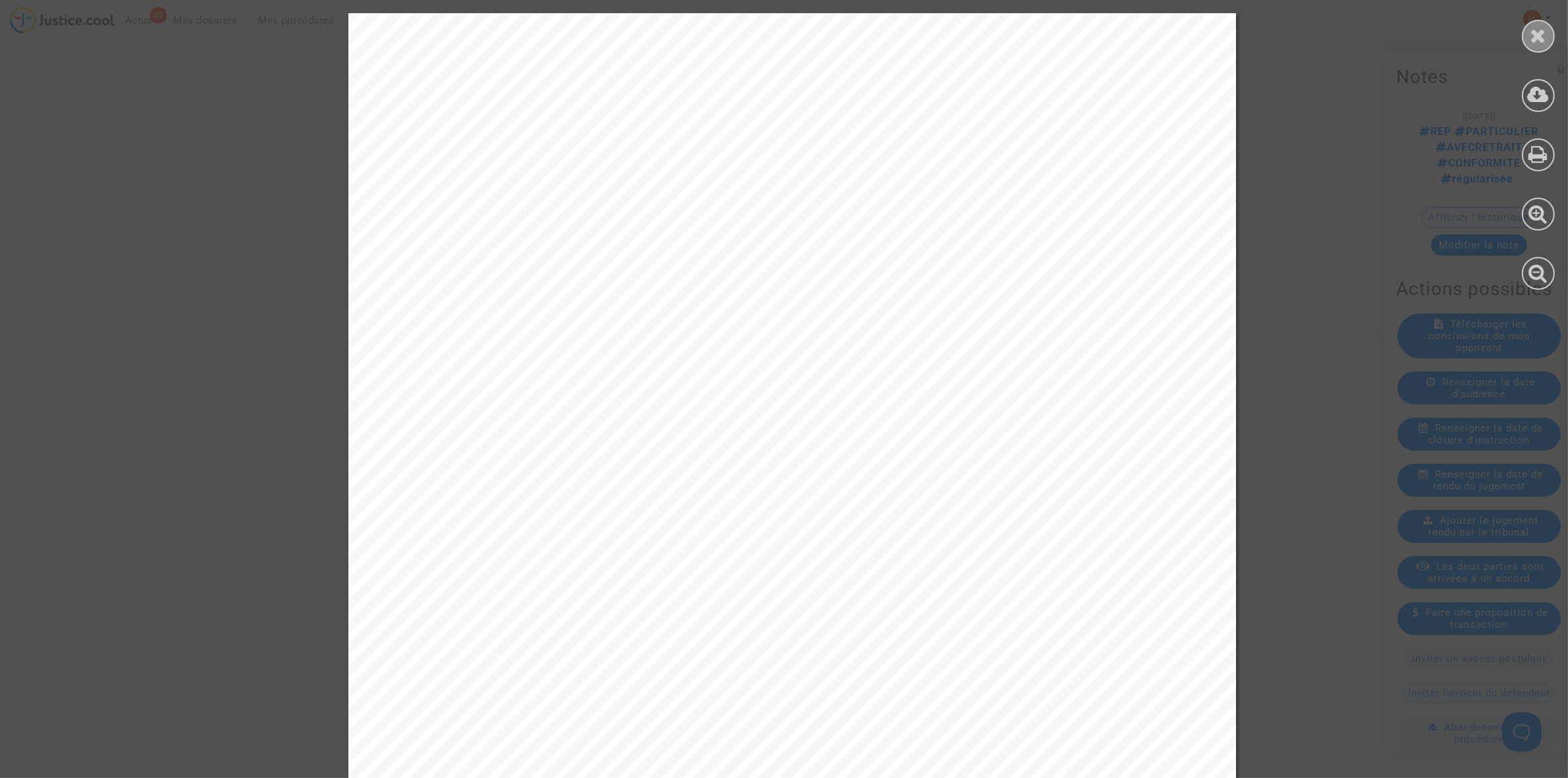
click at [1538, 28] on icon at bounding box center [1539, 35] width 17 height 20
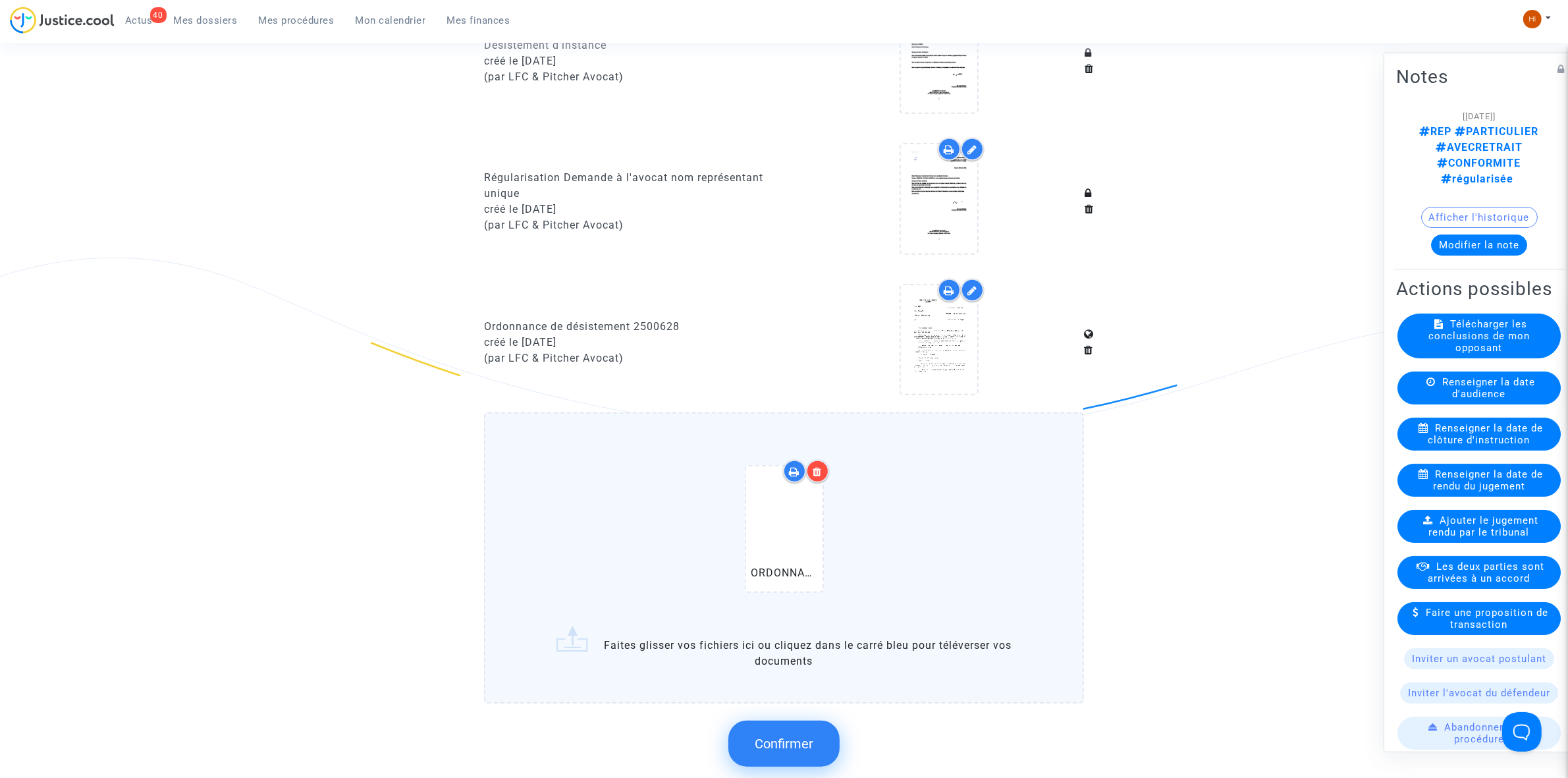
drag, startPoint x: 765, startPoint y: 751, endPoint x: 772, endPoint y: 748, distance: 7.6
click at [769, 749] on button "Confirmer" at bounding box center [784, 743] width 111 height 46
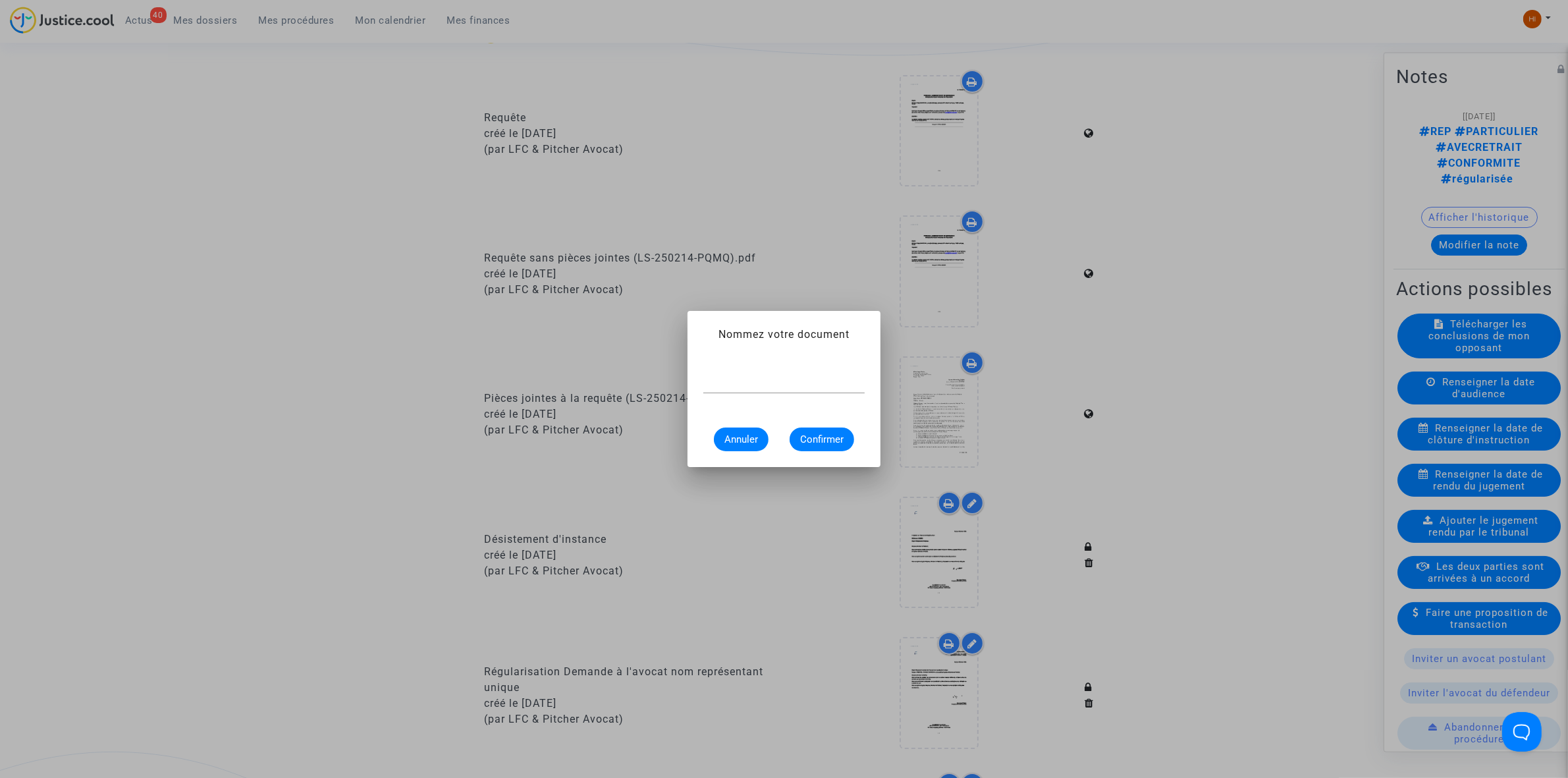
scroll to position [0, 0]
paste input "ORDONNANCE DE CLOTURE D'INSTRUCTION"
type input "ORDONNANCE DE CLOTURE D'INSTRUCTION"
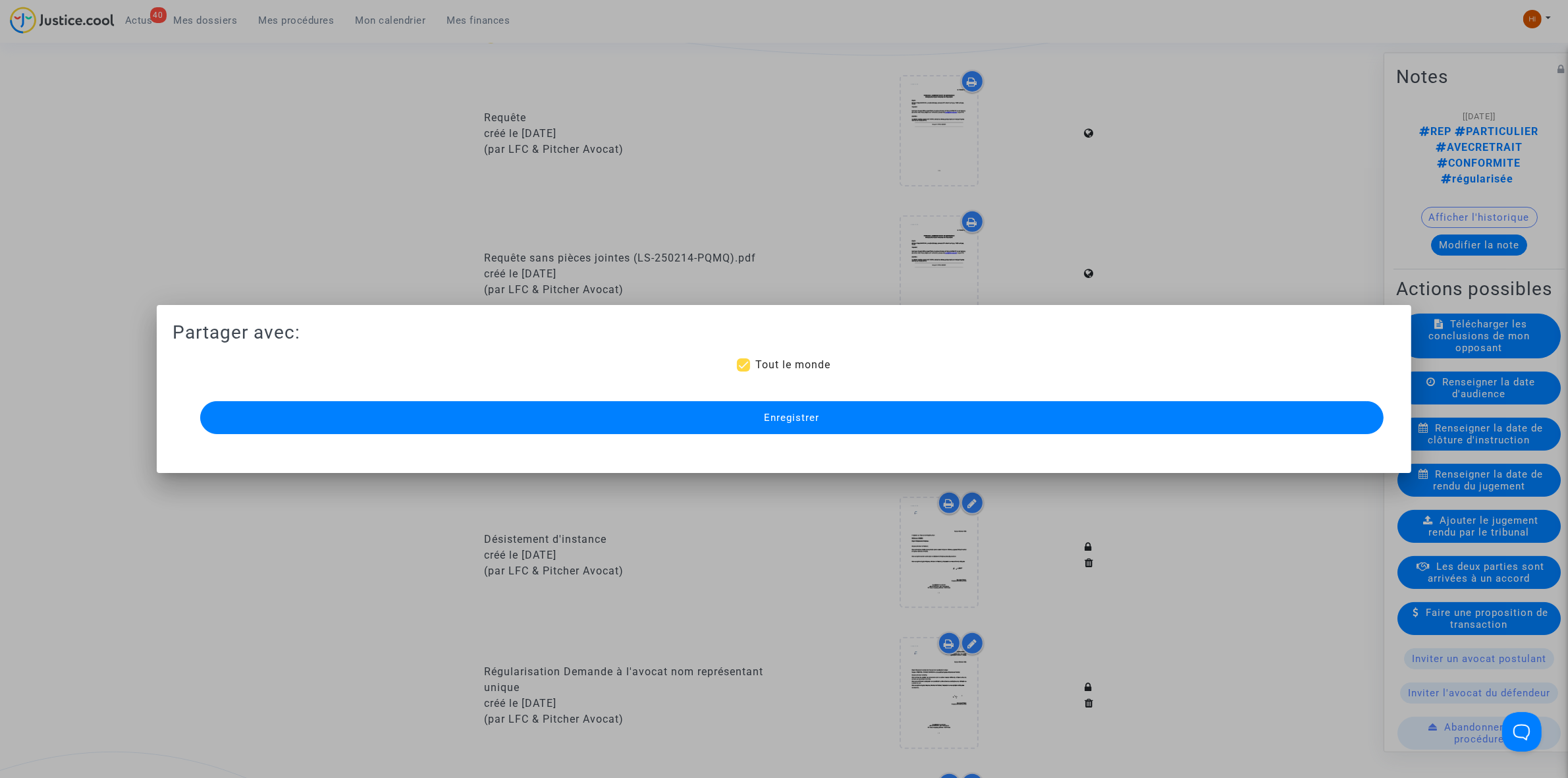
click at [845, 416] on button "Enregistrer" at bounding box center [792, 418] width 1183 height 33
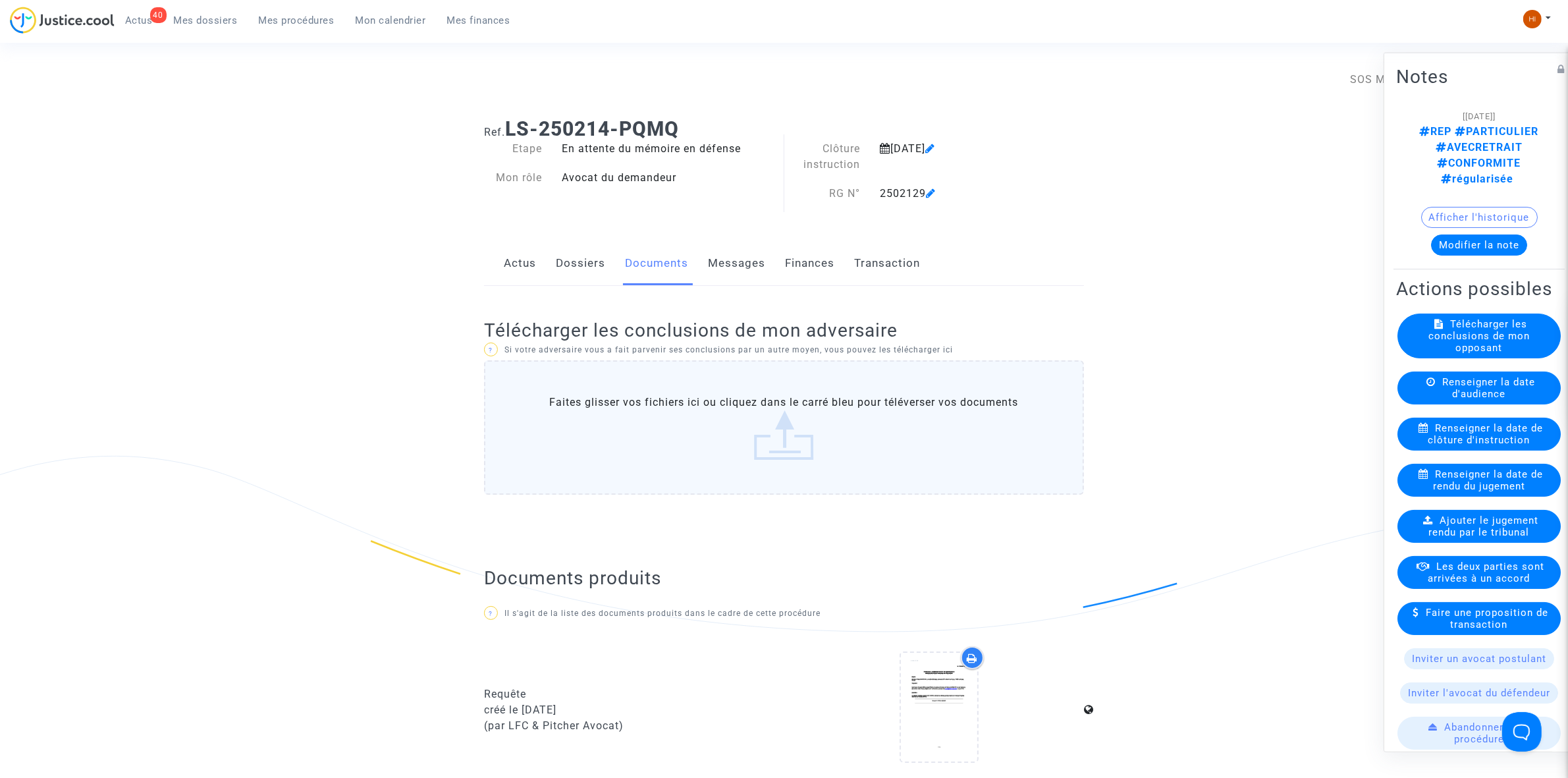
click at [571, 272] on link "Dossiers" at bounding box center [581, 263] width 49 height 44
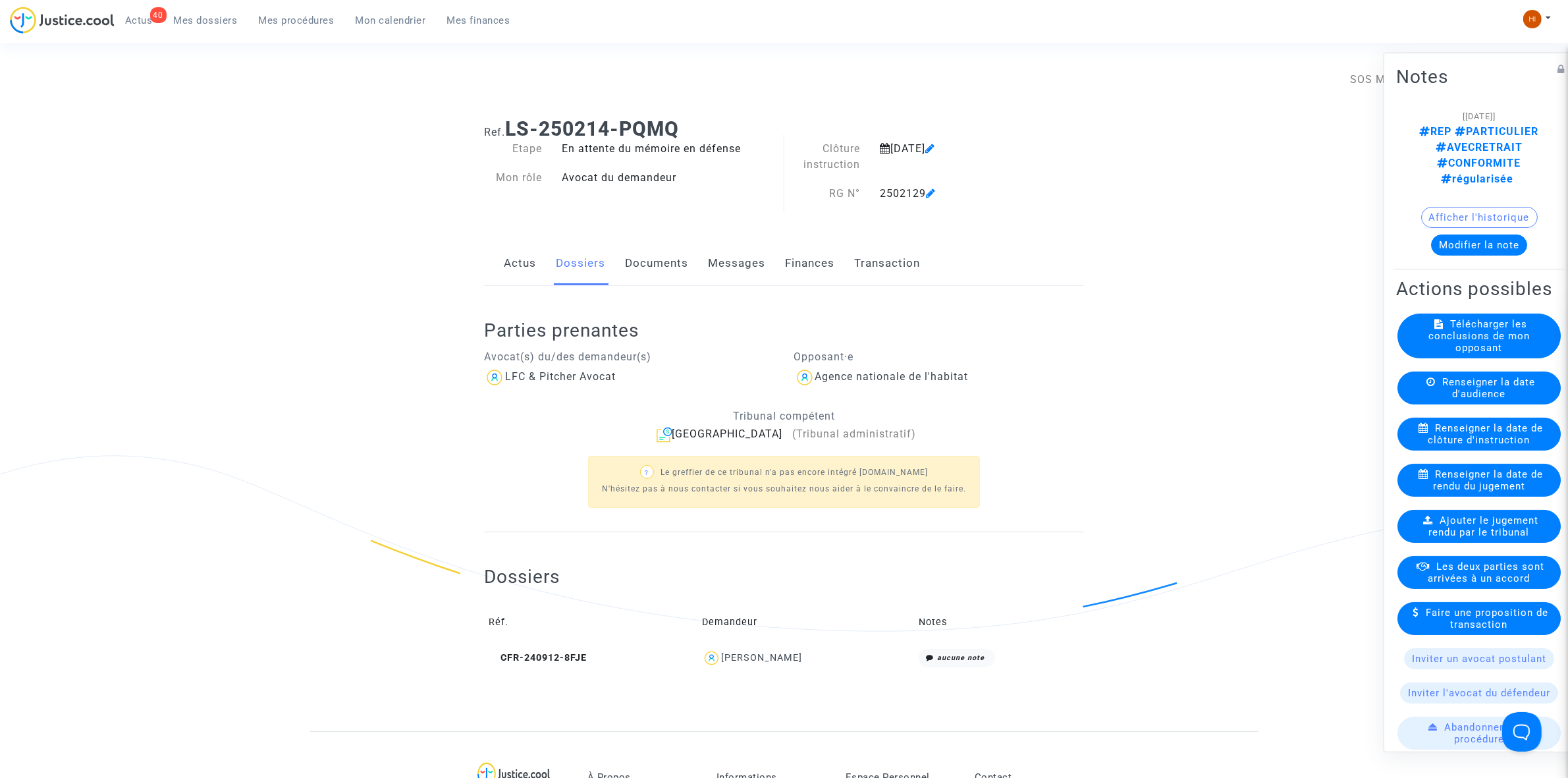
click at [676, 270] on link "Documents" at bounding box center [657, 263] width 63 height 44
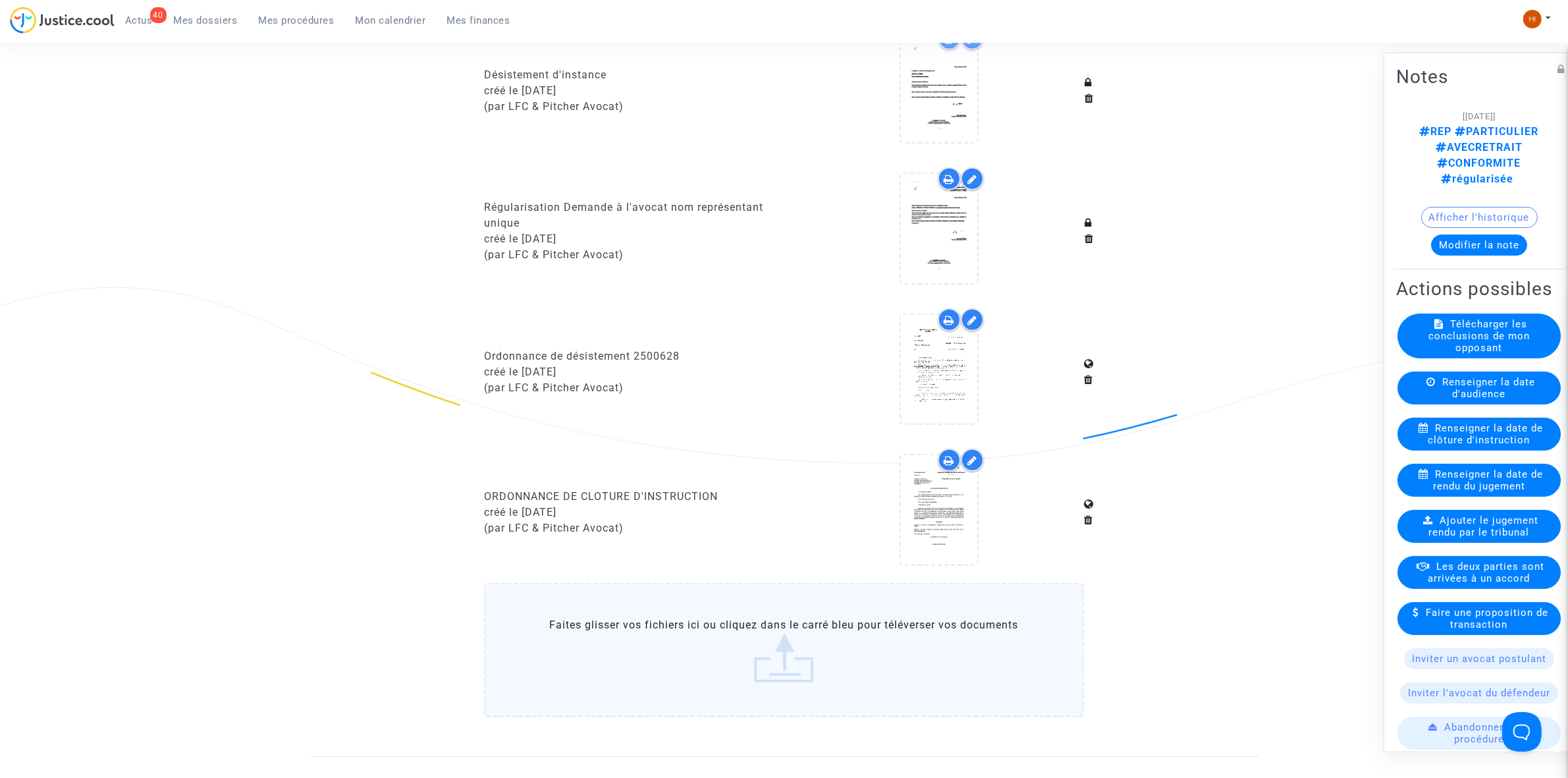
scroll to position [1070, 0]
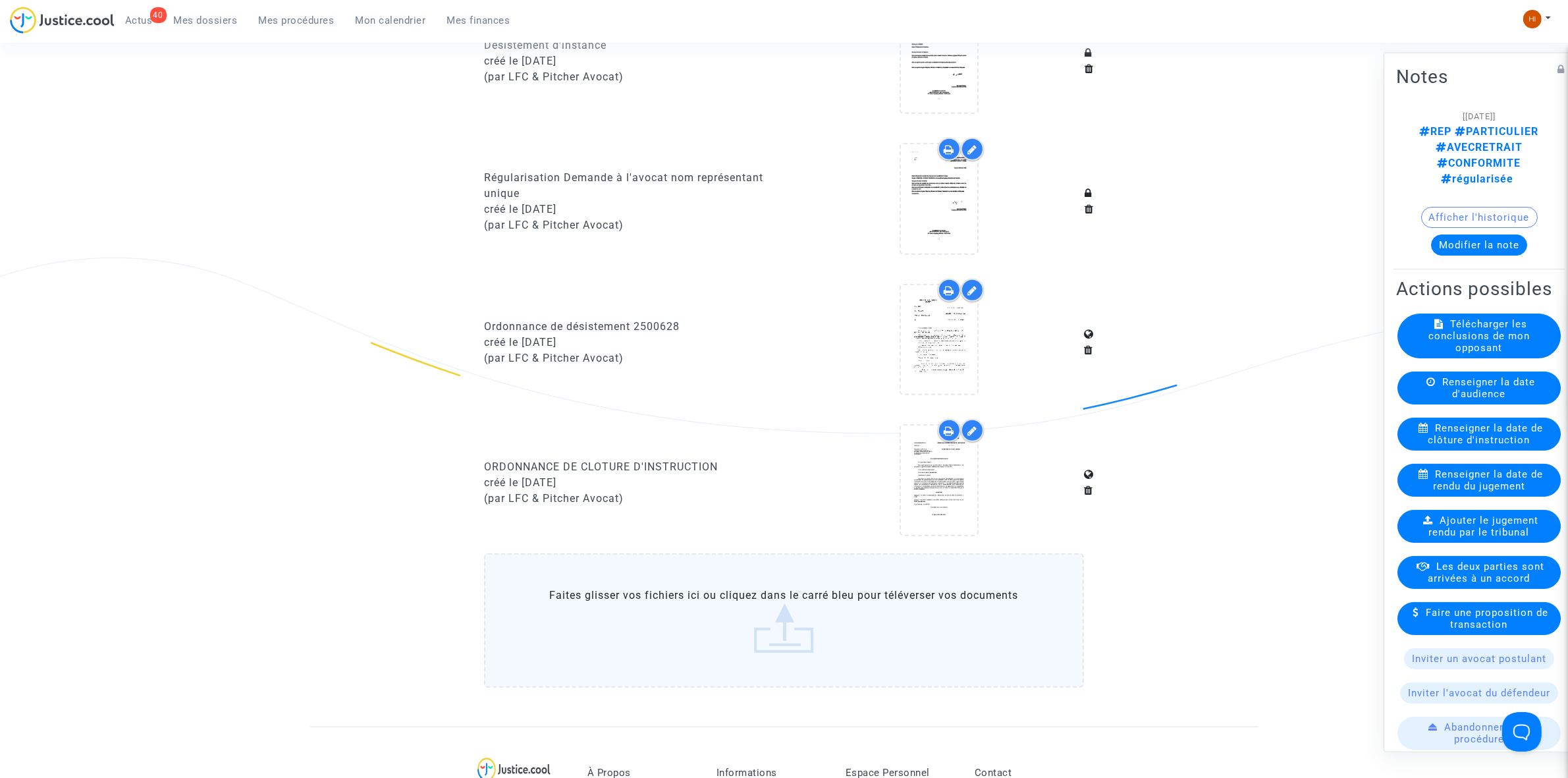
click at [272, 21] on span "Mes procédures" at bounding box center [296, 20] width 75 height 12
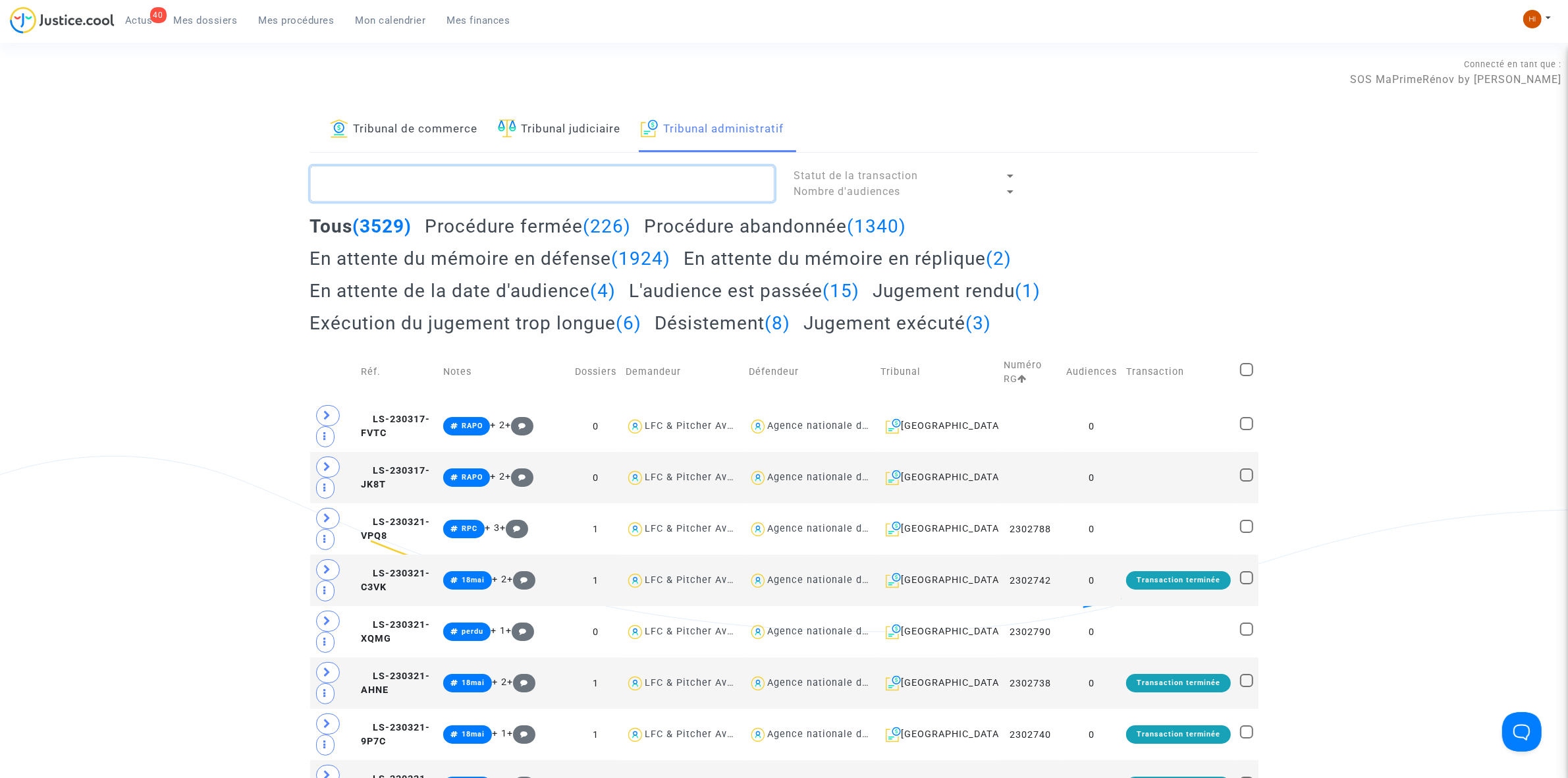
paste textarea "2502009 - Monsieur HANOTEAU Elie"
click at [555, 186] on textarea at bounding box center [542, 183] width 464 height 36
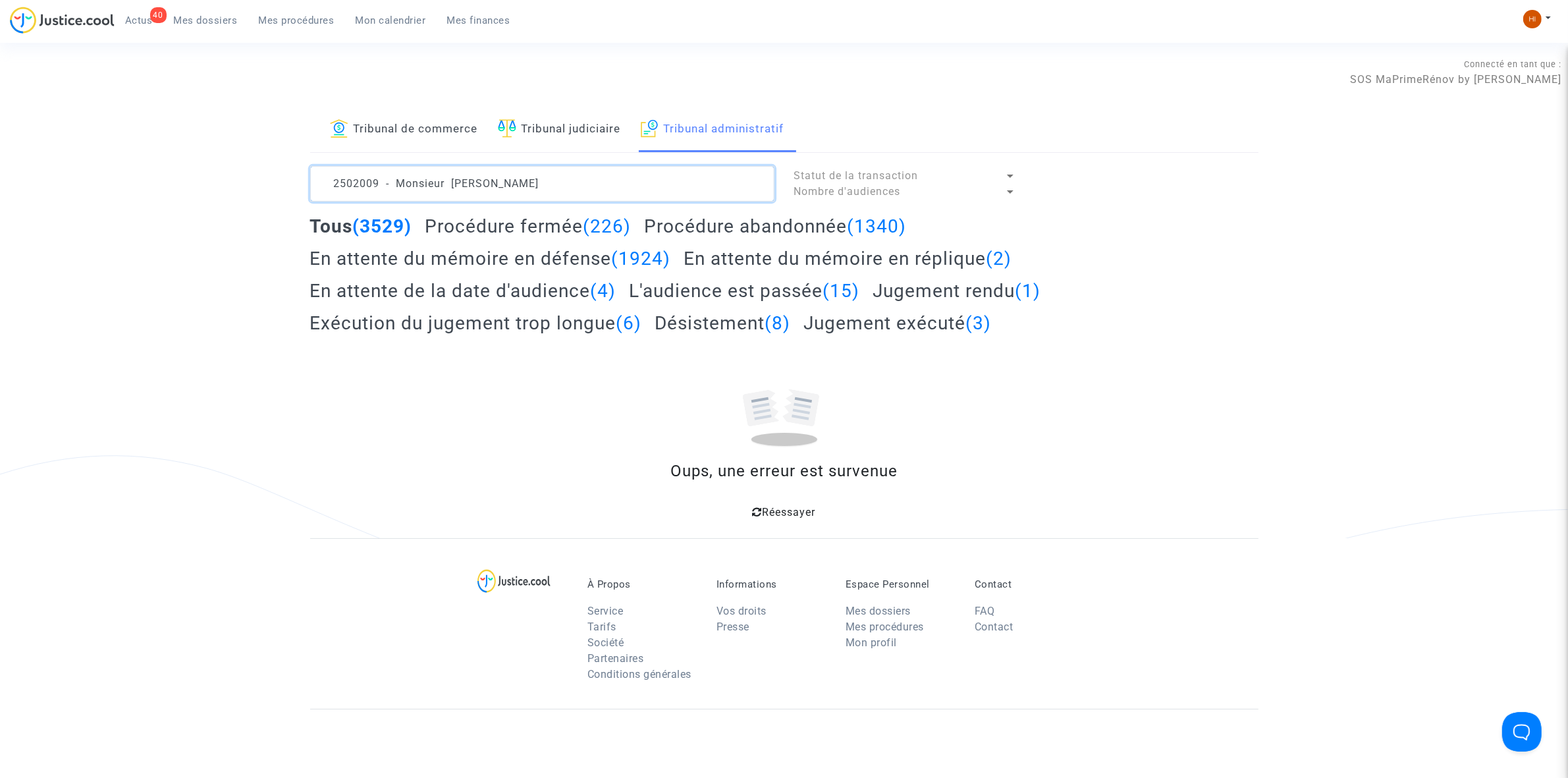
drag, startPoint x: 476, startPoint y: 183, endPoint x: 232, endPoint y: 157, distance: 245.4
click at [235, 157] on div "Tribunal de commerce Tribunal judiciaire Tribunal administratif 2502009 - Monsi…" at bounding box center [784, 322] width 1568 height 431
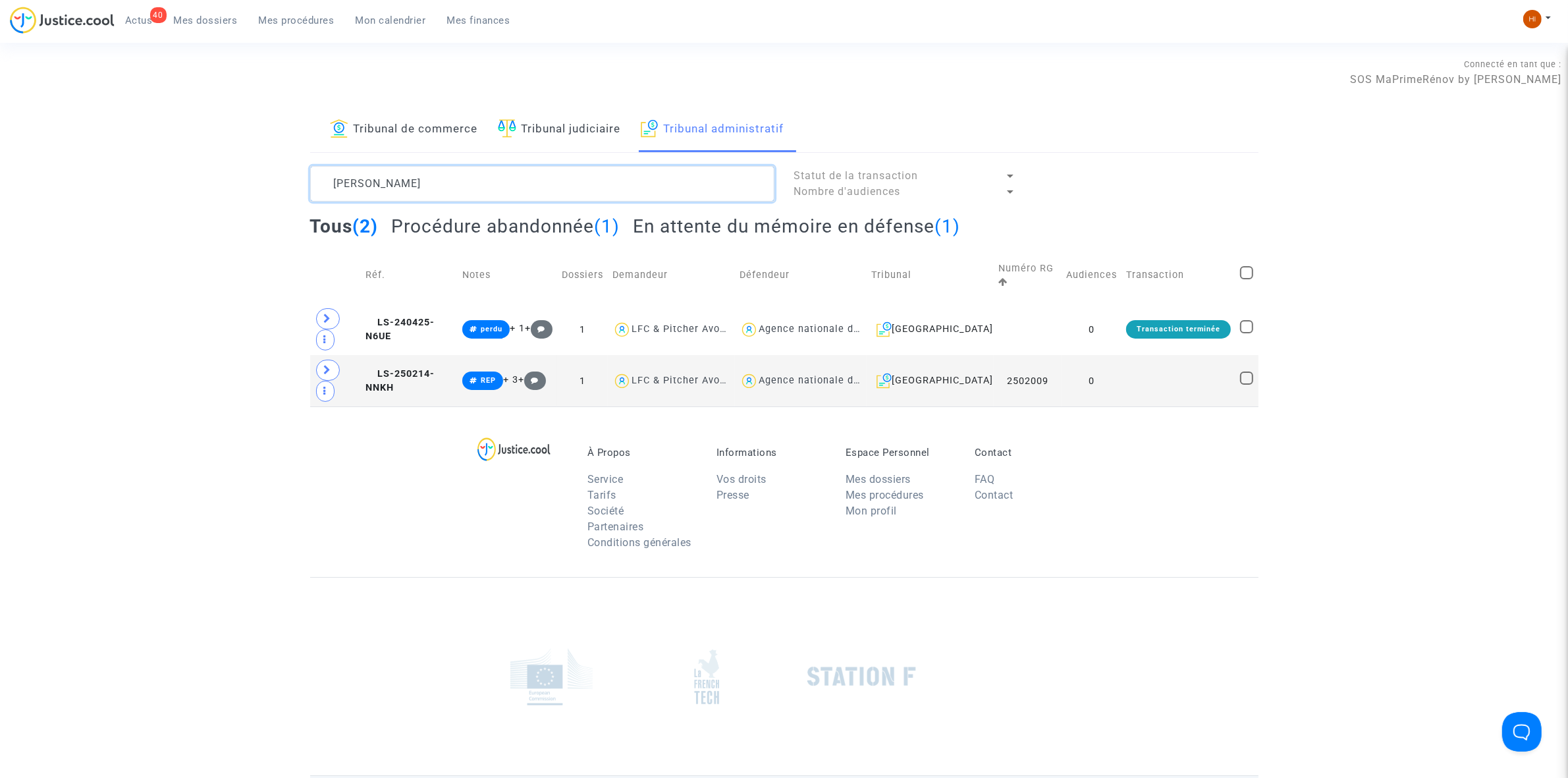
type textarea "HANOTEAU Elie"
click at [1198, 382] on td at bounding box center [1179, 381] width 114 height 52
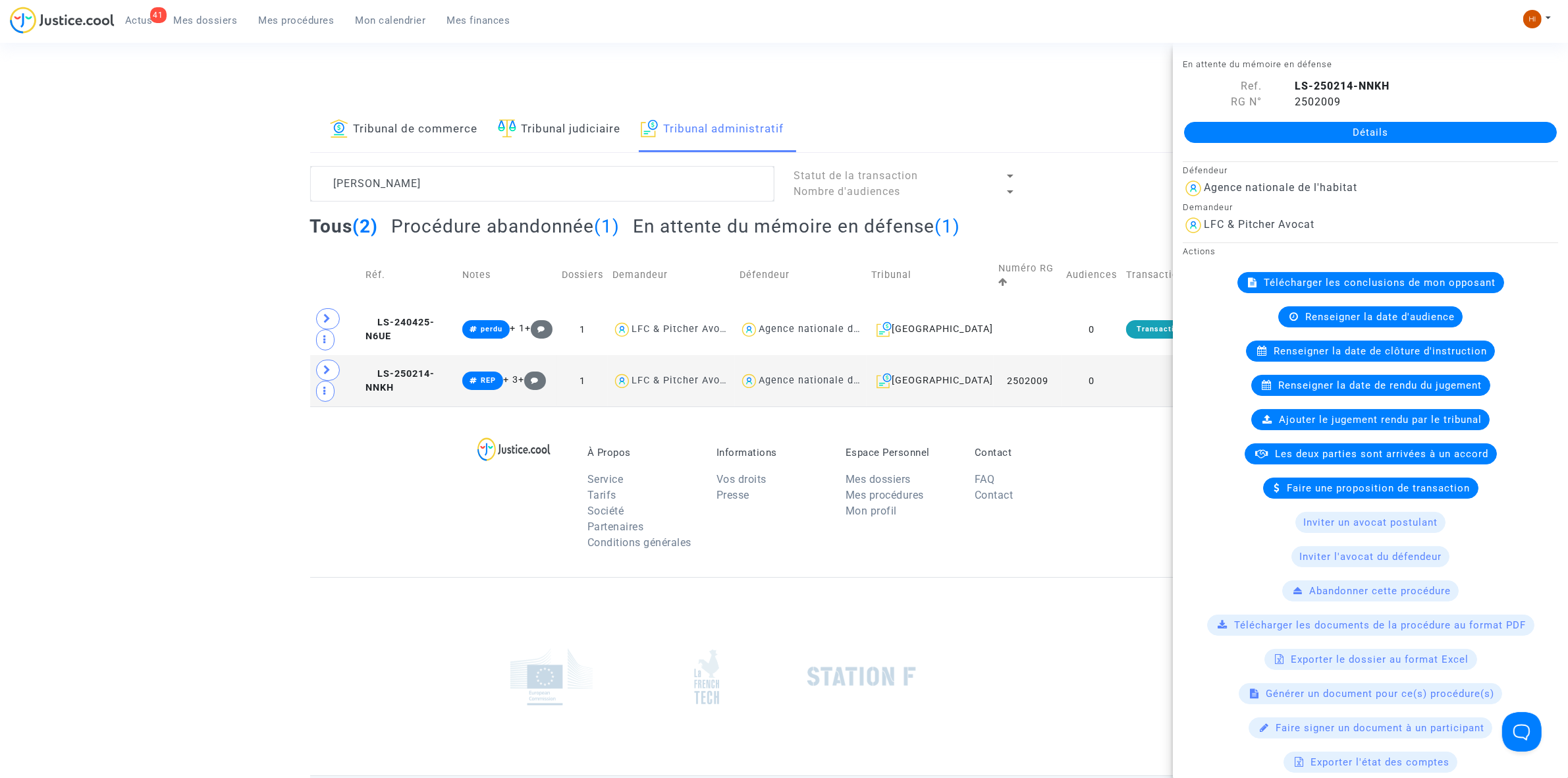
click at [1344, 355] on span "Renseigner la date de clôture d'instruction" at bounding box center [1380, 351] width 213 height 12
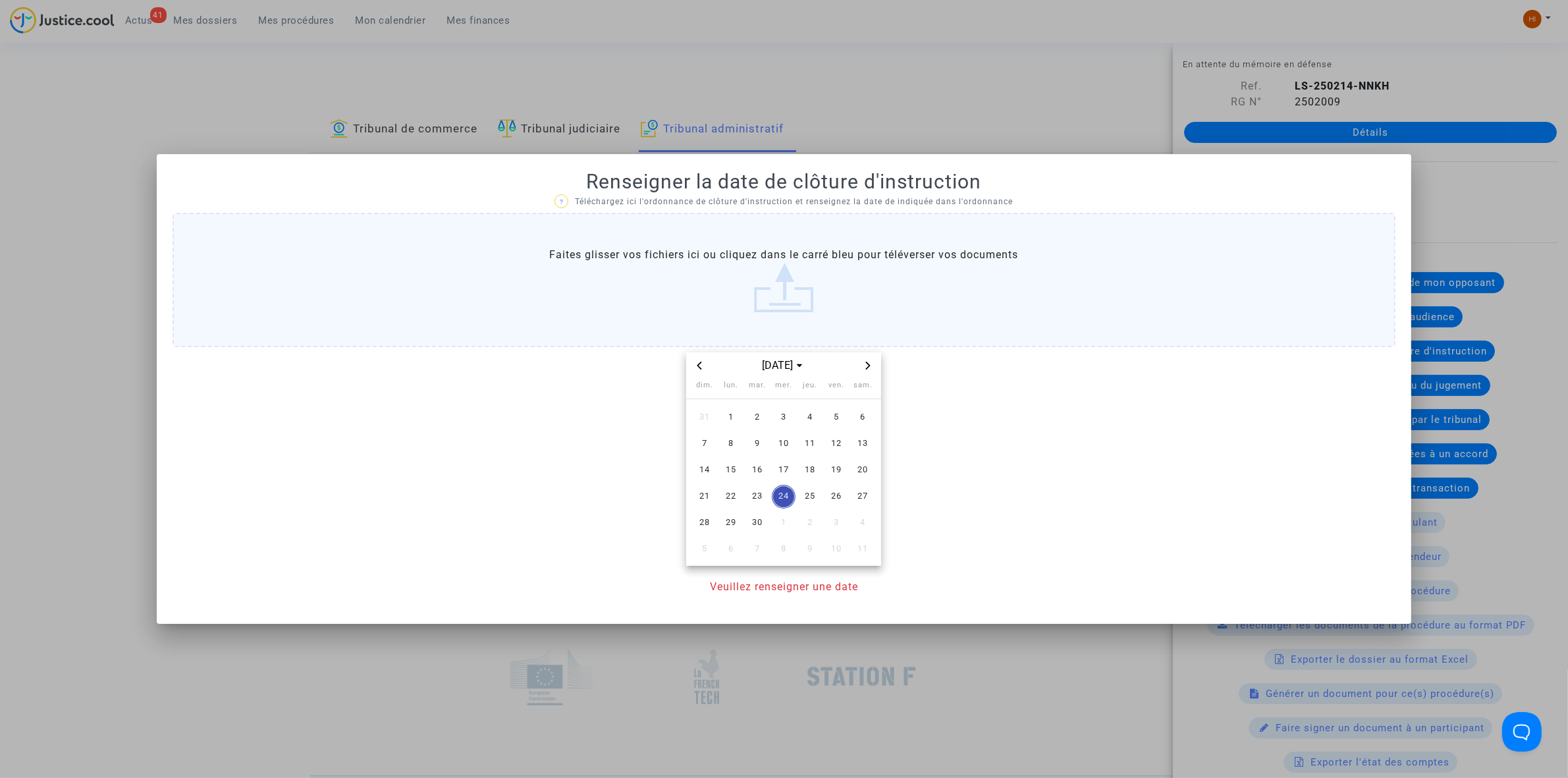
click at [872, 363] on icon "Next month" at bounding box center [868, 366] width 8 height 8
click at [833, 446] on span "10" at bounding box center [837, 444] width 24 height 24
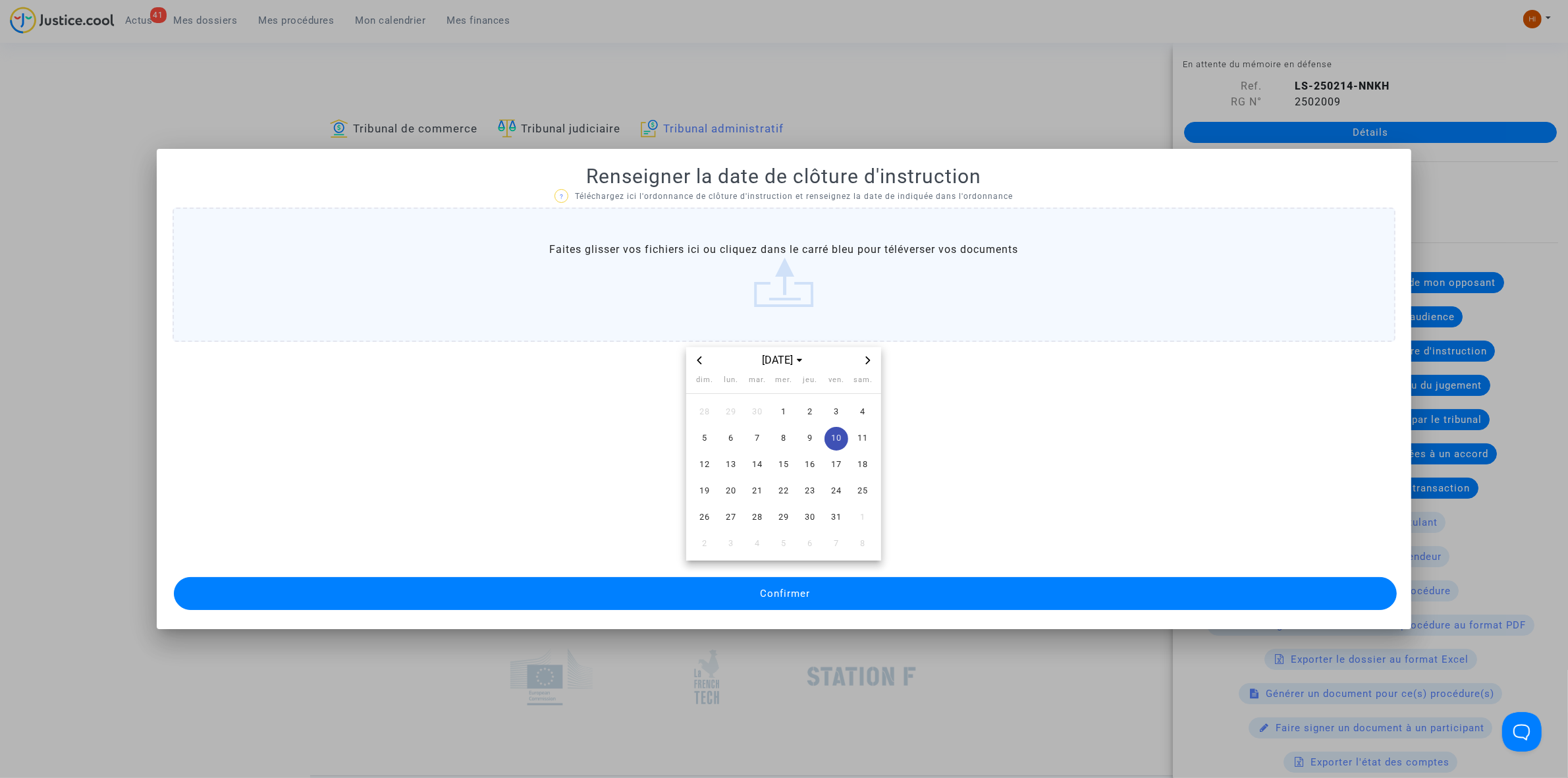
click at [777, 595] on span "Confirmer" at bounding box center [784, 593] width 50 height 12
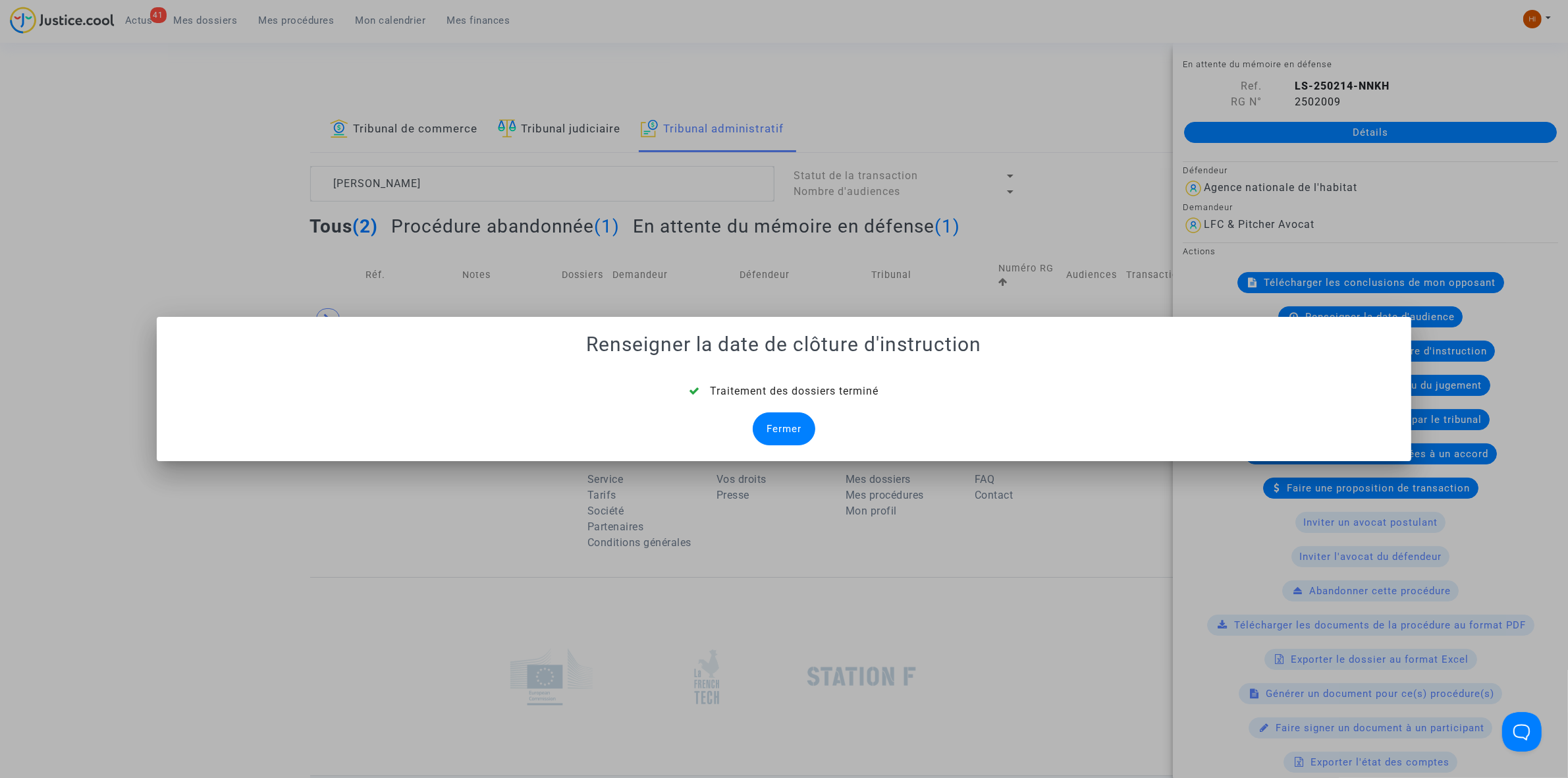
click at [780, 431] on div "Fermer" at bounding box center [784, 429] width 63 height 33
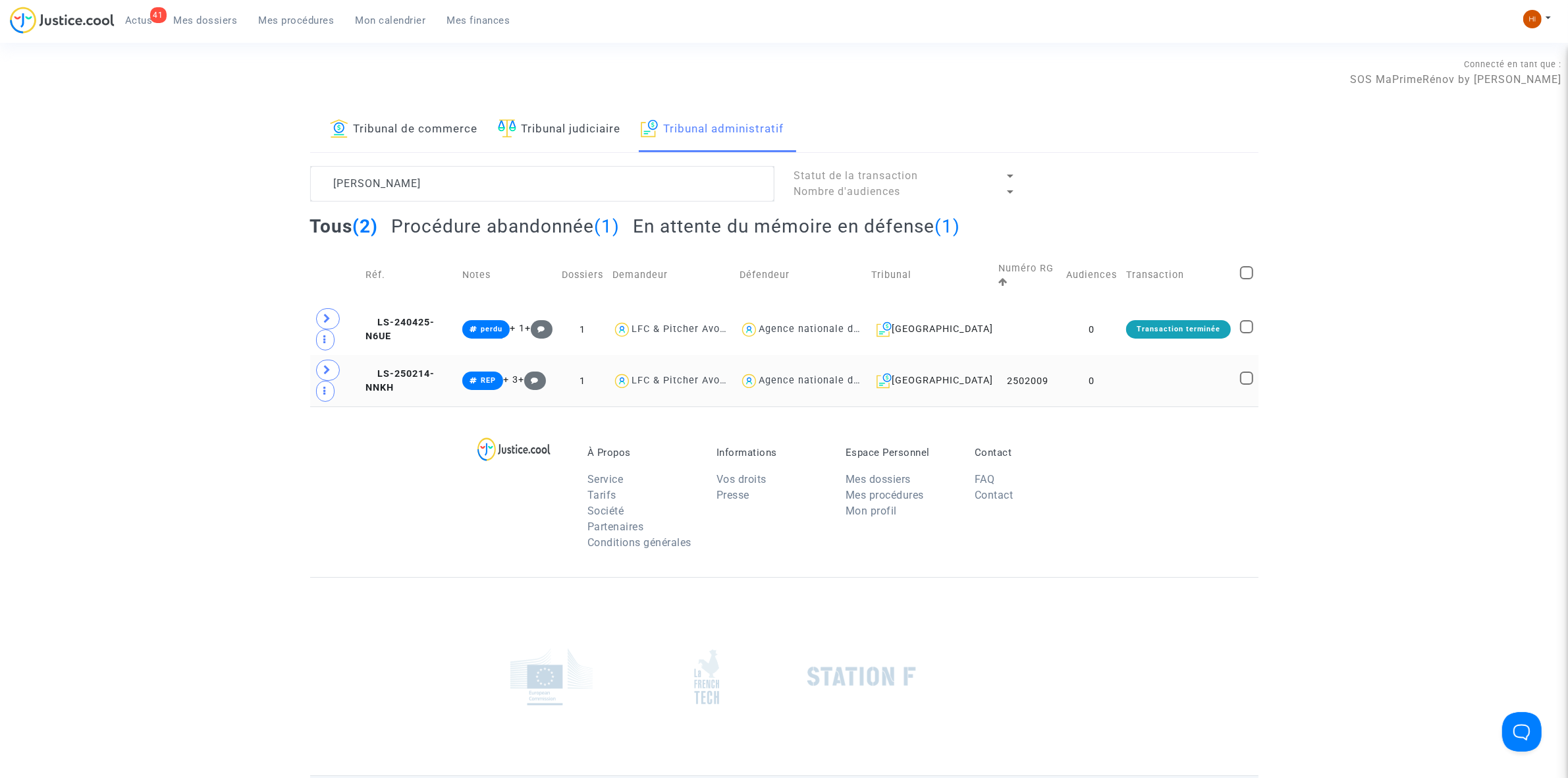
click at [439, 381] on td "LS-250214-NNKH" at bounding box center [409, 381] width 97 height 52
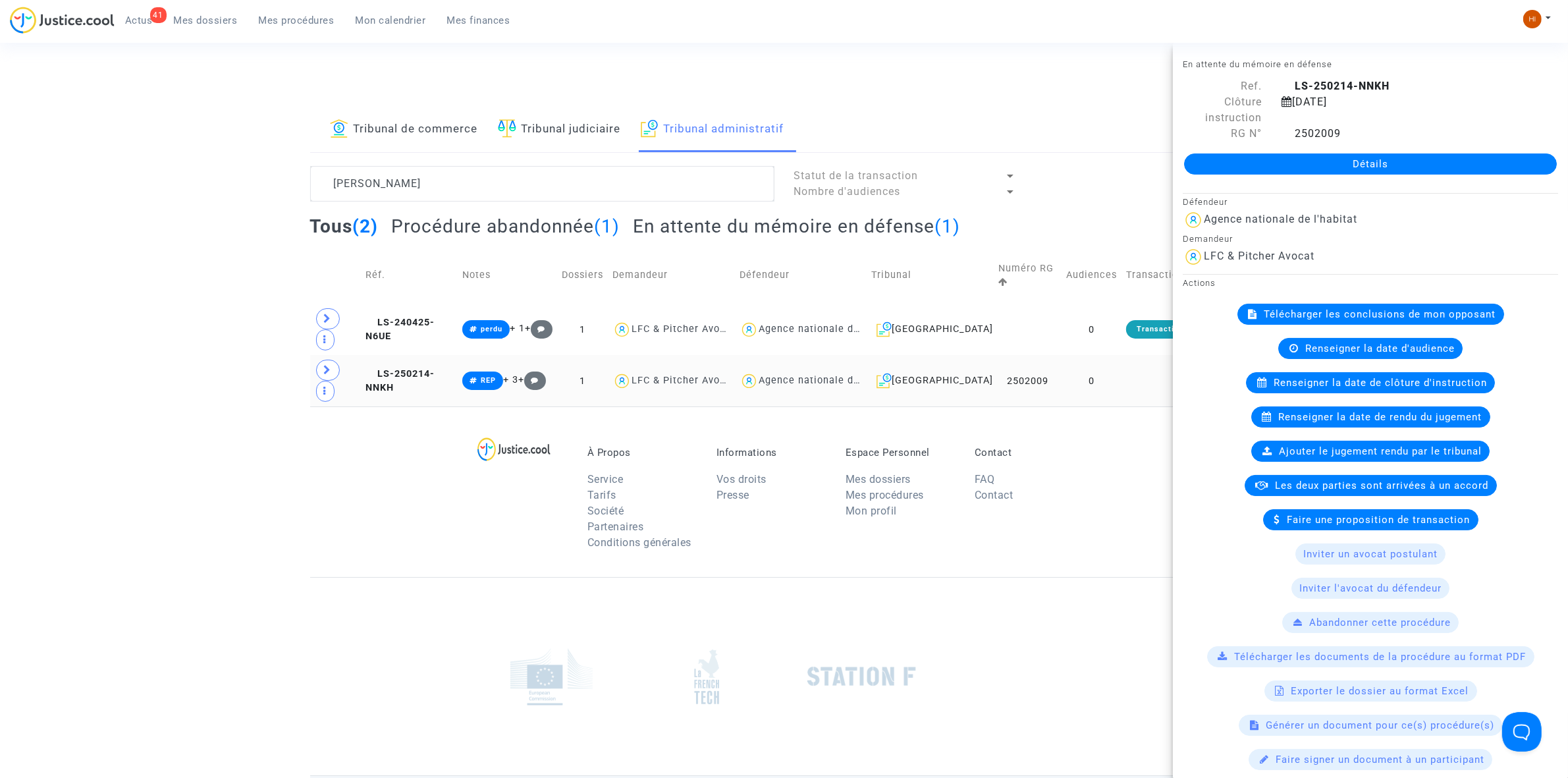
click at [1121, 396] on td "0" at bounding box center [1092, 381] width 60 height 52
click at [1423, 170] on link "Détails" at bounding box center [1371, 163] width 373 height 21
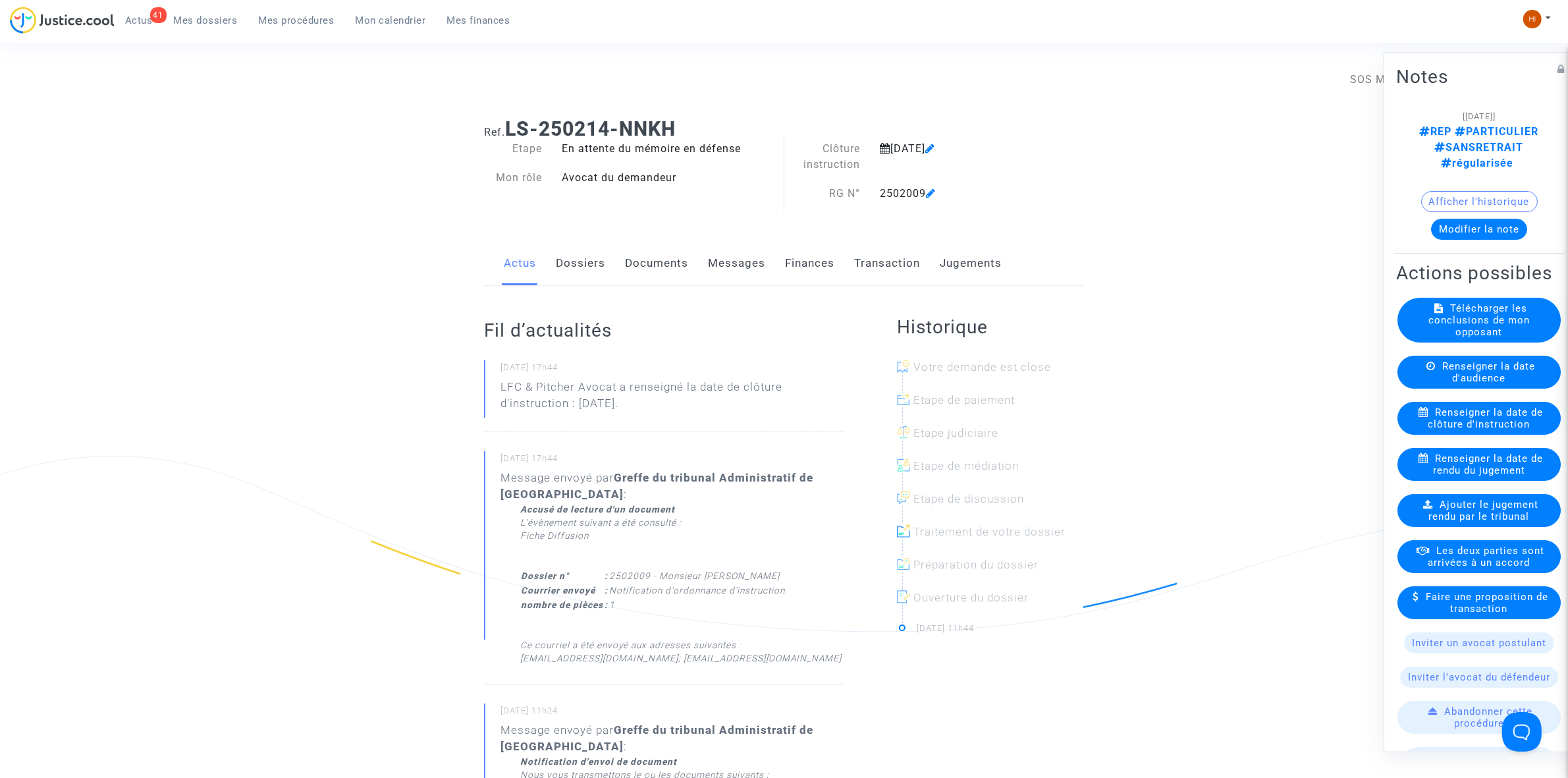
click at [669, 267] on link "Documents" at bounding box center [657, 263] width 63 height 44
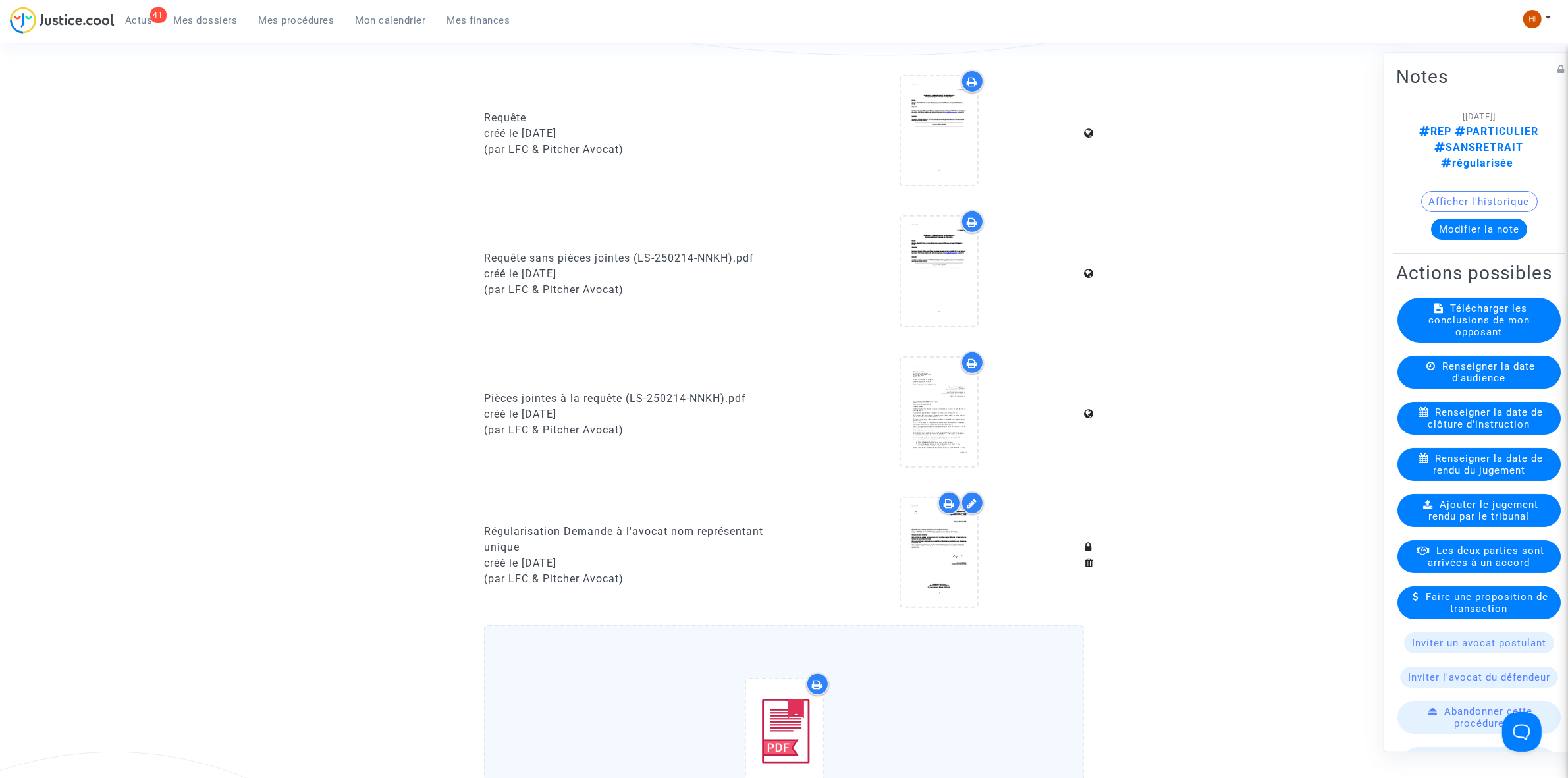
scroll to position [988, 0]
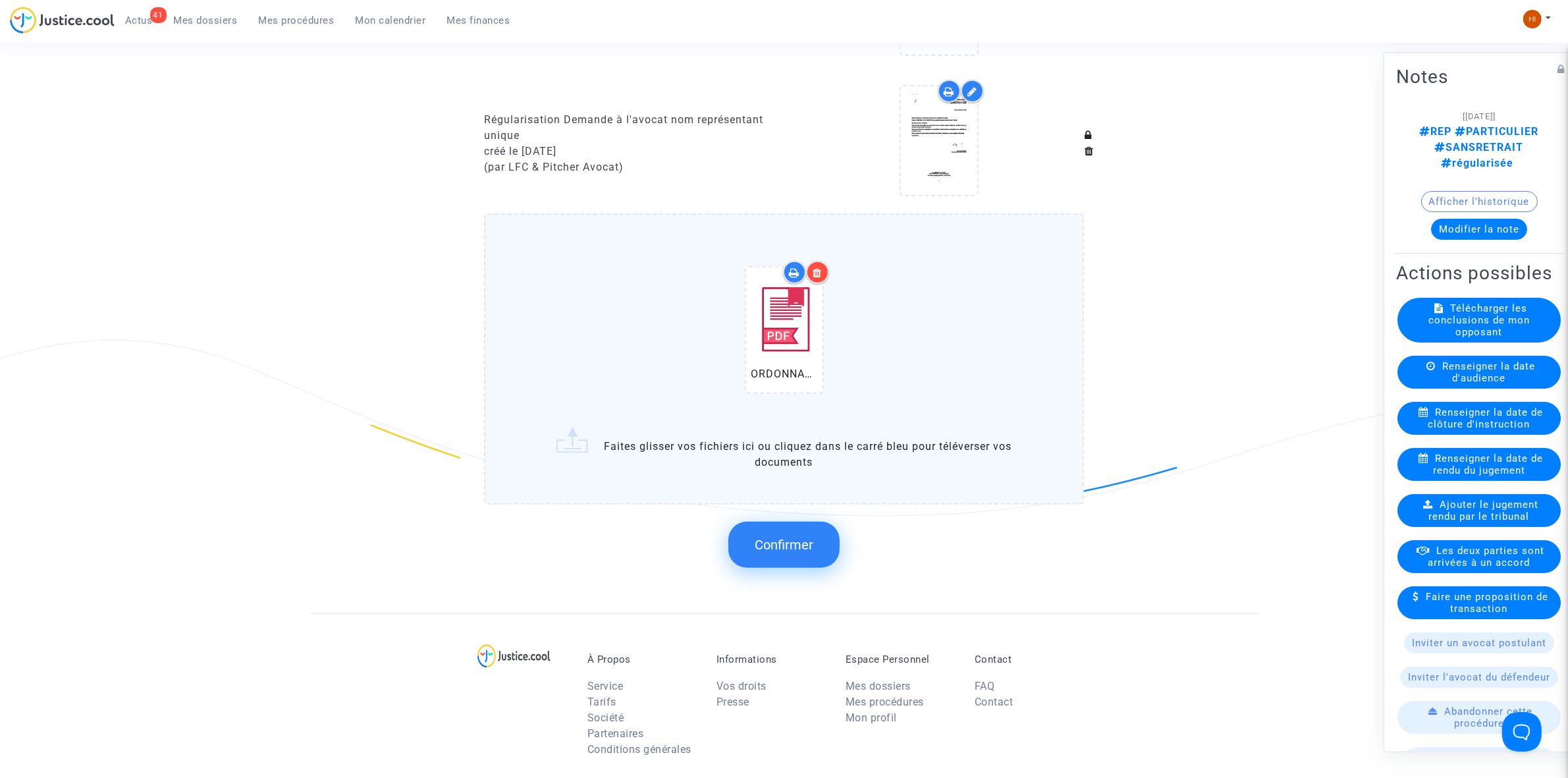
click at [775, 550] on button "Confirmer" at bounding box center [784, 545] width 111 height 46
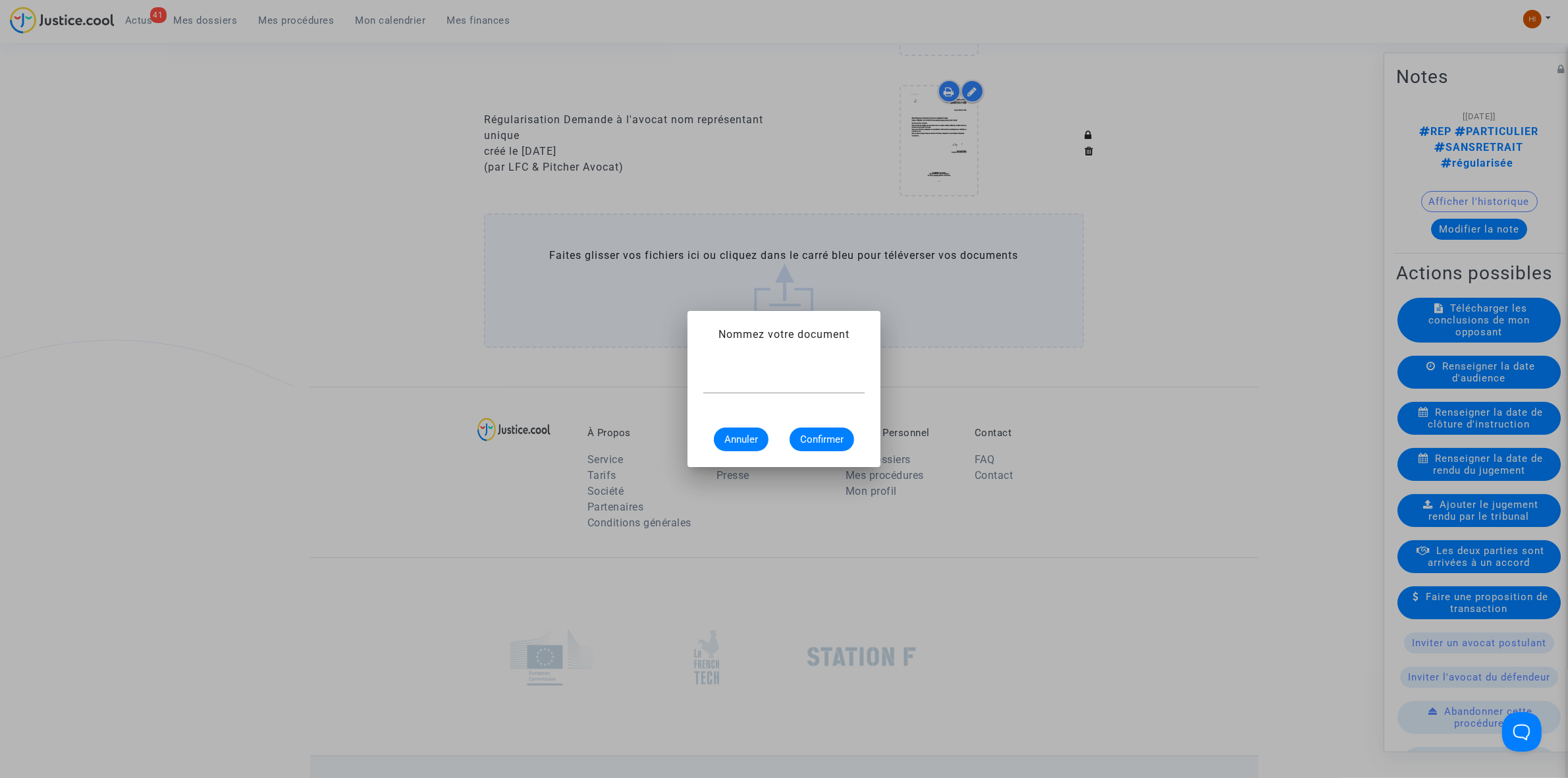
paste input "ORDONNANCE DE CLOTURE D'INSTRUCTION"
type input "ORDONNANCE DE CLOTURE D'INSTRUCTION"
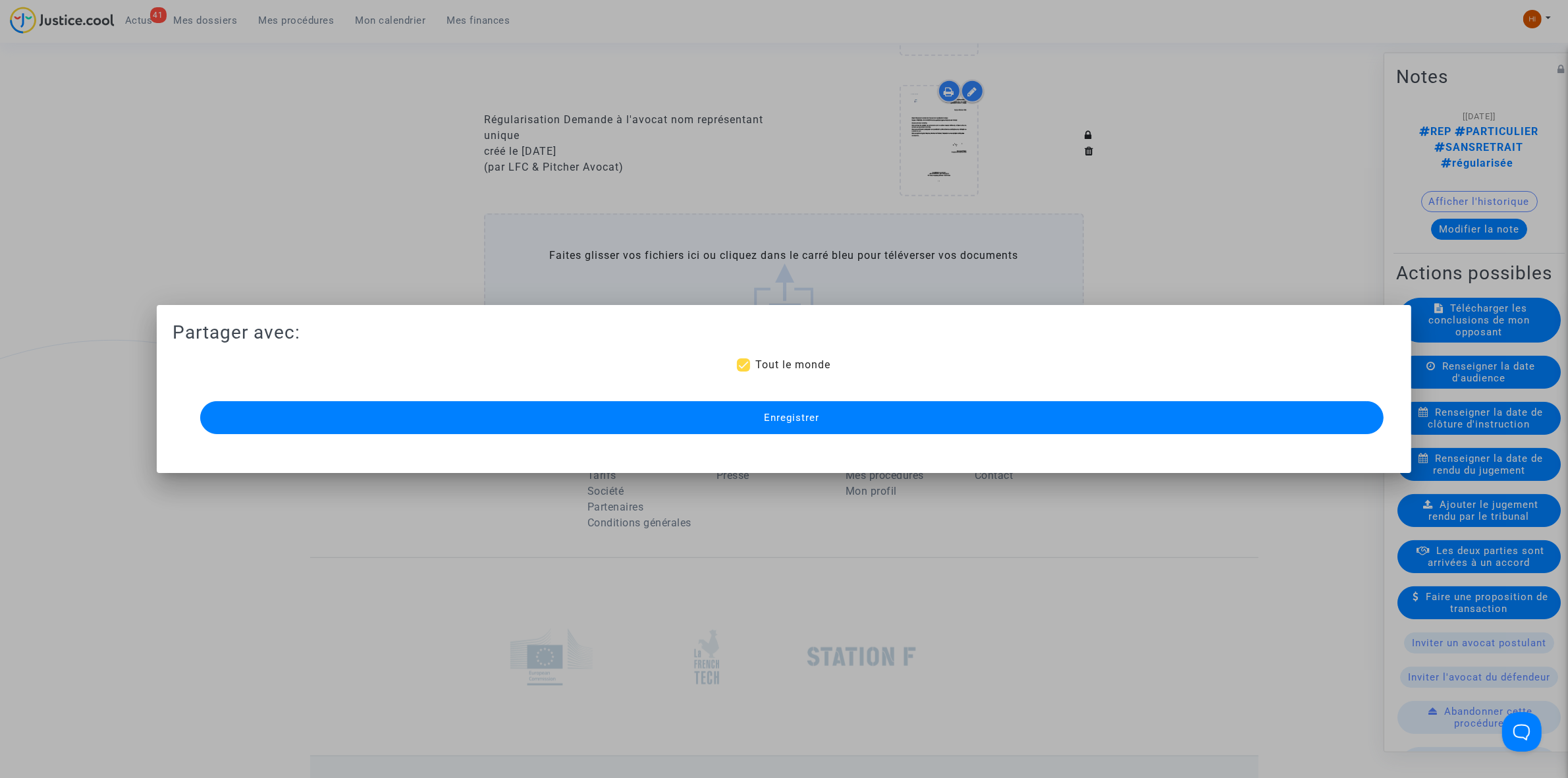
click at [600, 428] on button "Enregistrer" at bounding box center [792, 418] width 1183 height 33
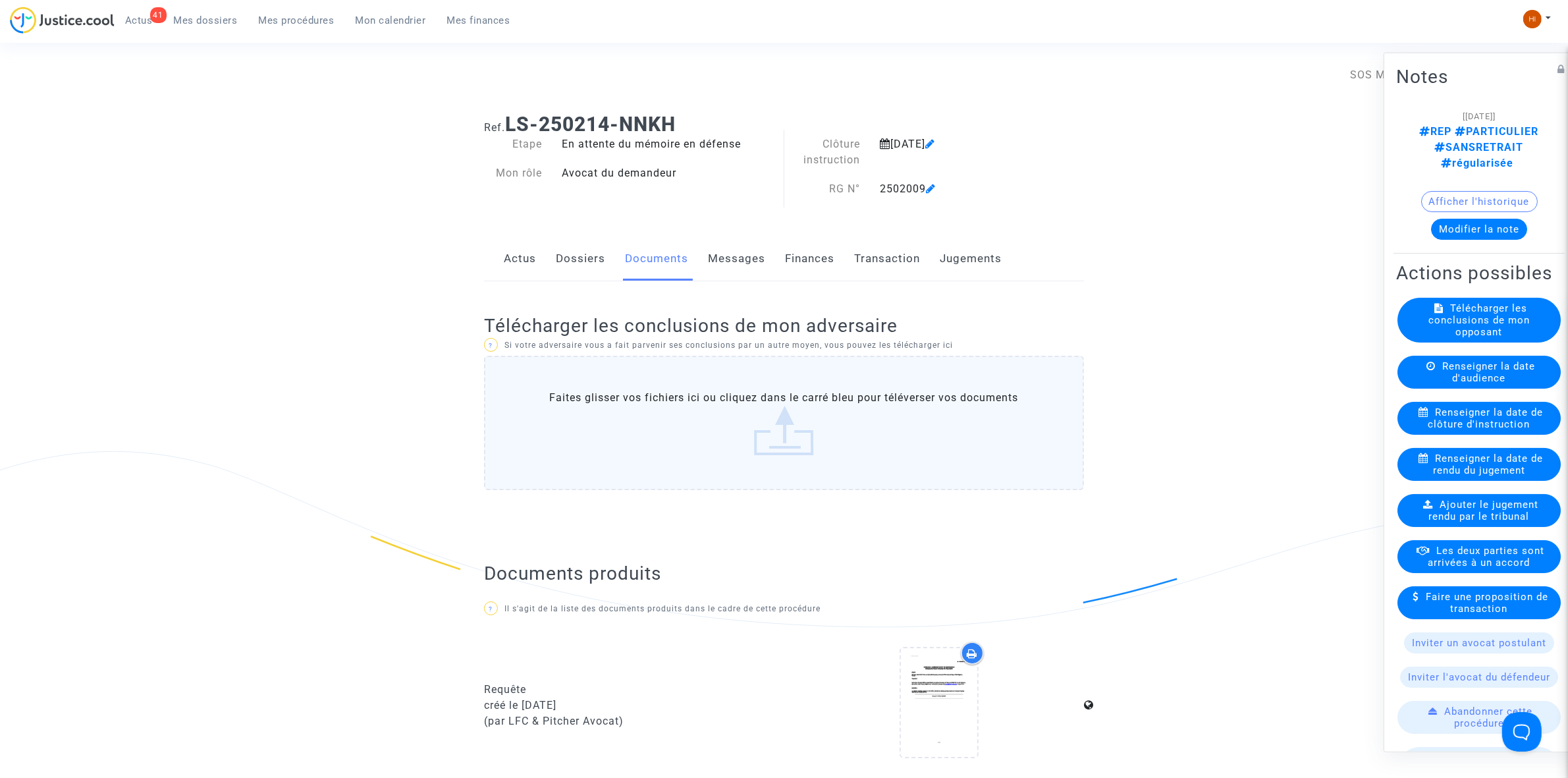
scroll to position [0, 0]
click at [320, 25] on span "Mes procédures" at bounding box center [296, 20] width 75 height 12
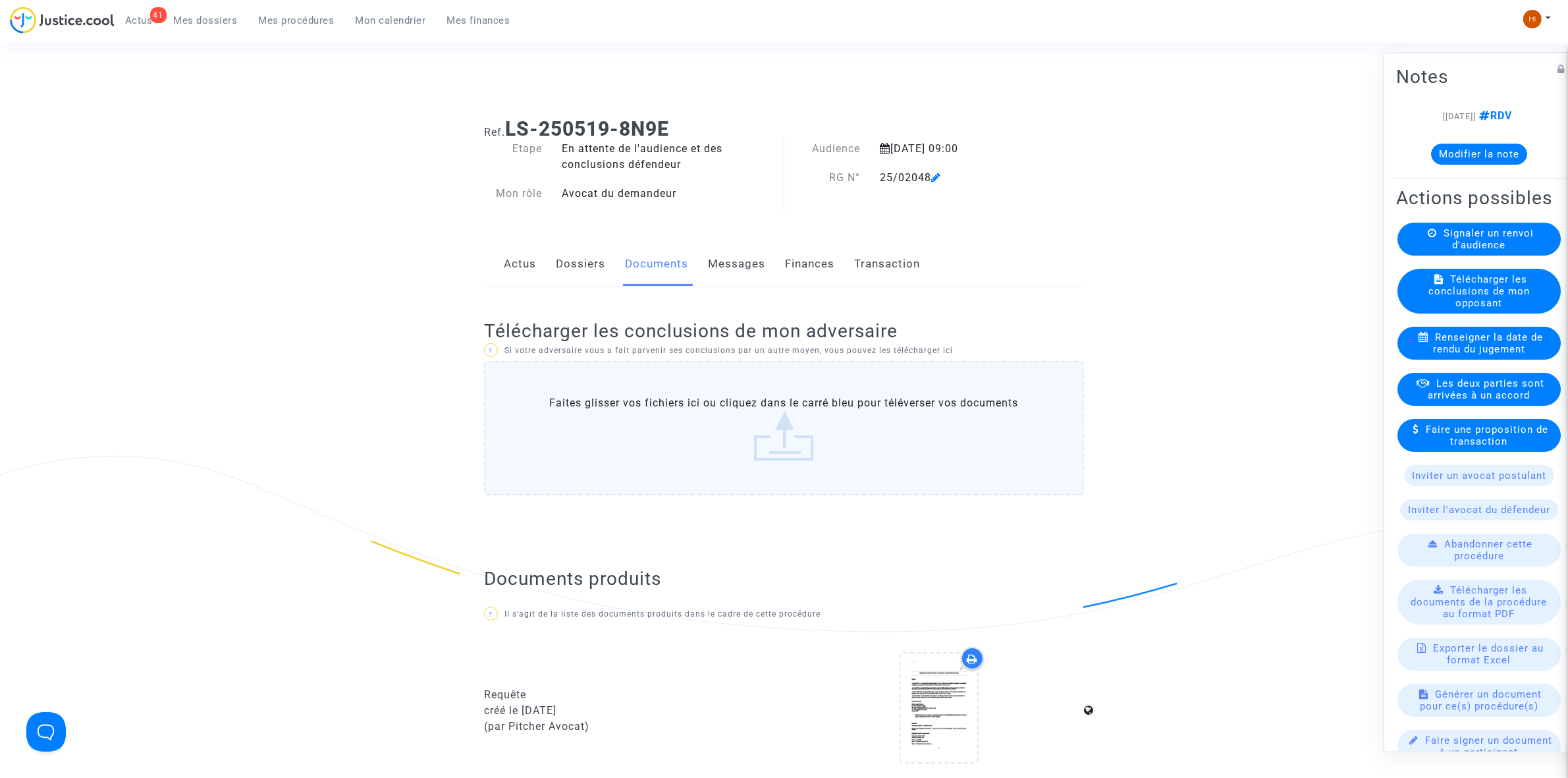
drag, startPoint x: 267, startPoint y: 21, endPoint x: 511, endPoint y: 17, distance: 244.0
click at [267, 21] on span "Mes procédures" at bounding box center [296, 20] width 75 height 12
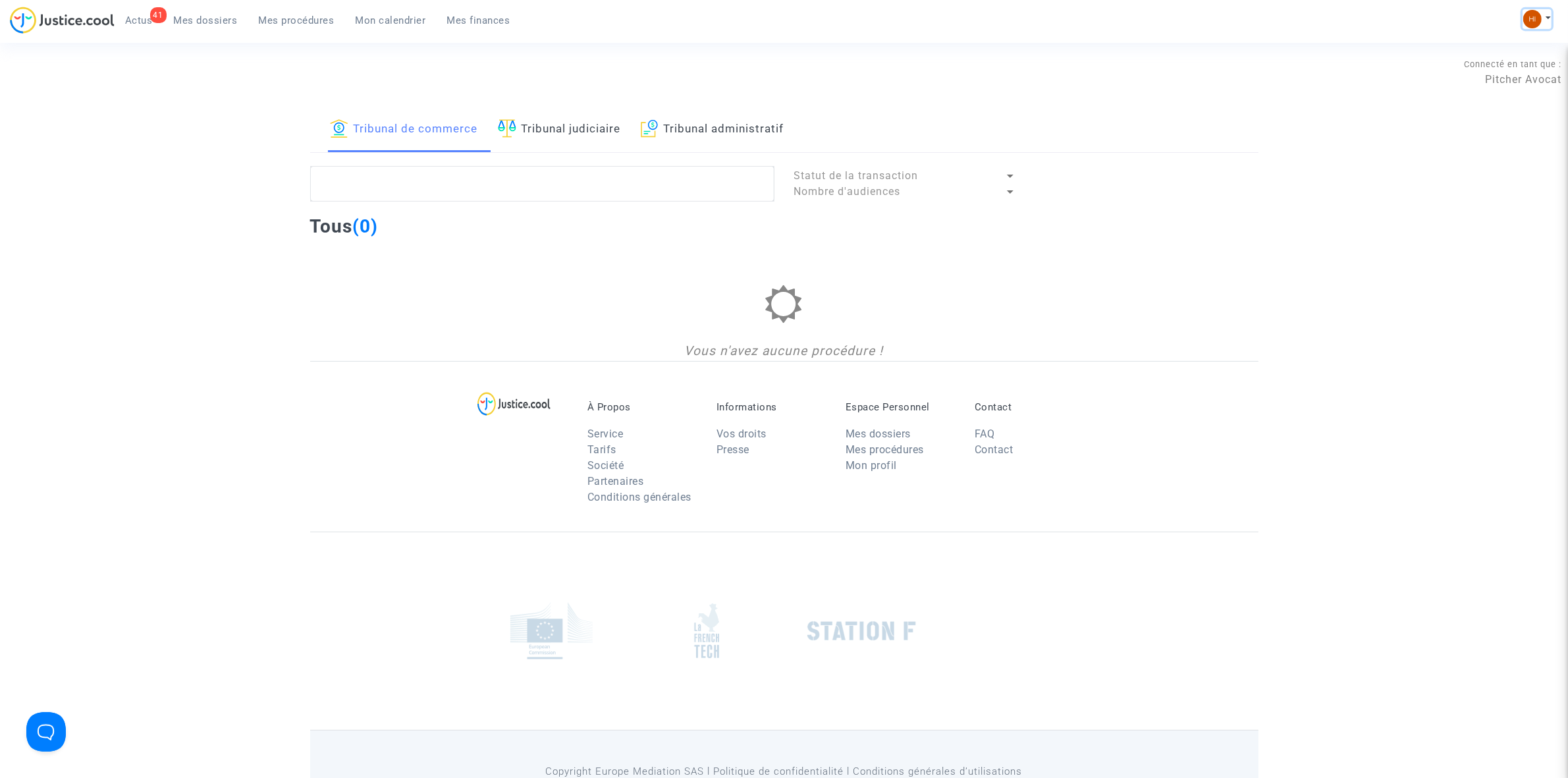
click at [1536, 17] on img at bounding box center [1532, 18] width 18 height 18
click at [1502, 71] on link "Changer de compte" at bounding box center [1485, 67] width 133 height 21
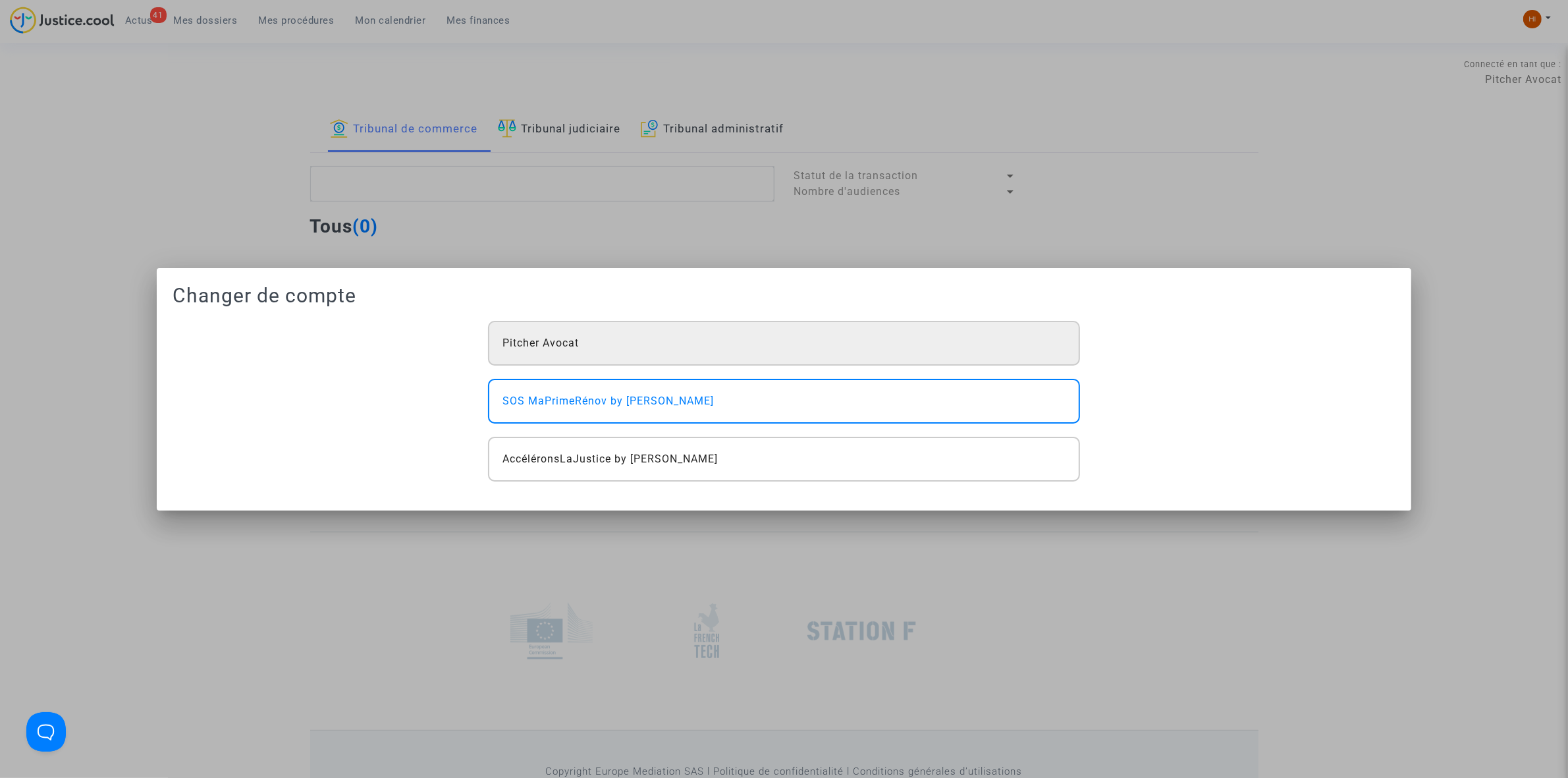
drag, startPoint x: 840, startPoint y: 344, endPoint x: 833, endPoint y: 346, distance: 7.3
click at [837, 346] on div "Pitcher Avocat" at bounding box center [784, 343] width 592 height 44
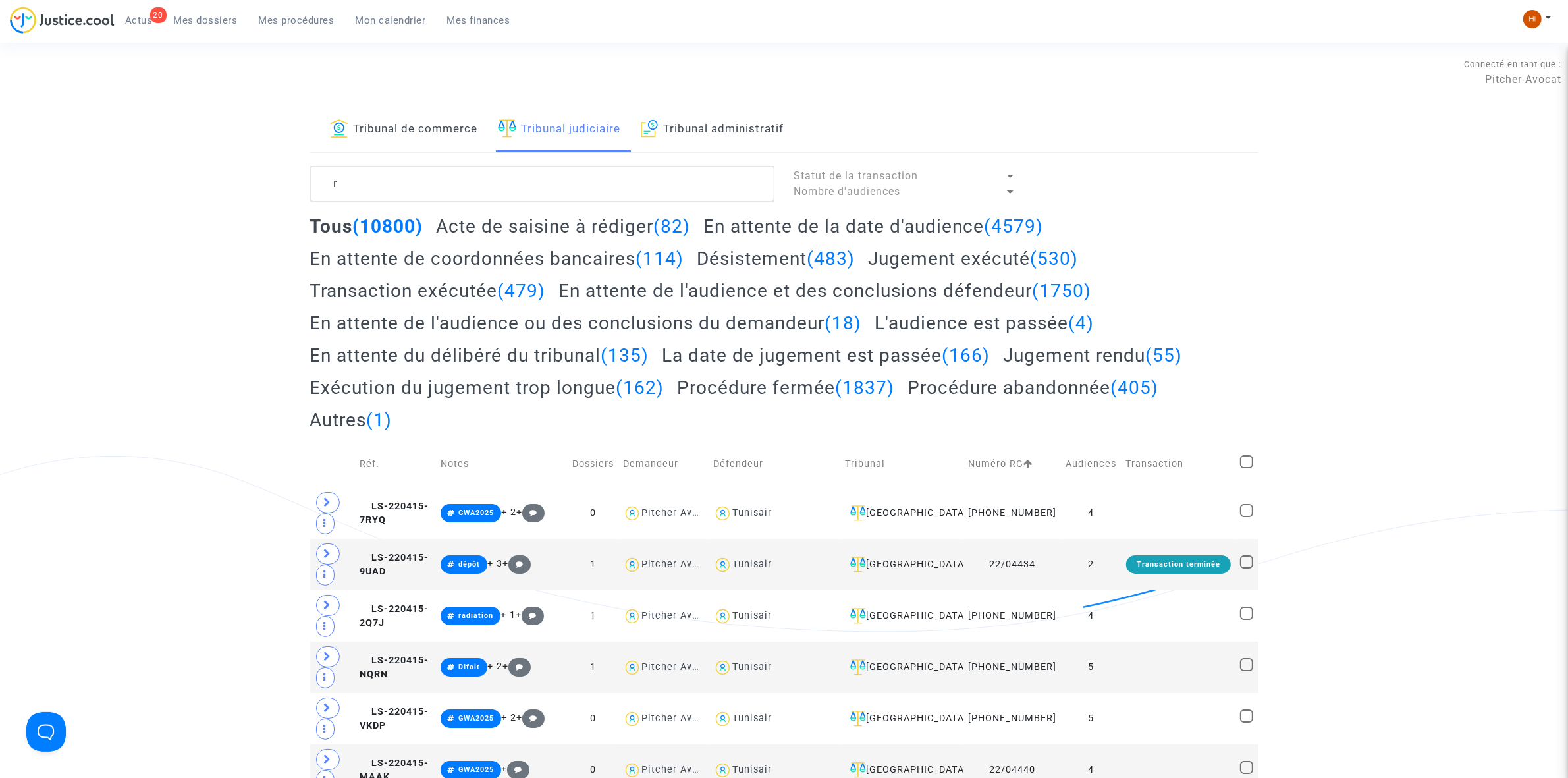
type textarea "ra"
